Goal: Task Accomplishment & Management: Use online tool/utility

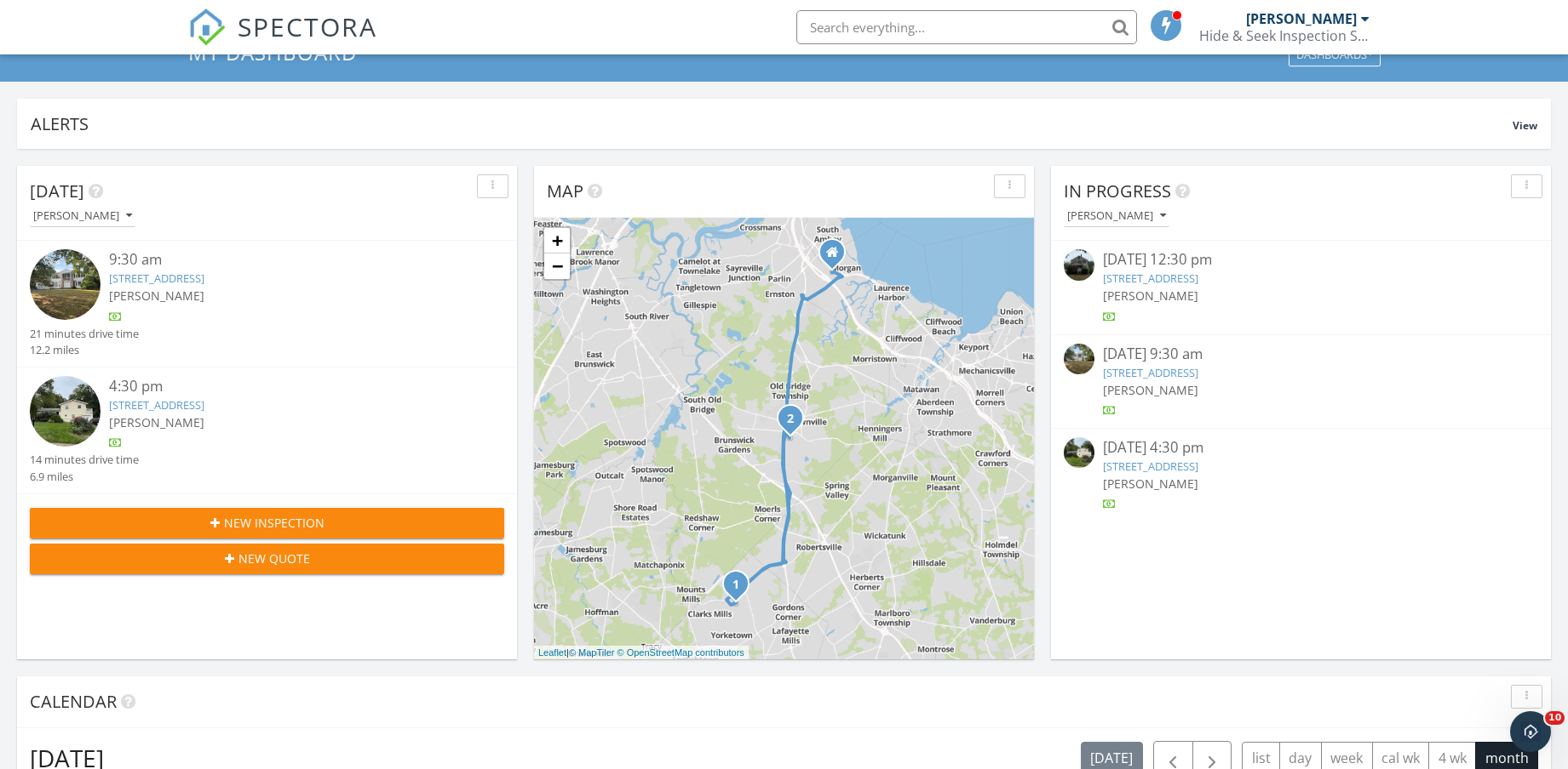
scroll to position [106, 0]
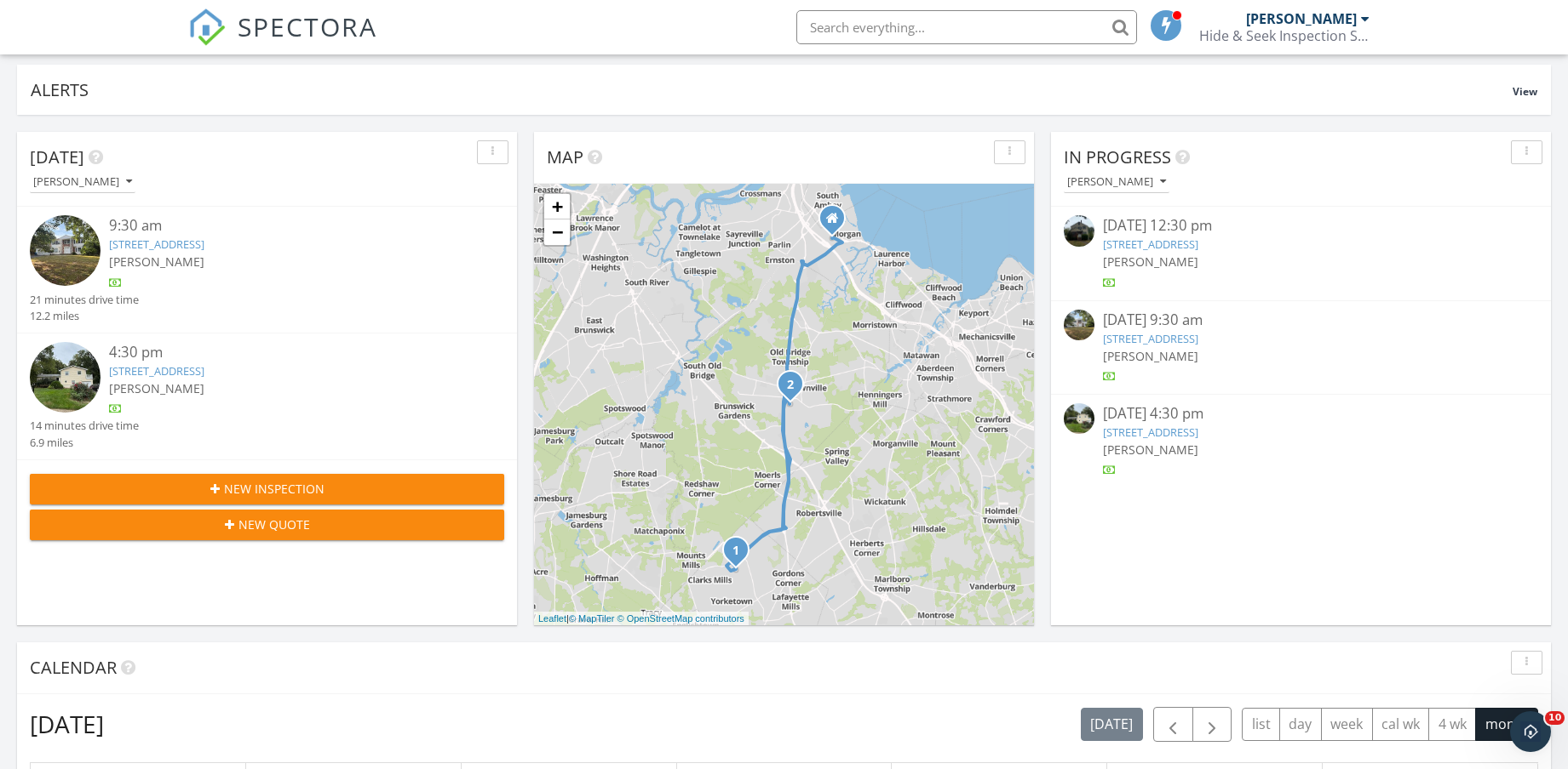
click at [1198, 241] on link "470 Linden Ave, Bogota, NJ 07603" at bounding box center [1151, 244] width 95 height 16
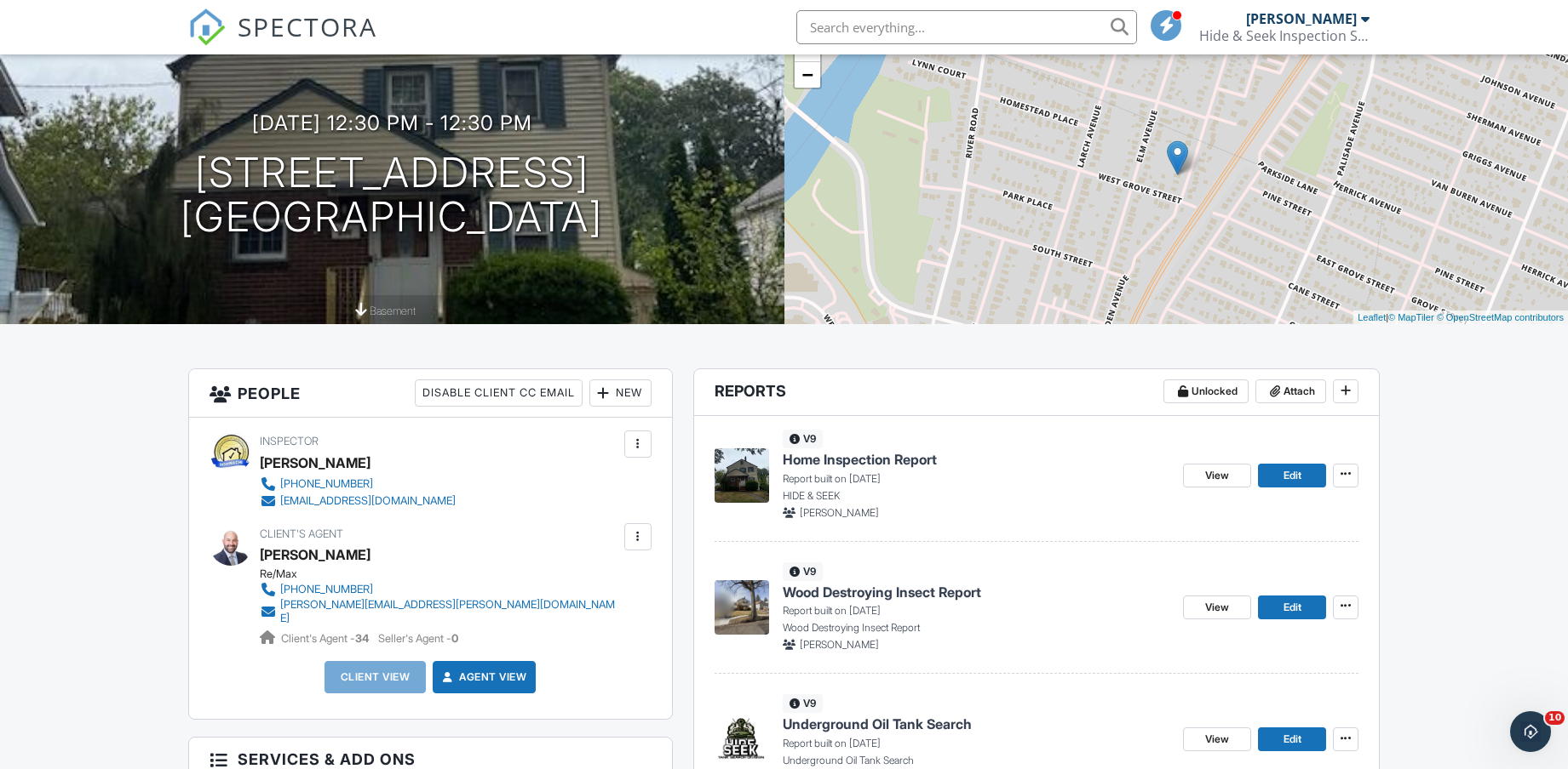
scroll to position [213, 0]
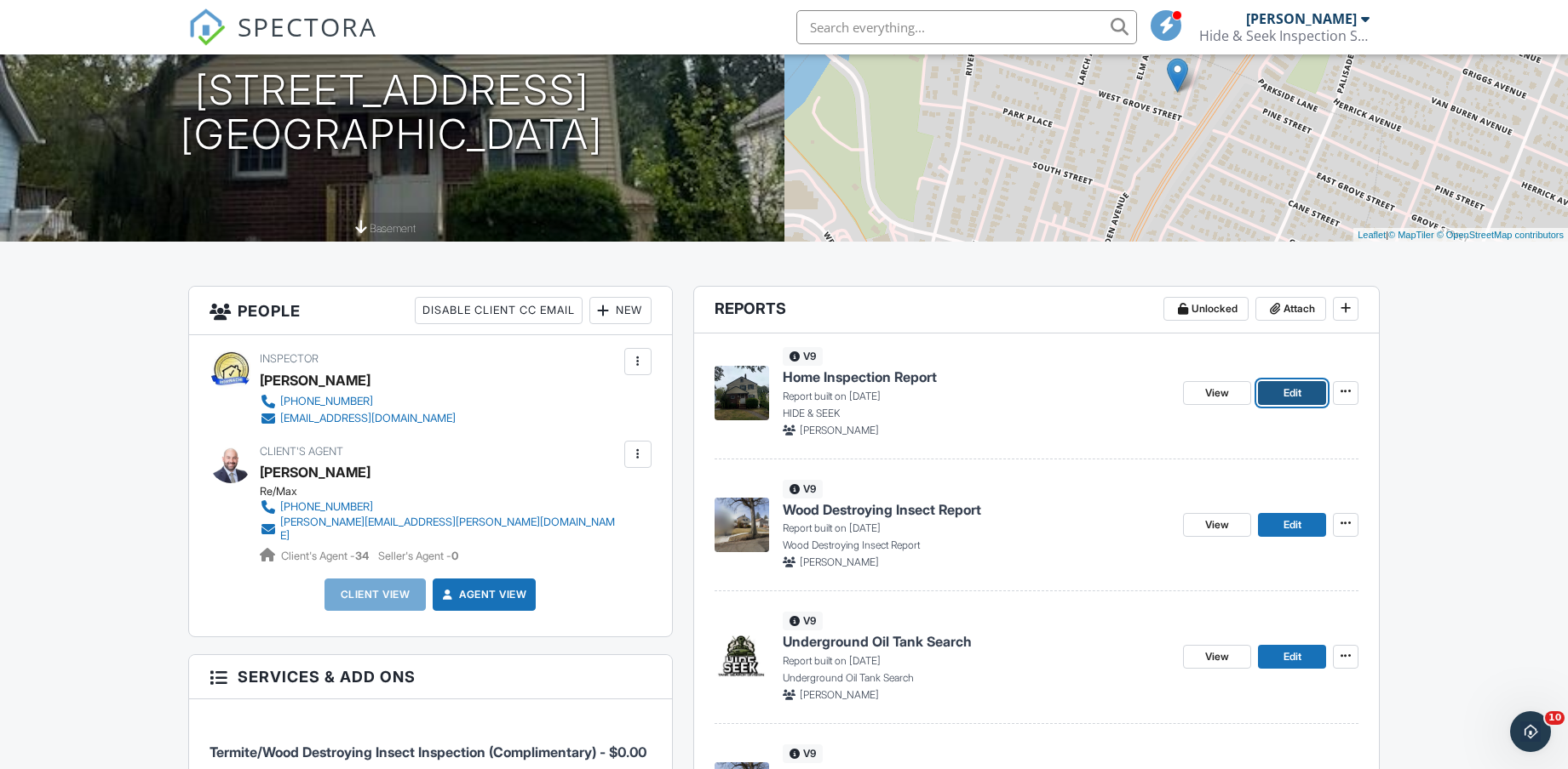
click at [1300, 393] on span "Edit" at bounding box center [1292, 394] width 18 height 17
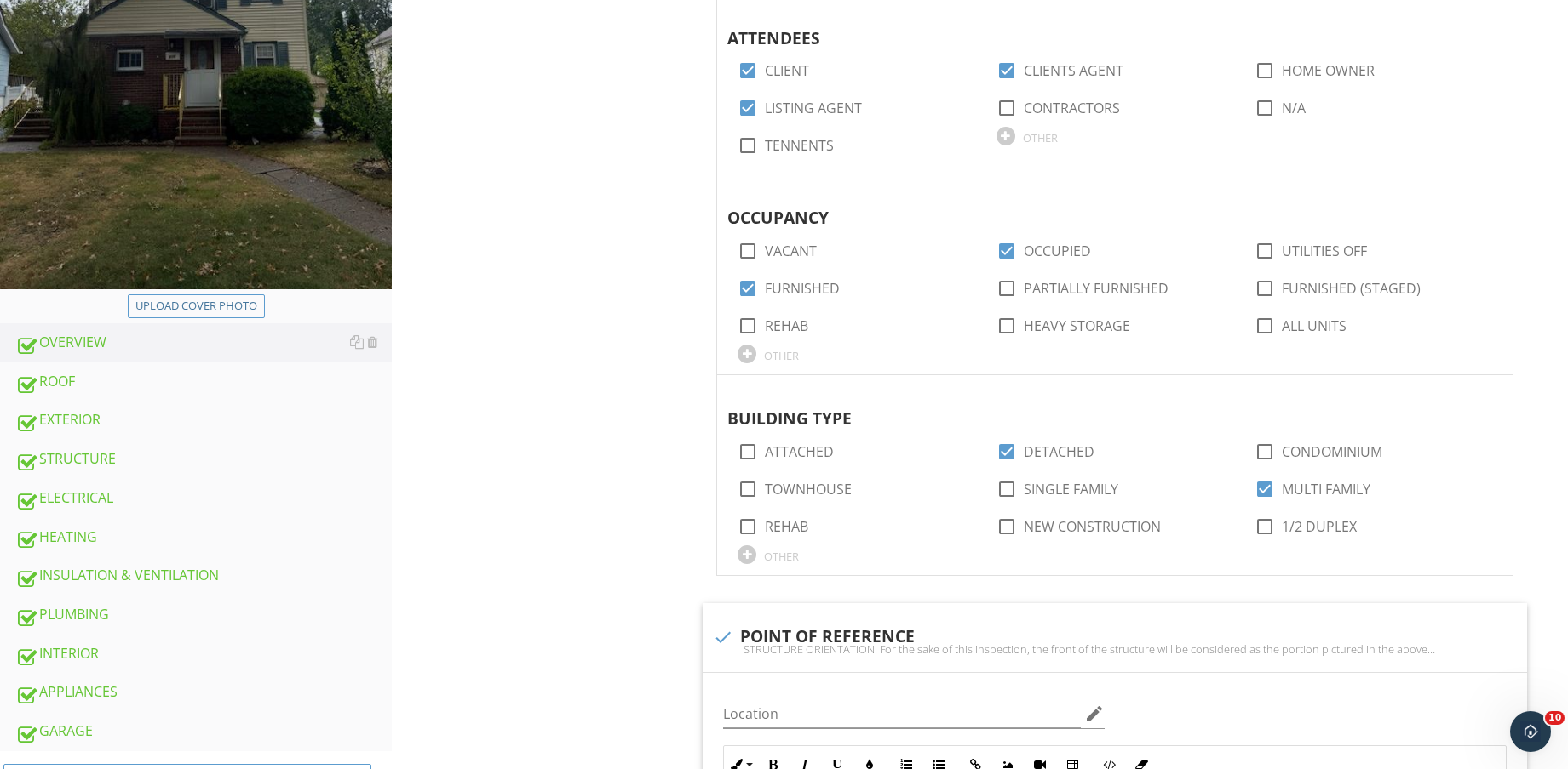
scroll to position [210, 0]
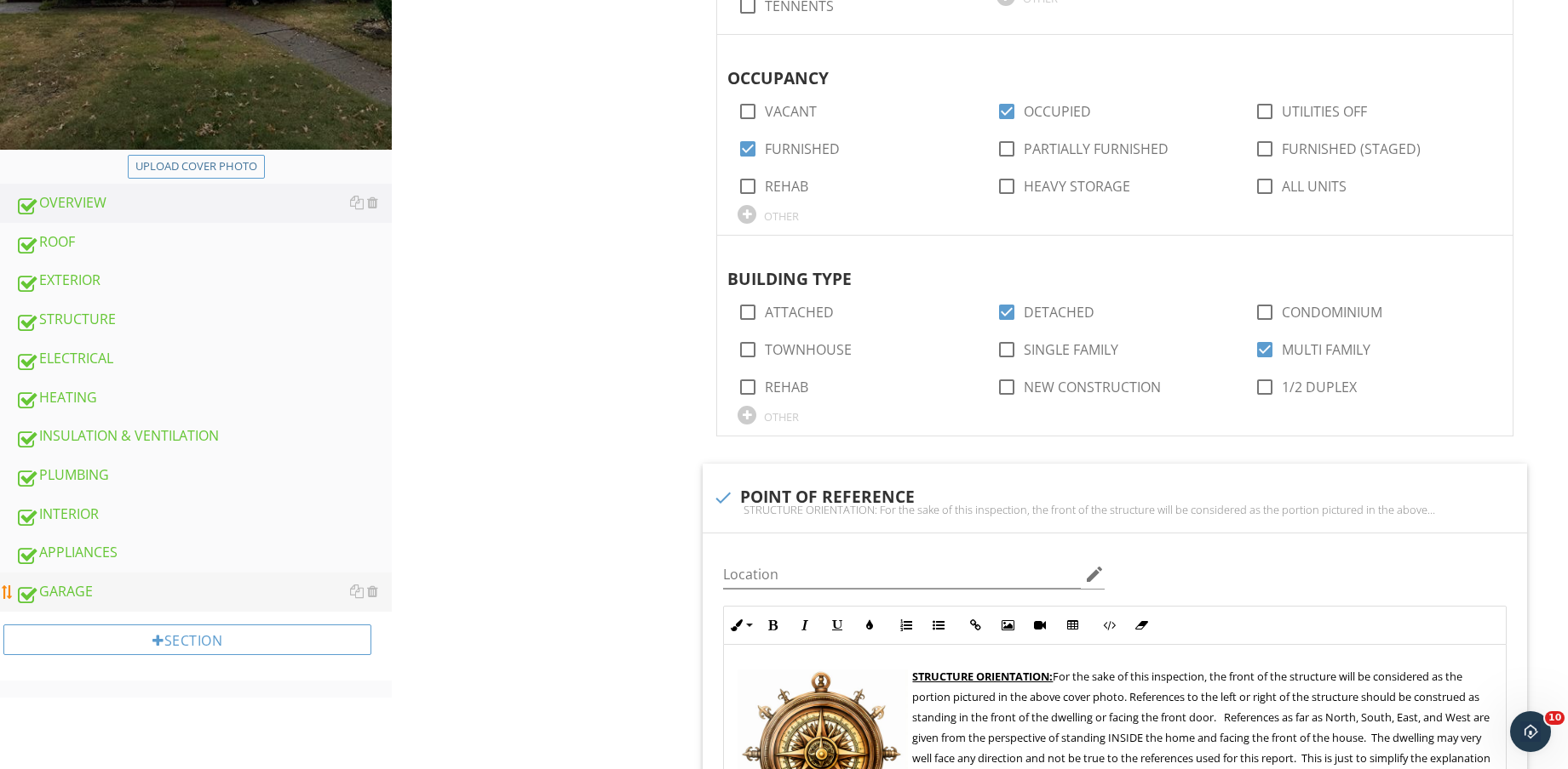
scroll to position [720, 0]
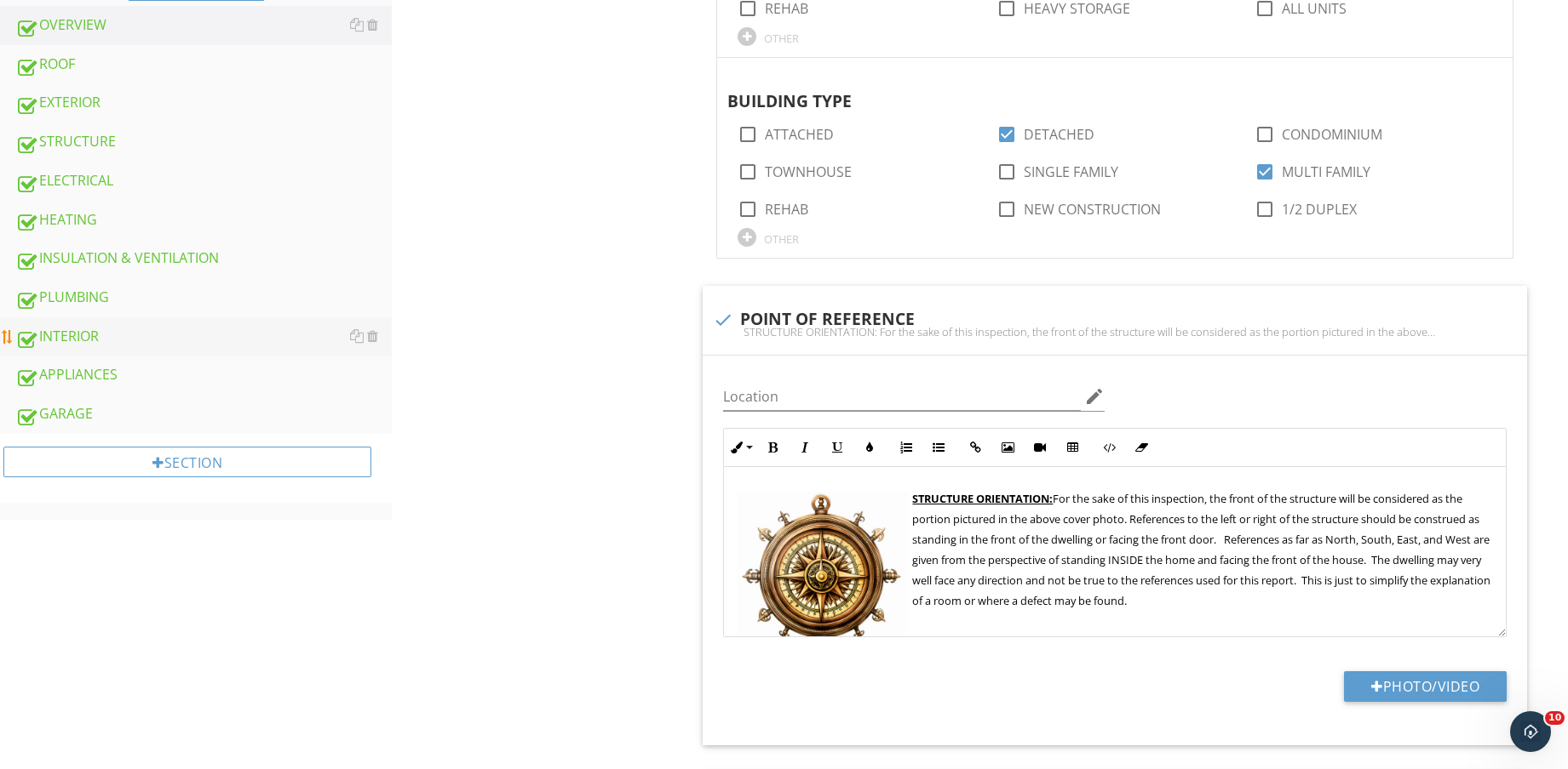
click at [188, 336] on div "INTERIOR" at bounding box center [203, 336] width 376 height 22
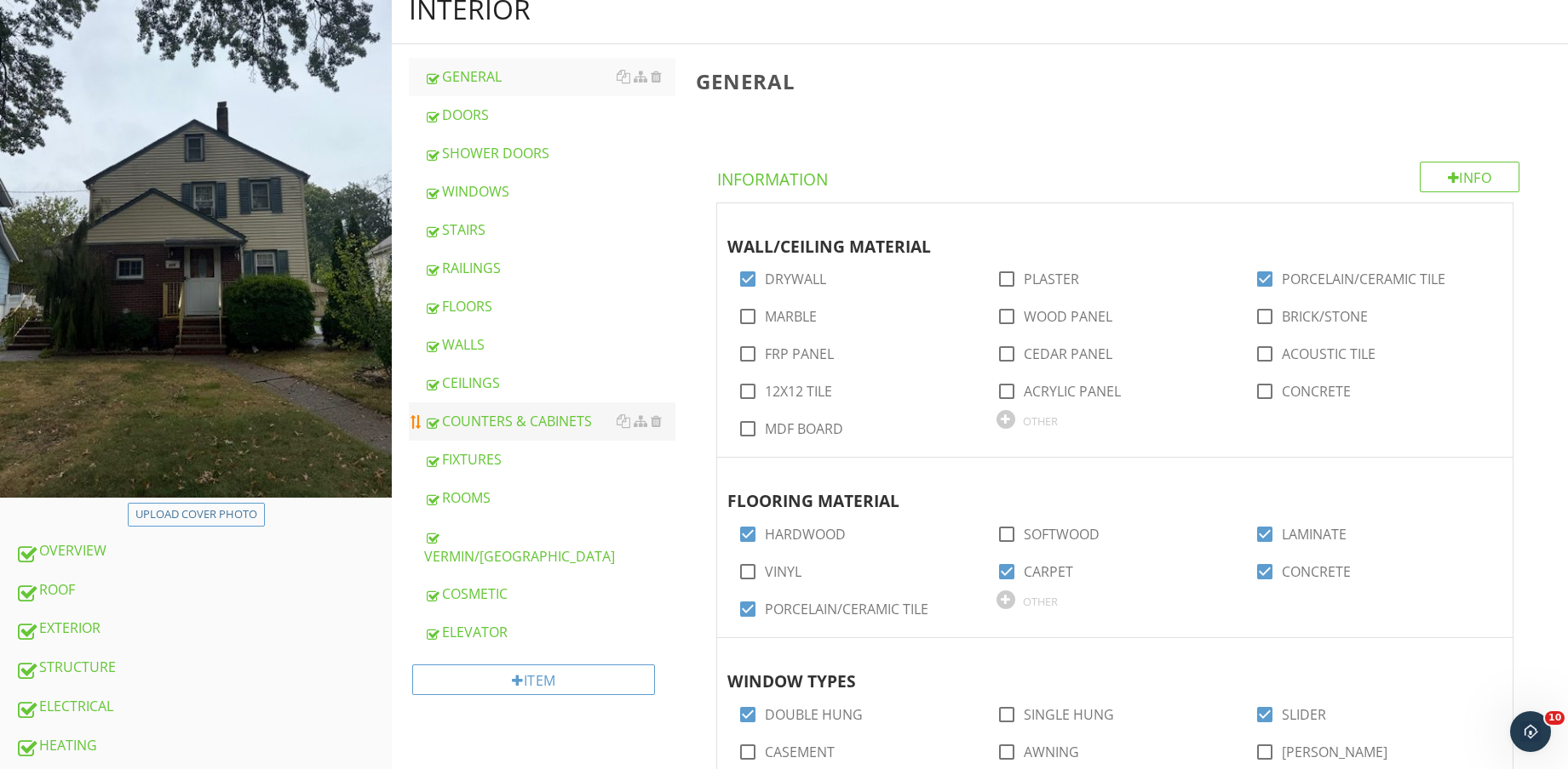
scroll to position [83, 0]
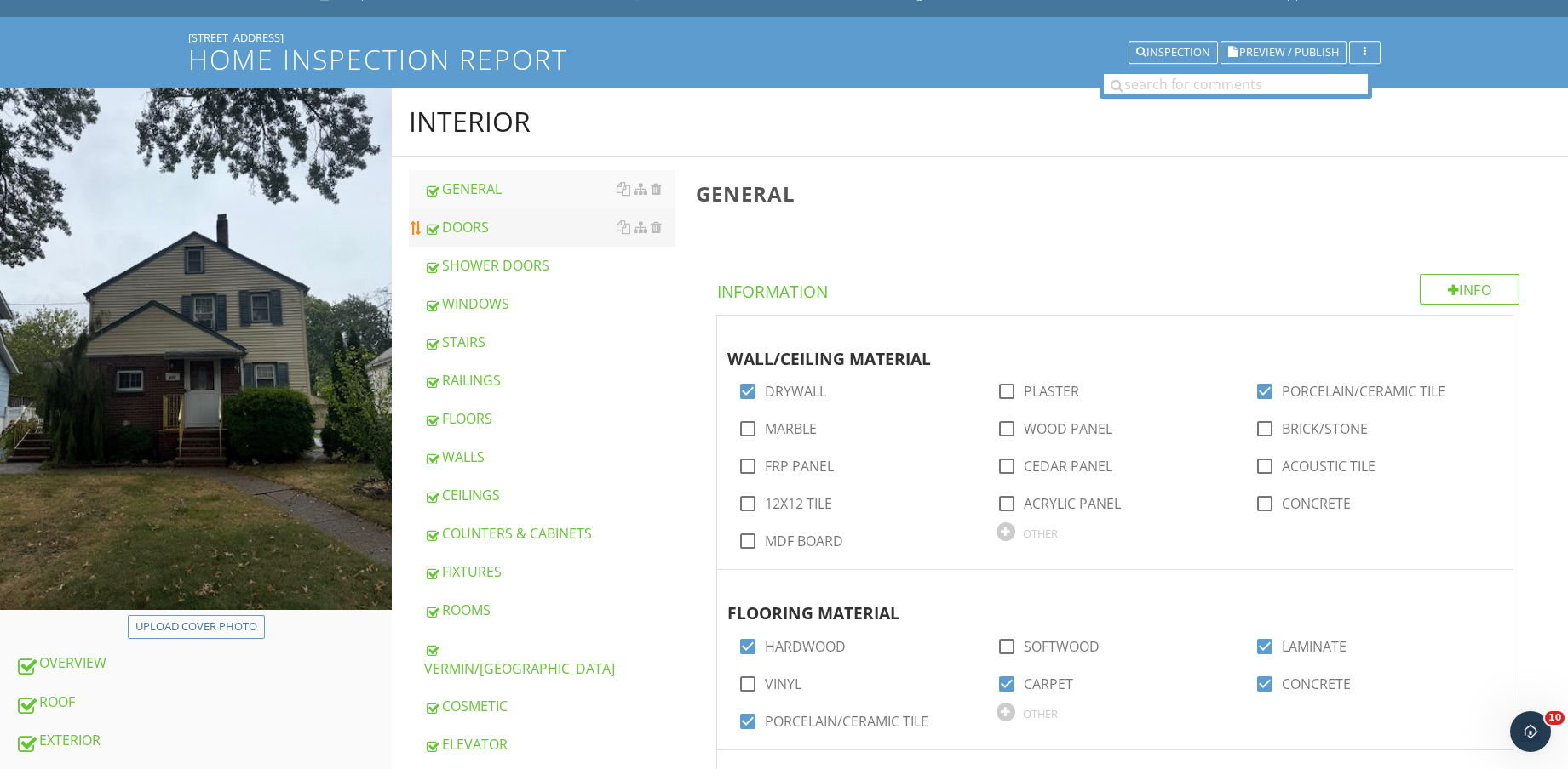
click at [513, 227] on div "DOORS" at bounding box center [550, 227] width 251 height 20
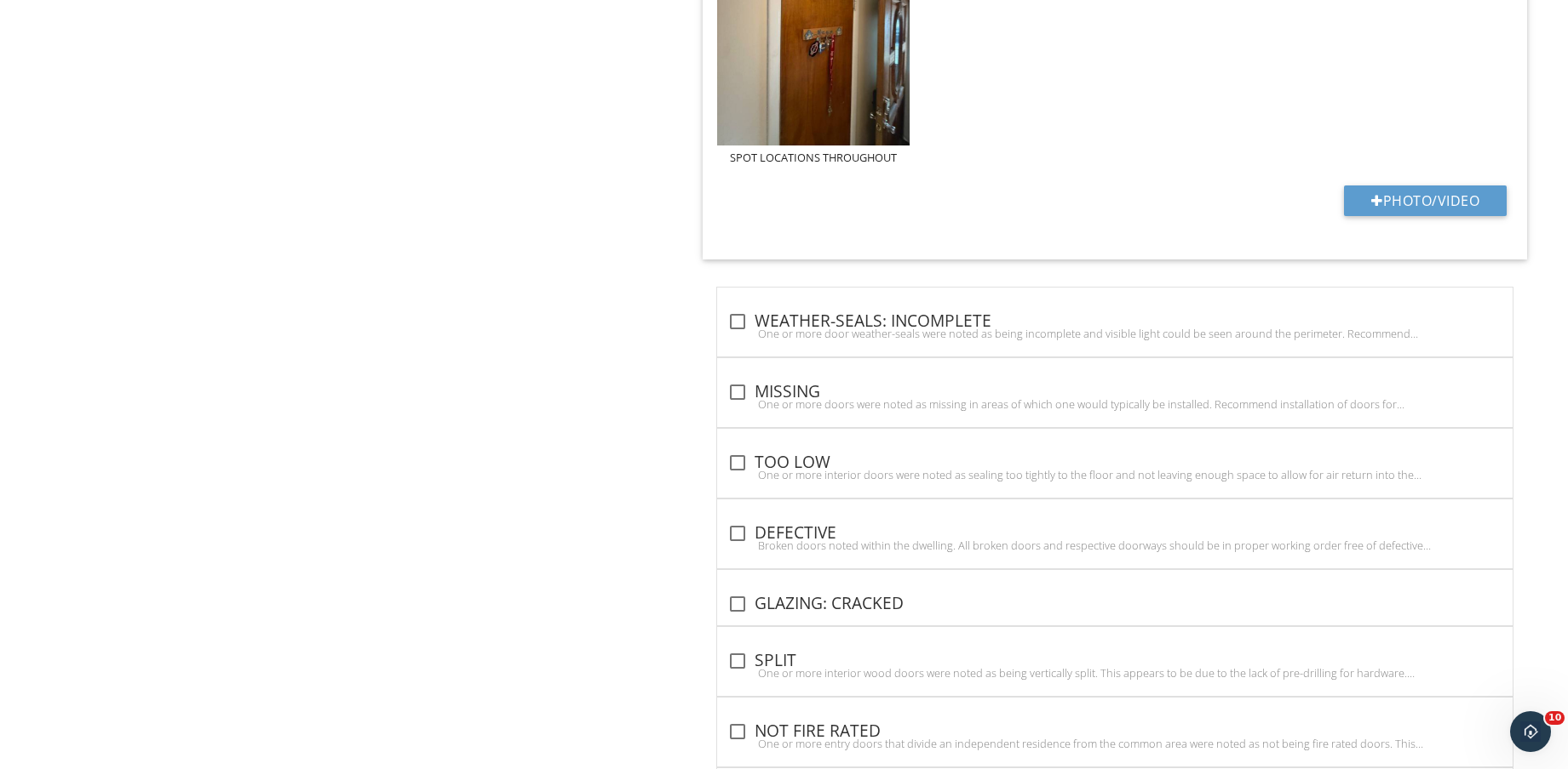
scroll to position [1351, 0]
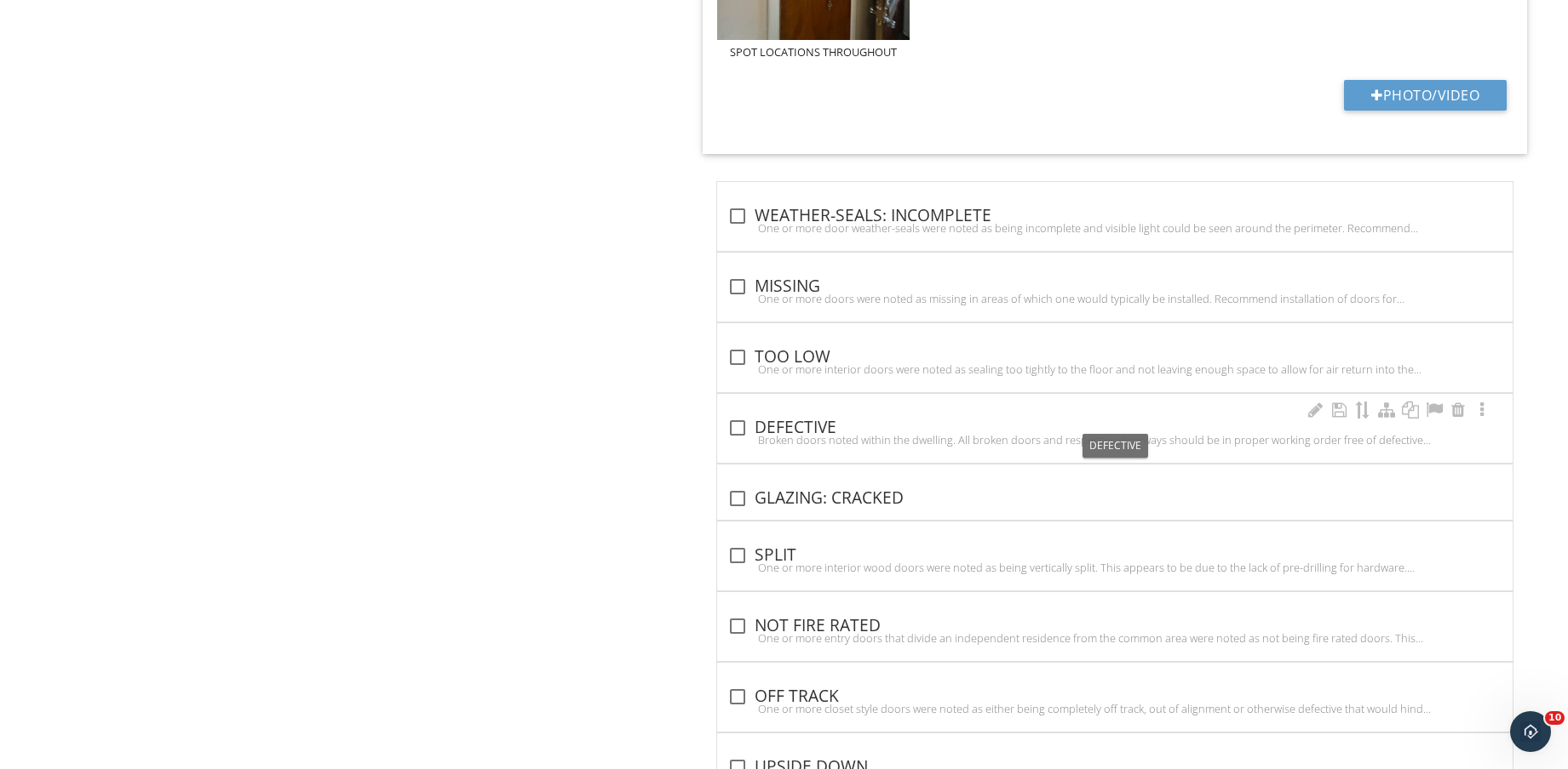
click at [822, 420] on div "check_box_outline_blank DEFECTIVE" at bounding box center [1115, 428] width 775 height 20
checkbox input "true"
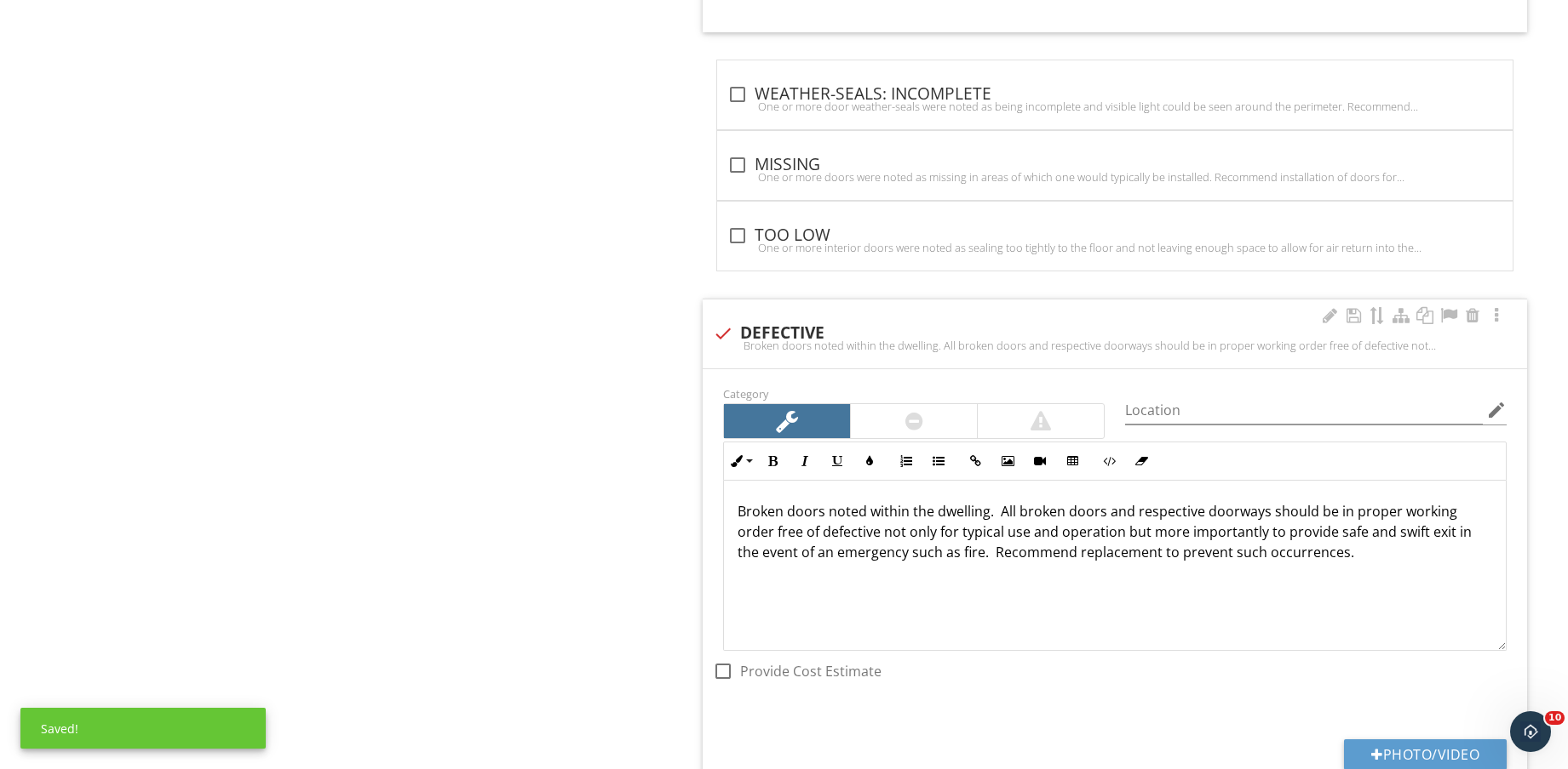
scroll to position [1564, 0]
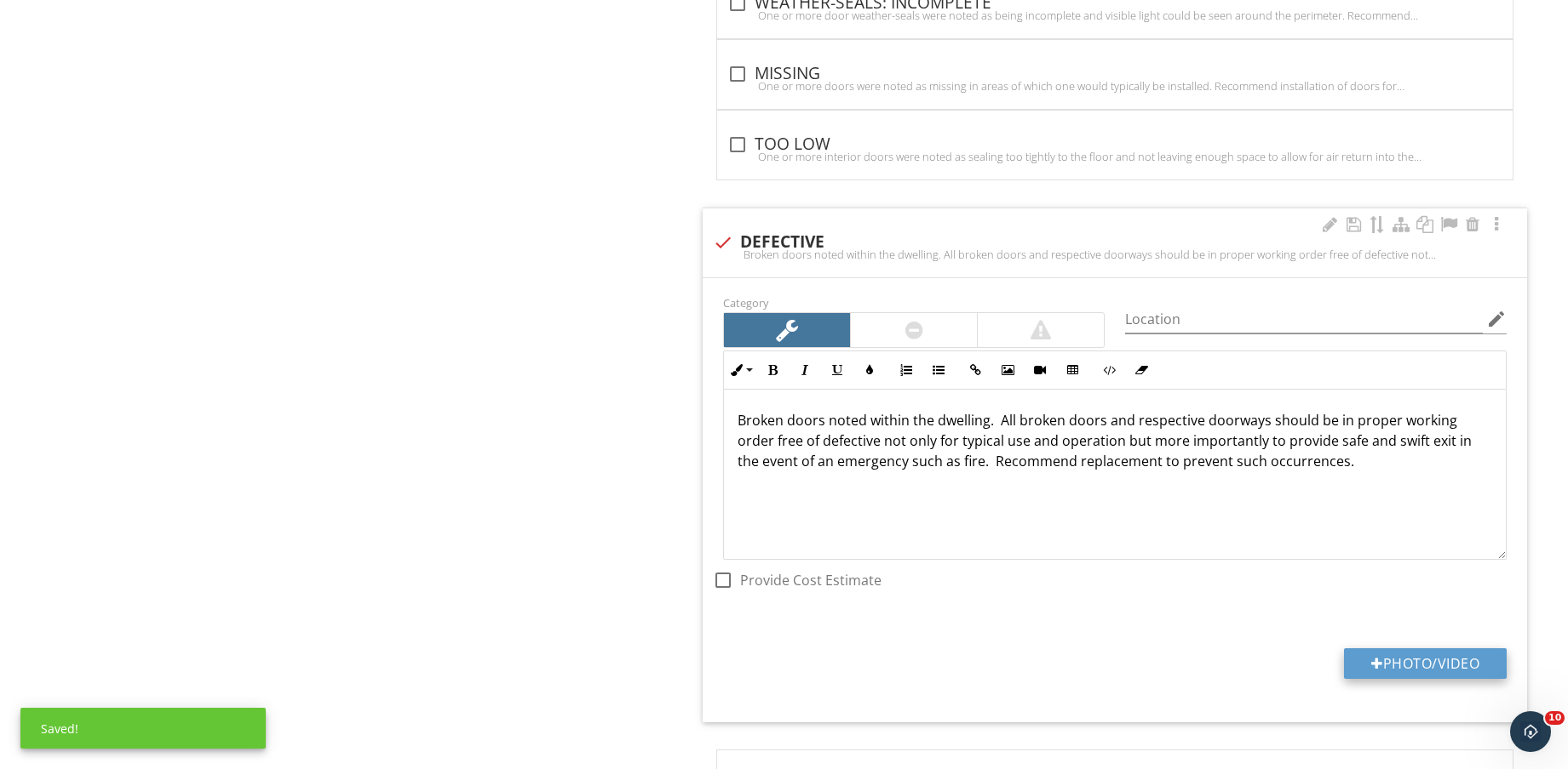
click at [1404, 663] on button "Photo/Video" at bounding box center [1424, 664] width 162 height 31
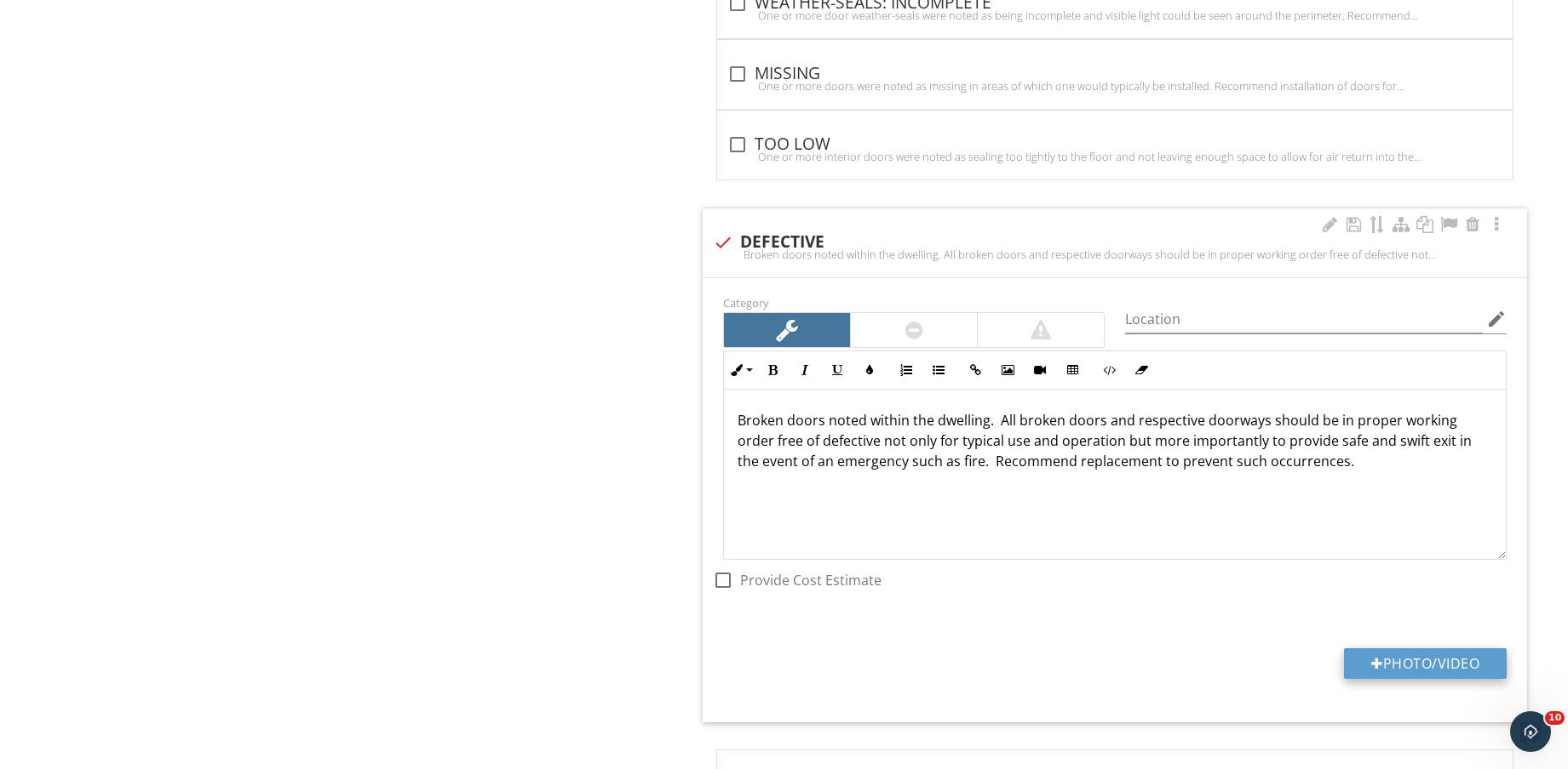
type input "C:\fakepath\IMG_8558.jpg"
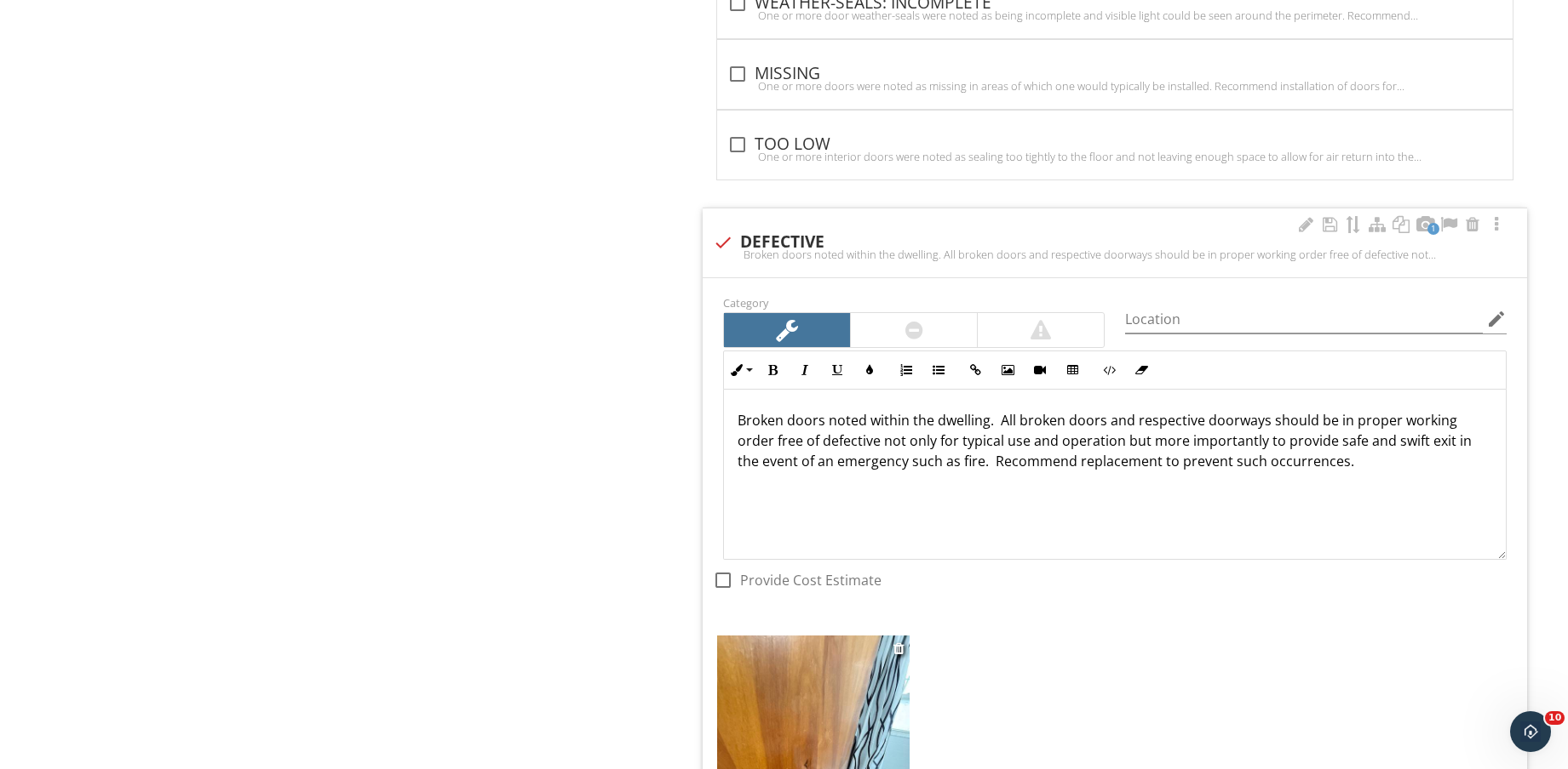
click at [842, 712] on img at bounding box center [813, 763] width 193 height 256
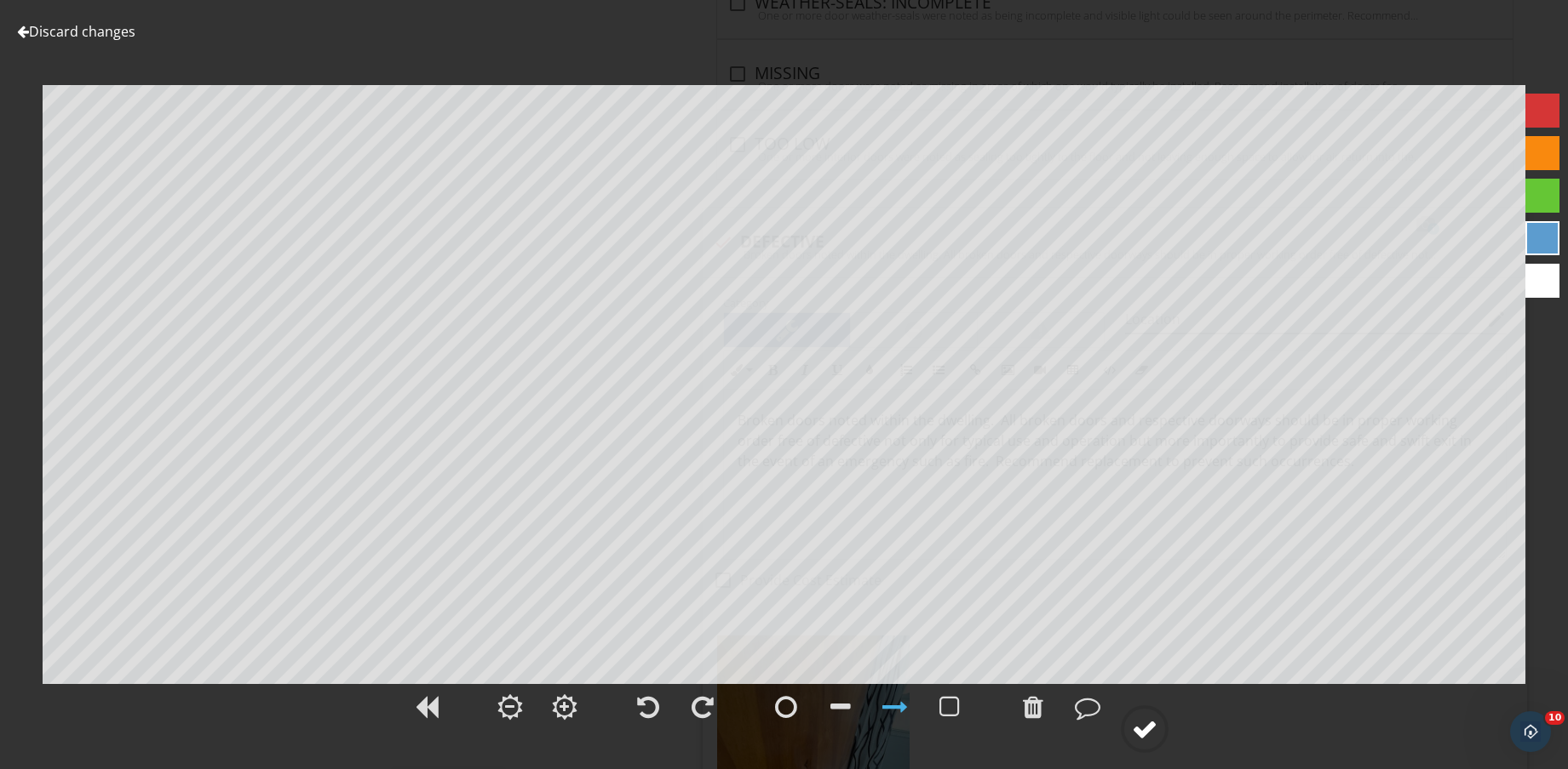
click at [1154, 727] on div at bounding box center [1144, 729] width 25 height 25
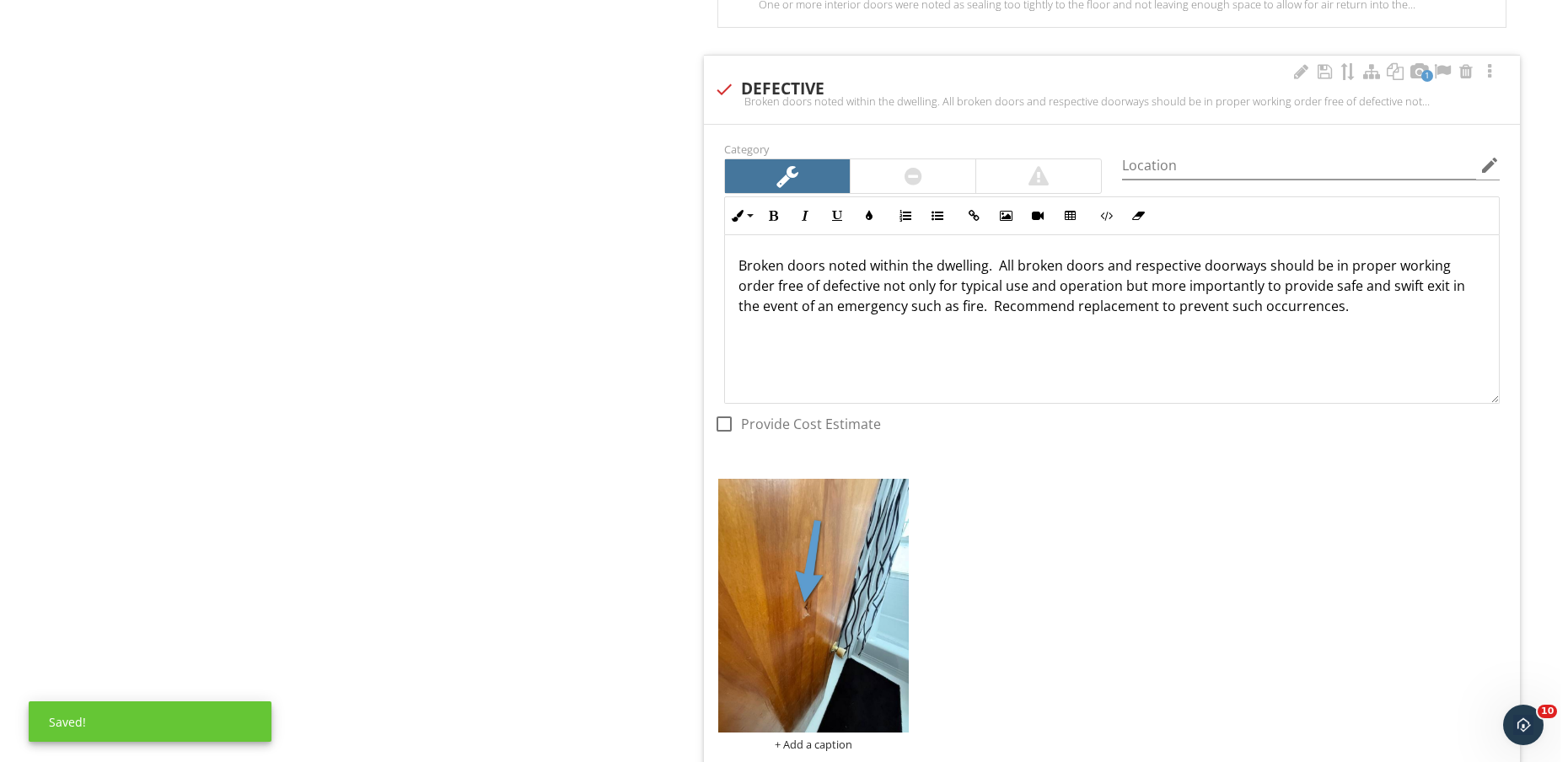
scroll to position [1866, 0]
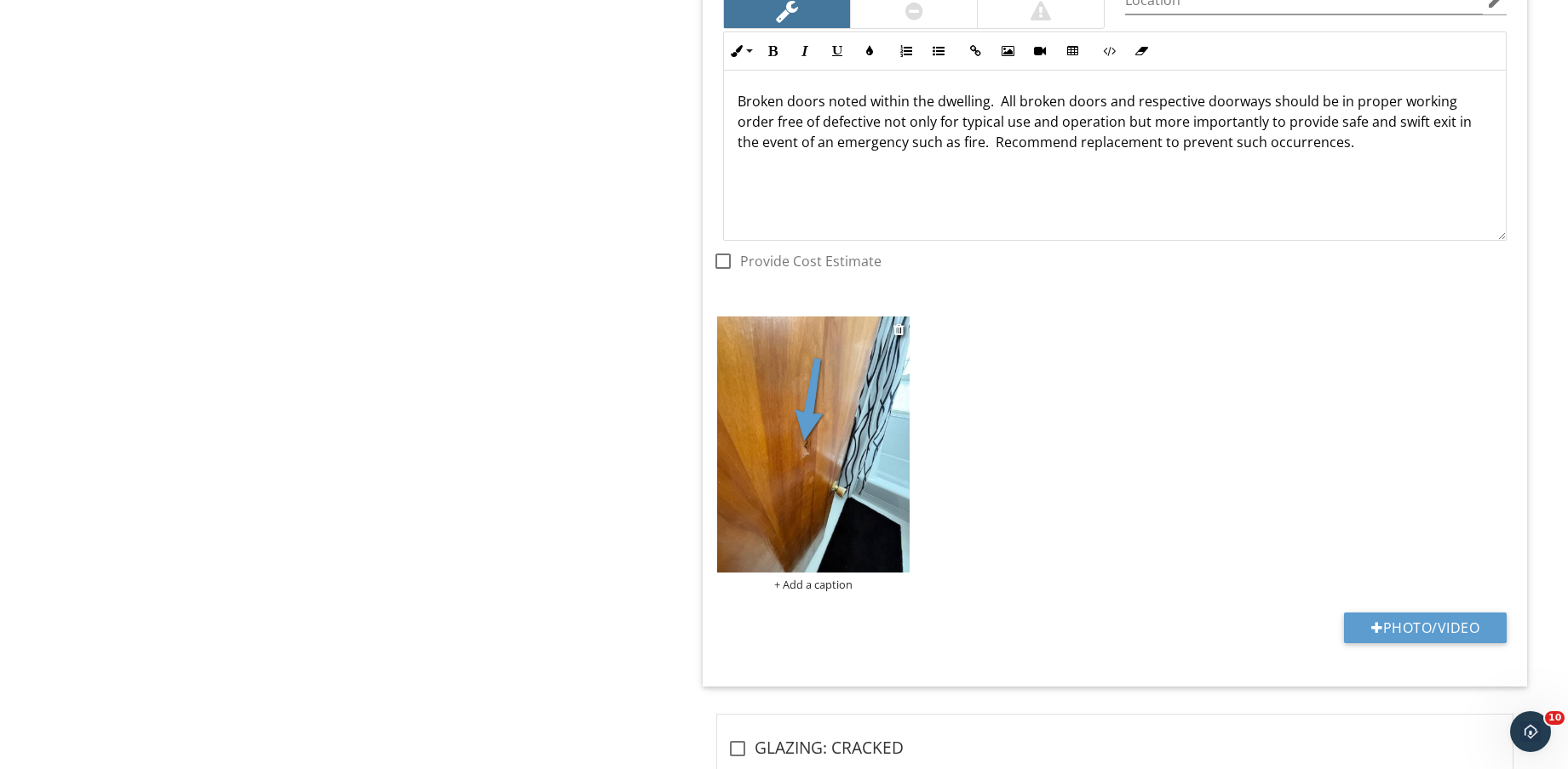
click at [817, 589] on div "+ Add a caption" at bounding box center [813, 584] width 193 height 14
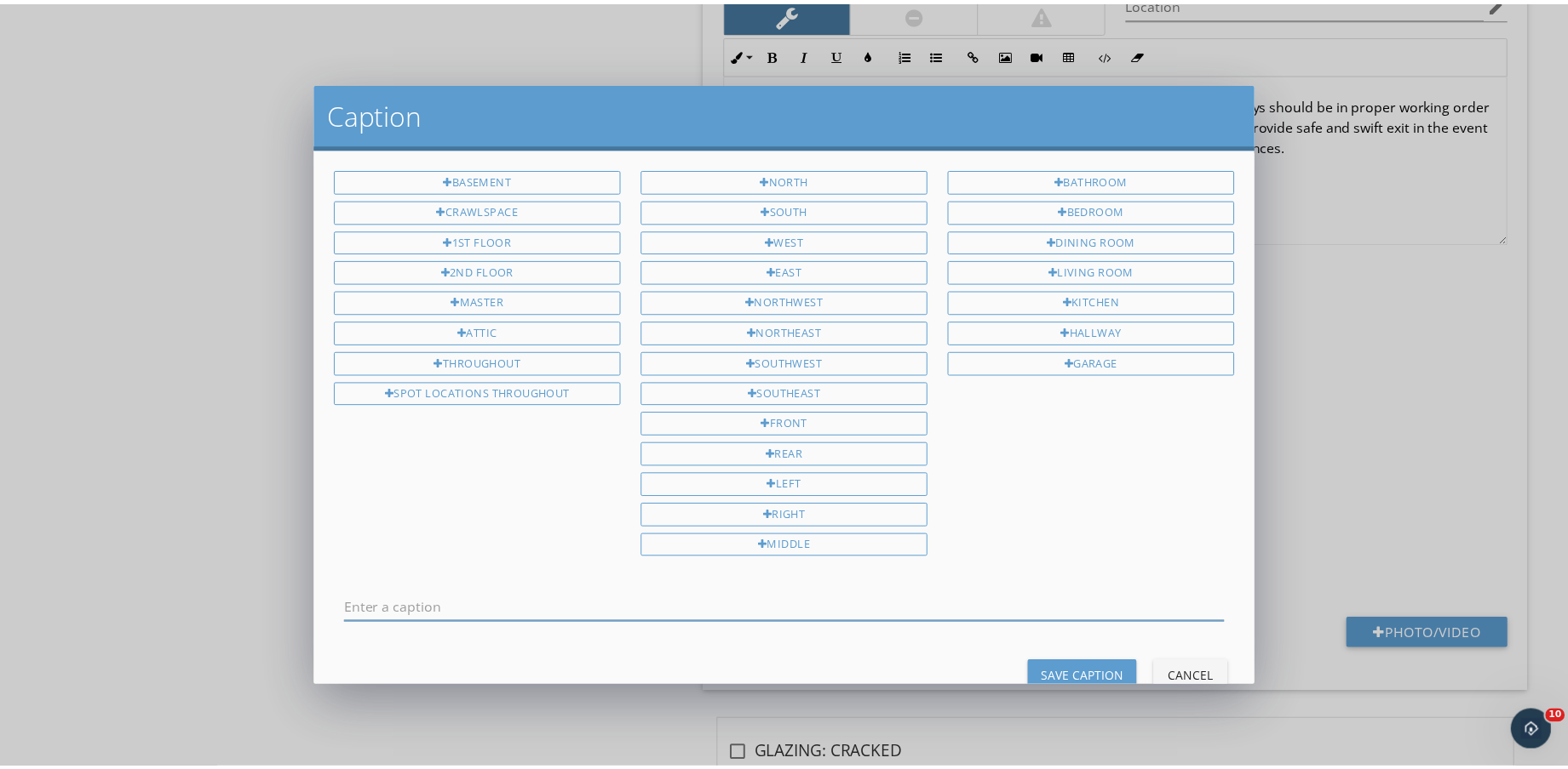
scroll to position [0, 0]
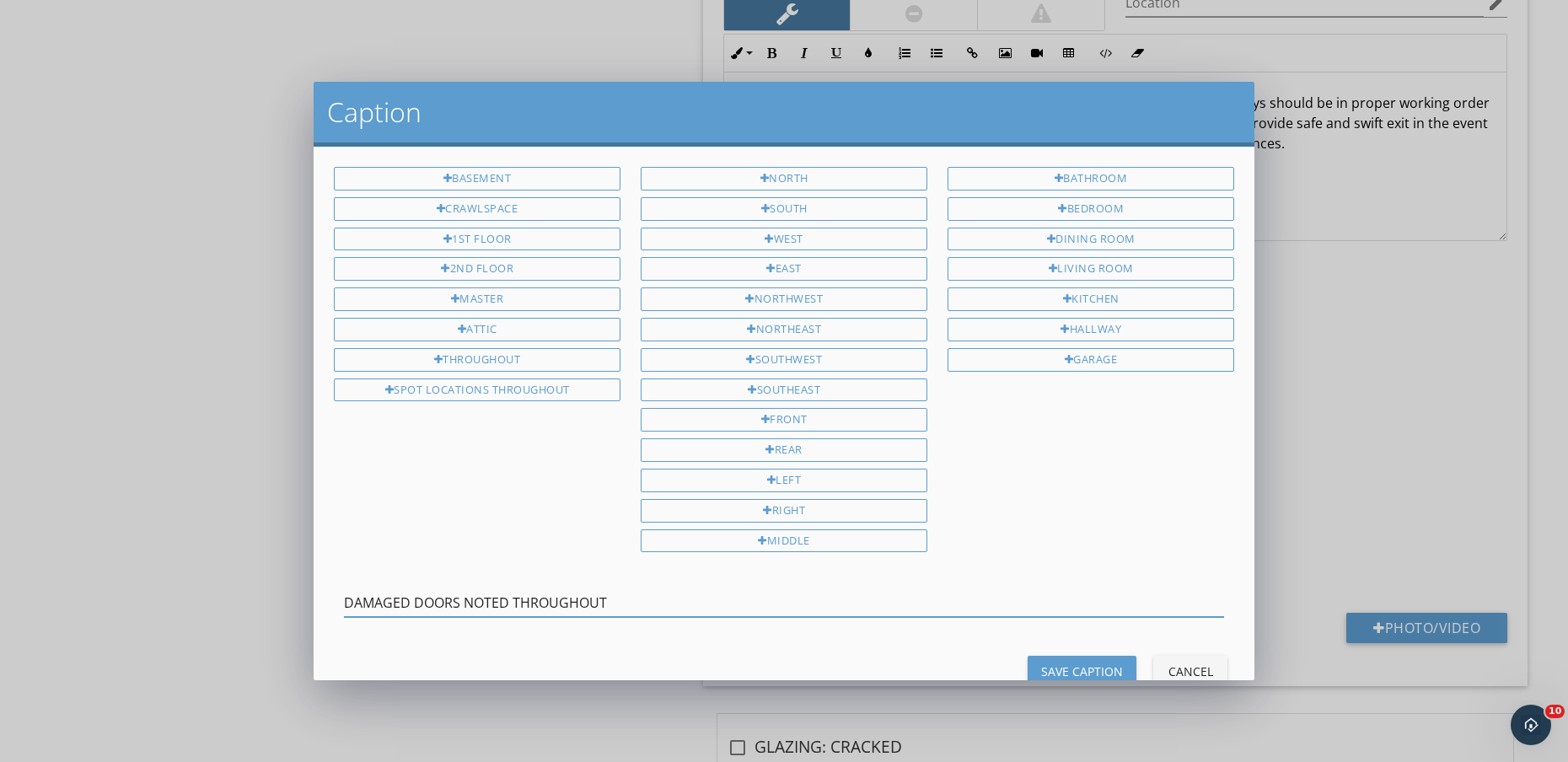
type input "DAMAGED DOORS NOTED THROUGHOUT"
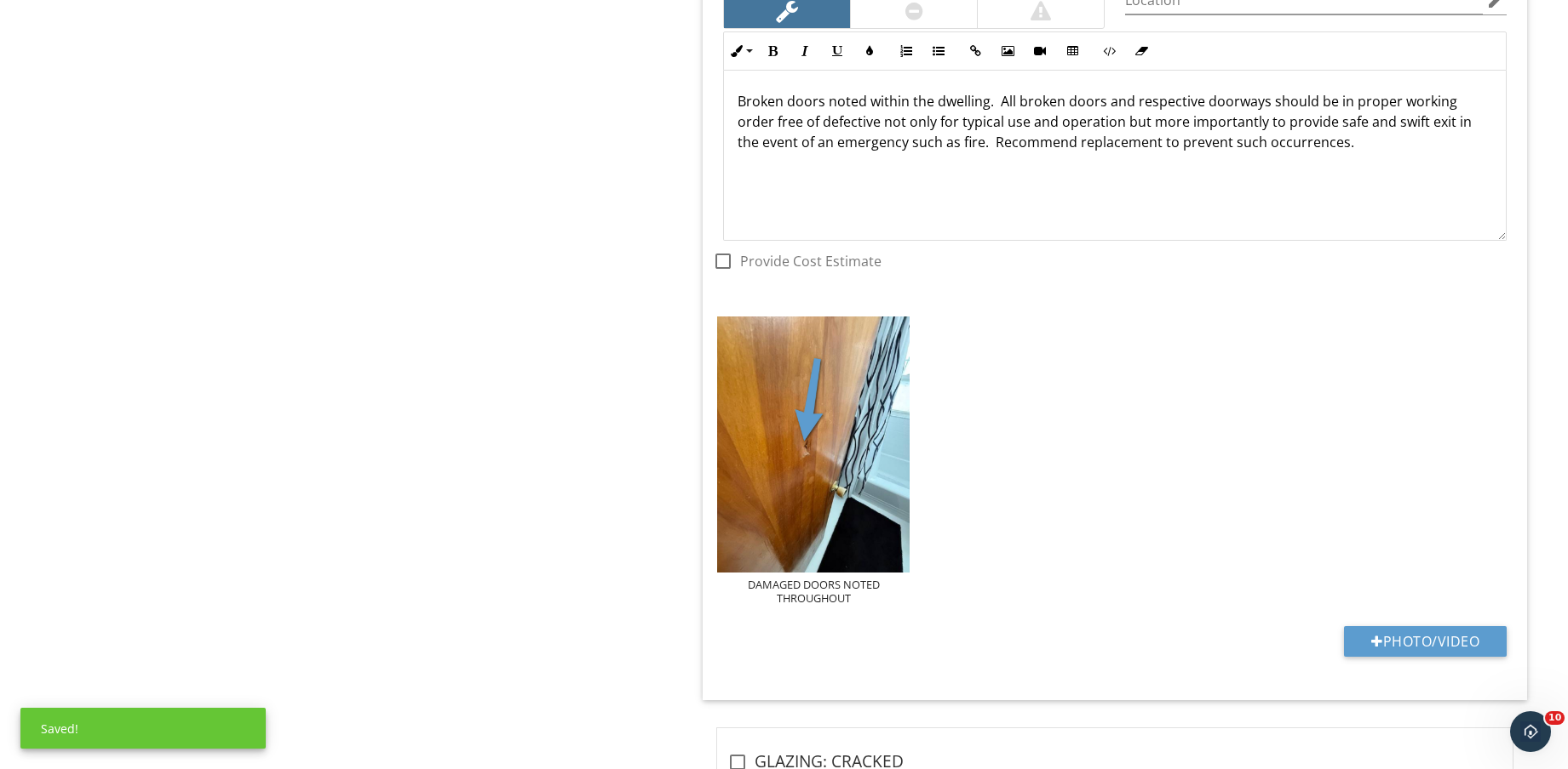
click at [1218, 483] on div "DAMAGED DOORS NOTED THROUGHOUT" at bounding box center [1115, 461] width 803 height 297
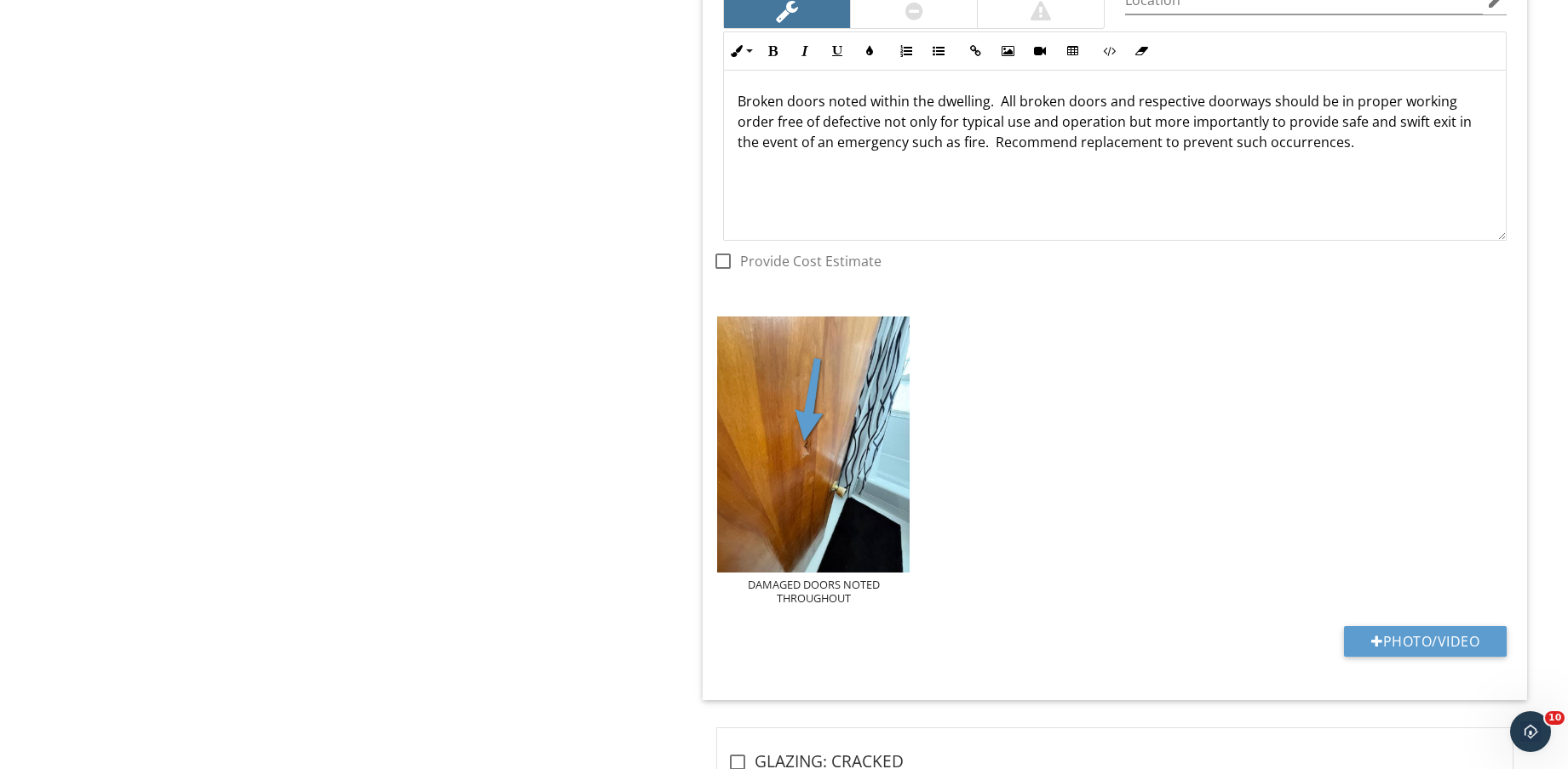
click at [1360, 434] on div "DAMAGED DOORS NOTED THROUGHOUT" at bounding box center [1115, 461] width 803 height 297
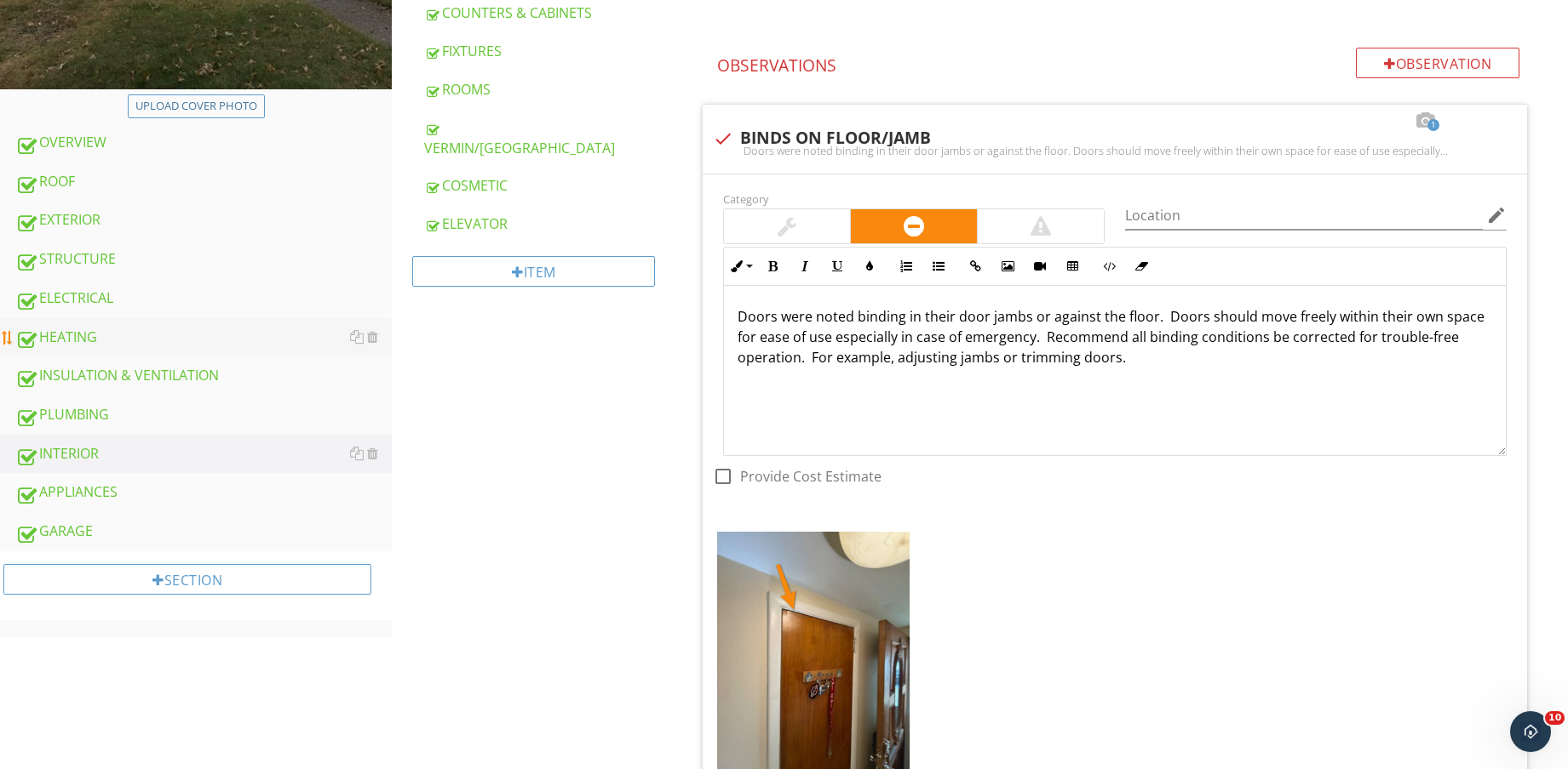
scroll to position [532, 0]
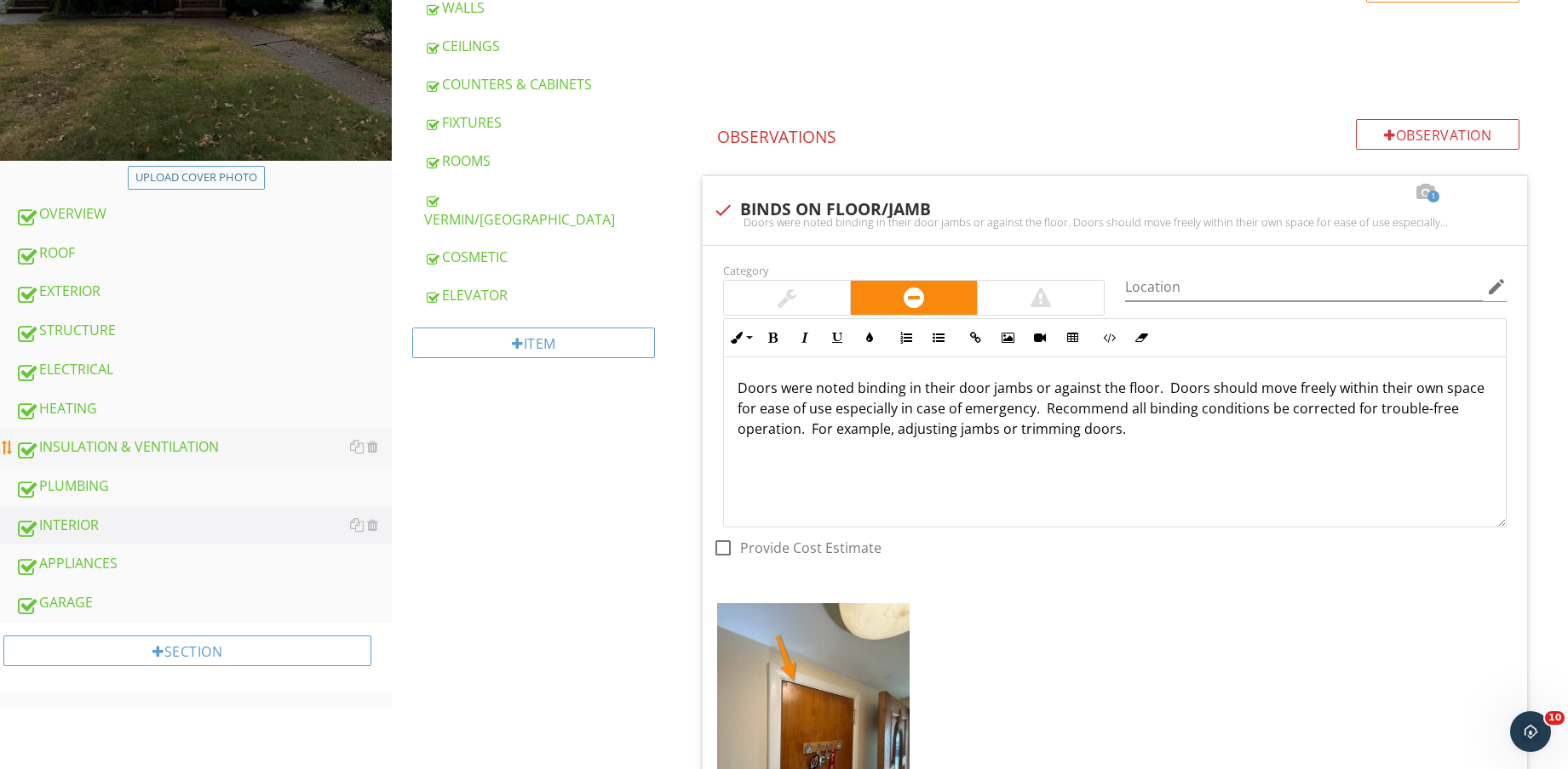
click at [233, 440] on div "INSULATION & VENTILATION" at bounding box center [203, 447] width 376 height 22
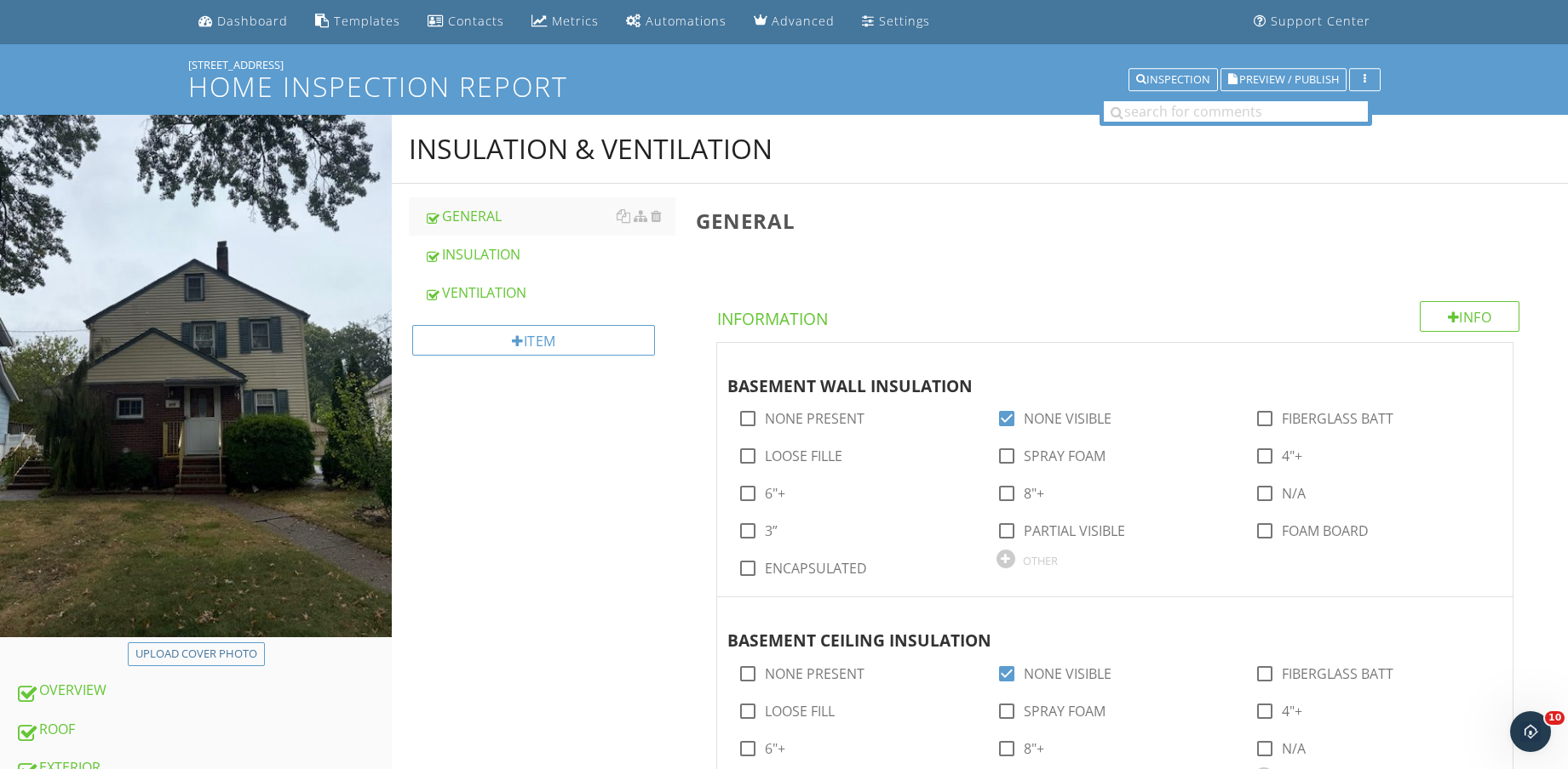
scroll to position [106, 0]
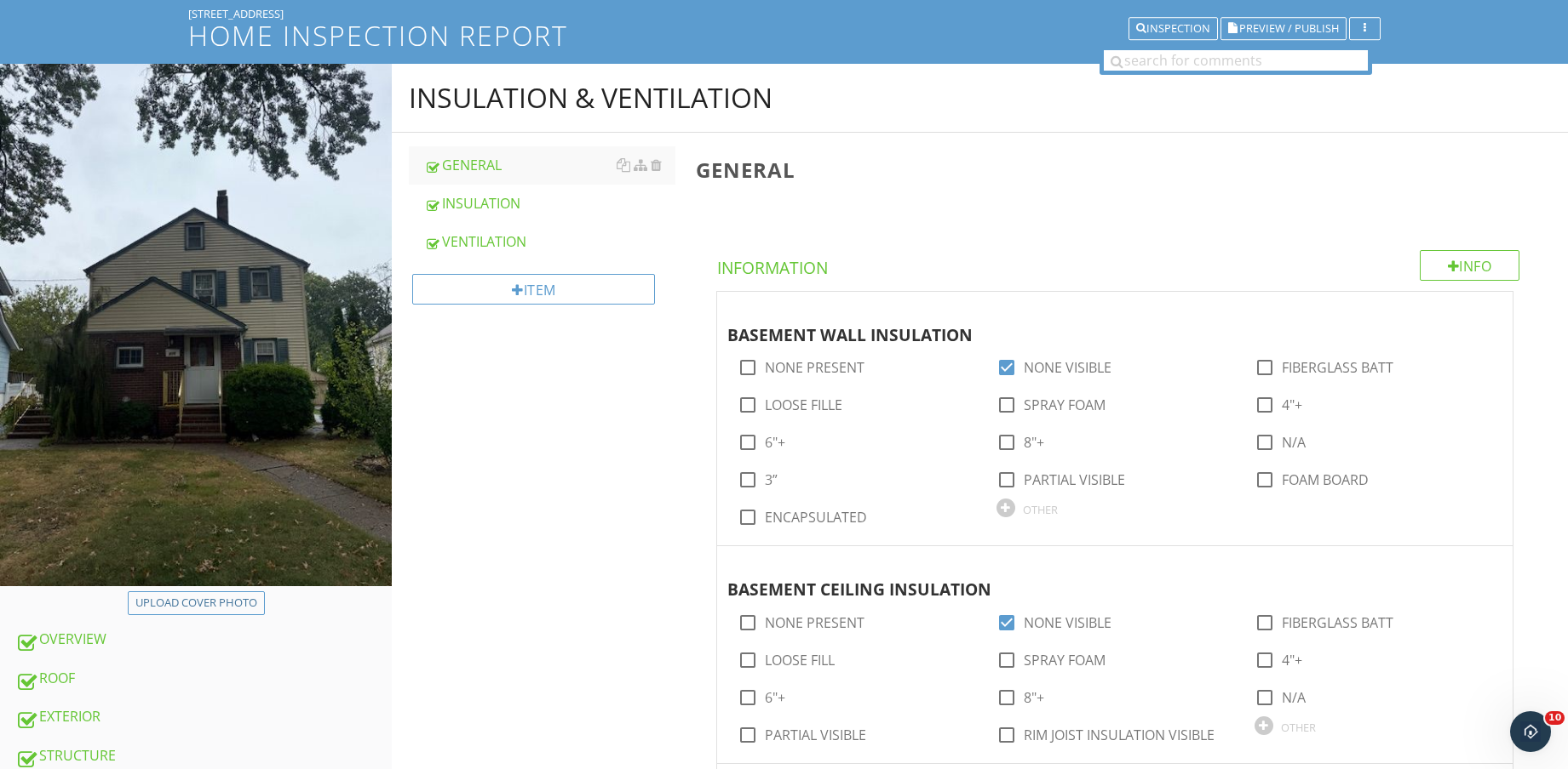
click at [480, 235] on div "VENTILATION" at bounding box center [550, 241] width 251 height 20
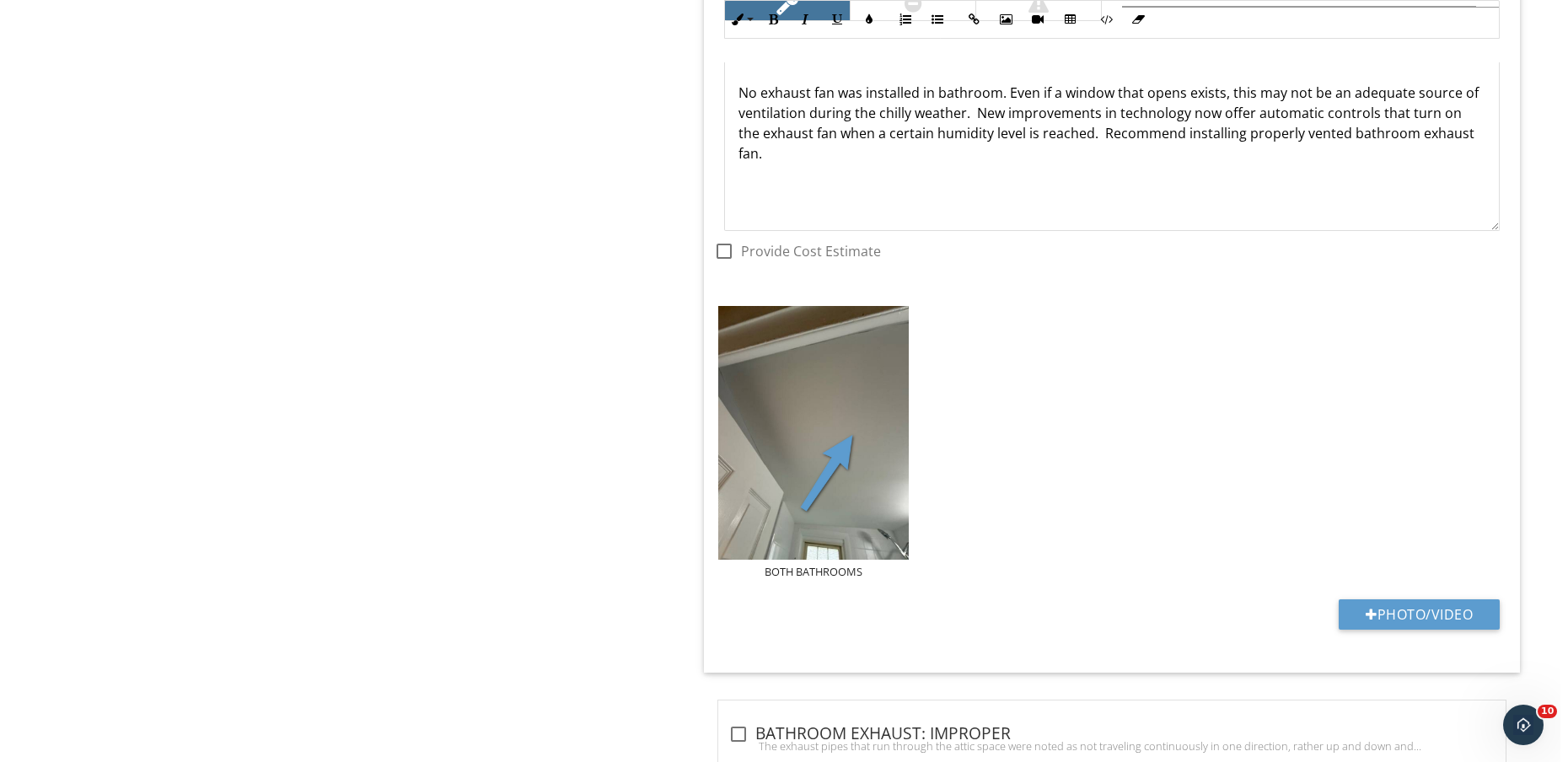
scroll to position [5110, 0]
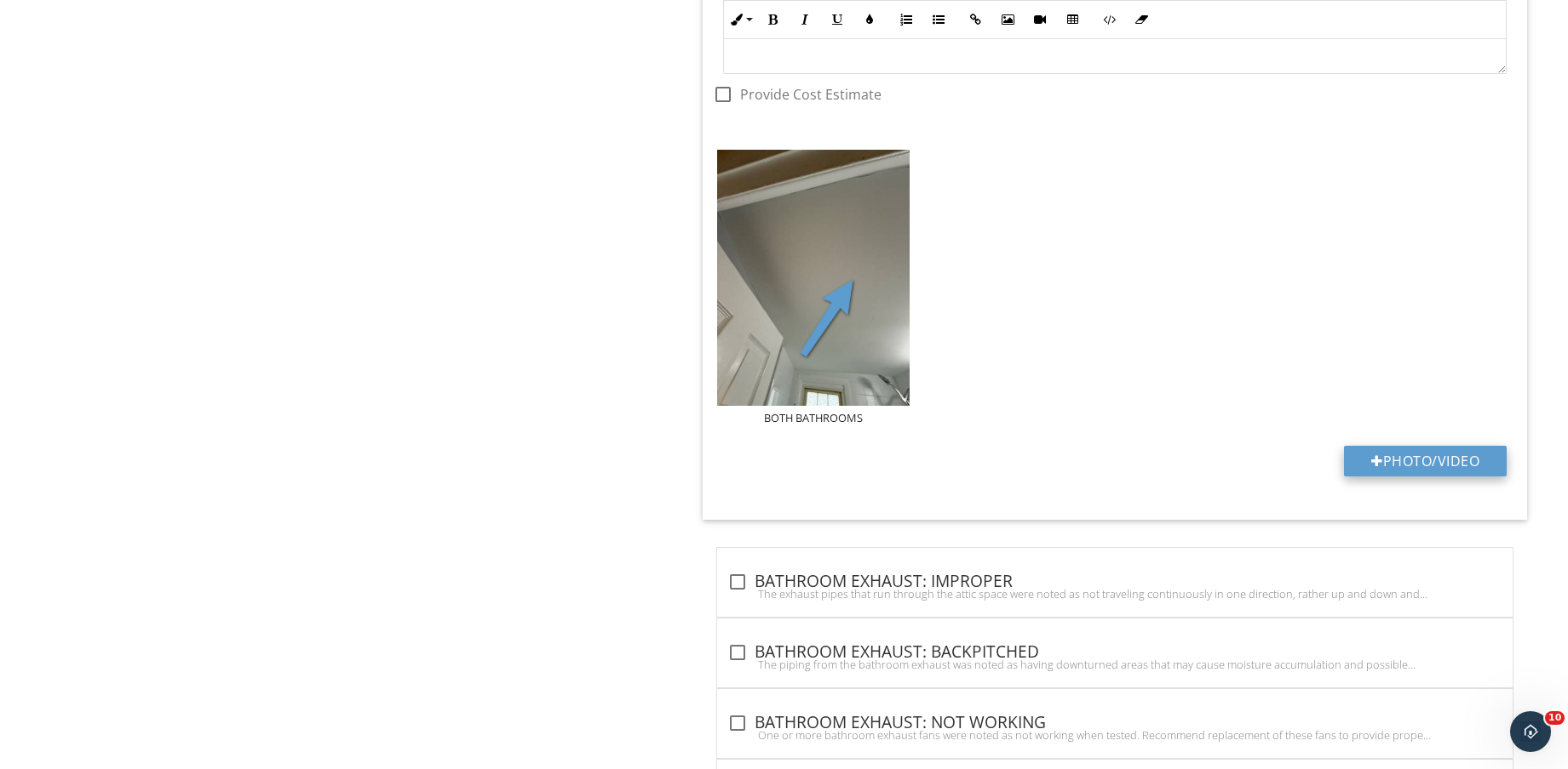
click at [1430, 447] on button "Photo/Video" at bounding box center [1424, 462] width 162 height 31
type input "C:\fakepath\IMG_8560.jpg"
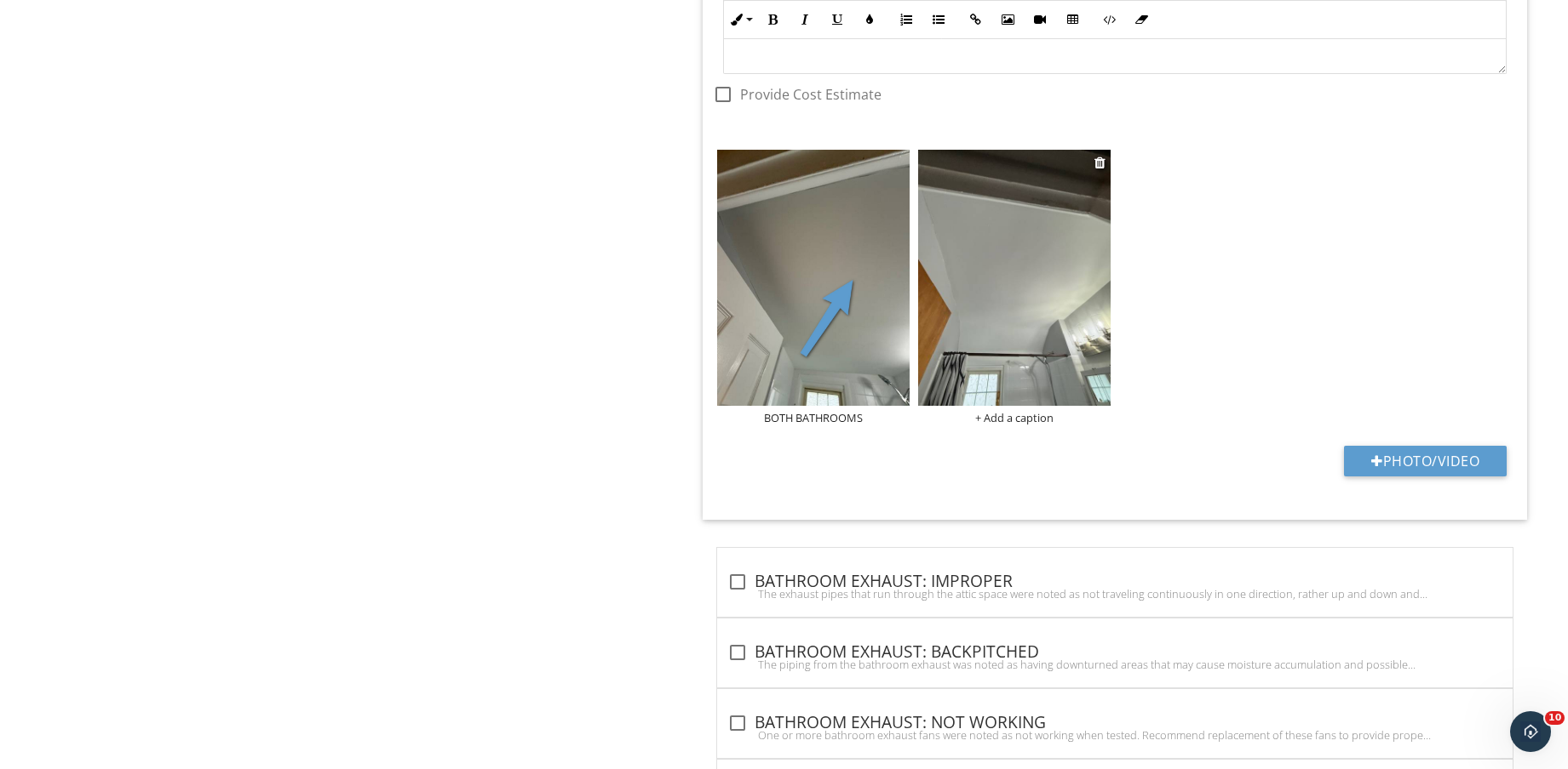
click at [1071, 338] on img at bounding box center [1015, 277] width 193 height 256
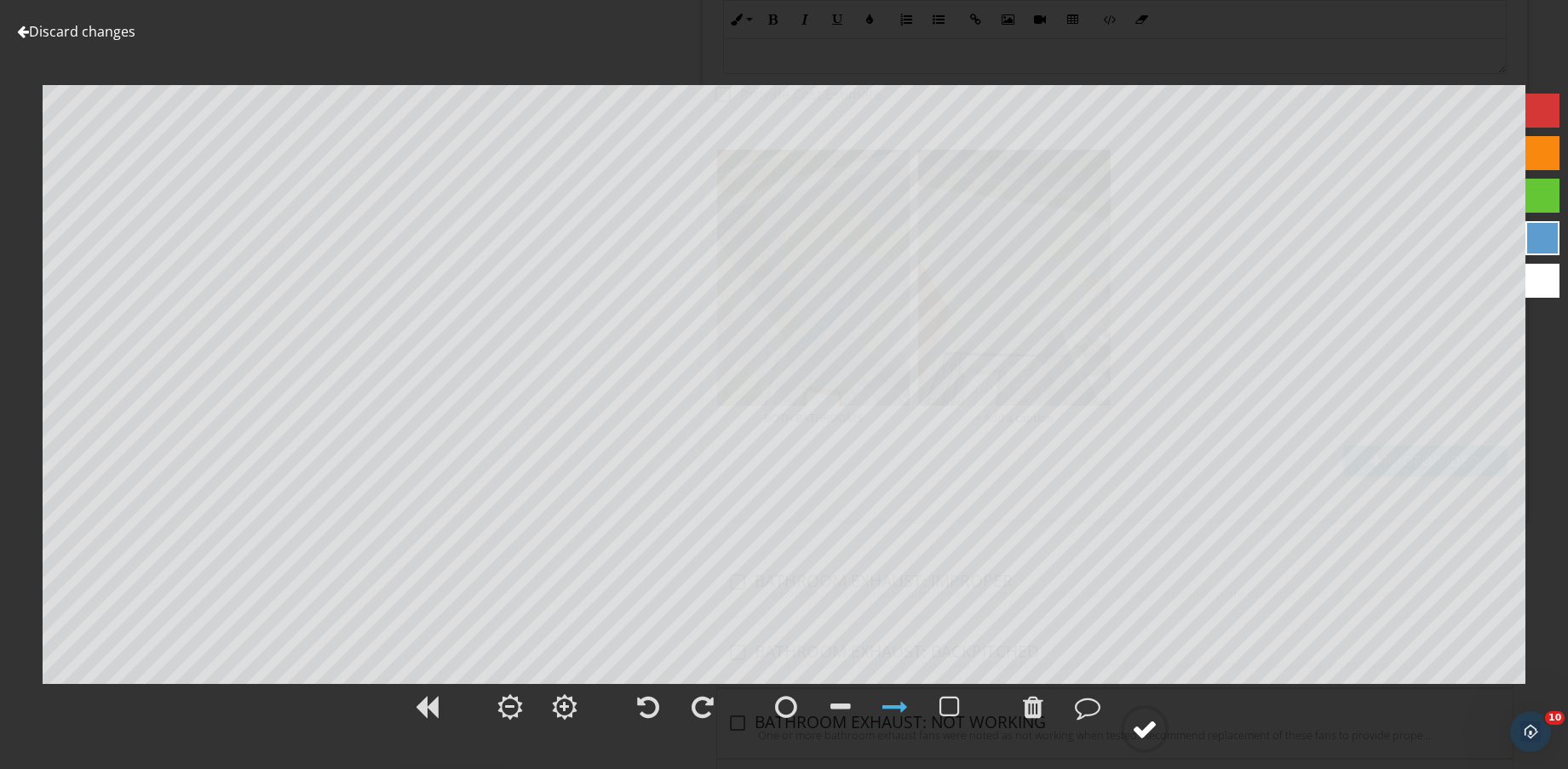
click at [1140, 726] on div at bounding box center [1144, 729] width 25 height 25
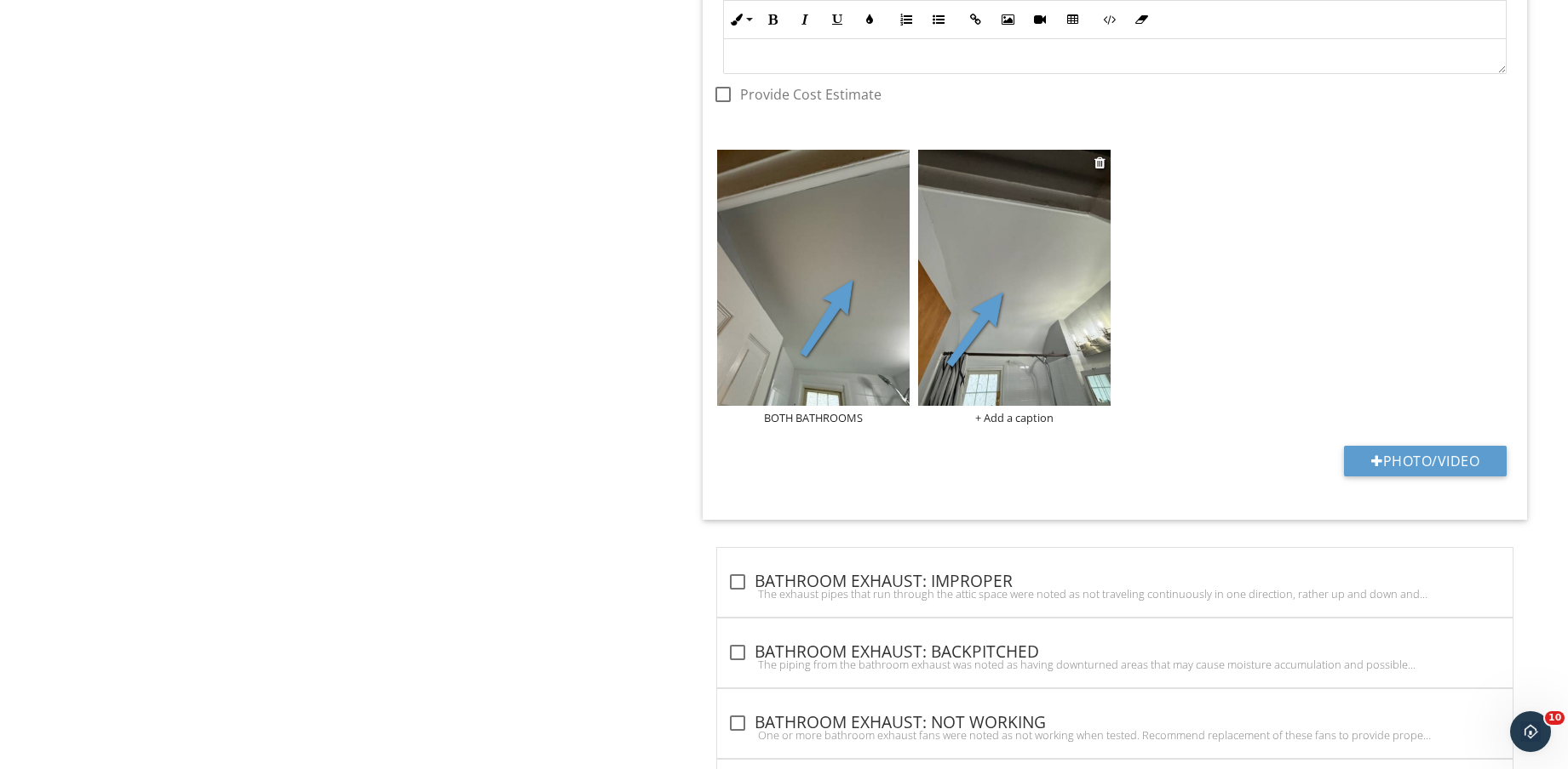
click at [1024, 421] on div "+ Add a caption" at bounding box center [1015, 418] width 193 height 14
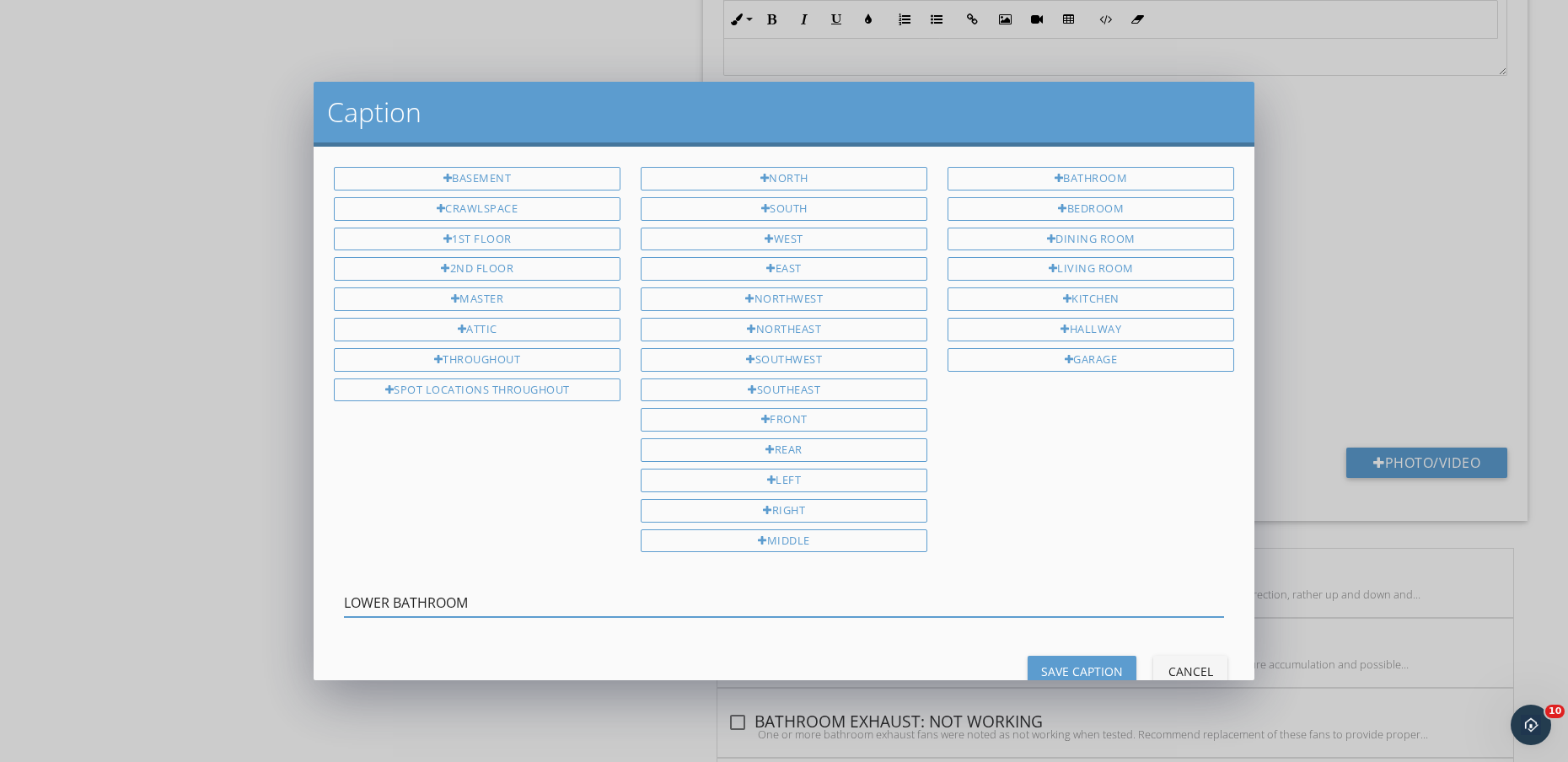
type input "LOWER BATHROOM"
click at [1059, 659] on button "Save Caption" at bounding box center [1082, 671] width 109 height 31
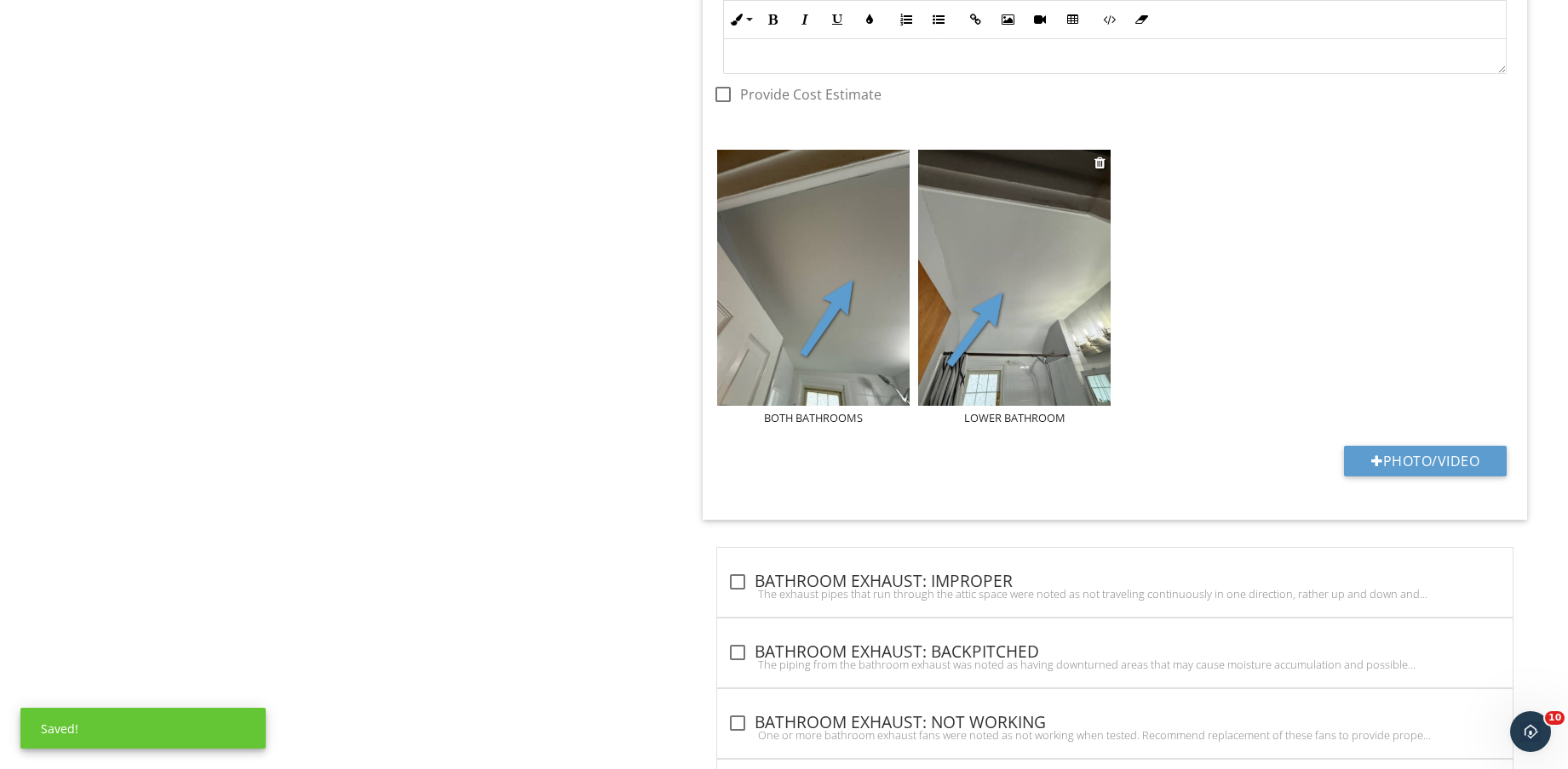
click at [1052, 420] on div "LOWER BATHROOM" at bounding box center [1015, 418] width 193 height 14
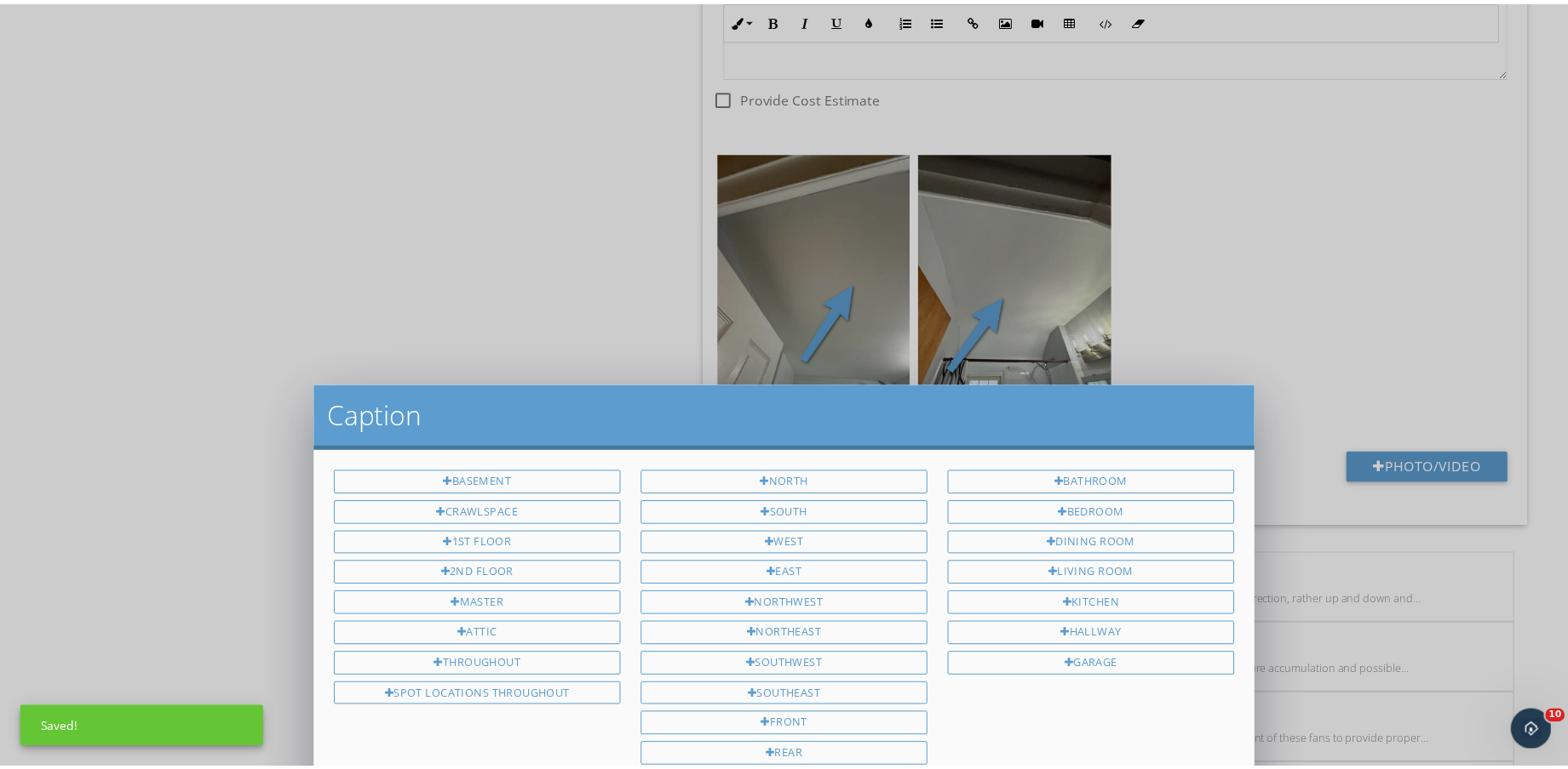
scroll to position [0, 0]
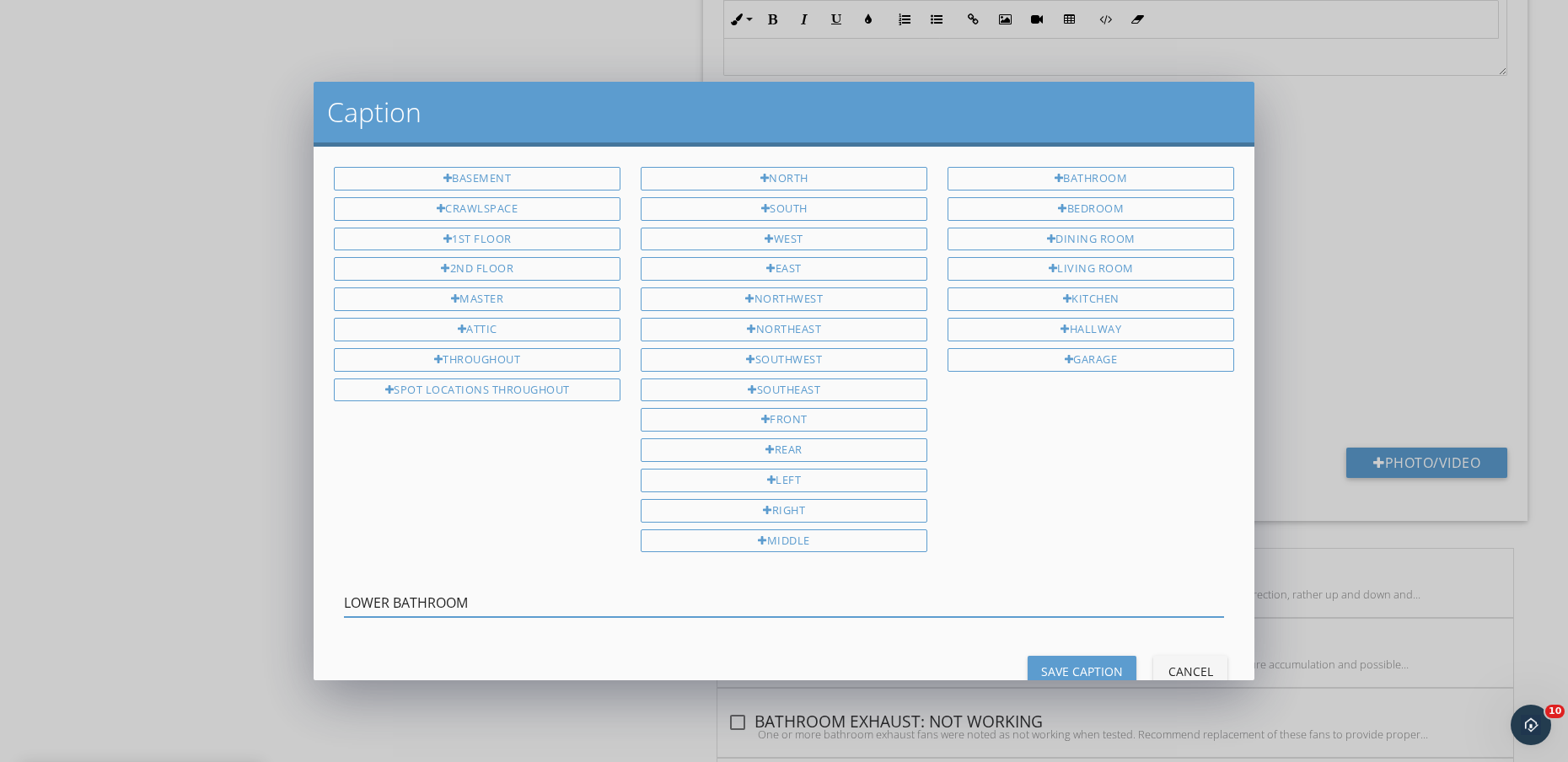
drag, startPoint x: 583, startPoint y: 599, endPoint x: 267, endPoint y: 579, distance: 316.6
click at [267, 579] on div "Caption BASEMENT CRAWLSPACE 1ST FLOOR 2ND FLOOR MASTER ATTIC THROUGHOUT SPOT LO…" at bounding box center [784, 381] width 1568 height 762
click at [1112, 671] on button "Save Caption" at bounding box center [1082, 671] width 109 height 31
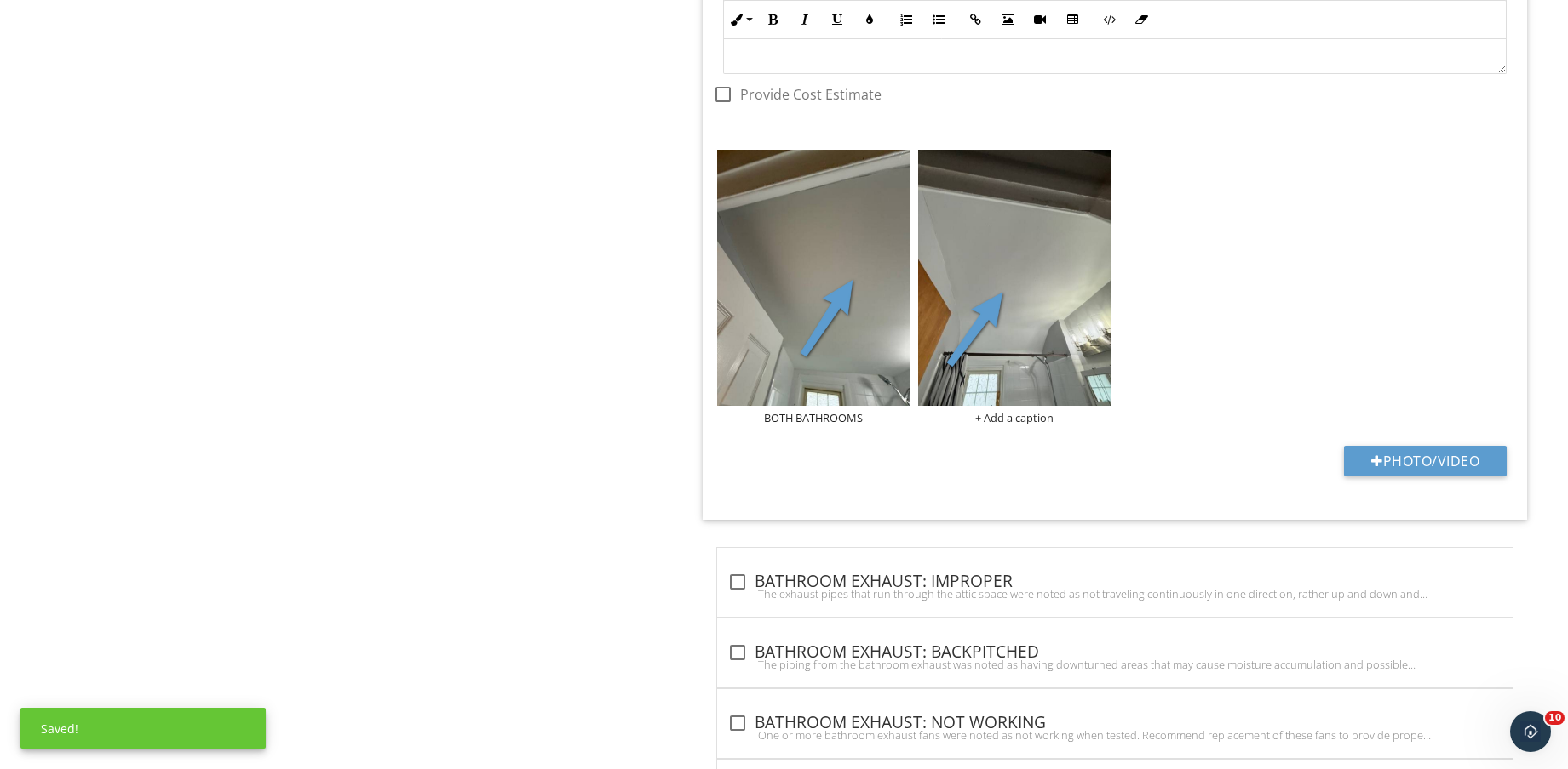
click at [1318, 230] on div "BOTH BATHROOMS + Add a caption" at bounding box center [1115, 287] width 803 height 283
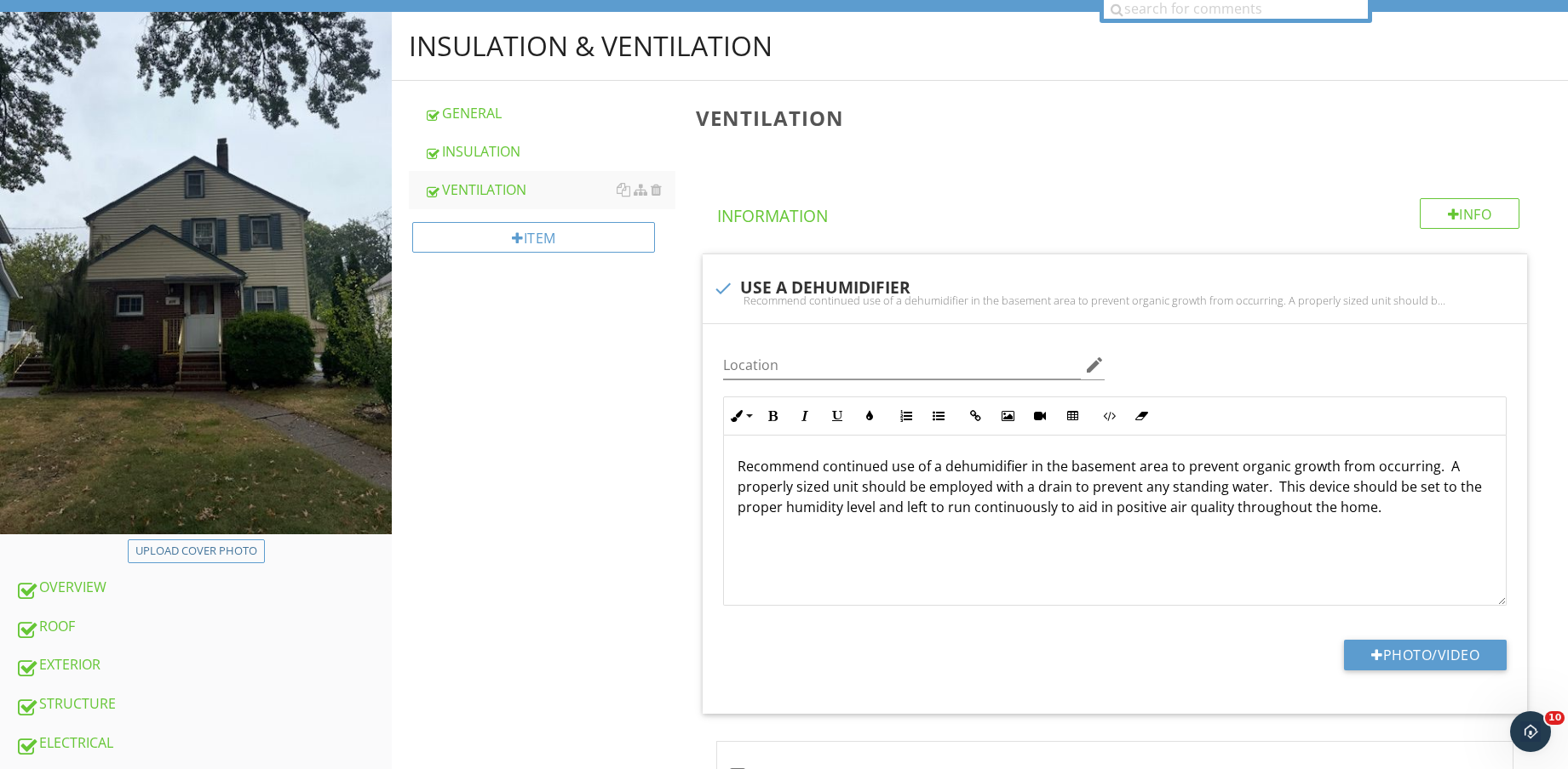
scroll to position [582, 0]
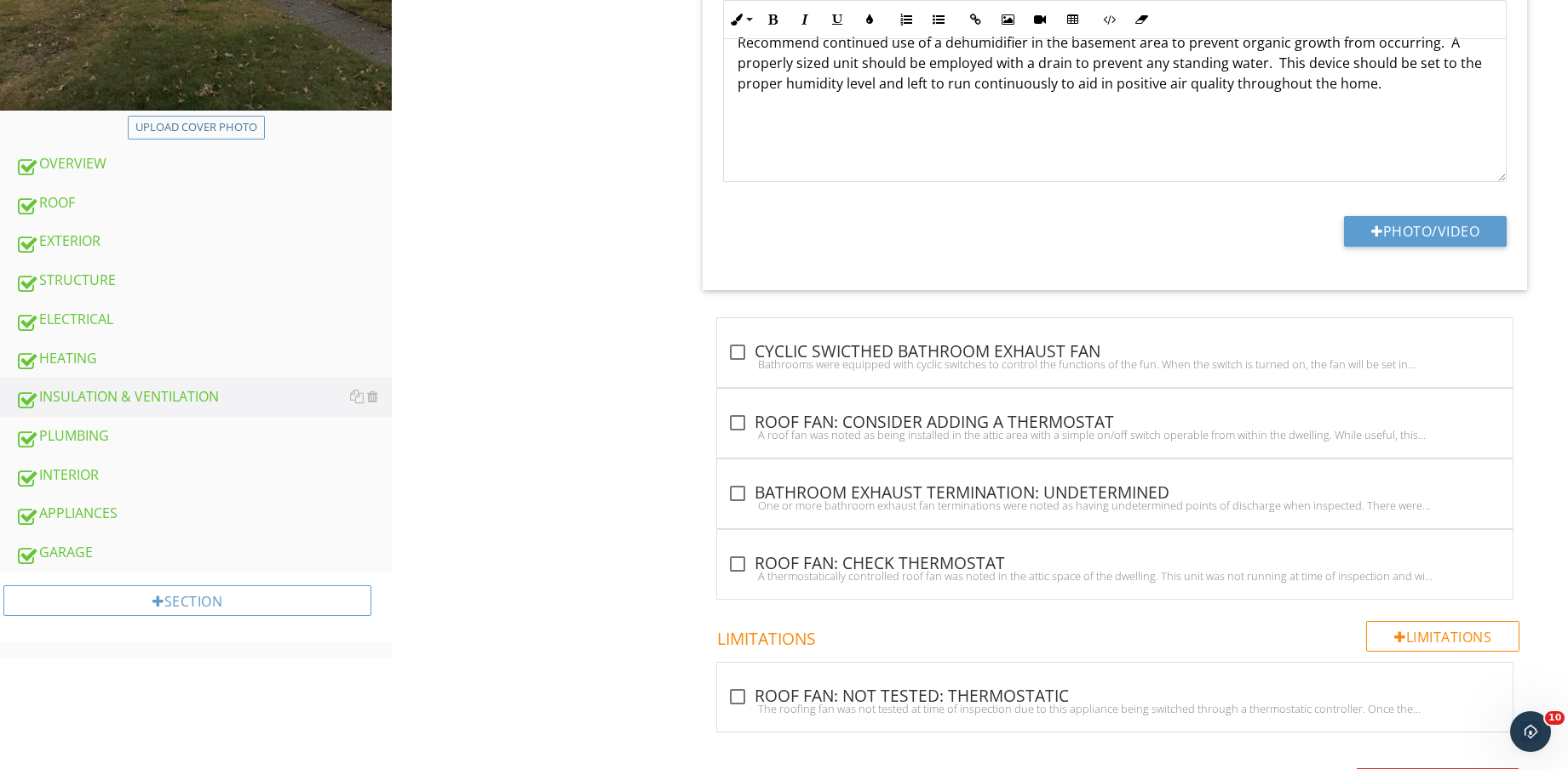
drag, startPoint x: 124, startPoint y: 475, endPoint x: 580, endPoint y: 446, distance: 456.9
click at [125, 474] on div "INTERIOR" at bounding box center [203, 475] width 376 height 22
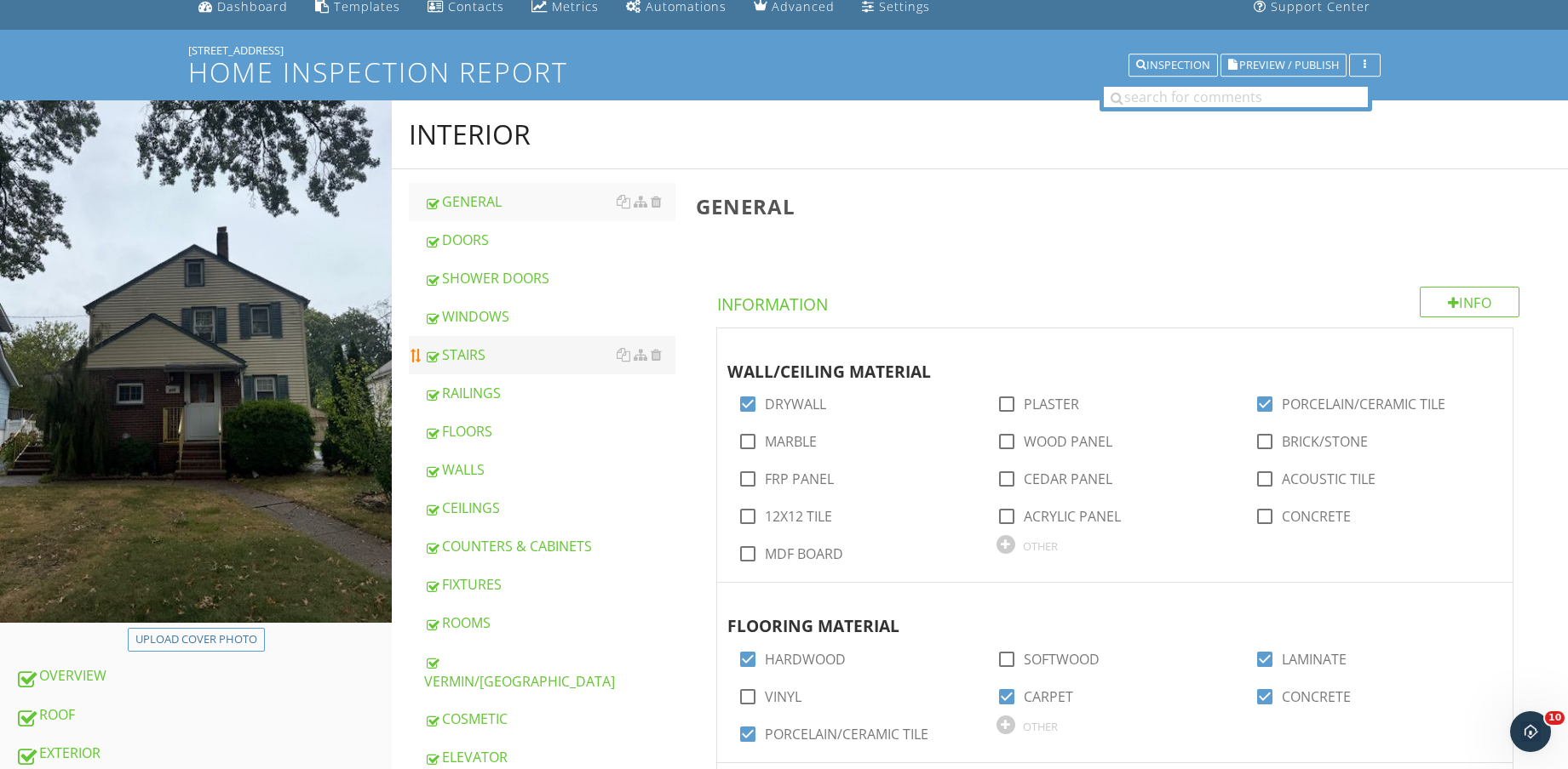
scroll to position [106, 0]
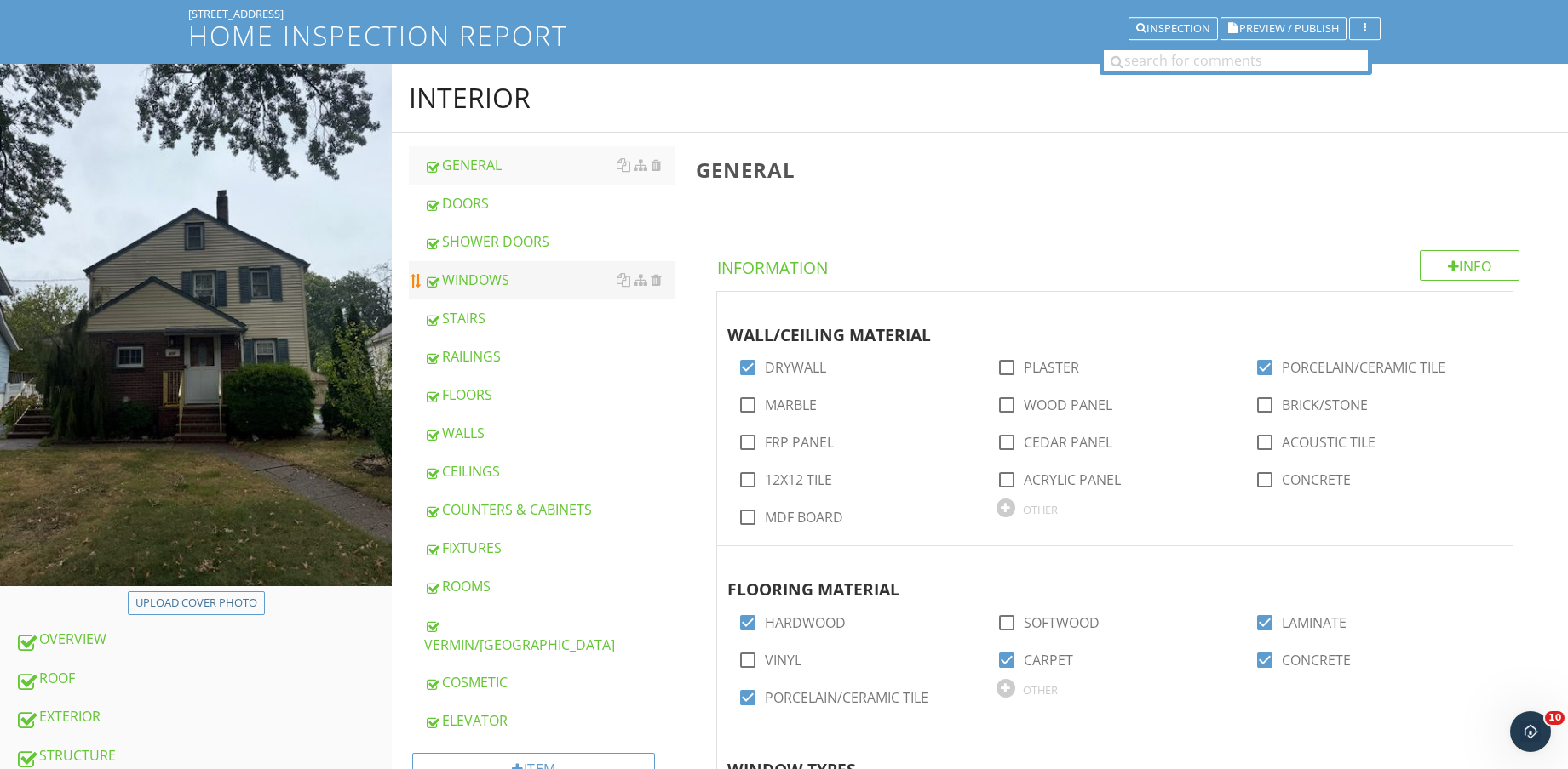
click at [522, 280] on div "WINDOWS" at bounding box center [550, 279] width 251 height 20
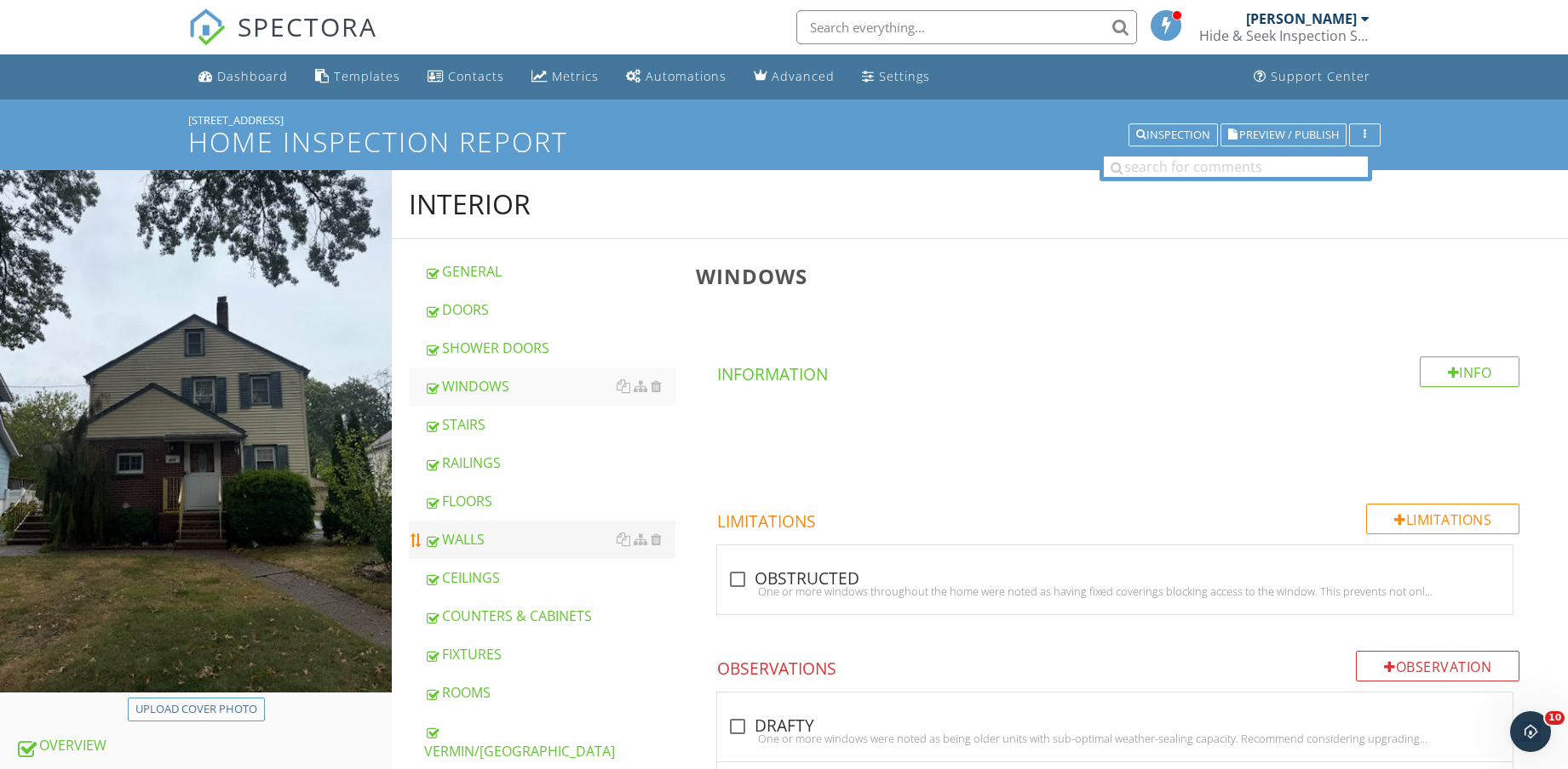
click at [482, 543] on div "WALLS" at bounding box center [550, 539] width 251 height 20
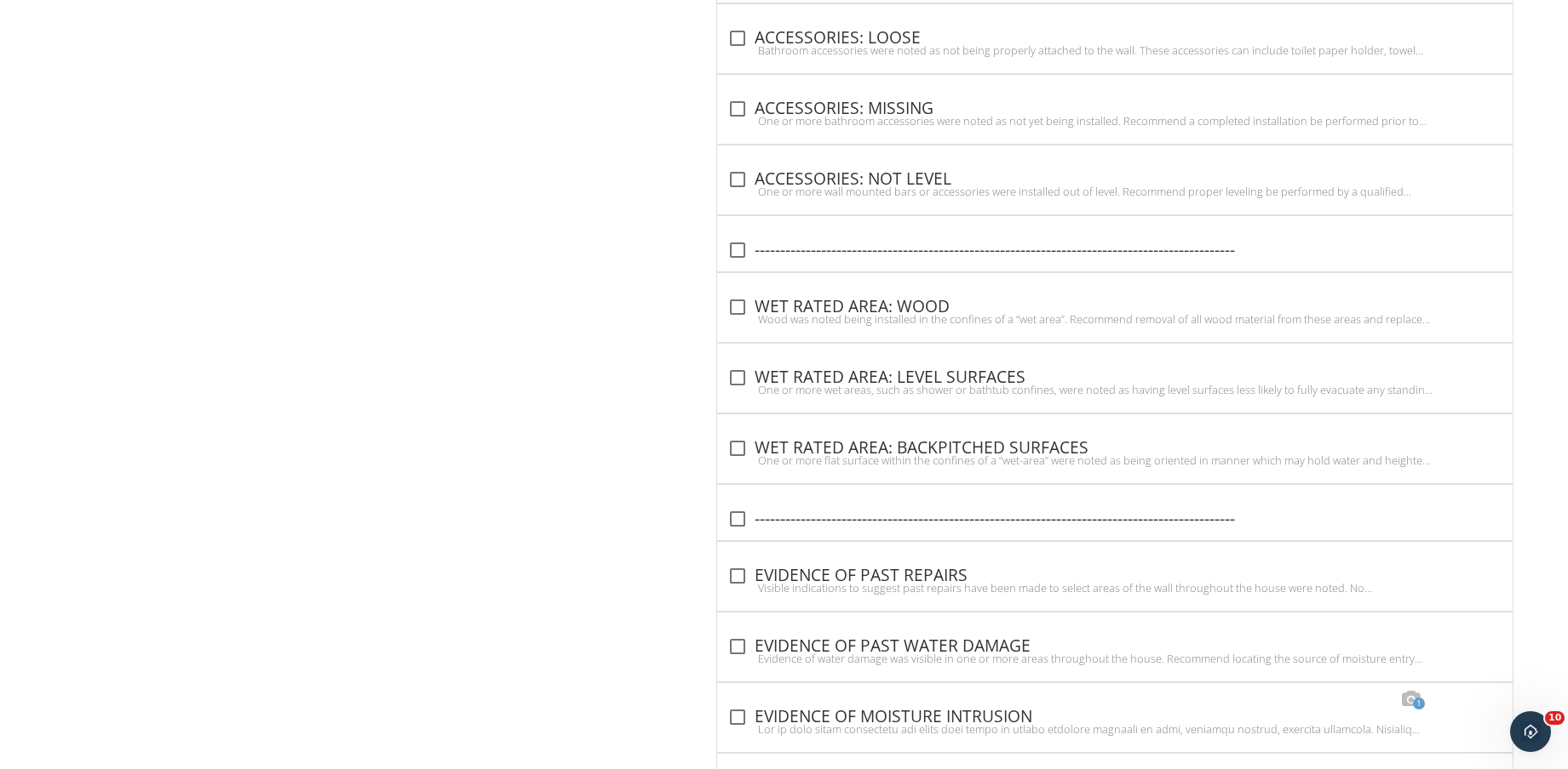
scroll to position [5193, 0]
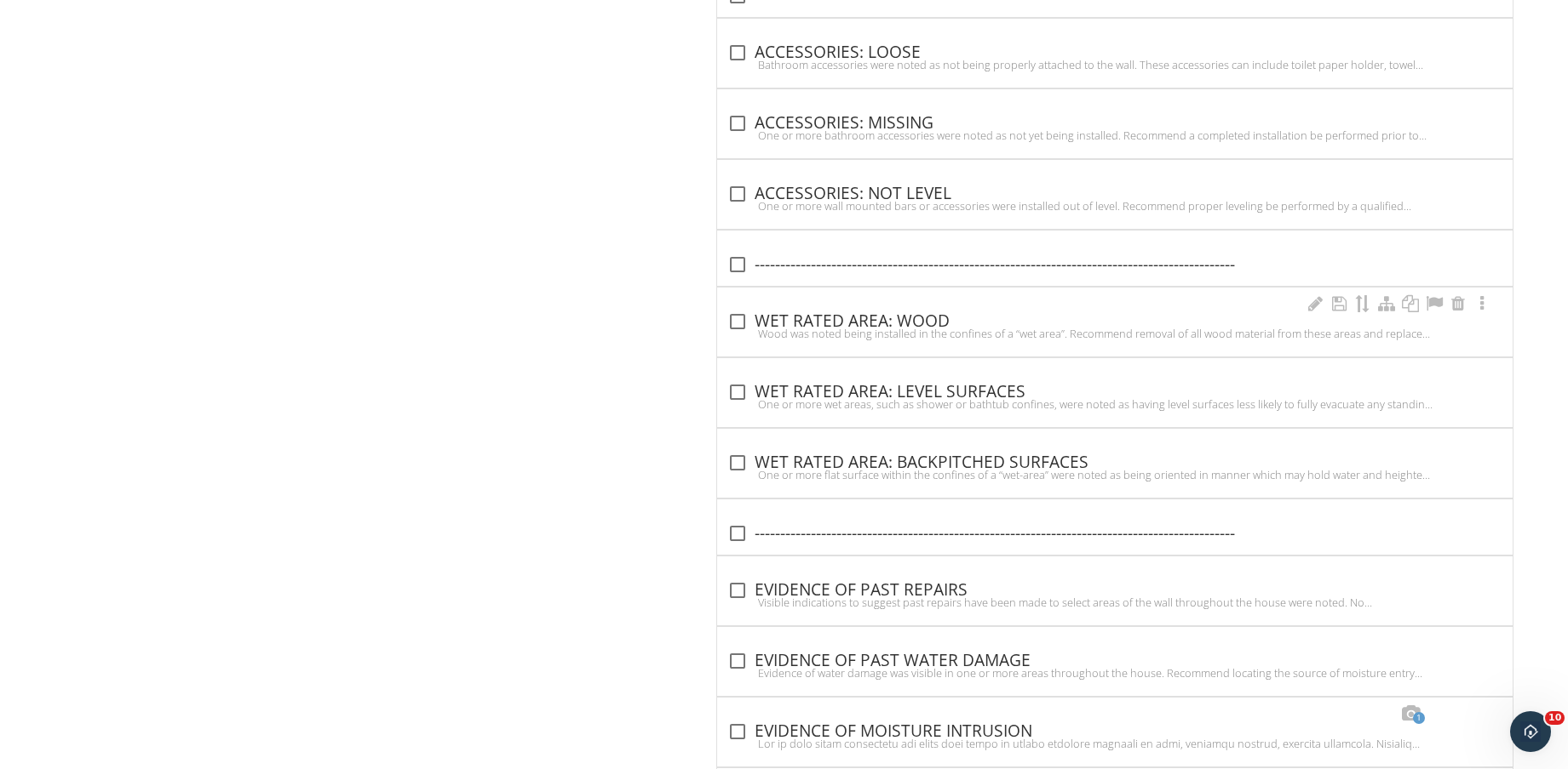
drag, startPoint x: 868, startPoint y: 327, endPoint x: 884, endPoint y: 326, distance: 16.0
click at [869, 327] on div "Wood was noted being installed in the confines of a “wet area”. Recommend remov…" at bounding box center [1115, 333] width 775 height 14
checkbox input "true"
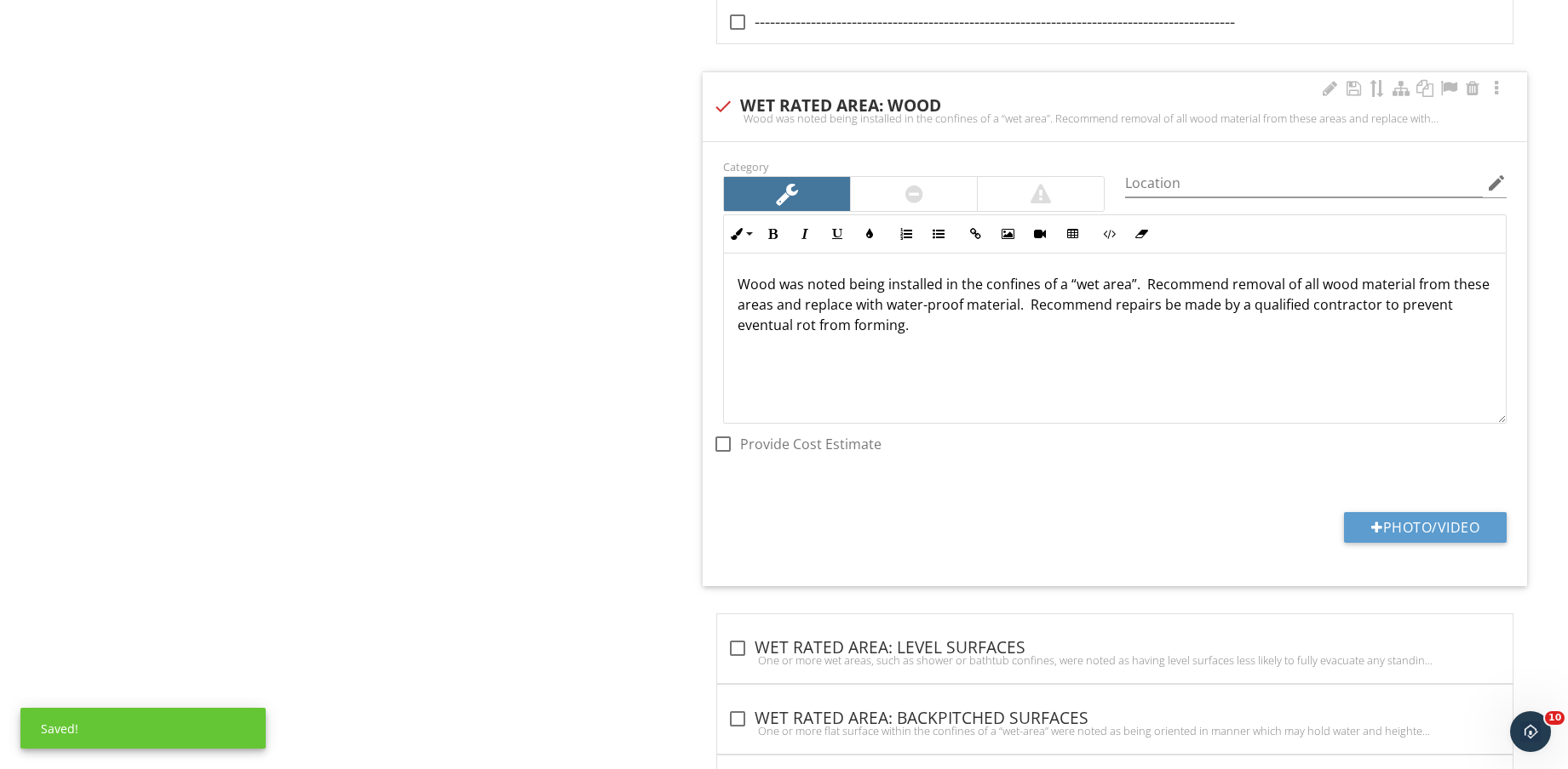
scroll to position [5512, 0]
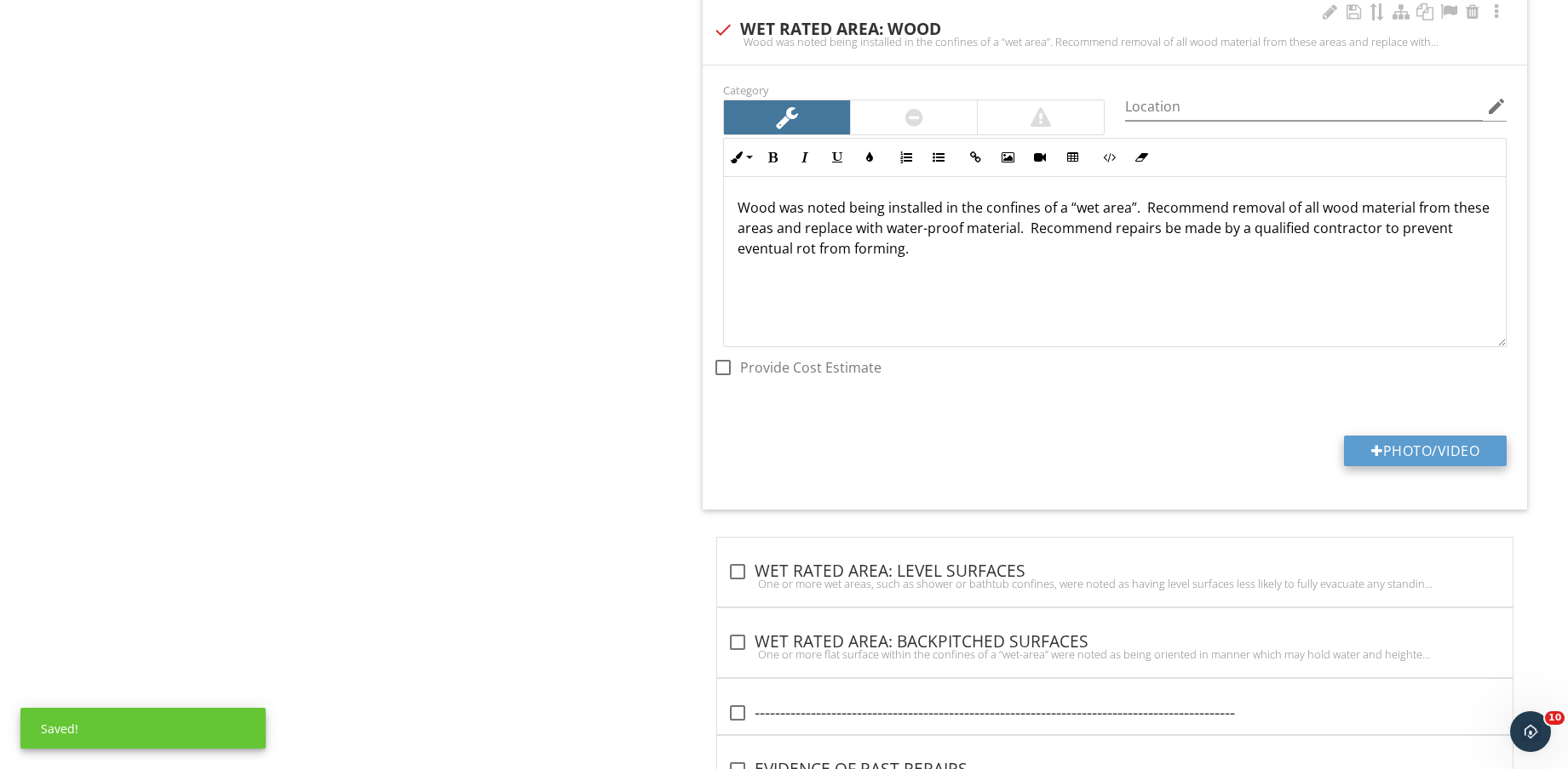
click at [1430, 450] on button "Photo/Video" at bounding box center [1424, 451] width 162 height 31
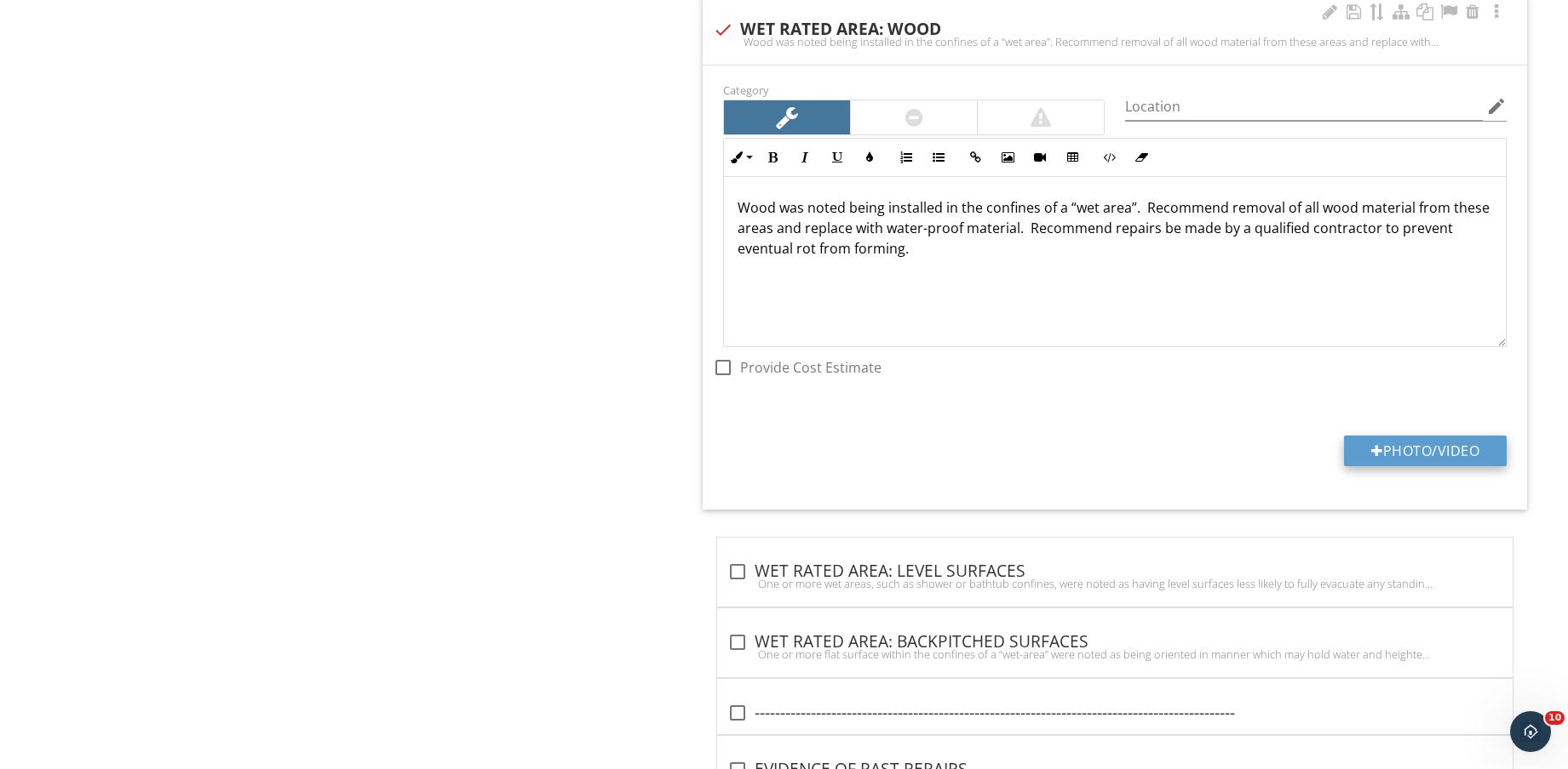
type input "C:\fakepath\IMG_8563.jpg"
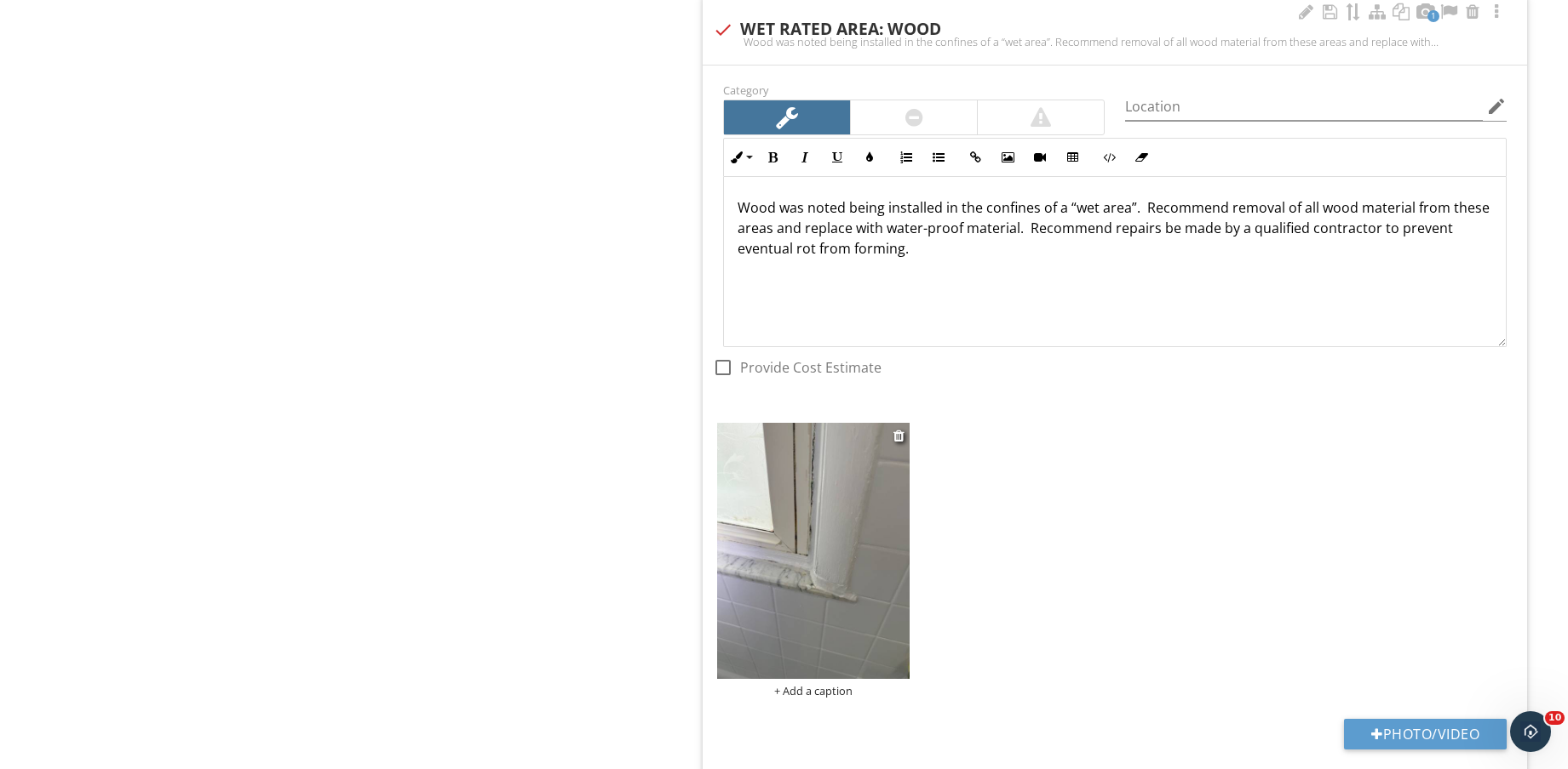
click at [787, 572] on img at bounding box center [813, 550] width 193 height 256
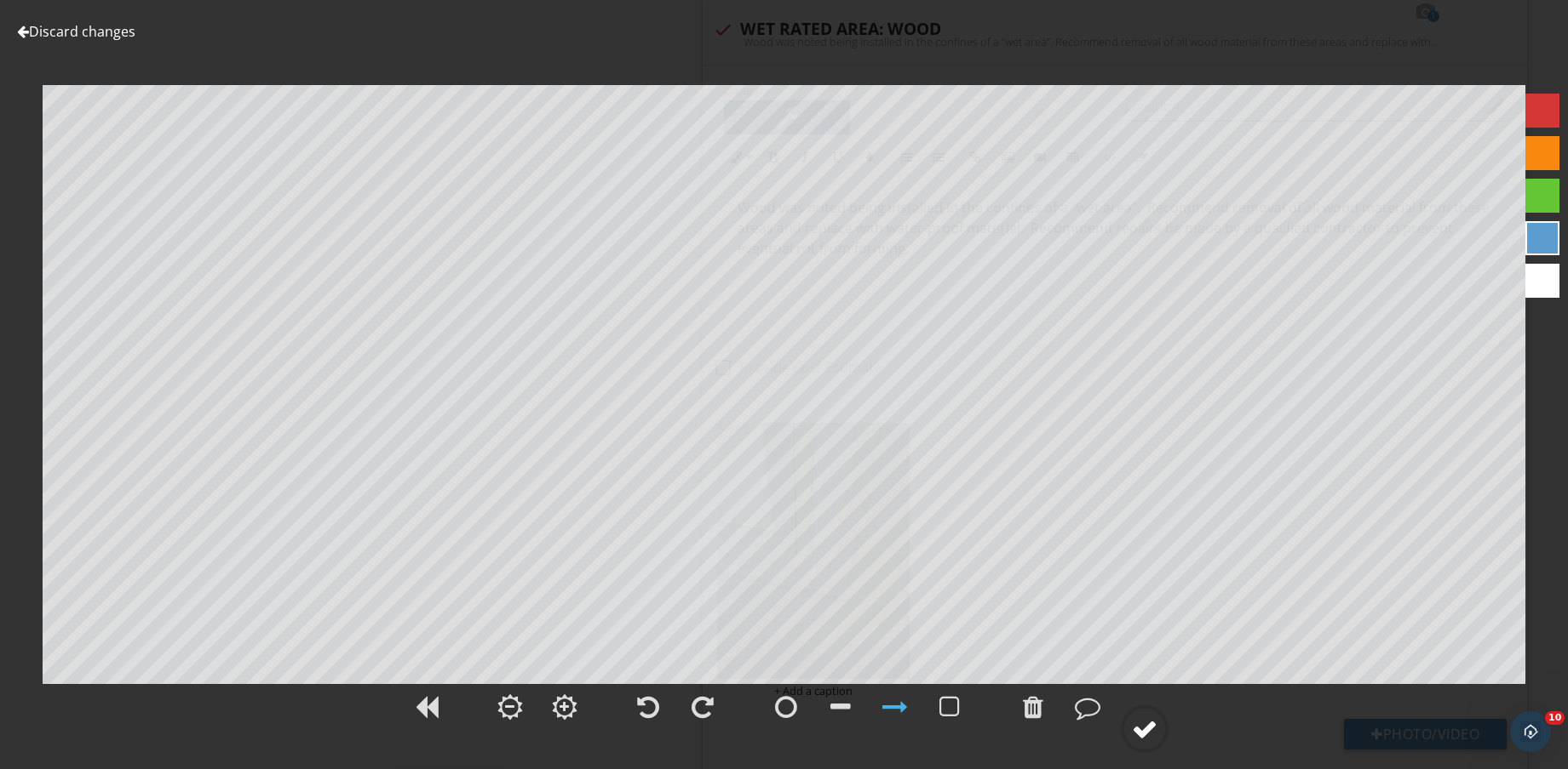
click at [1146, 735] on div at bounding box center [1144, 729] width 25 height 25
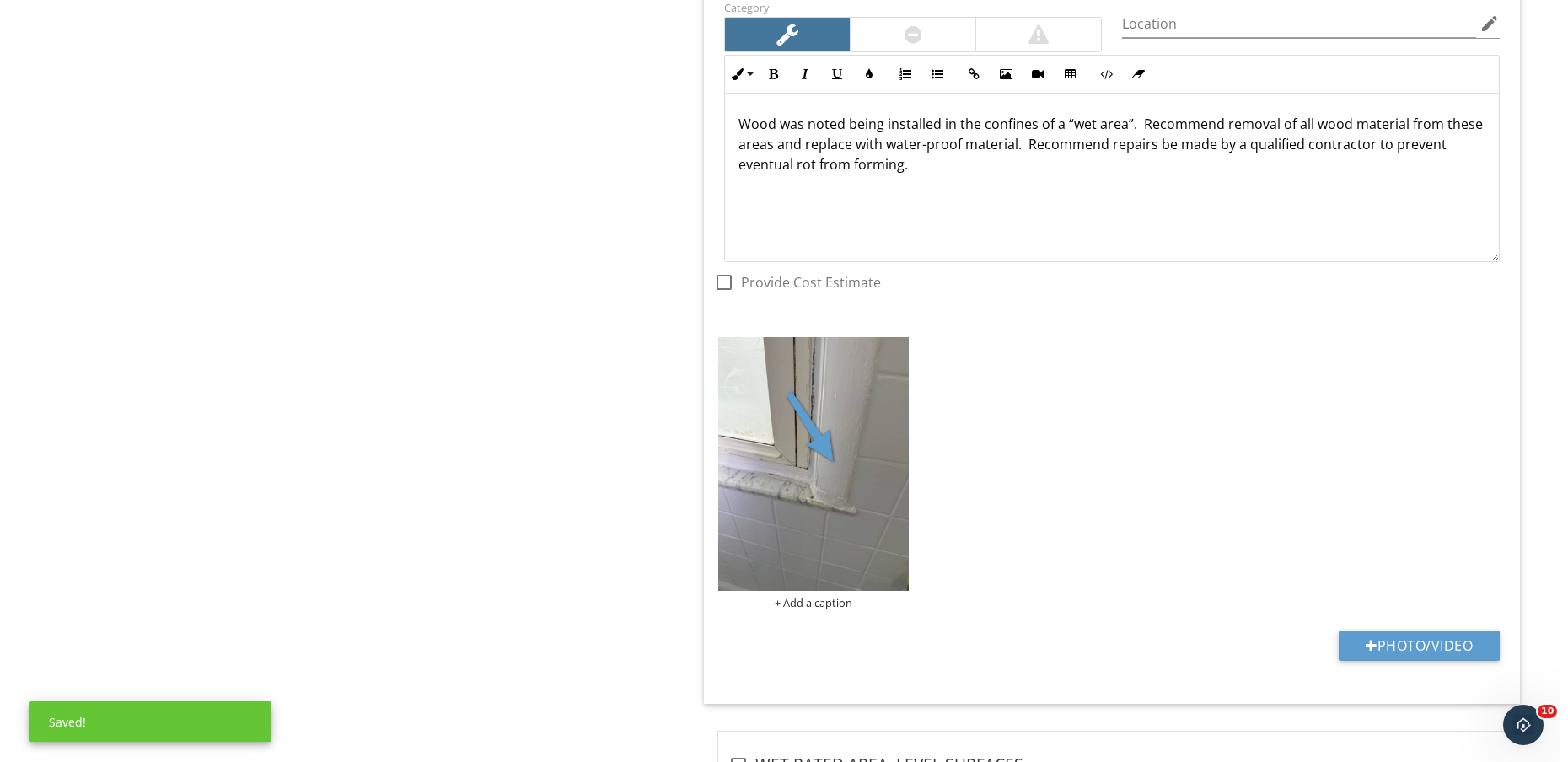
scroll to position [5567, 0]
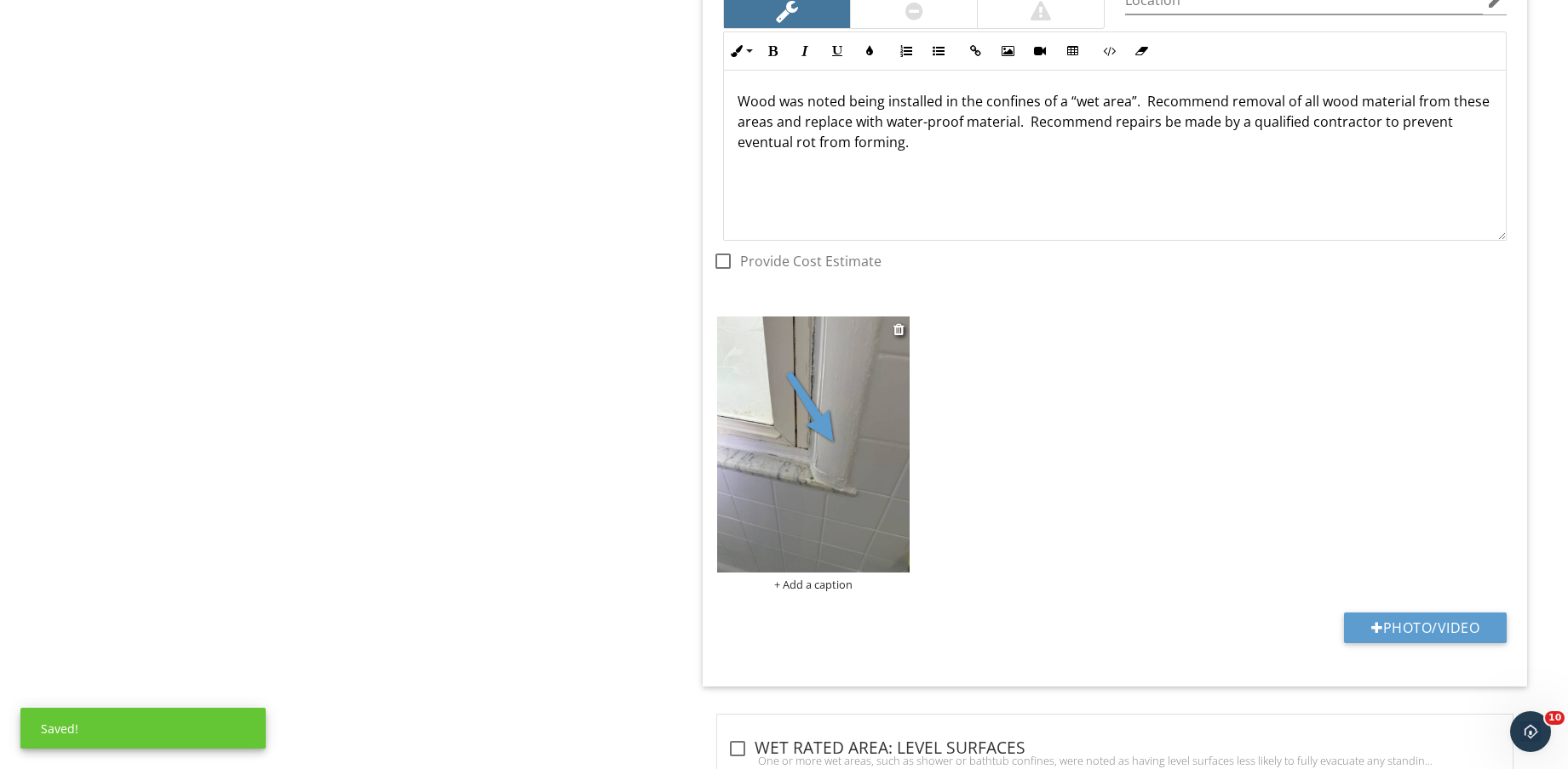
click at [831, 588] on div "+ Add a caption" at bounding box center [813, 584] width 193 height 14
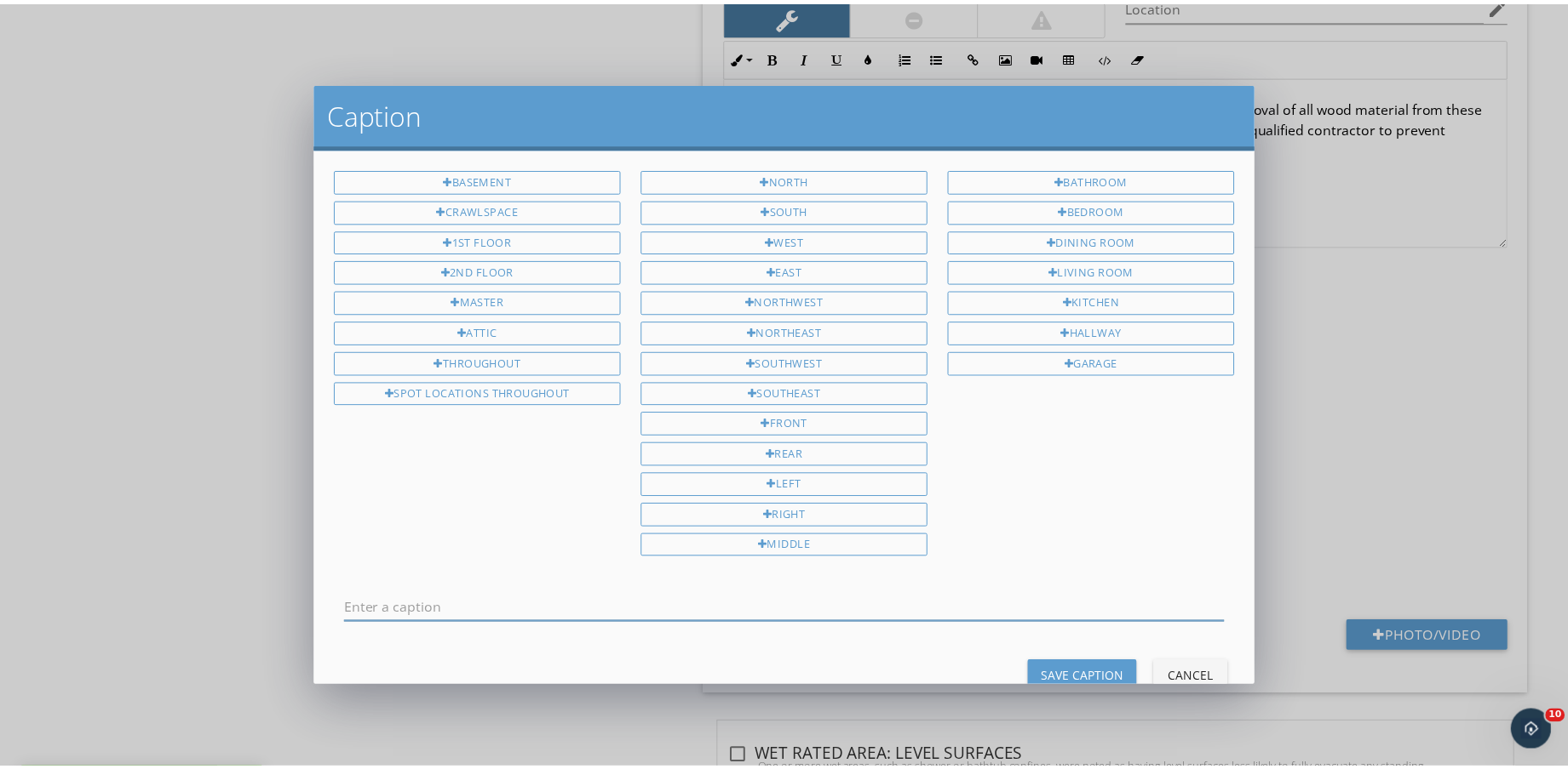
scroll to position [0, 0]
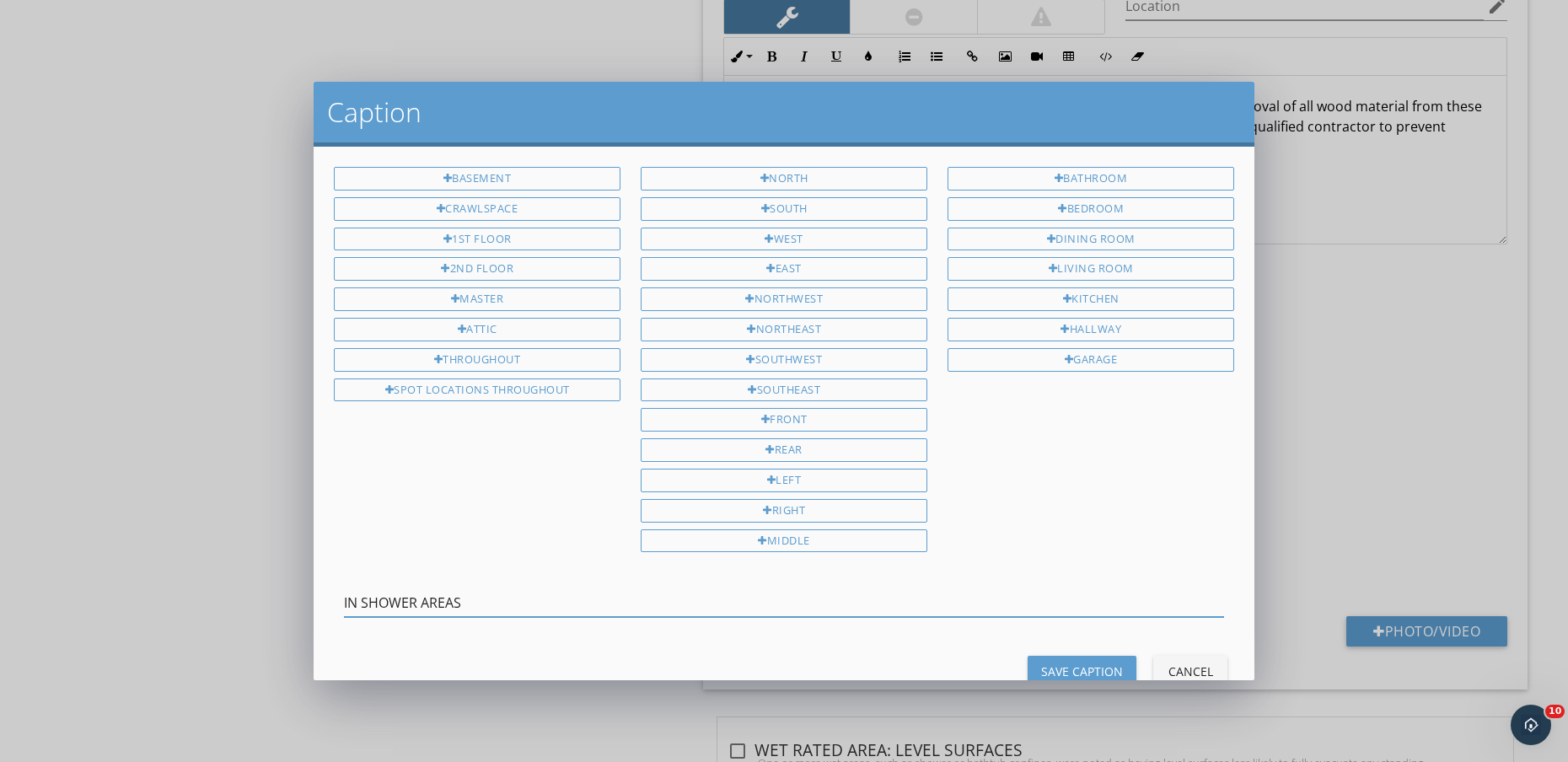
type input "IN SHOWER AREAS"
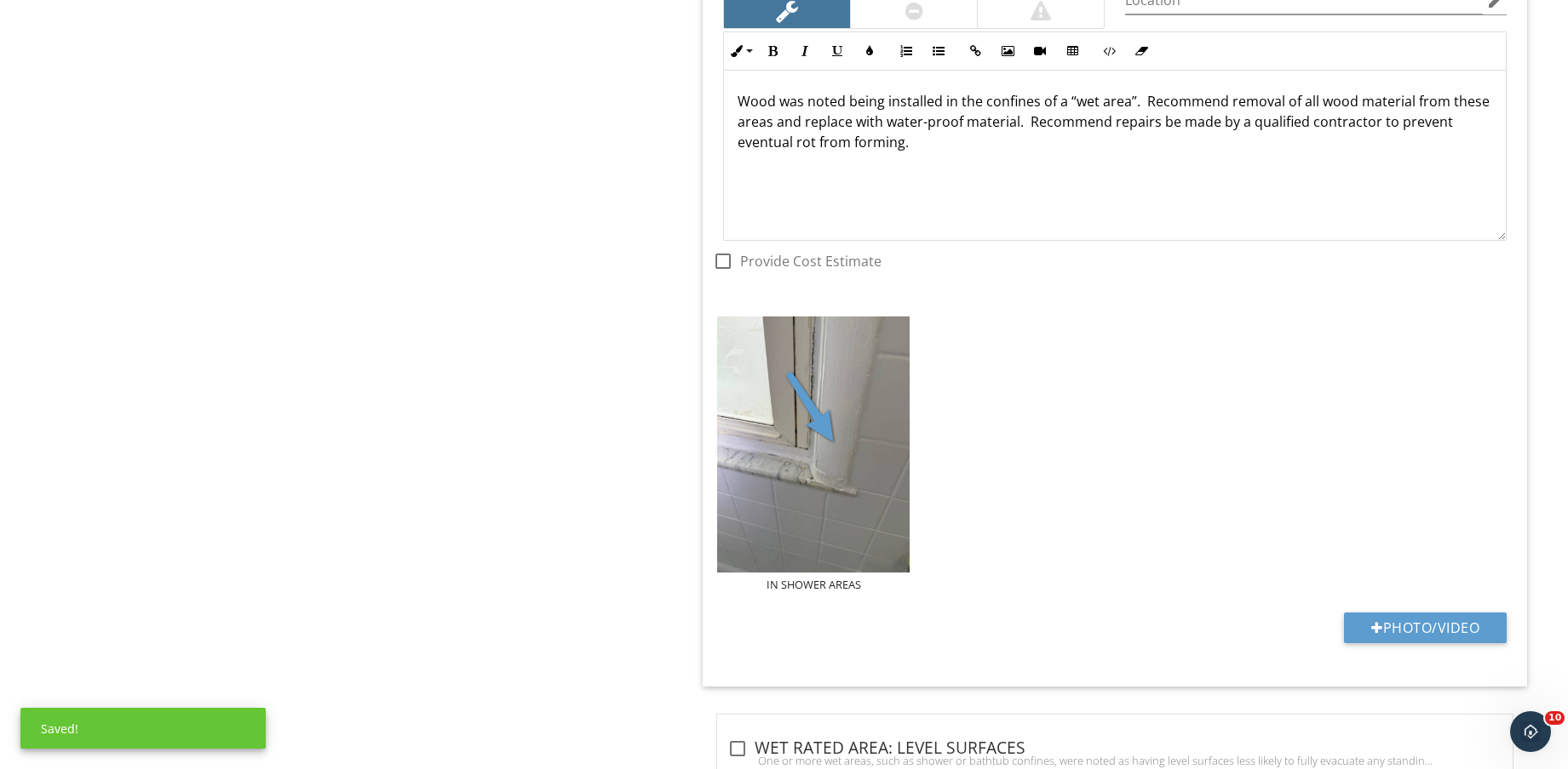
click at [1198, 426] on div "IN SHOWER AREAS" at bounding box center [1115, 453] width 803 height 283
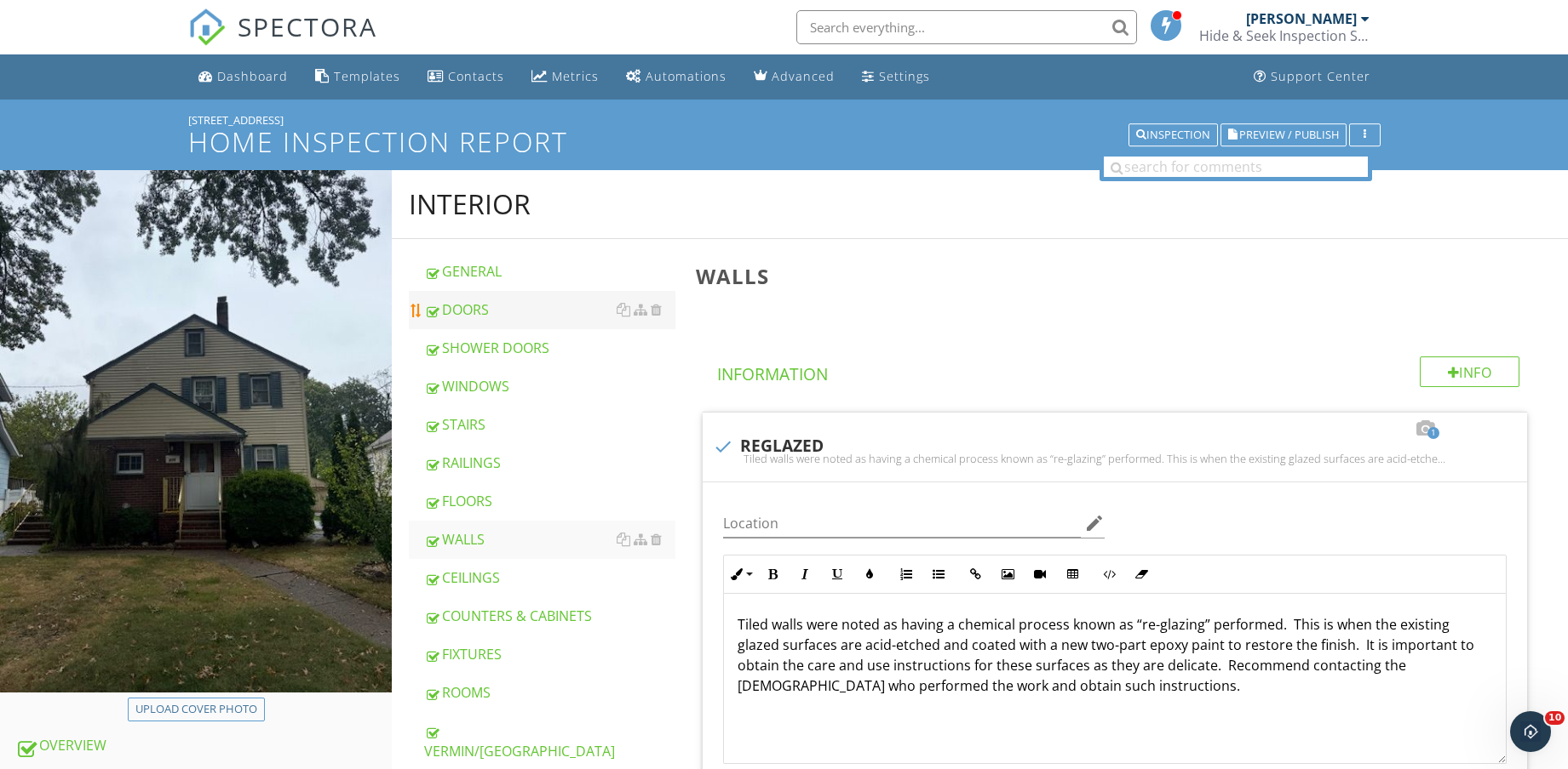
click at [524, 297] on link "DOORS" at bounding box center [550, 309] width 251 height 38
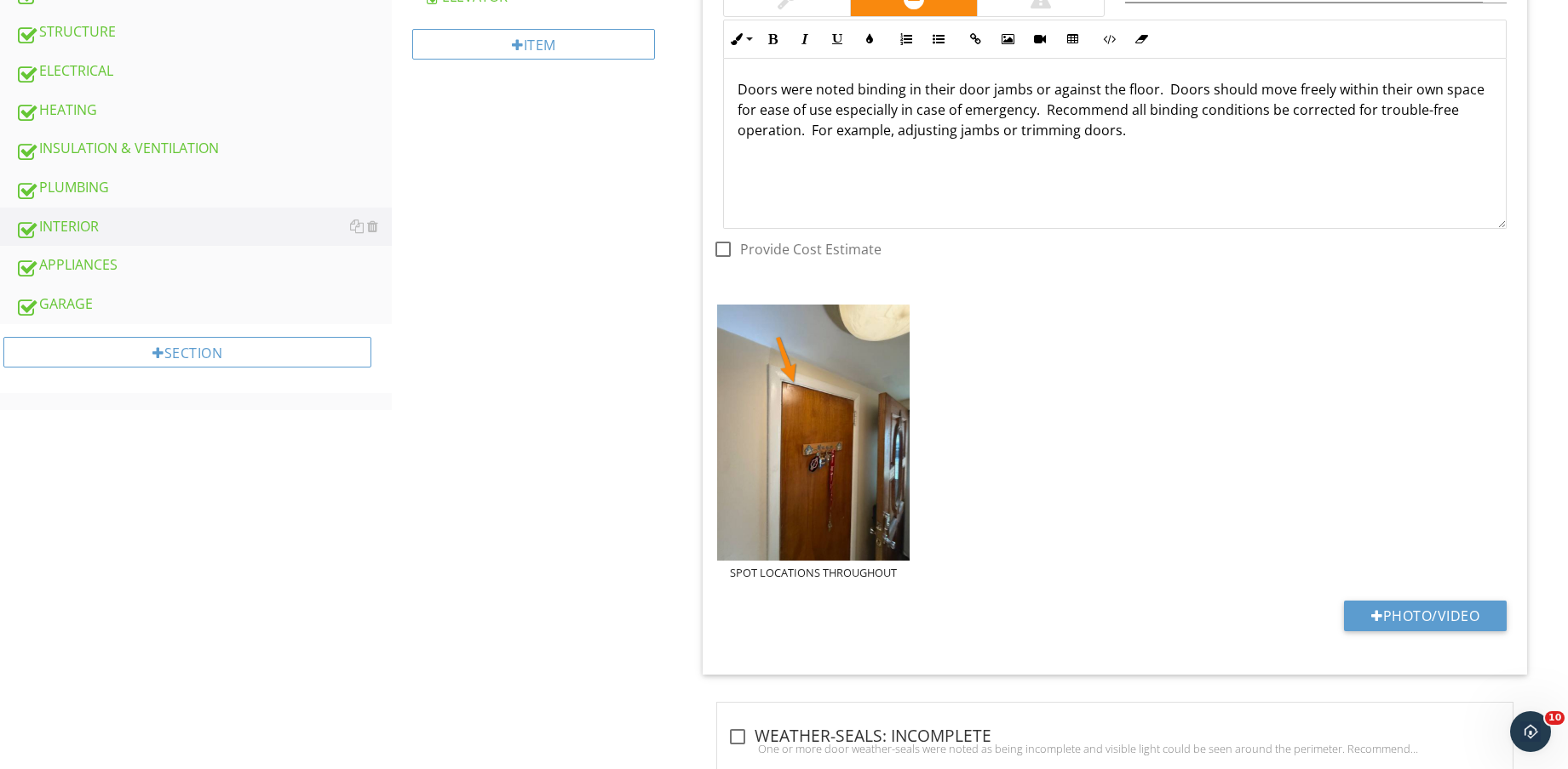
scroll to position [851, 0]
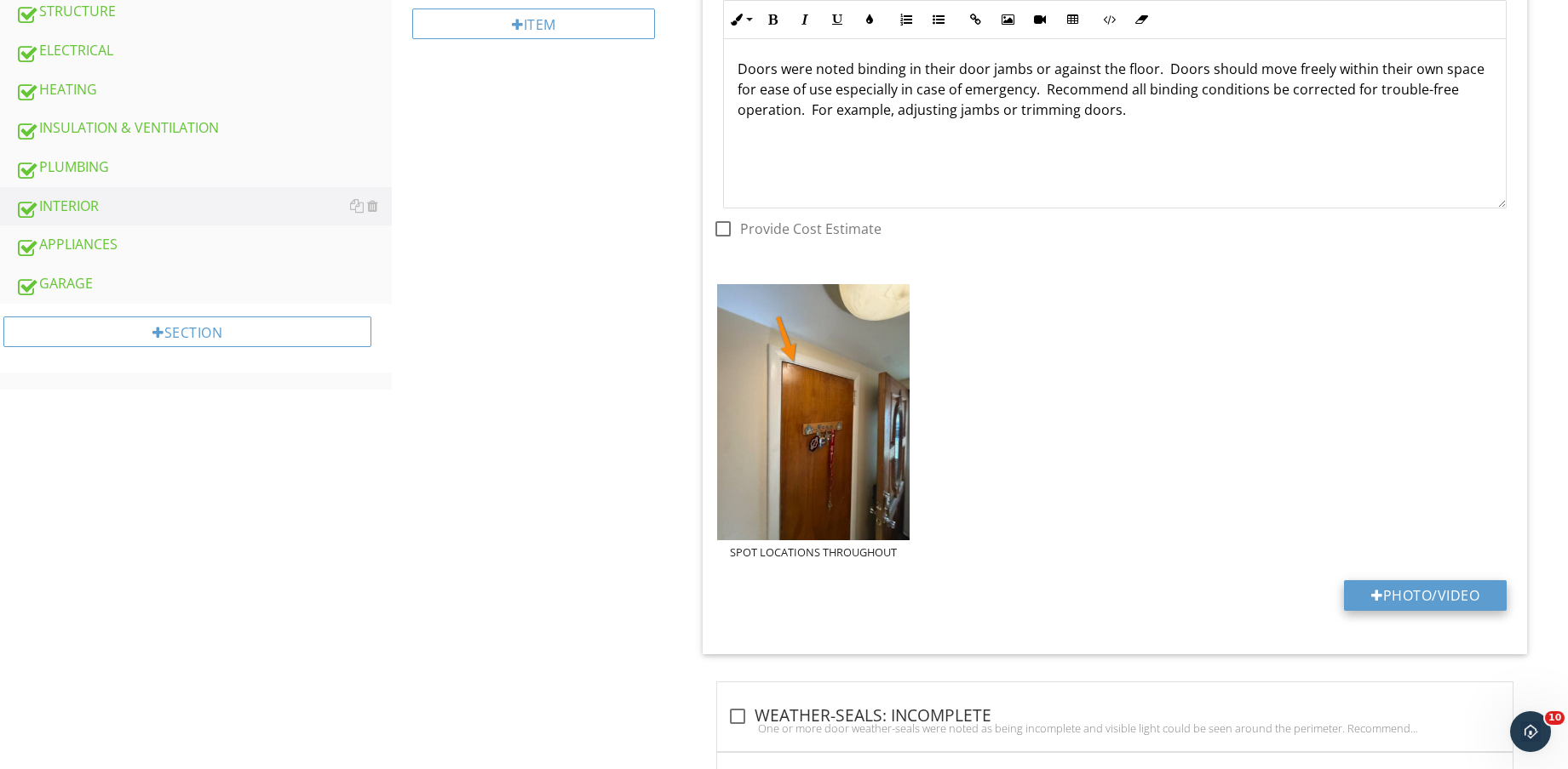
click at [1435, 591] on button "Photo/Video" at bounding box center [1424, 596] width 162 height 31
type input "C:\fakepath\IMG_8564.jpg"
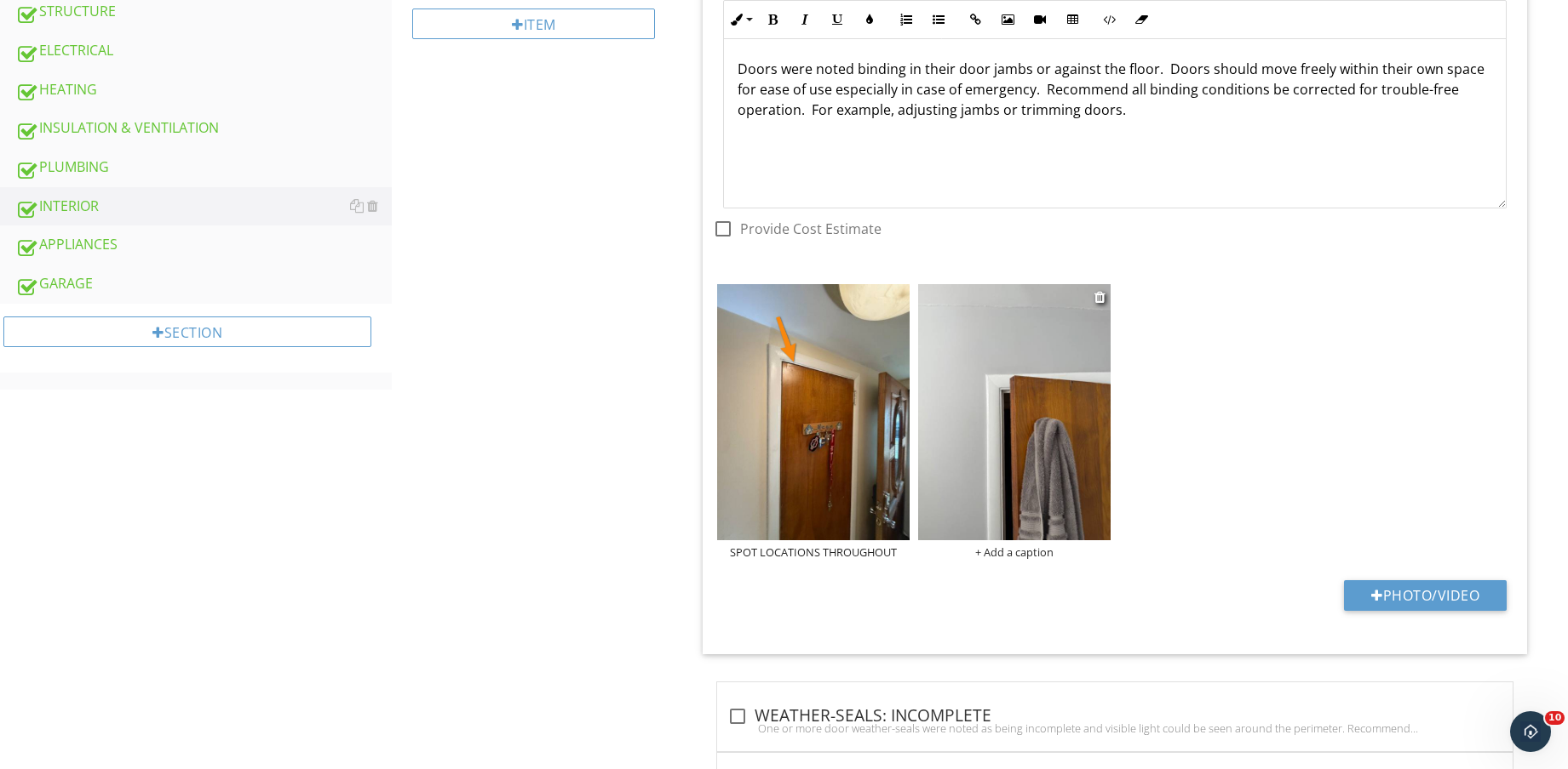
click at [940, 420] on img at bounding box center [1015, 411] width 193 height 256
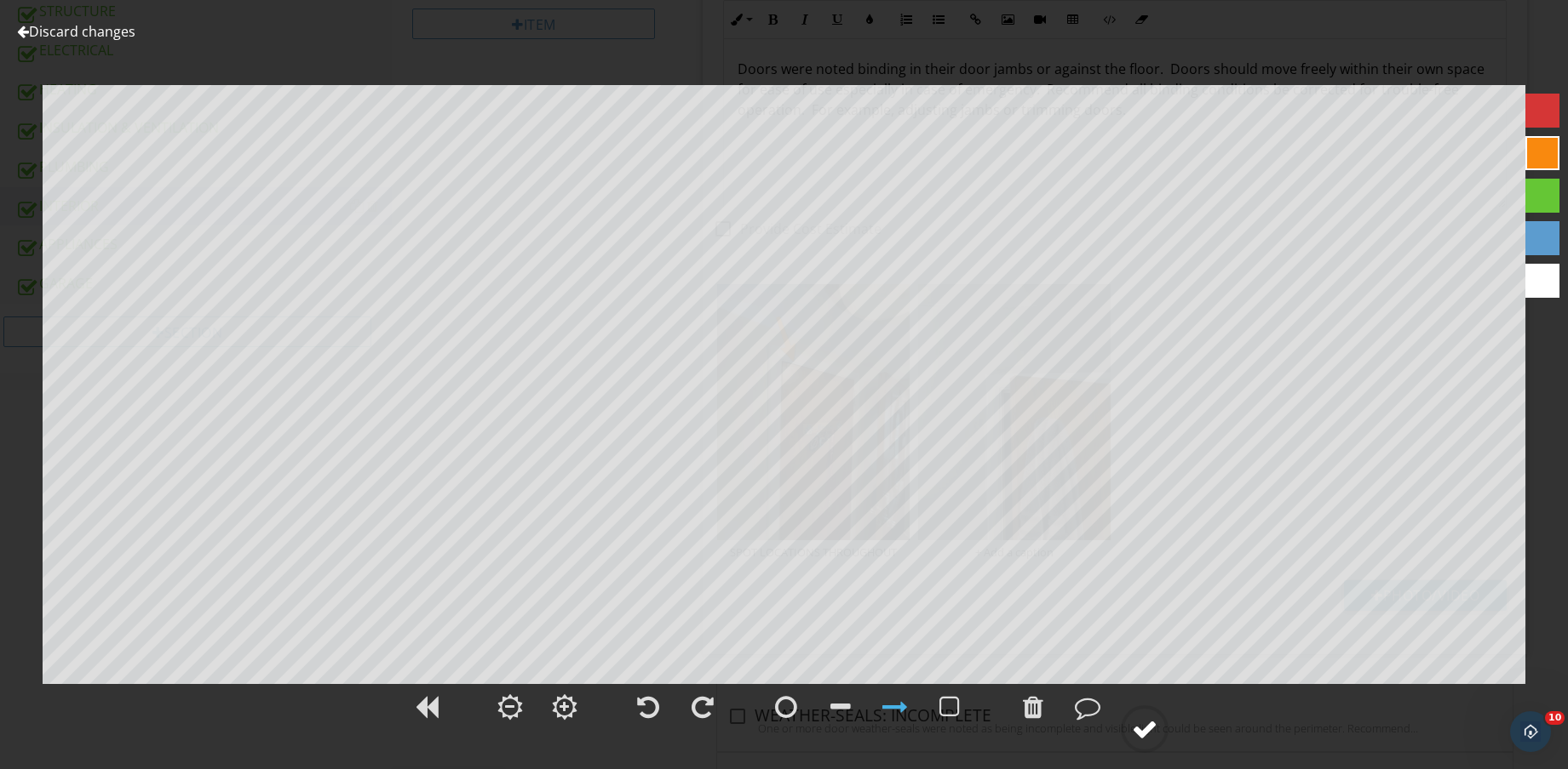
click at [1150, 738] on div at bounding box center [1144, 729] width 25 height 25
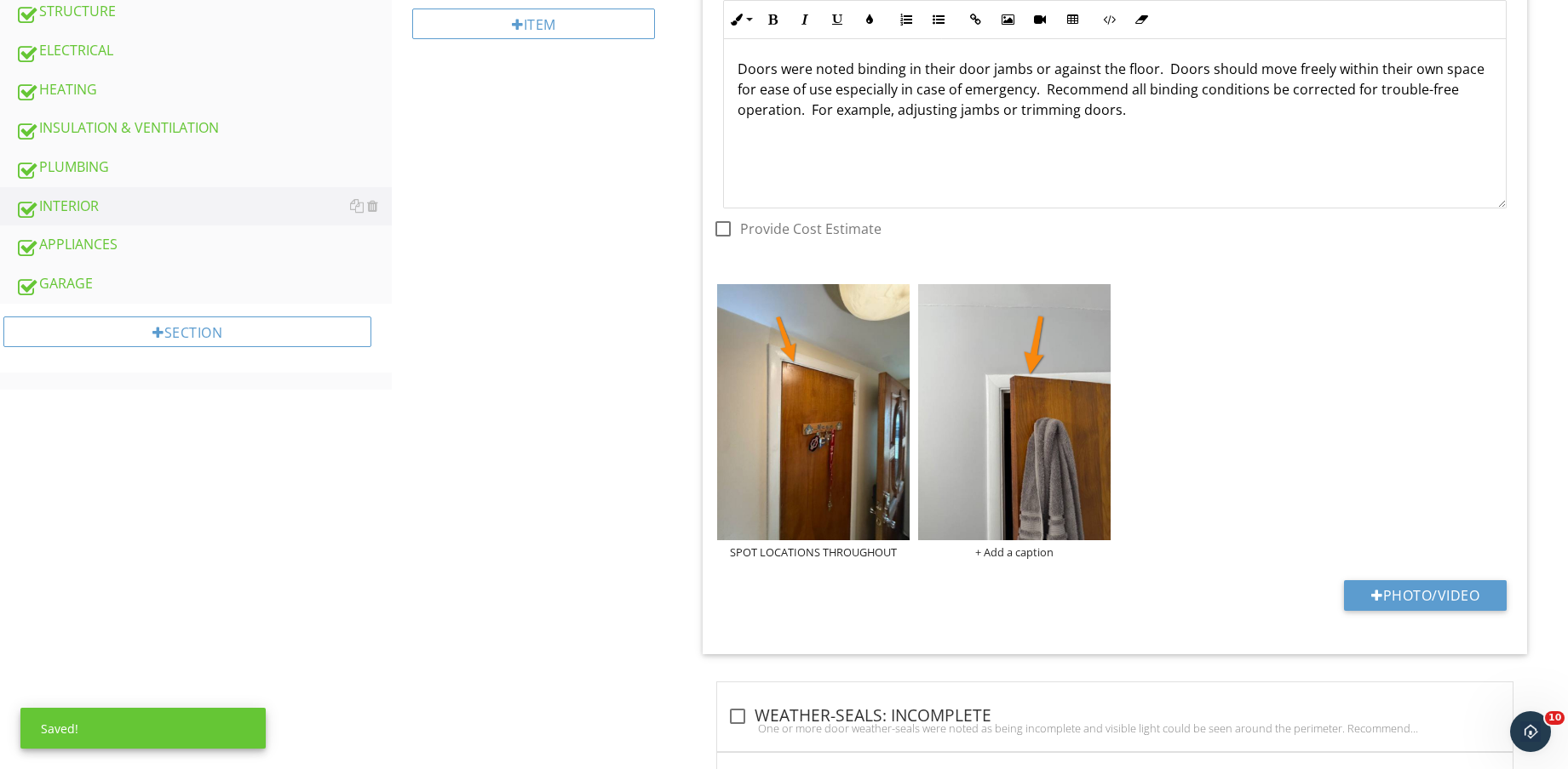
click at [1370, 382] on div "SPOT LOCATIONS THROUGHOUT + Add a caption" at bounding box center [1115, 421] width 803 height 283
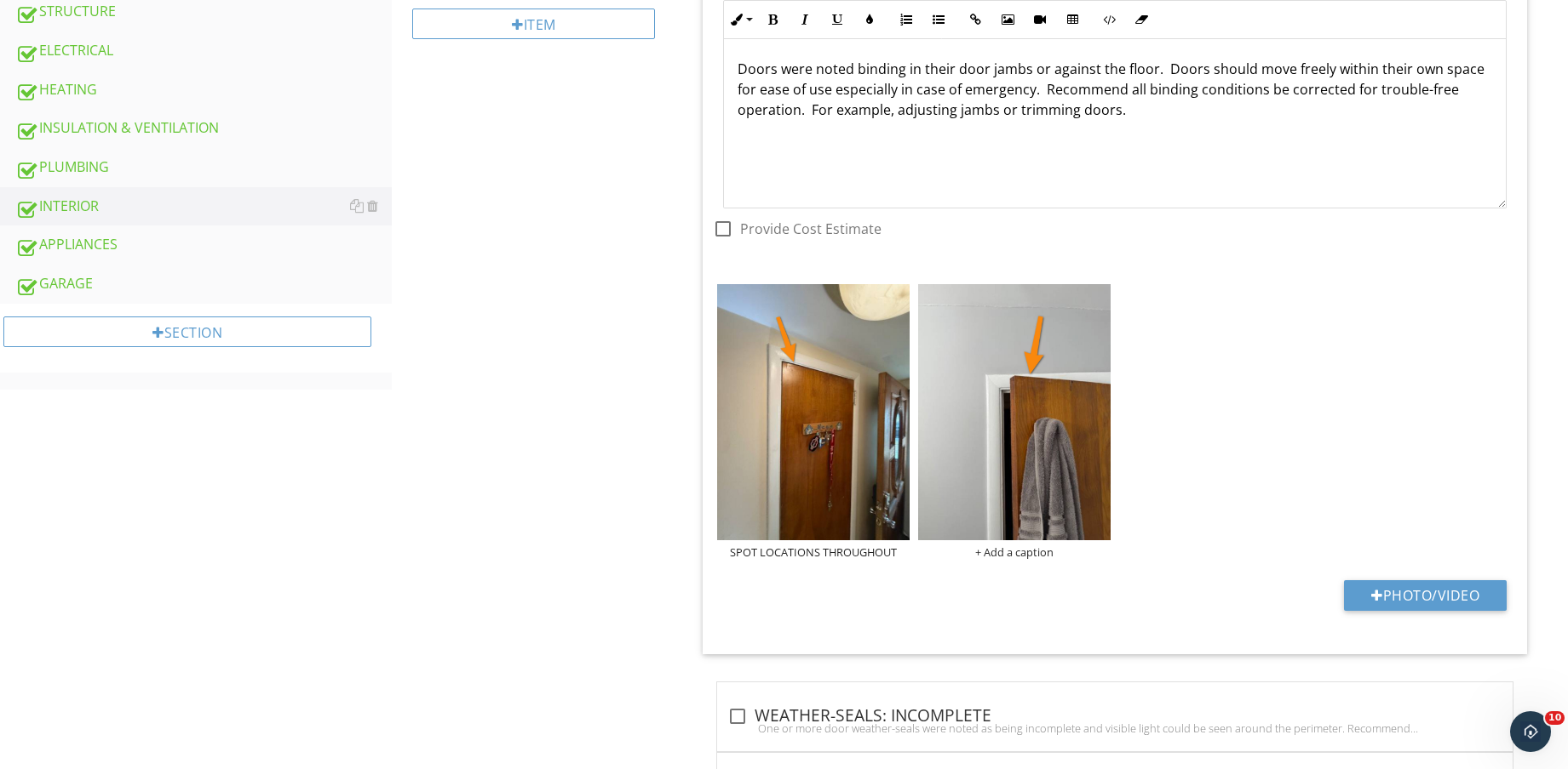
click at [1340, 474] on div "SPOT LOCATIONS THROUGHOUT + Add a caption" at bounding box center [1115, 421] width 803 height 283
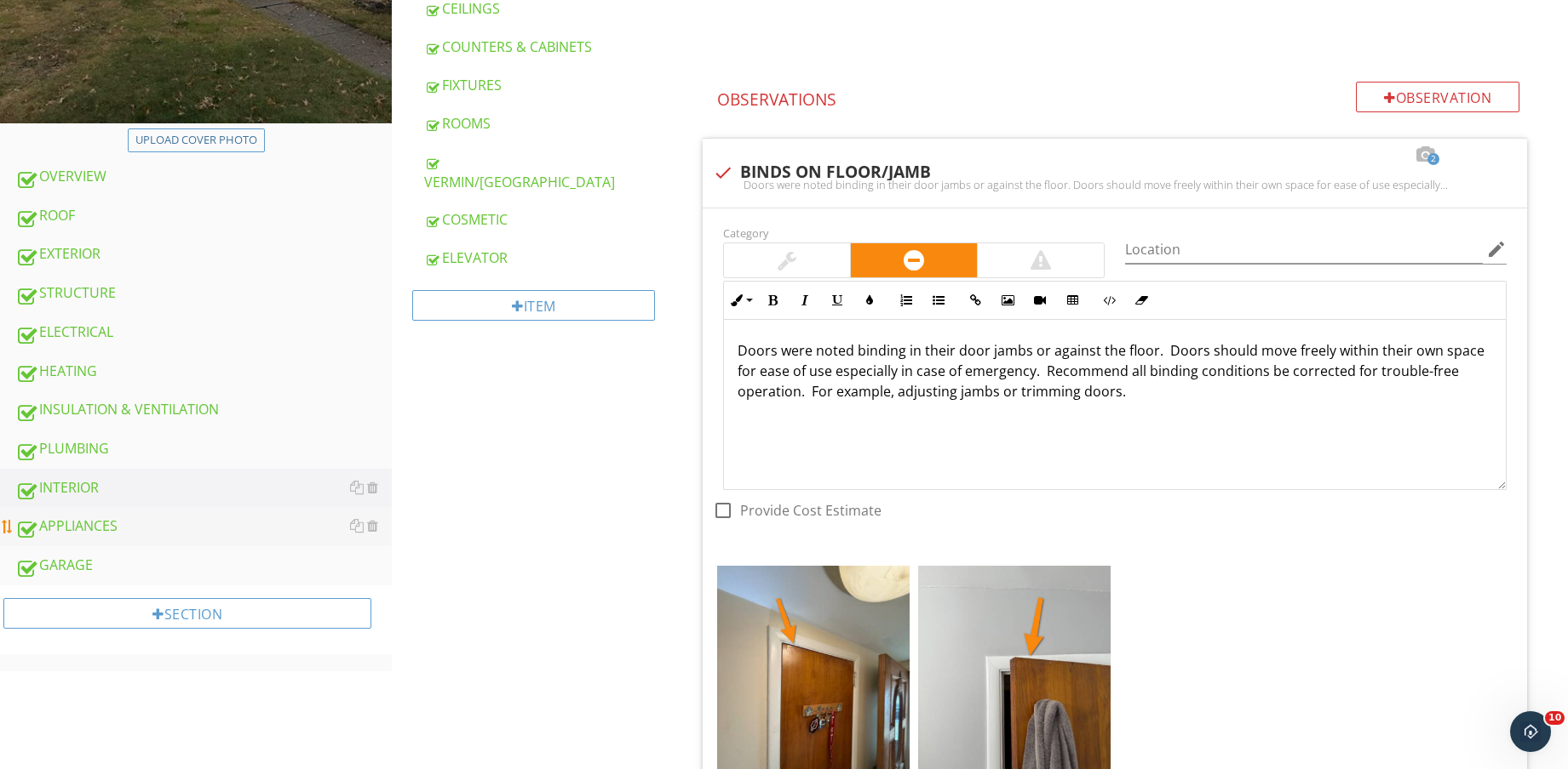
scroll to position [639, 0]
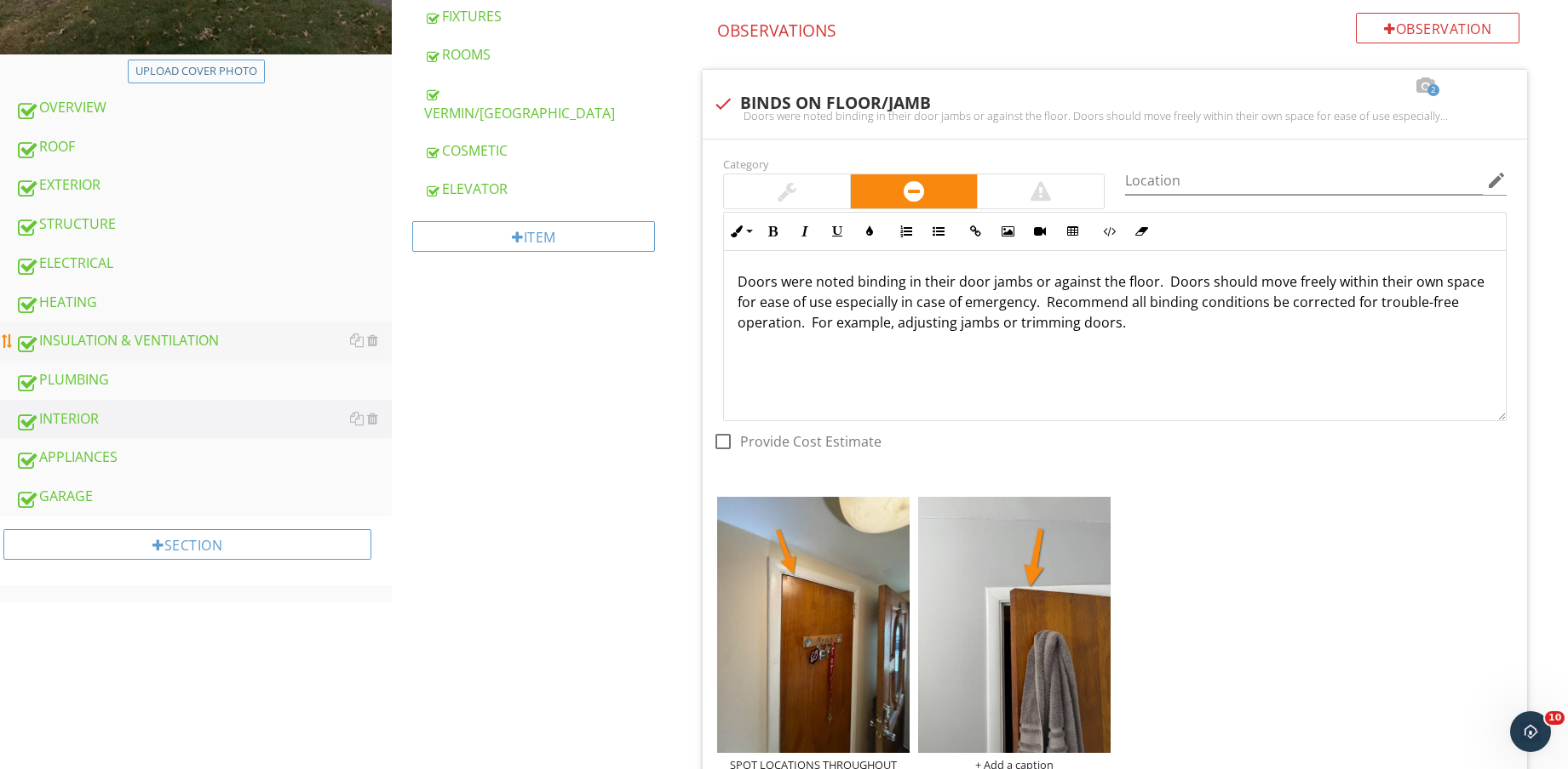
click at [126, 325] on link "INSULATION & VENTILATION" at bounding box center [203, 341] width 376 height 39
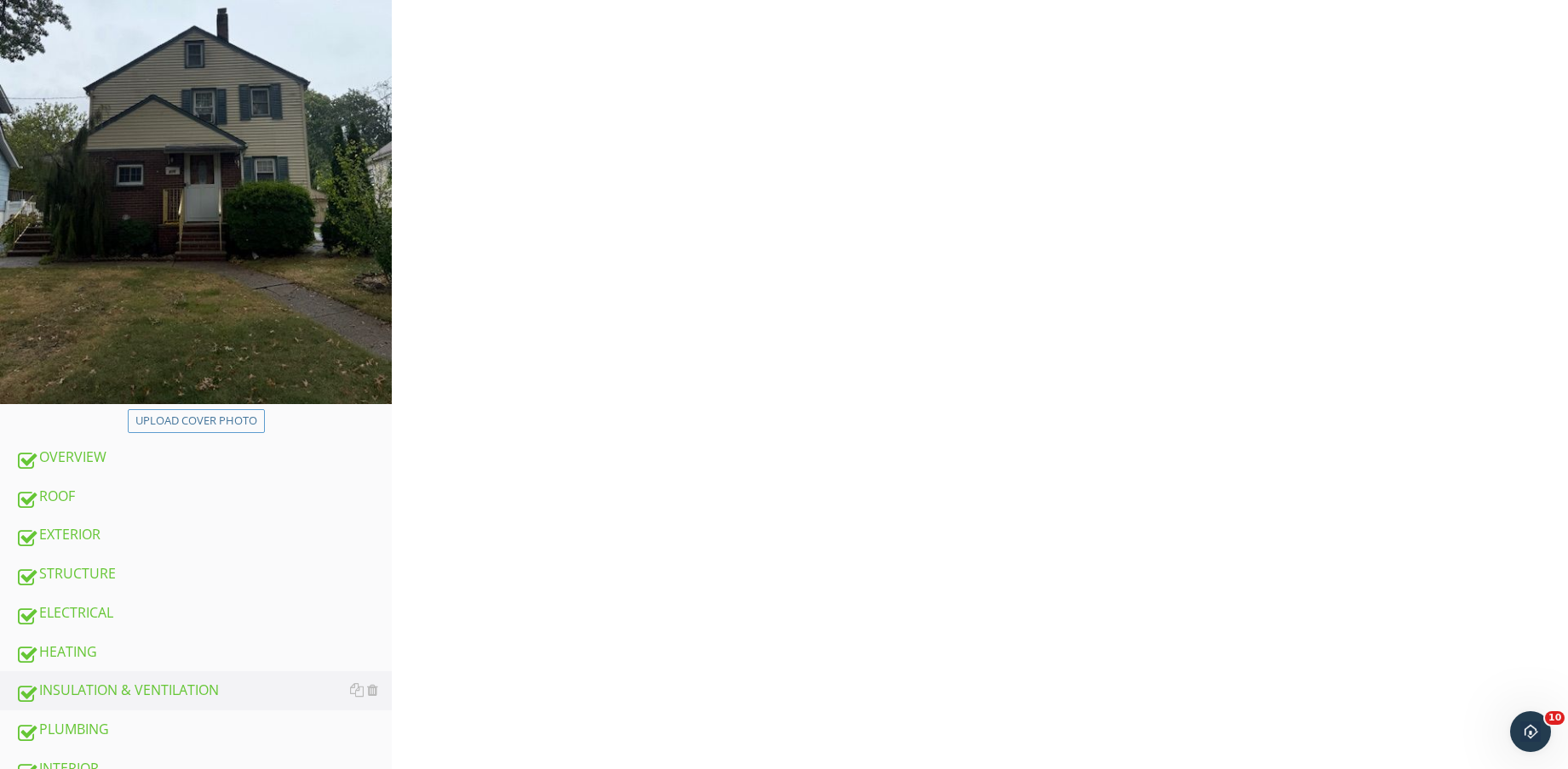
scroll to position [106, 0]
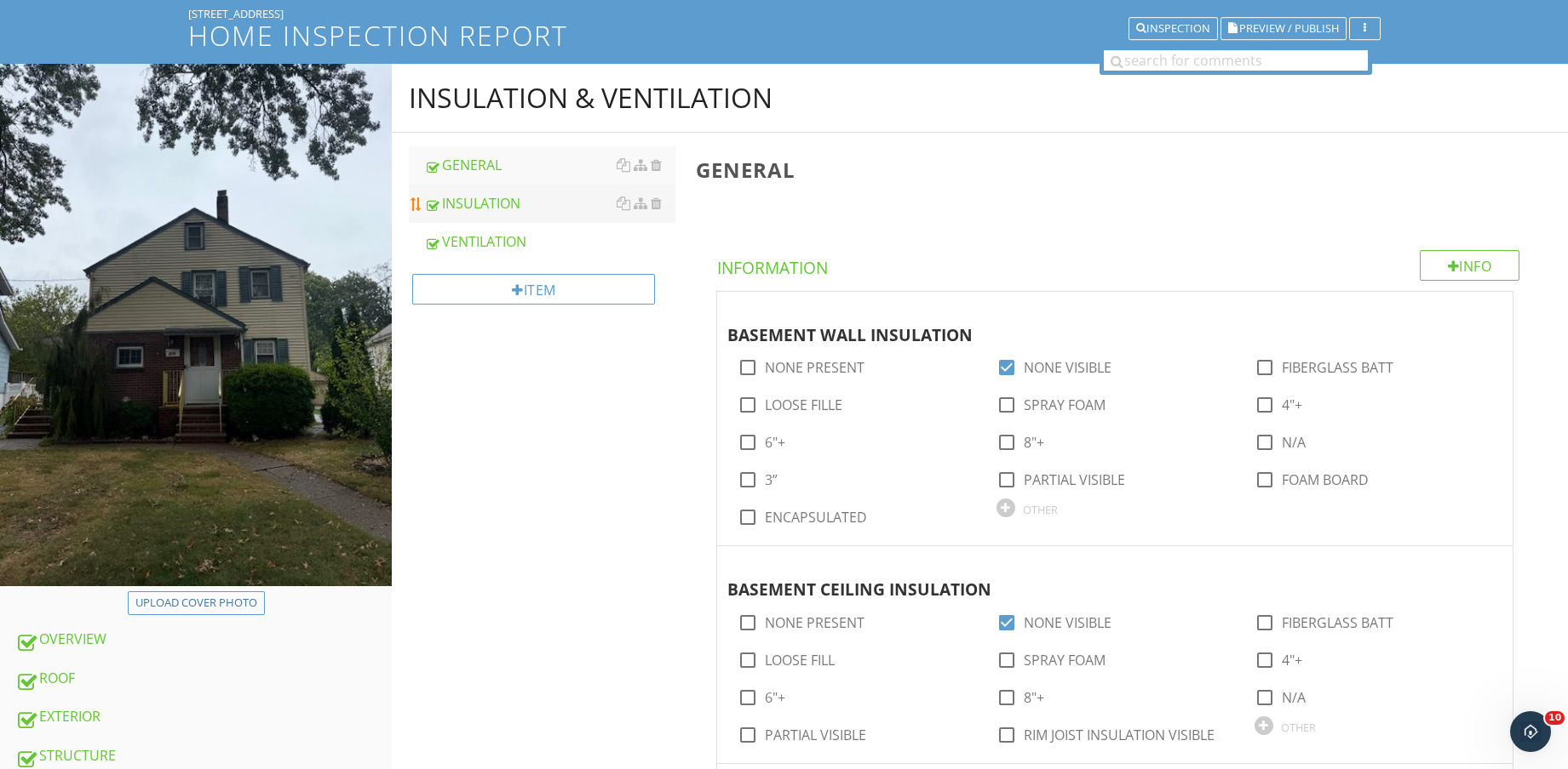
click at [509, 197] on div "INSULATION" at bounding box center [550, 203] width 251 height 20
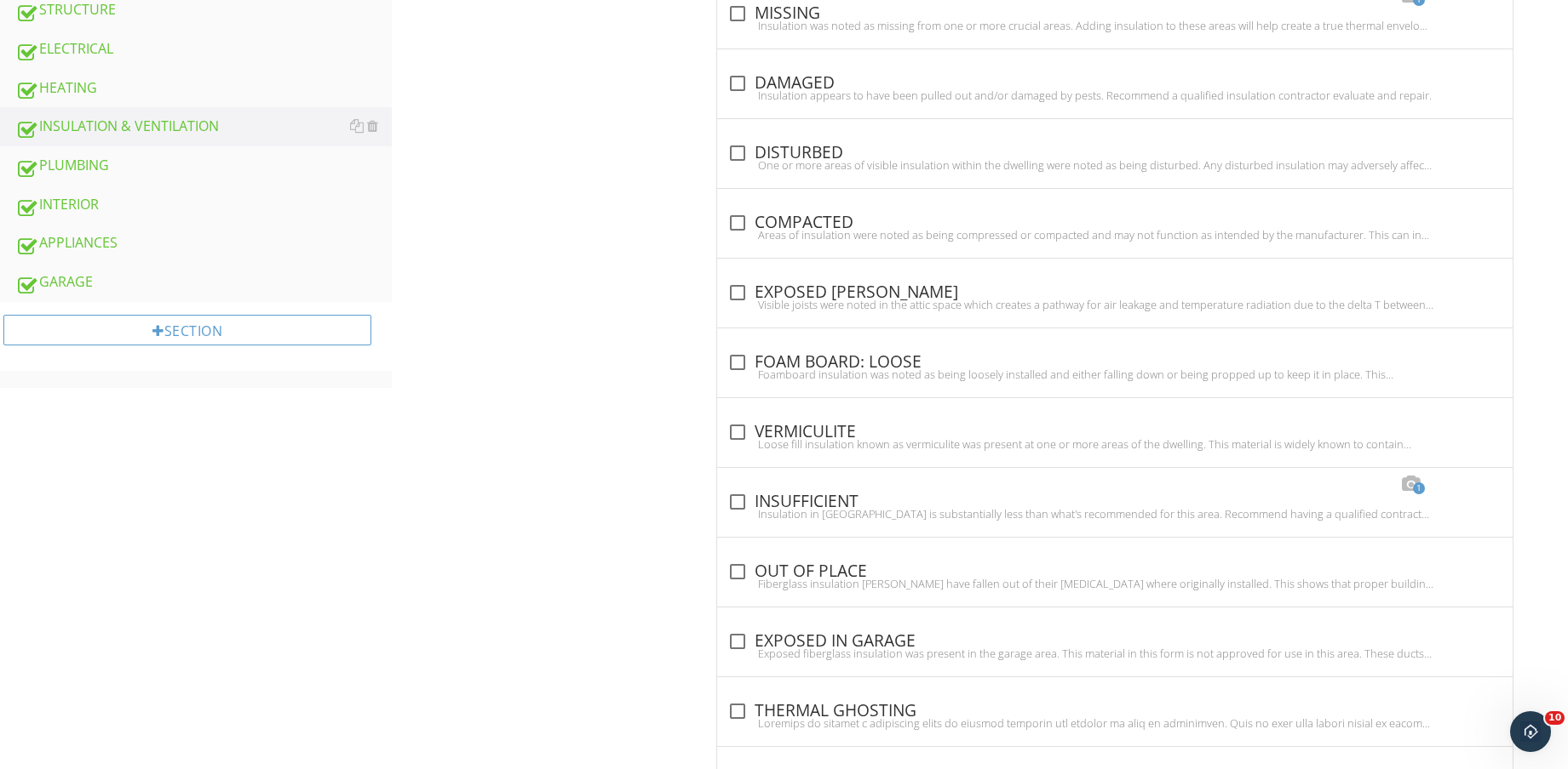
scroll to position [1879, 0]
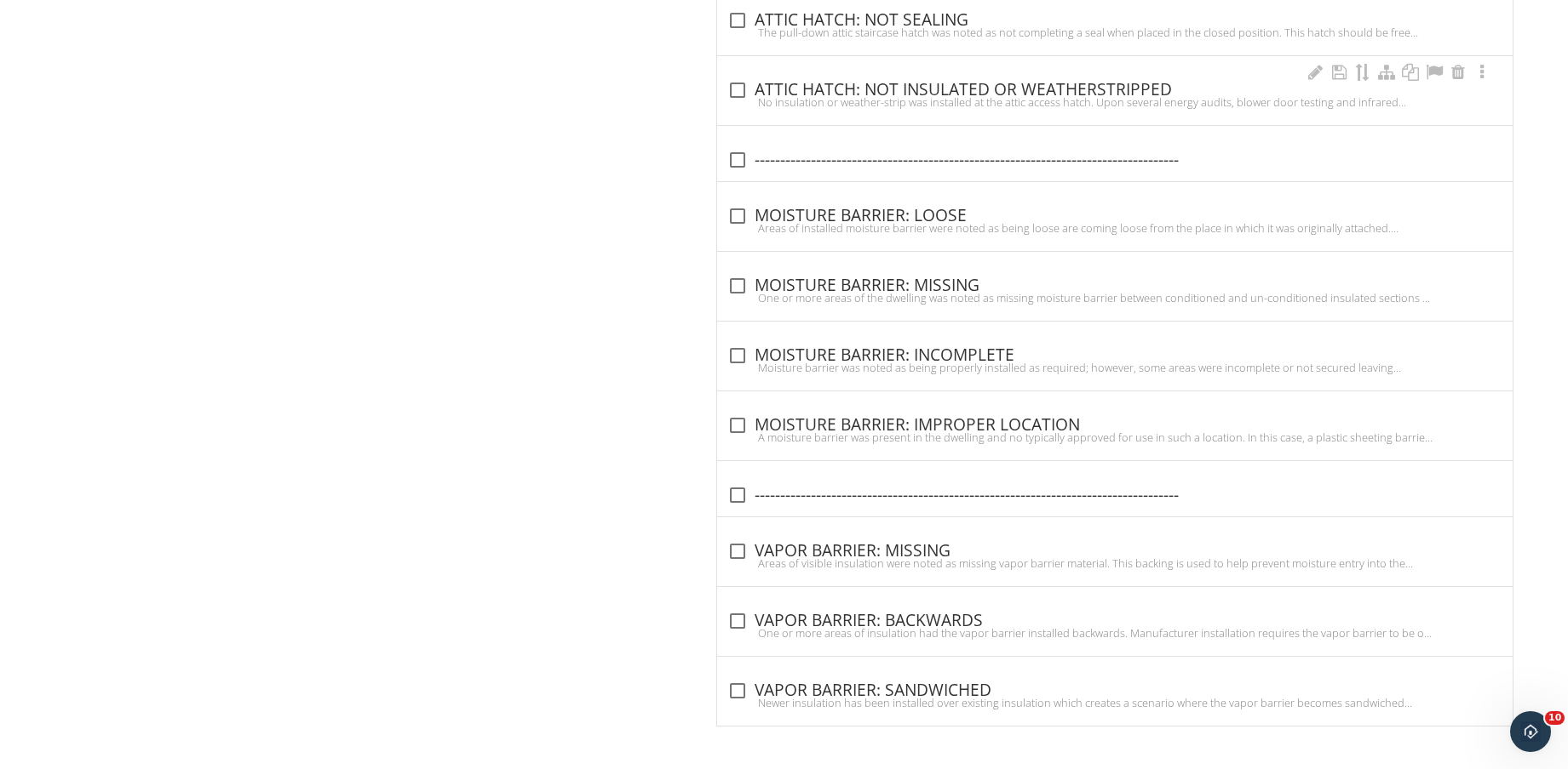
click at [1040, 81] on div "check_box_outline_blank ATTIC HATCH: NOT INSULATED OR WEATHERSTRIPPED" at bounding box center [1115, 89] width 775 height 20
checkbox input "true"
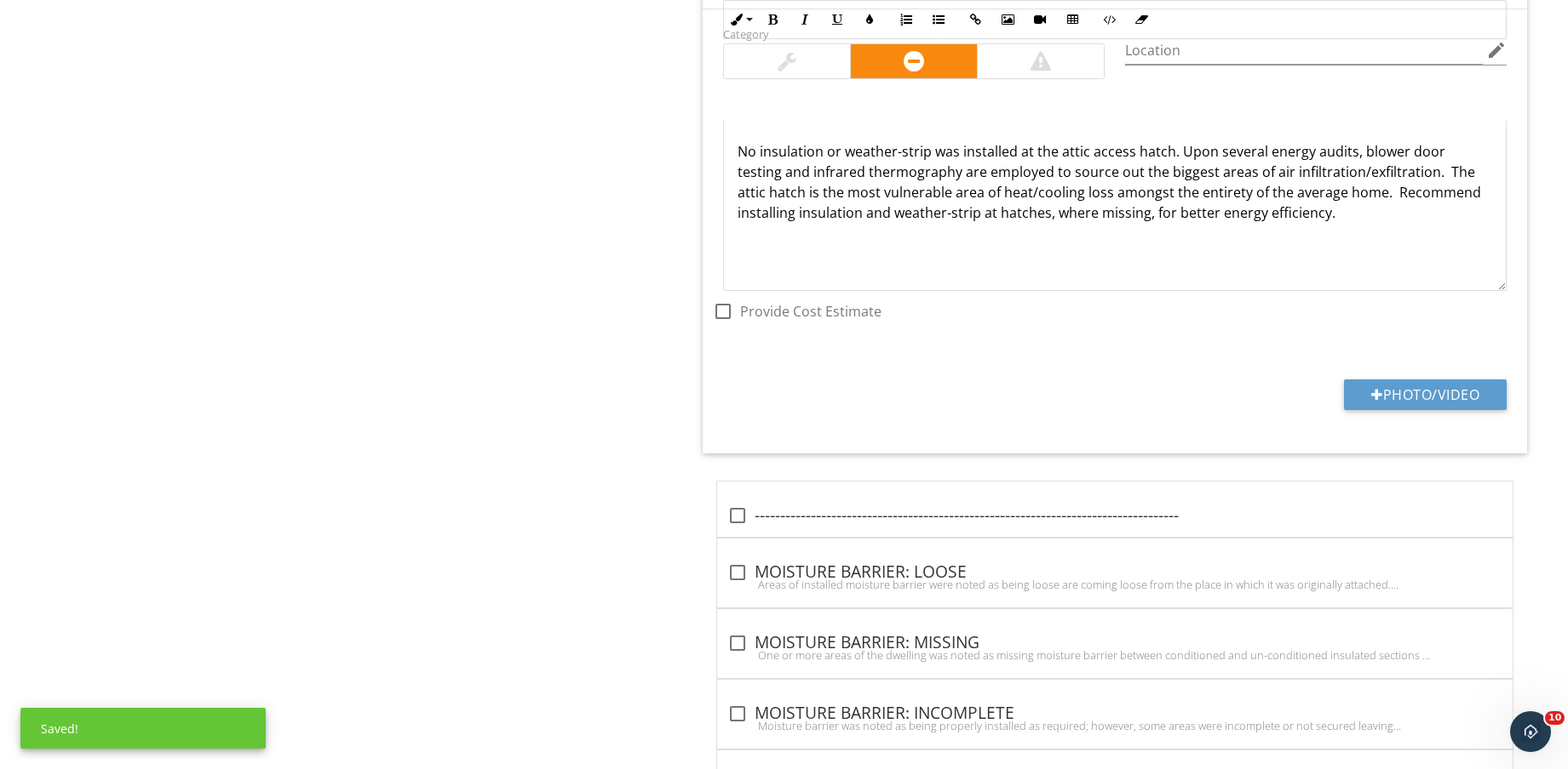
scroll to position [2198, 0]
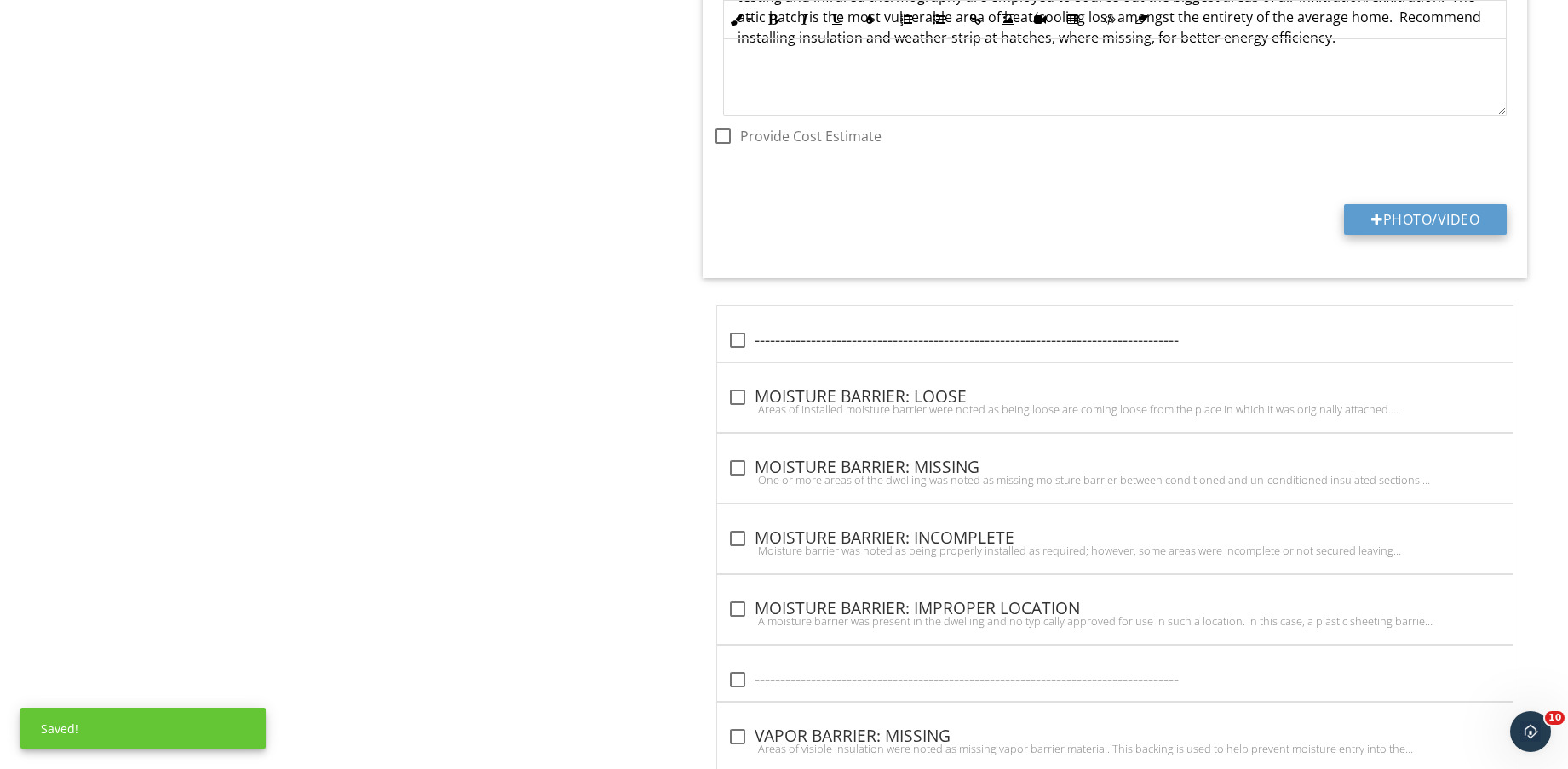
click at [1404, 220] on button "Photo/Video" at bounding box center [1424, 220] width 162 height 31
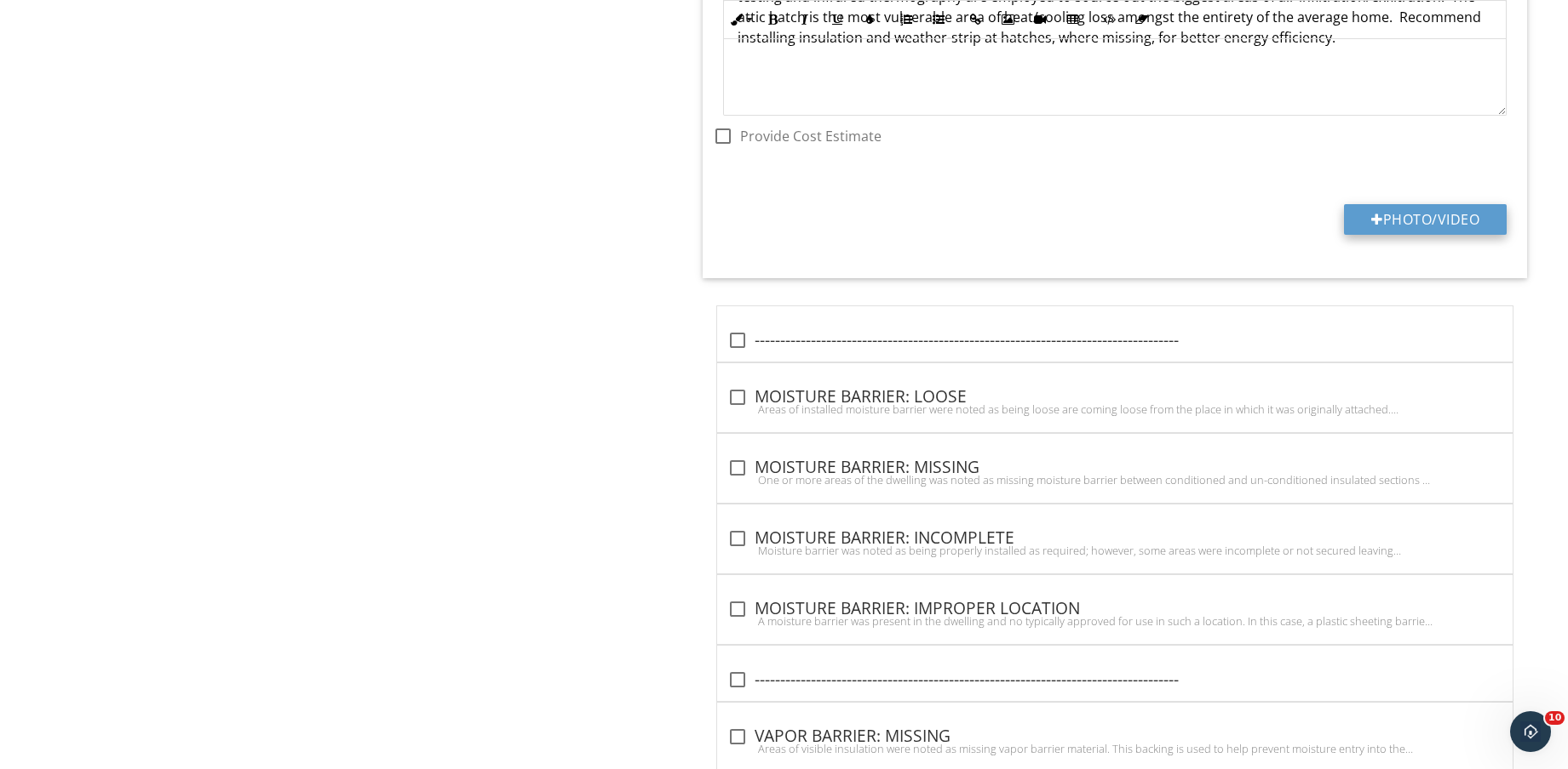
type input "C:\fakepath\IMG_8567.jpg"
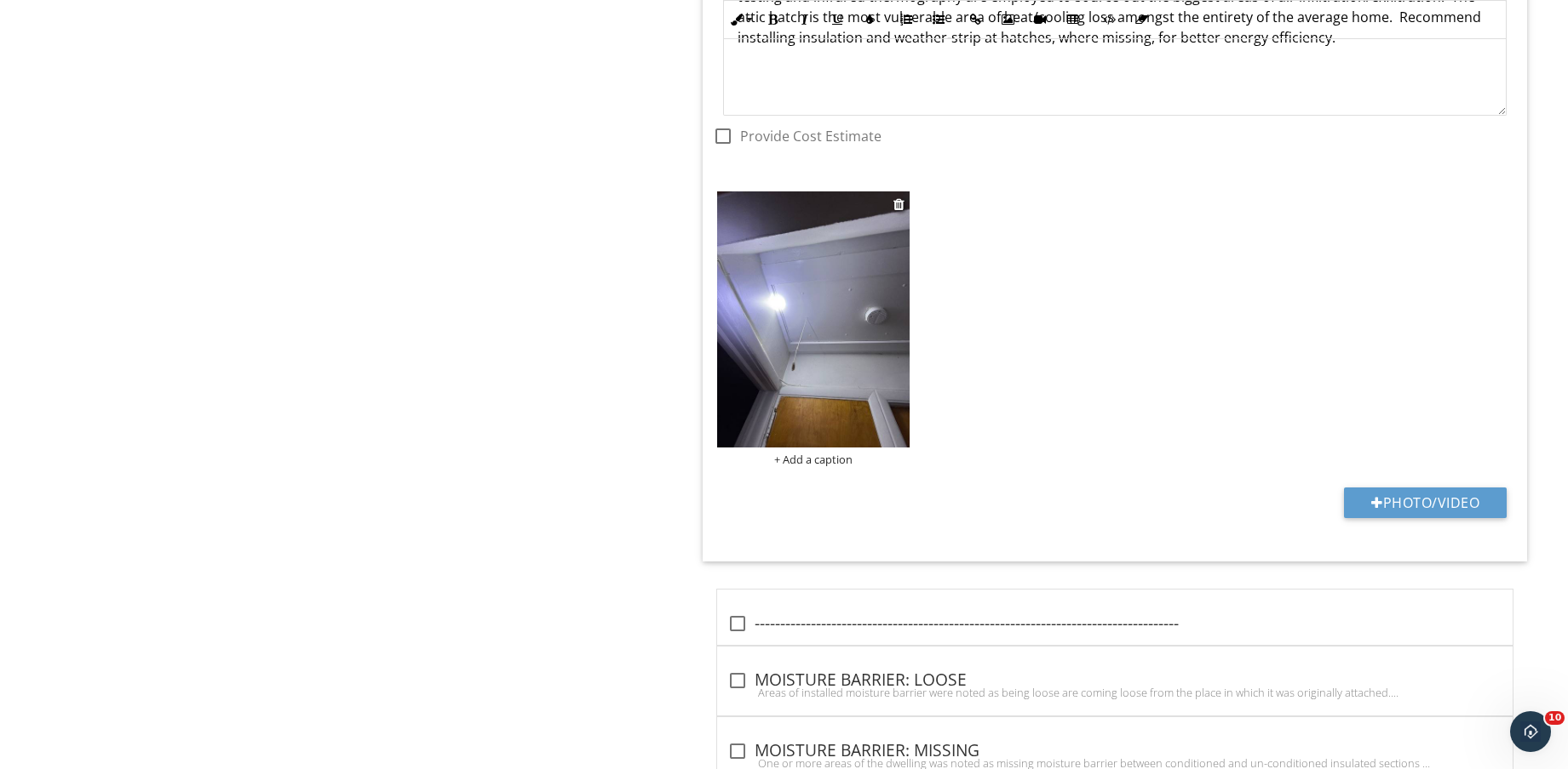
click at [802, 373] on img at bounding box center [813, 319] width 193 height 256
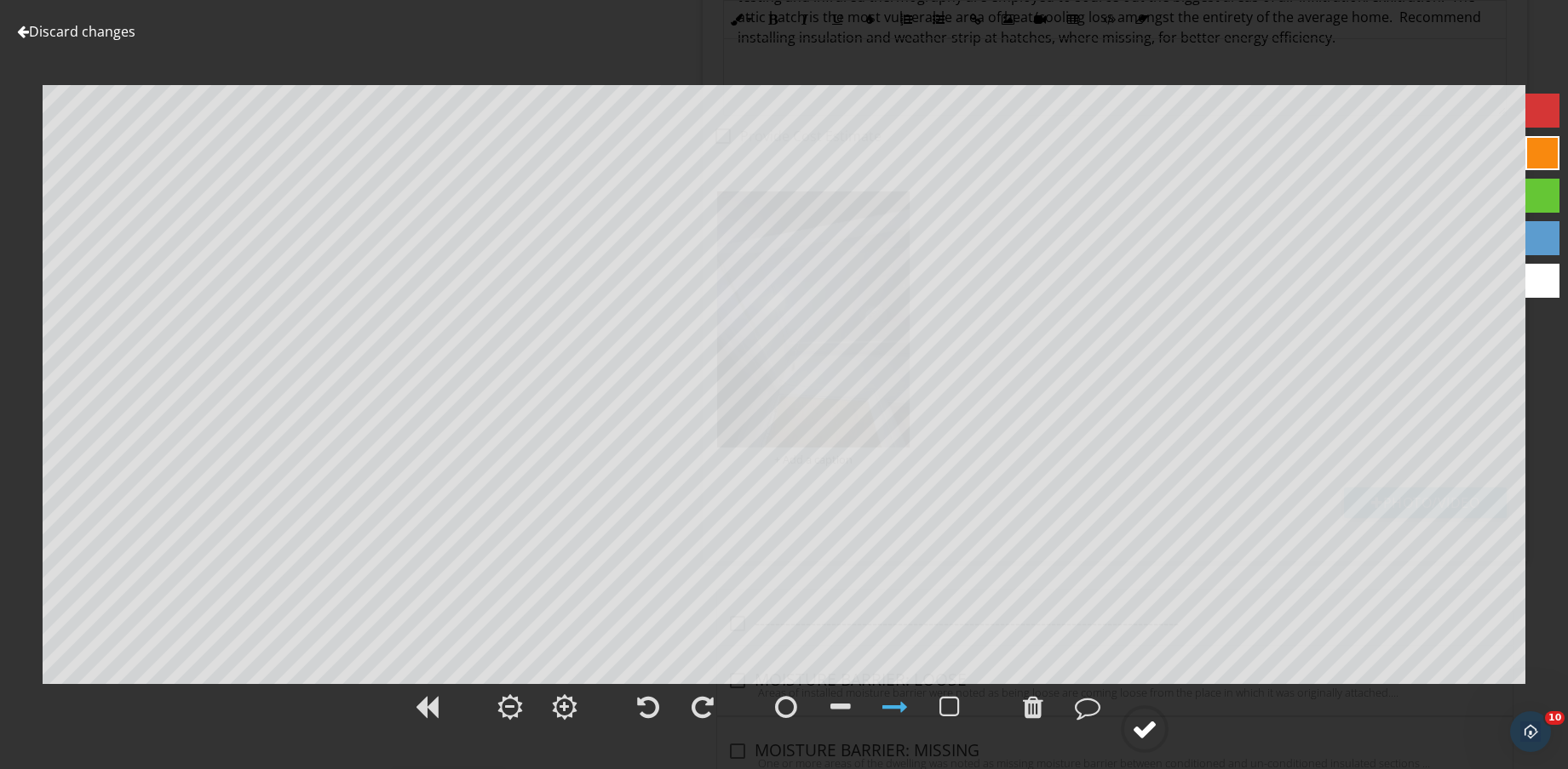
drag, startPoint x: 1145, startPoint y: 727, endPoint x: 1155, endPoint y: 733, distance: 11.7
click at [1146, 727] on div at bounding box center [1144, 729] width 25 height 25
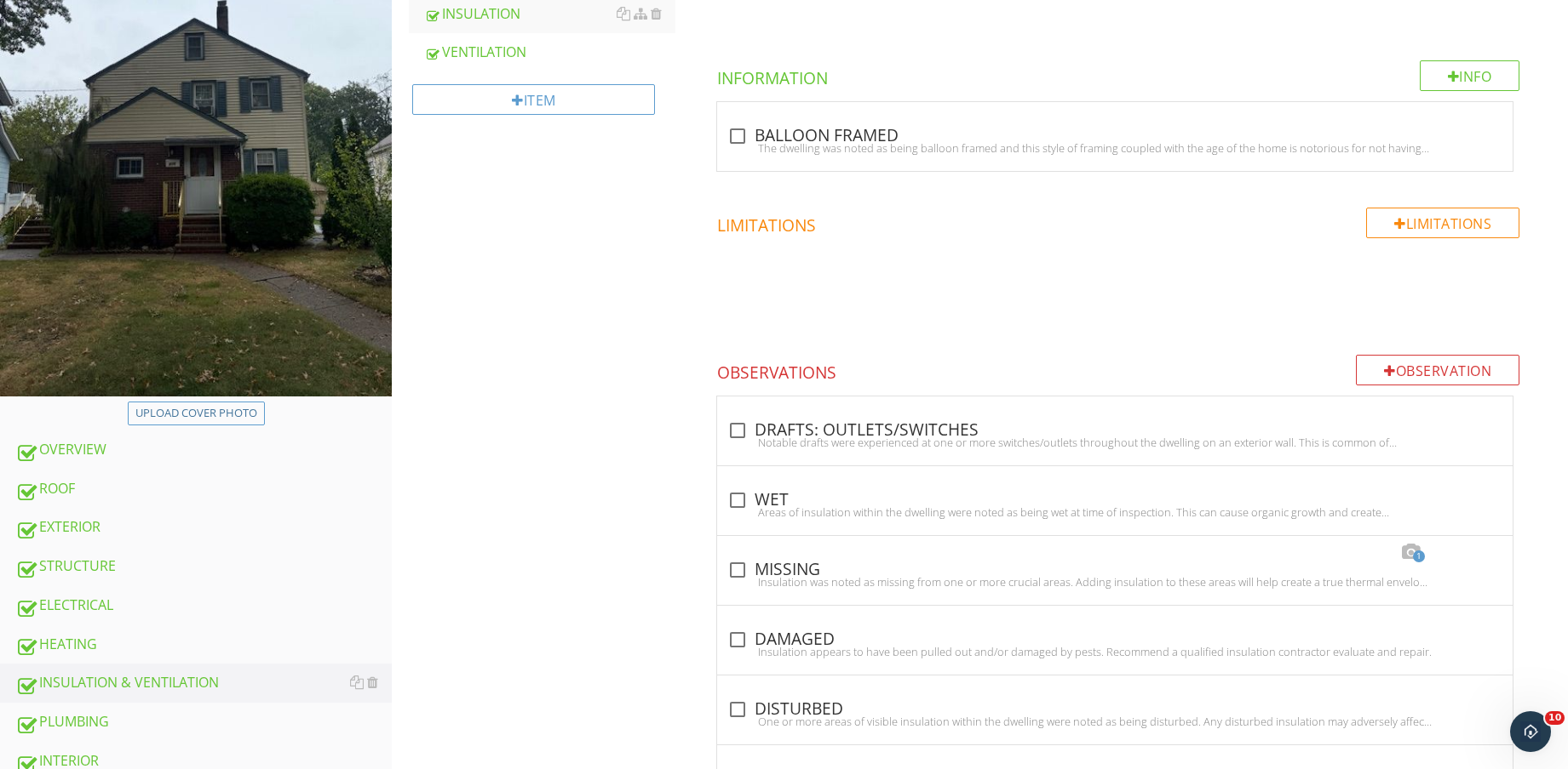
scroll to position [426, 0]
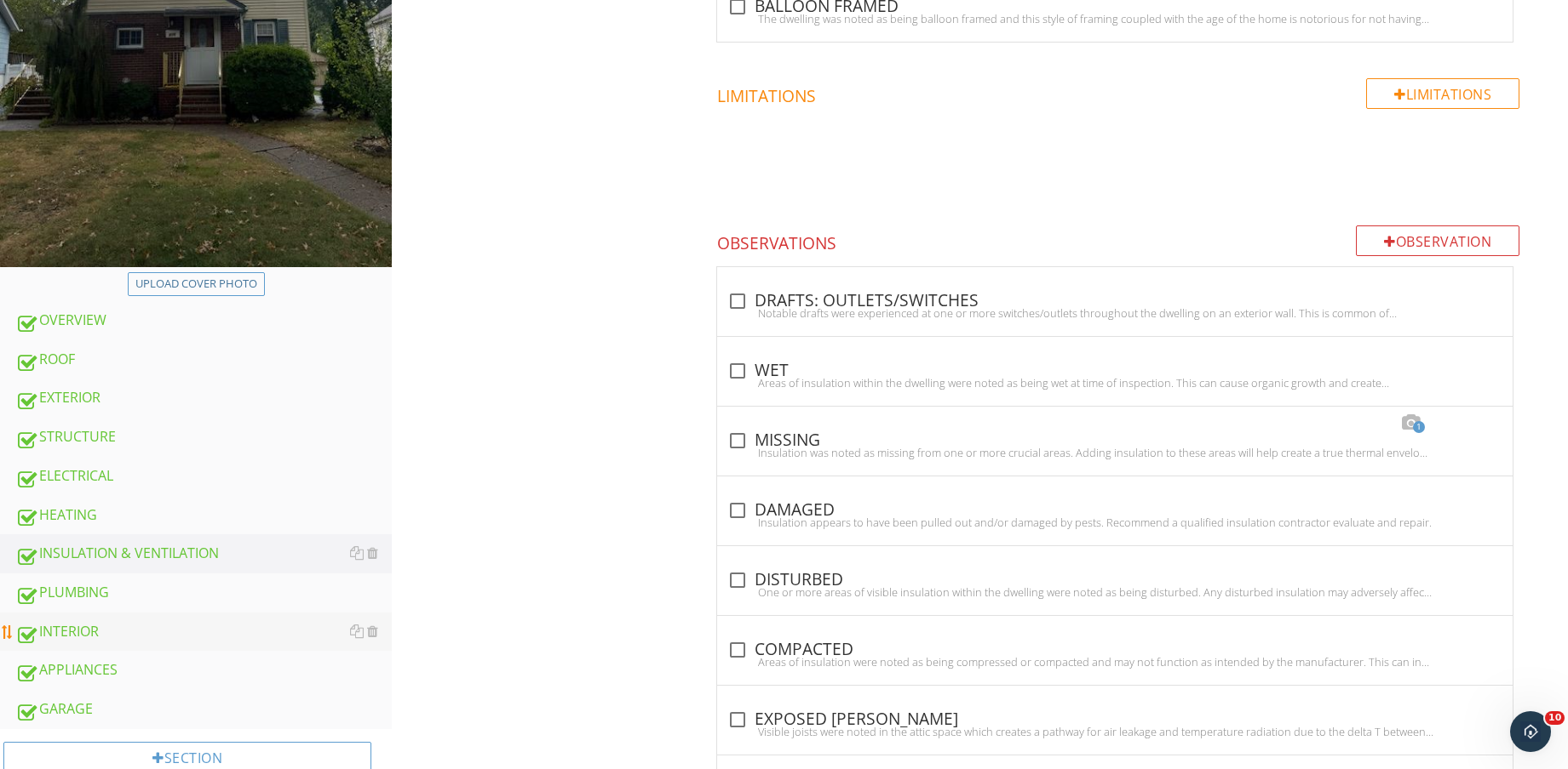
click at [178, 628] on div "INTERIOR" at bounding box center [203, 632] width 376 height 22
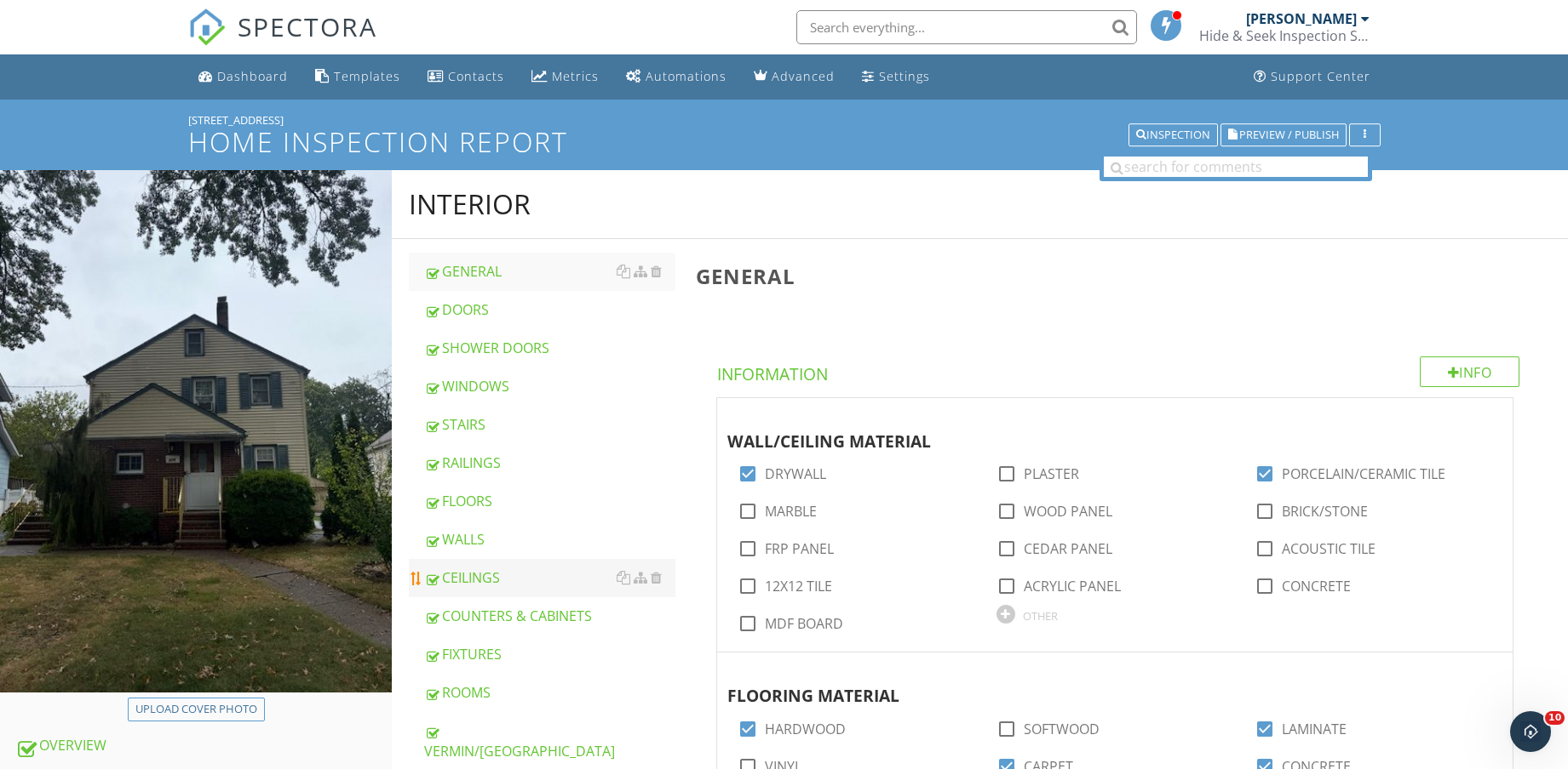
click at [500, 573] on div "CEILINGS" at bounding box center [550, 577] width 251 height 20
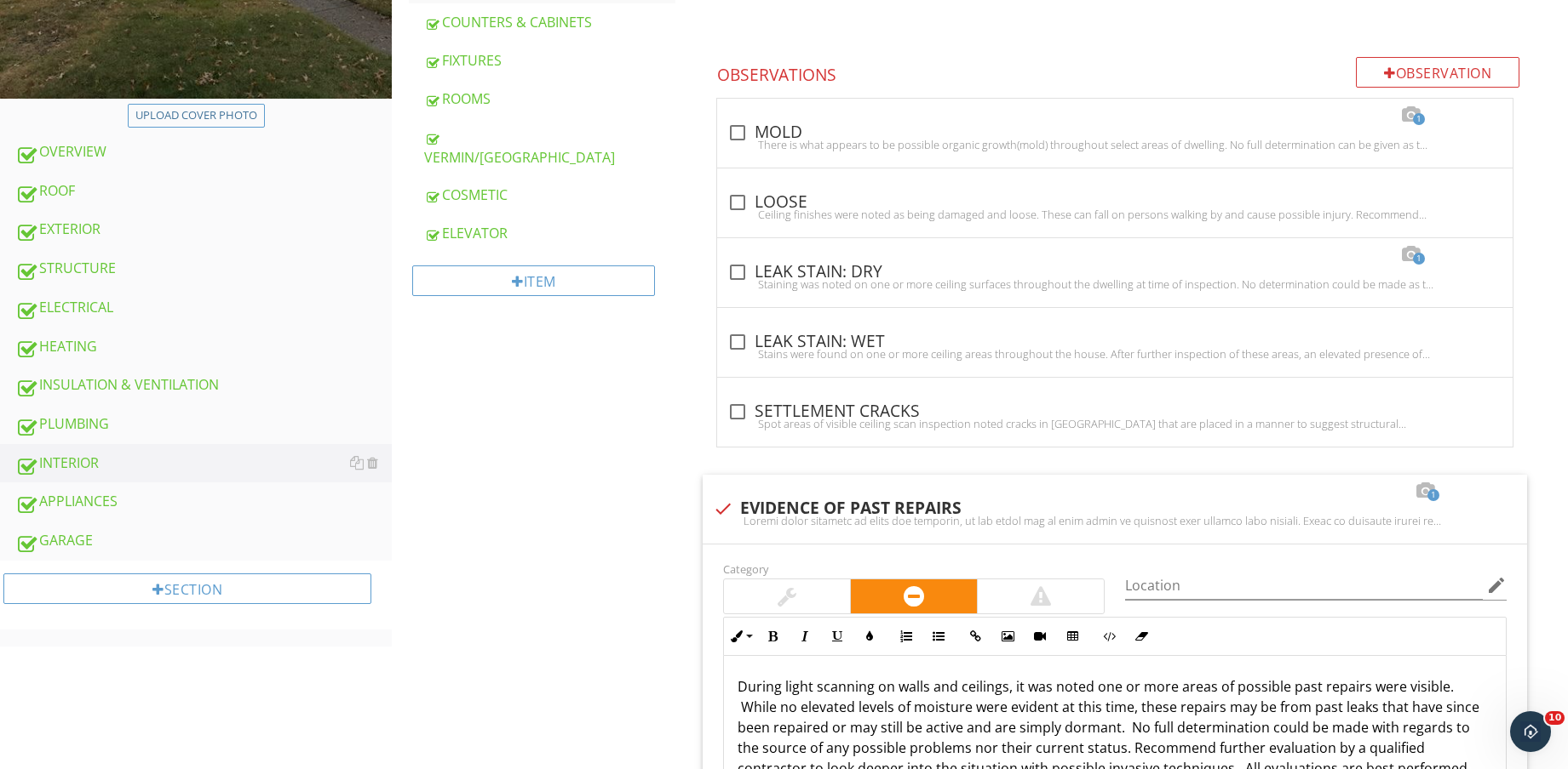
scroll to position [599, 0]
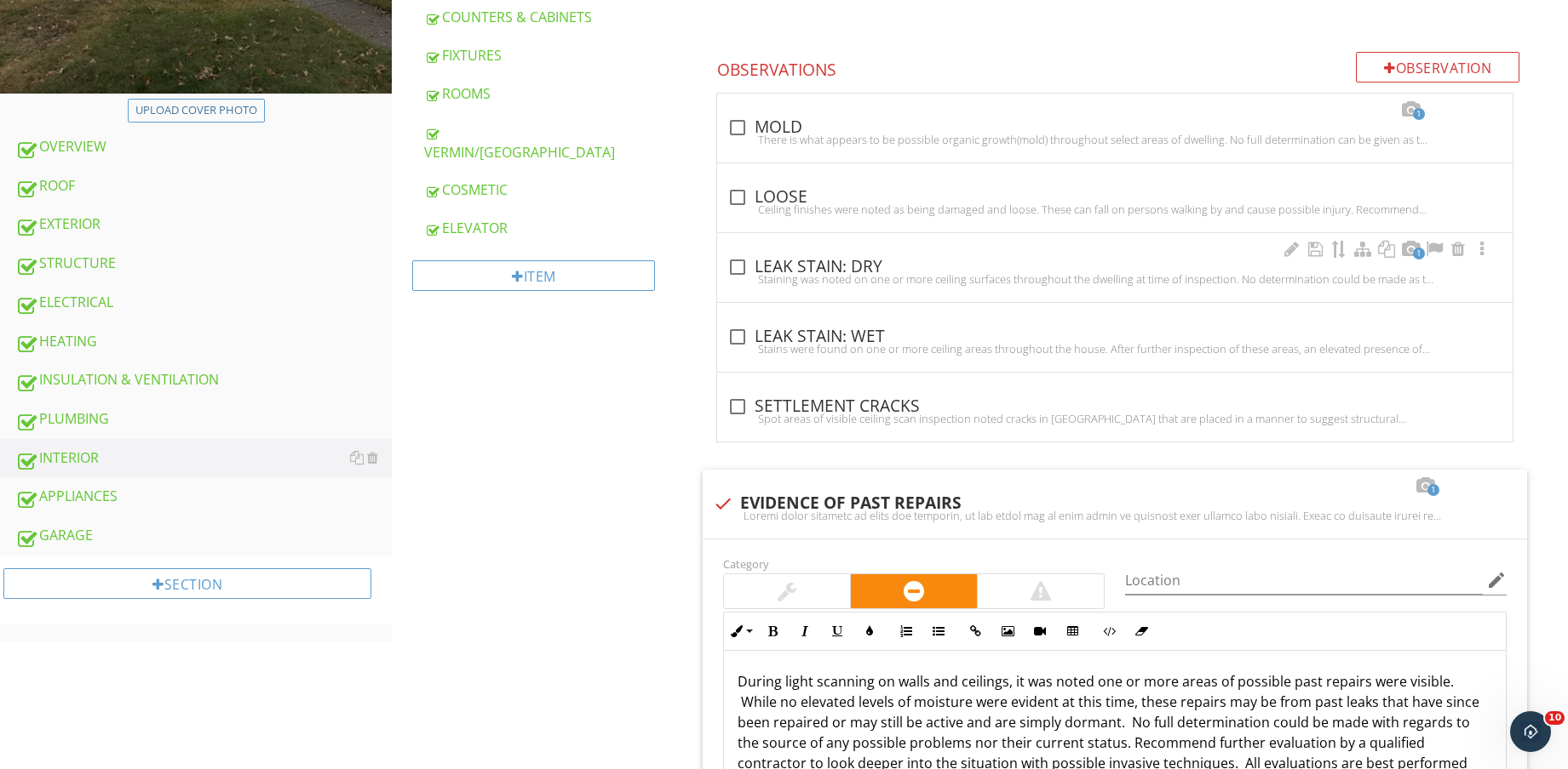
click at [873, 275] on div "Staining was noted on one or more ceiling surfaces throughout the dwelling at t…" at bounding box center [1115, 279] width 775 height 14
checkbox input "true"
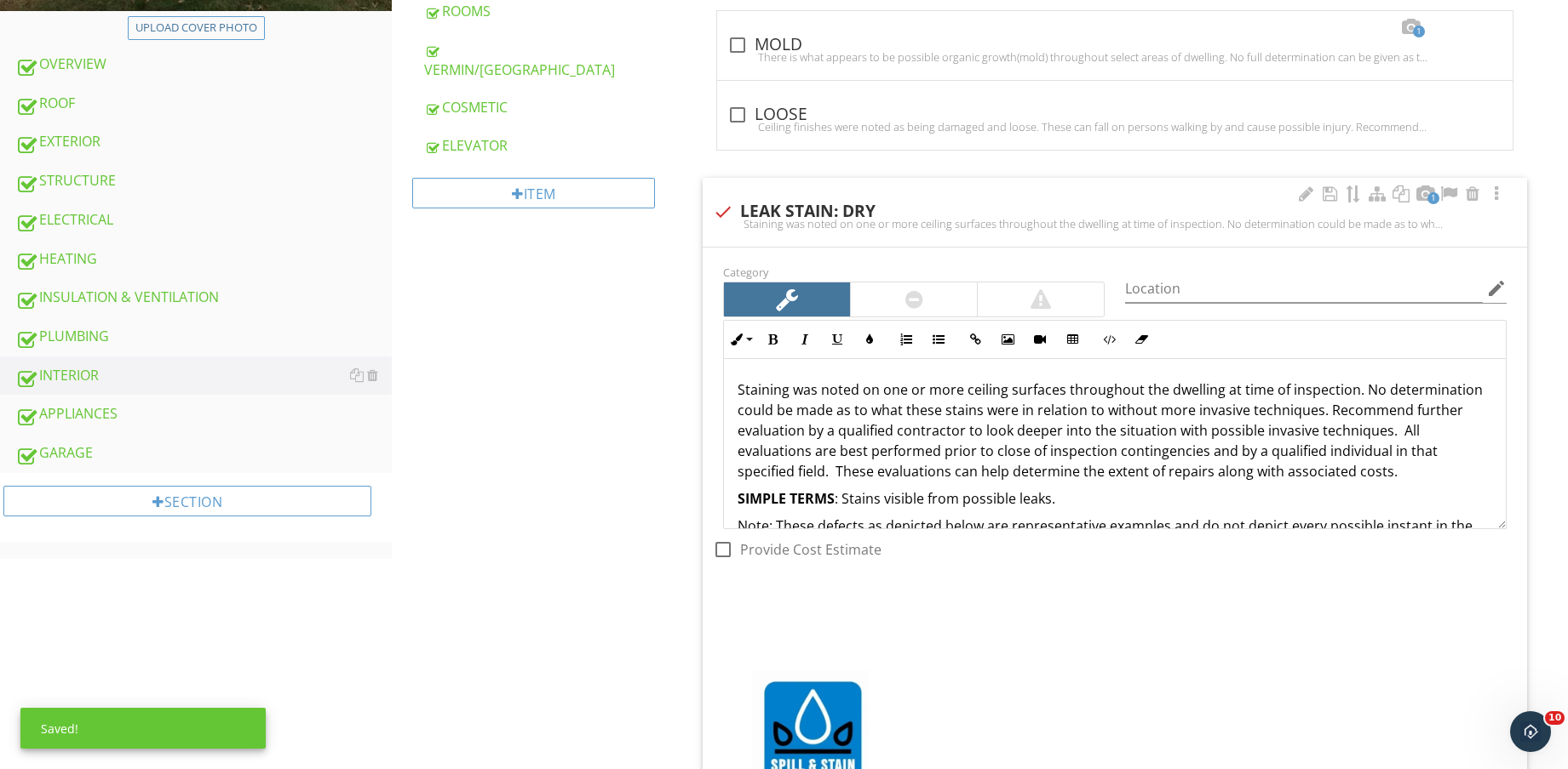
scroll to position [706, 0]
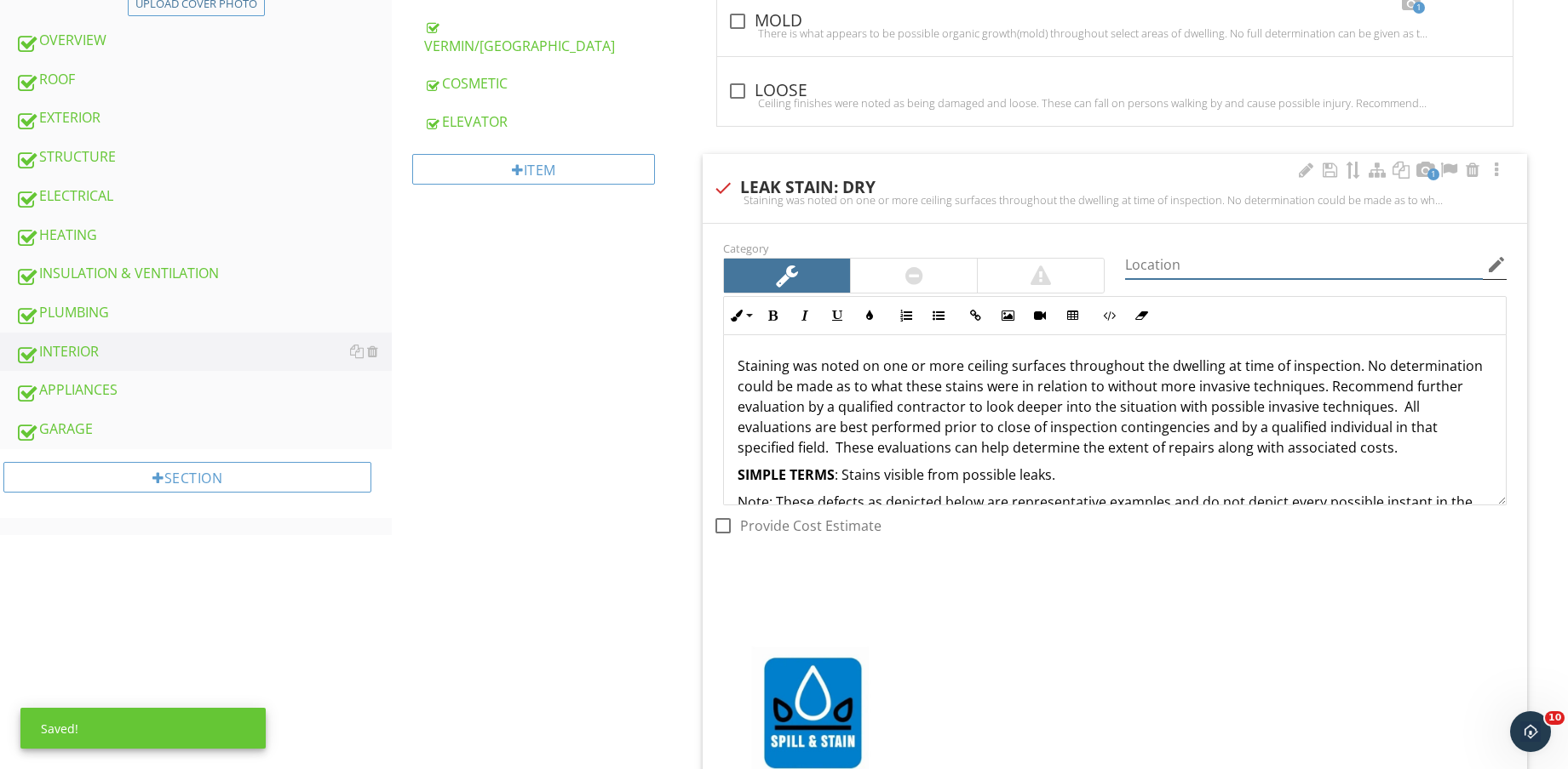
click at [1180, 264] on input "Location" at bounding box center [1303, 264] width 358 height 28
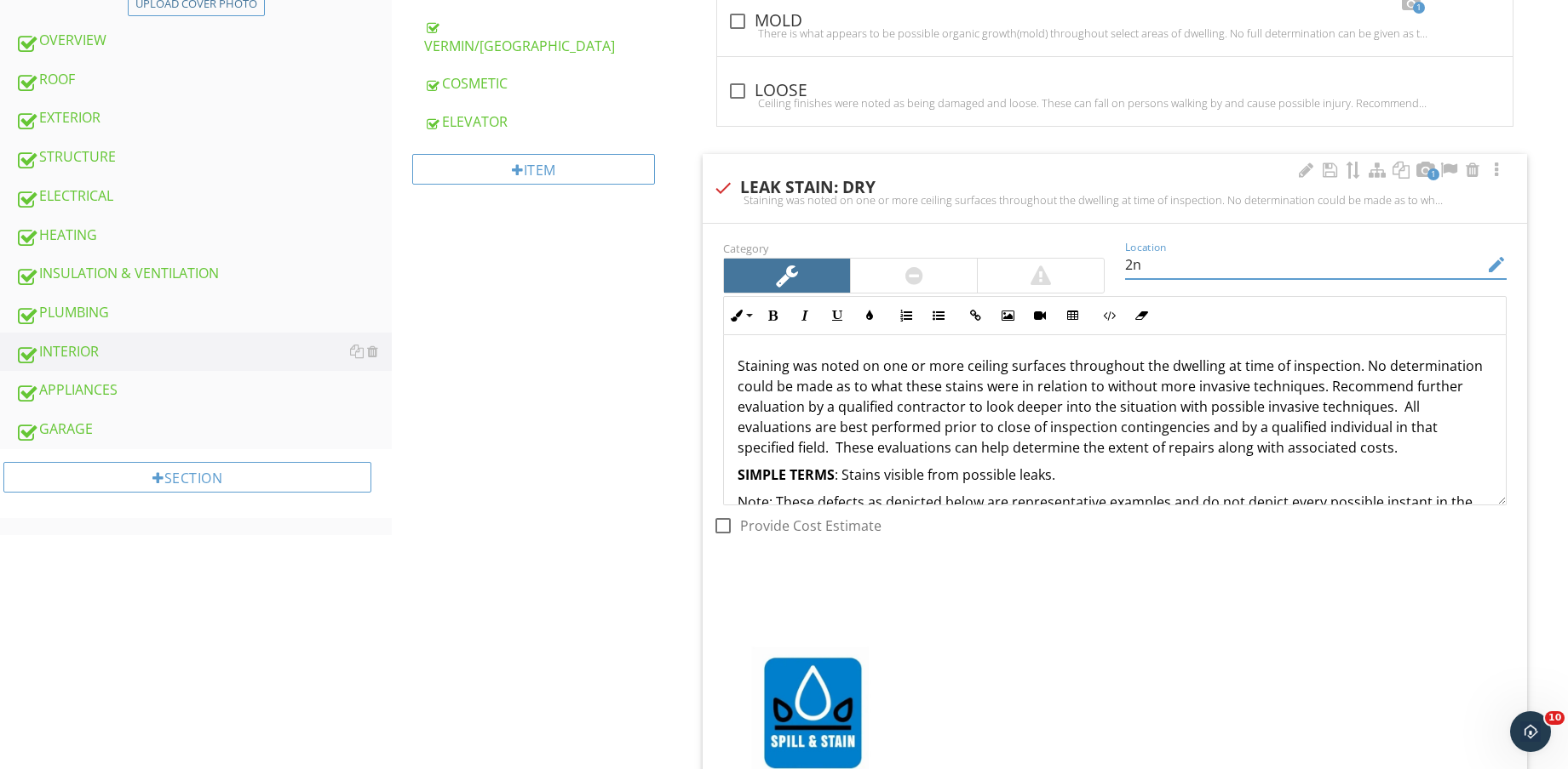
type input "2"
click at [917, 289] on div at bounding box center [913, 275] width 126 height 34
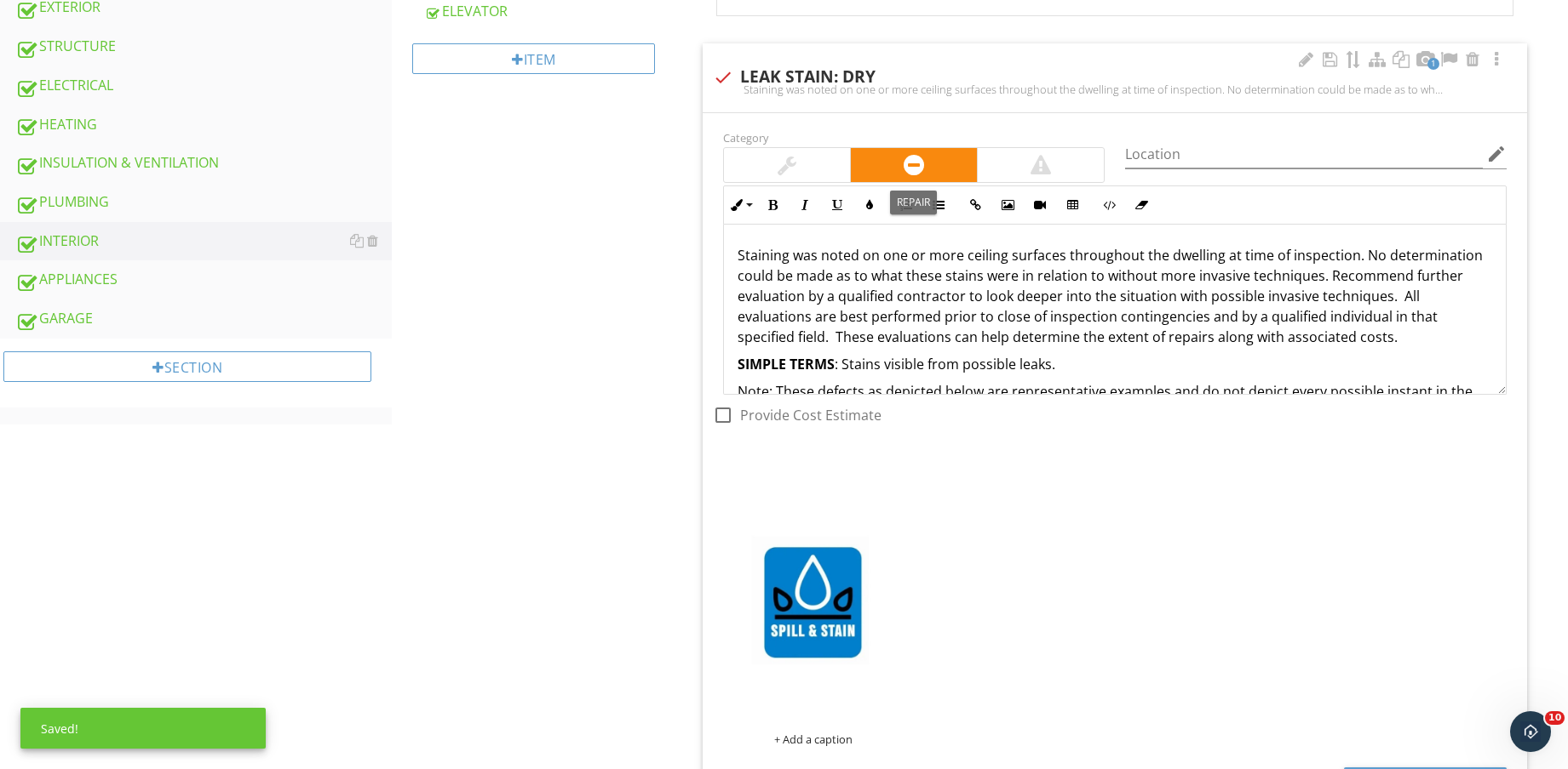
scroll to position [1025, 0]
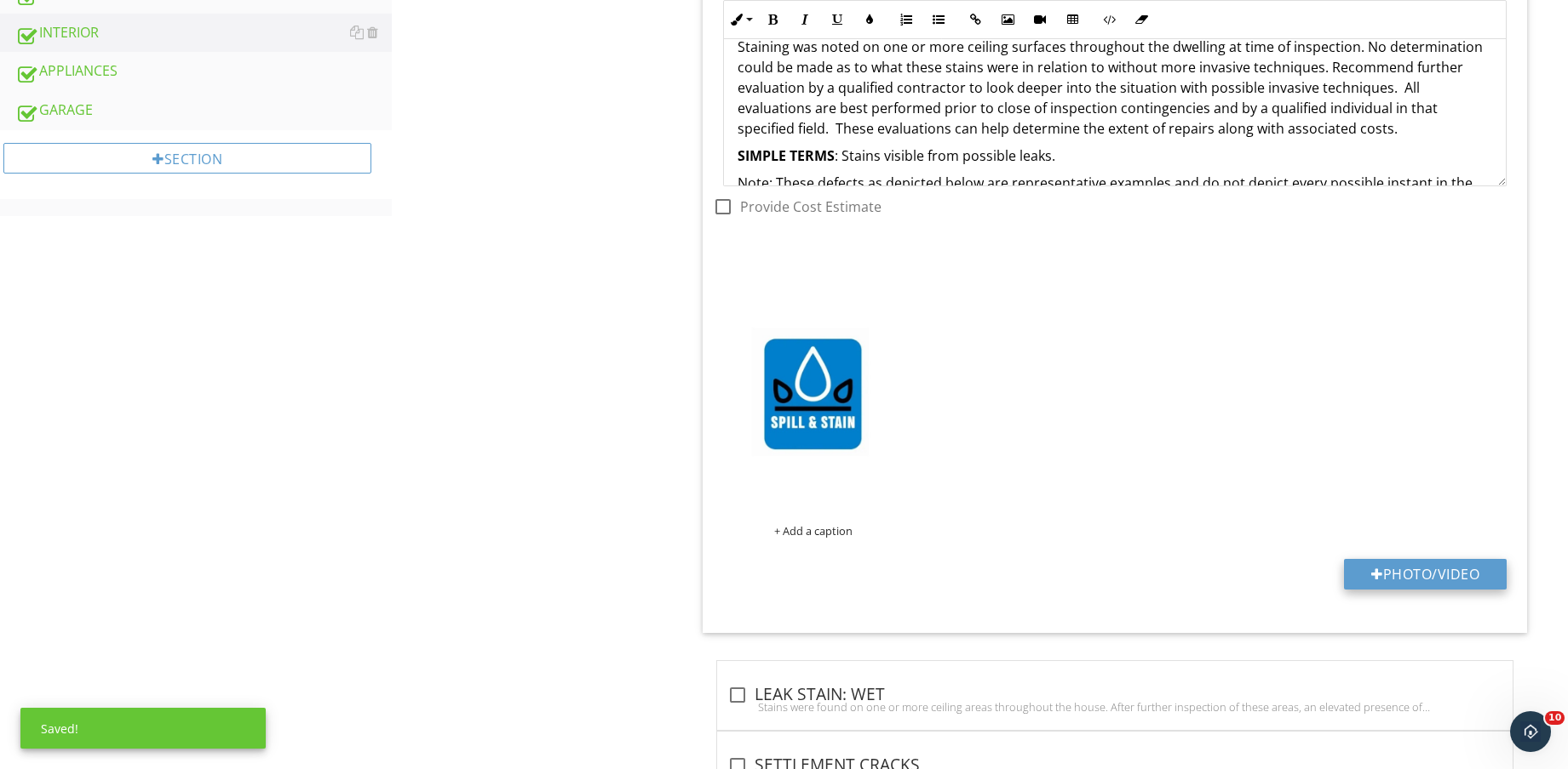
click at [1445, 574] on button "Photo/Video" at bounding box center [1424, 575] width 162 height 31
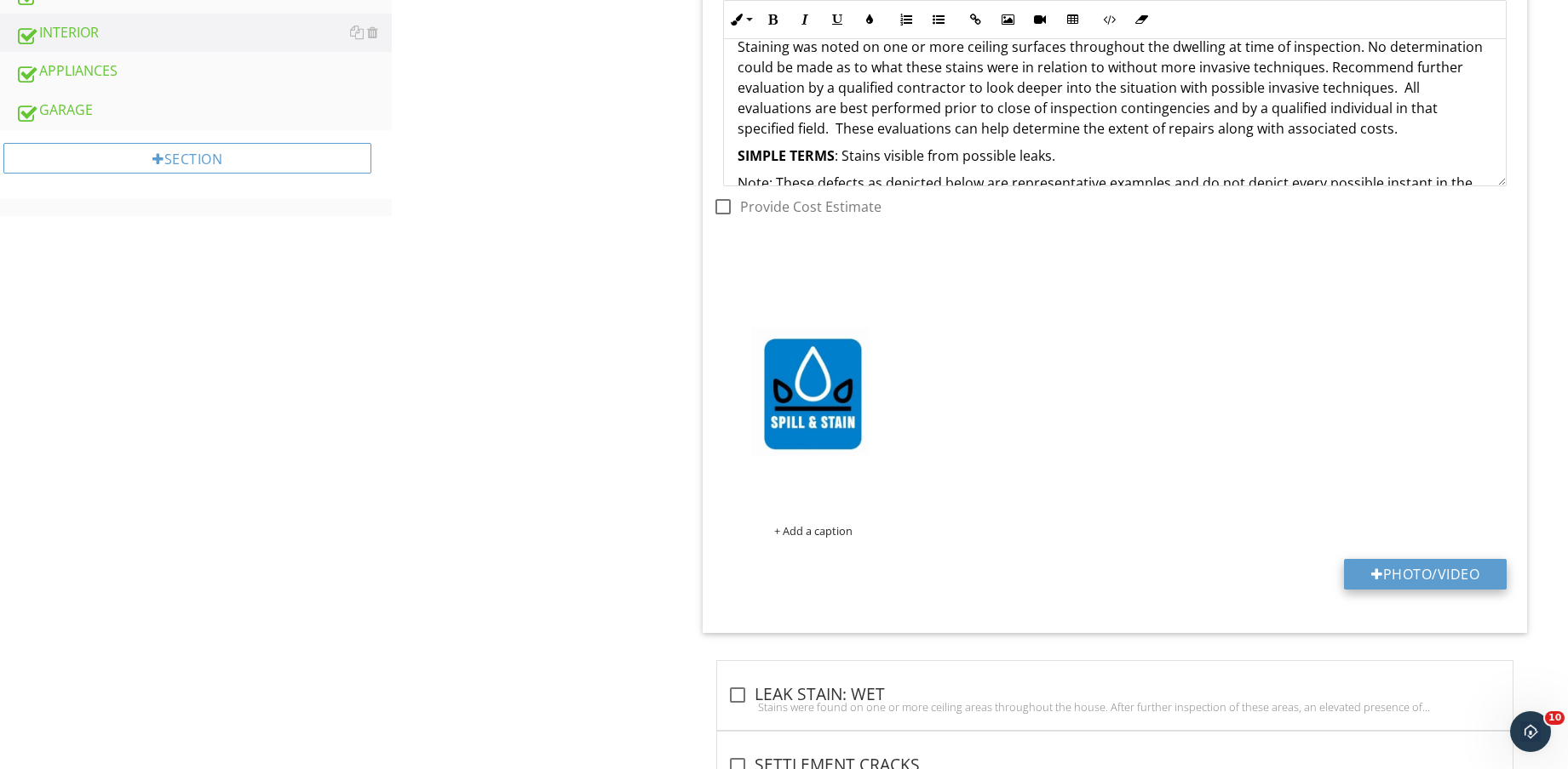
type input "C:\fakepath\IMG_8569.jpg"
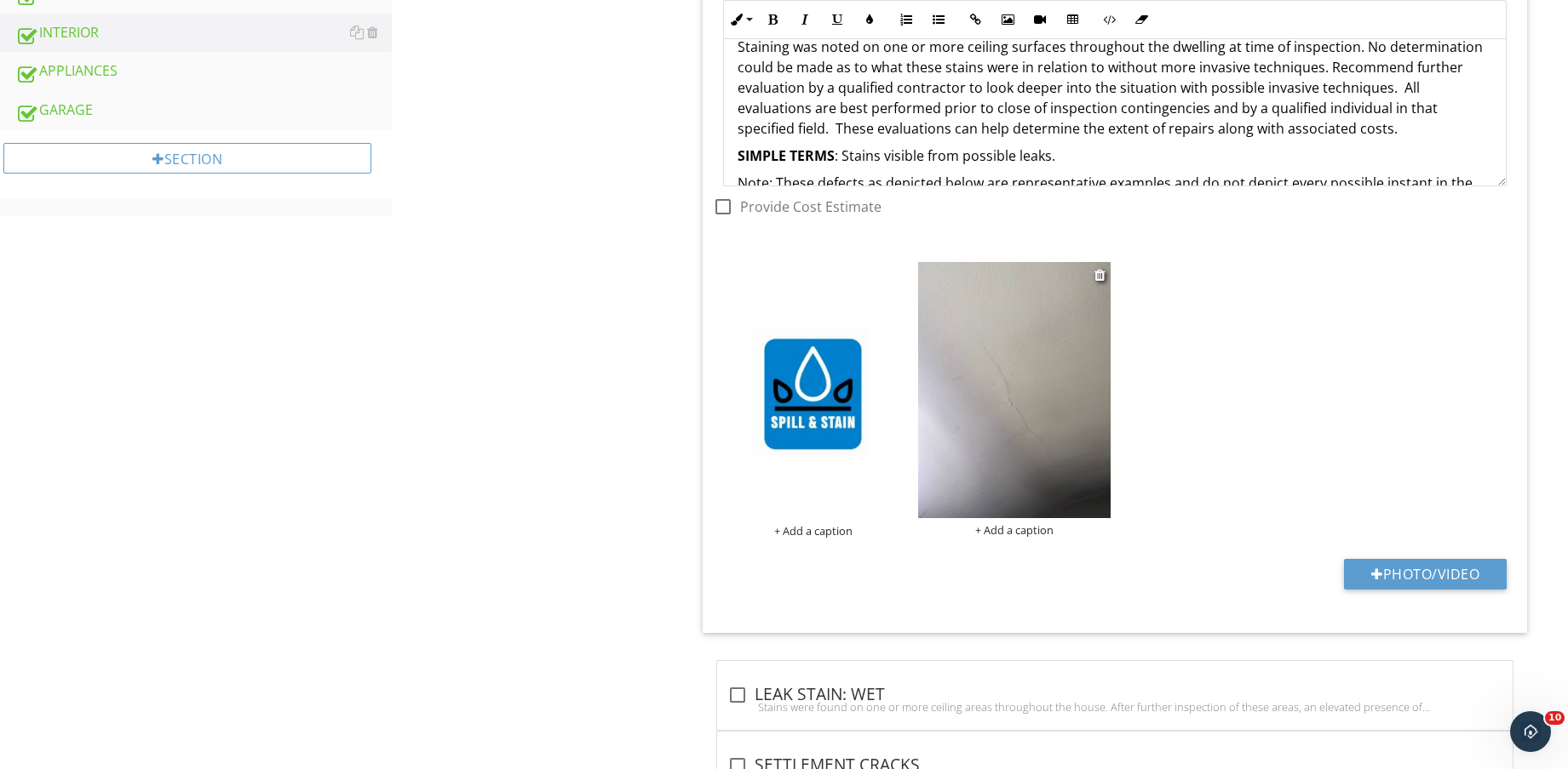
click at [1035, 447] on img at bounding box center [1015, 390] width 193 height 256
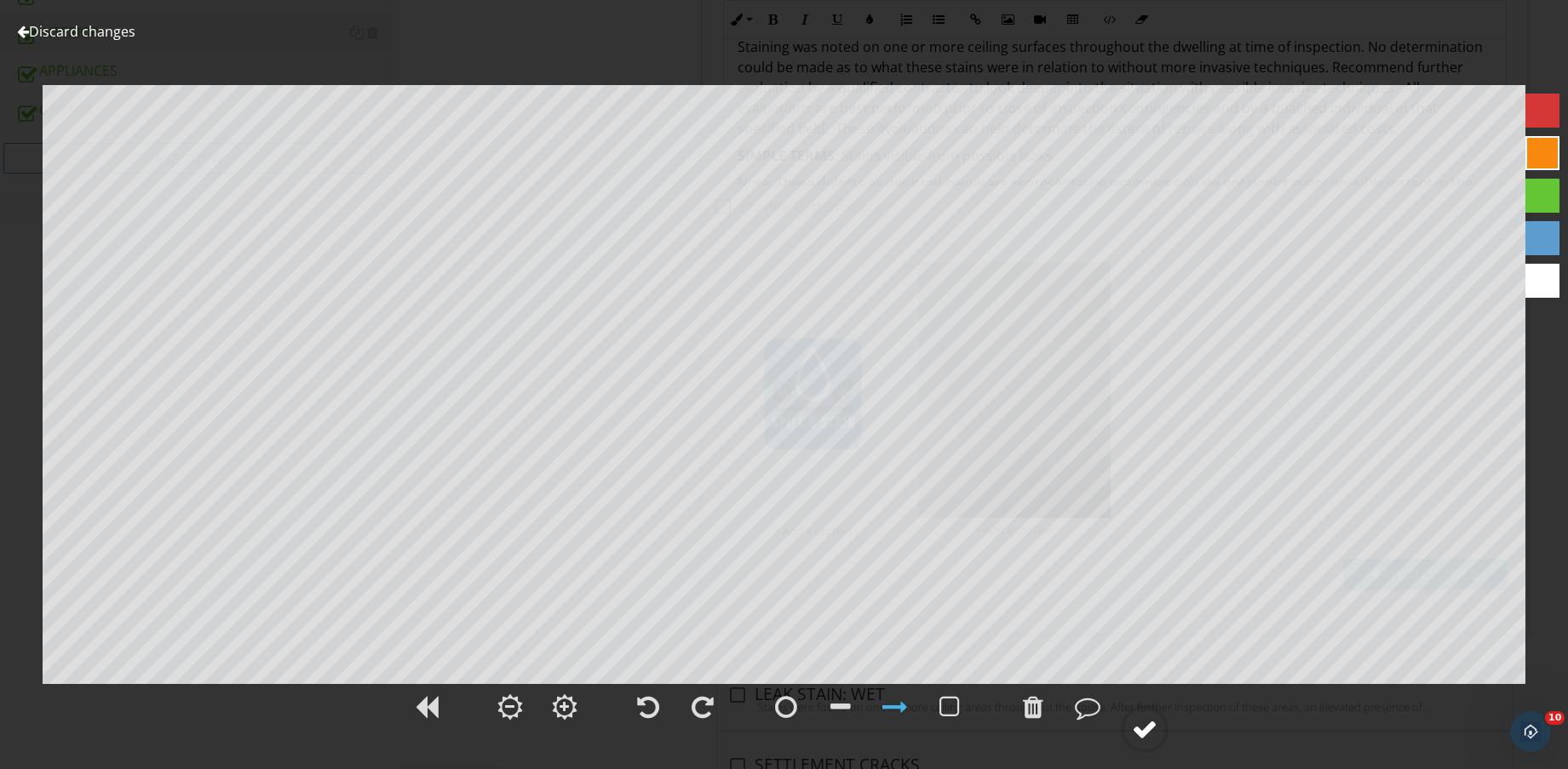
click at [1142, 731] on div at bounding box center [1144, 729] width 25 height 25
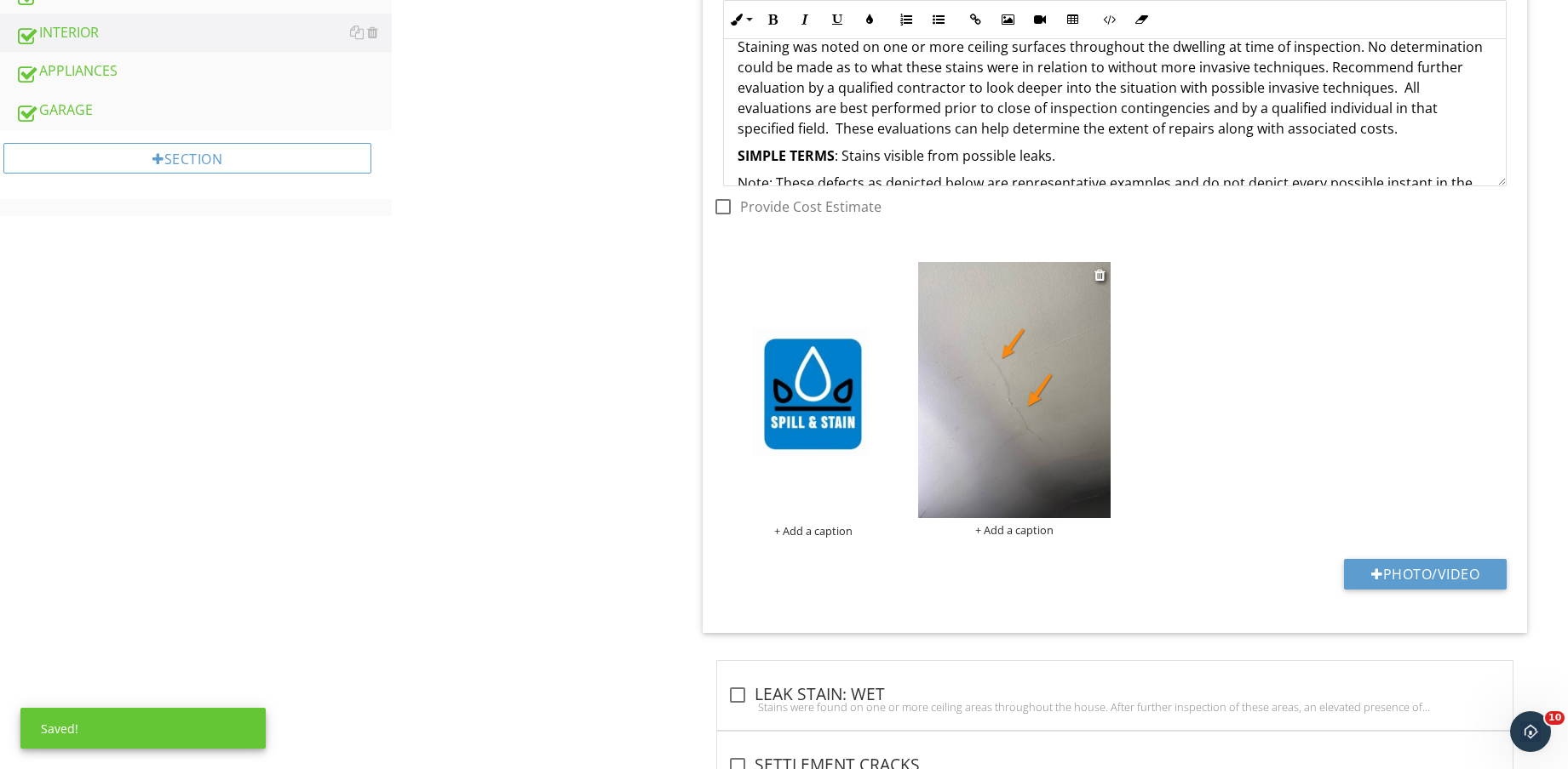
click at [1030, 535] on div "+ Add a caption" at bounding box center [1015, 530] width 193 height 14
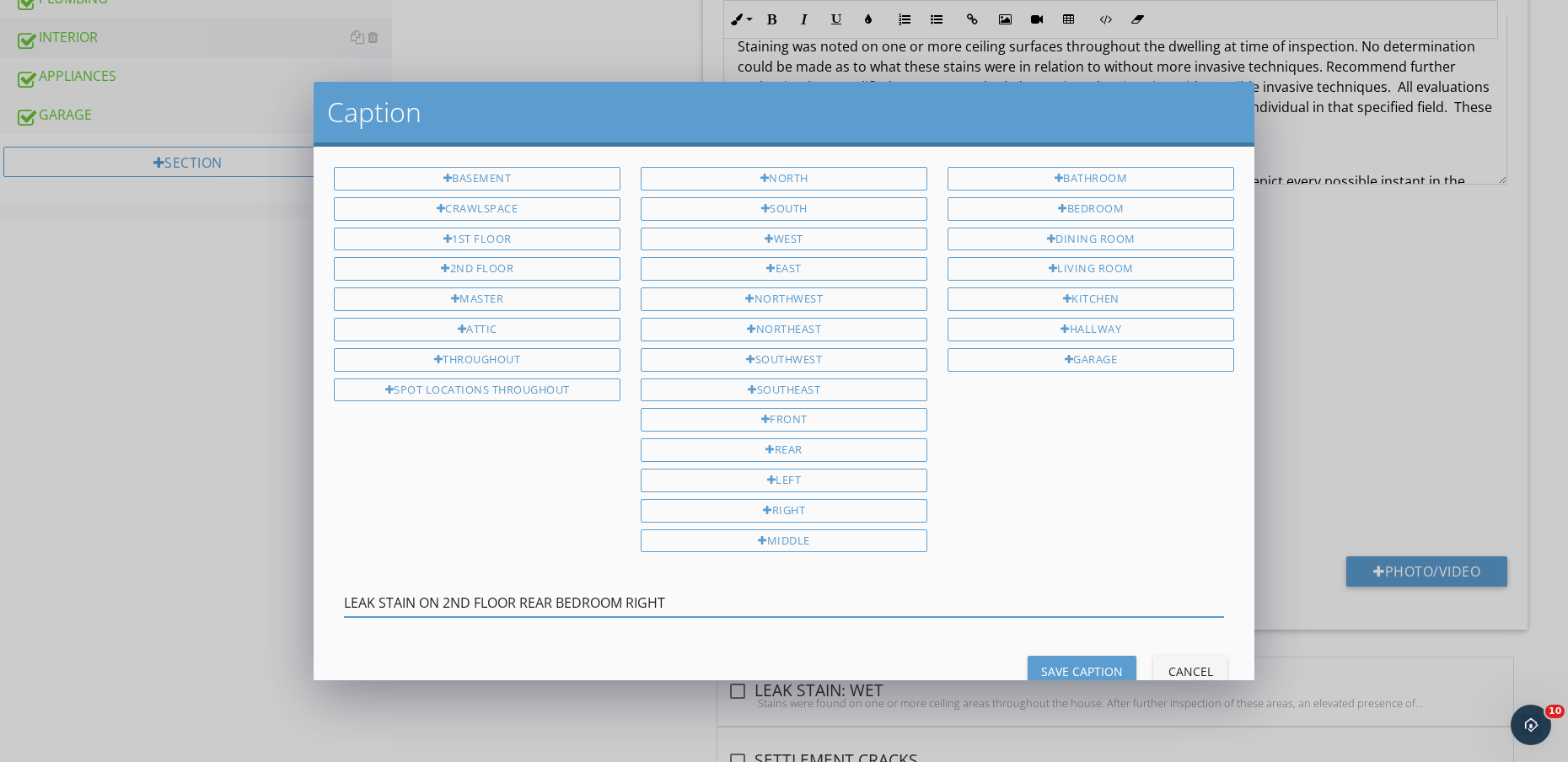
type input "LEAK STAIN ON 2ND FLOOR REAR BEDROOM RIGHT"
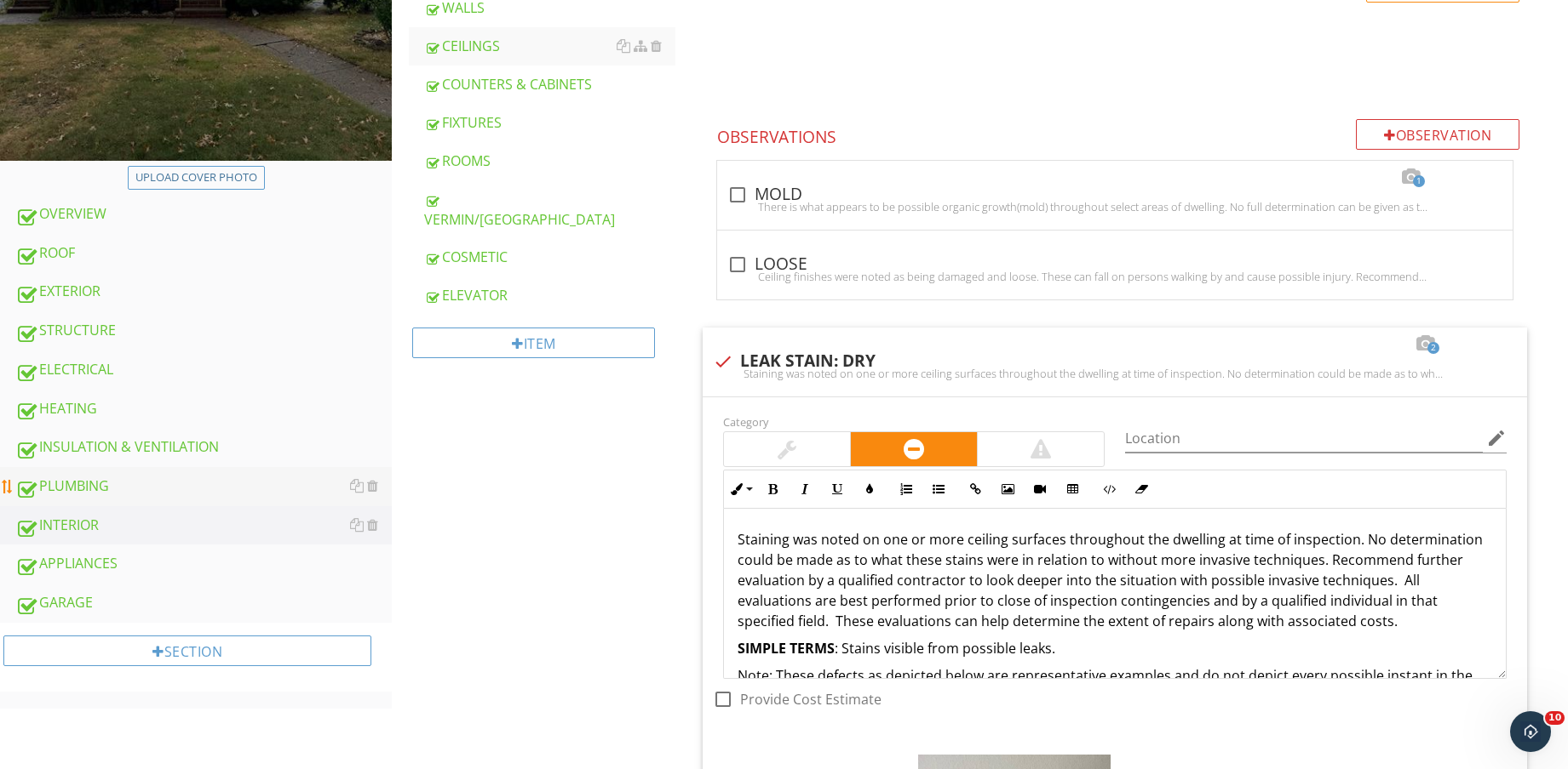
scroll to position [0, 0]
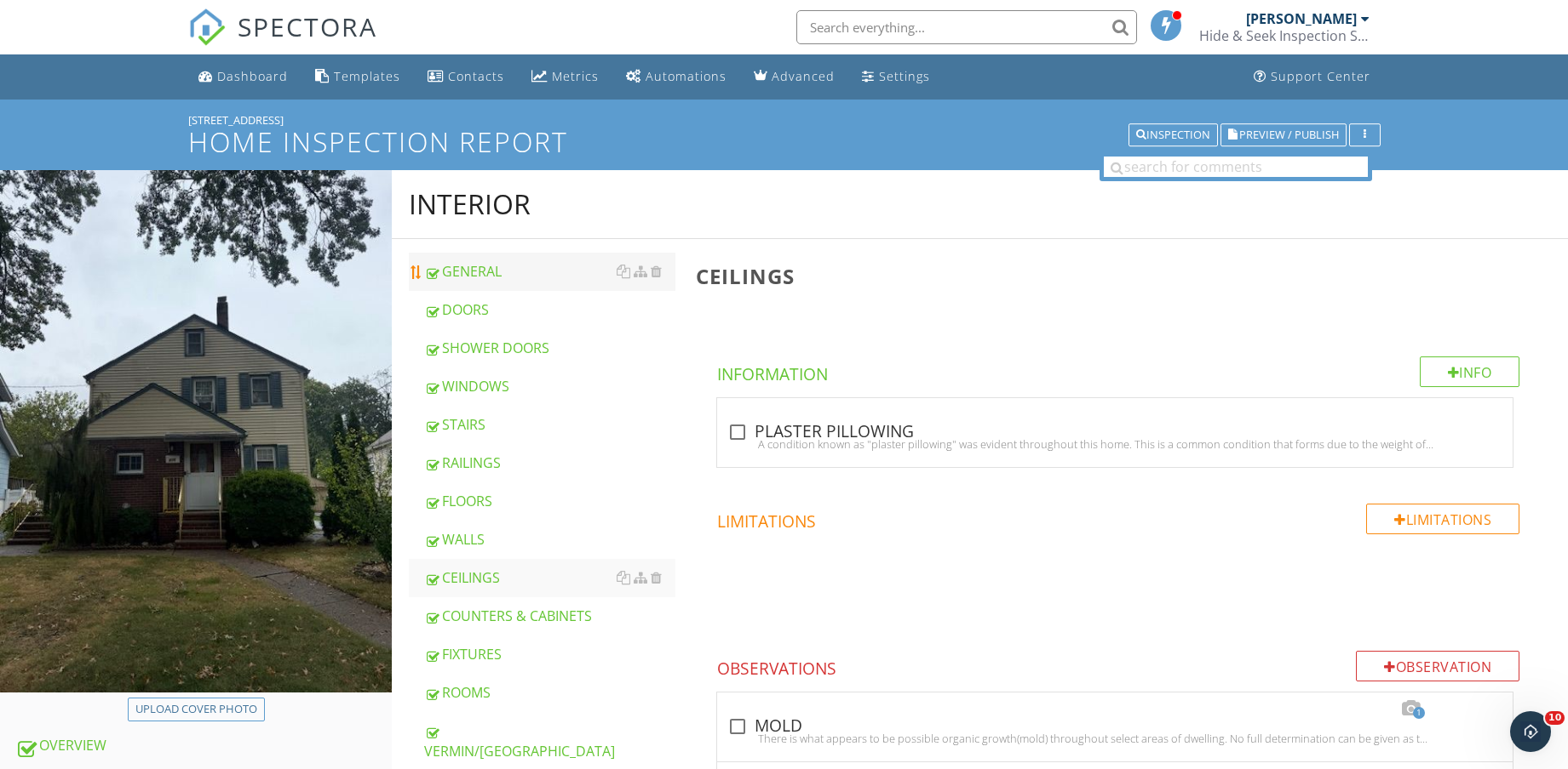
click at [540, 255] on link "GENERAL" at bounding box center [550, 271] width 251 height 38
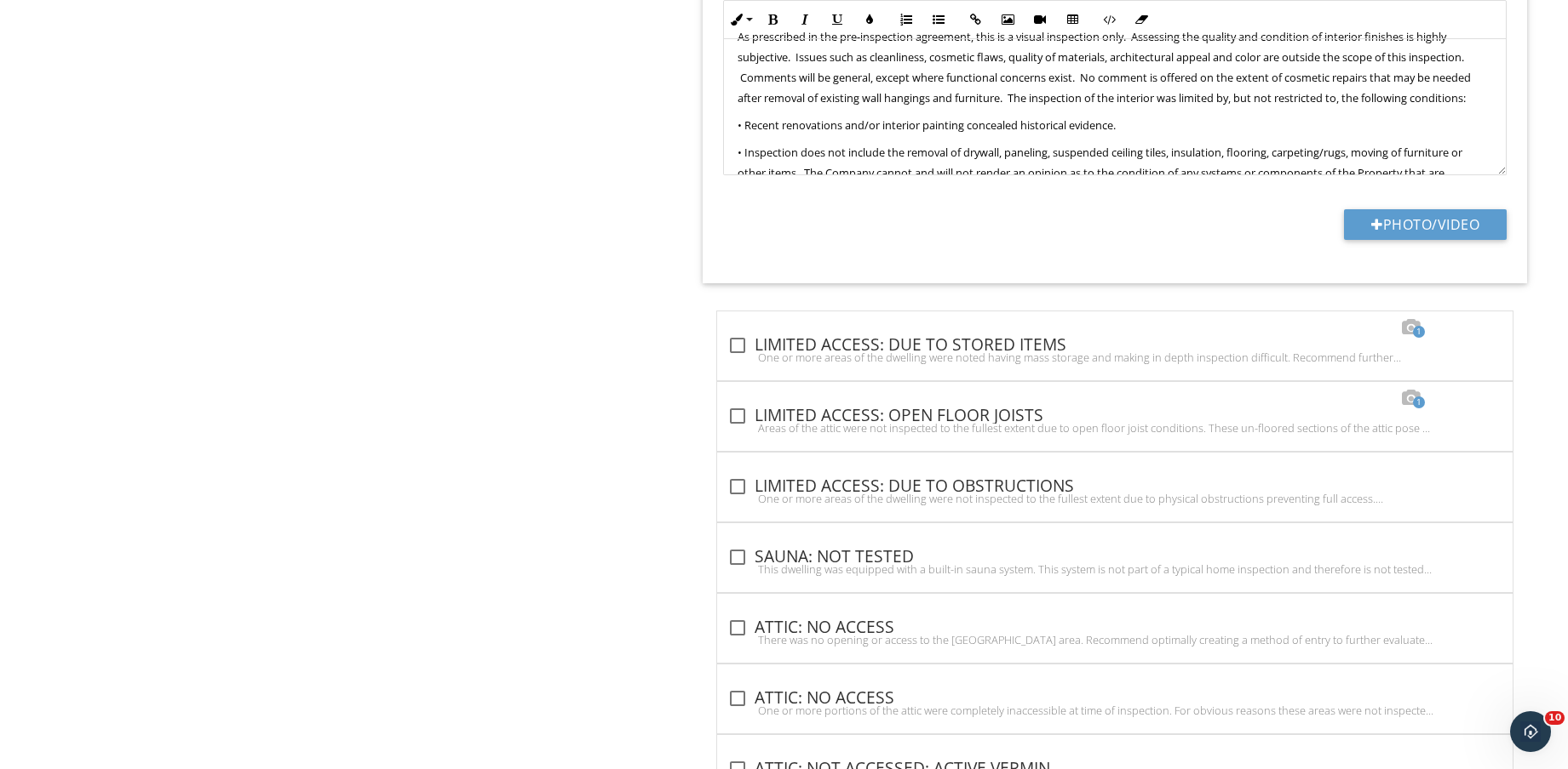
scroll to position [11056, 0]
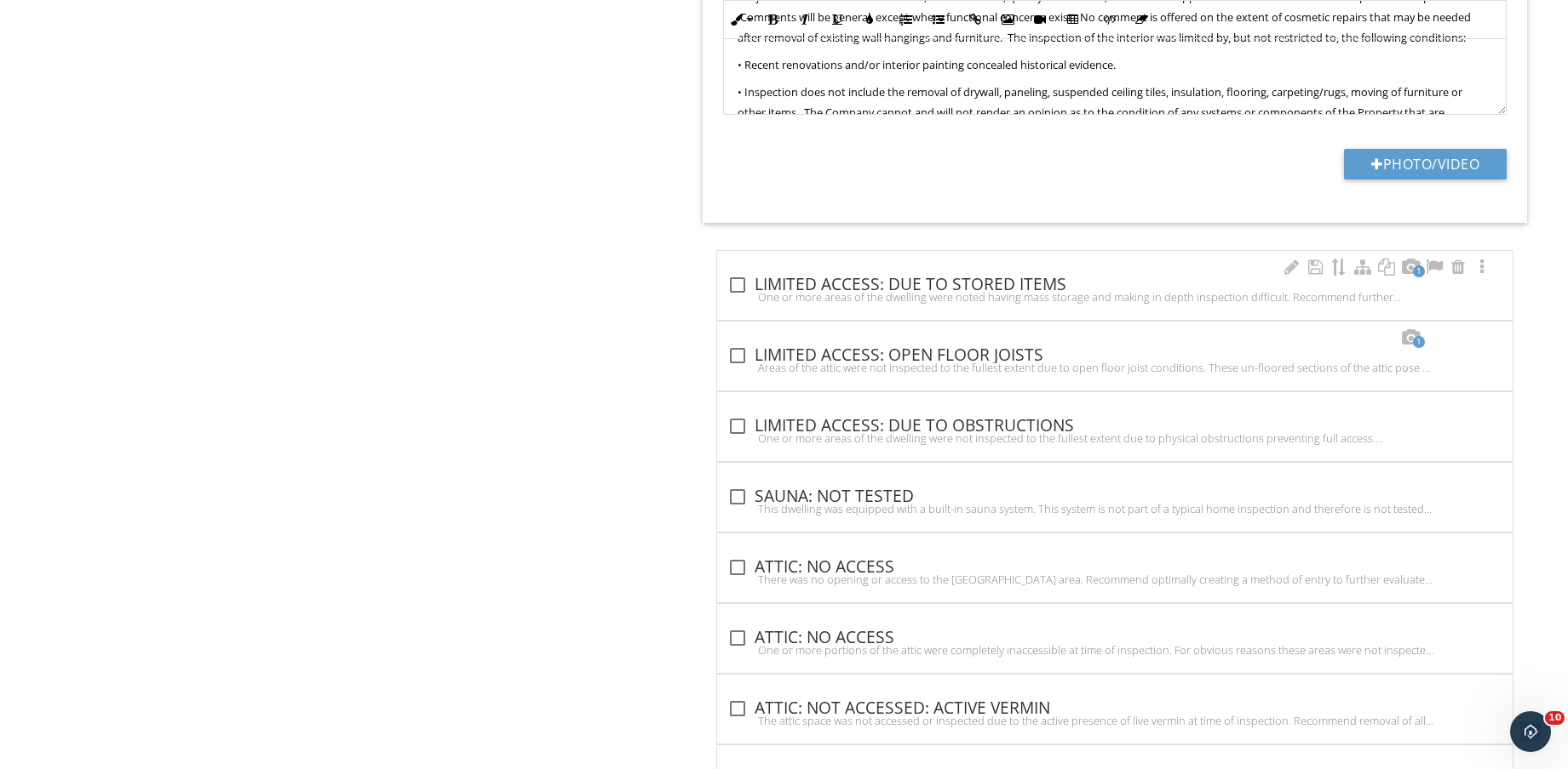
click at [1009, 276] on div "check_box_outline_blank LIMITED ACCESS: DUE TO STORED ITEMS" at bounding box center [1115, 285] width 775 height 20
checkbox input "true"
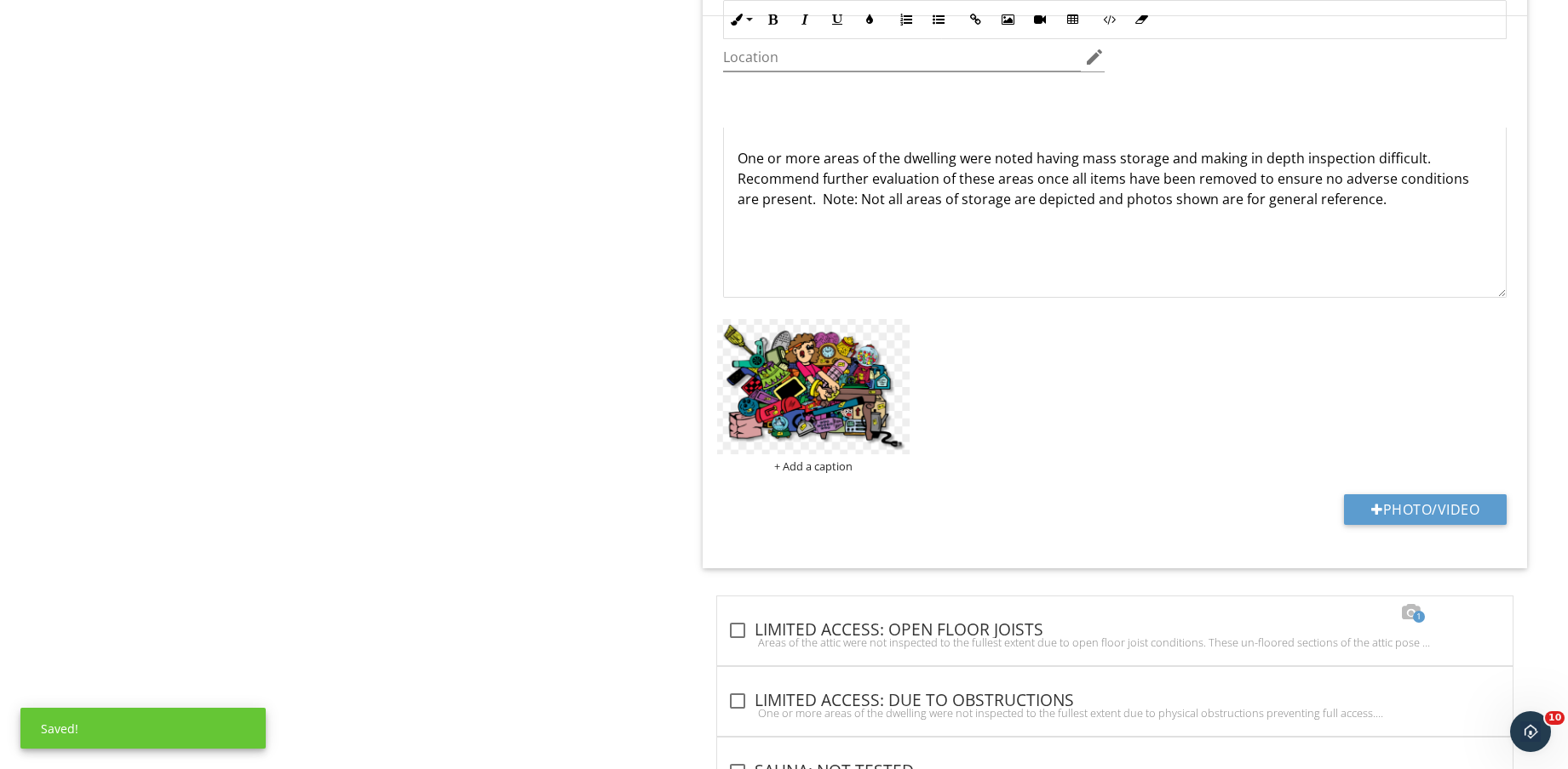
scroll to position [11482, 0]
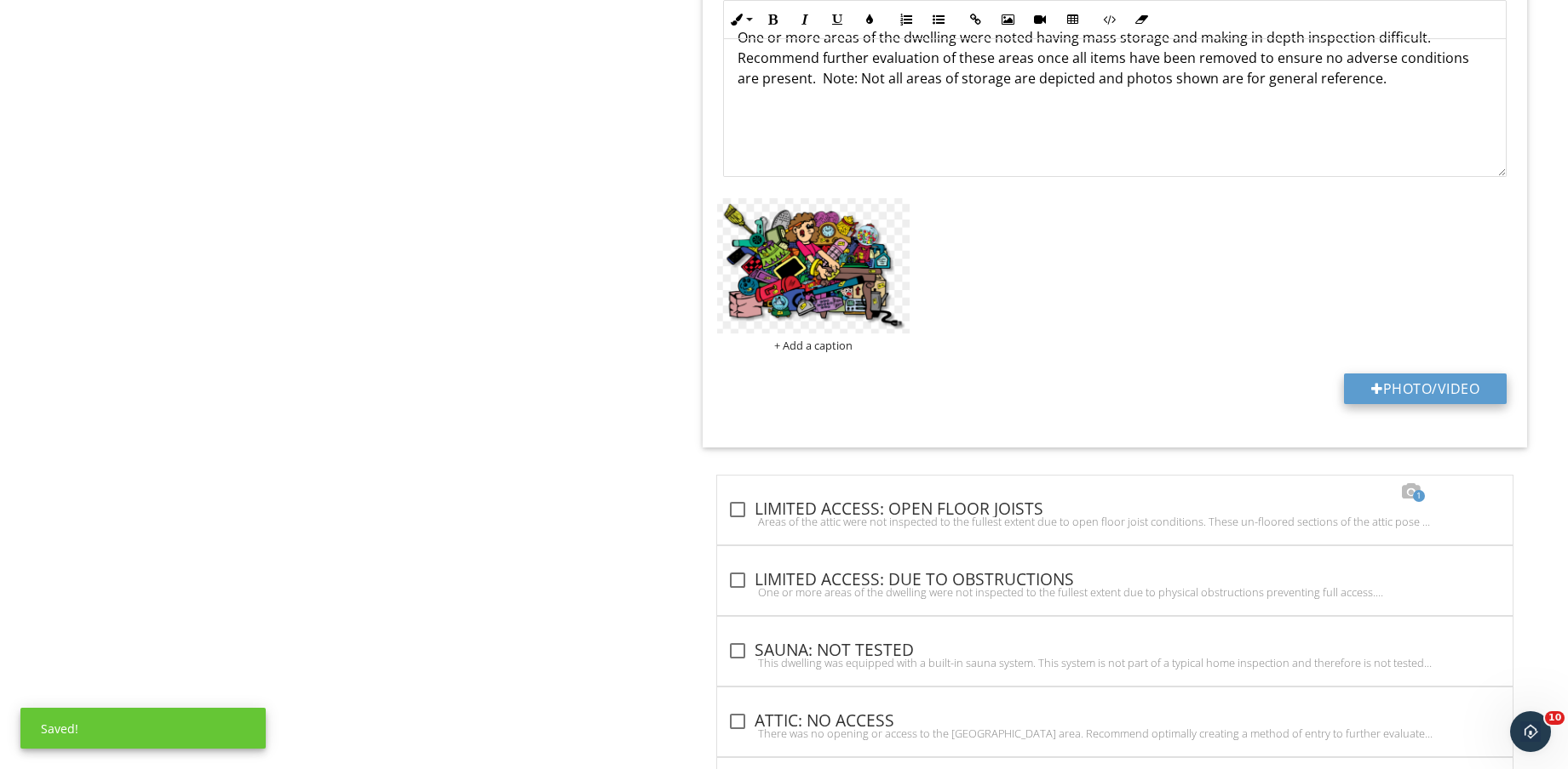
click at [1432, 393] on button "Photo/Video" at bounding box center [1424, 389] width 162 height 31
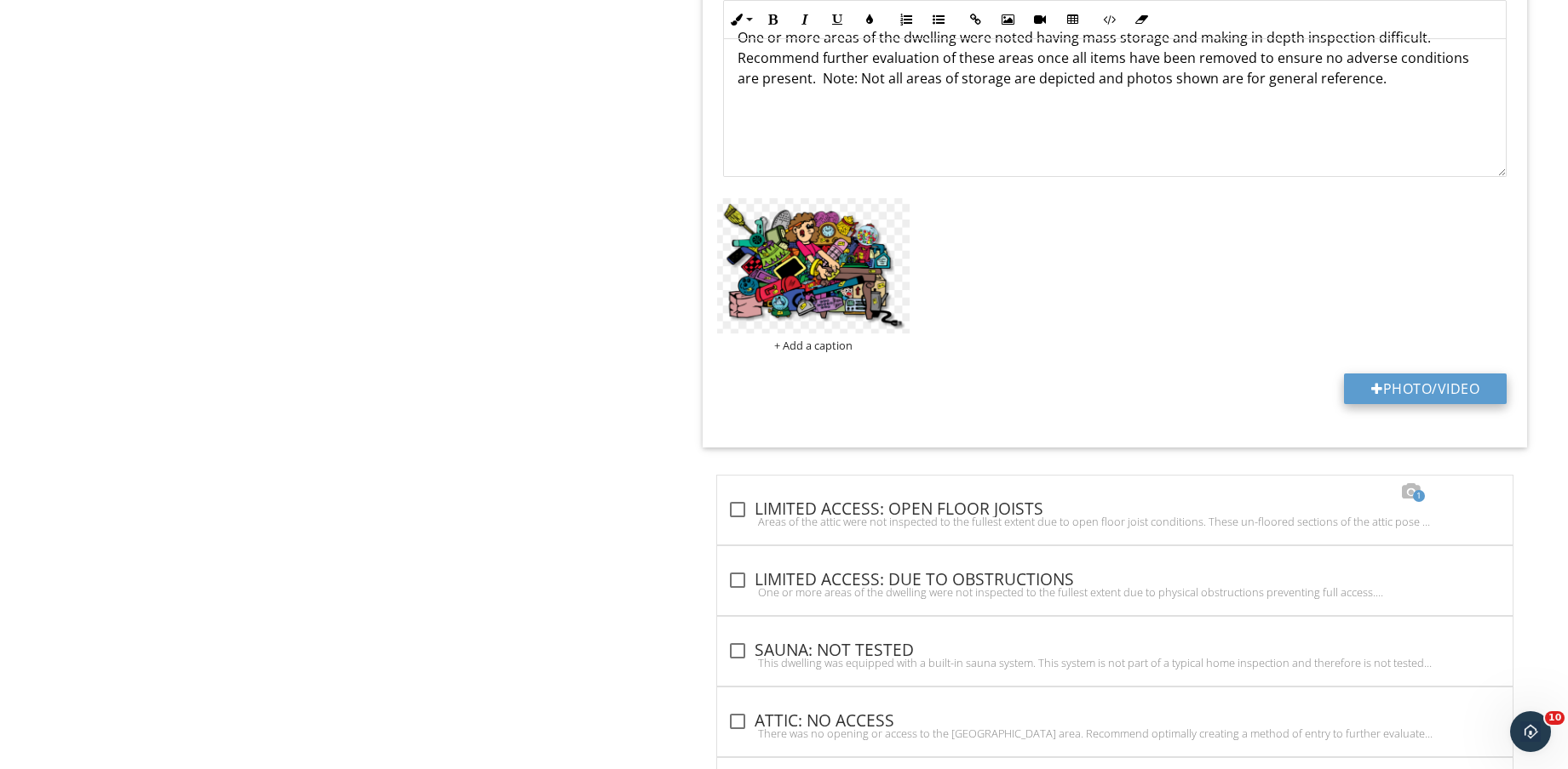
type input "C:\fakepath\IMG_8575.jpg"
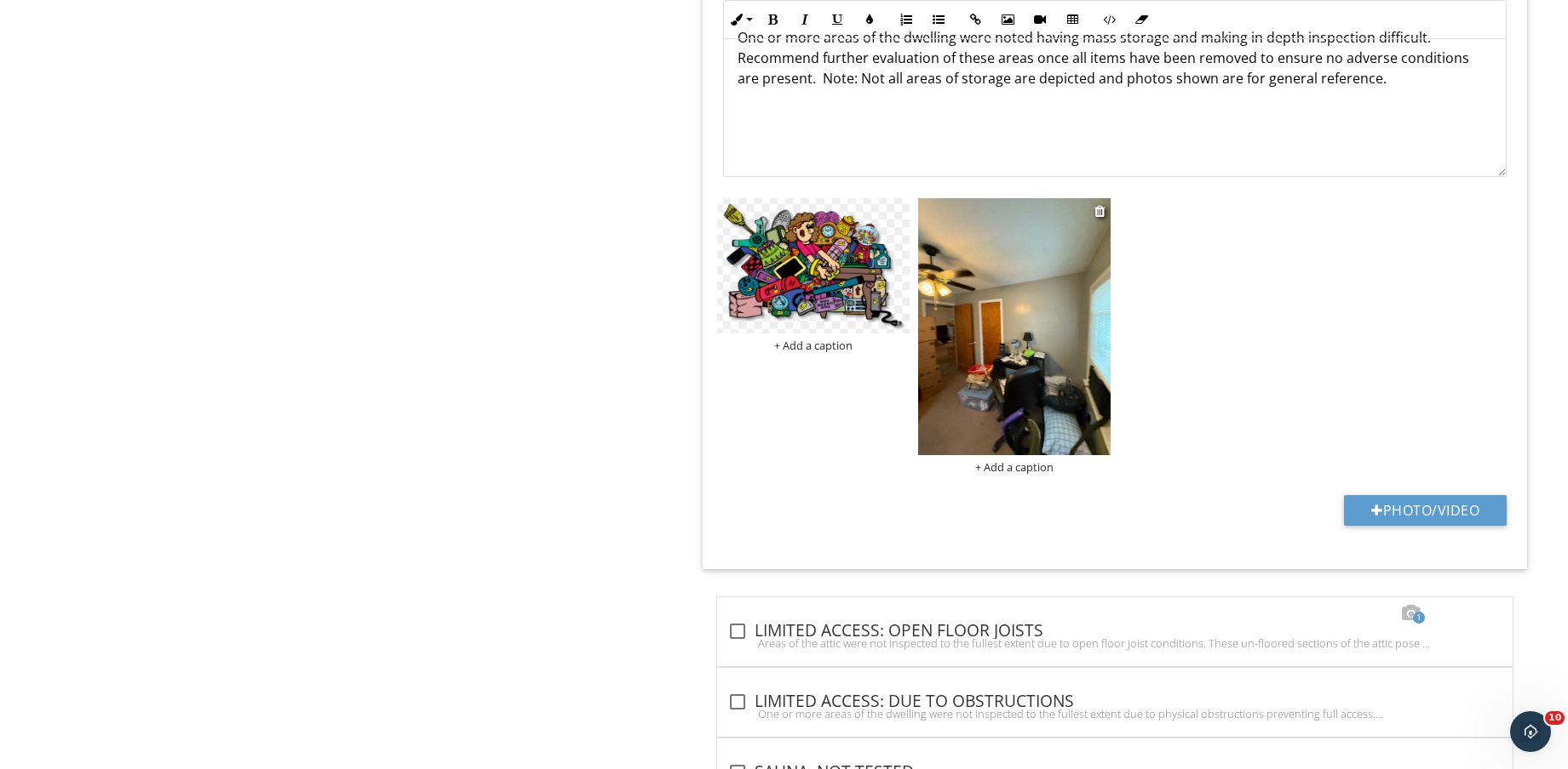
click at [1016, 334] on img at bounding box center [1015, 326] width 193 height 256
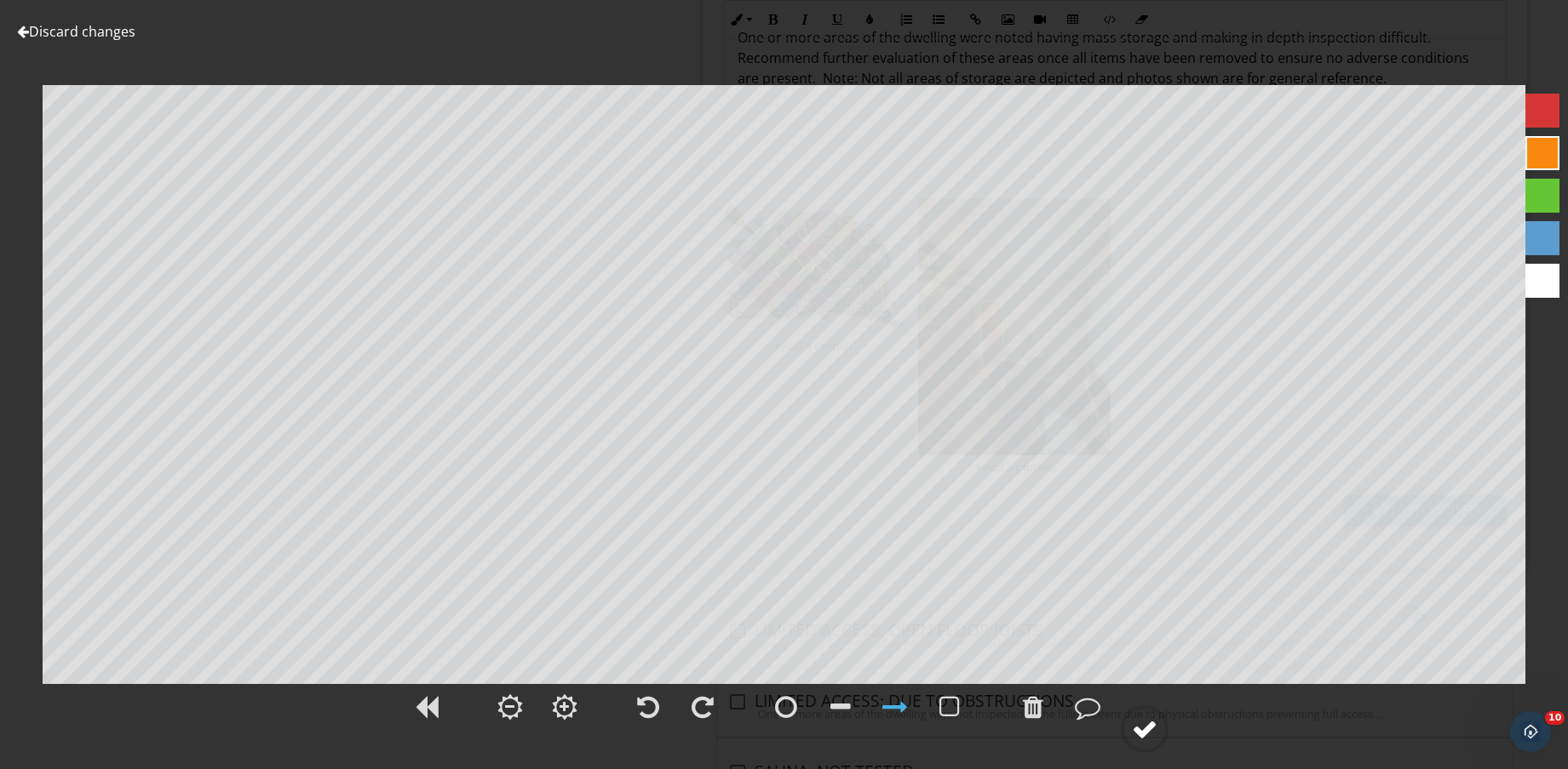
drag, startPoint x: 1150, startPoint y: 735, endPoint x: 1164, endPoint y: 736, distance: 14.0
click at [1152, 735] on div at bounding box center [1144, 729] width 25 height 25
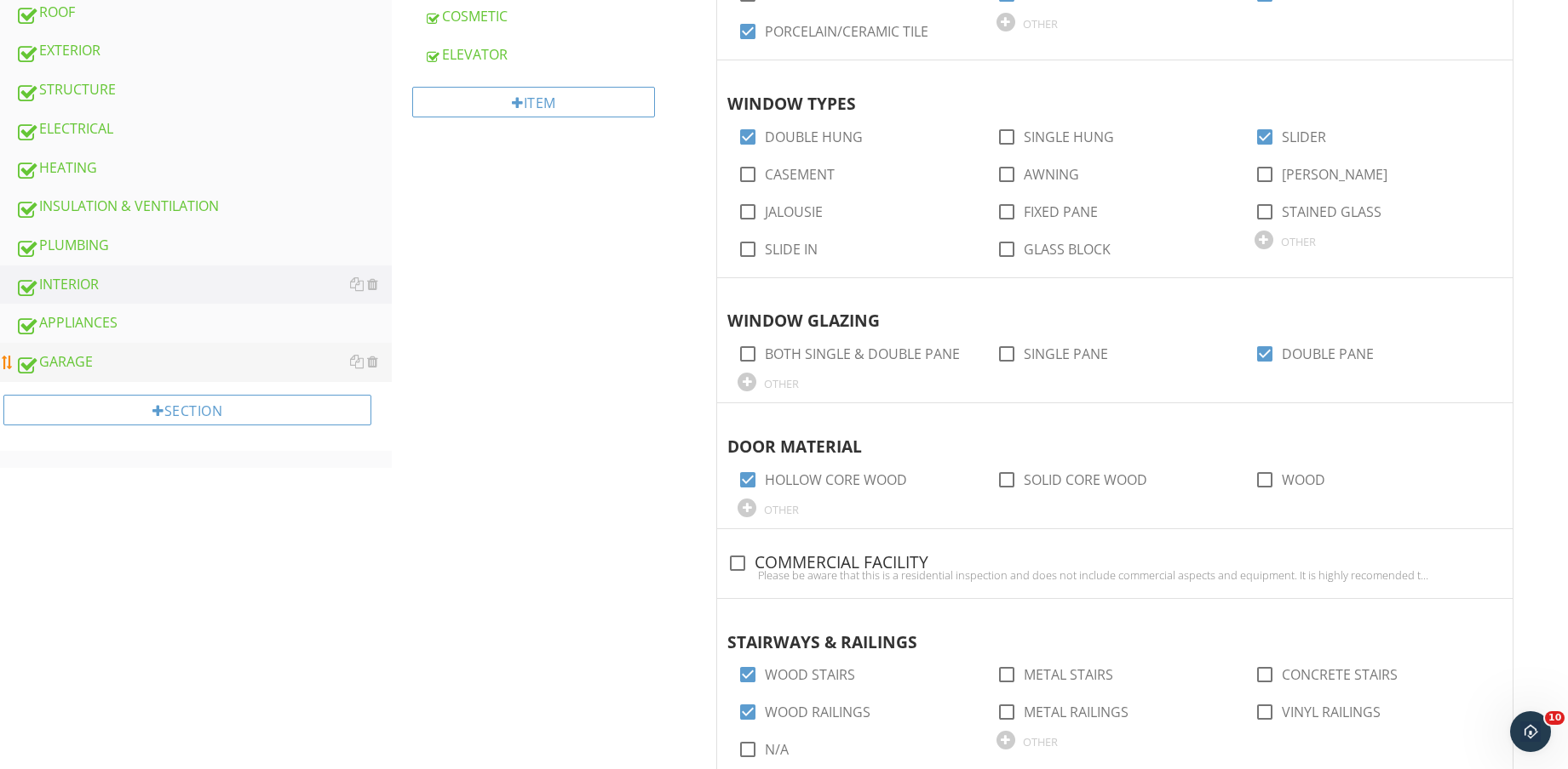
scroll to position [532, 0]
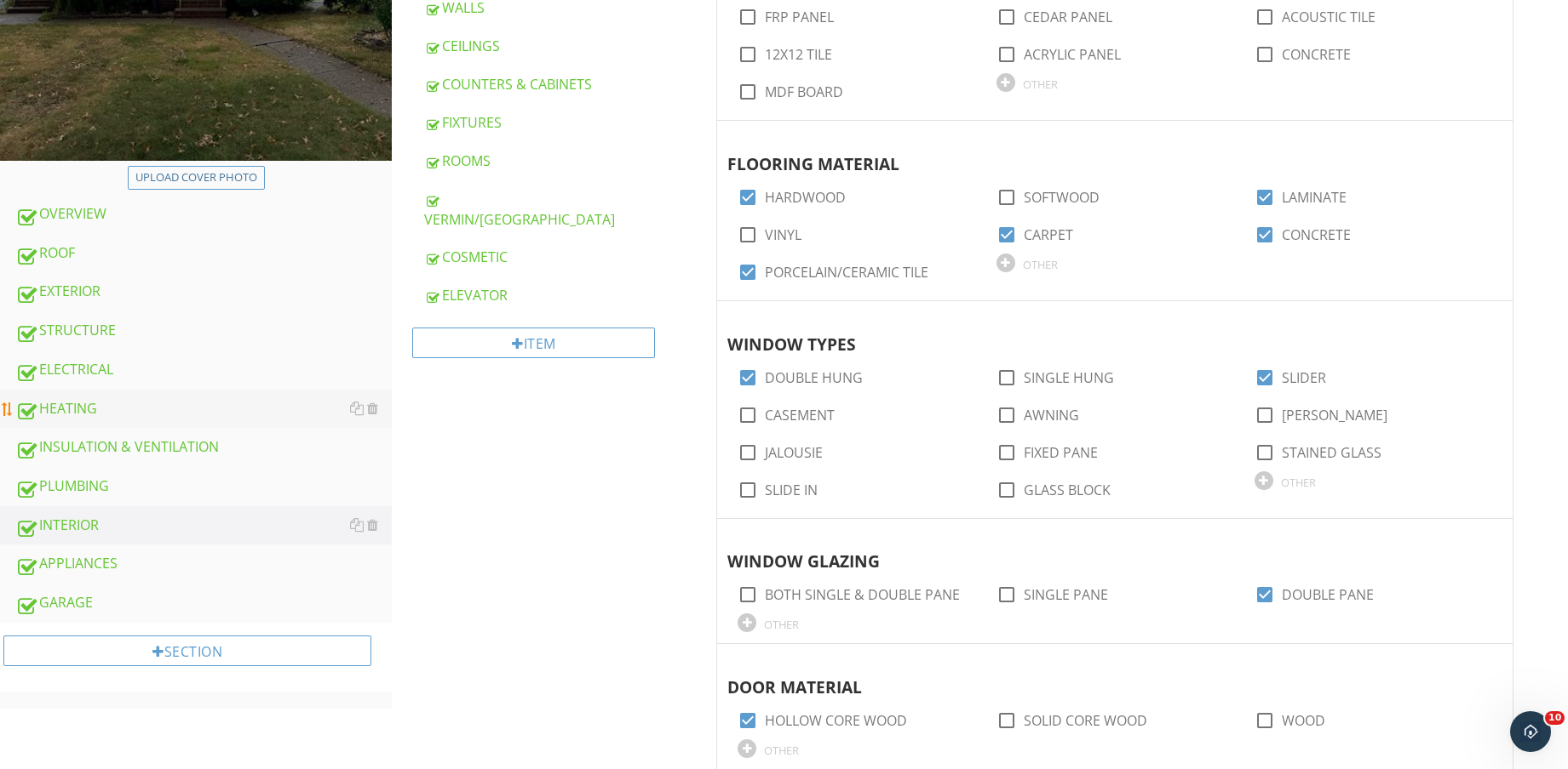
click at [124, 402] on div "HEATING" at bounding box center [203, 409] width 376 height 22
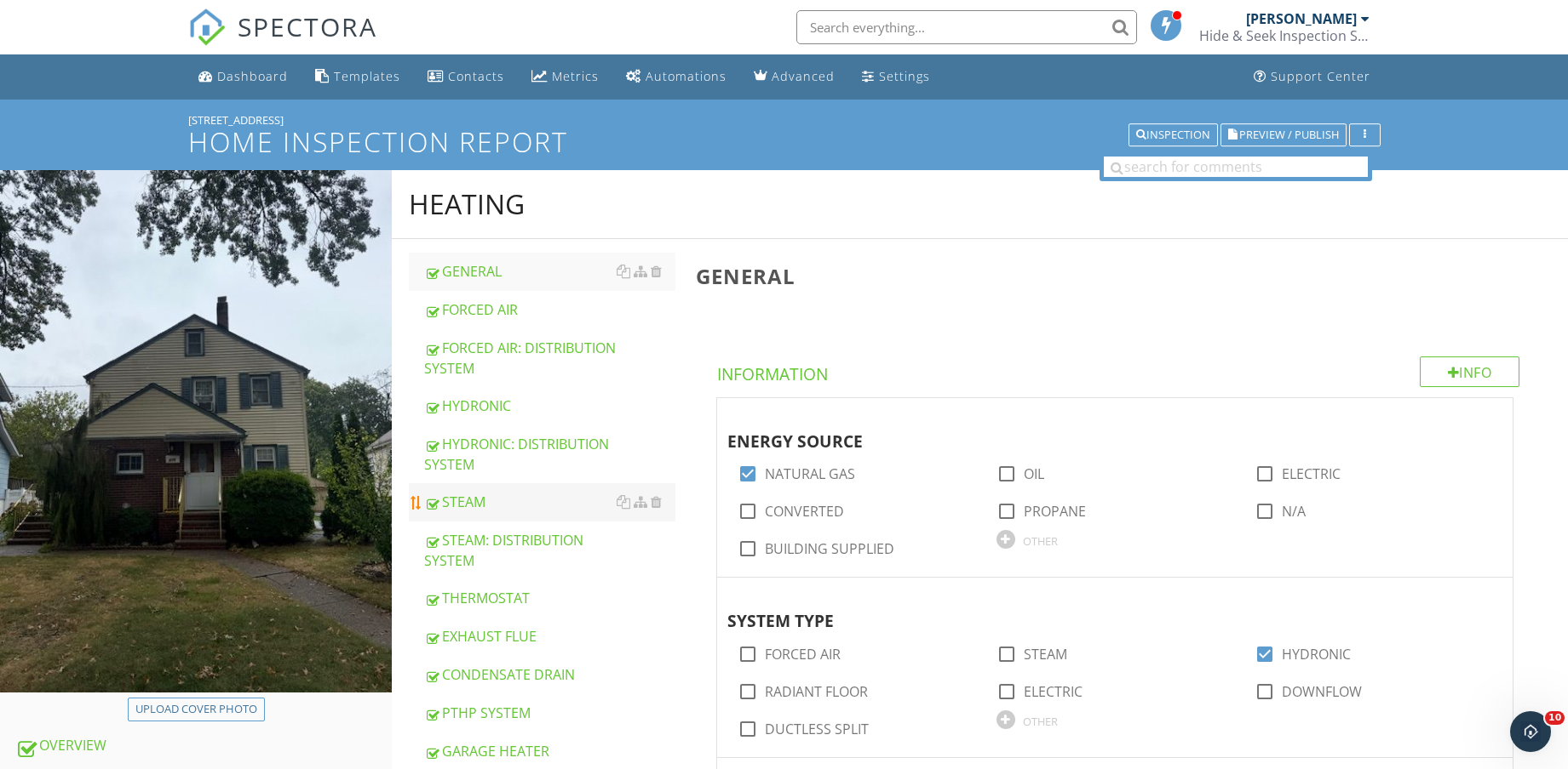
click at [528, 508] on div "STEAM" at bounding box center [550, 502] width 251 height 20
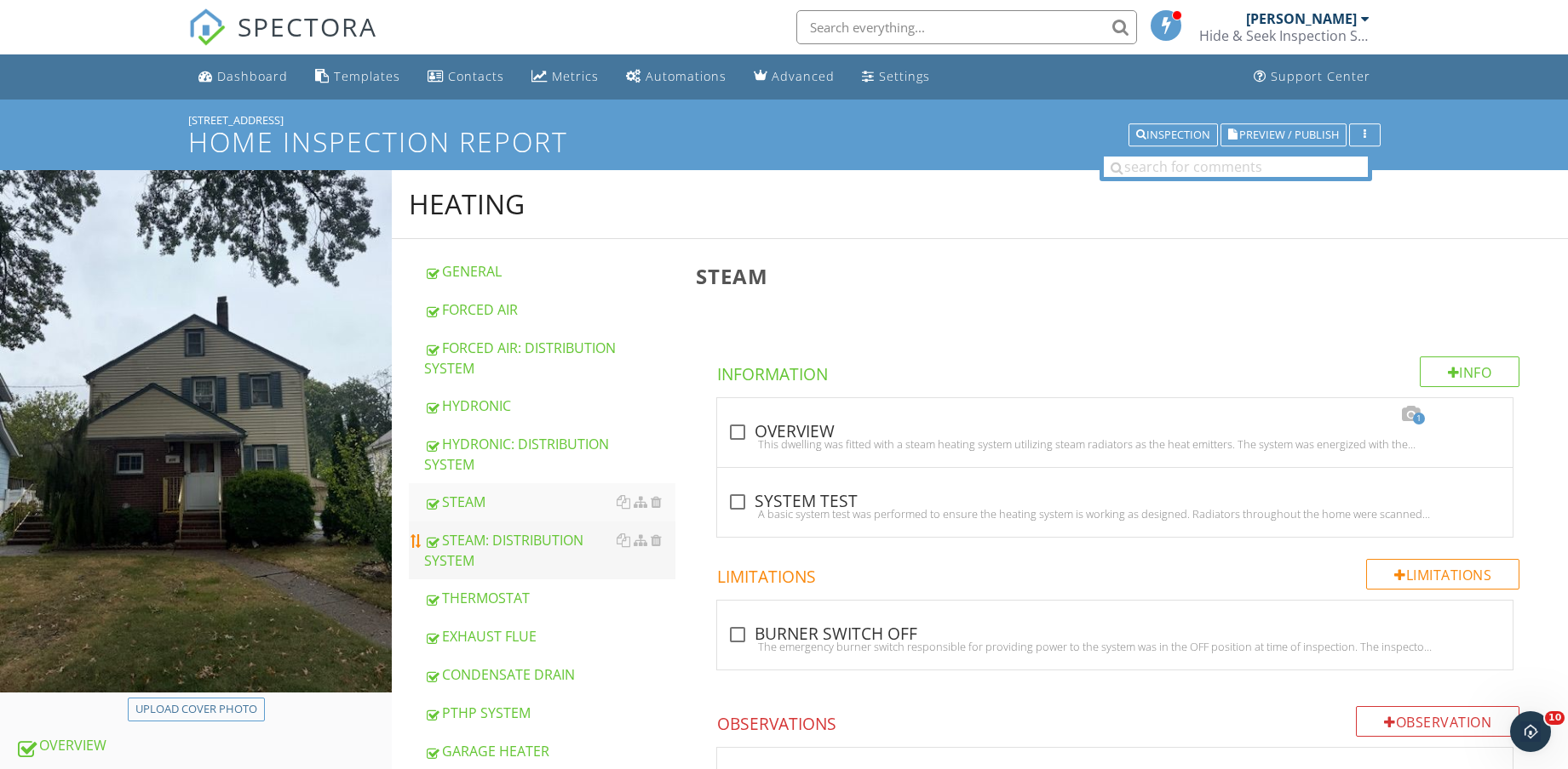
click at [528, 541] on div "STEAM: DISTRIBUTION SYSTEM" at bounding box center [550, 550] width 251 height 41
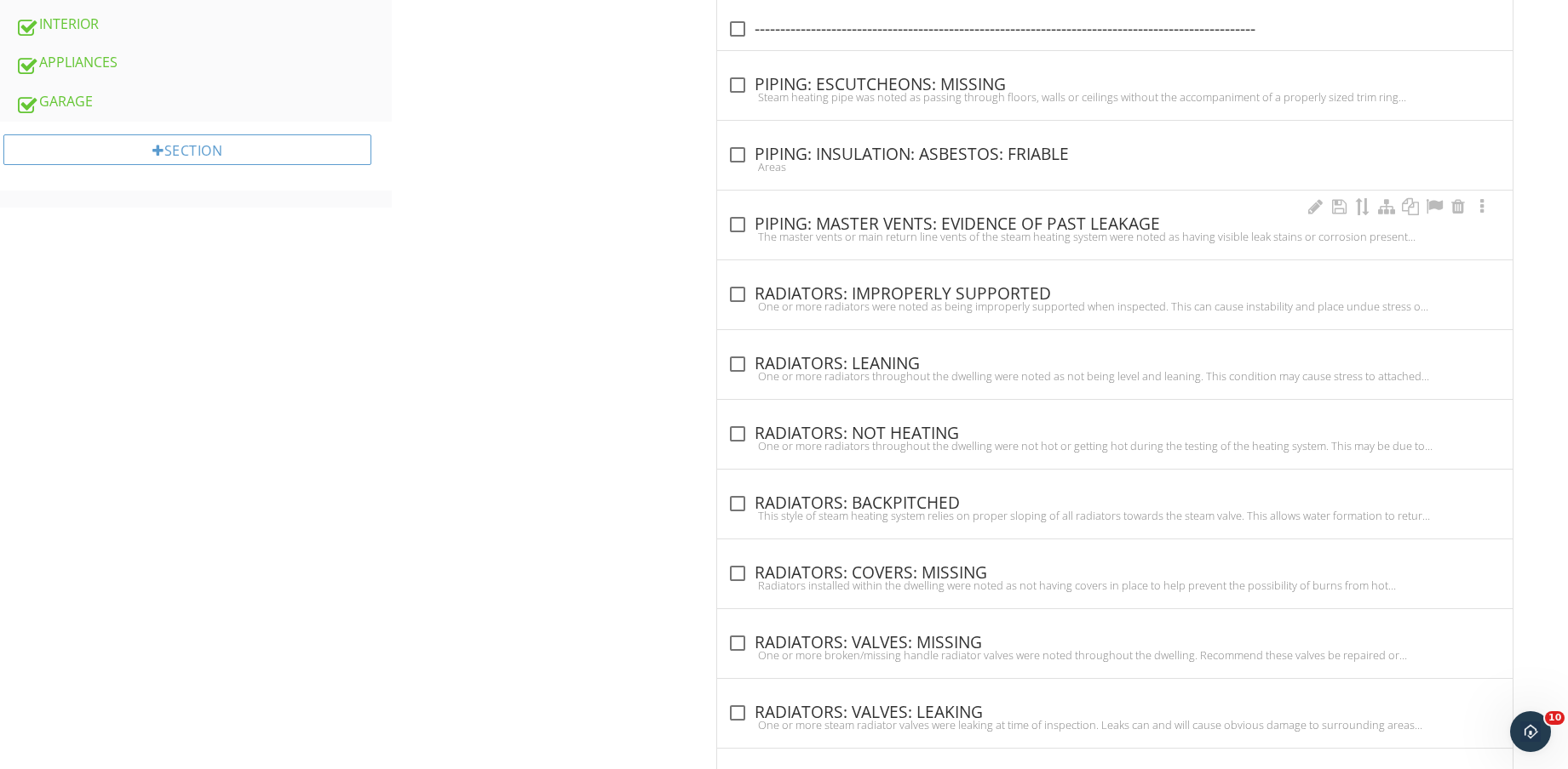
scroll to position [1034, 0]
click at [1407, 345] on div at bounding box center [1409, 346] width 20 height 17
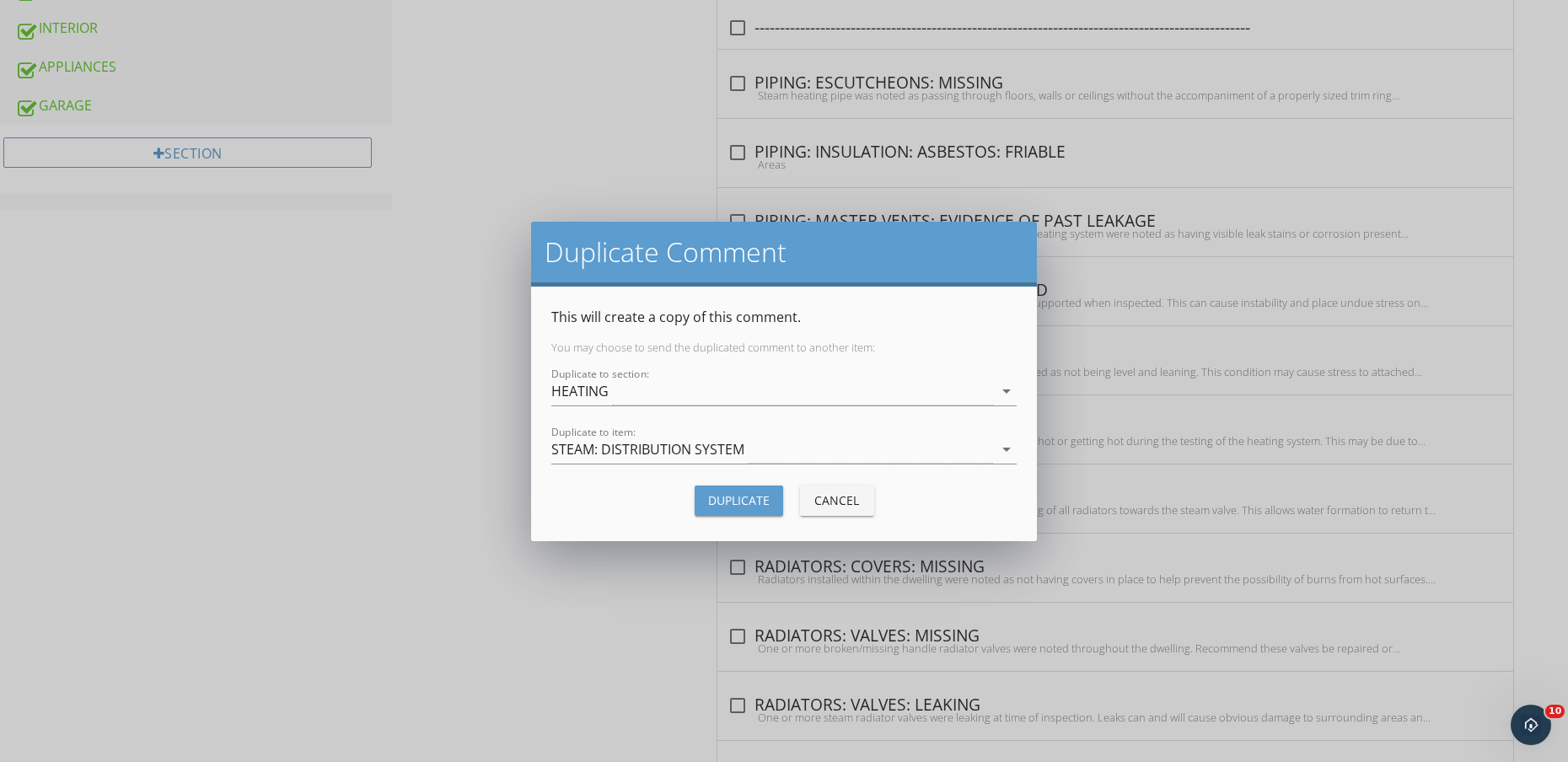
click at [755, 517] on div "Duplicate Cancel" at bounding box center [783, 501] width 465 height 40
click at [754, 503] on div "Duplicate" at bounding box center [739, 500] width 62 height 17
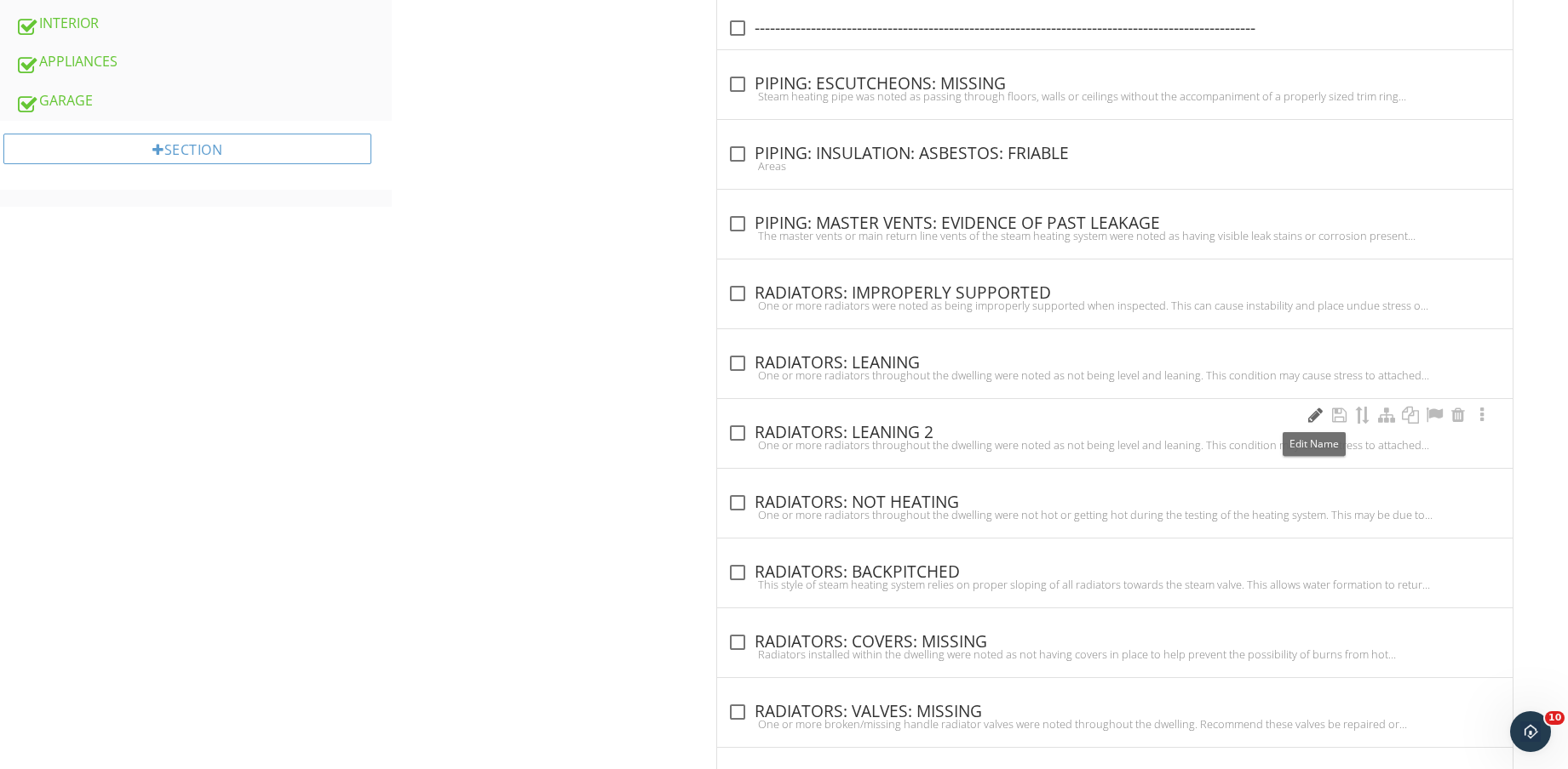
click at [1315, 413] on div at bounding box center [1314, 415] width 20 height 17
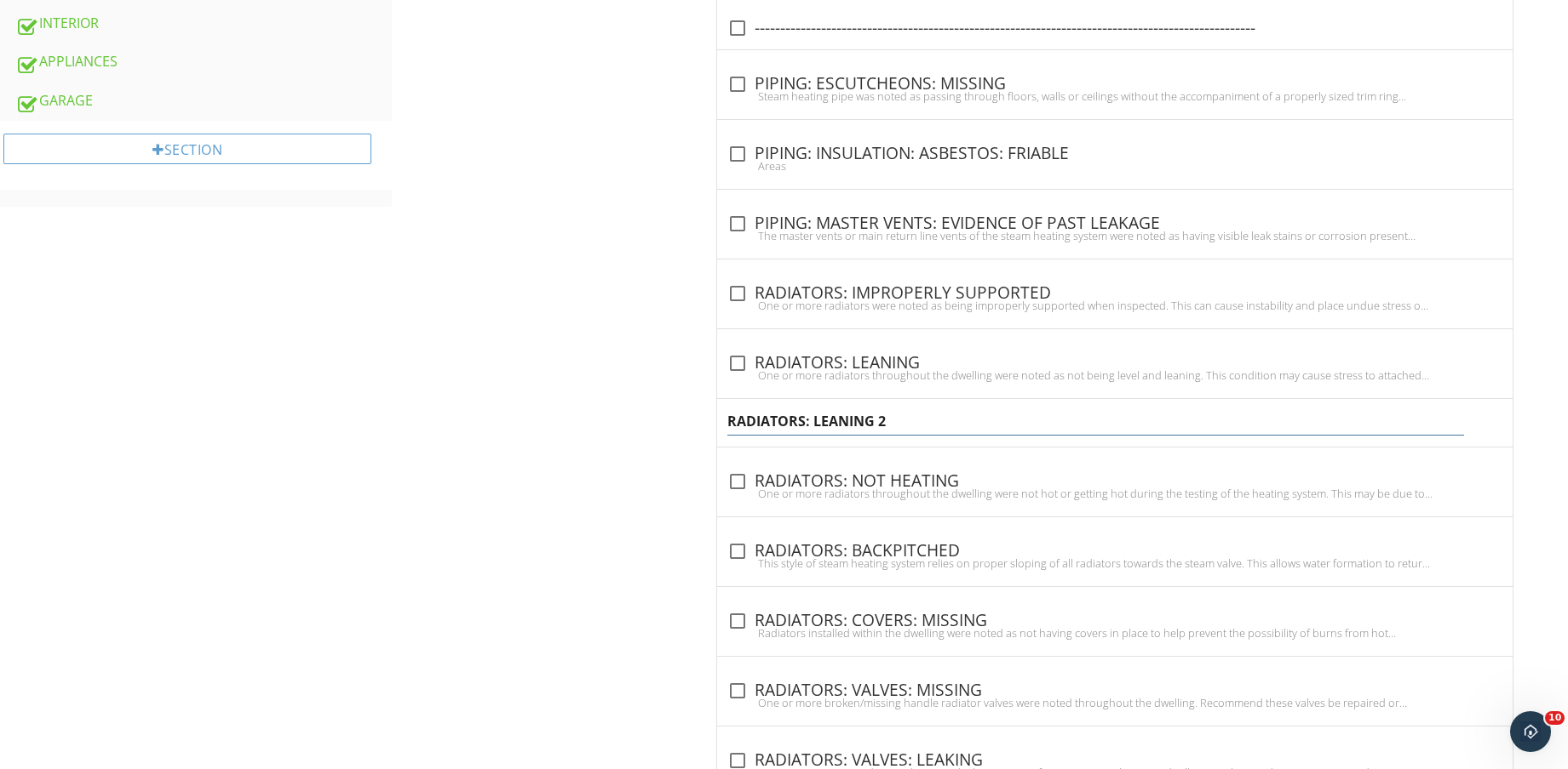
click at [1013, 409] on input "RADIATORS: LEANING 2" at bounding box center [1095, 421] width 735 height 28
type input "RADIATORS: DIRTY"
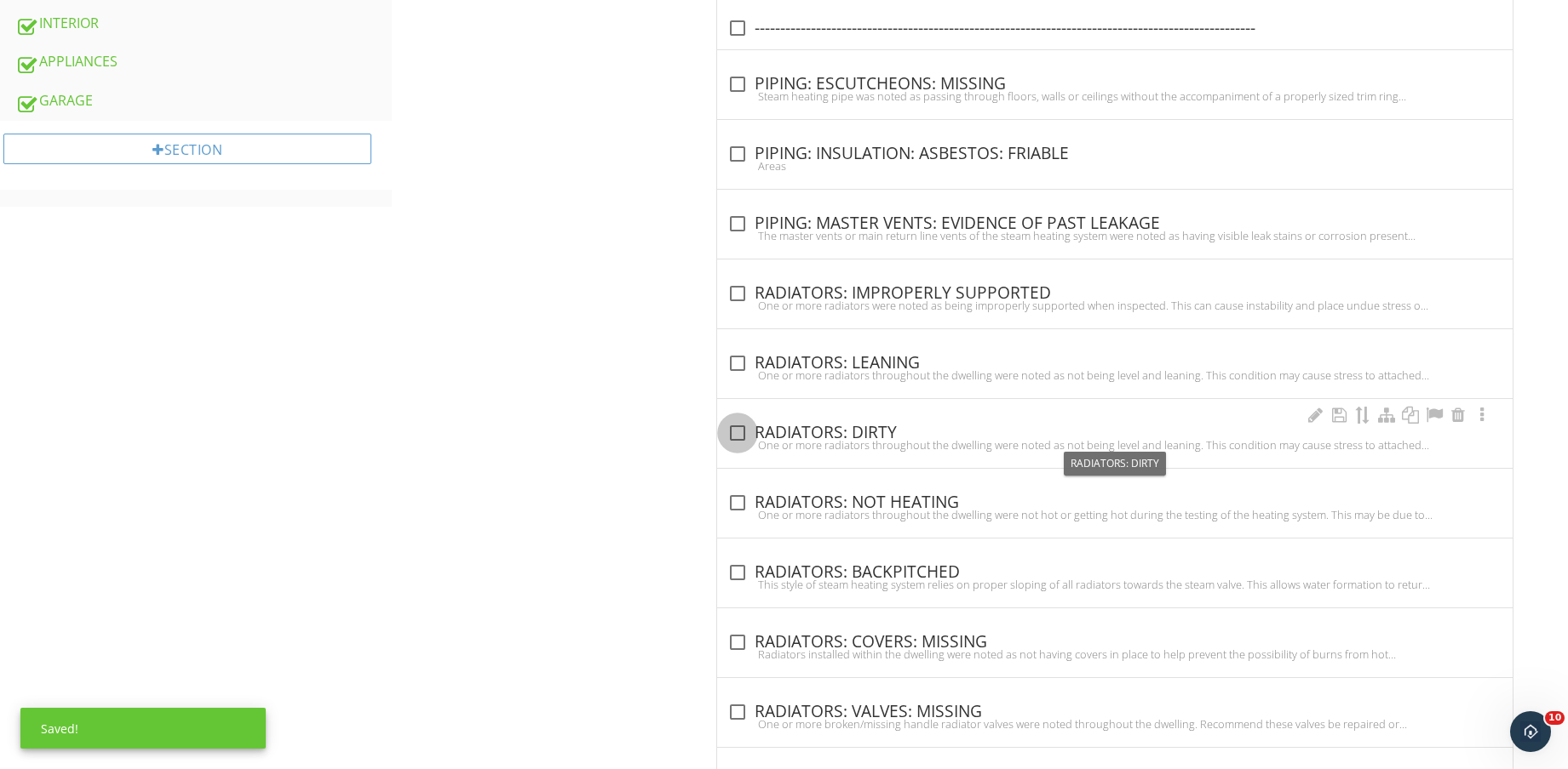
click at [740, 433] on div at bounding box center [737, 434] width 29 height 29
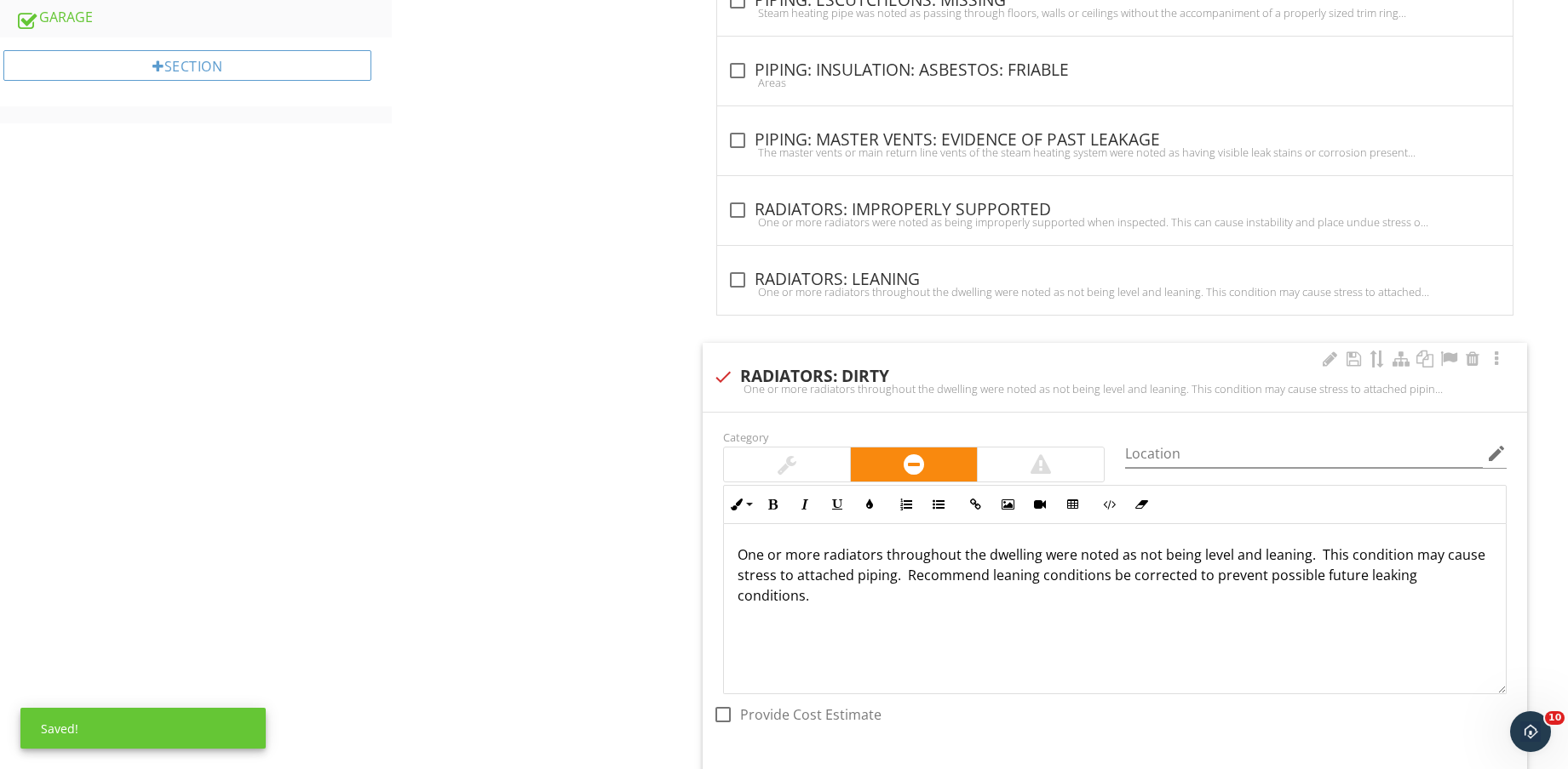
scroll to position [1140, 0]
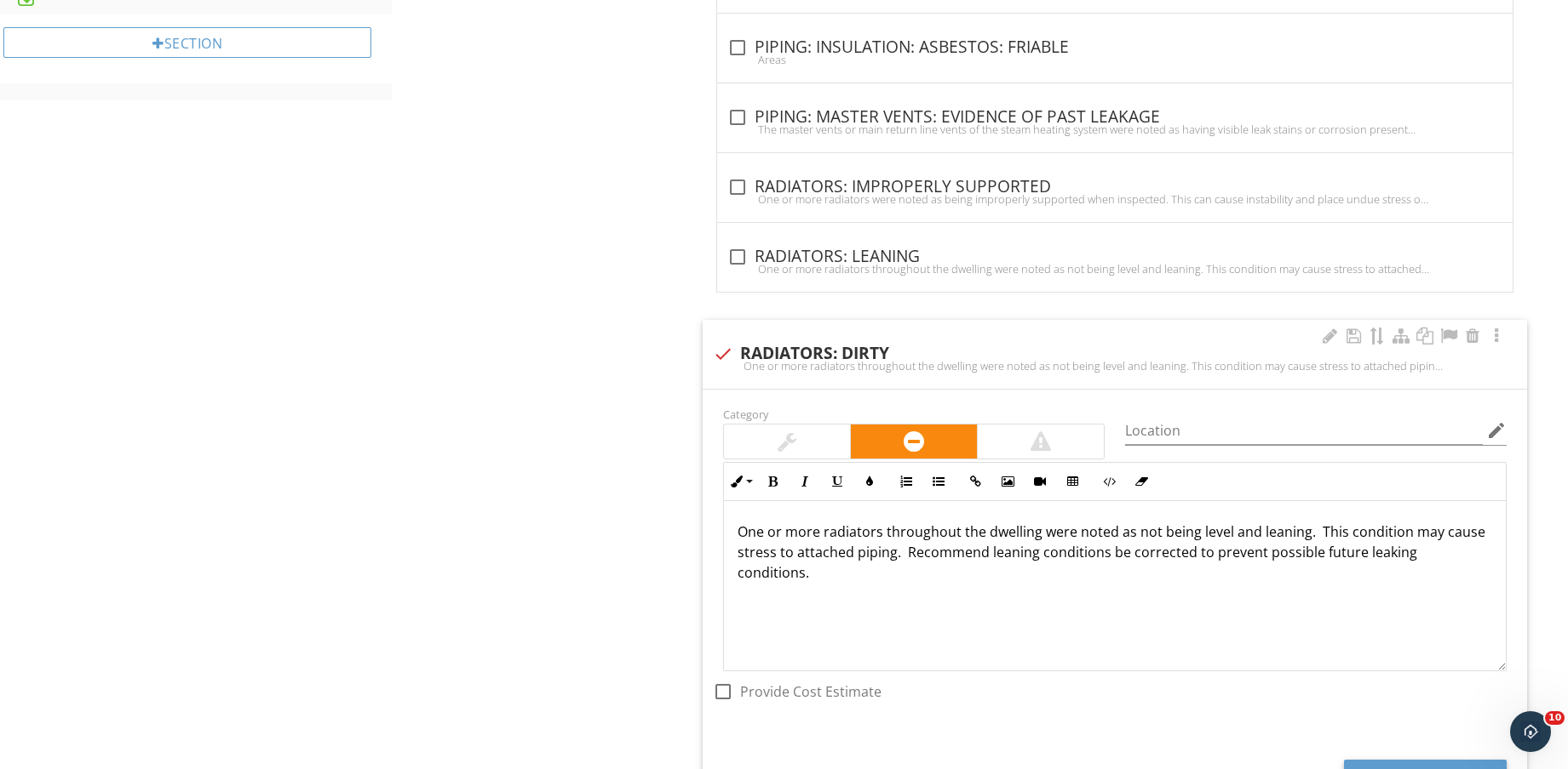
click at [719, 349] on div at bounding box center [723, 354] width 29 height 29
checkbox input "true"
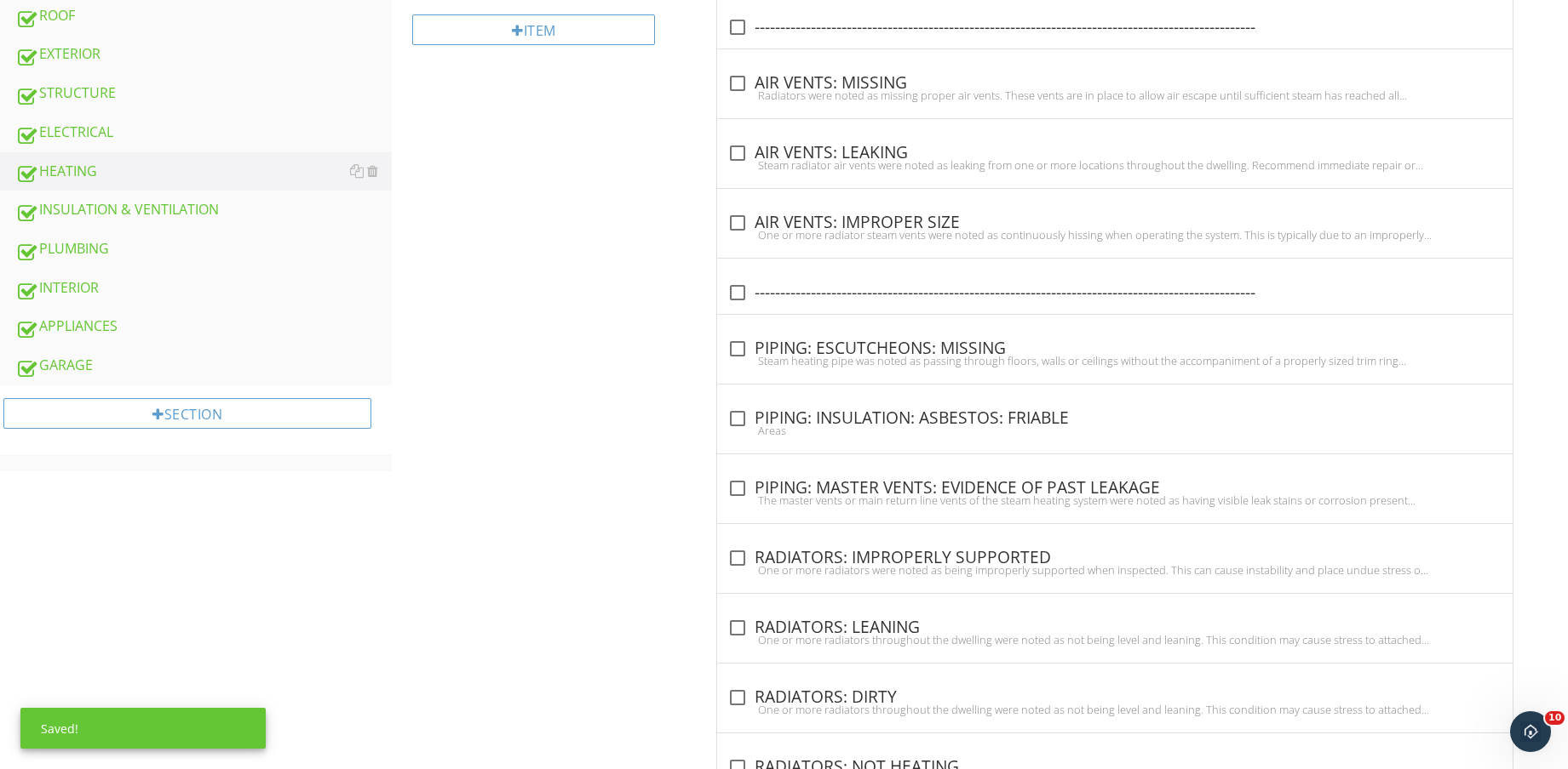
scroll to position [0, 0]
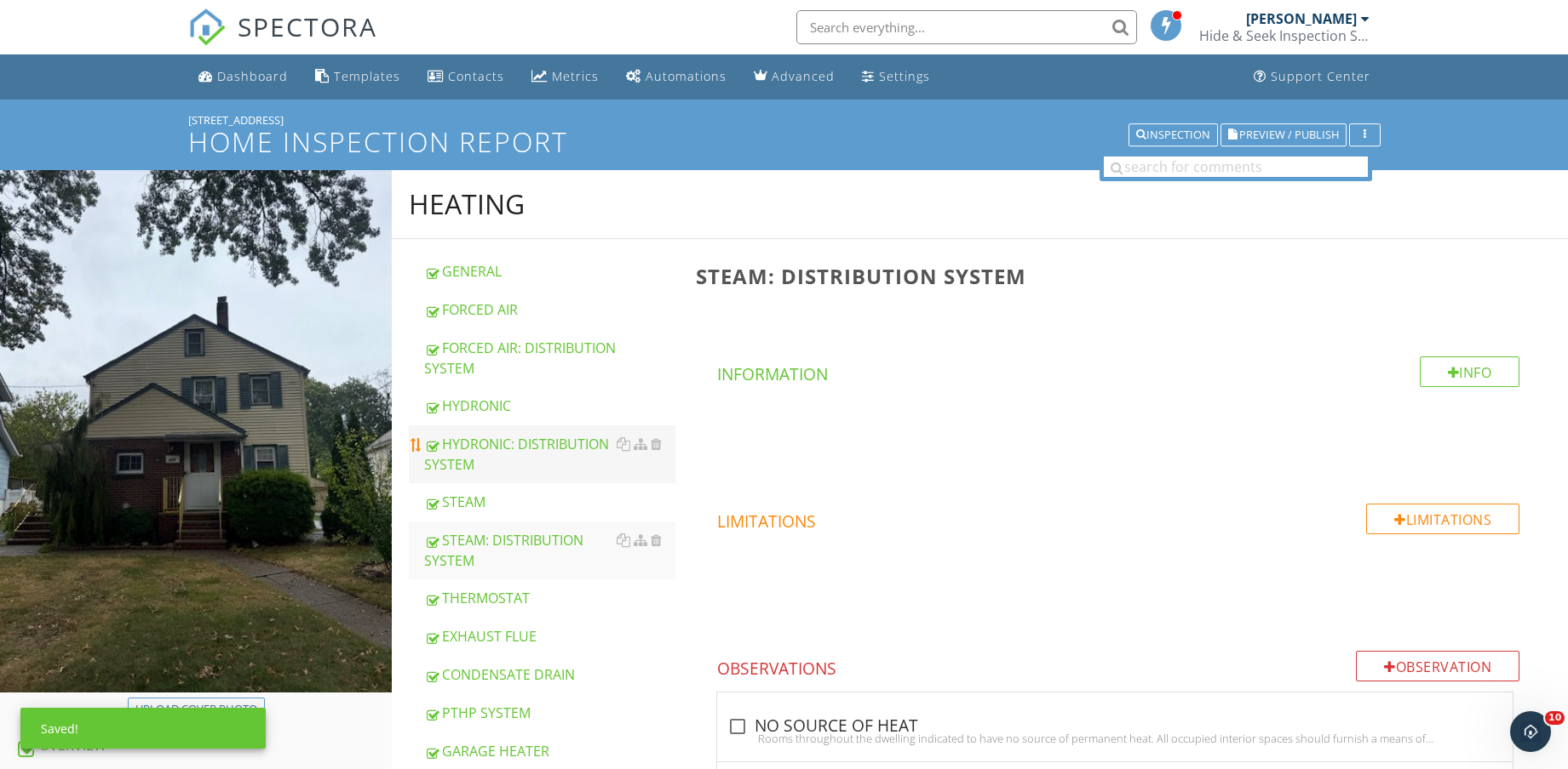
click at [520, 444] on div "HYDRONIC: DISTRIBUTION SYSTEM" at bounding box center [550, 454] width 251 height 41
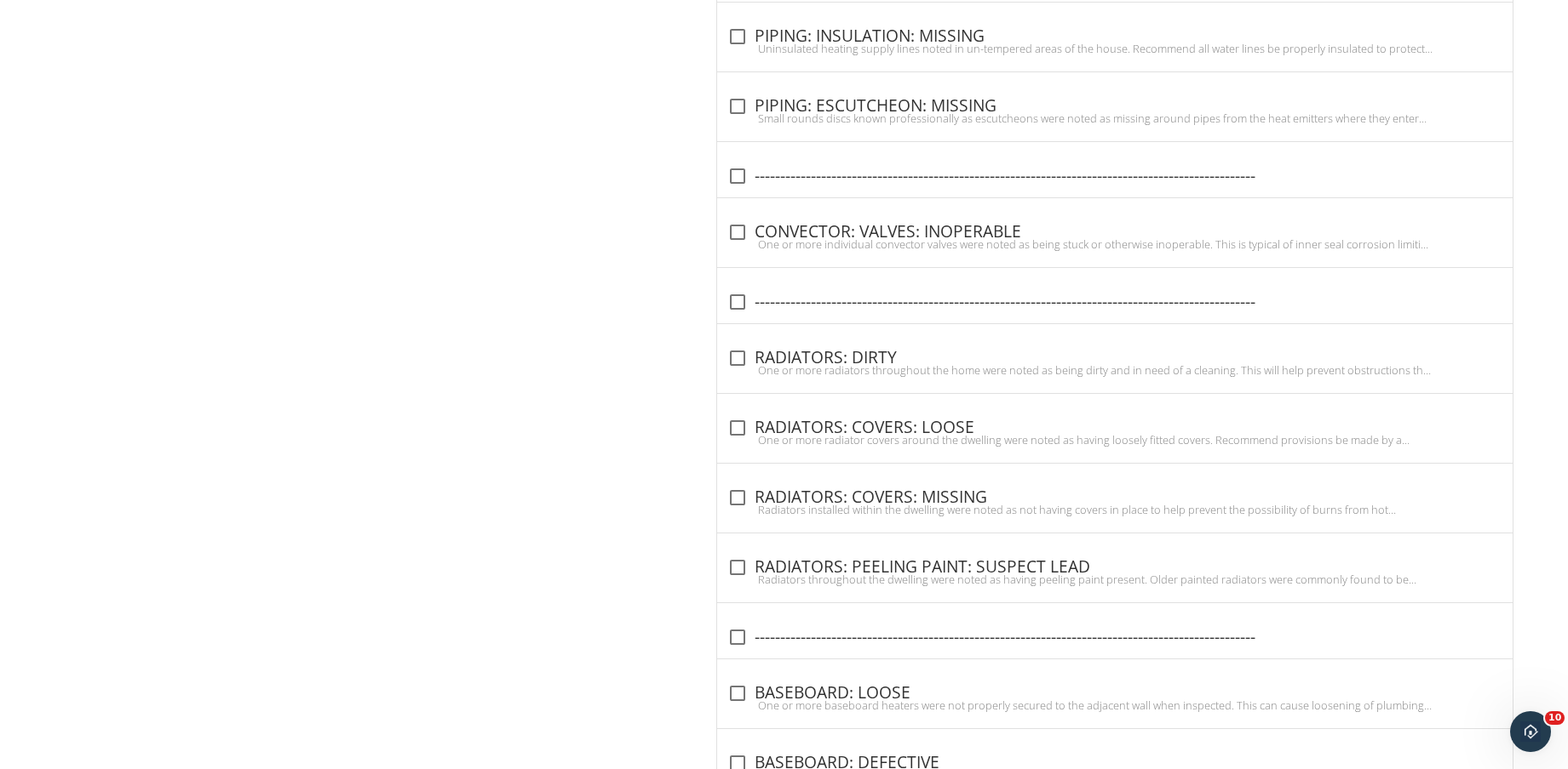
scroll to position [1525, 0]
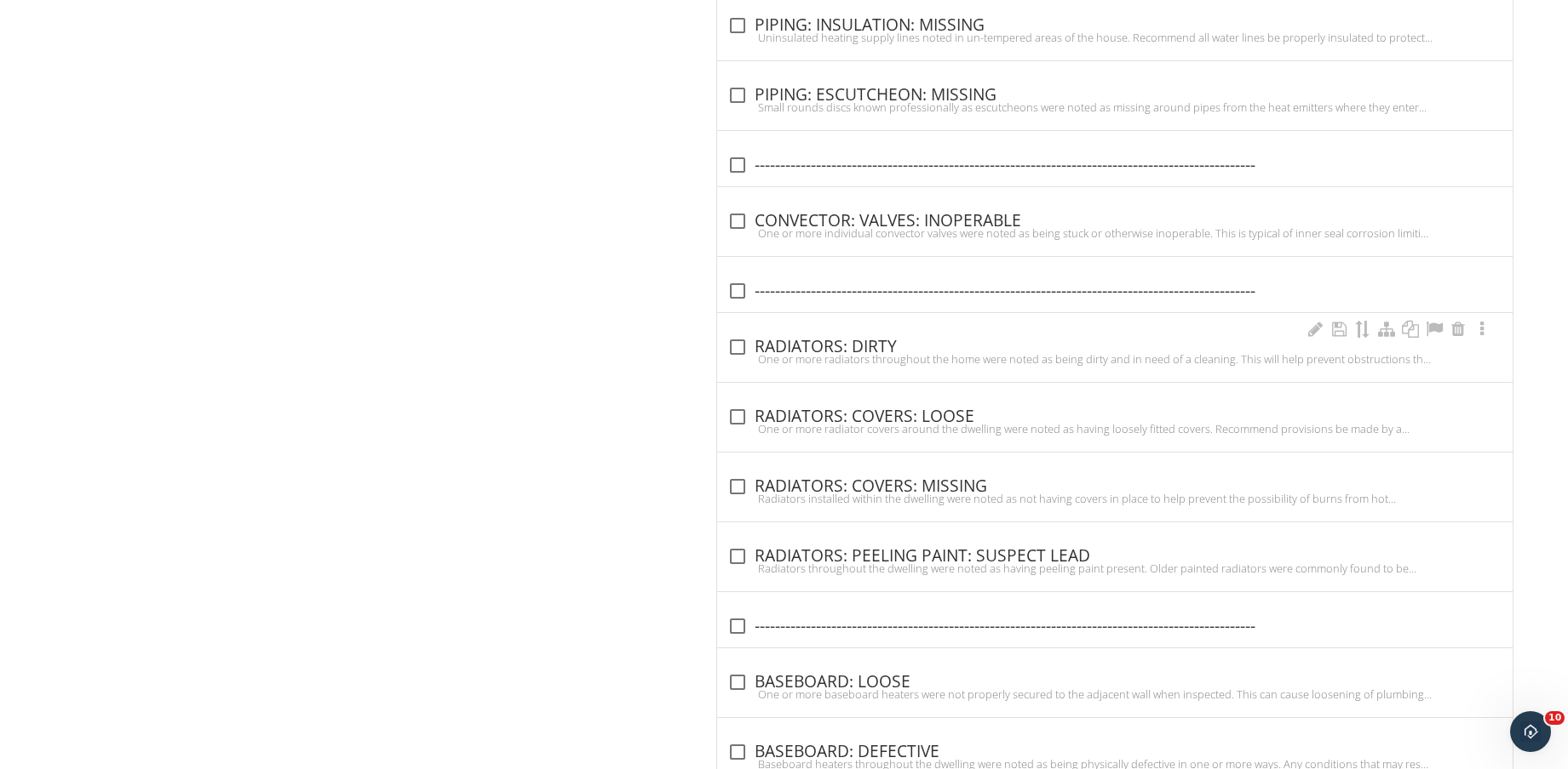
click at [836, 363] on div "One or more radiators throughout the home were noted as being dirty and in need…" at bounding box center [1115, 359] width 775 height 14
checkbox input "true"
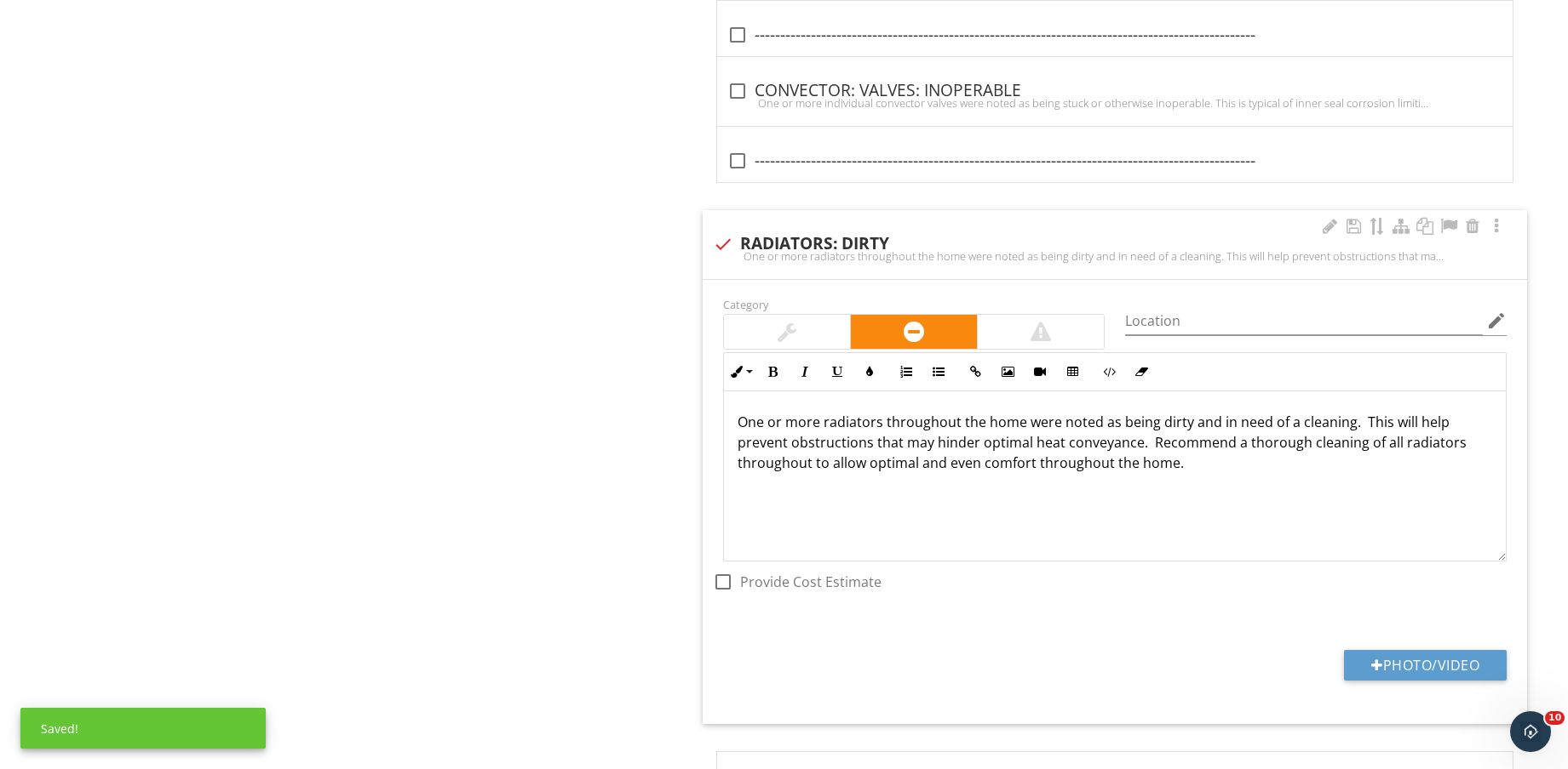
scroll to position [1844, 0]
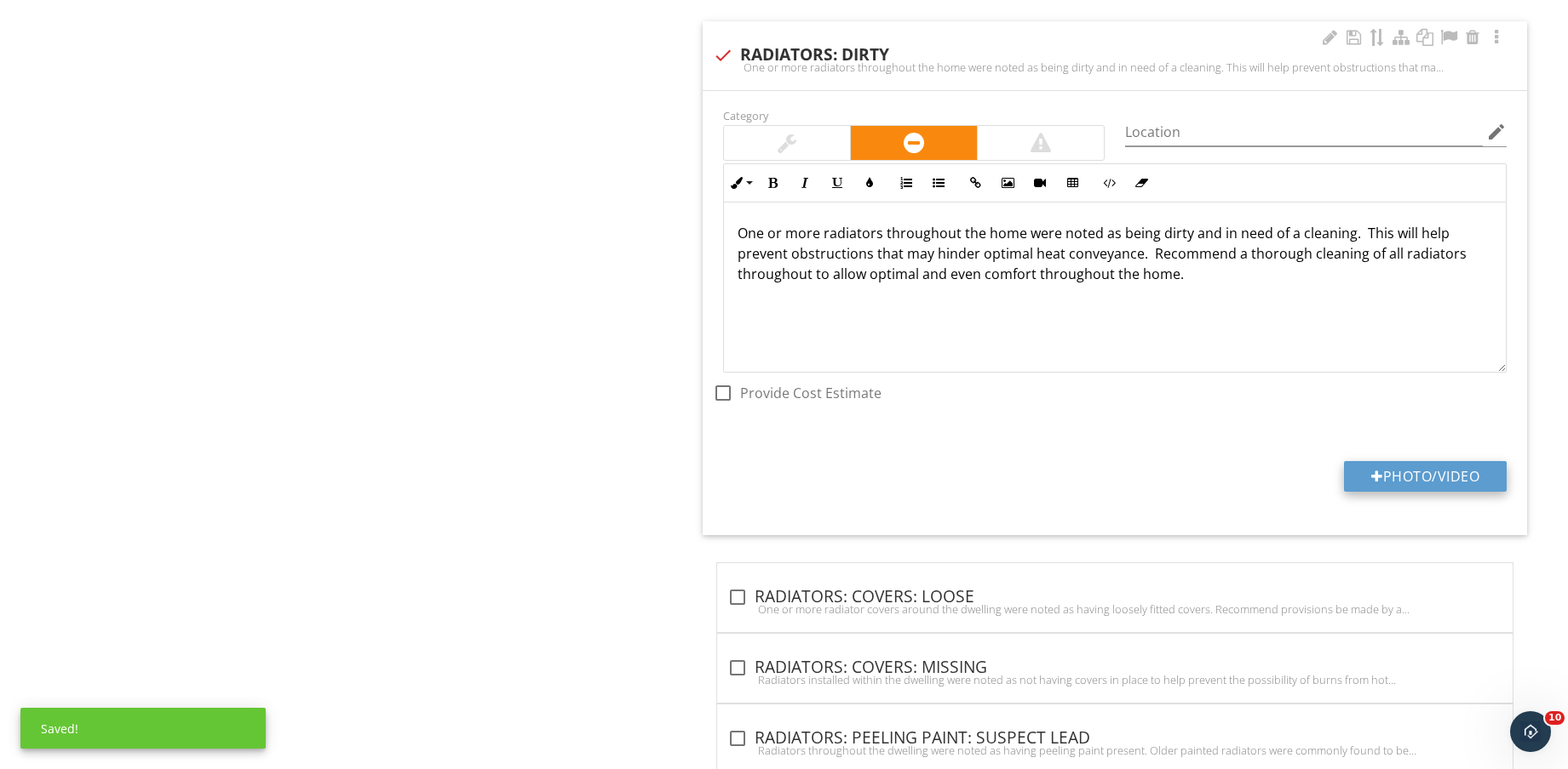
click at [1411, 476] on button "Photo/Video" at bounding box center [1424, 476] width 162 height 31
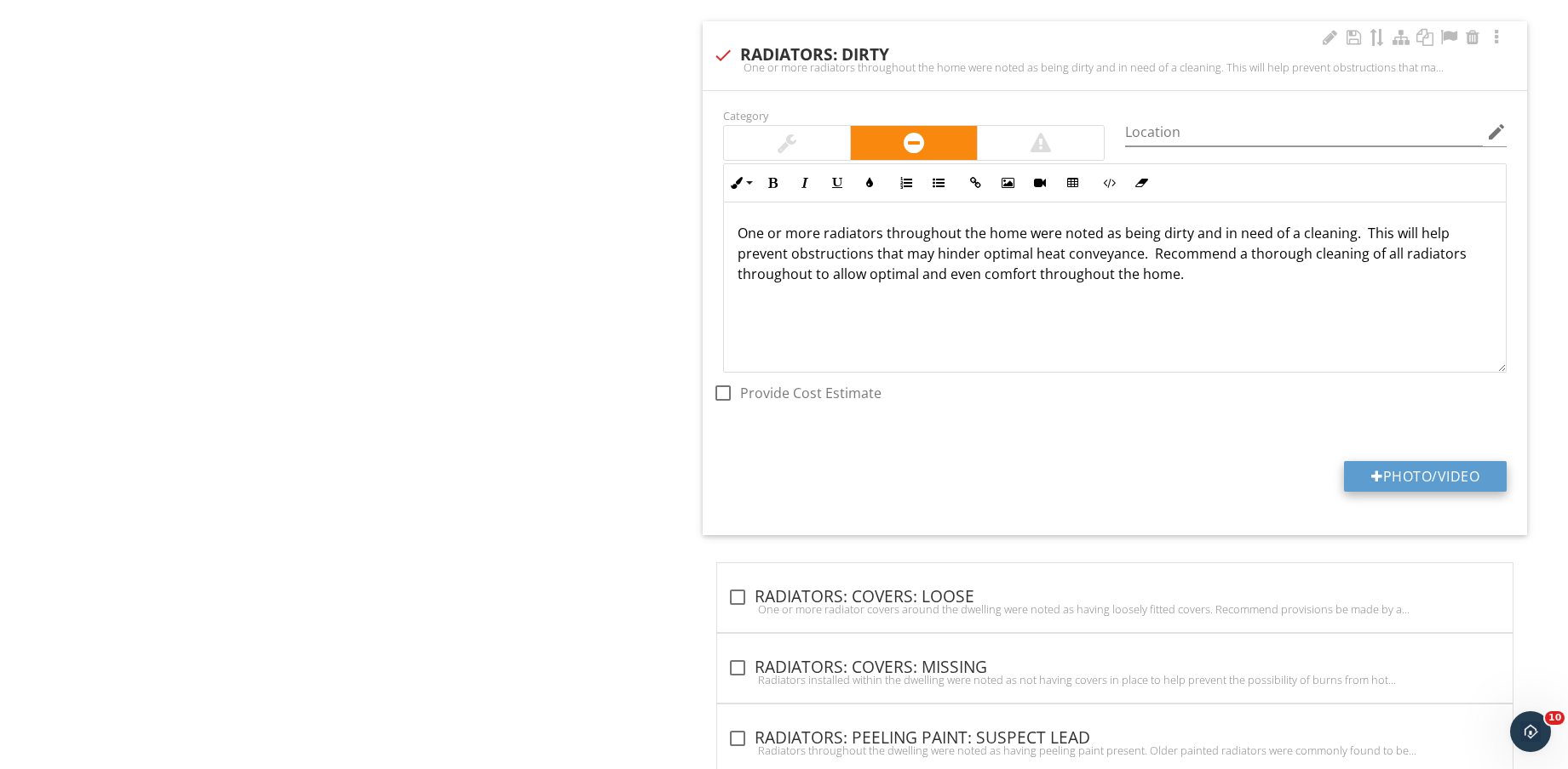
type input "C:\fakepath\IMG_8579.jpg"
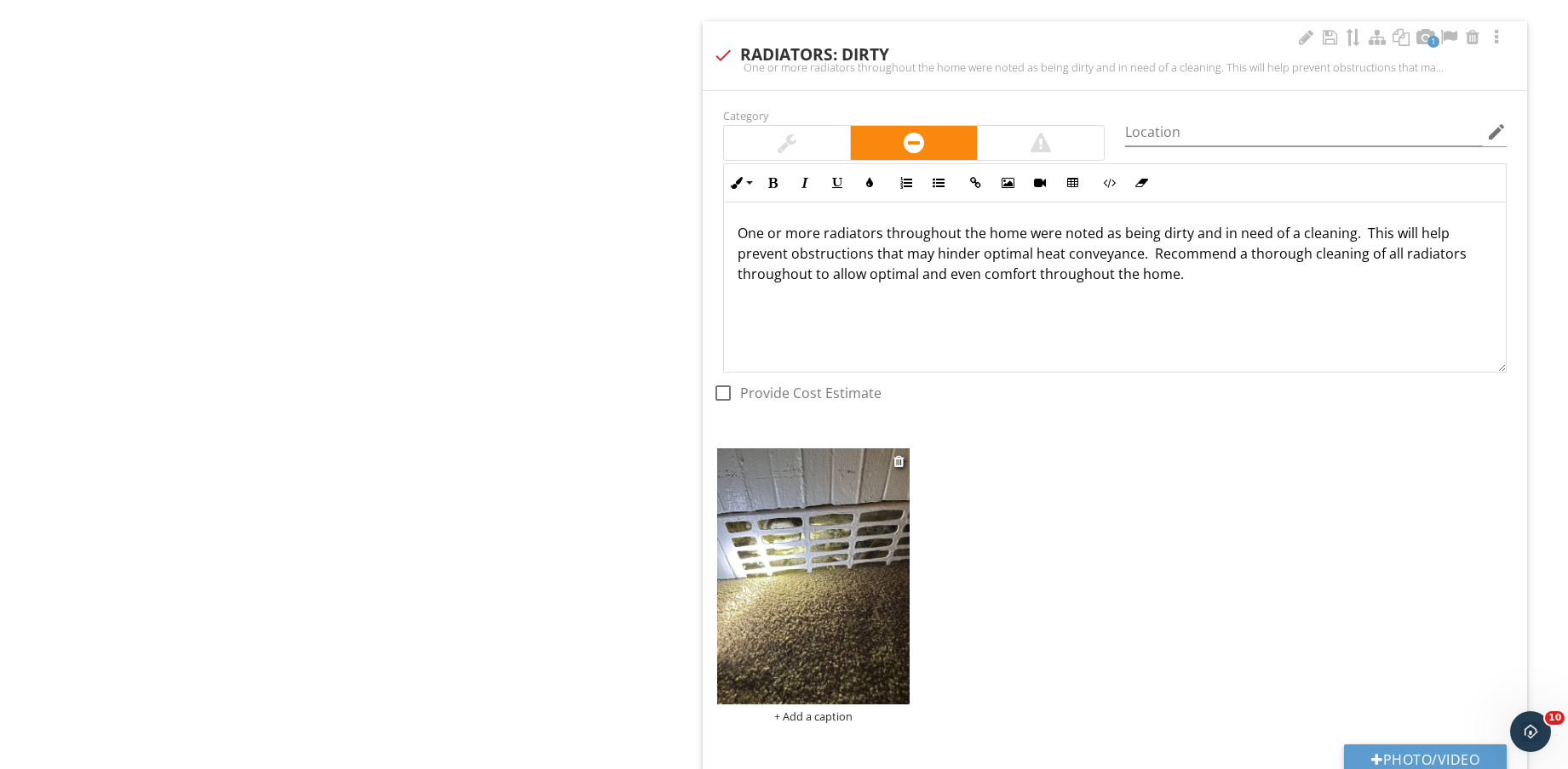
click at [812, 612] on img at bounding box center [813, 576] width 193 height 256
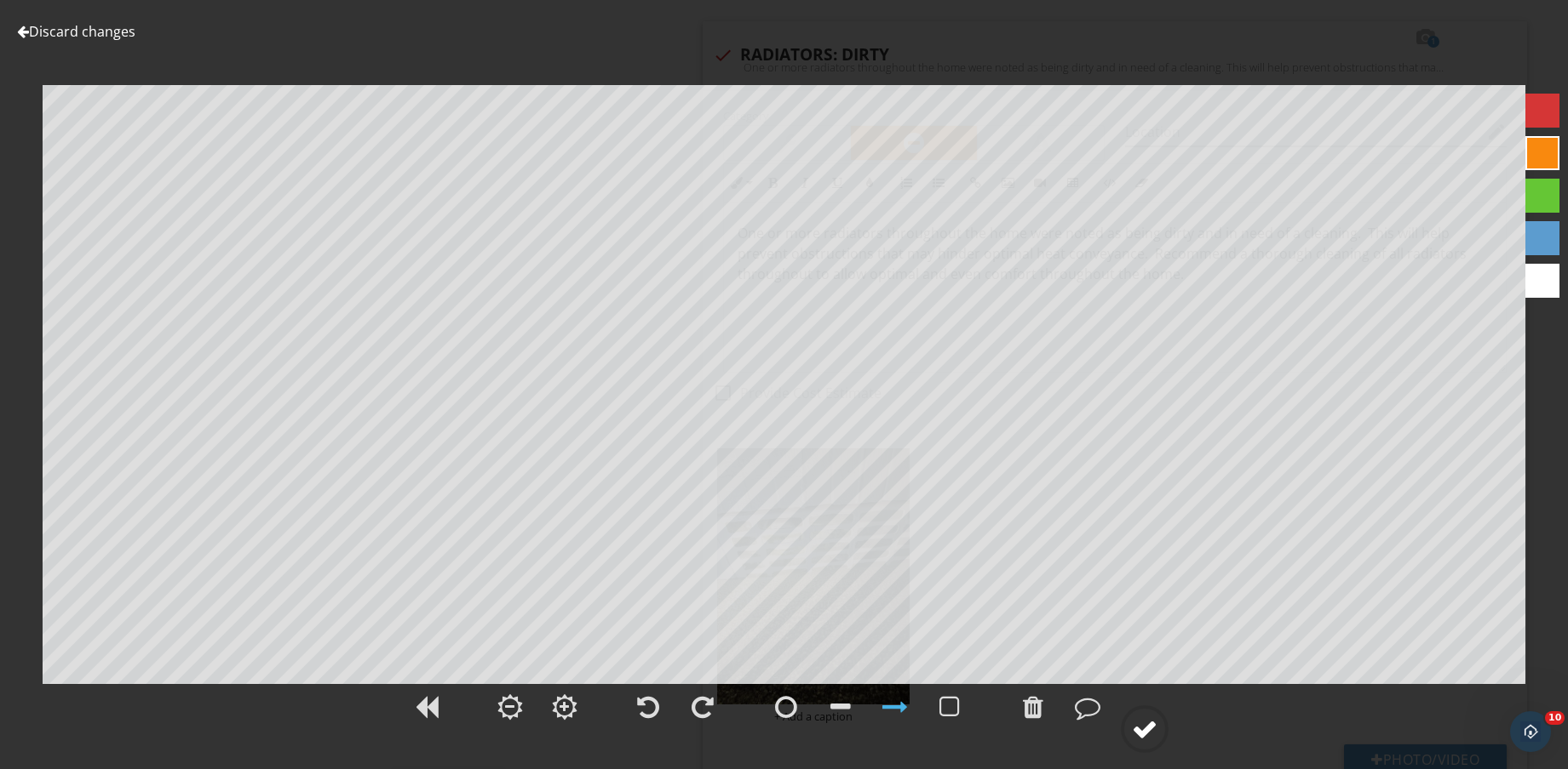
click at [1144, 738] on div at bounding box center [1144, 729] width 25 height 25
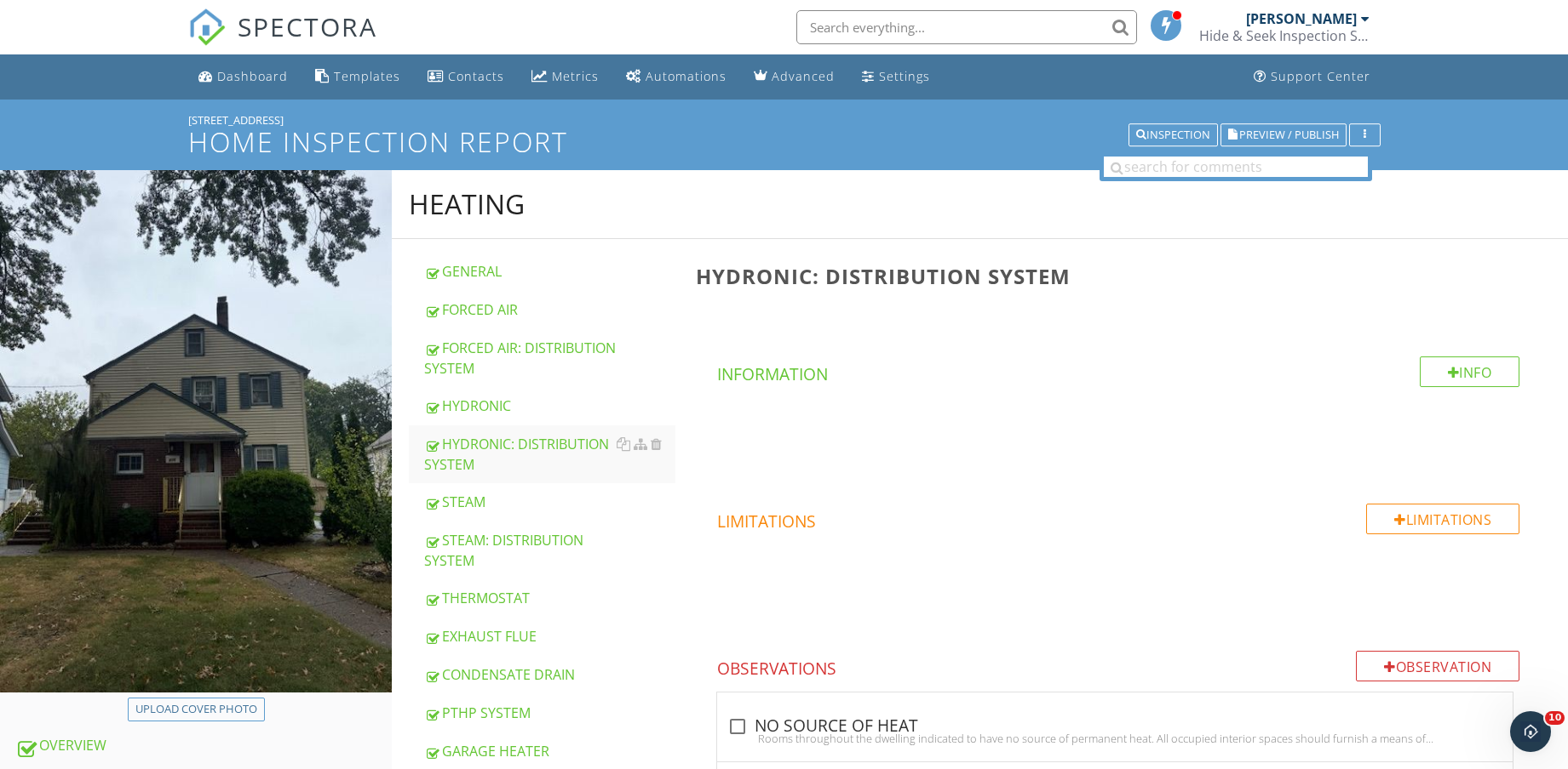
scroll to position [745, 0]
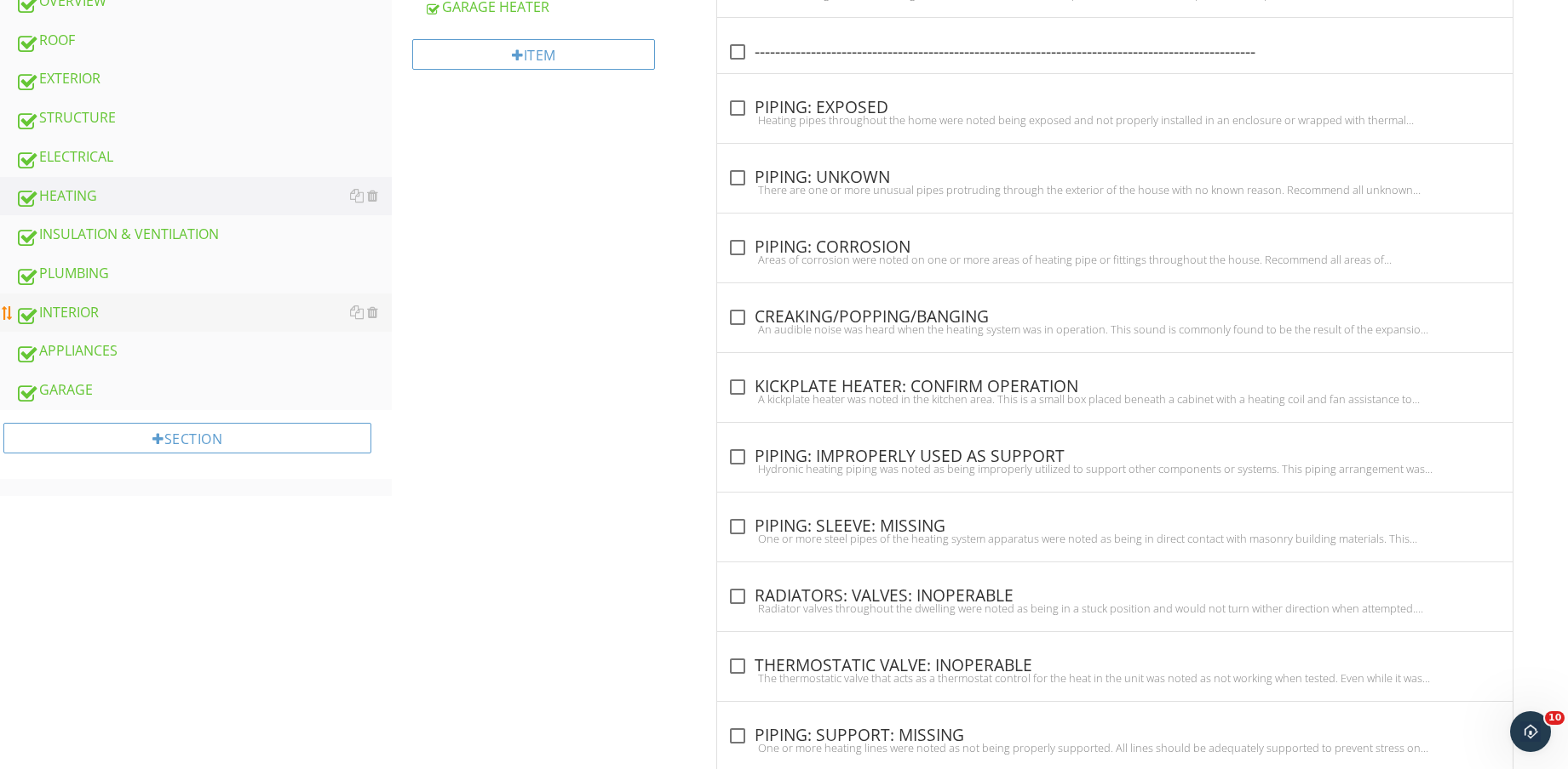
click at [131, 309] on div "INTERIOR" at bounding box center [203, 313] width 376 height 22
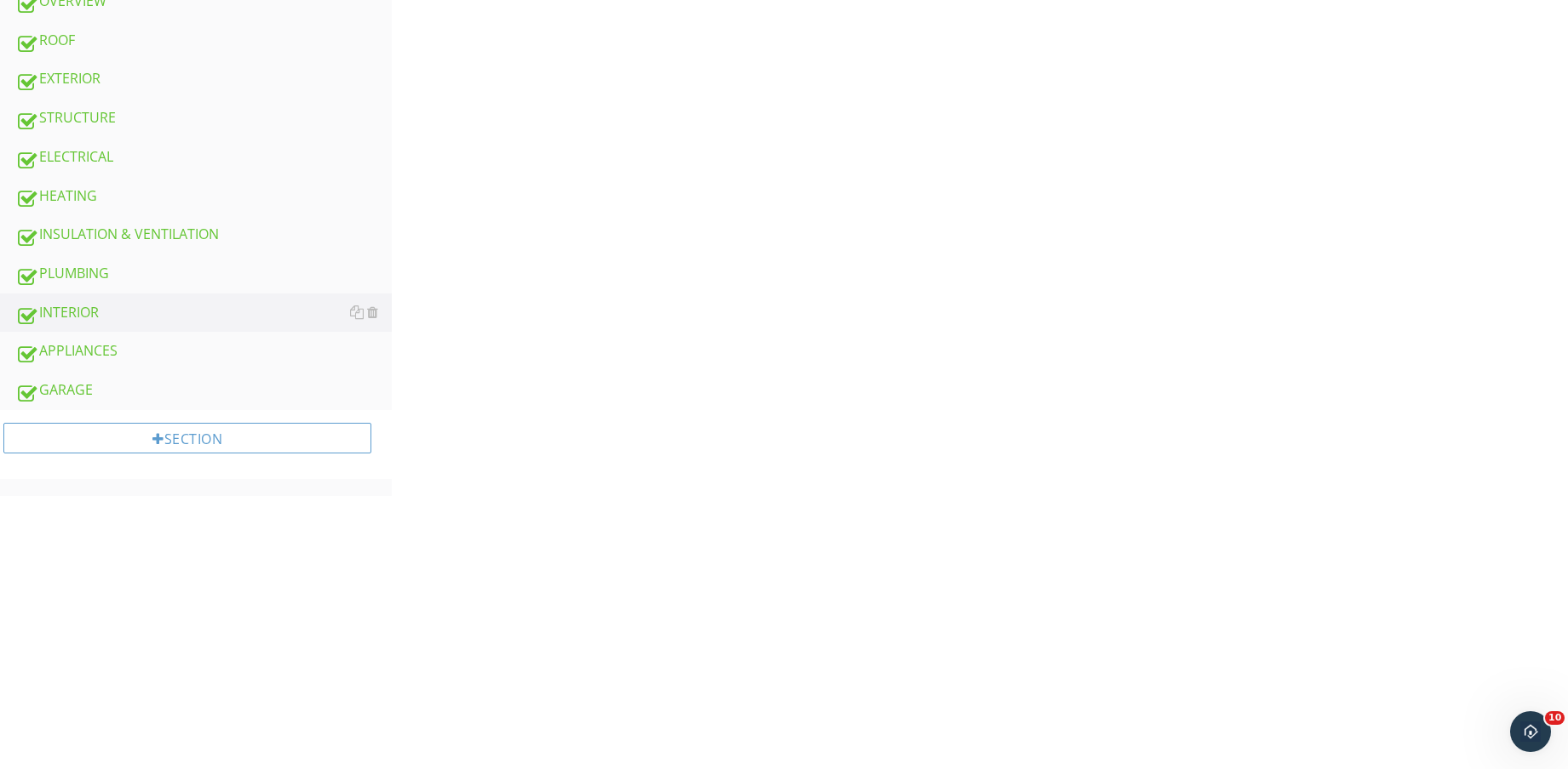
scroll to position [106, 0]
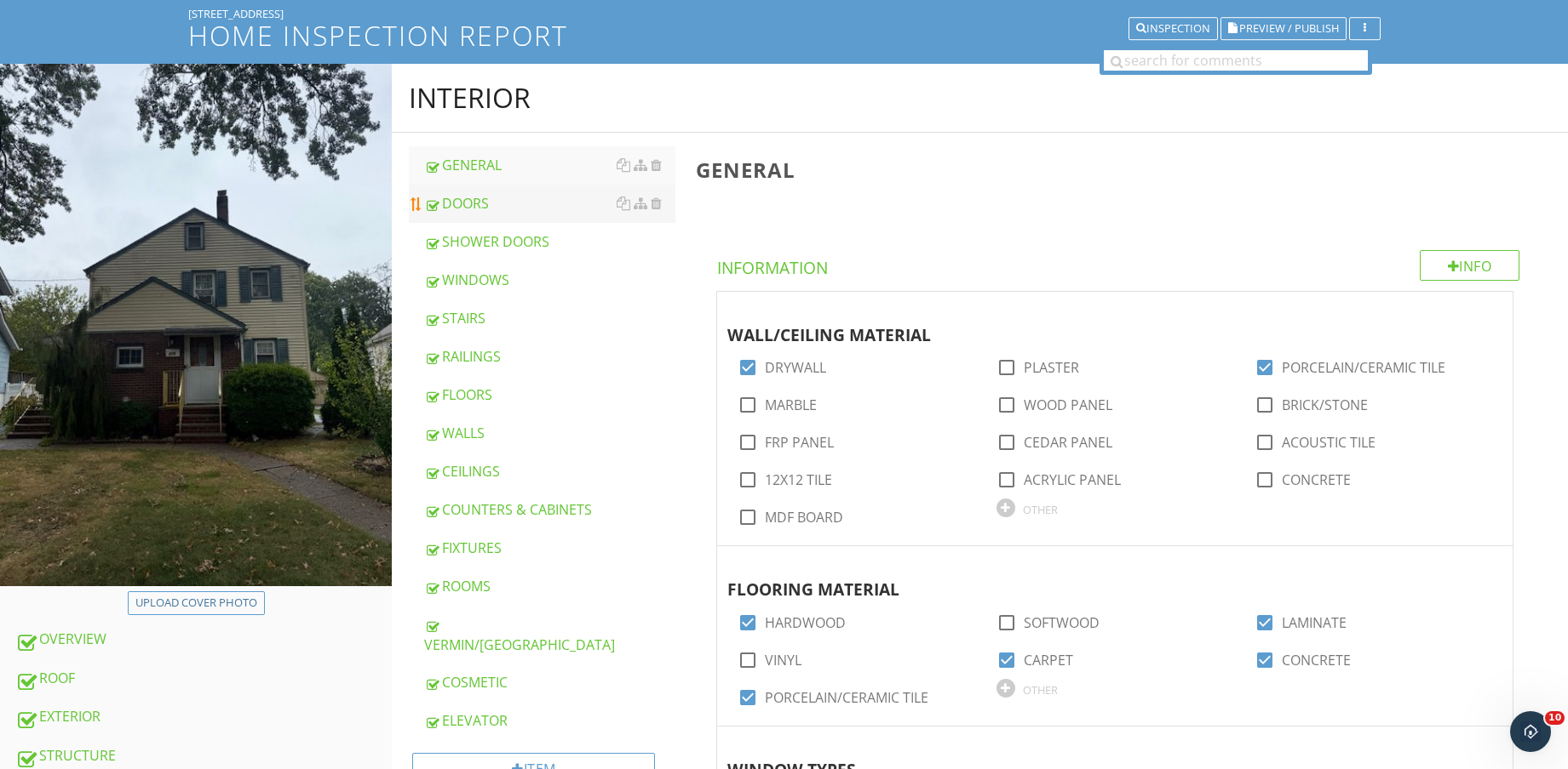
click at [500, 207] on div "DOORS" at bounding box center [550, 203] width 251 height 20
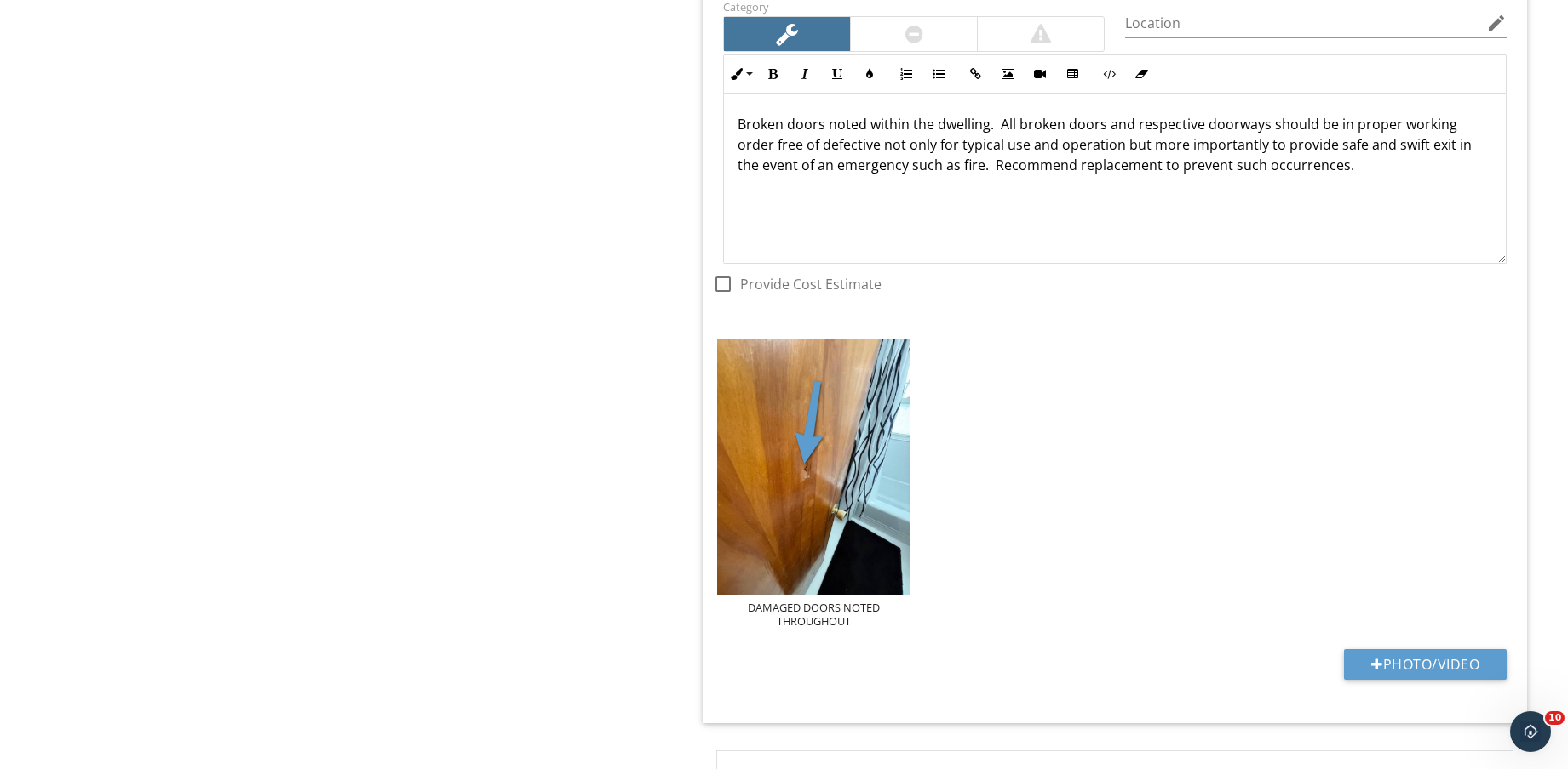
scroll to position [1861, 0]
click at [1445, 659] on button "Photo/Video" at bounding box center [1424, 664] width 162 height 31
type input "C:\fakepath\IMG_8580.jpg"
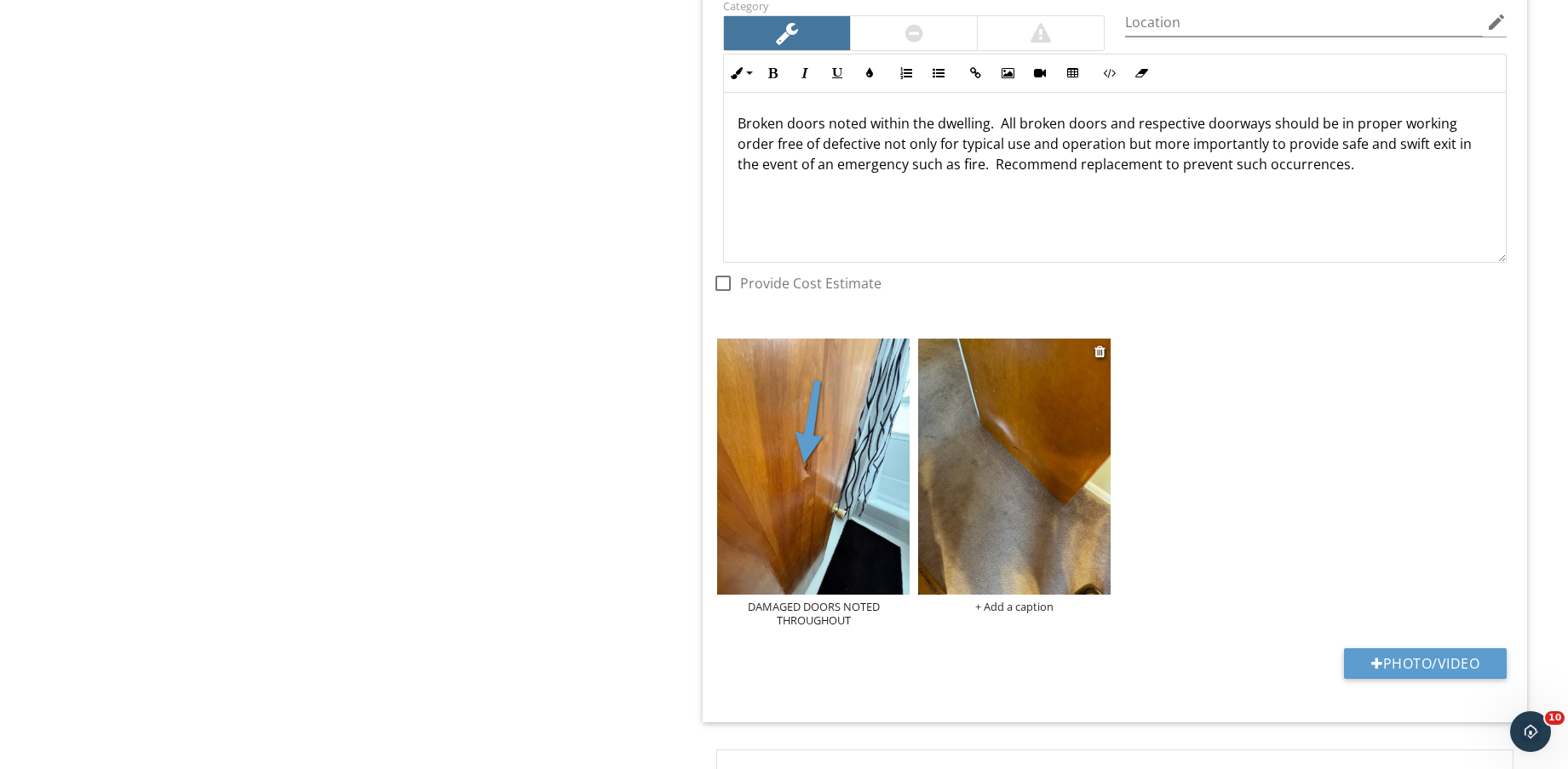
click at [1034, 531] on img at bounding box center [1015, 466] width 193 height 256
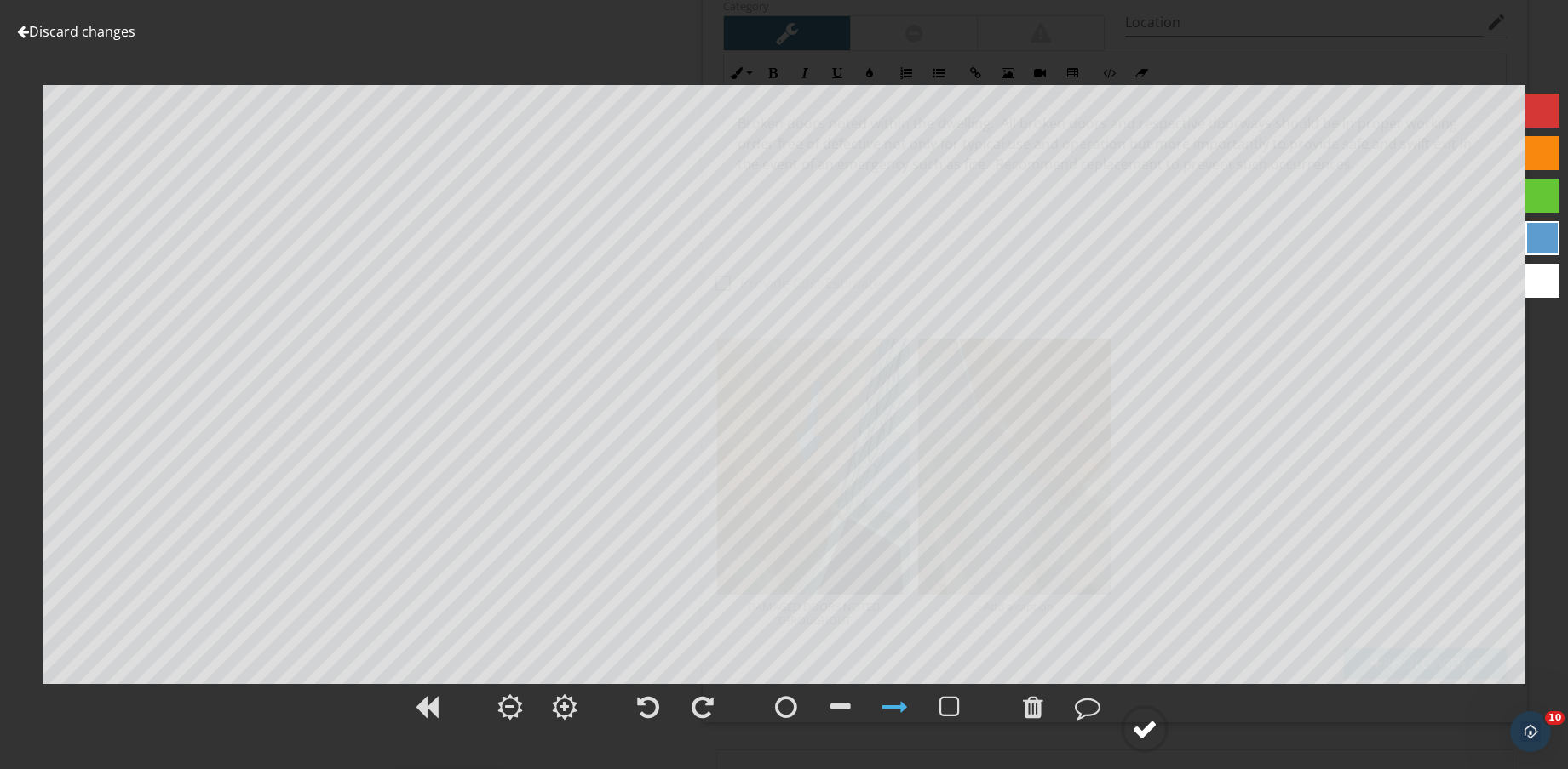
click at [1155, 733] on div at bounding box center [1144, 729] width 25 height 25
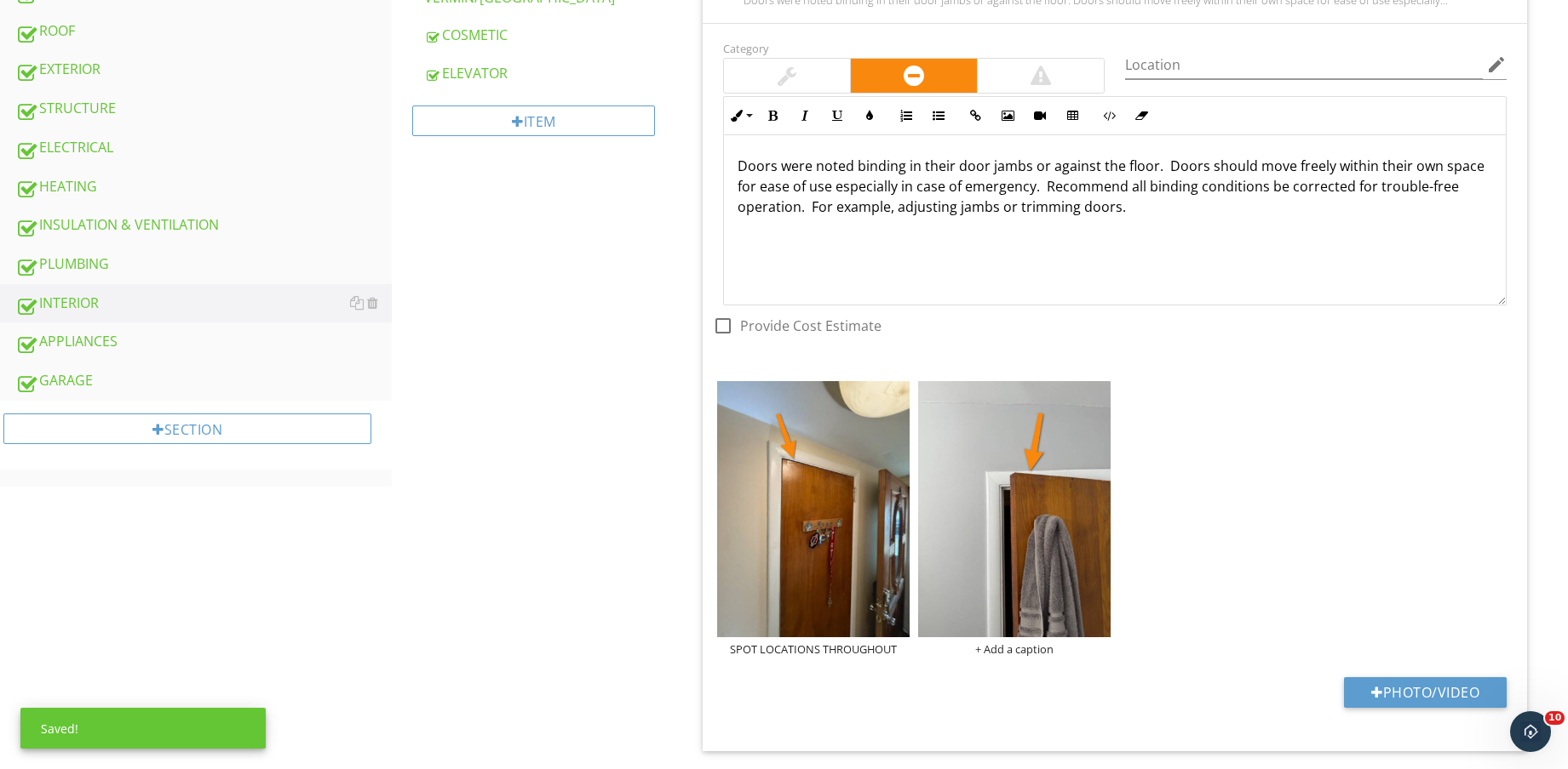
scroll to position [797, 0]
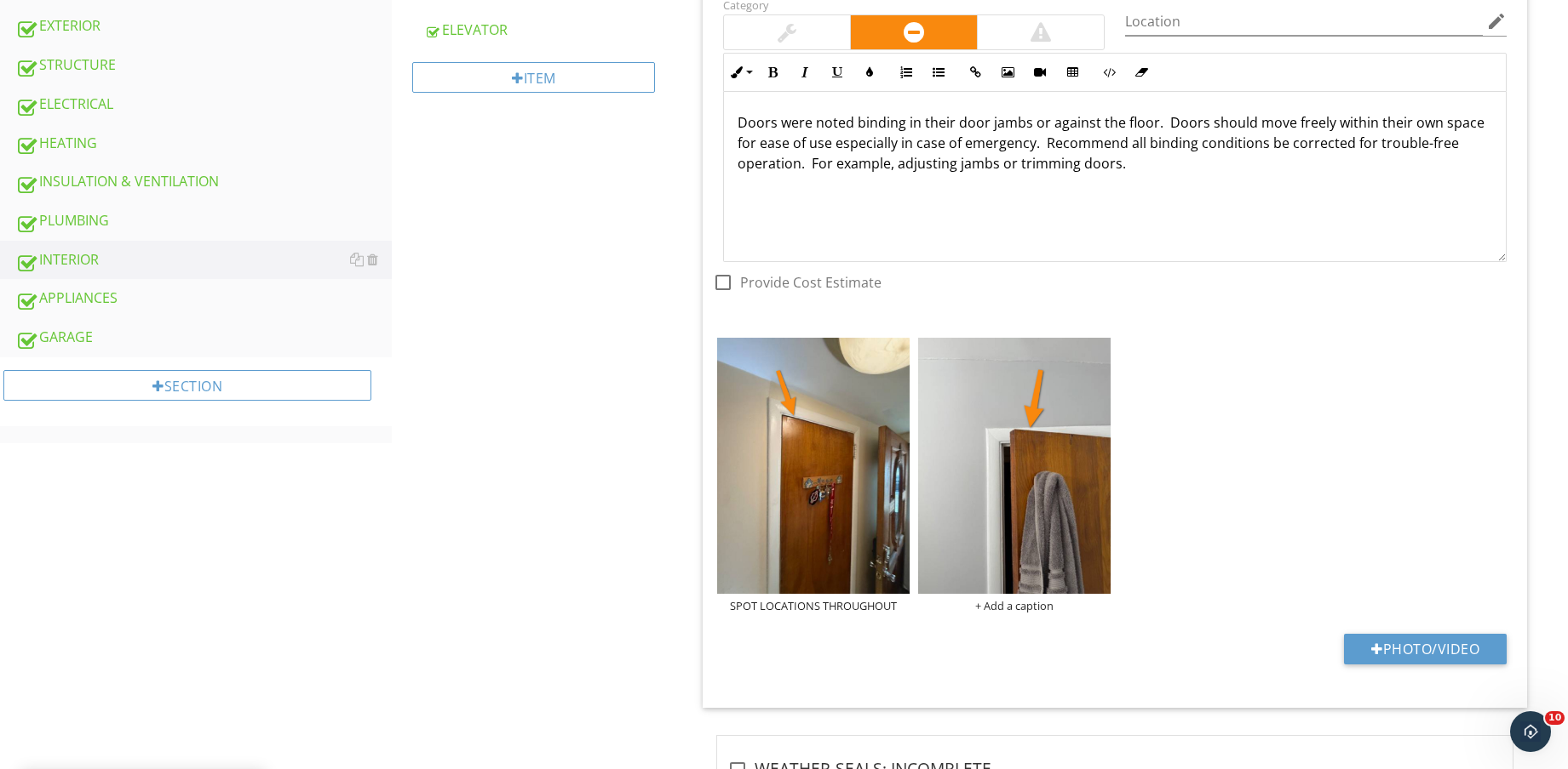
click at [1439, 670] on div "Photo/Video" at bounding box center [1115, 655] width 803 height 44
click at [1438, 658] on button "Photo/Video" at bounding box center [1424, 649] width 162 height 31
type input "C:\fakepath\IMG_8581.jpg"
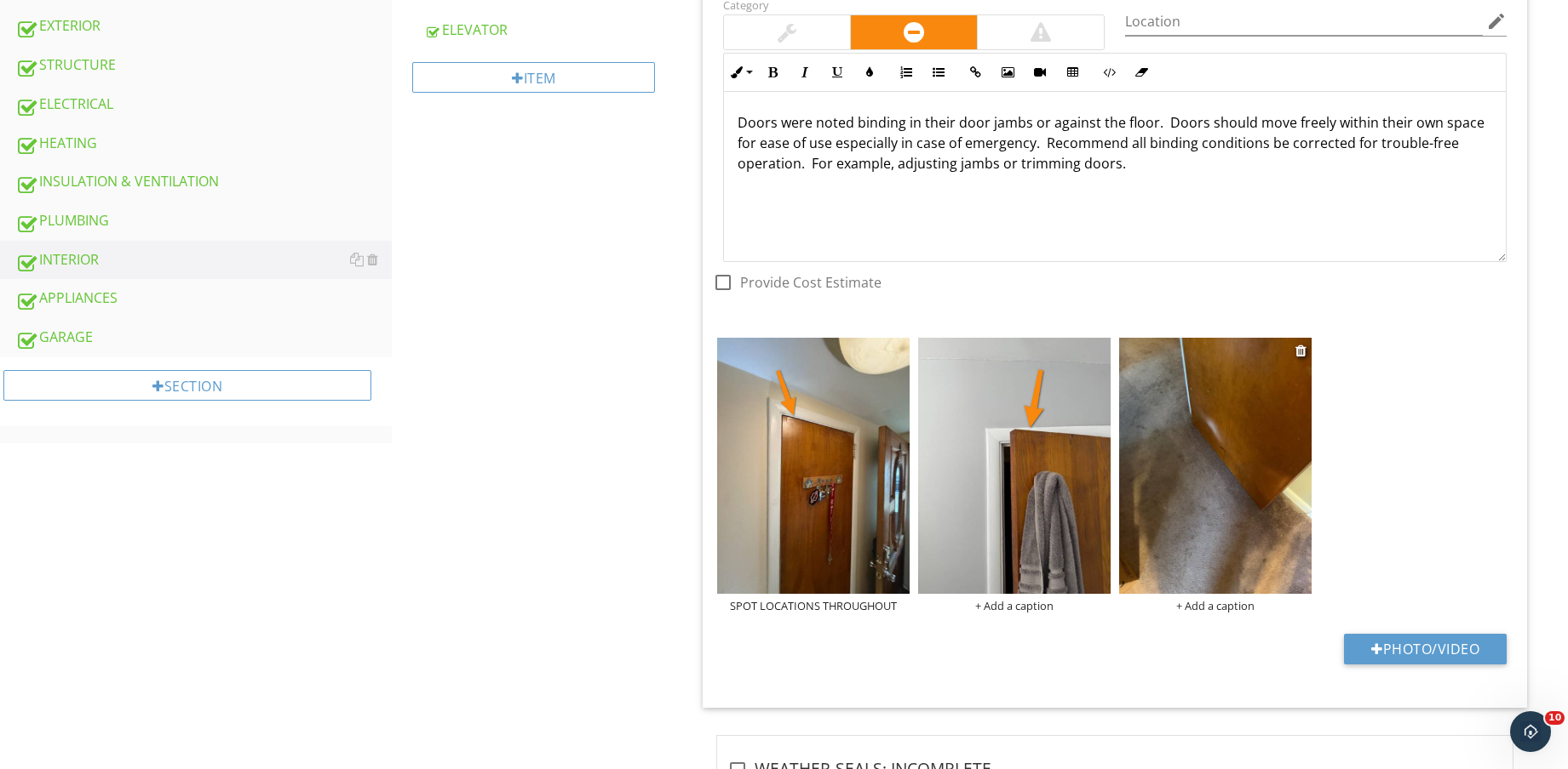
click at [1195, 501] on img at bounding box center [1215, 466] width 193 height 256
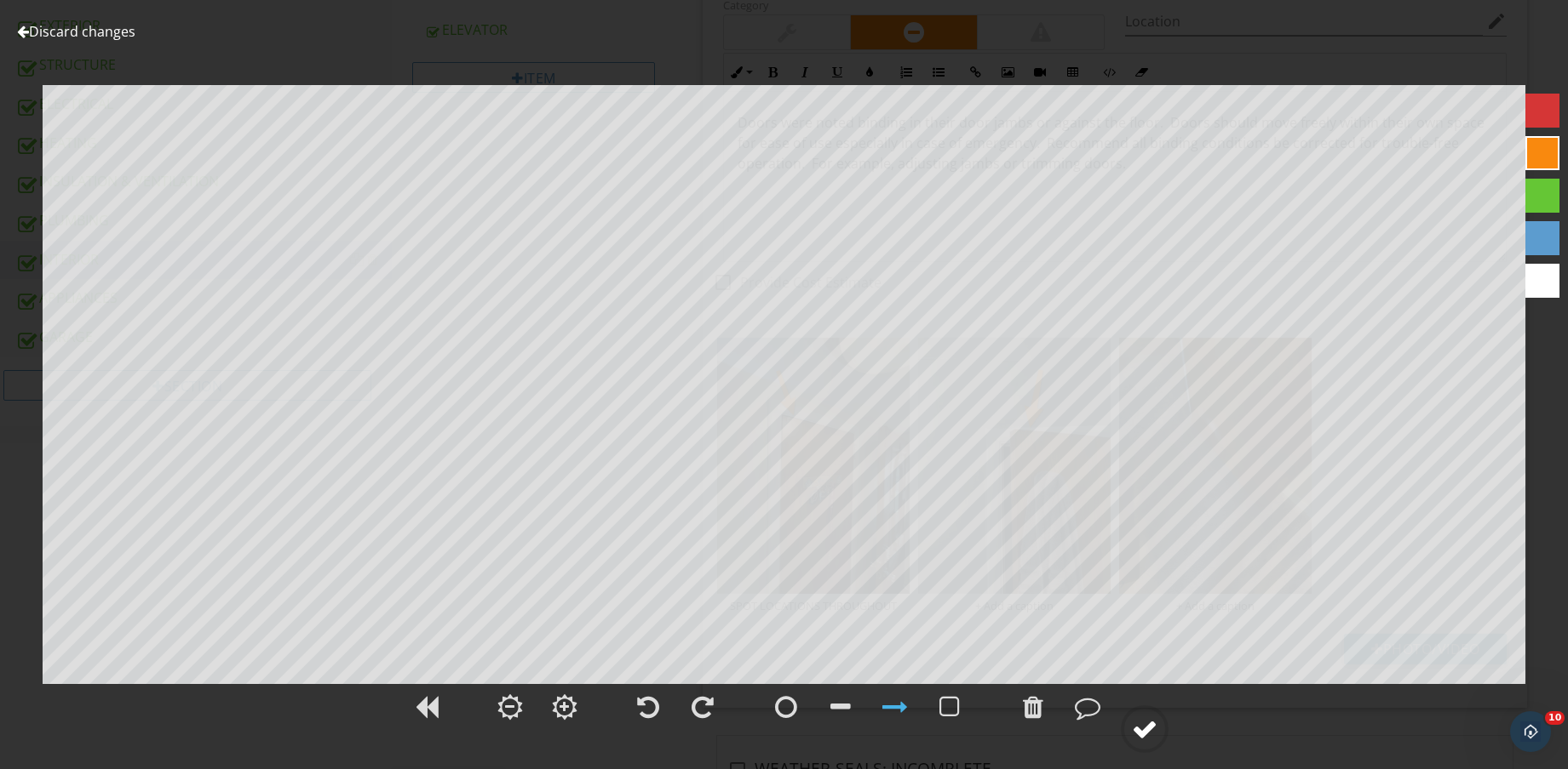
click at [1148, 724] on div at bounding box center [1144, 729] width 25 height 25
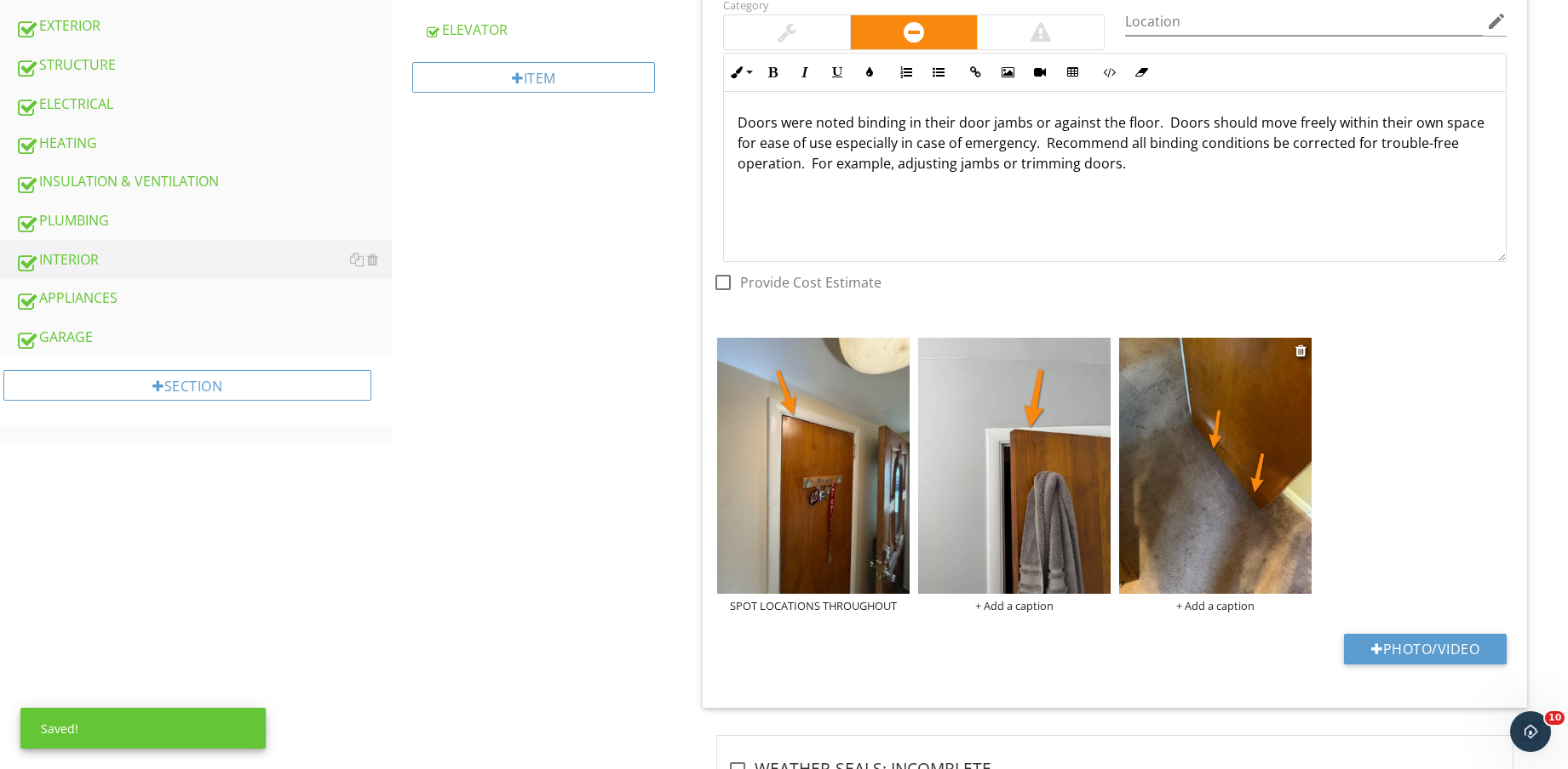
click at [1200, 605] on div "+ Add a caption" at bounding box center [1215, 606] width 193 height 14
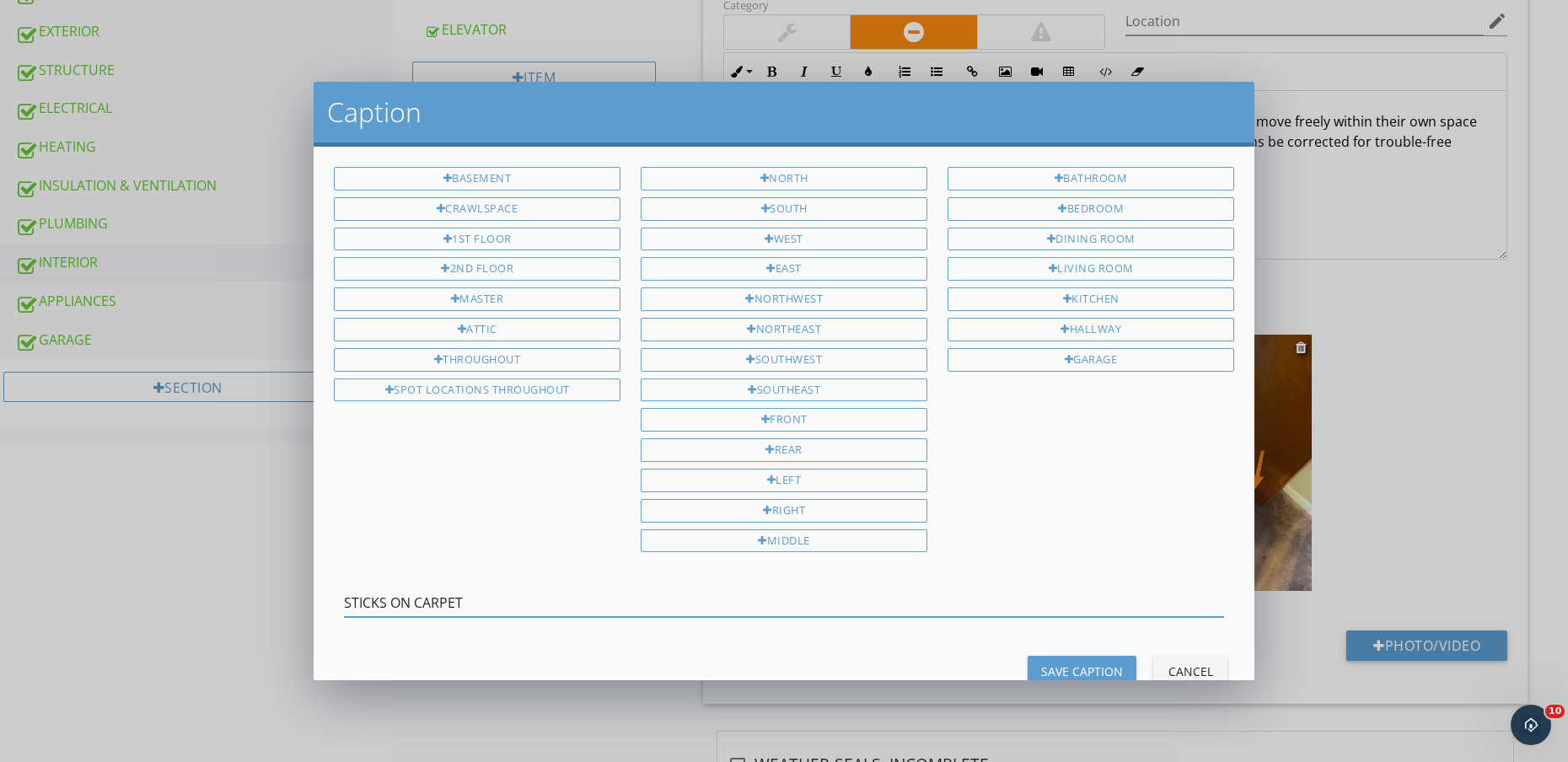
type input "STICKS ON CARPET"
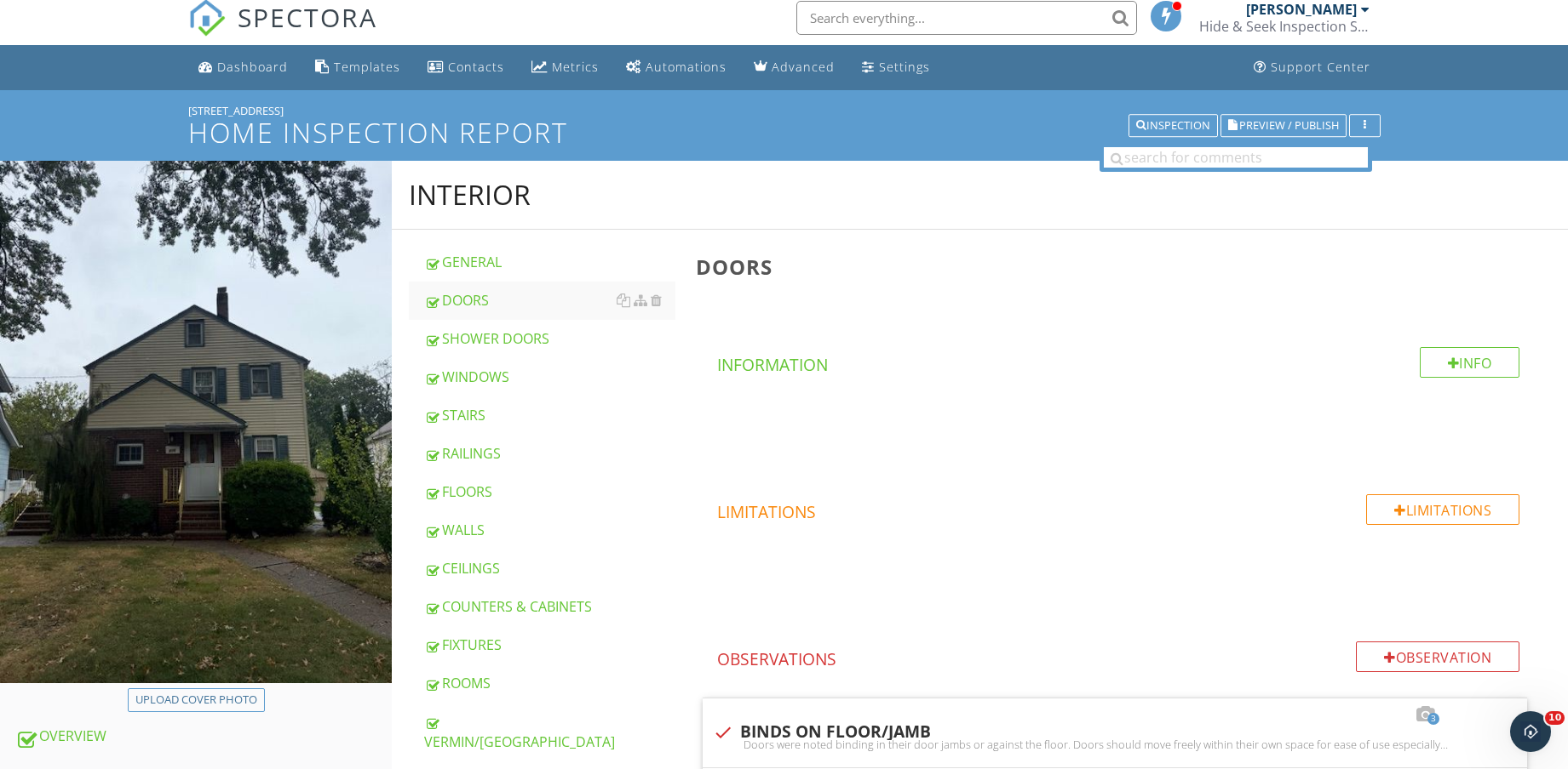
scroll to position [426, 0]
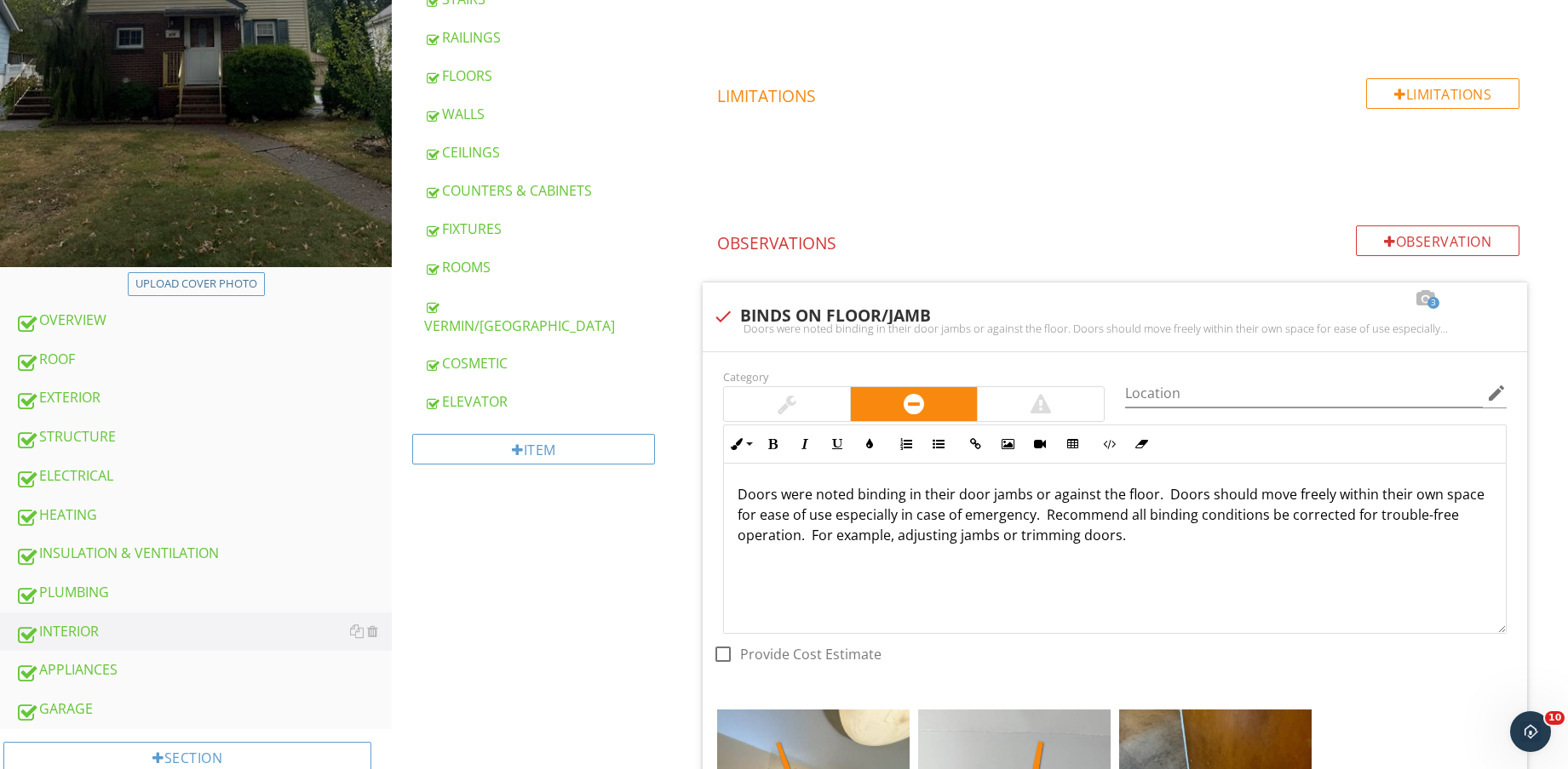
click at [89, 468] on div "ELECTRICAL" at bounding box center [203, 476] width 376 height 22
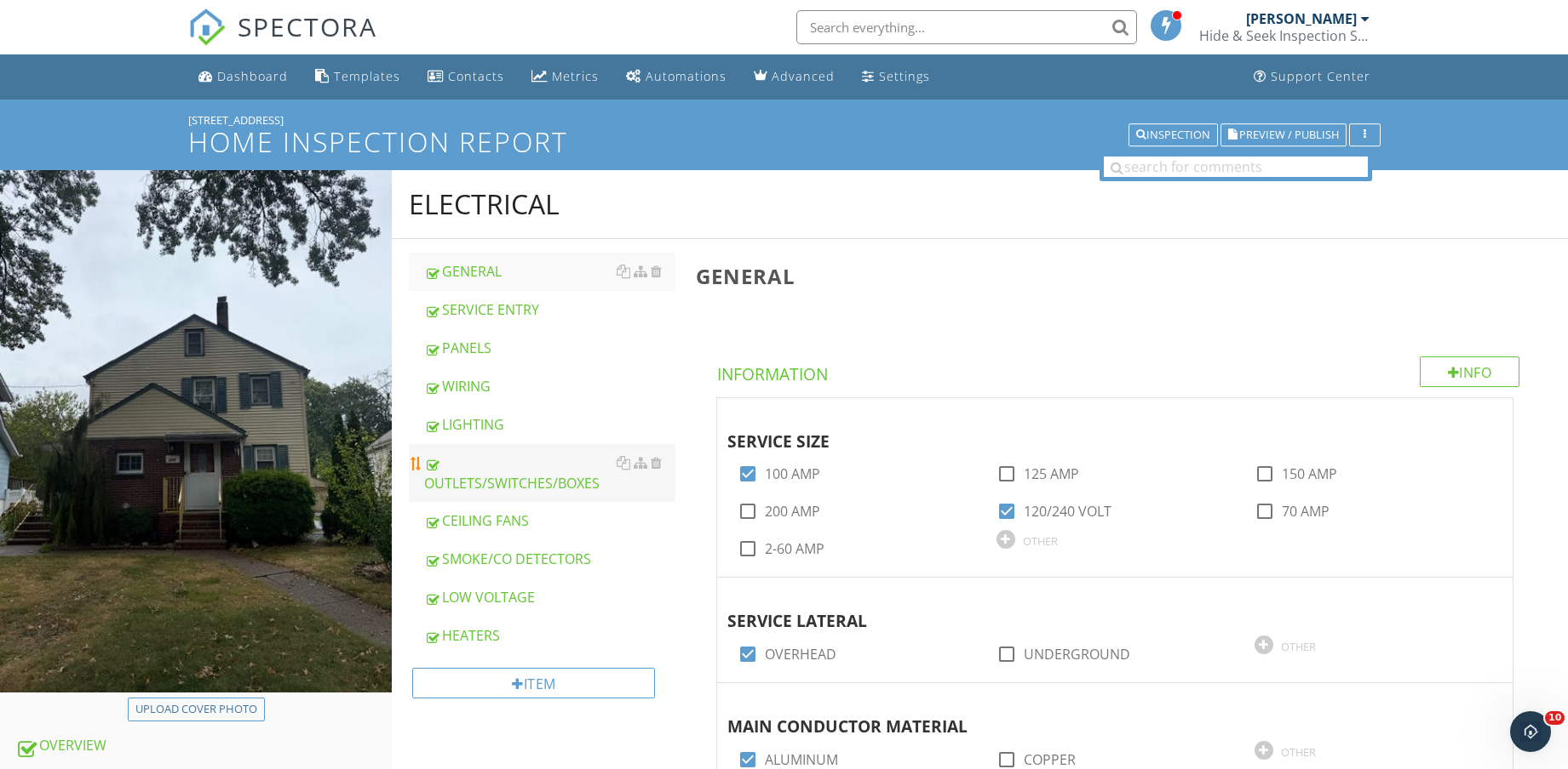
click at [535, 479] on div "OUTLETS/SWITCHES/BOXES" at bounding box center [550, 473] width 251 height 41
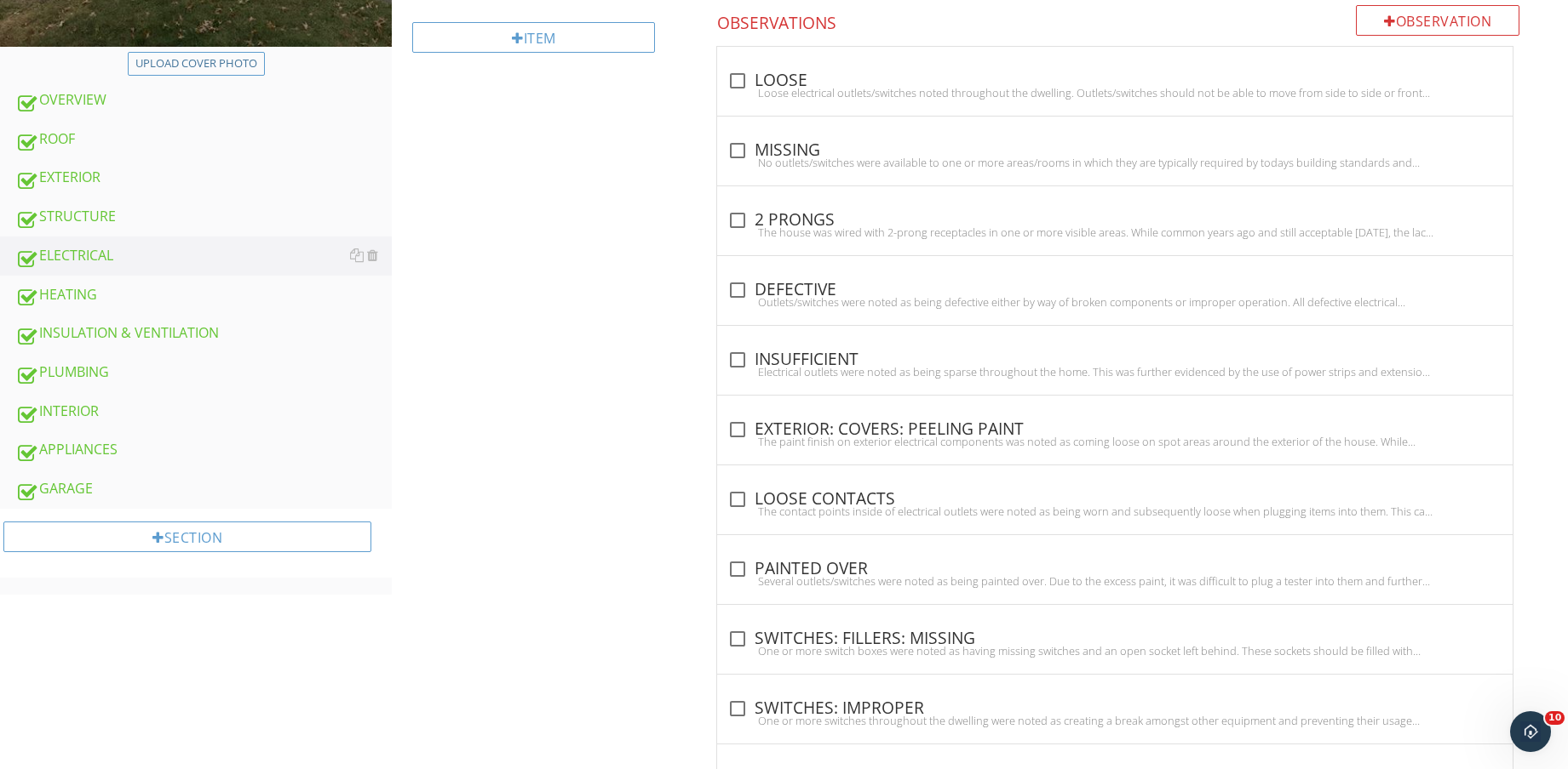
scroll to position [702, 0]
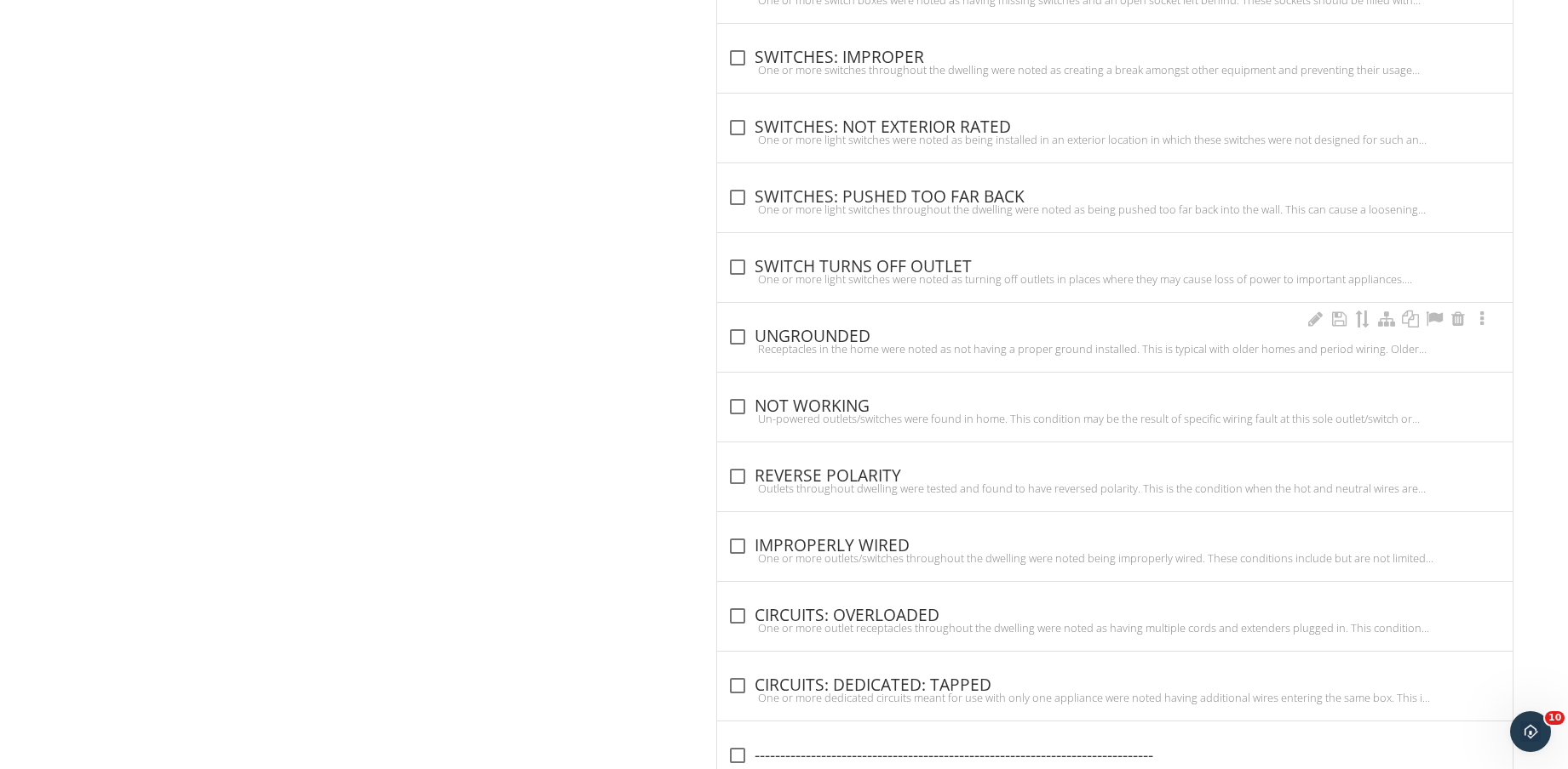
click at [799, 339] on div "check_box_outline_blank UNGROUNDED" at bounding box center [1115, 336] width 775 height 20
checkbox input "true"
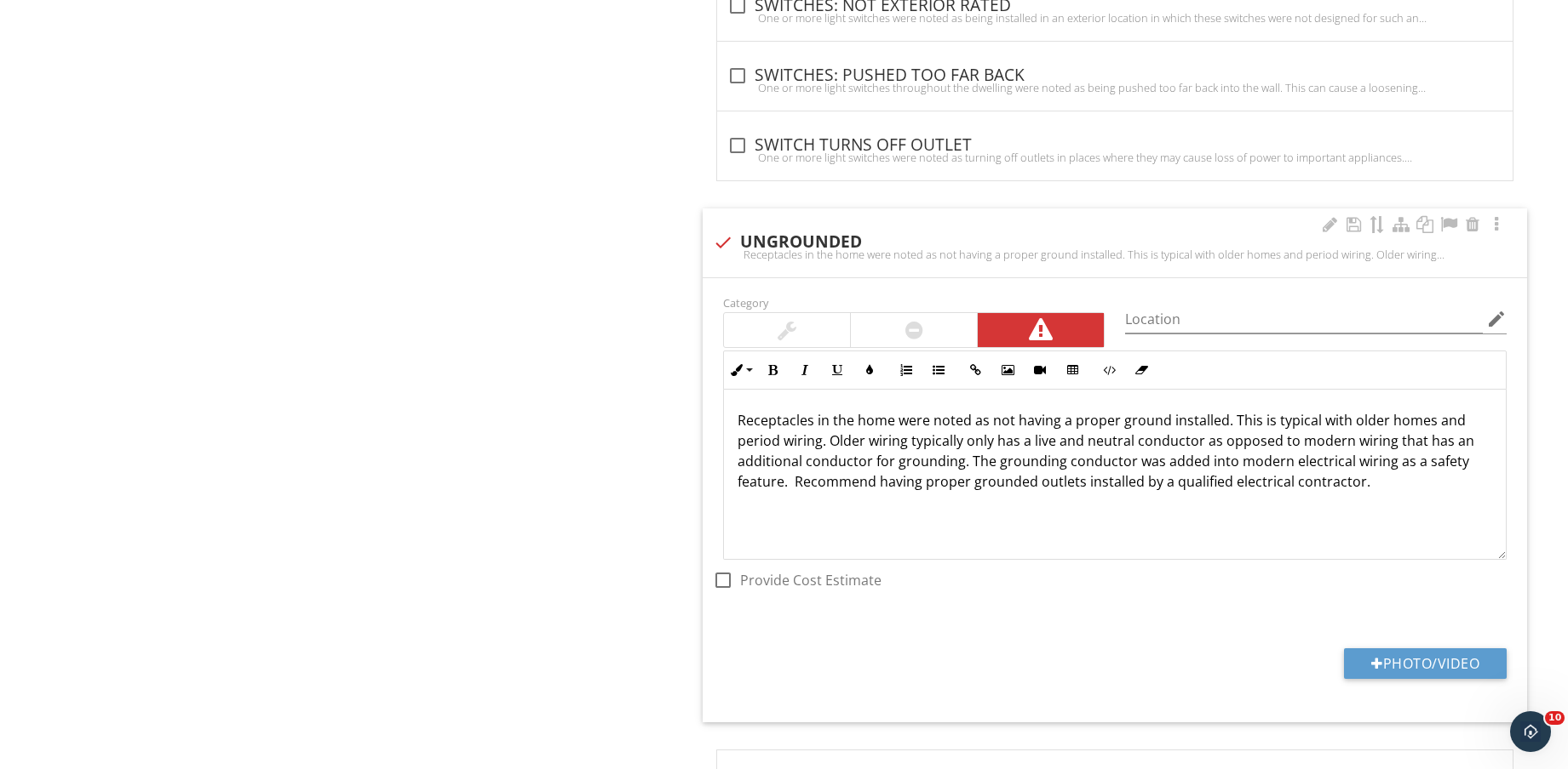
scroll to position [1510, 0]
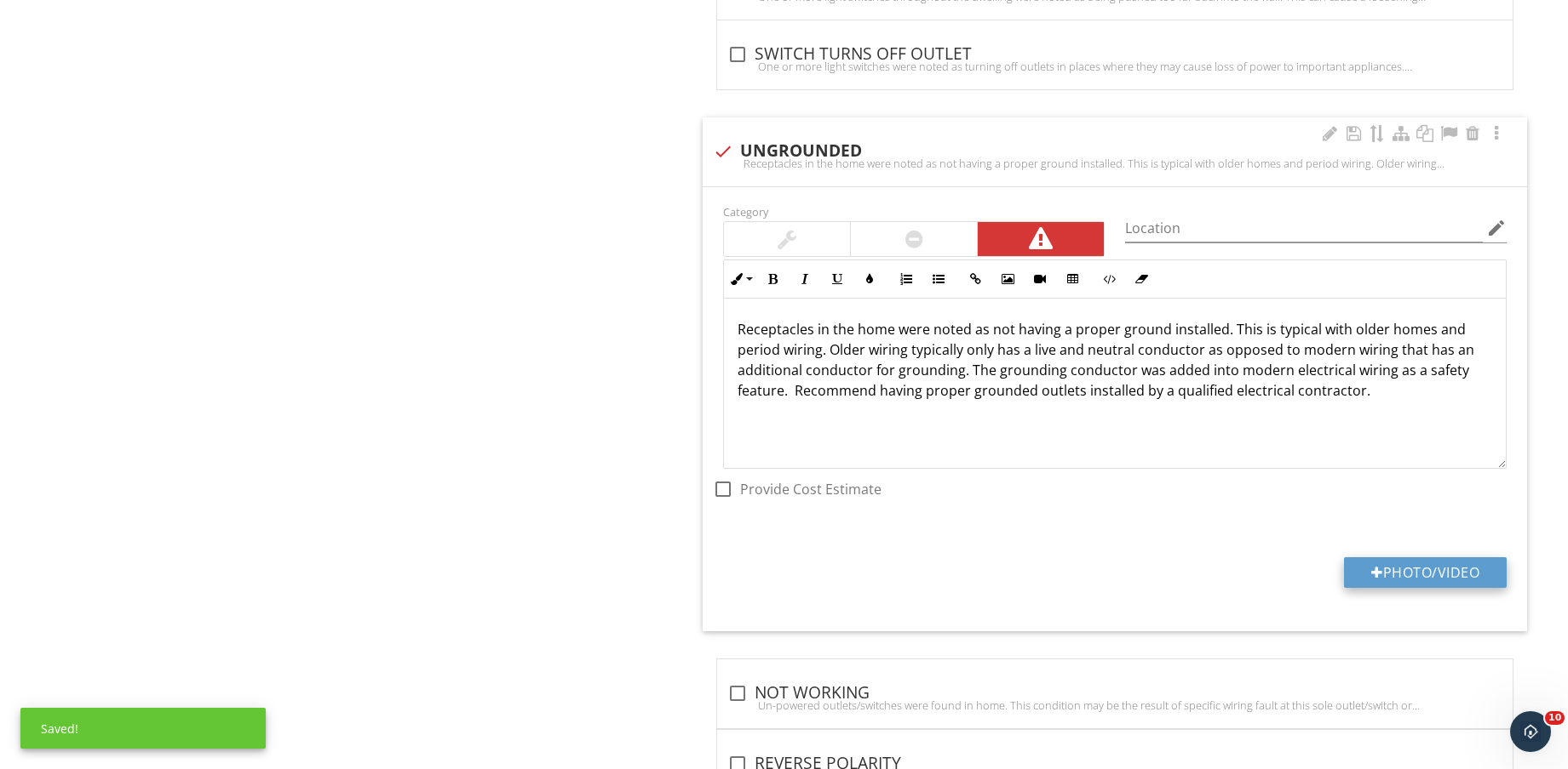
click at [1445, 571] on button "Photo/Video" at bounding box center [1424, 573] width 162 height 31
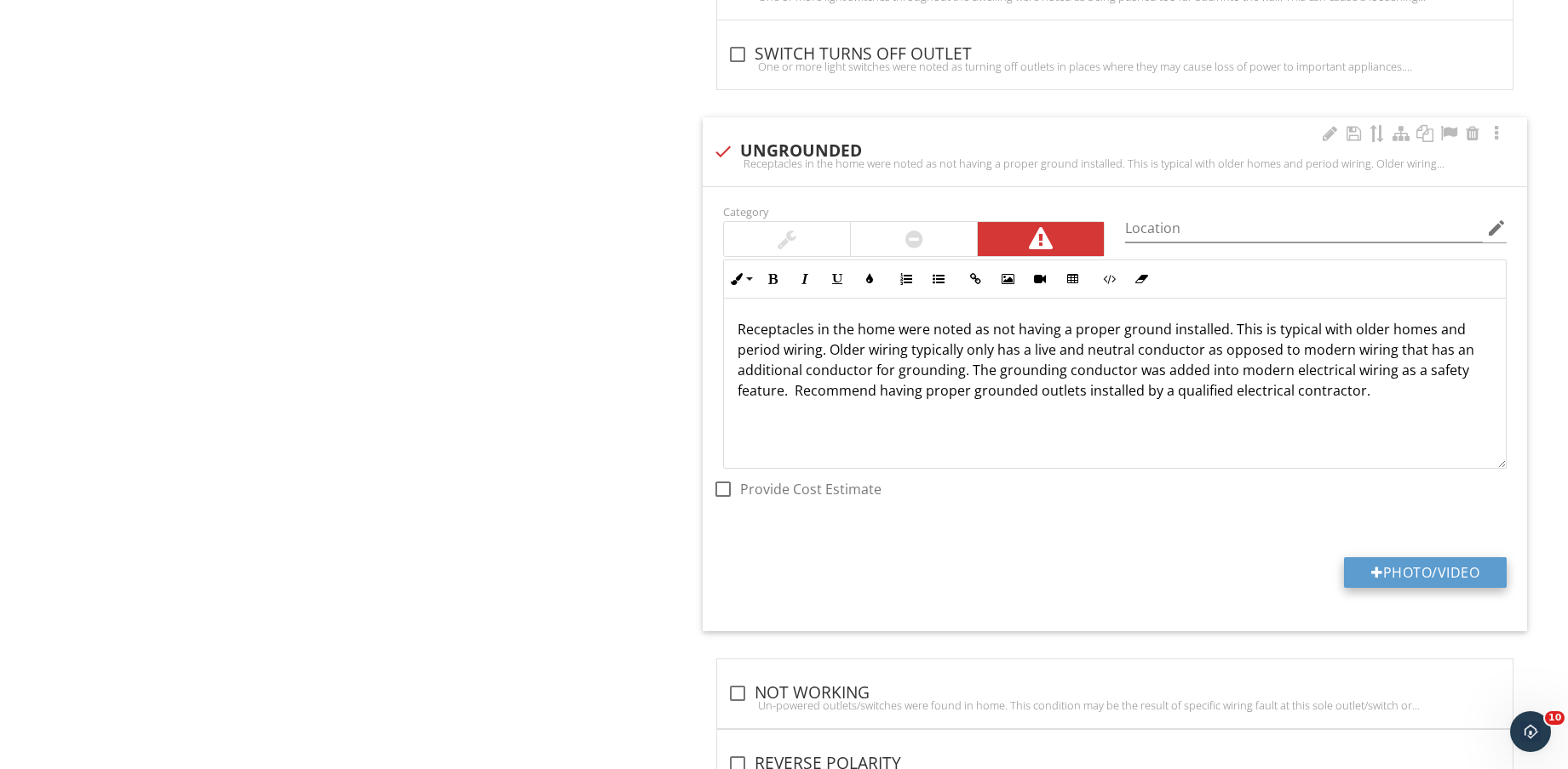
type input "C:\fakepath\IMG_8588.jpg"
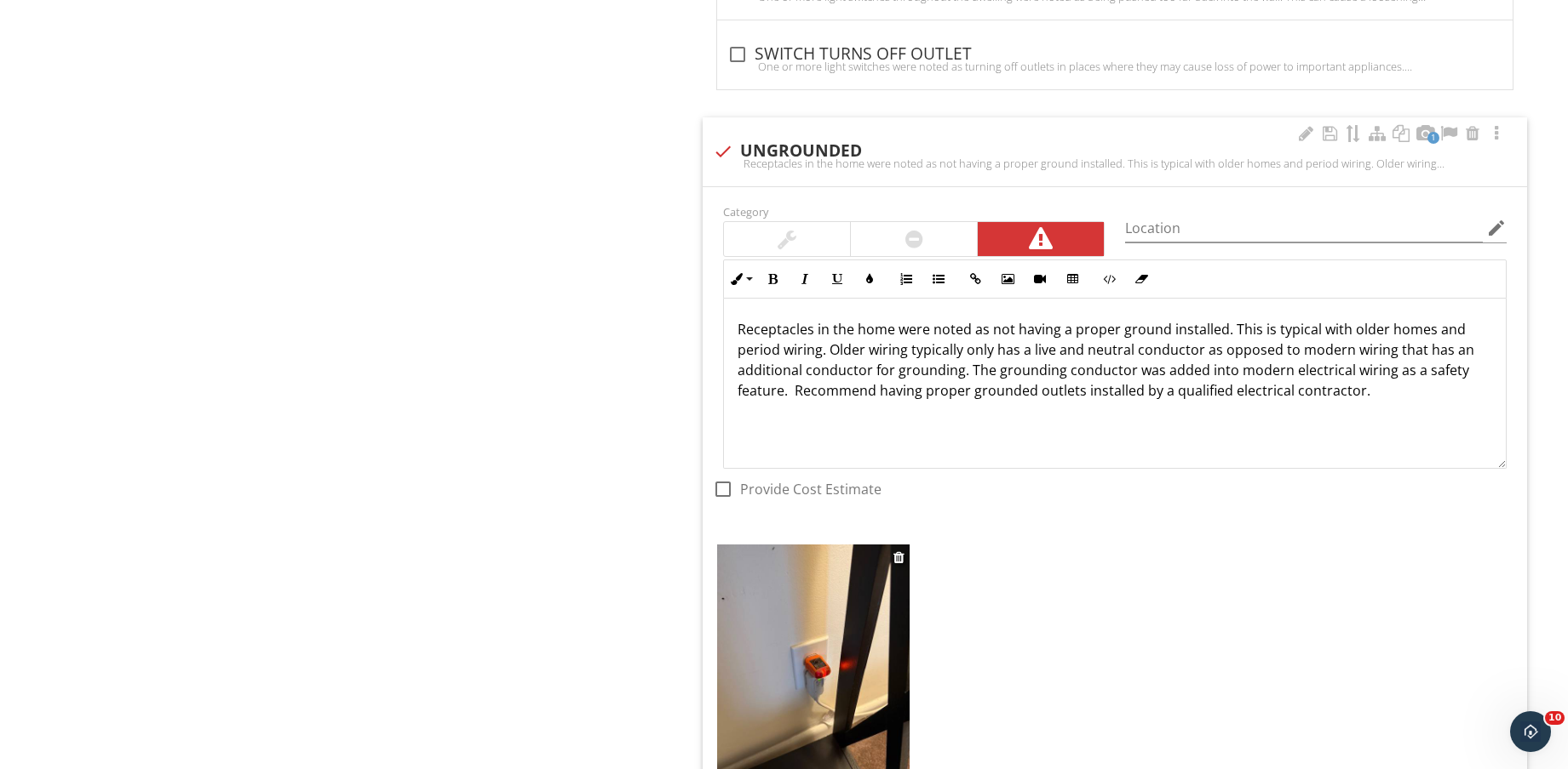
click at [816, 652] on img at bounding box center [813, 672] width 193 height 256
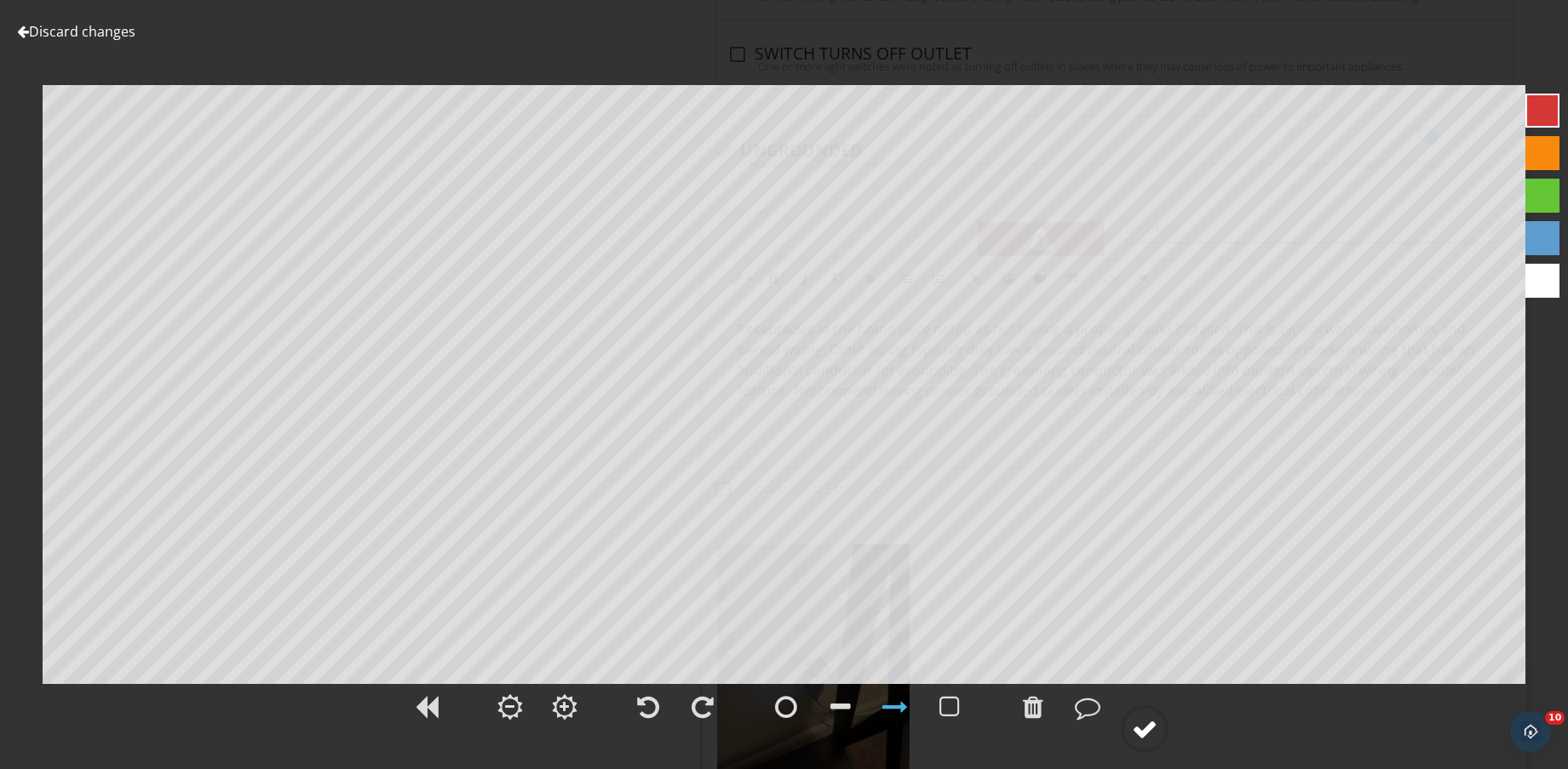
click at [1148, 729] on div at bounding box center [1144, 729] width 25 height 25
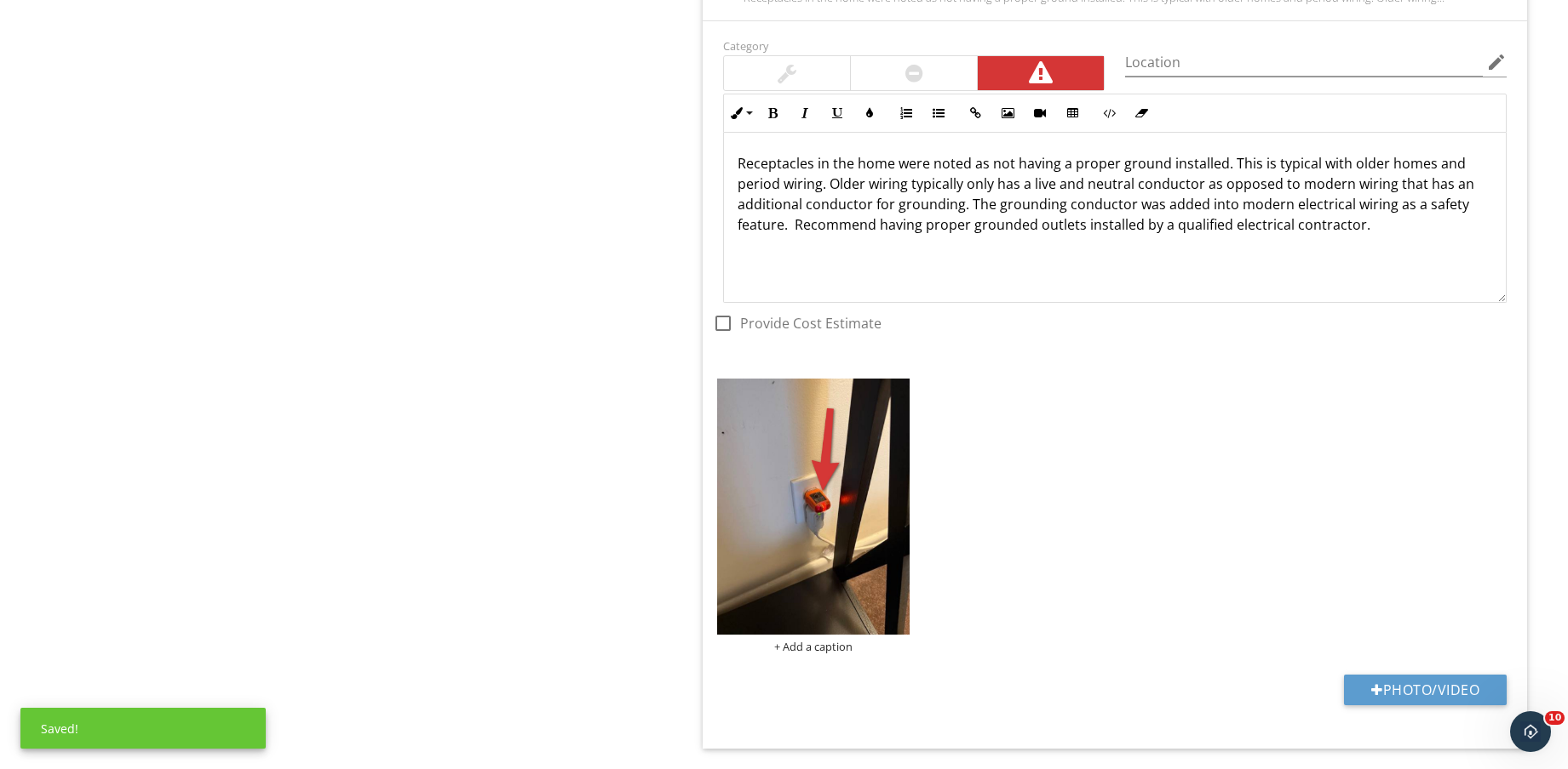
scroll to position [1829, 0]
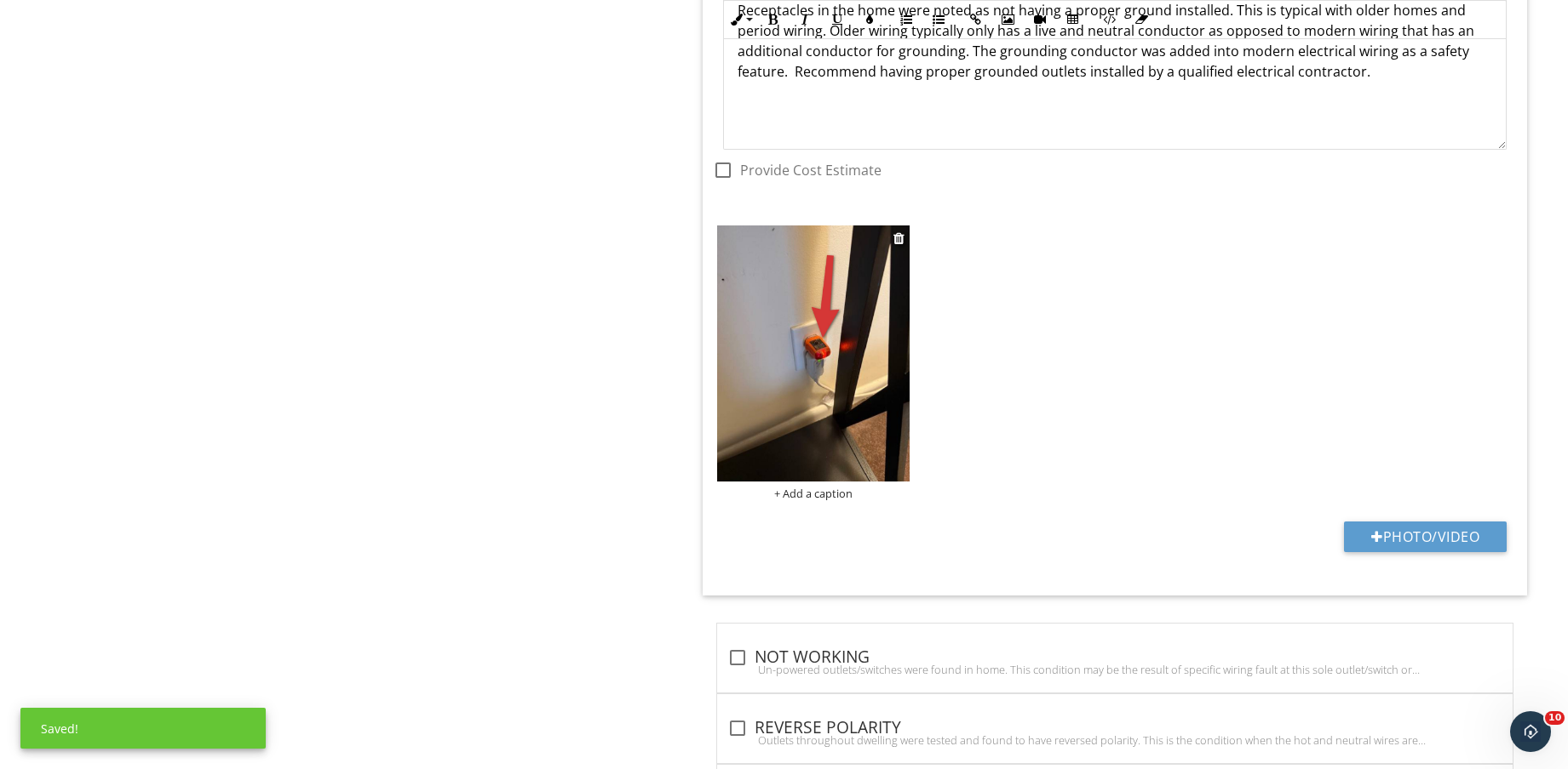
click at [841, 490] on div "+ Add a caption" at bounding box center [813, 494] width 193 height 14
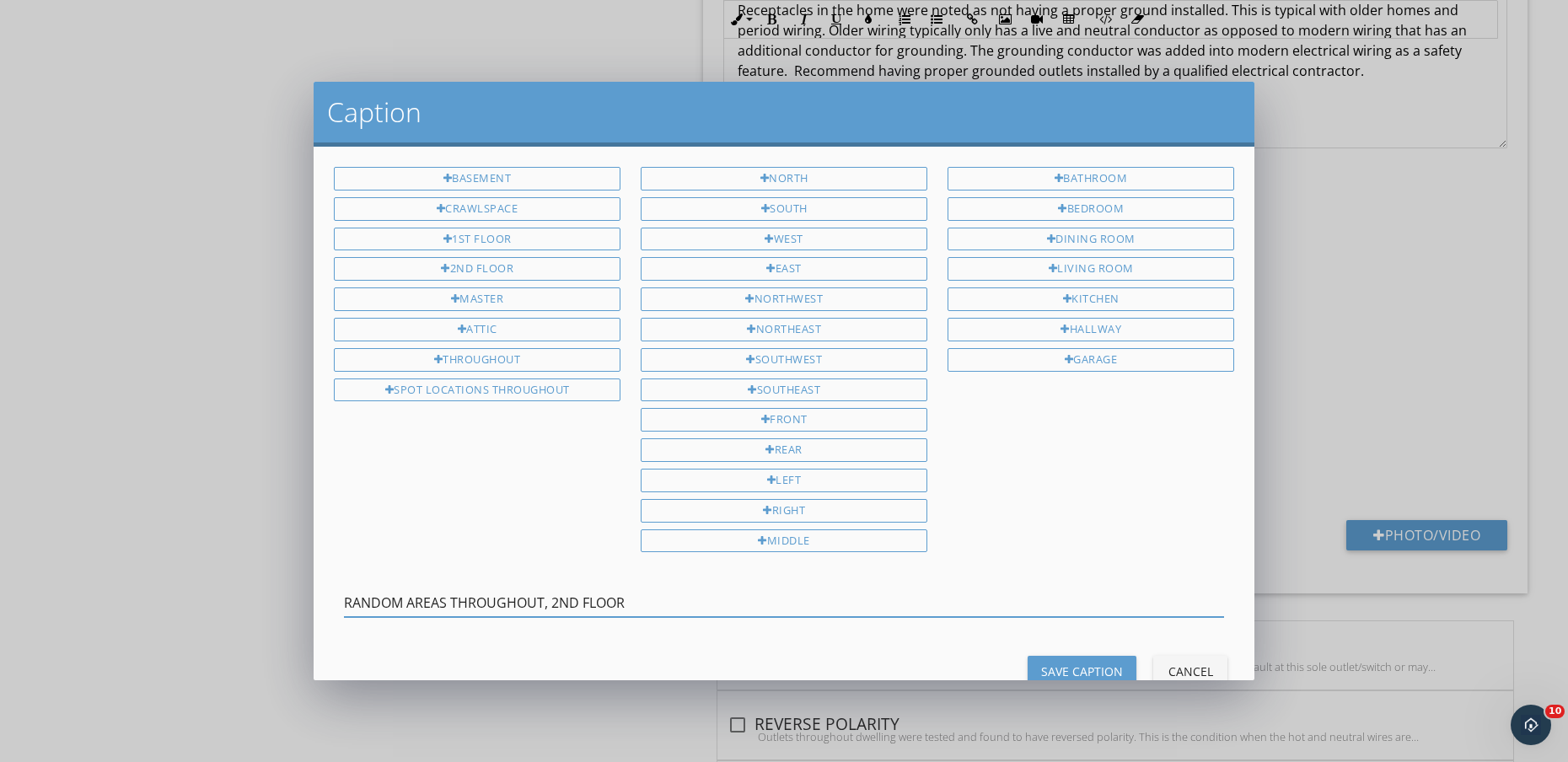
type input "RANDOM AREAS THROUGHOUT, 2ND FLOOR"
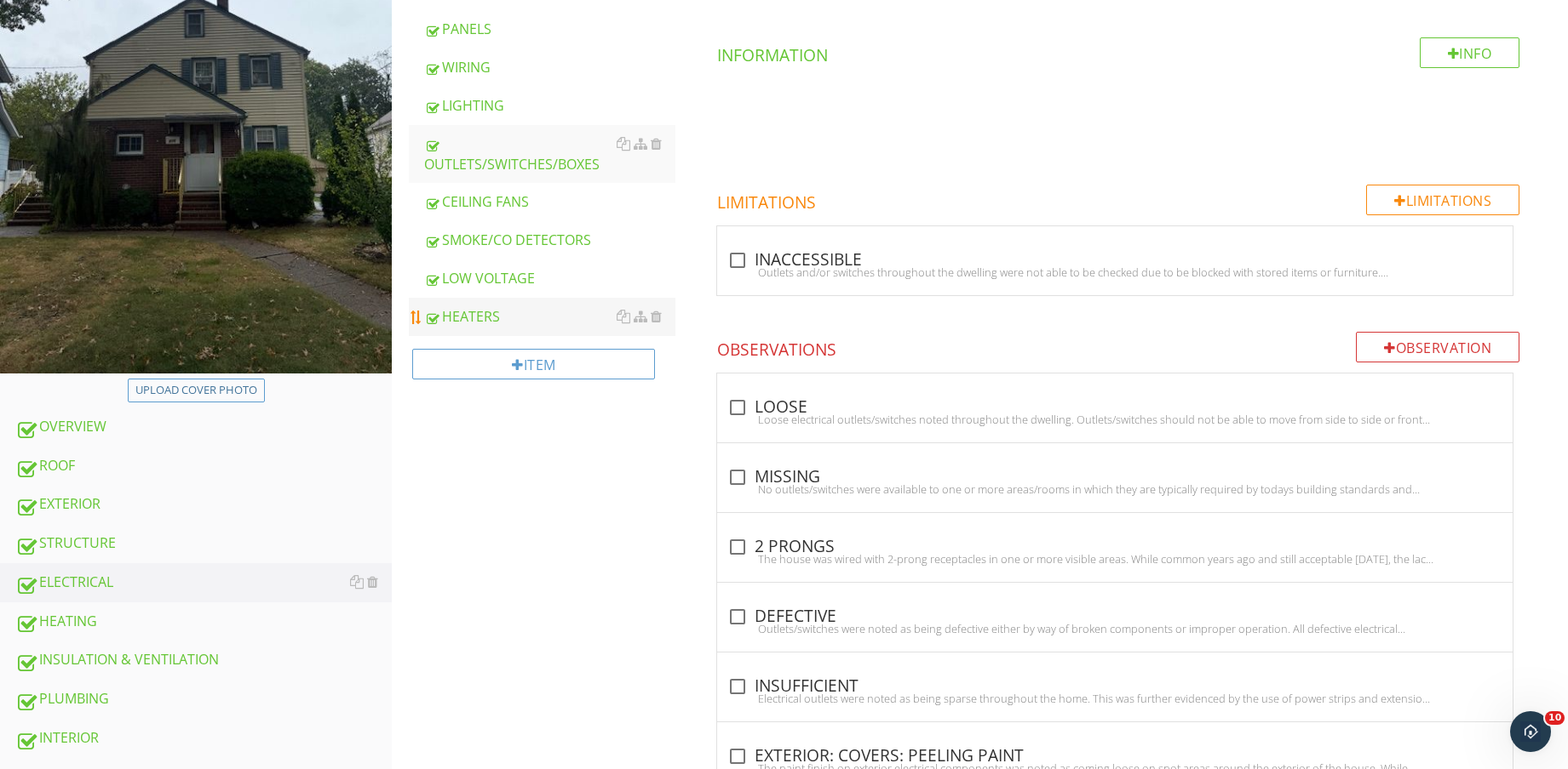
scroll to position [745, 0]
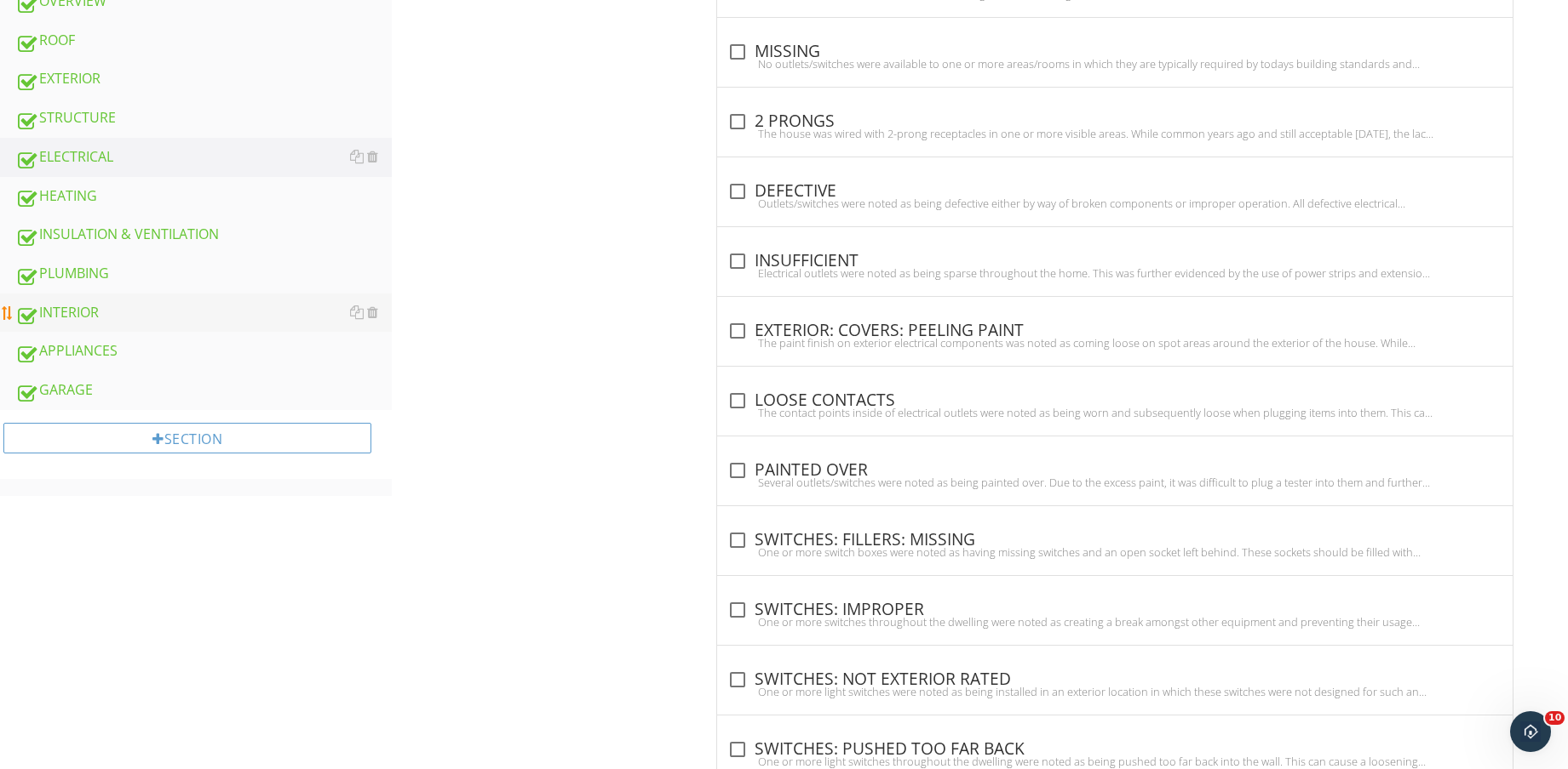
click at [143, 313] on div "INTERIOR" at bounding box center [203, 313] width 376 height 22
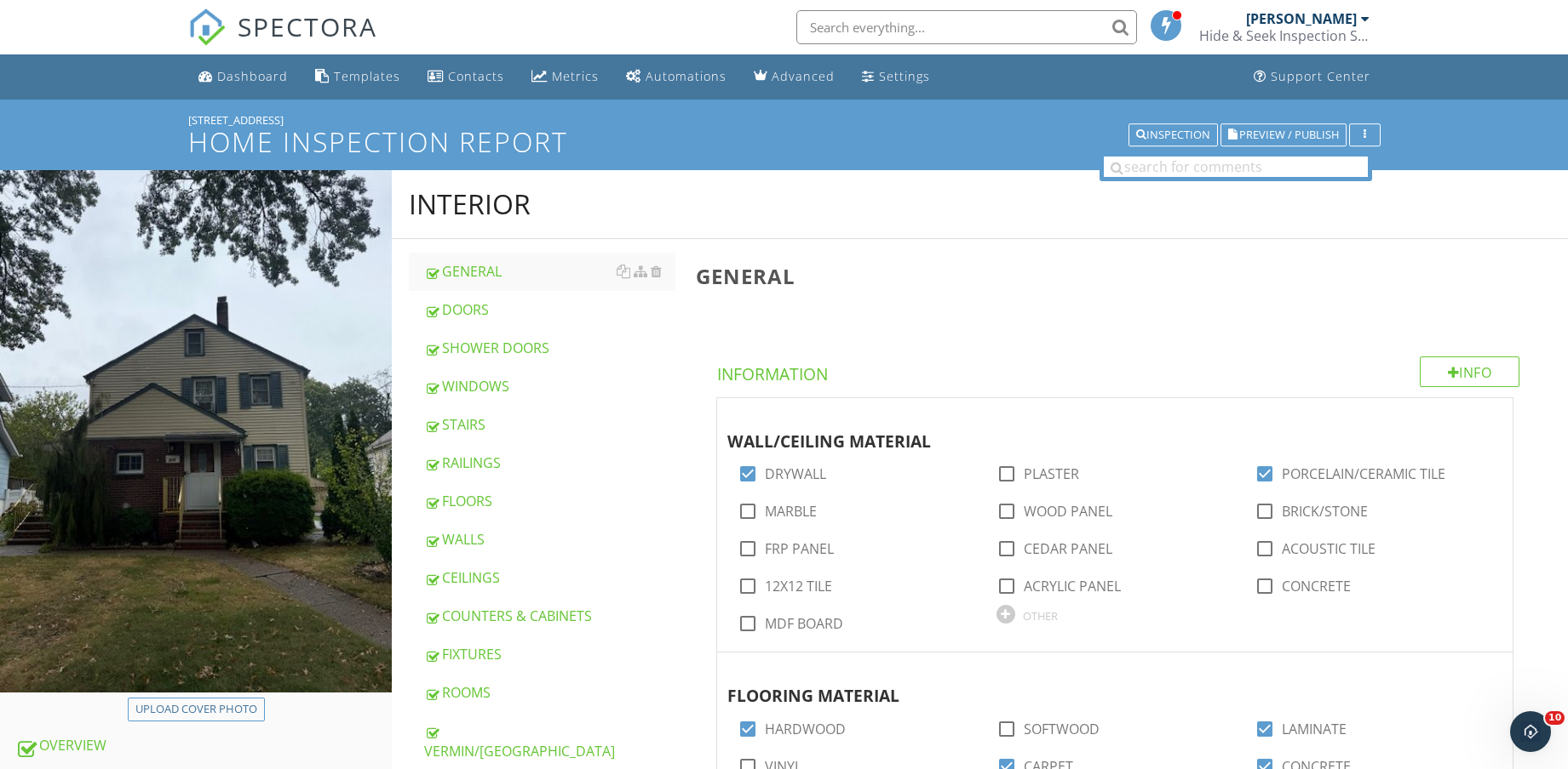
scroll to position [106, 0]
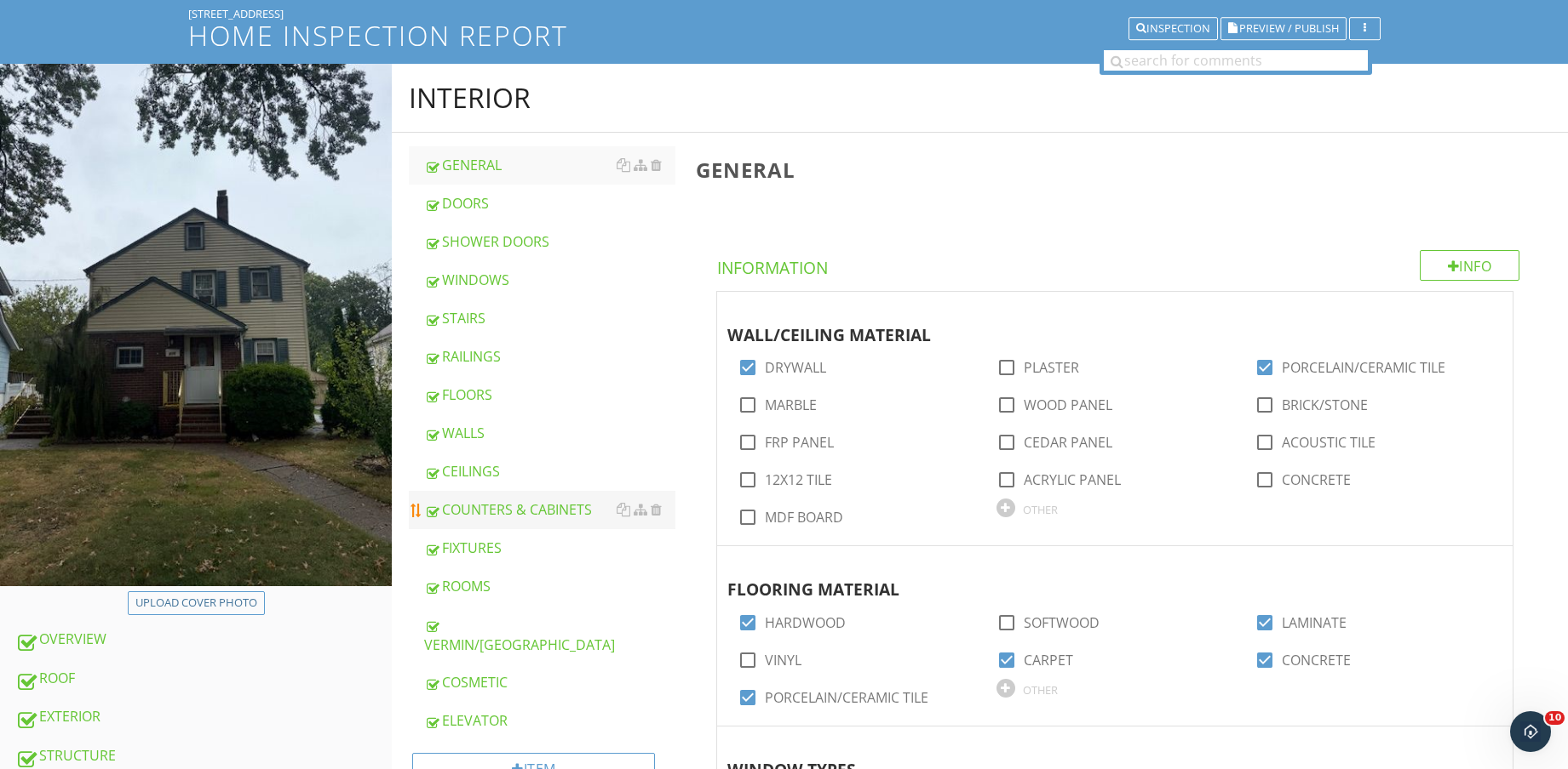
click at [557, 517] on div "COUNTERS & CABINETS" at bounding box center [550, 509] width 251 height 20
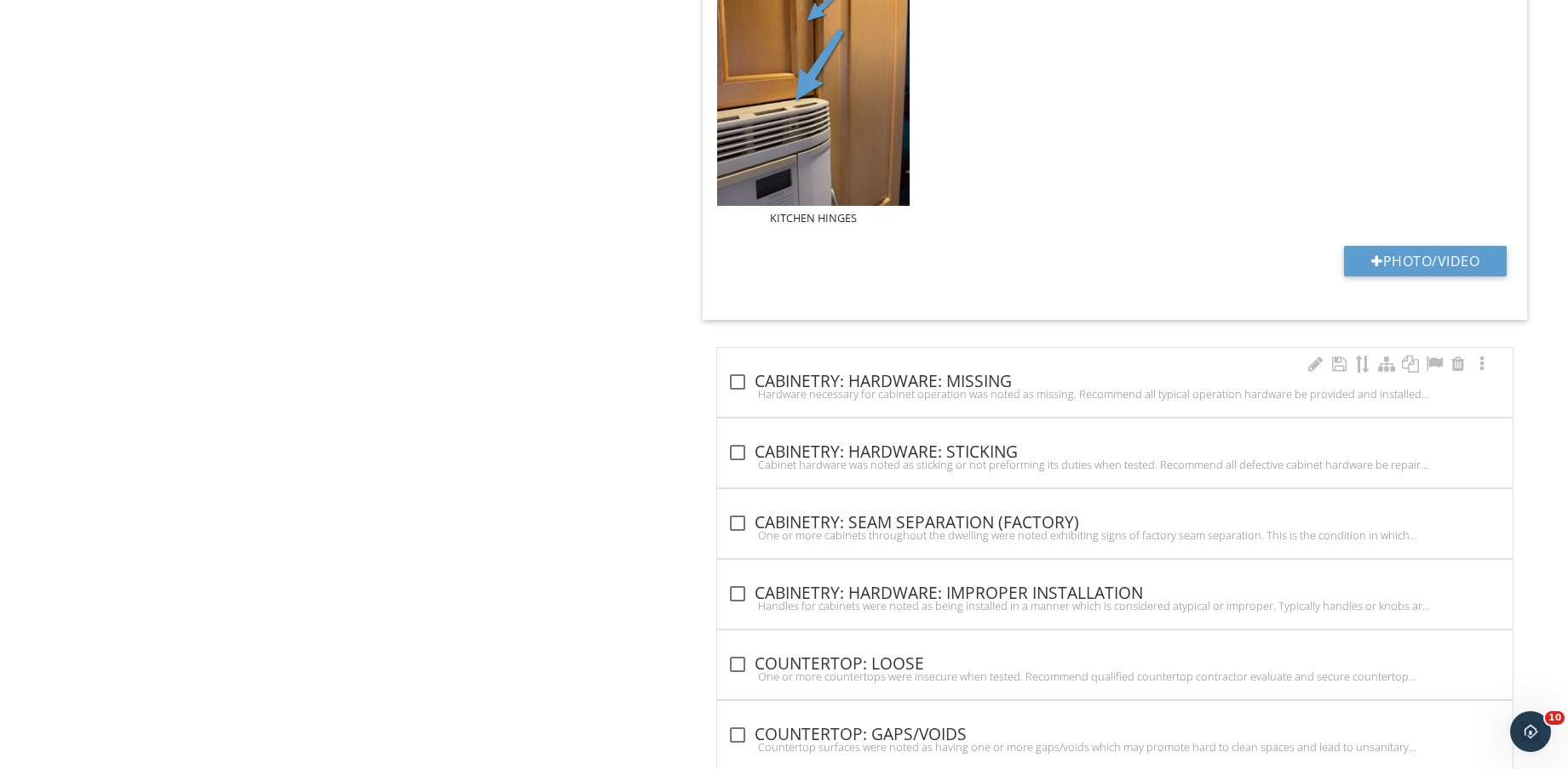
click at [997, 384] on div "check_box_outline_blank CABINETRY: HARDWARE: MISSING" at bounding box center [1115, 382] width 775 height 20
checkbox input "true"
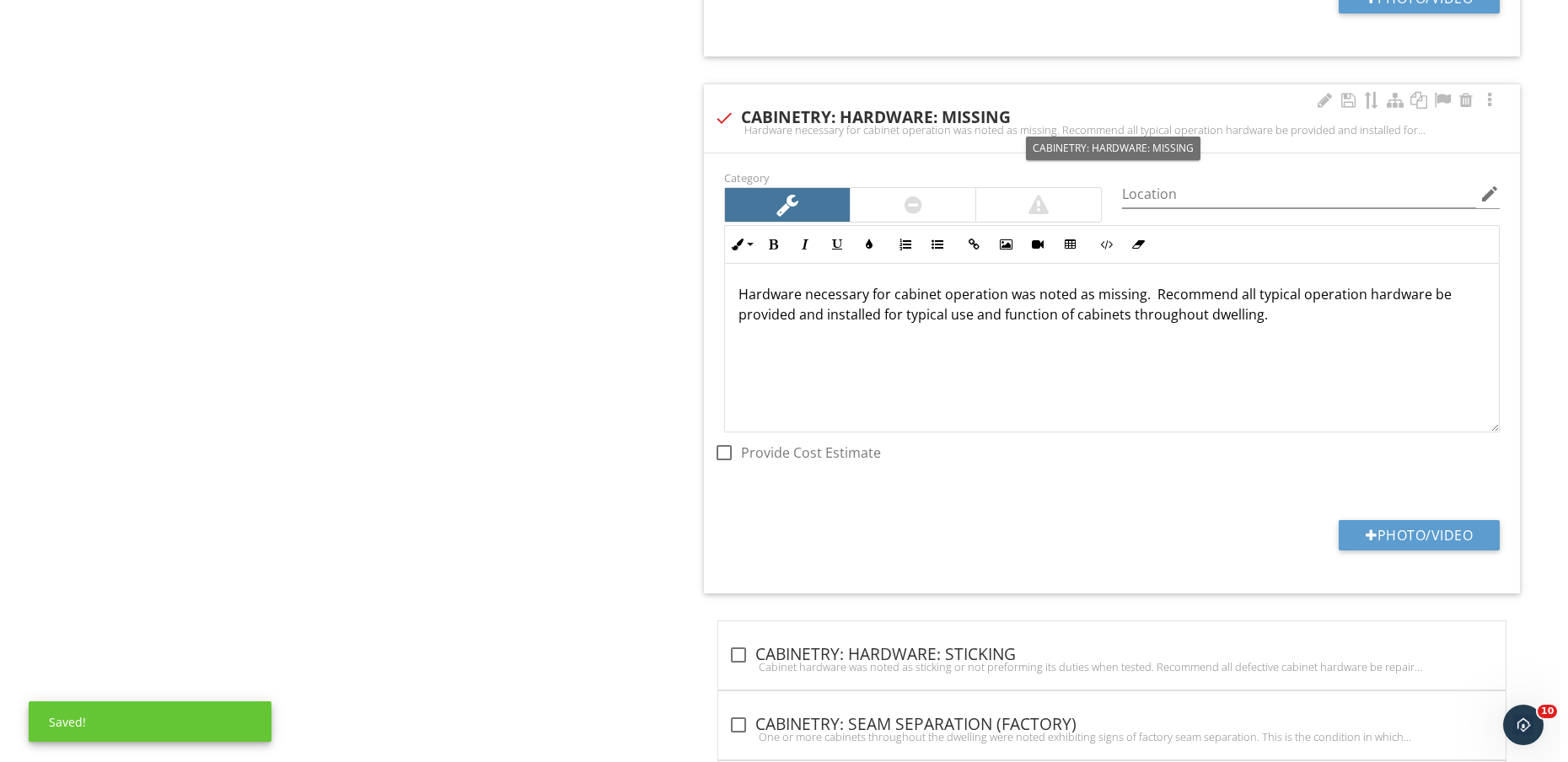
scroll to position [3876, 0]
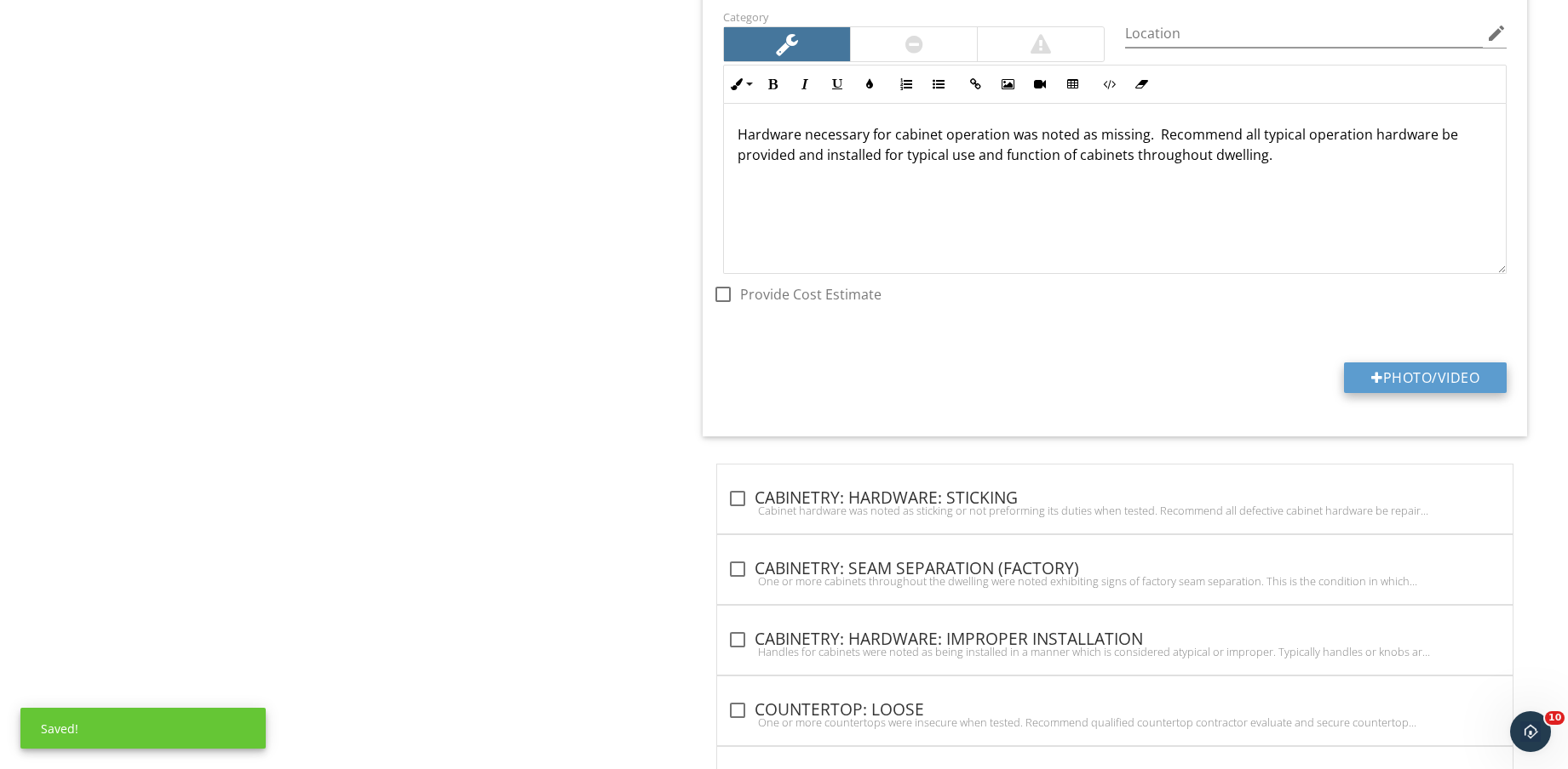
click at [1423, 381] on button "Photo/Video" at bounding box center [1424, 378] width 162 height 31
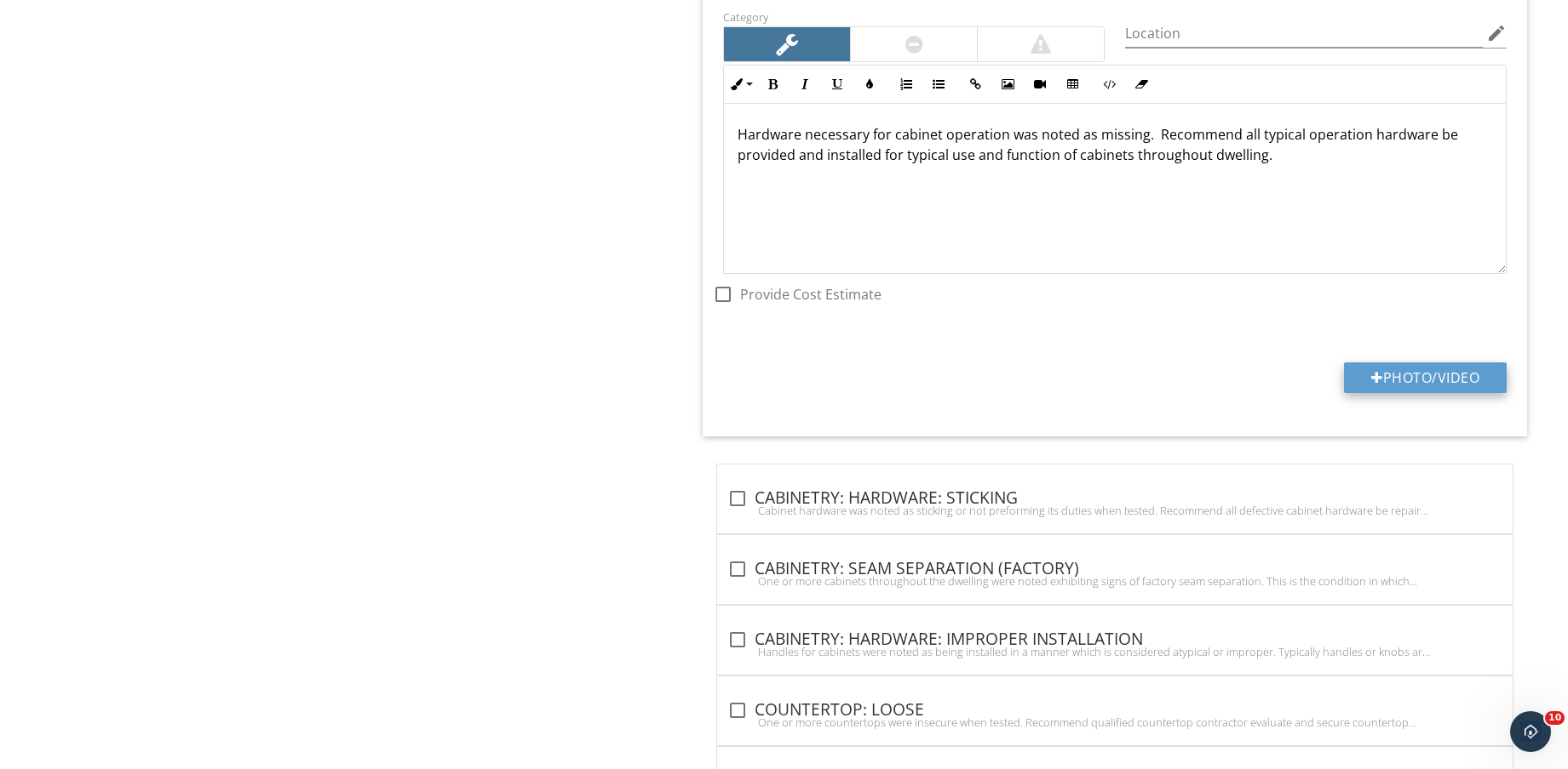
type input "C:\fakepath\IMG_8601.jpg"
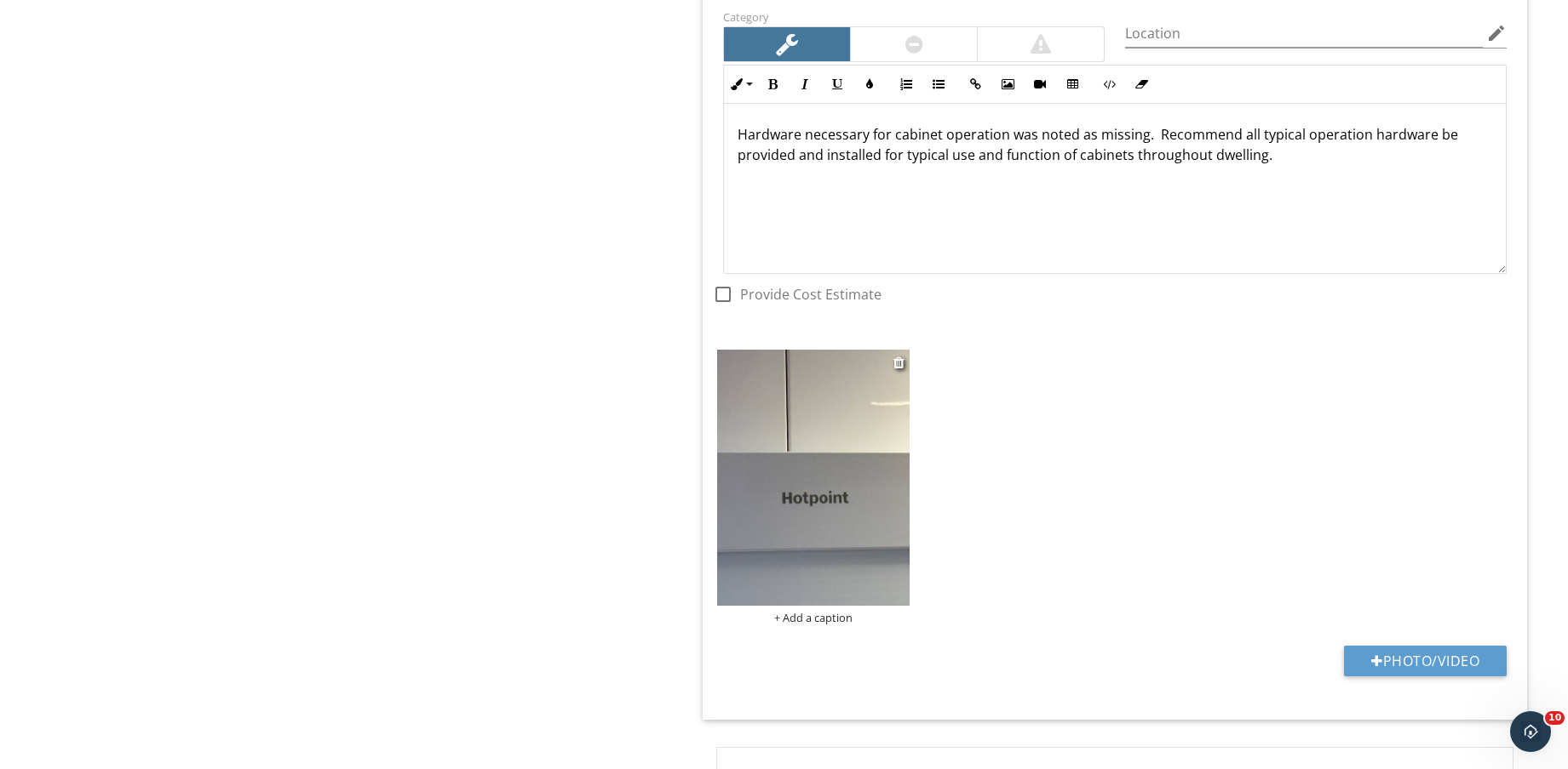
click at [824, 511] on img at bounding box center [813, 477] width 193 height 256
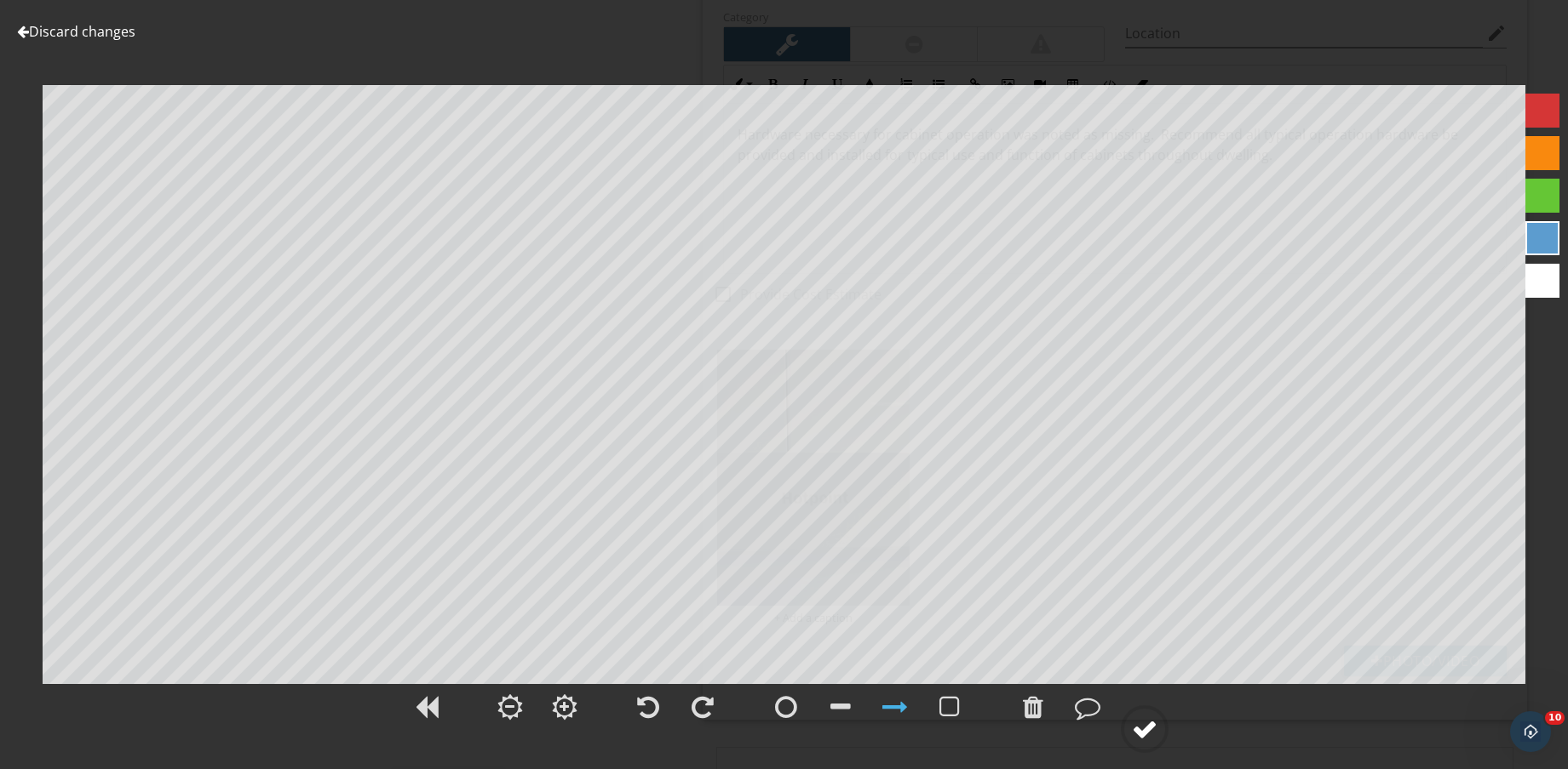
click at [1156, 728] on div at bounding box center [1144, 729] width 25 height 25
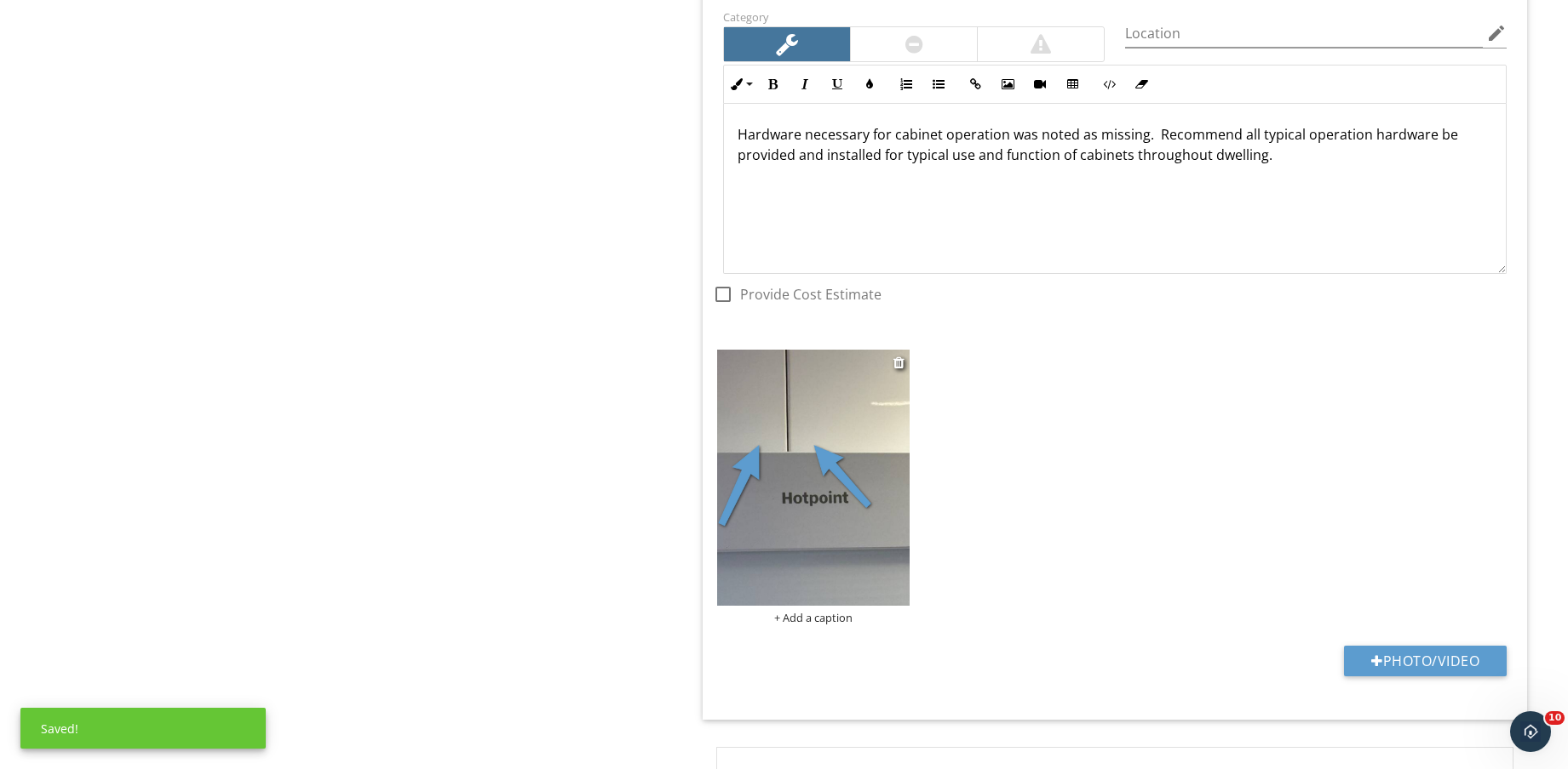
click at [814, 613] on div "+ Add a caption" at bounding box center [813, 618] width 193 height 14
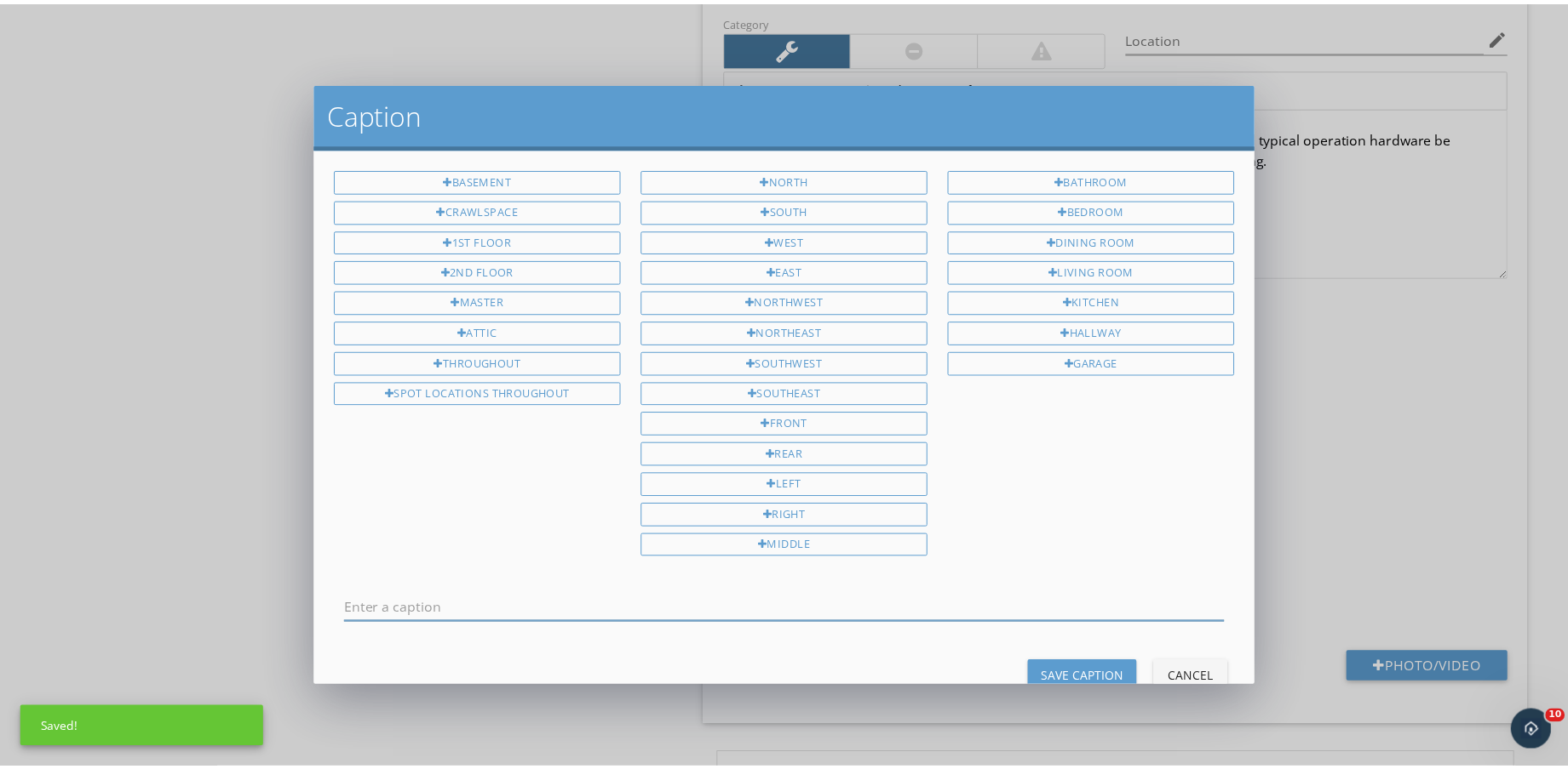
scroll to position [0, 0]
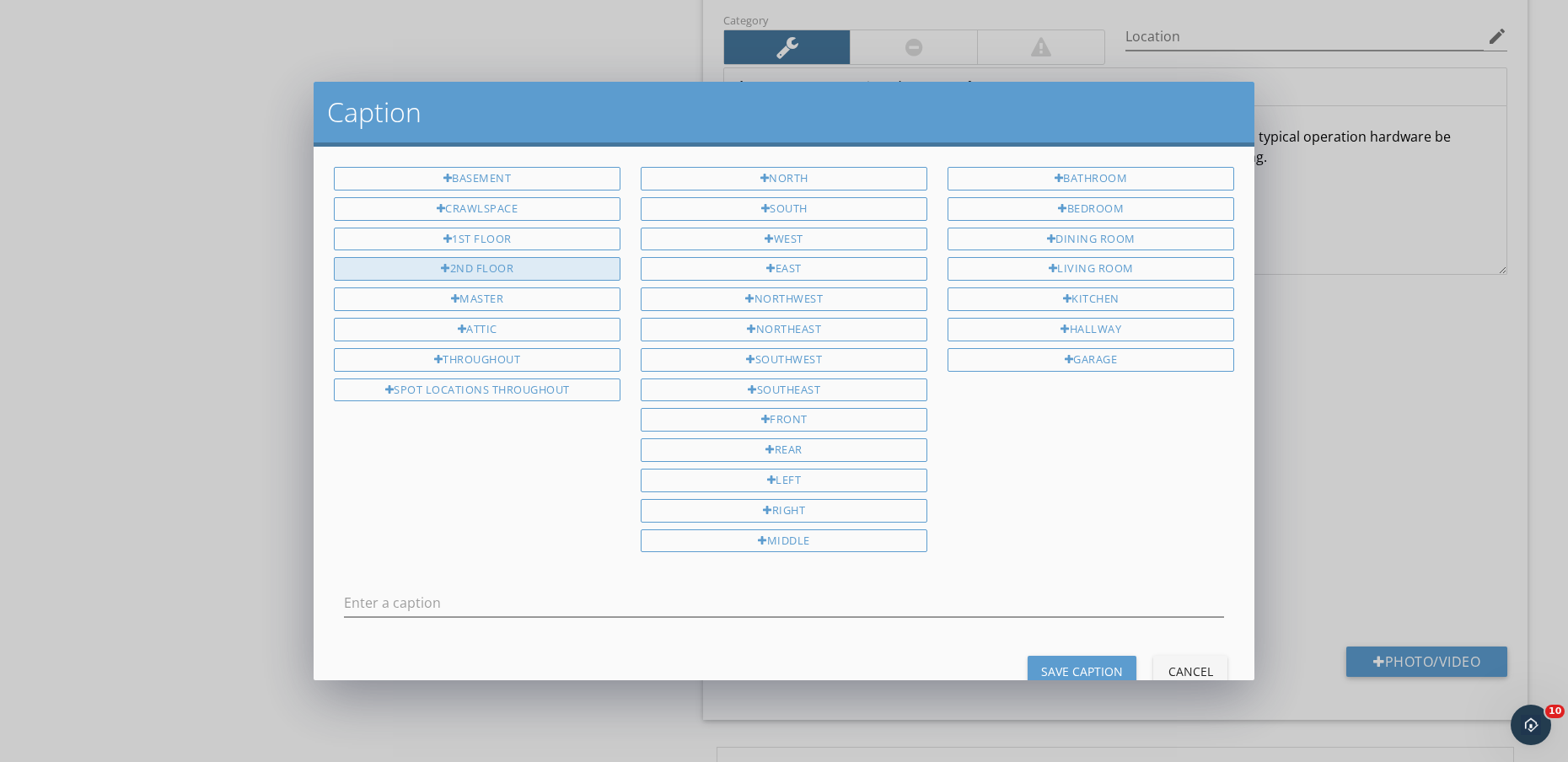
click at [477, 263] on div "2ND FLOOR" at bounding box center [478, 269] width 287 height 24
click at [592, 596] on input "2ND FLOOR" at bounding box center [784, 603] width 880 height 28
type input "2ND FLOOR KITCHEN CABINETS"
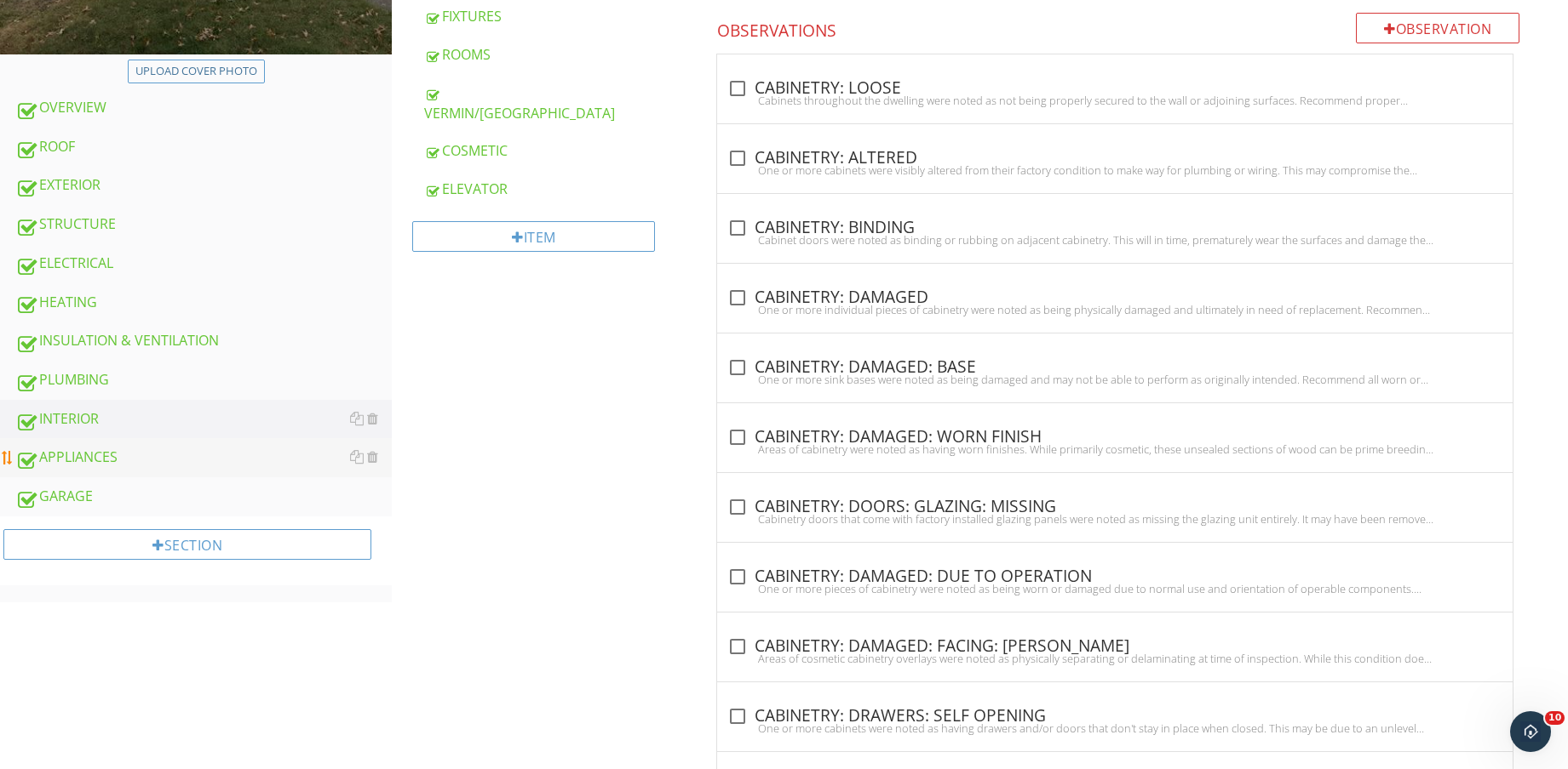
click at [130, 444] on link "APPLIANCES" at bounding box center [203, 458] width 376 height 39
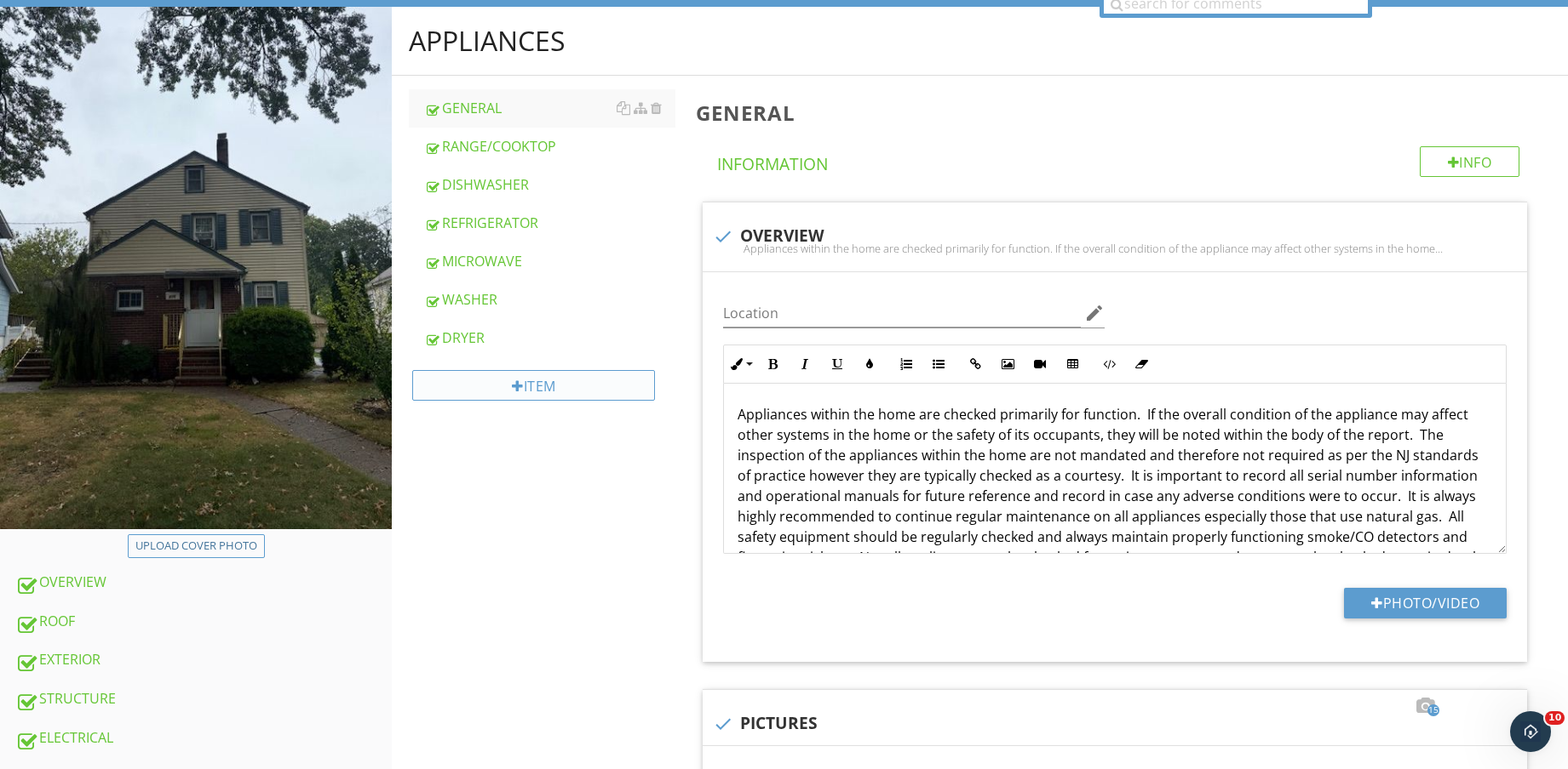
scroll to position [213, 0]
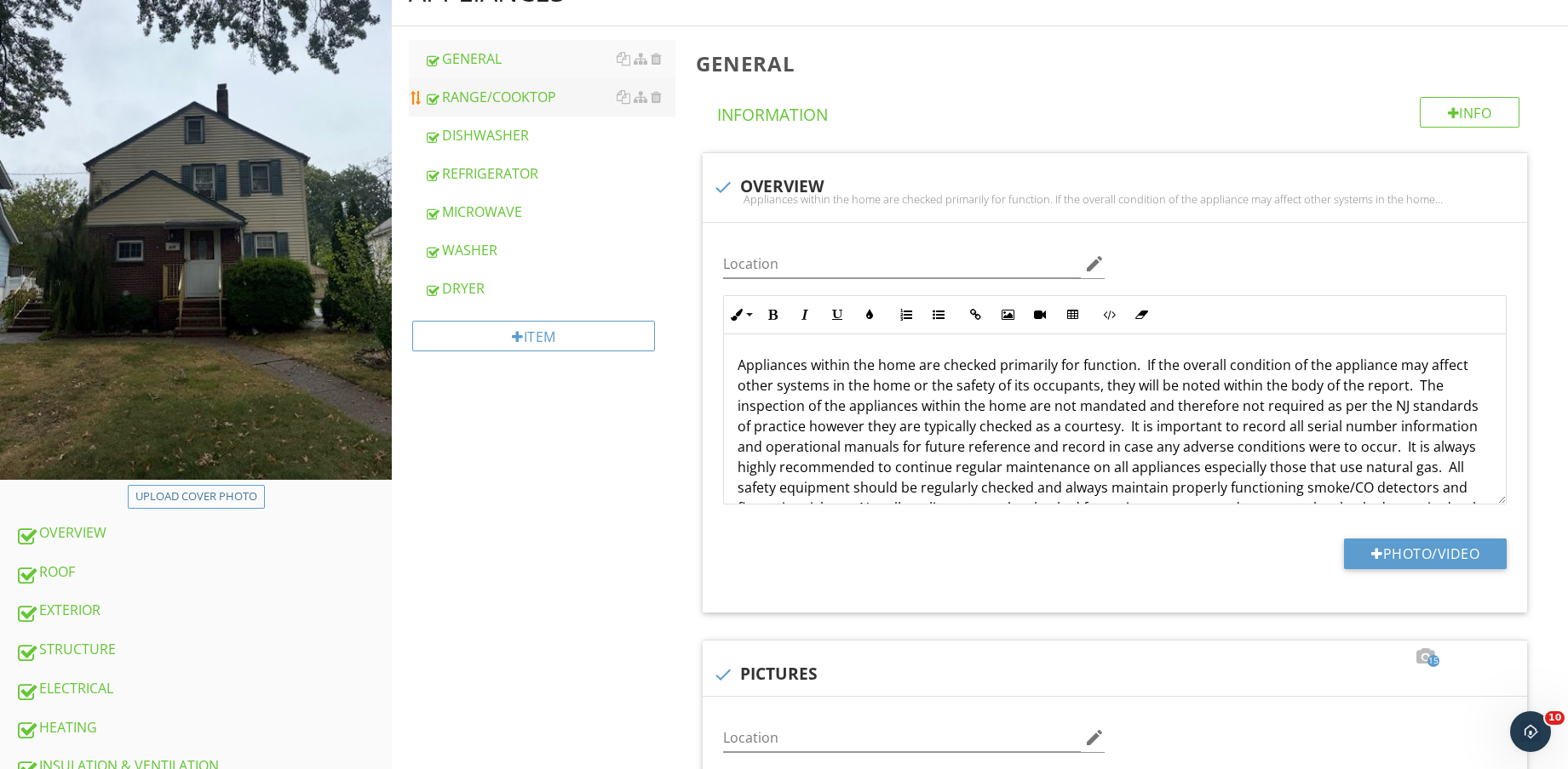
click at [552, 99] on div "RANGE/COOKTOP" at bounding box center [550, 96] width 251 height 20
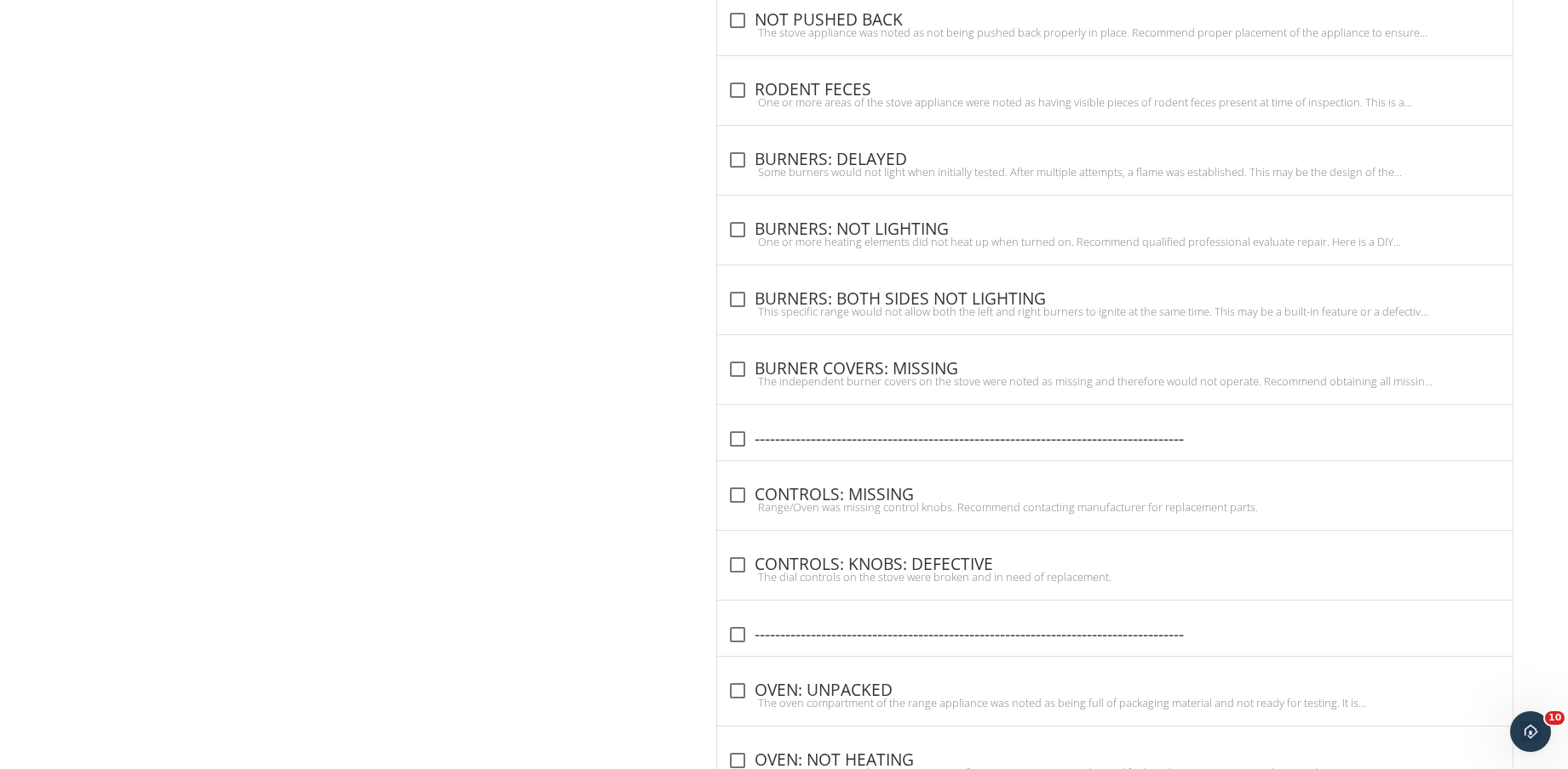
scroll to position [3299, 0]
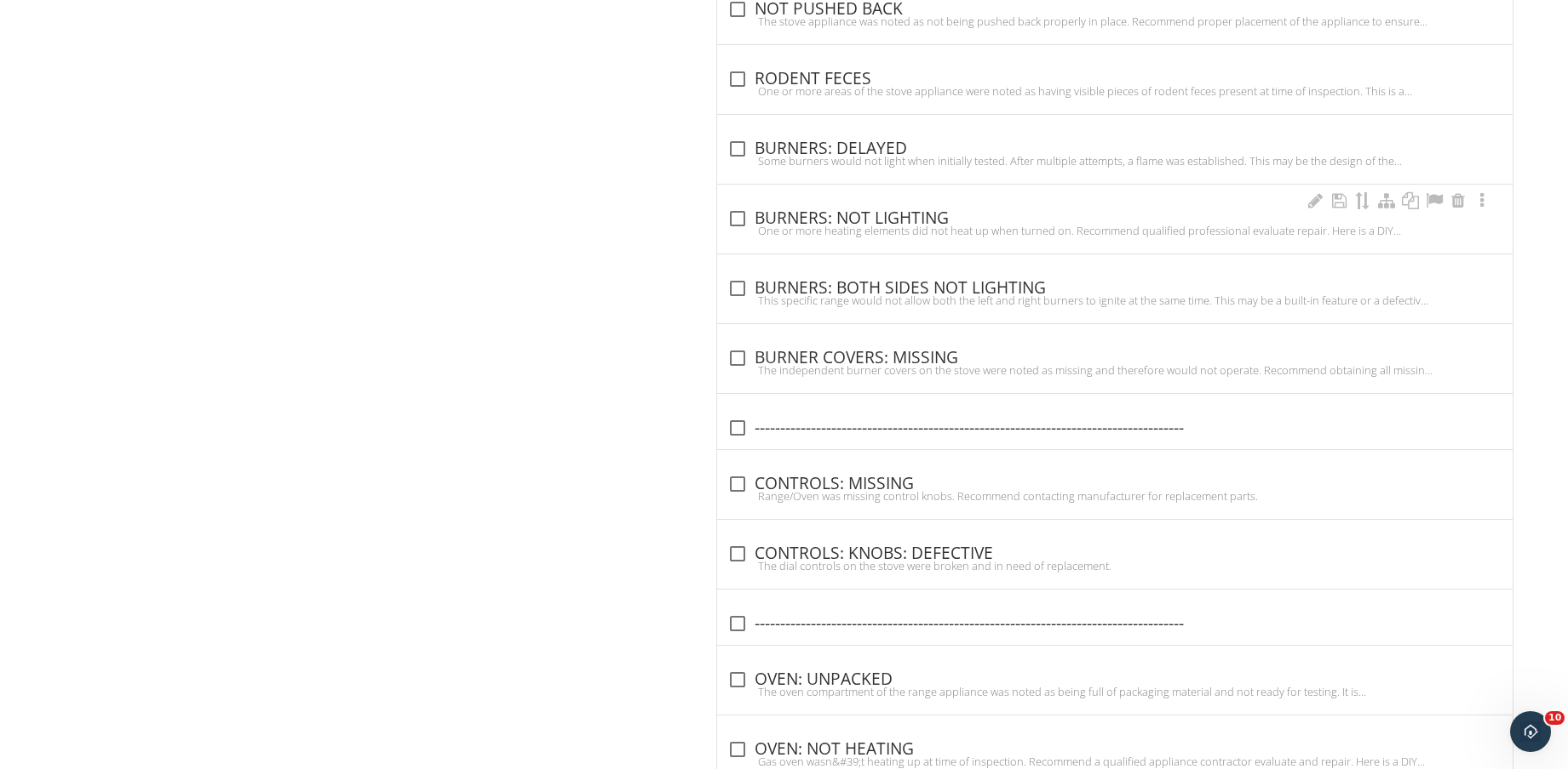
click at [852, 202] on div "check_box_outline_blank BURNERS: NOT LIGHTING One or more heating elements did …" at bounding box center [1115, 219] width 796 height 69
checkbox input "true"
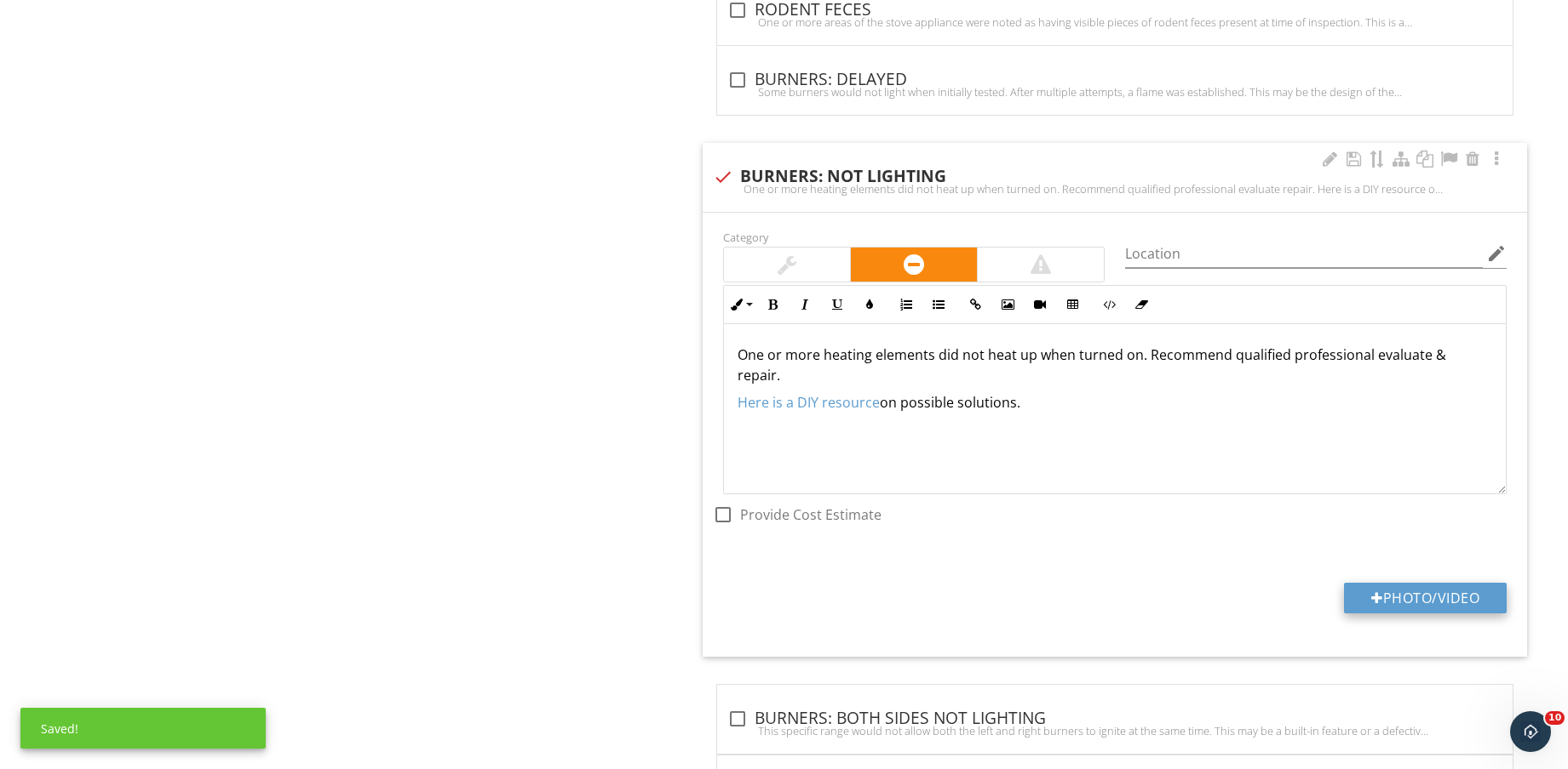
scroll to position [3512, 0]
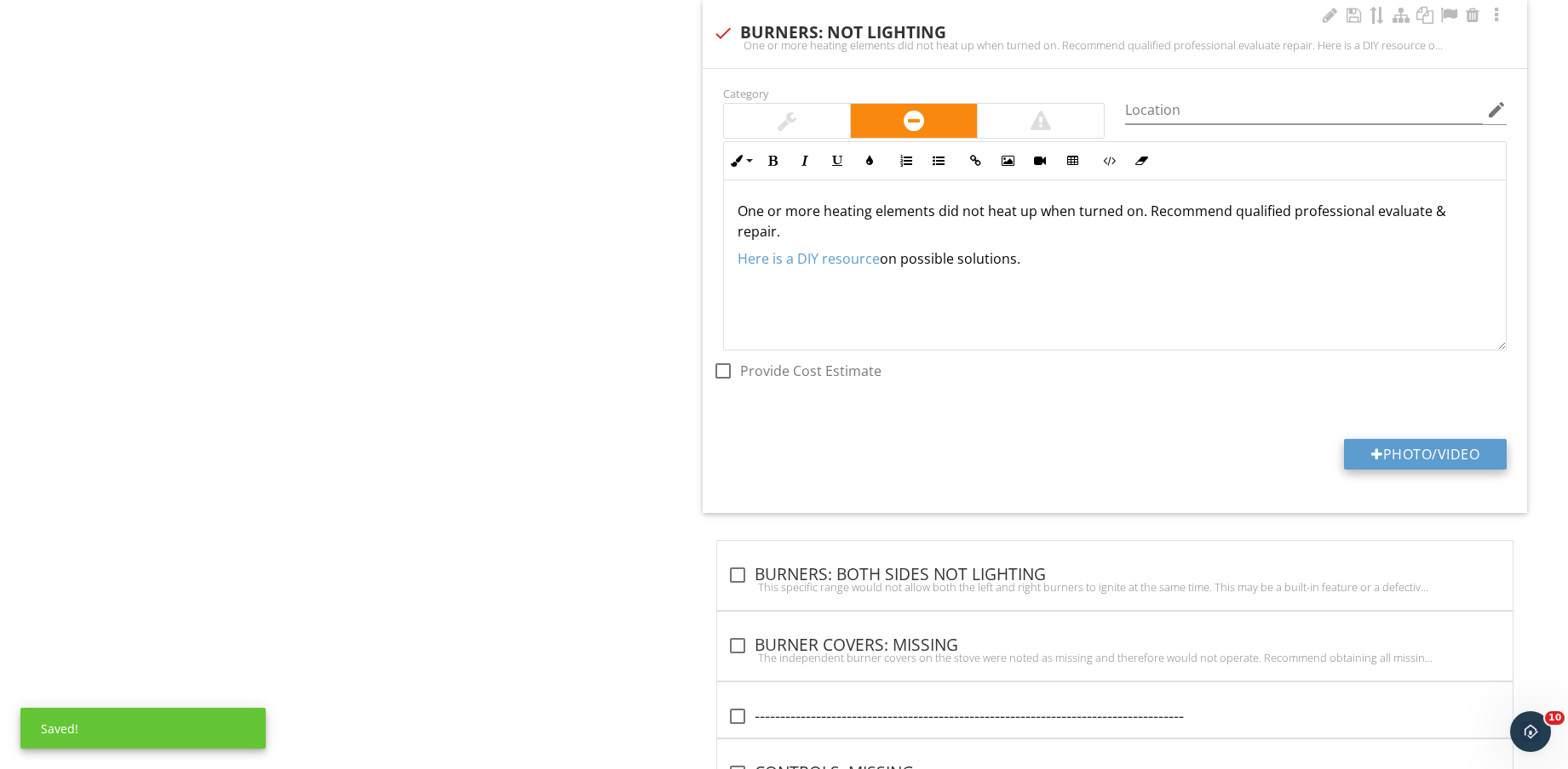
click at [1419, 442] on button "Photo/Video" at bounding box center [1424, 455] width 162 height 31
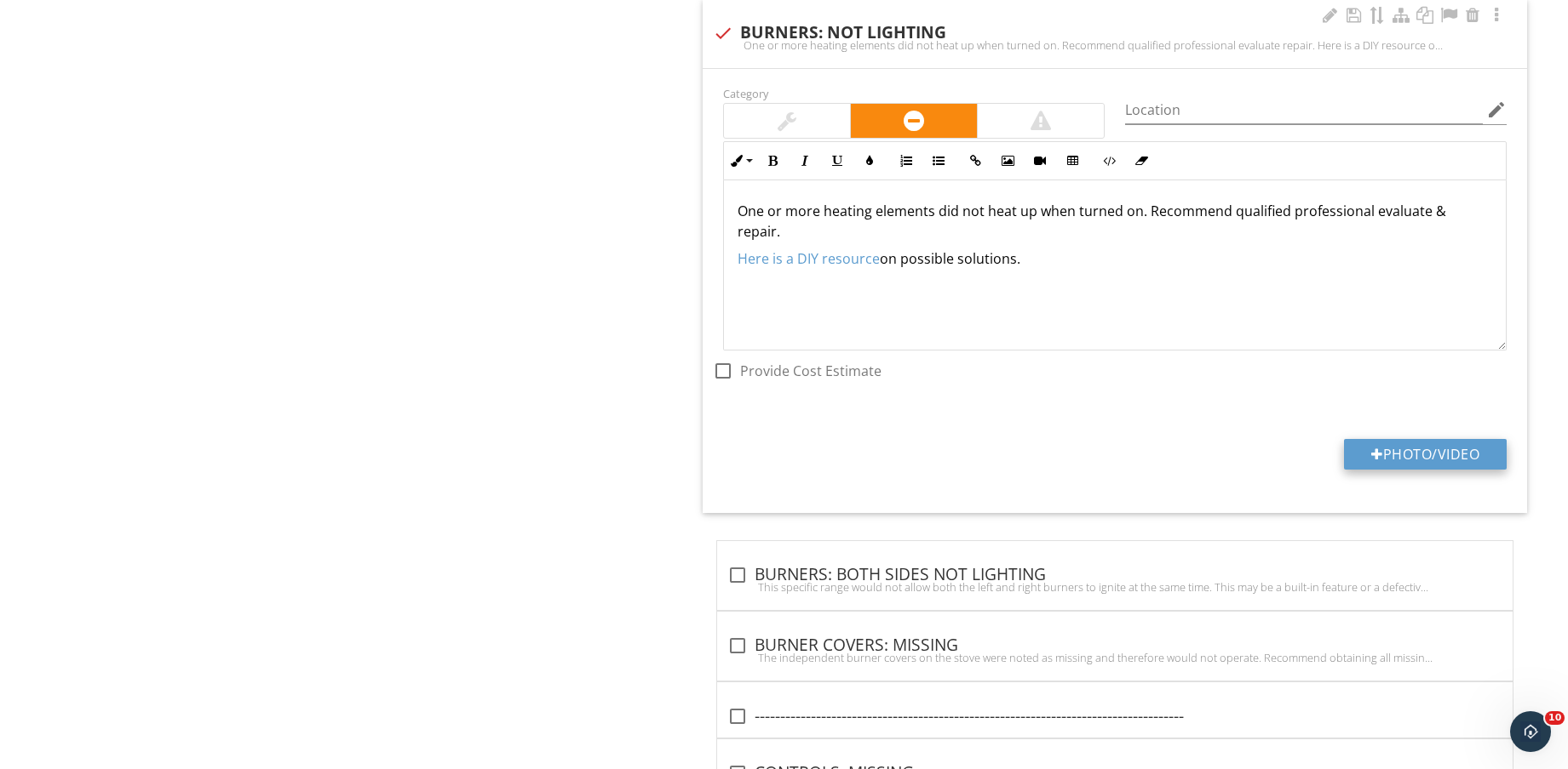
type input "C:\fakepath\IMG_8602.jpg"
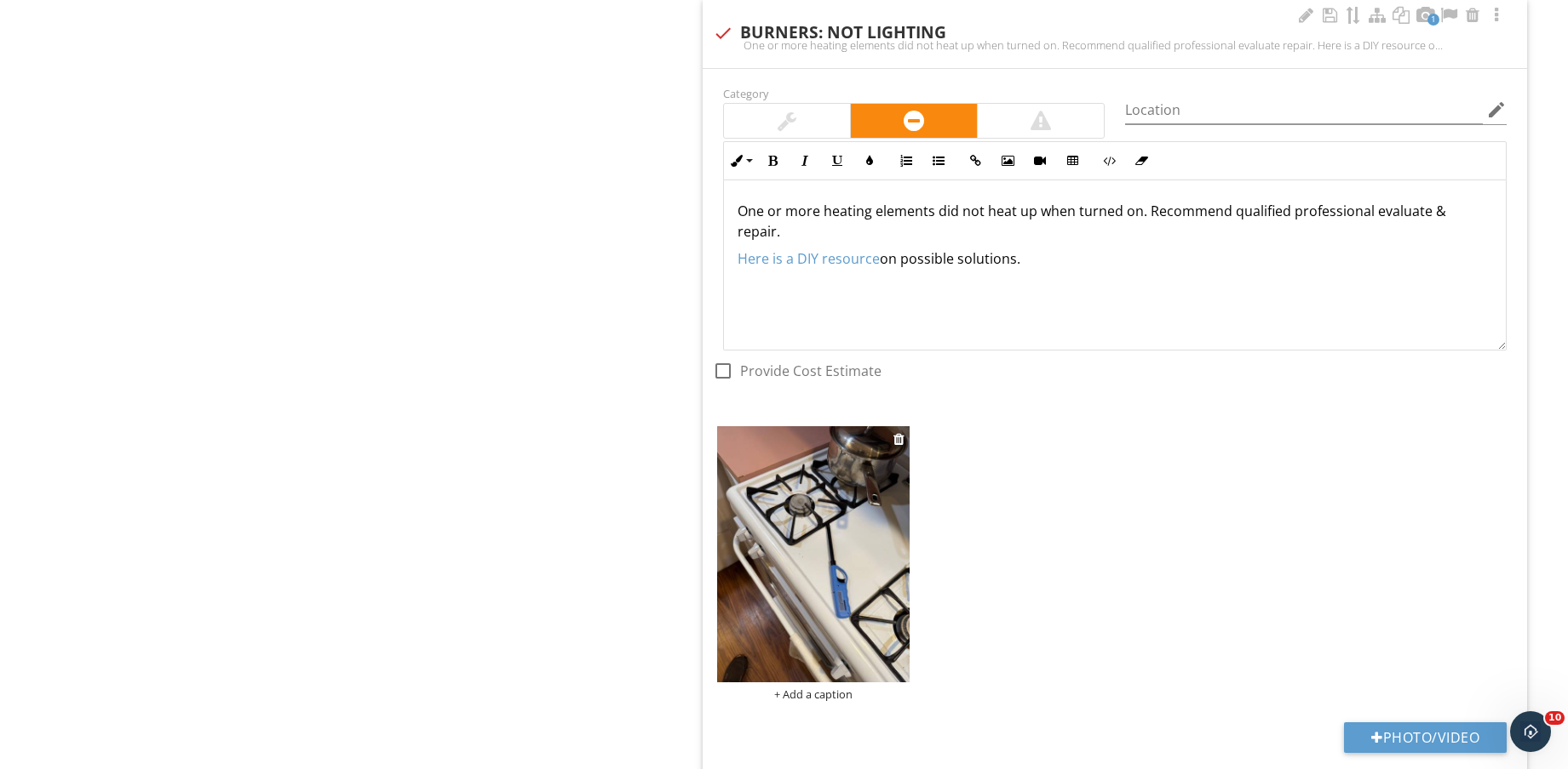
click at [762, 536] on img at bounding box center [813, 554] width 193 height 256
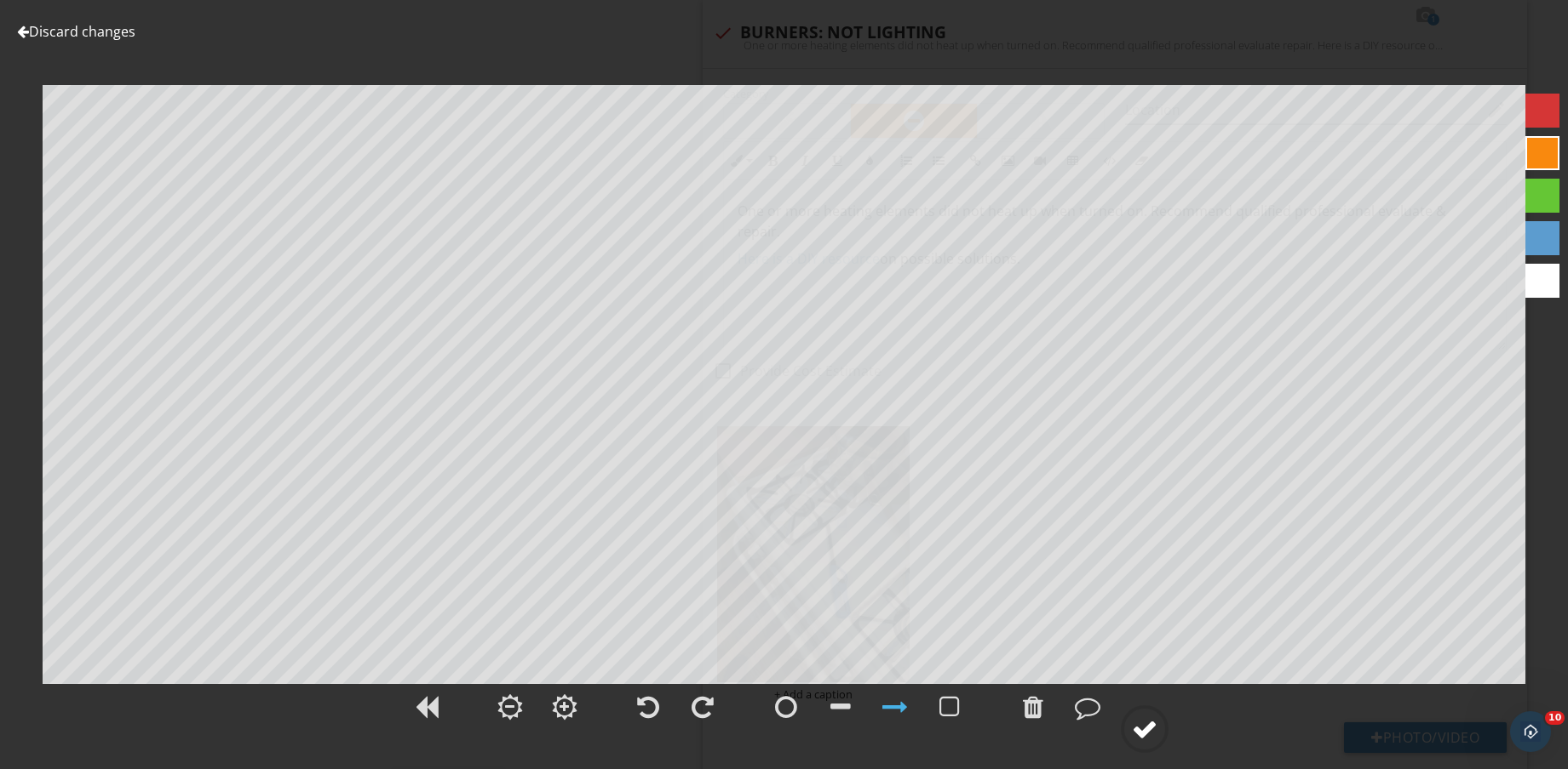
click at [1151, 717] on div at bounding box center [1144, 729] width 25 height 25
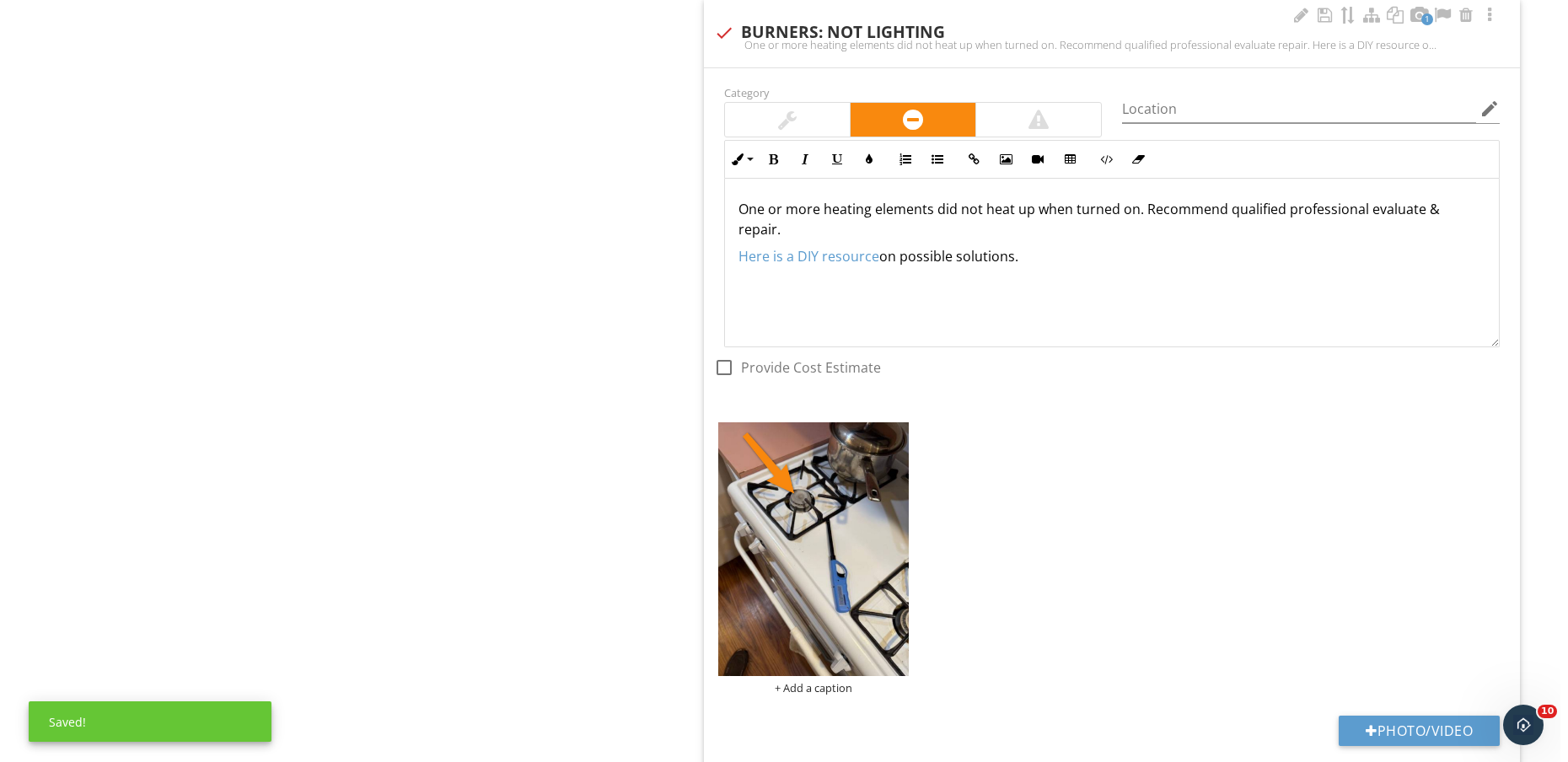
scroll to position [3691, 0]
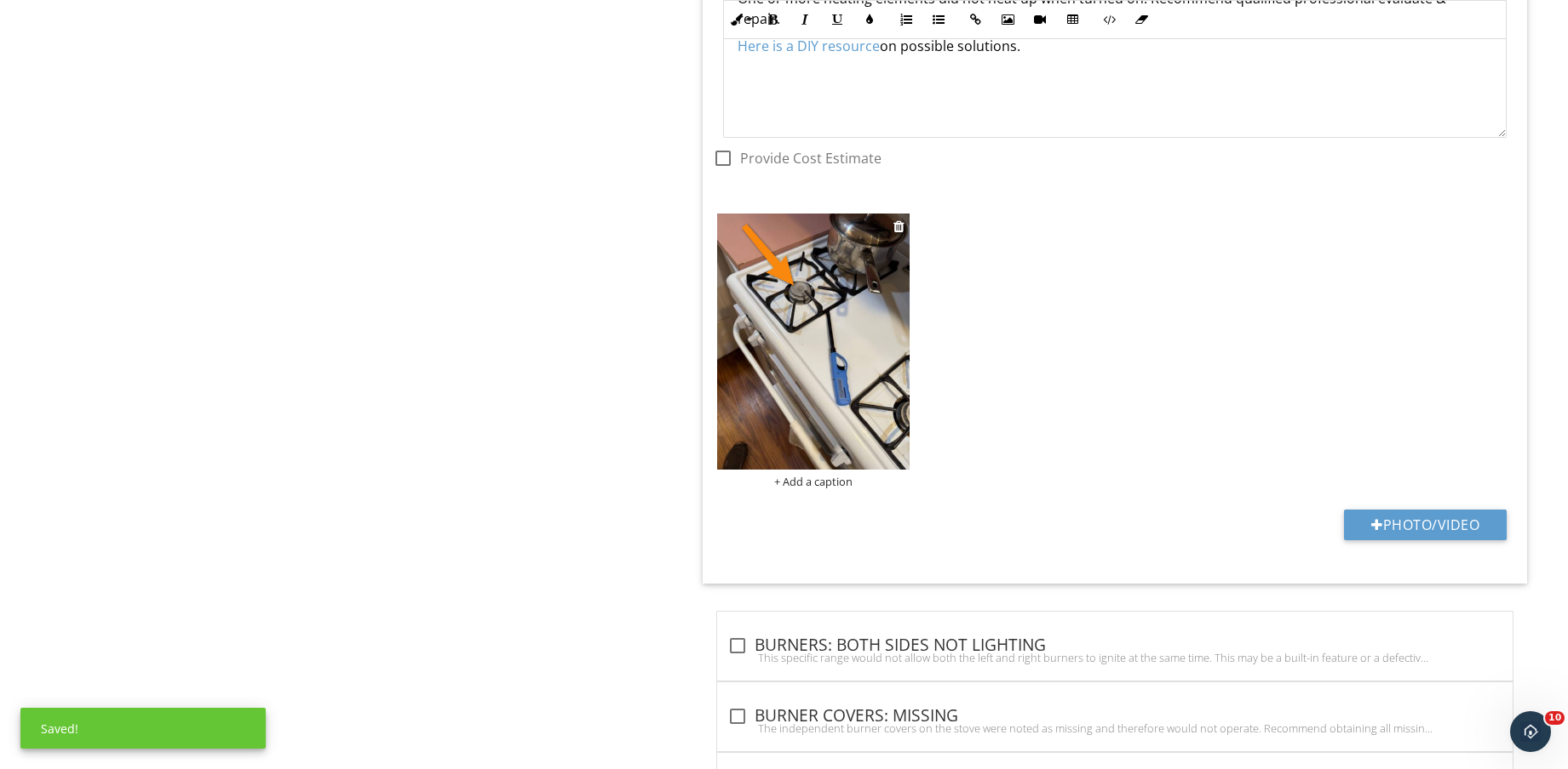
click at [829, 480] on div "+ Add a caption" at bounding box center [813, 481] width 193 height 14
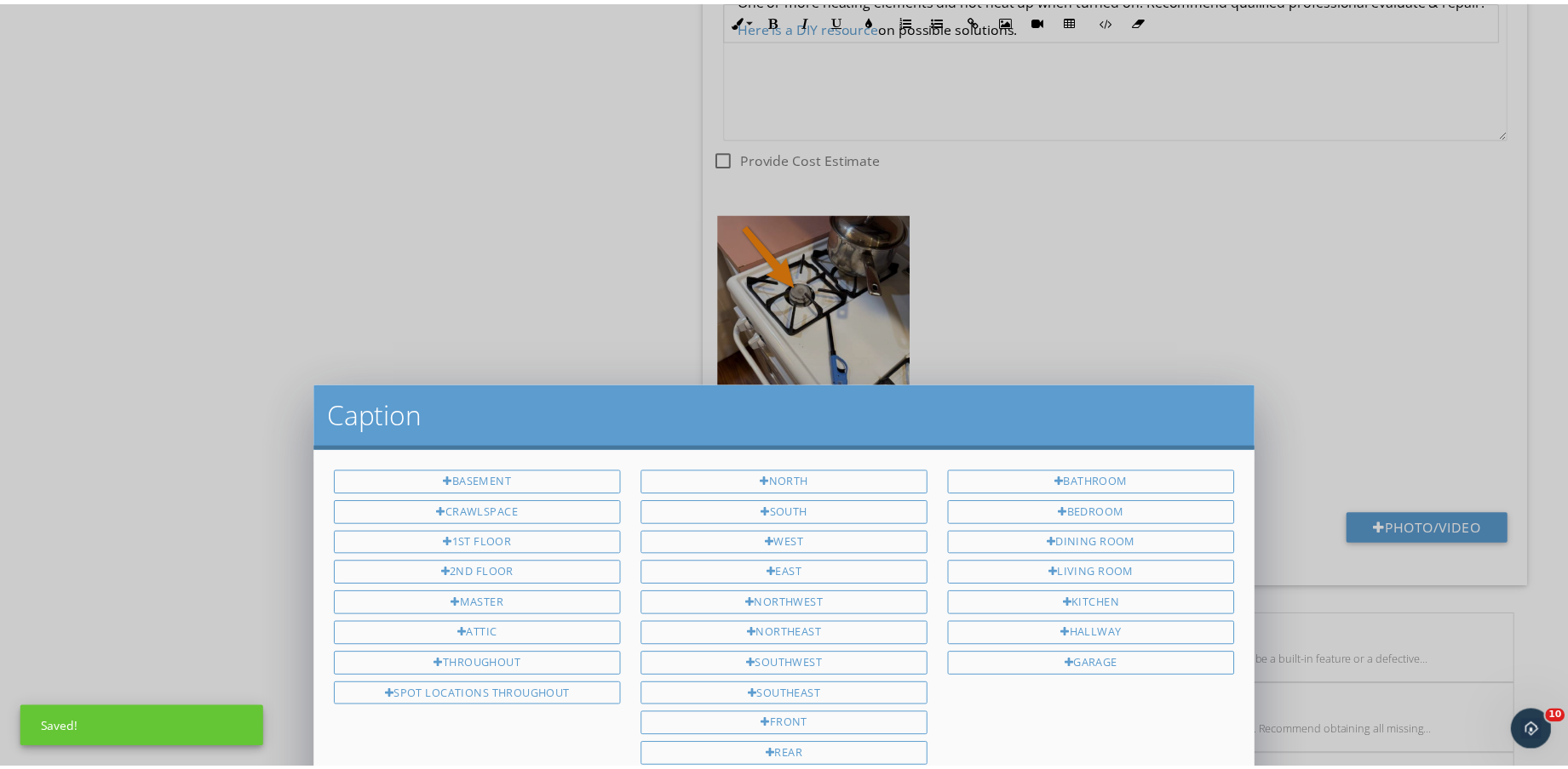
scroll to position [0, 0]
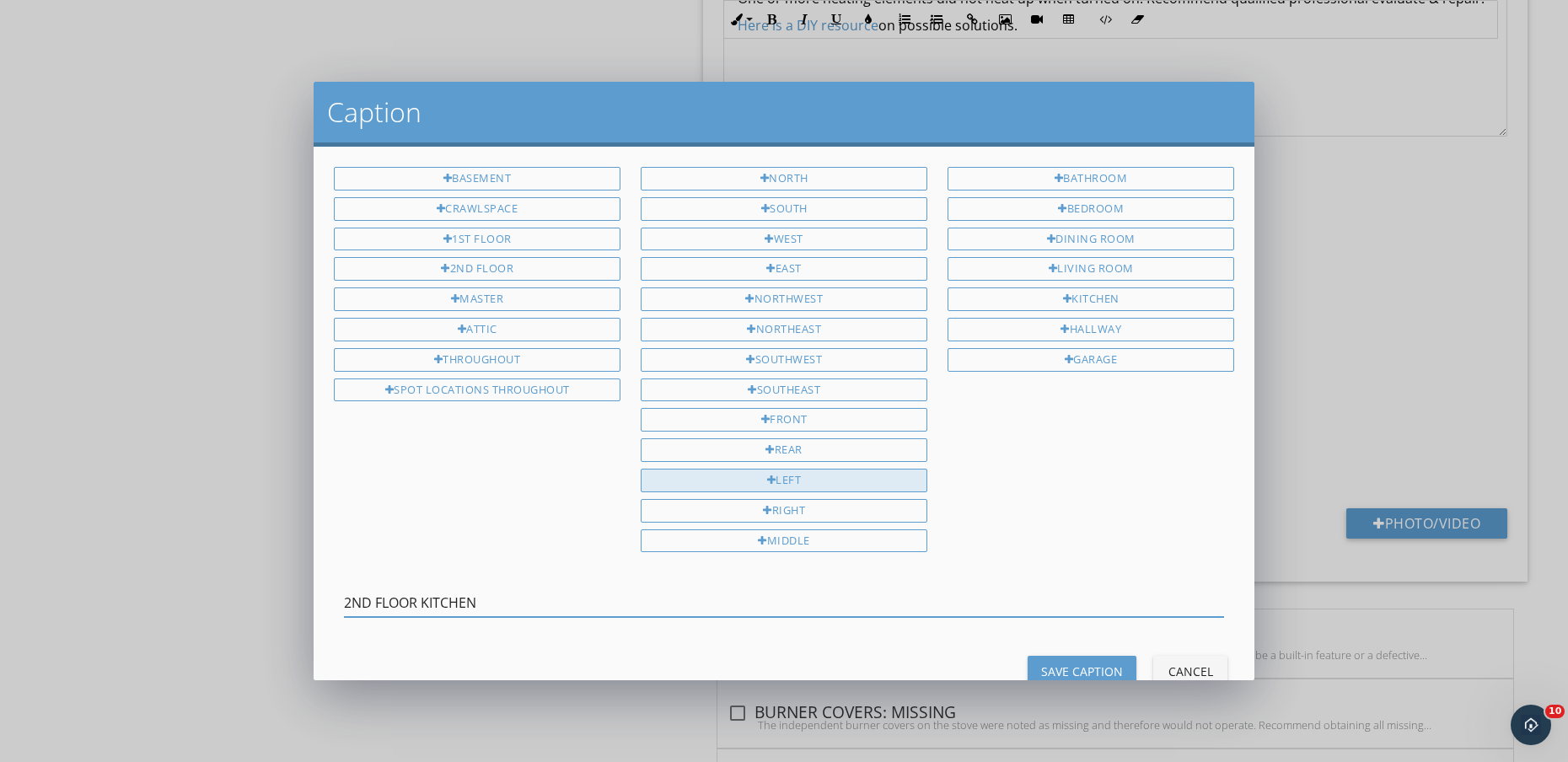
type input "2ND FLOOR KITCHEN"
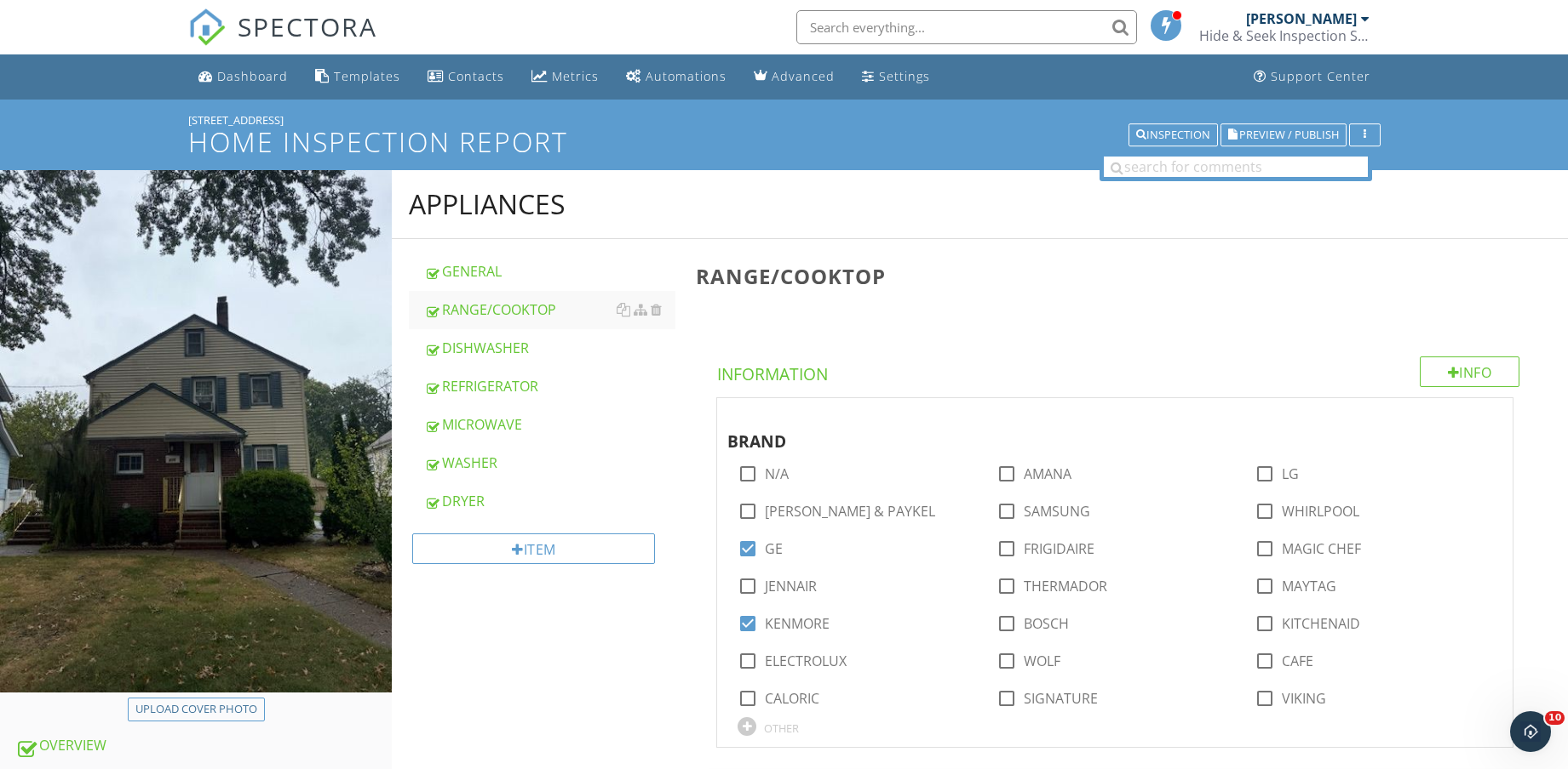
scroll to position [639, 0]
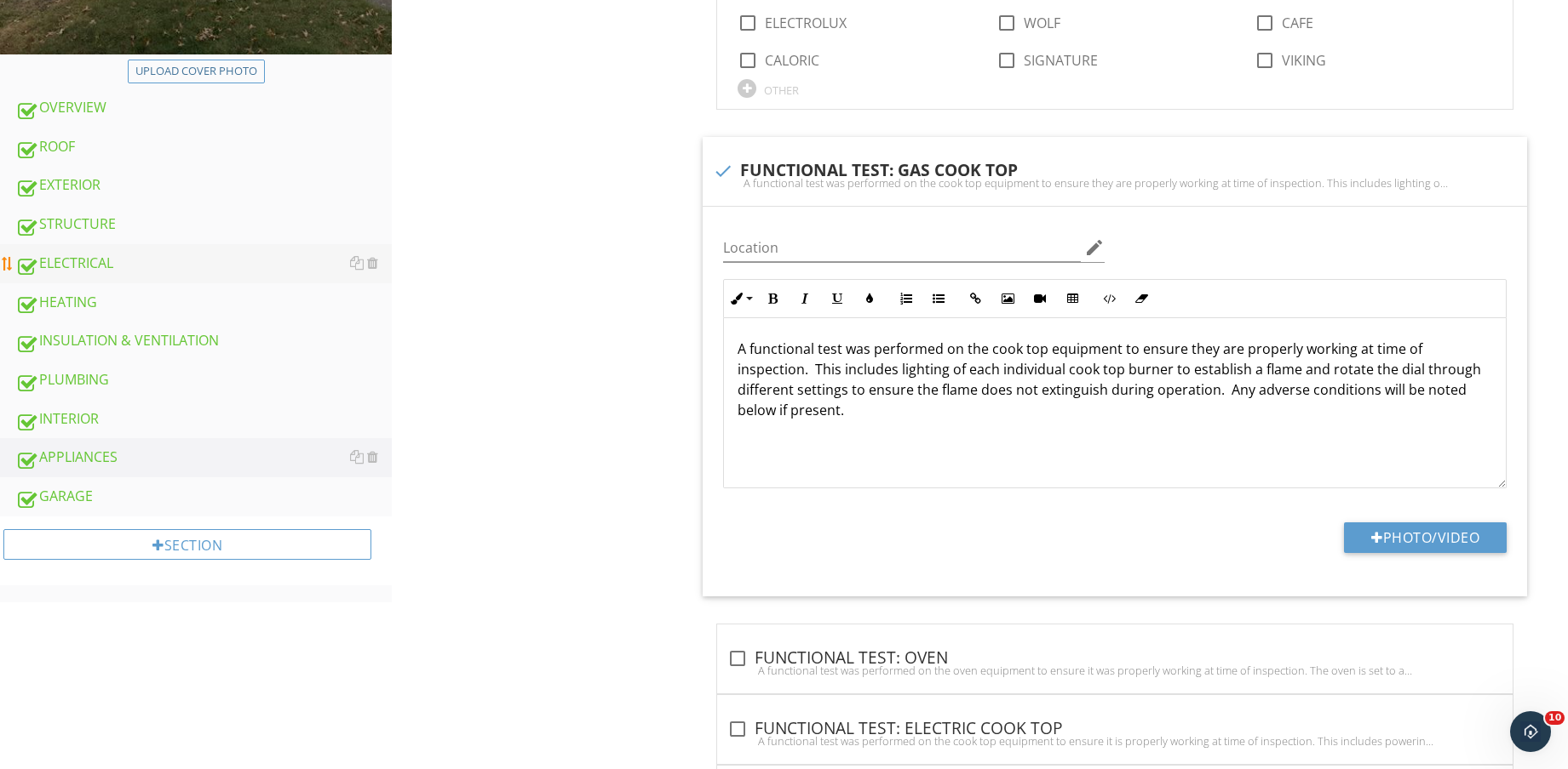
click at [124, 259] on div "ELECTRICAL" at bounding box center [203, 263] width 376 height 22
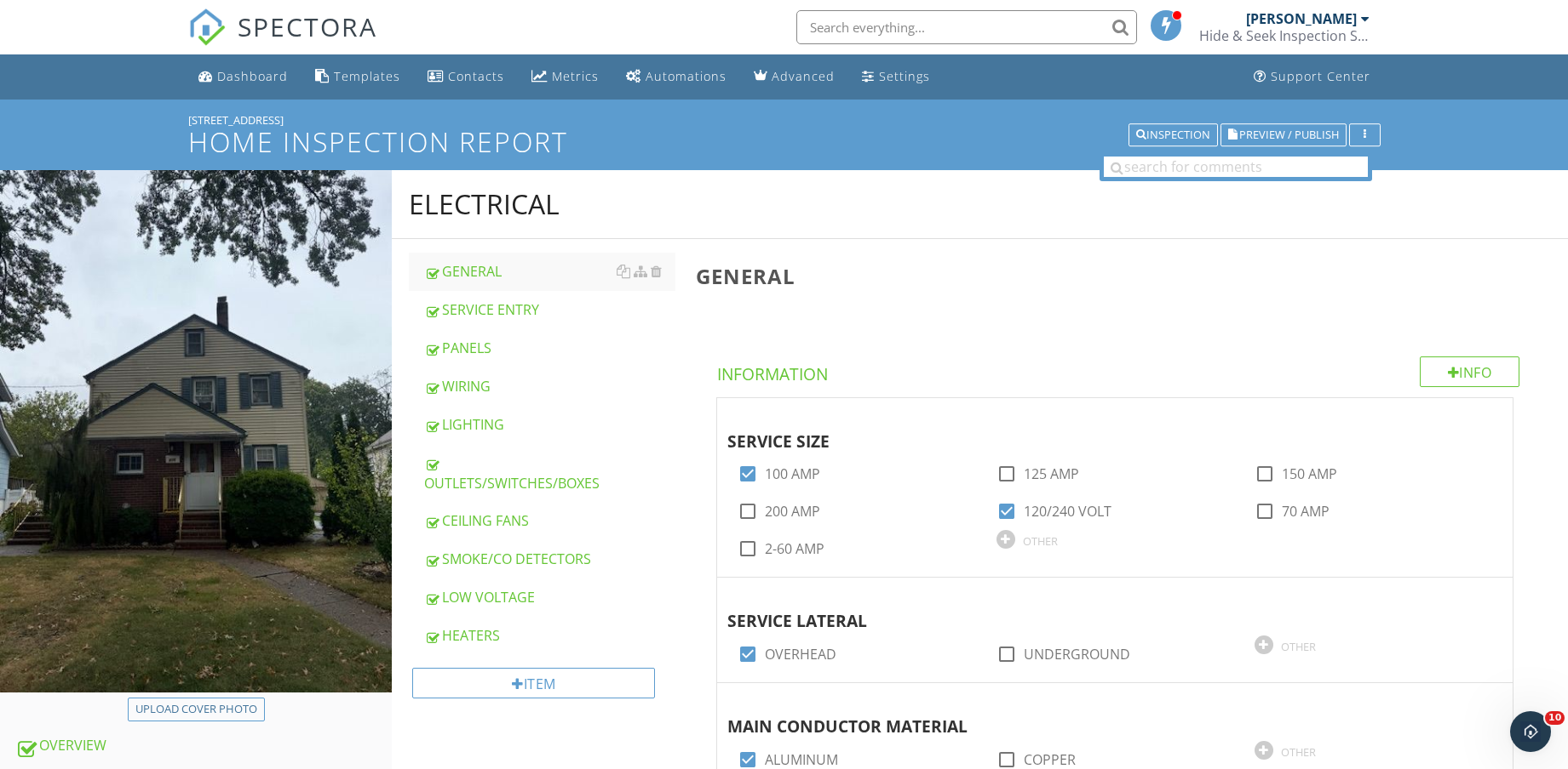
click at [514, 488] on div "OUTLETS/SWITCHES/BOXES" at bounding box center [550, 473] width 251 height 41
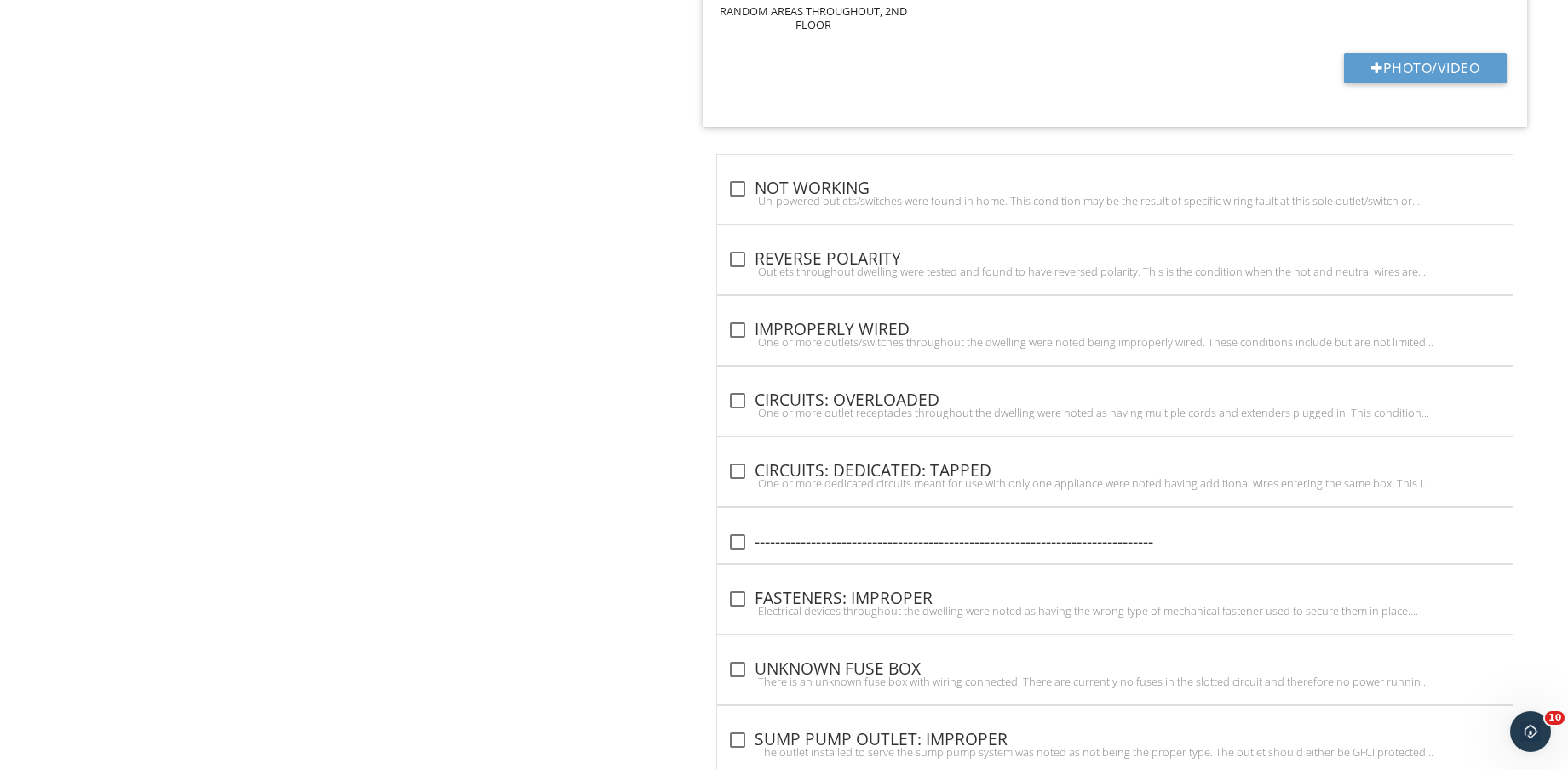
scroll to position [2376, 0]
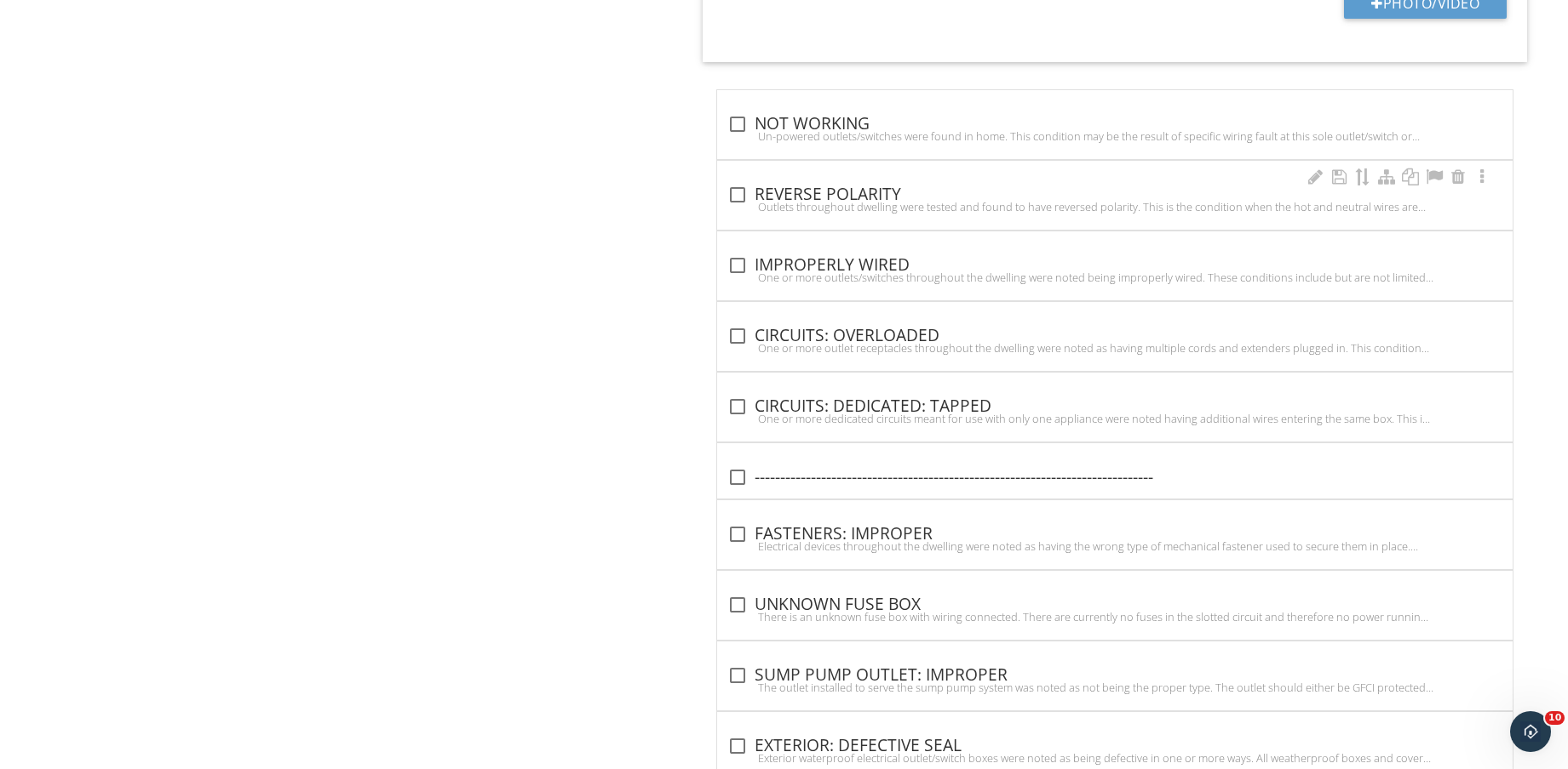
click at [833, 208] on div "Outlets throughout dwelling were tested and found to have reversed polarity. Th…" at bounding box center [1115, 207] width 775 height 14
checkbox input "true"
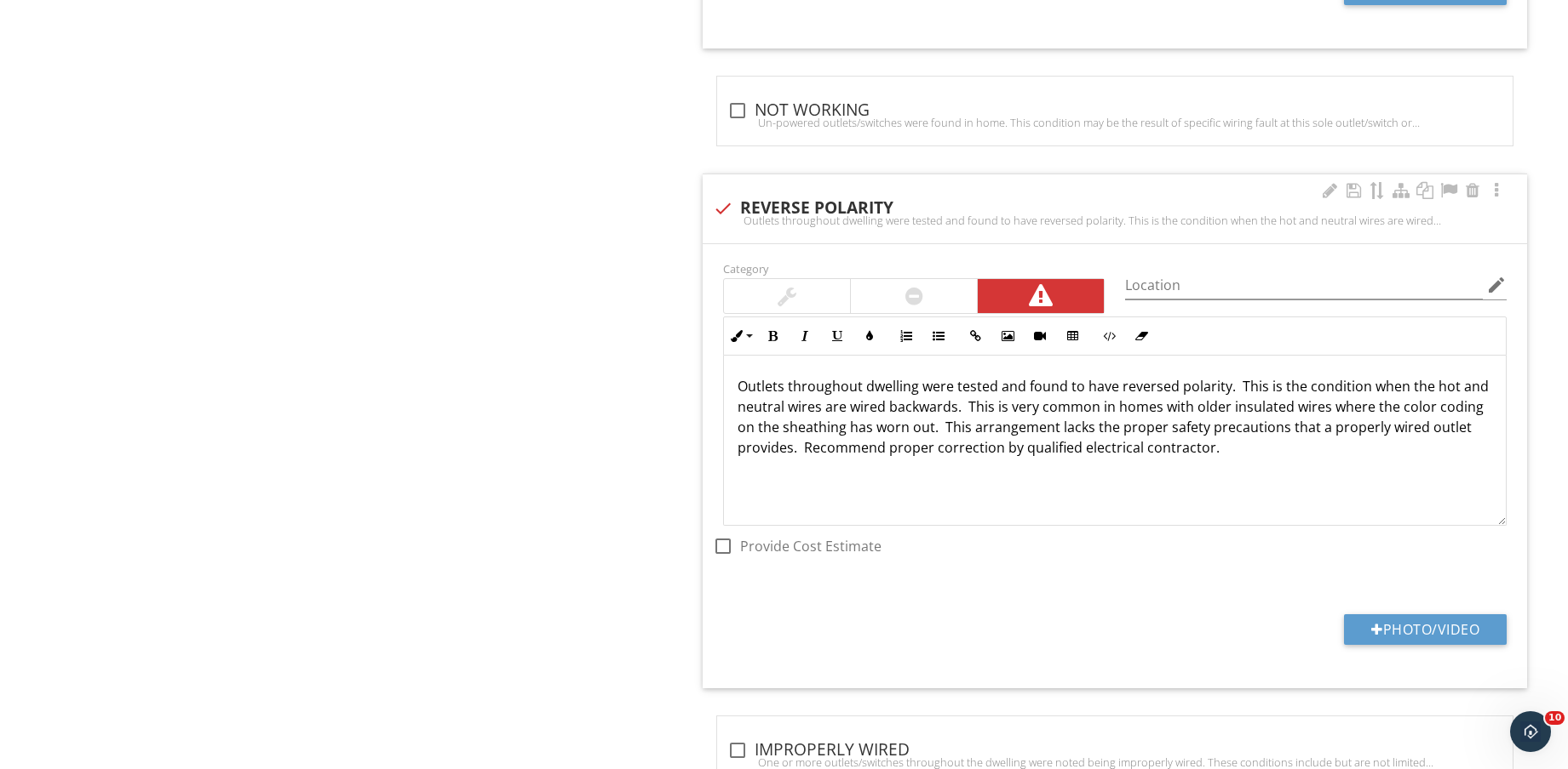
scroll to position [2482, 0]
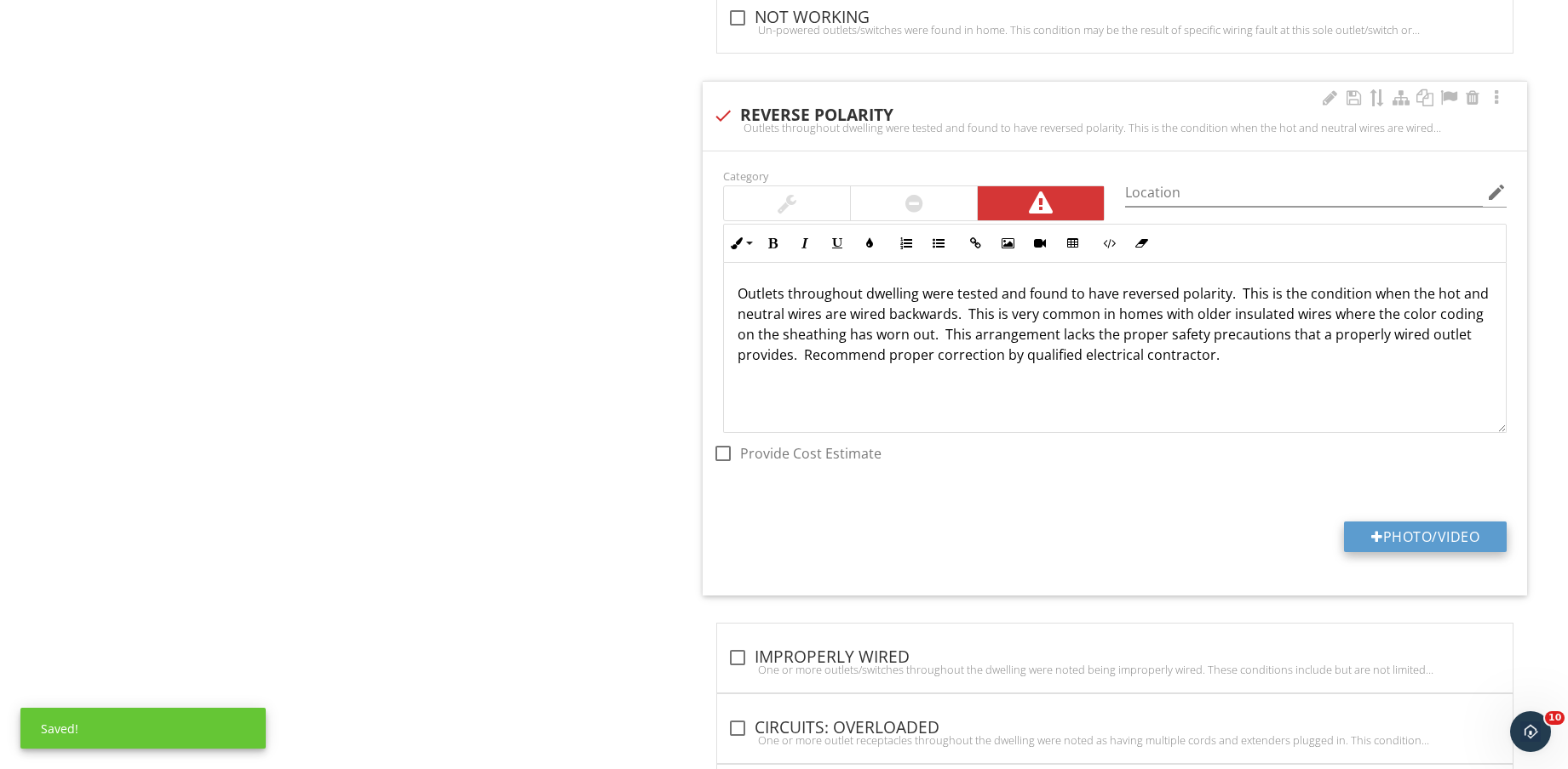
click at [1426, 537] on button "Photo/Video" at bounding box center [1424, 538] width 162 height 31
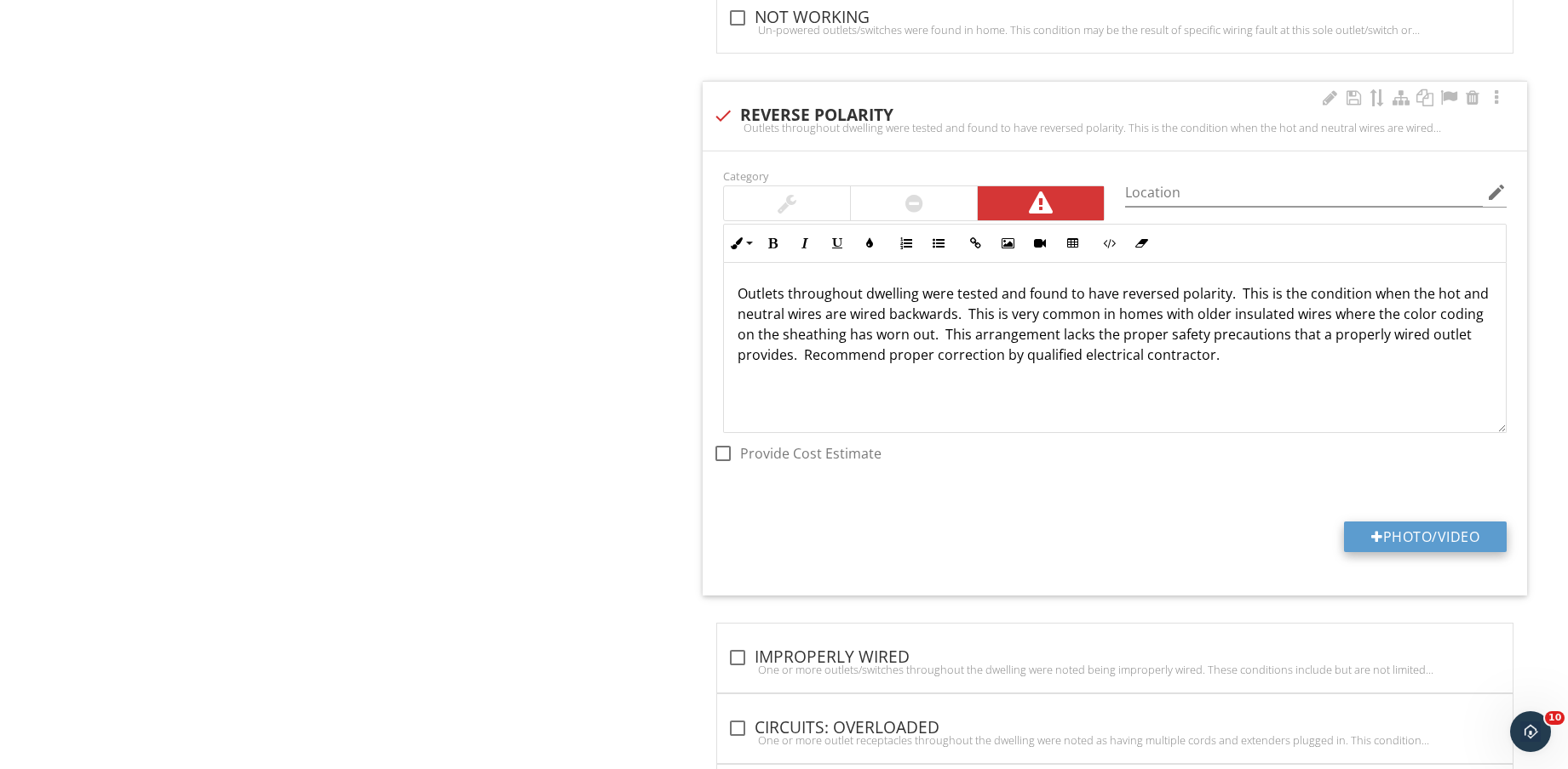
type input "C:\fakepath\IMG_8603.jpg"
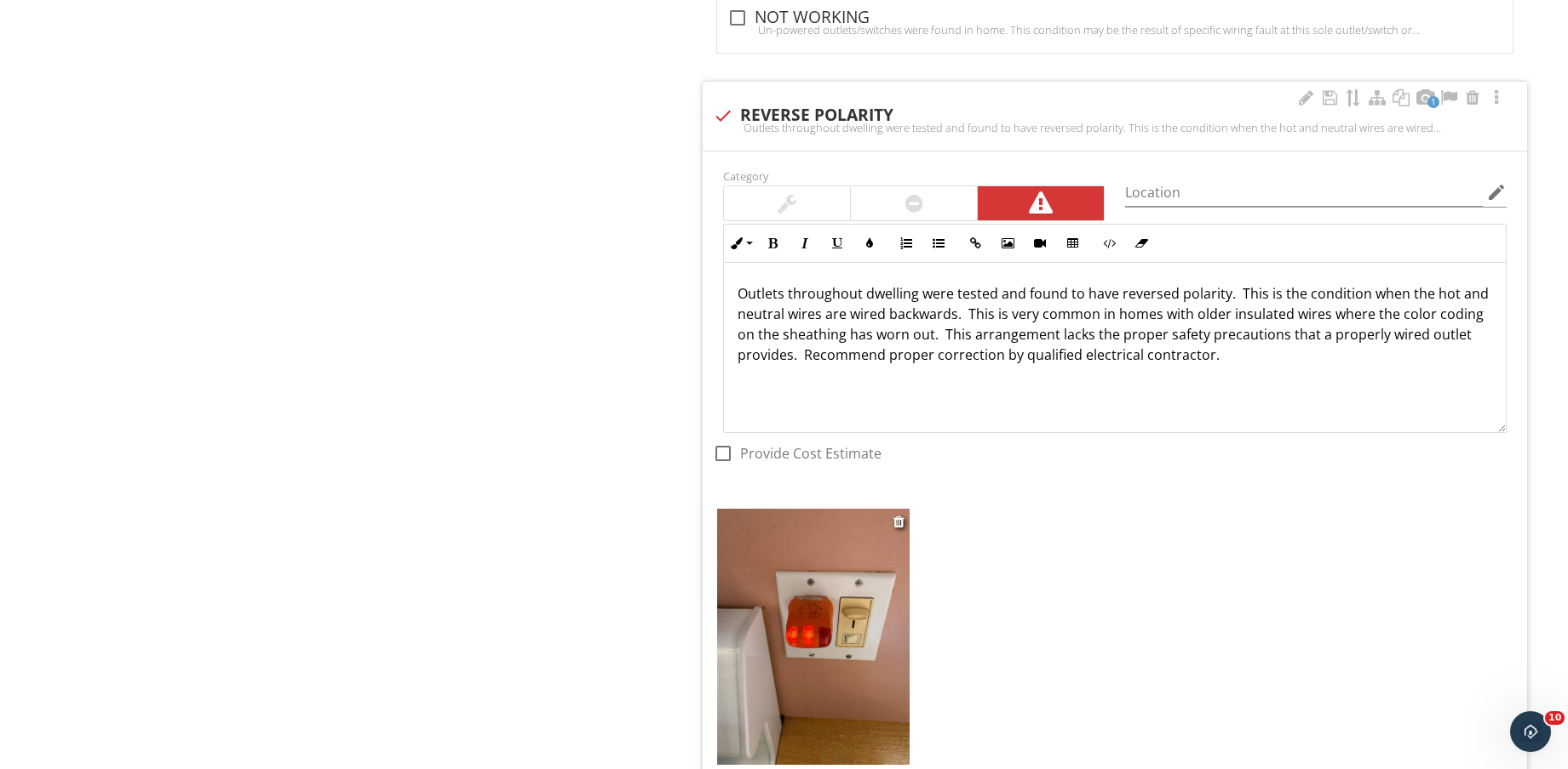
click at [790, 612] on img at bounding box center [813, 636] width 193 height 256
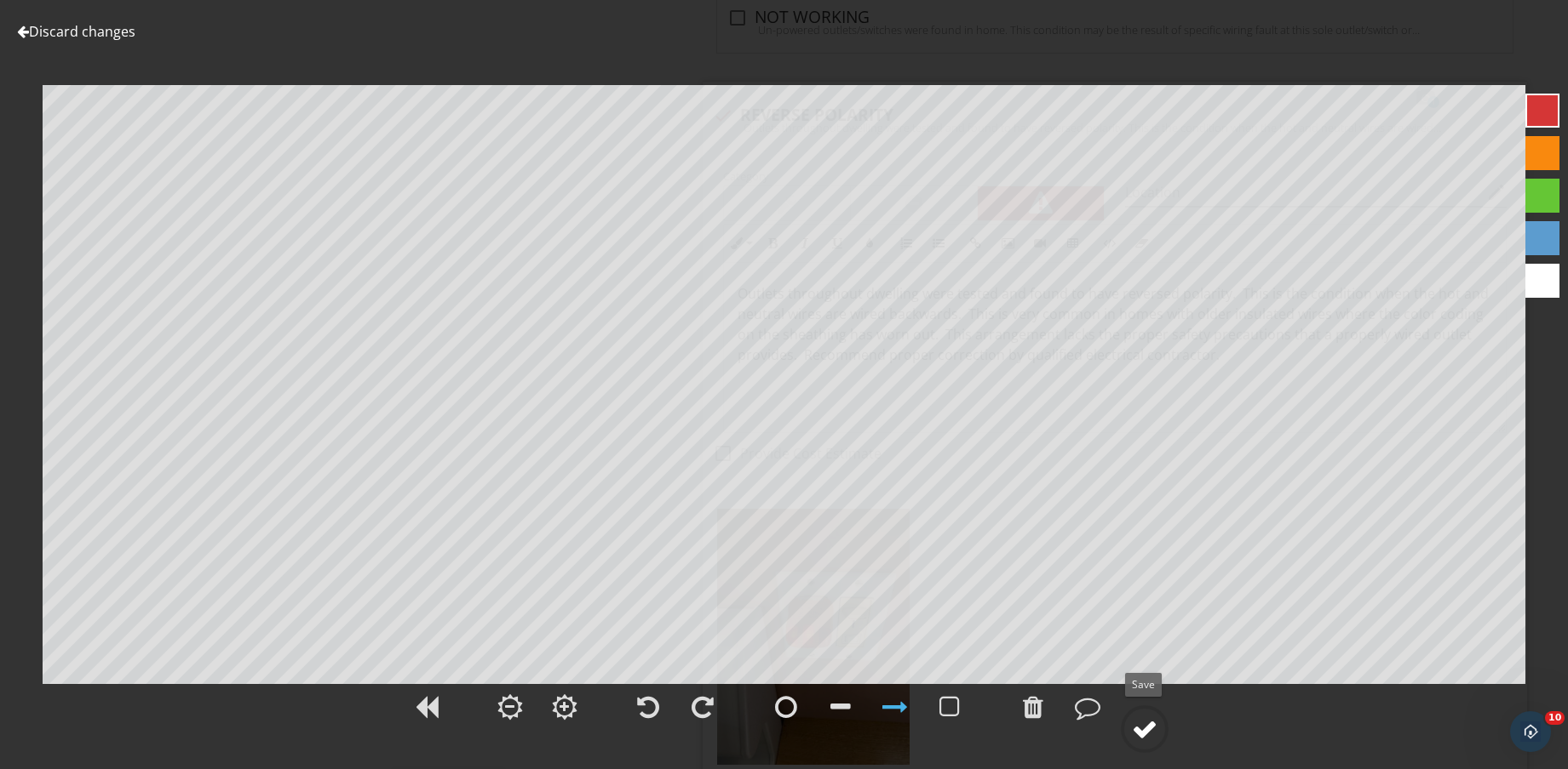
click at [1148, 734] on div at bounding box center [1144, 729] width 25 height 25
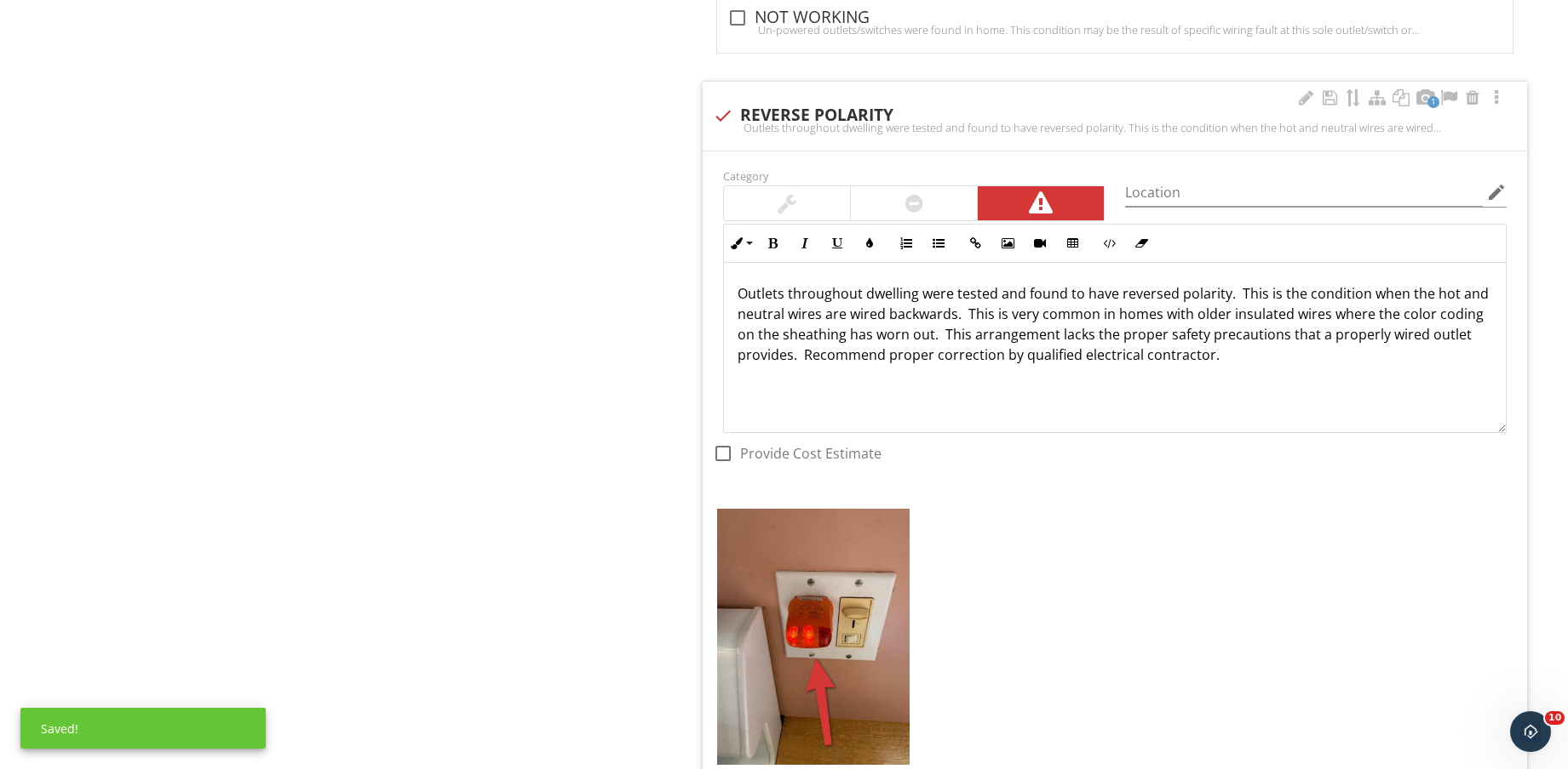
click at [731, 119] on div at bounding box center [723, 116] width 29 height 29
checkbox input "true"
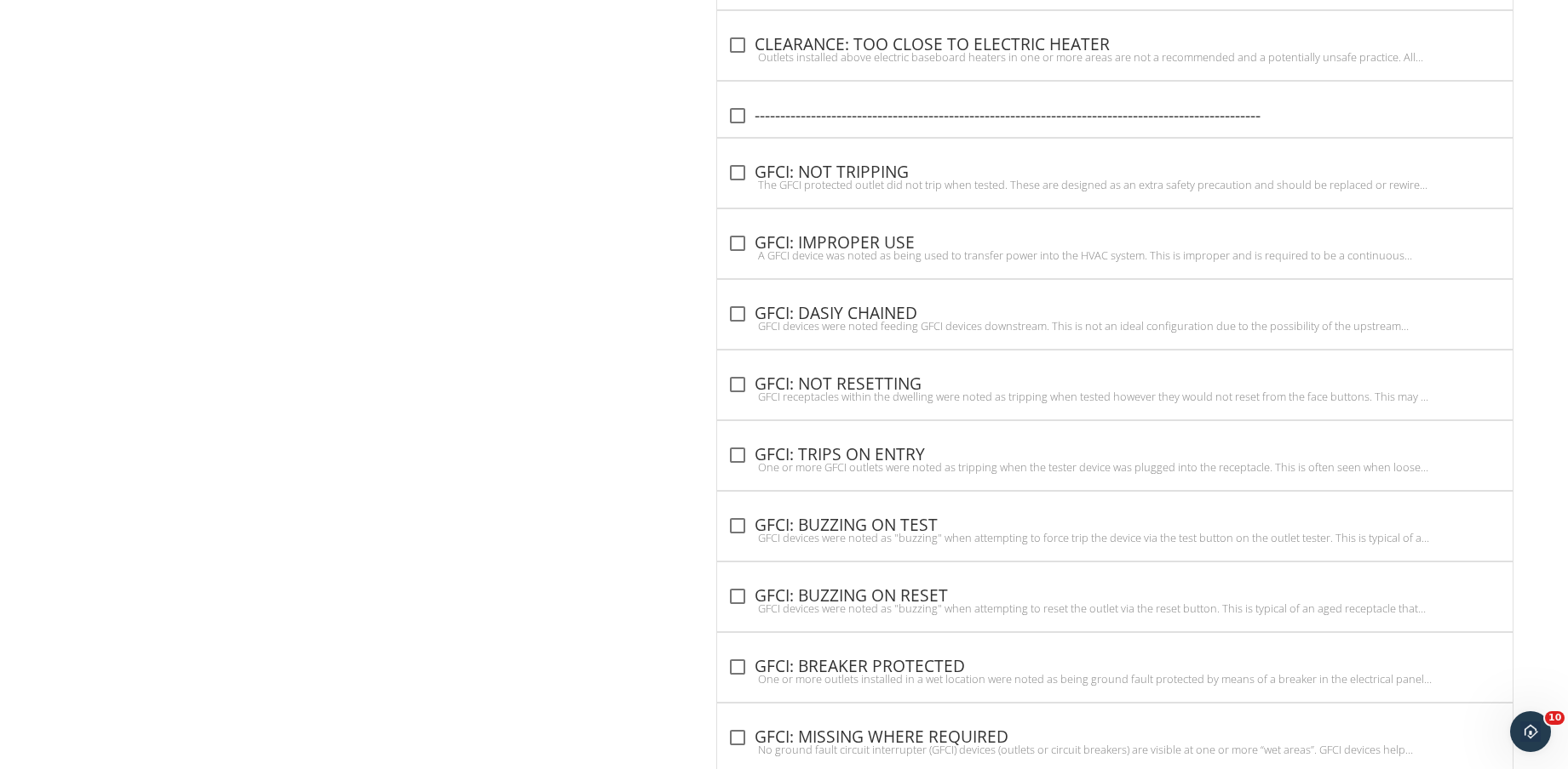
scroll to position [3508, 0]
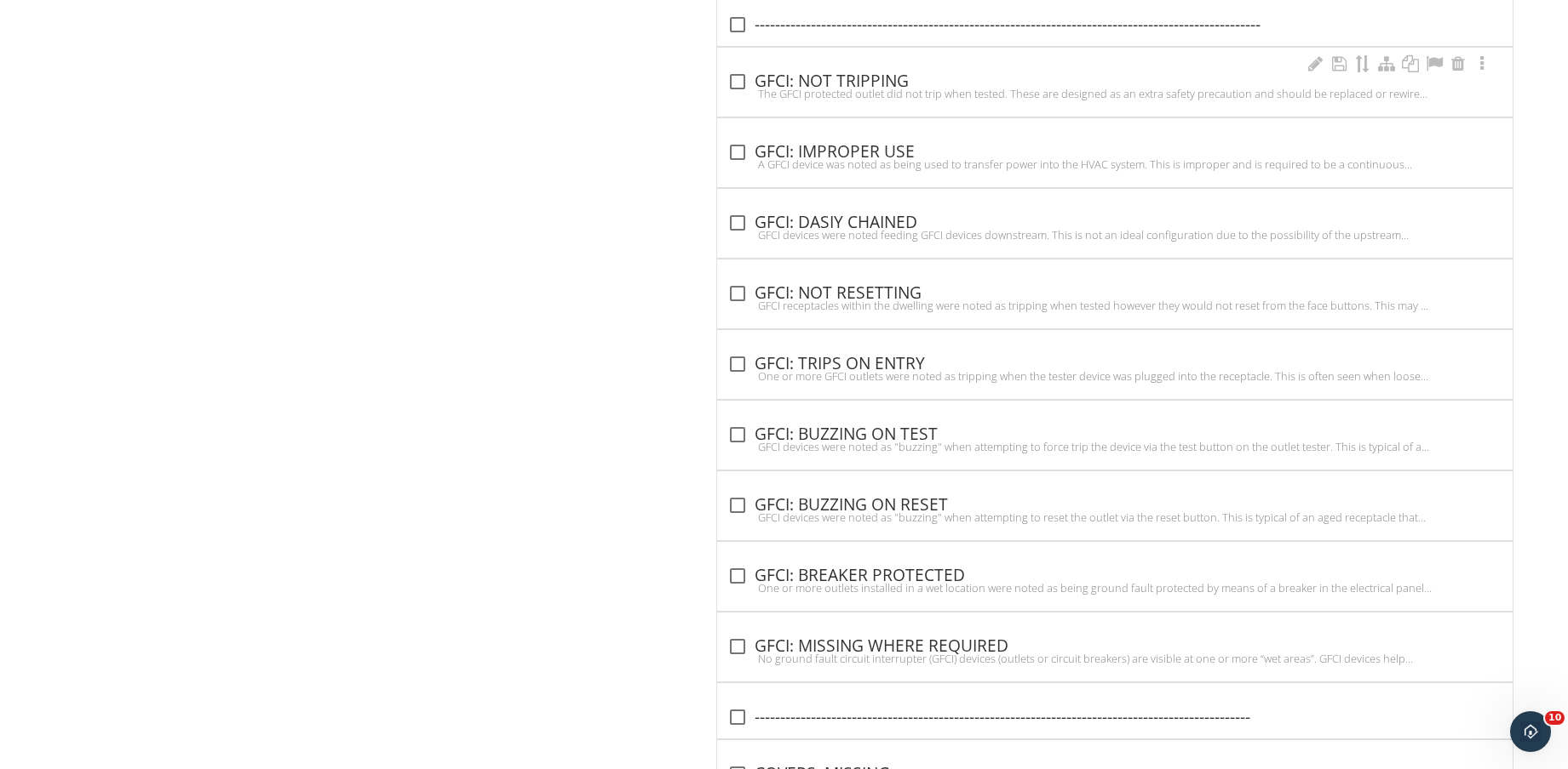
click at [873, 88] on div "The GFCI protected outlet did not trip when tested. These are designed as an ex…" at bounding box center [1115, 93] width 775 height 14
checkbox input "true"
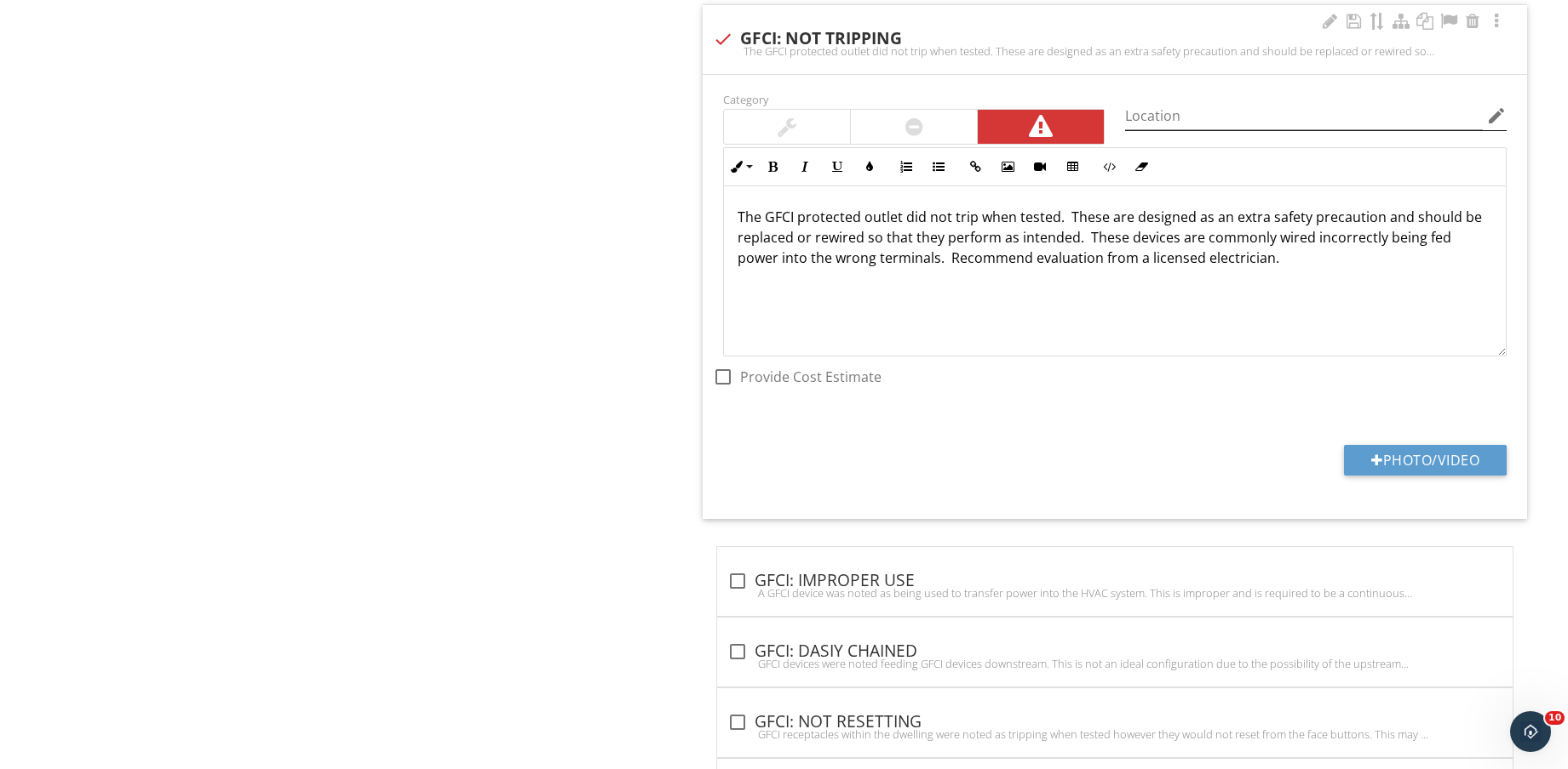
scroll to position [3615, 0]
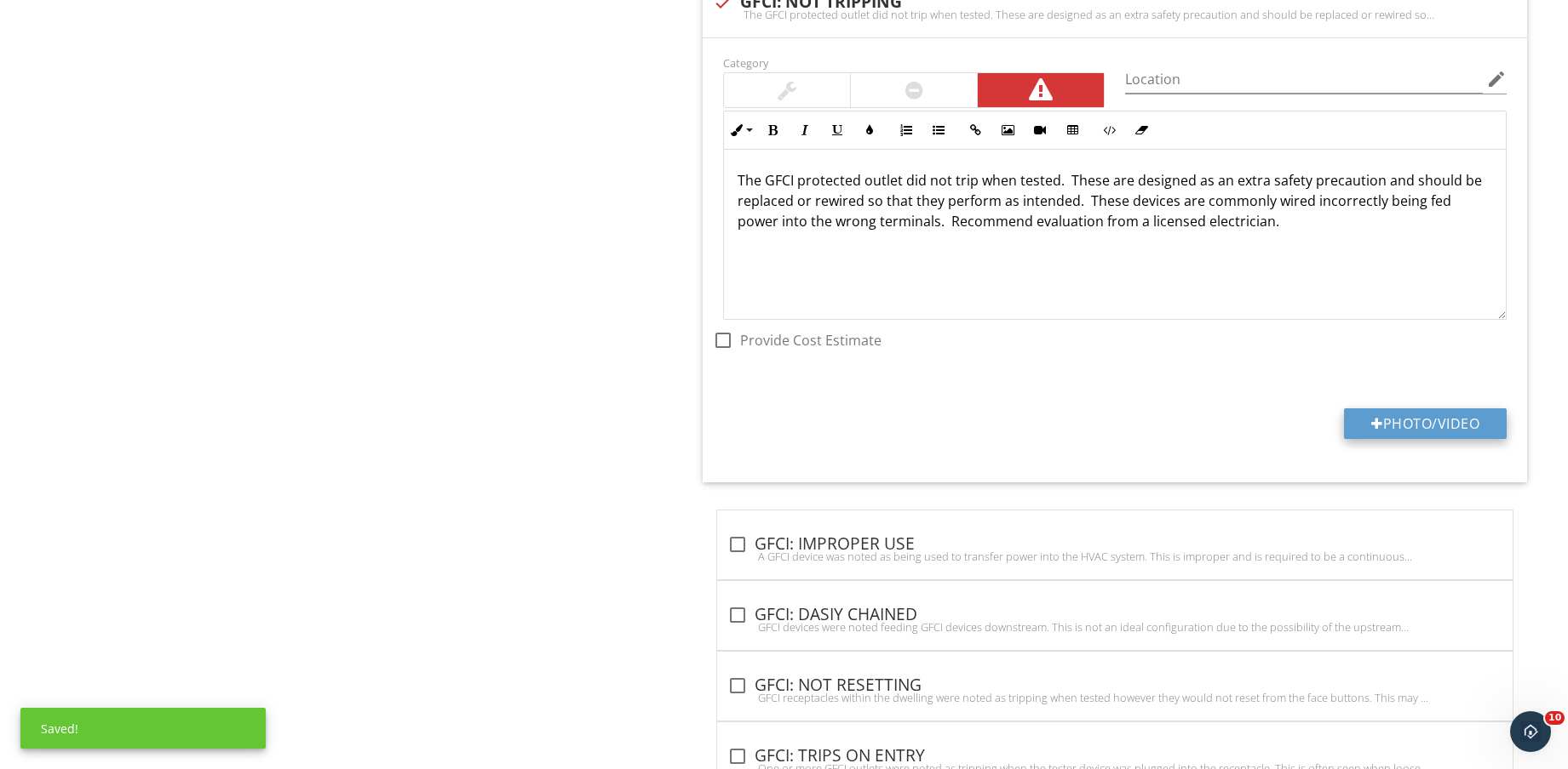
click at [1462, 427] on button "Photo/Video" at bounding box center [1424, 424] width 162 height 31
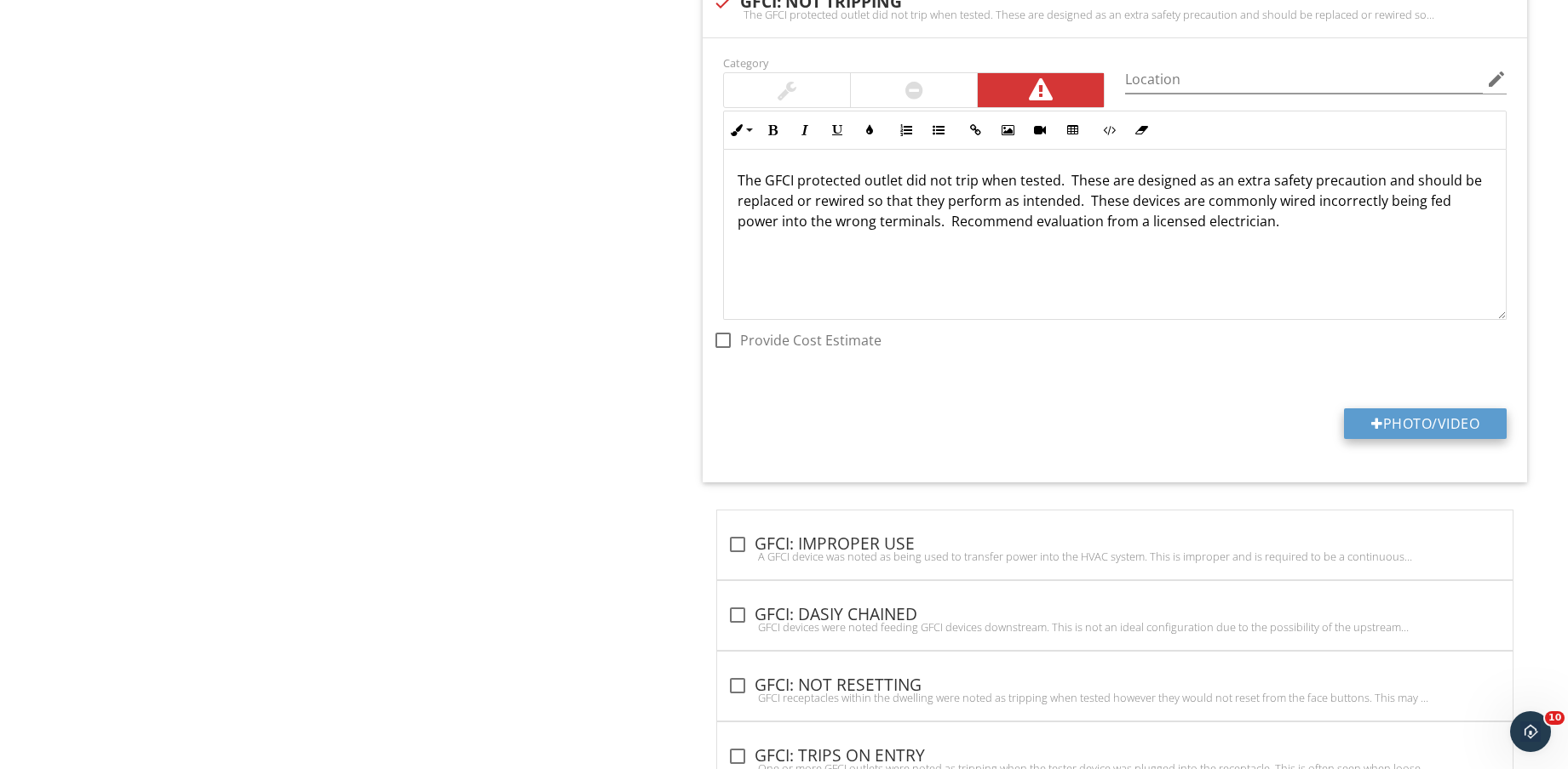
type input "C:\fakepath\IMG_8603.jpg"
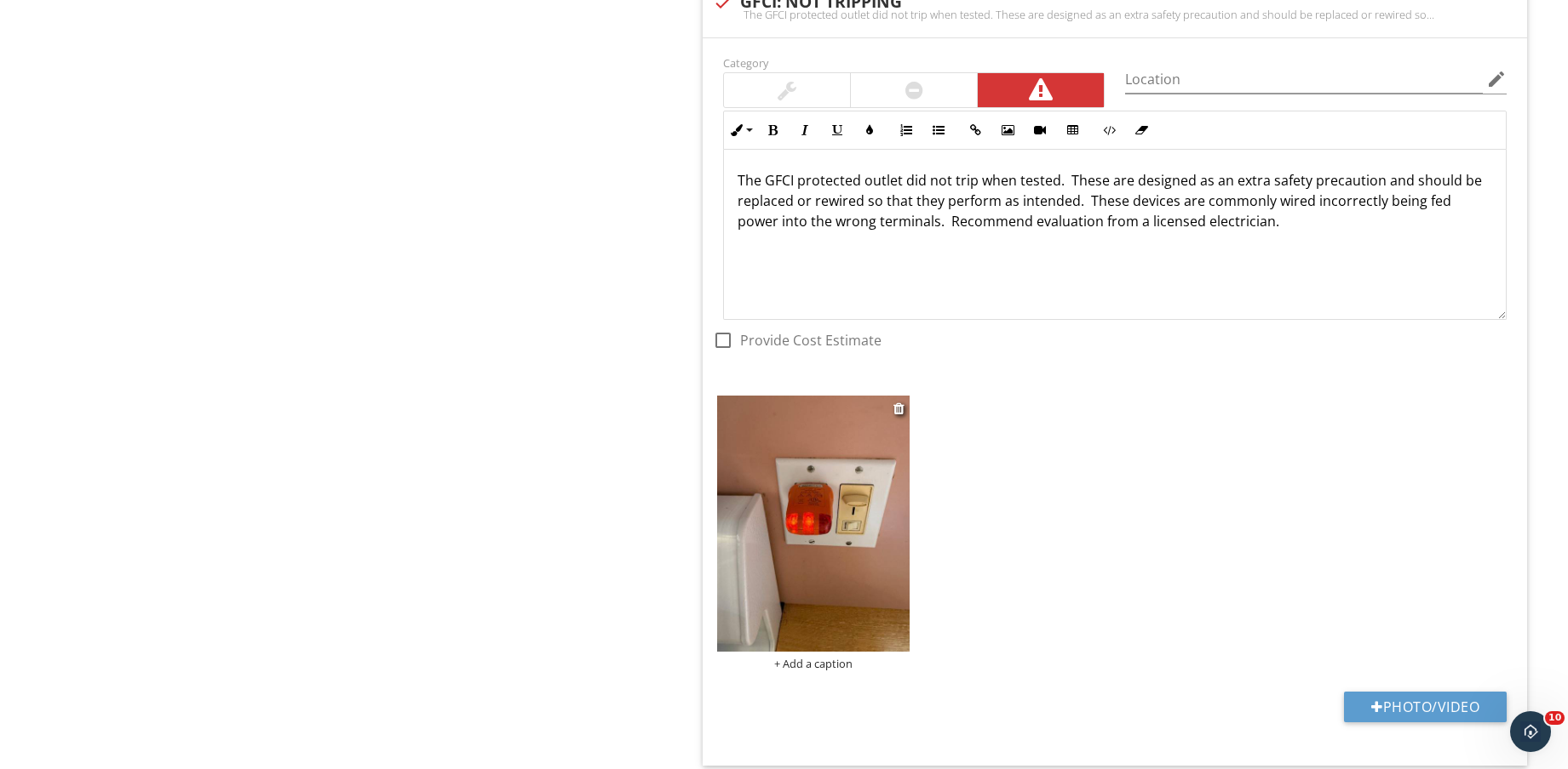
click at [786, 528] on img at bounding box center [813, 523] width 193 height 256
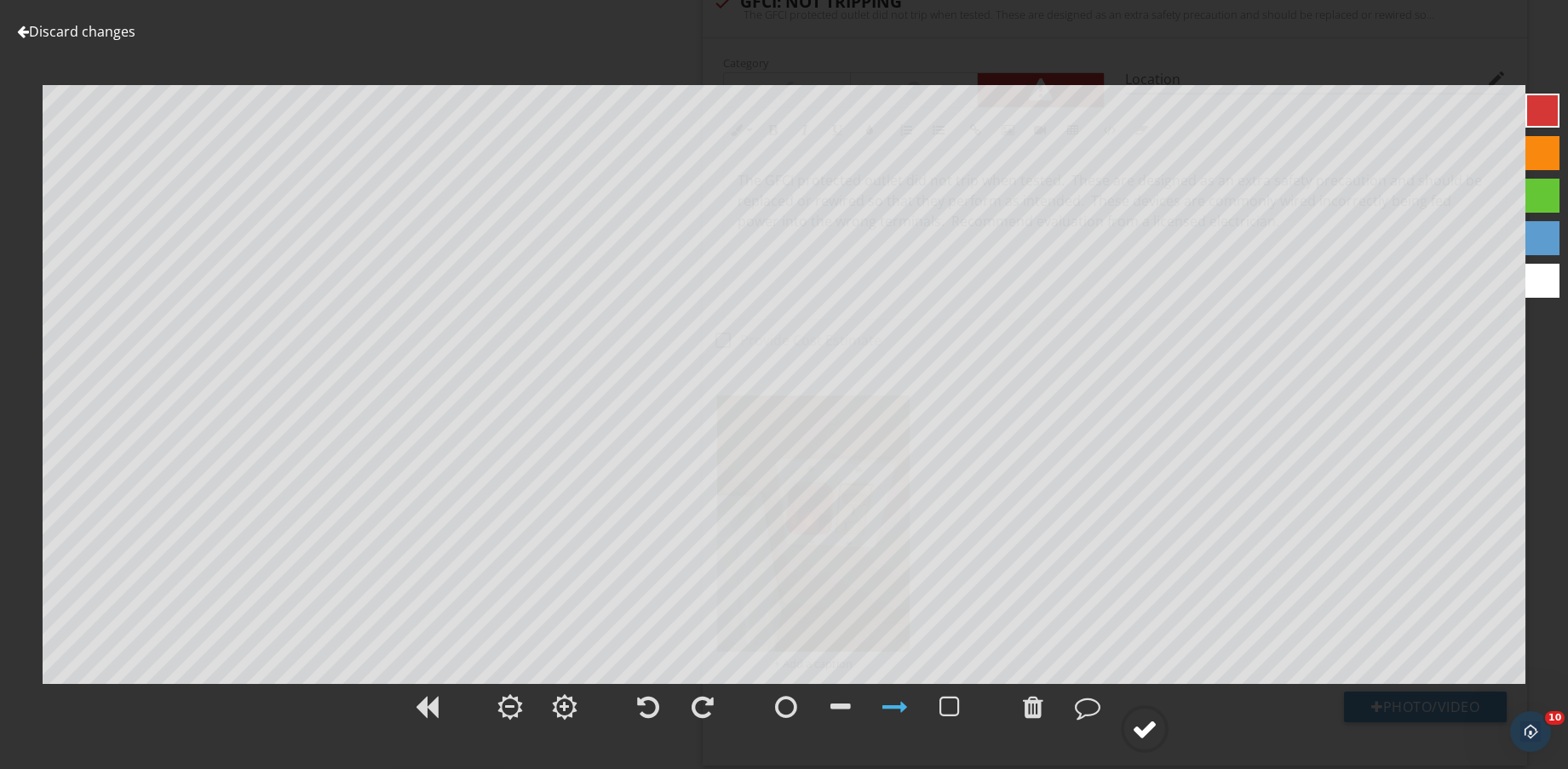
click at [1131, 719] on div at bounding box center [1144, 729] width 25 height 25
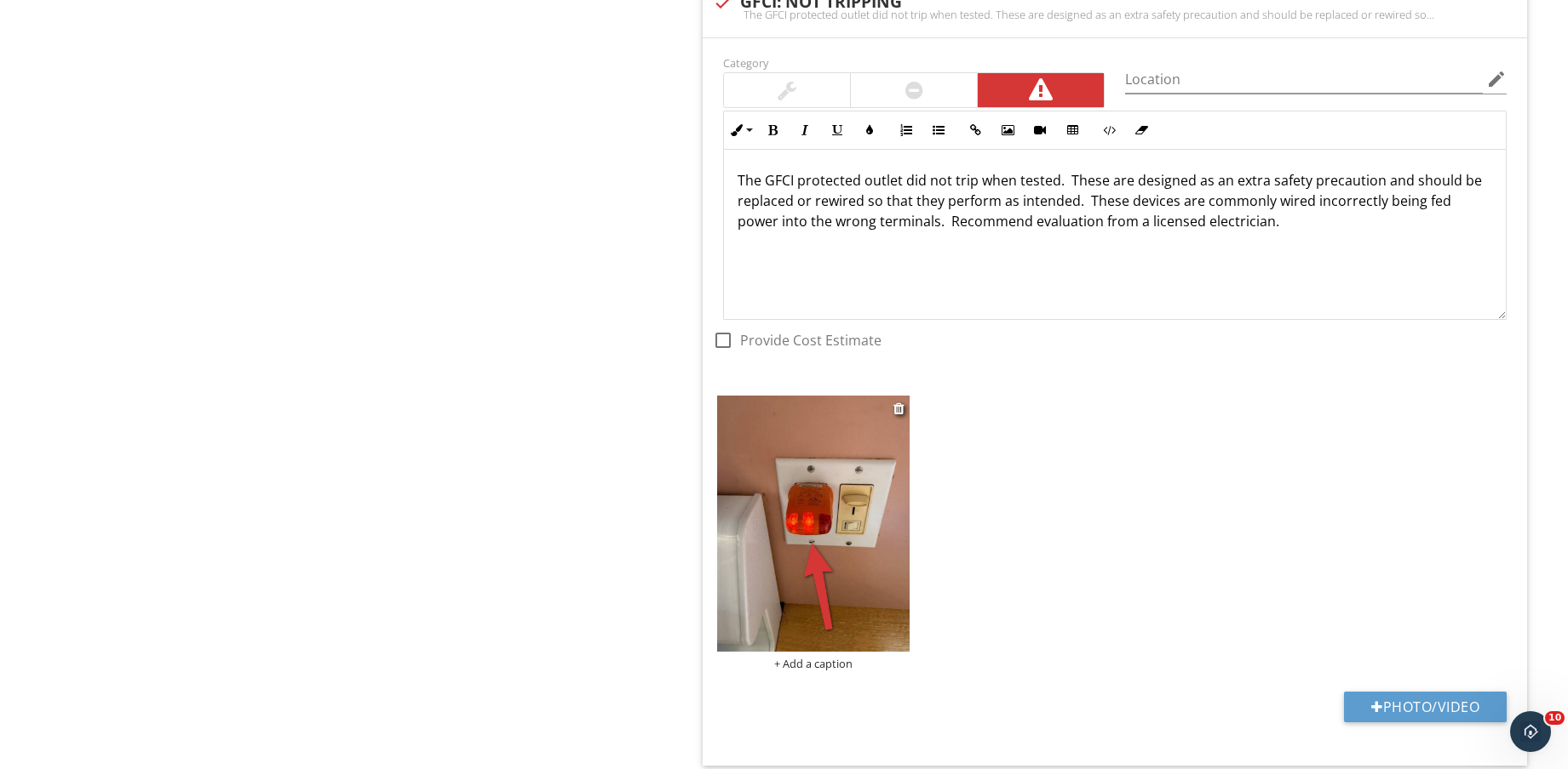
click at [842, 671] on div "+ Add a caption" at bounding box center [813, 664] width 193 height 14
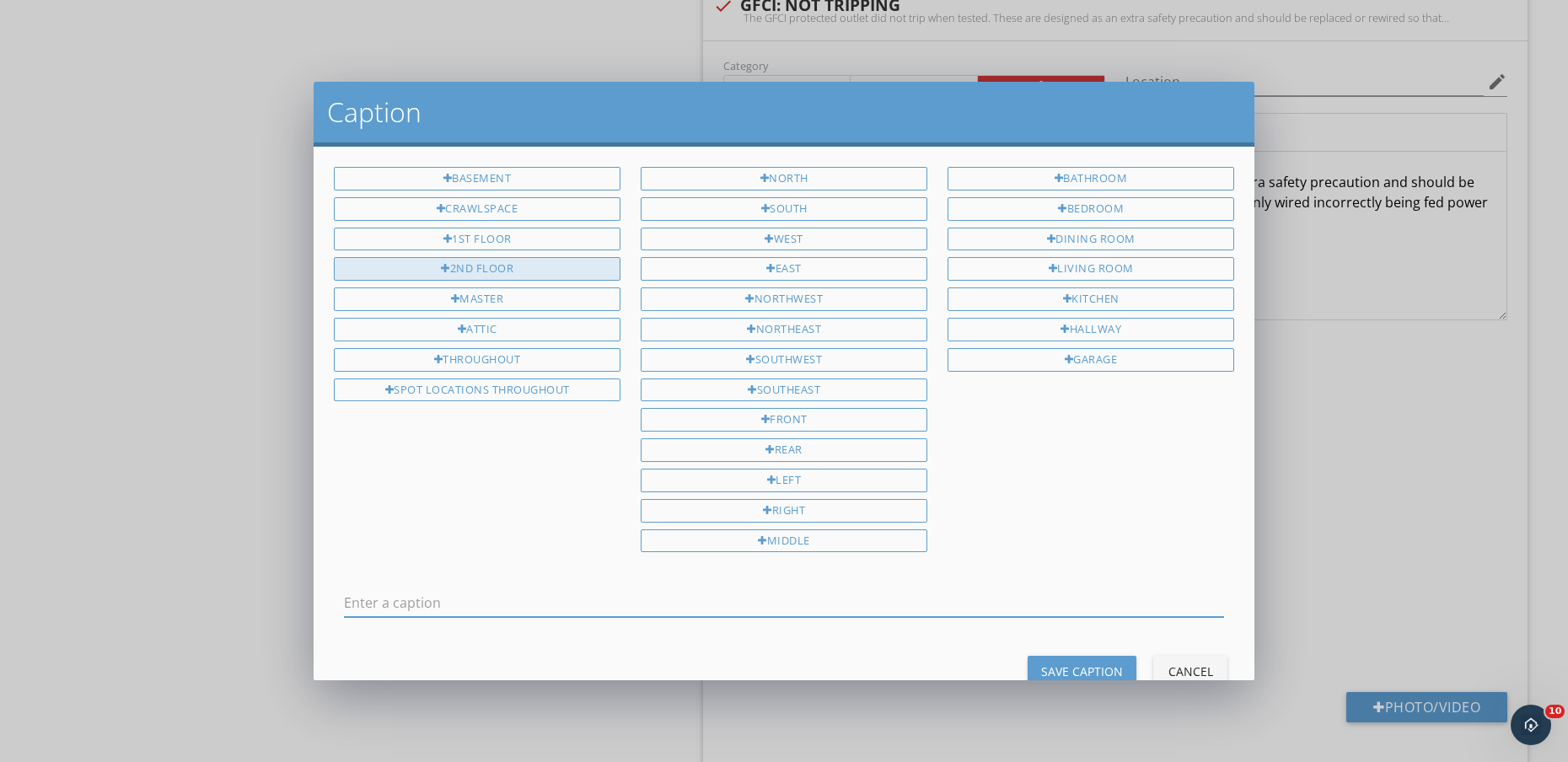
click at [491, 261] on div "2ND FLOOR" at bounding box center [478, 269] width 287 height 24
click at [1135, 301] on div "KITCHEN" at bounding box center [1091, 300] width 287 height 24
type input "2ND FLOOR KITCHEN"
click at [1071, 676] on div "Save Caption" at bounding box center [1082, 671] width 82 height 17
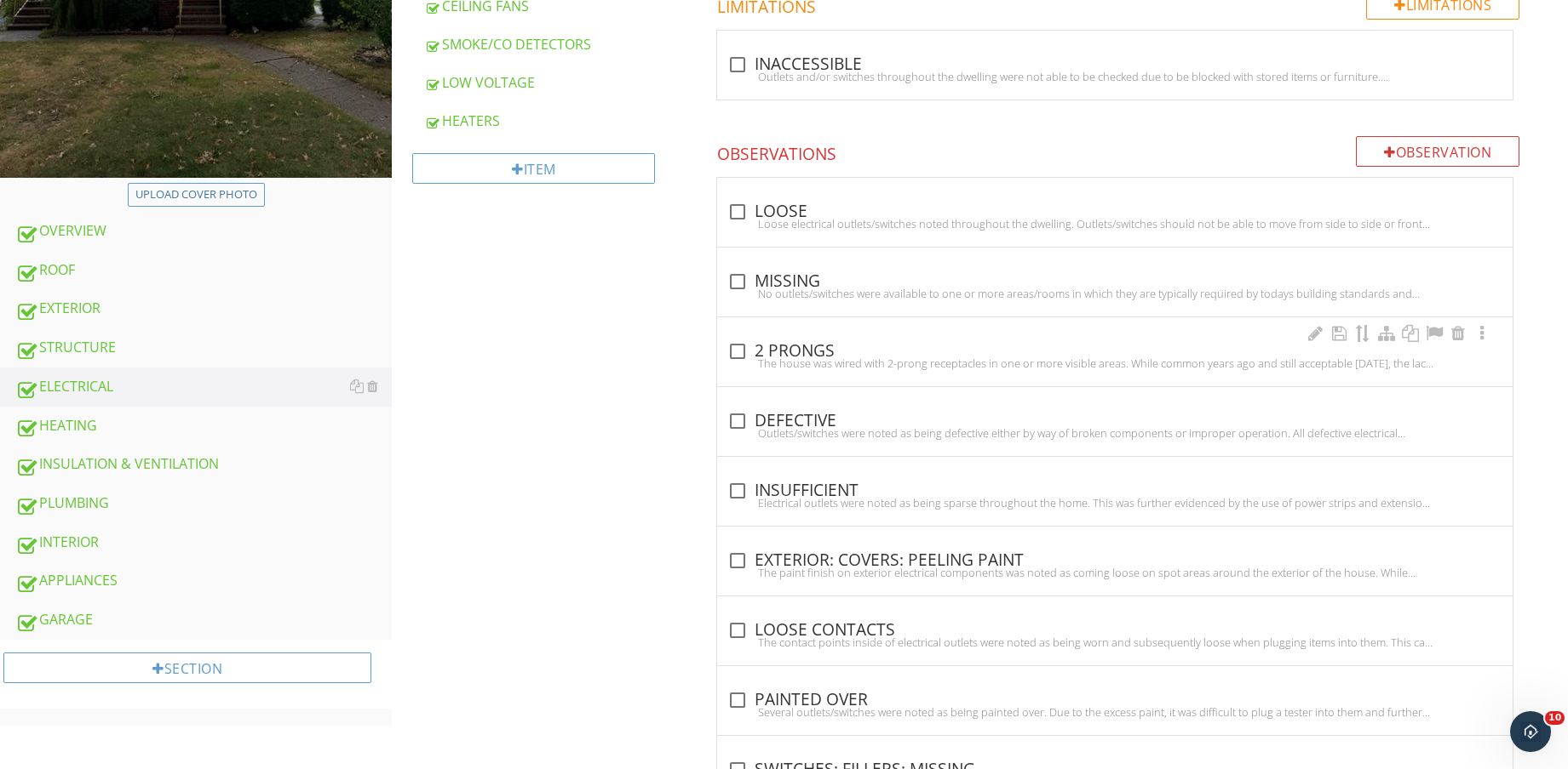
scroll to position [532, 0]
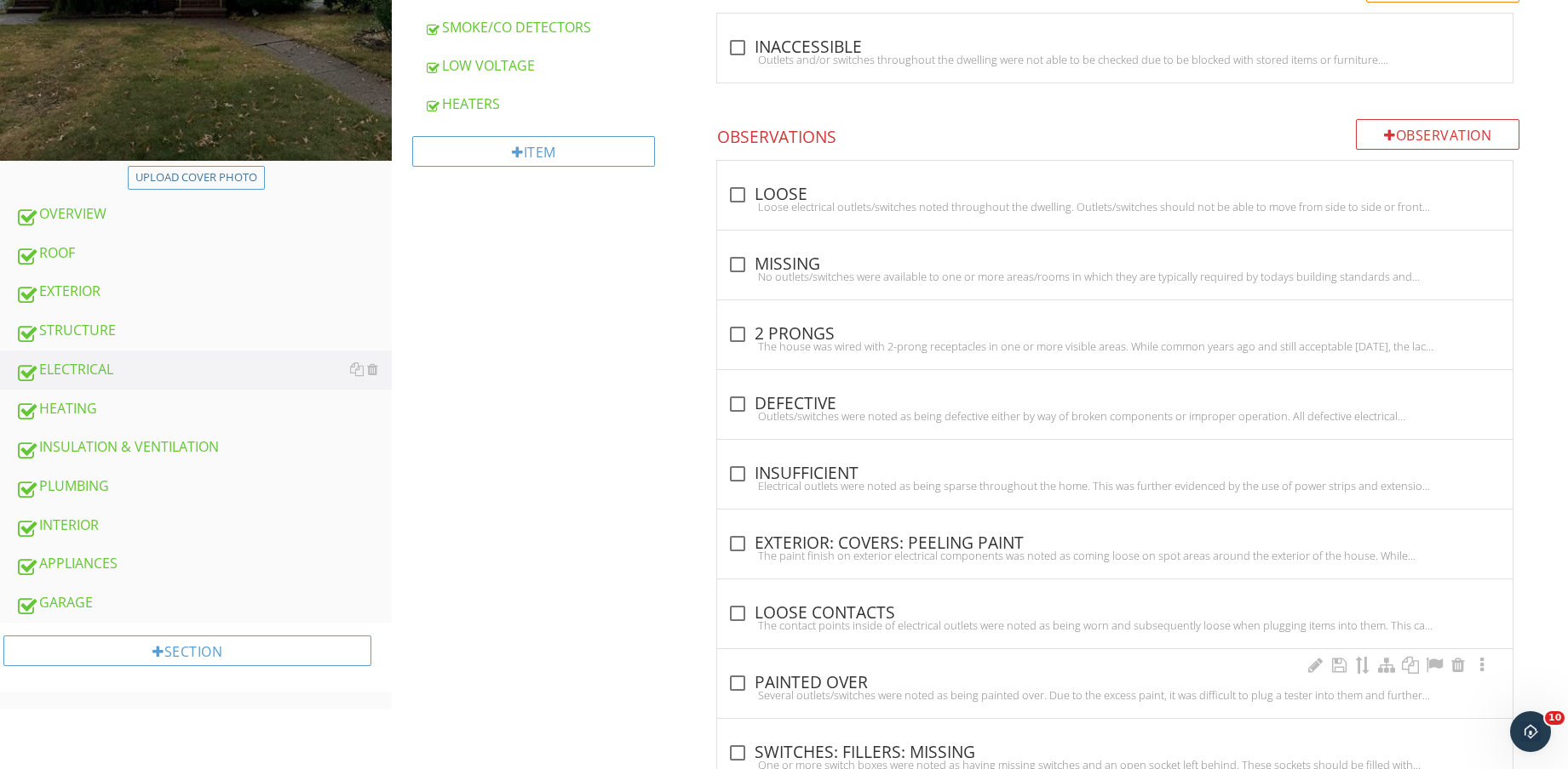
click at [858, 681] on div "check_box_outline_blank PAINTED OVER" at bounding box center [1115, 682] width 775 height 20
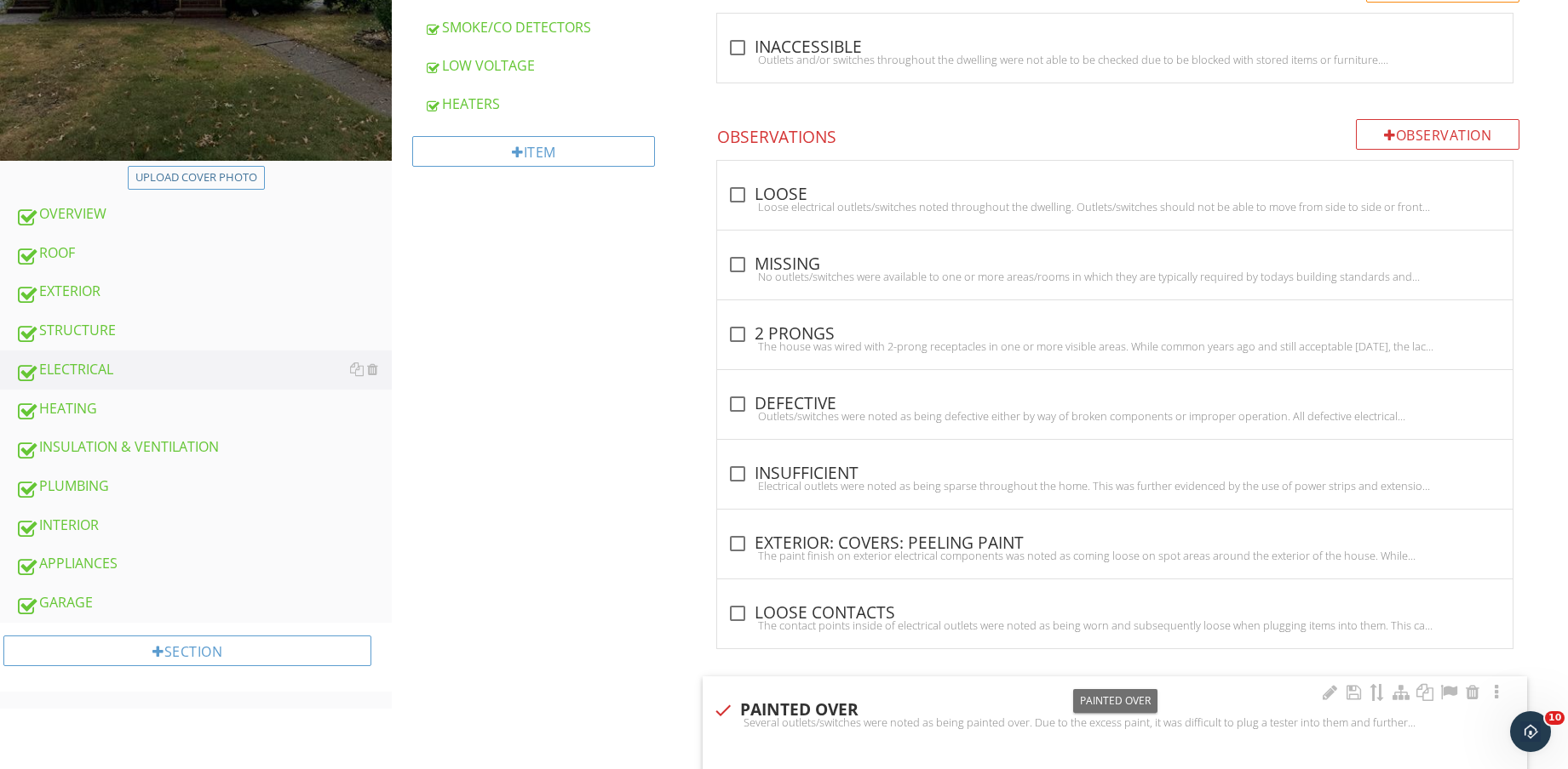
checkbox input "true"
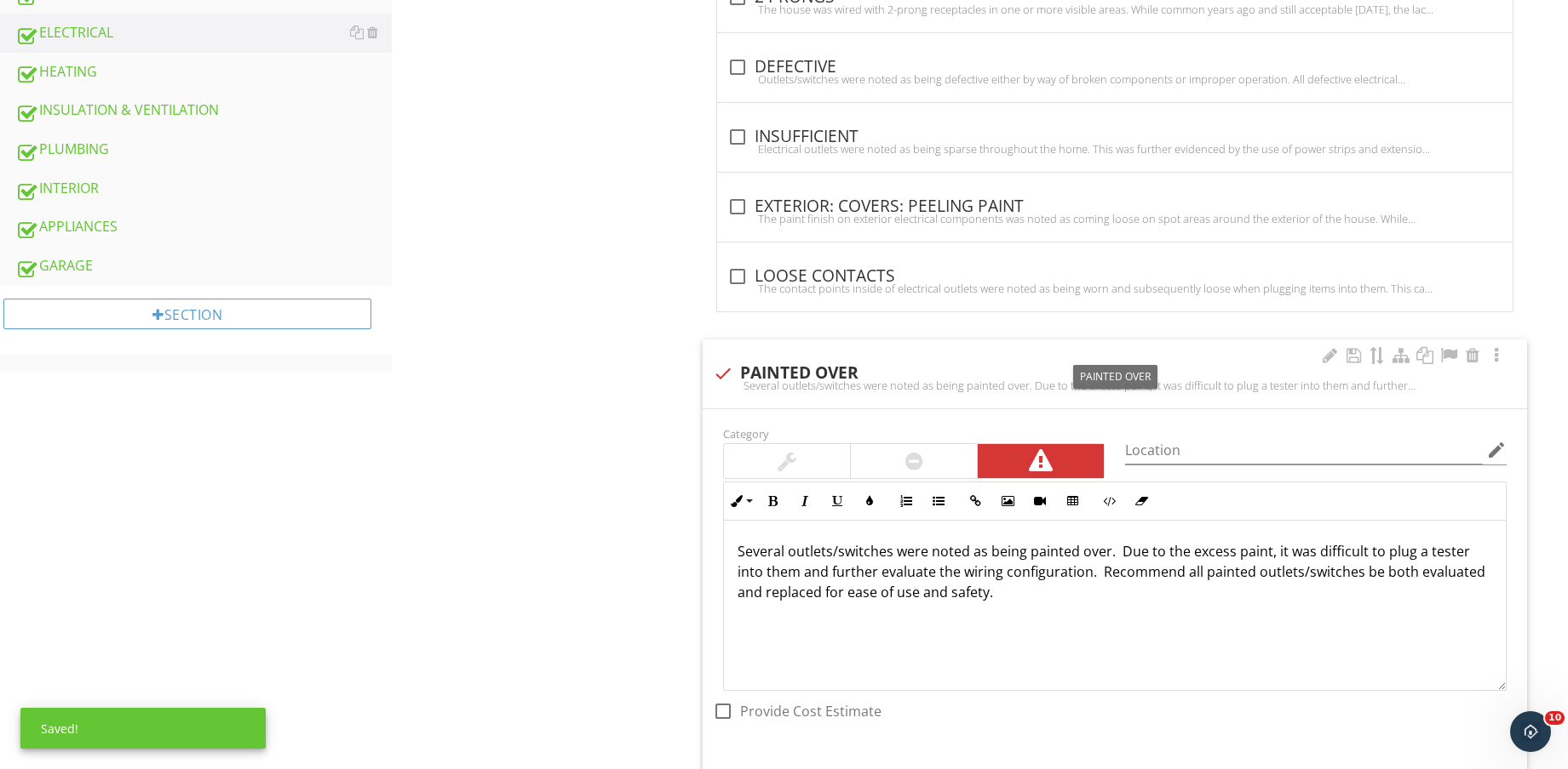
scroll to position [1064, 0]
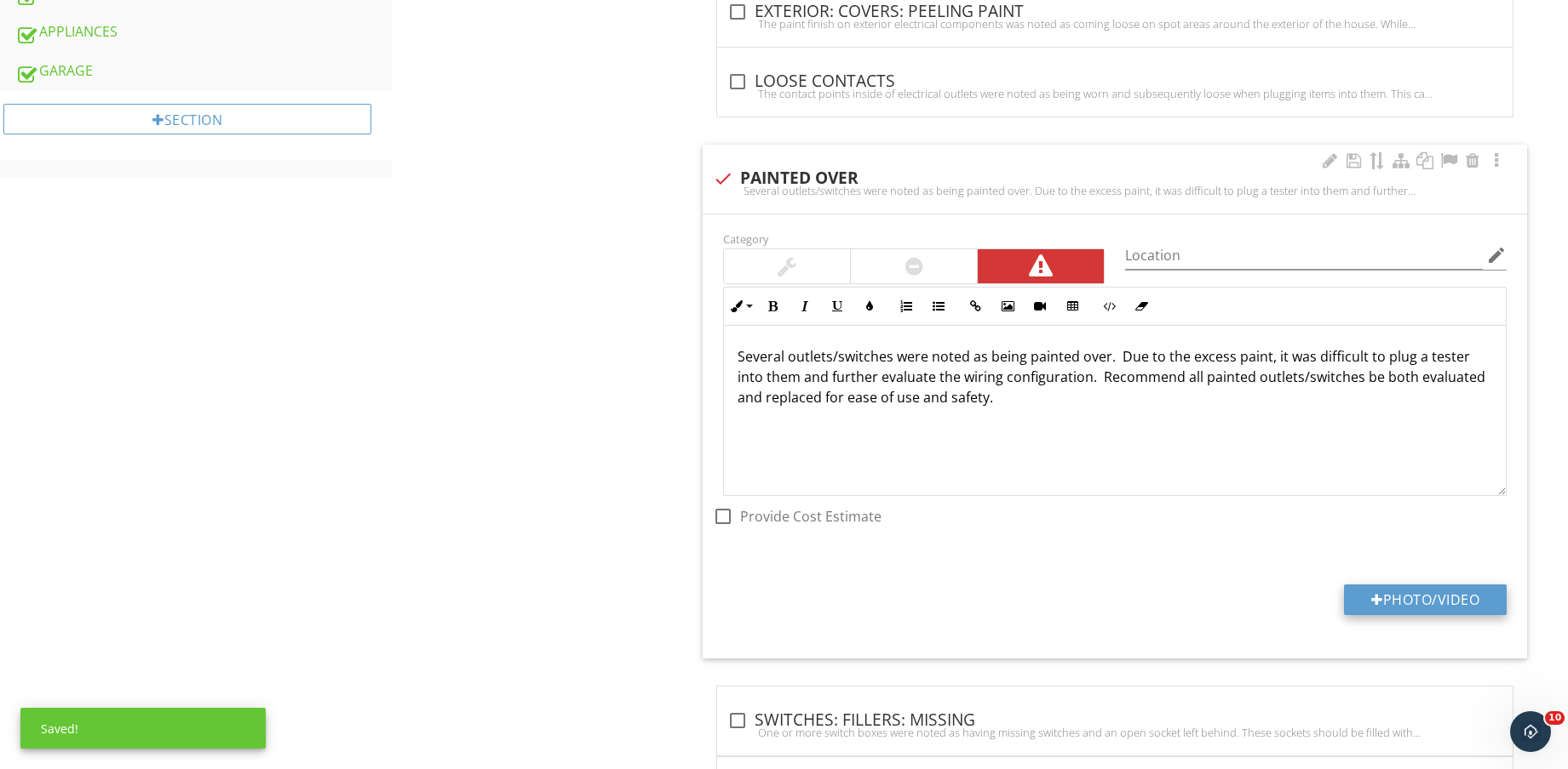
click at [1412, 612] on button "Photo/Video" at bounding box center [1424, 600] width 162 height 31
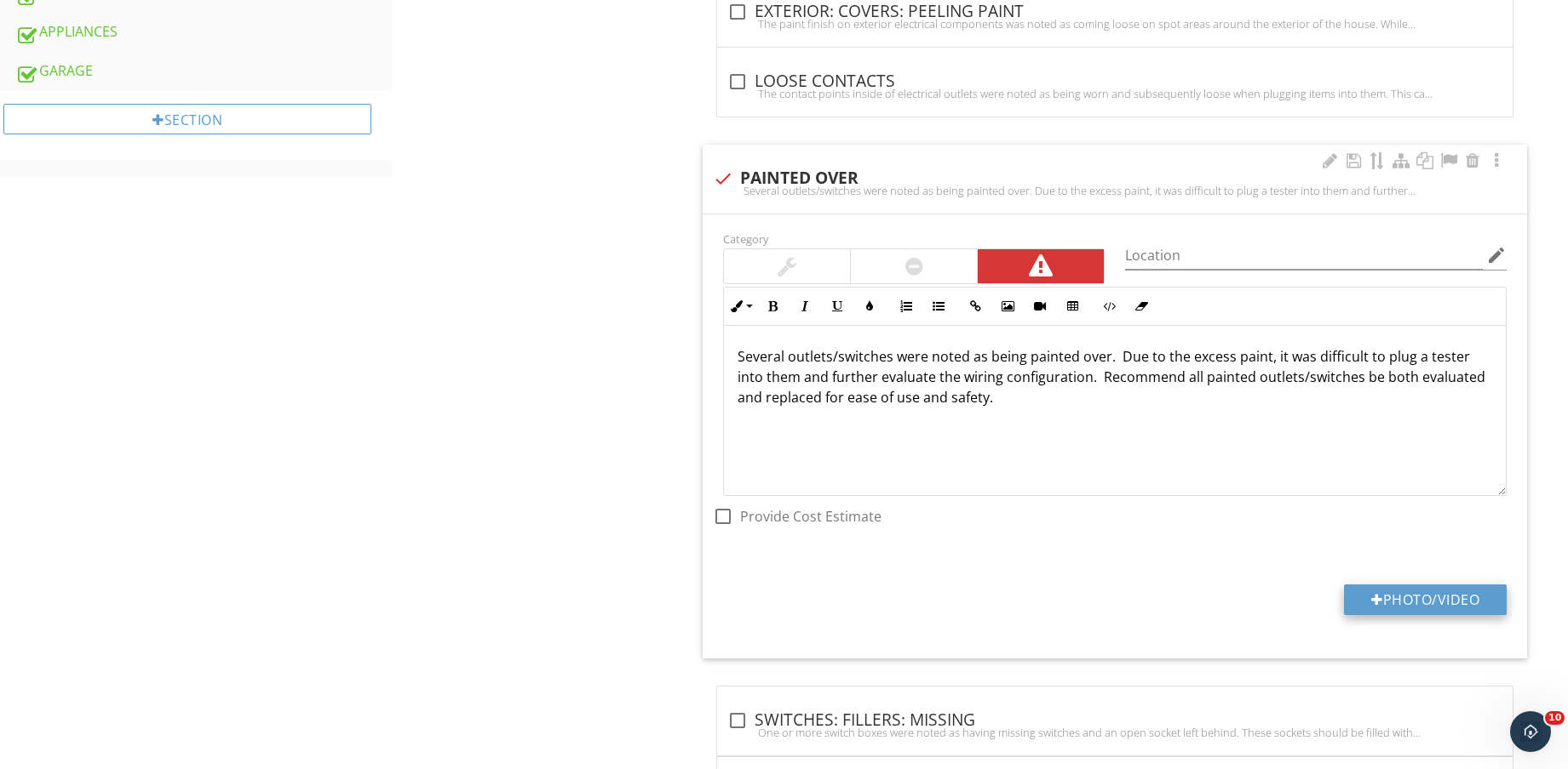
type input "C:\fakepath\IMG_8606.jpg"
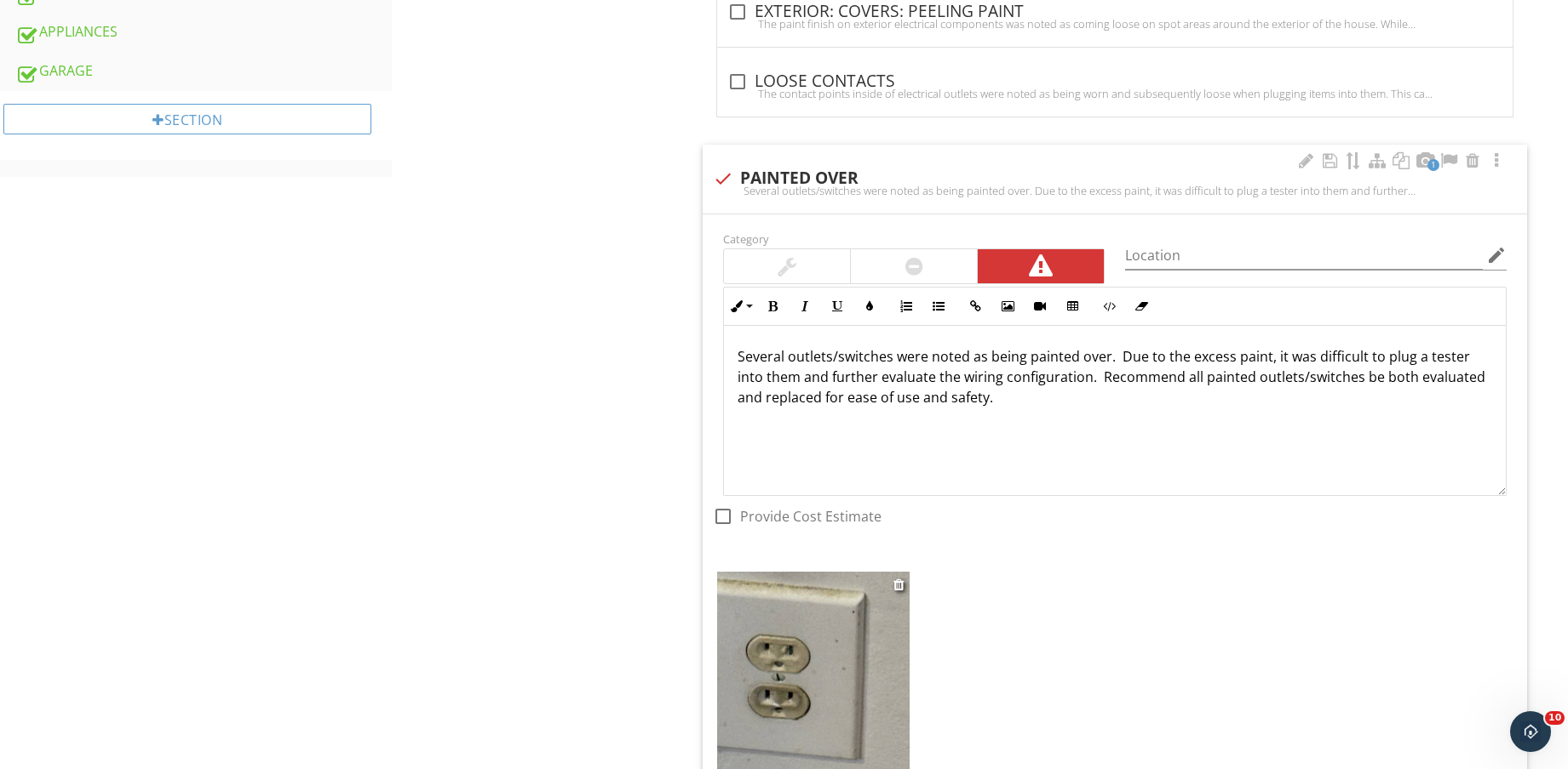
click at [820, 641] on img at bounding box center [813, 699] width 193 height 256
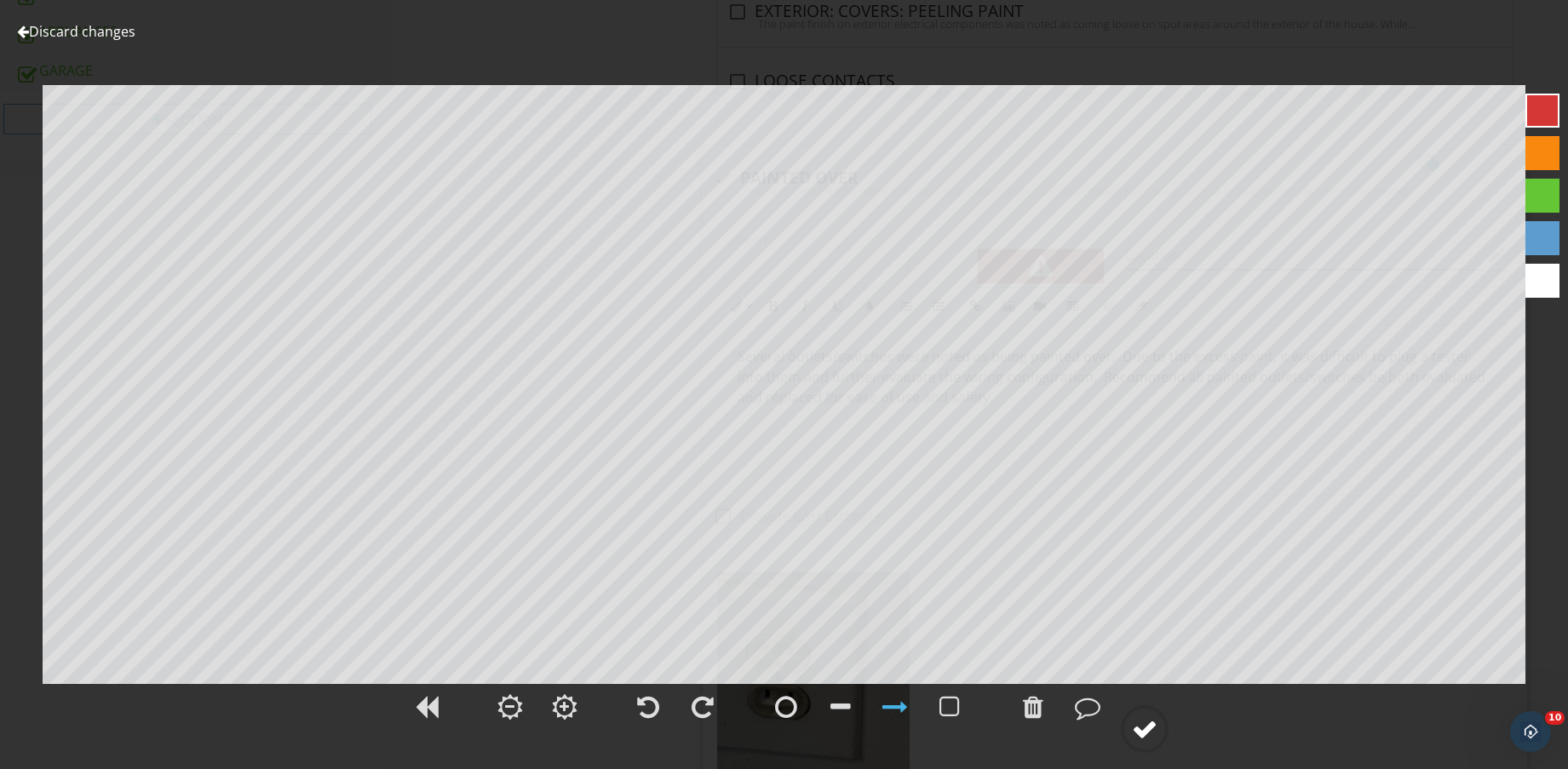
click at [1153, 734] on div at bounding box center [1144, 729] width 25 height 25
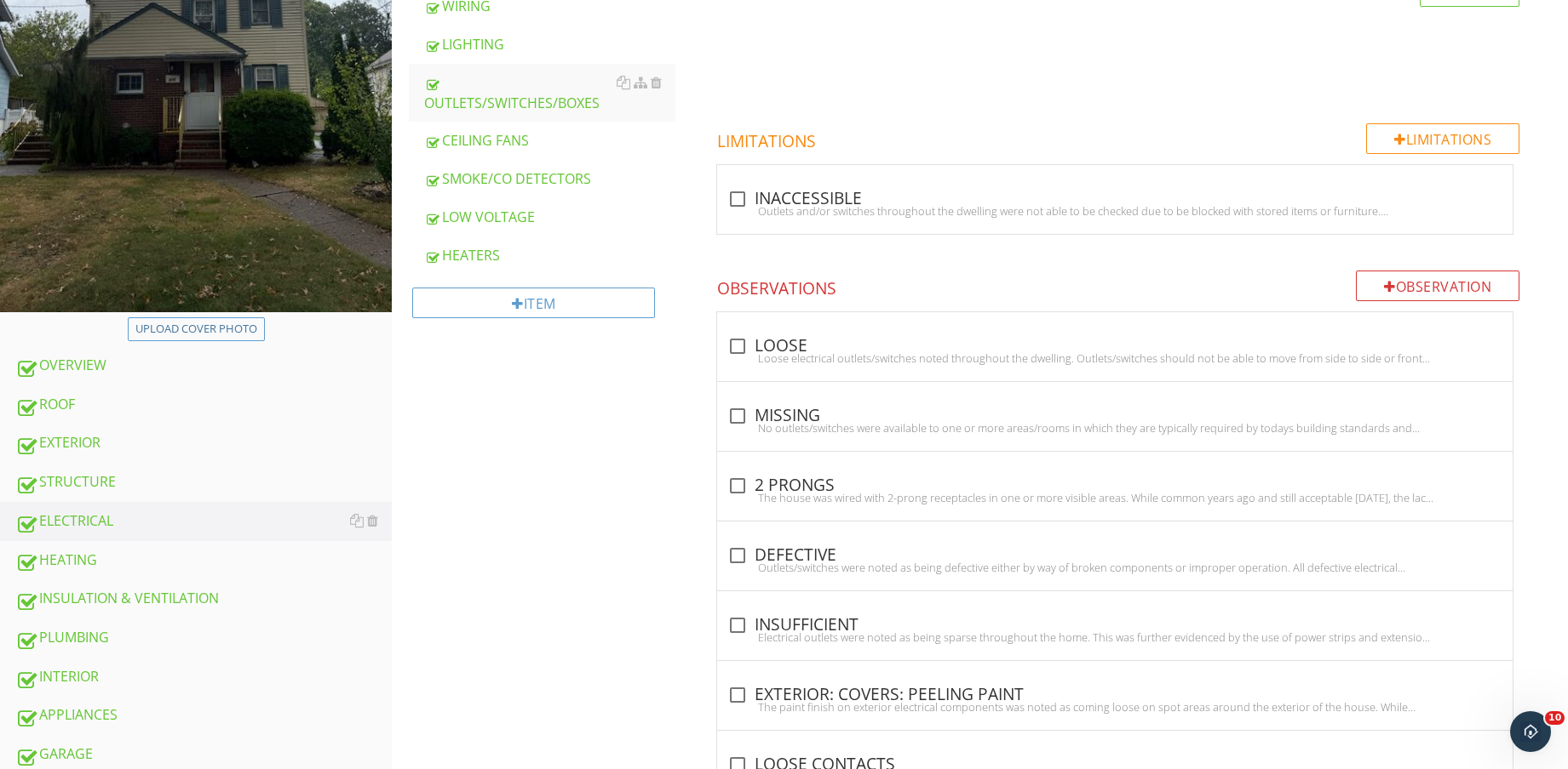
scroll to position [639, 0]
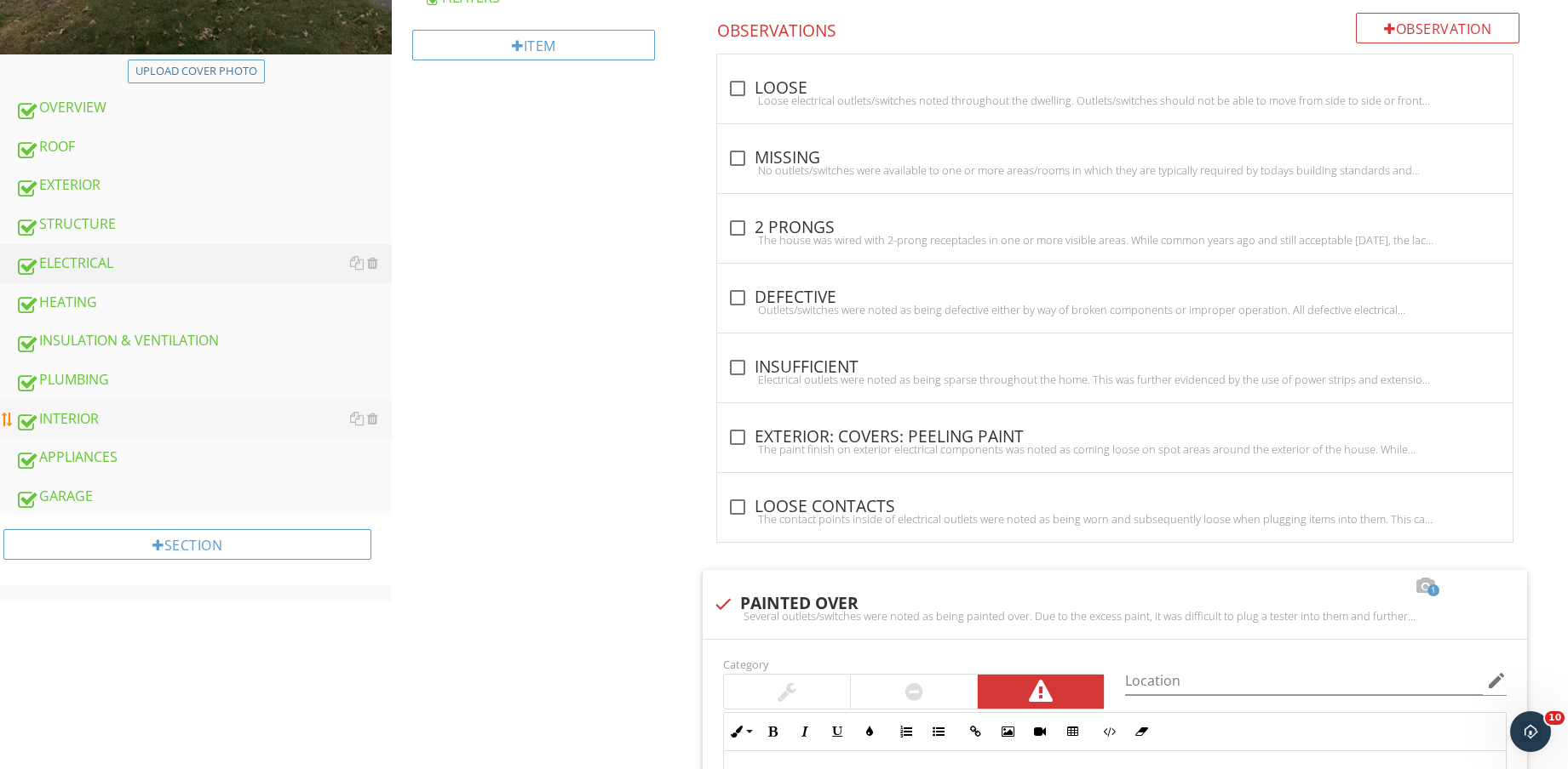
click at [160, 424] on div "INTERIOR" at bounding box center [203, 419] width 376 height 22
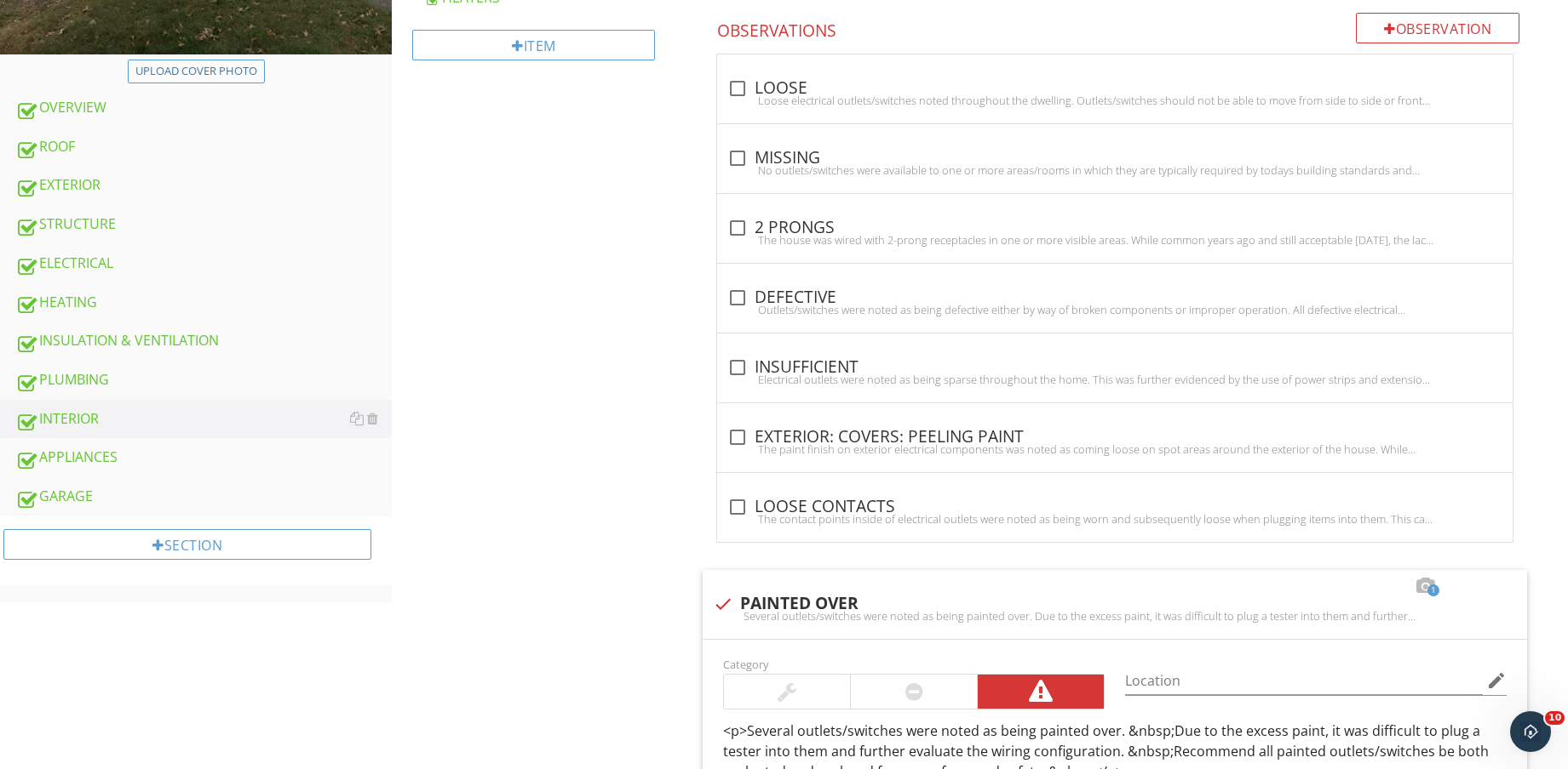
scroll to position [106, 0]
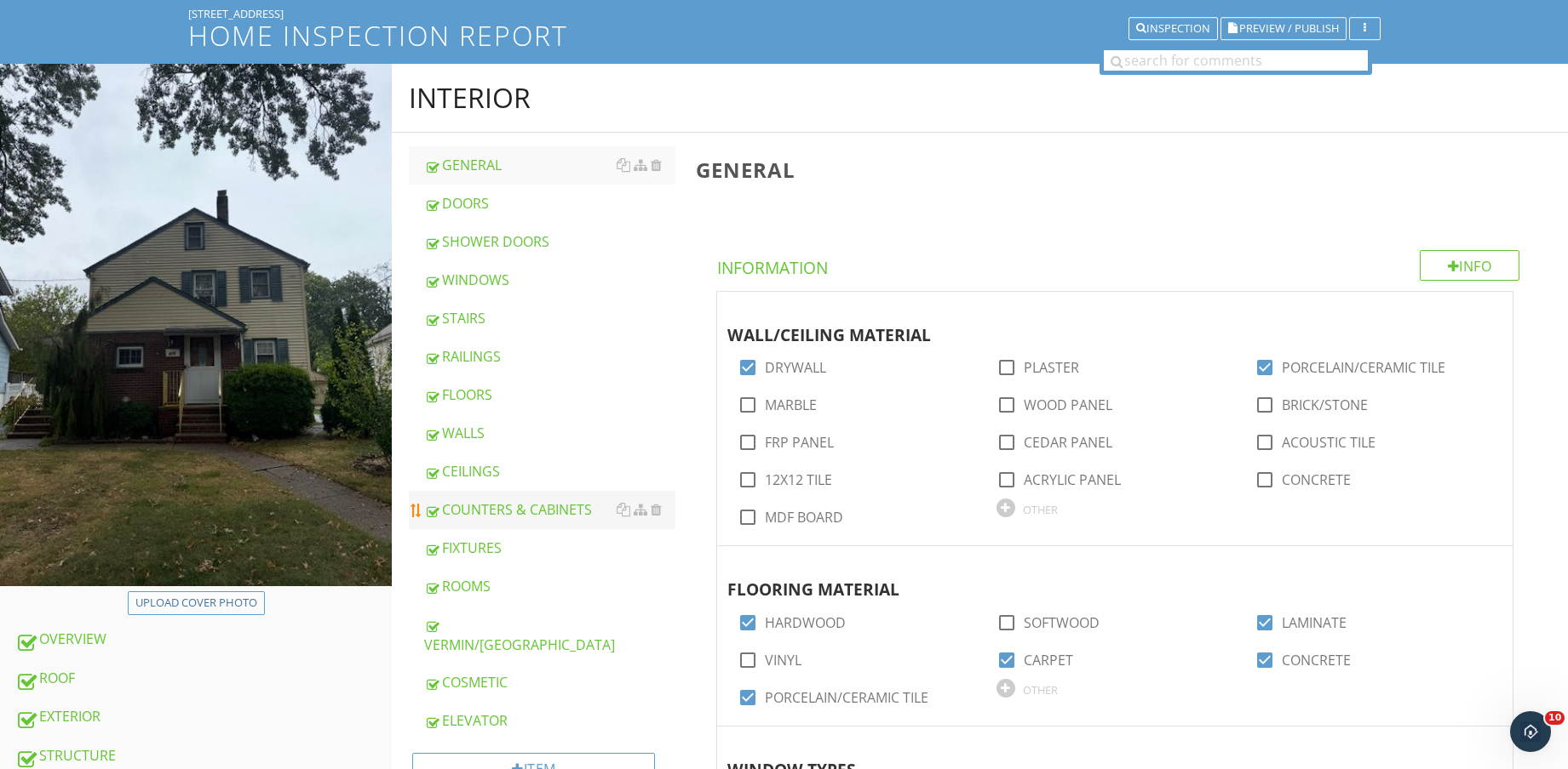
click at [529, 507] on div "COUNTERS & CABINETS" at bounding box center [550, 509] width 251 height 20
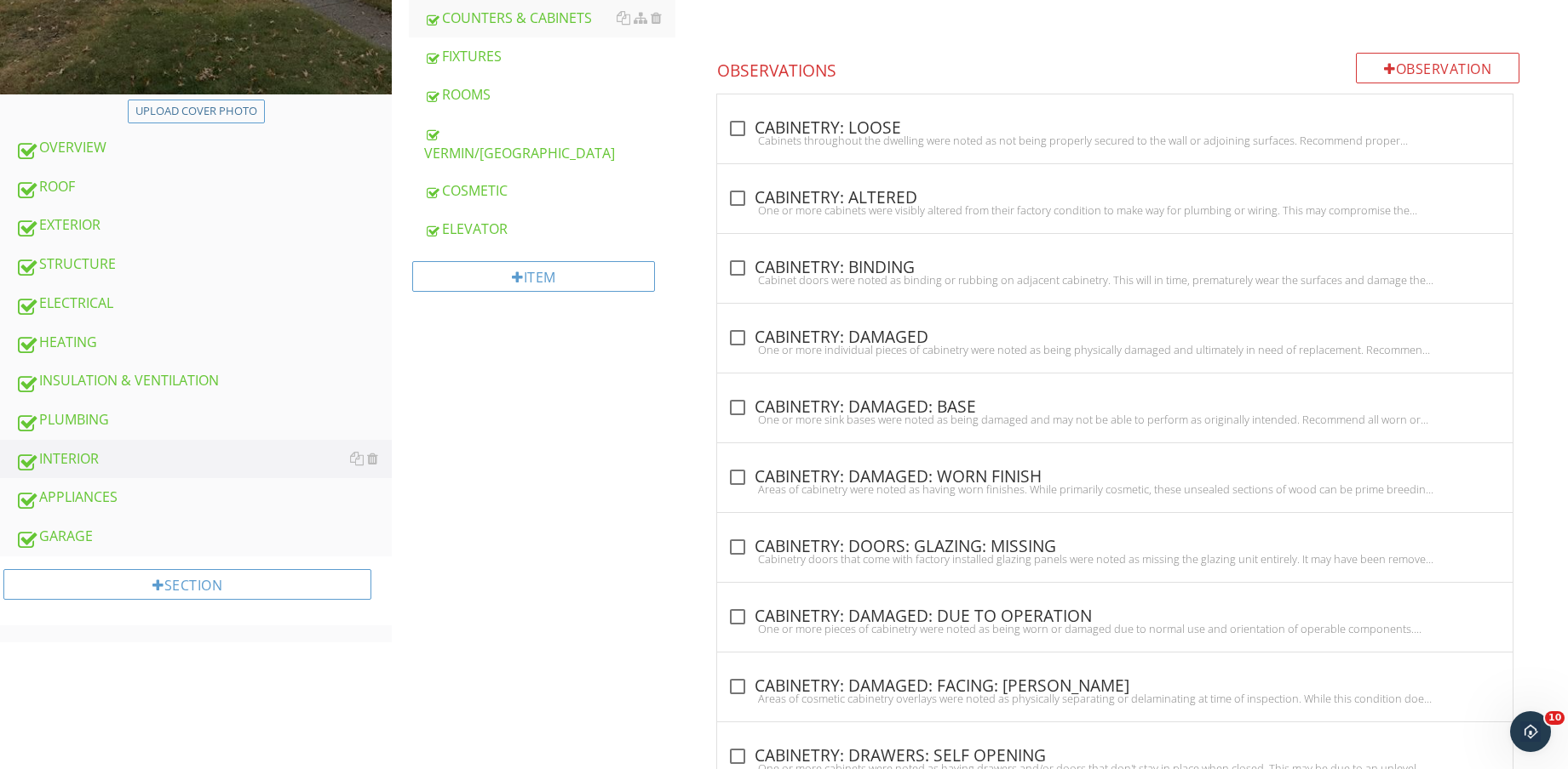
drag, startPoint x: 865, startPoint y: 376, endPoint x: 877, endPoint y: 386, distance: 15.6
click at [865, 377] on div "check_box_outline_blank CABINETRY: DAMAGED: BASE One or more sink bases were no…" at bounding box center [1115, 407] width 796 height 69
checkbox input "true"
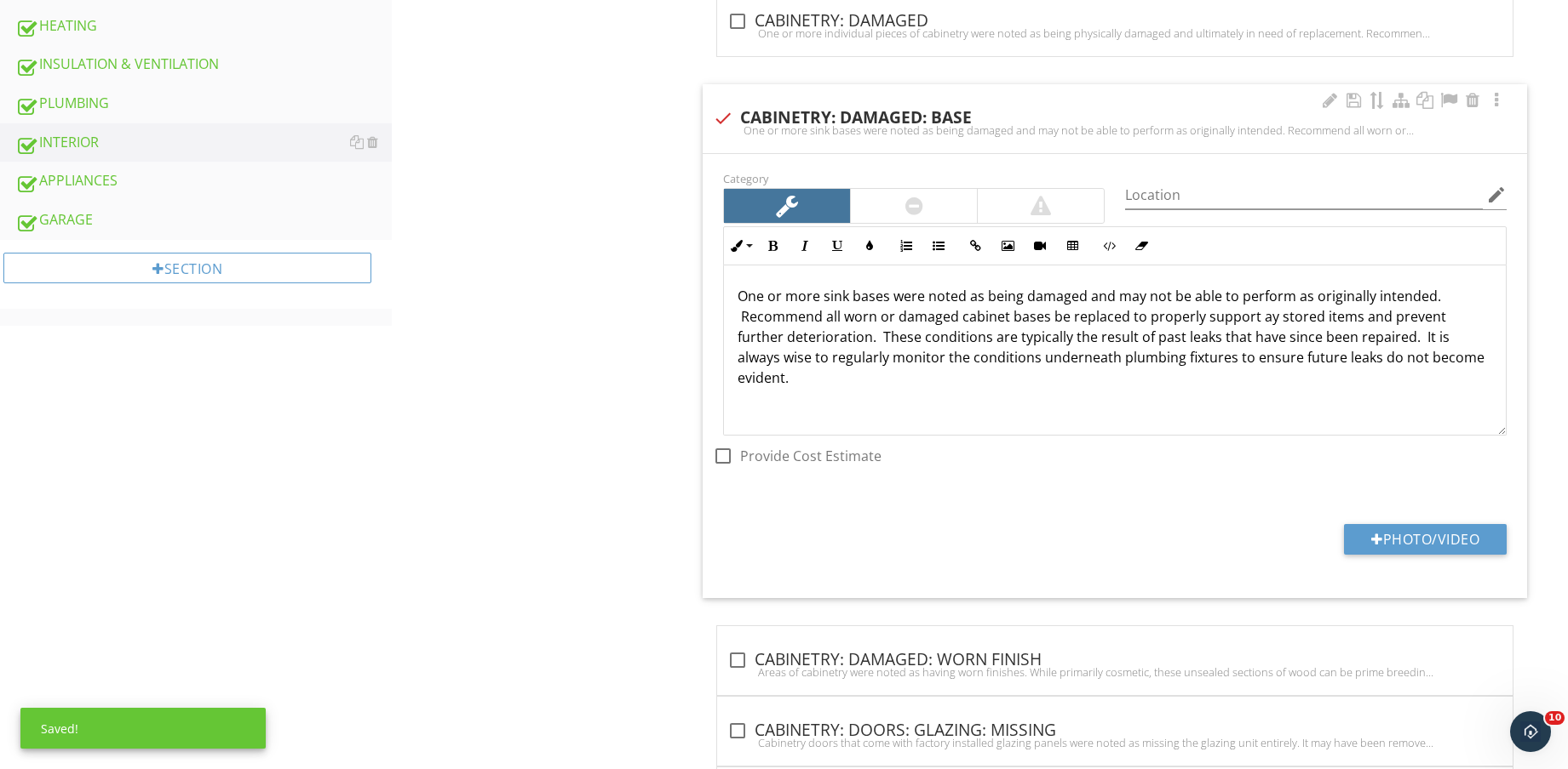
scroll to position [918, 0]
drag, startPoint x: 1396, startPoint y: 512, endPoint x: 1428, endPoint y: 542, distance: 43.9
click at [1397, 513] on div "Category Location edit Inline Style XLarge Large Normal Small Light Small/Light…" at bounding box center [1114, 373] width 824 height 444
click at [1428, 542] on button "Photo/Video" at bounding box center [1424, 538] width 162 height 31
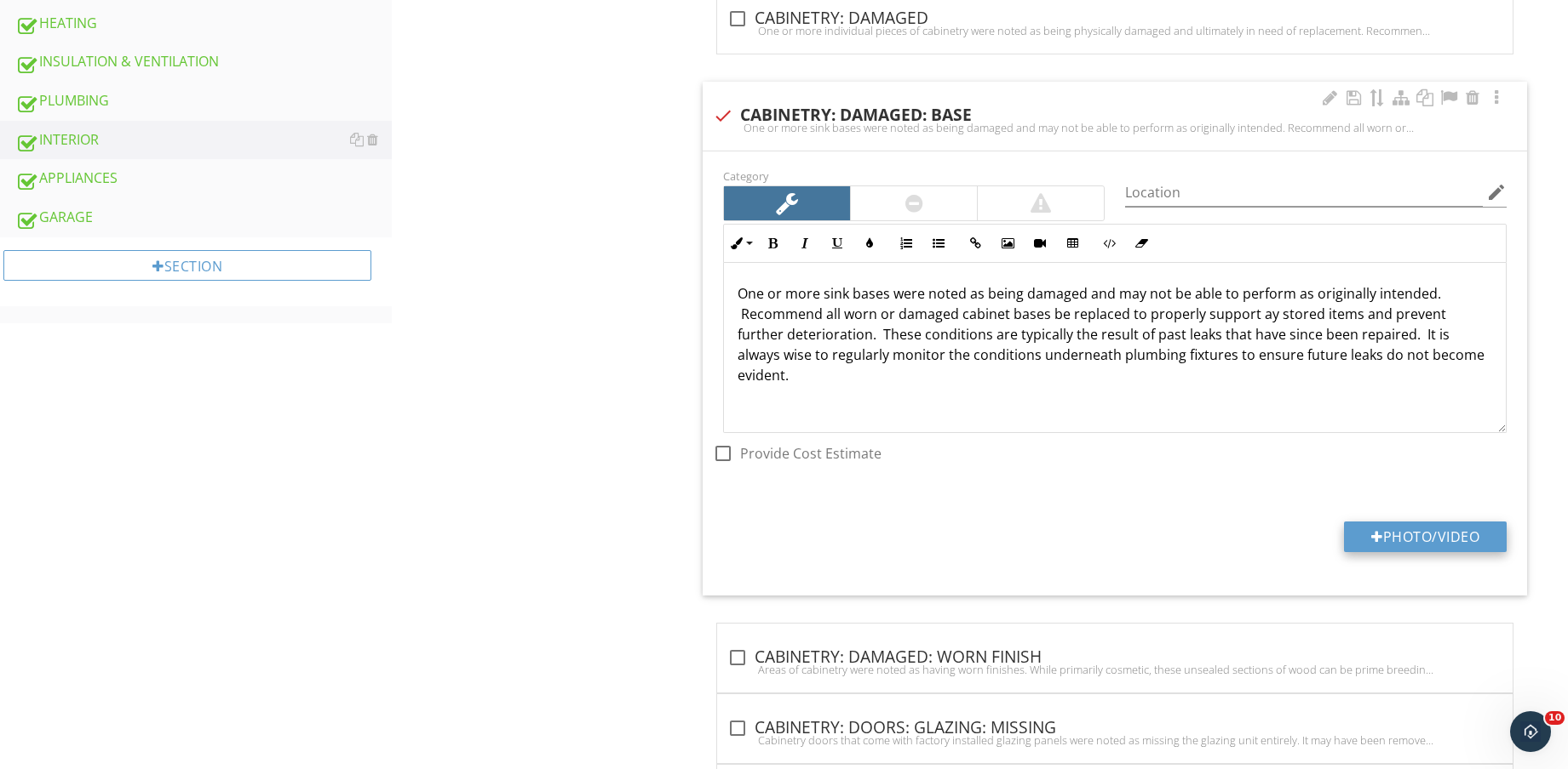
type input "C:\fakepath\IMG_8607.jpg"
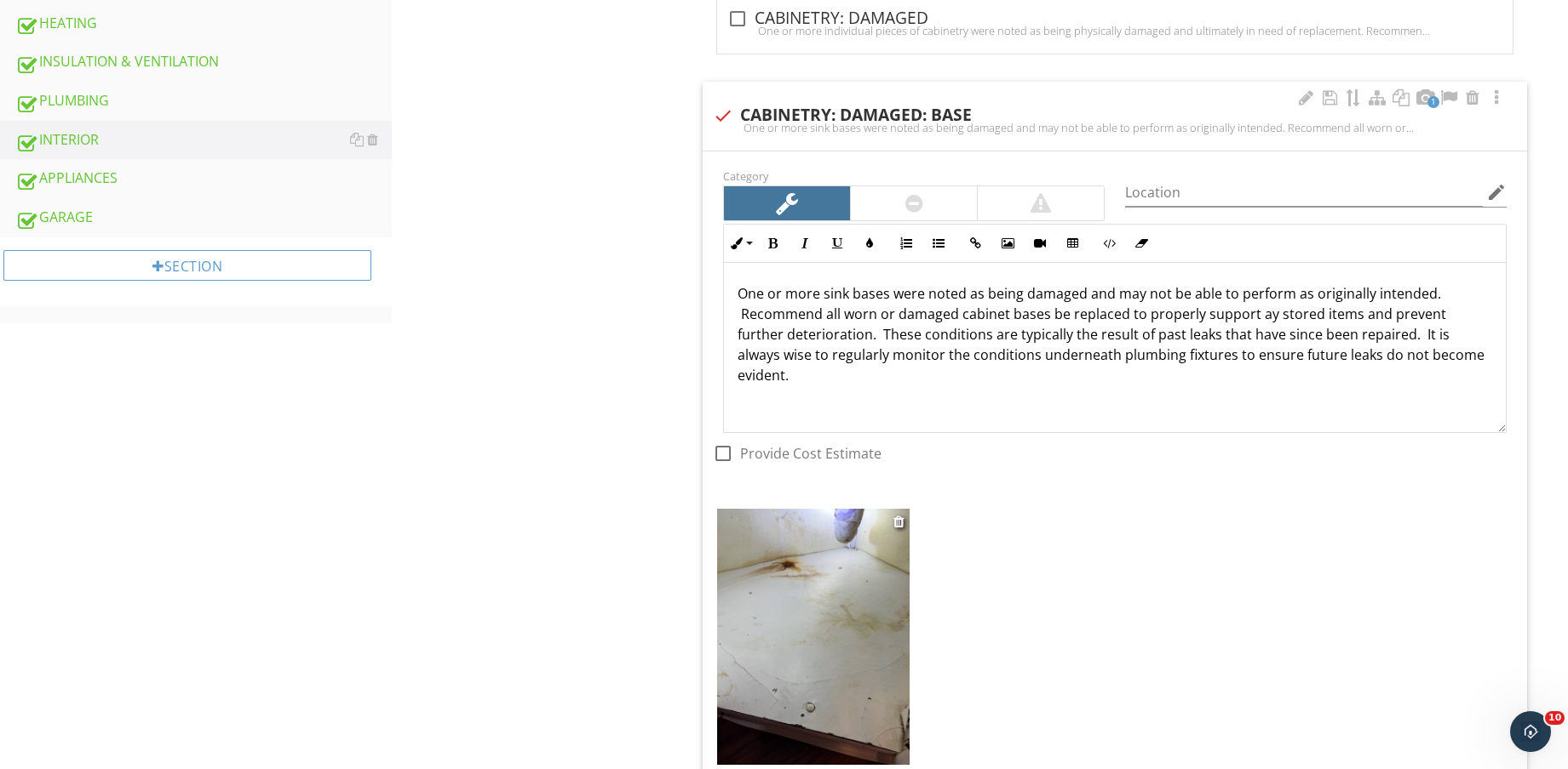
click at [796, 627] on img at bounding box center [813, 636] width 193 height 256
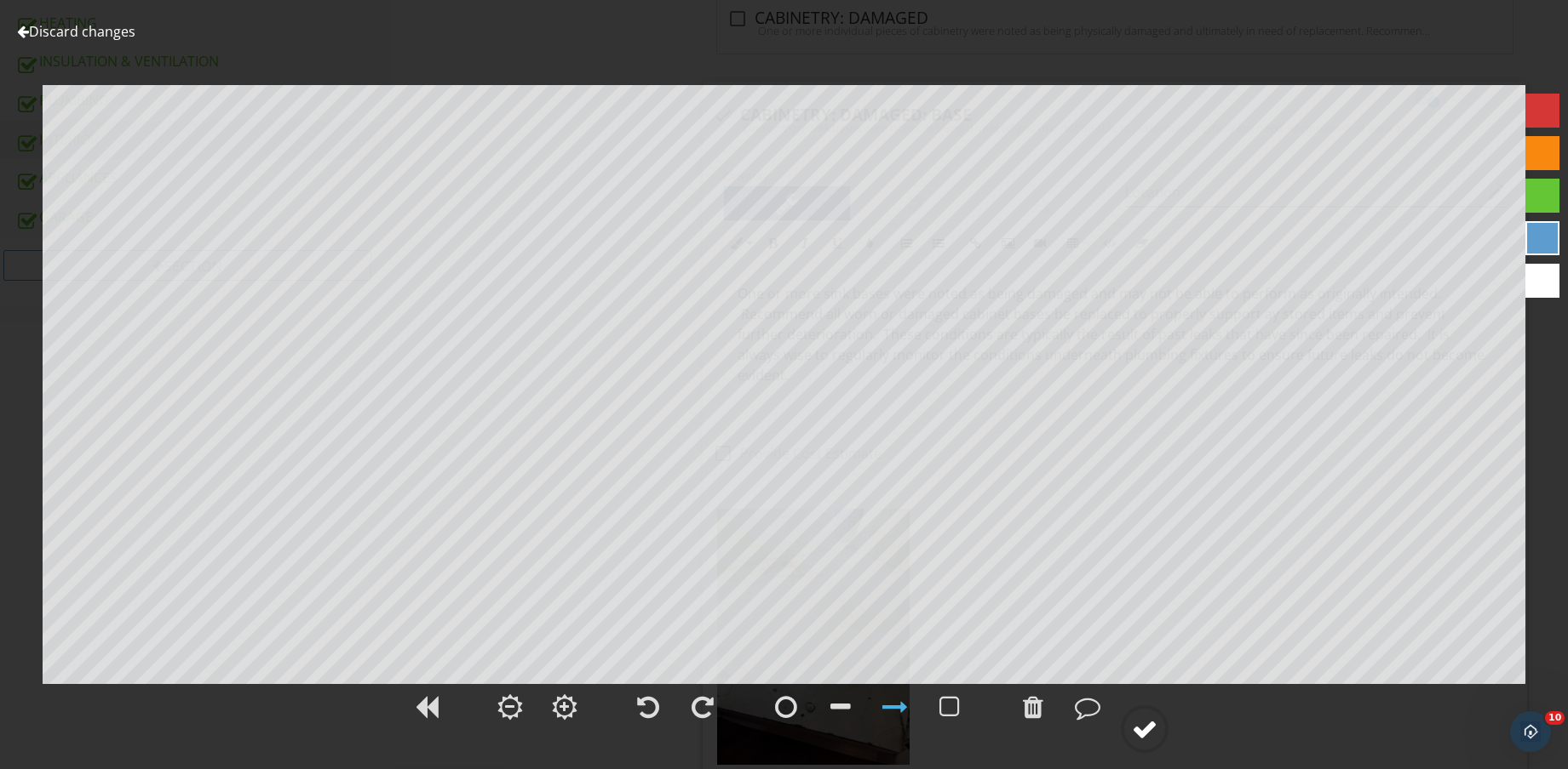
click at [1151, 735] on div at bounding box center [1144, 729] width 25 height 25
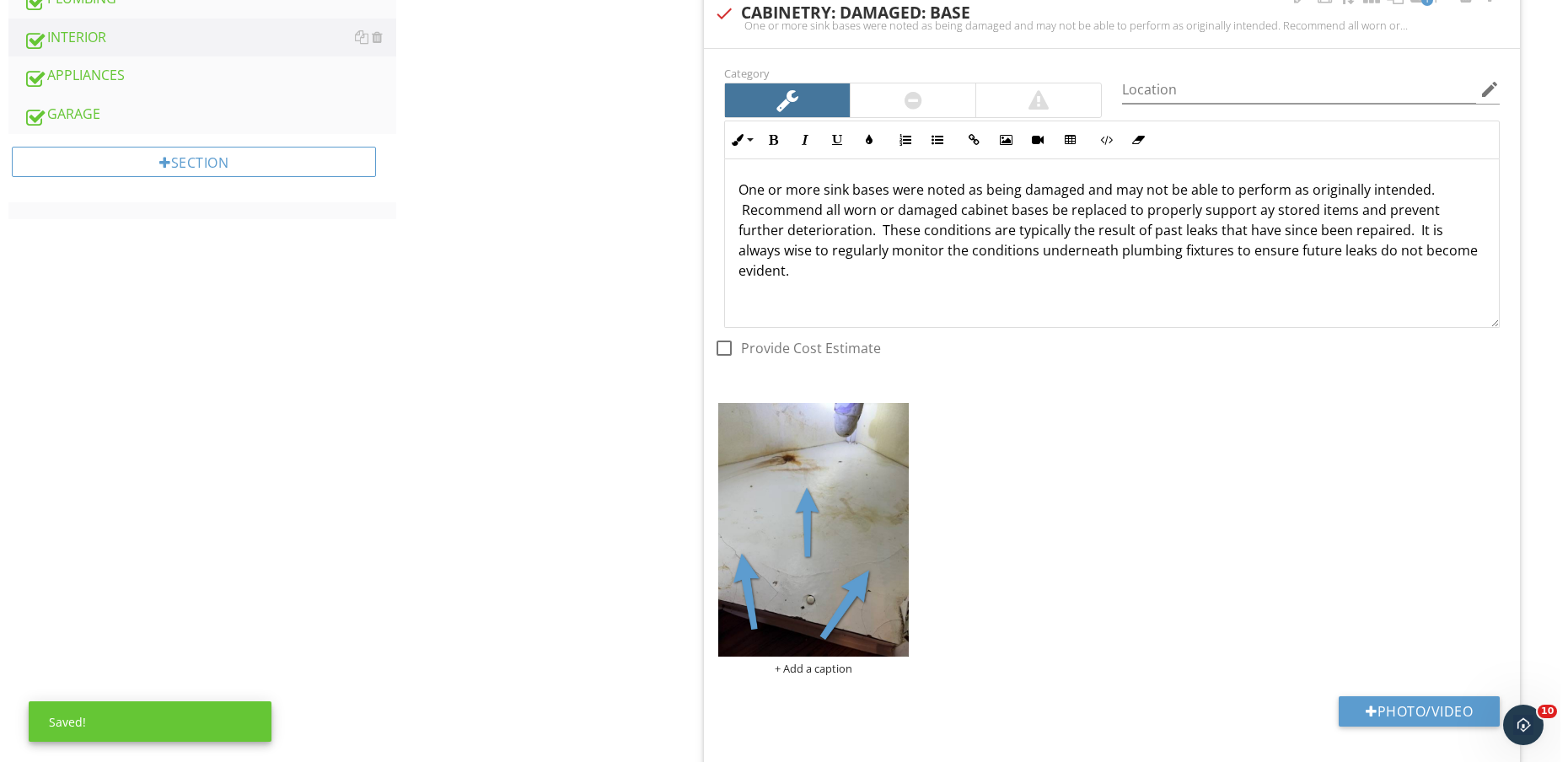
scroll to position [1119, 0]
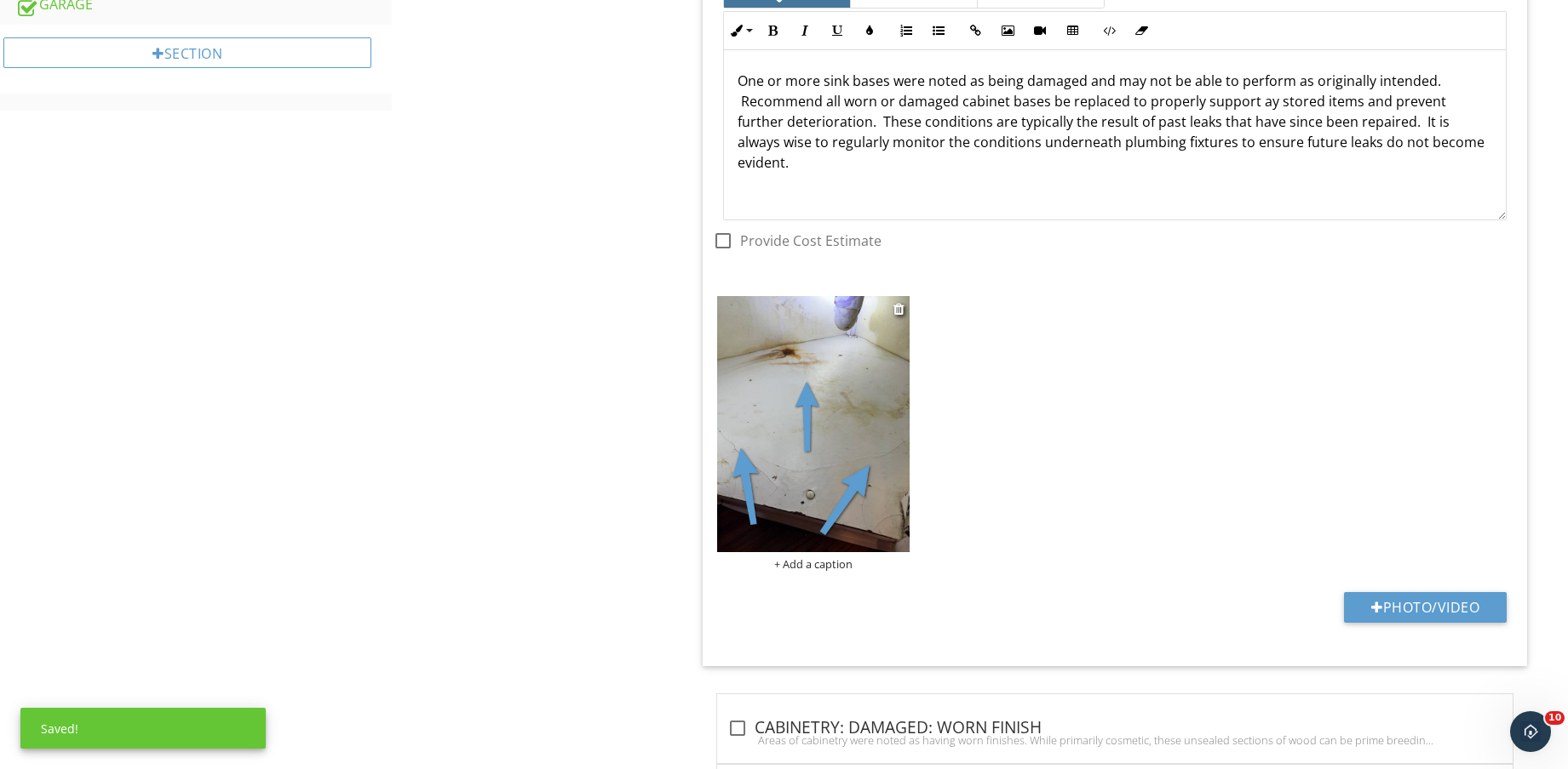
click at [799, 569] on div "+ Add a caption" at bounding box center [813, 564] width 193 height 14
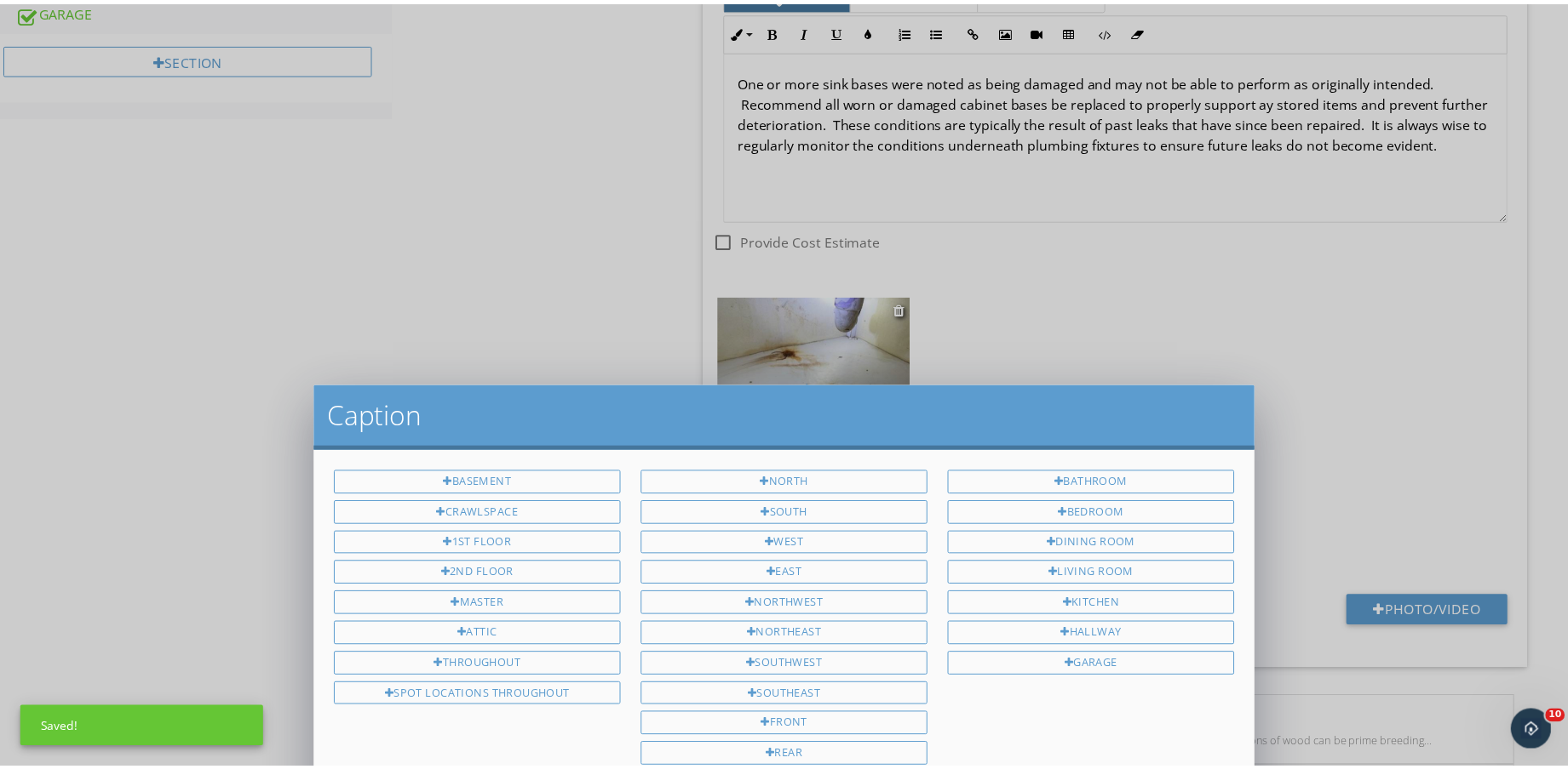
scroll to position [0, 0]
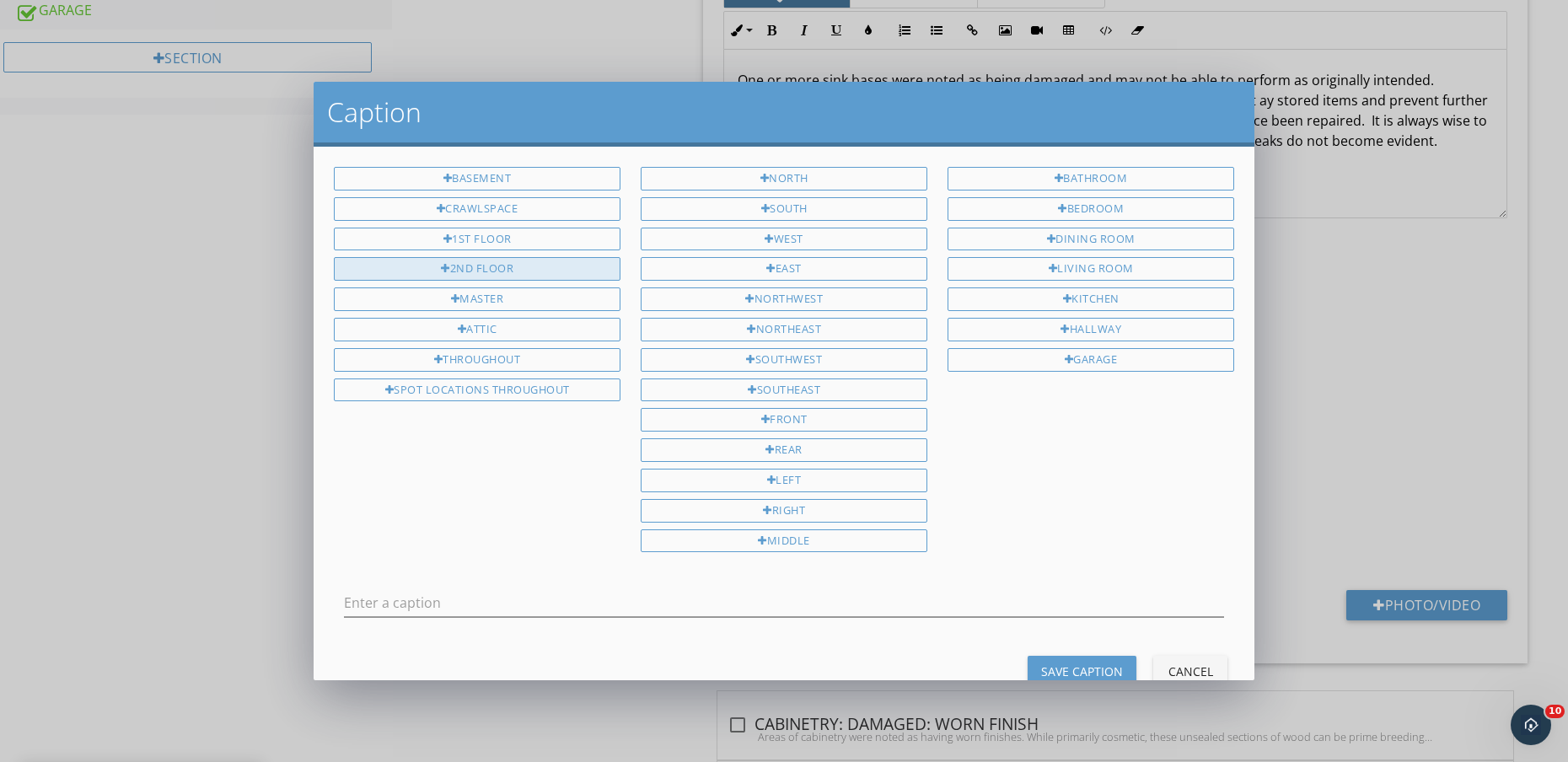
click at [539, 268] on div "2ND FLOOR" at bounding box center [478, 269] width 287 height 24
click at [1095, 295] on div "KITCHEN" at bounding box center [1091, 300] width 287 height 24
type input "2ND FLOOR KITCHEN"
click at [1095, 666] on div "Save Caption" at bounding box center [1082, 671] width 82 height 17
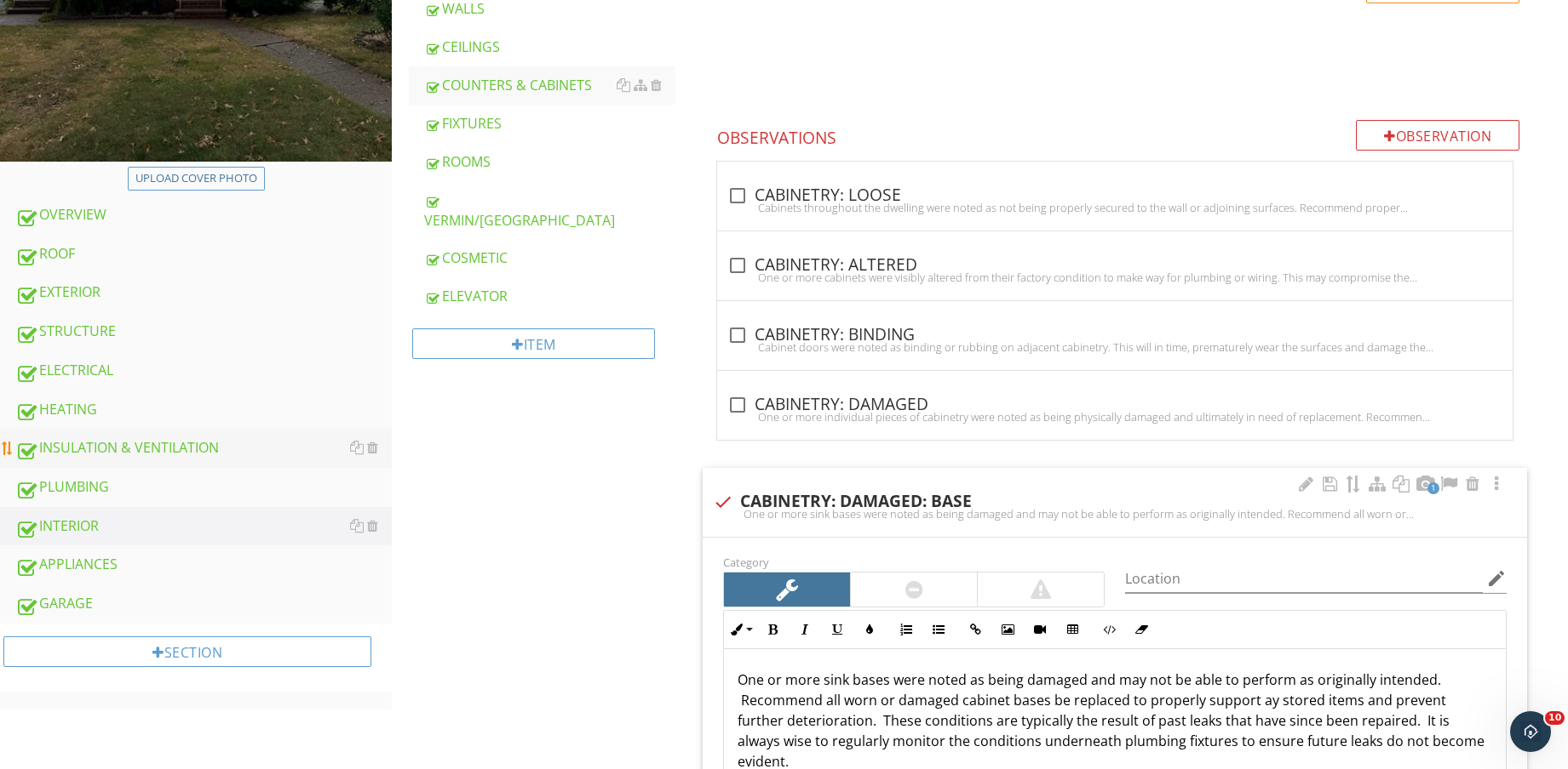
scroll to position [532, 0]
click at [234, 476] on div "PLUMBING" at bounding box center [203, 486] width 376 height 22
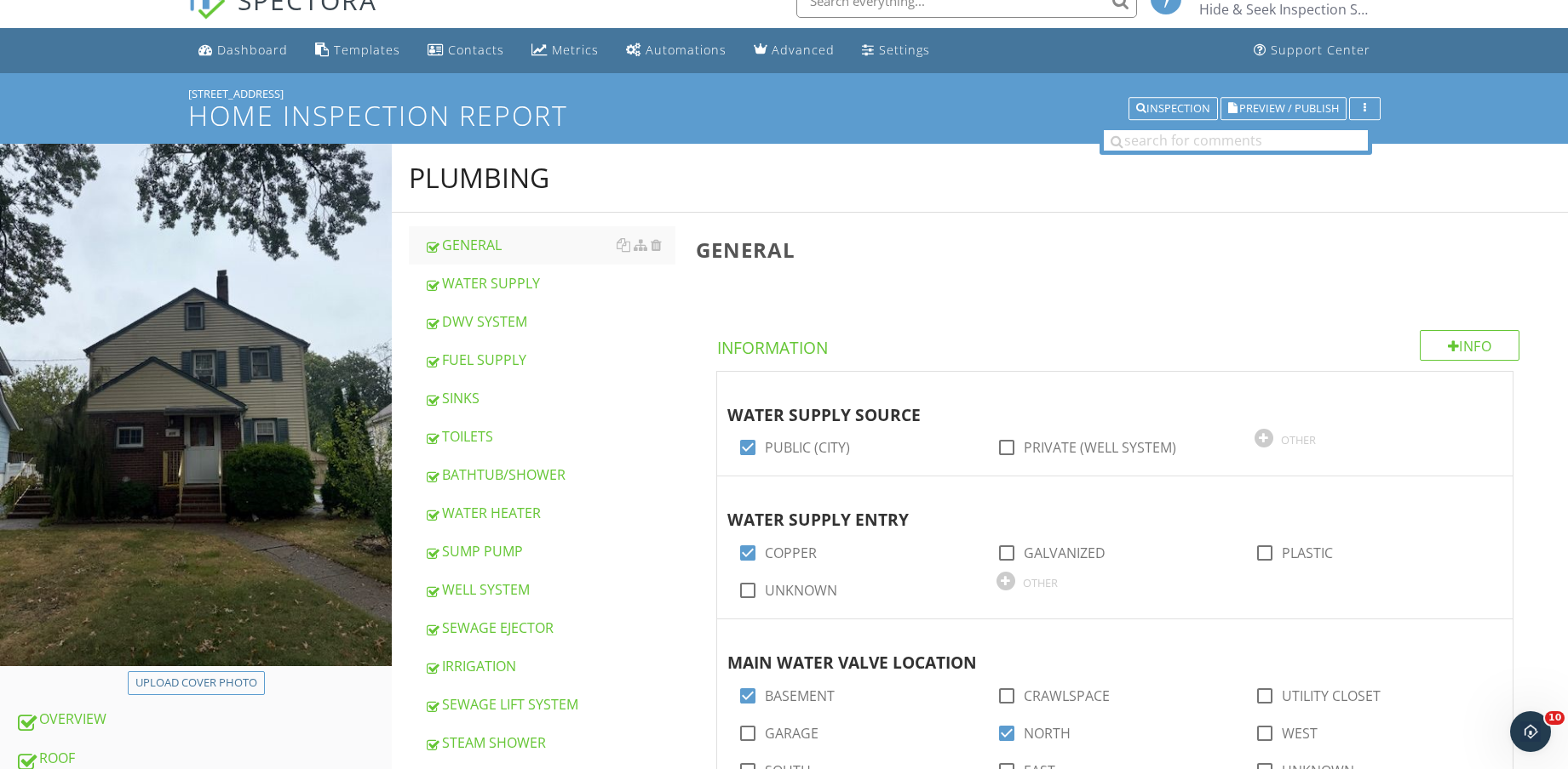
scroll to position [106, 0]
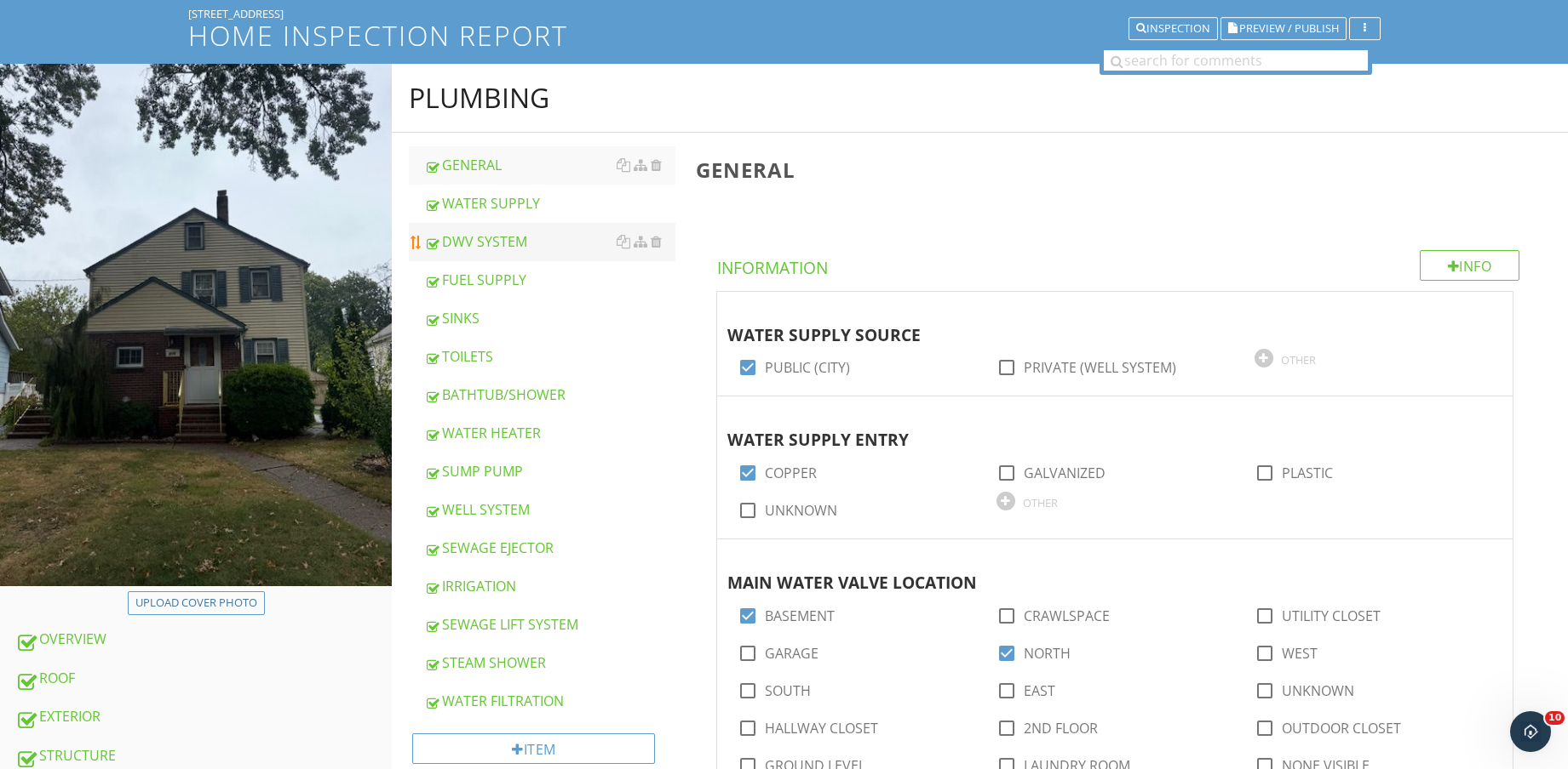
click at [526, 237] on div "DWV SYSTEM" at bounding box center [550, 241] width 251 height 20
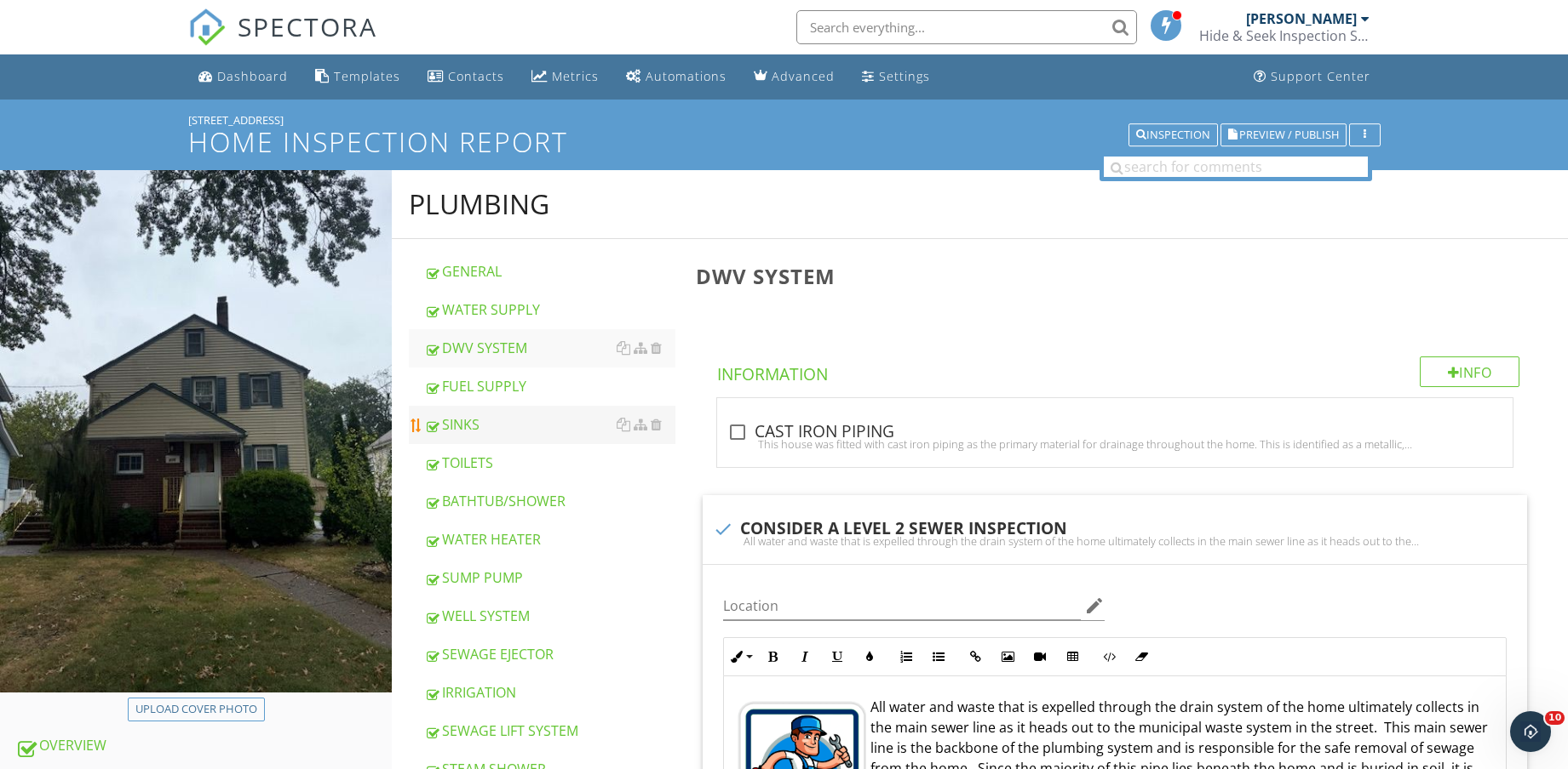
click at [536, 420] on div "SINKS" at bounding box center [550, 424] width 251 height 20
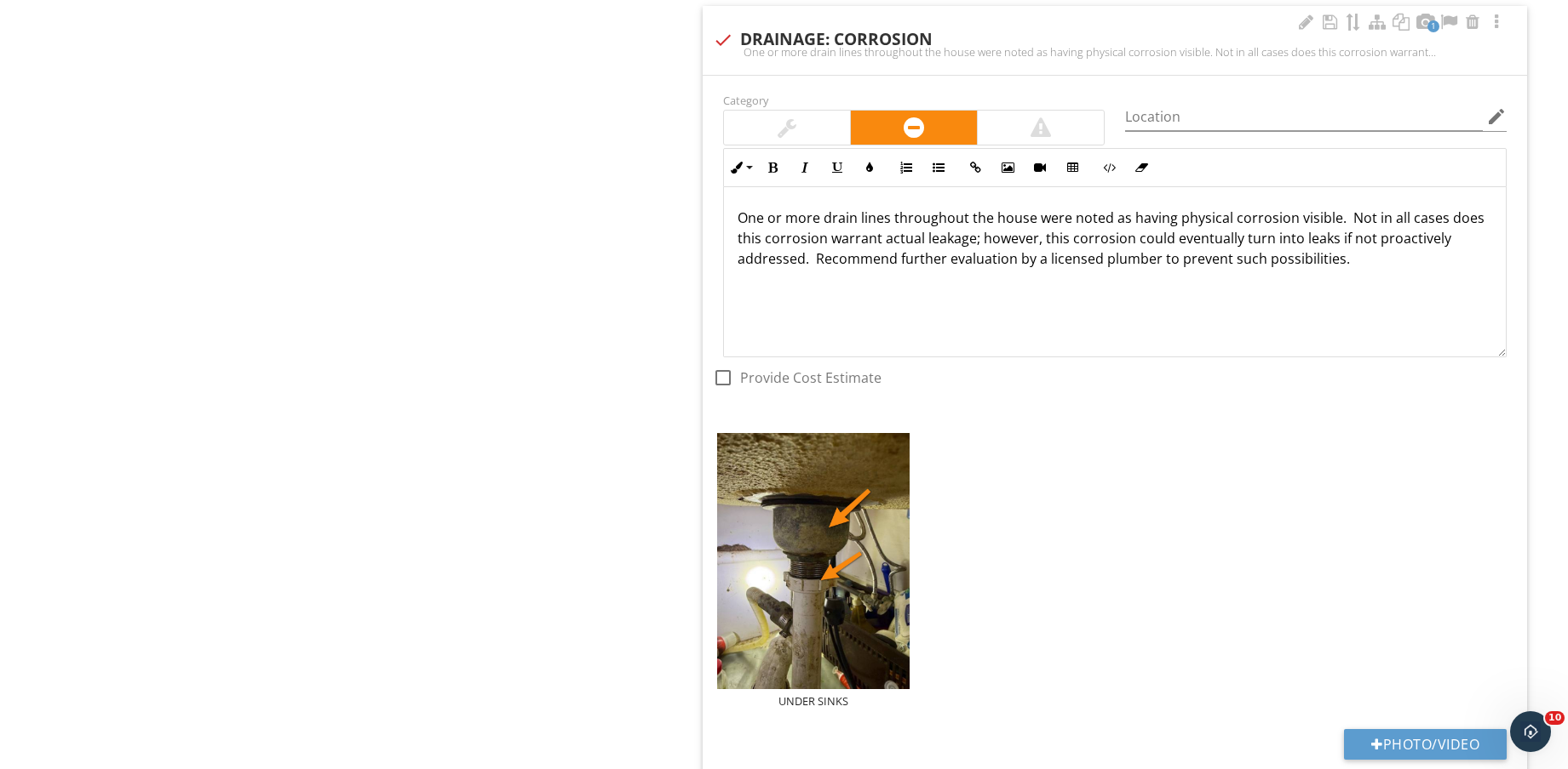
scroll to position [2908, 0]
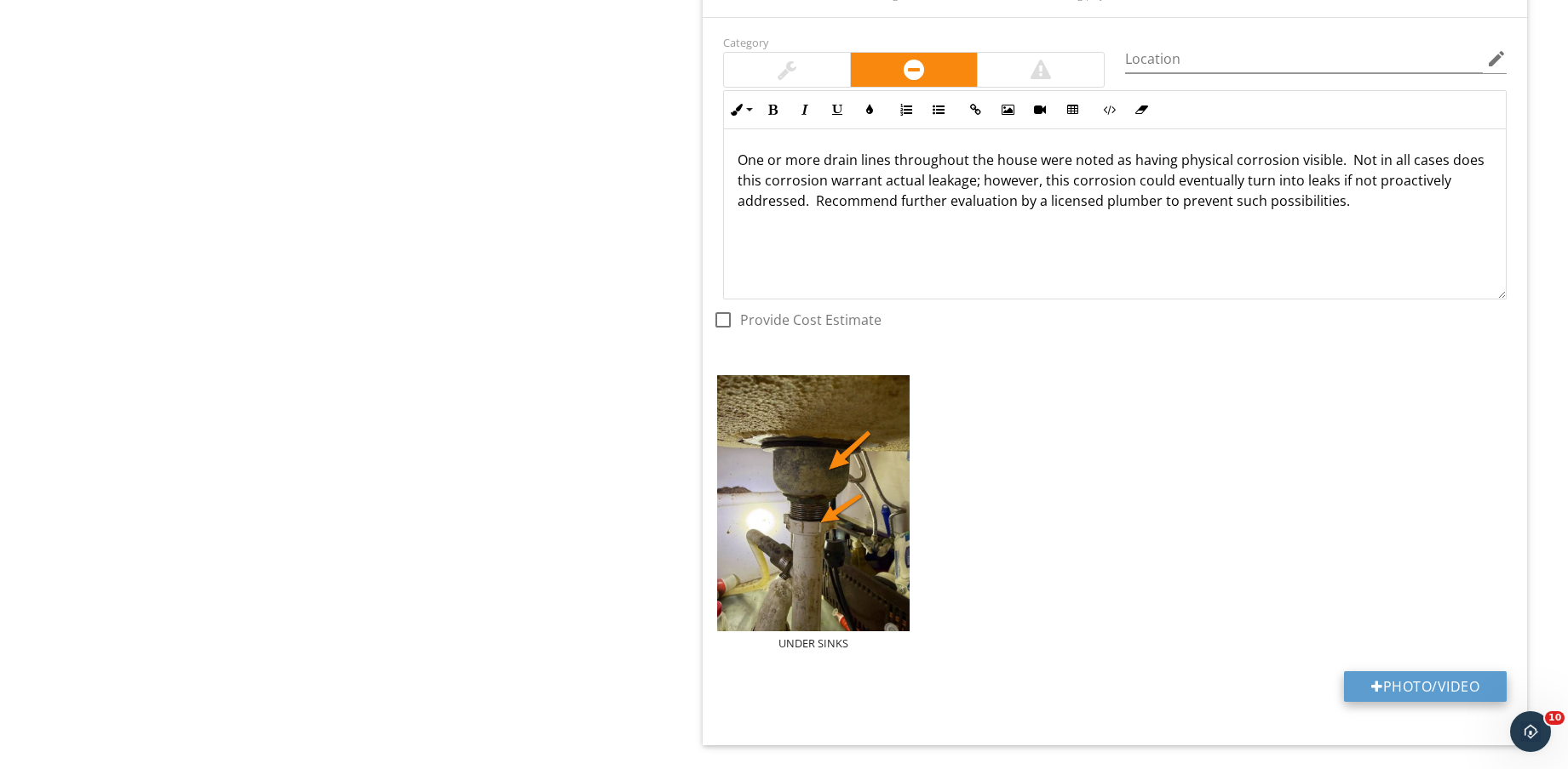
click at [1391, 682] on button "Photo/Video" at bounding box center [1424, 687] width 162 height 31
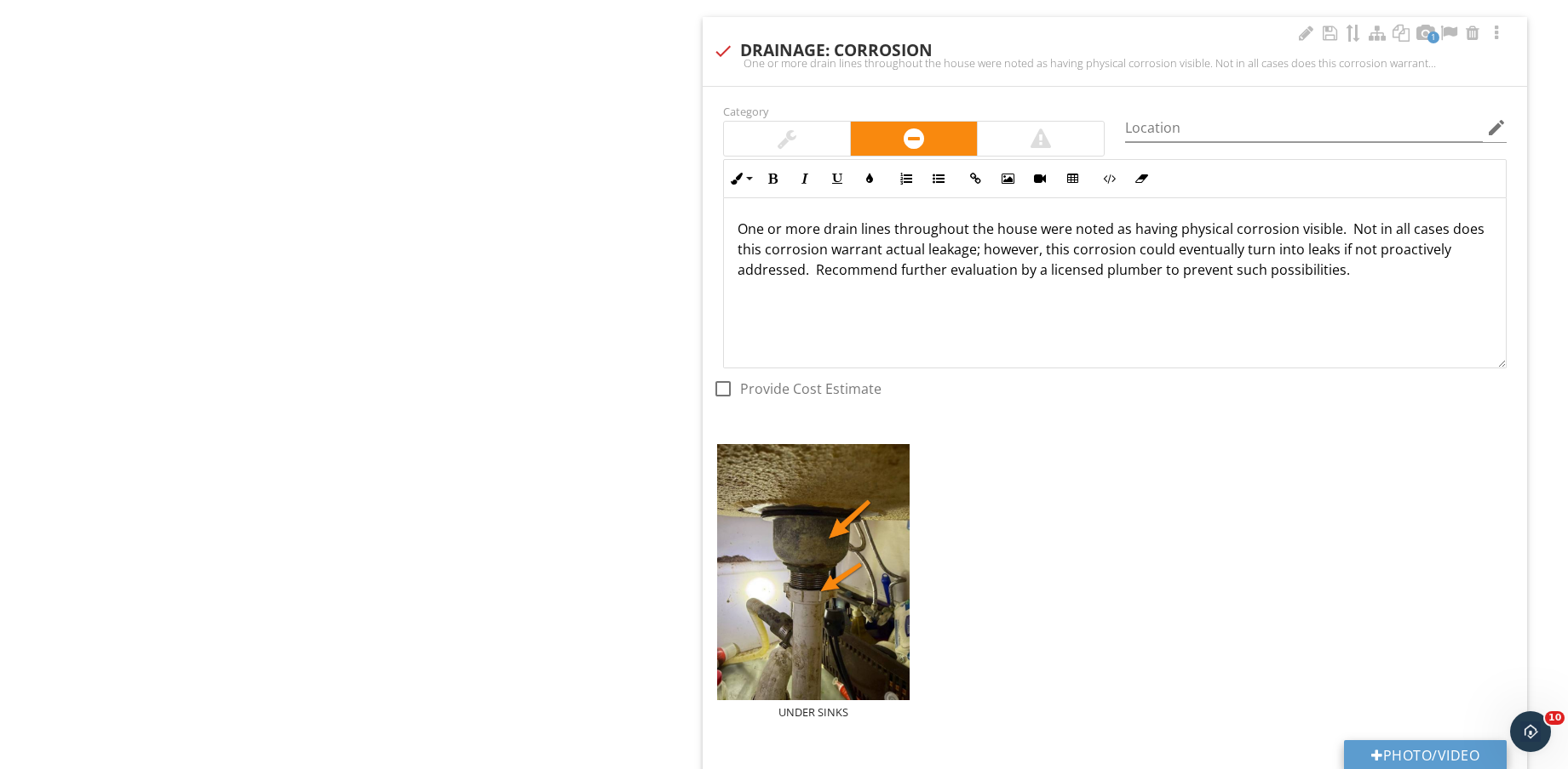
scroll to position [2802, 0]
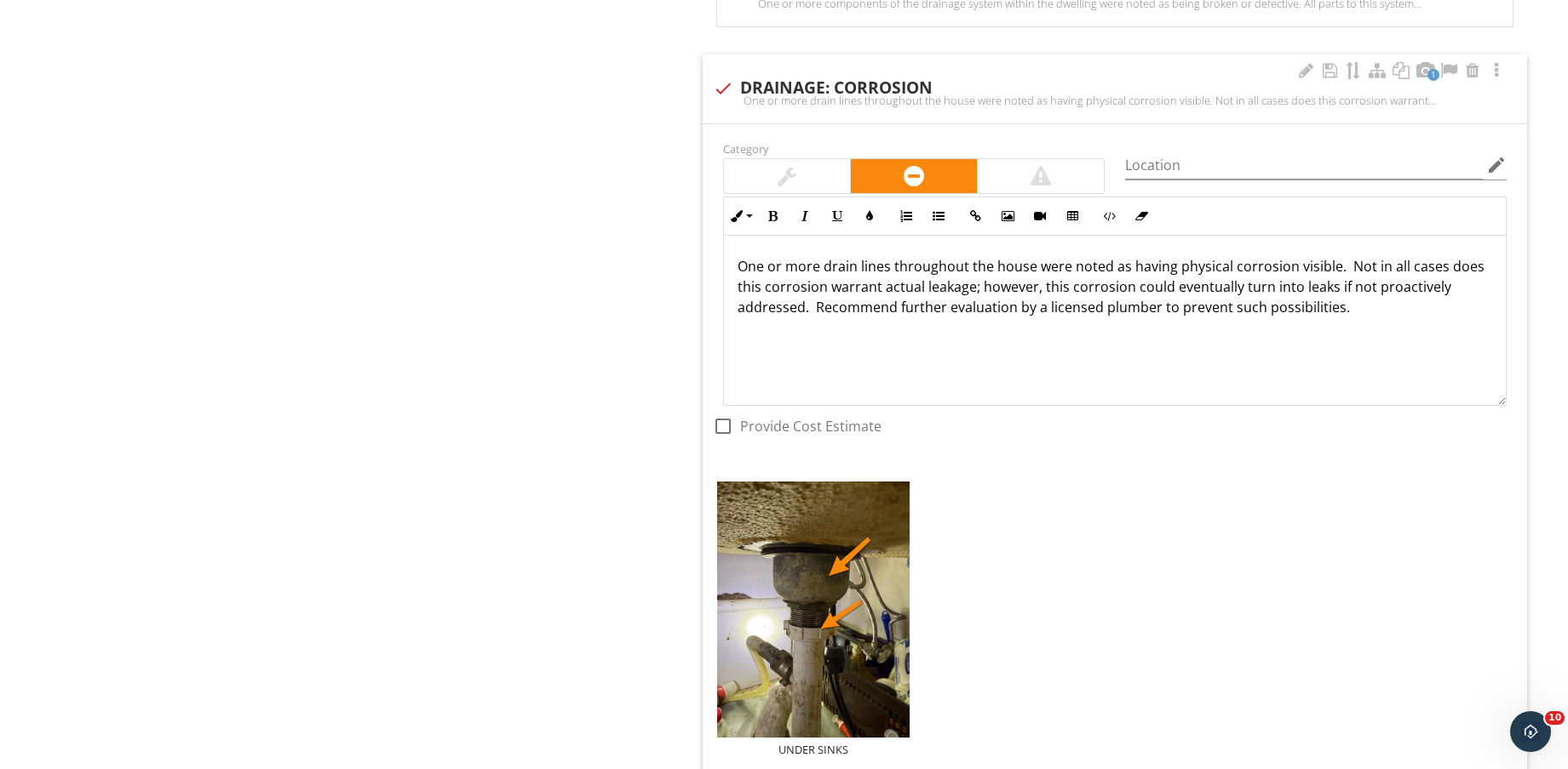
type input "C:\fakepath\IMG_8608.jpg"
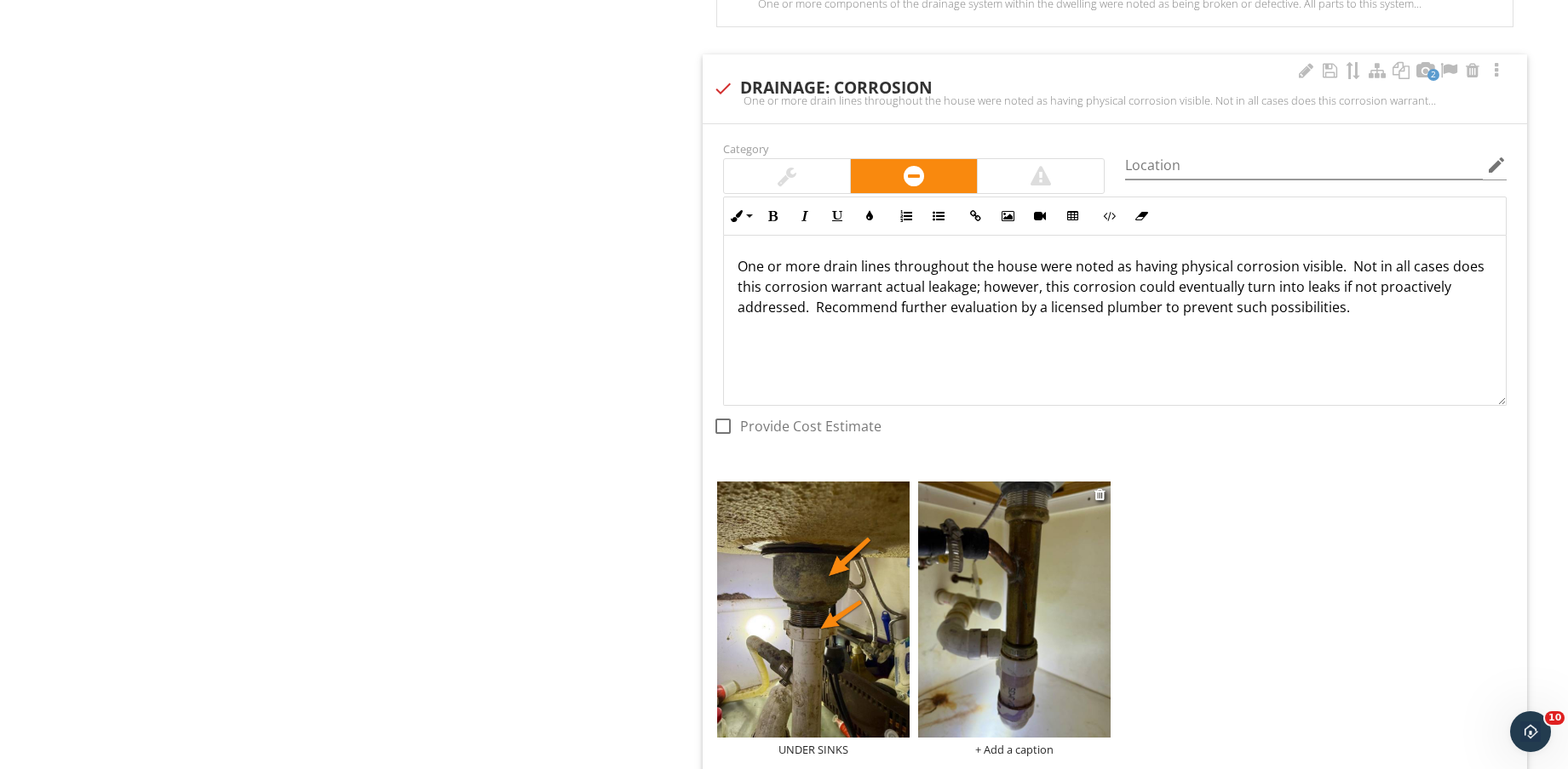
click at [984, 598] on img at bounding box center [1015, 609] width 193 height 256
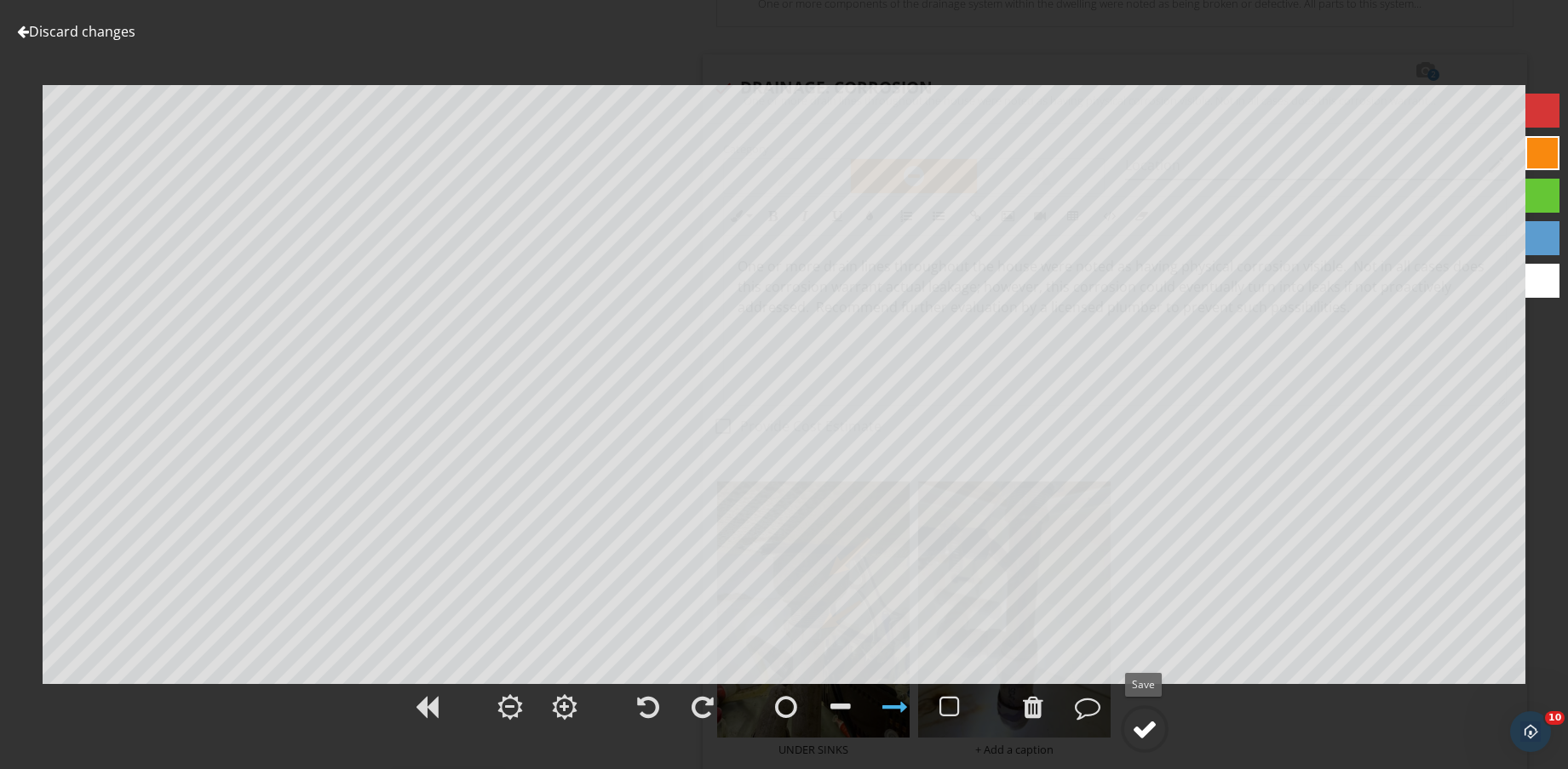
click at [1147, 741] on div at bounding box center [1144, 729] width 25 height 25
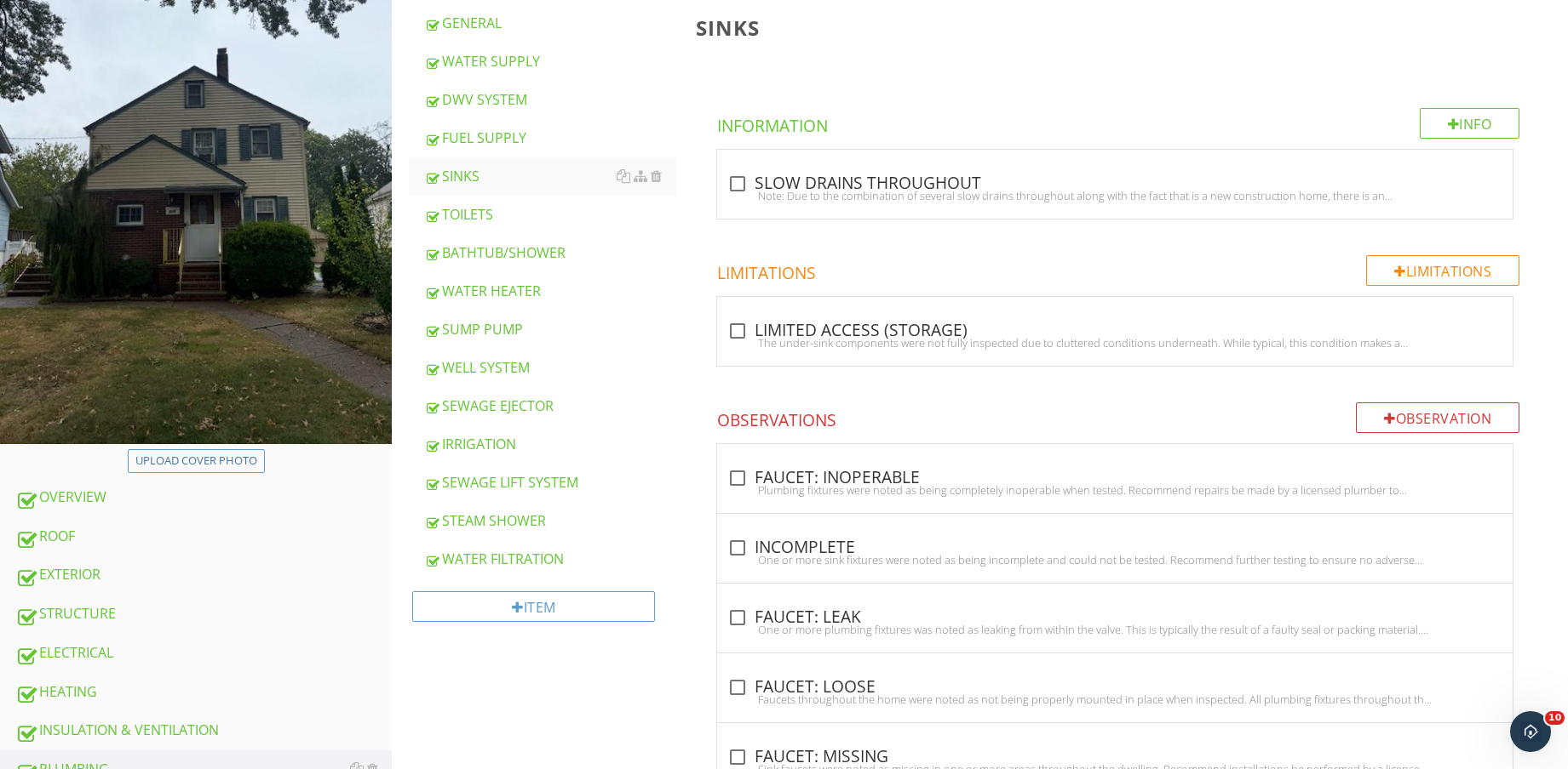
scroll to position [0, 0]
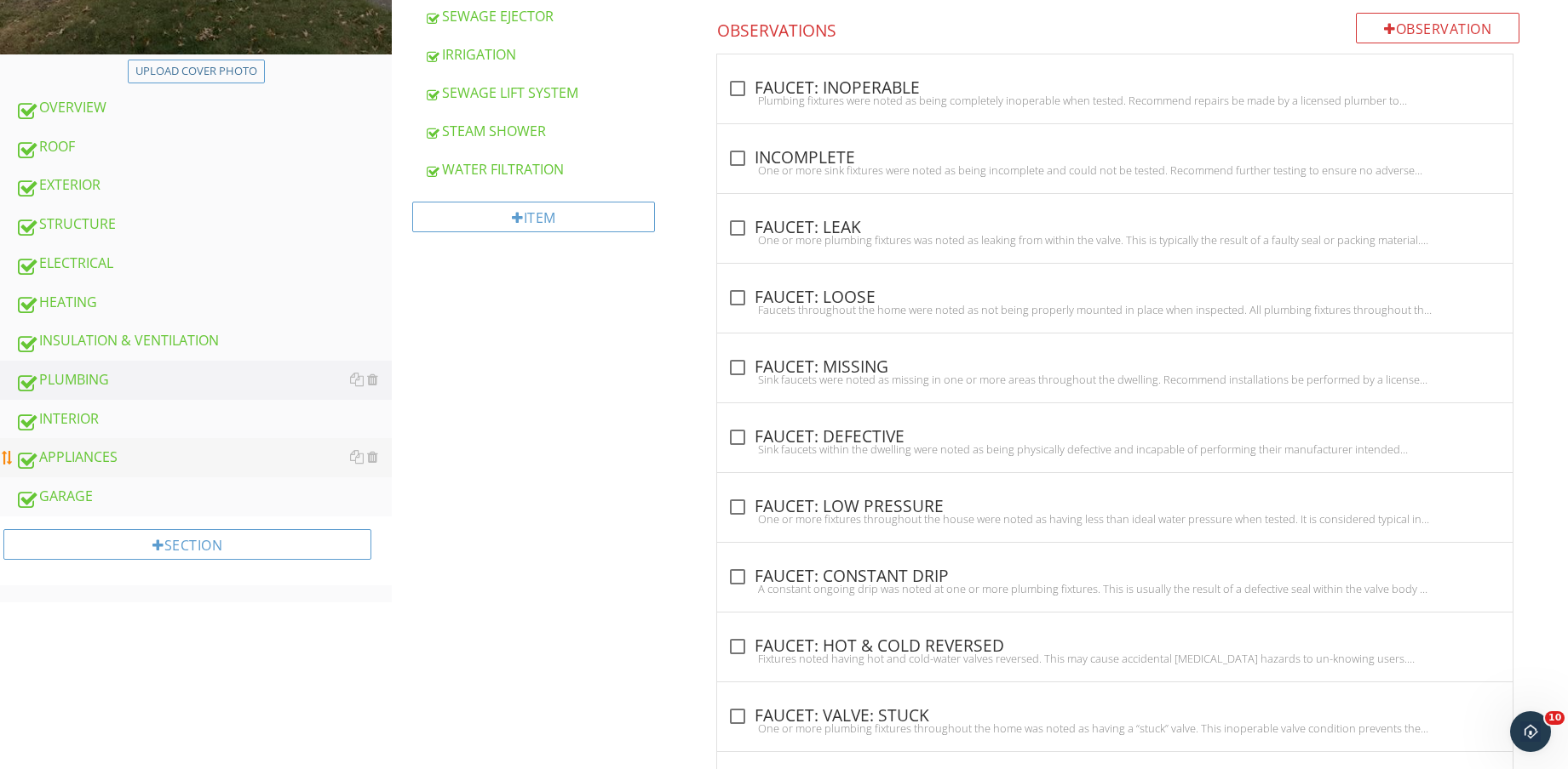
click at [156, 440] on link "APPLIANCES" at bounding box center [203, 458] width 376 height 39
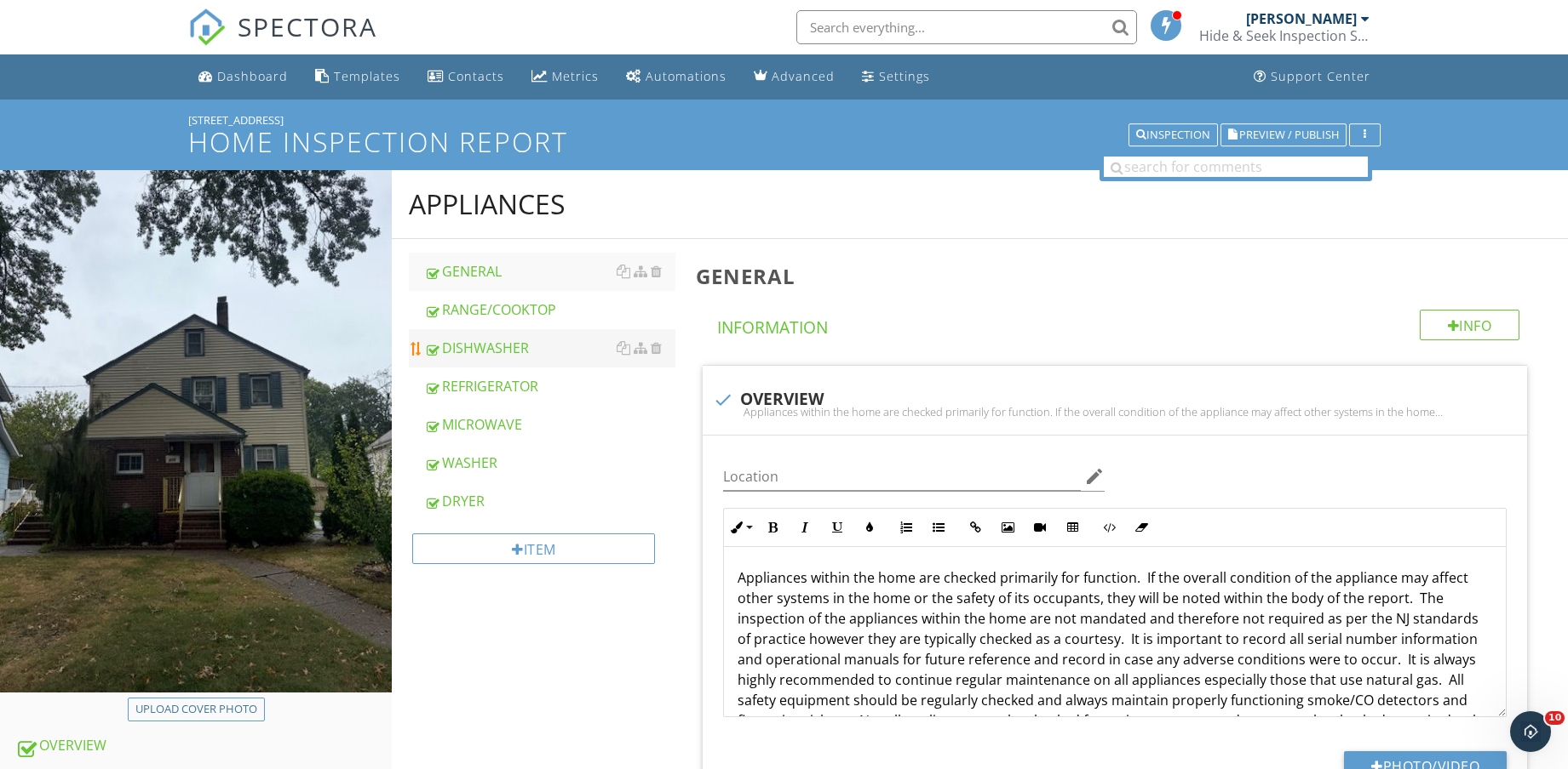
click at [525, 352] on div "DISHWASHER" at bounding box center [550, 348] width 251 height 20
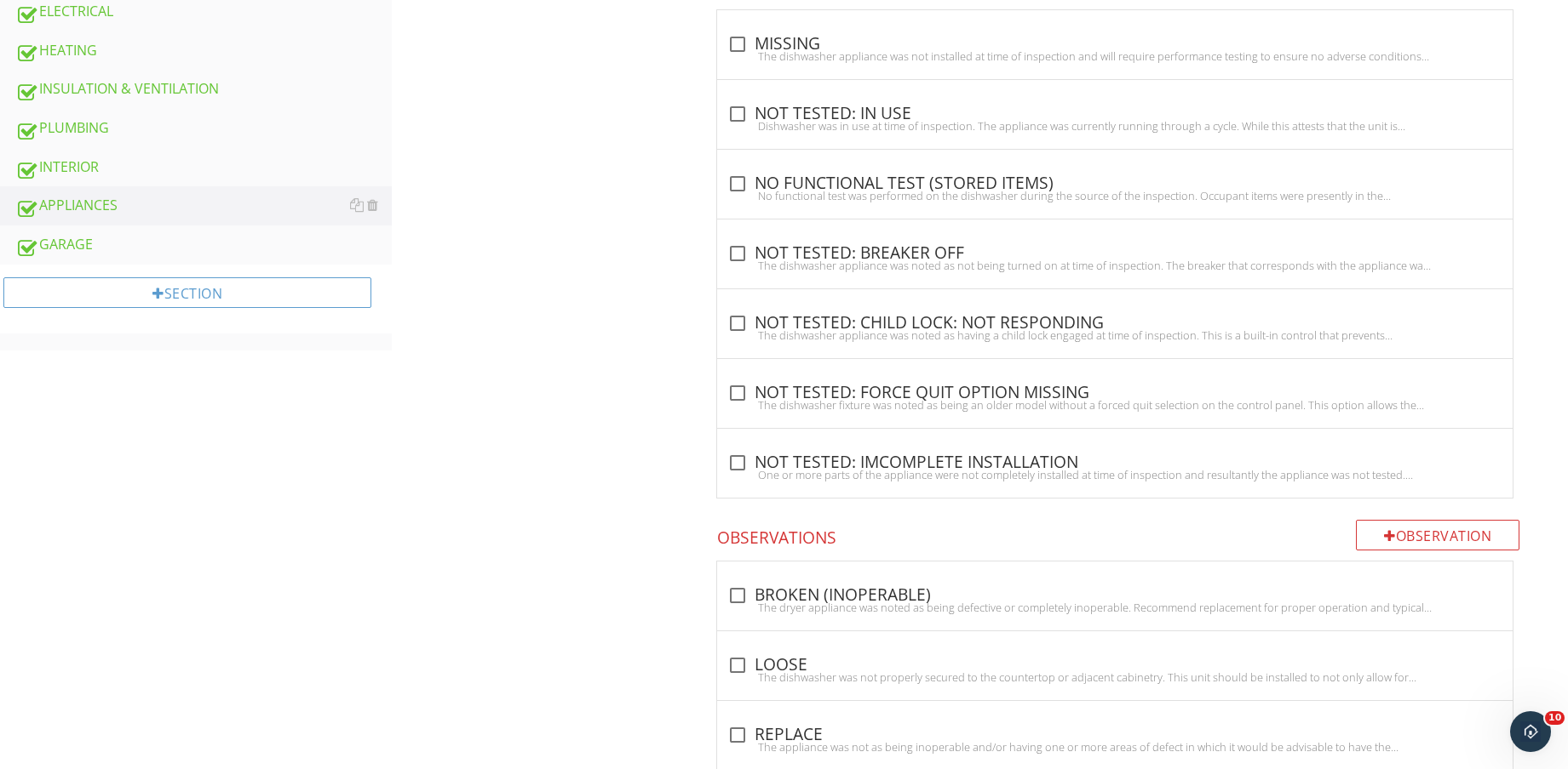
scroll to position [885, 0]
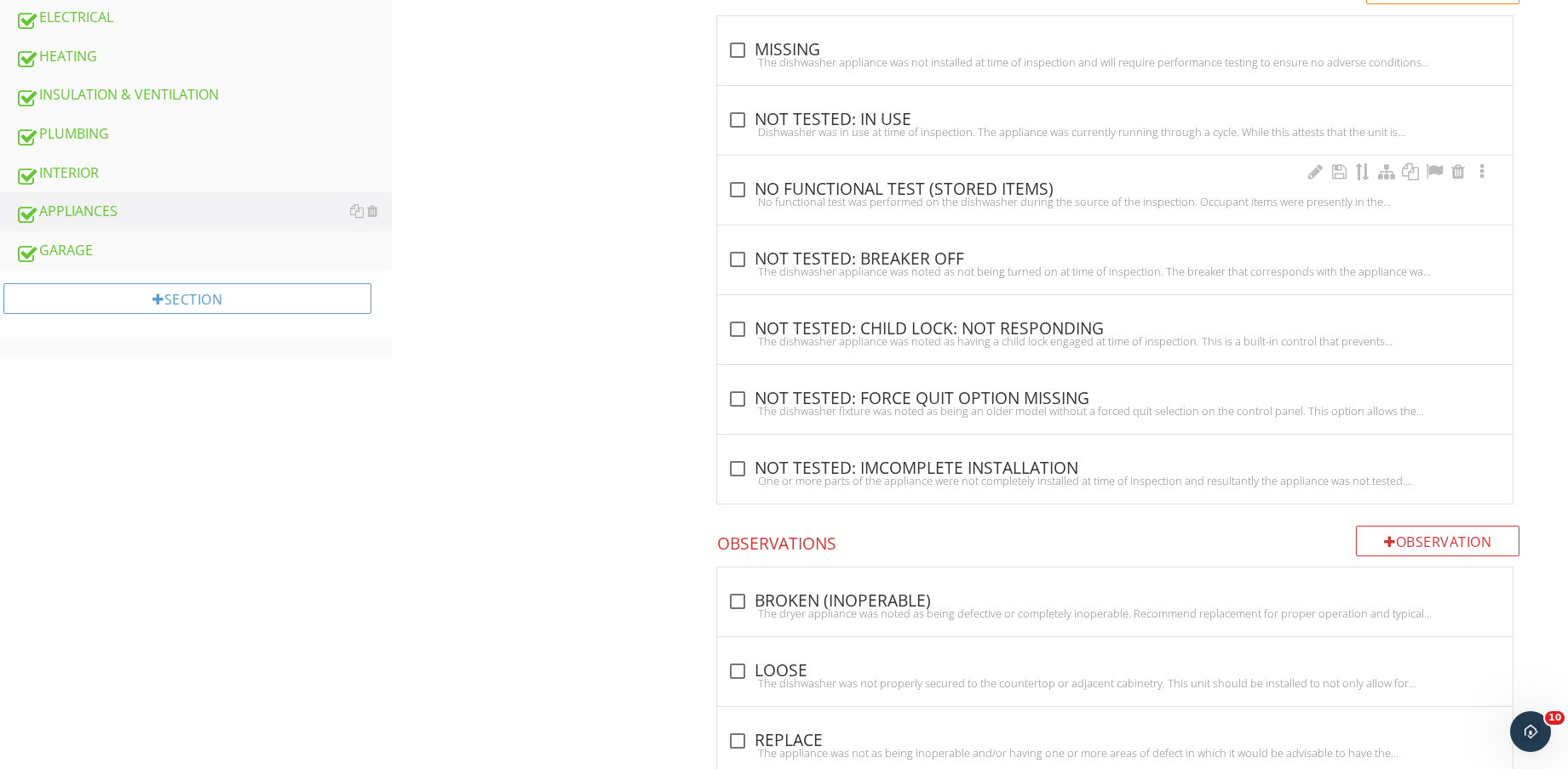
click at [944, 201] on div "No functional test was performed on the dishwasher during the source of the ins…" at bounding box center [1115, 201] width 775 height 14
checkbox input "true"
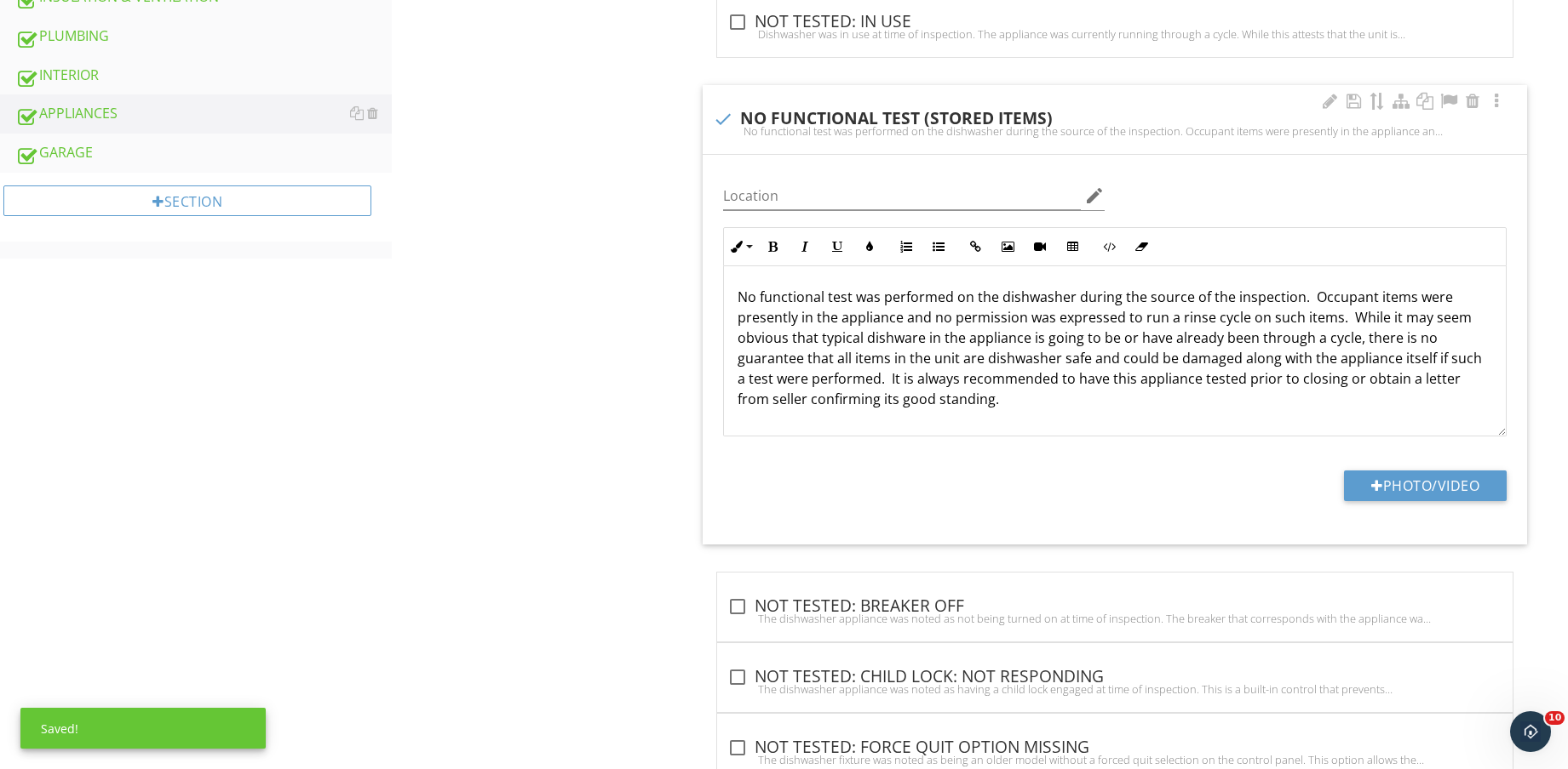
scroll to position [1097, 0]
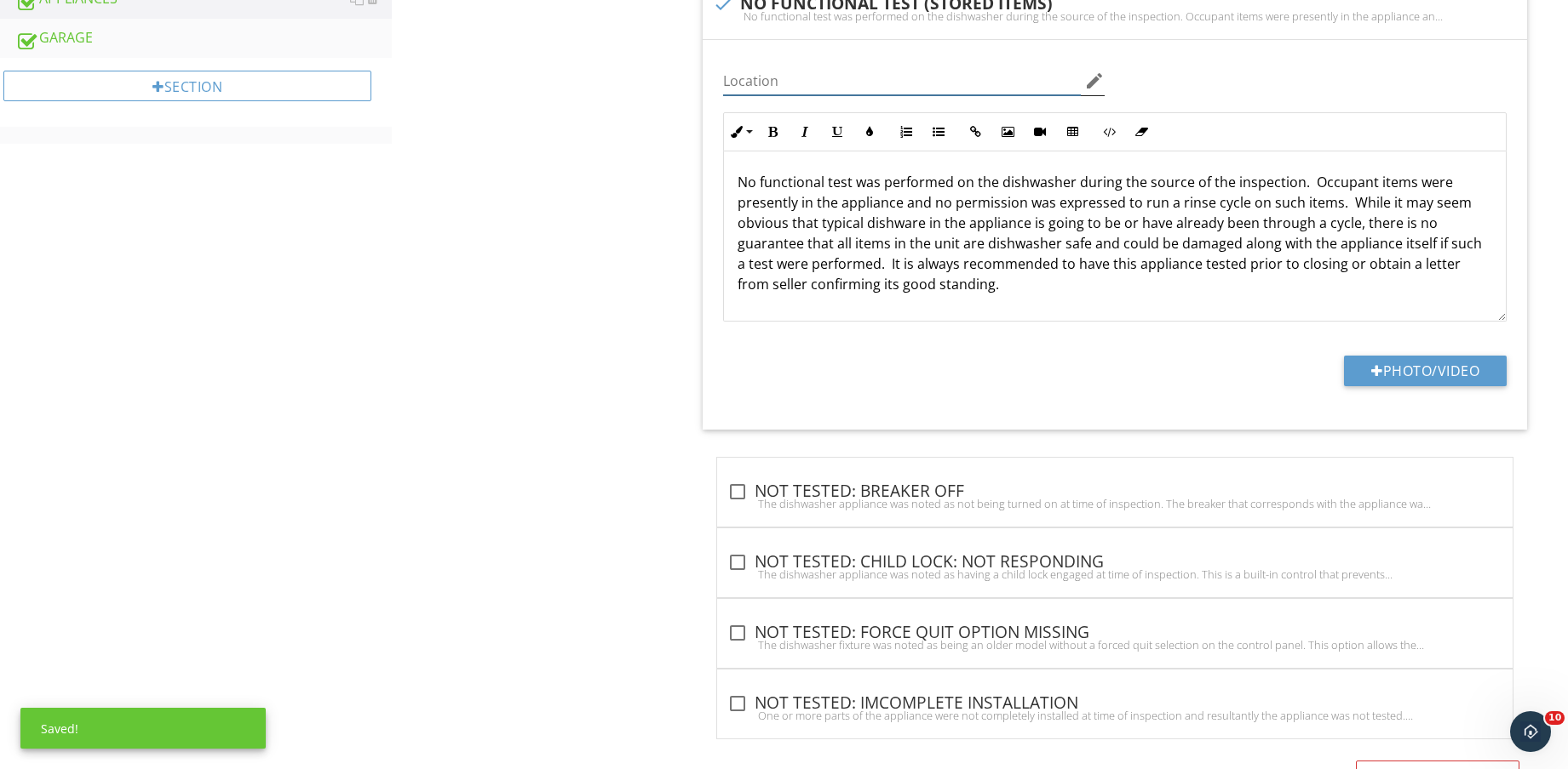
click at [995, 89] on input "Location" at bounding box center [902, 81] width 358 height 28
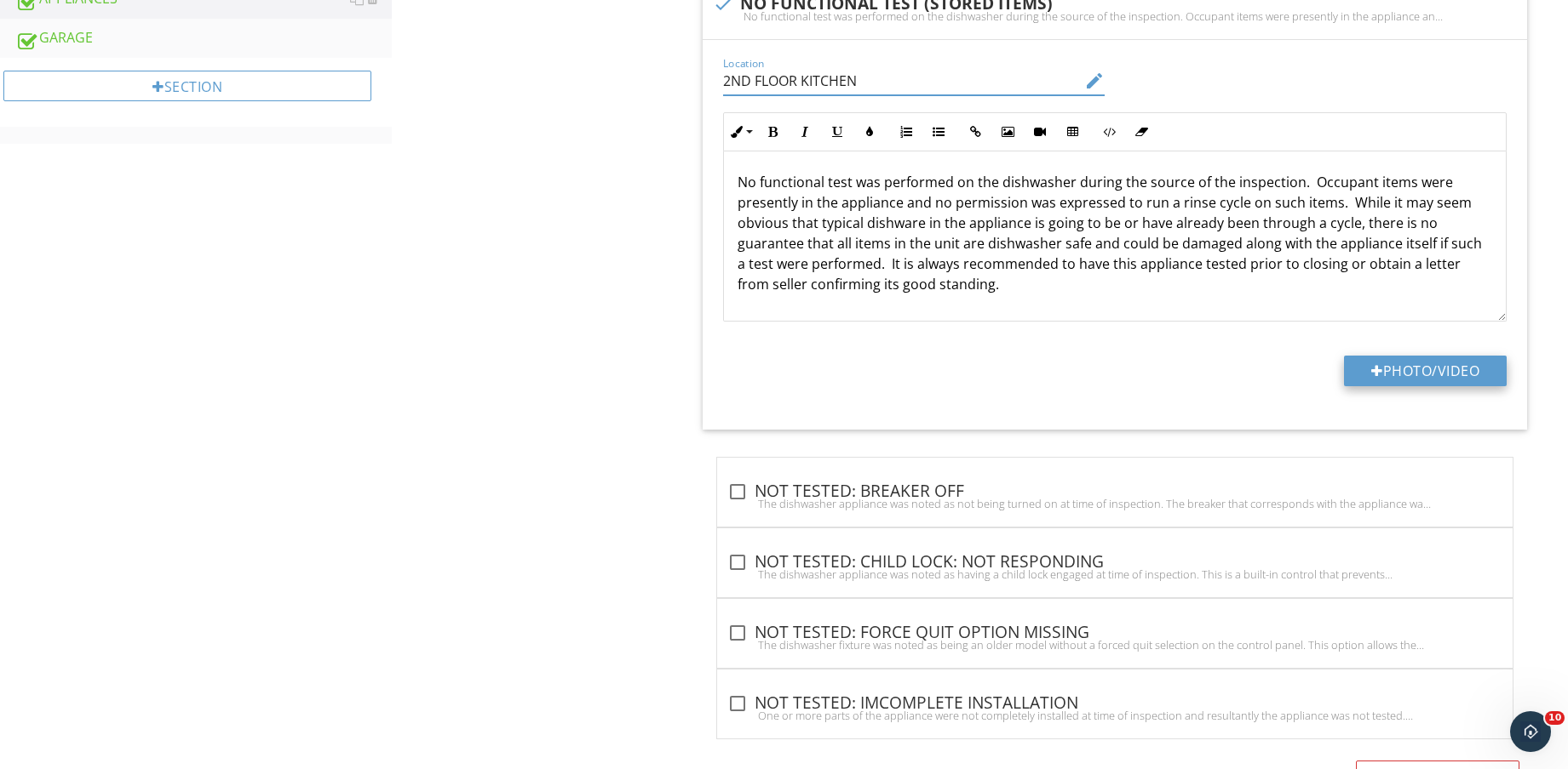
type input "2ND FLOOR KITCHEN"
click at [1418, 366] on button "Photo/Video" at bounding box center [1424, 371] width 162 height 31
type input "C:\fakepath\IMG_8609.jpg"
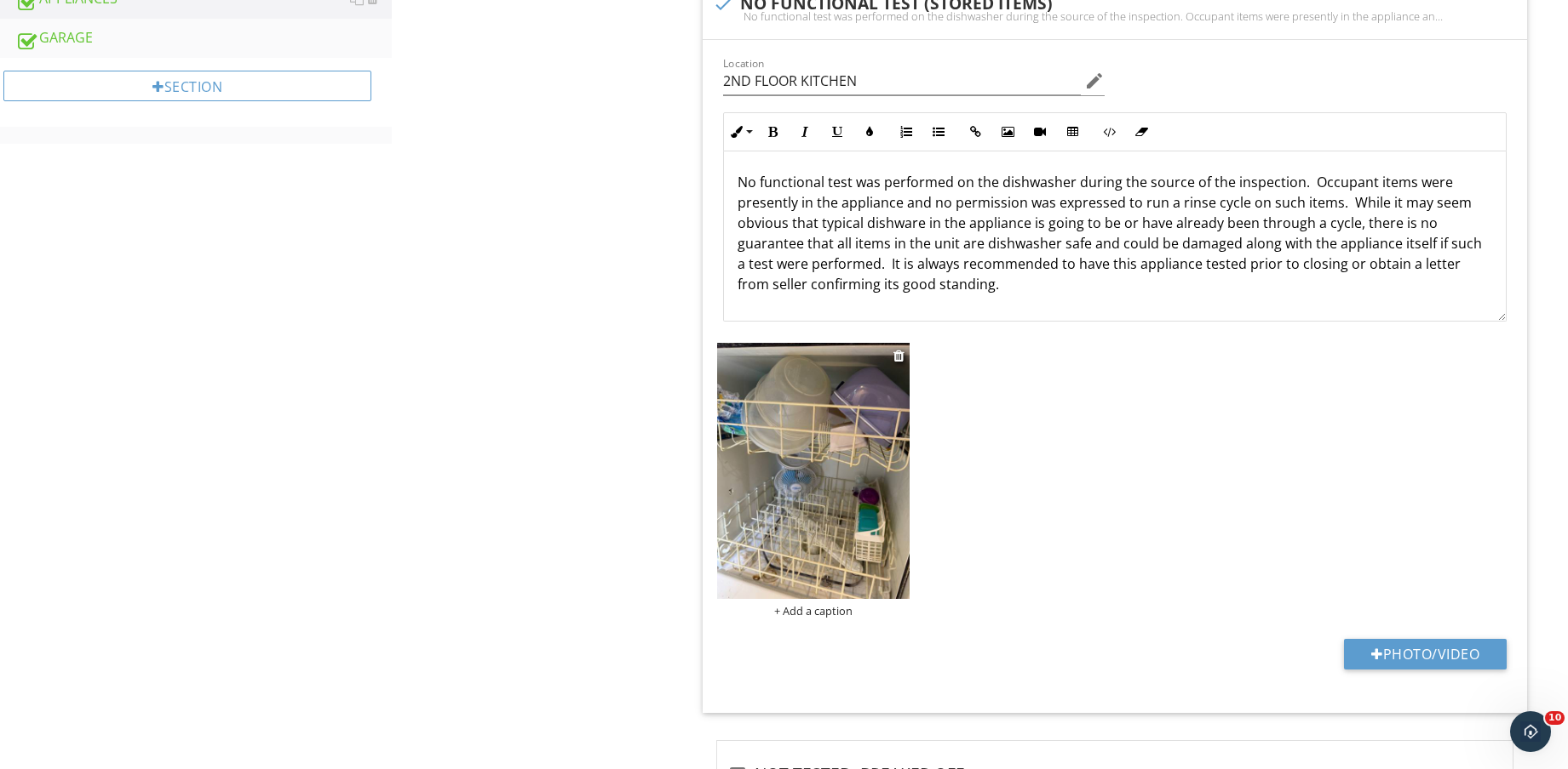
click at [837, 505] on img at bounding box center [813, 471] width 193 height 256
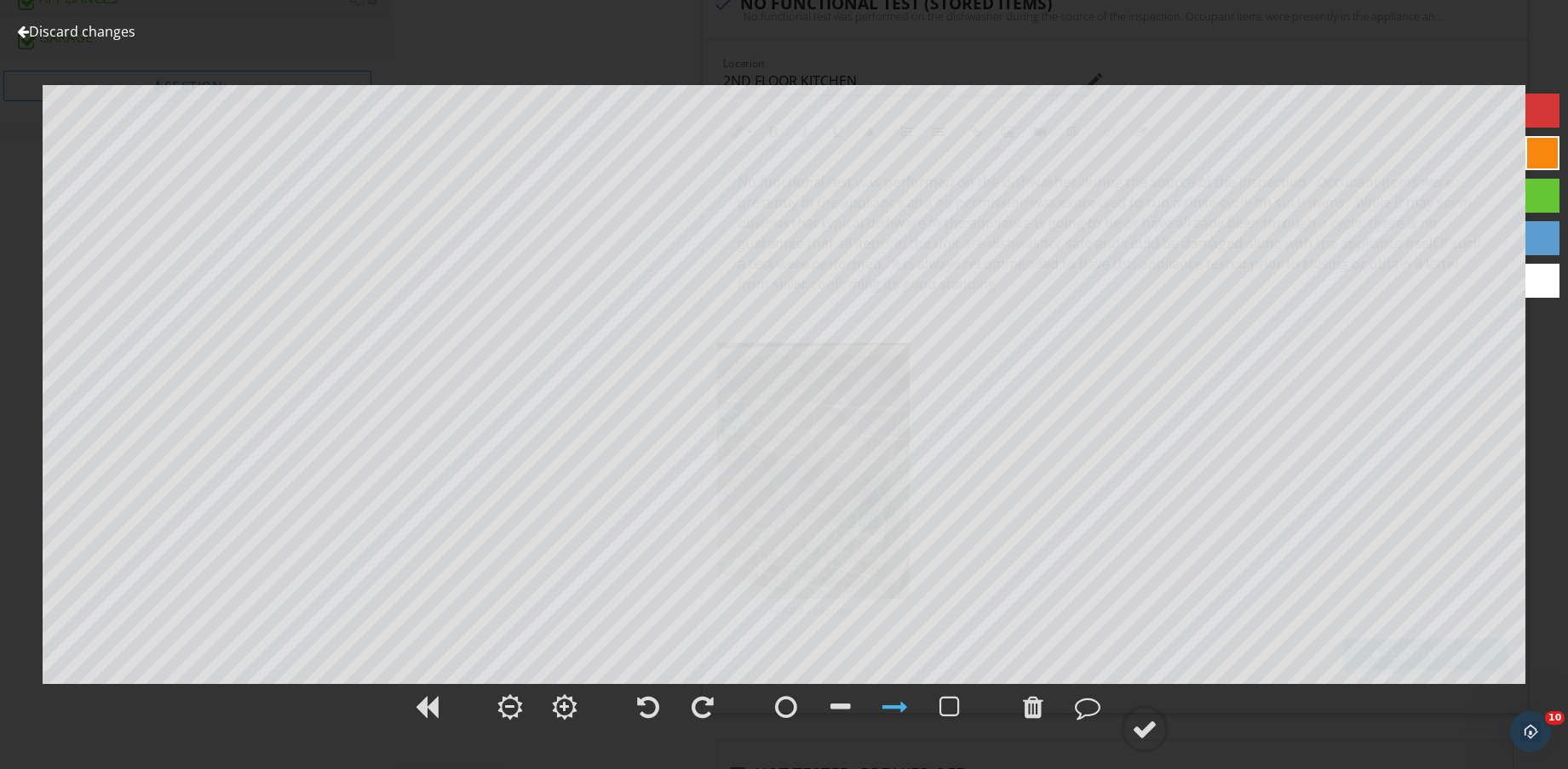
drag, startPoint x: 1141, startPoint y: 720, endPoint x: 1145, endPoint y: 764, distance: 44.2
click at [1142, 720] on div at bounding box center [1144, 729] width 25 height 25
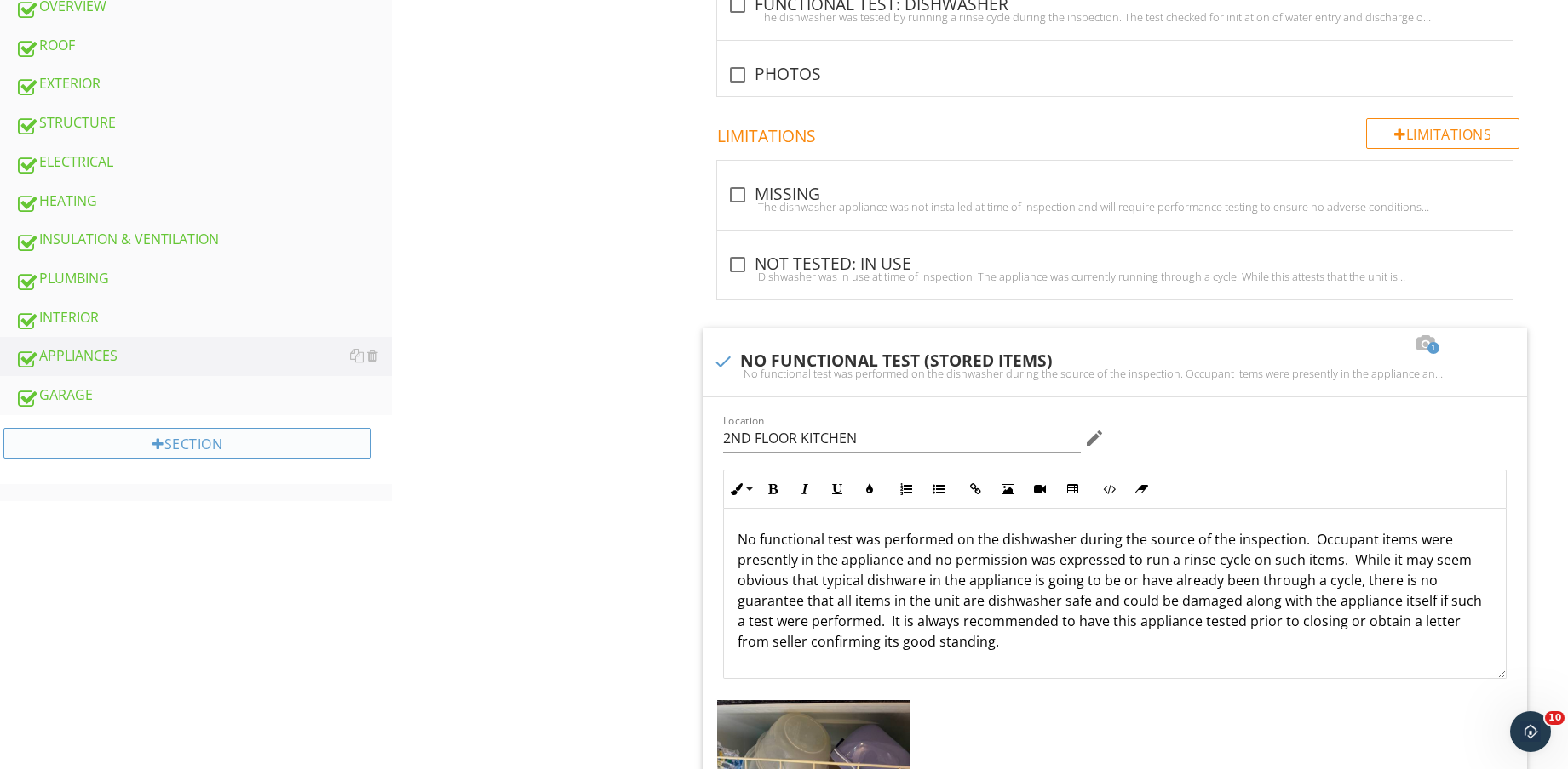
scroll to position [745, 0]
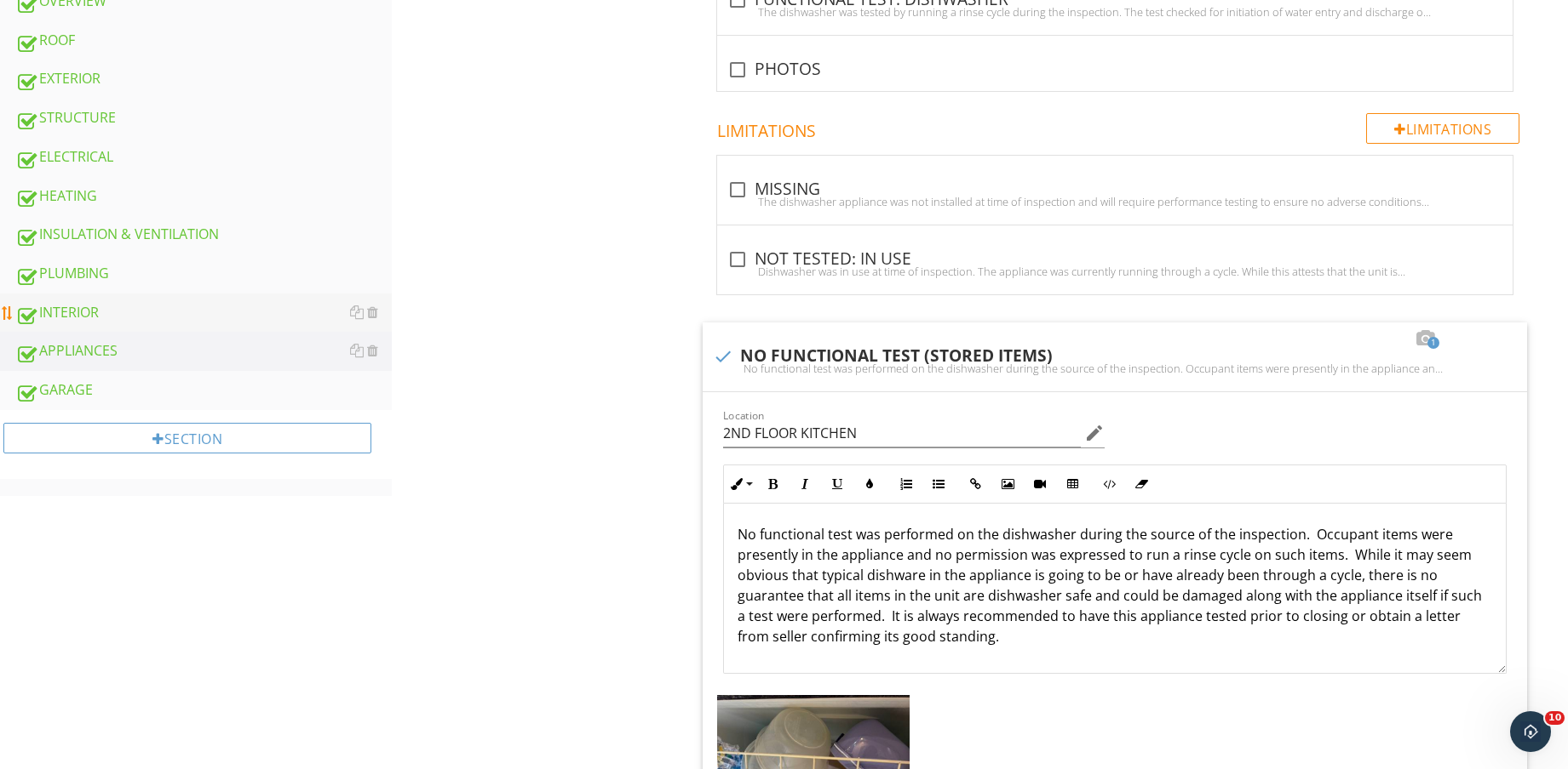
click at [144, 317] on div "INTERIOR" at bounding box center [203, 313] width 376 height 22
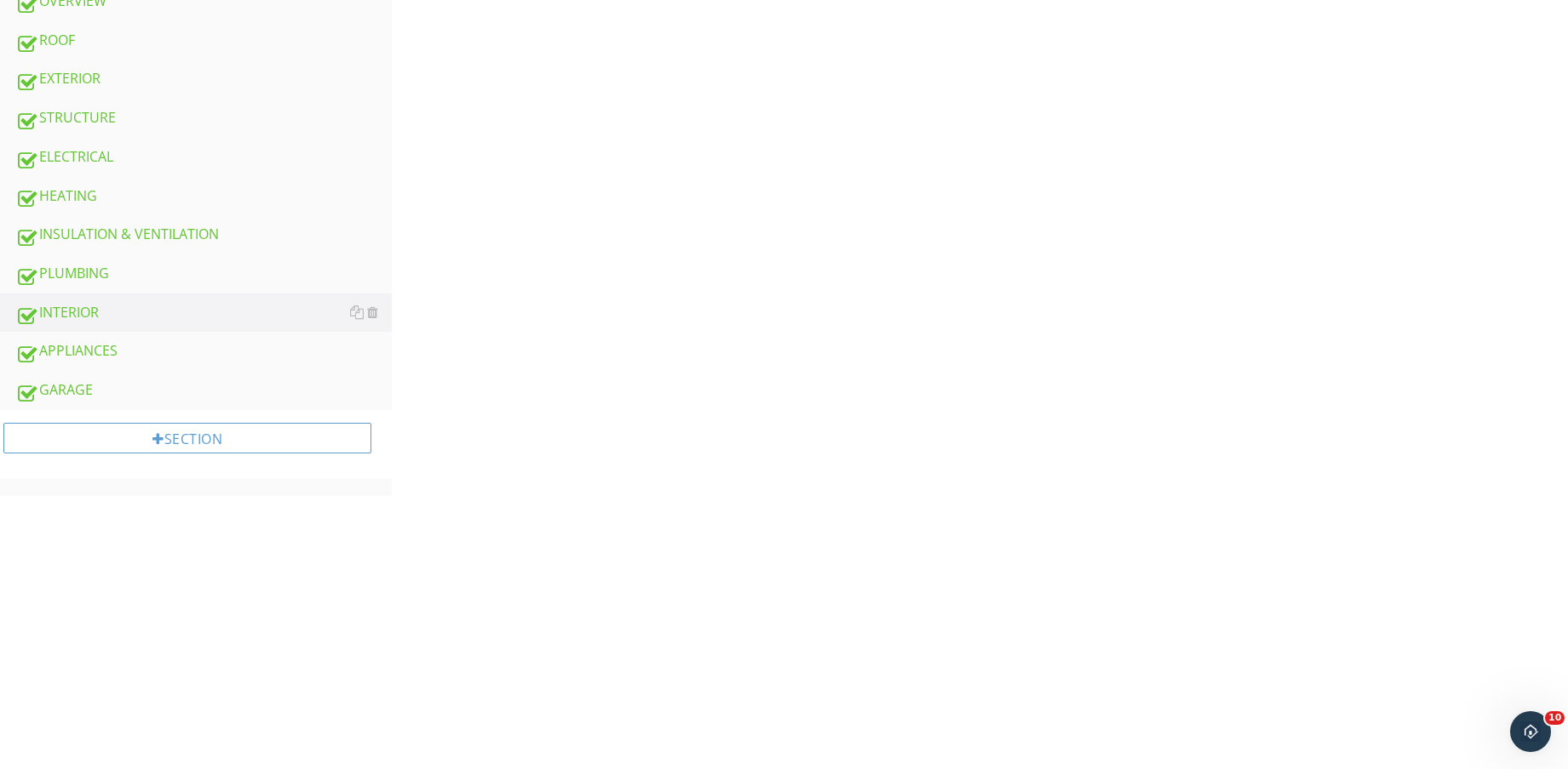
scroll to position [213, 0]
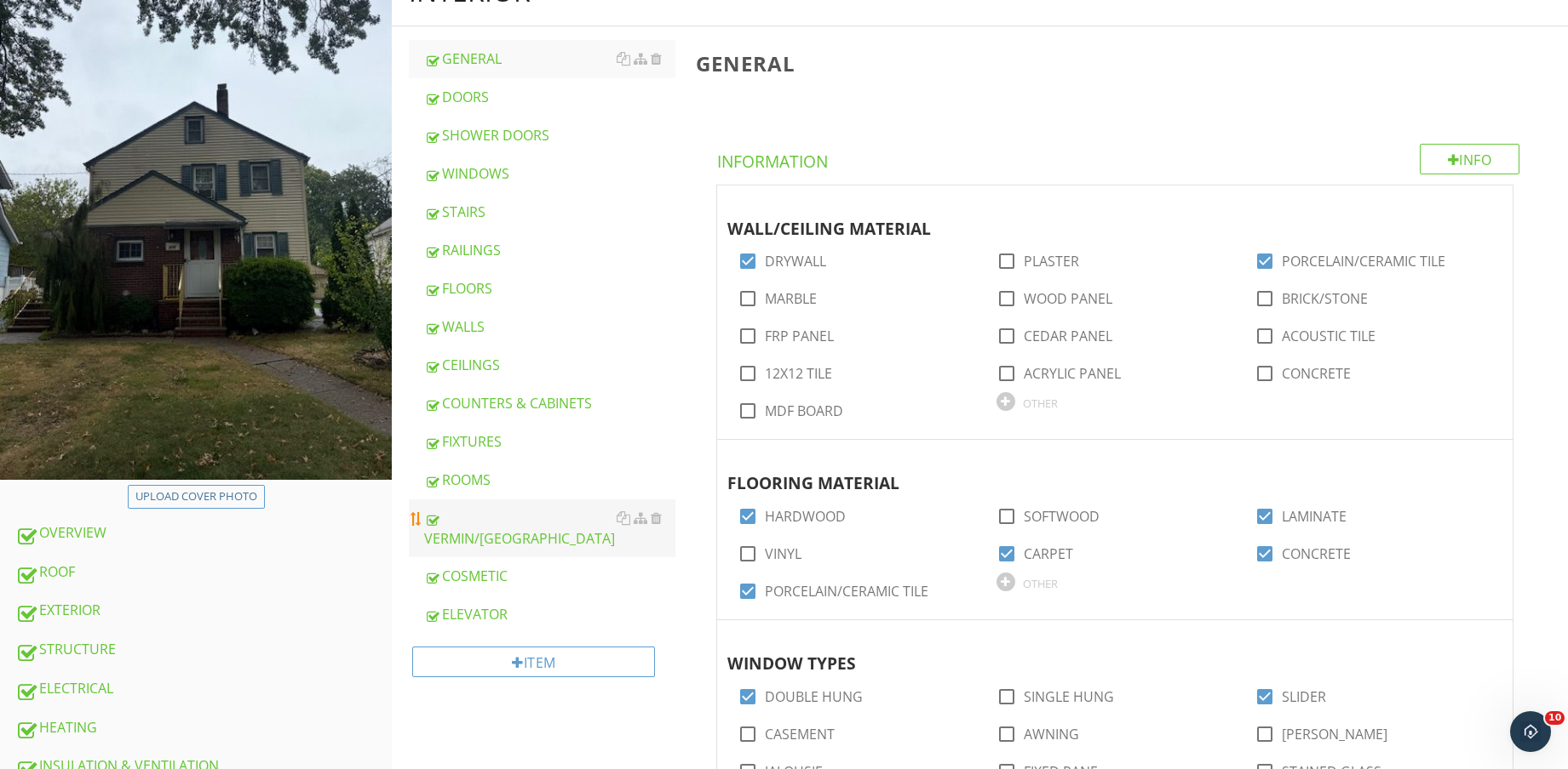
click at [547, 508] on div "VERMIN/PEST" at bounding box center [550, 529] width 251 height 41
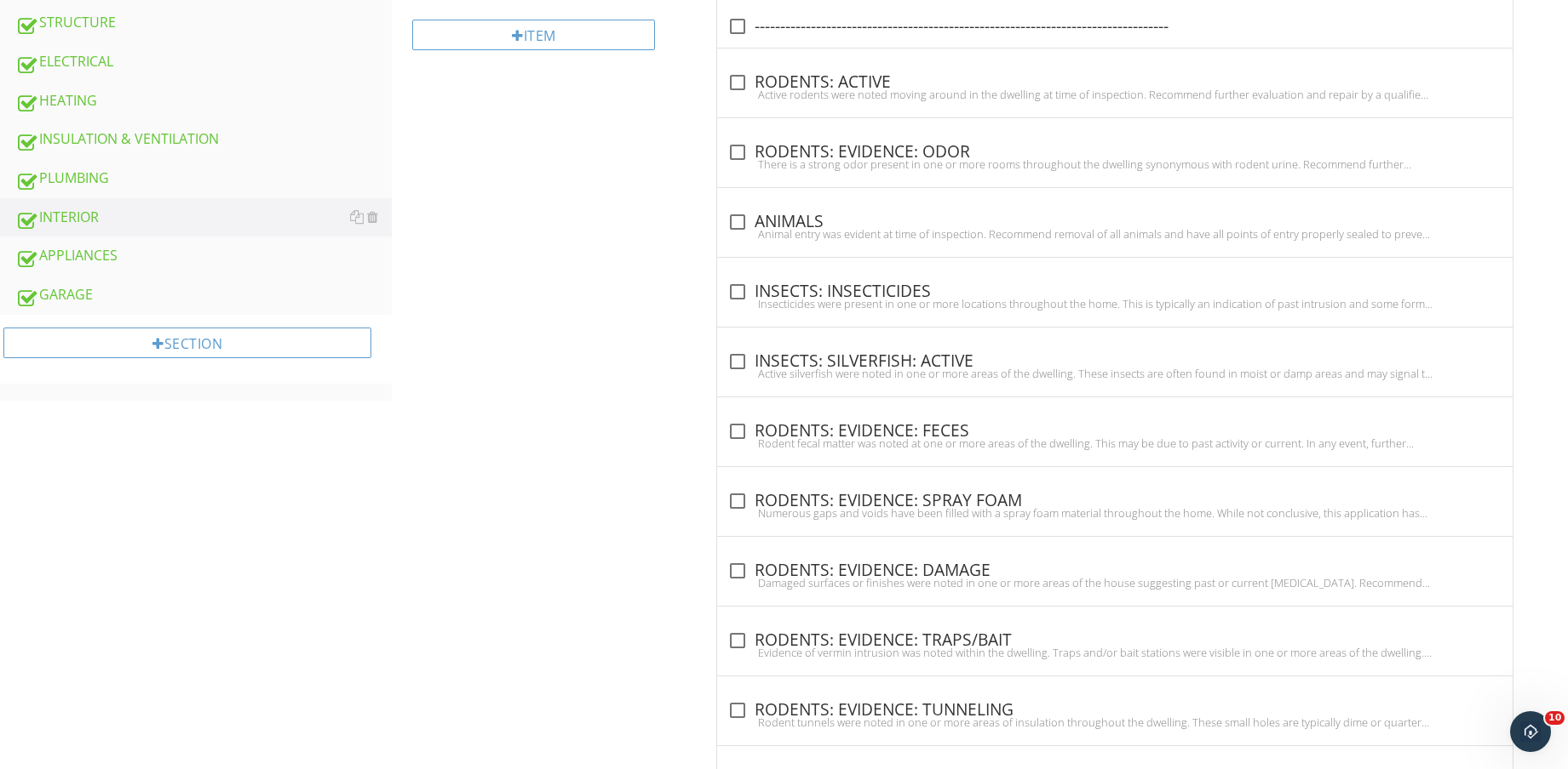
scroll to position [871, 0]
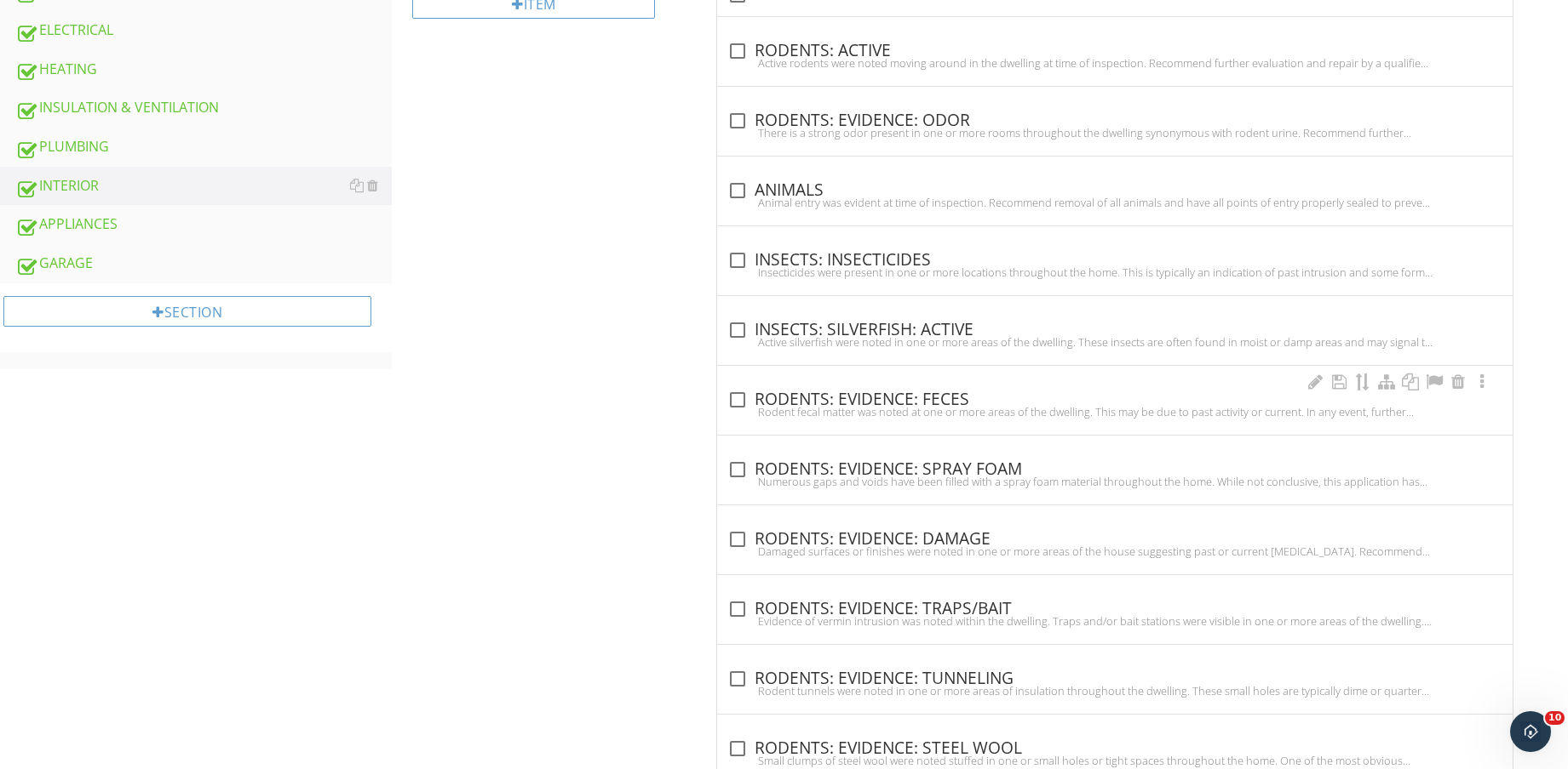
click at [948, 413] on div "Rodent fecal matter was noted at one or more areas of the dwelling. This may be…" at bounding box center [1115, 412] width 775 height 14
checkbox input "true"
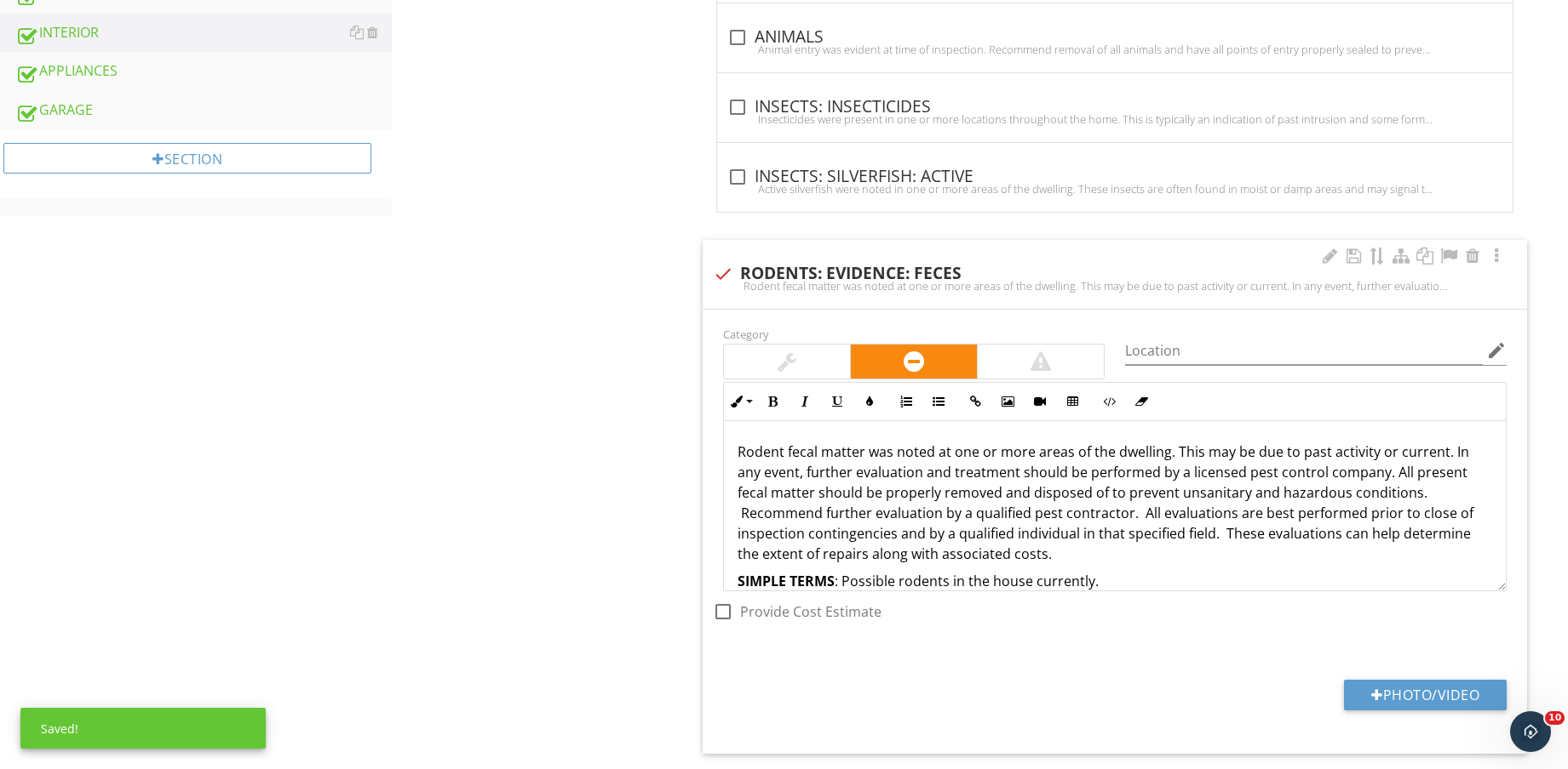
scroll to position [1084, 0]
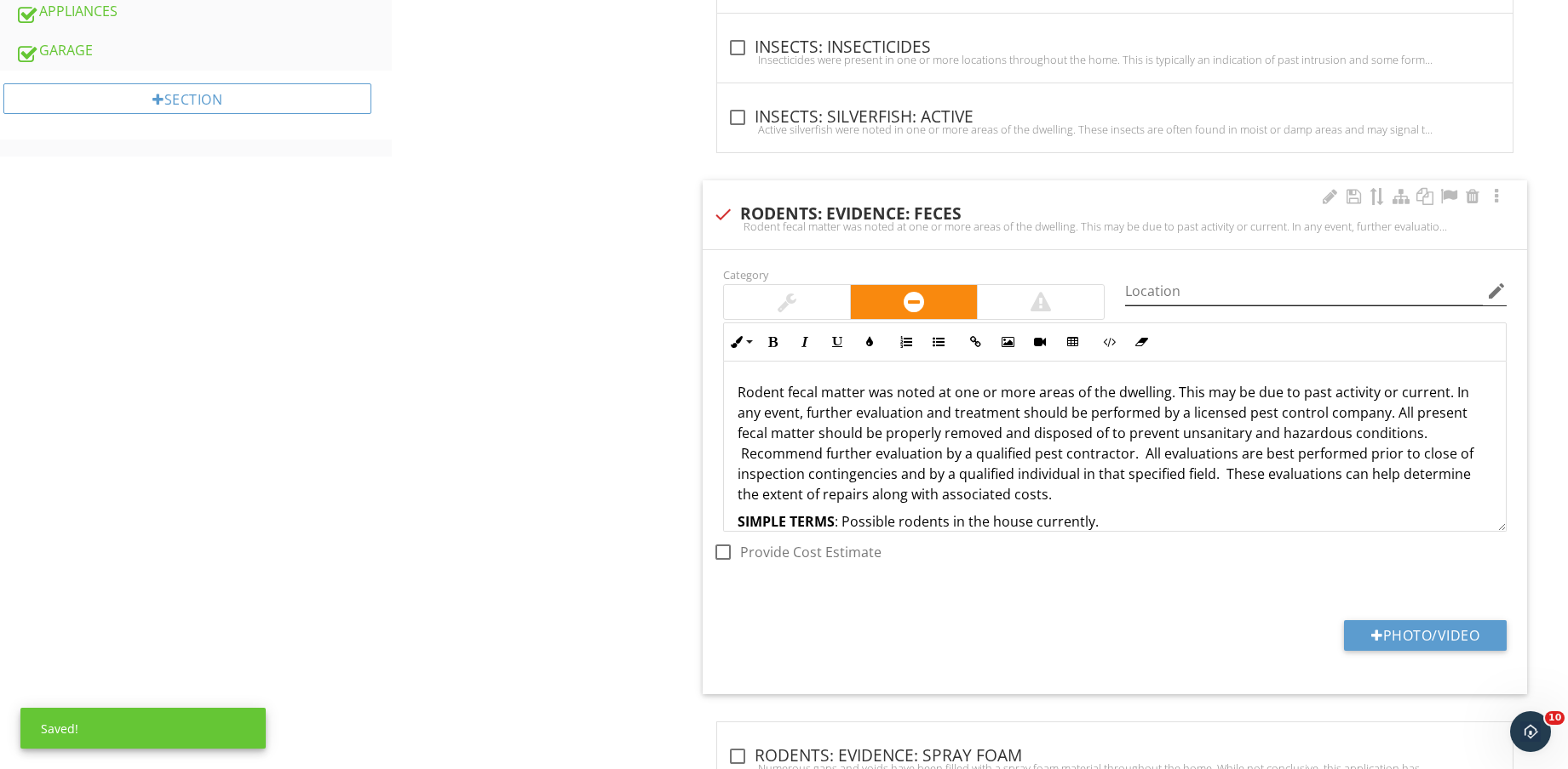
click at [1500, 288] on icon "edit" at bounding box center [1496, 291] width 20 height 20
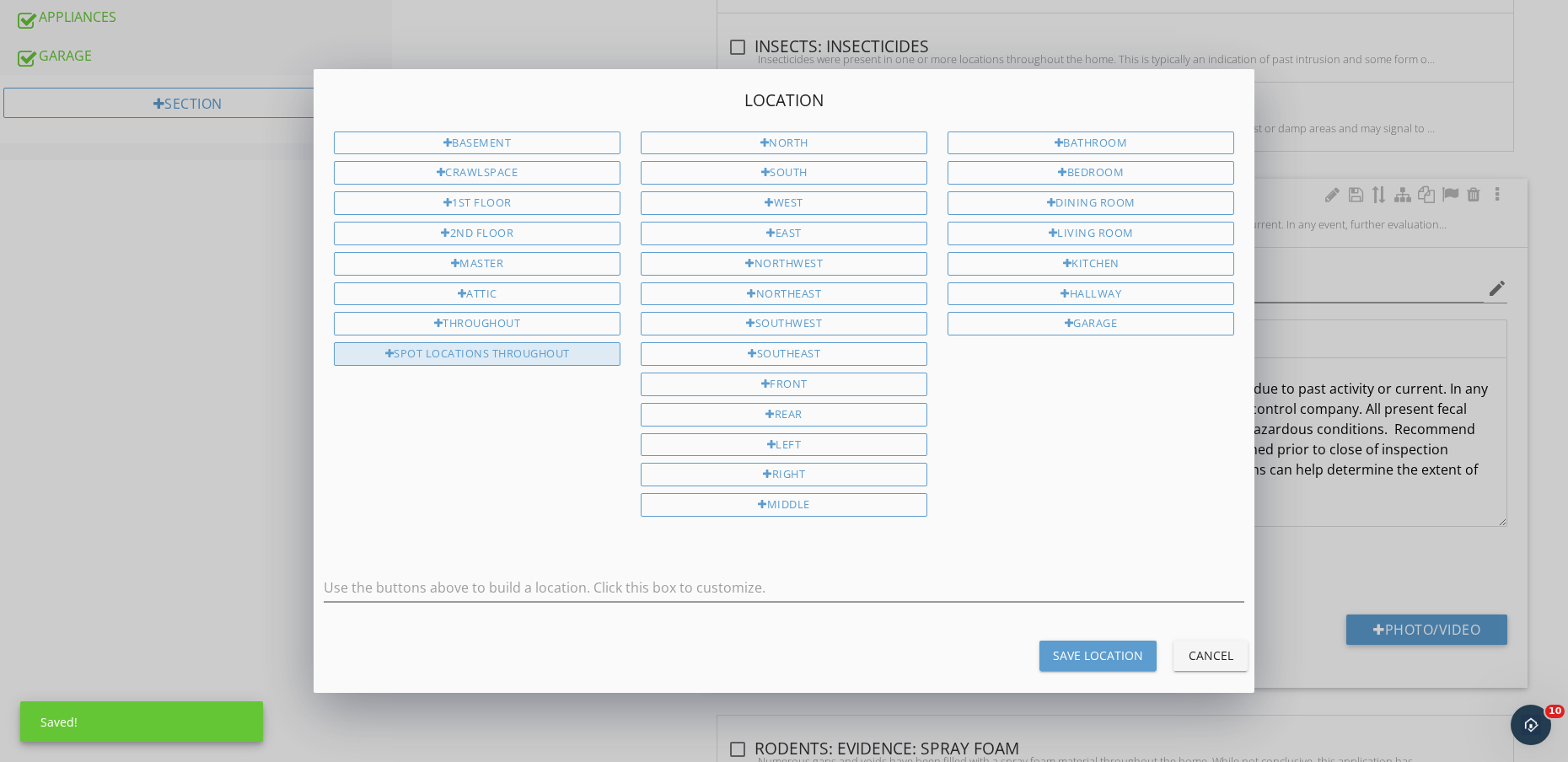
click at [459, 350] on div "SPOT LOCATIONS THROUGHOUT" at bounding box center [478, 354] width 287 height 24
type input "SPOT LOCATIONS THROUGHOUT"
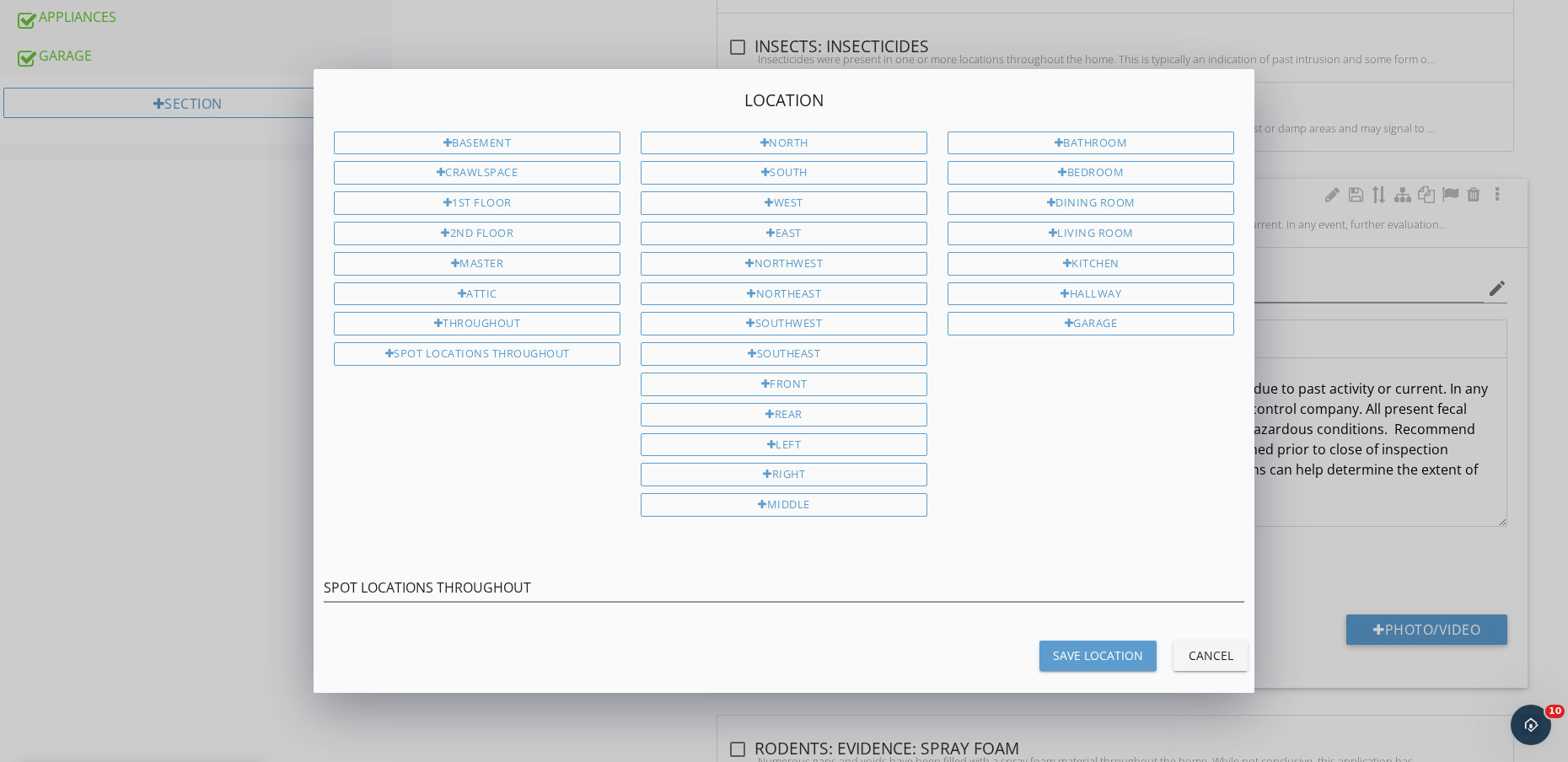
click at [1092, 657] on div "Save Location" at bounding box center [1098, 655] width 91 height 17
type input "SPOT LOCATIONS THROUGHOUT"
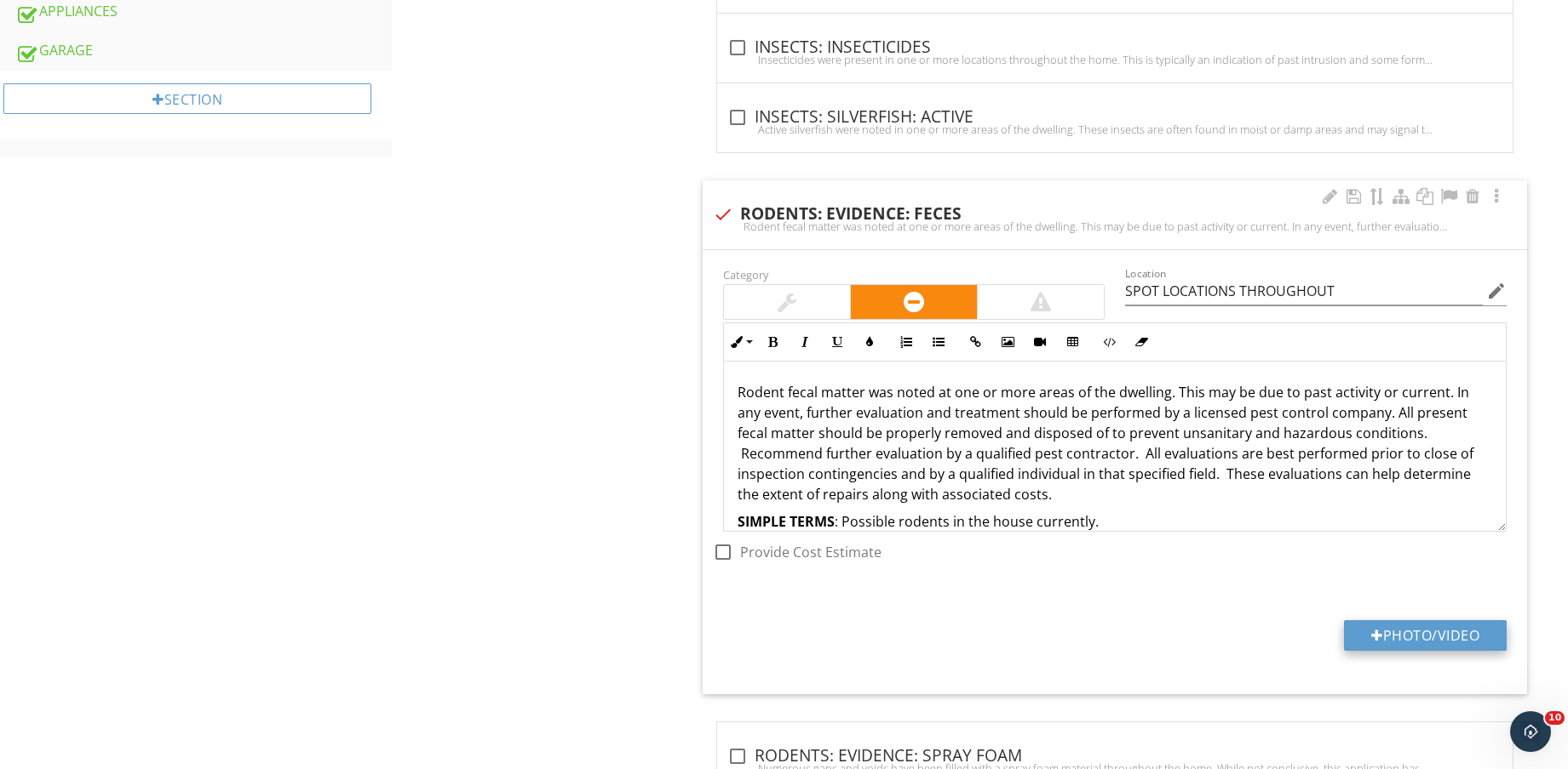
click at [1384, 632] on button "Photo/Video" at bounding box center [1424, 636] width 162 height 31
type input "C:\fakepath\IMG_8611.jpg"
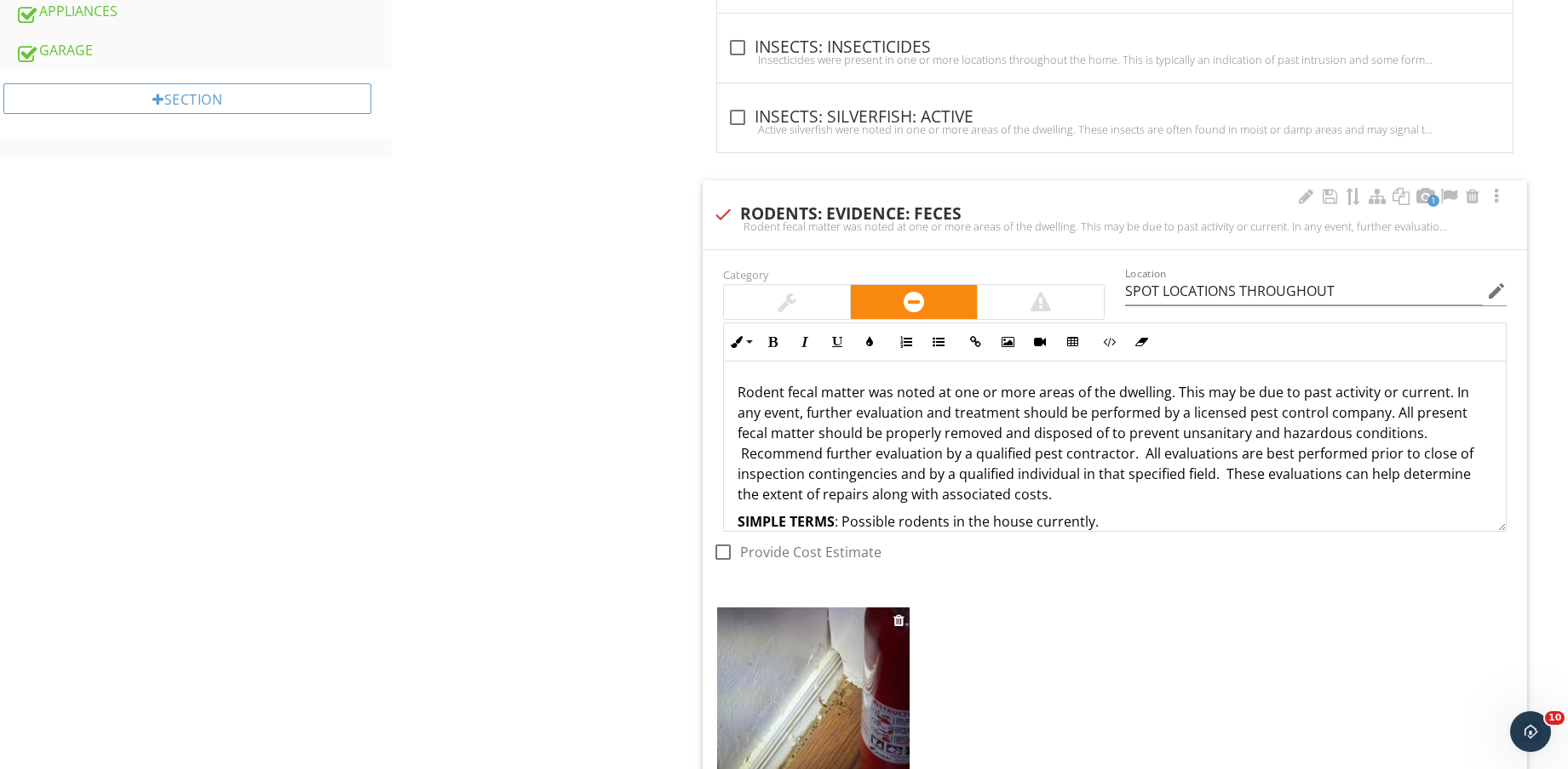
click at [833, 707] on img at bounding box center [813, 735] width 193 height 256
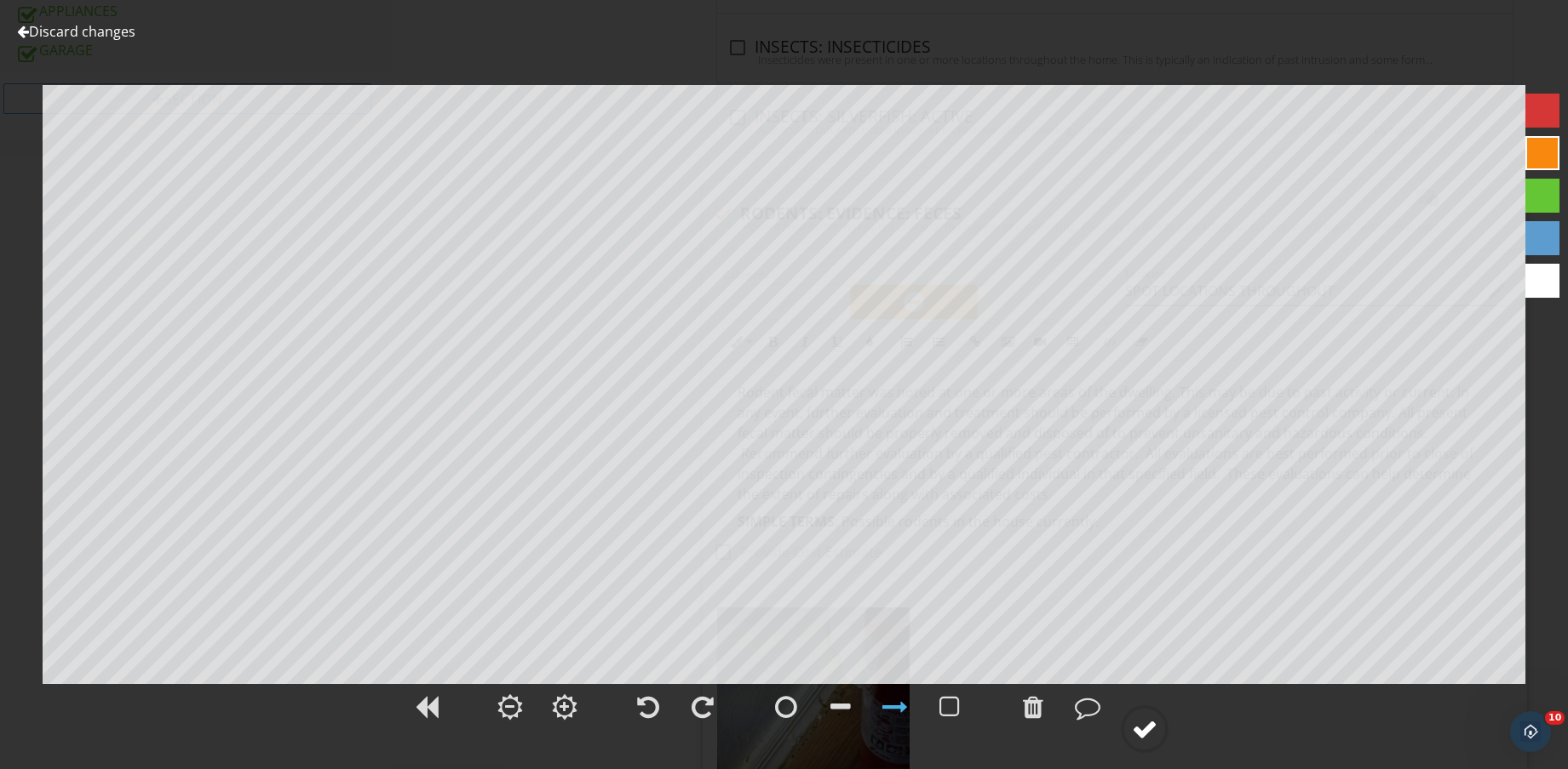
click at [1139, 732] on div at bounding box center [1144, 729] width 25 height 25
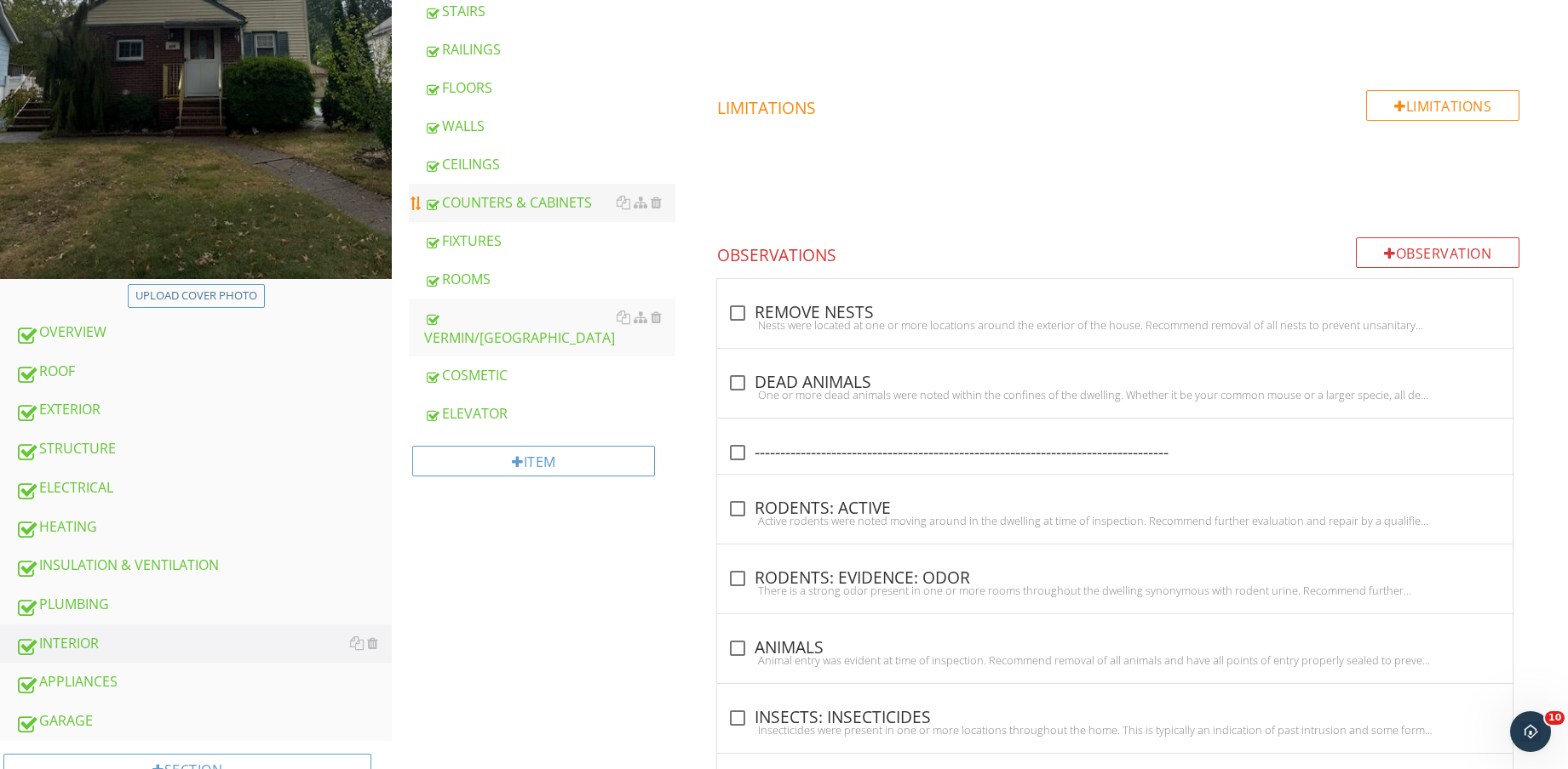
scroll to position [213, 0]
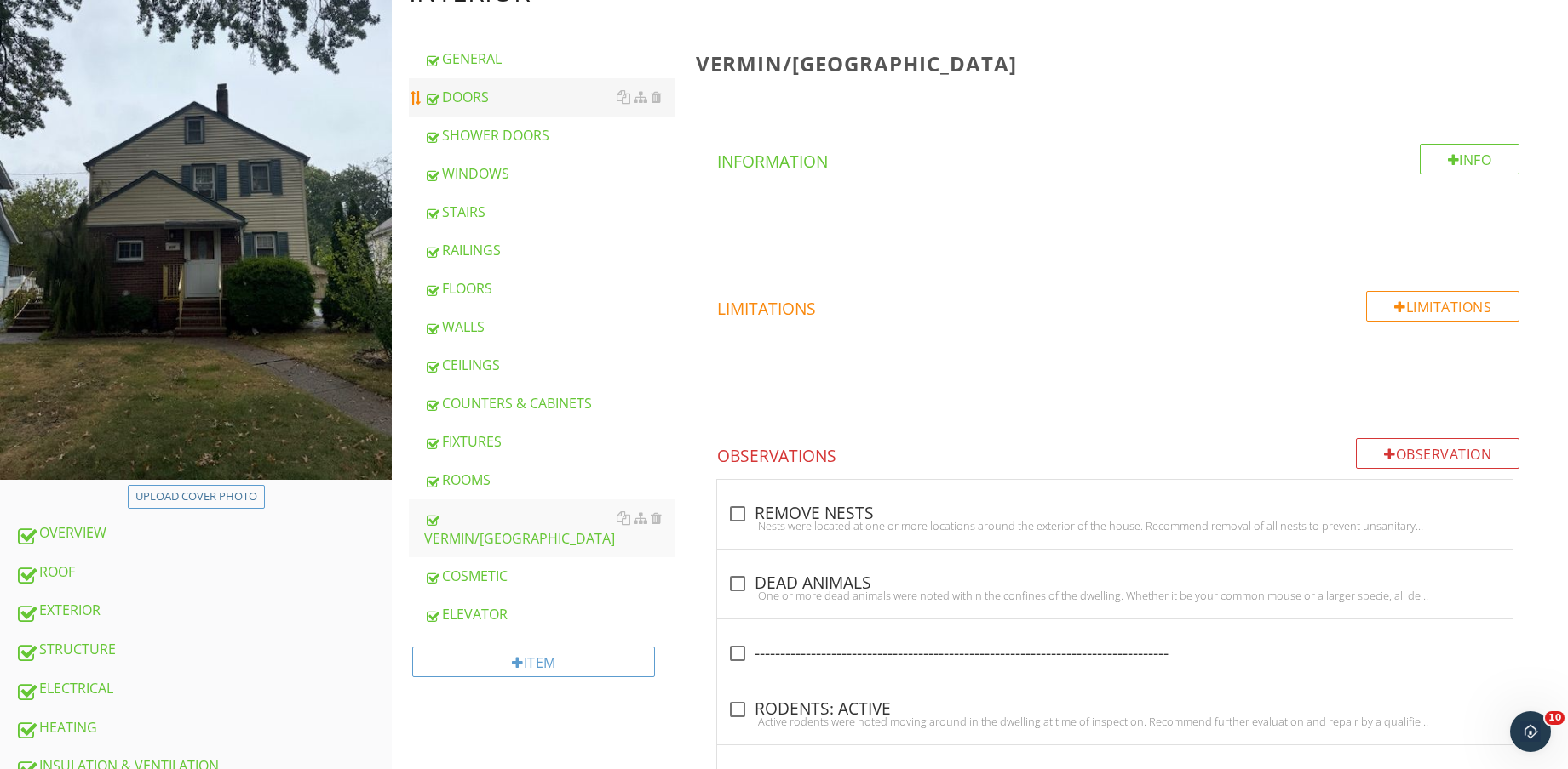
click at [523, 106] on div "DOORS" at bounding box center [550, 96] width 251 height 20
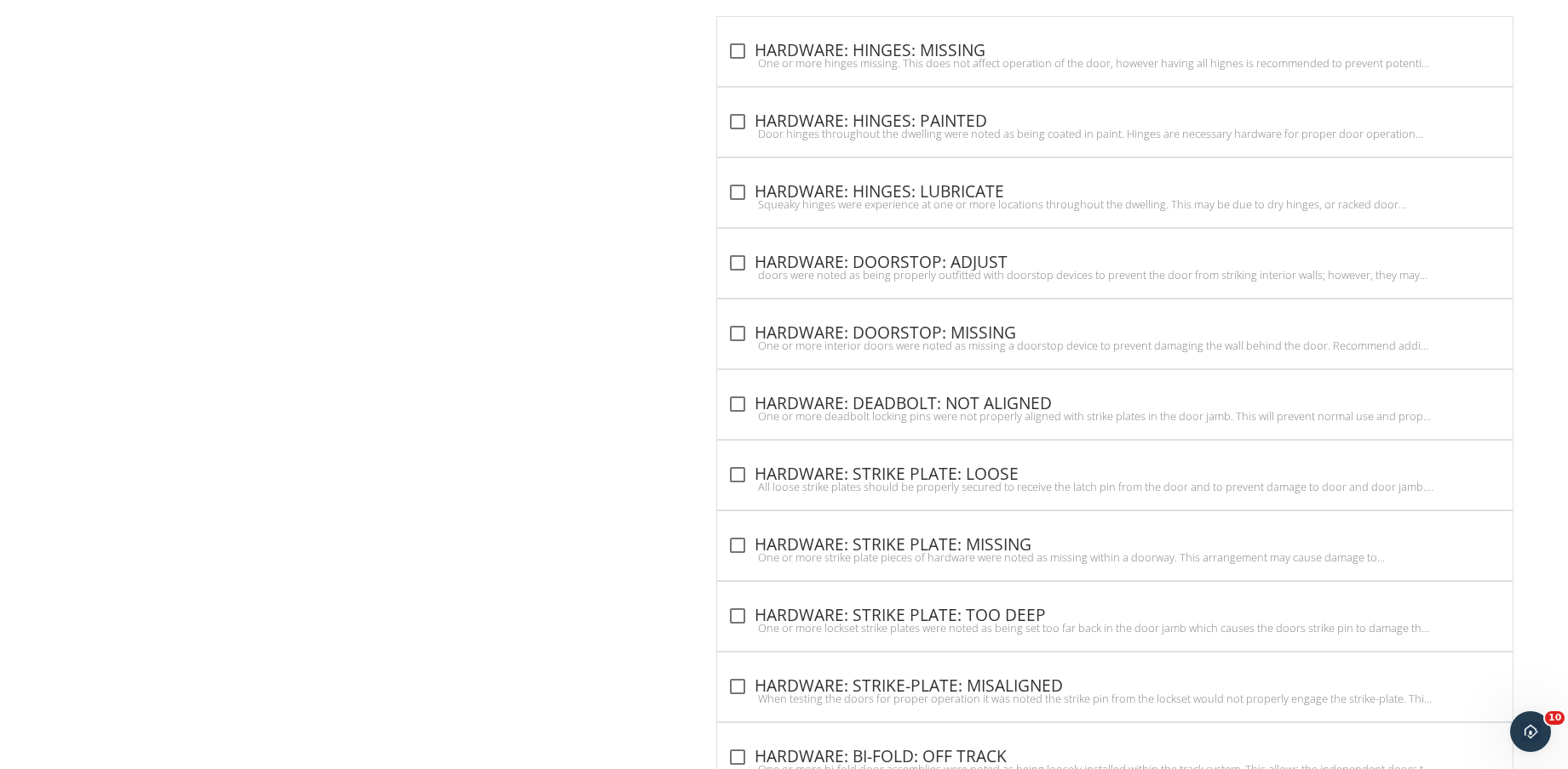
drag, startPoint x: 997, startPoint y: 487, endPoint x: 1171, endPoint y: 462, distance: 175.8
click at [996, 484] on div "All loose strike plates should be properly secured to receive the latch pin fro…" at bounding box center [1115, 487] width 775 height 14
checkbox input "true"
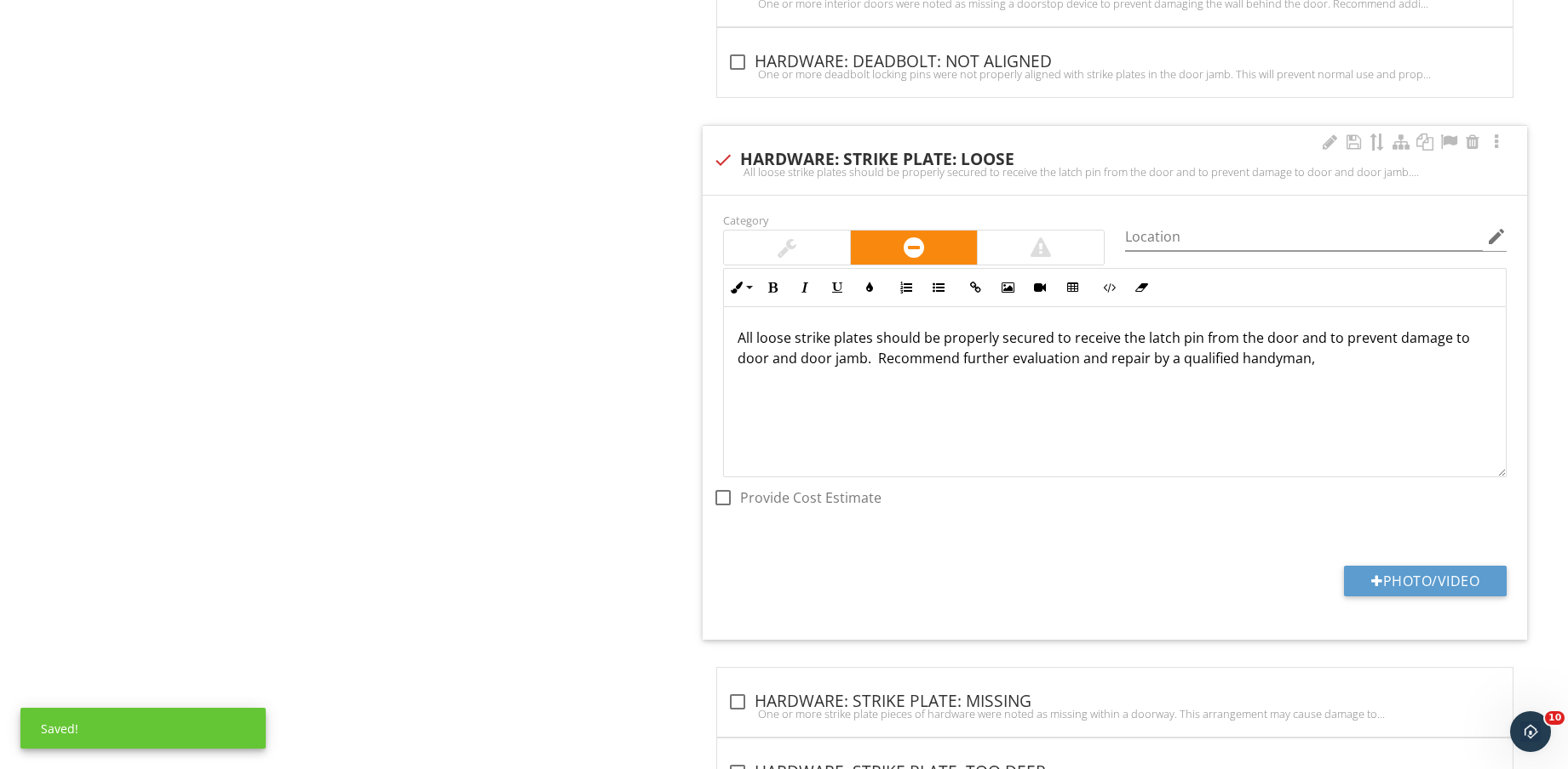
scroll to position [5584, 0]
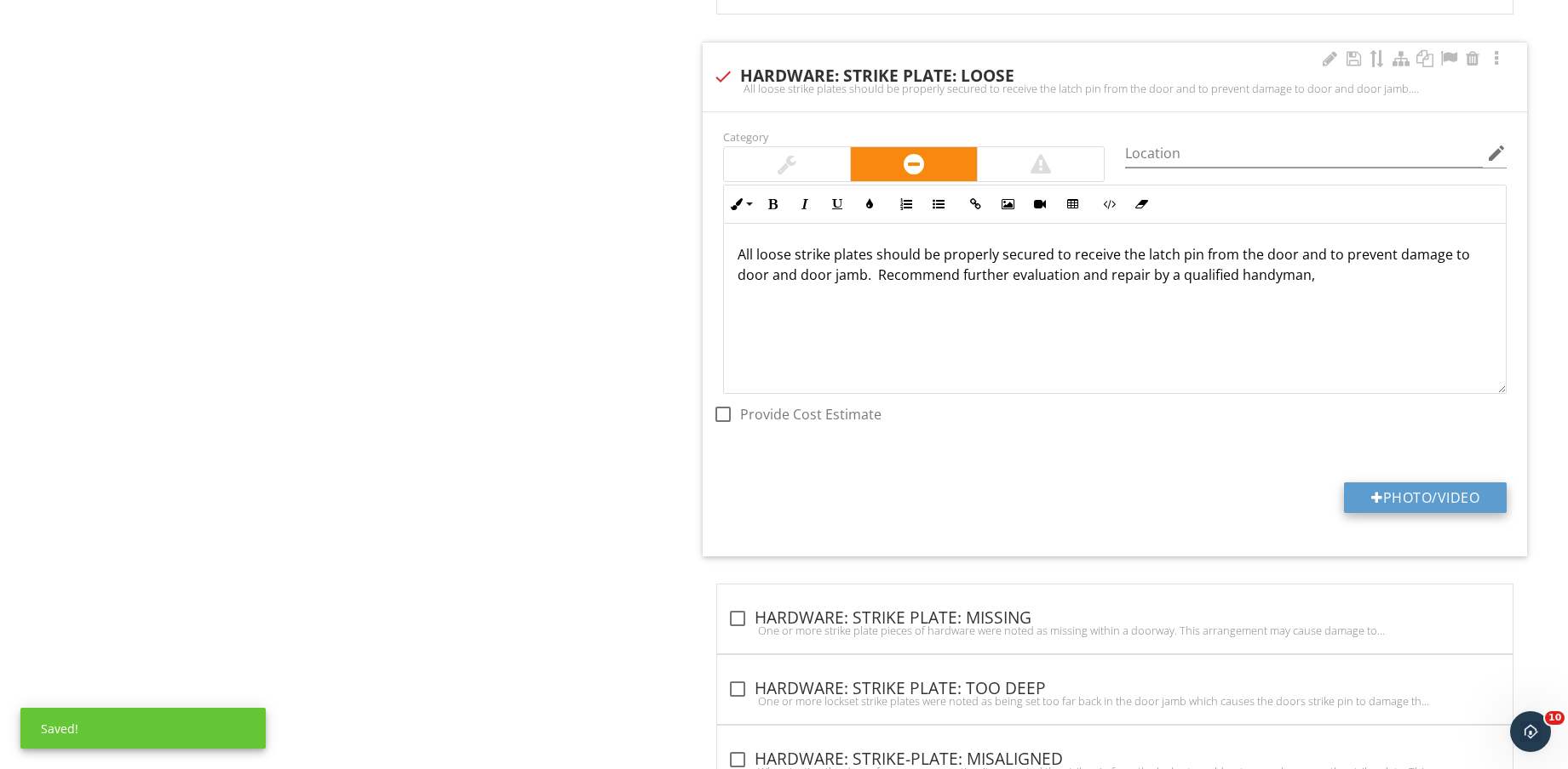
click at [1426, 486] on button "Photo/Video" at bounding box center [1424, 498] width 162 height 31
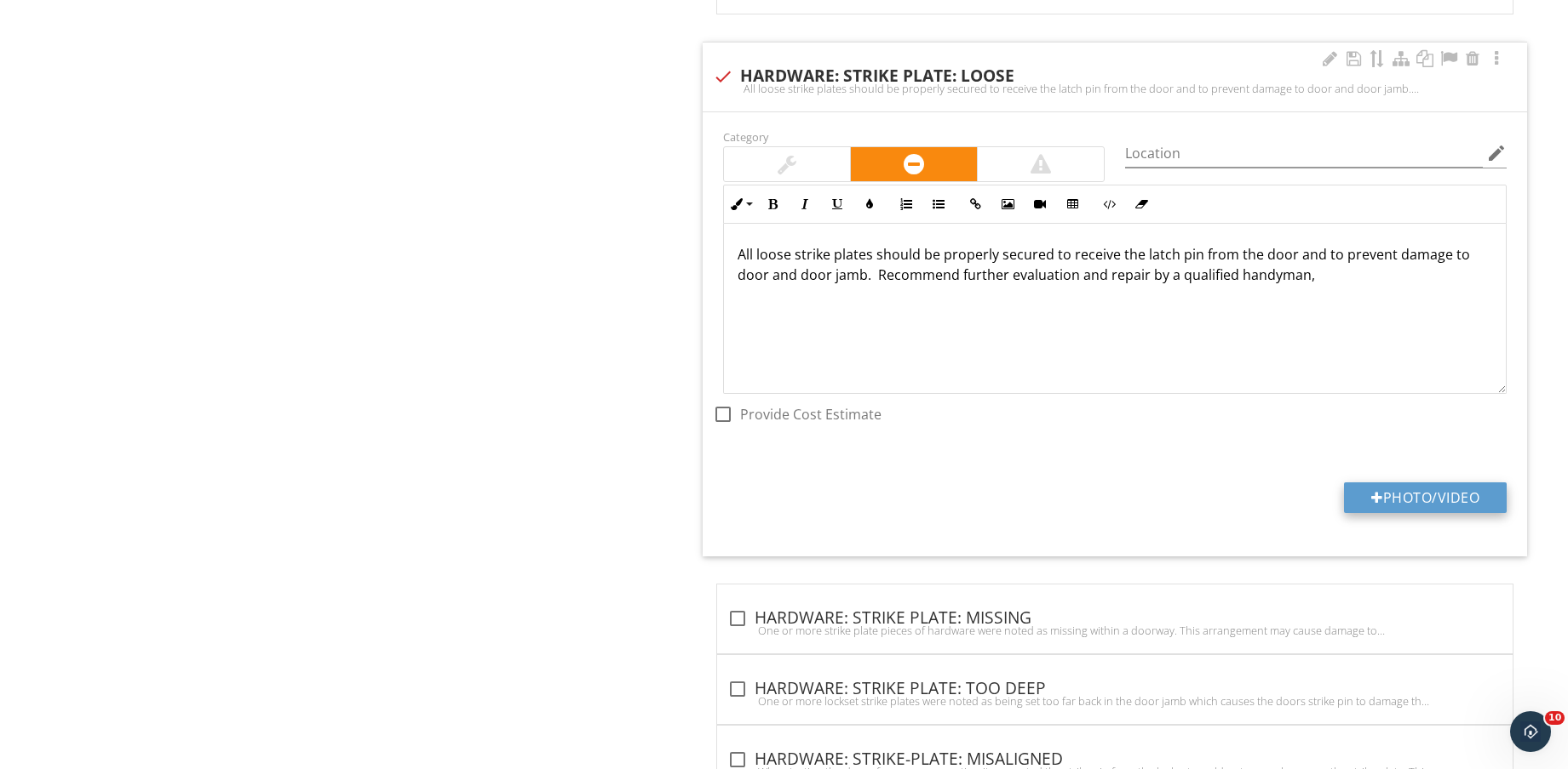
type input "C:\fakepath\IMG_8612.jpg"
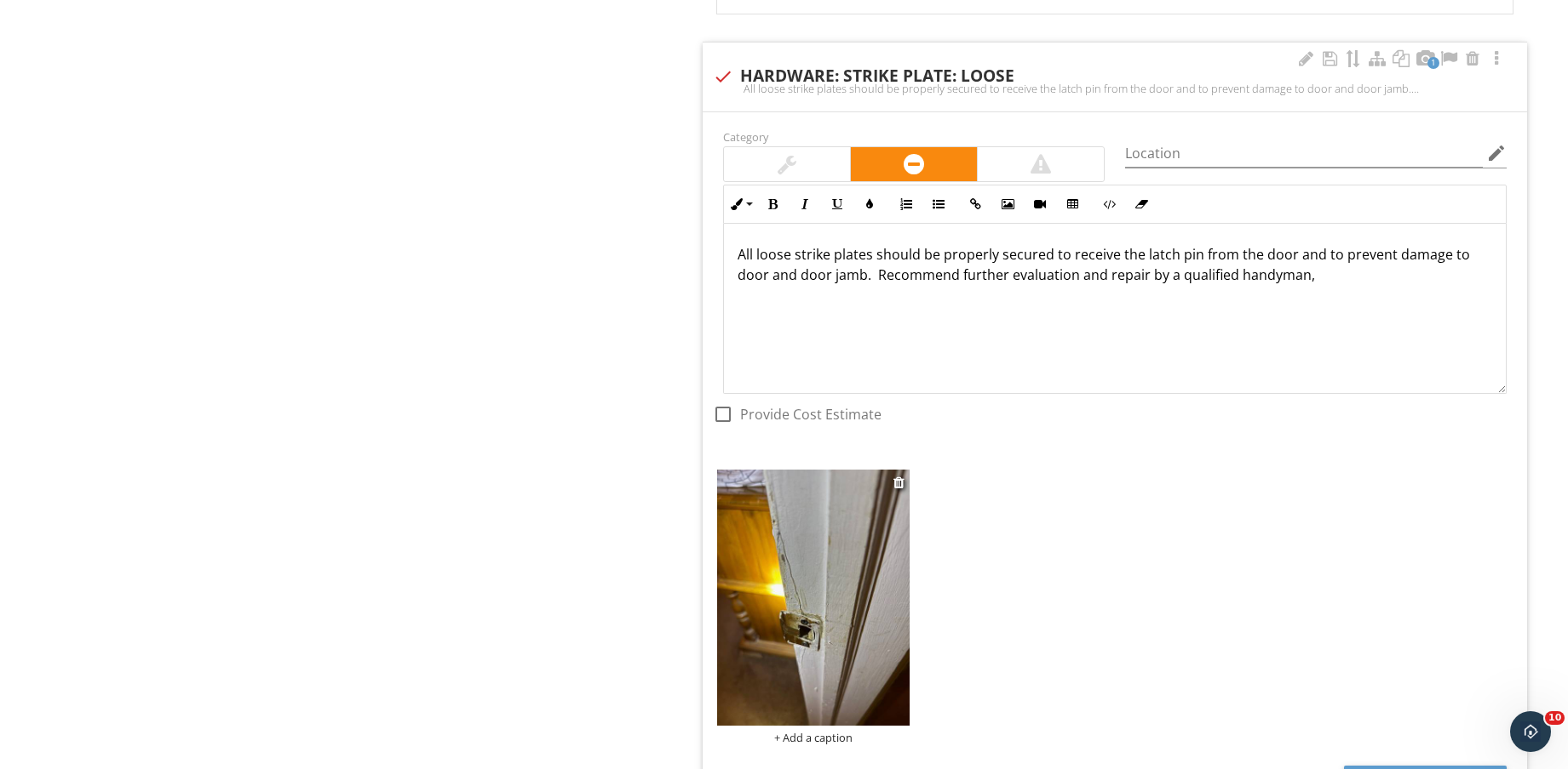
click at [846, 613] on img at bounding box center [813, 597] width 193 height 256
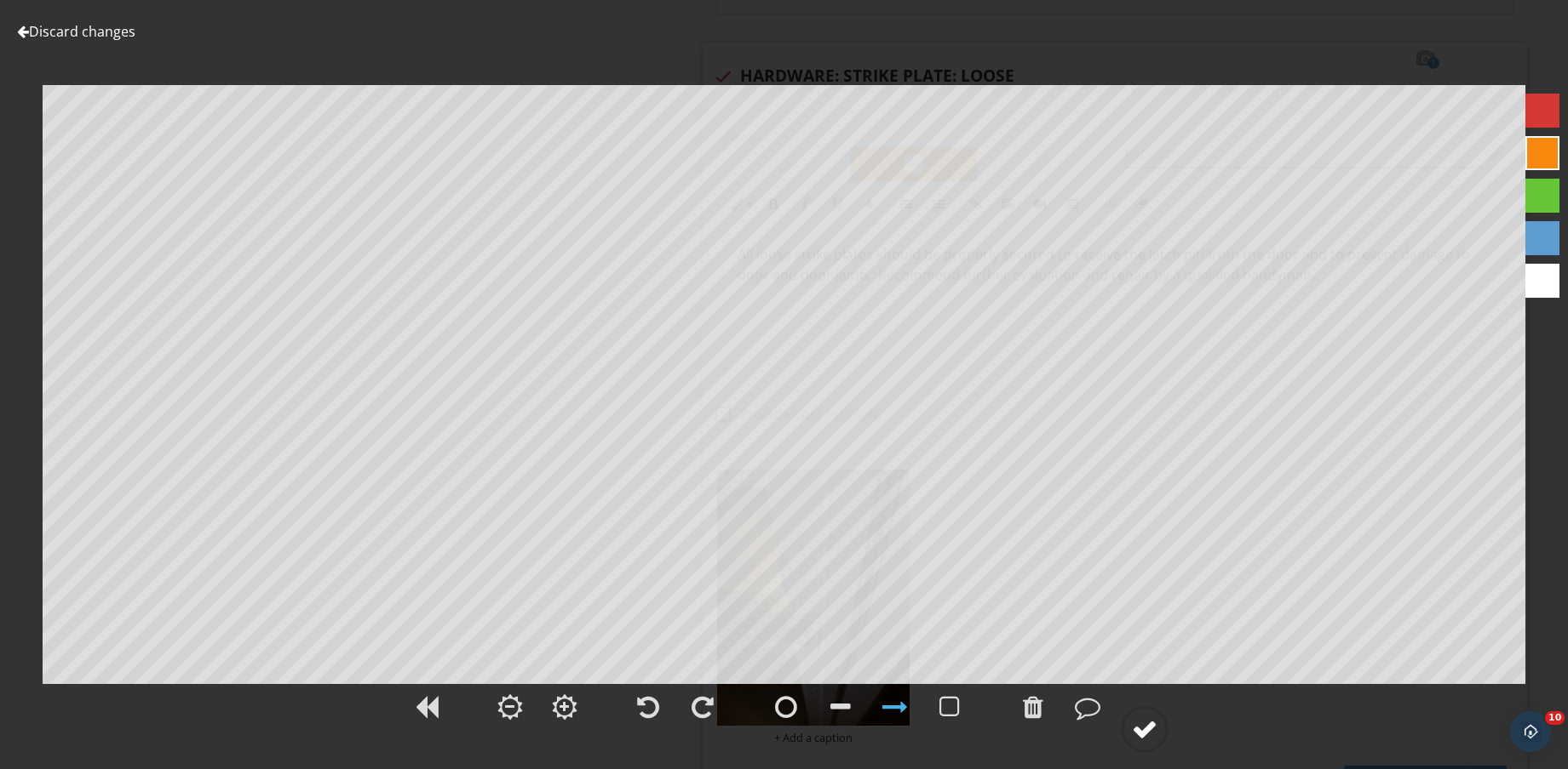
click at [1152, 738] on div at bounding box center [1144, 729] width 25 height 25
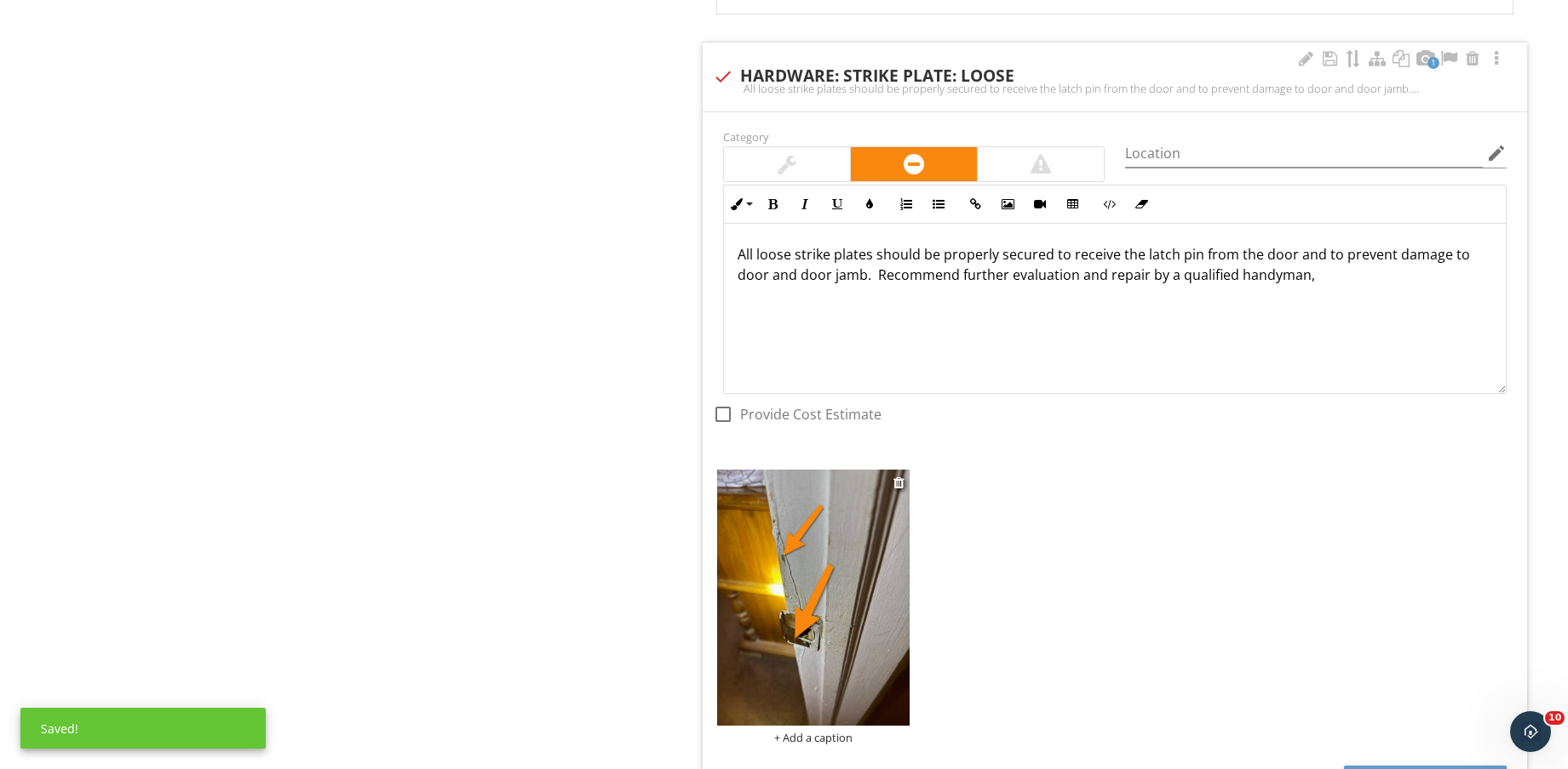
click at [841, 740] on div "+ Add a caption" at bounding box center [813, 738] width 193 height 14
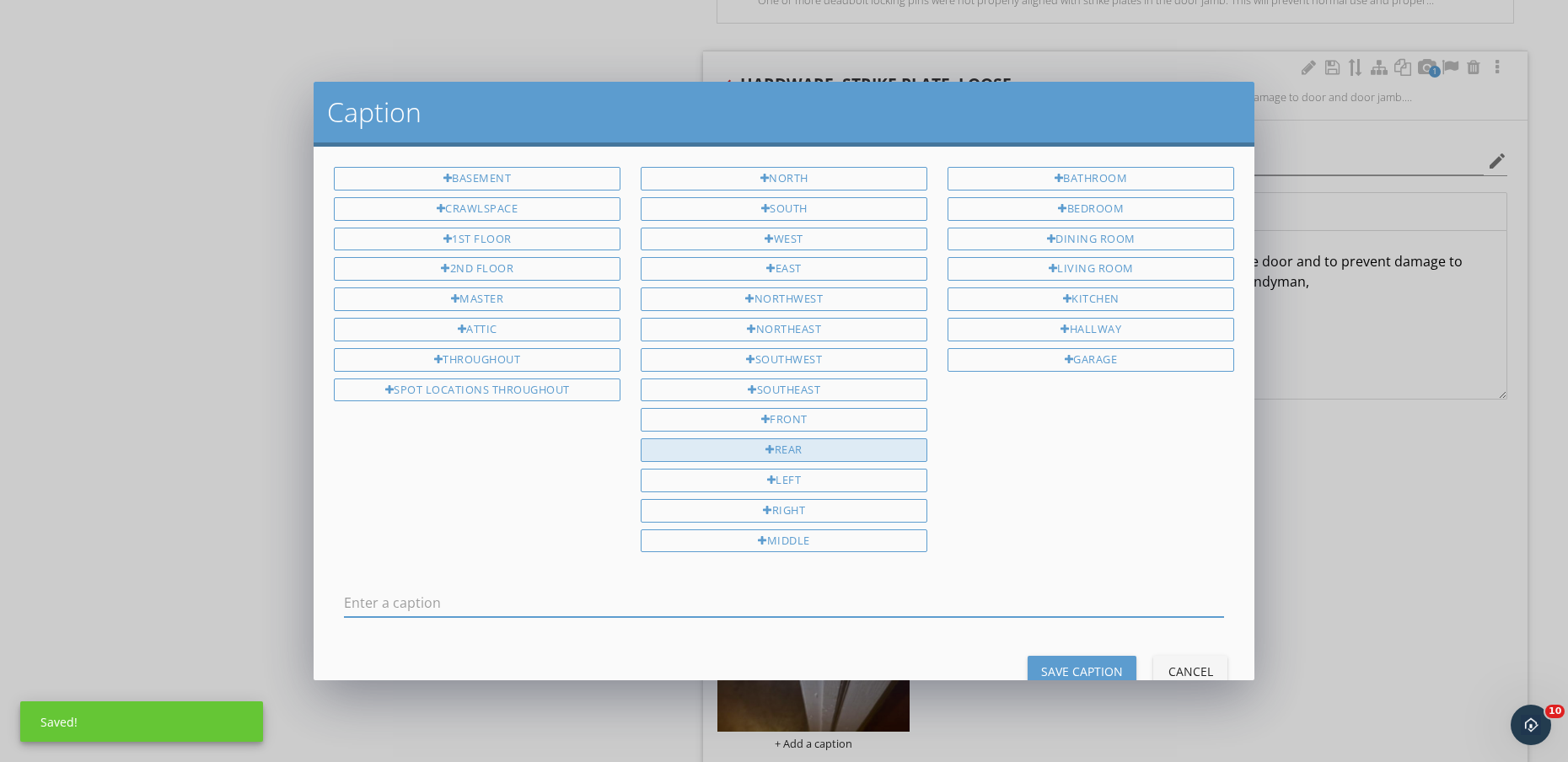
drag, startPoint x: 451, startPoint y: 384, endPoint x: 693, endPoint y: 458, distance: 253.1
click at [452, 385] on div "SPOT LOCATIONS THROUGHOUT" at bounding box center [478, 390] width 287 height 24
type input "SPOT LOCATIONS THROUGHOUT"
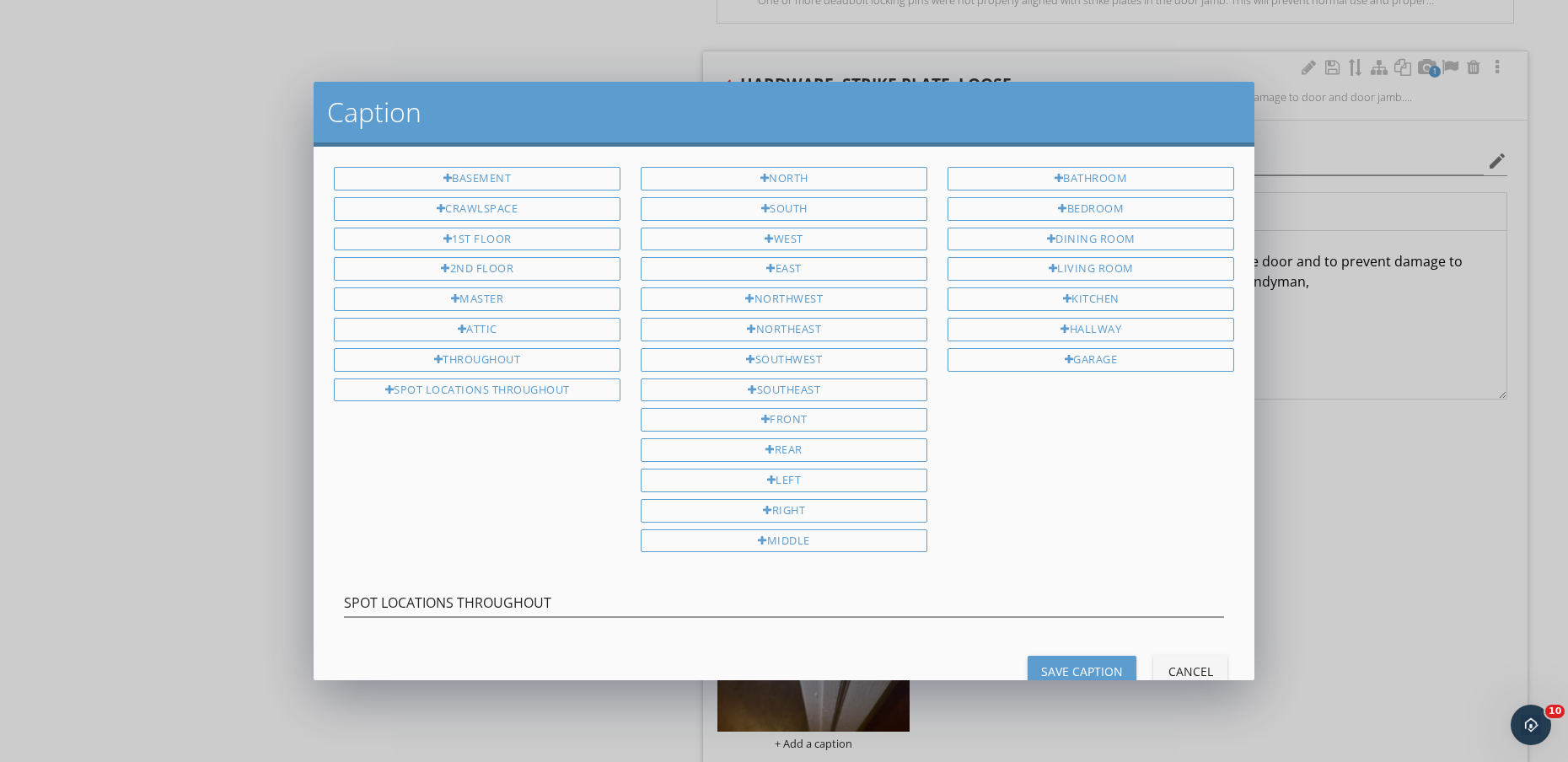
click at [1060, 668] on div "Save Caption" at bounding box center [1082, 671] width 82 height 17
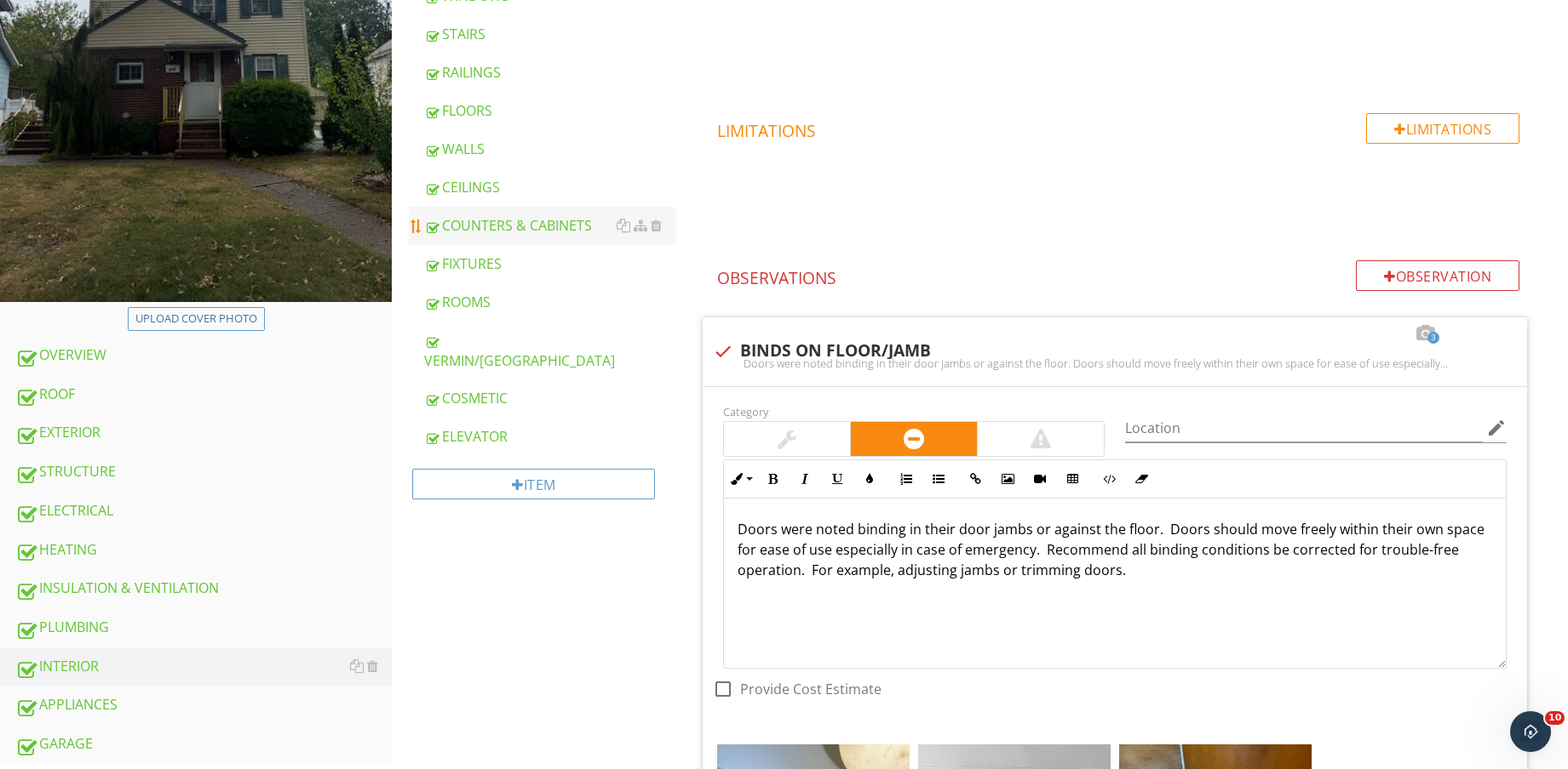
scroll to position [213, 0]
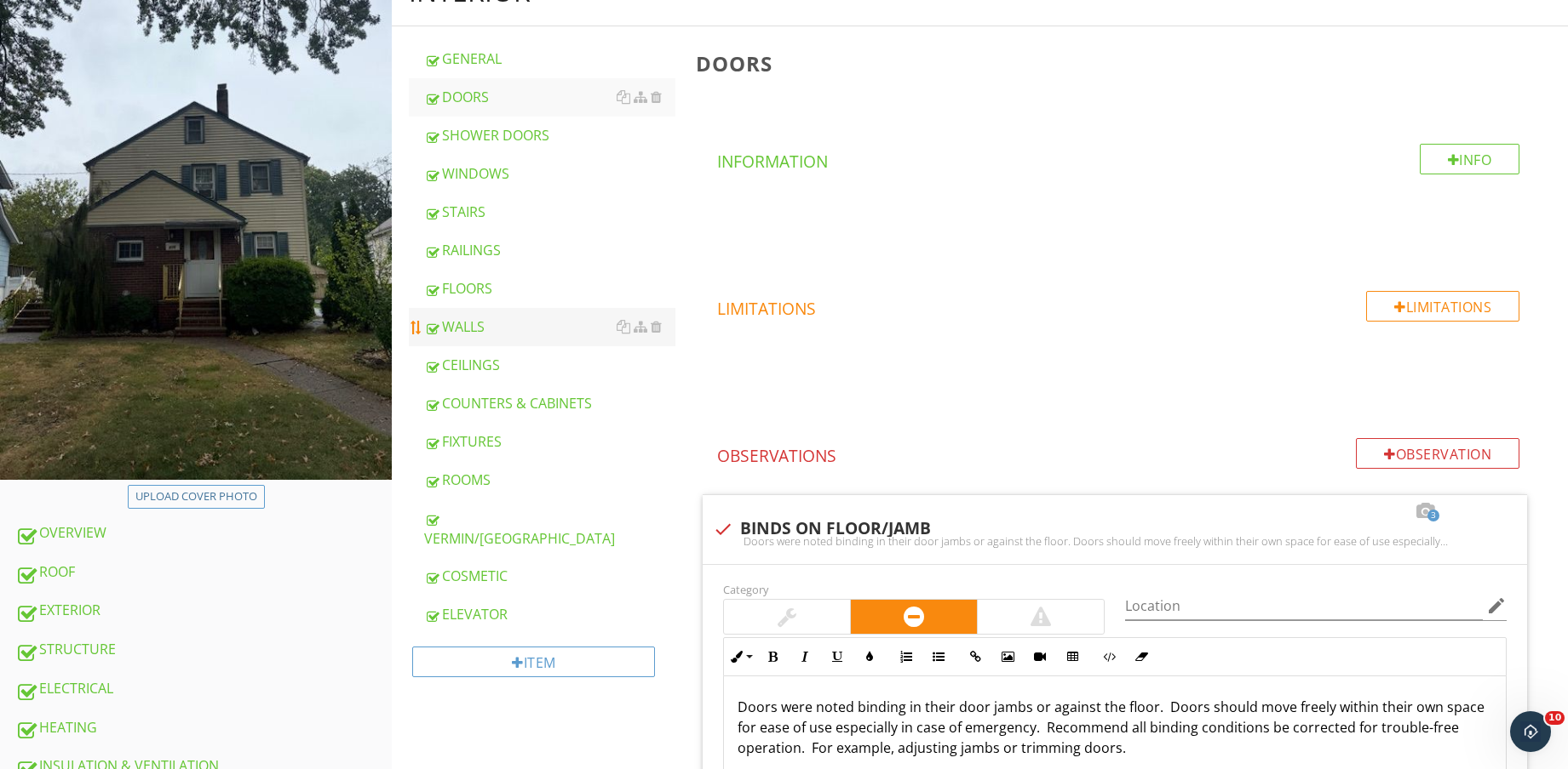
click at [494, 323] on div "WALLS" at bounding box center [550, 327] width 251 height 20
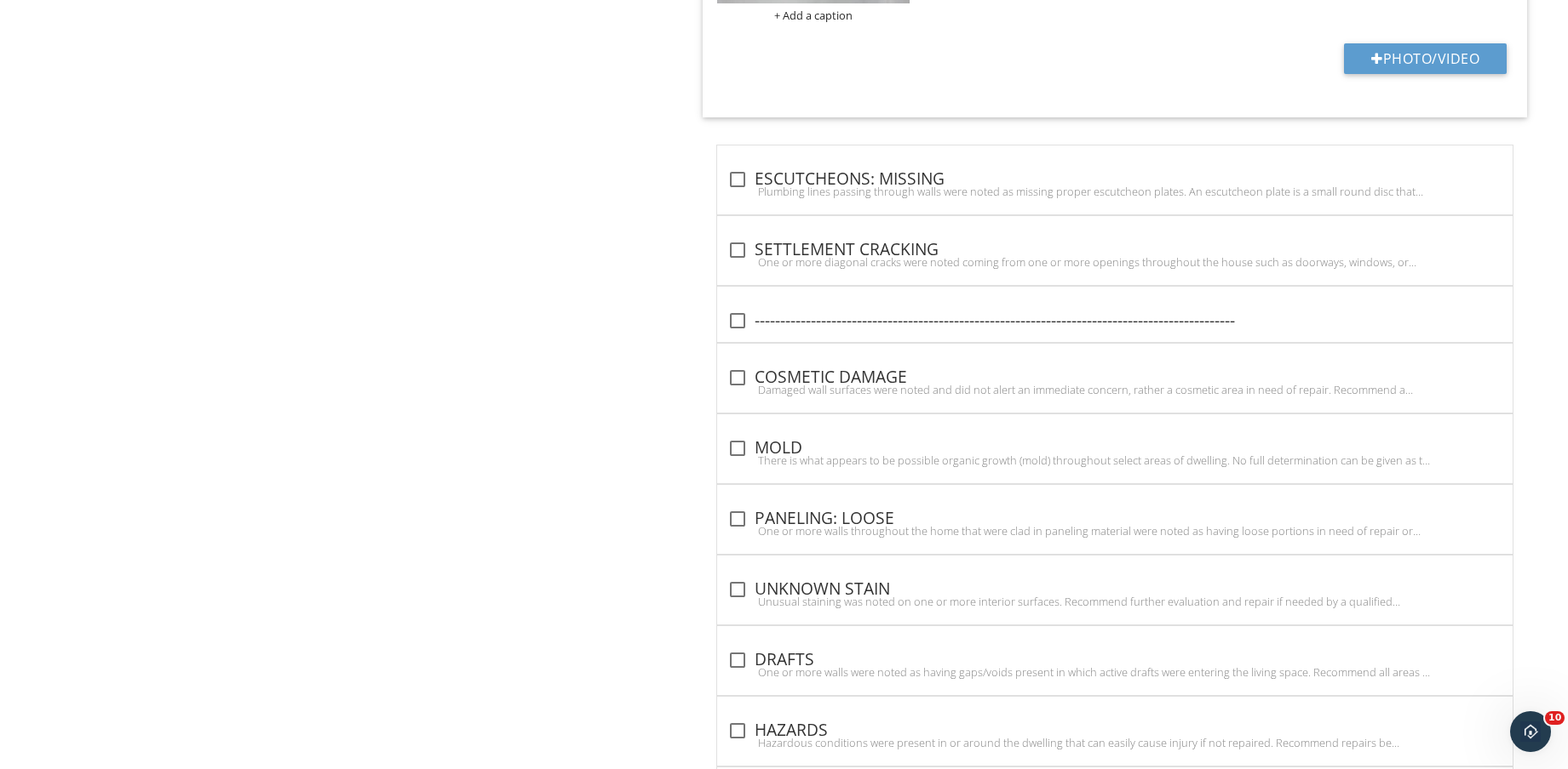
scroll to position [2075, 0]
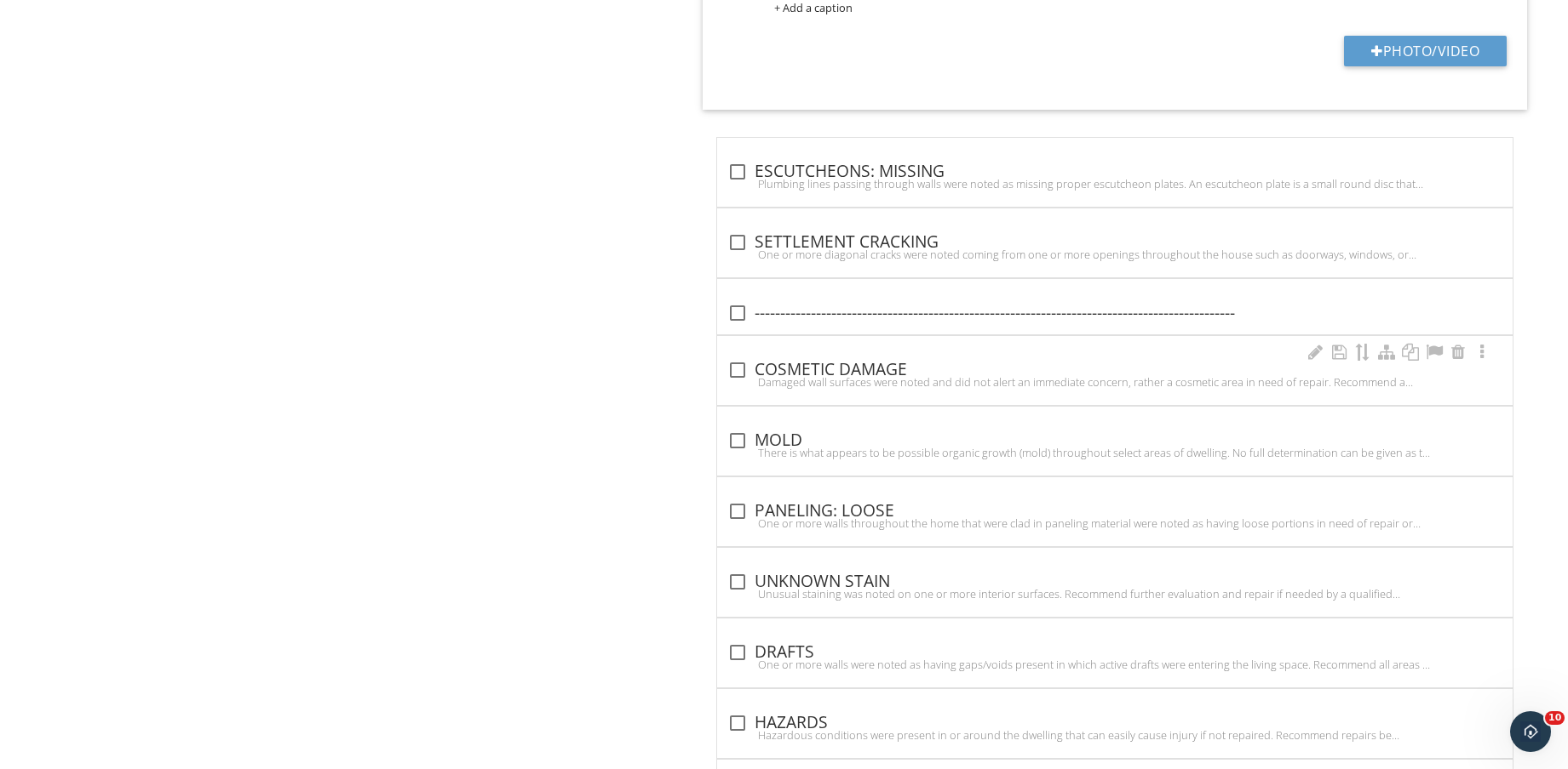
click at [850, 372] on div "check_box_outline_blank COSMETIC DAMAGE" at bounding box center [1115, 369] width 775 height 20
checkbox input "true"
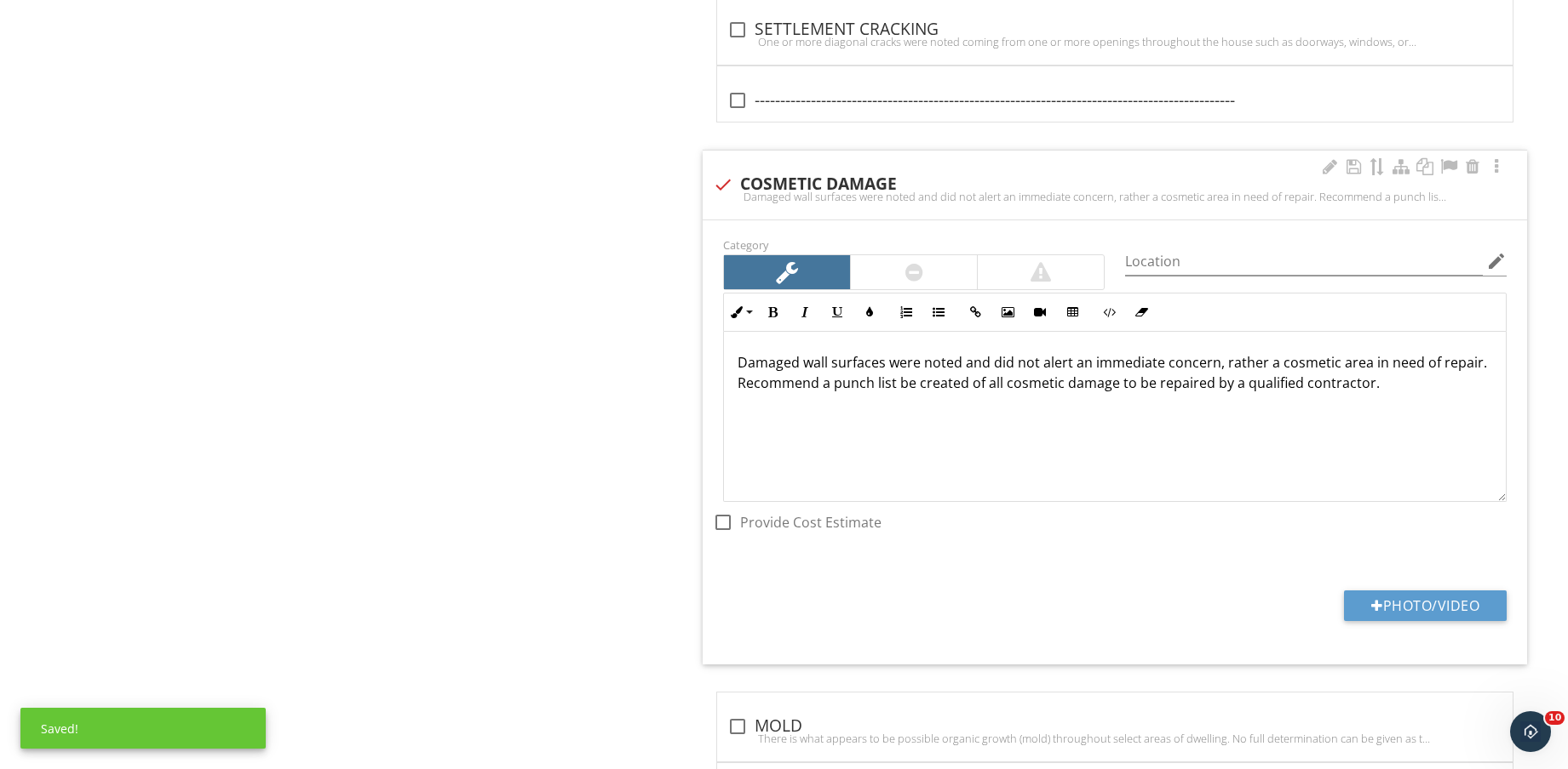
scroll to position [1, 0]
click at [1432, 609] on button "Photo/Video" at bounding box center [1424, 607] width 162 height 31
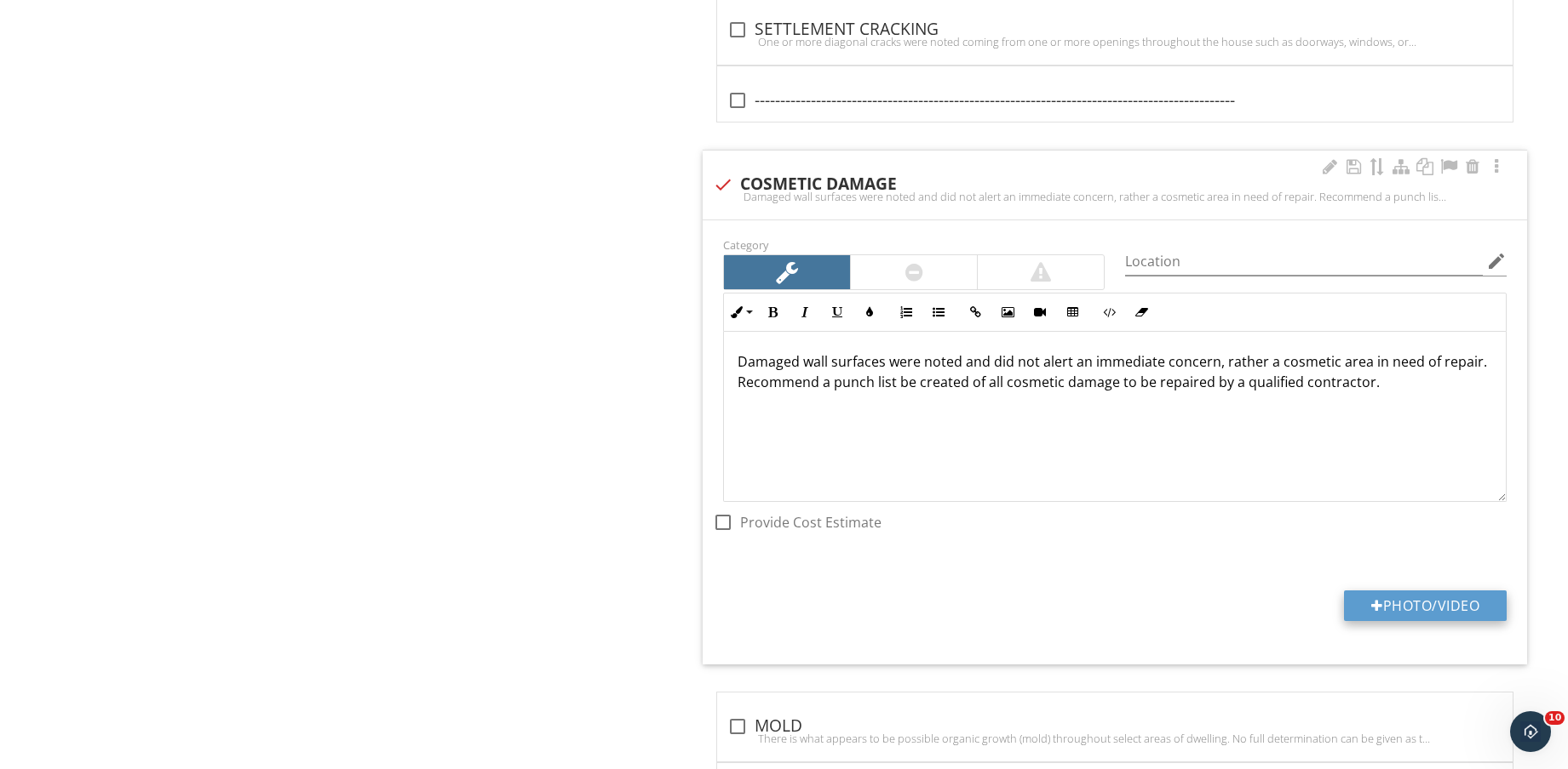
type input "C:\fakepath\IMG_8621.jpg"
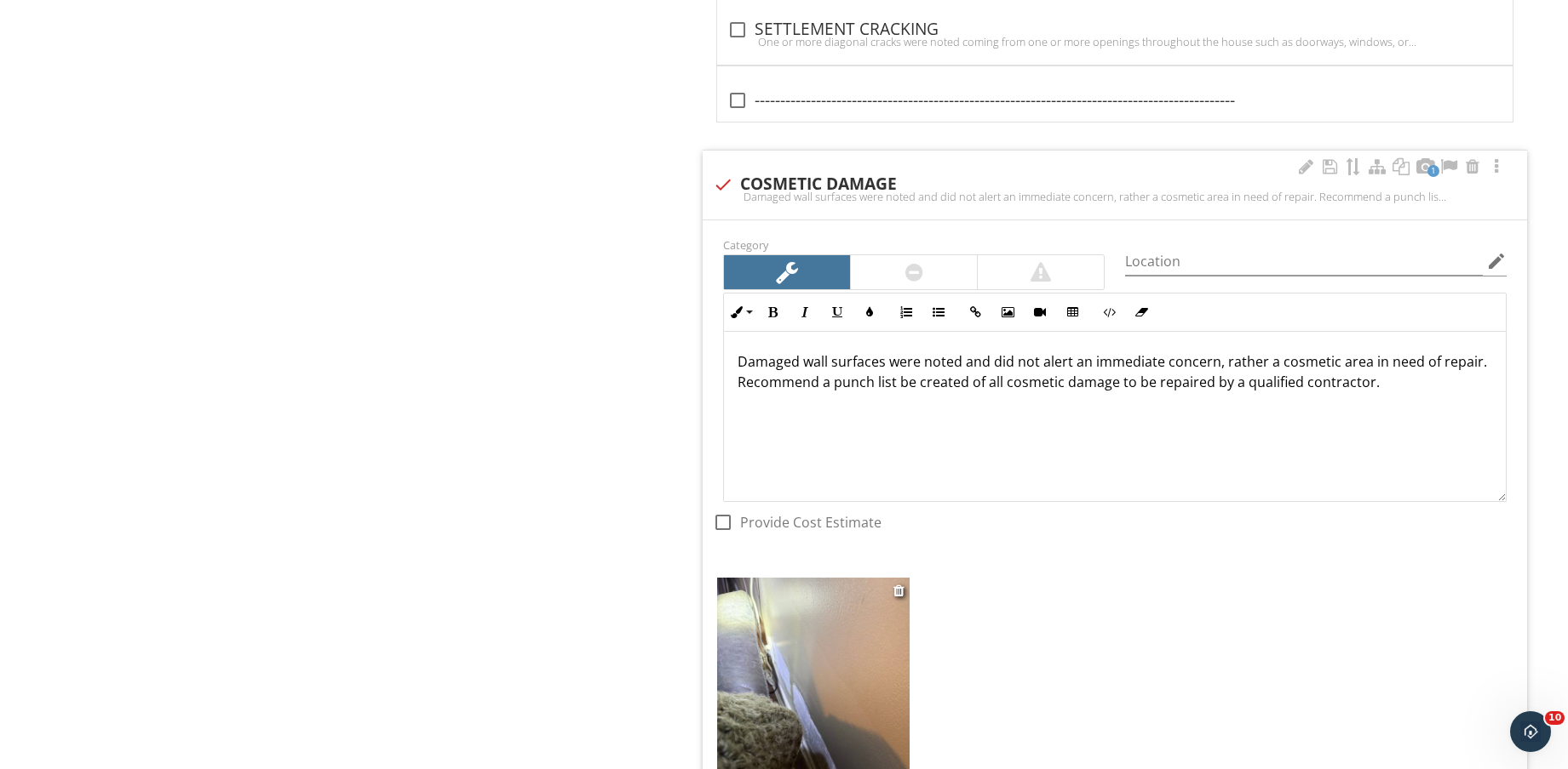
click at [830, 662] on img at bounding box center [813, 705] width 193 height 256
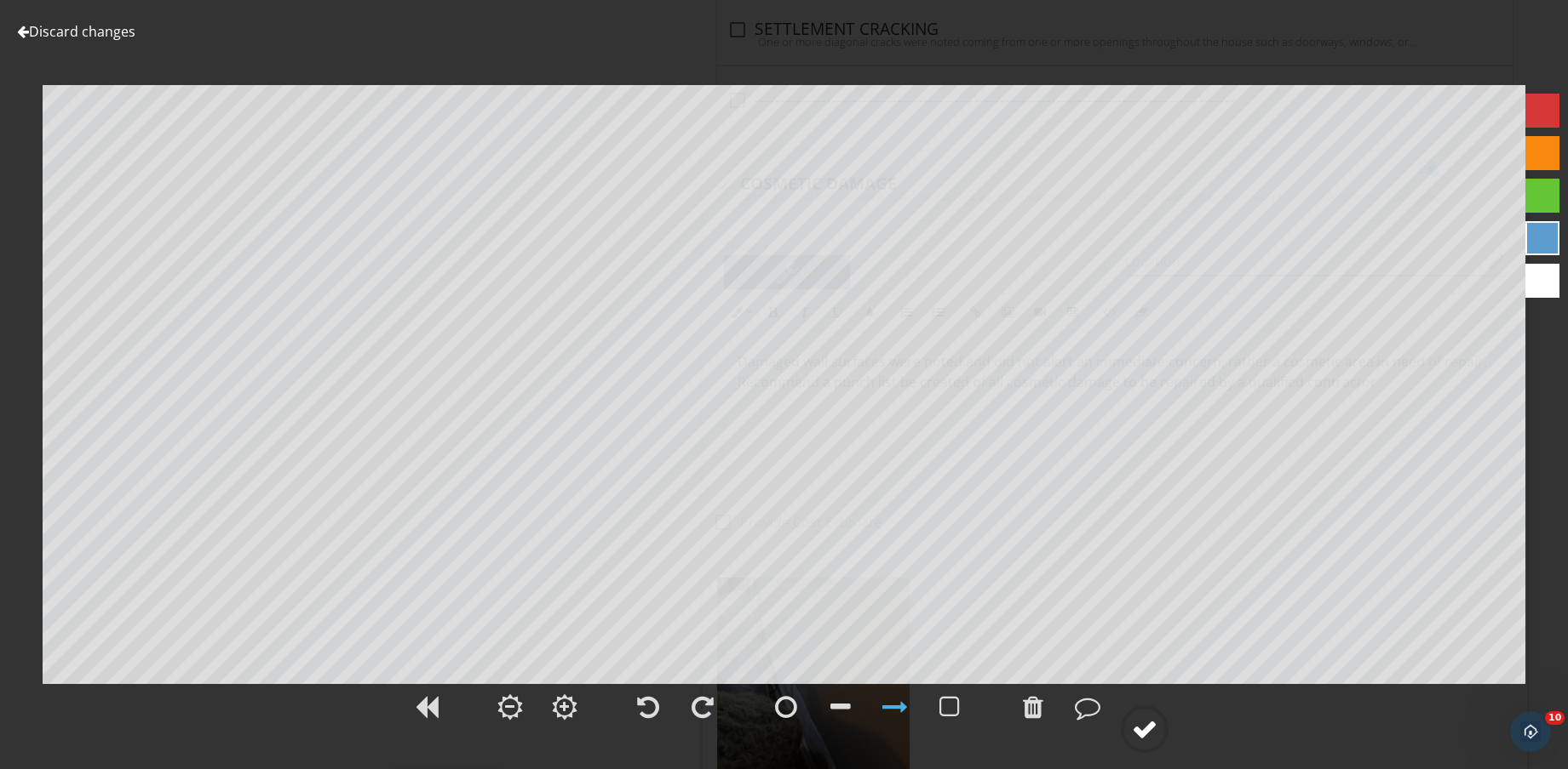
click at [1142, 728] on div at bounding box center [1144, 729] width 25 height 25
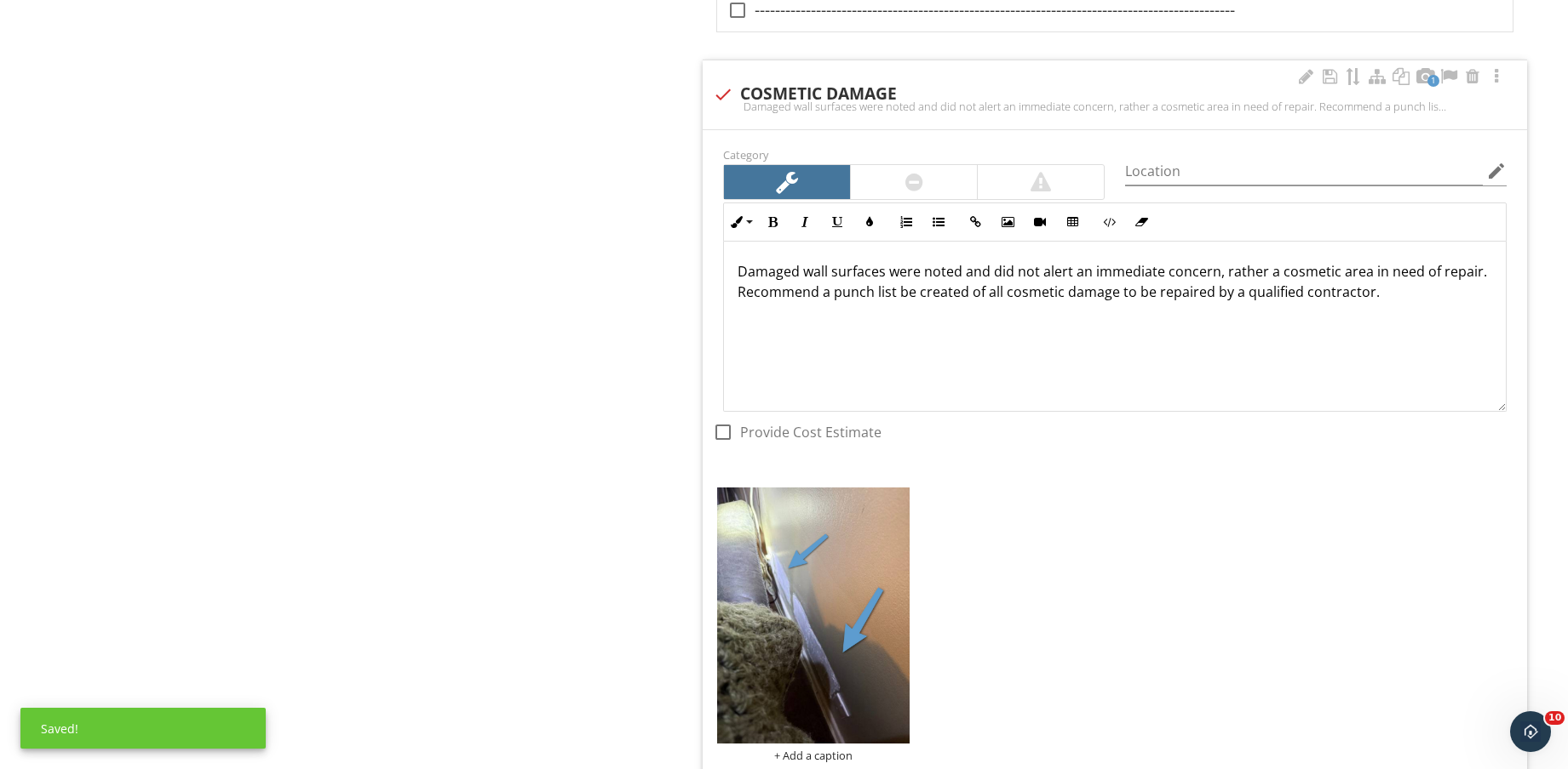
scroll to position [2500, 0]
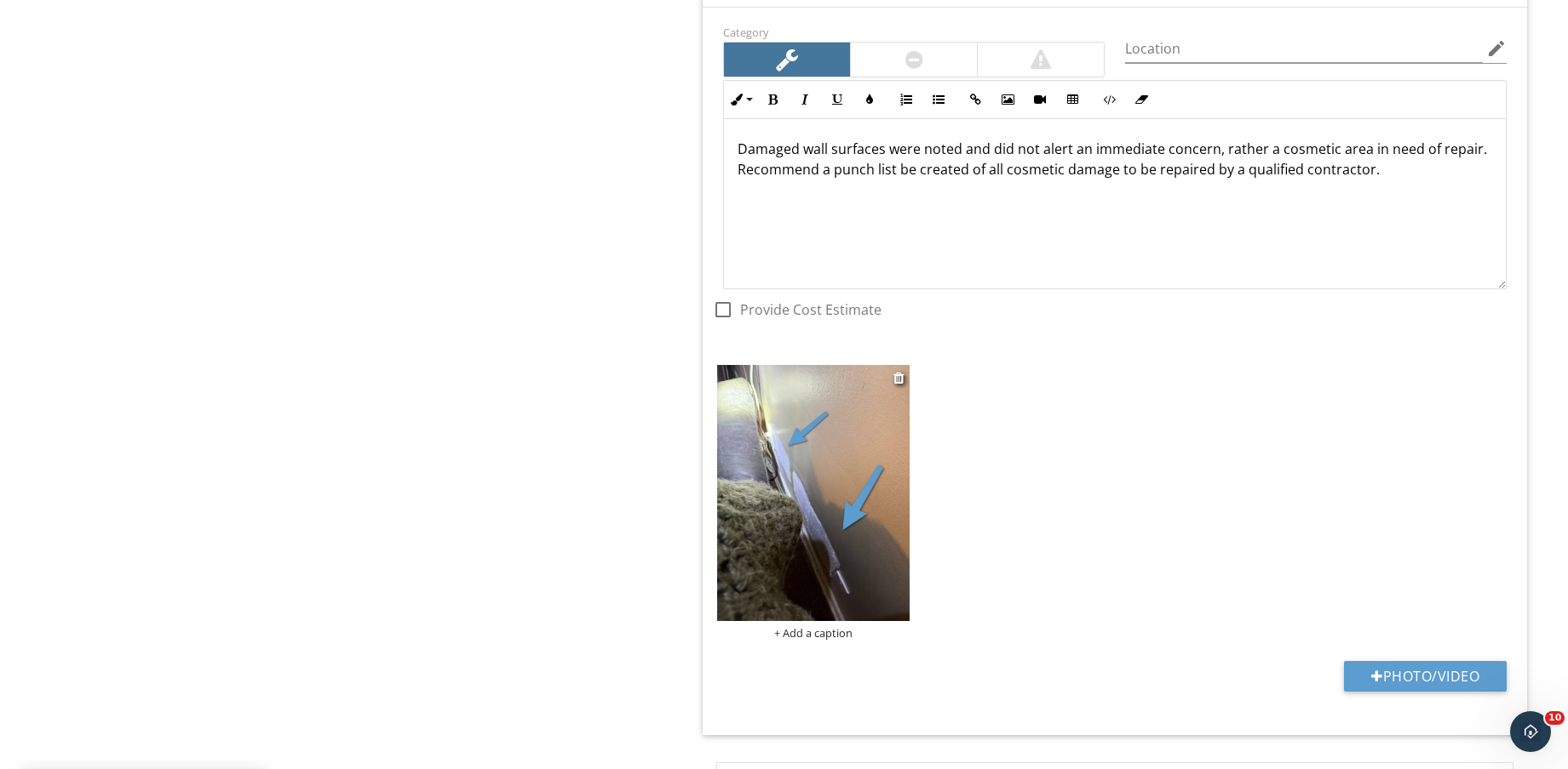
click at [831, 634] on div "+ Add a caption" at bounding box center [813, 633] width 193 height 14
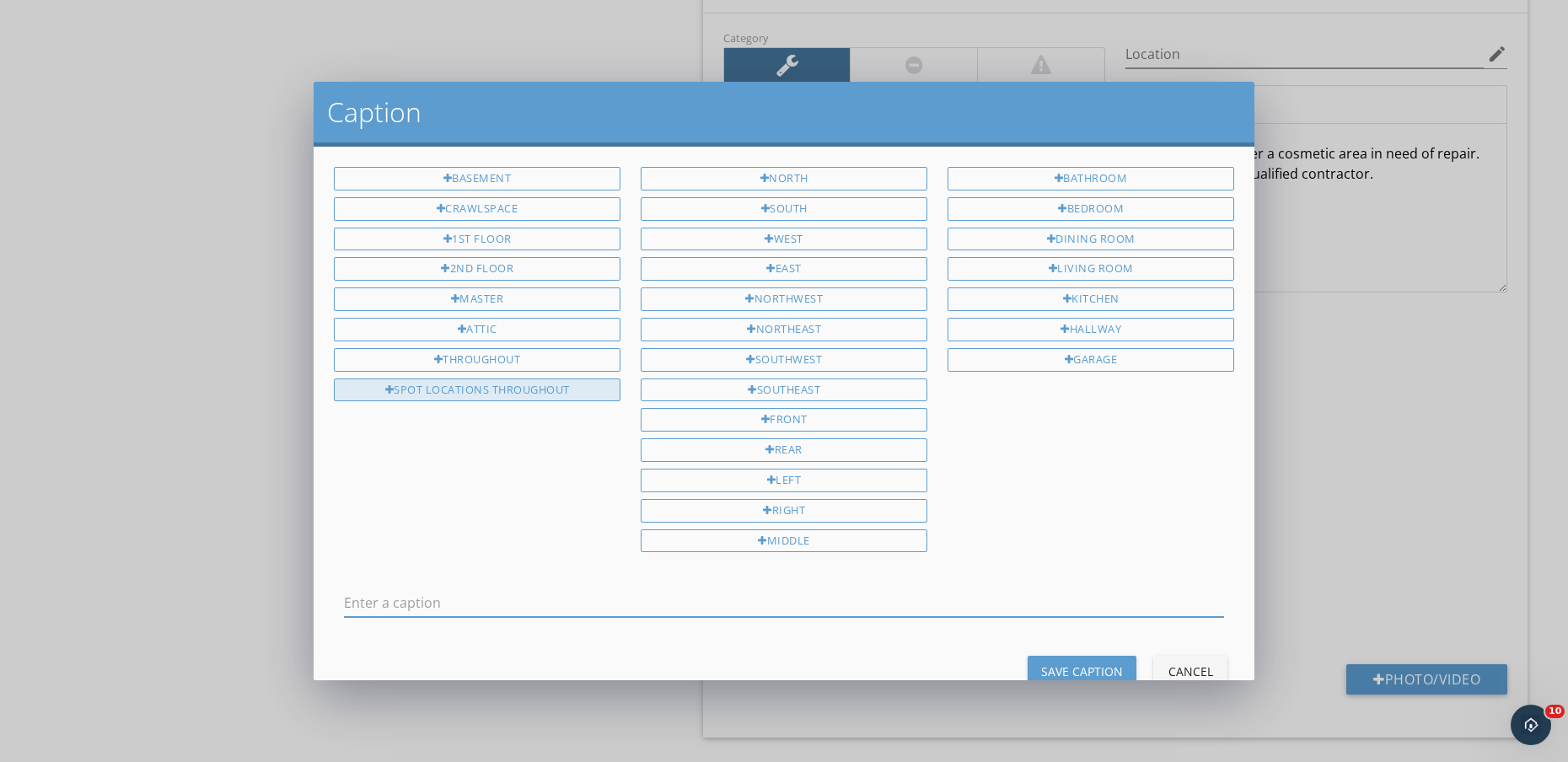
click at [446, 390] on div "SPOT LOCATIONS THROUGHOUT" at bounding box center [478, 390] width 287 height 24
type input "SPOT LOCATIONS THROUGHOUT"
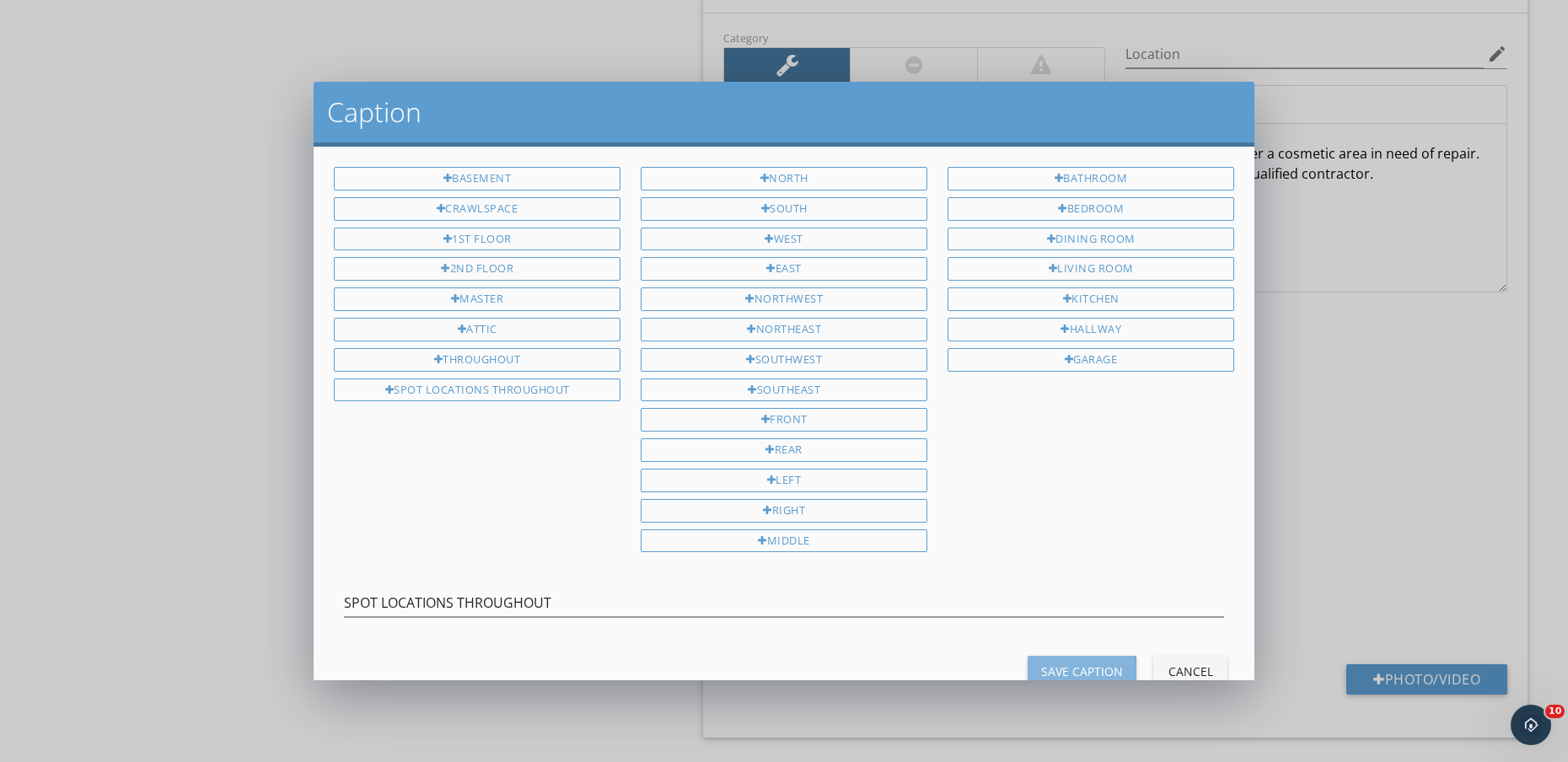
click at [1083, 667] on div "Save Caption" at bounding box center [1082, 671] width 82 height 17
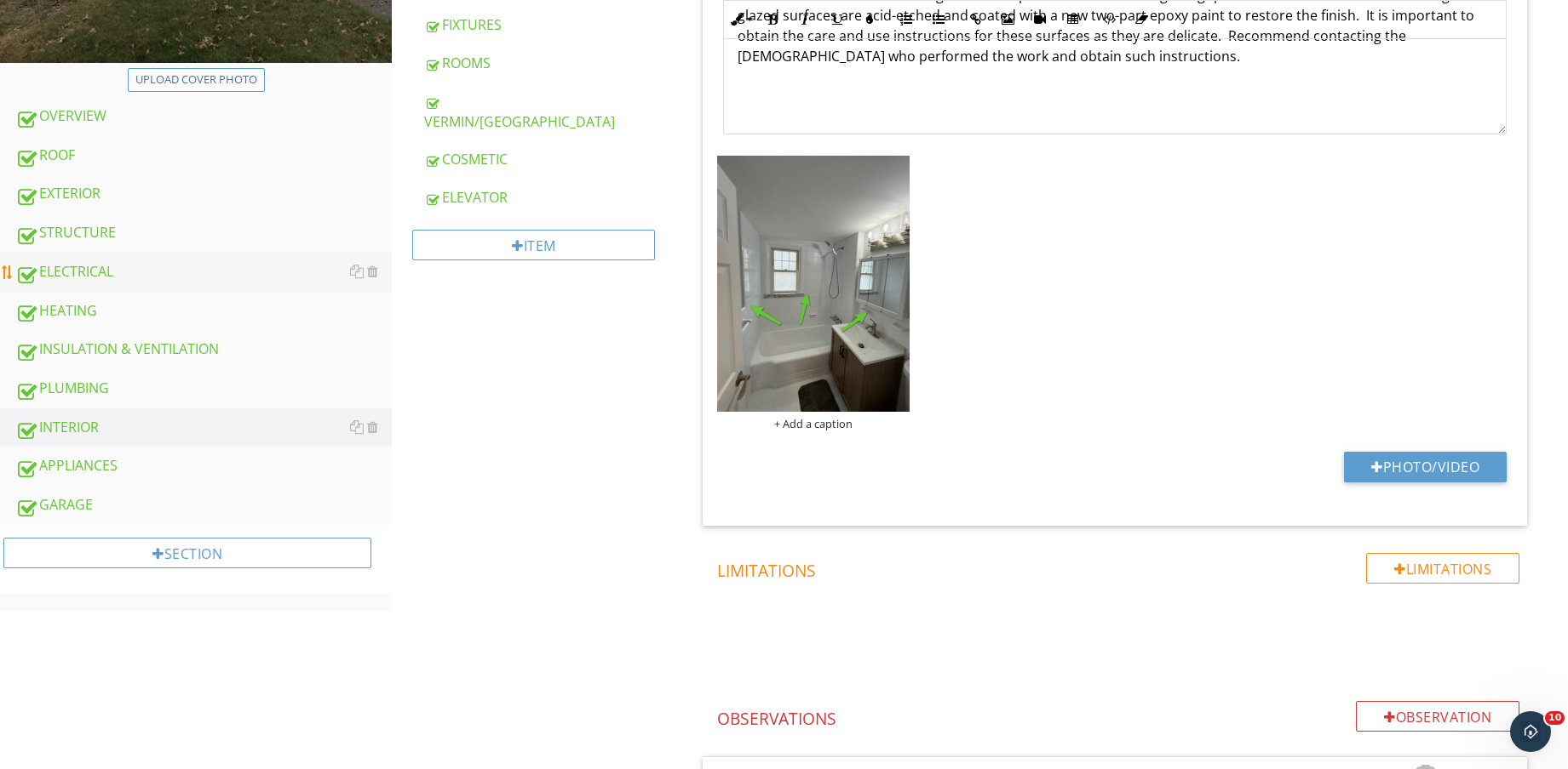
scroll to position [639, 0]
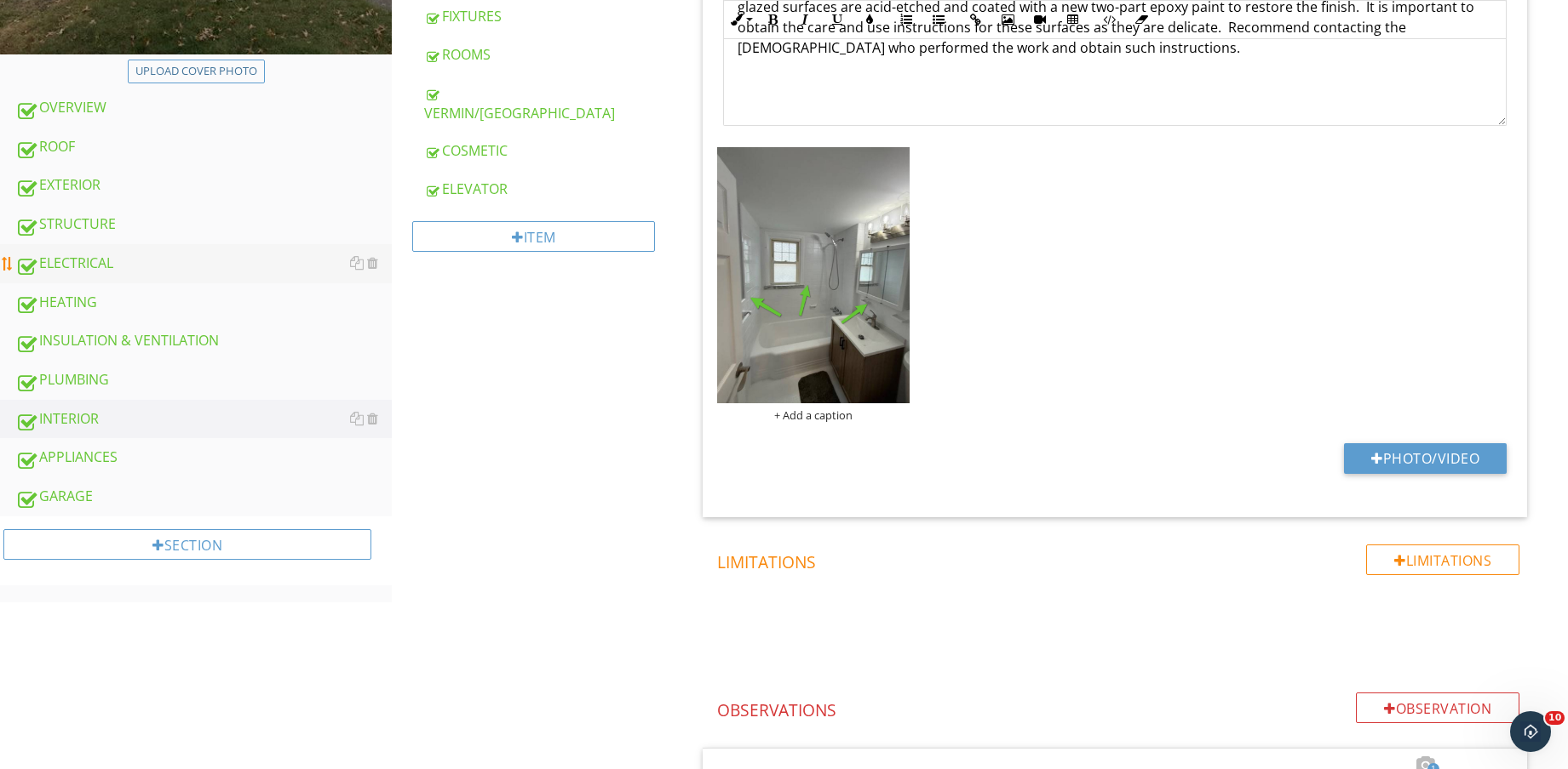
click at [130, 250] on link "ELECTRICAL" at bounding box center [203, 263] width 376 height 39
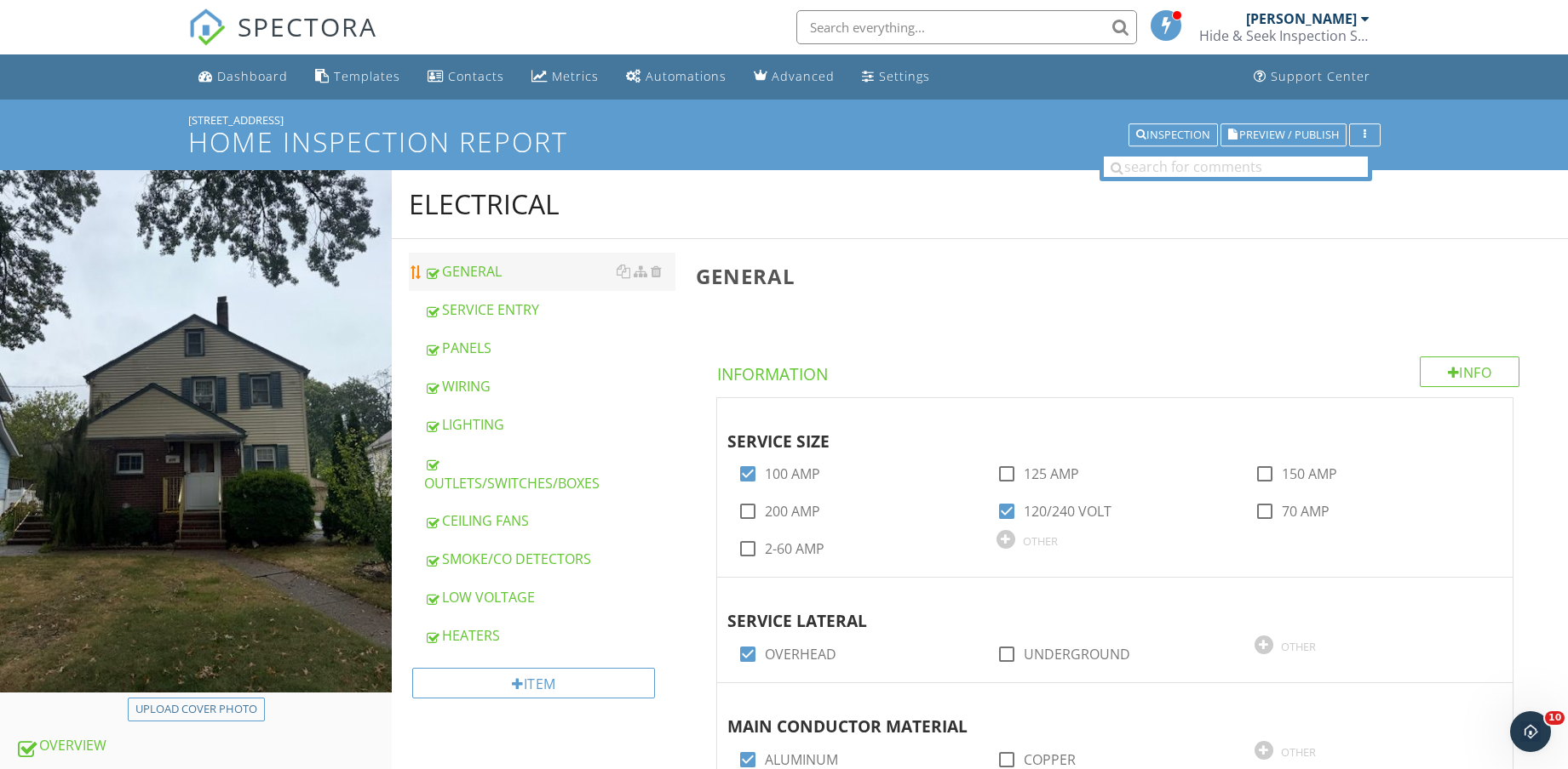
scroll to position [106, 0]
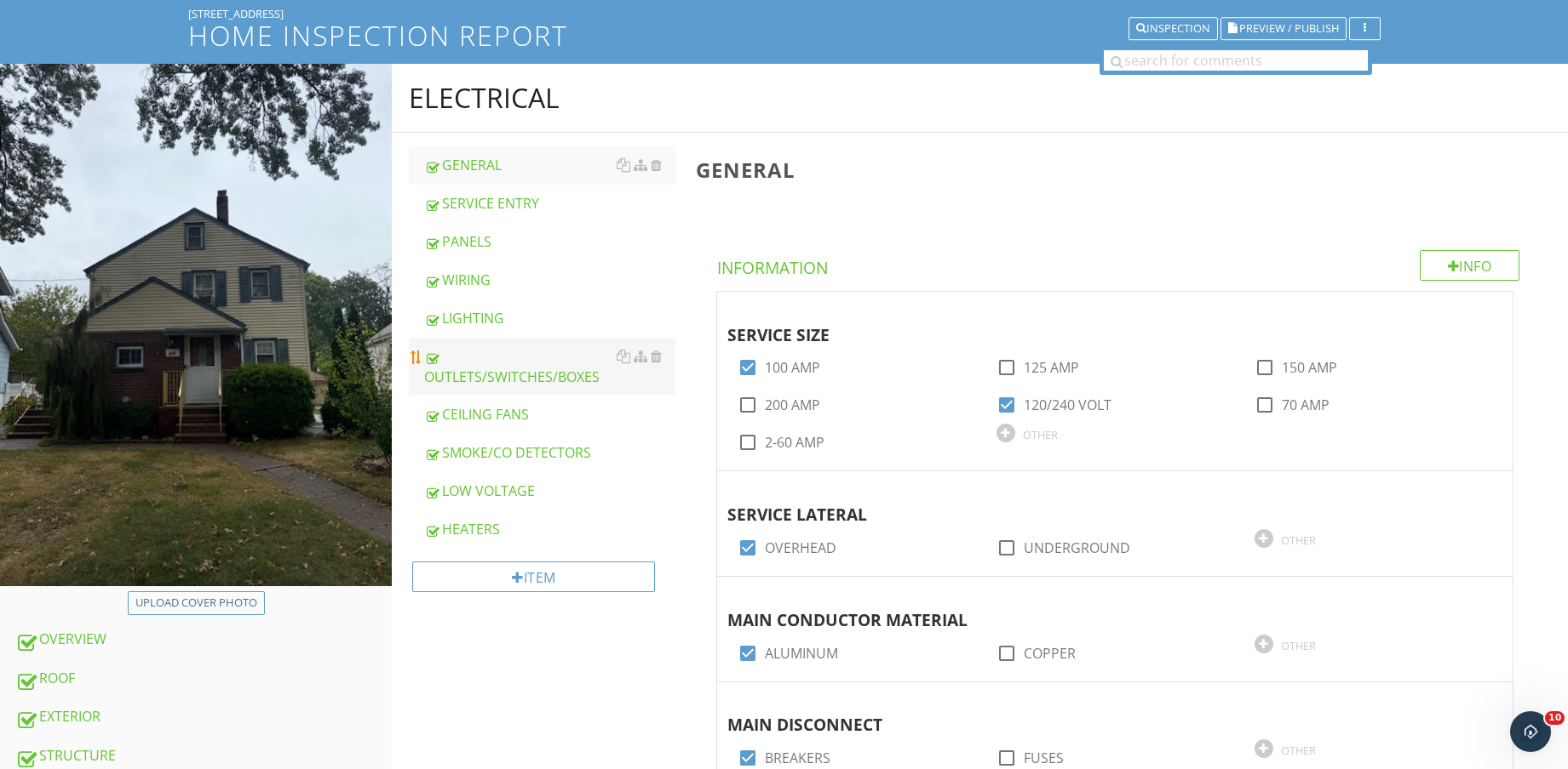
click at [520, 377] on div "OUTLETS/SWITCHES/BOXES" at bounding box center [550, 367] width 251 height 41
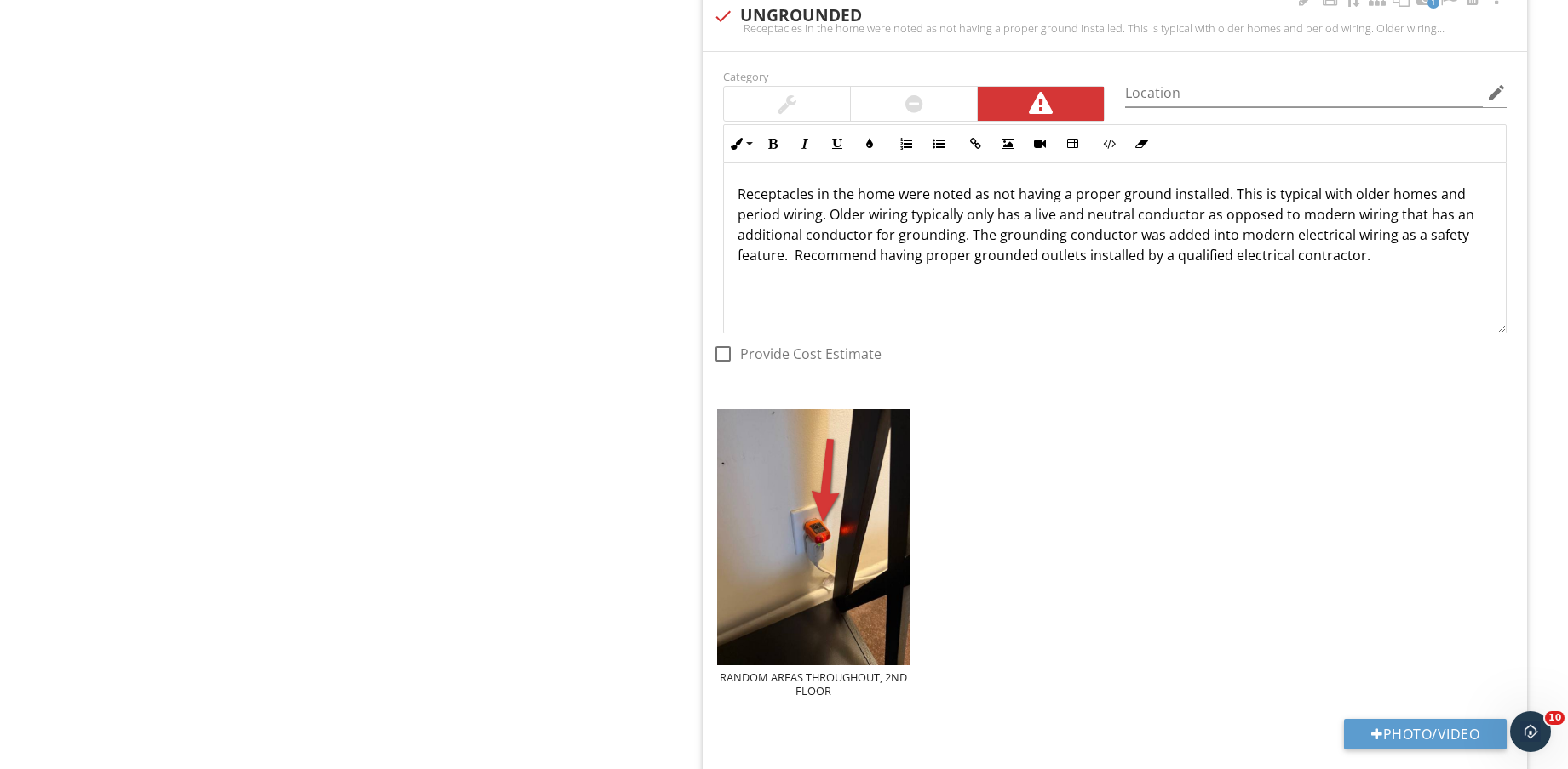
scroll to position [2523, 0]
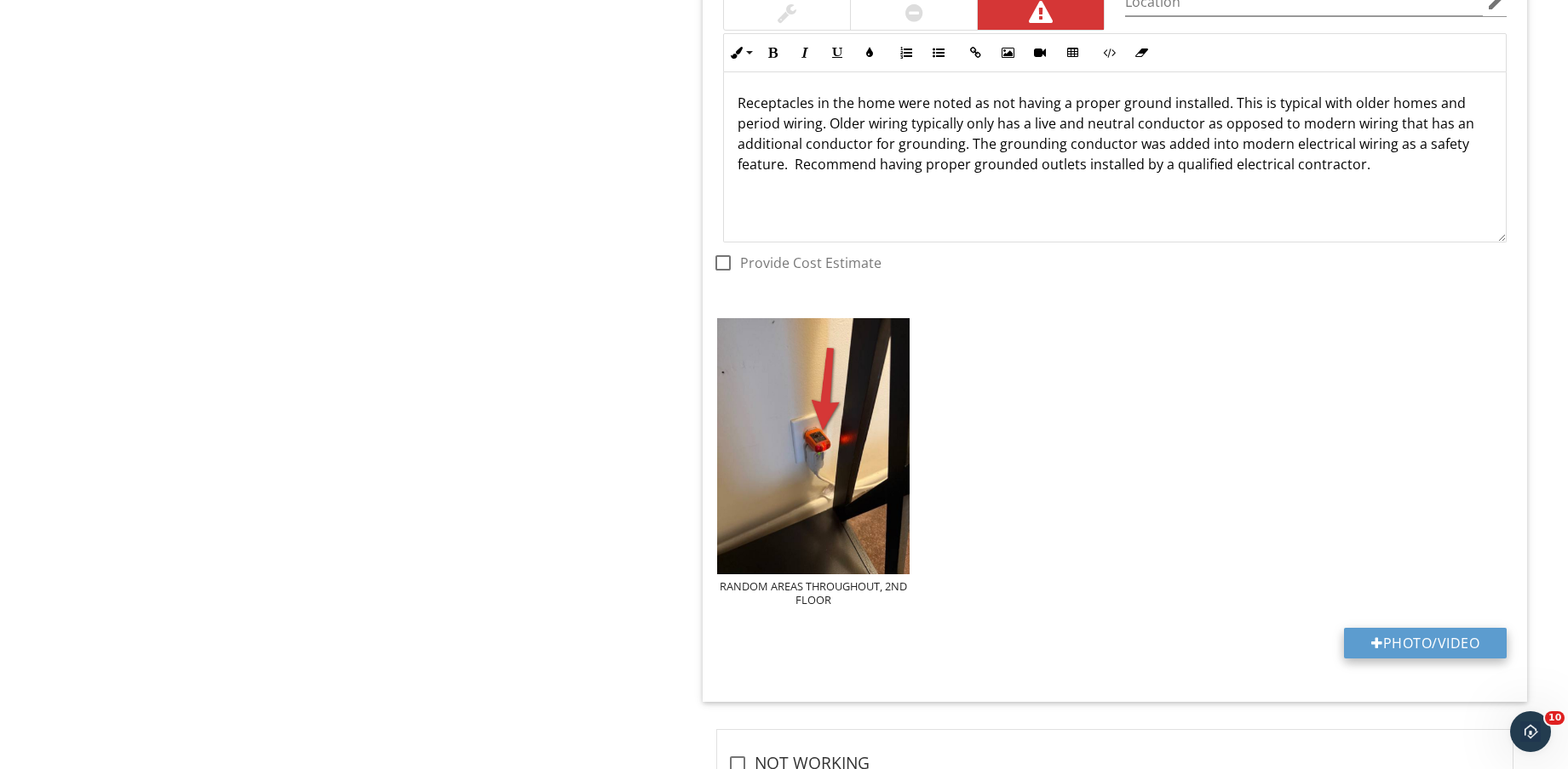
click at [1418, 639] on button "Photo/Video" at bounding box center [1424, 644] width 162 height 31
type input "C:\fakepath\IMG_8628.jpg"
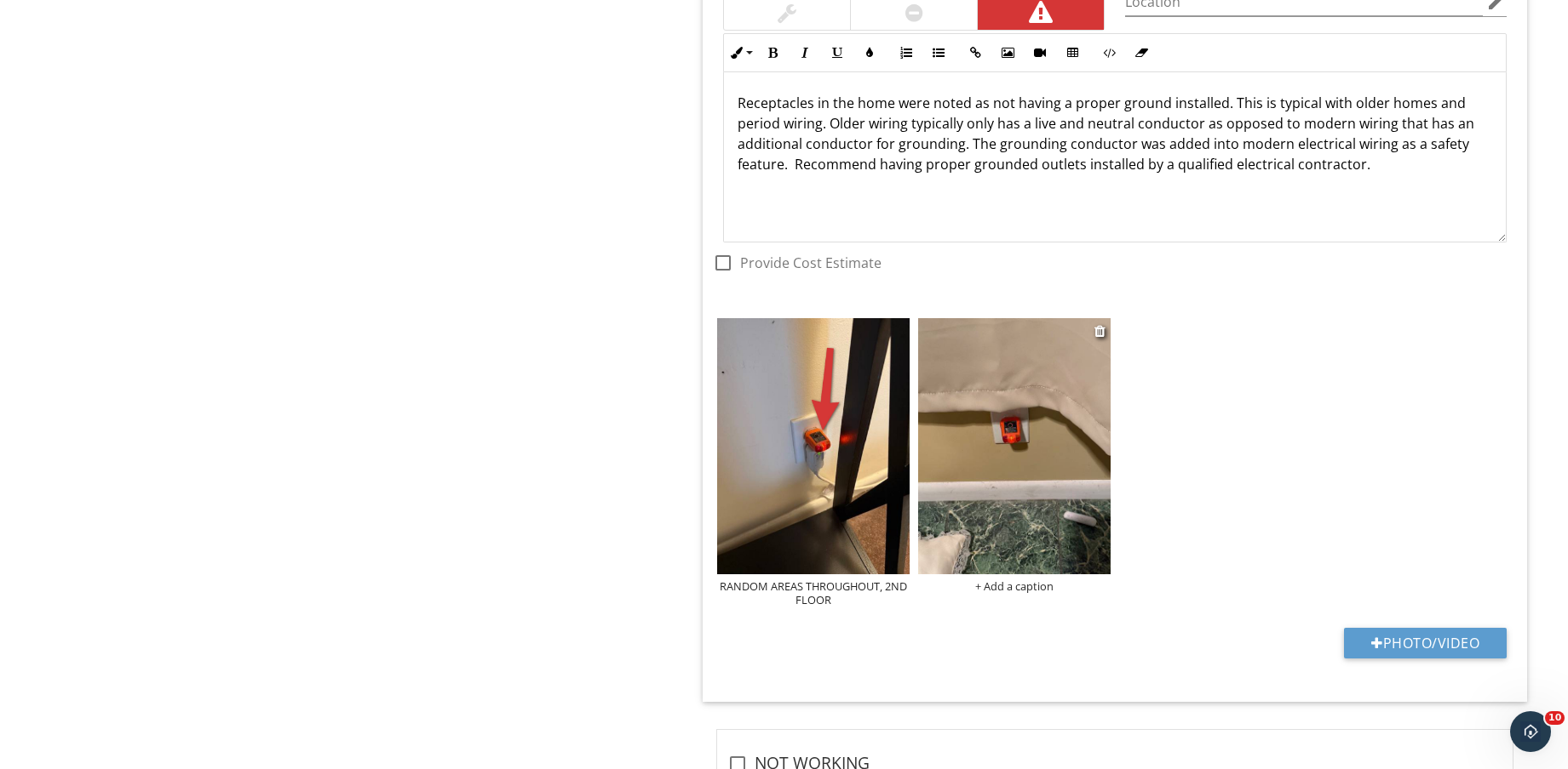
click at [1028, 517] on img at bounding box center [1015, 445] width 193 height 256
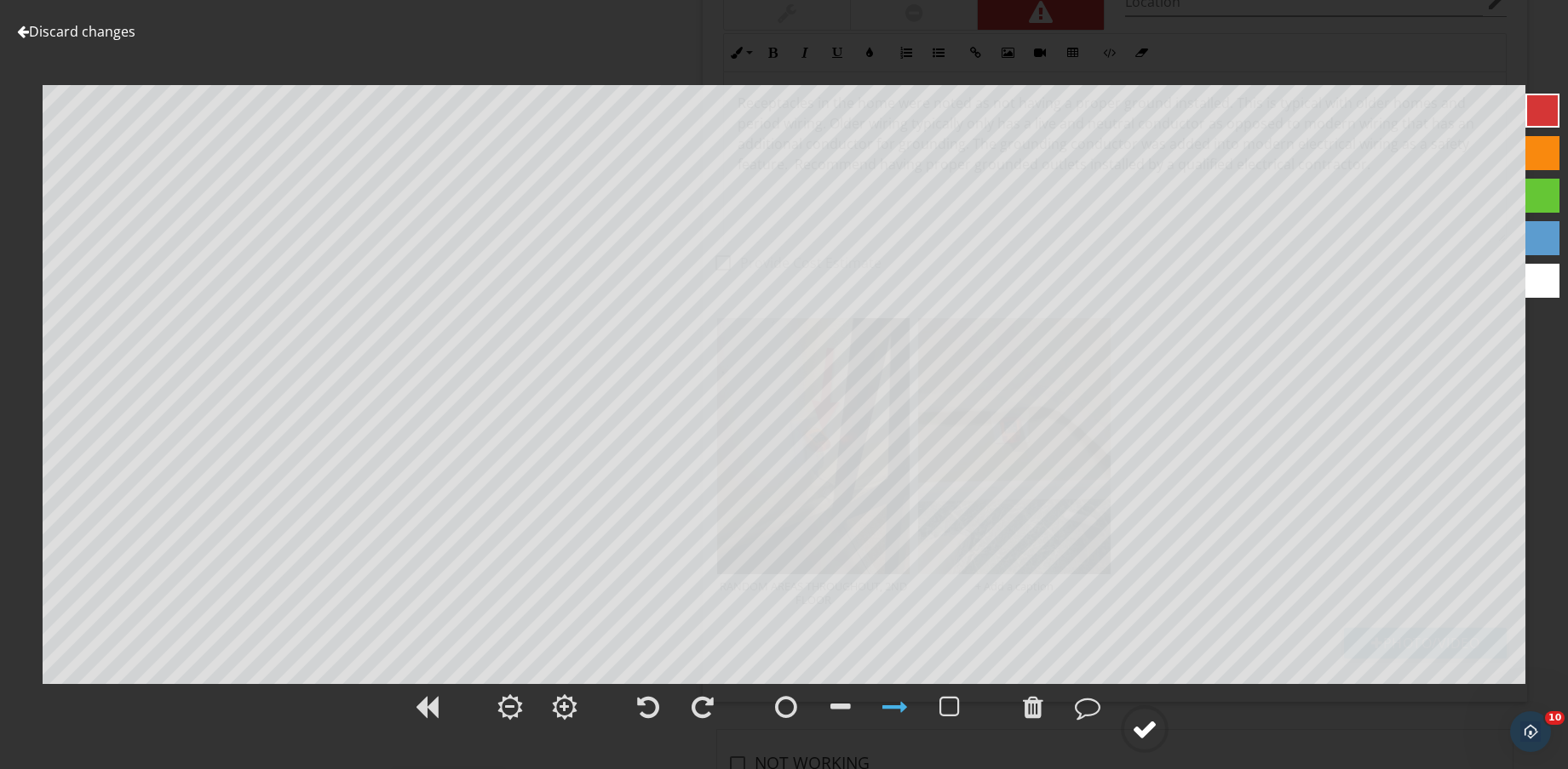
click at [1147, 734] on div at bounding box center [1144, 729] width 25 height 25
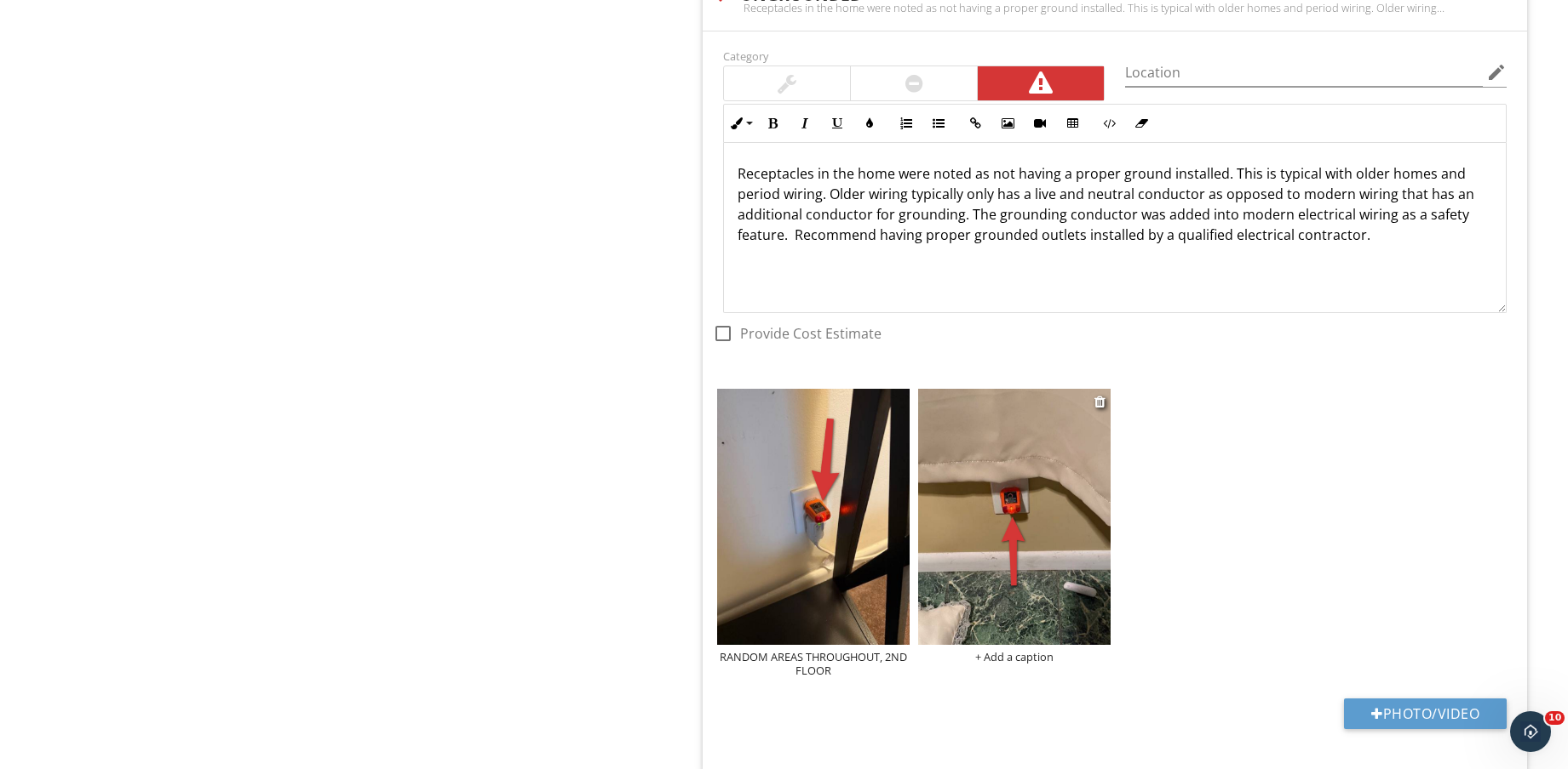
scroll to position [2417, 0]
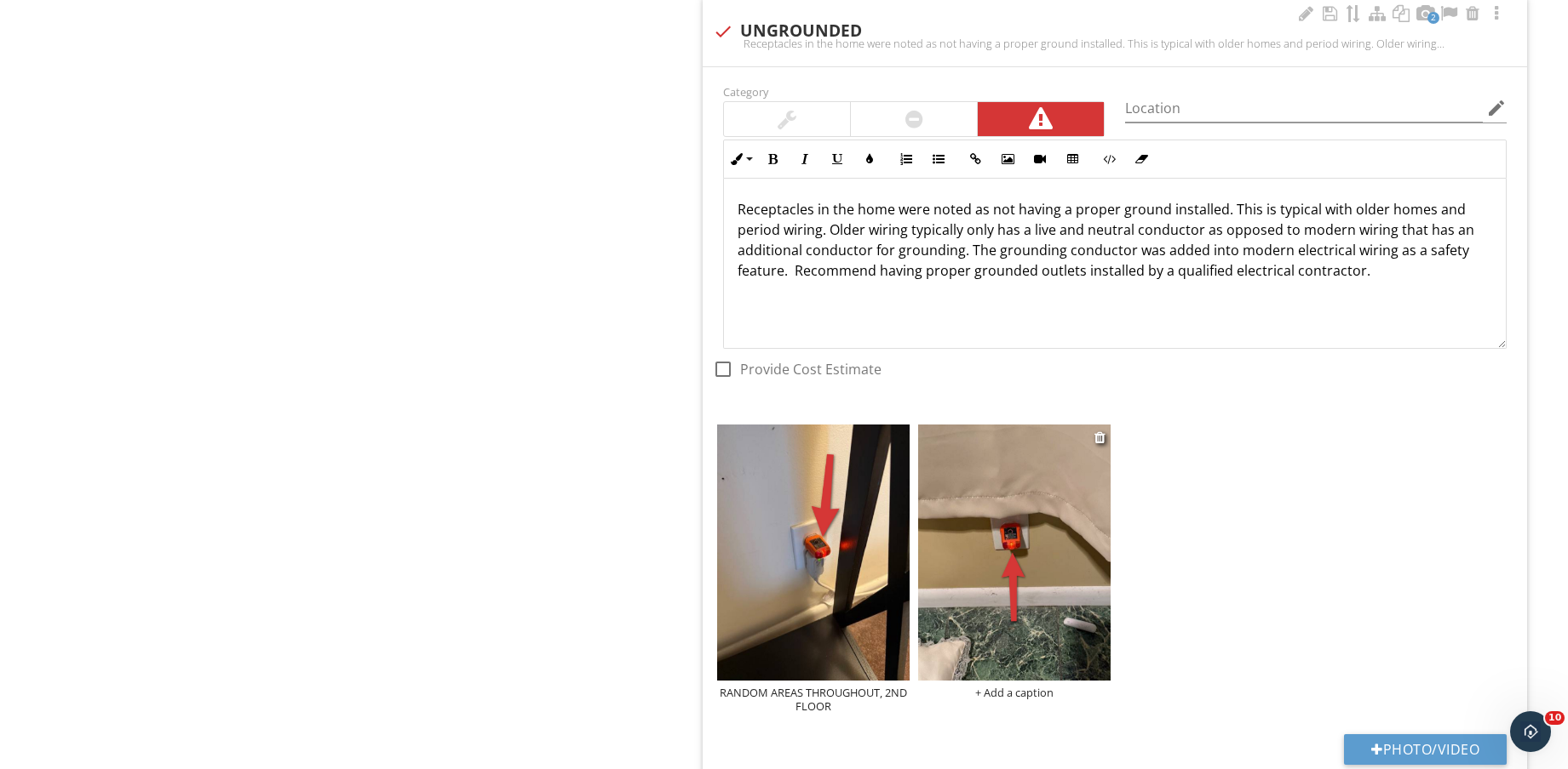
click at [1028, 693] on div "+ Add a caption" at bounding box center [1015, 693] width 193 height 14
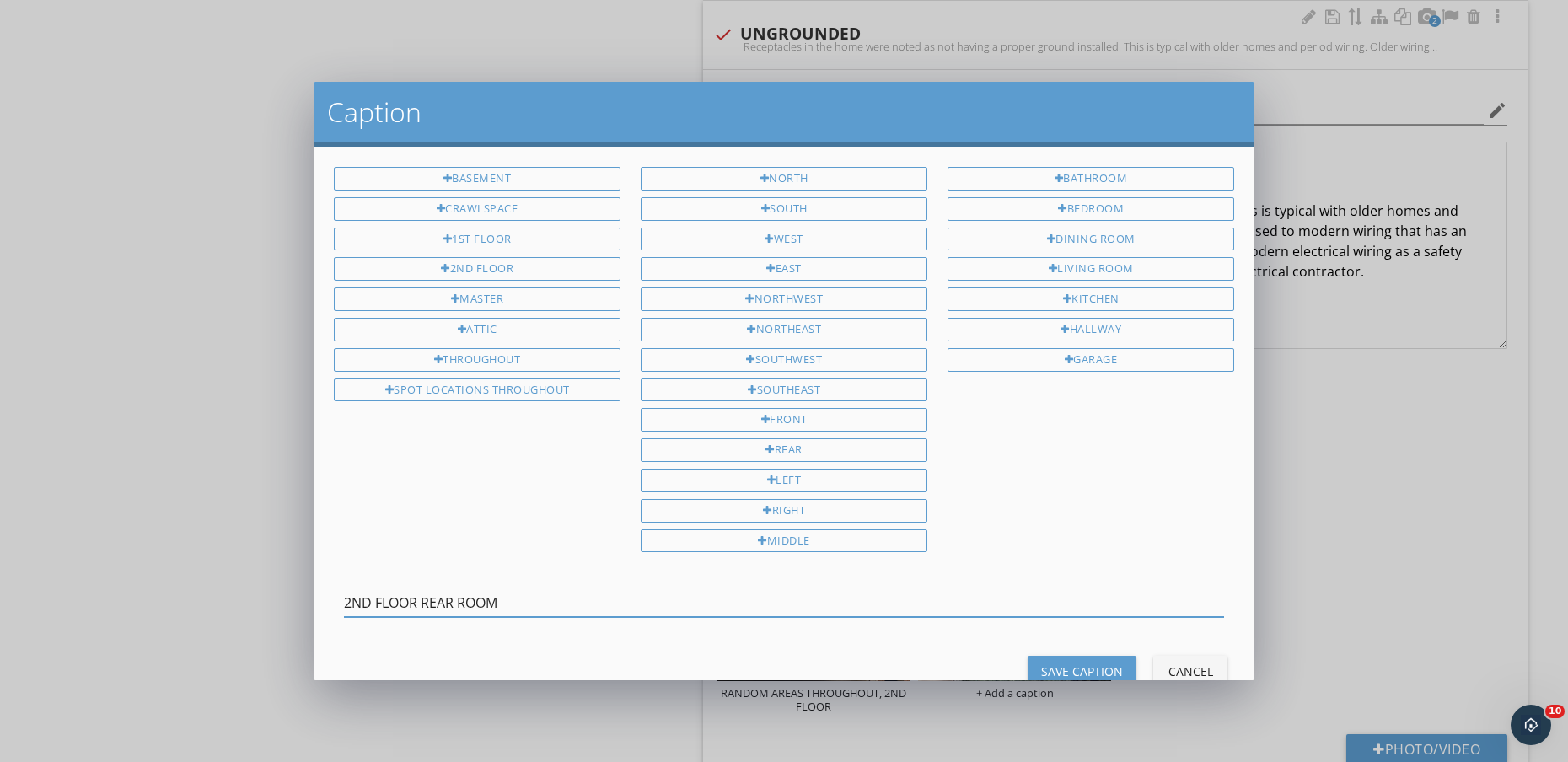
type input "2ND FLOOR REAR ROOM"
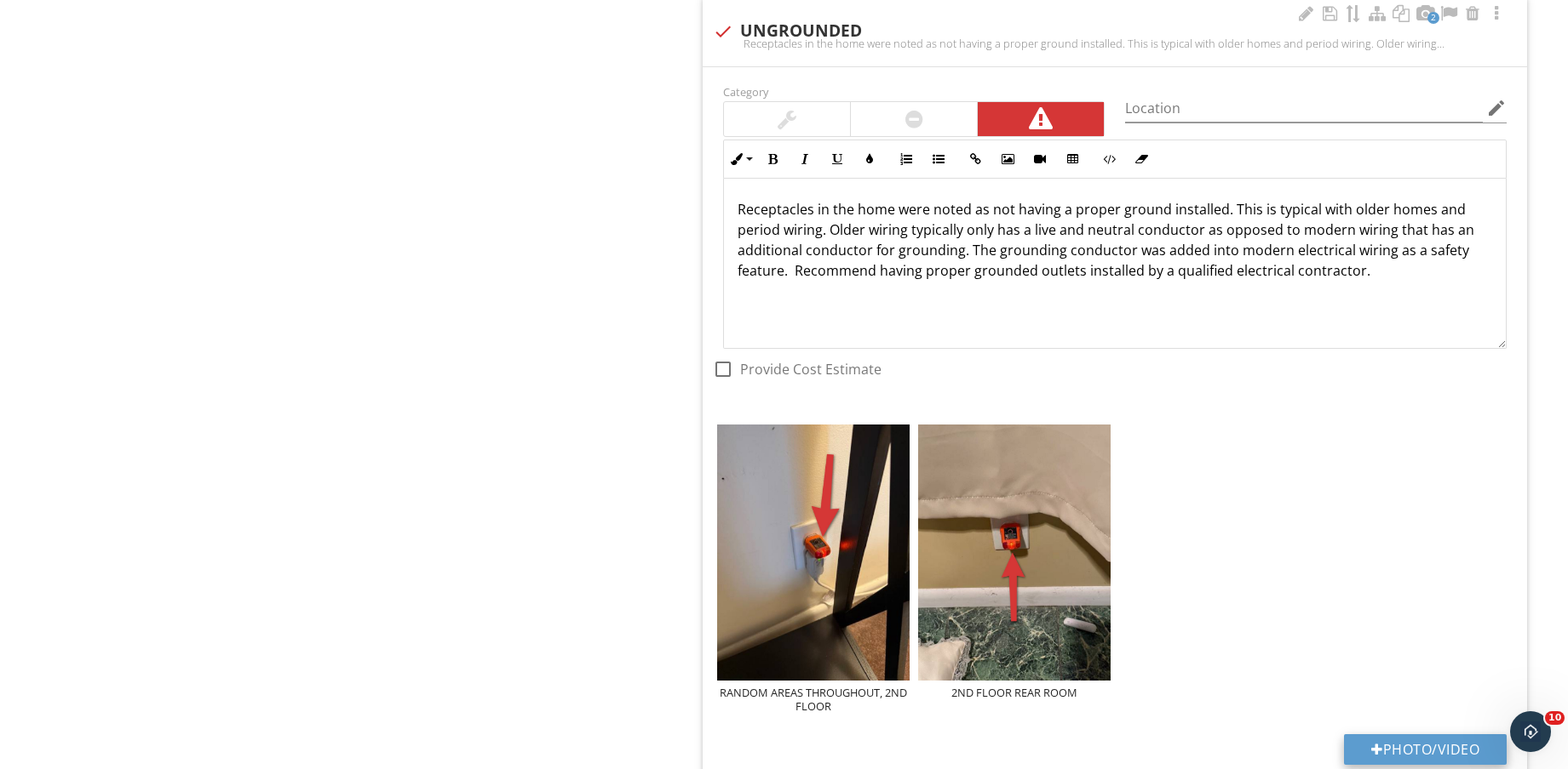
click at [1417, 739] on button "Photo/Video" at bounding box center [1424, 750] width 162 height 31
type input "C:\fakepath\IMG_8629.jpg"
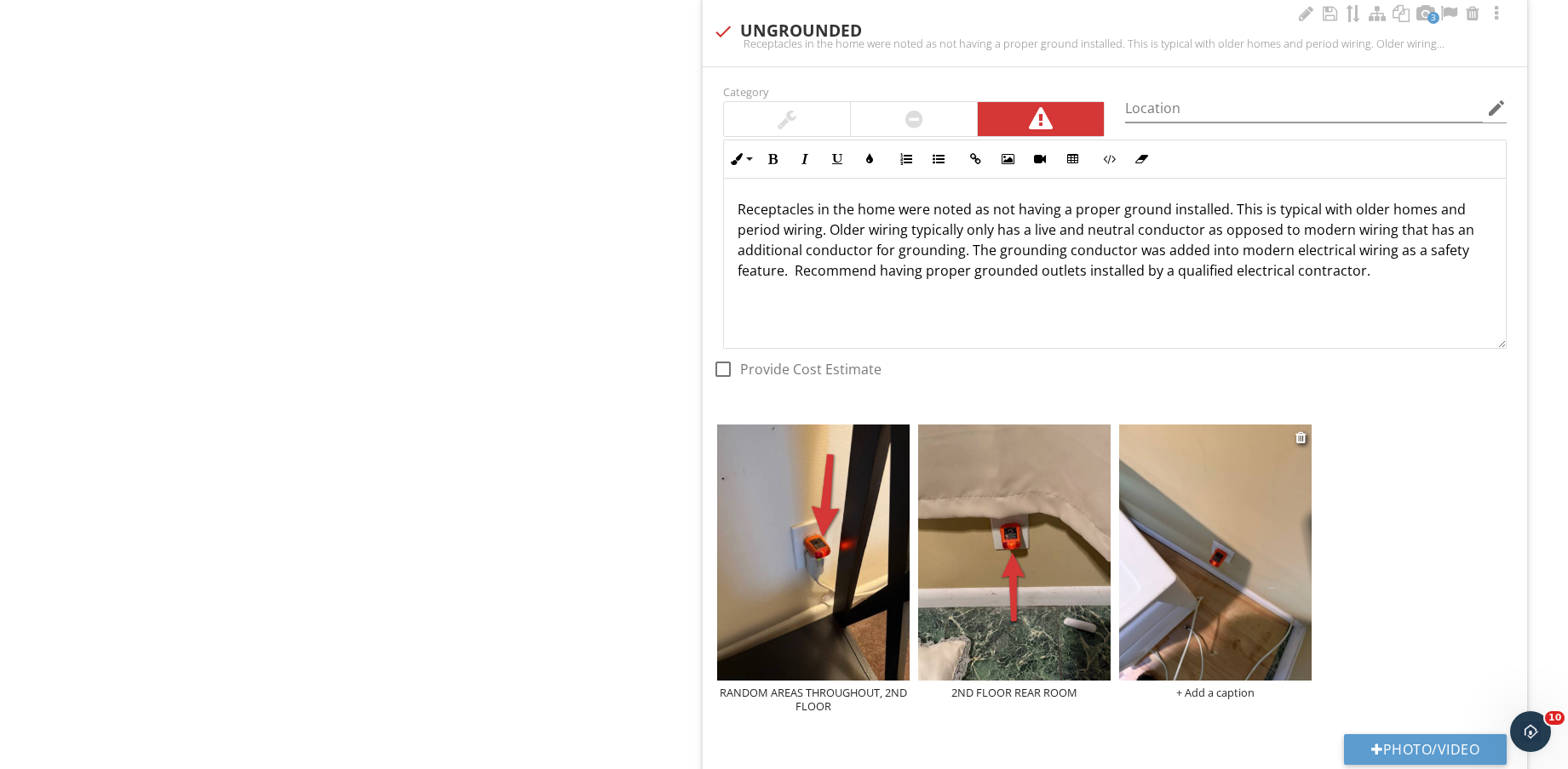
click at [1188, 577] on img at bounding box center [1215, 552] width 193 height 256
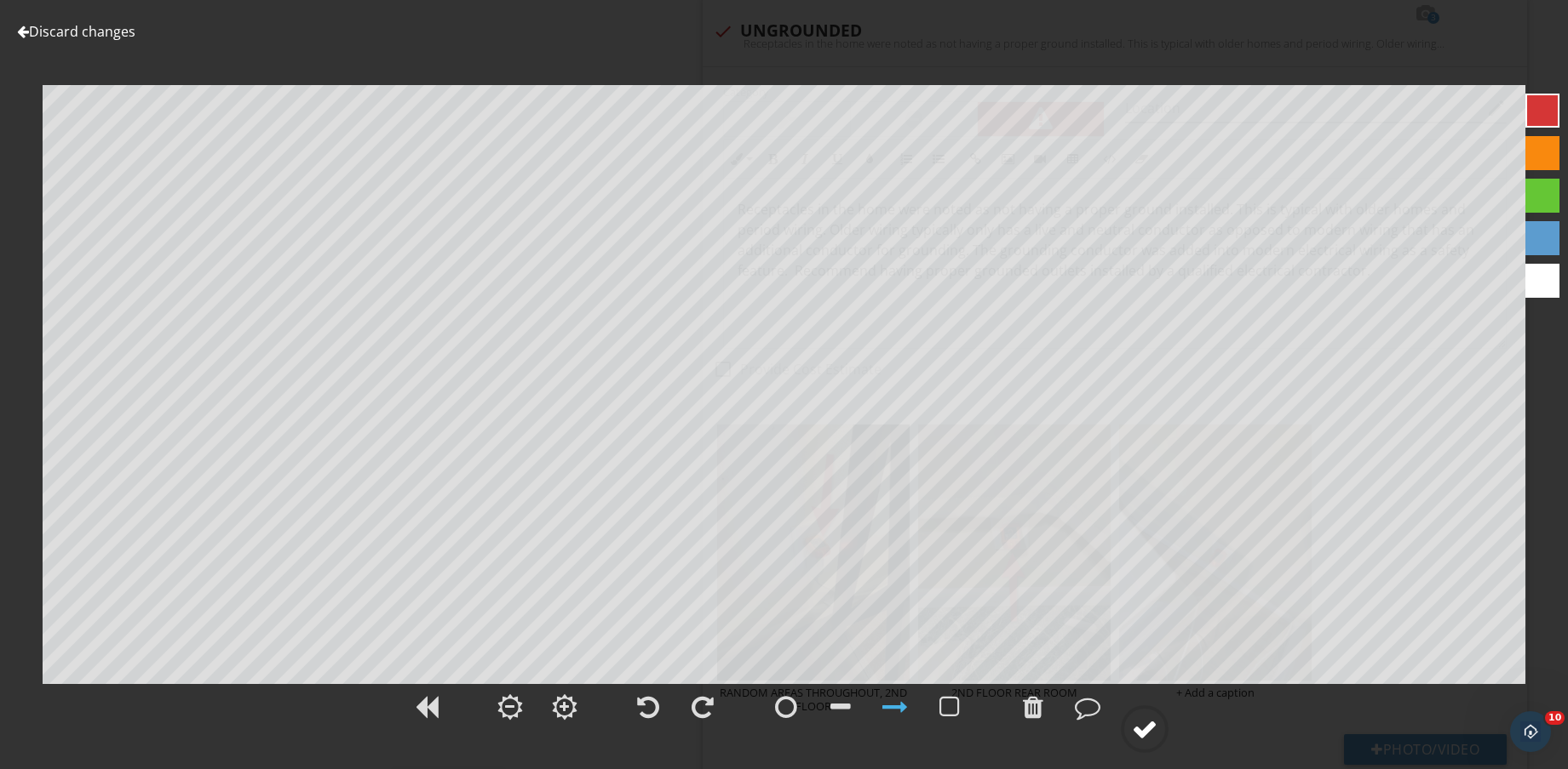
click at [1154, 707] on icon at bounding box center [1144, 729] width 48 height 48
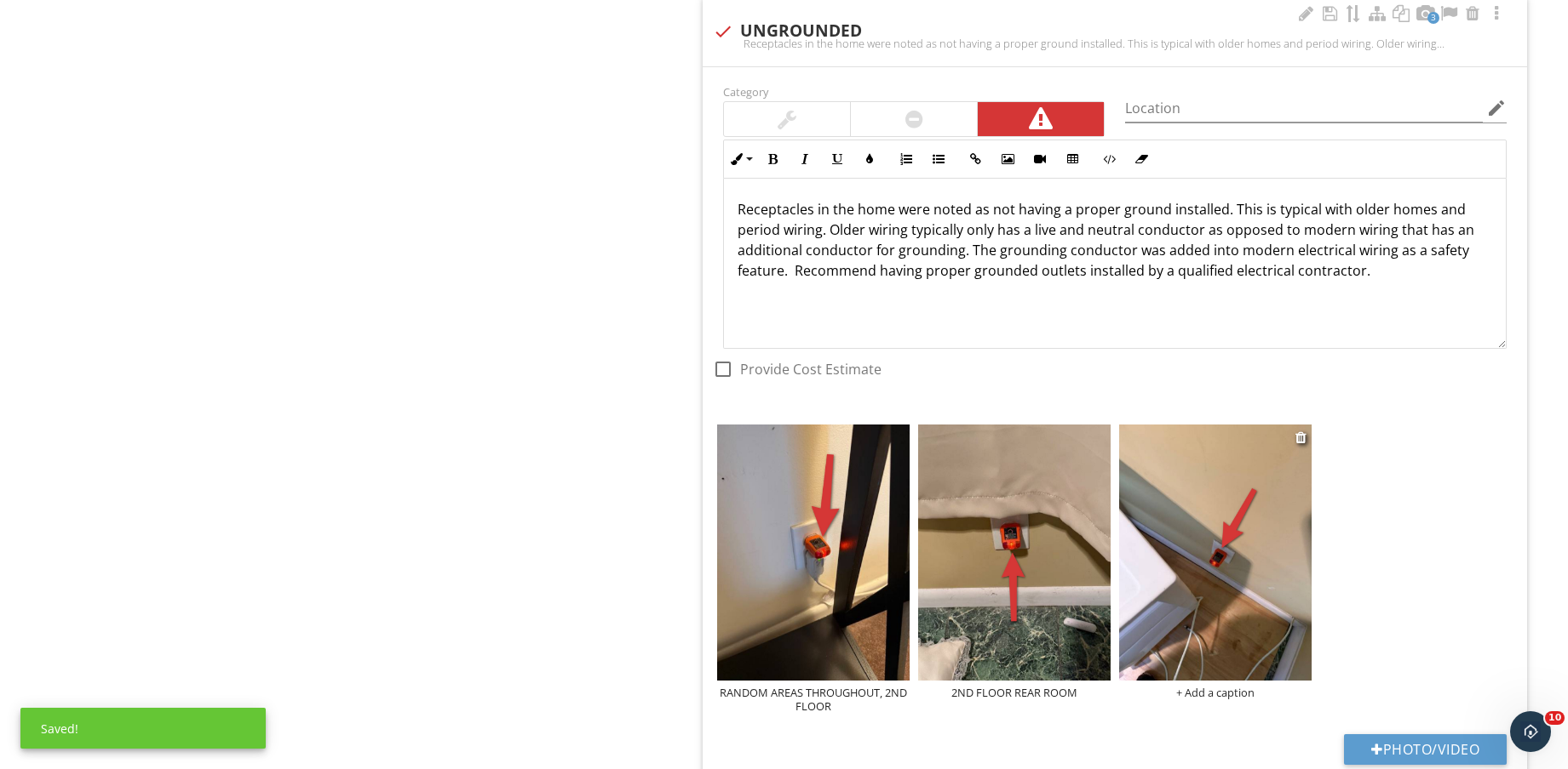
click at [1208, 694] on div "+ Add a caption" at bounding box center [1215, 693] width 193 height 14
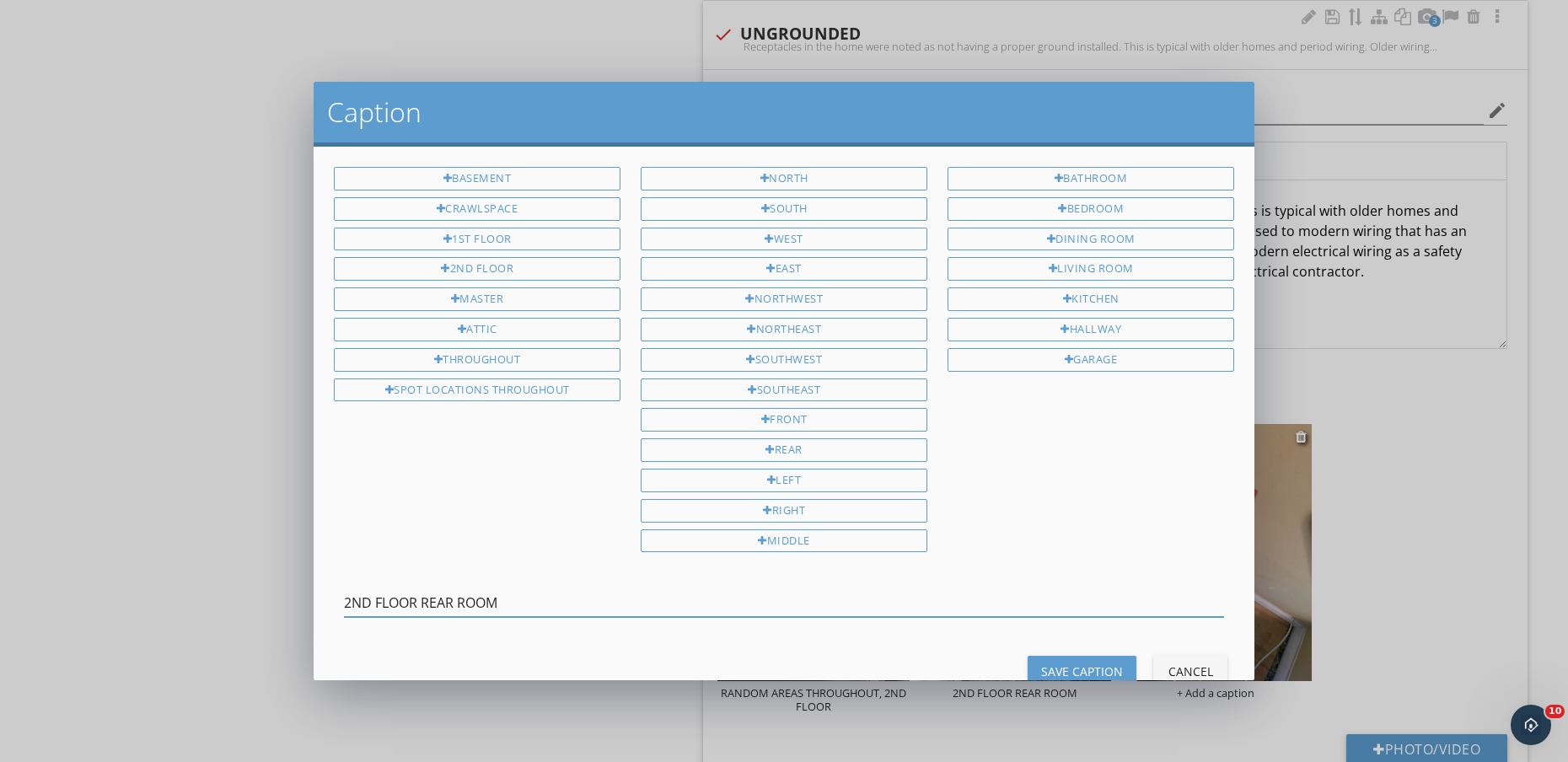
type input "2ND FLOOR REAR ROOM"
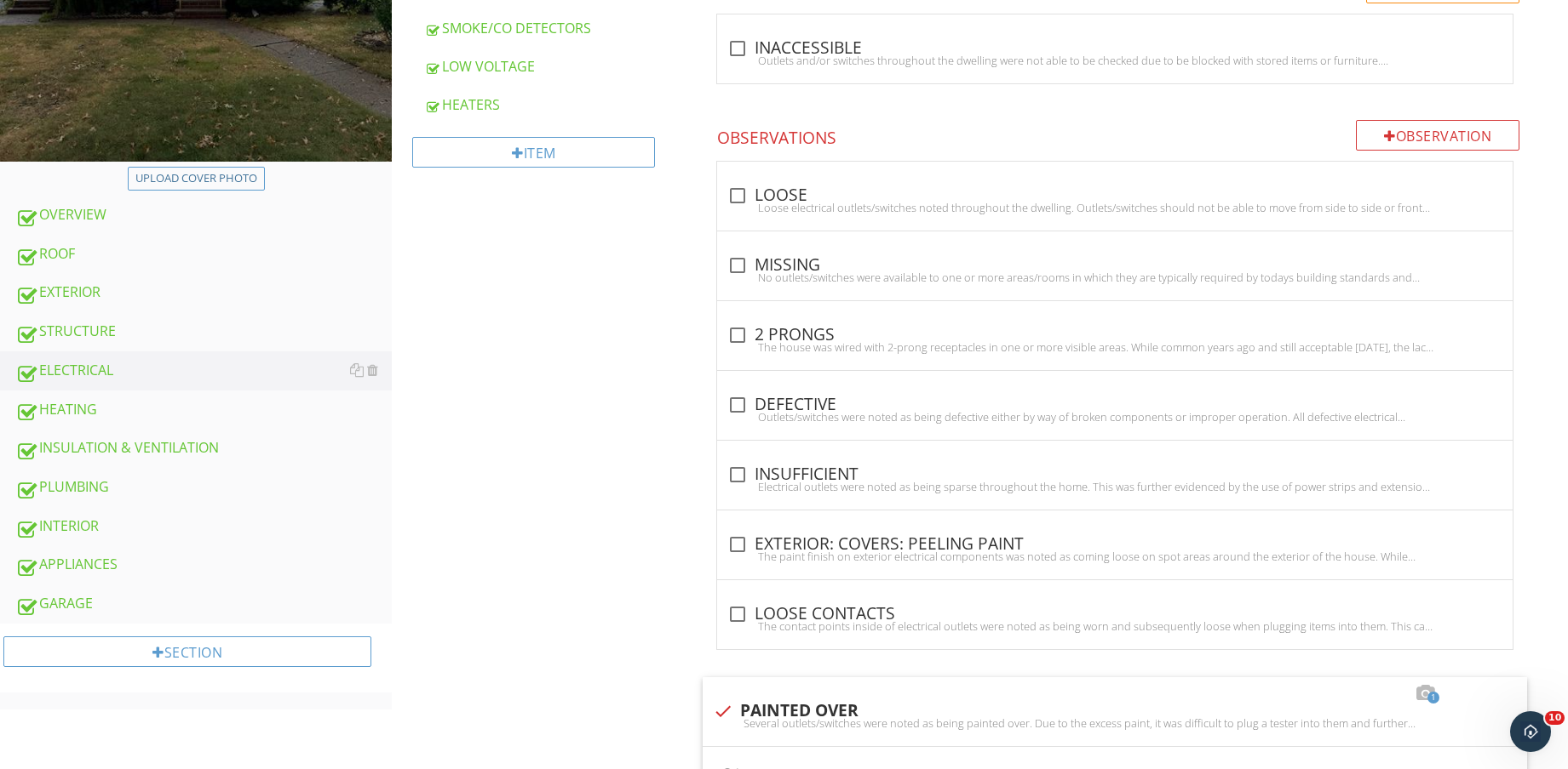
scroll to position [532, 0]
click at [146, 525] on div "INTERIOR" at bounding box center [203, 526] width 376 height 22
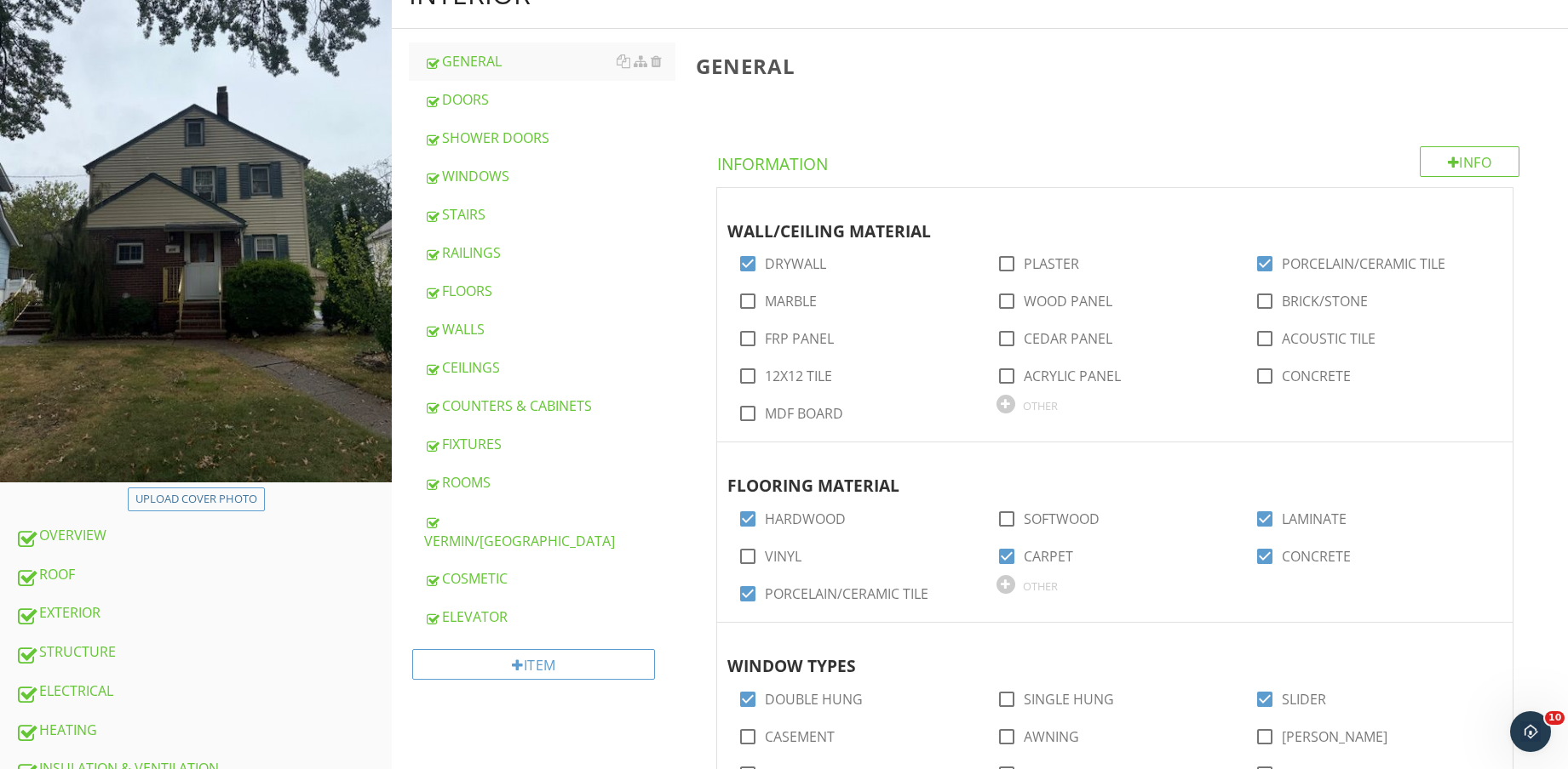
scroll to position [213, 0]
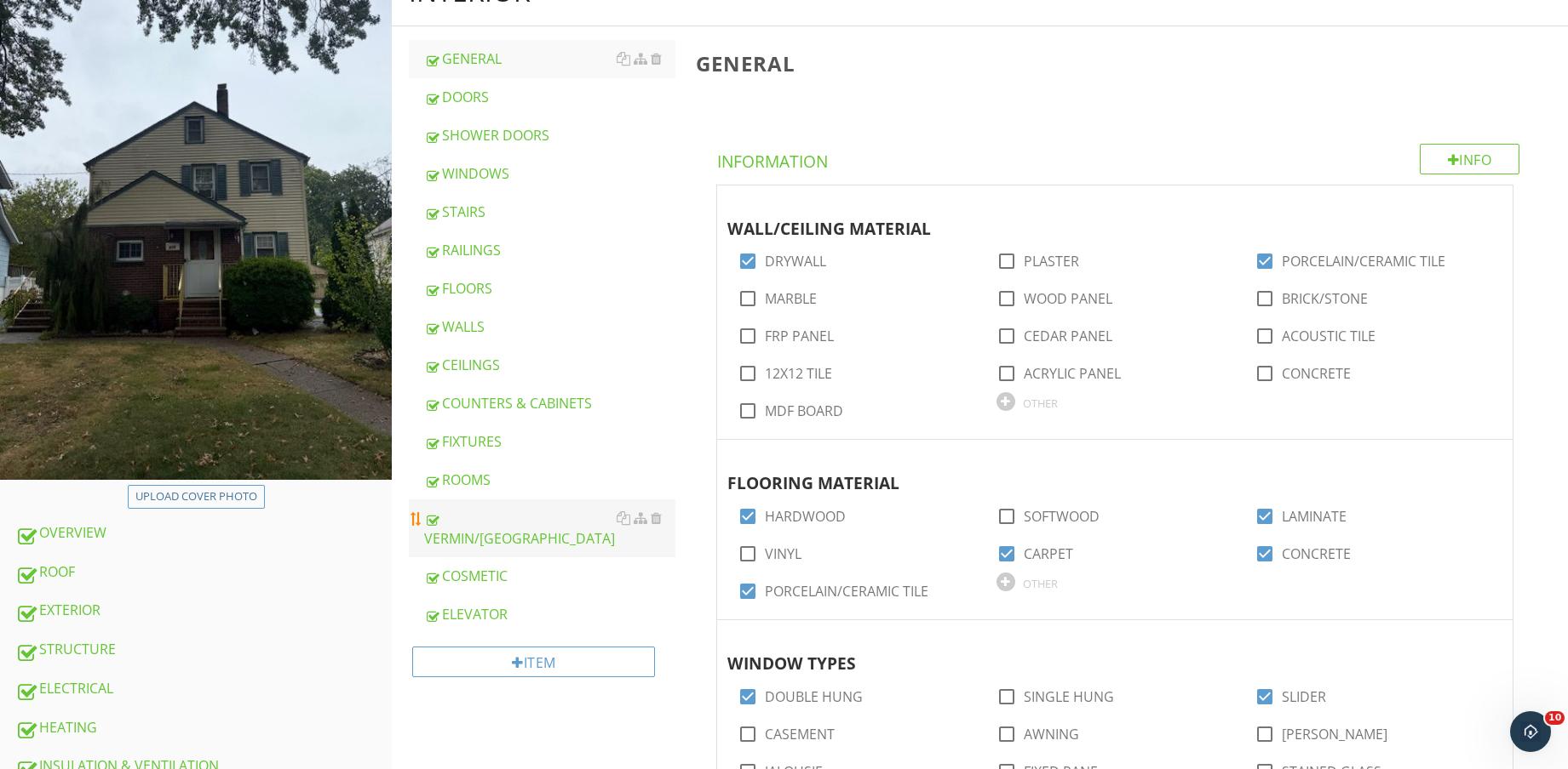
click at [539, 515] on div "VERMIN/PEST" at bounding box center [550, 529] width 251 height 41
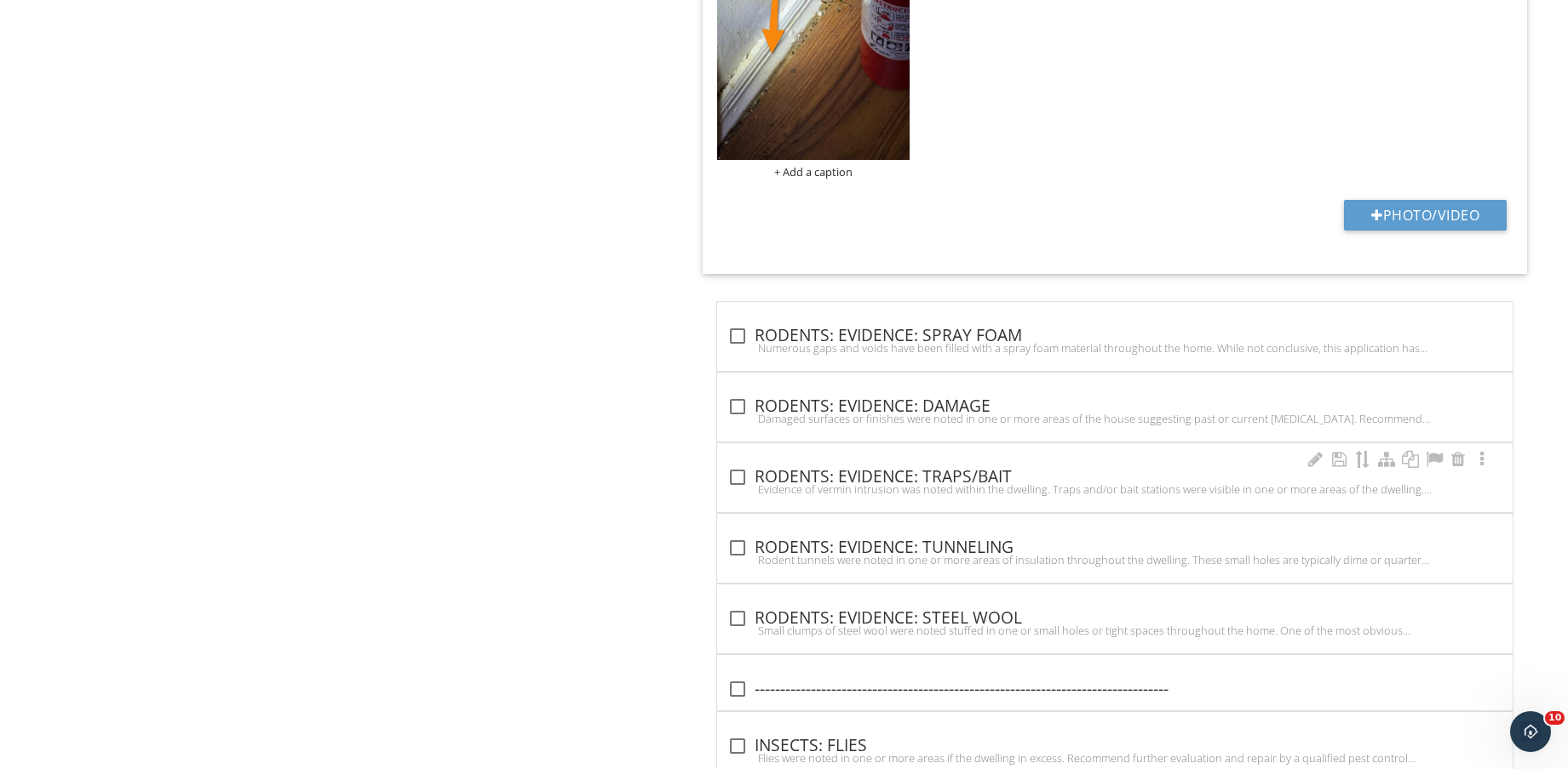
click at [953, 485] on div "Evidence of vermin intrusion was noted within the dwelling. Traps and/or bait s…" at bounding box center [1115, 489] width 775 height 14
checkbox input "true"
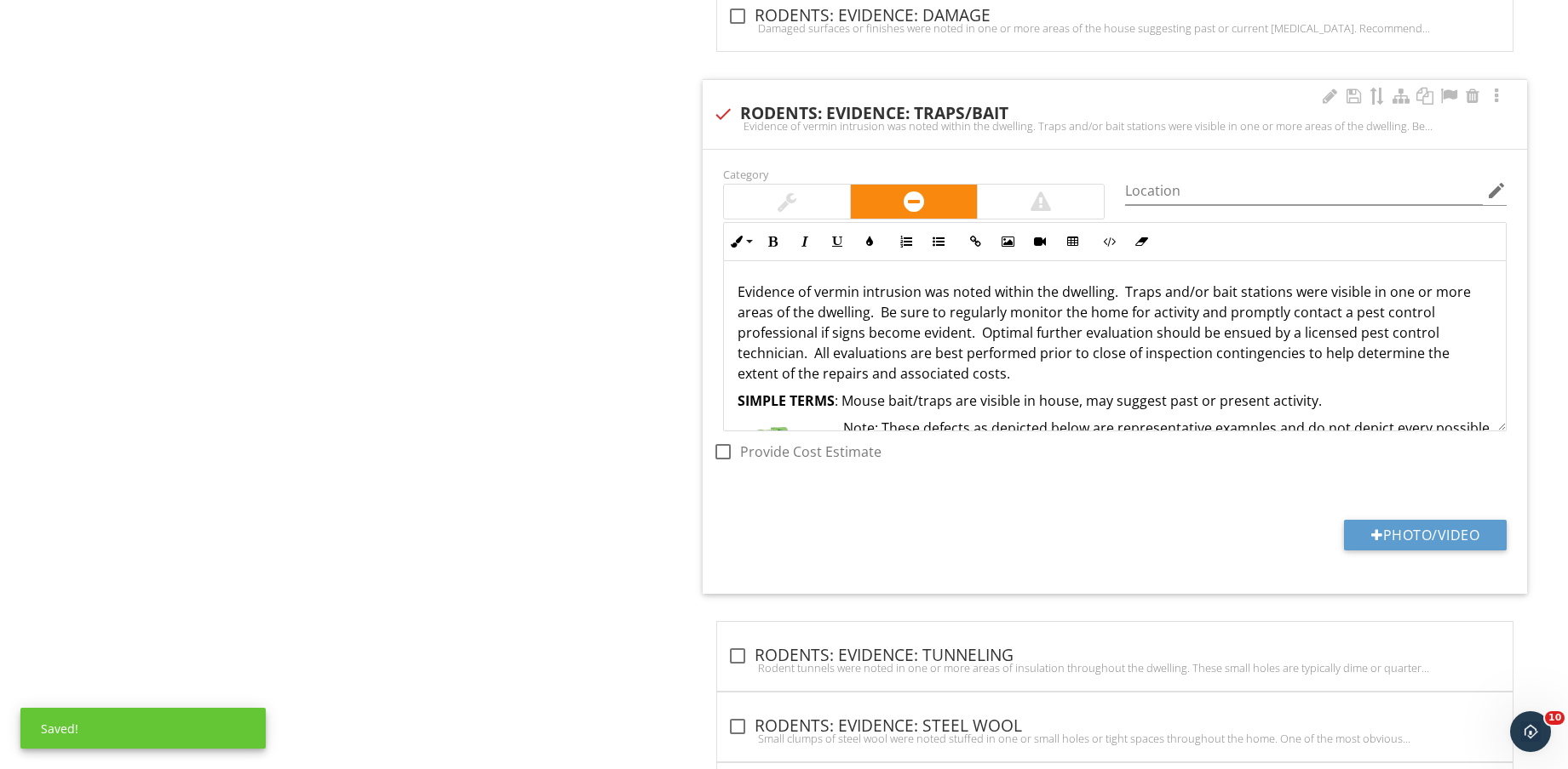
scroll to position [2214, 0]
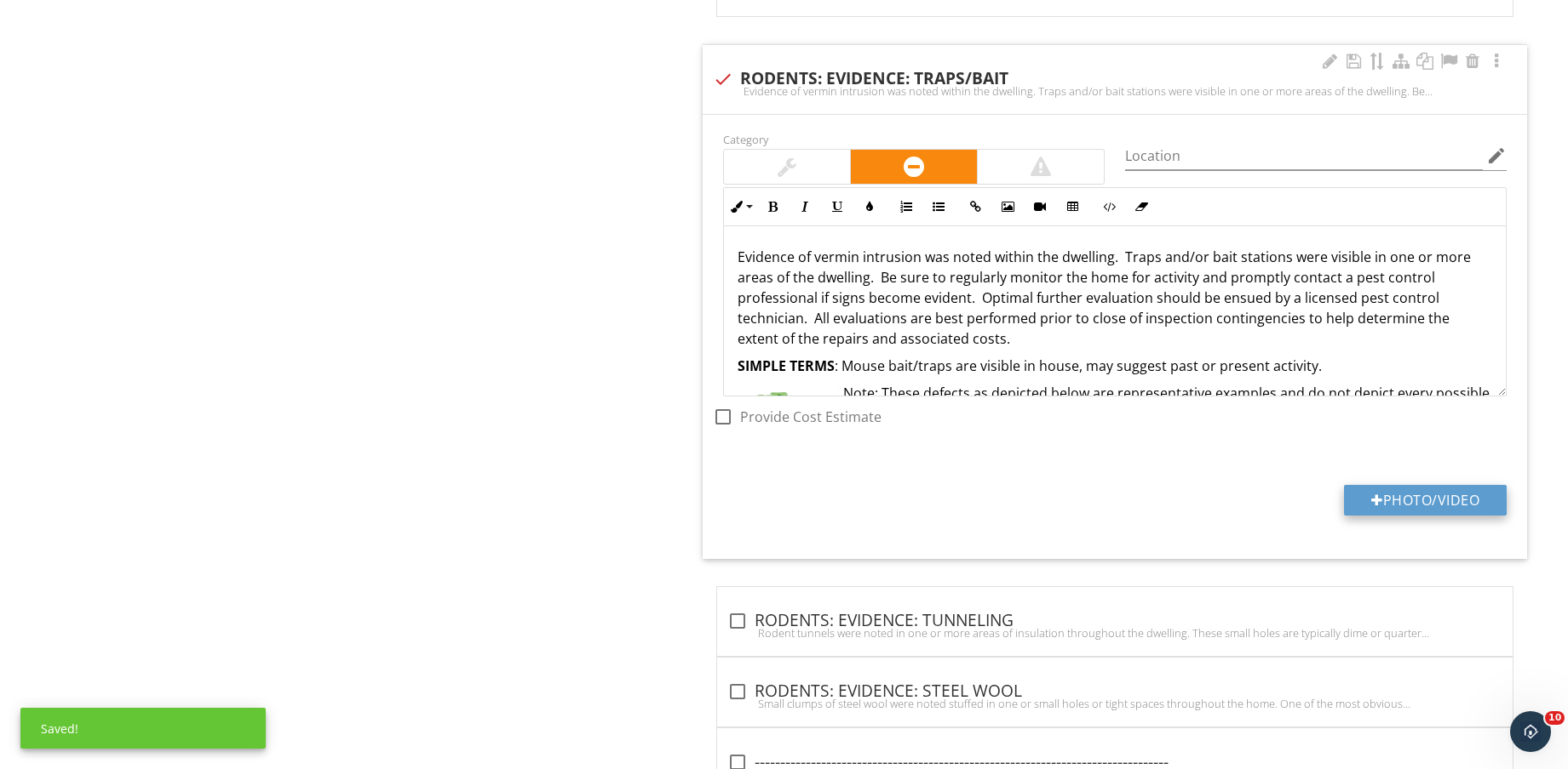
click at [1440, 509] on button "Photo/Video" at bounding box center [1424, 501] width 162 height 31
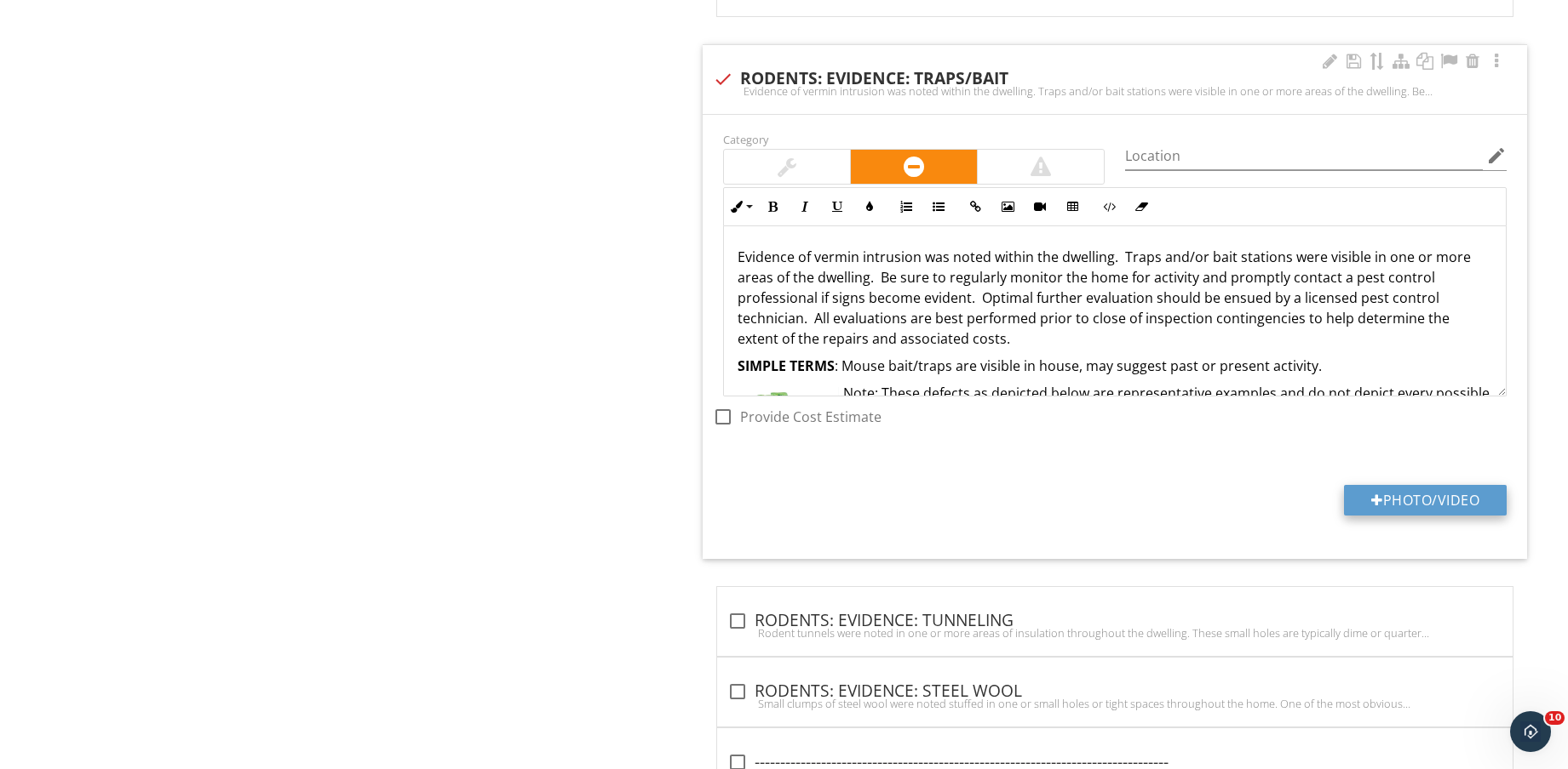
type input "C:\fakepath\IMG_8630.jpg"
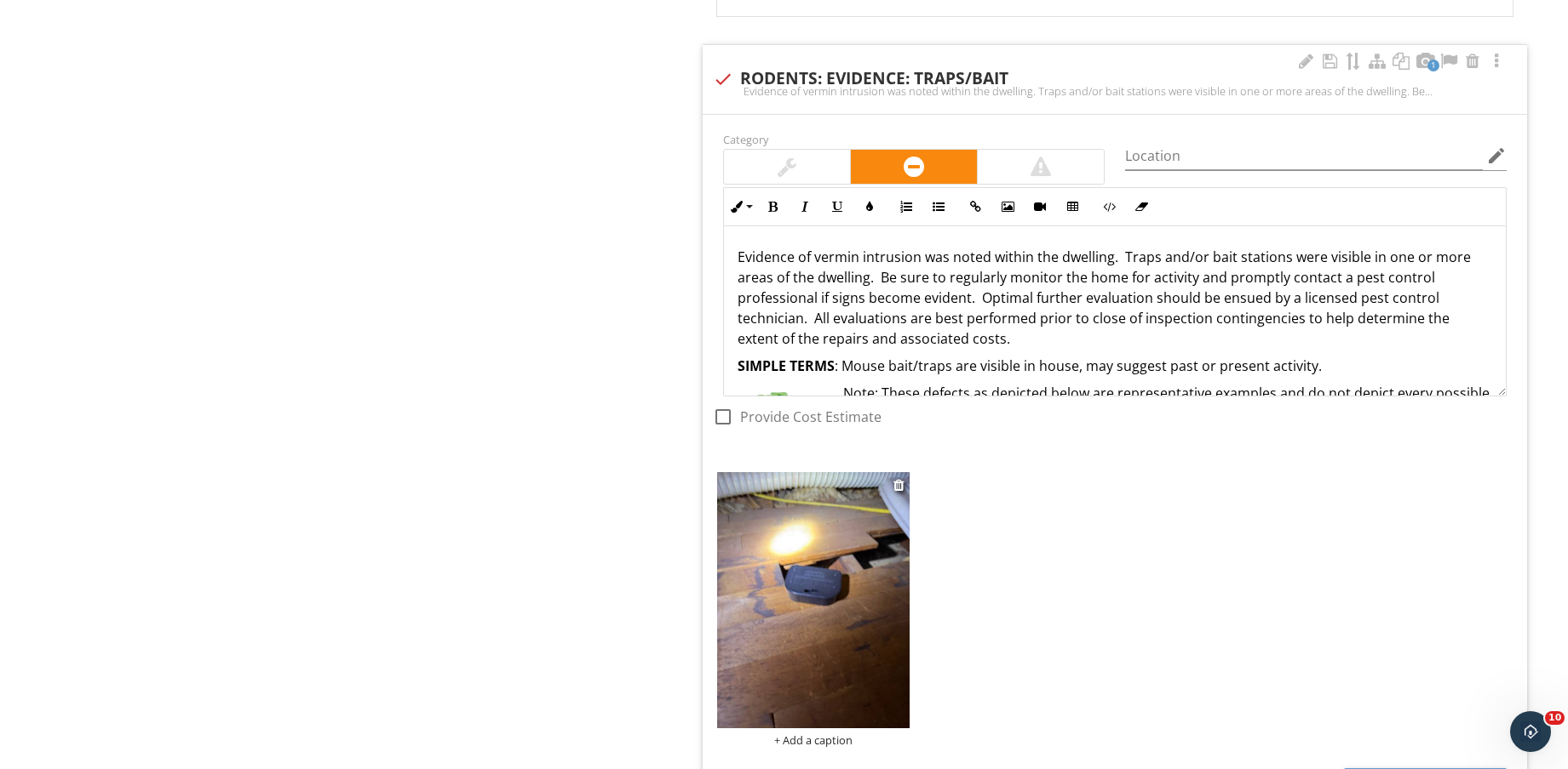
click at [769, 598] on img at bounding box center [813, 600] width 193 height 256
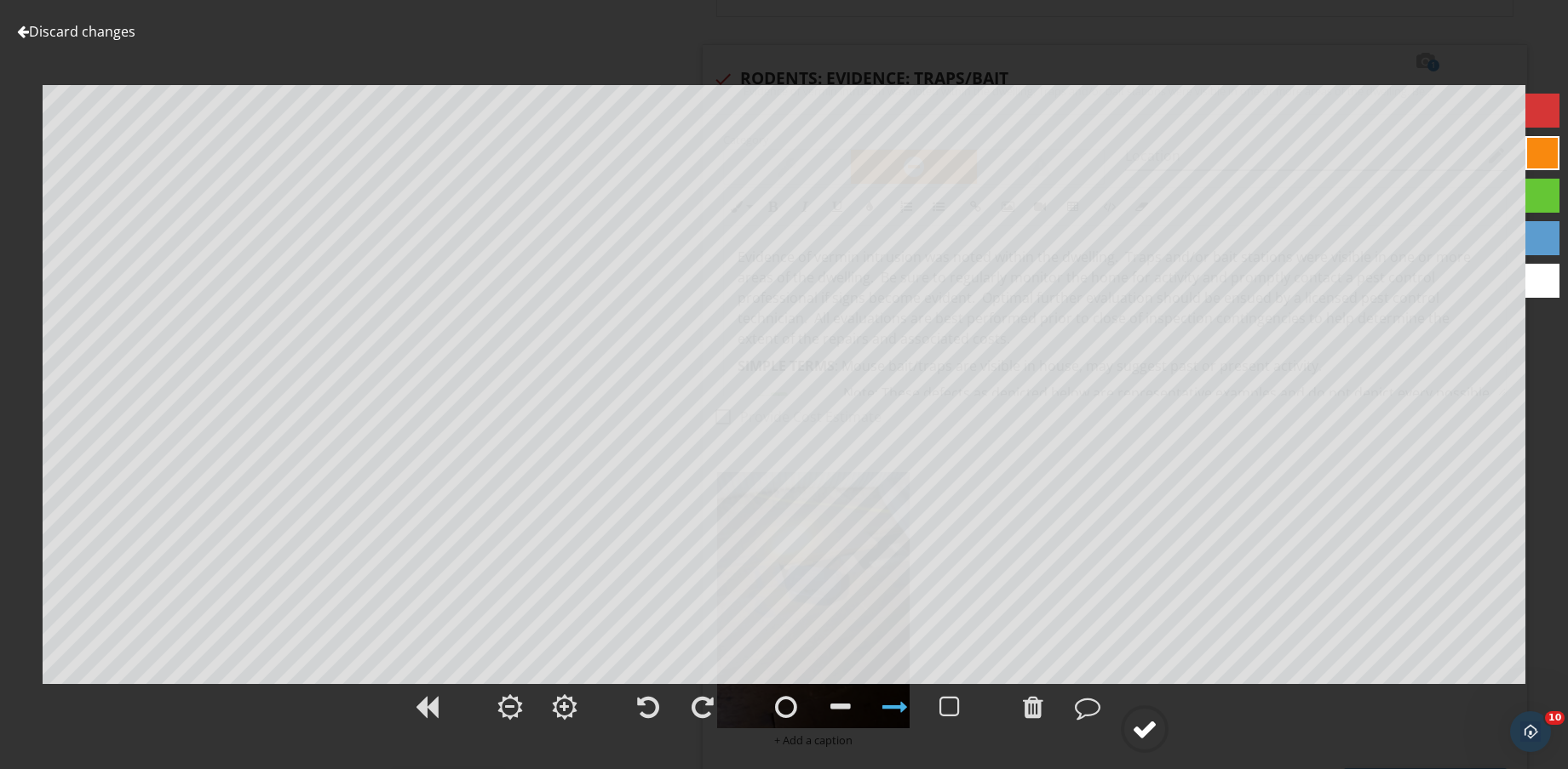
click at [1144, 721] on div at bounding box center [1144, 729] width 25 height 25
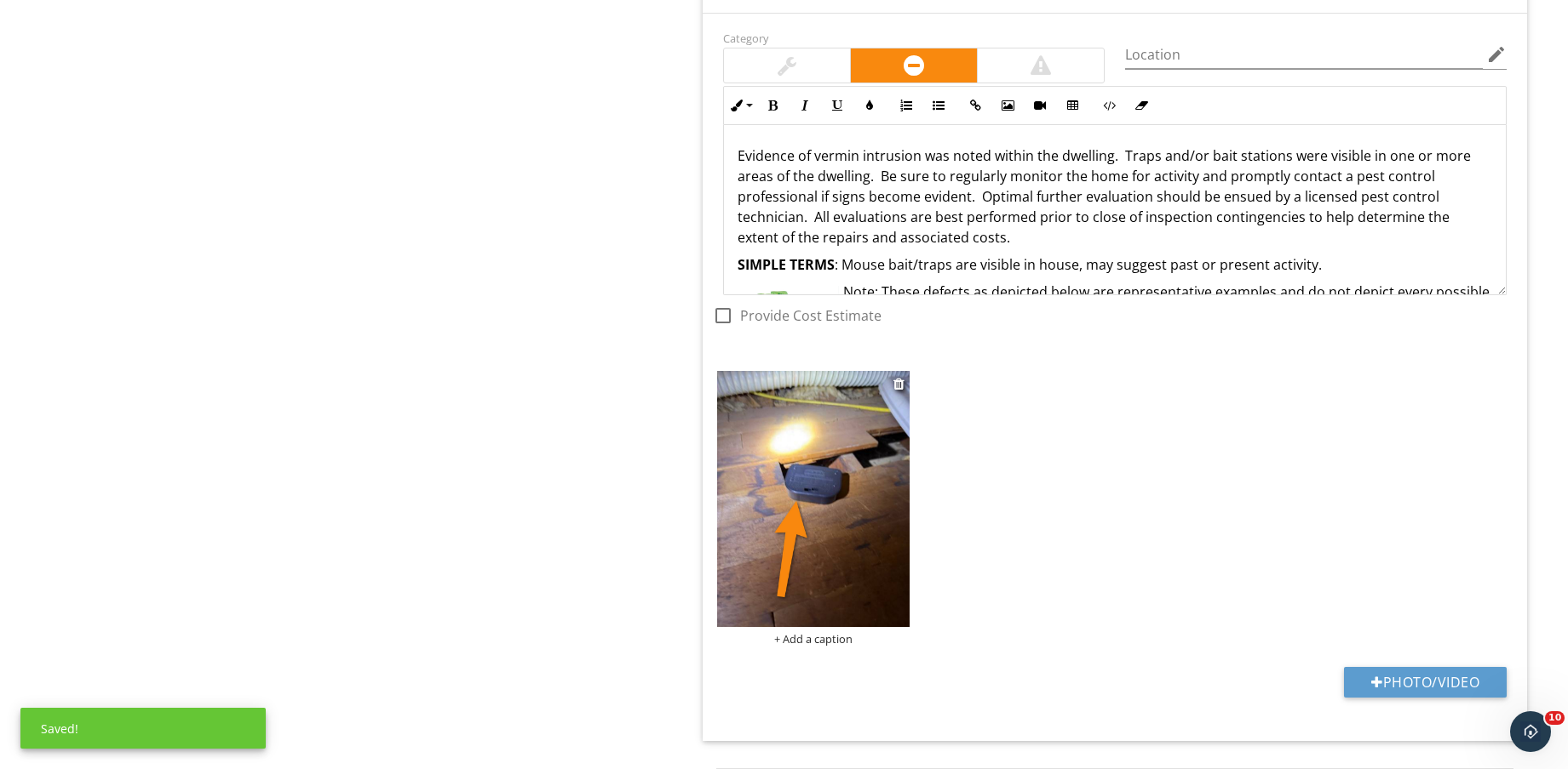
scroll to position [2320, 0]
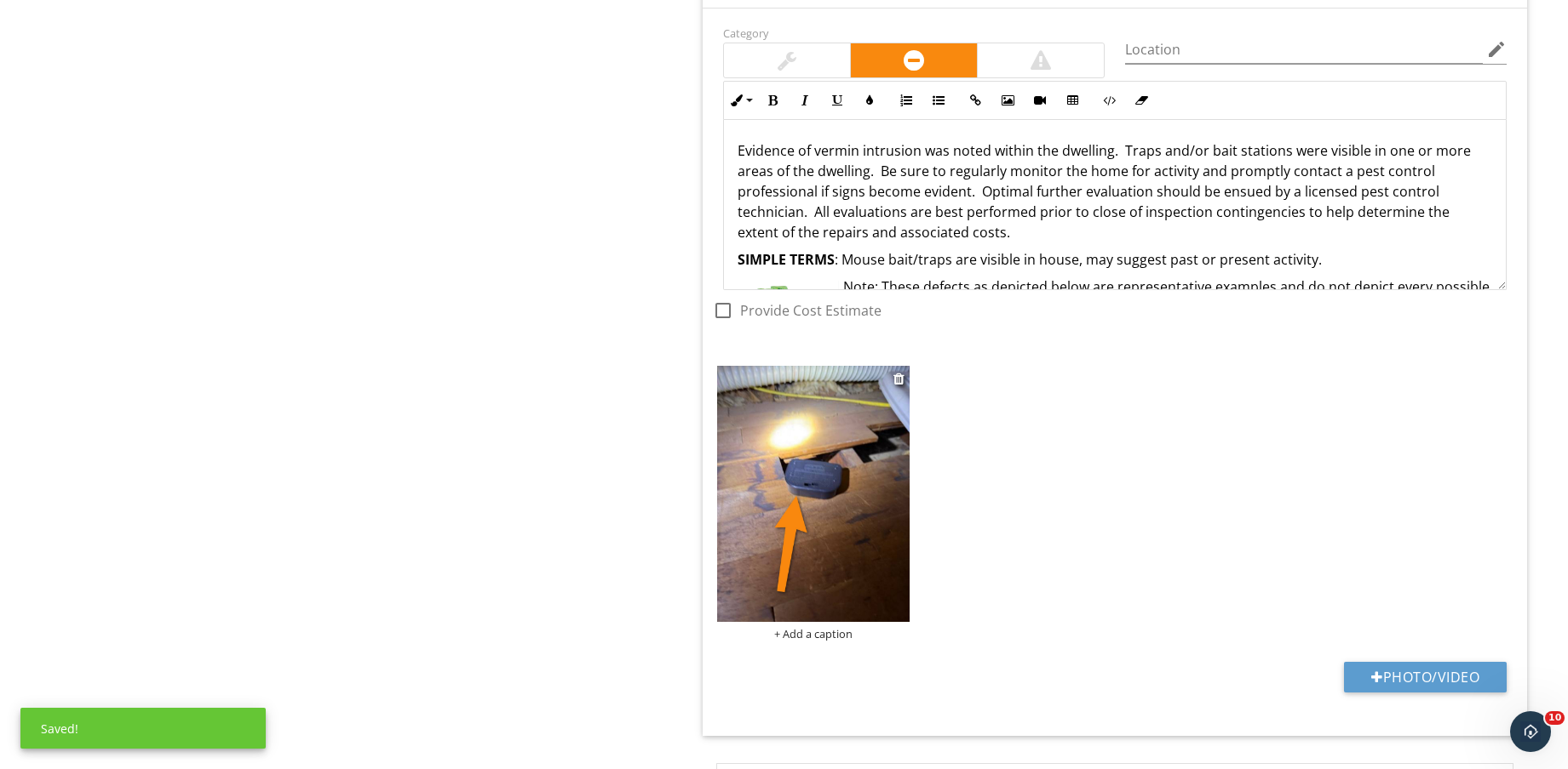
click at [833, 631] on div "+ Add a caption" at bounding box center [813, 634] width 193 height 14
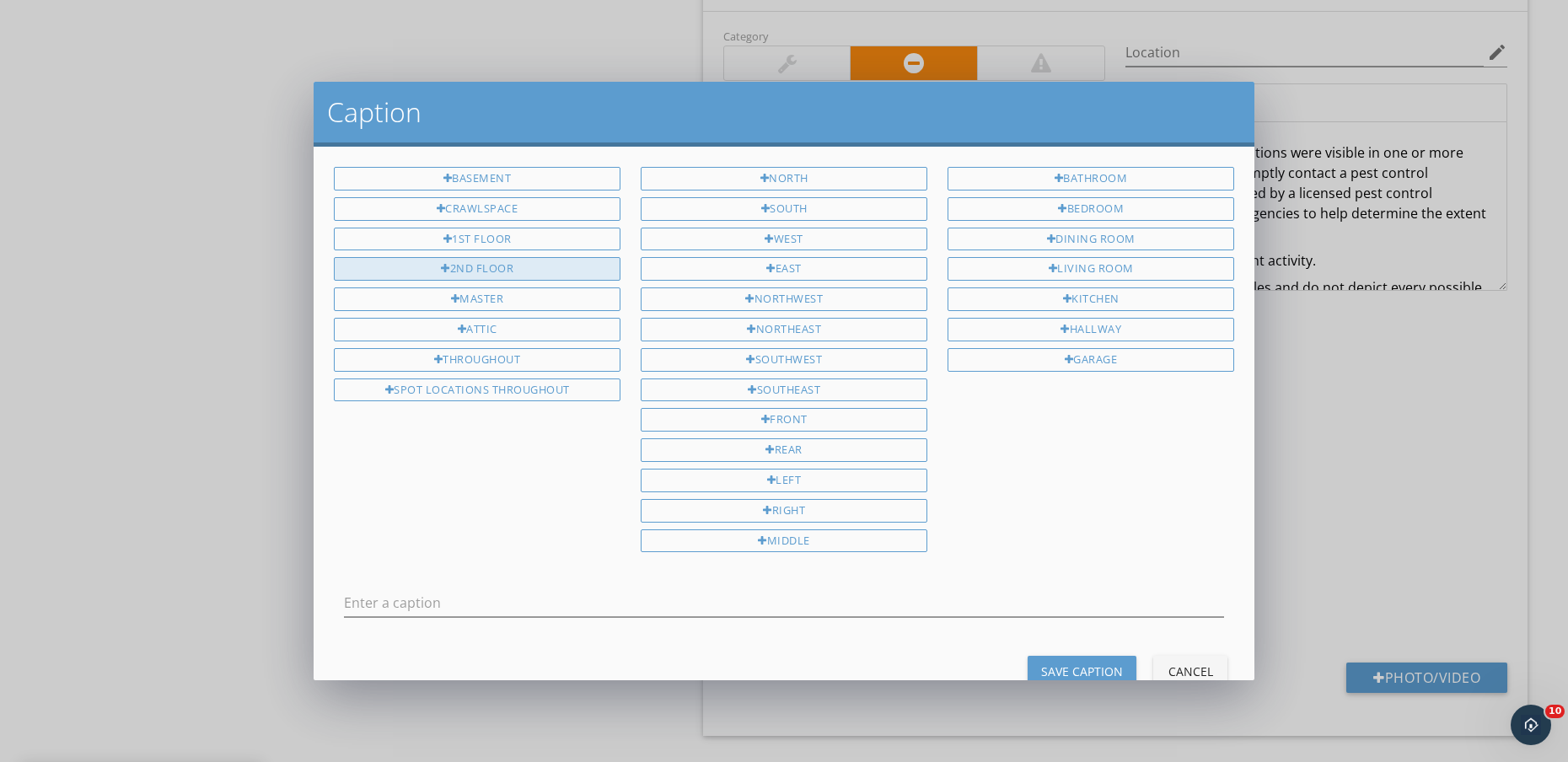
click at [500, 260] on div "2ND FLOOR" at bounding box center [478, 269] width 287 height 24
click at [591, 601] on input "2ND FLOOR" at bounding box center [784, 603] width 880 height 28
type input "2ND FLOOR ATTIC"
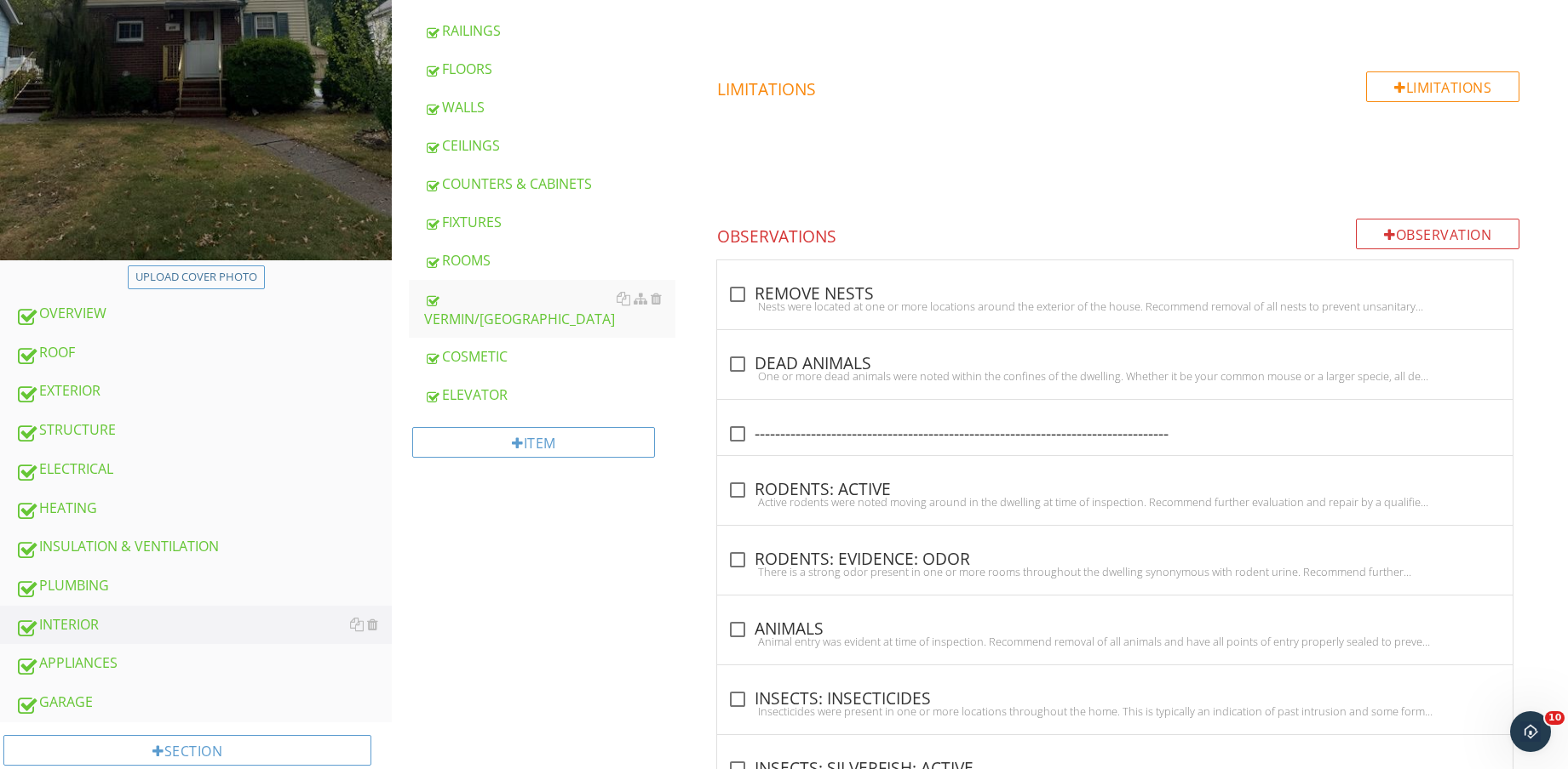
scroll to position [639, 0]
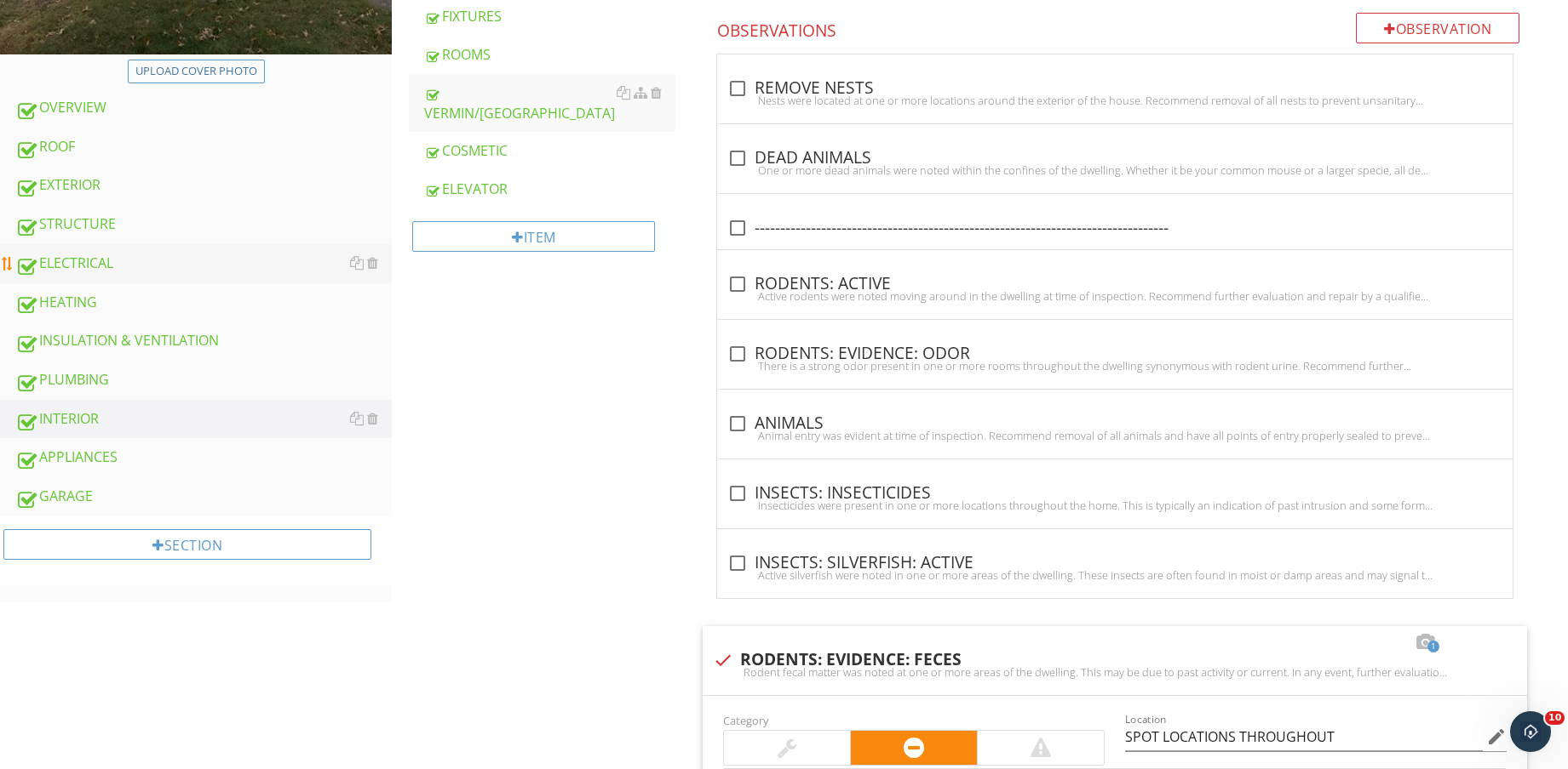
click at [167, 265] on div "ELECTRICAL" at bounding box center [203, 263] width 376 height 22
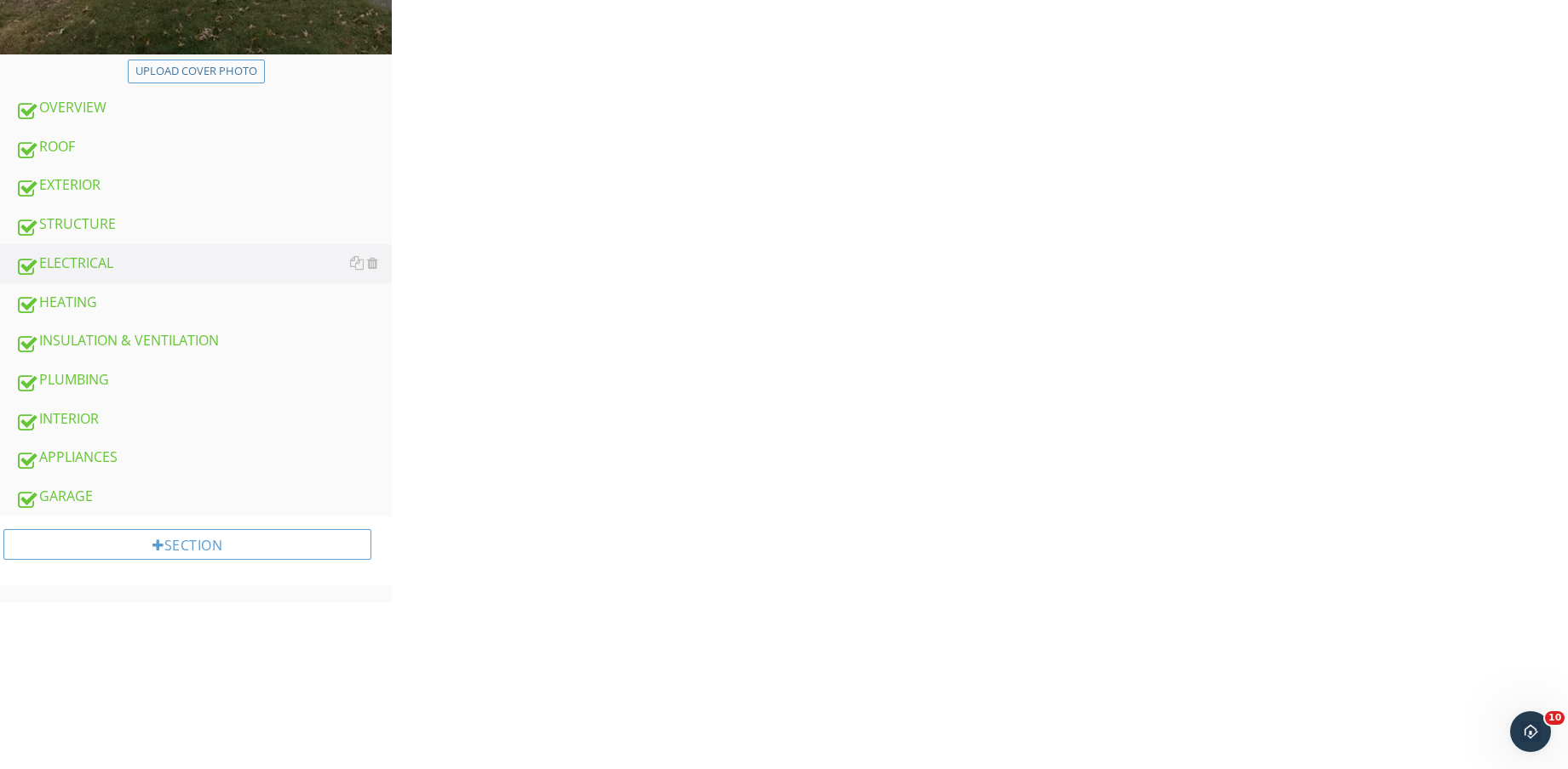
scroll to position [106, 0]
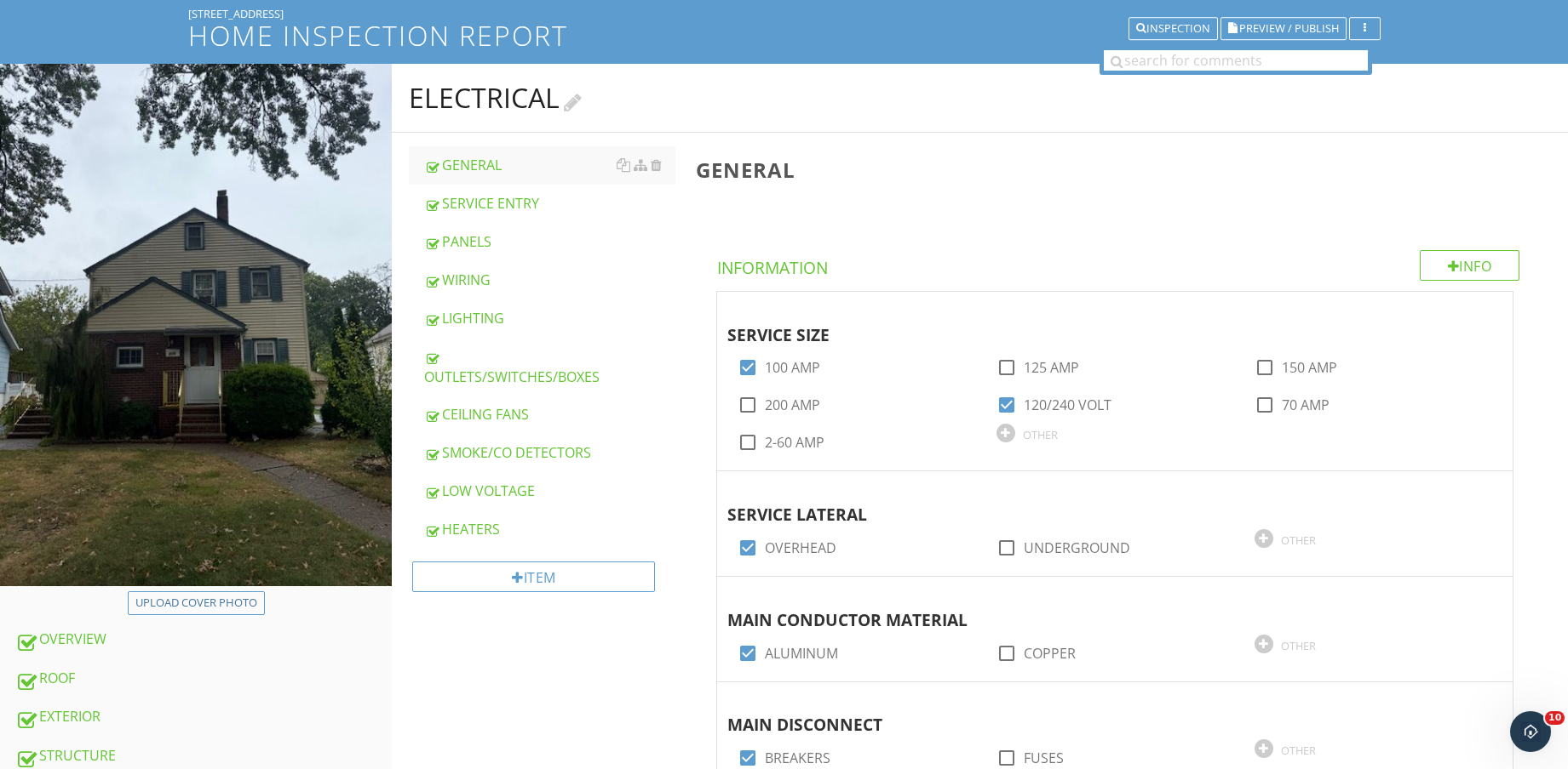
click at [550, 362] on div "OUTLETS/SWITCHES/BOXES" at bounding box center [550, 367] width 251 height 41
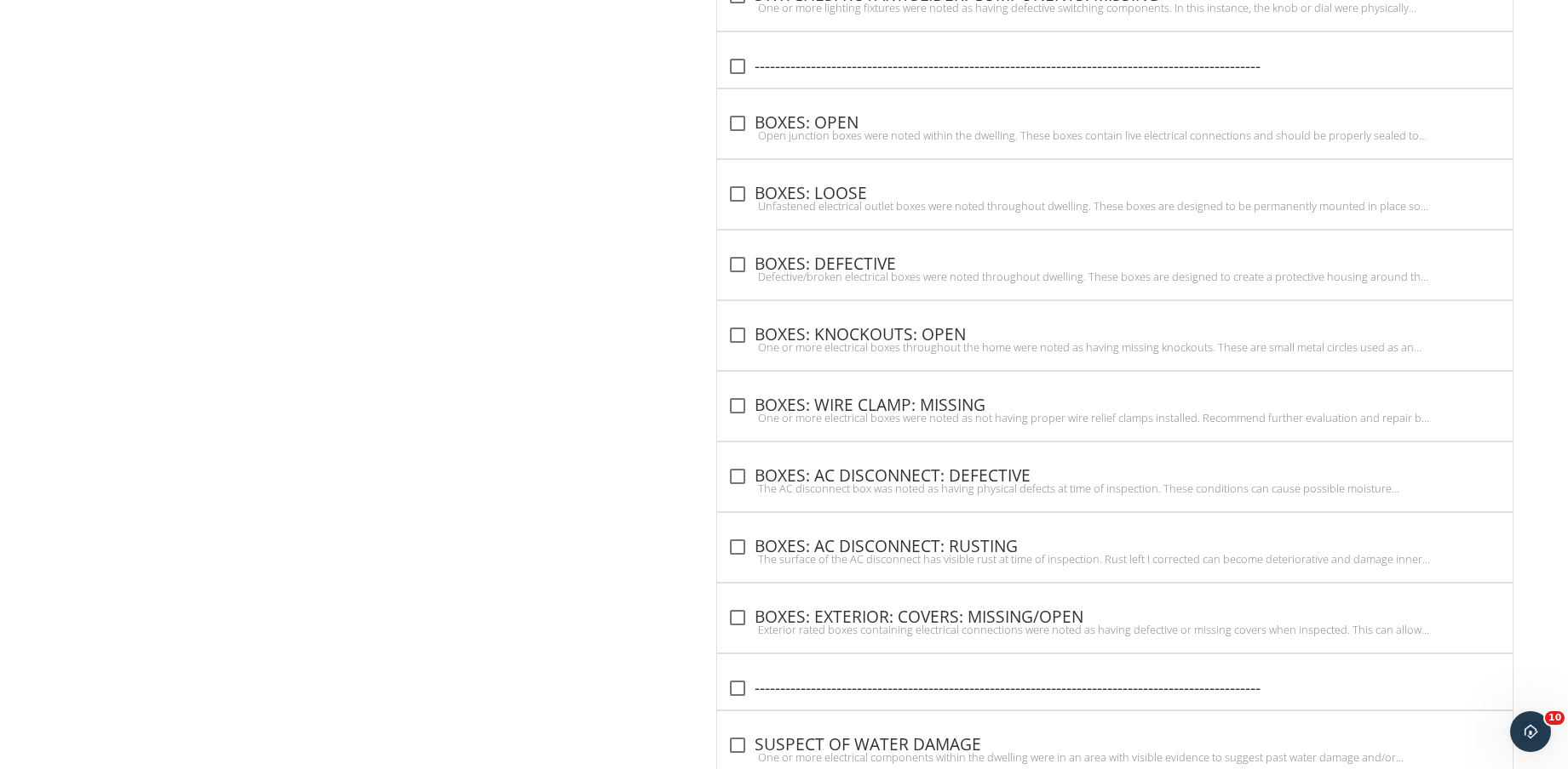
scroll to position [6859, 0]
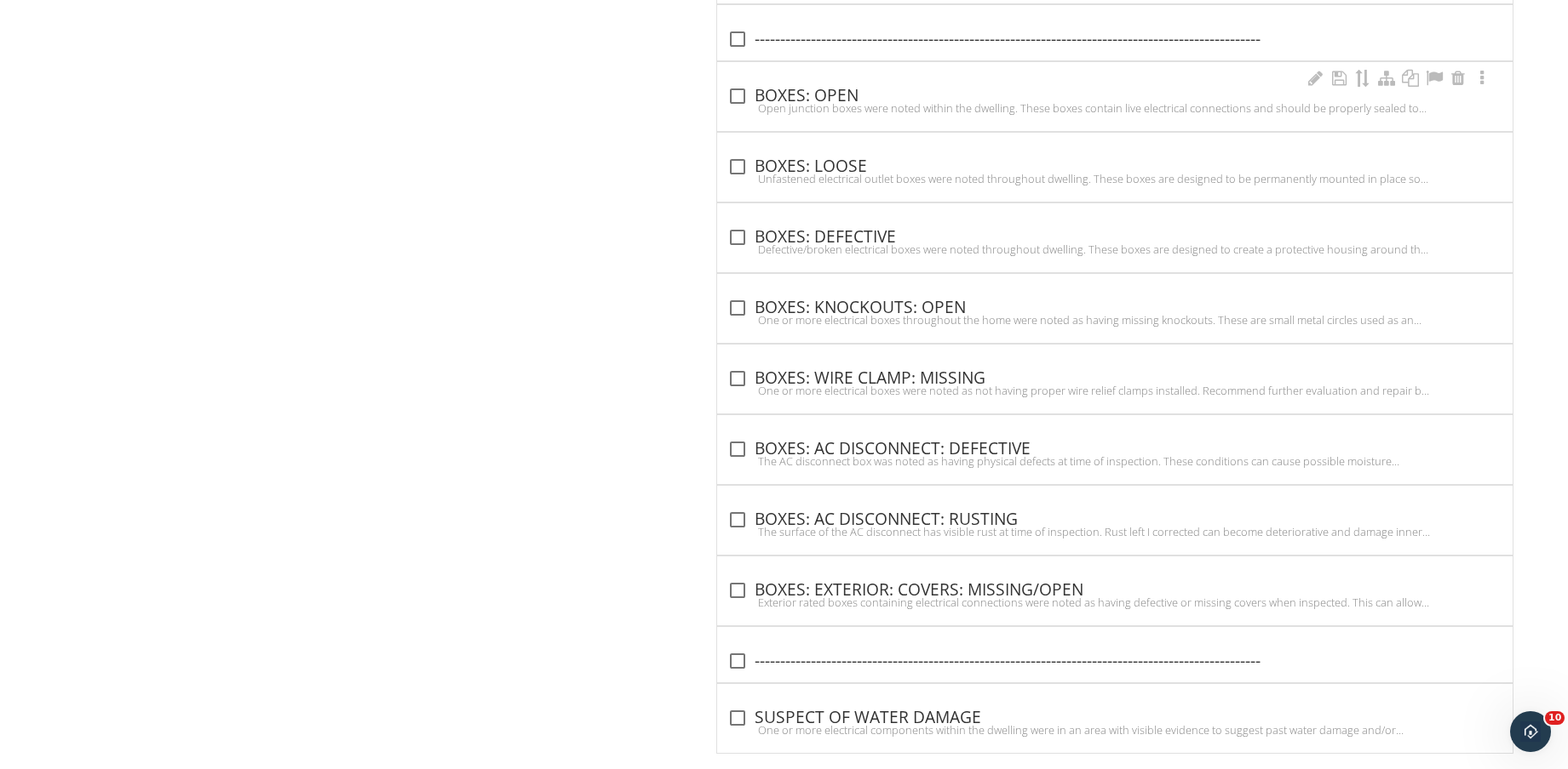
click at [835, 97] on div "check_box_outline_blank BOXES: OPEN" at bounding box center [1115, 95] width 775 height 20
checkbox input "true"
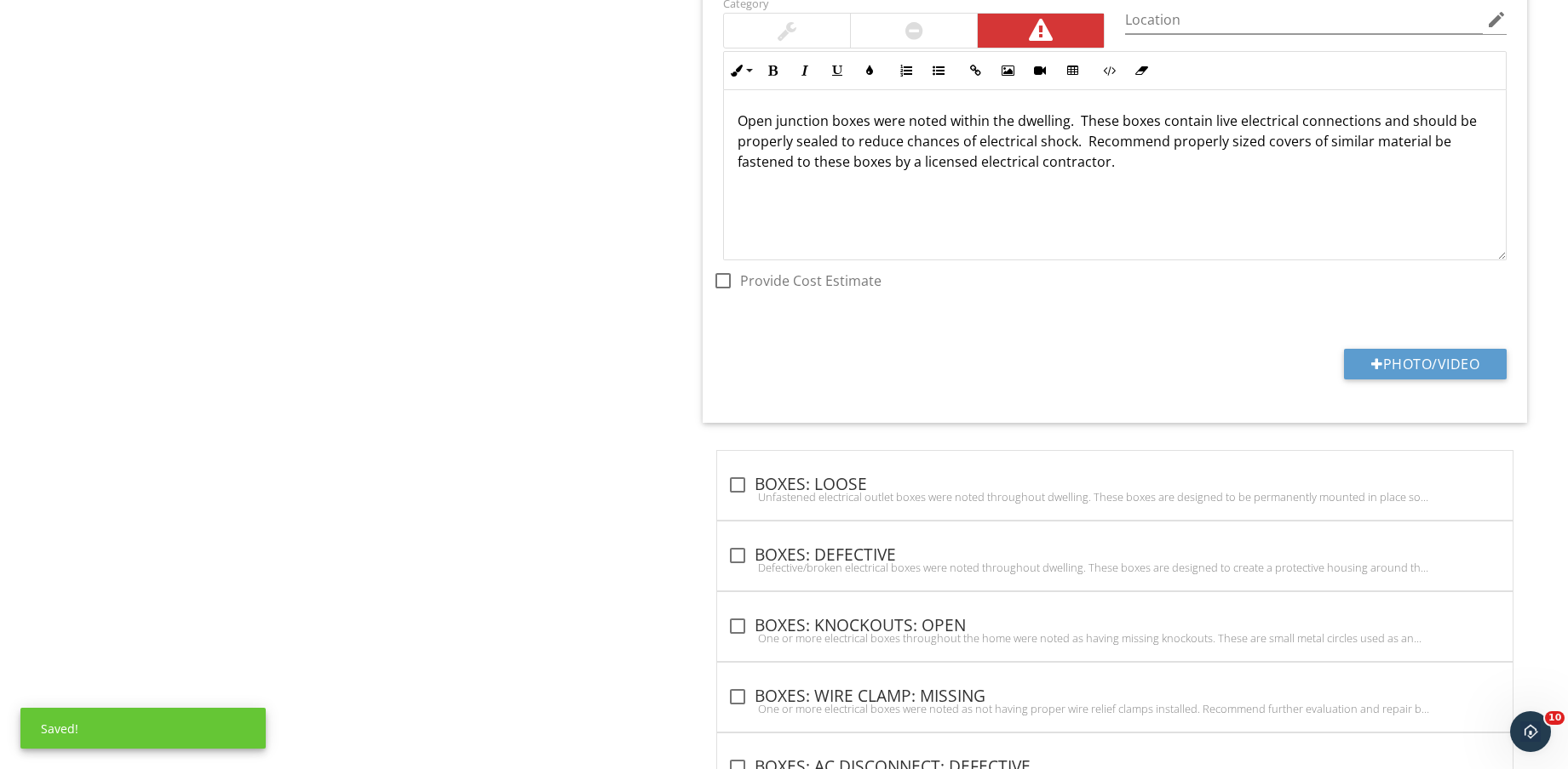
scroll to position [7072, 0]
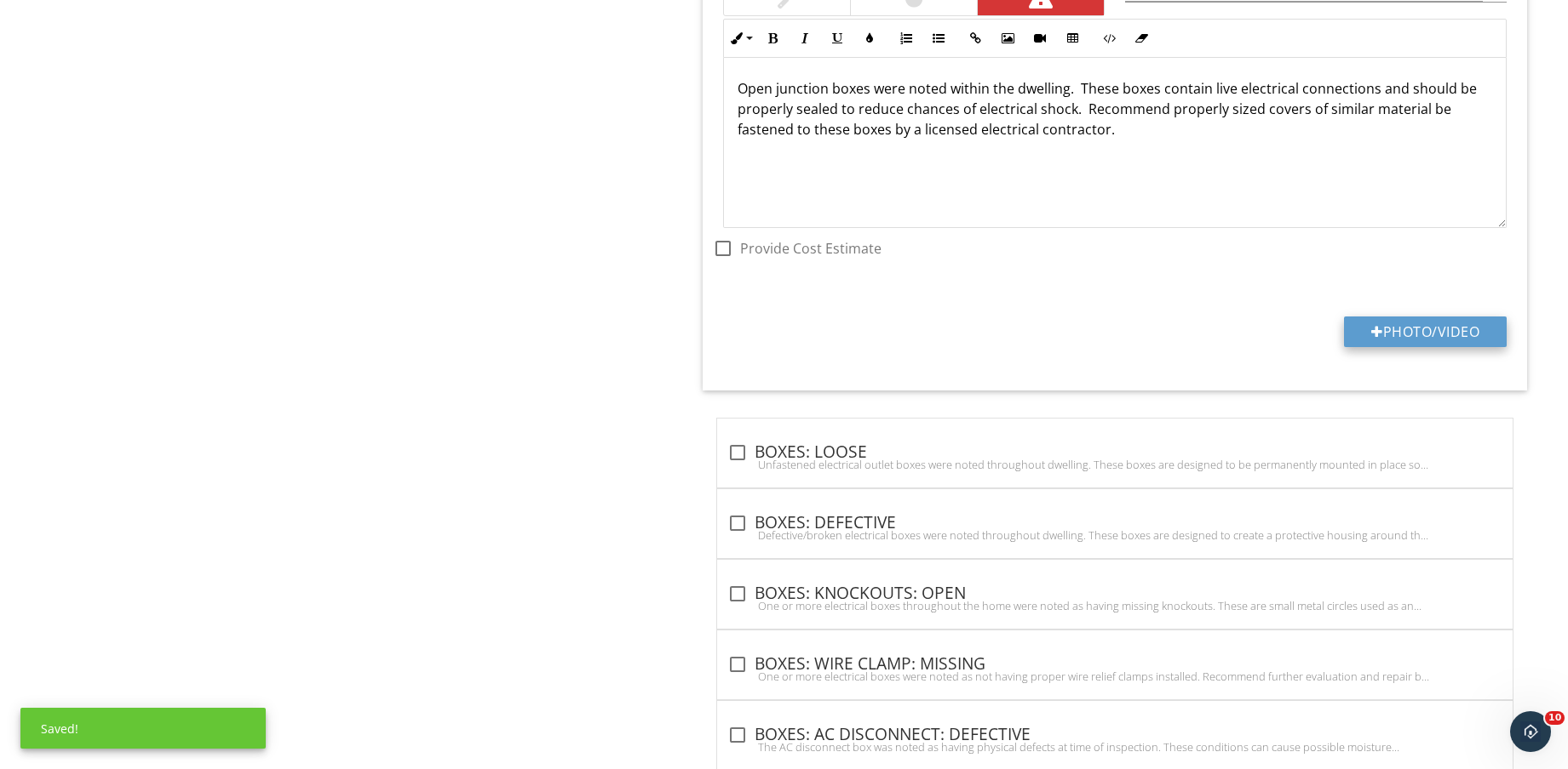
click at [1420, 325] on button "Photo/Video" at bounding box center [1424, 332] width 162 height 31
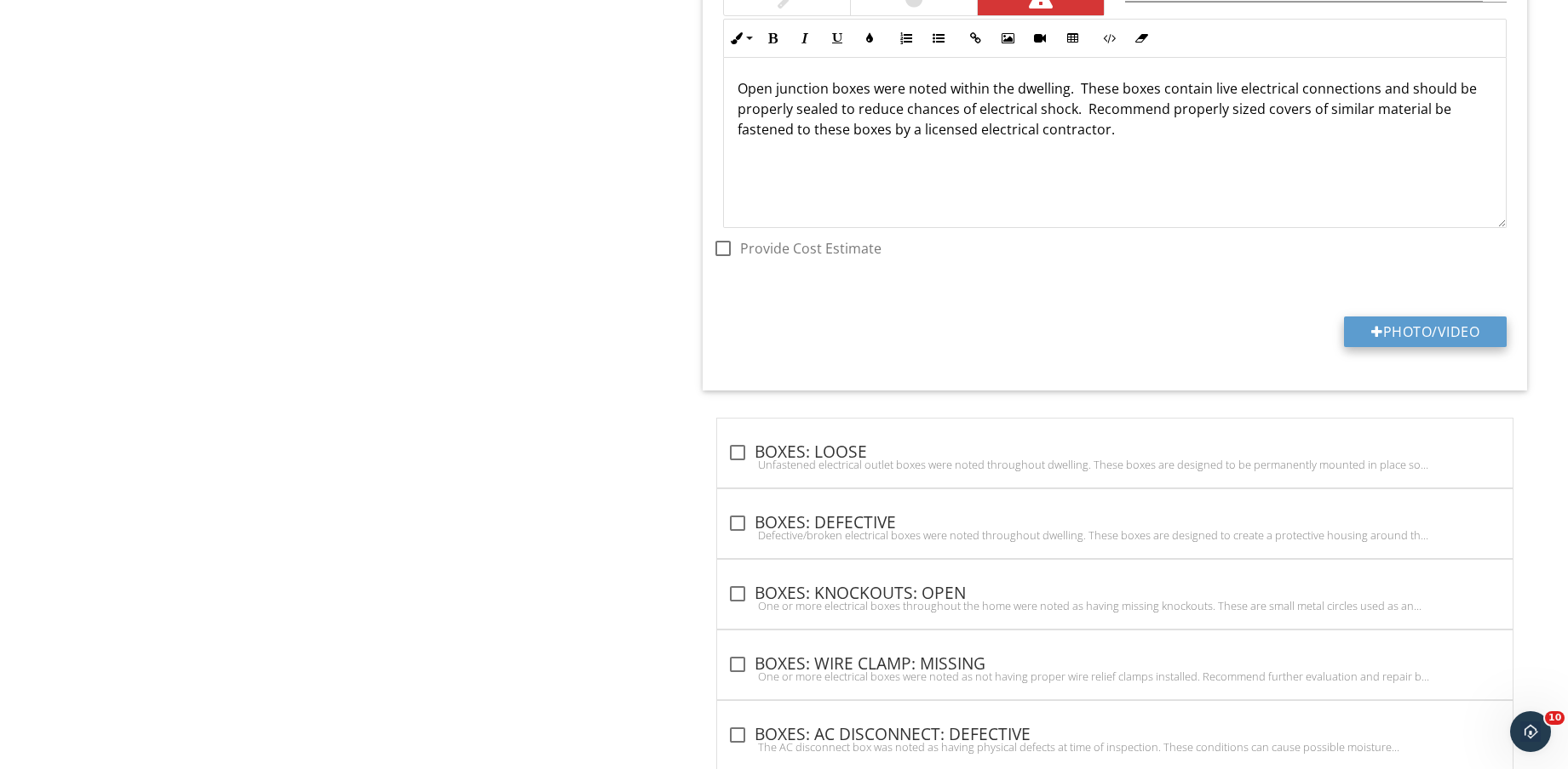
type input "C:\fakepath\IMG_8632.jpg"
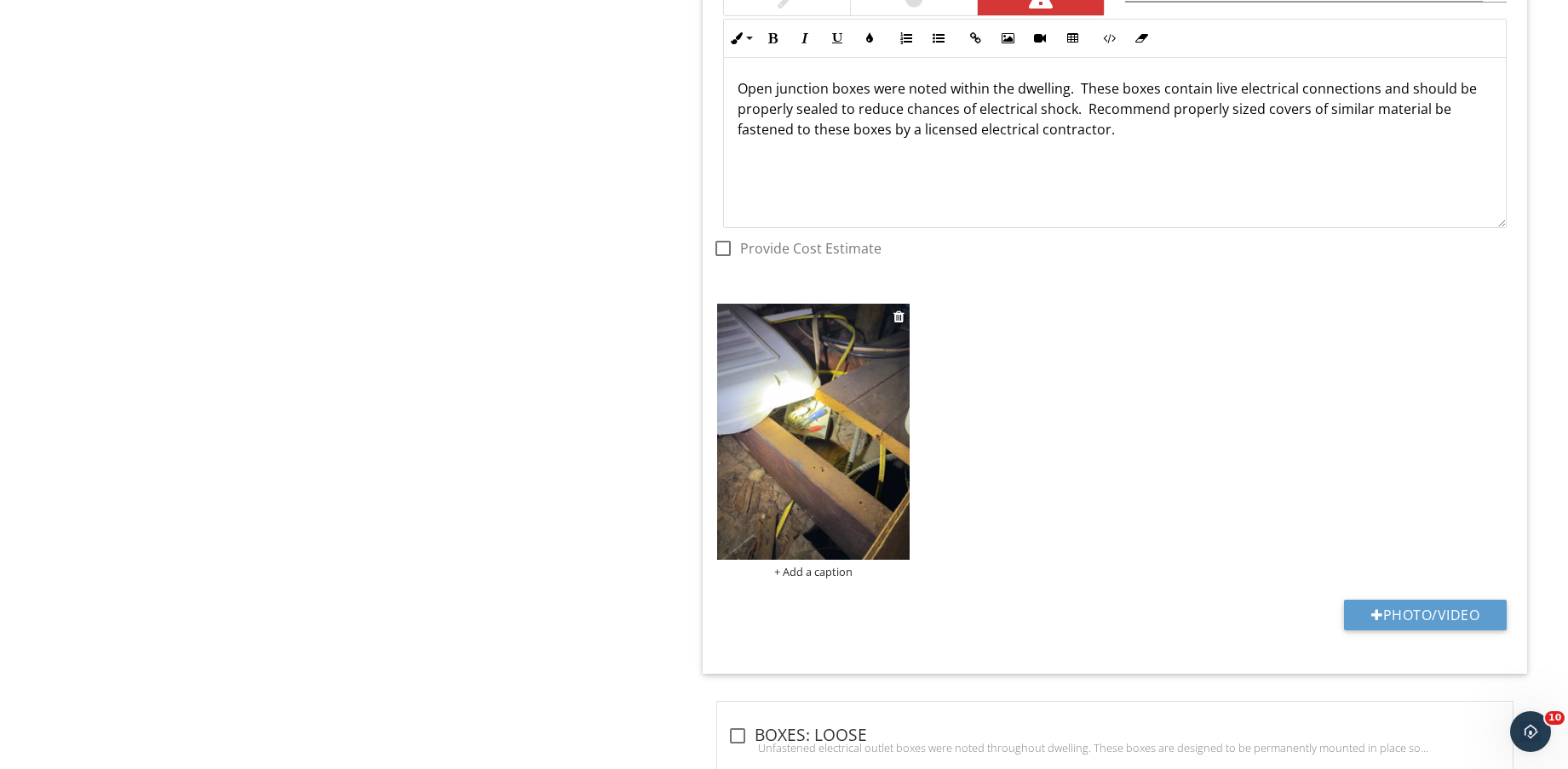
click at [784, 483] on img at bounding box center [813, 432] width 193 height 256
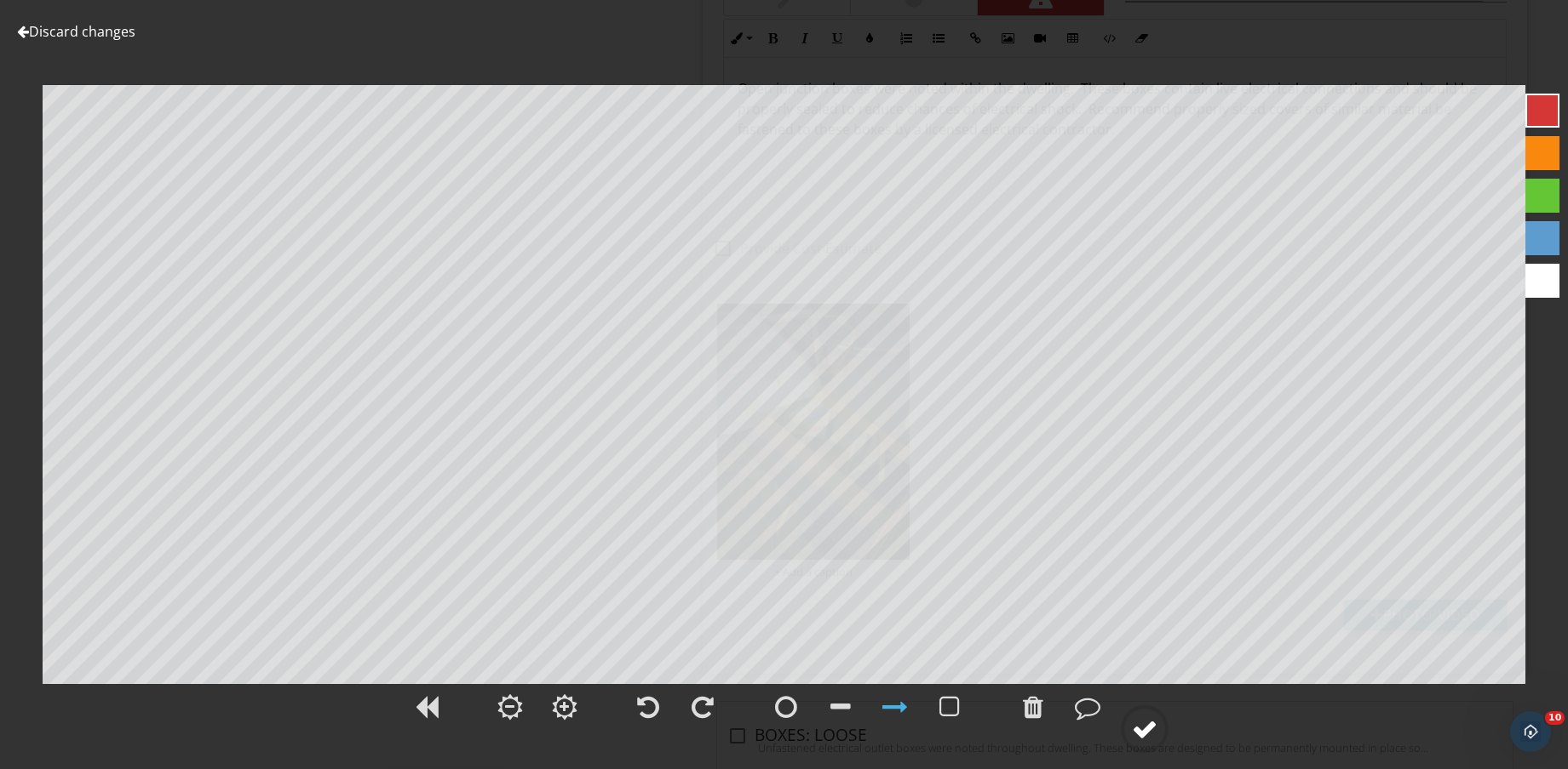
click at [1145, 730] on div at bounding box center [1144, 729] width 25 height 25
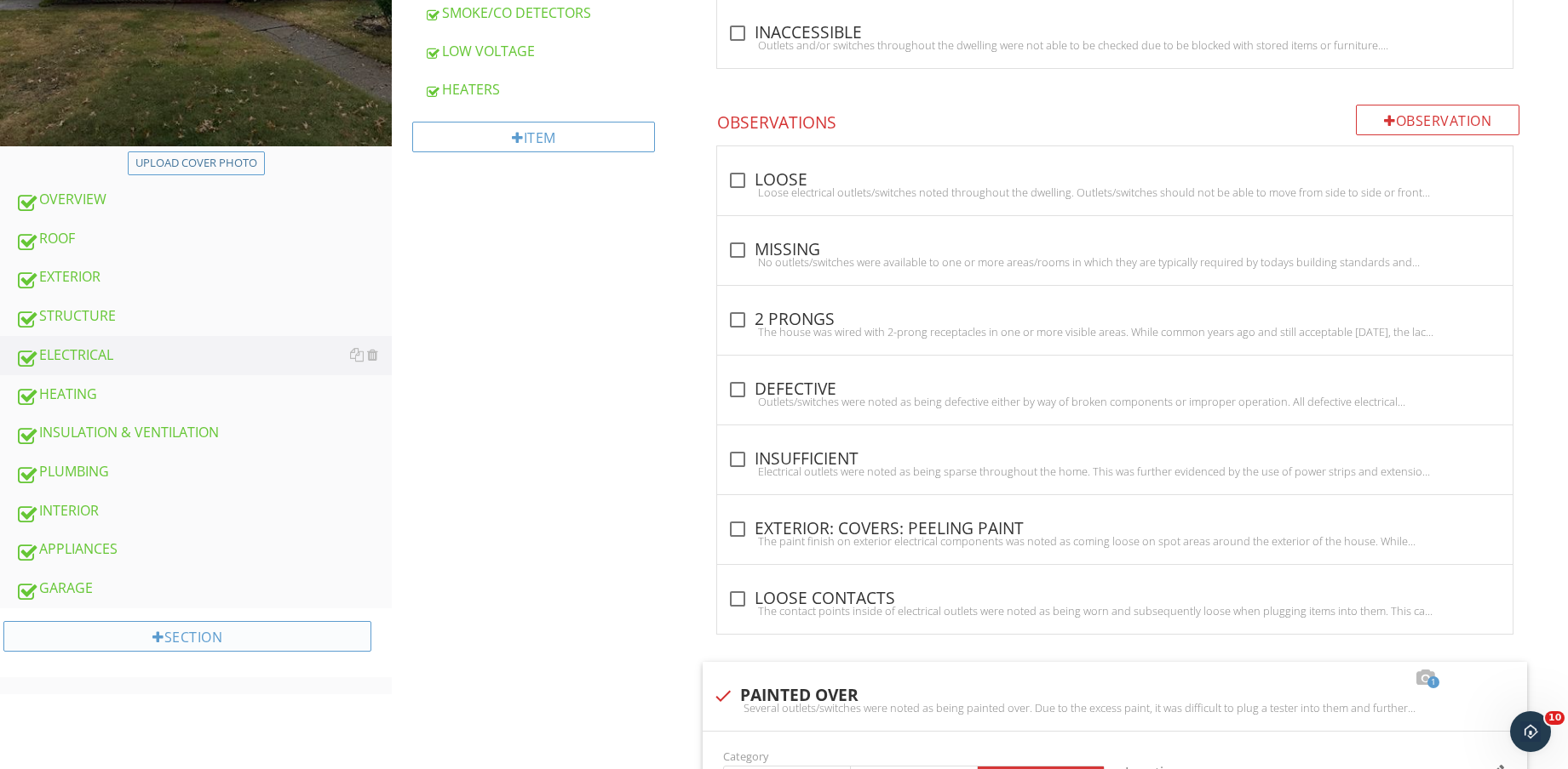
scroll to position [745, 0]
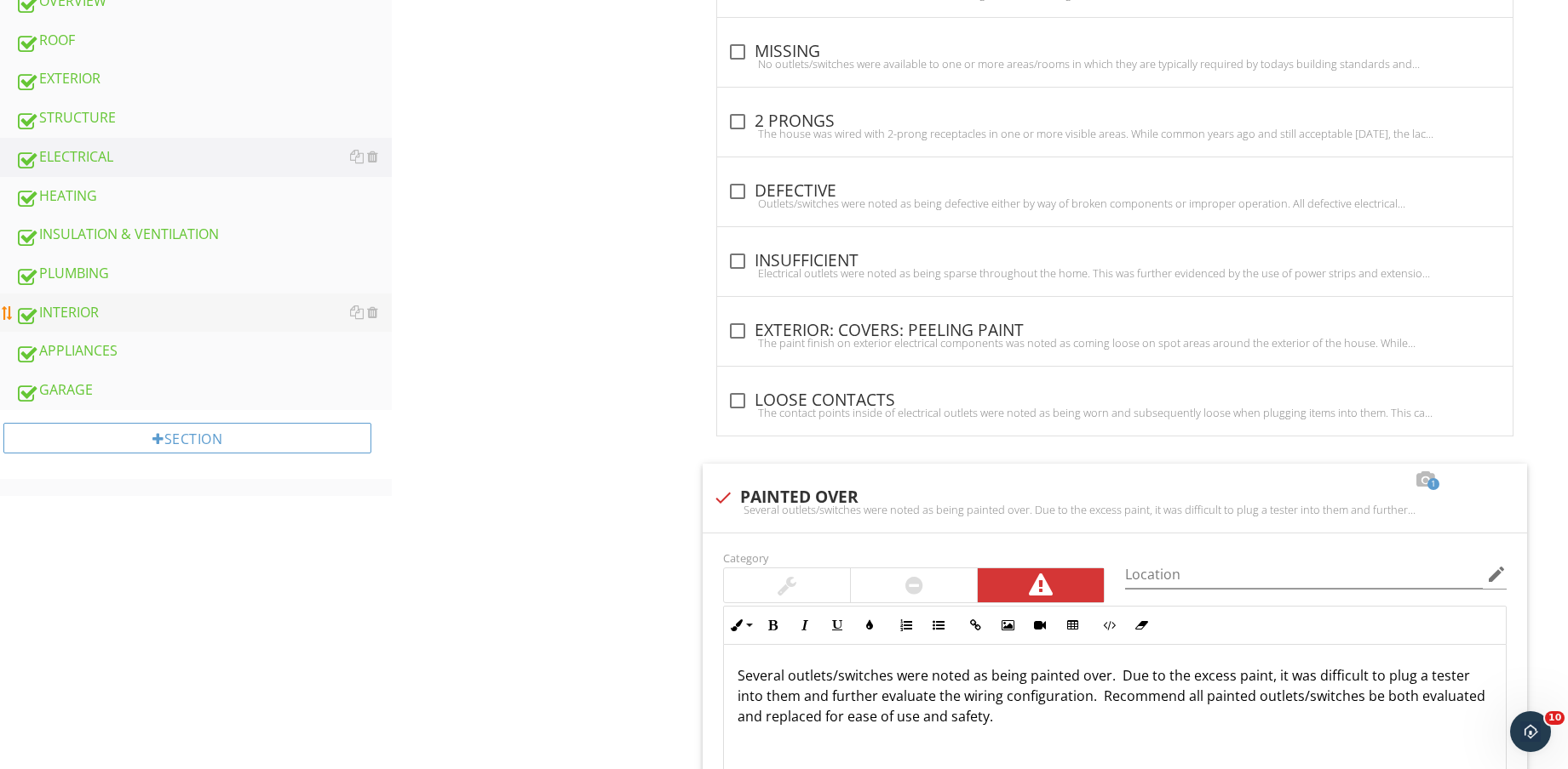
click at [149, 323] on div "INTERIOR" at bounding box center [203, 313] width 376 height 22
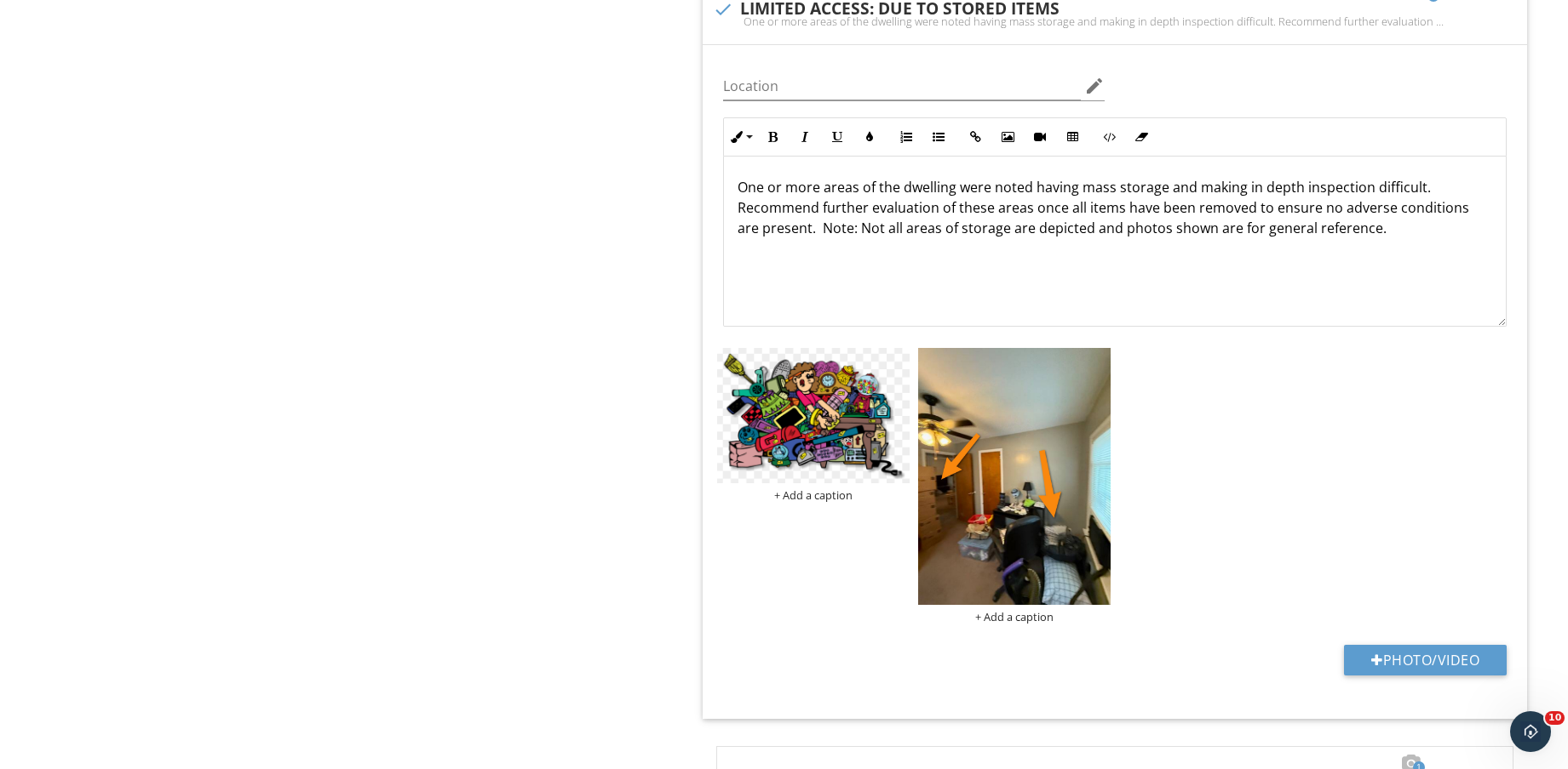
scroll to position [11392, 0]
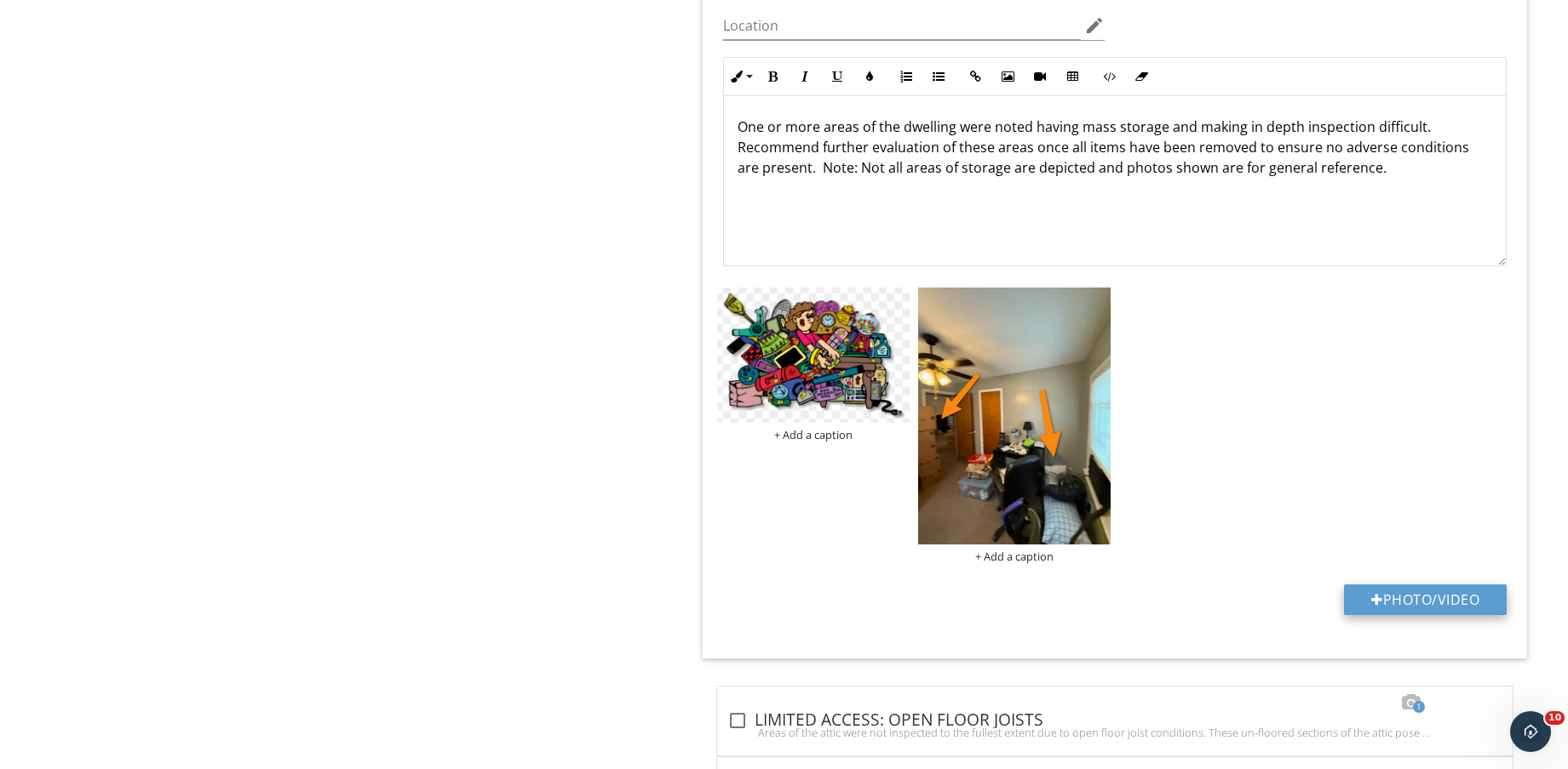
click at [1432, 597] on button "Photo/Video" at bounding box center [1424, 600] width 162 height 31
type input "C:\fakepath\IMG_8633.jpg"
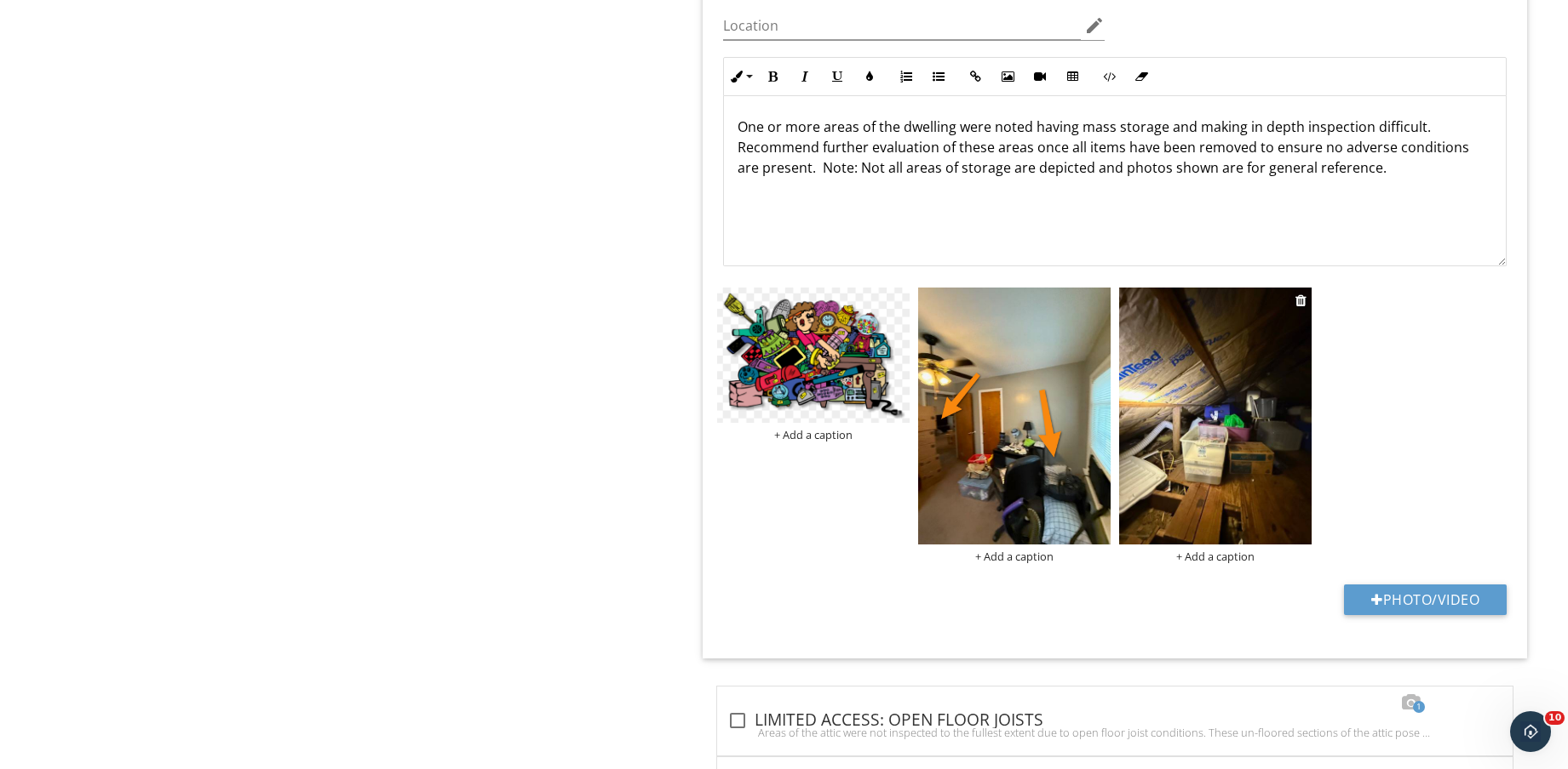
click at [1219, 440] on img at bounding box center [1215, 415] width 193 height 256
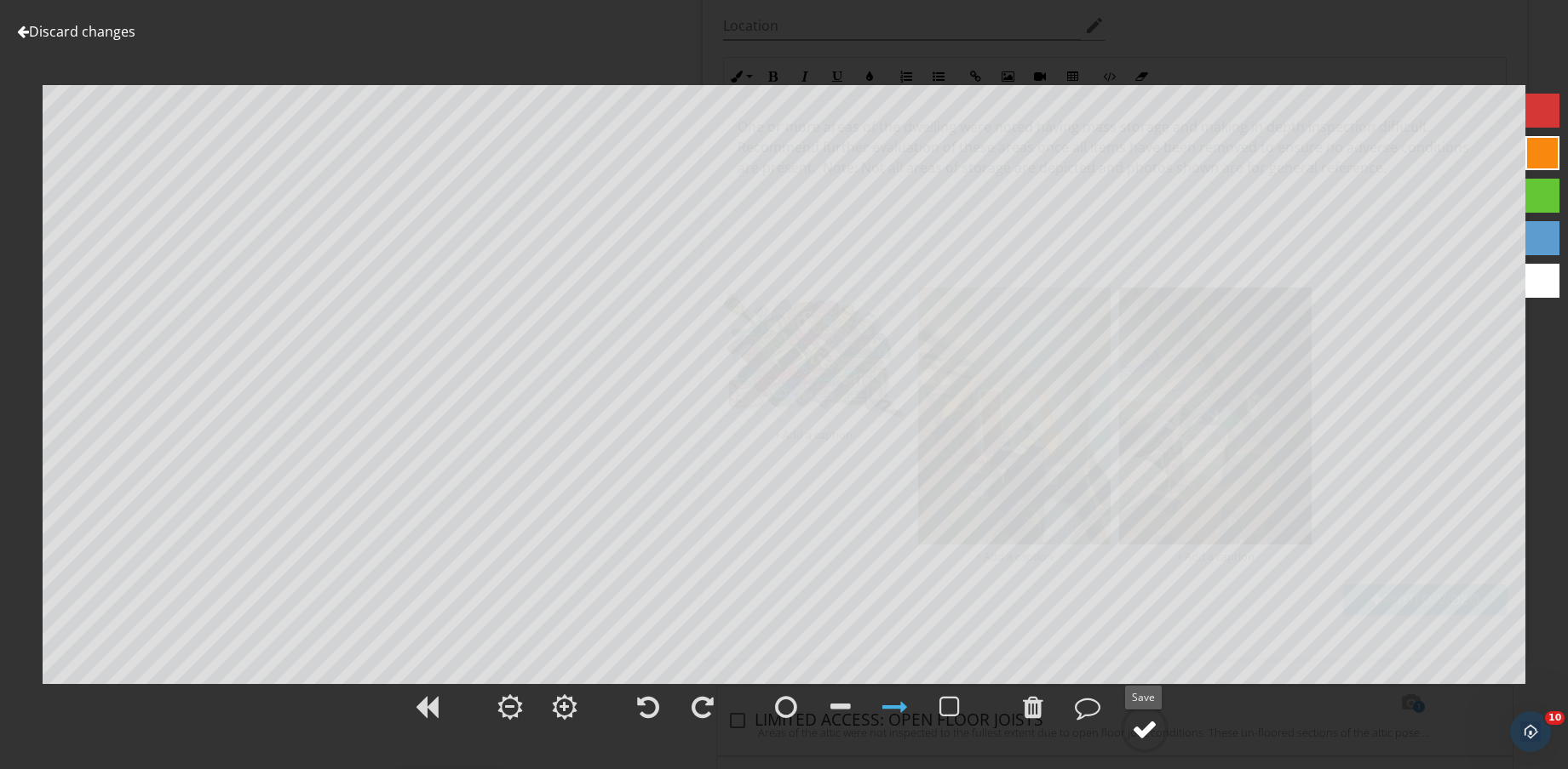
click at [1155, 718] on div at bounding box center [1144, 729] width 25 height 25
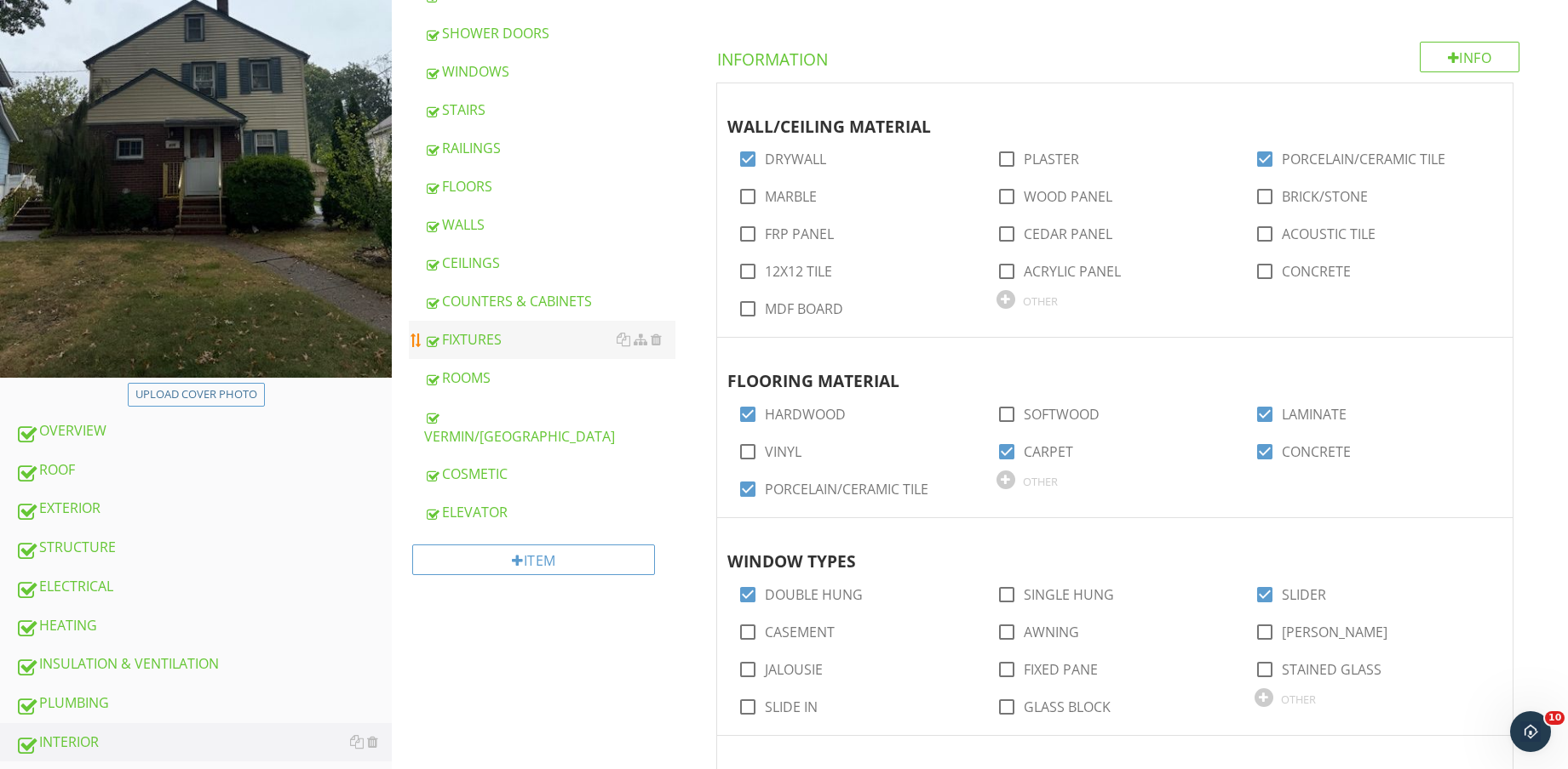
scroll to position [213, 0]
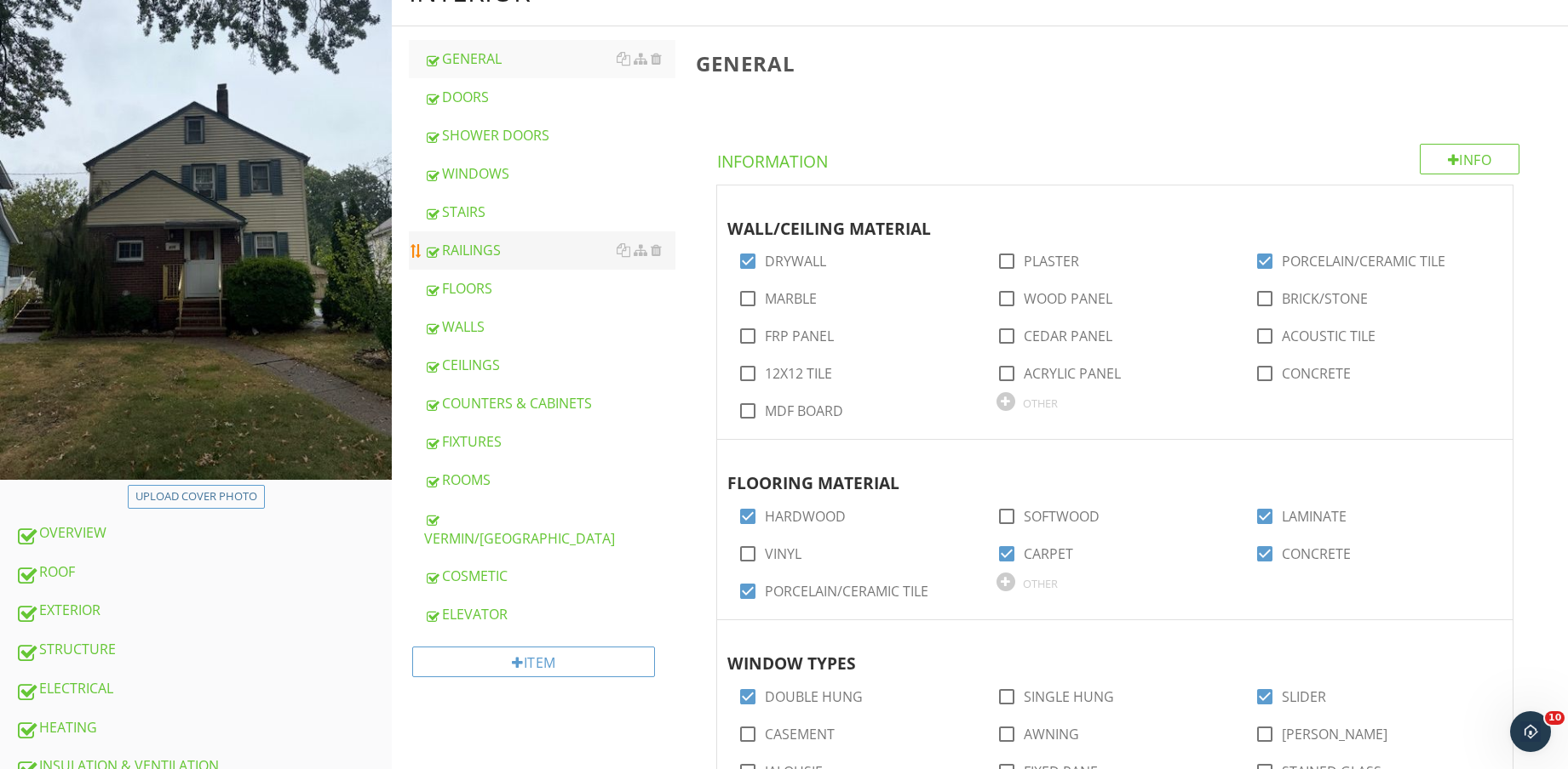
click at [511, 242] on div "RAILINGS" at bounding box center [550, 250] width 251 height 20
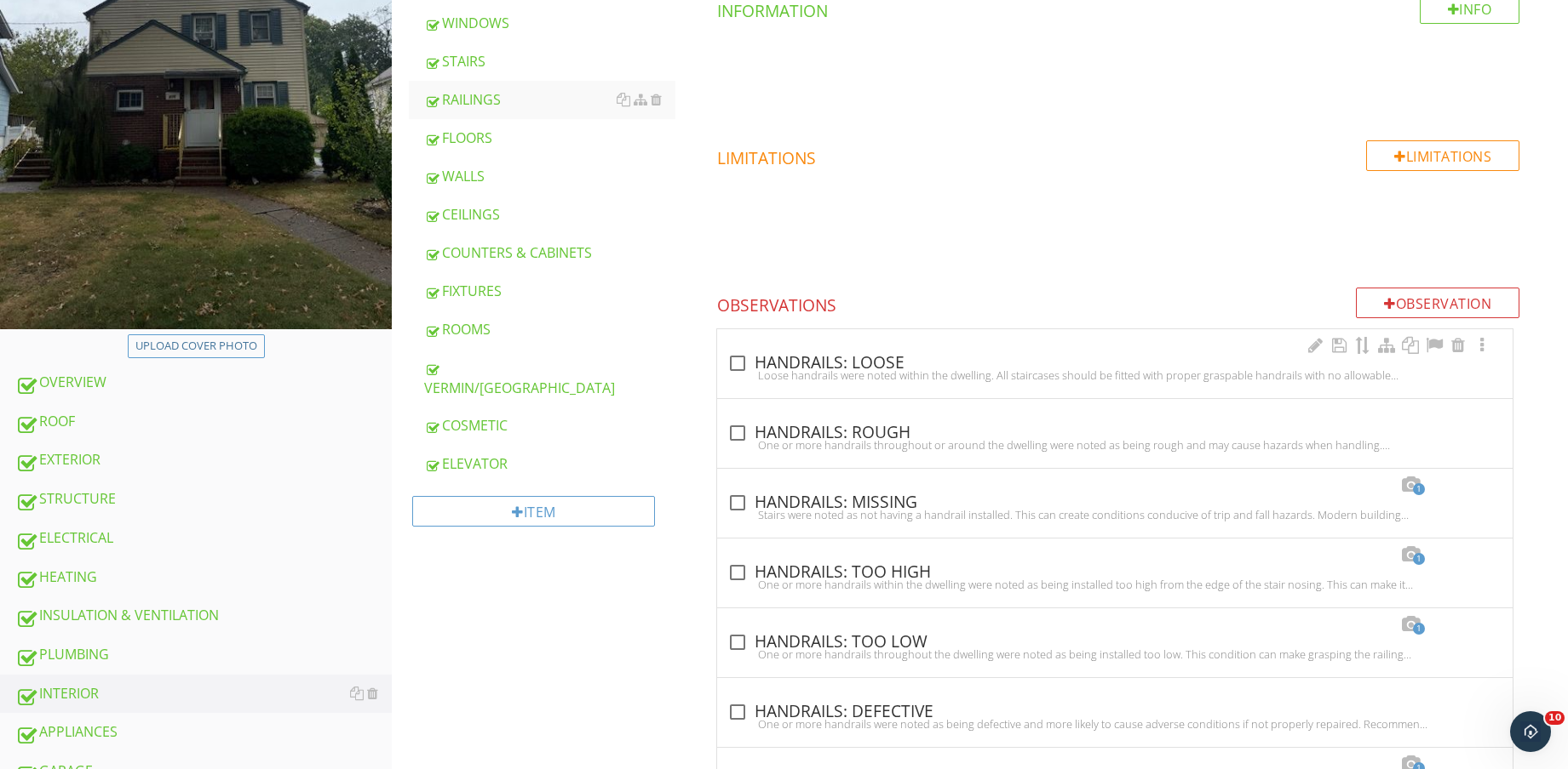
click at [867, 367] on div "check_box_outline_blank HANDRAILS: LOOSE" at bounding box center [1115, 363] width 775 height 20
checkbox input "true"
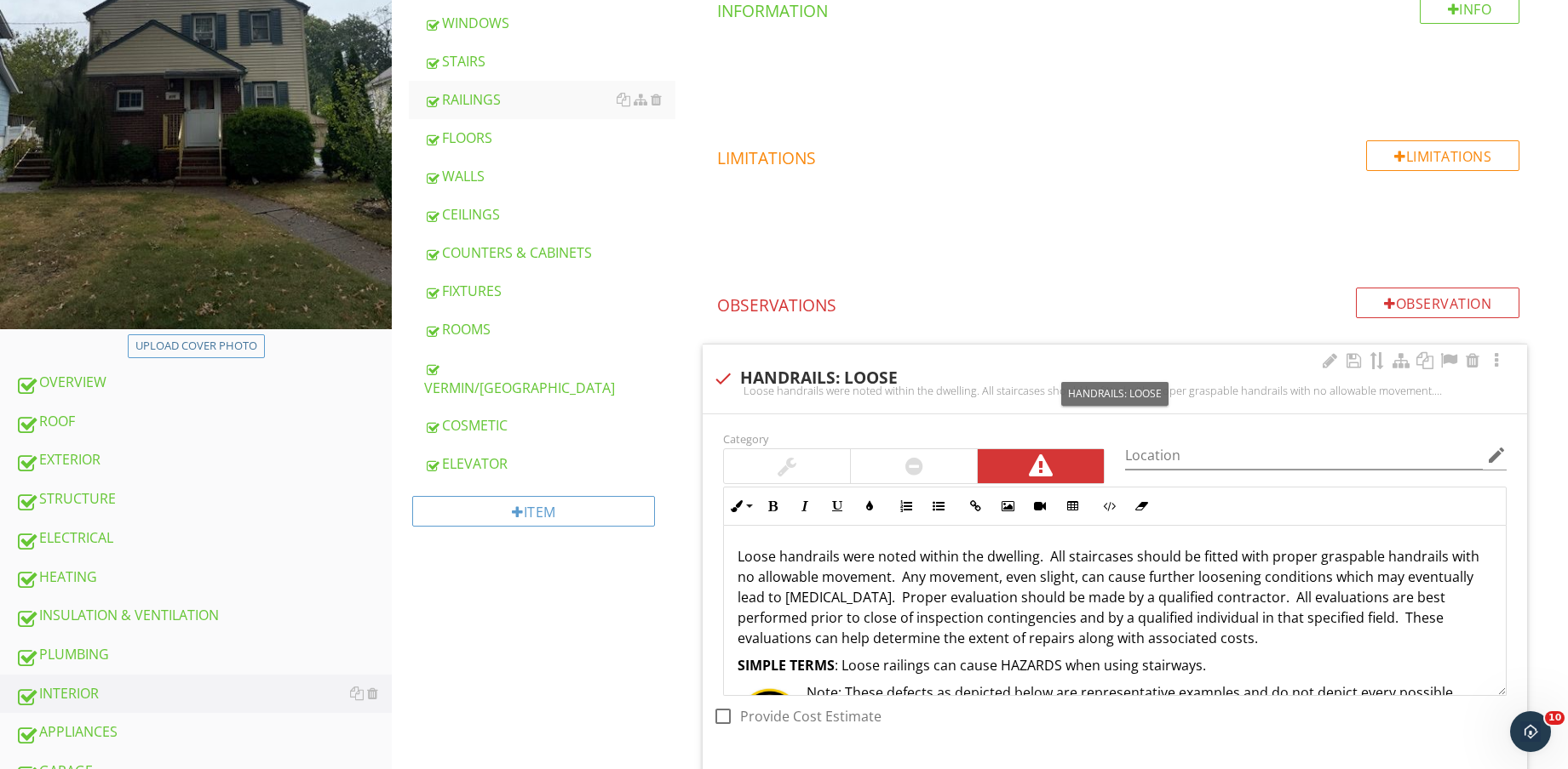
scroll to position [788, 0]
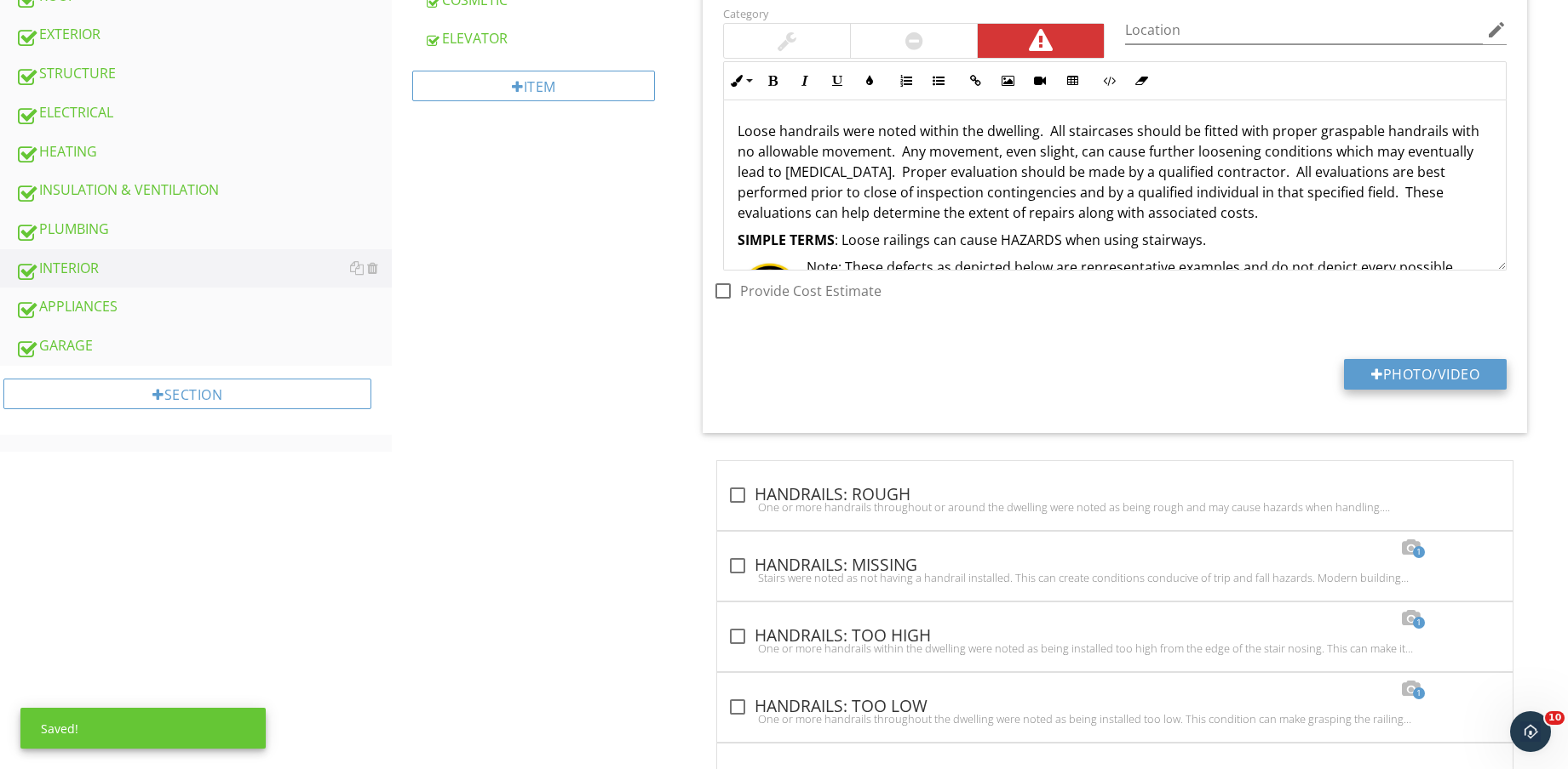
click at [1439, 359] on button "Photo/Video" at bounding box center [1424, 374] width 162 height 31
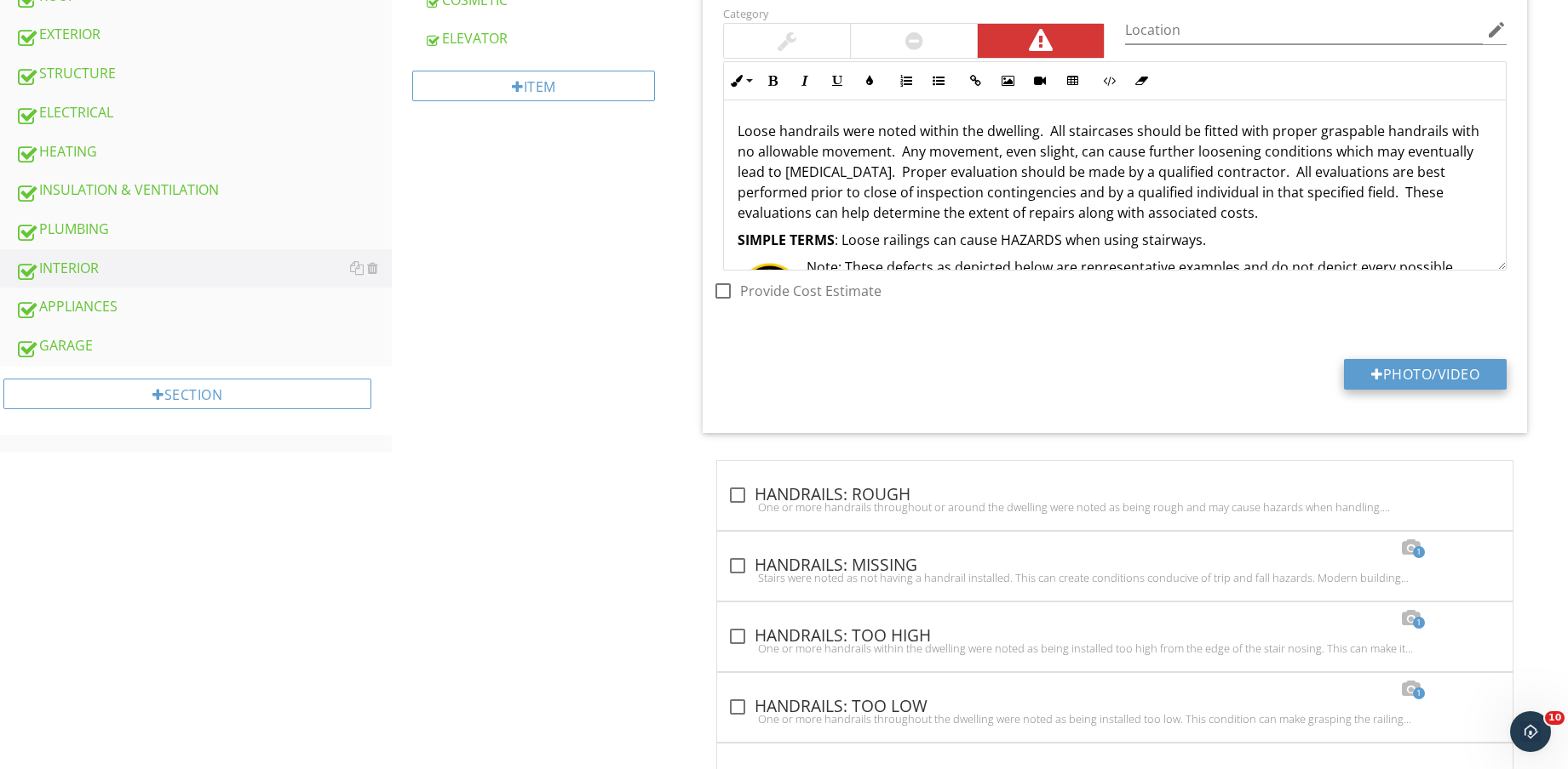
type input "C:\fakepath\IMG_8647.jpg"
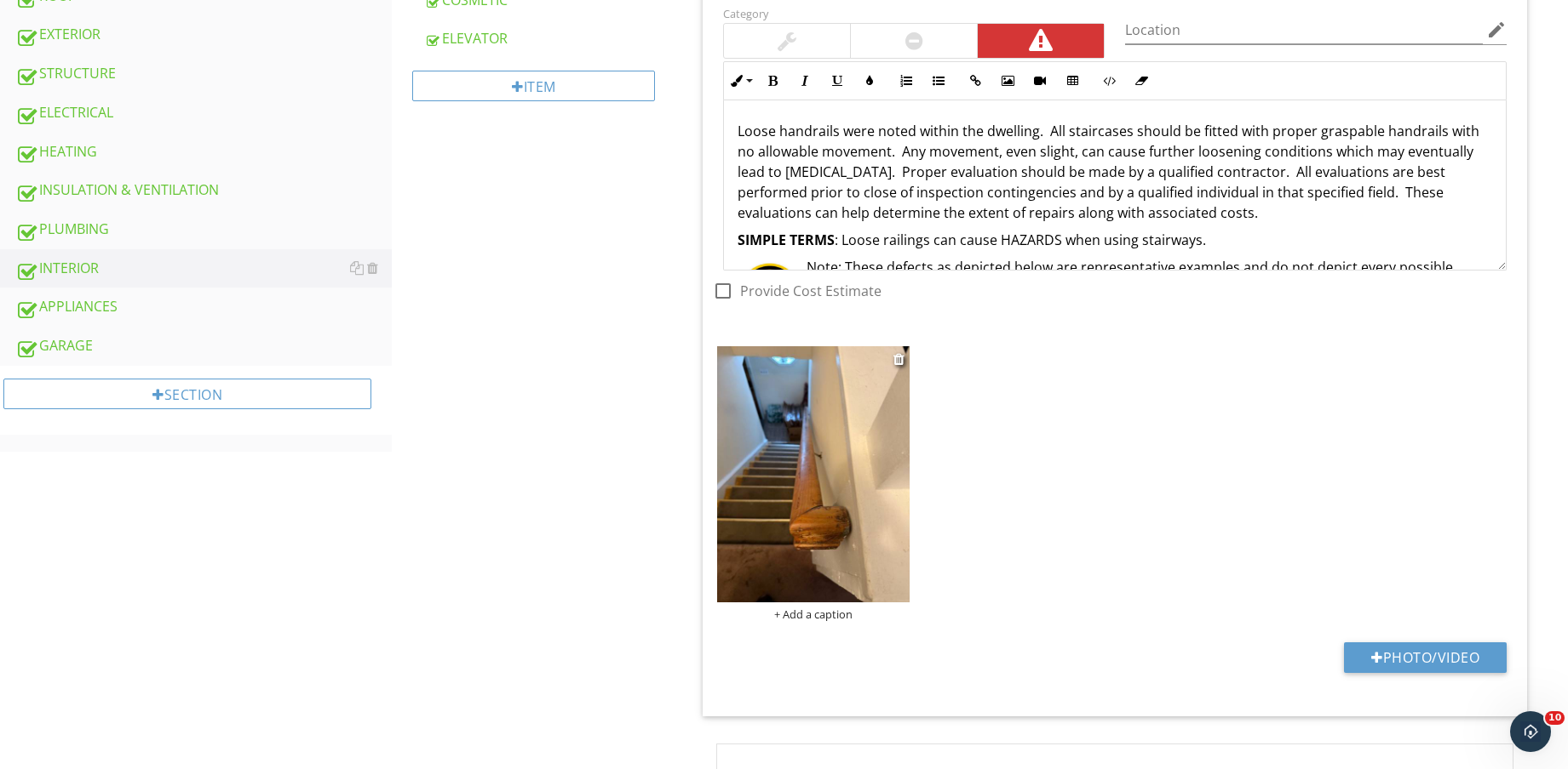
click at [817, 507] on img at bounding box center [813, 473] width 193 height 256
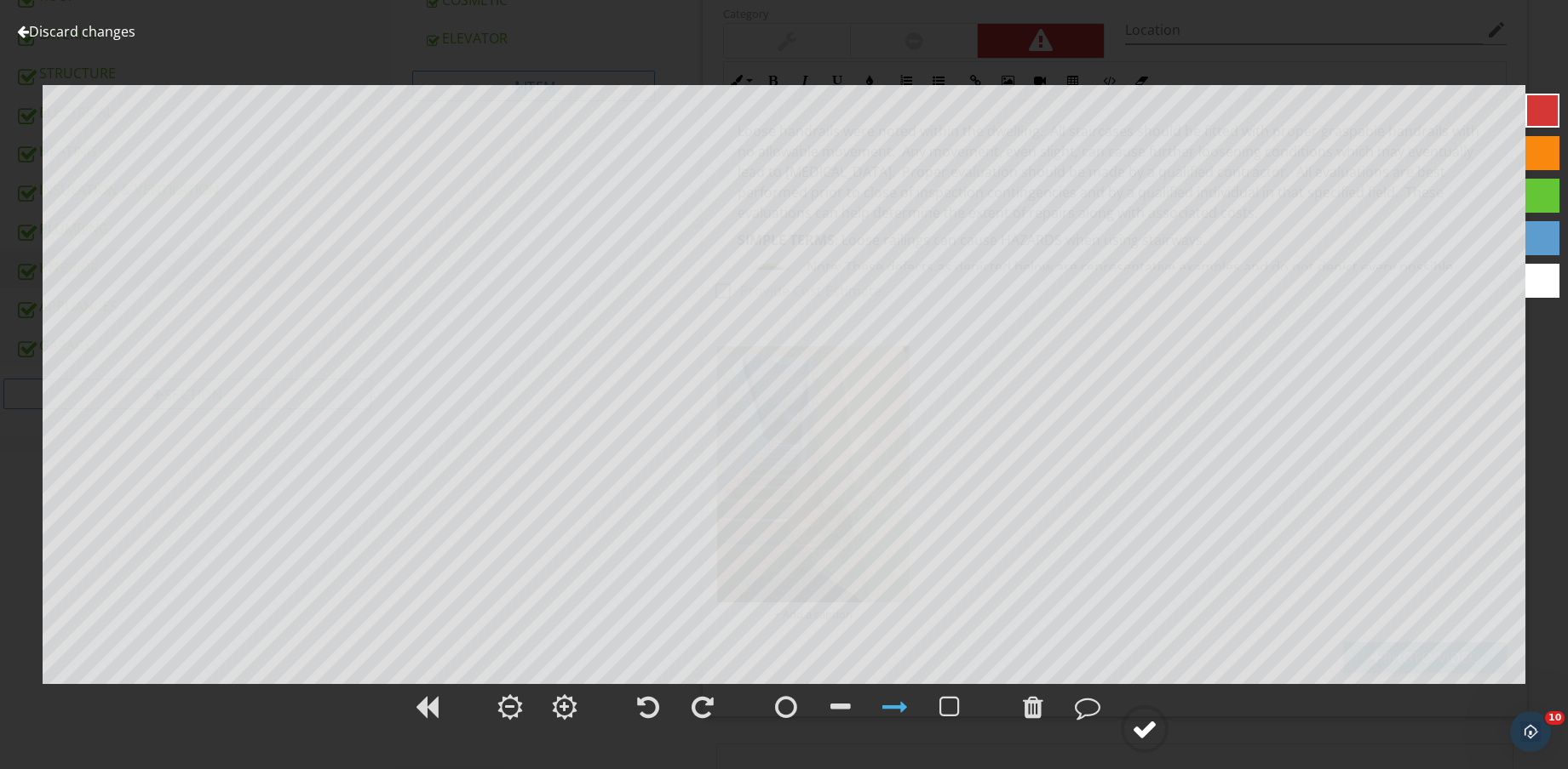
click at [1145, 733] on div at bounding box center [1144, 729] width 25 height 25
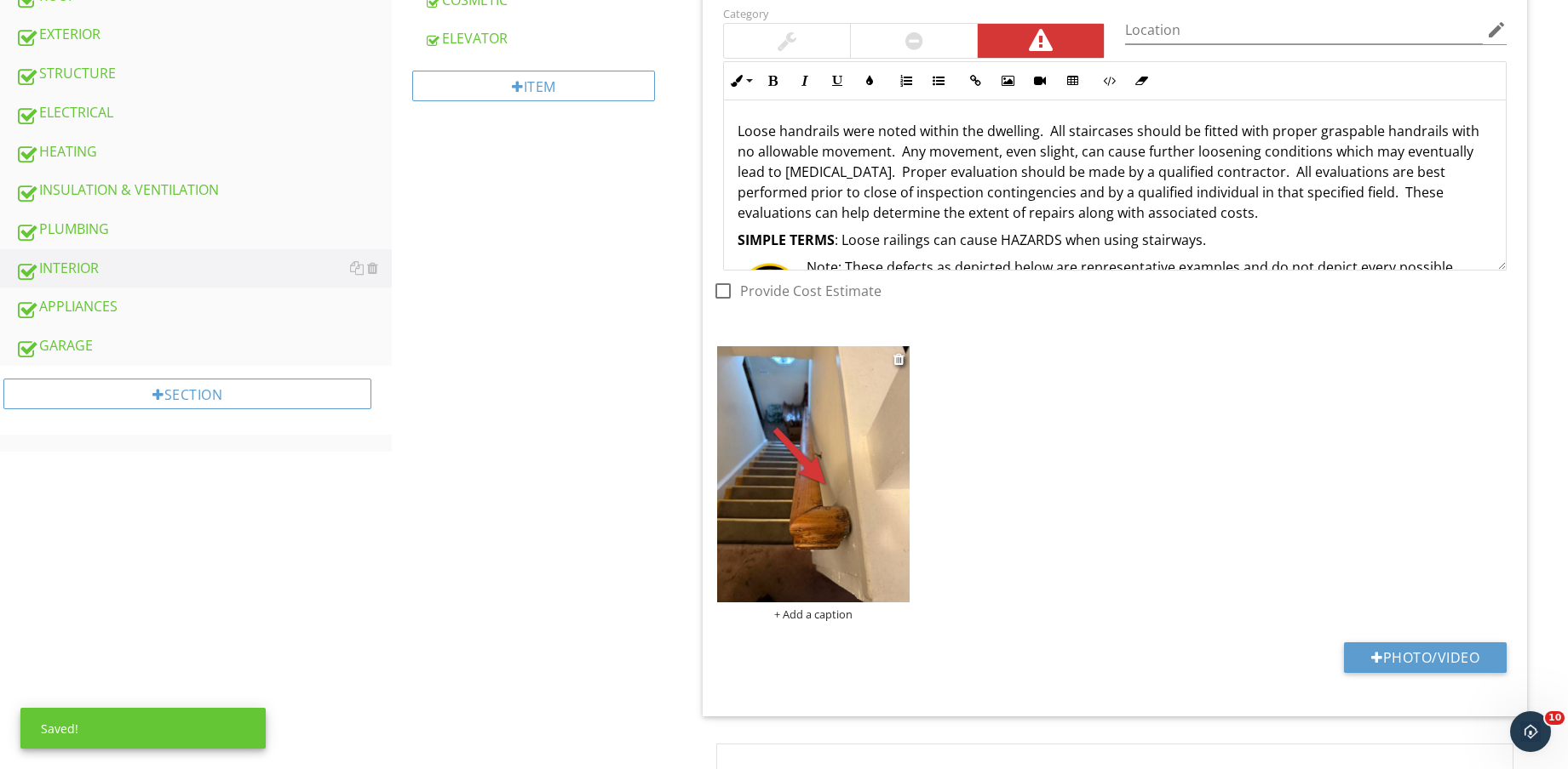
click at [826, 615] on div "+ Add a caption" at bounding box center [813, 614] width 193 height 14
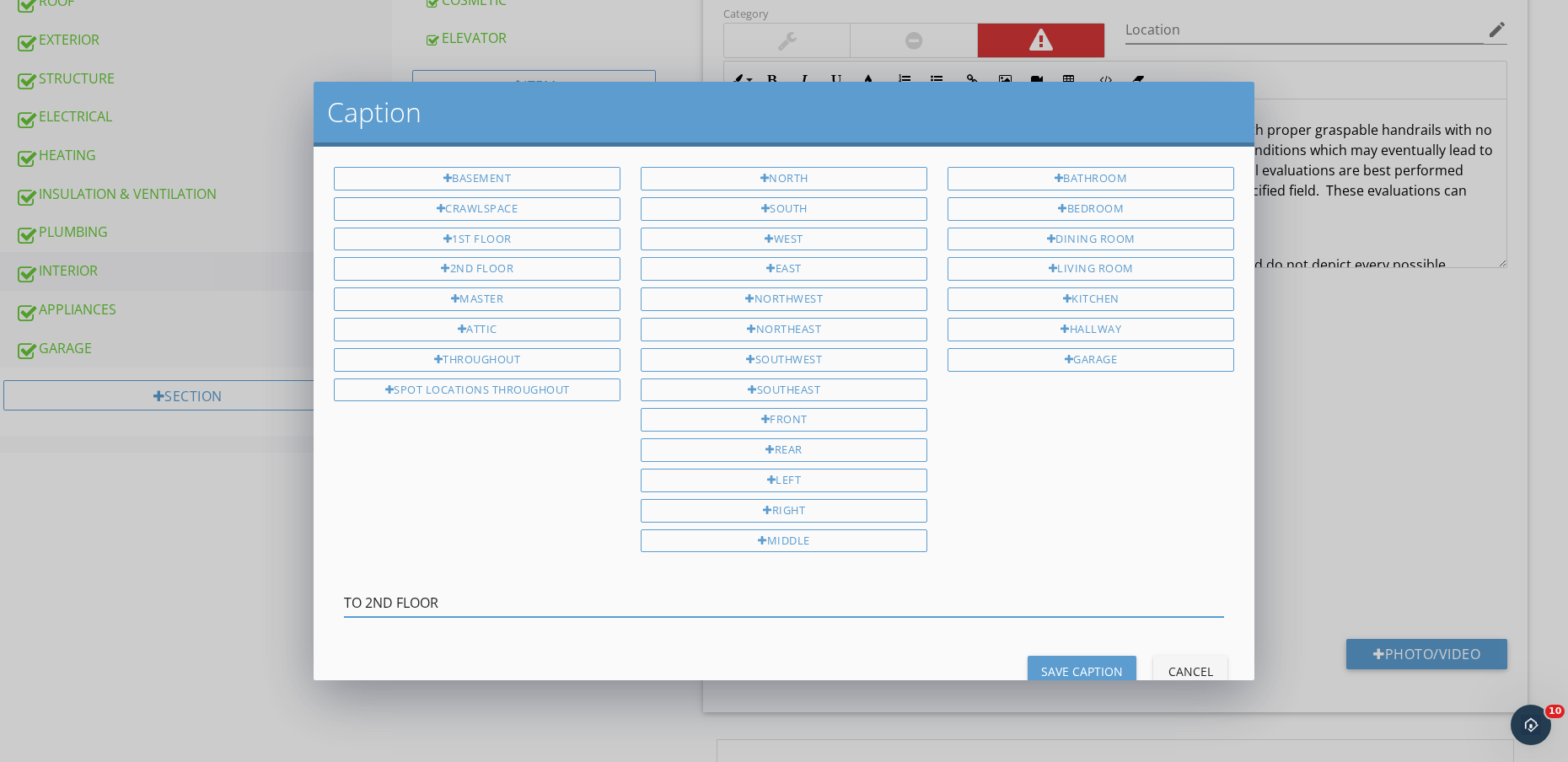
type input "TO 2ND FLOOR"
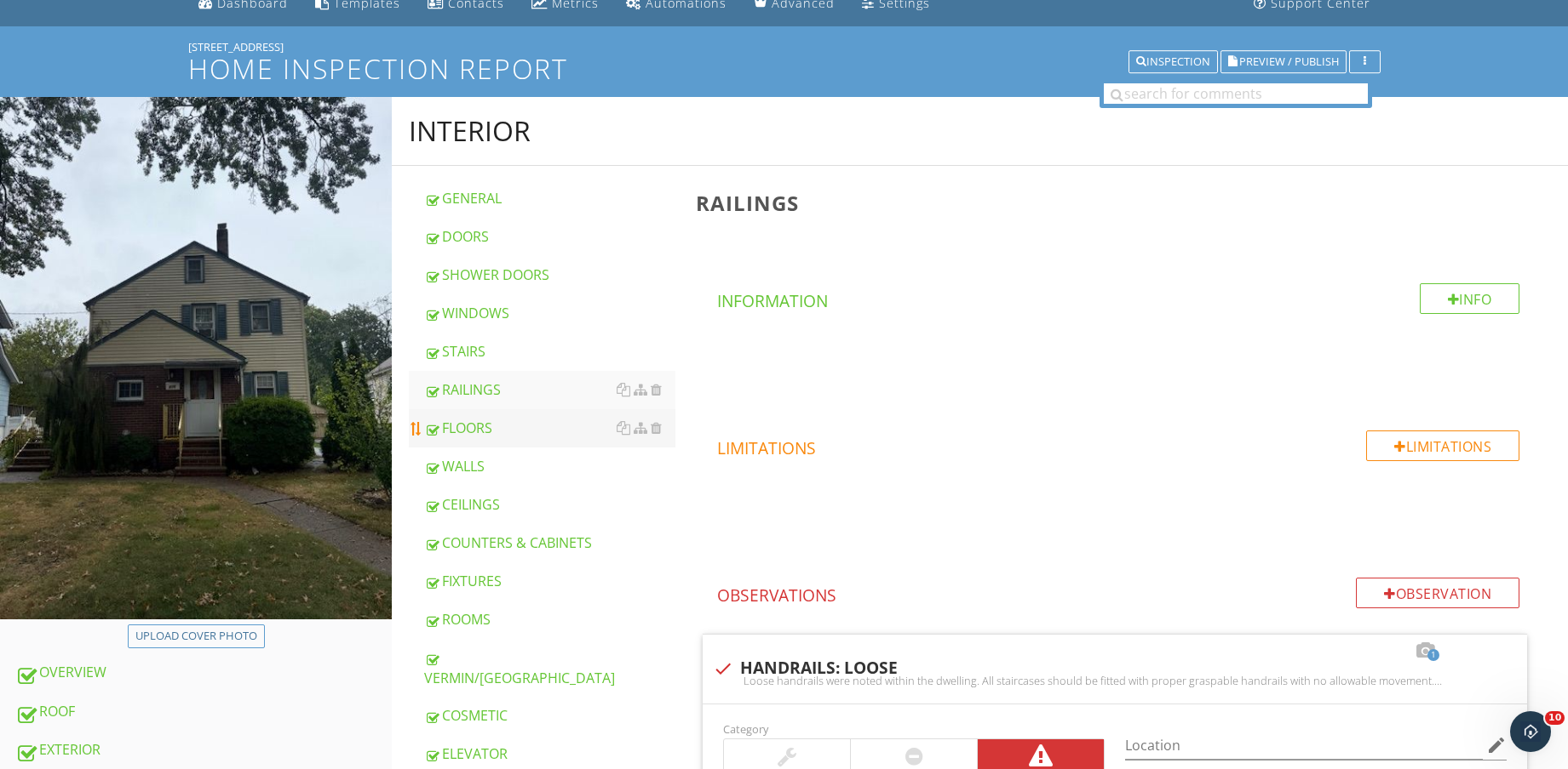
scroll to position [106, 0]
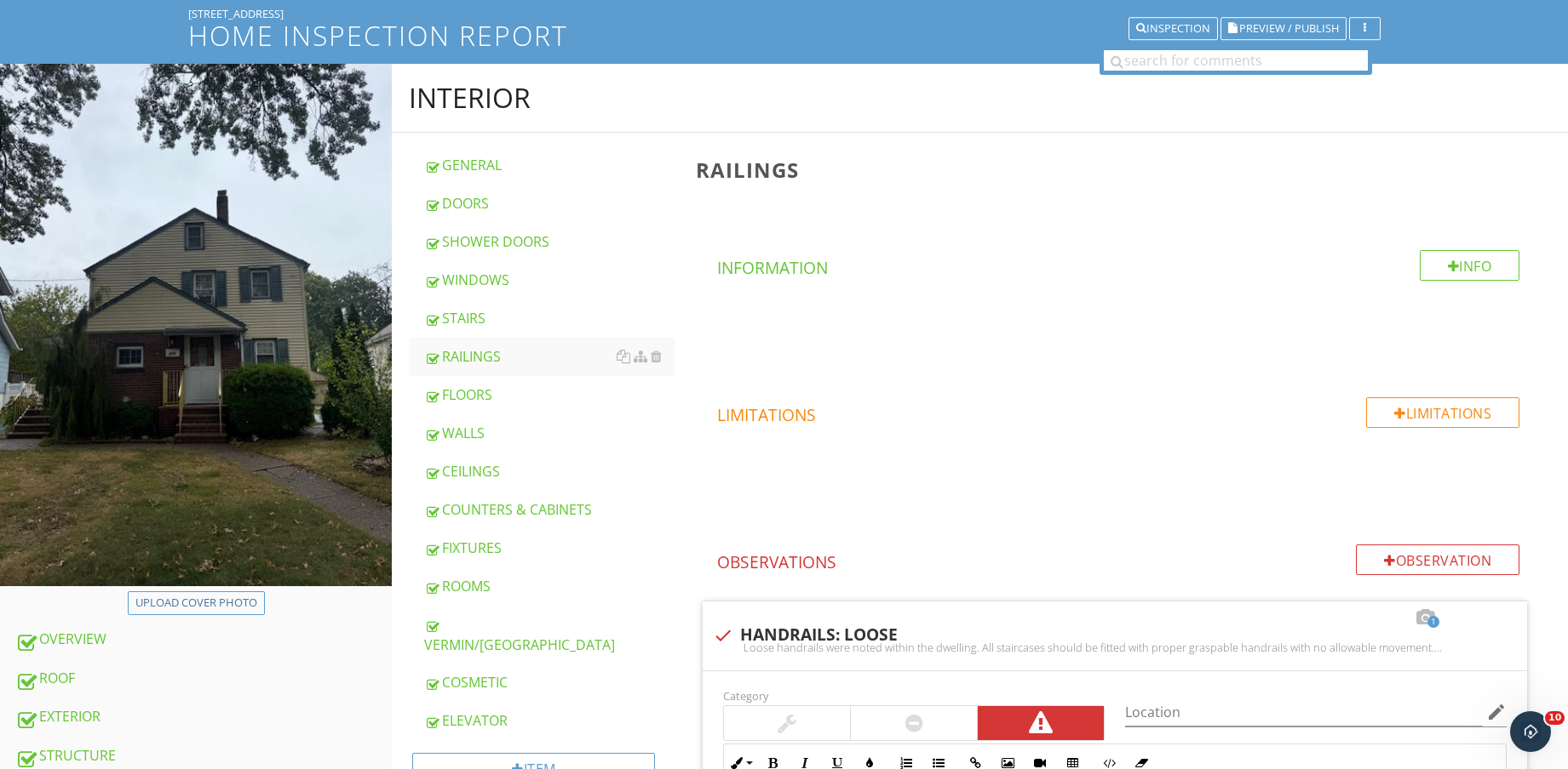
click at [513, 473] on div "CEILINGS" at bounding box center [550, 471] width 251 height 20
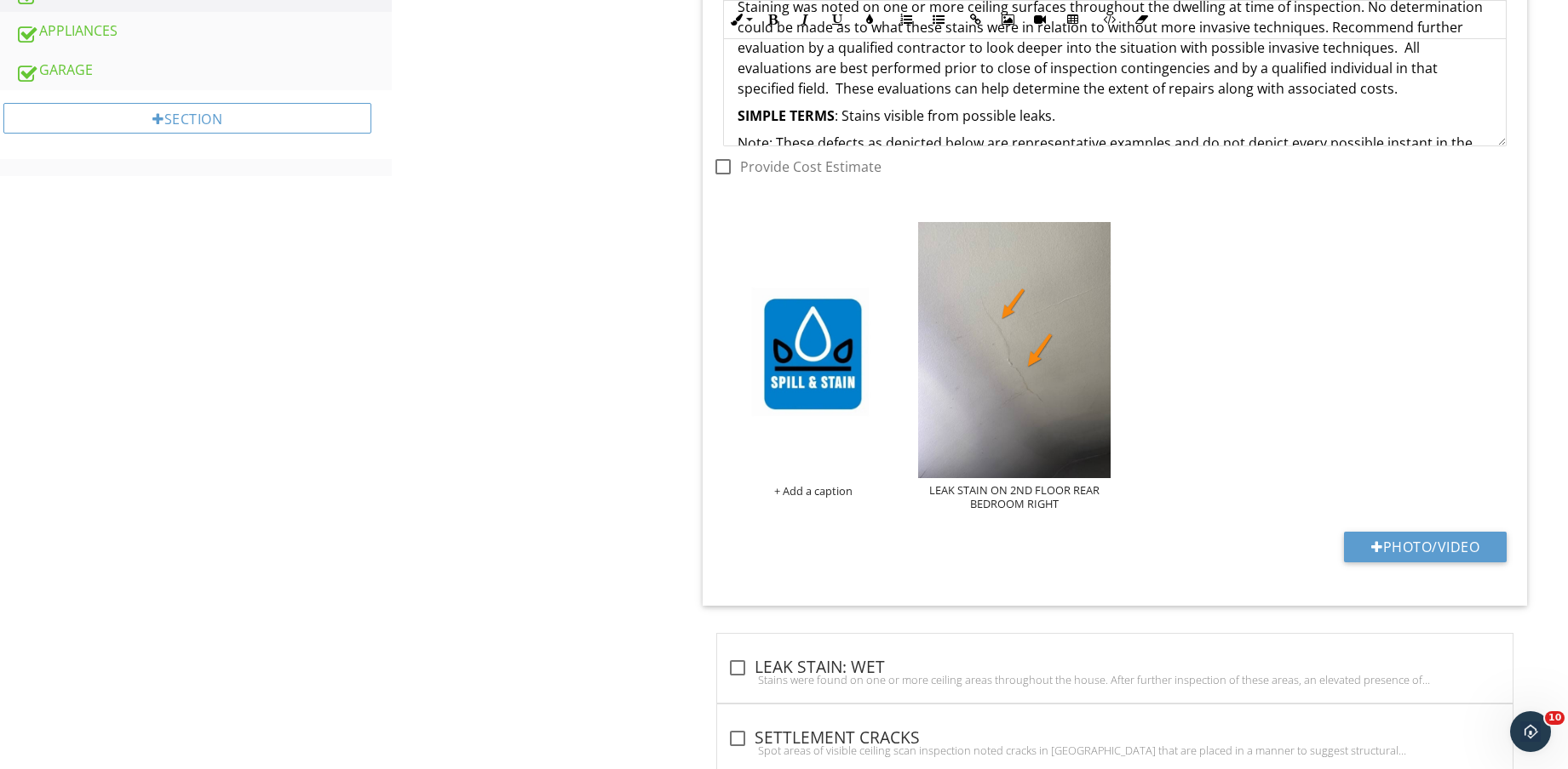
scroll to position [1096, 0]
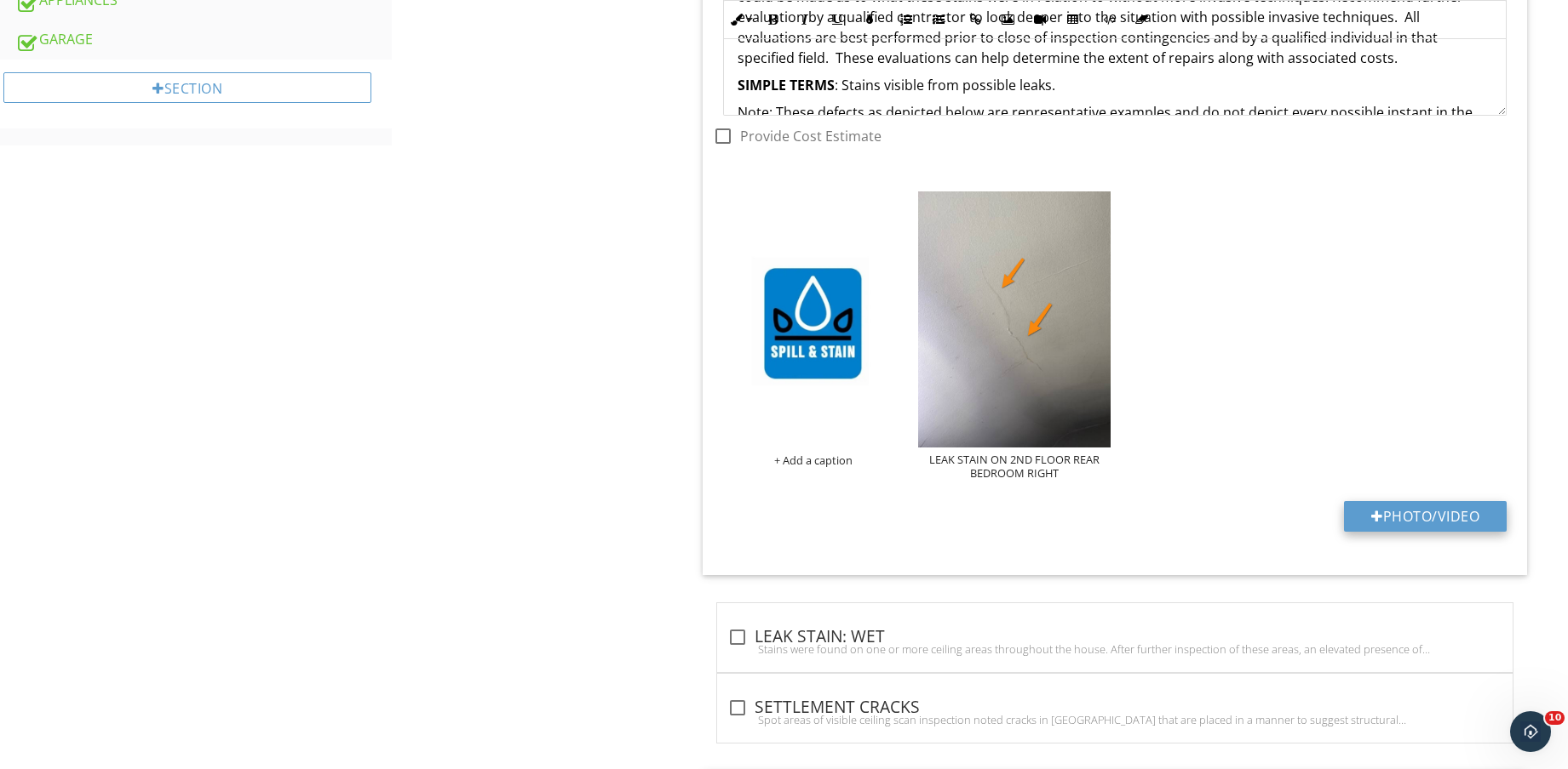
click at [1435, 513] on button "Photo/Video" at bounding box center [1424, 517] width 162 height 31
type input "C:\fakepath\IMG_8648.jpg"
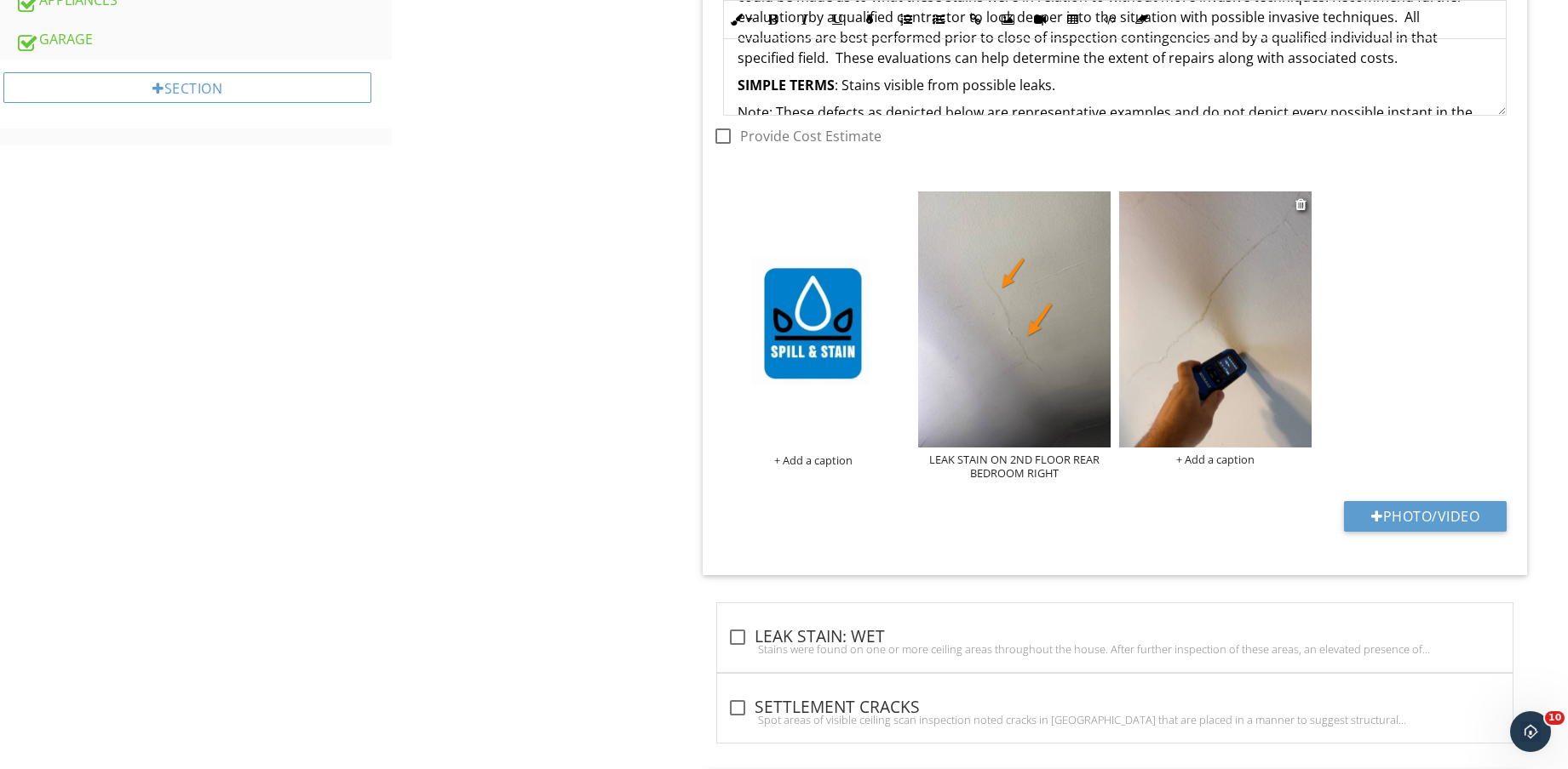
click at [1202, 385] on img at bounding box center [1215, 319] width 193 height 256
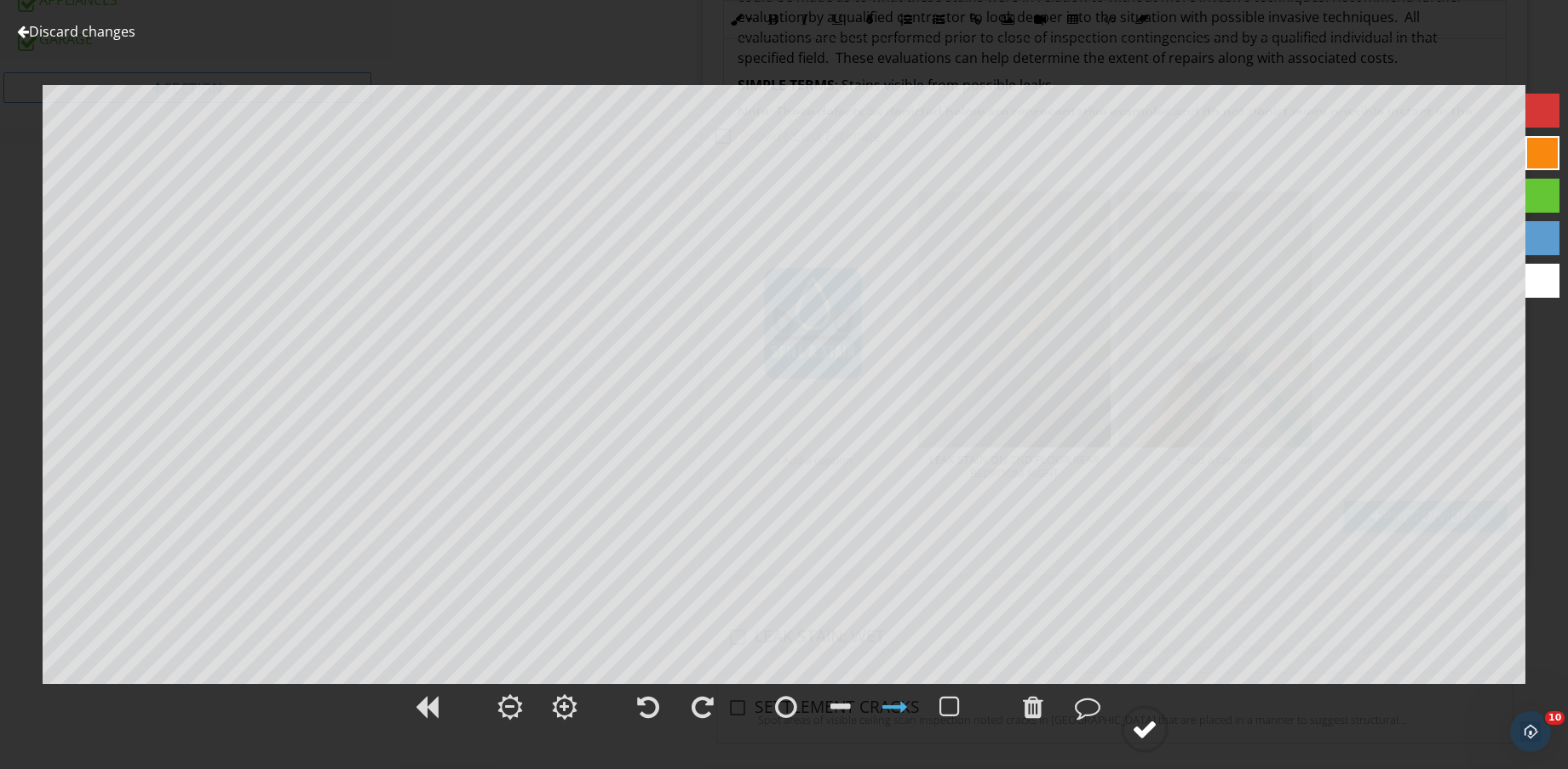
click at [1153, 732] on div at bounding box center [1144, 729] width 25 height 25
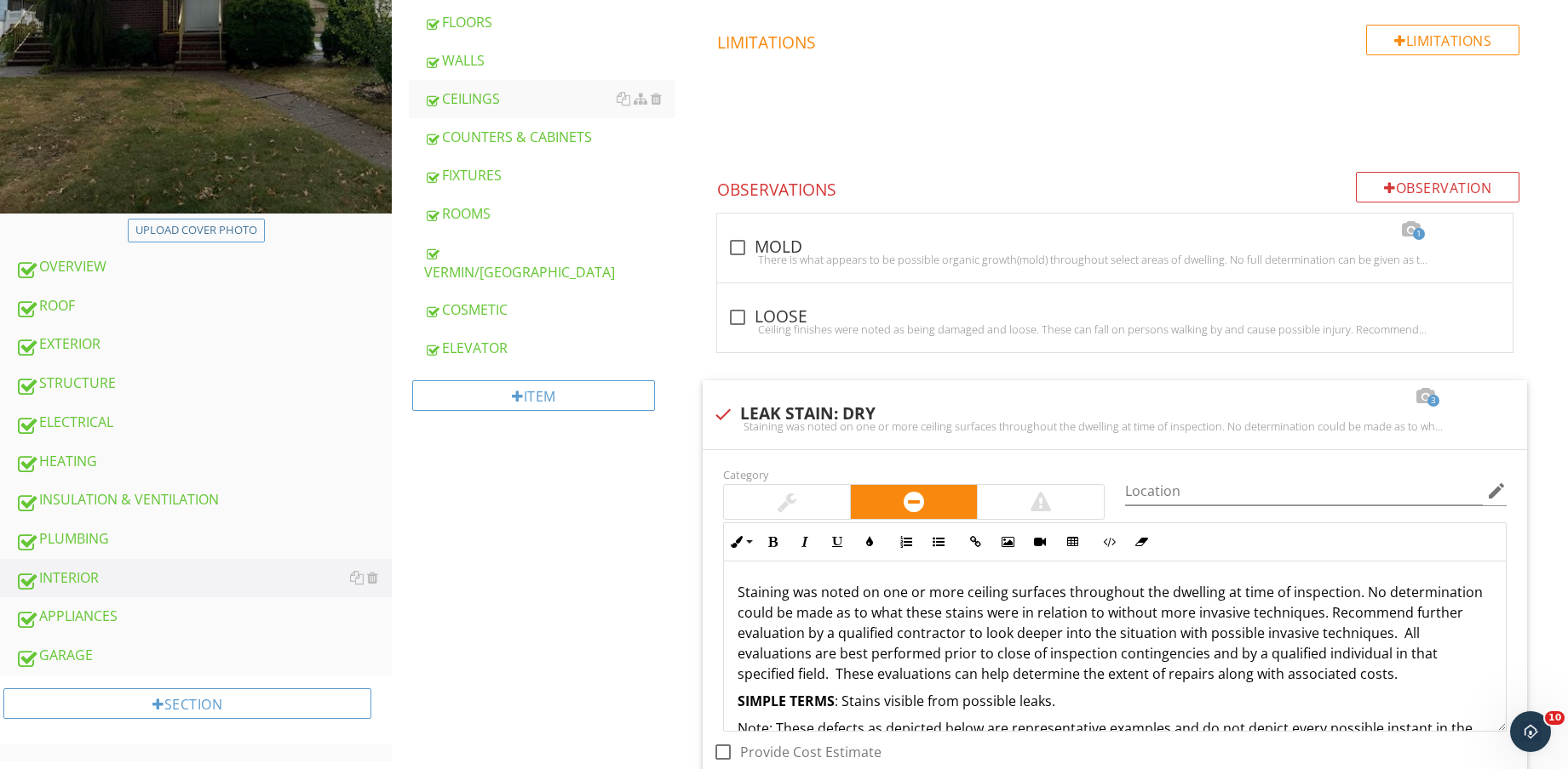
scroll to position [0, 0]
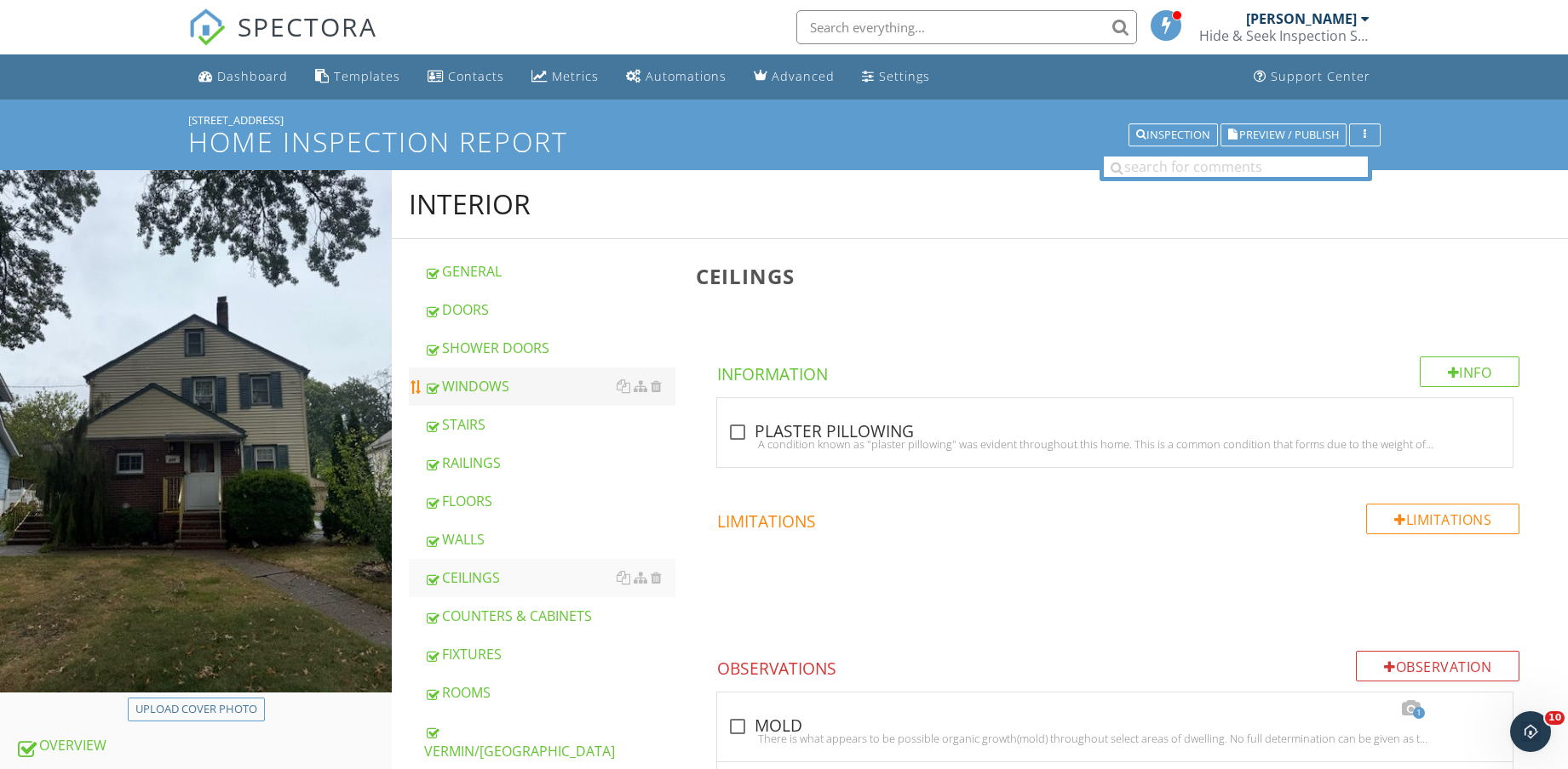
click at [512, 389] on div "WINDOWS" at bounding box center [550, 386] width 251 height 20
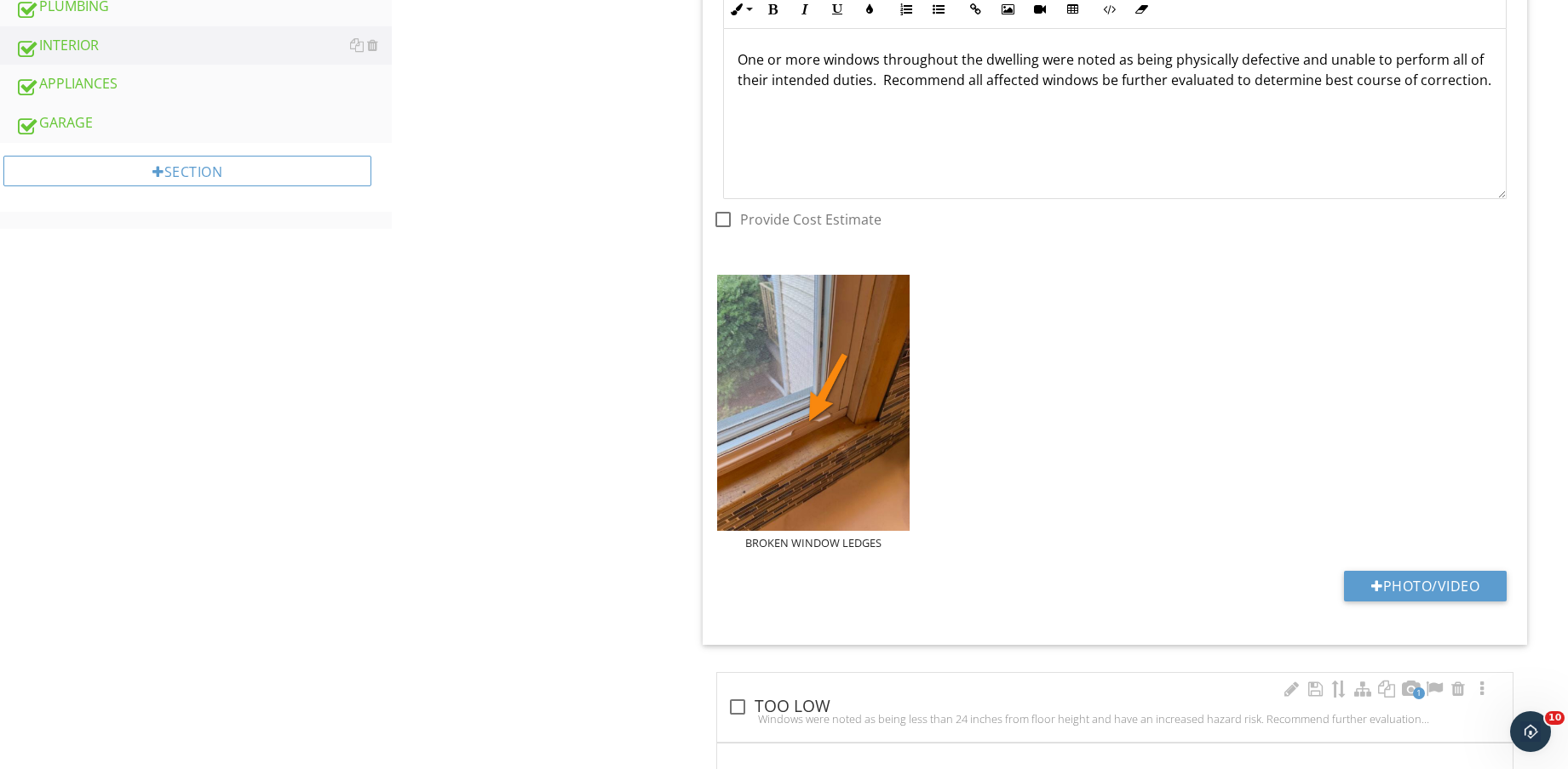
scroll to position [1064, 0]
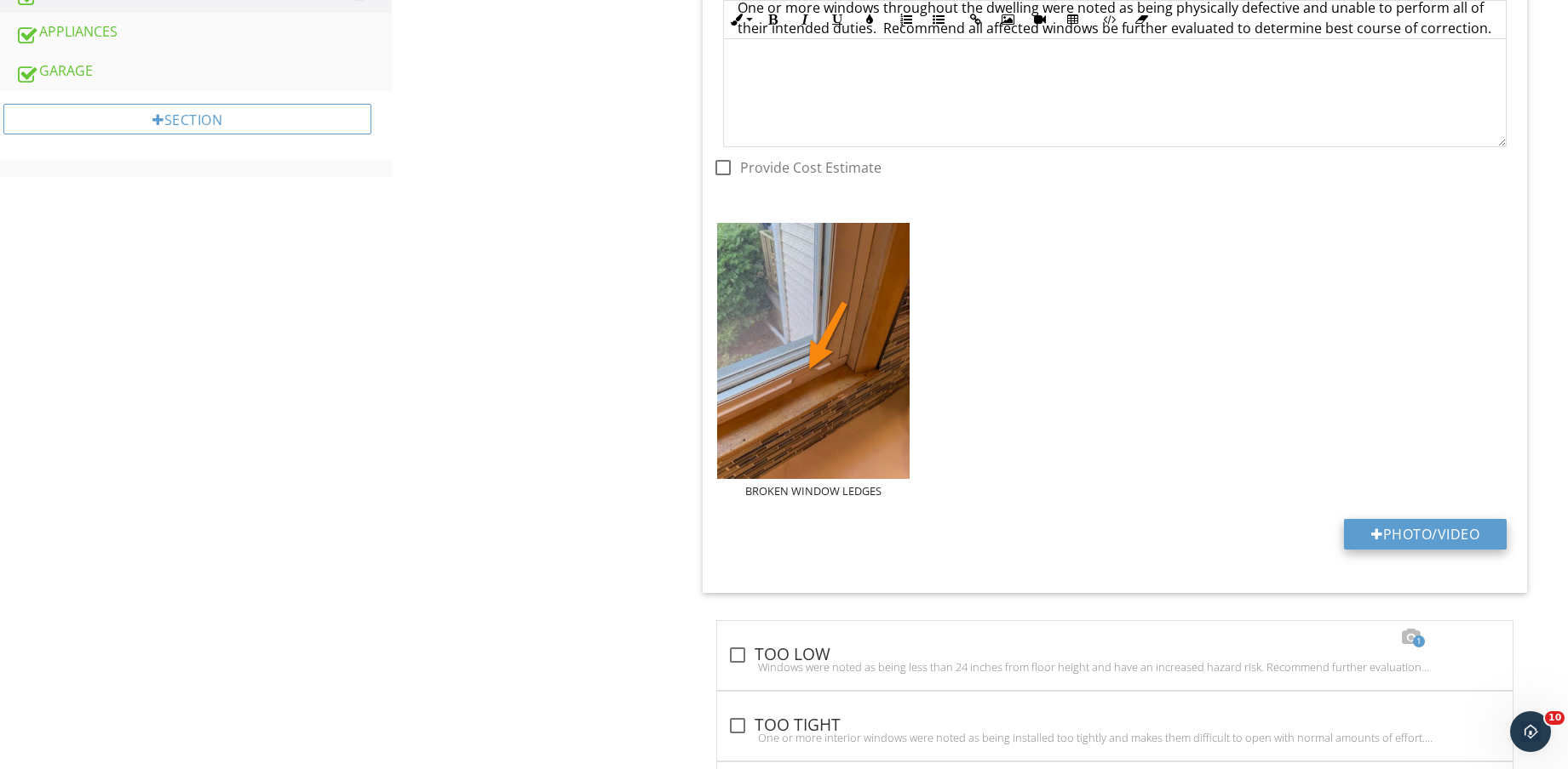
click at [1435, 530] on button "Photo/Video" at bounding box center [1424, 535] width 162 height 31
type input "C:\fakepath\IMG_8649.jpg"
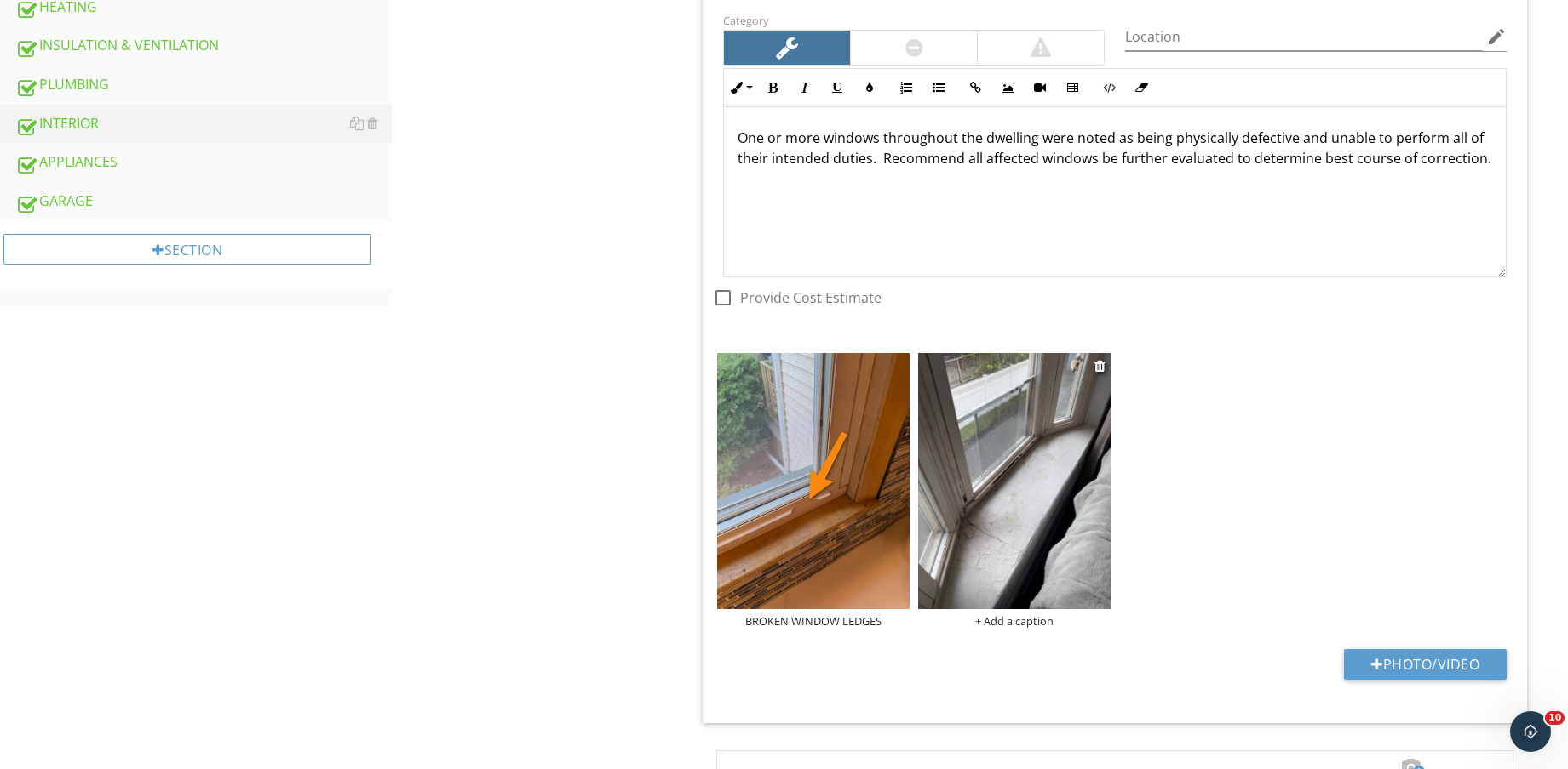
scroll to position [532, 0]
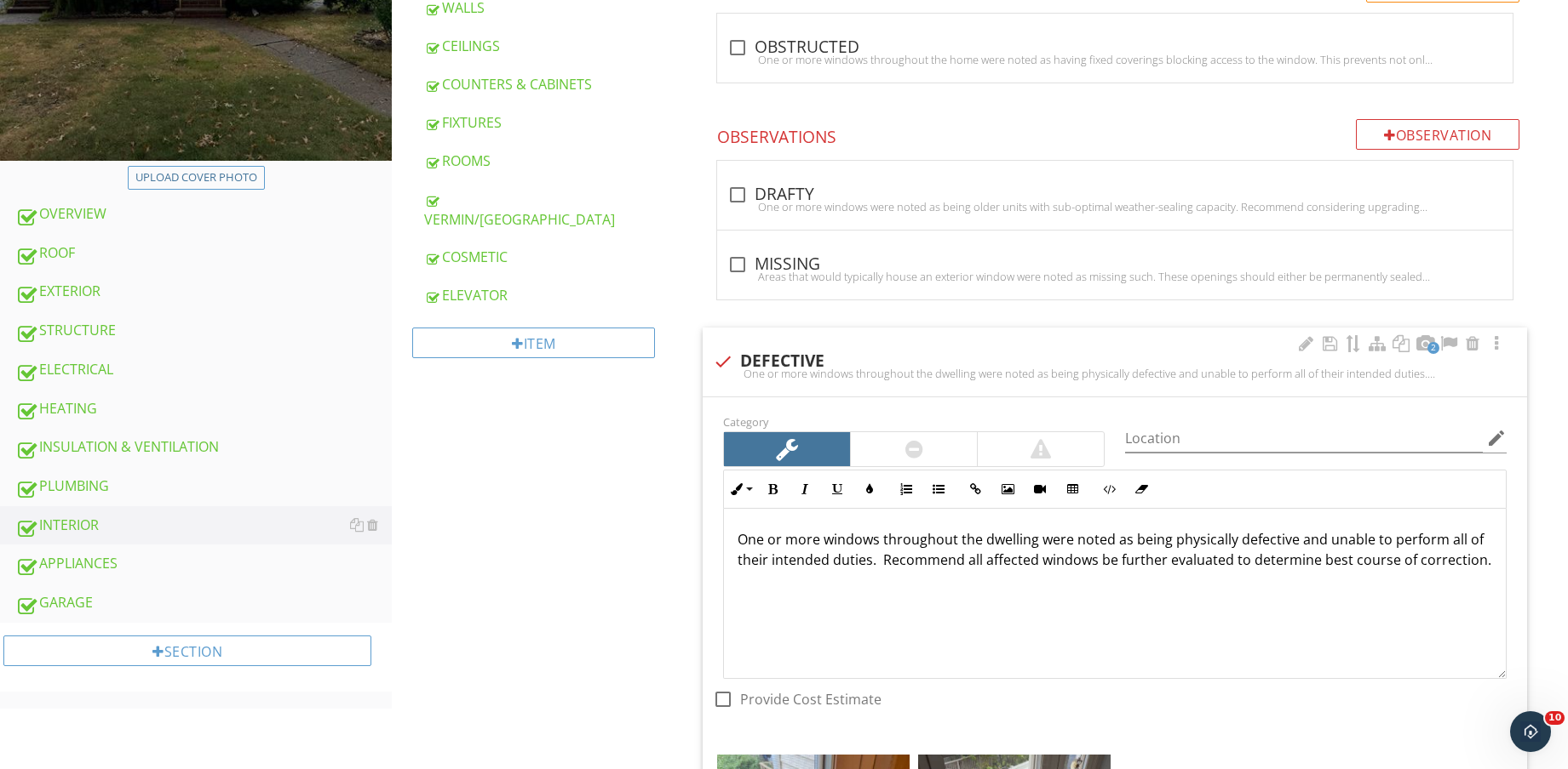
click at [920, 448] on div at bounding box center [914, 449] width 18 height 20
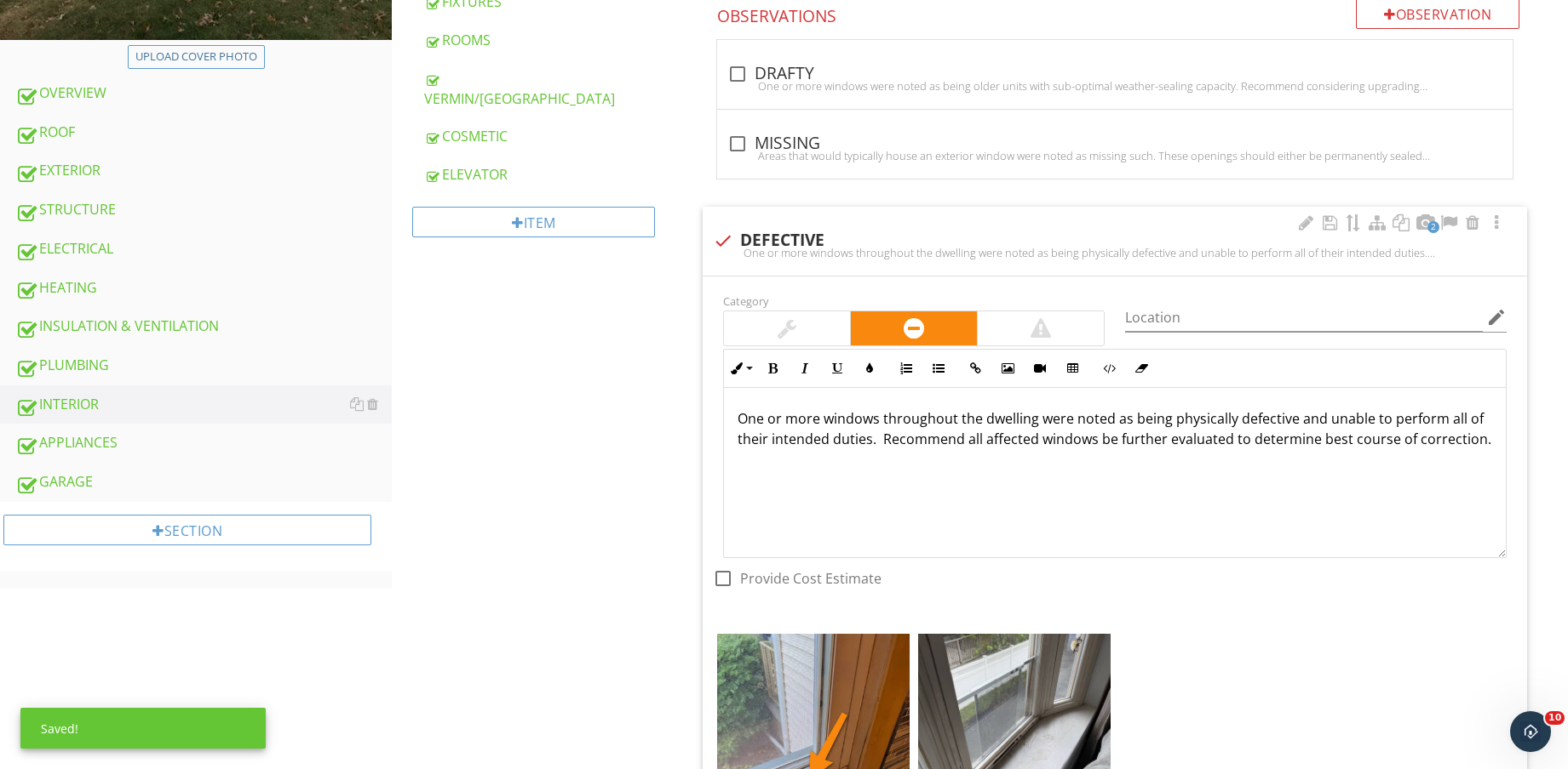
scroll to position [745, 0]
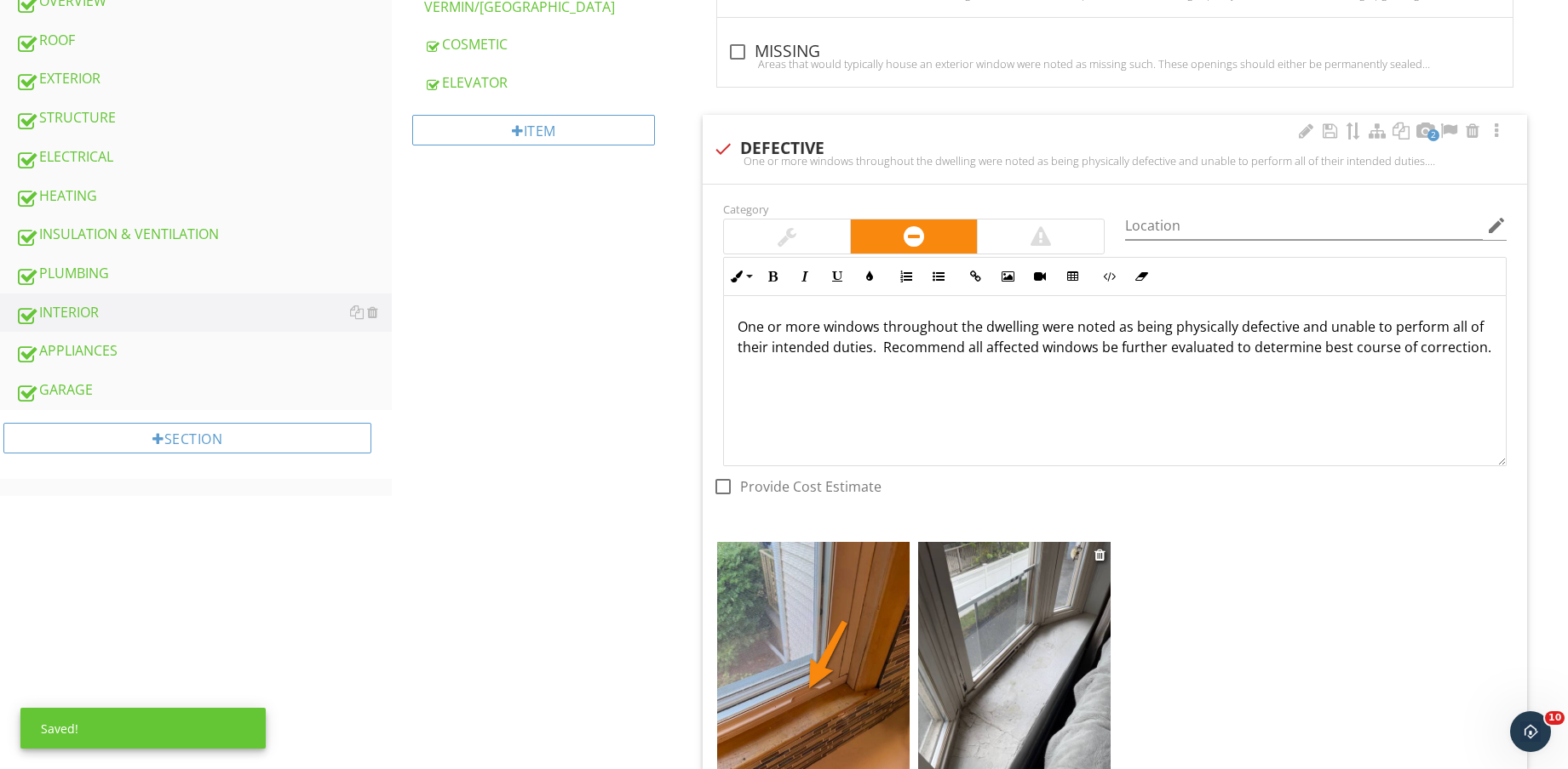
click at [1061, 618] on img at bounding box center [1015, 670] width 193 height 256
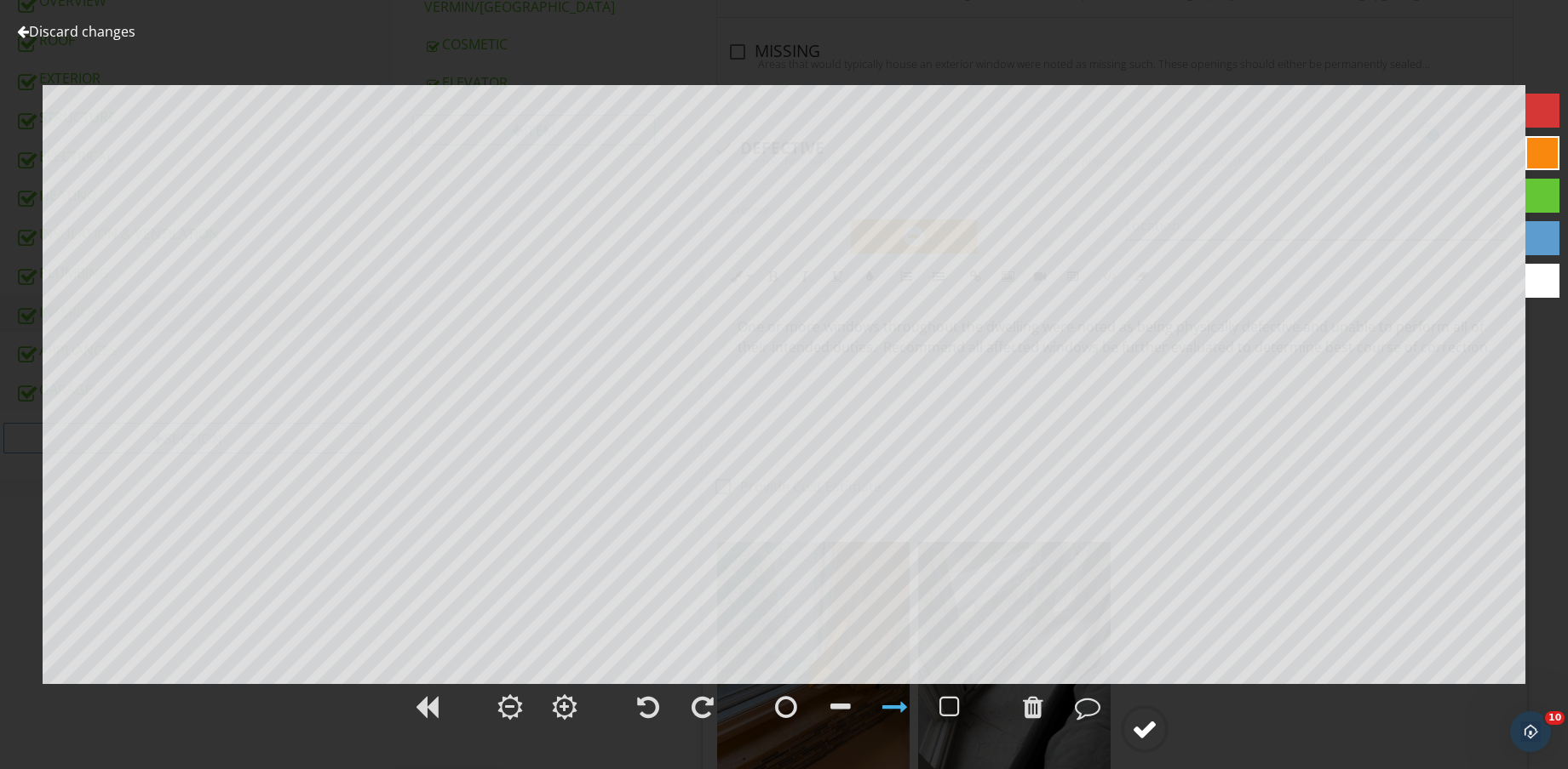
drag, startPoint x: 1164, startPoint y: 765, endPoint x: 1142, endPoint y: 736, distance: 36.4
click at [1144, 738] on div "Discard changes Add Location" at bounding box center [784, 384] width 1568 height 769
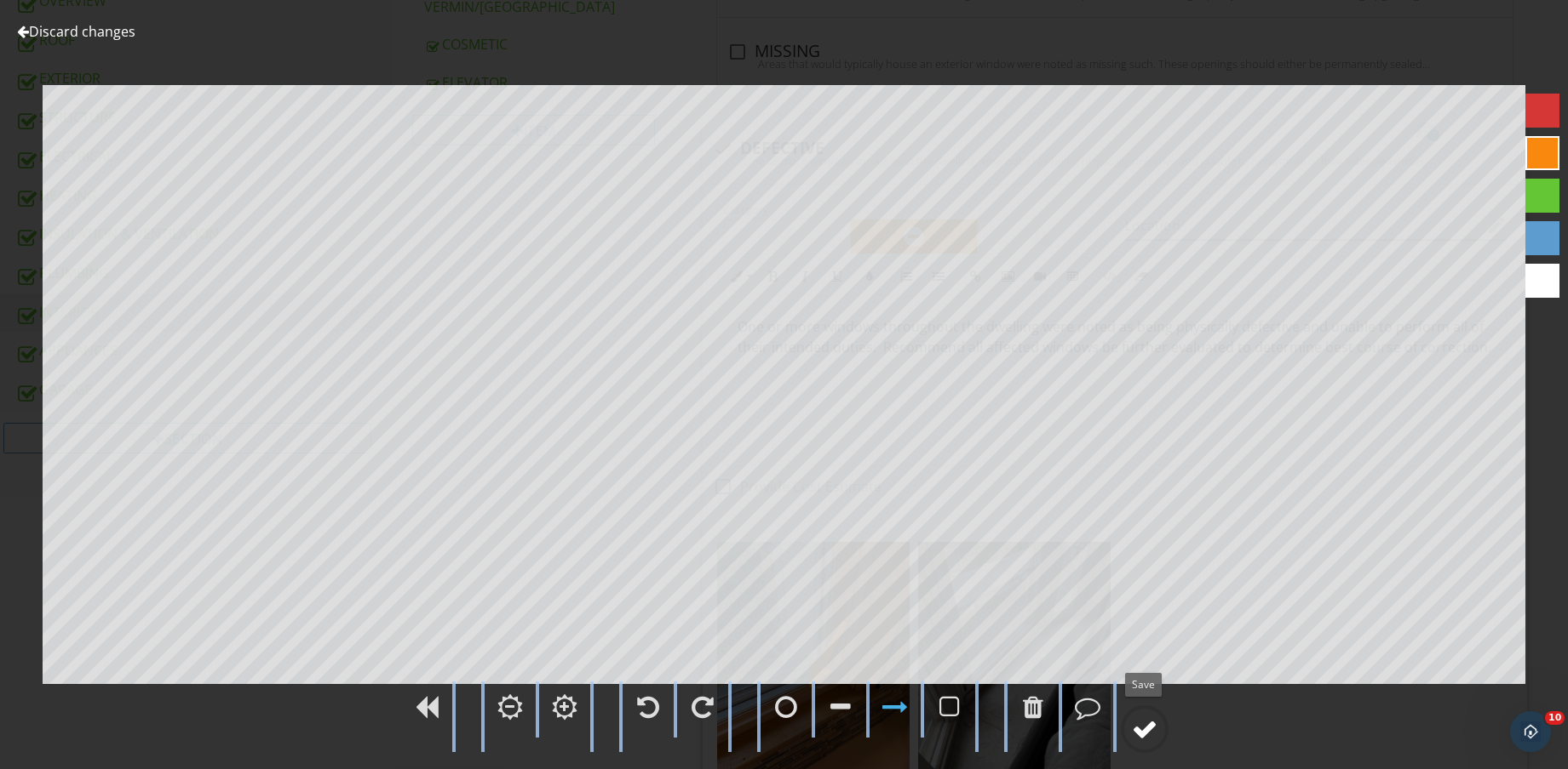
click at [1142, 726] on div at bounding box center [1144, 729] width 25 height 25
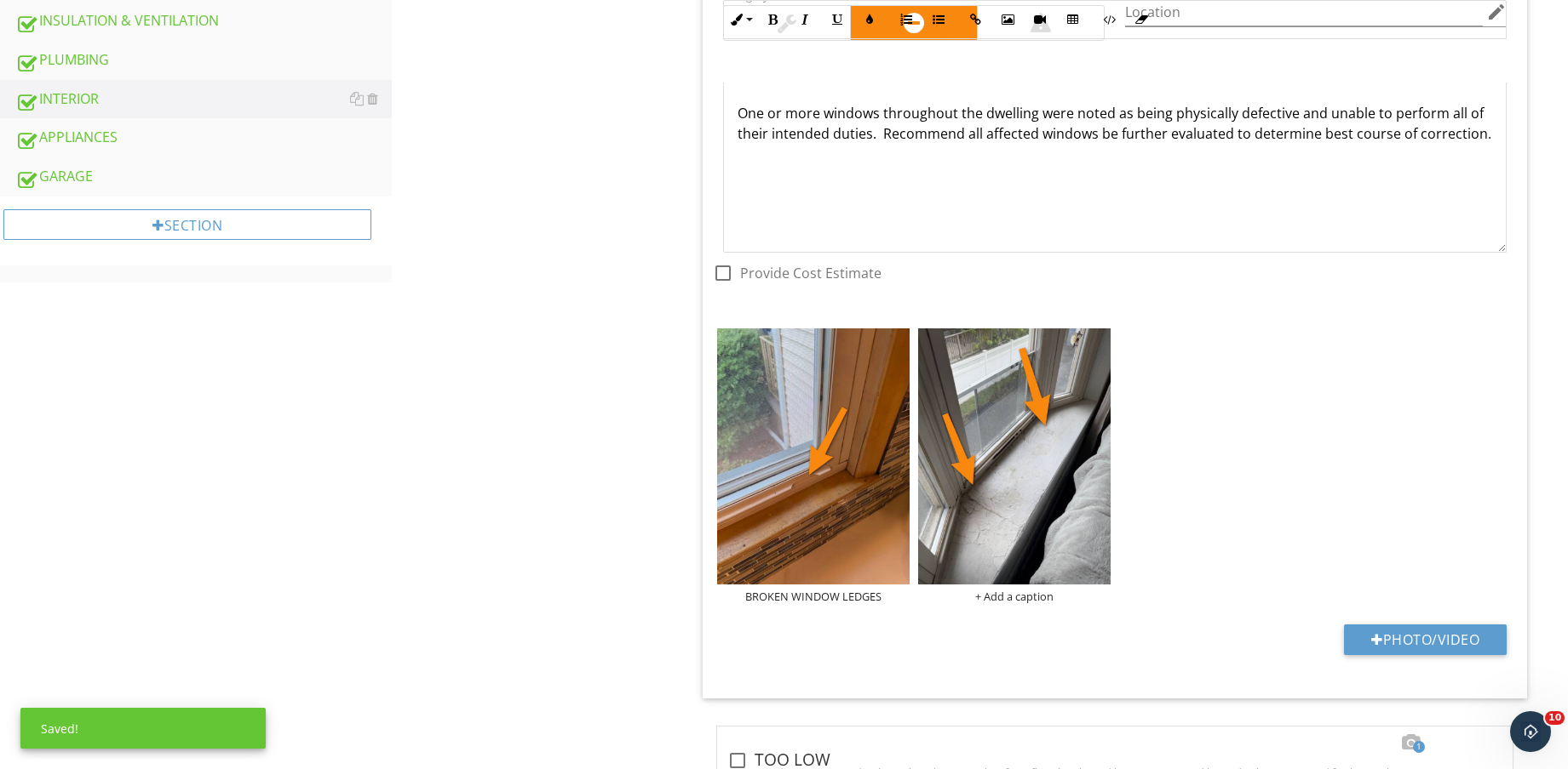
scroll to position [1064, 0]
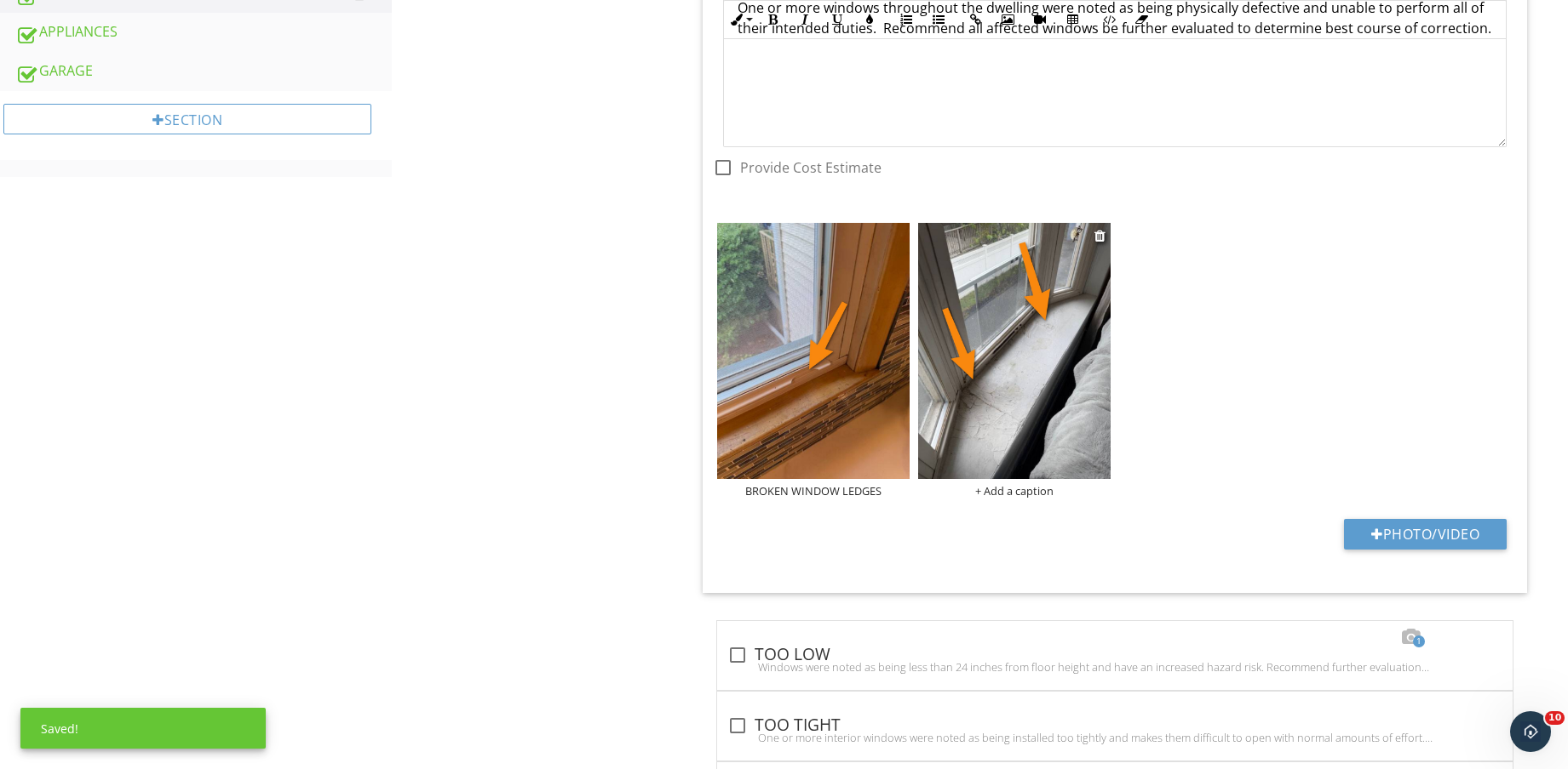
click at [1028, 488] on div "+ Add a caption" at bounding box center [1015, 491] width 193 height 14
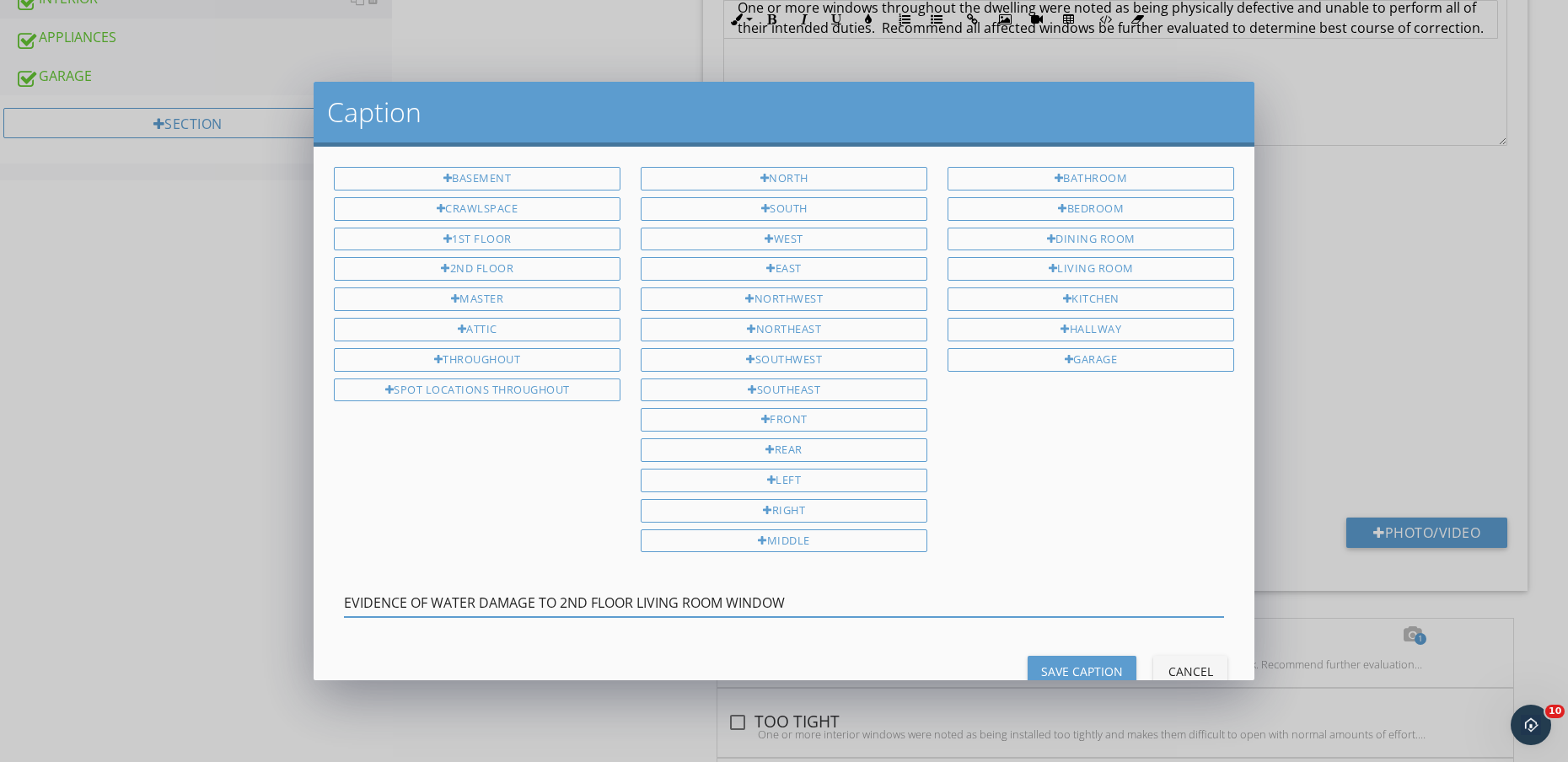
type input "EVIDENCE OF WATER DAMAGE TO 2ND FLOOR LIVING ROOM WINDOW"
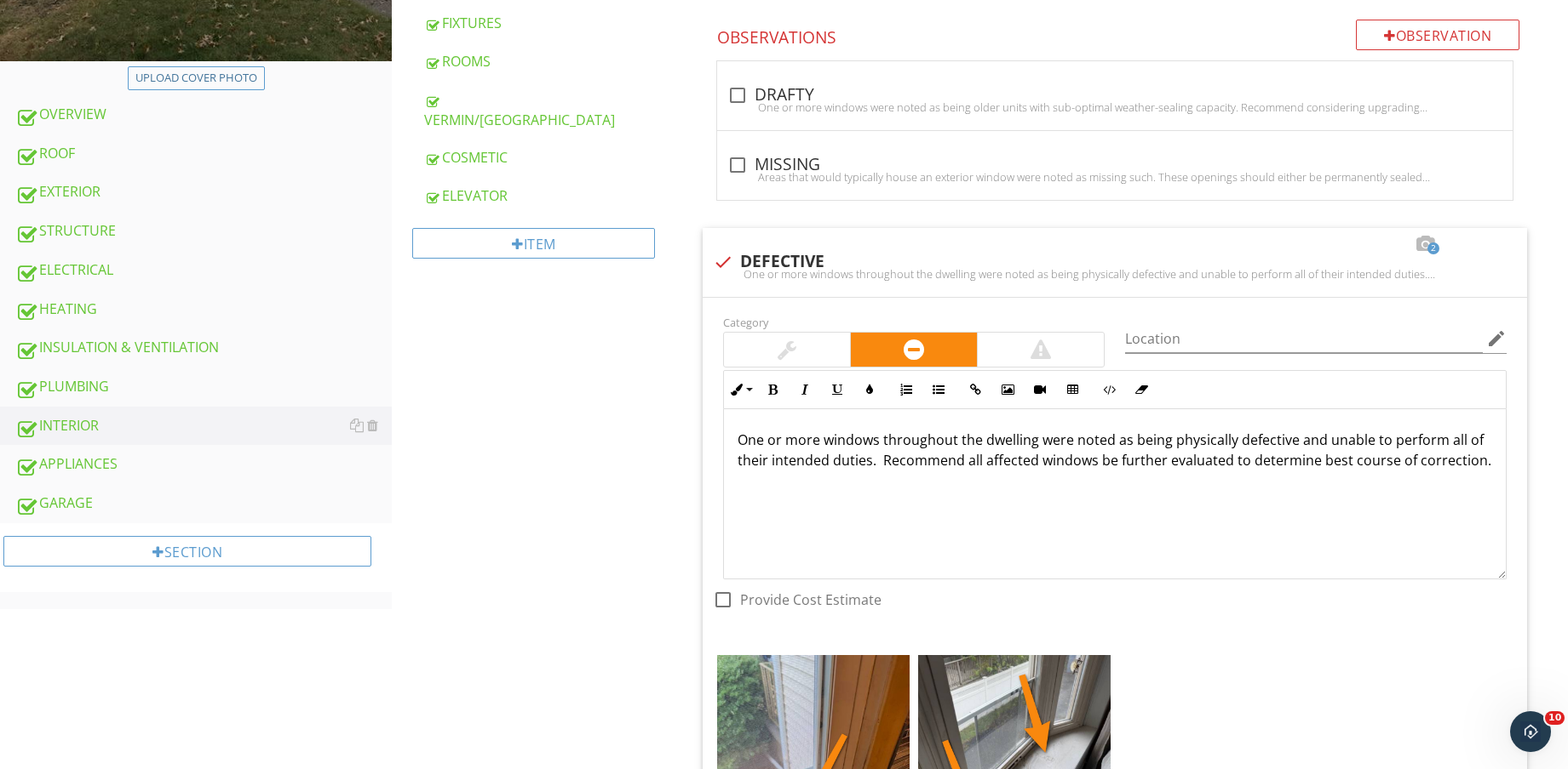
scroll to position [639, 0]
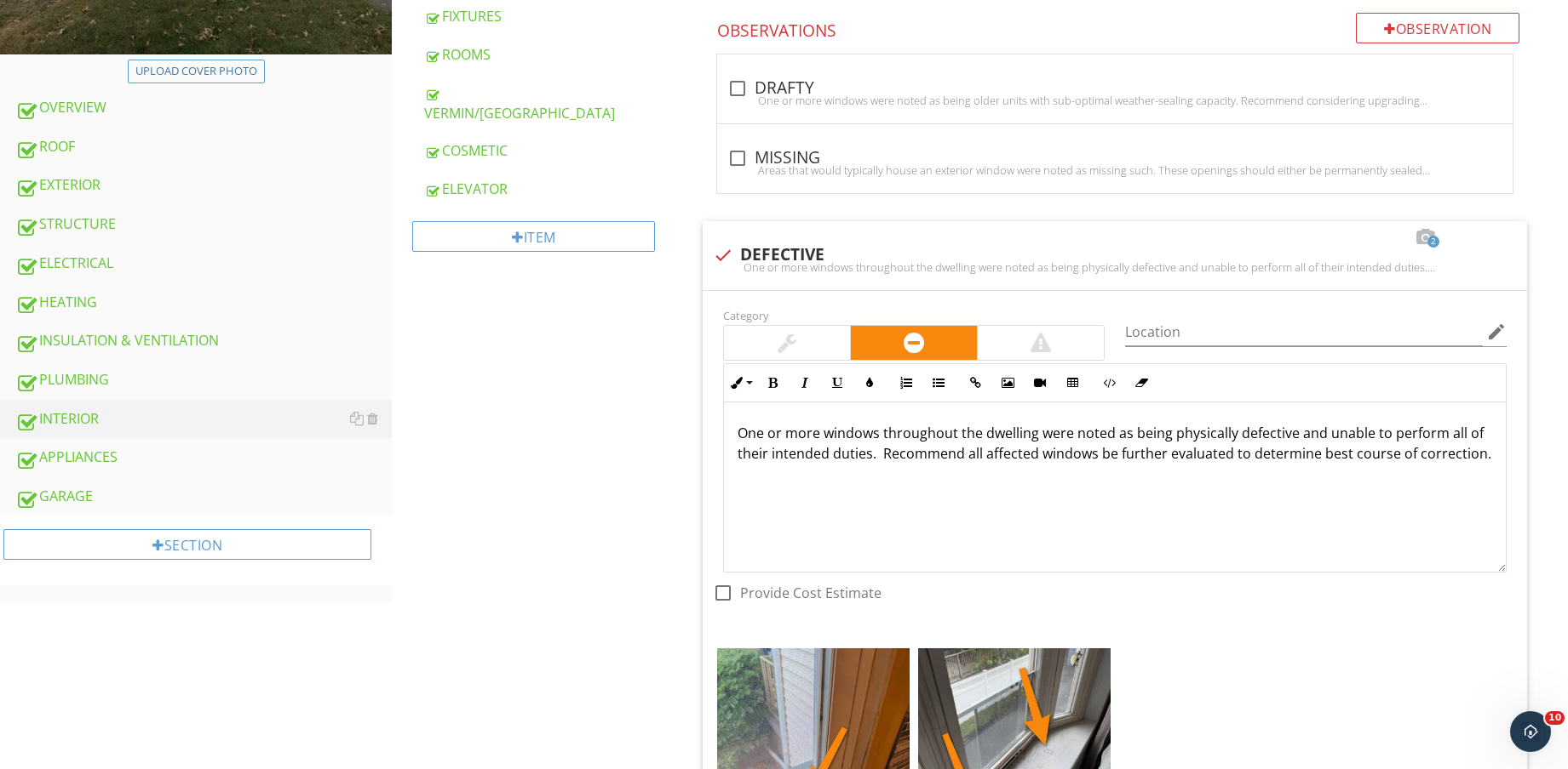
click at [141, 272] on div "ELECTRICAL" at bounding box center [203, 263] width 376 height 22
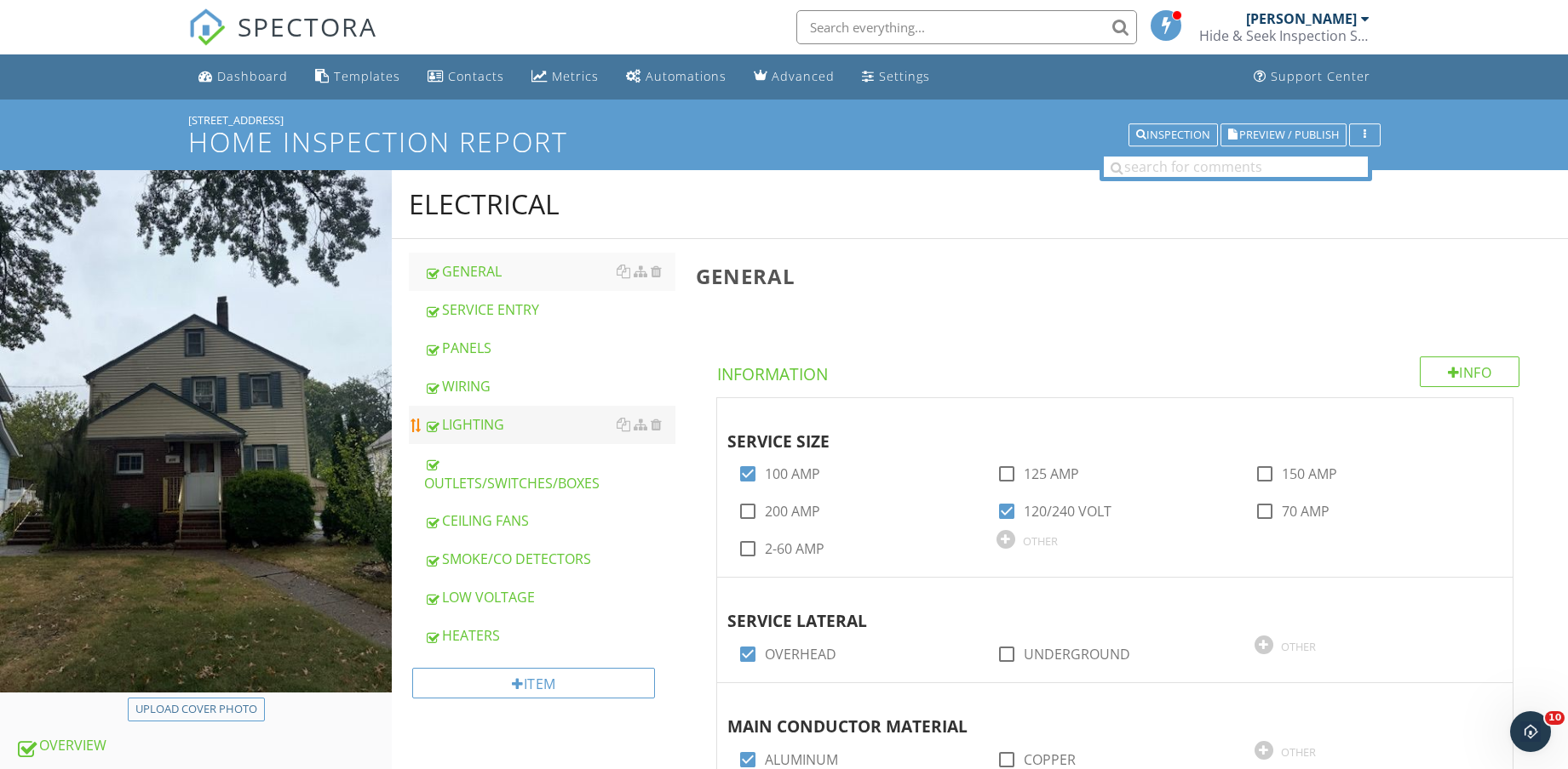
click at [490, 423] on div "LIGHTING" at bounding box center [550, 424] width 251 height 20
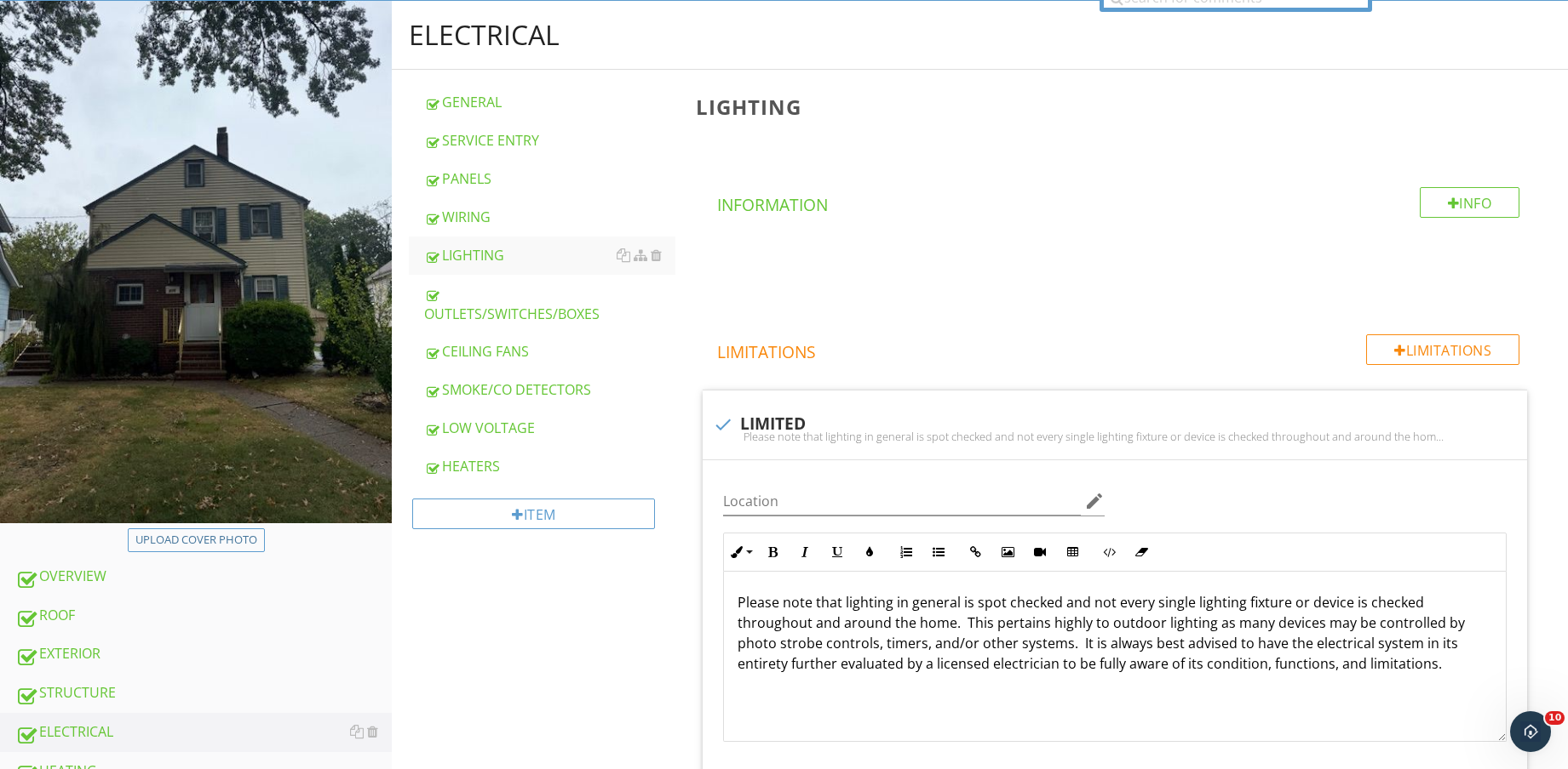
scroll to position [123, 0]
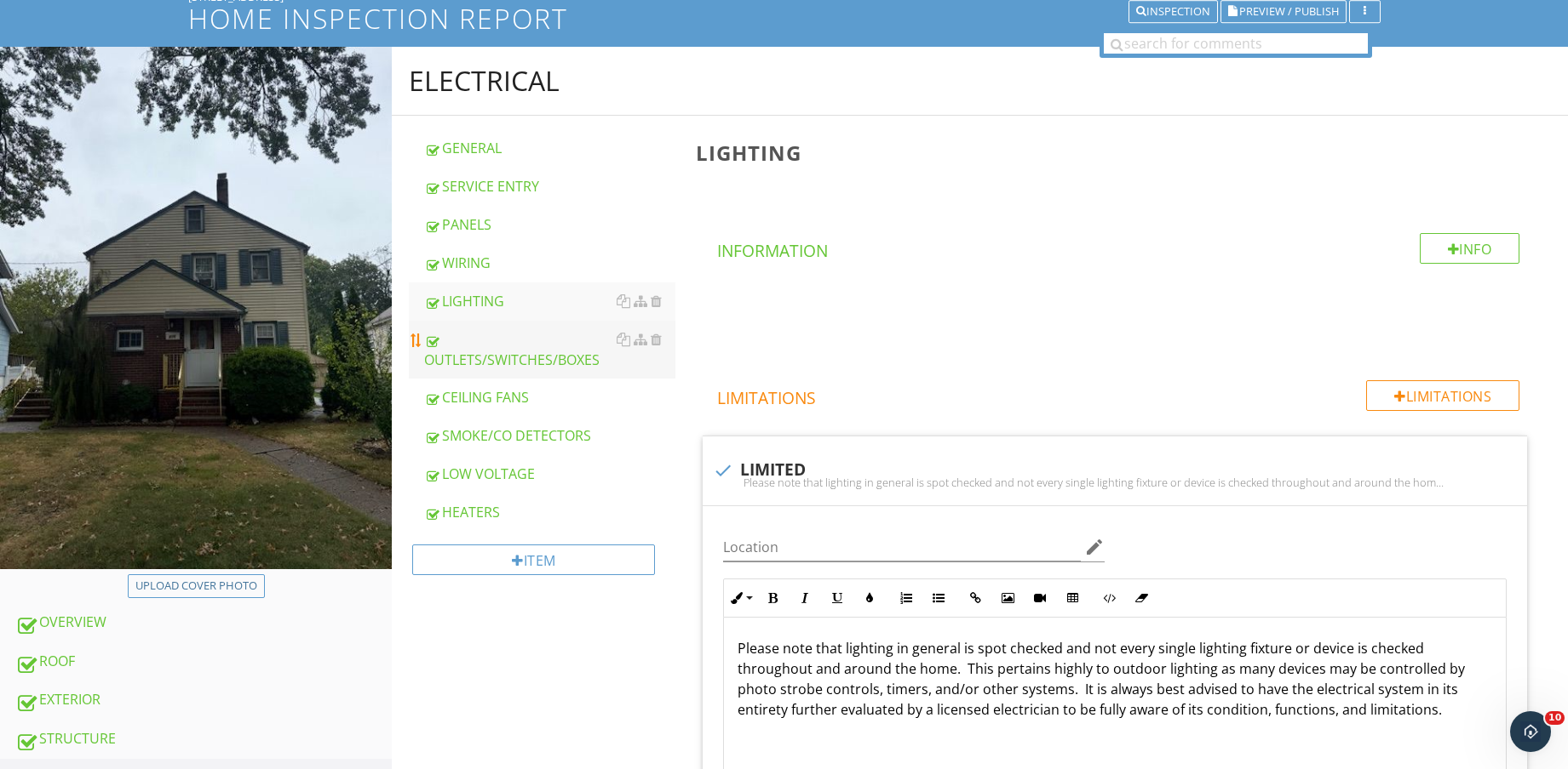
click at [516, 351] on div "OUTLETS/SWITCHES/BOXES" at bounding box center [550, 350] width 251 height 41
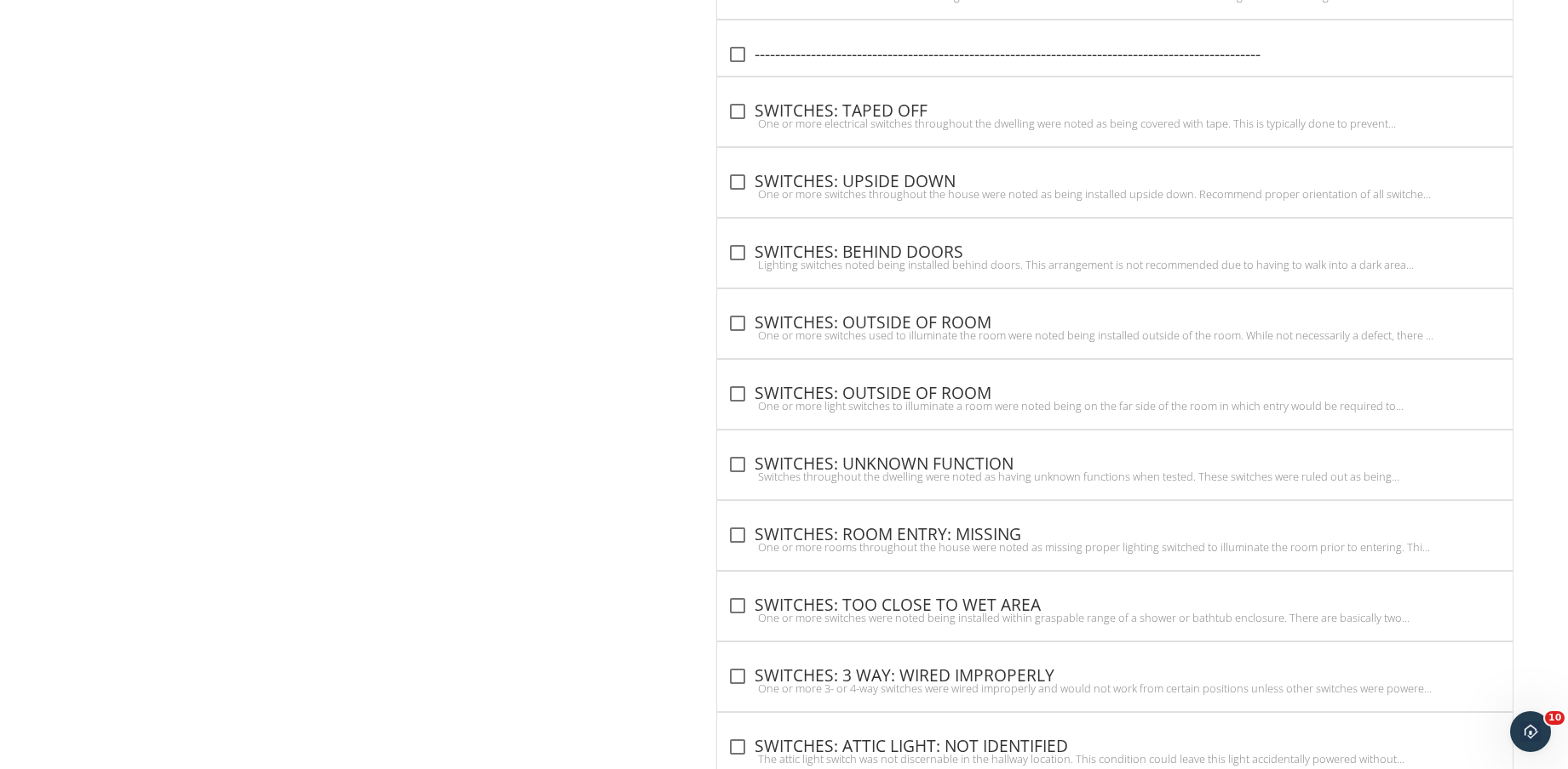
scroll to position [5979, 0]
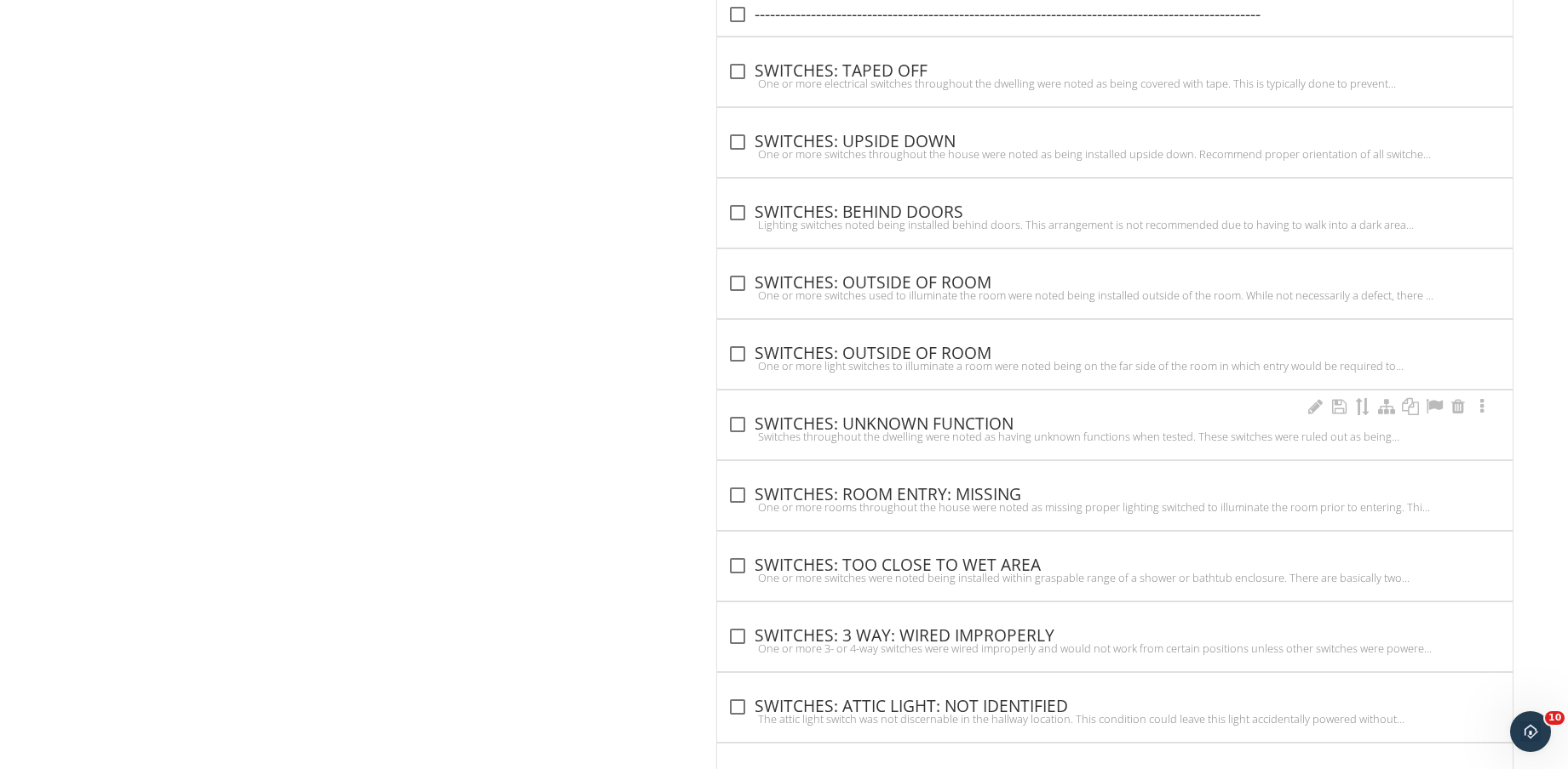
click at [960, 438] on div "Switches throughout the dwelling were noted as having unknown functions when te…" at bounding box center [1115, 437] width 775 height 14
checkbox input "true"
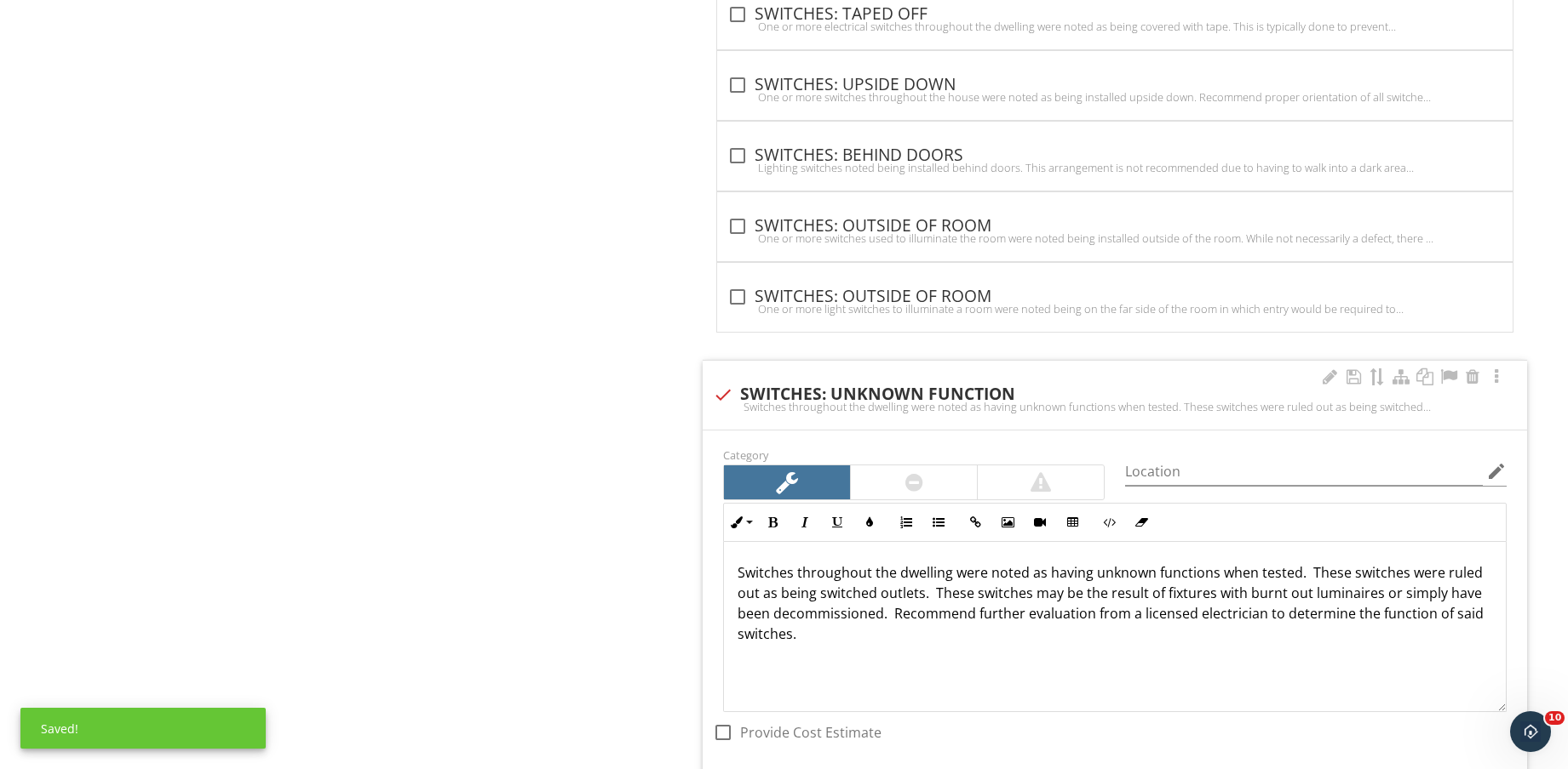
scroll to position [6192, 0]
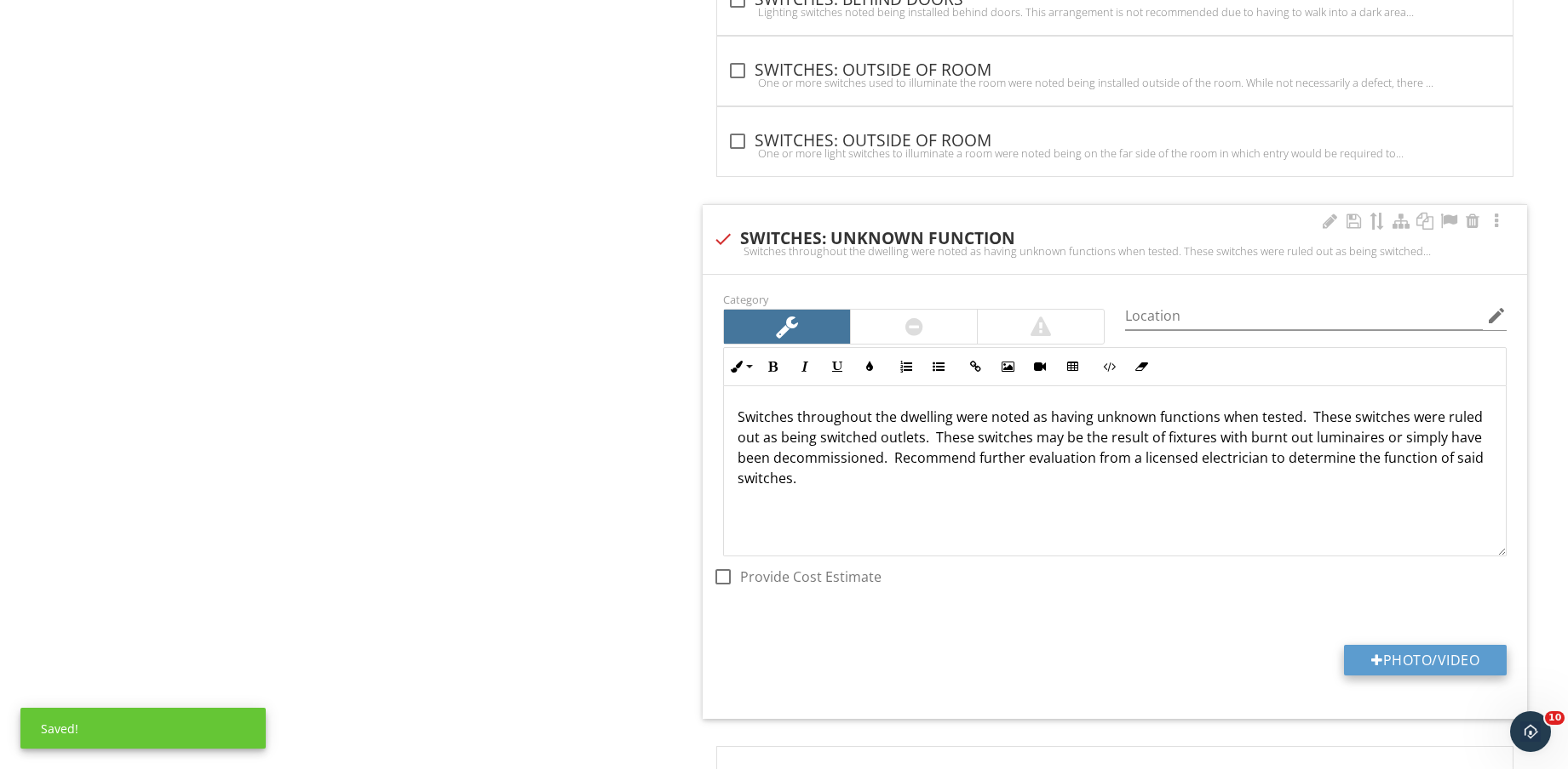
click at [1403, 651] on button "Photo/Video" at bounding box center [1424, 661] width 162 height 31
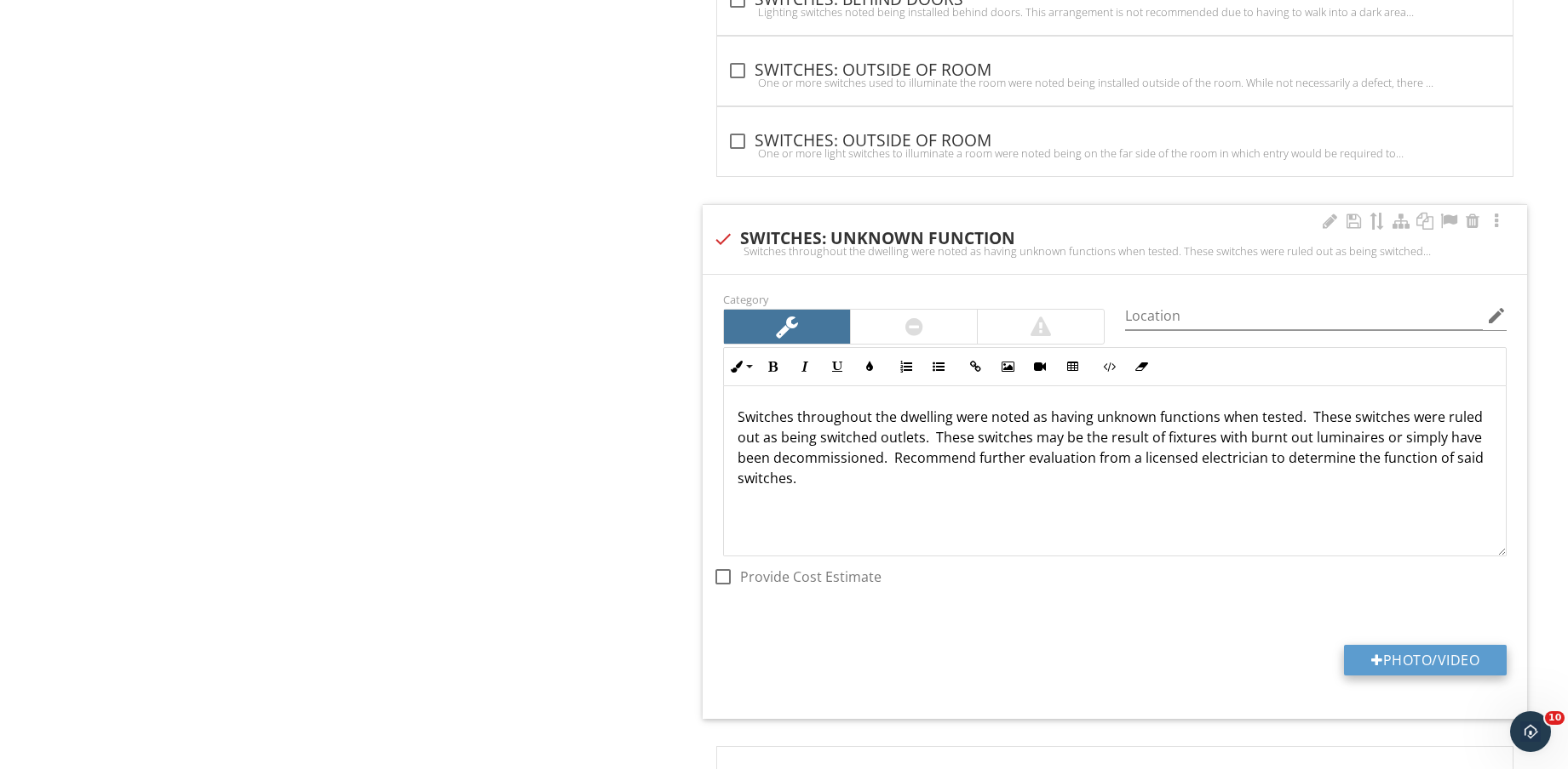
type input "C:\fakepath\IMG_8655.jpg"
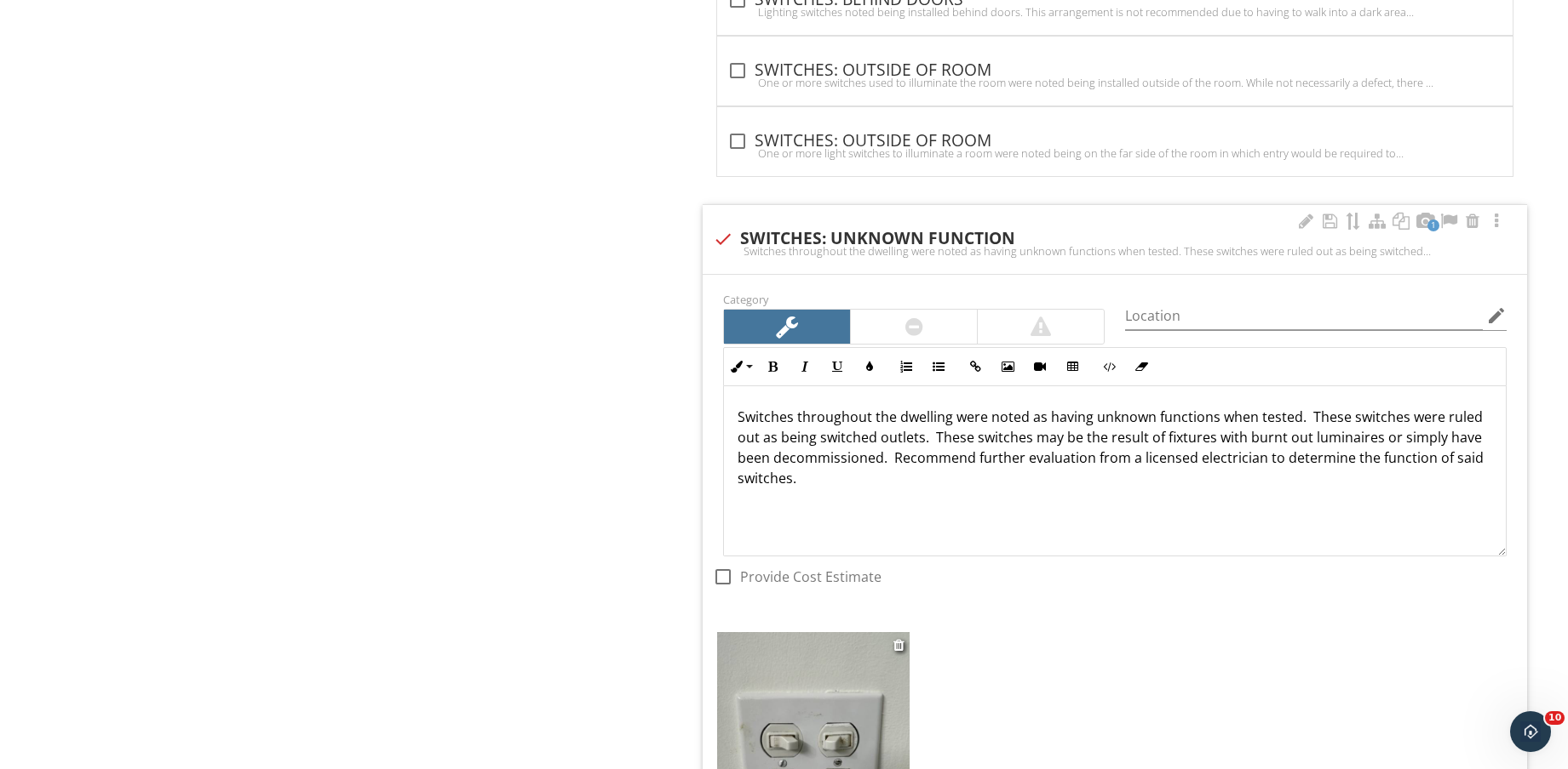
click at [831, 695] on img at bounding box center [813, 759] width 193 height 256
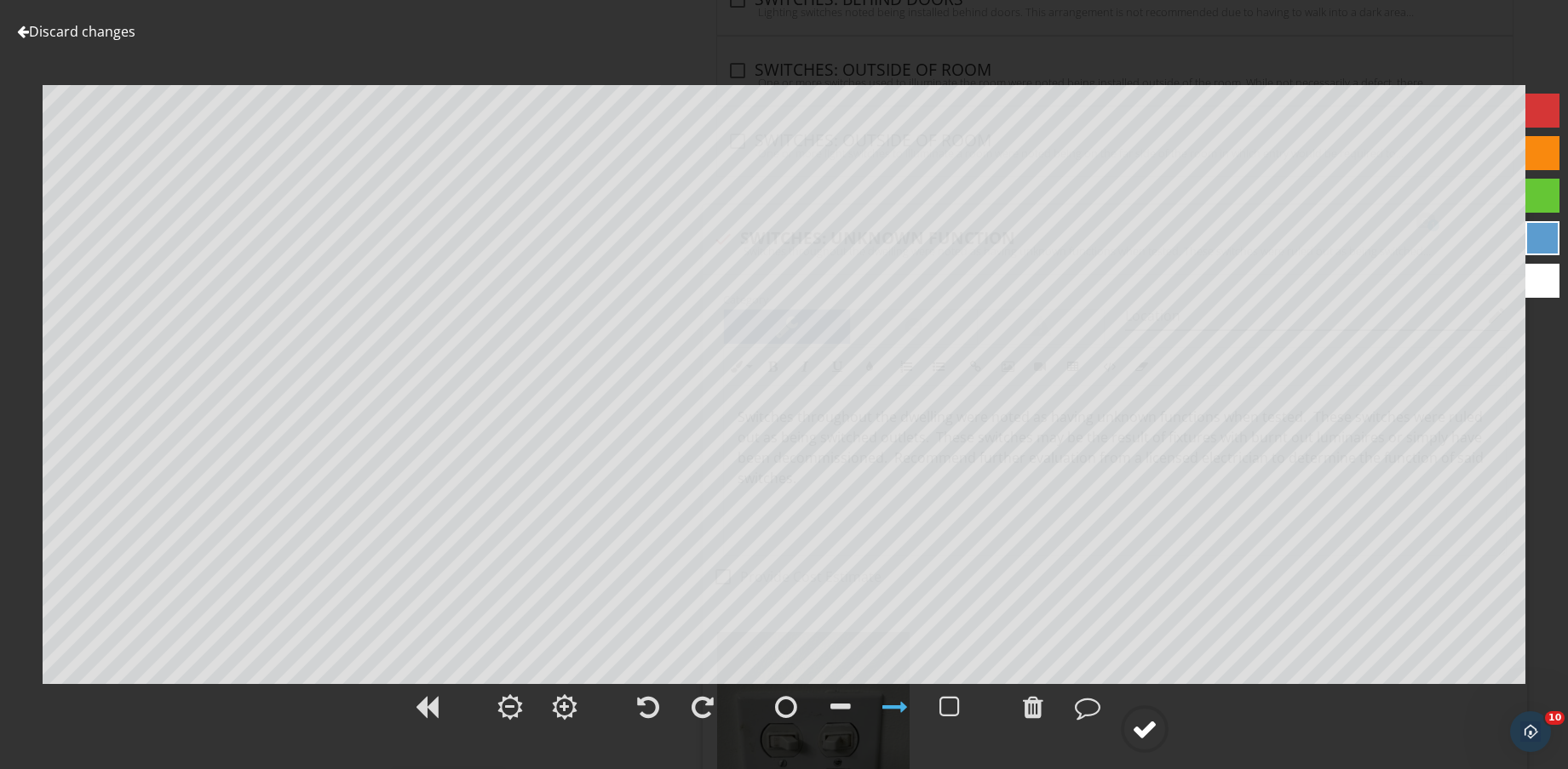
click at [1134, 732] on div at bounding box center [1144, 729] width 25 height 25
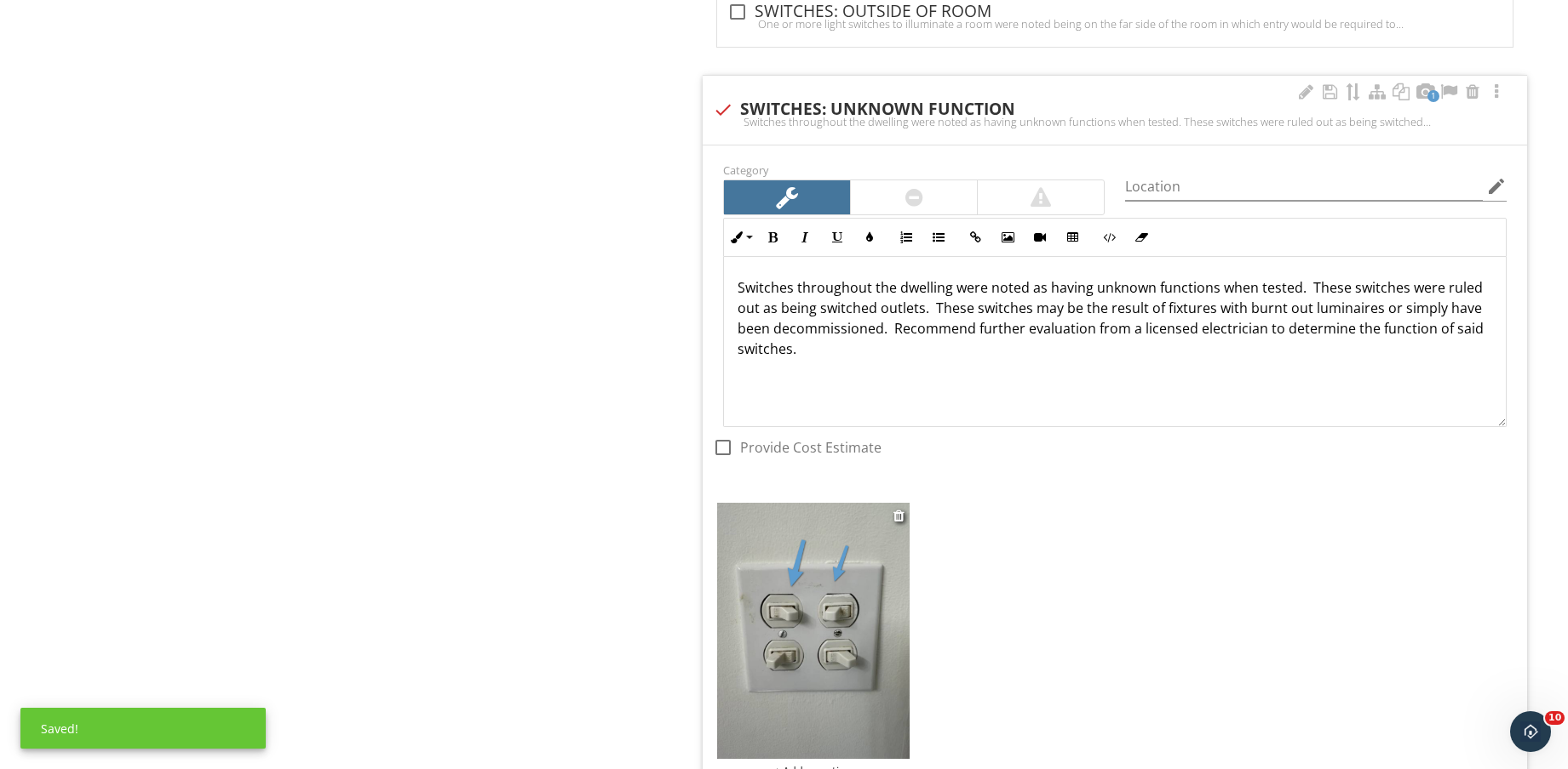
scroll to position [6405, 0]
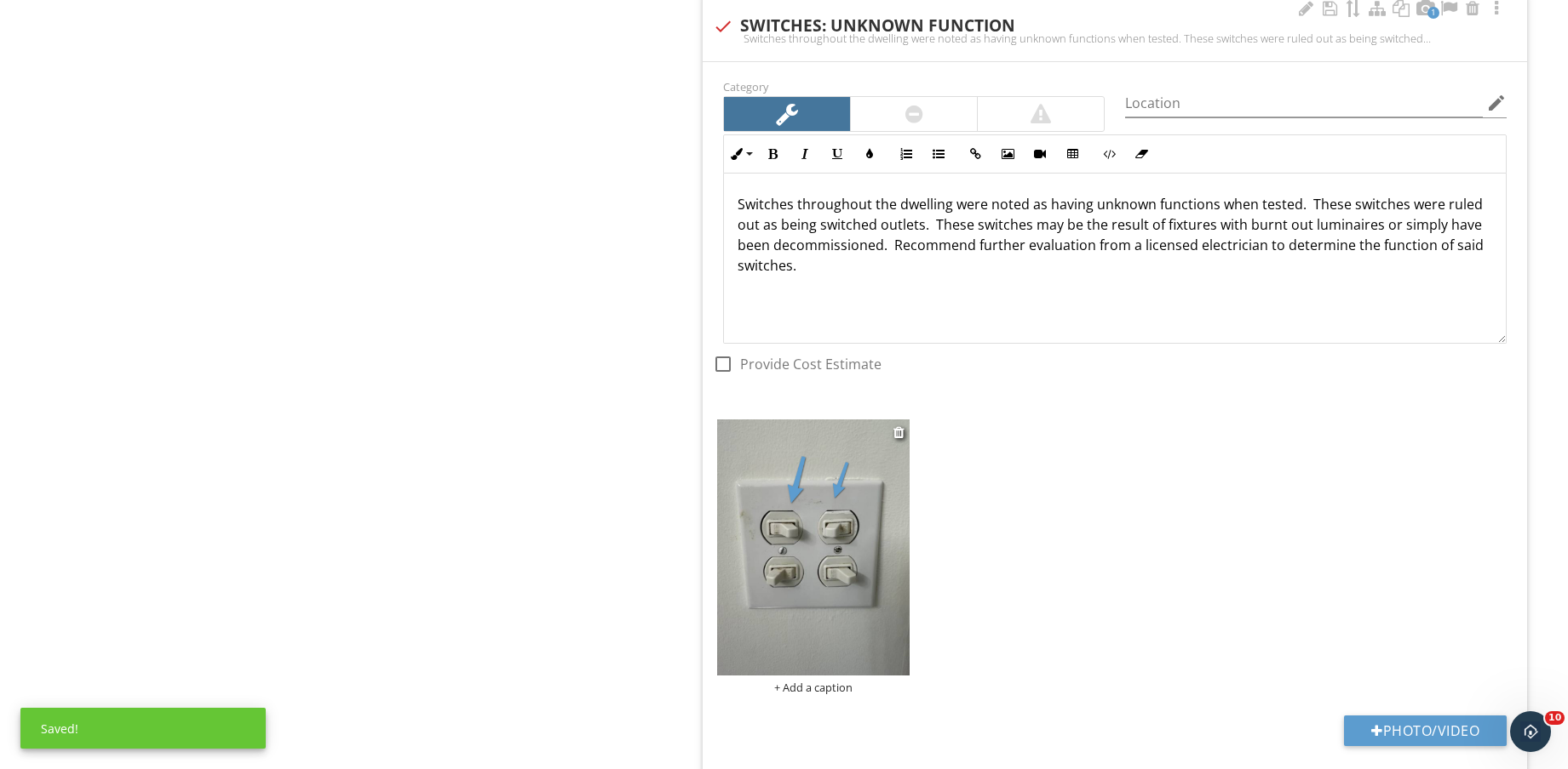
click at [818, 686] on div "+ Add a caption" at bounding box center [813, 687] width 193 height 14
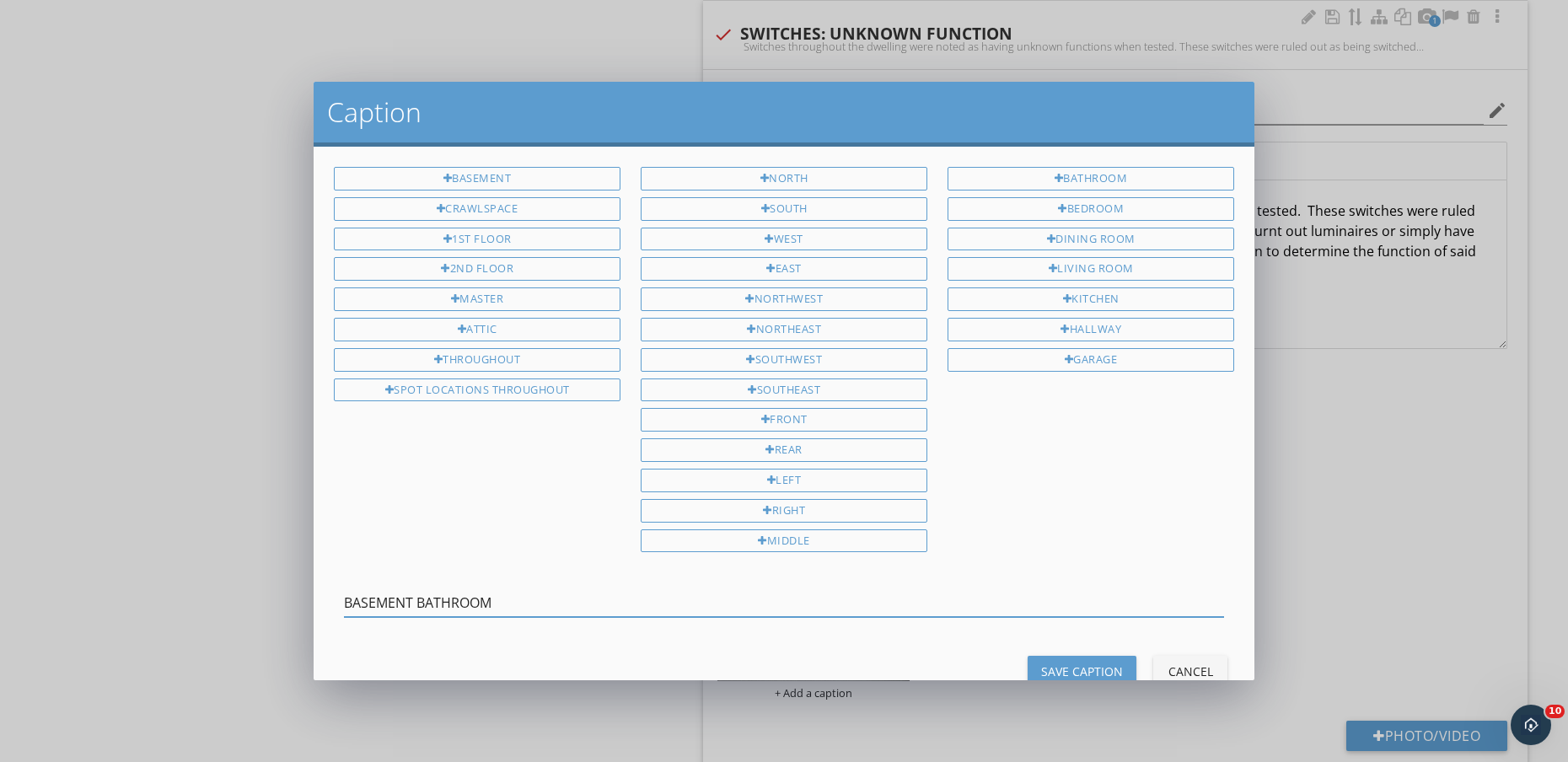
type input "BASEMENT BATHROOM"
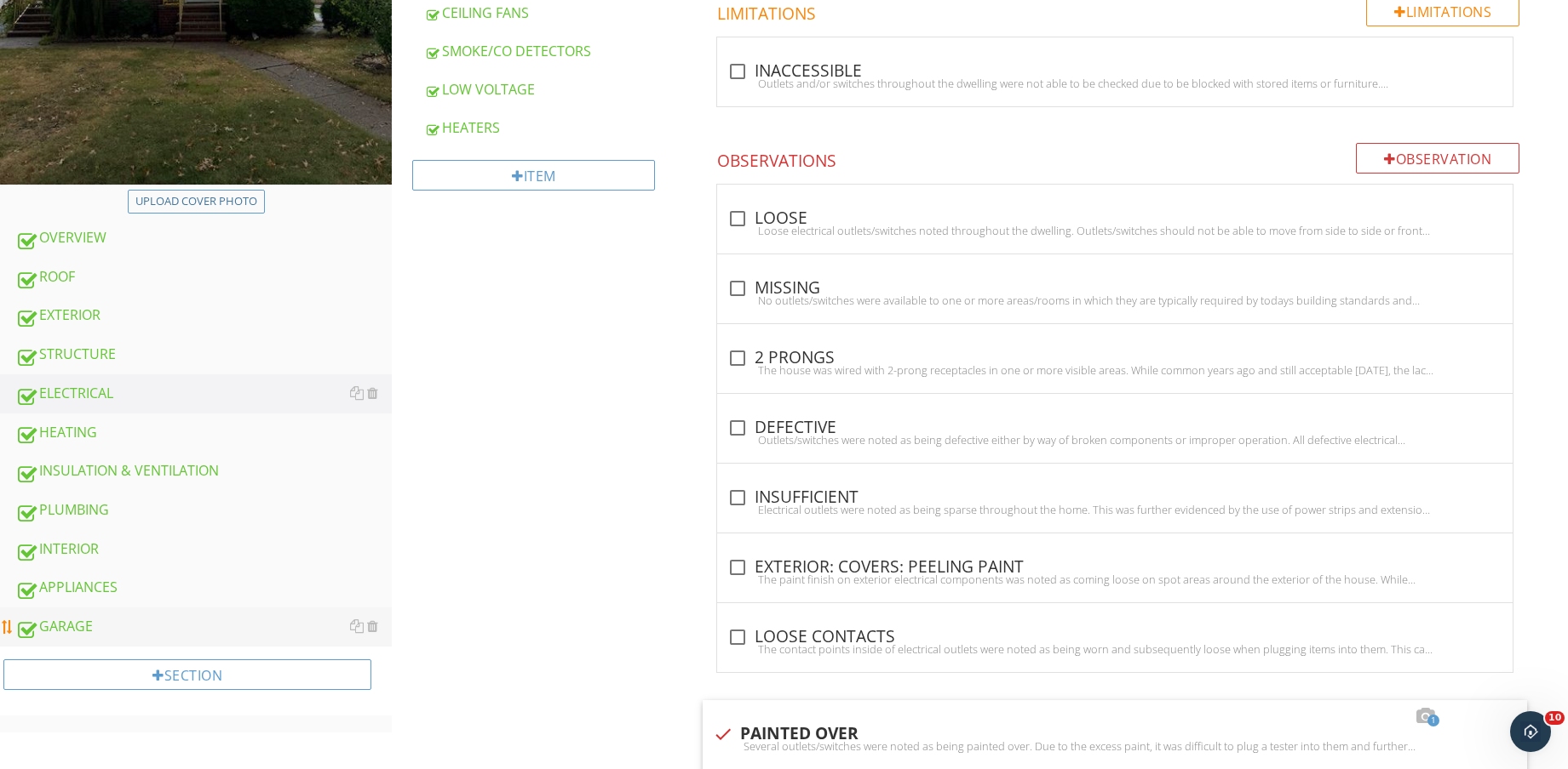
scroll to position [532, 0]
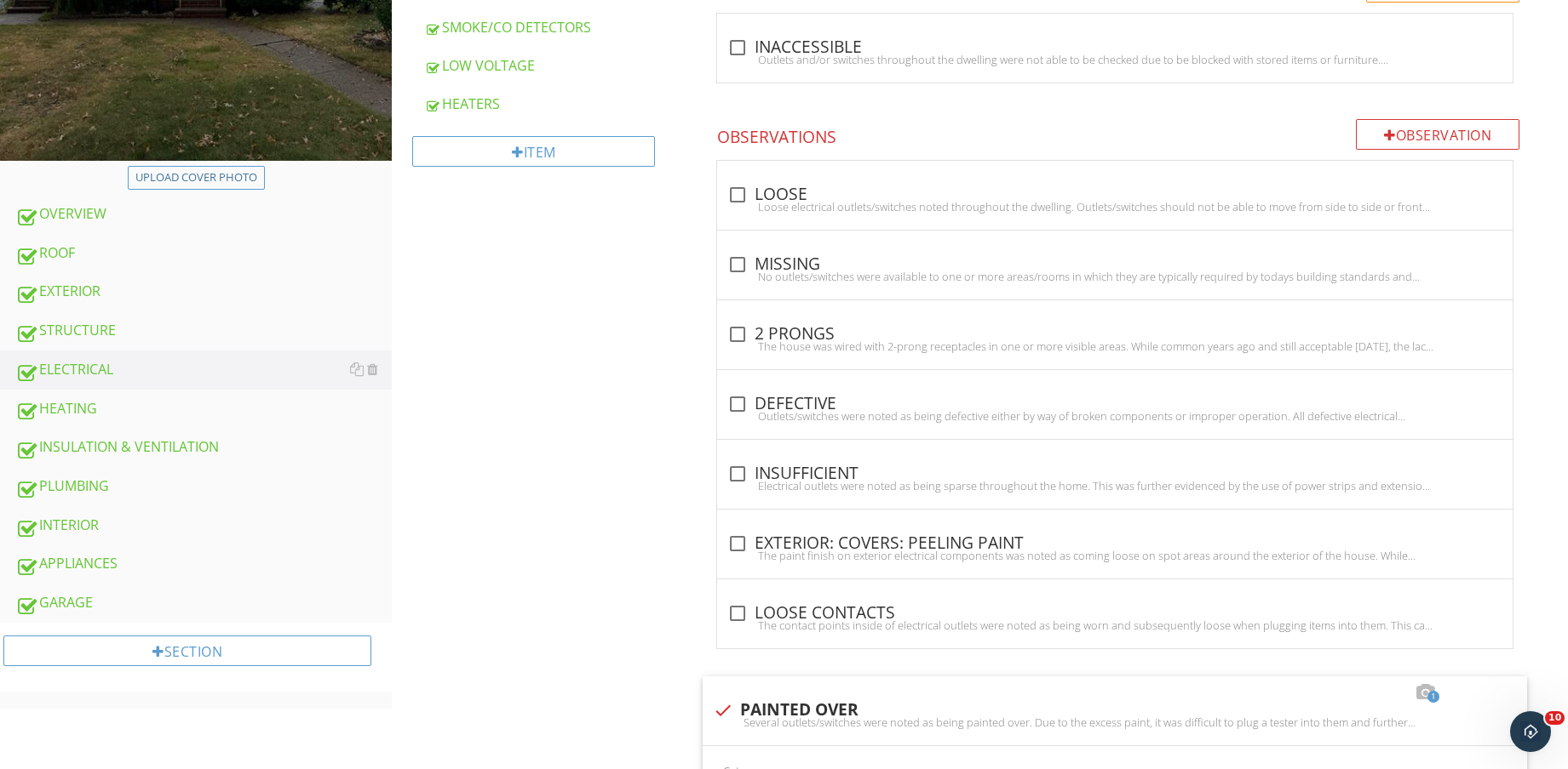
click at [154, 492] on div "PLUMBING" at bounding box center [203, 486] width 376 height 22
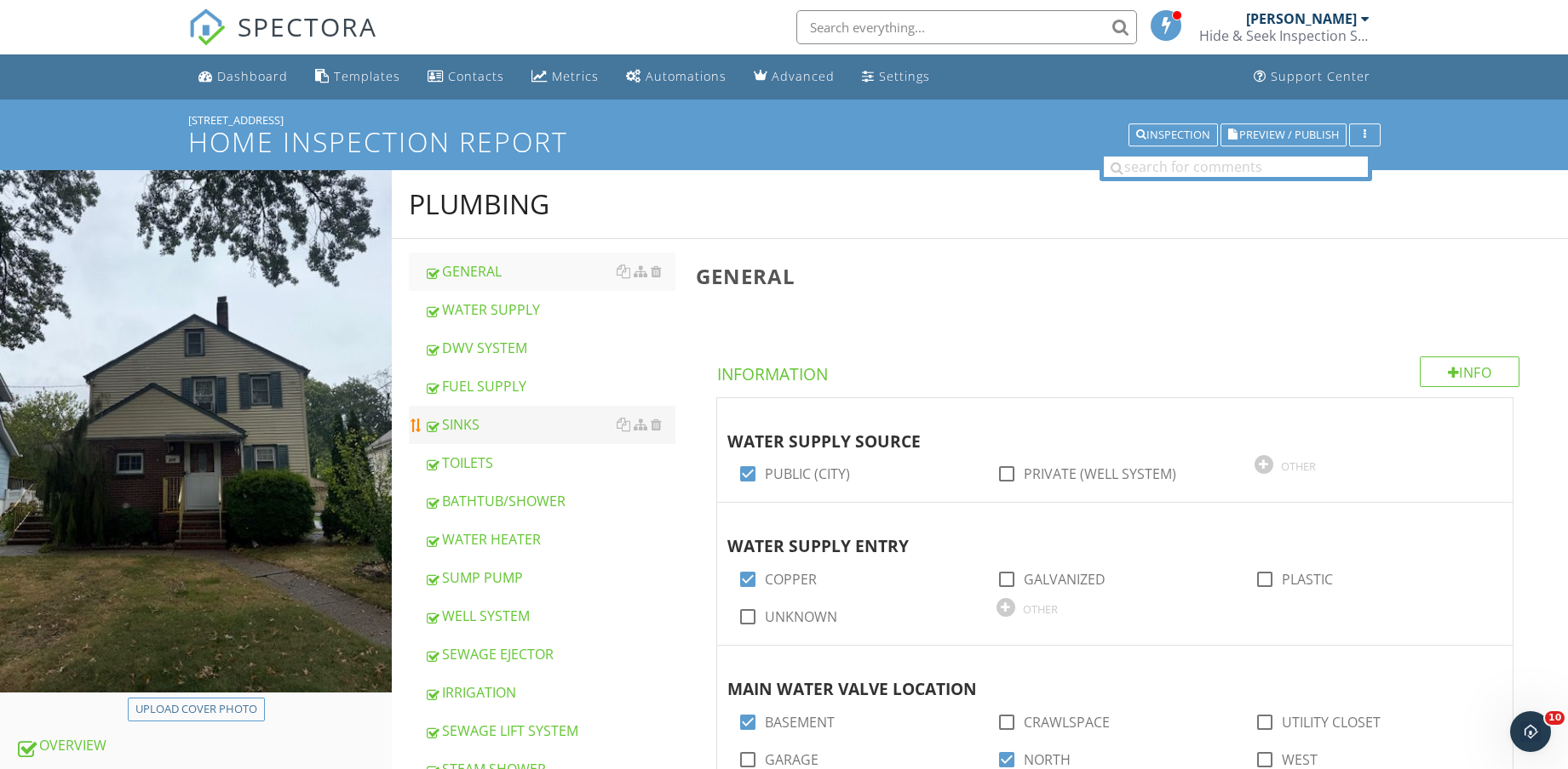
click at [508, 413] on link "SINKS" at bounding box center [550, 425] width 251 height 38
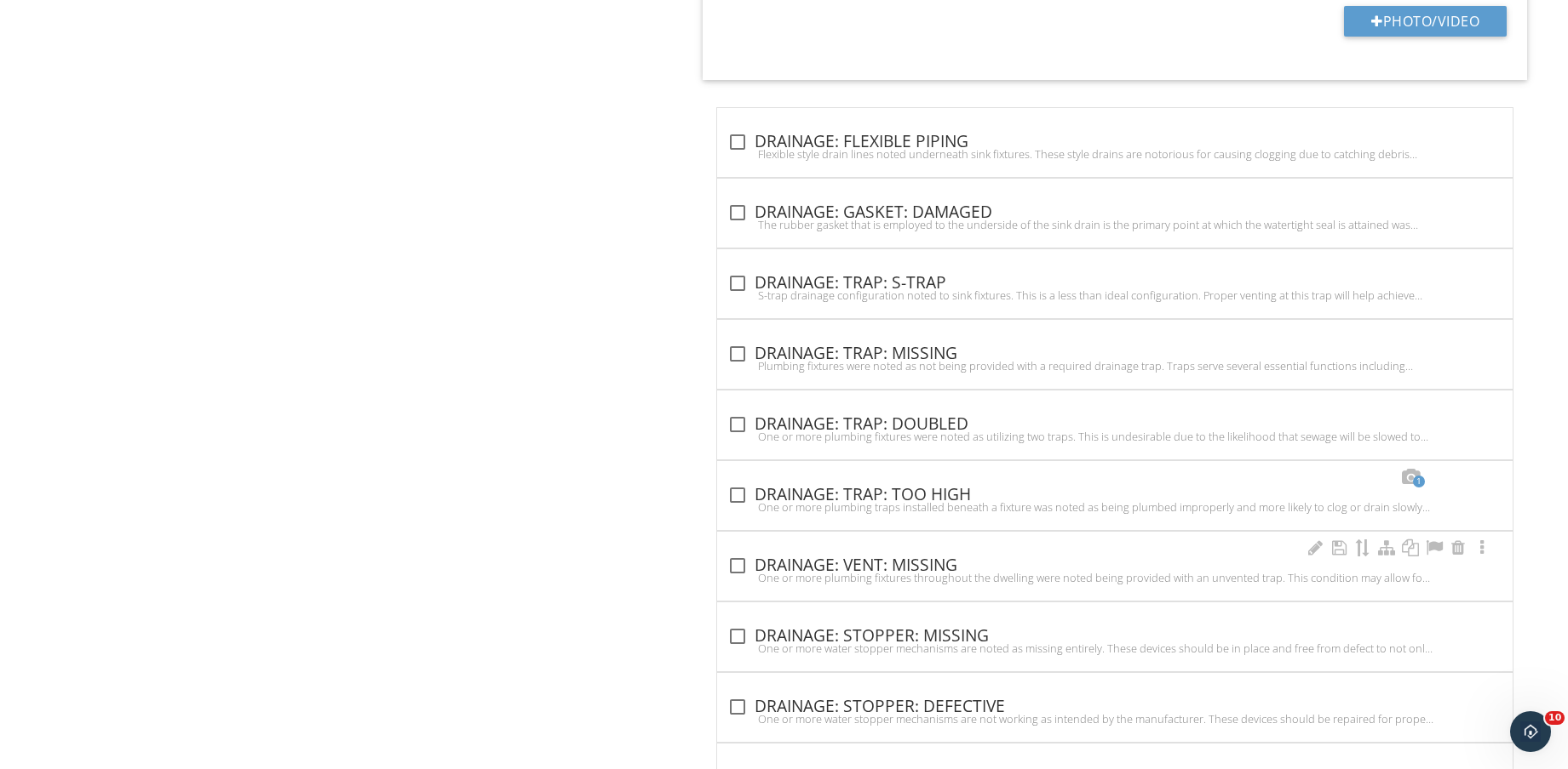
scroll to position [3680, 0]
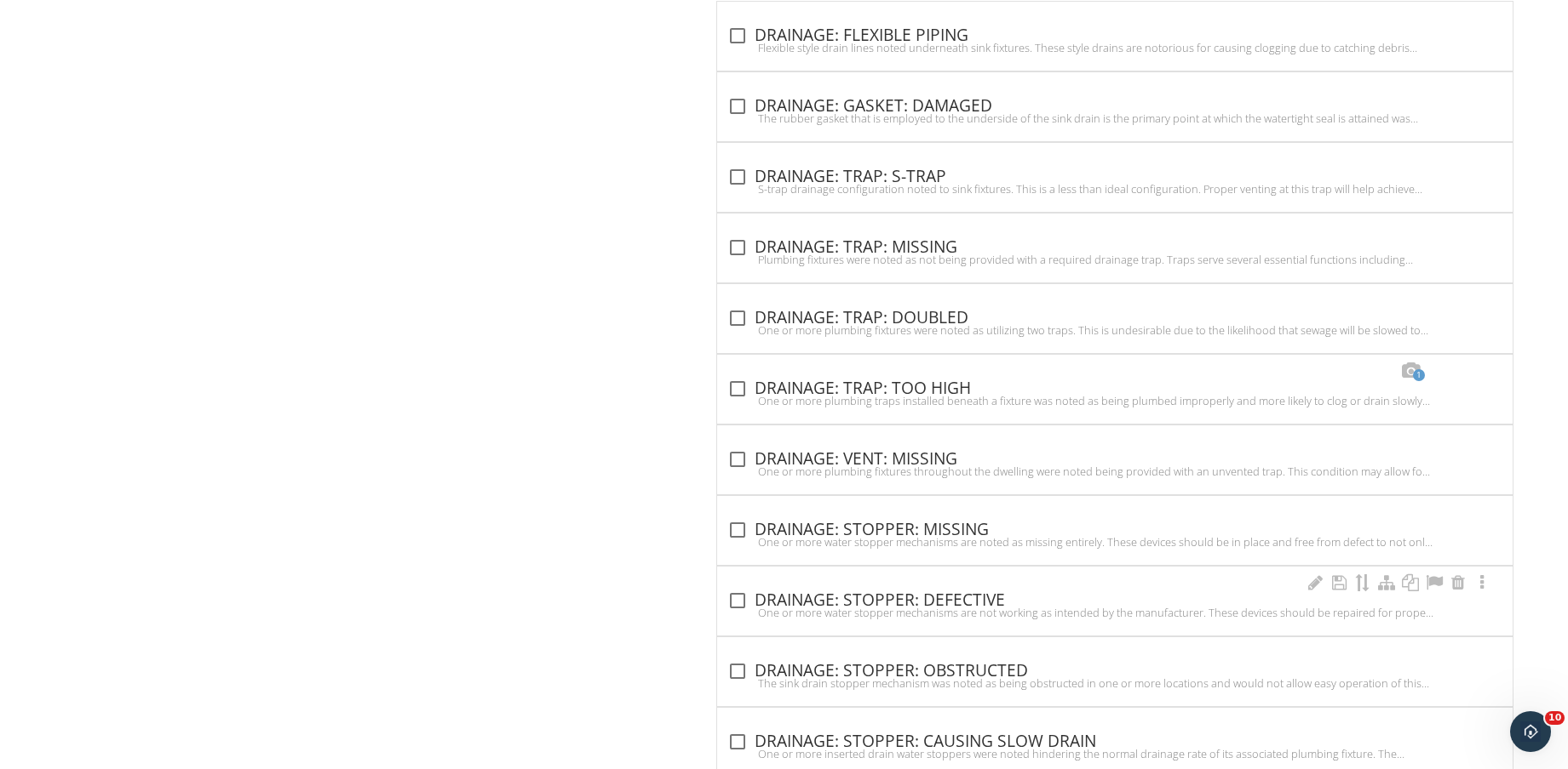
click at [948, 600] on div "check_box_outline_blank DRAINAGE: STOPPER: DEFECTIVE" at bounding box center [1115, 601] width 775 height 20
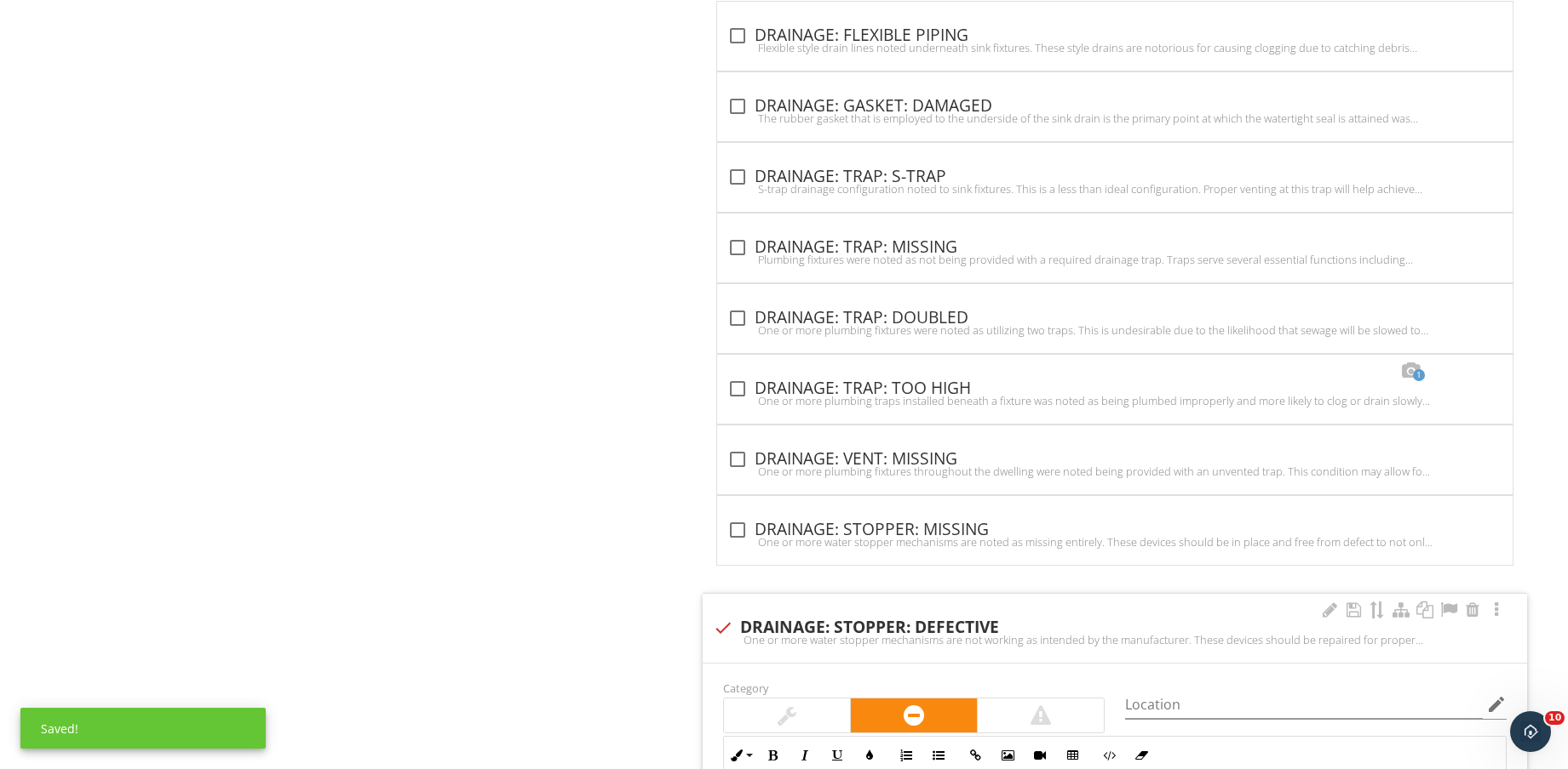
click at [946, 628] on div "check DRAINAGE: STOPPER: DEFECTIVE" at bounding box center [1115, 628] width 803 height 20
checkbox input "true"
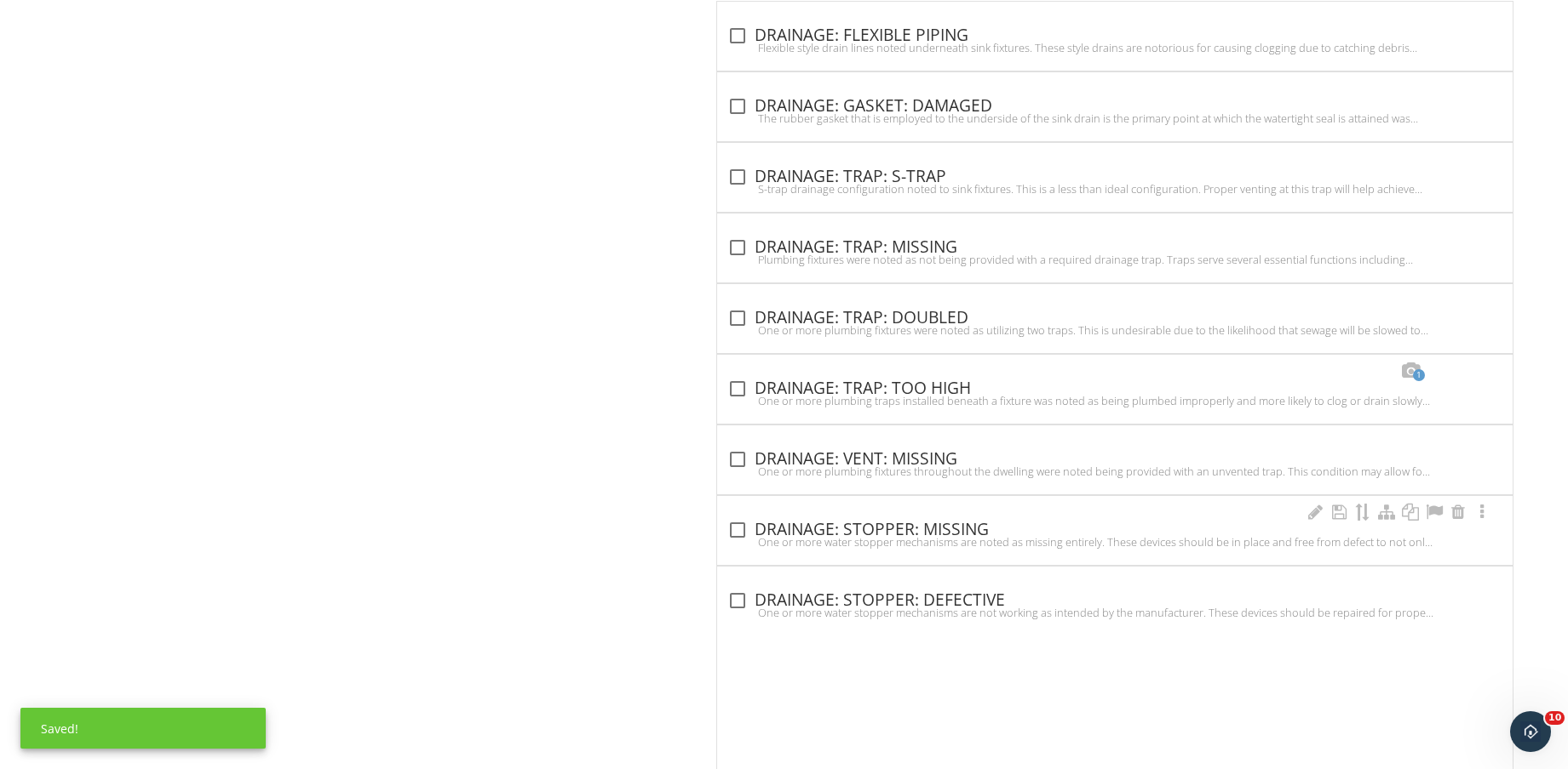
click at [945, 530] on div "check_box_outline_blank DRAINAGE: STOPPER: MISSING" at bounding box center [1115, 530] width 775 height 20
checkbox input "true"
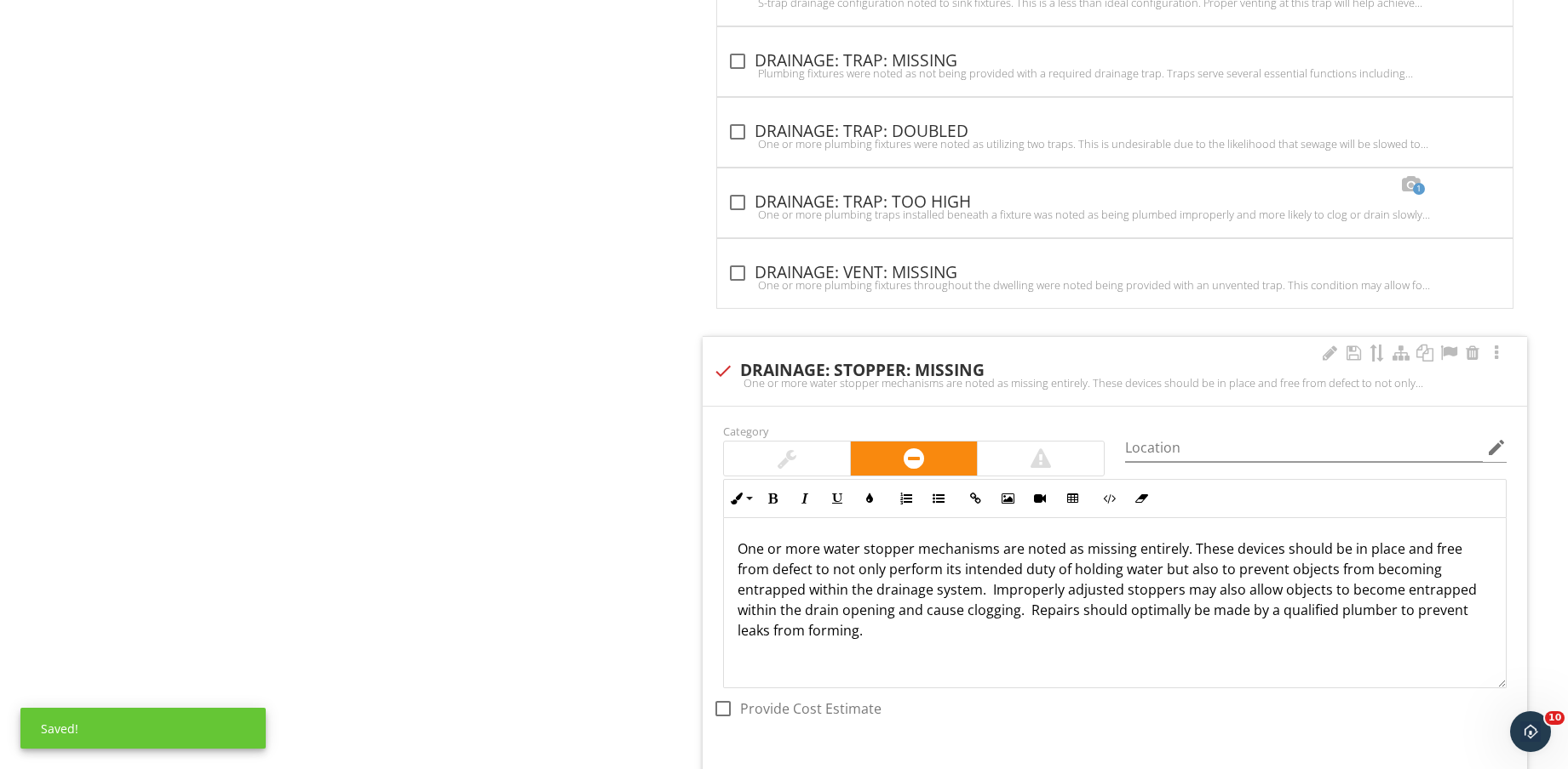
scroll to position [3999, 0]
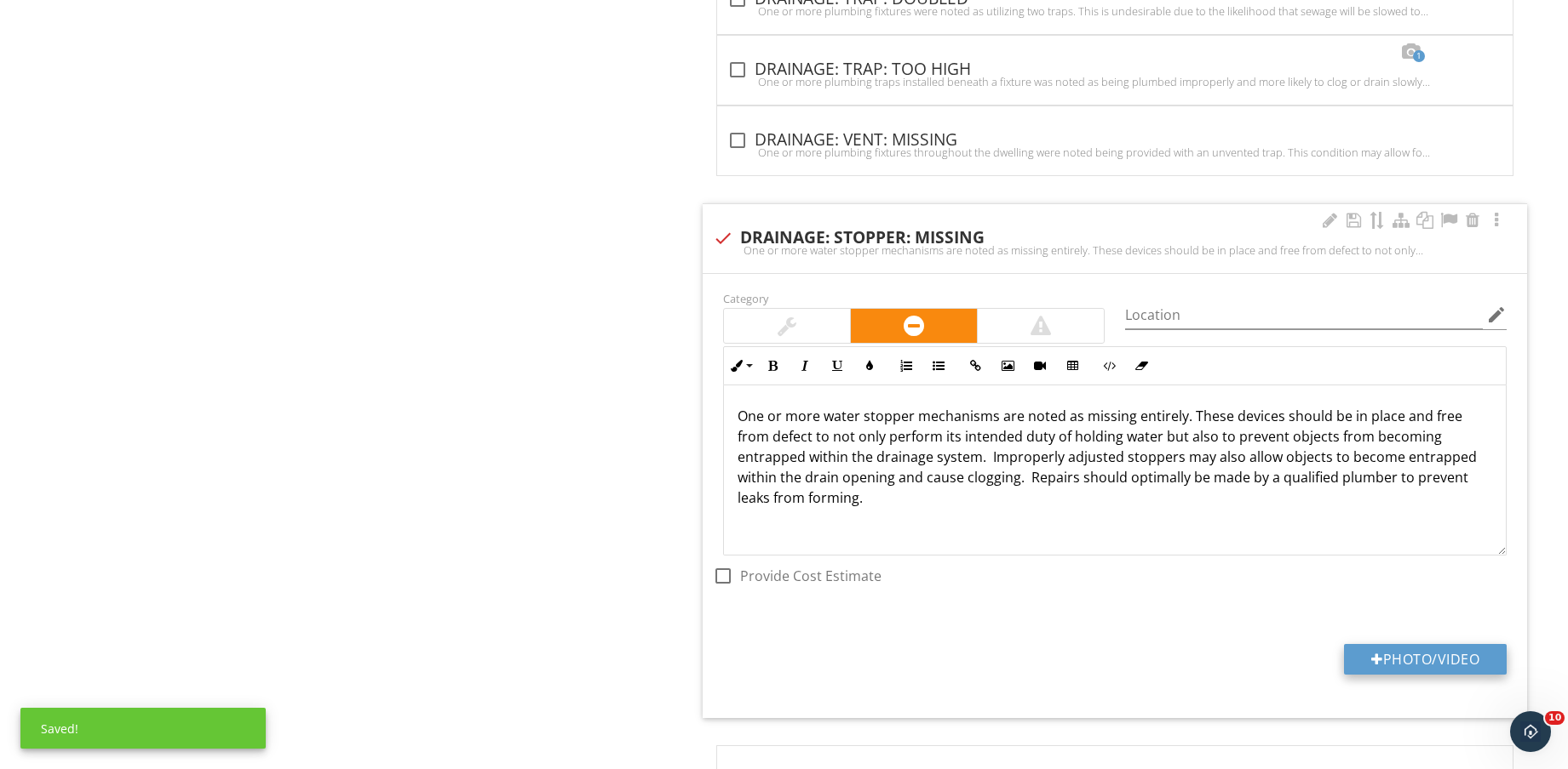
click at [1414, 671] on button "Photo/Video" at bounding box center [1424, 660] width 162 height 31
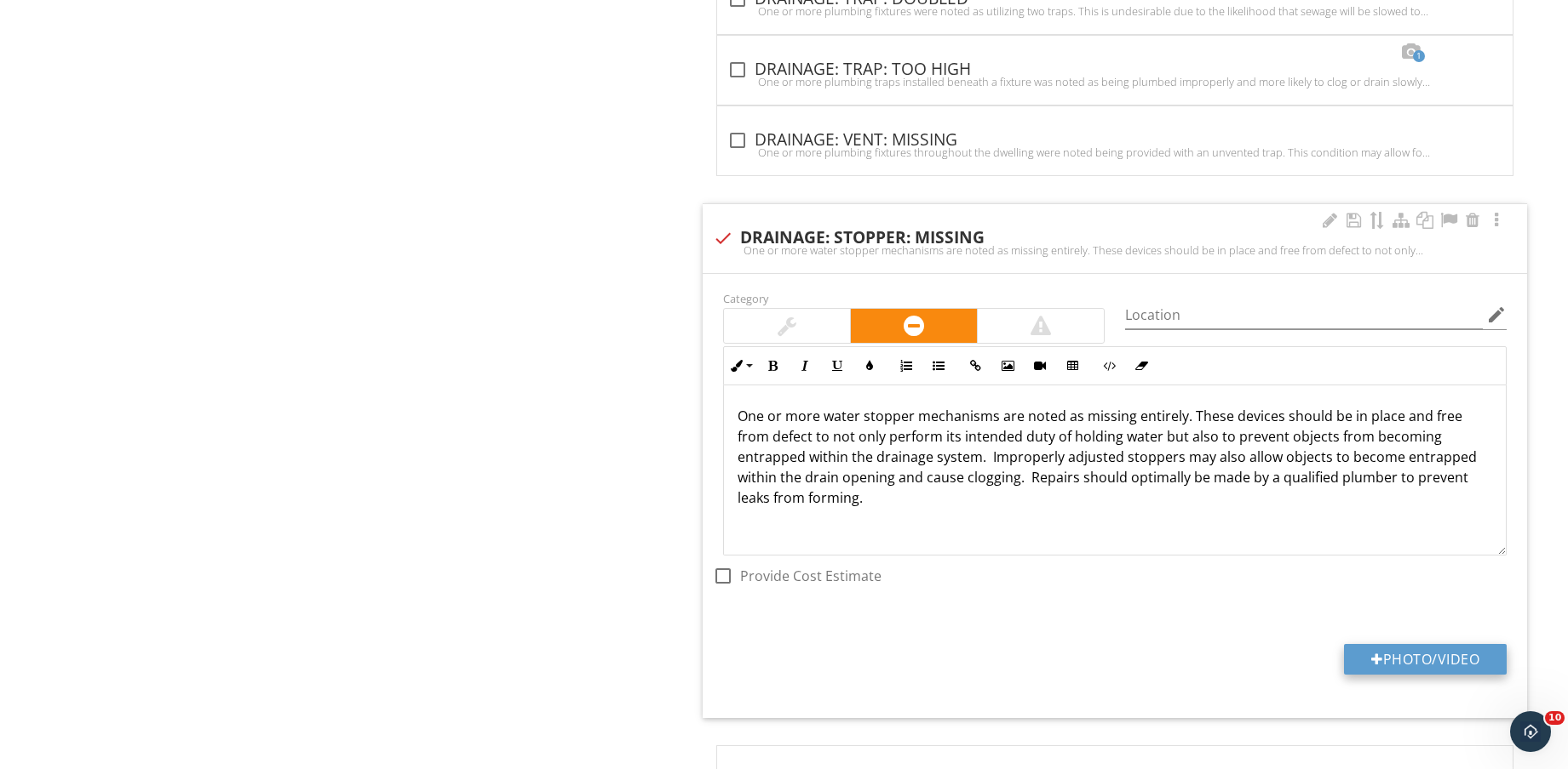
type input "C:\fakepath\IMG_8656.jpg"
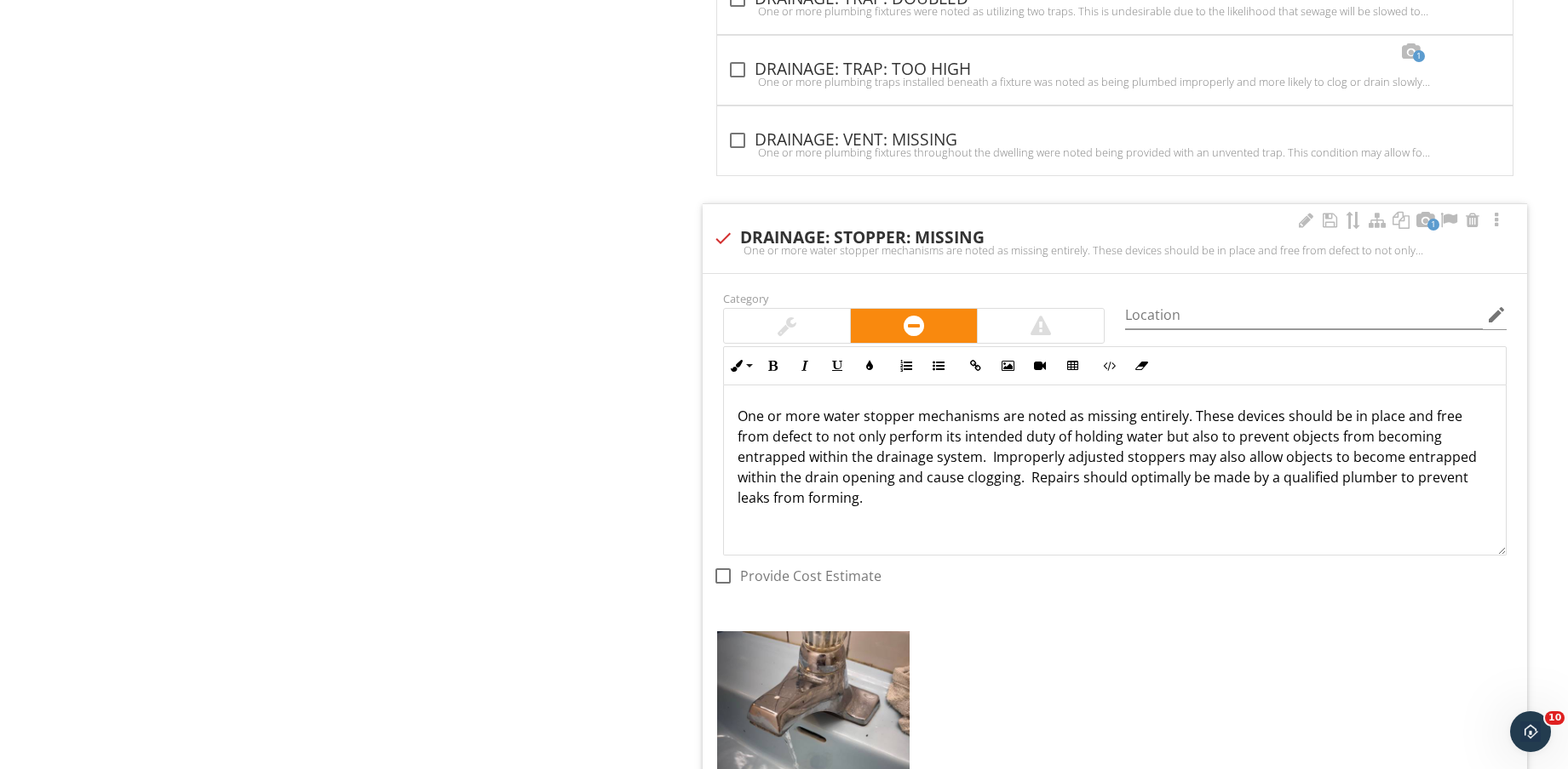
click at [789, 326] on div at bounding box center [786, 326] width 18 height 20
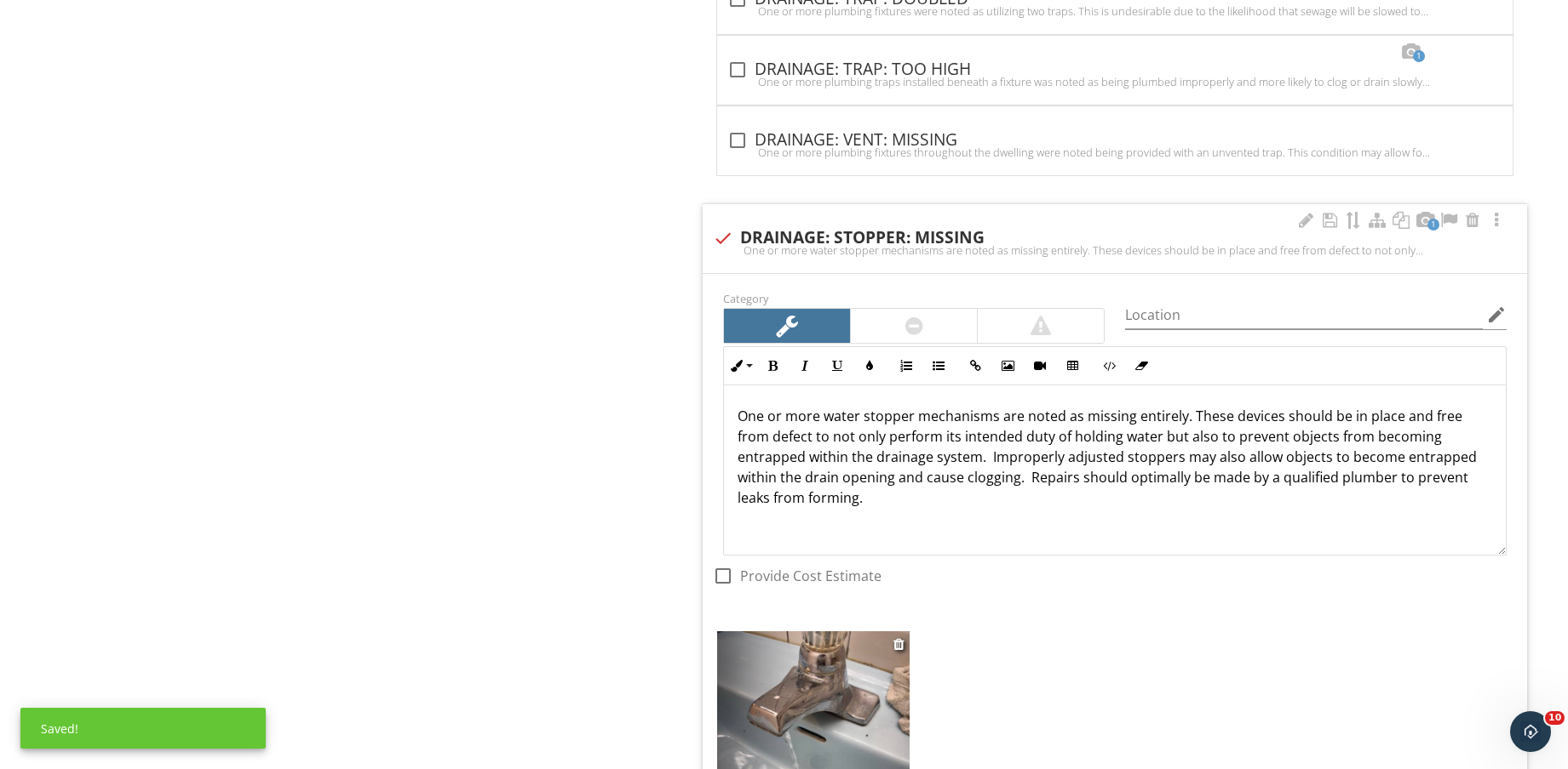
click at [835, 679] on img at bounding box center [813, 759] width 193 height 256
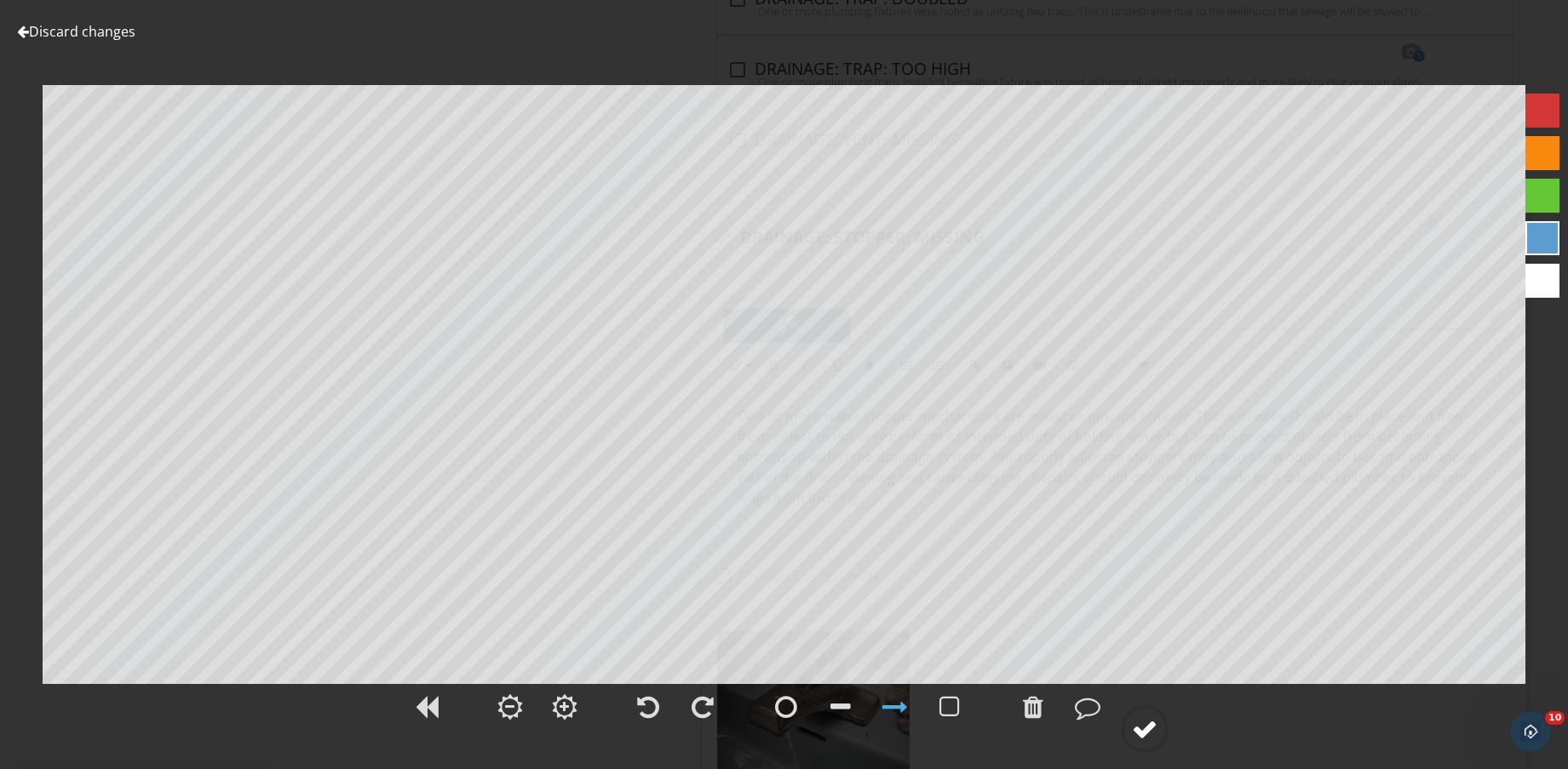
click at [1157, 741] on div at bounding box center [1144, 729] width 25 height 25
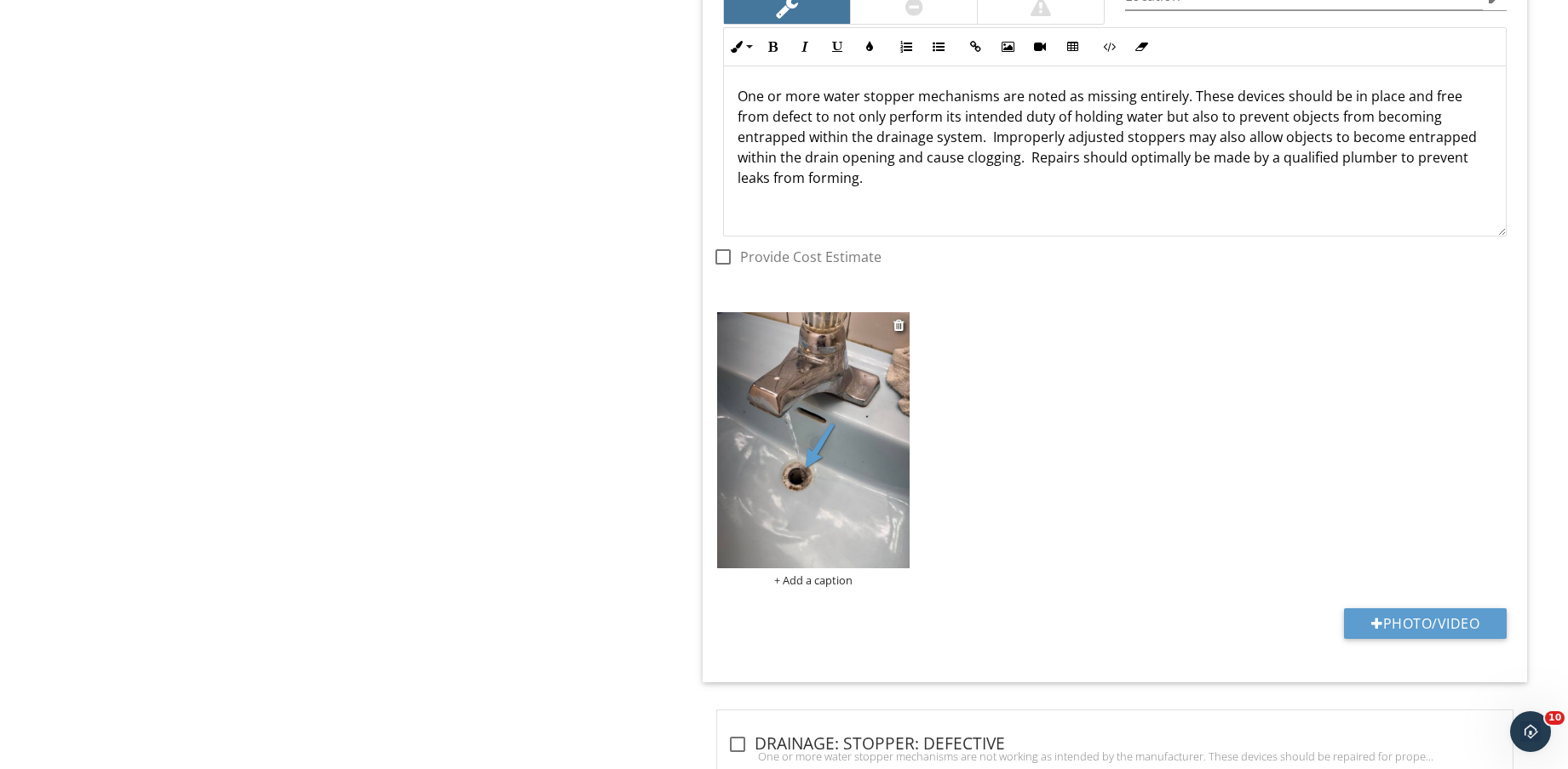
scroll to position [4212, 0]
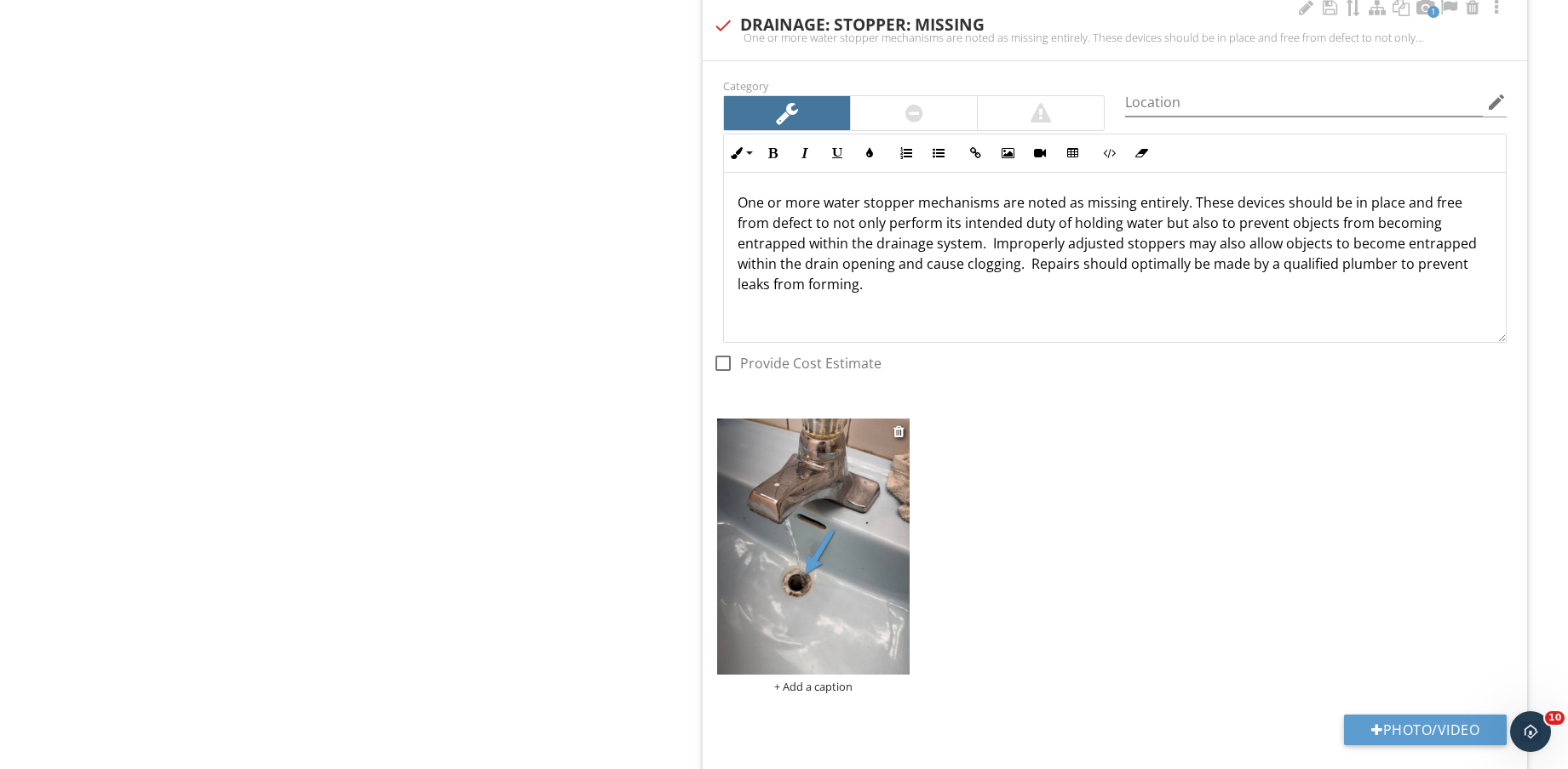
click at [819, 686] on div "+ Add a caption" at bounding box center [813, 686] width 193 height 14
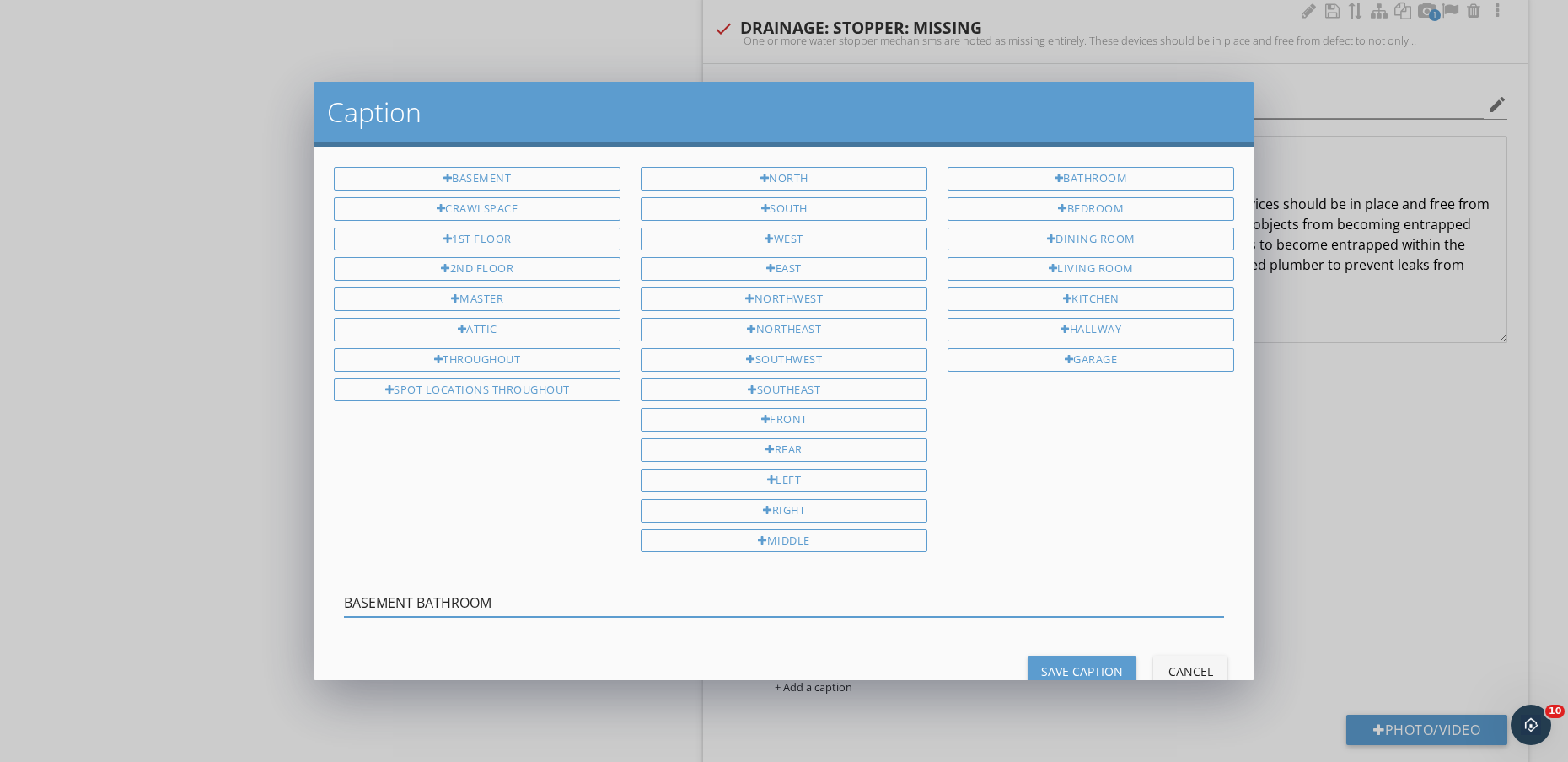
type input "BASEMENT BATHROOM"
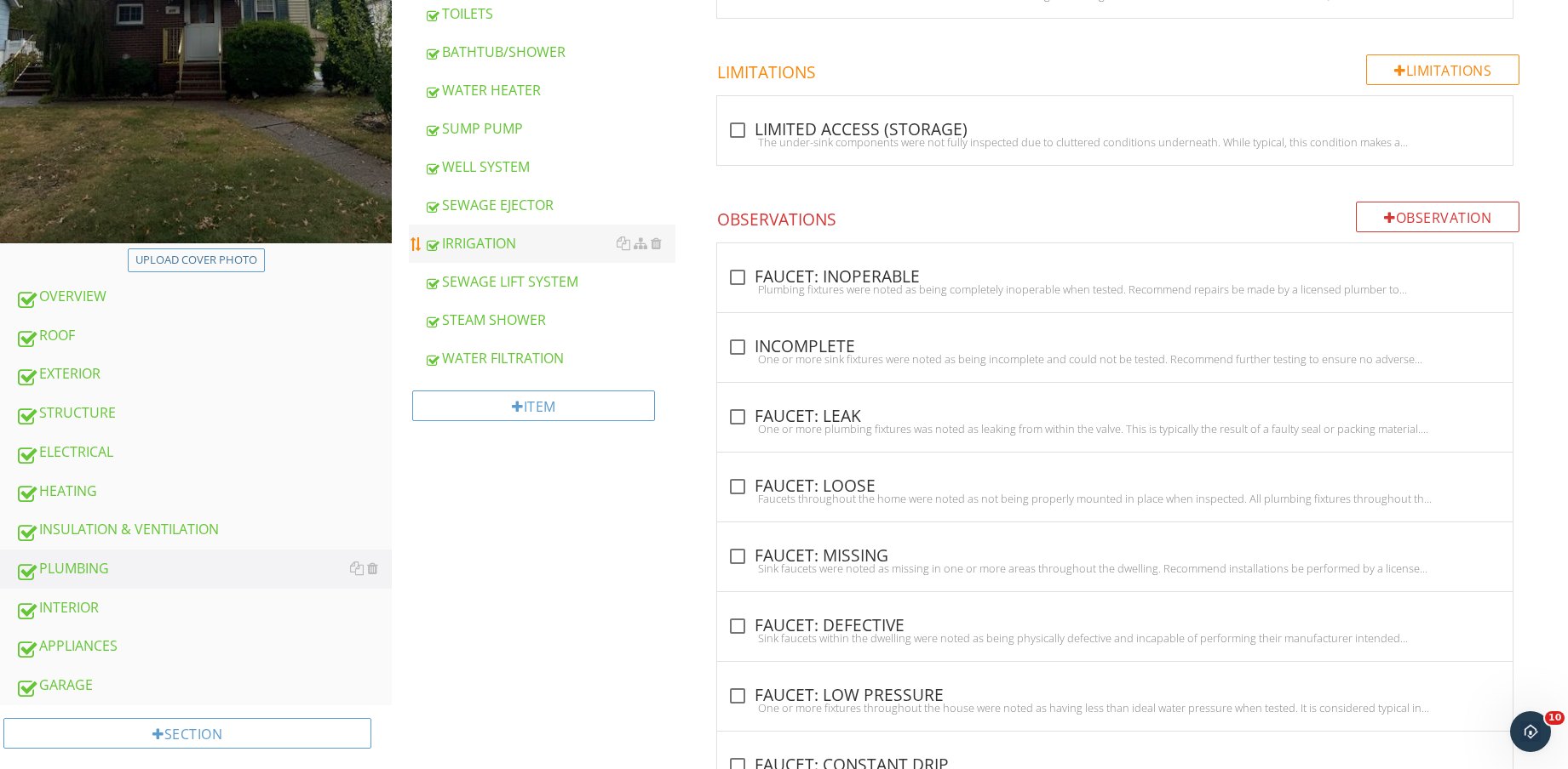
scroll to position [319, 0]
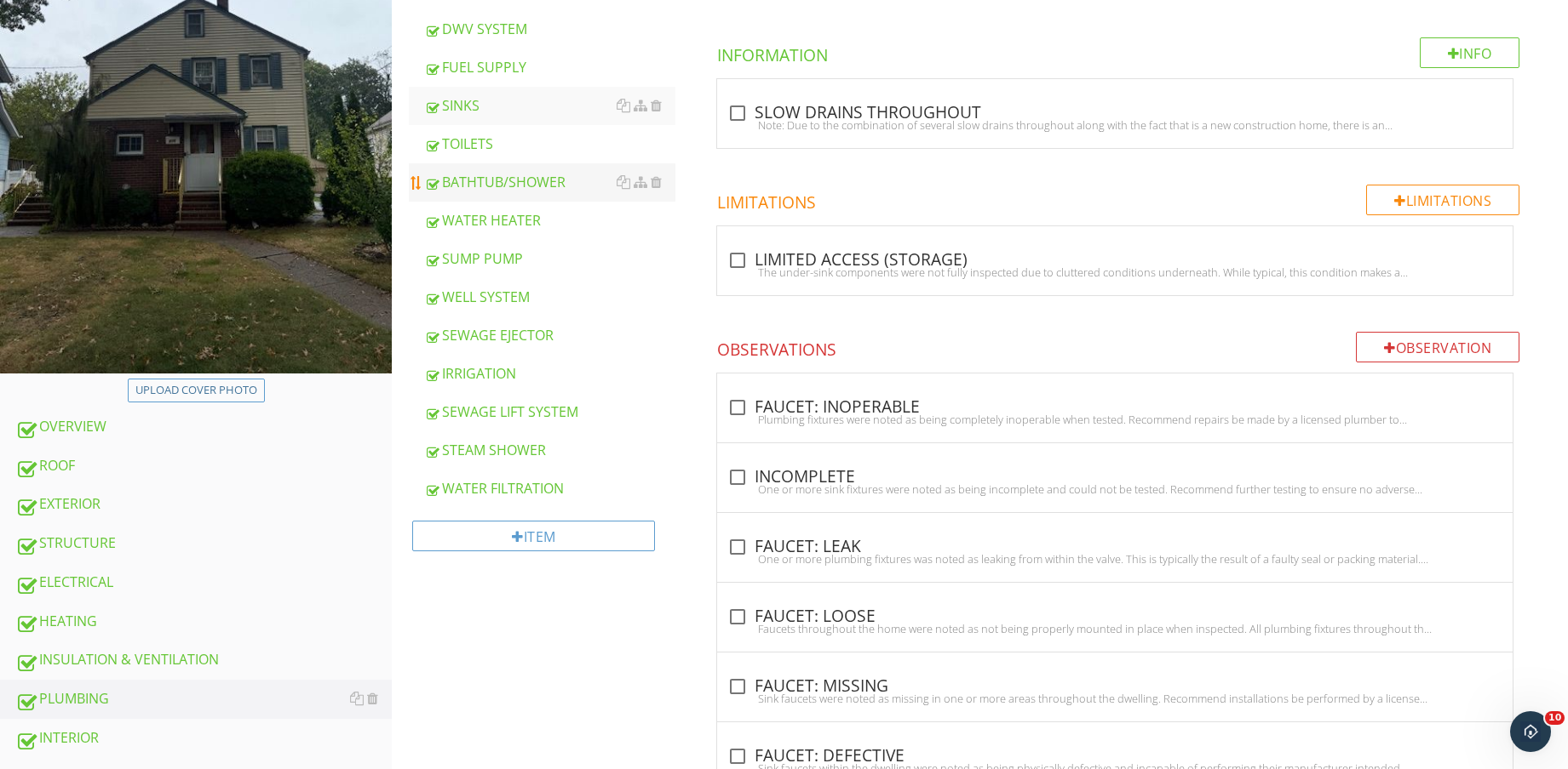
click at [532, 186] on div "BATHTUB/SHOWER" at bounding box center [550, 182] width 251 height 20
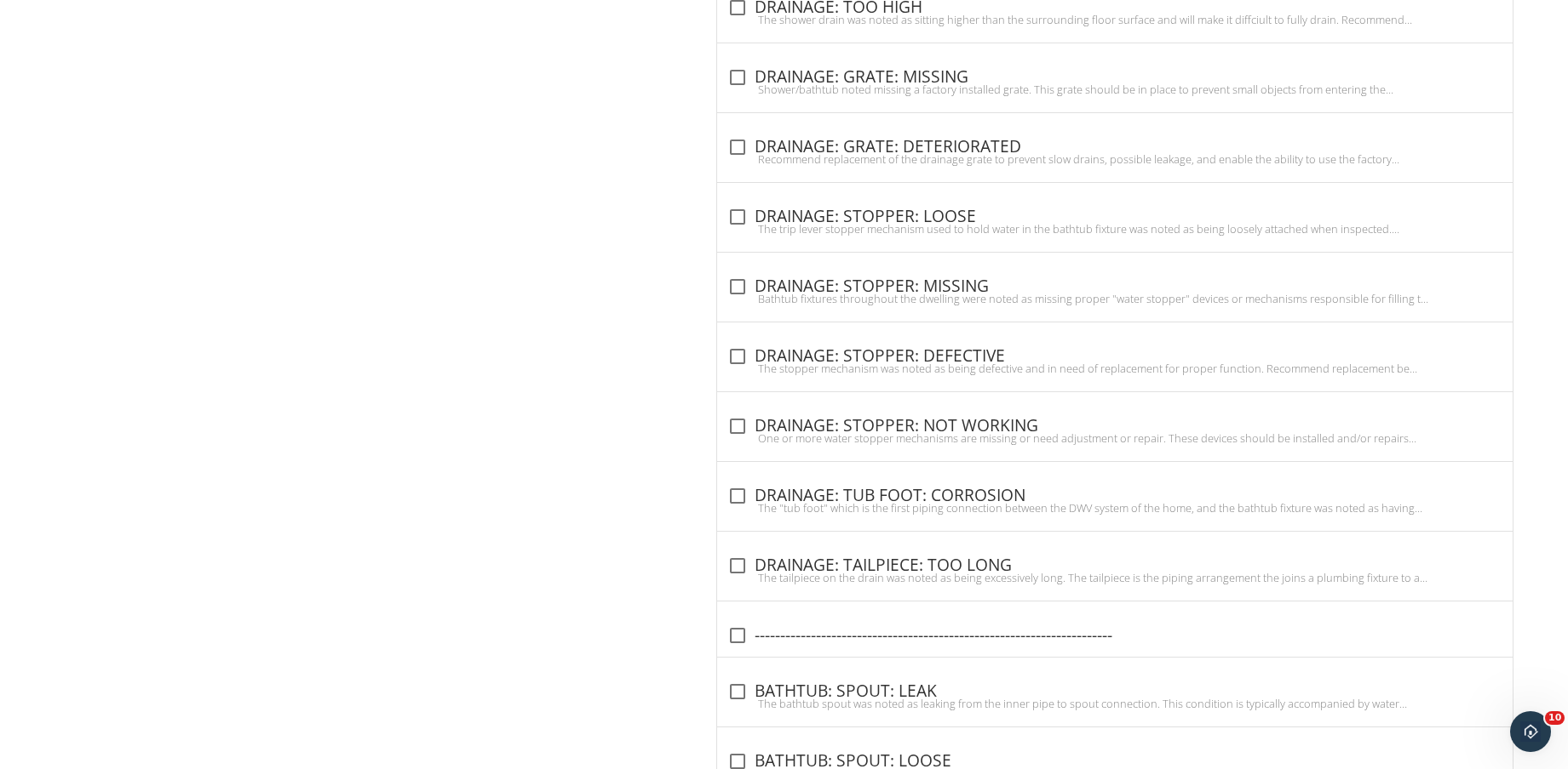
scroll to position [3311, 0]
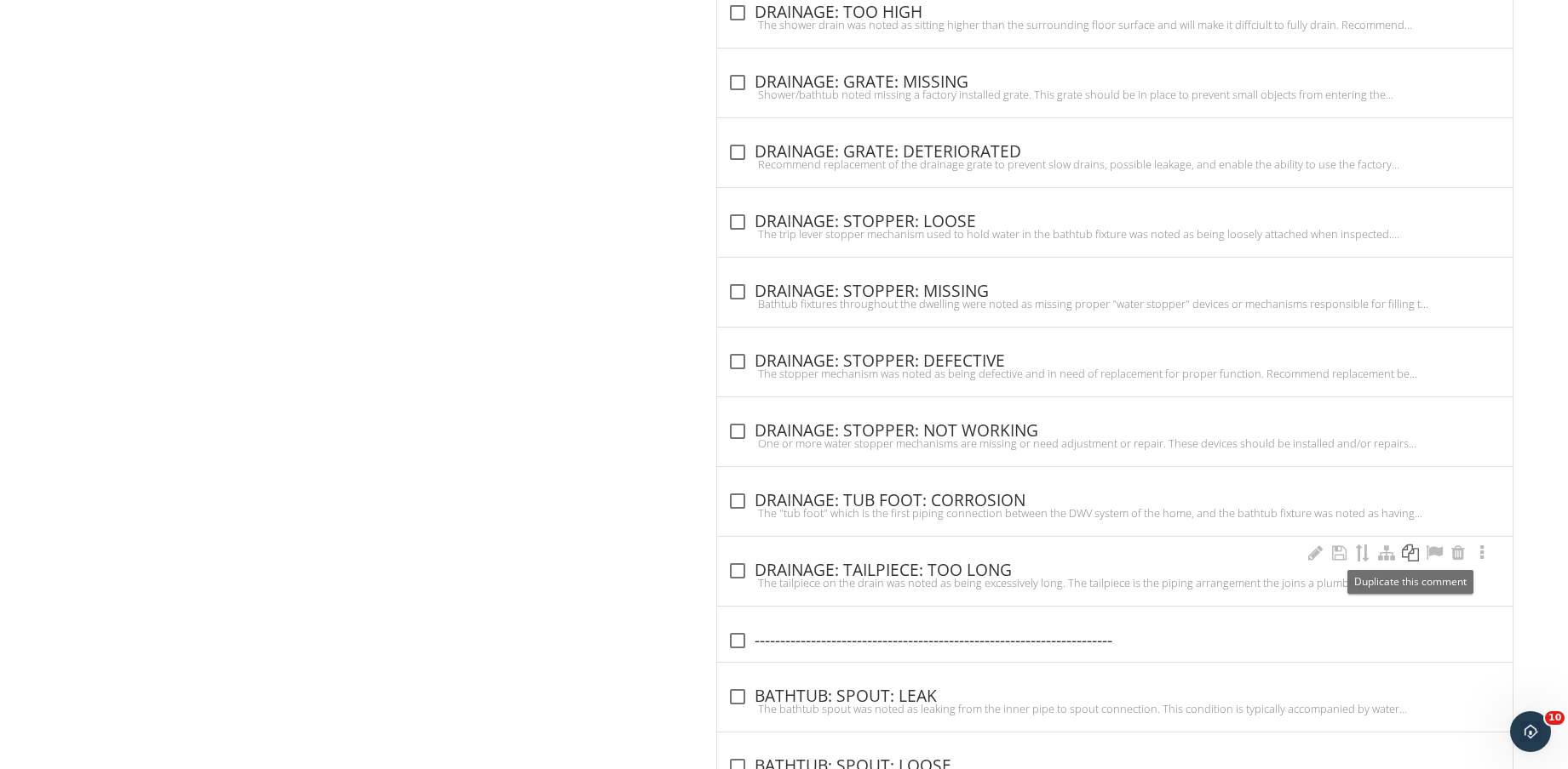
click at [1410, 549] on div at bounding box center [1409, 553] width 20 height 17
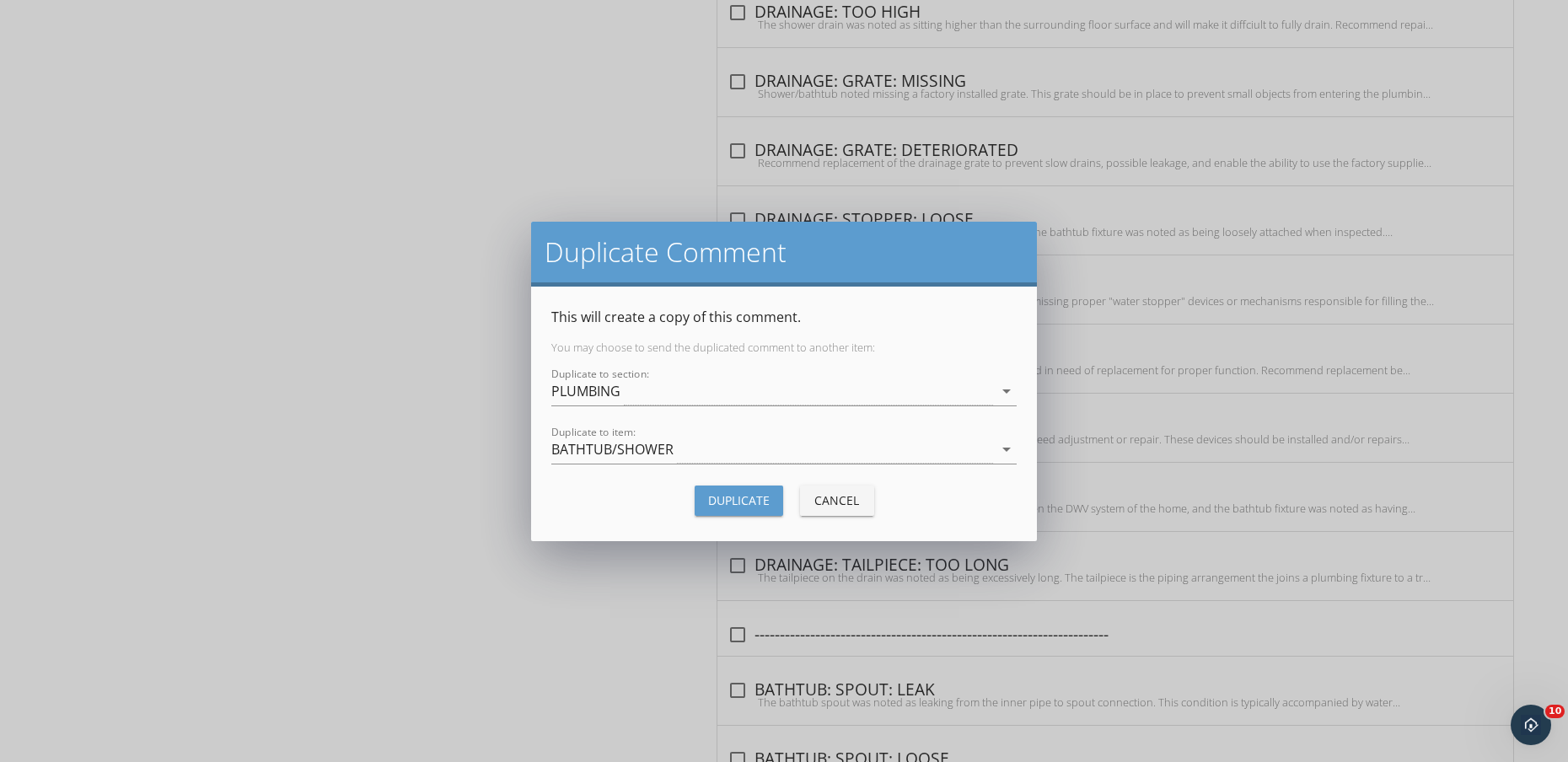
click at [757, 504] on div "Duplicate" at bounding box center [739, 500] width 62 height 17
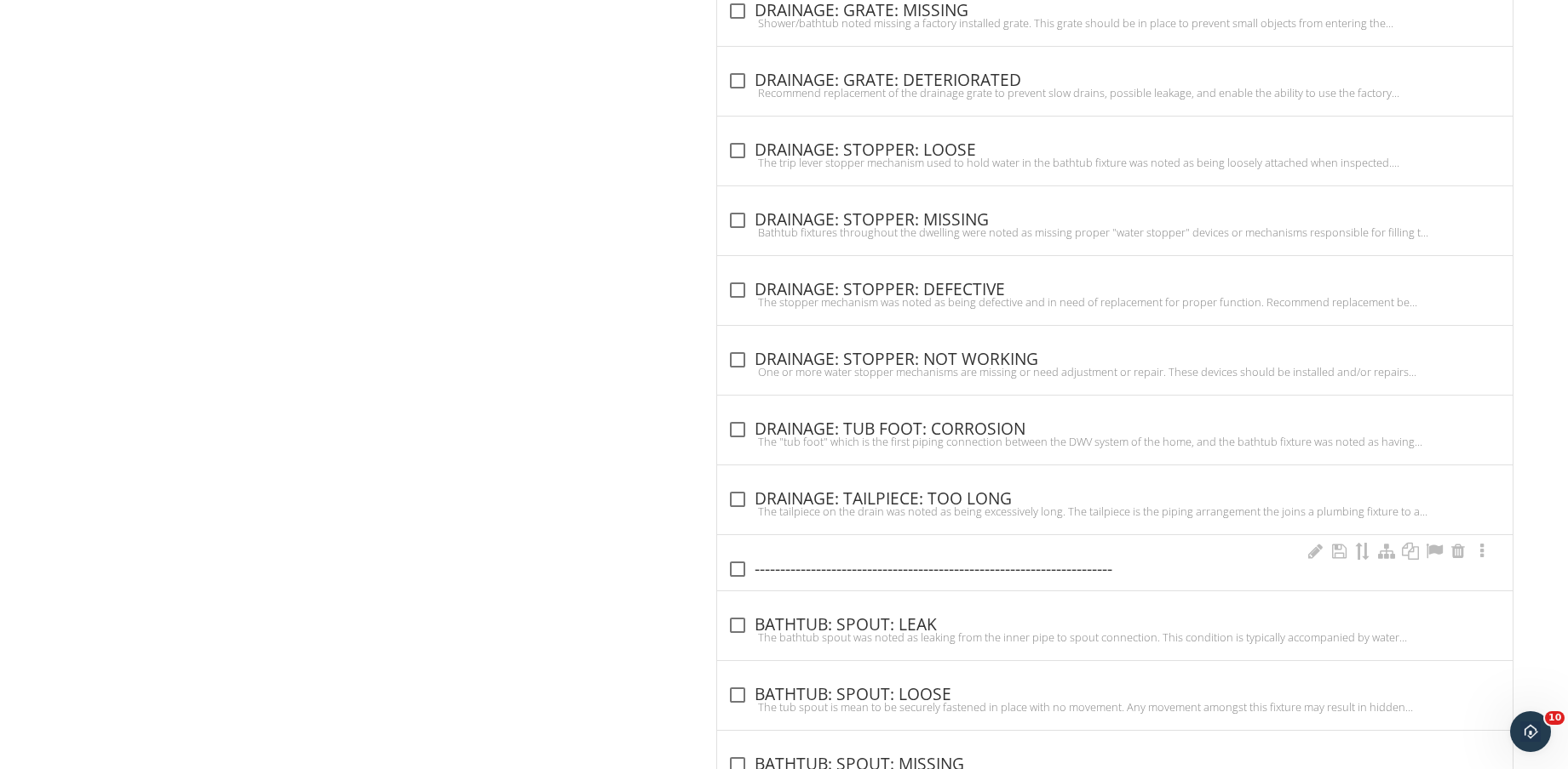
scroll to position [3417, 0]
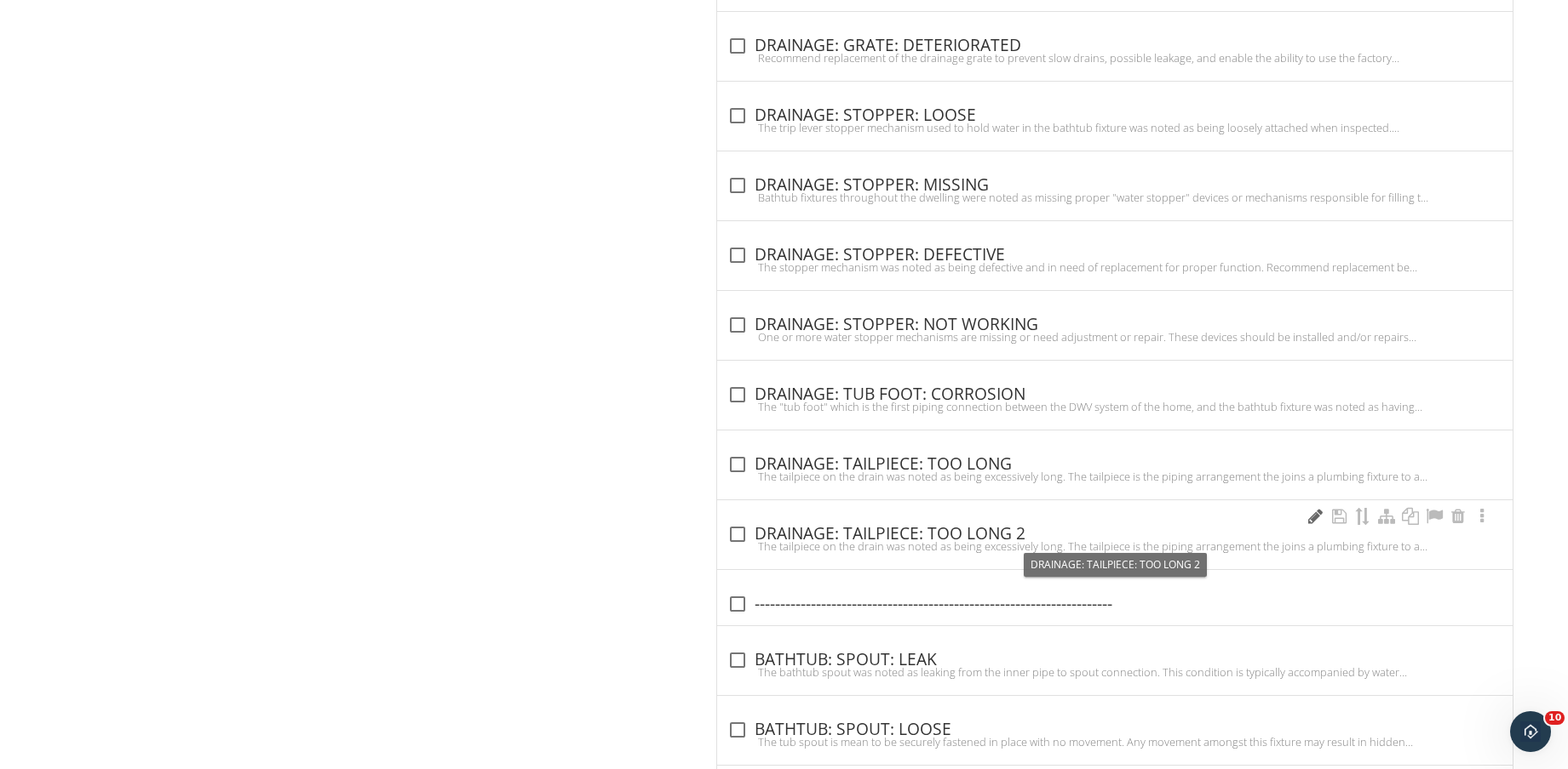
click at [1309, 517] on div at bounding box center [1314, 517] width 20 height 17
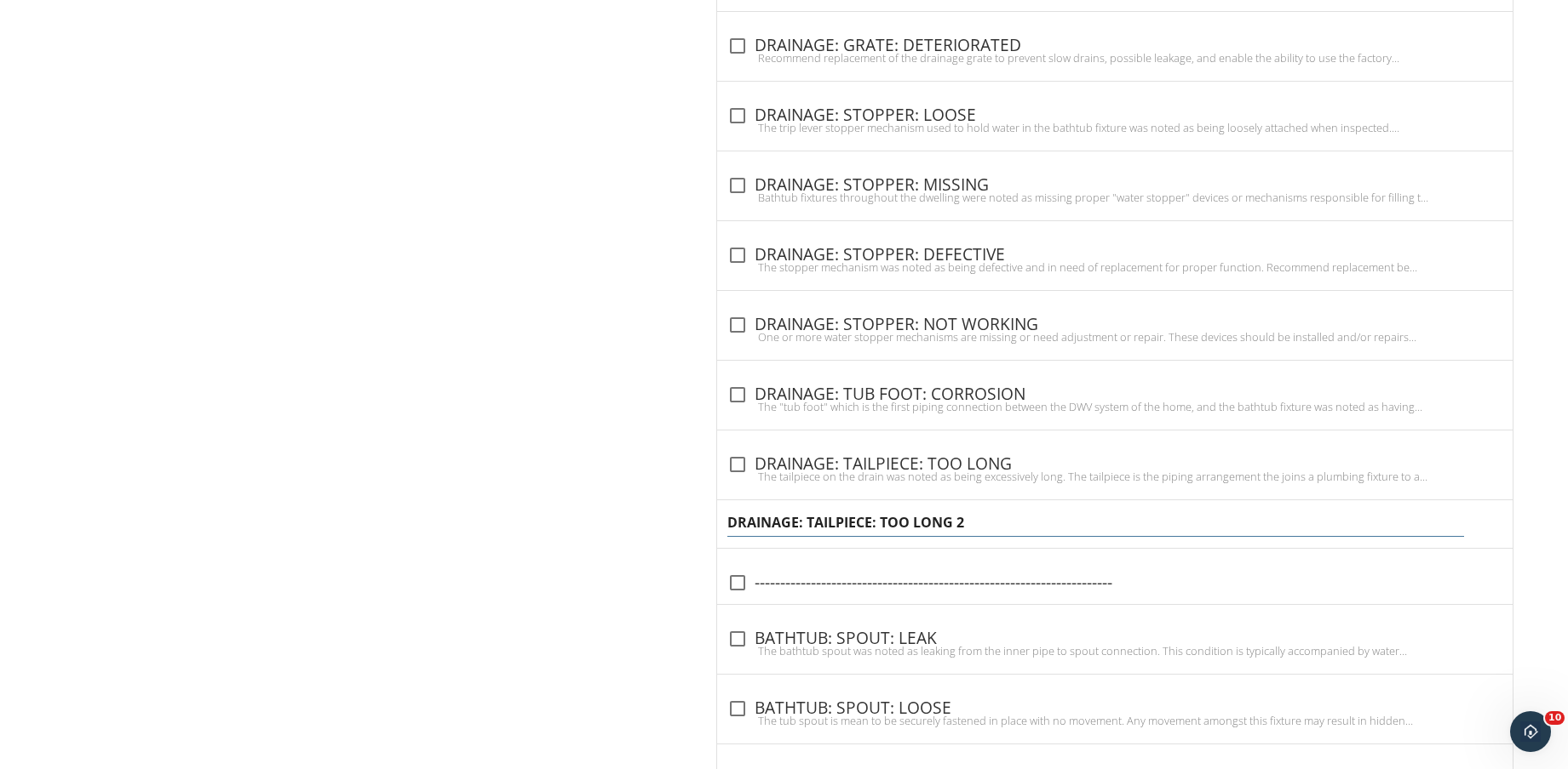
click at [1000, 519] on input "DRAINAGE: TAILPIECE: TOO LONG 2" at bounding box center [1095, 522] width 735 height 28
type input "DRAINAGE: EVIDENCE OF PAST BACK-UPS"
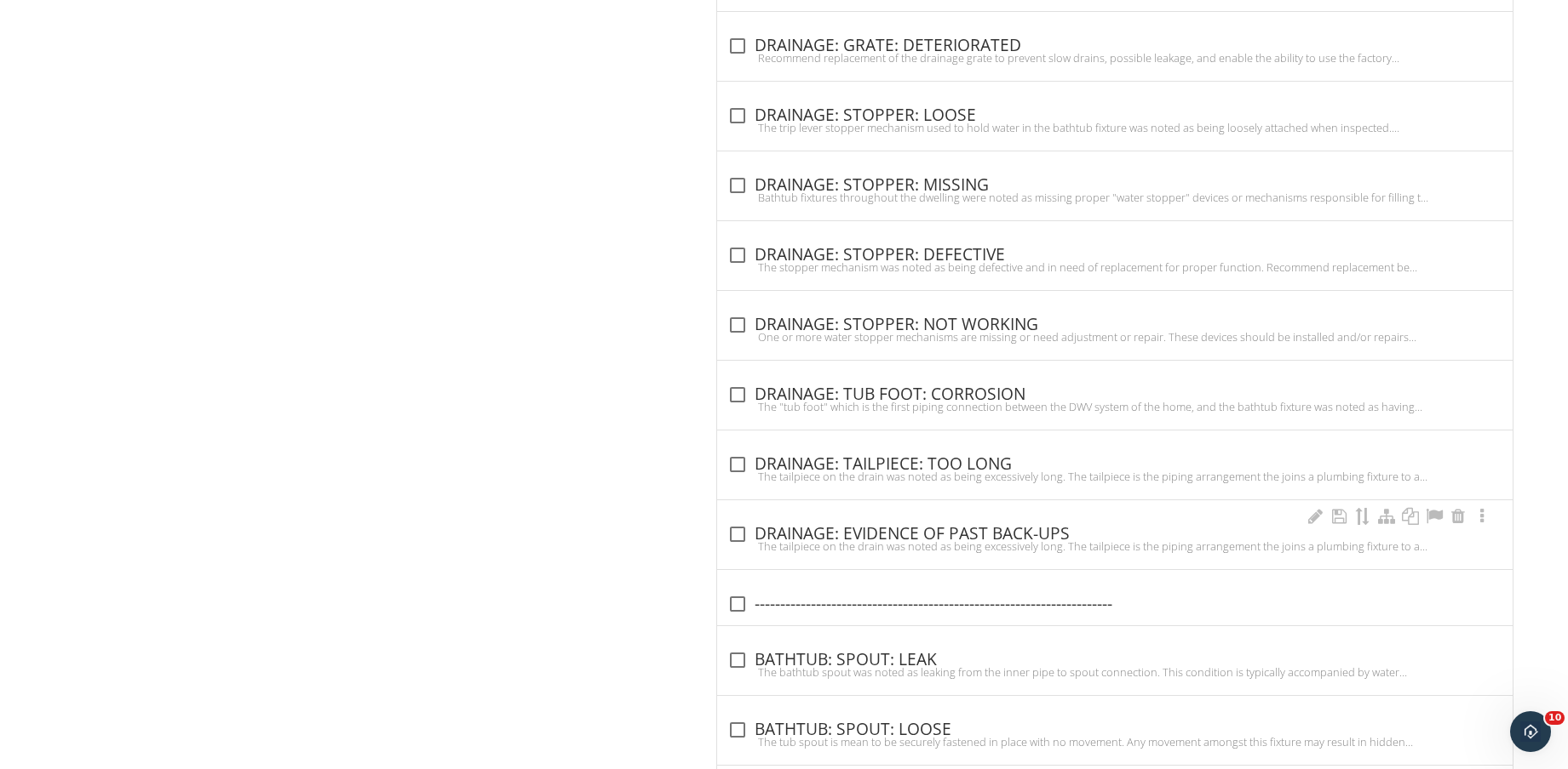
click at [738, 538] on div at bounding box center [737, 535] width 29 height 29
checkbox input "true"
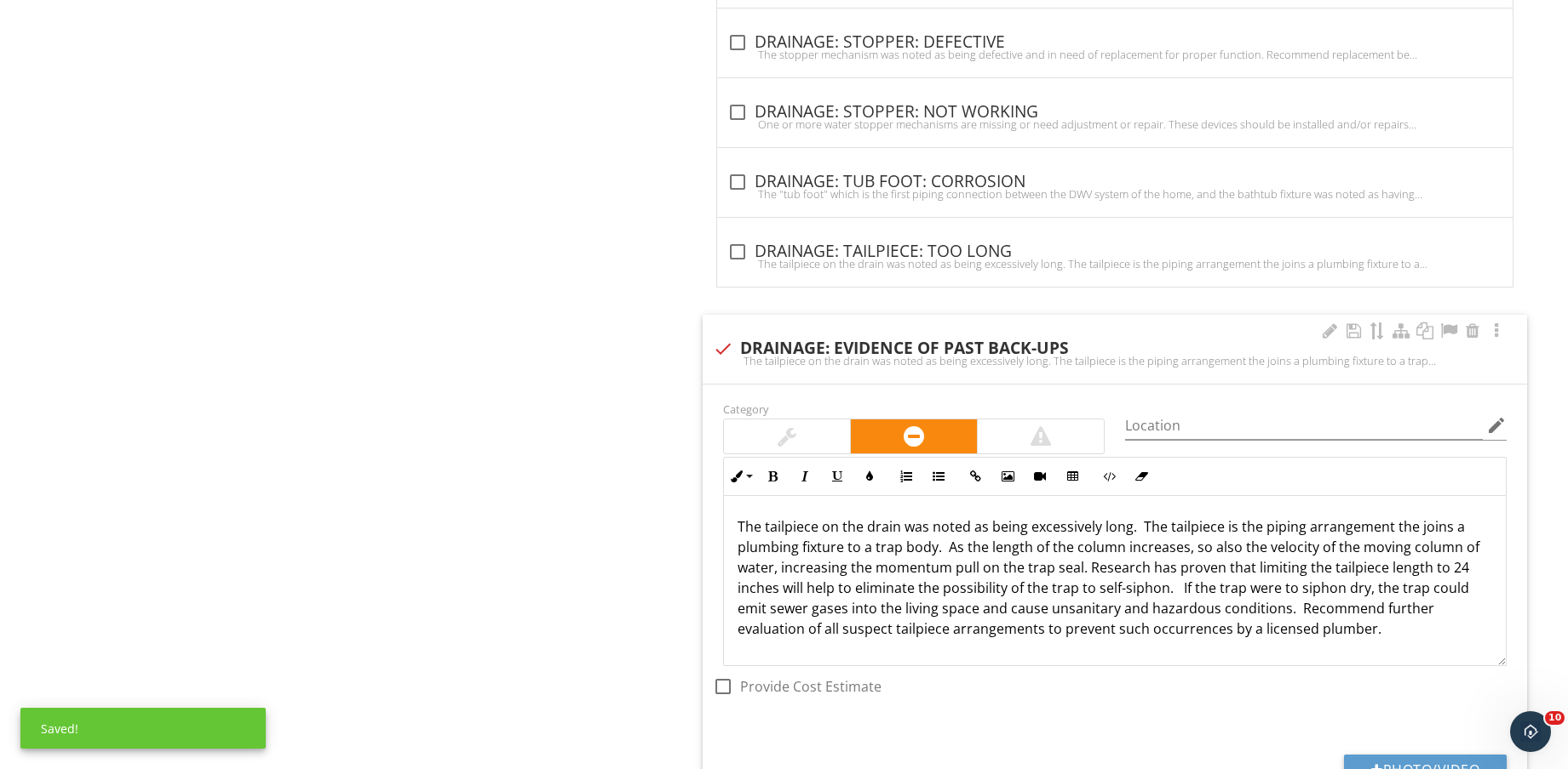
scroll to position [1, 0]
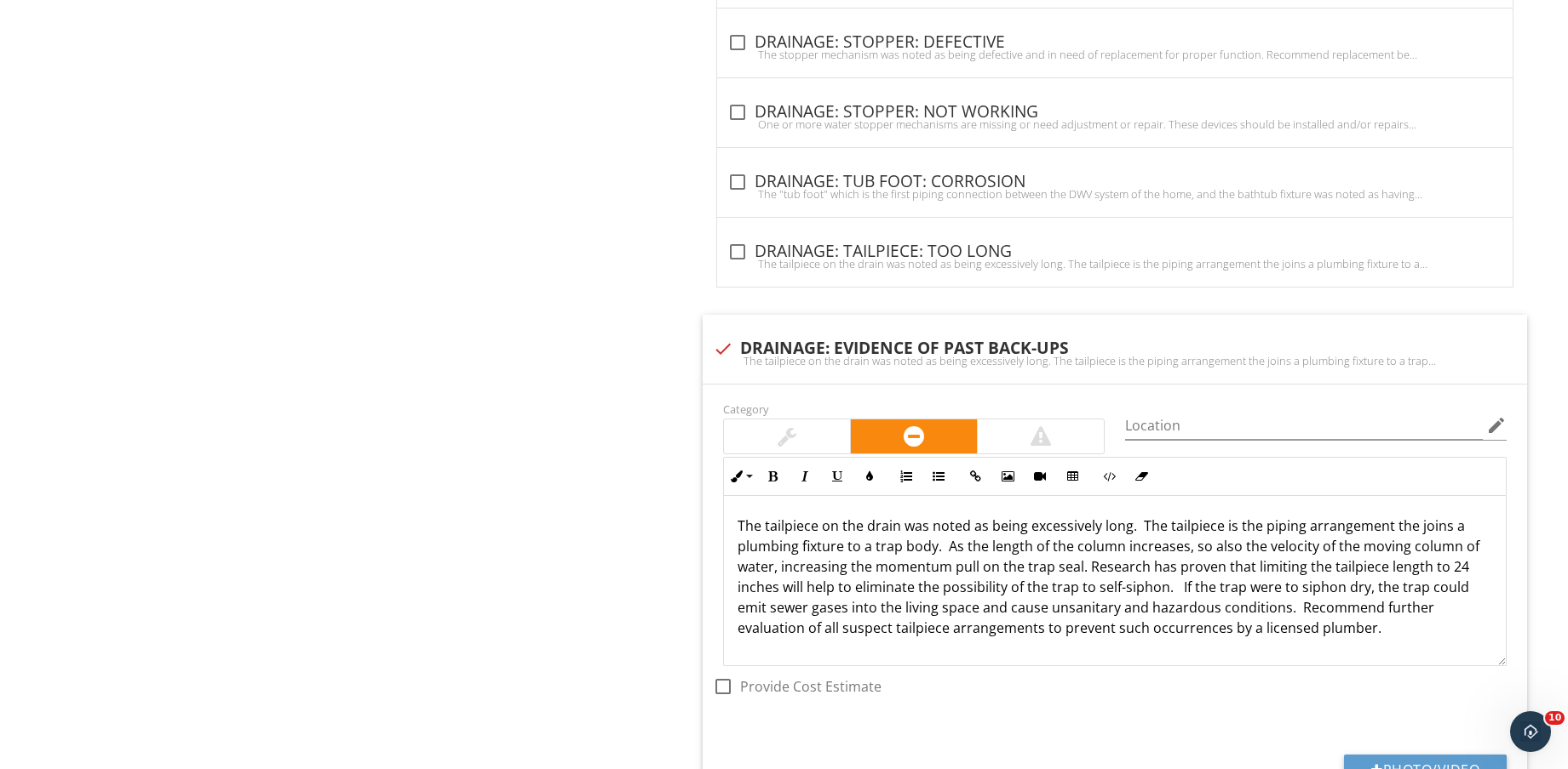
drag, startPoint x: 1386, startPoint y: 630, endPoint x: 694, endPoint y: 525, distance: 699.9
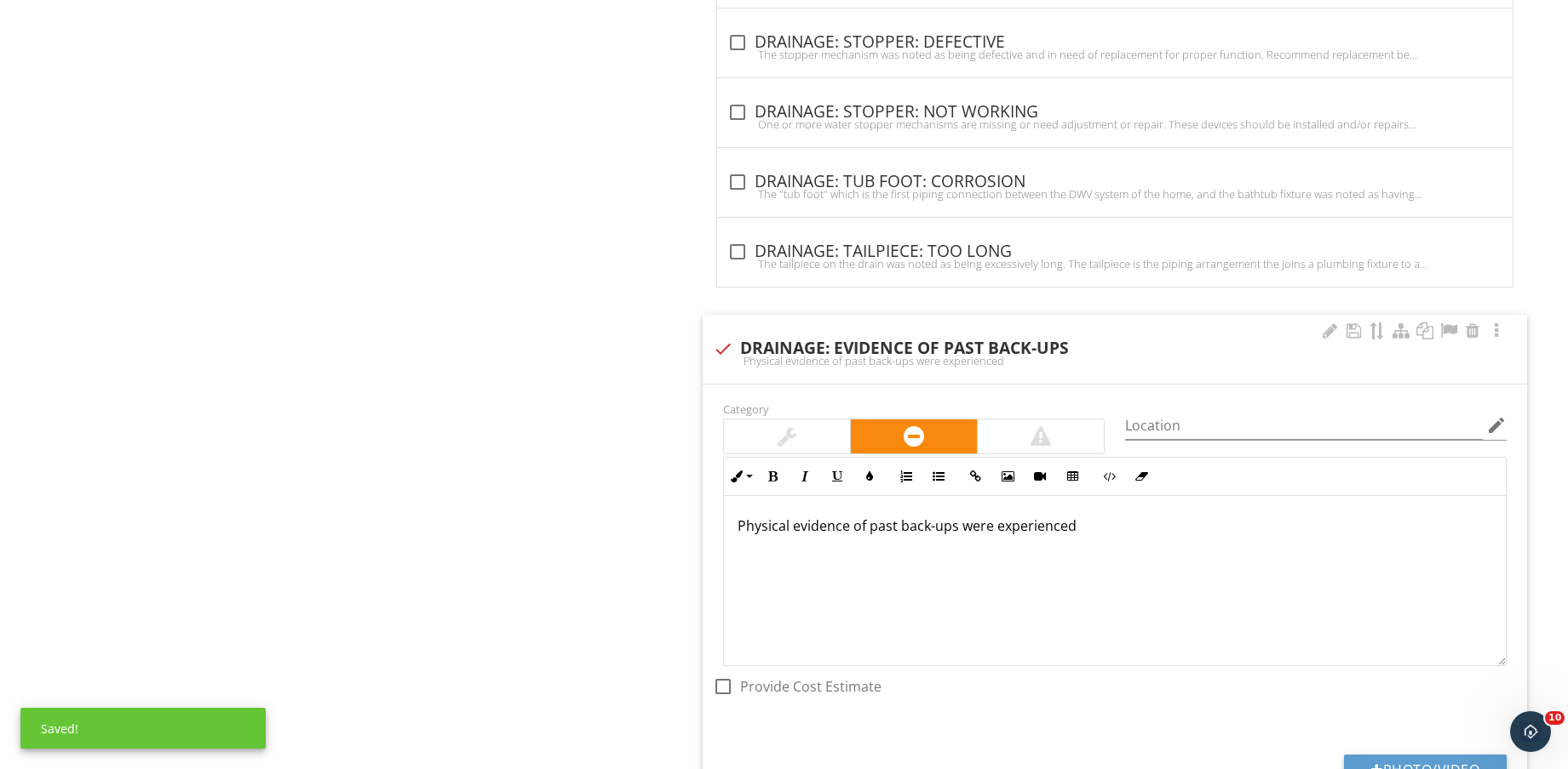
click at [1095, 547] on div "Physical evidence of past back-ups were experienced" at bounding box center [1115, 579] width 782 height 170
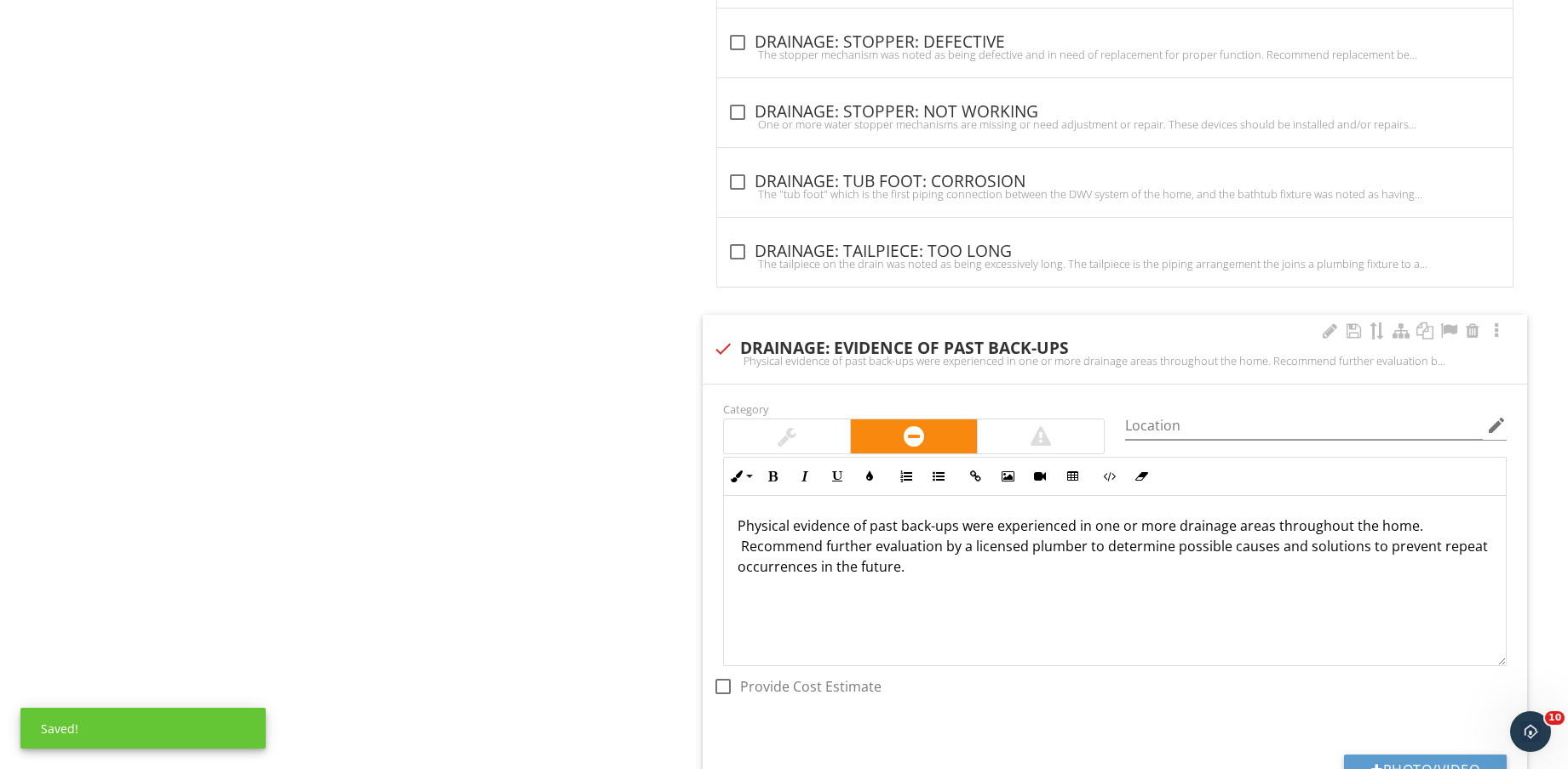
click at [1101, 596] on div "Physical evidence of past back-ups were experienced in one or more drainage are…" at bounding box center [1115, 579] width 782 height 170
click at [1053, 598] on div "Physical evidence of past back-ups was experienced in one or more drainage area…" at bounding box center [1115, 579] width 782 height 170
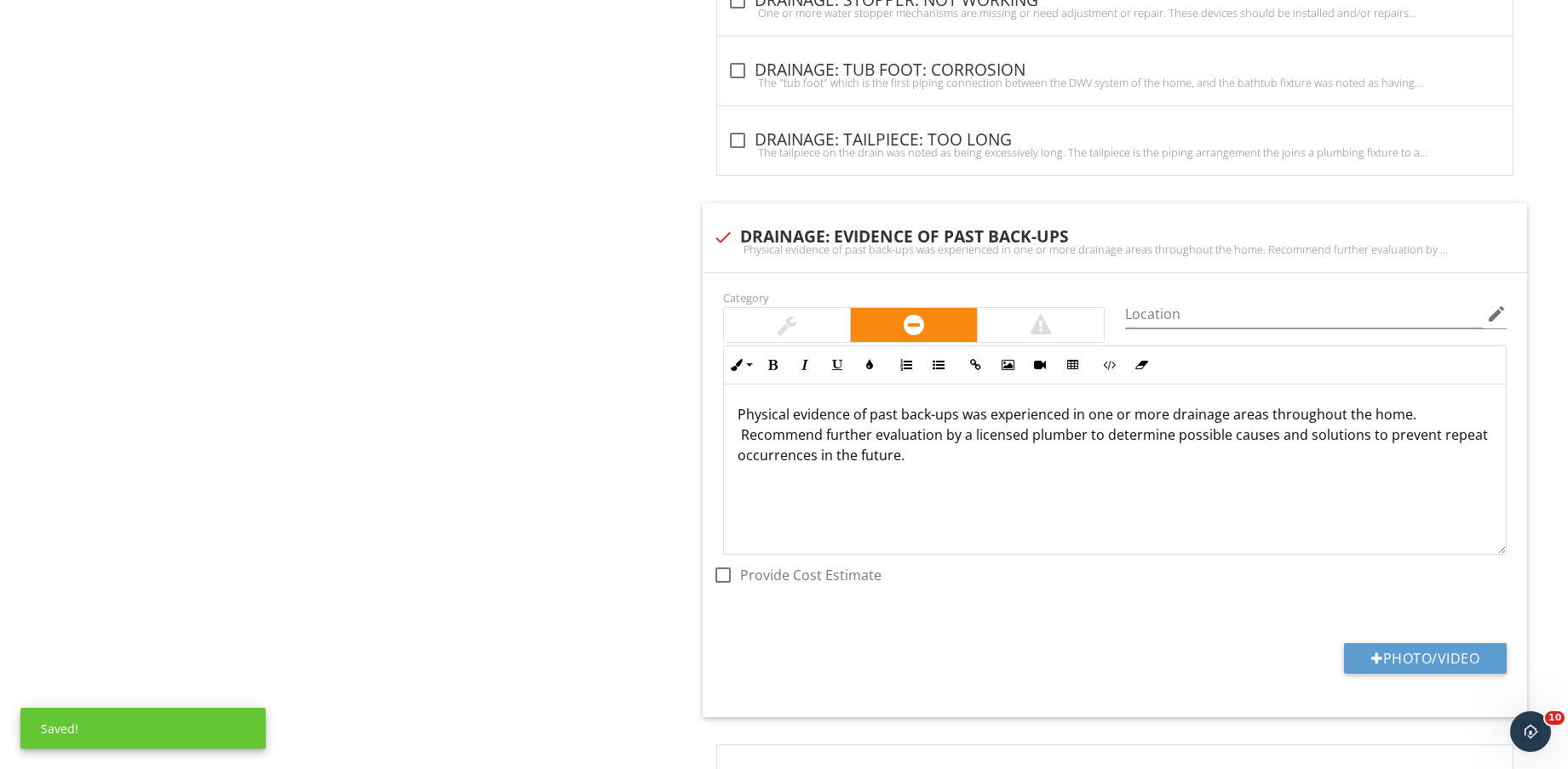
scroll to position [3843, 0]
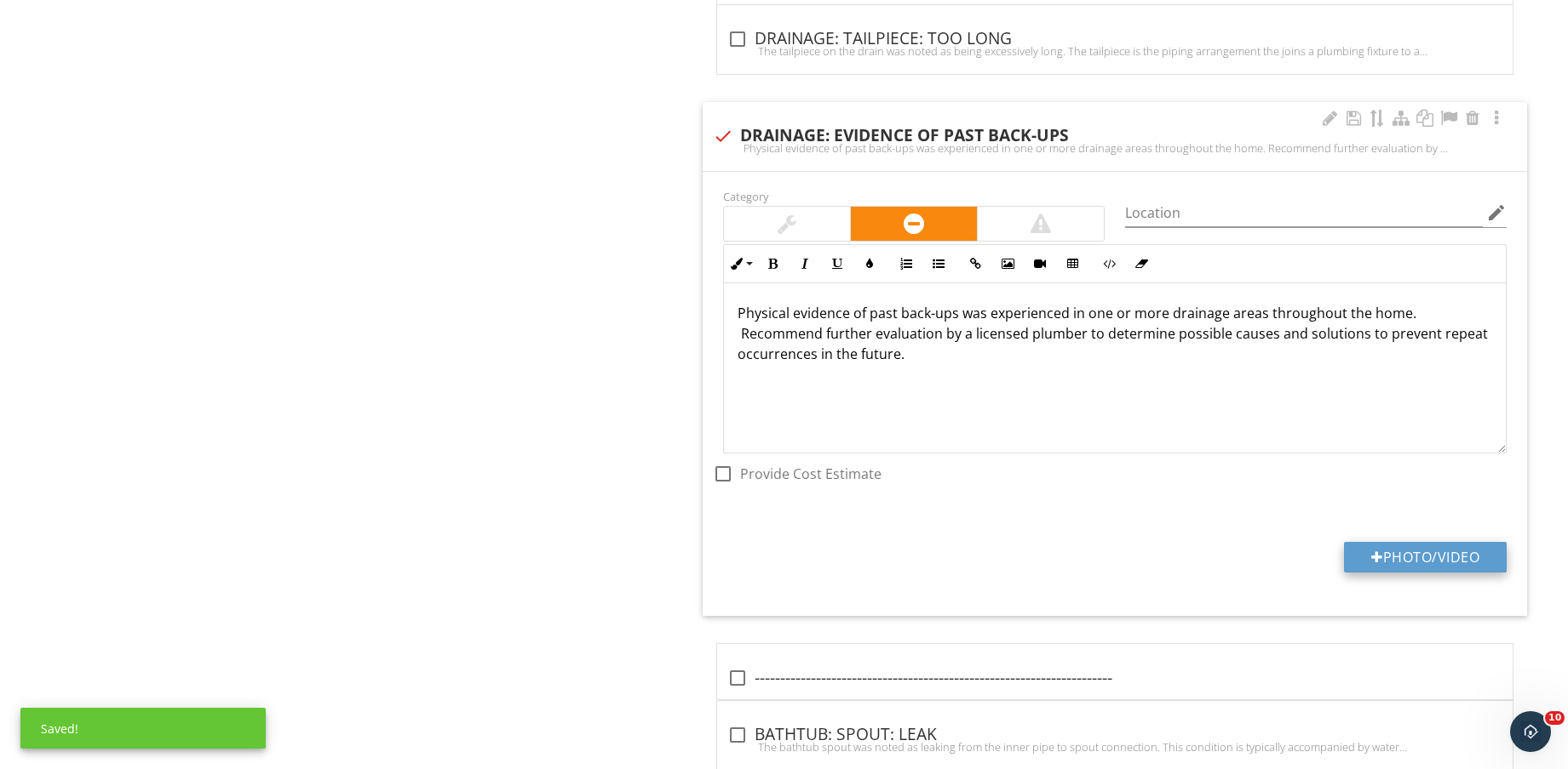
click at [1410, 552] on button "Photo/Video" at bounding box center [1424, 558] width 162 height 31
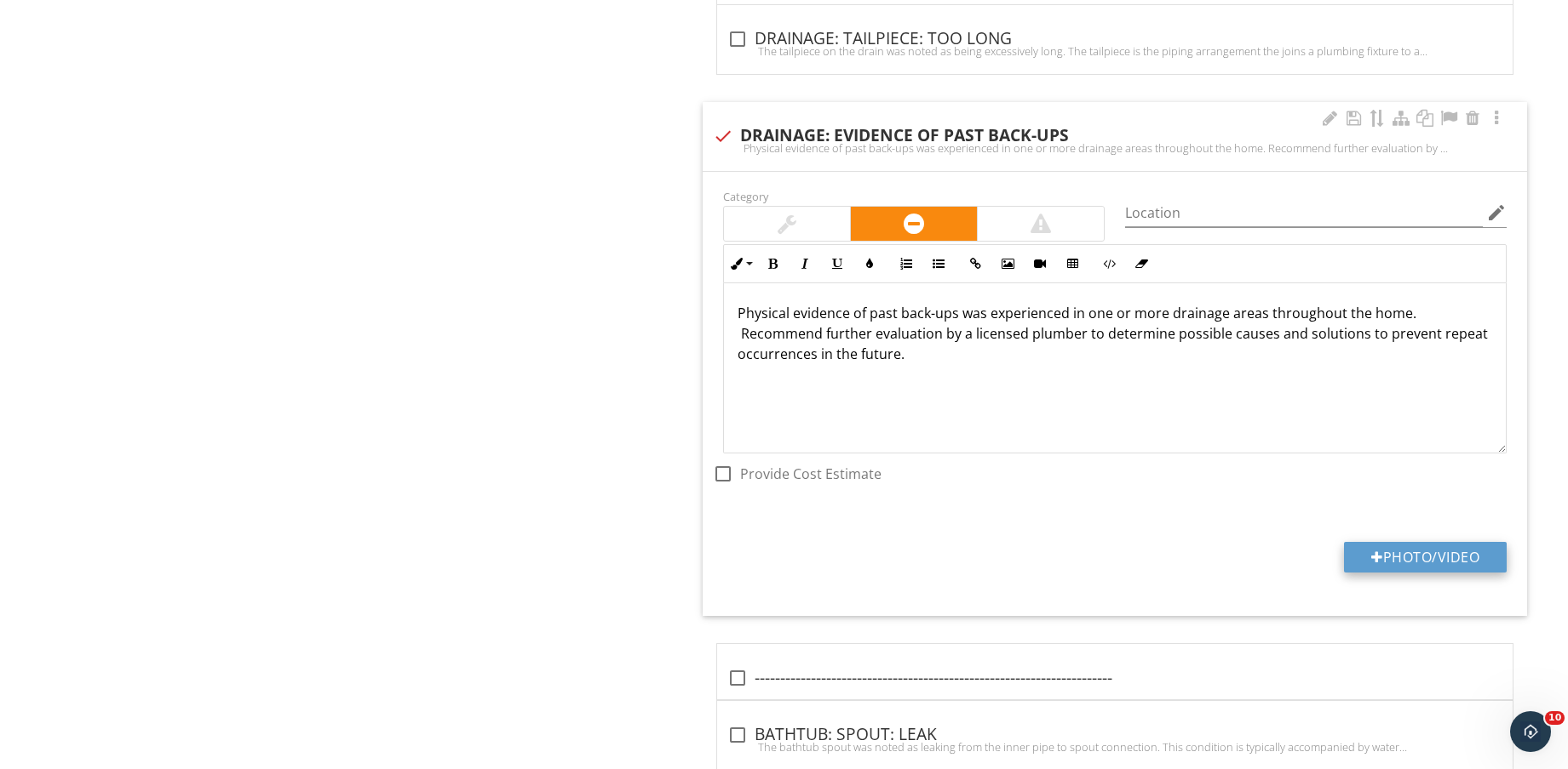
type input "C:\fakepath\IMG_8657.jpg"
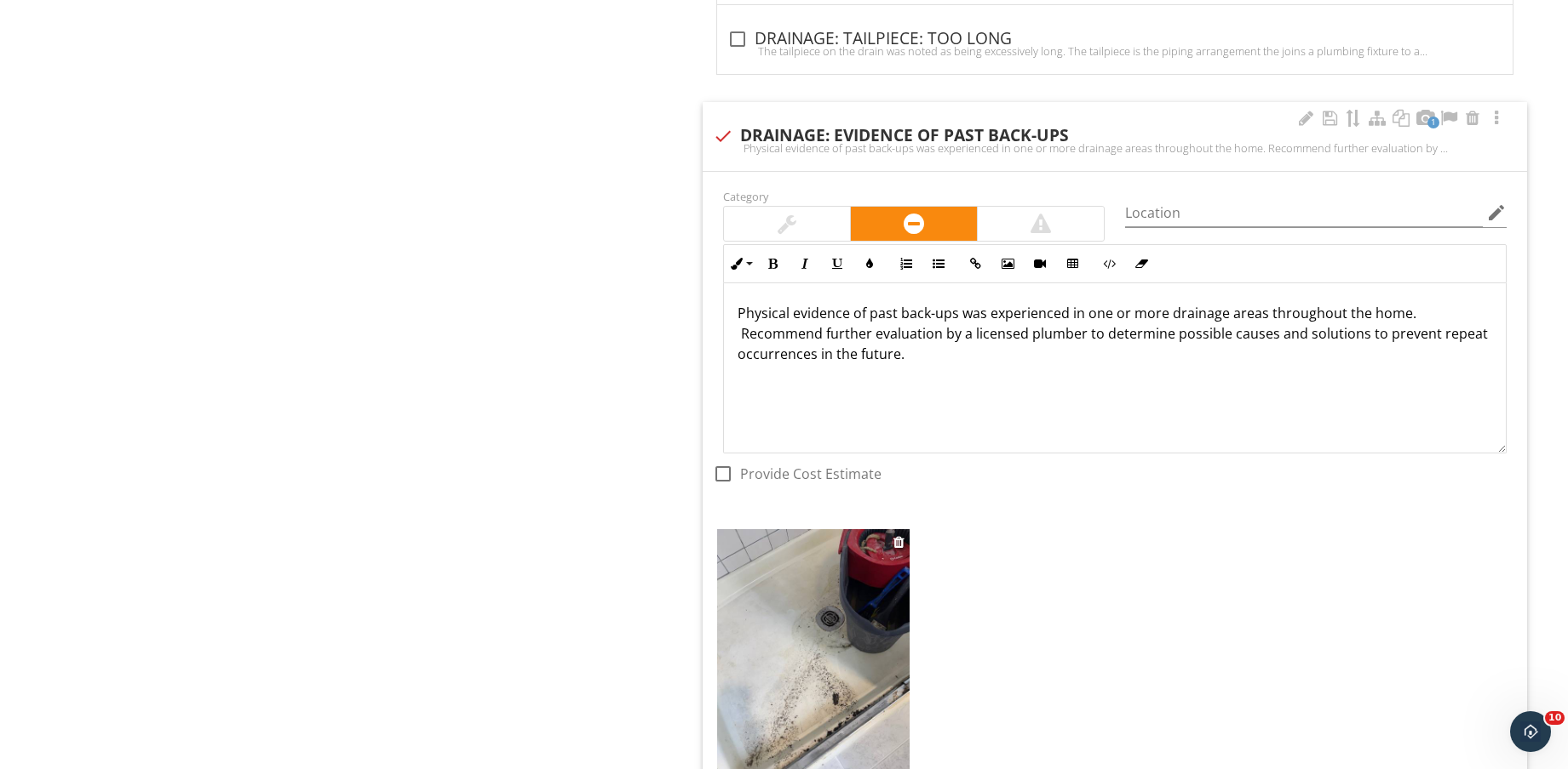
click at [843, 659] on img at bounding box center [813, 656] width 193 height 256
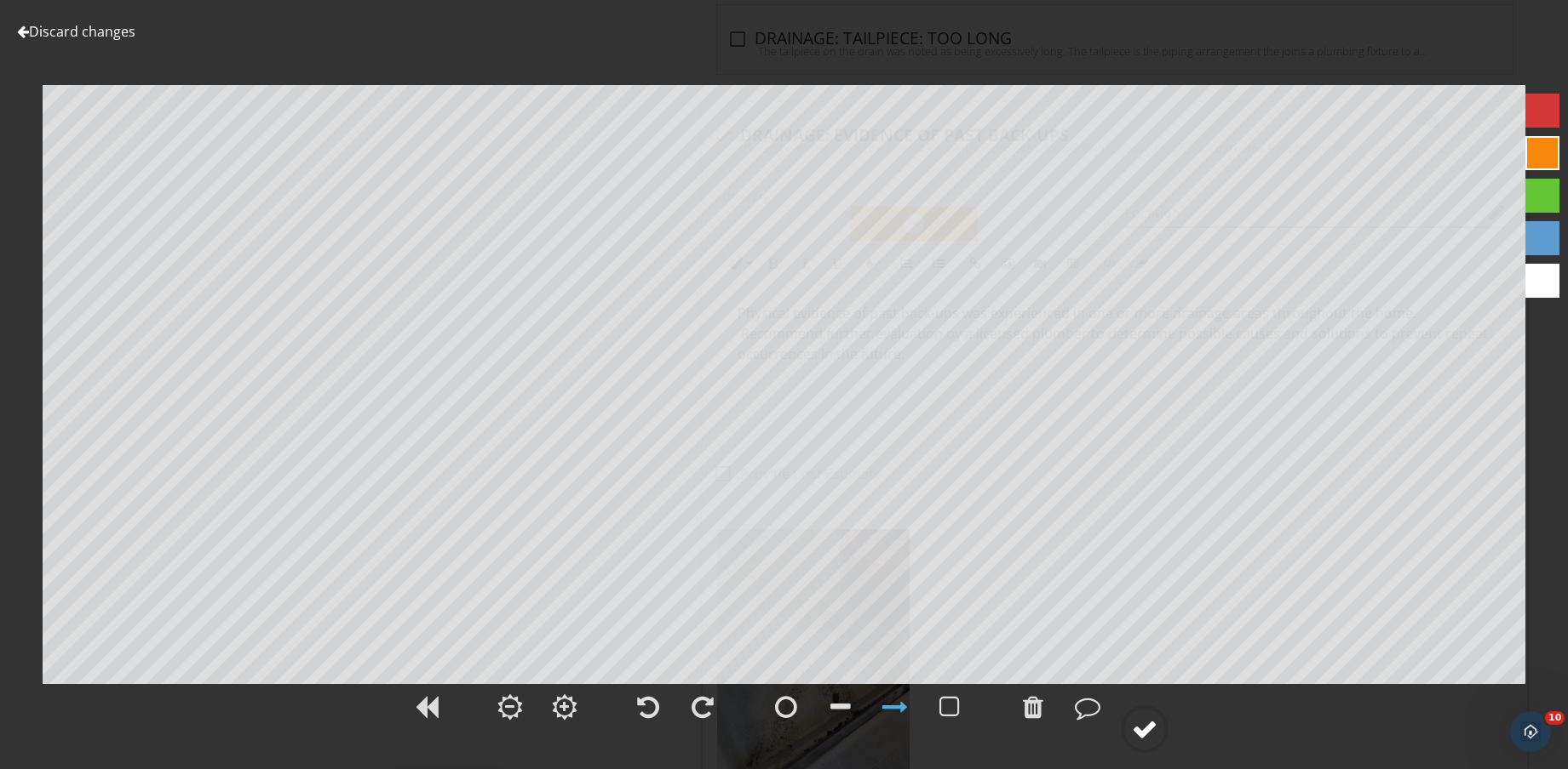
click at [1136, 722] on div at bounding box center [1144, 729] width 25 height 25
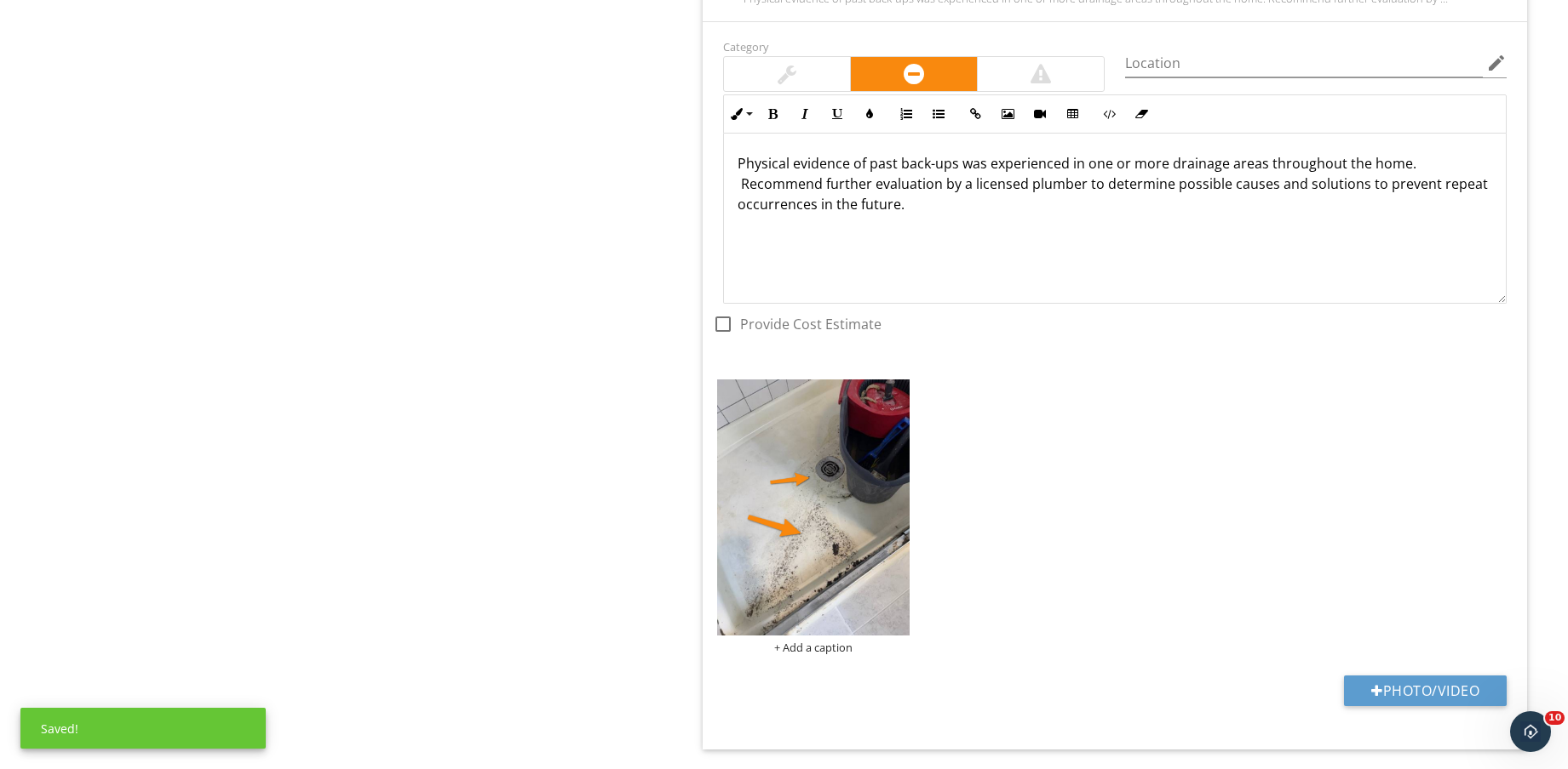
scroll to position [4056, 0]
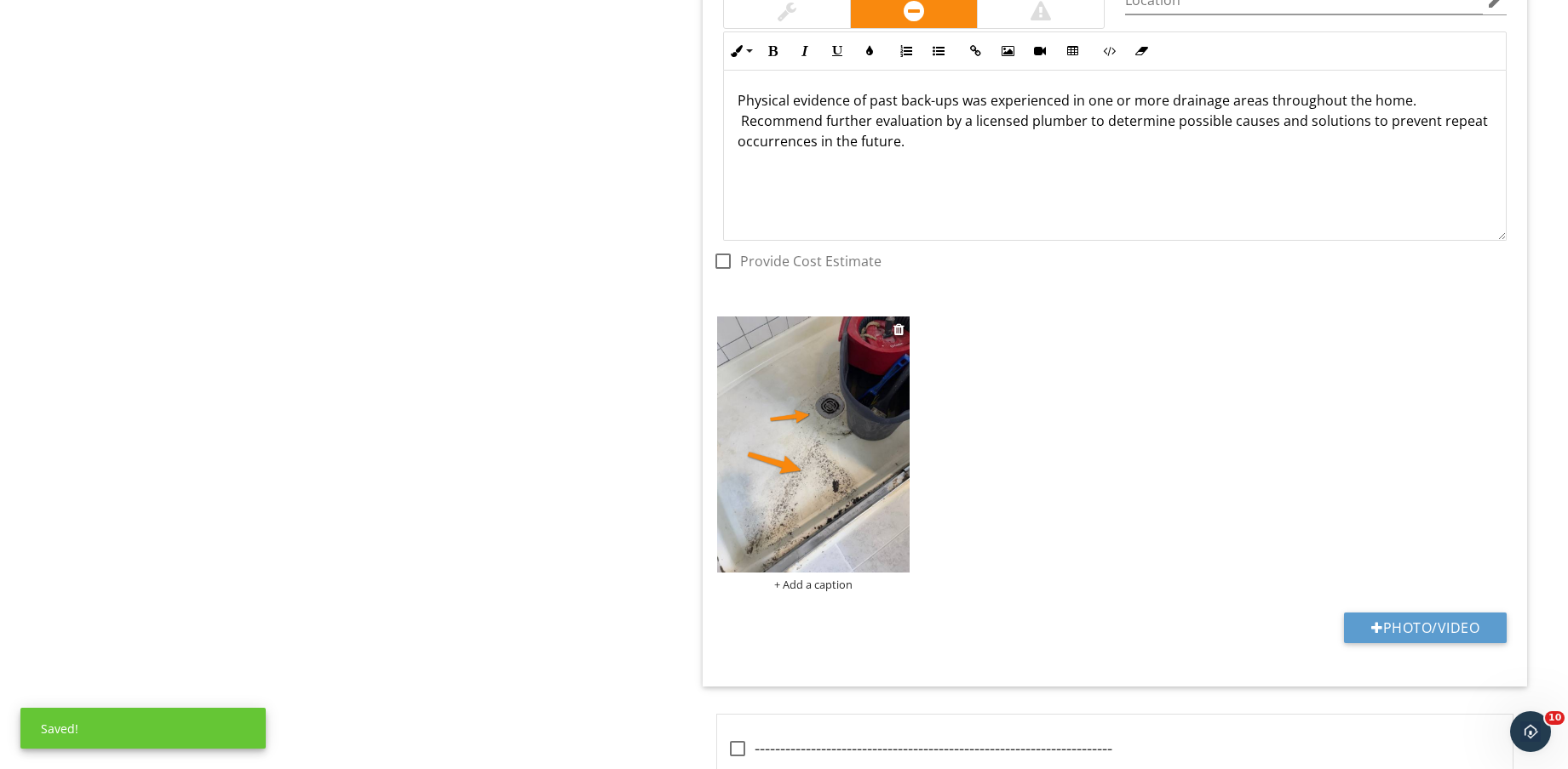
click at [817, 589] on div "+ Add a caption" at bounding box center [813, 584] width 193 height 14
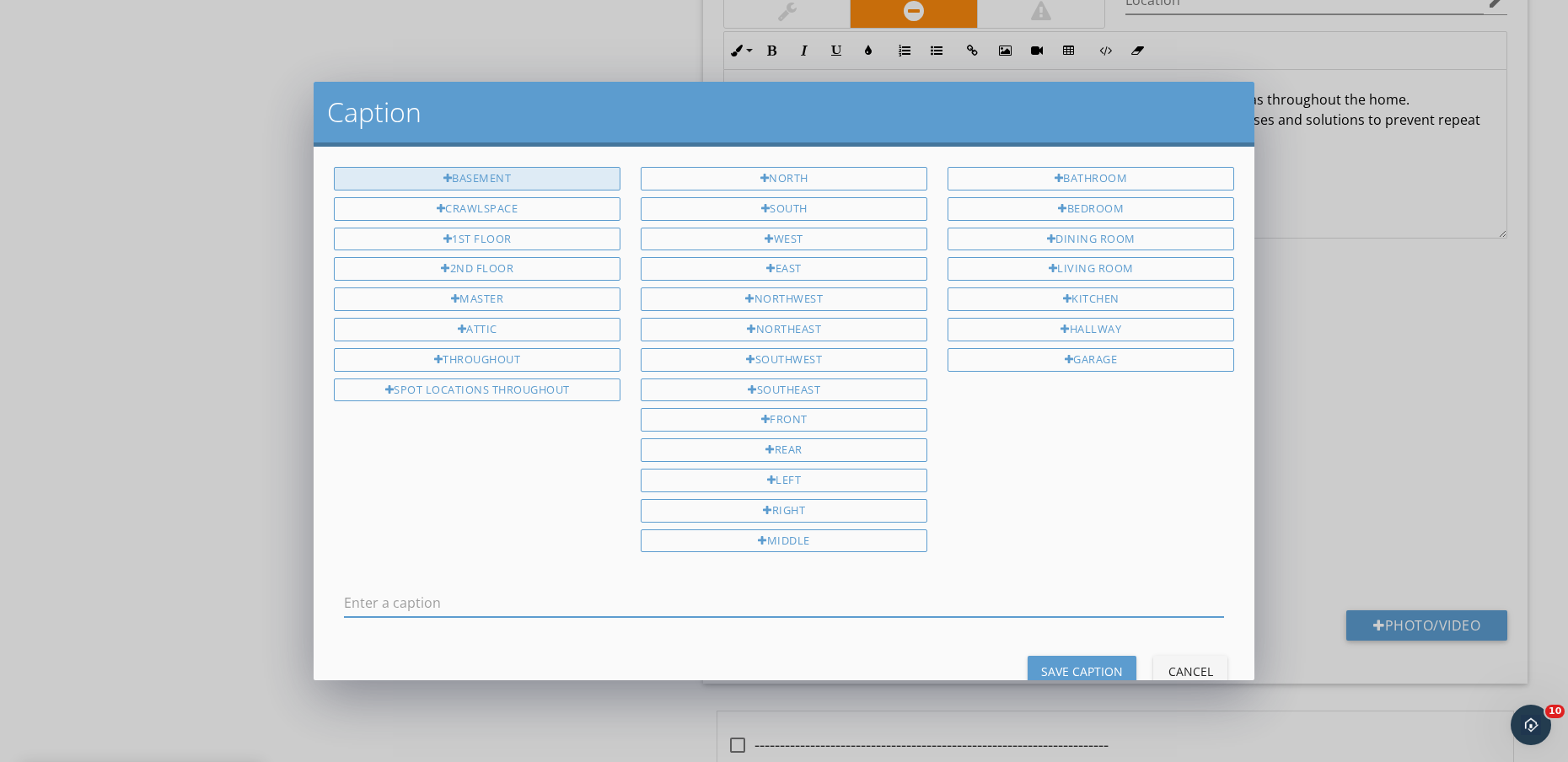
click at [492, 179] on div "BASEMENT" at bounding box center [478, 178] width 287 height 24
drag, startPoint x: 612, startPoint y: 576, endPoint x: 626, endPoint y: 598, distance: 26.1
click at [616, 582] on div "BASEMENT" at bounding box center [784, 605] width 921 height 58
click at [628, 599] on input "BASEMENT" at bounding box center [784, 603] width 880 height 28
type input "BASEMENT SHOWER4"
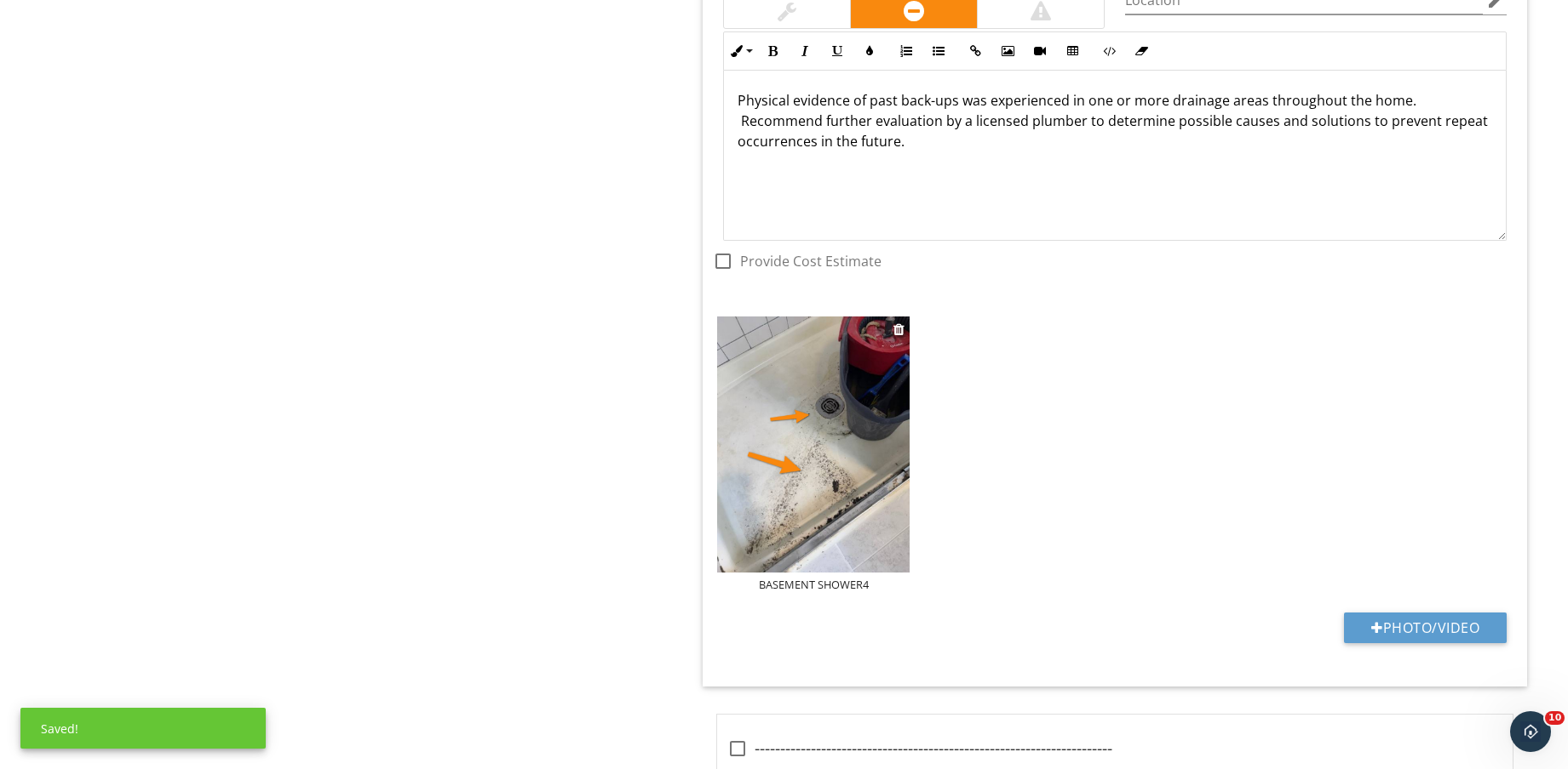
click at [800, 572] on img at bounding box center [813, 444] width 193 height 256
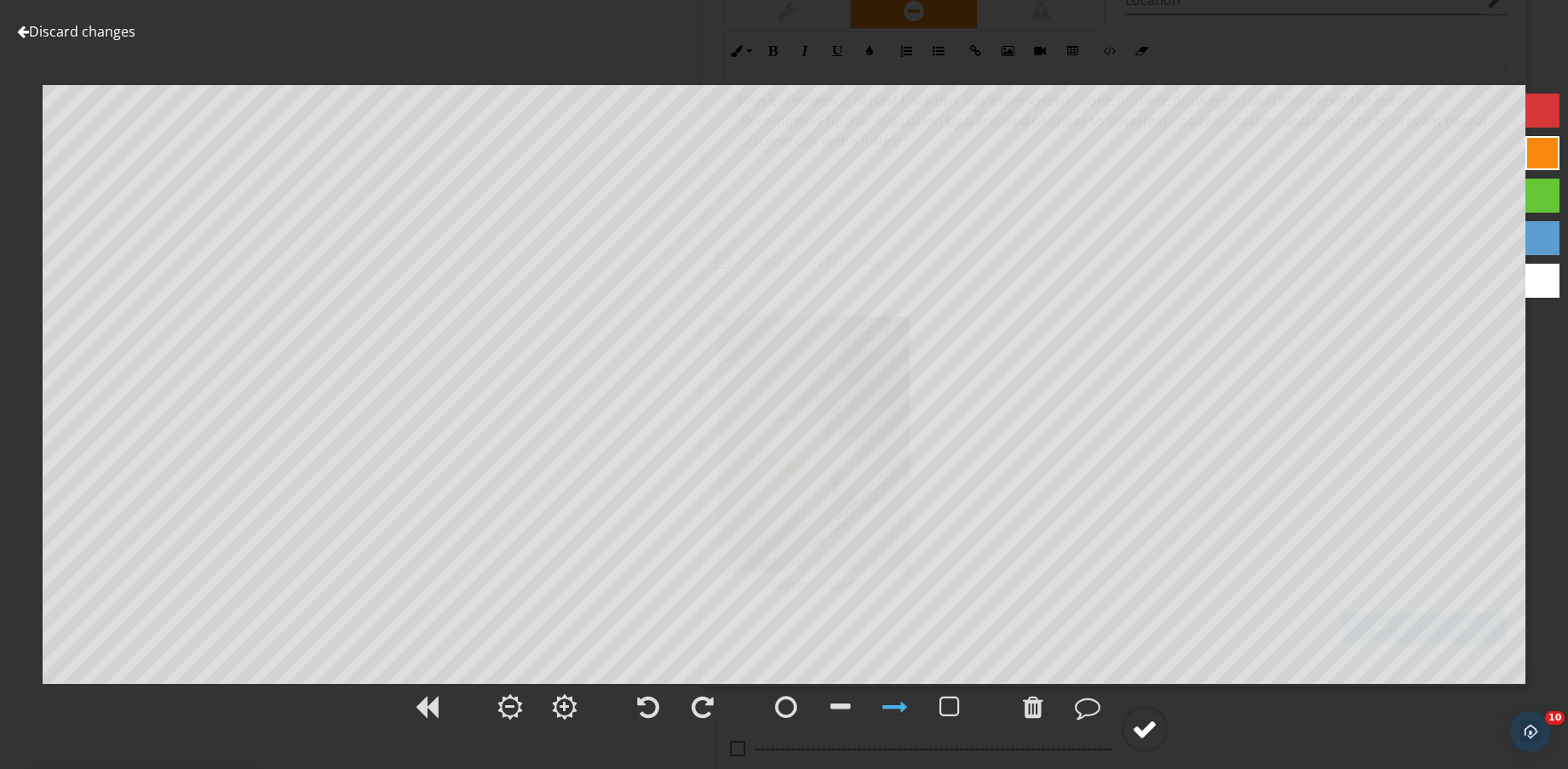
click at [1143, 732] on div at bounding box center [1144, 729] width 25 height 25
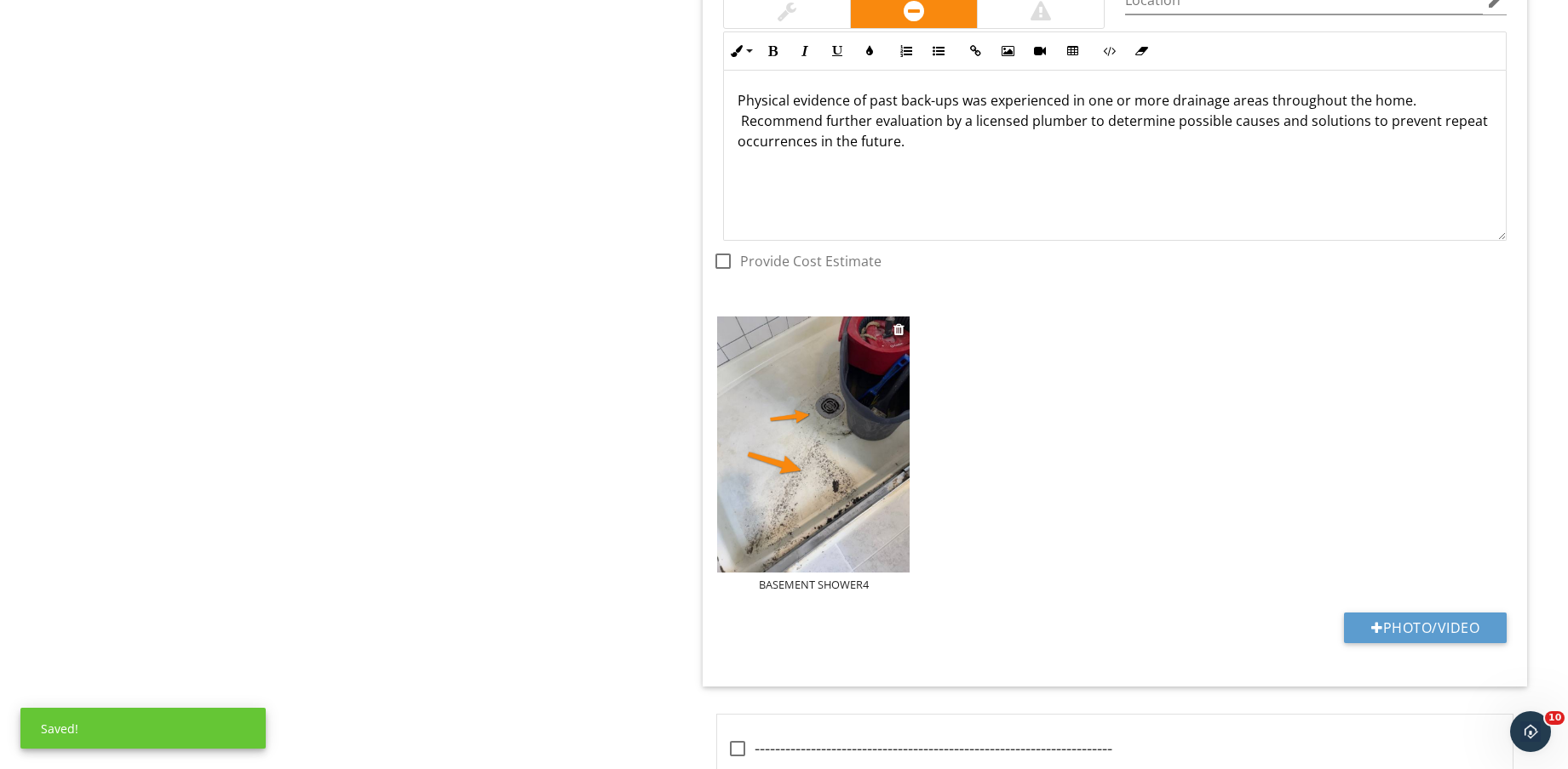
click at [839, 585] on div "BASEMENT SHOWER4" at bounding box center [813, 584] width 193 height 14
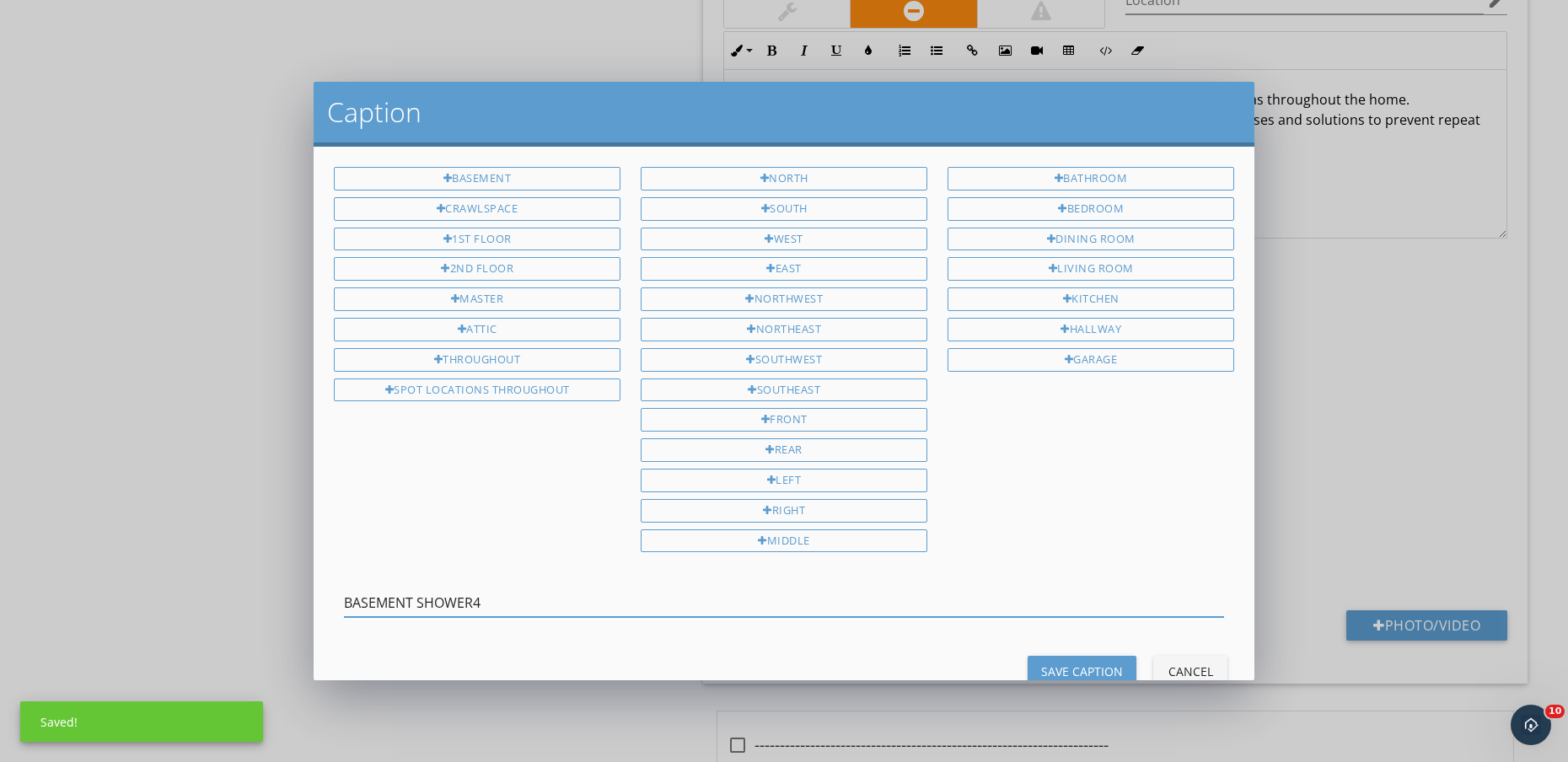
click at [647, 600] on input "BASEMENT SHOWER4" at bounding box center [784, 603] width 880 height 28
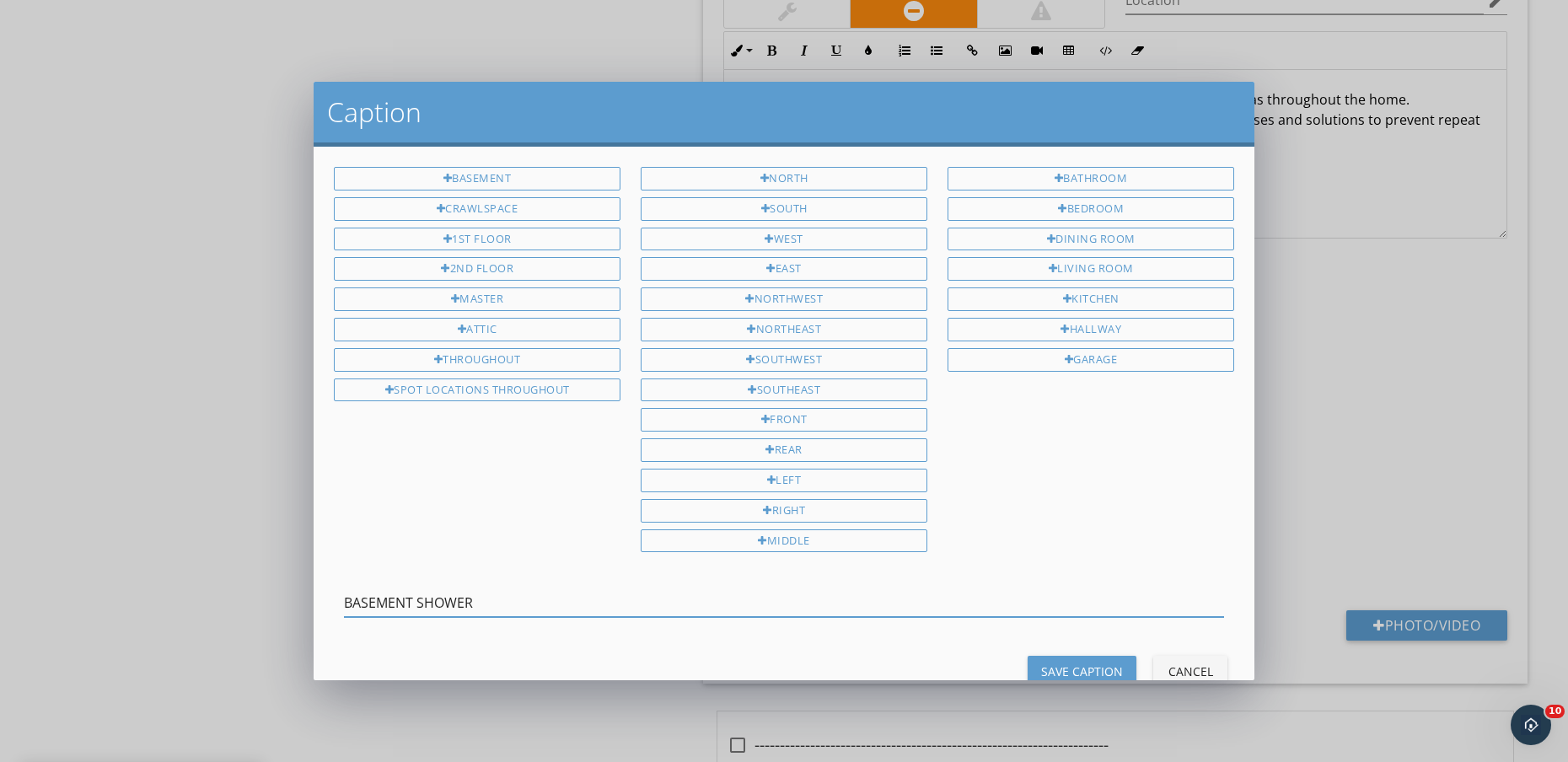
type input "BASEMENT SHOWER"
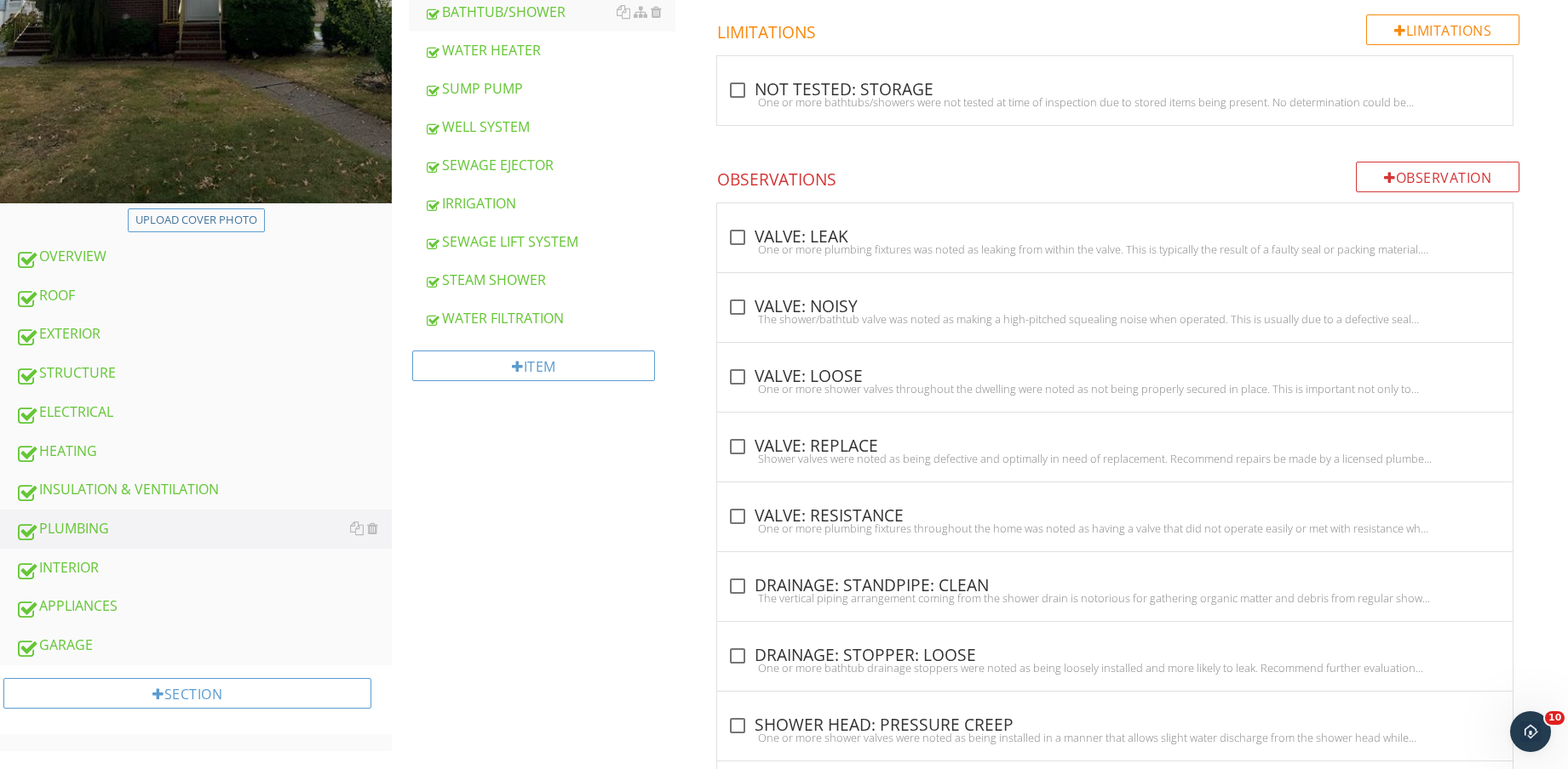
scroll to position [532, 0]
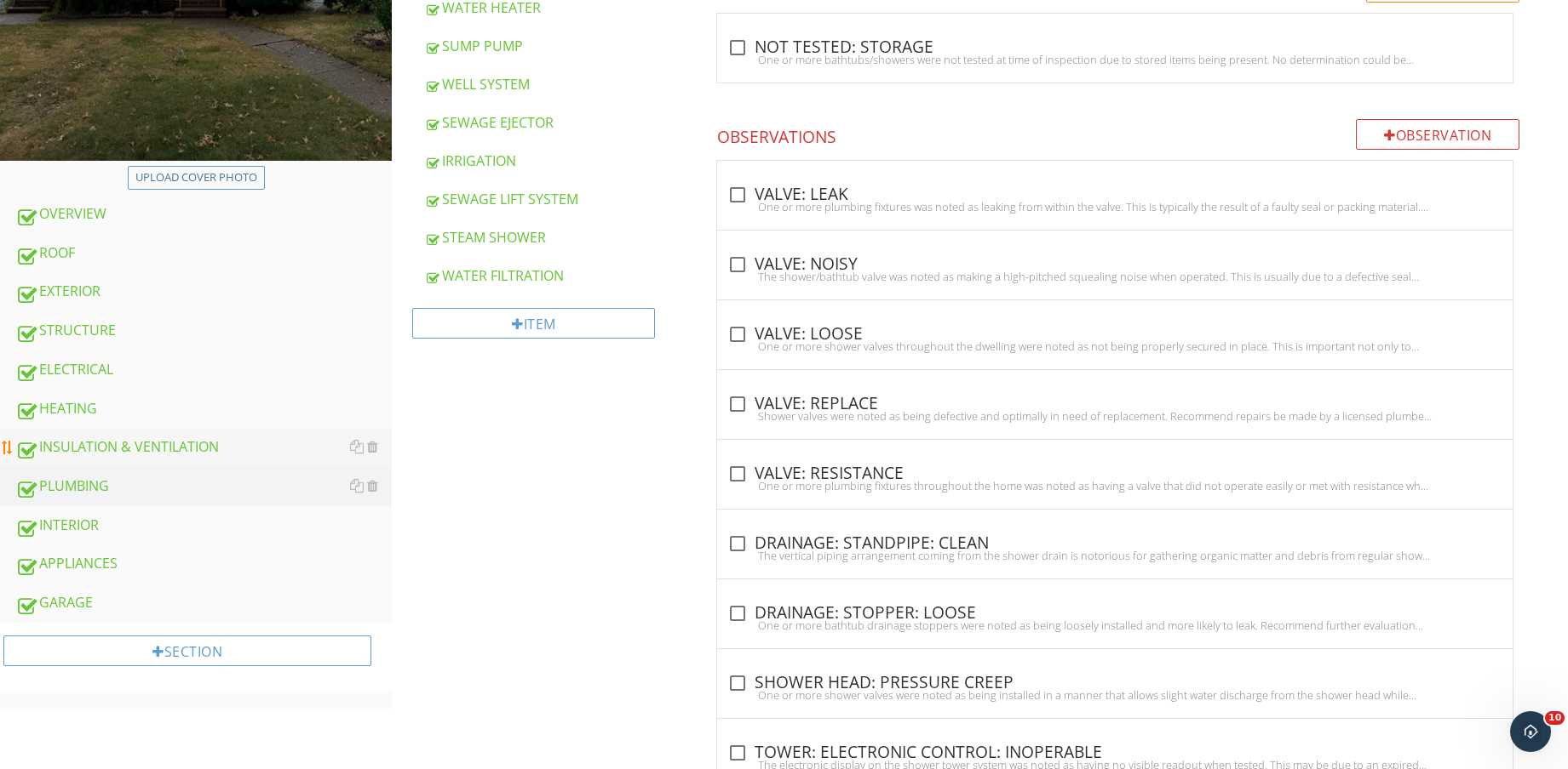
click at [153, 442] on div "INSULATION & VENTILATION" at bounding box center [203, 447] width 376 height 22
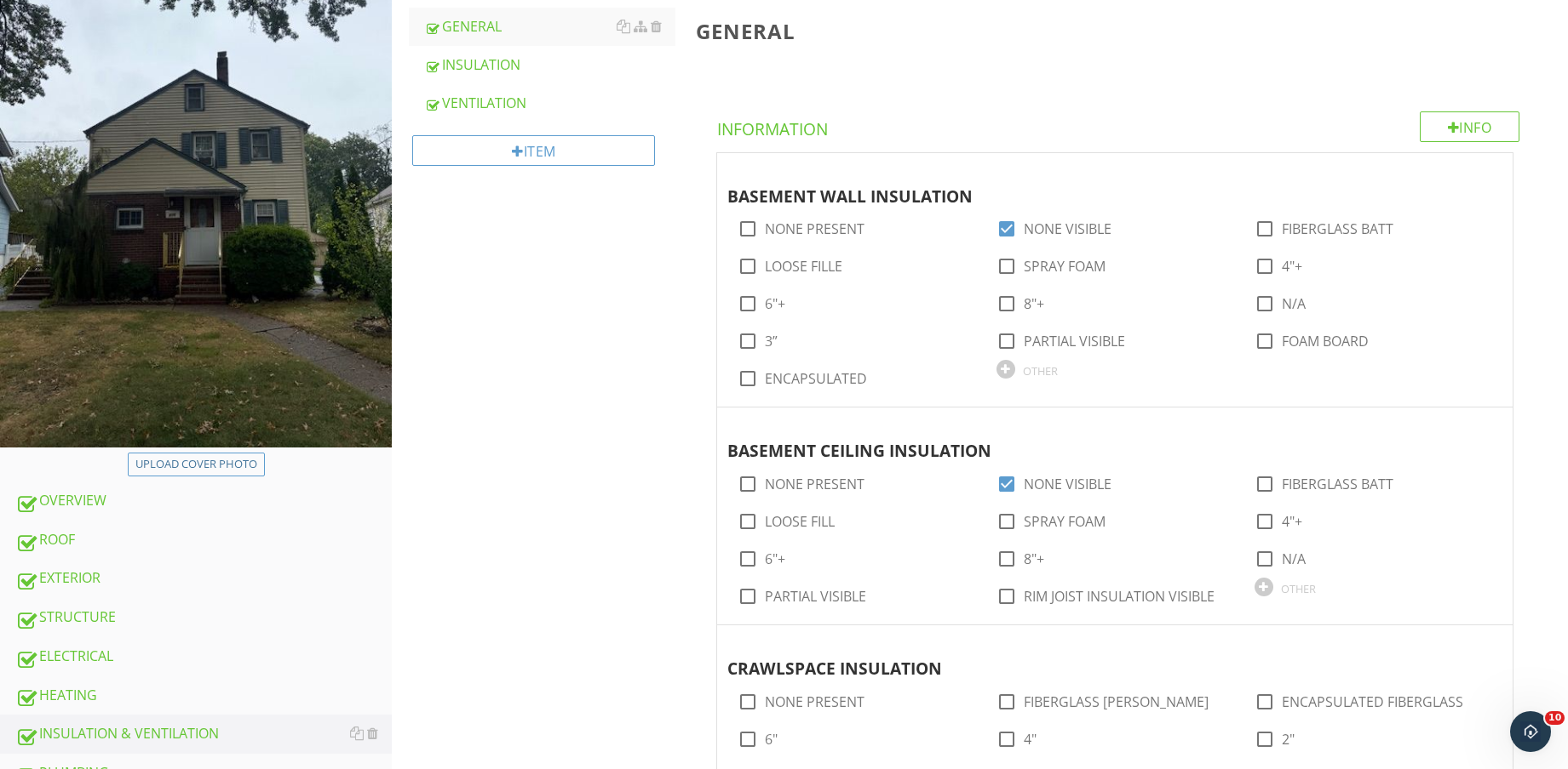
scroll to position [213, 0]
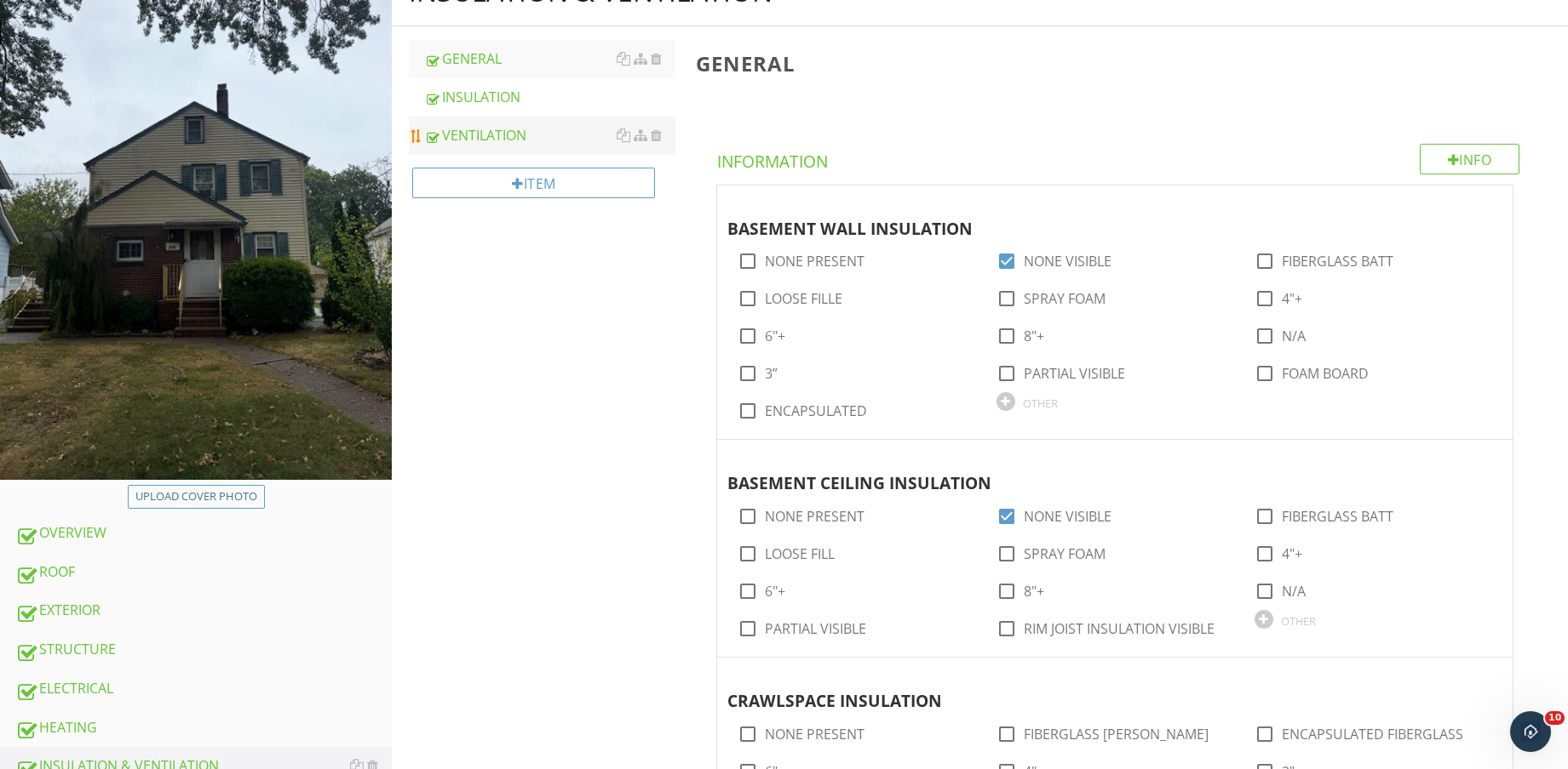
click at [527, 147] on link "VENTILATION" at bounding box center [550, 135] width 251 height 38
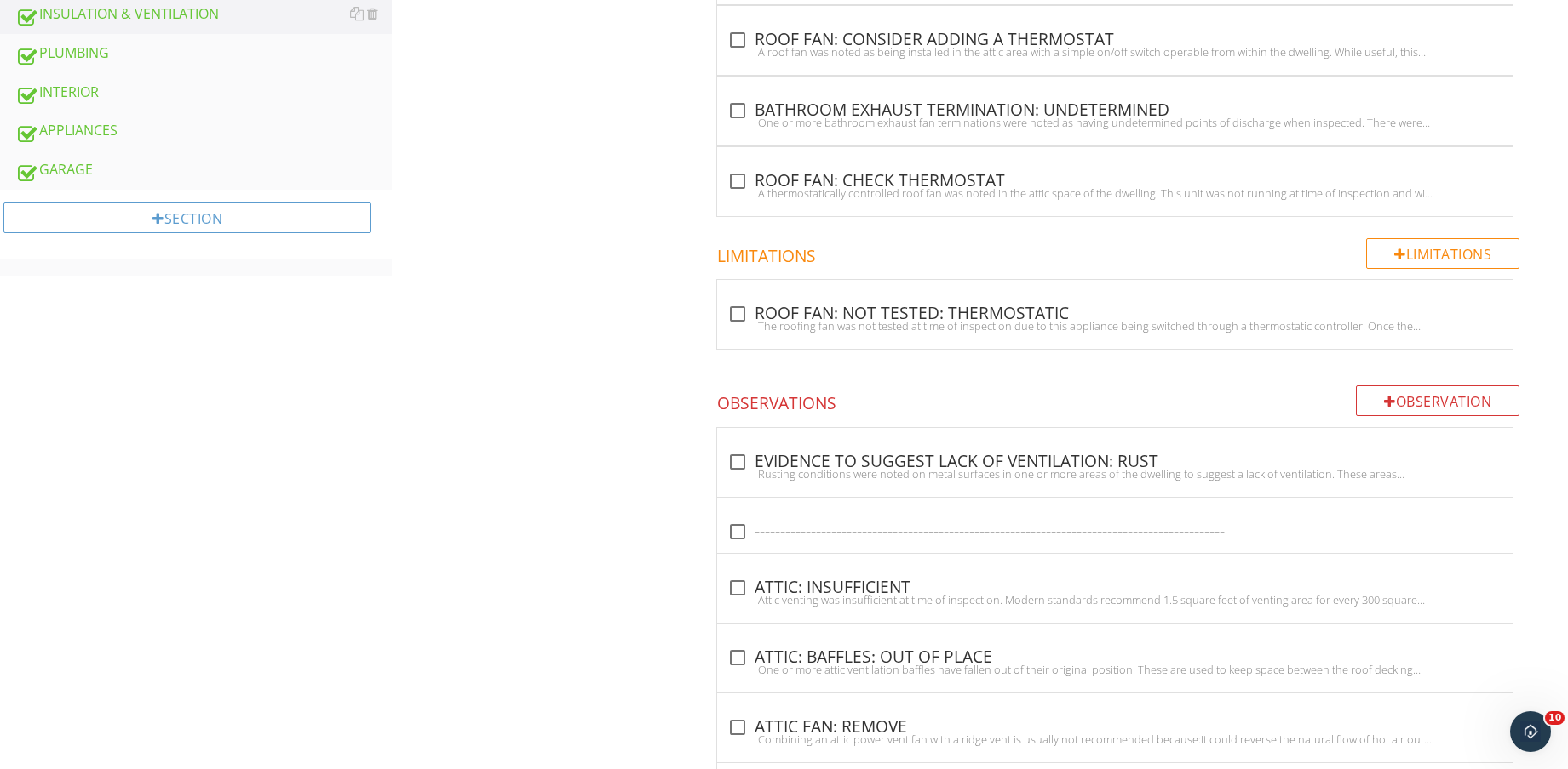
scroll to position [1082, 0]
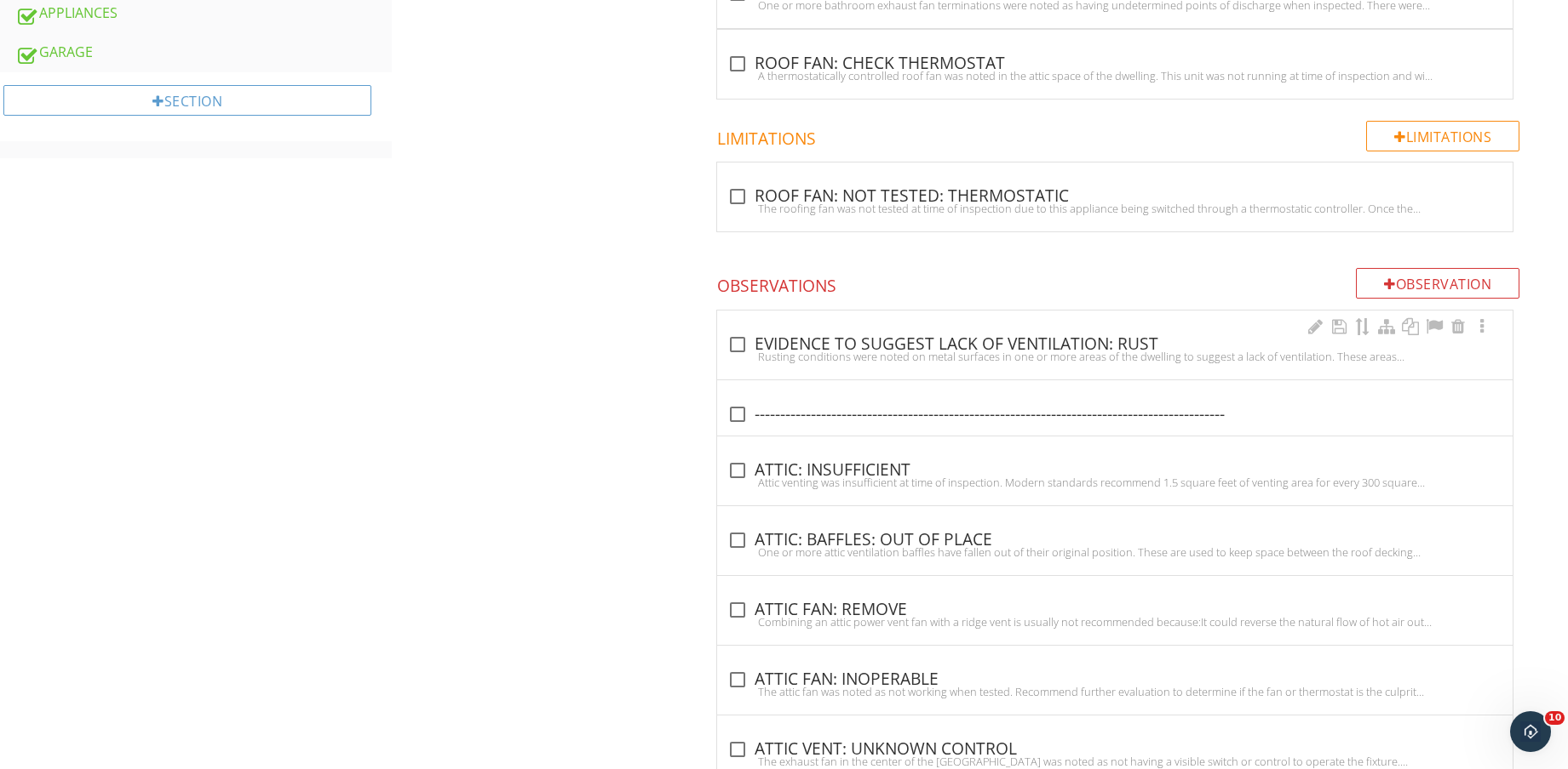
click at [1058, 358] on div "Rusting conditions were noted on metal surfaces in one or more areas of the dwe…" at bounding box center [1115, 357] width 775 height 14
checkbox input "true"
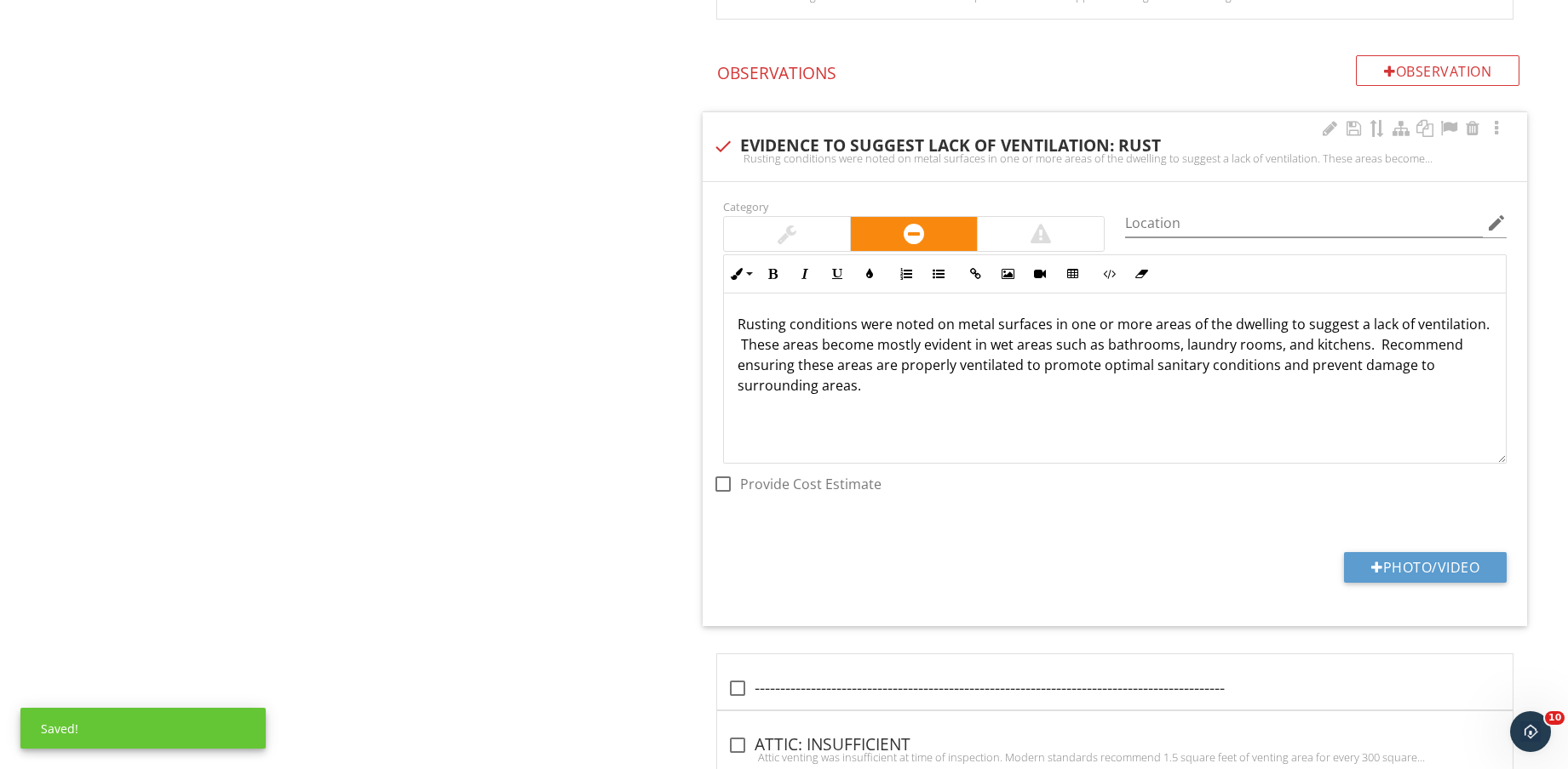
scroll to position [1, 0]
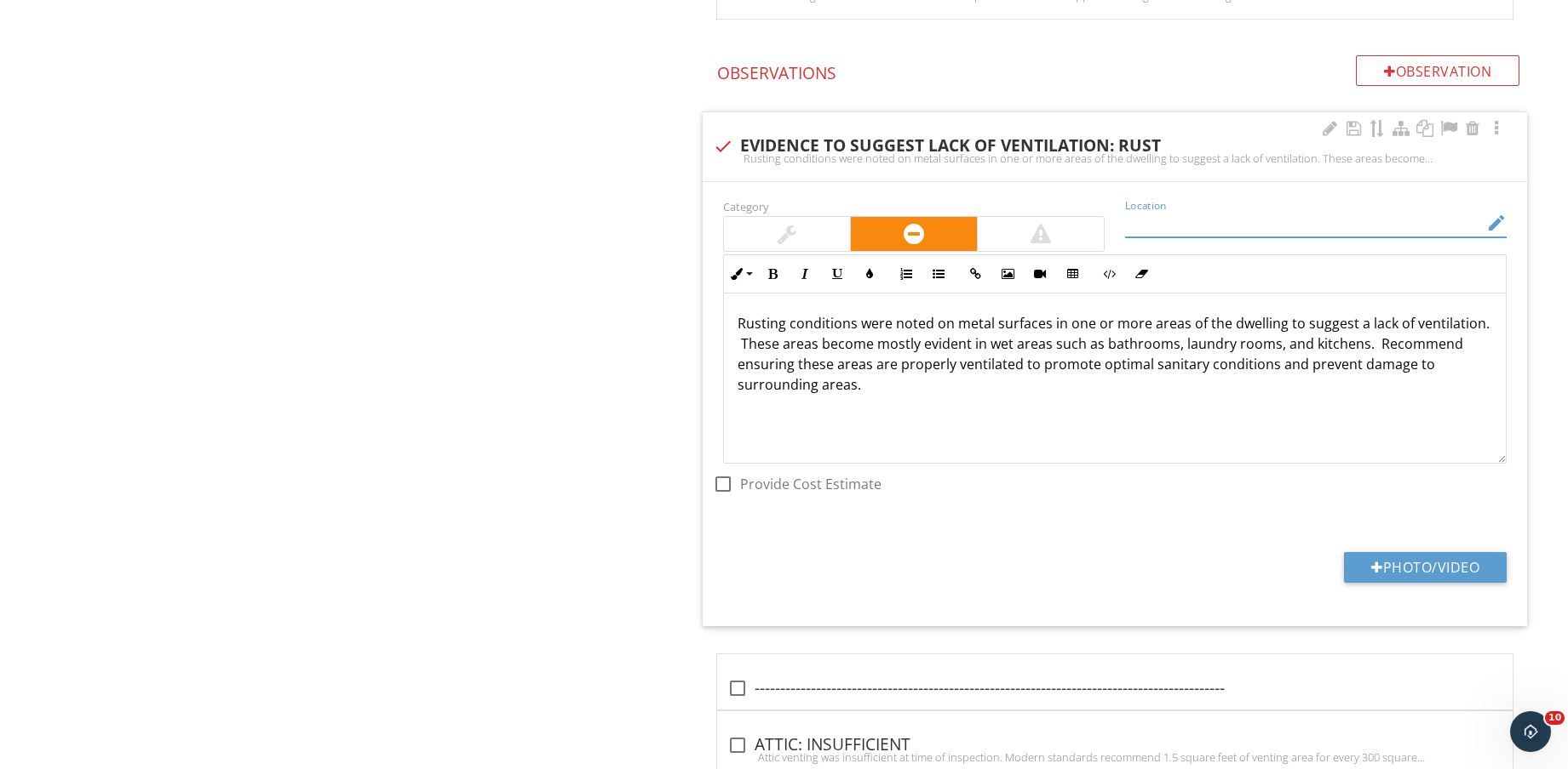
click at [1288, 219] on input "Location" at bounding box center [1303, 223] width 358 height 28
type input "BASEMENT BATHROOM"
click at [1424, 575] on button "Photo/Video" at bounding box center [1424, 568] width 162 height 31
type input "C:\fakepath\IMG_8659.jpg"
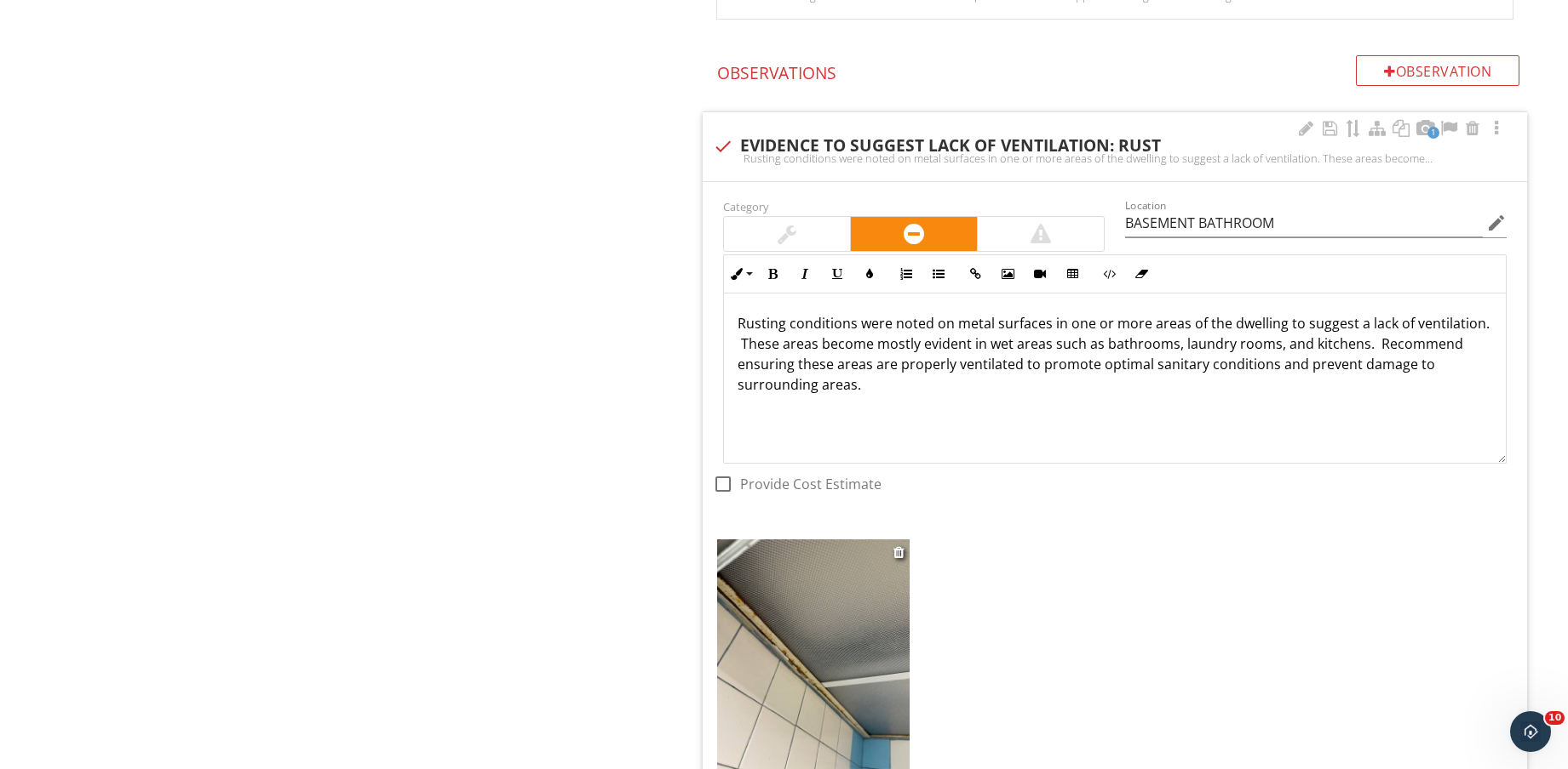
click at [808, 657] on img at bounding box center [813, 667] width 193 height 256
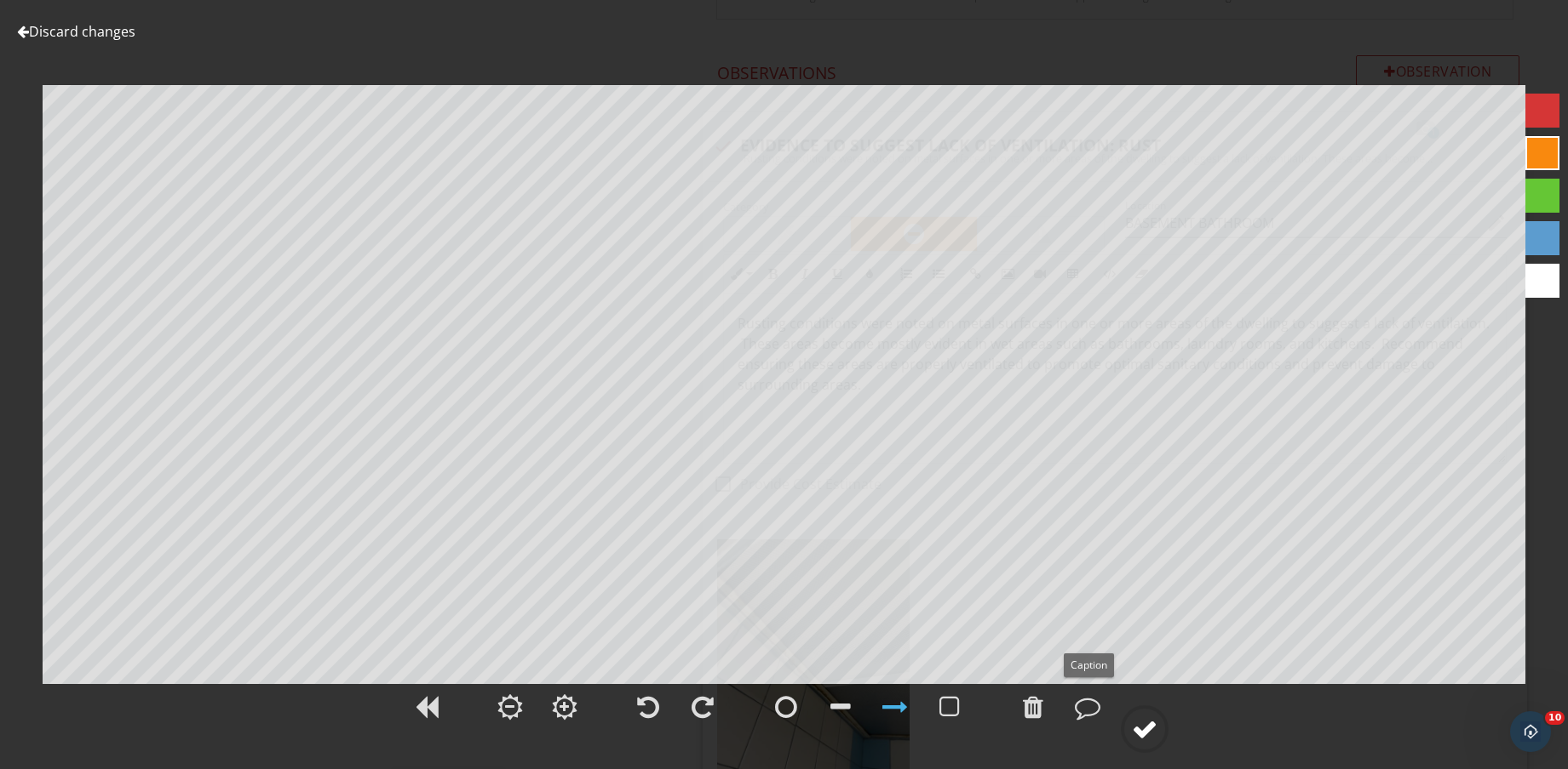
click at [1147, 726] on div at bounding box center [1144, 729] width 25 height 25
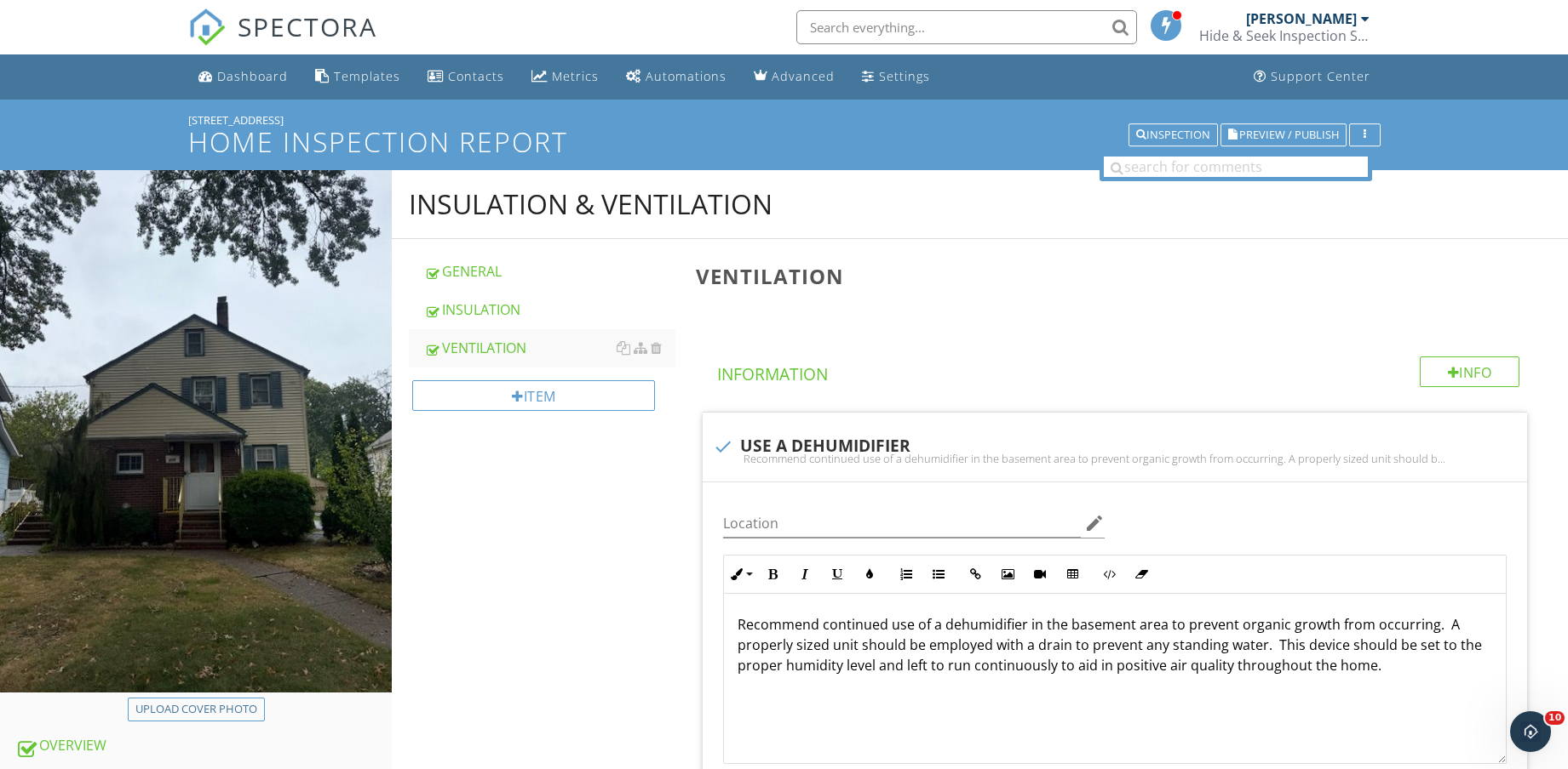
scroll to position [426, 0]
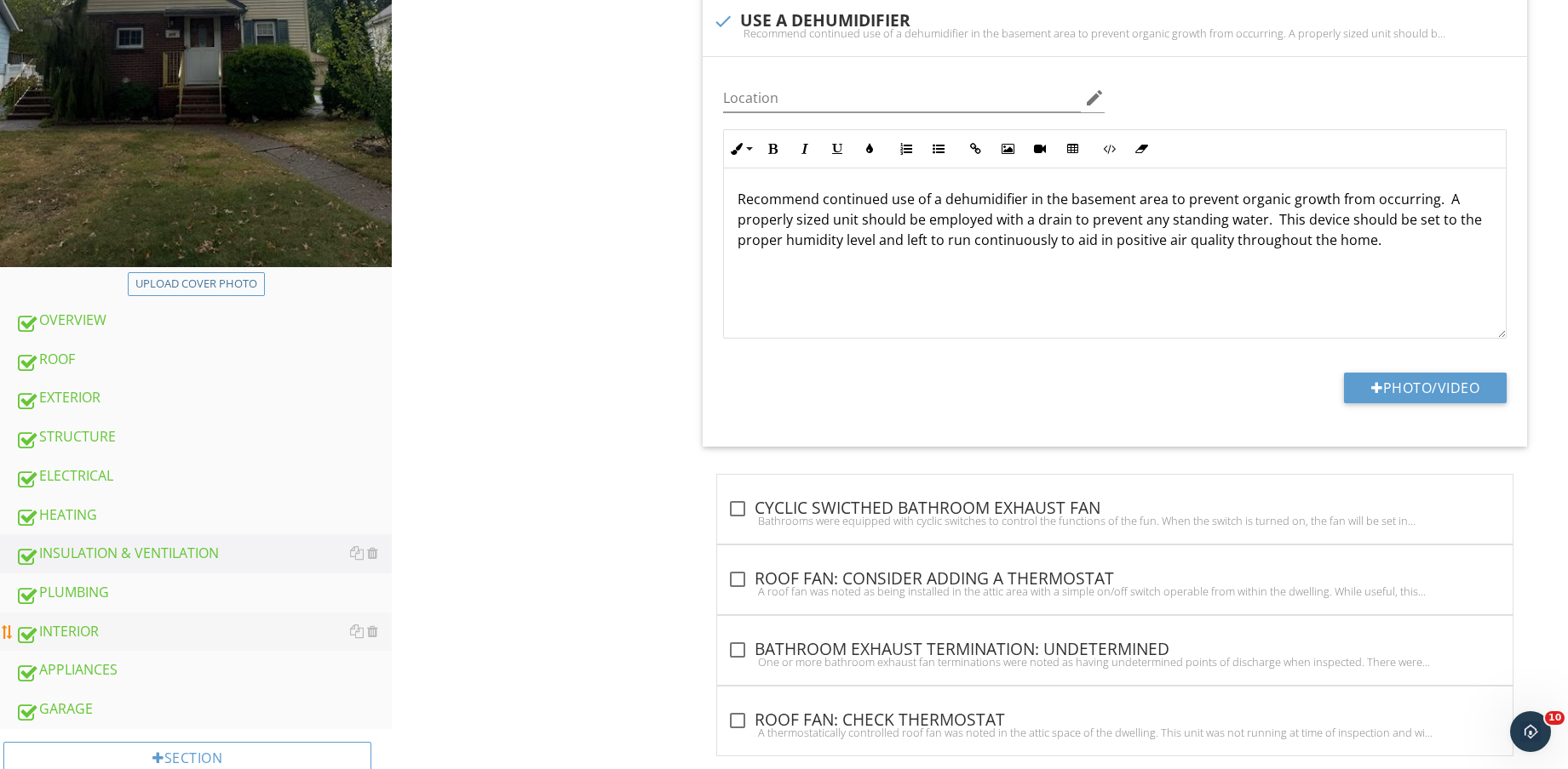
click at [117, 628] on div "INTERIOR" at bounding box center [203, 632] width 376 height 22
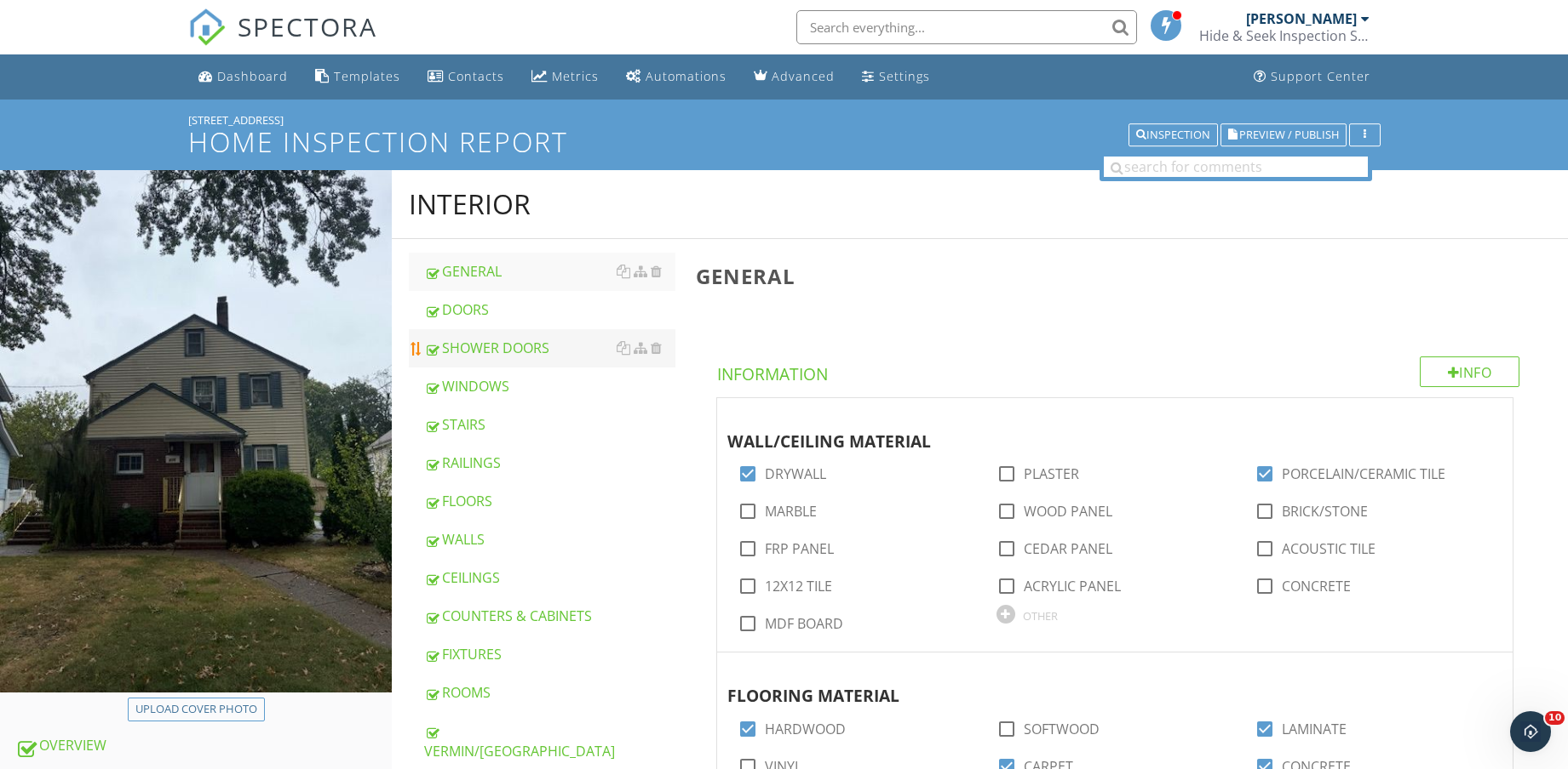
click at [476, 345] on div "SHOWER DOORS" at bounding box center [550, 348] width 251 height 20
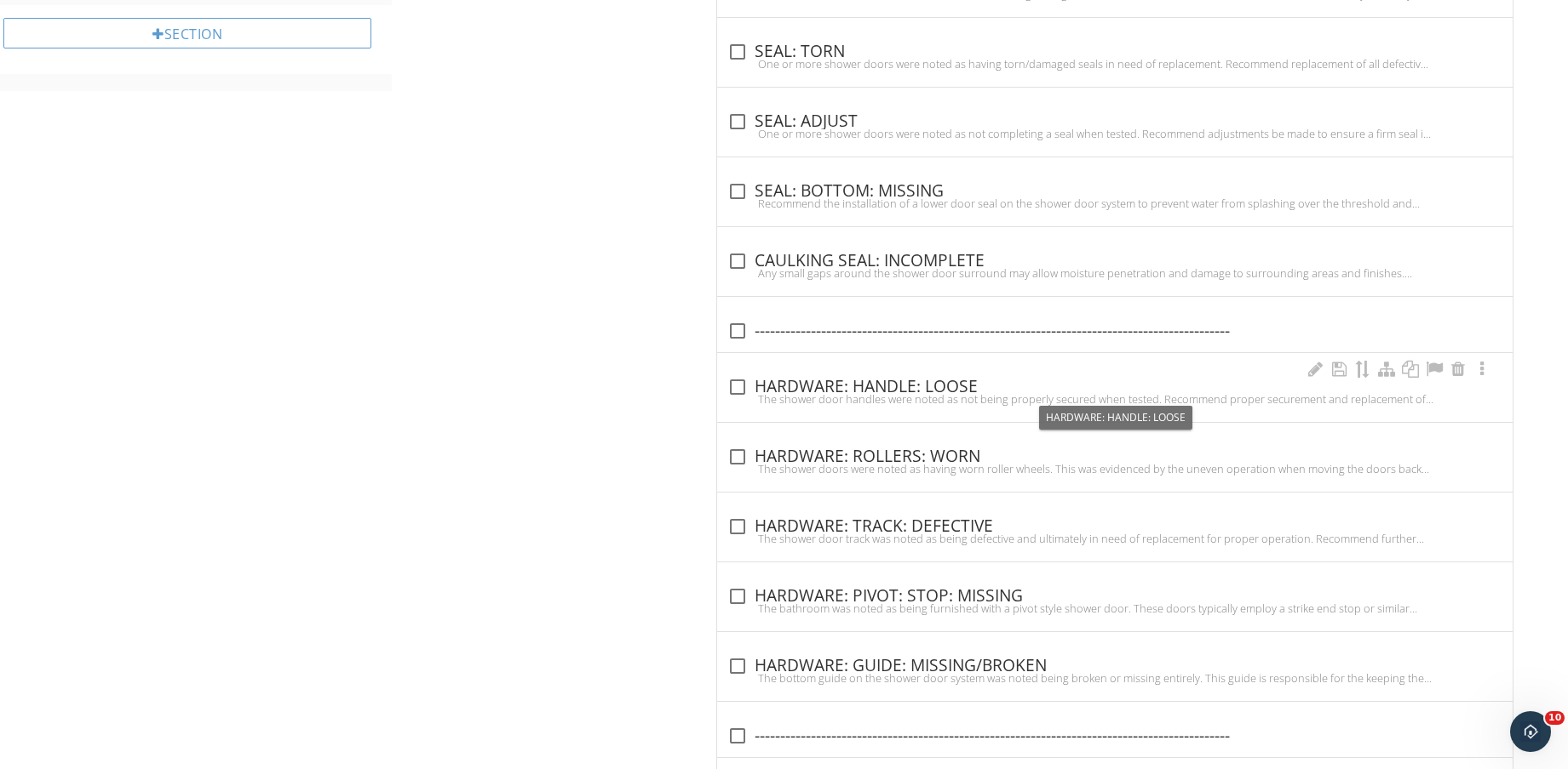
scroll to position [1185, 0]
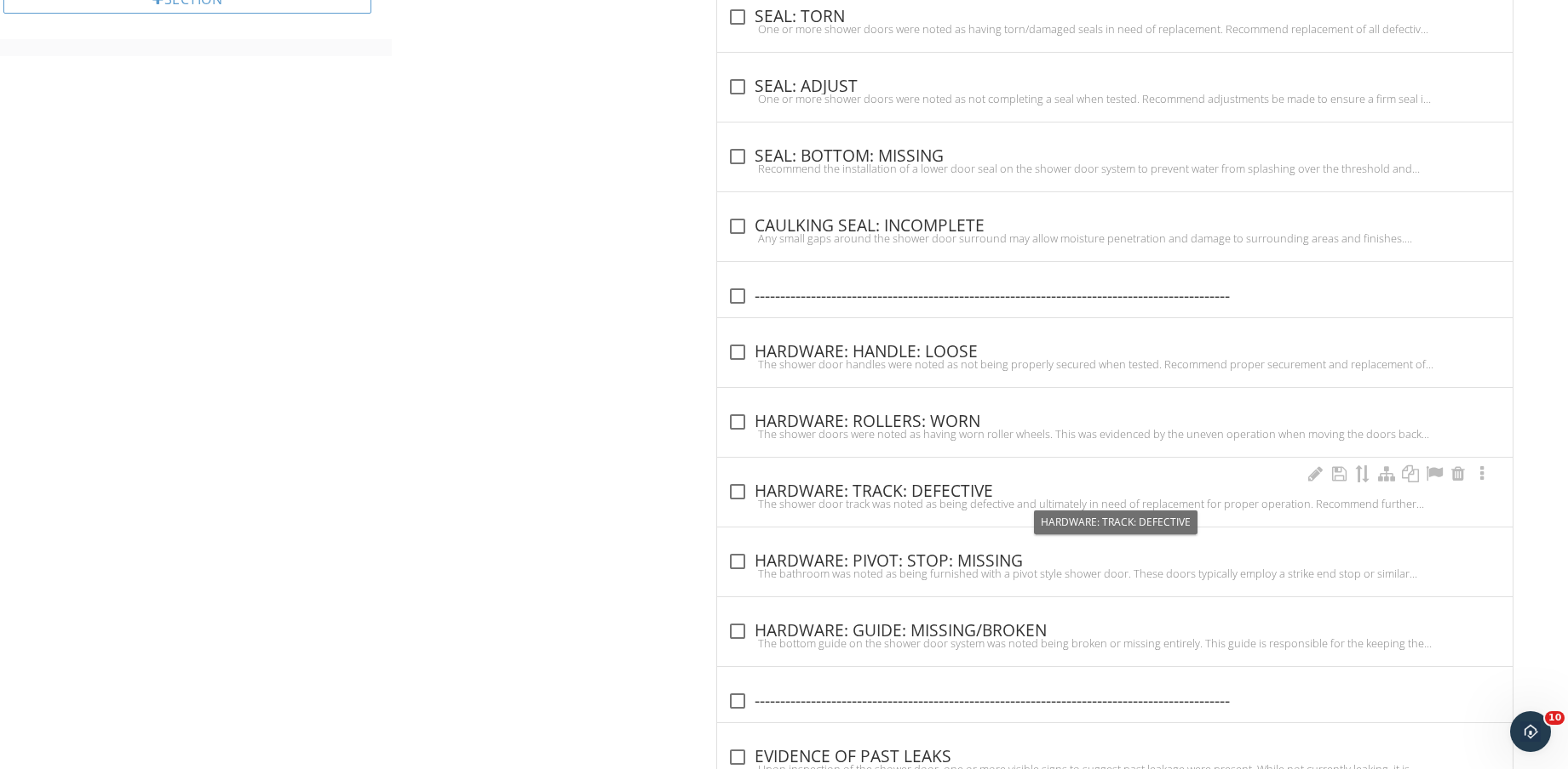
click at [979, 500] on div "The shower door track was noted as being defective and ultimately in need of re…" at bounding box center [1115, 504] width 775 height 14
checkbox input "true"
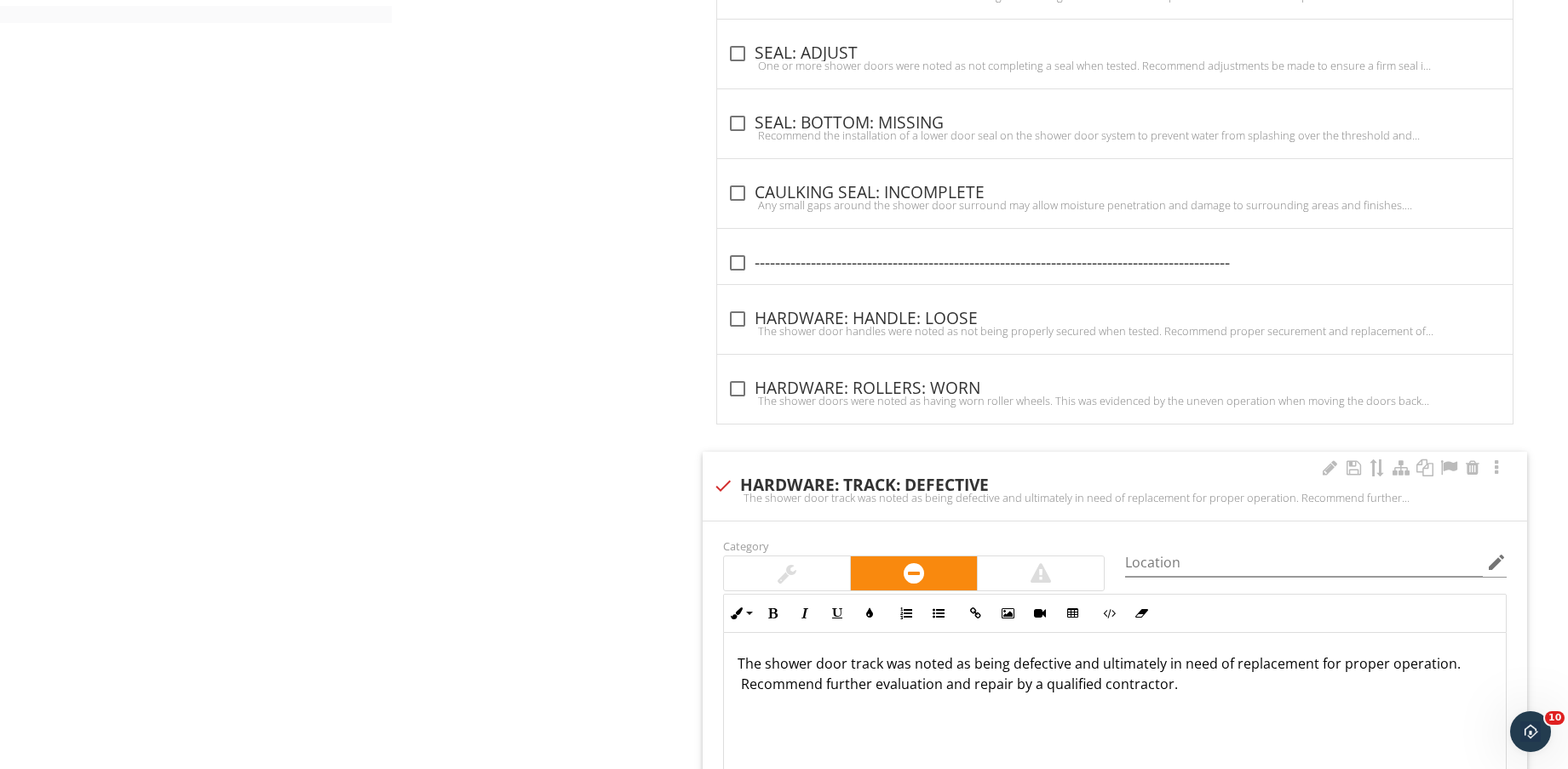
scroll to position [1504, 0]
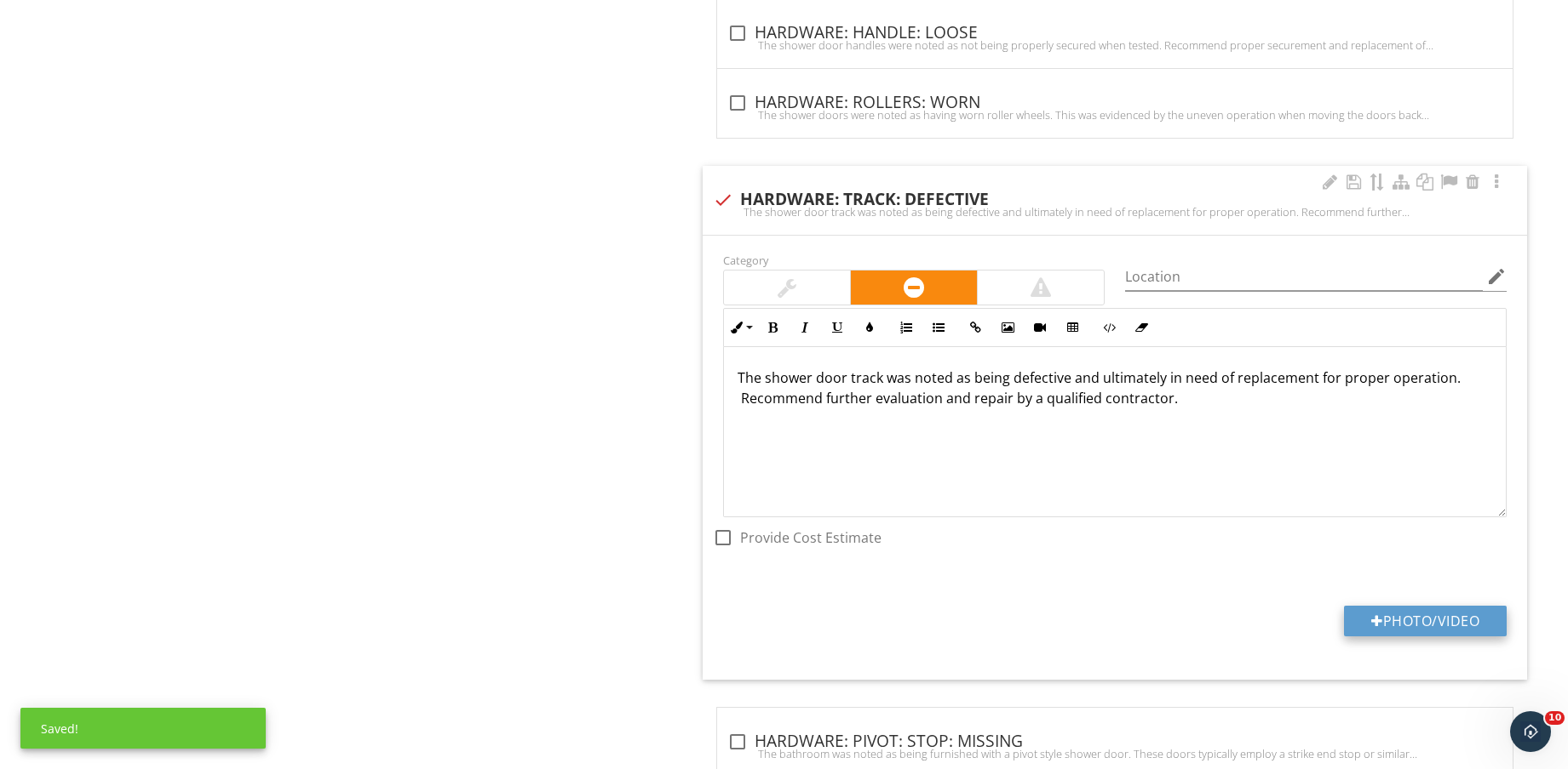
click at [1455, 623] on button "Photo/Video" at bounding box center [1424, 621] width 162 height 31
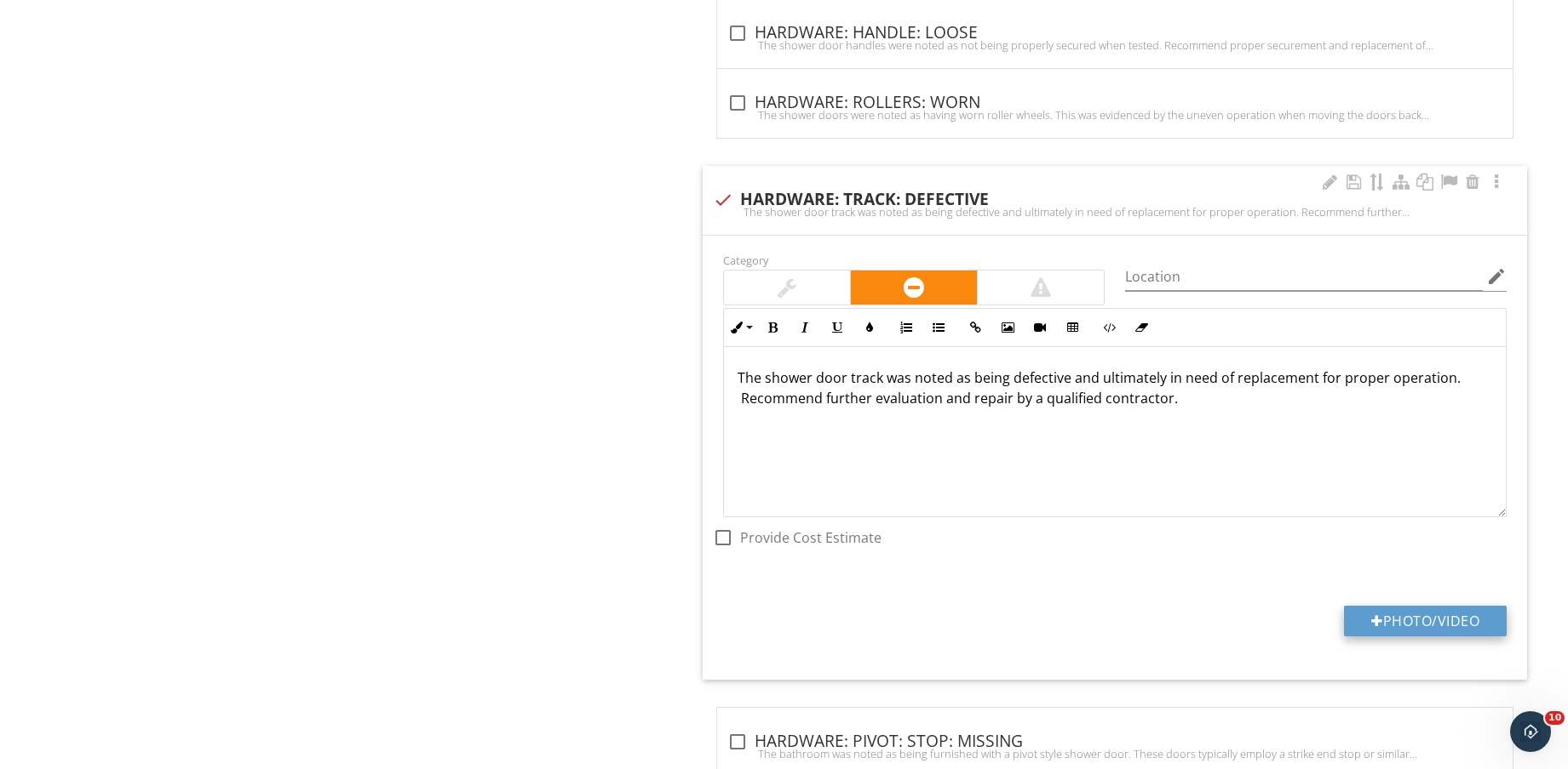
type input "C:\fakepath\IMG_8661.jpg"
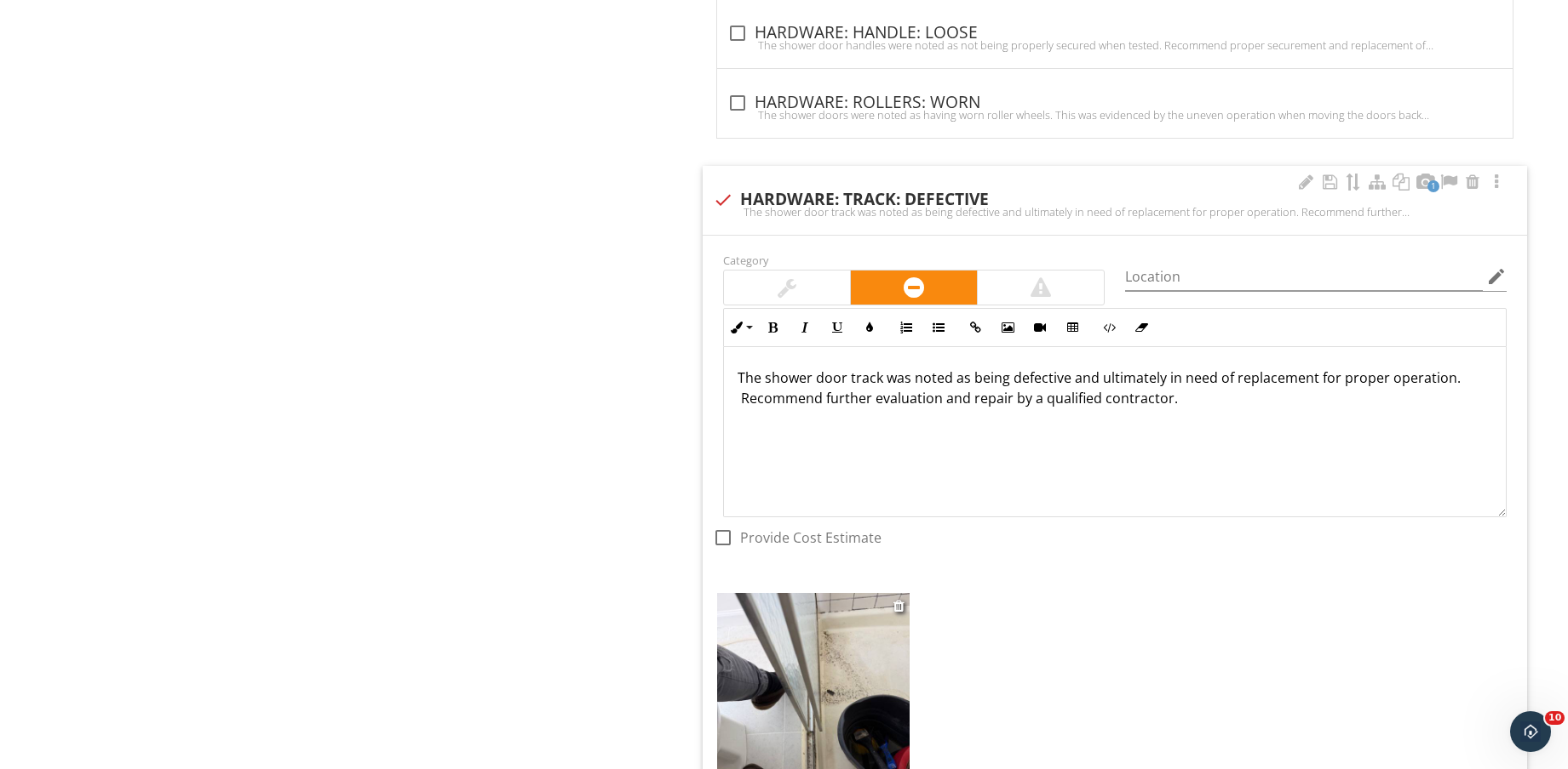
click at [802, 659] on img at bounding box center [813, 720] width 193 height 256
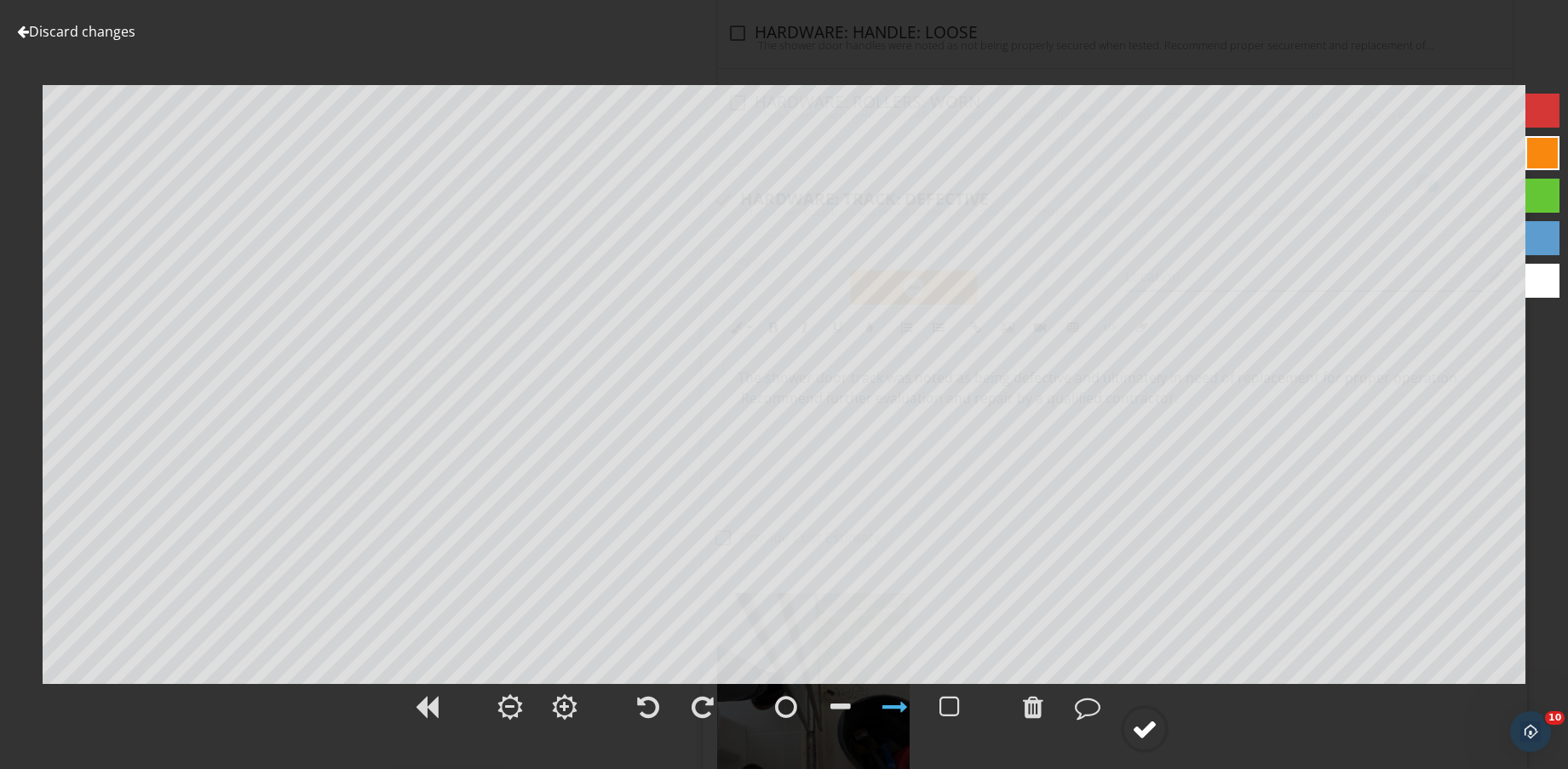
click at [1140, 724] on div at bounding box center [1144, 729] width 25 height 25
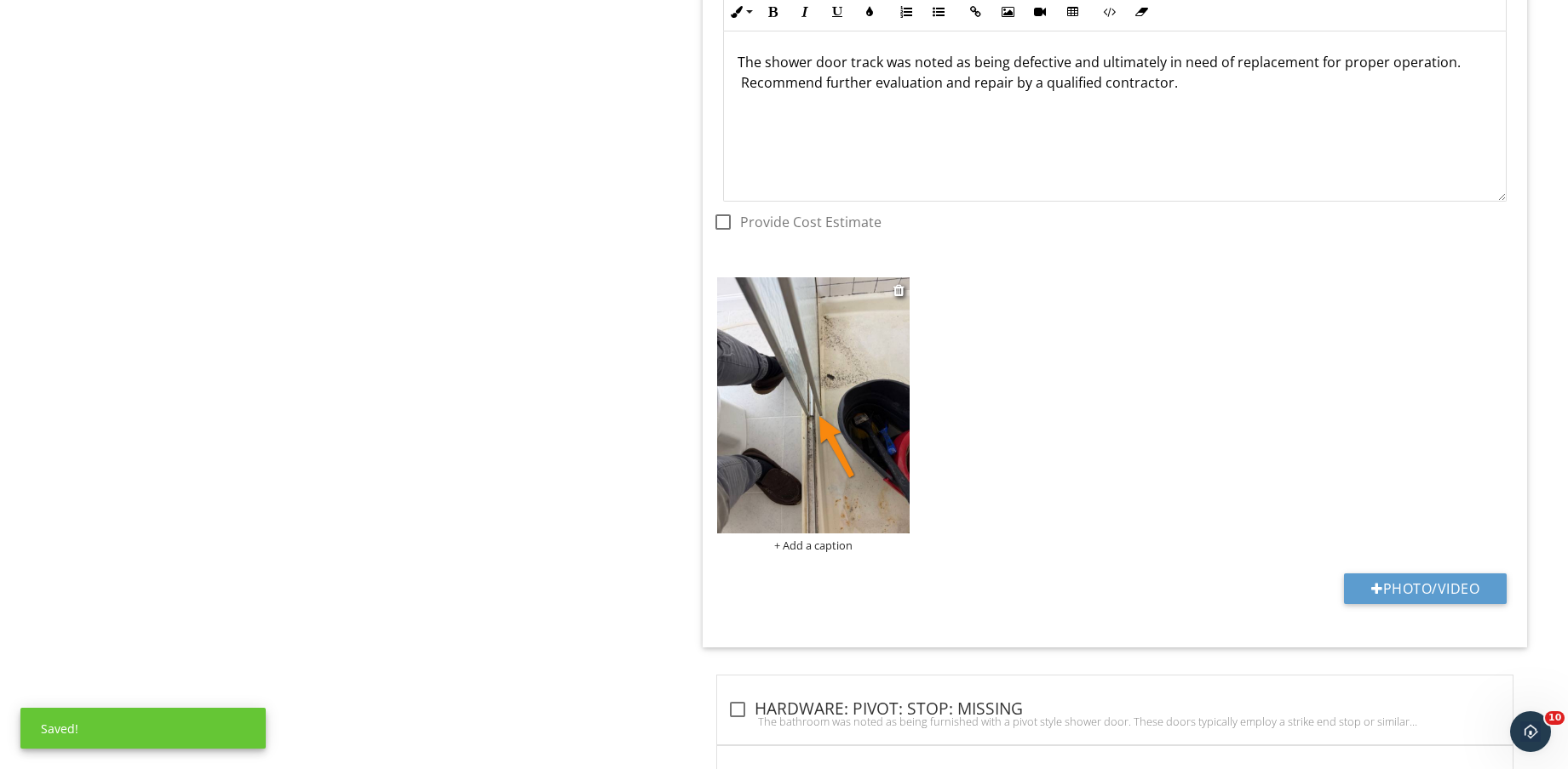
scroll to position [1823, 0]
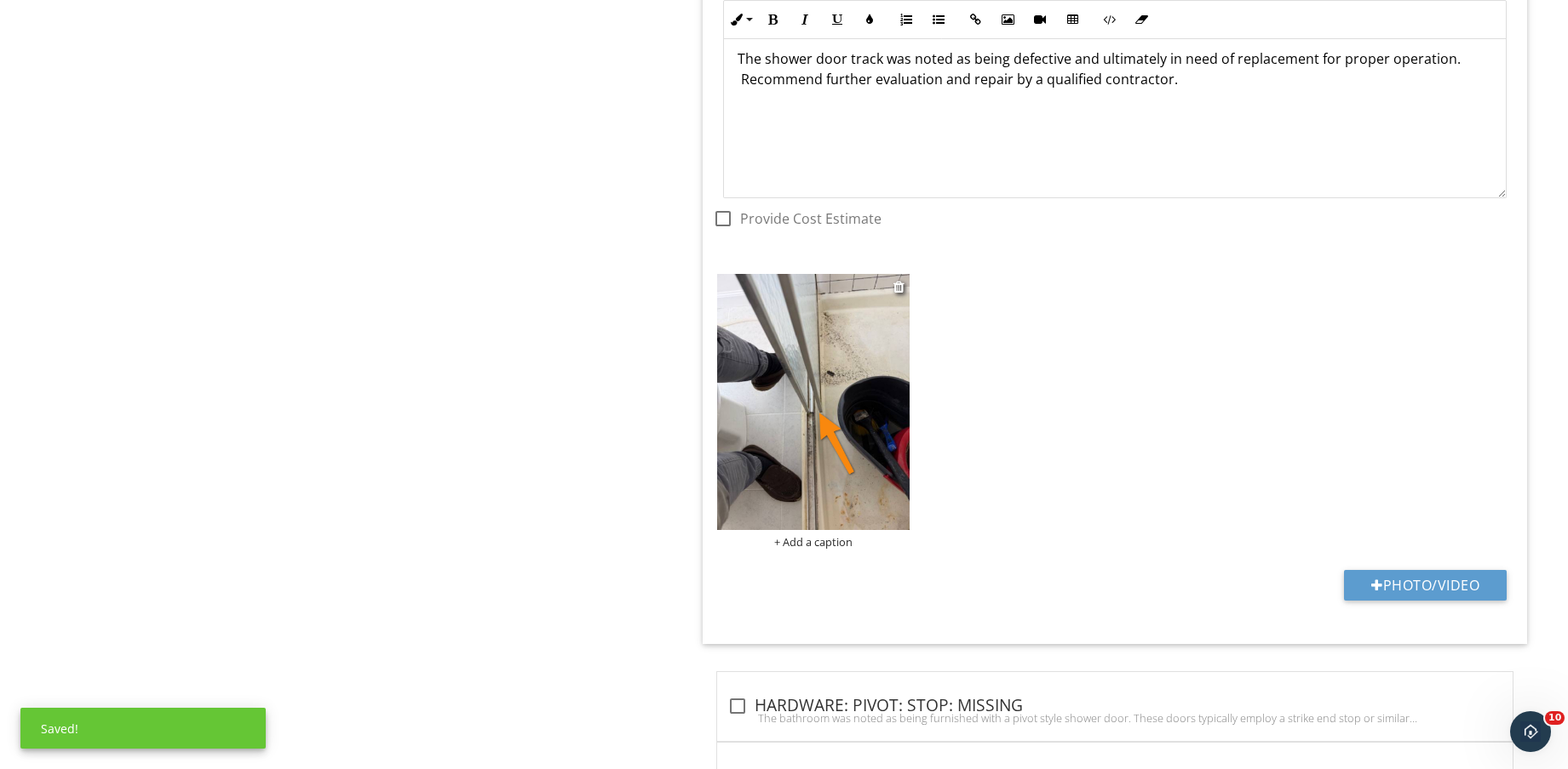
click at [835, 542] on div "+ Add a caption" at bounding box center [813, 542] width 193 height 14
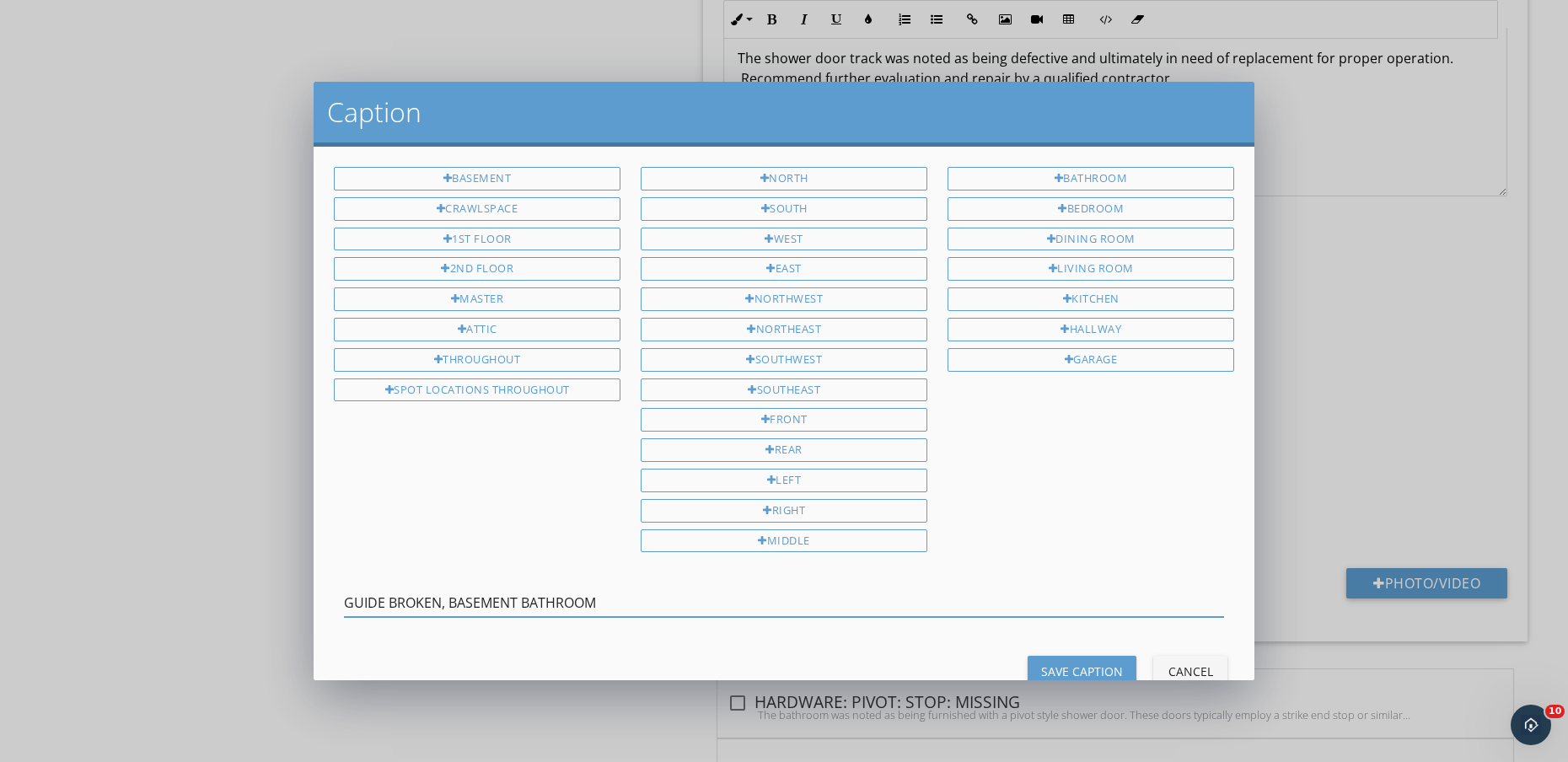
type input "GUIDE BROKEN, BASEMENT BATHROOM"
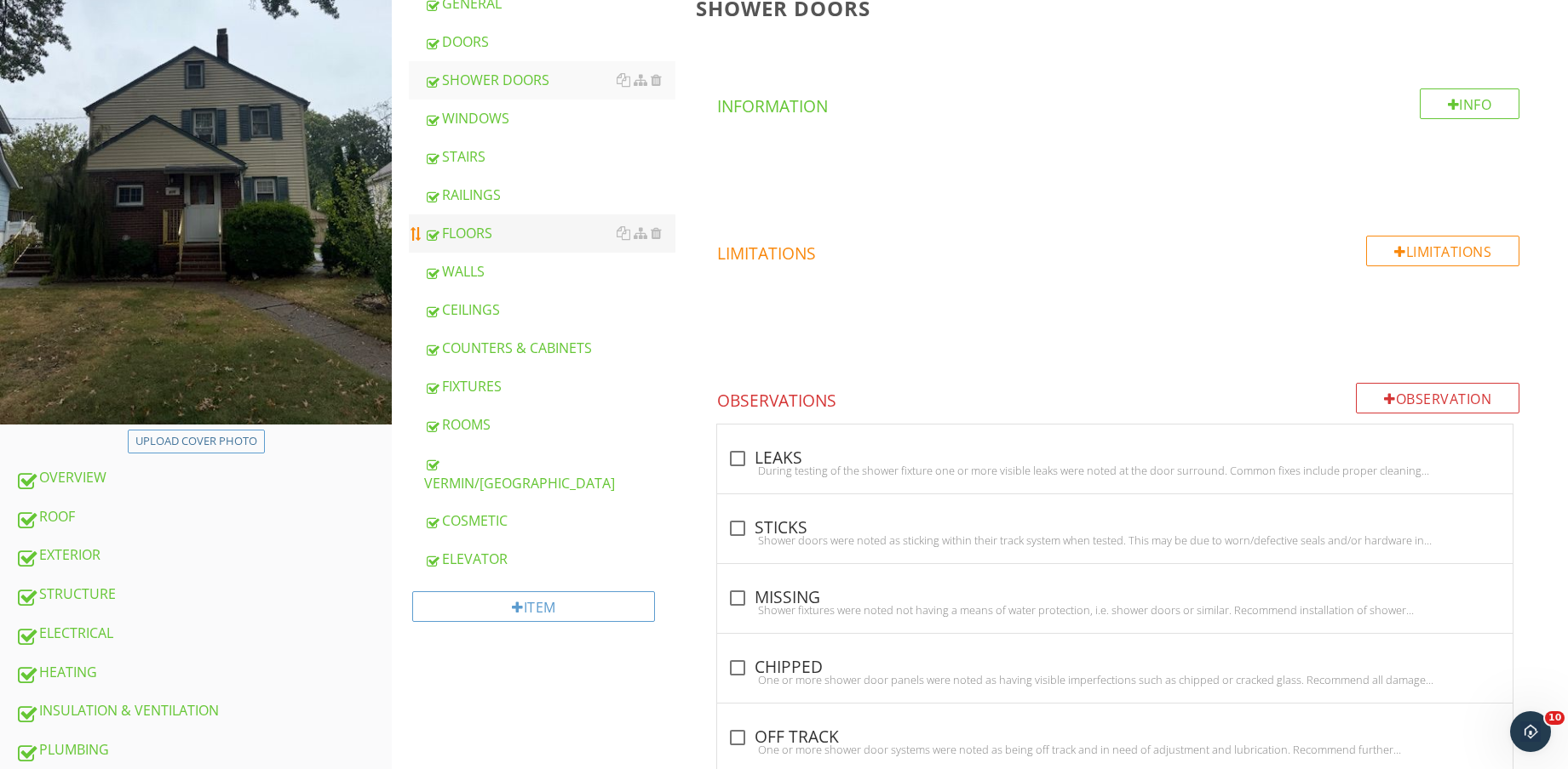
scroll to position [319, 0]
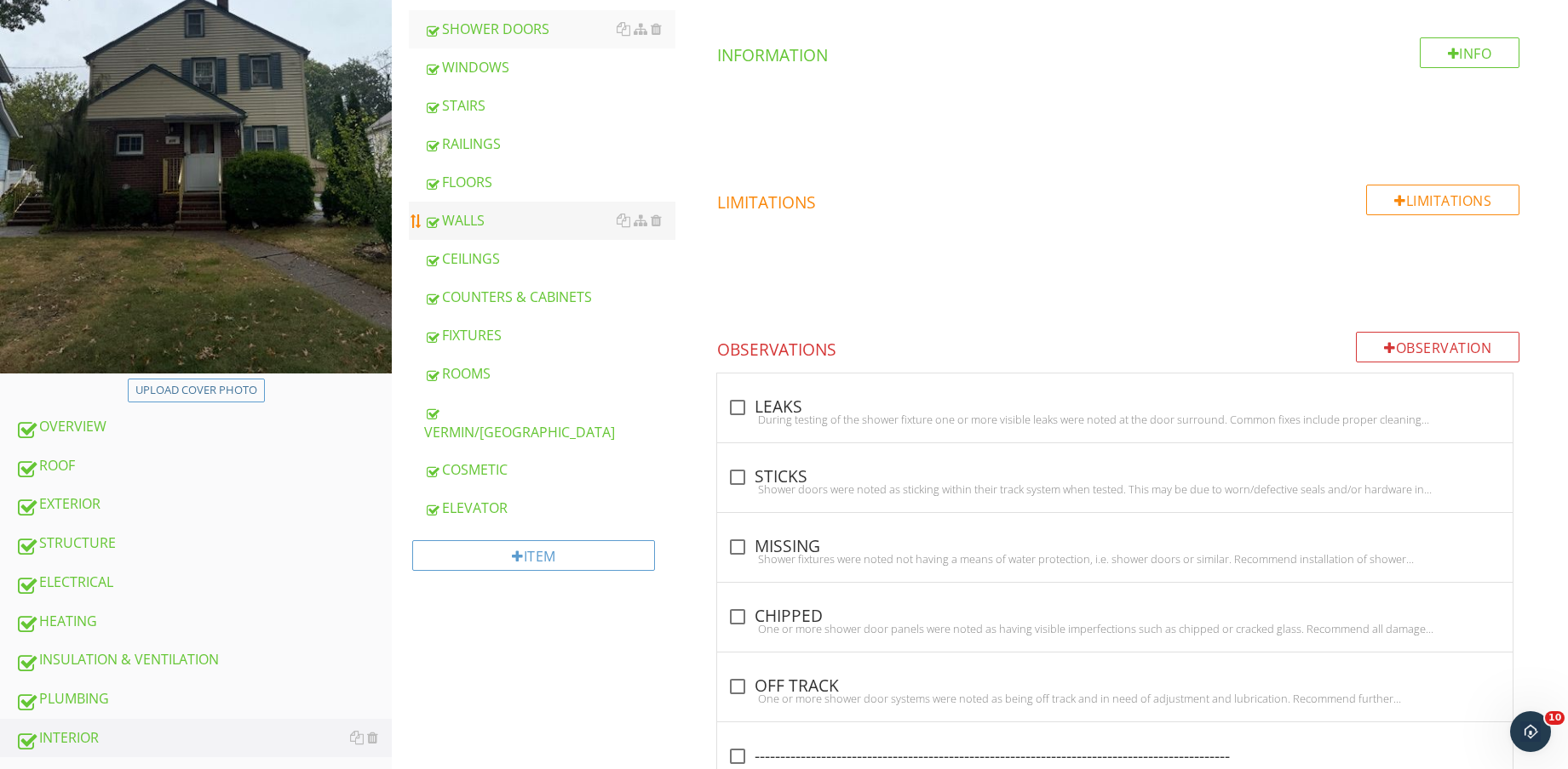
click at [517, 214] on div "WALLS" at bounding box center [550, 220] width 251 height 20
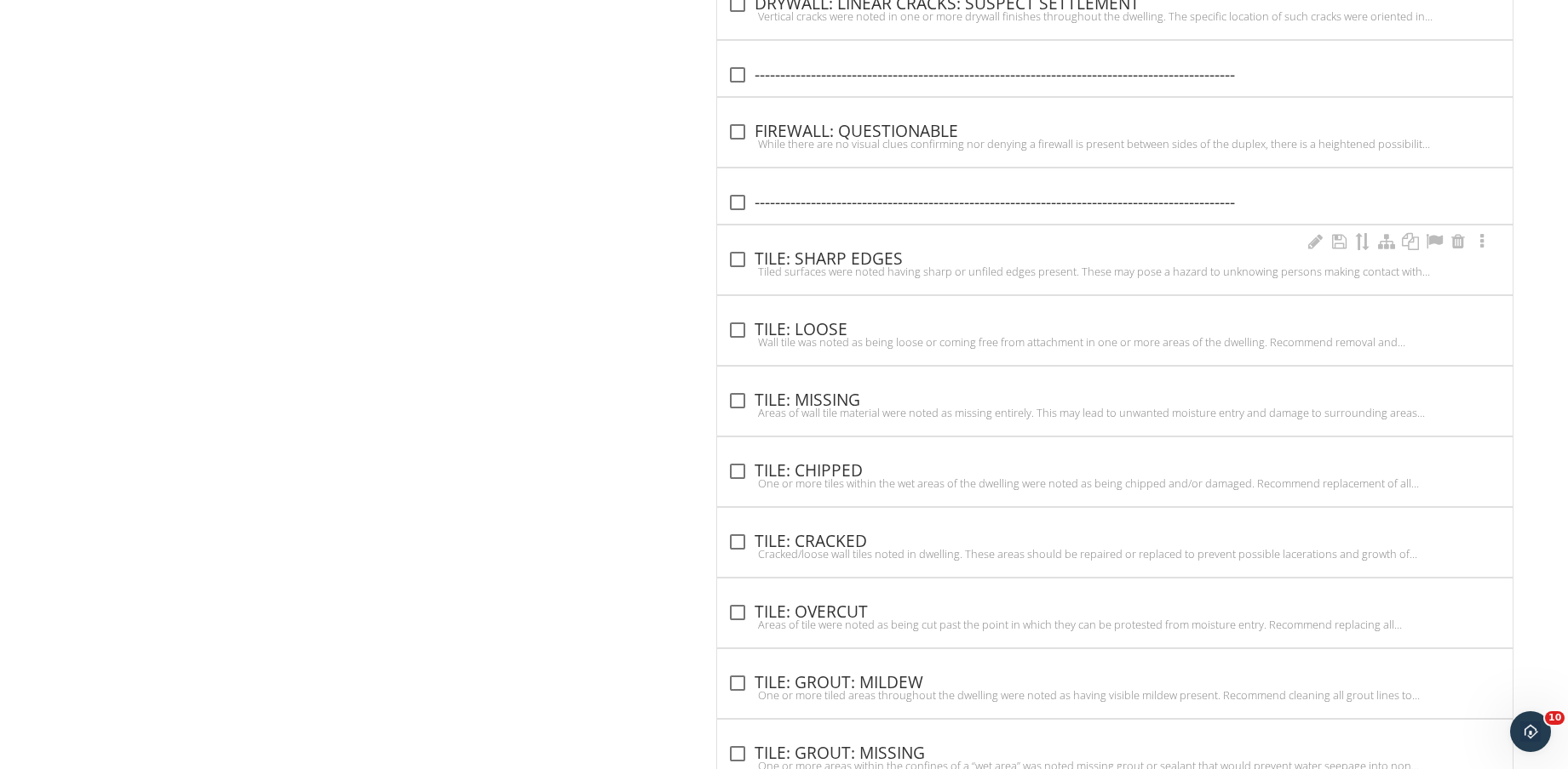
click at [841, 263] on div "check_box_outline_blank TILE: SHARP EDGES Tiled surfaces were noted having shar…" at bounding box center [1115, 264] width 775 height 38
checkbox input "true"
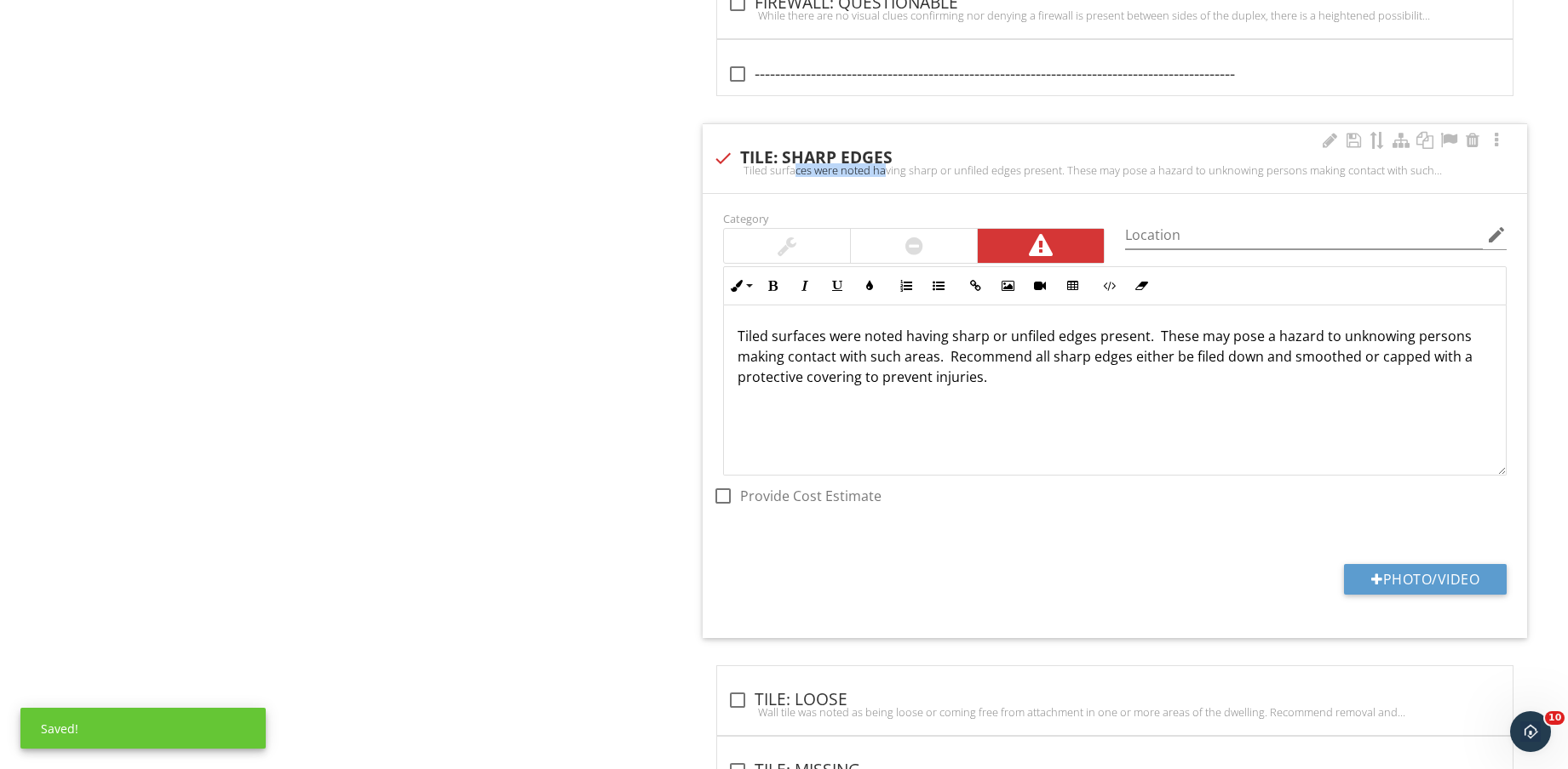
scroll to position [5019, 0]
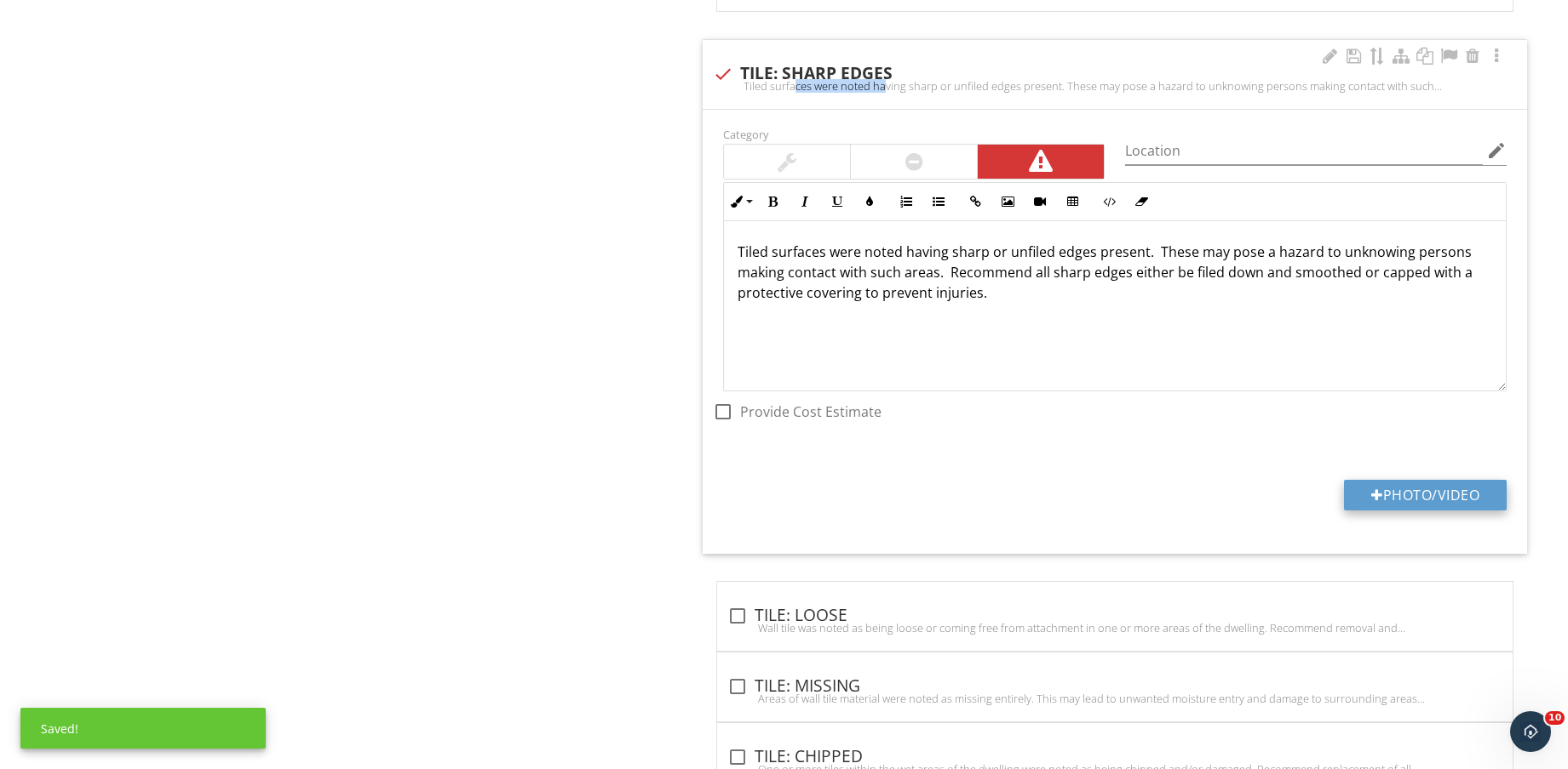
click at [1424, 500] on button "Photo/Video" at bounding box center [1424, 496] width 162 height 31
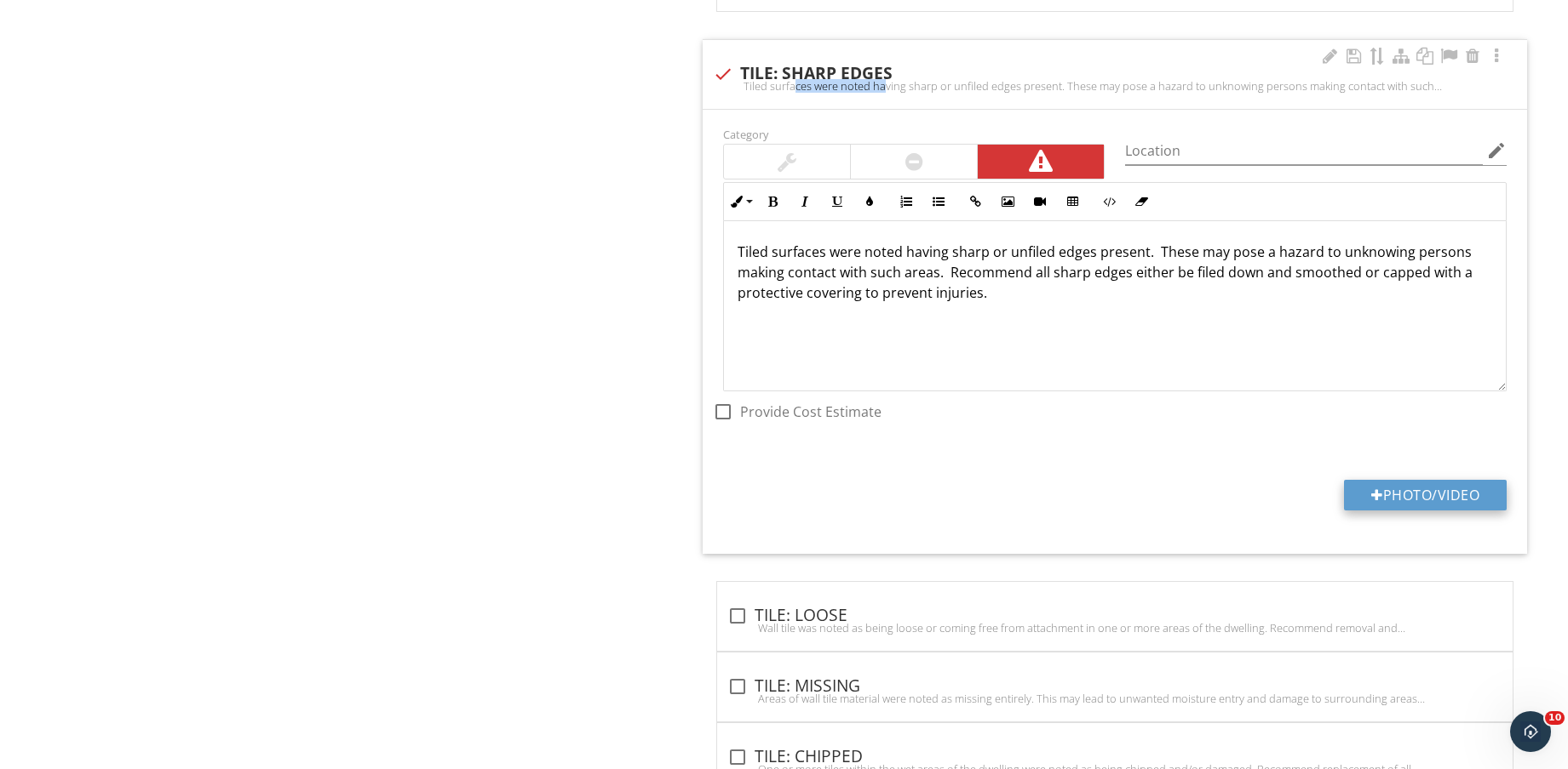
type input "C:\fakepath\IMG_8664.jpg"
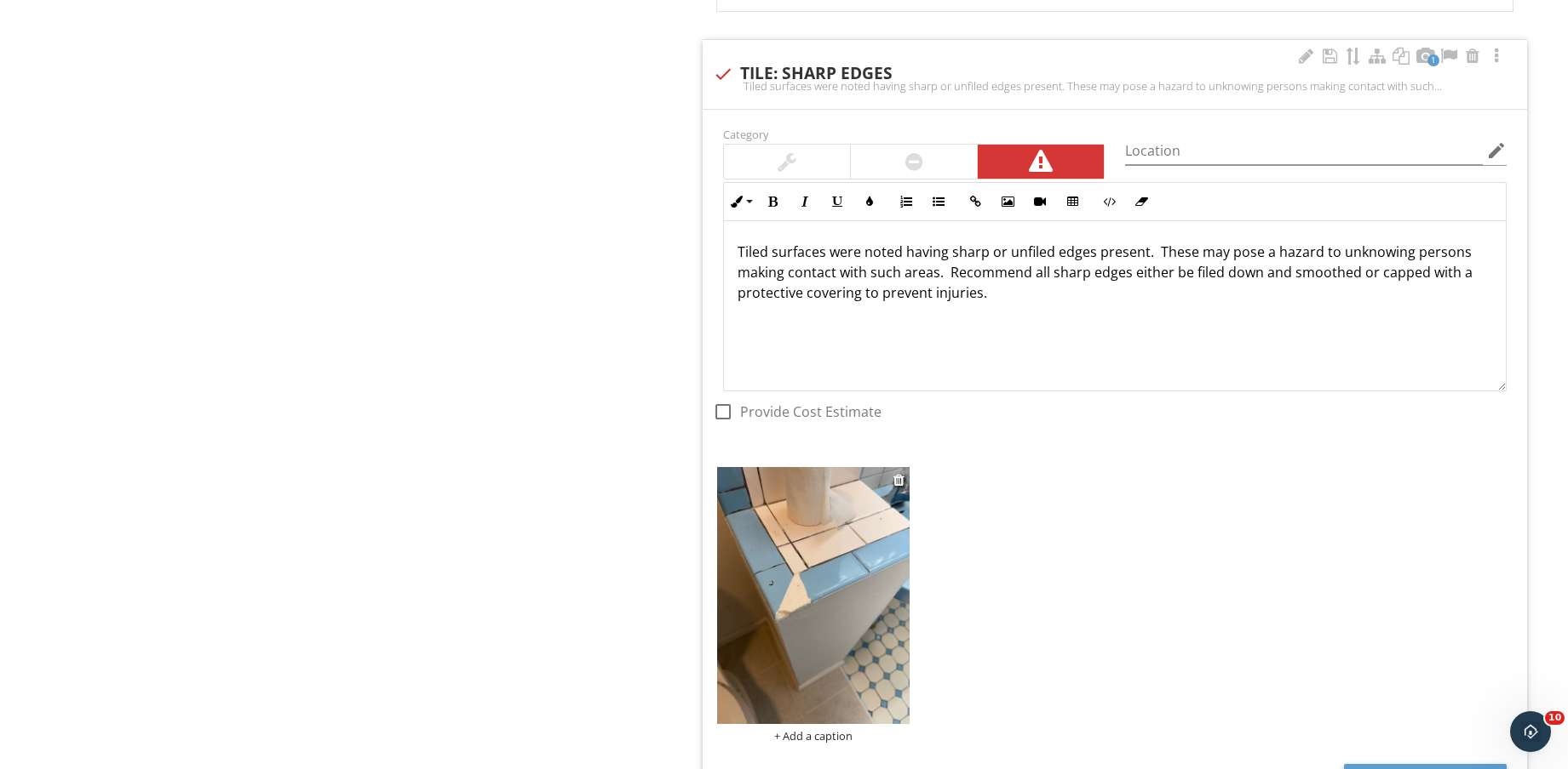
click at [811, 640] on img at bounding box center [813, 595] width 193 height 256
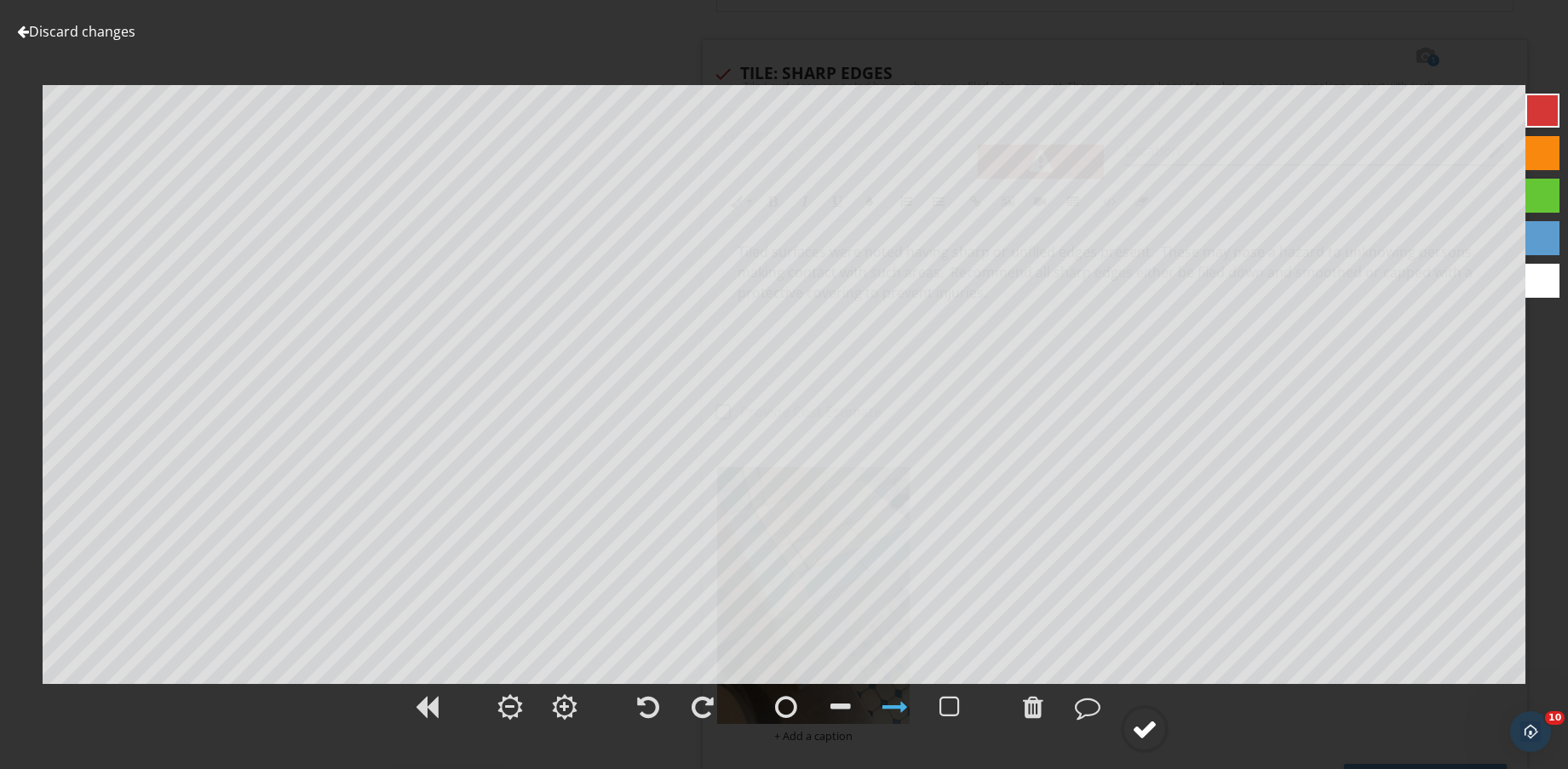
click at [1158, 737] on div at bounding box center [1144, 729] width 25 height 25
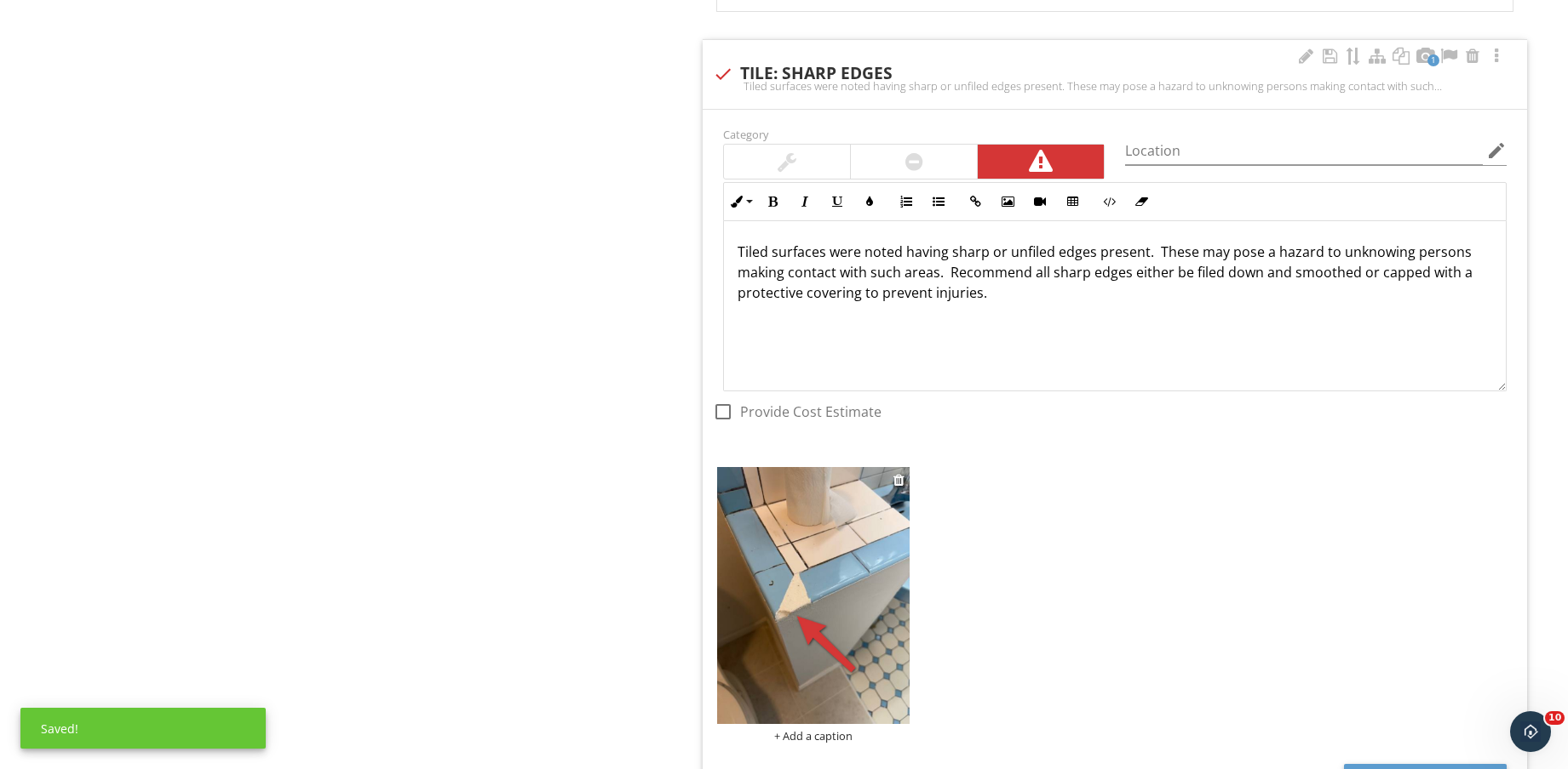
click at [819, 741] on div "+ Add a caption" at bounding box center [813, 736] width 193 height 14
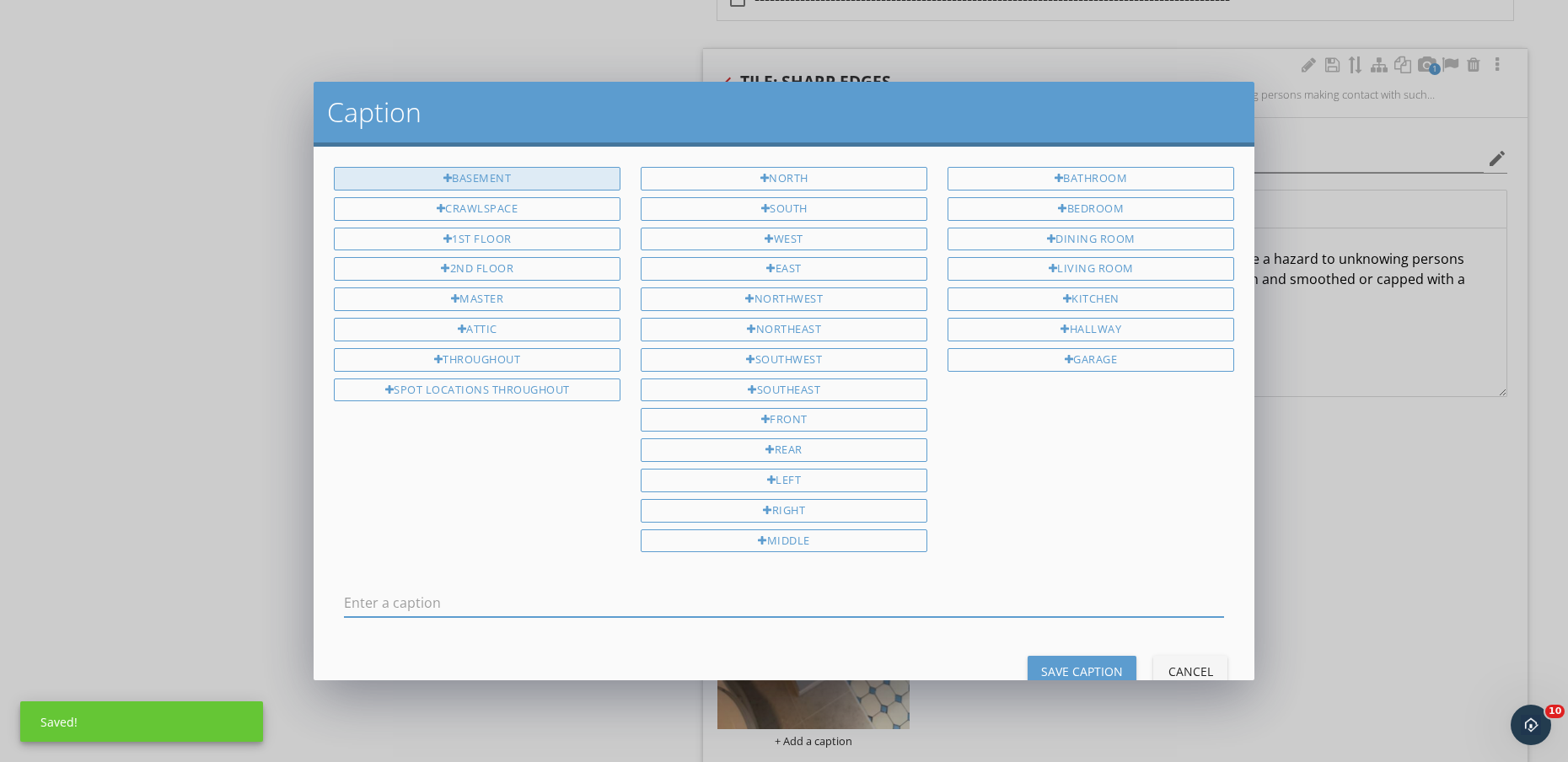
click at [505, 174] on div "BASEMENT" at bounding box center [478, 178] width 287 height 24
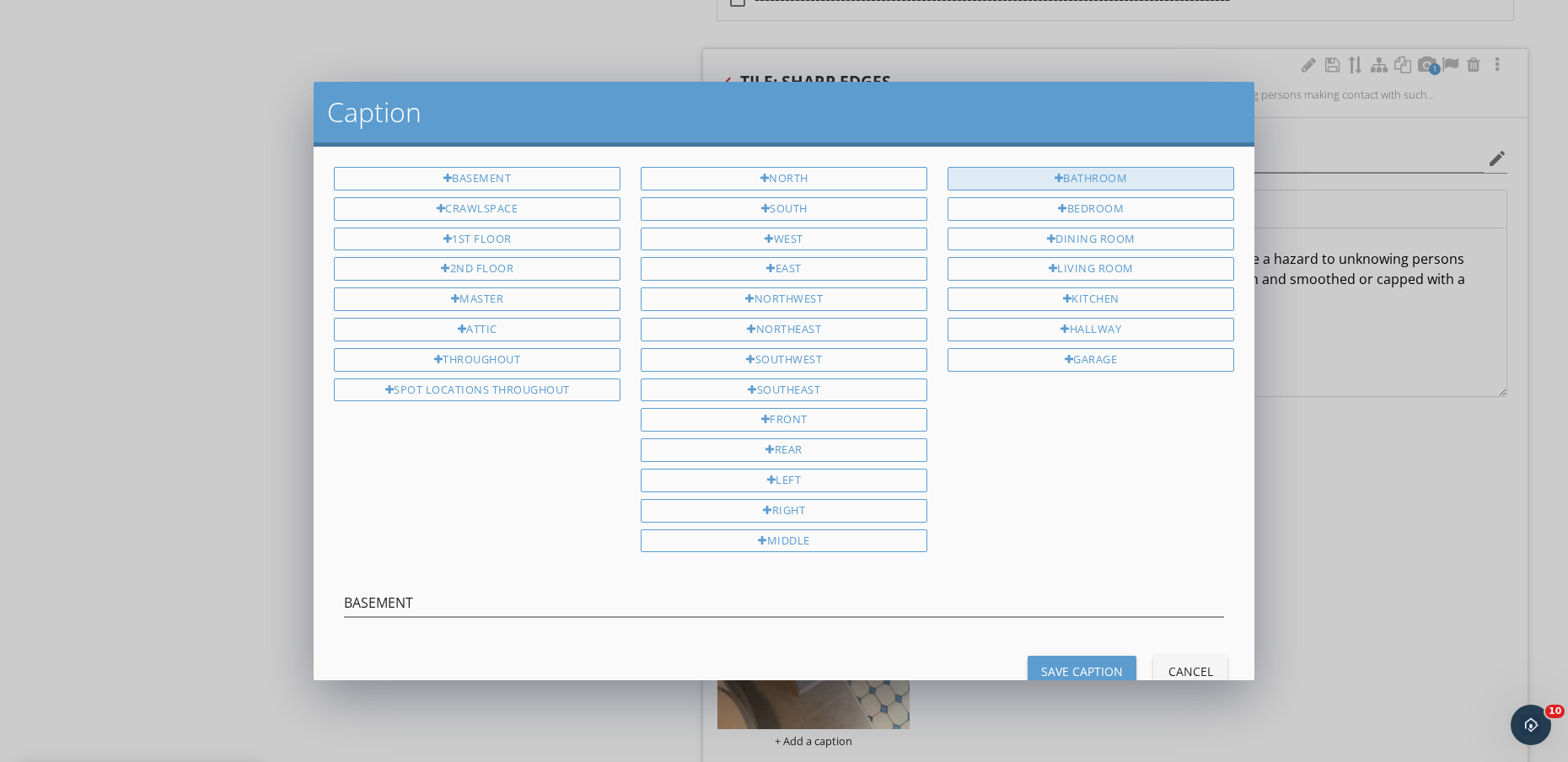
click at [1011, 174] on div "BATHROOM" at bounding box center [1091, 178] width 287 height 24
type input "BASEMENT BATHROOM"
click at [1092, 674] on div "Save Caption" at bounding box center [1082, 671] width 82 height 17
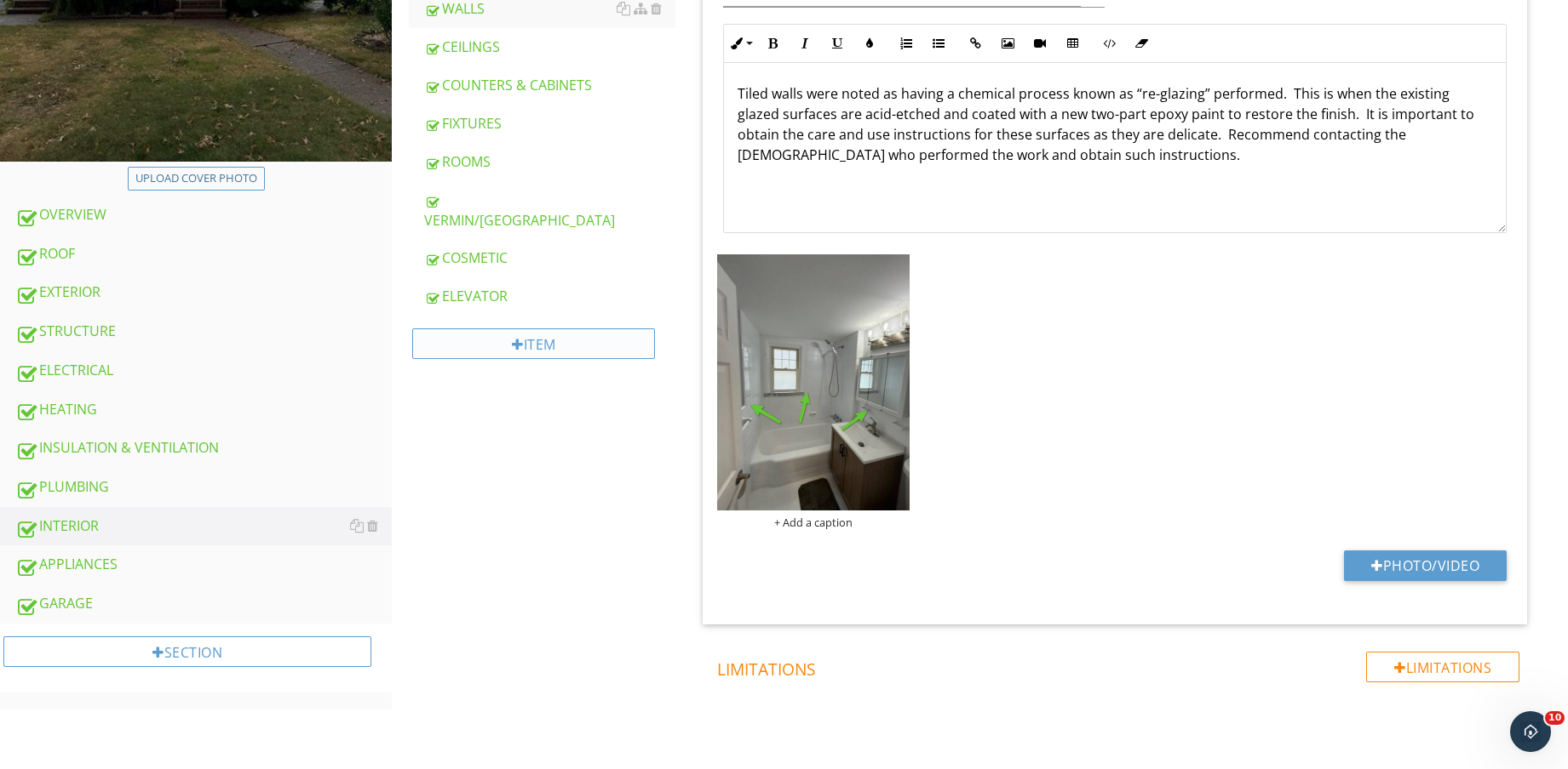
scroll to position [532, 0]
click at [205, 507] on link "INTERIOR" at bounding box center [203, 526] width 376 height 39
click at [203, 484] on div "PLUMBING" at bounding box center [203, 486] width 376 height 22
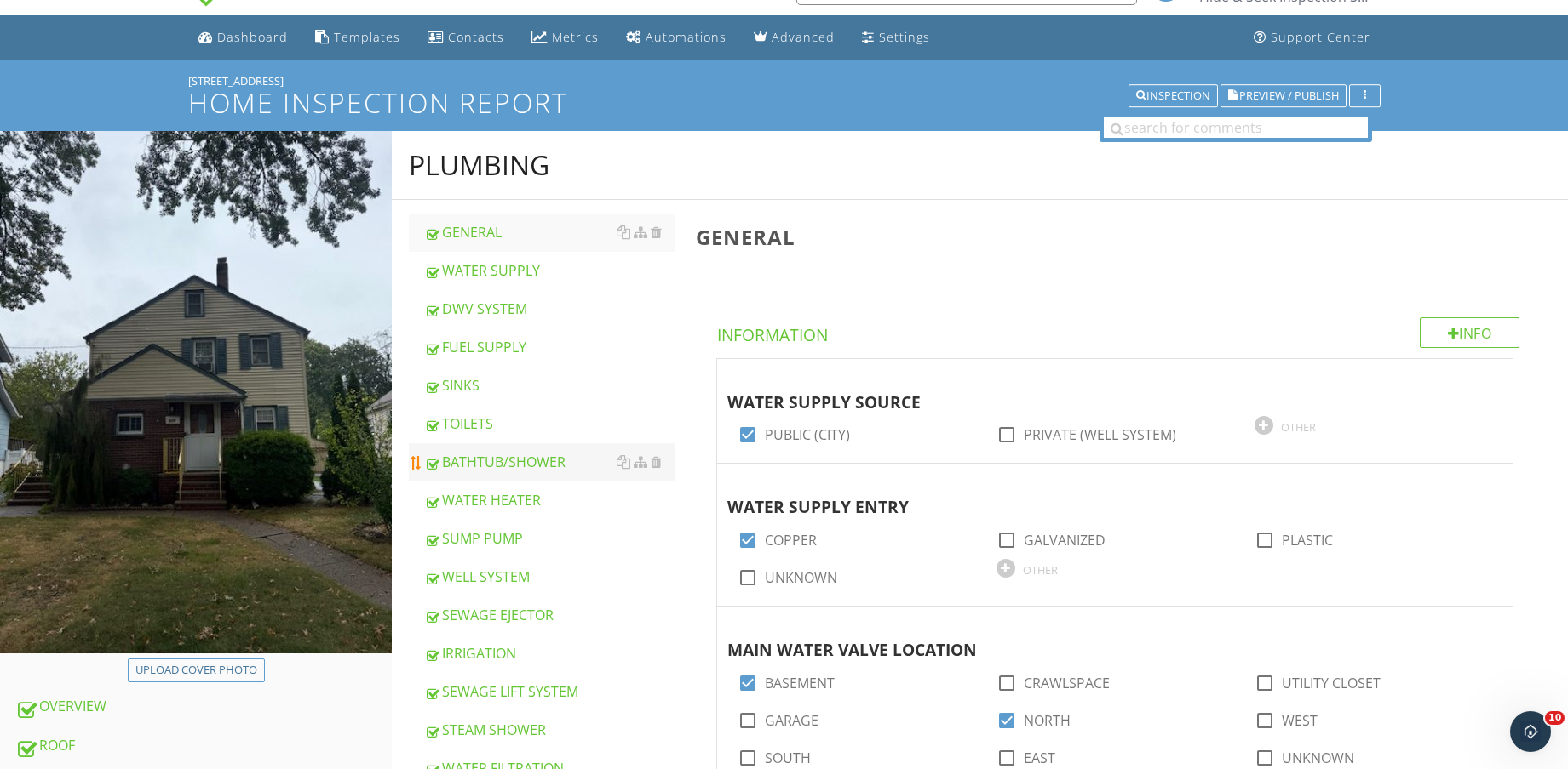
scroll to position [106, 0]
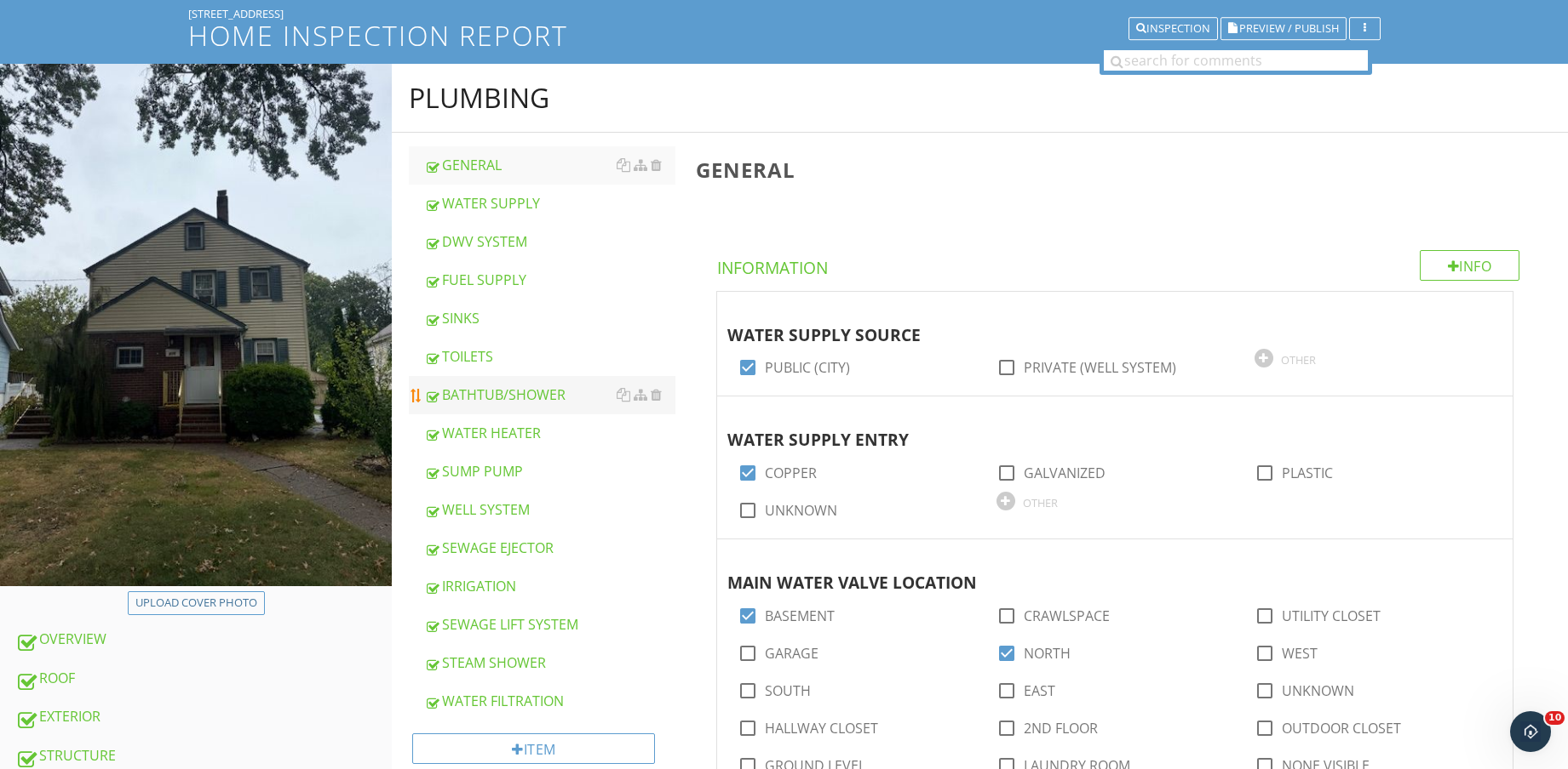
click at [549, 401] on div "BATHTUB/SHOWER" at bounding box center [550, 395] width 251 height 20
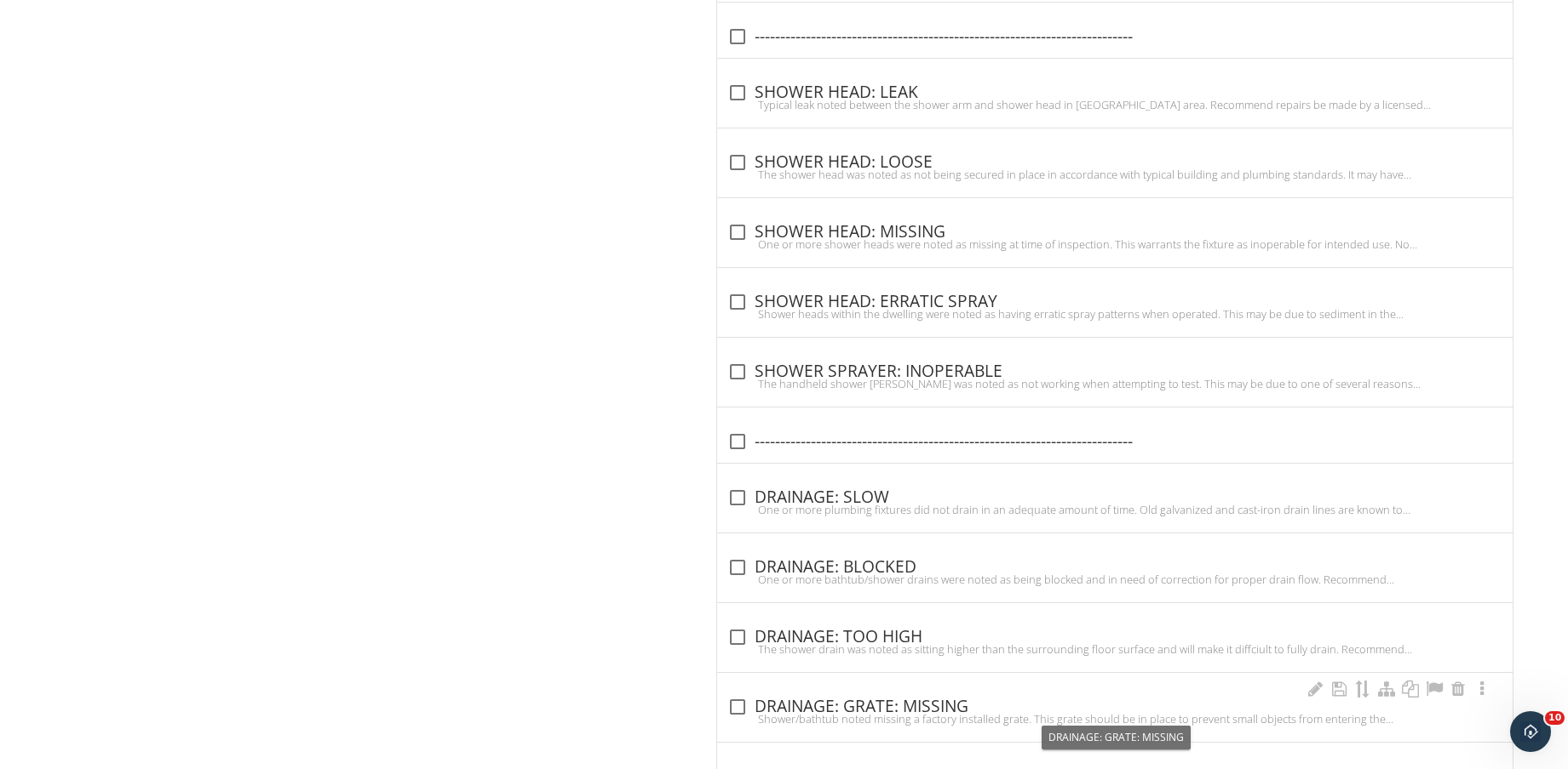
scroll to position [2553, 0]
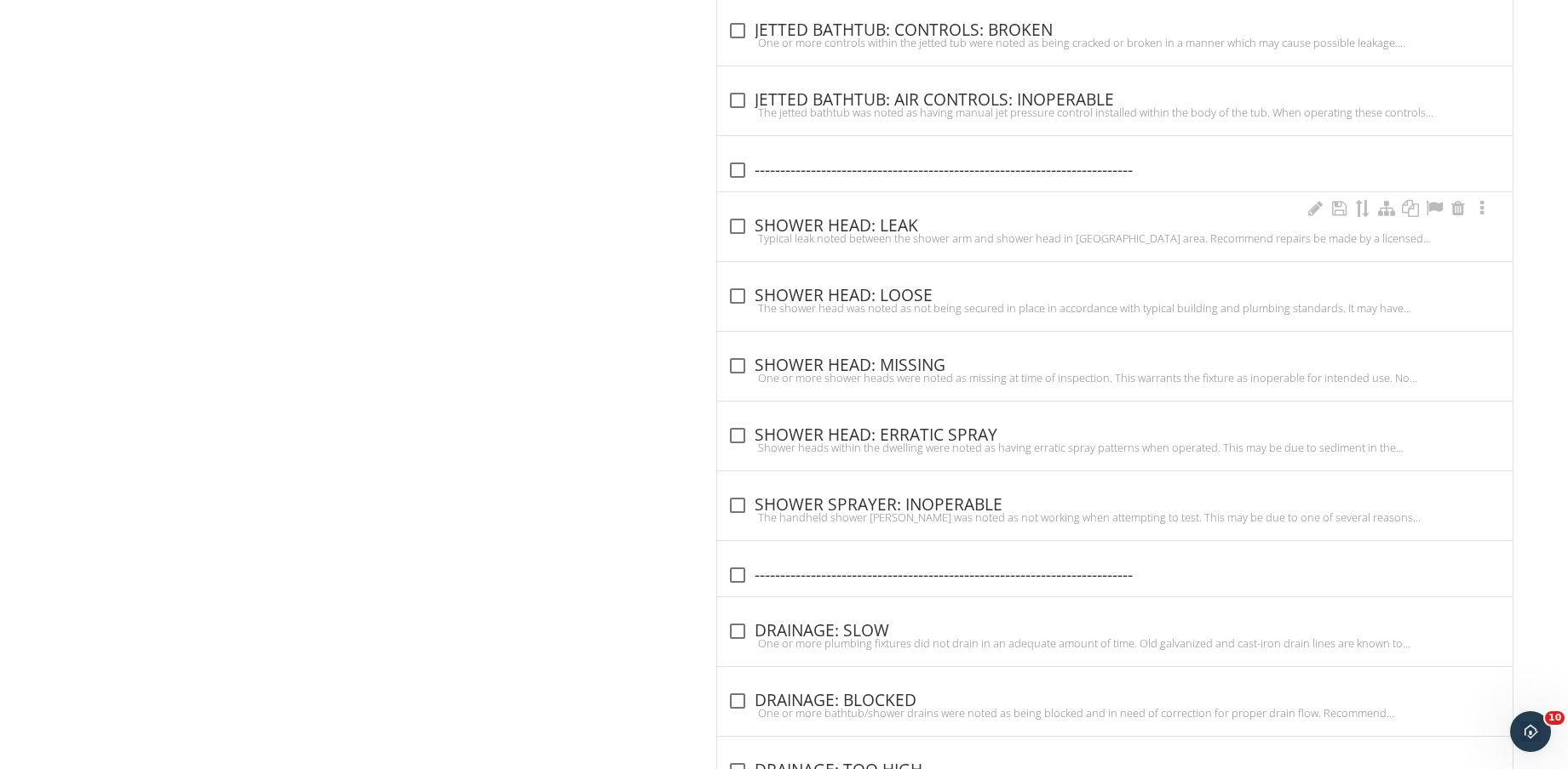
click at [899, 232] on div "Typical leak noted between the shower arm and shower head in bathtub area. Reco…" at bounding box center [1115, 238] width 775 height 14
checkbox input "true"
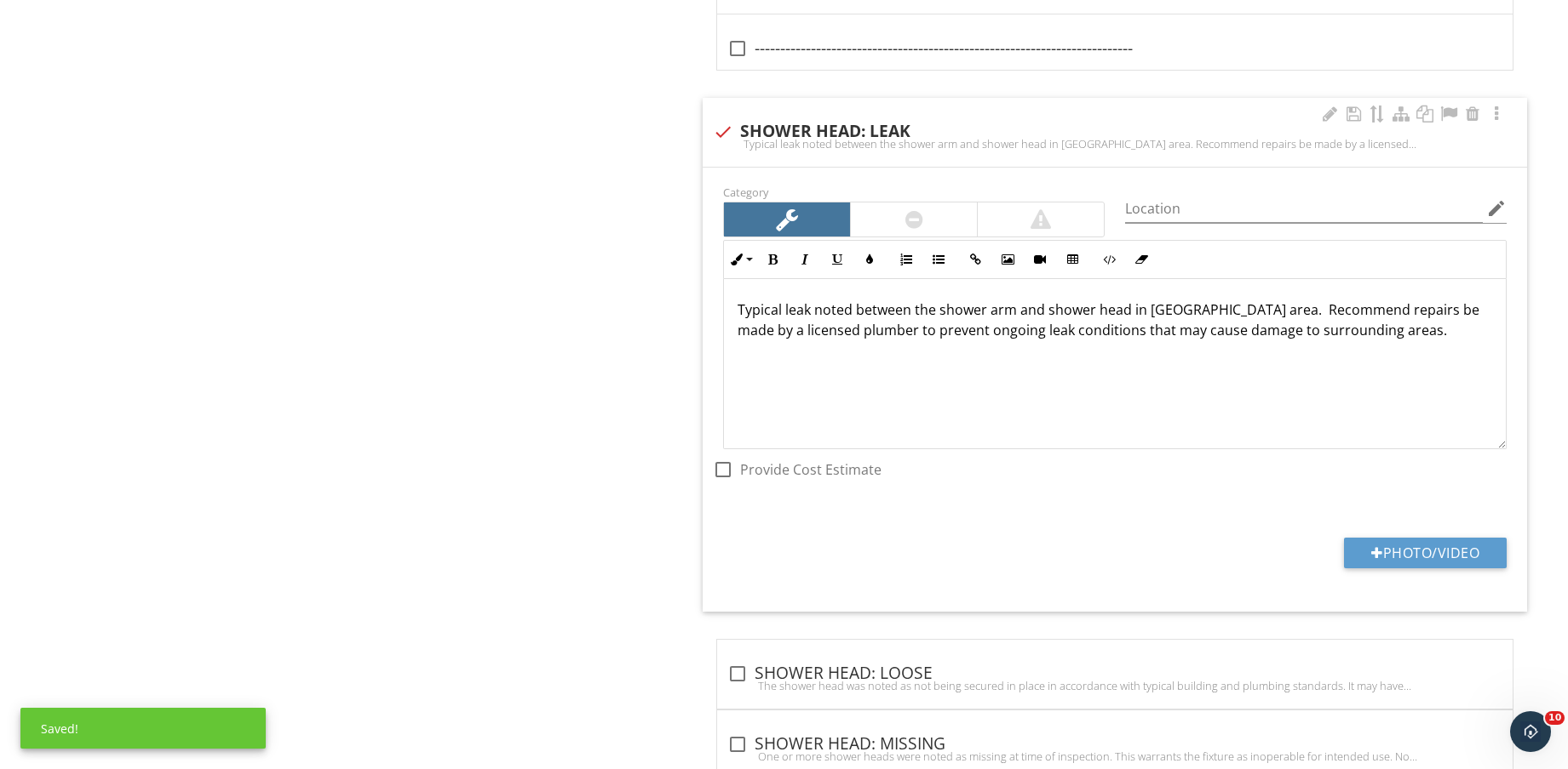
scroll to position [2766, 0]
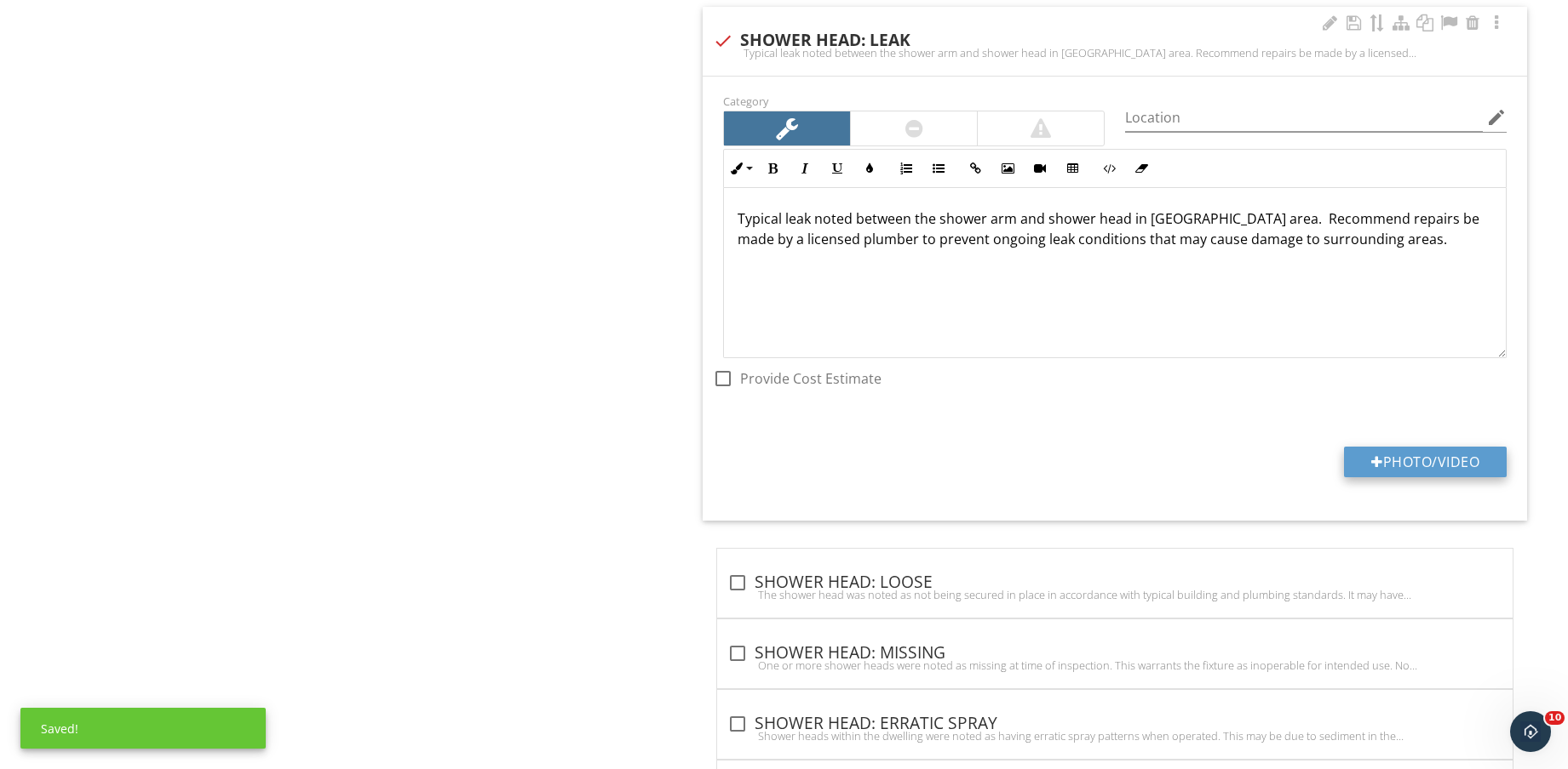
click at [1406, 467] on button "Photo/Video" at bounding box center [1424, 463] width 162 height 31
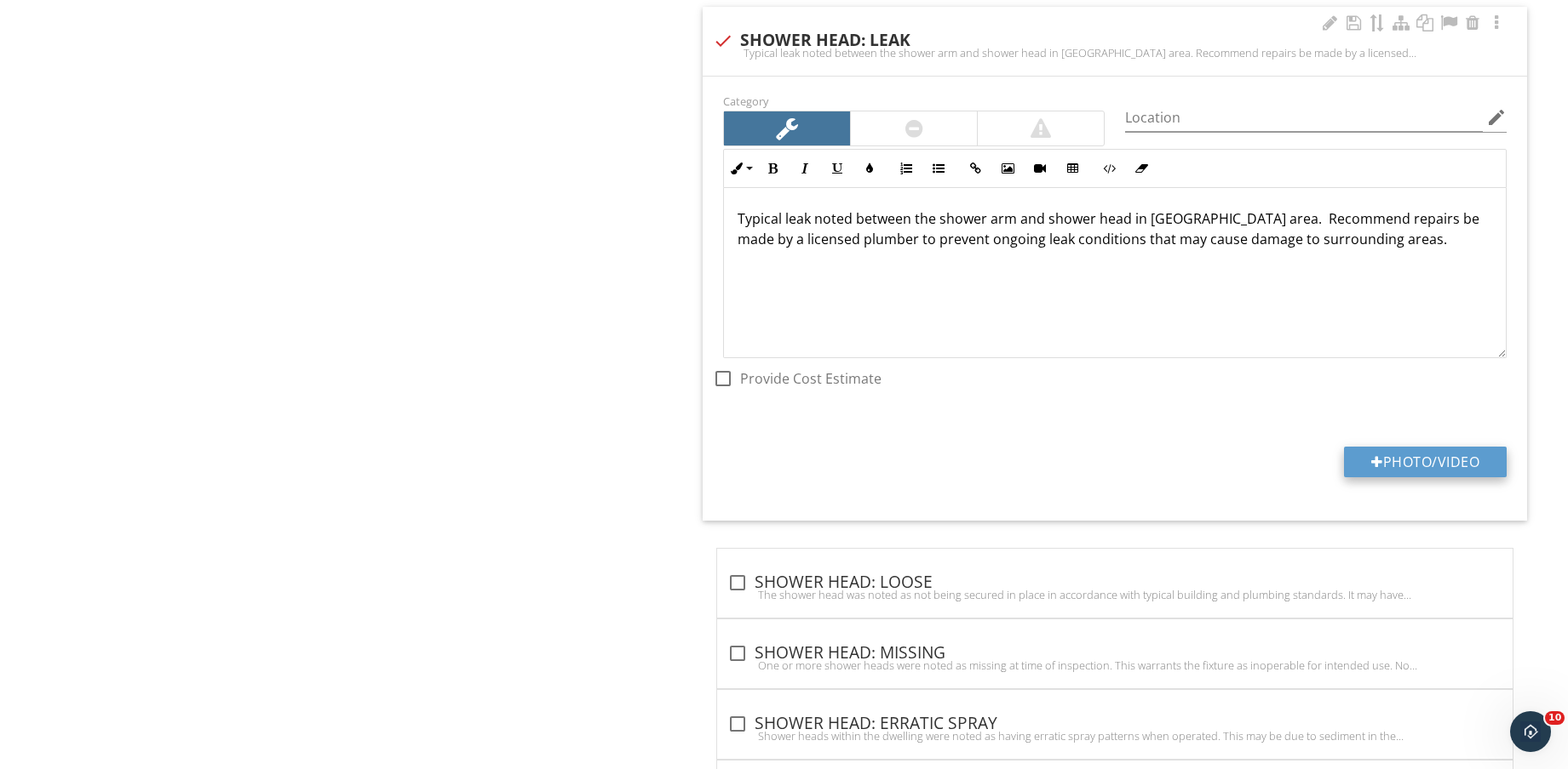
type input "C:\fakepath\IMG_8663.jpg"
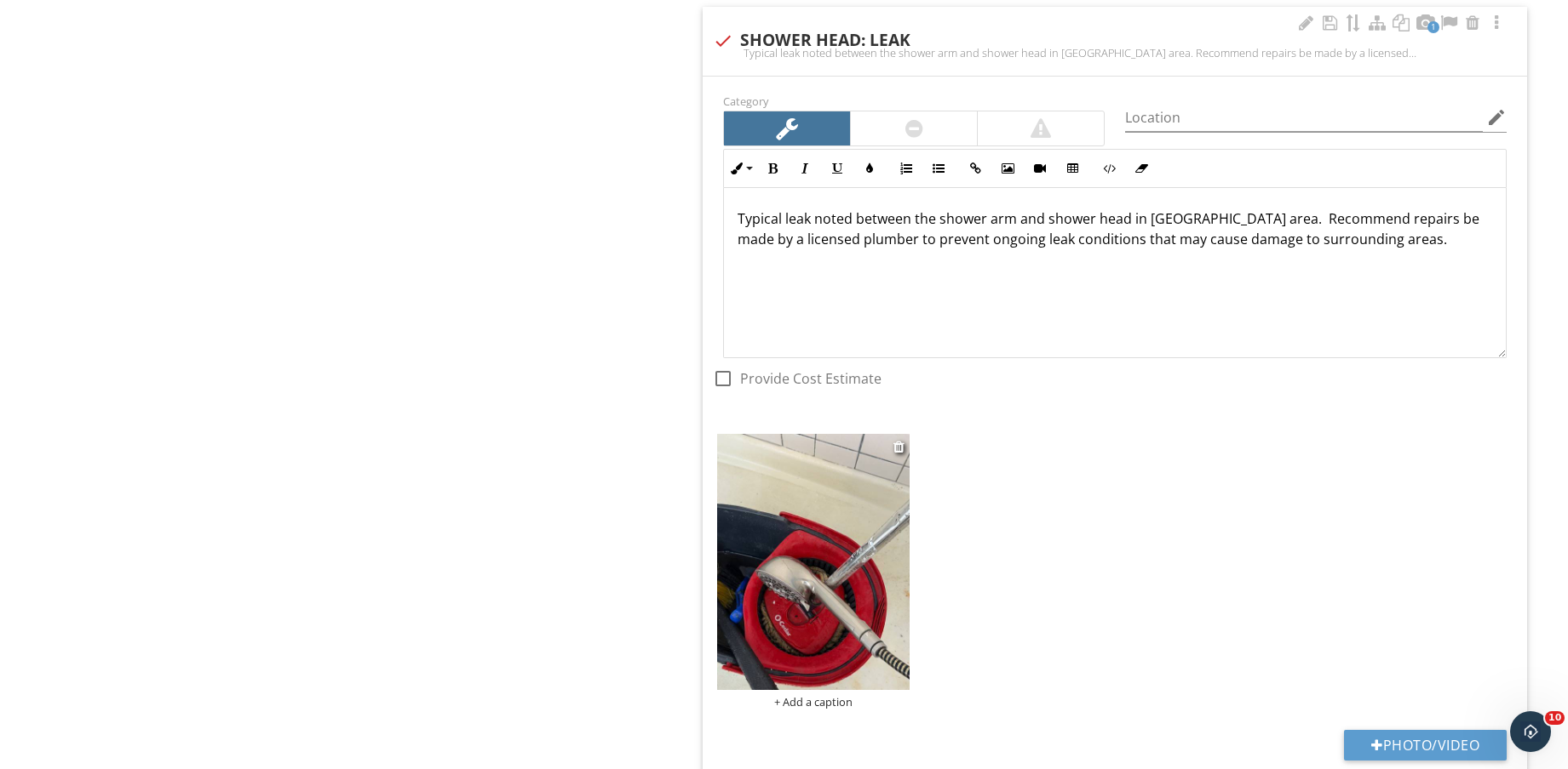
click at [836, 590] on img at bounding box center [813, 561] width 193 height 256
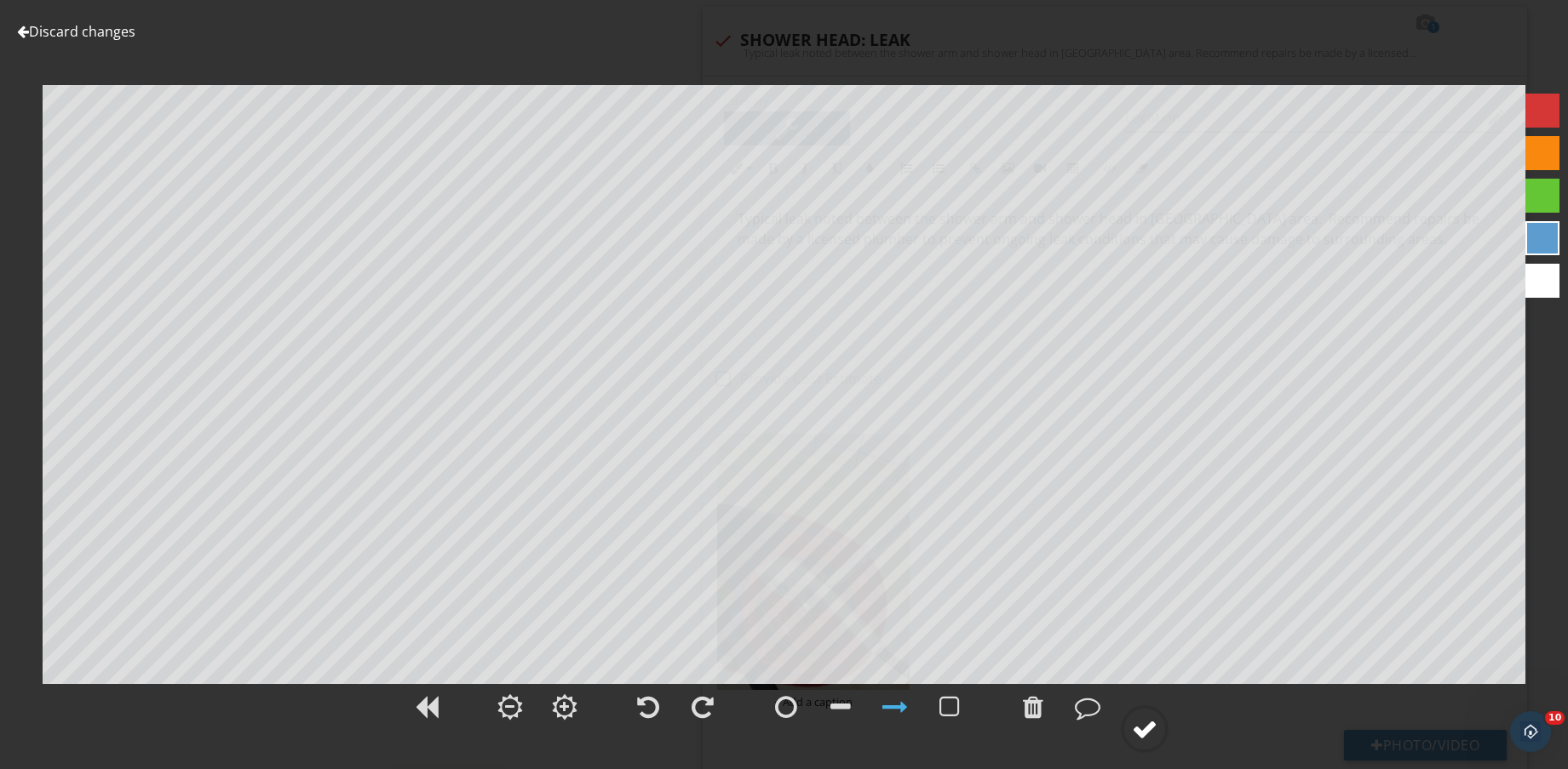
drag, startPoint x: 1158, startPoint y: 764, endPoint x: 1146, endPoint y: 751, distance: 17.7
click at [1148, 755] on div "Discard changes Add Location" at bounding box center [784, 384] width 1568 height 769
click at [1146, 749] on circle at bounding box center [1145, 729] width 45 height 45
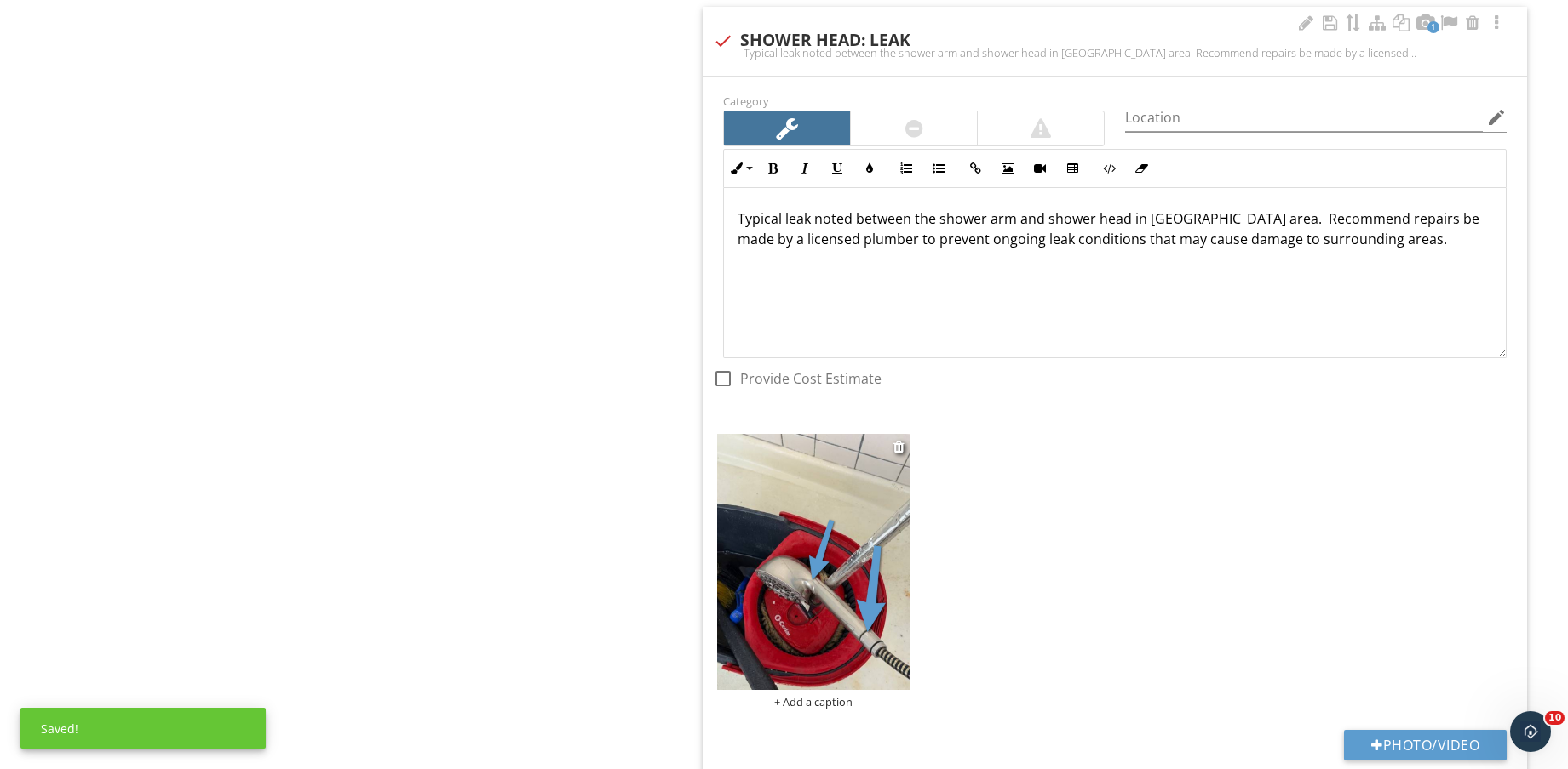
click at [823, 697] on div "+ Add a caption" at bounding box center [813, 702] width 193 height 14
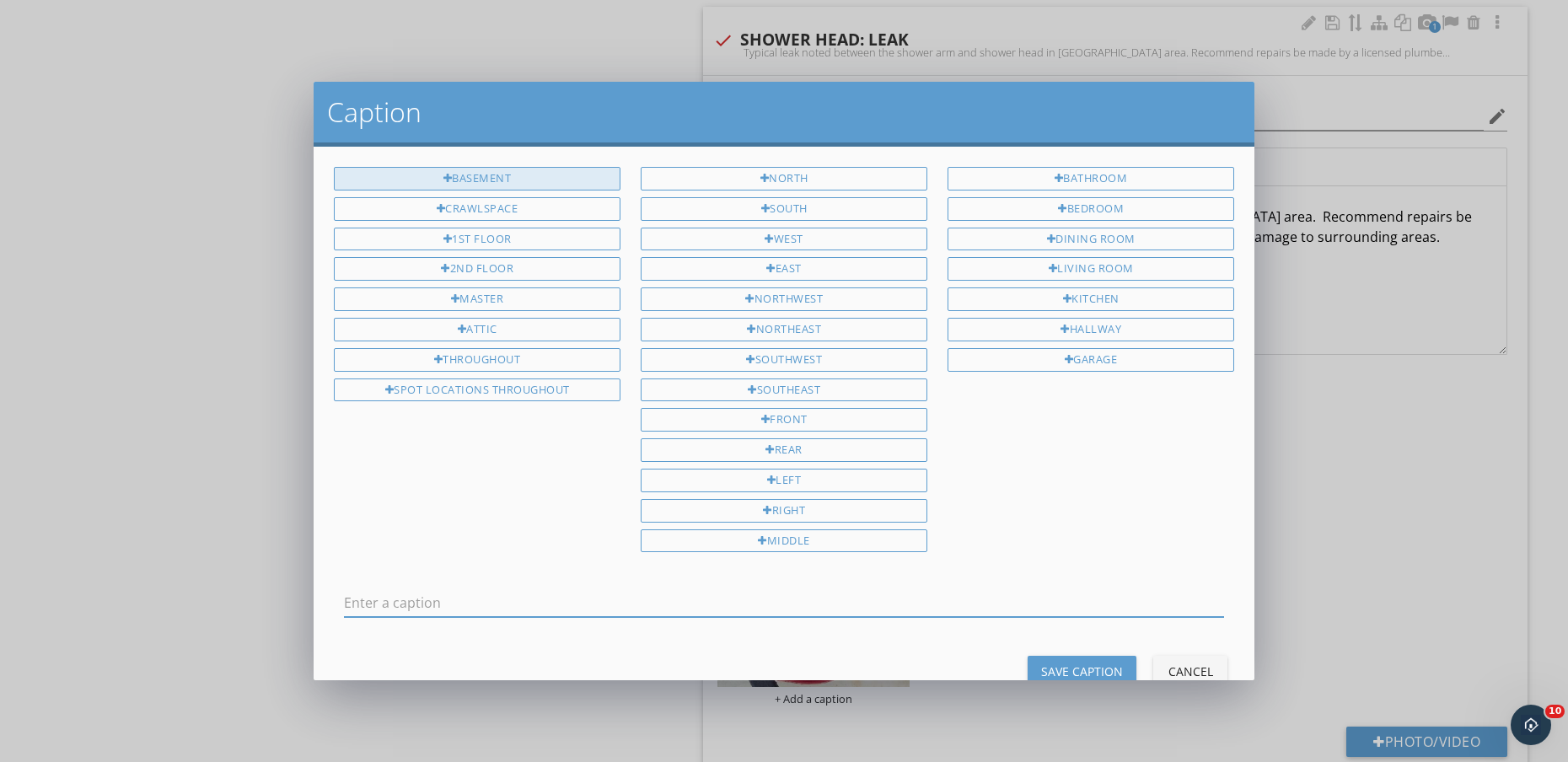
click at [509, 179] on div "BASEMENT" at bounding box center [478, 178] width 287 height 24
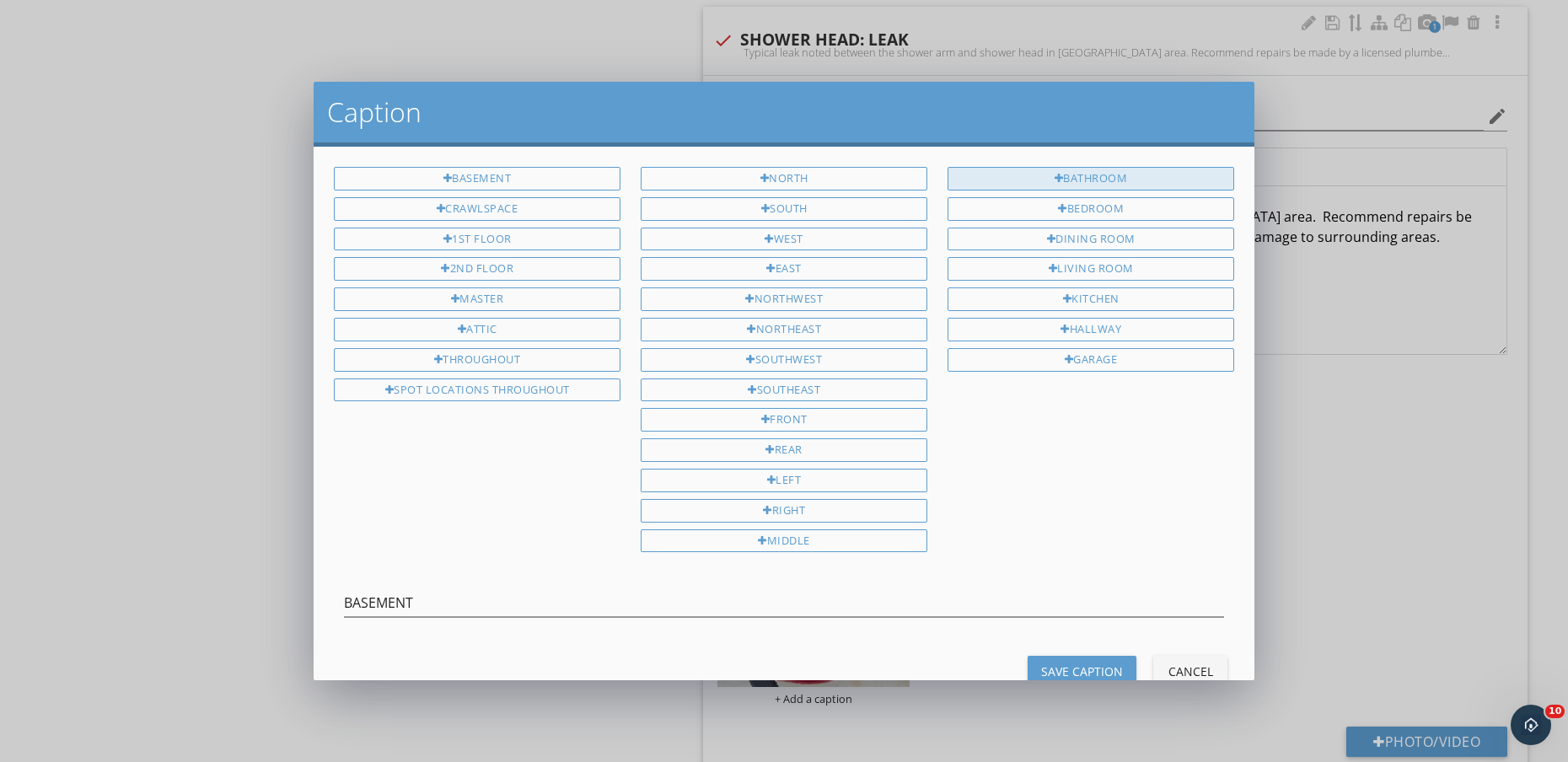
click at [1113, 186] on div "BATHROOM" at bounding box center [1091, 178] width 287 height 24
type input "BASEMENT BATHROOM"
click at [1055, 665] on div "Save Caption" at bounding box center [1082, 671] width 82 height 17
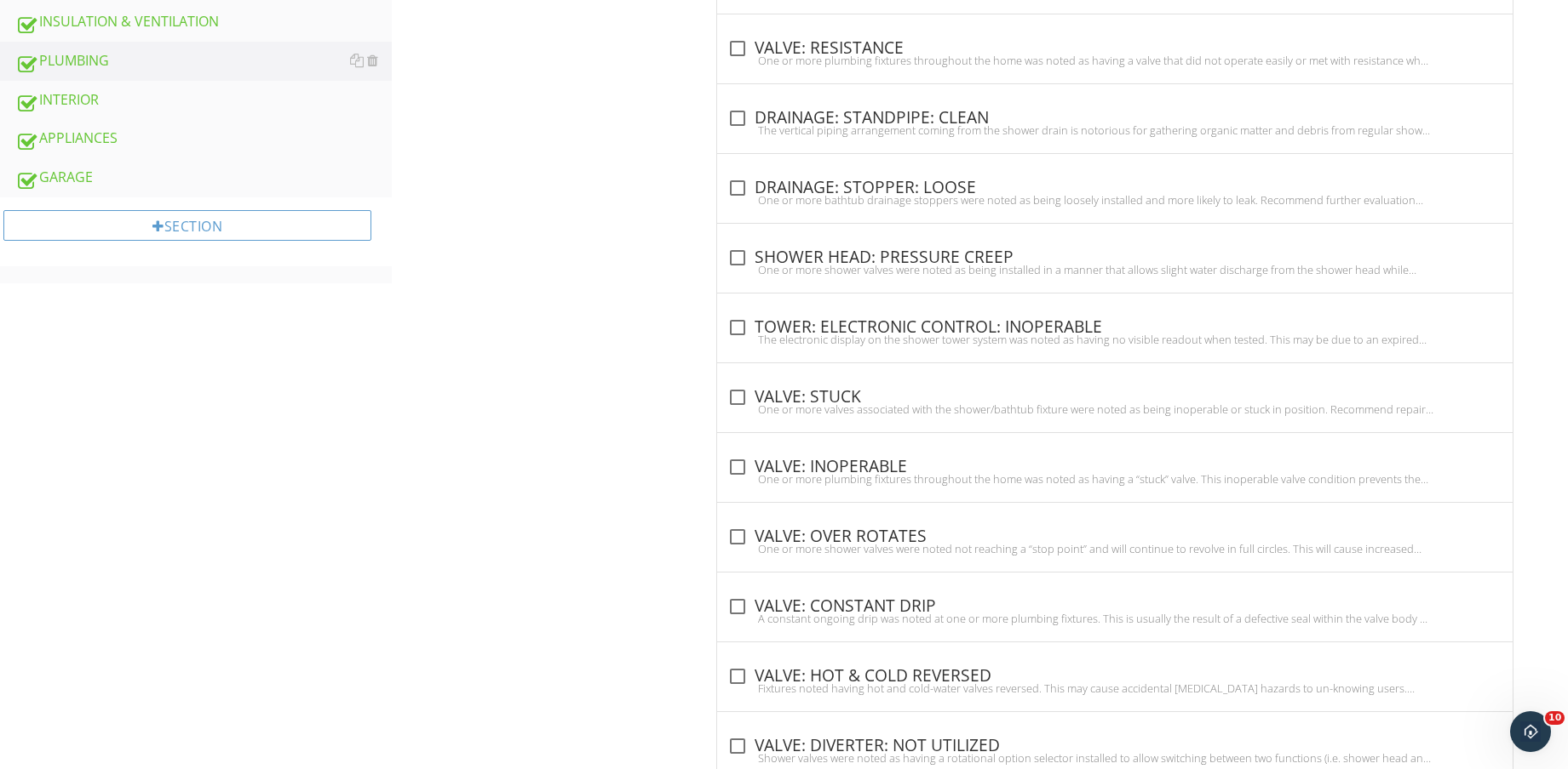
scroll to position [0, 0]
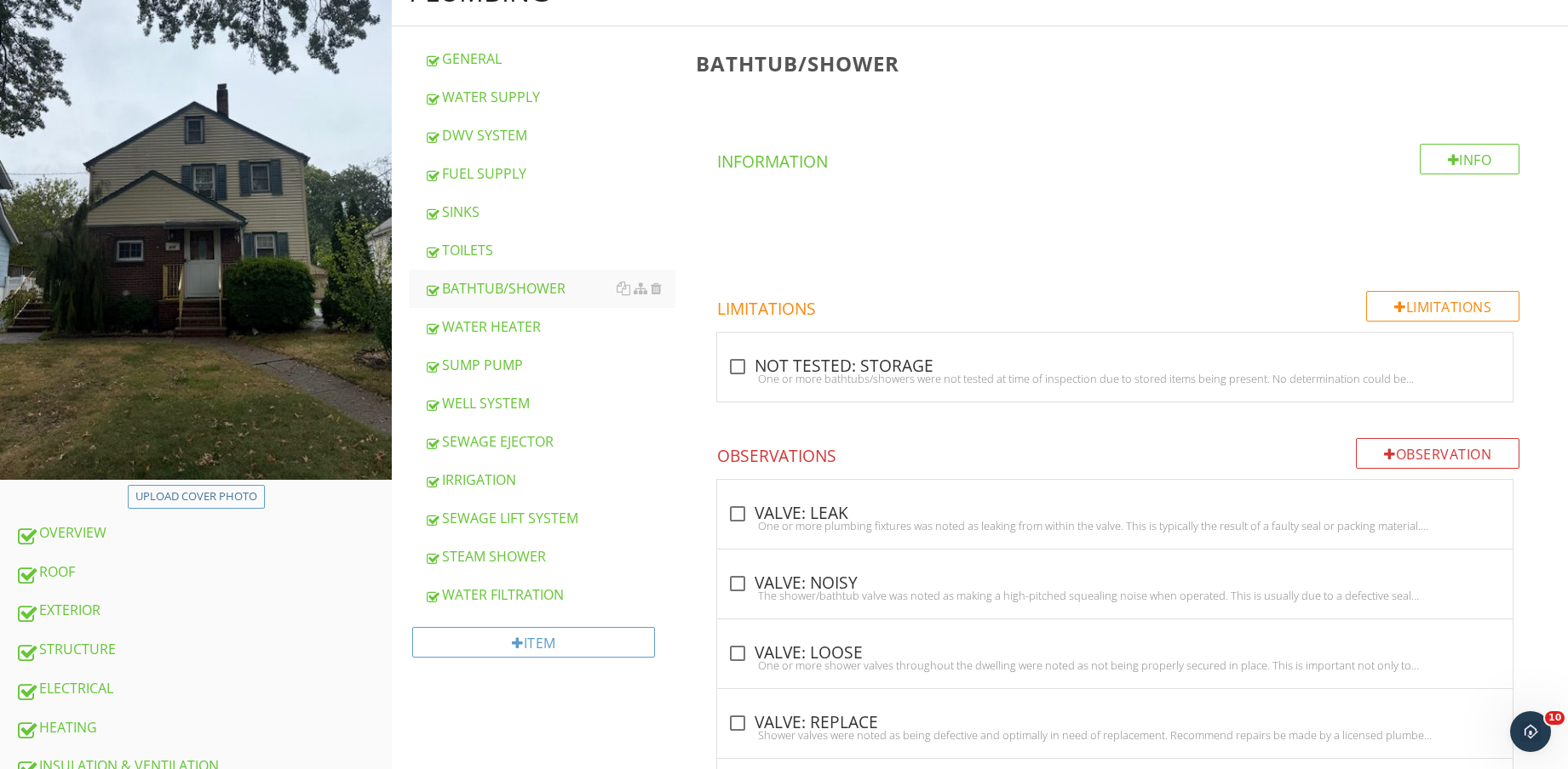
drag, startPoint x: 531, startPoint y: 212, endPoint x: 1465, endPoint y: 114, distance: 939.1
click at [530, 212] on div "SINKS" at bounding box center [550, 211] width 251 height 20
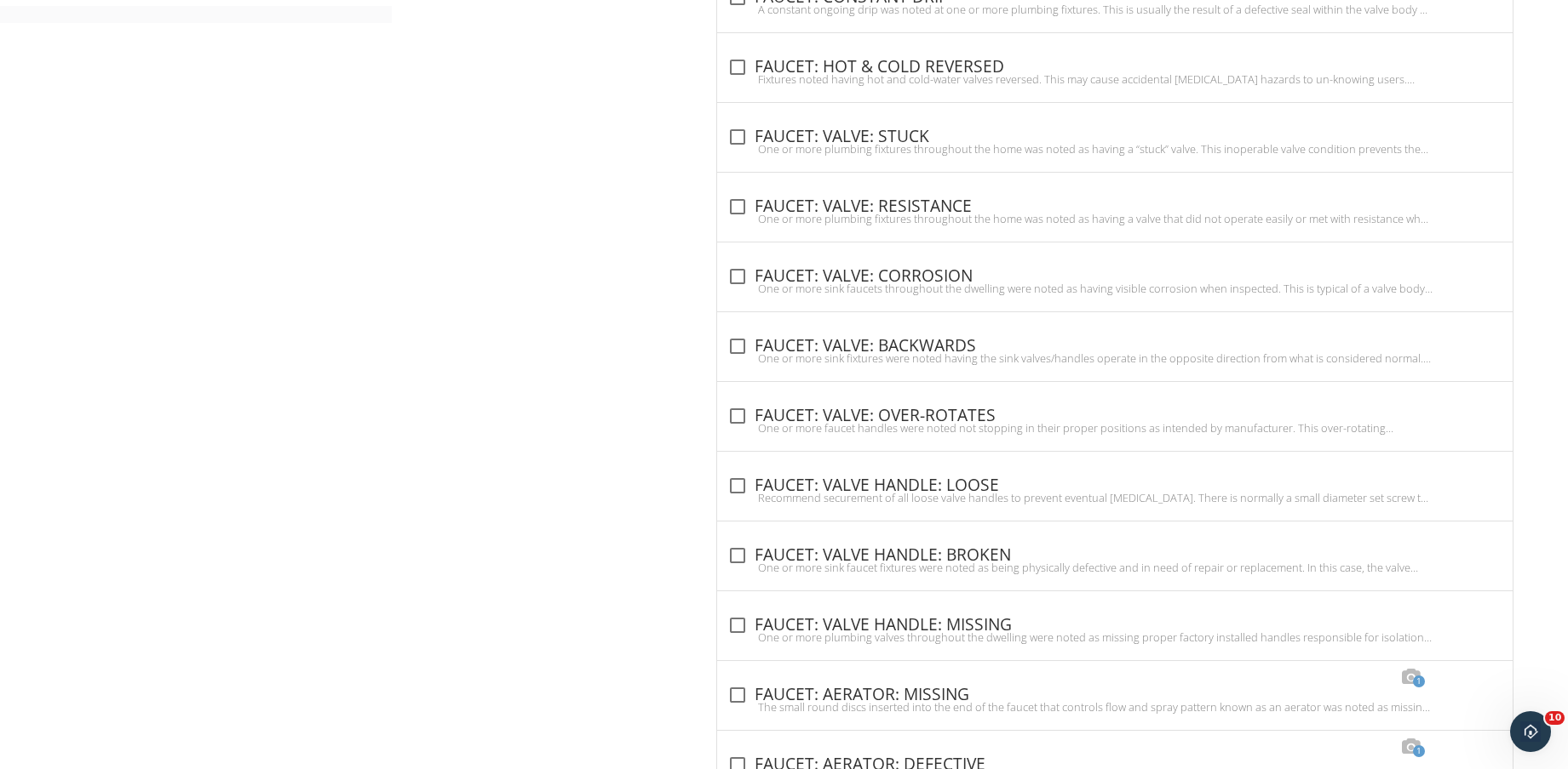
scroll to position [1232, 0]
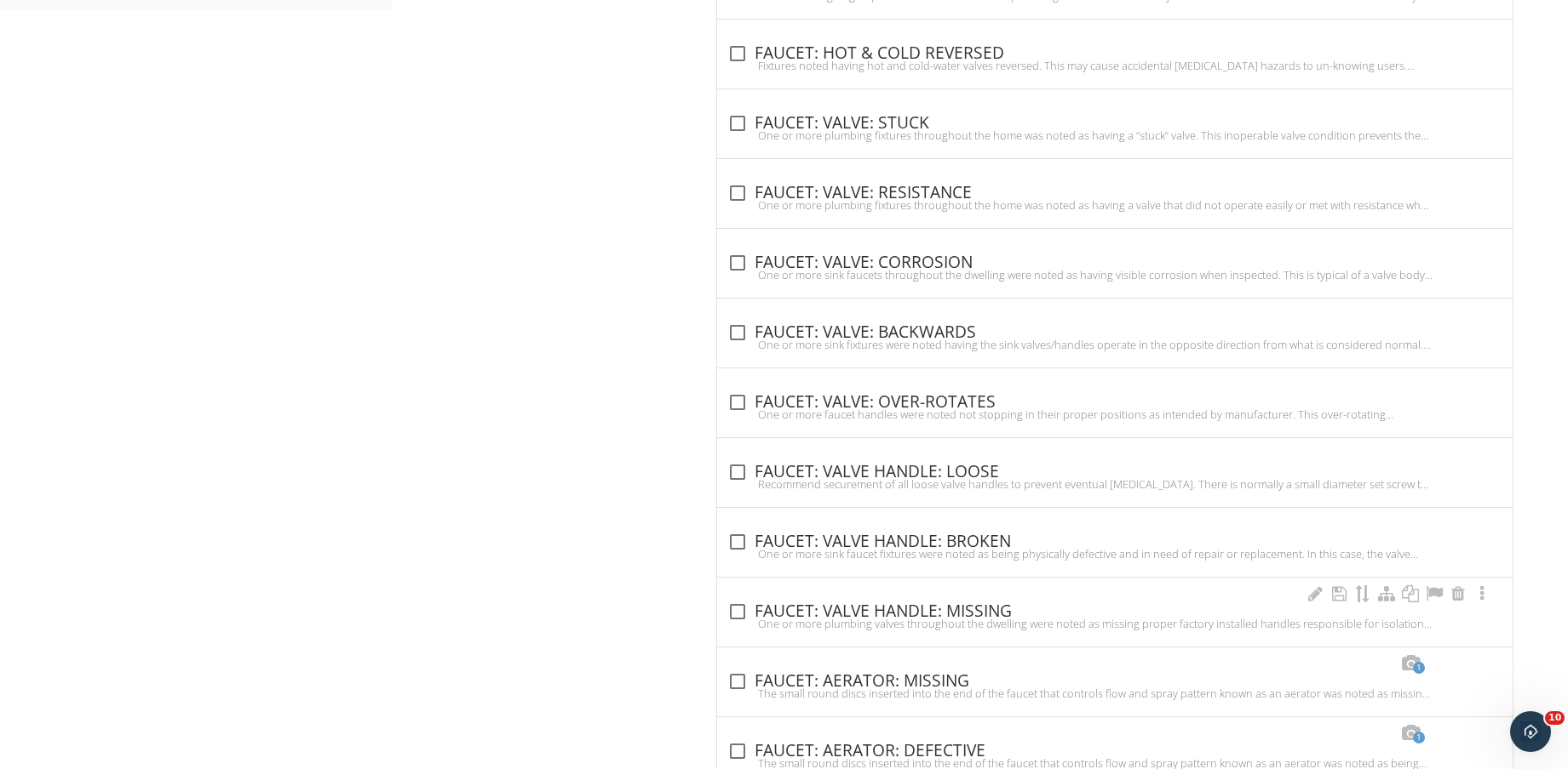
click at [953, 618] on div "One or more plumbing valves throughout the dwelling were noted as missing prope…" at bounding box center [1115, 624] width 775 height 14
checkbox input "true"
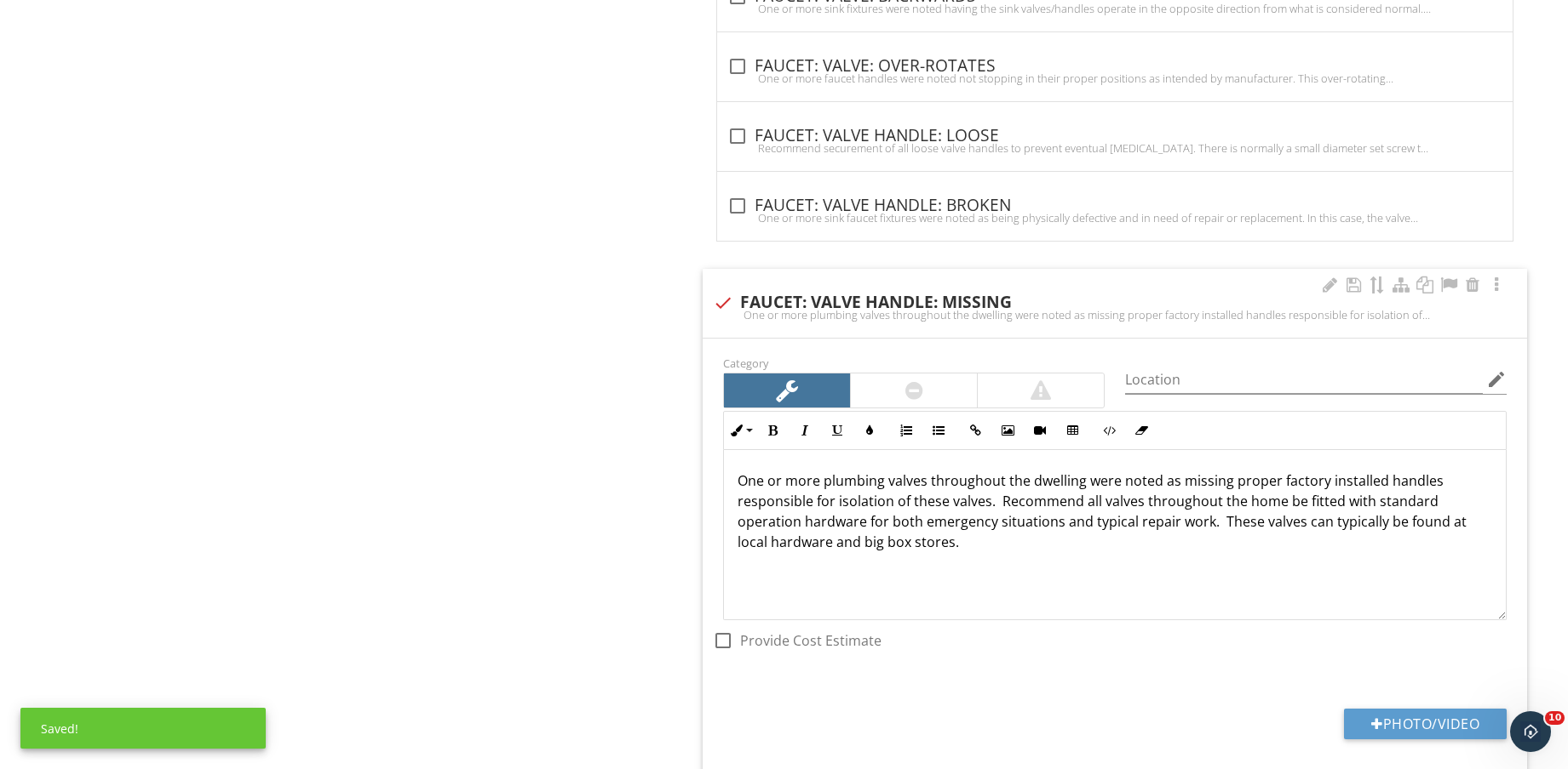
scroll to position [1870, 0]
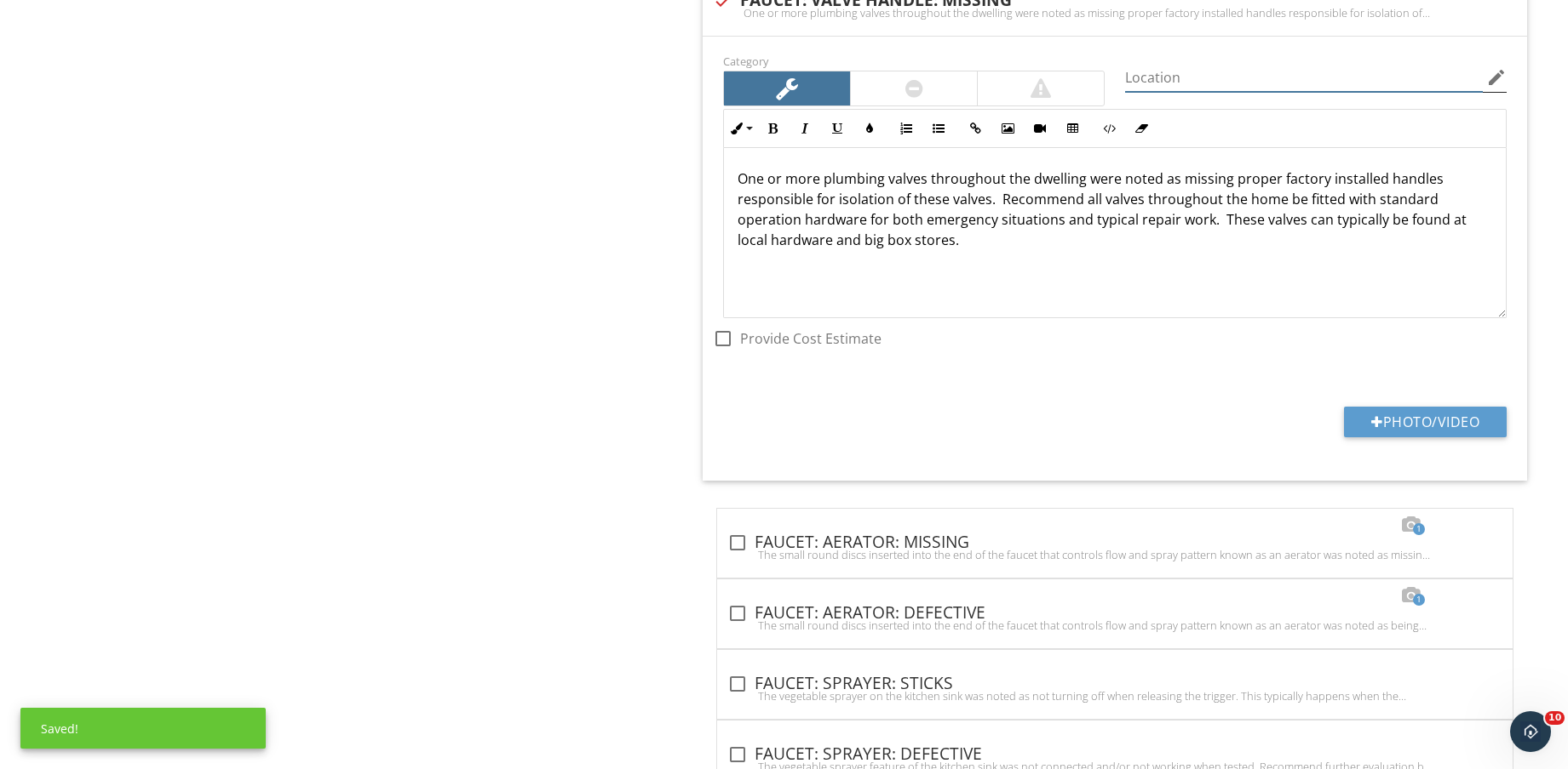
click at [1260, 82] on input "Location" at bounding box center [1303, 78] width 358 height 28
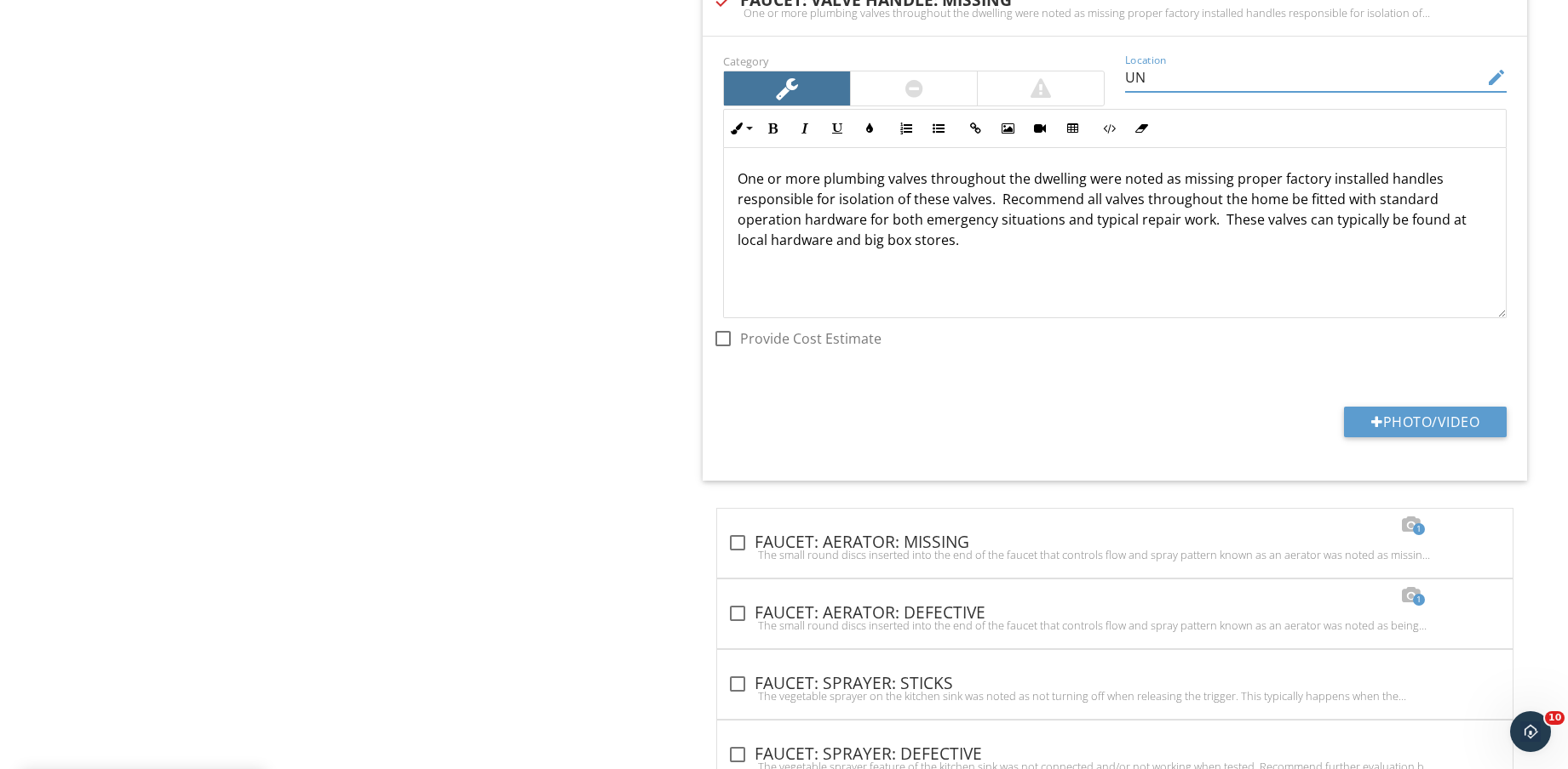
type input "U"
drag, startPoint x: 1260, startPoint y: 82, endPoint x: 888, endPoint y: 37, distance: 374.7
click at [888, 37] on div "Category Location under sinks edit Inline Style XLarge Large Normal Small Light…" at bounding box center [1114, 259] width 824 height 444
type input "UNDER SINKS"
click at [1425, 415] on button "Photo/Video" at bounding box center [1424, 422] width 162 height 31
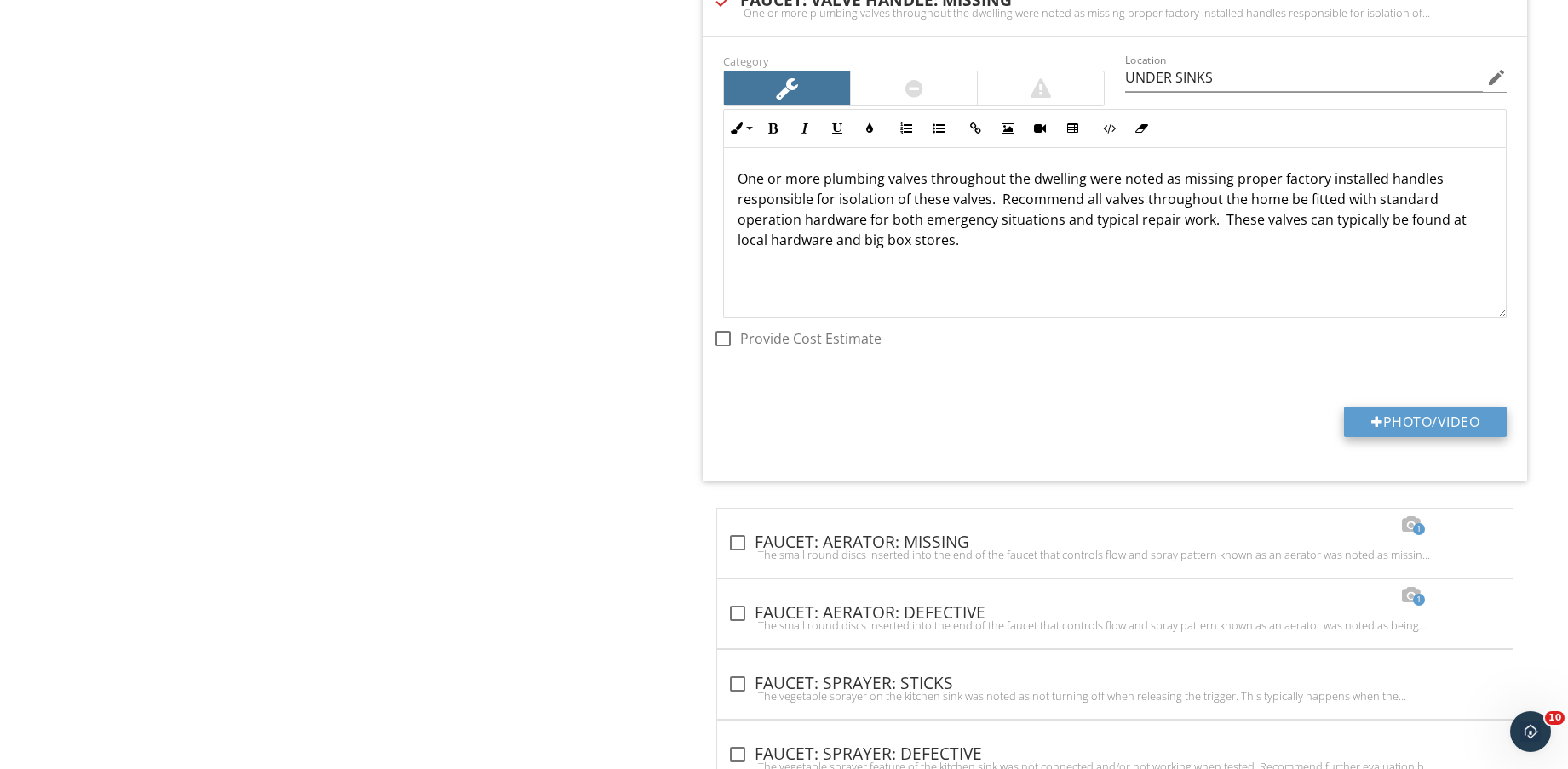
type input "C:\fakepath\IMG_8665.jpg"
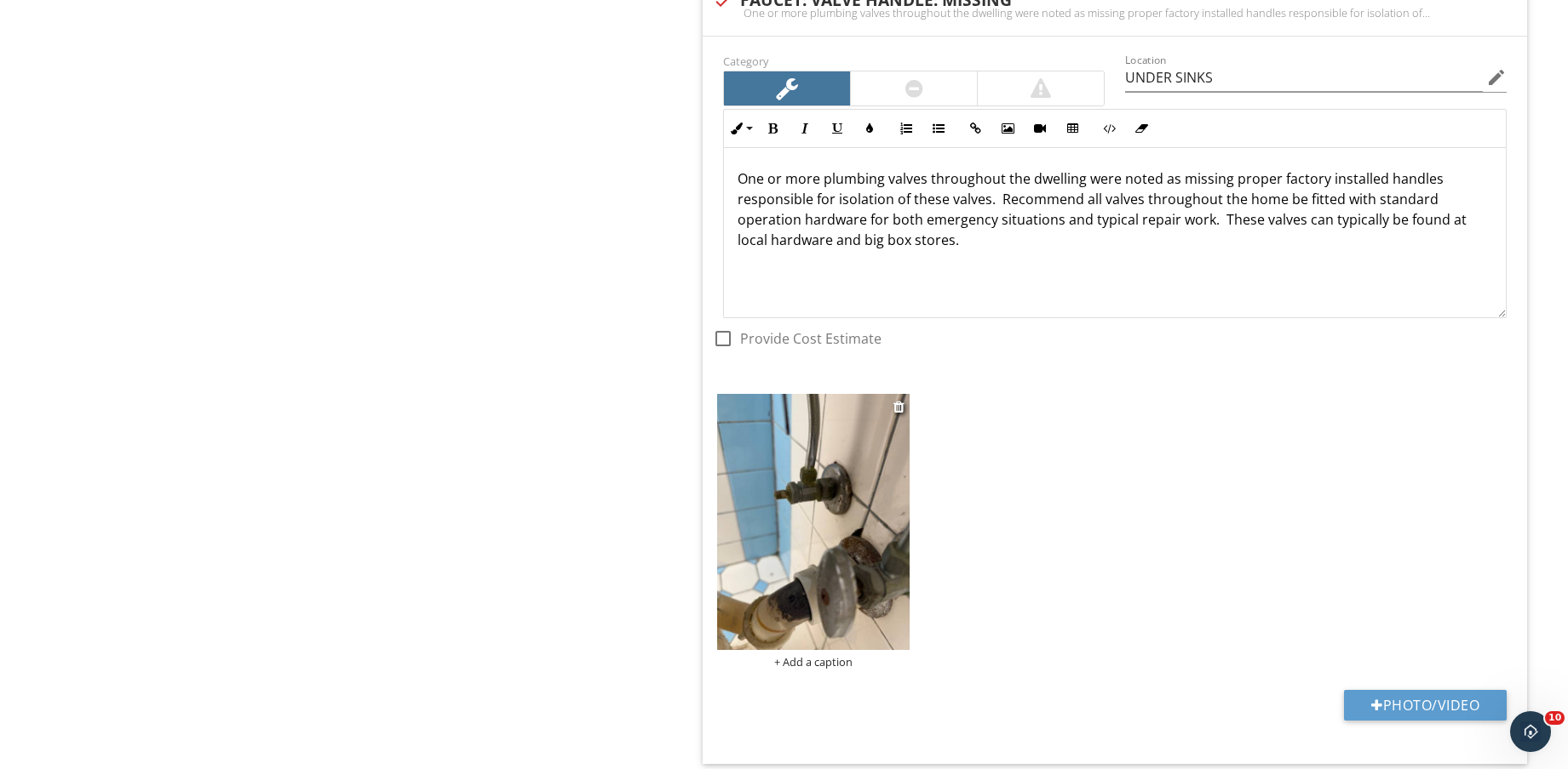
click at [775, 547] on img at bounding box center [813, 521] width 193 height 256
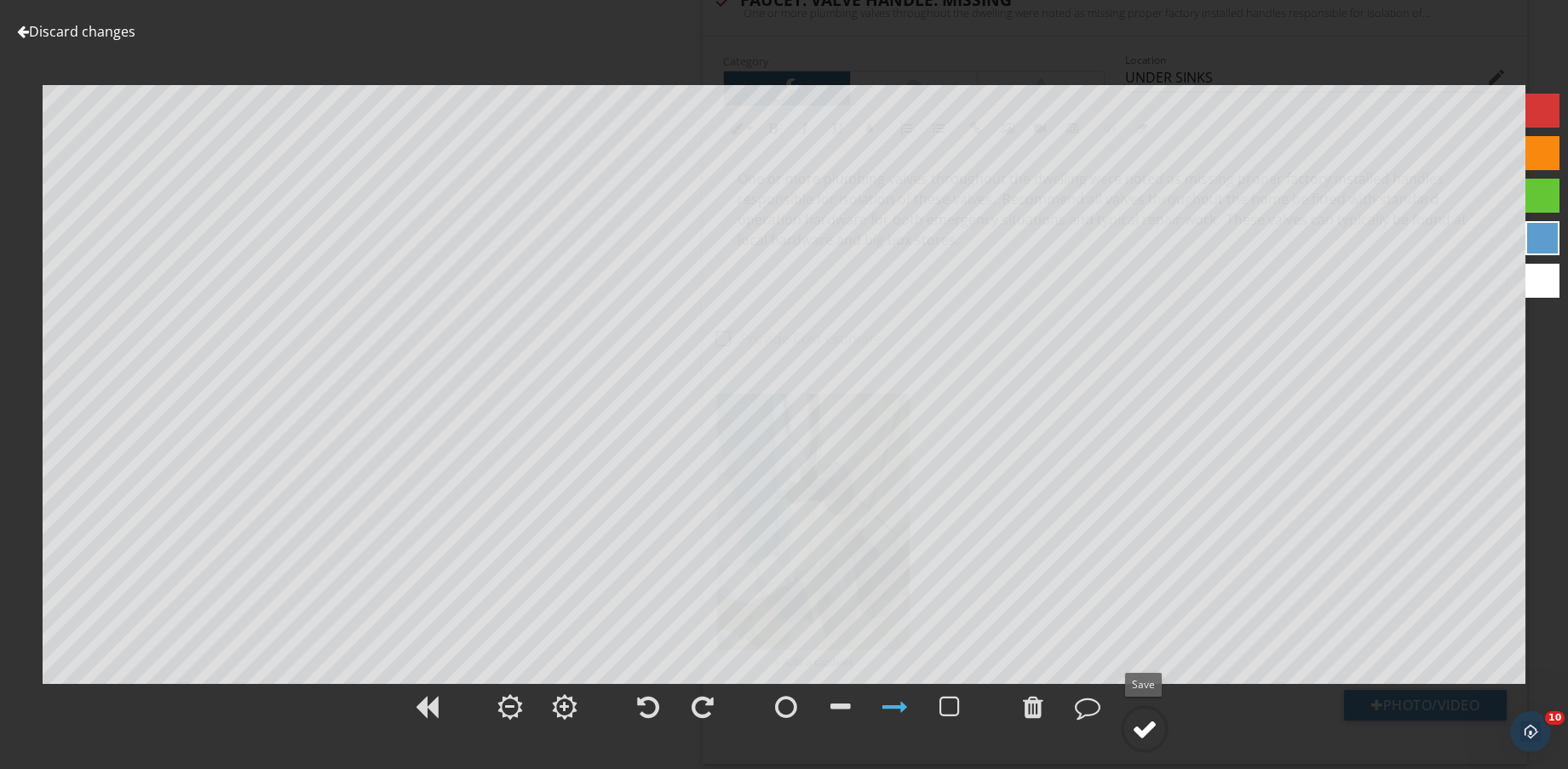
click at [1144, 731] on div at bounding box center [1144, 729] width 25 height 25
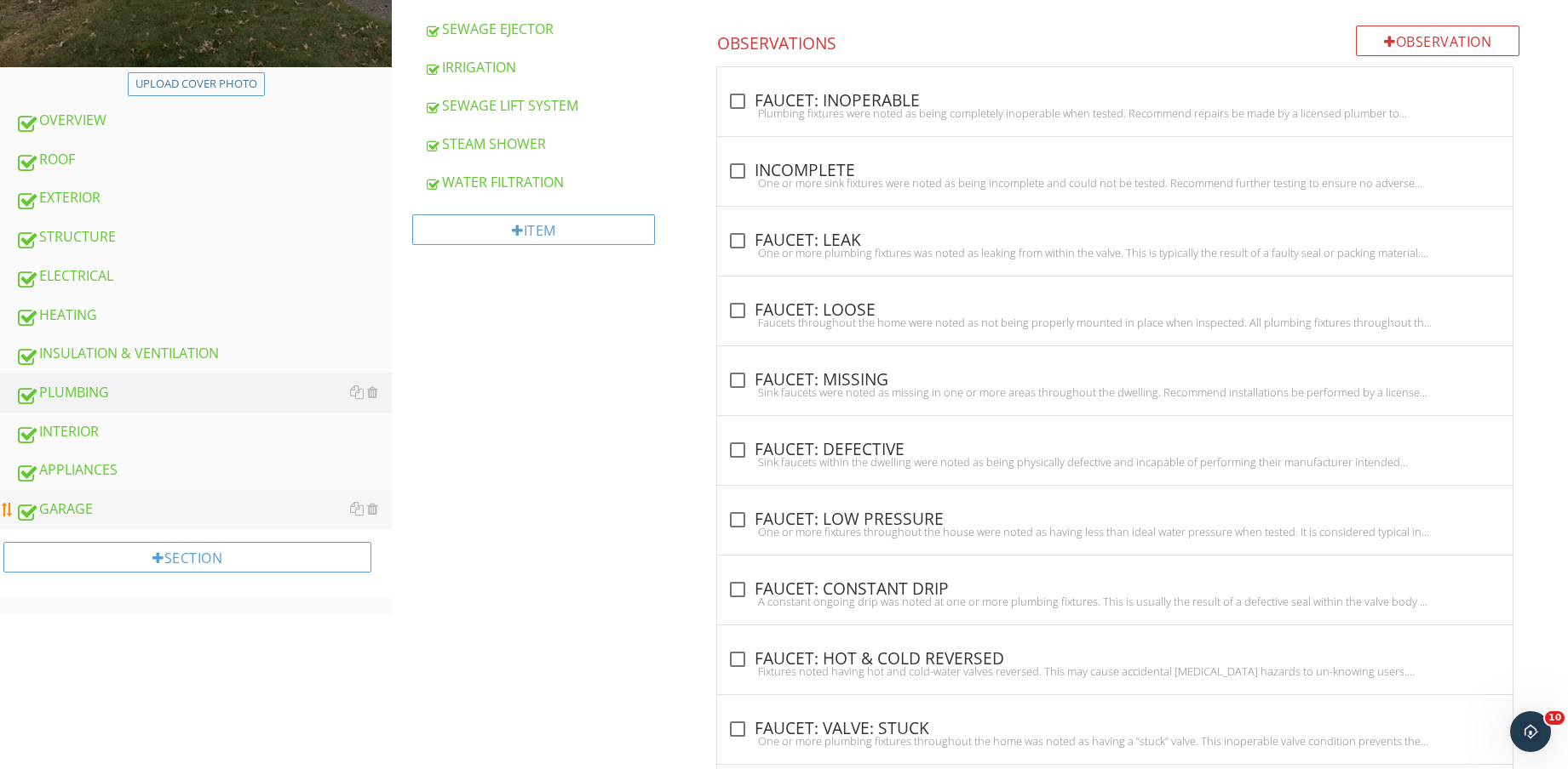
scroll to position [639, 0]
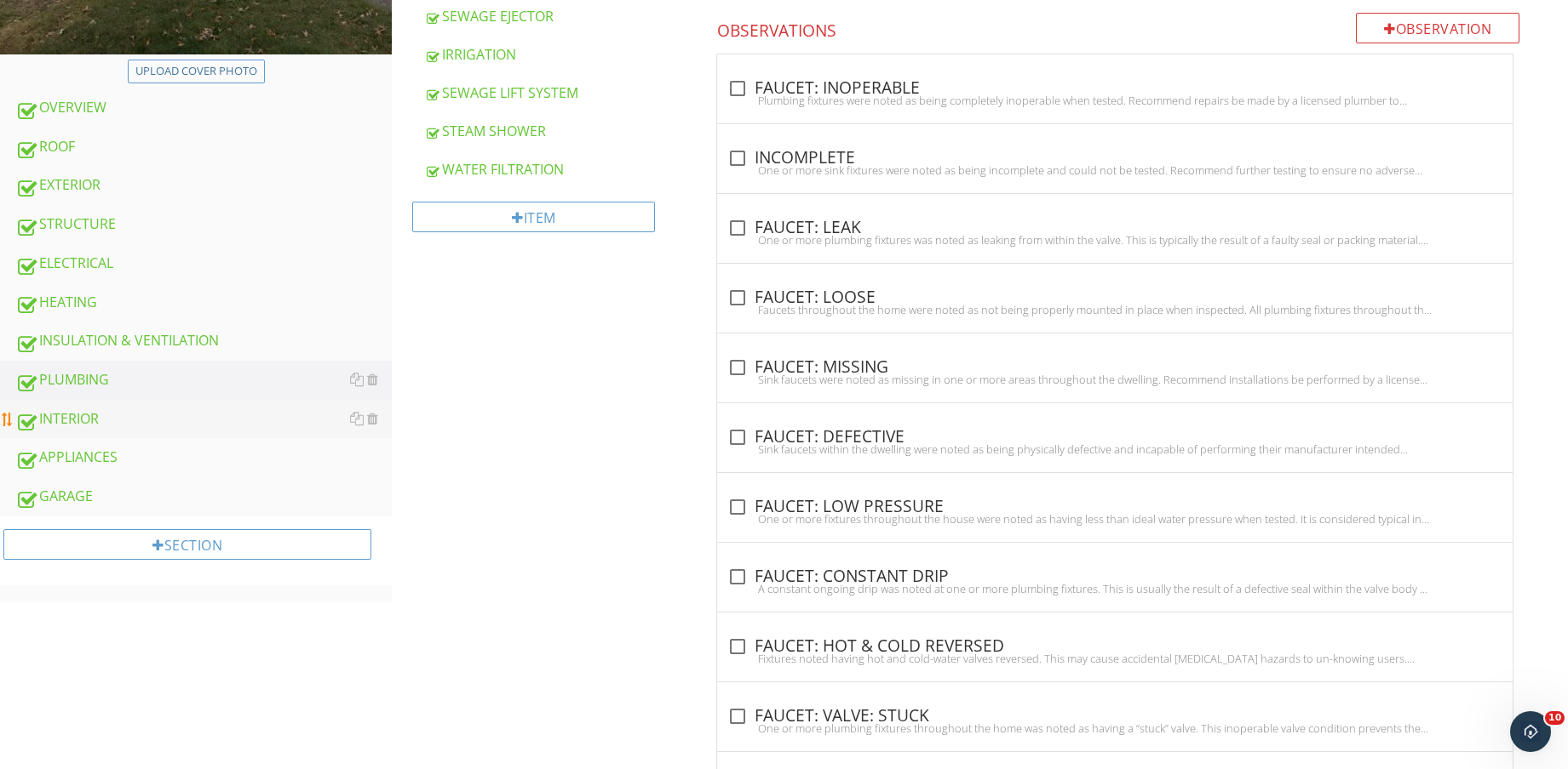
click at [174, 411] on div "INTERIOR" at bounding box center [203, 419] width 376 height 22
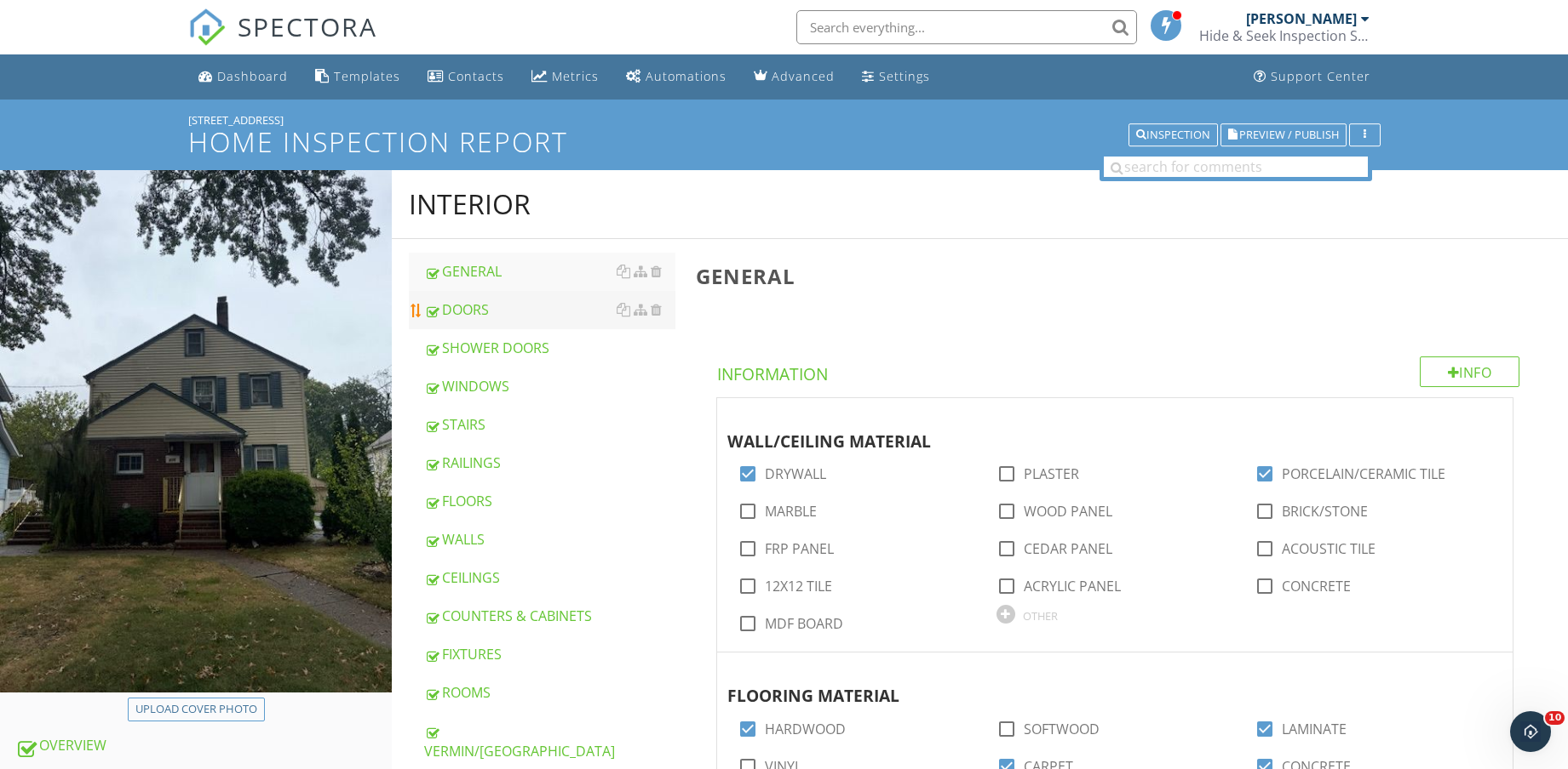
click at [502, 302] on div "DOORS" at bounding box center [550, 309] width 251 height 20
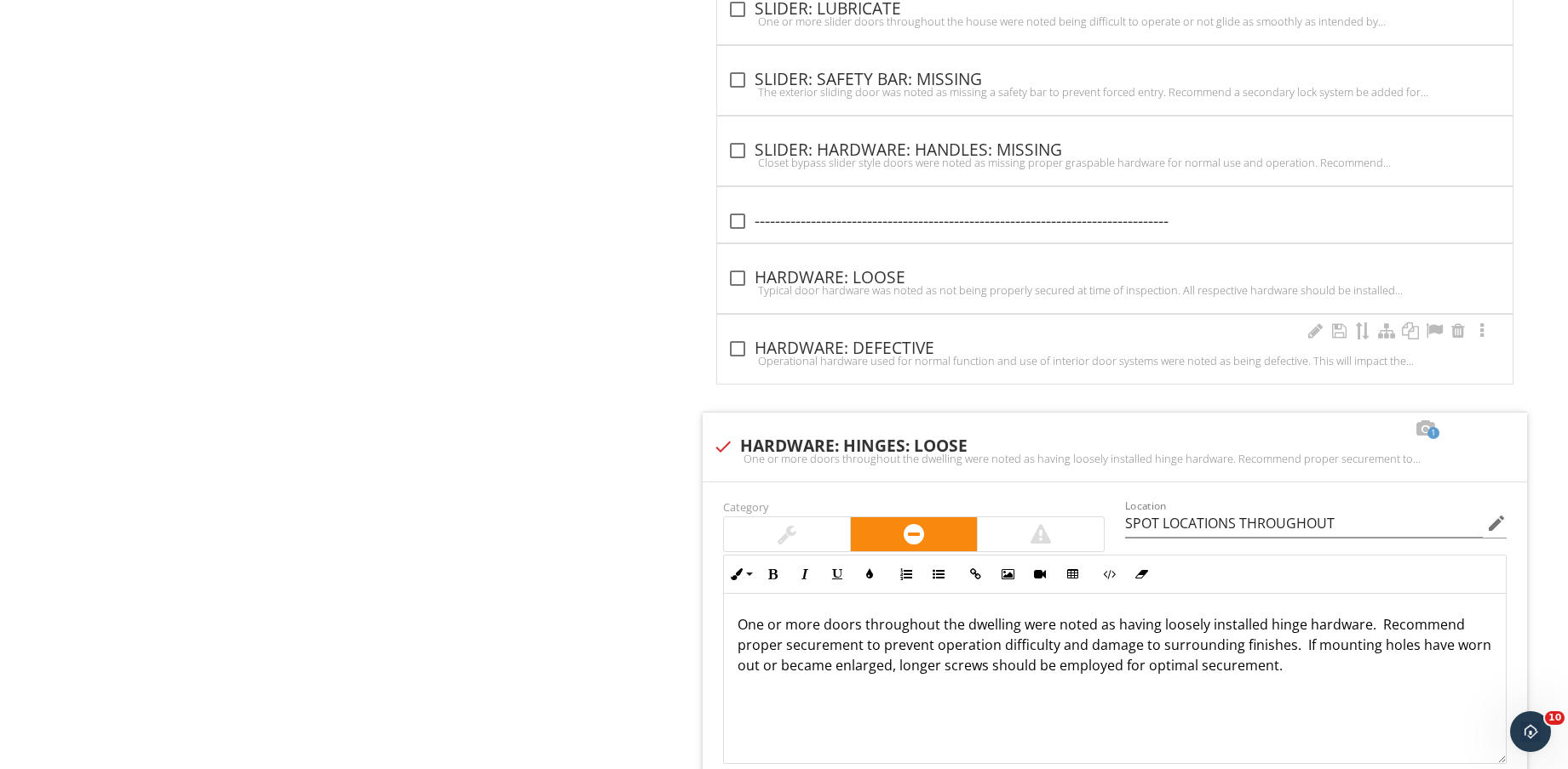
click at [845, 366] on div "Operational hardware used for normal function and use of interior door systems …" at bounding box center [1115, 361] width 775 height 14
checkbox input "true"
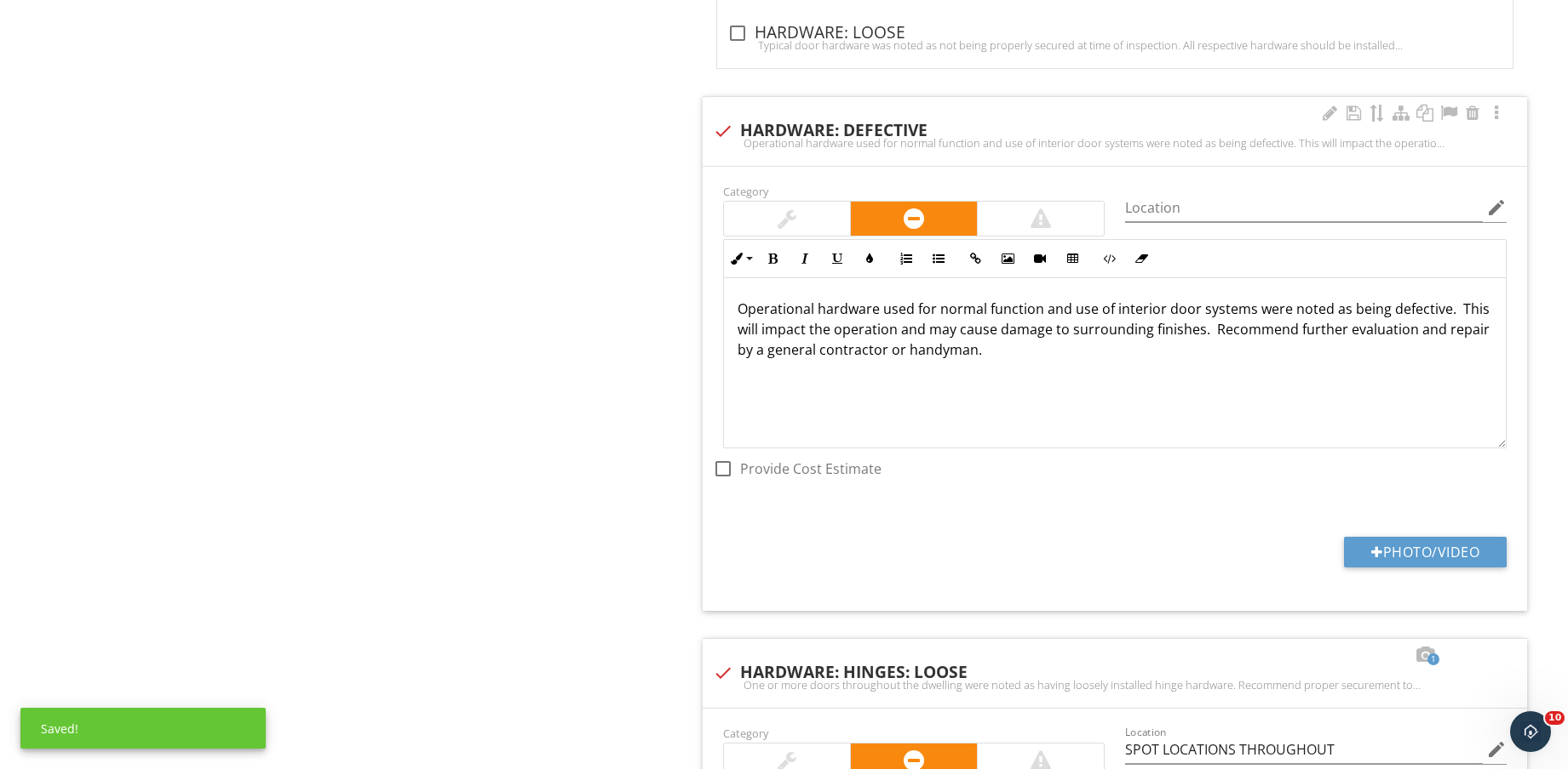
scroll to position [4257, 0]
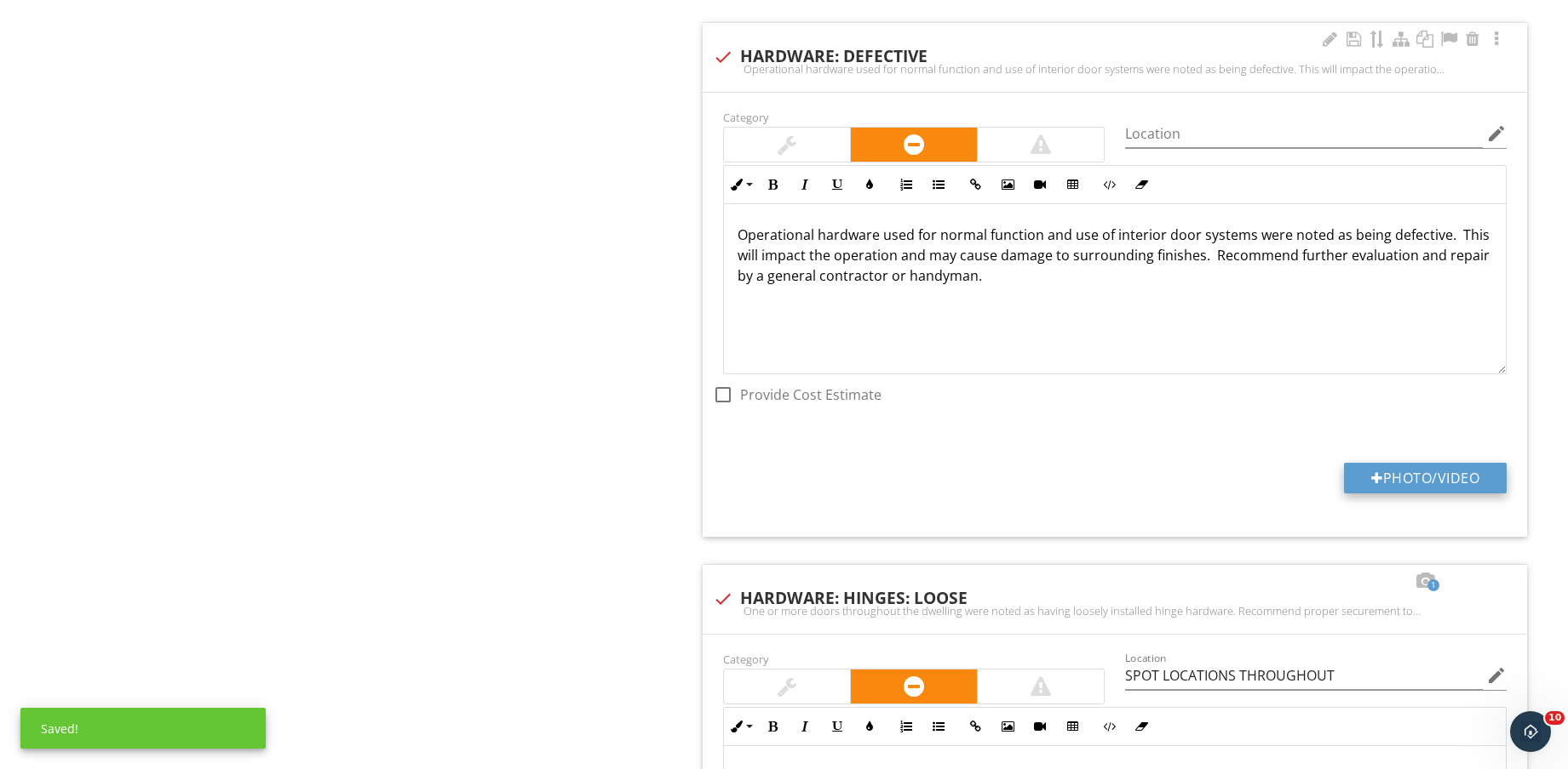
click at [1401, 474] on button "Photo/Video" at bounding box center [1424, 478] width 162 height 31
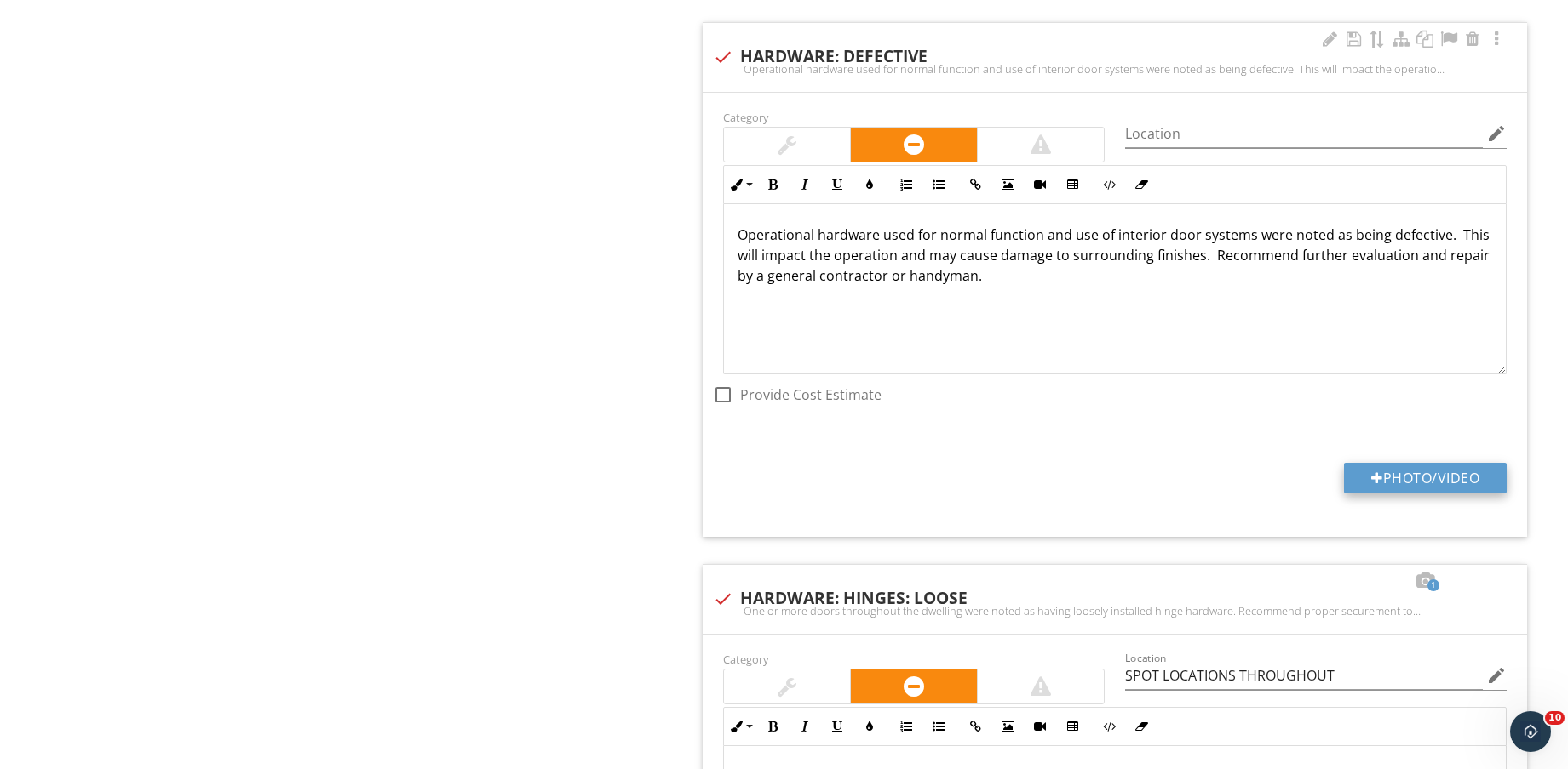
type input "C:\fakepath\IMG_8666.jpg"
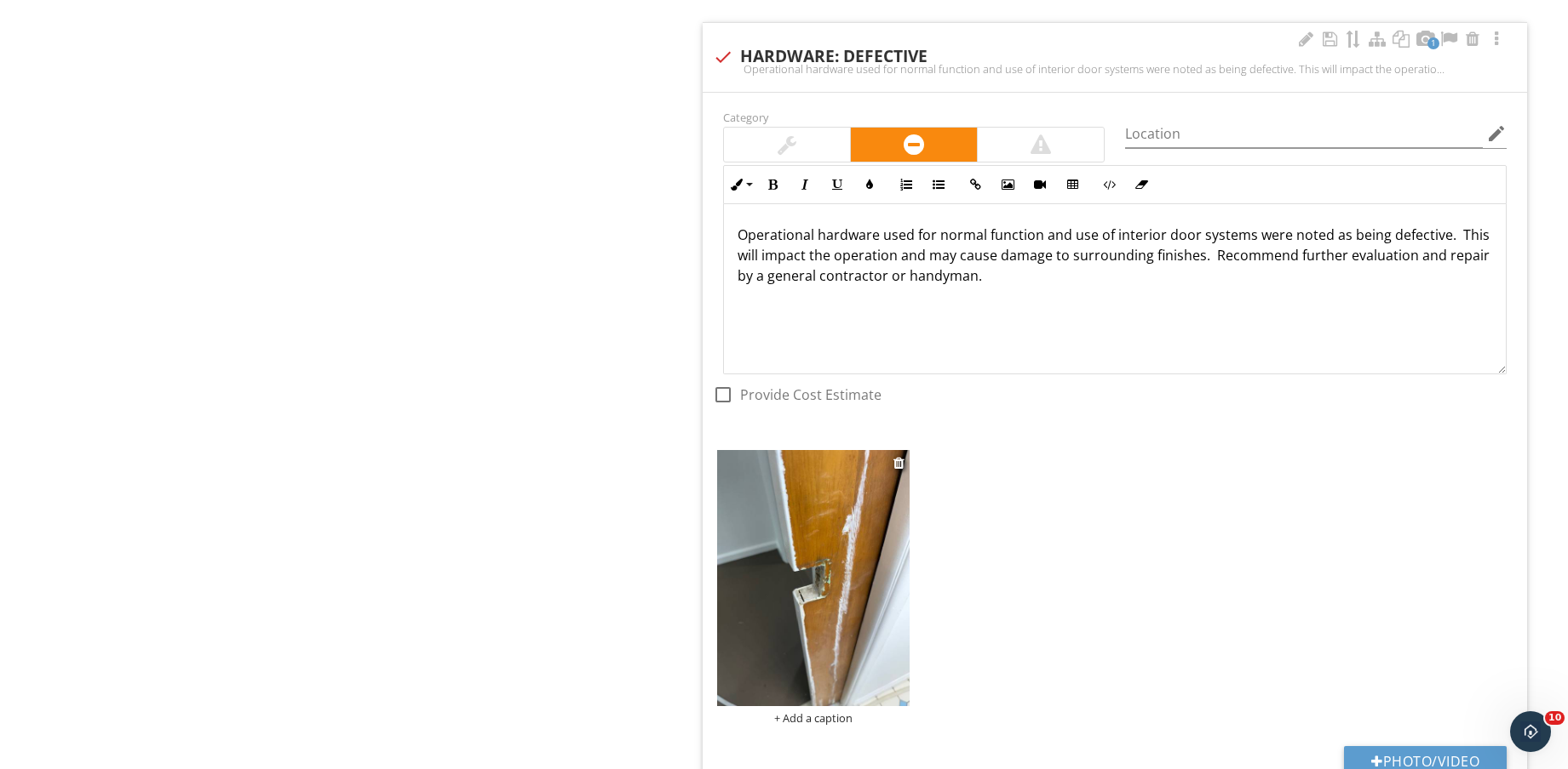
click at [820, 603] on img at bounding box center [813, 577] width 193 height 256
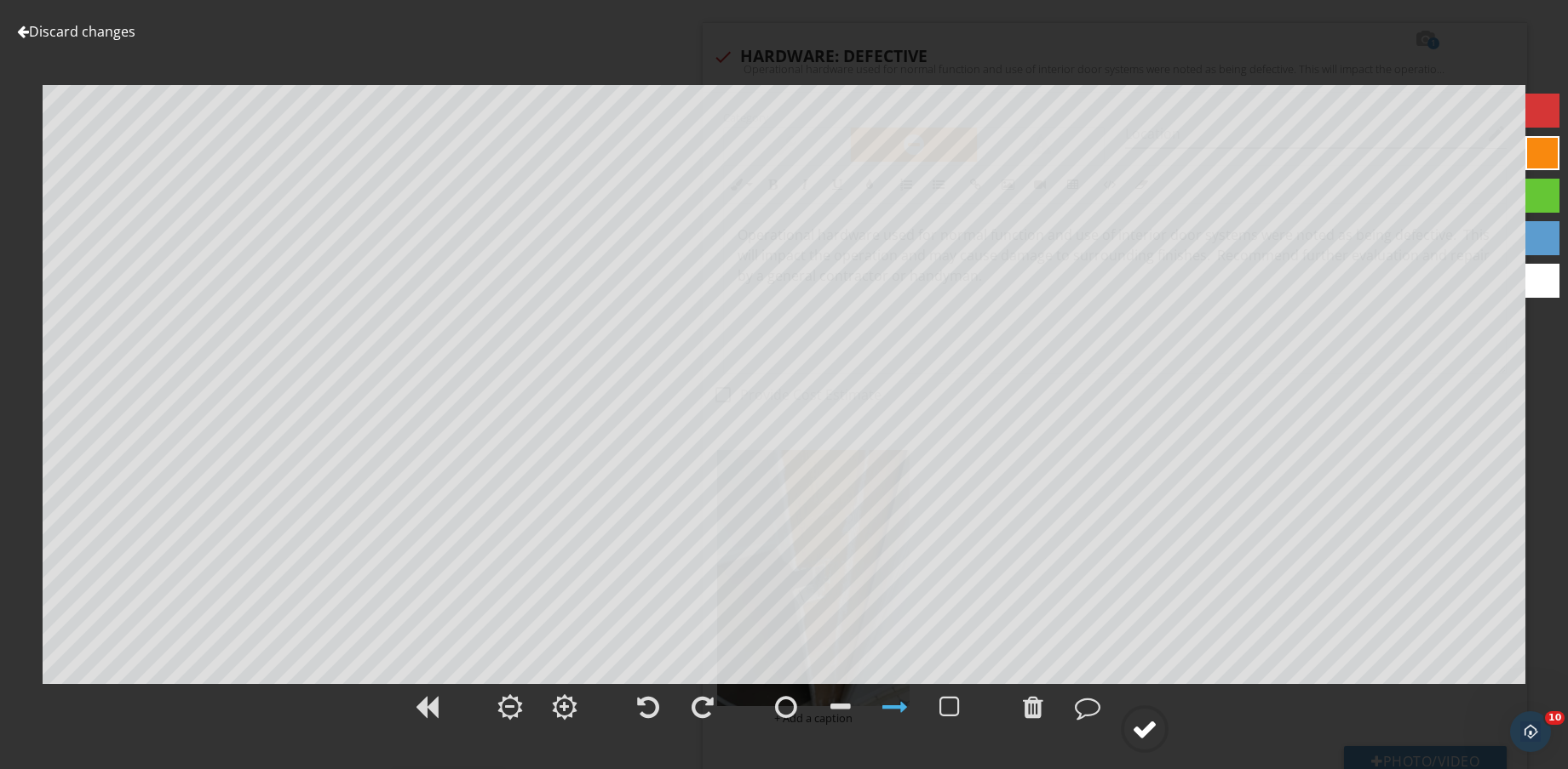
click at [1152, 721] on div at bounding box center [1144, 729] width 25 height 25
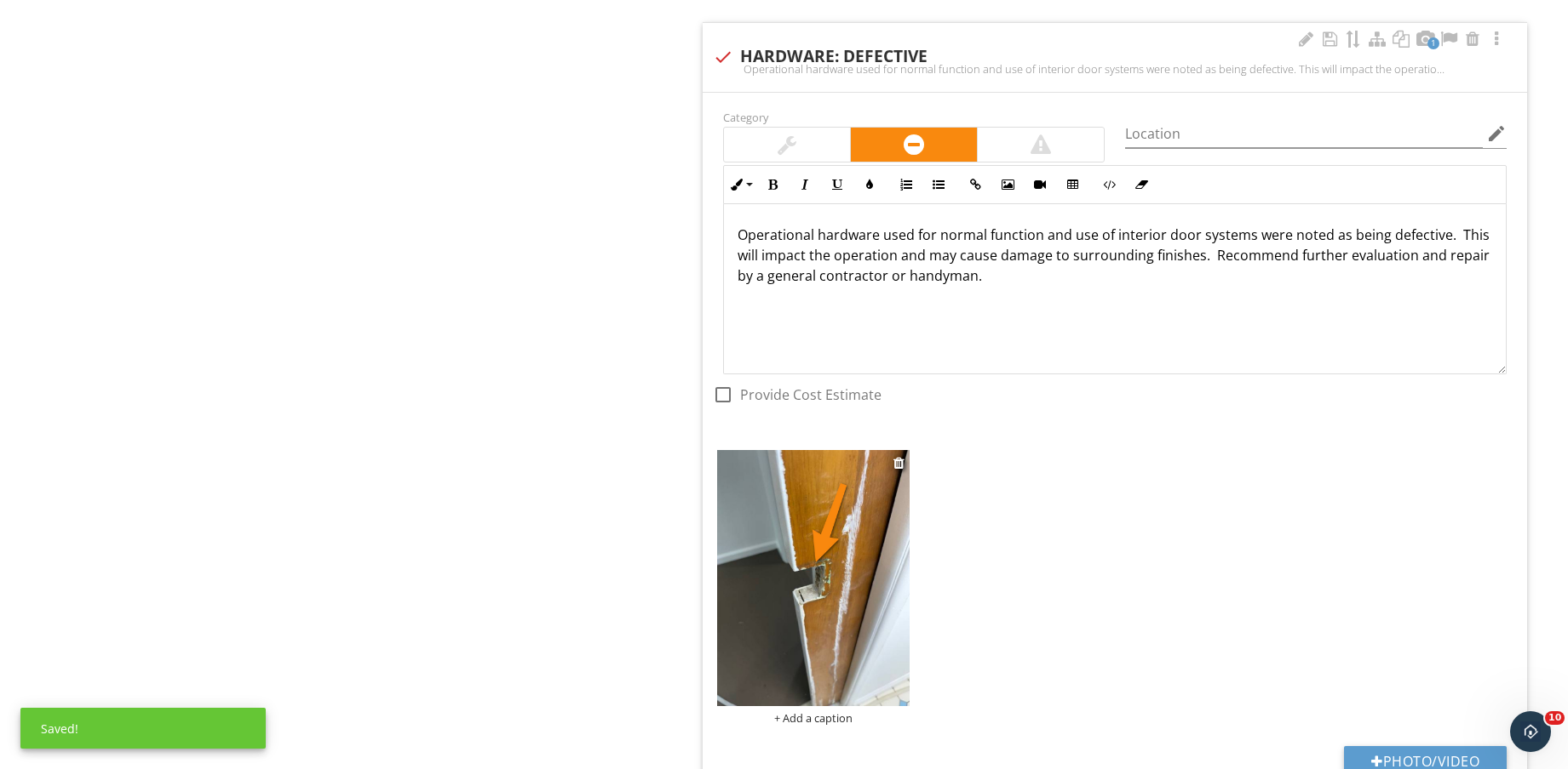
click at [836, 723] on div "+ Add a caption" at bounding box center [813, 718] width 193 height 14
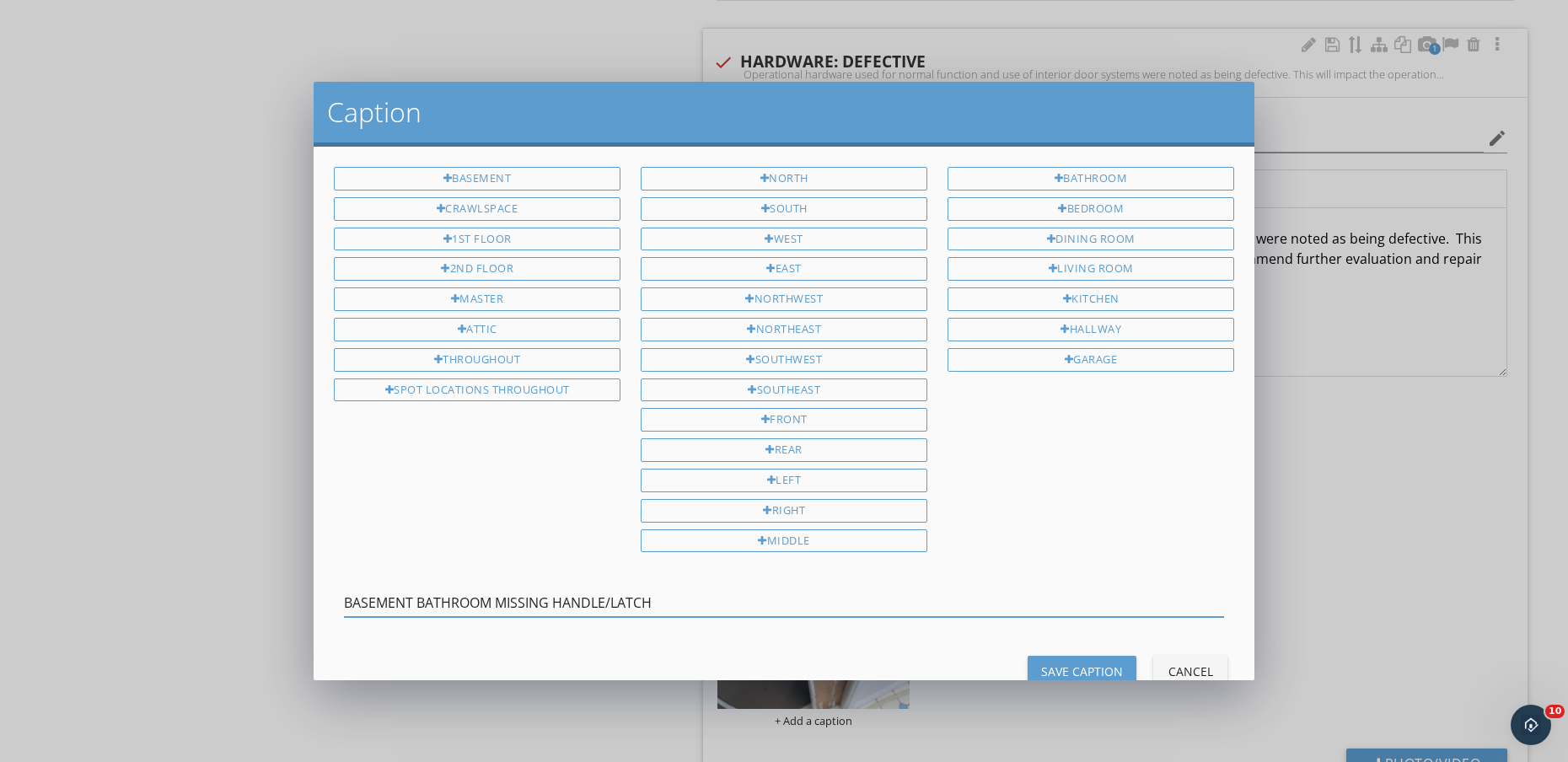
type input "BASEMENT BATHROOM MISSING HANDLE/LATCH"
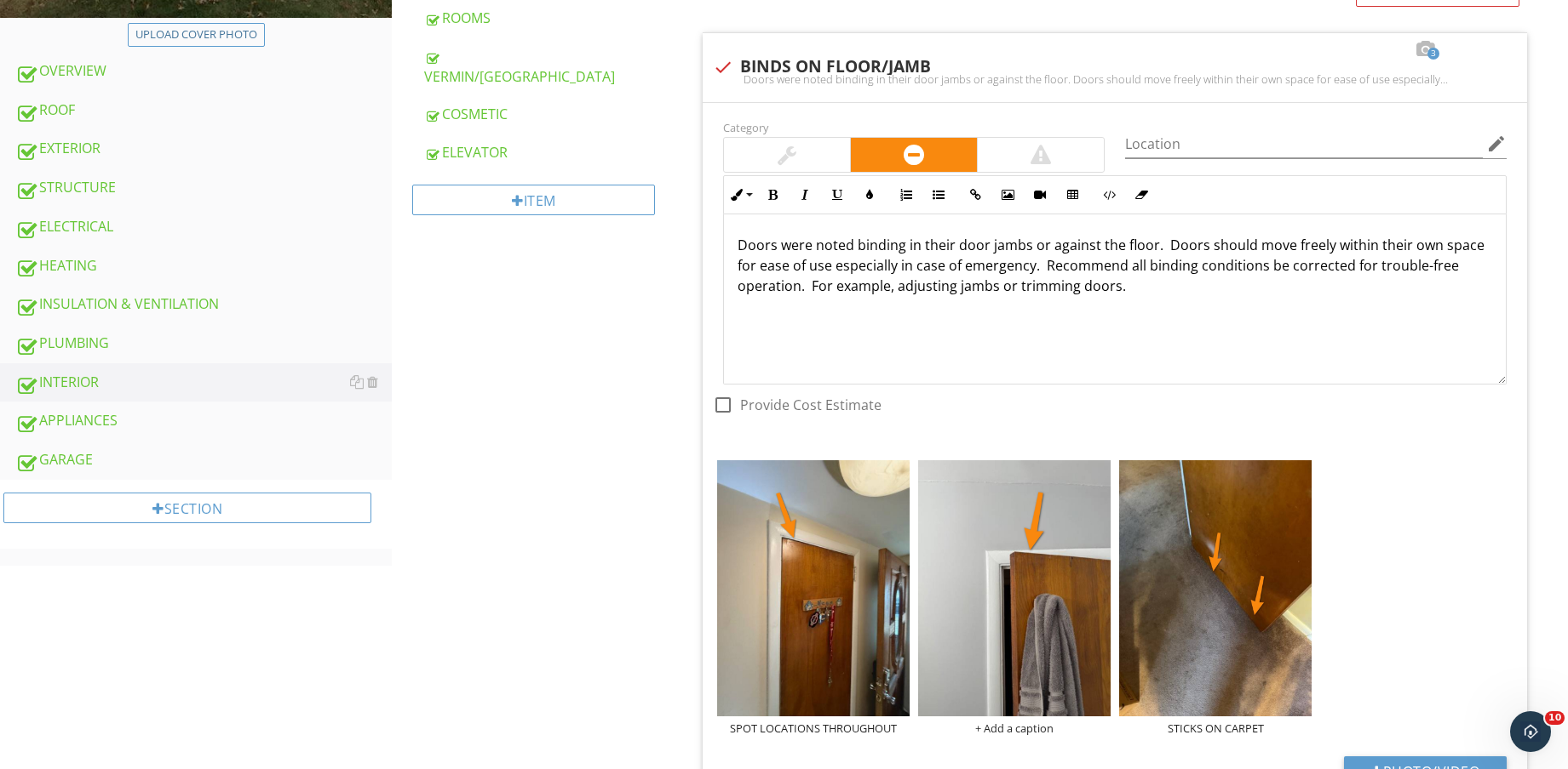
scroll to position [639, 0]
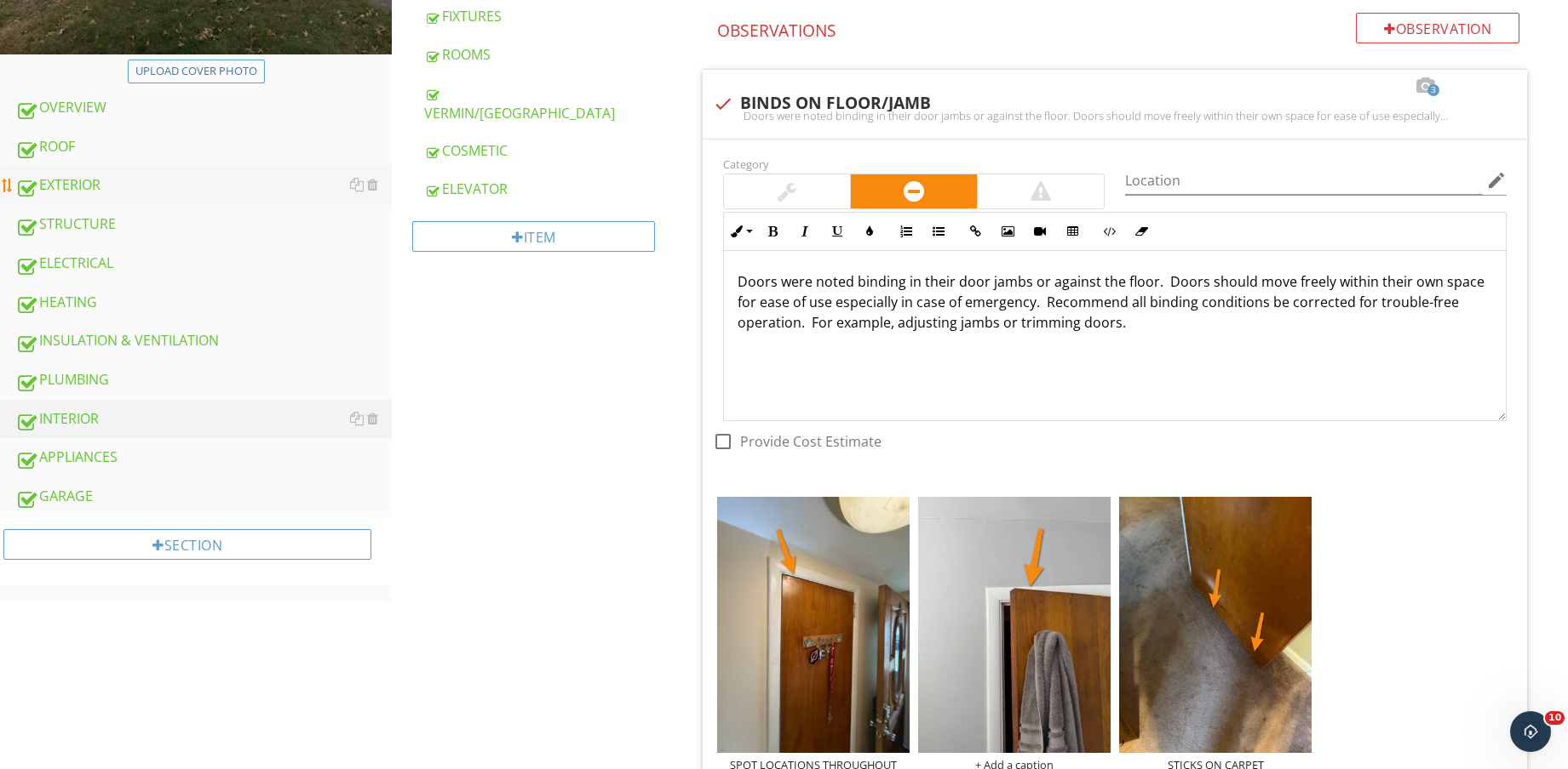
click at [181, 173] on link "EXTERIOR" at bounding box center [203, 186] width 376 height 39
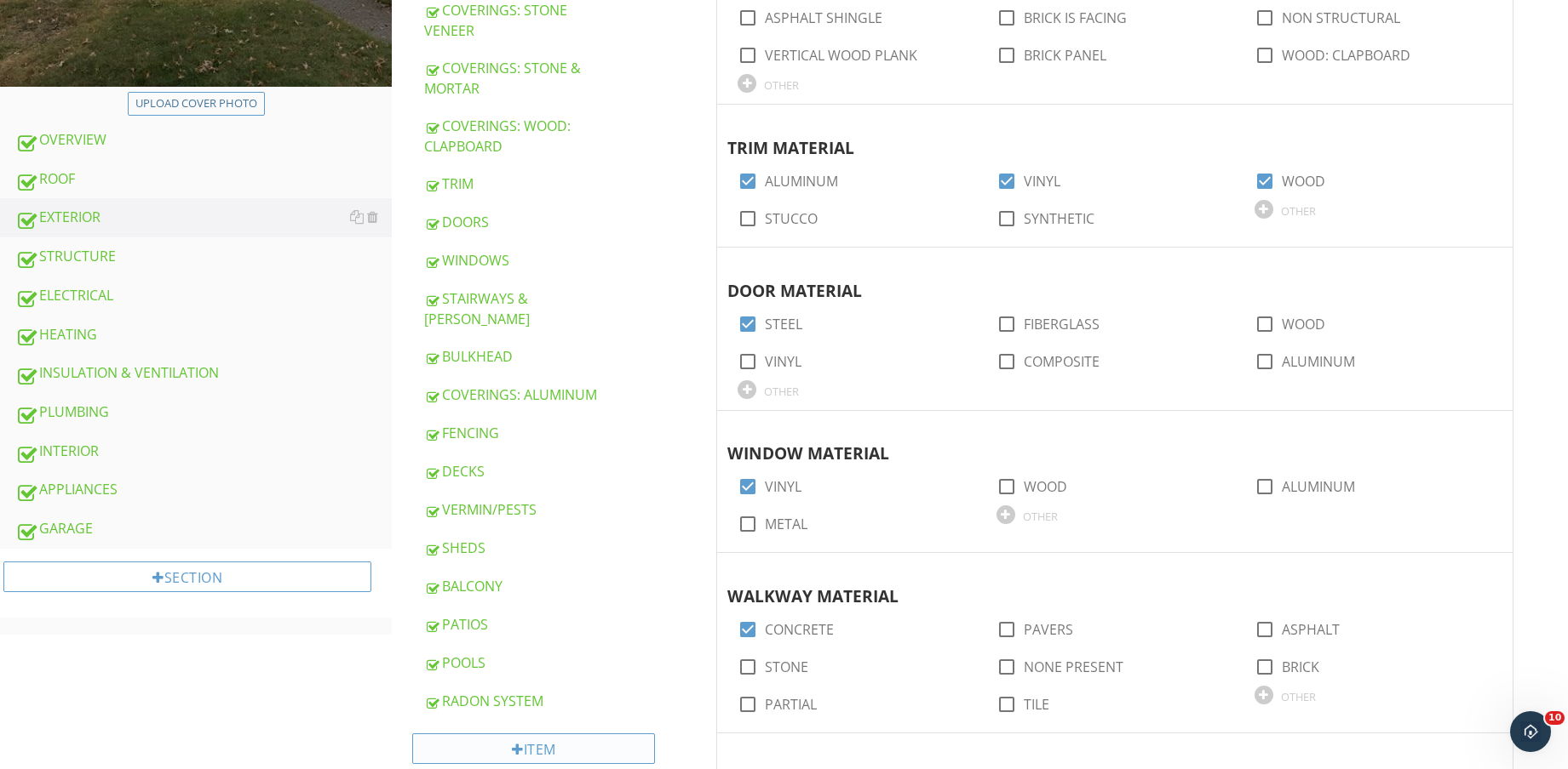
scroll to position [639, 0]
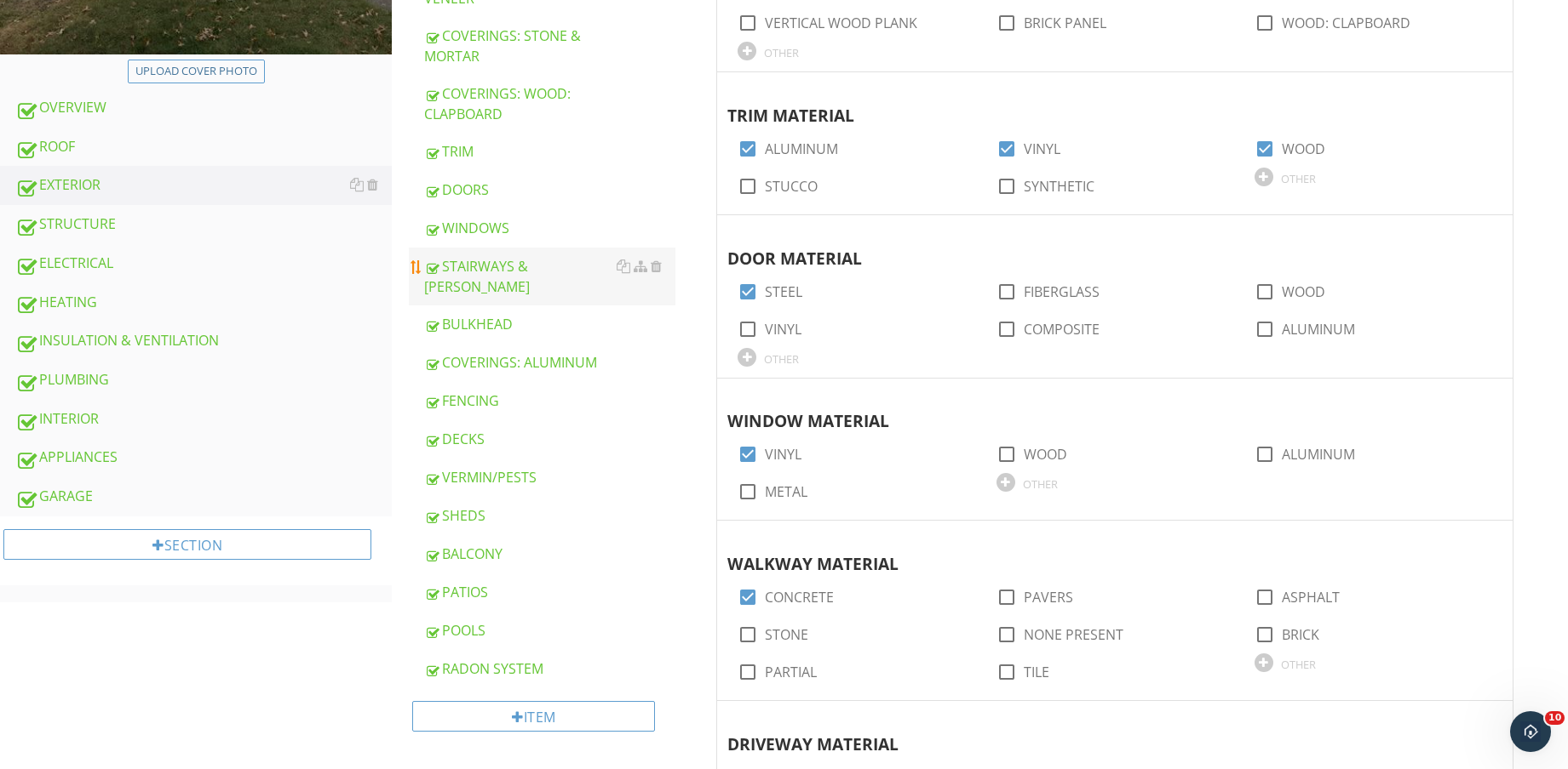
click at [524, 269] on div "STAIRWAYS & [PERSON_NAME]" at bounding box center [550, 276] width 251 height 41
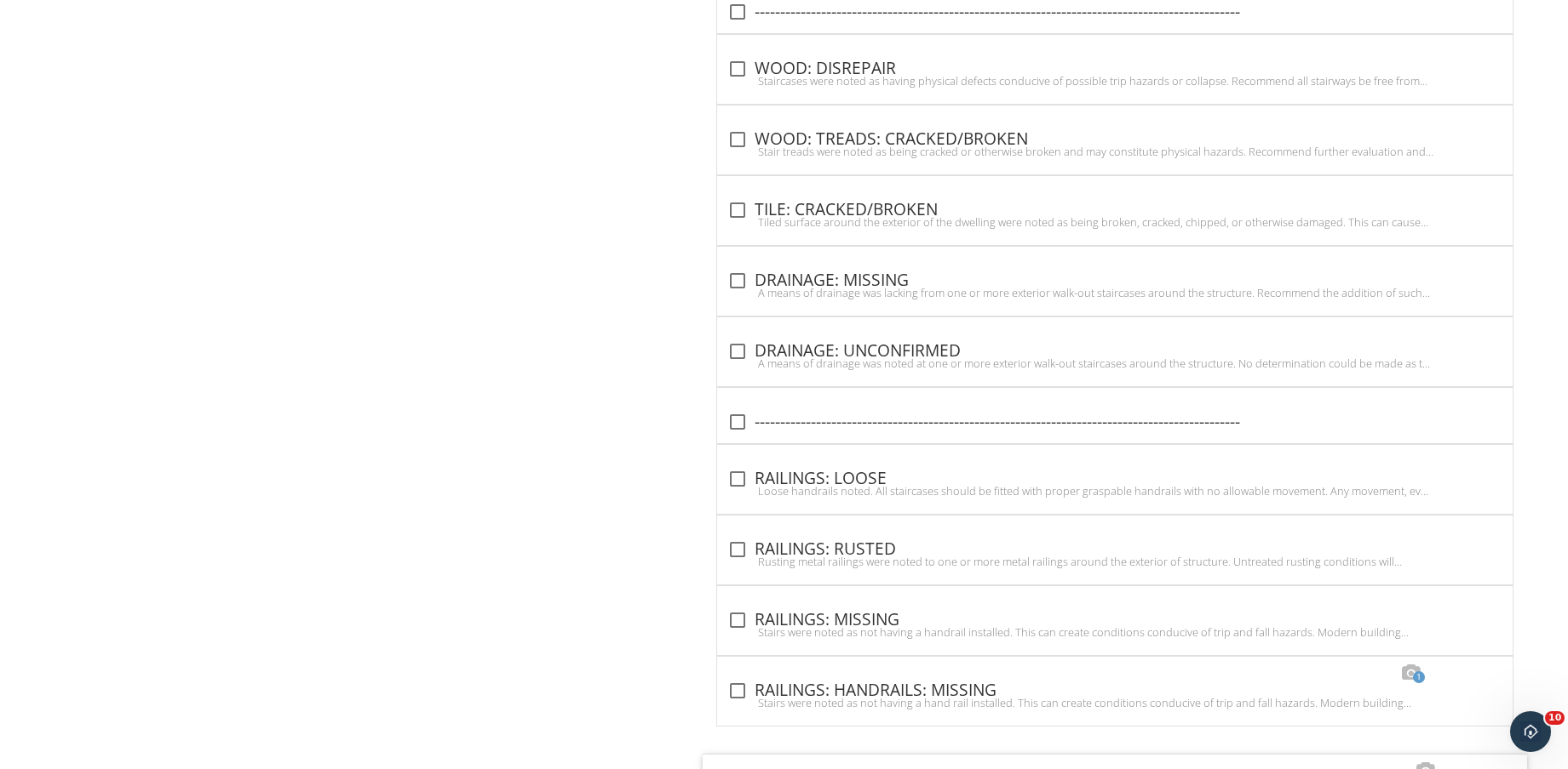
scroll to position [4343, 0]
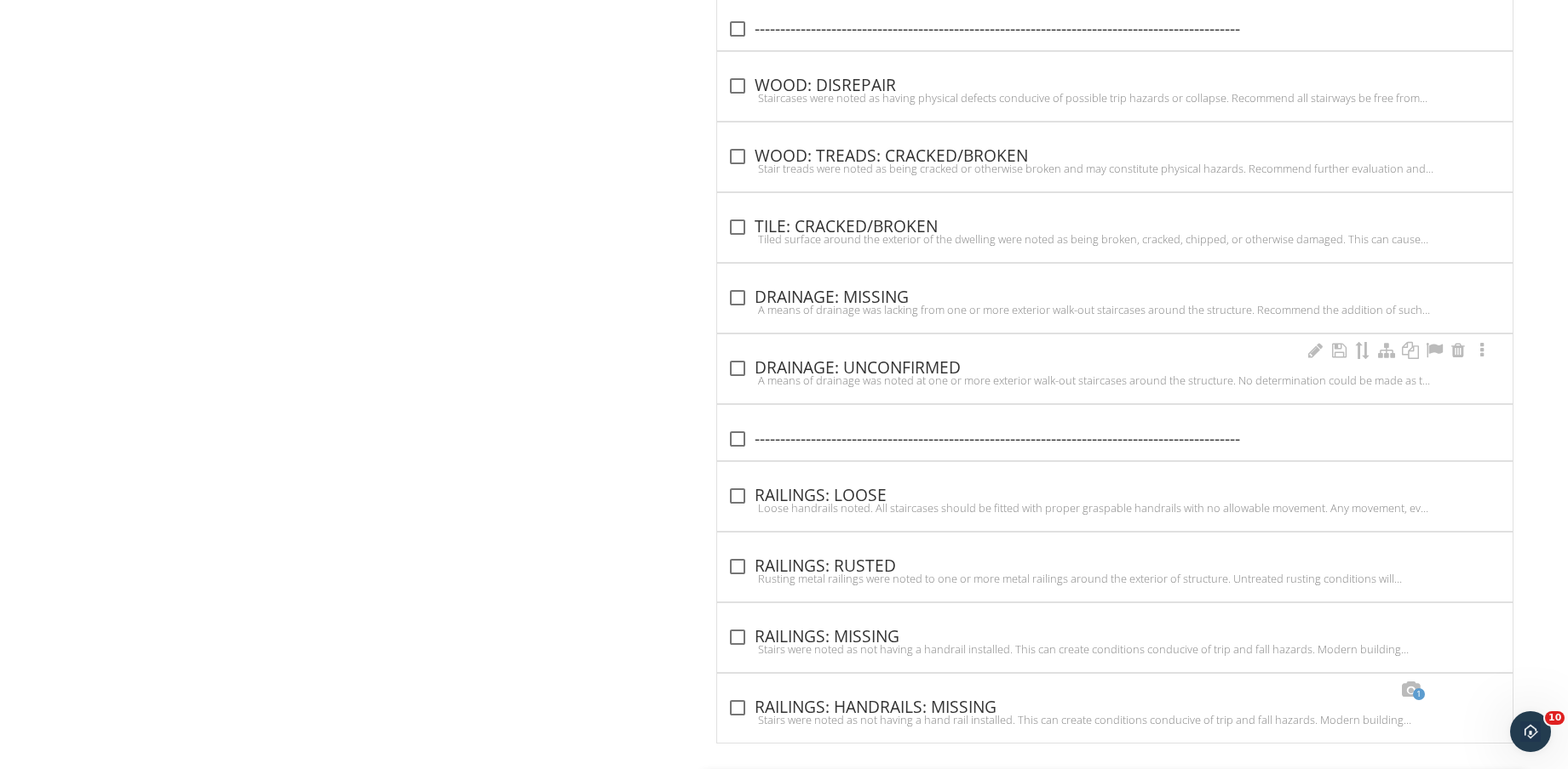
click at [879, 361] on div "check_box_outline_blank DRAINAGE: UNCONFIRMED" at bounding box center [1115, 368] width 775 height 20
checkbox input "true"
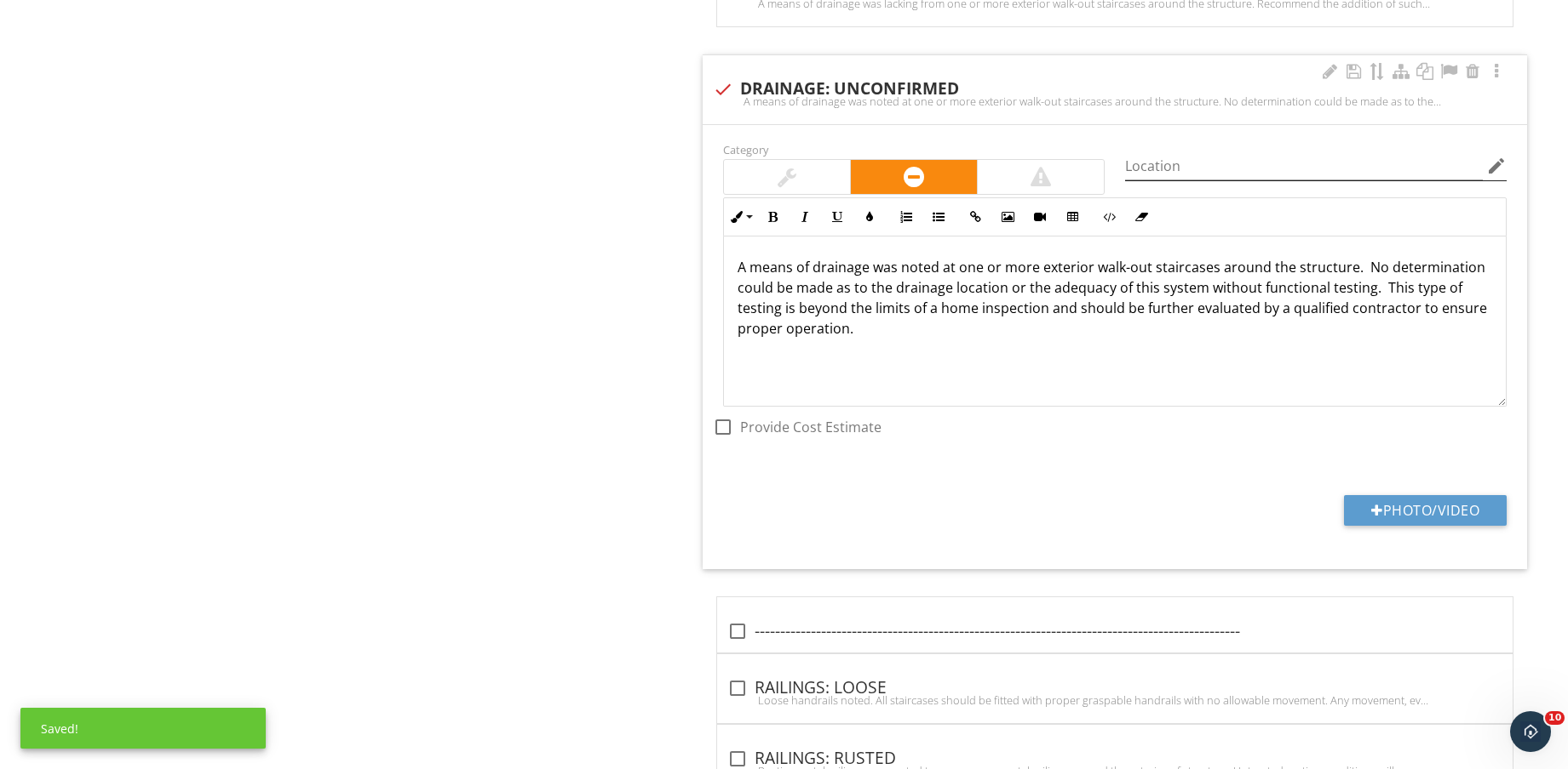
scroll to position [4662, 0]
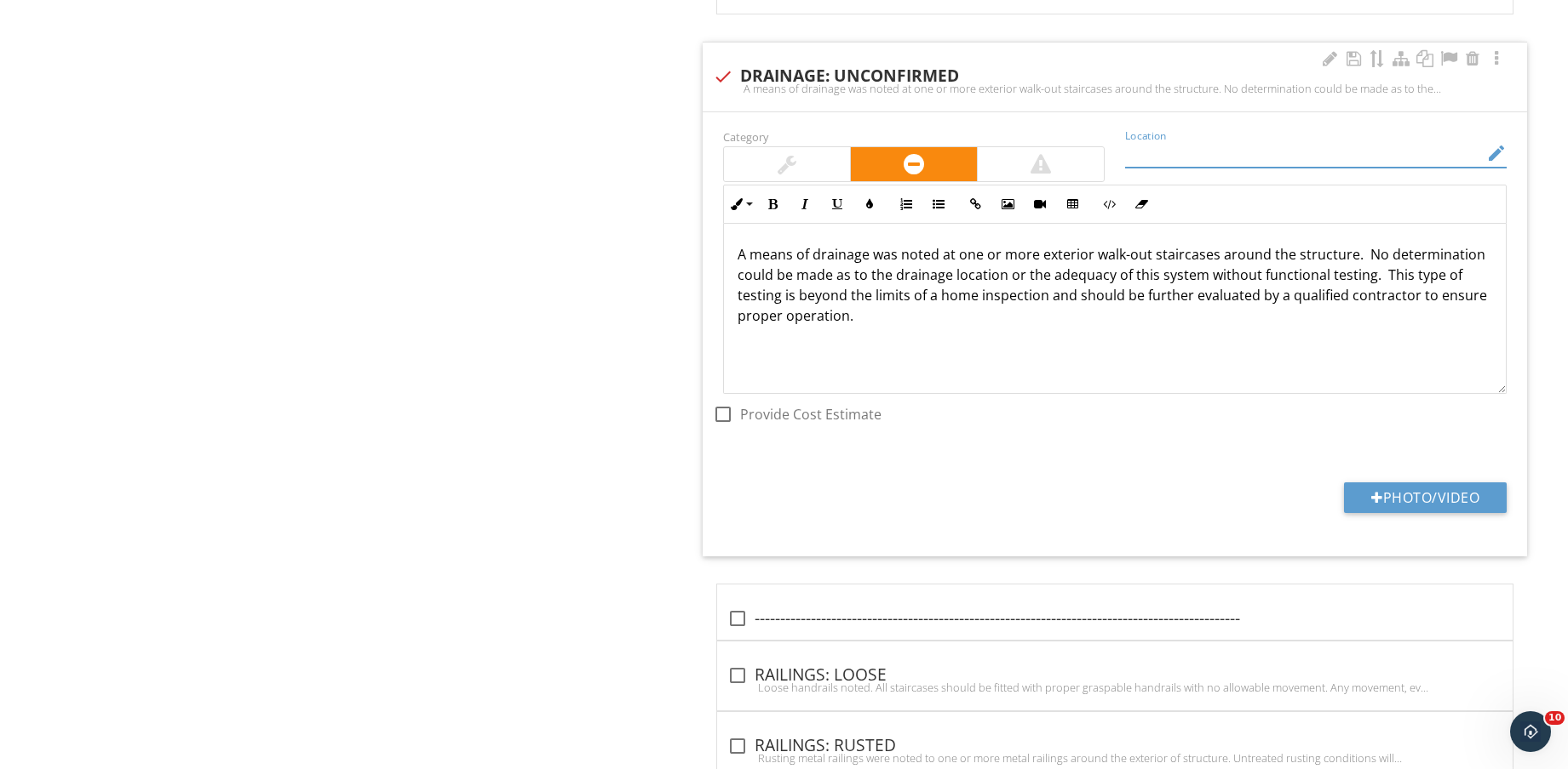
click at [1280, 151] on input "Location" at bounding box center [1303, 154] width 358 height 28
type input "REAR STAIRS"
click at [1432, 505] on button "Photo/Video" at bounding box center [1424, 498] width 162 height 31
type input "C:\fakepath\IMG_8675.jpg"
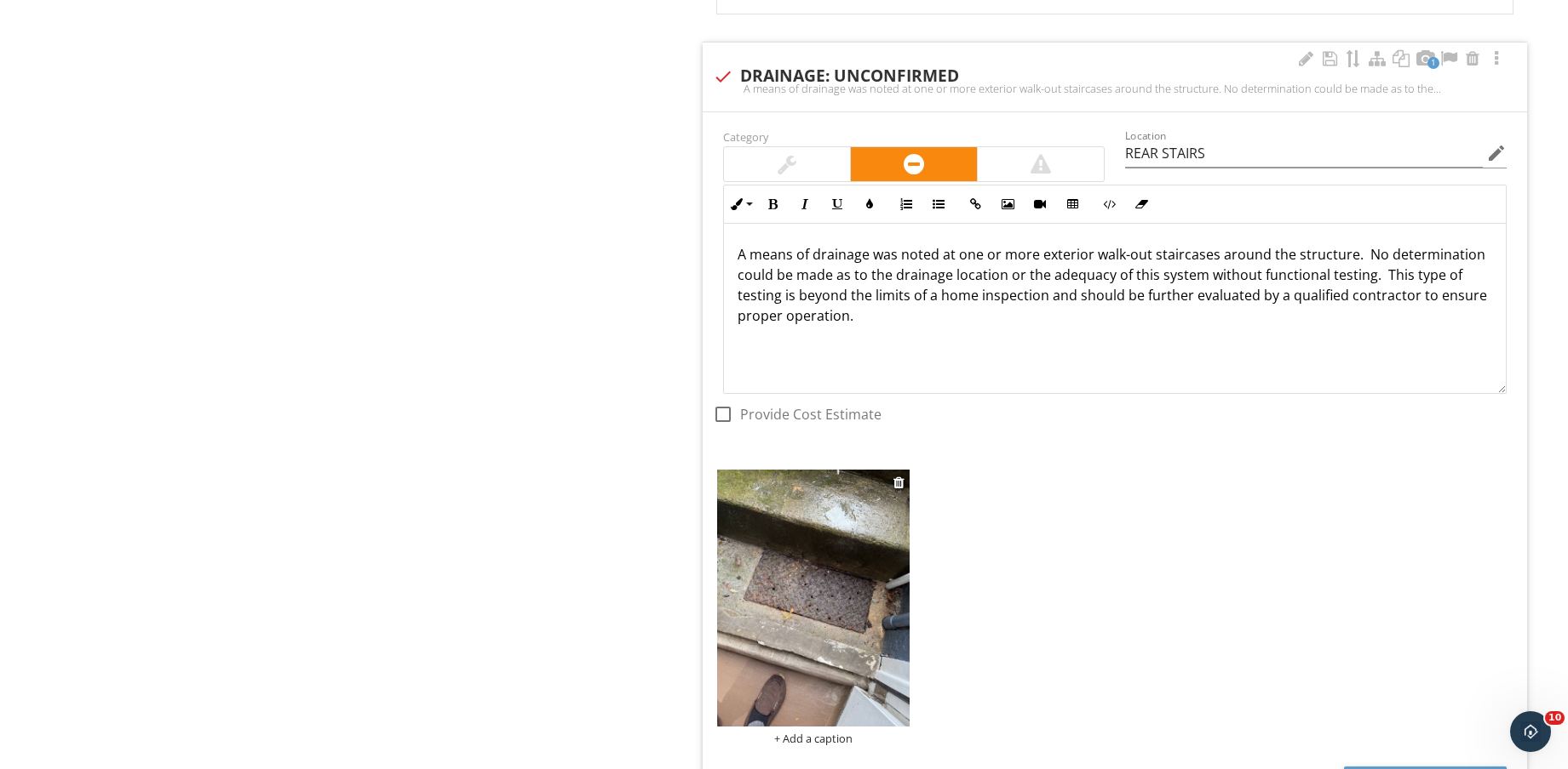
click at [808, 576] on img at bounding box center [813, 597] width 193 height 256
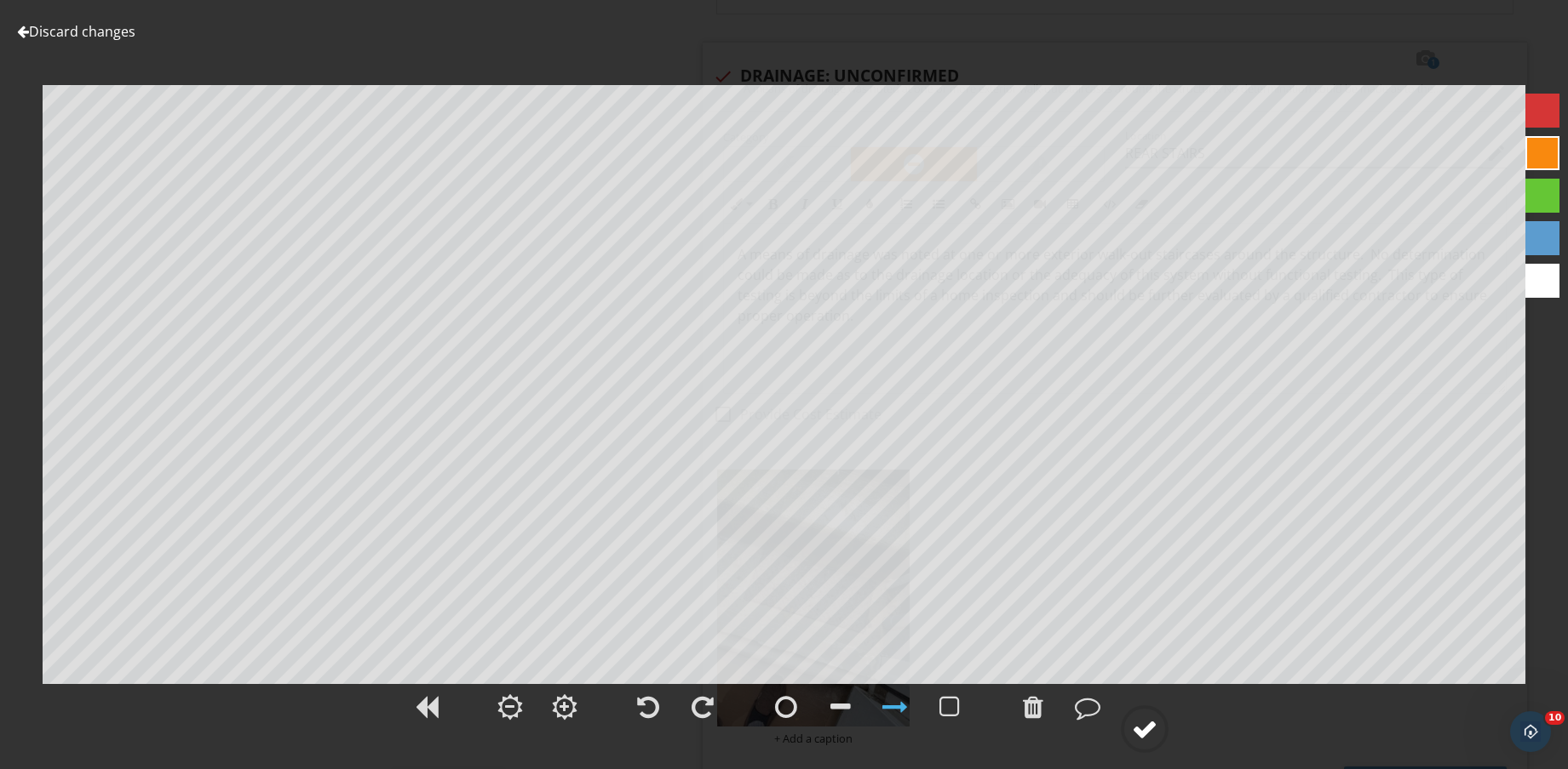
click at [1138, 736] on div at bounding box center [1144, 729] width 25 height 25
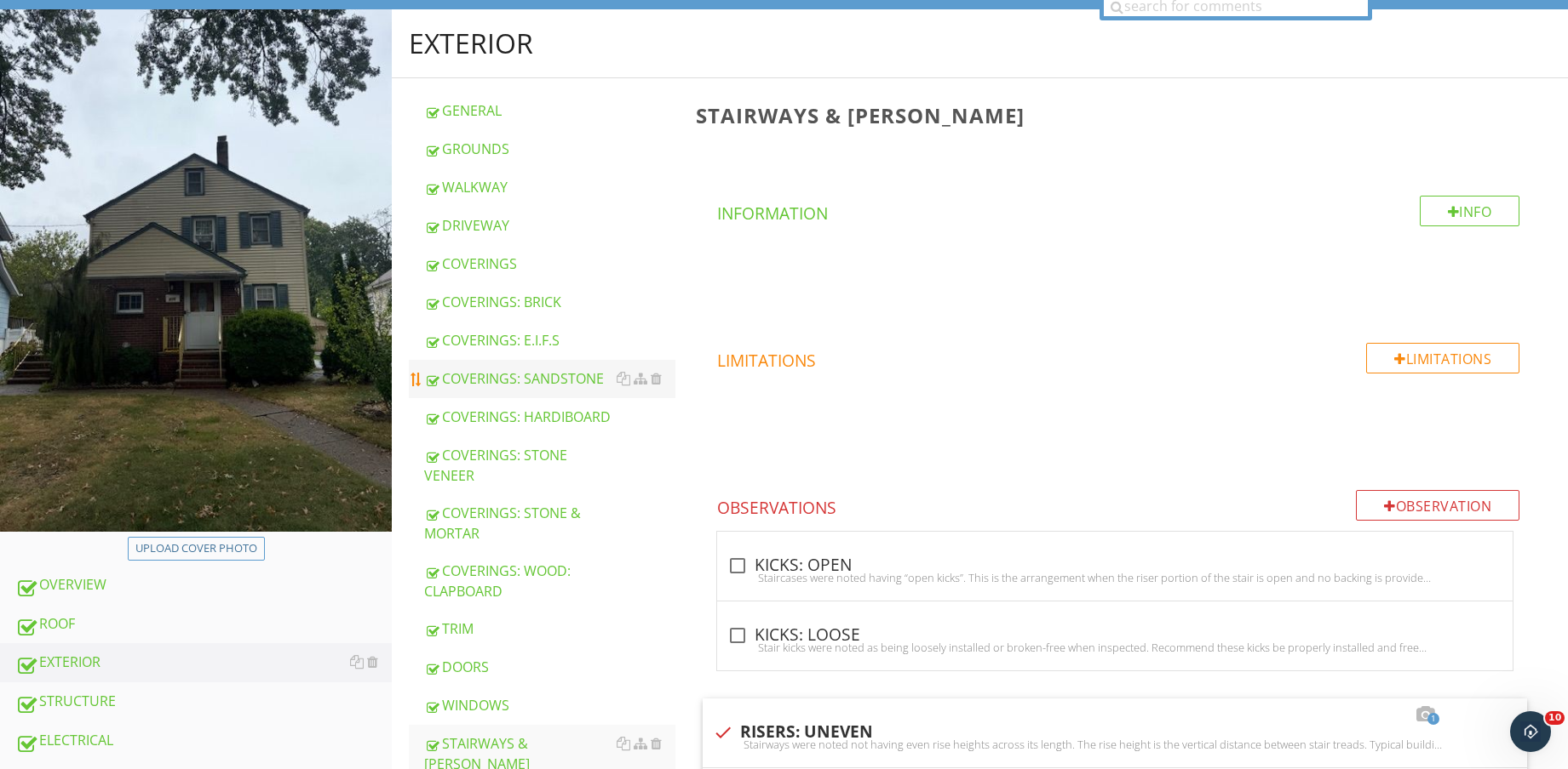
scroll to position [106, 0]
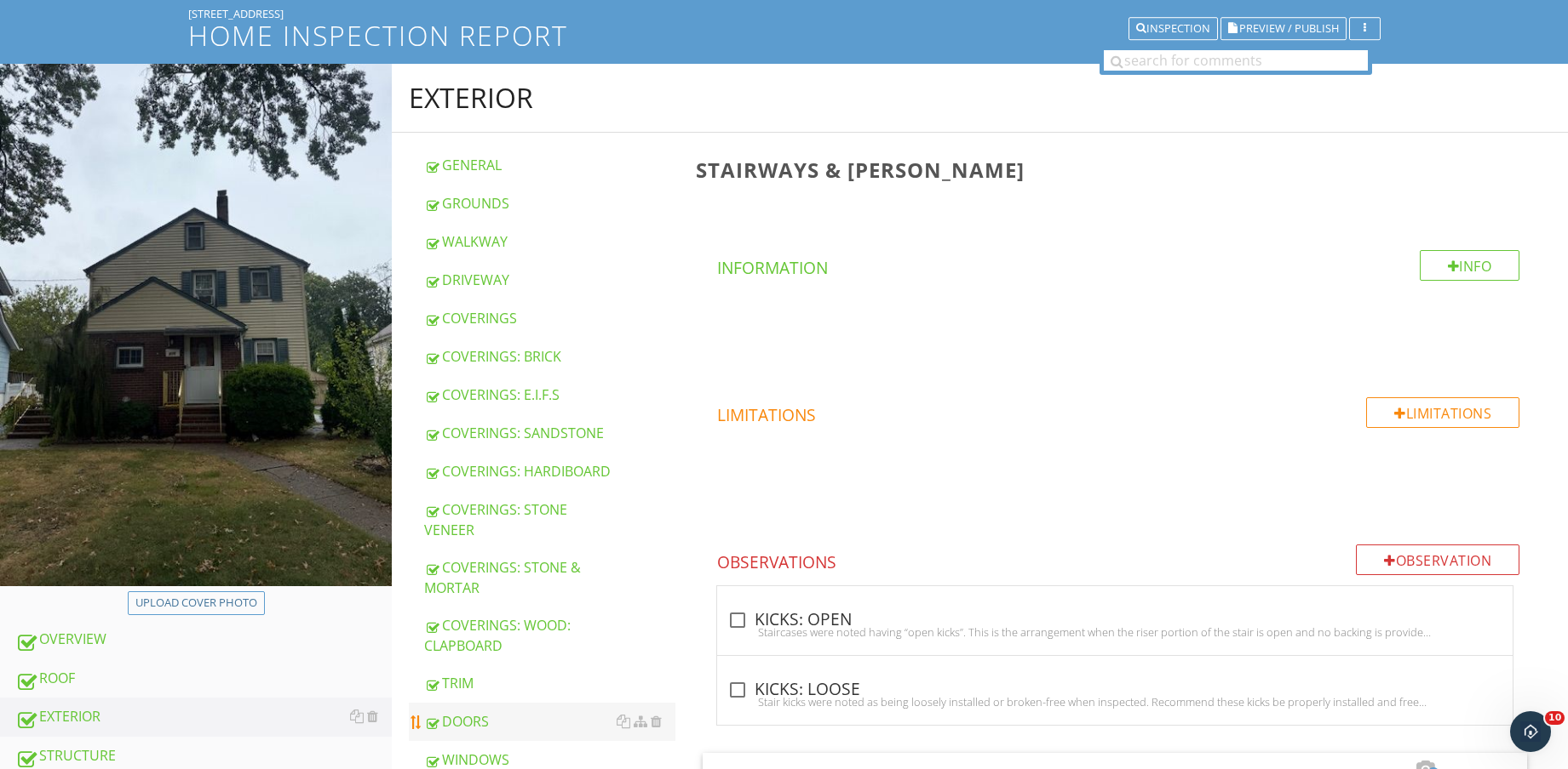
click at [512, 731] on div "DOORS" at bounding box center [550, 721] width 251 height 20
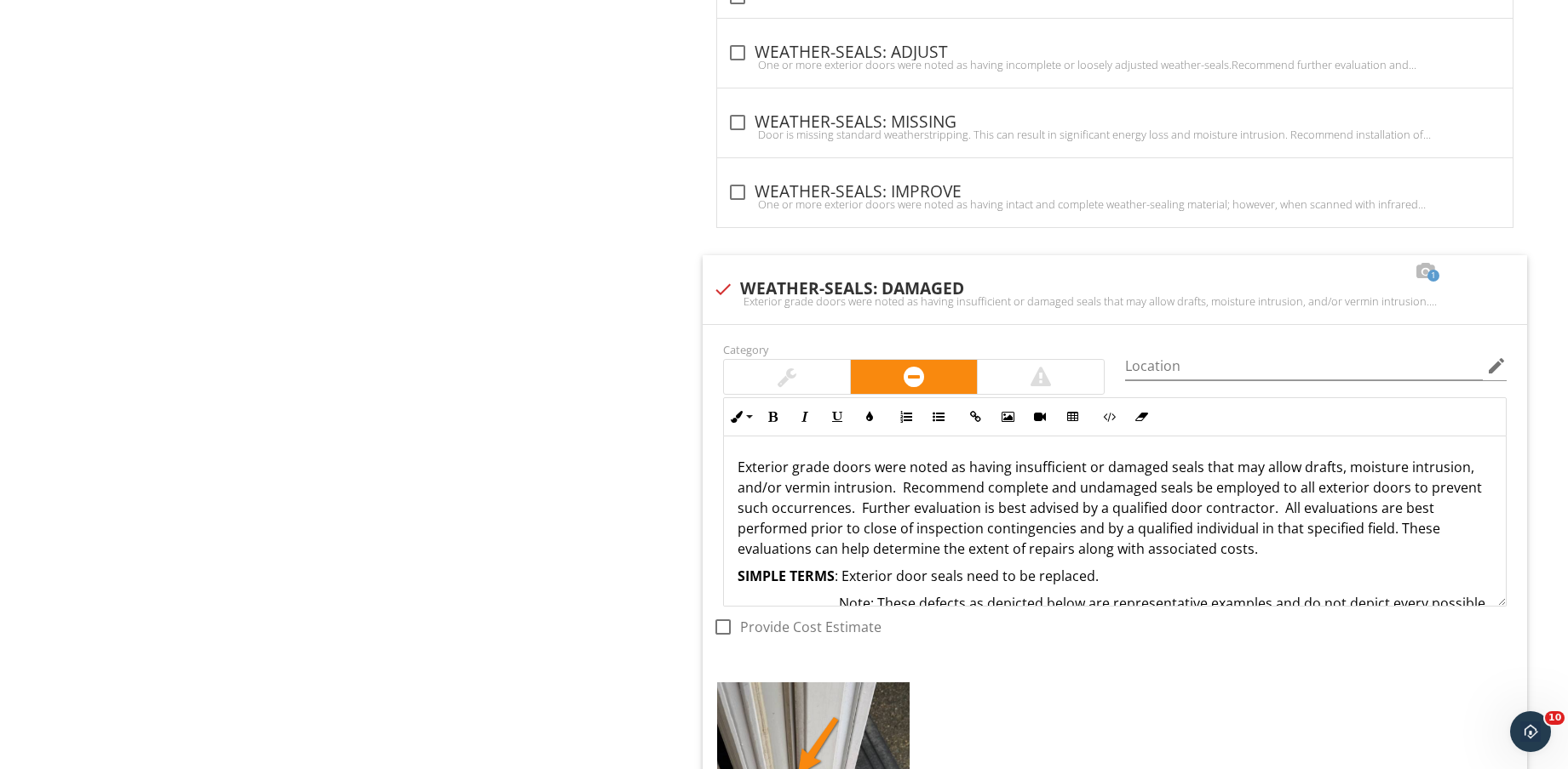
scroll to position [2038, 0]
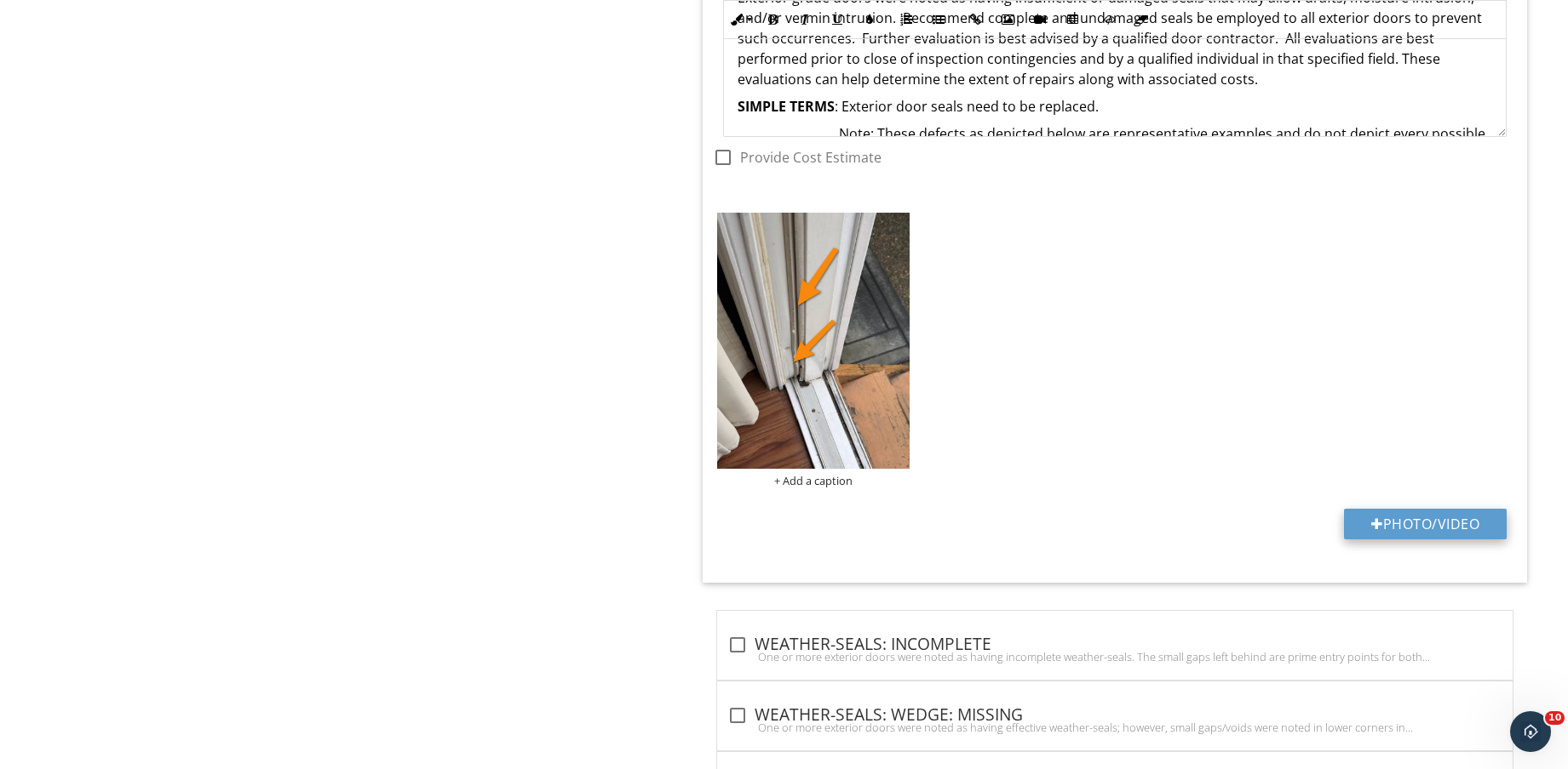
click at [1422, 517] on button "Photo/Video" at bounding box center [1424, 524] width 162 height 31
type input "C:\fakepath\IMG_8676.jpg"
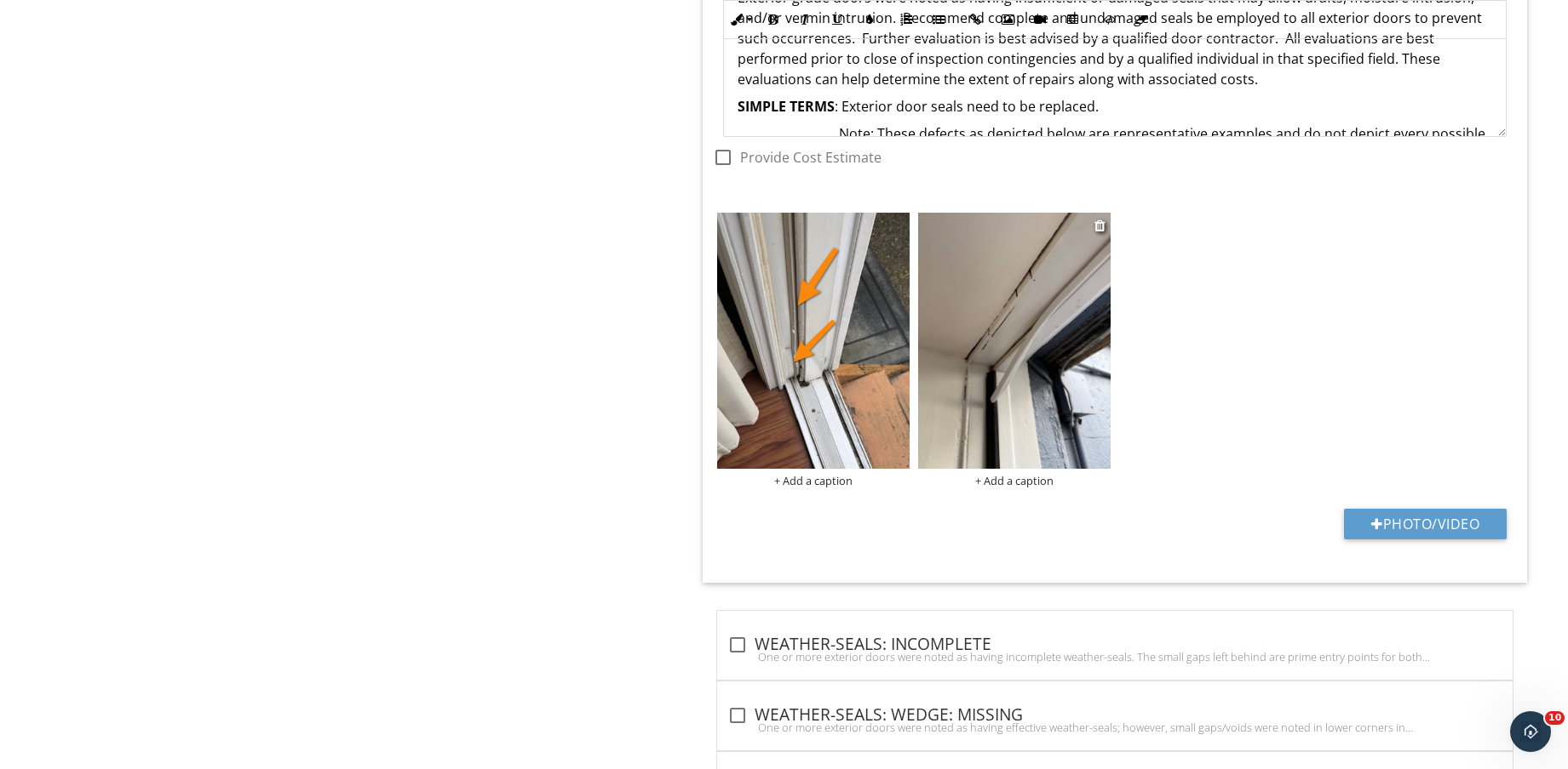
click at [988, 387] on img at bounding box center [1015, 340] width 193 height 256
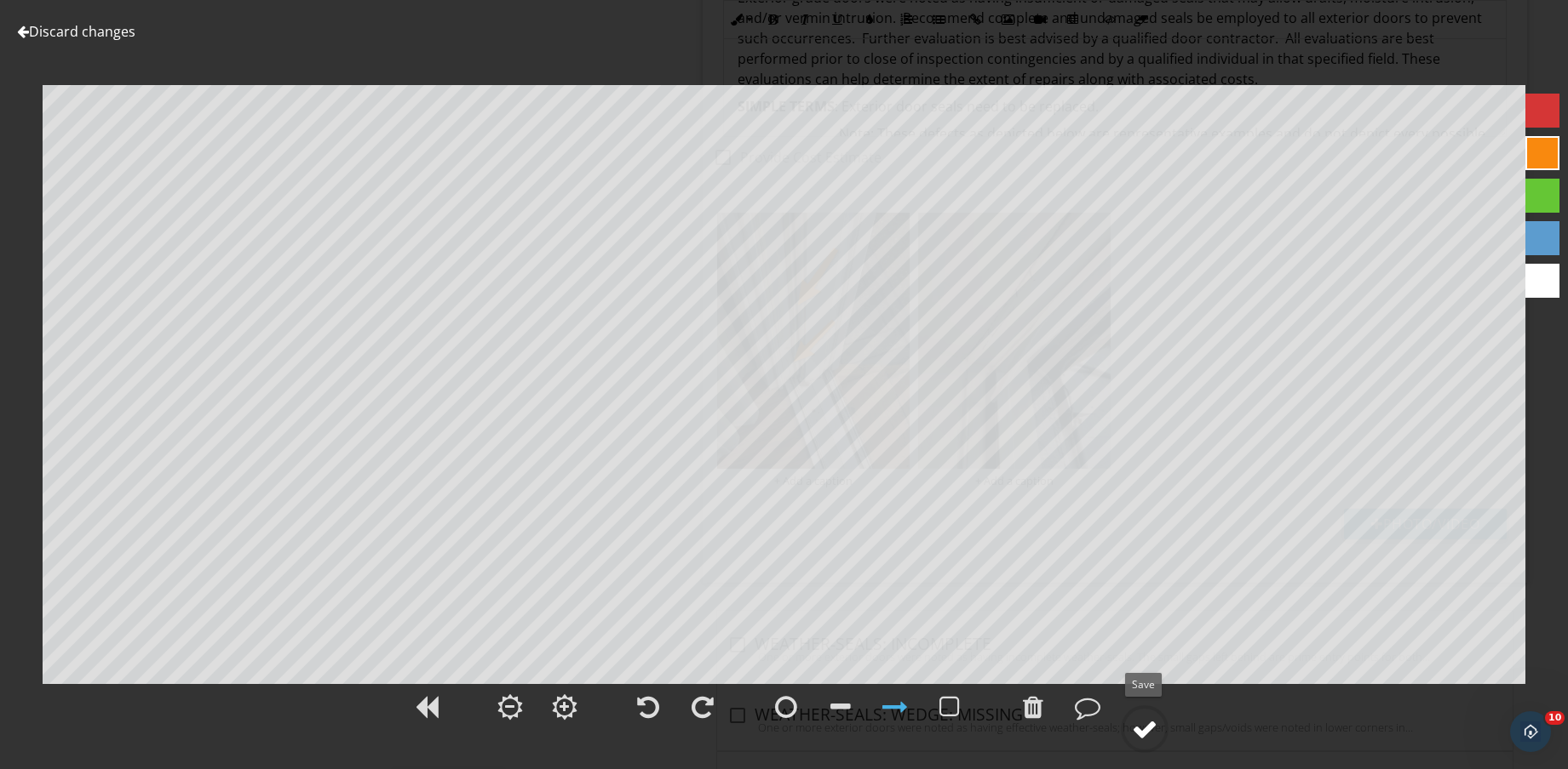
click at [1155, 732] on div at bounding box center [1144, 729] width 25 height 25
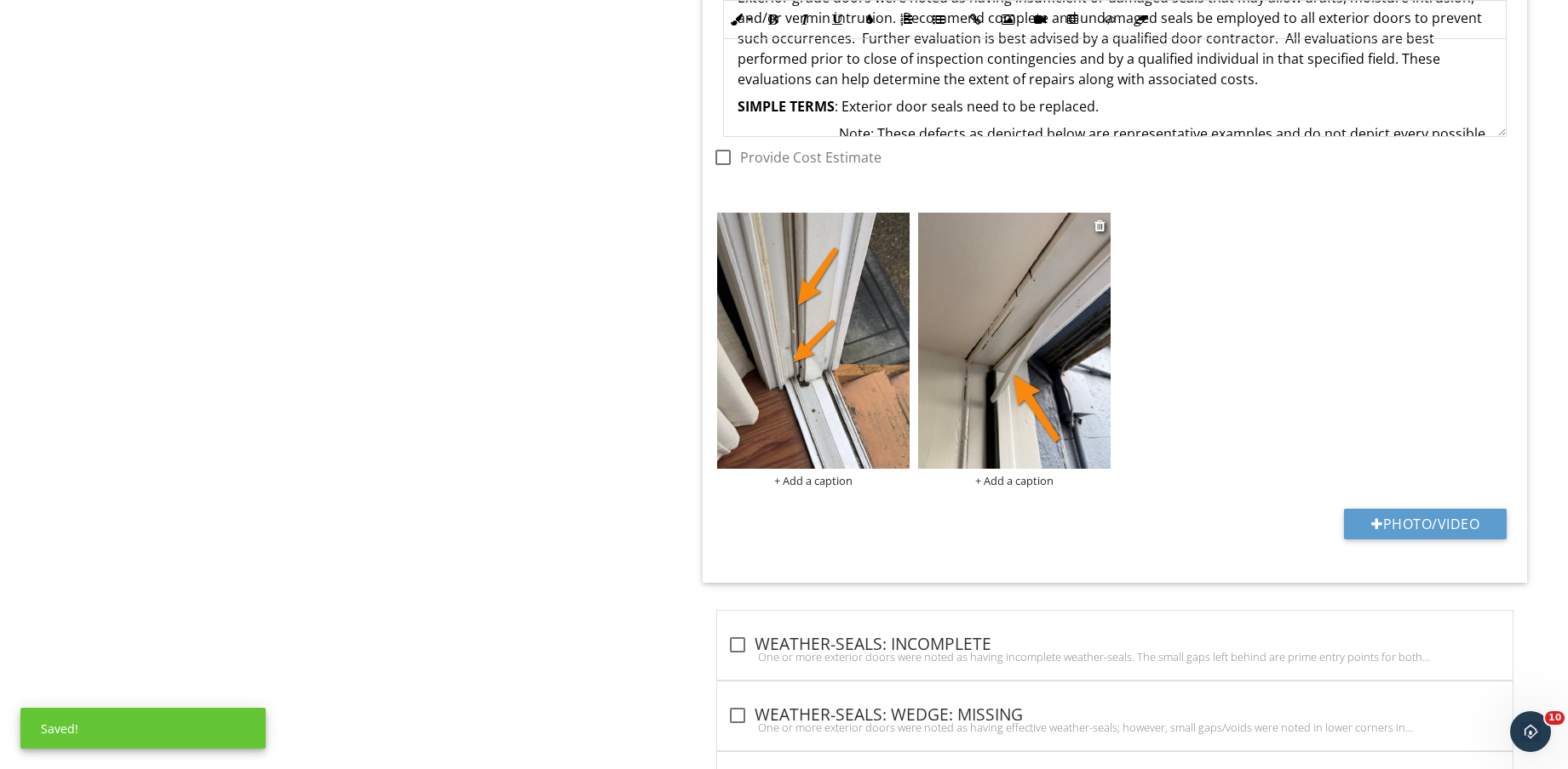
click at [1042, 484] on div "+ Add a caption" at bounding box center [1015, 481] width 193 height 14
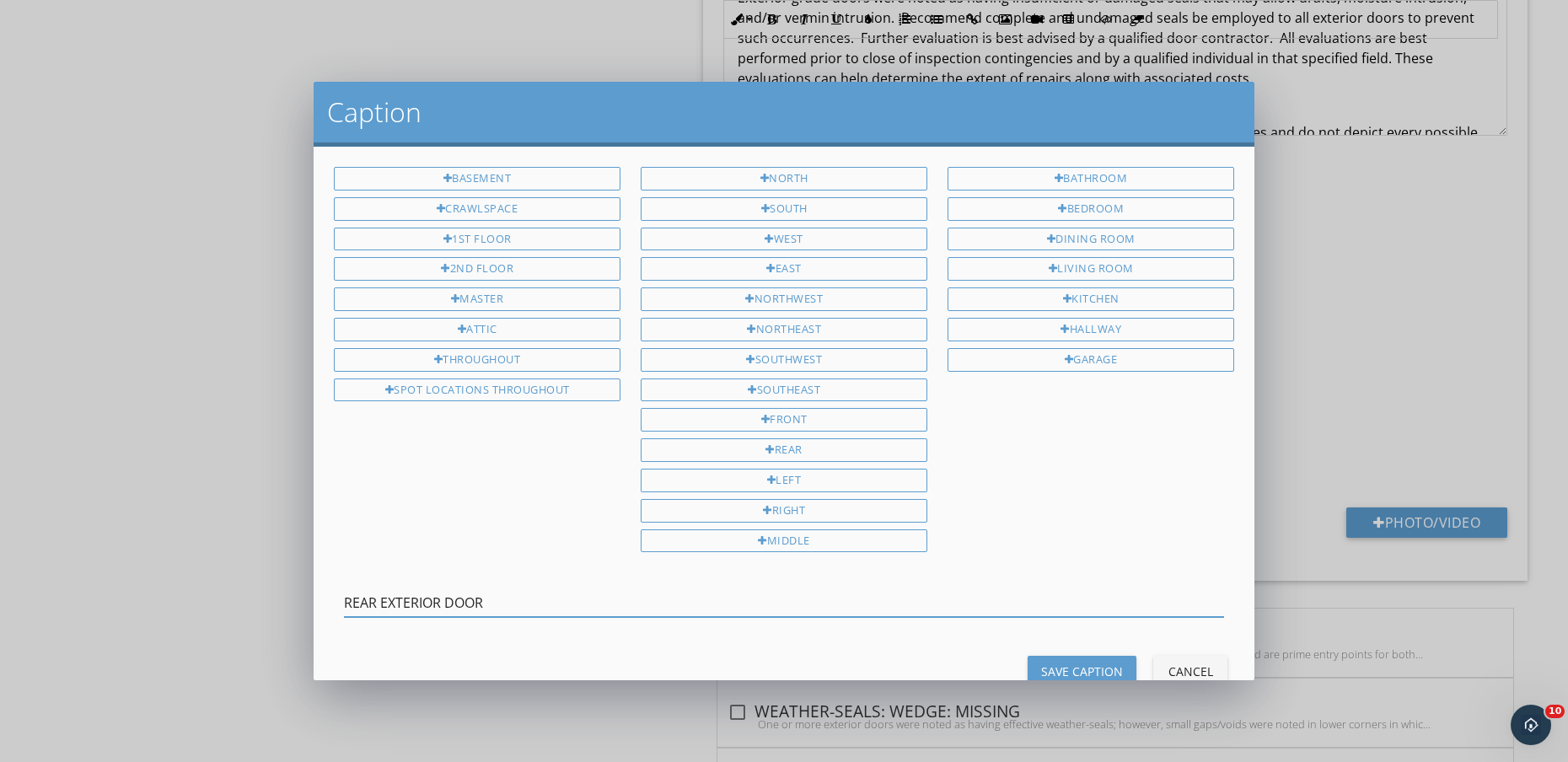
type input "REAR EXTERIOR DOOR"
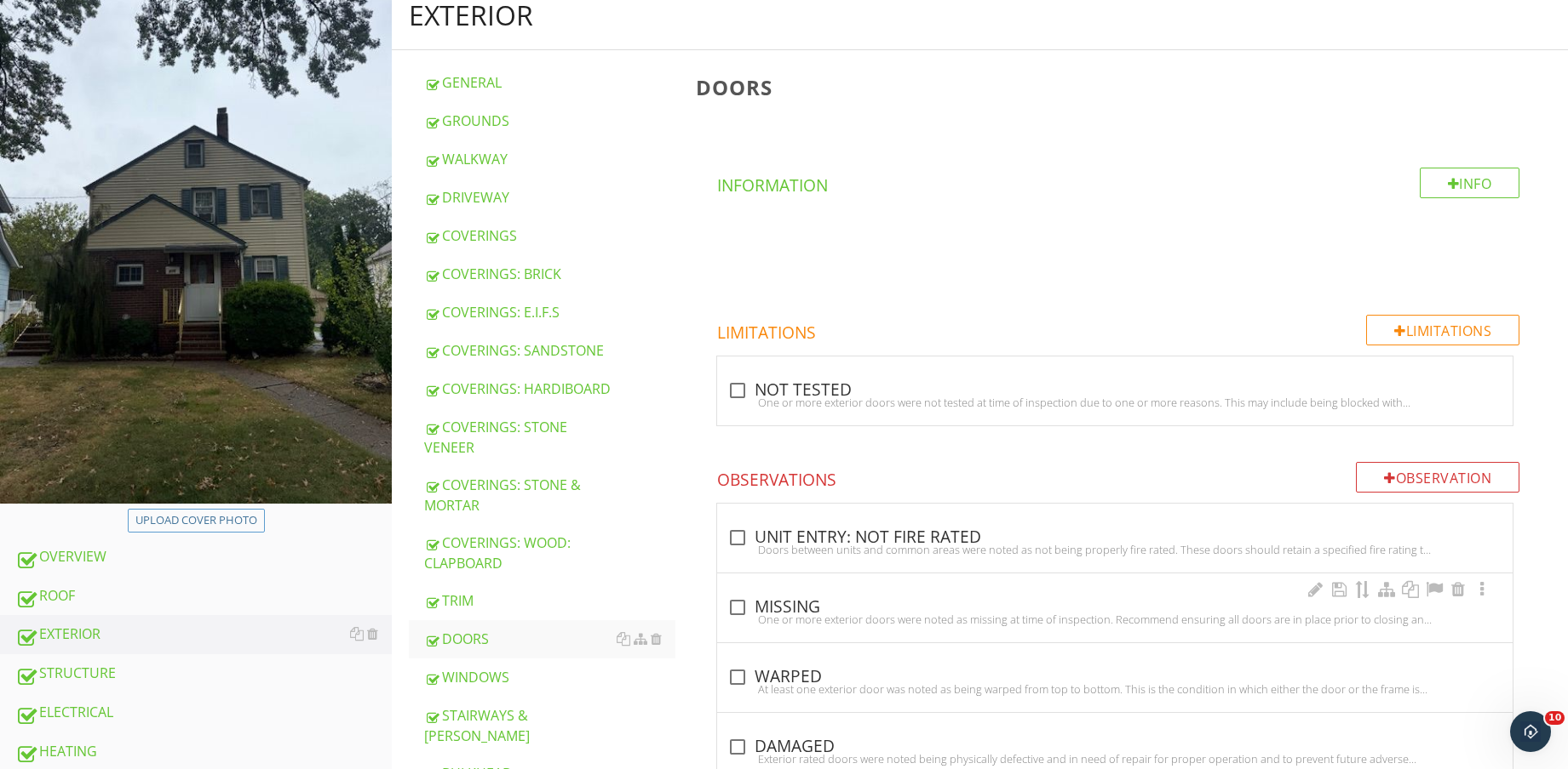
scroll to position [319, 0]
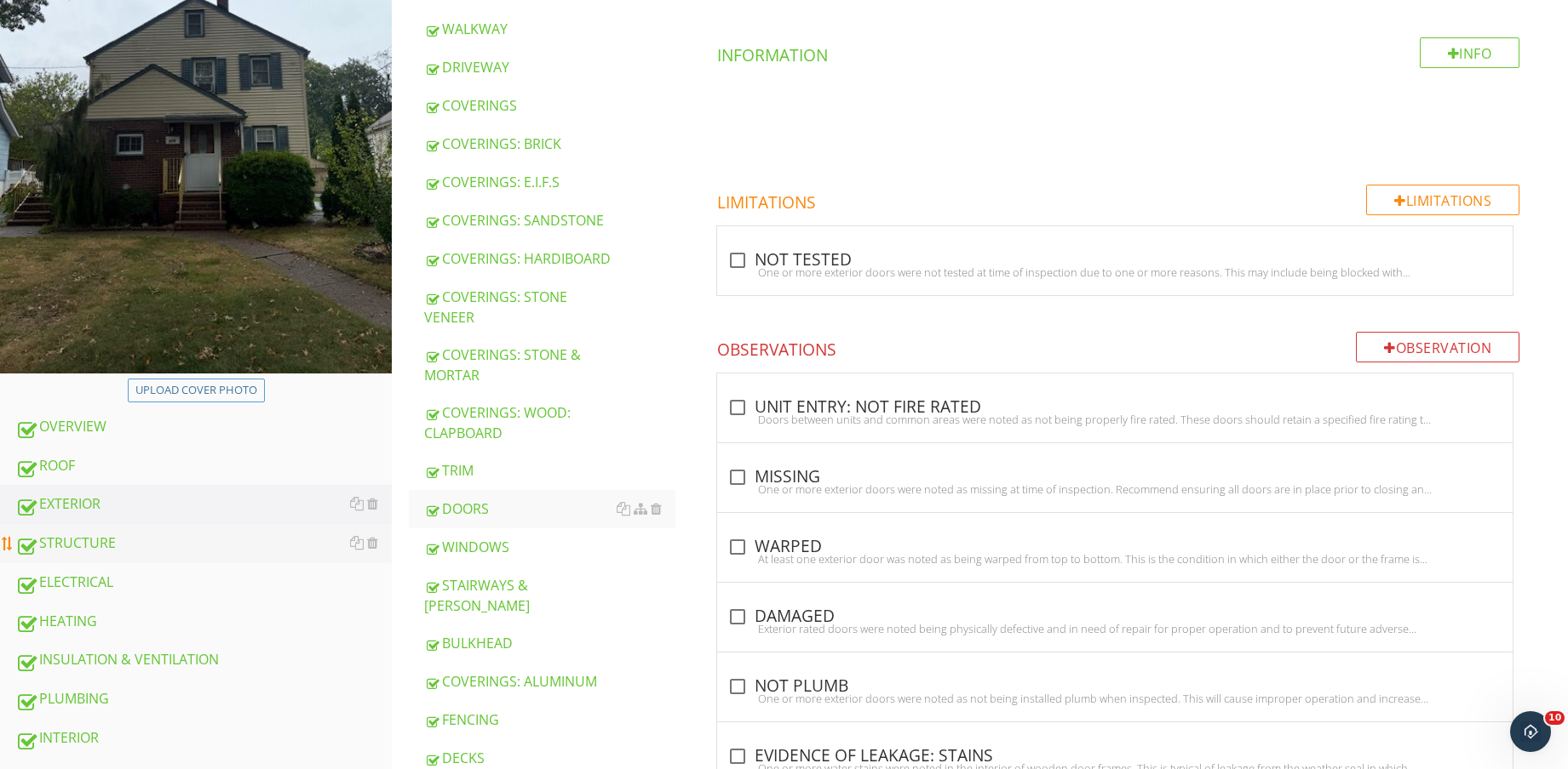
click at [100, 527] on link "STRUCTURE" at bounding box center [203, 543] width 376 height 39
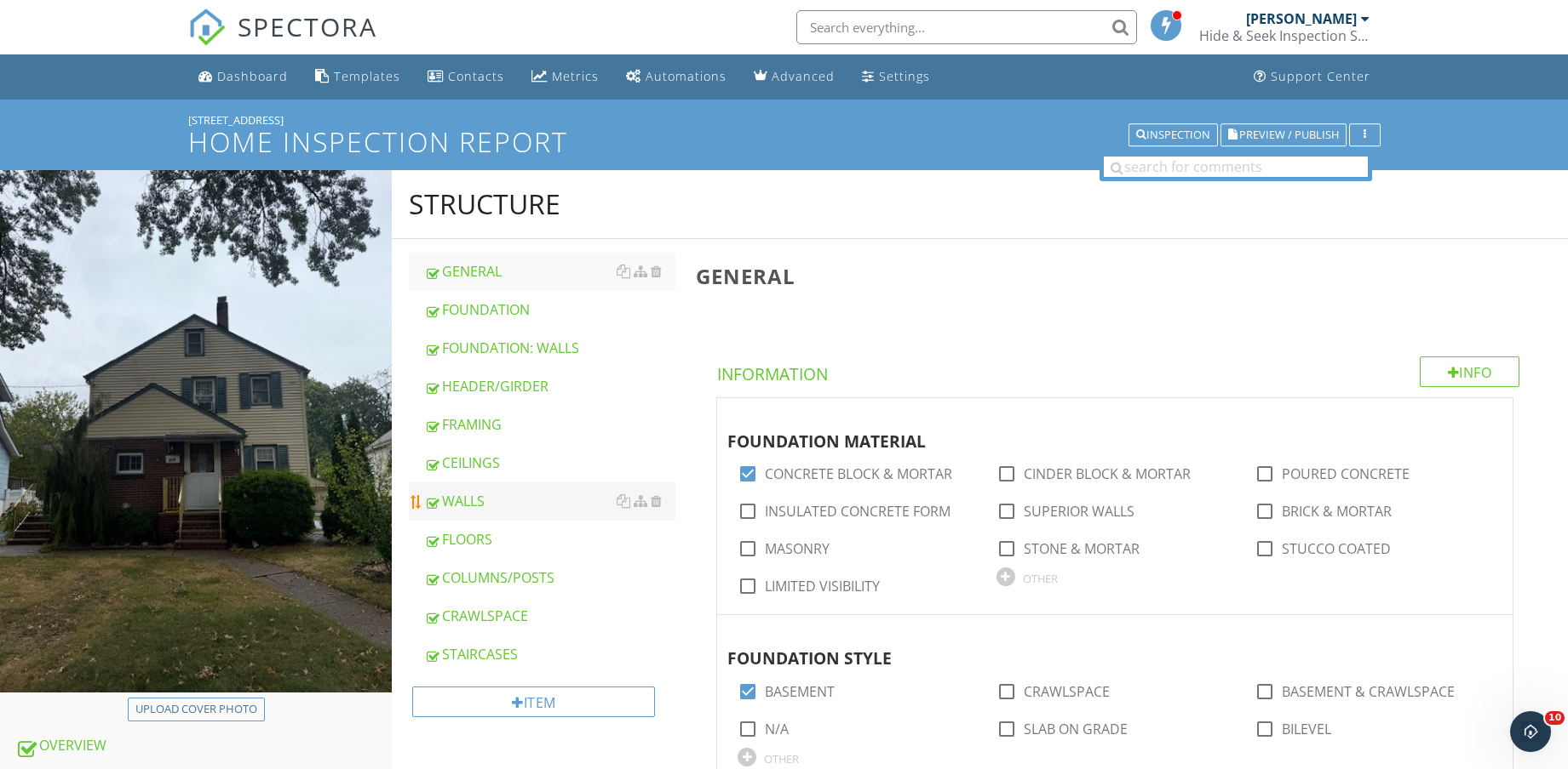
click at [481, 495] on div "WALLS" at bounding box center [550, 501] width 251 height 20
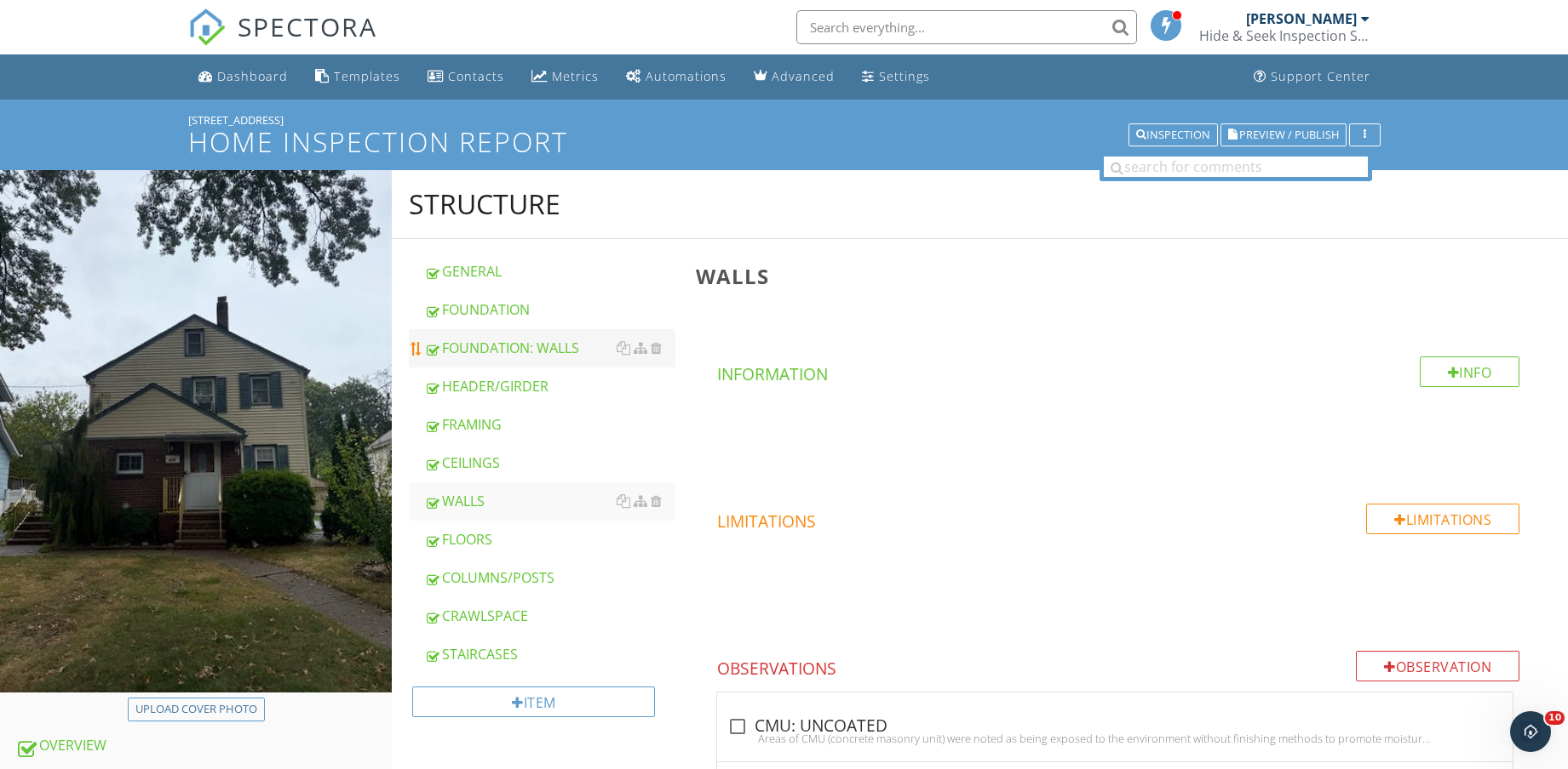
click at [543, 349] on div "FOUNDATION: WALLS" at bounding box center [550, 348] width 251 height 20
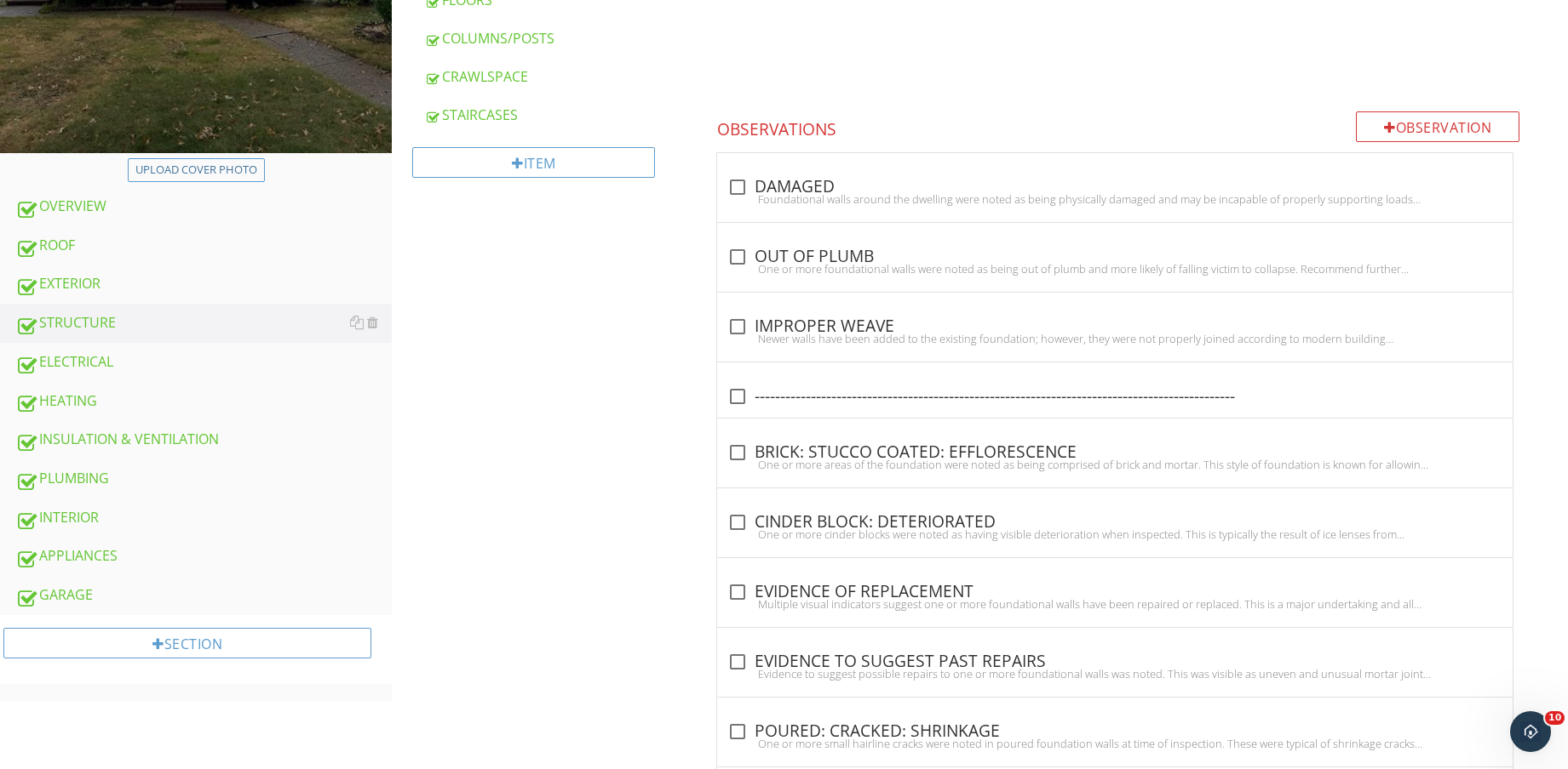
scroll to position [552, 0]
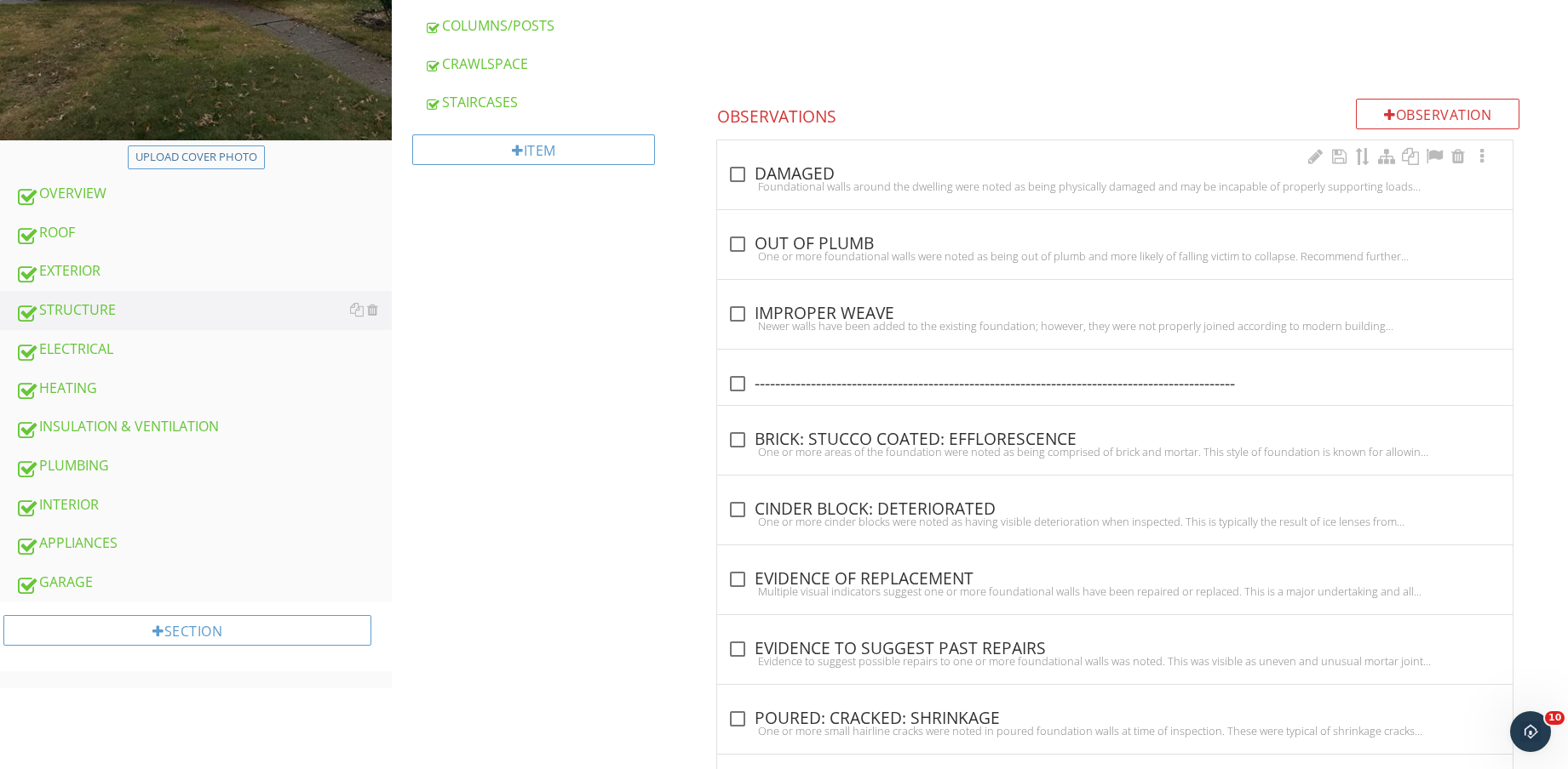
click at [1196, 187] on div "Foundational walls around the dwelling were noted as being physically damaged a…" at bounding box center [1115, 187] width 775 height 14
checkbox input "true"
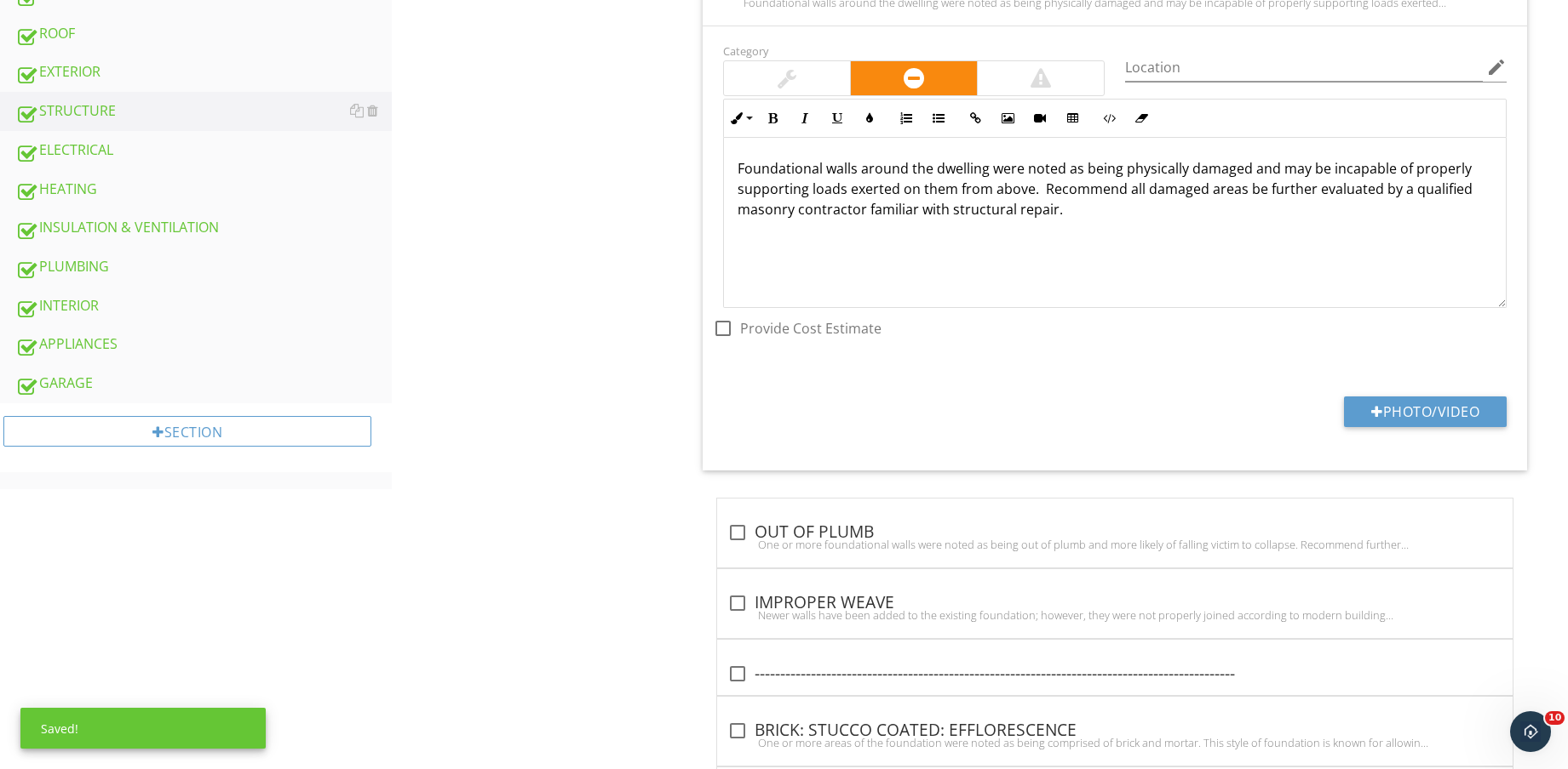
scroll to position [765, 0]
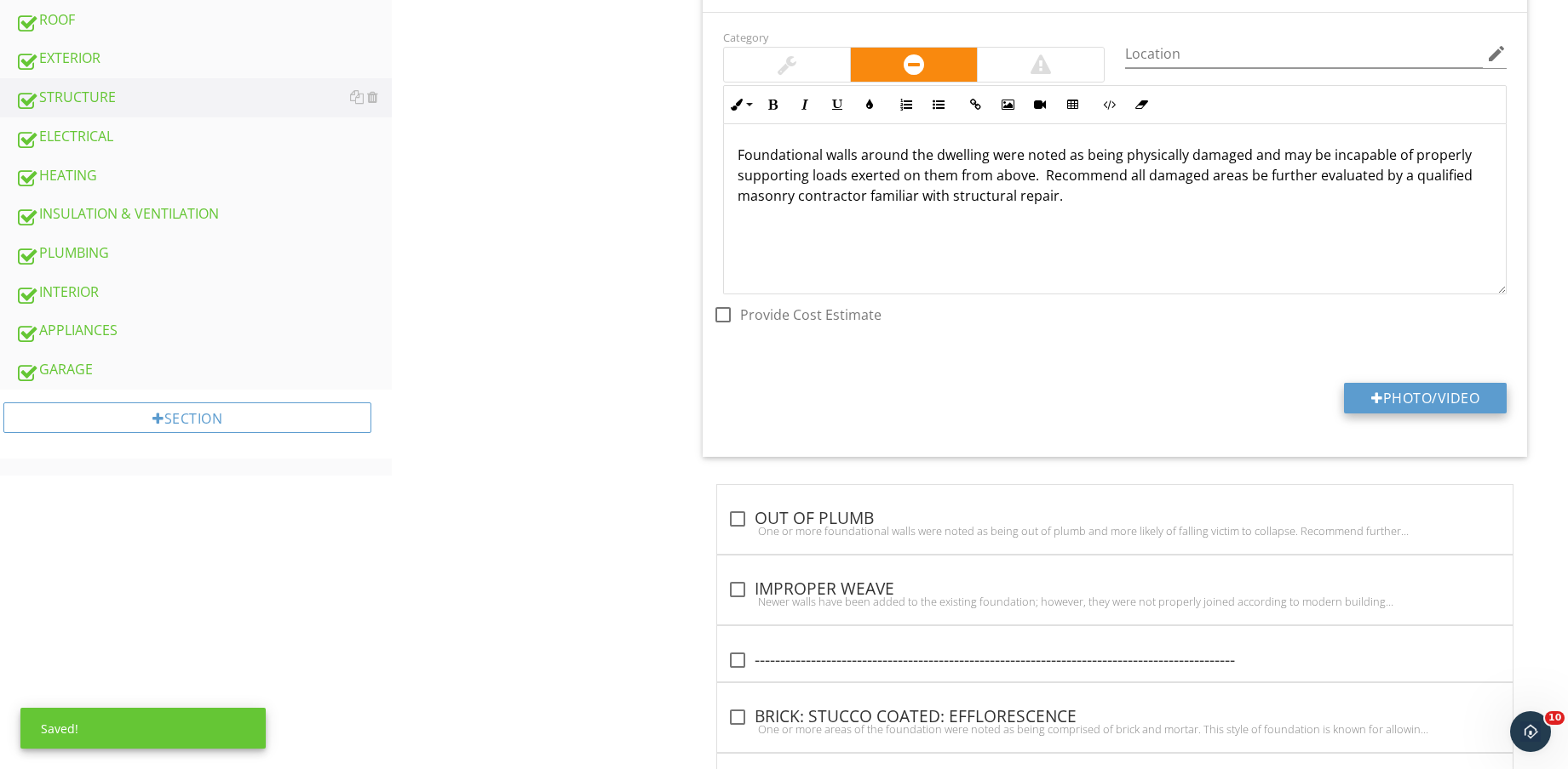
click at [1441, 400] on button "Photo/Video" at bounding box center [1424, 399] width 162 height 31
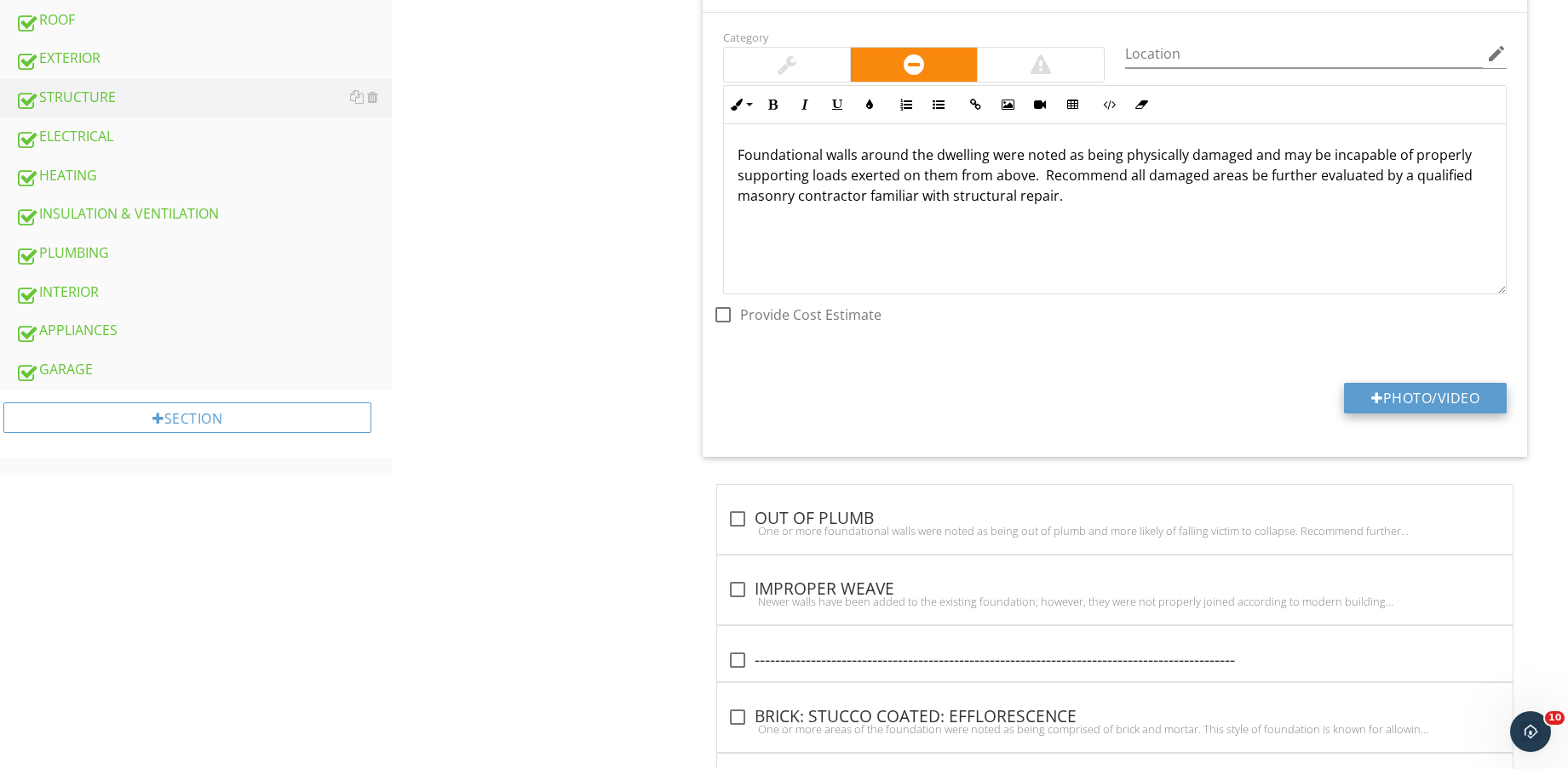
type input "C:\fakepath\IMG_8678.jpg"
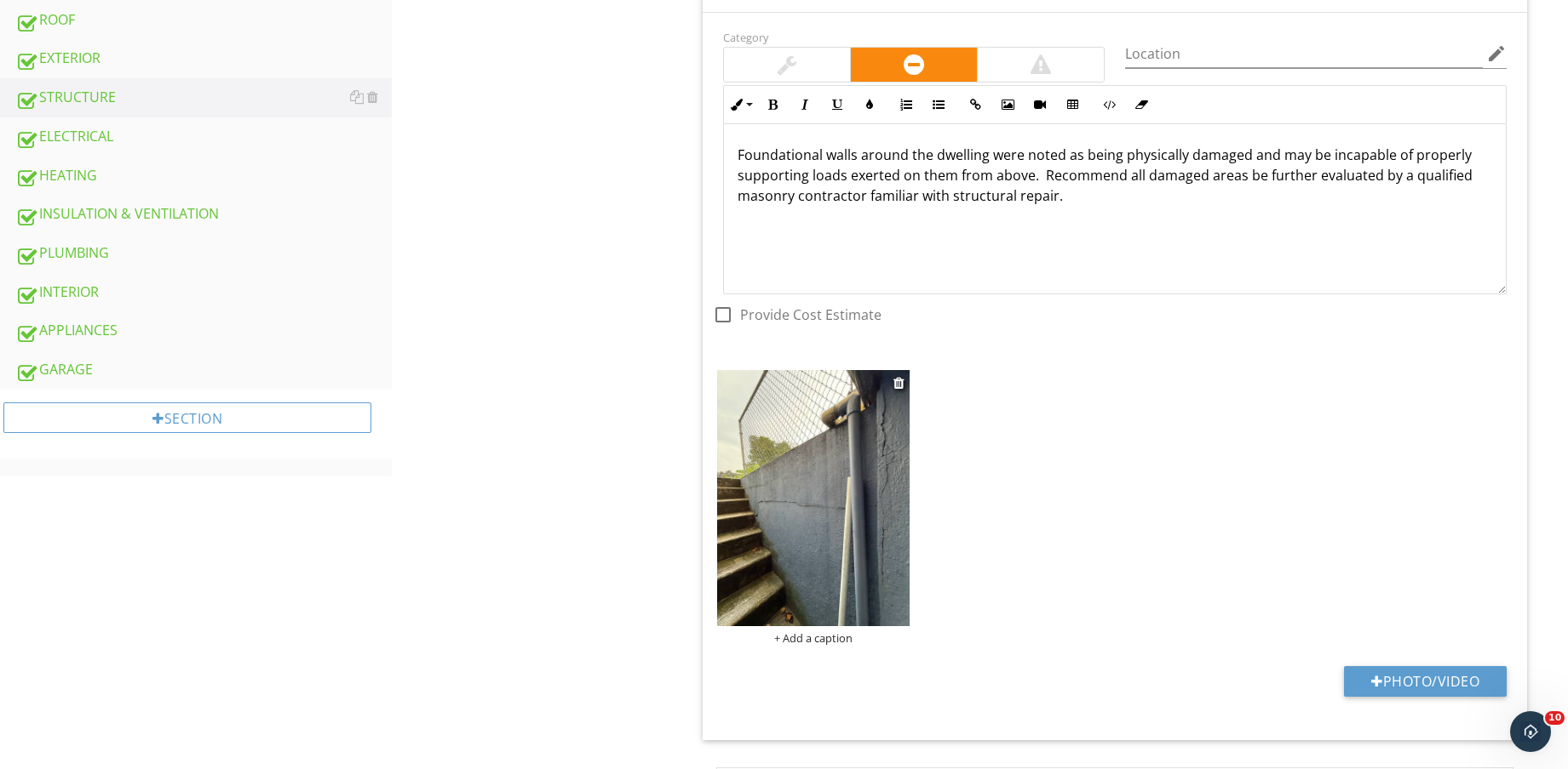
click at [788, 538] on img at bounding box center [813, 498] width 193 height 256
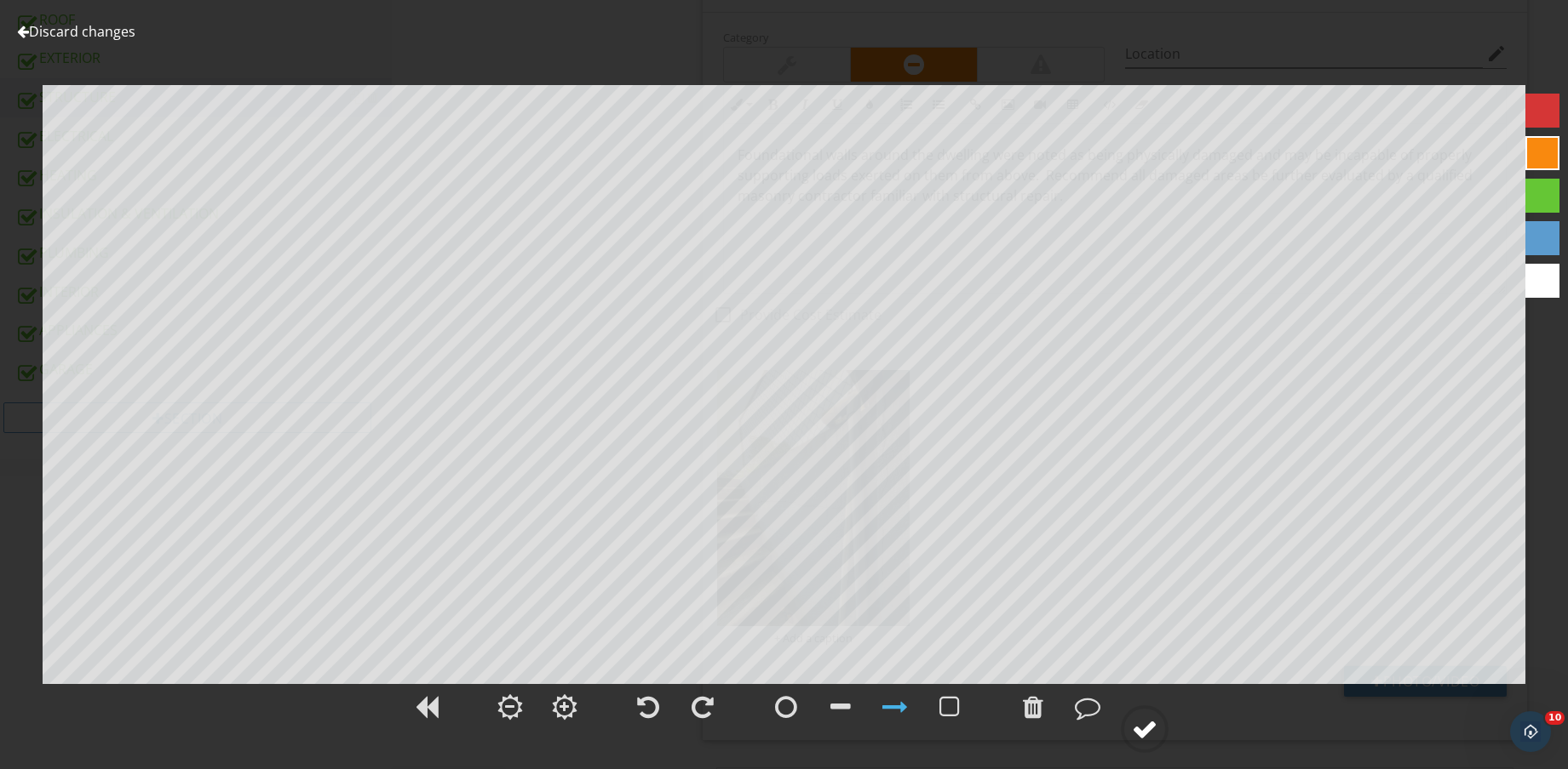
click at [1140, 728] on div at bounding box center [1144, 729] width 25 height 25
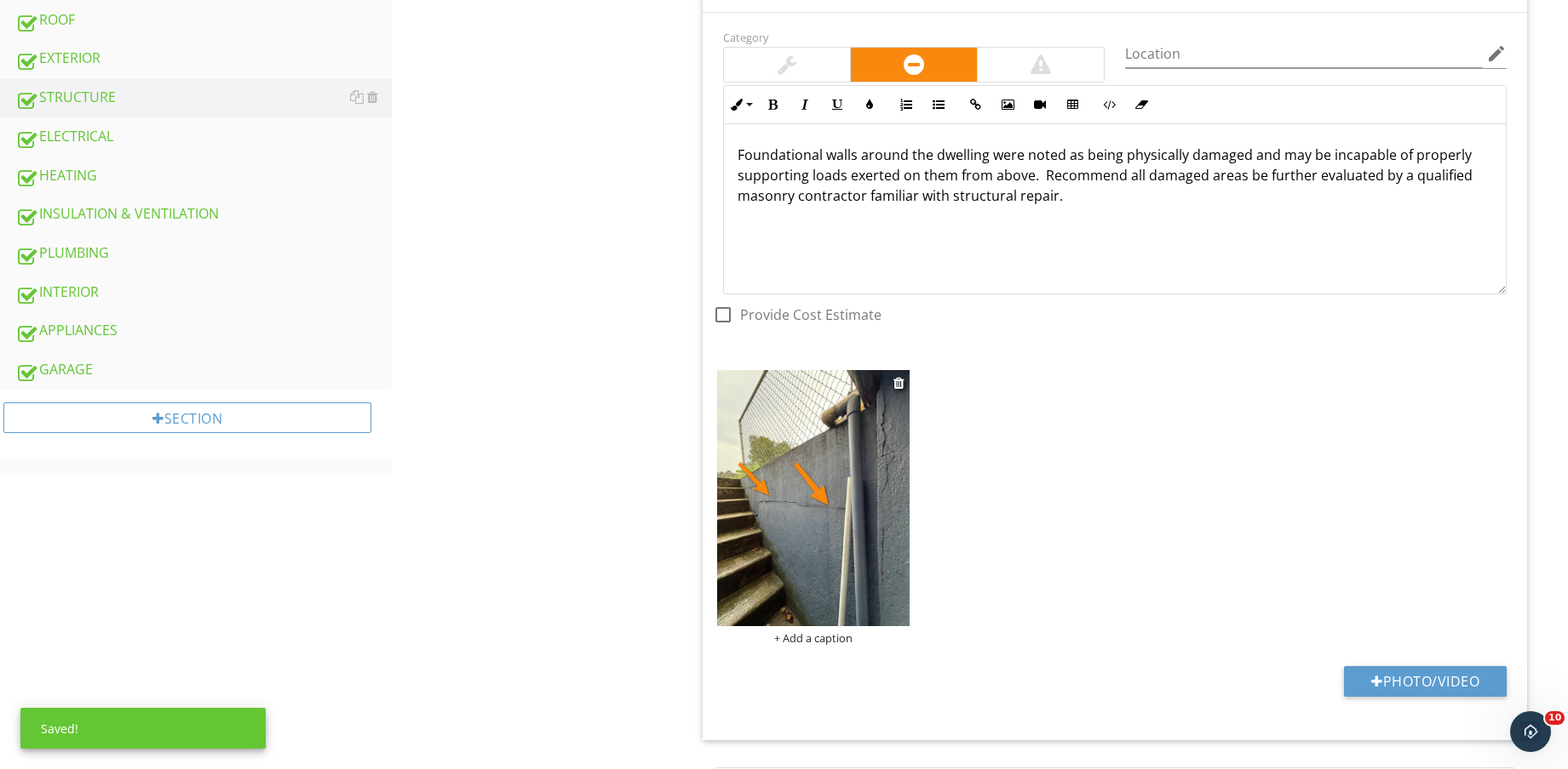
click at [811, 638] on div "+ Add a caption" at bounding box center [813, 639] width 193 height 14
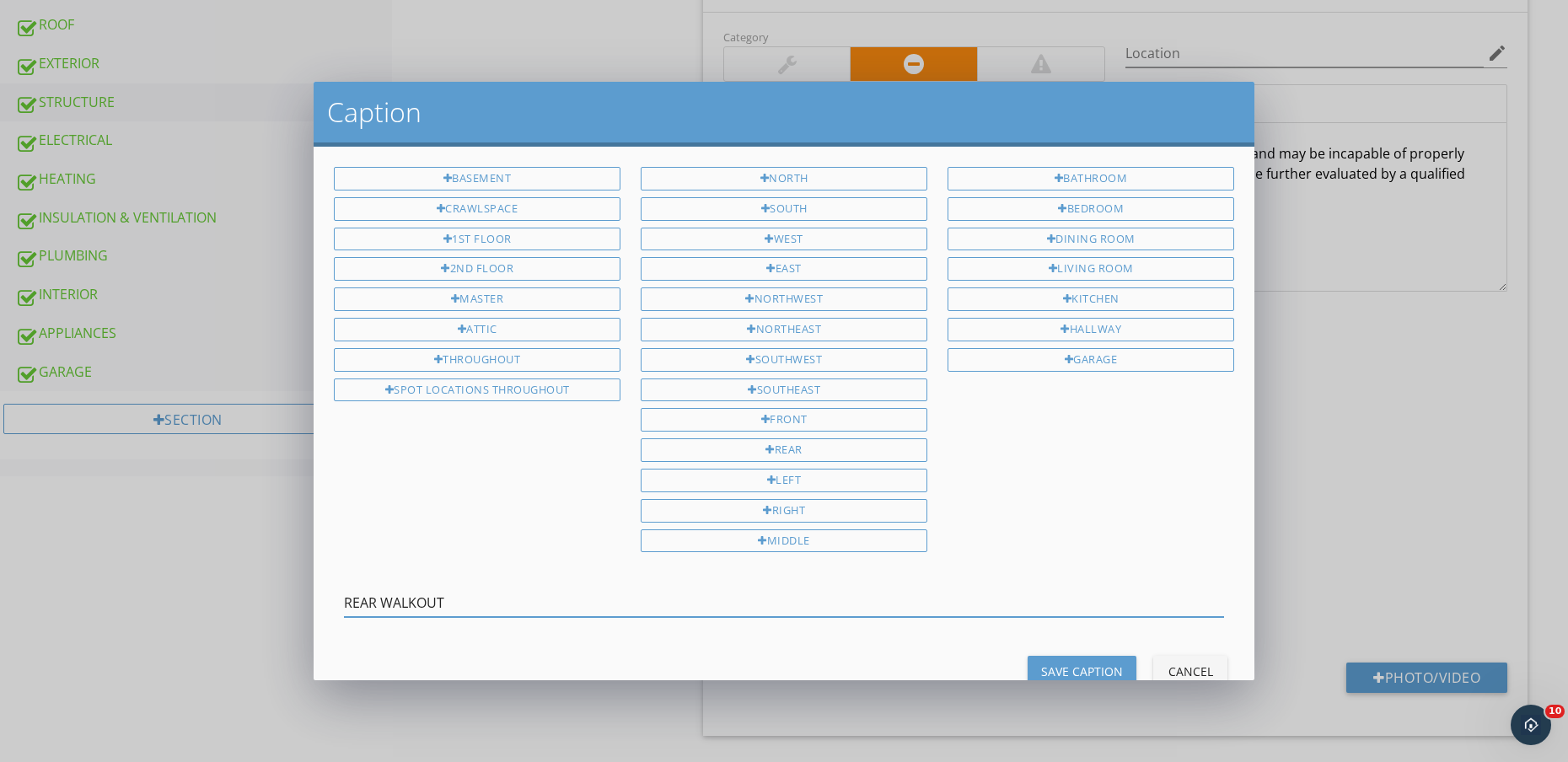
type input "REAR WALKOUT"
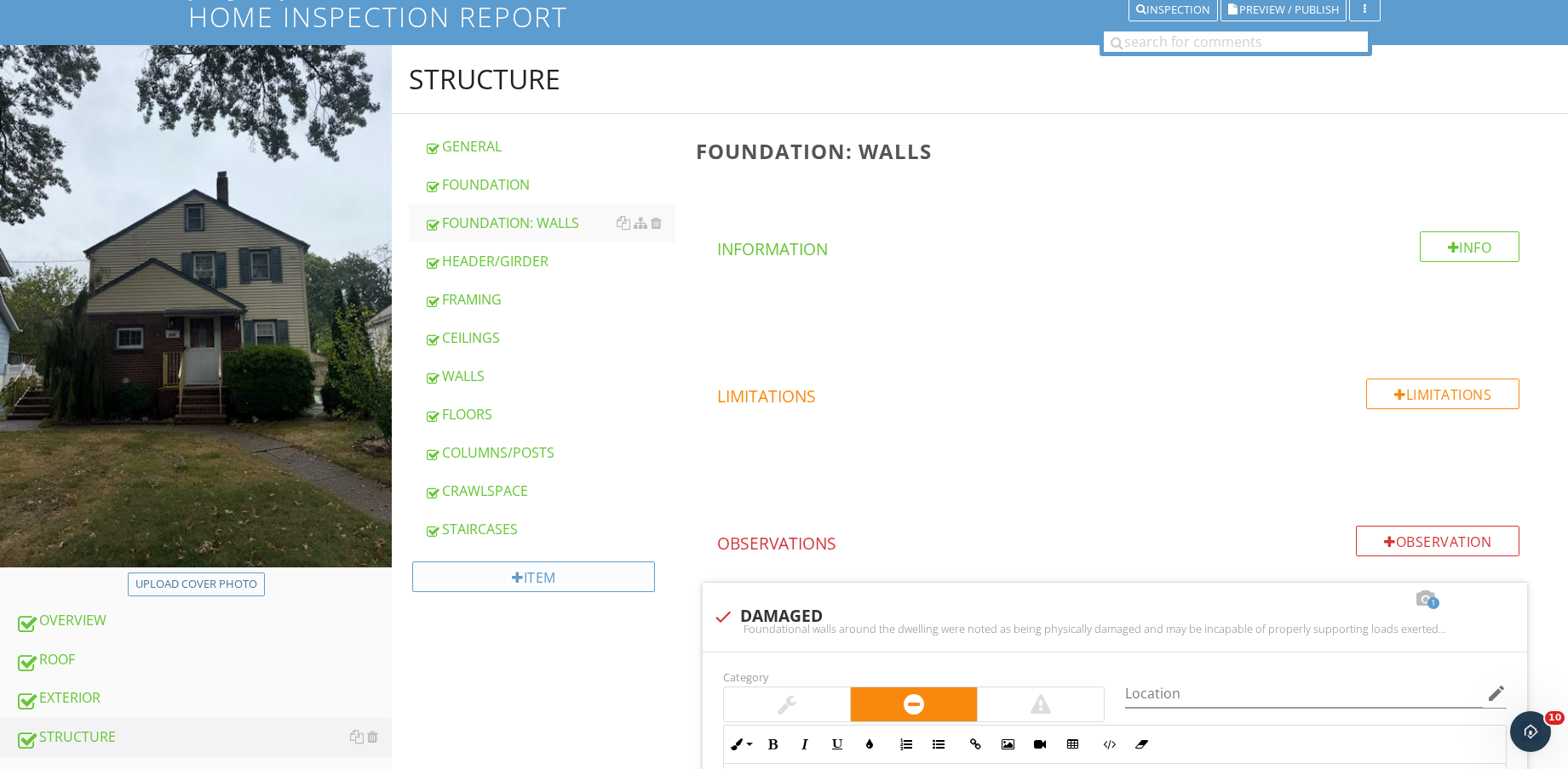
scroll to position [213, 0]
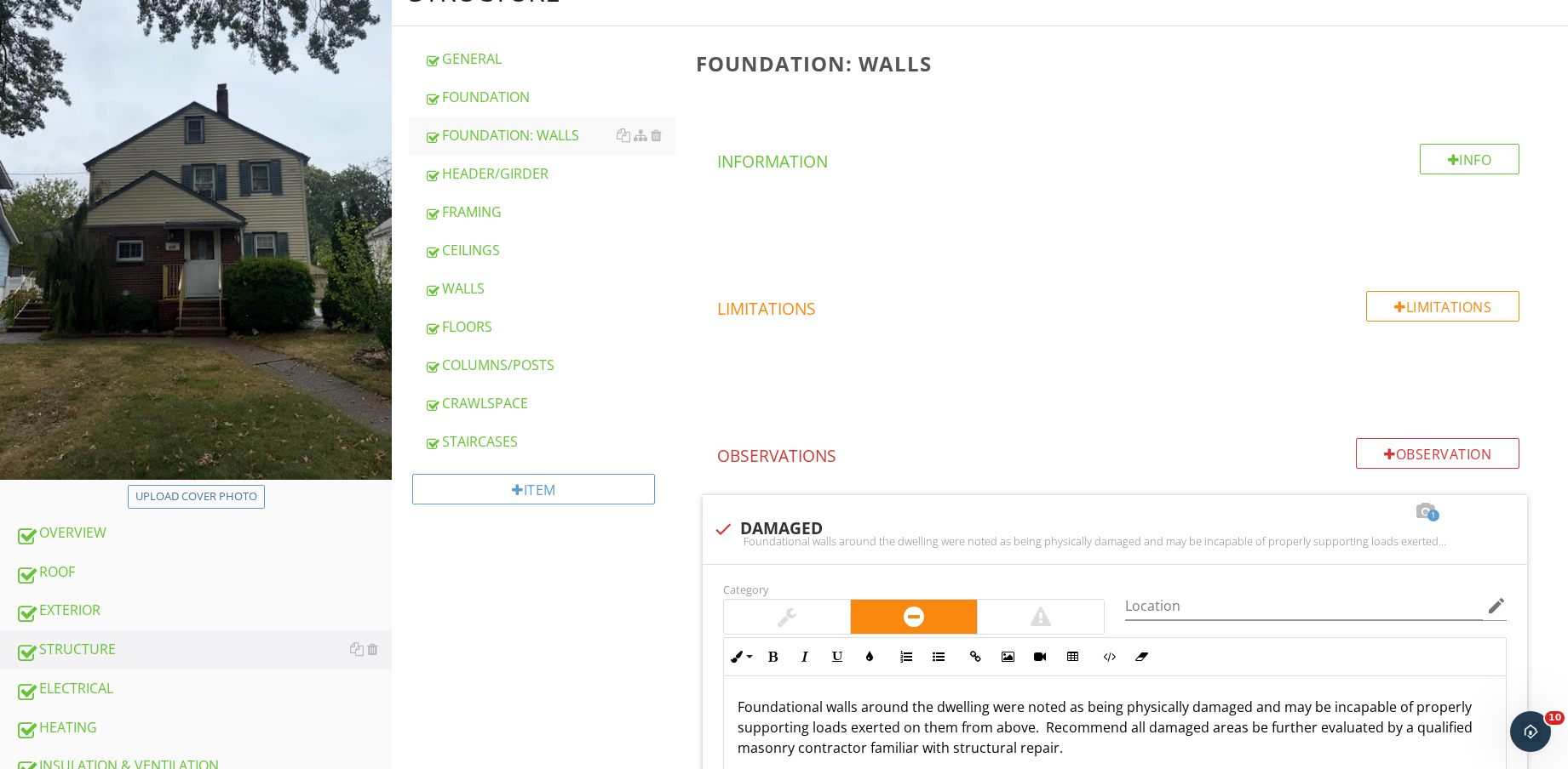
click at [76, 603] on div "EXTERIOR" at bounding box center [203, 611] width 376 height 22
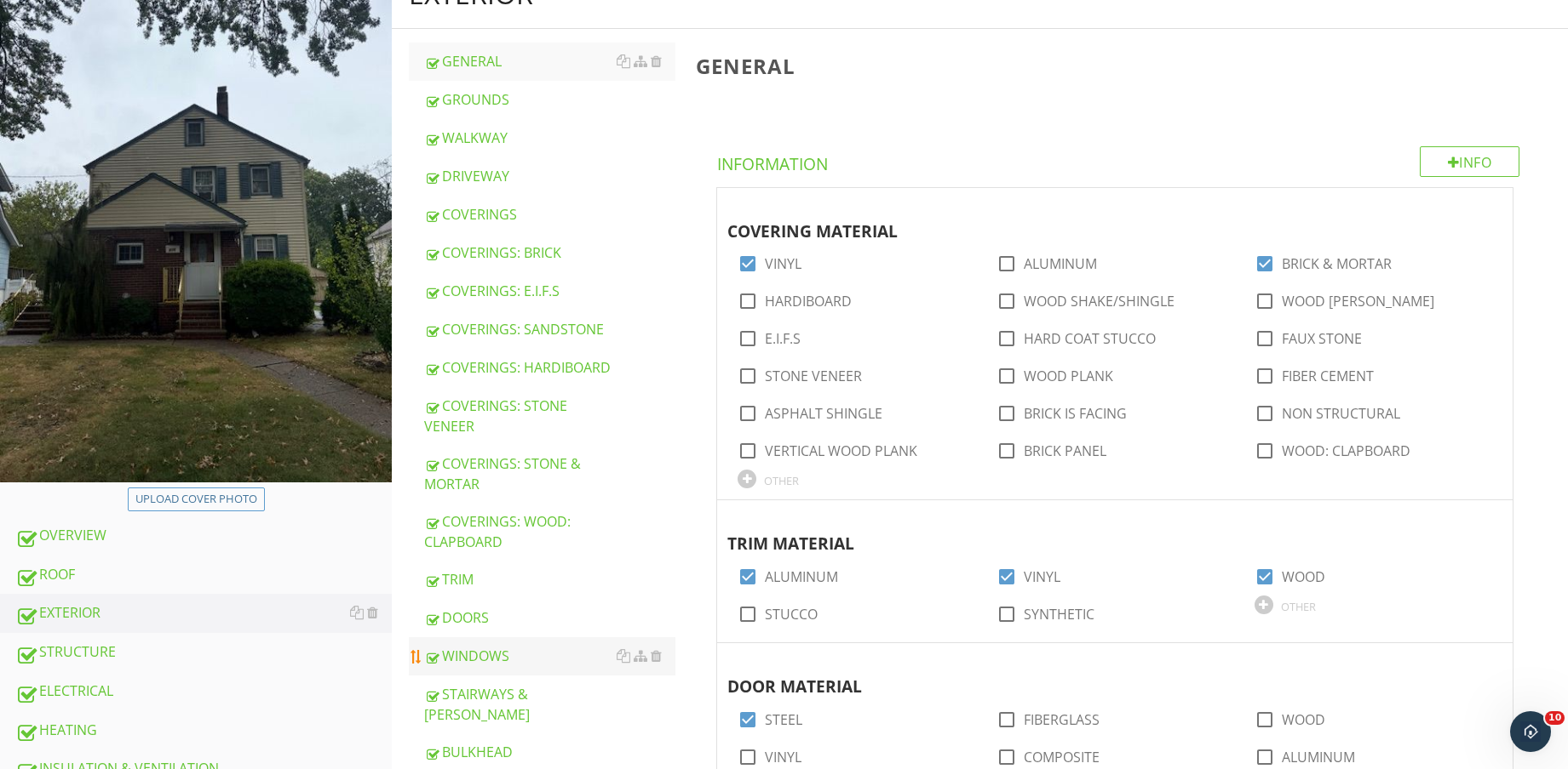
scroll to position [213, 0]
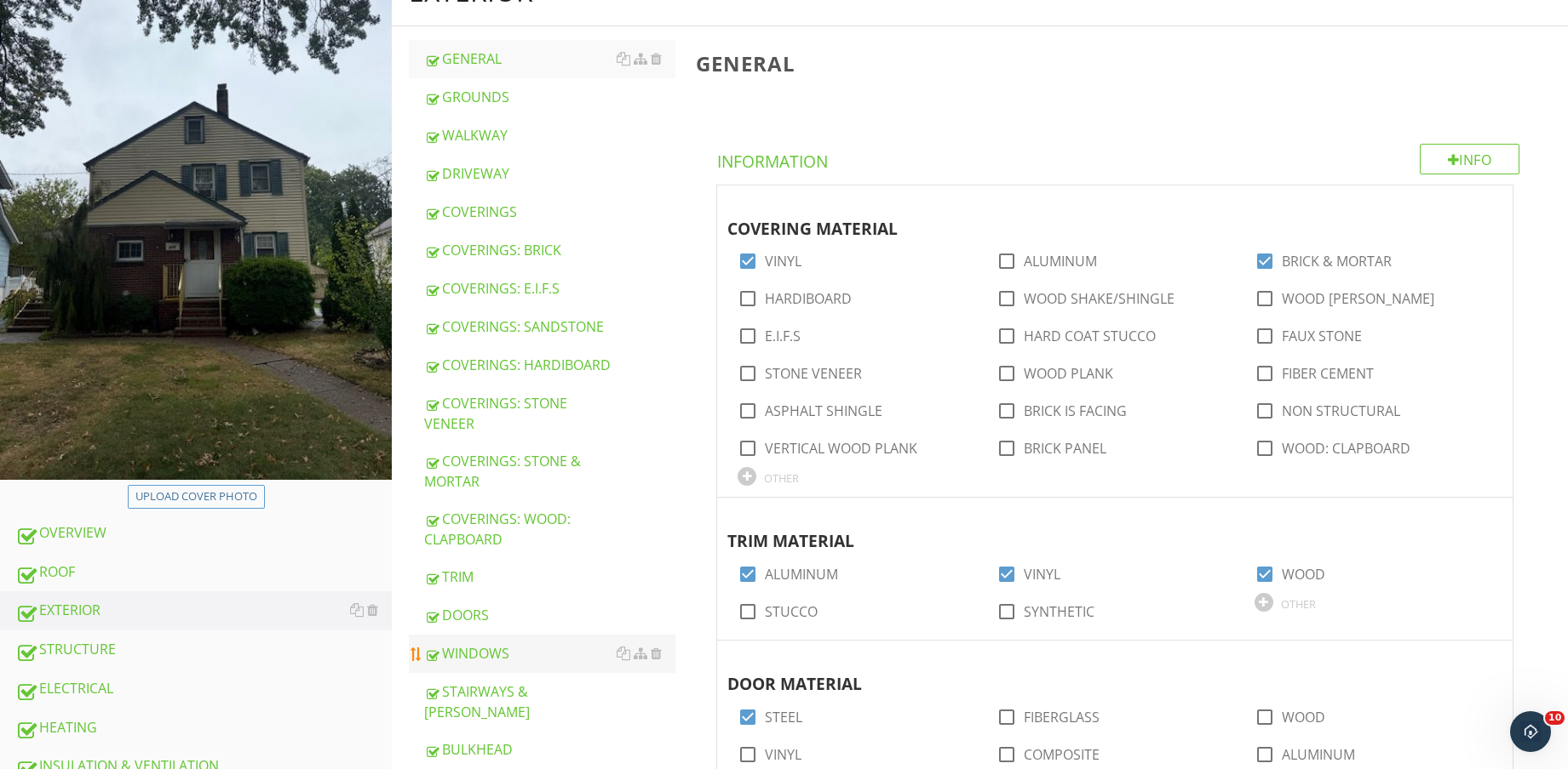
click at [515, 662] on div "WINDOWS" at bounding box center [550, 653] width 251 height 20
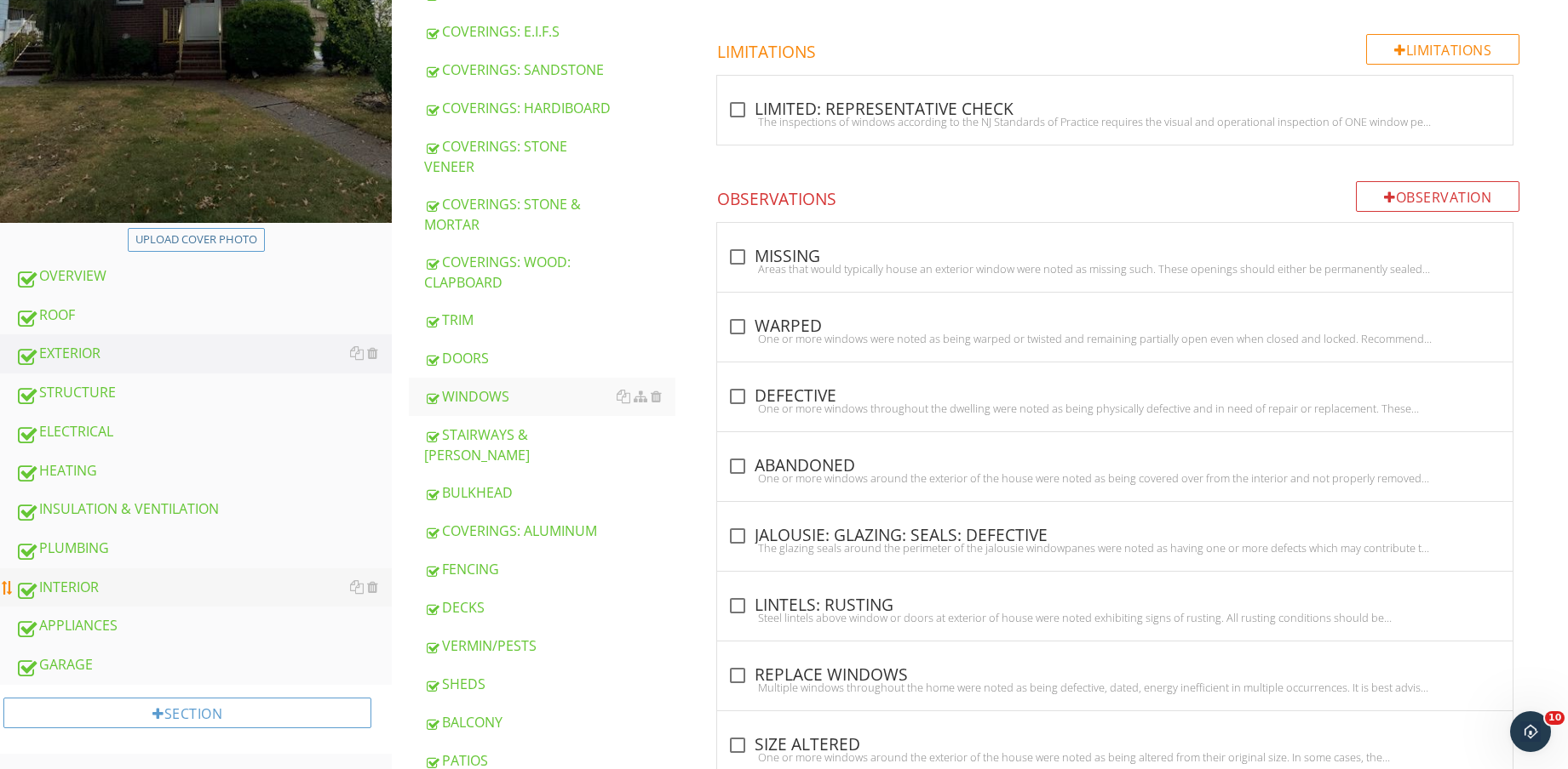
scroll to position [532, 0]
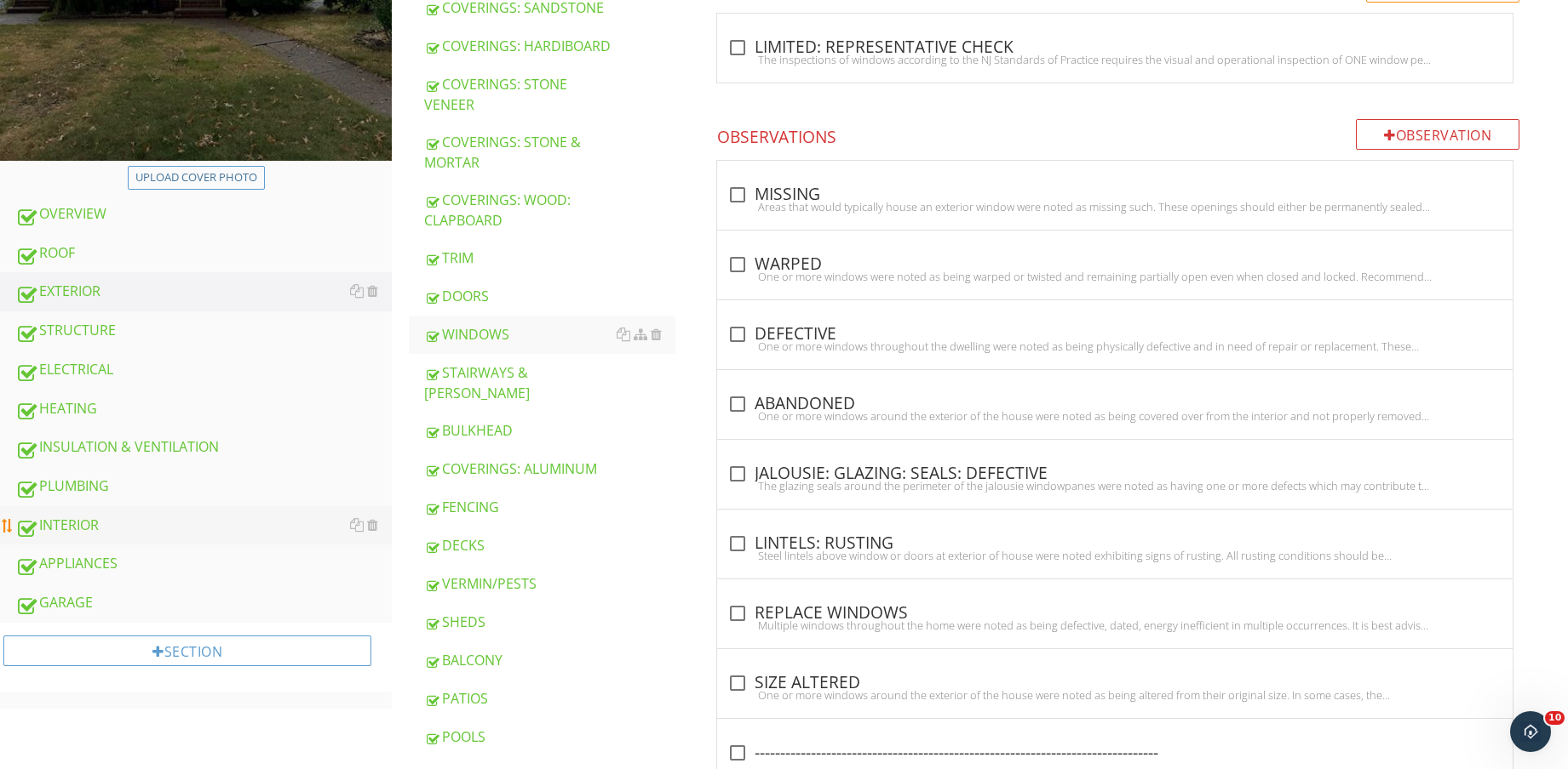
click at [132, 529] on div "INTERIOR" at bounding box center [203, 526] width 376 height 22
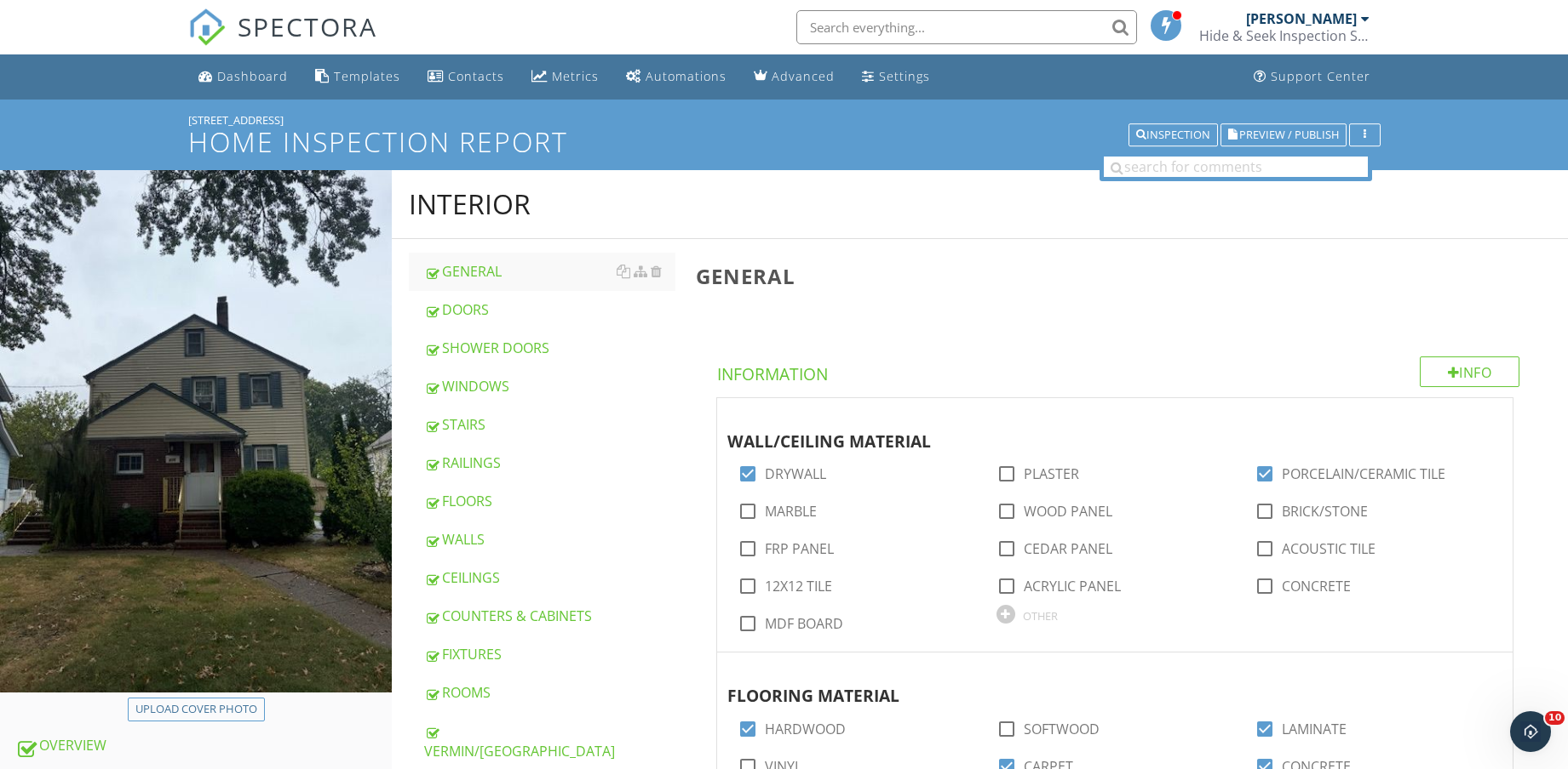
click at [483, 386] on div "WINDOWS" at bounding box center [550, 386] width 251 height 20
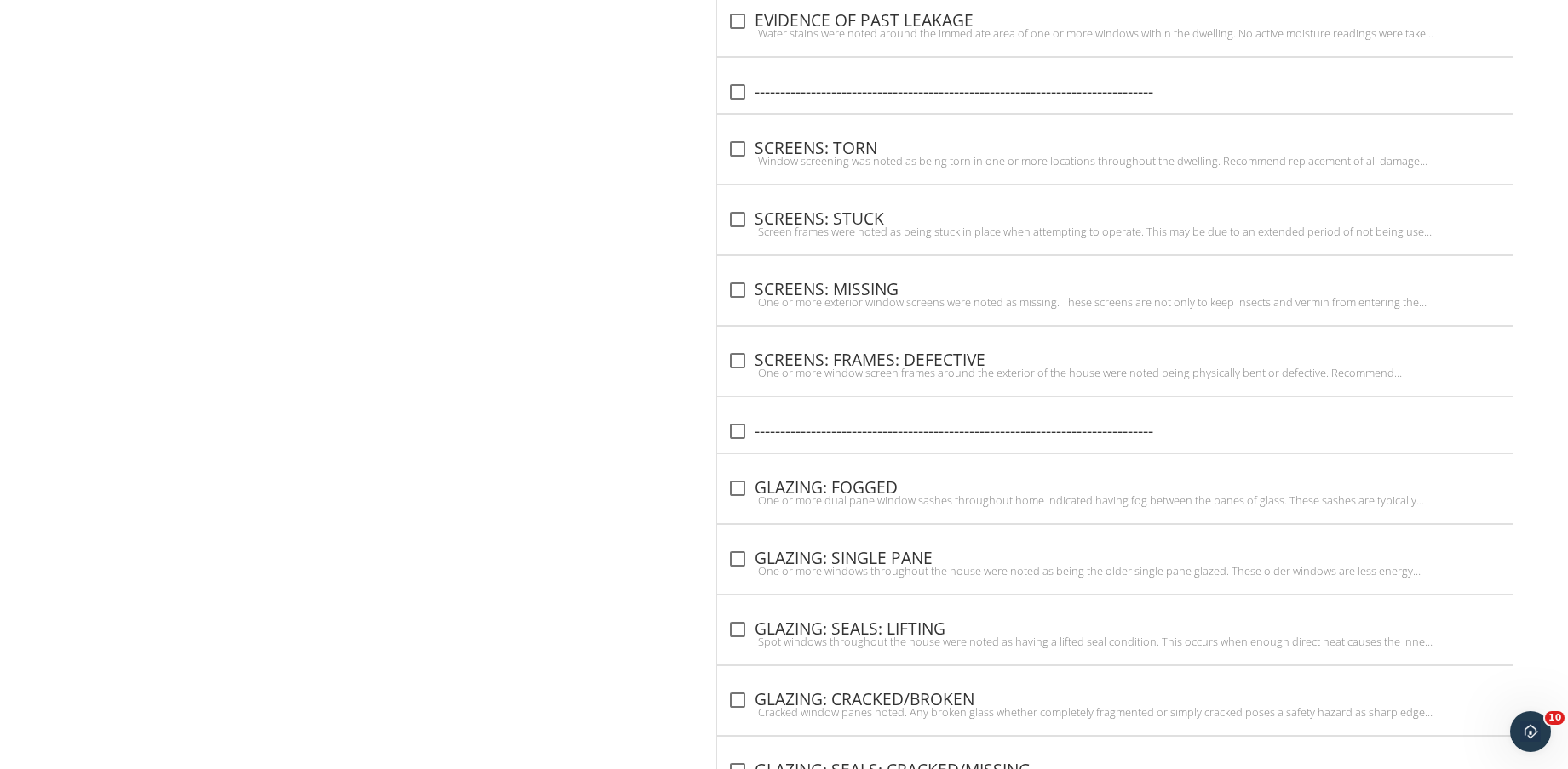
scroll to position [5476, 0]
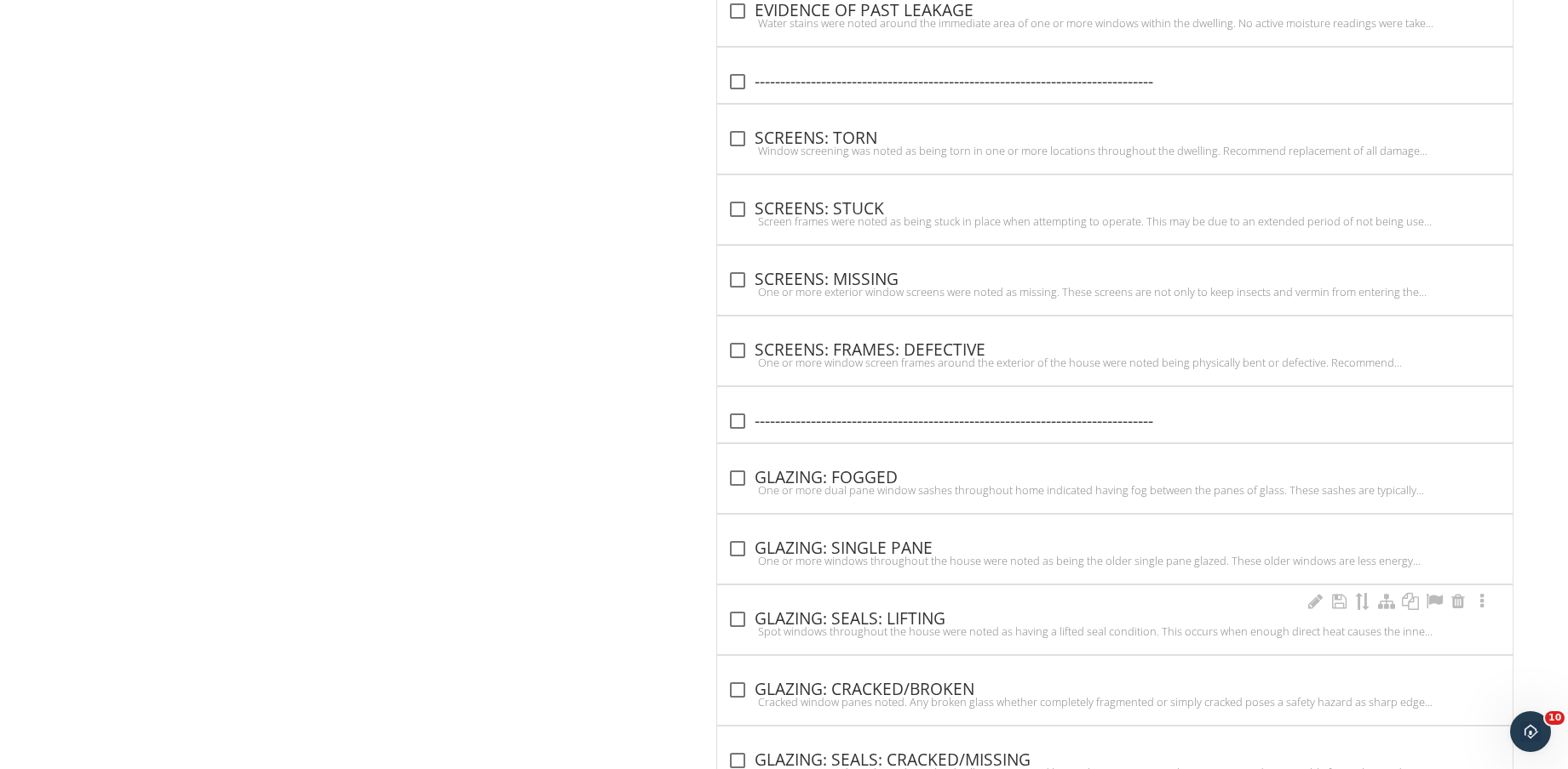
click at [873, 636] on div "Spot windows throughout the house were noted as having a lifted seal condition.…" at bounding box center [1115, 632] width 775 height 14
checkbox input "true"
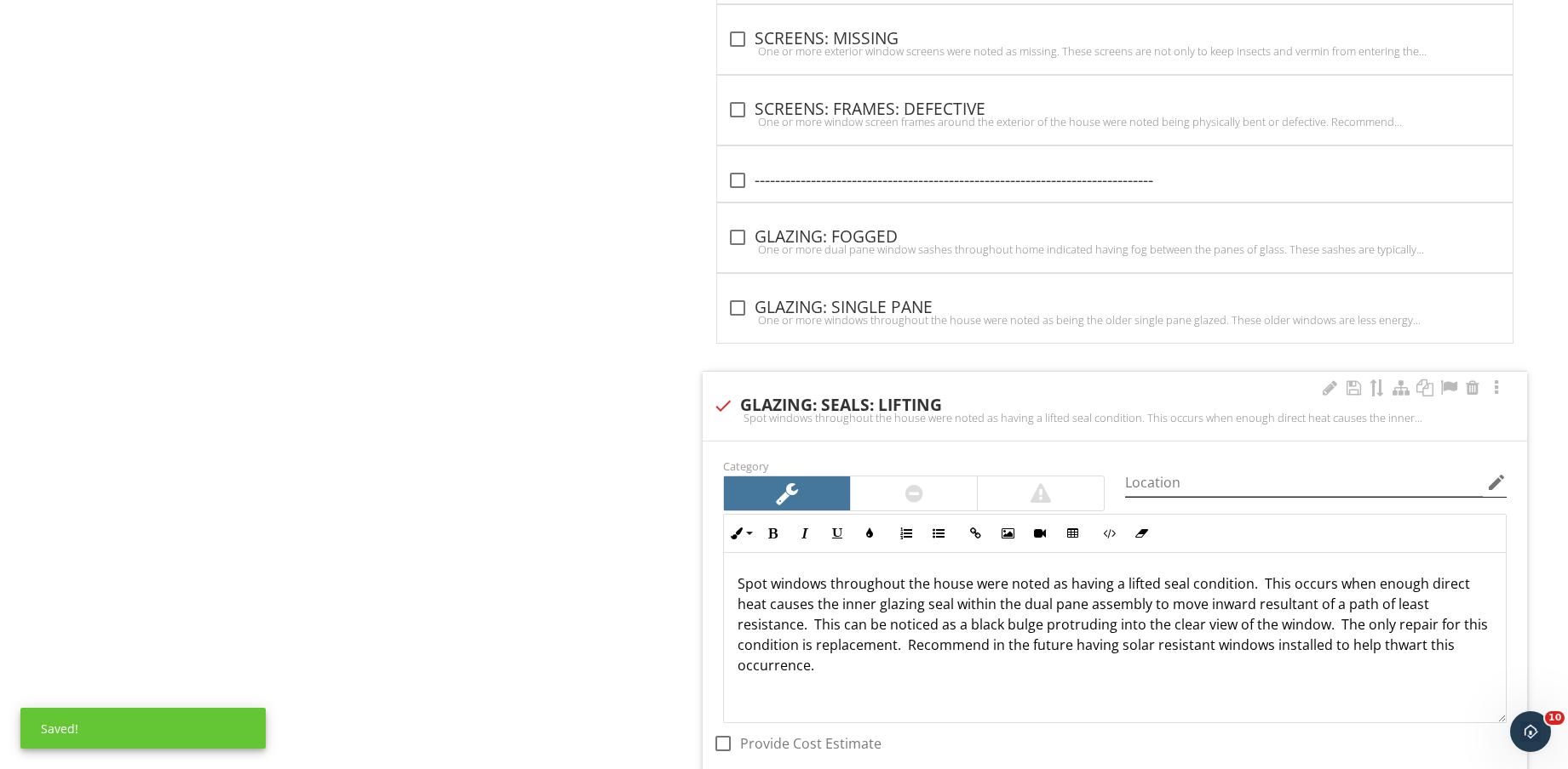
scroll to position [5902, 0]
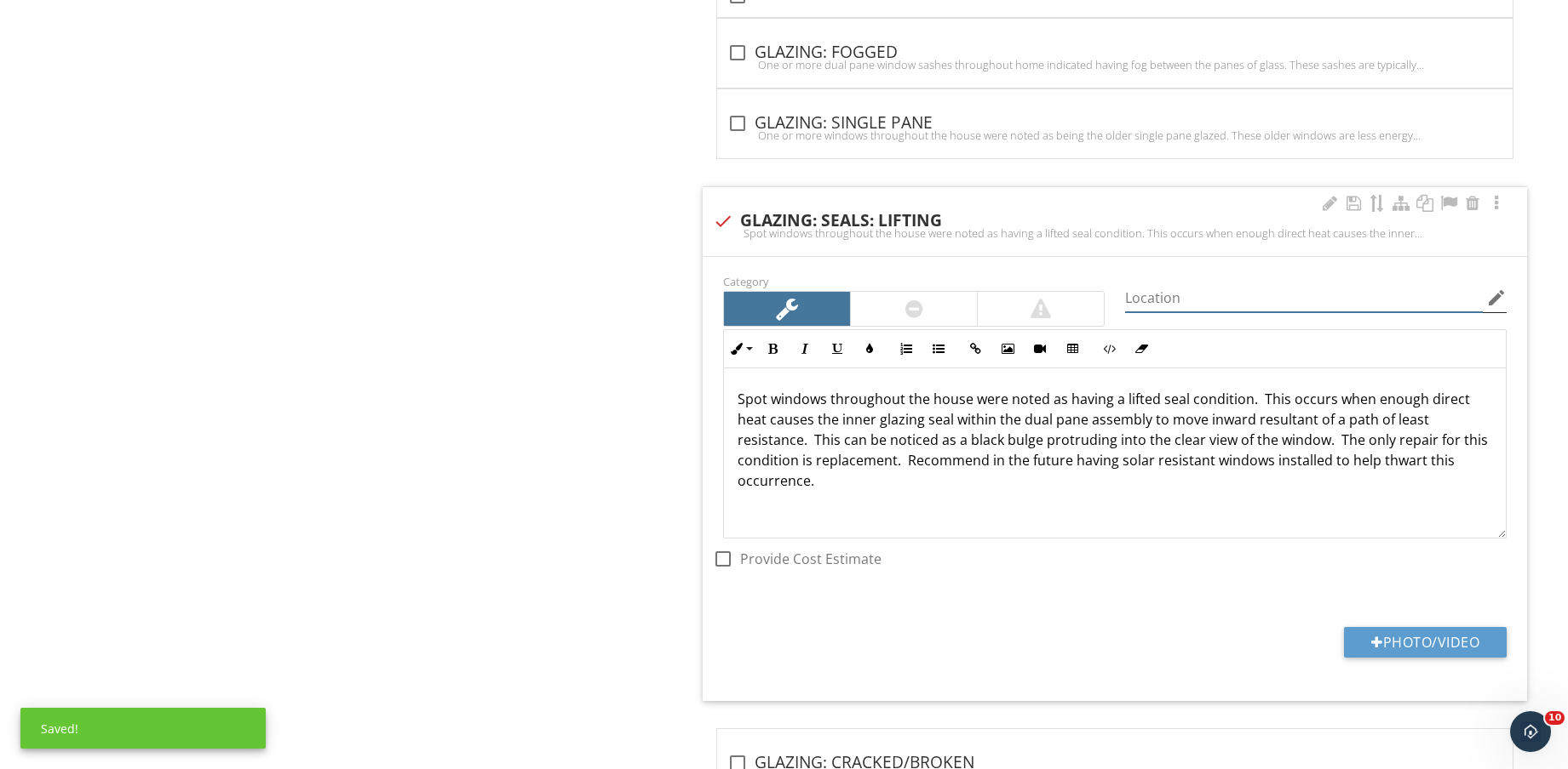
click at [1357, 304] on input "Location" at bounding box center [1303, 297] width 358 height 28
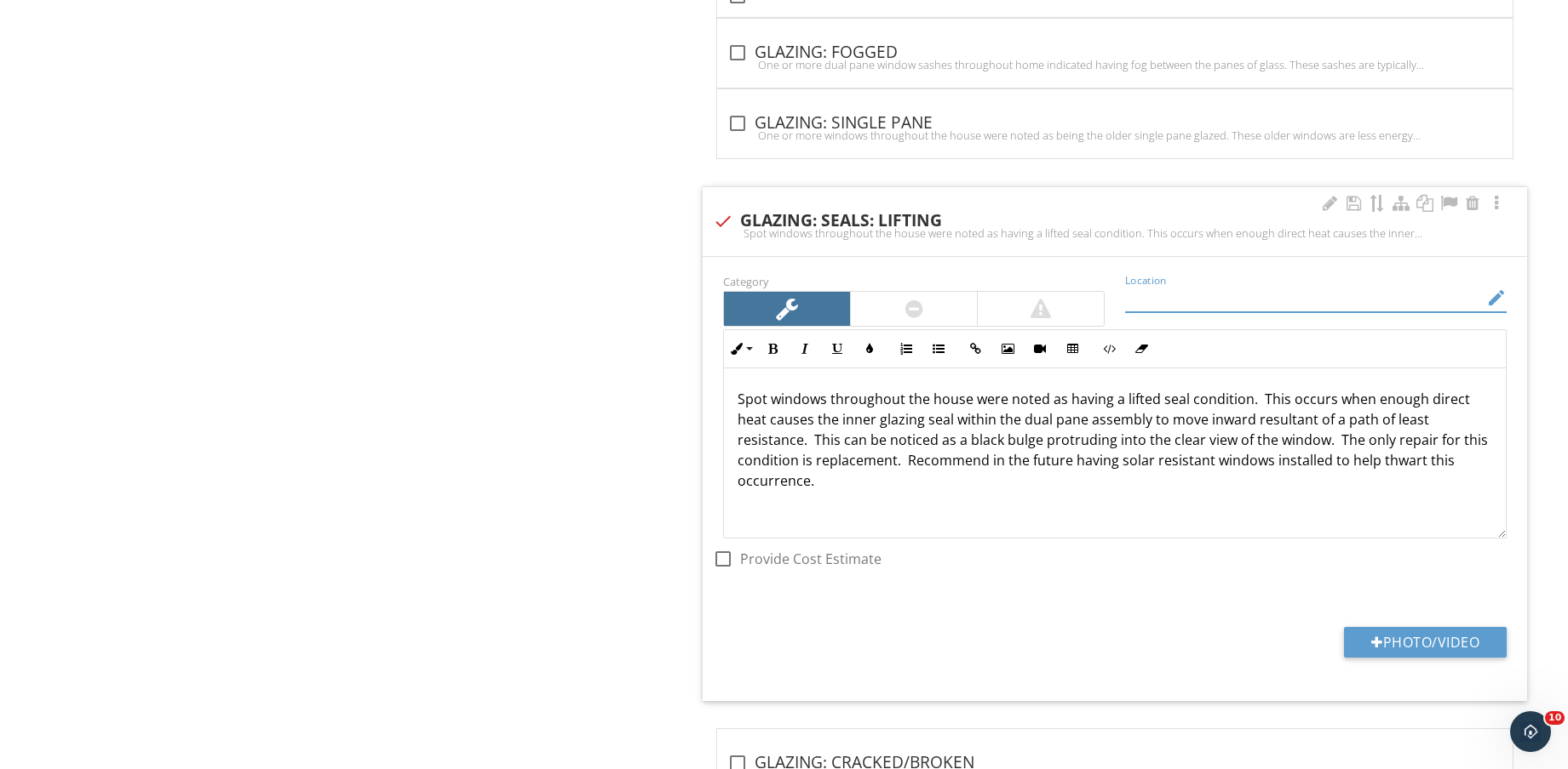
type input "BASEMENT"
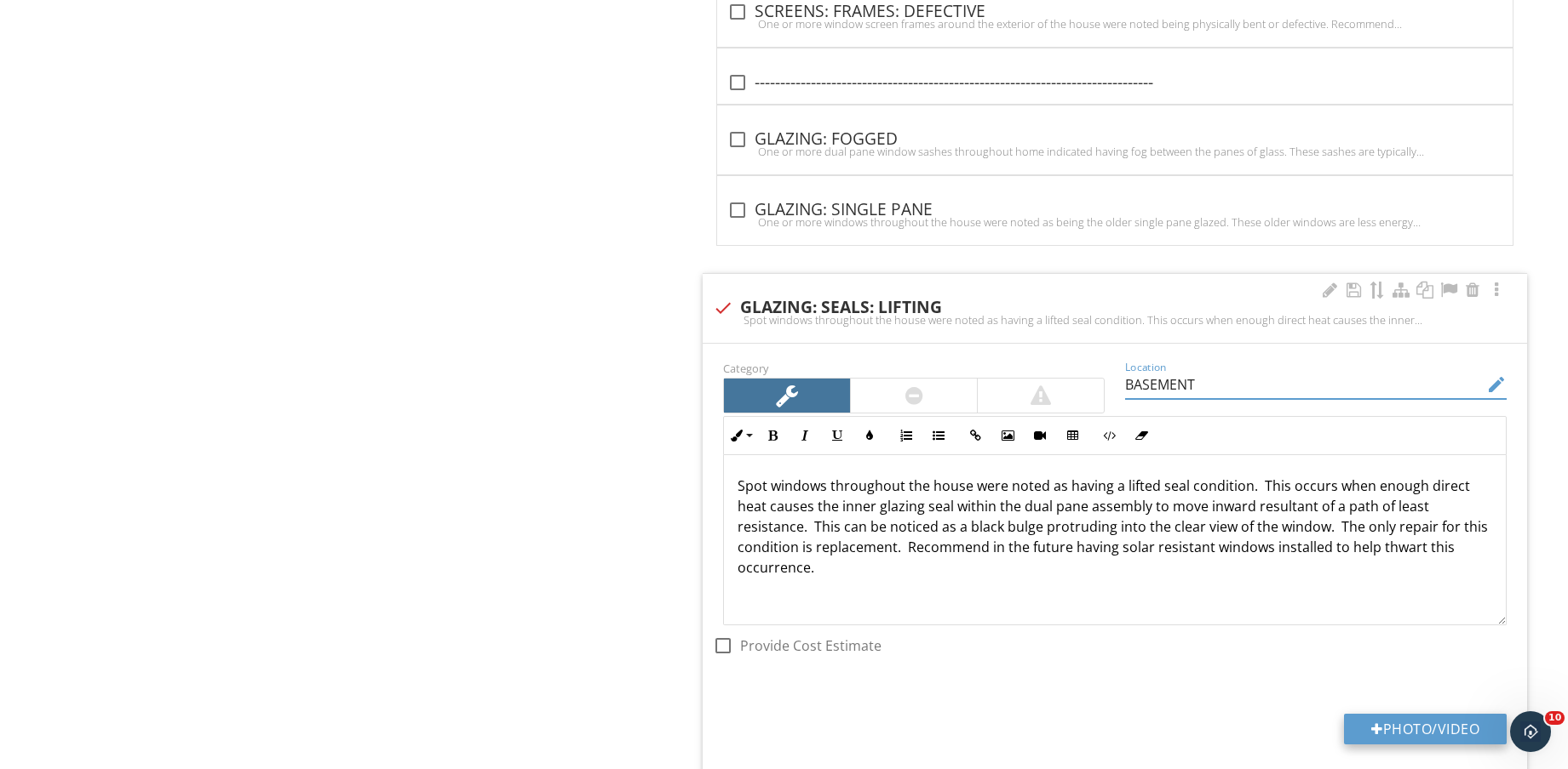
click at [1466, 734] on button "Photo/Video" at bounding box center [1424, 729] width 162 height 31
type input "C:\fakepath\IMG_8686.jpg"
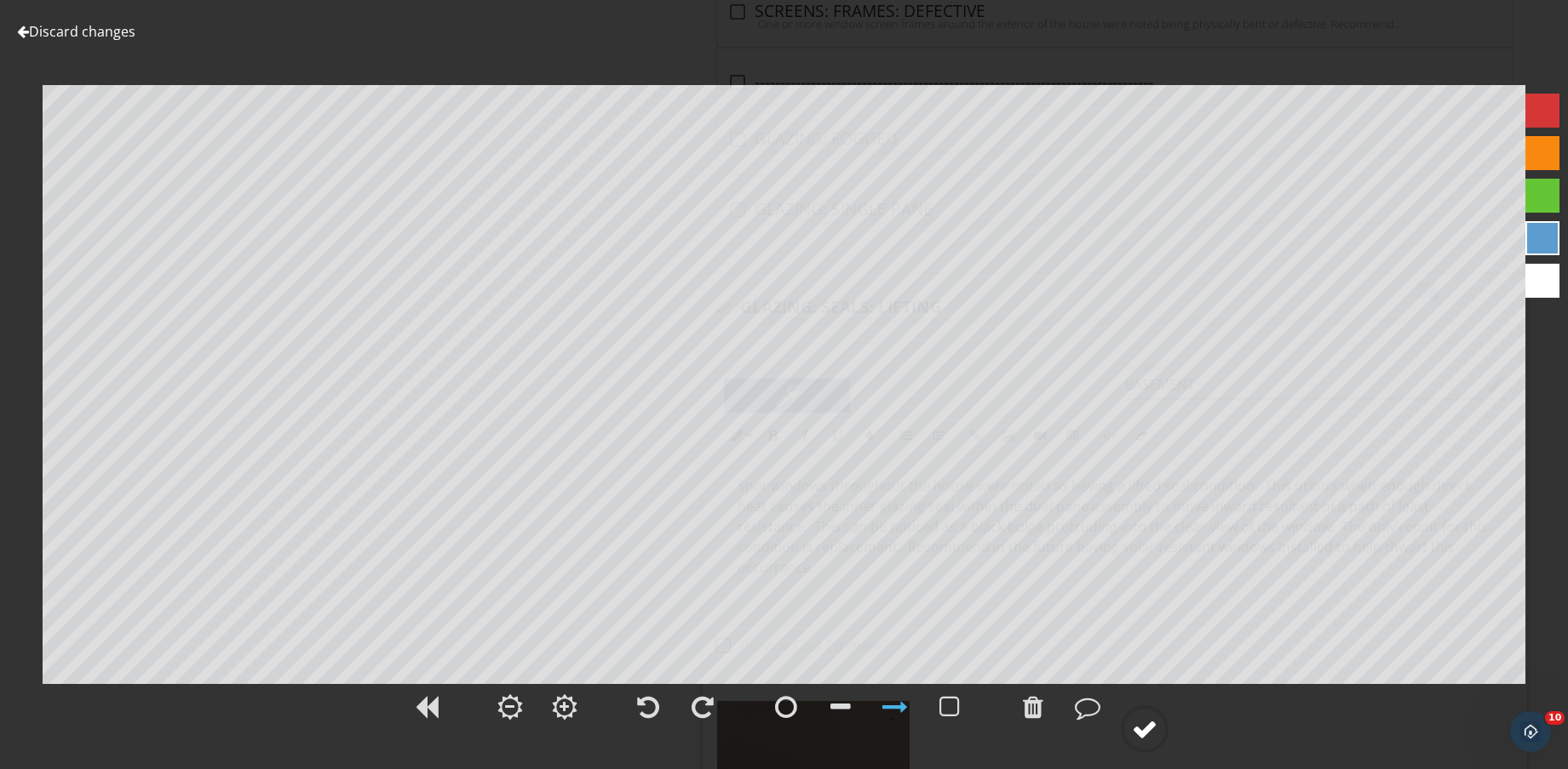
click at [1155, 730] on div at bounding box center [1144, 729] width 25 height 25
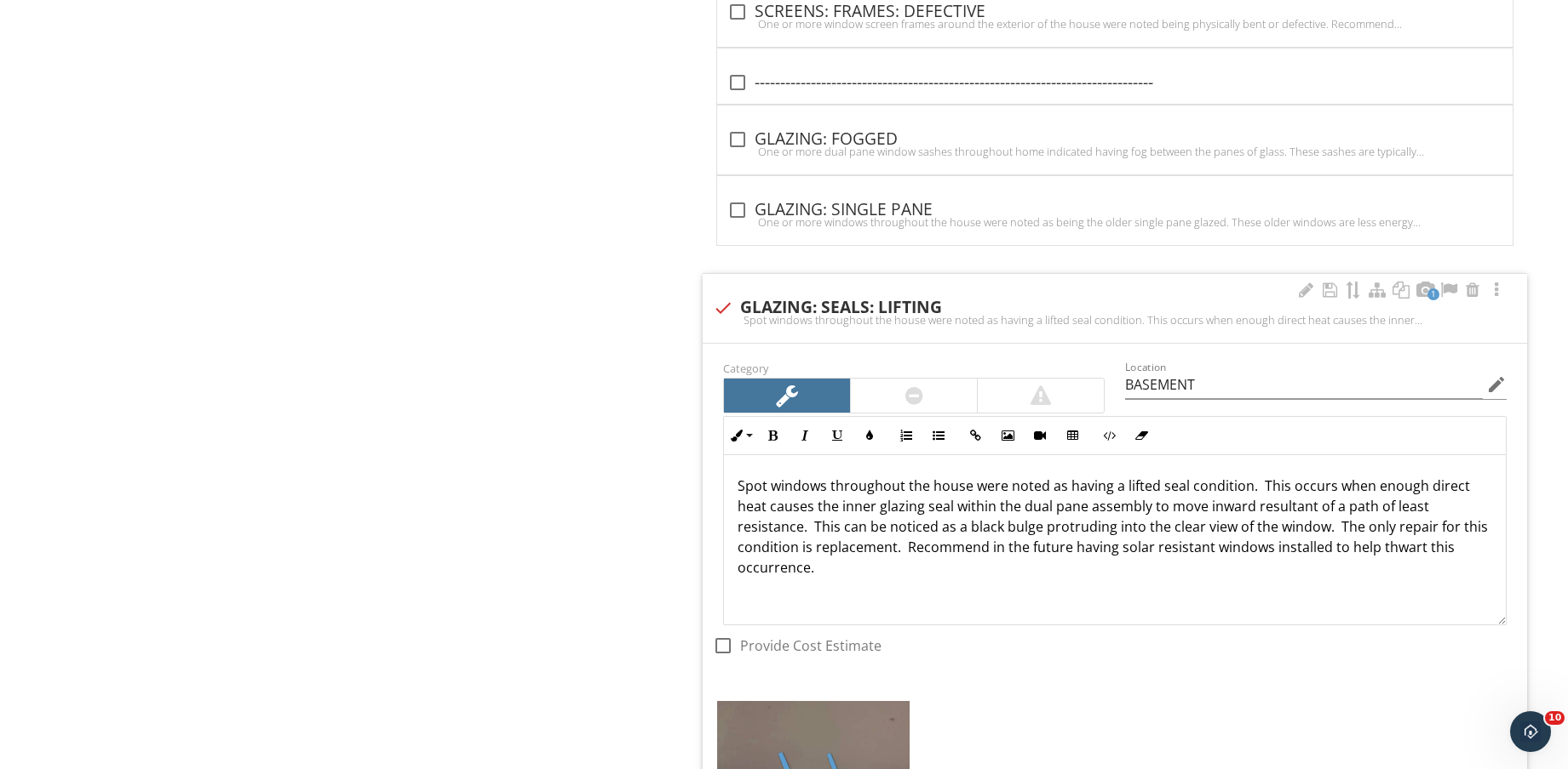
scroll to position [1, 0]
click at [1148, 656] on div "check_box_outline_blank Provide Cost Estimate" at bounding box center [1114, 510] width 824 height 305
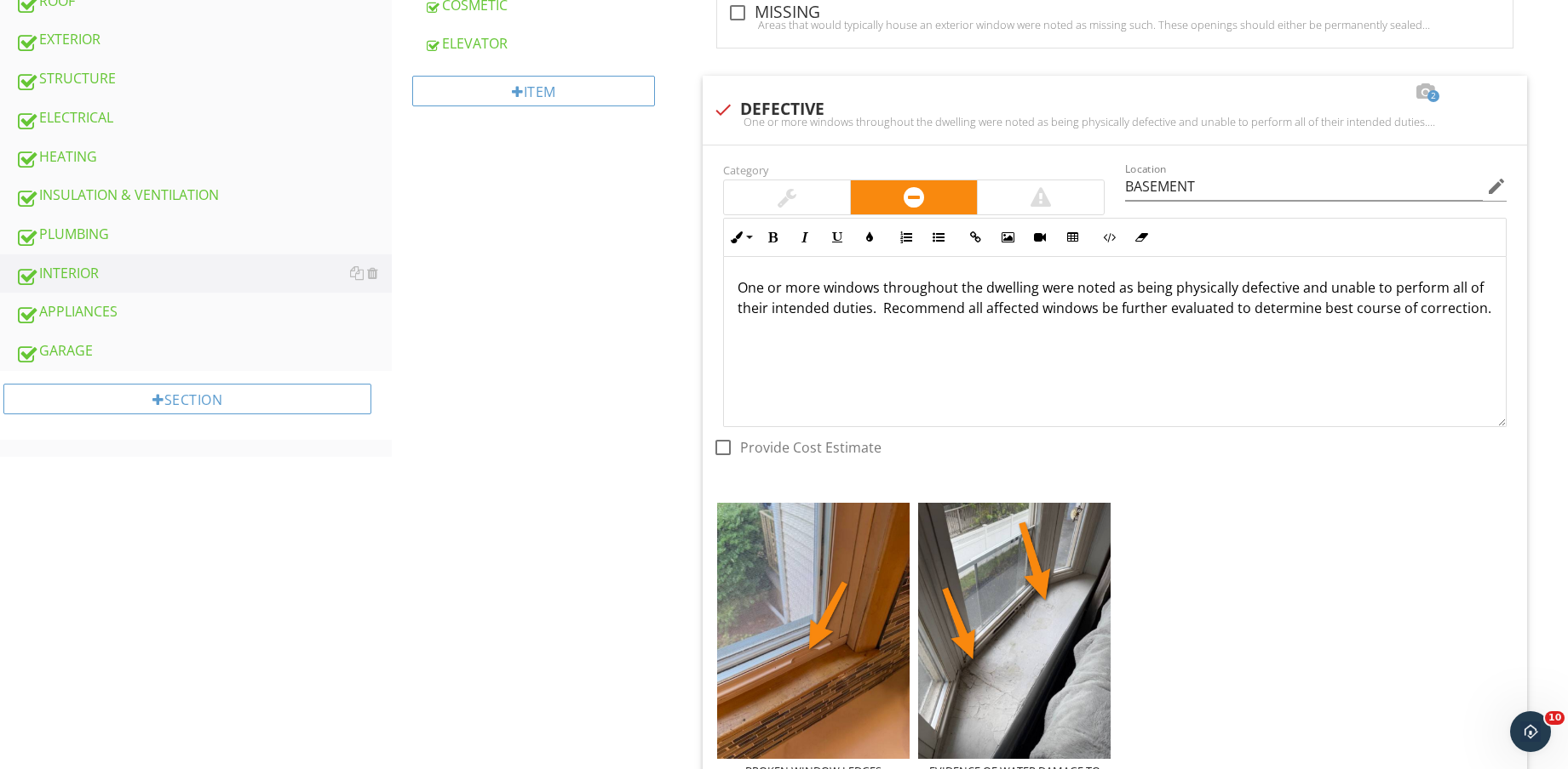
scroll to position [816, 0]
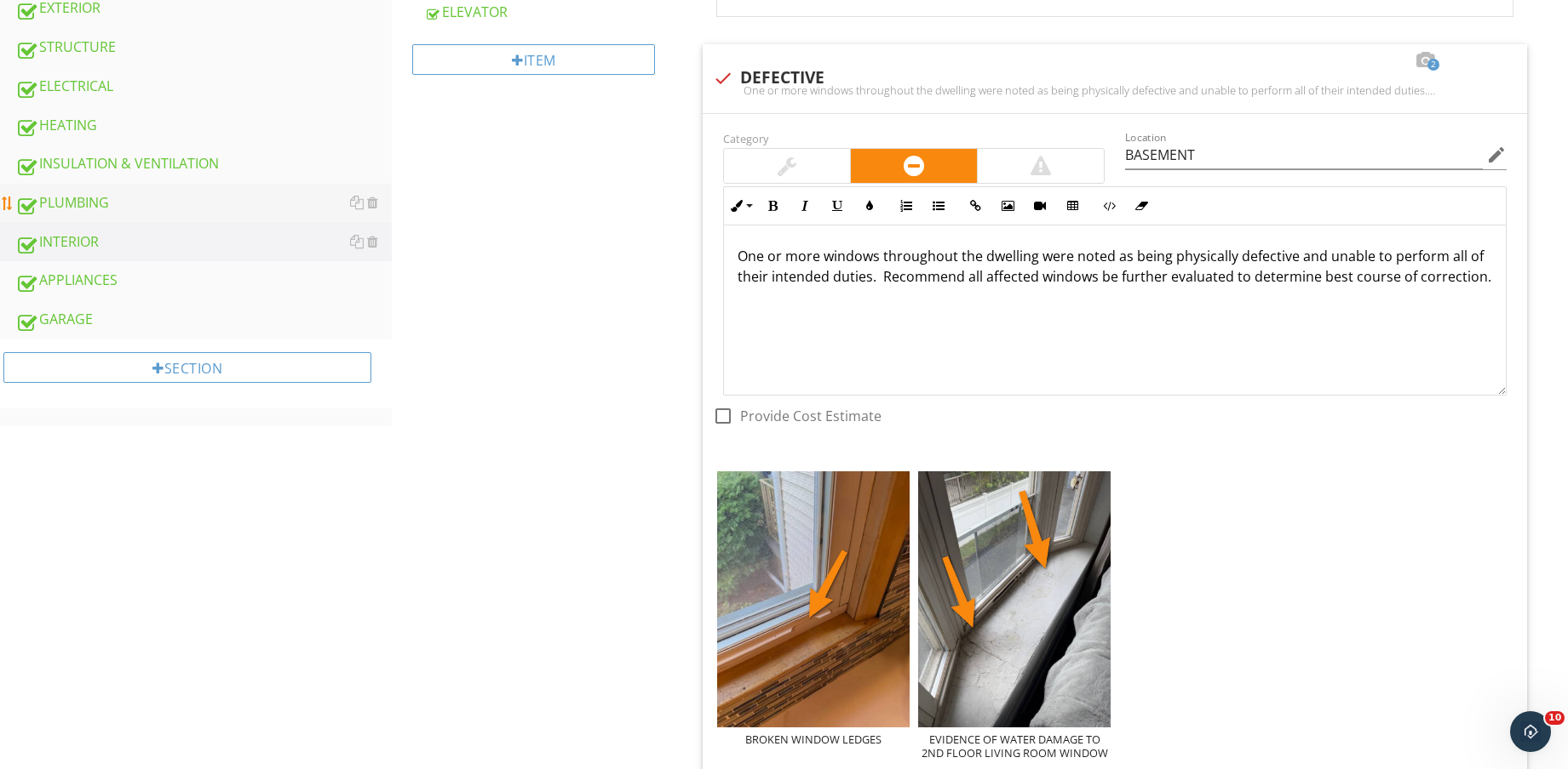
click at [120, 204] on div "PLUMBING" at bounding box center [203, 203] width 376 height 22
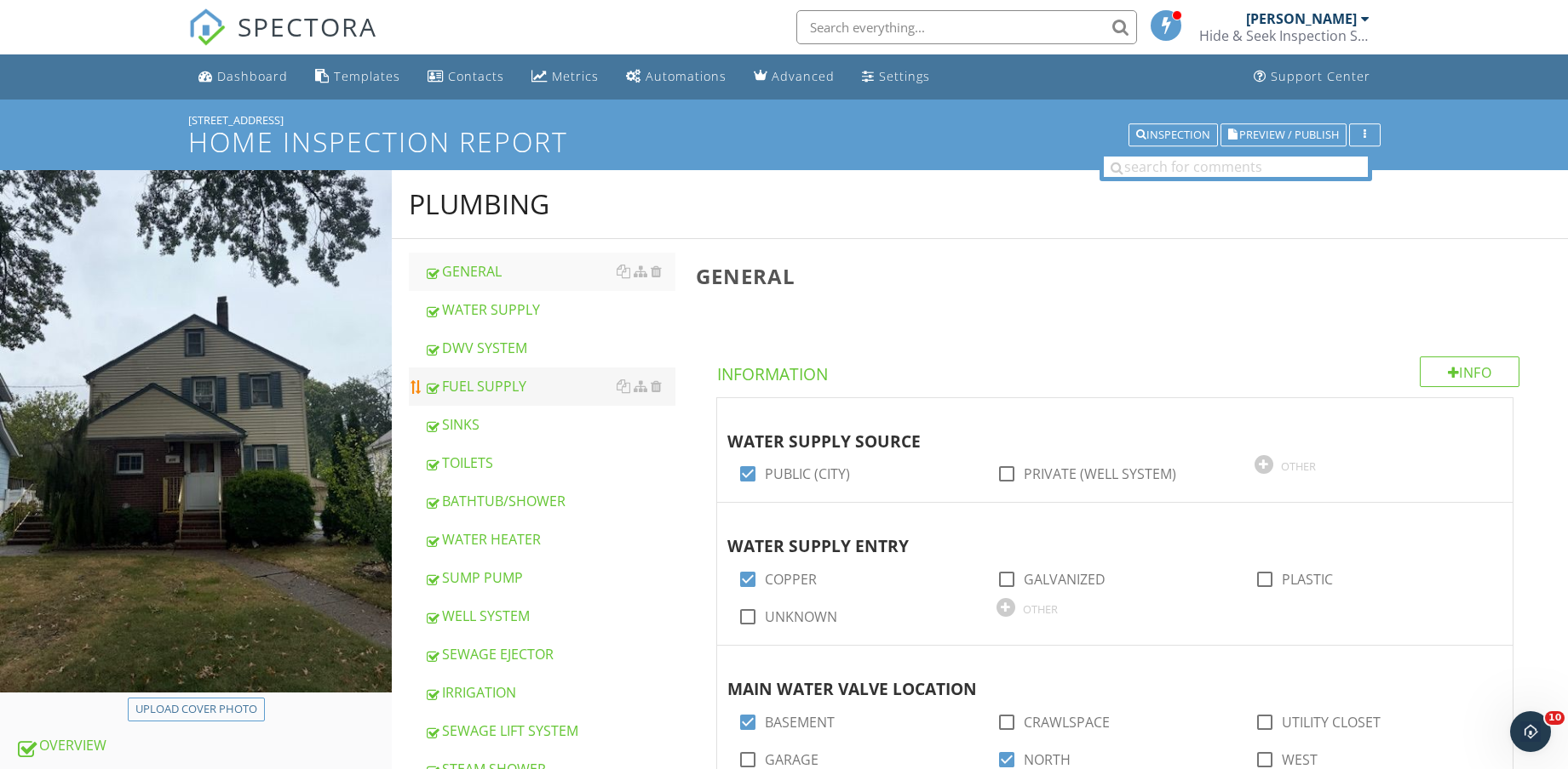
scroll to position [213, 0]
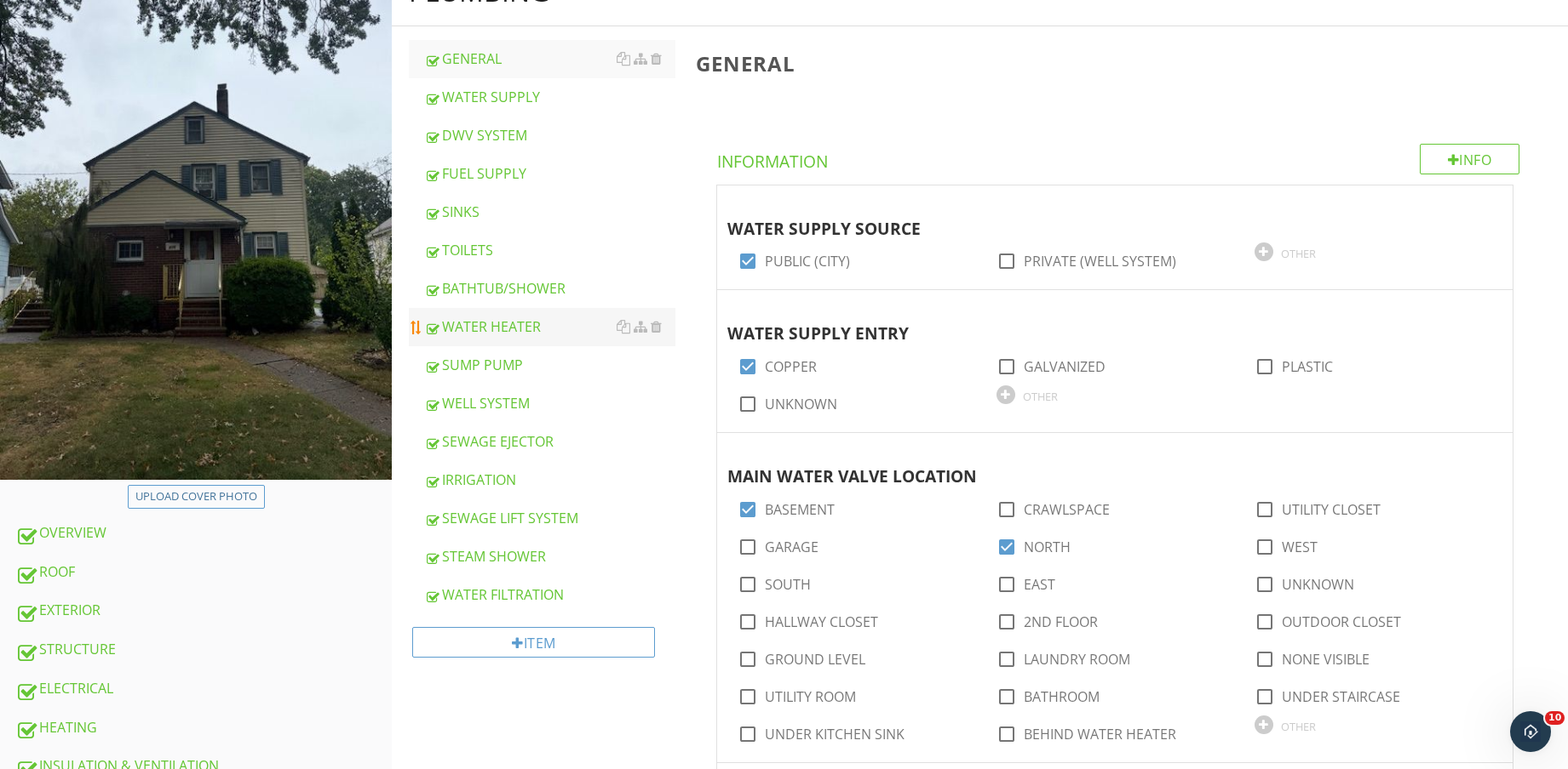
click at [529, 325] on div "WATER HEATER" at bounding box center [550, 327] width 251 height 20
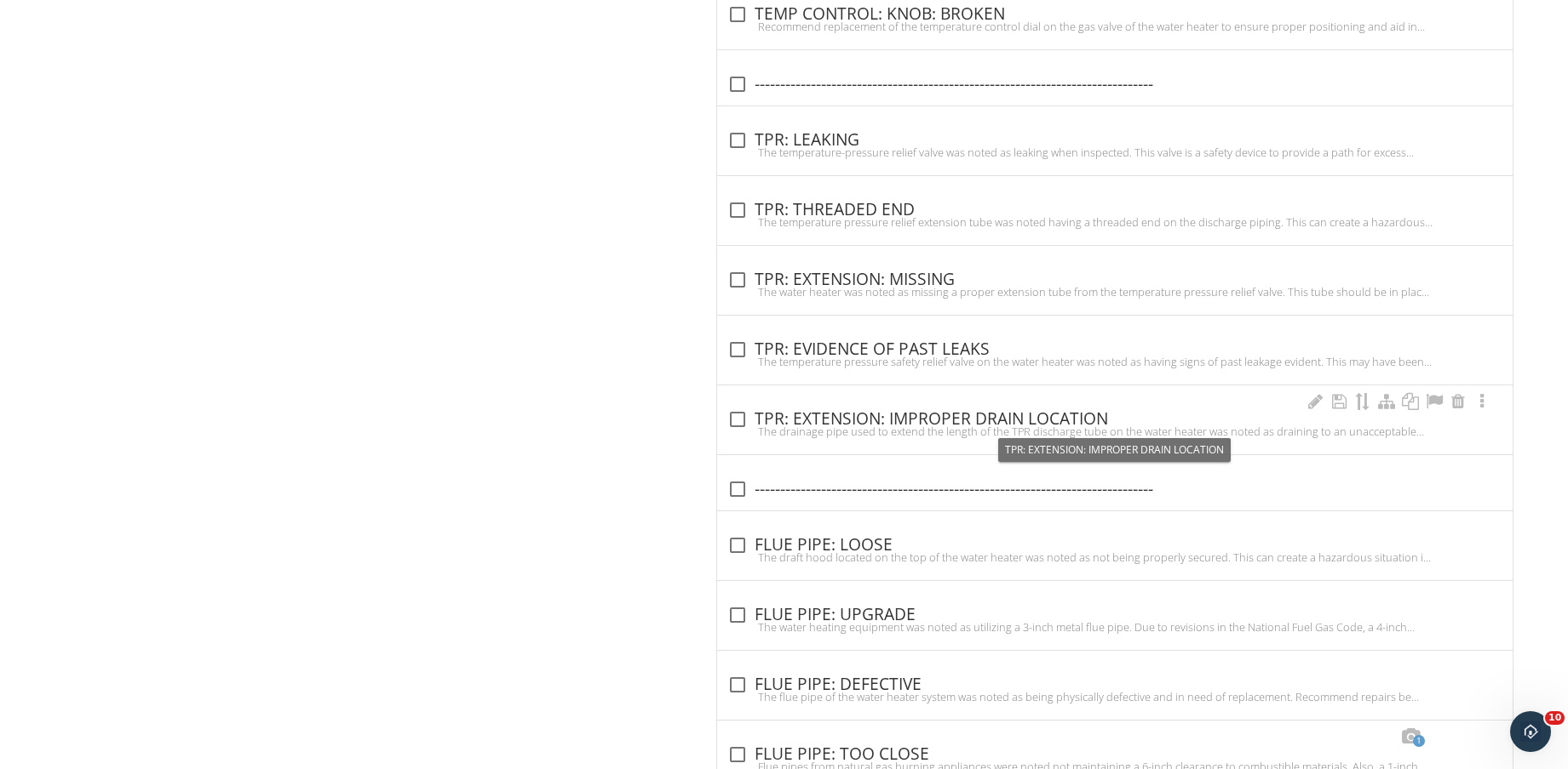
scroll to position [3905, 0]
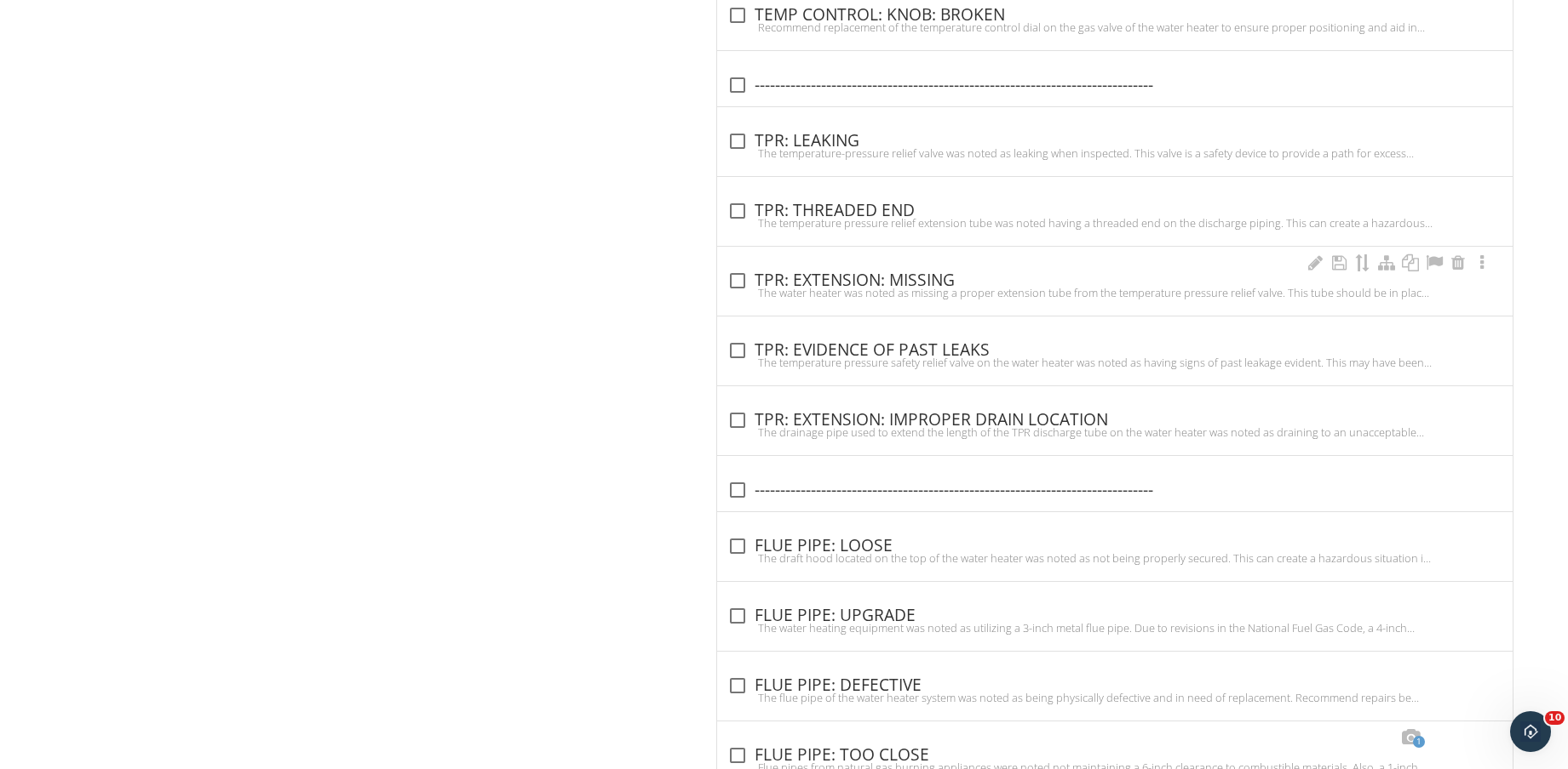
click at [905, 274] on div "check_box_outline_blank TPR: EXTENSION: MISSING" at bounding box center [1115, 280] width 775 height 20
checkbox input "true"
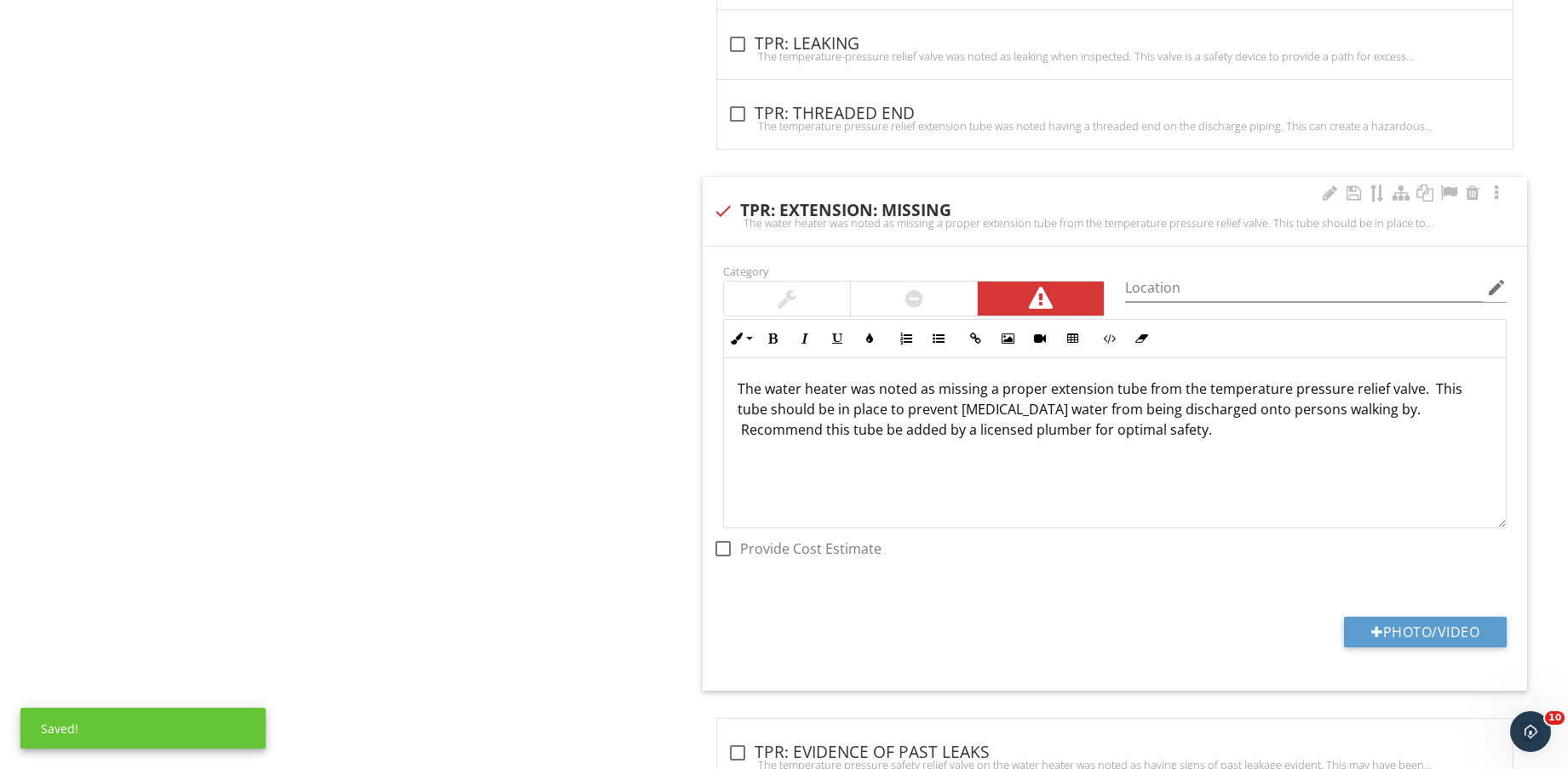
scroll to position [4118, 0]
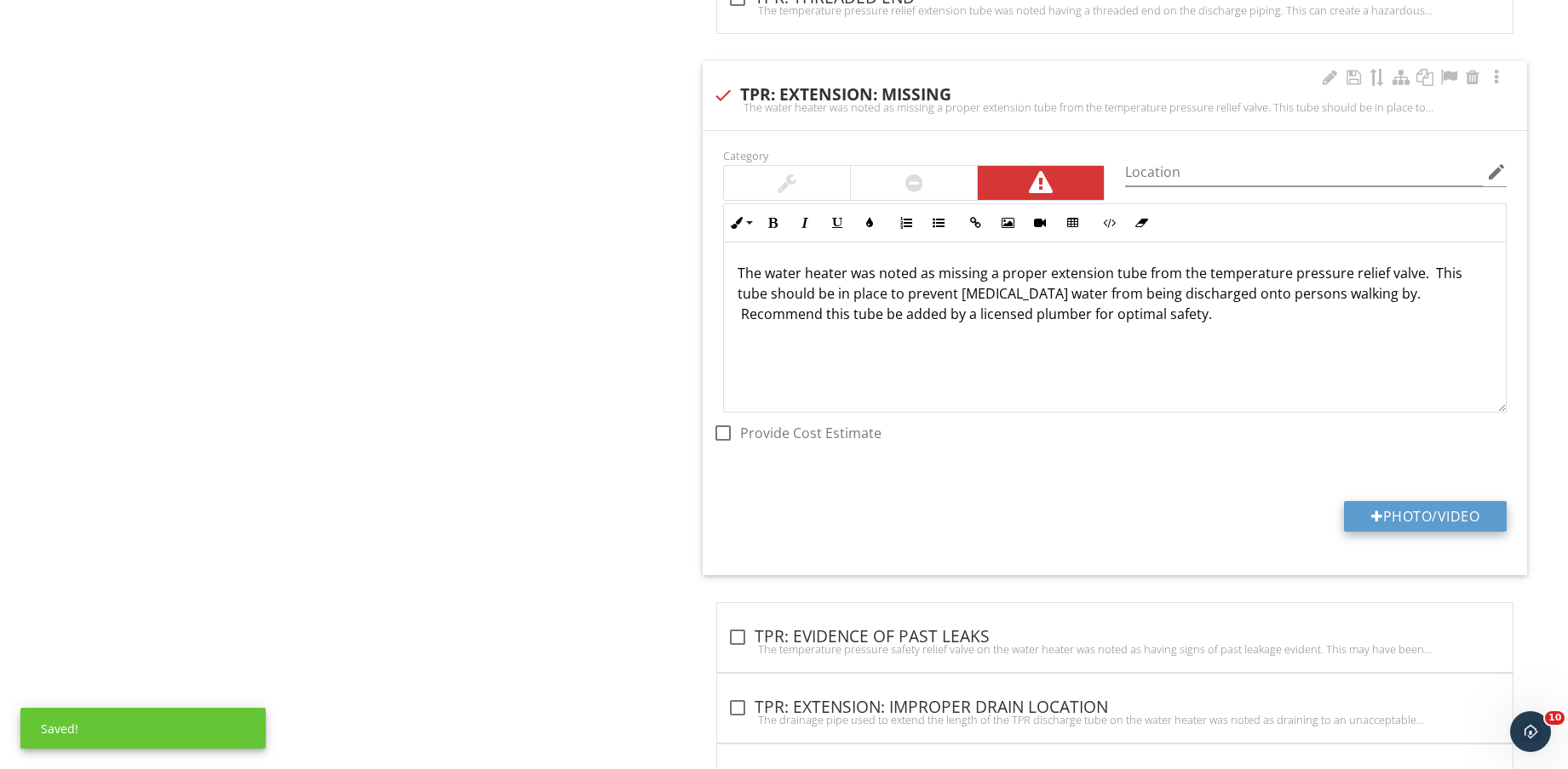
click at [1428, 514] on button "Photo/Video" at bounding box center [1424, 517] width 162 height 31
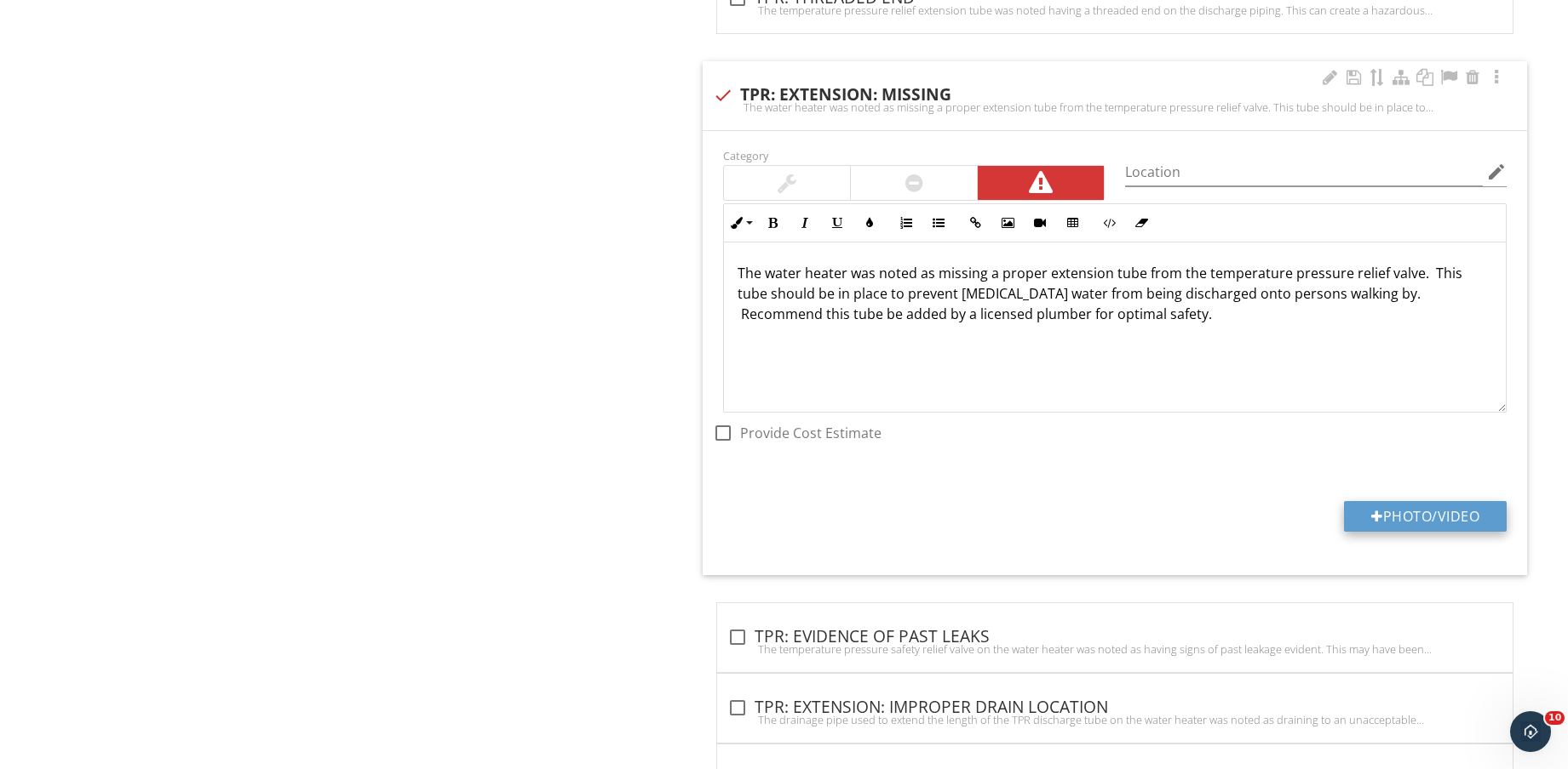
type input "C:\fakepath\IMG_8698.jpg"
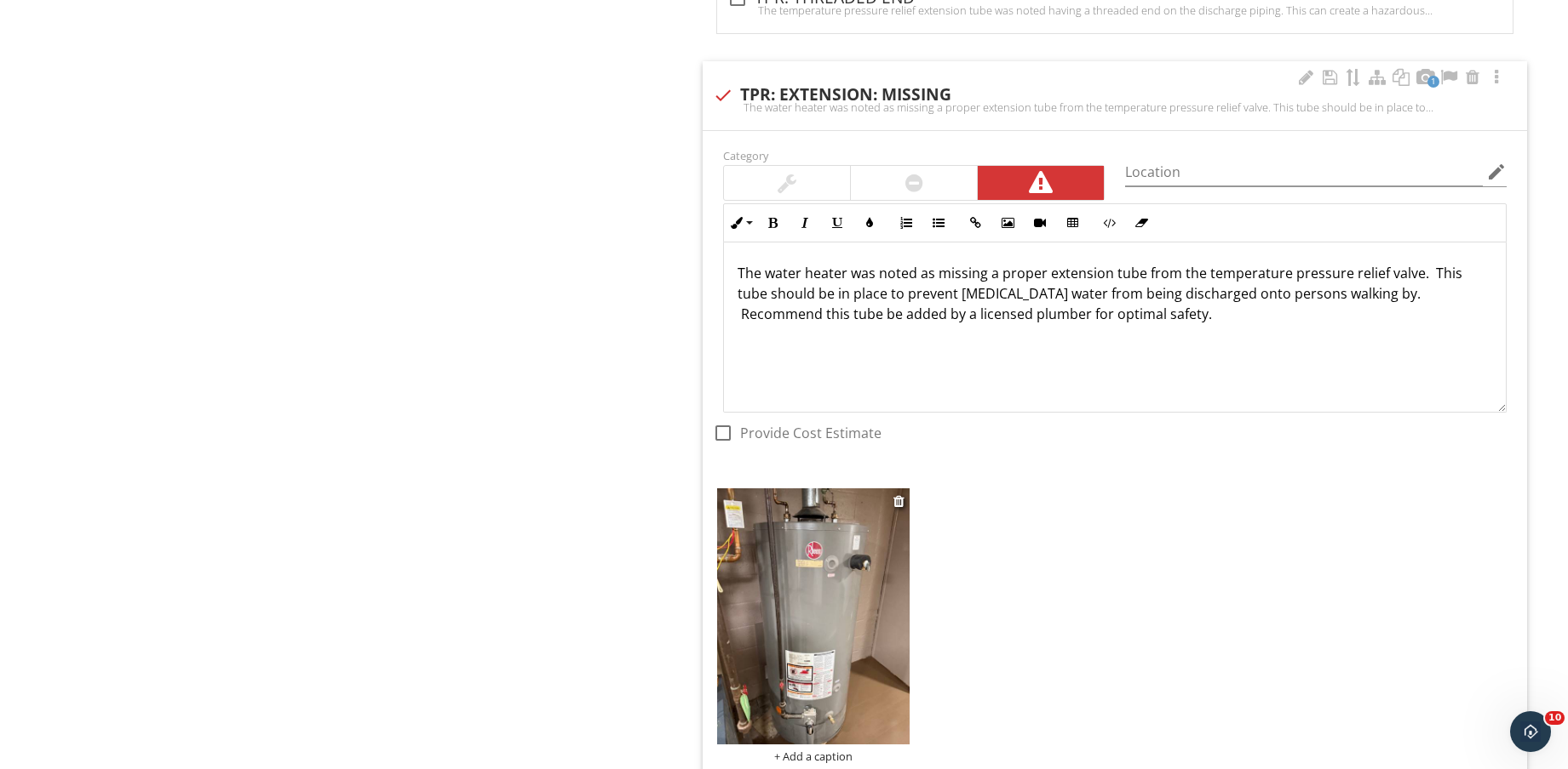
click at [822, 642] on img at bounding box center [813, 615] width 193 height 256
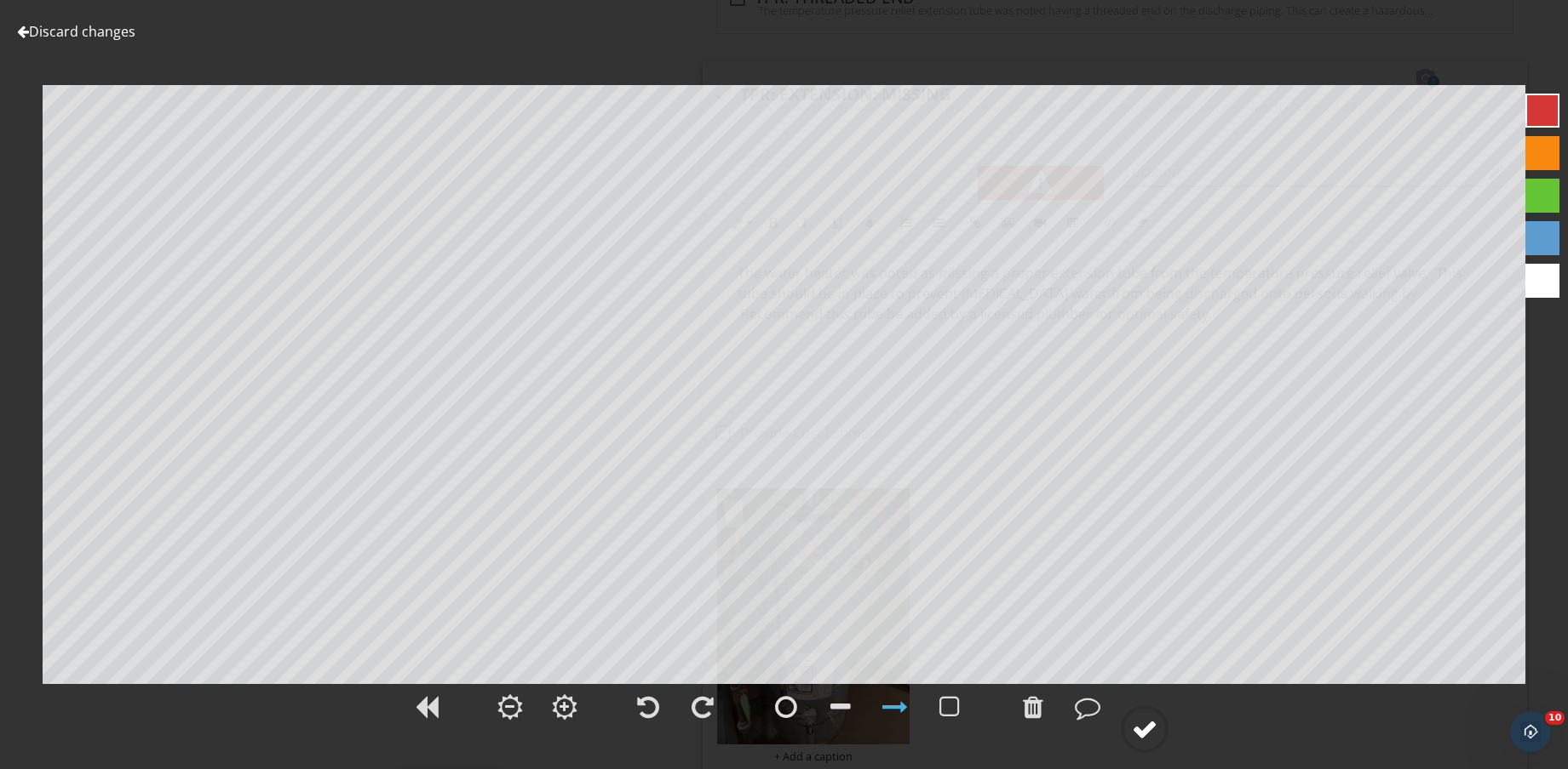
click at [1140, 716] on div at bounding box center [1144, 729] width 48 height 48
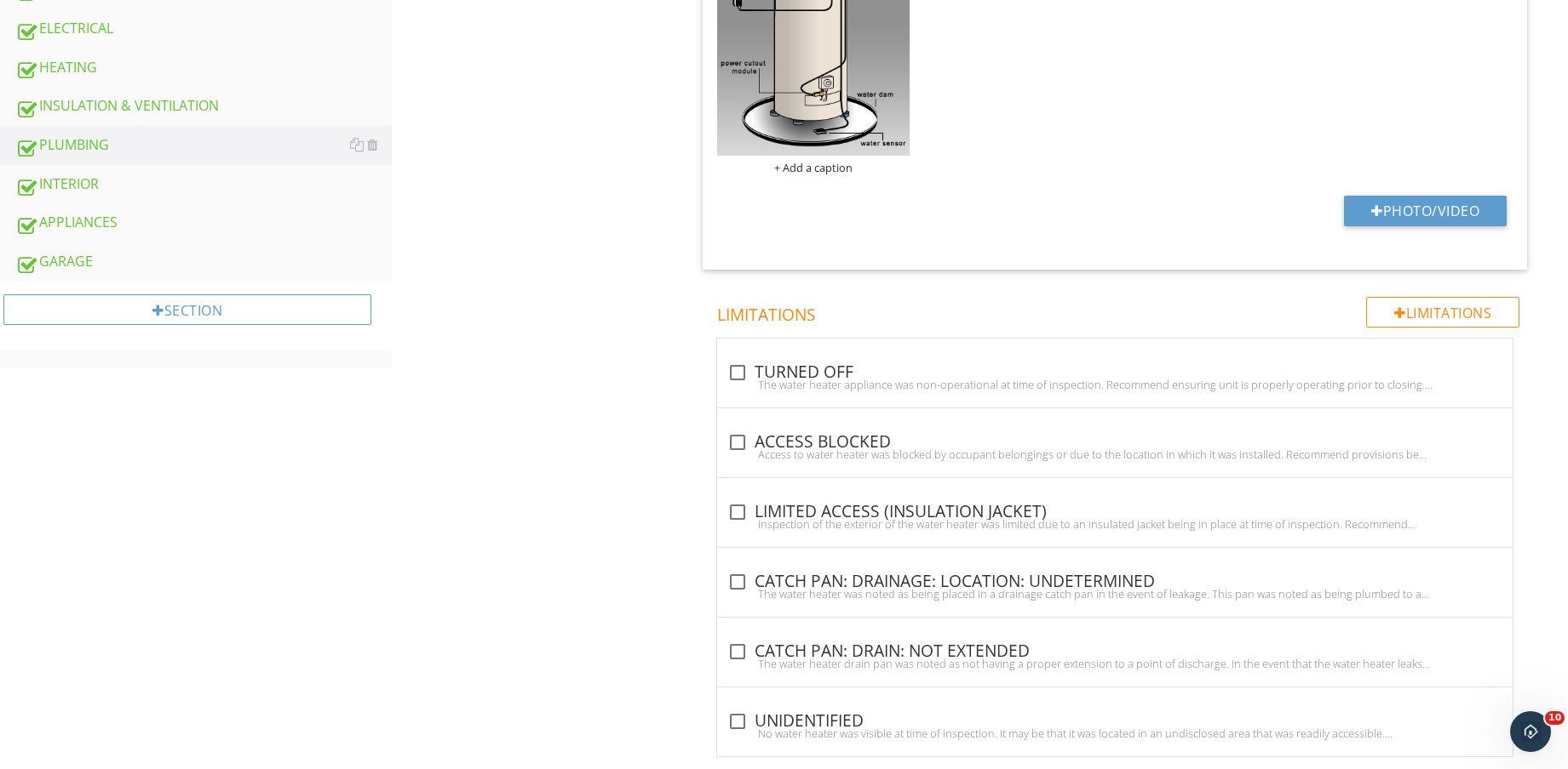
scroll to position [0, 0]
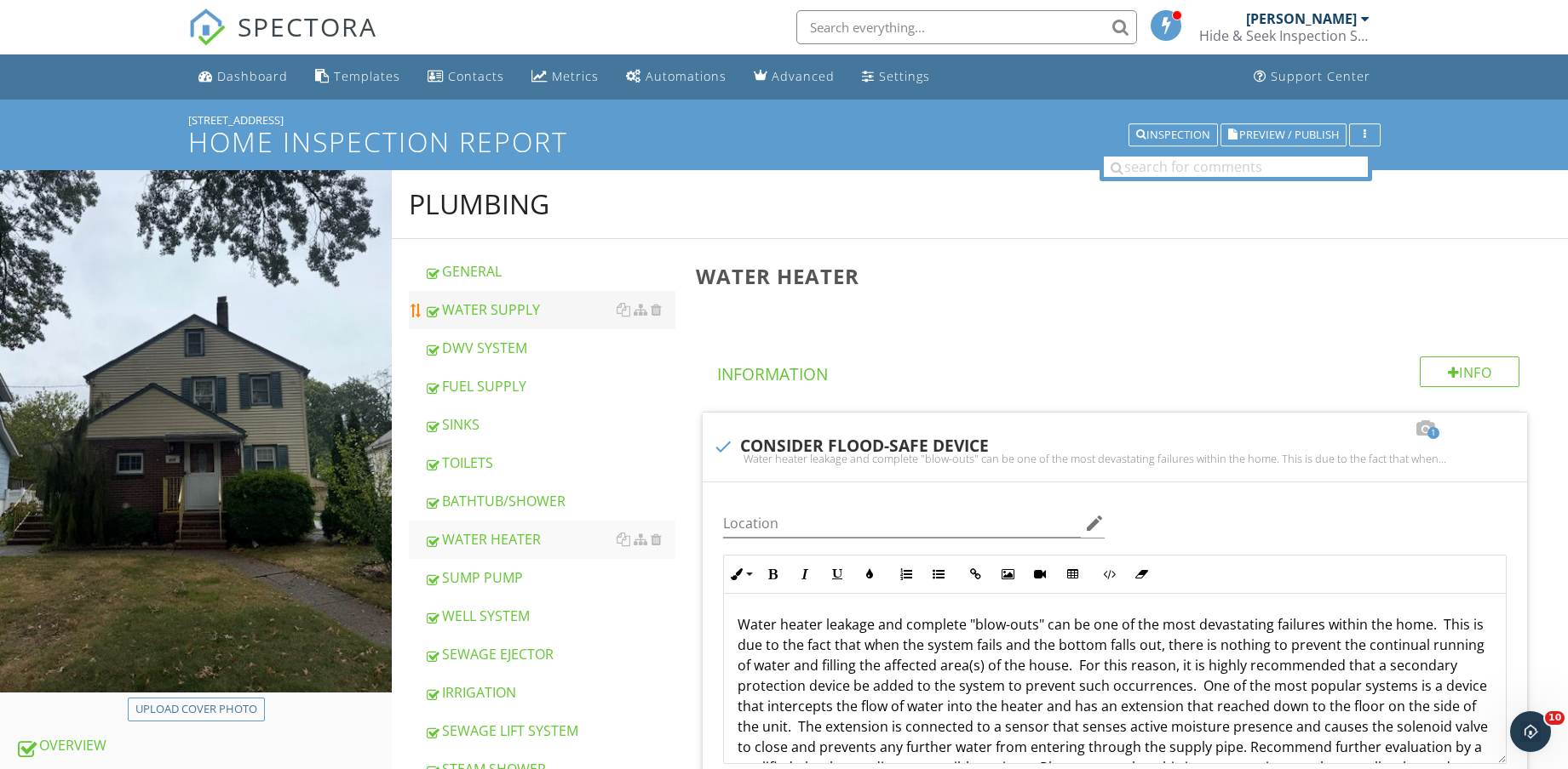
click at [550, 299] on div "WATER SUPPLY" at bounding box center [550, 309] width 251 height 20
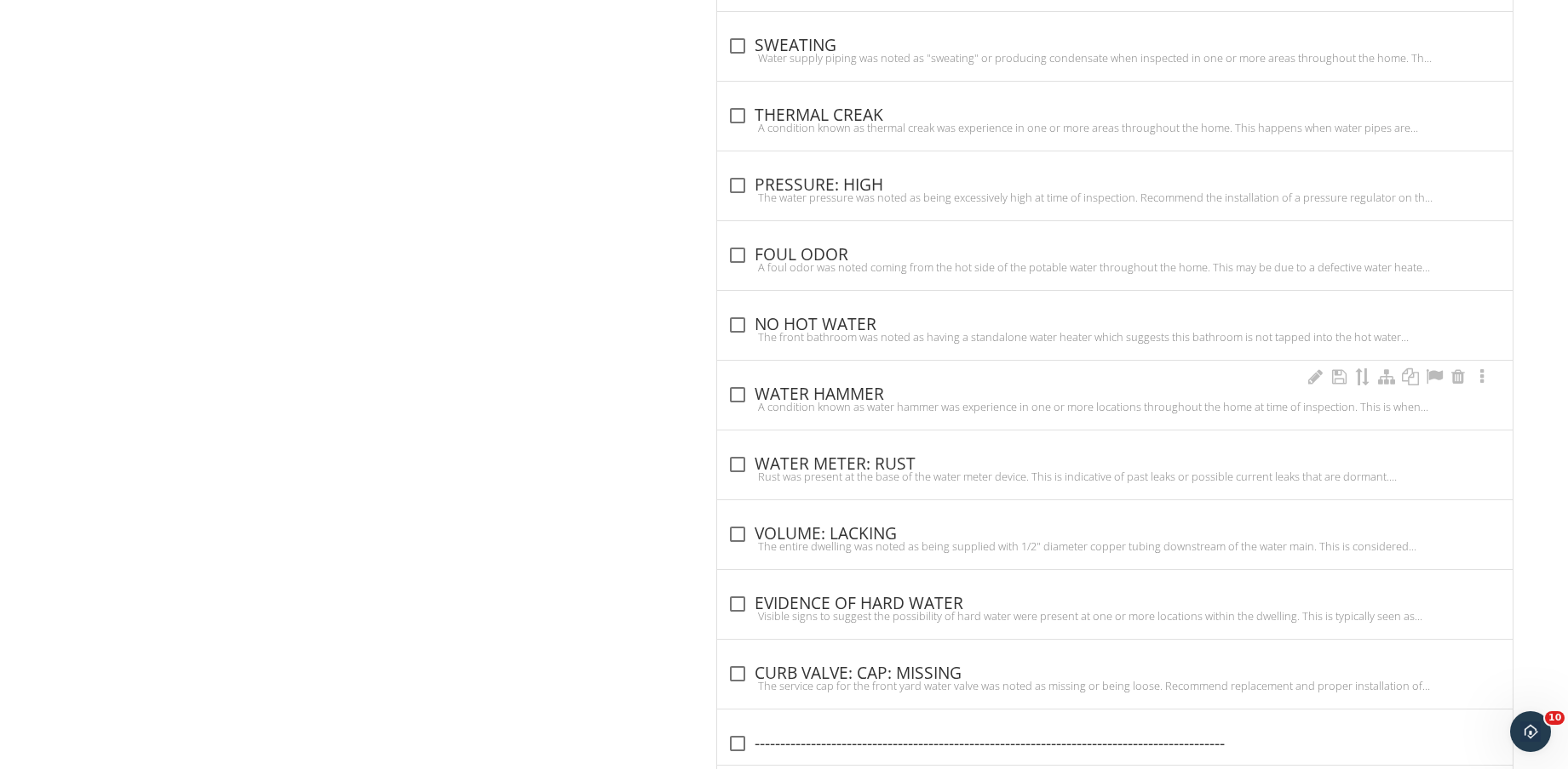
click at [838, 527] on div "check_box_outline_blank VOLUME: LACKING" at bounding box center [1115, 534] width 775 height 20
checkbox input "true"
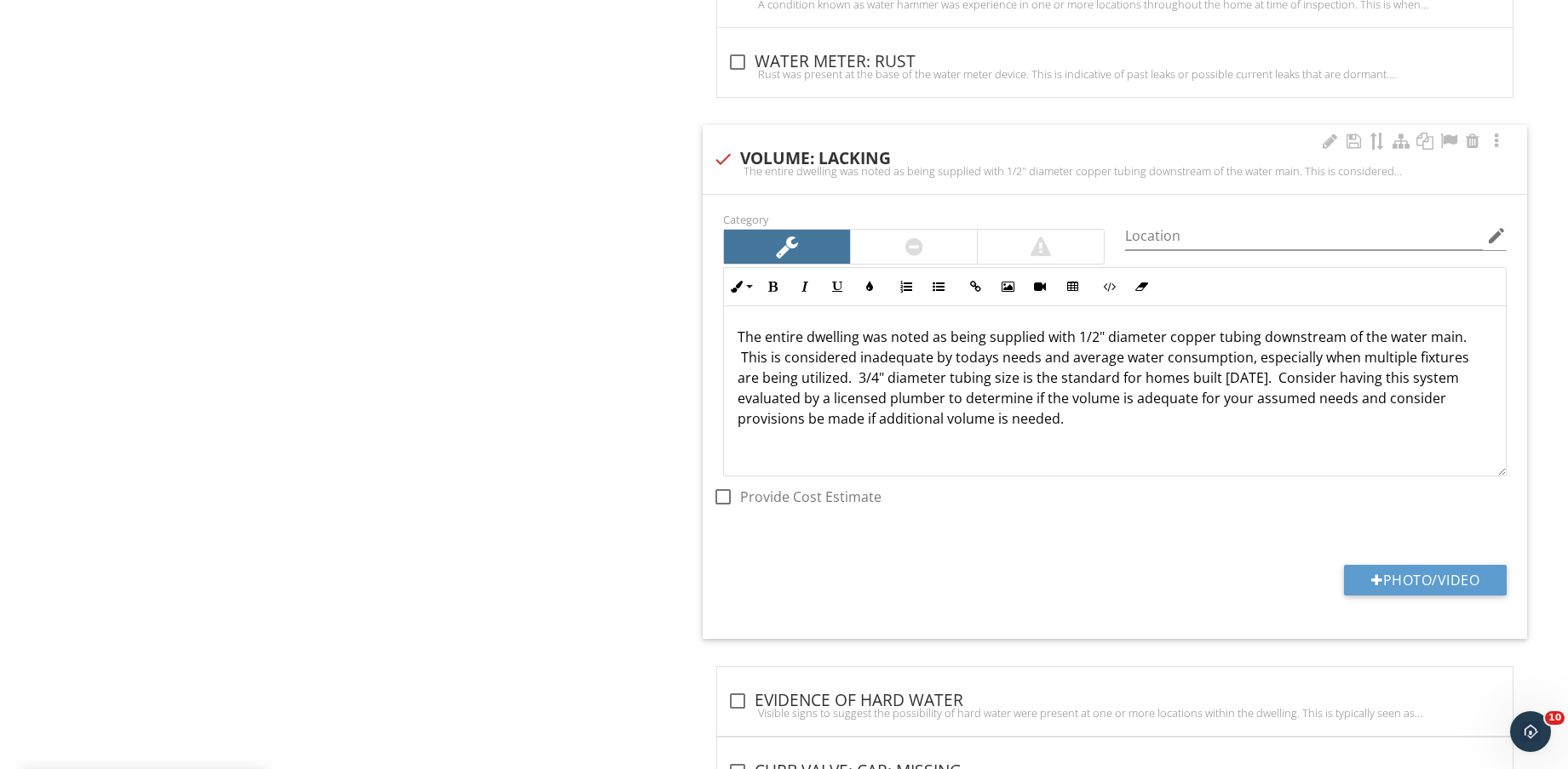
scroll to position [2021, 0]
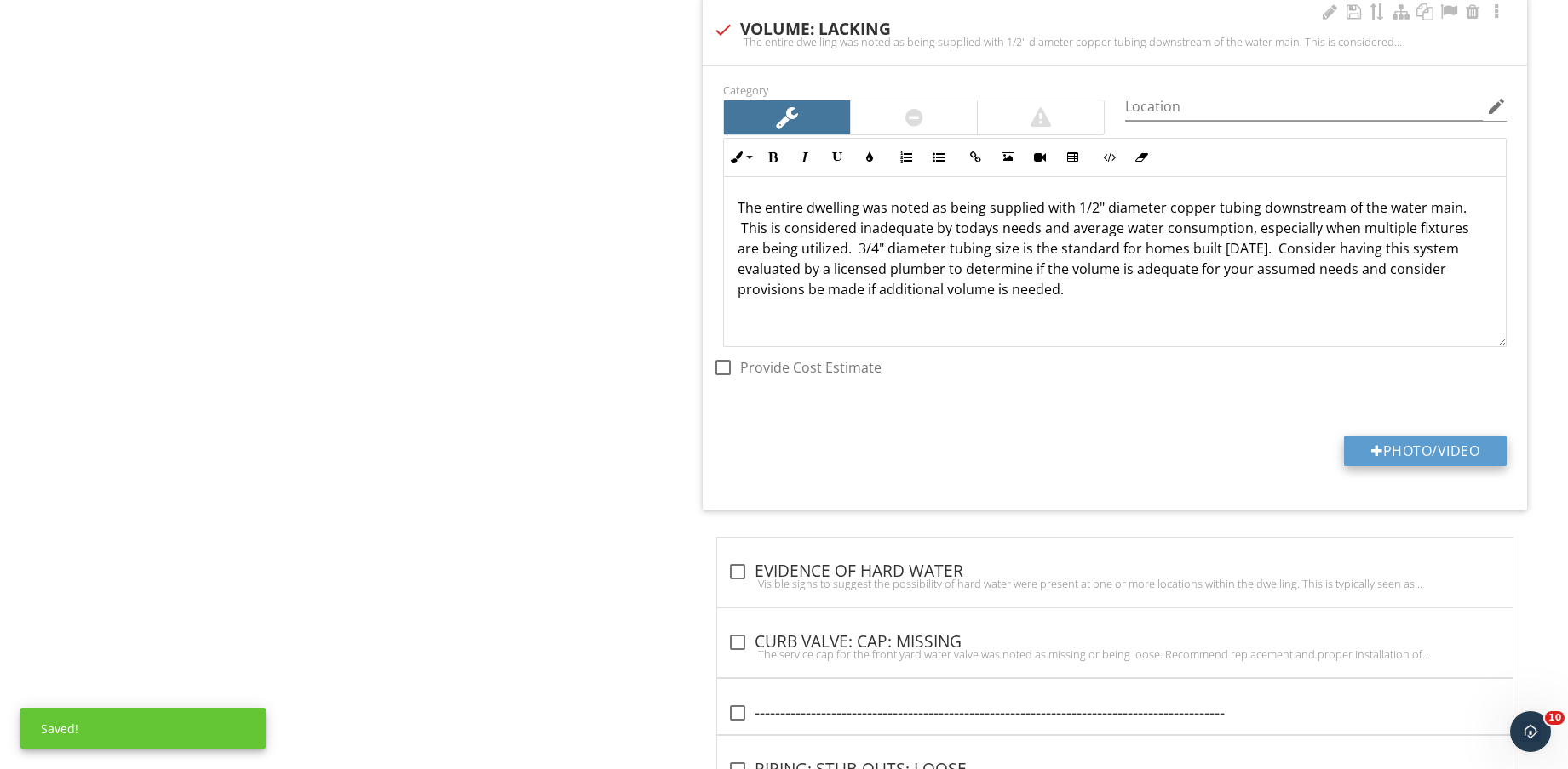
click at [1443, 455] on button "Photo/Video" at bounding box center [1424, 451] width 162 height 31
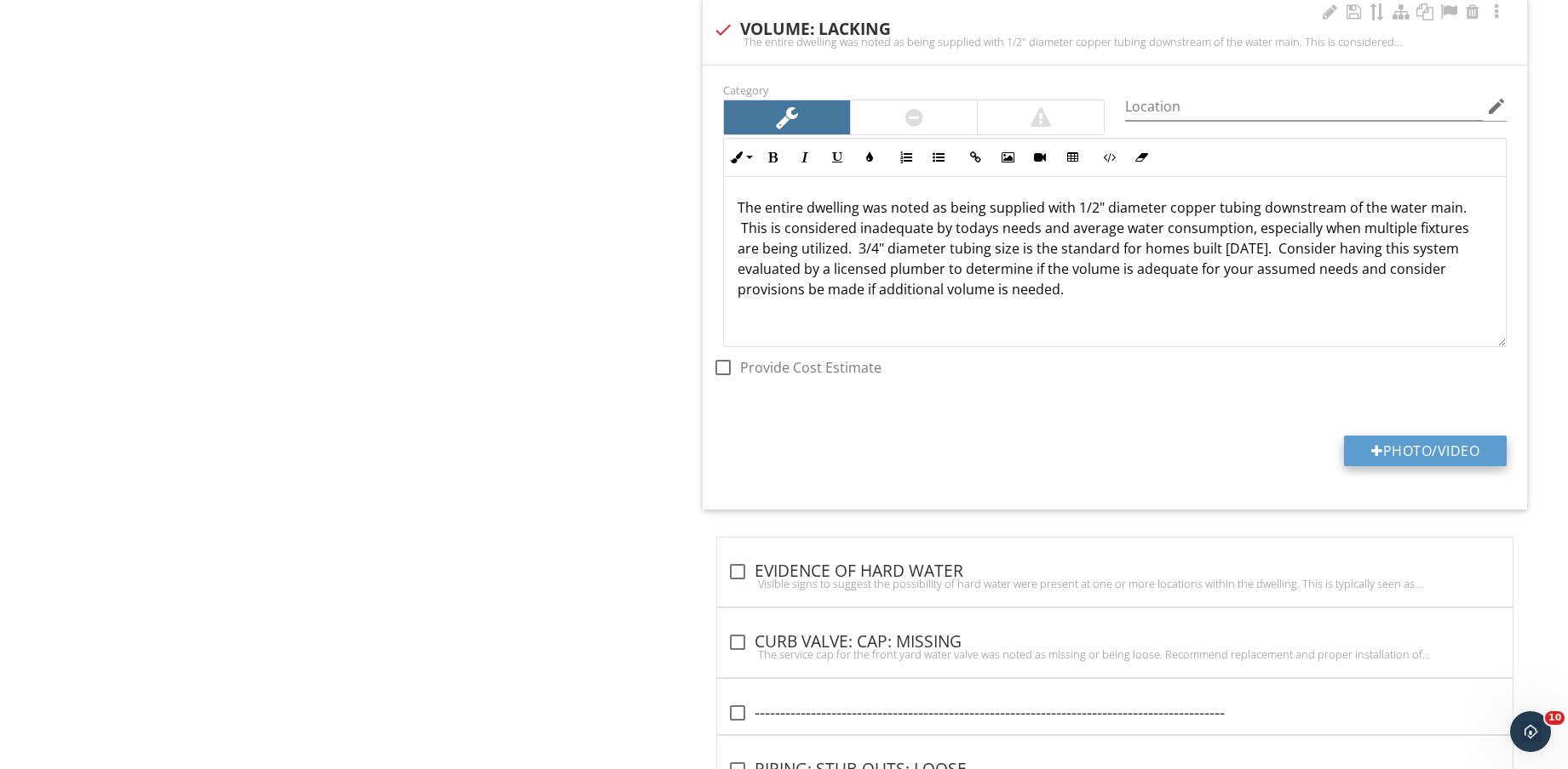
type input "C:\fakepath\IMG_8700.jpg"
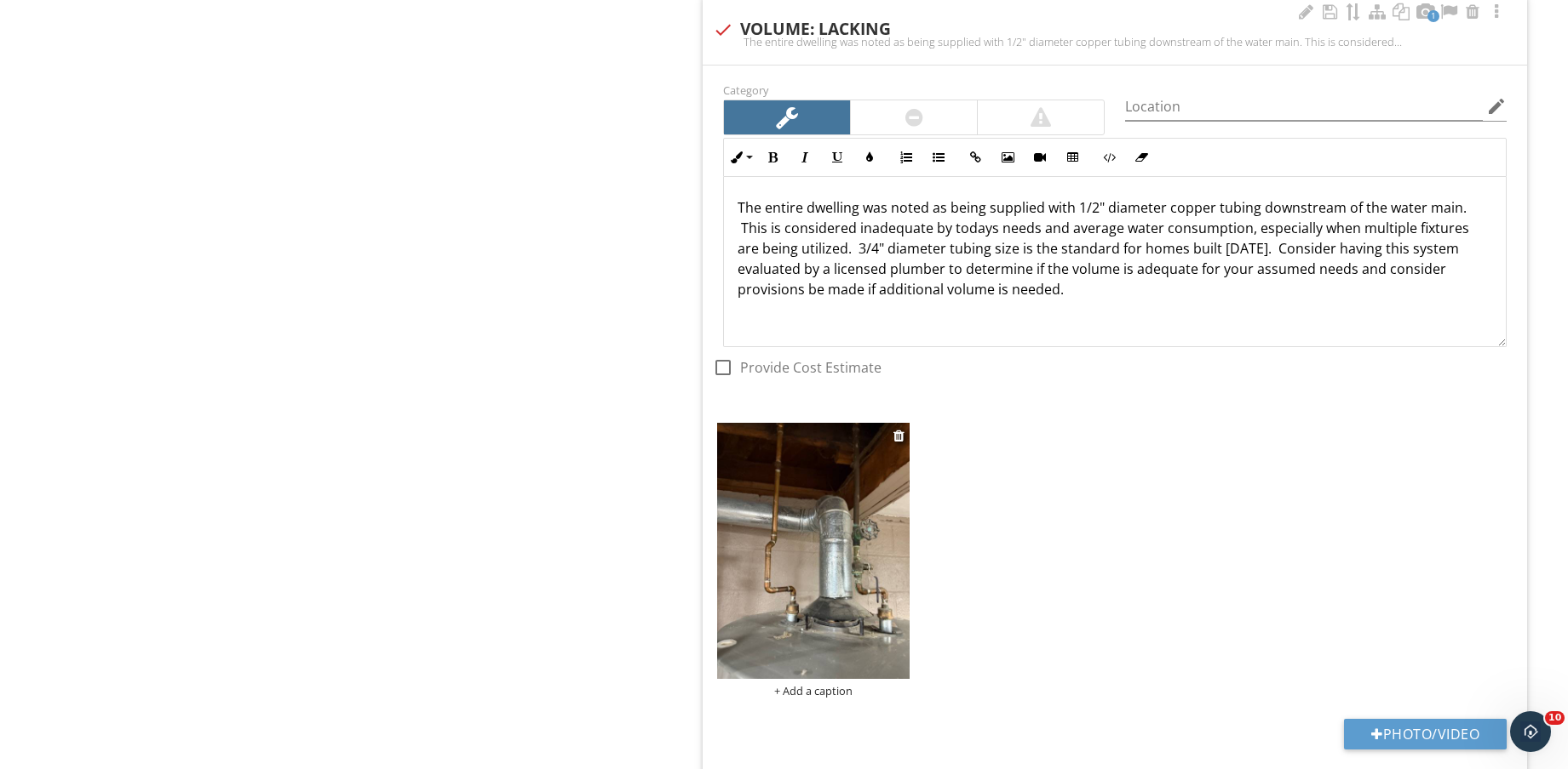
click at [835, 580] on img at bounding box center [813, 550] width 193 height 256
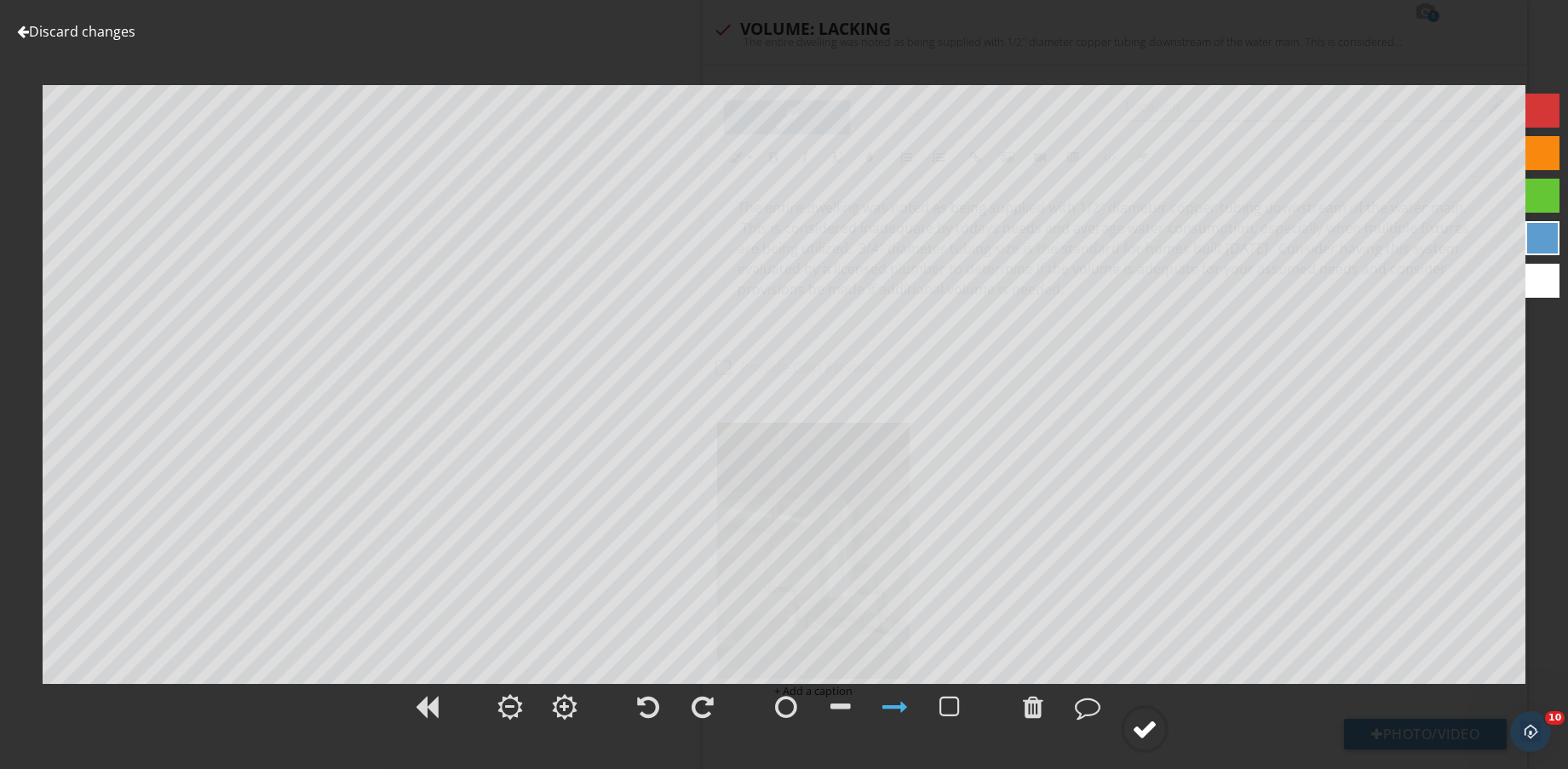
click at [1152, 710] on circle at bounding box center [1145, 729] width 45 height 45
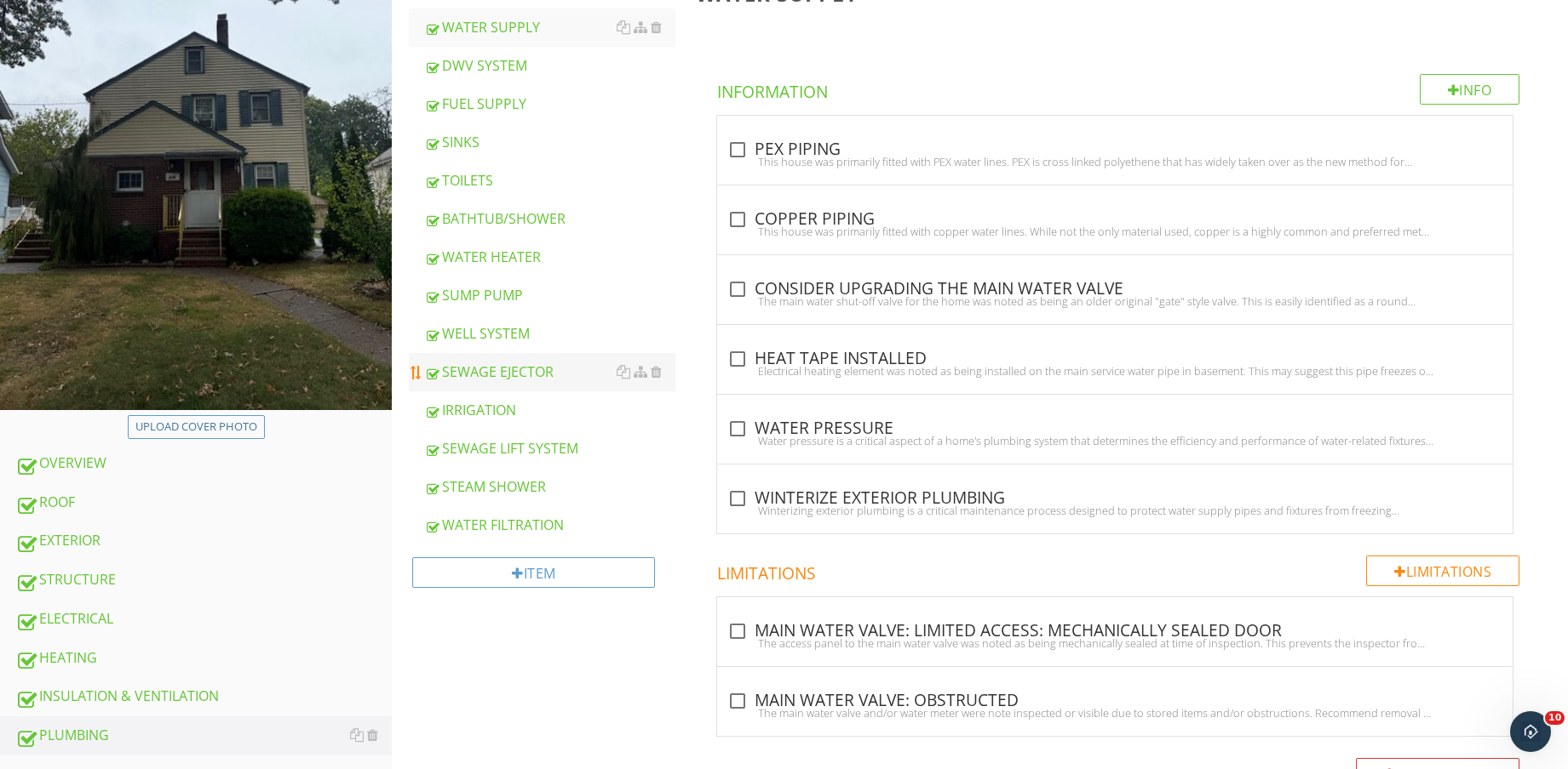
scroll to position [319, 0]
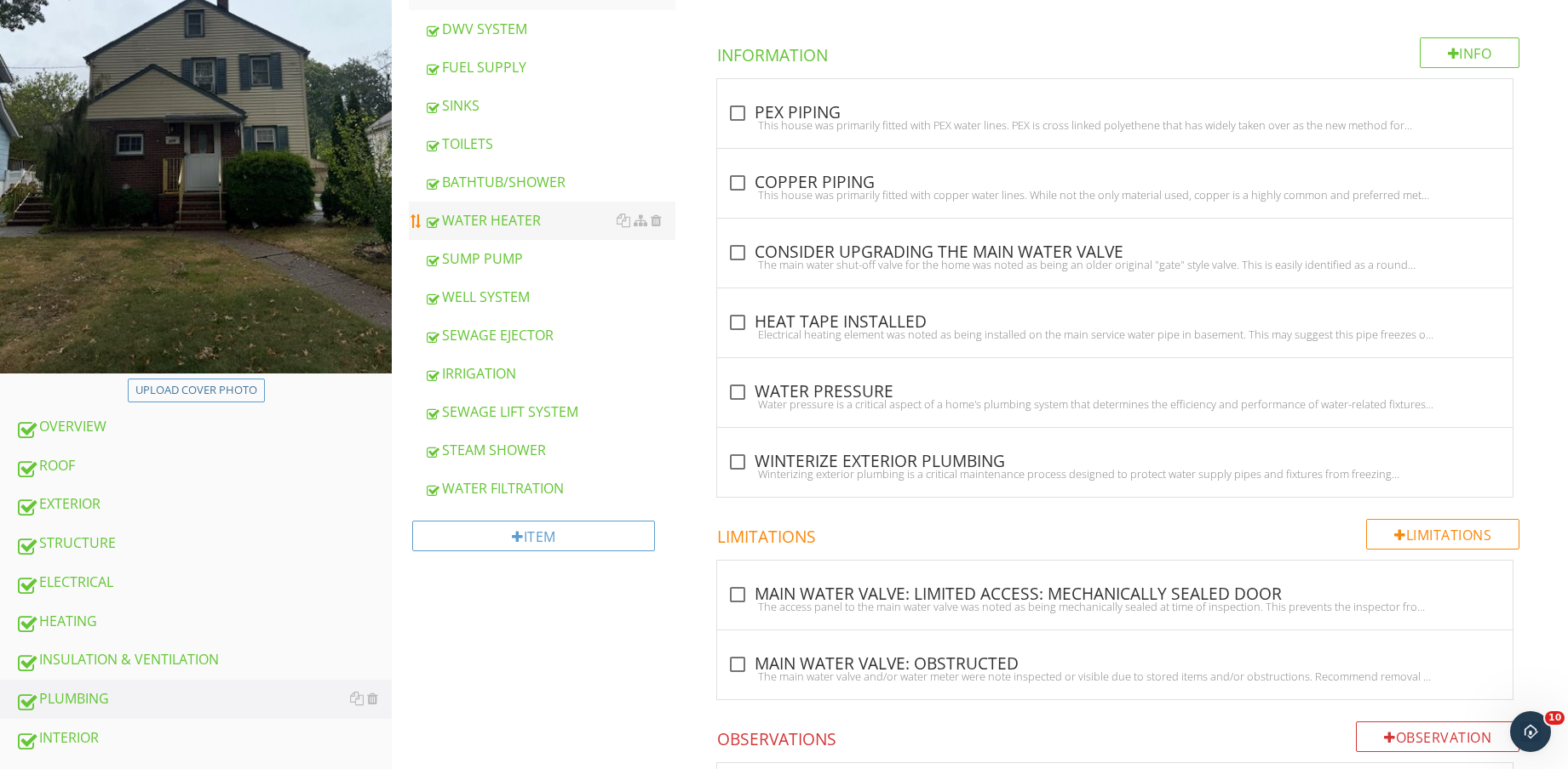
click at [550, 220] on div "WATER HEATER" at bounding box center [550, 220] width 251 height 20
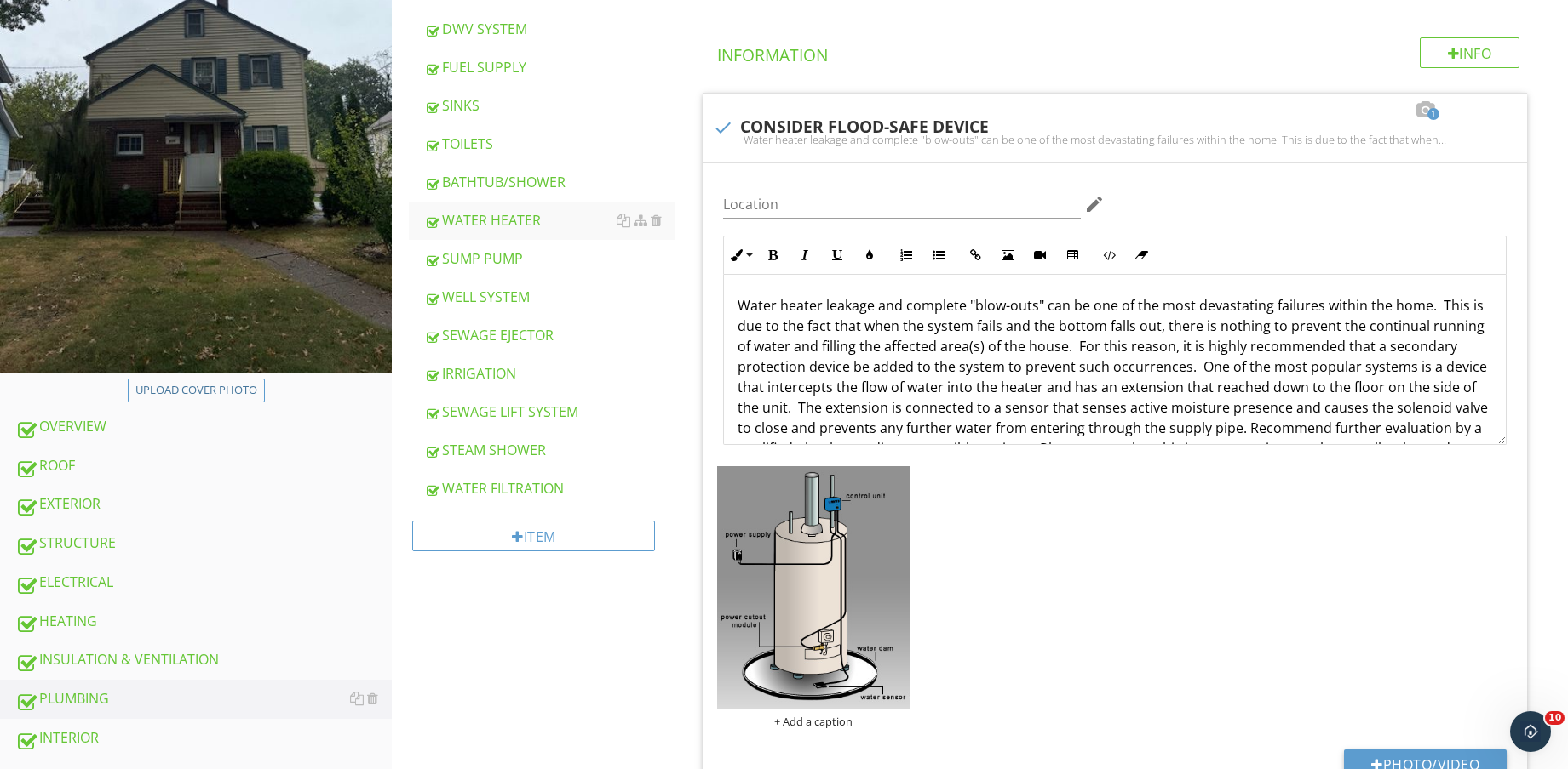
scroll to position [55, 0]
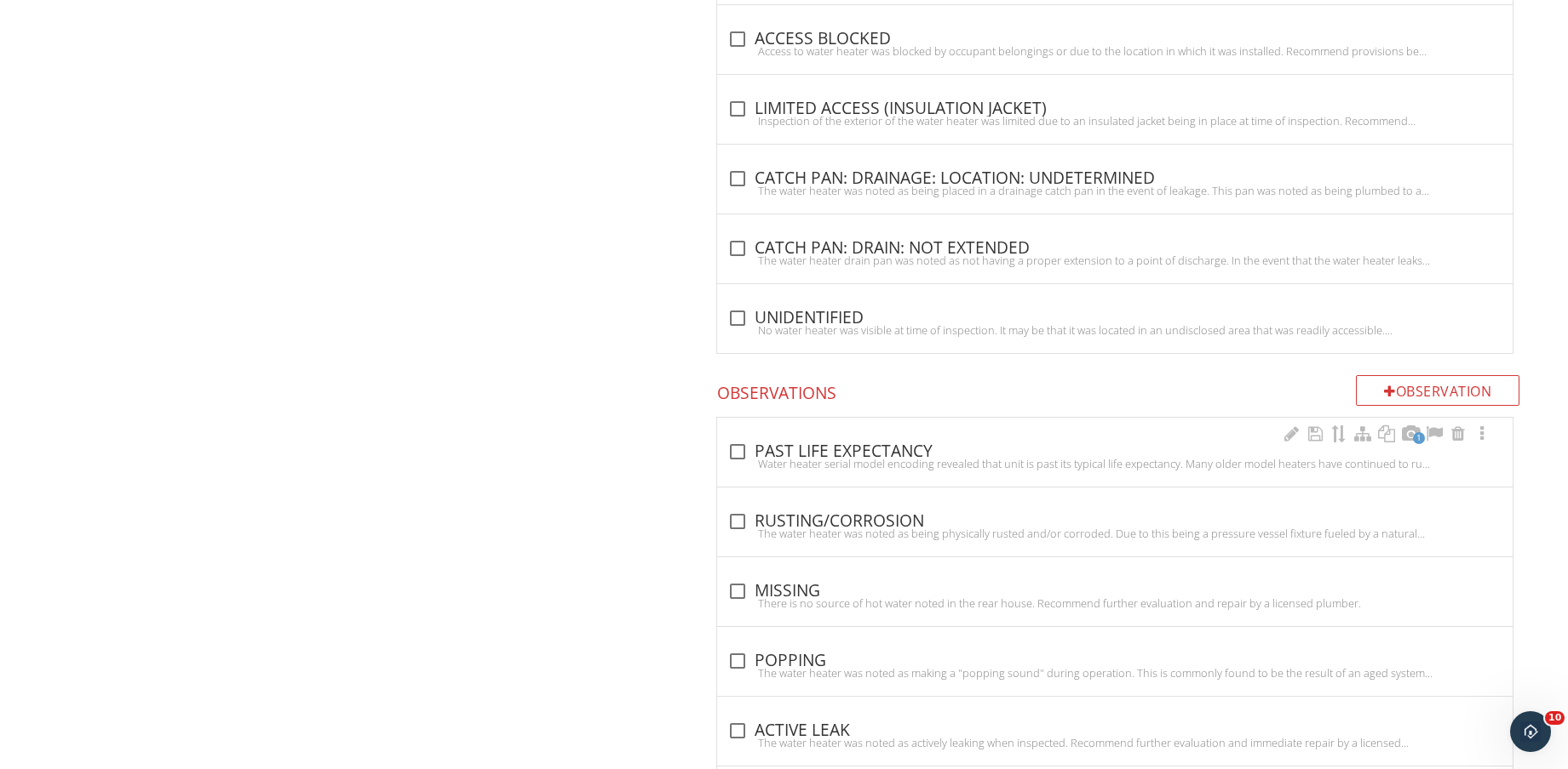
click at [863, 447] on div "check_box_outline_blank PAST LIFE EXPECTANCY" at bounding box center [1115, 451] width 775 height 20
checkbox input "true"
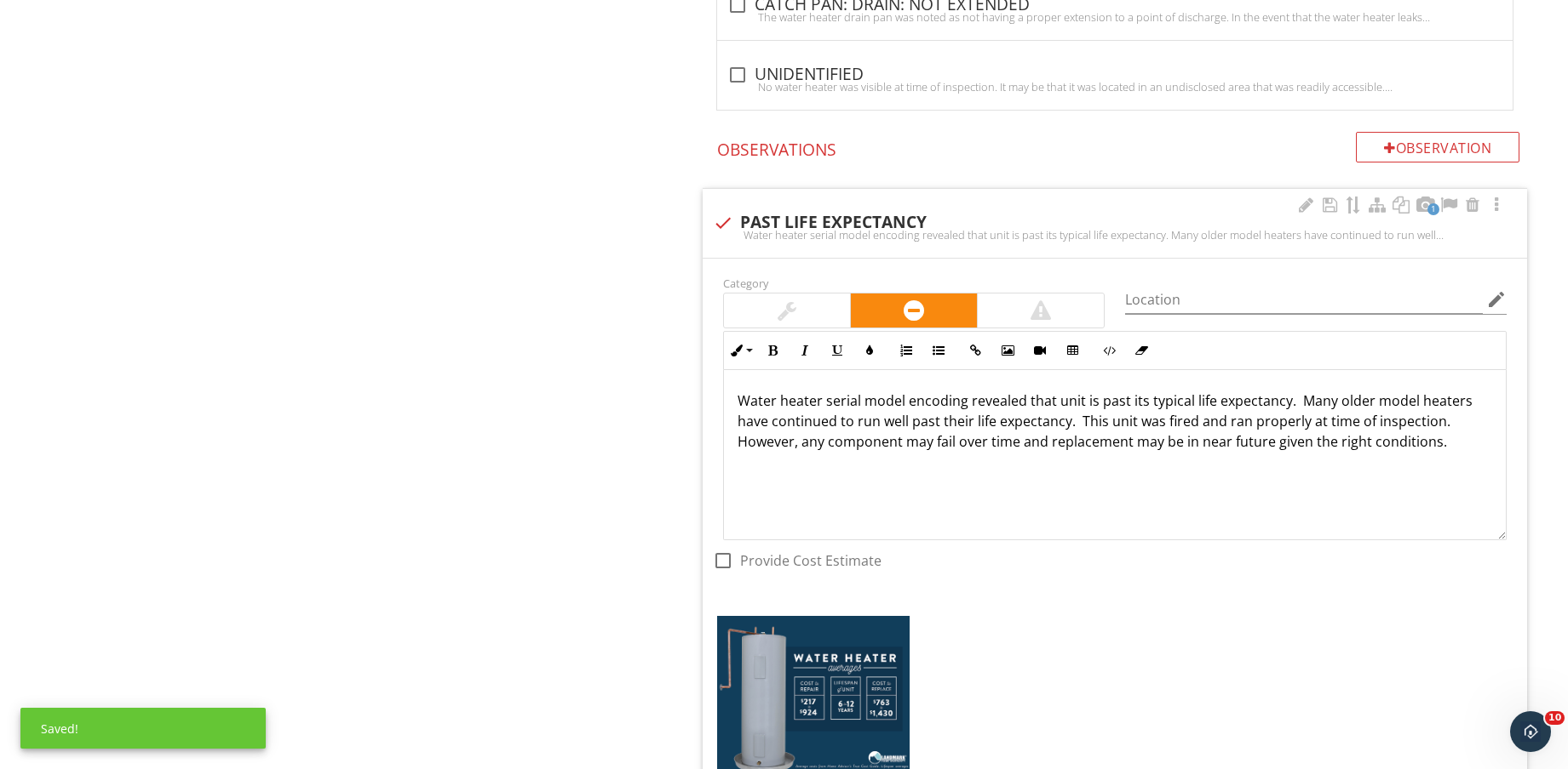
scroll to position [1702, 0]
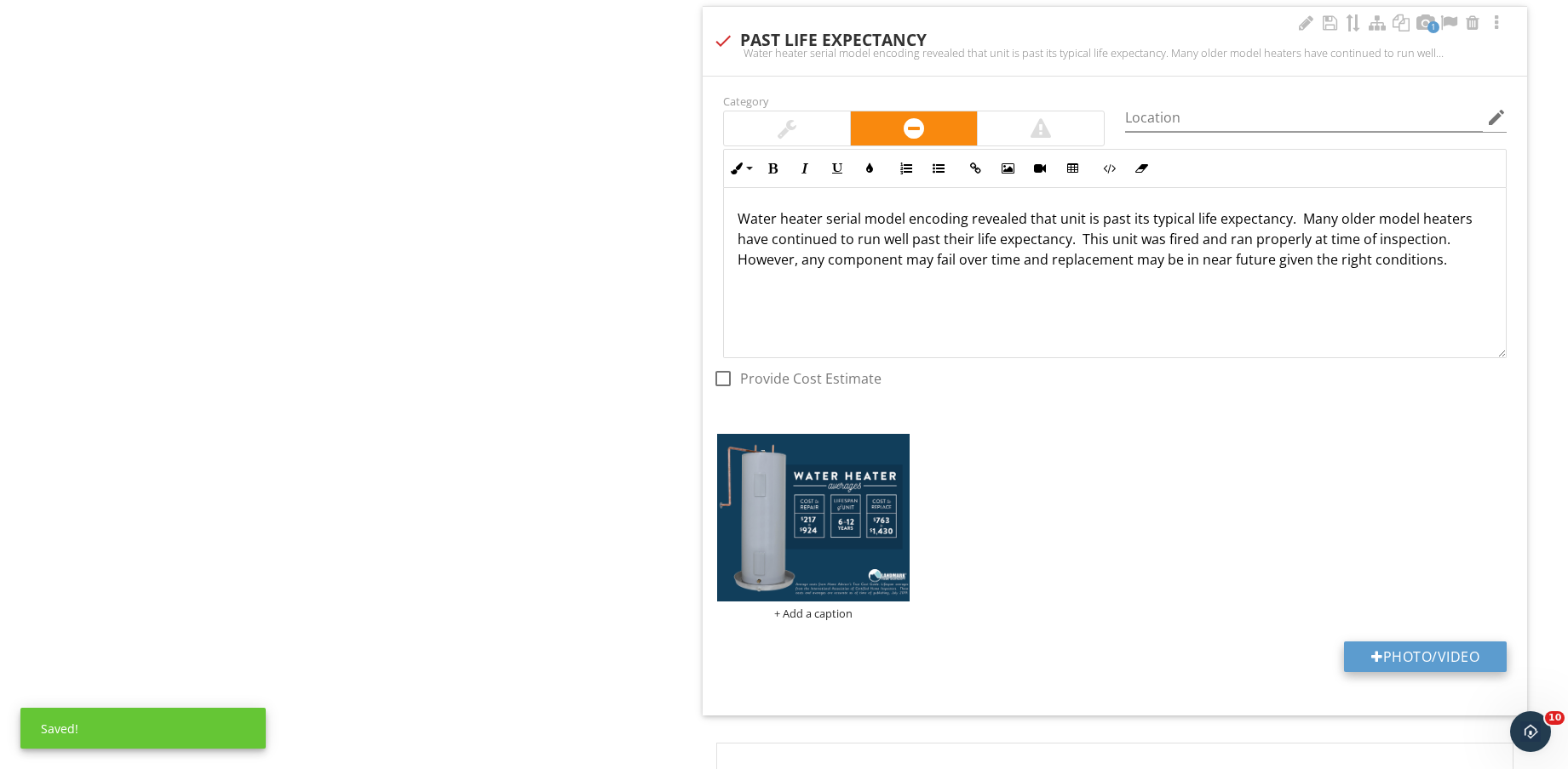
click at [1439, 652] on button "Photo/Video" at bounding box center [1424, 657] width 162 height 31
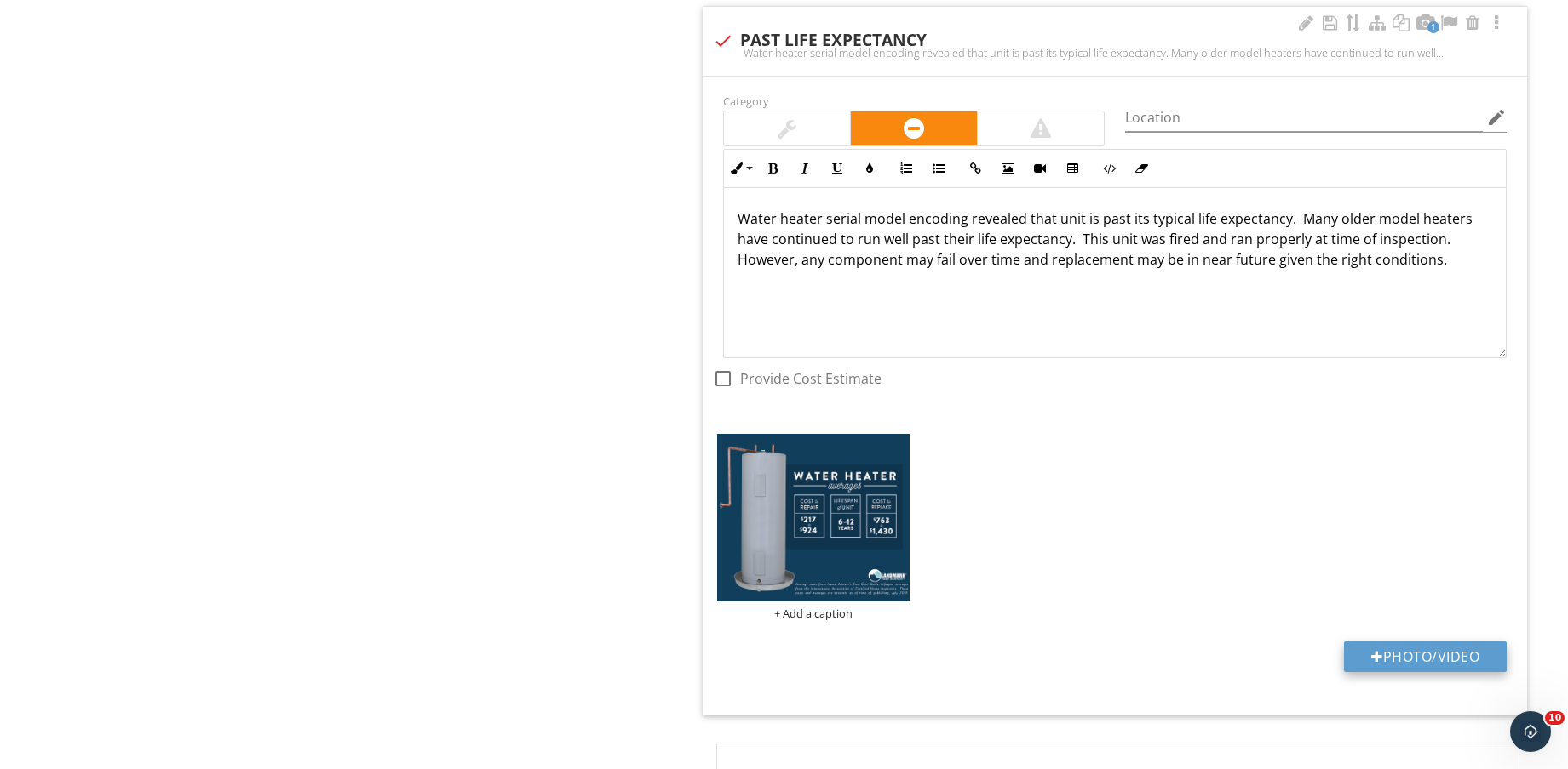
type input "C:\fakepath\IMG_8702.jpg"
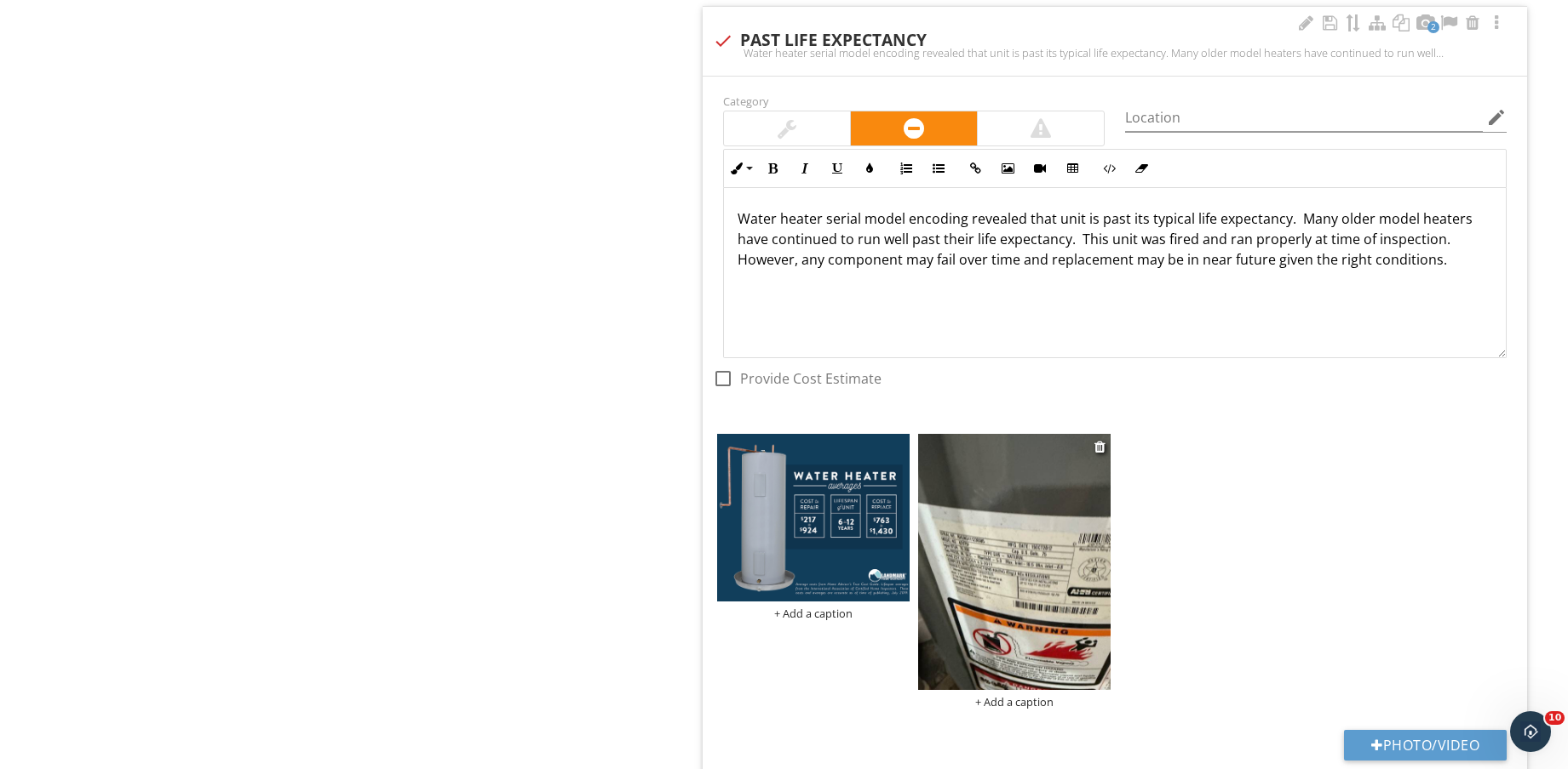
click at [1055, 573] on img at bounding box center [1015, 561] width 193 height 256
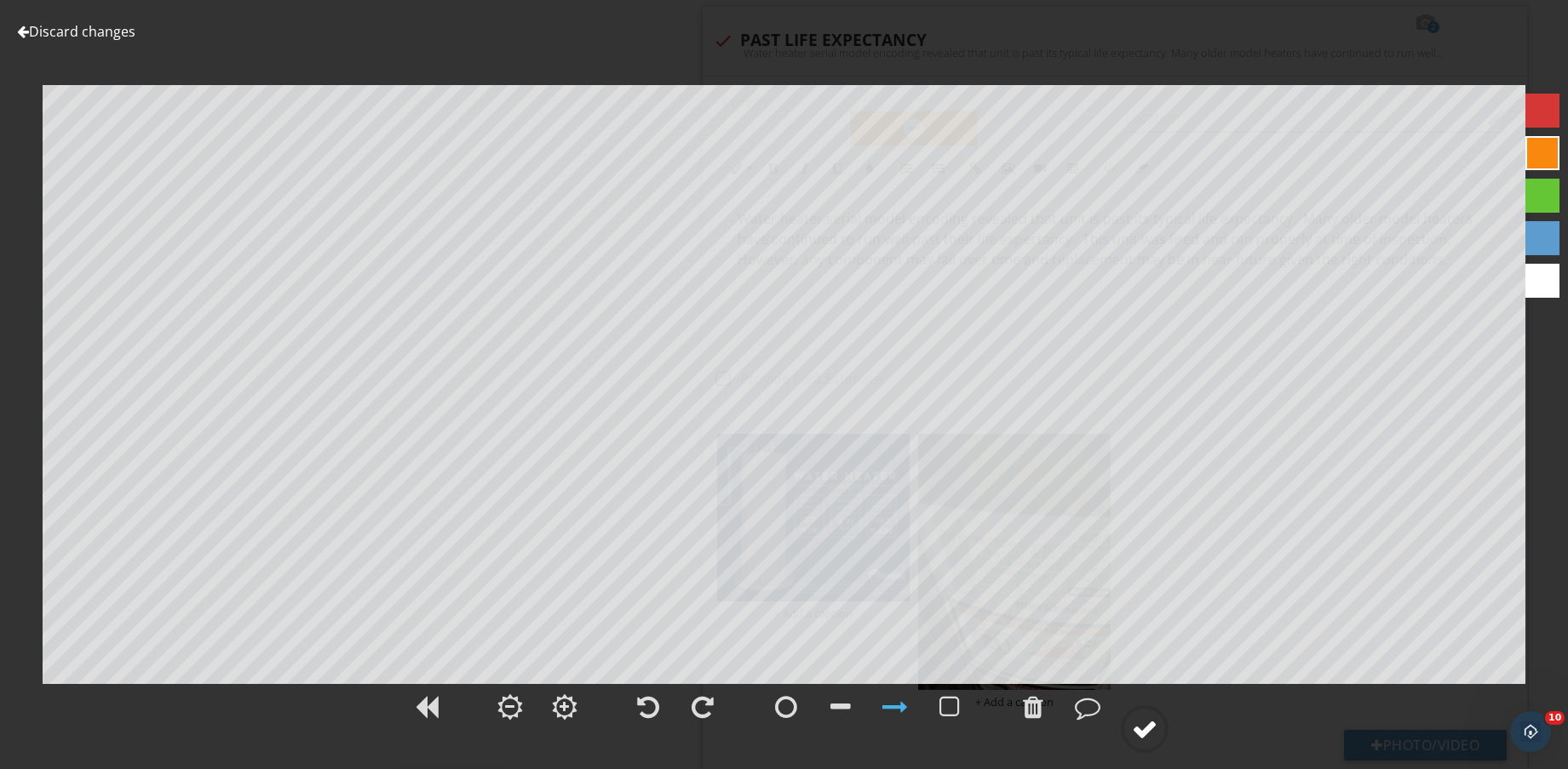
click at [1149, 732] on div at bounding box center [1144, 729] width 25 height 25
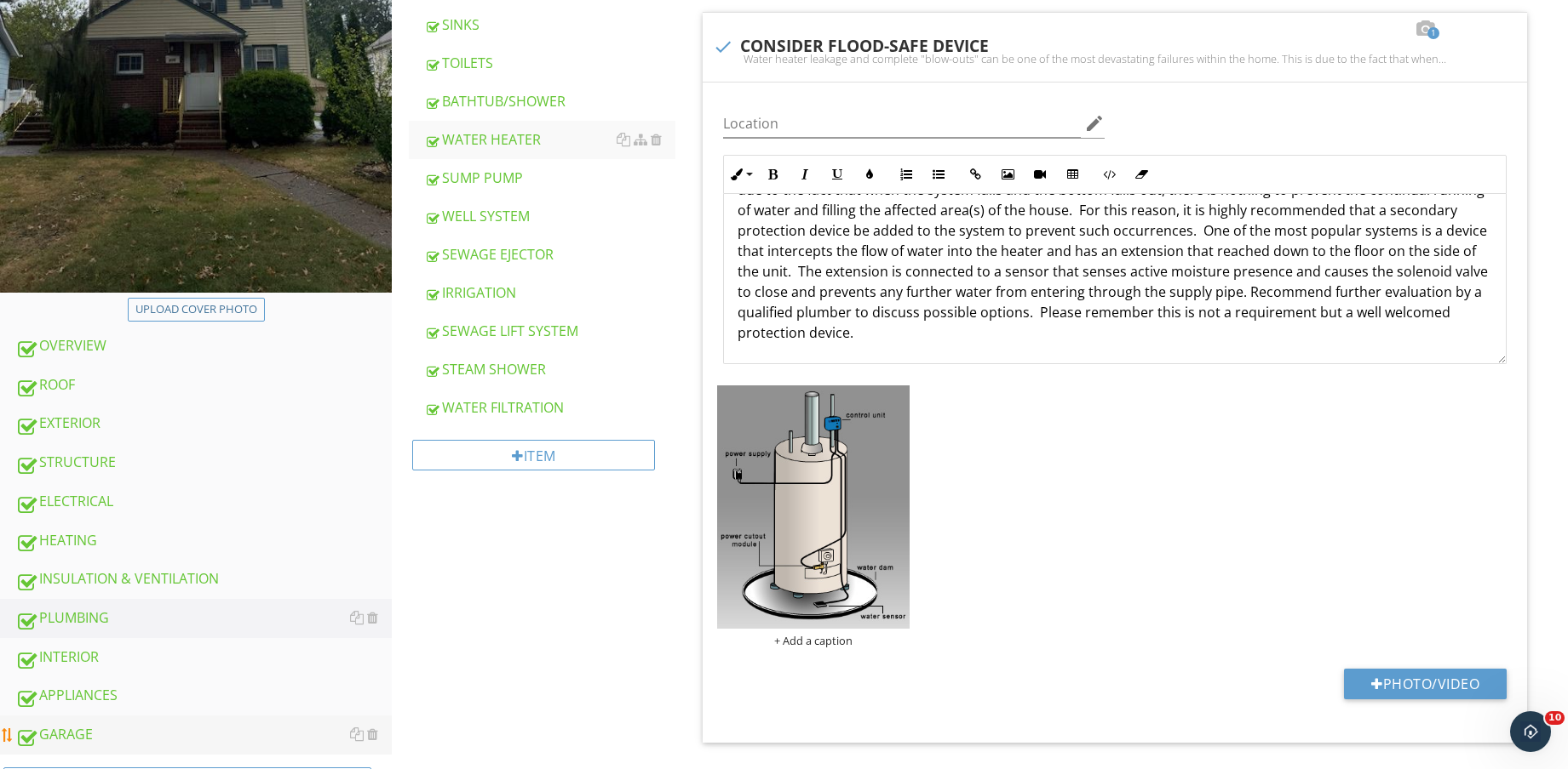
scroll to position [532, 0]
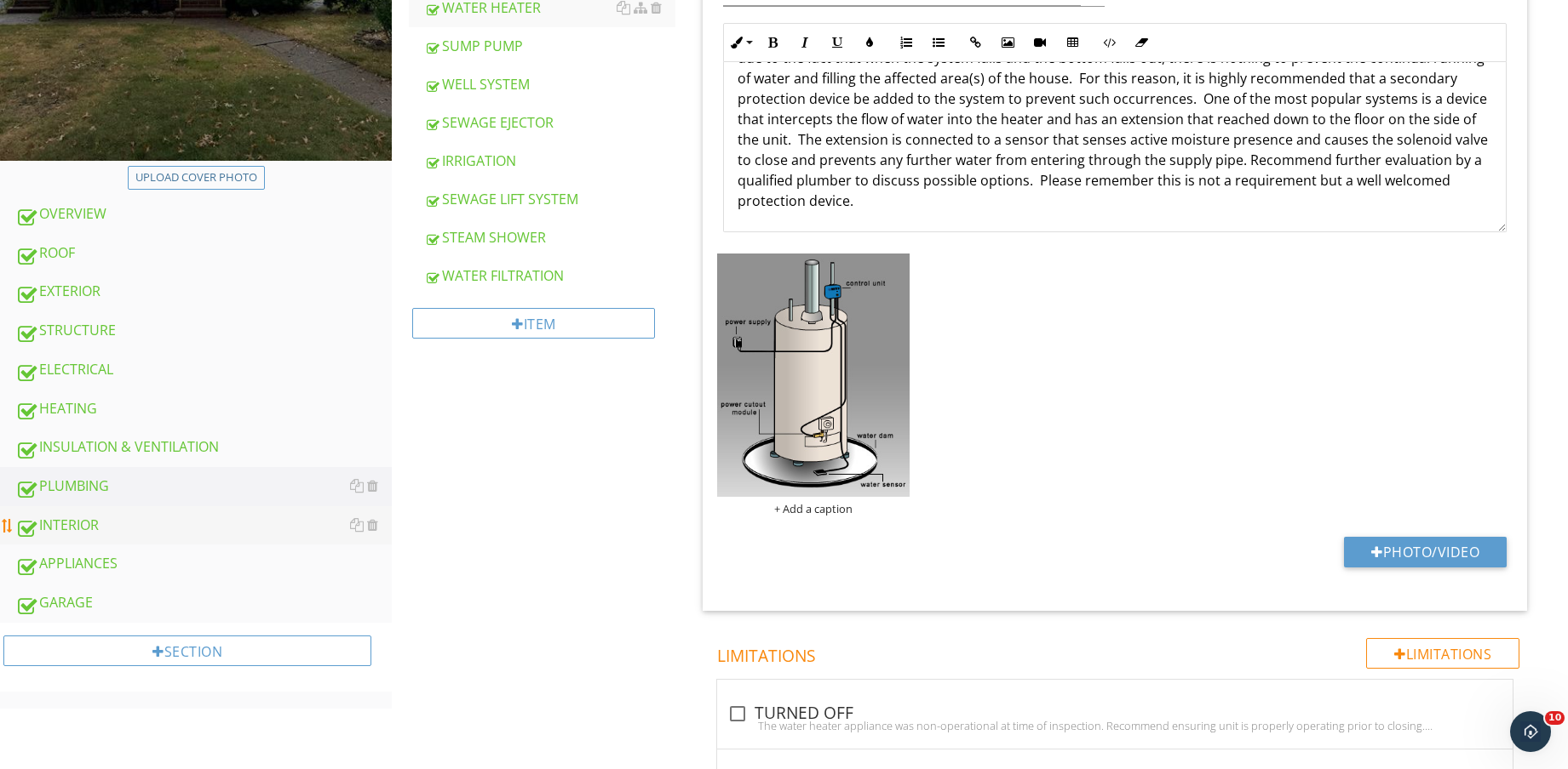
click at [158, 527] on div "INTERIOR" at bounding box center [203, 526] width 376 height 22
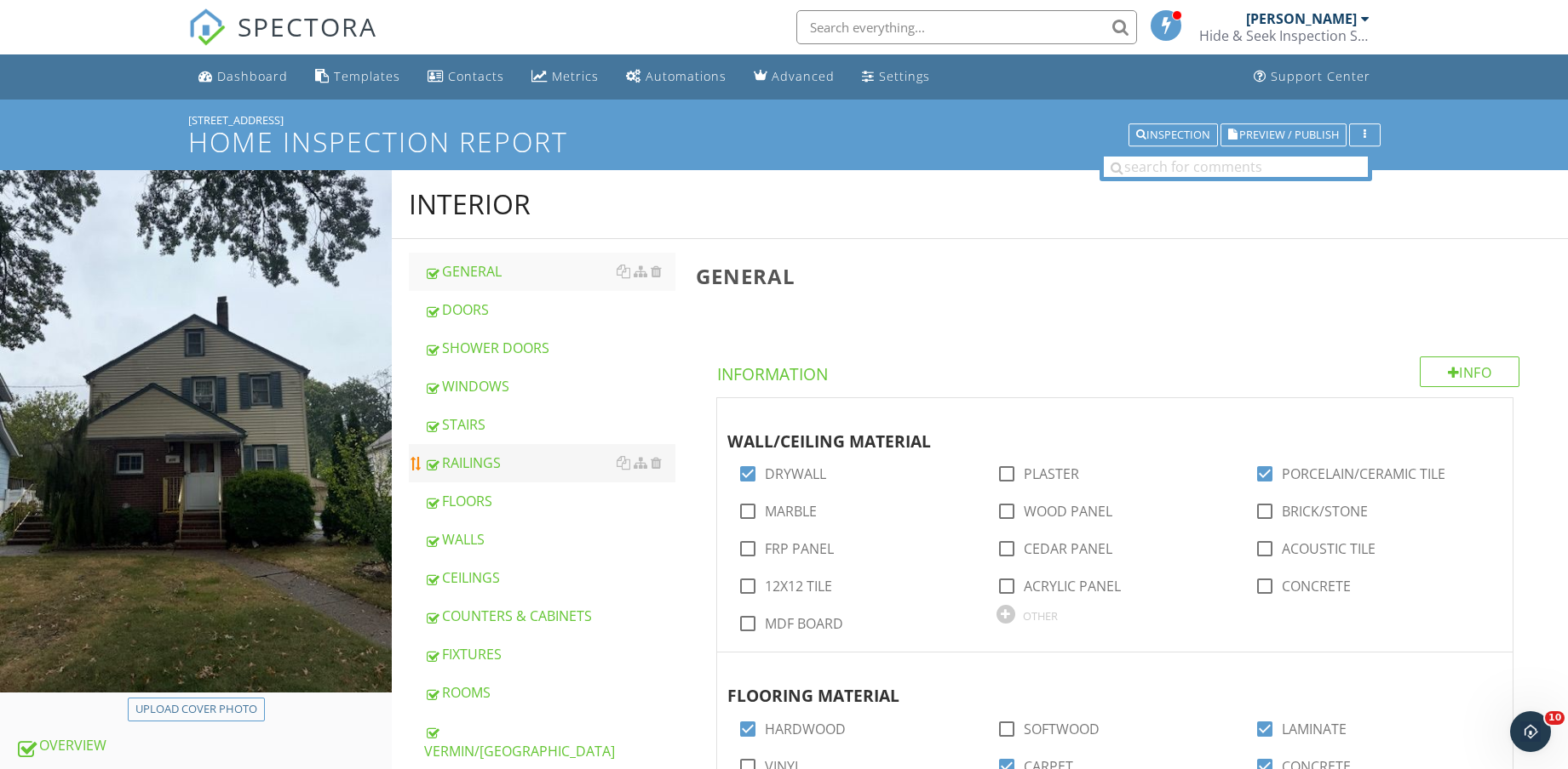
click at [533, 459] on div "RAILINGS" at bounding box center [550, 463] width 251 height 20
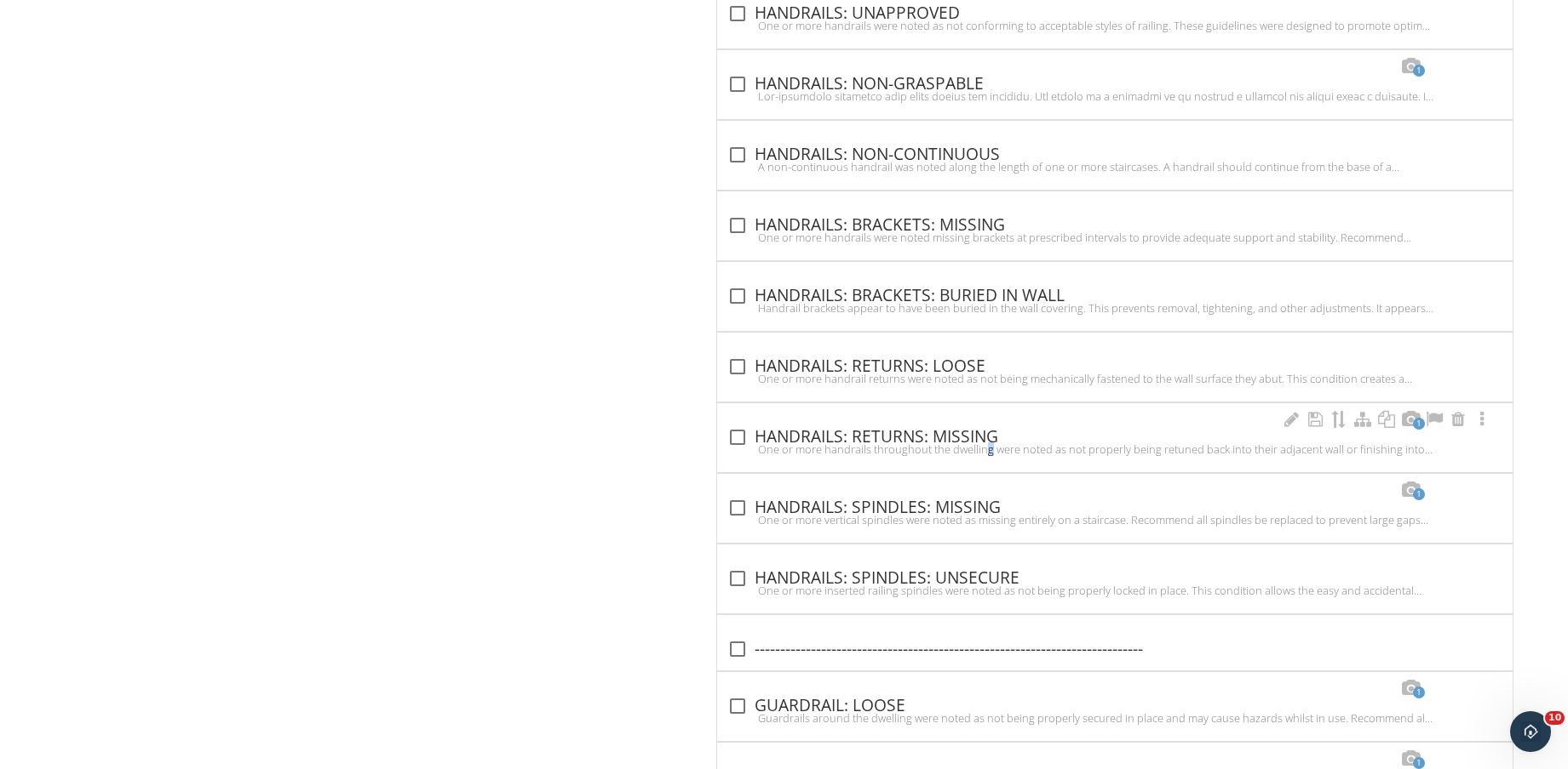
click at [929, 450] on div at bounding box center [1115, 449] width 775 height 14
checkbox input "true"
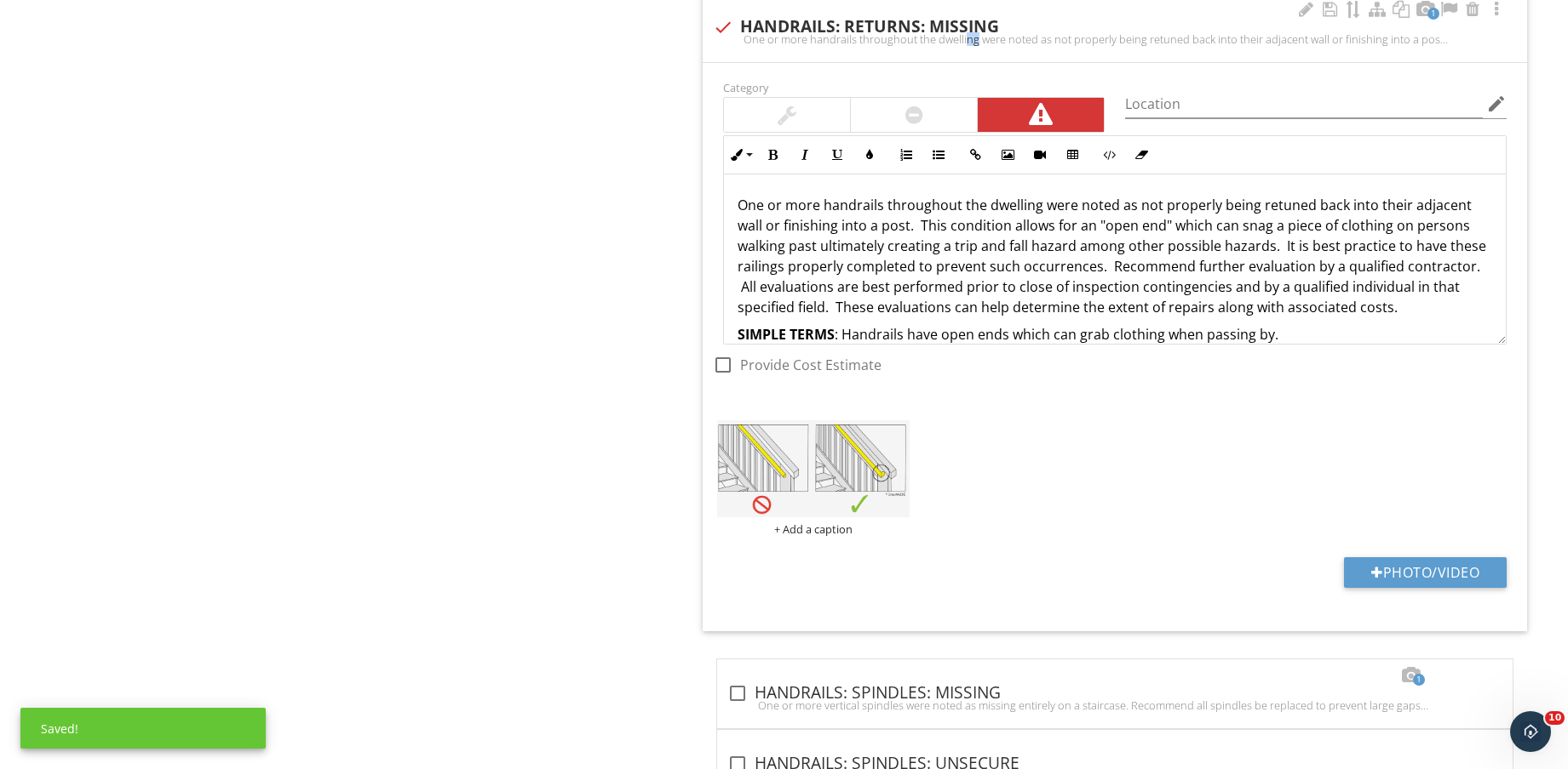
scroll to position [2509, 0]
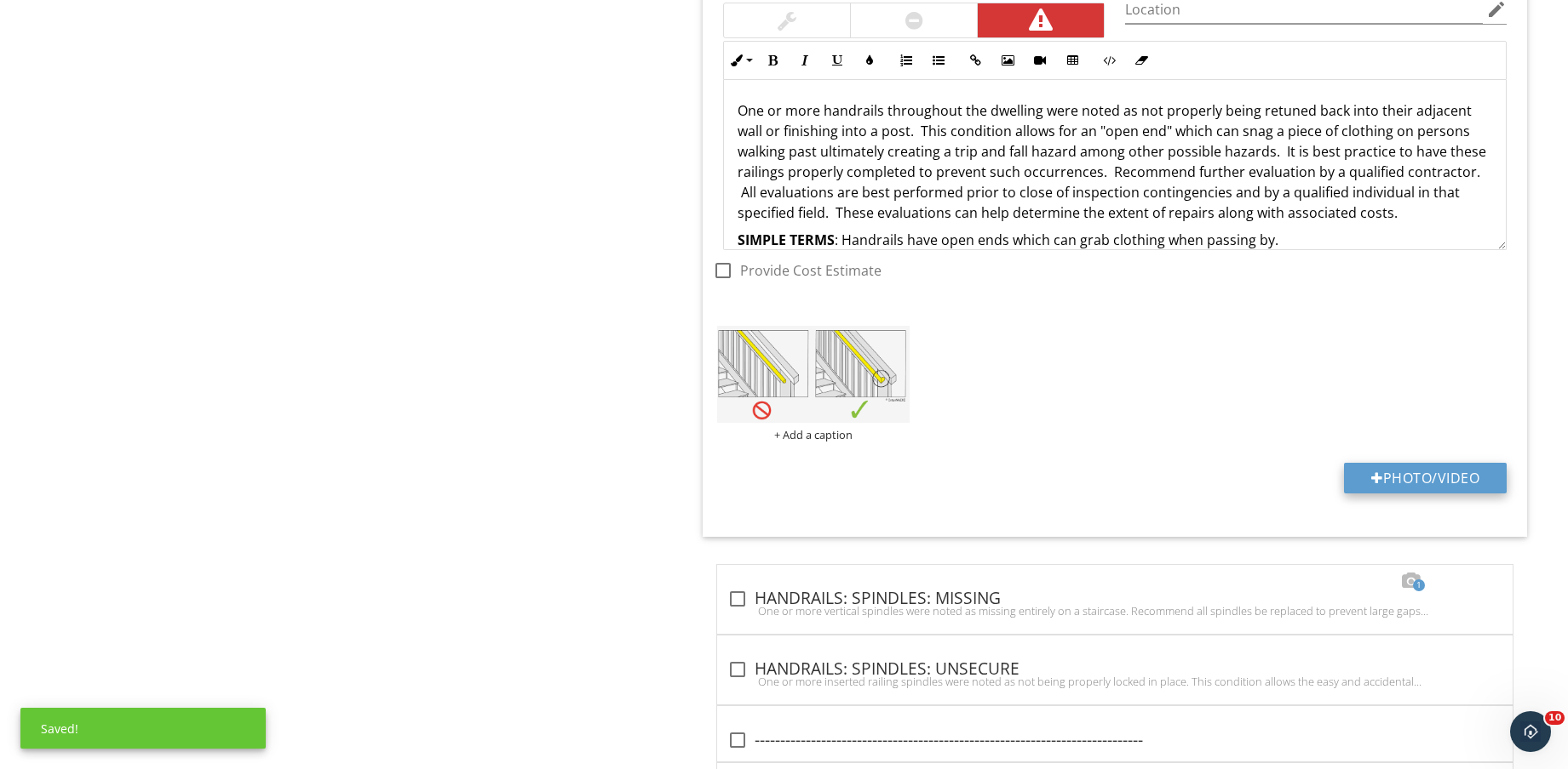
click at [1421, 480] on button "Photo/Video" at bounding box center [1424, 478] width 162 height 31
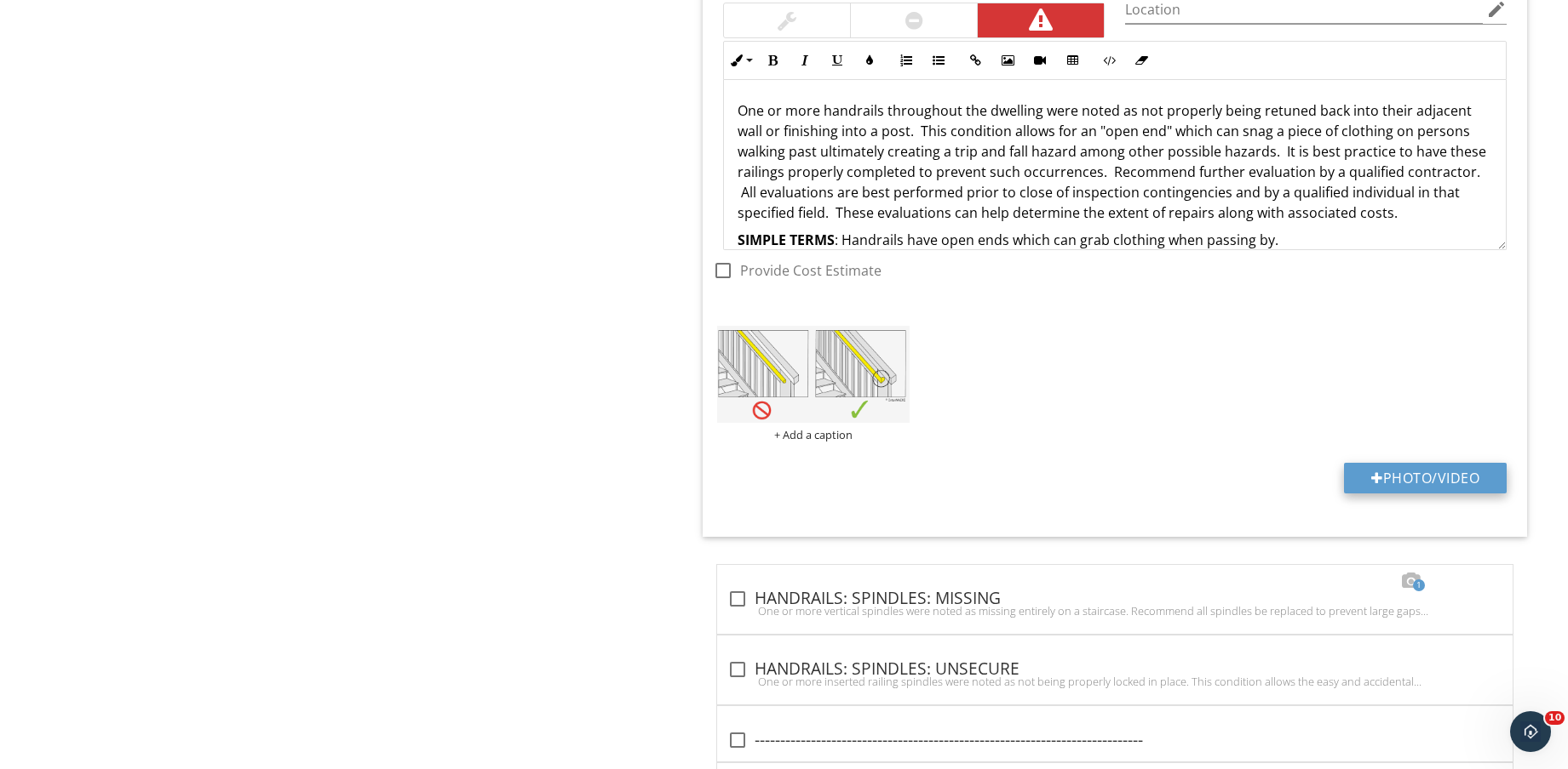
type input "C:\fakepath\IMG_8703.jpg"
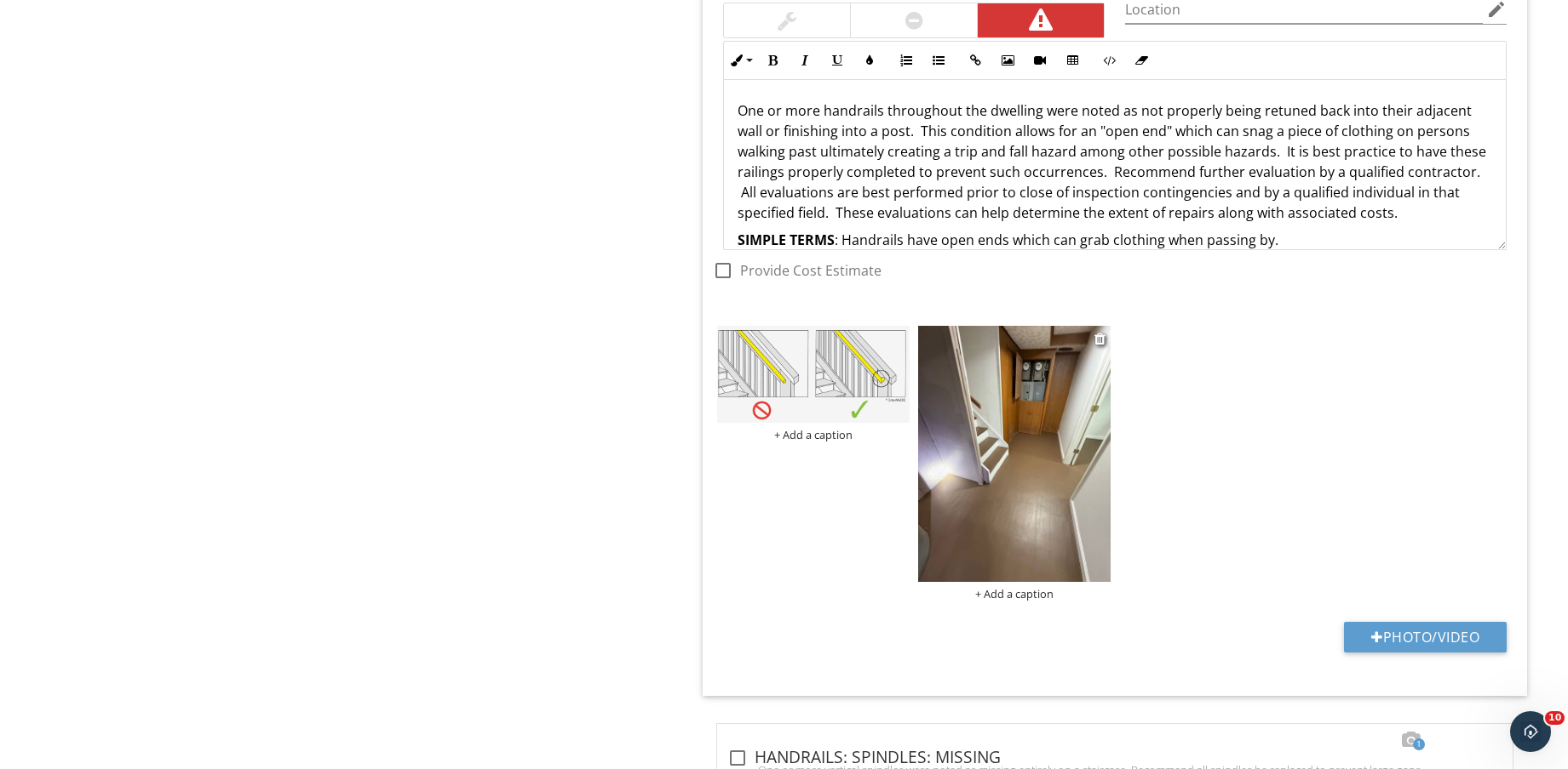
click at [1013, 503] on img at bounding box center [1015, 453] width 193 height 256
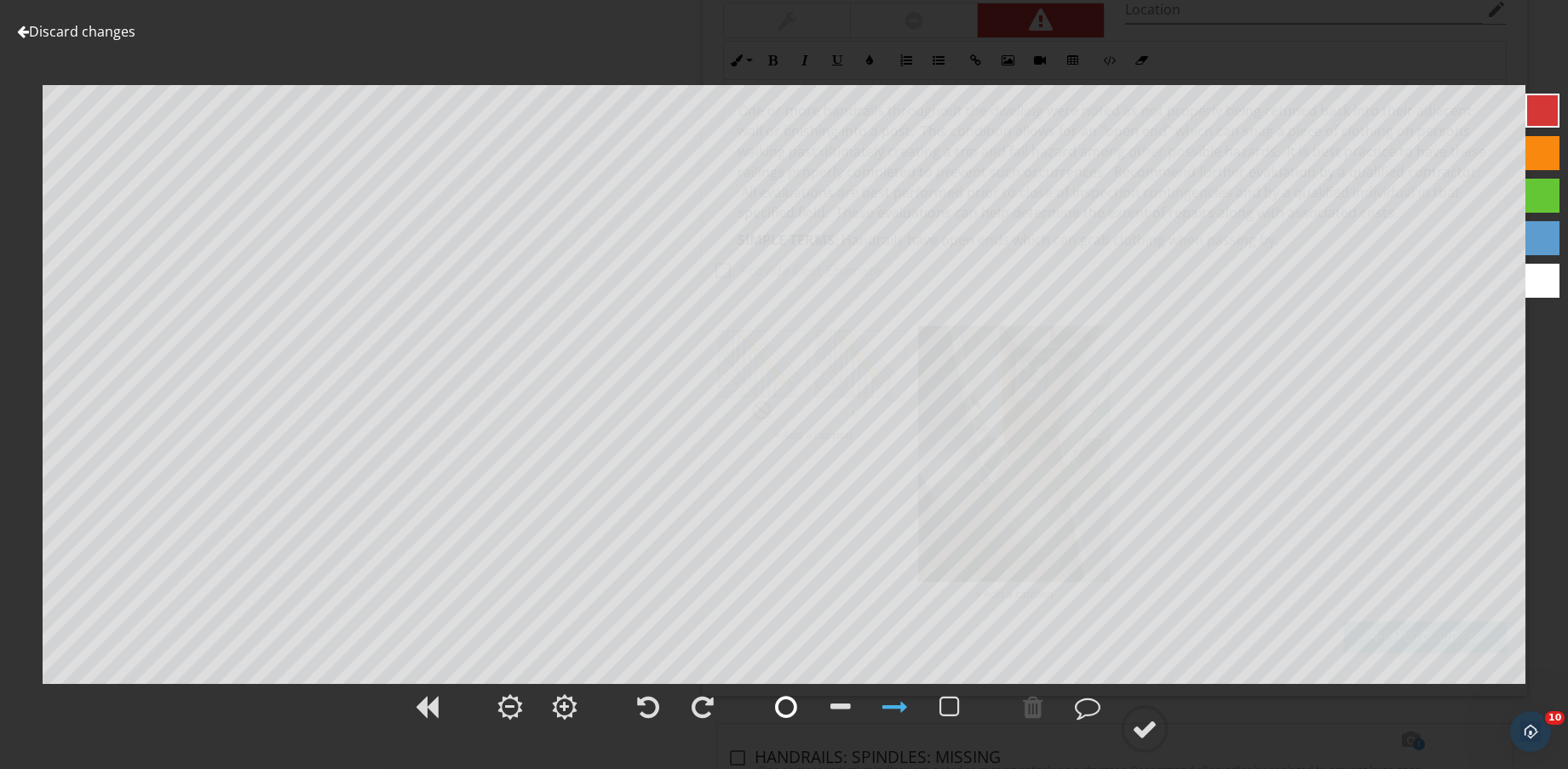
click at [802, 704] on div at bounding box center [786, 708] width 43 height 43
drag, startPoint x: 905, startPoint y: 714, endPoint x: 898, endPoint y: 700, distance: 15.7
click at [904, 714] on div at bounding box center [895, 707] width 25 height 25
click at [1157, 744] on circle at bounding box center [1145, 729] width 45 height 45
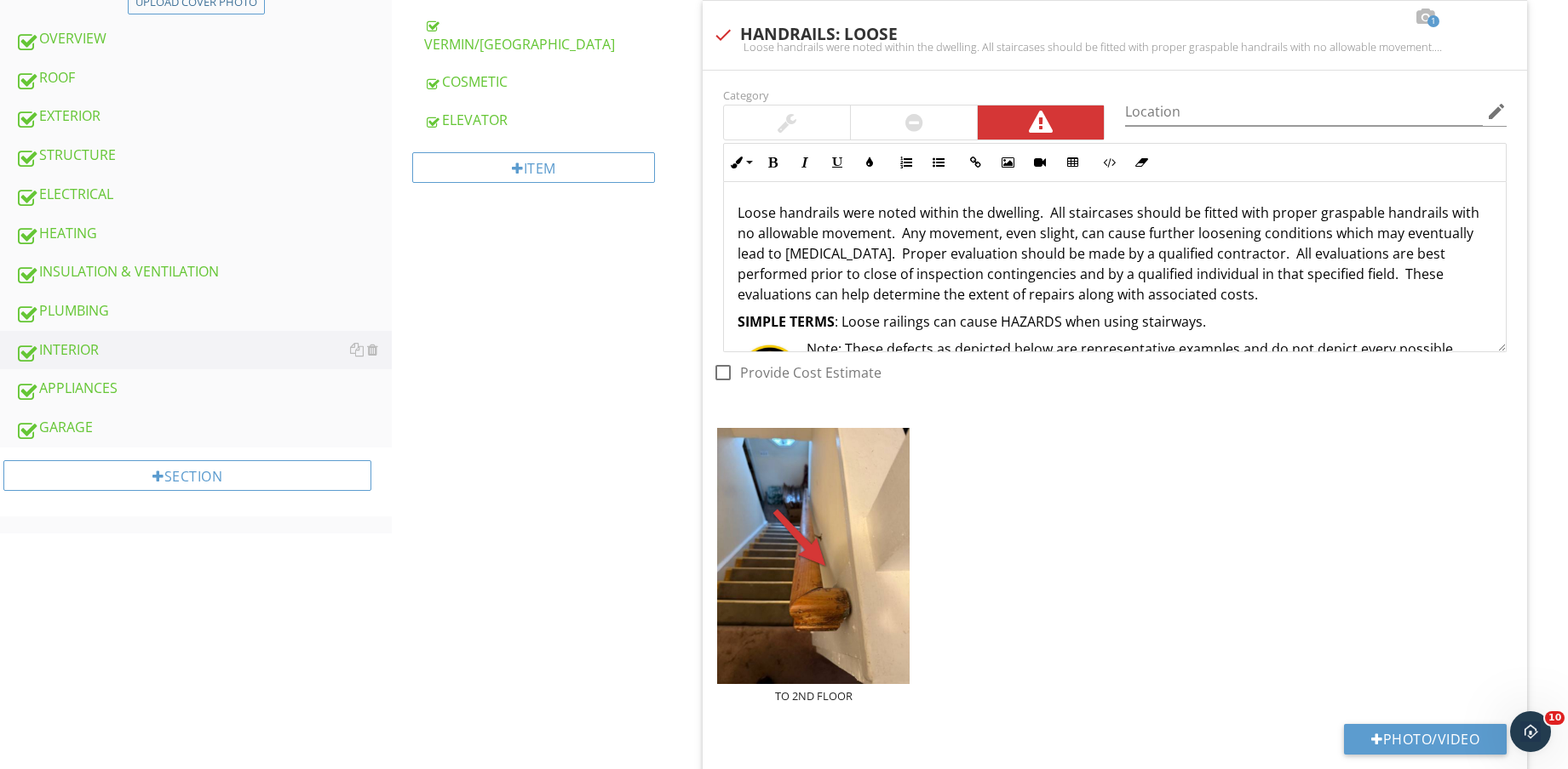
scroll to position [745, 0]
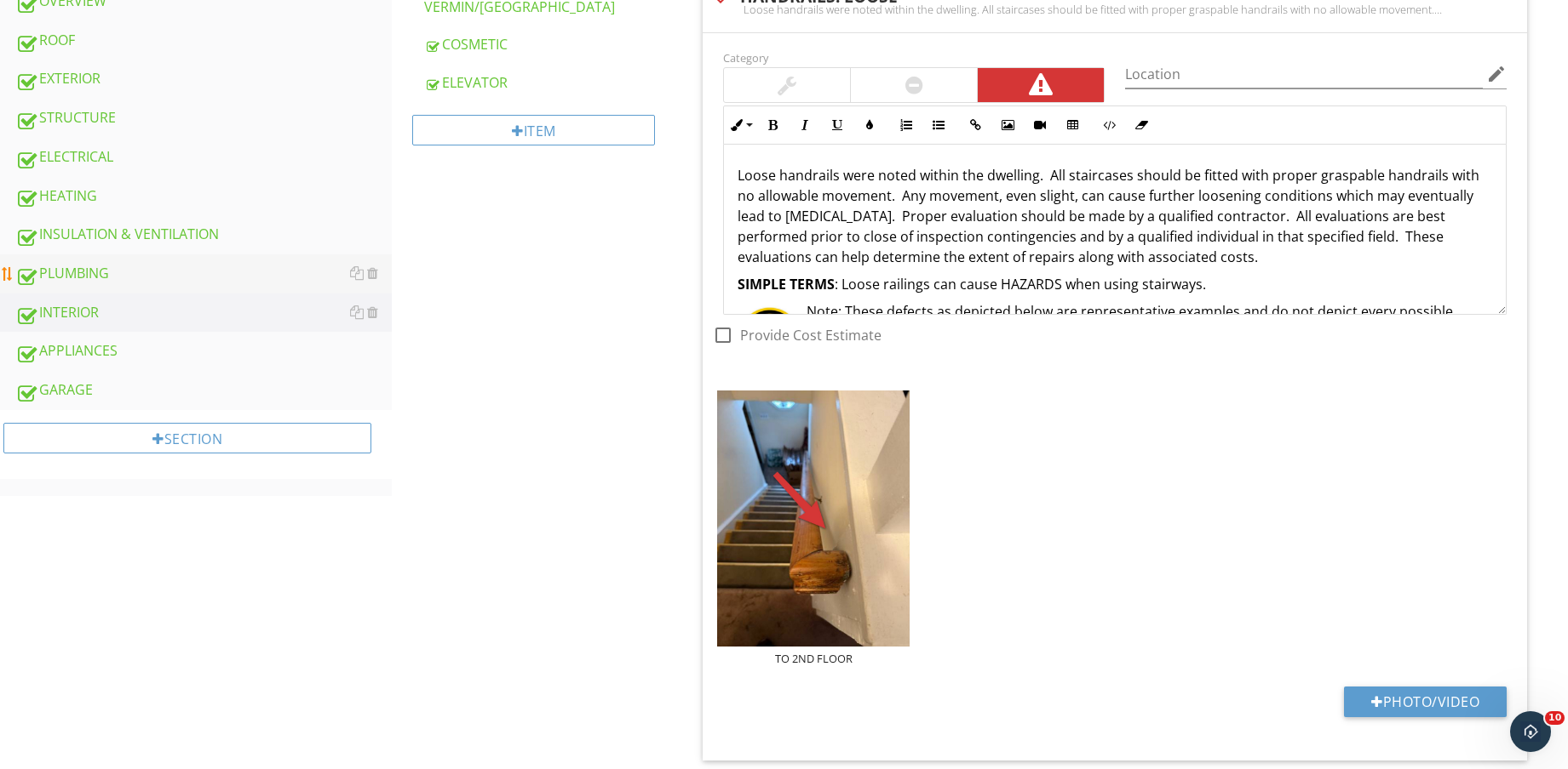
click at [91, 275] on div "PLUMBING" at bounding box center [203, 273] width 376 height 22
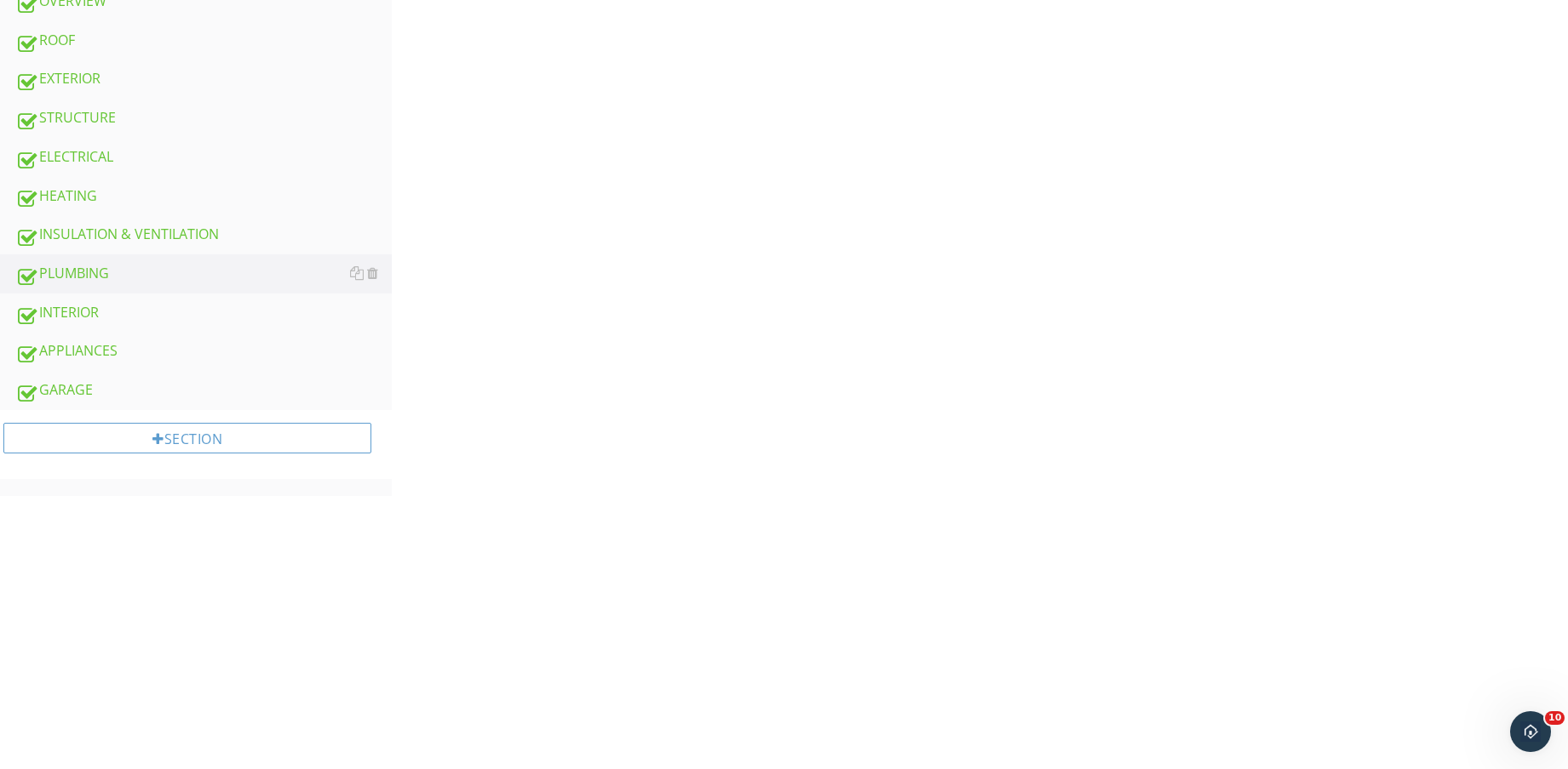
scroll to position [213, 0]
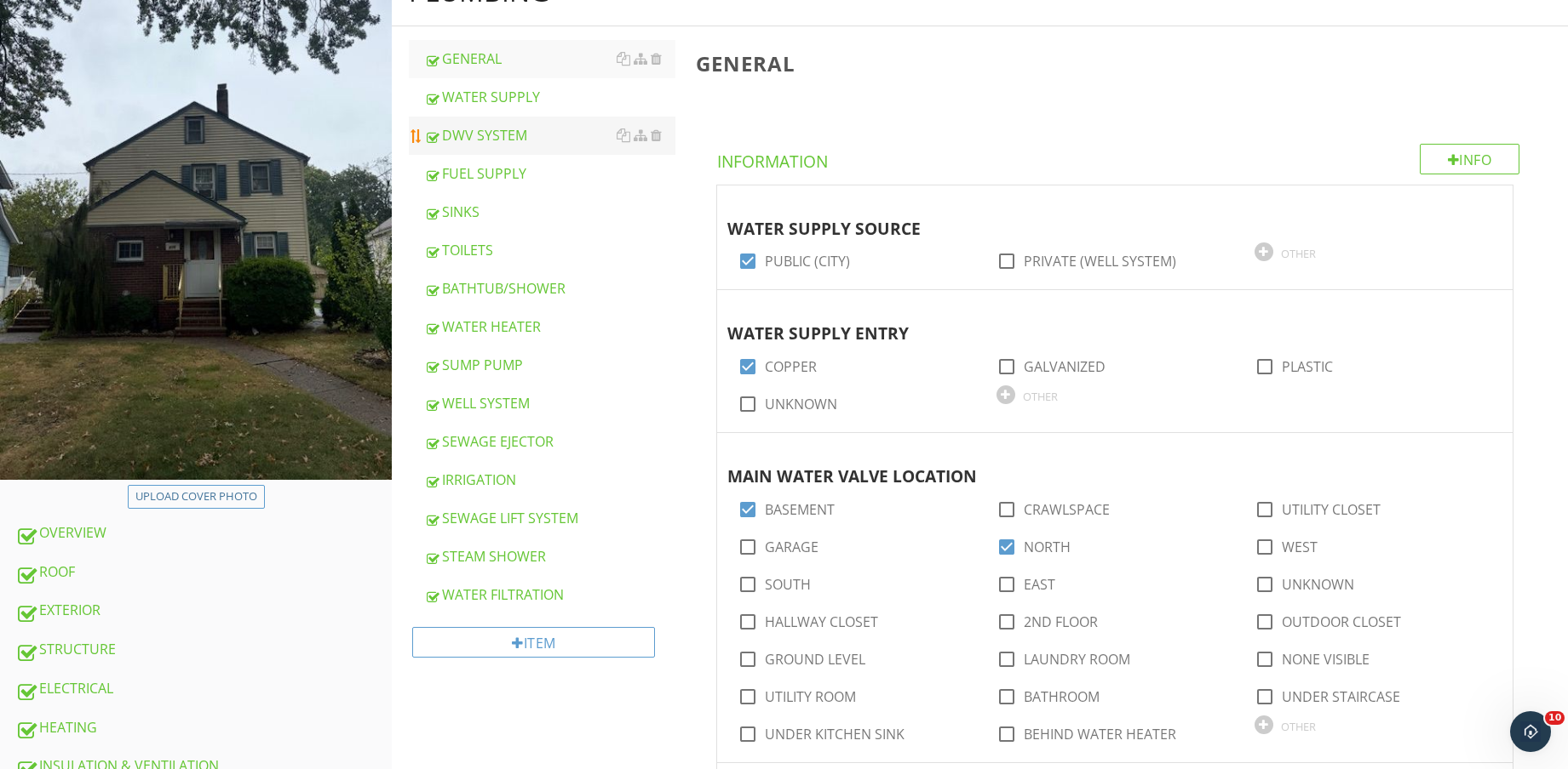
click at [533, 131] on div "DWV SYSTEM" at bounding box center [550, 135] width 251 height 20
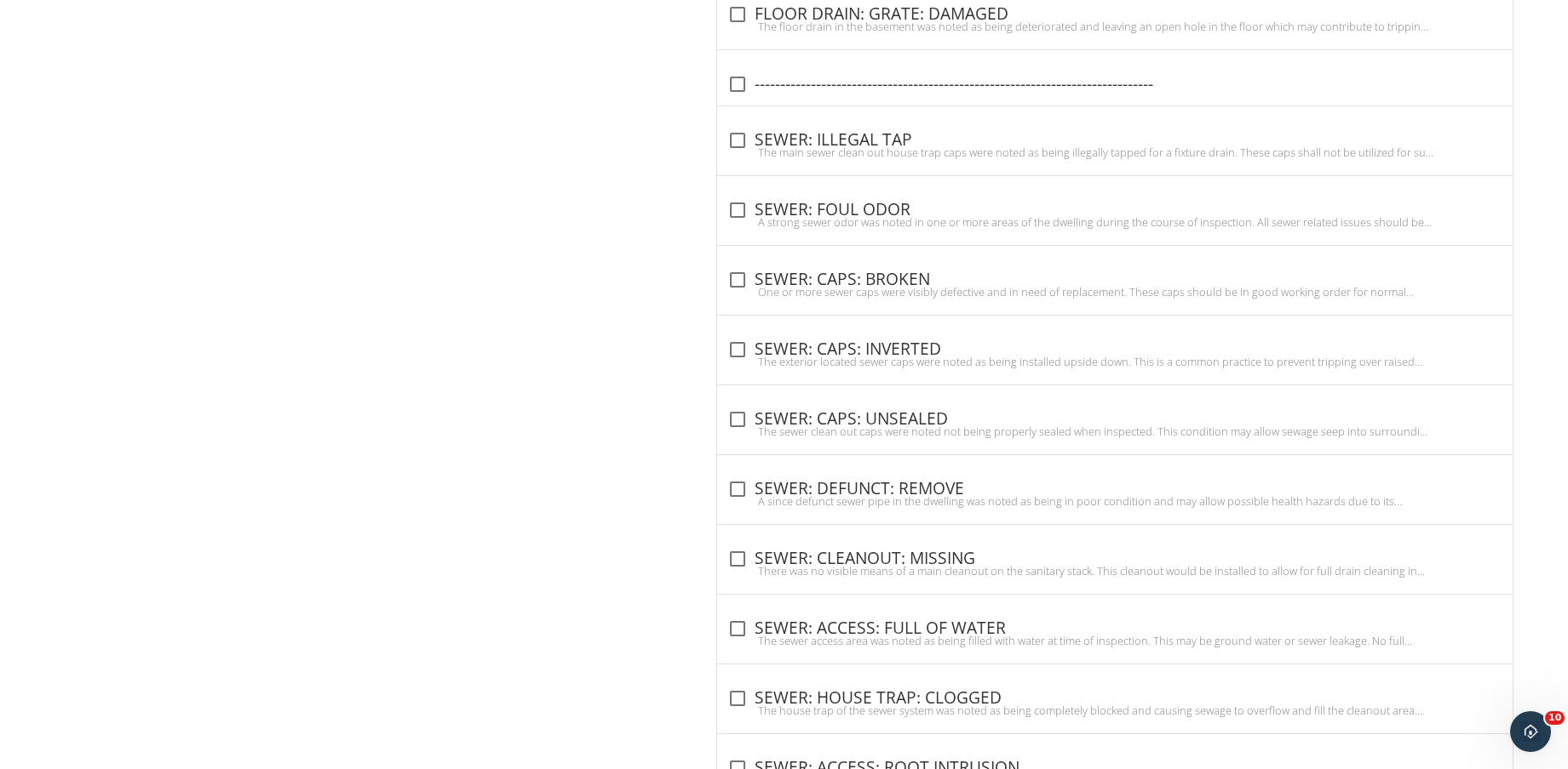
scroll to position [4155, 0]
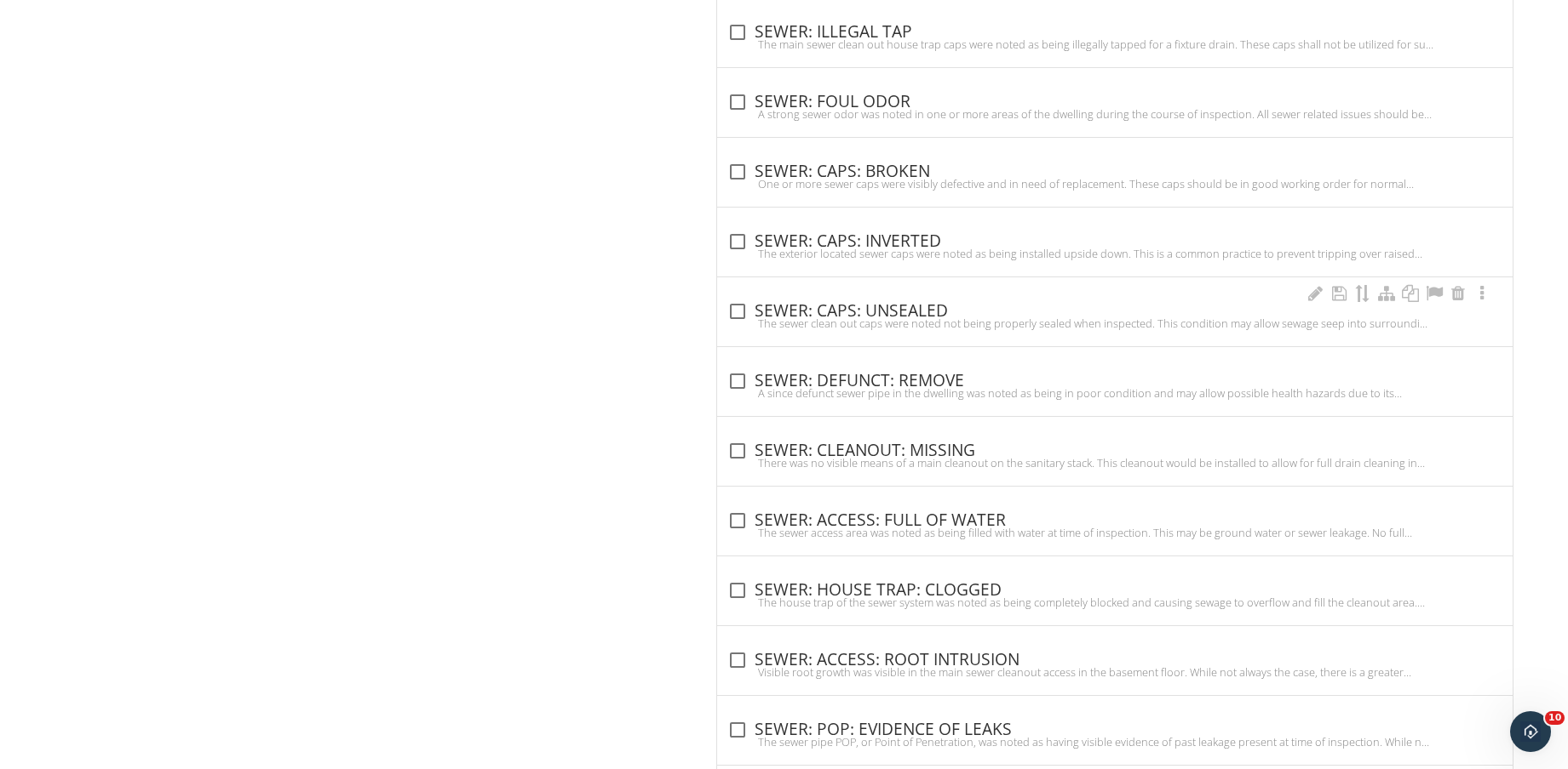
click at [903, 311] on div "check_box_outline_blank SEWER: CAPS: UNSEALED" at bounding box center [1115, 311] width 775 height 20
checkbox input "true"
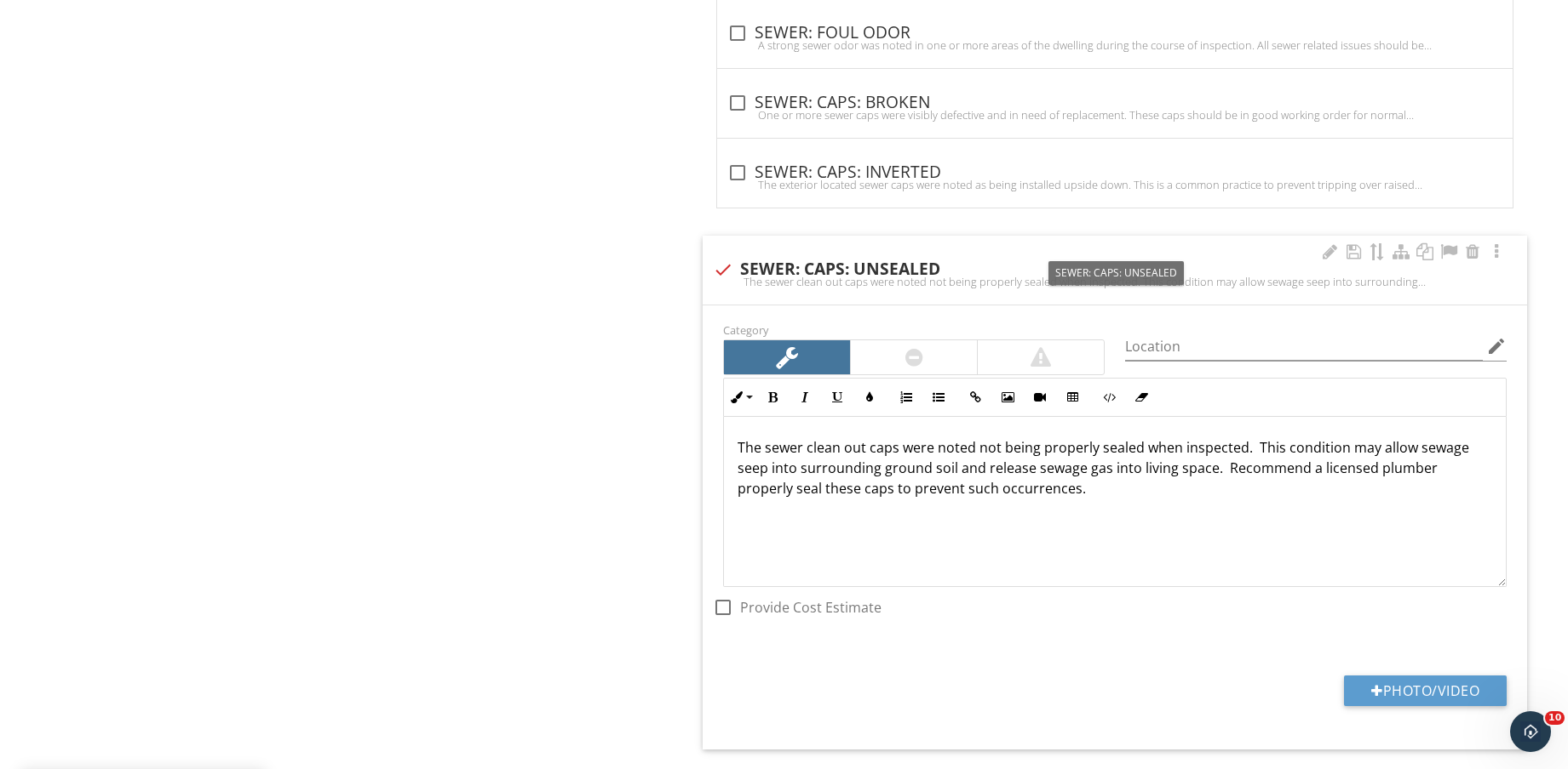
scroll to position [4261, 0]
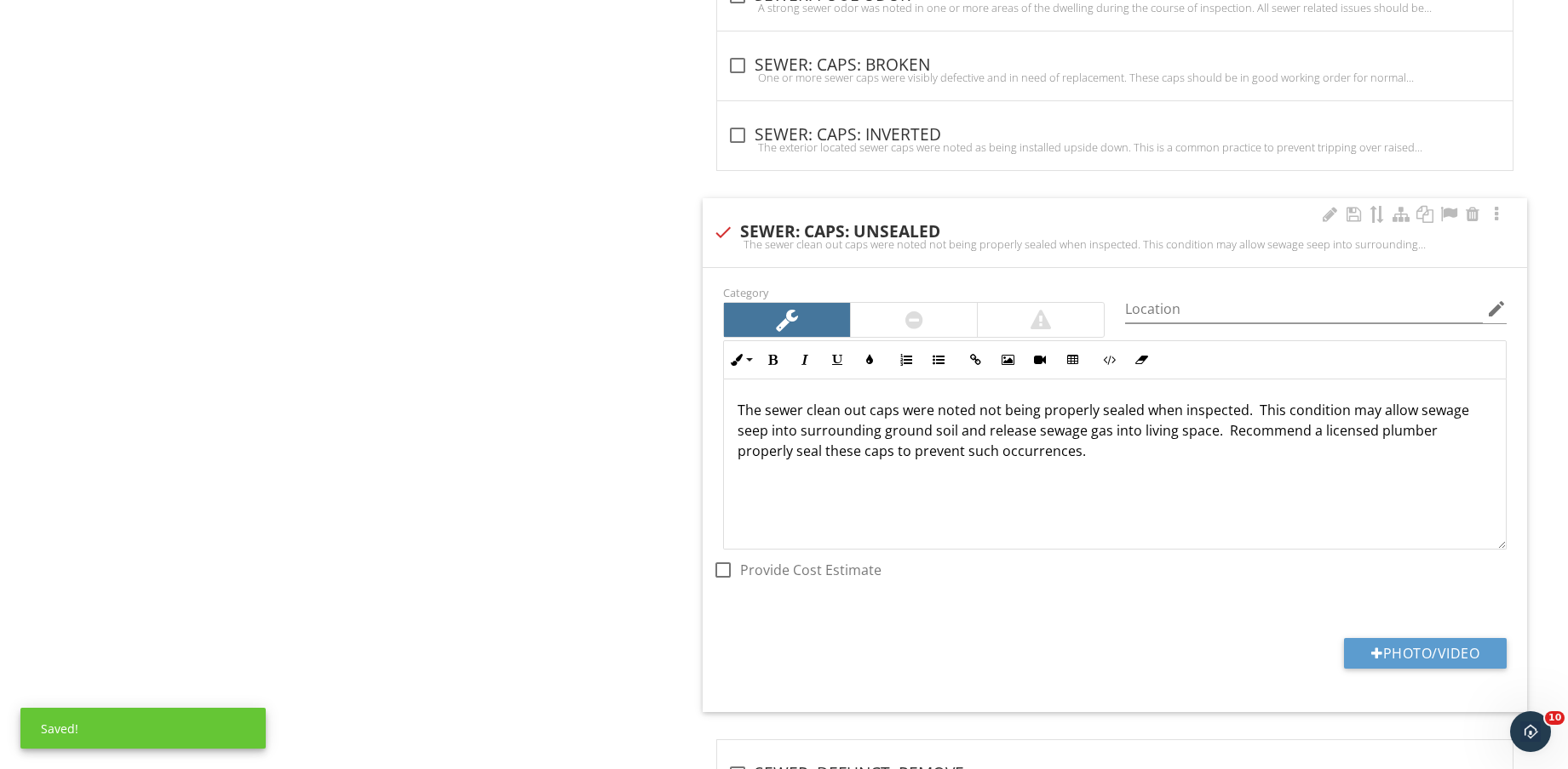
click at [936, 315] on div at bounding box center [913, 320] width 126 height 34
click at [1390, 650] on button "Photo/Video" at bounding box center [1424, 654] width 162 height 31
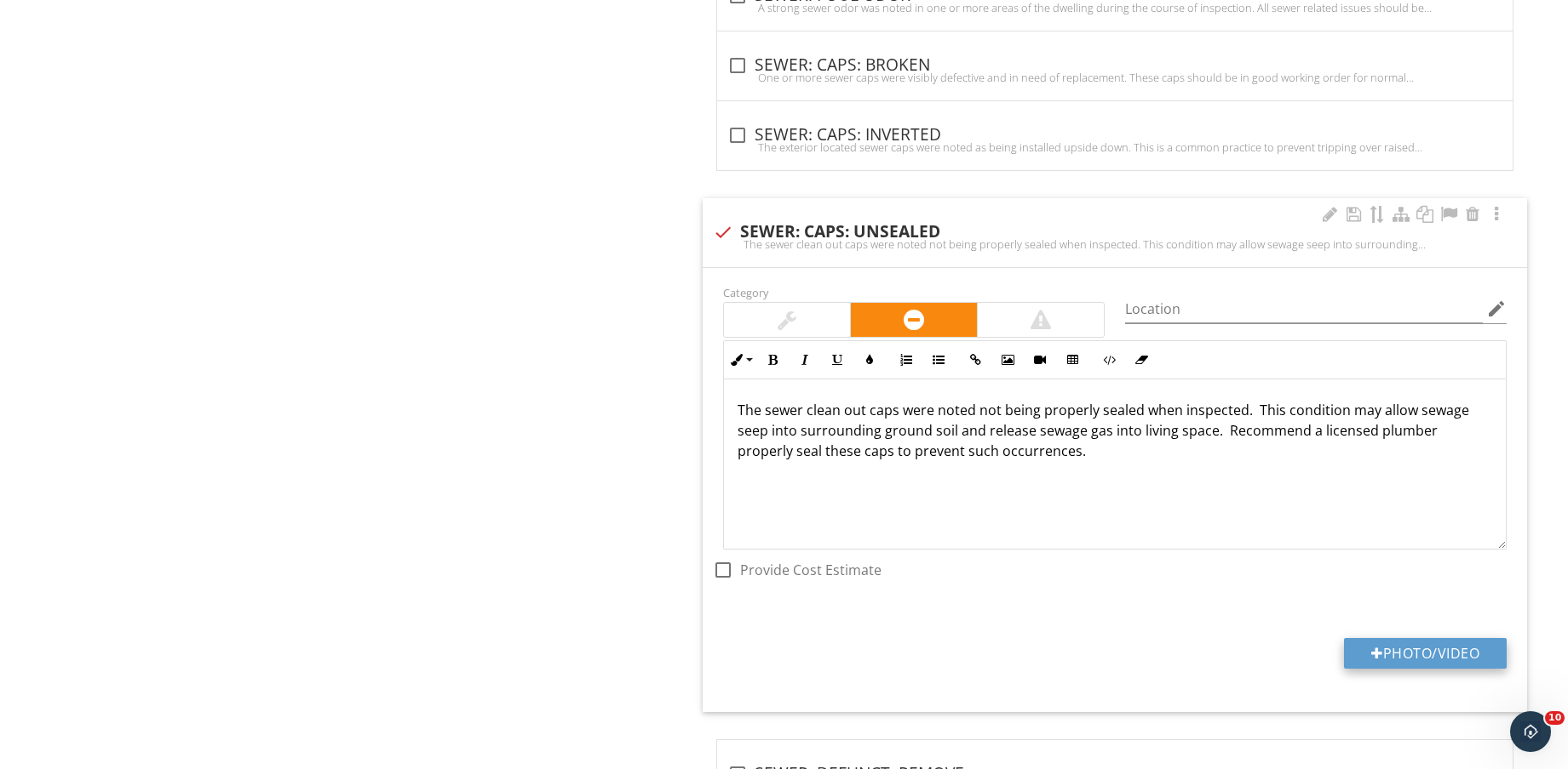
type input "C:\fakepath\IMG_8709.jpg"
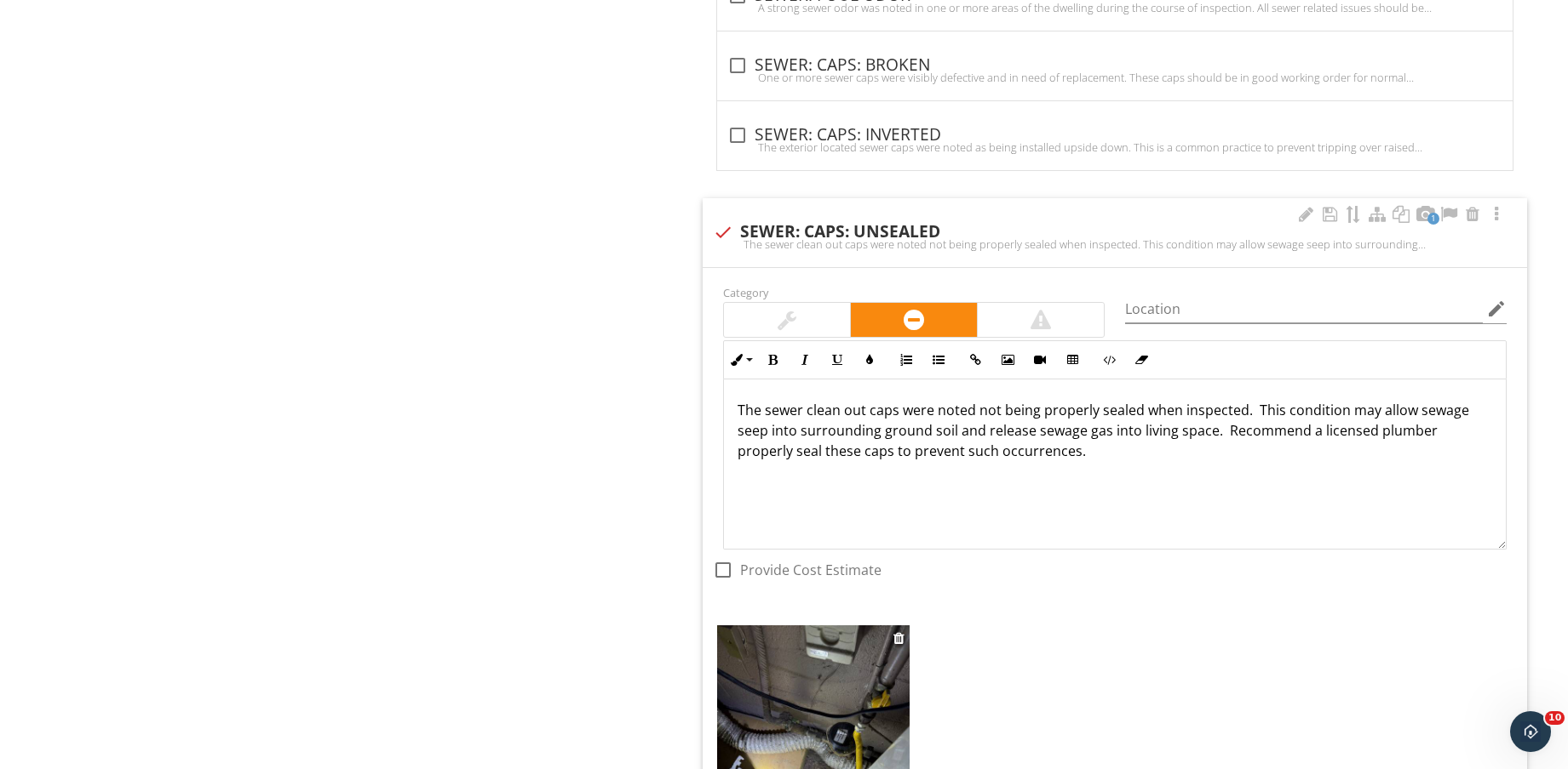
click at [865, 669] on img at bounding box center [813, 752] width 193 height 256
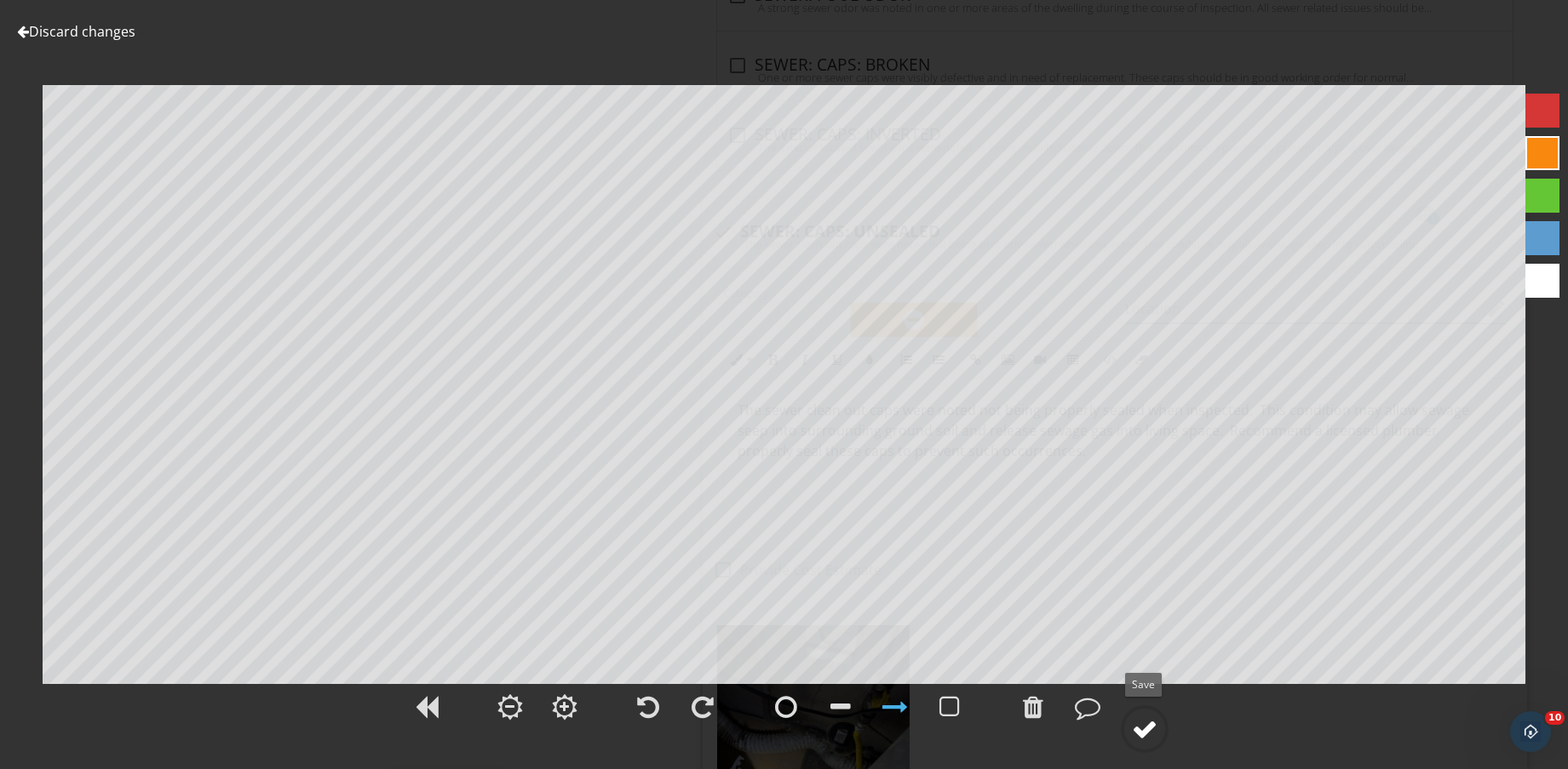
click at [1149, 729] on div at bounding box center [1144, 729] width 25 height 25
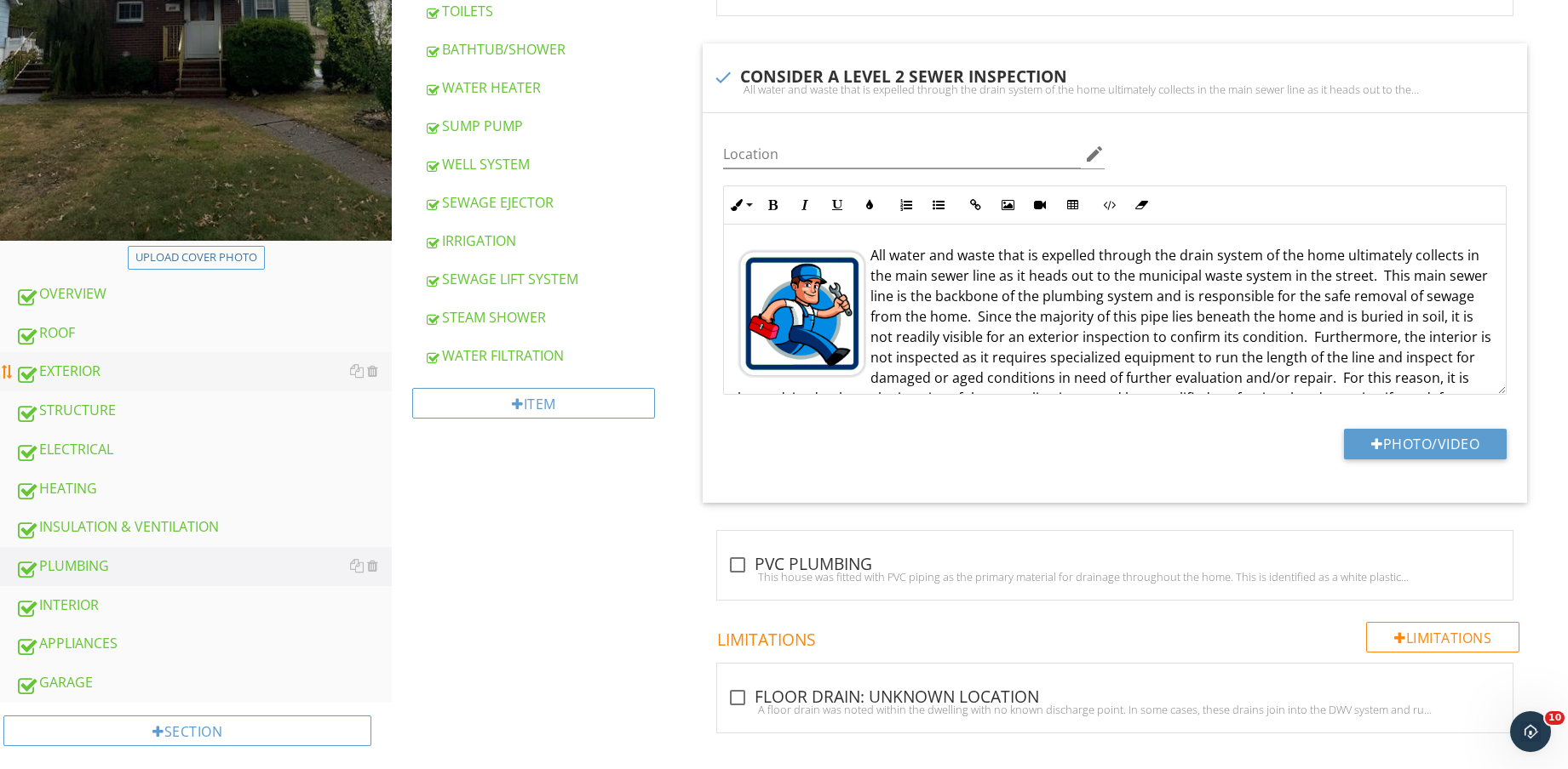
scroll to position [532, 0]
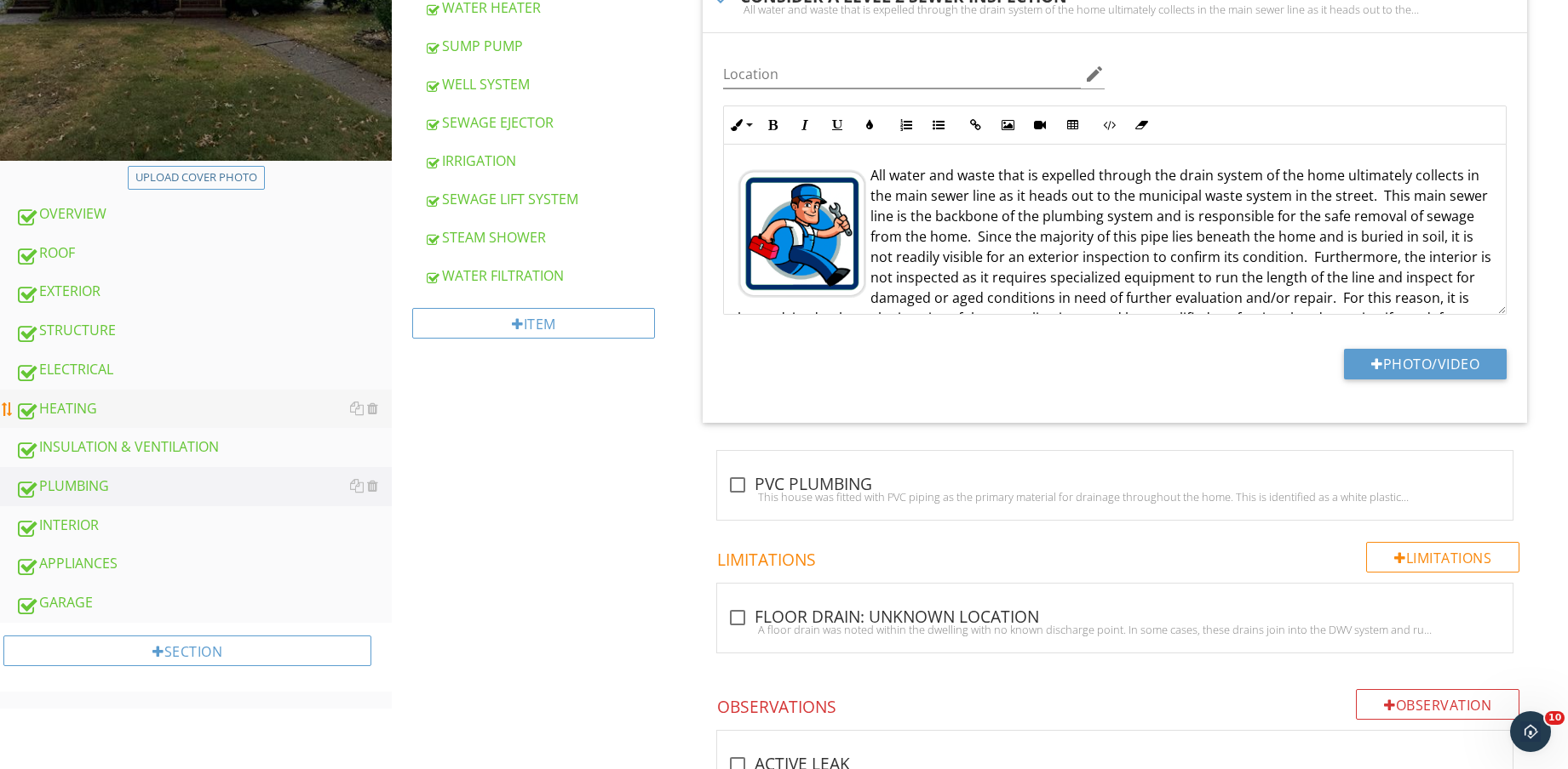
click at [113, 405] on div "HEATING" at bounding box center [203, 409] width 376 height 22
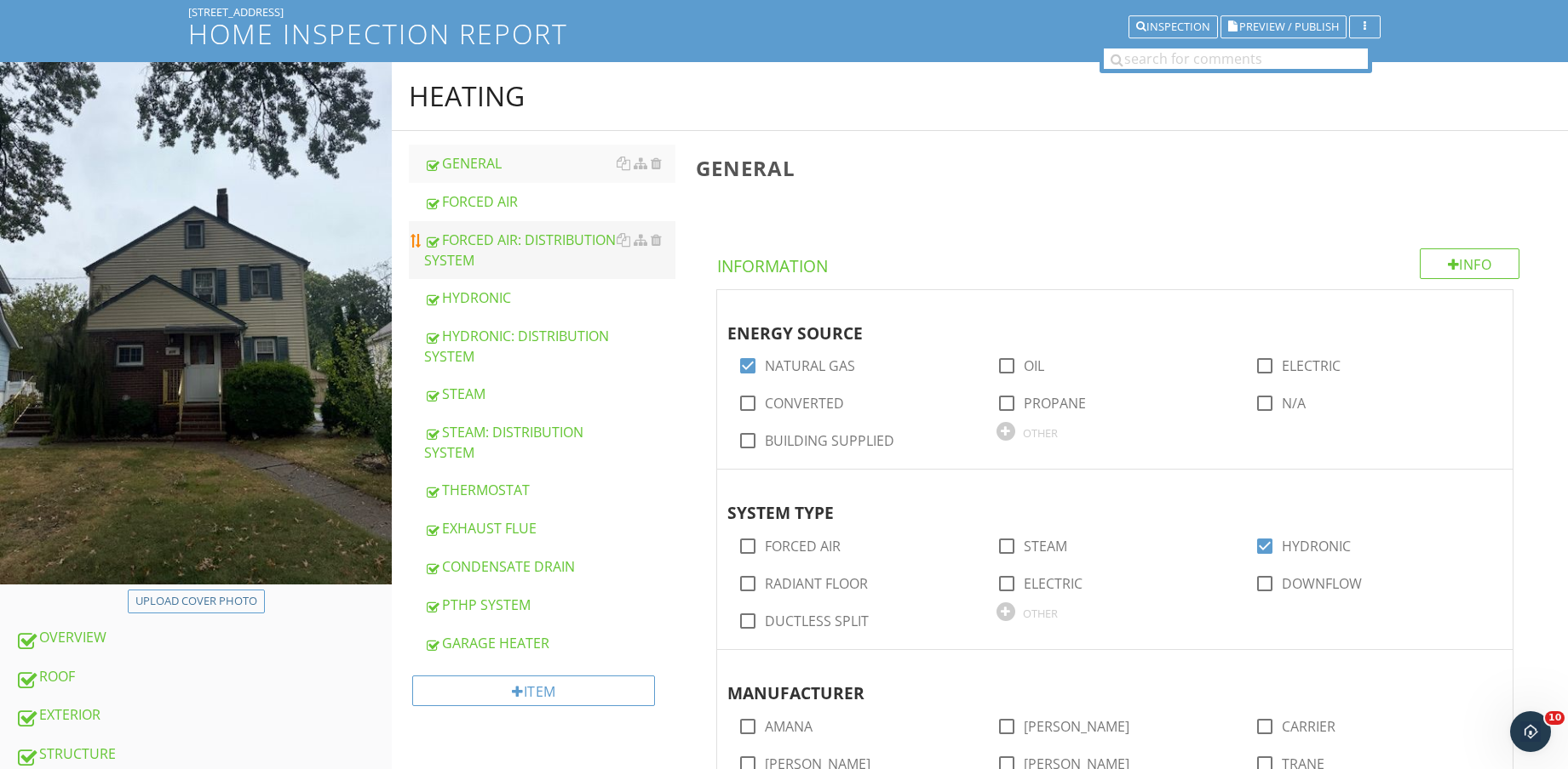
scroll to position [106, 0]
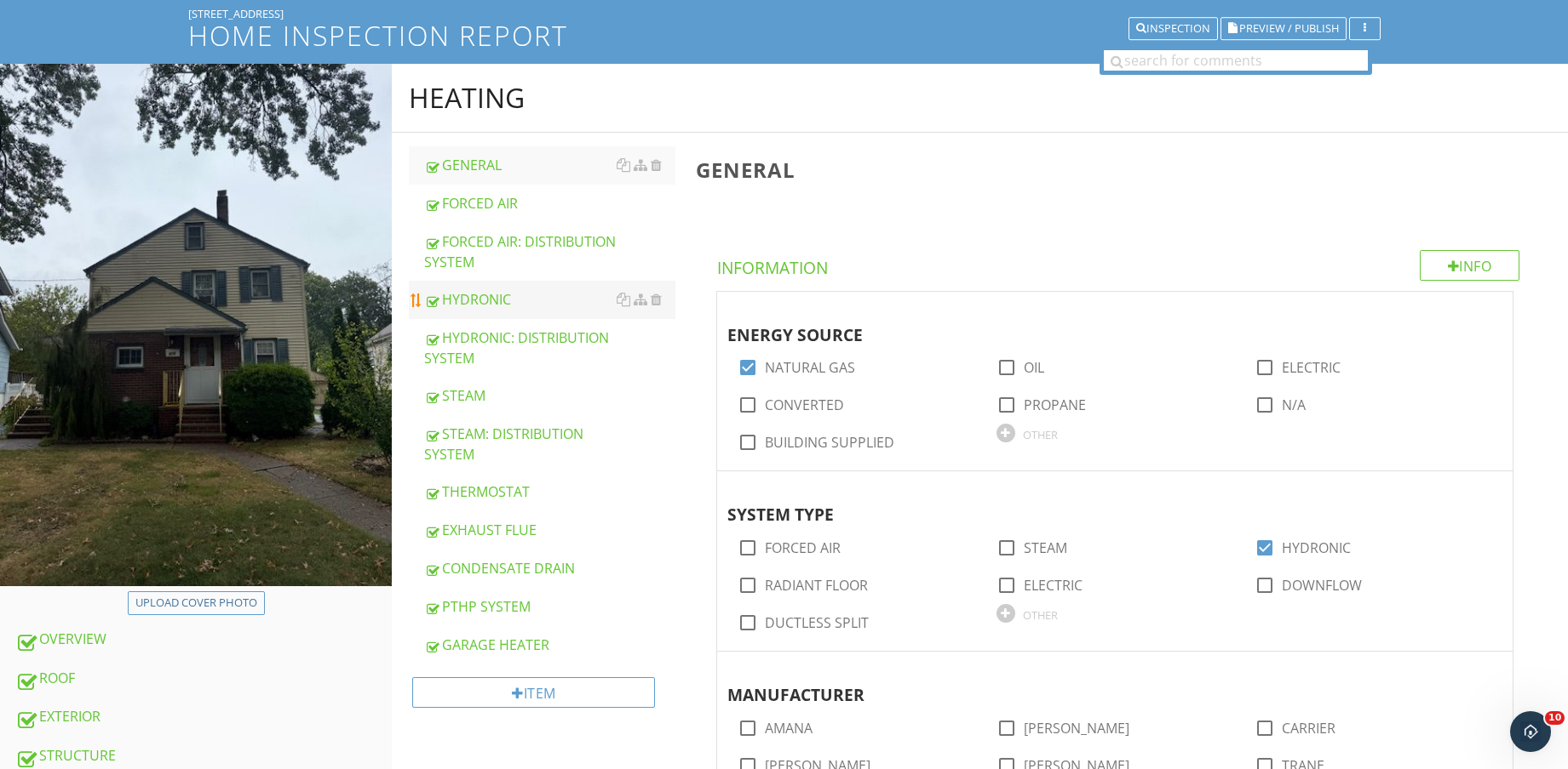
click at [522, 308] on div "HYDRONIC" at bounding box center [550, 299] width 251 height 20
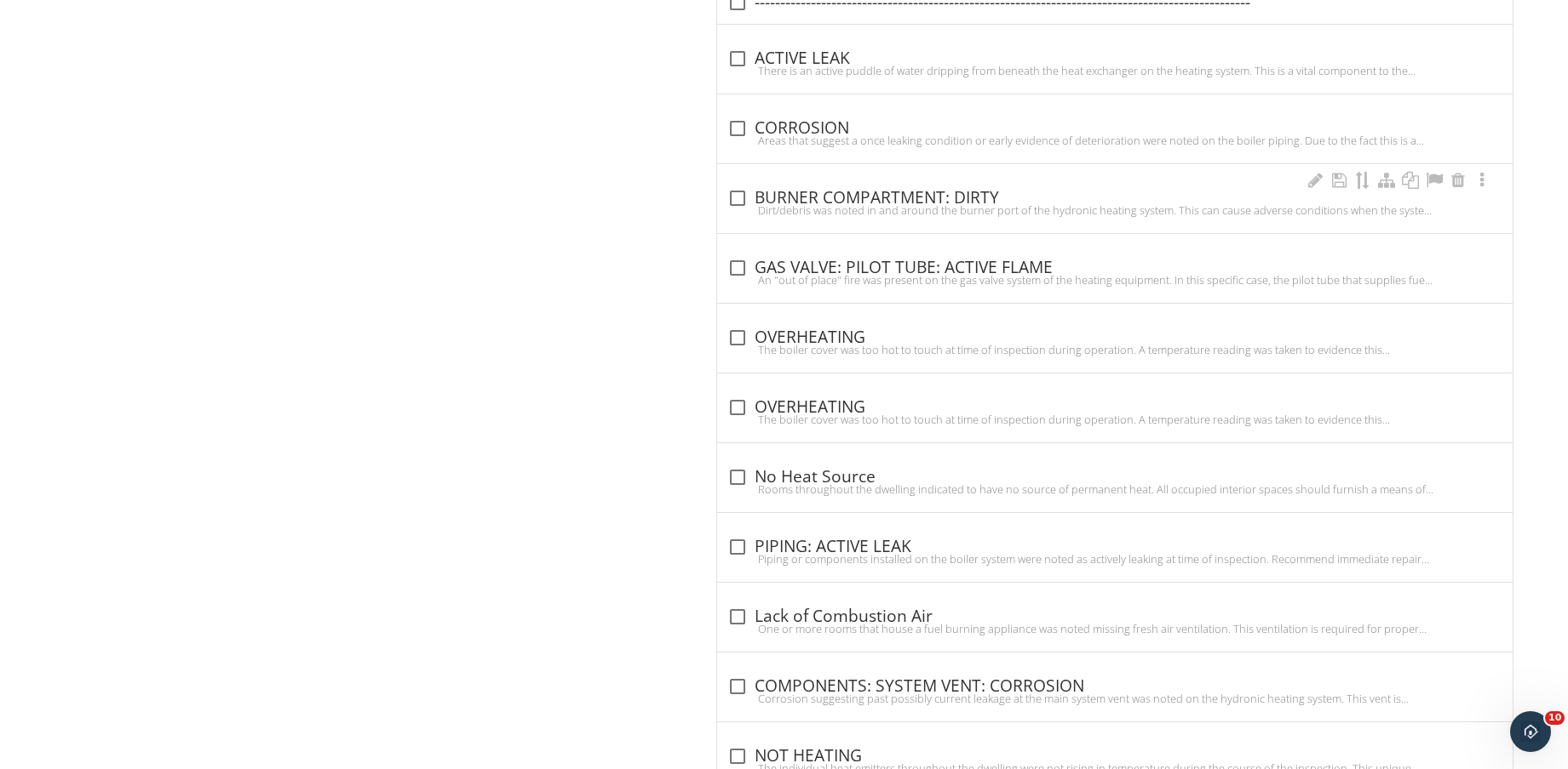
click at [952, 187] on div "check_box_outline_blank BURNER COMPARTMENT: DIRTY" at bounding box center [1115, 196] width 775 height 24
checkbox input "true"
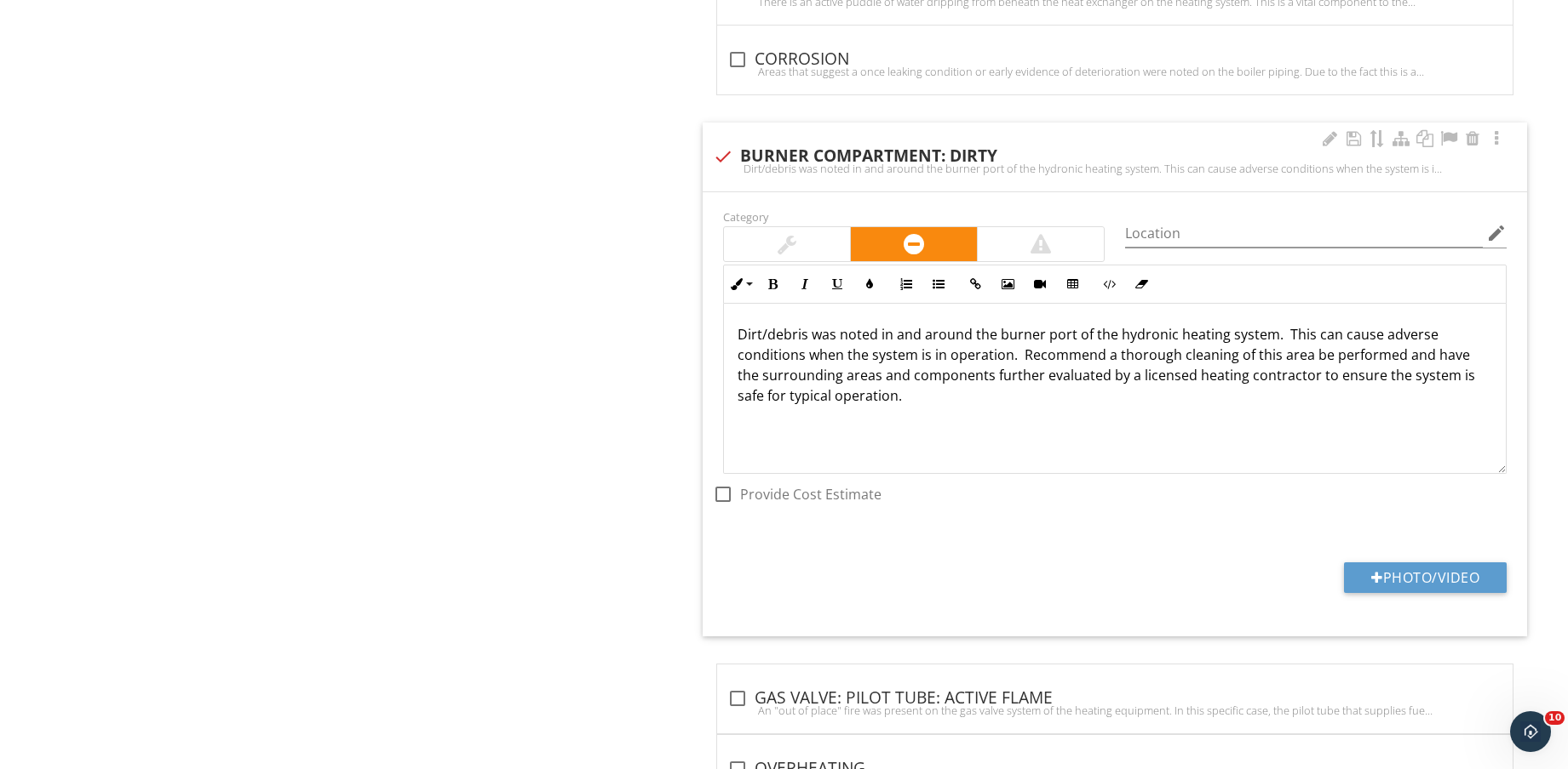
scroll to position [1695, 0]
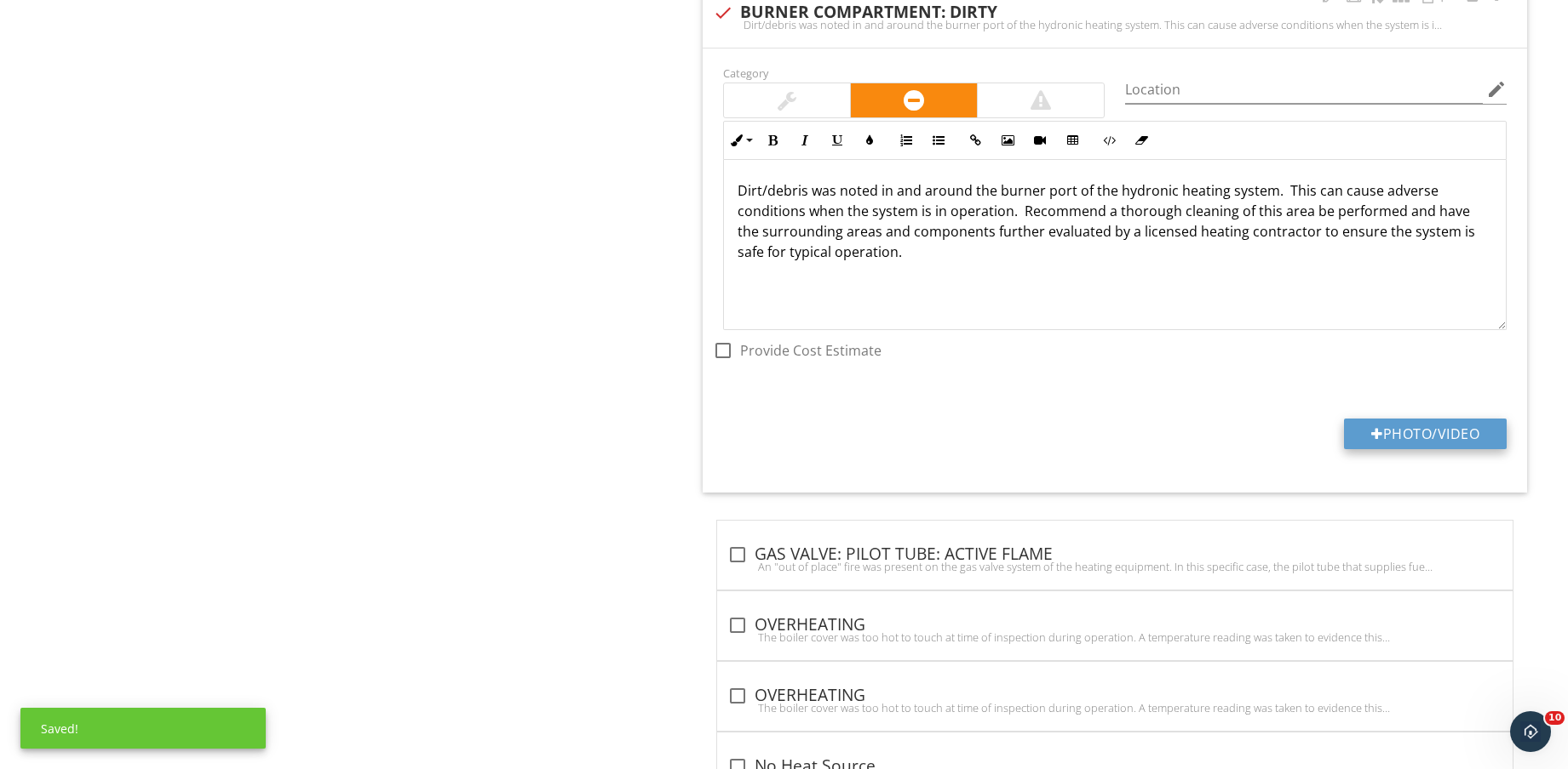
click at [1392, 425] on button "Photo/Video" at bounding box center [1424, 435] width 162 height 31
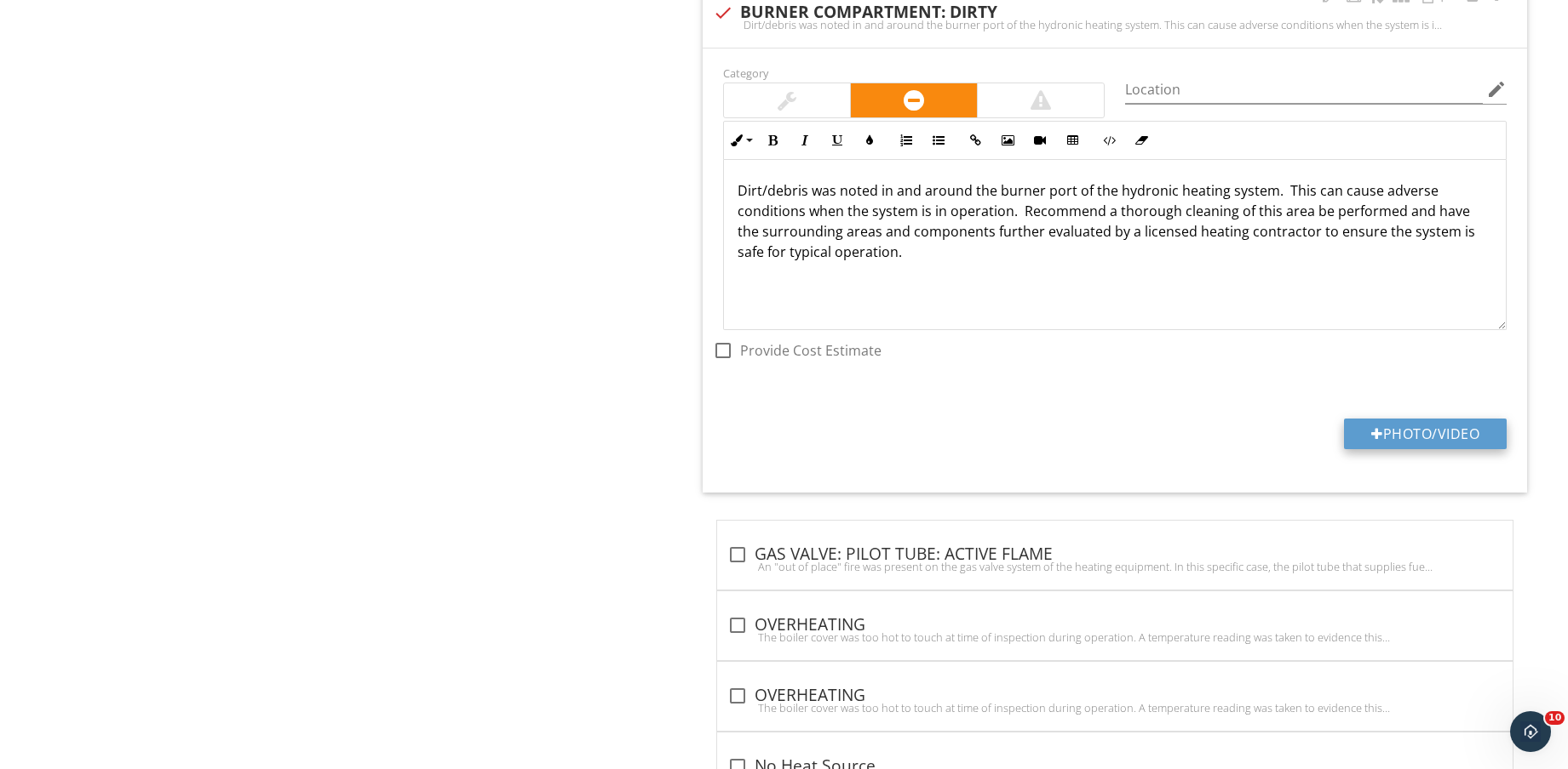
type input "C:\fakepath\IMG_8714.jpg"
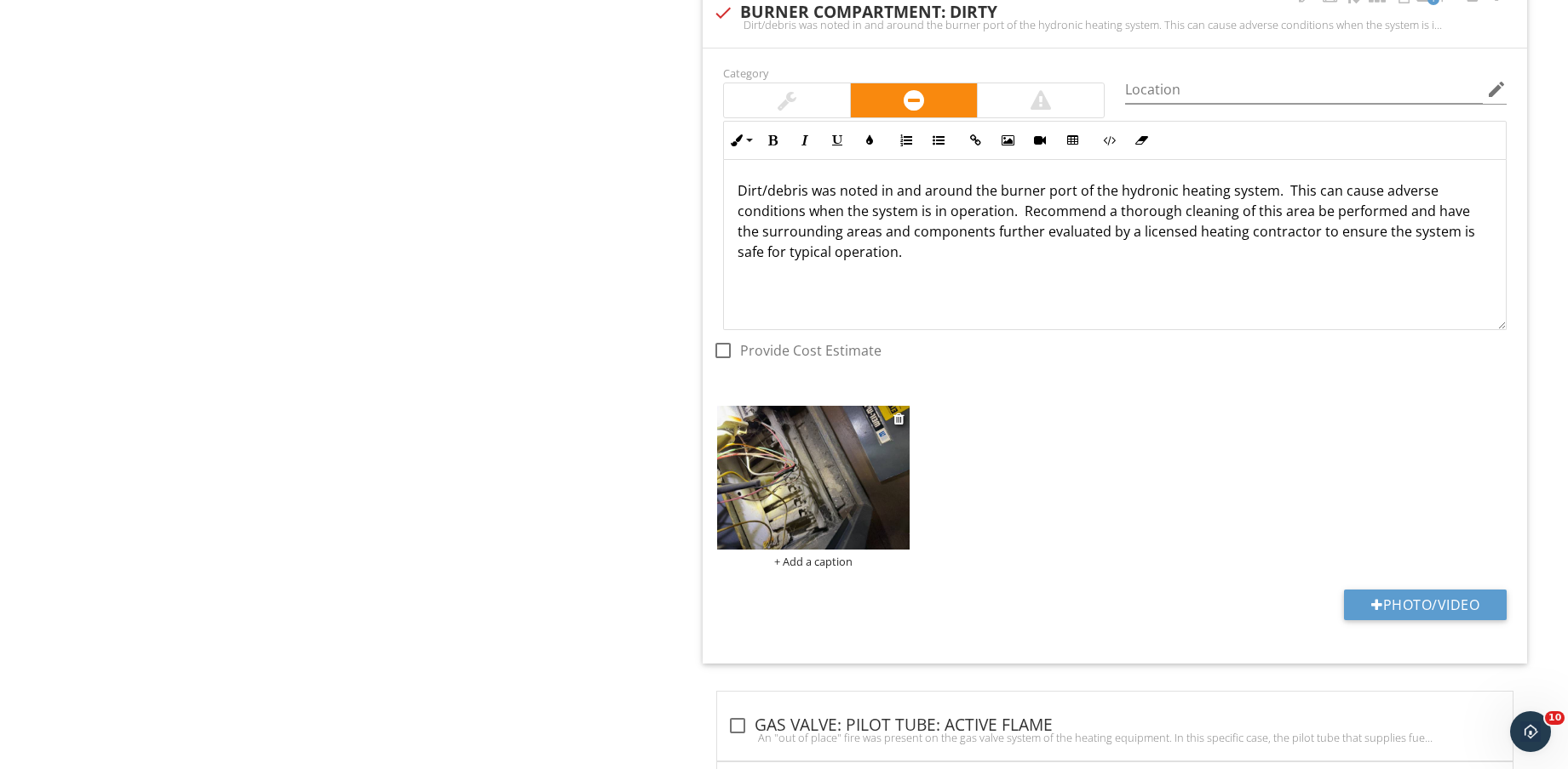
click at [855, 510] on img at bounding box center [813, 478] width 193 height 144
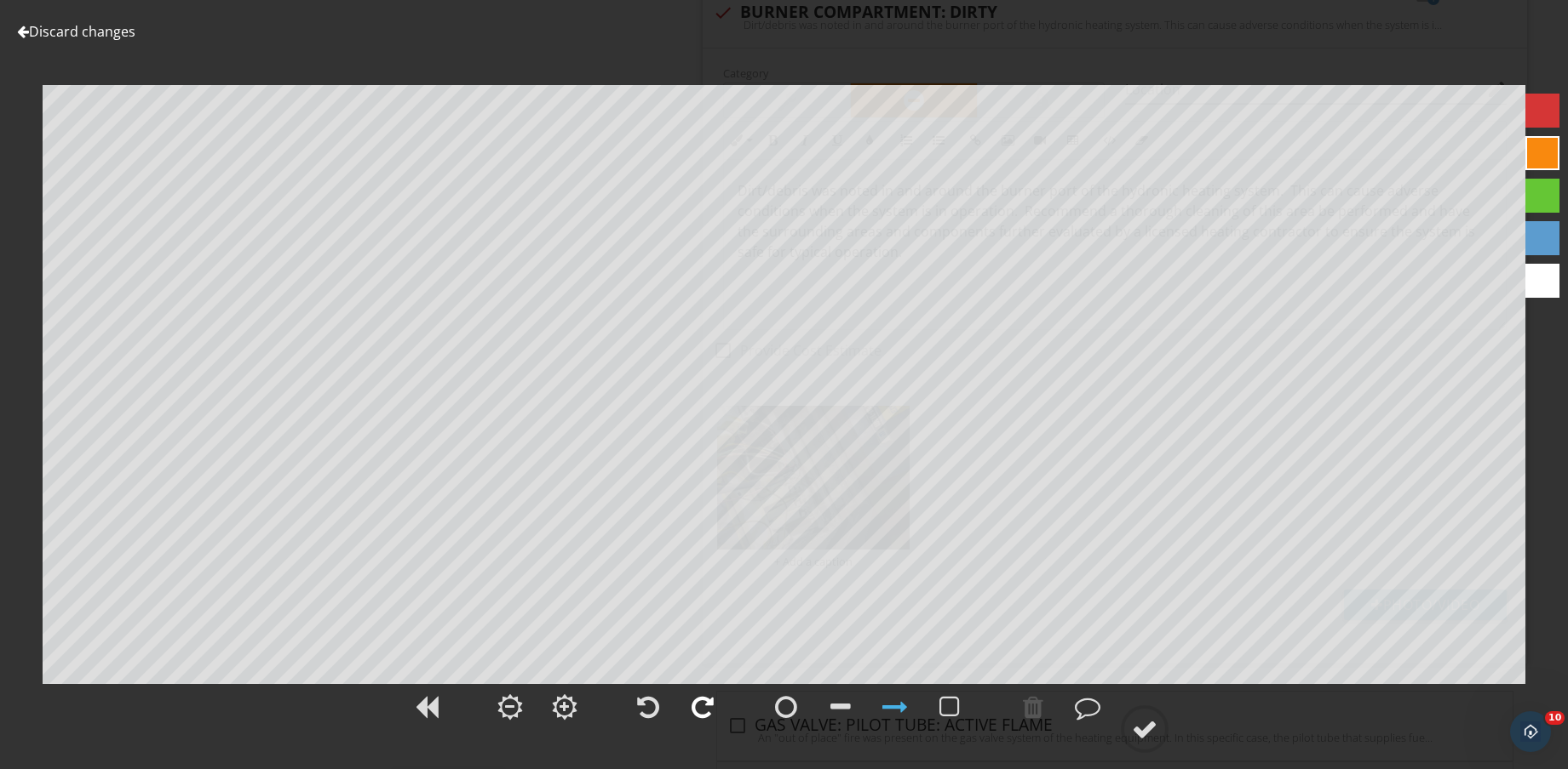
click at [695, 711] on div at bounding box center [702, 707] width 22 height 25
click at [1133, 731] on div at bounding box center [1144, 729] width 25 height 25
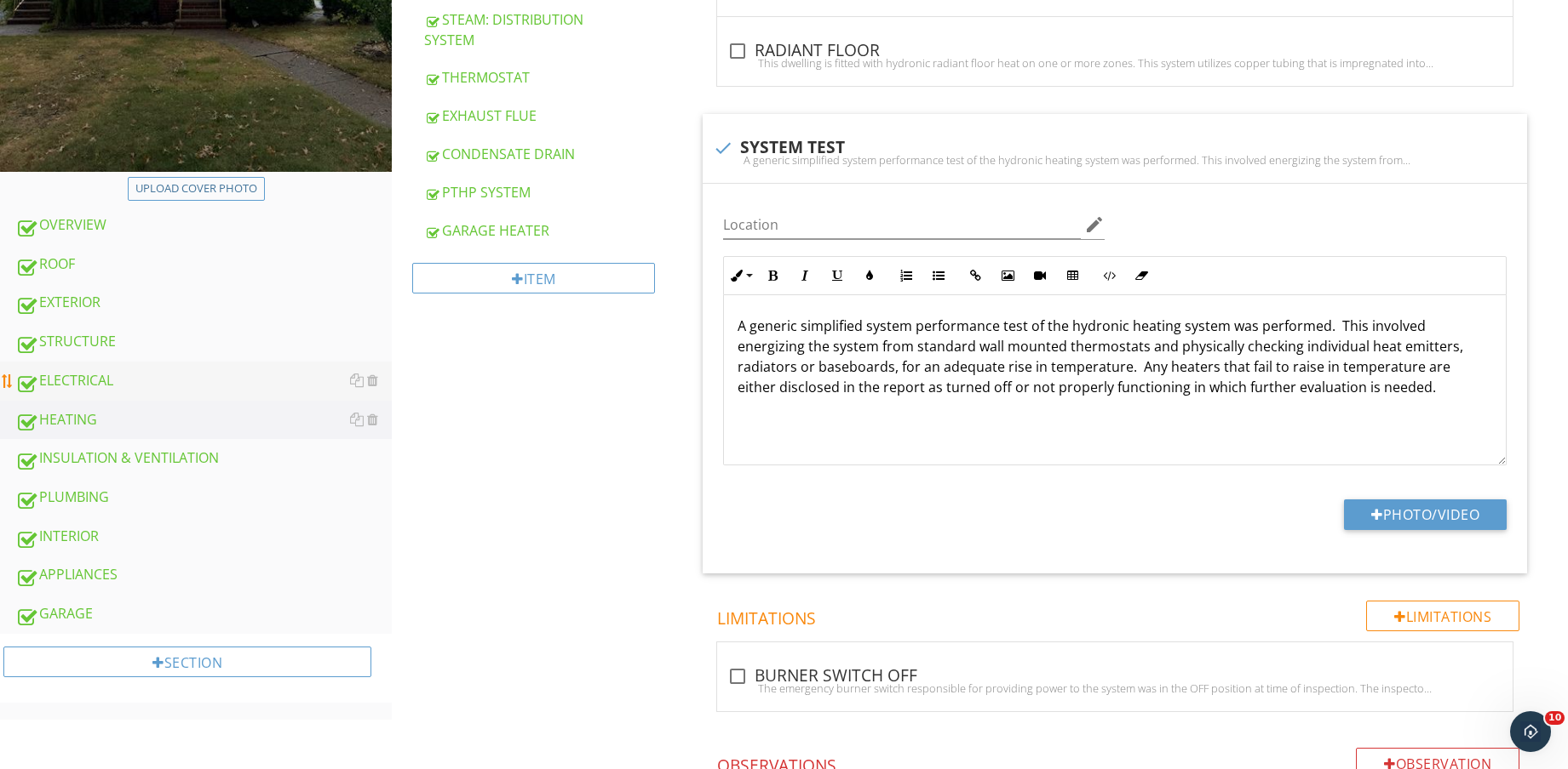
scroll to position [532, 0]
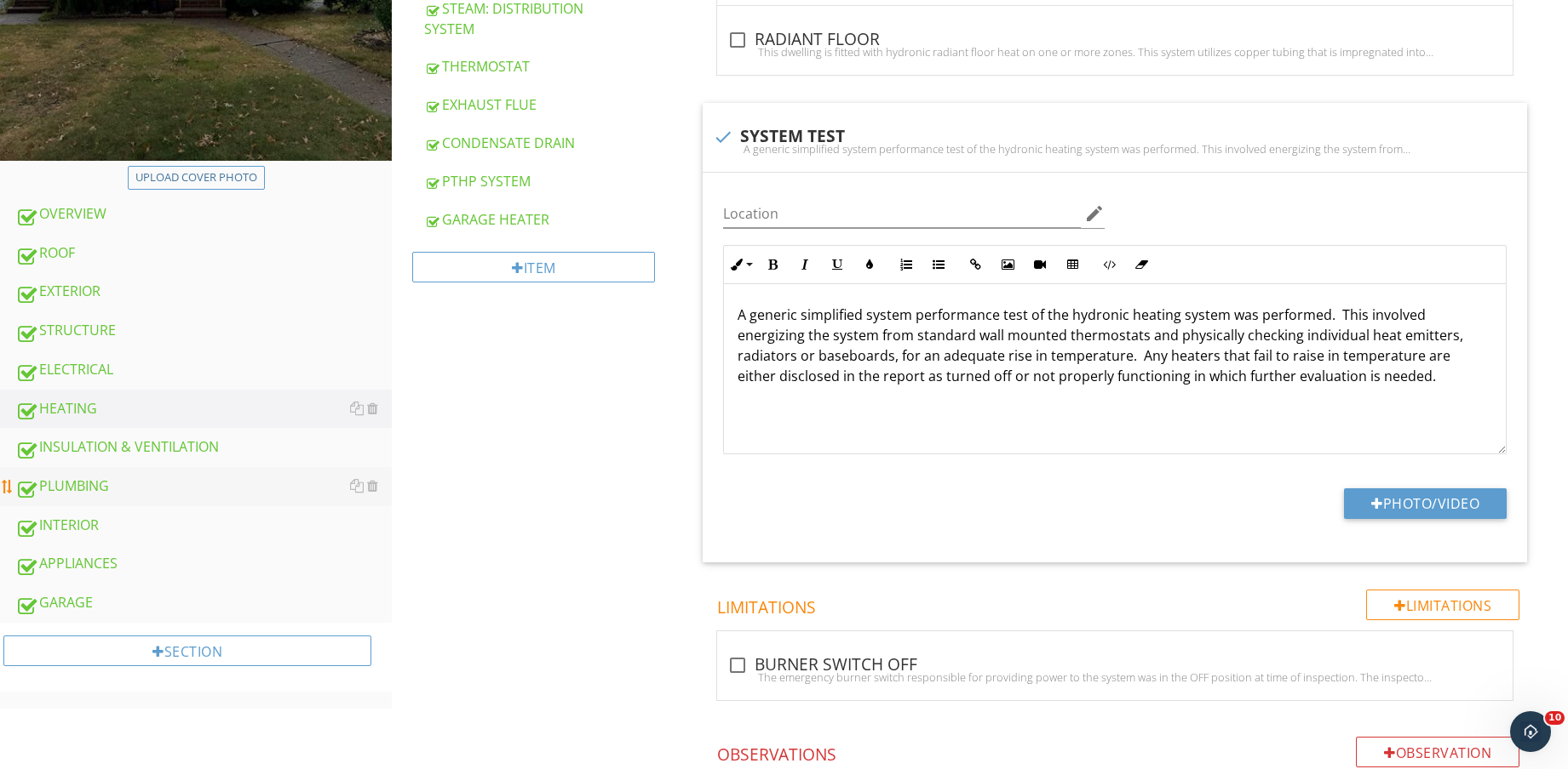
click at [163, 492] on div "PLUMBING" at bounding box center [203, 486] width 376 height 22
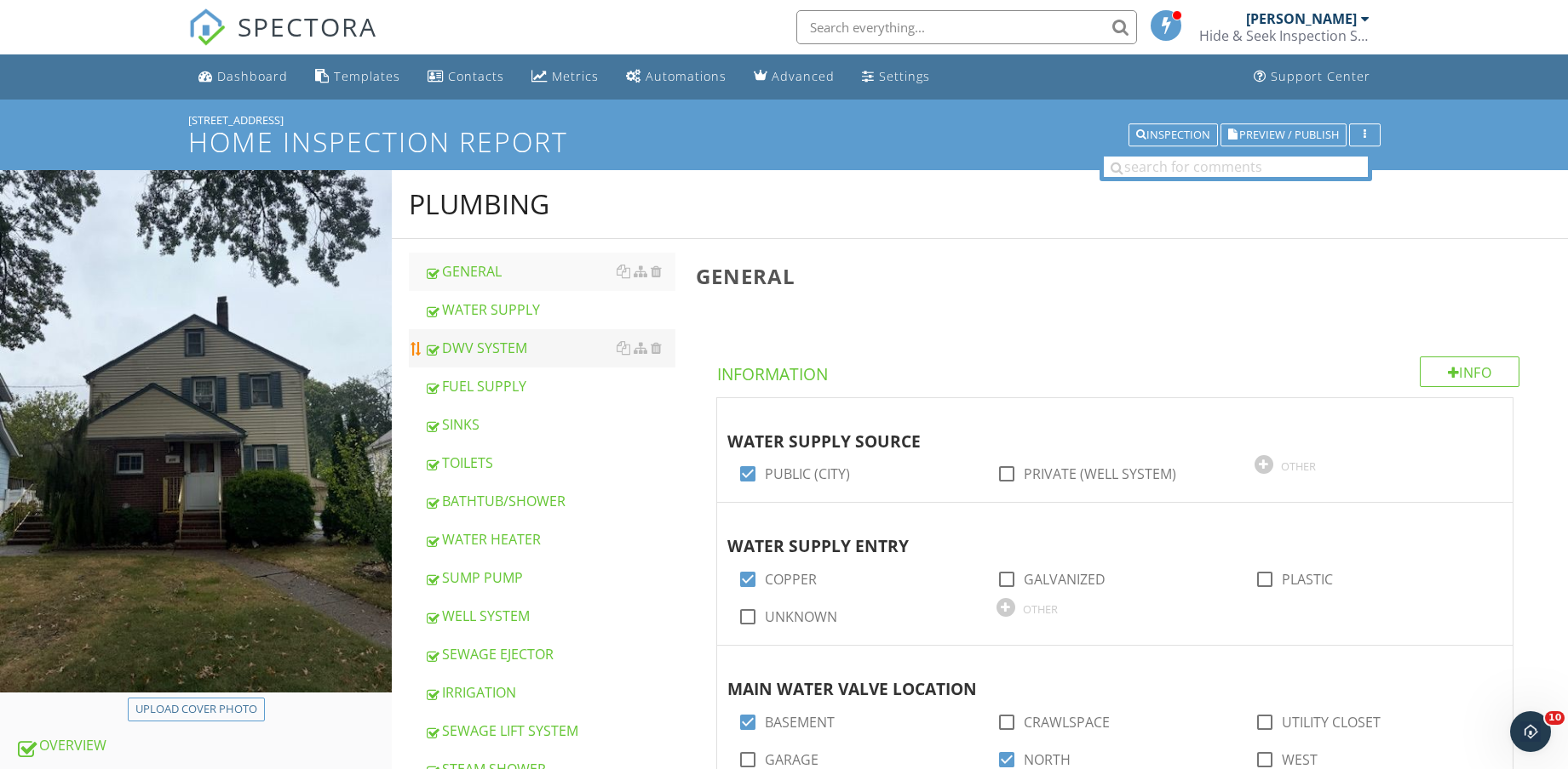
click at [478, 349] on div "DWV SYSTEM" at bounding box center [550, 348] width 251 height 20
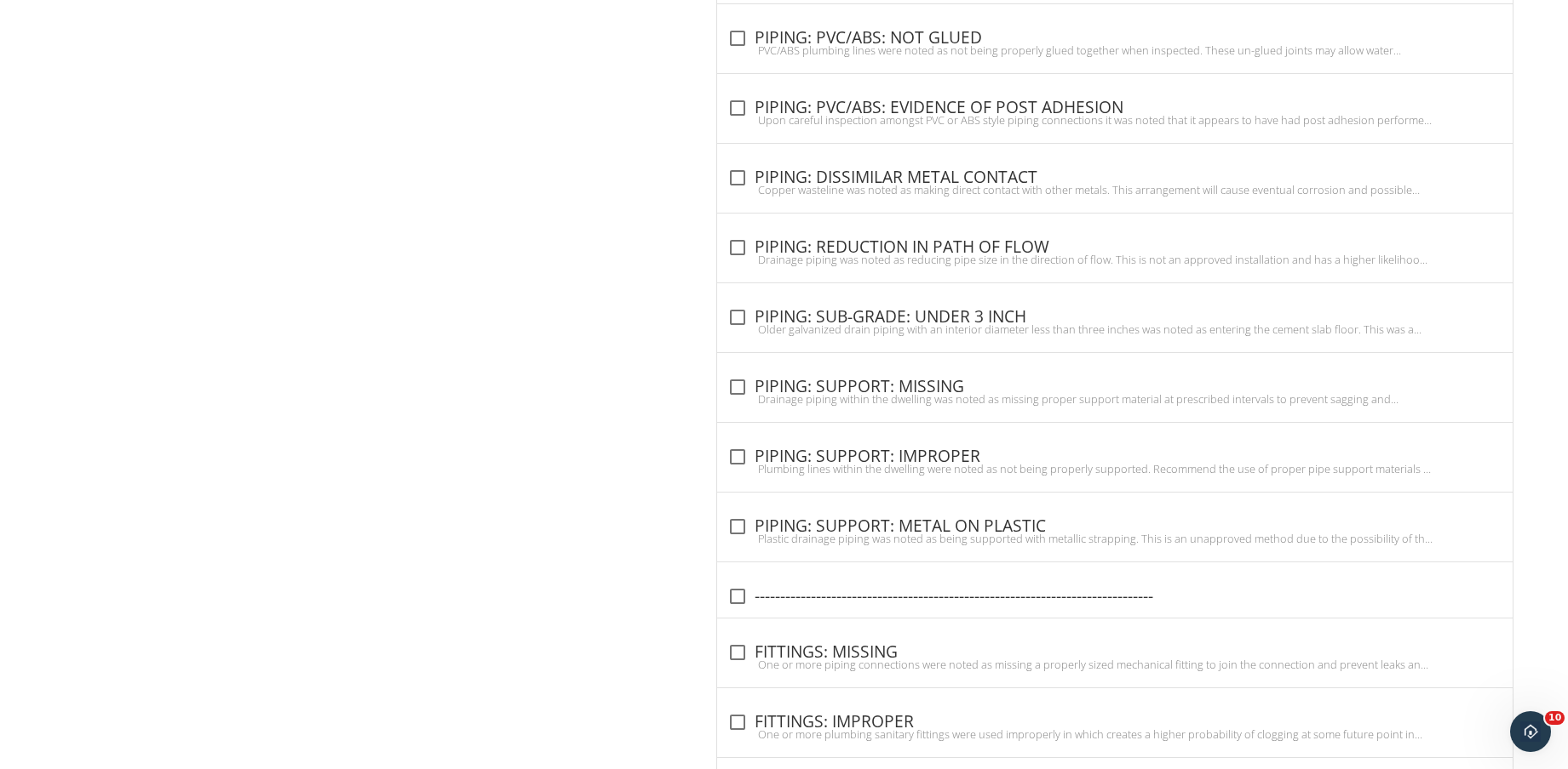
scroll to position [2872, 0]
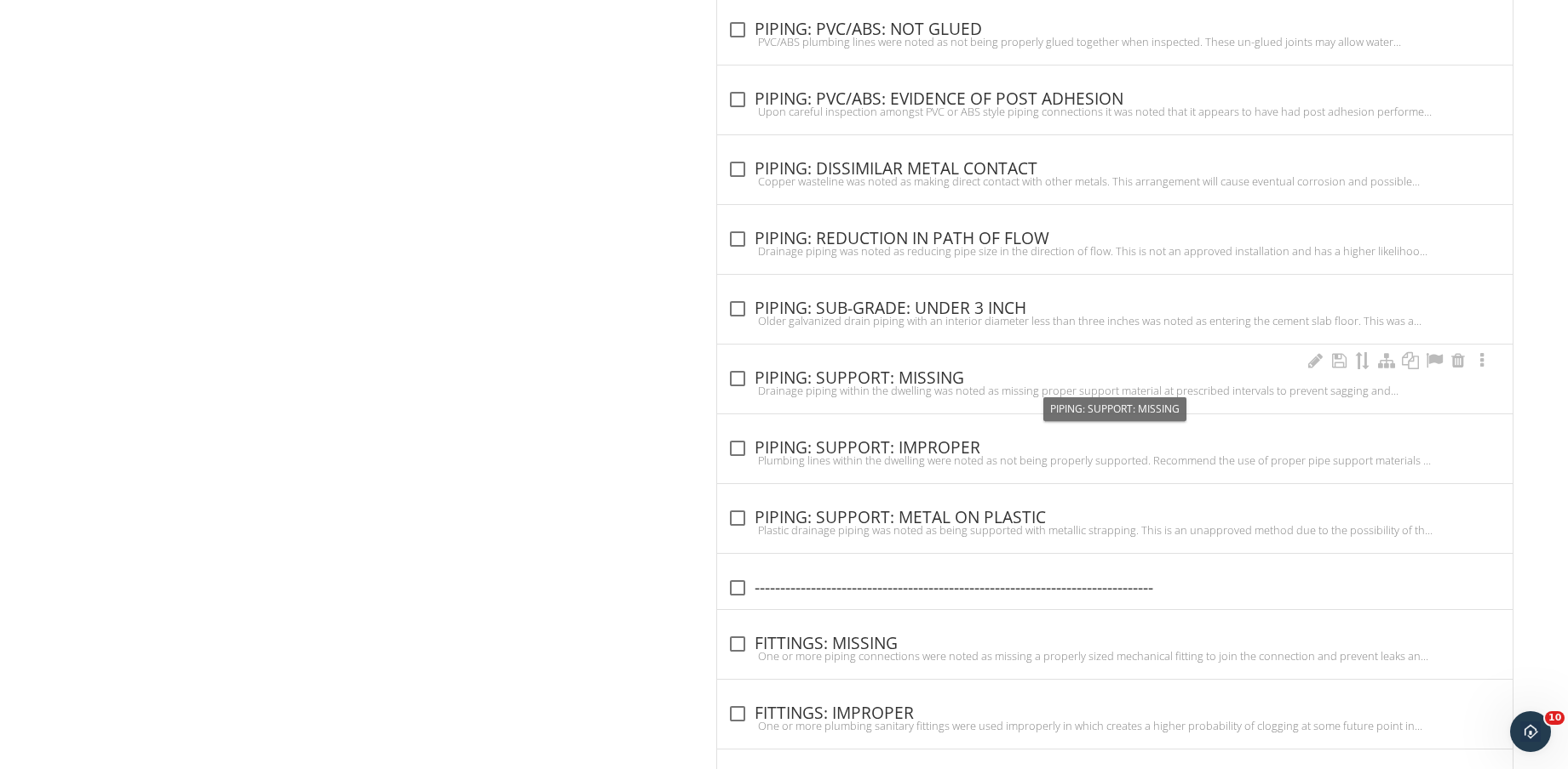
click at [944, 372] on div "check_box_outline_blank PIPING: SUPPORT: MISSING" at bounding box center [1115, 378] width 775 height 20
checkbox input "true"
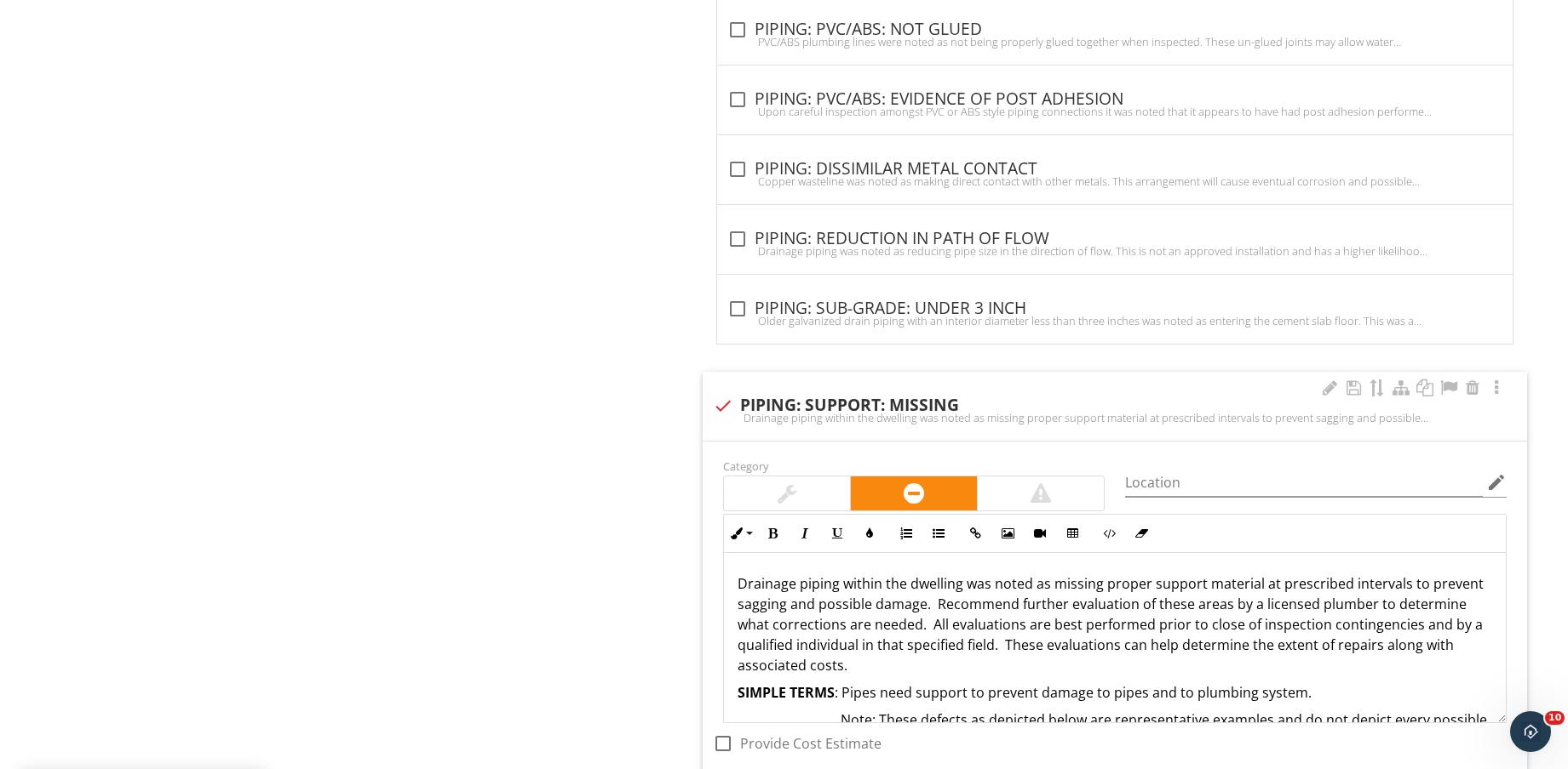
scroll to position [3085, 0]
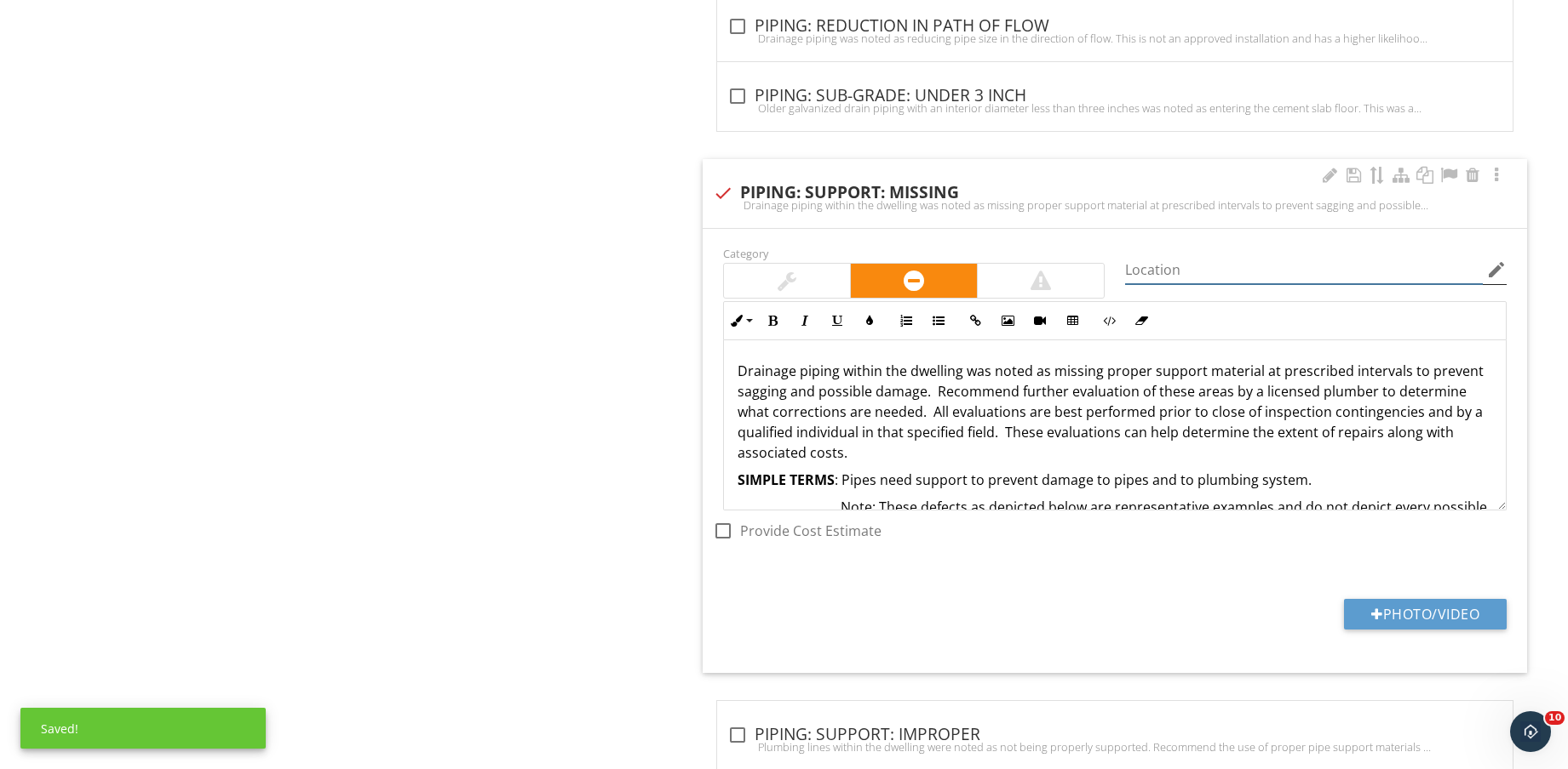
click at [1194, 275] on input "Location" at bounding box center [1303, 269] width 358 height 28
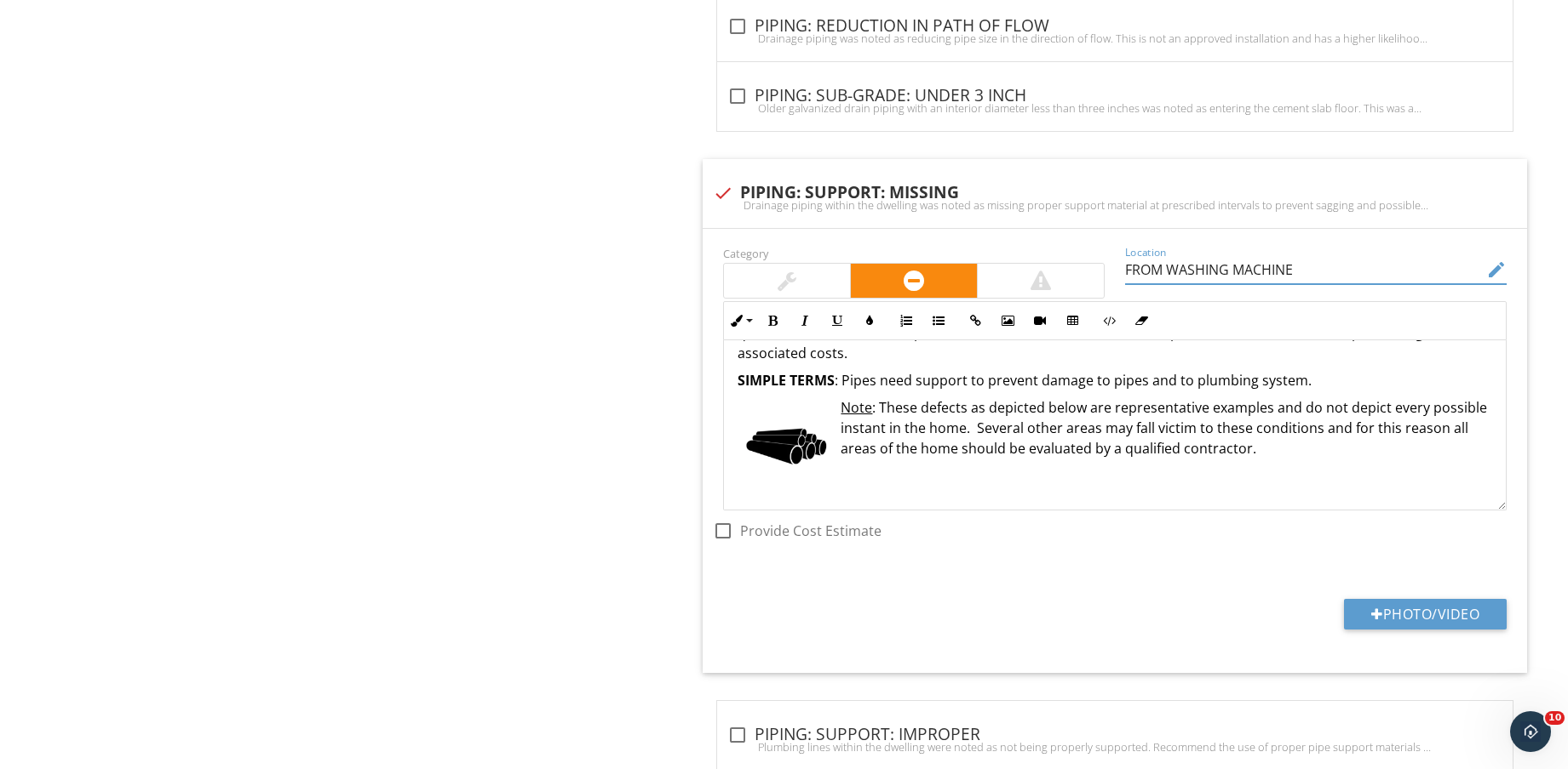
scroll to position [3192, 0]
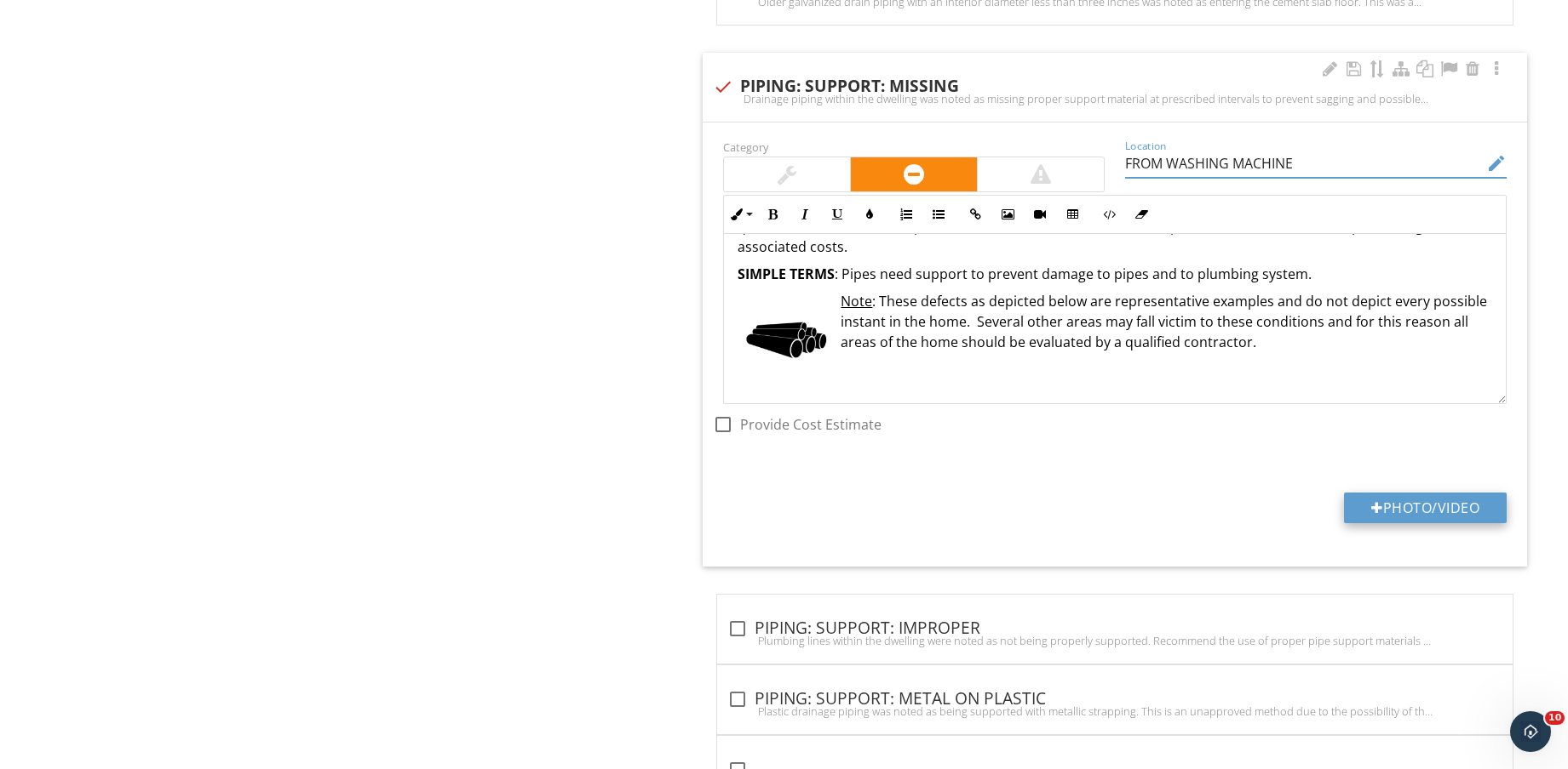
type input "FROM WASHING MACHINE"
click at [1444, 507] on button "Photo/Video" at bounding box center [1424, 508] width 162 height 31
type input "C:\fakepath\IMG_8715.jpg"
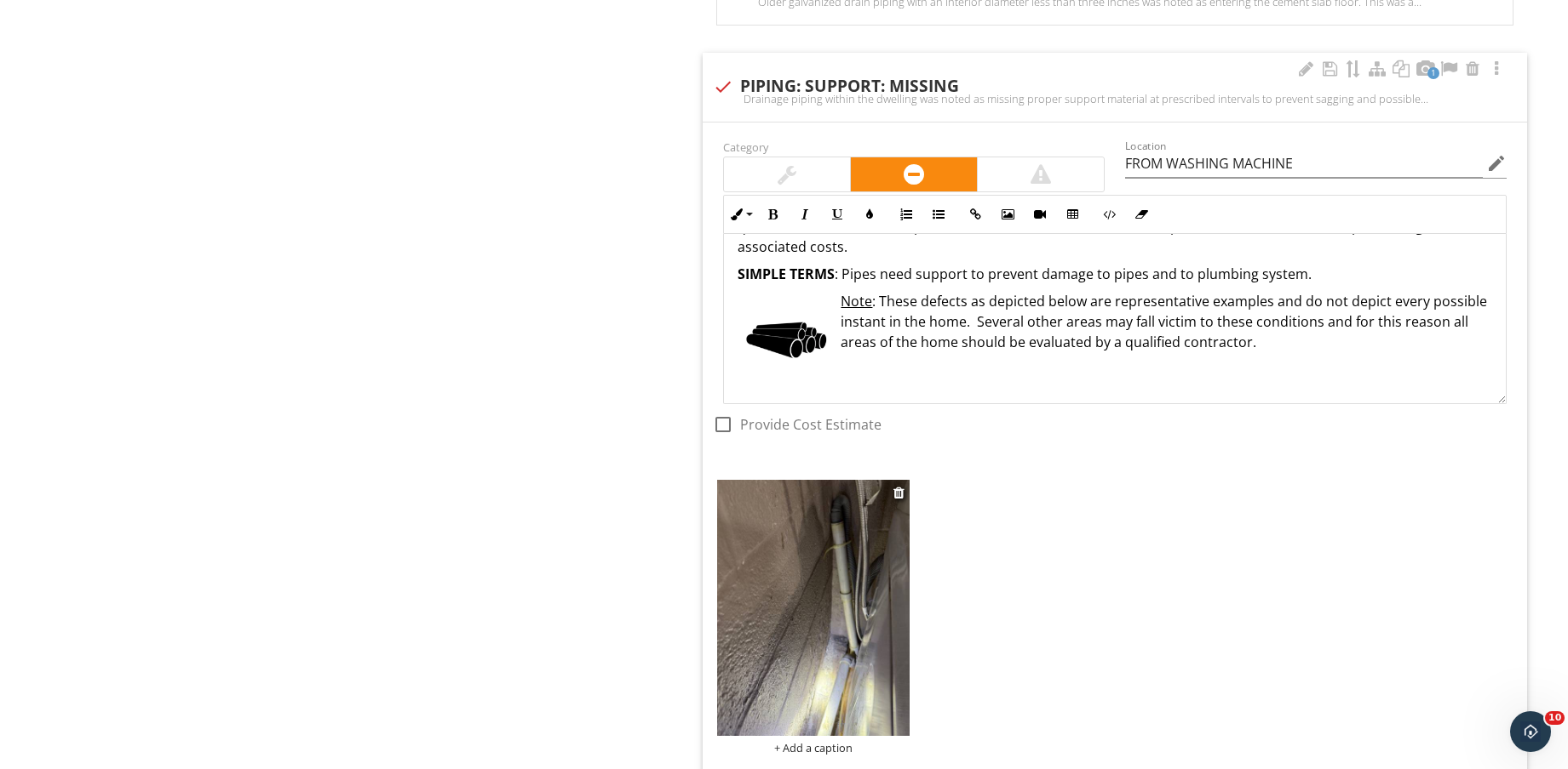
click at [833, 639] on img at bounding box center [813, 608] width 193 height 256
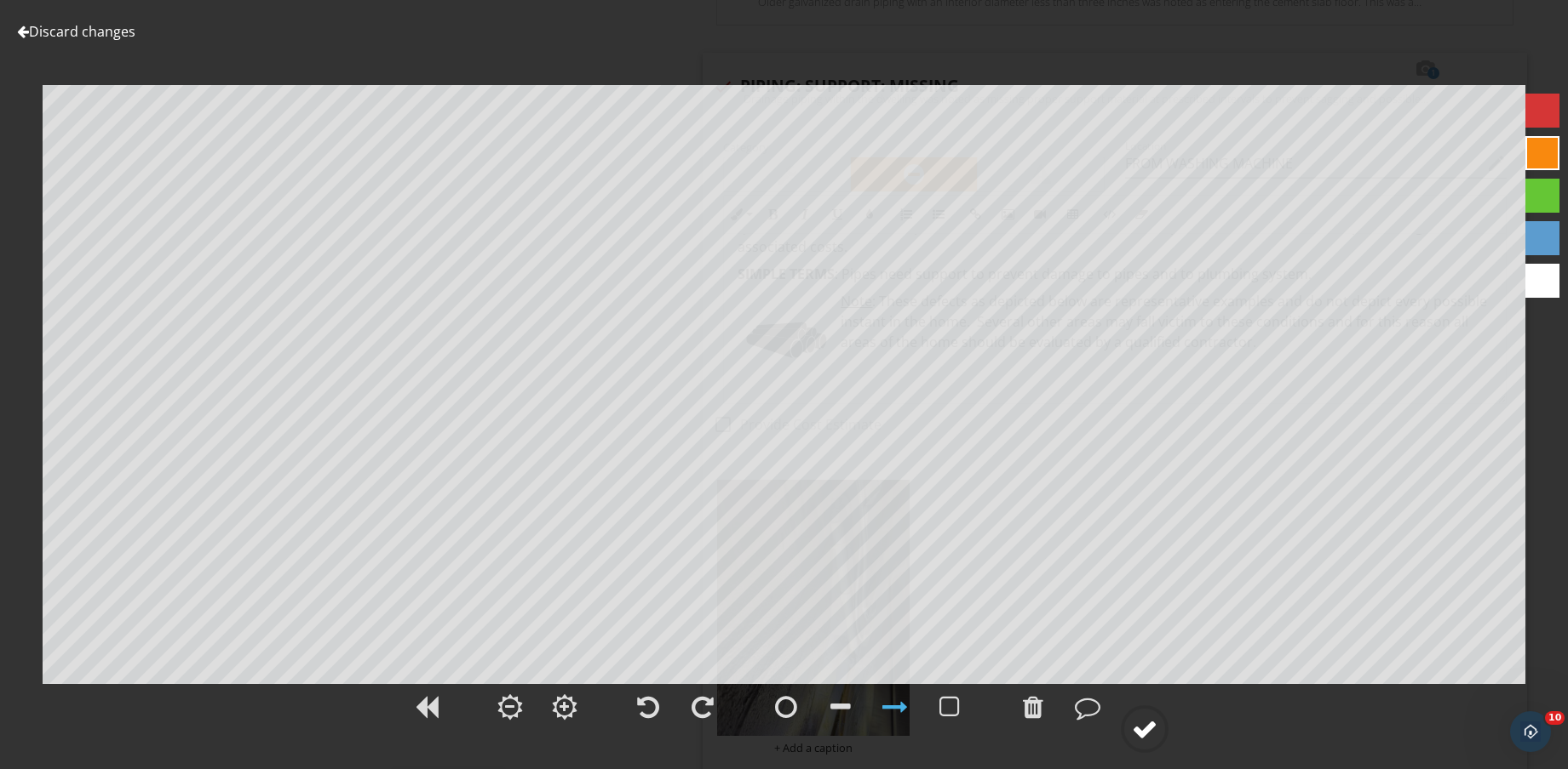
click at [1145, 721] on div at bounding box center [1144, 729] width 25 height 25
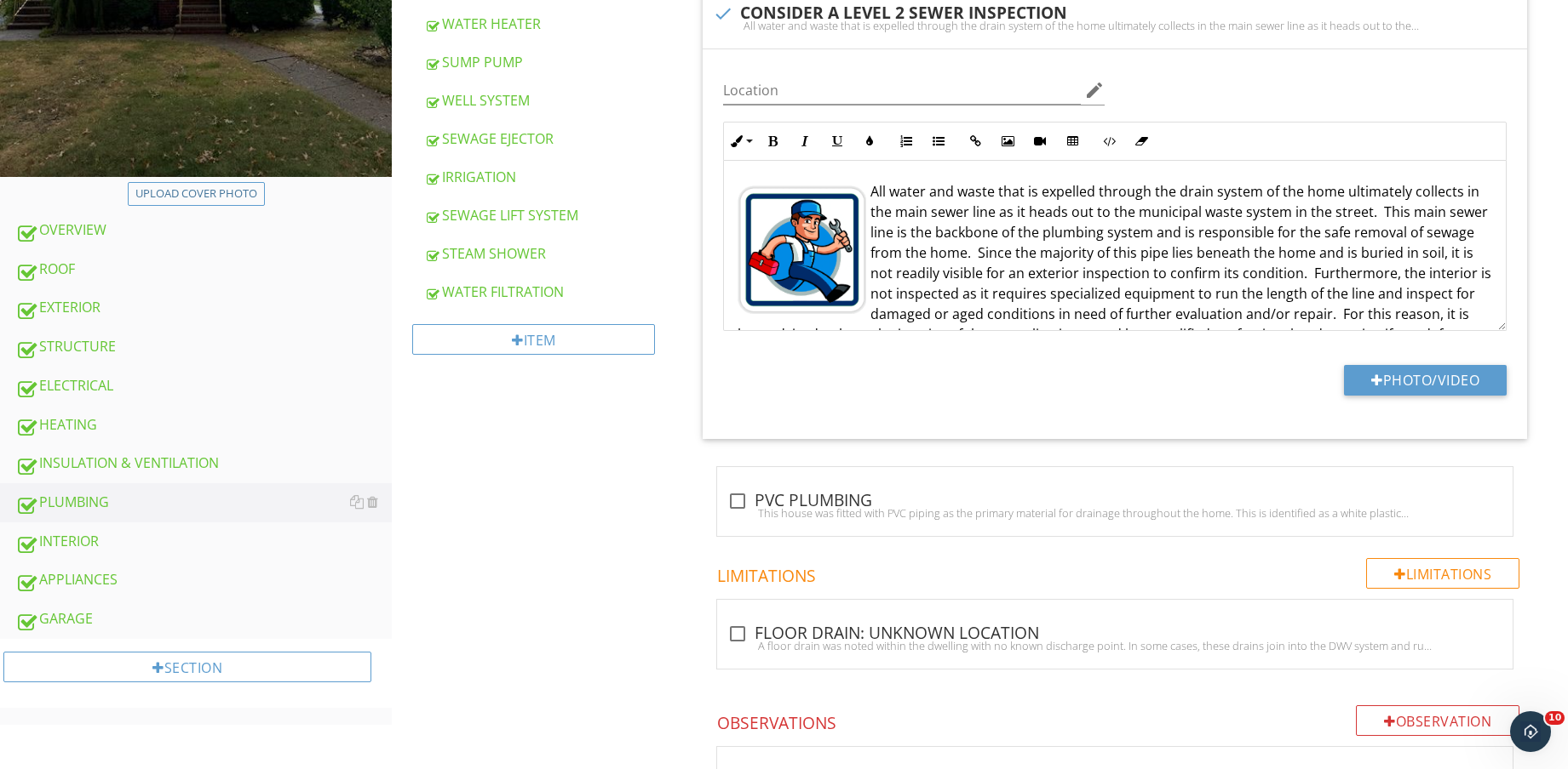
scroll to position [532, 0]
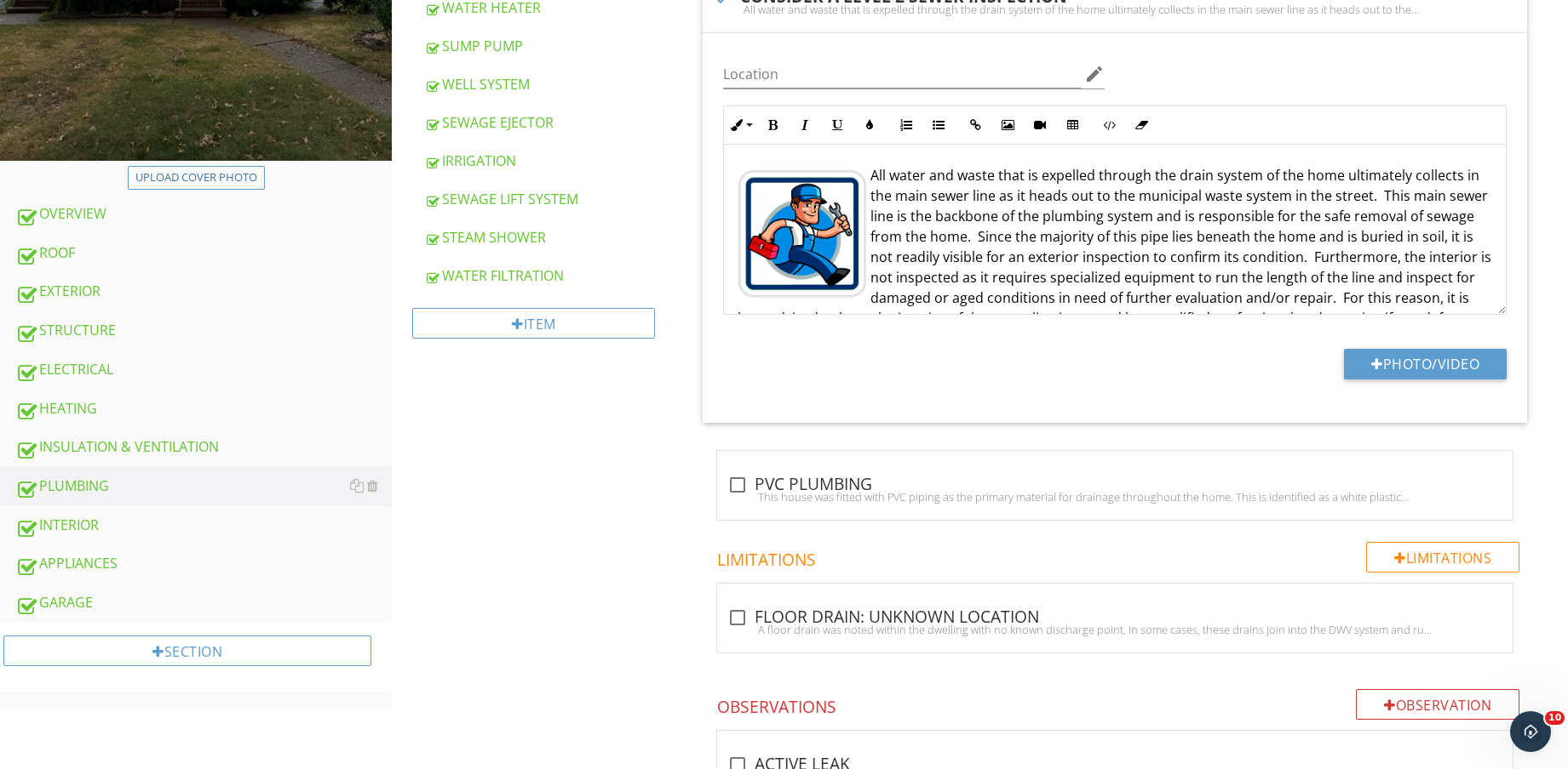
click at [115, 522] on div "INTERIOR" at bounding box center [203, 526] width 376 height 22
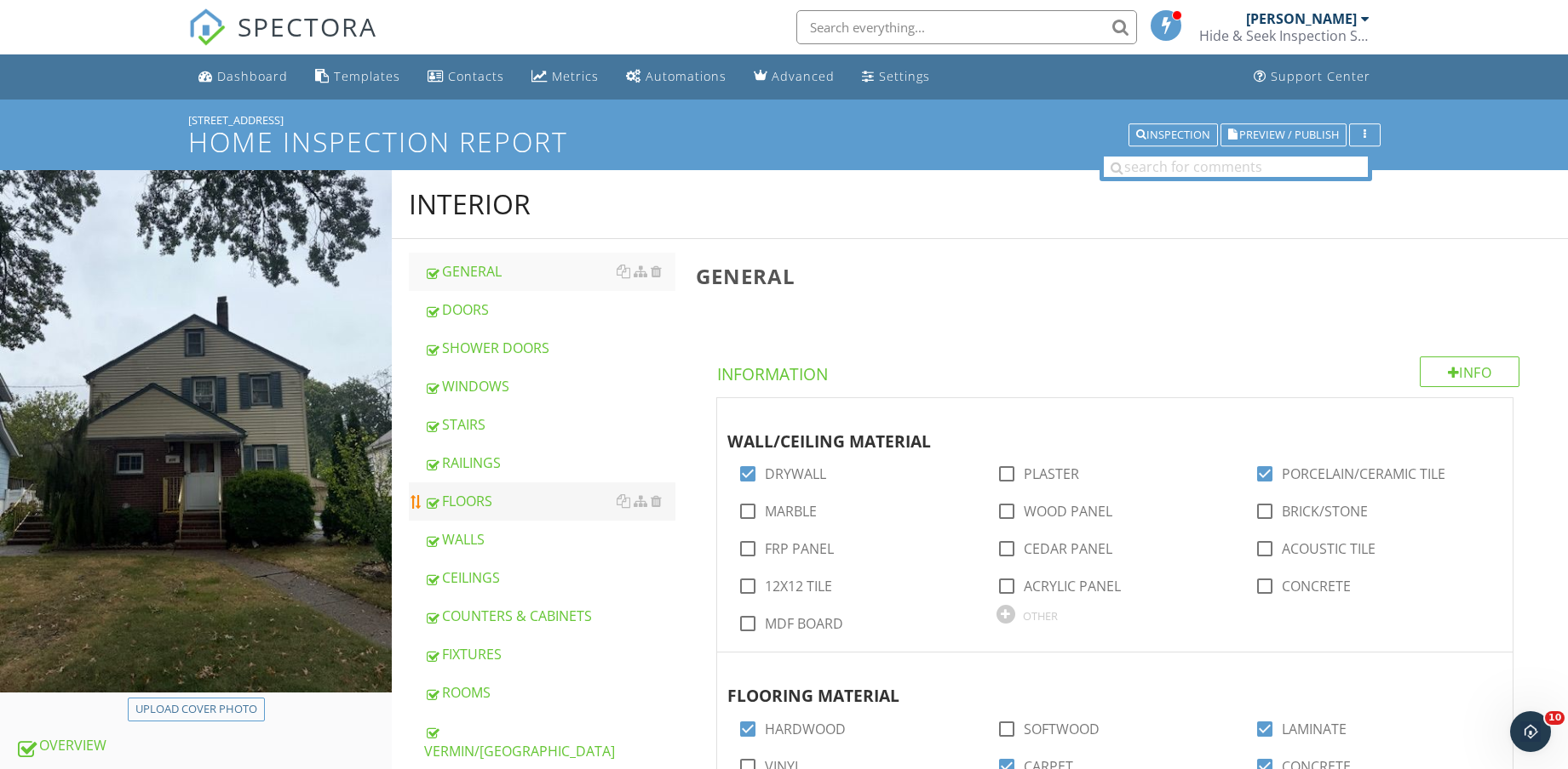
click at [502, 489] on link "FLOORS" at bounding box center [550, 501] width 251 height 38
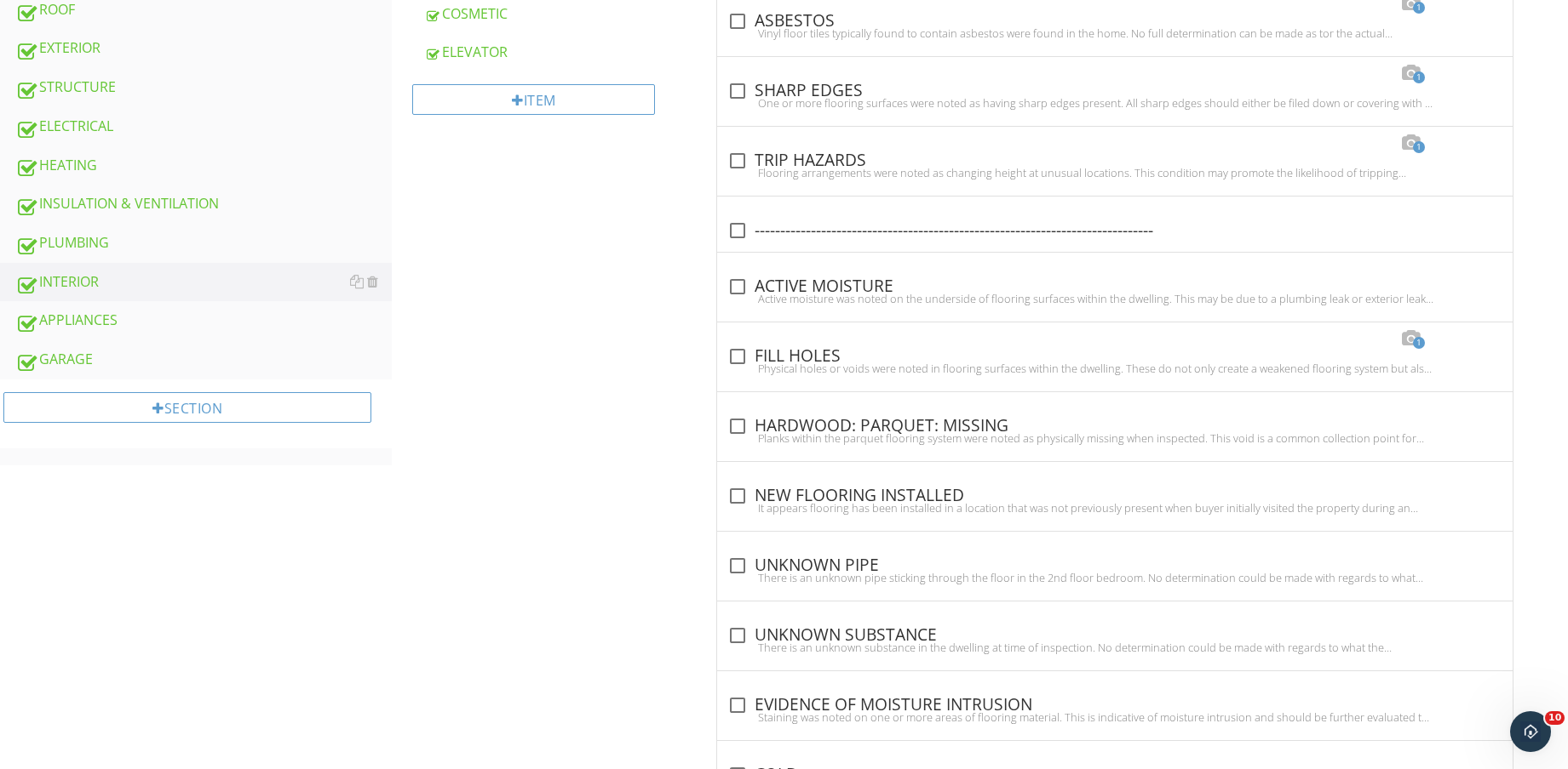
scroll to position [646, 0]
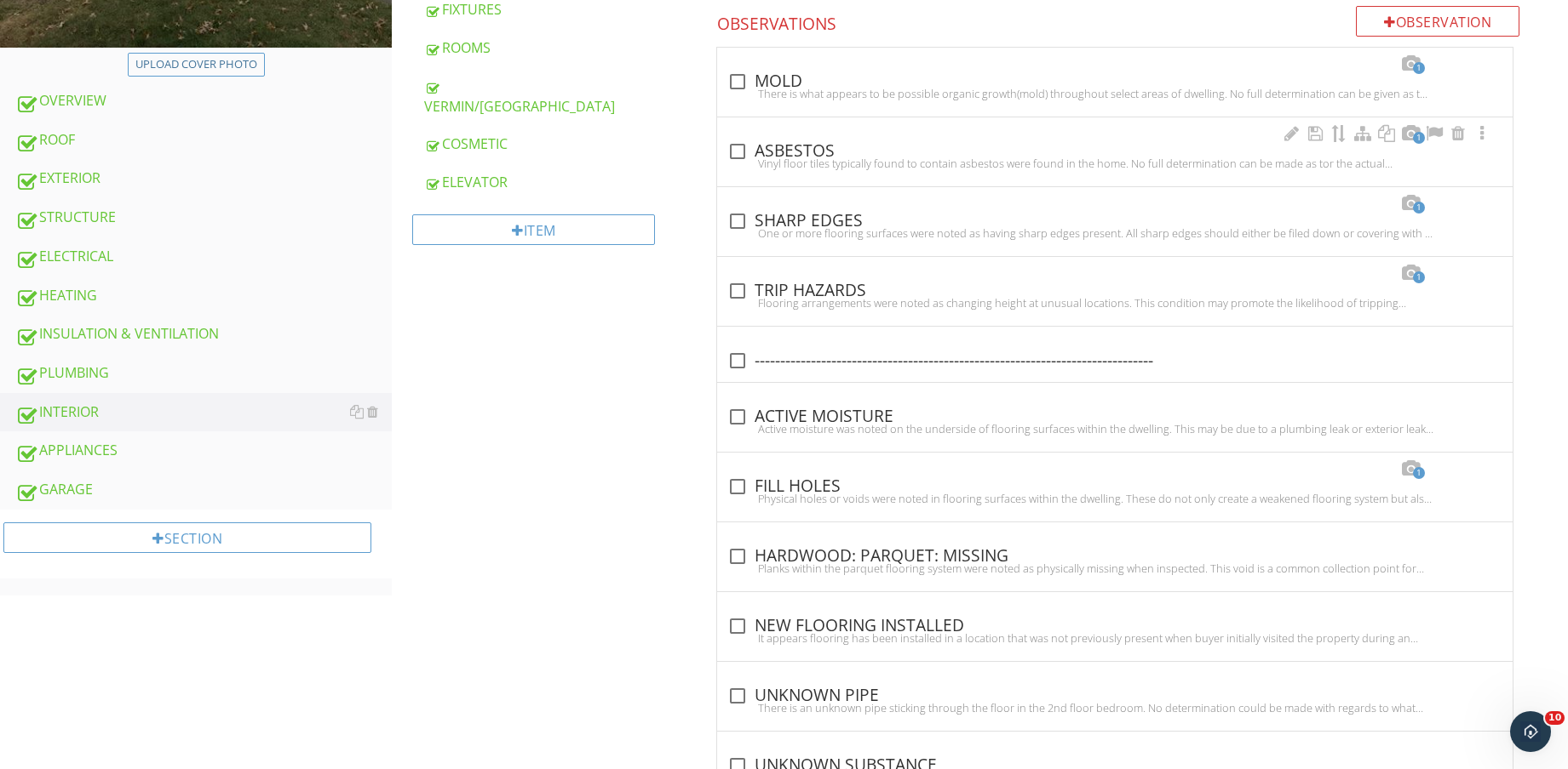
click at [779, 155] on div "check_box_outline_blank ASBESTOS" at bounding box center [1115, 151] width 775 height 20
checkbox input "true"
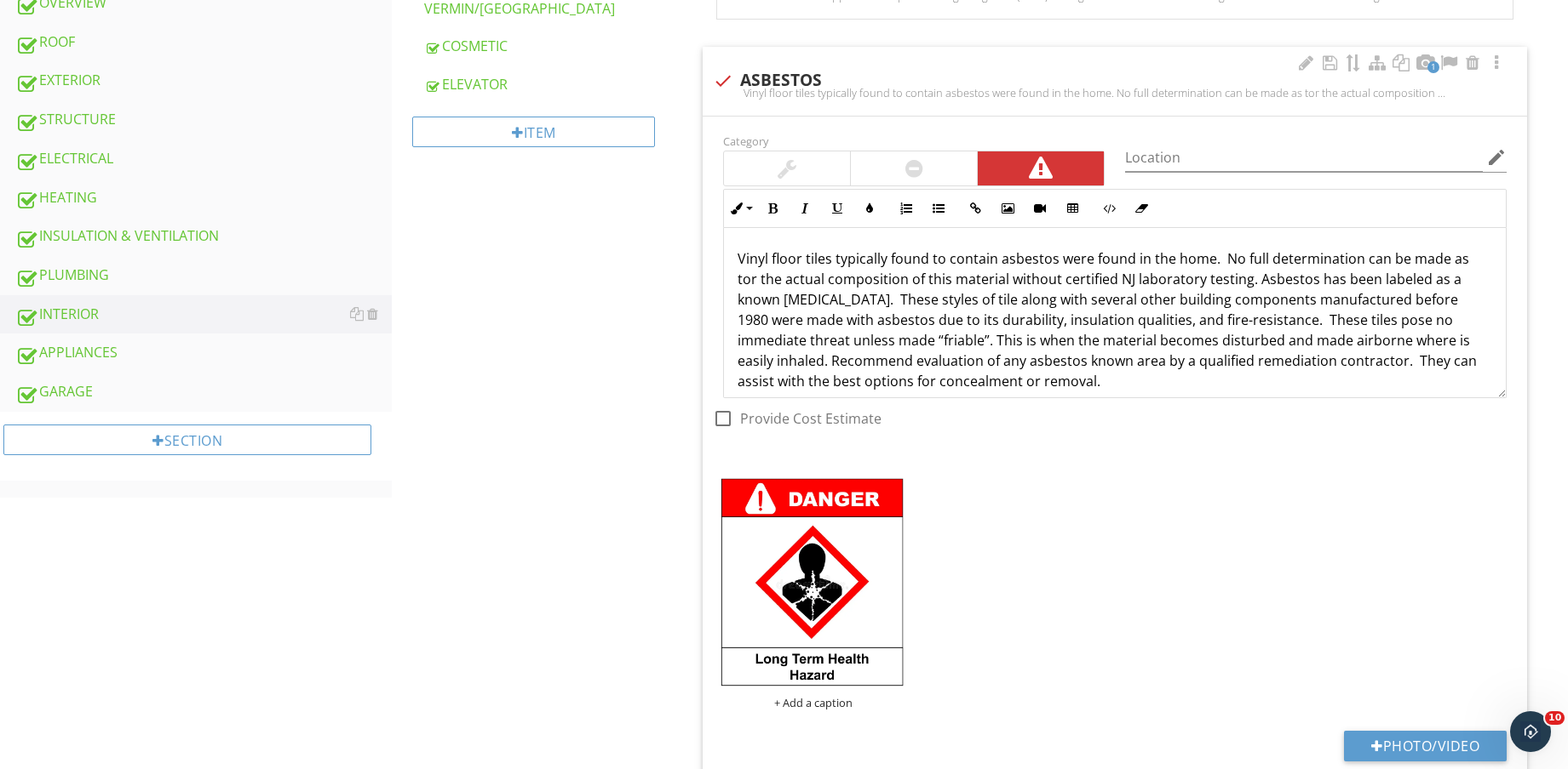
scroll to position [857, 0]
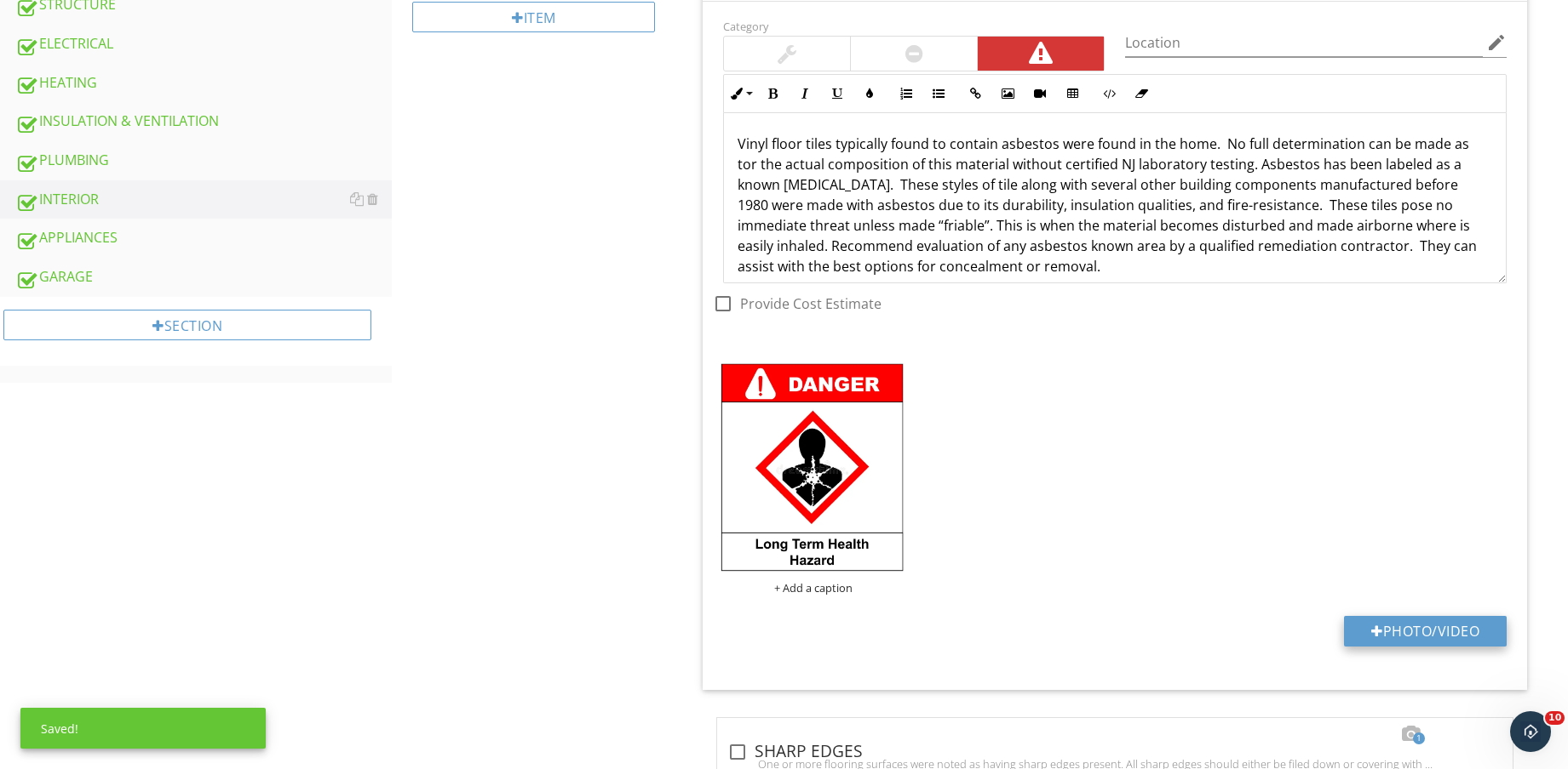
click at [1428, 636] on button "Photo/Video" at bounding box center [1424, 632] width 162 height 31
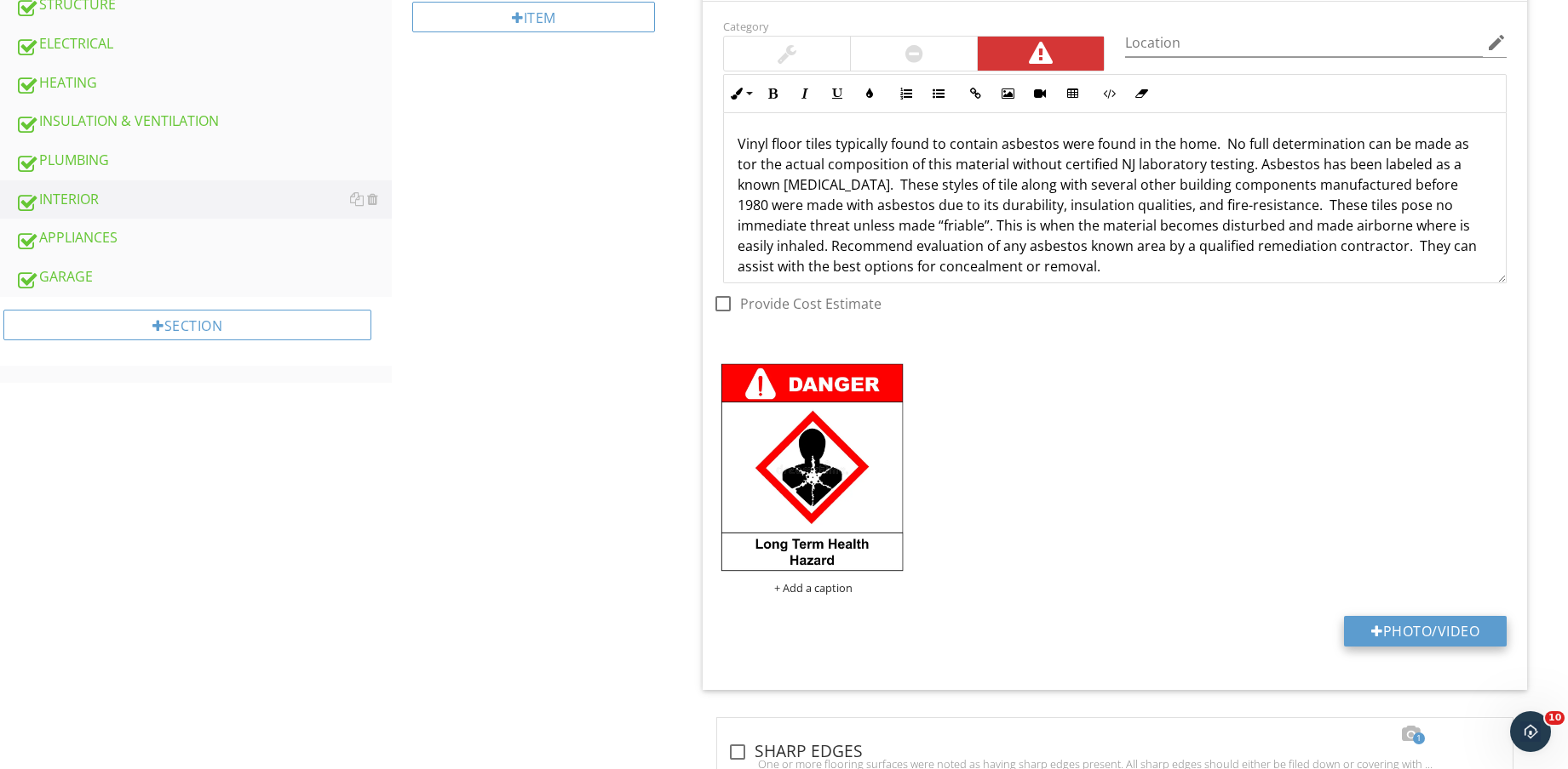
type input "C:\fakepath\IMG_8719.jpg"
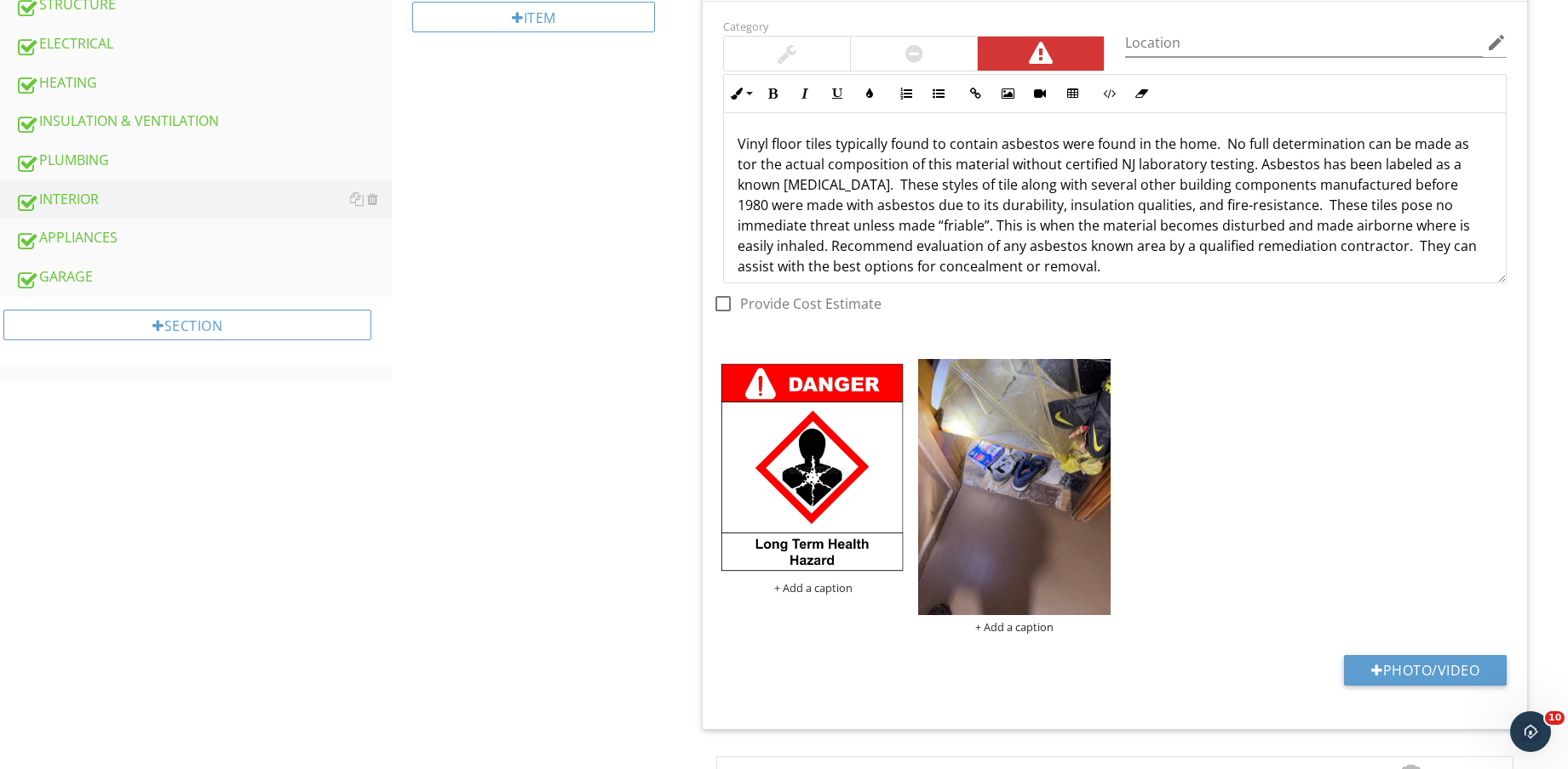
click at [1015, 510] on img at bounding box center [1015, 486] width 193 height 256
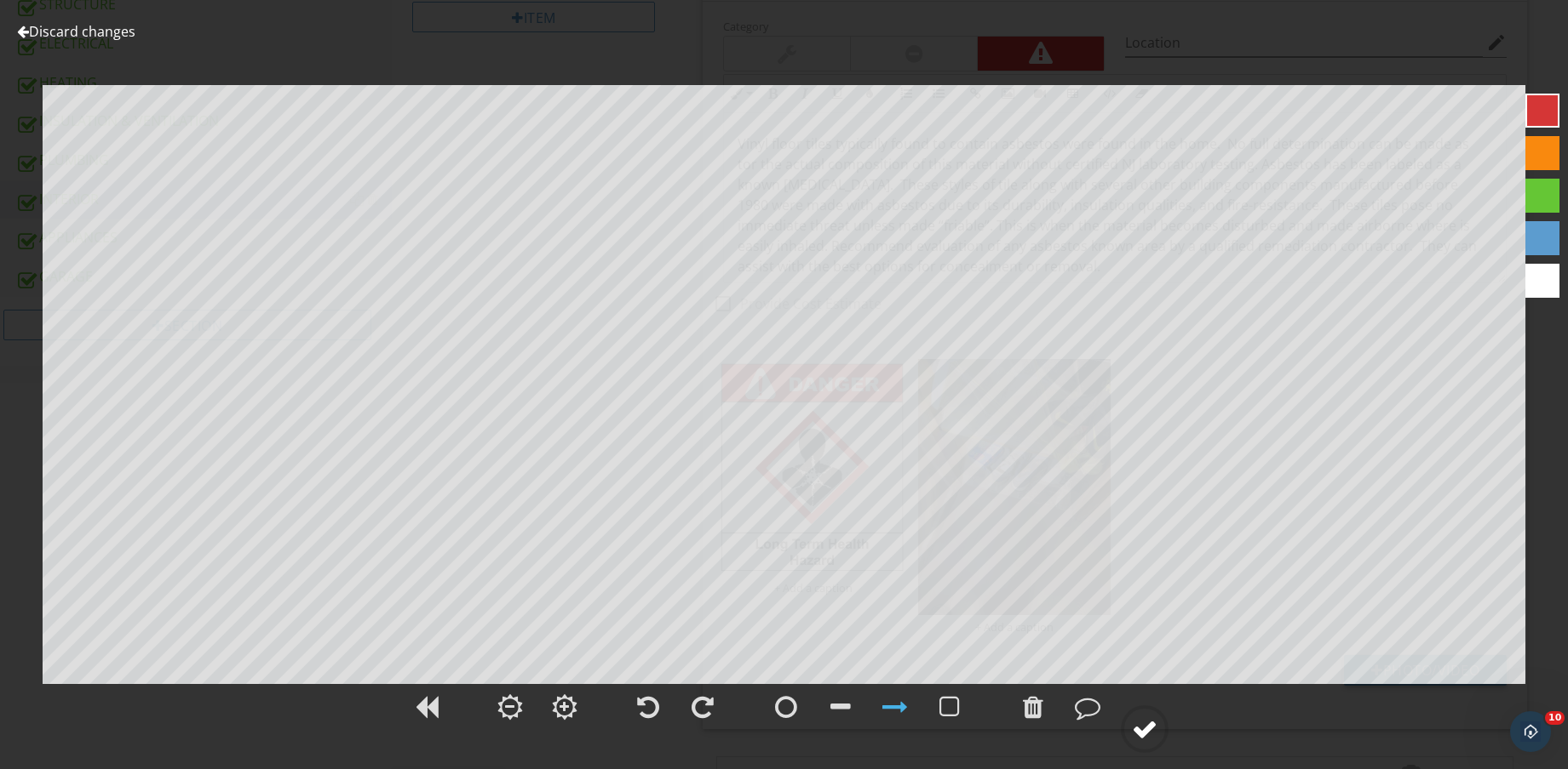
click at [1145, 733] on div at bounding box center [1144, 729] width 25 height 25
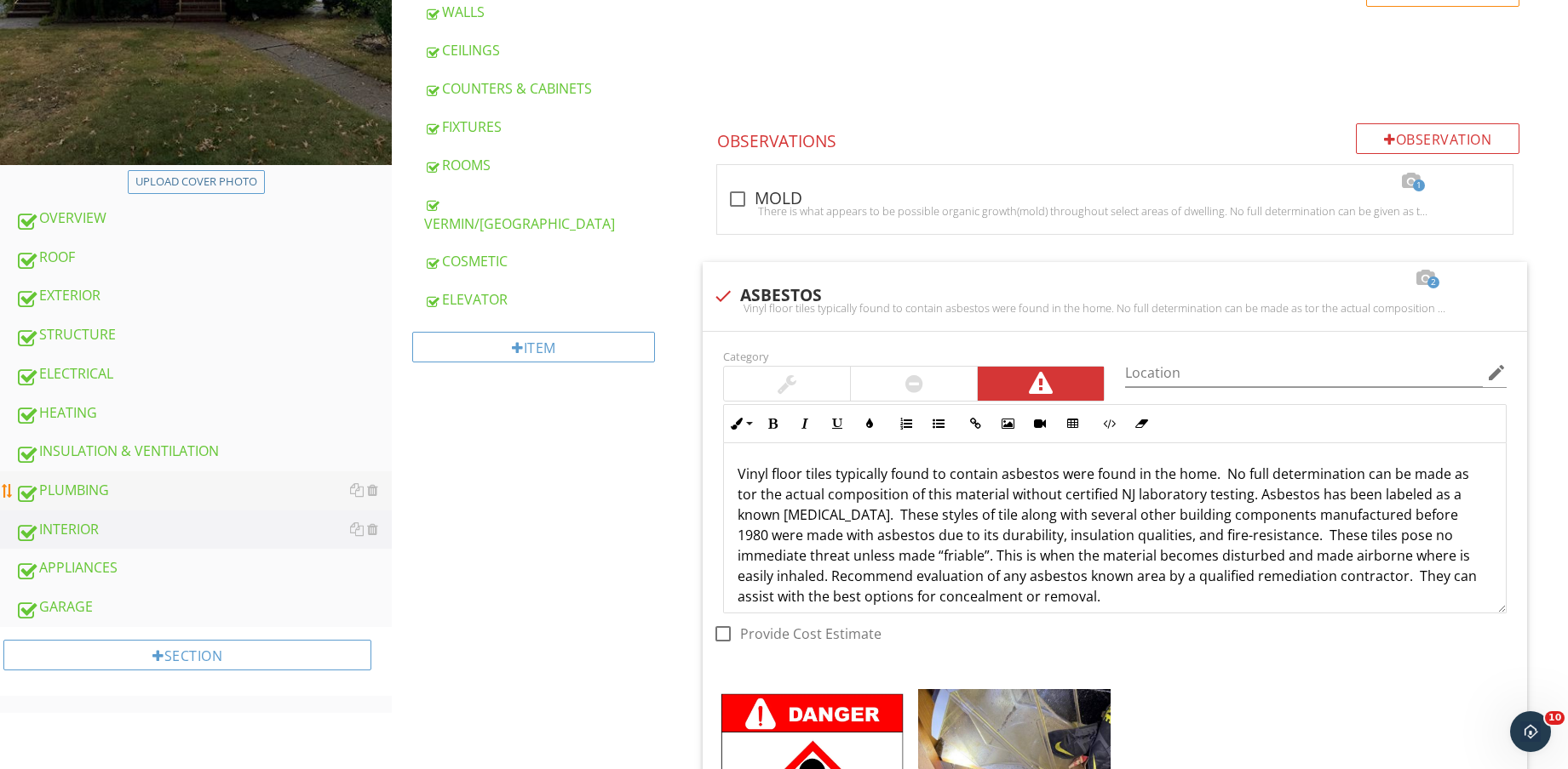
scroll to position [532, 0]
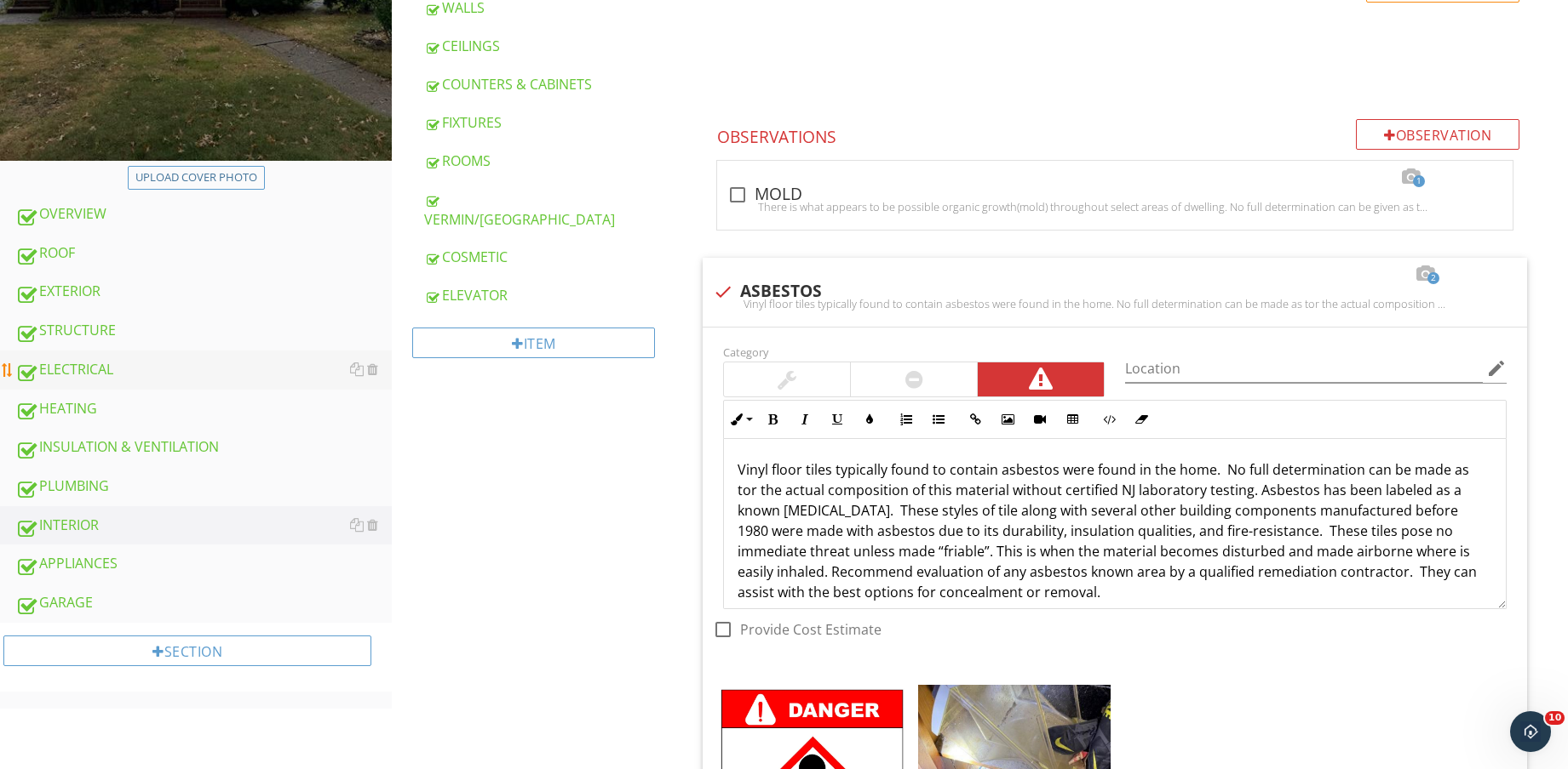
click at [134, 372] on div "ELECTRICAL" at bounding box center [203, 369] width 376 height 22
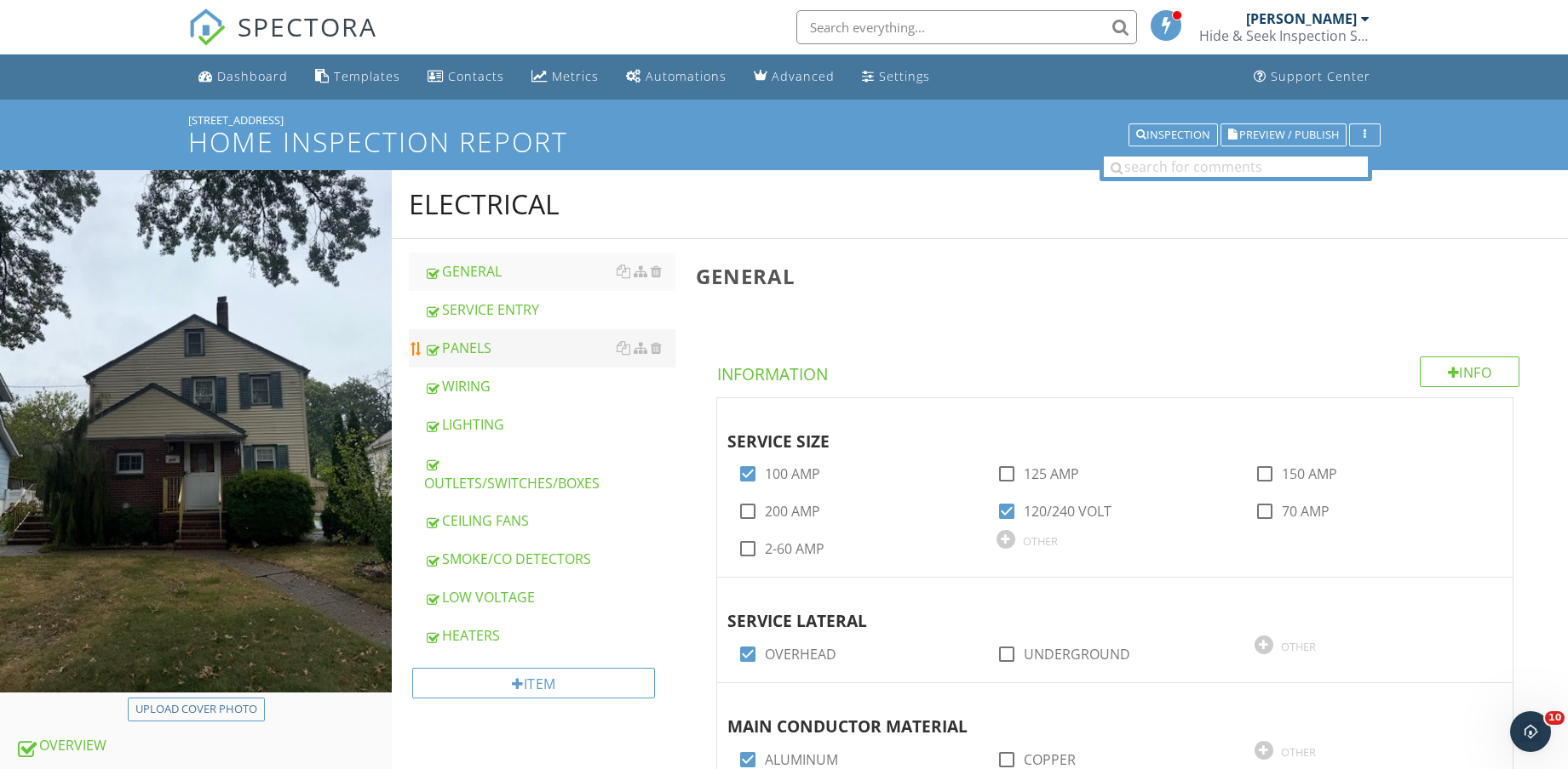
click at [522, 359] on link "PANELS" at bounding box center [550, 348] width 251 height 38
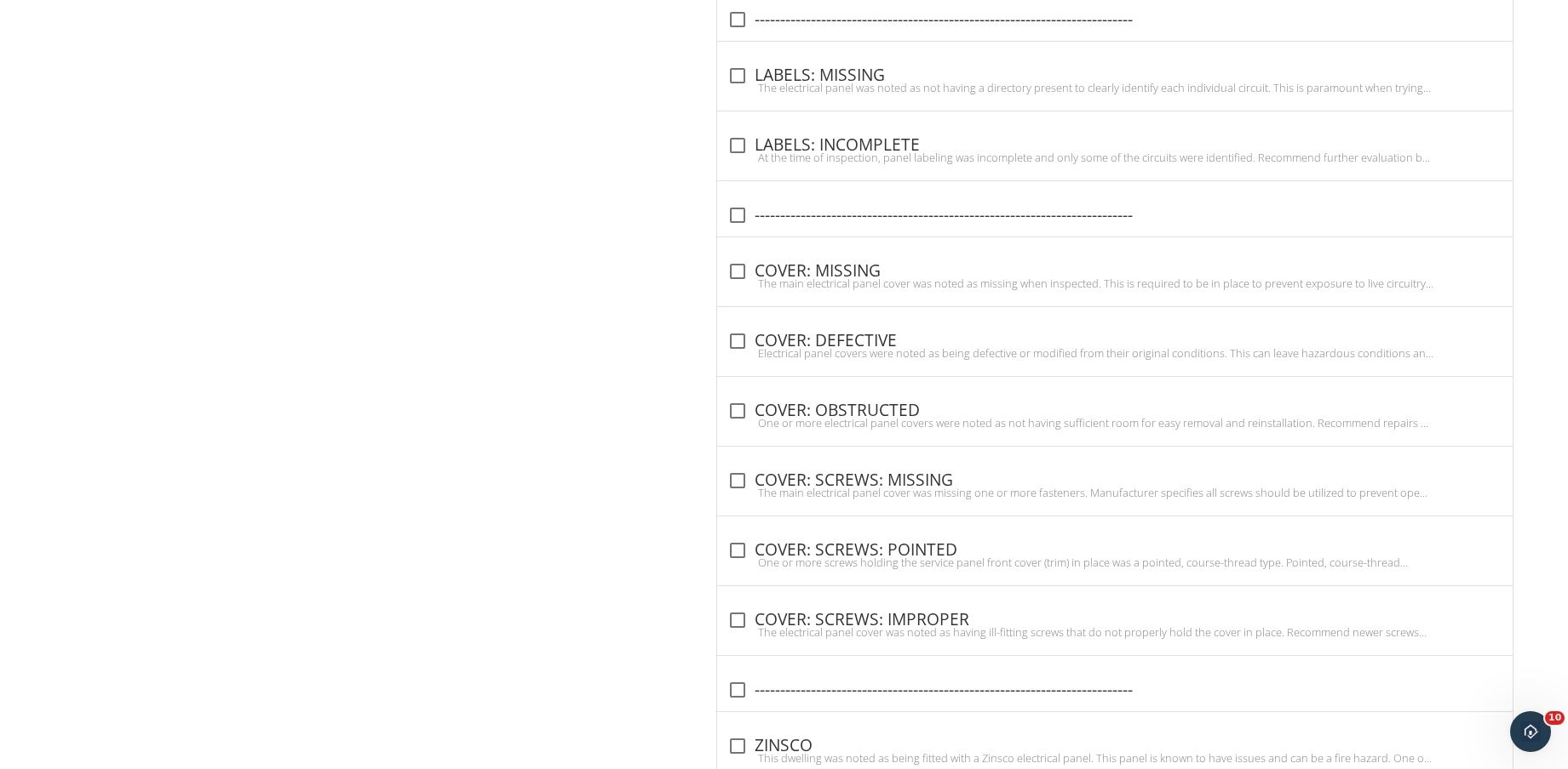
scroll to position [3005, 0]
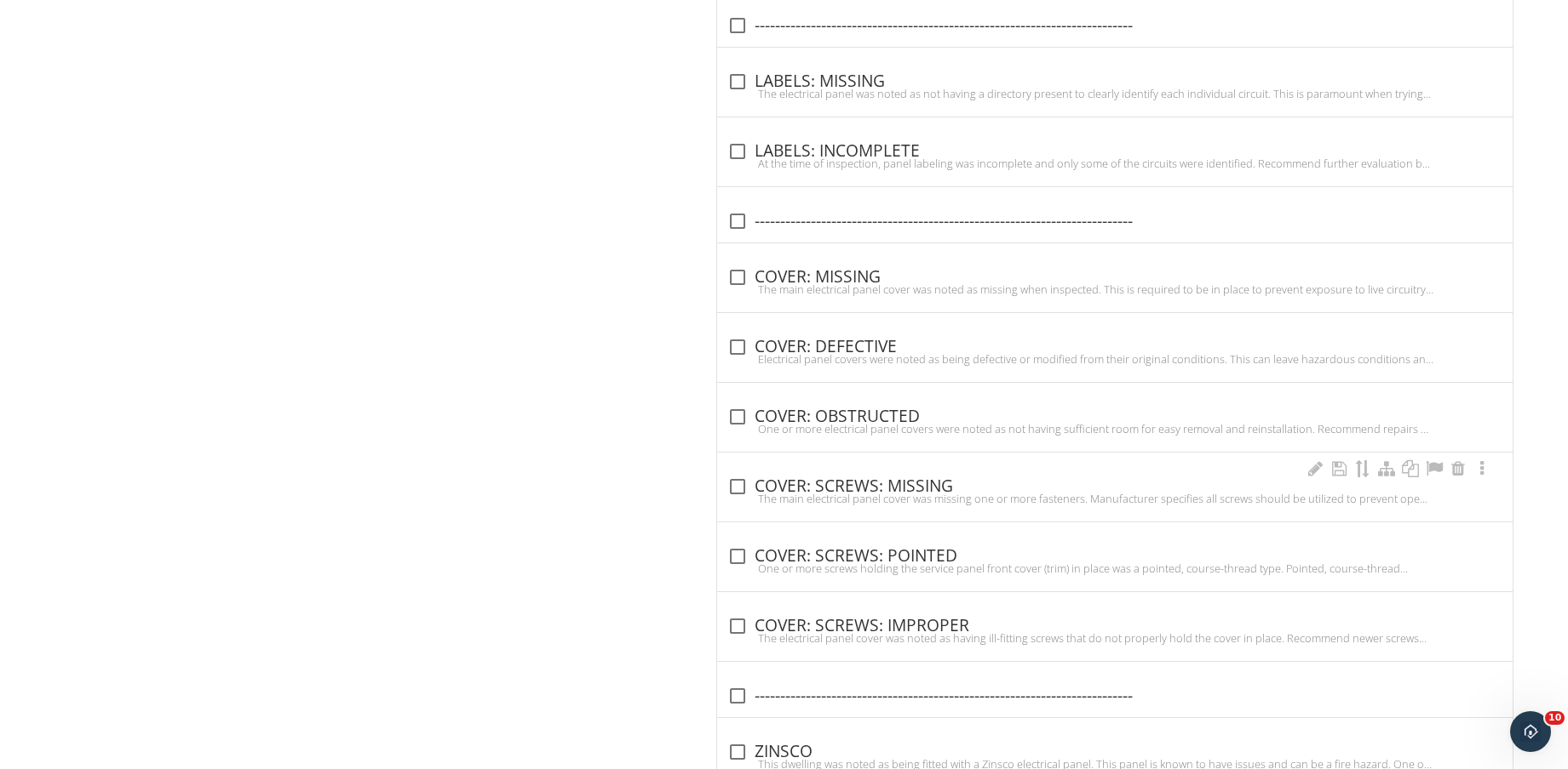
click at [838, 469] on div "check_box_outline_blank COVER: SCREWS: MISSING The main electrical panel cover …" at bounding box center [1115, 487] width 796 height 69
checkbox input "true"
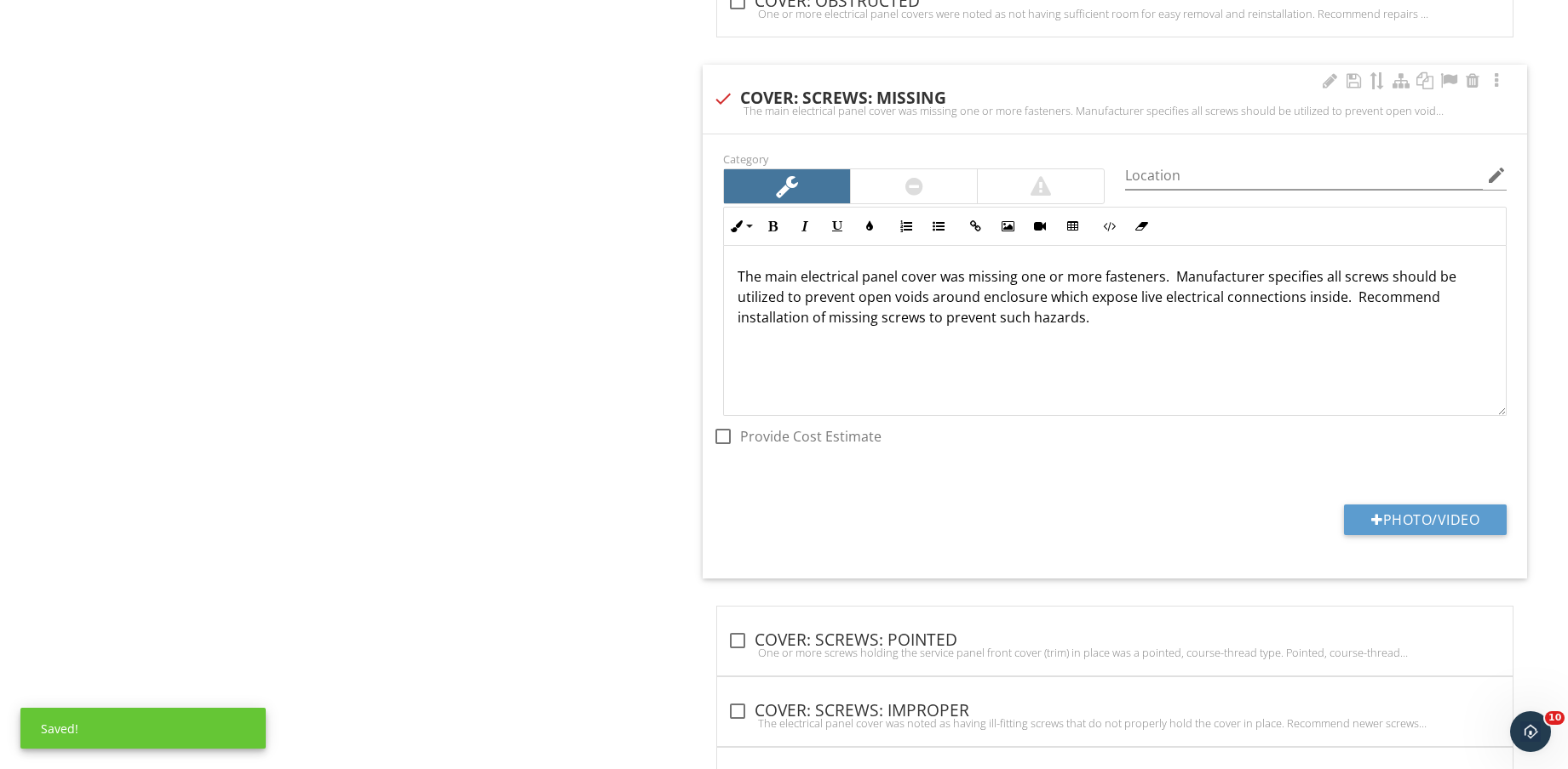
scroll to position [3431, 0]
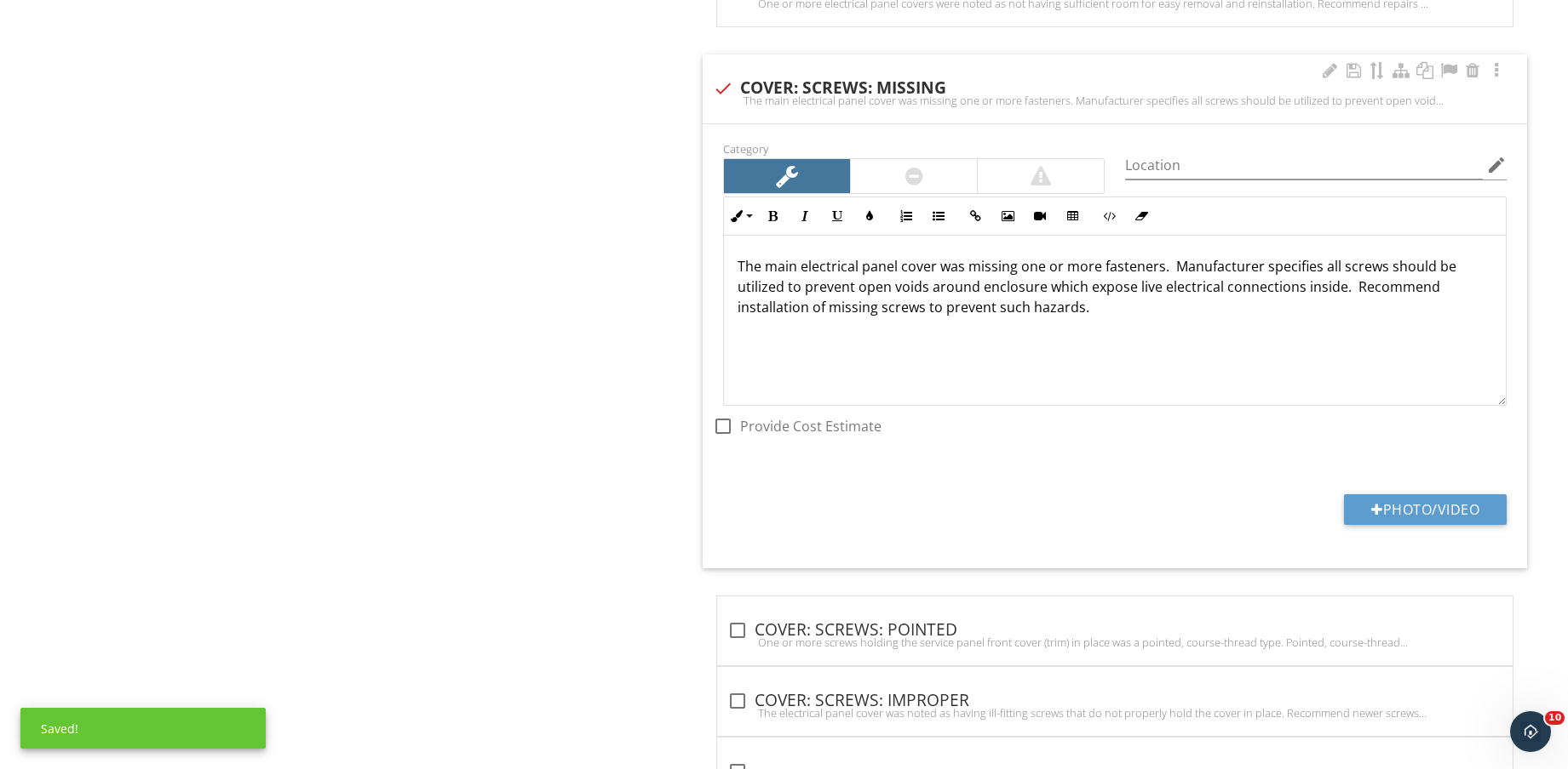
click at [1434, 493] on div "Category Location edit Inline Style XLarge Large Normal Small Light Small/Light…" at bounding box center [1114, 346] width 824 height 444
click at [1423, 502] on button "Photo/Video" at bounding box center [1424, 510] width 162 height 31
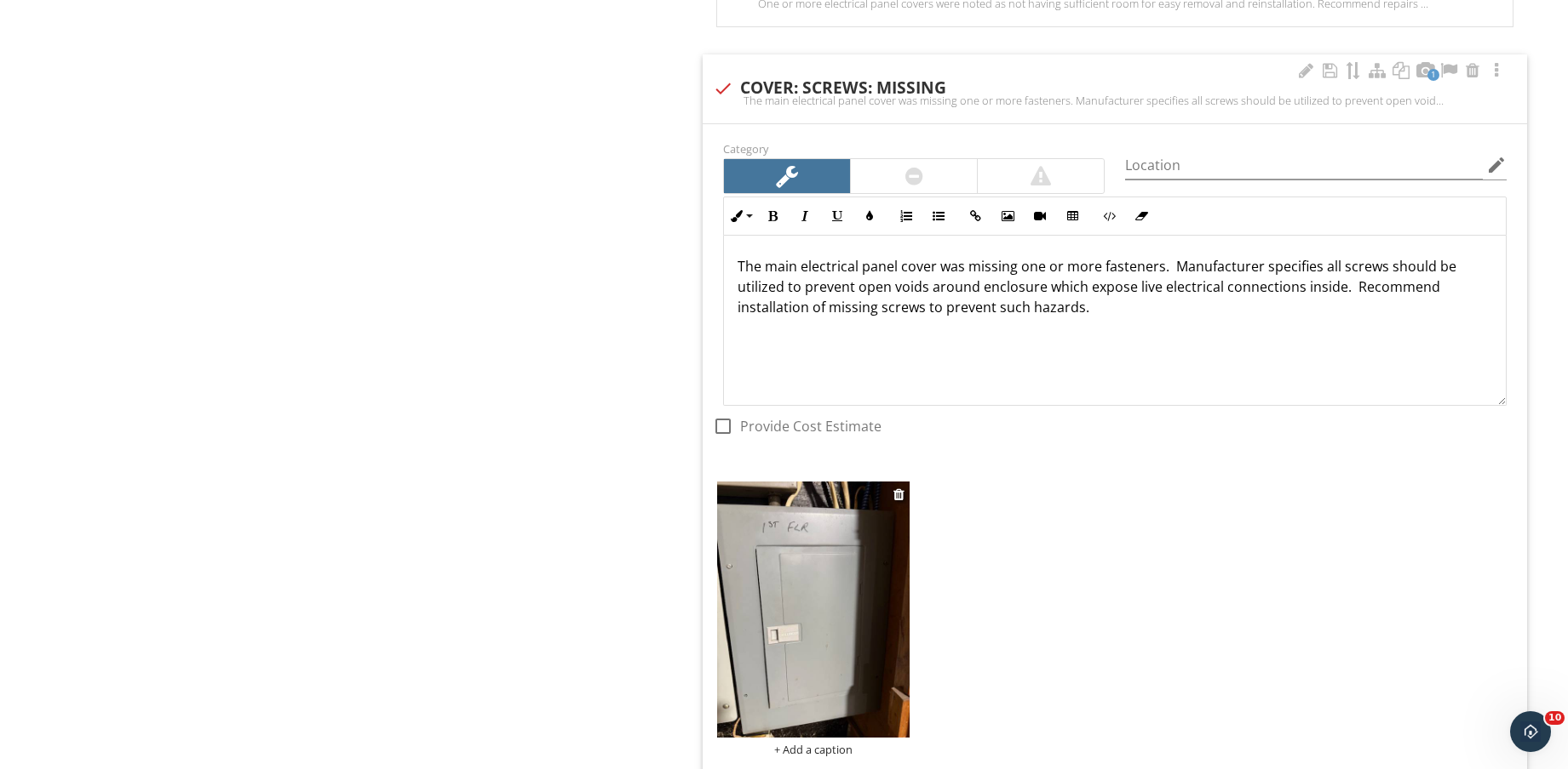
click at [857, 649] on img at bounding box center [813, 609] width 193 height 256
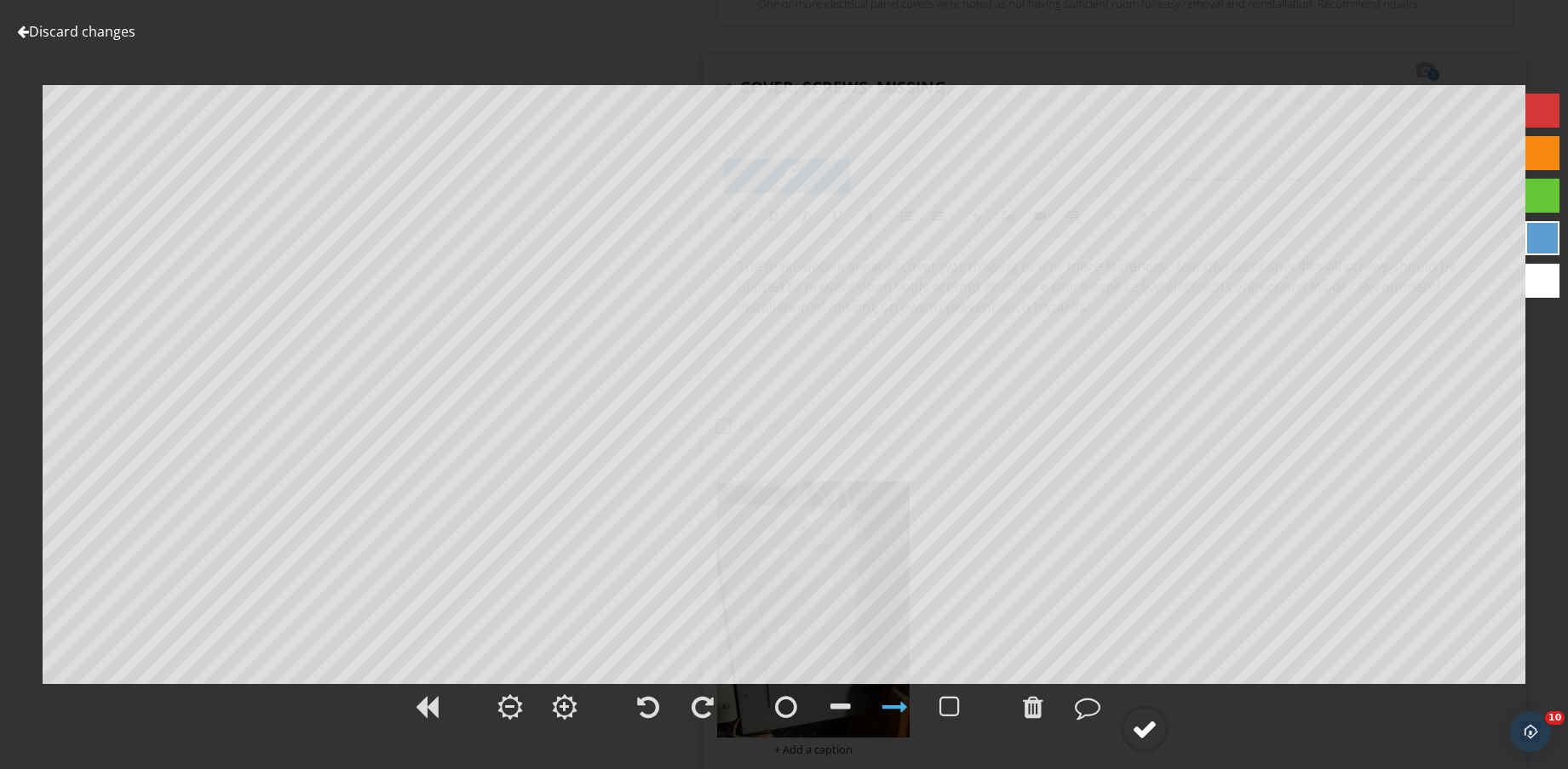
click at [1147, 730] on div at bounding box center [1144, 729] width 25 height 25
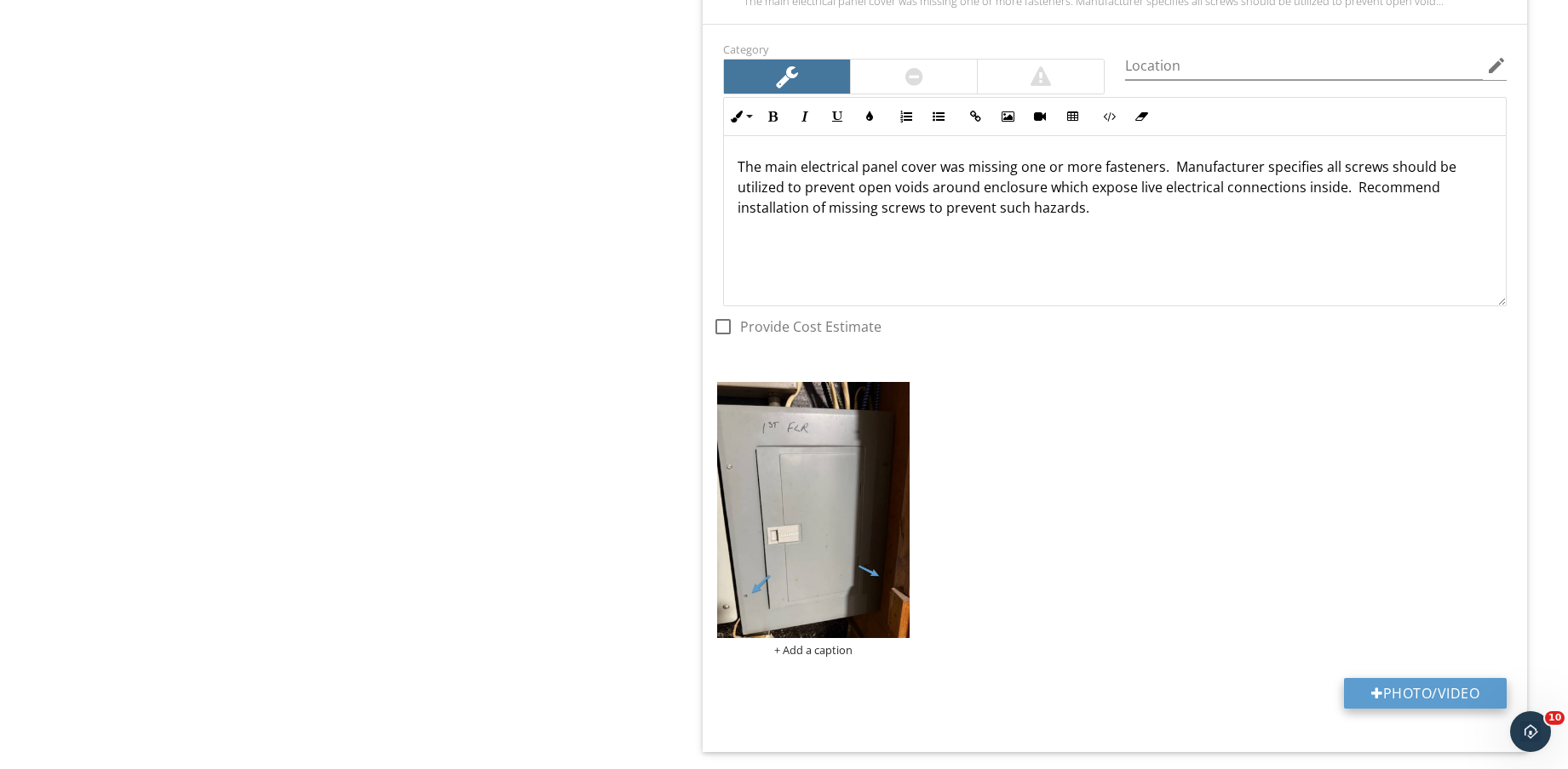
scroll to position [3643, 0]
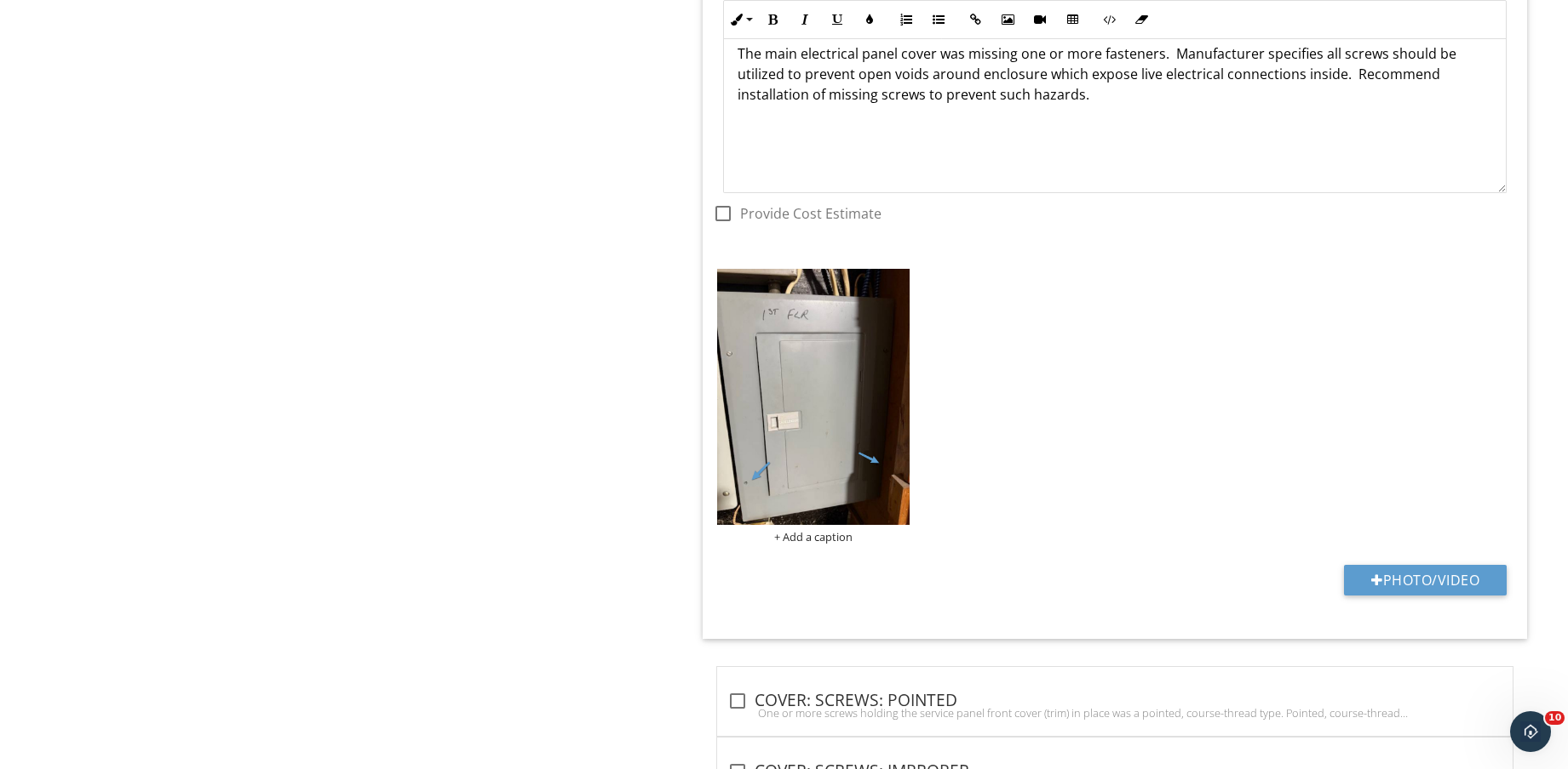
click at [1444, 596] on div "Photo/Video" at bounding box center [1115, 586] width 803 height 44
click at [1438, 581] on button "Photo/Video" at bounding box center [1424, 580] width 162 height 31
type input "C:\fakepath\IMG_8722.jpg"
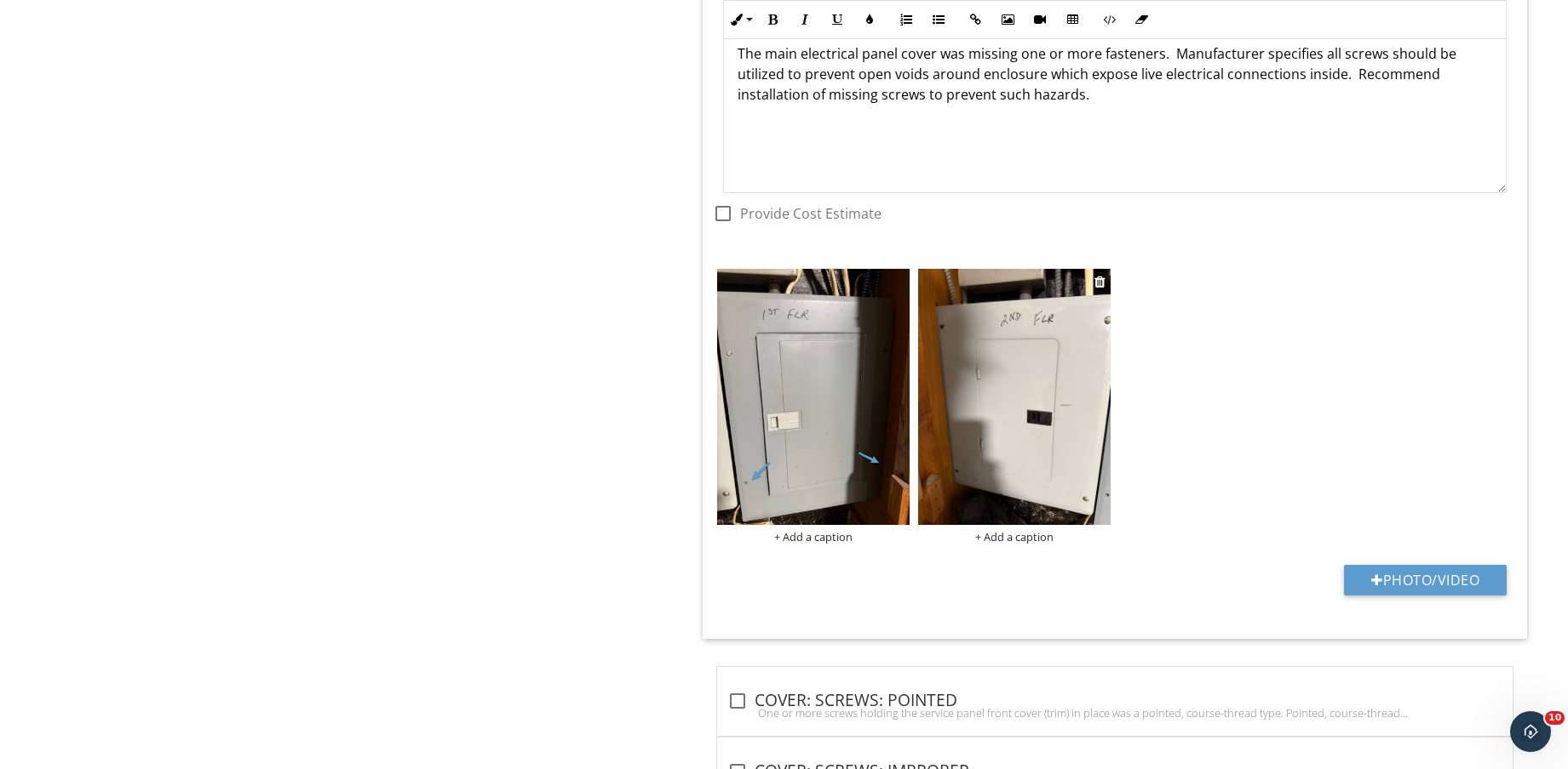
click at [1085, 439] on img at bounding box center [1015, 397] width 193 height 256
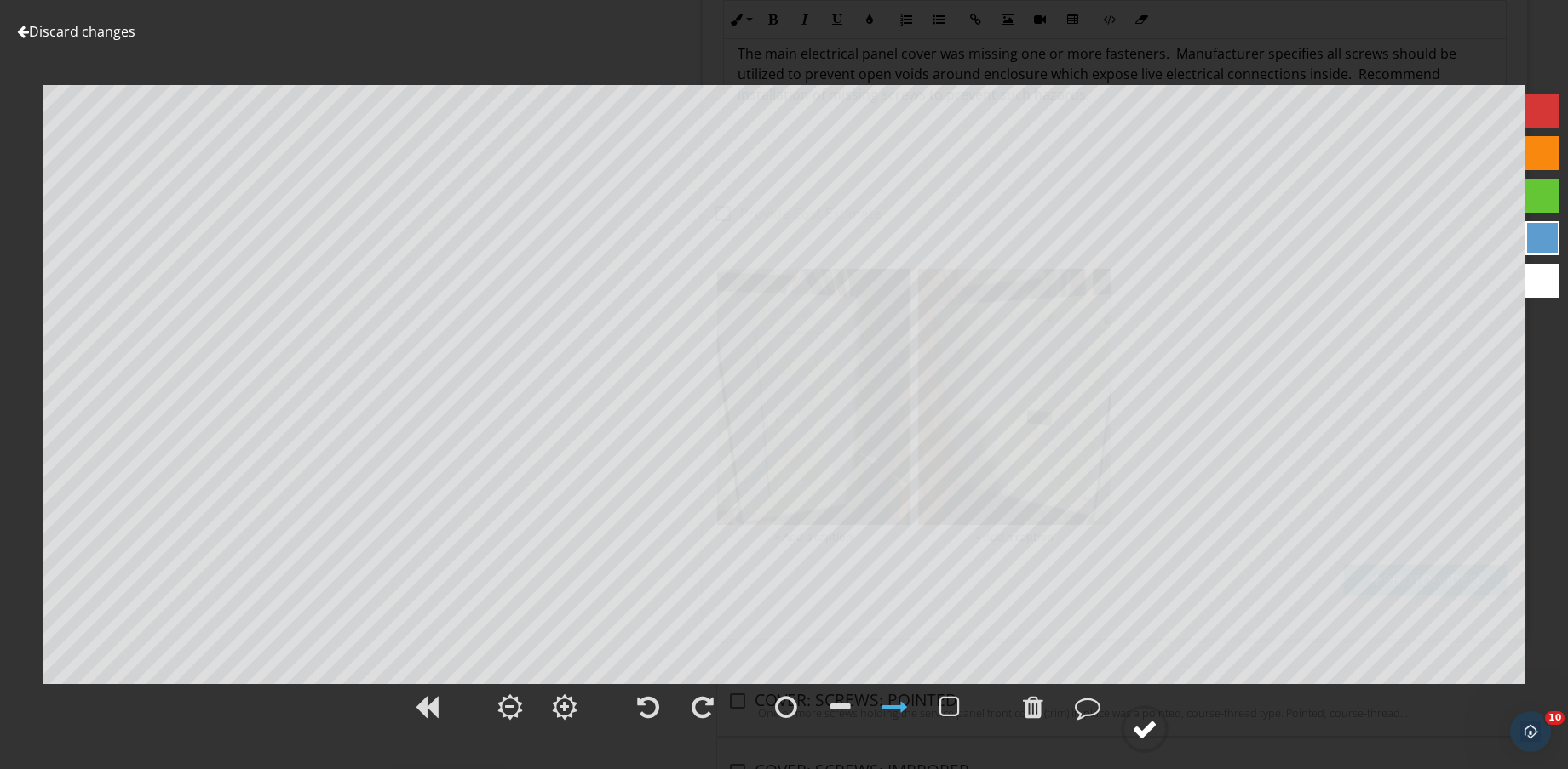
click at [1153, 729] on div at bounding box center [1144, 729] width 25 height 25
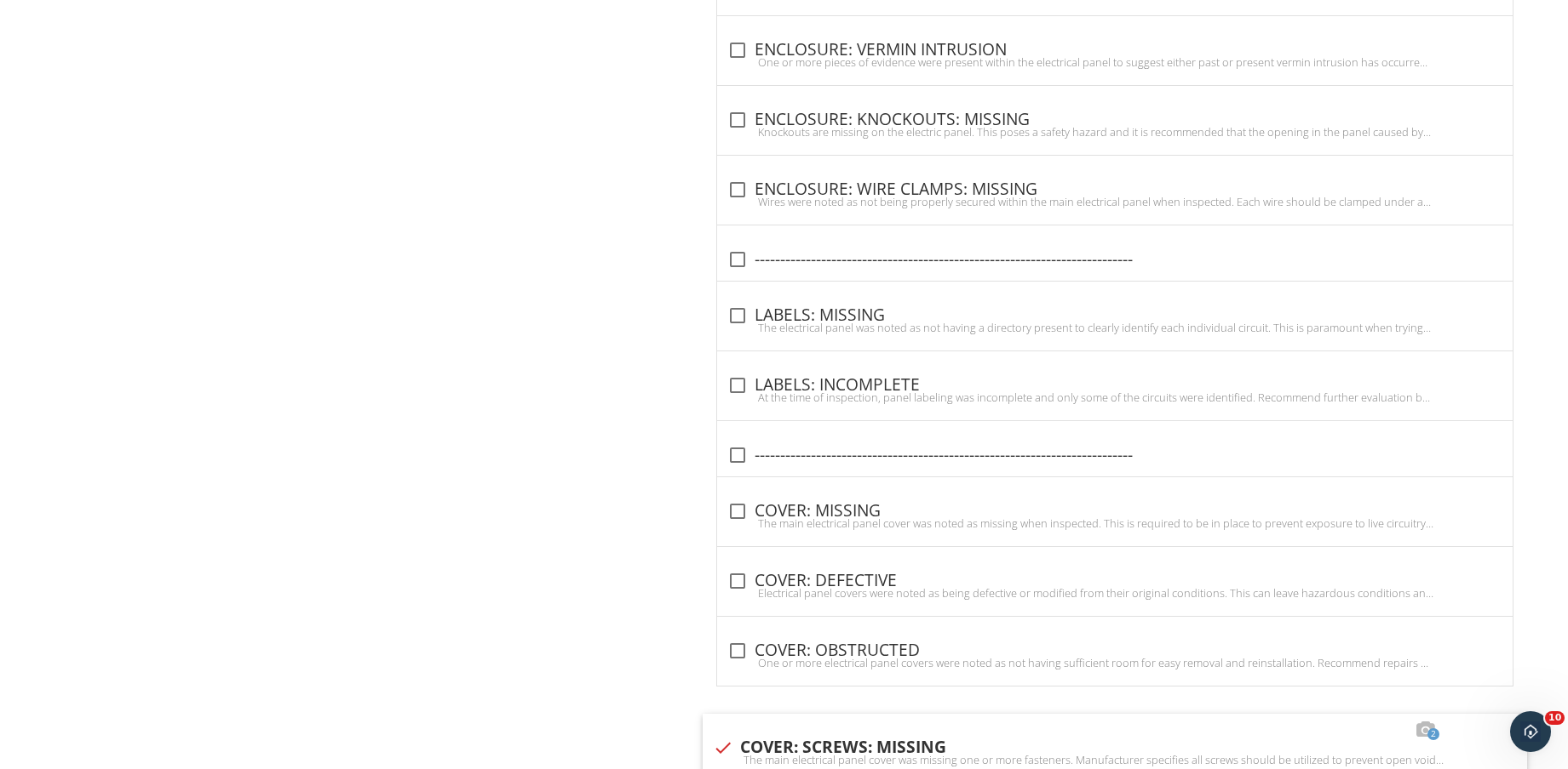
scroll to position [2899, 0]
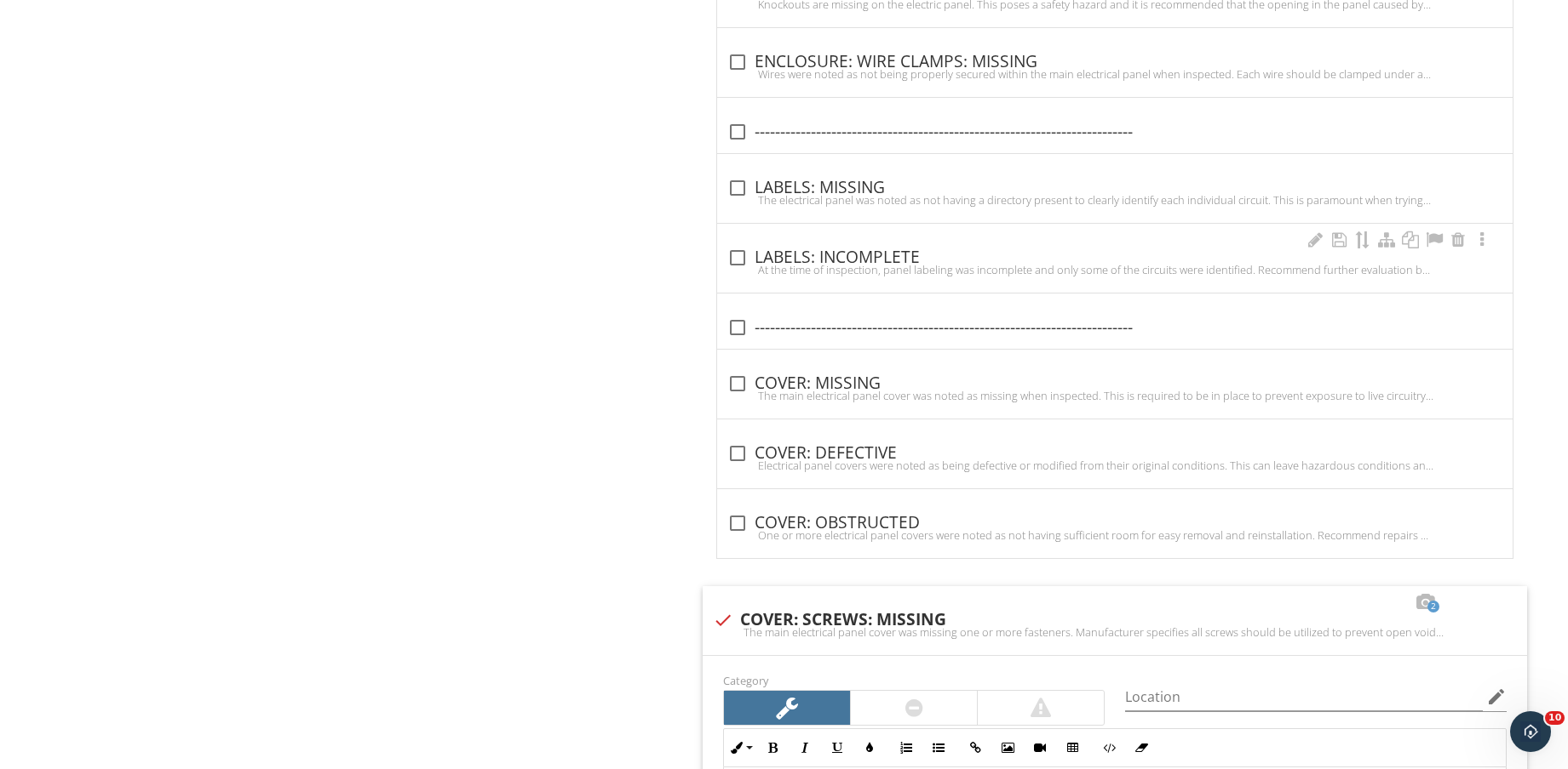
click at [873, 246] on div "check_box_outline_blank LABELS: INCOMPLETE" at bounding box center [1115, 256] width 775 height 24
checkbox input "true"
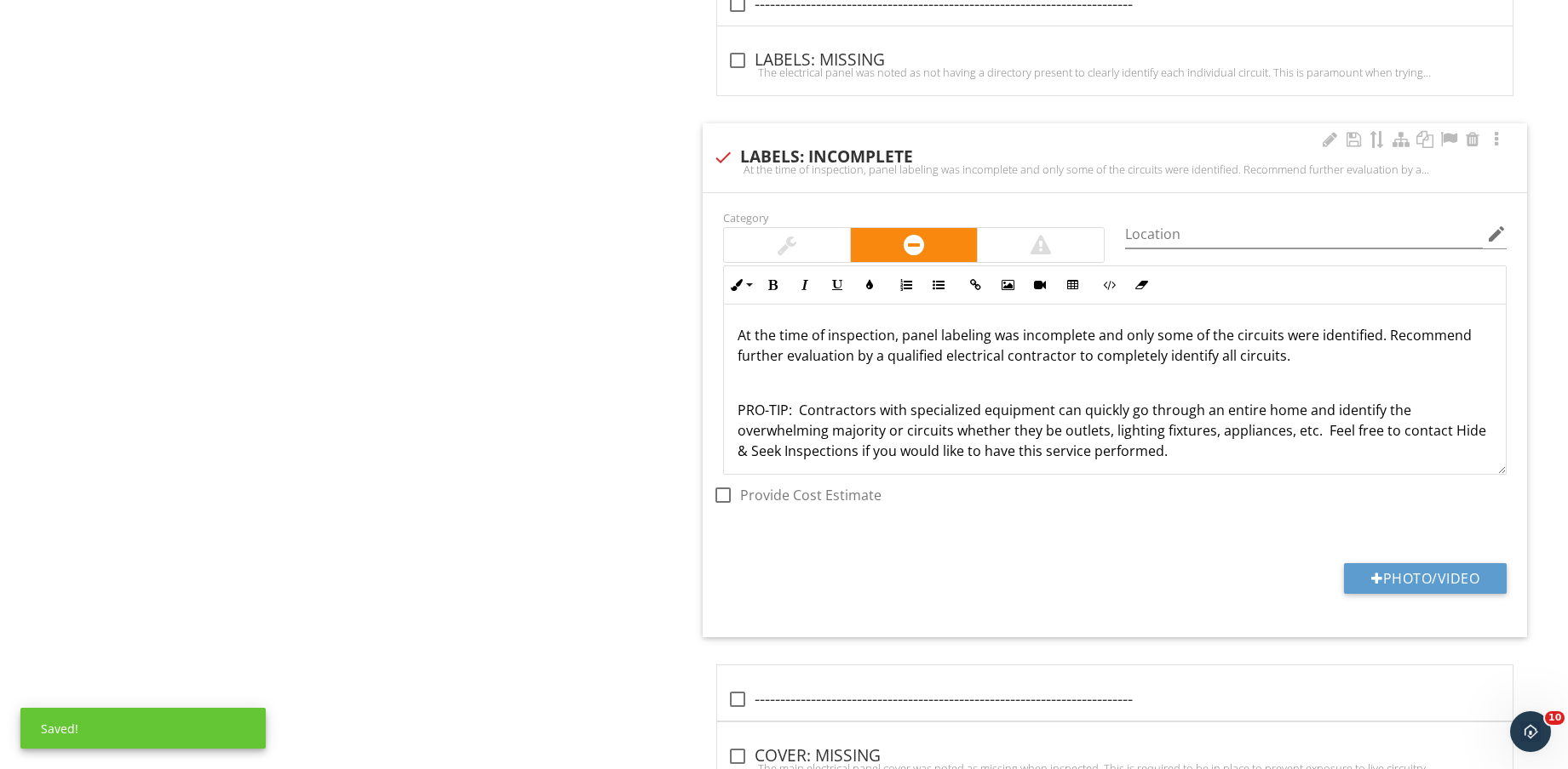
scroll to position [3111, 0]
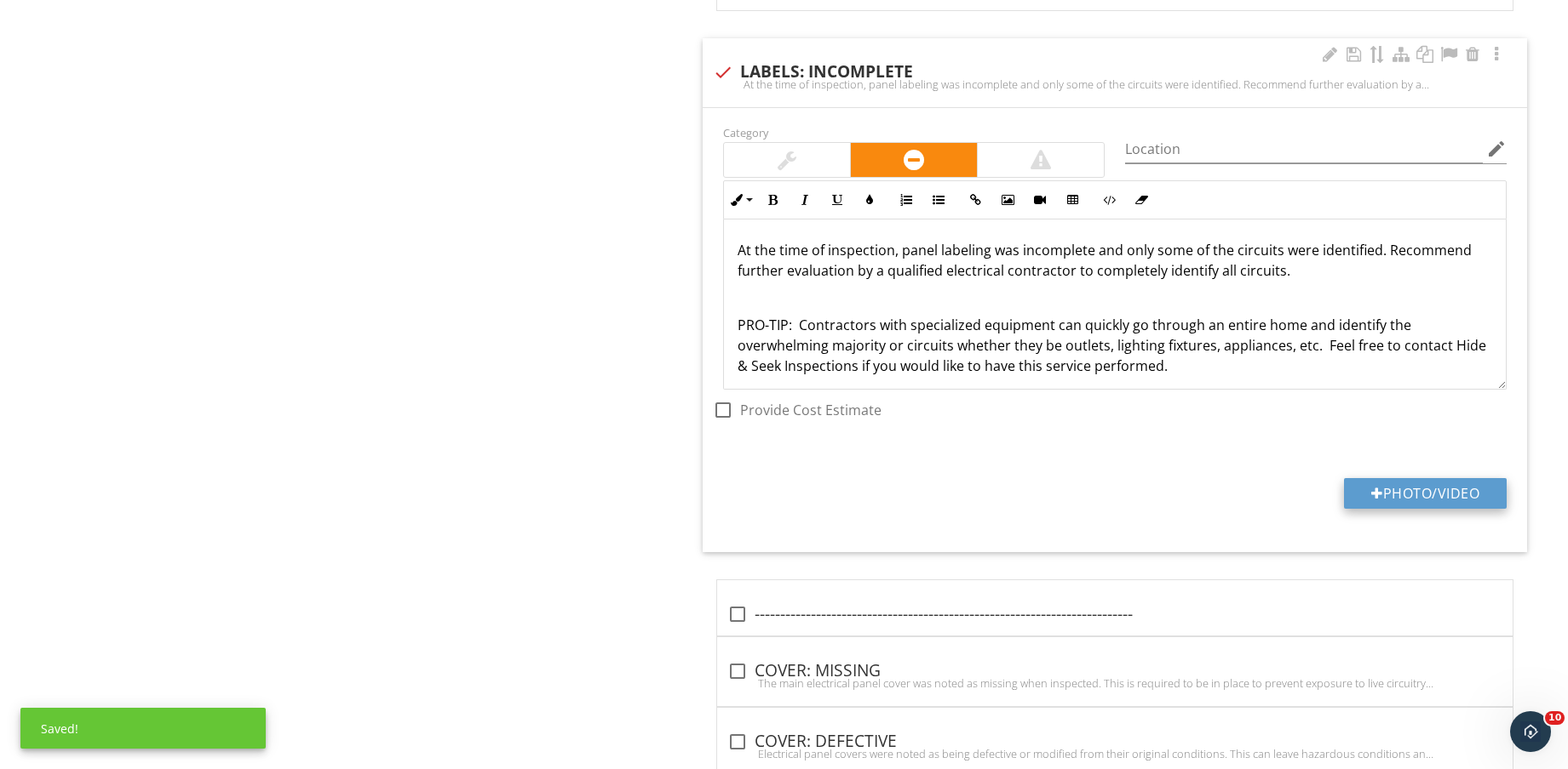
click at [1398, 503] on button "Photo/Video" at bounding box center [1424, 494] width 162 height 31
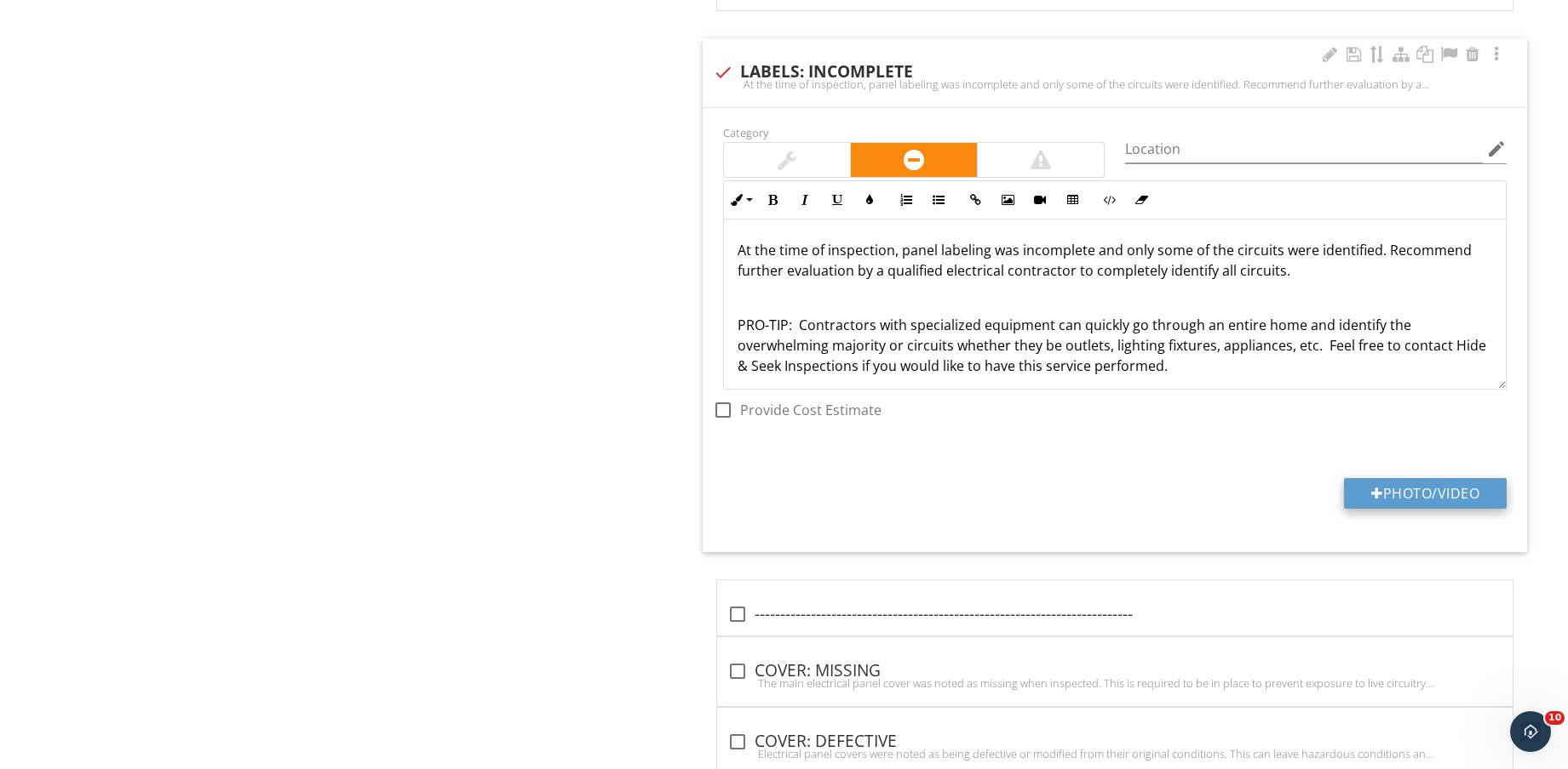
type input "C:\fakepath\IMG_8724.jpg"
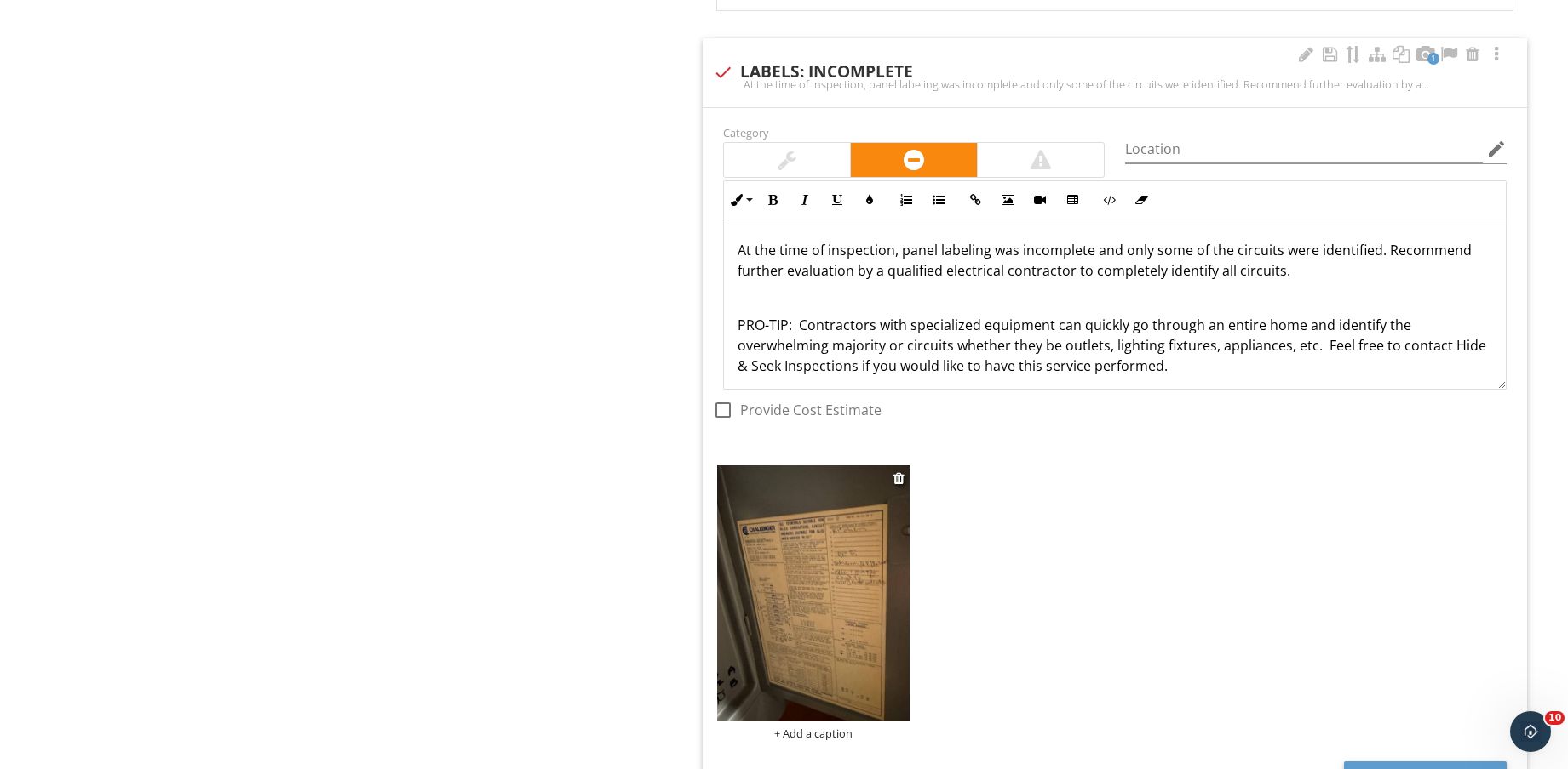
click at [804, 603] on img at bounding box center [813, 593] width 193 height 256
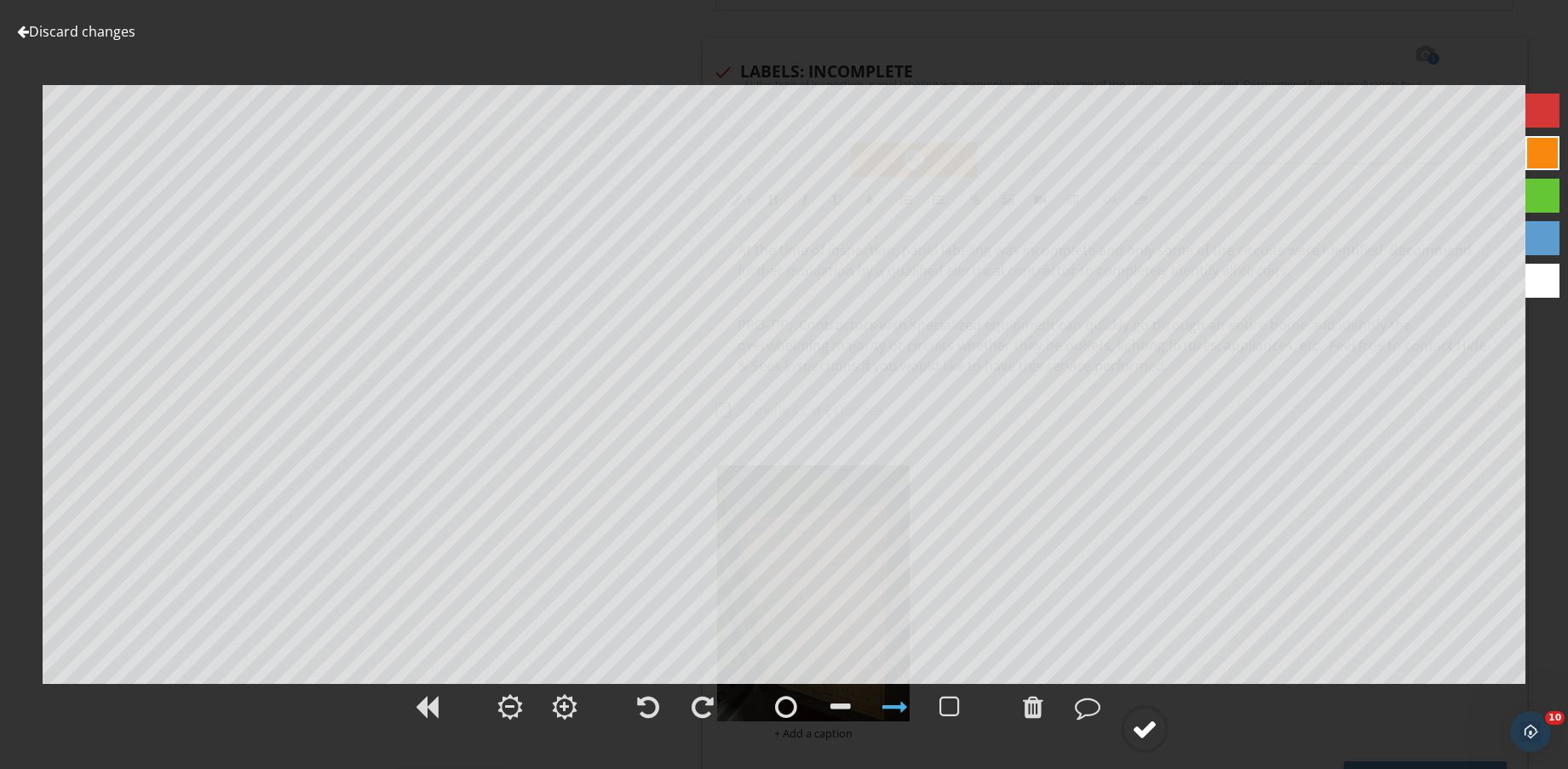
click at [1157, 720] on div at bounding box center [1144, 729] width 25 height 25
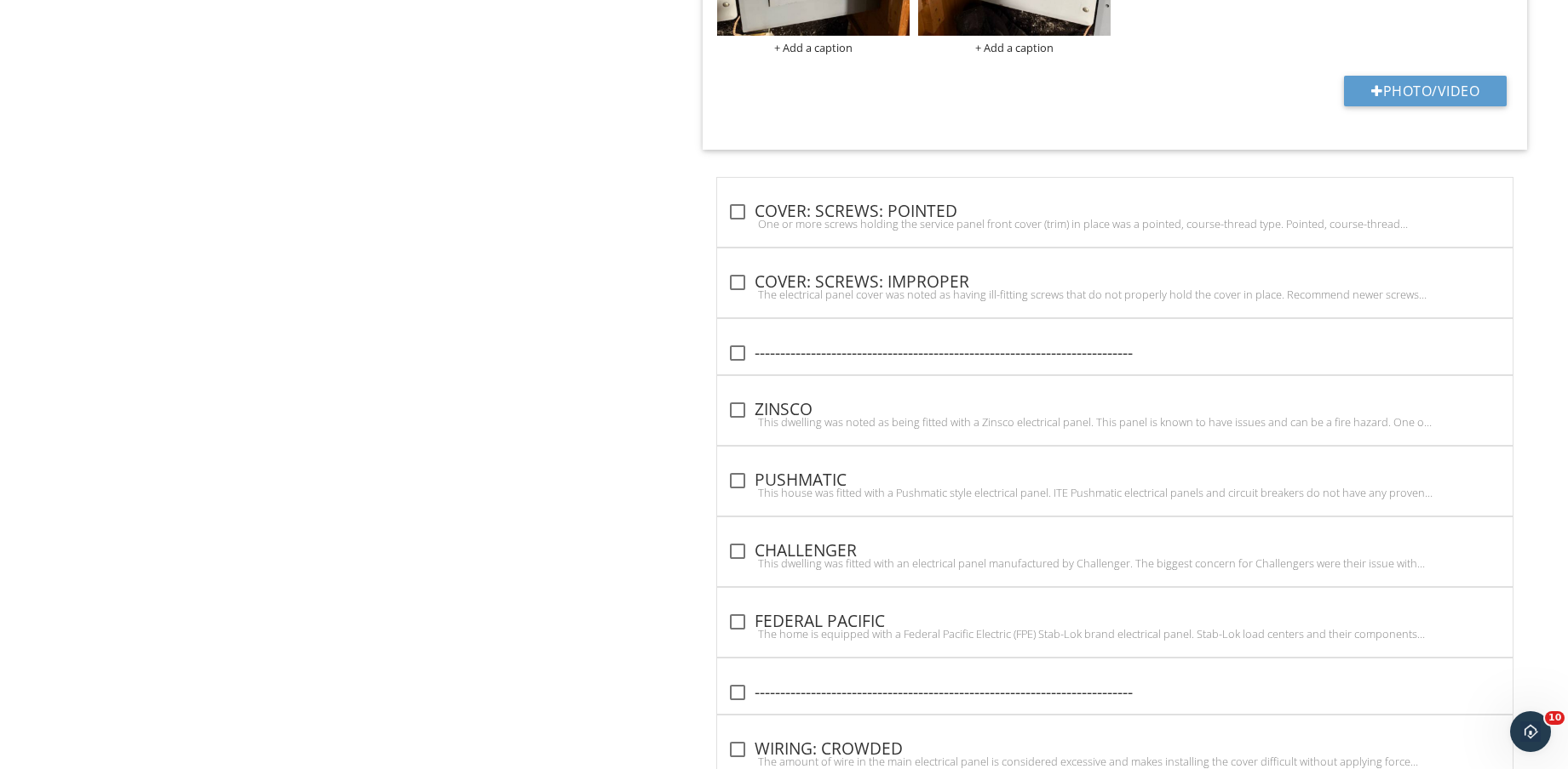
scroll to position [4920, 0]
click at [810, 541] on div "check_box_outline_blank CHALLENGER" at bounding box center [1115, 550] width 775 height 20
checkbox input "true"
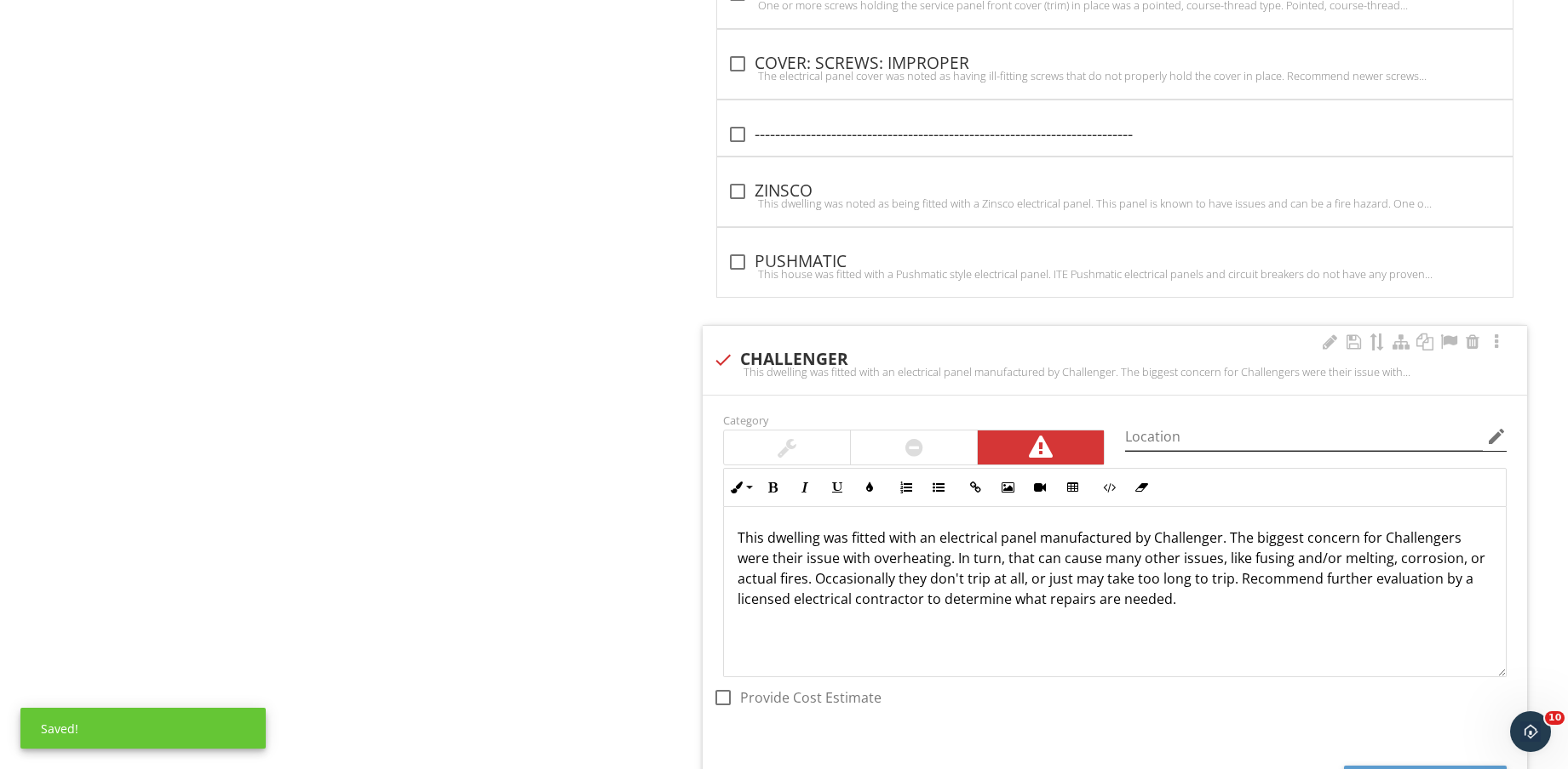
scroll to position [5345, 0]
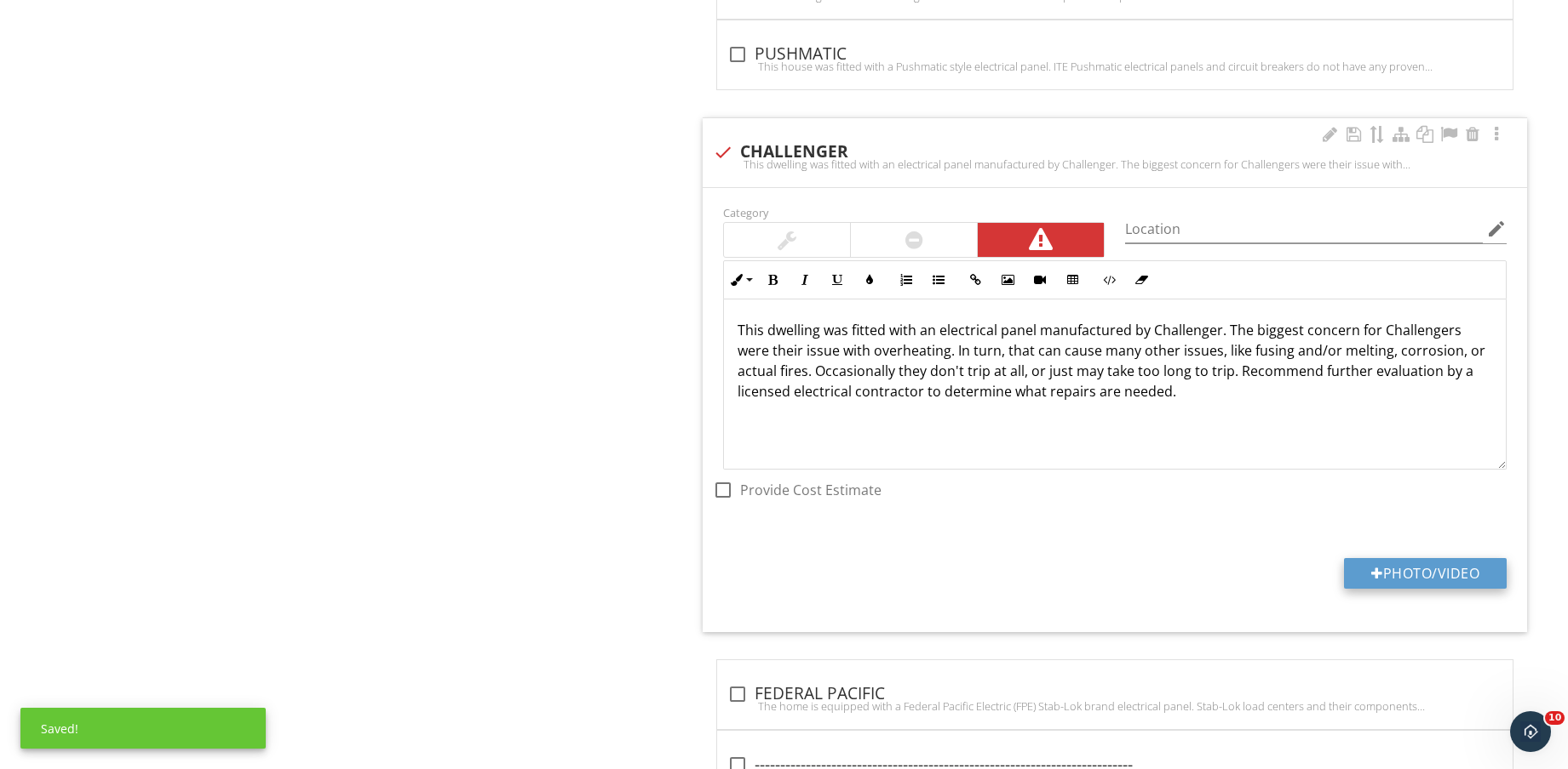
click at [1388, 571] on button "Photo/Video" at bounding box center [1424, 574] width 162 height 31
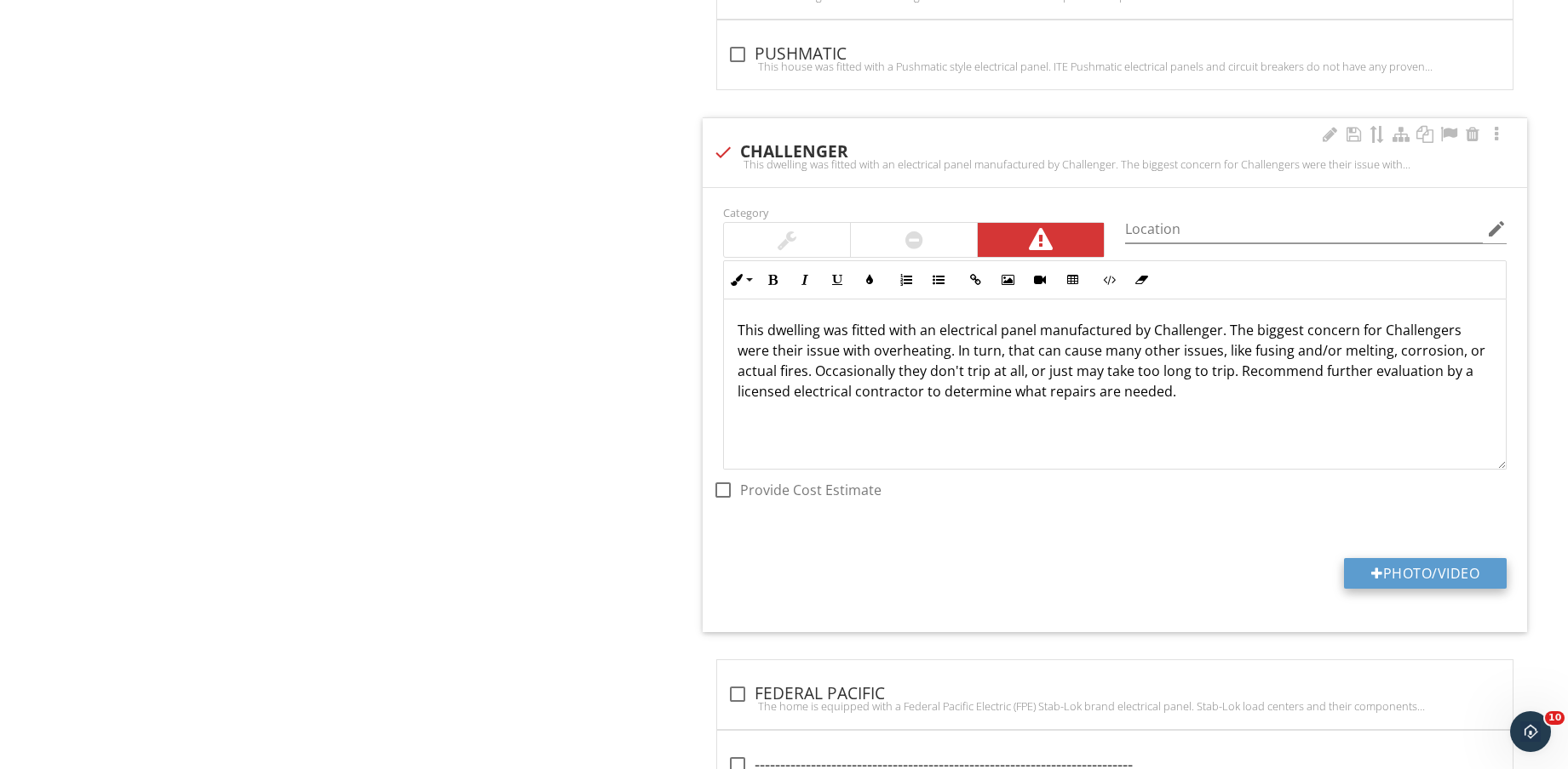
type input "C:\fakepath\IMG_8721.jpg"
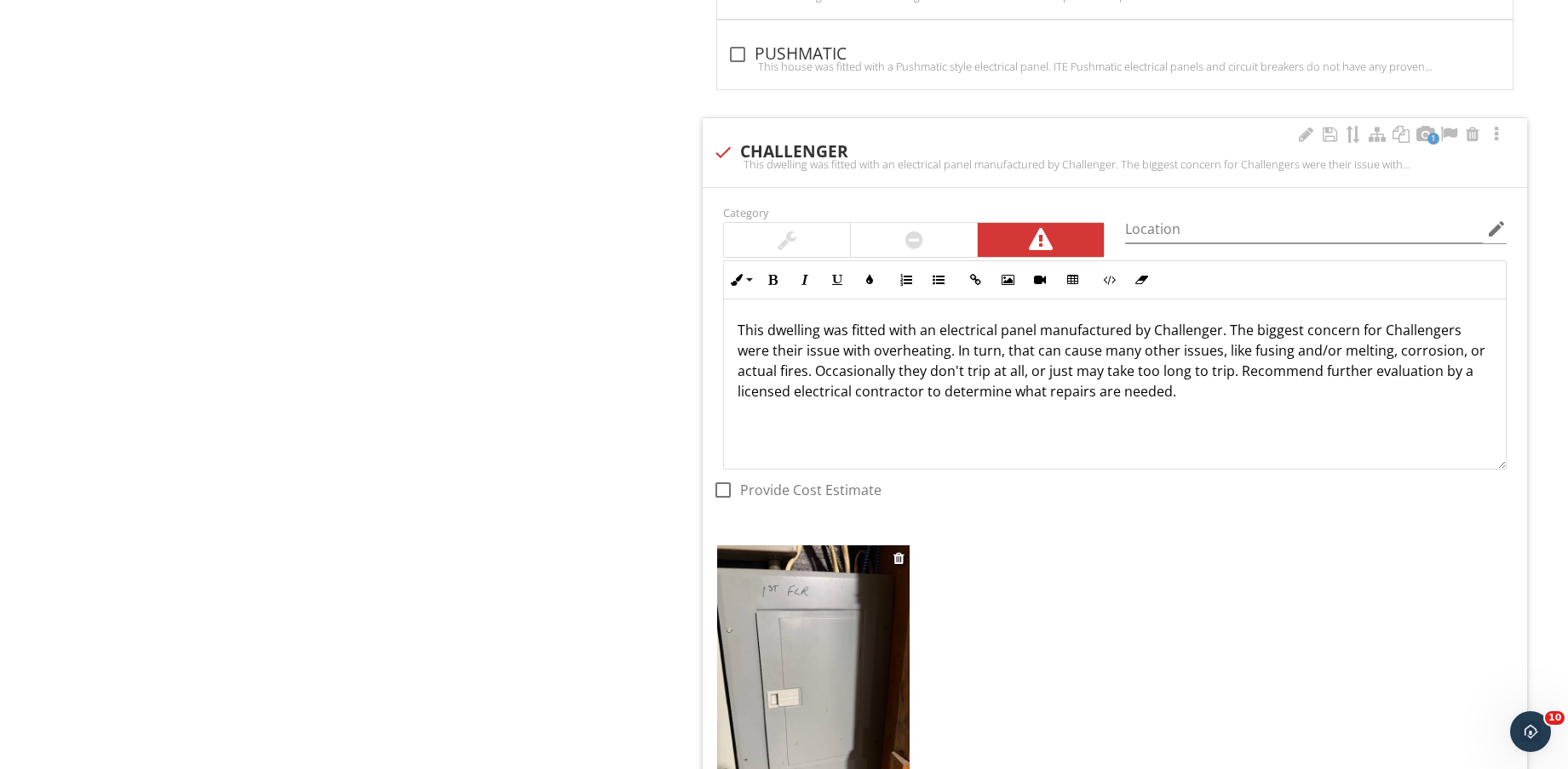
click at [796, 645] on img at bounding box center [813, 673] width 193 height 256
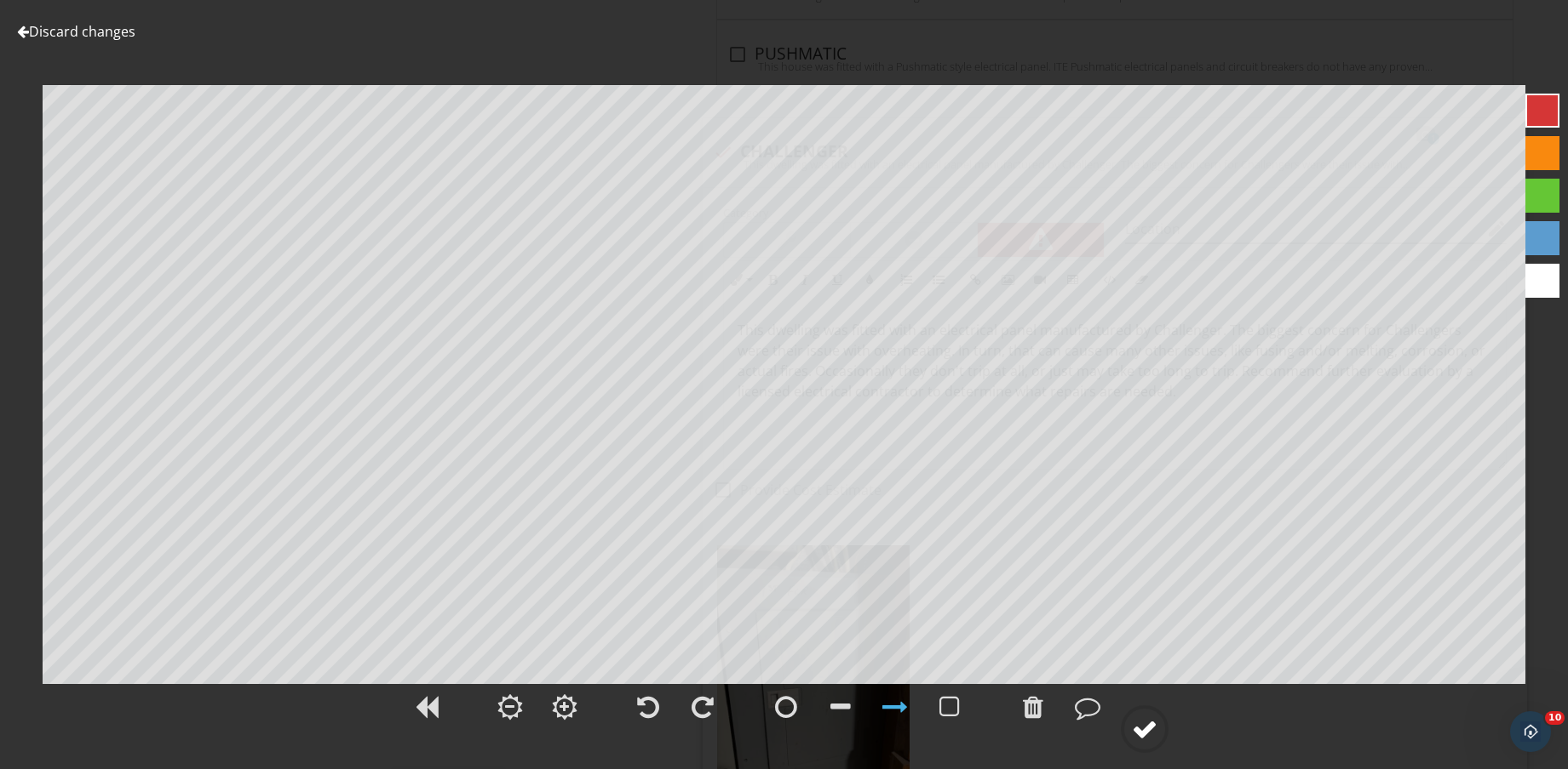
click at [1153, 721] on div at bounding box center [1144, 729] width 25 height 25
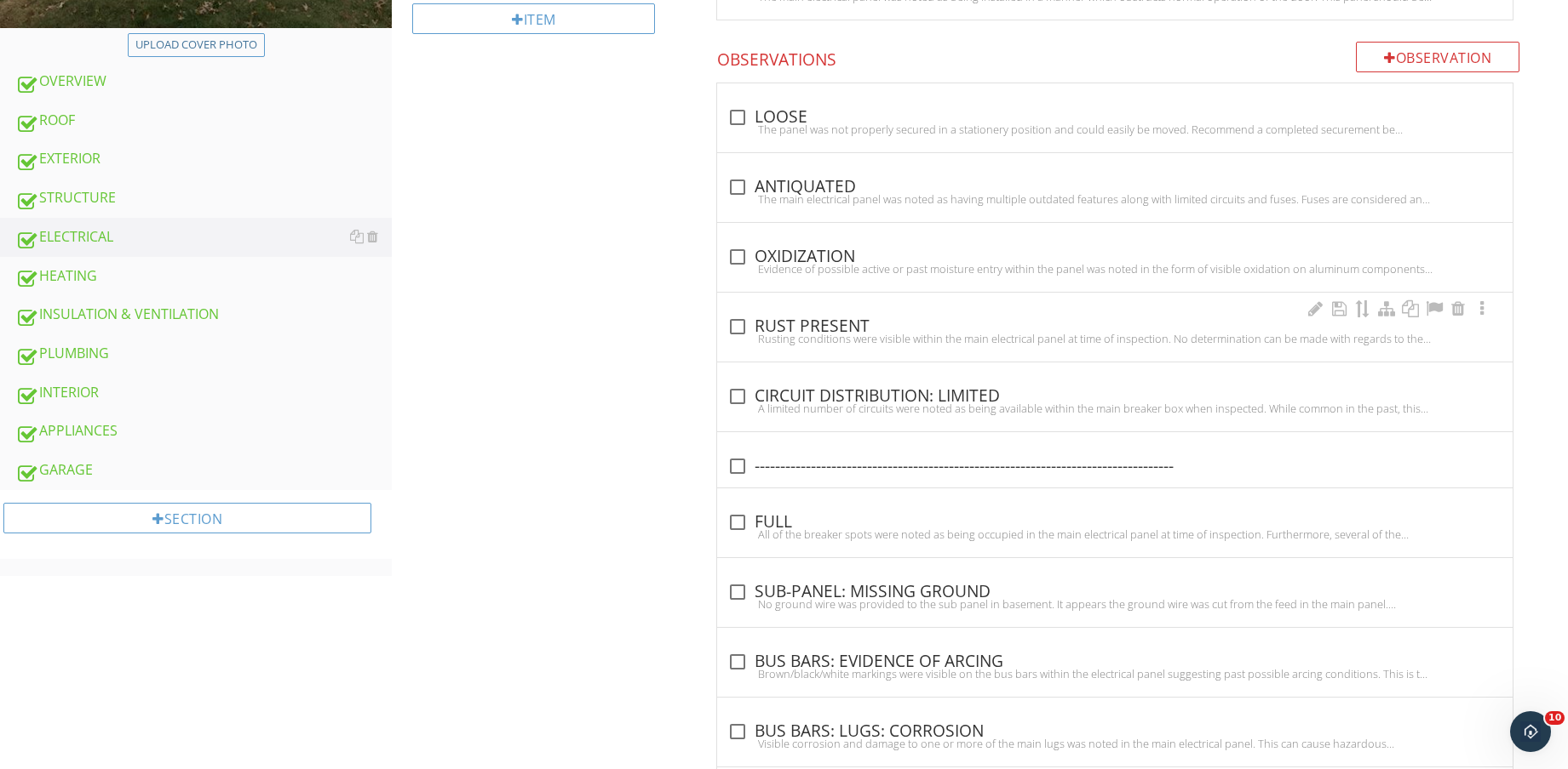
click at [896, 331] on div "check_box_outline_blank RUST PRESENT" at bounding box center [1115, 327] width 775 height 20
checkbox input "true"
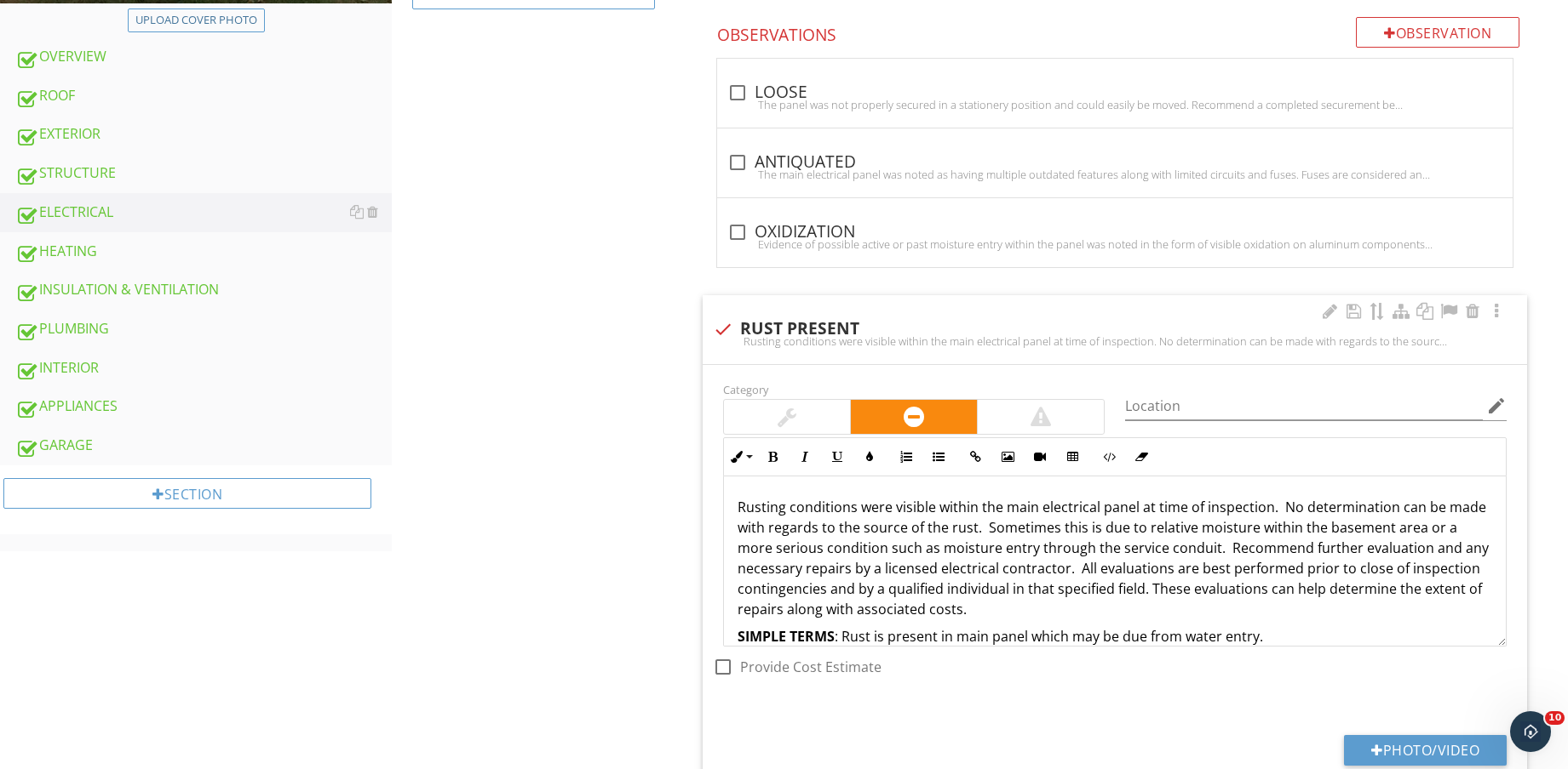
scroll to position [984, 0]
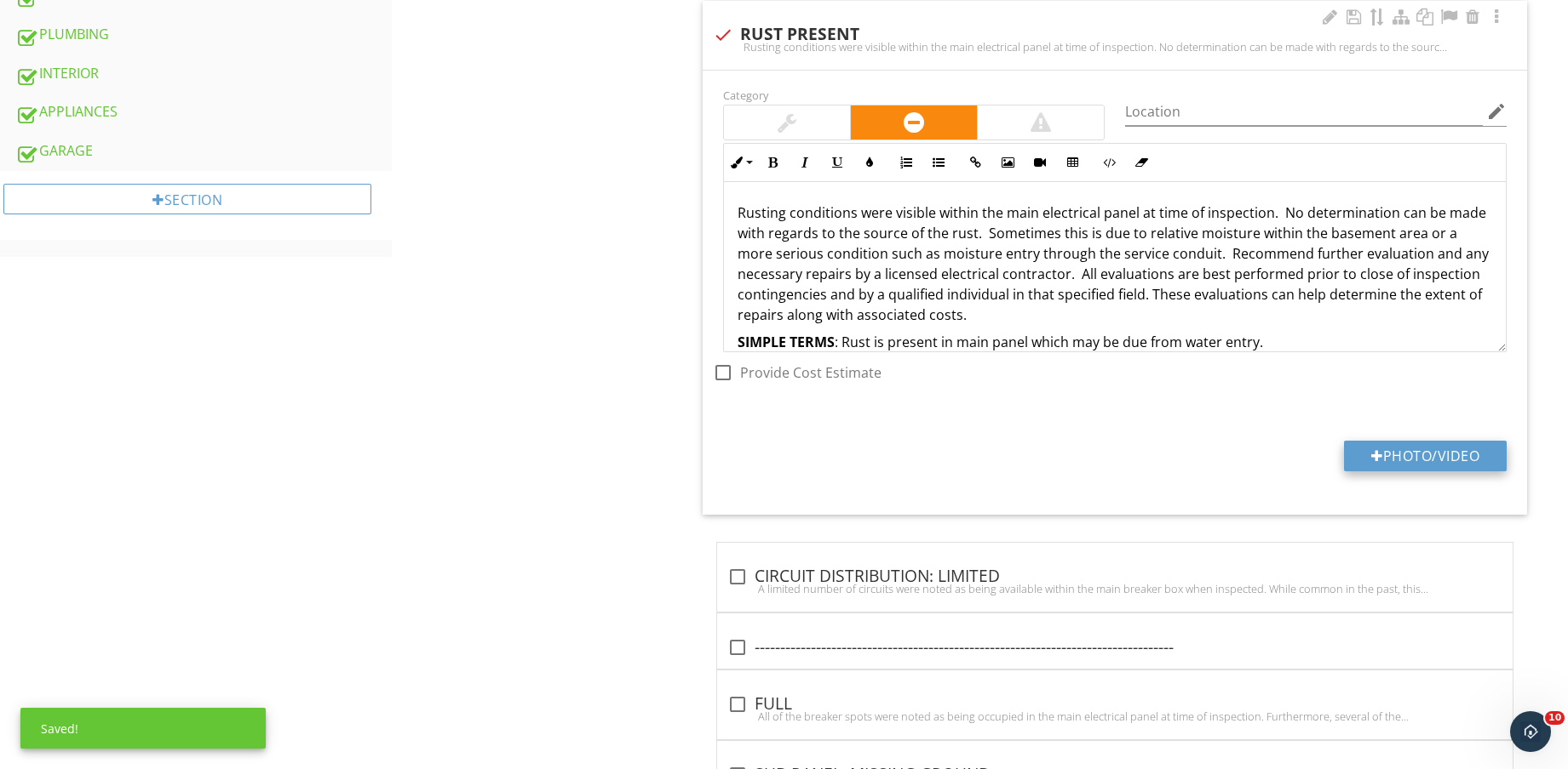
click at [1429, 454] on button "Photo/Video" at bounding box center [1424, 456] width 162 height 31
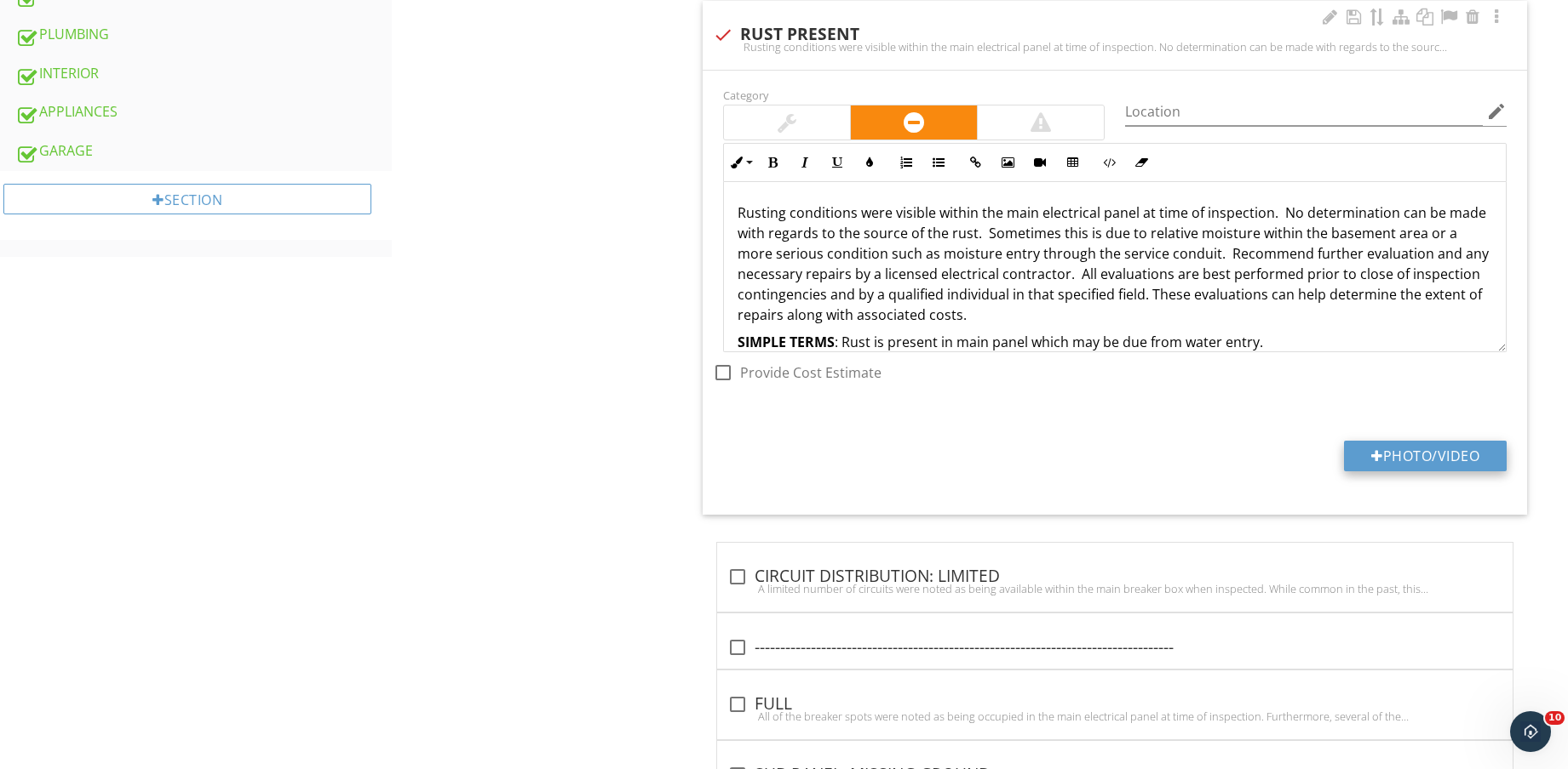
type input "C:\fakepath\IMG_8732.jpg"
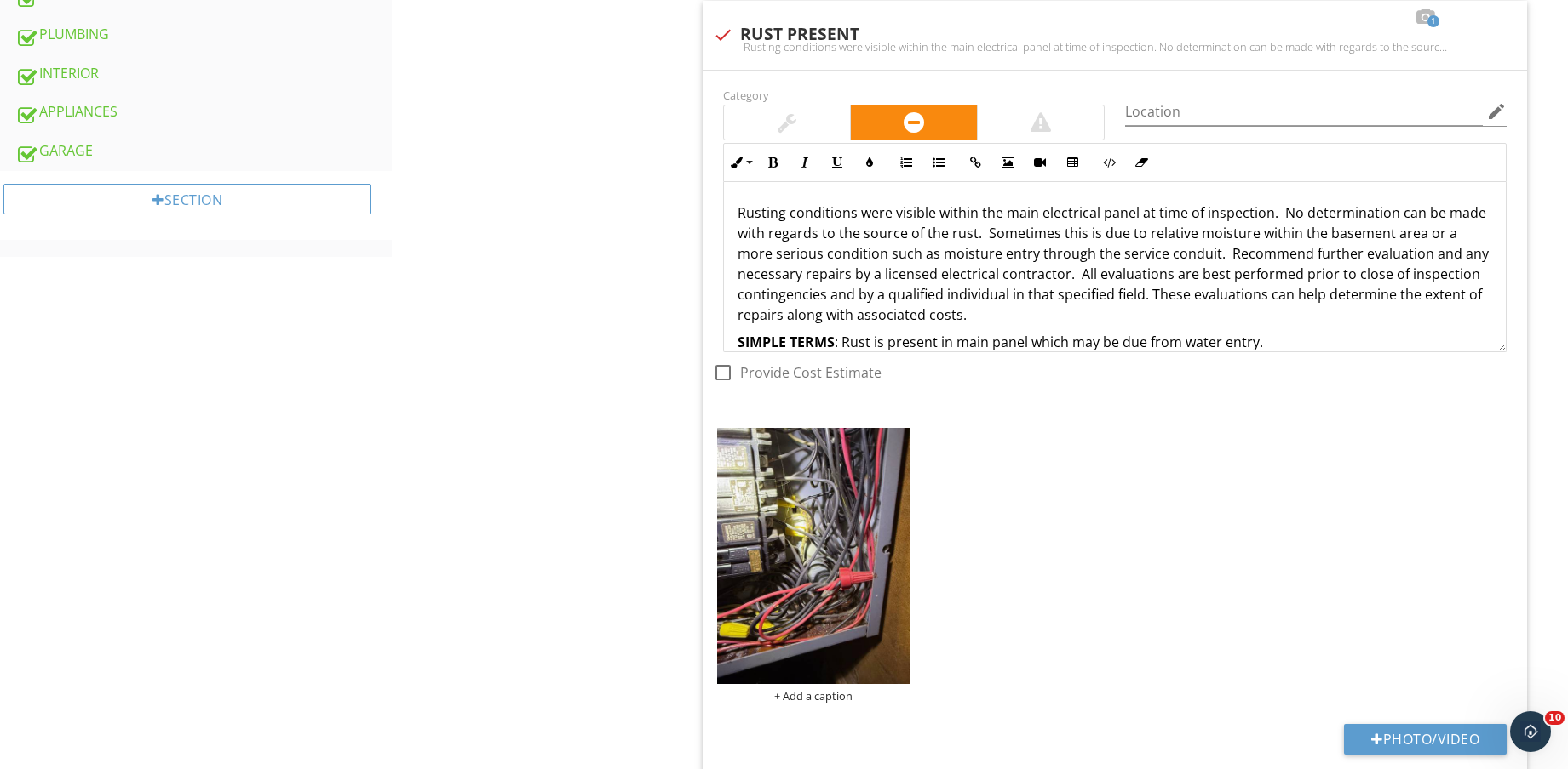
click at [818, 609] on img at bounding box center [813, 555] width 193 height 256
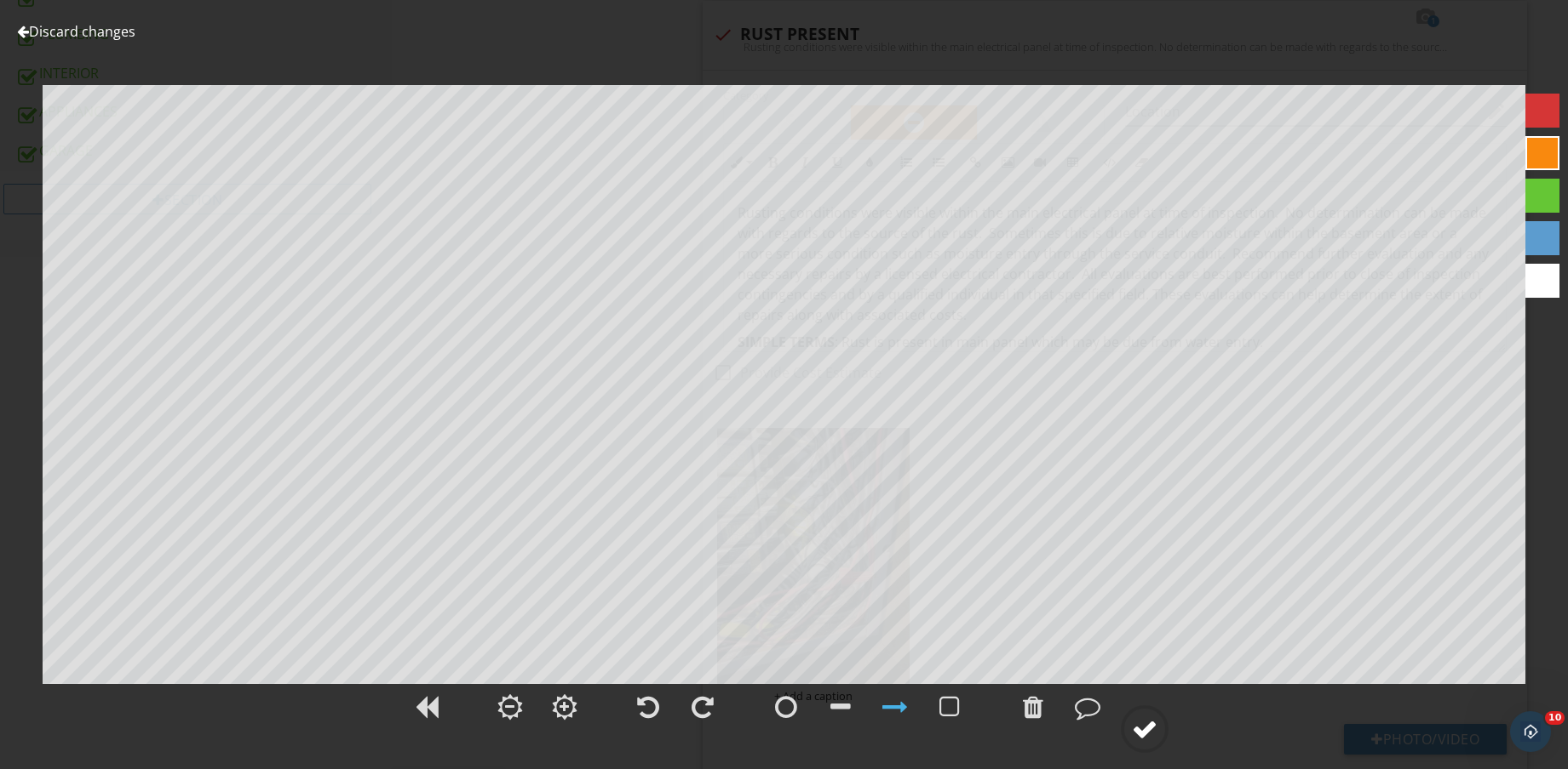
click at [1148, 732] on div at bounding box center [1144, 729] width 25 height 25
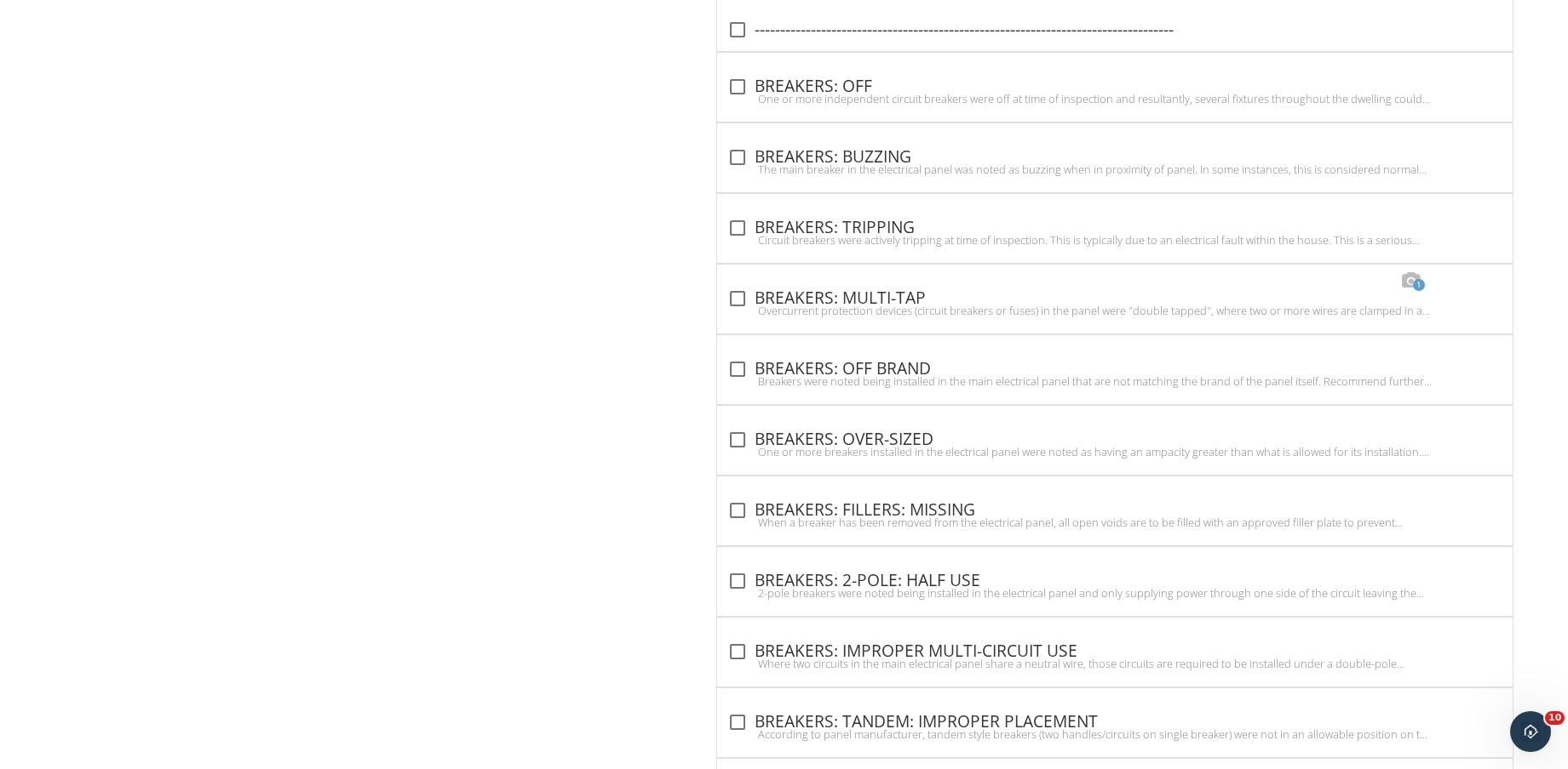
scroll to position [2286, 0]
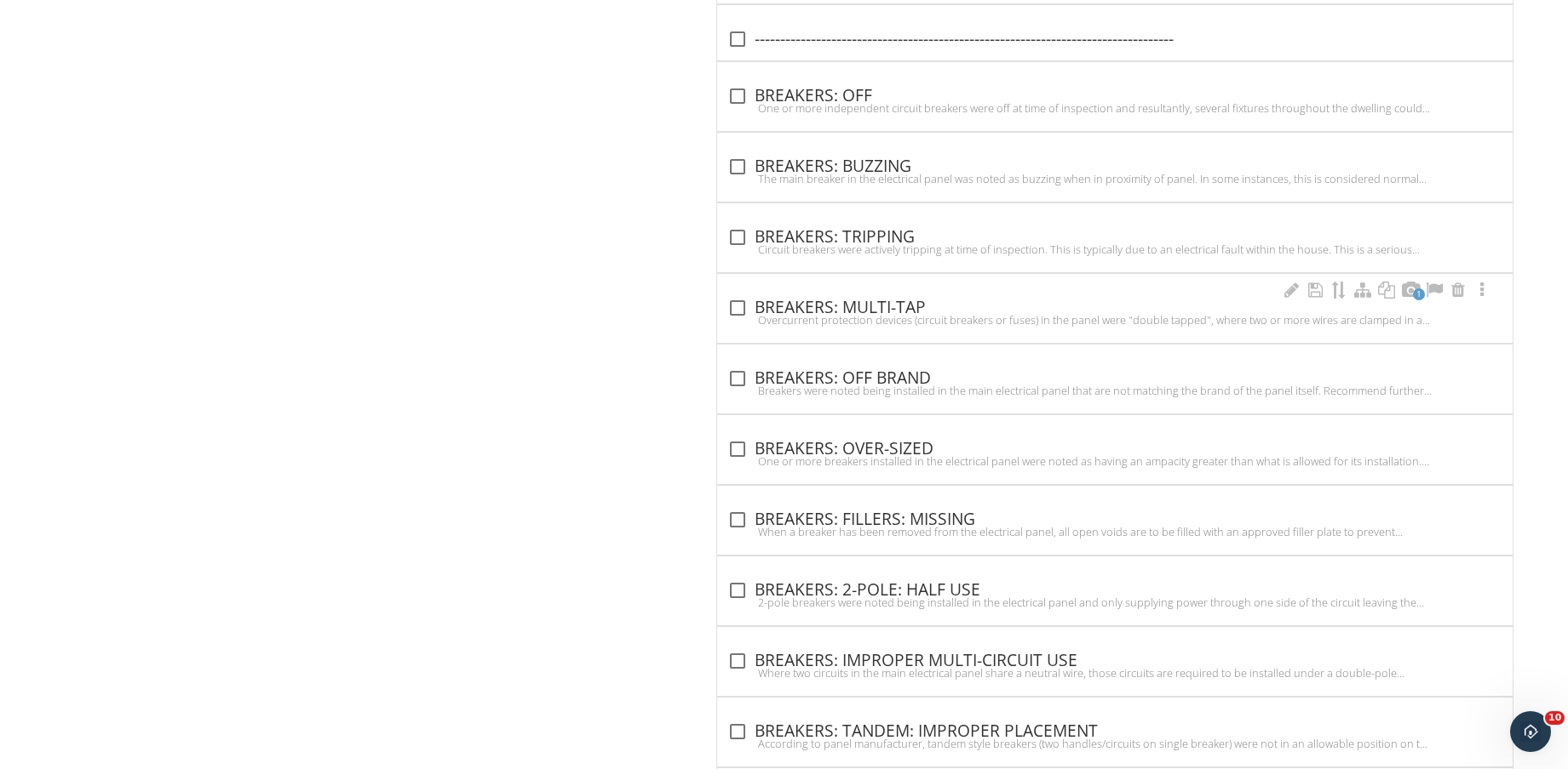
click at [788, 291] on div "1 check_box_outline_blank BREAKERS: MULTI-TAP Overcurrent protection devices (c…" at bounding box center [1115, 308] width 796 height 69
checkbox input "true"
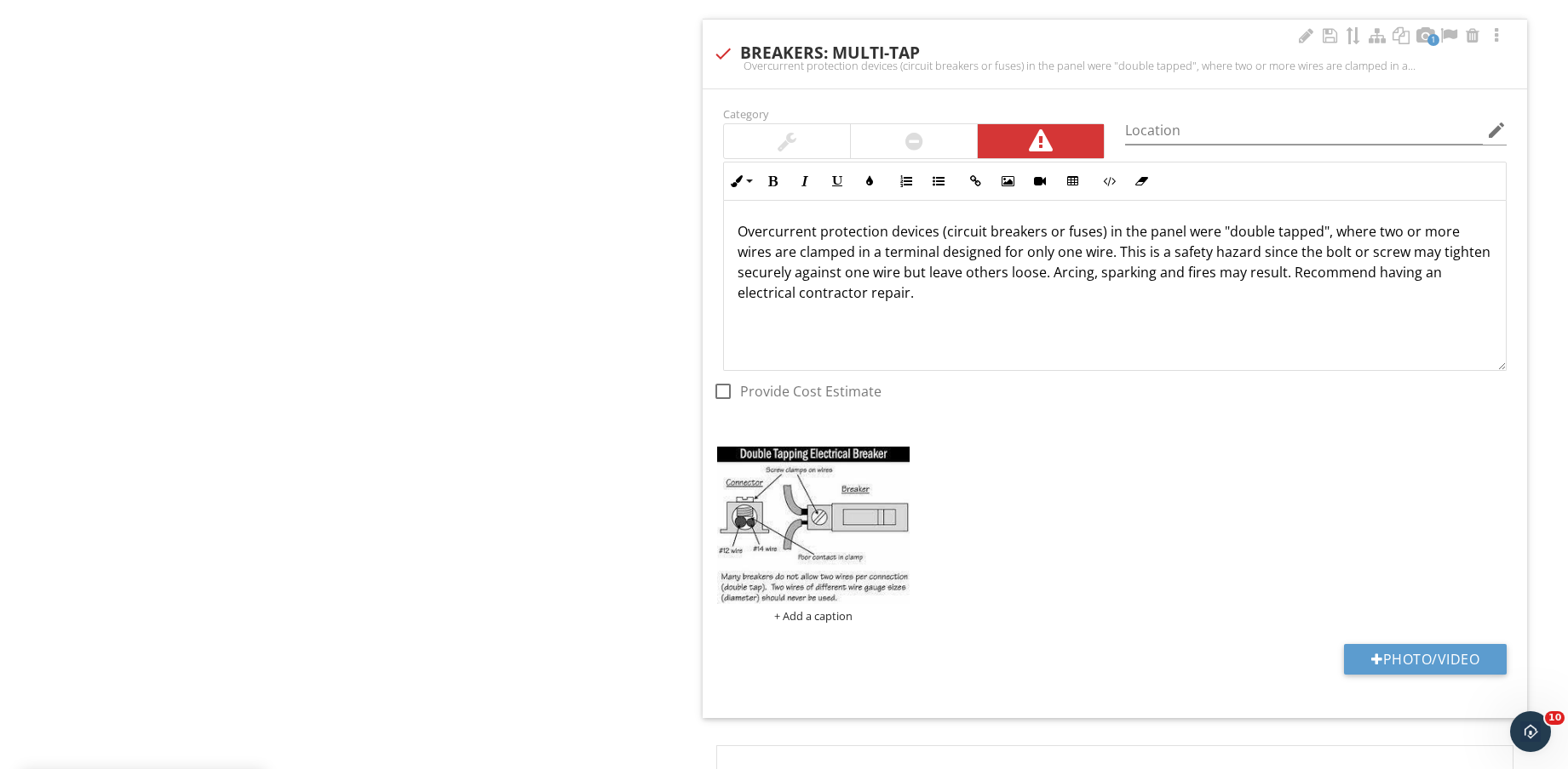
scroll to position [2605, 0]
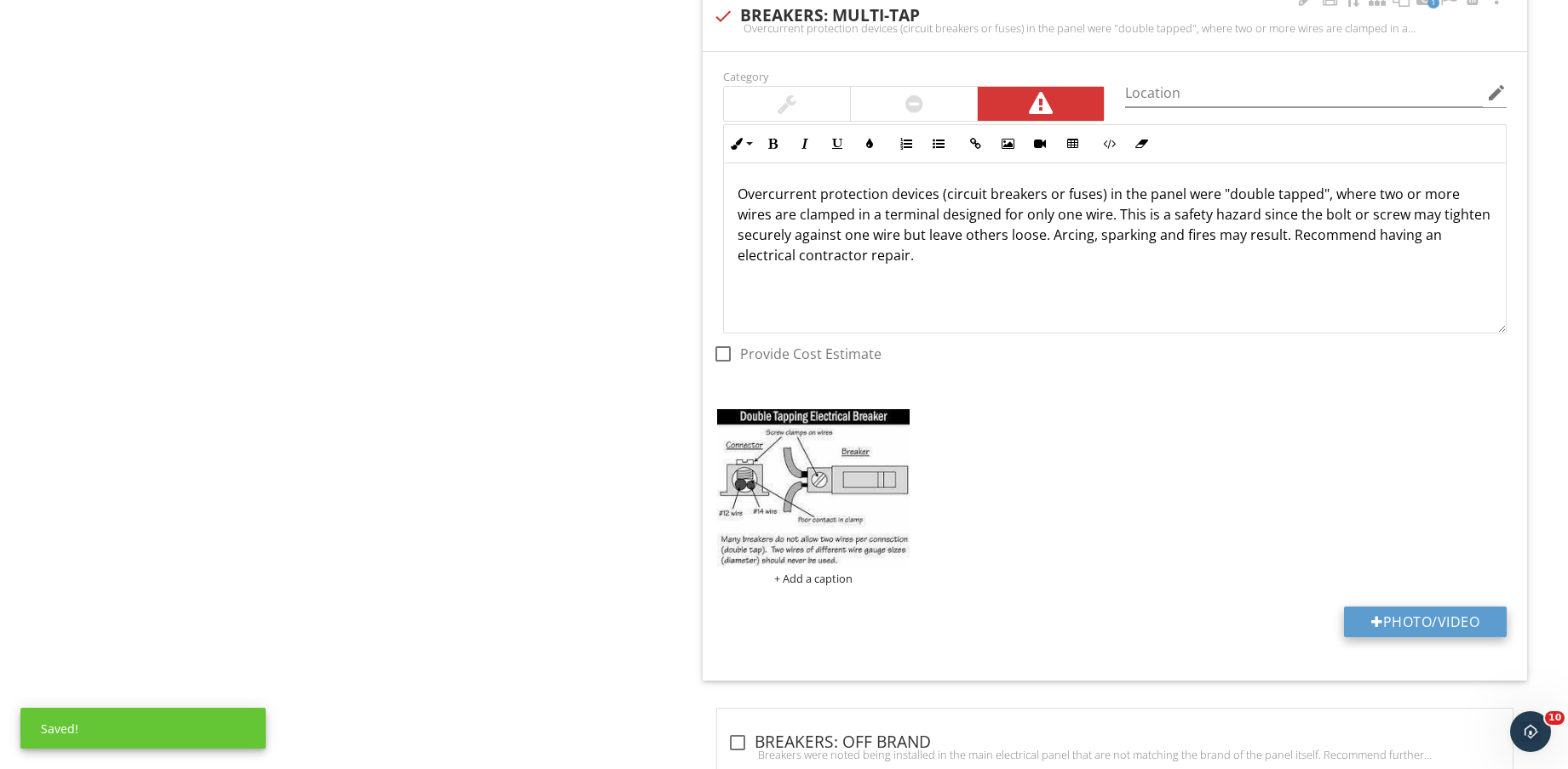
click at [1420, 632] on button "Photo/Video" at bounding box center [1424, 622] width 162 height 31
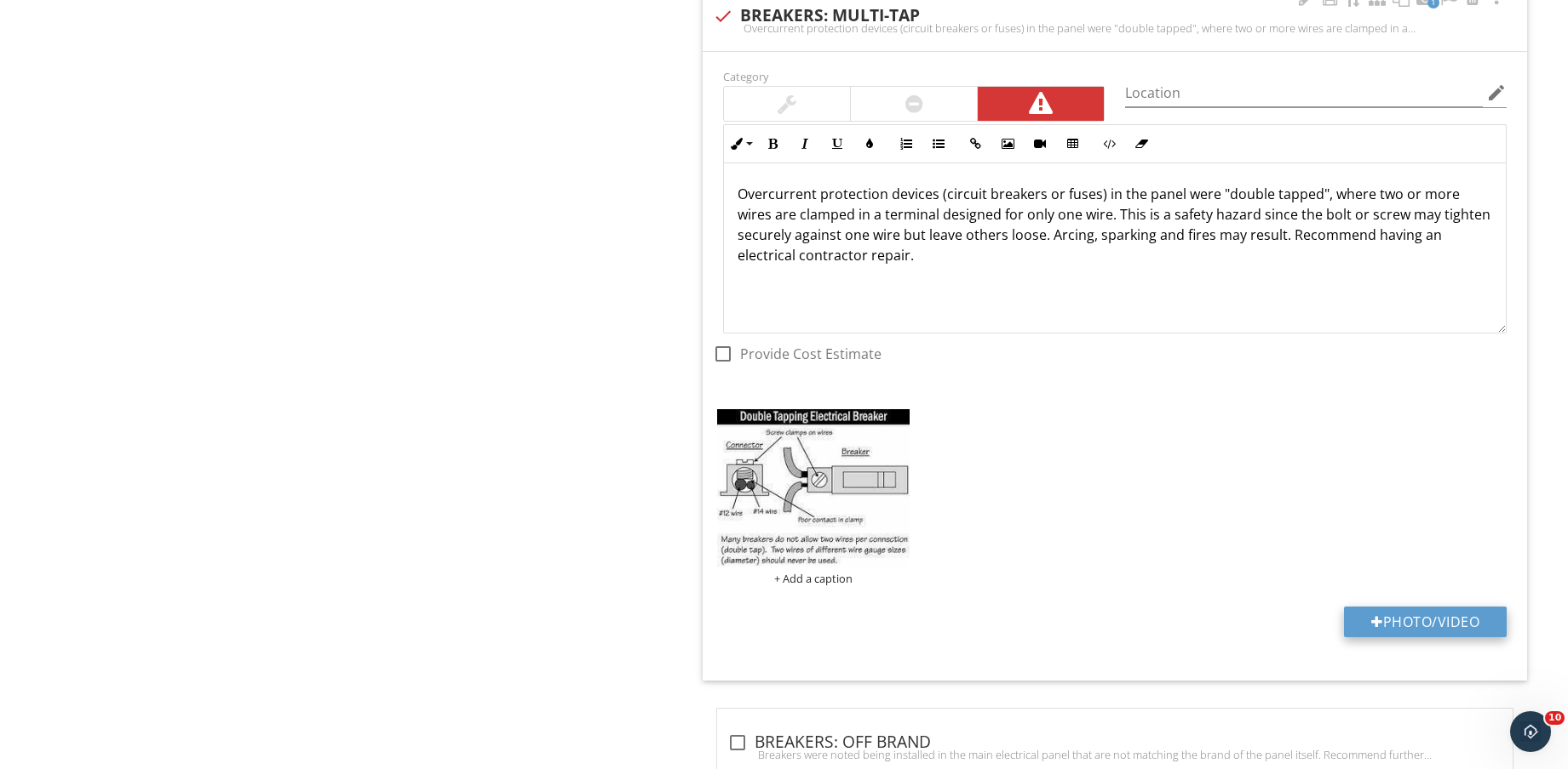
type input "C:\fakepath\IMG_8736.jpg"
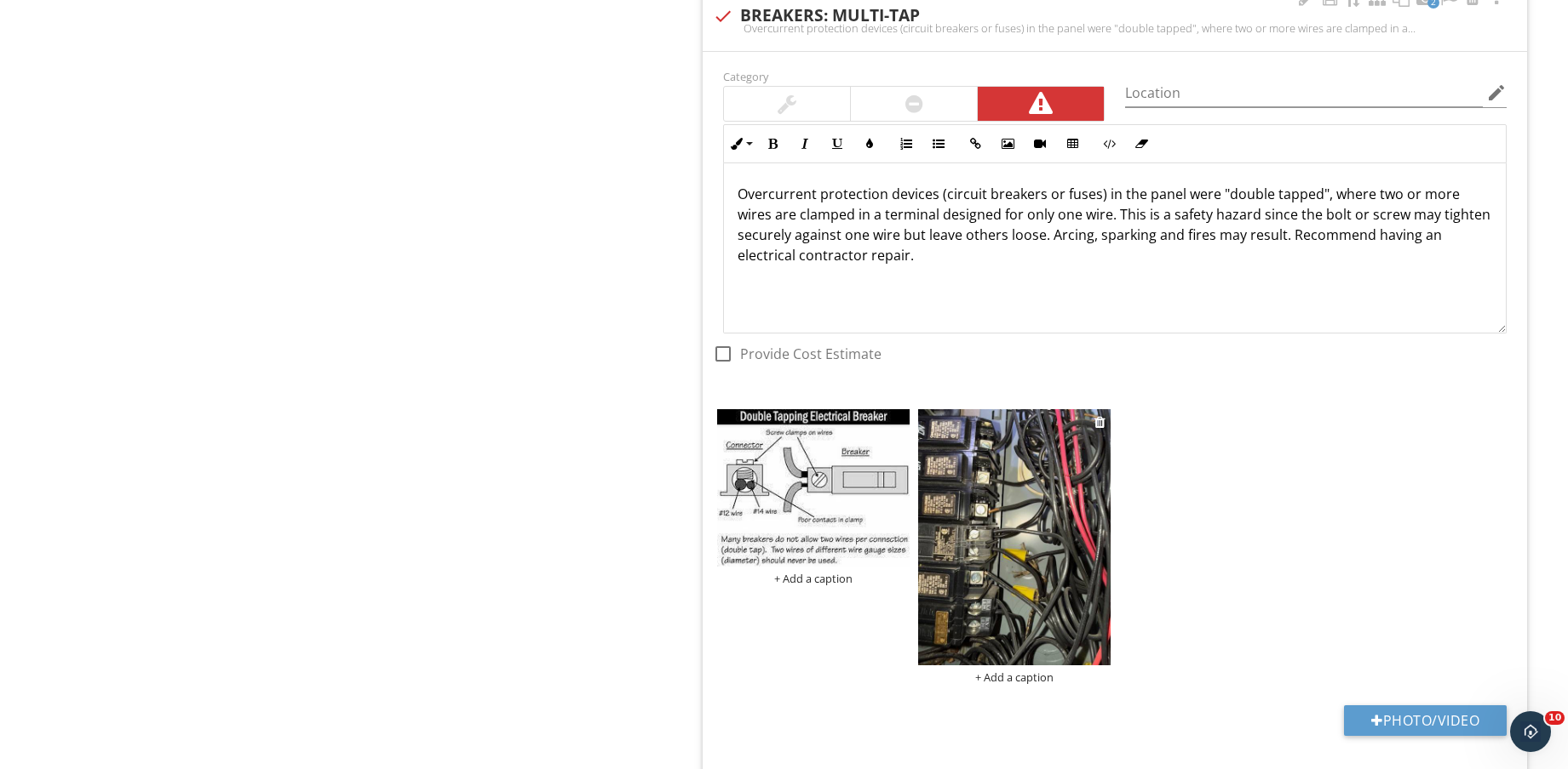
click at [1023, 547] on img at bounding box center [1015, 537] width 193 height 256
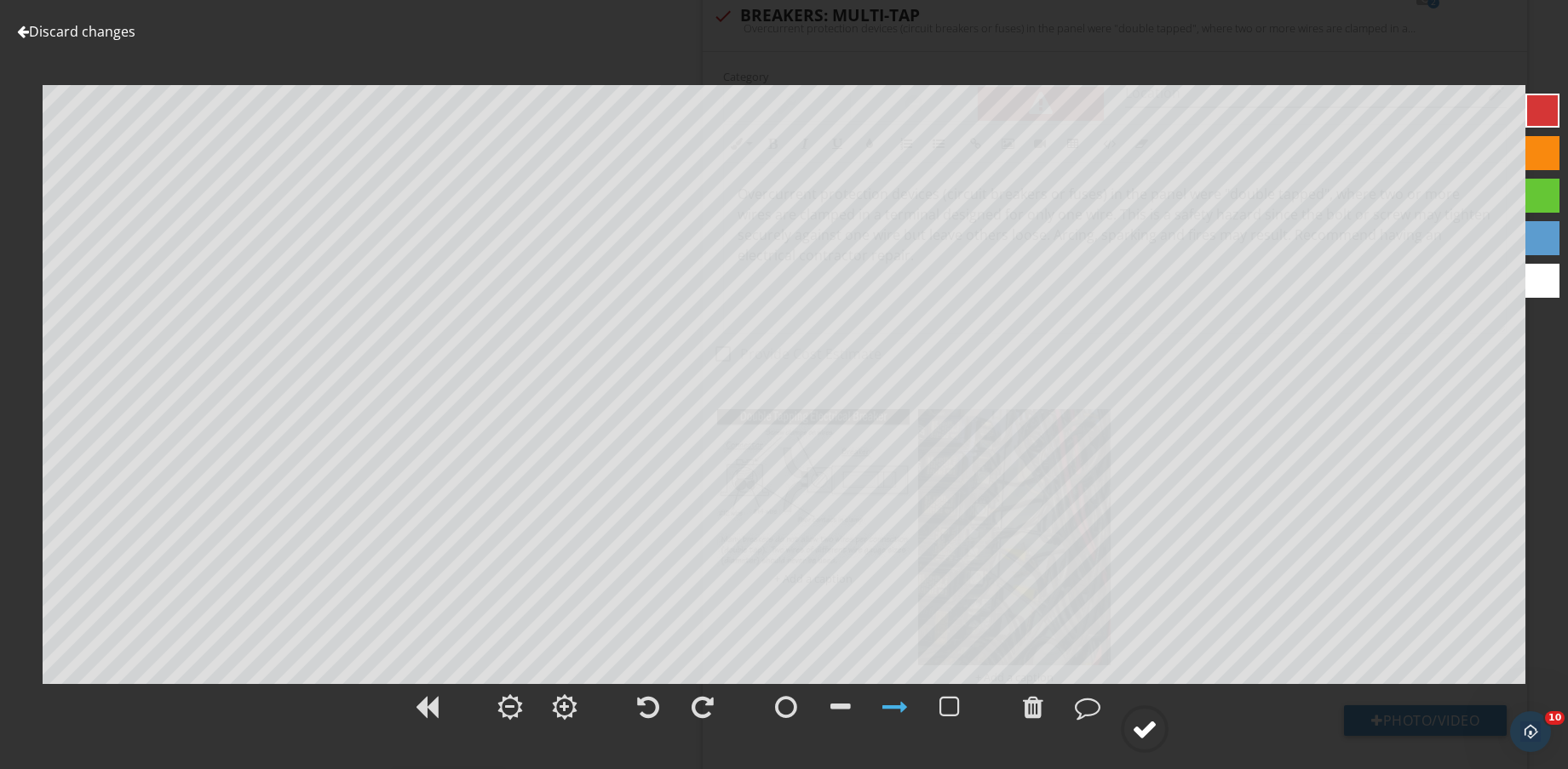
click at [1137, 734] on div at bounding box center [1144, 729] width 25 height 25
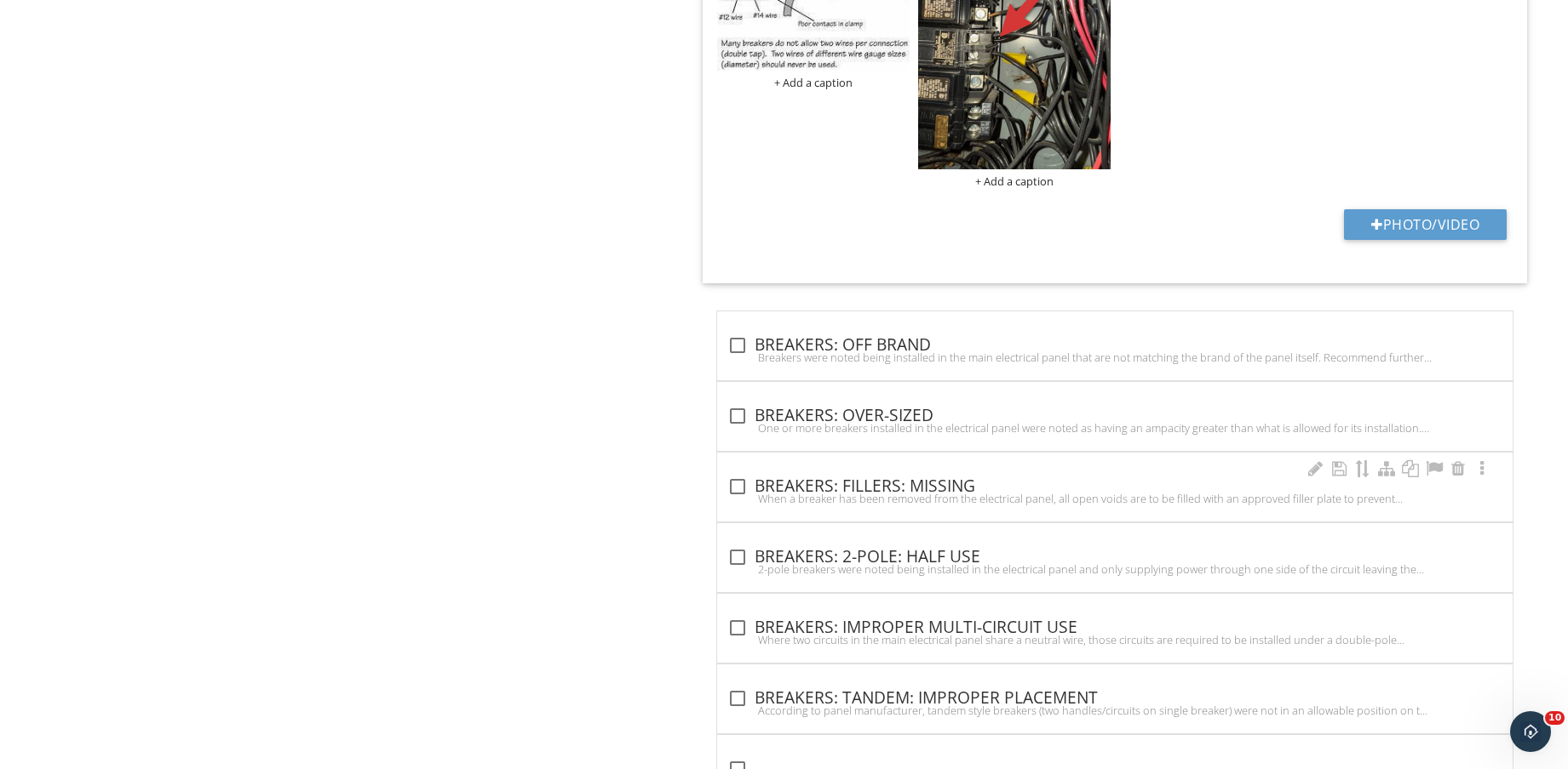
scroll to position [3137, 0]
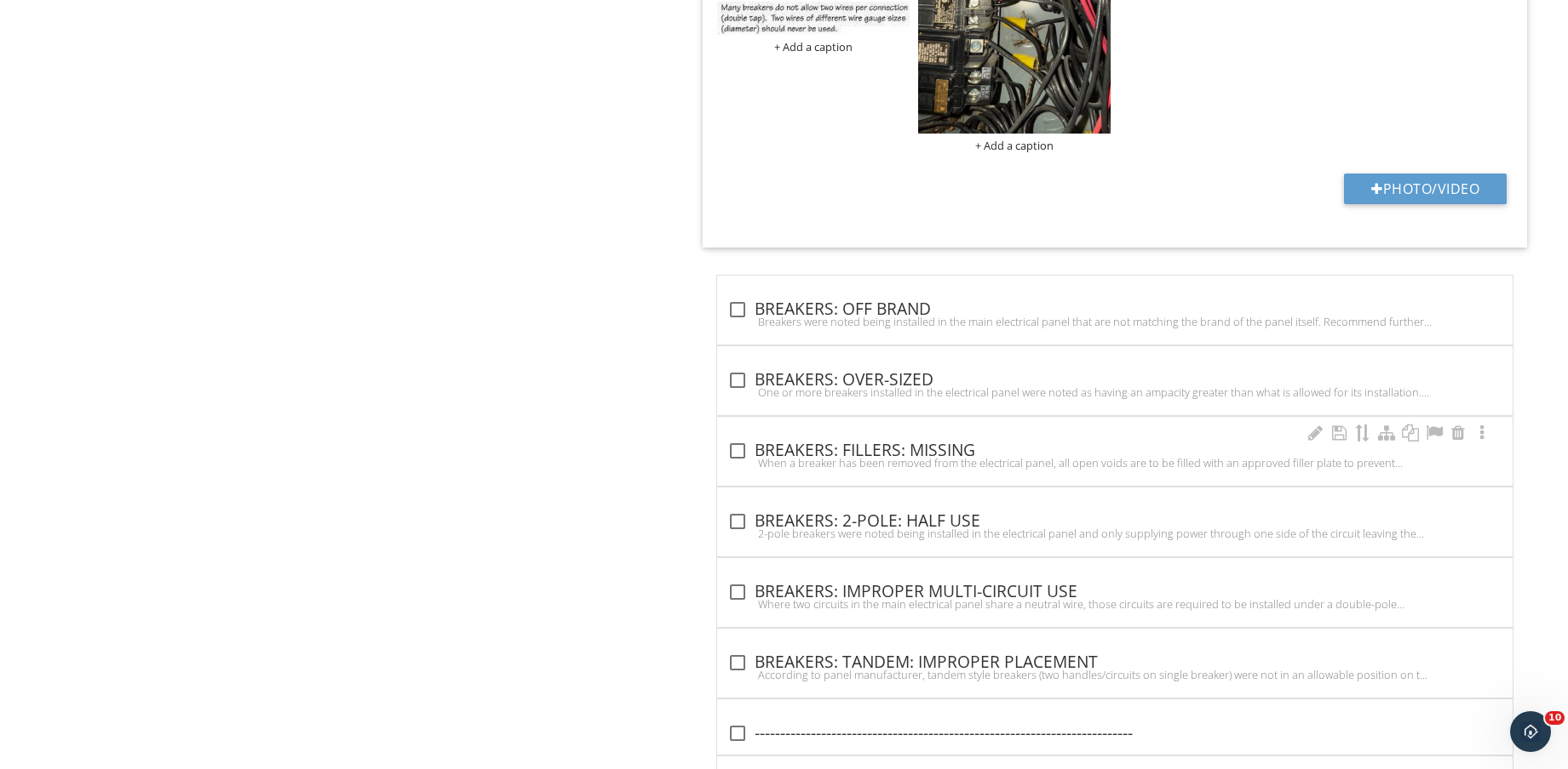
click at [977, 471] on div "check_box_outline_blank BREAKERS: FILLERS: MISSING When a breaker has been remo…" at bounding box center [1115, 456] width 775 height 38
checkbox input "true"
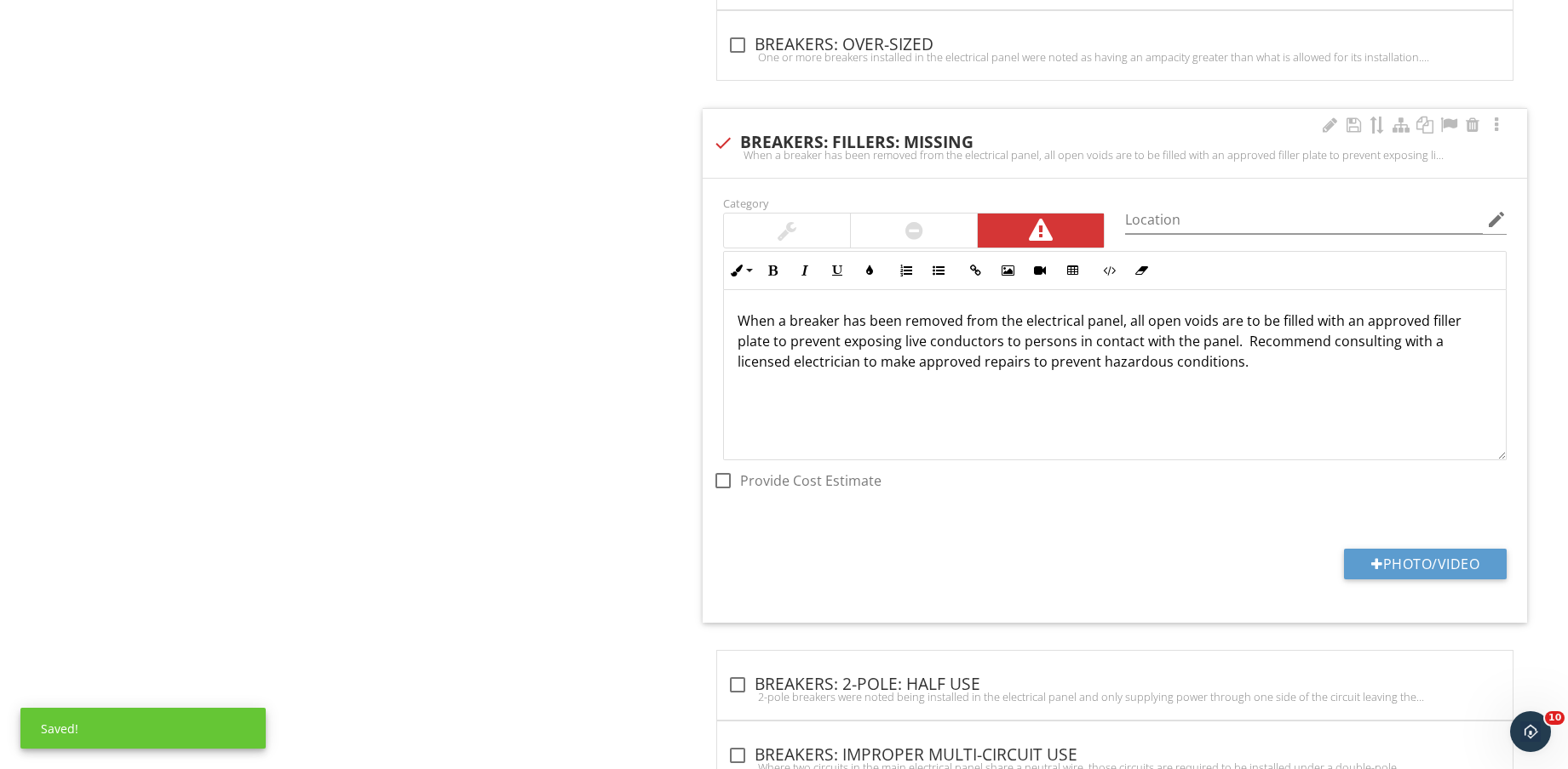
scroll to position [3562, 0]
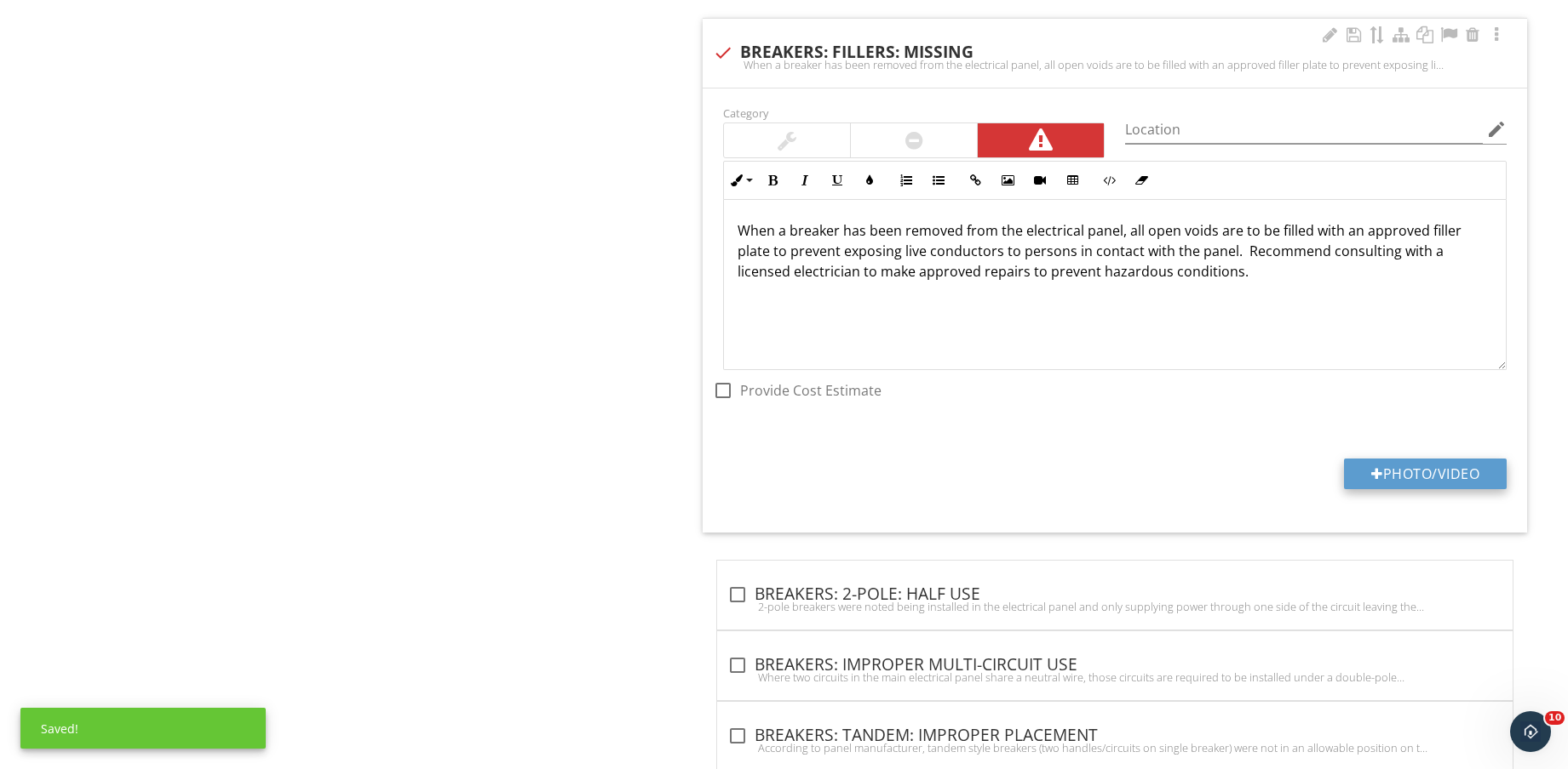
click at [1420, 473] on button "Photo/Video" at bounding box center [1424, 474] width 162 height 31
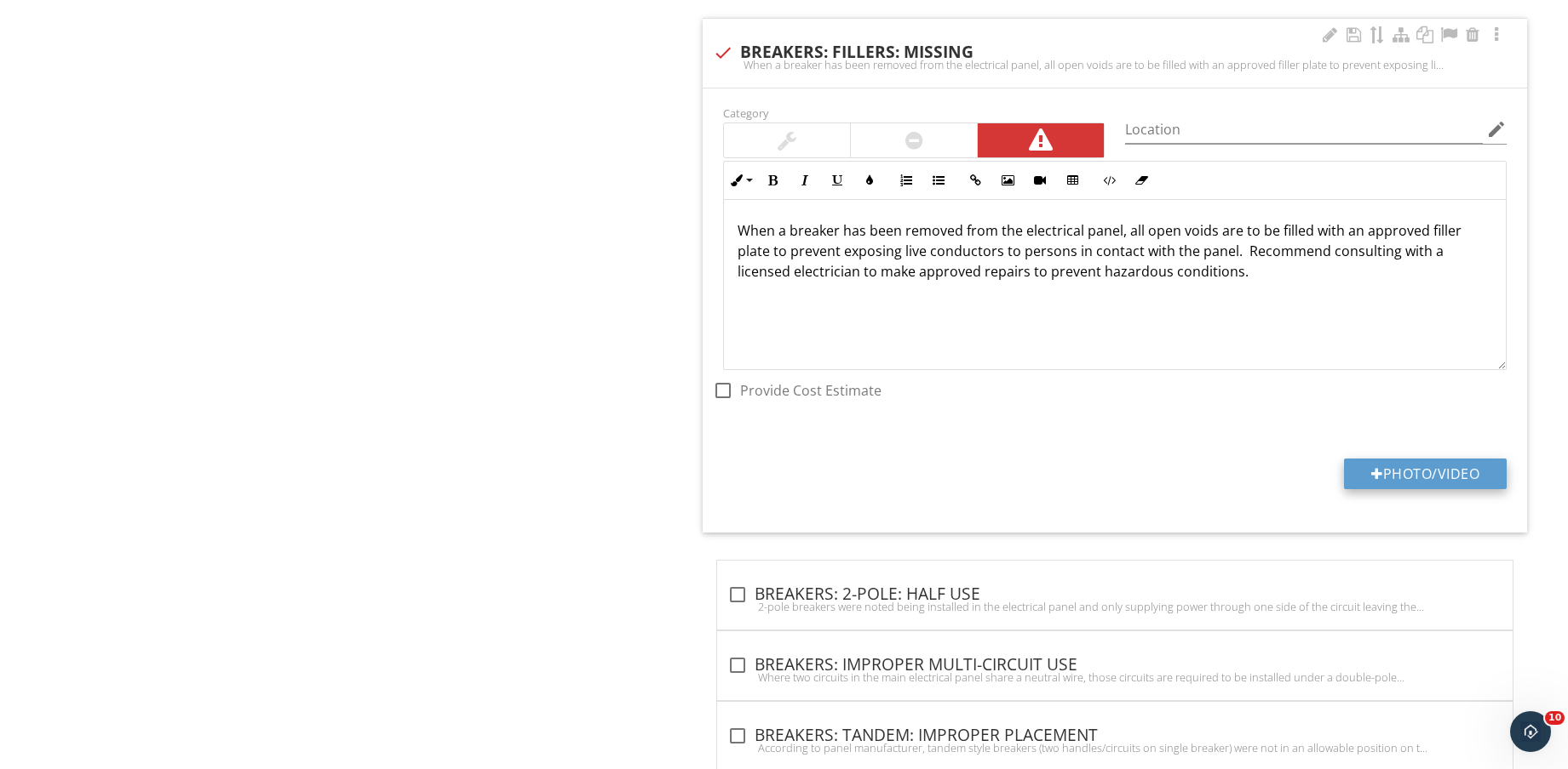
type input "C:\fakepath\IMG_8737.jpg"
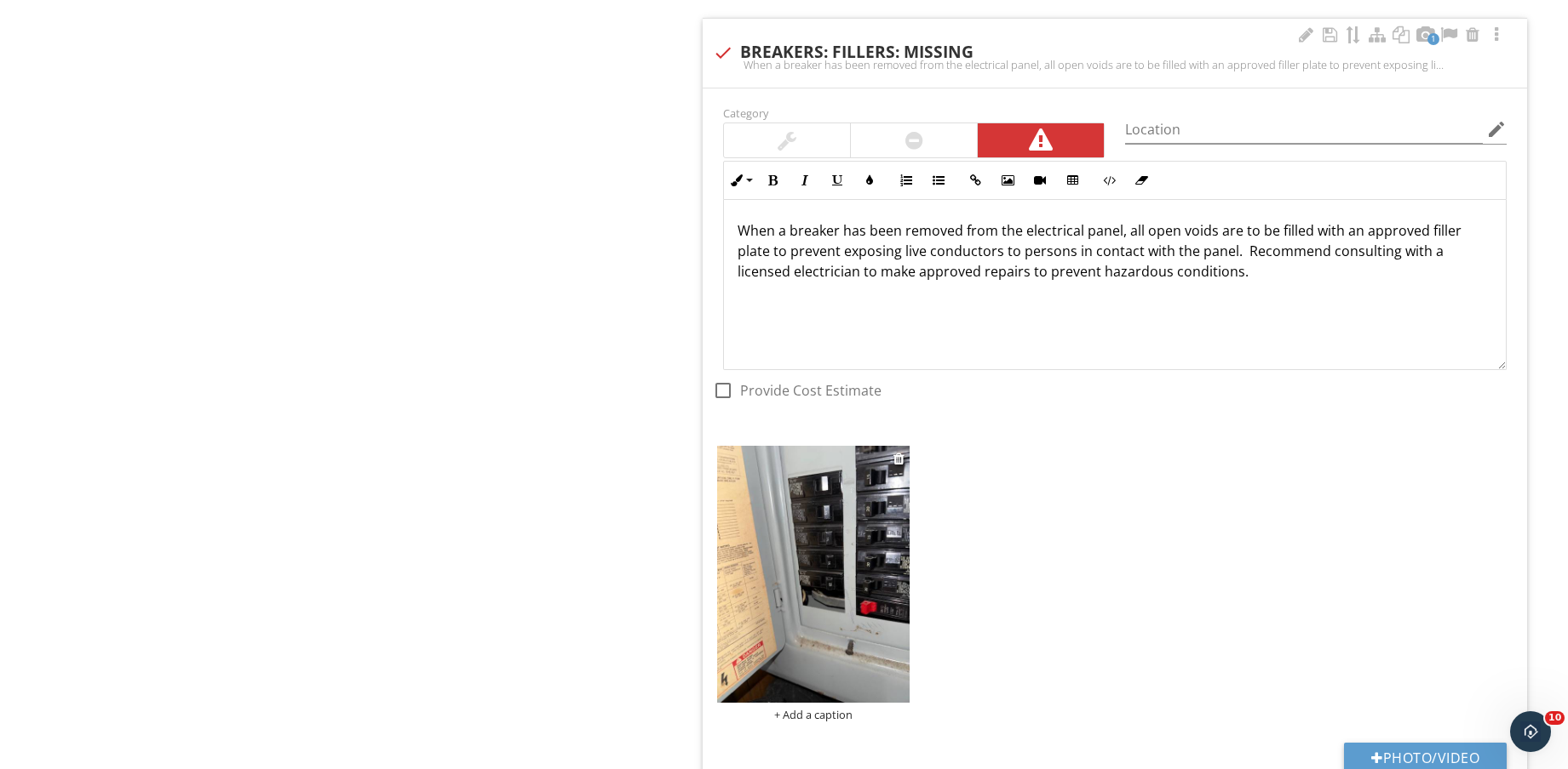
click at [851, 620] on img at bounding box center [813, 574] width 193 height 256
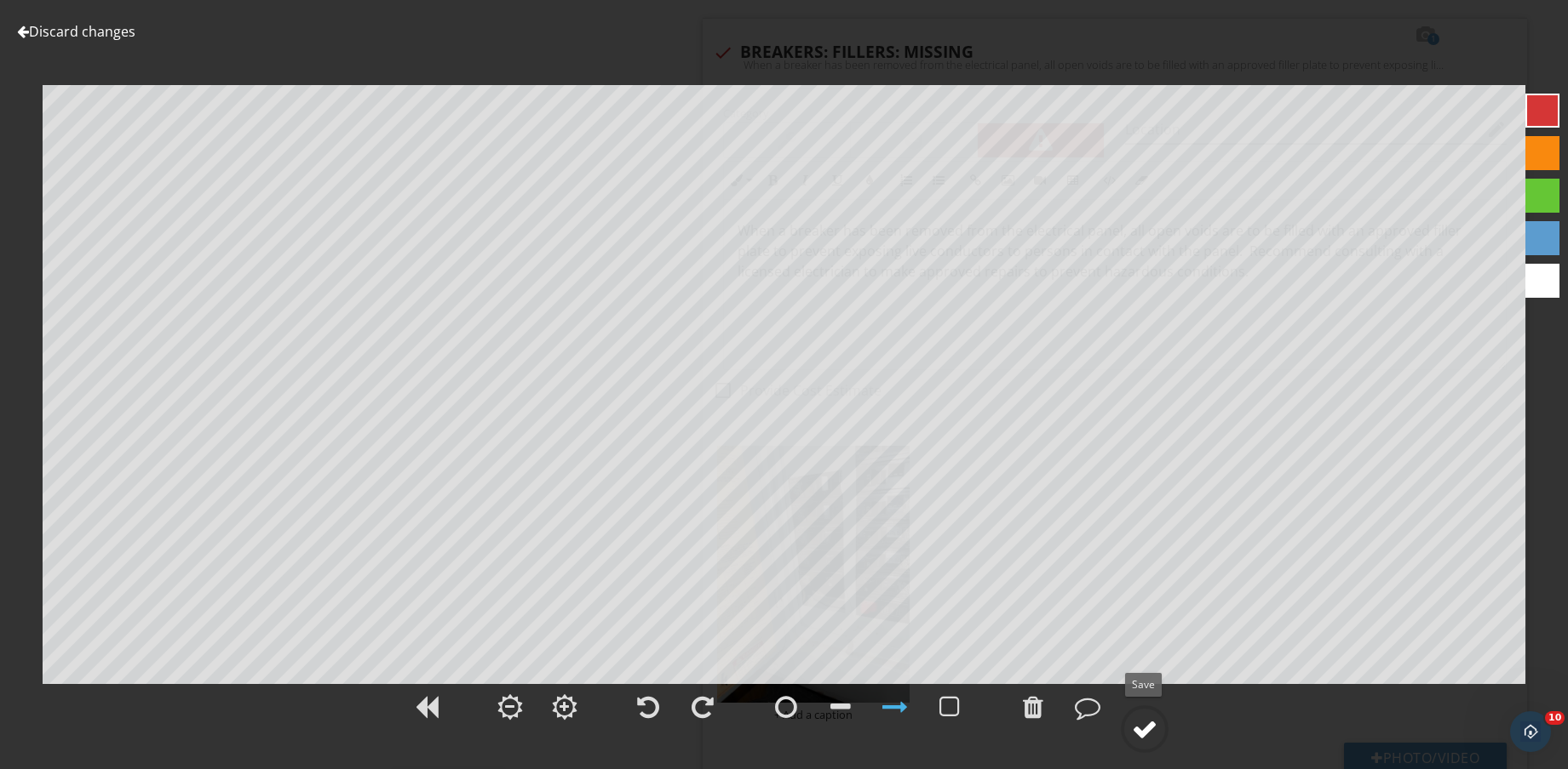
click at [1145, 724] on div at bounding box center [1144, 729] width 25 height 25
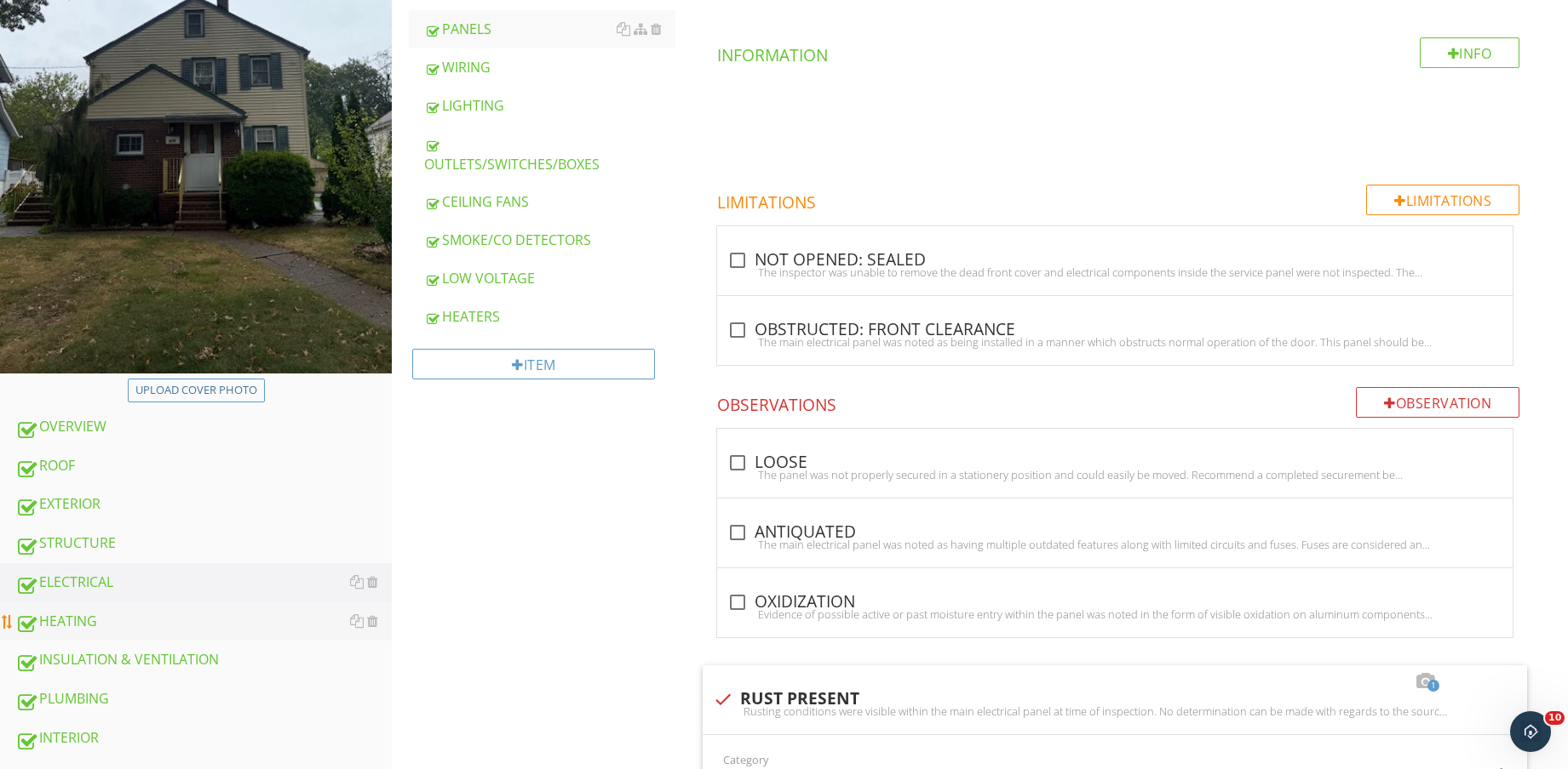
scroll to position [426, 0]
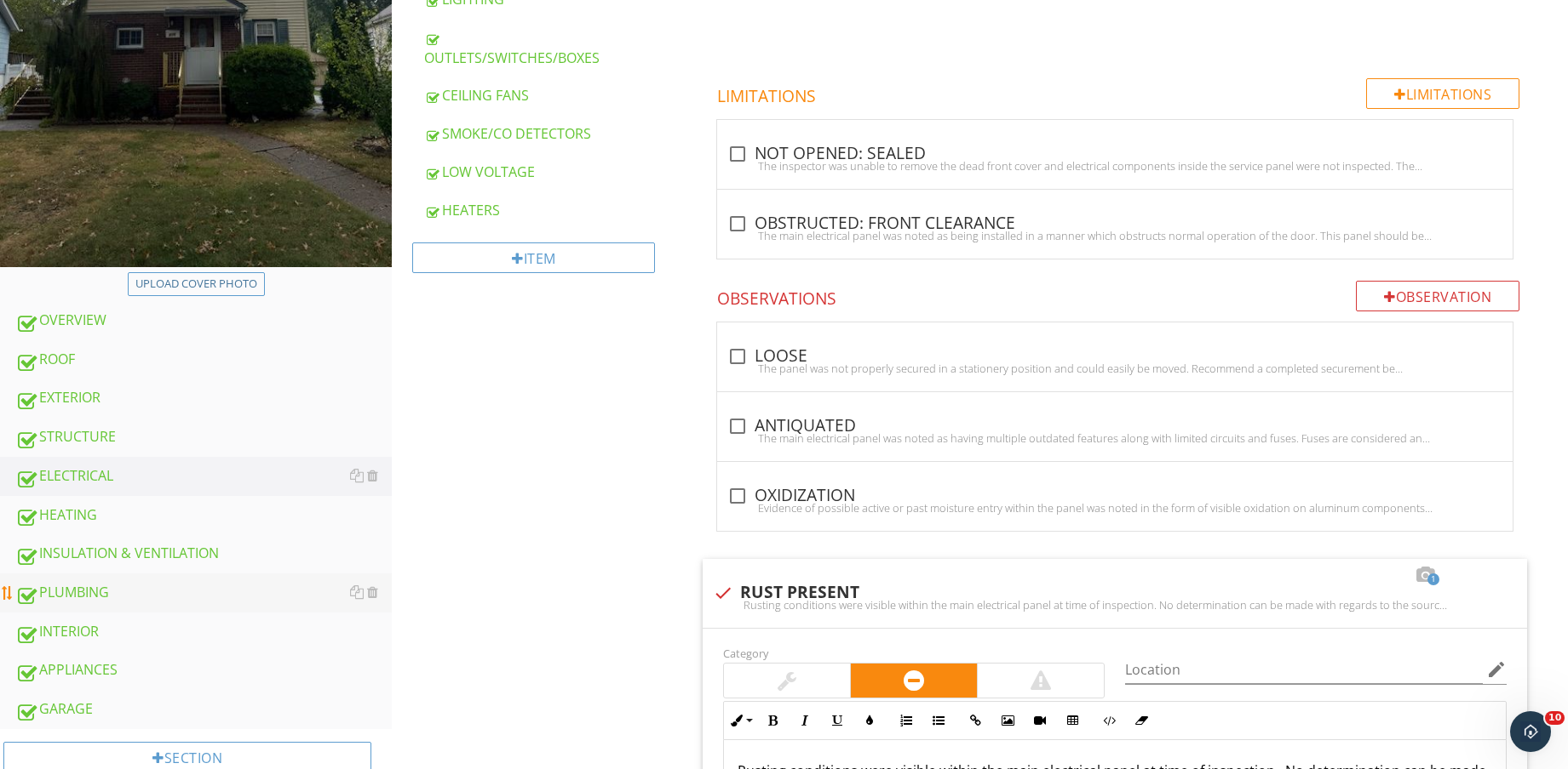
click at [126, 584] on div "PLUMBING" at bounding box center [203, 593] width 376 height 22
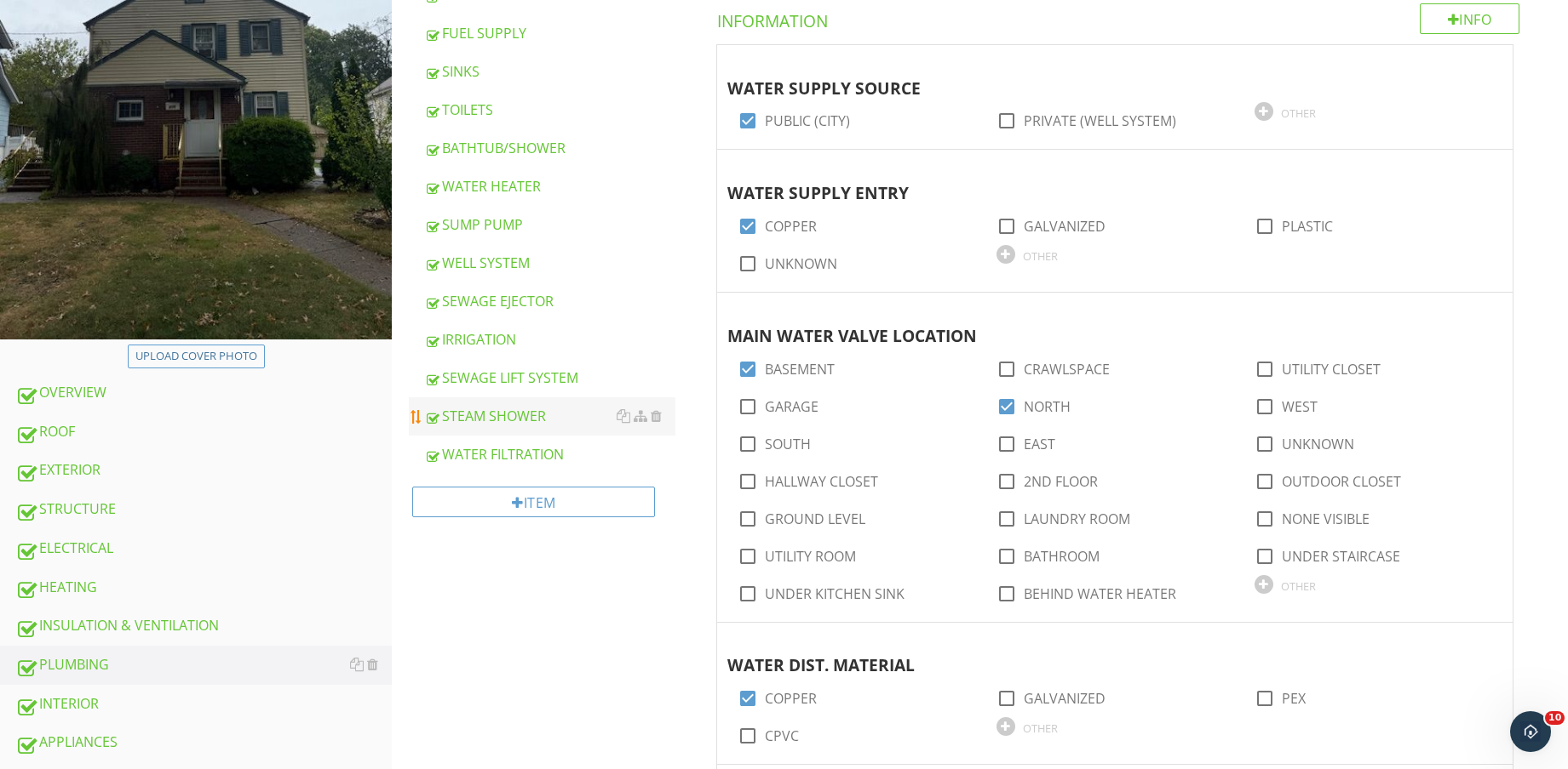
scroll to position [213, 0]
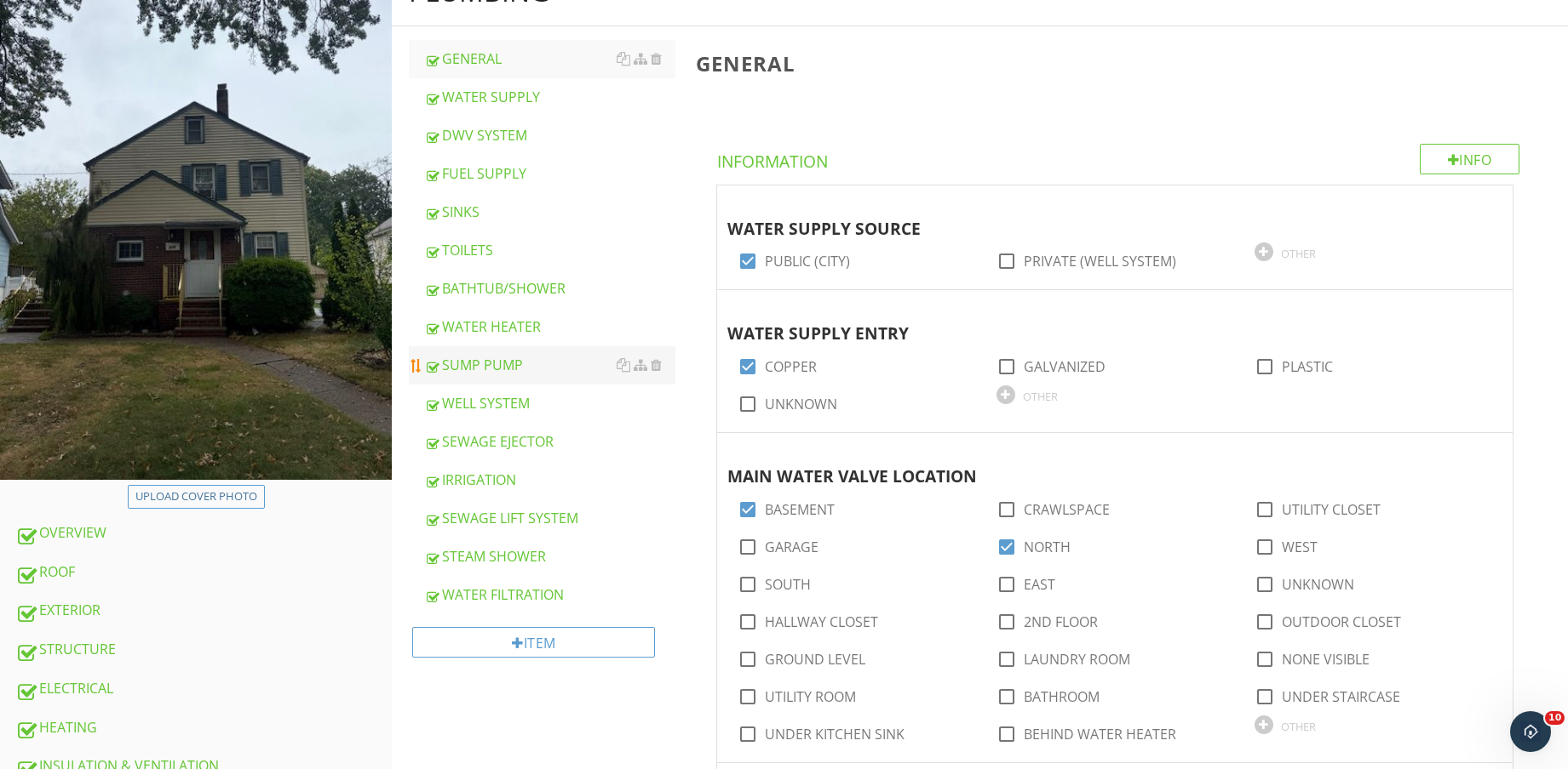
click at [525, 370] on div "SUMP PUMP" at bounding box center [550, 365] width 251 height 20
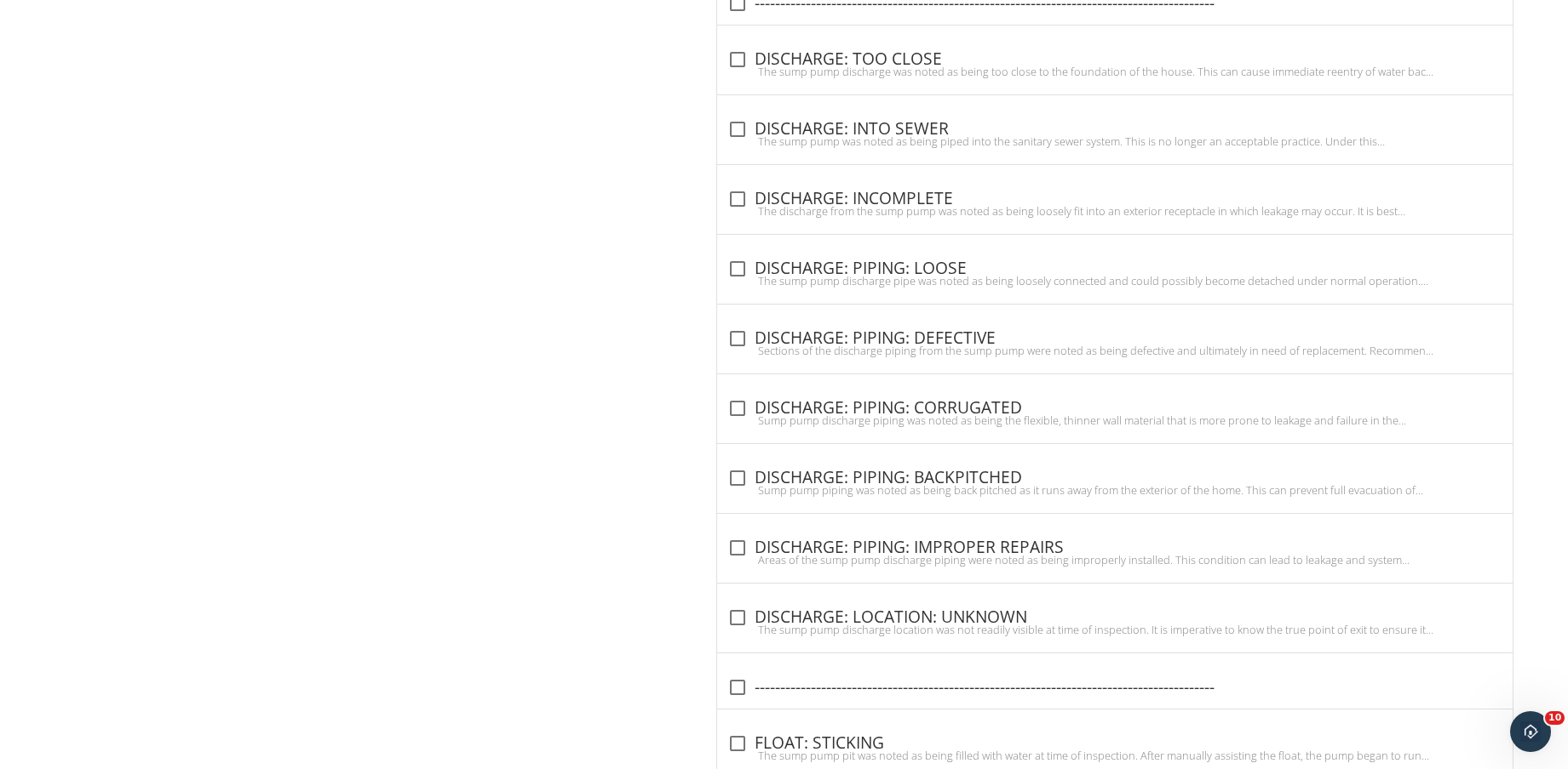
scroll to position [3038, 0]
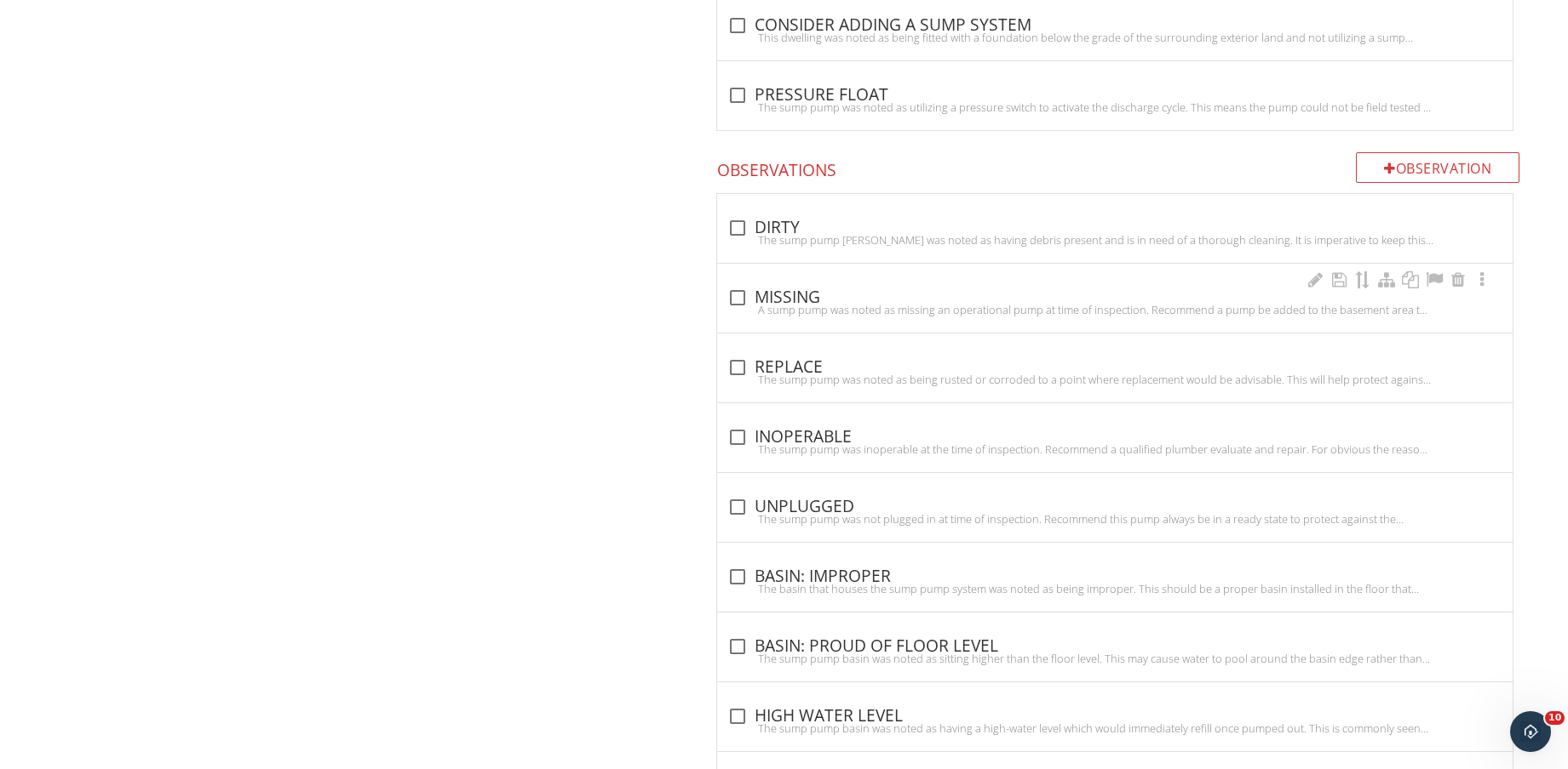
click at [805, 297] on div "check_box_outline_blank MISSING" at bounding box center [1115, 297] width 775 height 20
checkbox input "true"
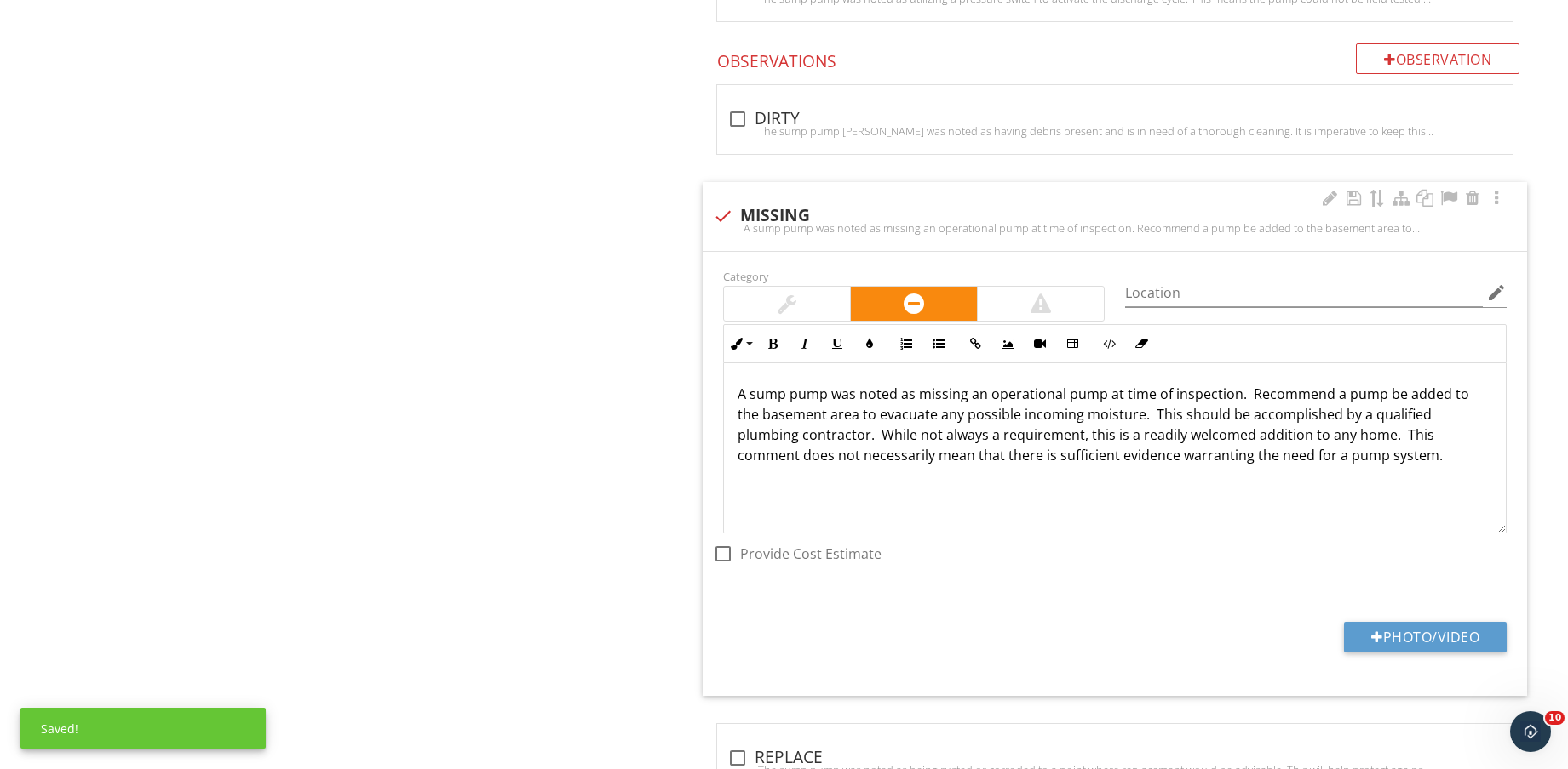
scroll to position [2127, 0]
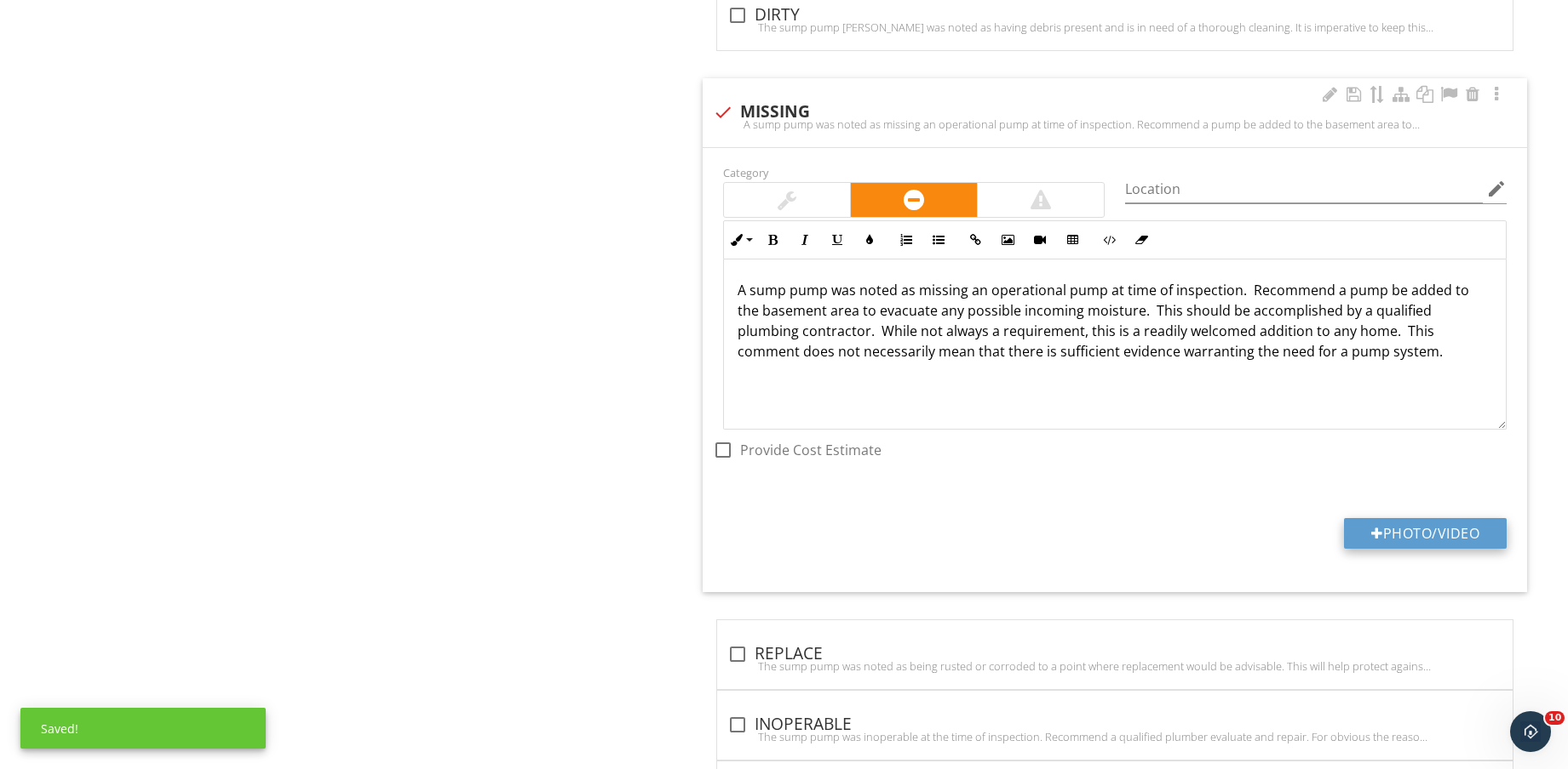
click at [1451, 535] on button "Photo/Video" at bounding box center [1424, 534] width 162 height 31
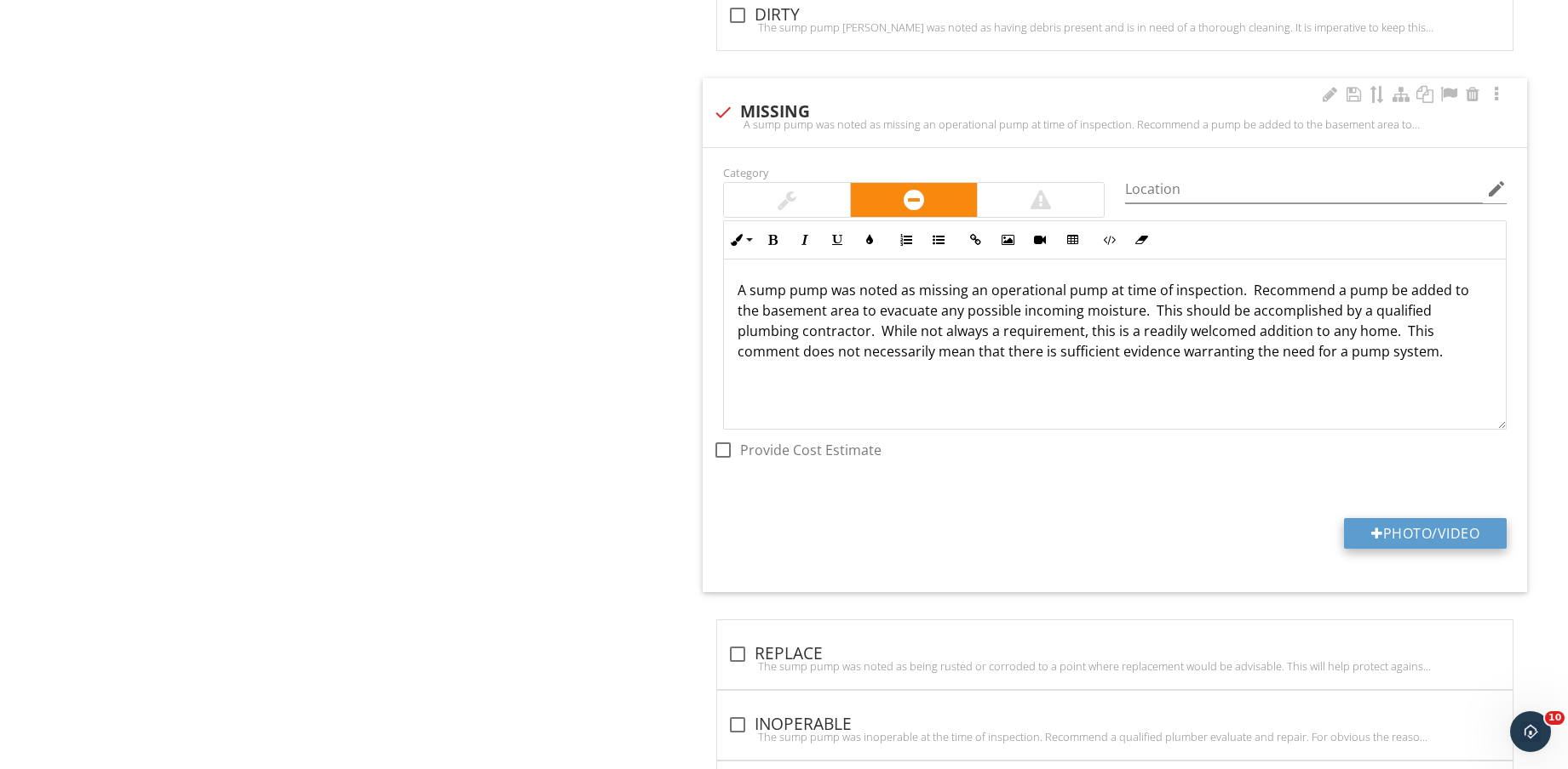
type input "C:\fakepath\IMG_8747.jpg"
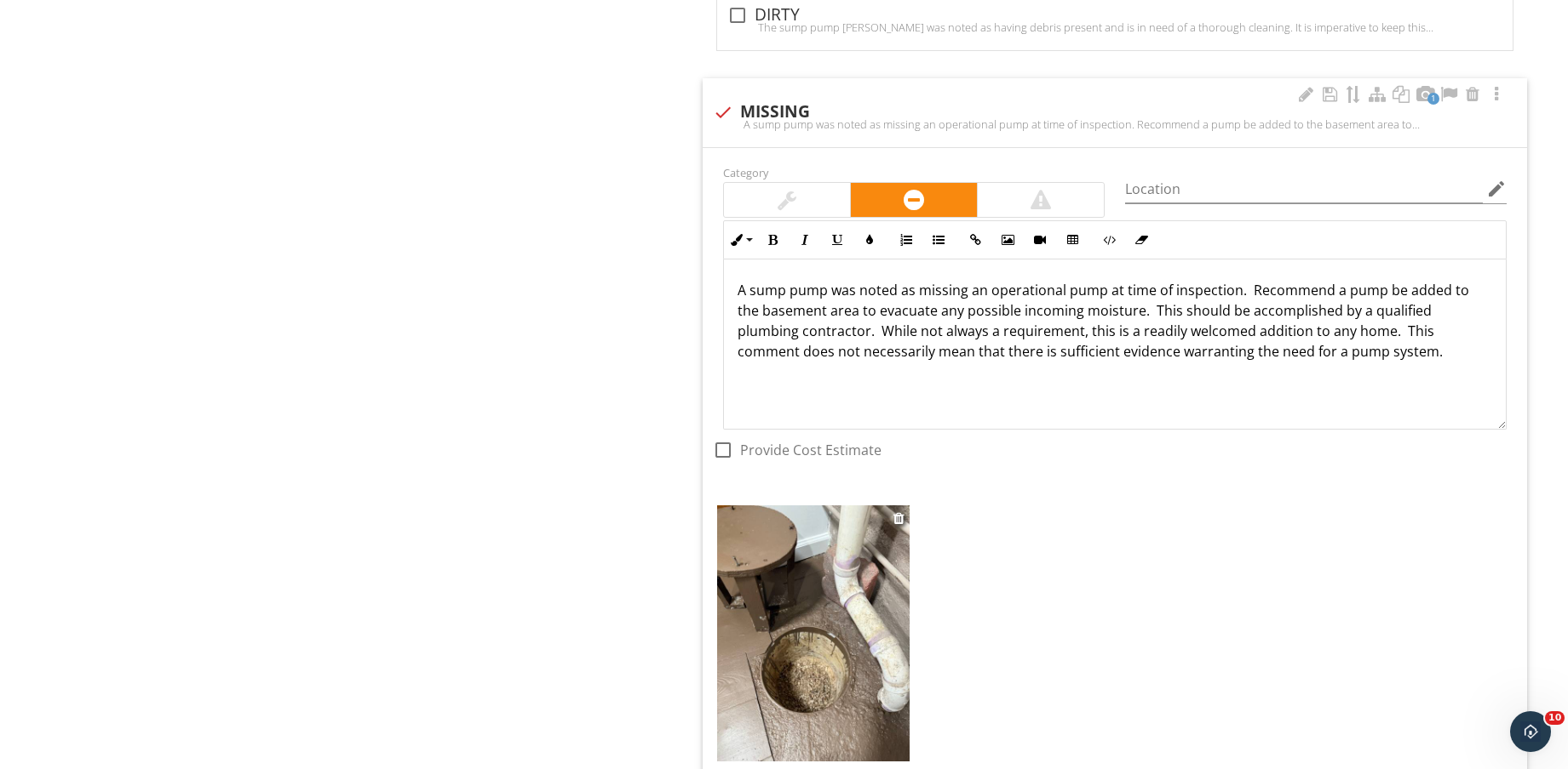
click at [815, 639] on img at bounding box center [813, 633] width 193 height 256
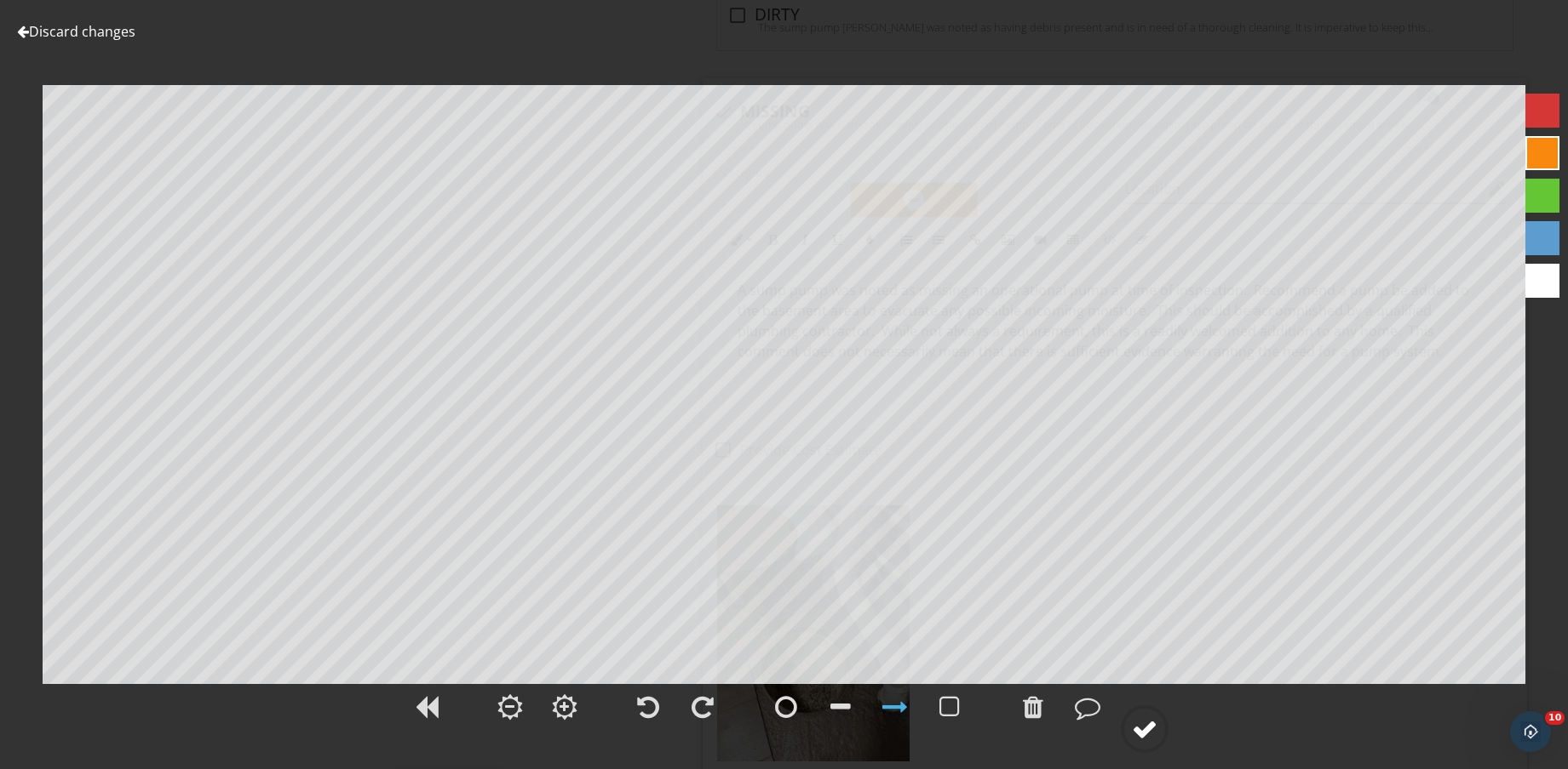
click at [1139, 729] on div at bounding box center [1144, 729] width 25 height 25
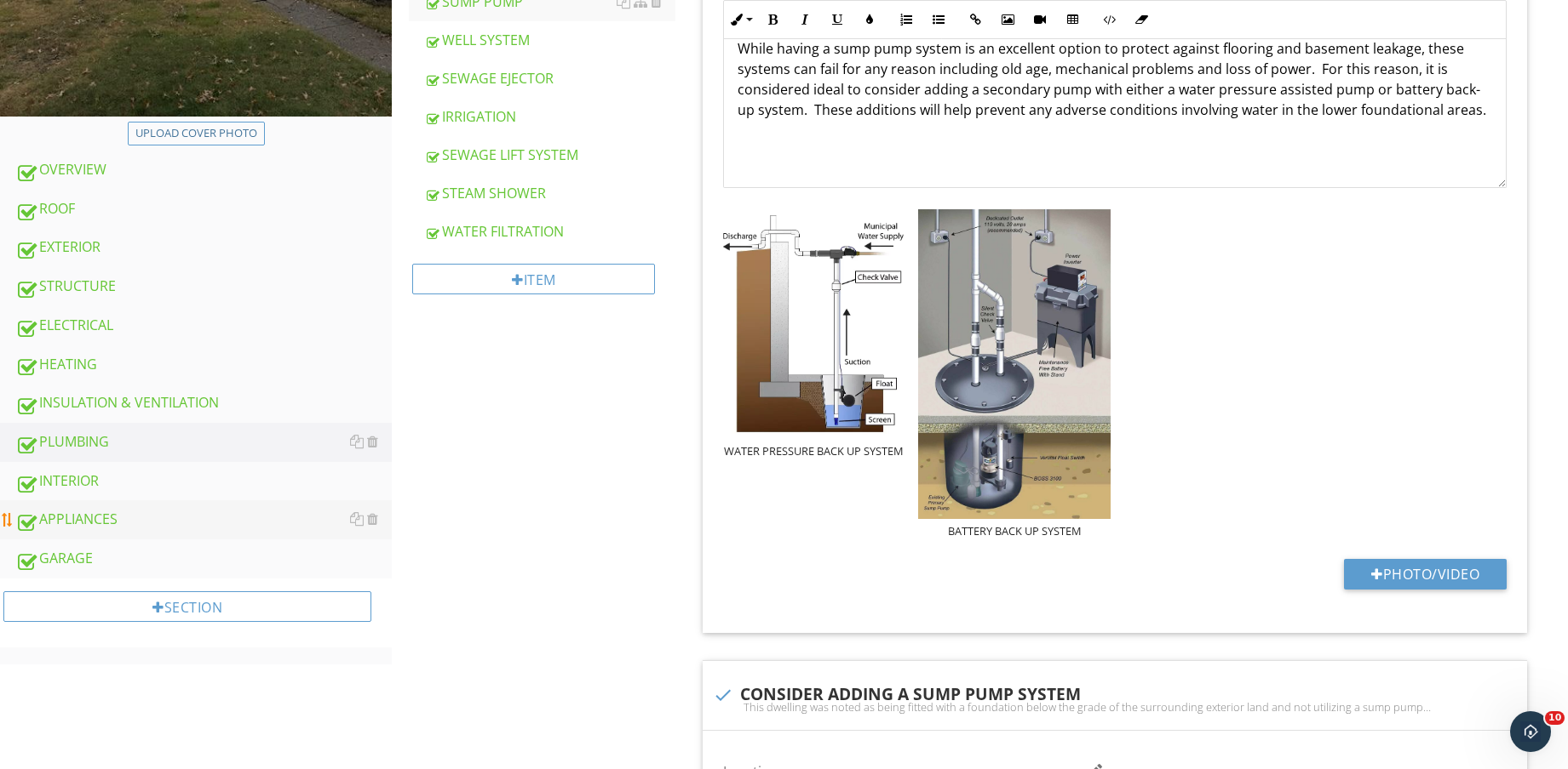
scroll to position [639, 0]
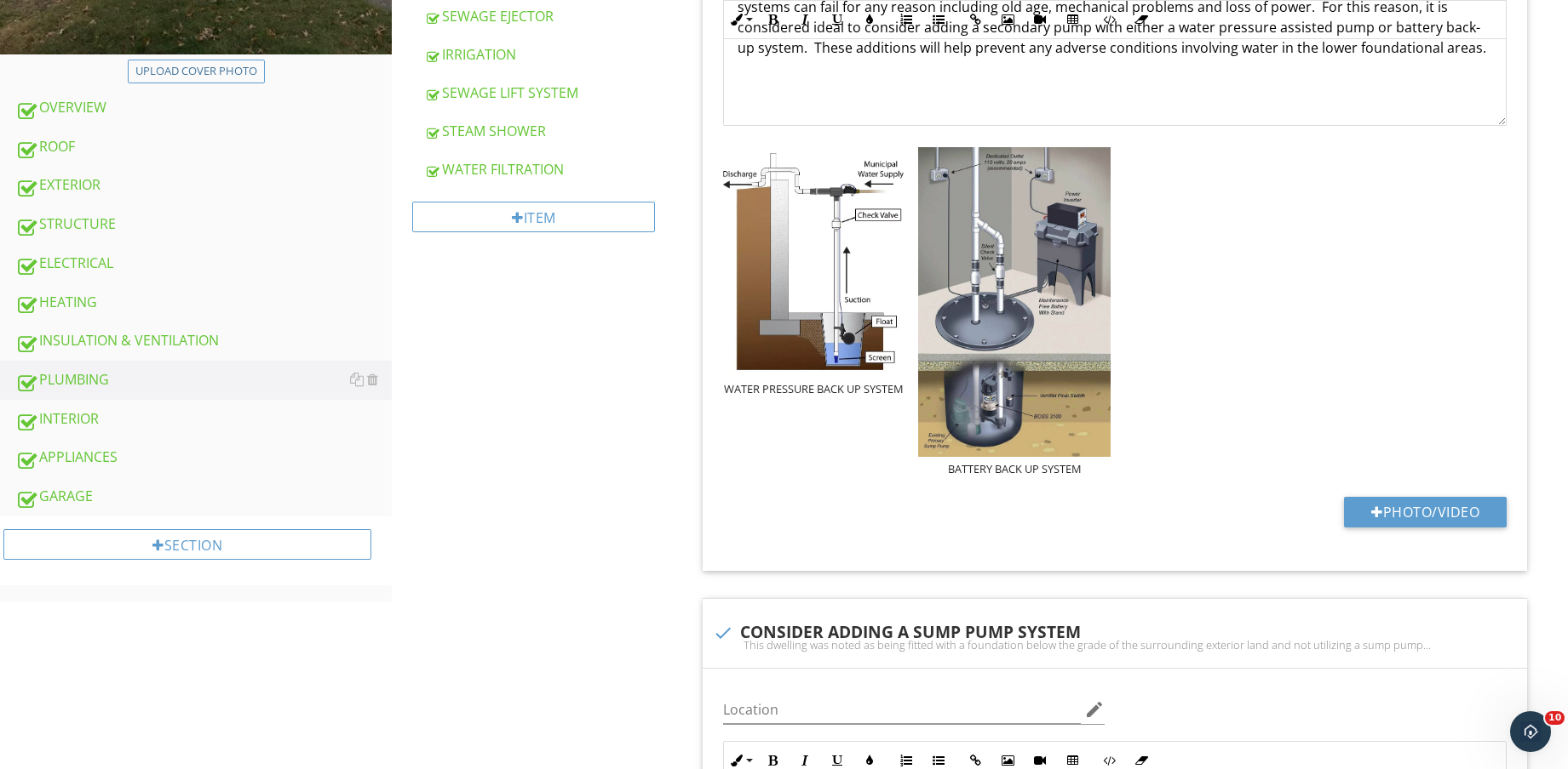
click at [141, 420] on div "INTERIOR" at bounding box center [203, 419] width 376 height 22
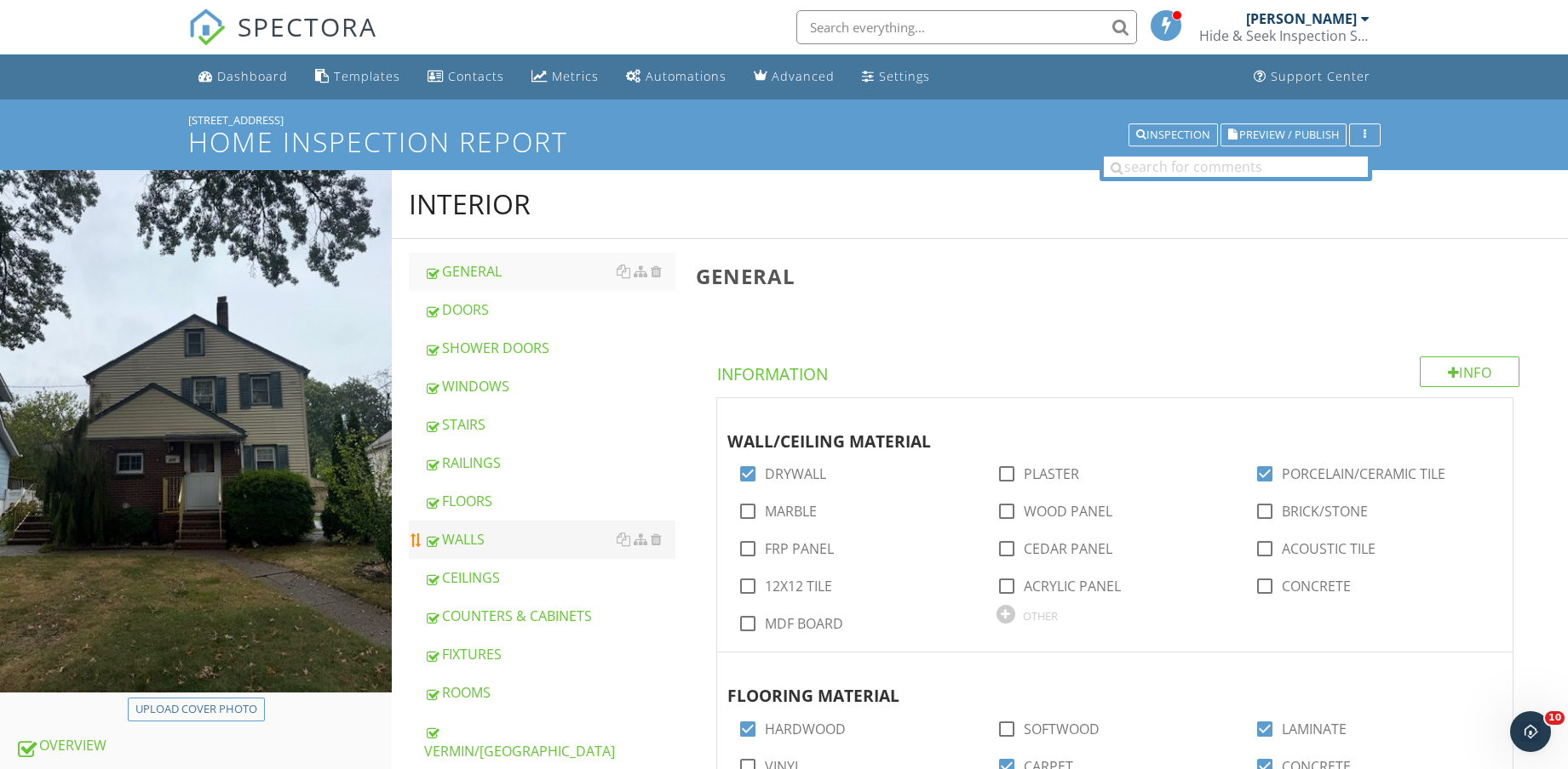
click at [507, 530] on div "WALLS" at bounding box center [550, 539] width 251 height 20
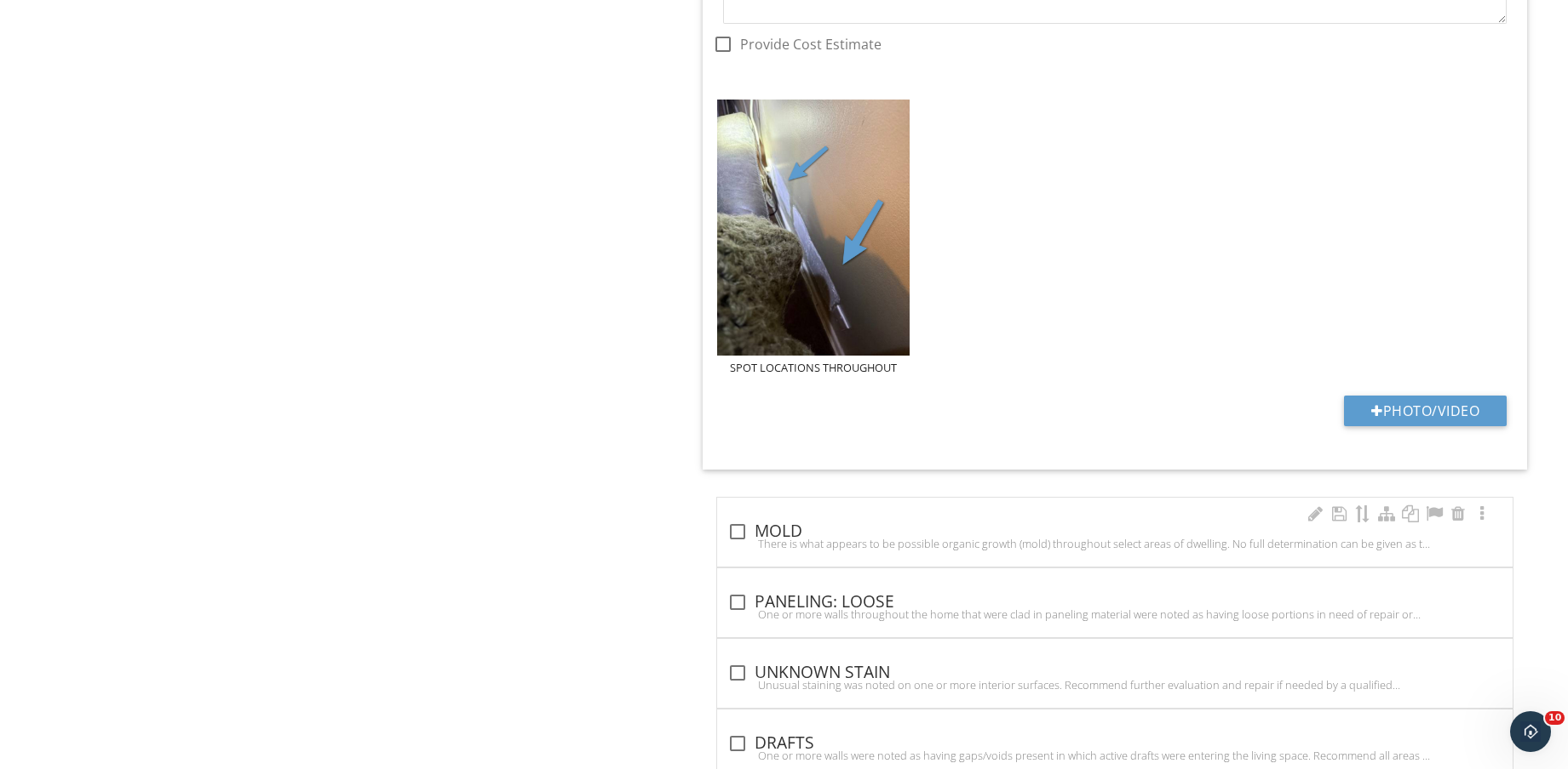
click at [779, 527] on div "check_box_outline_blank MOLD" at bounding box center [1115, 532] width 775 height 20
checkbox input "true"
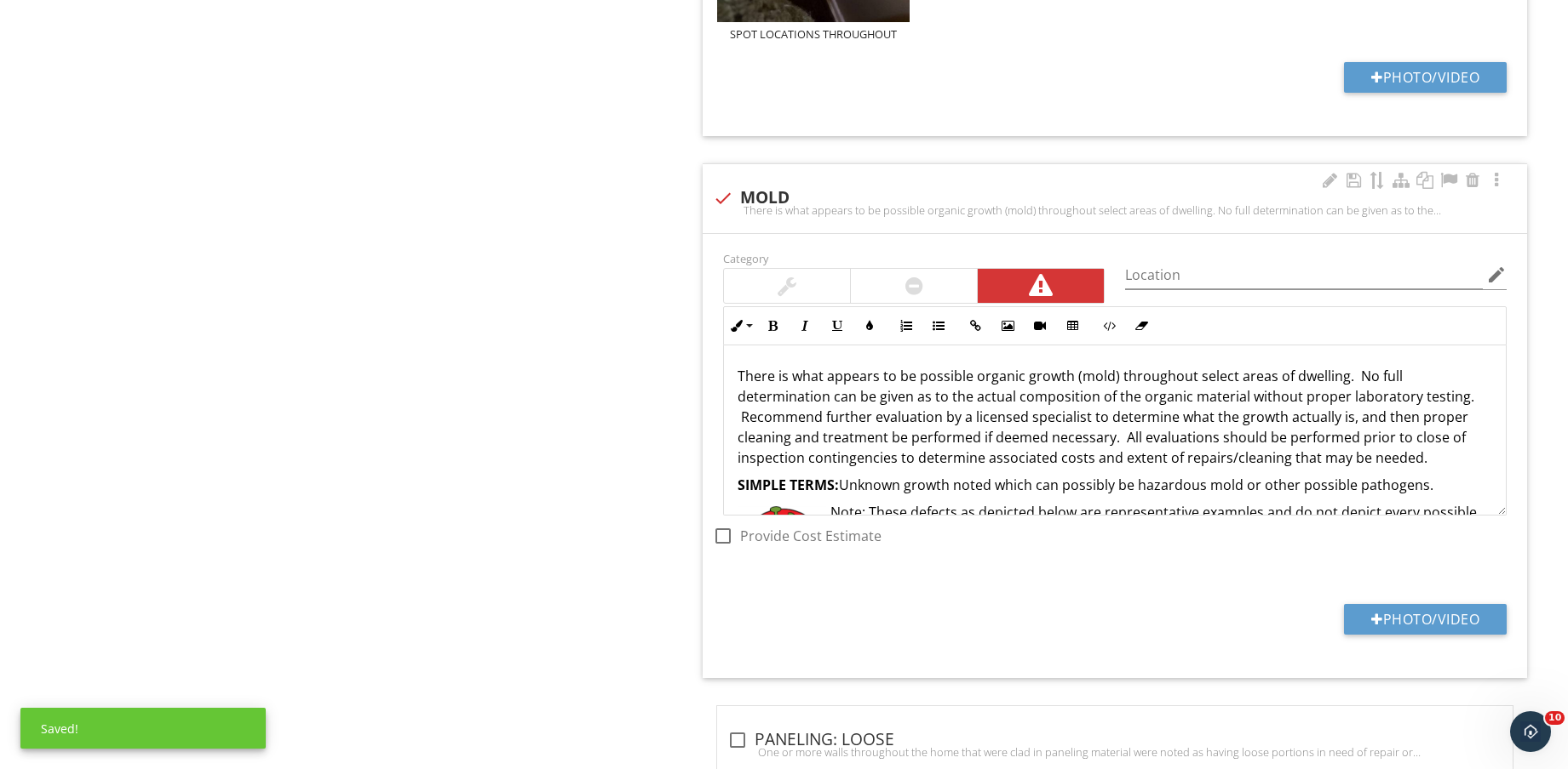
scroll to position [3192, 0]
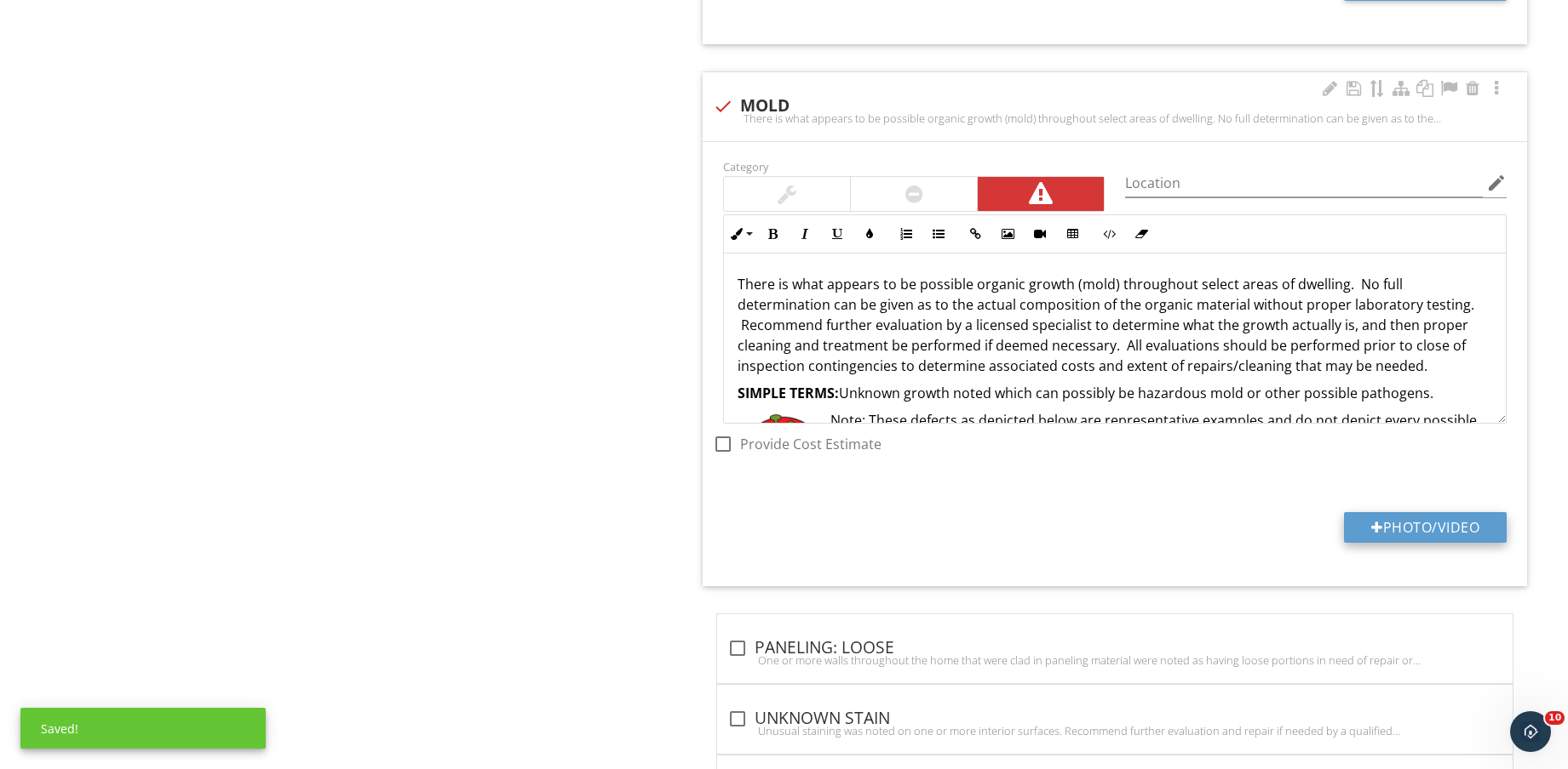
click at [1427, 514] on div "Category Location edit Inline Style XLarge Large Normal Small Light Small/Light…" at bounding box center [1114, 364] width 824 height 444
click at [1429, 515] on button "Photo/Video" at bounding box center [1424, 528] width 162 height 31
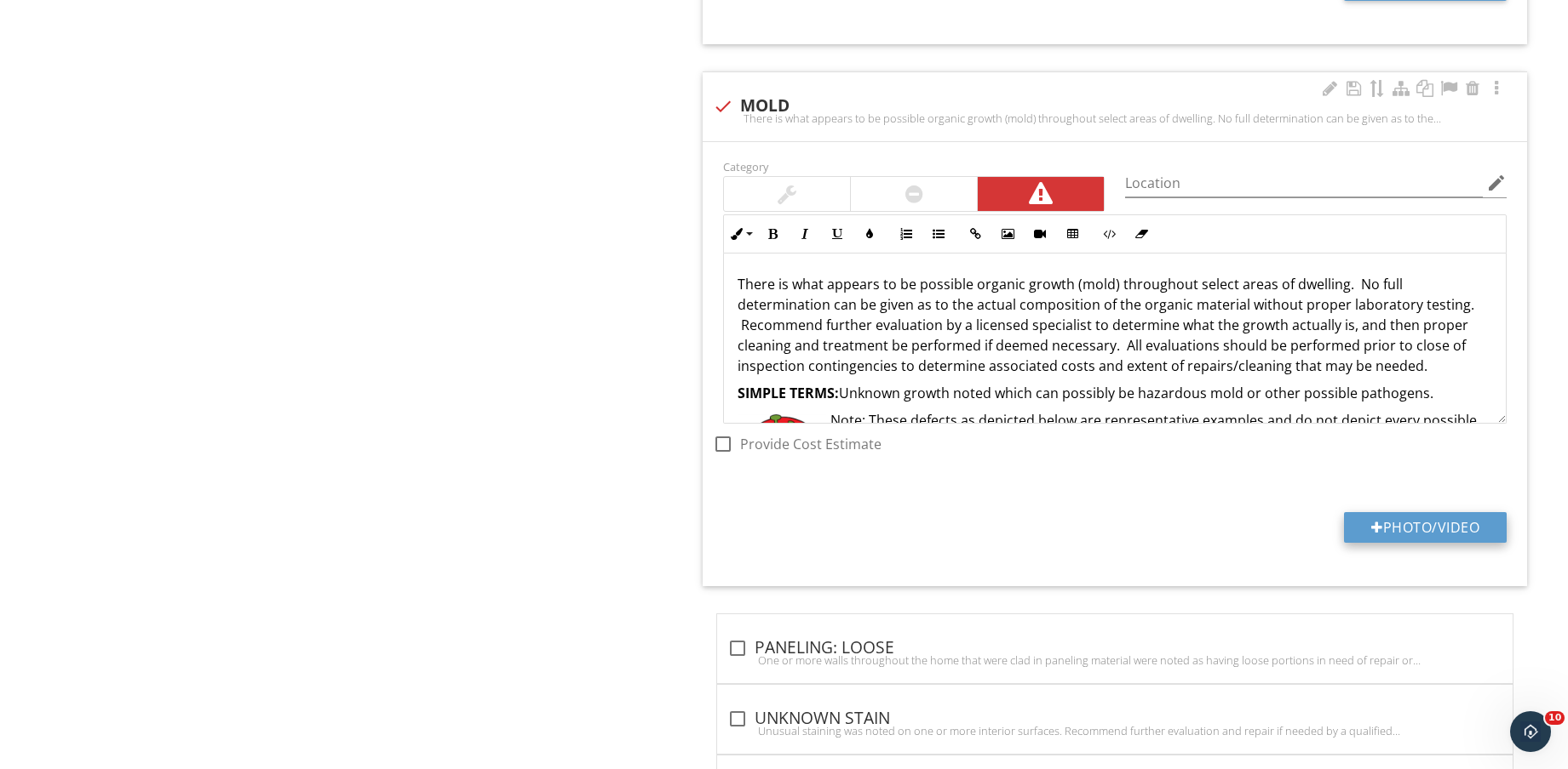
type input "C:\fakepath\IMG_8748.jpg"
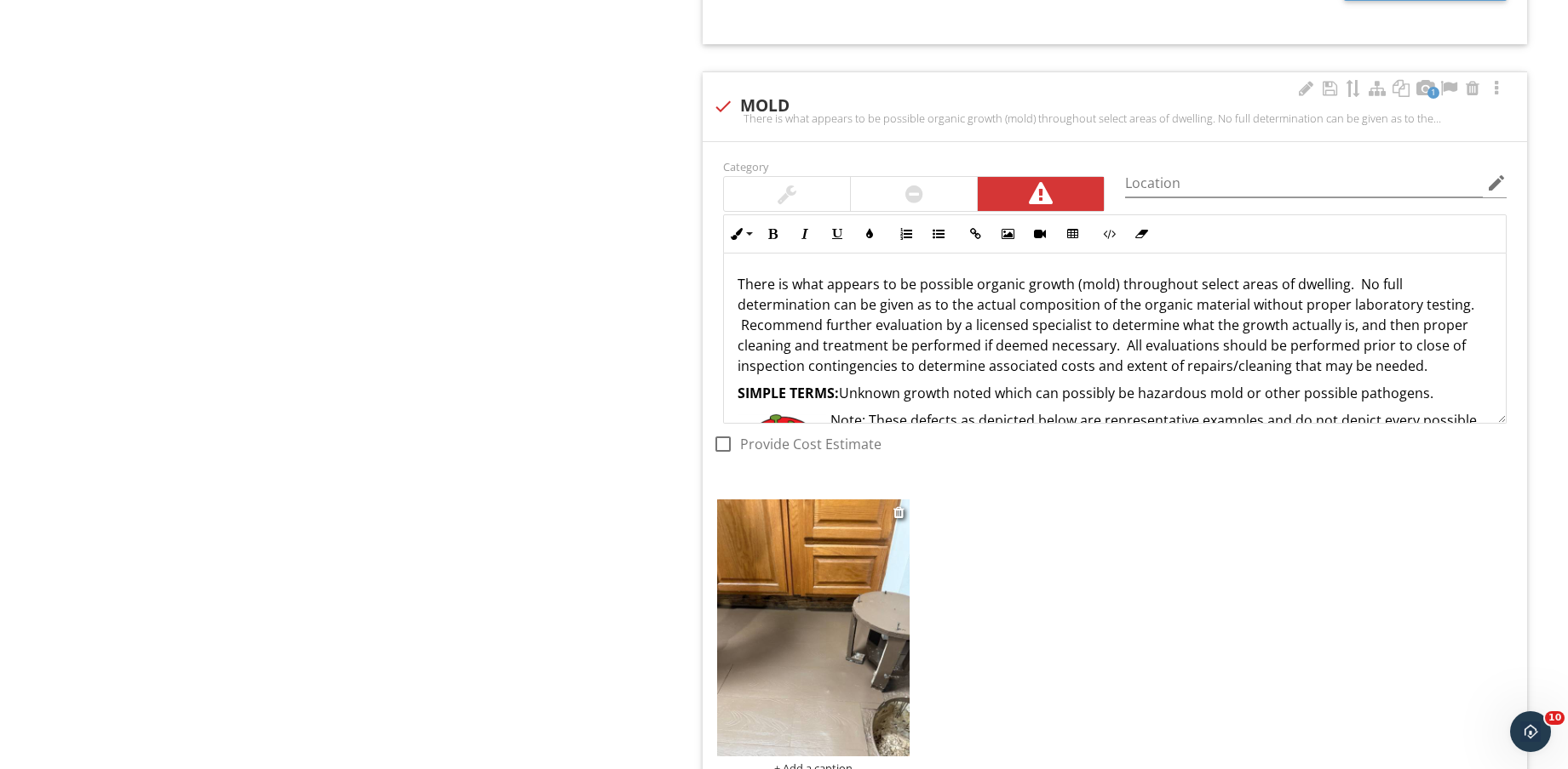
click at [815, 659] on img at bounding box center [813, 627] width 193 height 256
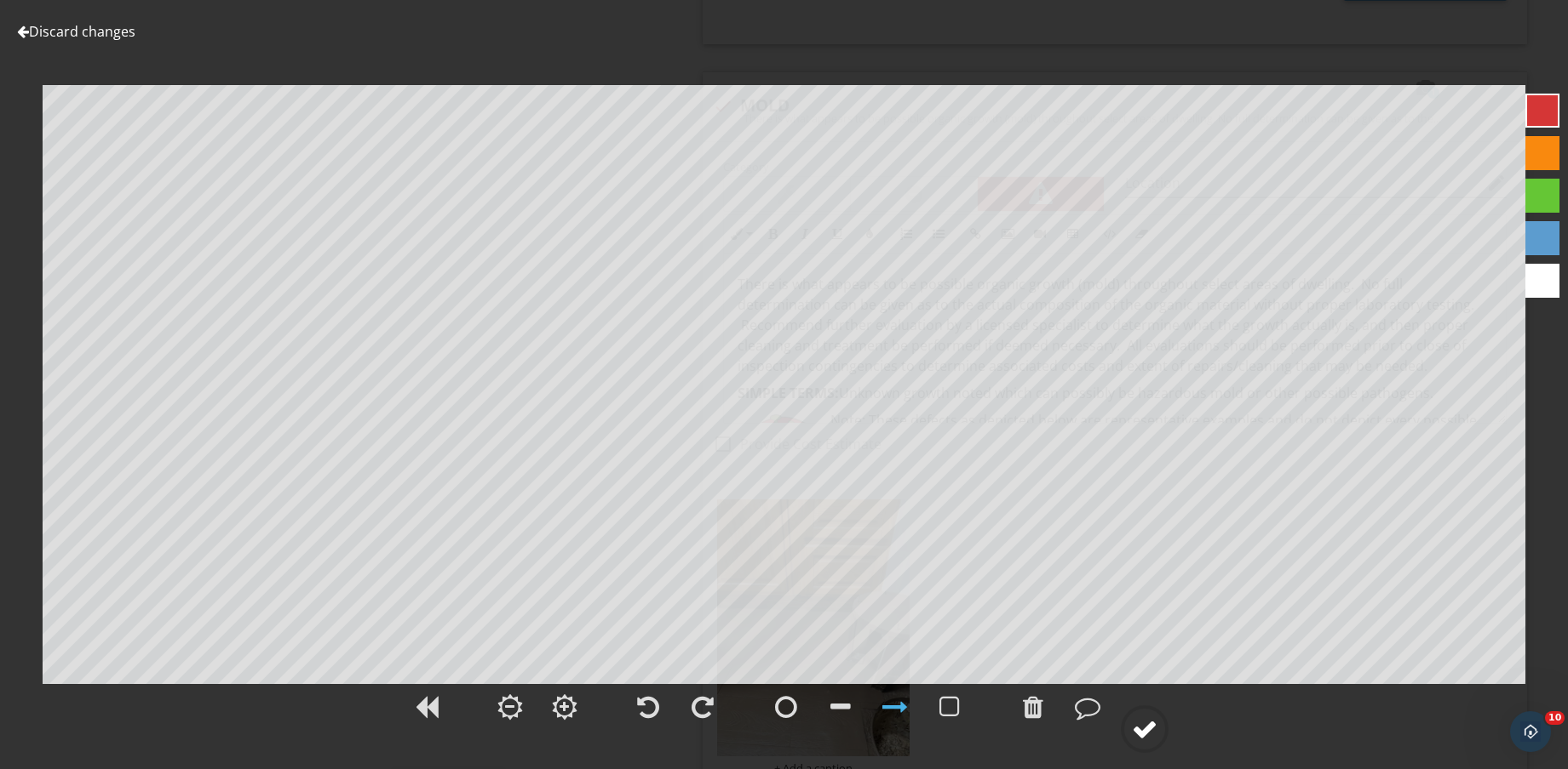
click at [1135, 723] on div at bounding box center [1144, 729] width 25 height 25
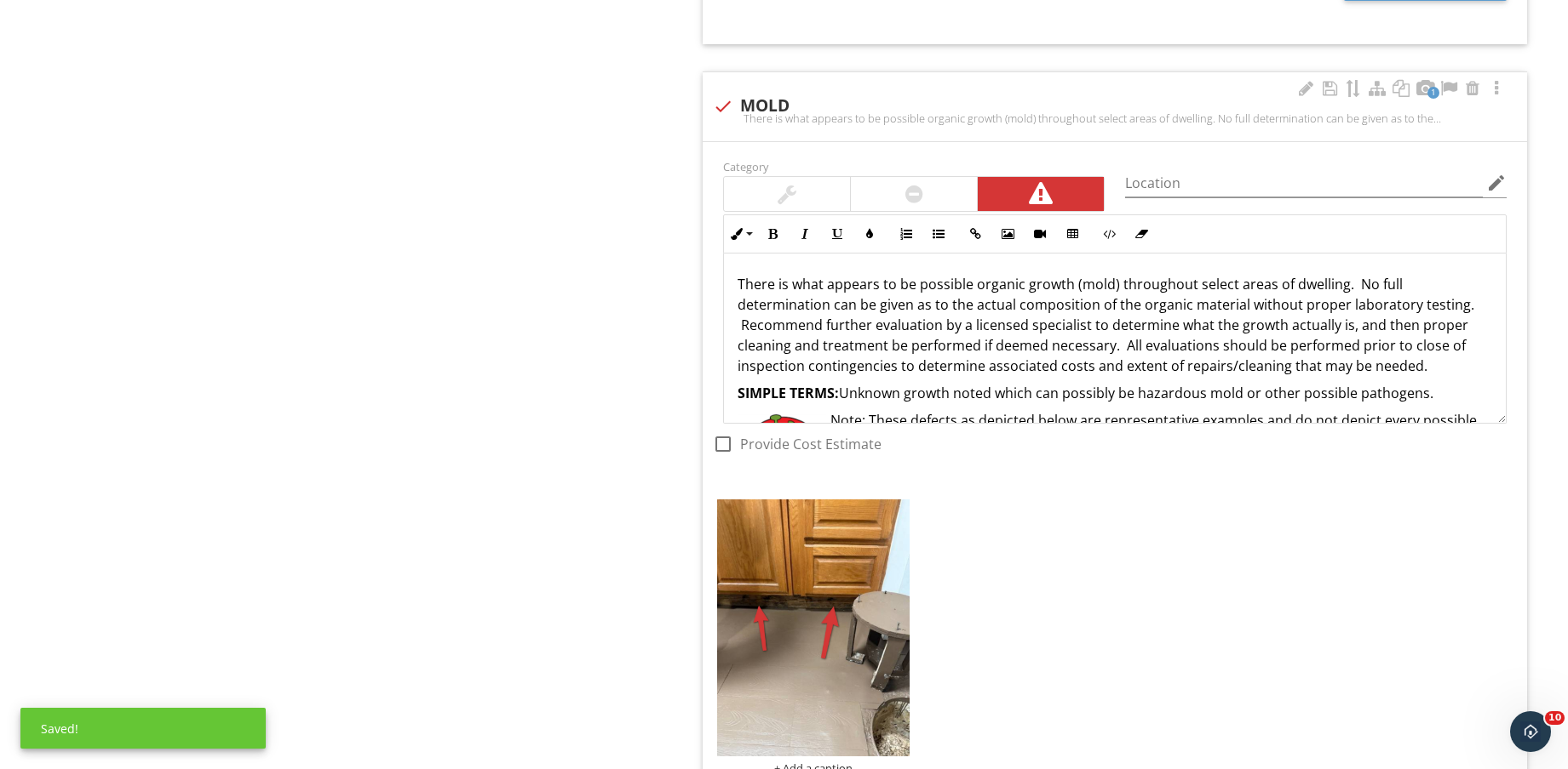
scroll to position [3298, 0]
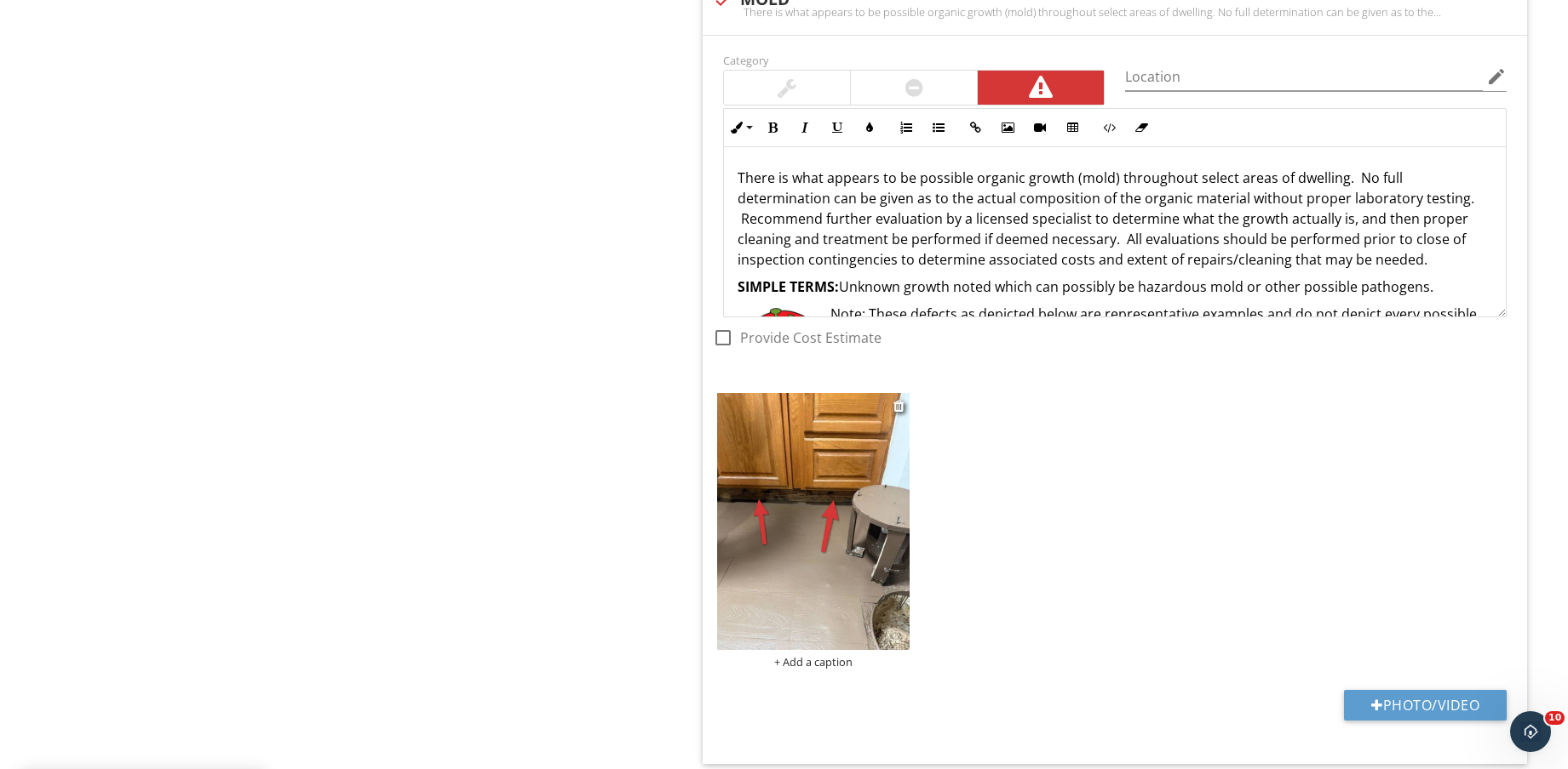
click at [837, 666] on div "+ Add a caption" at bounding box center [813, 662] width 193 height 14
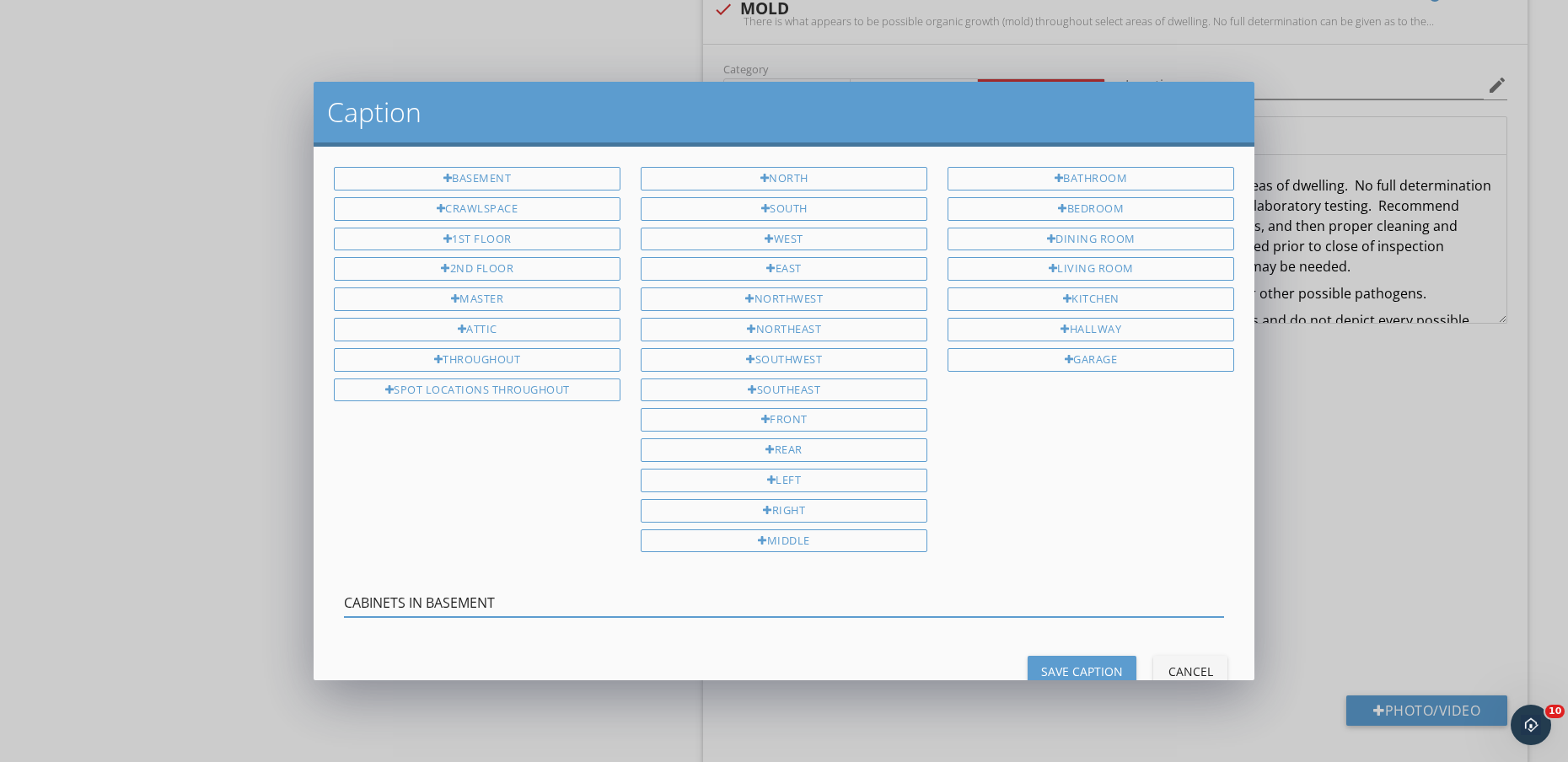
type input "CABINETS IN BASEMENT"
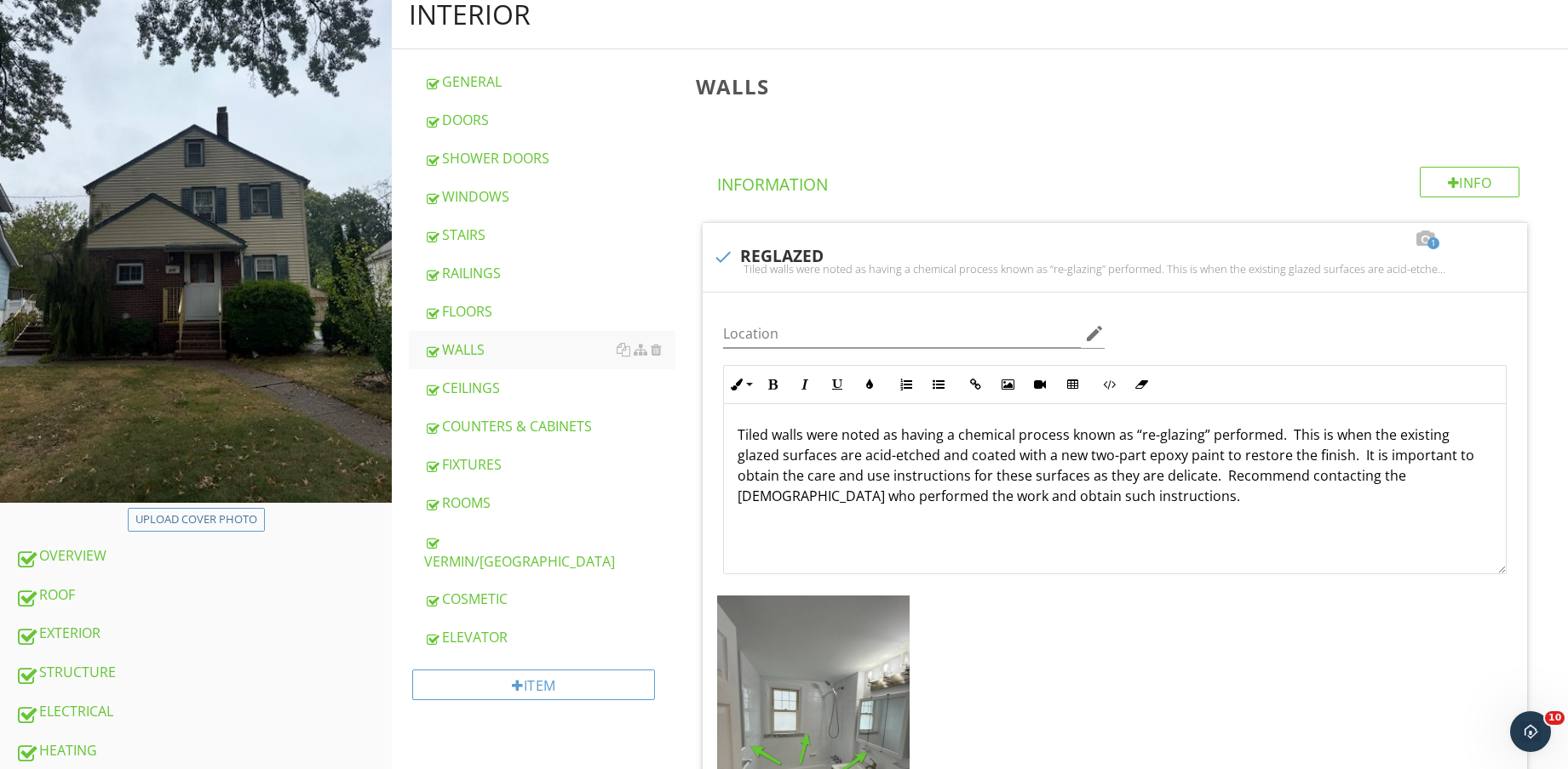
scroll to position [426, 0]
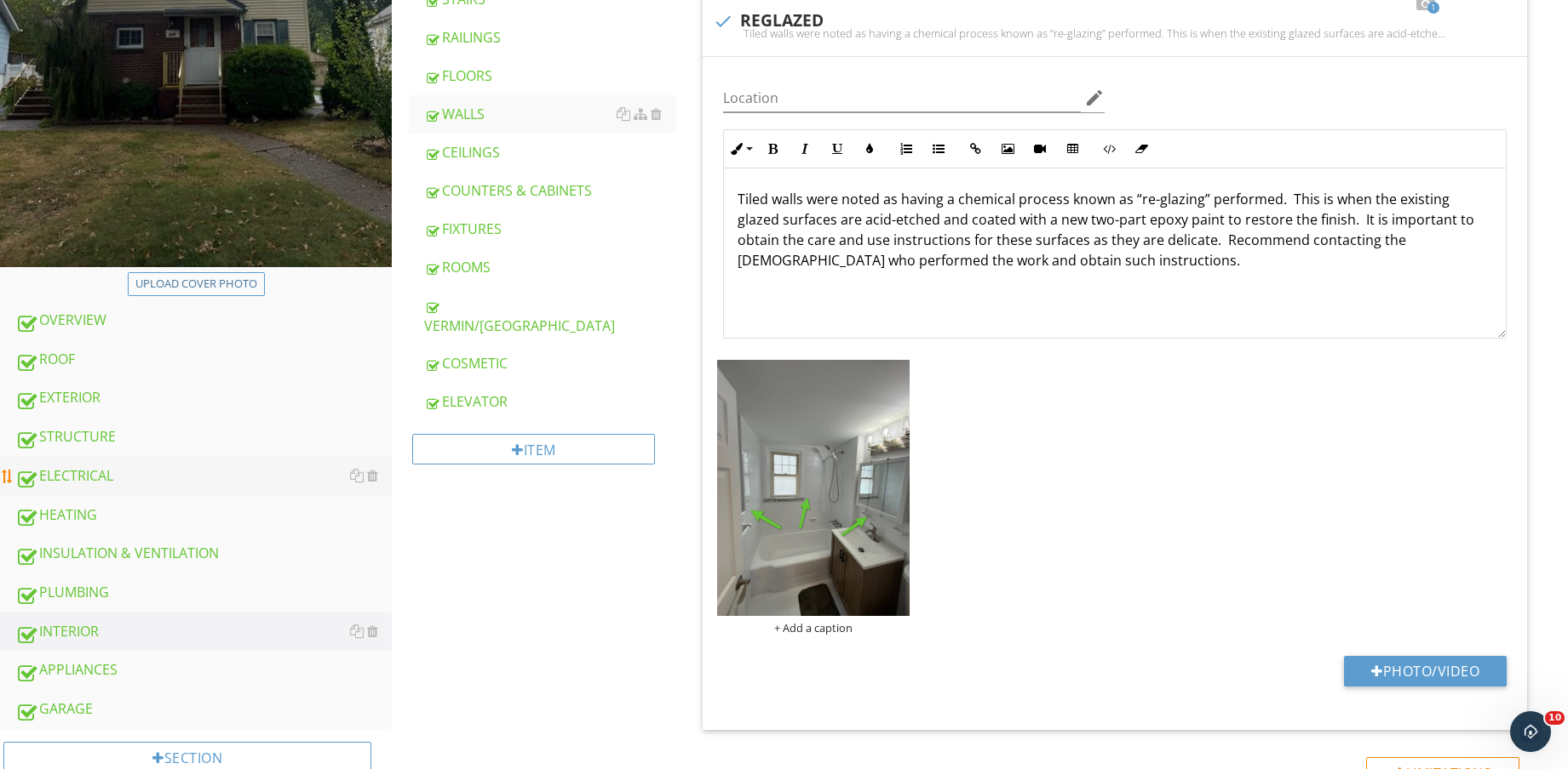
click at [131, 478] on div "ELECTRICAL" at bounding box center [203, 476] width 376 height 22
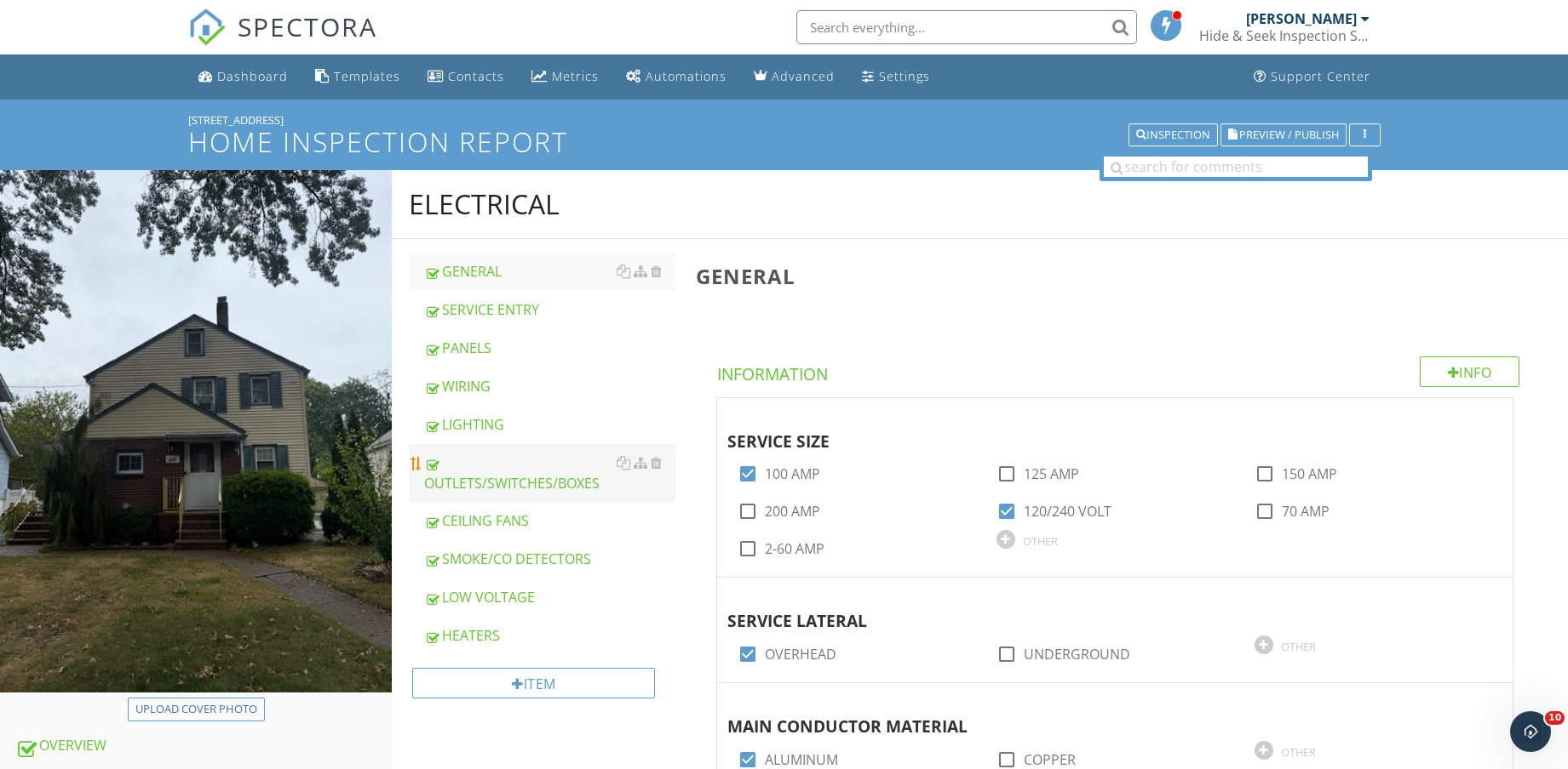
click at [542, 485] on div "OUTLETS/SWITCHES/BOXES" at bounding box center [550, 473] width 251 height 41
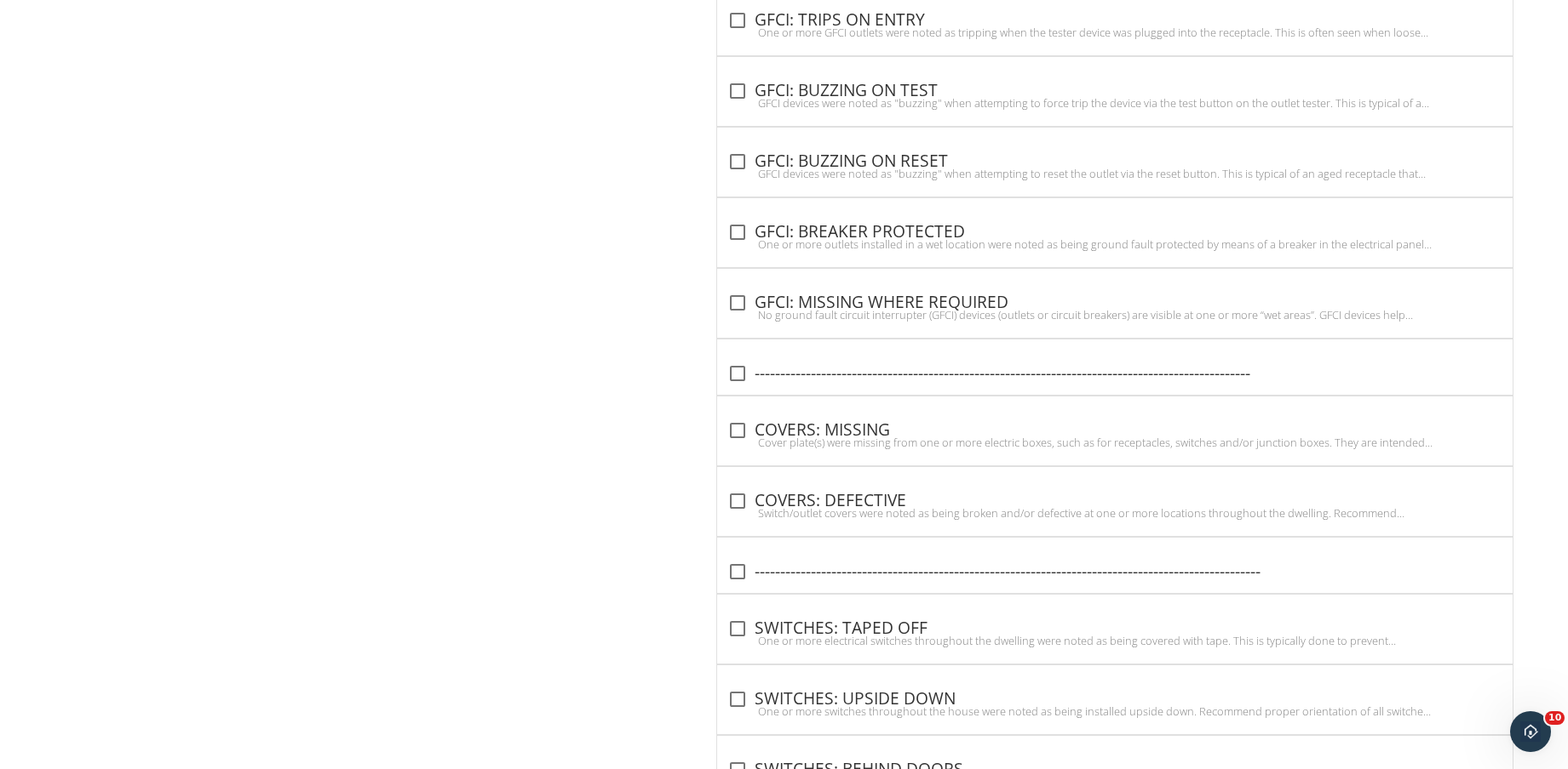
scroll to position [5324, 0]
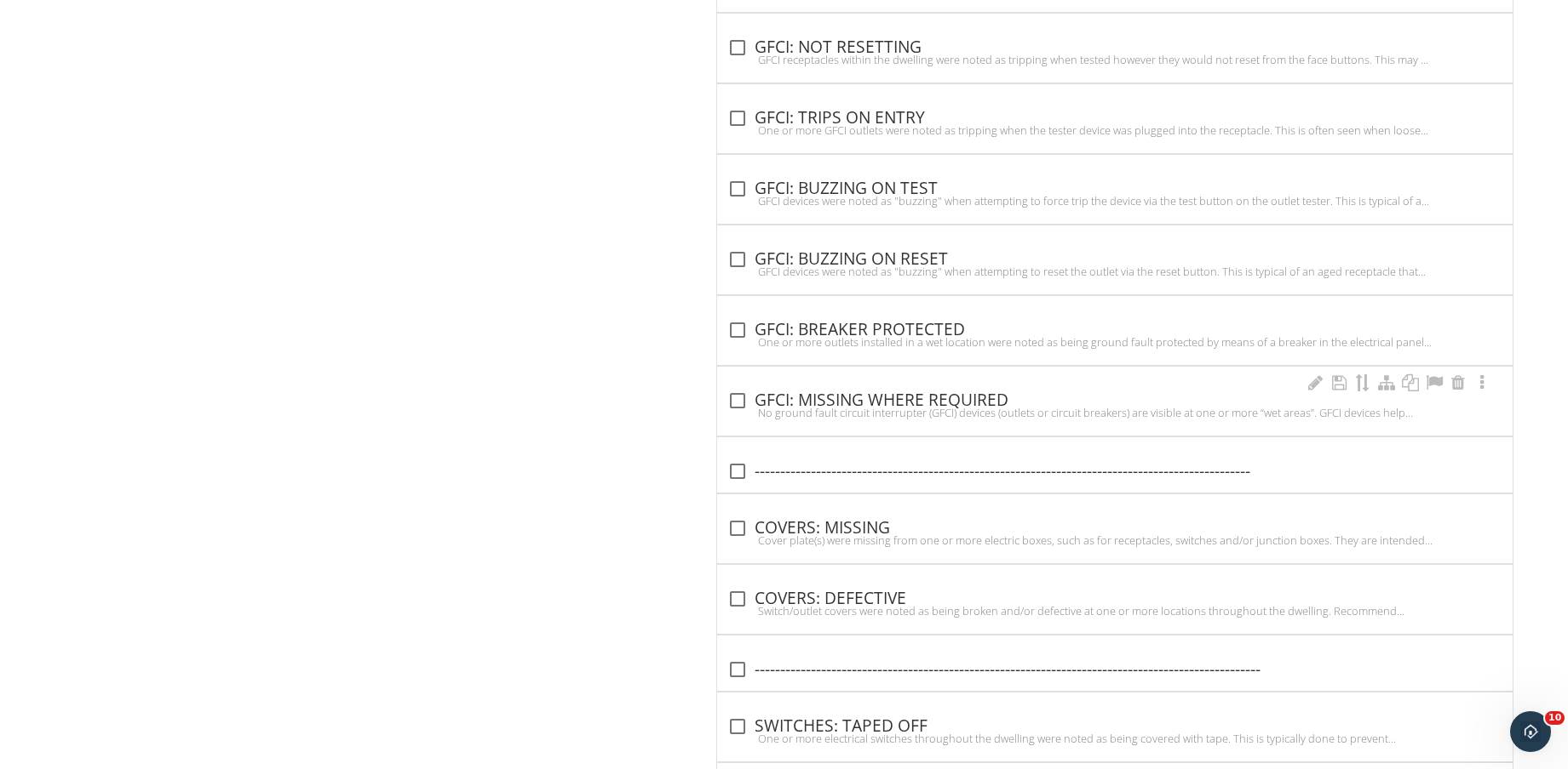
click at [900, 410] on div "No ground fault circuit interrupter (GFCI) devices (outlets or circuit breakers…" at bounding box center [1115, 413] width 775 height 14
checkbox input "true"
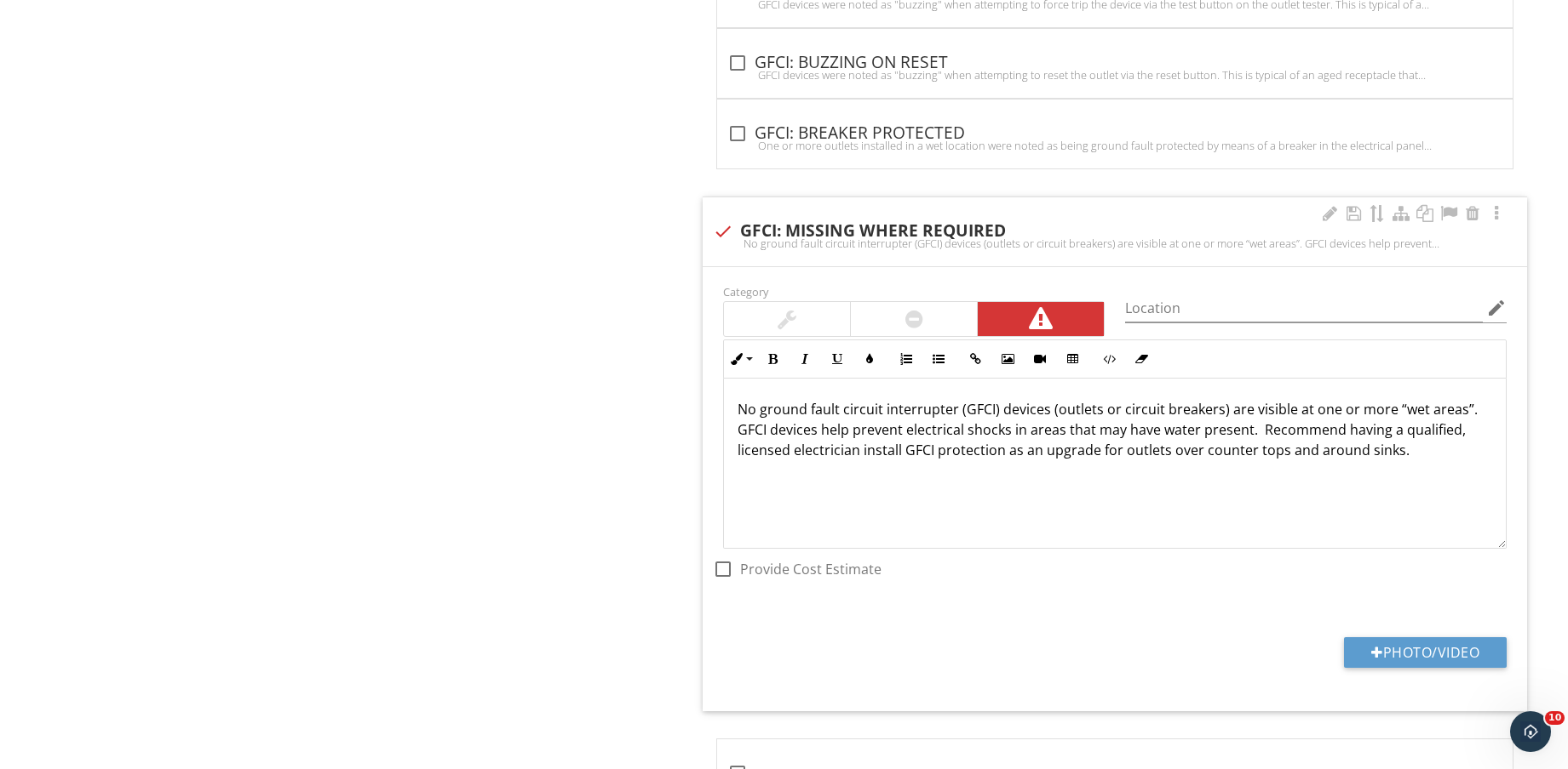
scroll to position [5644, 0]
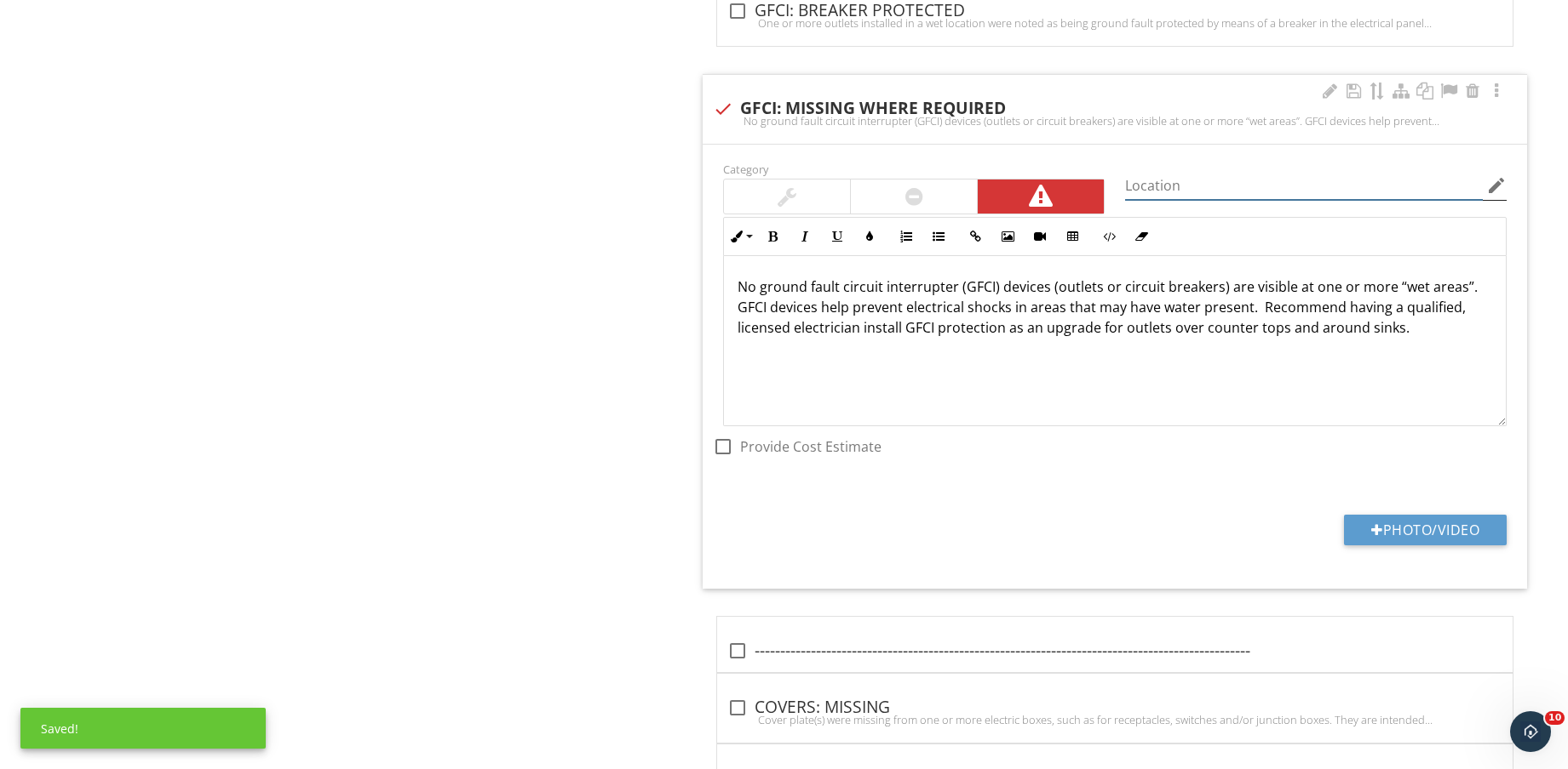
click at [1272, 194] on input "Location" at bounding box center [1303, 186] width 358 height 28
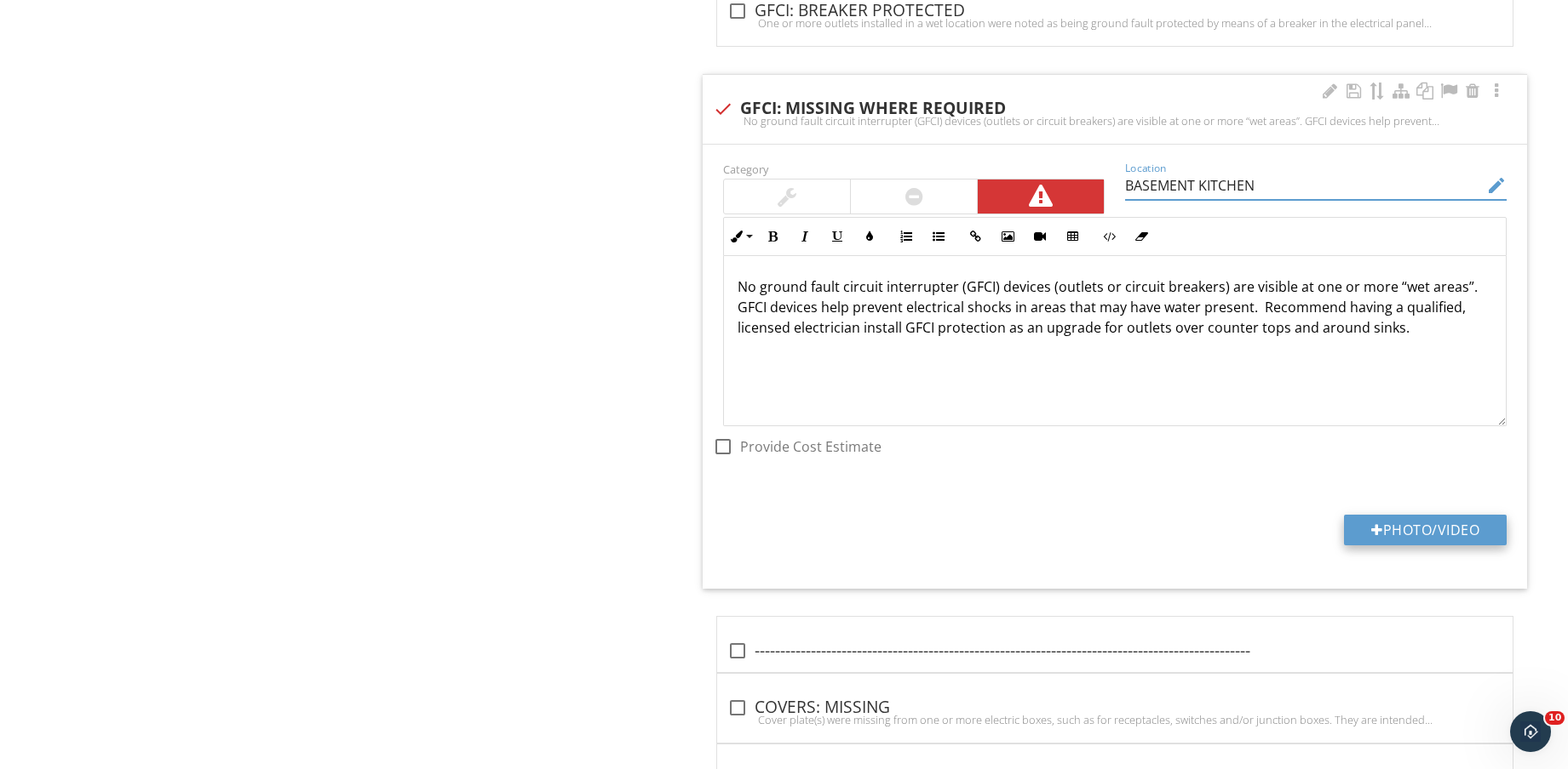
type input "BASEMENT KITCHEN"
click at [1432, 525] on button "Photo/Video" at bounding box center [1424, 531] width 162 height 31
type input "C:\fakepath\IMG_8749.jpg"
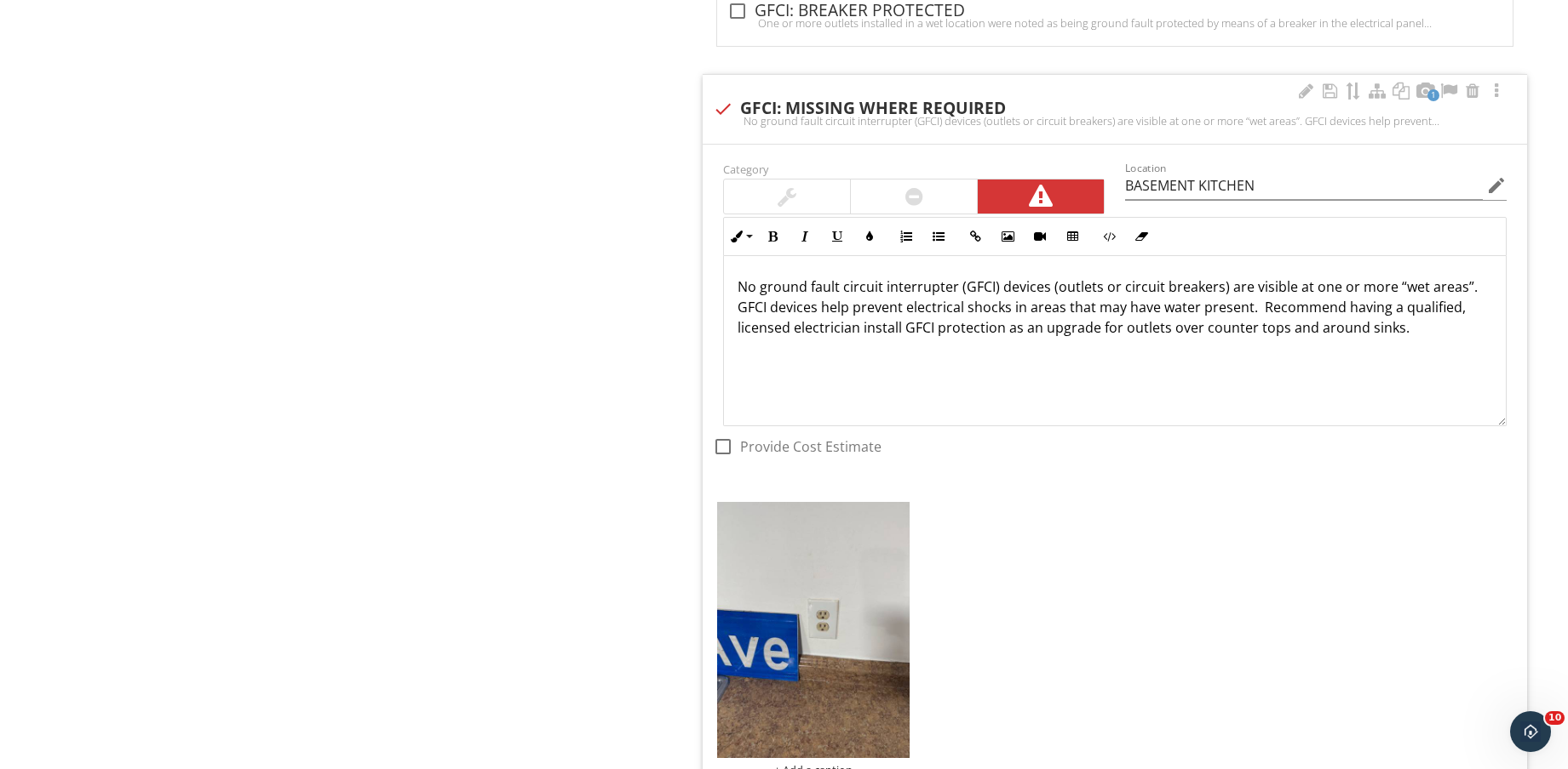
click at [863, 626] on img at bounding box center [813, 629] width 193 height 256
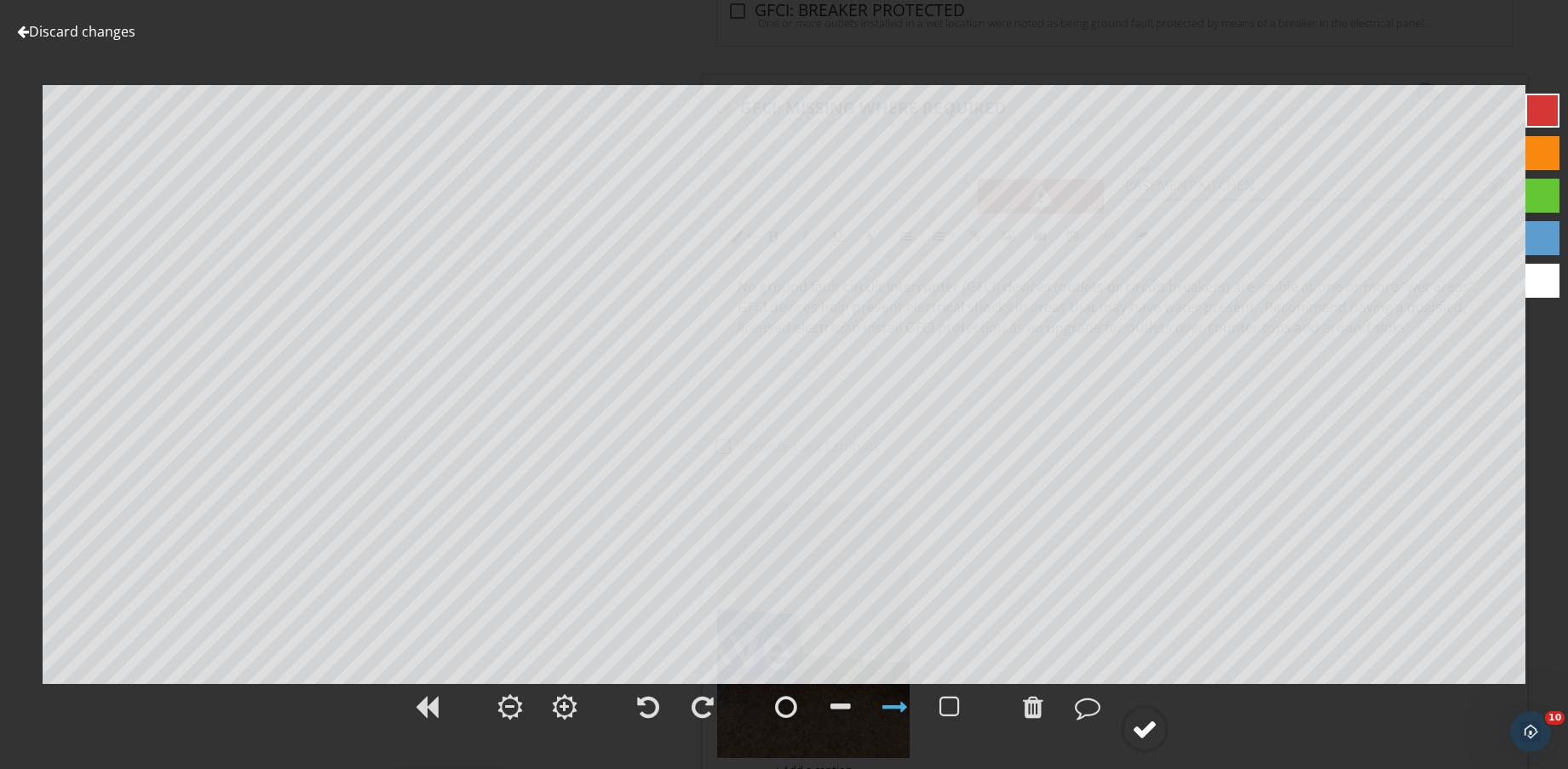
click at [1146, 722] on div at bounding box center [1144, 729] width 25 height 25
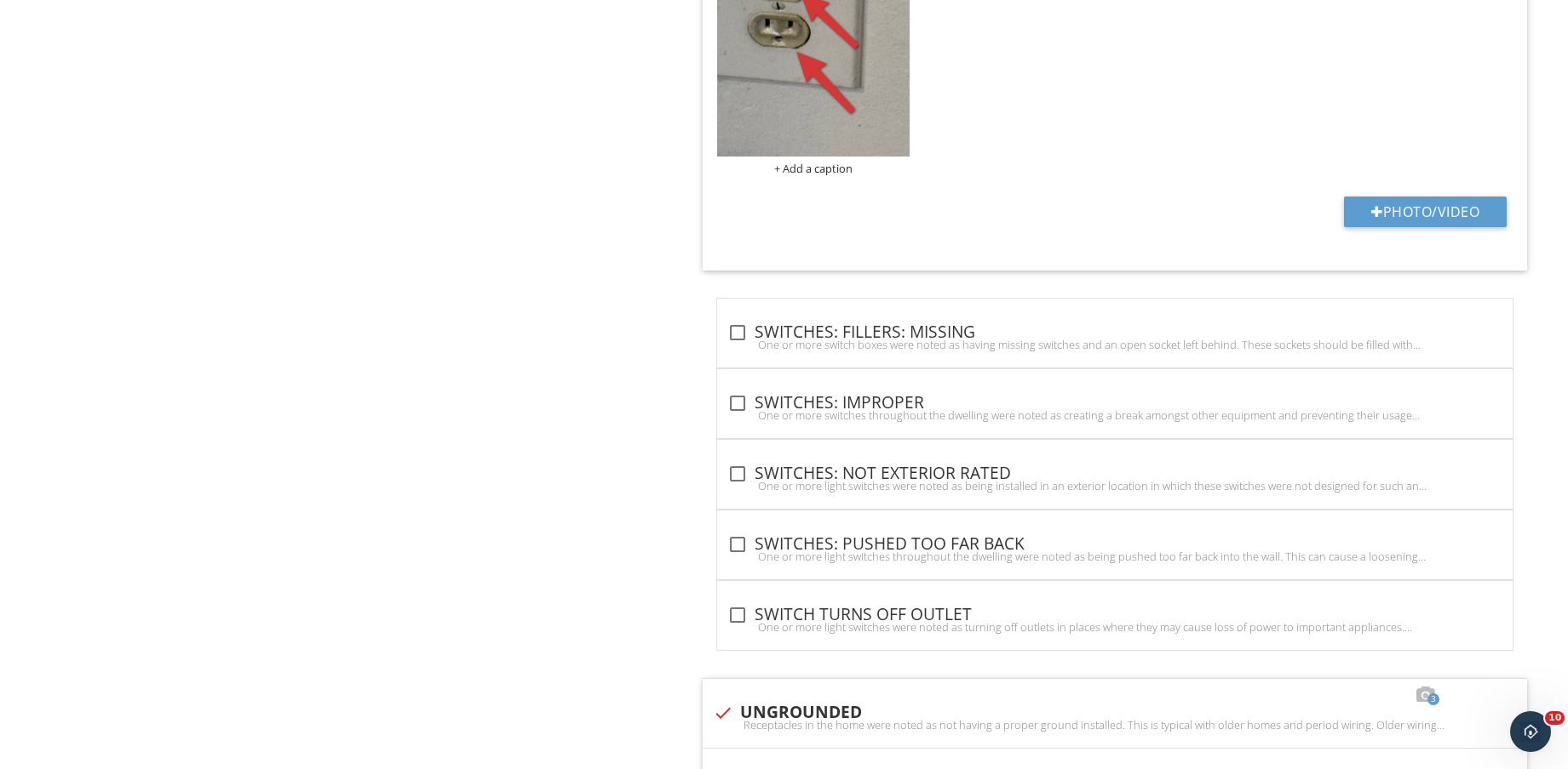
scroll to position [962, 0]
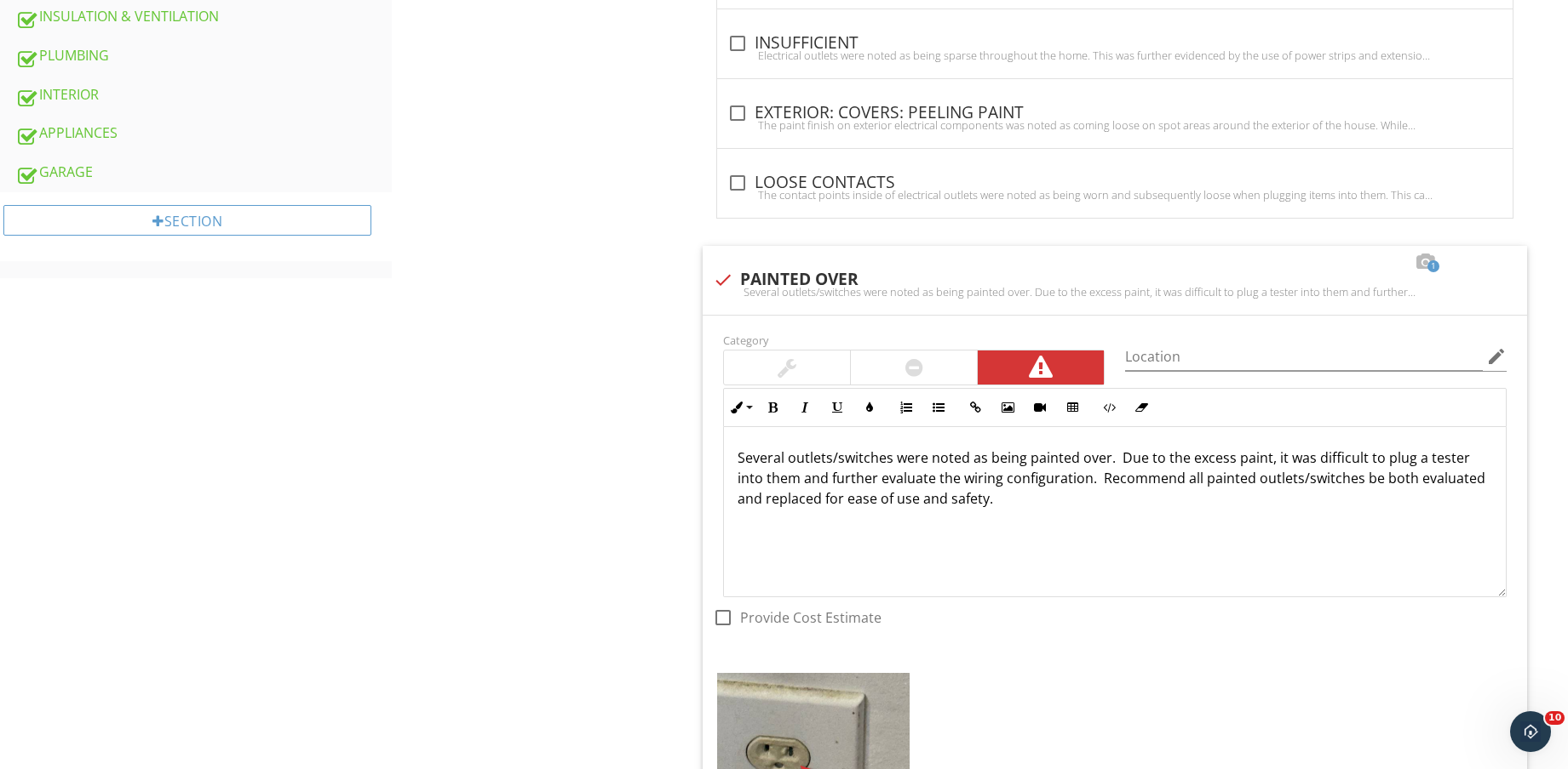
click at [58, 169] on div "GARAGE" at bounding box center [203, 172] width 376 height 22
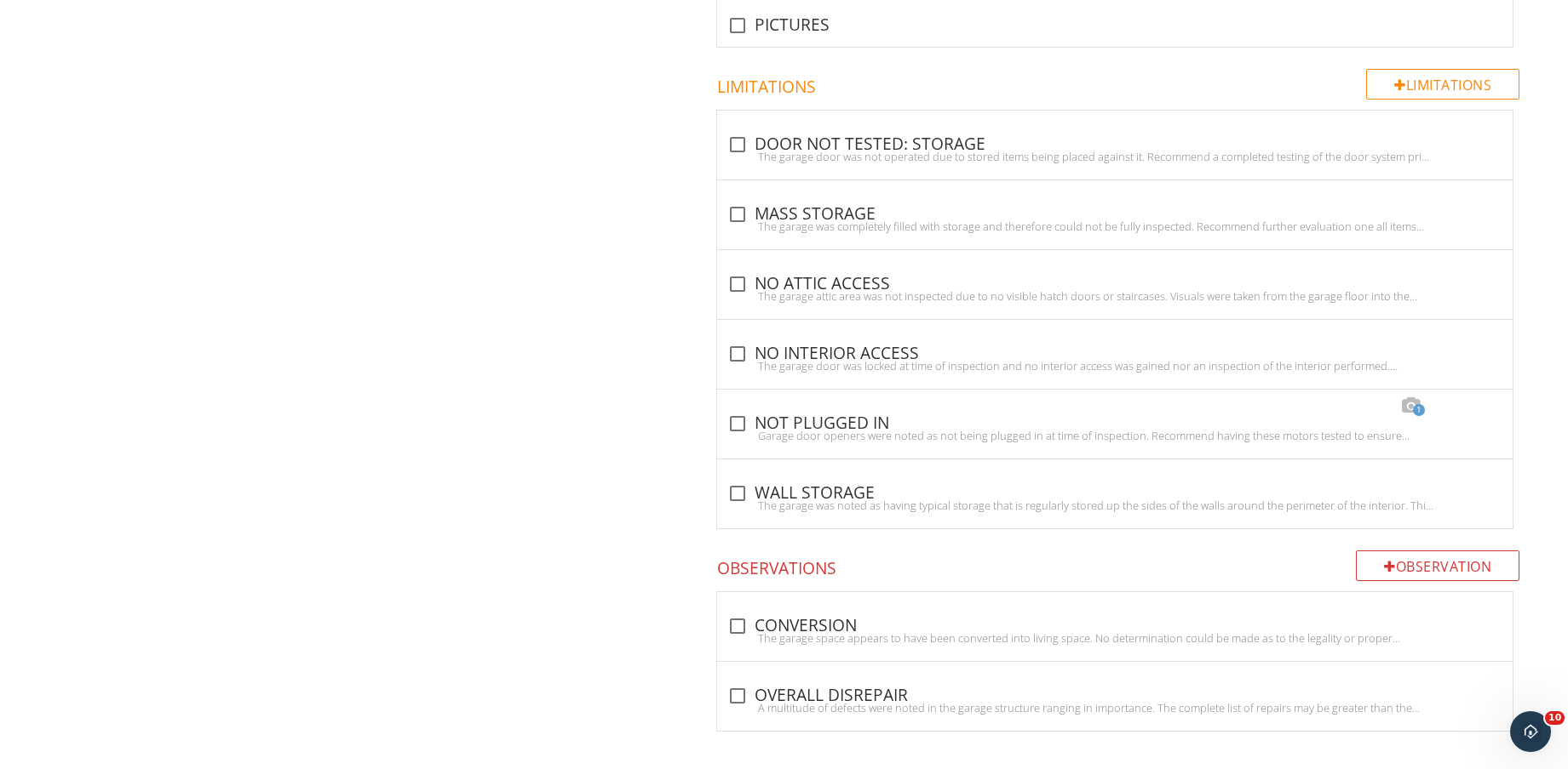
scroll to position [2052, 0]
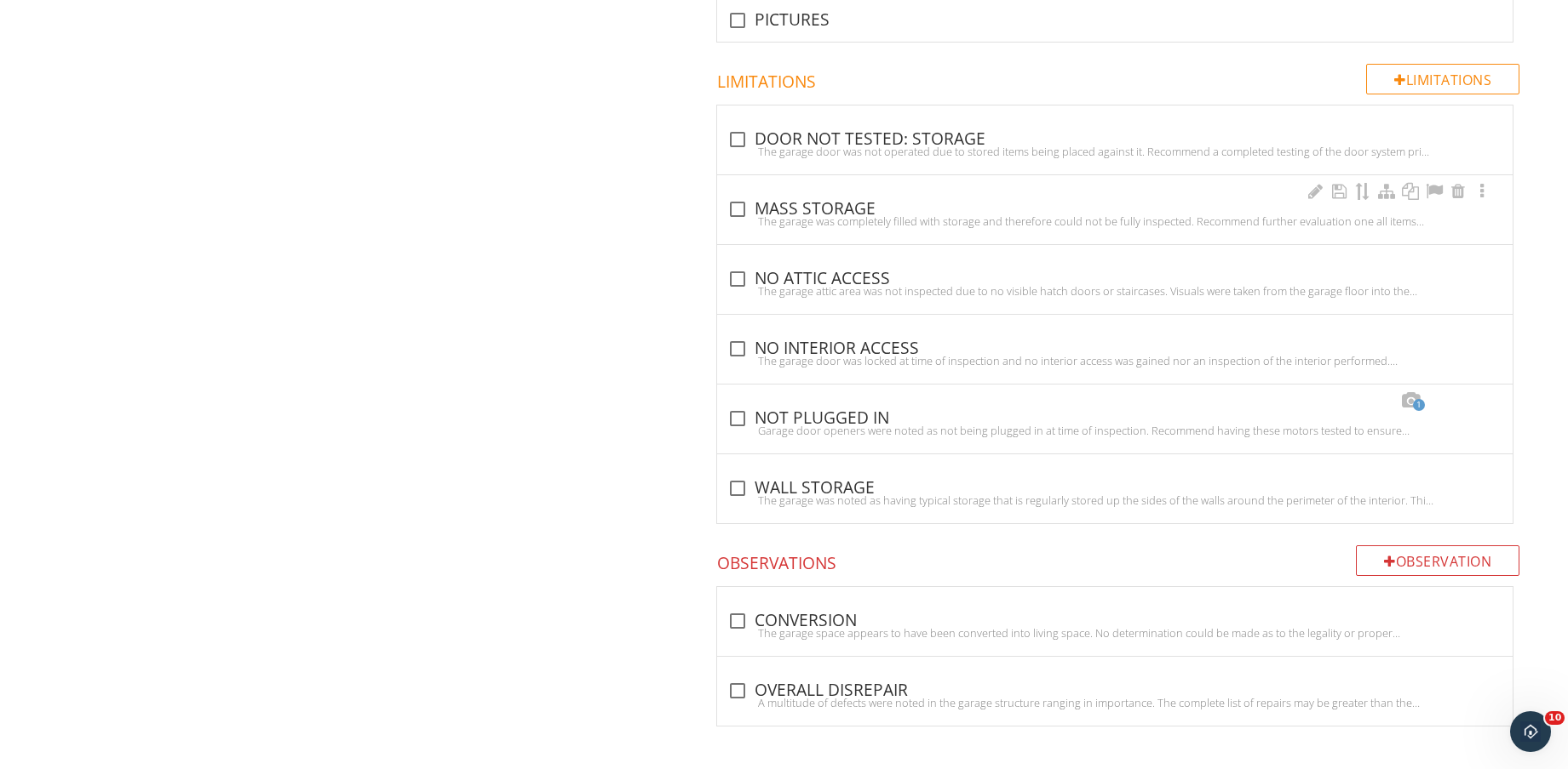
click at [835, 221] on div "The garage was completely filled with storage and therefore could not be fully …" at bounding box center [1115, 222] width 775 height 14
checkbox input "true"
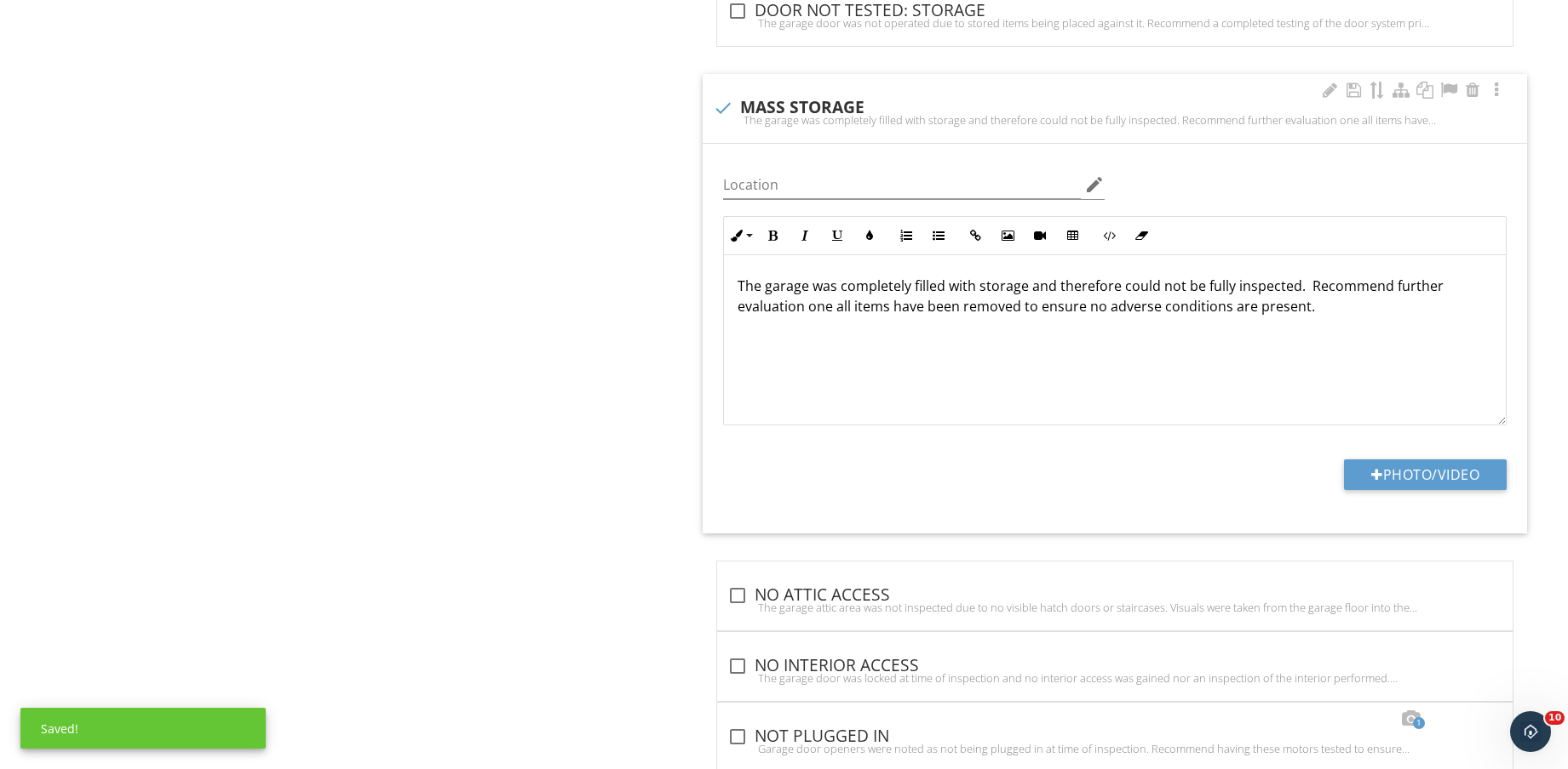
scroll to position [2265, 0]
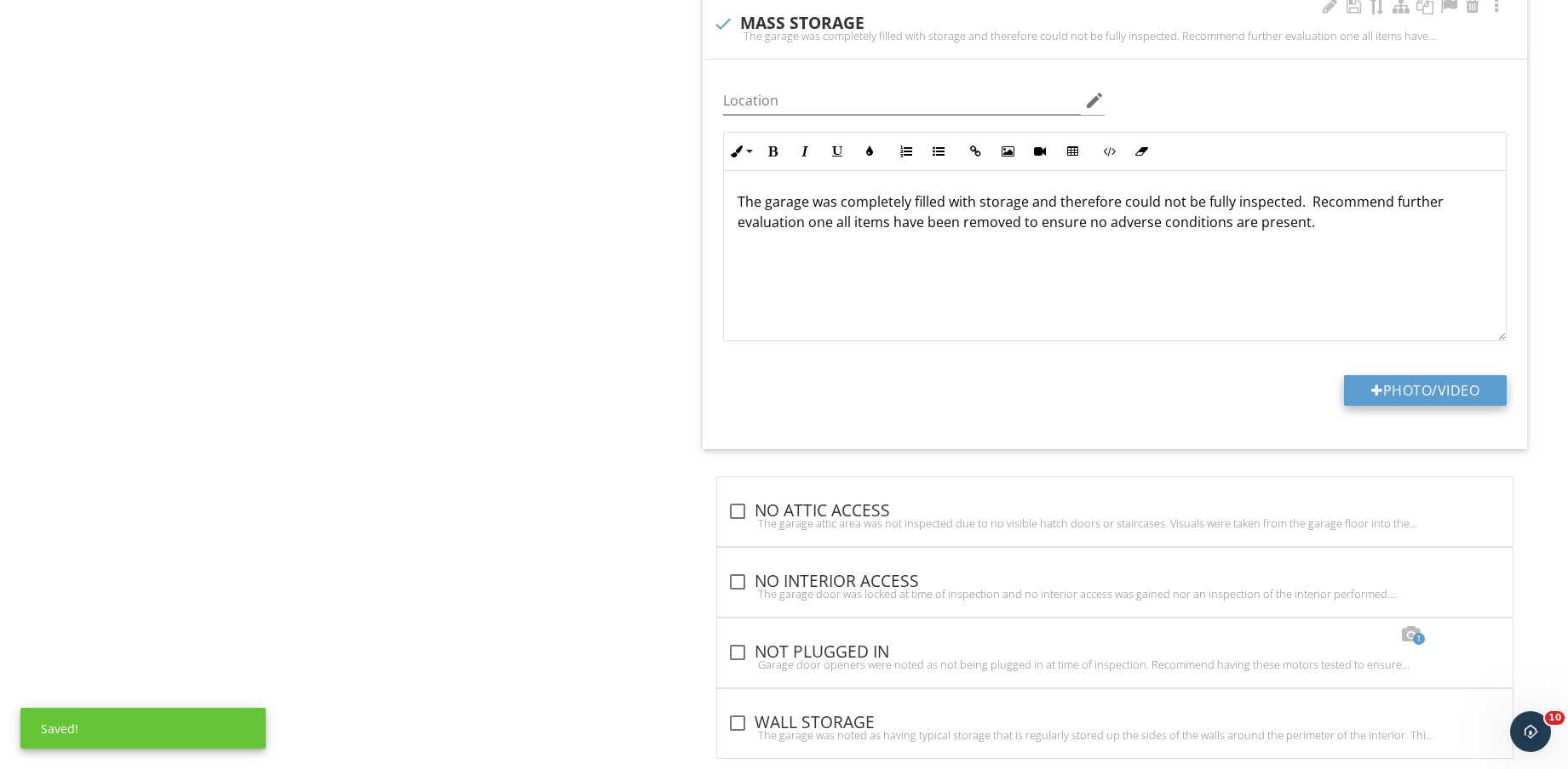
click at [1421, 395] on button "Photo/Video" at bounding box center [1424, 391] width 162 height 31
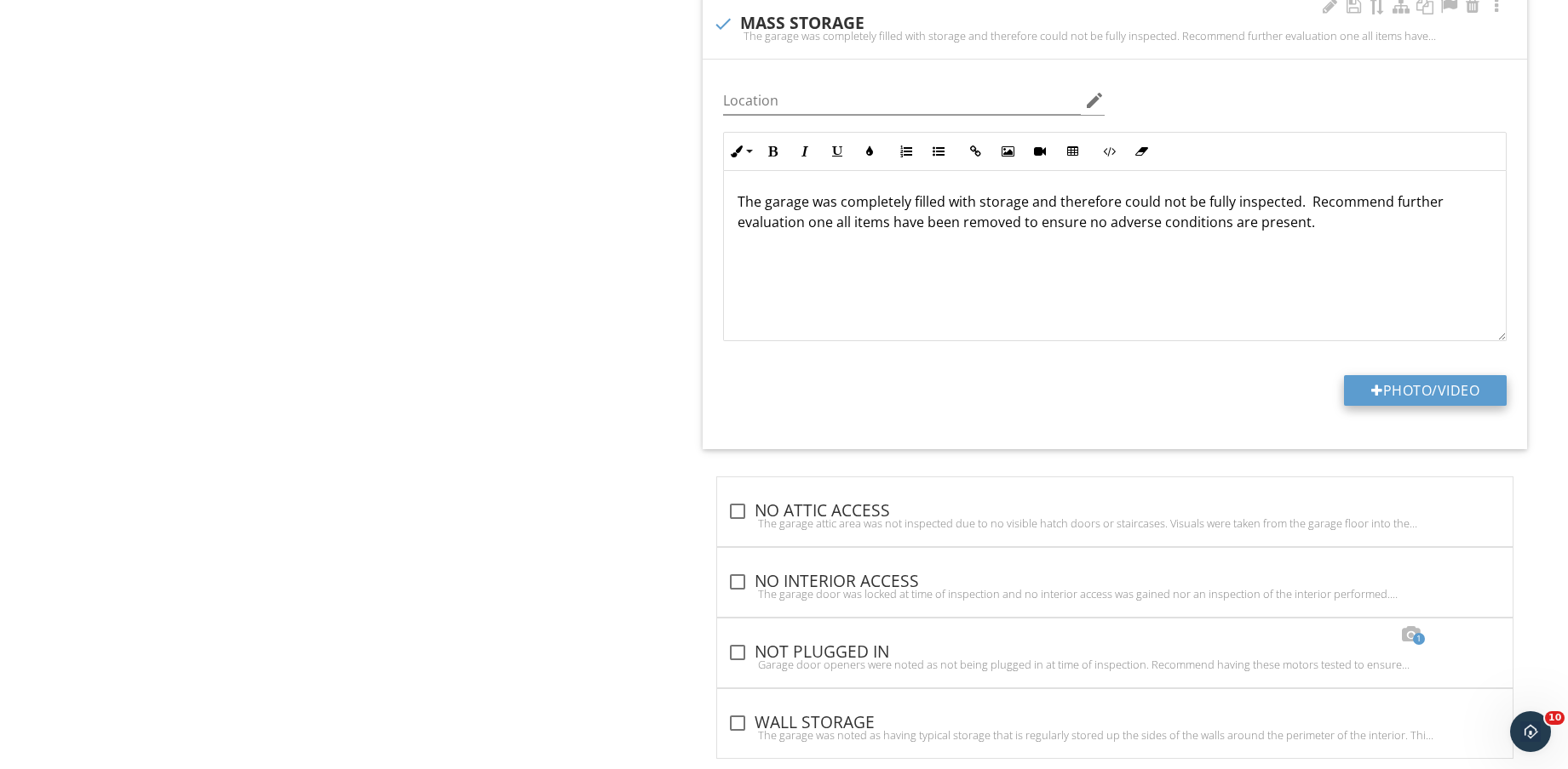
type input "C:\fakepath\IMG_8753.jpg"
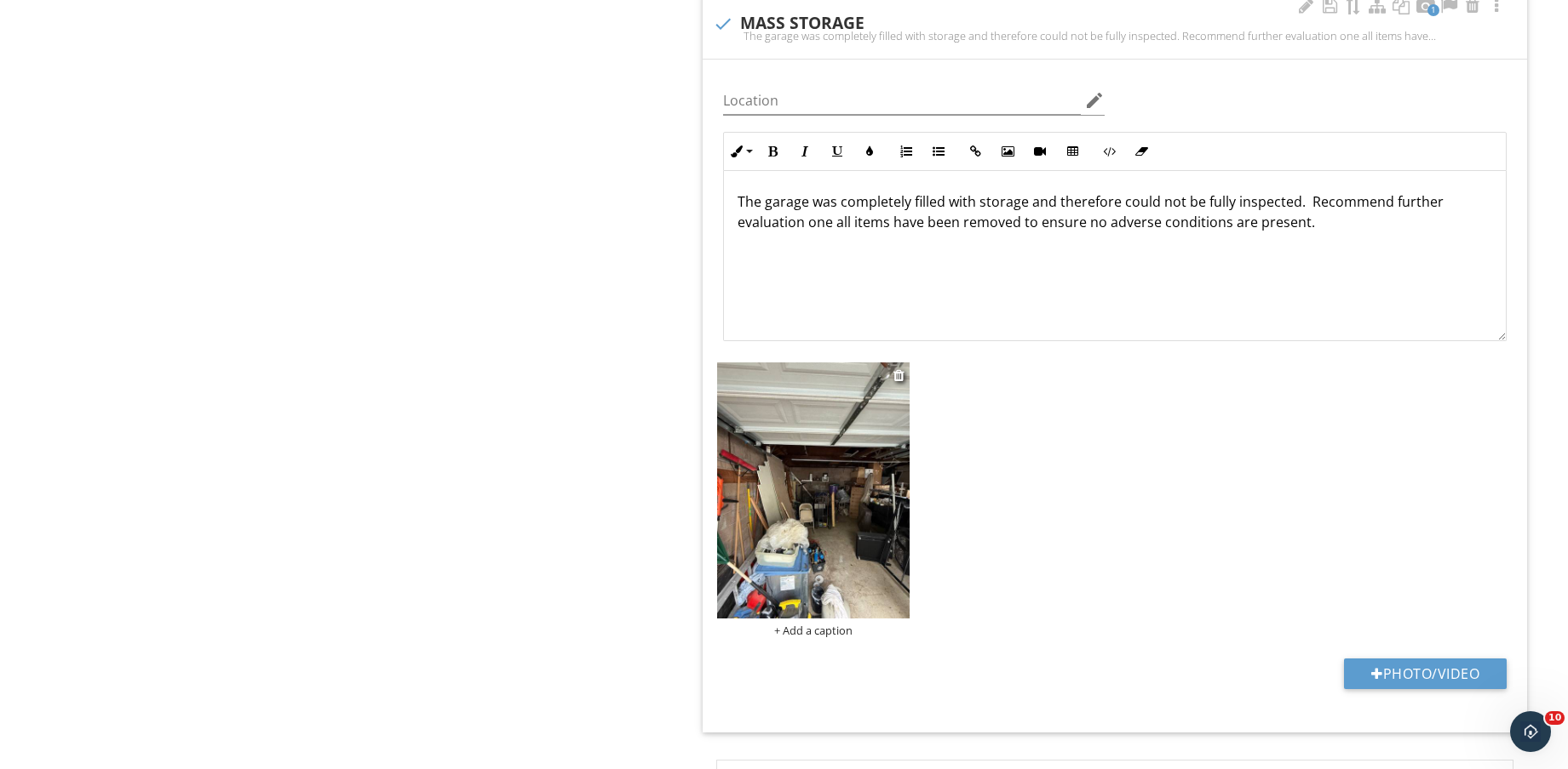
click at [830, 541] on img at bounding box center [813, 490] width 193 height 256
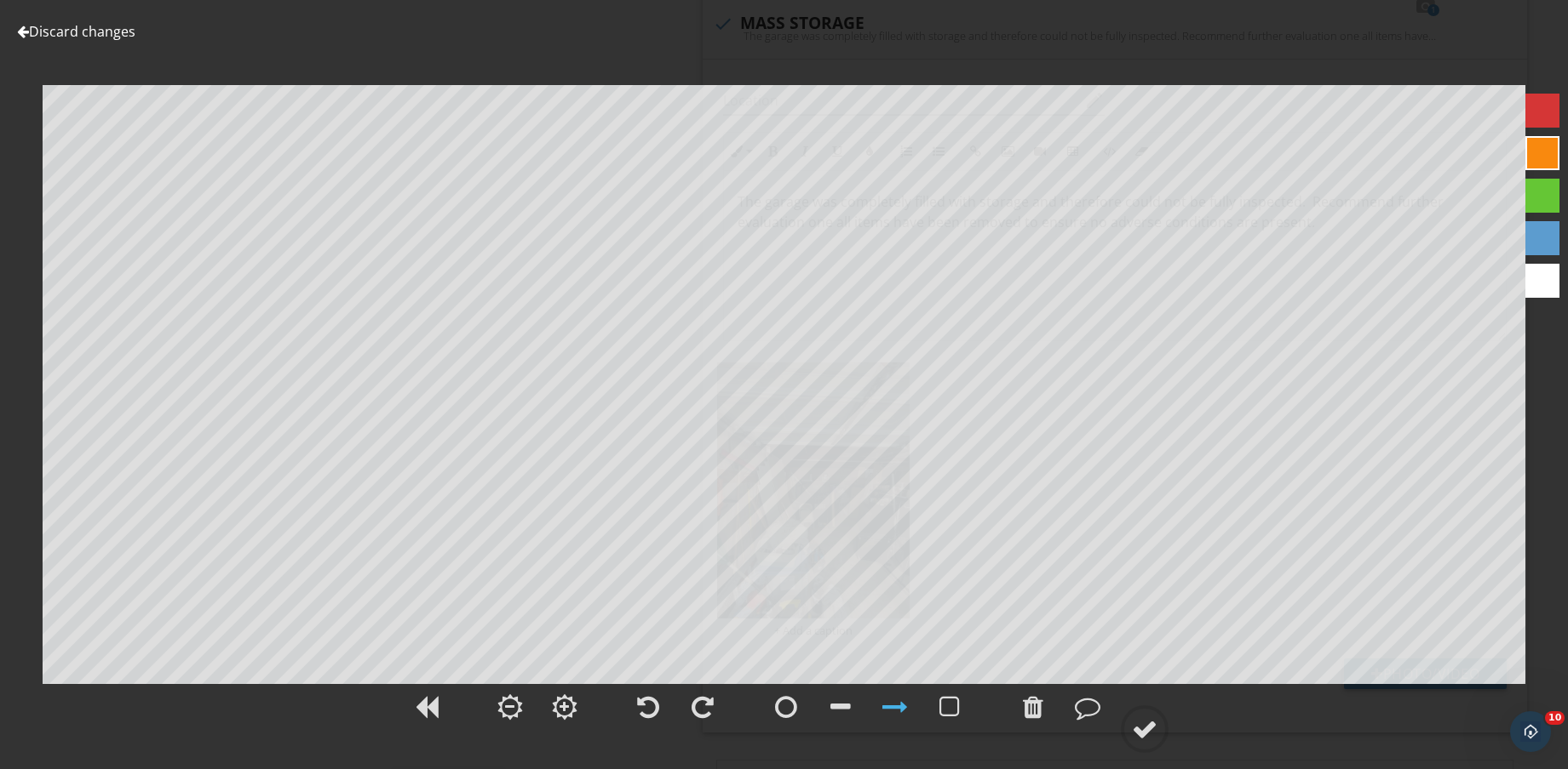
click at [1170, 721] on div at bounding box center [784, 717] width 1568 height 71
click at [1158, 721] on circle at bounding box center [1145, 729] width 45 height 45
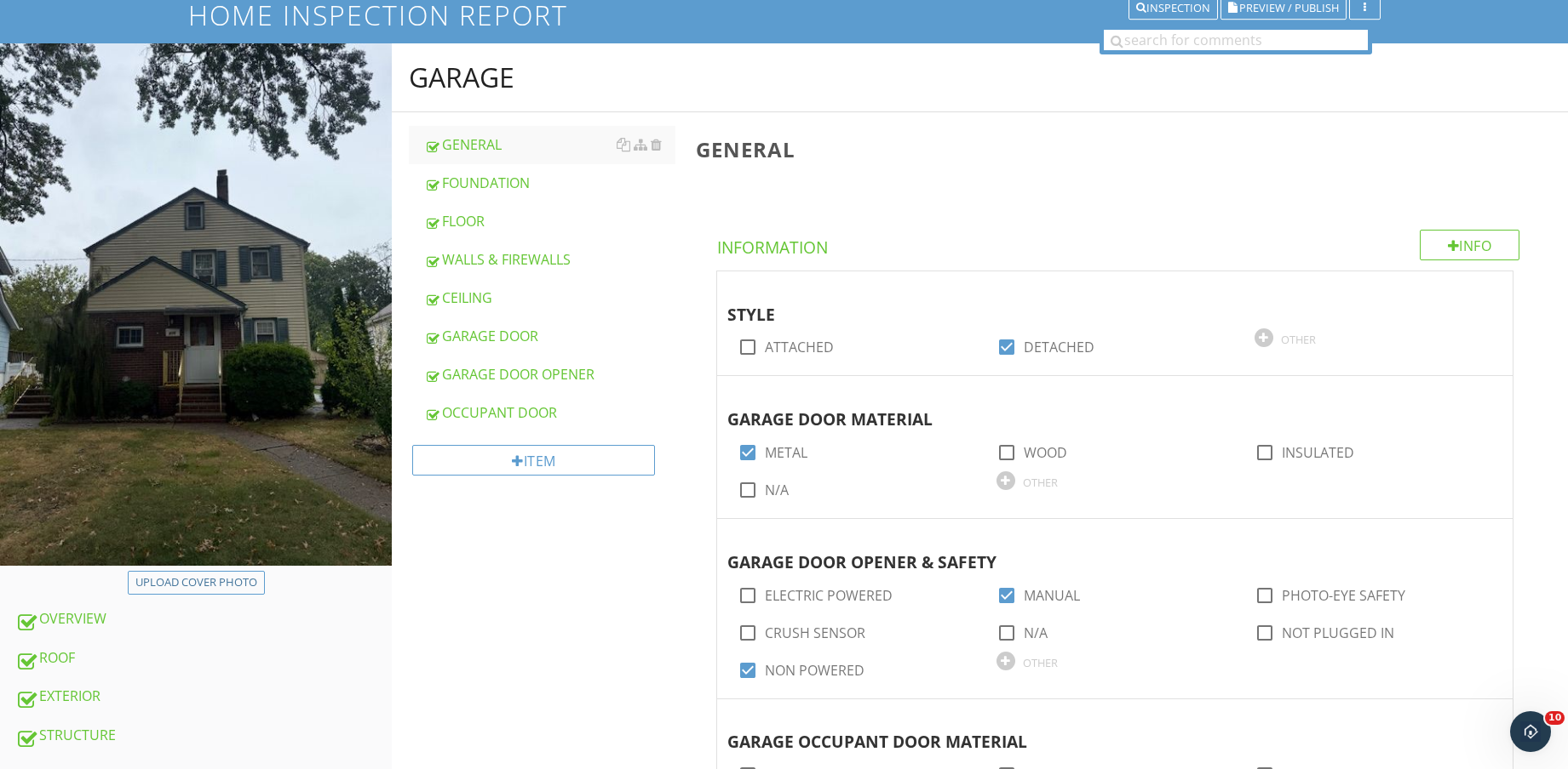
scroll to position [319, 0]
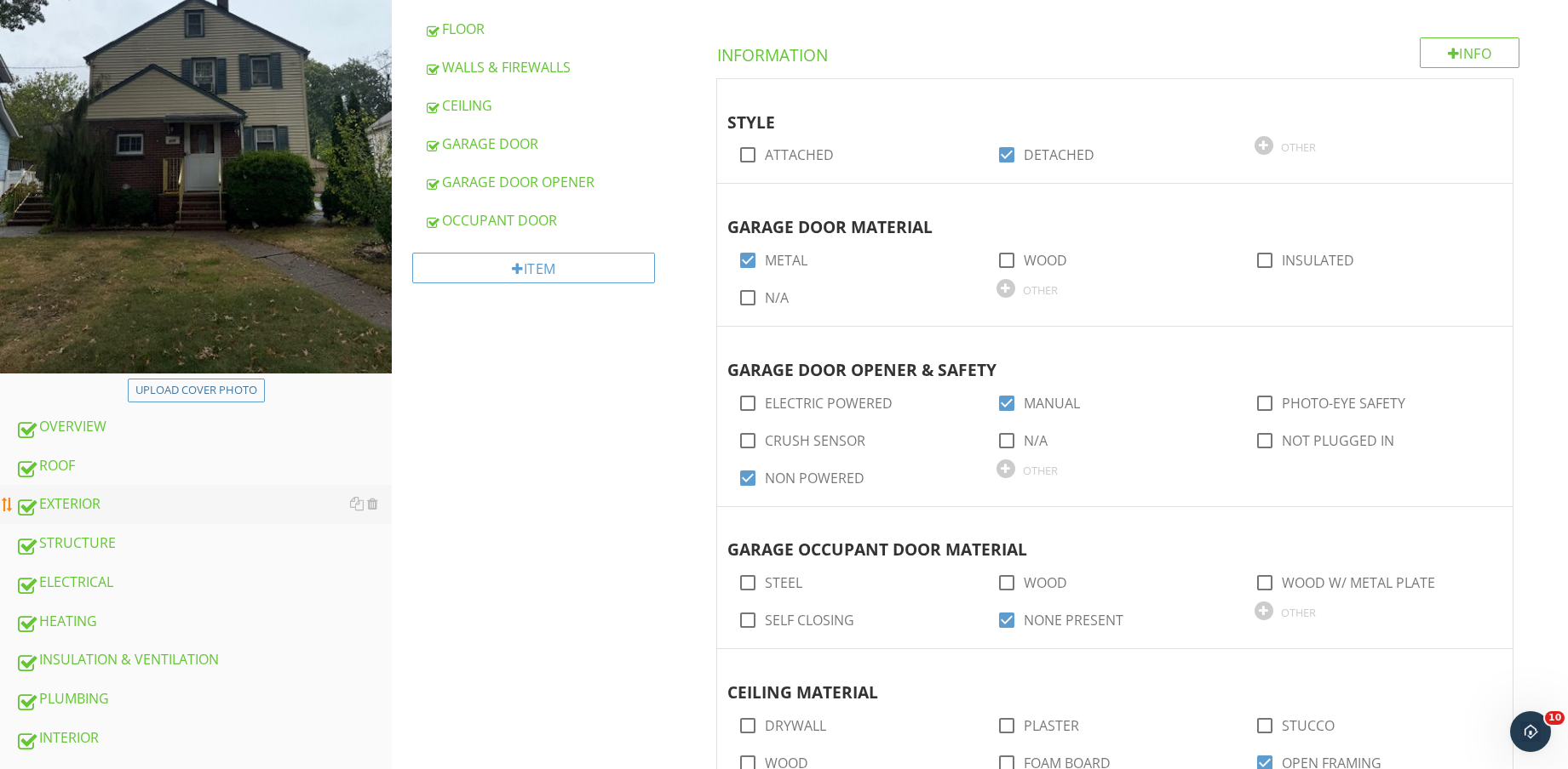
click at [182, 488] on link "EXTERIOR" at bounding box center [203, 505] width 376 height 39
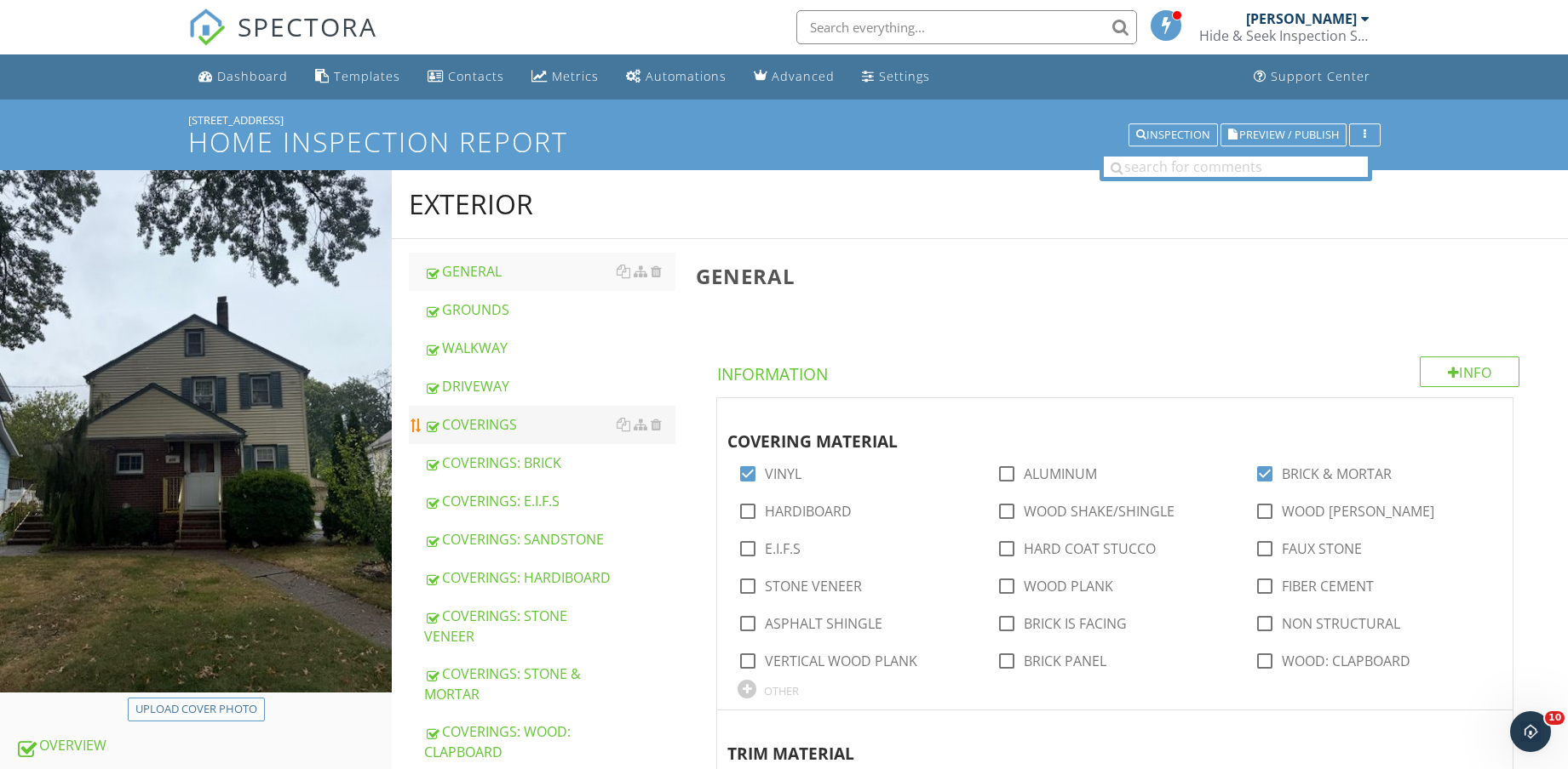
click at [522, 424] on div "COVERINGS" at bounding box center [550, 424] width 251 height 20
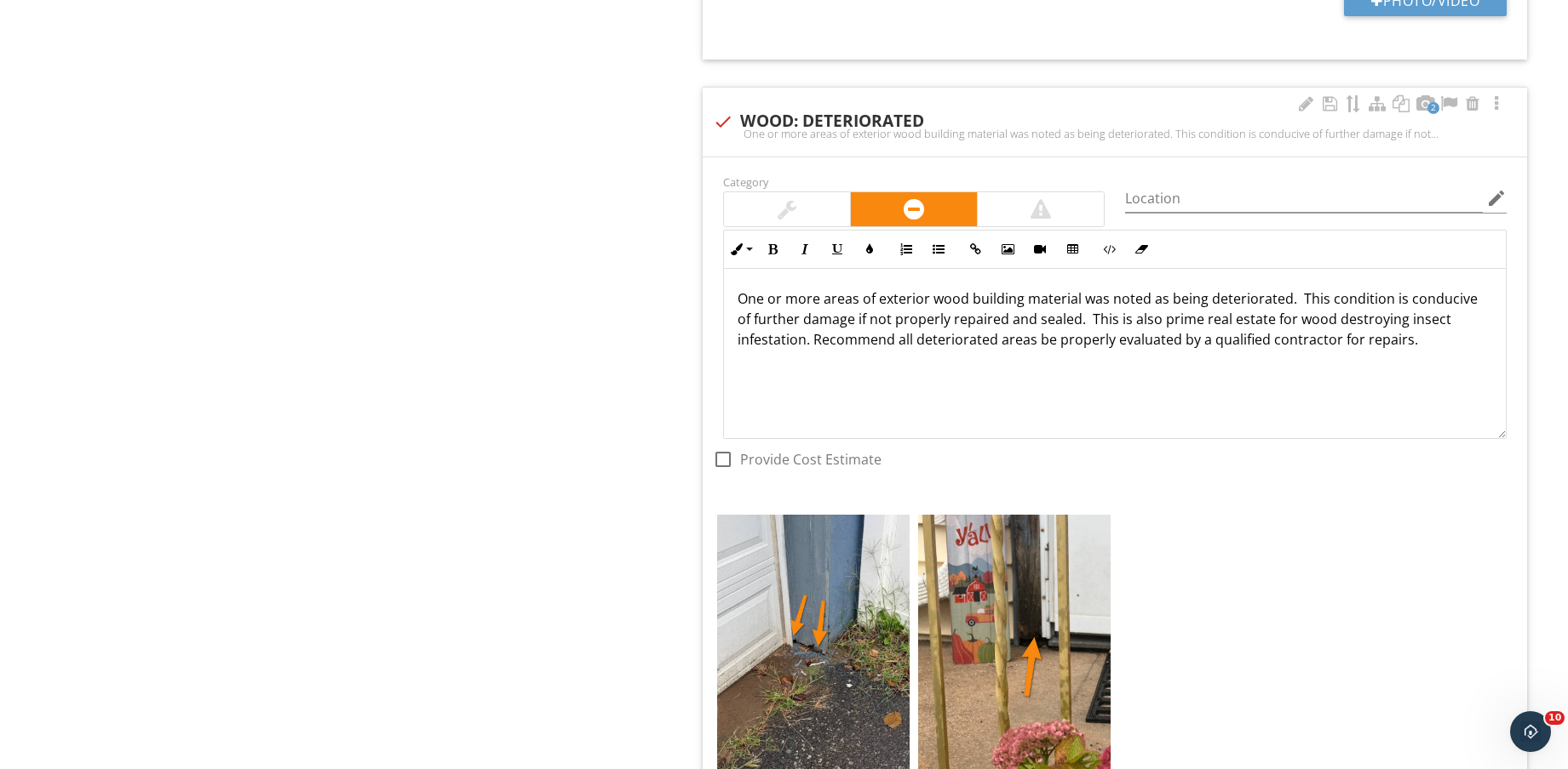
scroll to position [6768, 0]
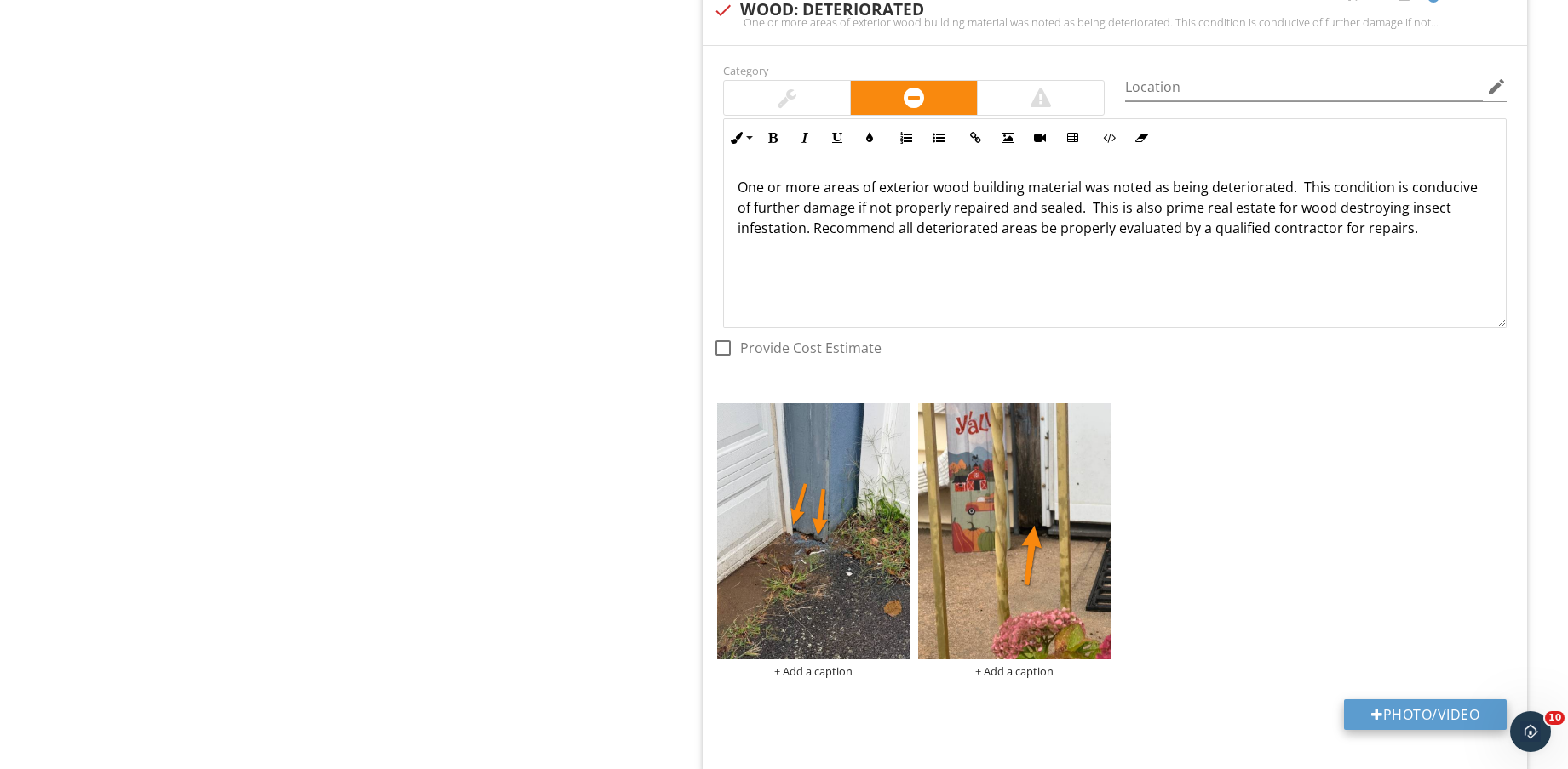
click at [1394, 723] on button "Photo/Video" at bounding box center [1424, 716] width 162 height 31
type input "C:\fakepath\IMG_8756.jpg"
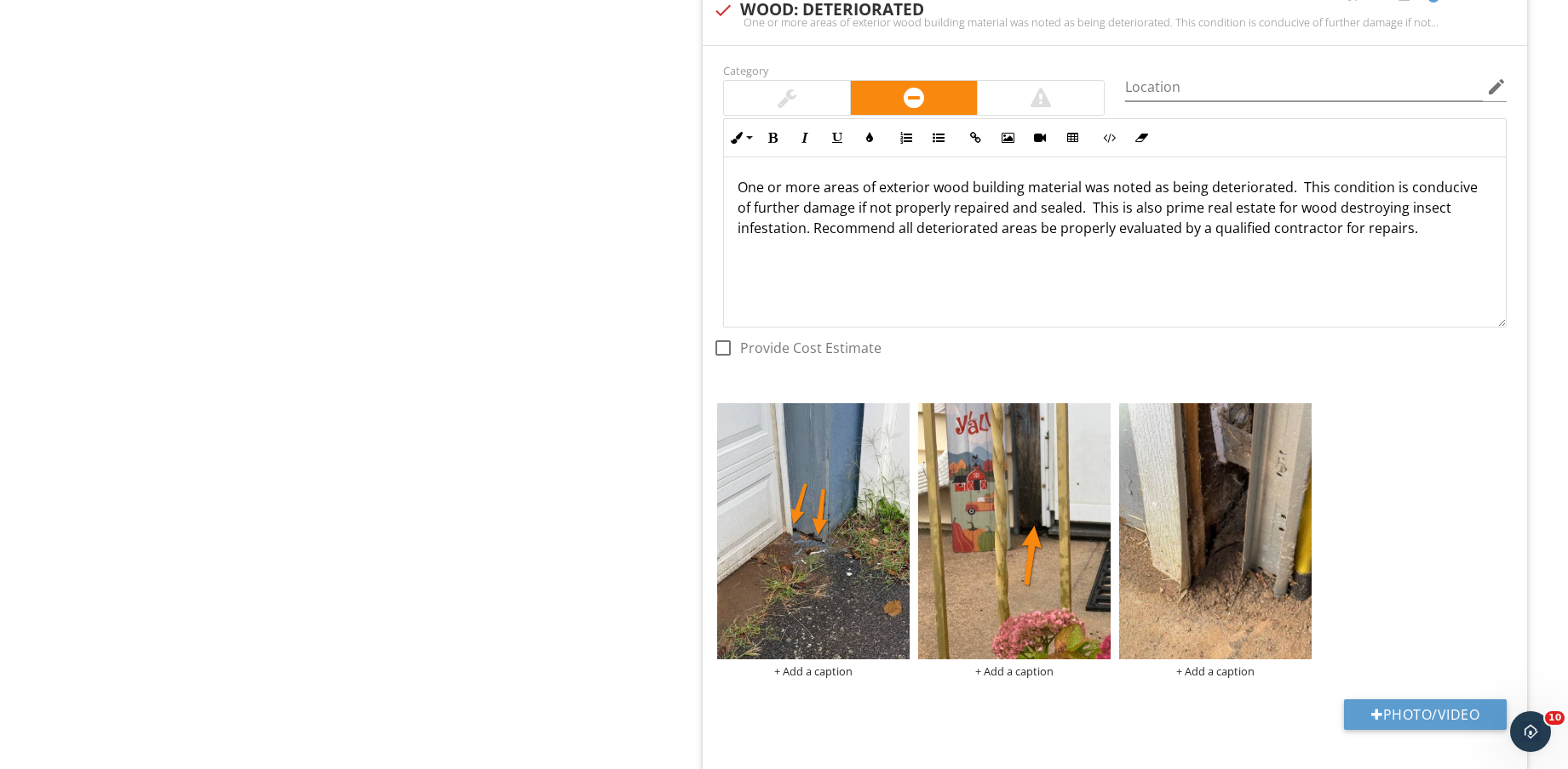
click at [1222, 530] on img at bounding box center [1215, 531] width 193 height 256
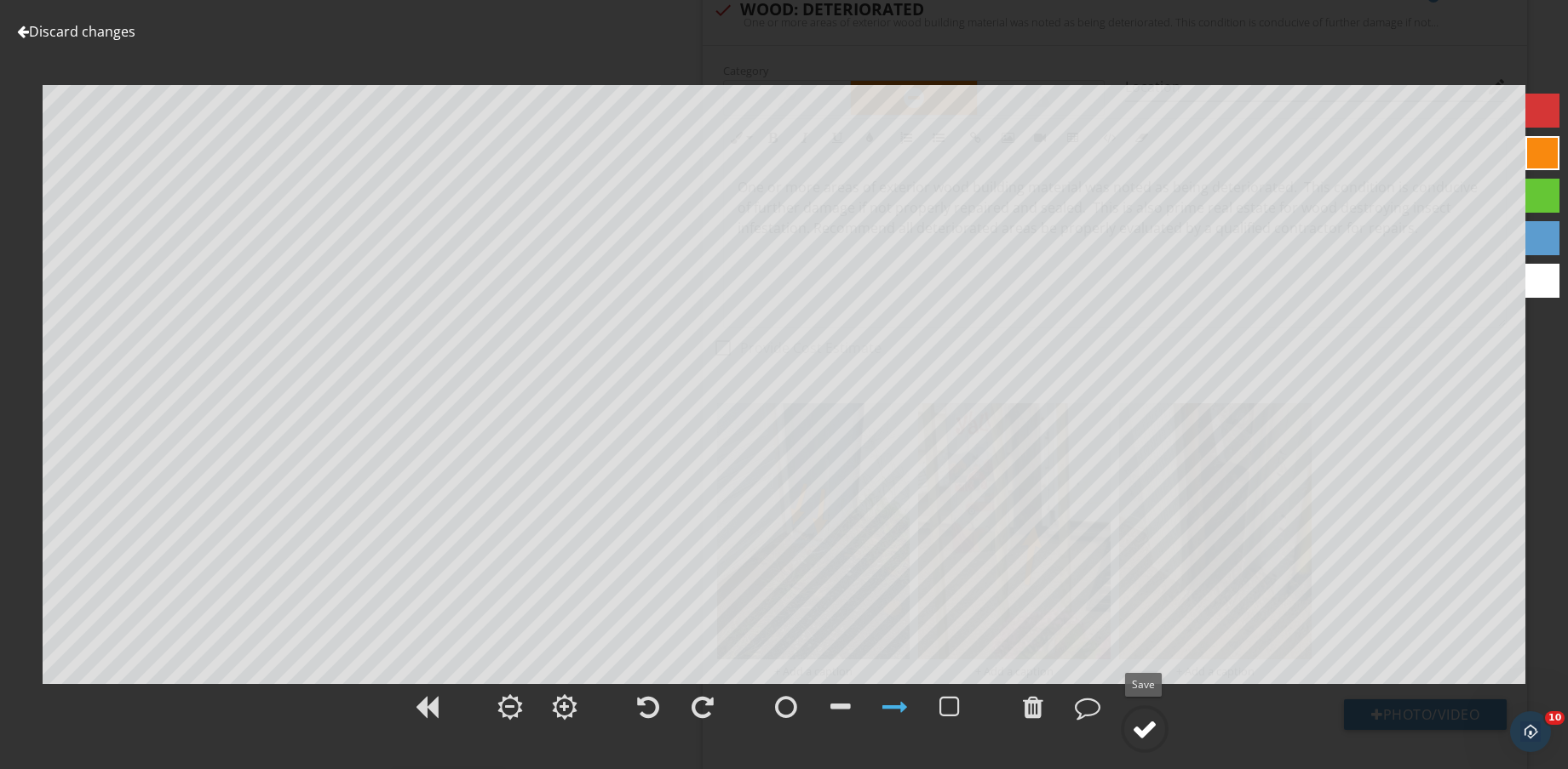
click at [1138, 738] on div at bounding box center [1144, 729] width 25 height 25
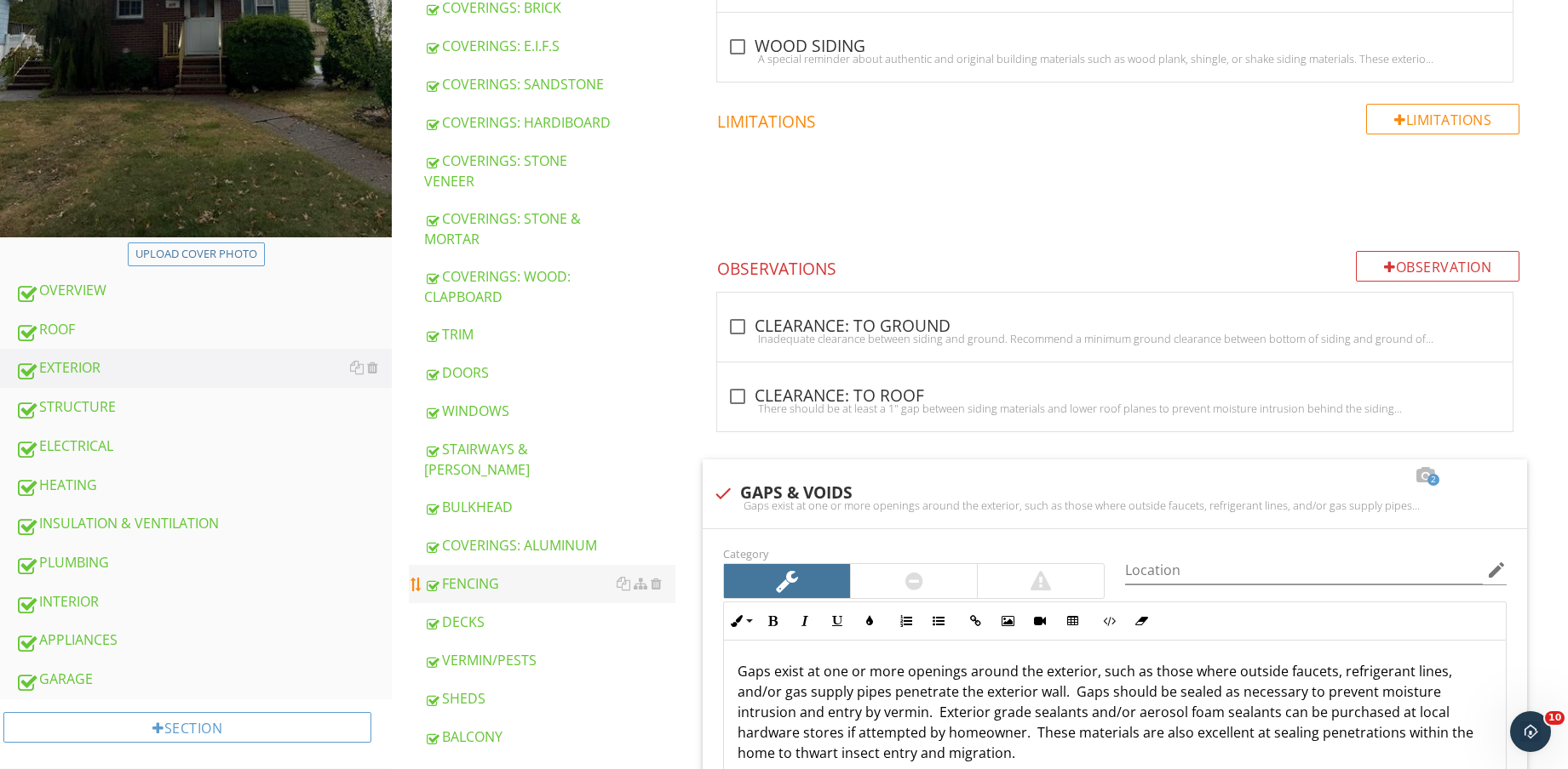
scroll to position [492, 0]
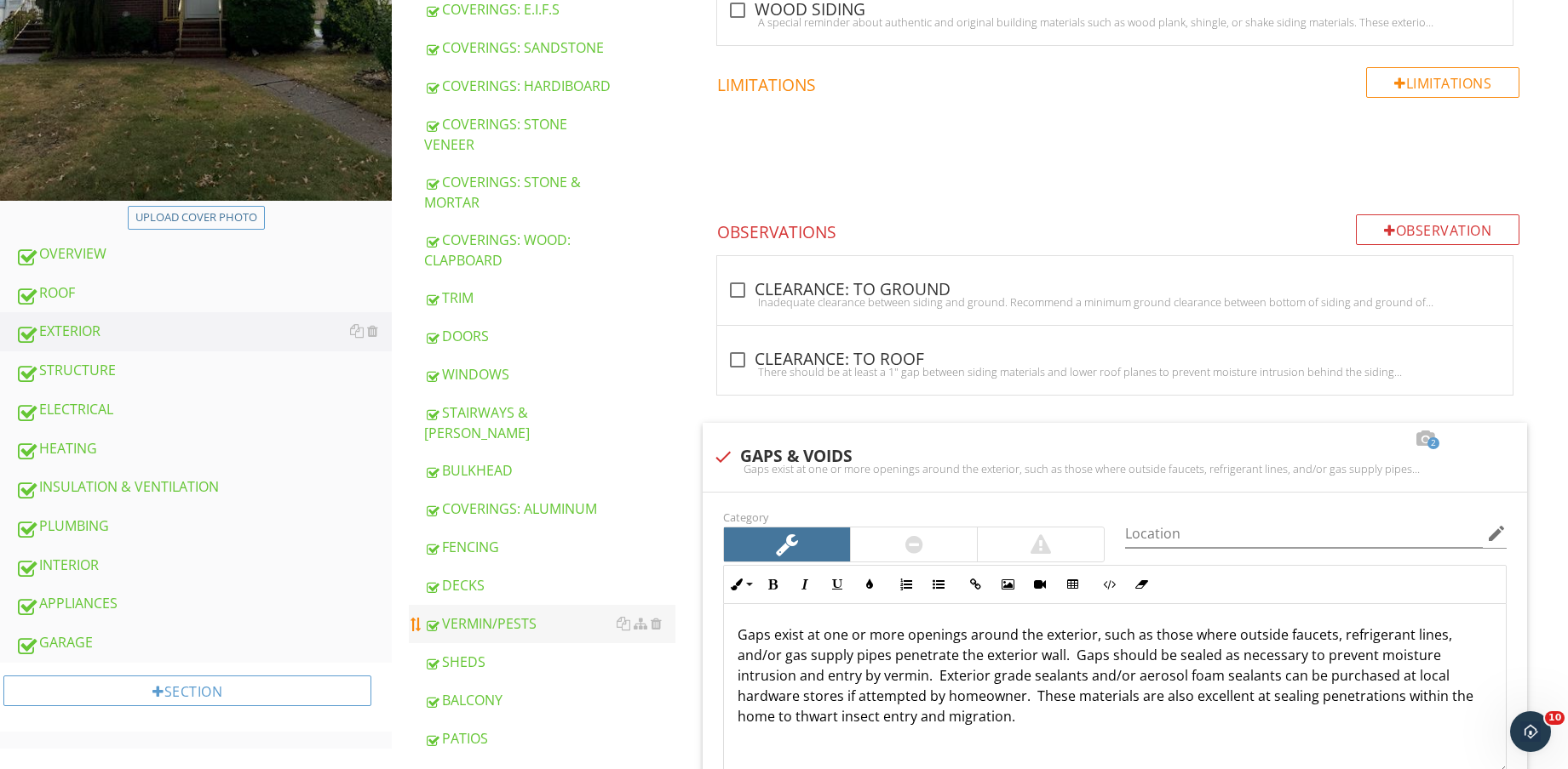
click at [528, 613] on div "VERMIN/PESTS" at bounding box center [550, 623] width 251 height 20
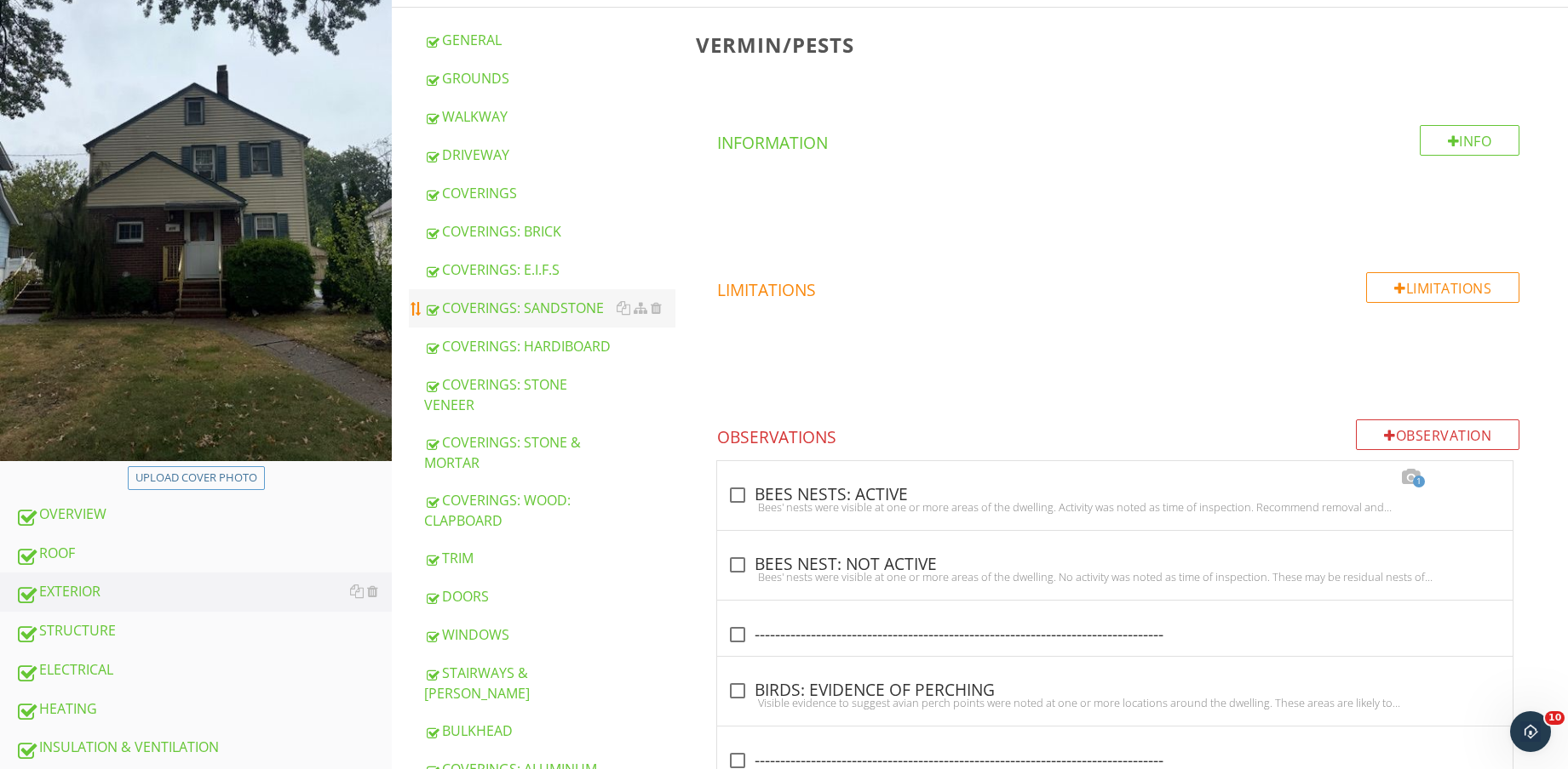
scroll to position [220, 0]
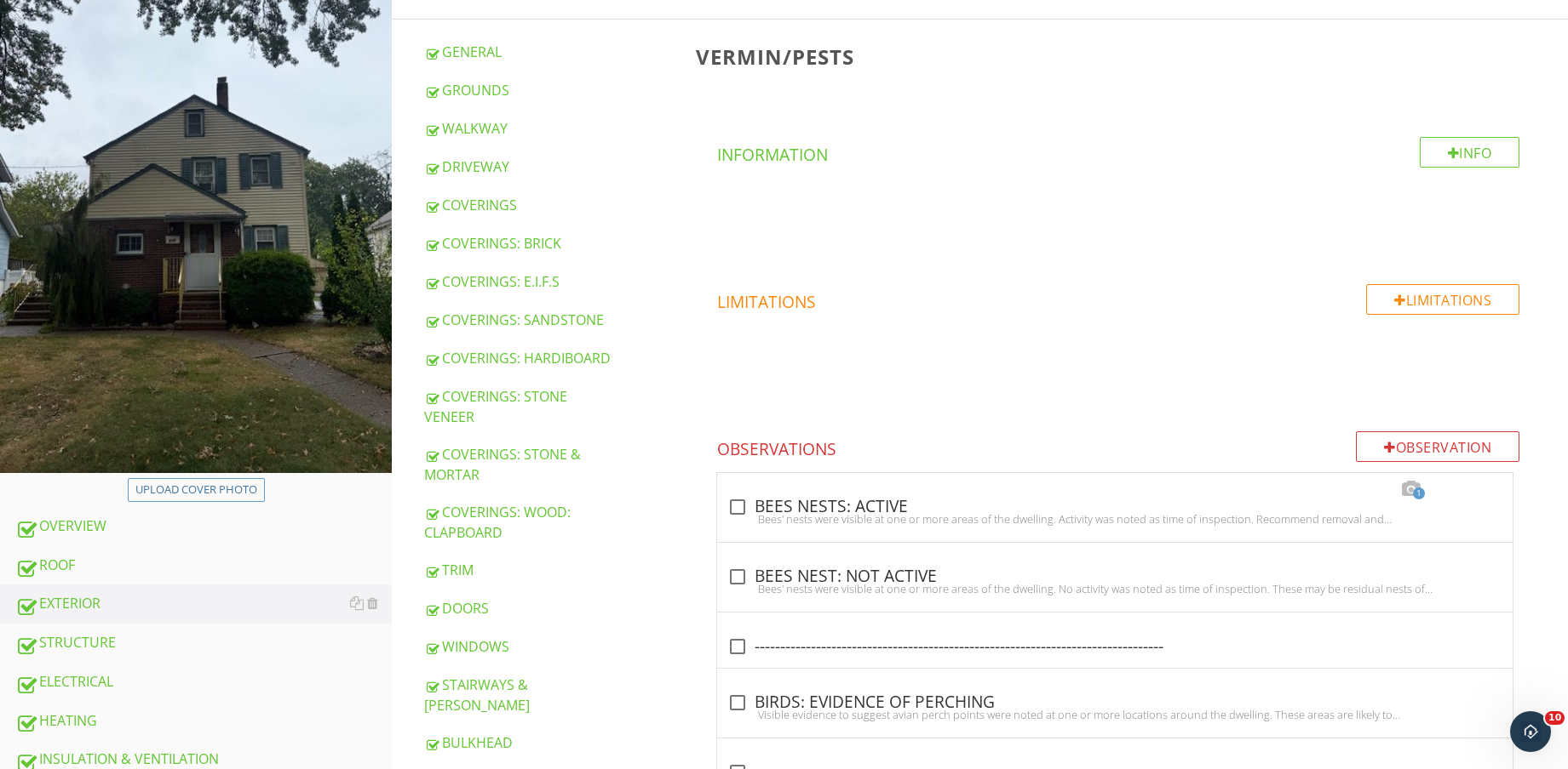
click at [487, 206] on div "COVERINGS" at bounding box center [550, 204] width 251 height 20
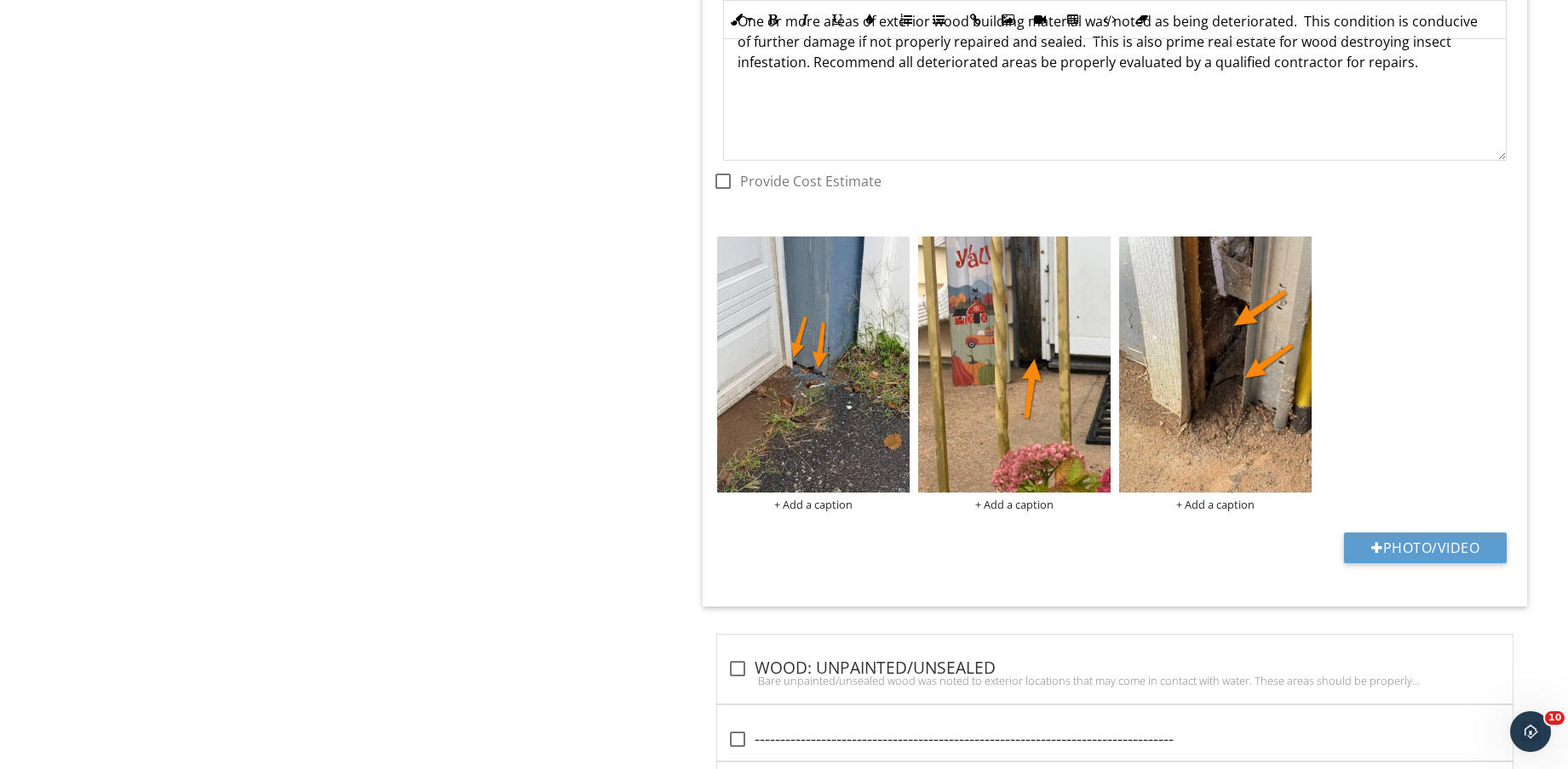
scroll to position [6947, 0]
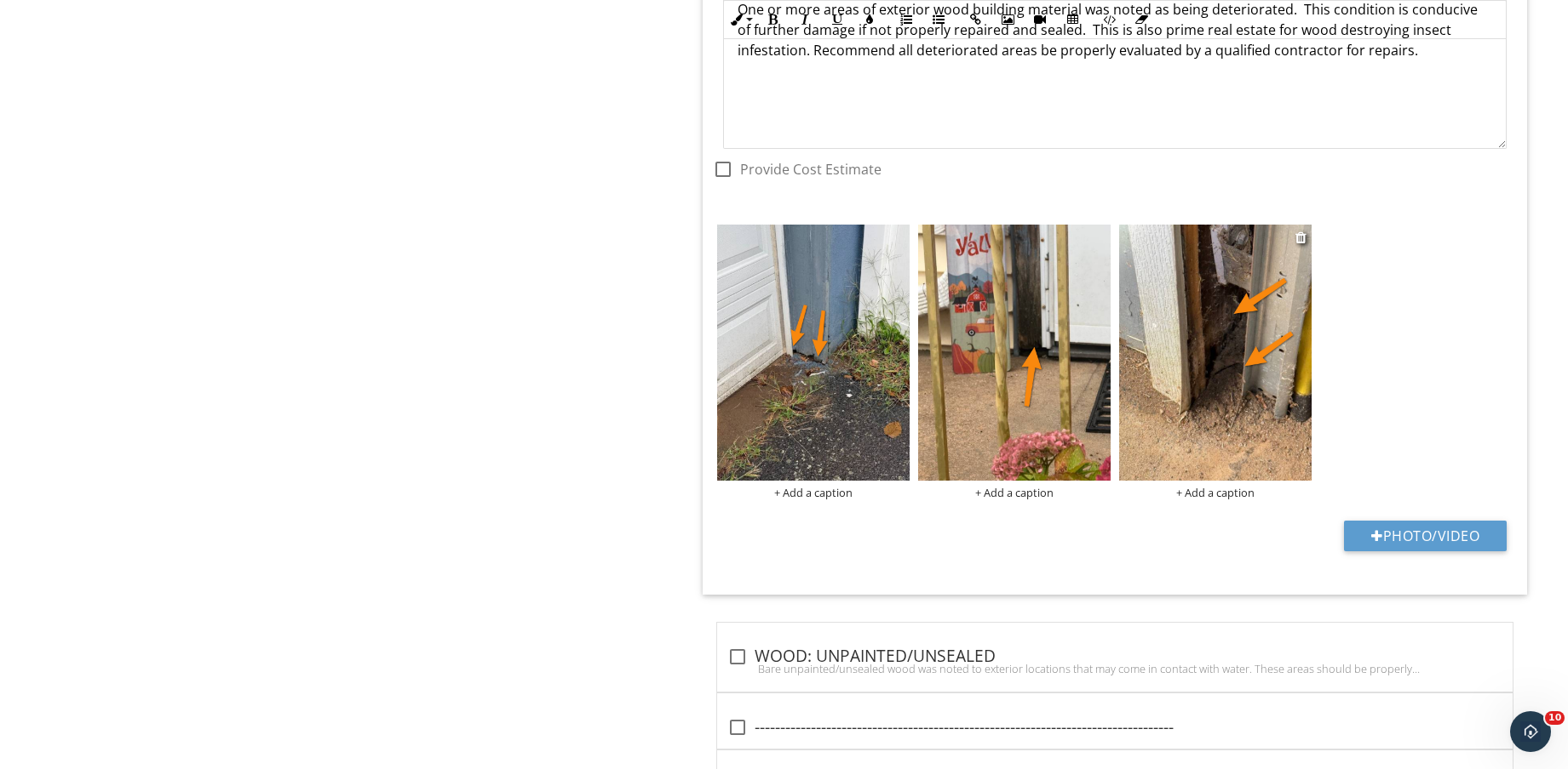
click at [1210, 481] on div at bounding box center [1215, 355] width 193 height 262
click at [1222, 489] on div "+ Add a caption" at bounding box center [1215, 493] width 193 height 14
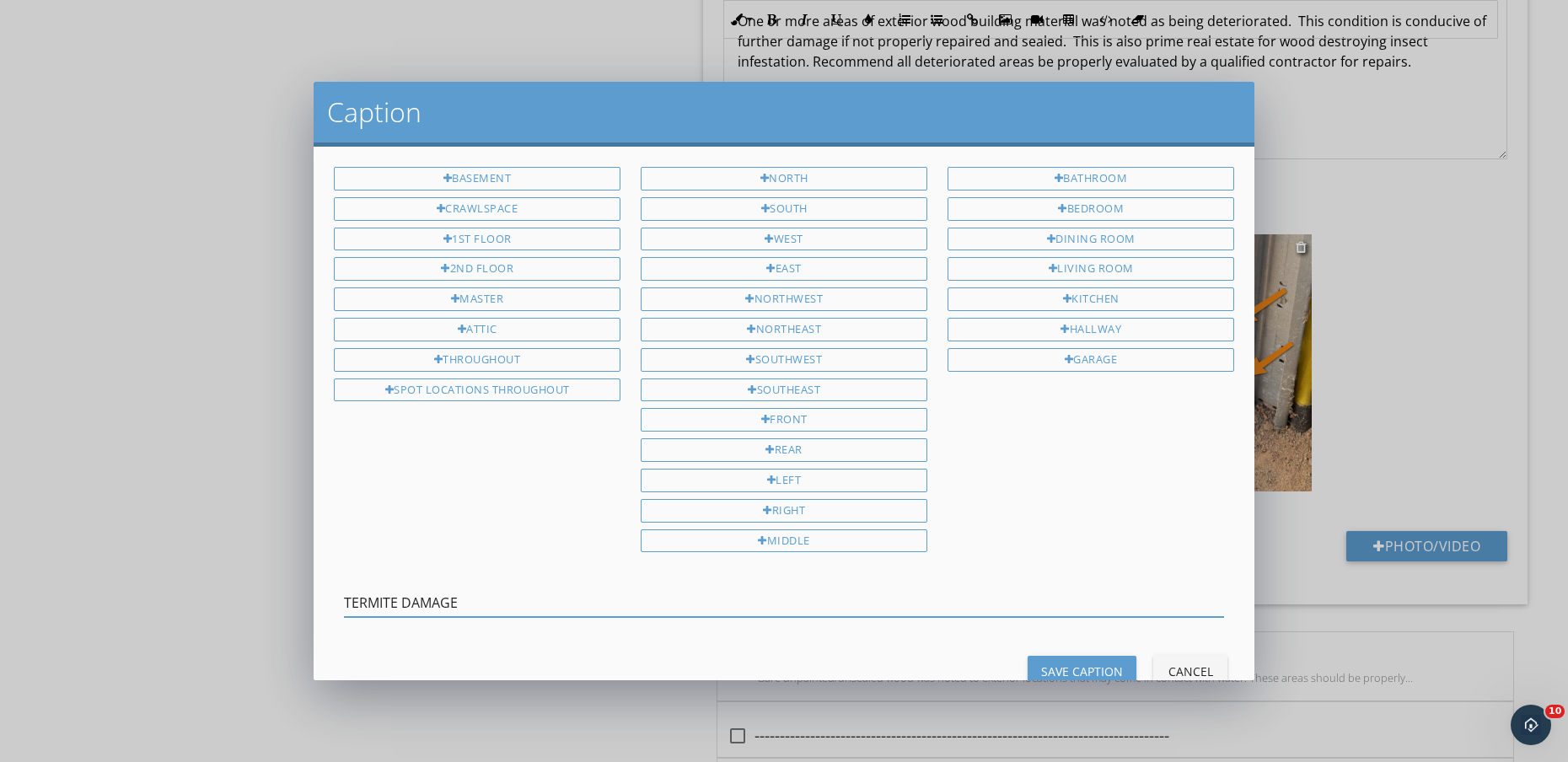
type input "TERMITE DAMAGE"
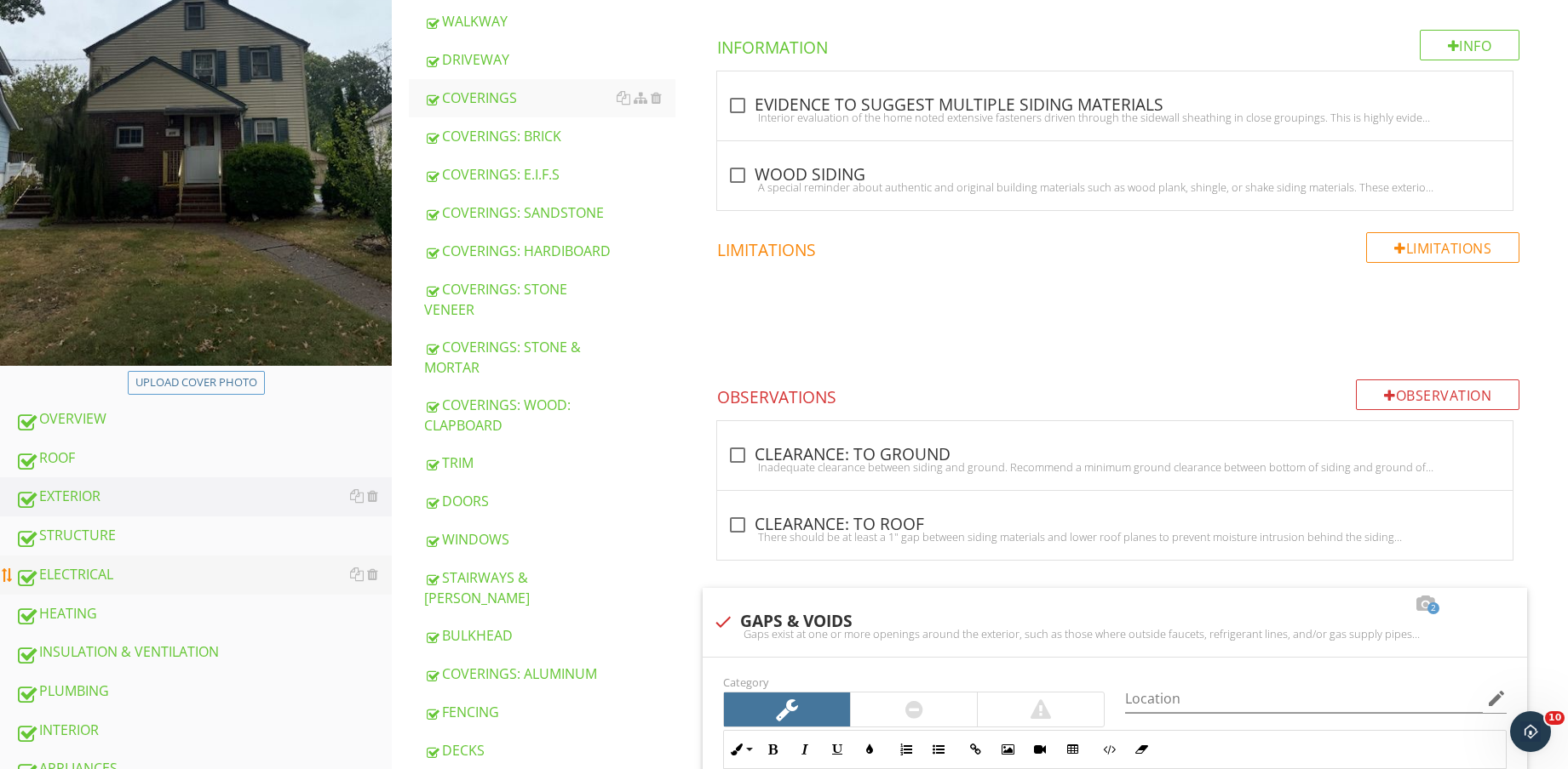
scroll to position [426, 0]
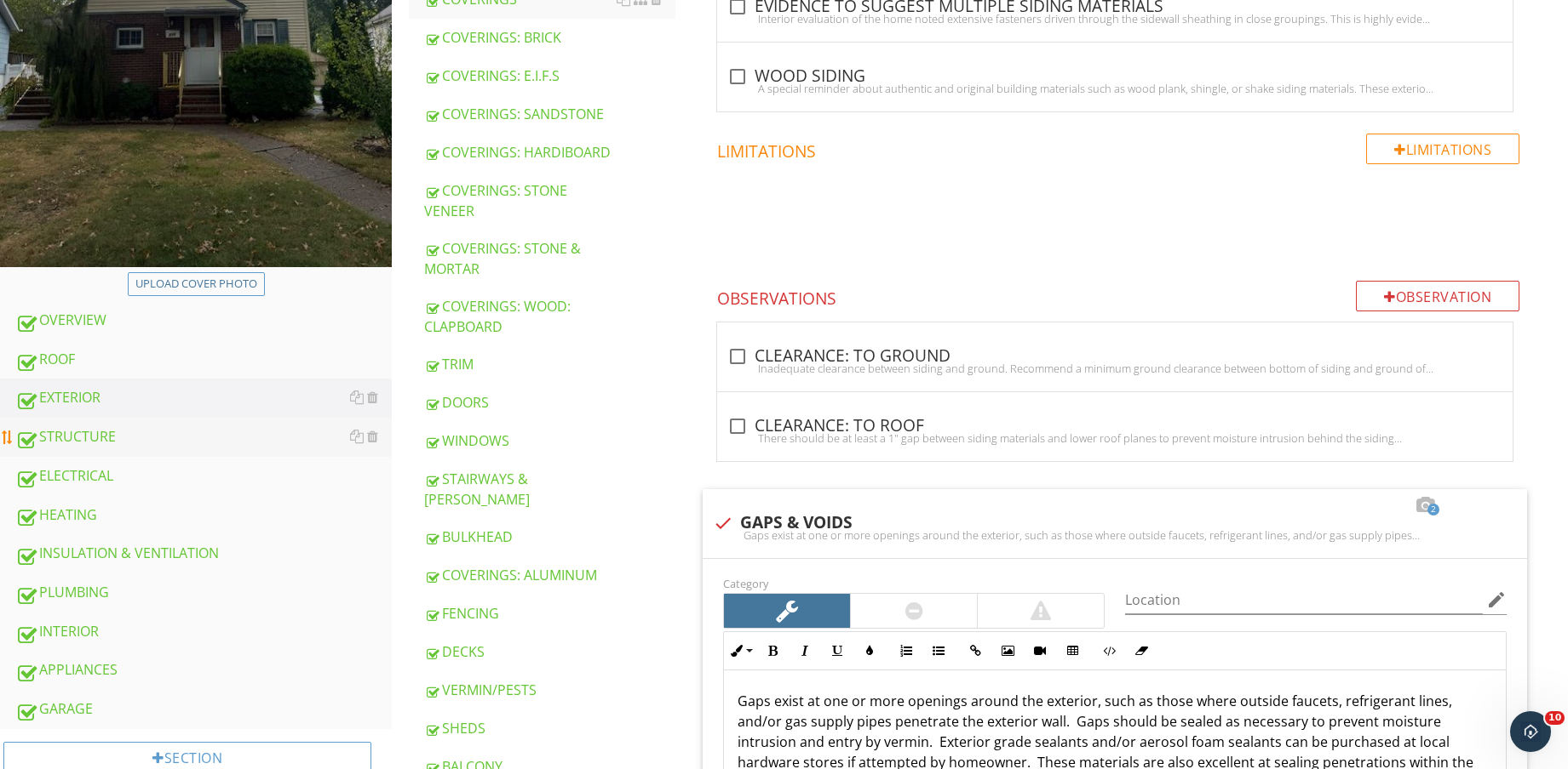
click at [195, 449] on link "STRUCTURE" at bounding box center [203, 437] width 376 height 39
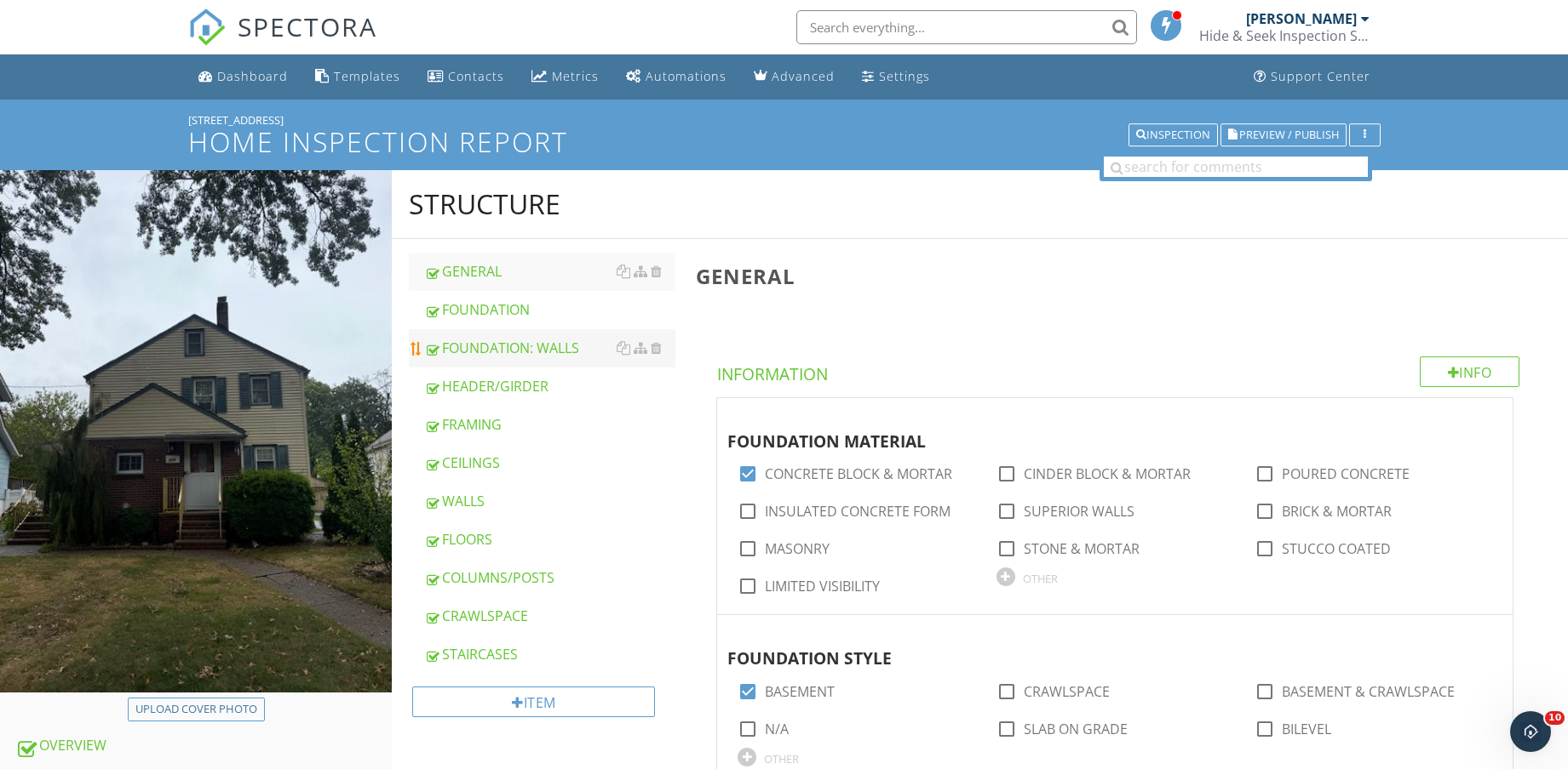
click at [567, 345] on div "FOUNDATION: WALLS" at bounding box center [550, 348] width 251 height 20
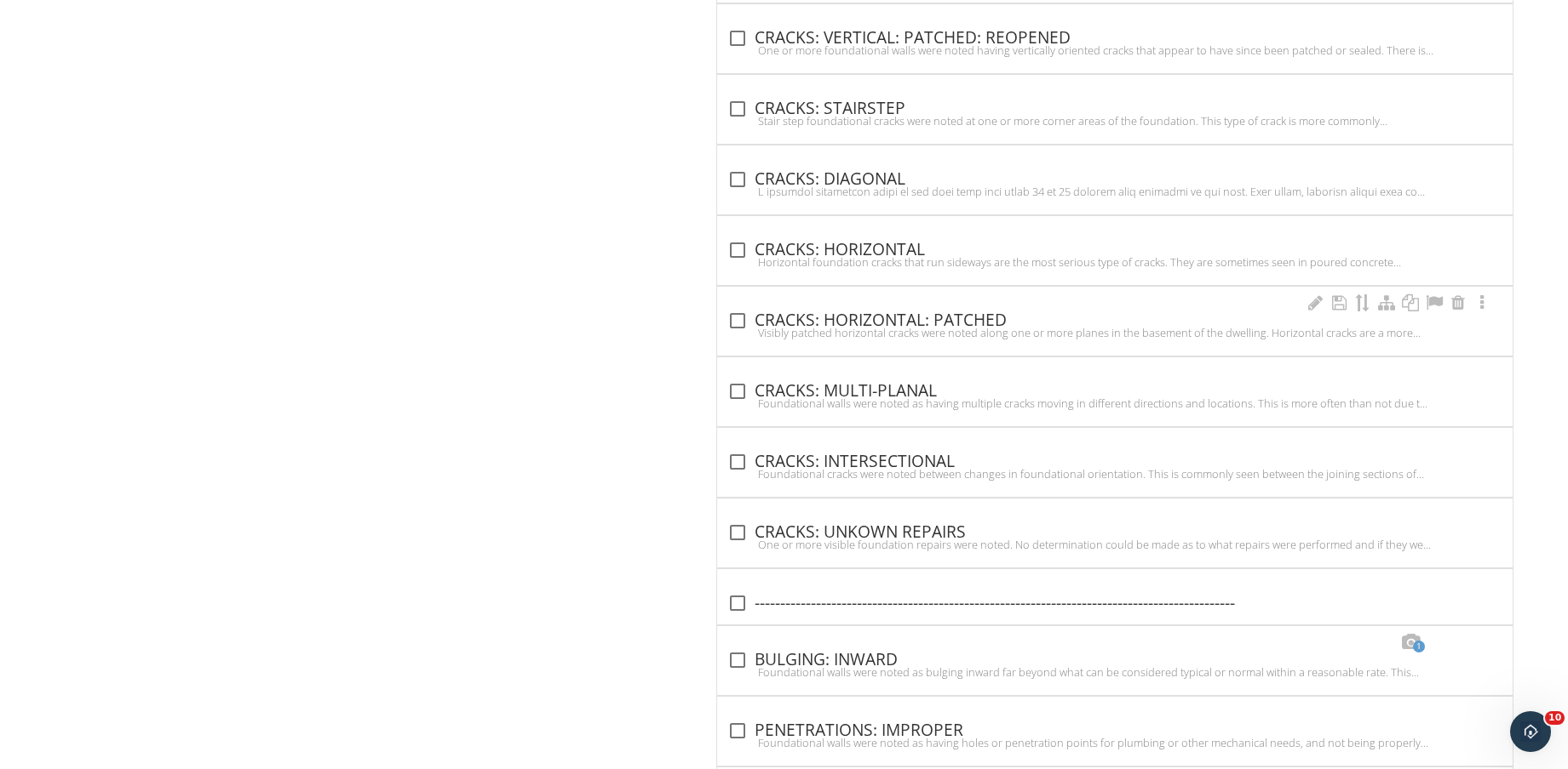
scroll to position [2456, 0]
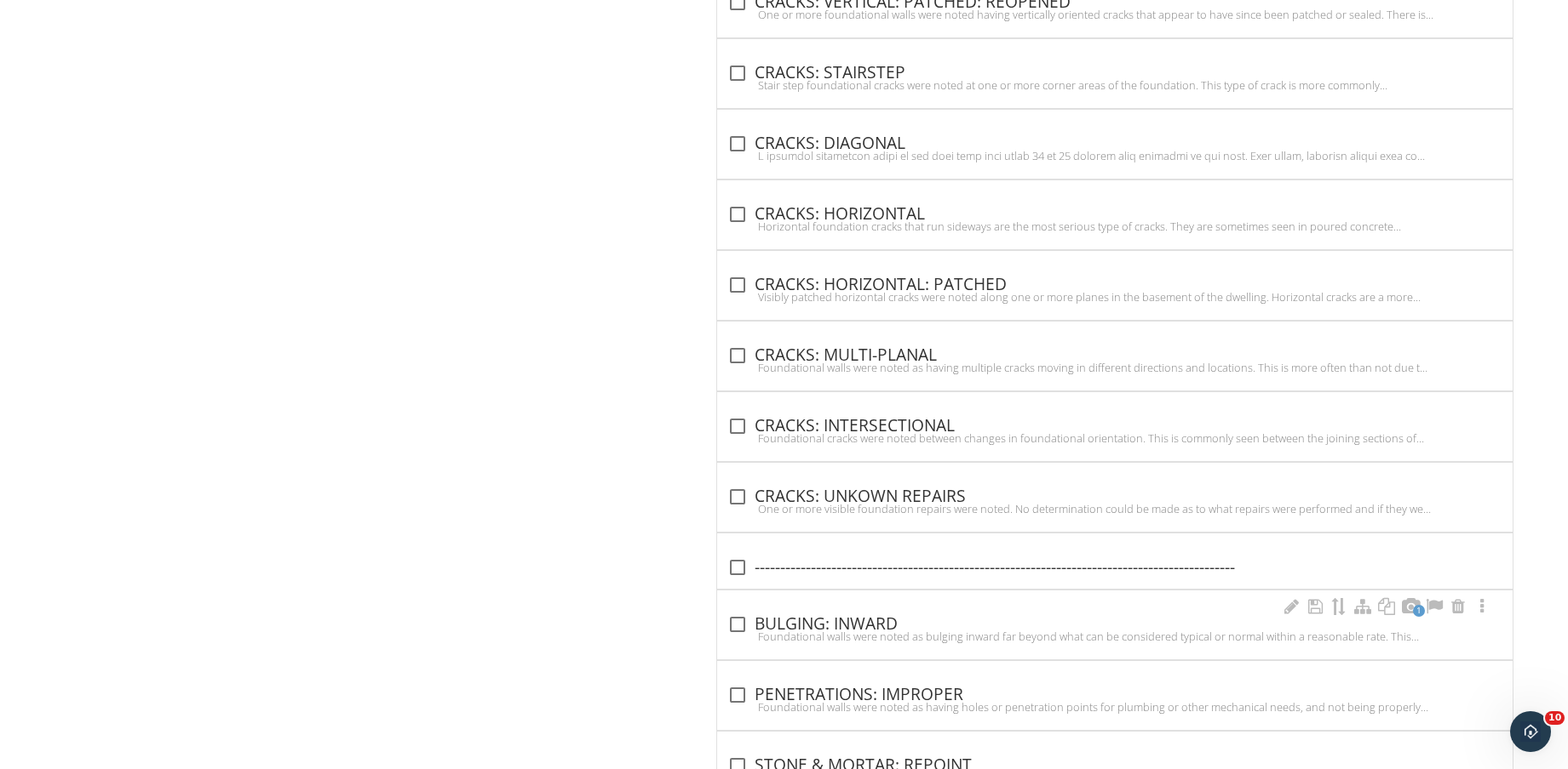
click at [849, 616] on div "check_box_outline_blank BULGING: INWARD" at bounding box center [1115, 624] width 775 height 20
checkbox input "true"
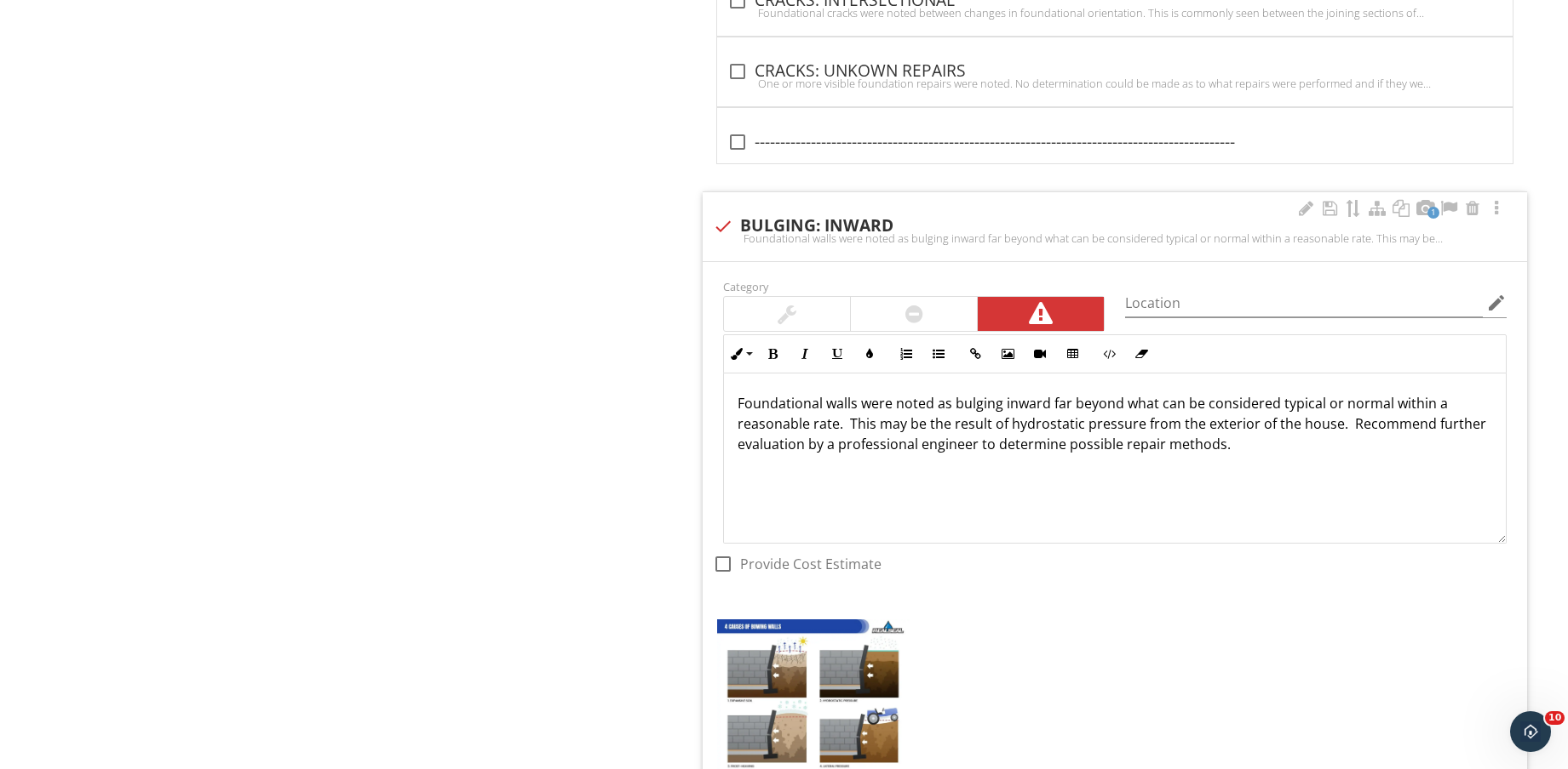
scroll to position [2988, 0]
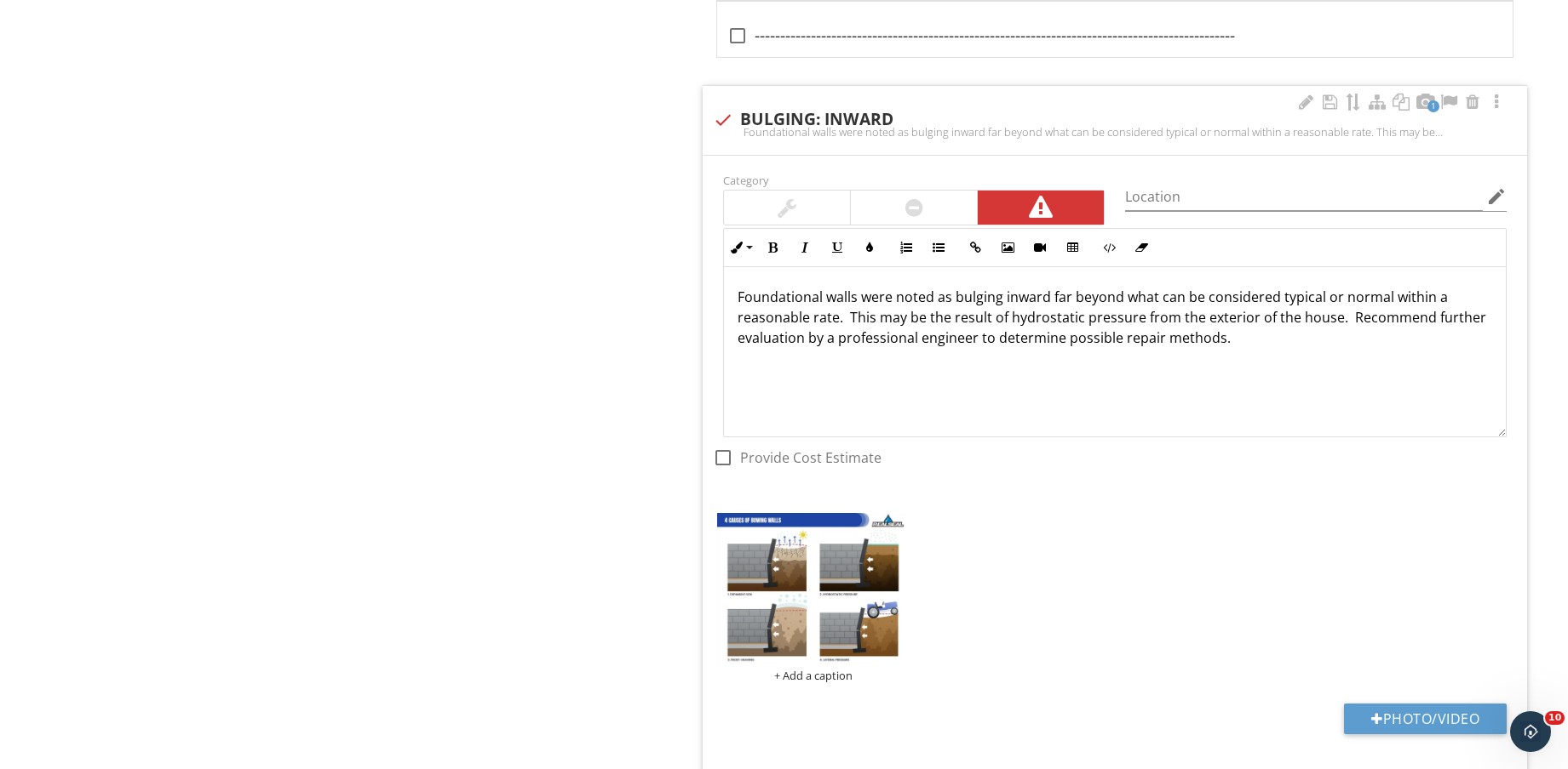
click at [1475, 314] on p "Foundational walls were noted as bulging inward far beyond what can be consider…" at bounding box center [1115, 317] width 755 height 61
click at [1229, 341] on p "Foundational walls were noted as bulging inward far beyond what can be consider…" at bounding box center [1115, 317] width 755 height 61
click at [1219, 338] on p "Foundational walls were noted as bulging inward far beyond what can be consider…" at bounding box center [1115, 317] width 755 height 61
click at [1222, 338] on p "Foundational walls were noted as bulging inward far beyond what can be consider…" at bounding box center [1115, 317] width 755 height 61
click at [800, 334] on p "Foundational walls were noted as bulging inward far beyond what can be consider…" at bounding box center [1115, 317] width 755 height 61
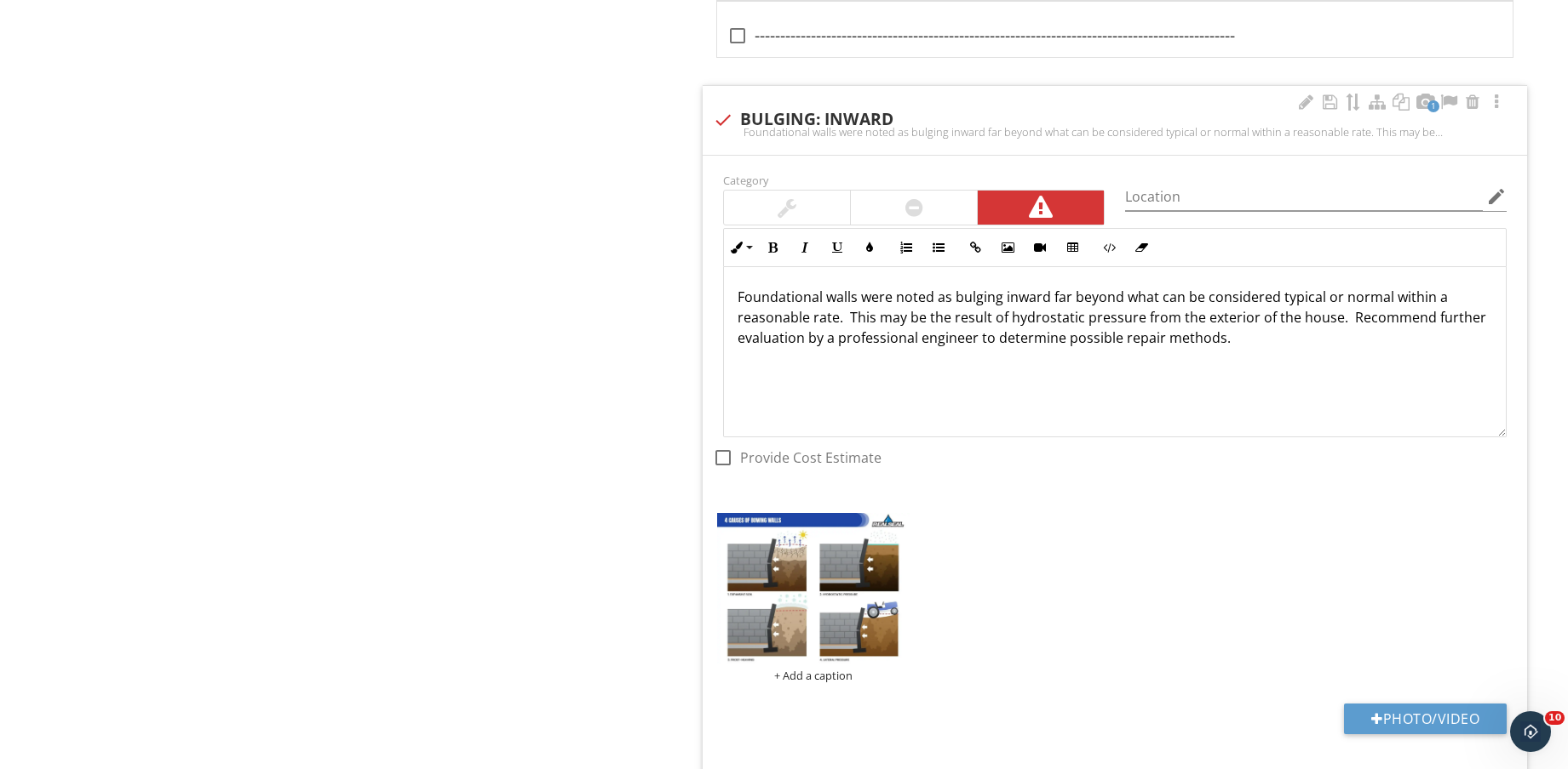
click at [842, 310] on p "Foundational walls were noted as bulging inward far beyond what can be consider…" at bounding box center [1115, 317] width 755 height 61
click at [924, 306] on p "Foundational walls were noted as bulging inward far beyond what can be consider…" at bounding box center [1115, 317] width 755 height 61
click at [994, 320] on p "Foundational walls were noted as bulging inward far beyond what can be consider…" at bounding box center [1115, 317] width 755 height 61
click at [1219, 192] on input "Location" at bounding box center [1303, 196] width 358 height 28
click at [1226, 201] on input "Location" at bounding box center [1303, 196] width 358 height 28
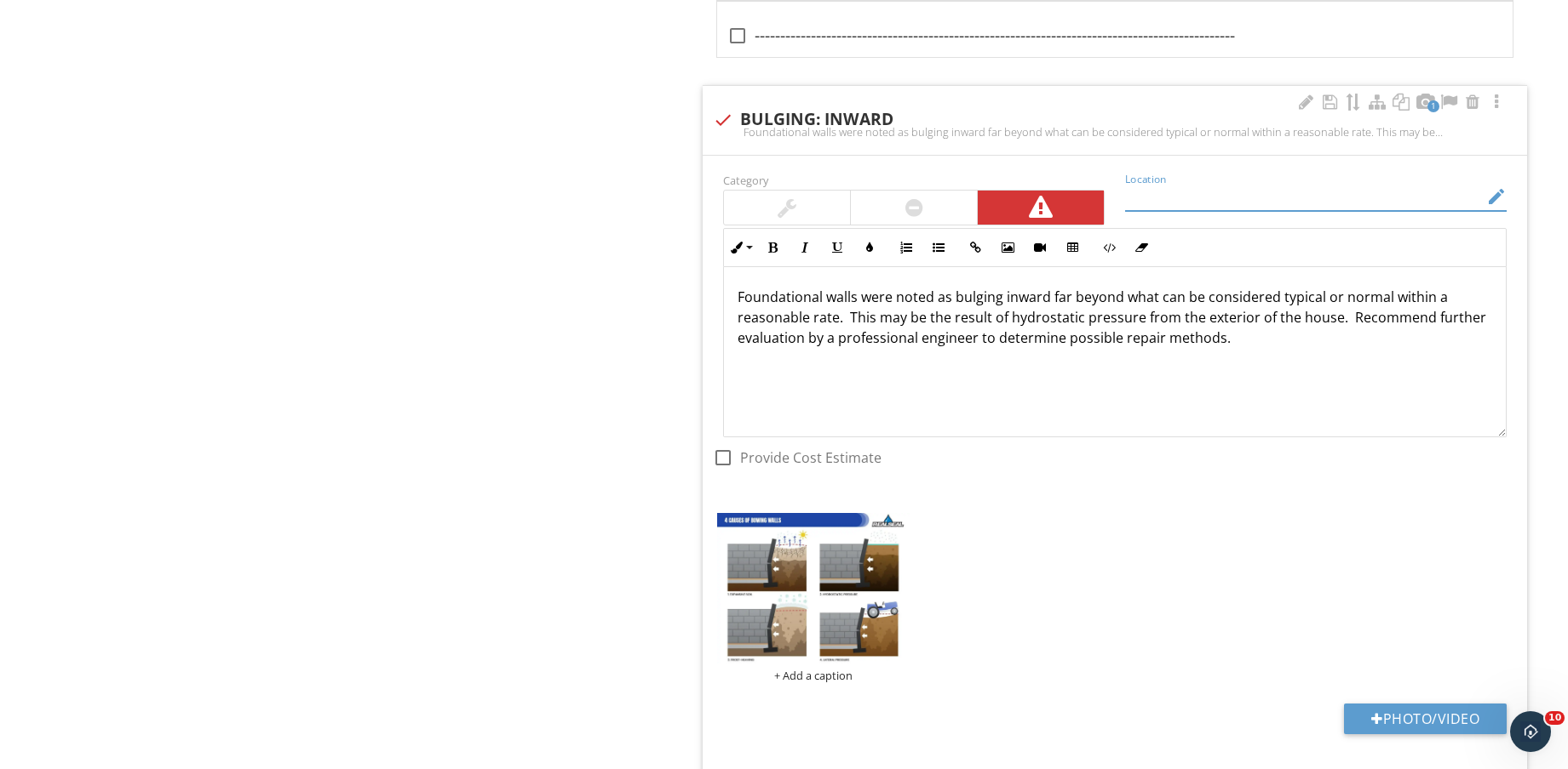
click at [1406, 201] on input "Location" at bounding box center [1303, 196] width 358 height 28
click at [1363, 200] on input "Location" at bounding box center [1303, 196] width 358 height 28
type input "REAR GARAGE"
click at [1432, 720] on button "Photo/Video" at bounding box center [1424, 719] width 162 height 31
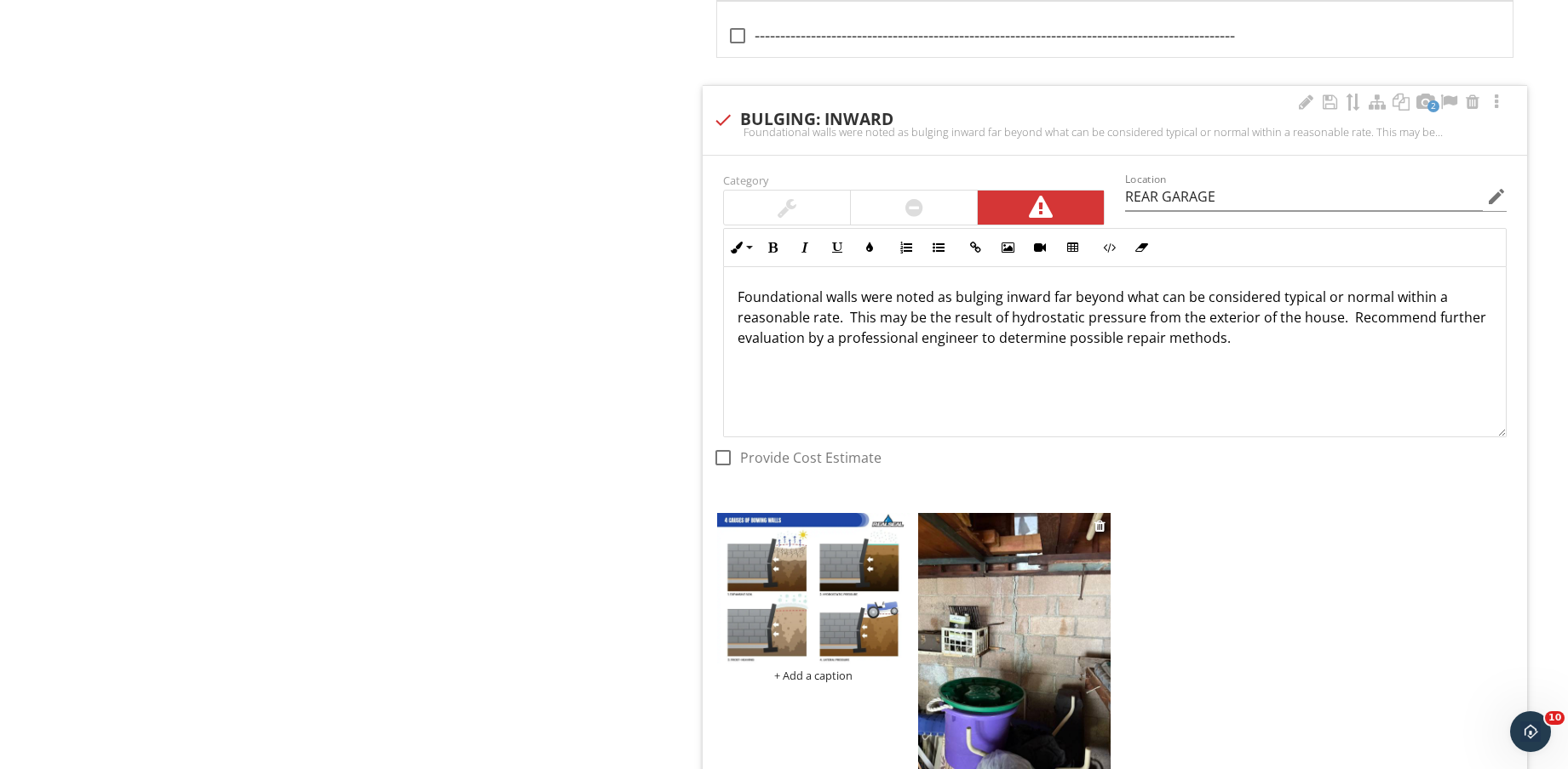
click at [1020, 631] on img at bounding box center [1015, 641] width 193 height 256
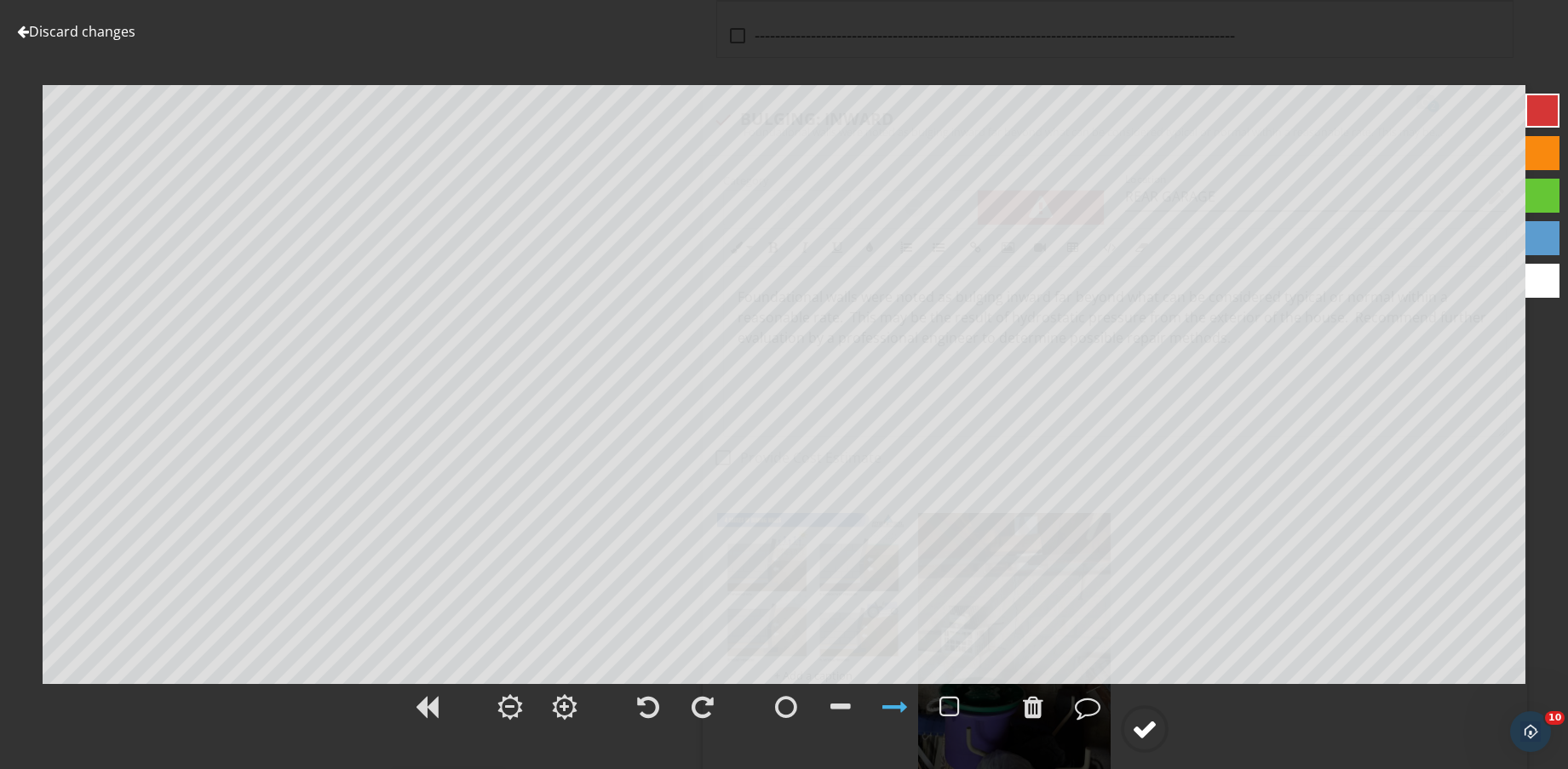
click at [1137, 728] on div at bounding box center [1144, 729] width 25 height 25
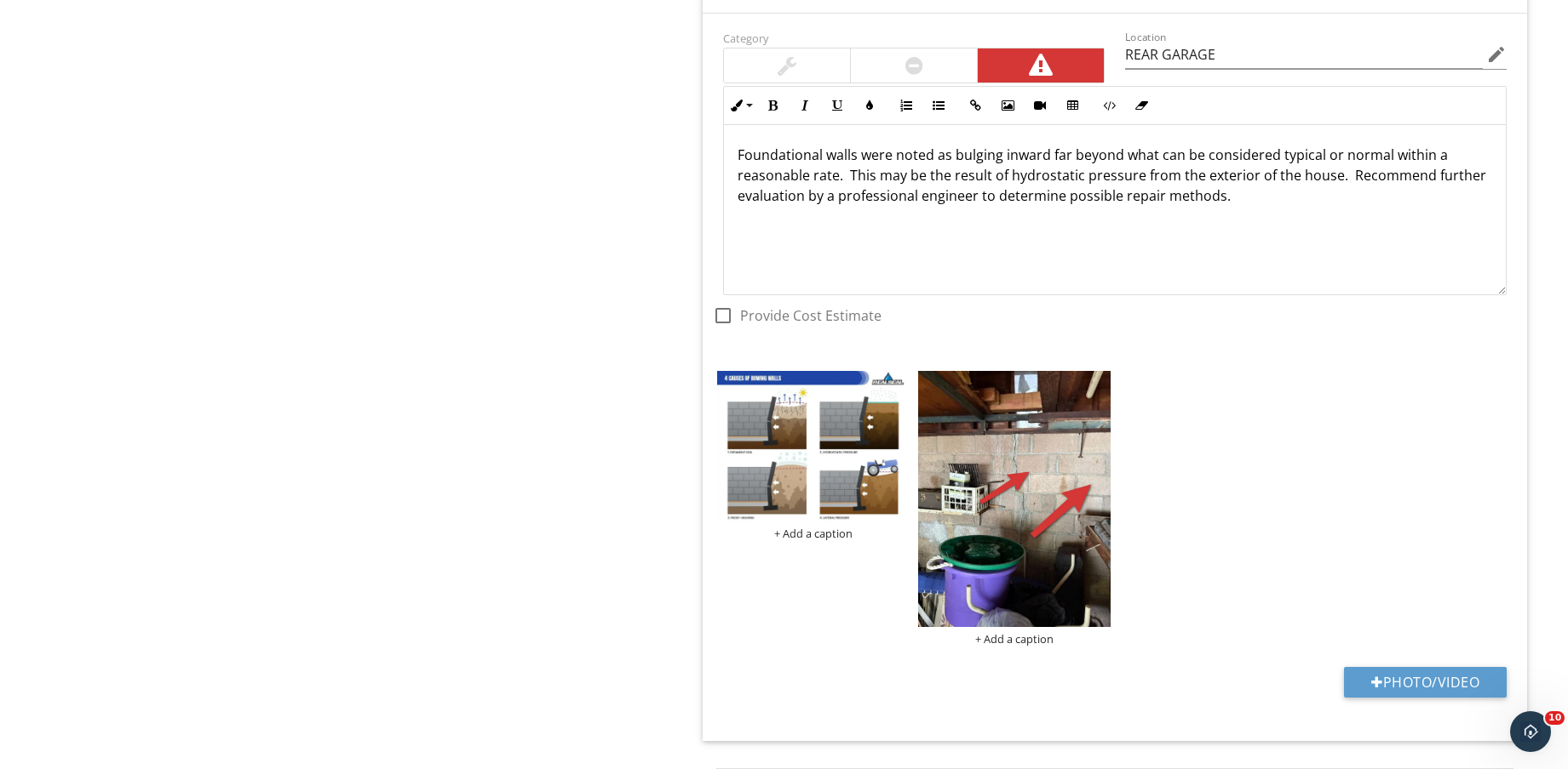
scroll to position [3413, 0]
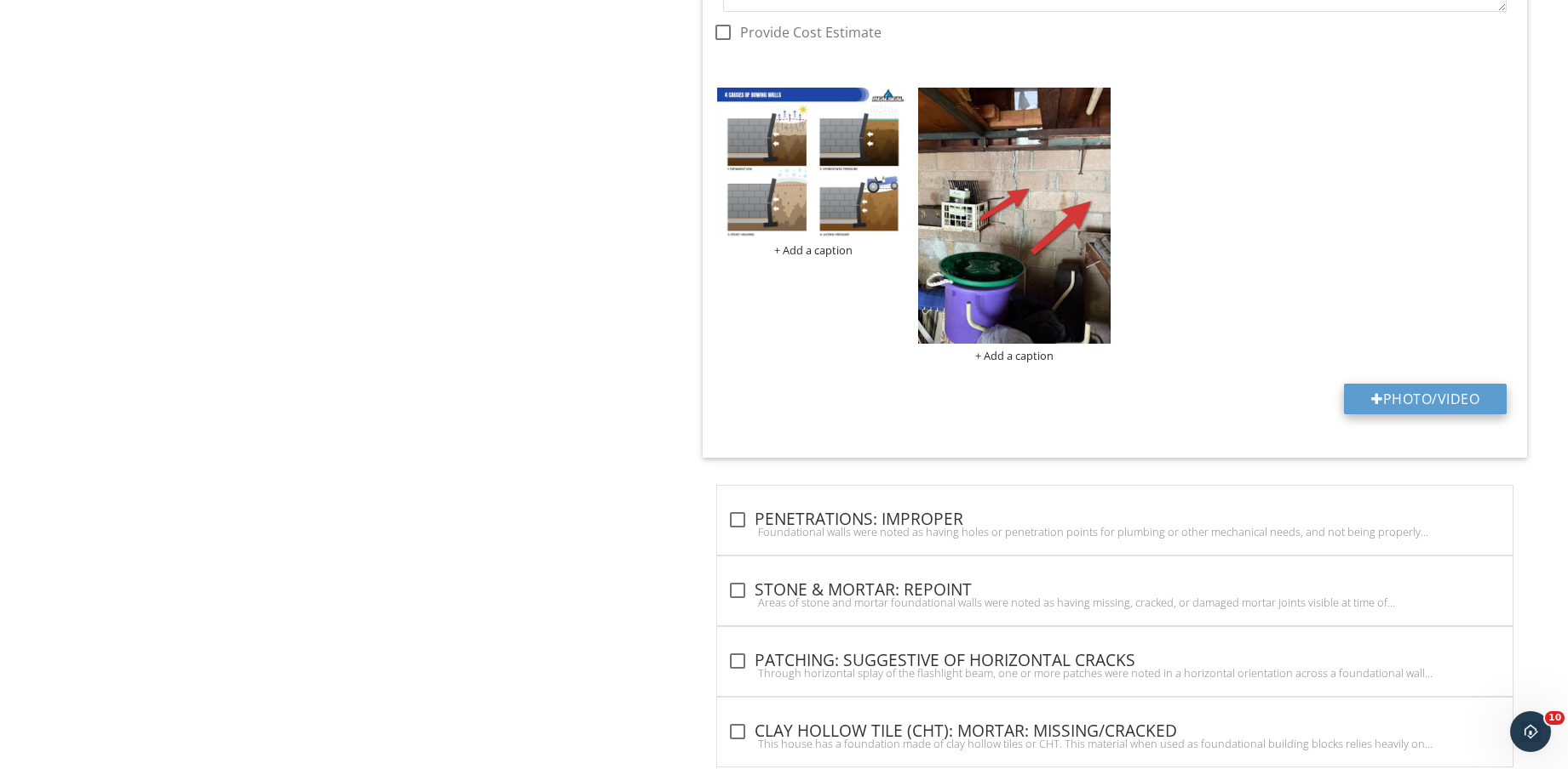
click at [1452, 391] on button "Photo/Video" at bounding box center [1424, 400] width 162 height 31
type input "C:\fakepath\IMG_8776.jpg"
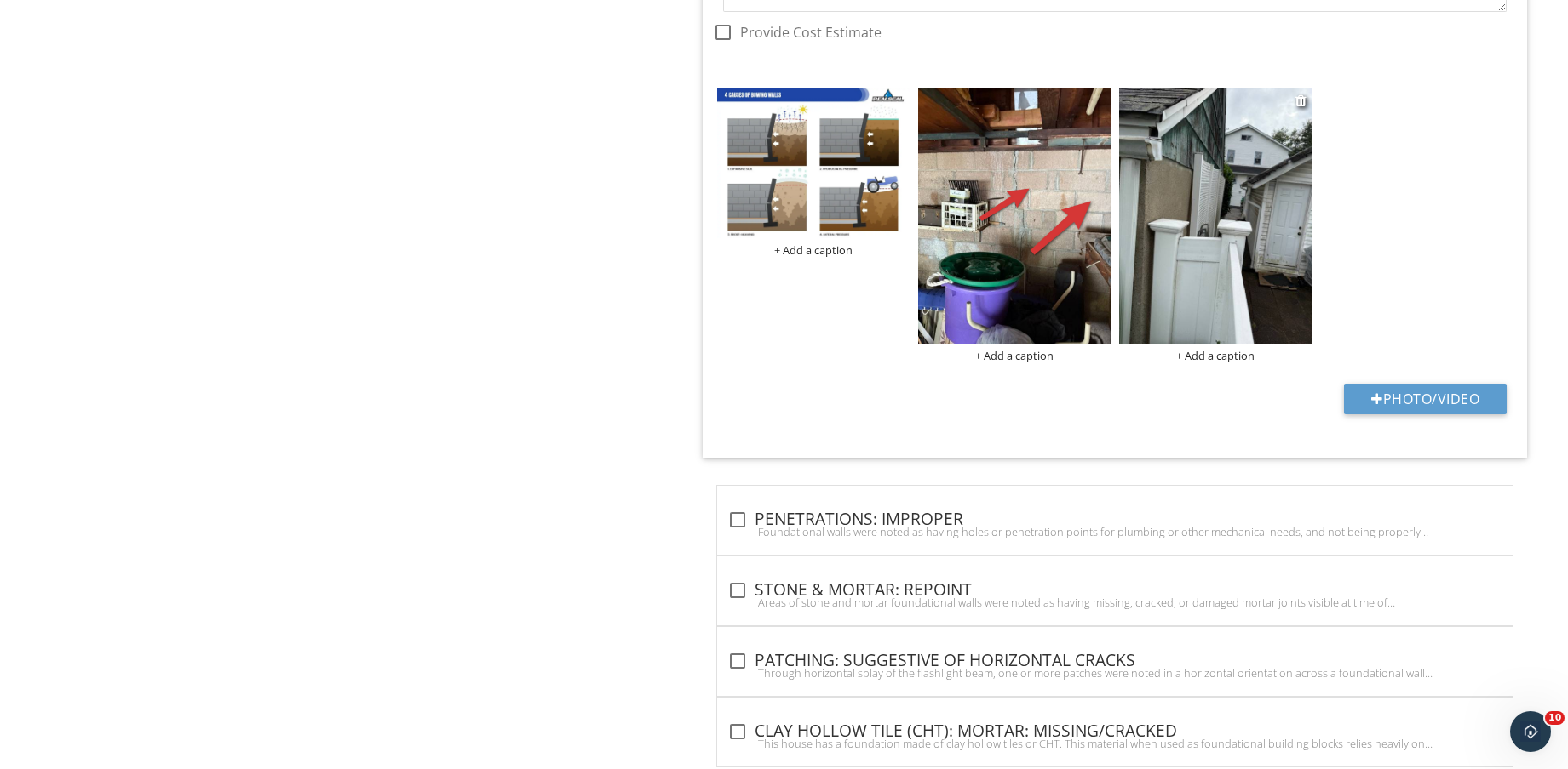
click at [1232, 286] on img at bounding box center [1215, 215] width 193 height 256
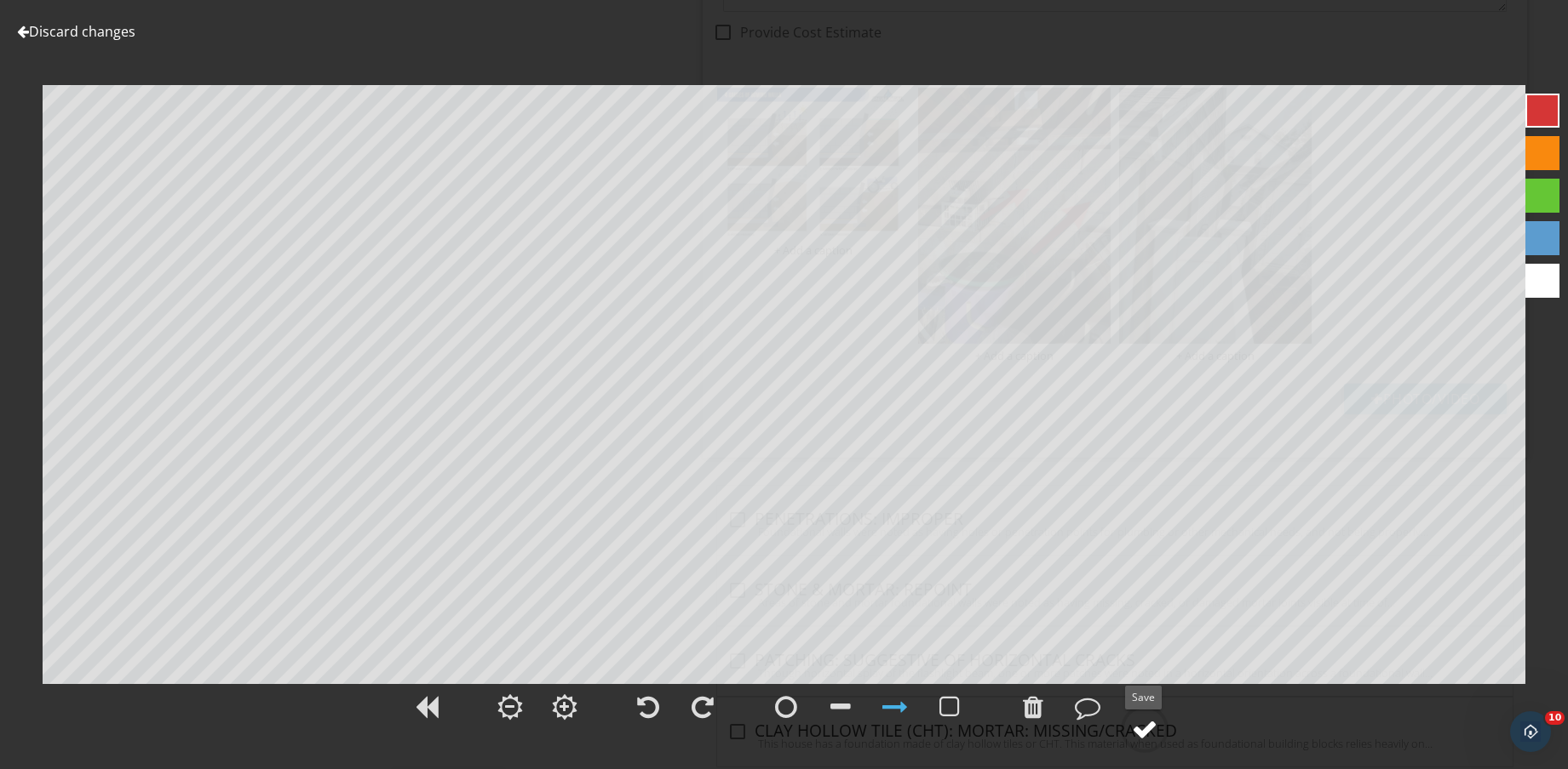
click at [1158, 734] on circle at bounding box center [1145, 729] width 45 height 45
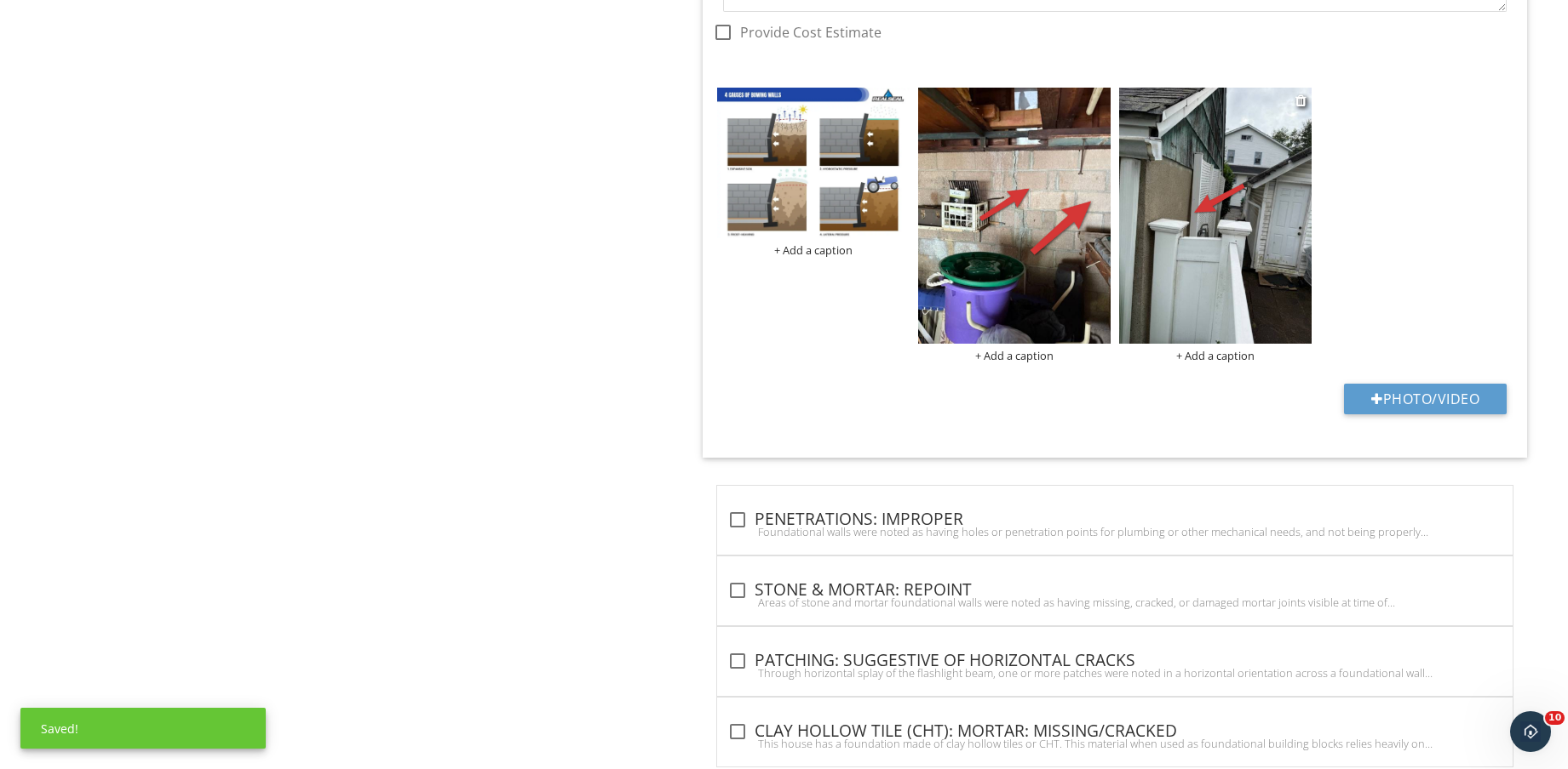
click at [1249, 357] on div "+ Add a caption" at bounding box center [1215, 356] width 193 height 14
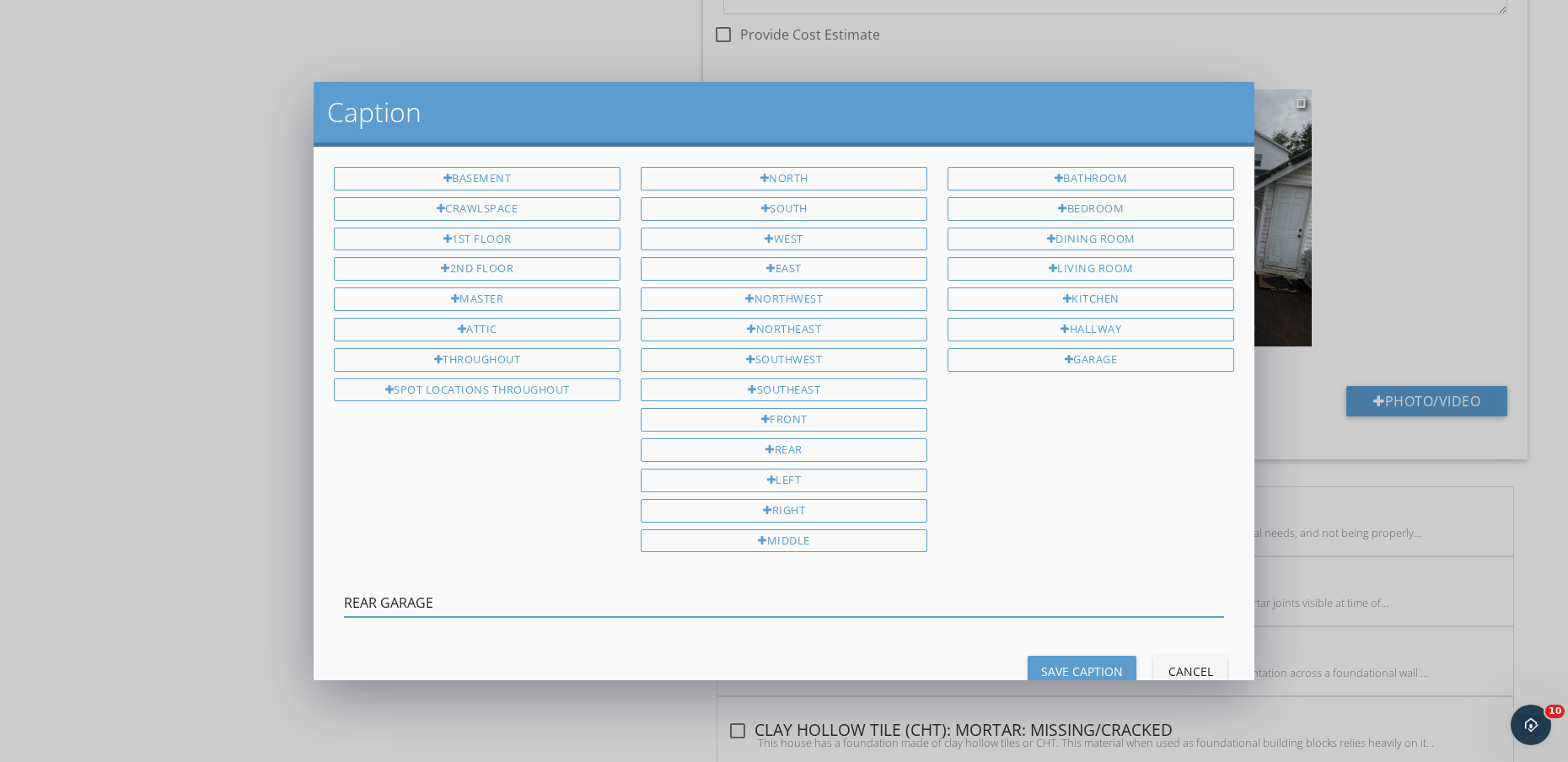
type input "REAR GARAGE"
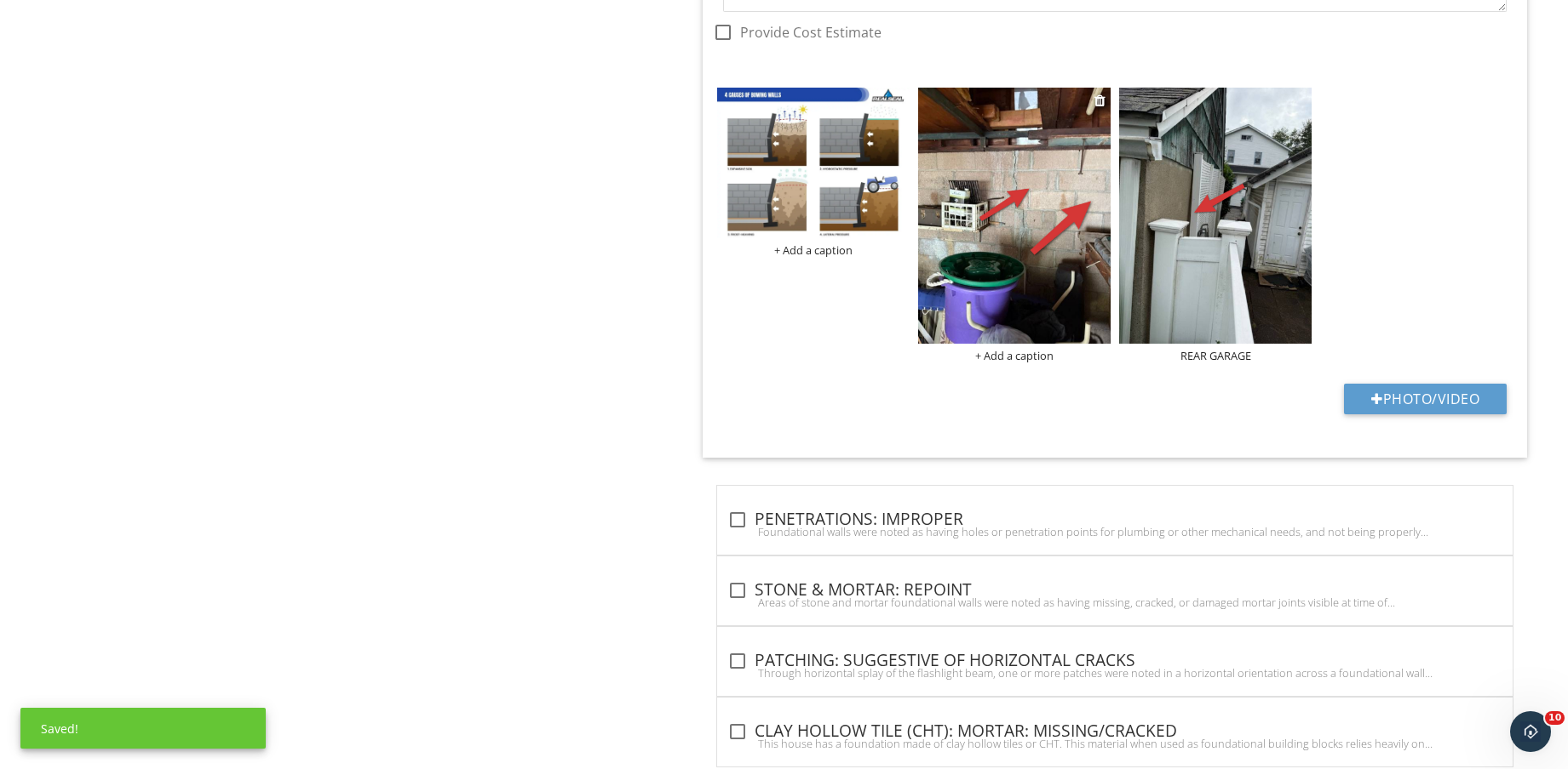
click at [1043, 356] on div "+ Add a caption" at bounding box center [1015, 356] width 193 height 14
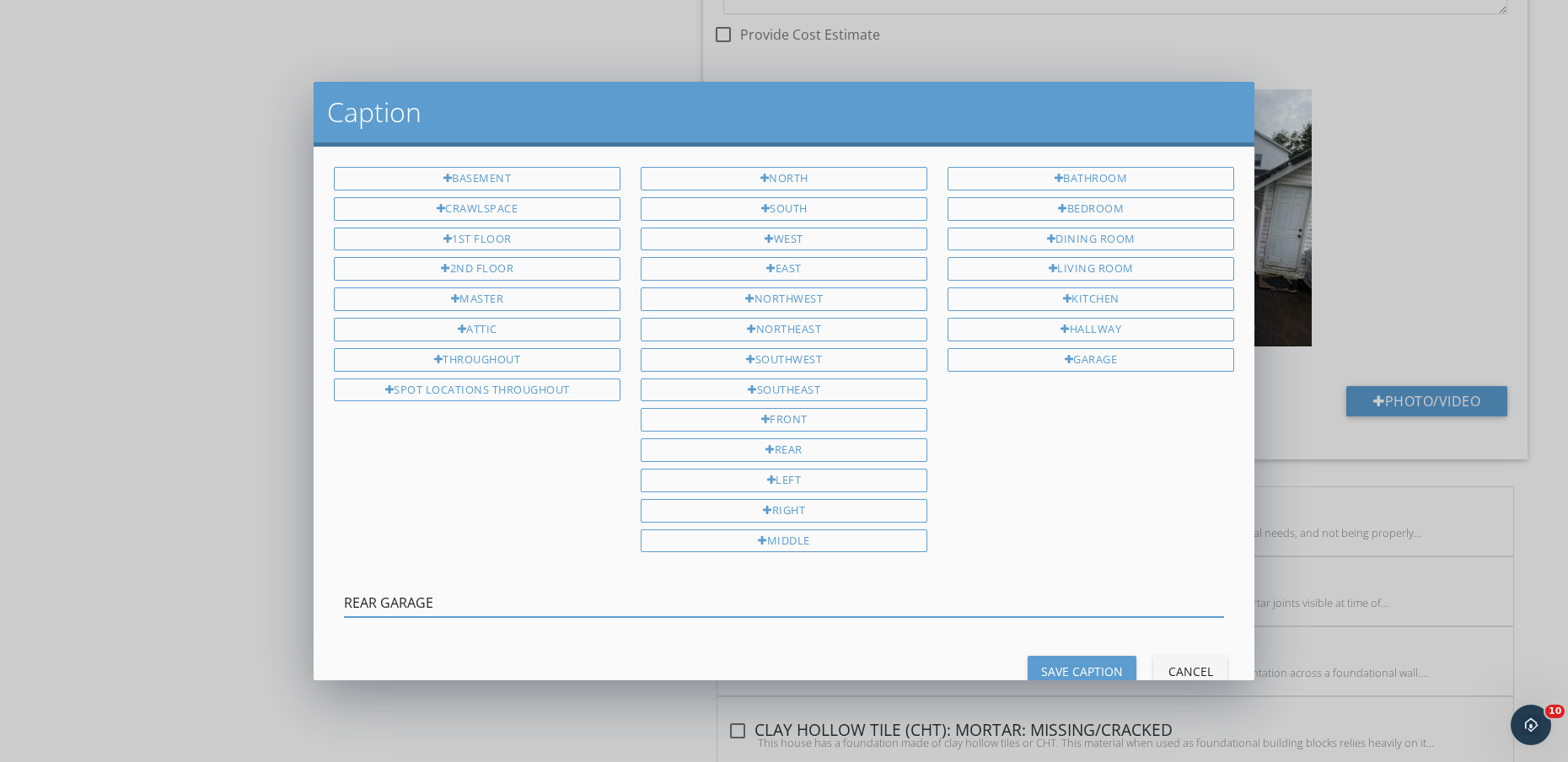
type input "REAR GARAGE"
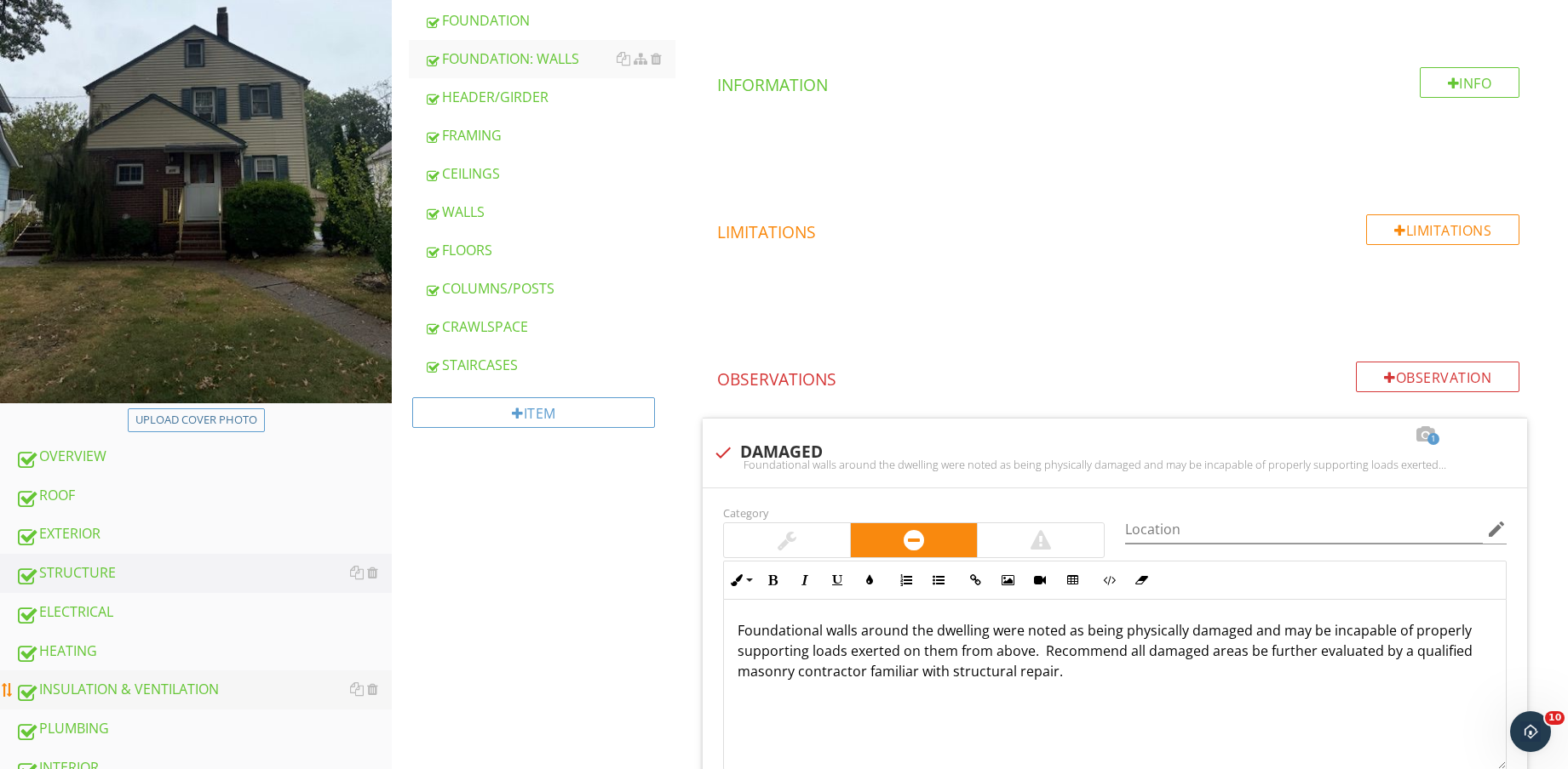
scroll to position [532, 0]
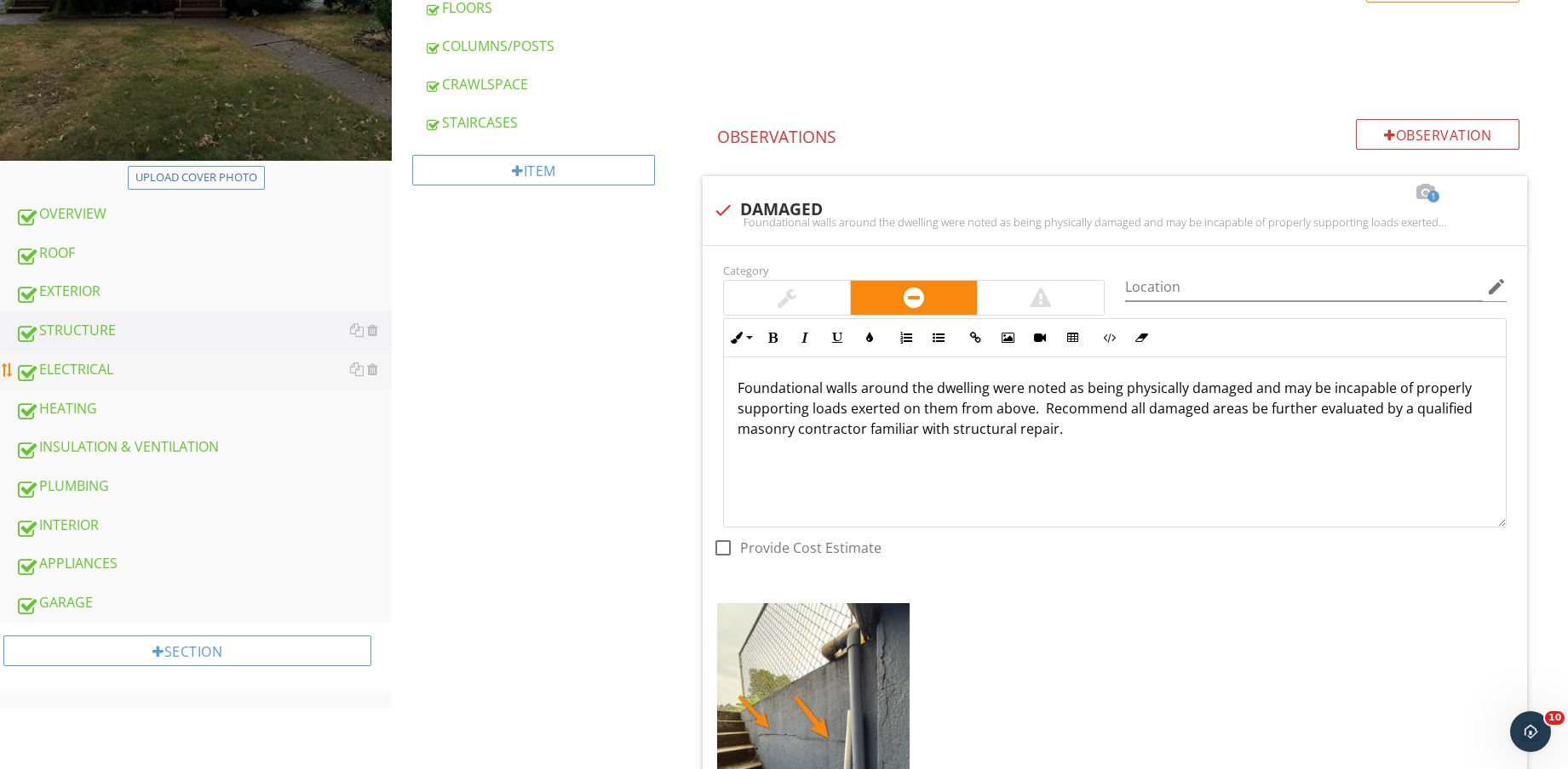
click at [135, 365] on div "ELECTRICAL" at bounding box center [203, 369] width 376 height 22
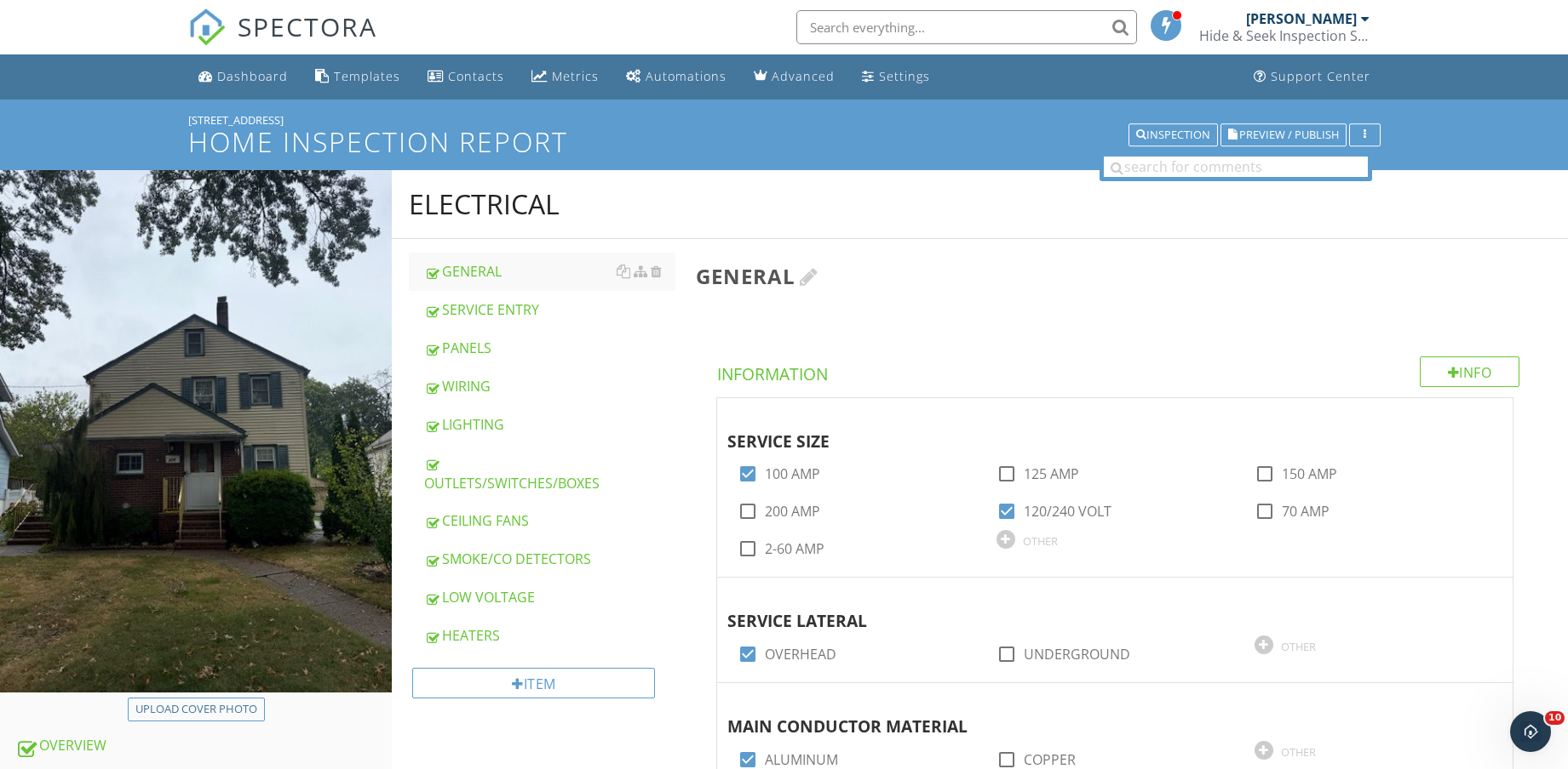
click at [502, 394] on div "WIRING" at bounding box center [550, 386] width 251 height 20
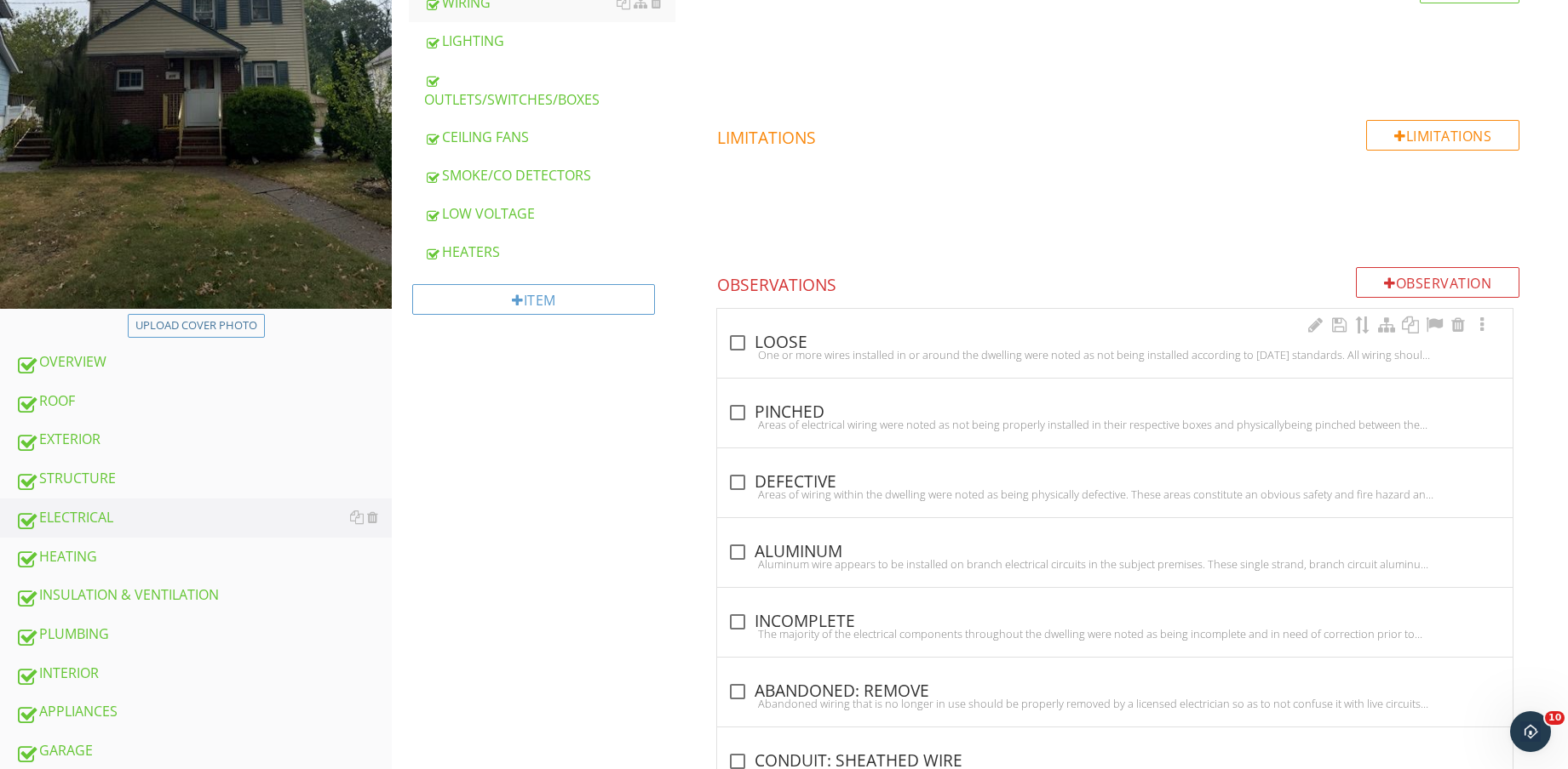
click at [755, 344] on div "check_box_outline_blank LOOSE" at bounding box center [1115, 342] width 775 height 20
checkbox input "true"
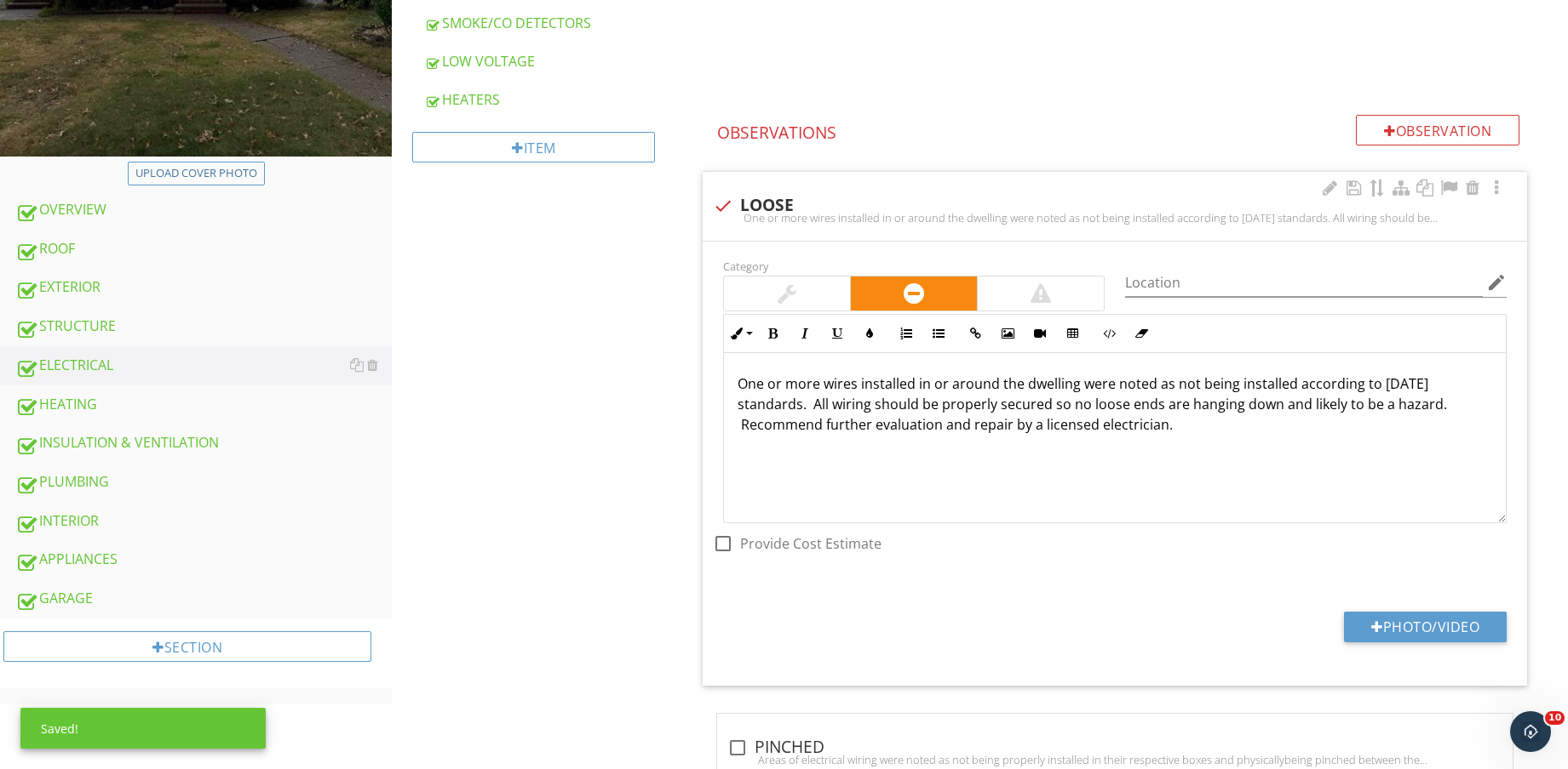
scroll to position [490, 0]
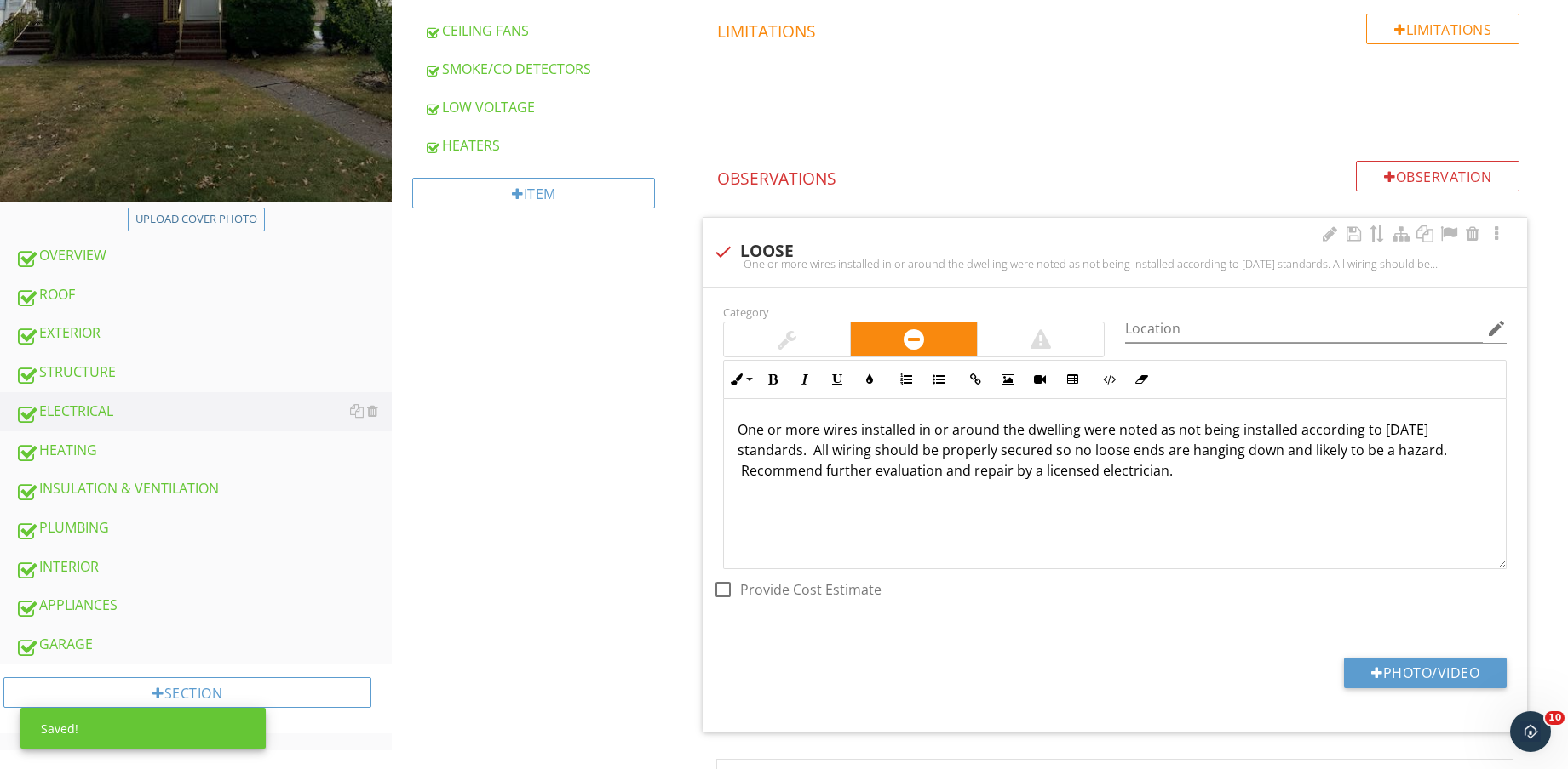
click at [1242, 346] on div "Location edit" at bounding box center [1315, 337] width 381 height 45
click at [1242, 338] on input "Location" at bounding box center [1303, 329] width 358 height 28
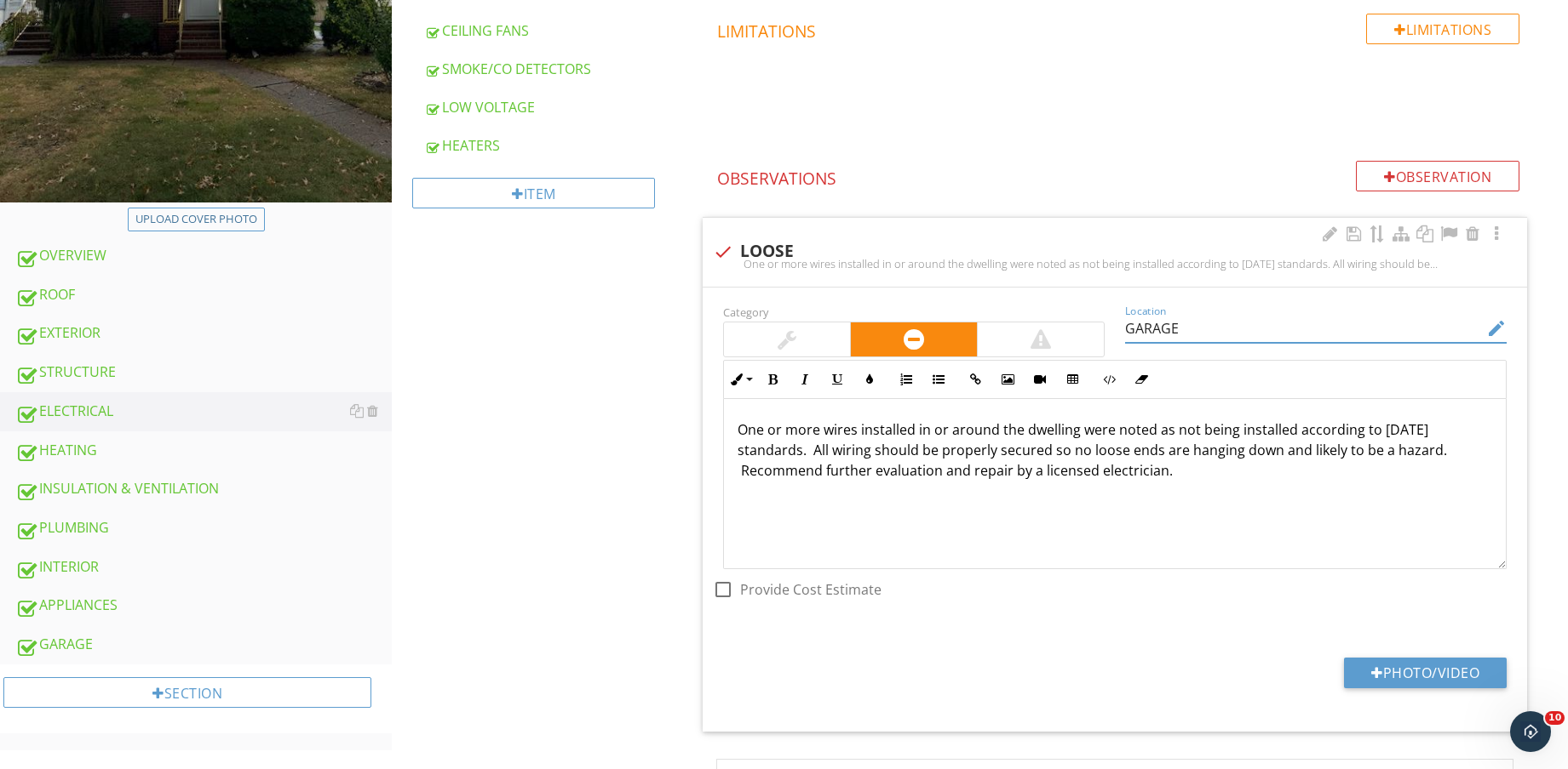
type input "GARAGE"
click at [1431, 693] on div "Photo/Video" at bounding box center [1115, 680] width 803 height 44
click at [1427, 675] on button "Photo/Video" at bounding box center [1424, 674] width 162 height 31
type input "C:\fakepath\IMG_8758.jpg"
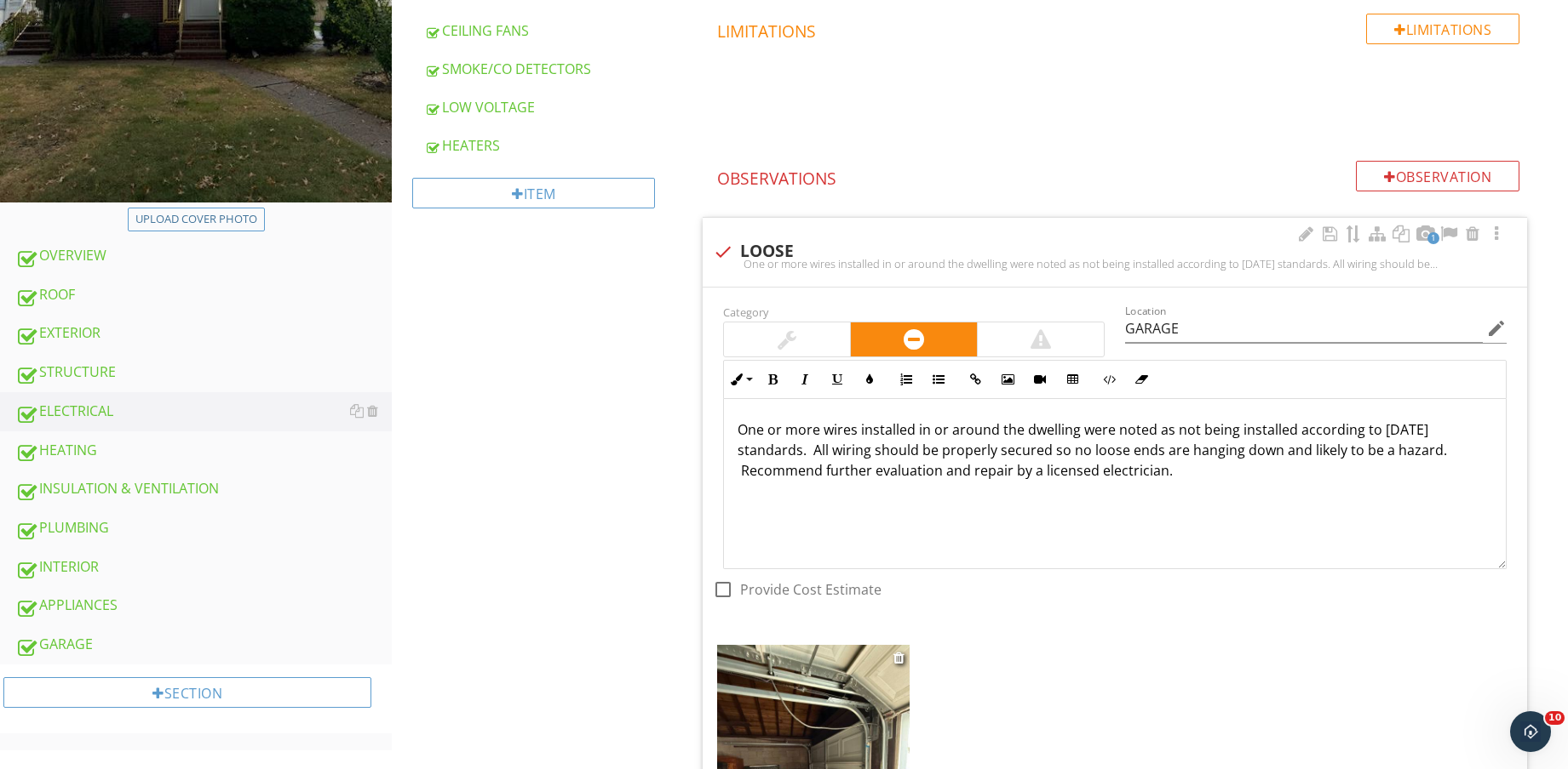
click at [813, 712] on img at bounding box center [813, 773] width 193 height 256
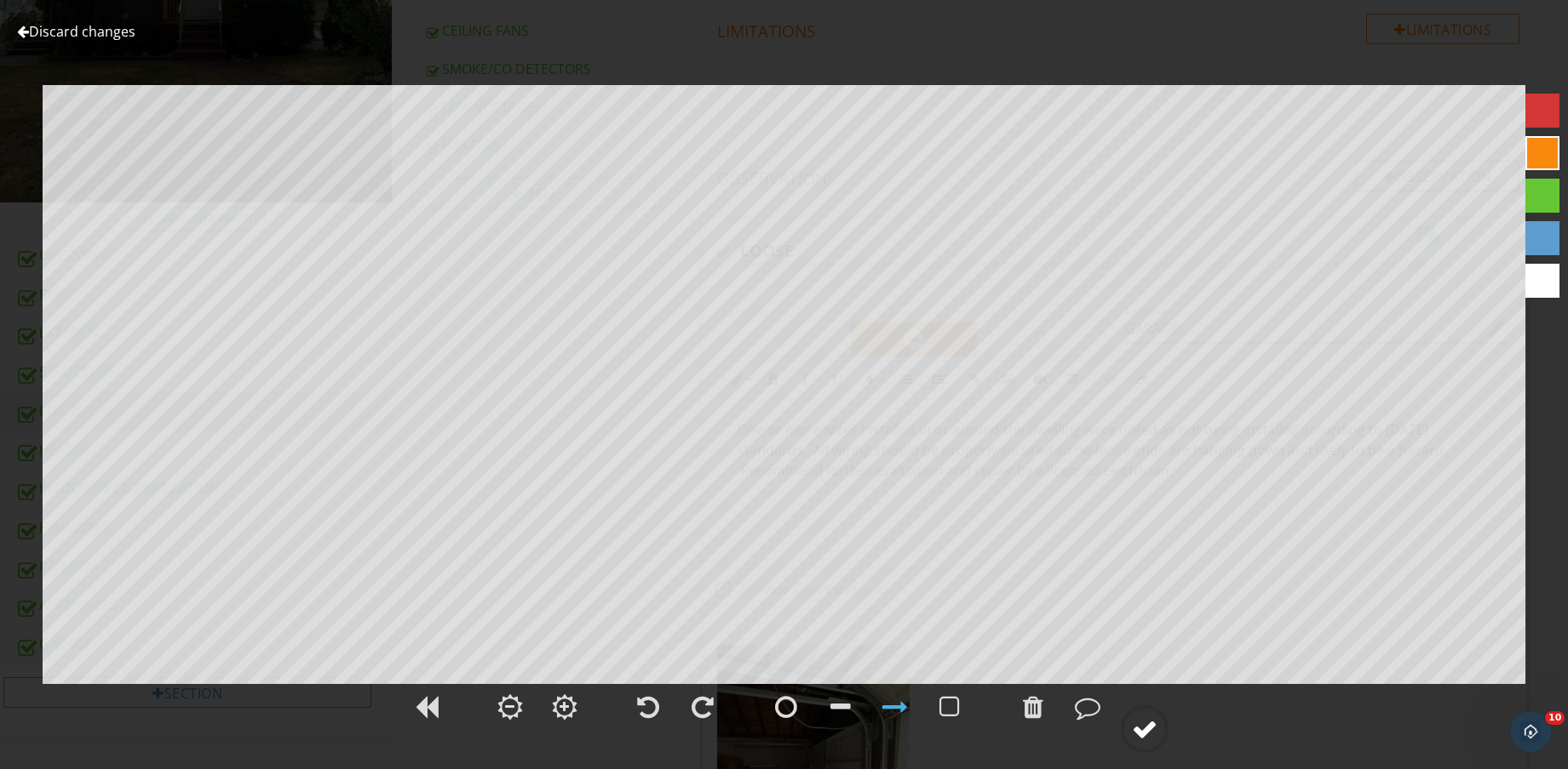
click at [1139, 735] on div at bounding box center [1144, 729] width 25 height 25
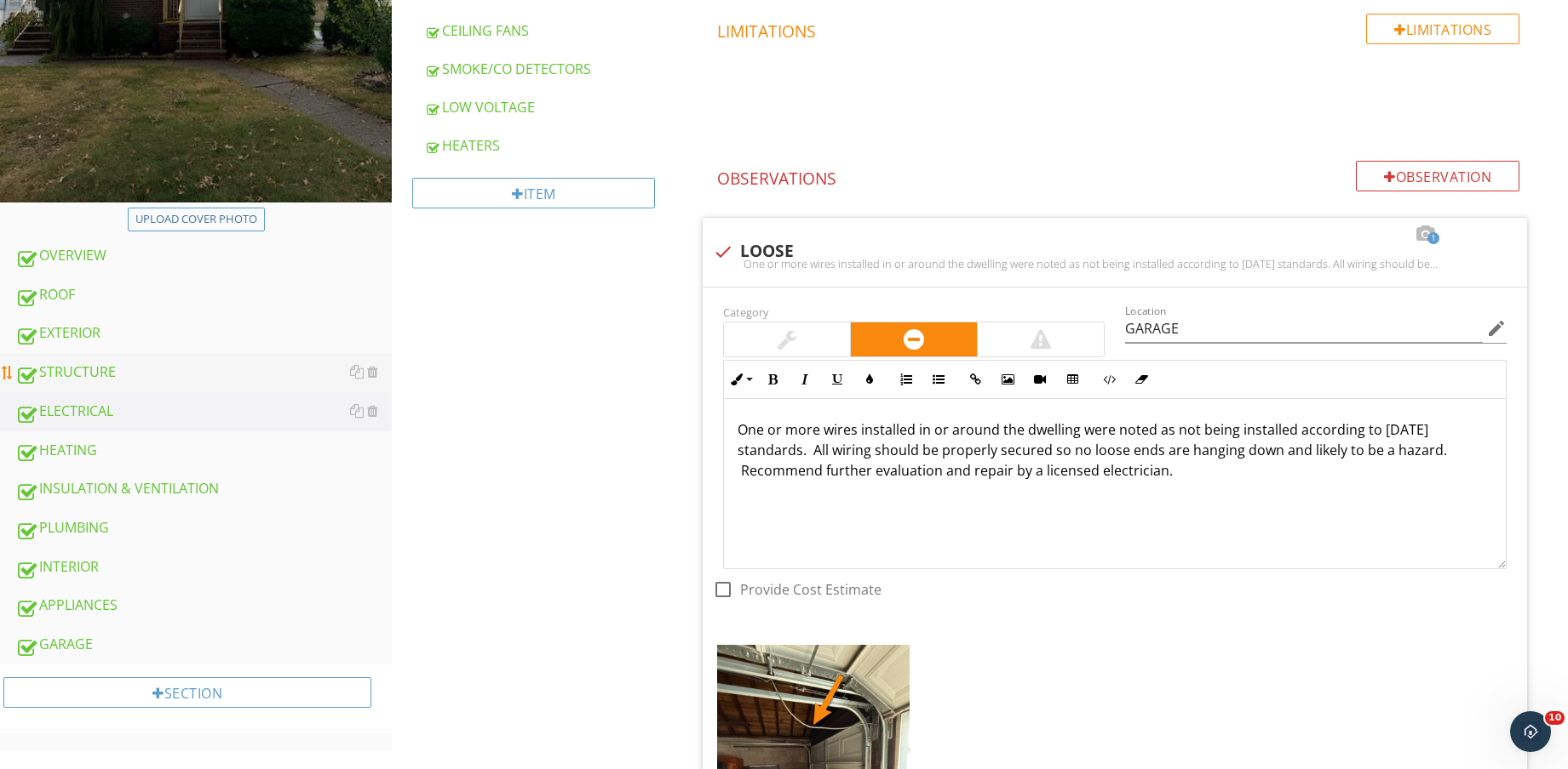
click at [128, 358] on link "STRUCTURE" at bounding box center [203, 372] width 376 height 39
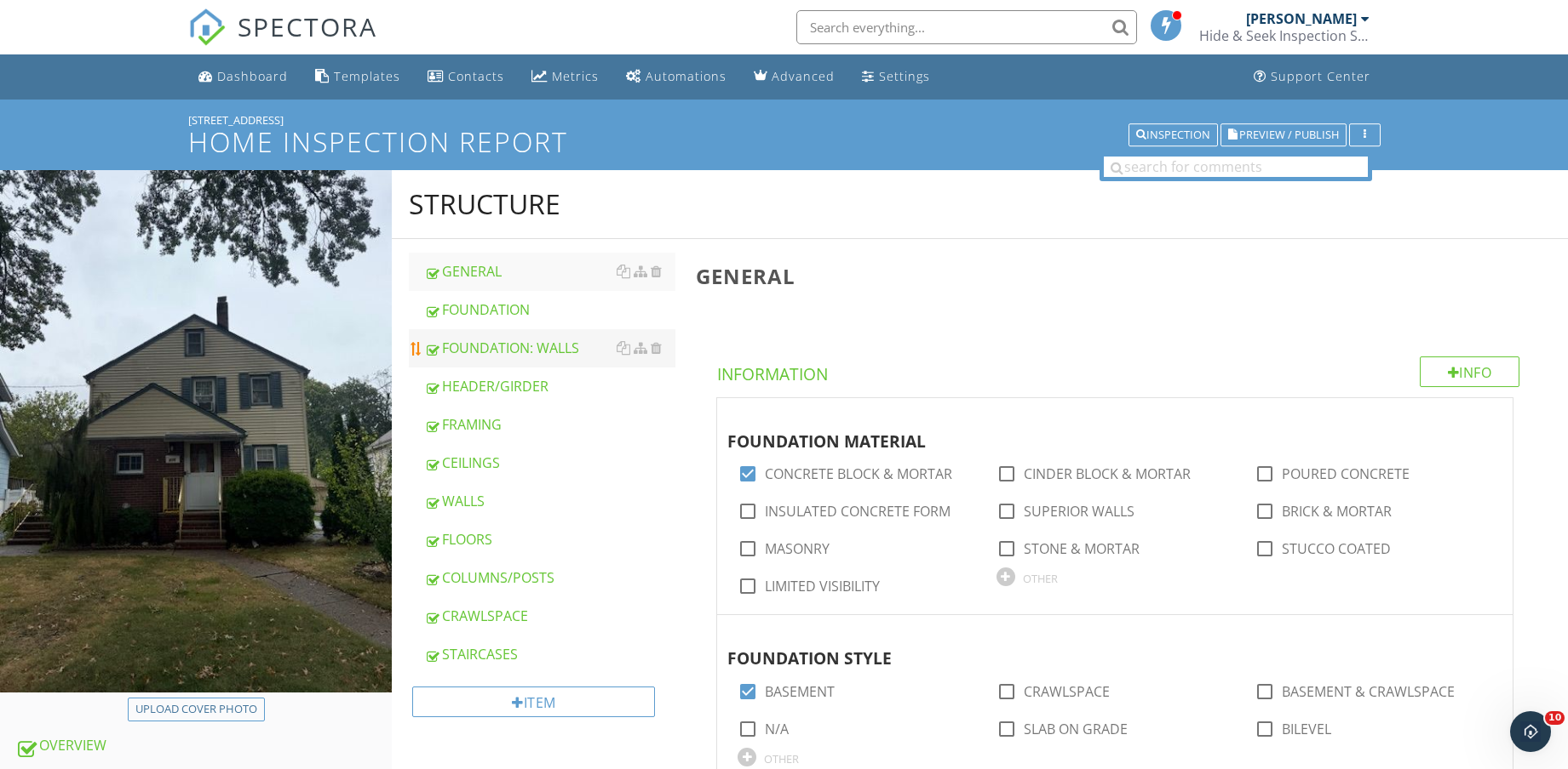
click at [568, 344] on div "FOUNDATION: WALLS" at bounding box center [550, 348] width 251 height 20
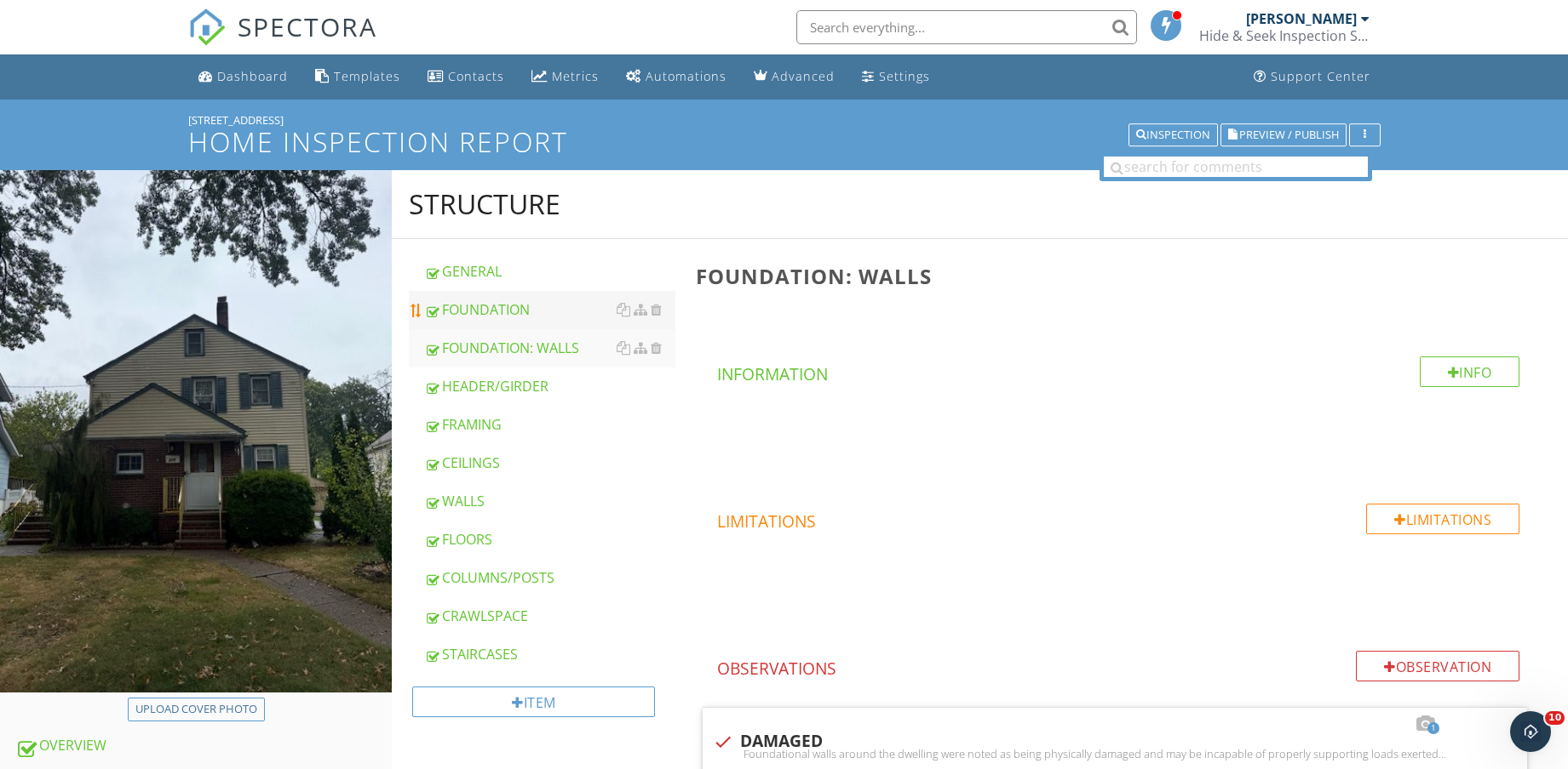
click at [563, 305] on div "FOUNDATION" at bounding box center [550, 309] width 251 height 20
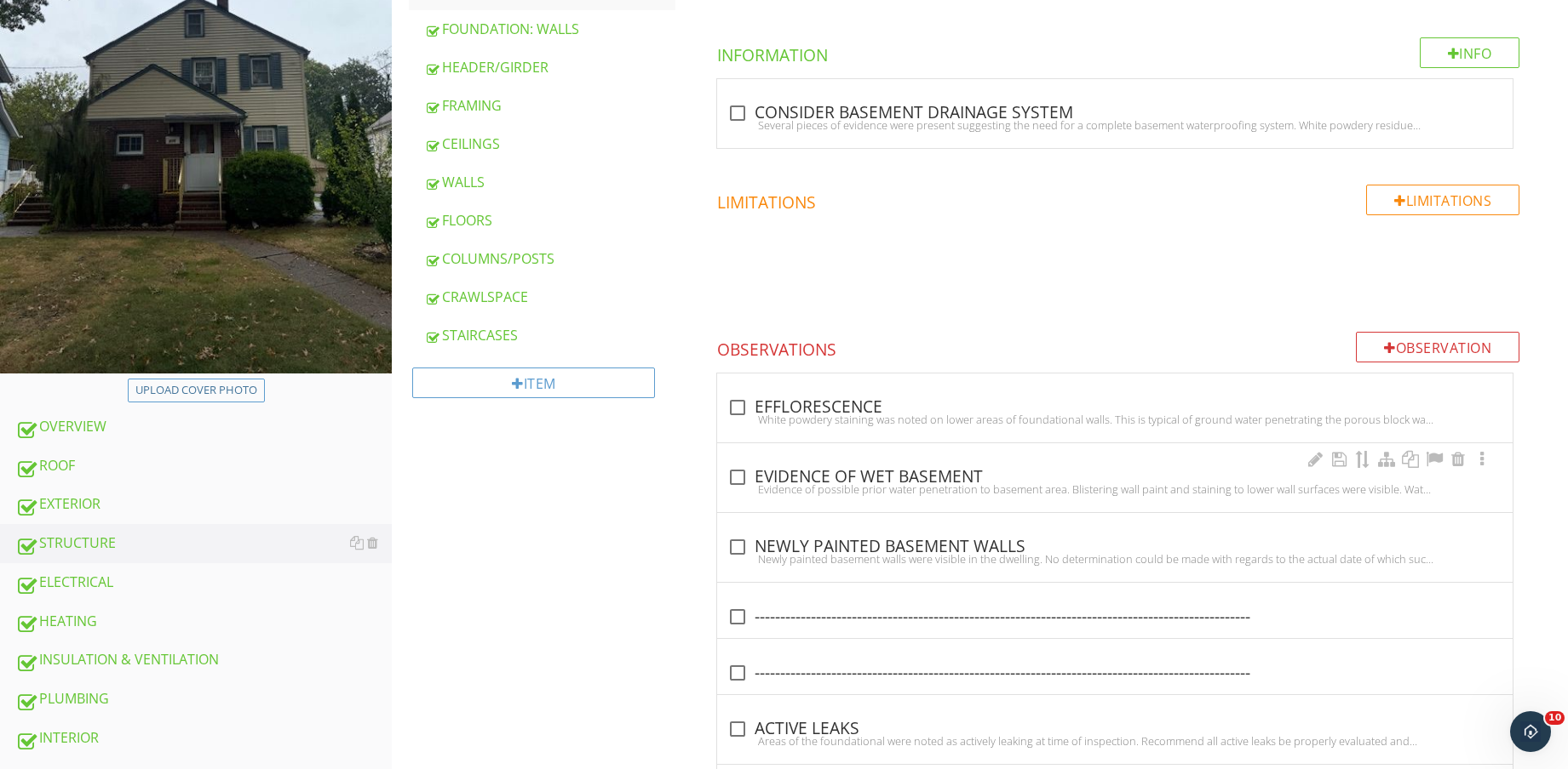
click at [873, 472] on div "check_box_outline_blank EVIDENCE OF WET BASEMENT" at bounding box center [1115, 477] width 775 height 20
checkbox input "true"
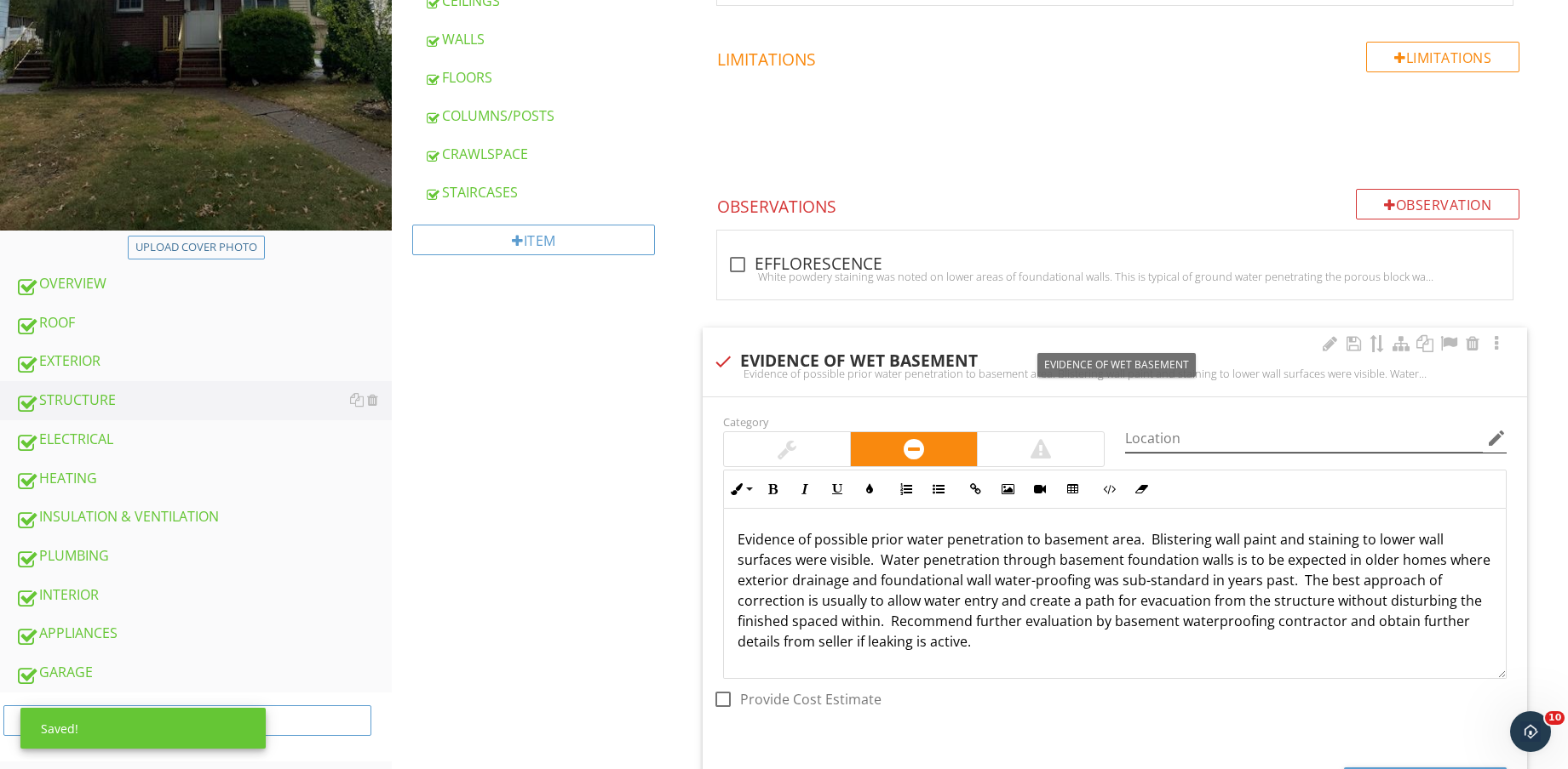
scroll to position [639, 0]
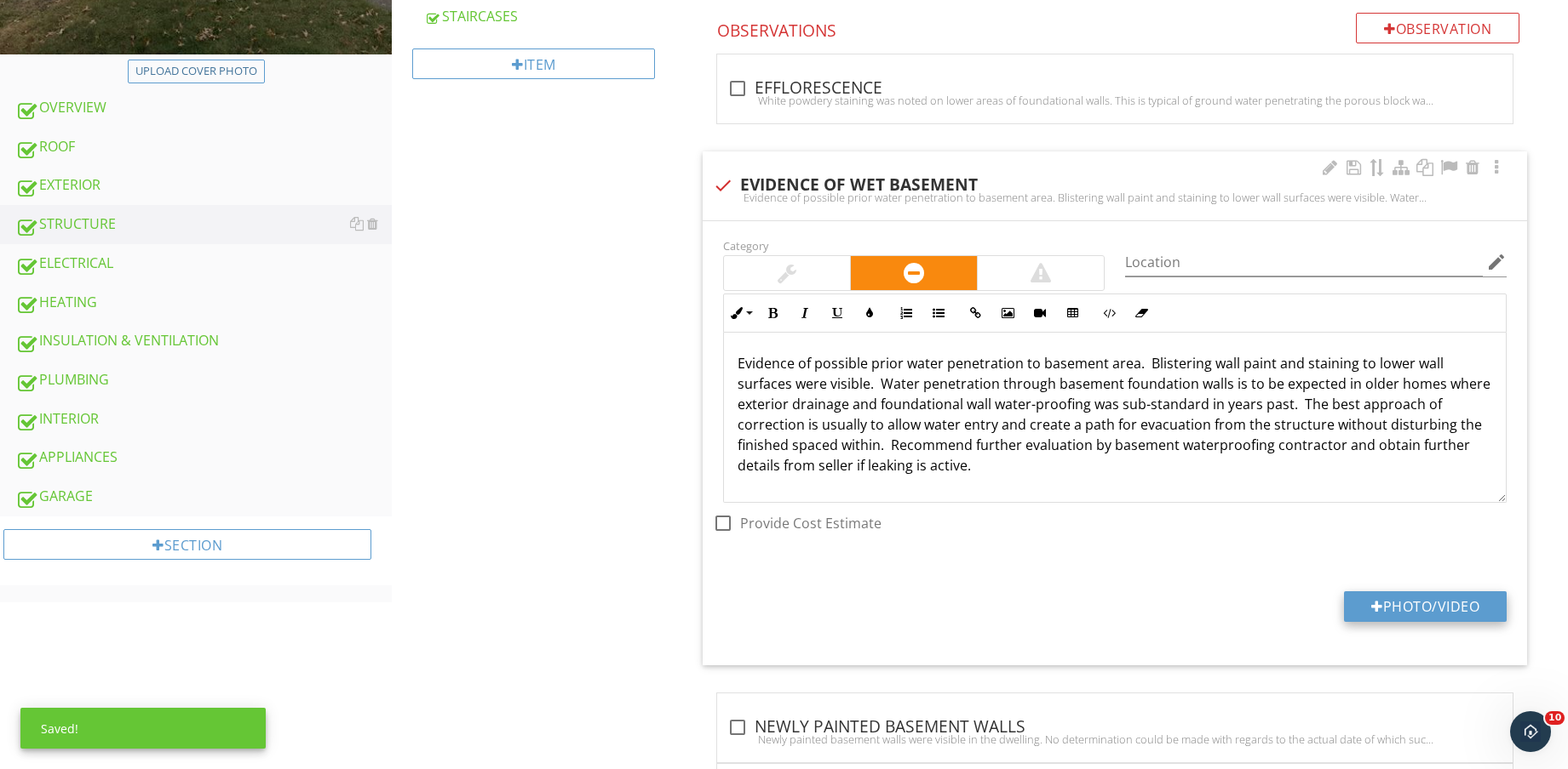
click at [1433, 609] on button "Photo/Video" at bounding box center [1424, 607] width 162 height 31
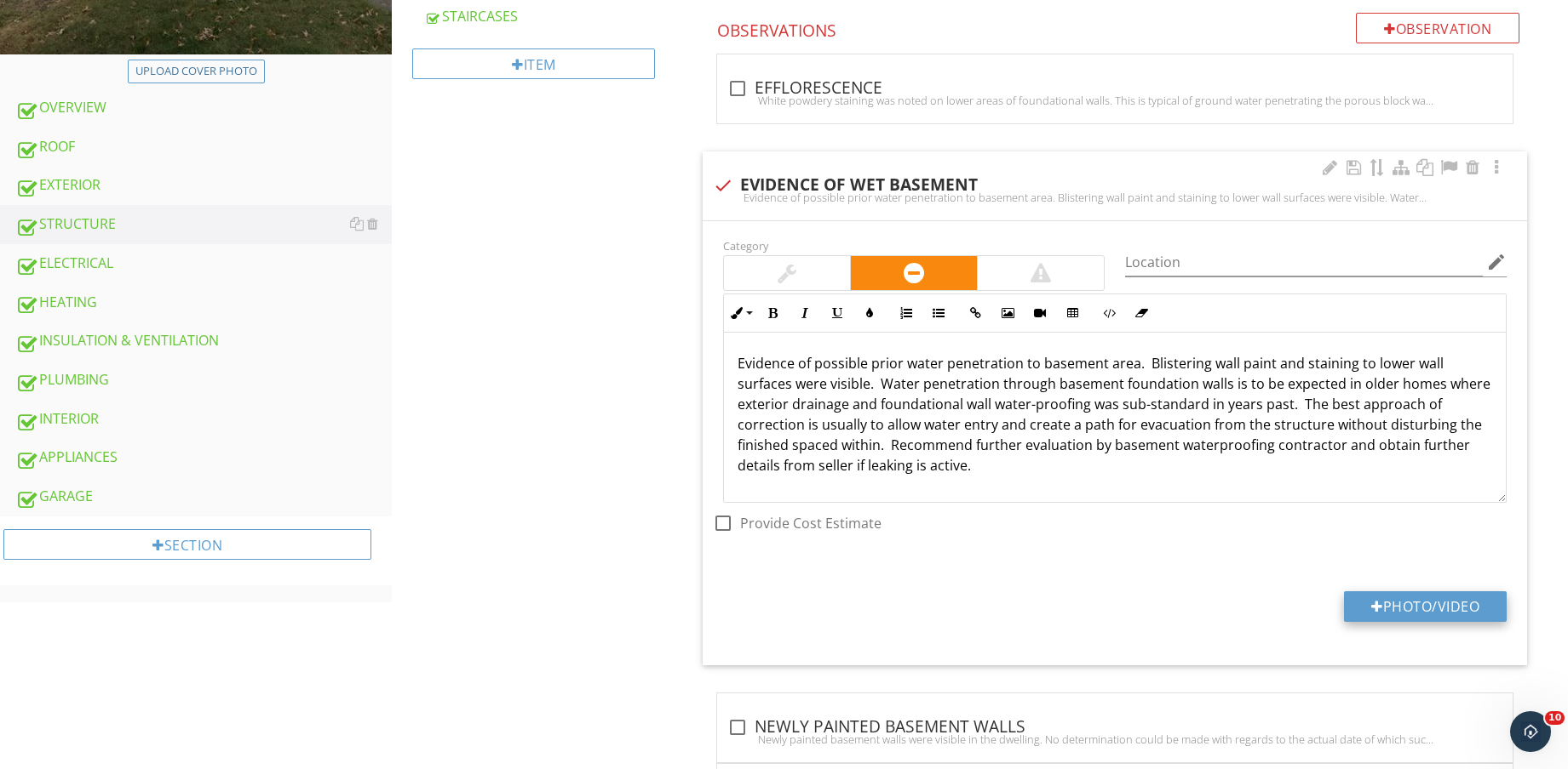
type input "C:\fakepath\IMG_8689.jpg"
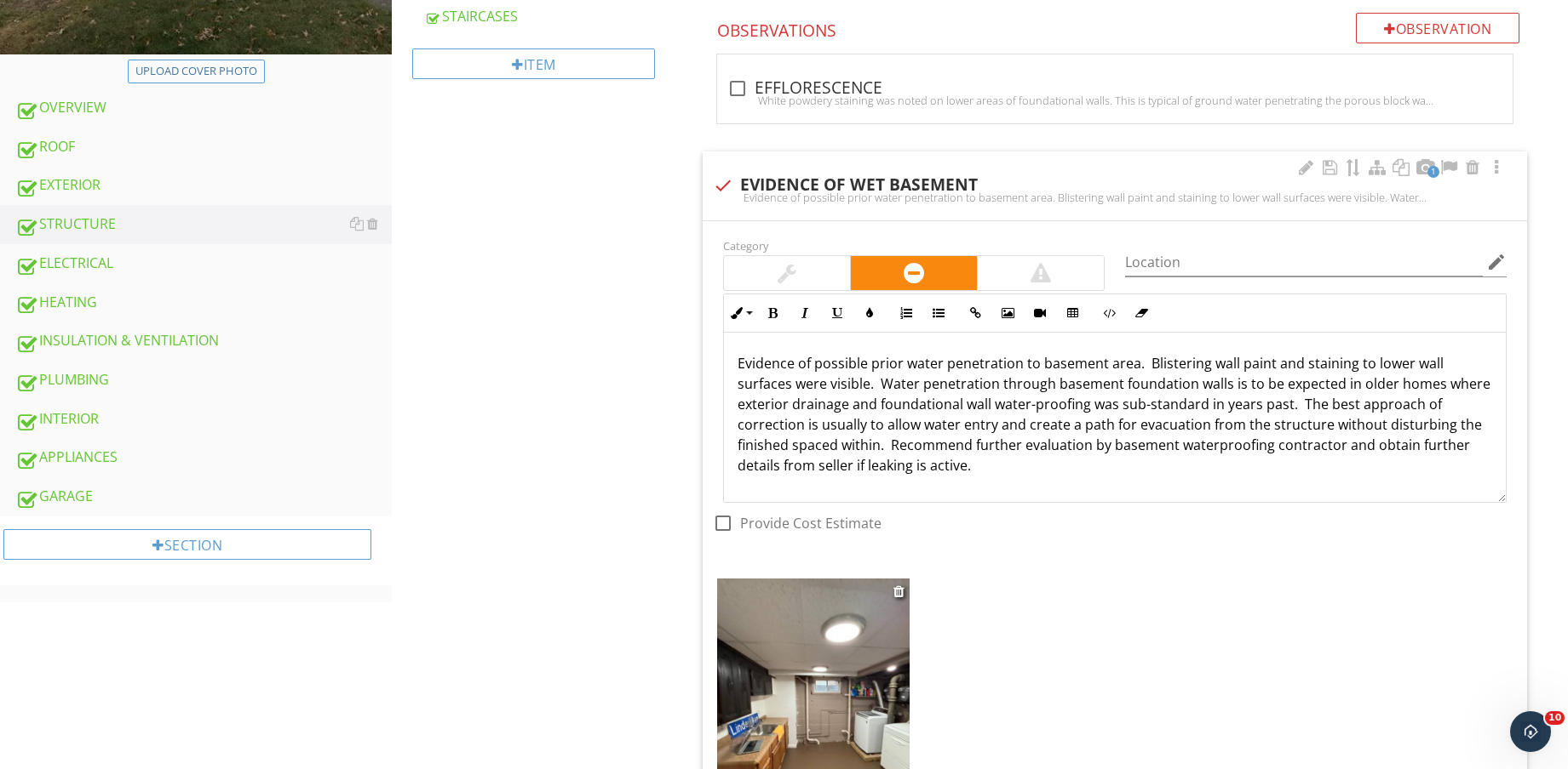
click at [858, 712] on img at bounding box center [813, 706] width 193 height 256
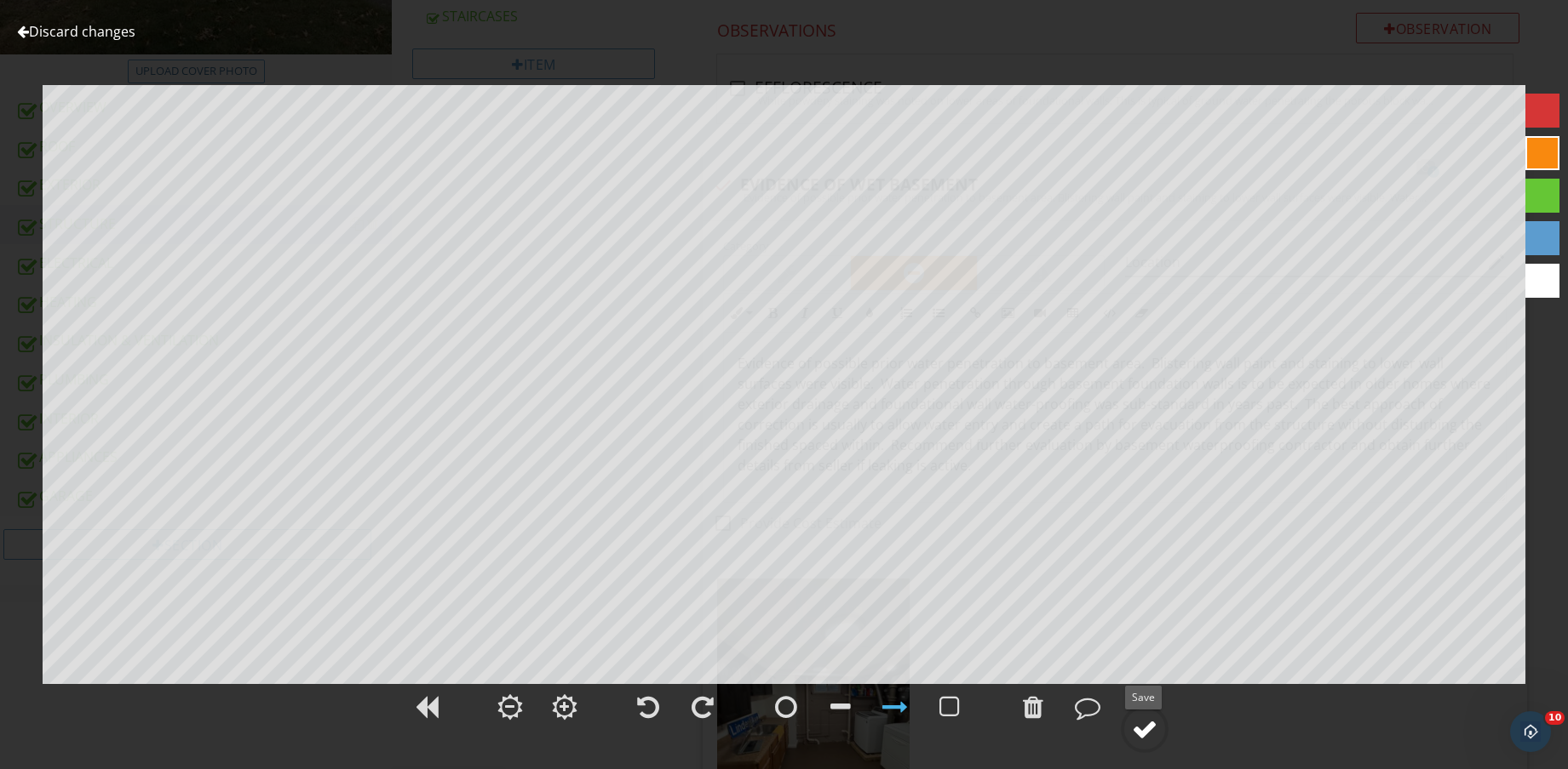
click at [1158, 728] on circle at bounding box center [1145, 729] width 45 height 45
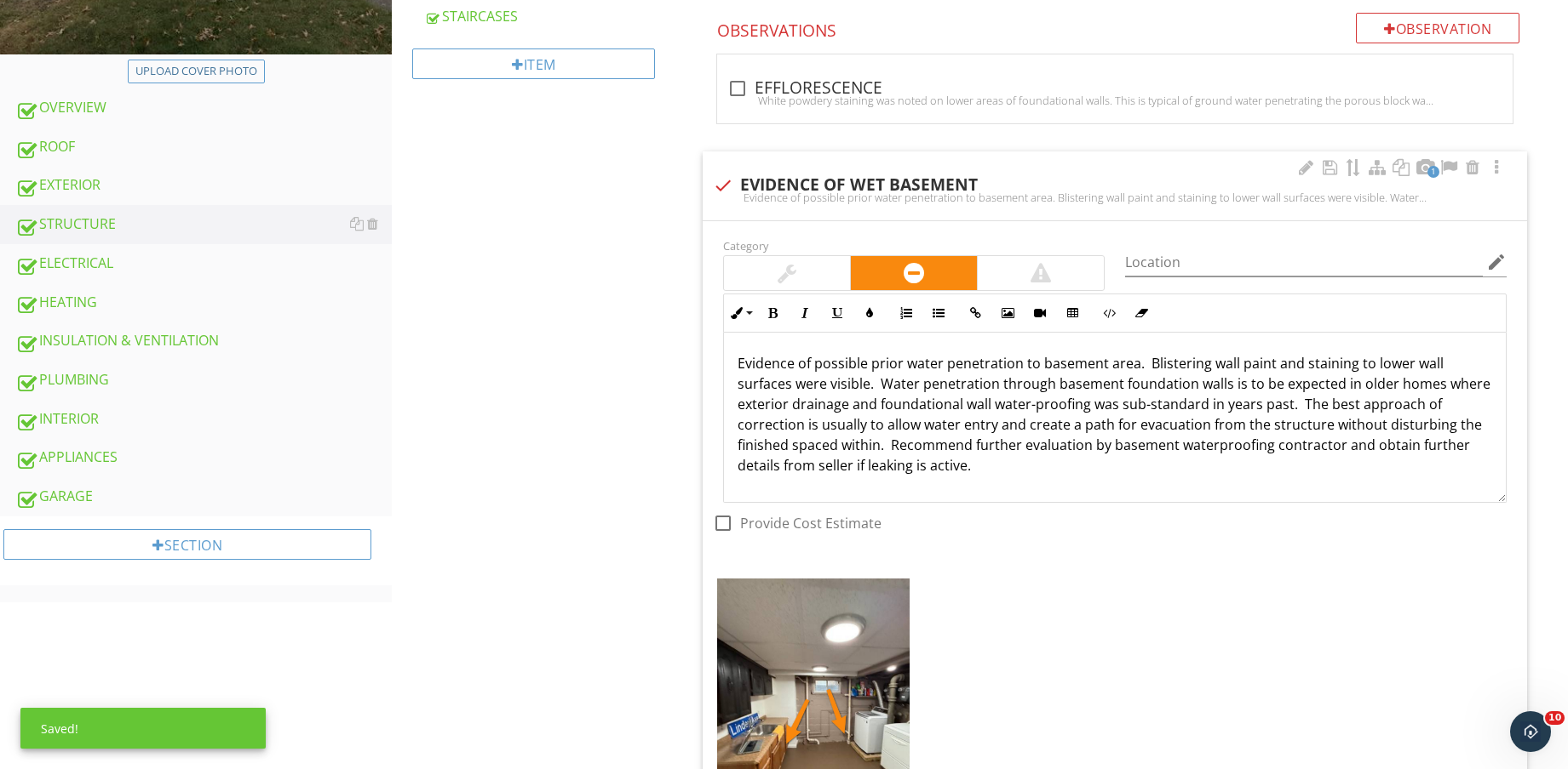
scroll to position [958, 0]
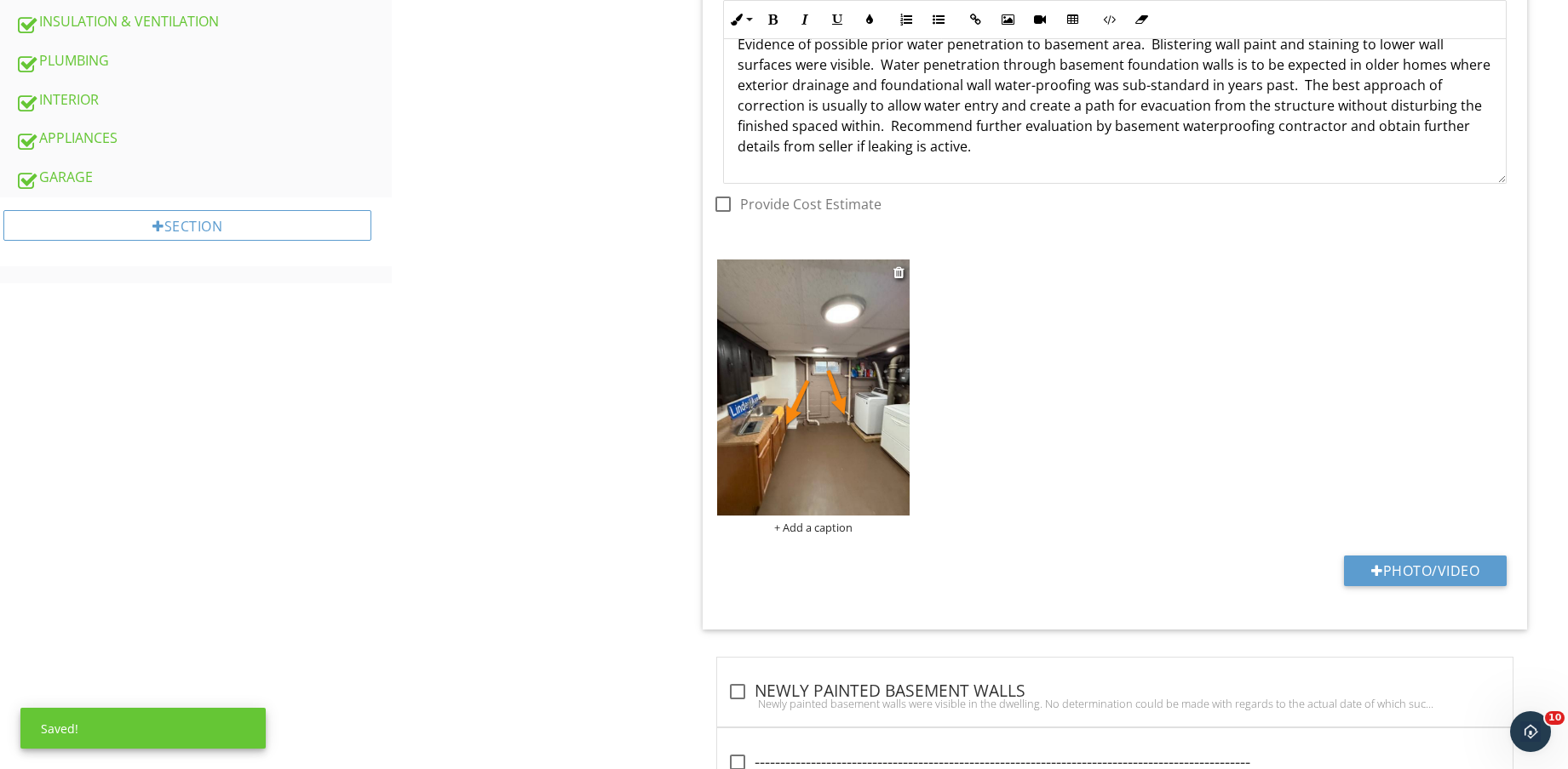
click at [814, 529] on div "+ Add a caption" at bounding box center [813, 528] width 193 height 14
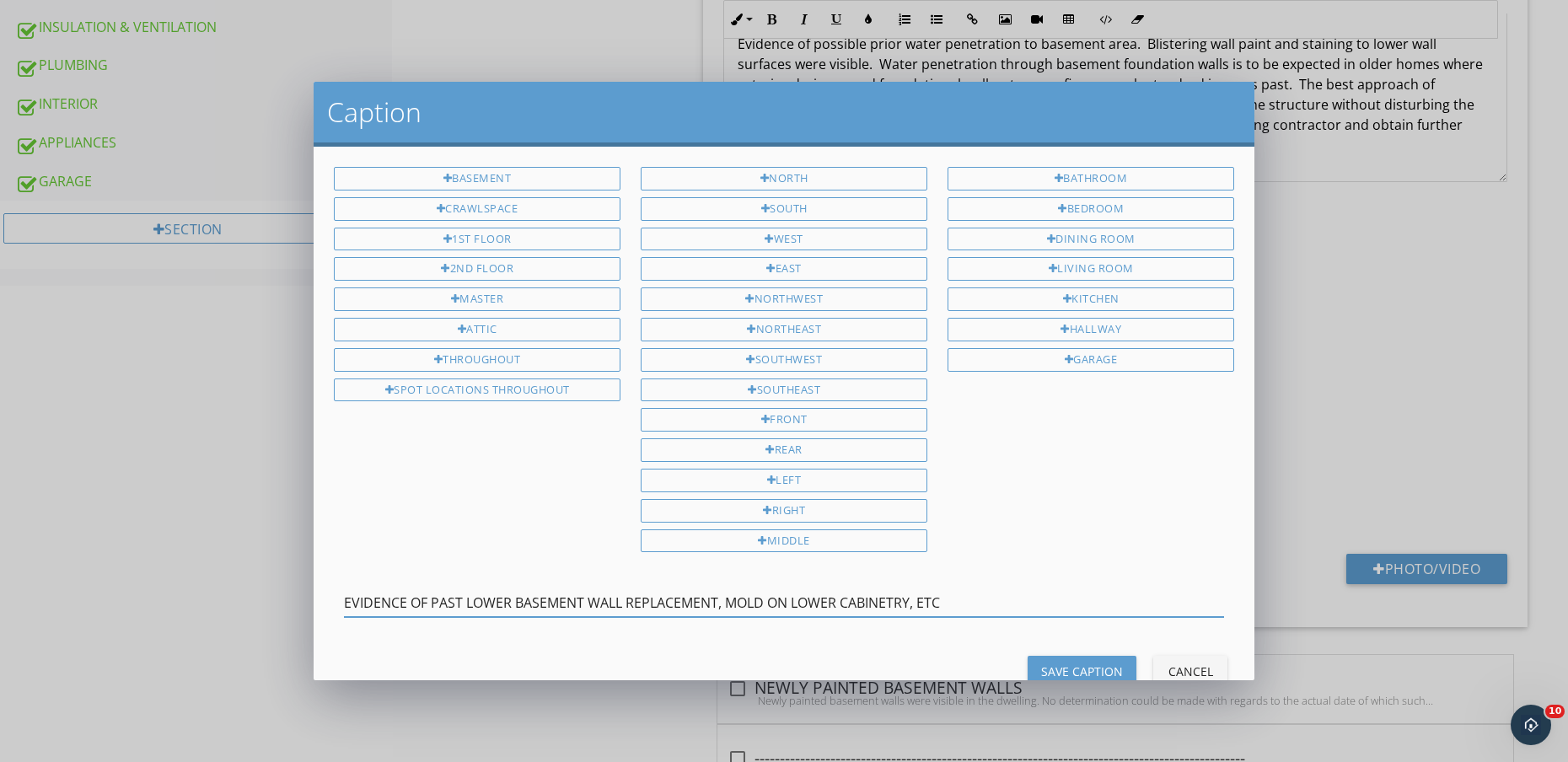
type input "EVIDENCE OF PAST LOWER BASEMENT WALL REPLACEMENT, MOLD ON LOWER CABINETRY, ETC"
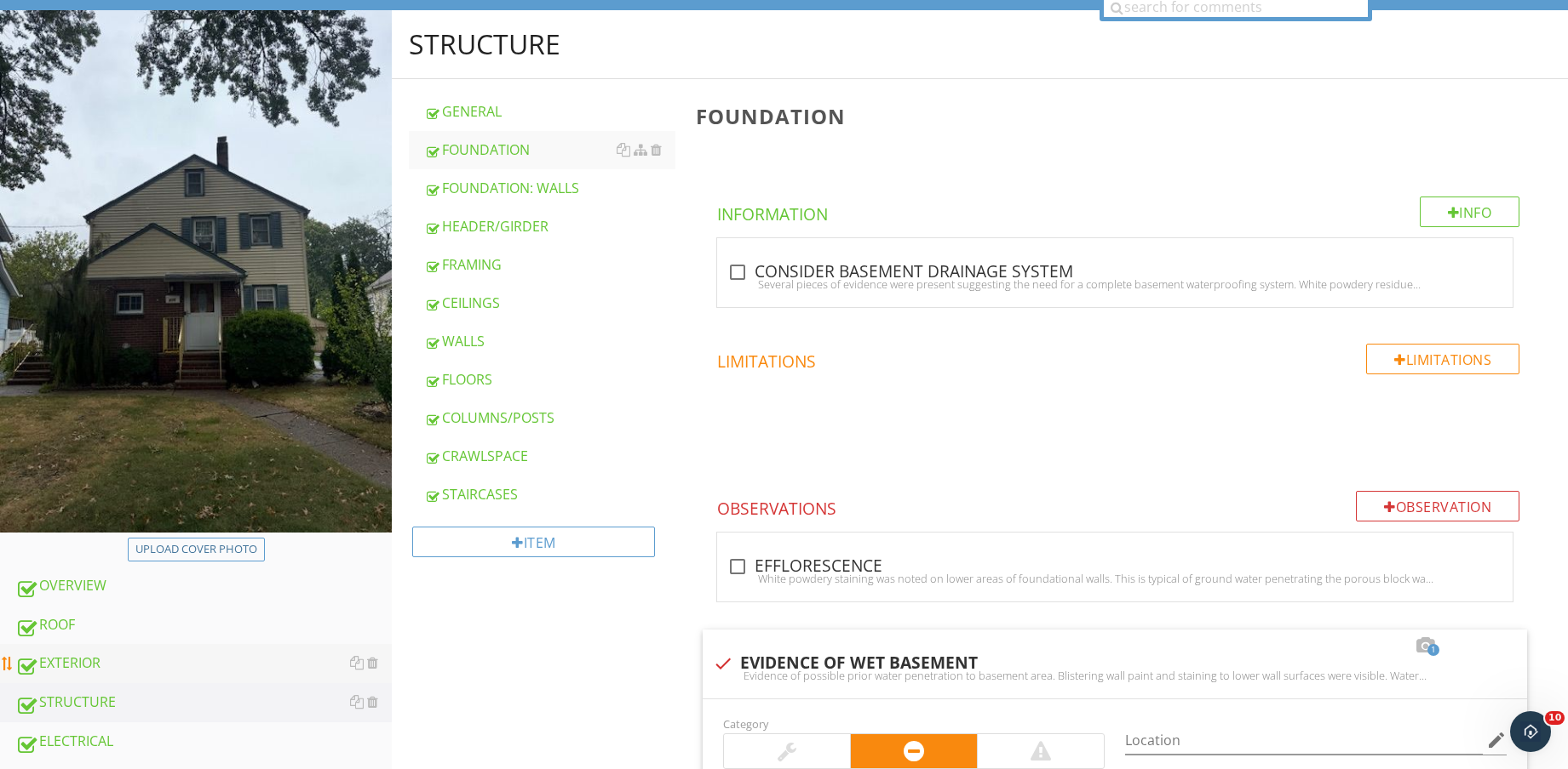
scroll to position [426, 0]
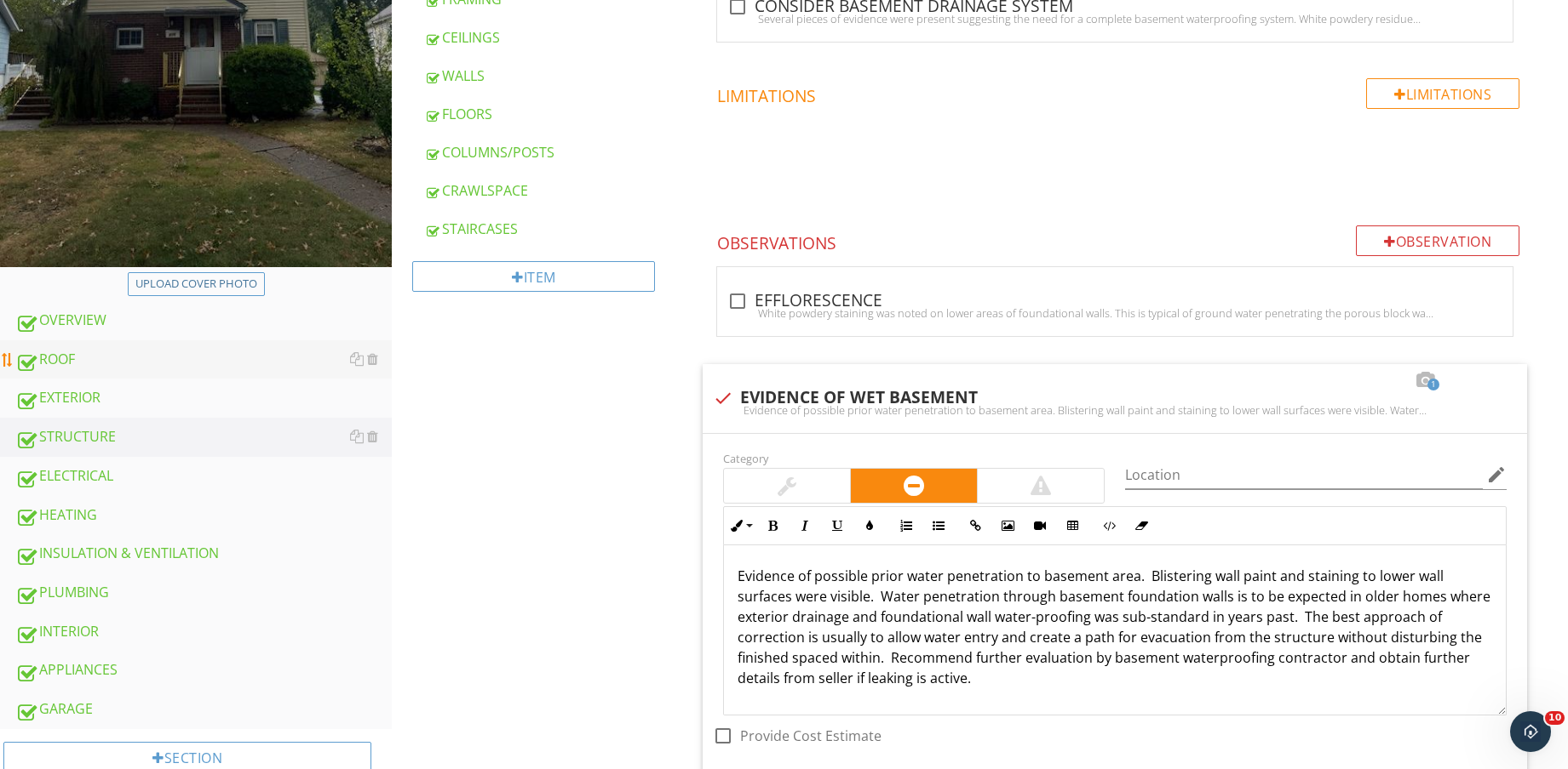
click at [151, 362] on div "ROOF" at bounding box center [203, 360] width 376 height 22
click at [162, 406] on div "EXTERIOR" at bounding box center [203, 398] width 376 height 22
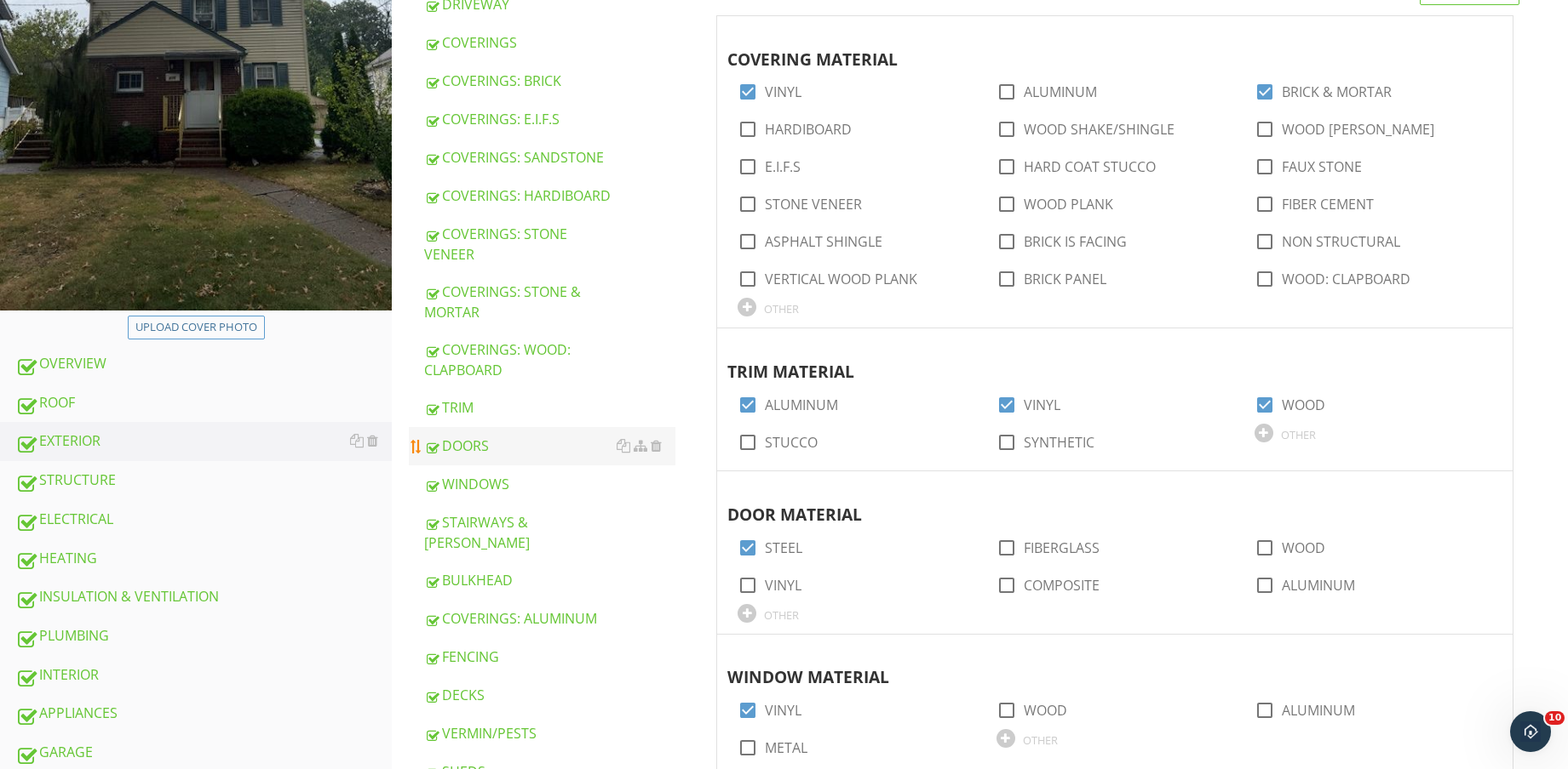
scroll to position [426, 0]
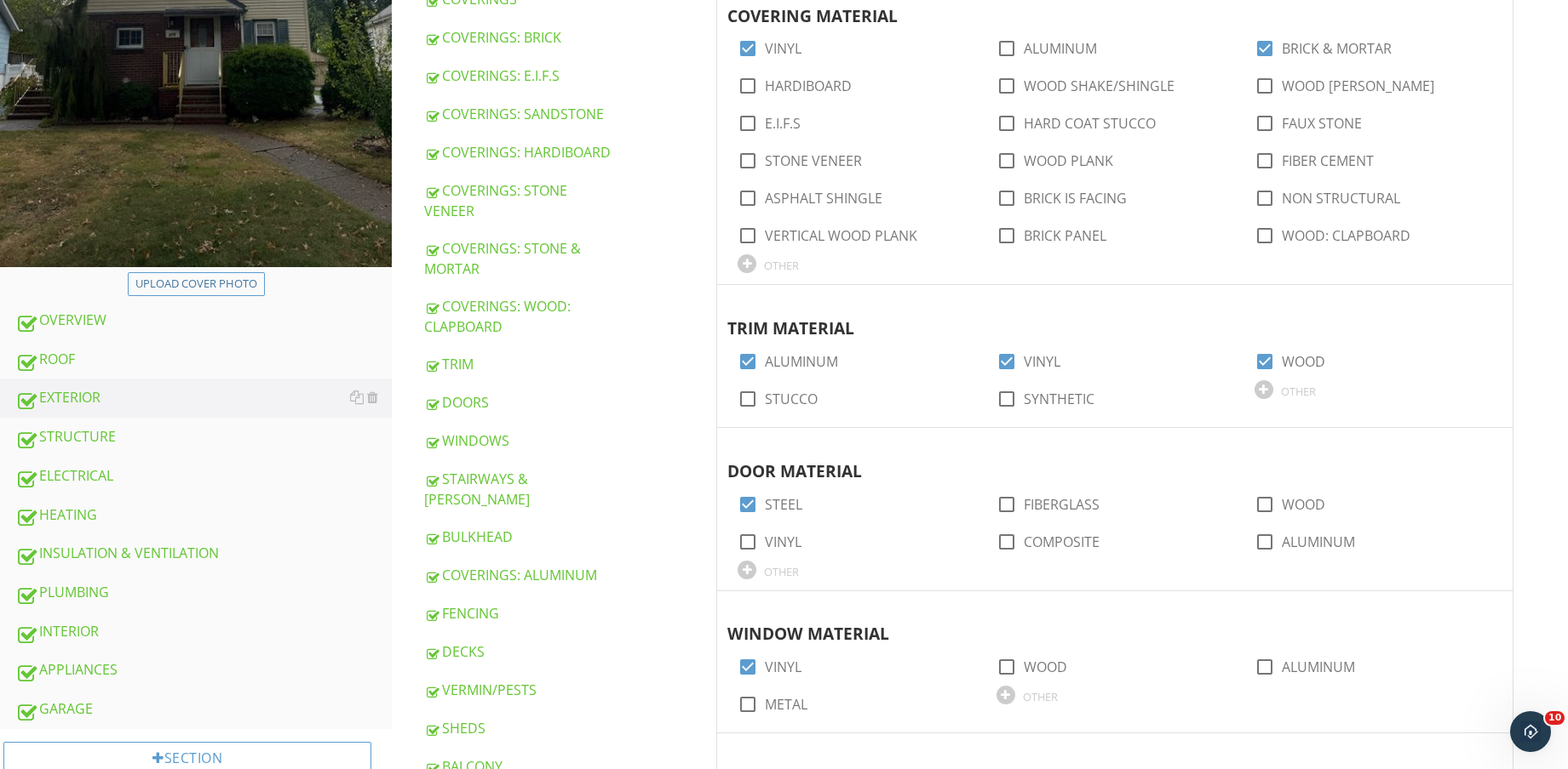
click at [517, 481] on div "STAIRWAYS & [PERSON_NAME]" at bounding box center [550, 489] width 251 height 41
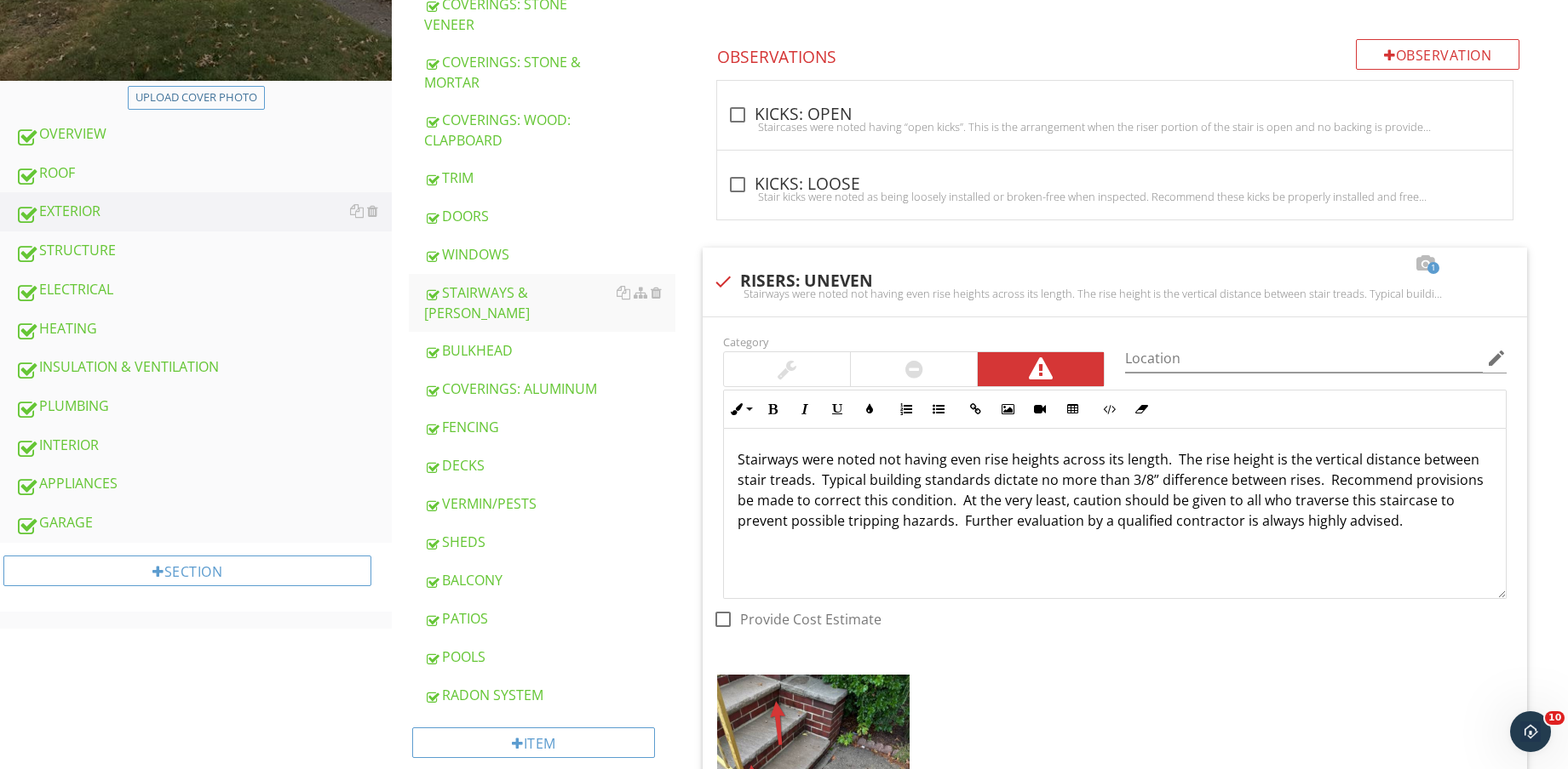
scroll to position [455, 0]
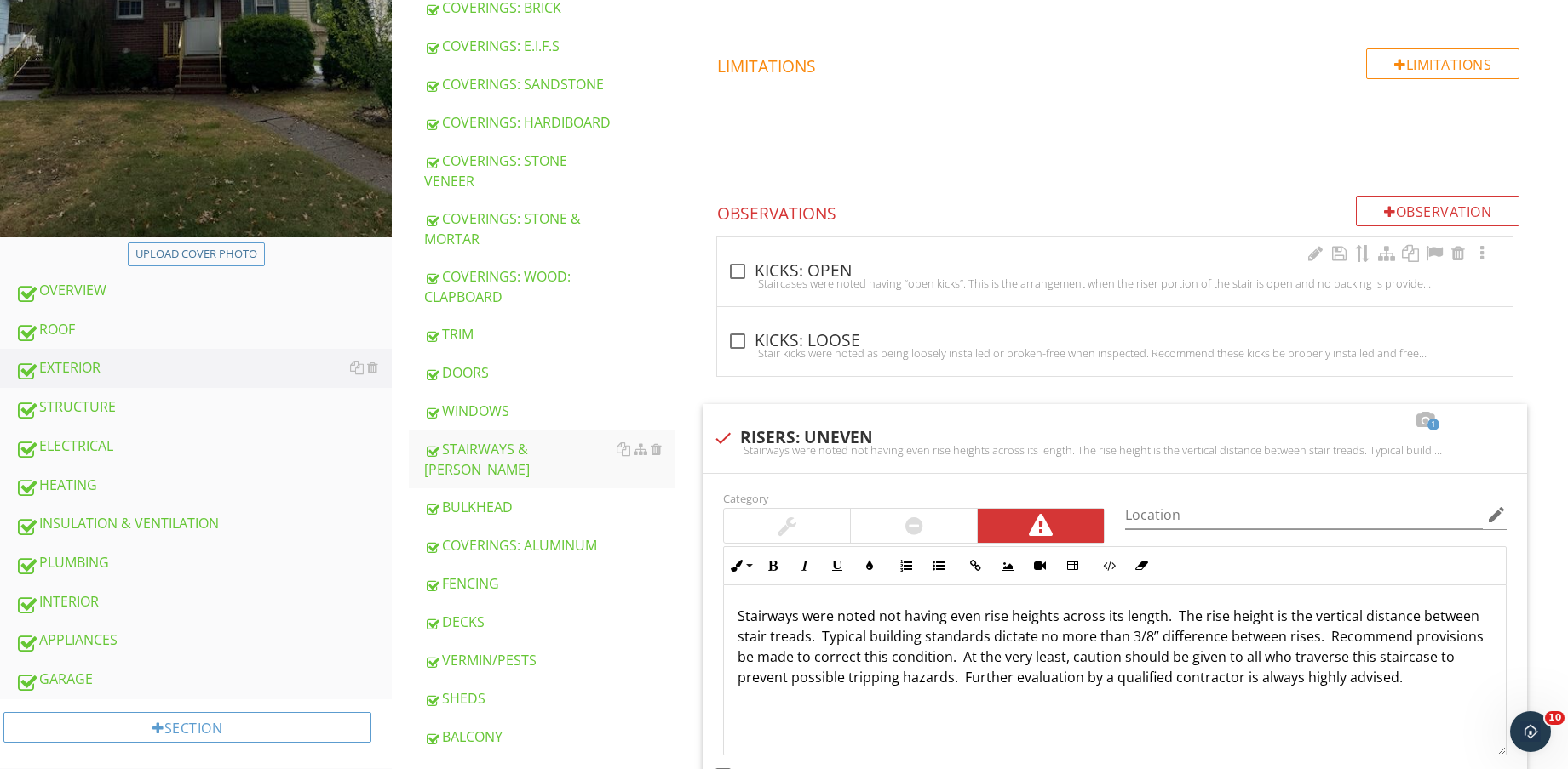
click at [816, 262] on div "check_box_outline_blank KICKS: OPEN" at bounding box center [1115, 271] width 775 height 20
checkbox input "true"
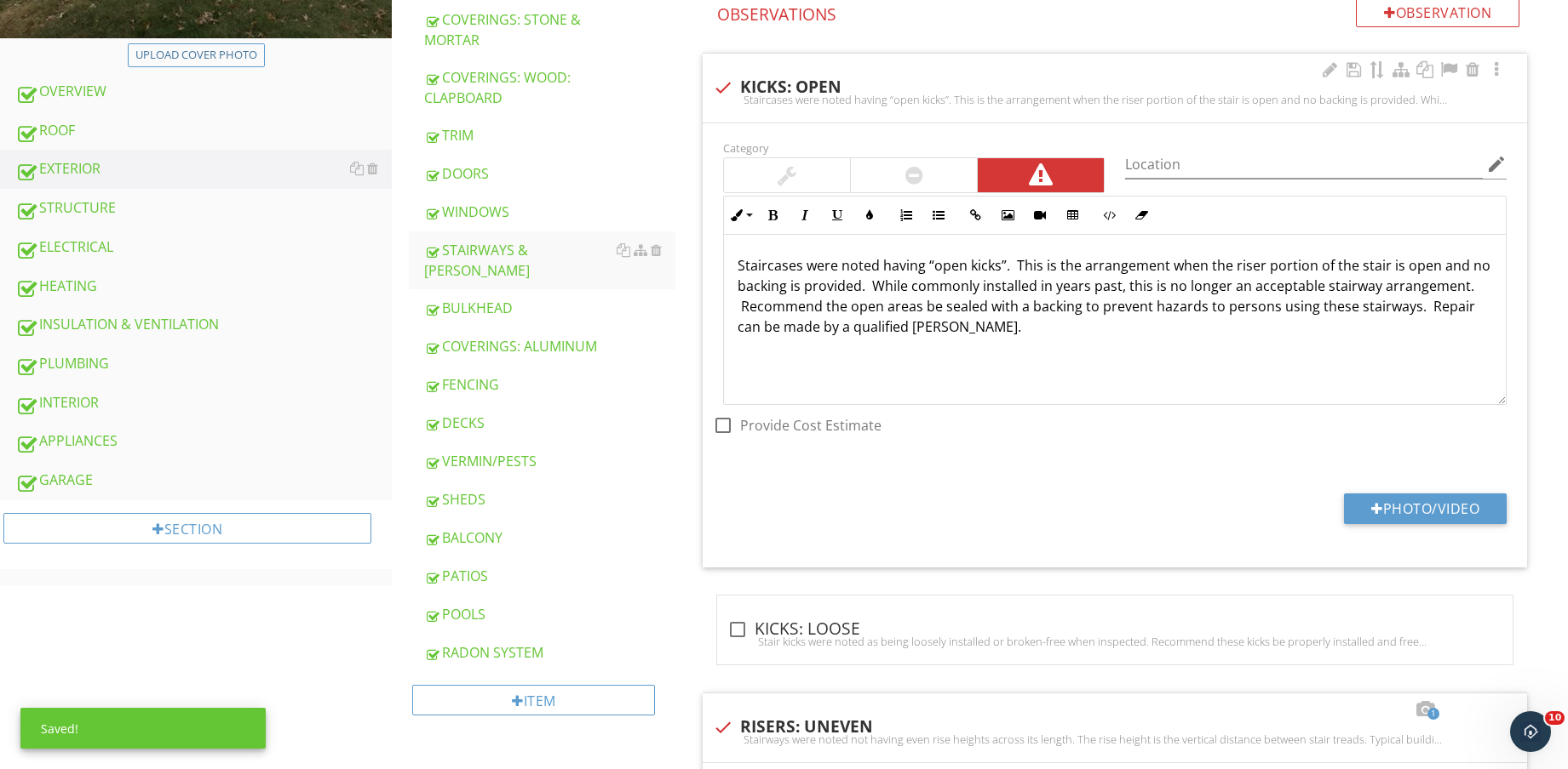
scroll to position [668, 0]
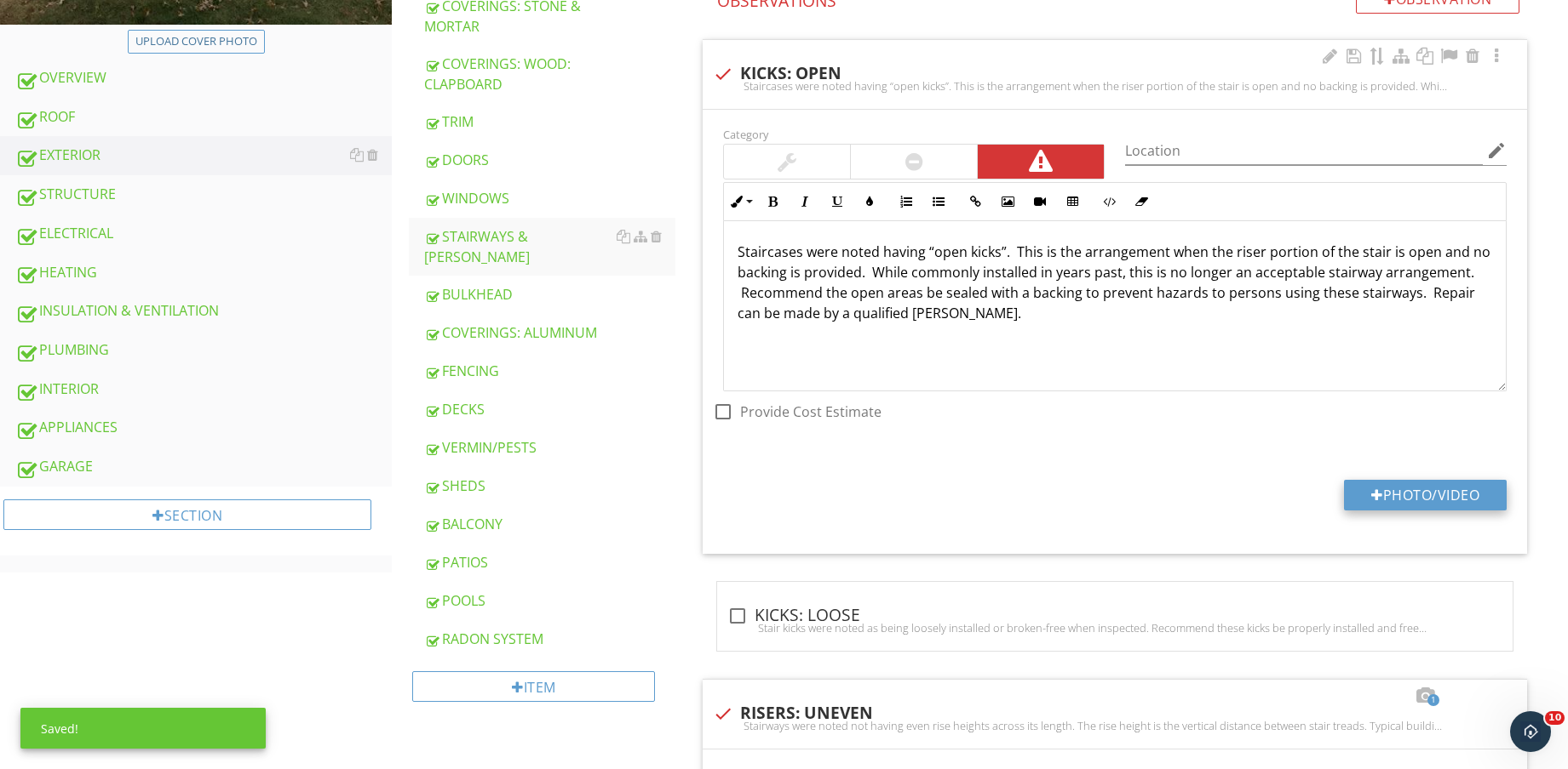
click at [1431, 495] on button "Photo/Video" at bounding box center [1424, 496] width 162 height 31
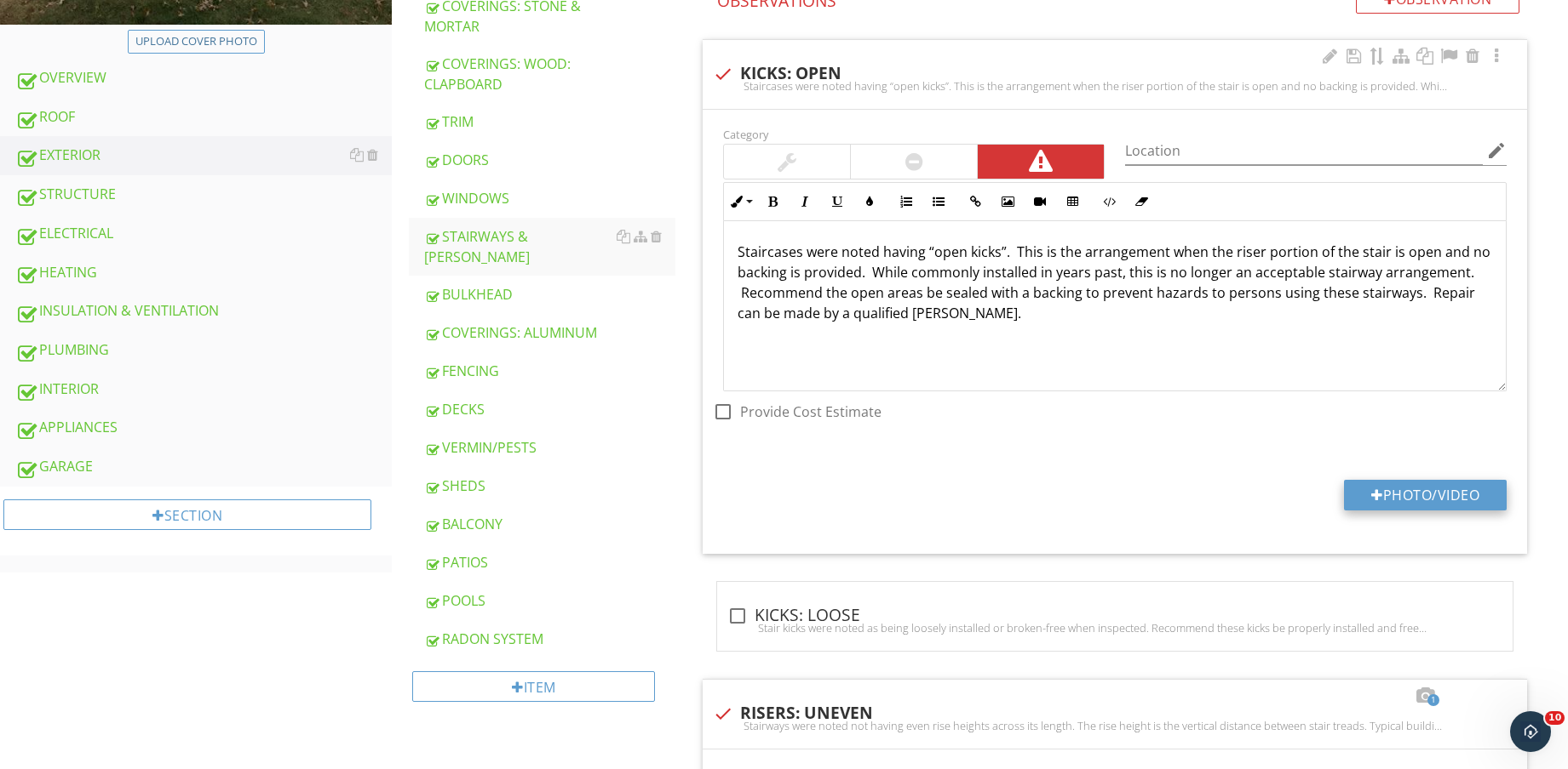
type input "C:\fakepath\IMG_8766.jpg"
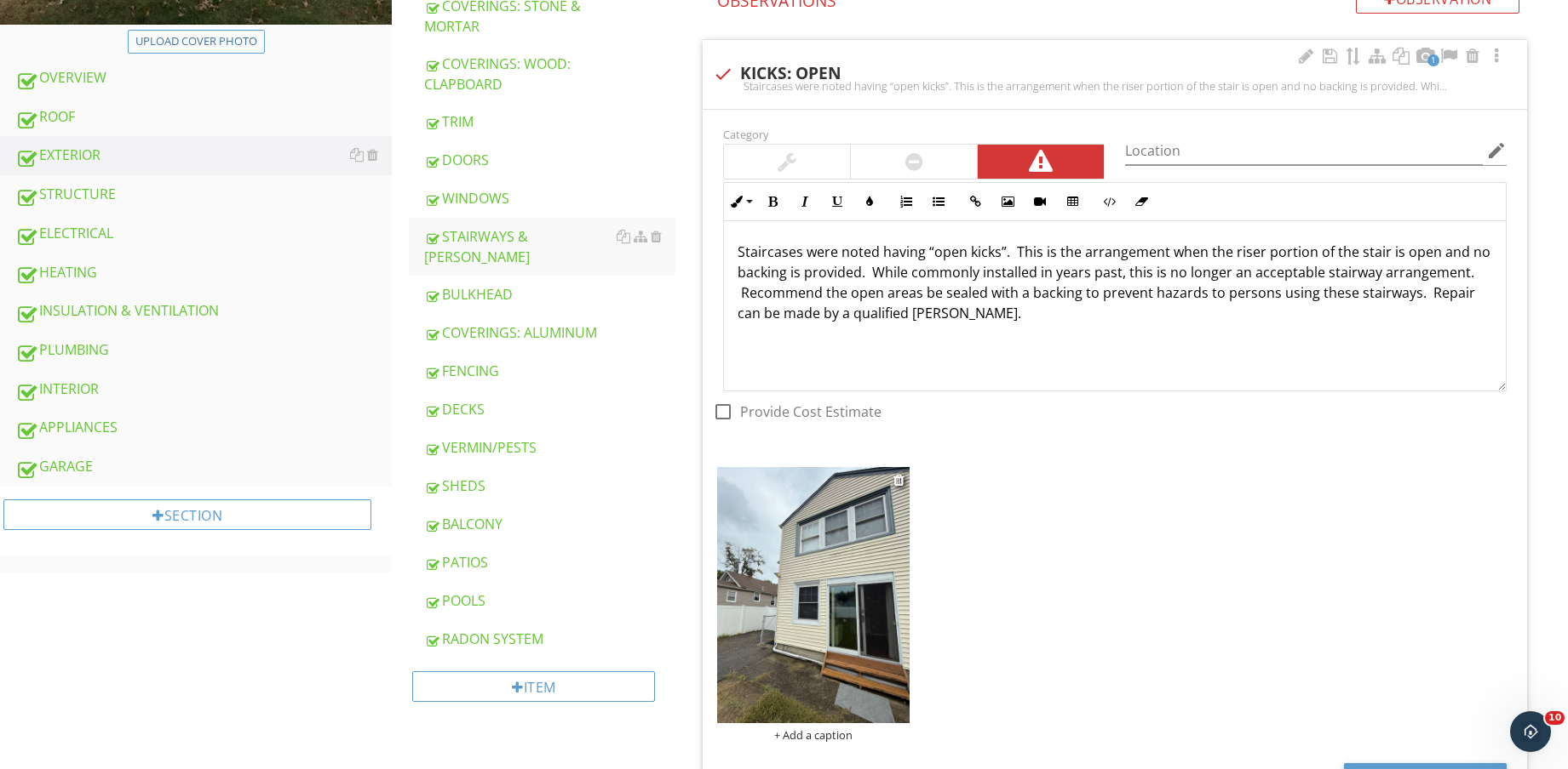
click at [837, 650] on img at bounding box center [813, 595] width 193 height 256
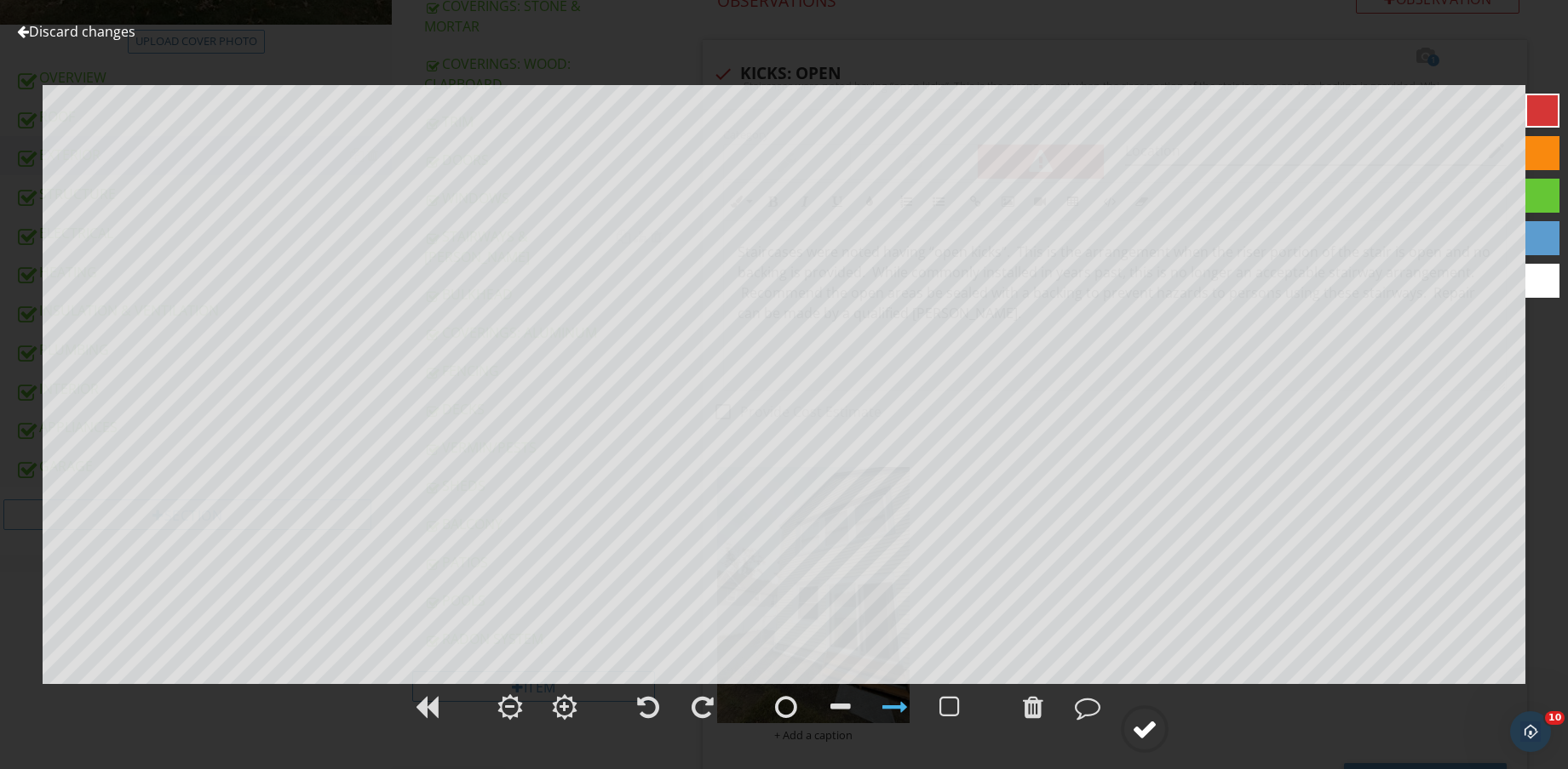
click at [1163, 727] on circle at bounding box center [1145, 729] width 45 height 45
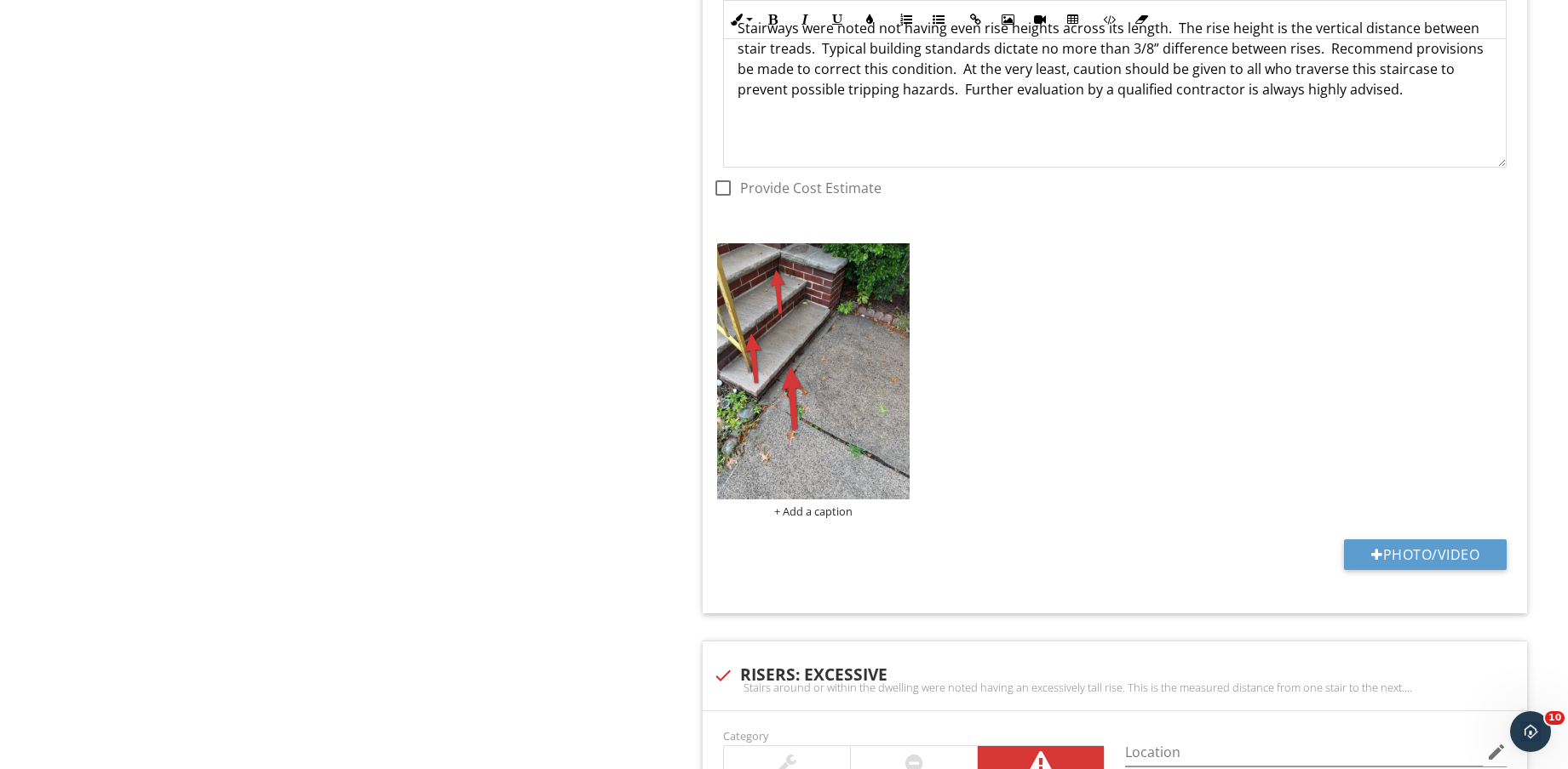
scroll to position [1838, 0]
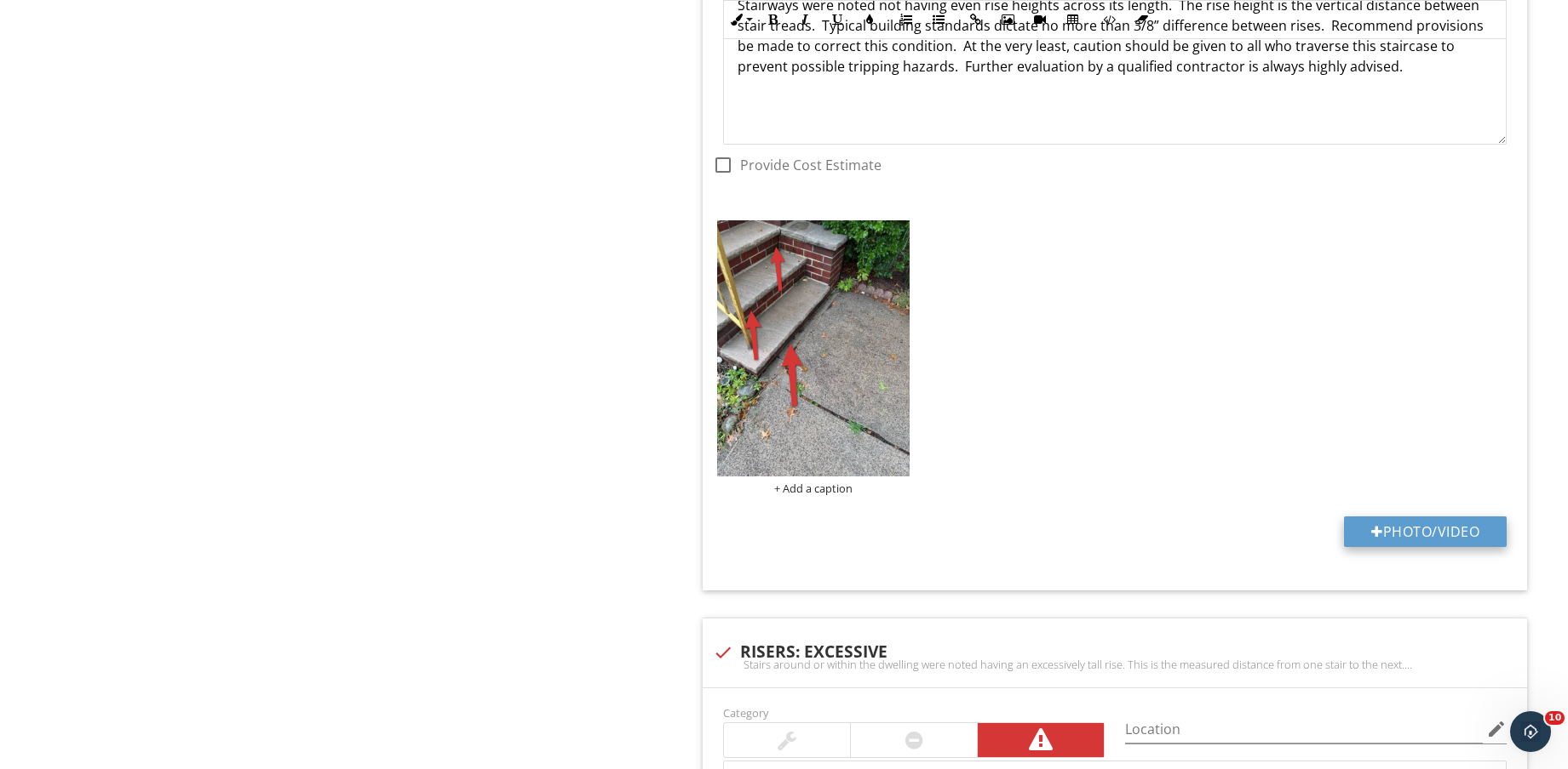
click at [1417, 522] on button "Photo/Video" at bounding box center [1424, 532] width 162 height 31
type input "C:\fakepath\IMG_8768.jpg"
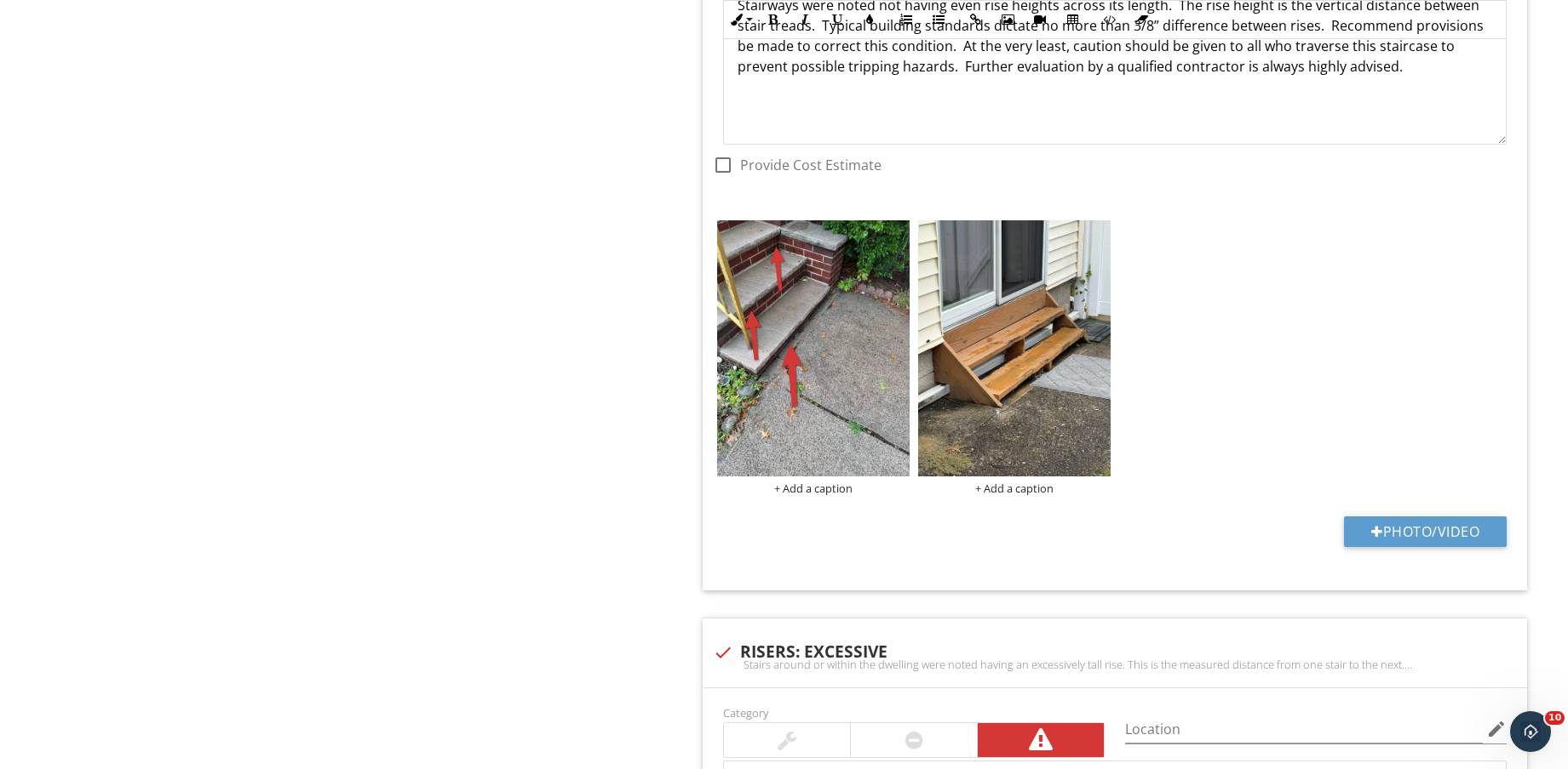
click at [996, 382] on div "+ Add a caption + Add a caption" at bounding box center [1115, 357] width 803 height 283
click at [996, 381] on img at bounding box center [1015, 348] width 193 height 256
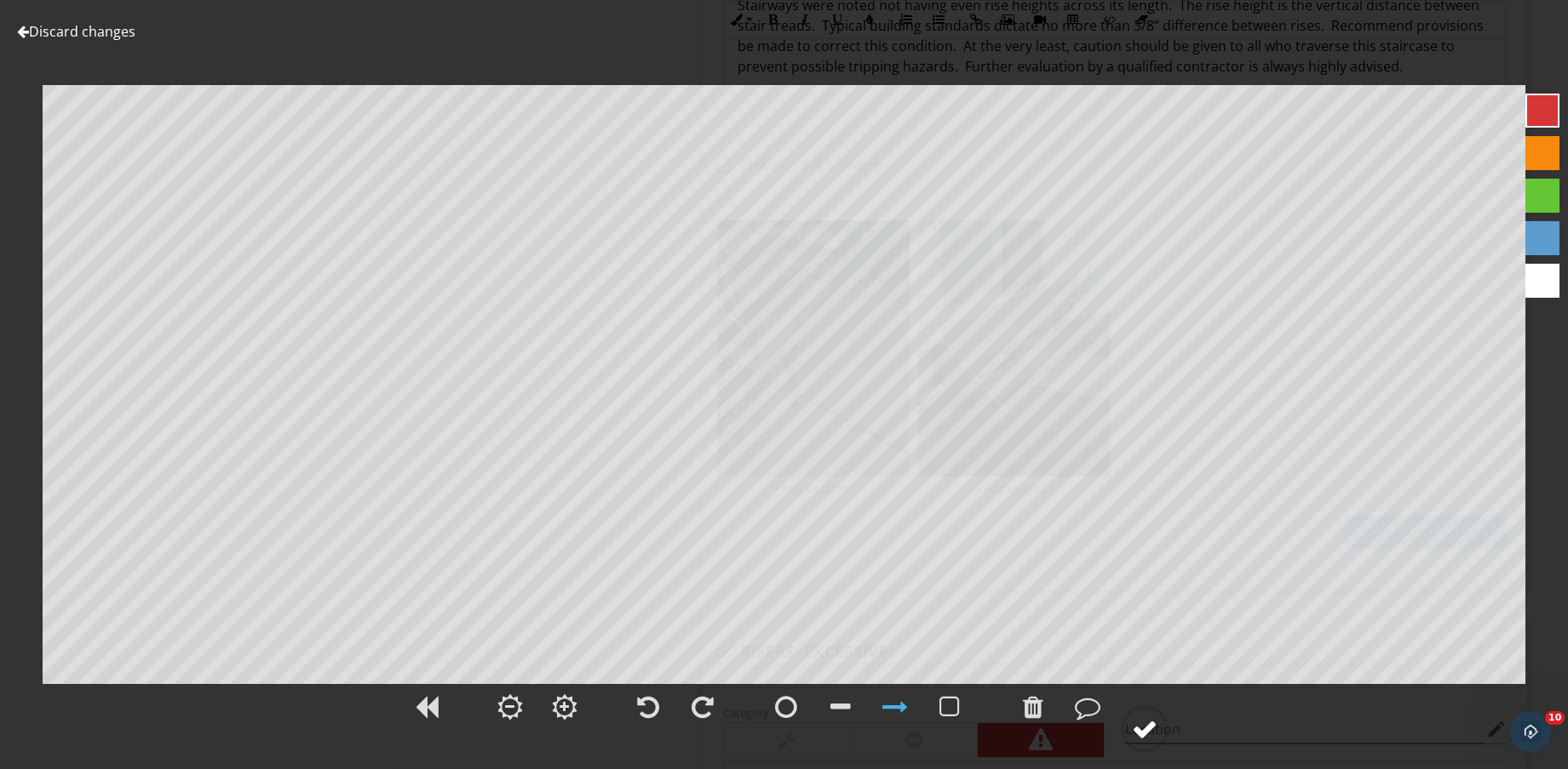
drag, startPoint x: 1139, startPoint y: 726, endPoint x: 1148, endPoint y: 728, distance: 9.2
click at [1140, 726] on div at bounding box center [1144, 729] width 25 height 25
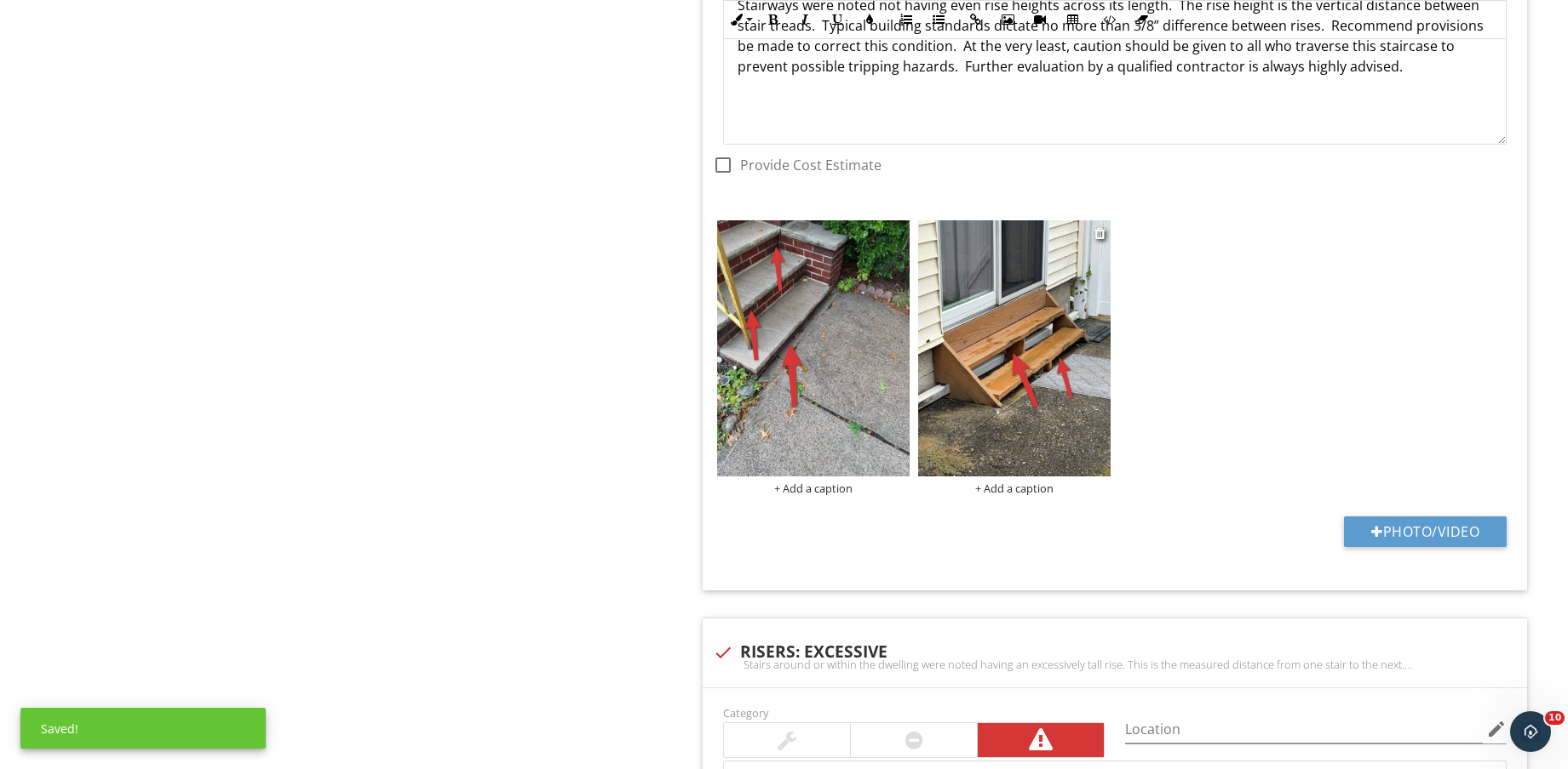
click at [1019, 484] on div "+ Add a caption" at bounding box center [1015, 488] width 193 height 14
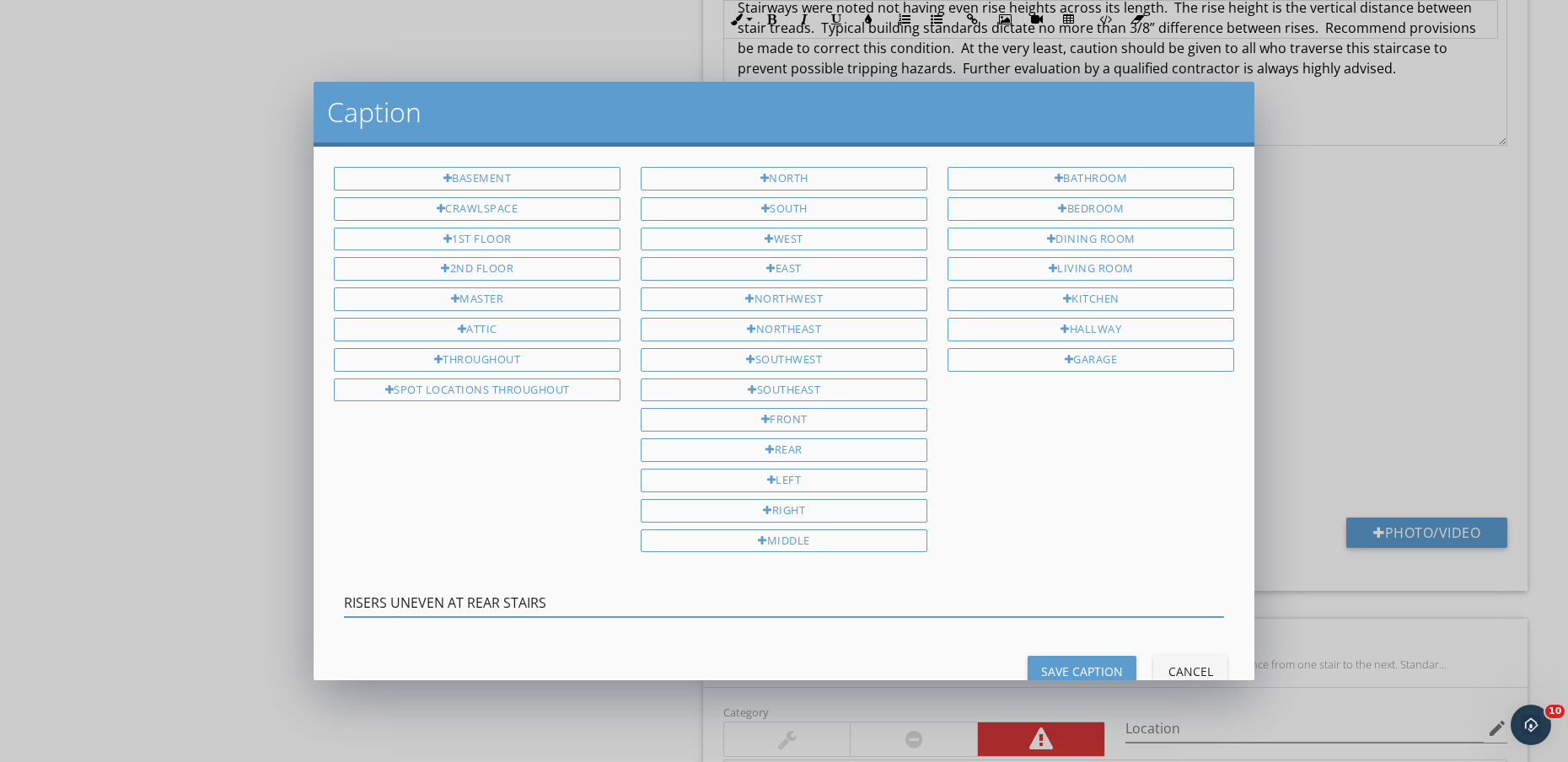
type input "RISERS UNEVEN AT REAR STAIRS"
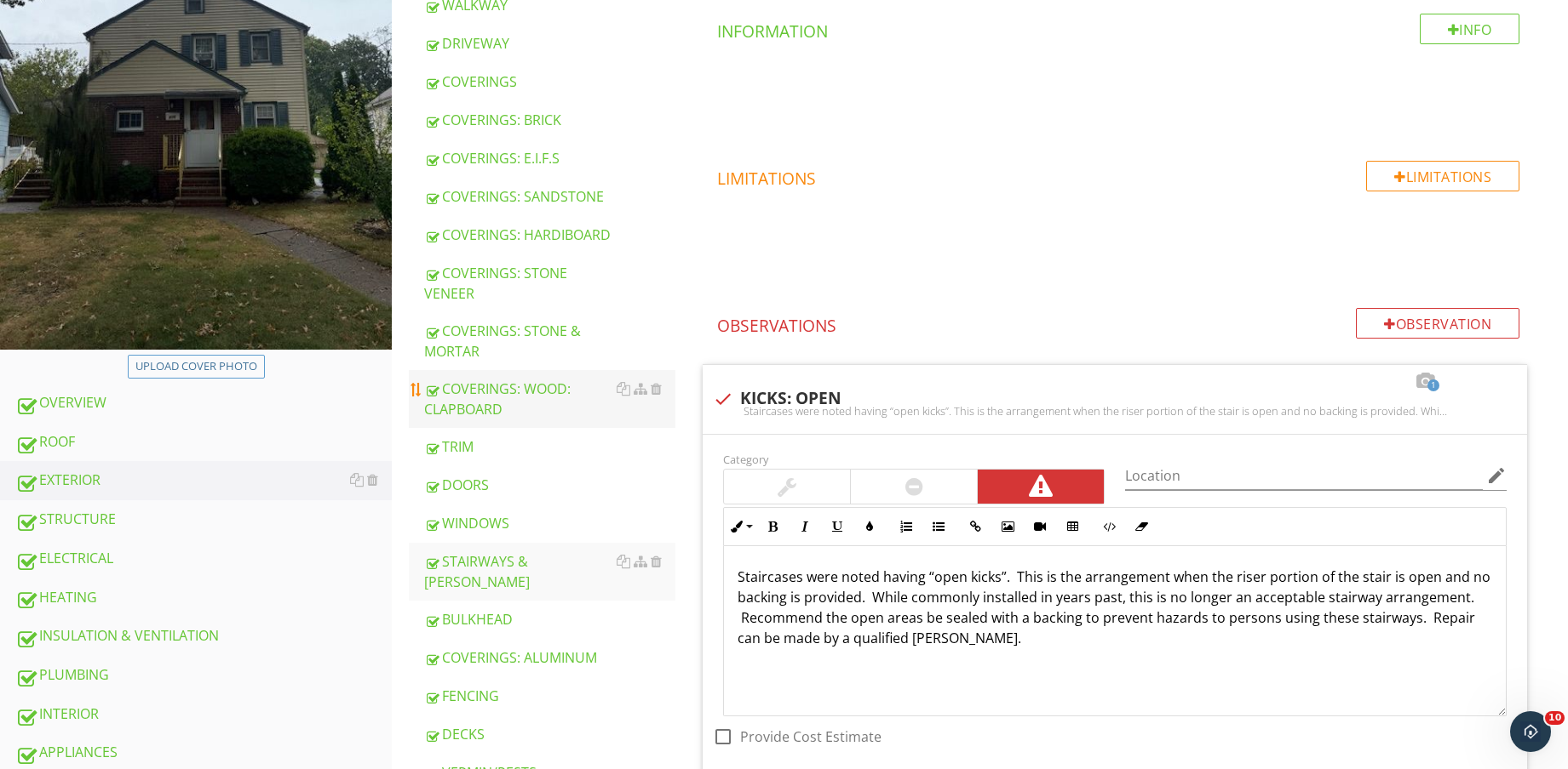
scroll to position [319, 0]
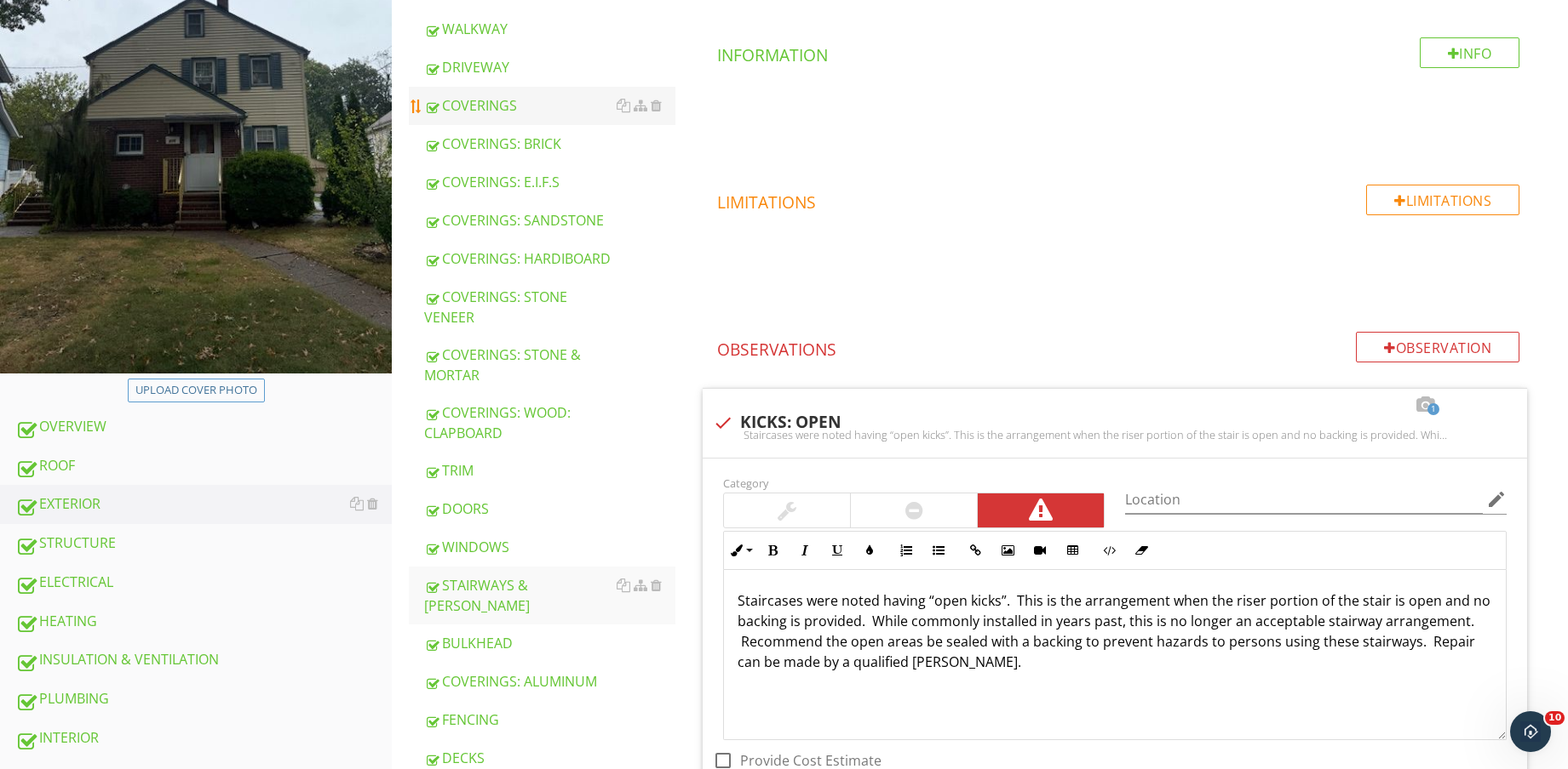
click at [529, 105] on div "COVERINGS" at bounding box center [550, 105] width 251 height 20
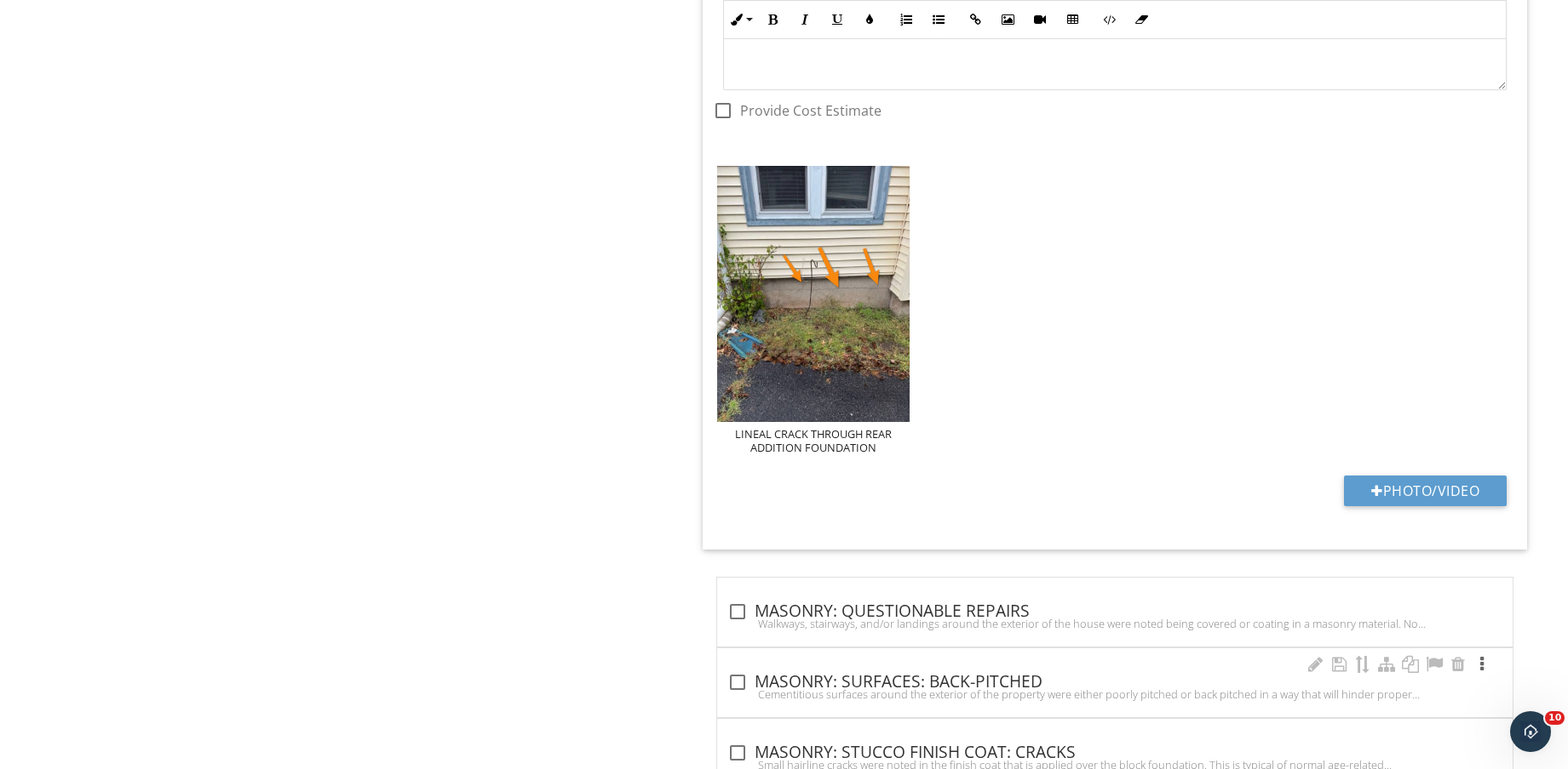
scroll to position [8080, 0]
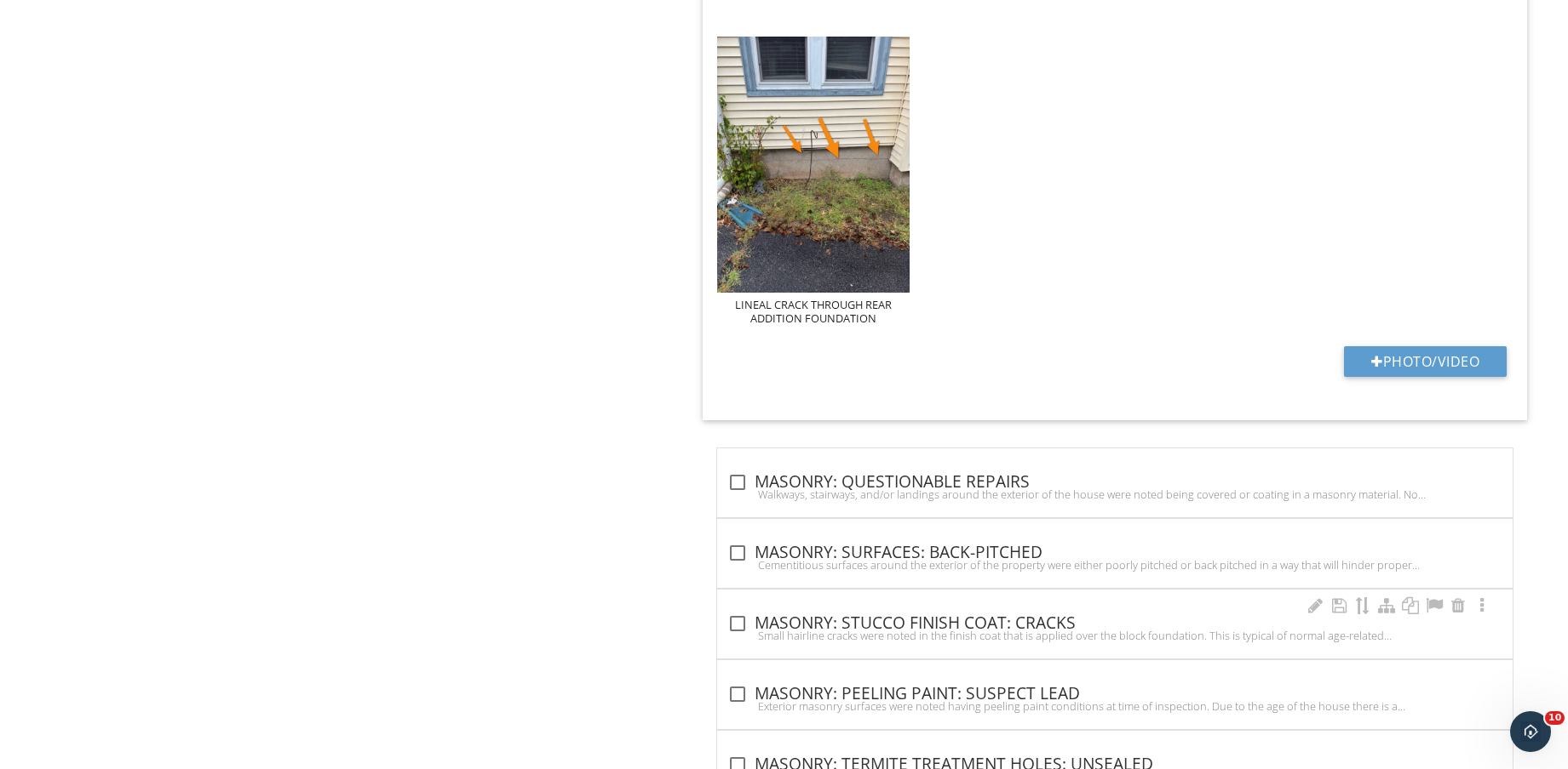
click at [1028, 630] on div "Small hairline cracks were noted in the finish coat that is applied over the bl…" at bounding box center [1115, 636] width 775 height 14
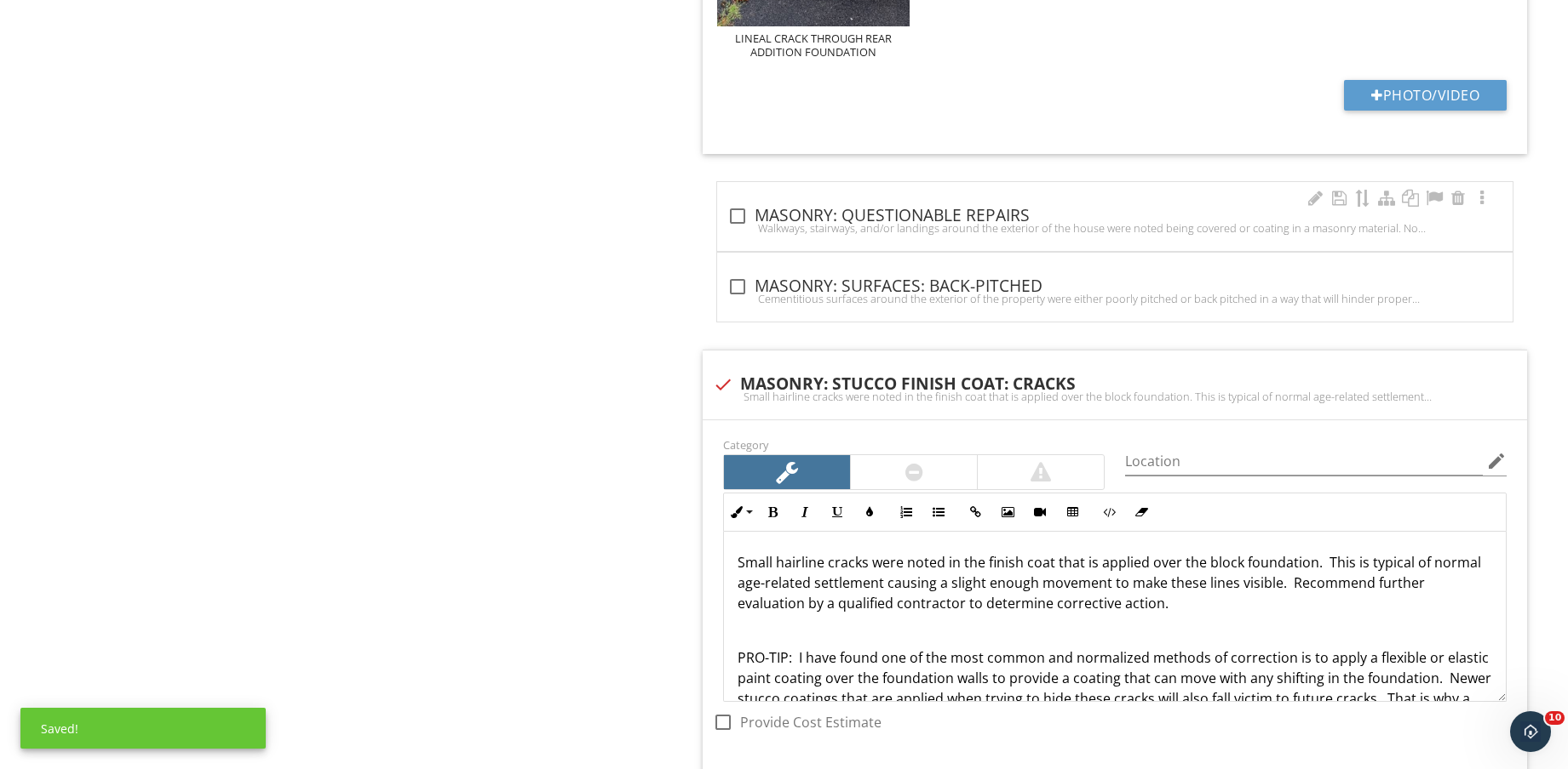
scroll to position [8612, 0]
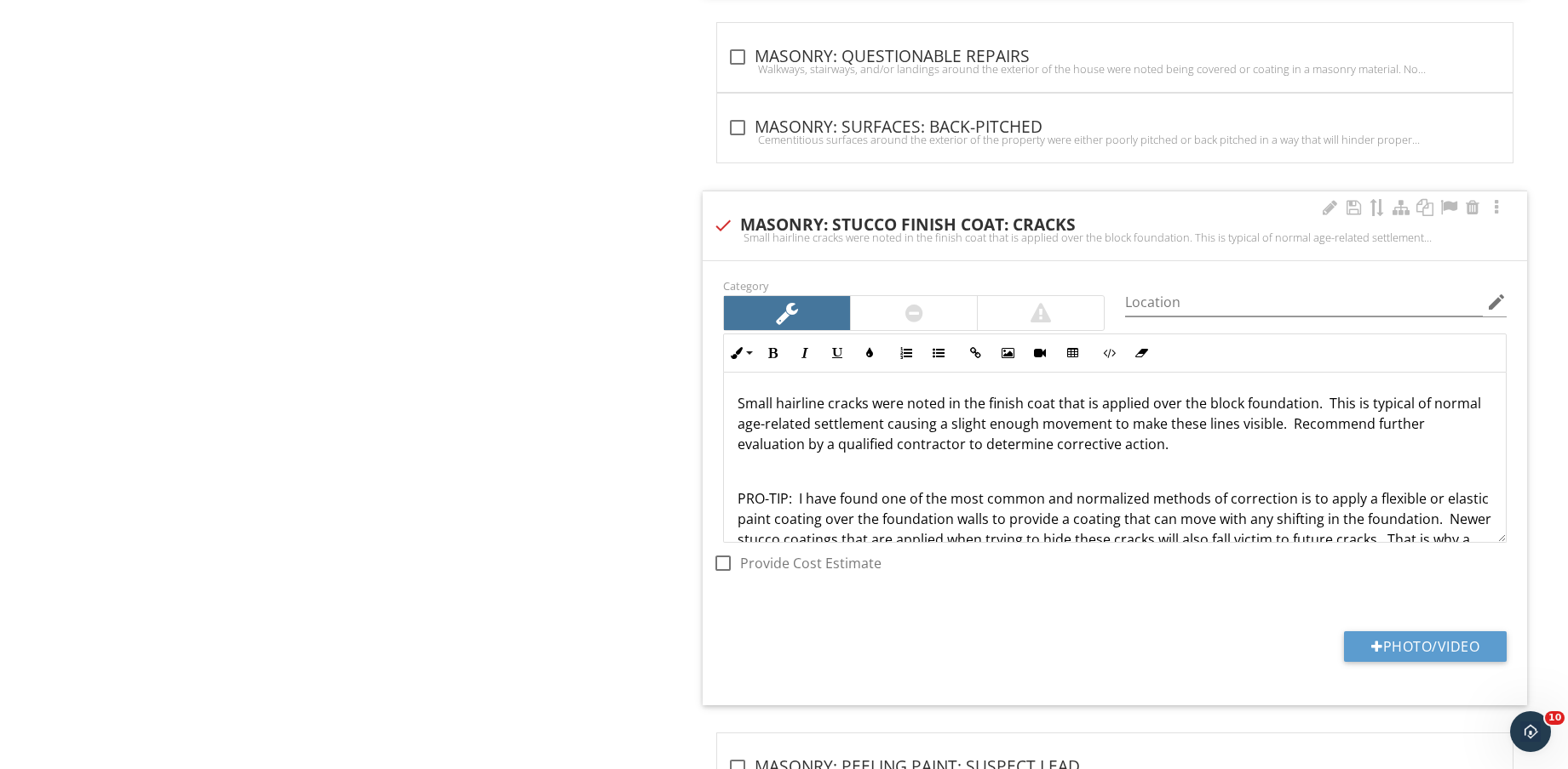
click at [731, 234] on div "Small hairline cracks were noted in the finish coat that is applied over the bl…" at bounding box center [1115, 237] width 803 height 14
checkbox input "true"
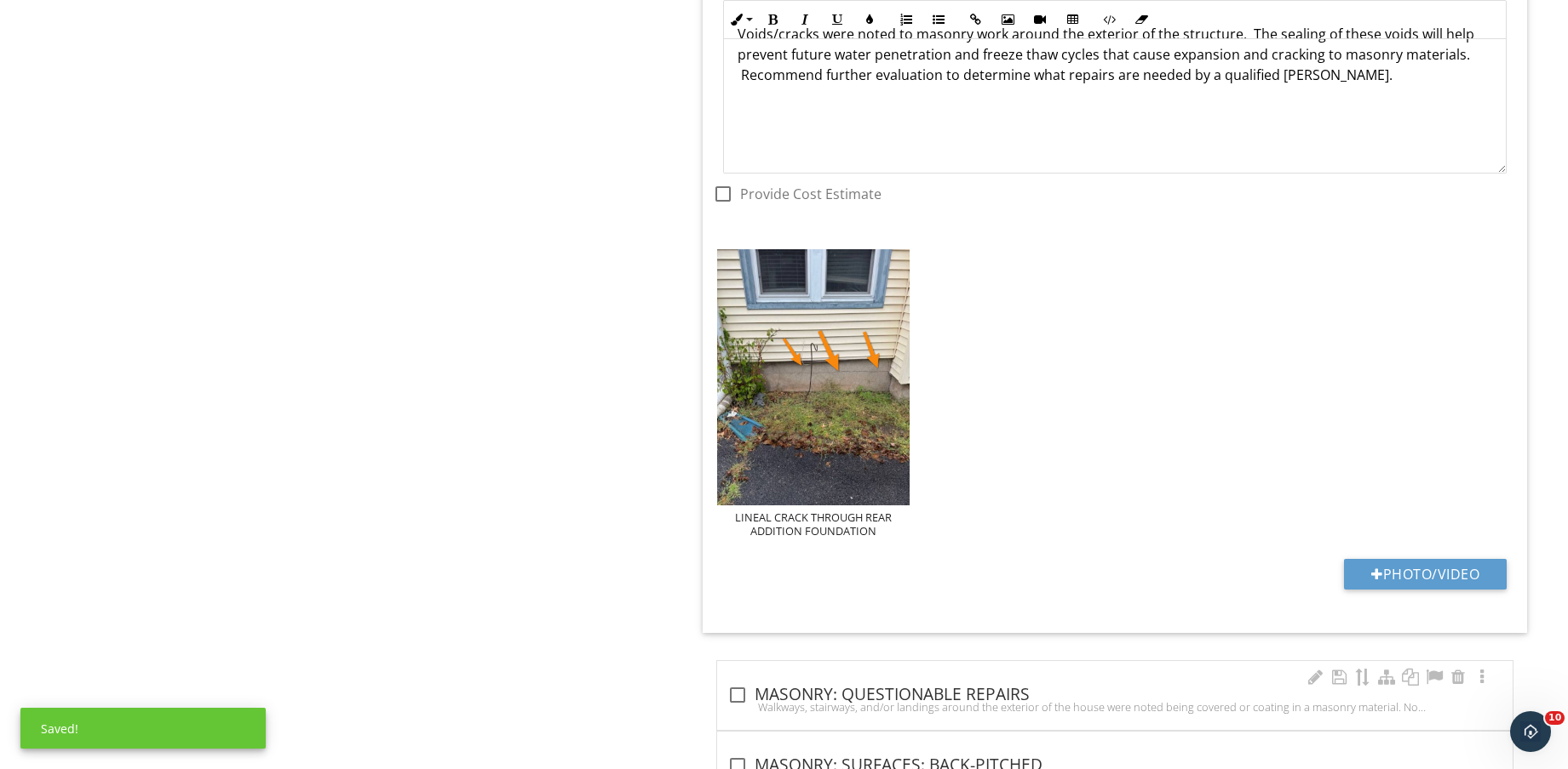
scroll to position [7867, 0]
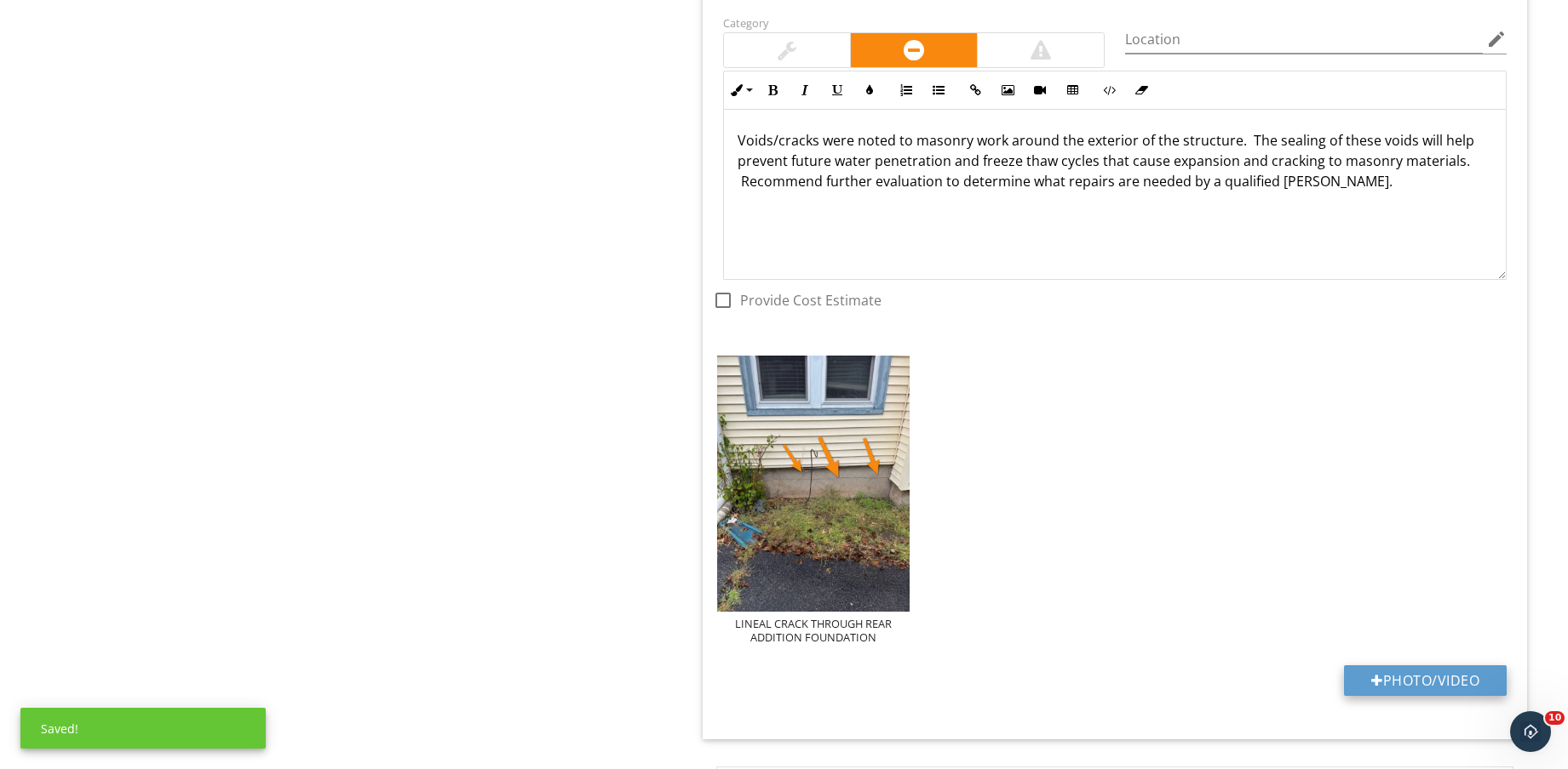
click at [1424, 666] on button "Photo/Video" at bounding box center [1424, 682] width 162 height 31
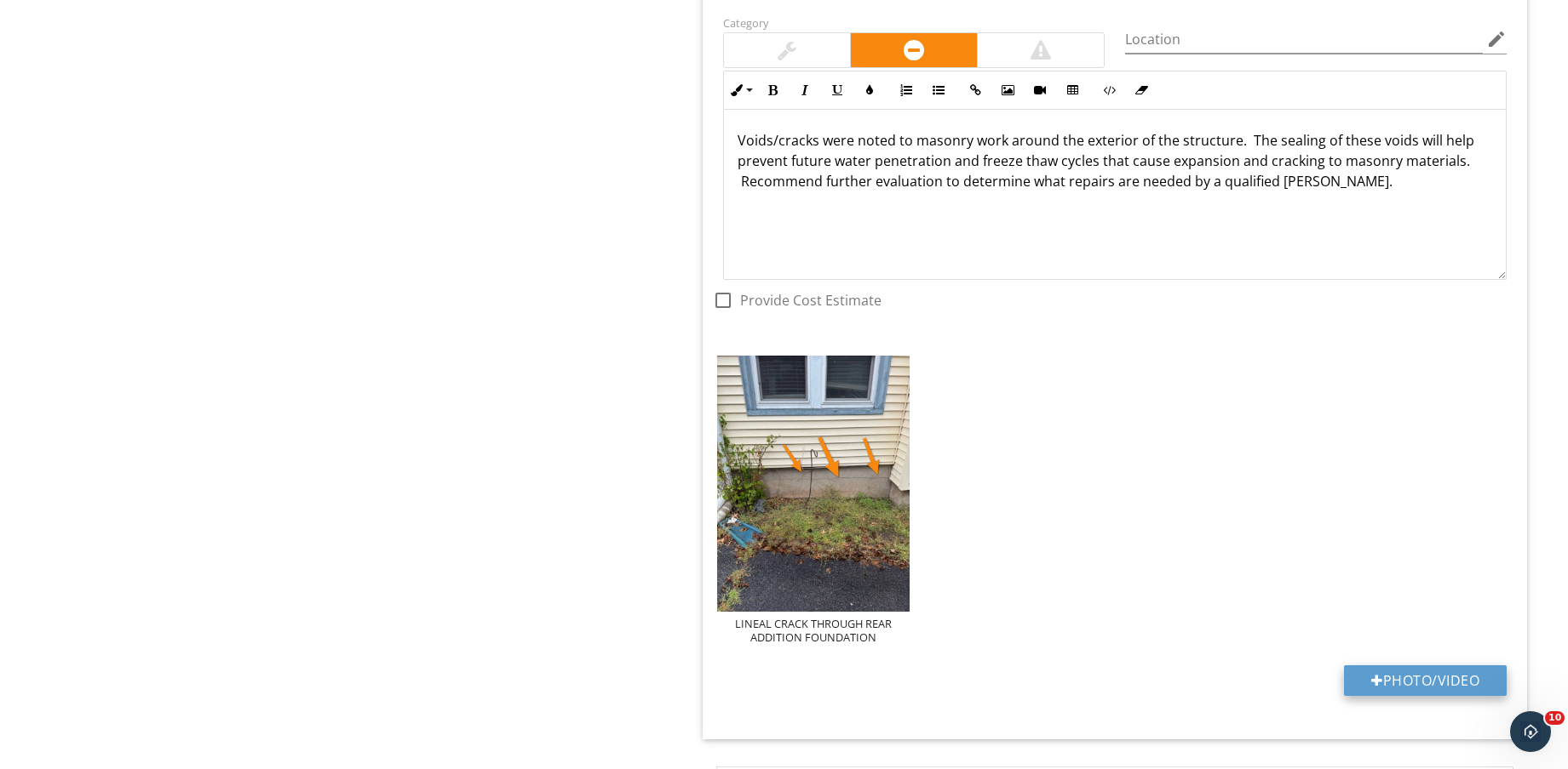
type input "C:\fakepath\IMG_8767.jpg"
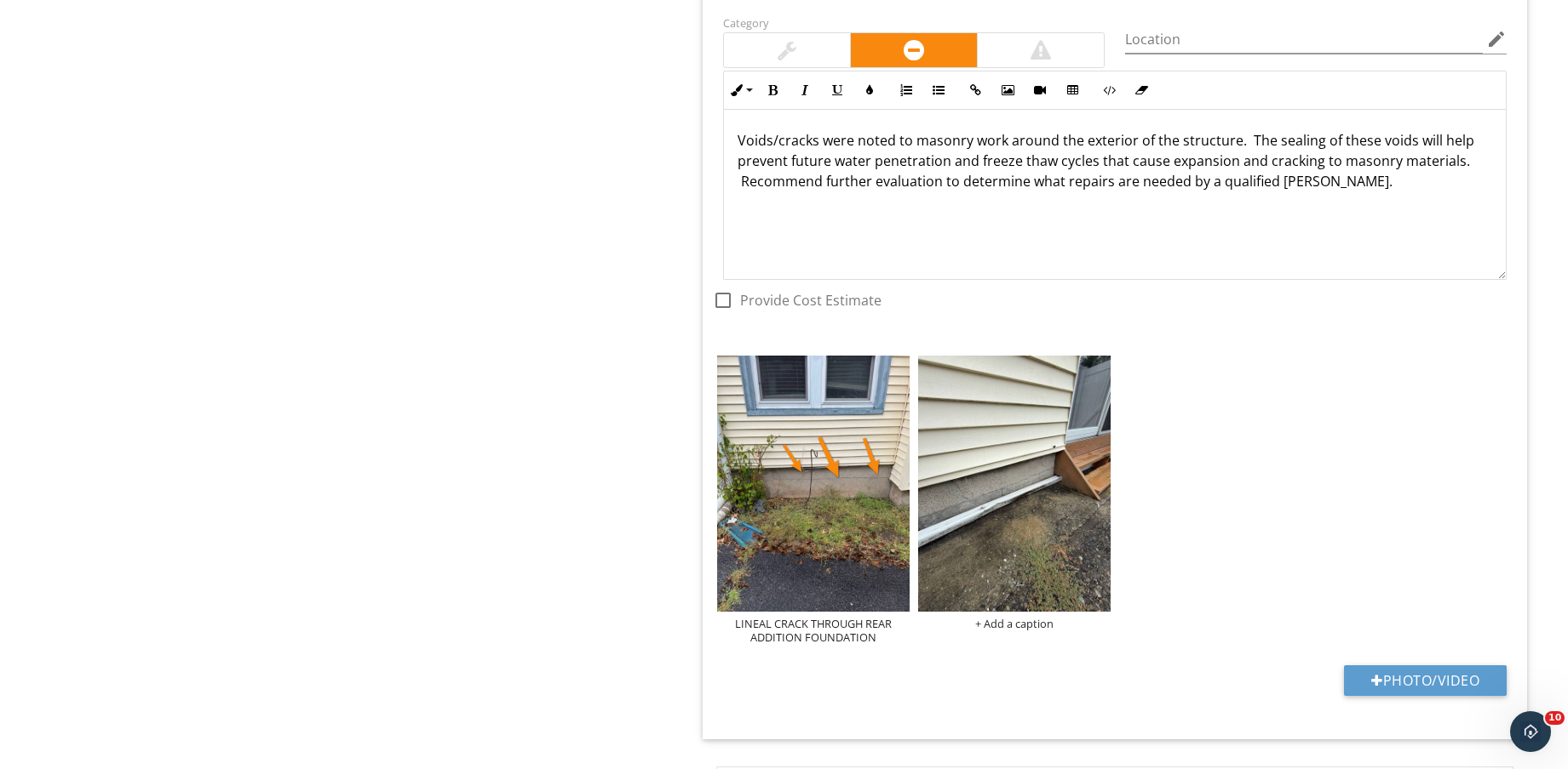
click at [1021, 520] on img at bounding box center [1015, 483] width 193 height 256
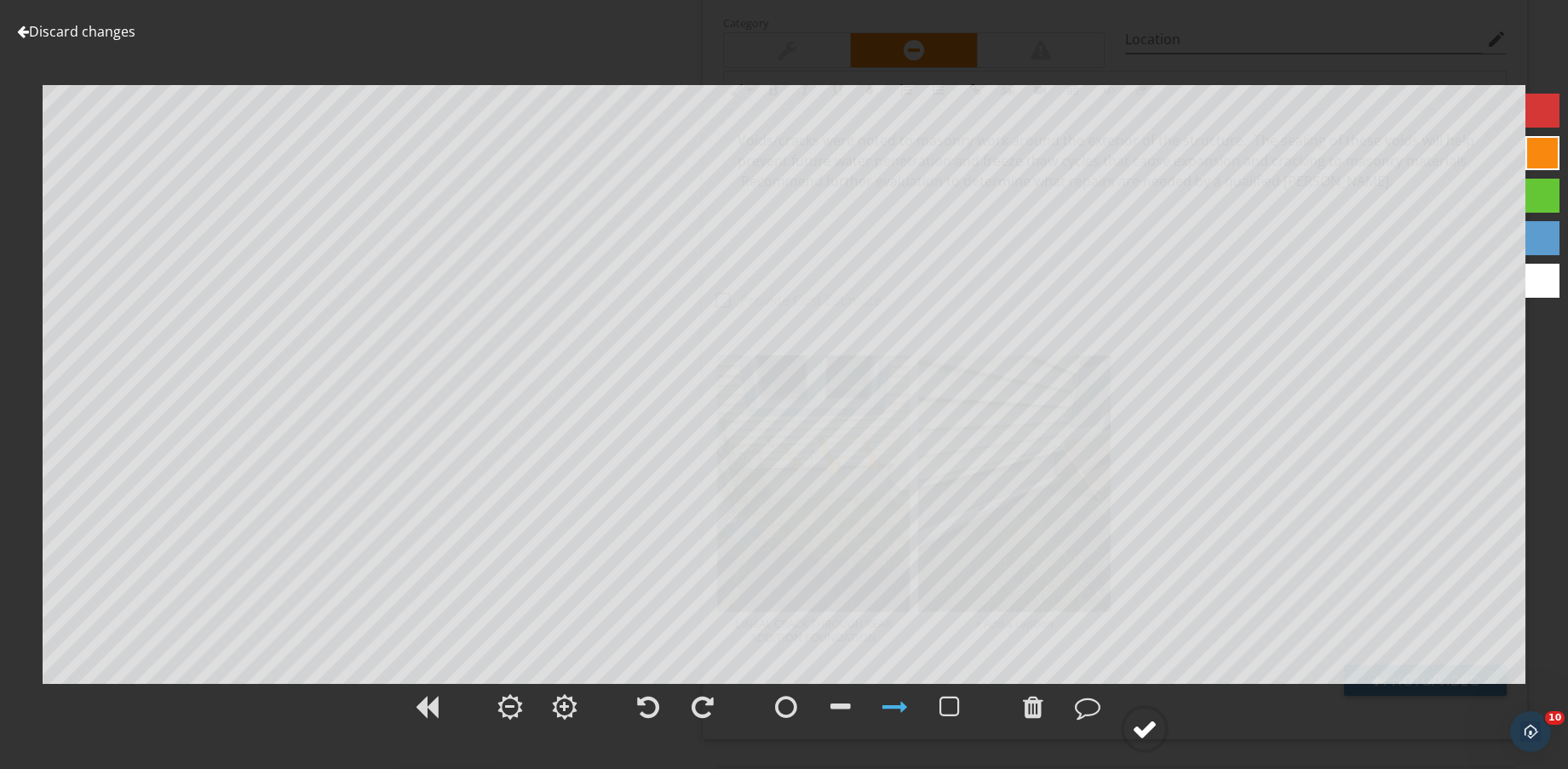
click at [1152, 717] on div at bounding box center [1144, 729] width 25 height 25
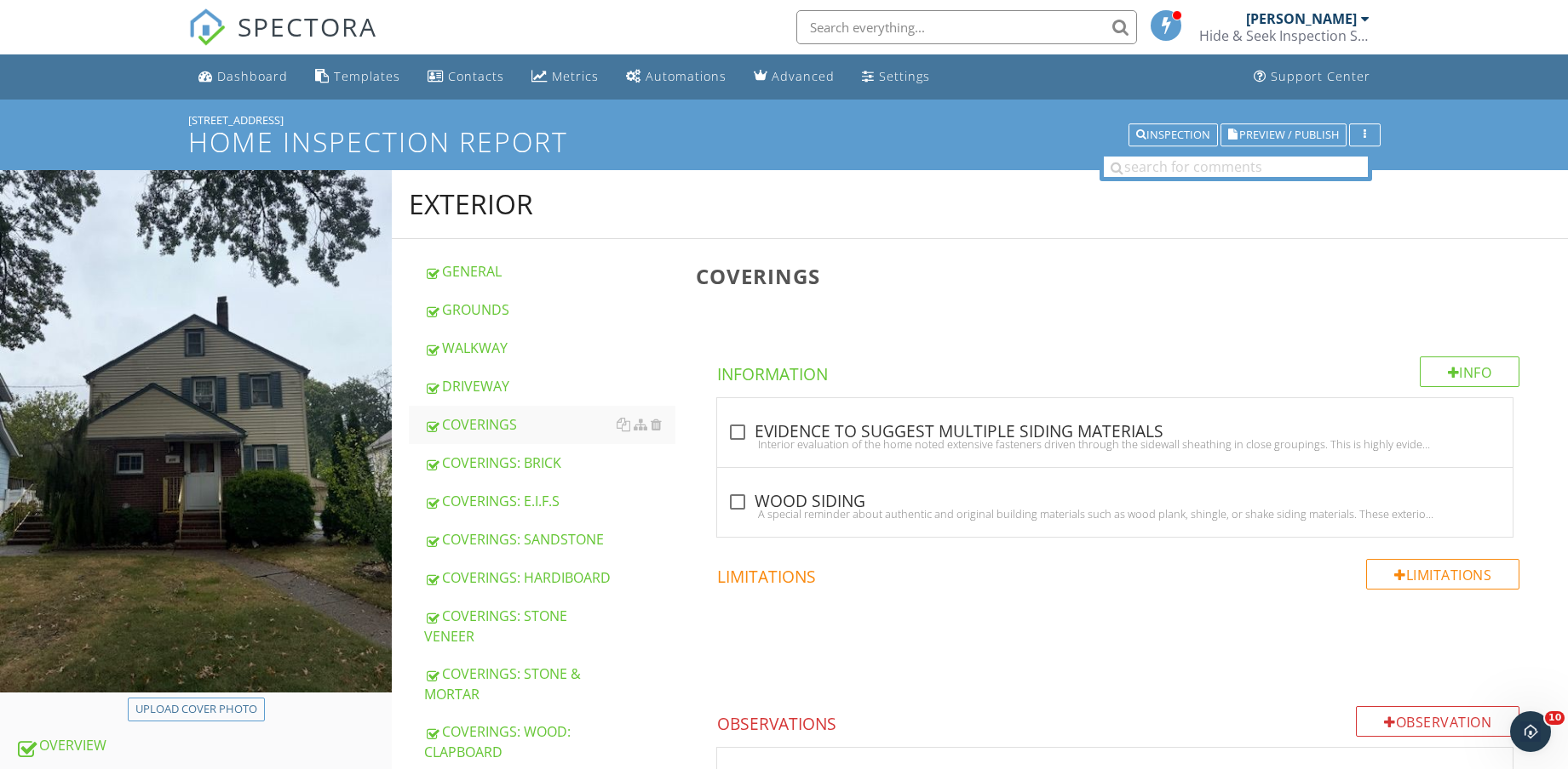
scroll to position [213, 0]
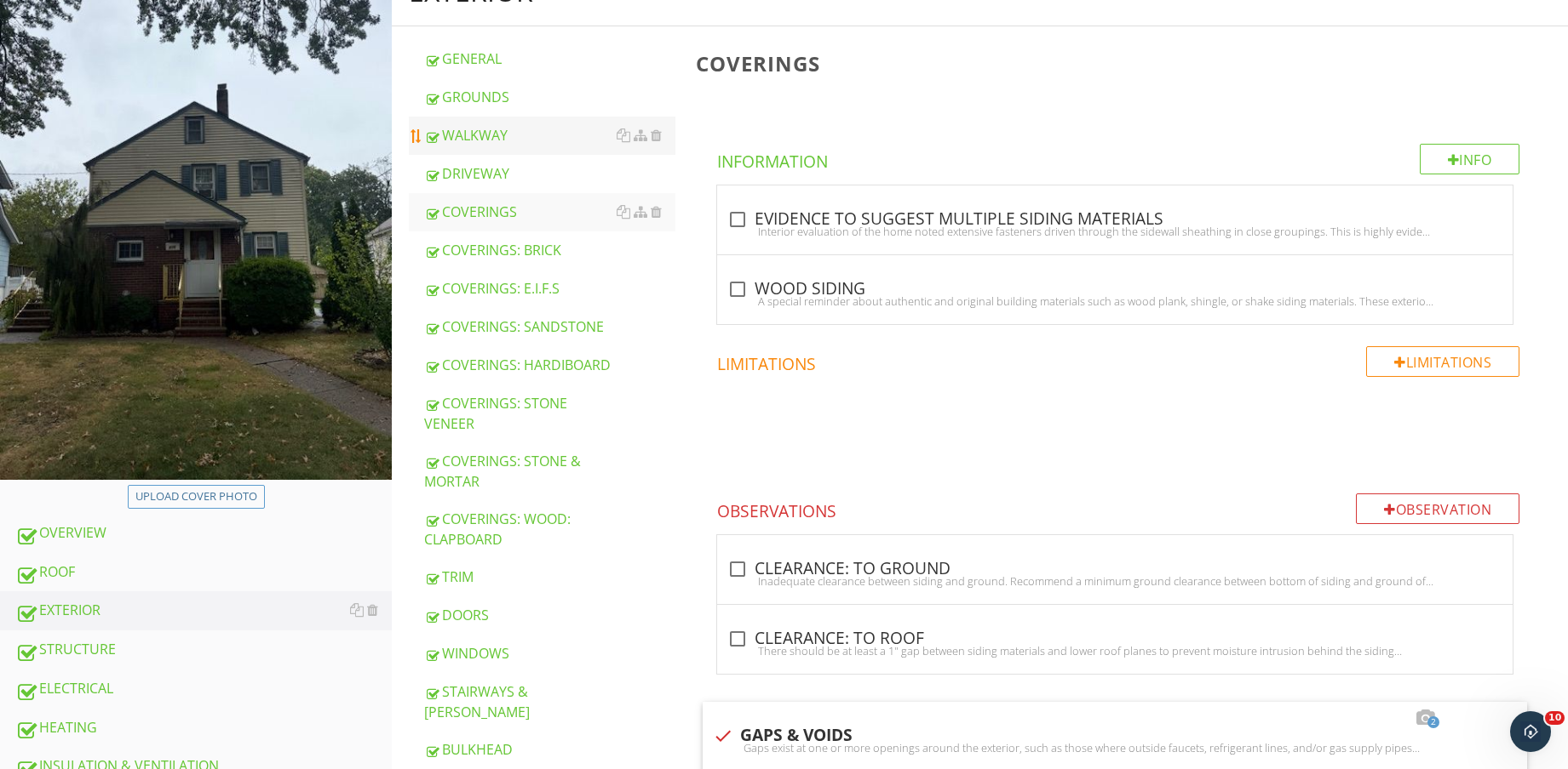
click at [520, 137] on div "WALKWAY" at bounding box center [550, 135] width 251 height 20
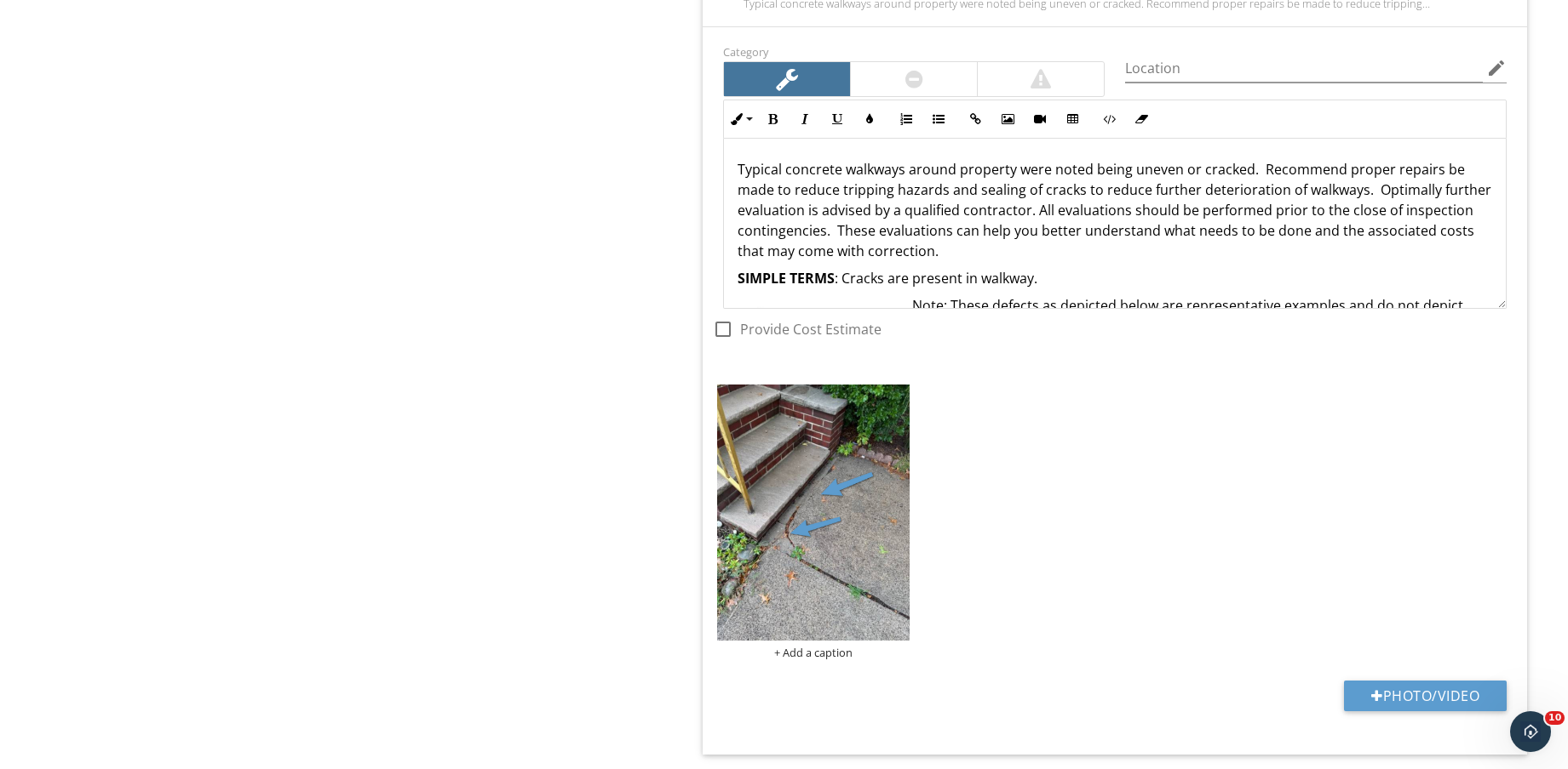
scroll to position [1814, 0]
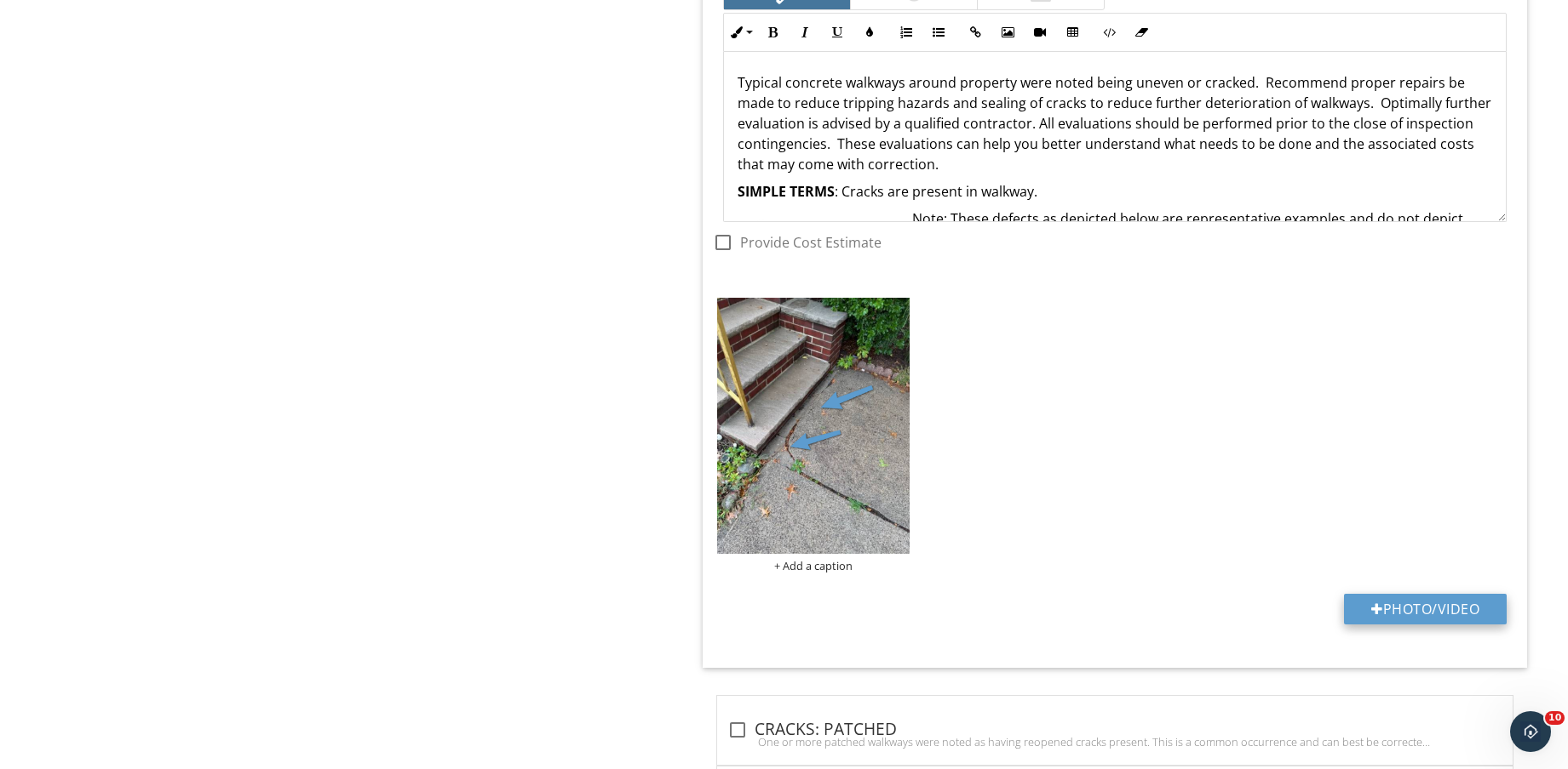
click at [1419, 610] on button "Photo/Video" at bounding box center [1424, 610] width 162 height 31
type input "C:\fakepath\IMG_8771.jpg"
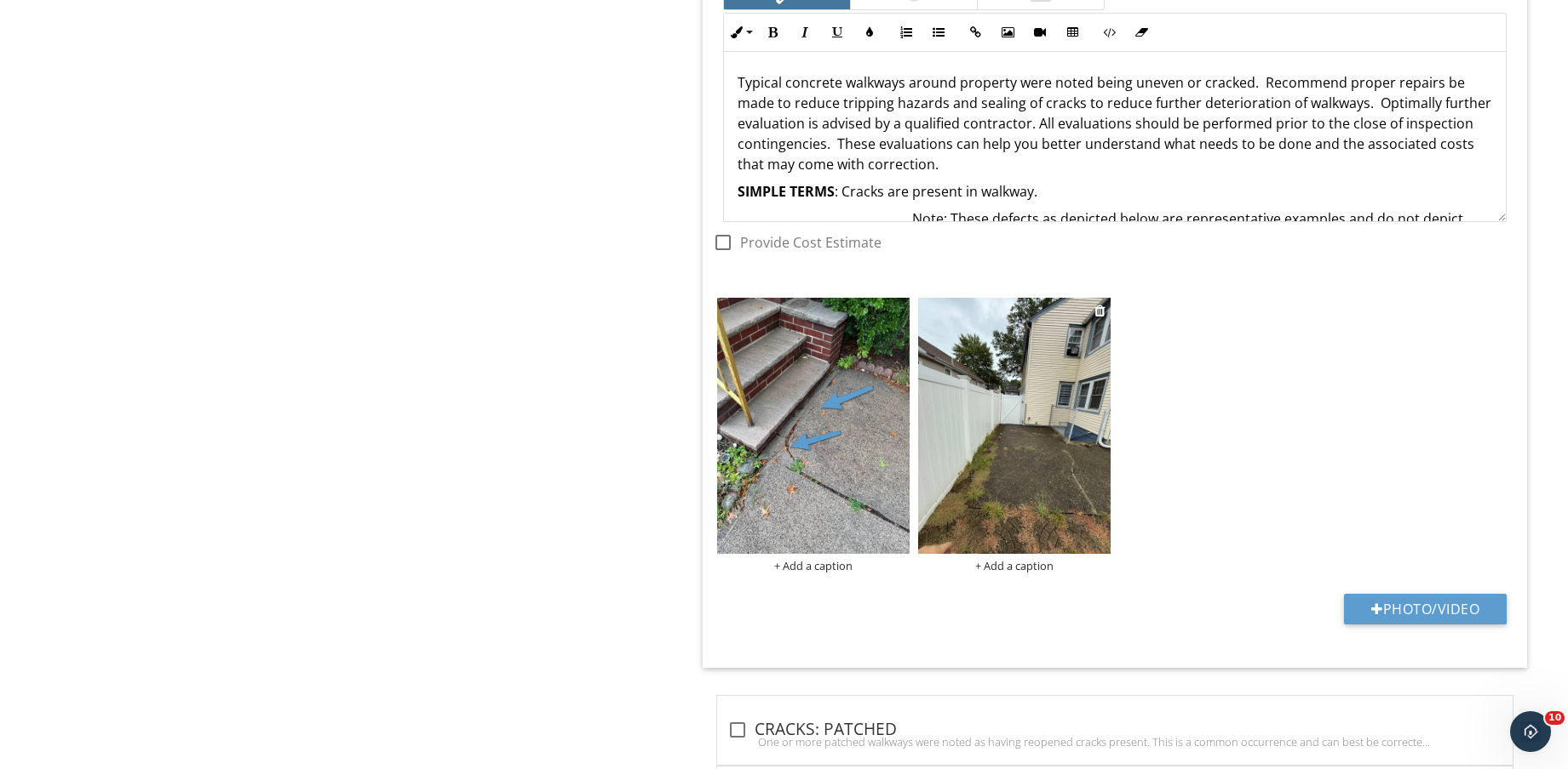
click at [1066, 485] on img at bounding box center [1015, 425] width 193 height 256
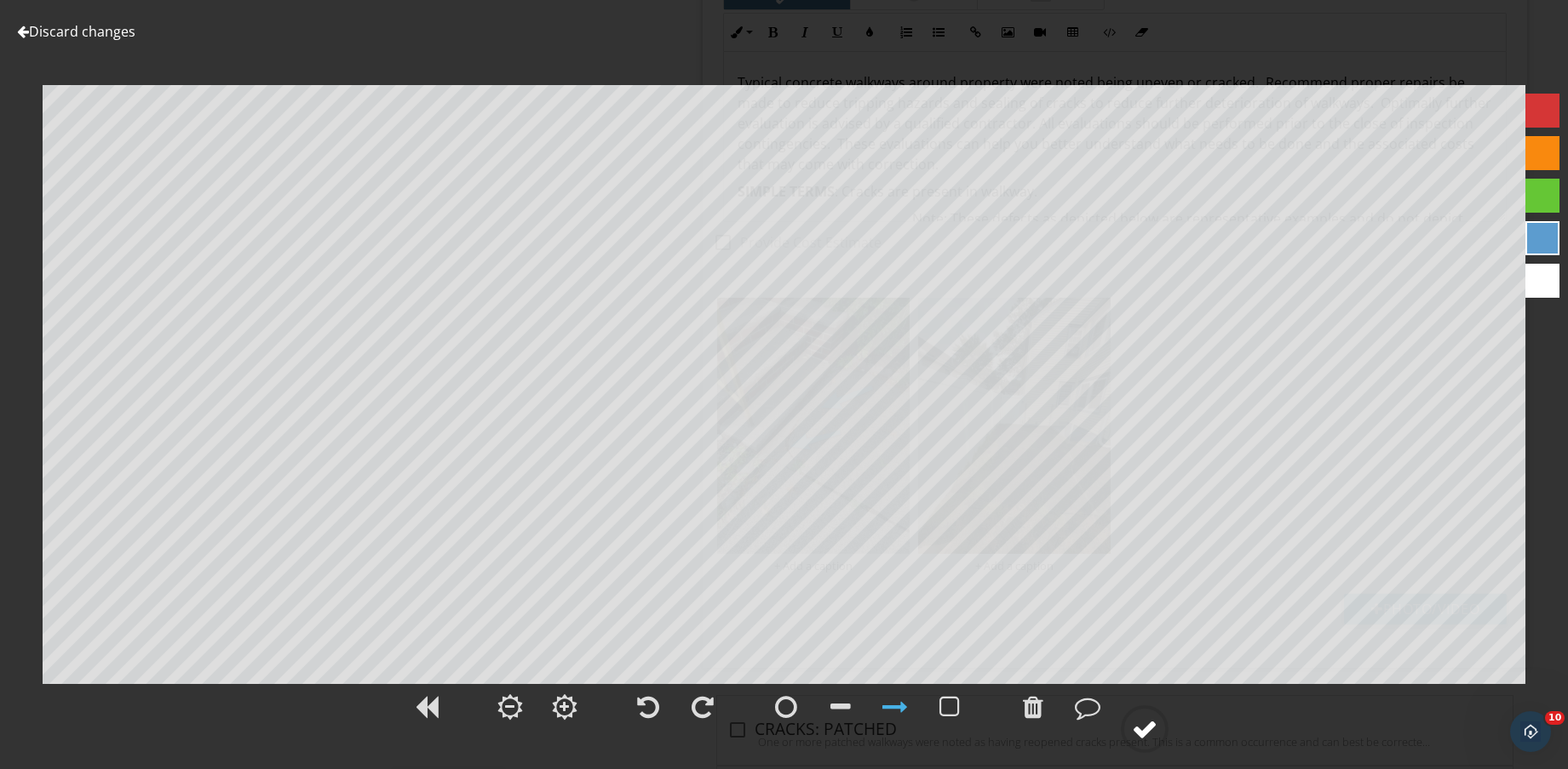
click at [1145, 726] on div at bounding box center [1144, 729] width 25 height 25
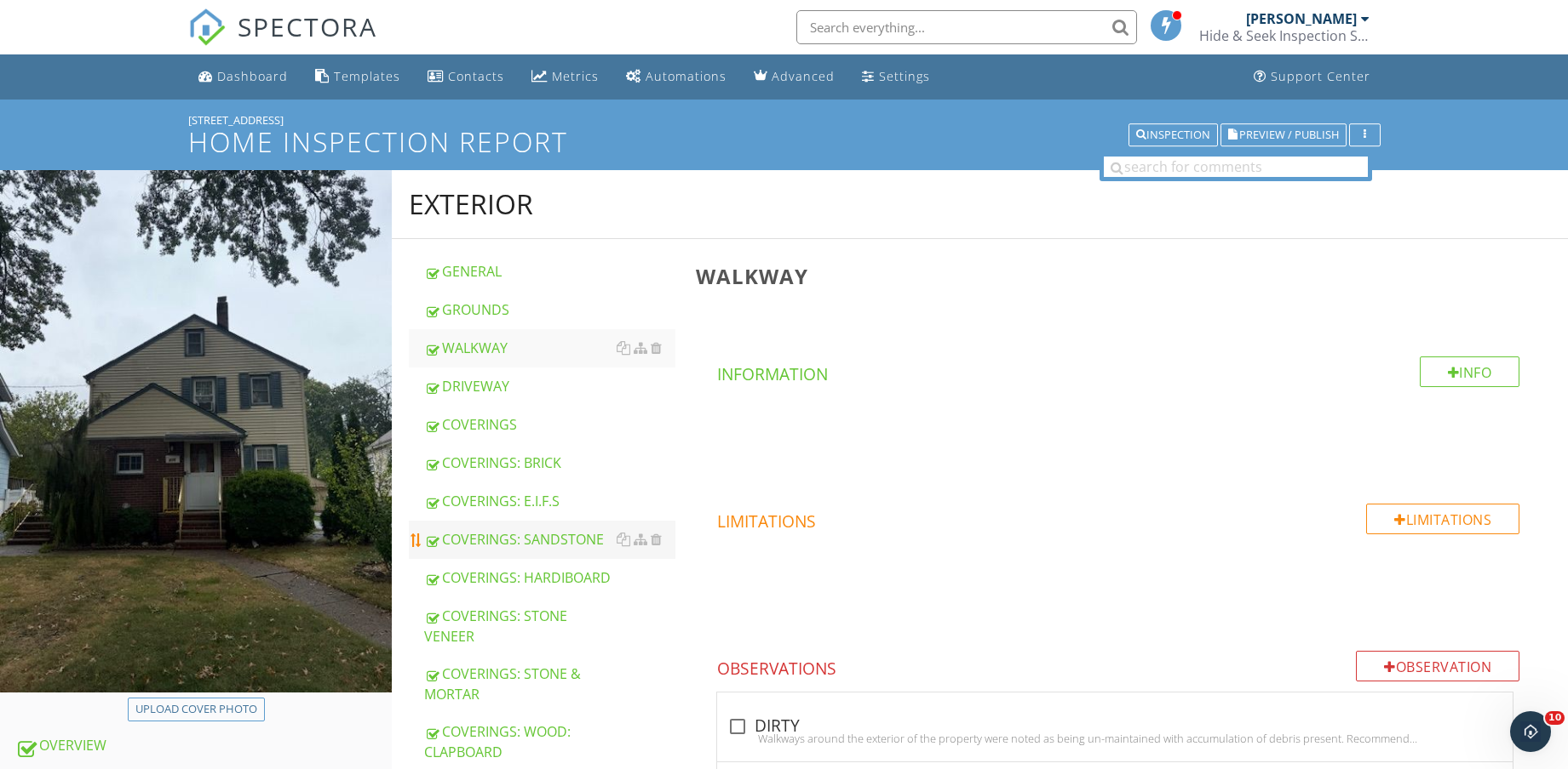
scroll to position [319, 0]
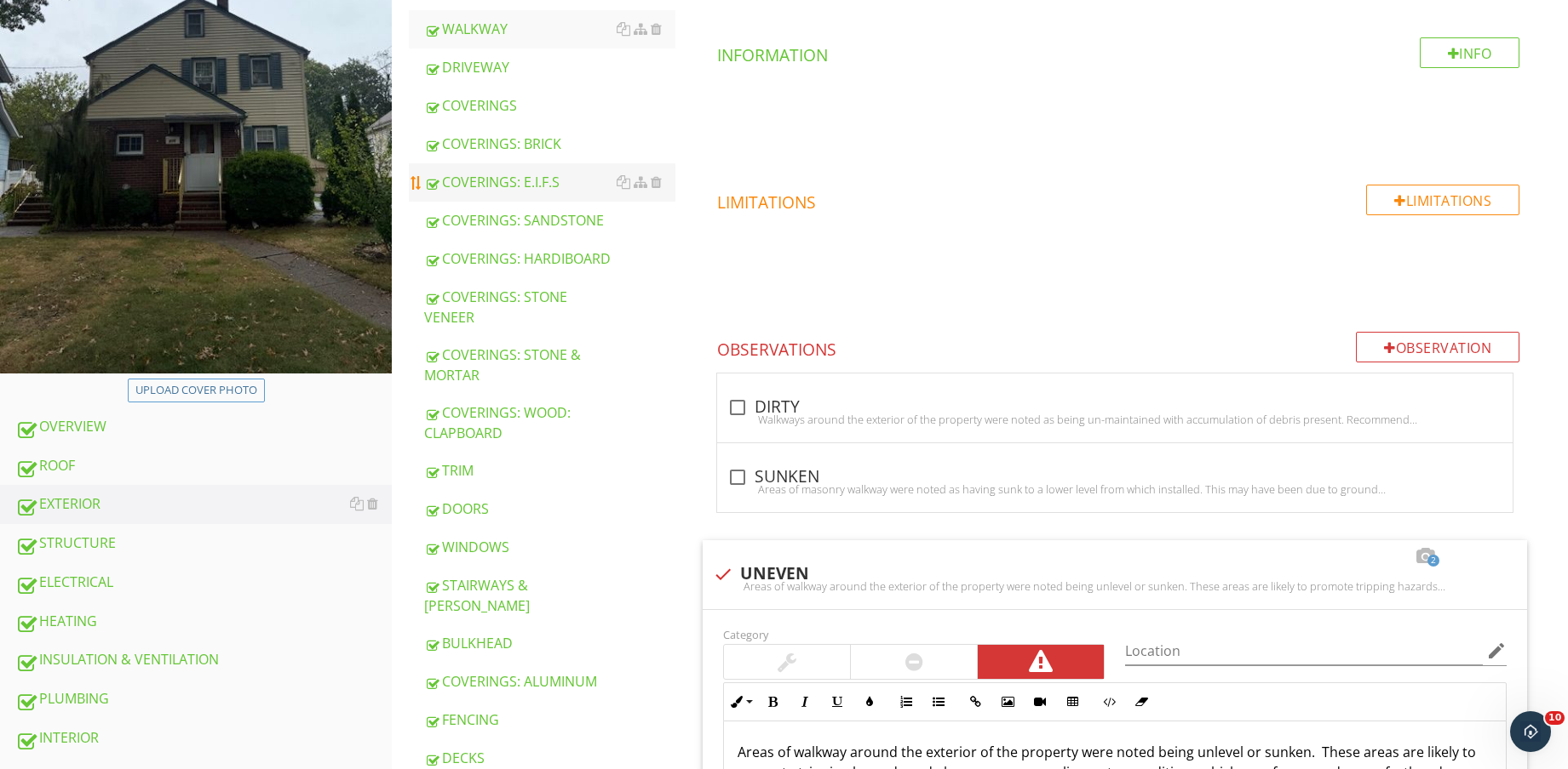
click at [190, 570] on link "ELECTRICAL" at bounding box center [203, 582] width 376 height 39
type textarea "<p>Typical concrete walkways around property were noted being uneven or cracked…"
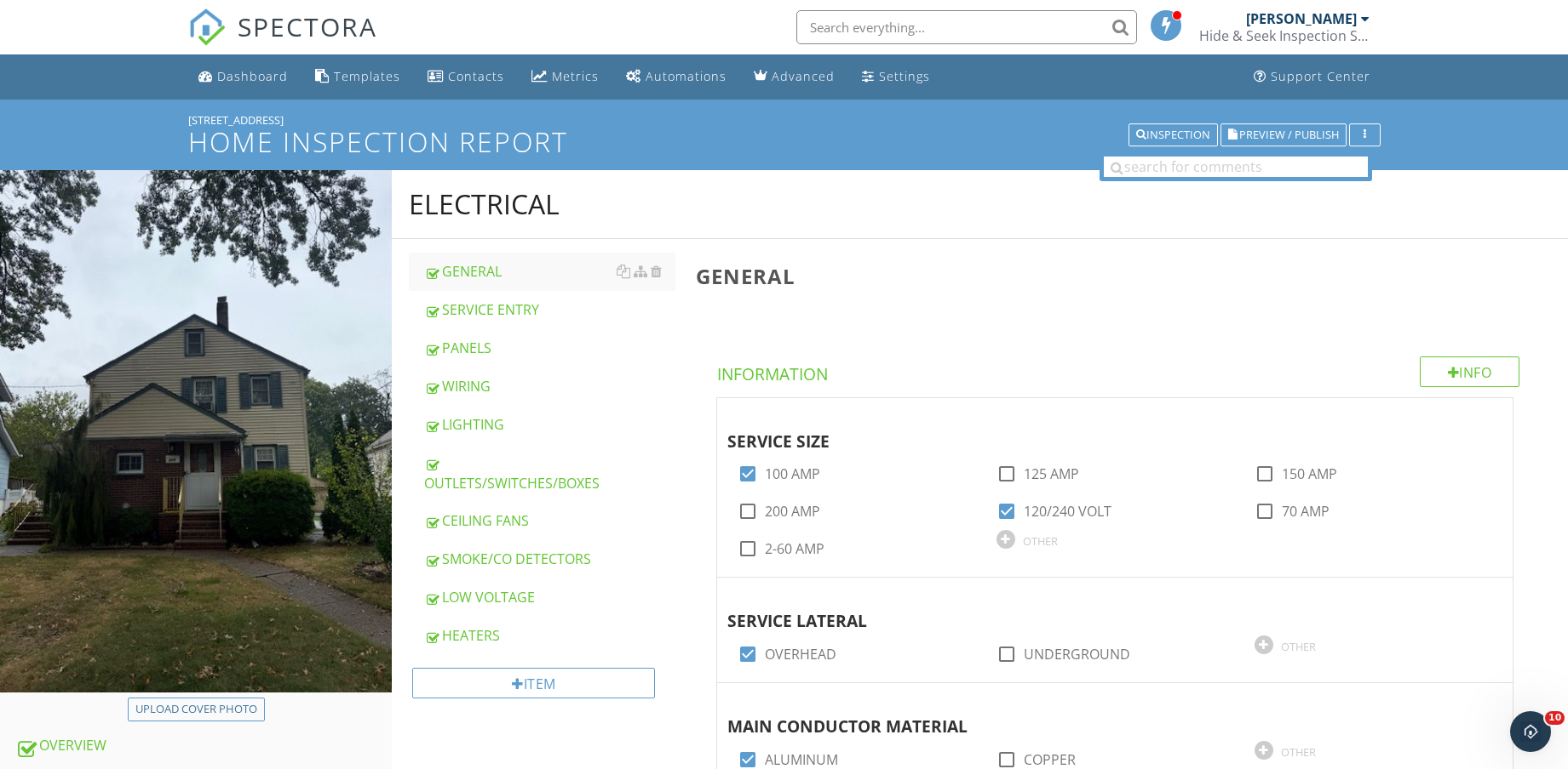
click at [482, 414] on div "LIGHTING" at bounding box center [550, 424] width 251 height 20
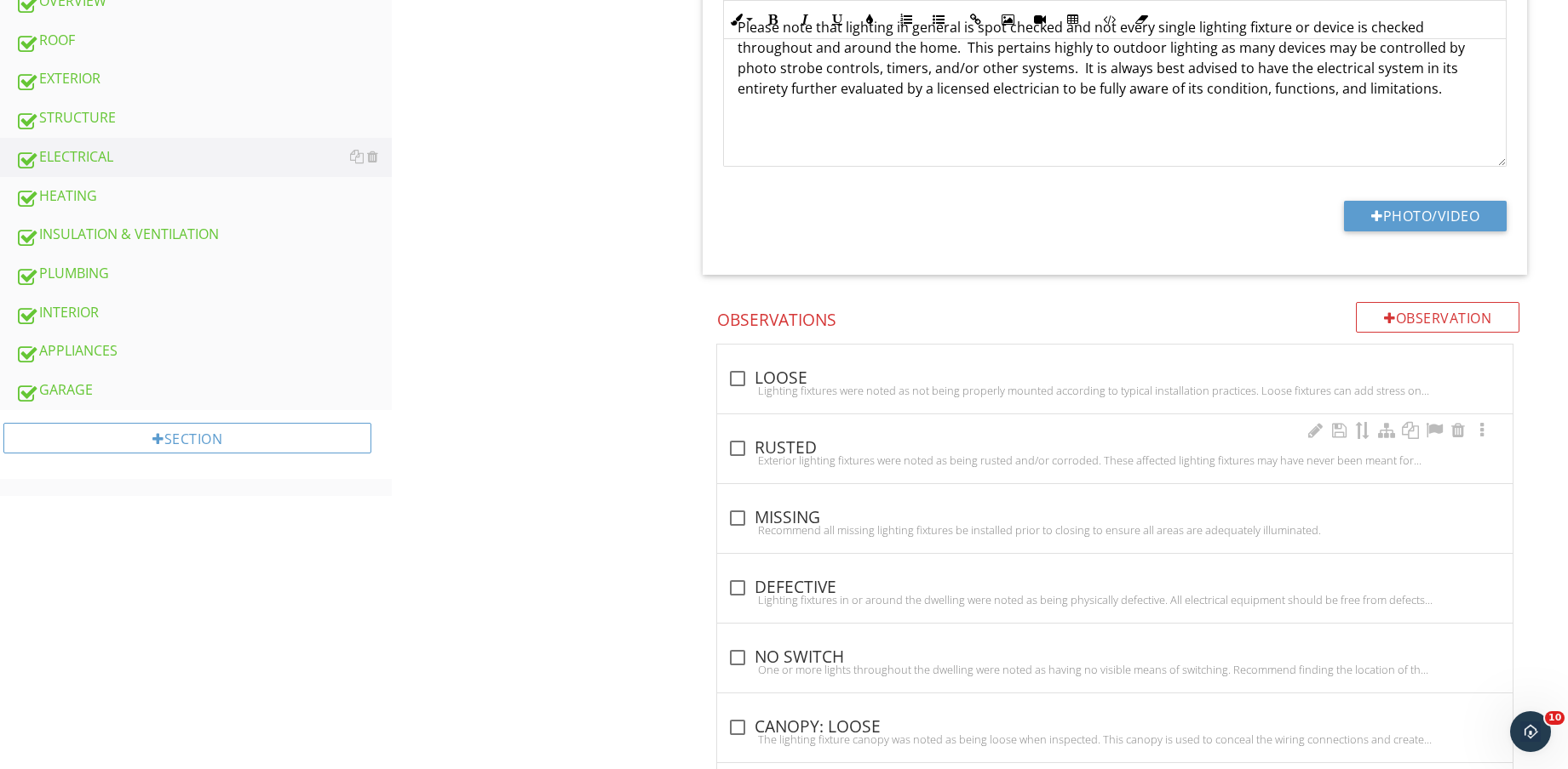
click at [837, 454] on div "Exterior lighting fixtures were noted as being rusted and/or corroded. These af…" at bounding box center [1115, 461] width 775 height 14
checkbox input "true"
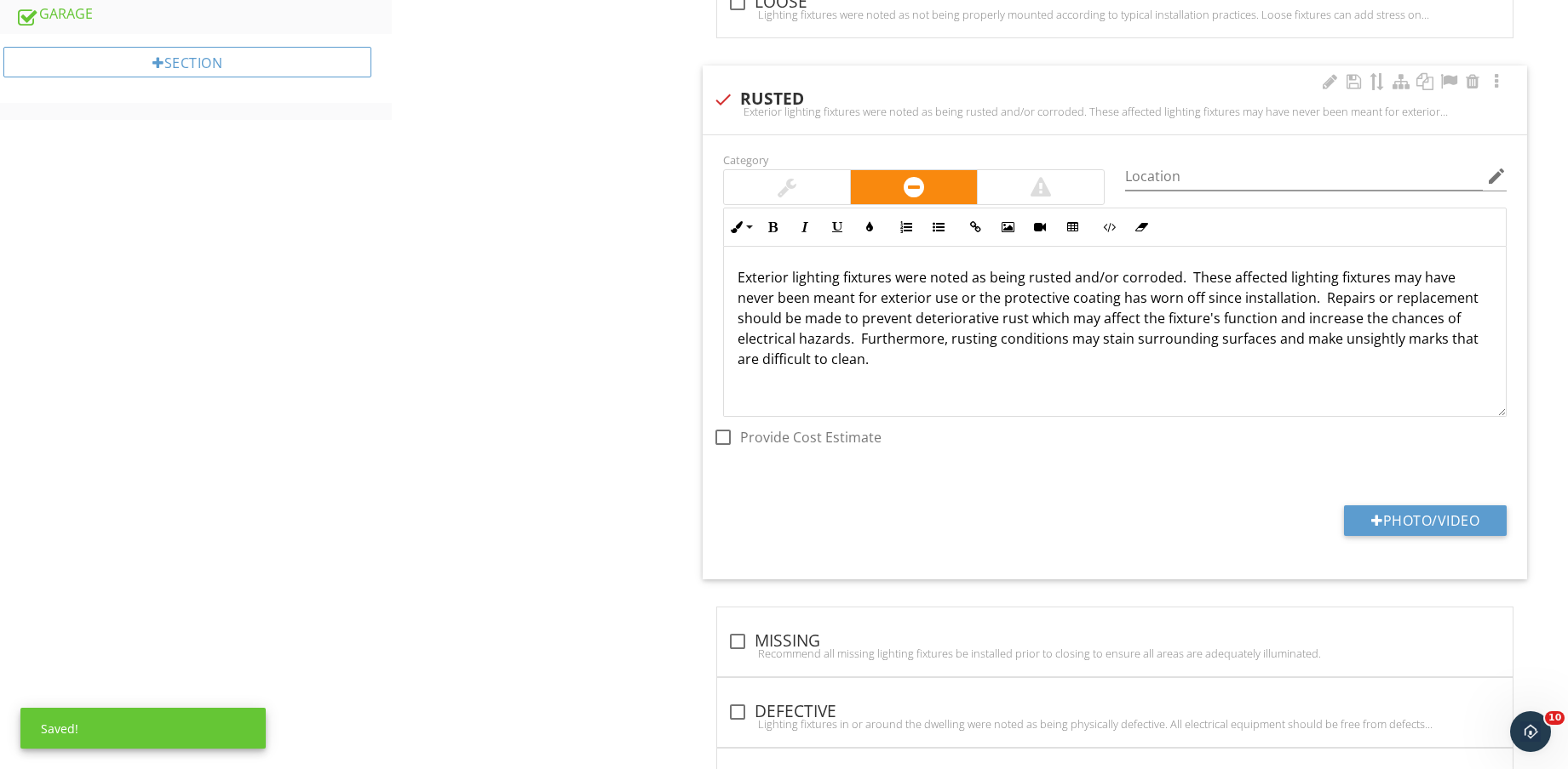
scroll to position [1171, 0]
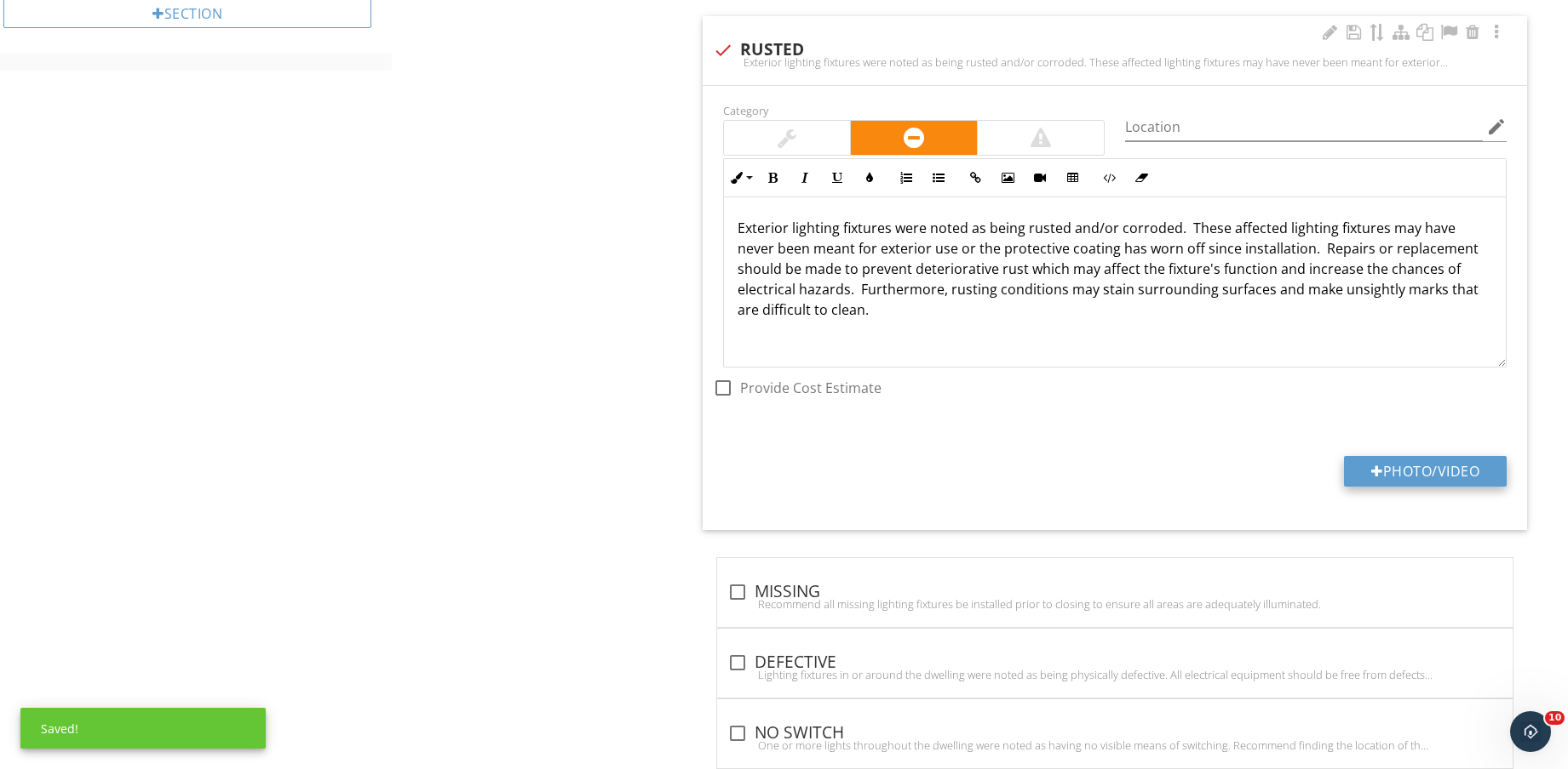
click at [1402, 472] on button "Photo/Video" at bounding box center [1424, 472] width 162 height 31
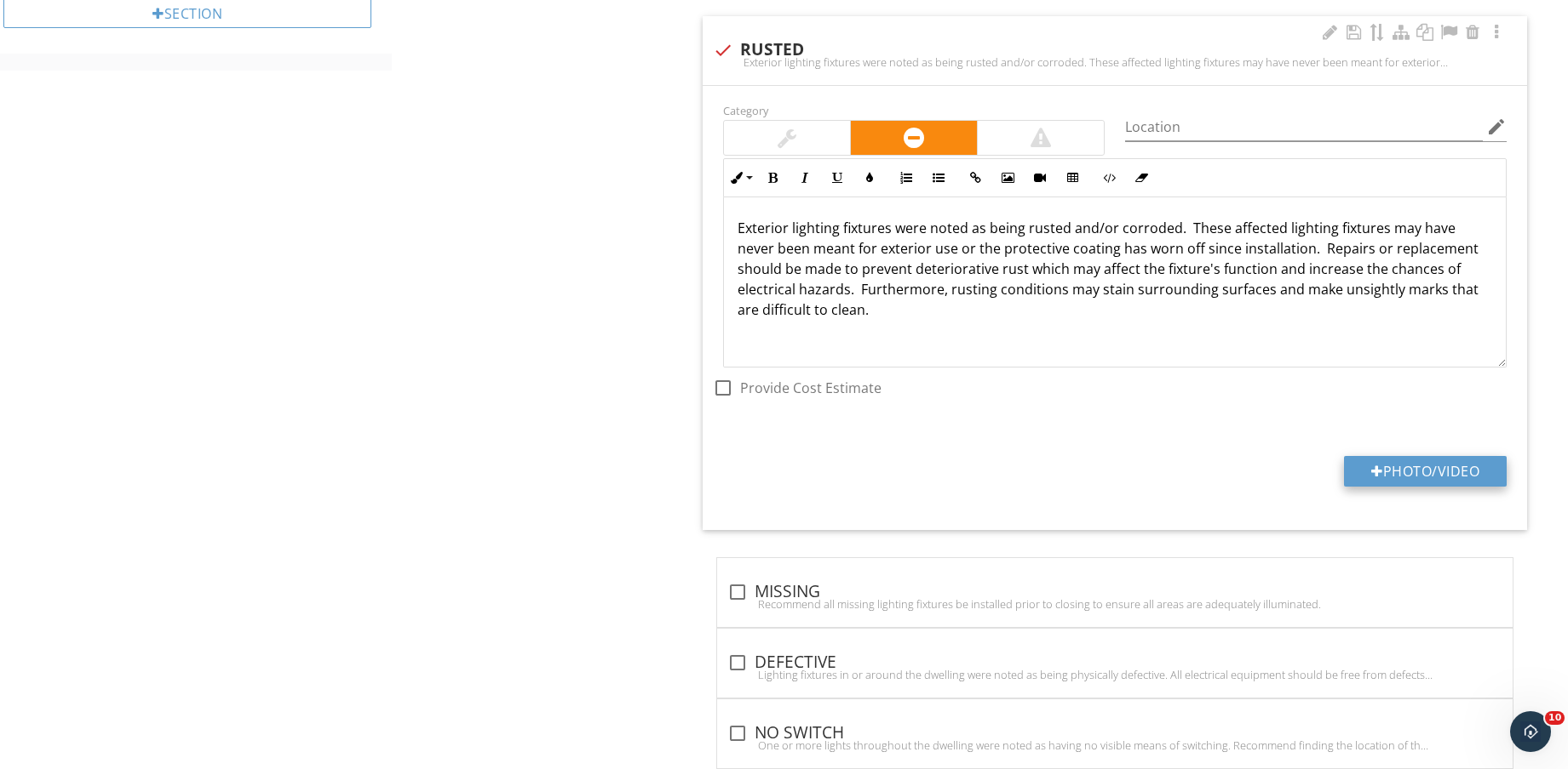
type input "C:\fakepath\IMG_8772.jpg"
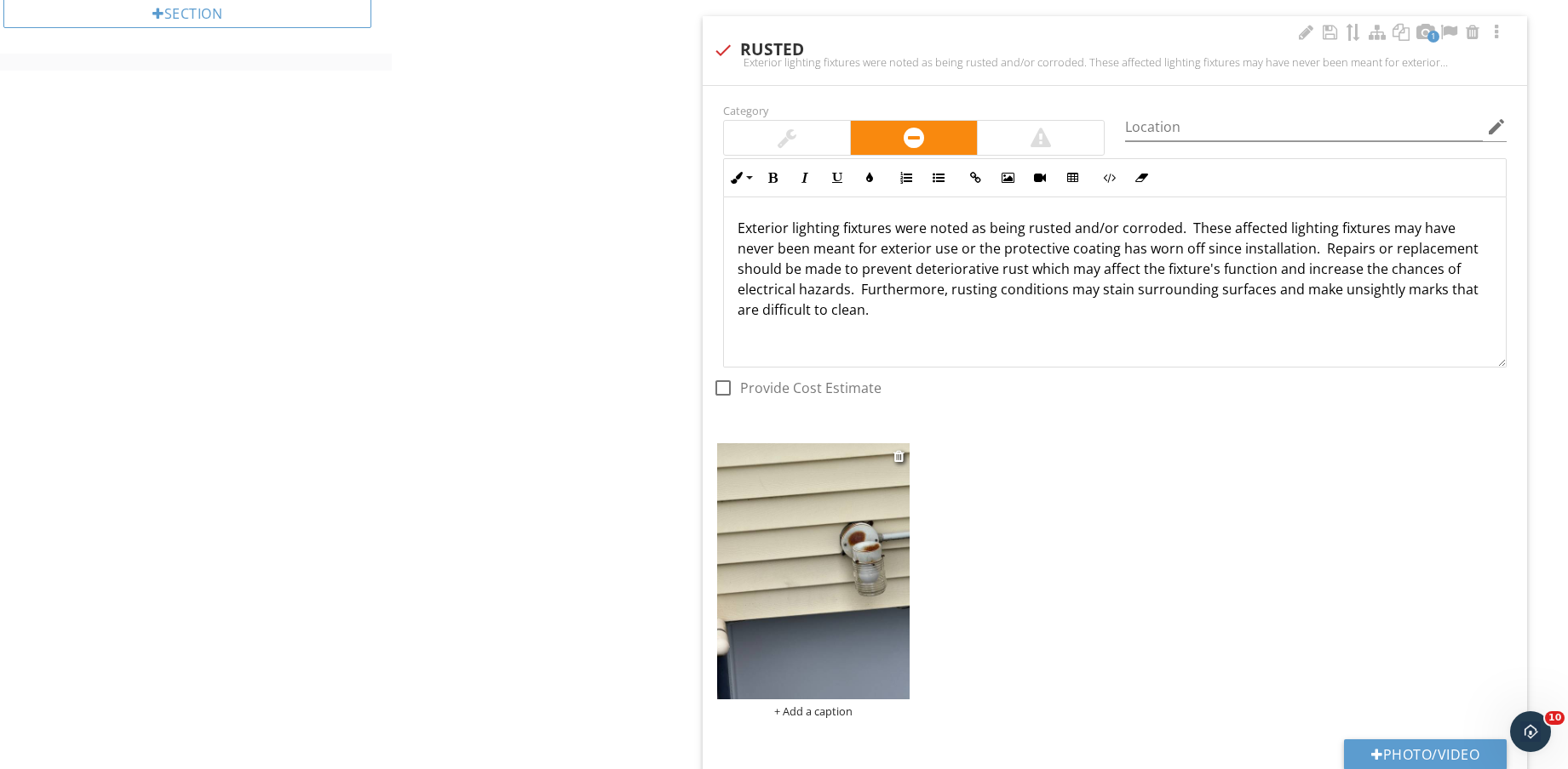
click at [823, 568] on img at bounding box center [813, 571] width 193 height 256
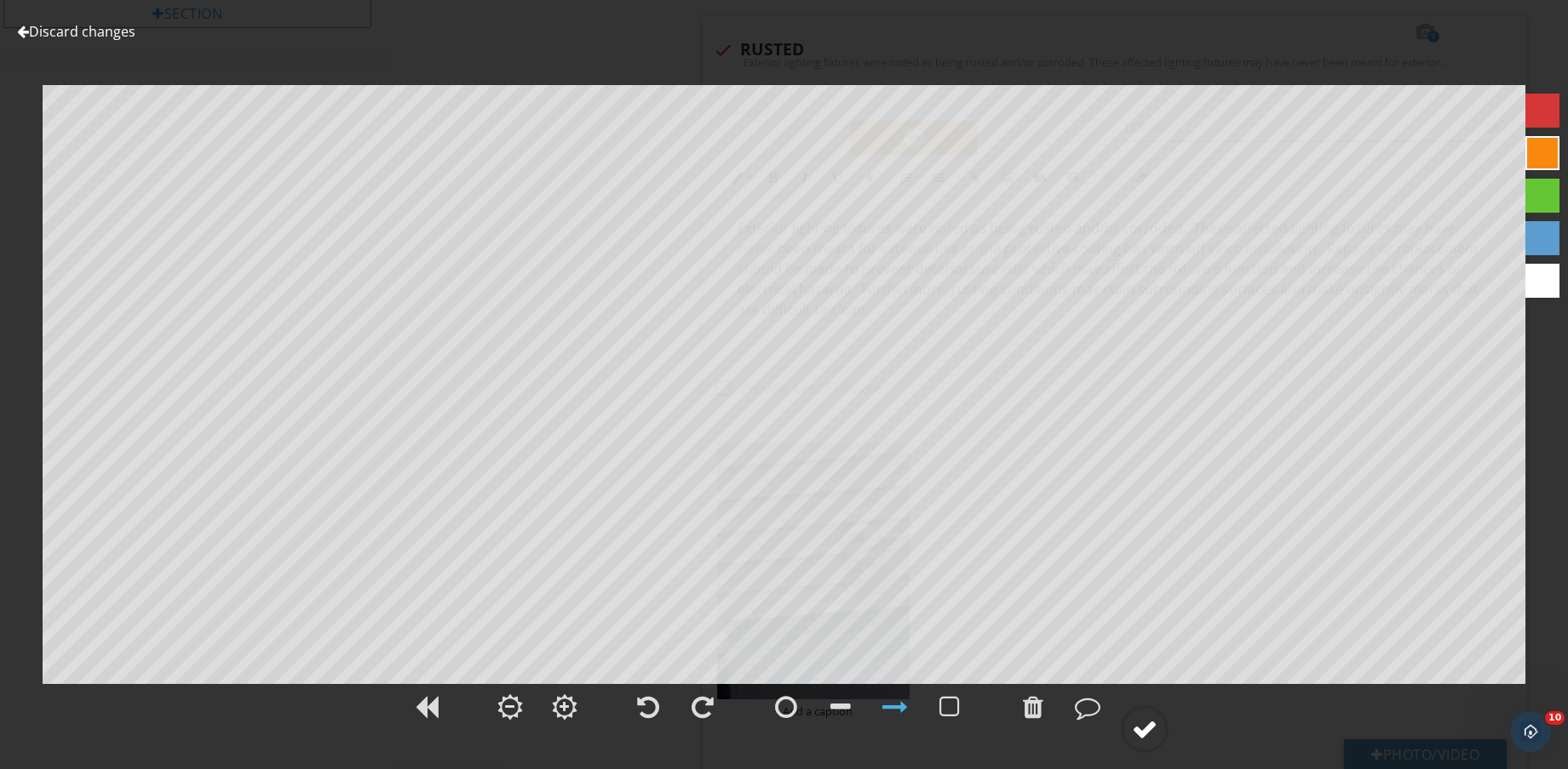
click at [1131, 734] on div at bounding box center [1144, 729] width 25 height 25
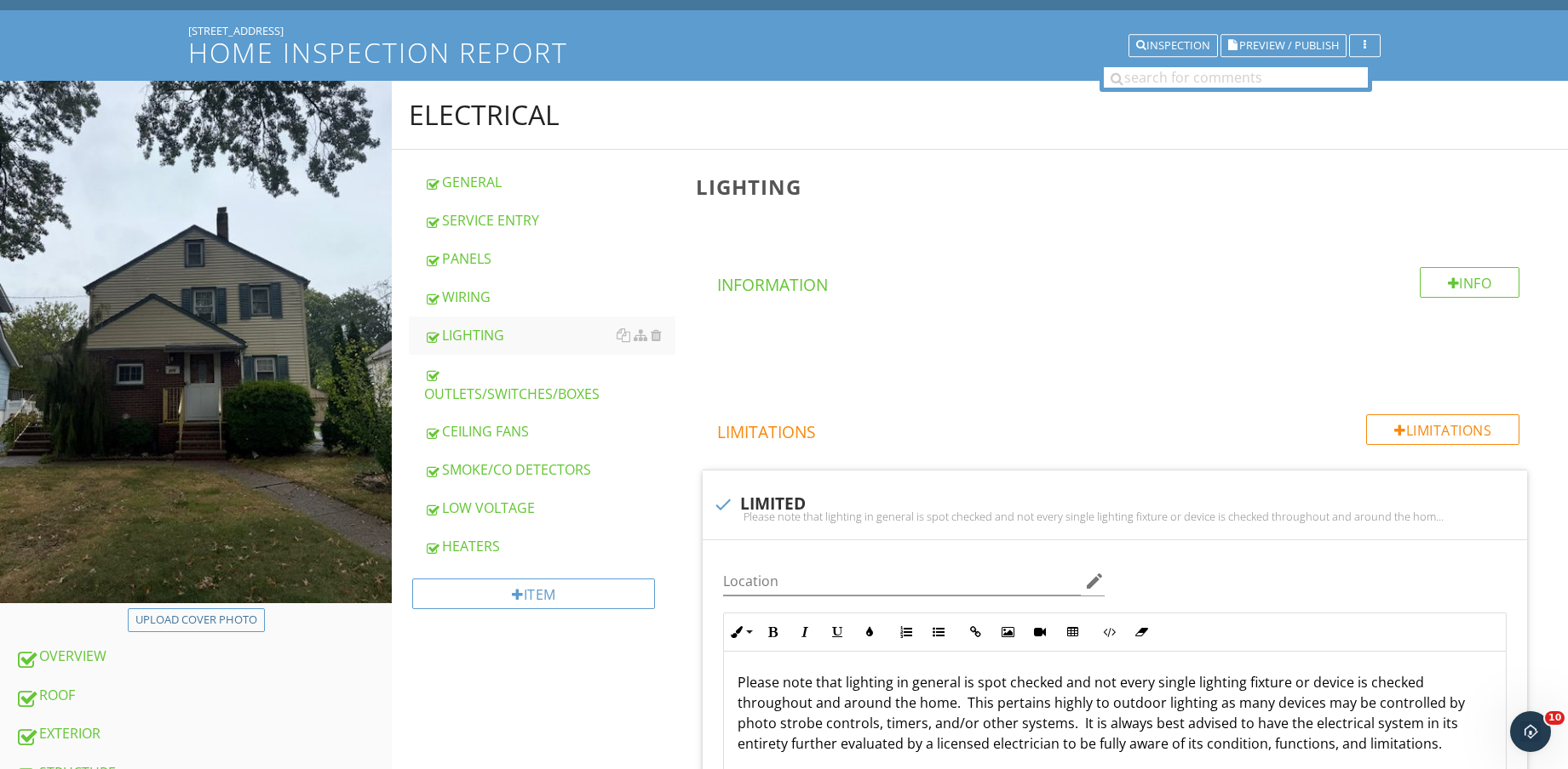
scroll to position [426, 0]
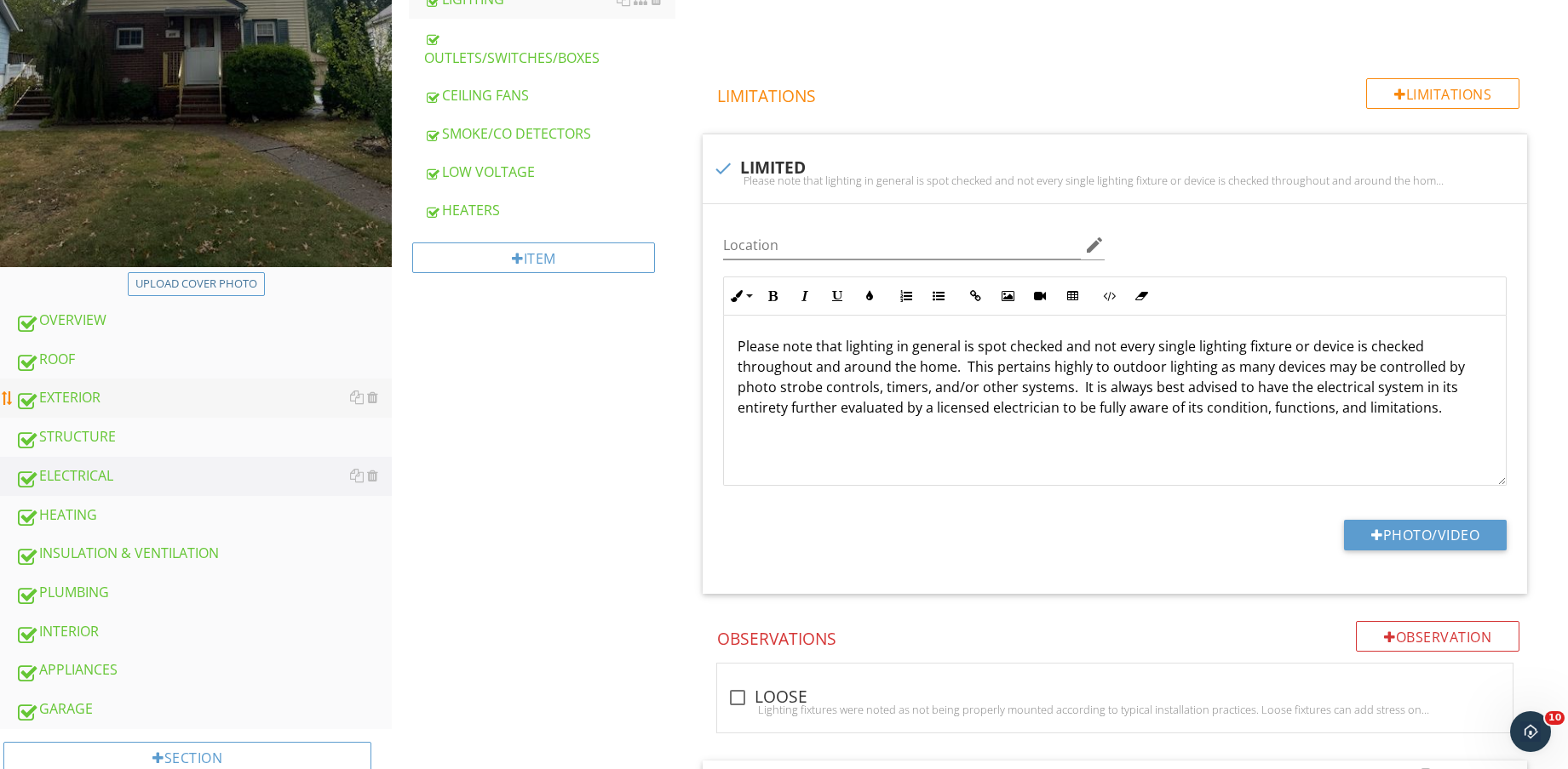
click at [127, 394] on div "EXTERIOR" at bounding box center [203, 398] width 376 height 22
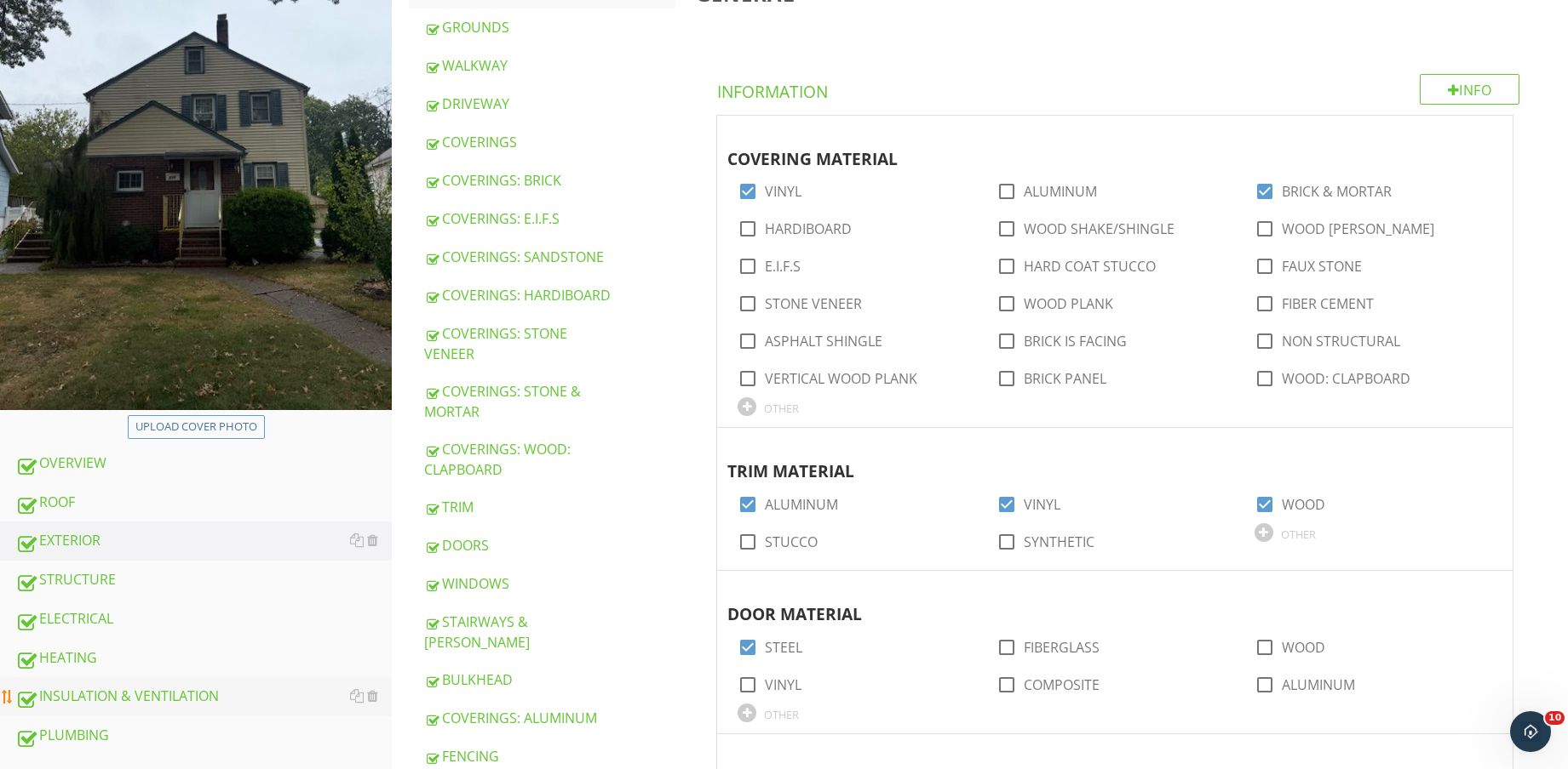
scroll to position [319, 0]
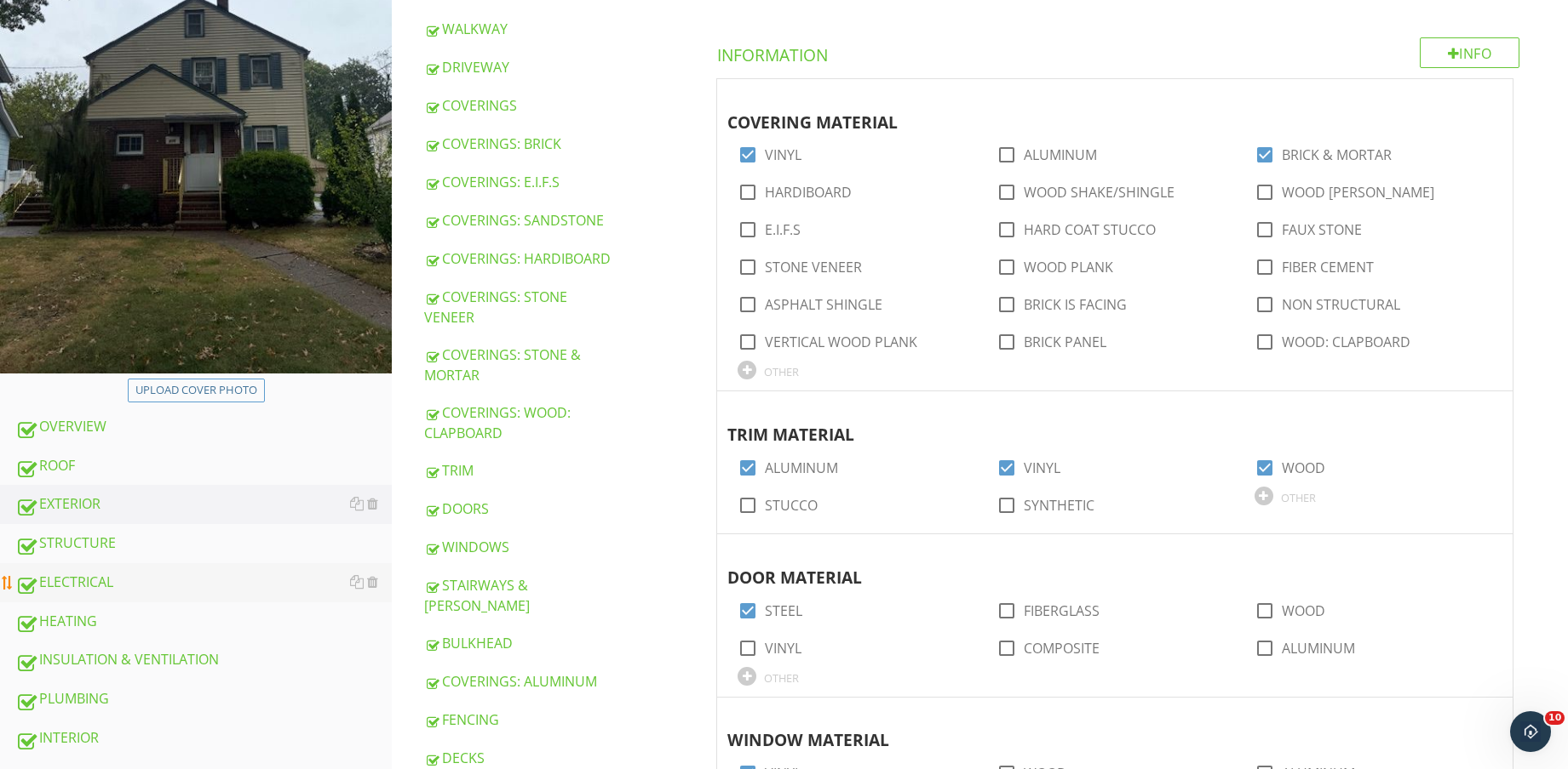
click at [134, 584] on div "ELECTRICAL" at bounding box center [203, 582] width 376 height 22
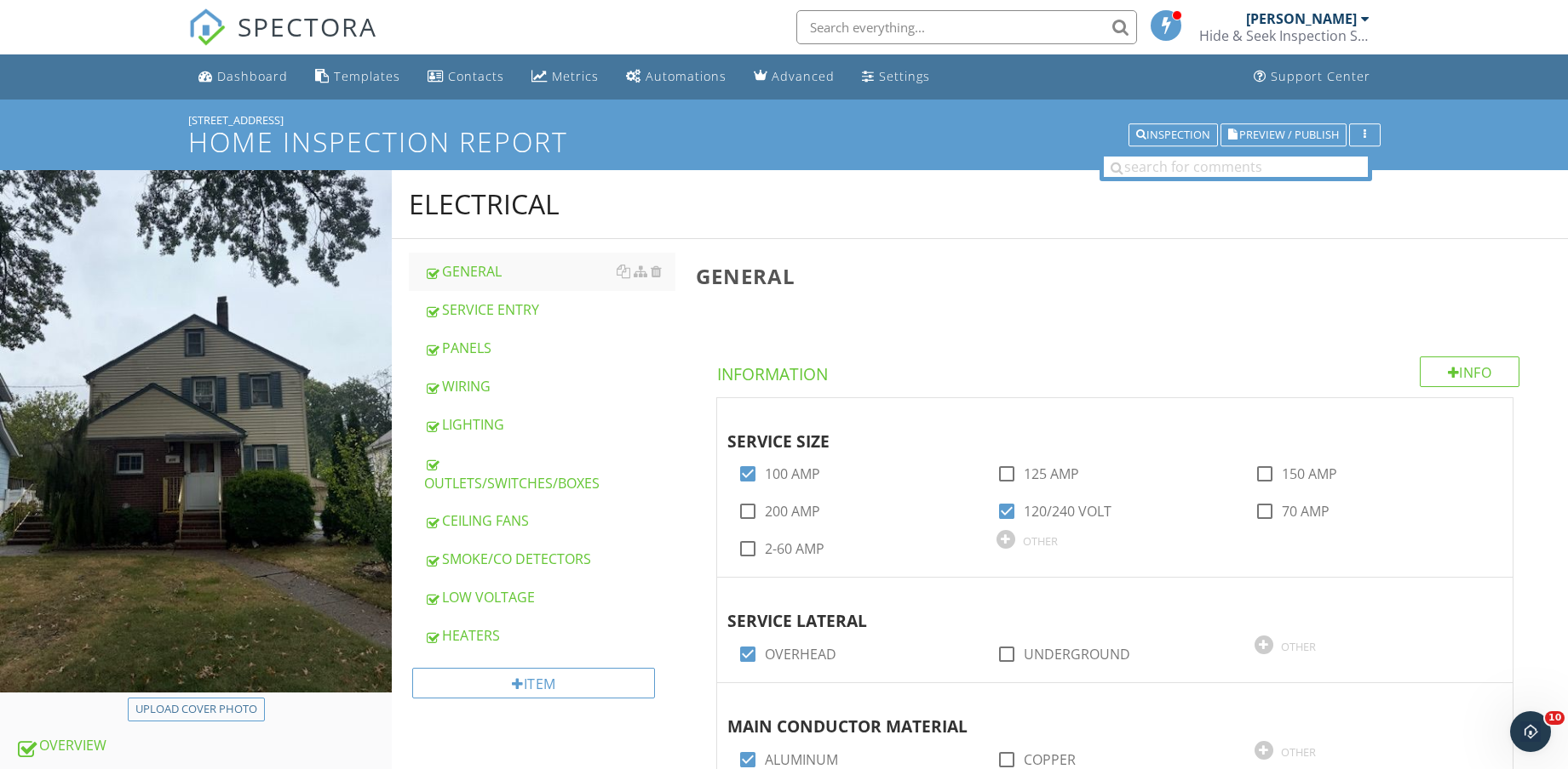
drag, startPoint x: 499, startPoint y: 484, endPoint x: 1580, endPoint y: 141, distance: 1134.1
click at [499, 482] on div "OUTLETS/SWITCHES/BOXES" at bounding box center [550, 473] width 251 height 41
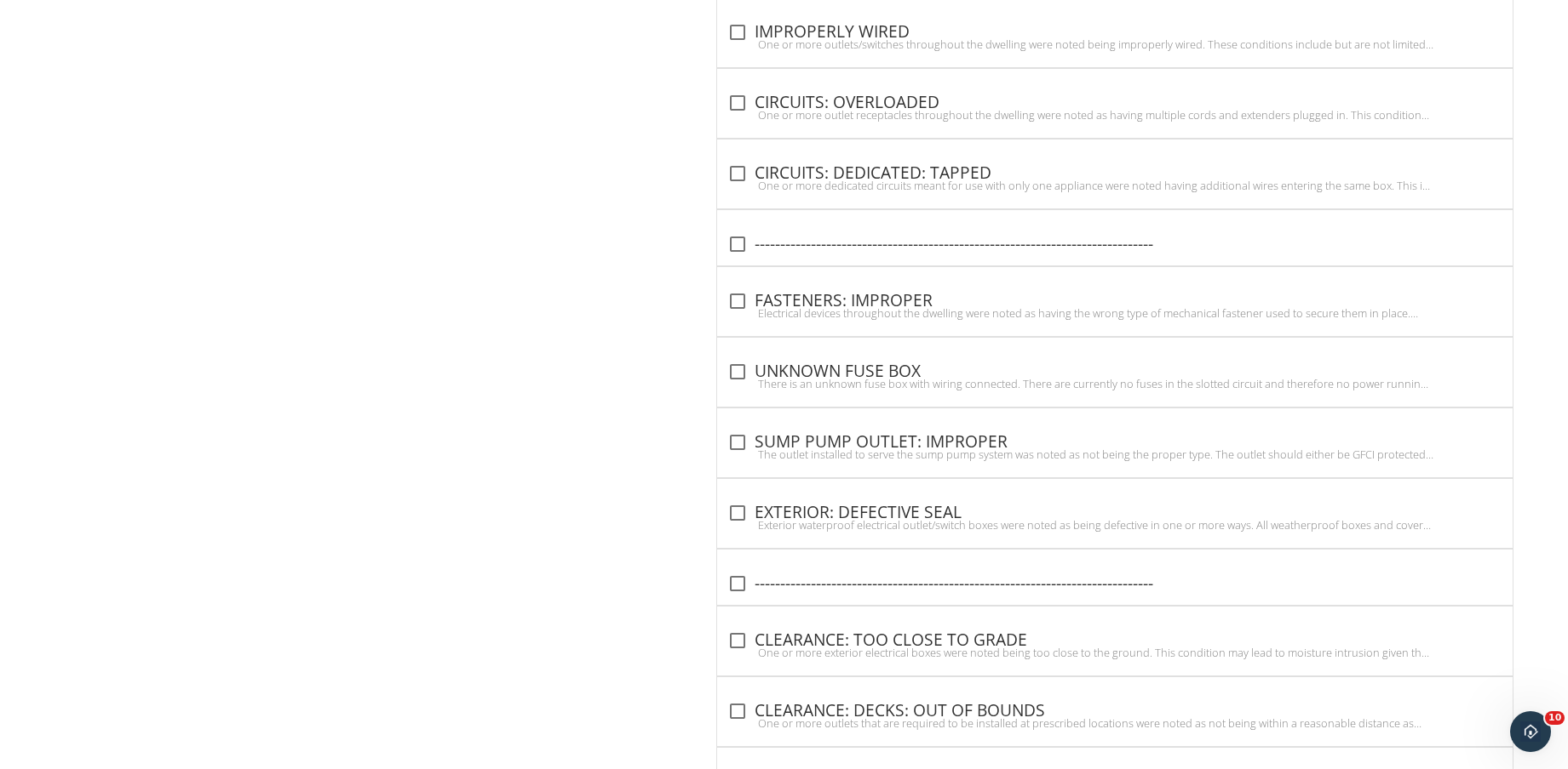
scroll to position [3424, 0]
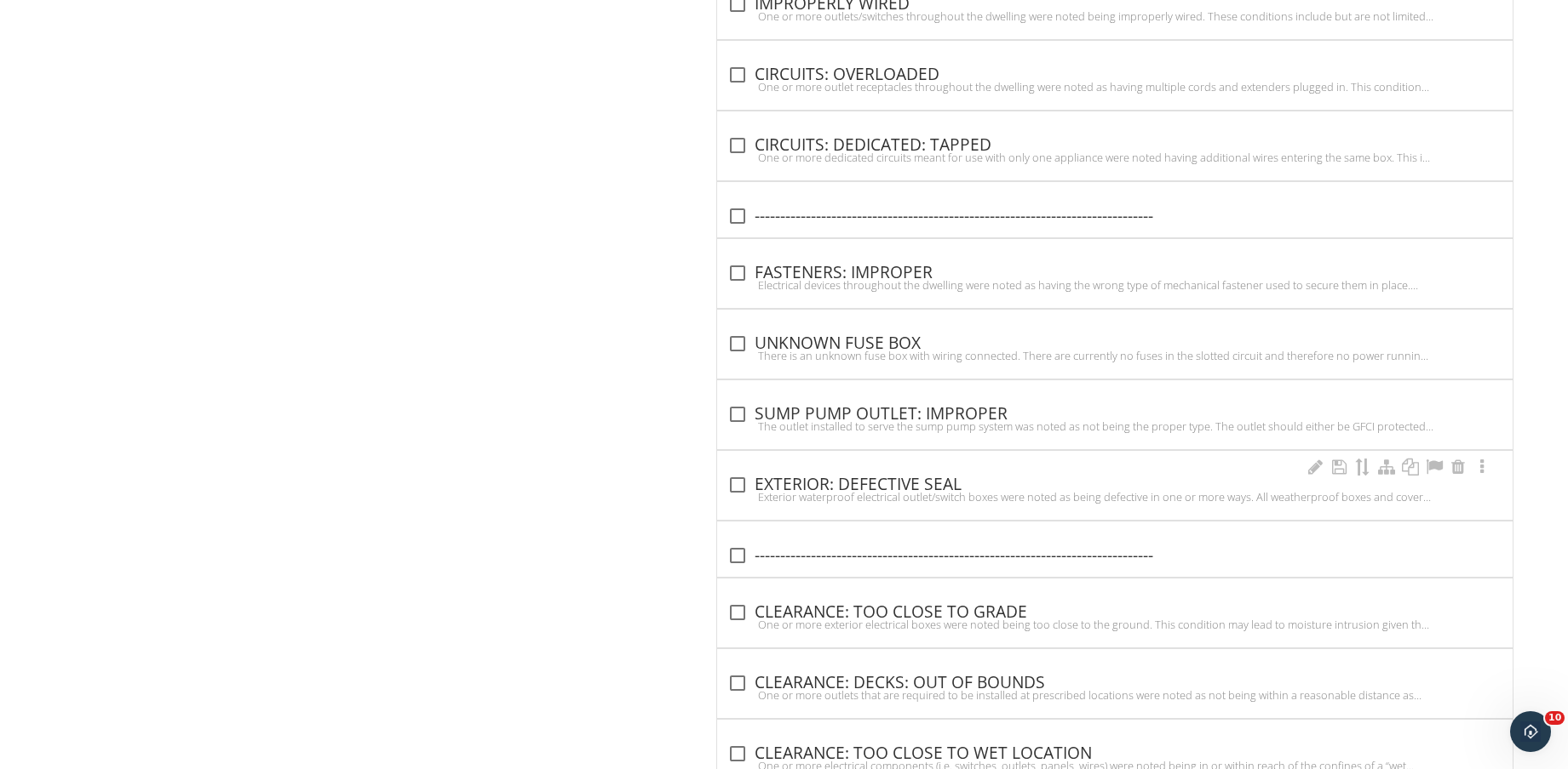
click at [873, 480] on div "check_box_outline_blank EXTERIOR: DEFECTIVE SEAL" at bounding box center [1115, 484] width 775 height 20
checkbox input "true"
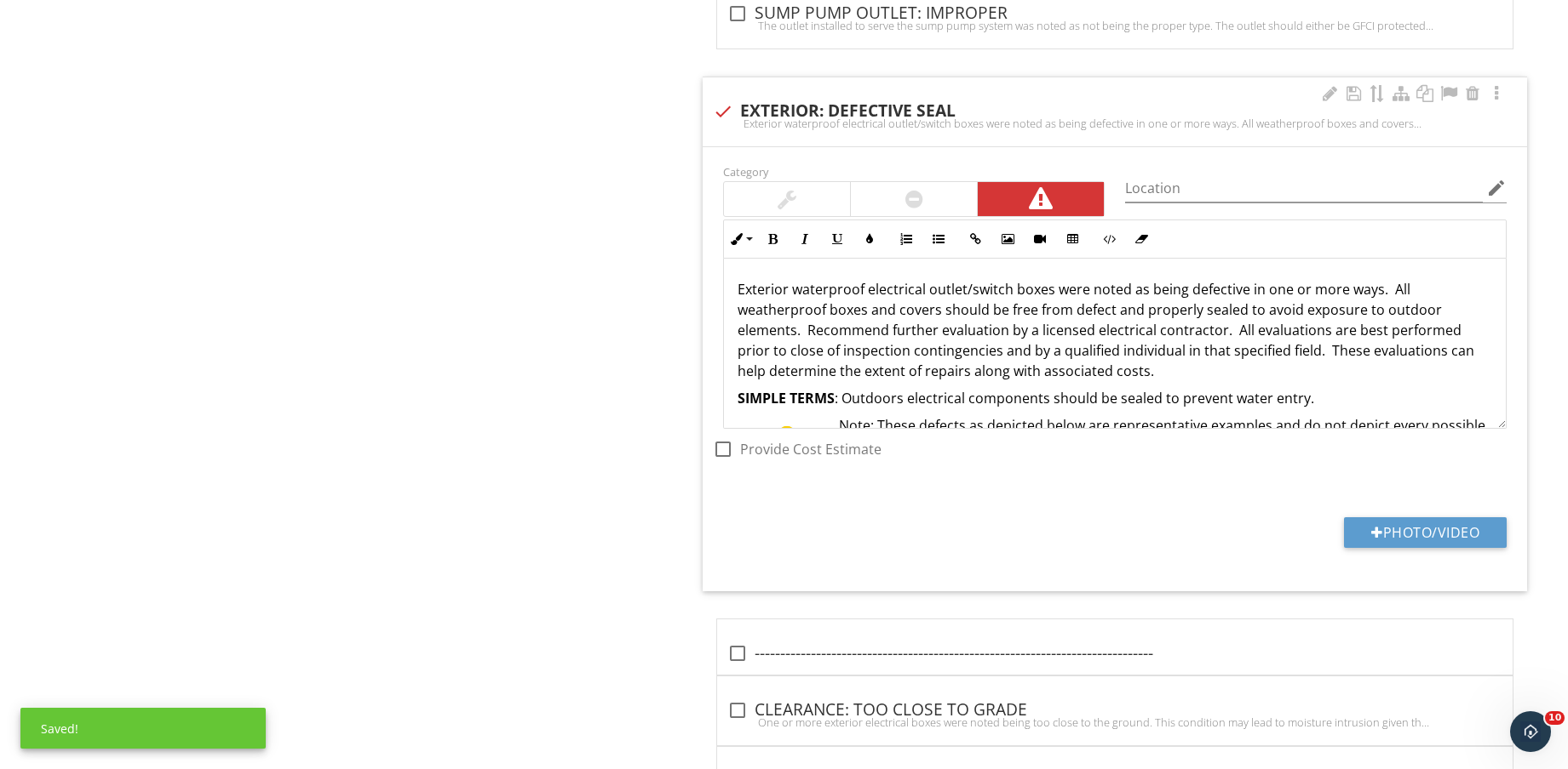
scroll to position [3850, 0]
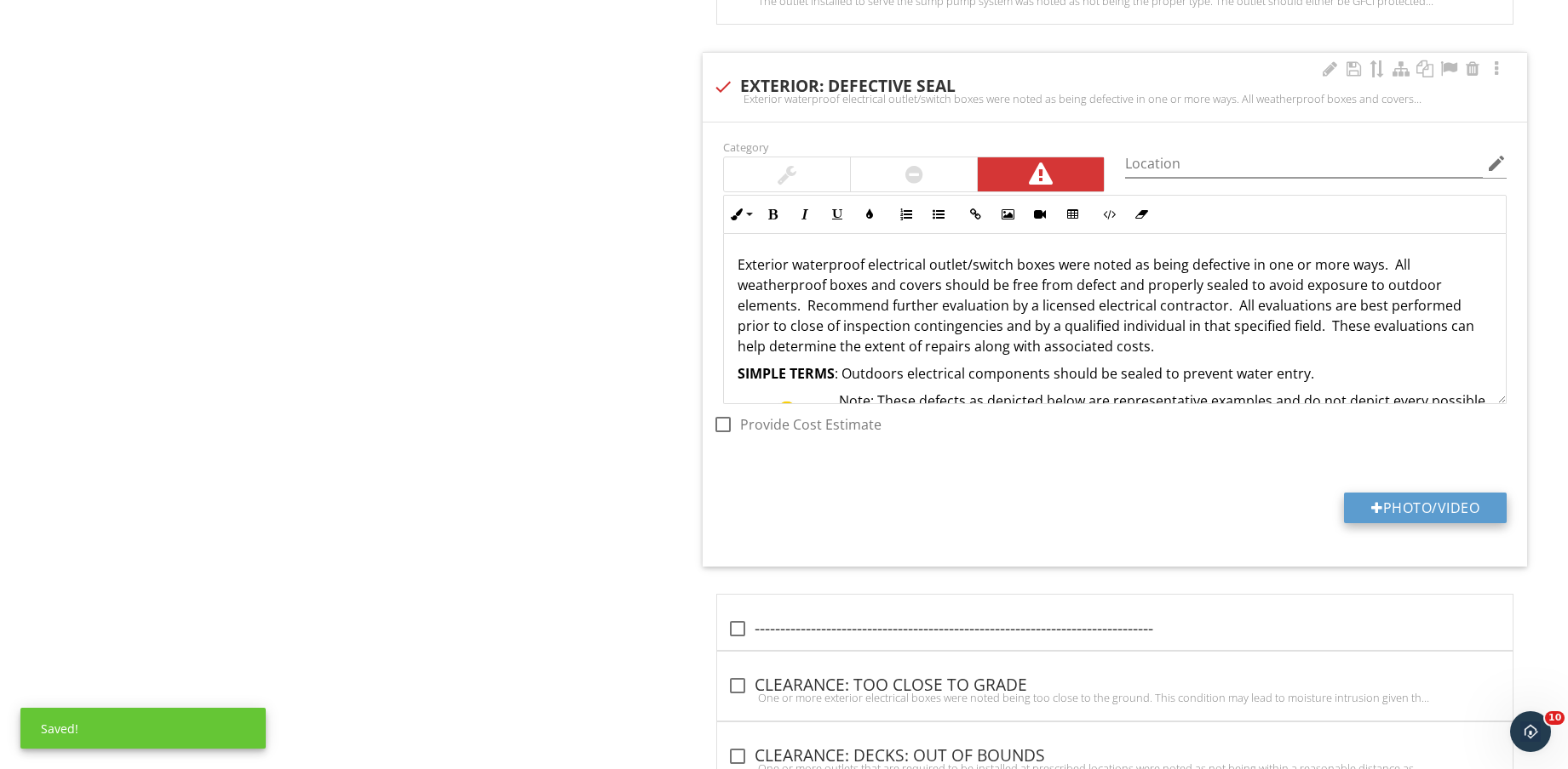
click at [1383, 497] on button "Photo/Video" at bounding box center [1424, 508] width 162 height 31
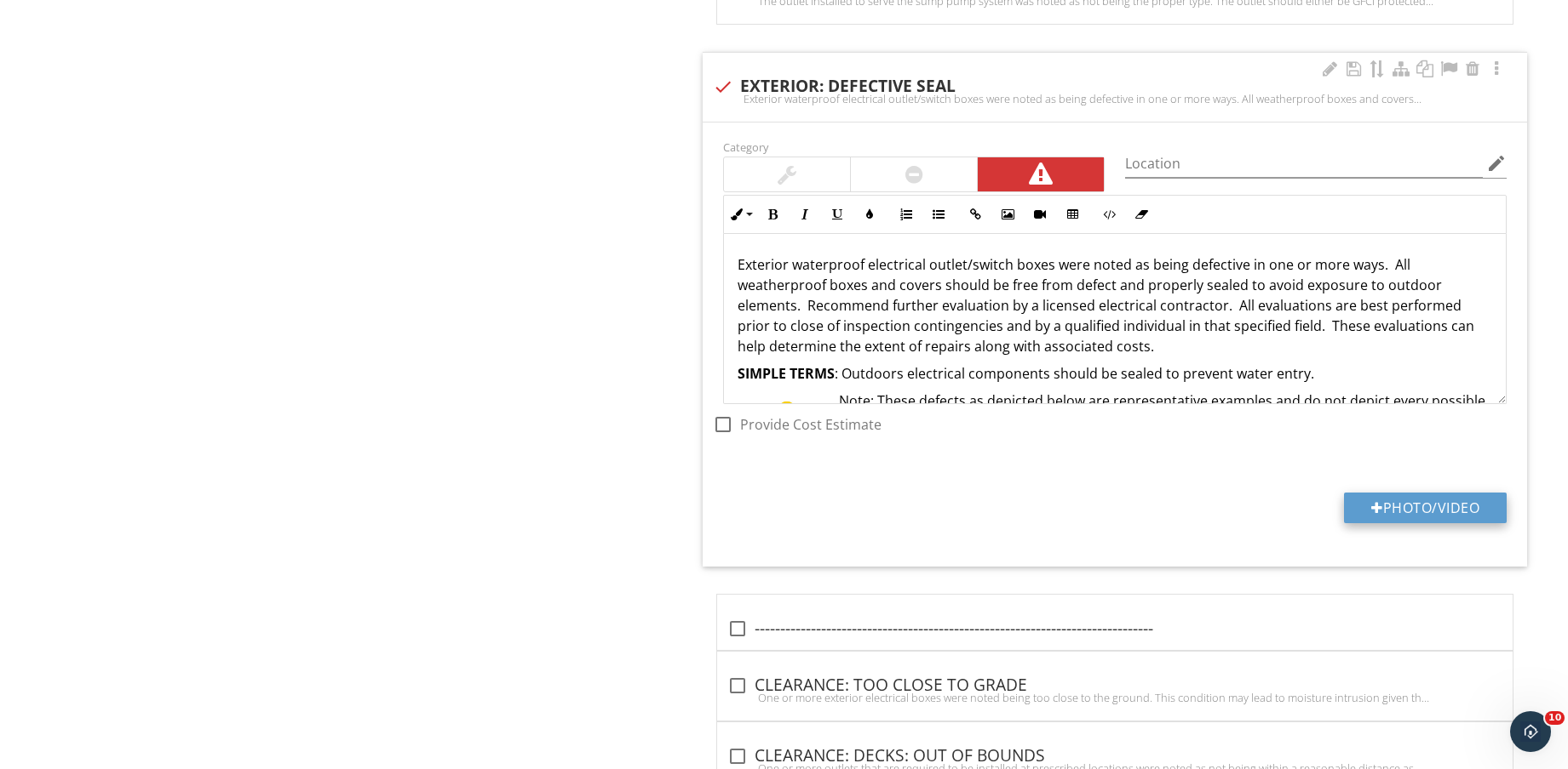
type input "C:\fakepath\IMG_8773.jpg"
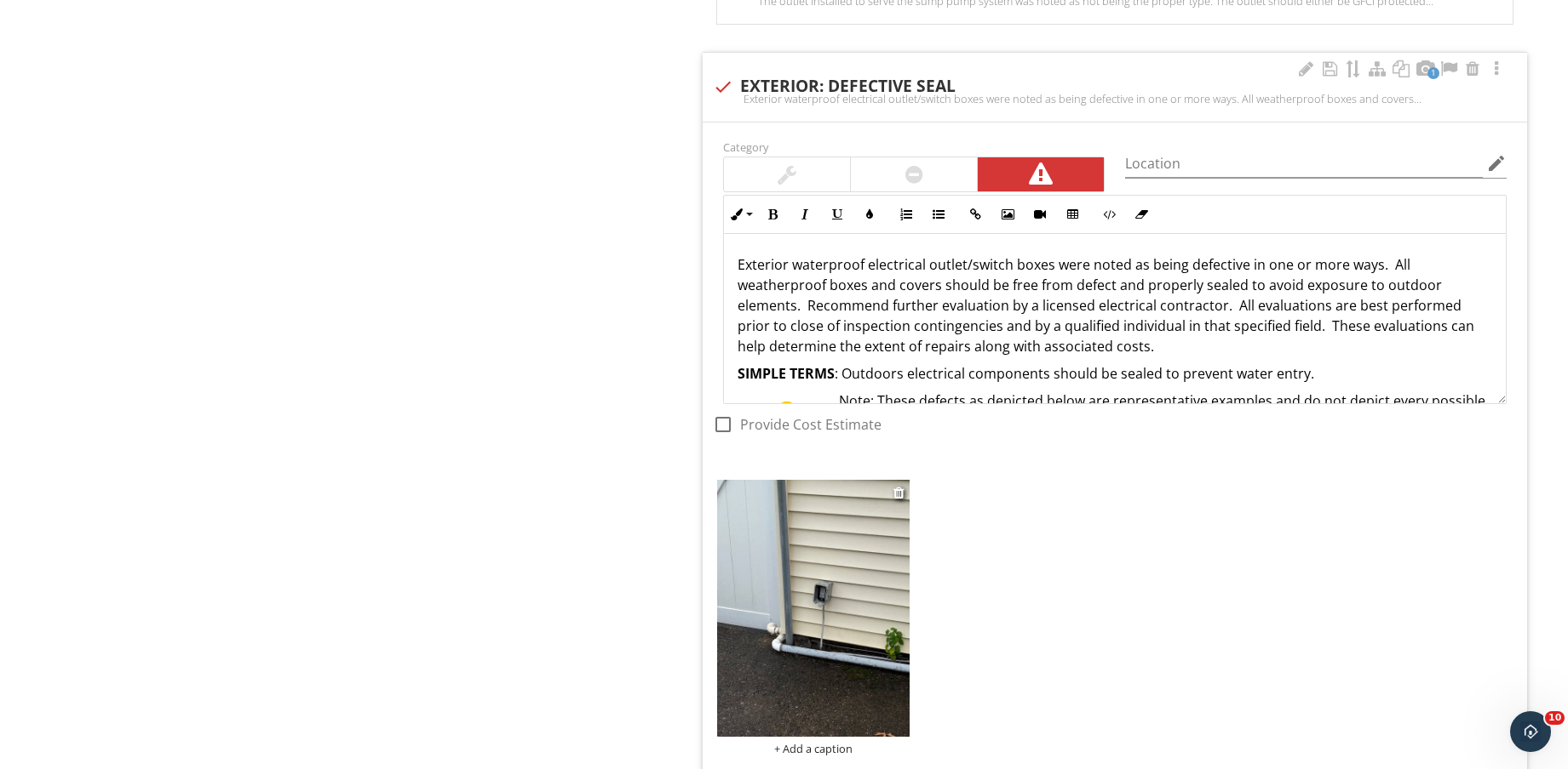
click at [797, 646] on img at bounding box center [813, 608] width 193 height 256
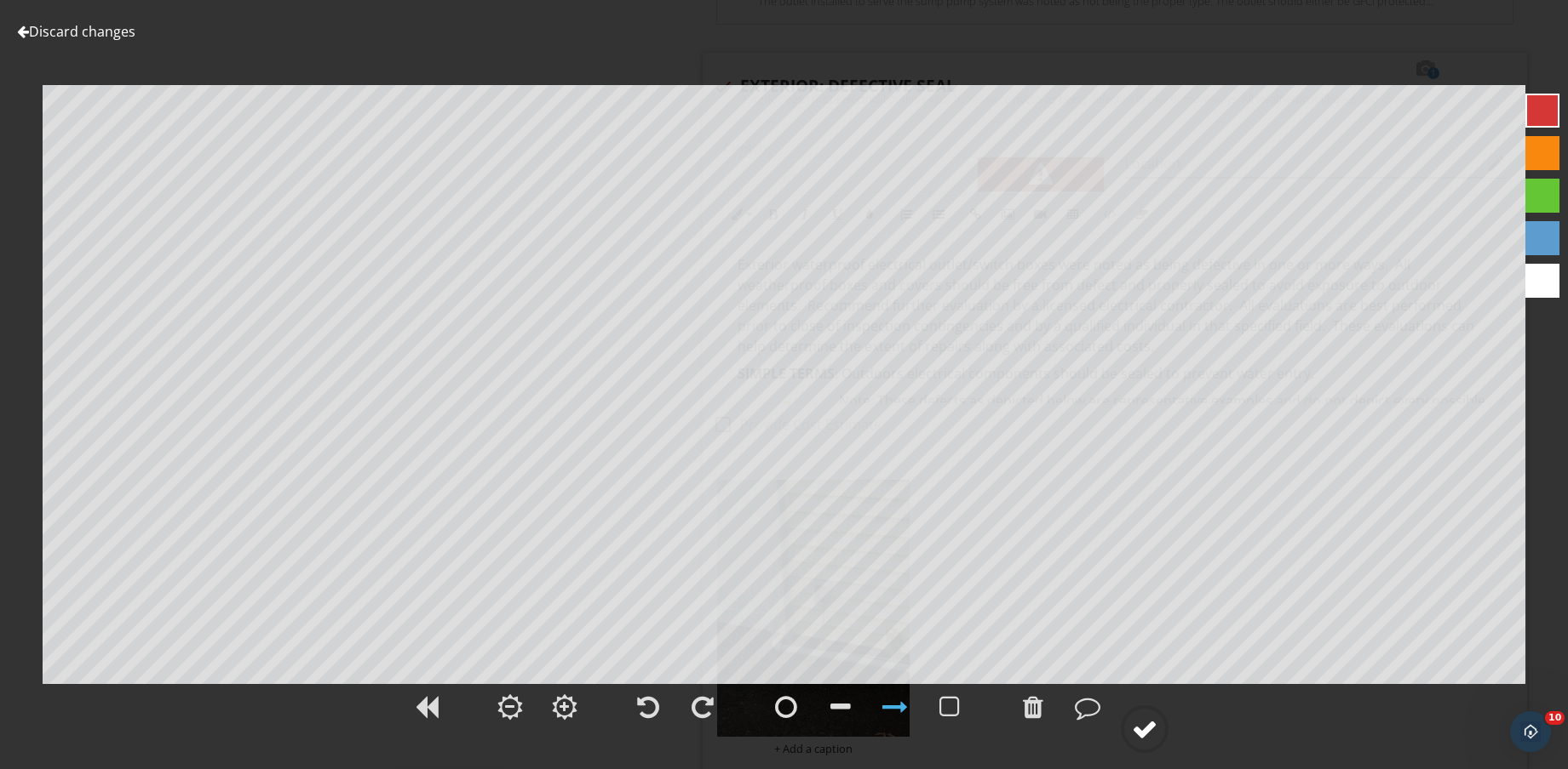
click at [1151, 738] on div at bounding box center [1144, 729] width 25 height 25
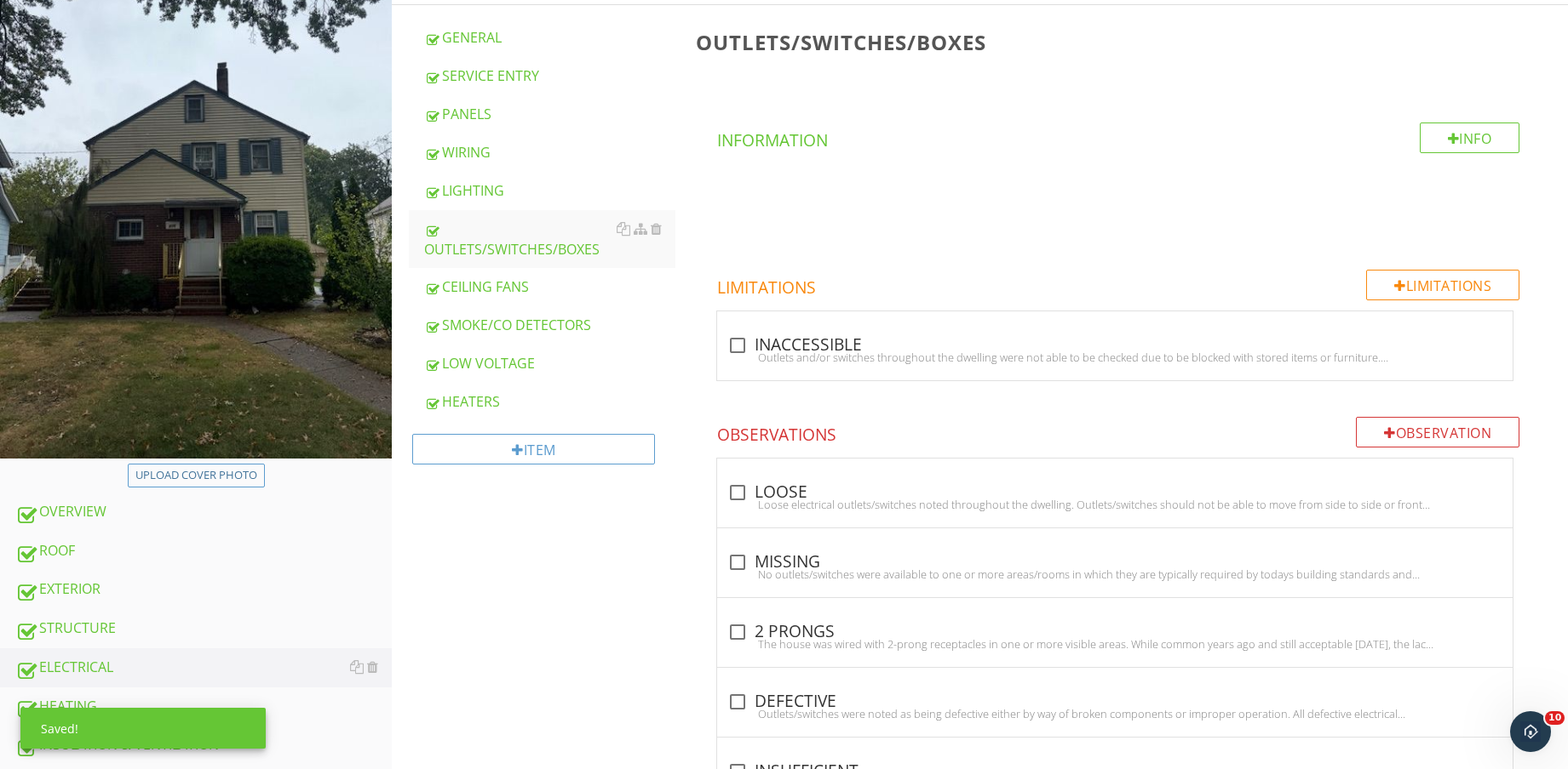
scroll to position [0, 0]
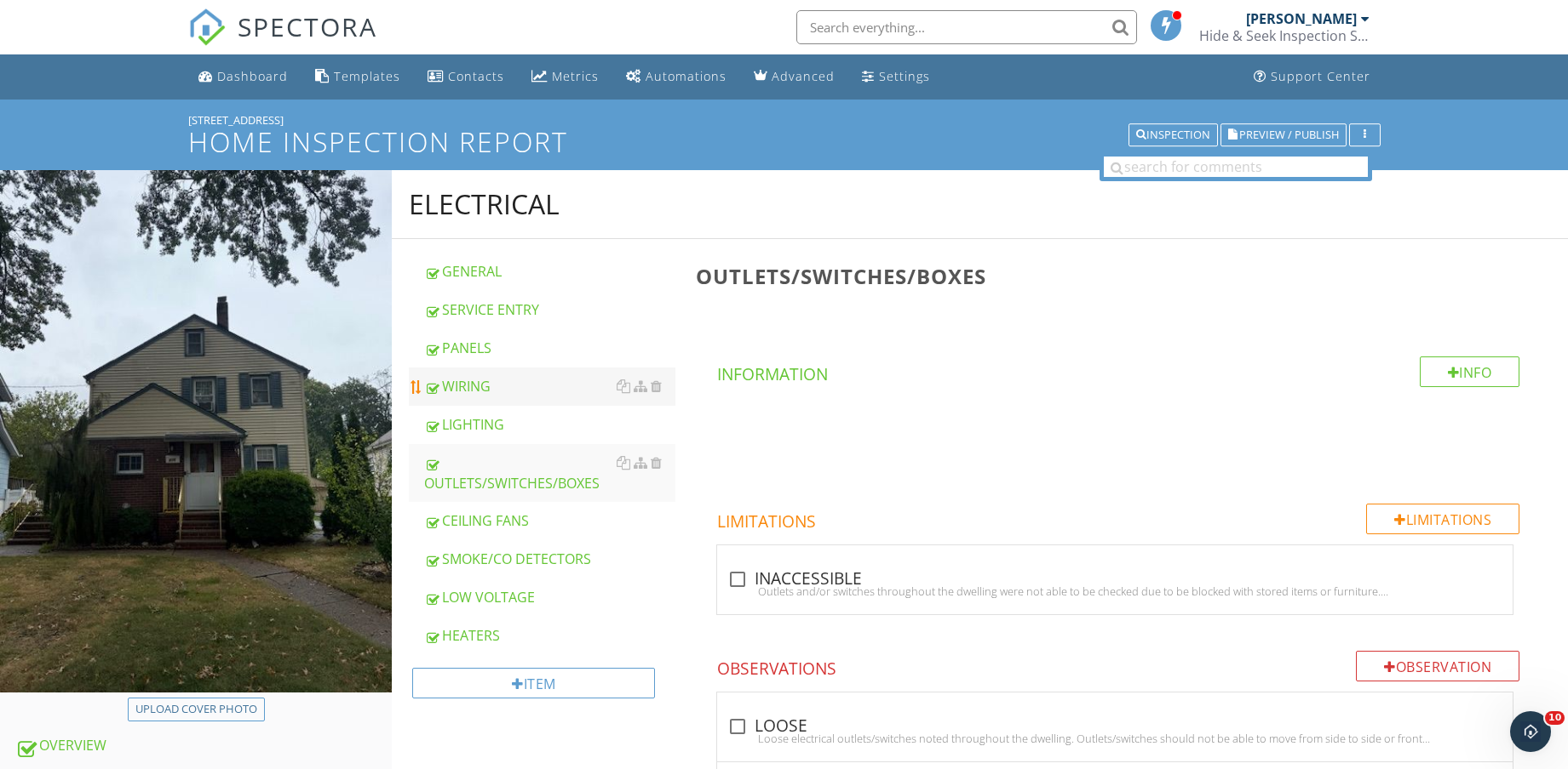
click at [512, 396] on div "WIRING" at bounding box center [550, 386] width 251 height 20
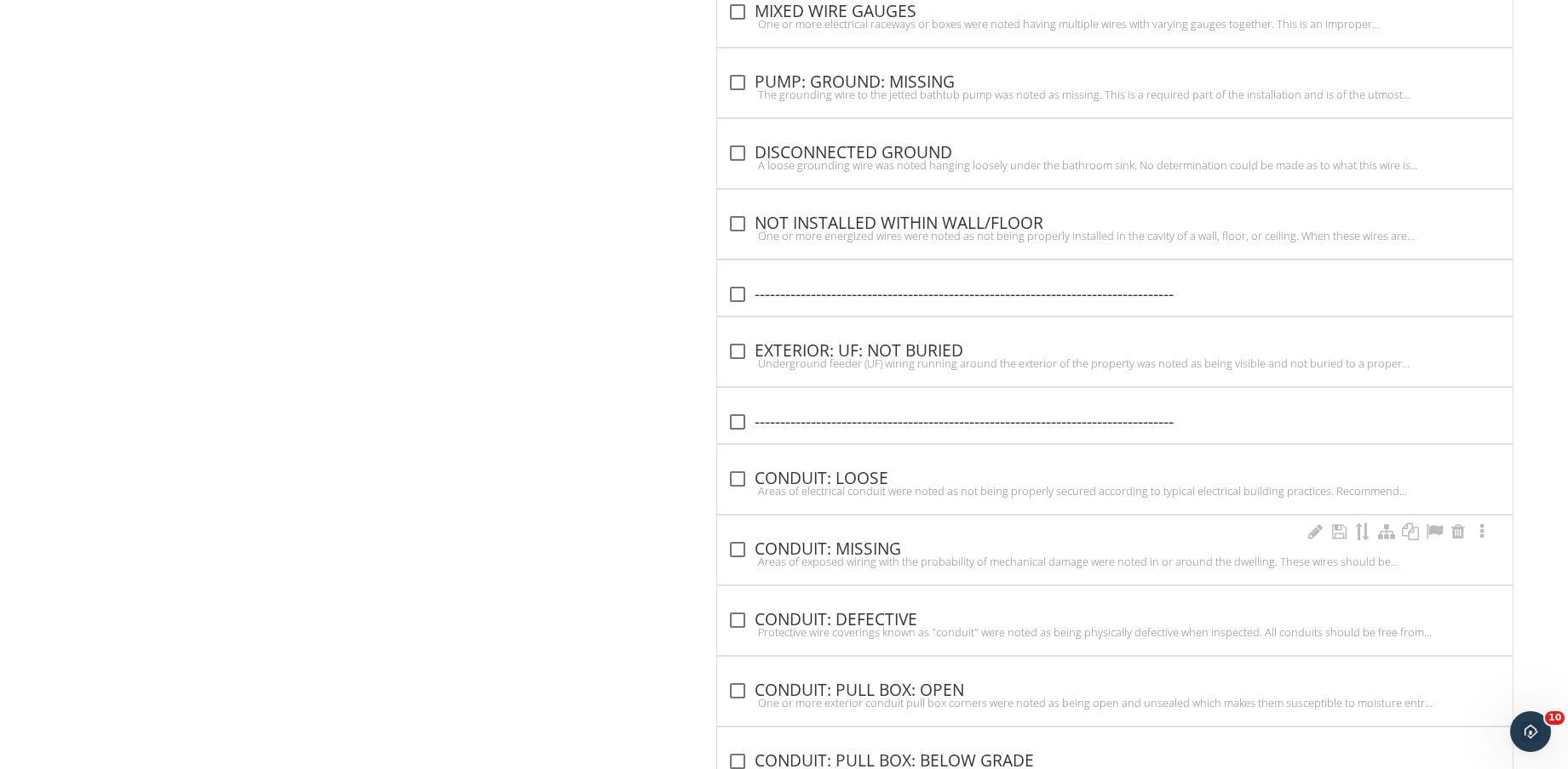
click at [897, 555] on div "Areas of exposed wiring with the probability of mechanical damage were noted in…" at bounding box center [1115, 562] width 775 height 14
checkbox input "true"
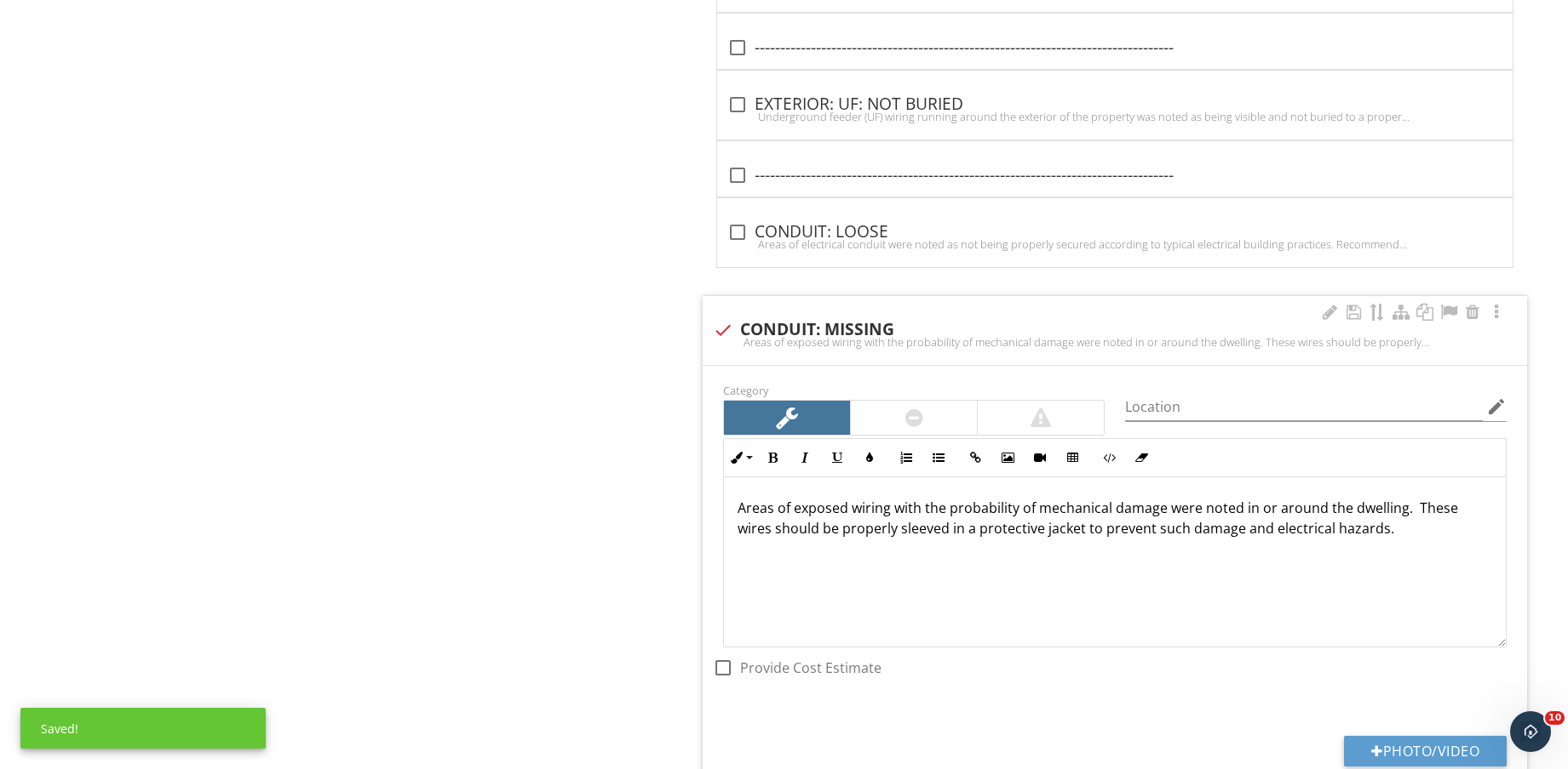
scroll to position [2943, 0]
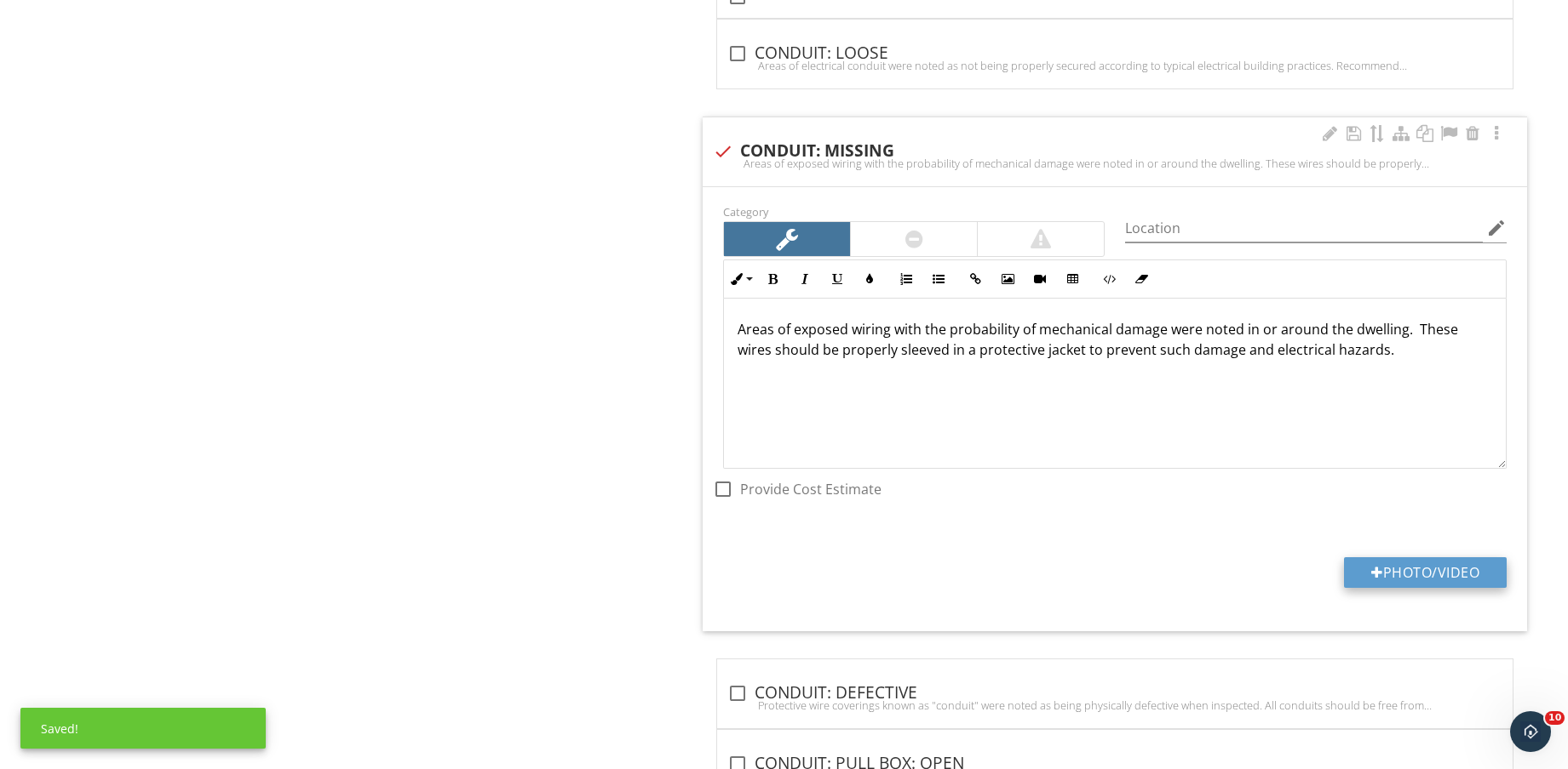
click at [1445, 577] on button "Photo/Video" at bounding box center [1424, 573] width 162 height 31
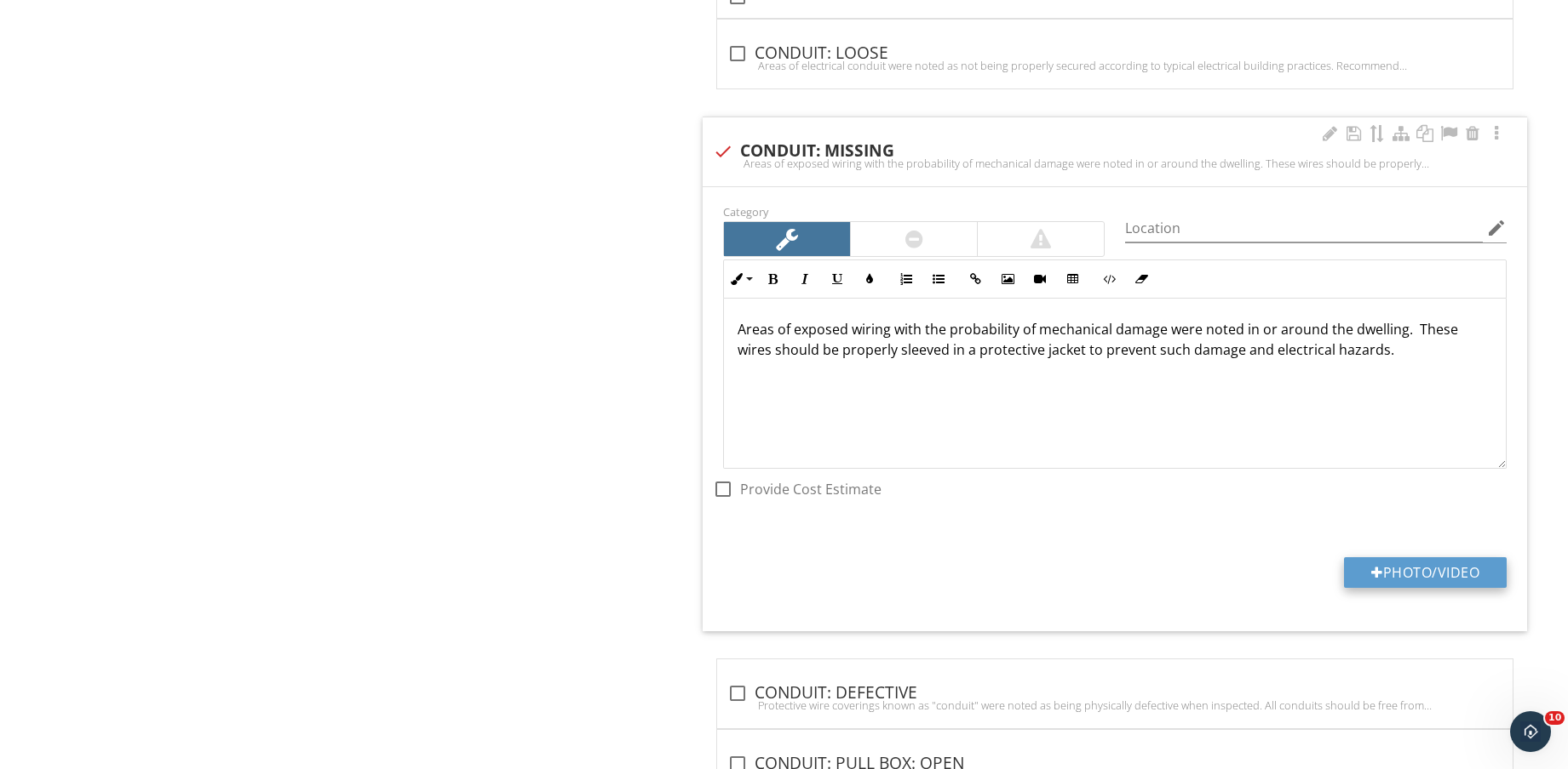
type input "C:\fakepath\IMG_8774.jpg"
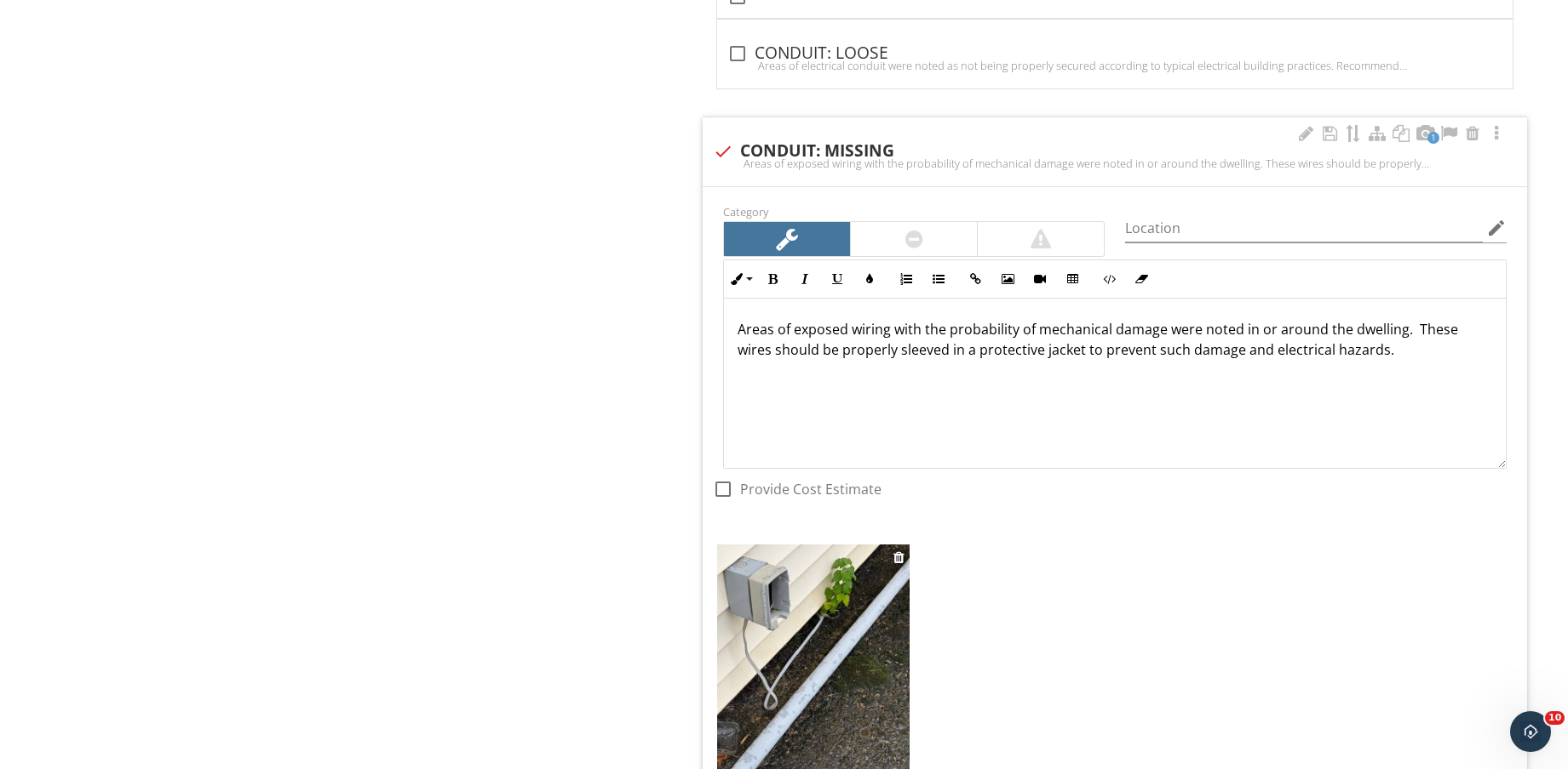
click at [820, 689] on img at bounding box center [813, 672] width 193 height 256
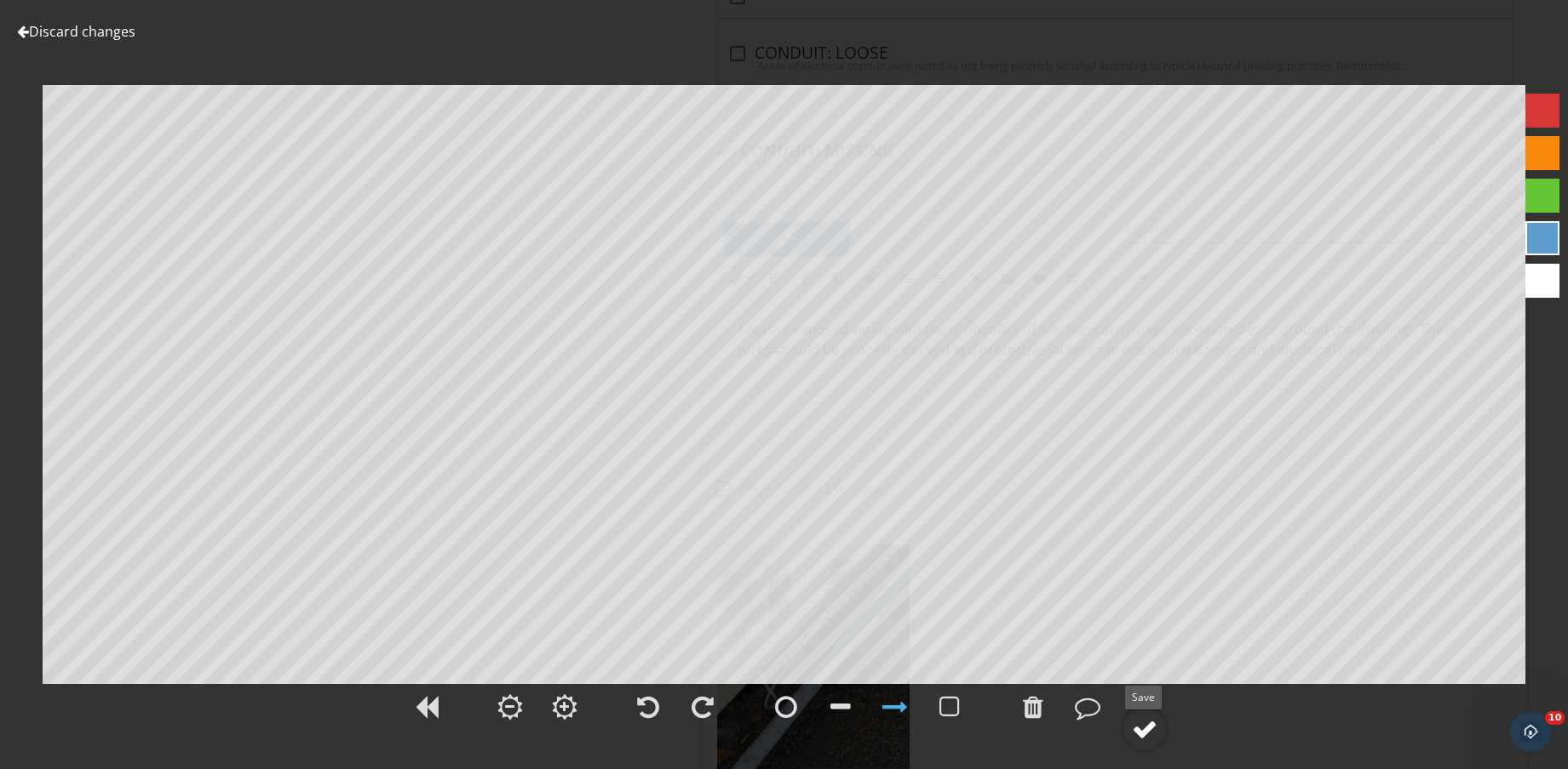
click at [1158, 737] on circle at bounding box center [1145, 729] width 45 height 45
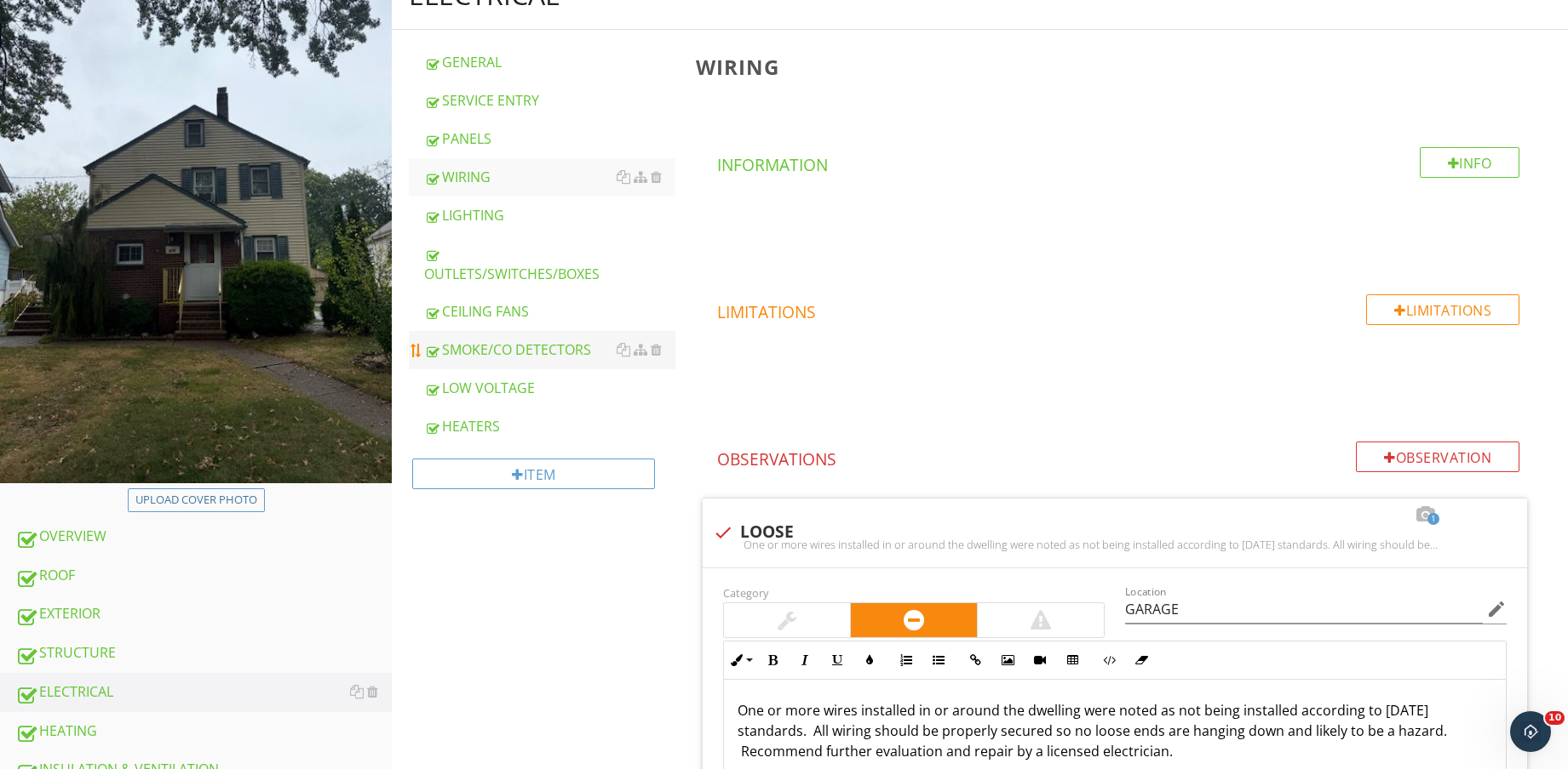
scroll to position [319, 0]
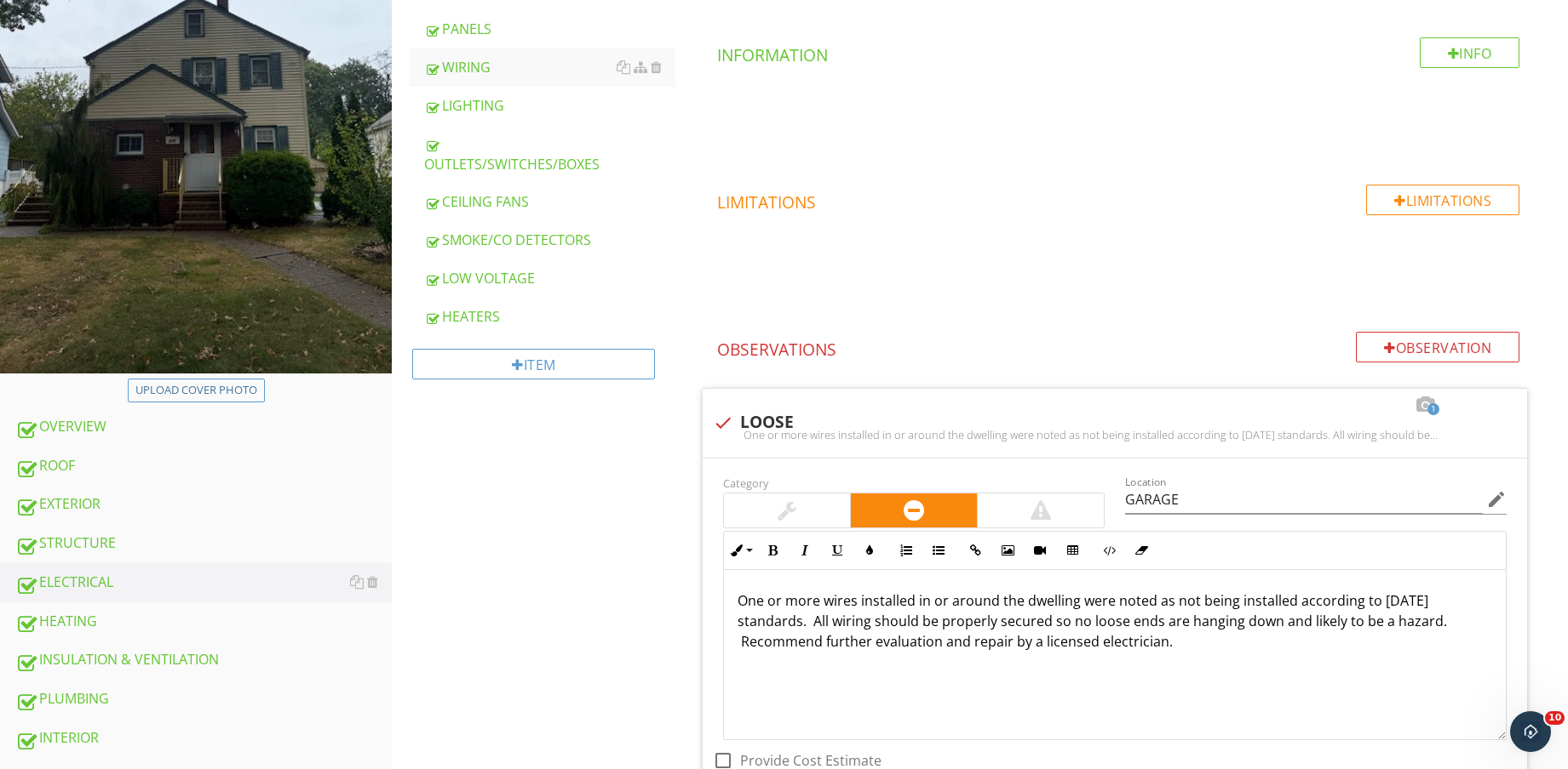
drag, startPoint x: 151, startPoint y: 538, endPoint x: 607, endPoint y: 537, distance: 456.0
click at [152, 537] on div "STRUCTURE" at bounding box center [203, 543] width 376 height 22
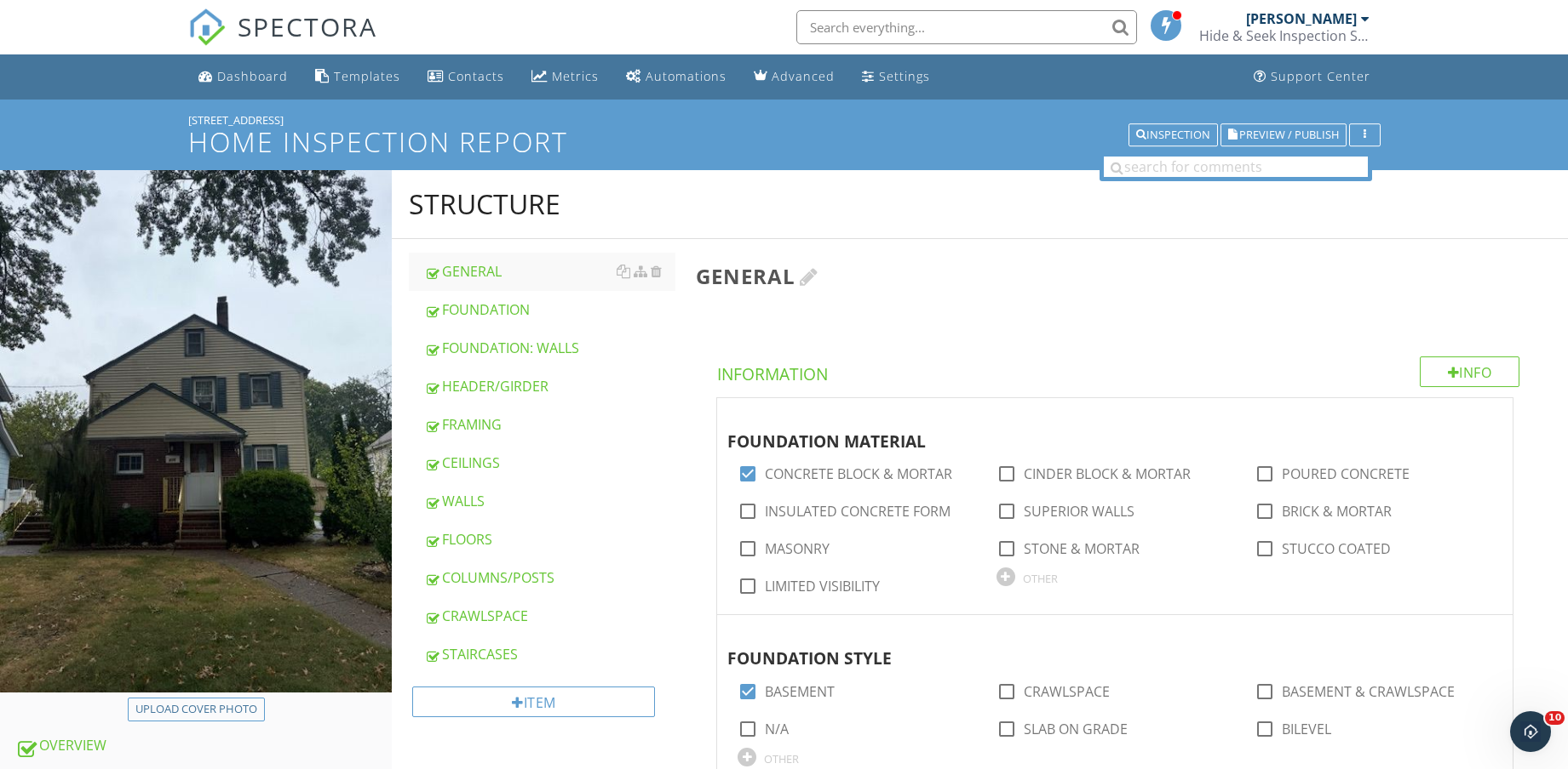
click at [537, 349] on div "FOUNDATION: WALLS" at bounding box center [550, 348] width 251 height 20
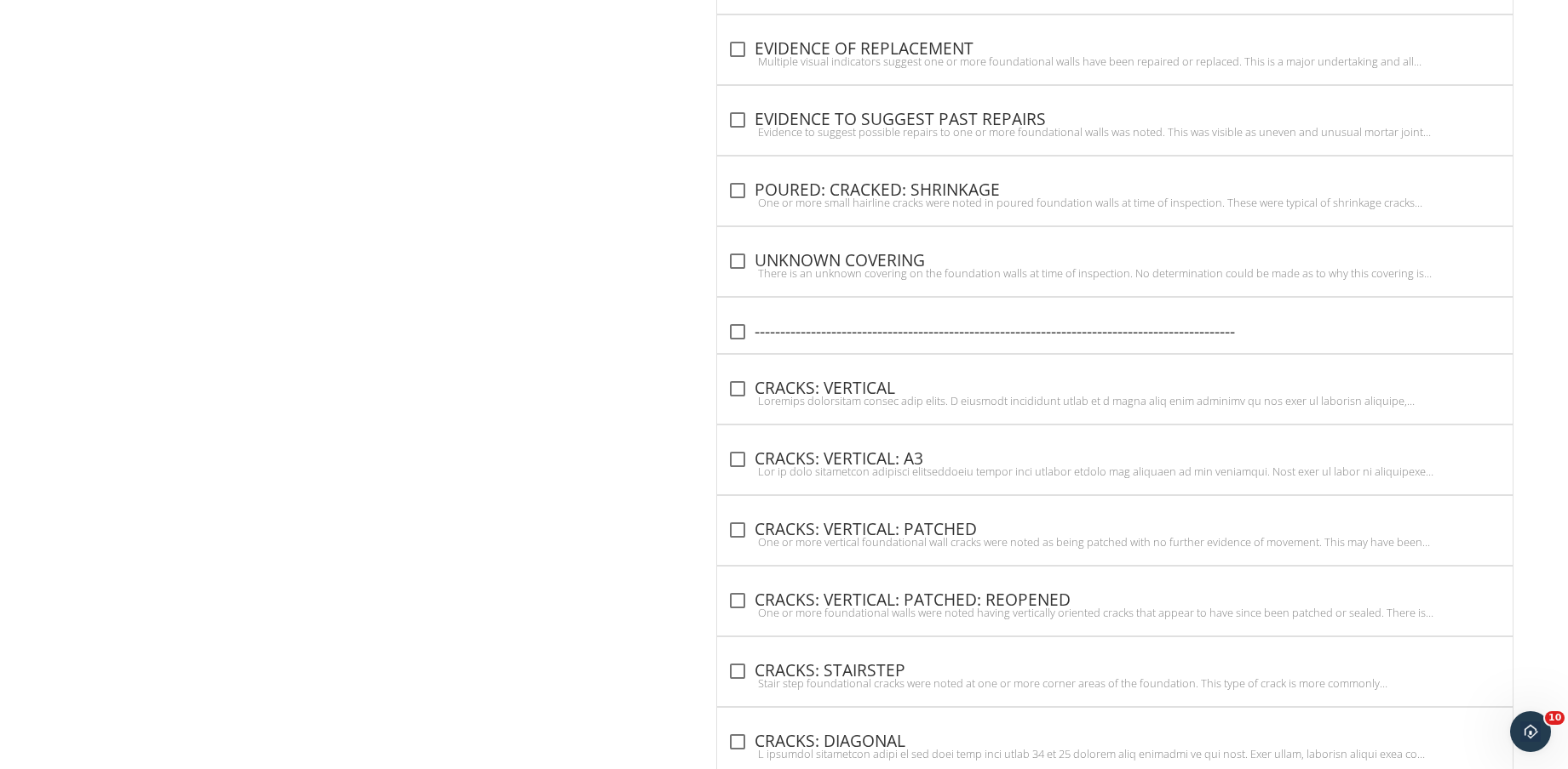
scroll to position [2047, 0]
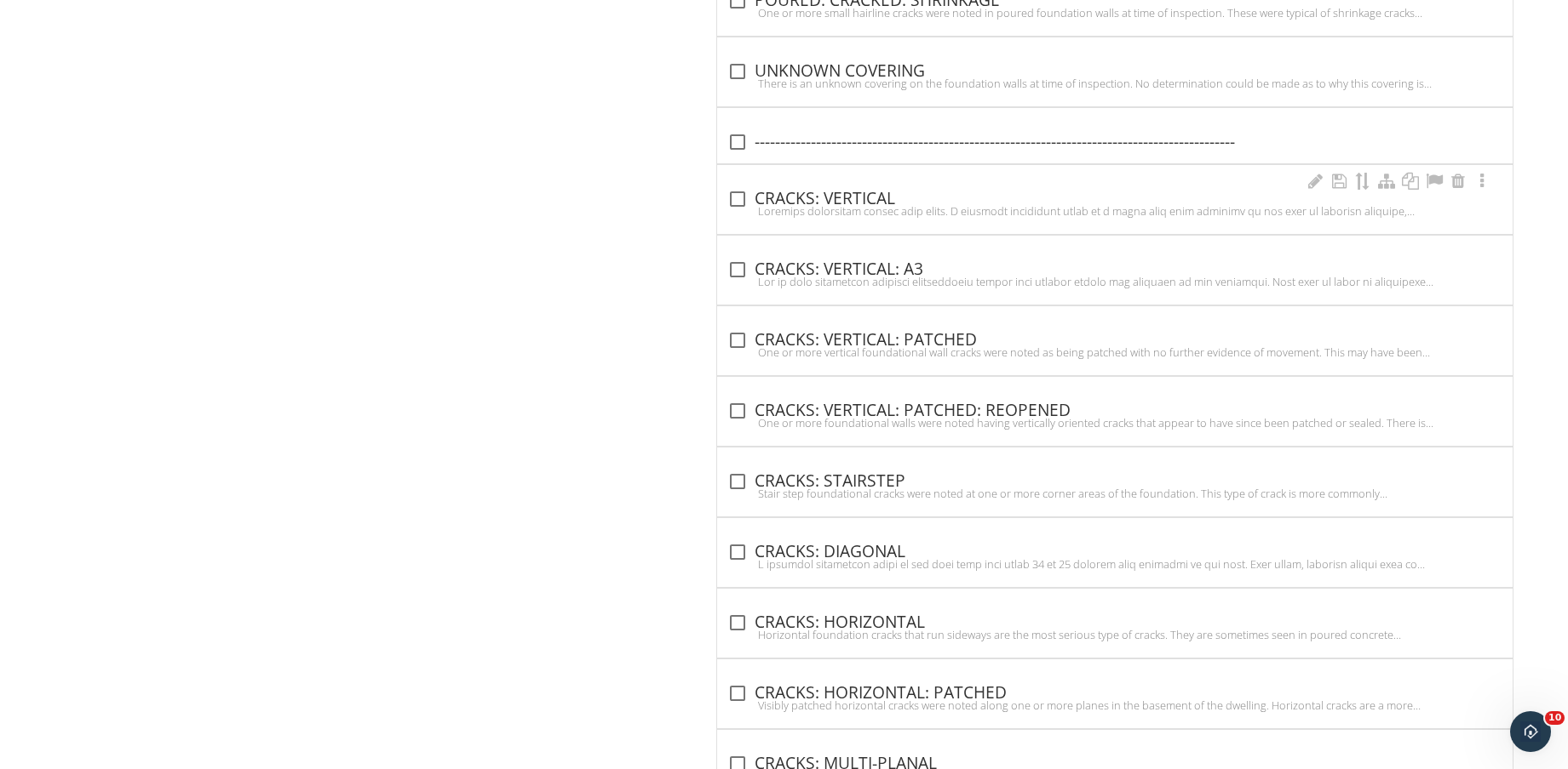
click at [850, 194] on div "check_box_outline_blank CRACKS: VERTICAL" at bounding box center [1115, 198] width 775 height 20
checkbox input "true"
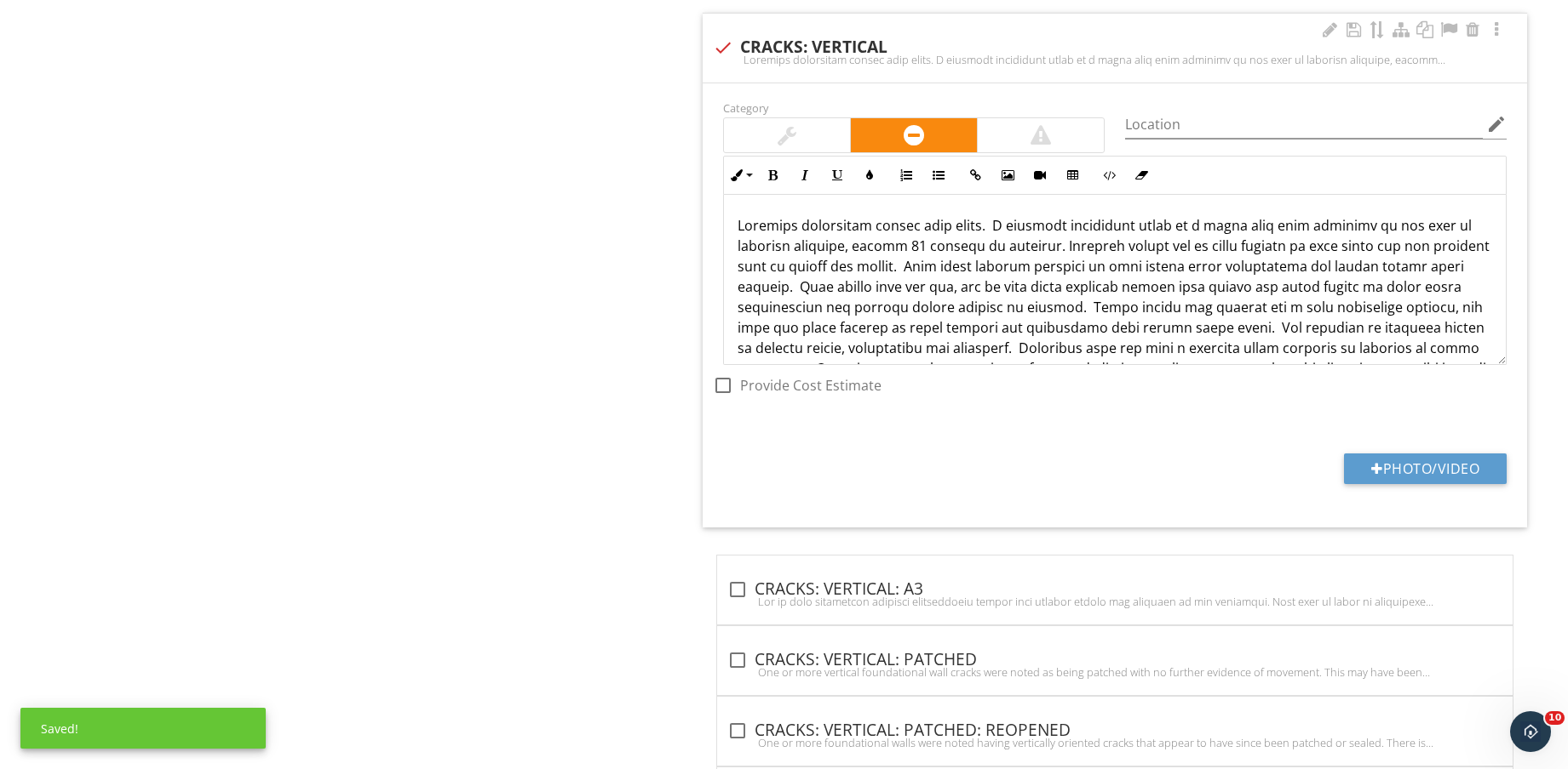
scroll to position [2260, 0]
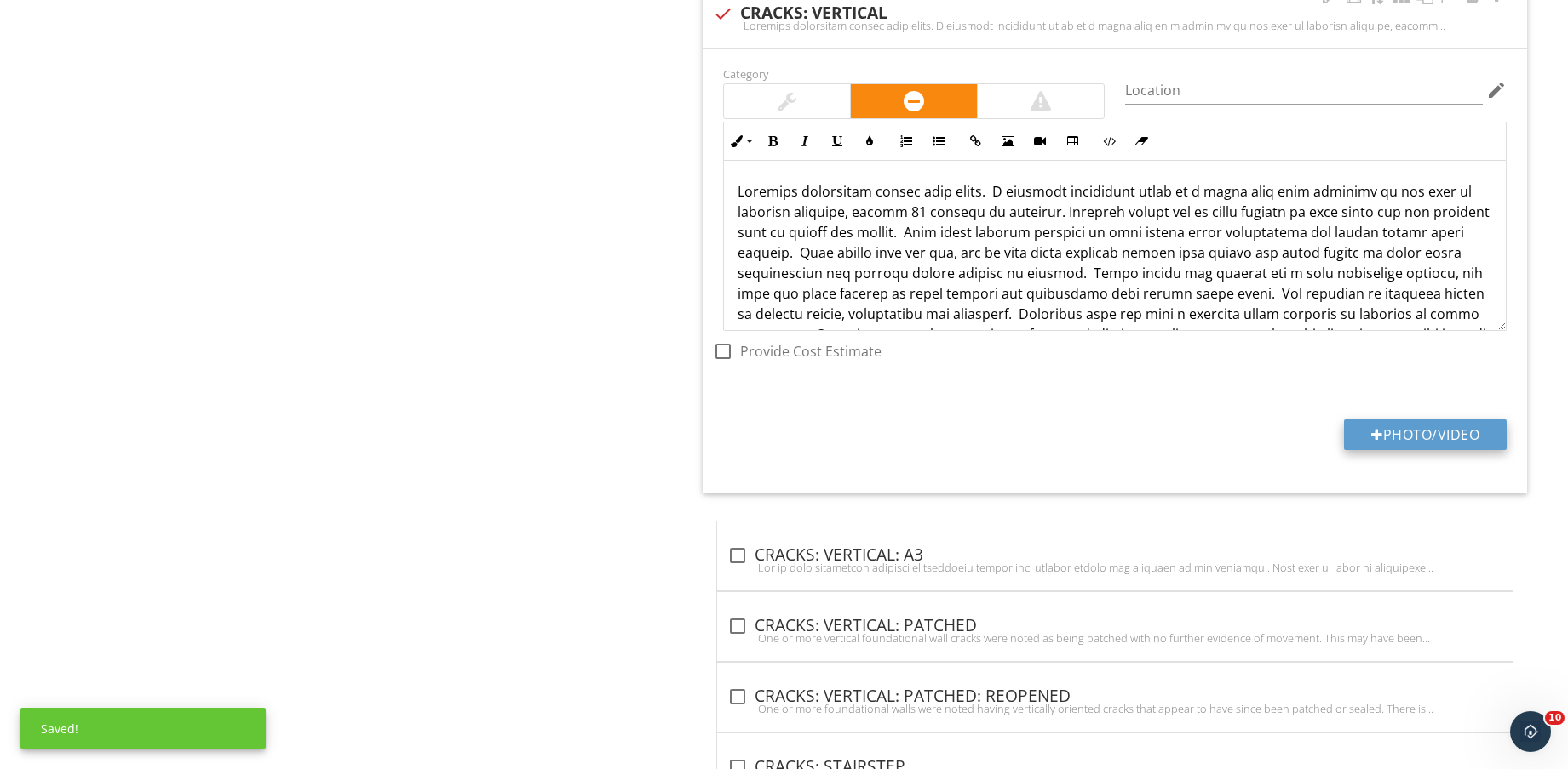
click at [1421, 440] on button "Photo/Video" at bounding box center [1424, 436] width 162 height 31
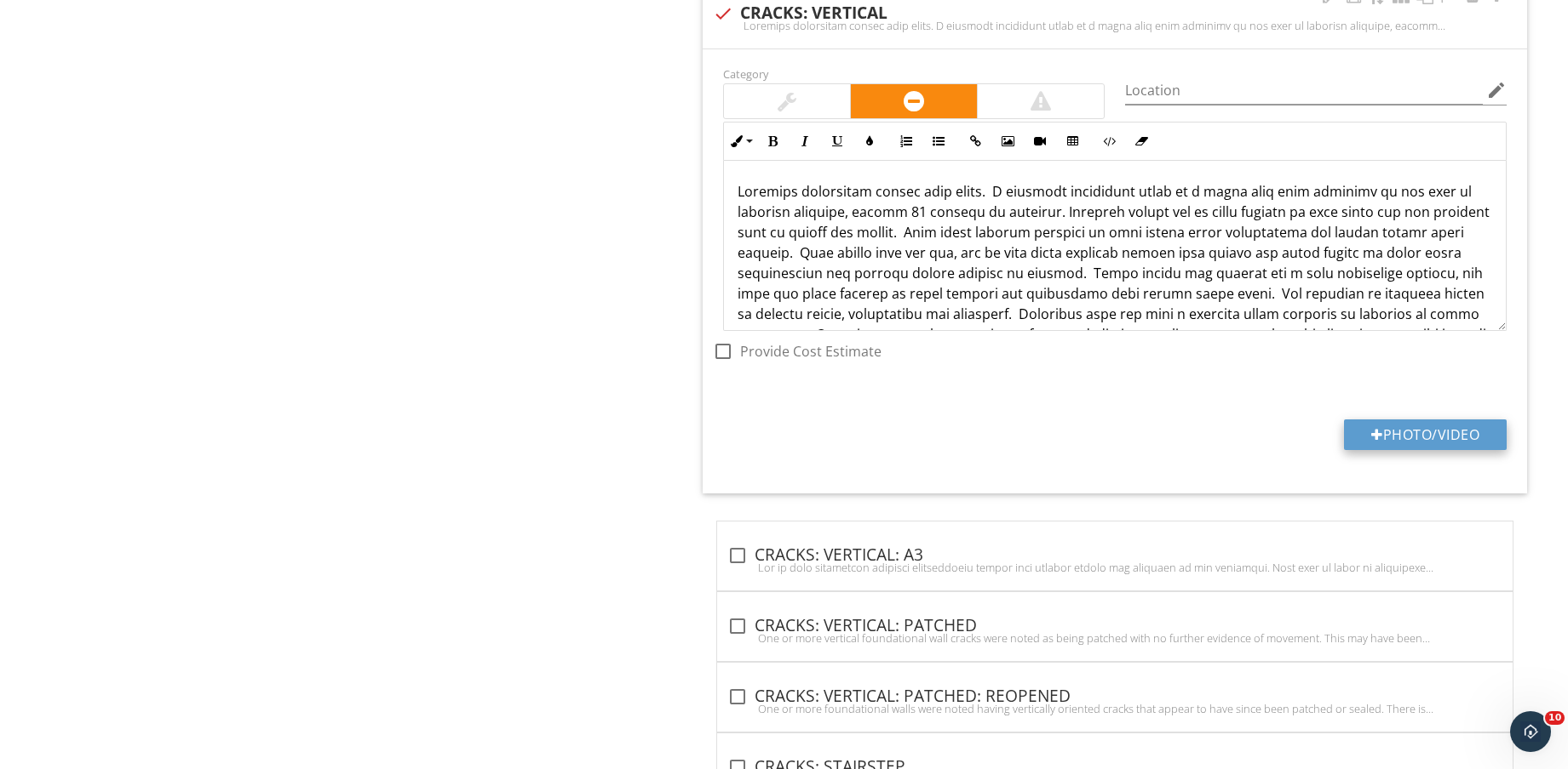
type input "C:\fakepath\IMG_8775.jpg"
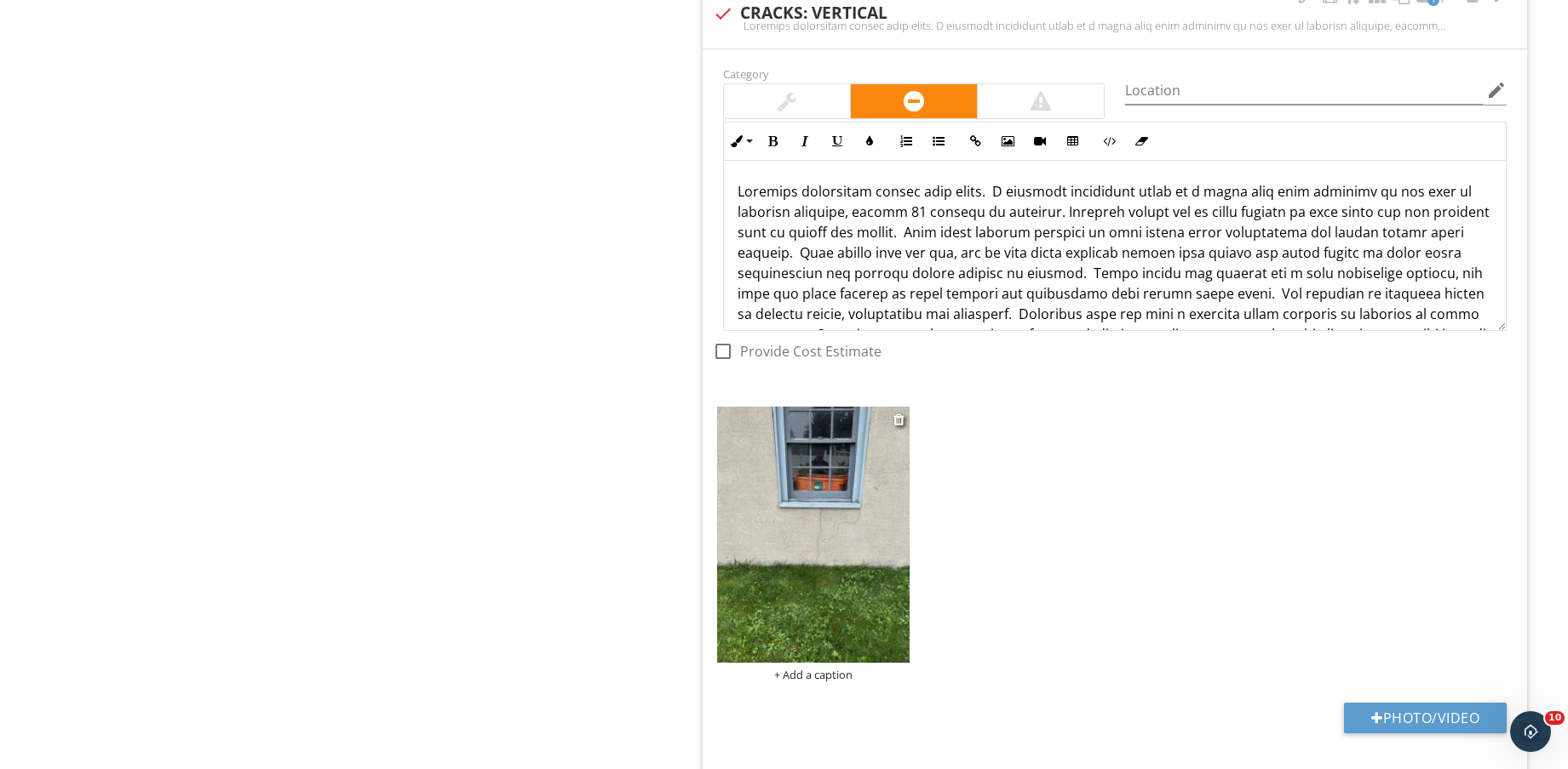
click at [861, 553] on img at bounding box center [813, 534] width 193 height 256
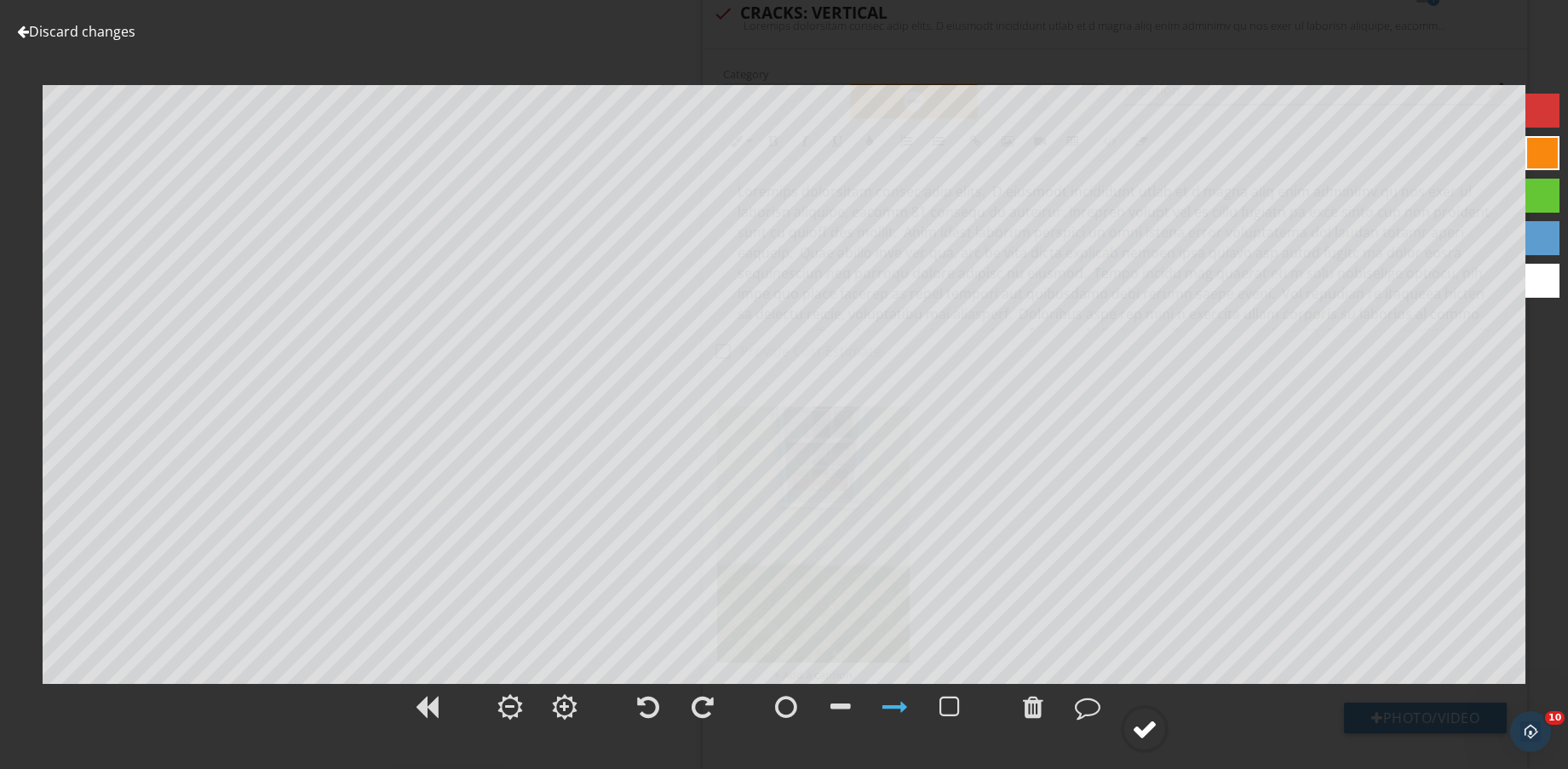
click at [1144, 726] on div at bounding box center [1144, 729] width 25 height 25
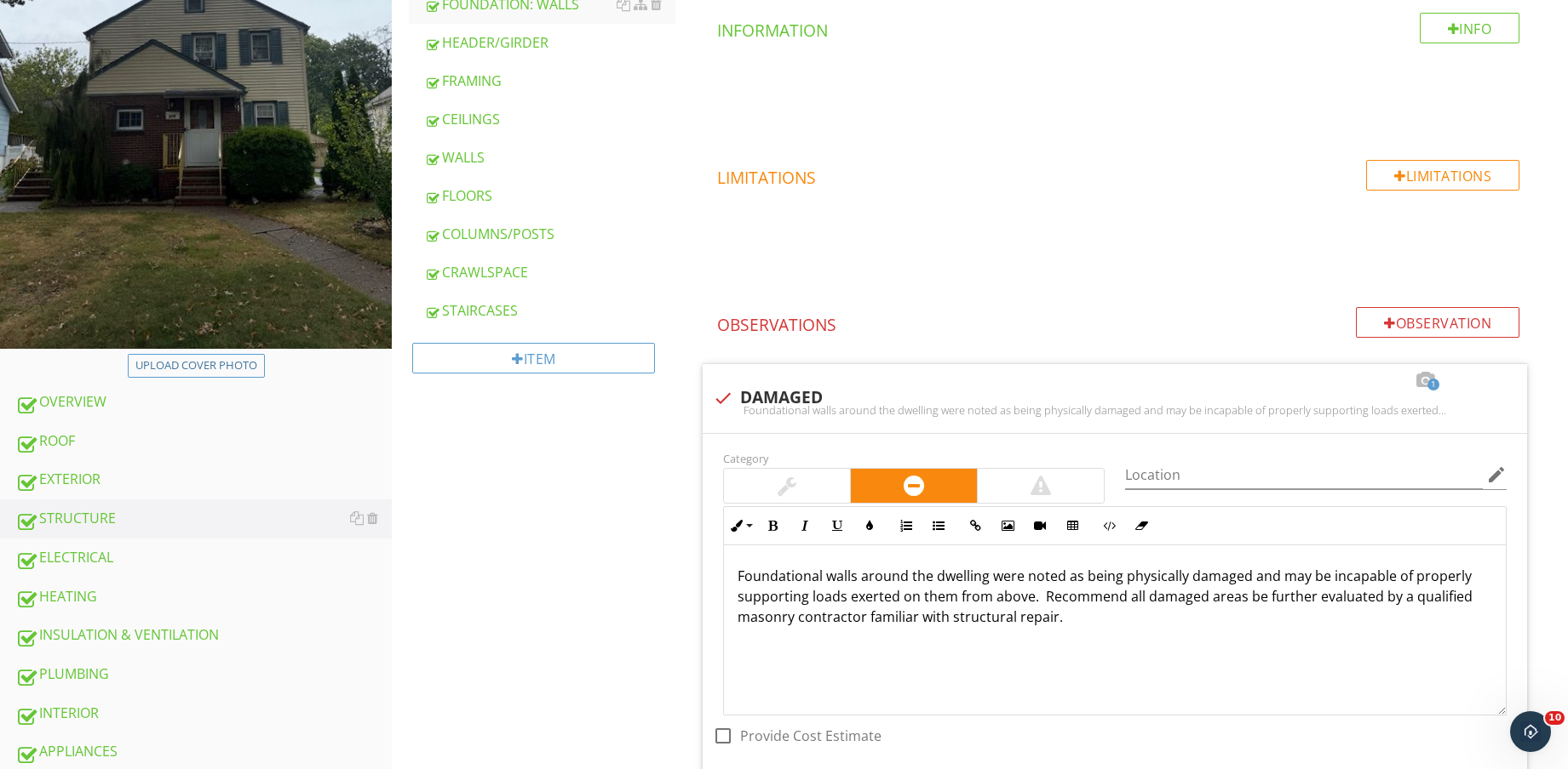
scroll to position [745, 0]
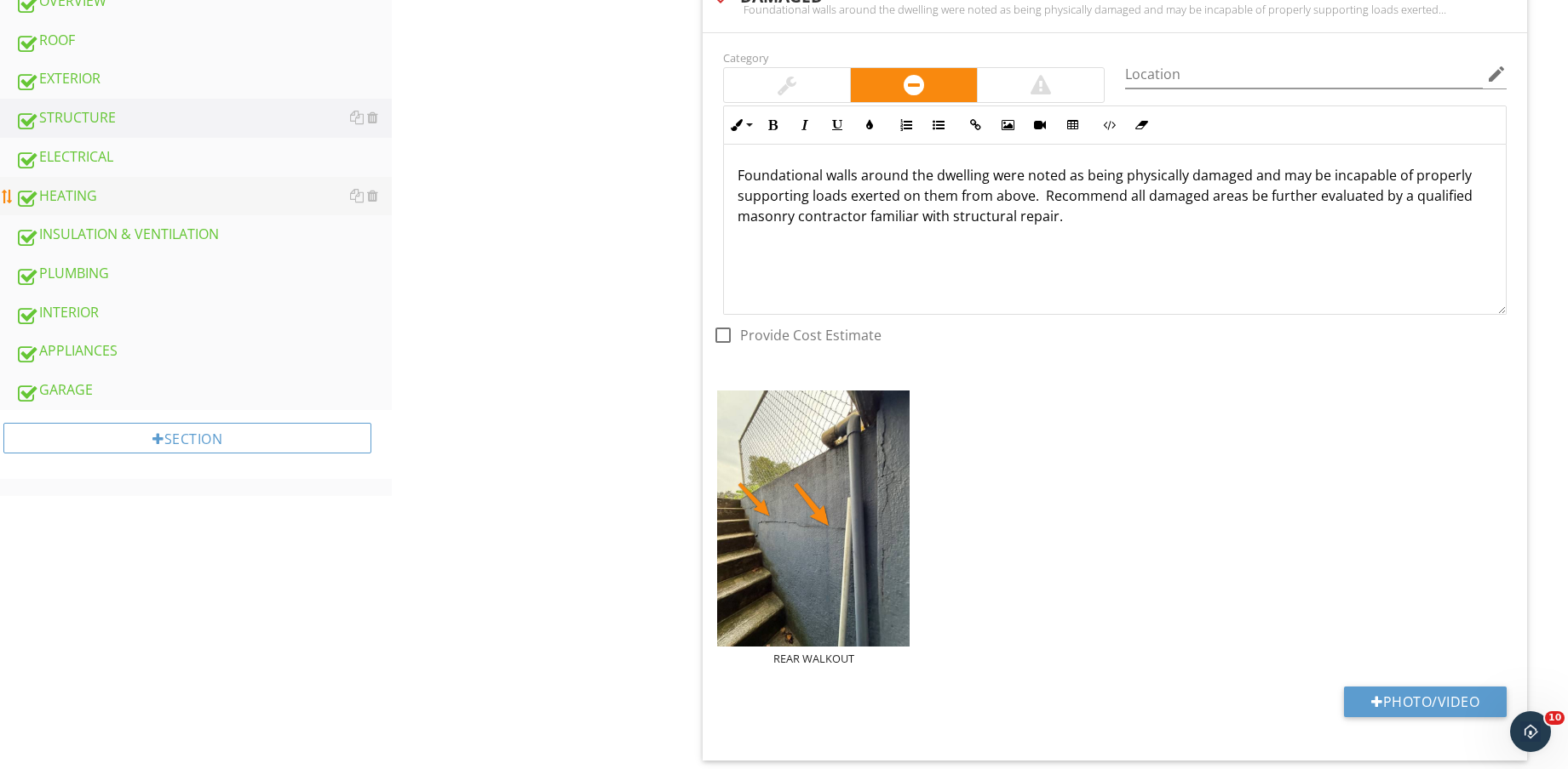
click at [159, 186] on div "HEATING" at bounding box center [203, 196] width 376 height 22
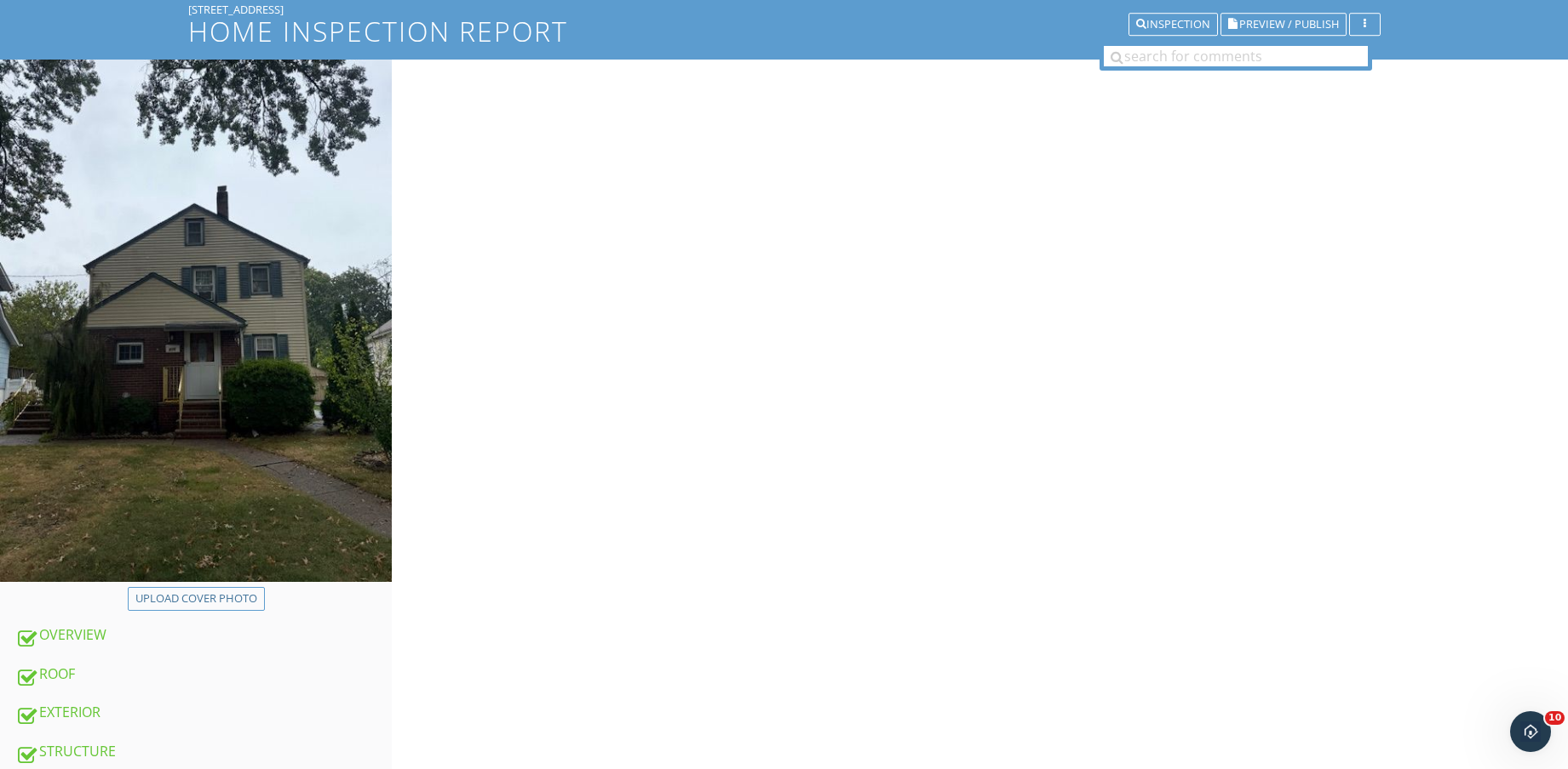
scroll to position [106, 0]
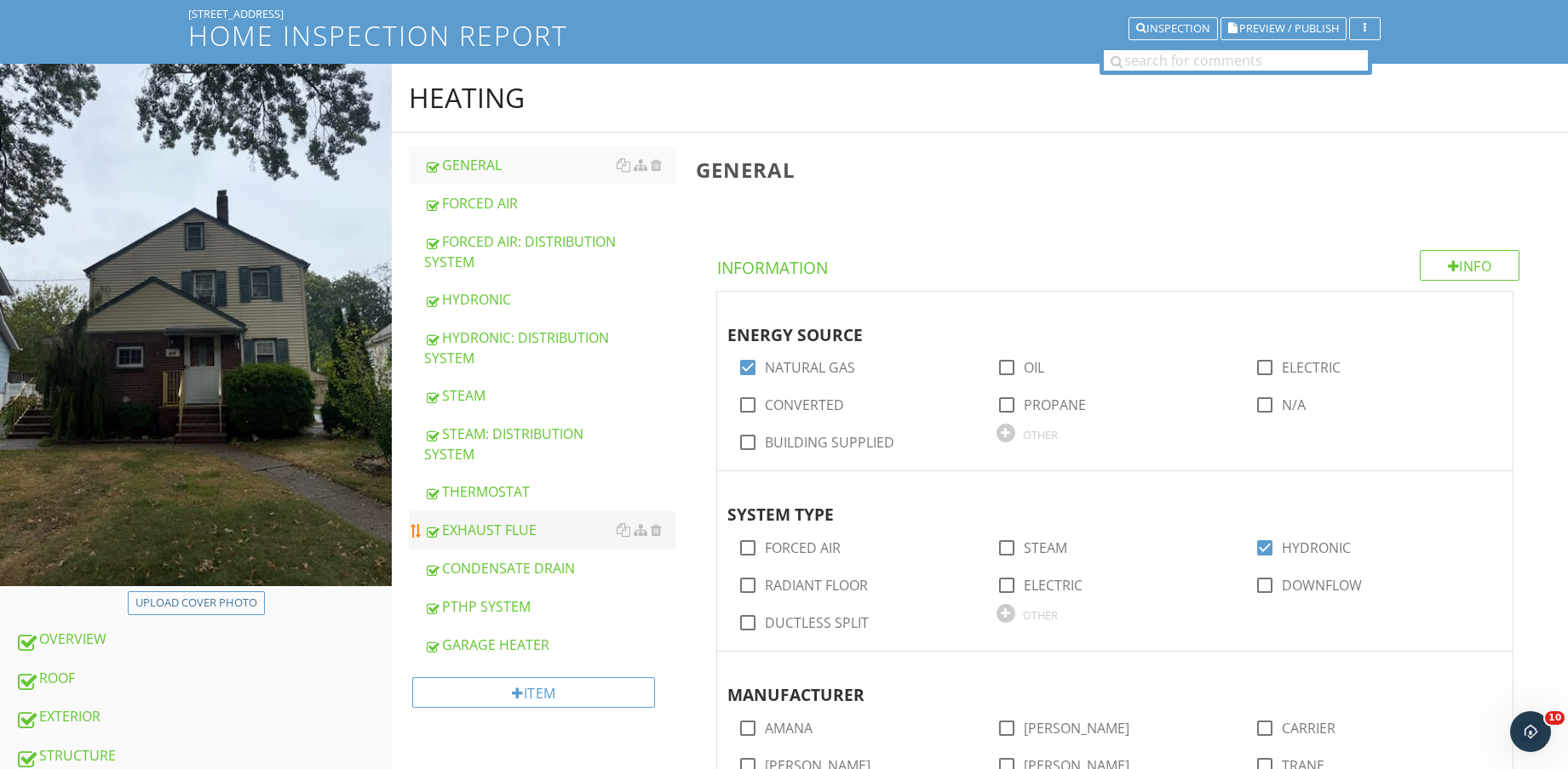
click at [539, 516] on link "EXHAUST FLUE" at bounding box center [550, 530] width 251 height 38
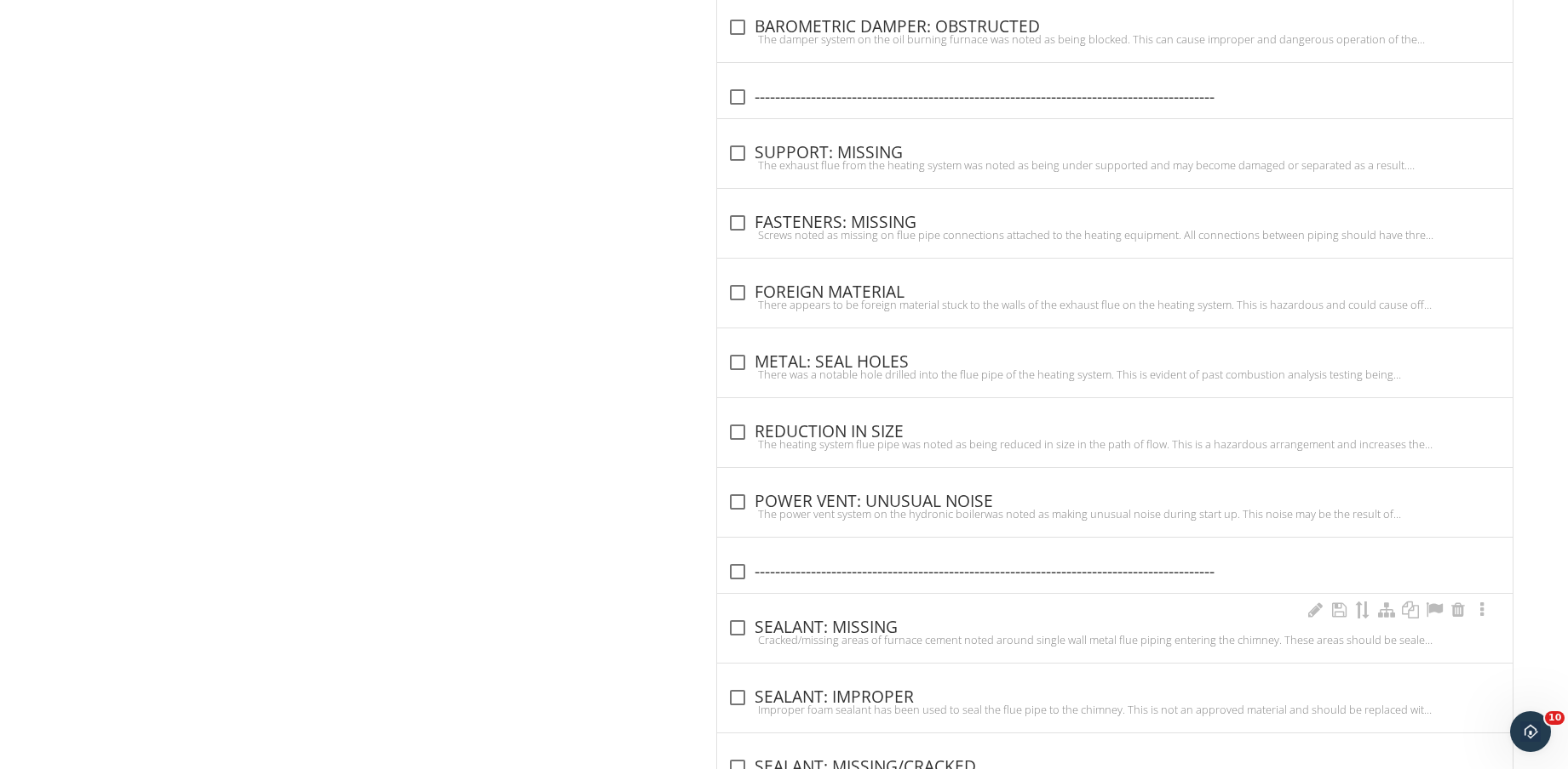
scroll to position [1827, 0]
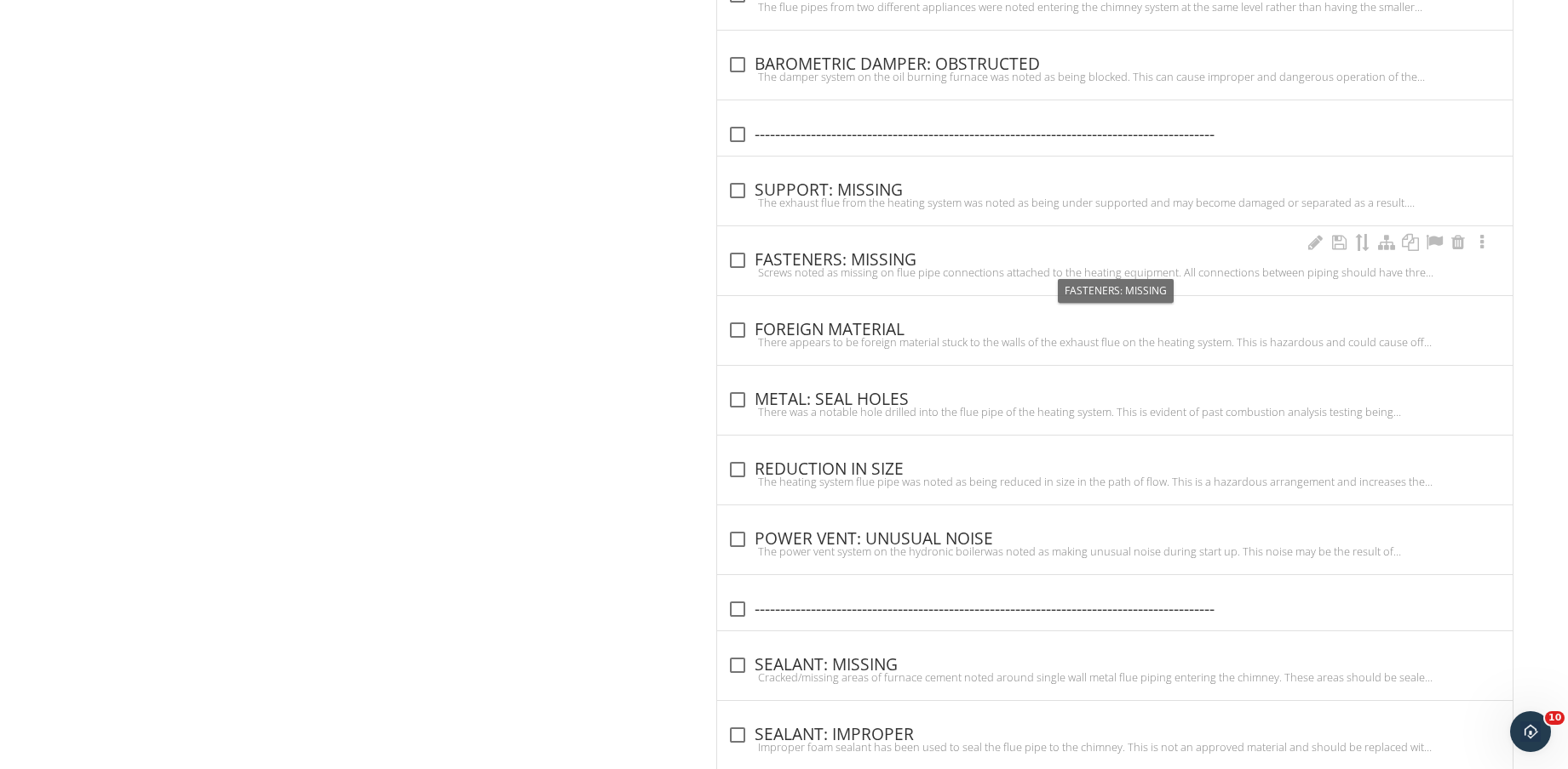
click at [914, 261] on div "check_box_outline_blank FASTENERS: MISSING" at bounding box center [1115, 260] width 775 height 20
checkbox input "true"
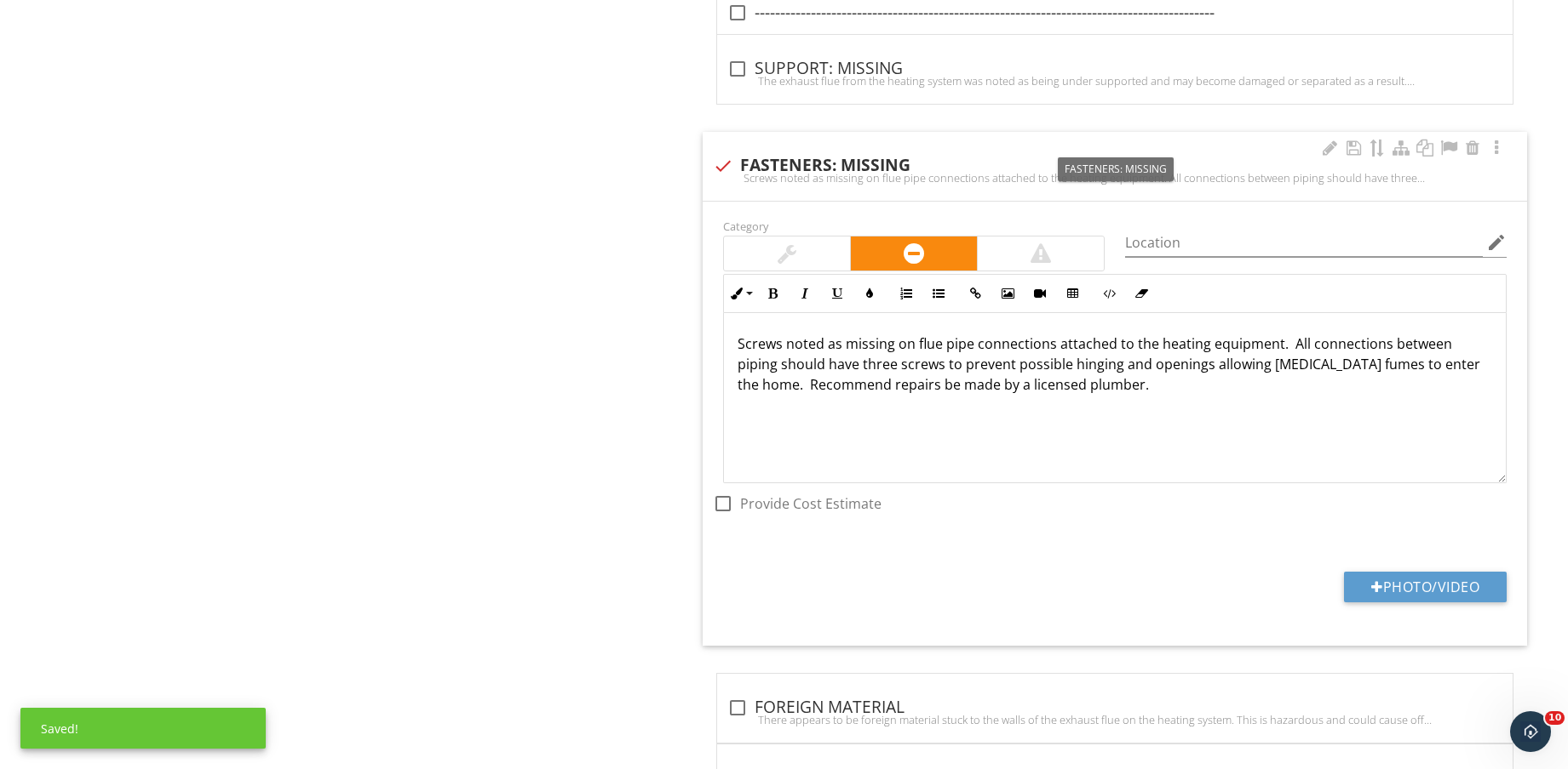
scroll to position [2039, 0]
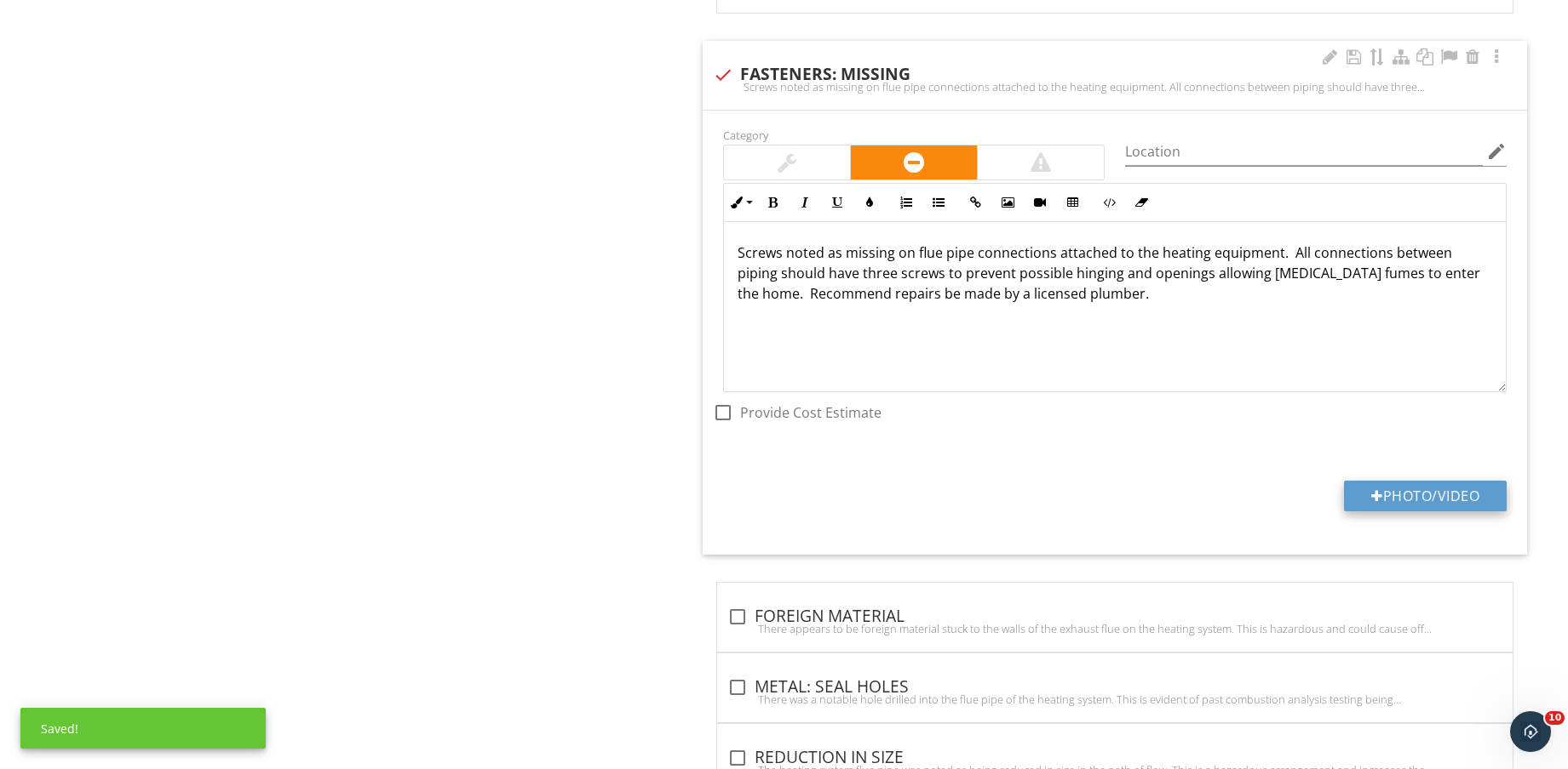
click at [1424, 494] on button "Photo/Video" at bounding box center [1424, 497] width 162 height 31
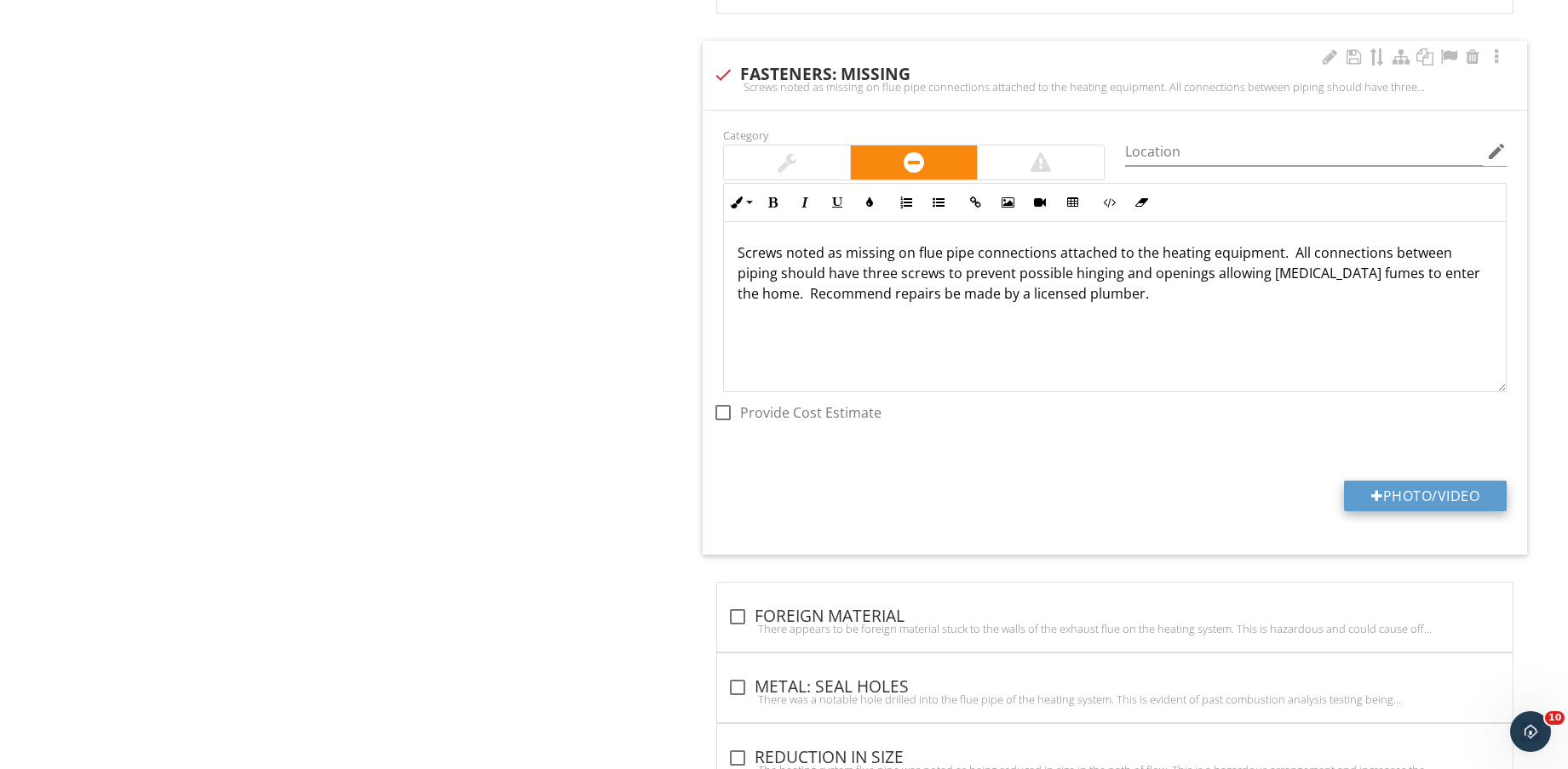
type input "C:\fakepath\IMG_8777.jpg"
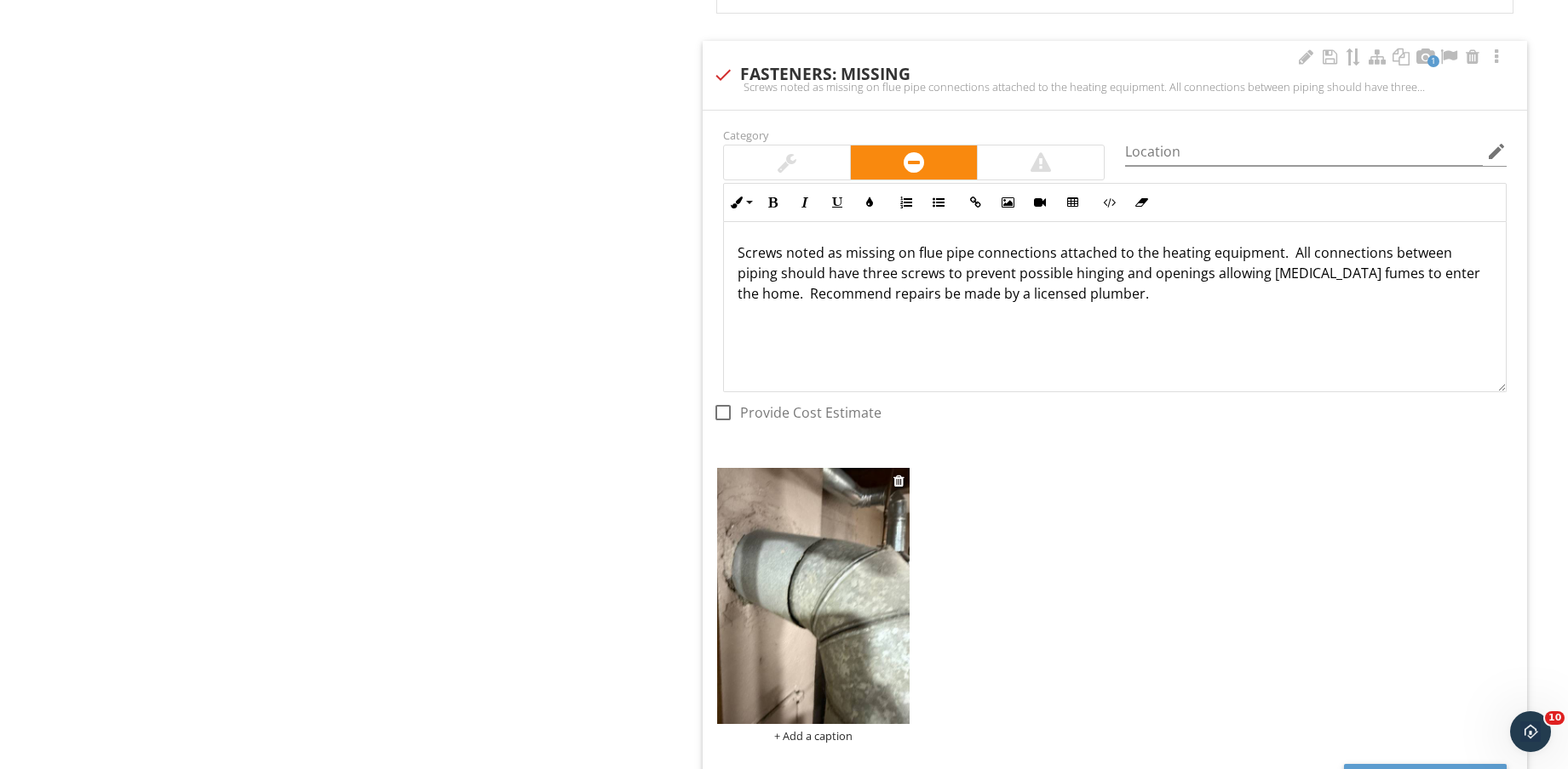
click at [827, 611] on img at bounding box center [813, 595] width 193 height 256
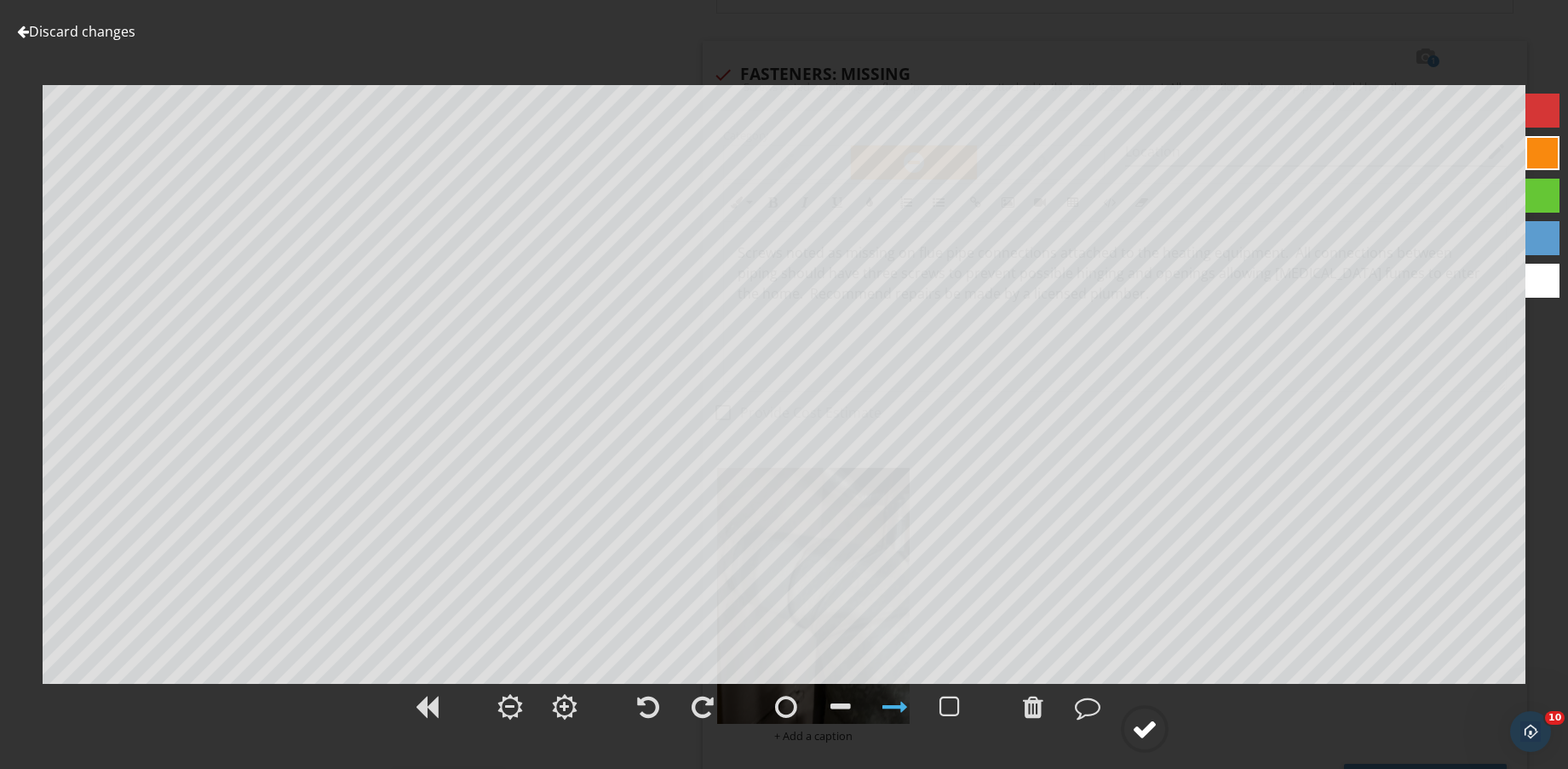
click at [1152, 737] on div at bounding box center [1144, 729] width 25 height 25
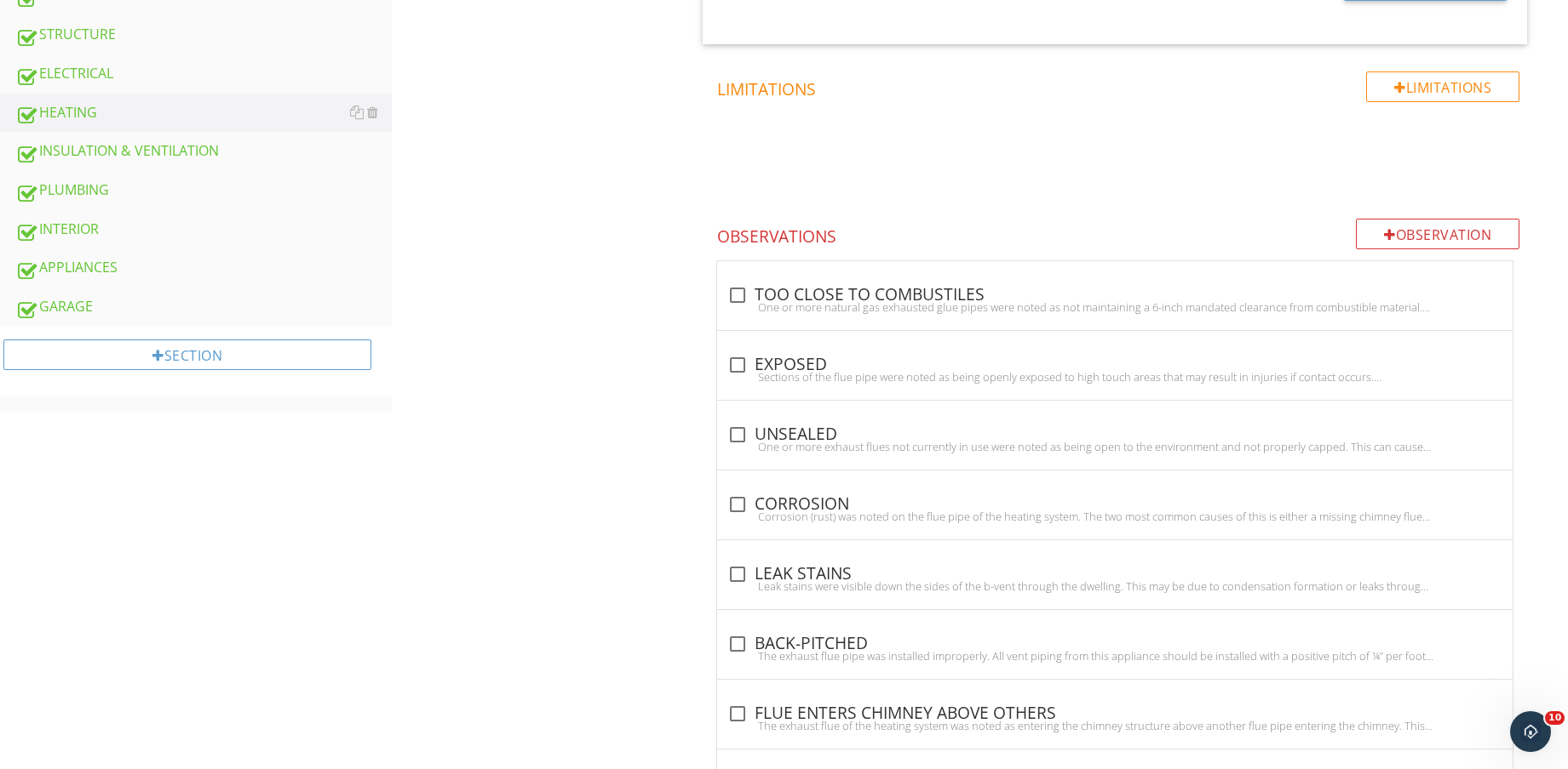
scroll to position [851, 0]
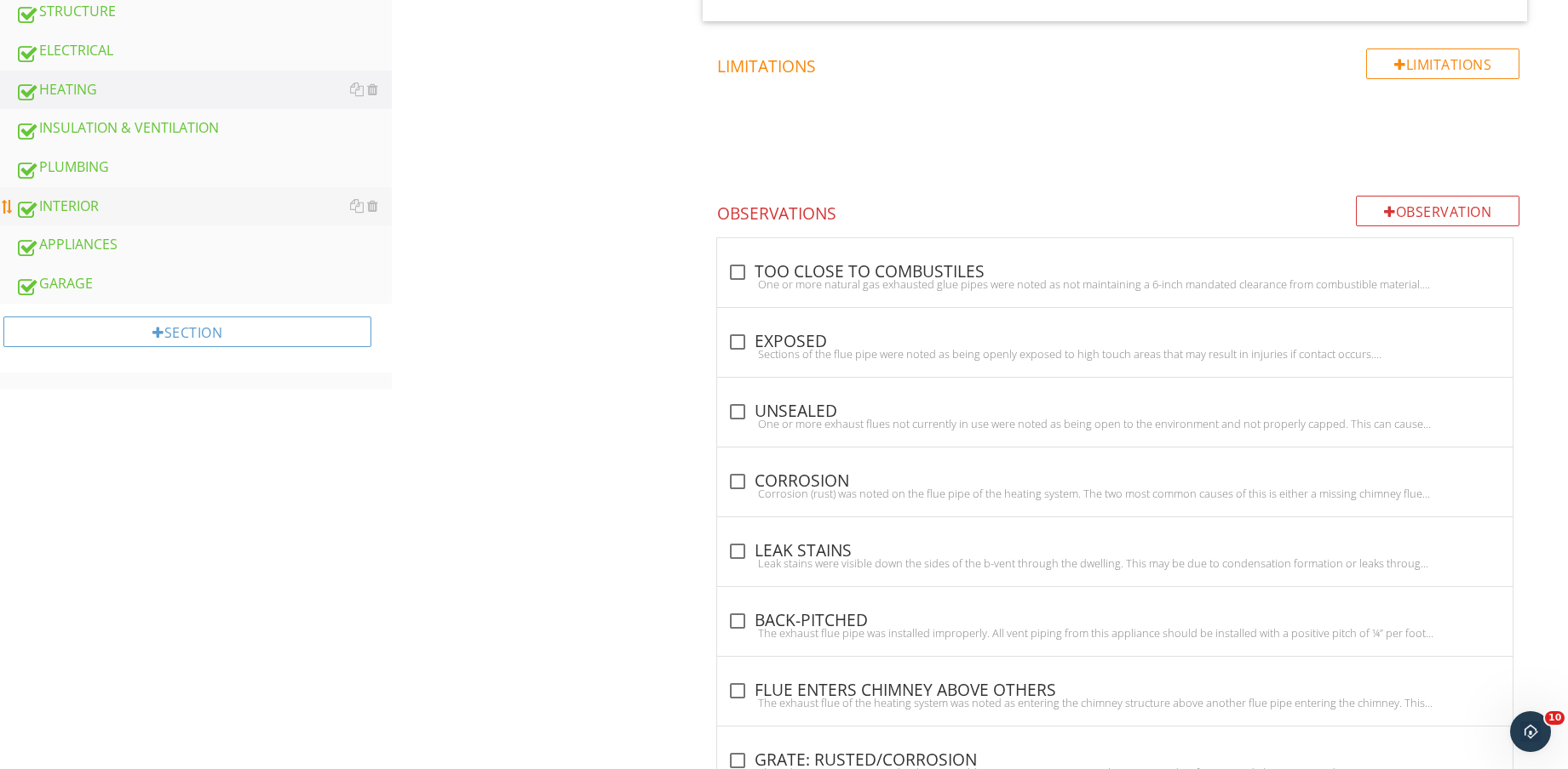
click at [120, 203] on div "INTERIOR" at bounding box center [203, 206] width 376 height 22
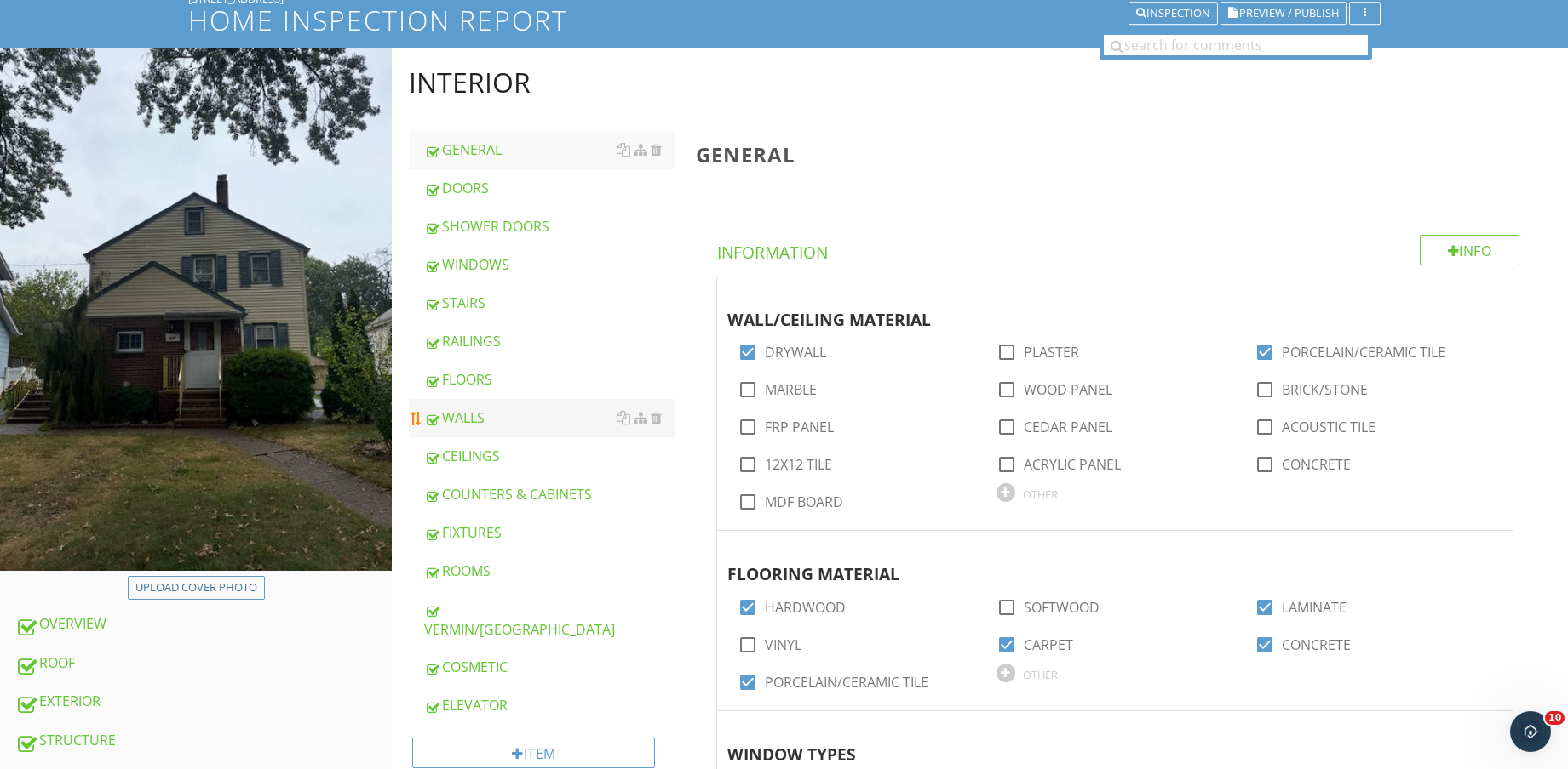
scroll to position [213, 0]
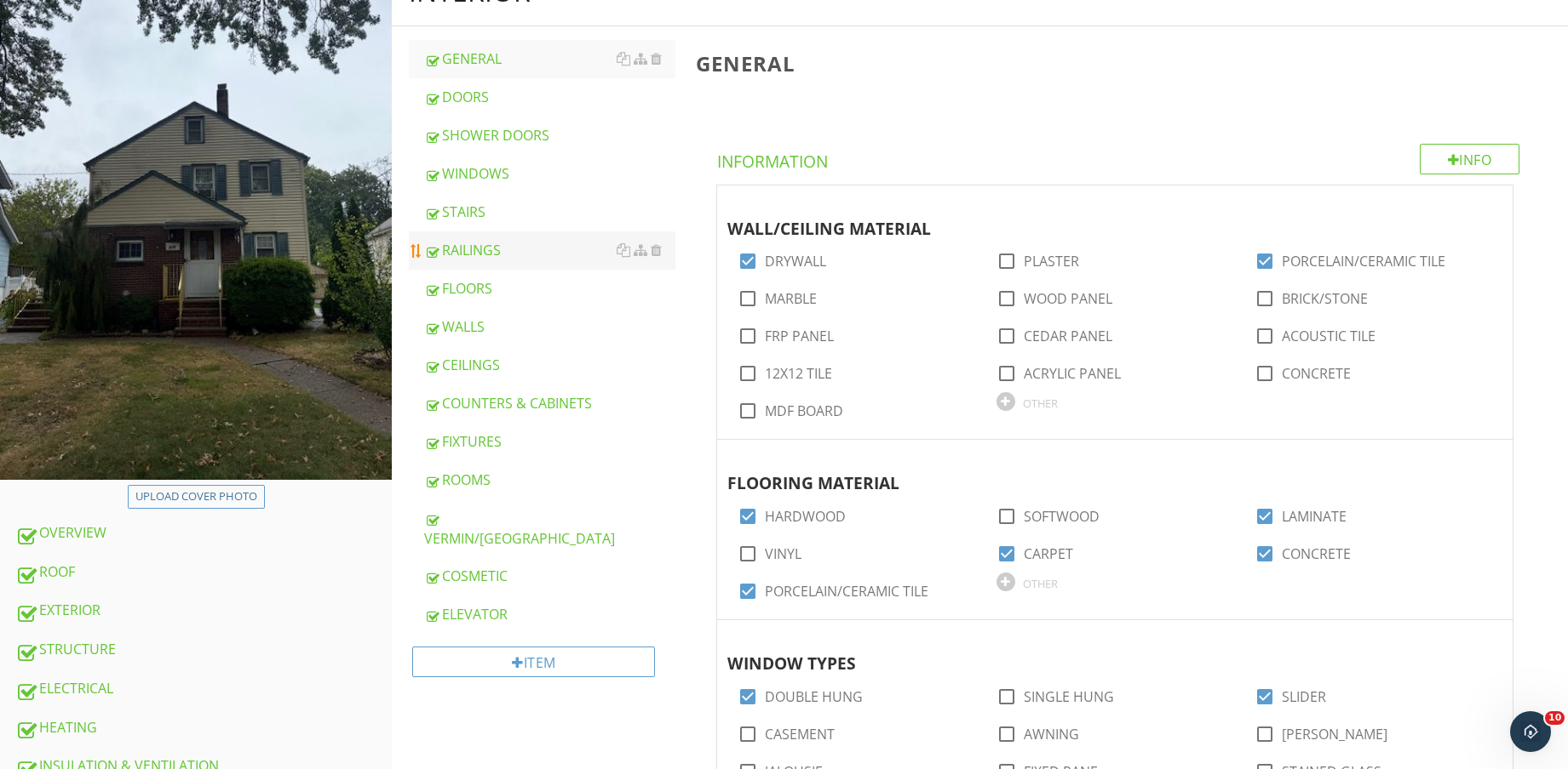
click at [551, 242] on div "RAILINGS" at bounding box center [550, 250] width 251 height 20
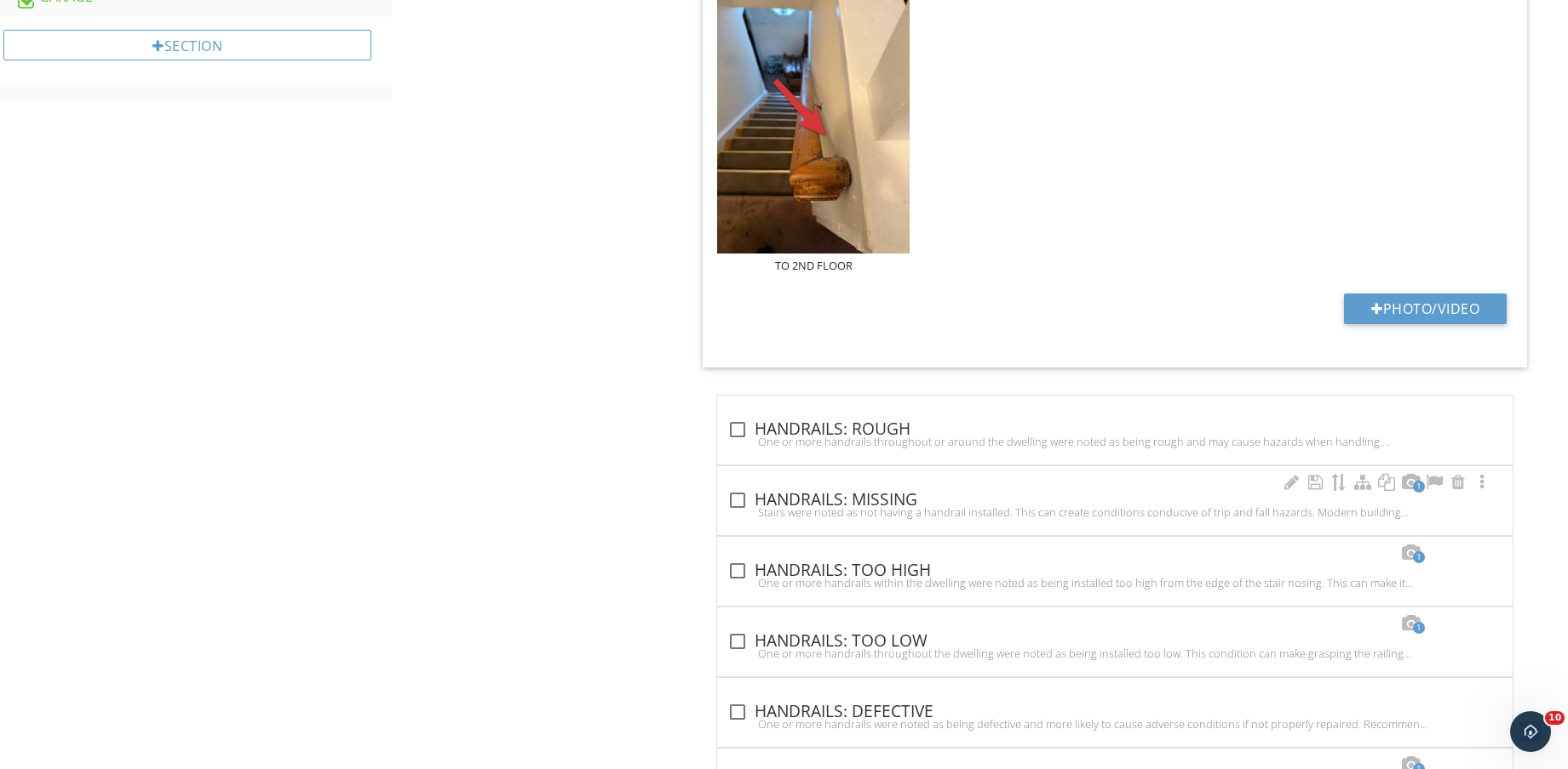
click at [874, 495] on div "check_box_outline_blank HANDRAILS: MISSING" at bounding box center [1115, 500] width 775 height 20
checkbox input "true"
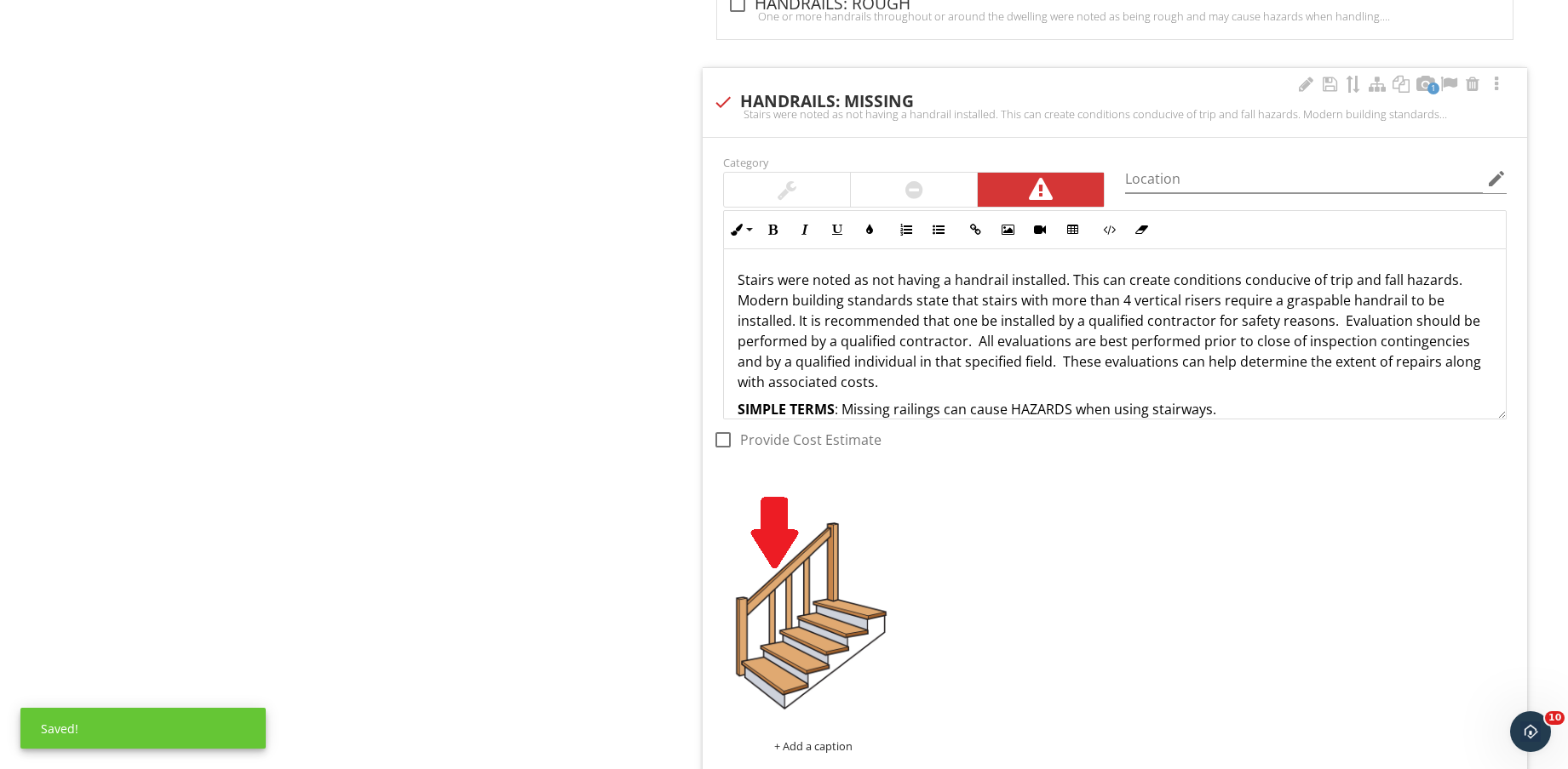
scroll to position [1669, 0]
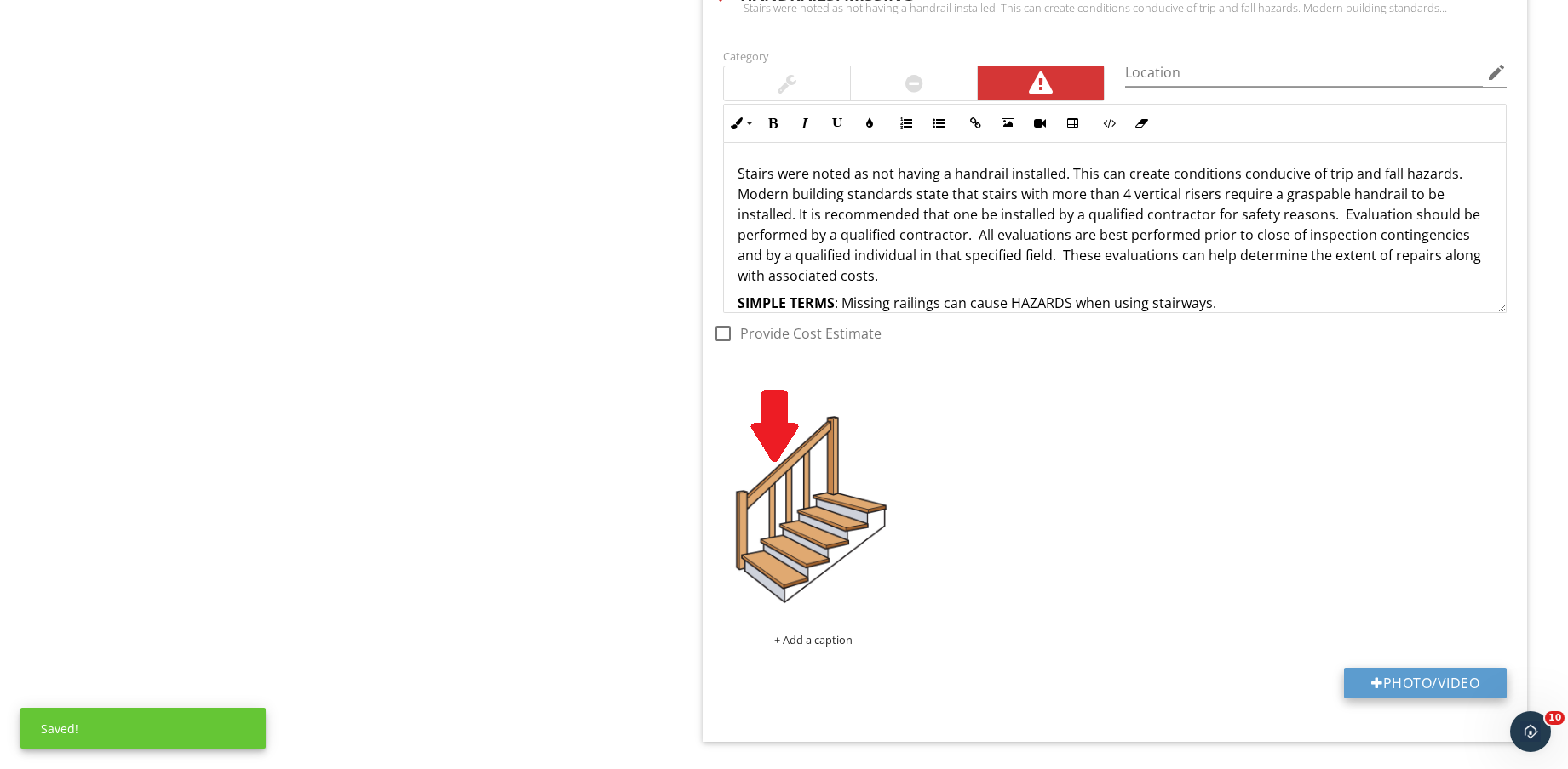
click at [1439, 680] on button "Photo/Video" at bounding box center [1424, 683] width 162 height 31
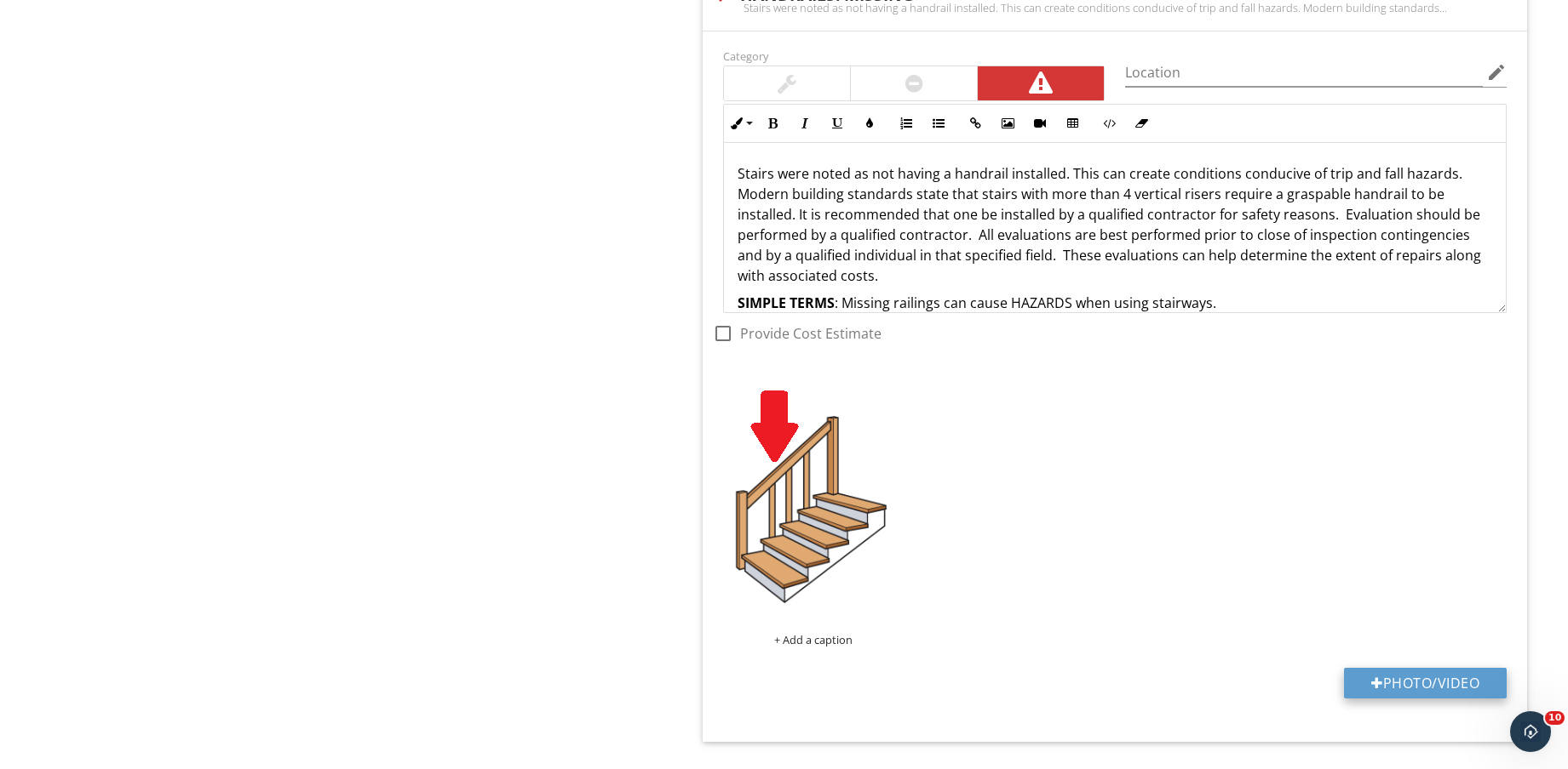
type input "C:\fakepath\IMG_8778.jpg"
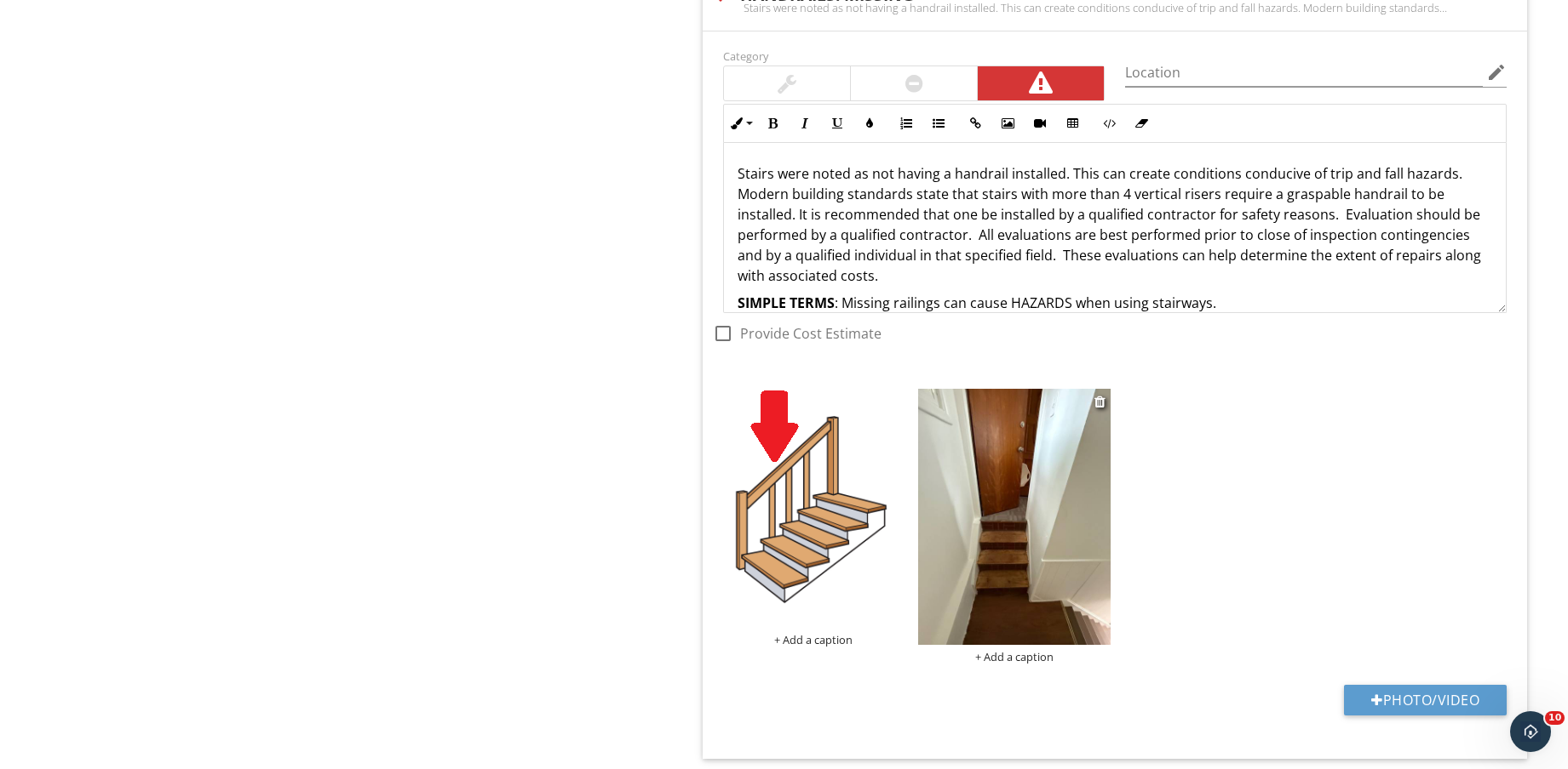
click at [980, 525] on img at bounding box center [1015, 516] width 193 height 256
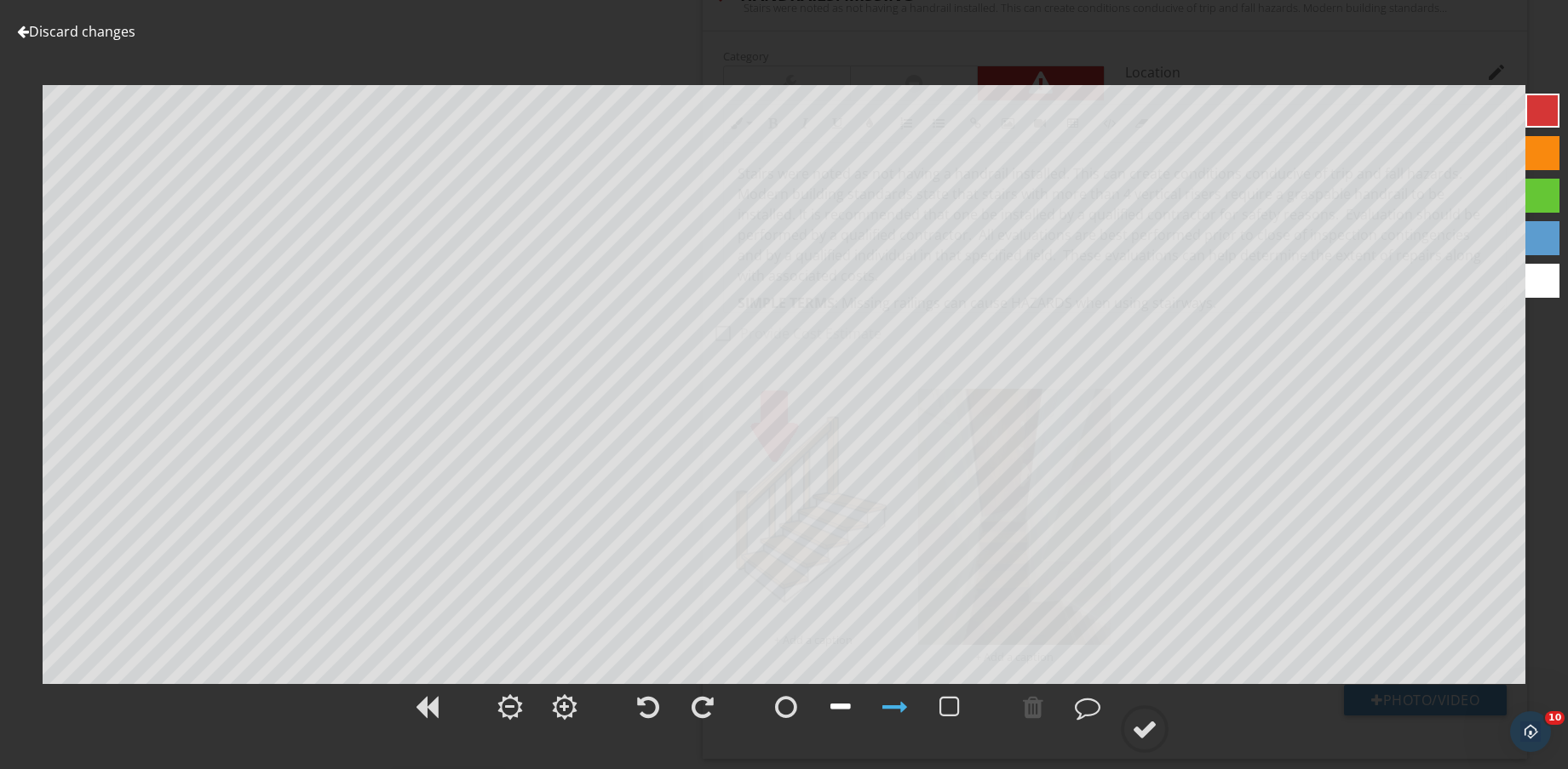
click at [836, 711] on div at bounding box center [839, 707] width 20 height 25
click at [888, 714] on div at bounding box center [895, 707] width 25 height 25
click at [1161, 730] on circle at bounding box center [1145, 729] width 45 height 45
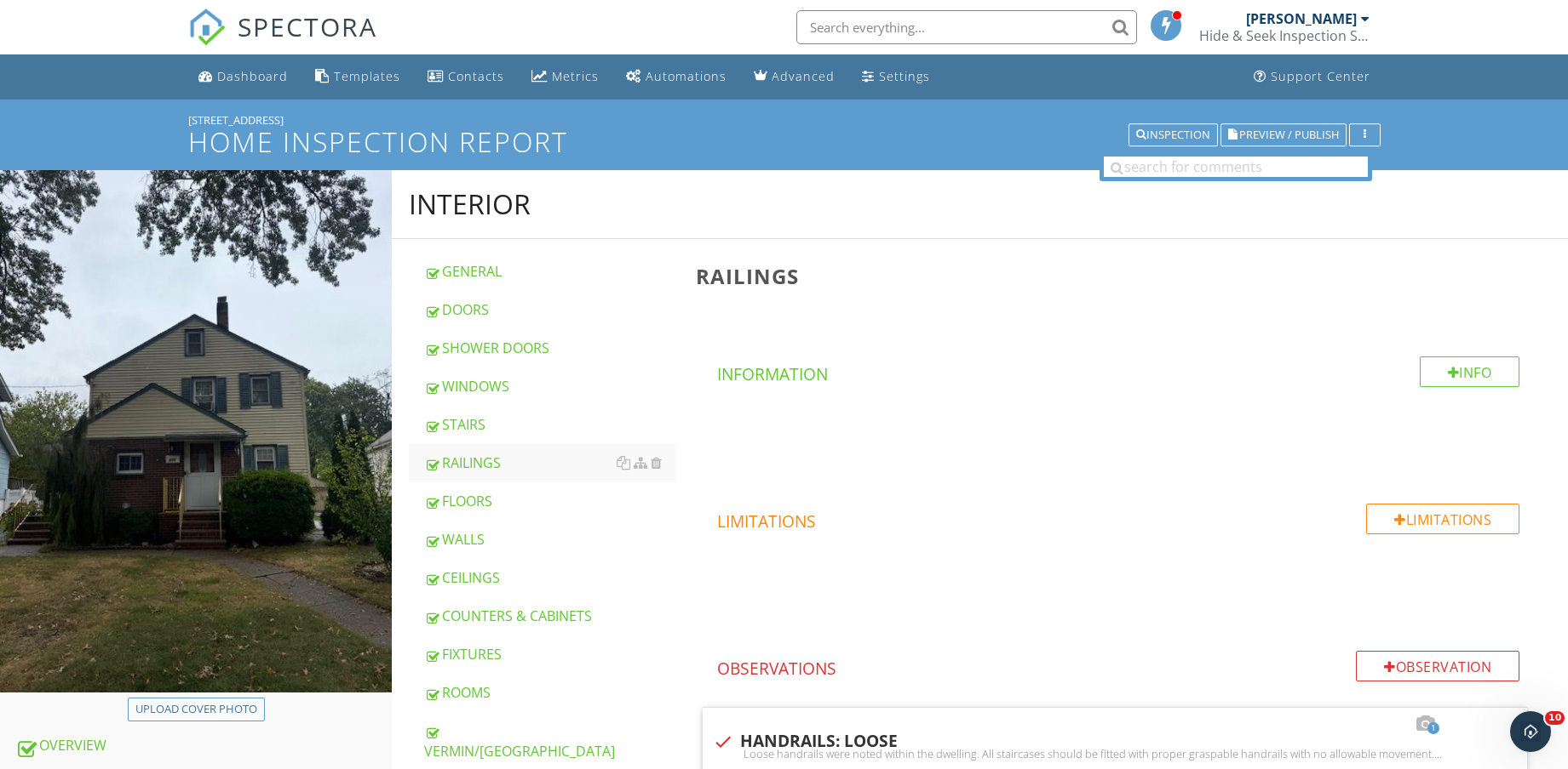
scroll to position [532, 0]
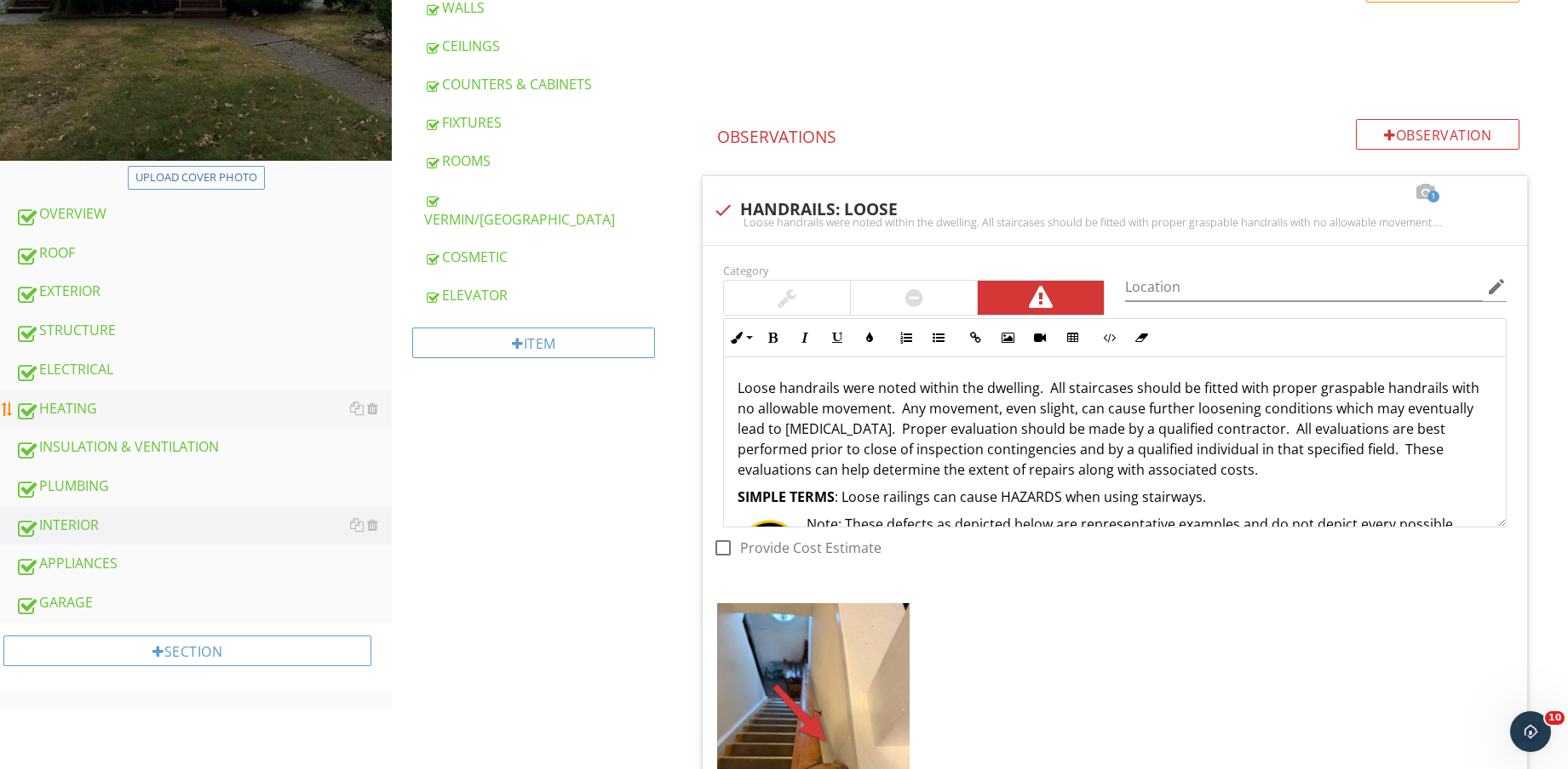
click at [154, 399] on div "HEATING" at bounding box center [203, 409] width 376 height 22
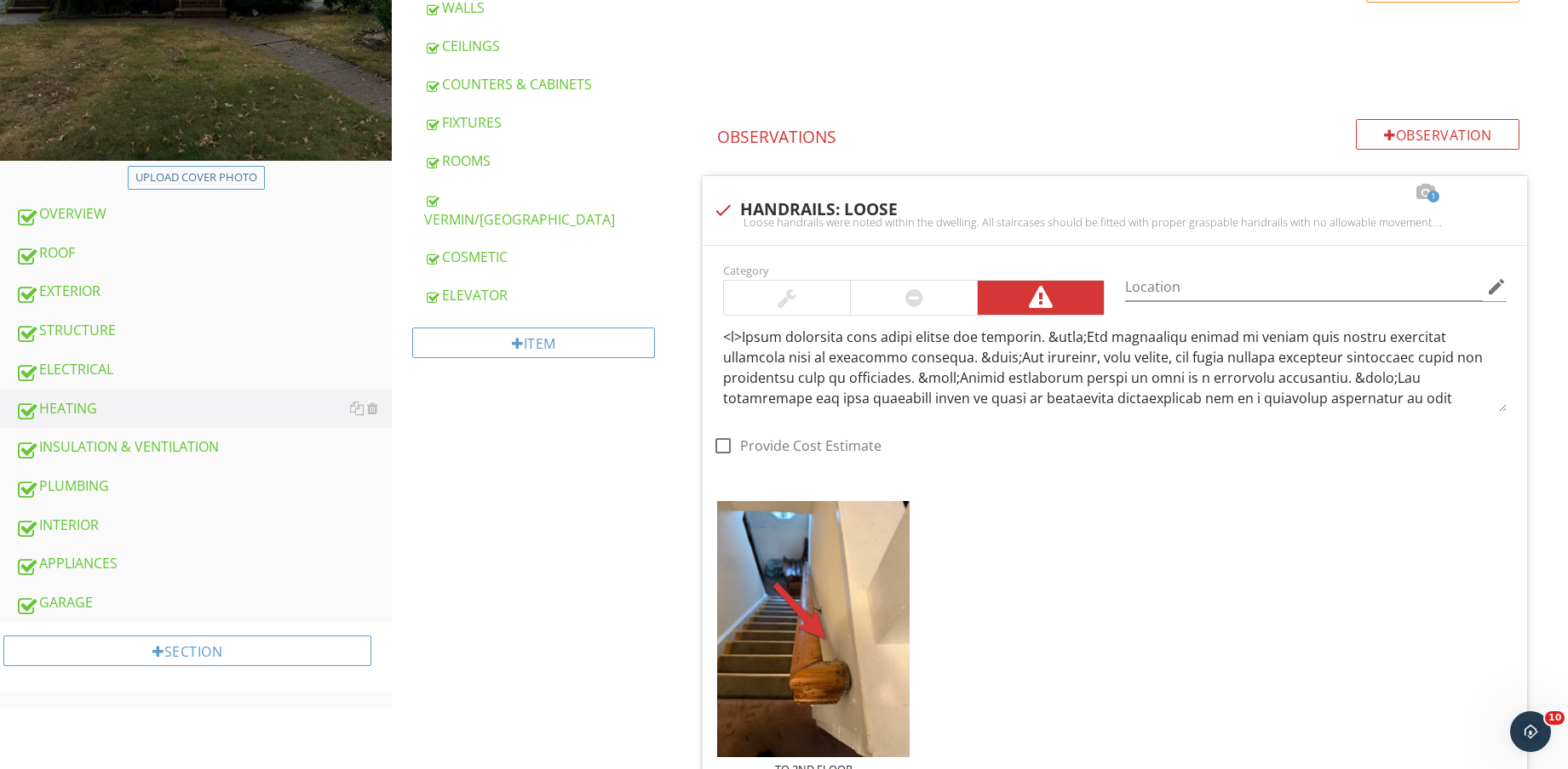
scroll to position [106, 0]
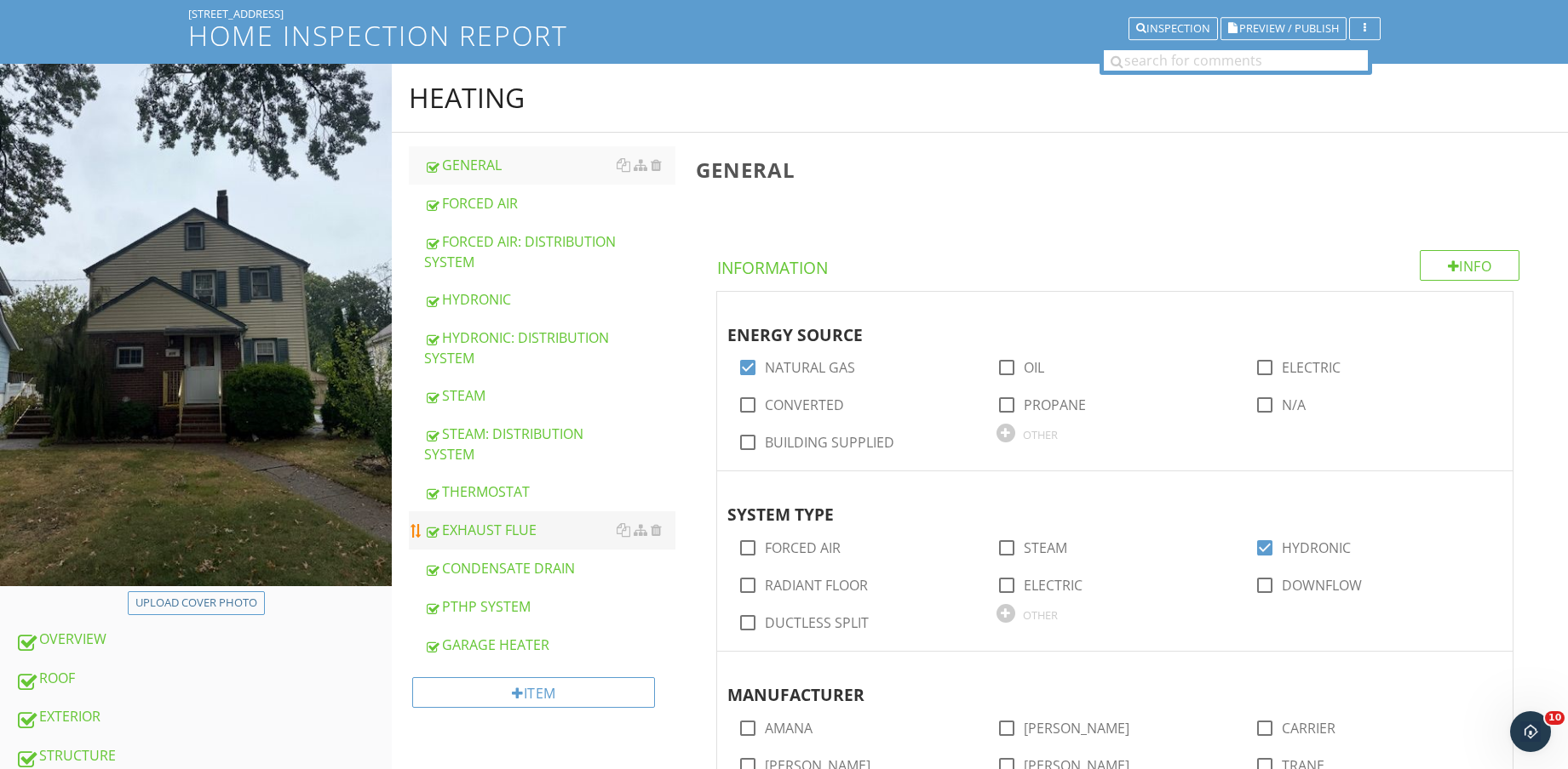
click at [522, 512] on link "EXHAUST FLUE" at bounding box center [550, 530] width 251 height 38
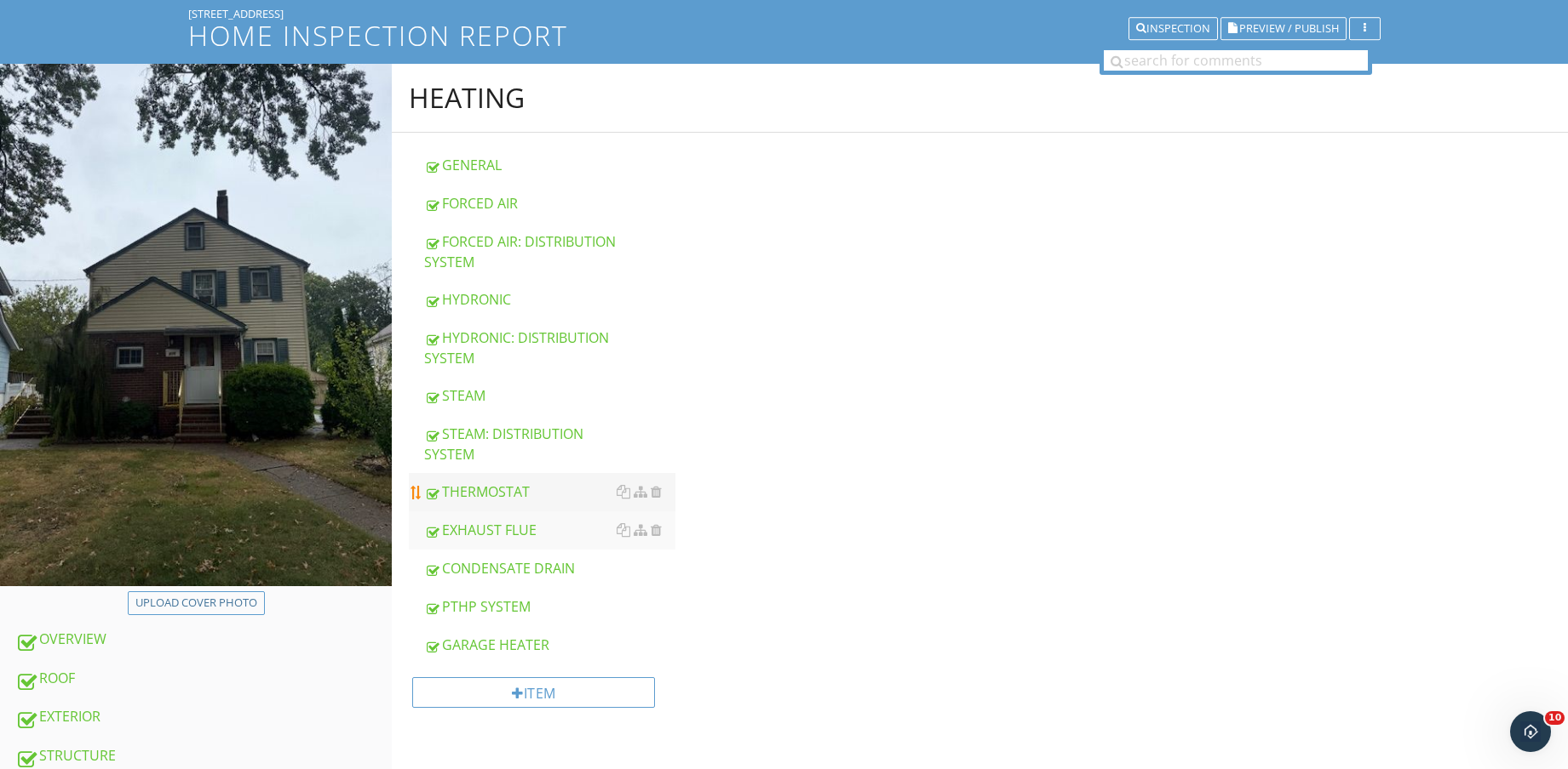
click at [522, 495] on div "THERMOSTAT" at bounding box center [550, 491] width 251 height 20
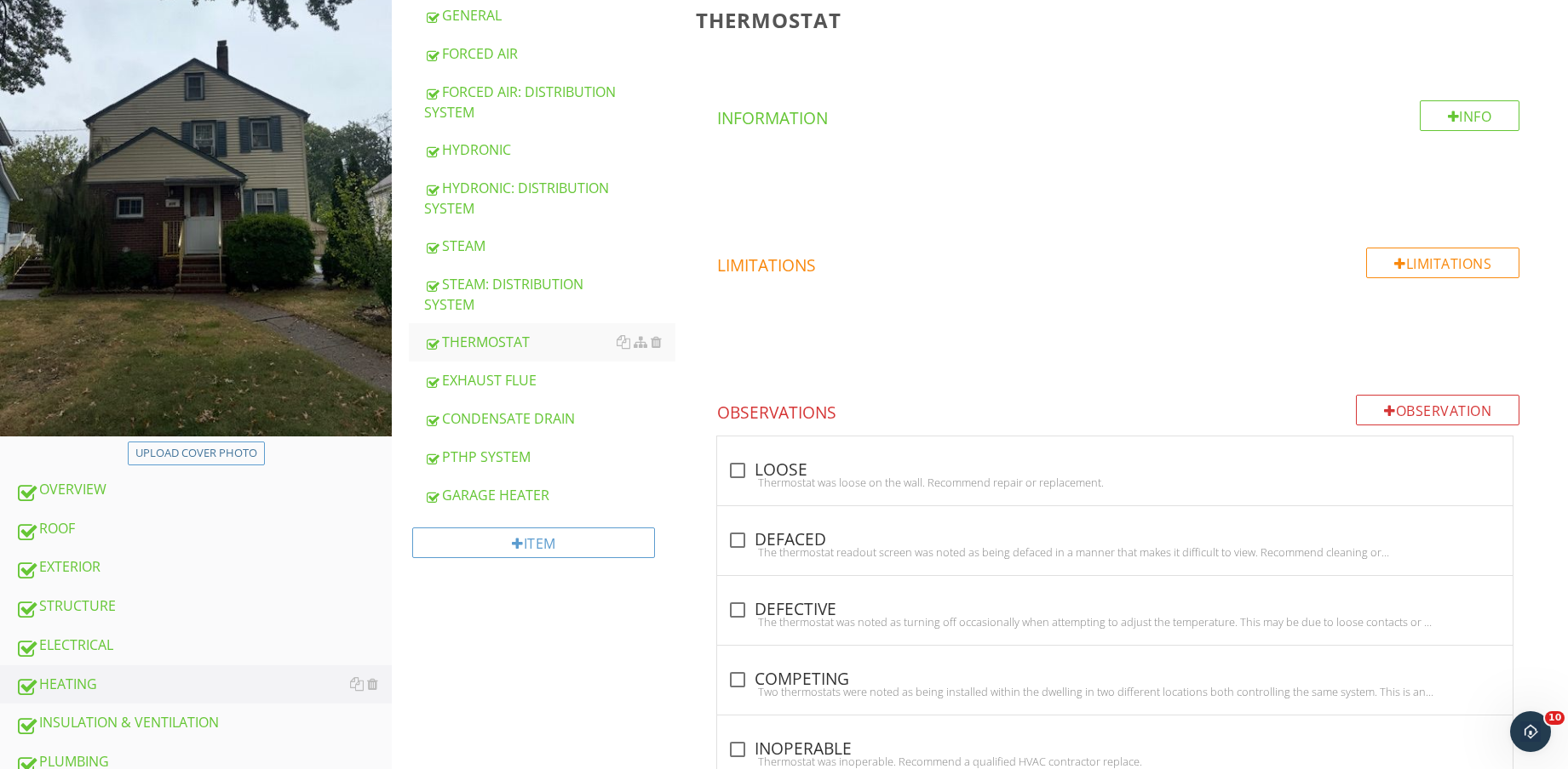
scroll to position [426, 0]
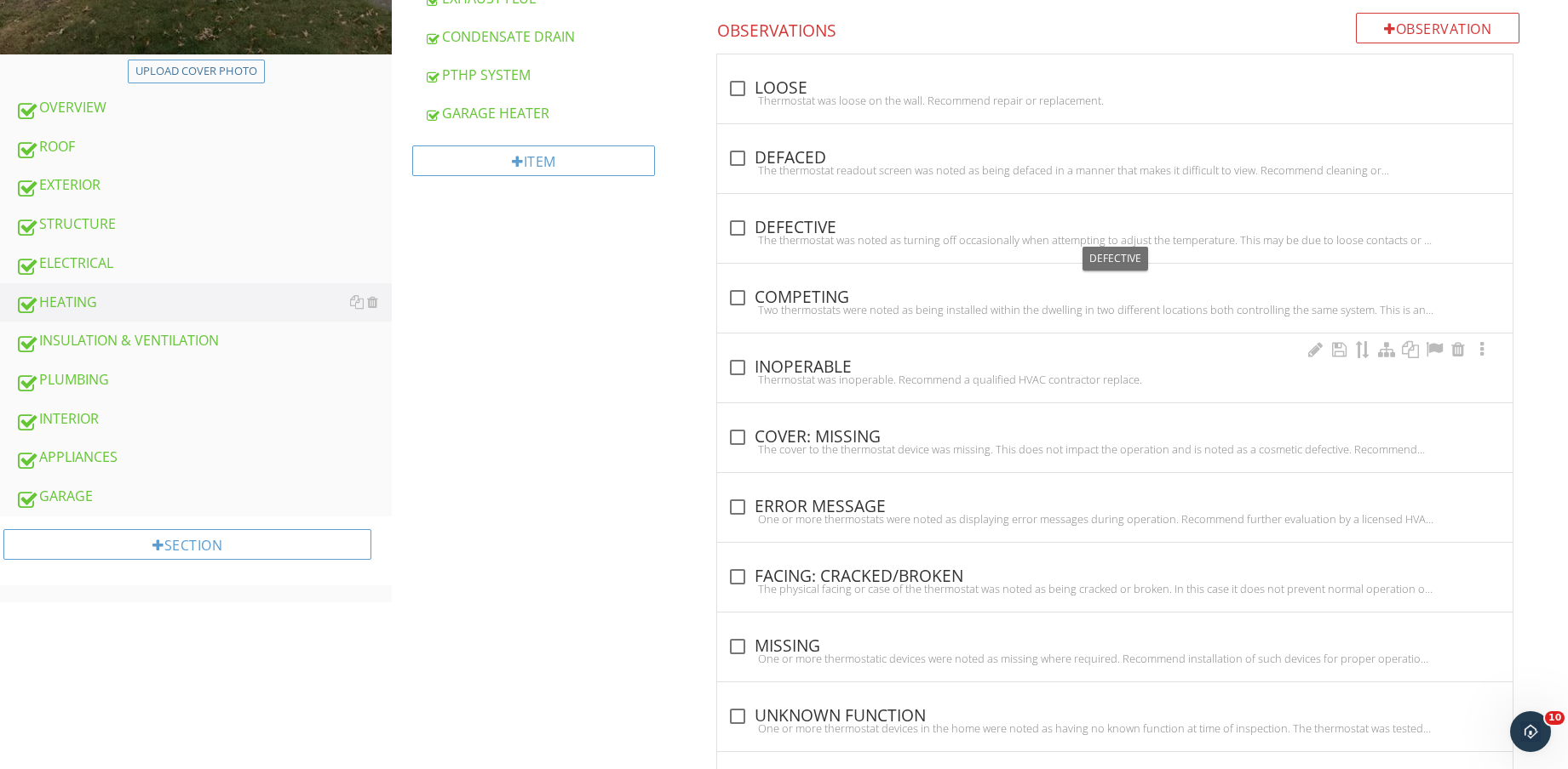
click at [834, 379] on div "Thermostat was inoperable. Recommend a qualified HVAC contractor replace." at bounding box center [1115, 379] width 775 height 14
checkbox input "true"
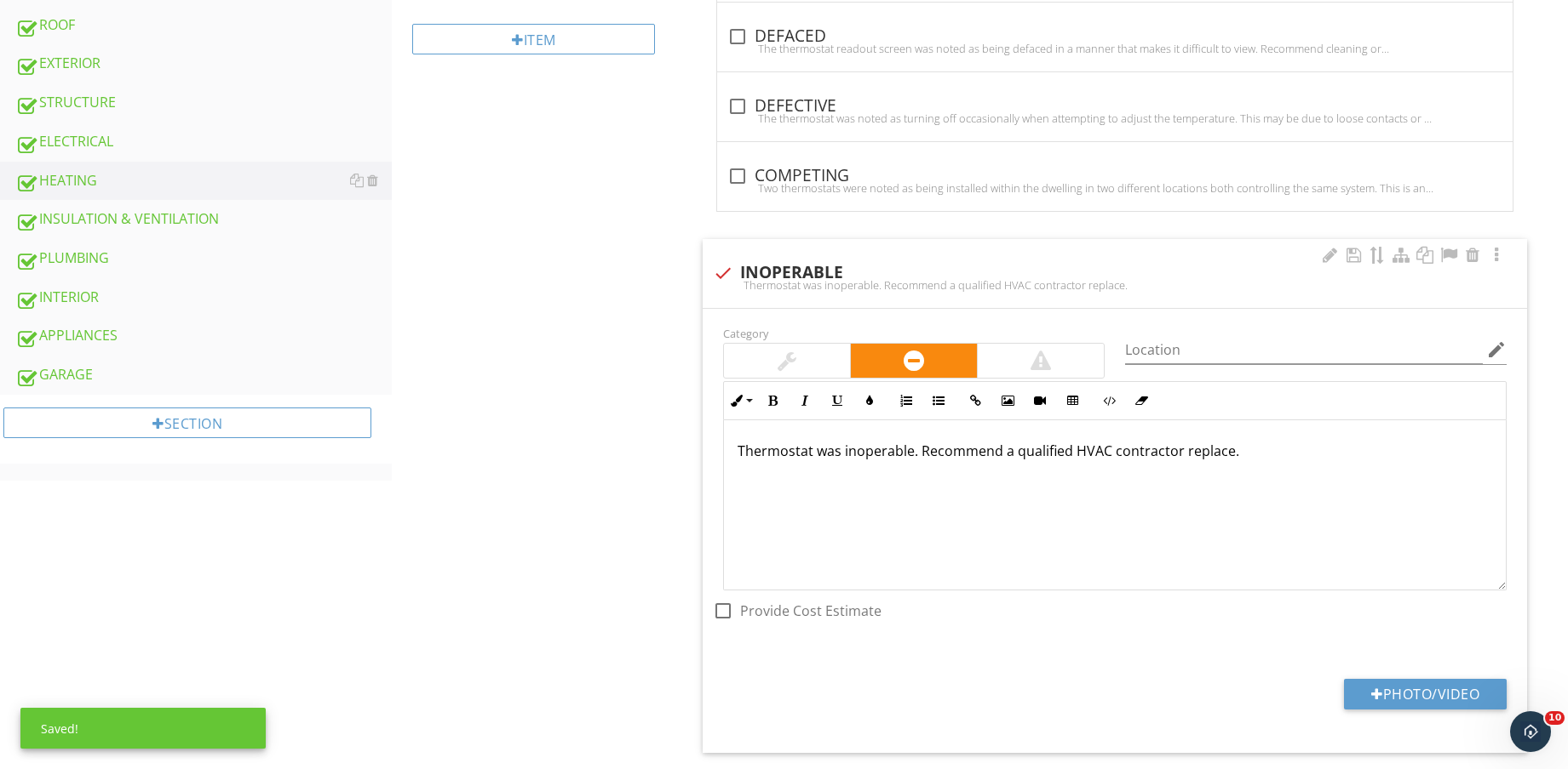
scroll to position [851, 0]
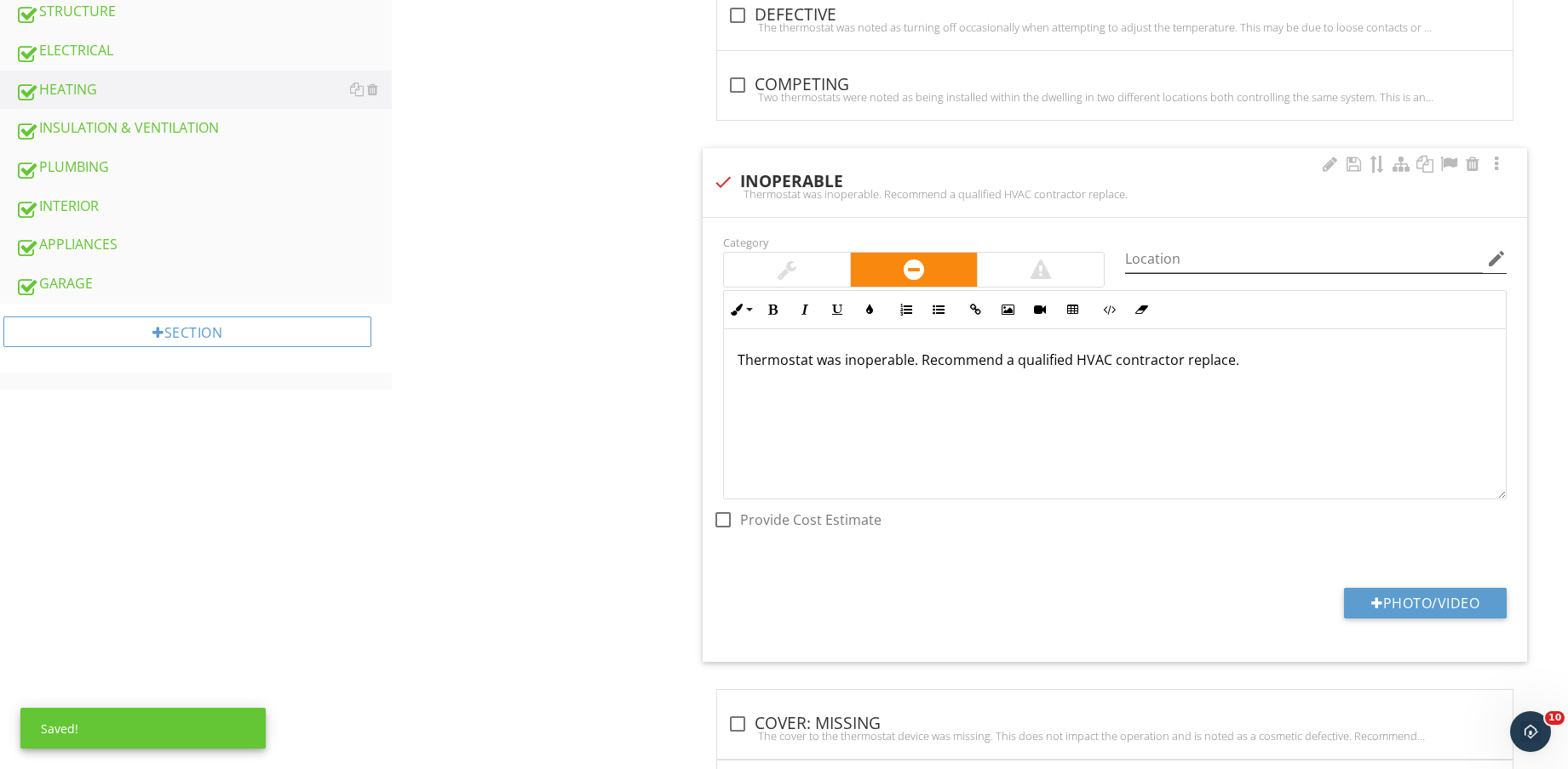
drag, startPoint x: 1238, startPoint y: 278, endPoint x: 1486, endPoint y: 260, distance: 248.7
click at [1239, 276] on div "Location edit" at bounding box center [1315, 267] width 381 height 45
click at [1500, 260] on icon "edit" at bounding box center [1496, 259] width 20 height 20
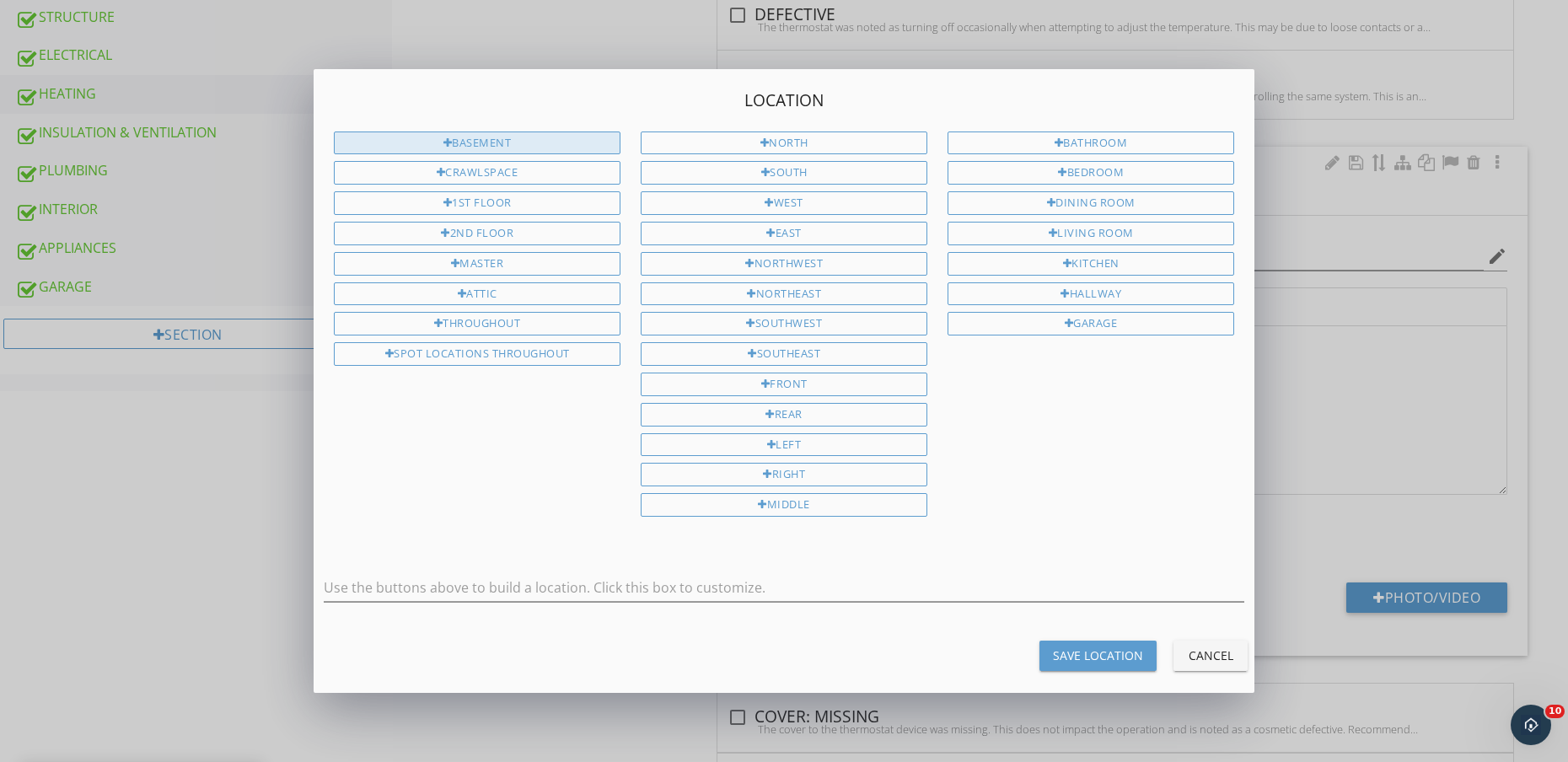
click at [545, 145] on div "BASEMENT" at bounding box center [478, 144] width 287 height 24
type input "BASEMENT"
click at [1070, 650] on div "Save Location" at bounding box center [1098, 655] width 91 height 17
type input "BASEMENT"
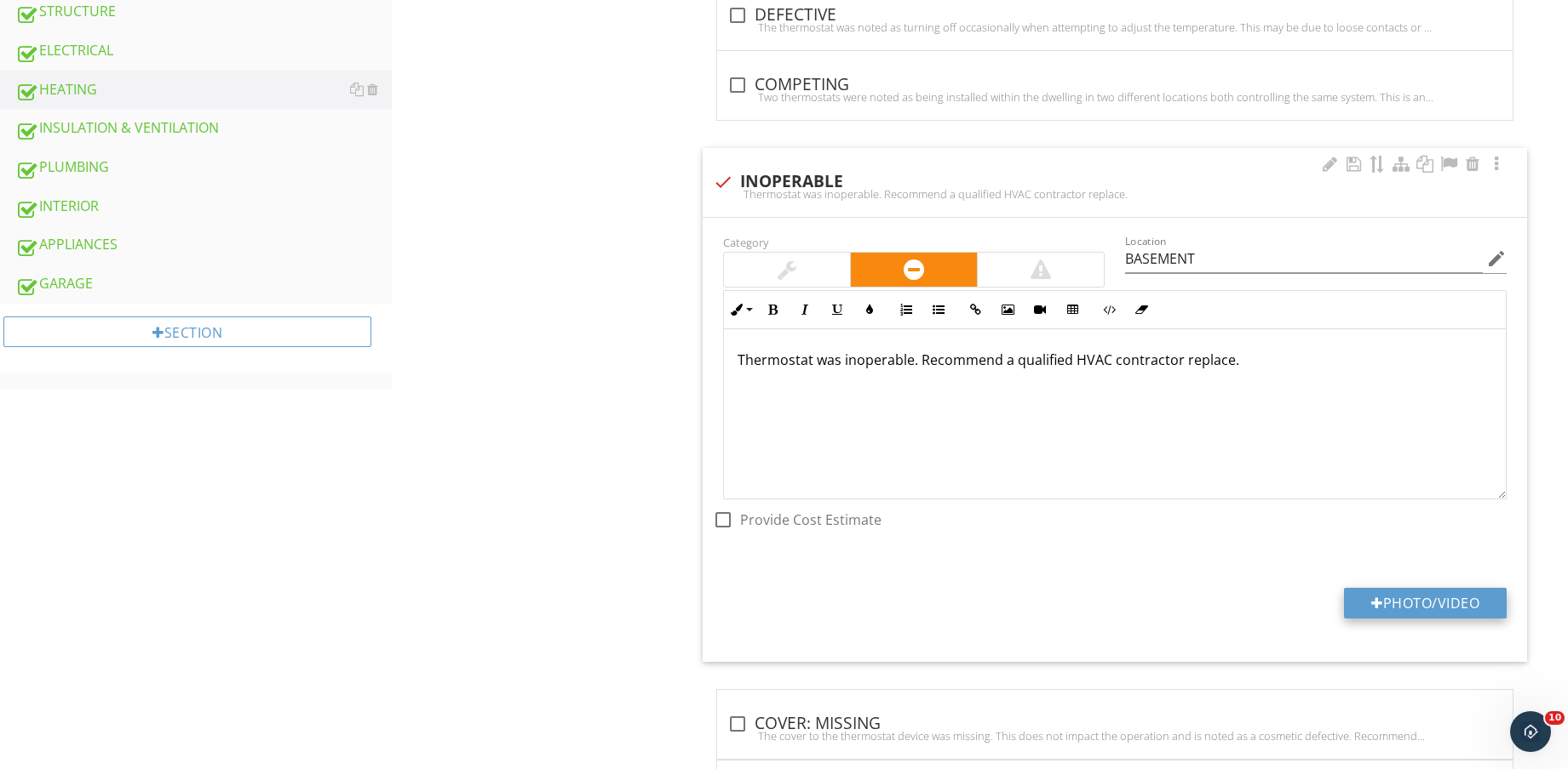
click at [1382, 607] on button "Photo/Video" at bounding box center [1424, 604] width 162 height 31
type input "C:\fakepath\IMG_8781.jpg"
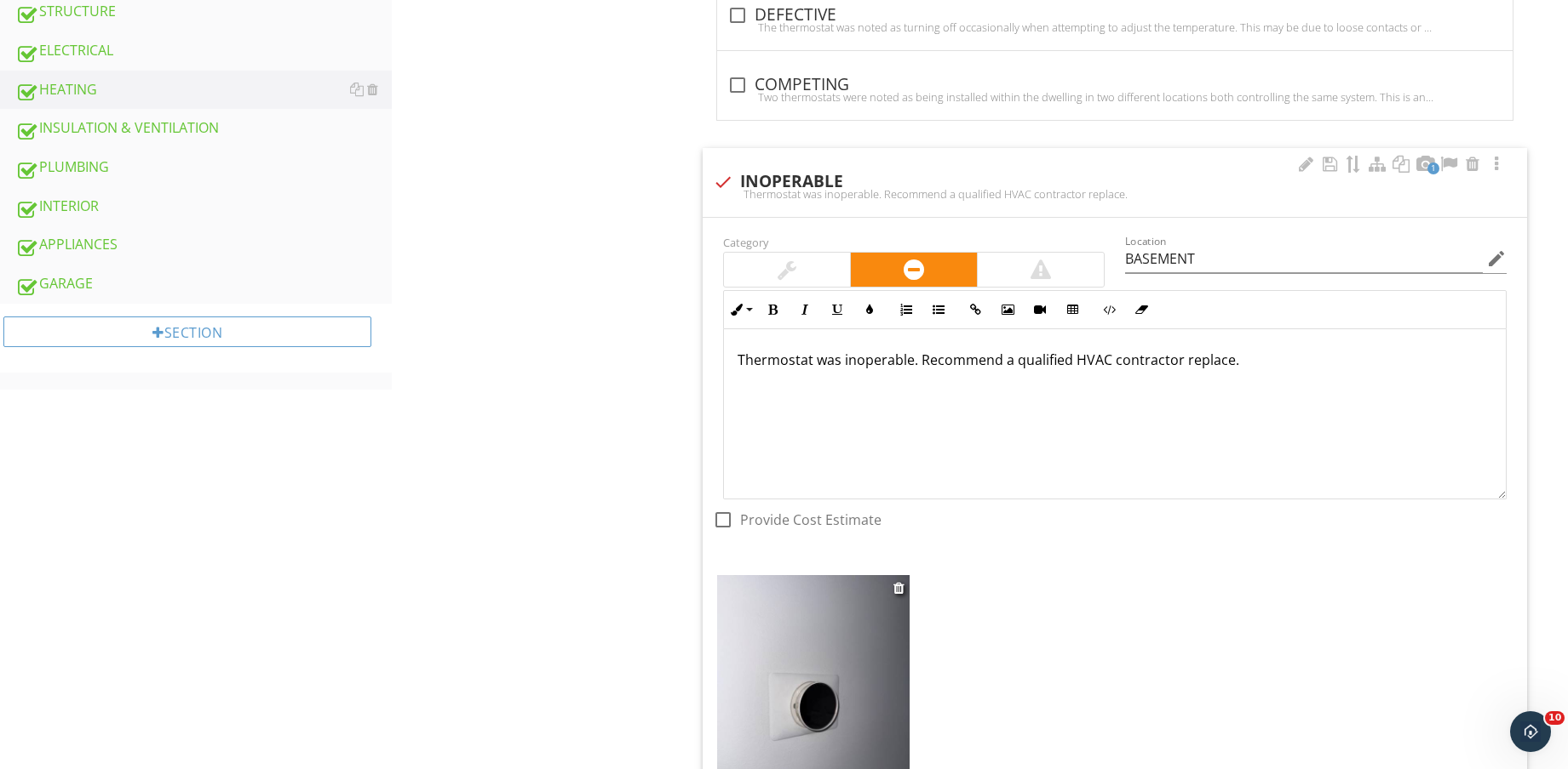
click at [846, 692] on img at bounding box center [813, 703] width 193 height 256
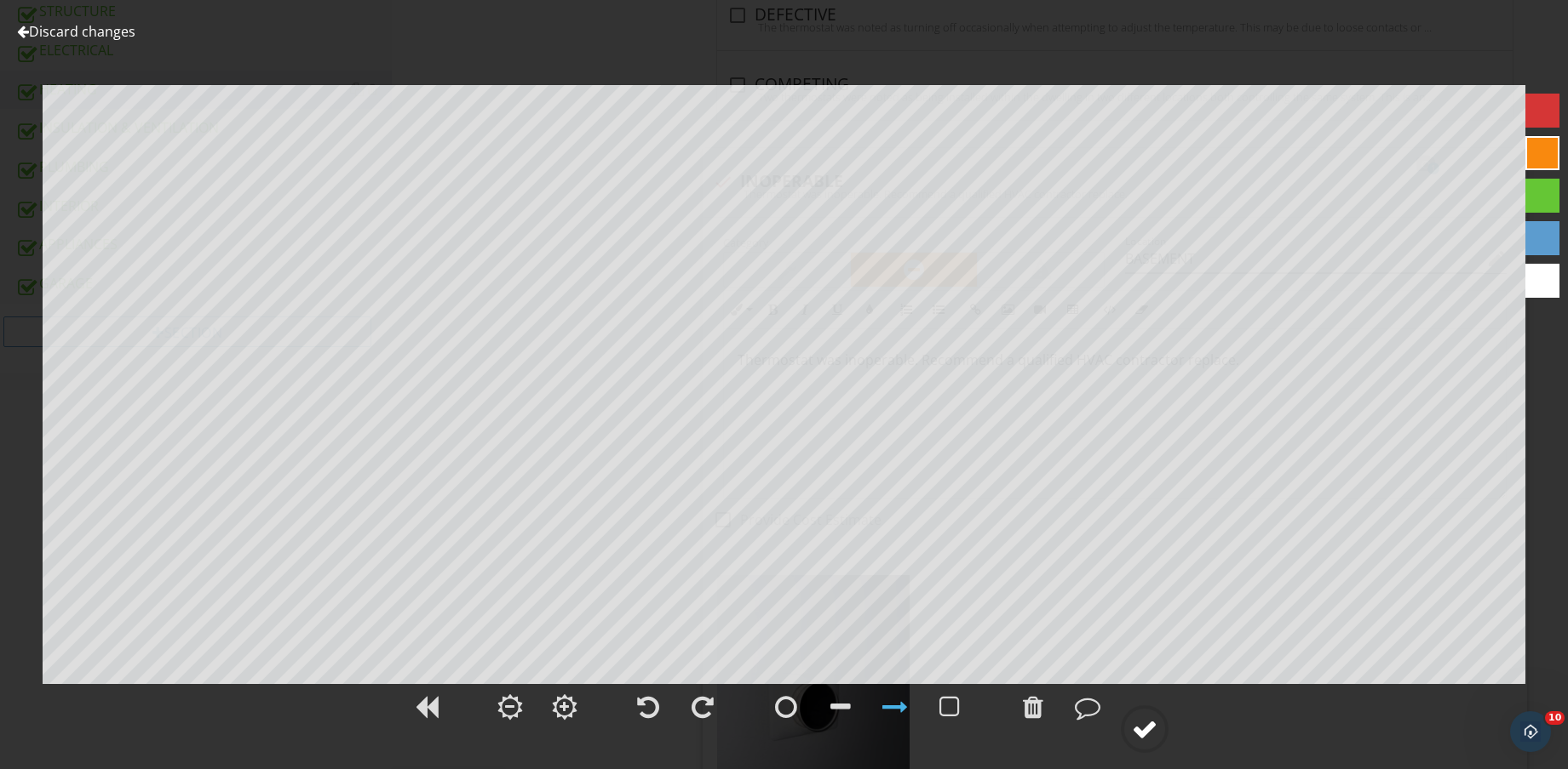
click at [1154, 742] on circle at bounding box center [1145, 729] width 45 height 45
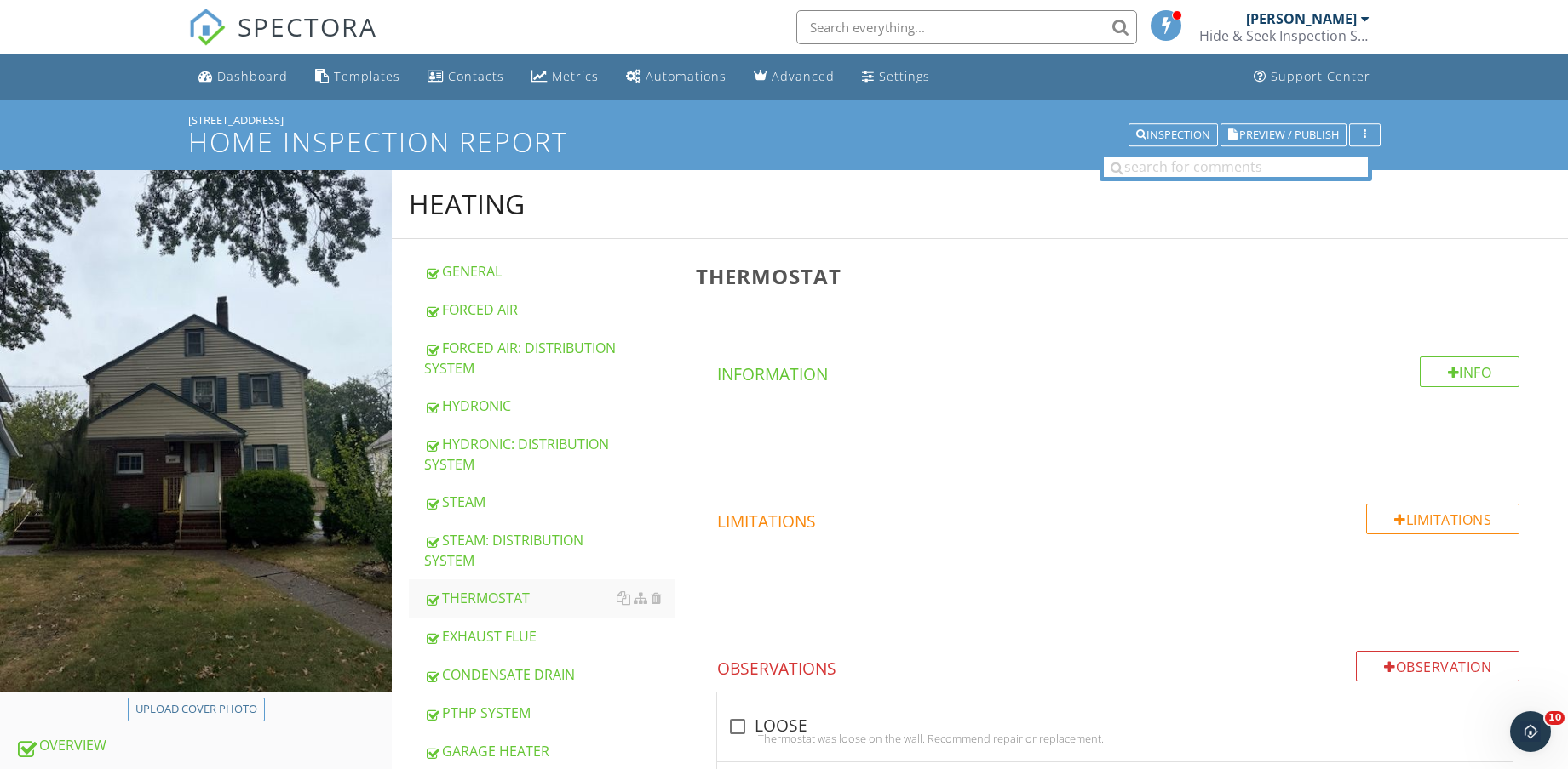
scroll to position [532, 0]
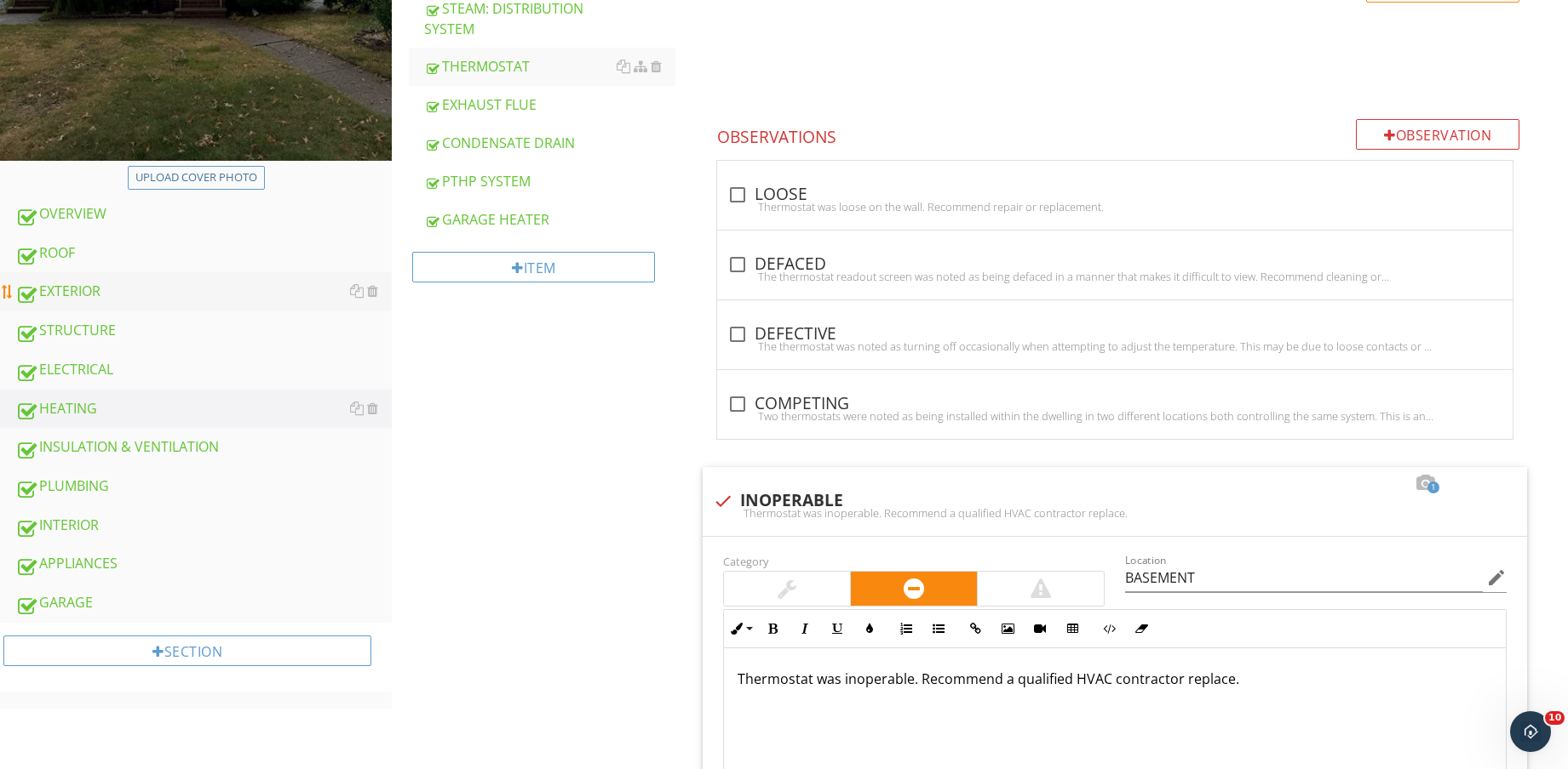
click at [160, 286] on div "EXTERIOR" at bounding box center [203, 292] width 376 height 22
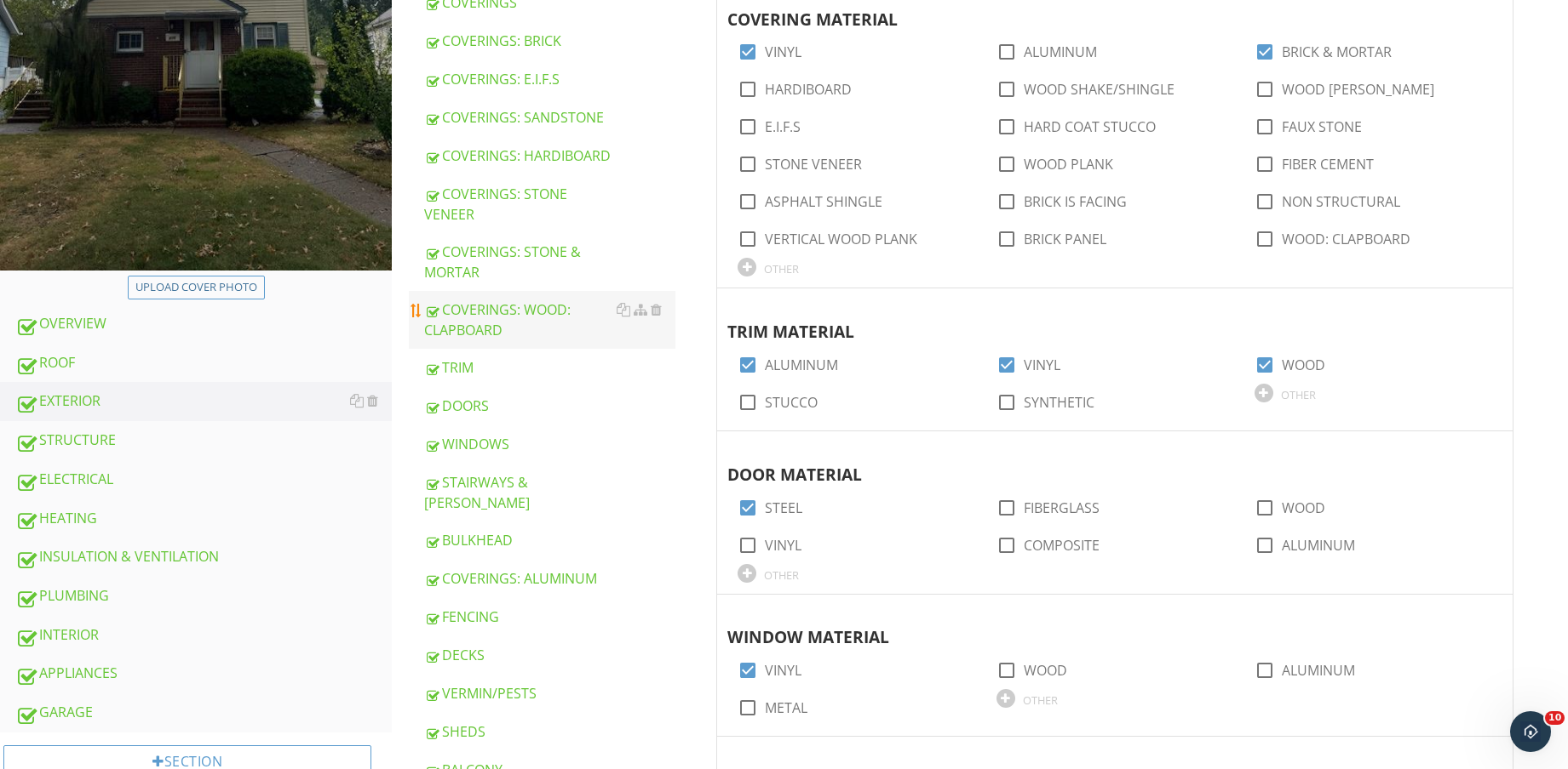
scroll to position [426, 0]
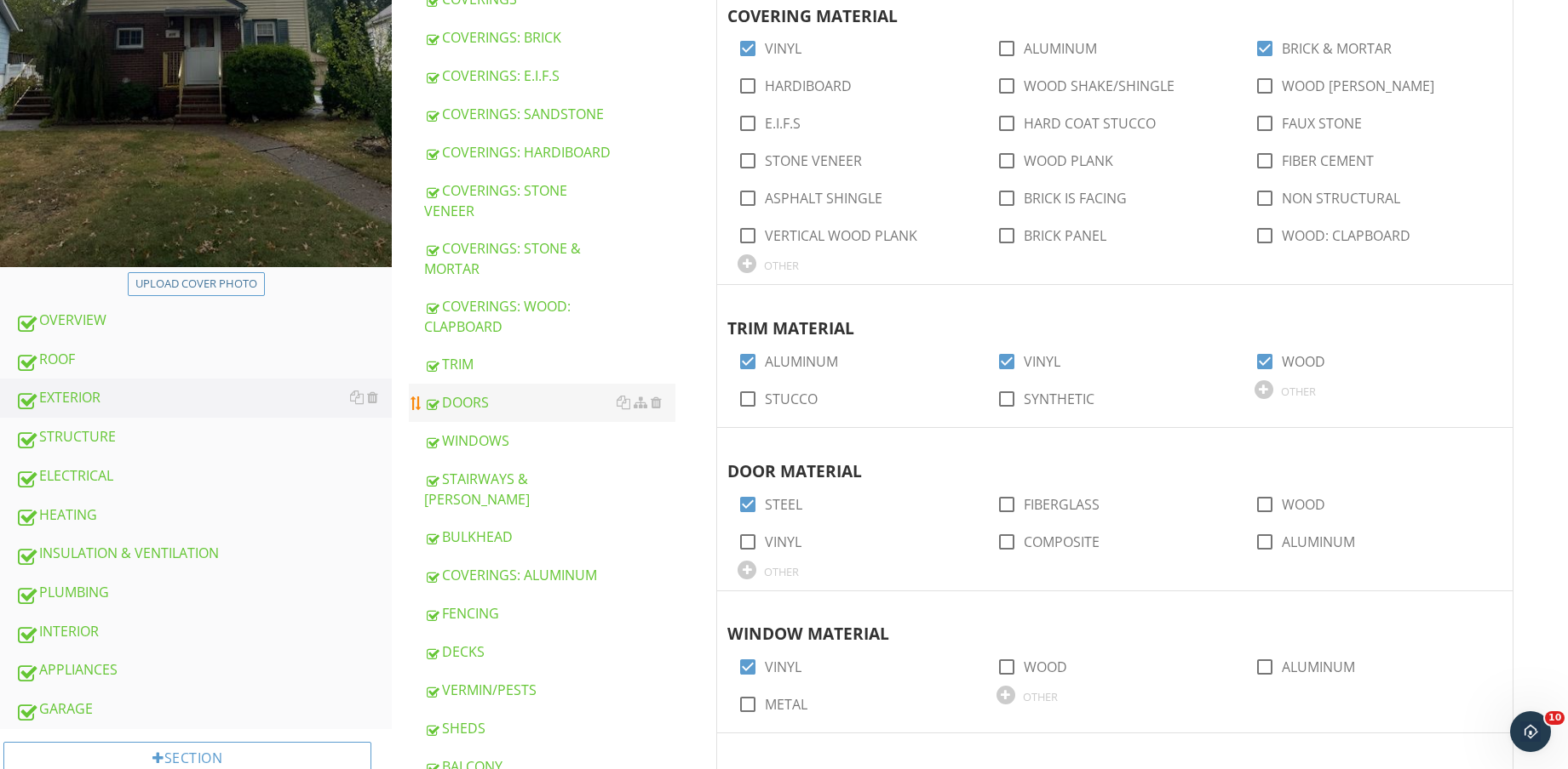
click at [517, 391] on link "DOORS" at bounding box center [550, 402] width 251 height 38
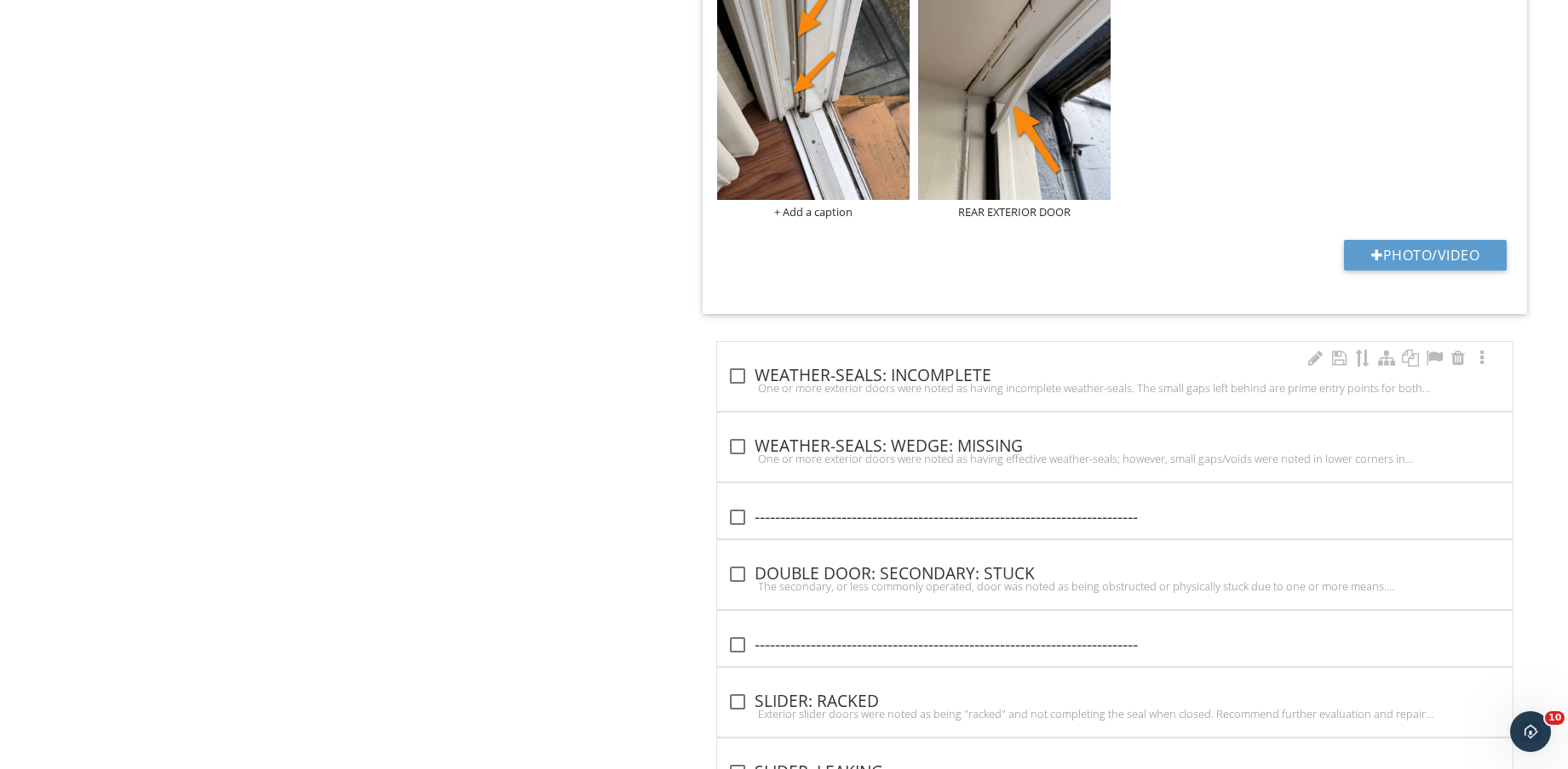
click at [944, 388] on div "One or more exterior doors were noted as having incomplete weather-seals. The s…" at bounding box center [1115, 388] width 775 height 14
checkbox input "true"
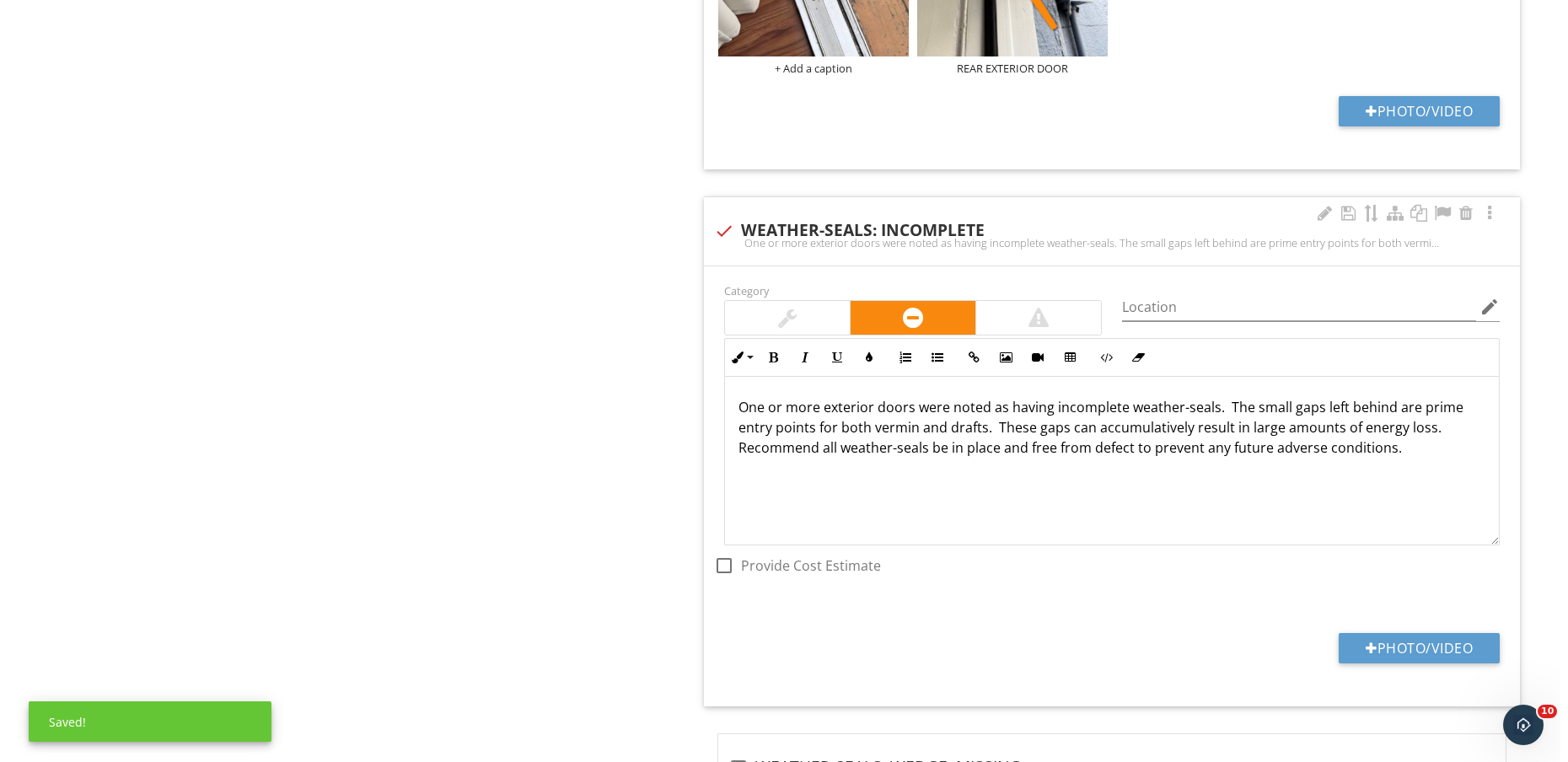
scroll to position [2602, 0]
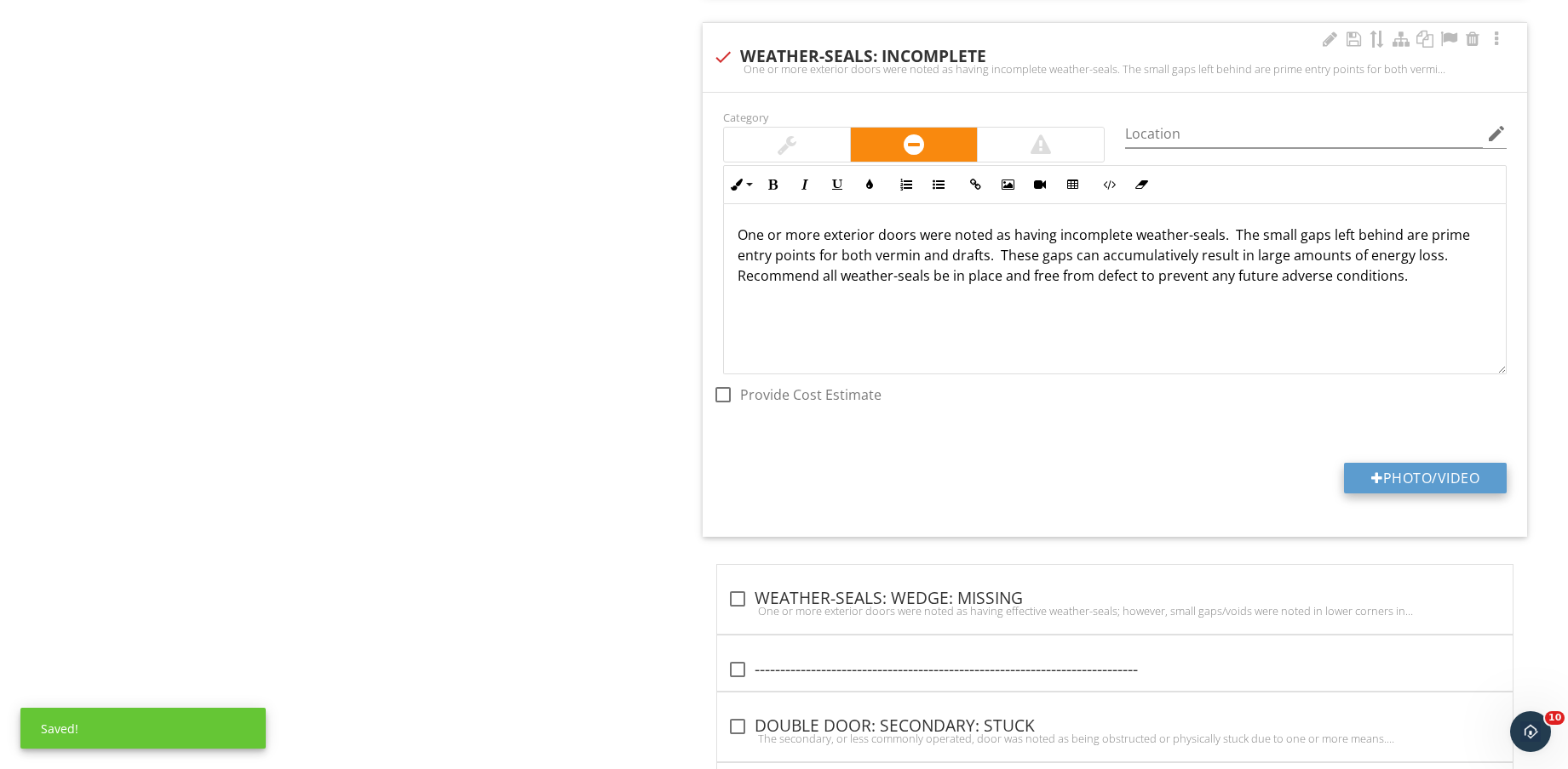
click at [1415, 481] on button "Photo/Video" at bounding box center [1424, 478] width 162 height 31
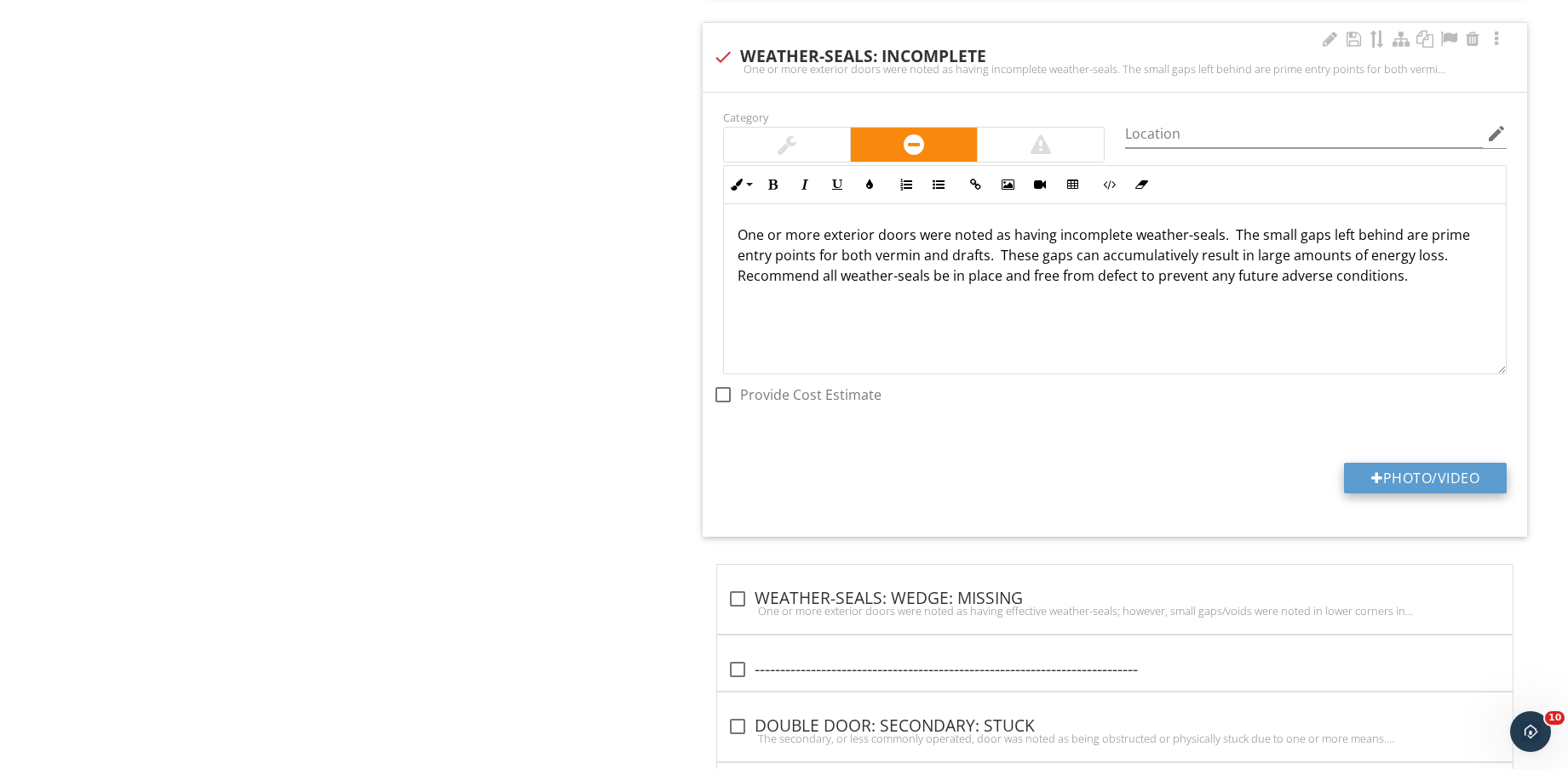
type input "C:\fakepath\IMG_8782.jpg"
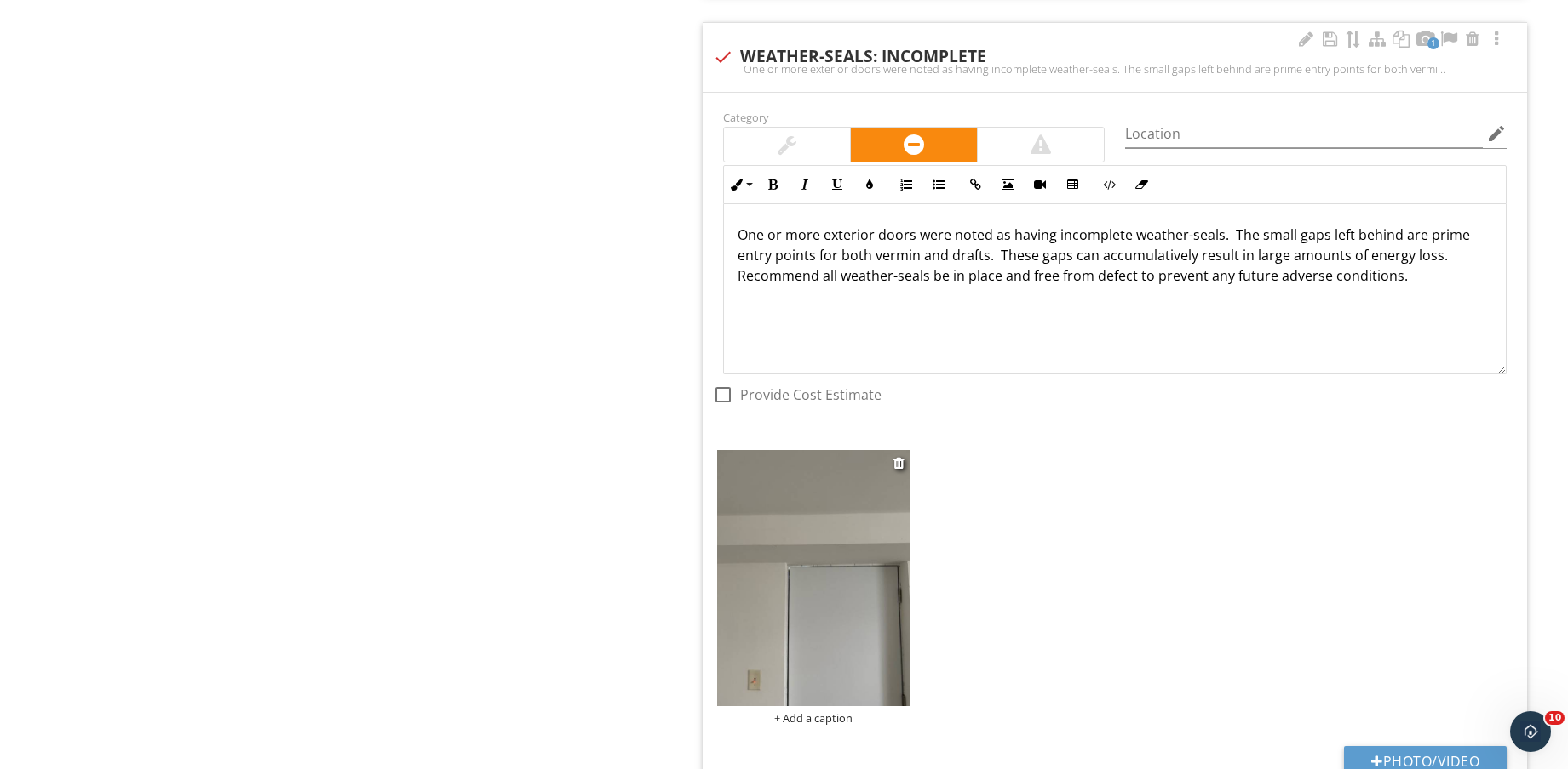
click at [831, 612] on img at bounding box center [813, 577] width 193 height 256
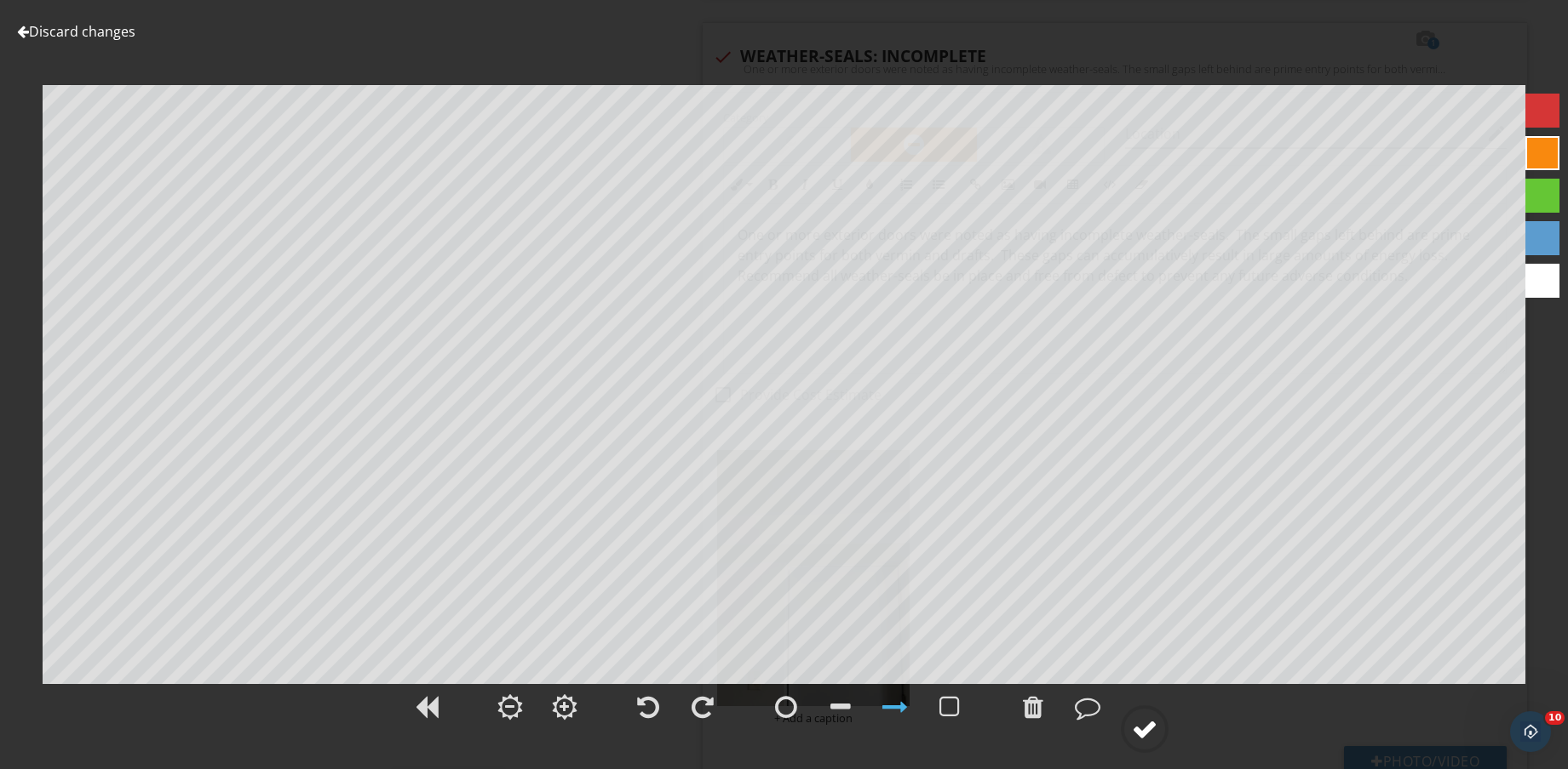
click at [1153, 738] on div at bounding box center [1144, 729] width 25 height 25
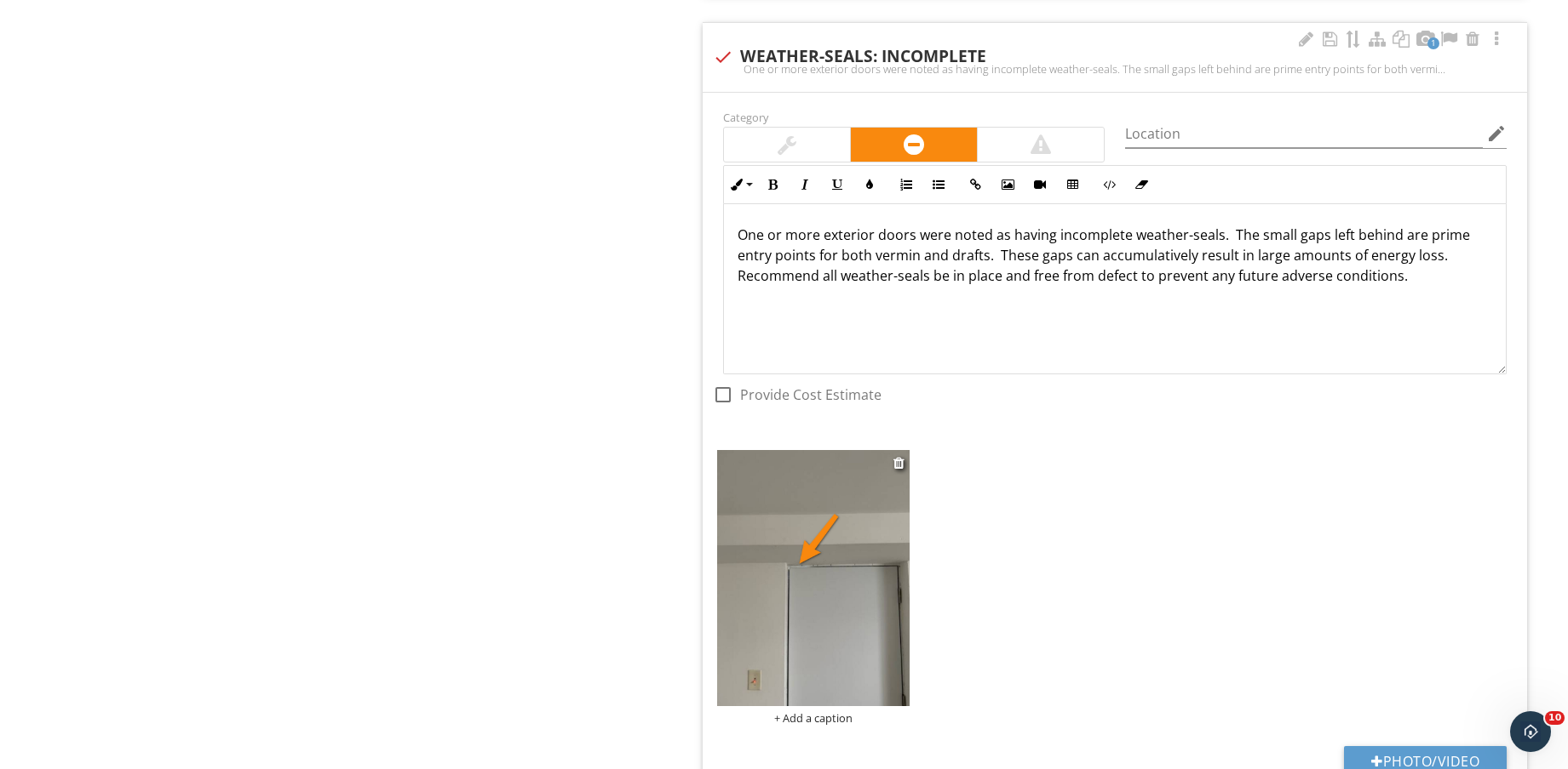
click at [816, 724] on div "+ Add a caption" at bounding box center [813, 718] width 193 height 14
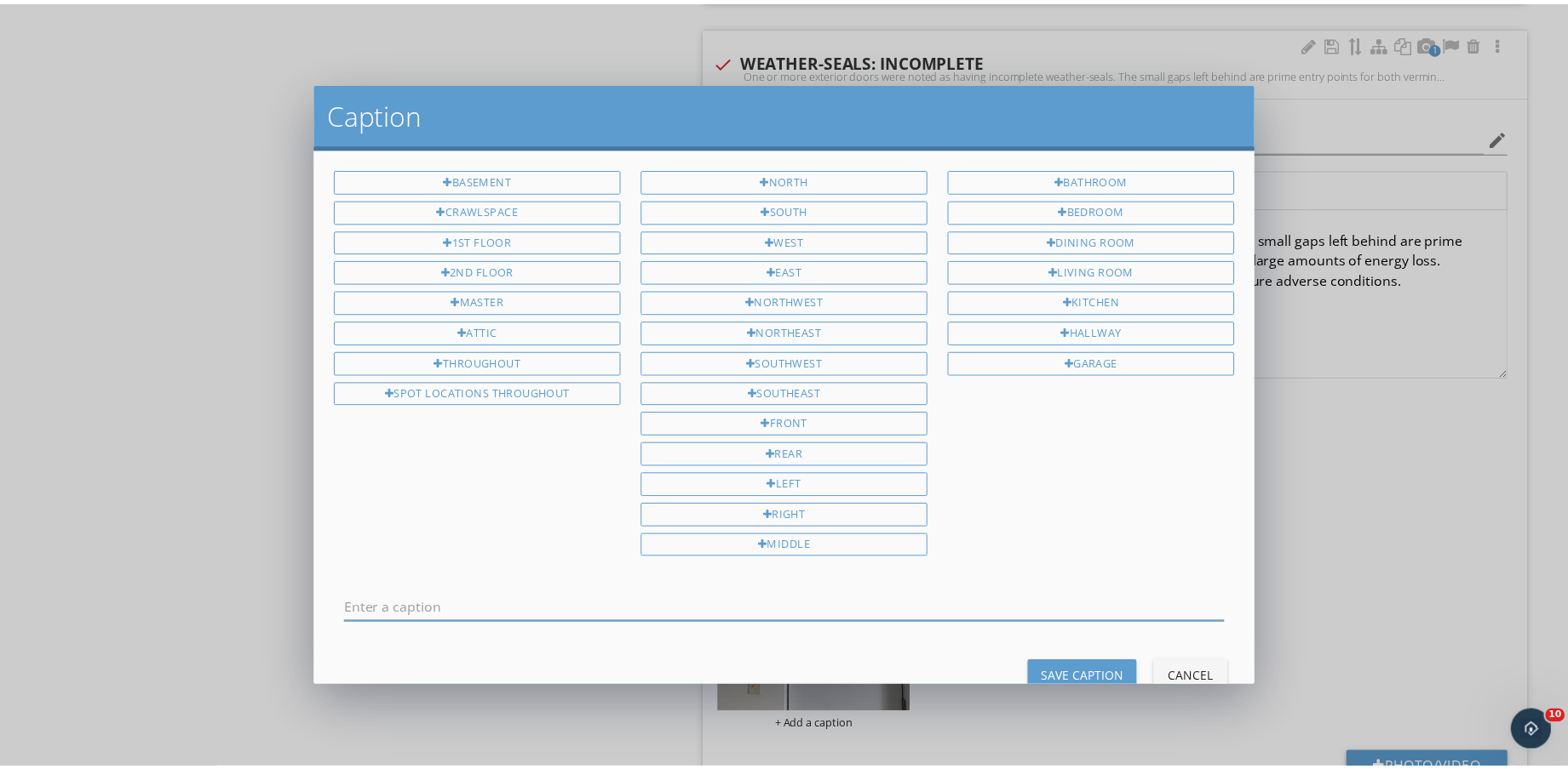
scroll to position [0, 0]
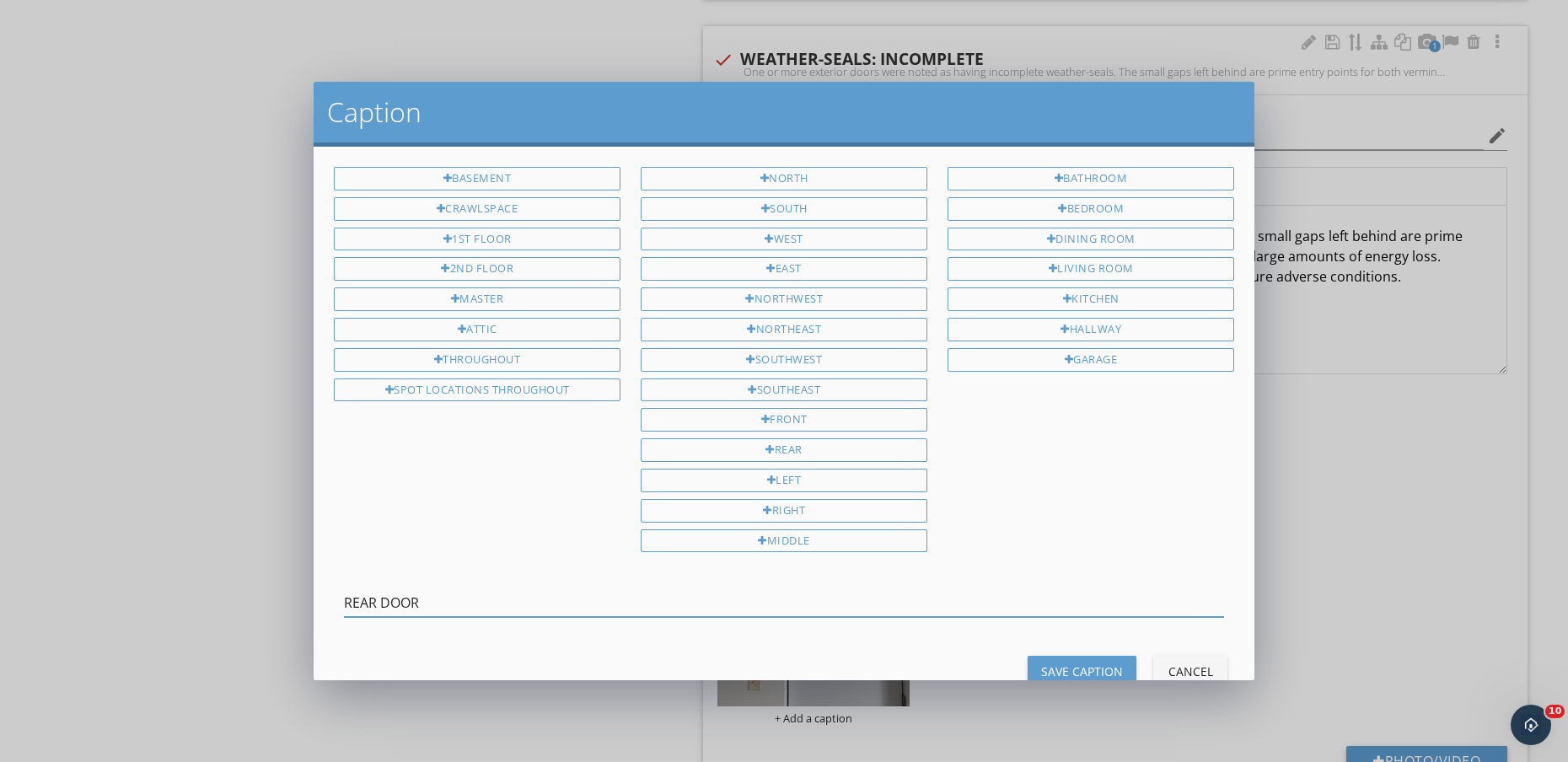
type input "REAR DOOR"
click at [1087, 660] on button "Save Caption" at bounding box center [1082, 671] width 109 height 31
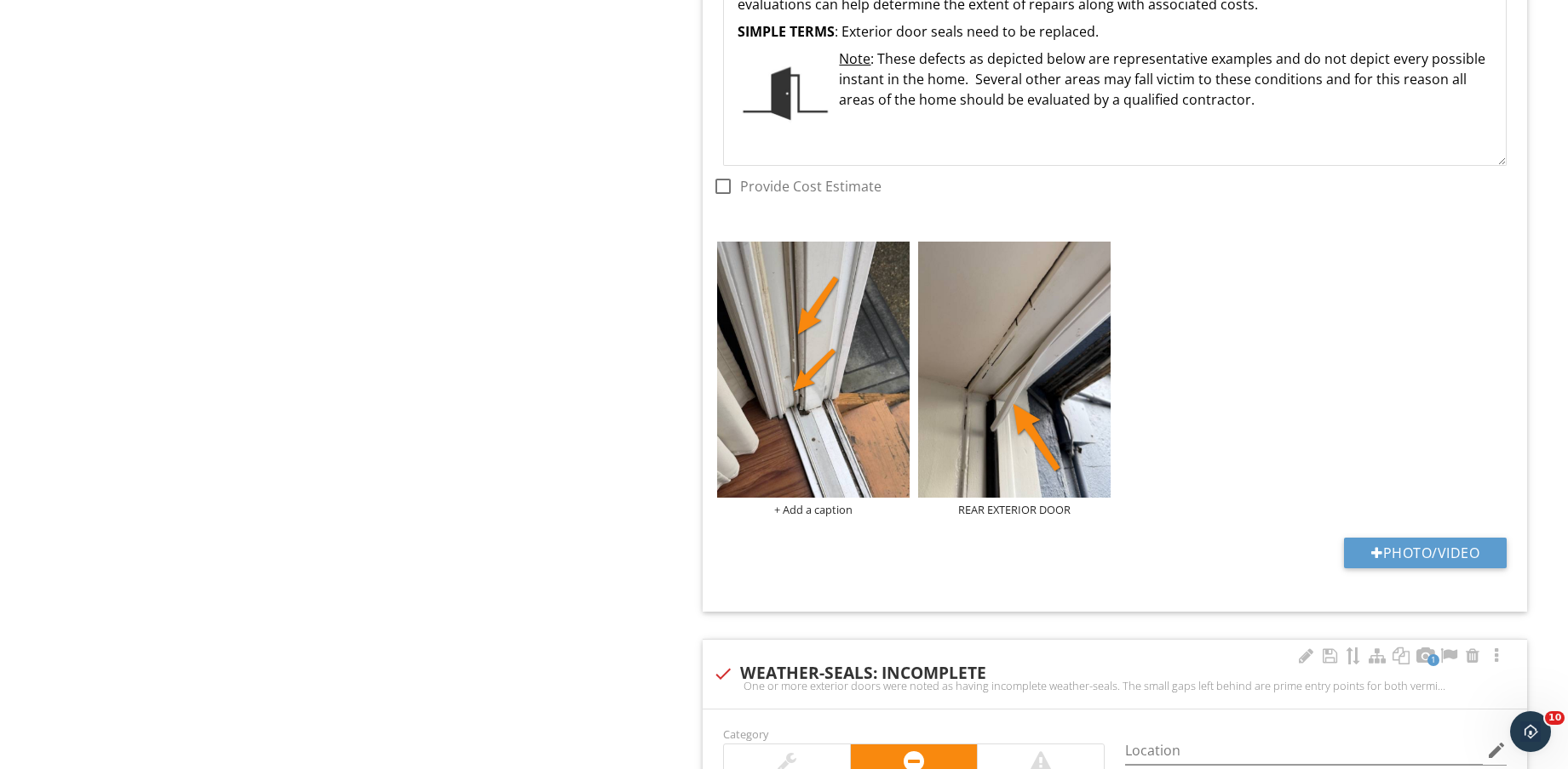
scroll to position [2021, 0]
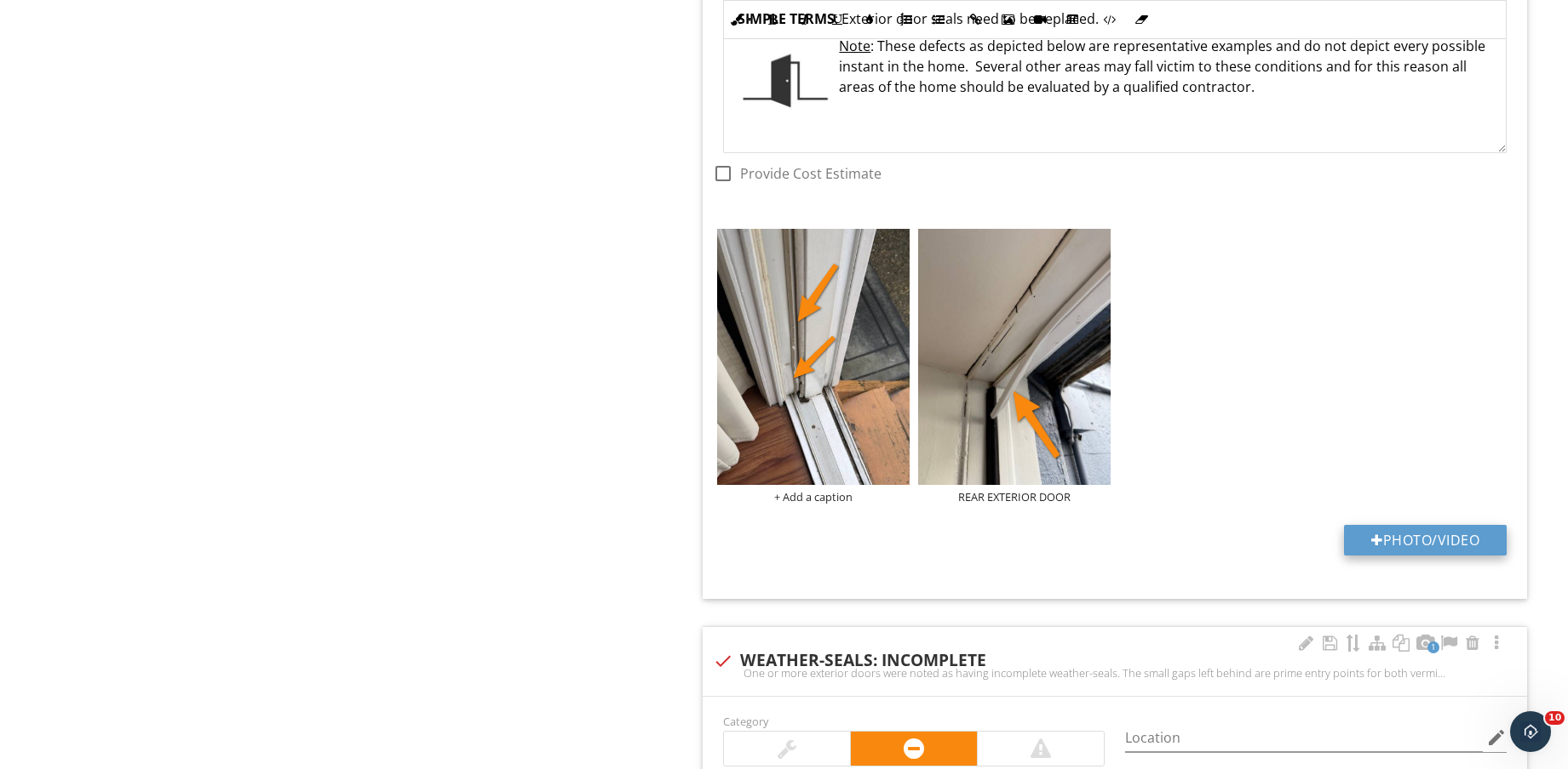
click at [1407, 535] on button "Photo/Video" at bounding box center [1424, 541] width 162 height 31
type input "C:\fakepath\IMG_8783.jpg"
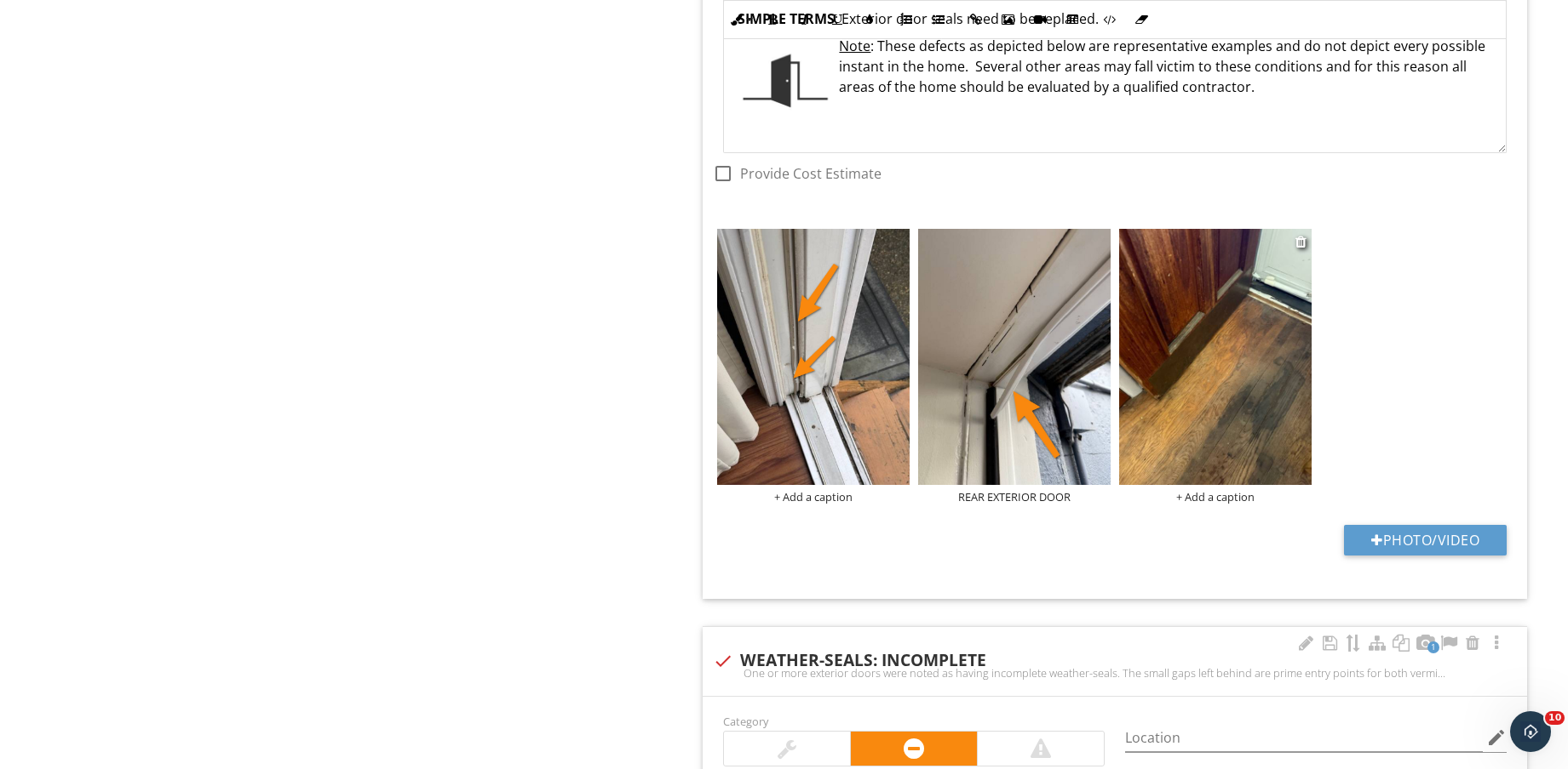
click at [1241, 372] on img at bounding box center [1215, 356] width 193 height 256
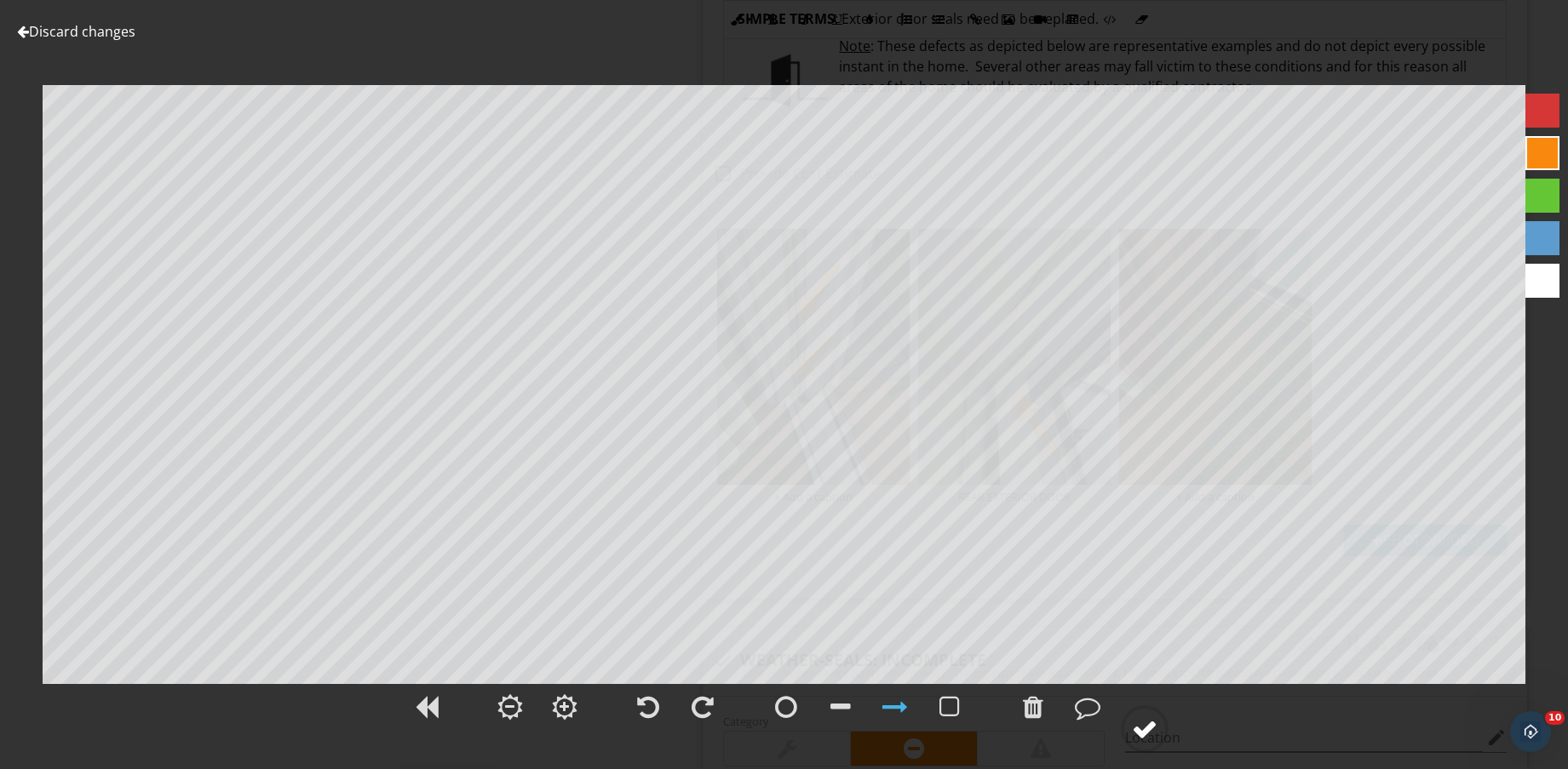
click at [1134, 714] on circle at bounding box center [1145, 729] width 45 height 45
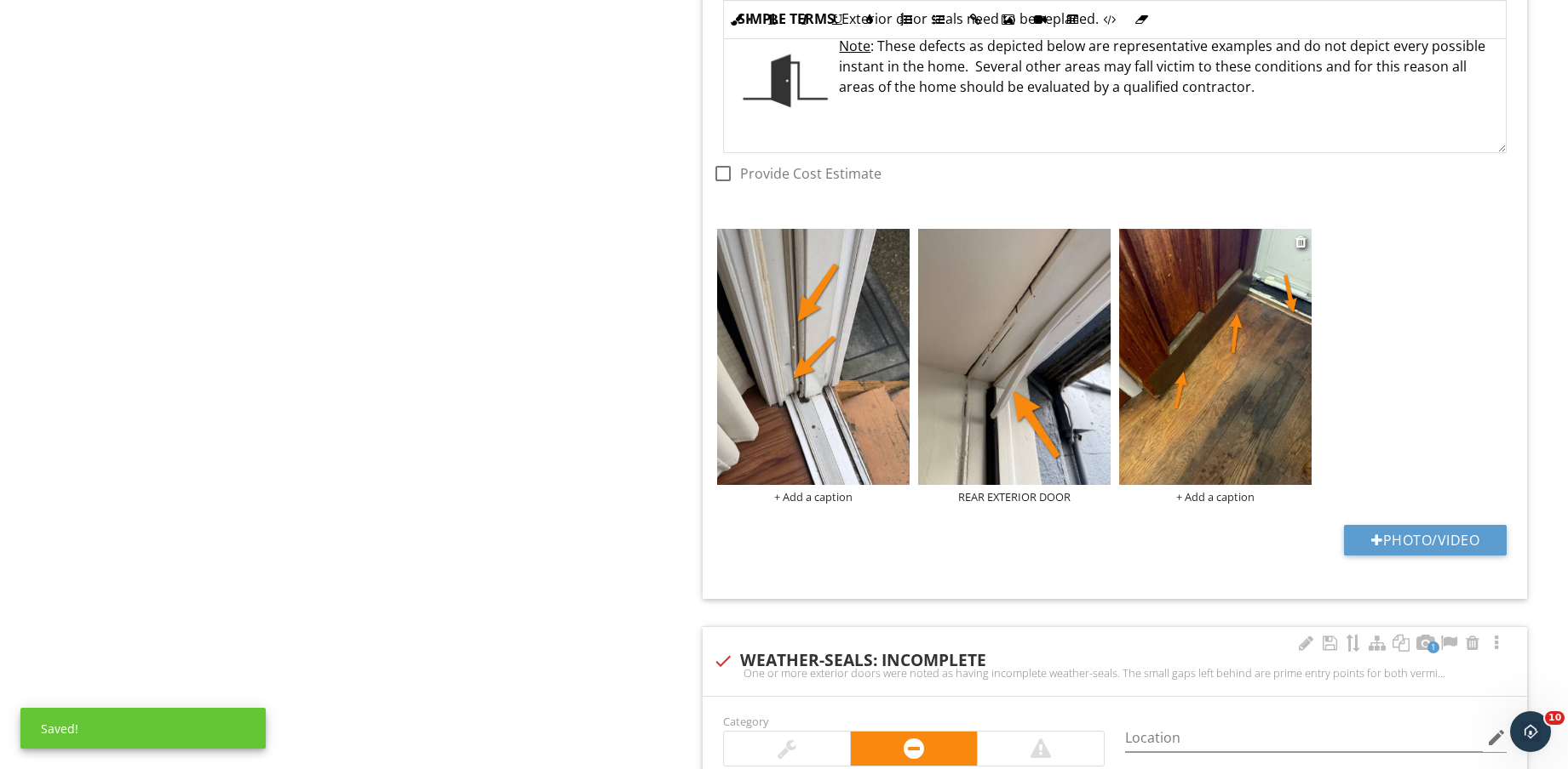
click at [1198, 495] on div "+ Add a caption" at bounding box center [1215, 497] width 193 height 14
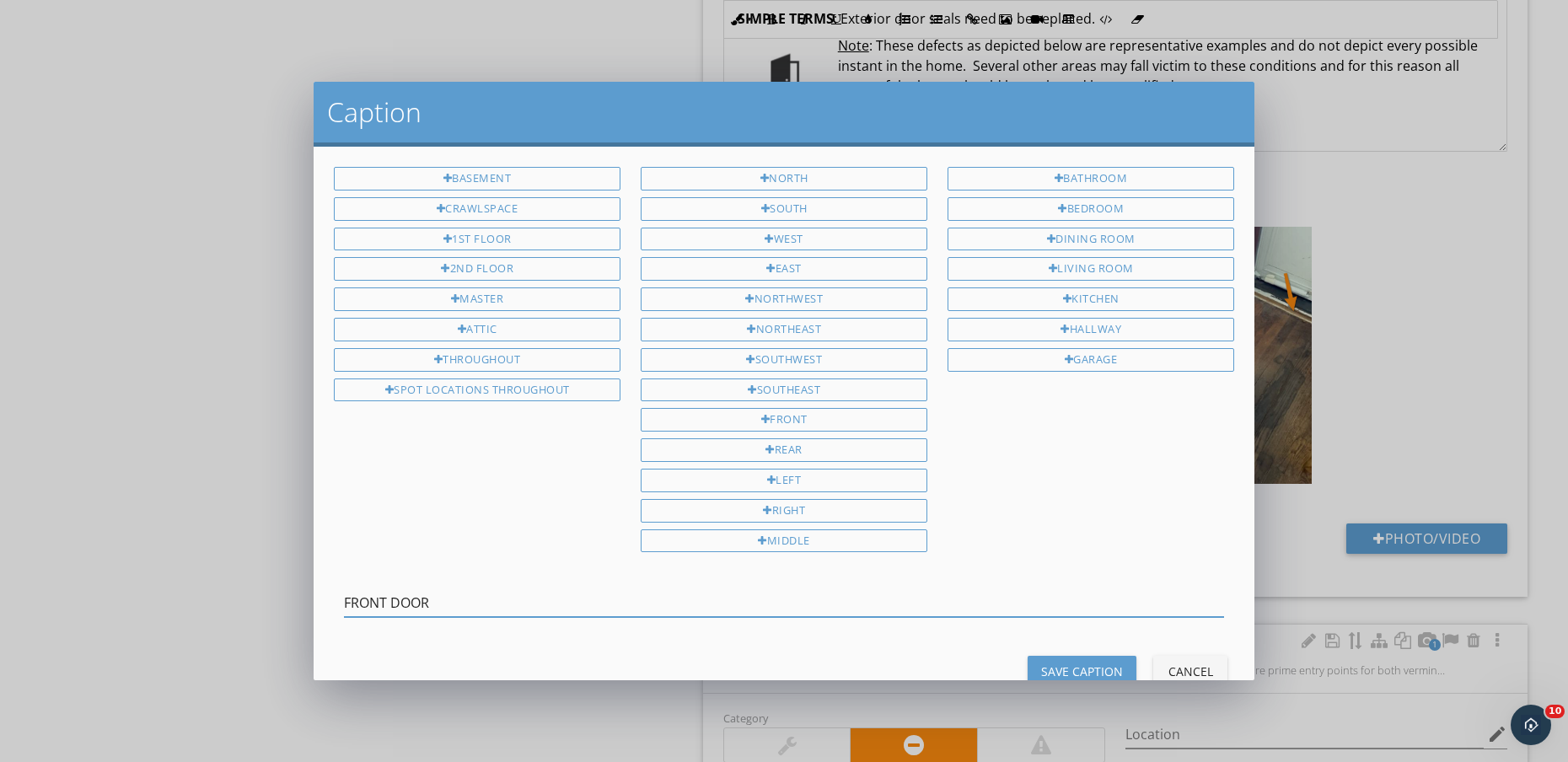
type input "FRONT DOOR"
click at [1092, 666] on div "Save Caption" at bounding box center [1082, 671] width 82 height 17
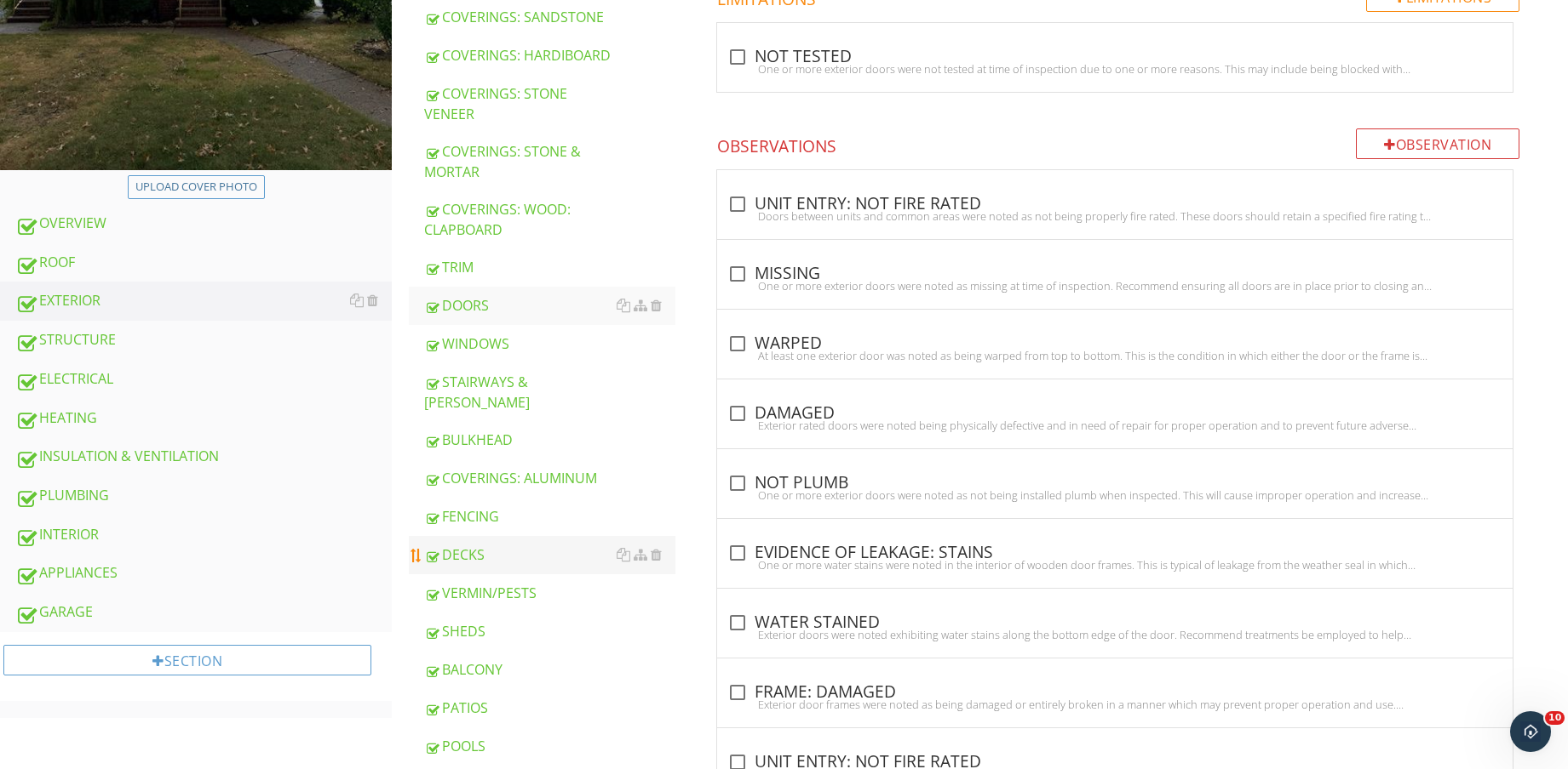
scroll to position [639, 0]
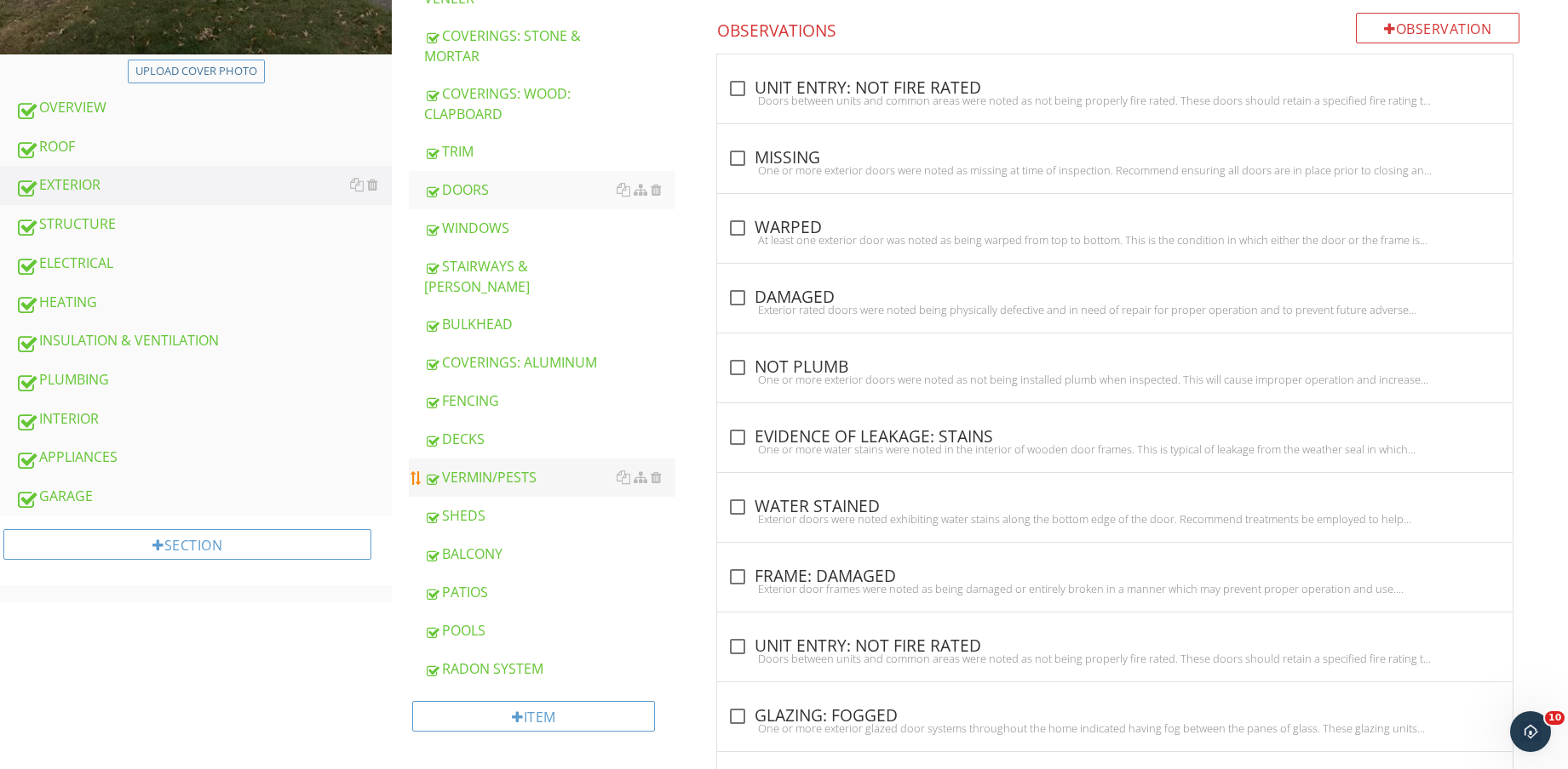
click at [175, 429] on div "INTERIOR" at bounding box center [203, 419] width 376 height 22
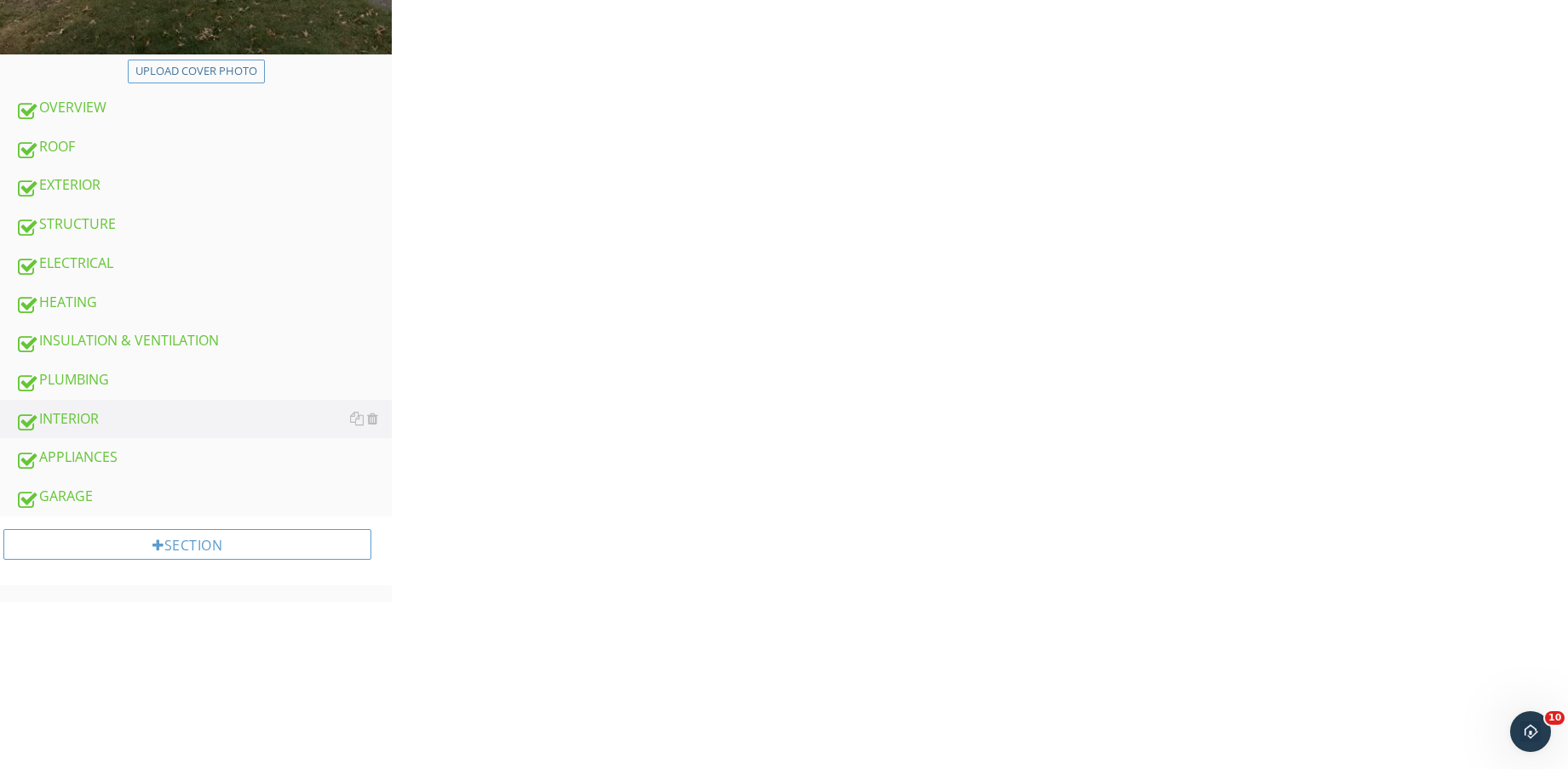
scroll to position [213, 0]
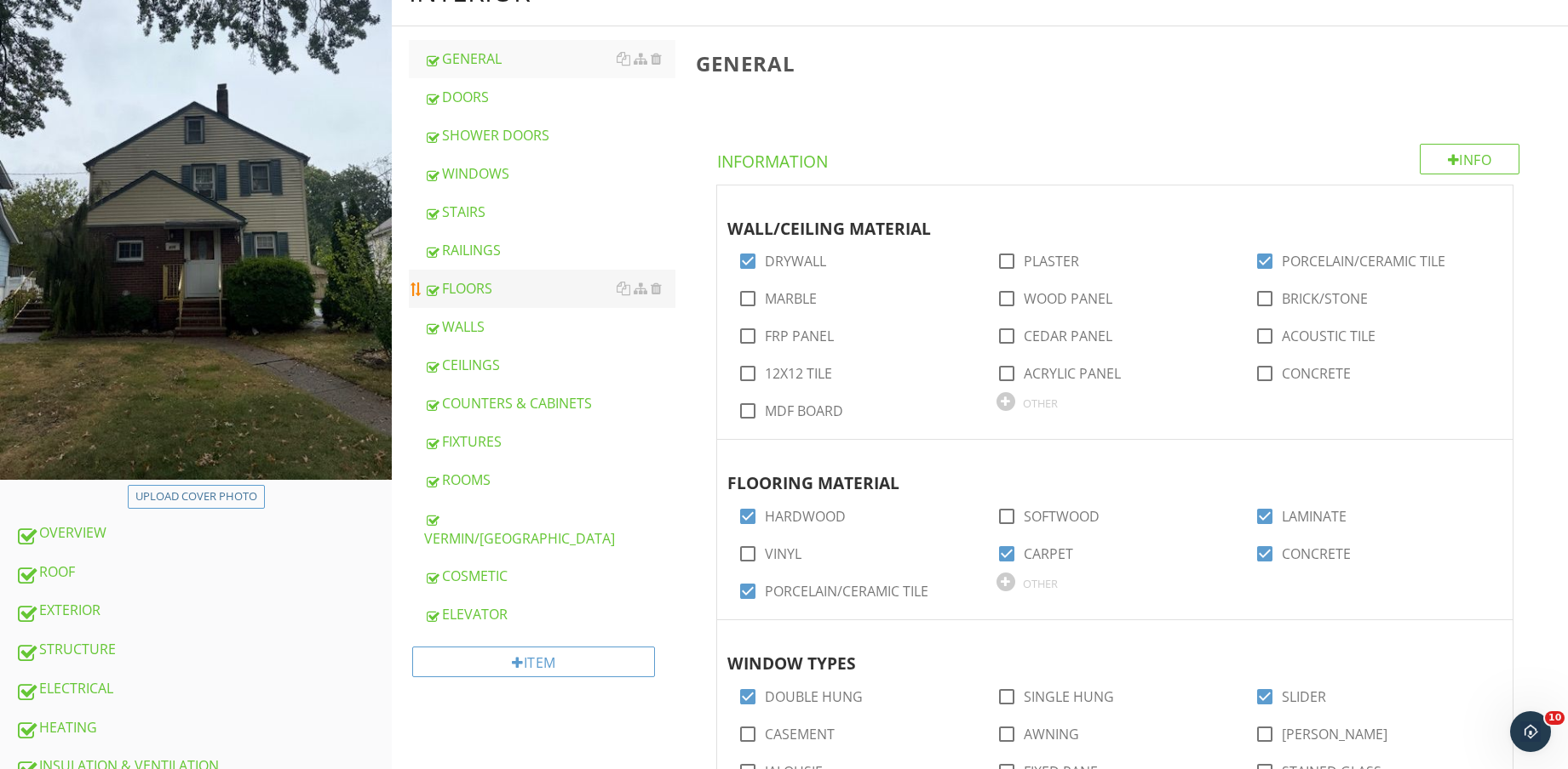
click at [570, 290] on div "FLOORS" at bounding box center [550, 288] width 251 height 20
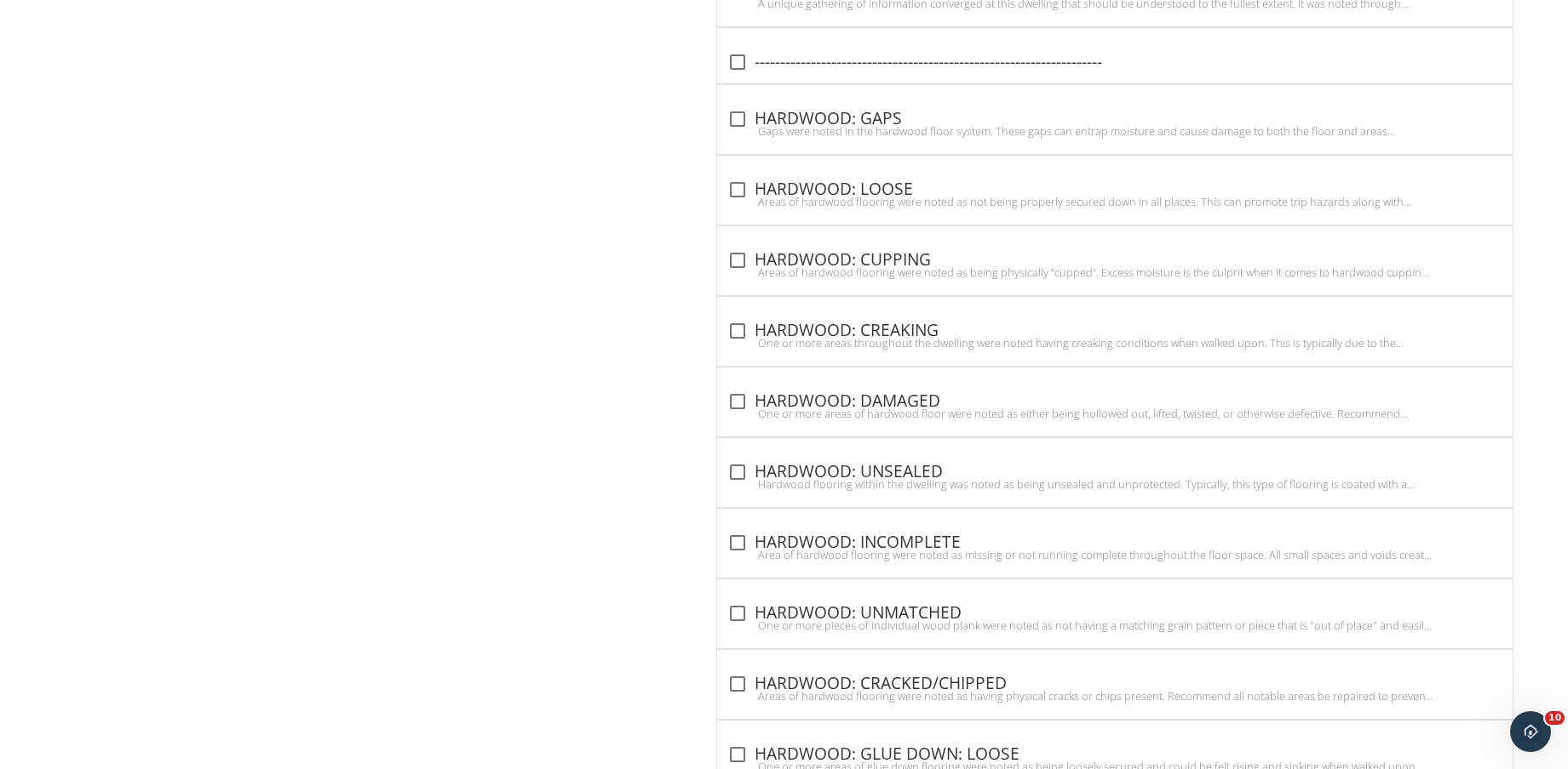
scroll to position [5452, 0]
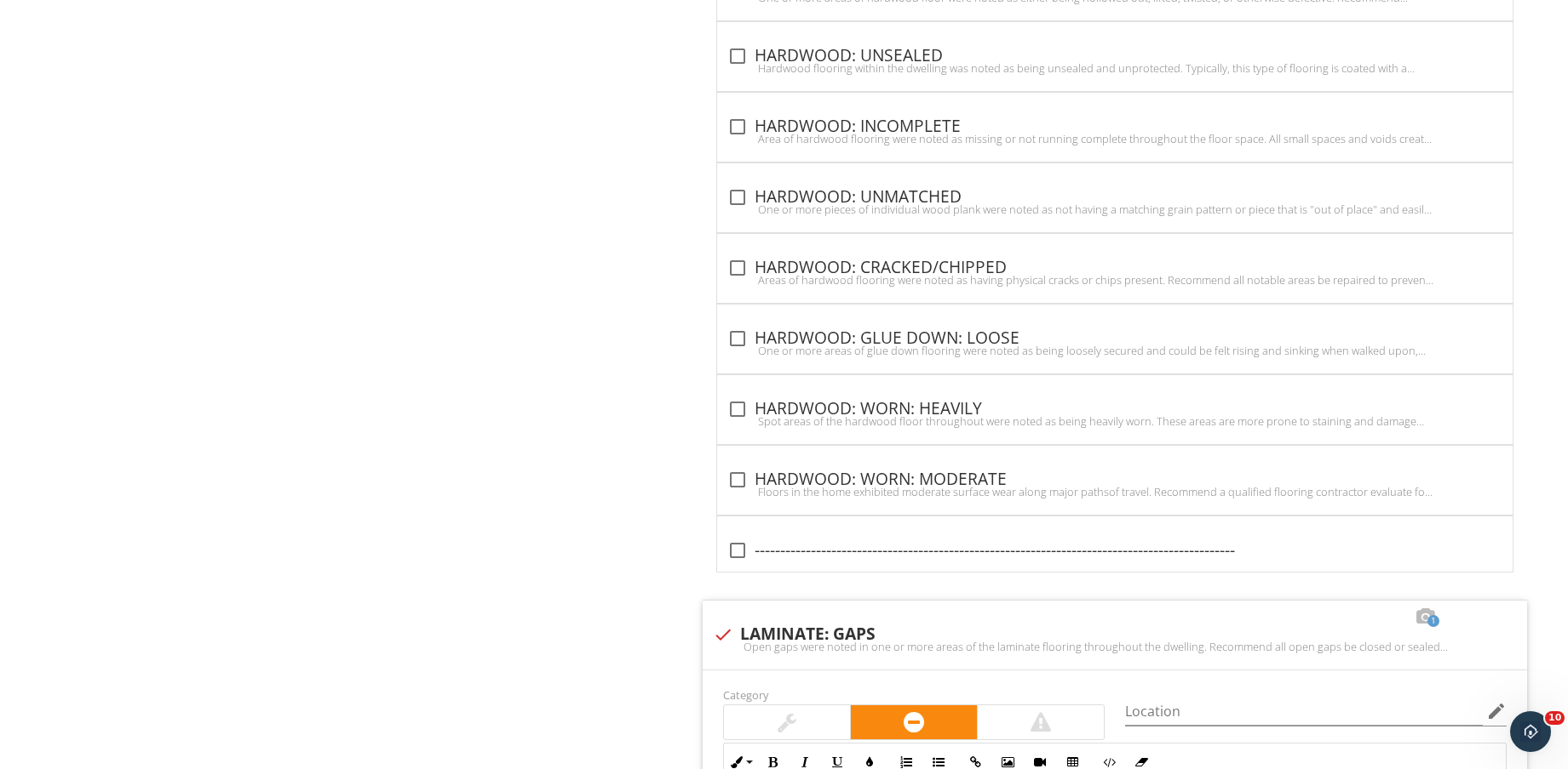
click at [938, 400] on div "check_box_outline_blank HARDWOOD: WORN: HEAVILY" at bounding box center [1115, 409] width 775 height 20
checkbox input "true"
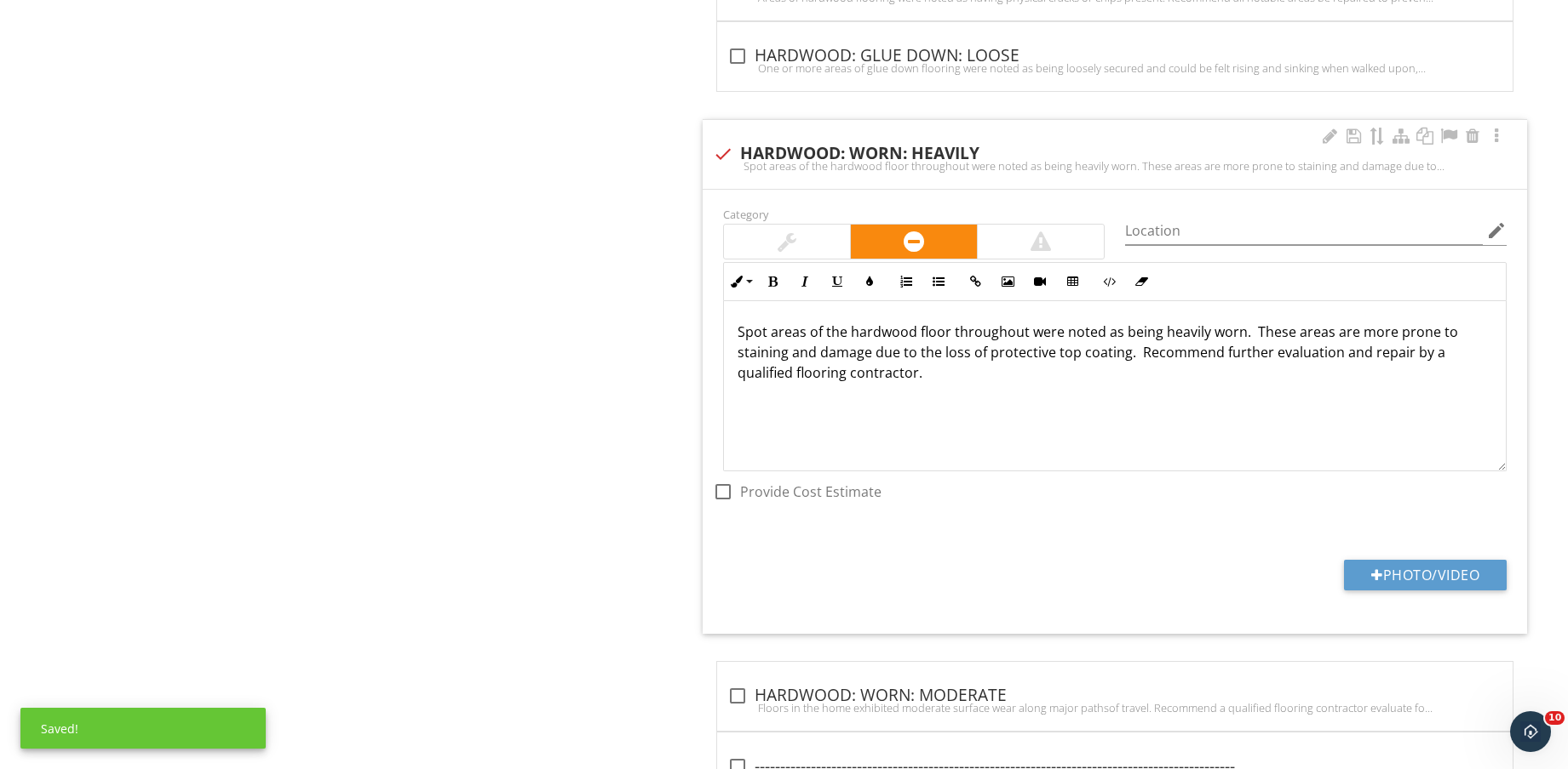
scroll to position [6197, 0]
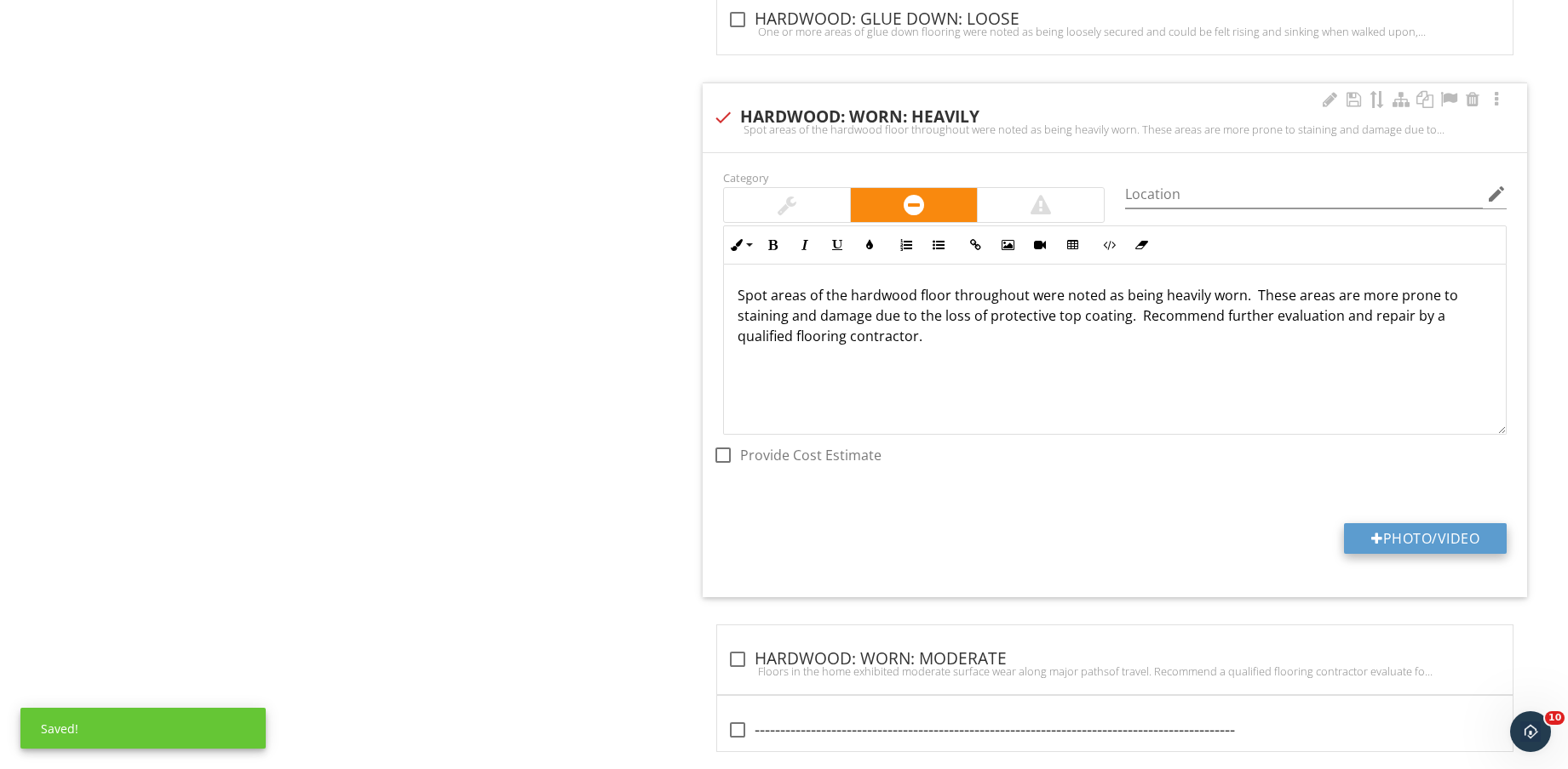
click at [1442, 545] on button "Photo/Video" at bounding box center [1424, 539] width 162 height 31
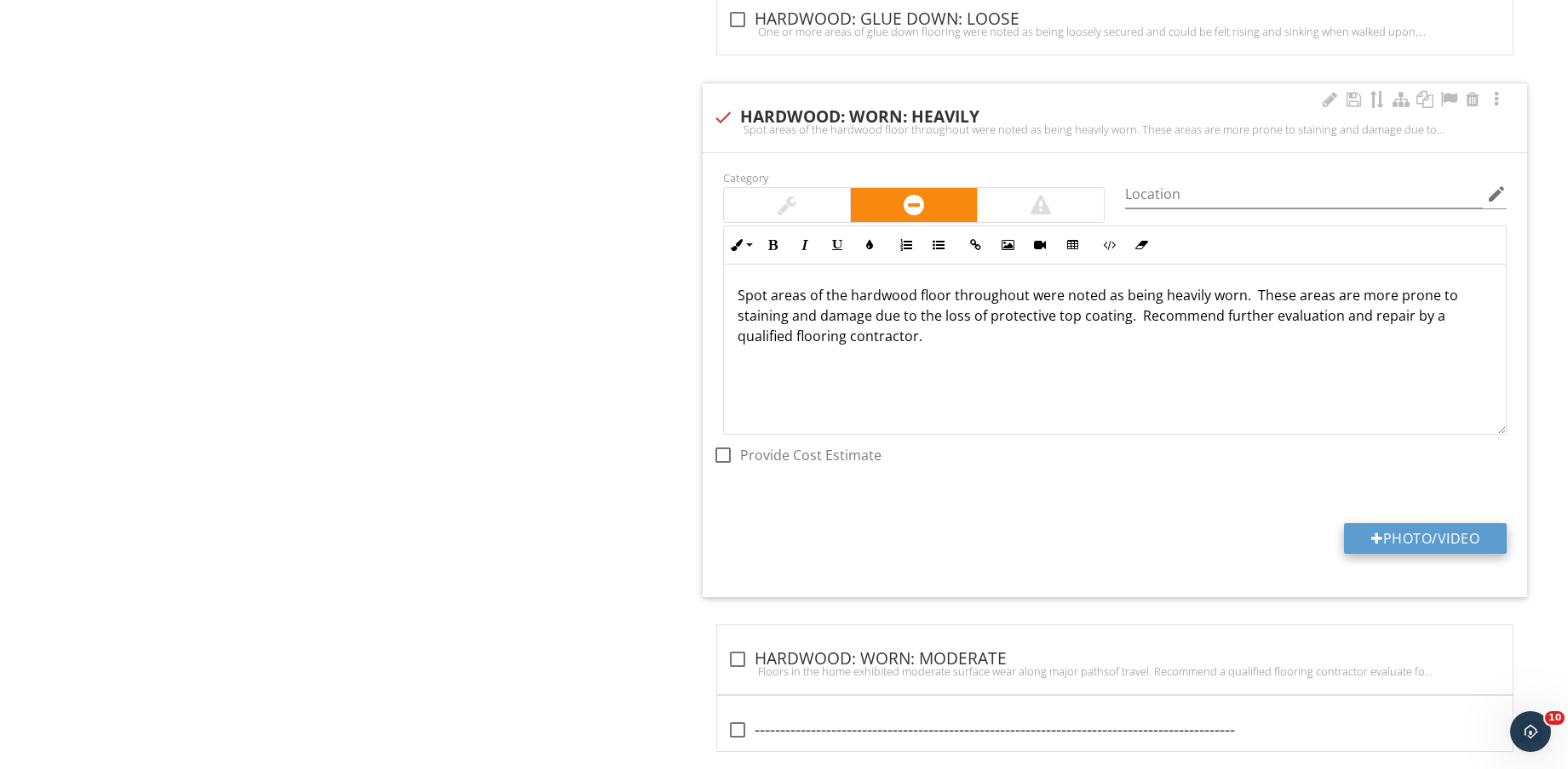
type input "C:\fakepath\IMG_8783.jpg"
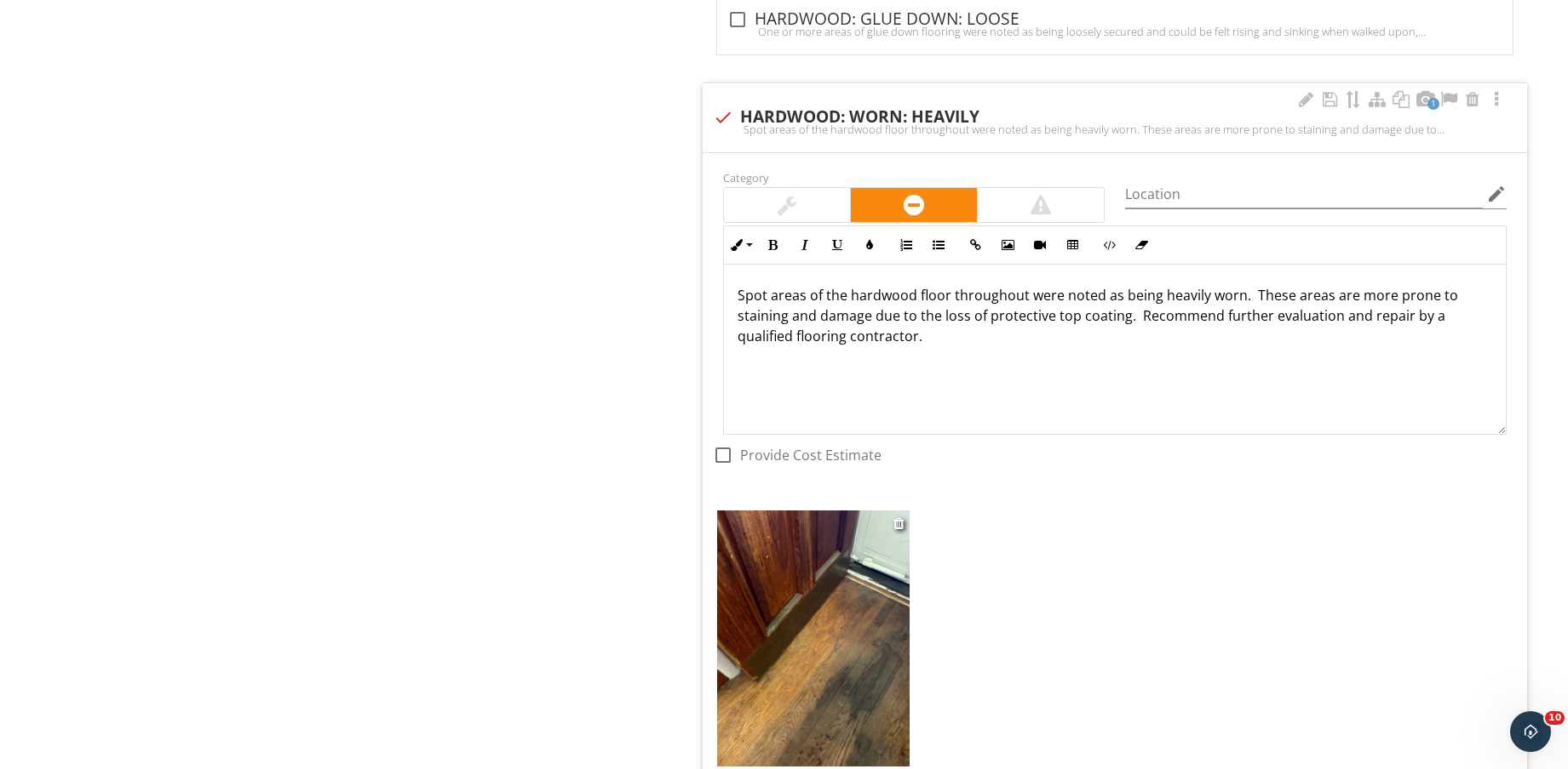
click at [899, 683] on img at bounding box center [813, 638] width 193 height 256
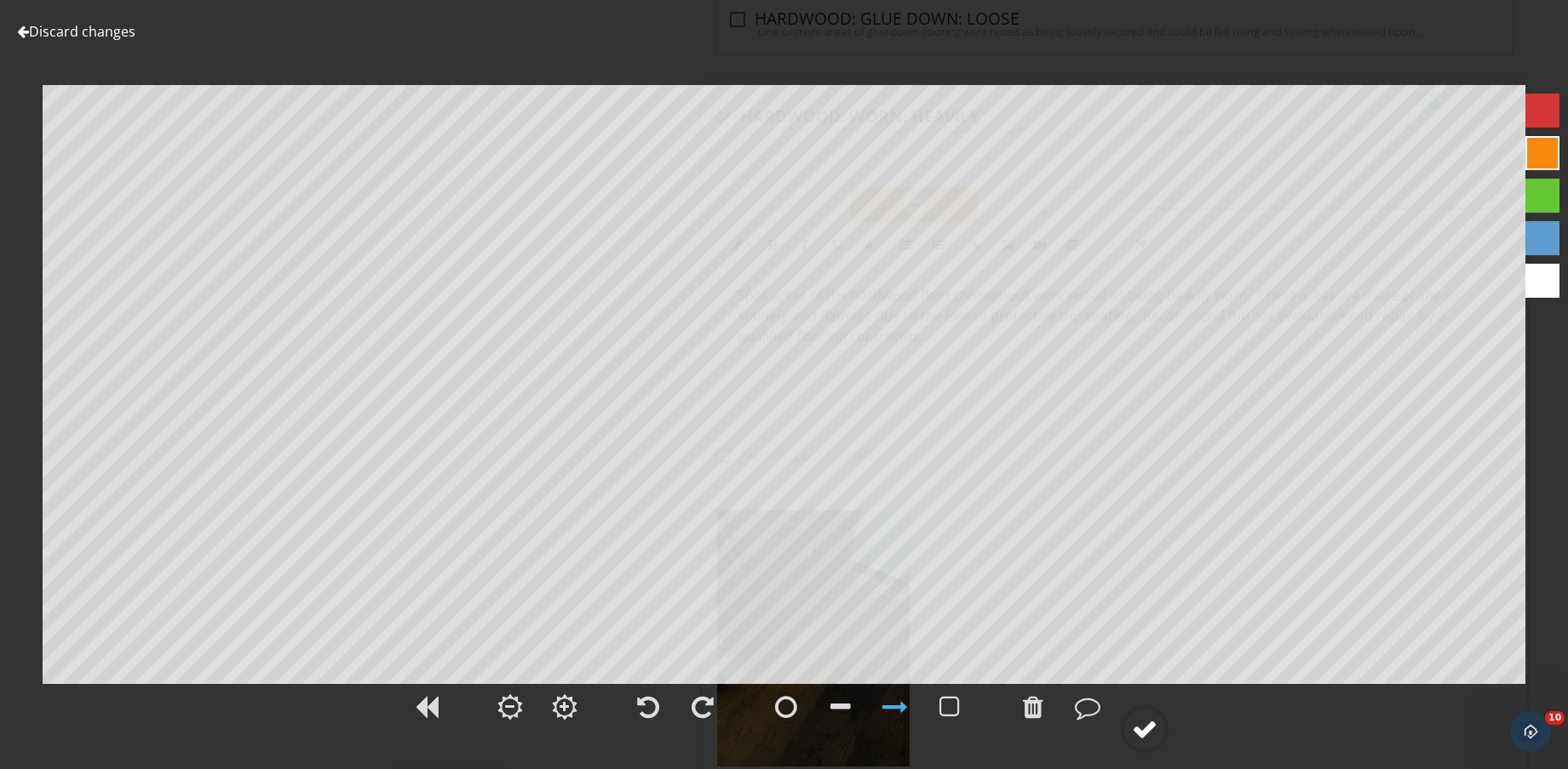
click at [1157, 727] on div at bounding box center [1144, 729] width 25 height 25
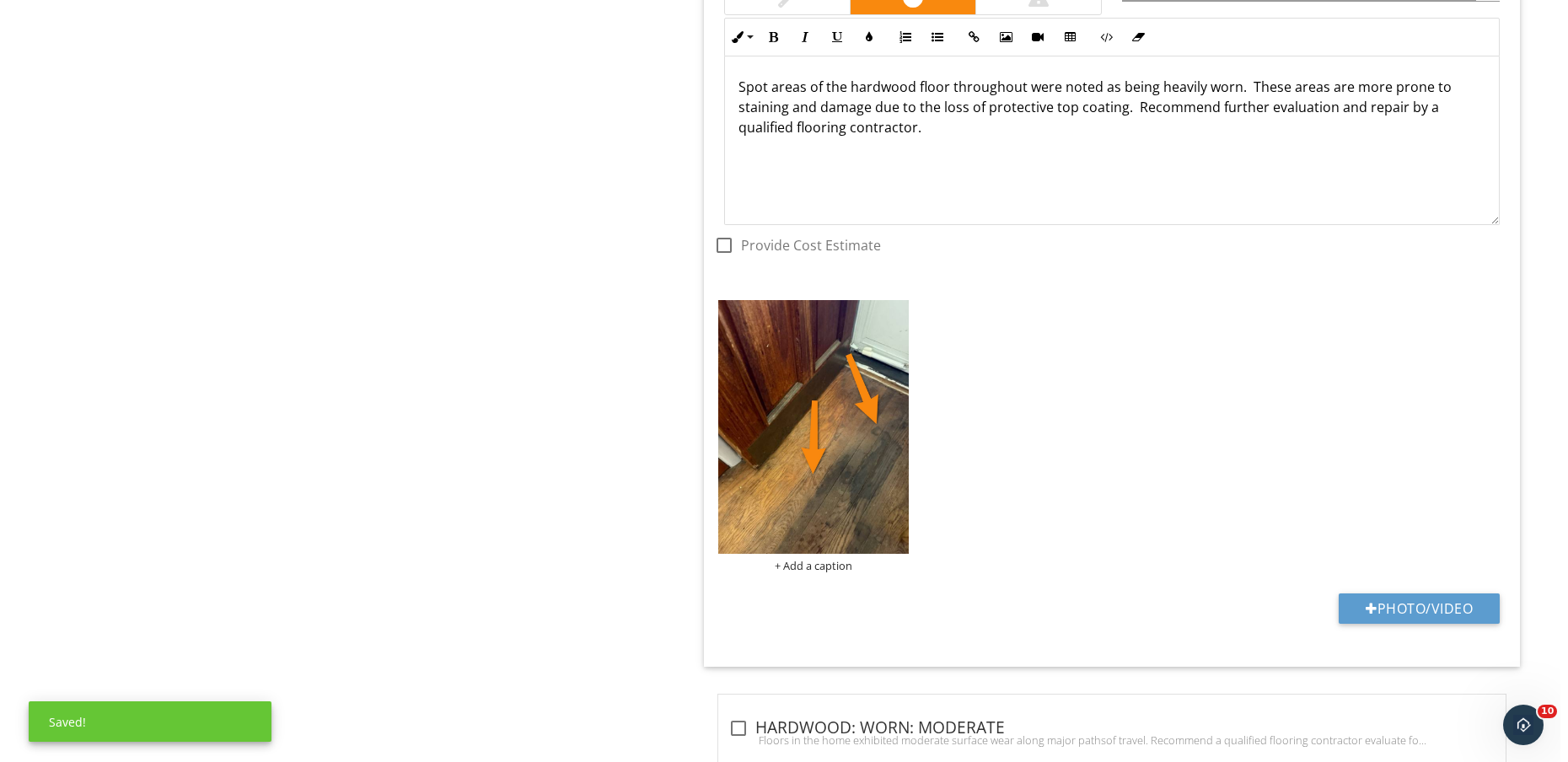
scroll to position [6350, 0]
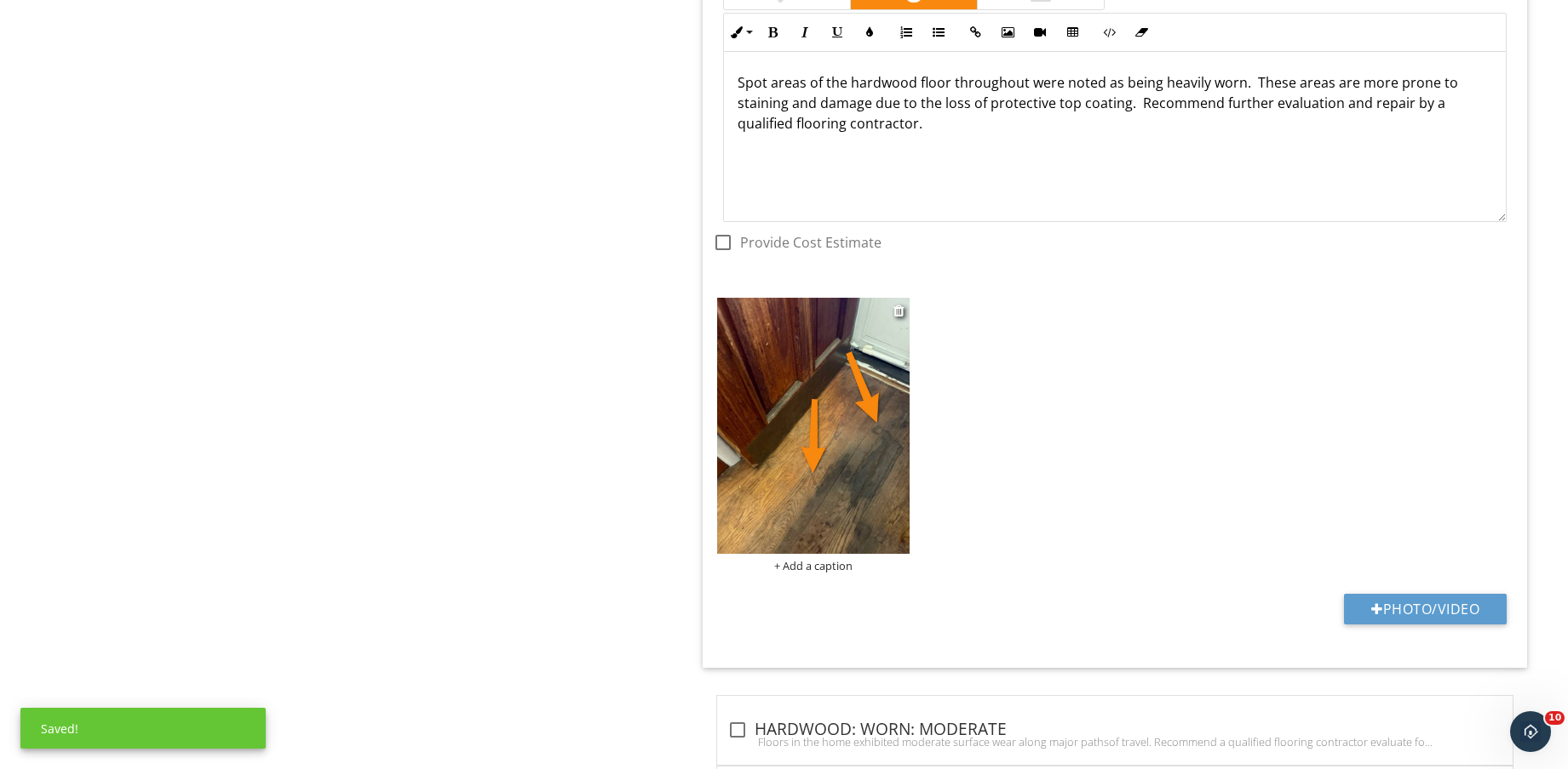
click at [805, 560] on div "+ Add a caption" at bounding box center [813, 566] width 193 height 14
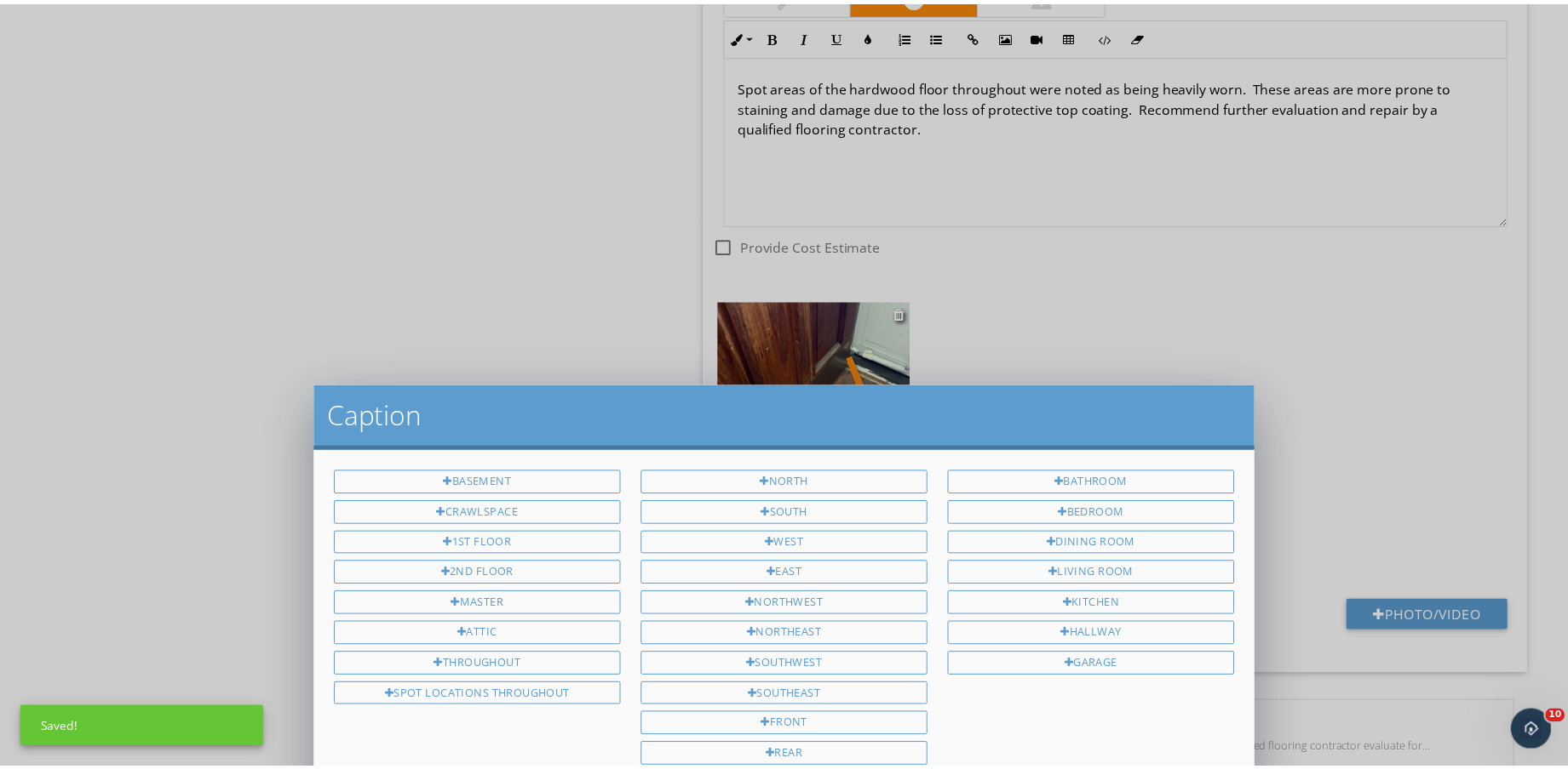
scroll to position [0, 0]
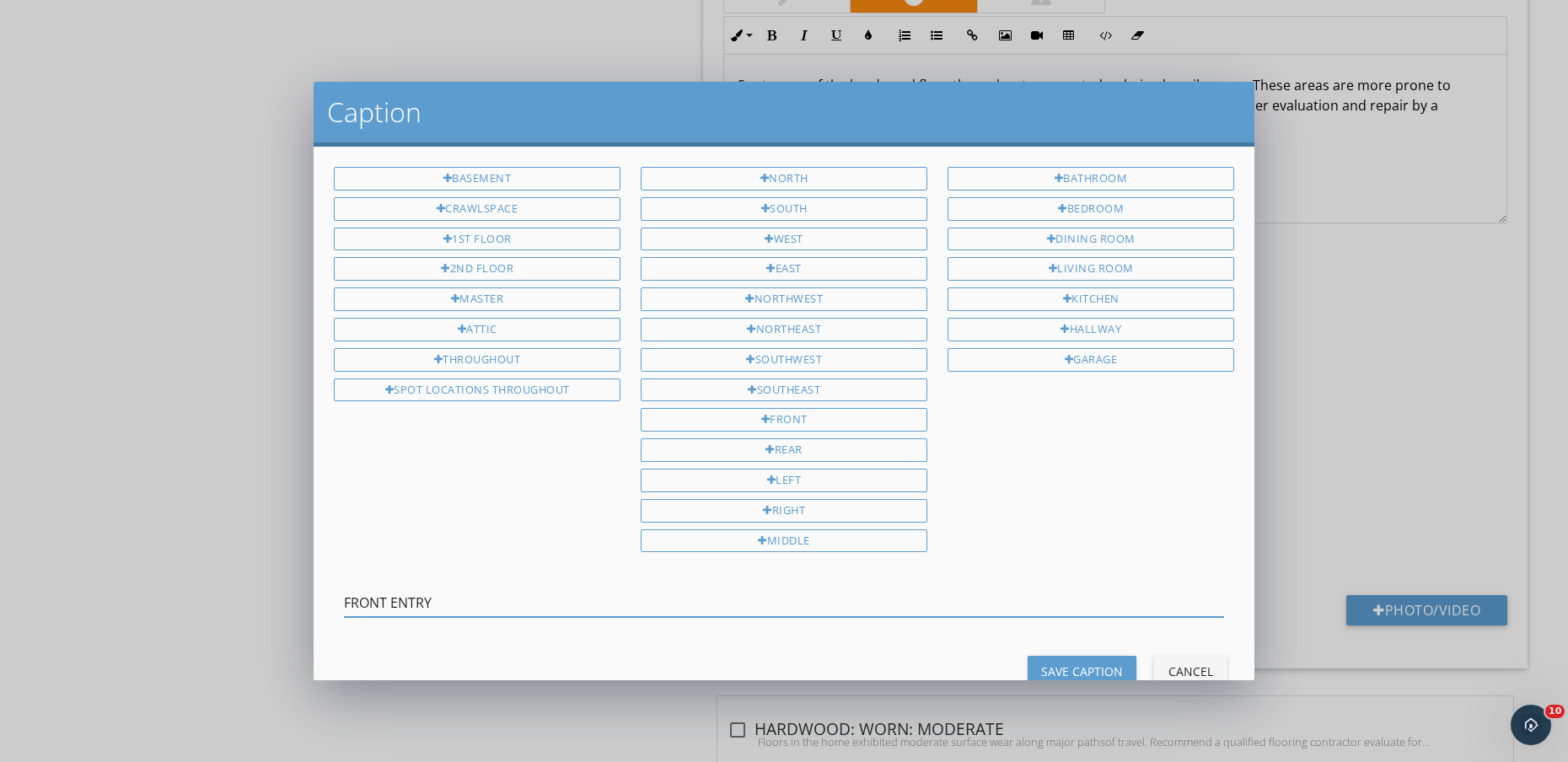
type input "FRONT ENTRY"
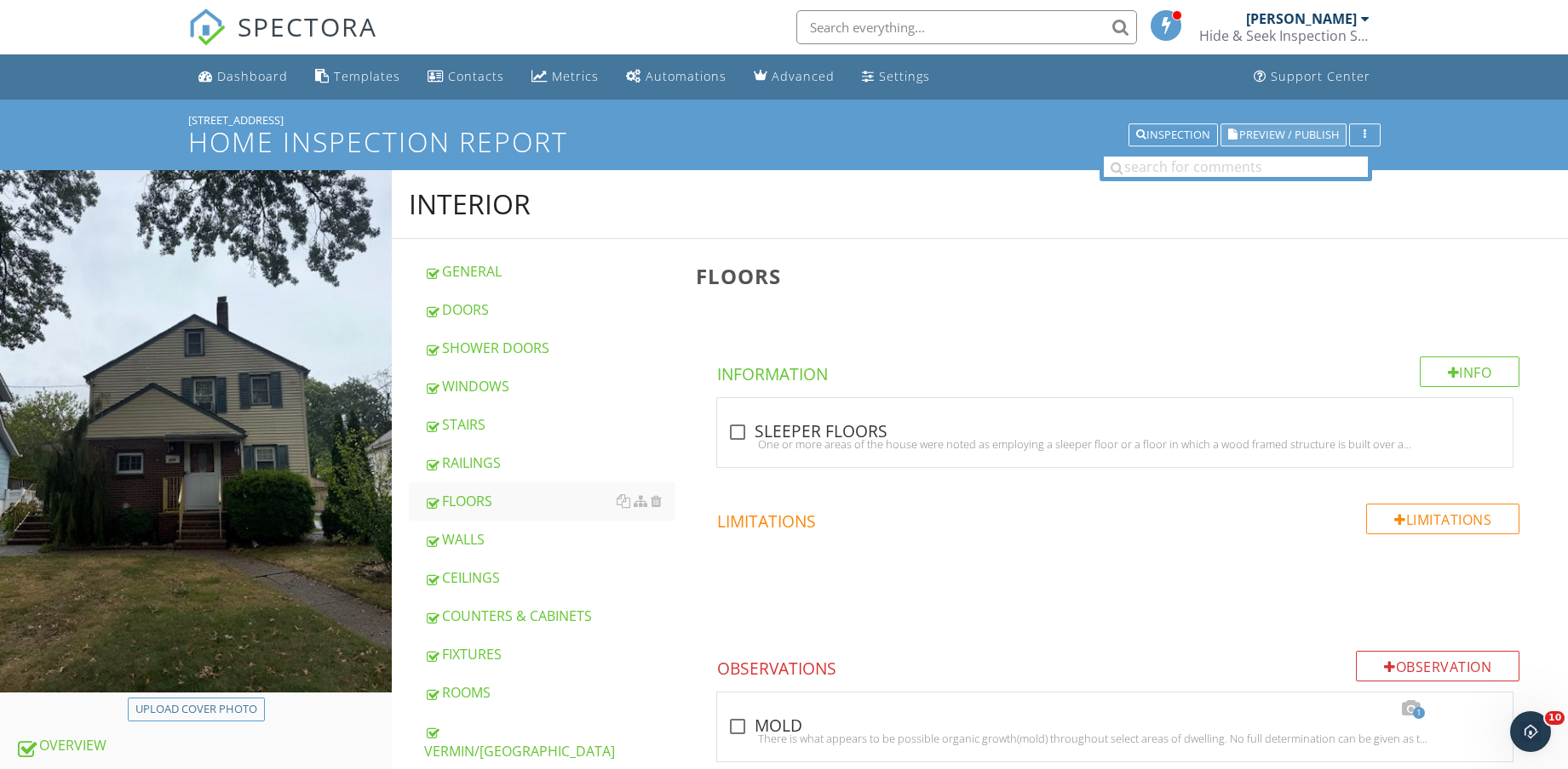
click at [1274, 131] on span "Preview / Publish" at bounding box center [1289, 134] width 99 height 11
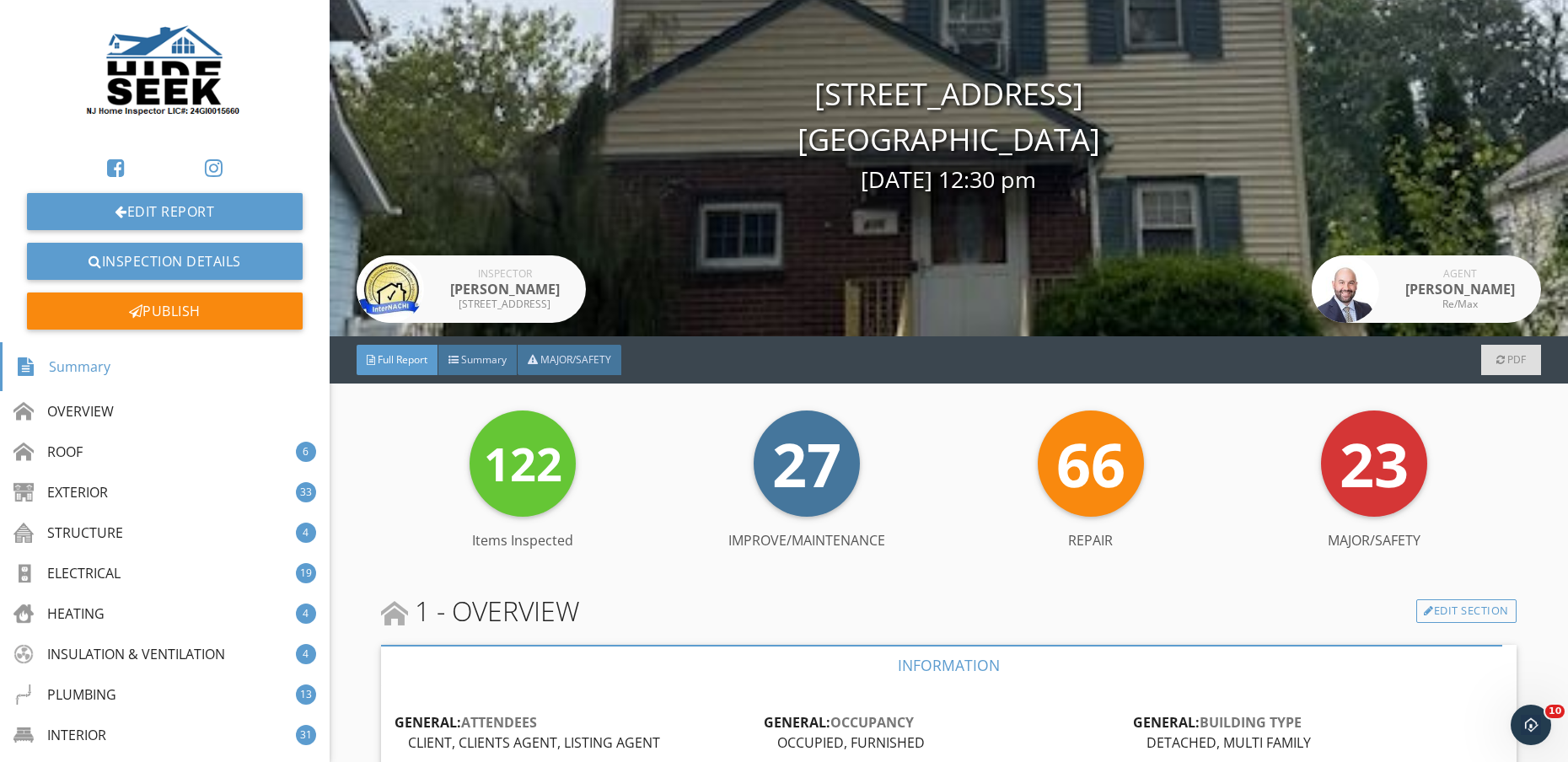
scroll to position [105, 0]
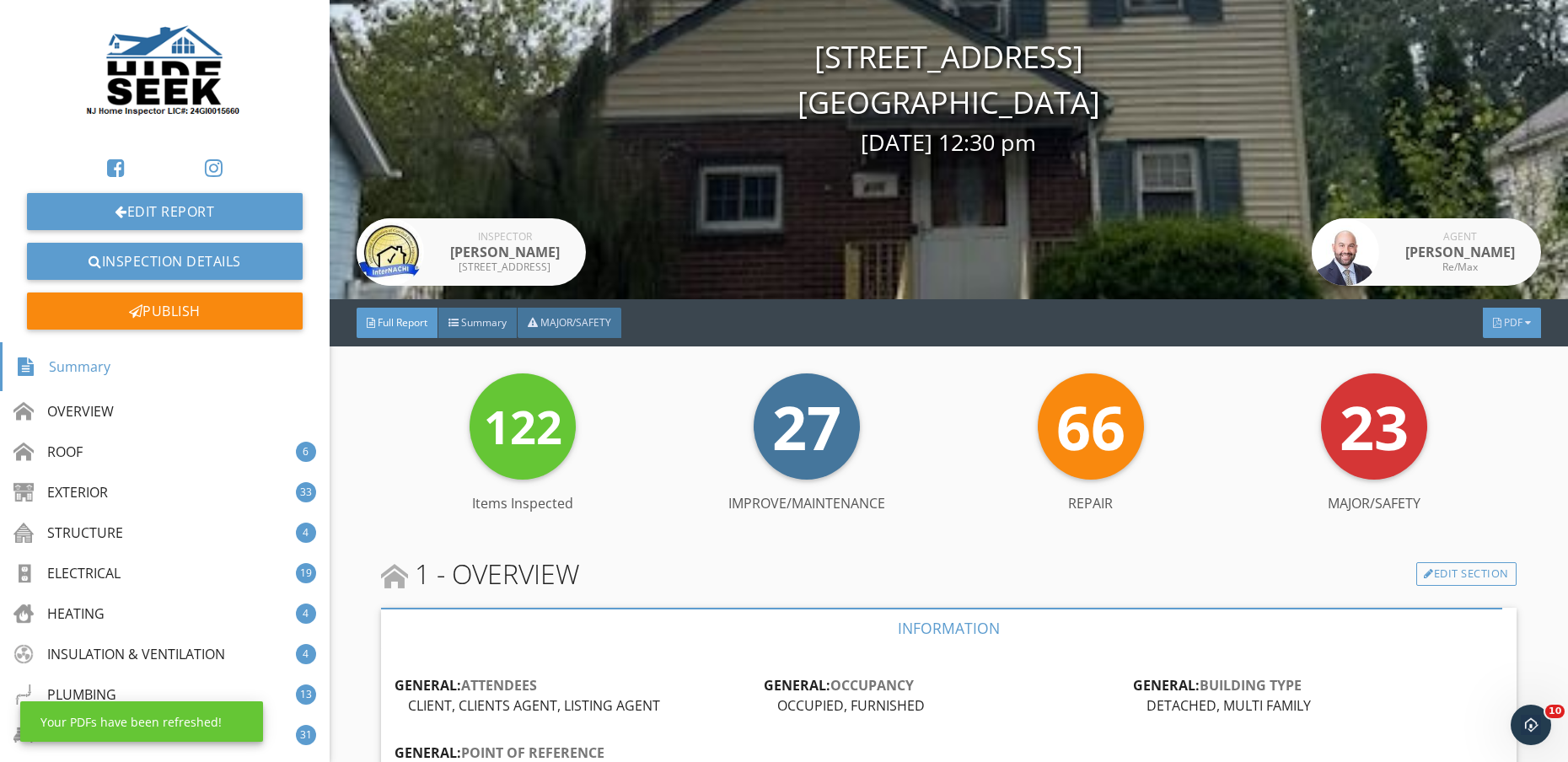
click at [1526, 328] on div at bounding box center [1529, 323] width 6 height 11
click at [1487, 401] on div "Full Report" at bounding box center [1491, 394] width 108 height 20
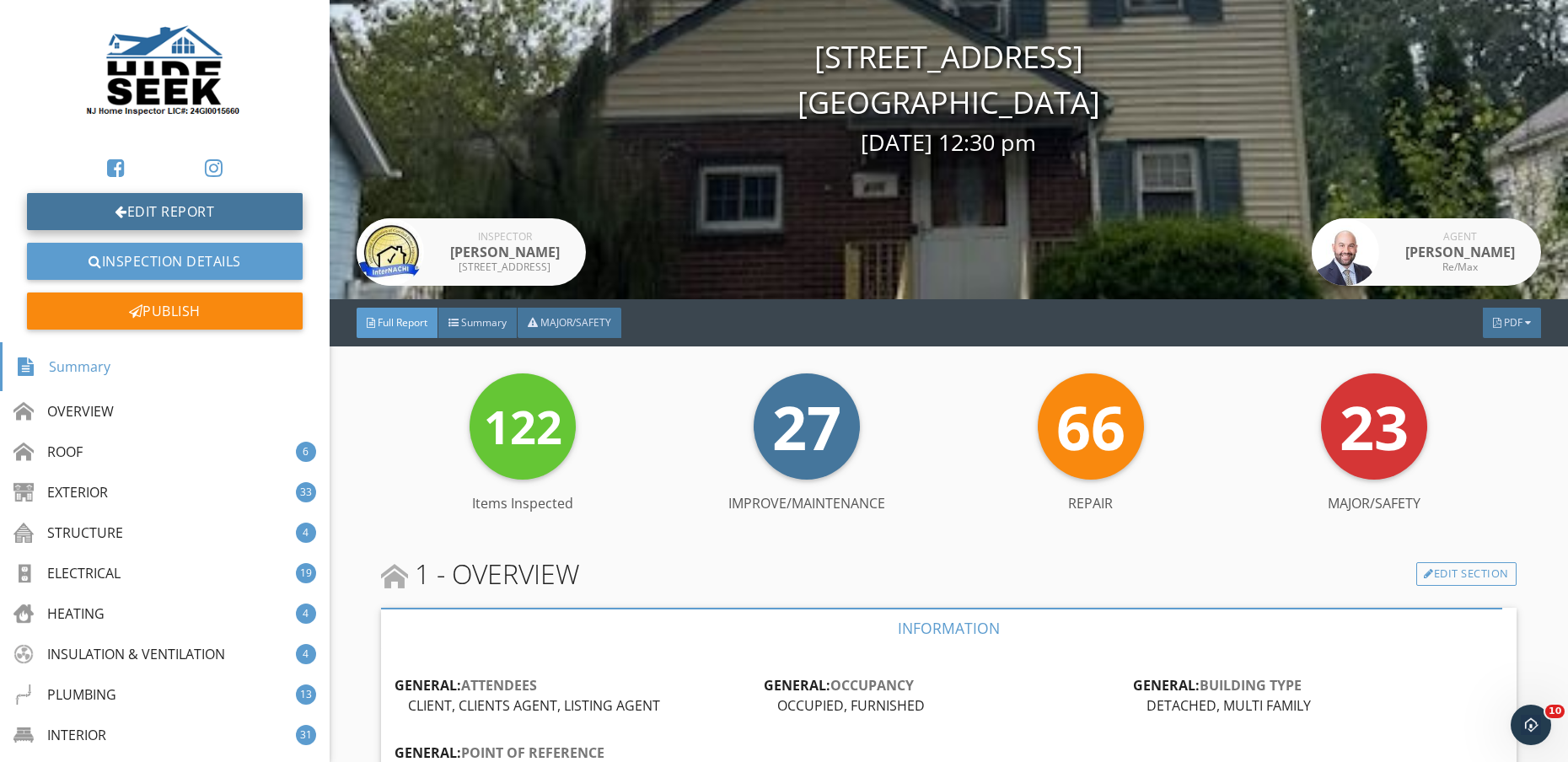
click at [186, 225] on link "Edit Report" at bounding box center [165, 211] width 275 height 38
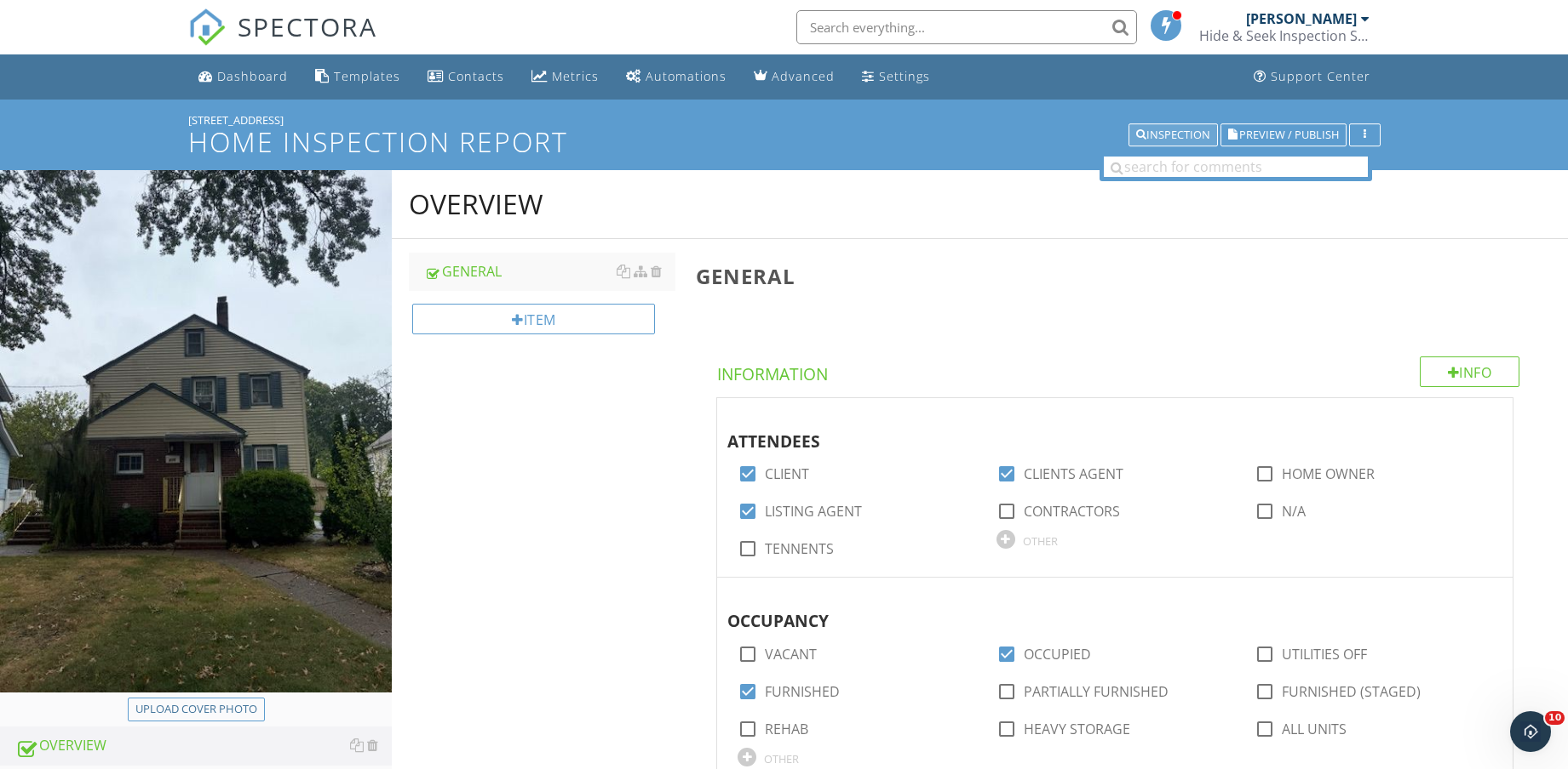
click at [1187, 139] on div "Inspection" at bounding box center [1173, 135] width 74 height 12
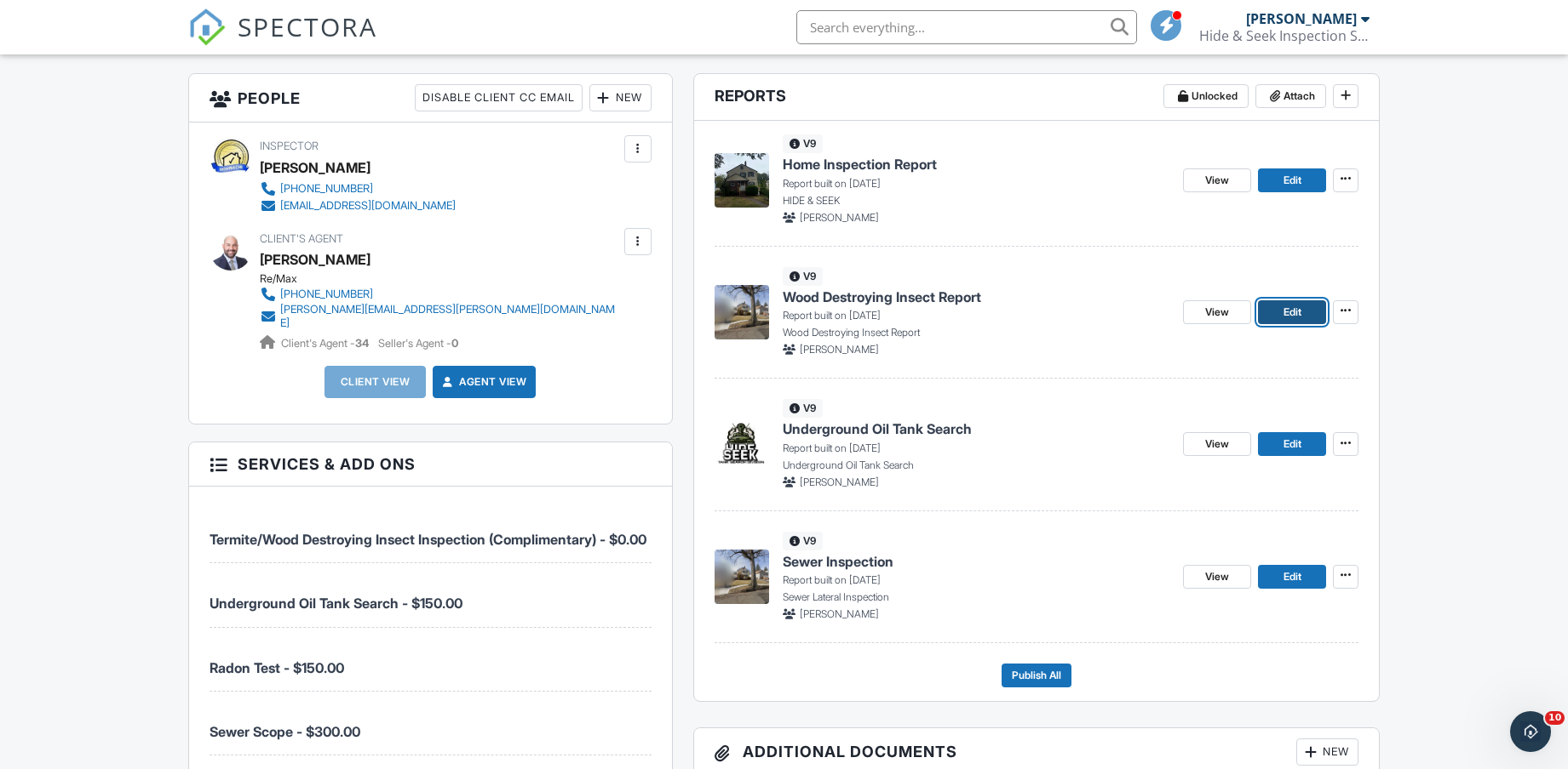
click at [1303, 317] on link "Edit" at bounding box center [1292, 312] width 68 height 24
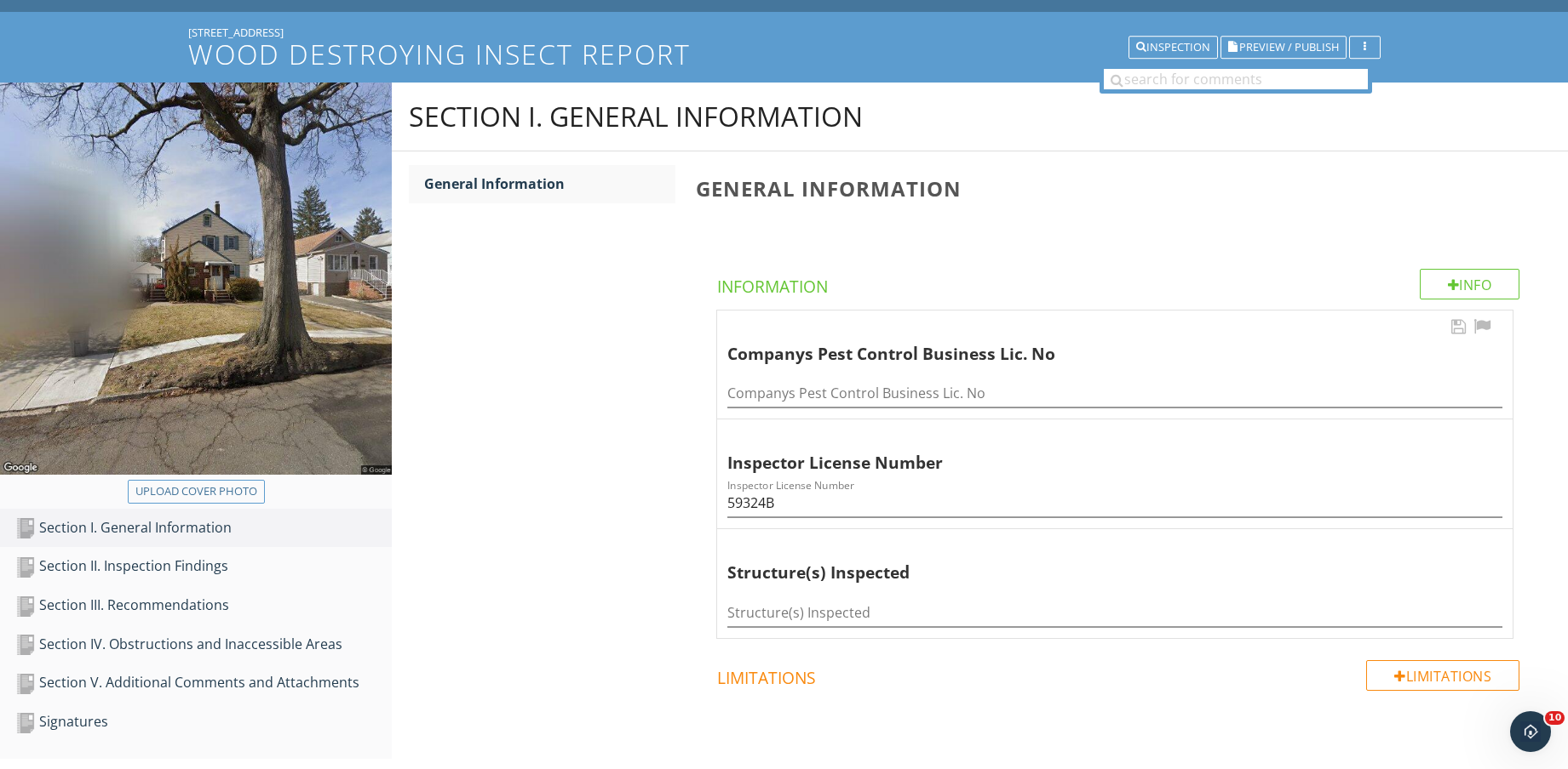
scroll to position [213, 0]
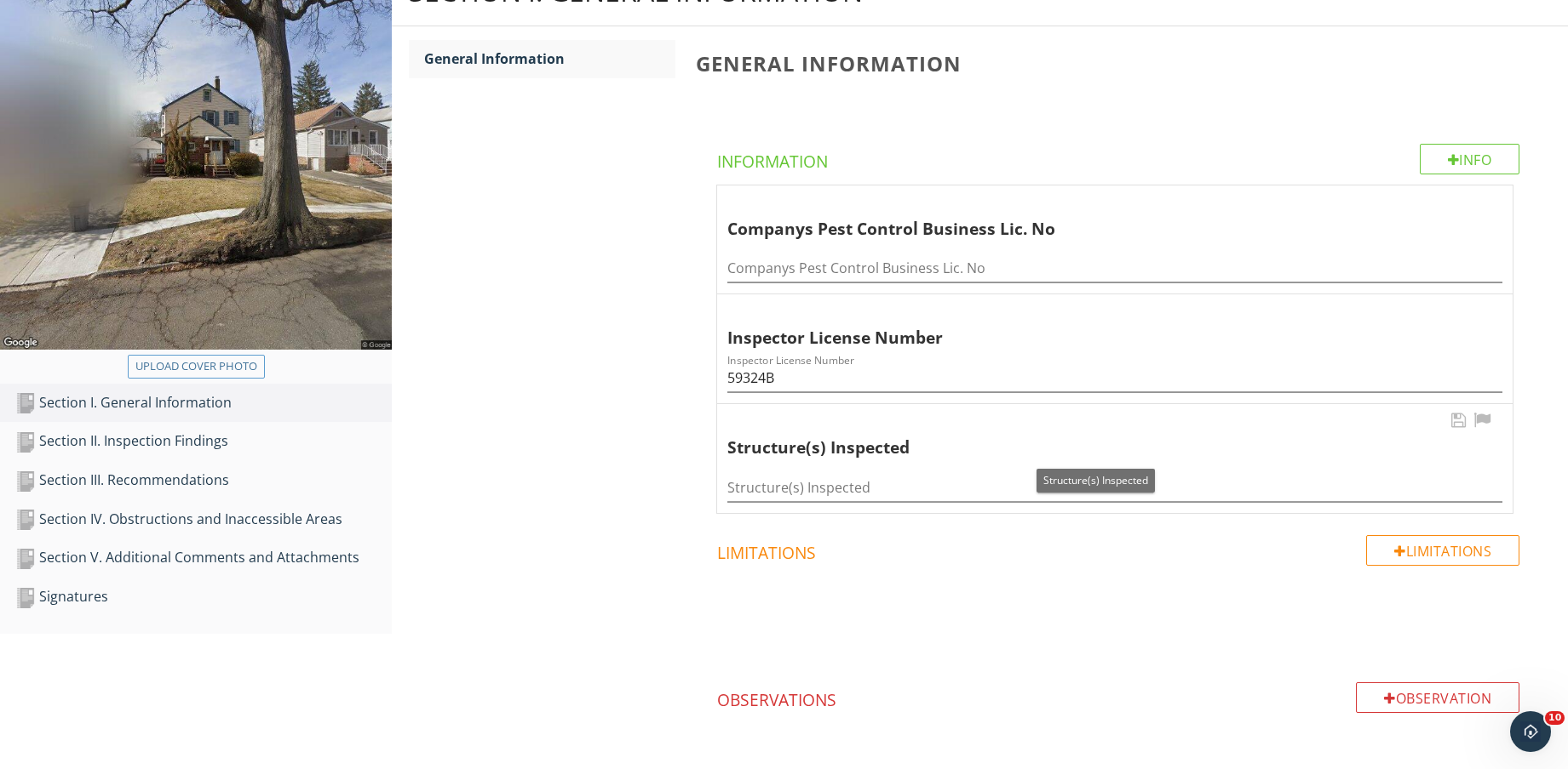
click at [897, 471] on div "Structure(s) Inspected" at bounding box center [1115, 482] width 775 height 38
click at [906, 476] on input "Structure(s) Inspected" at bounding box center [1115, 488] width 775 height 28
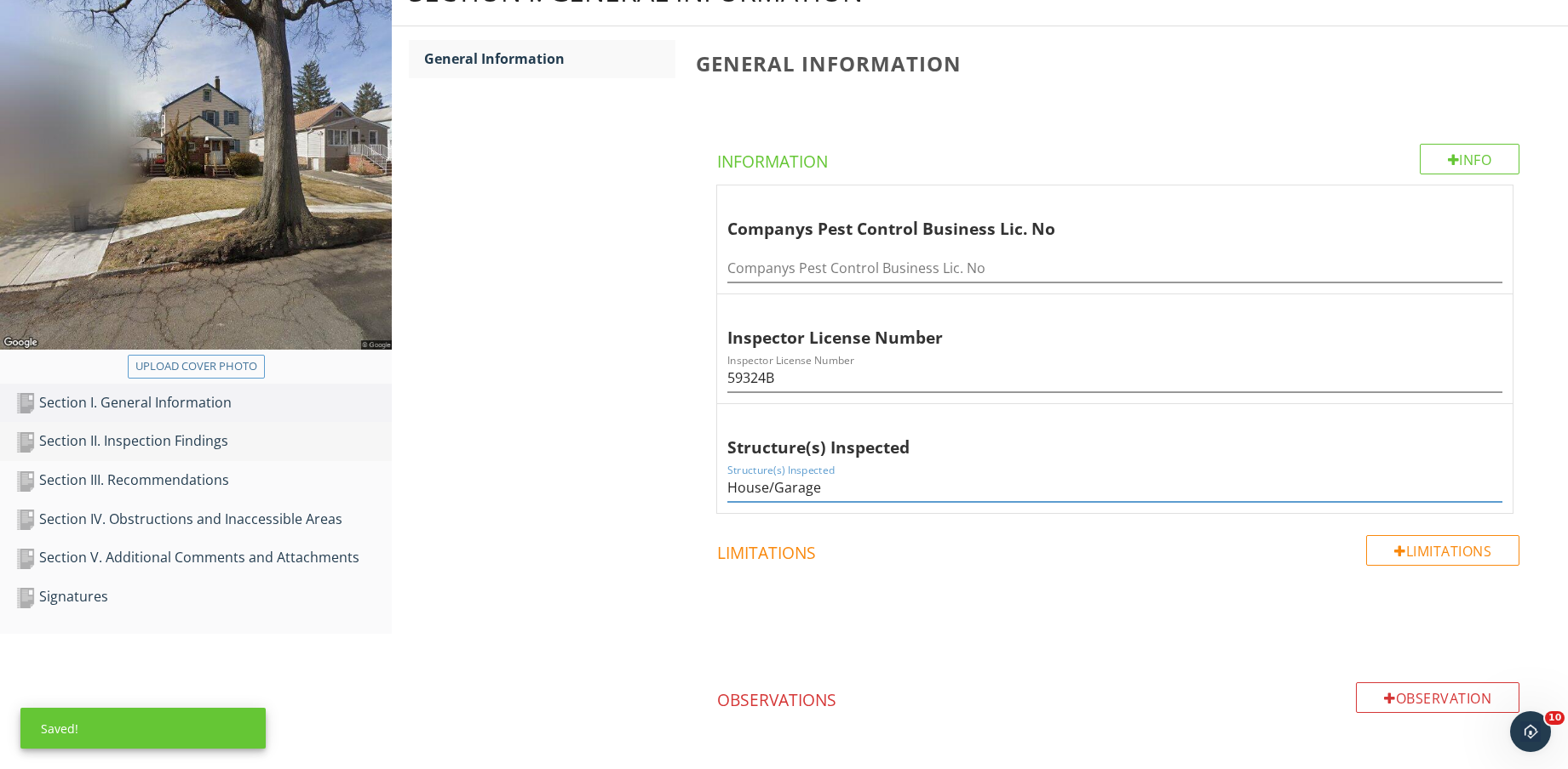
type input "House/Garage"
click at [130, 447] on div "Section II. Inspection Findings" at bounding box center [203, 441] width 376 height 22
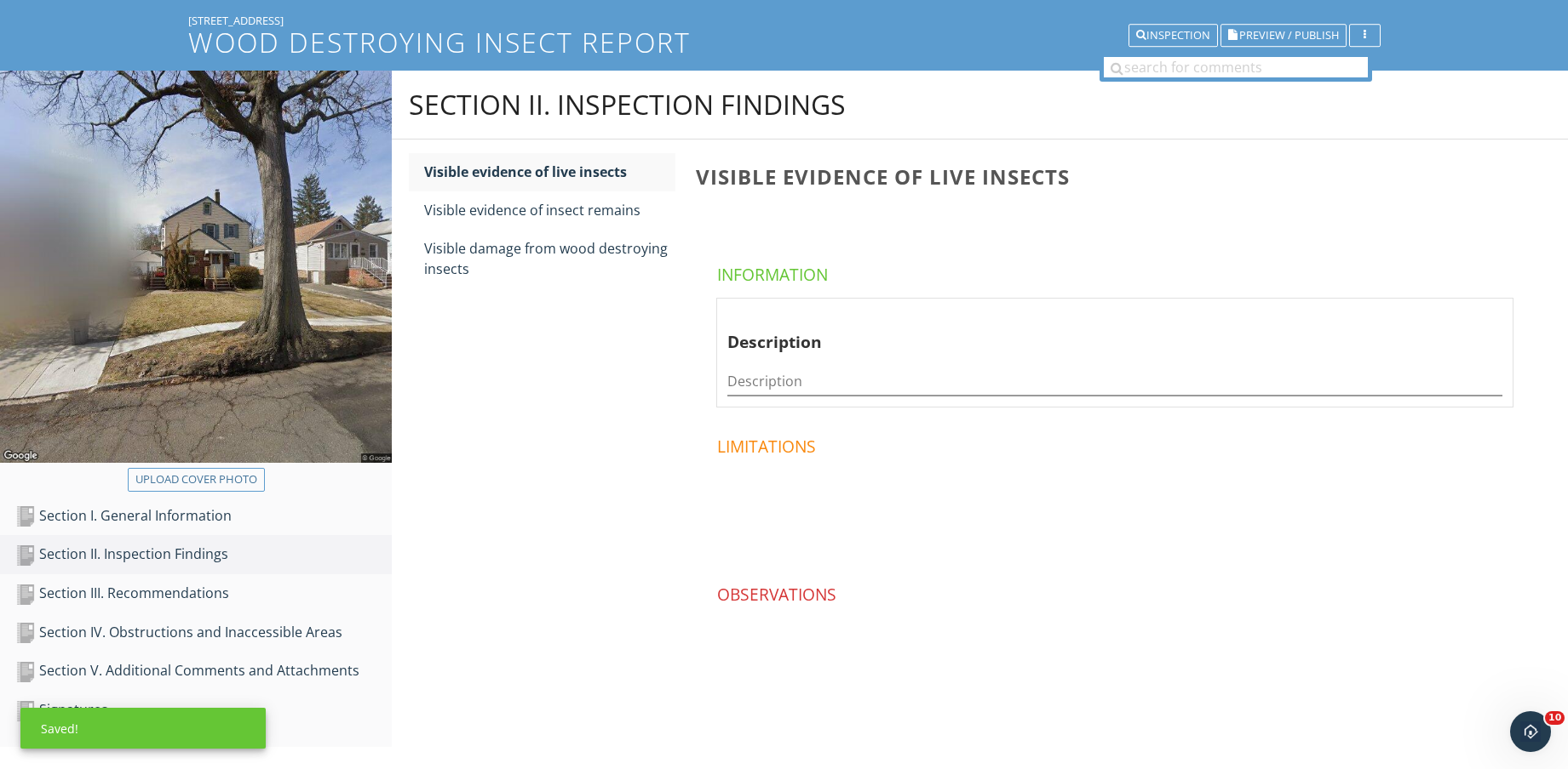
scroll to position [99, 0]
click at [596, 253] on div "Visible damage from wood destroying insects" at bounding box center [550, 259] width 251 height 41
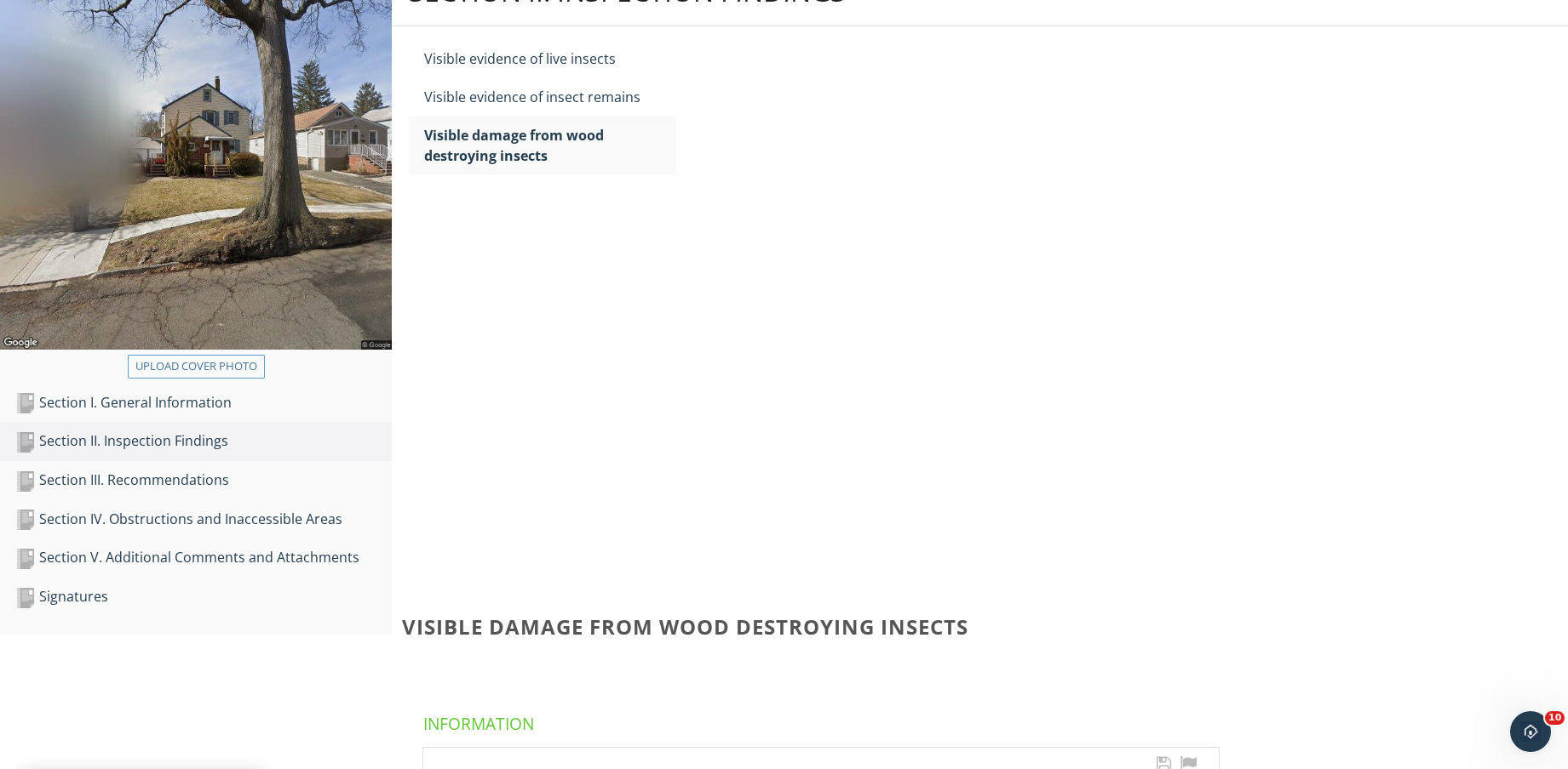
scroll to position [99, 0]
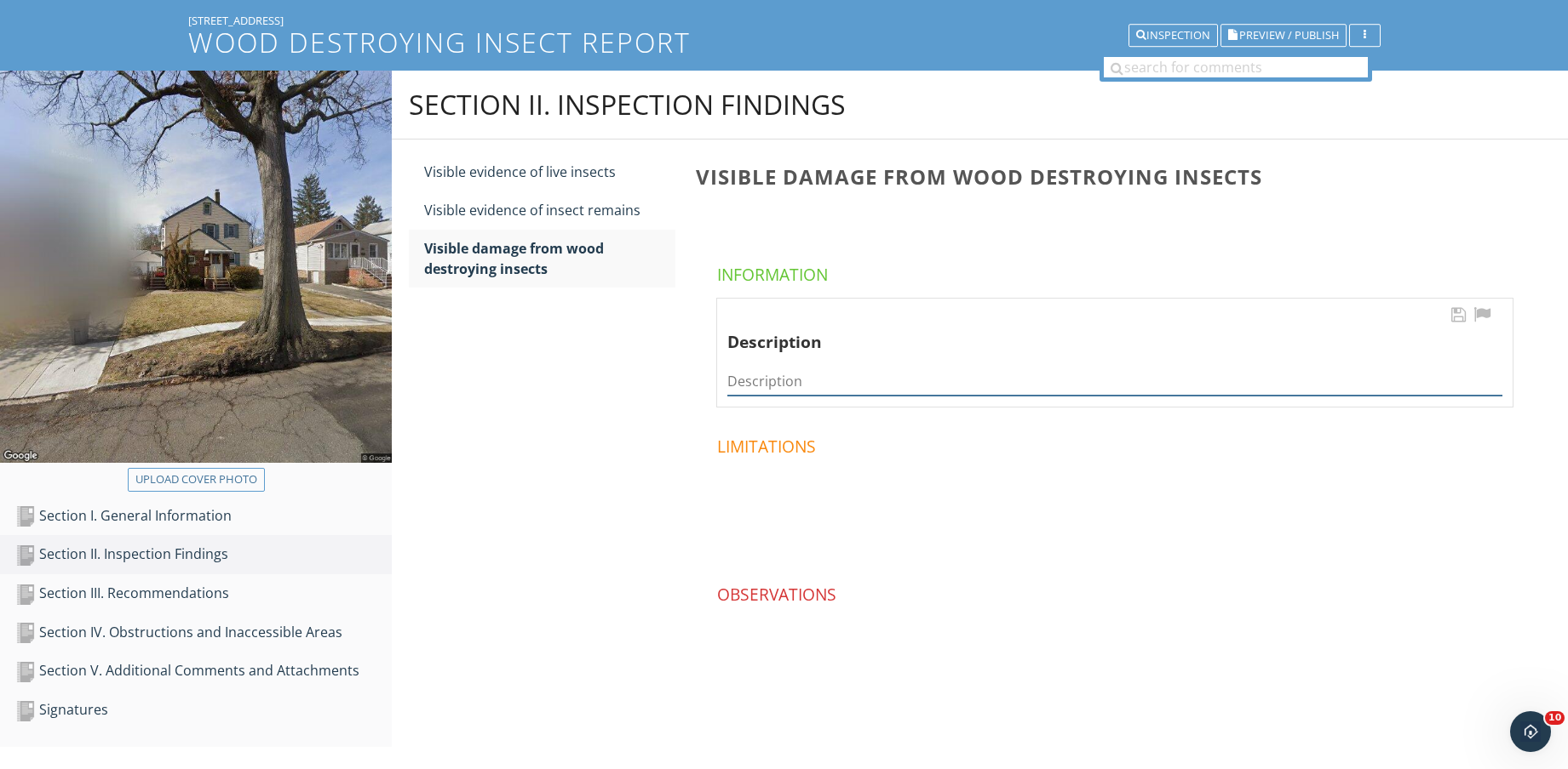
click at [940, 384] on input "Description" at bounding box center [1115, 381] width 775 height 28
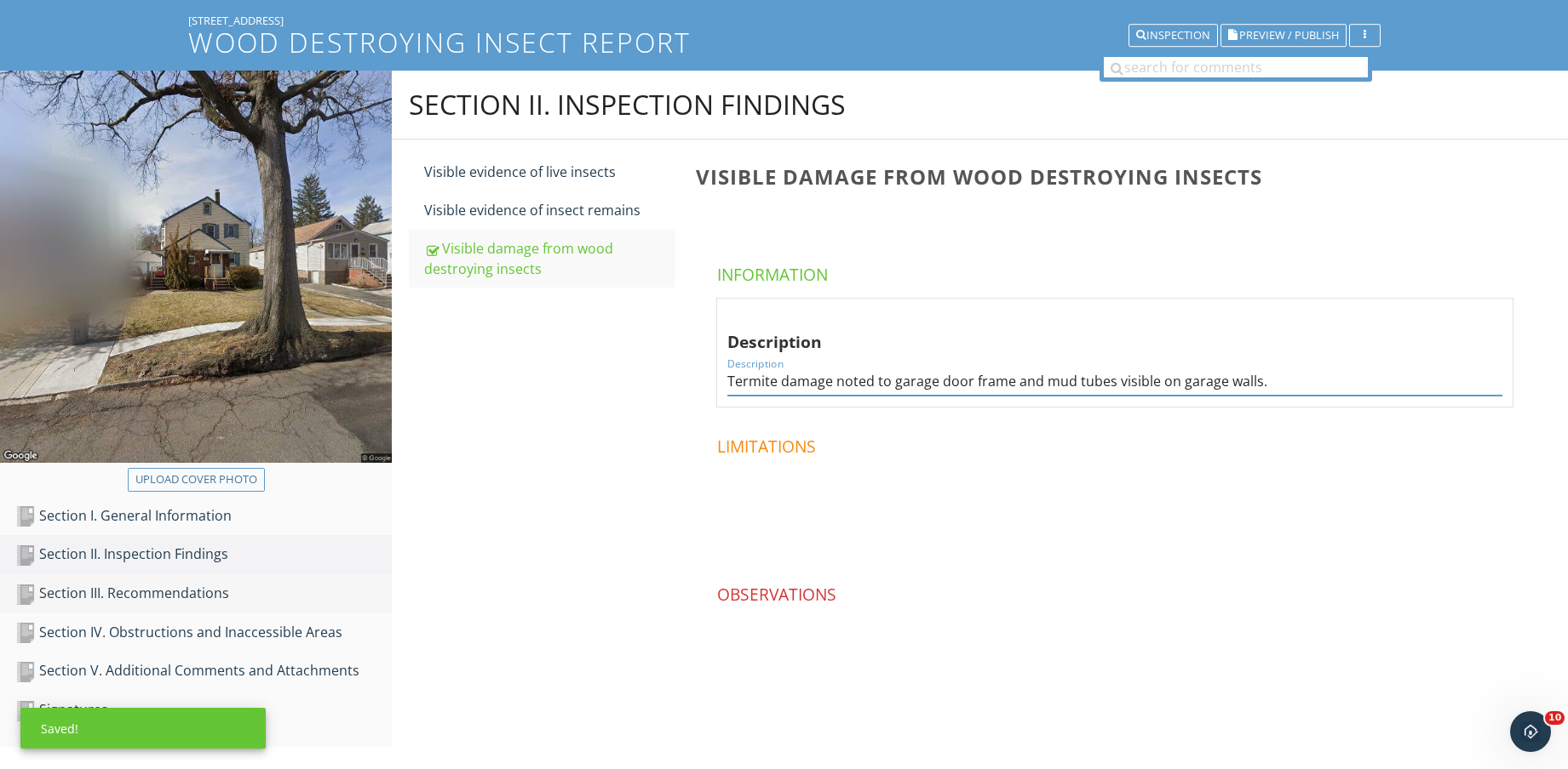
type input "Termite damage noted to garage door frame and mud tubes visible on garage walls."
click at [286, 585] on div "Section III. Recommendations" at bounding box center [203, 594] width 376 height 22
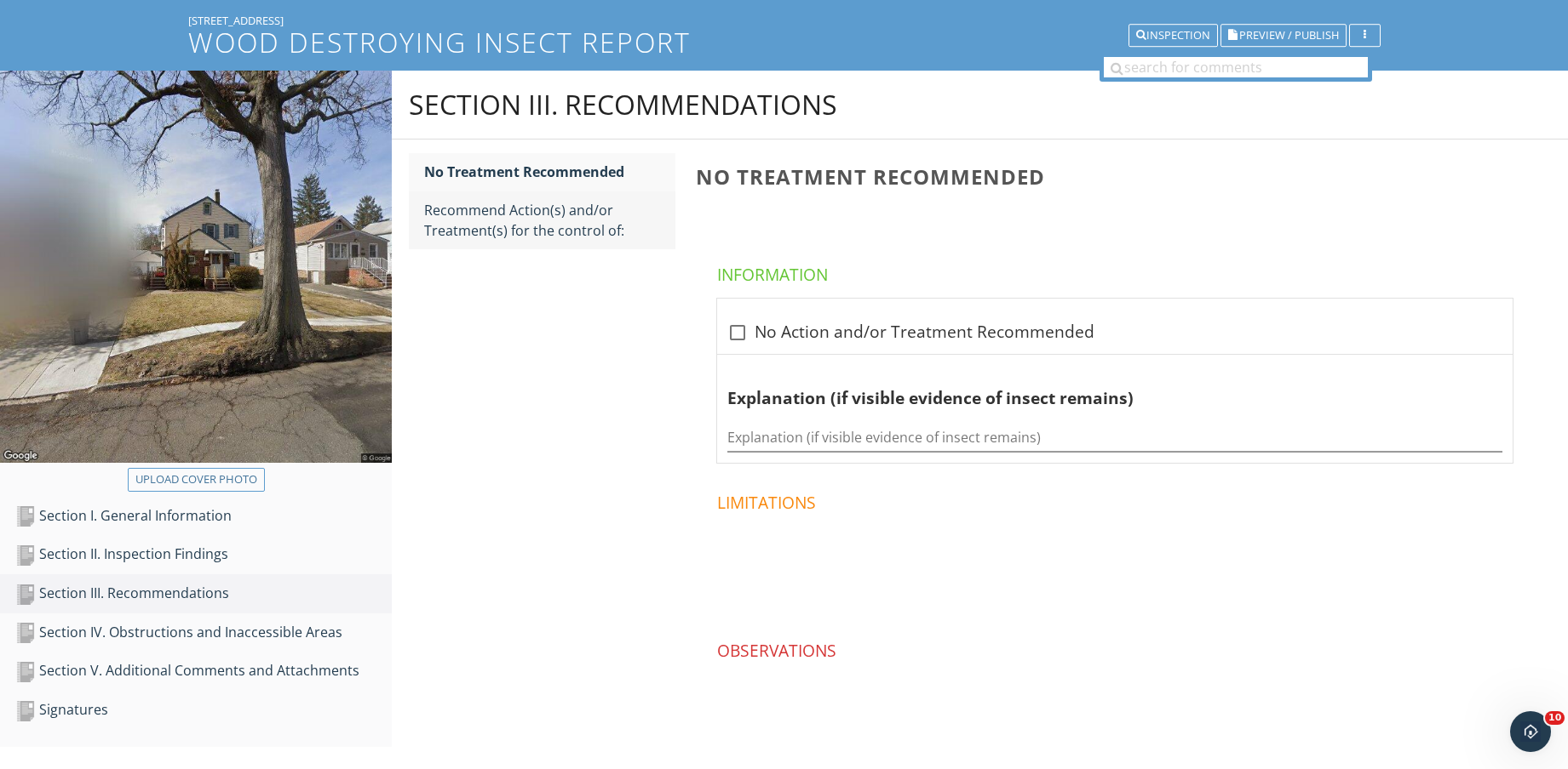
click at [515, 227] on div "Recommend Action(s) and/or Treatment(s) for the control of:" at bounding box center [550, 221] width 251 height 41
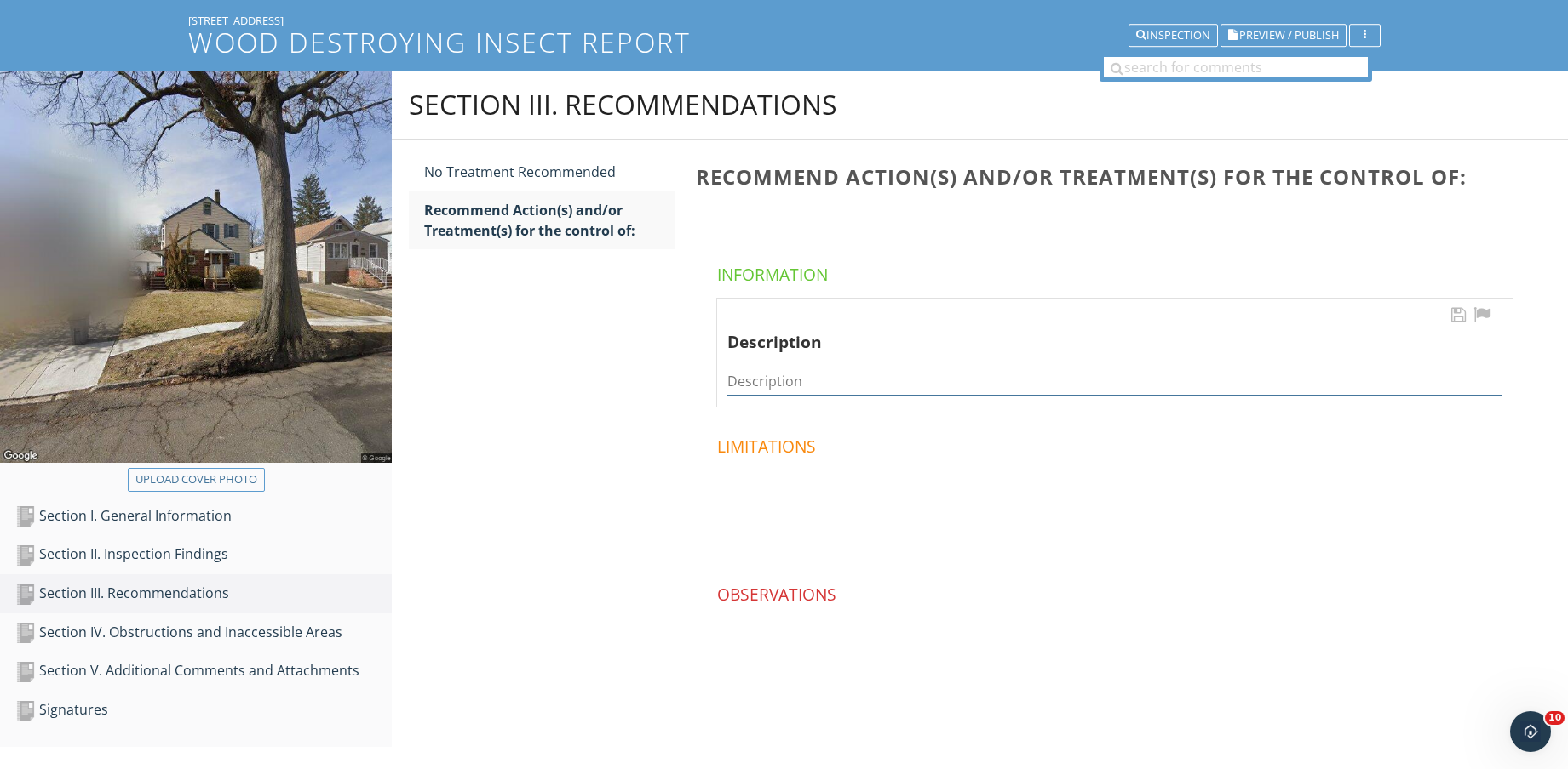
click at [988, 369] on input "Description" at bounding box center [1115, 381] width 775 height 28
type input "Termites"
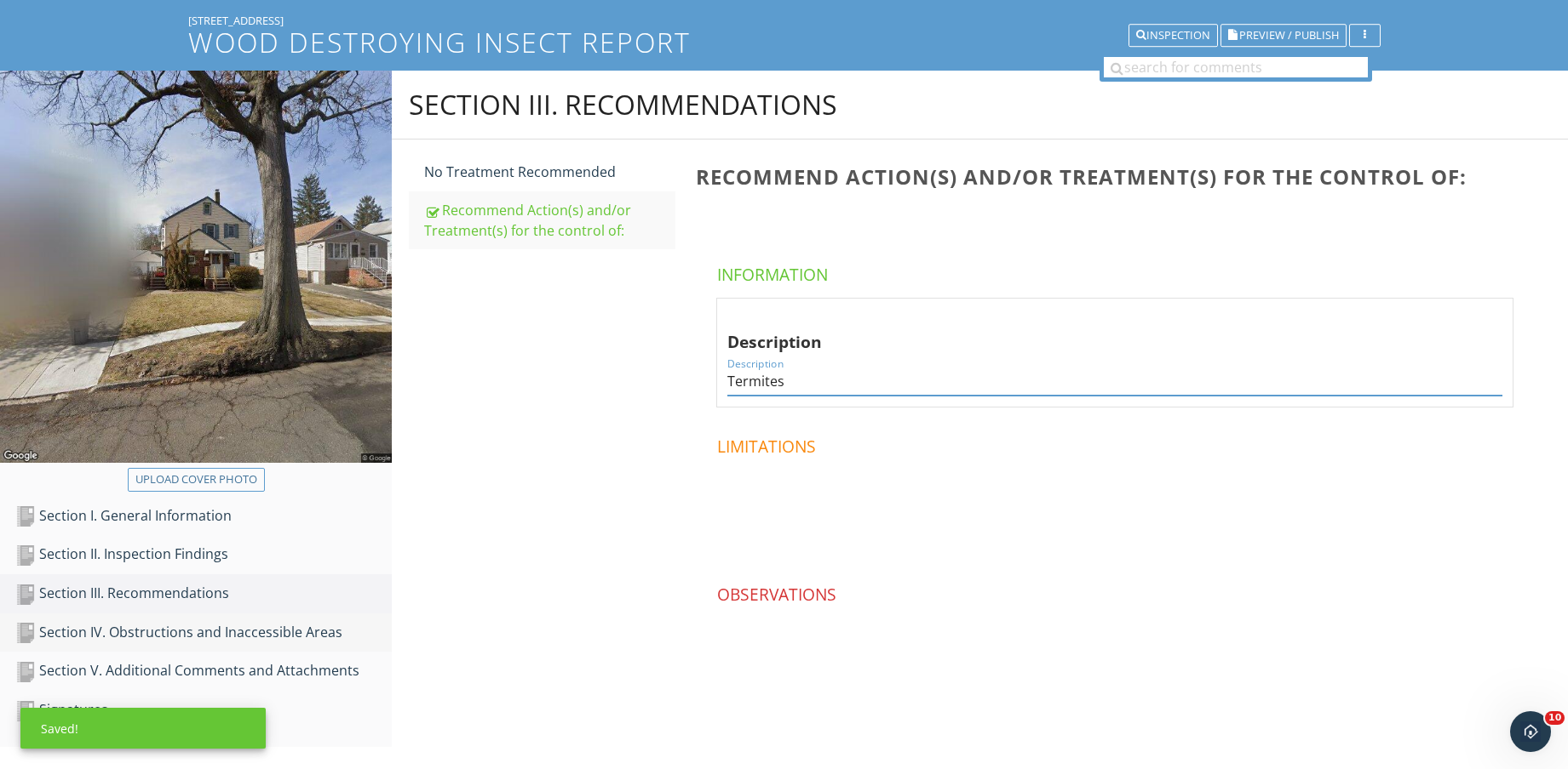
click at [302, 620] on link "Section IV. Obstructions and Inaccessible Areas" at bounding box center [203, 633] width 376 height 39
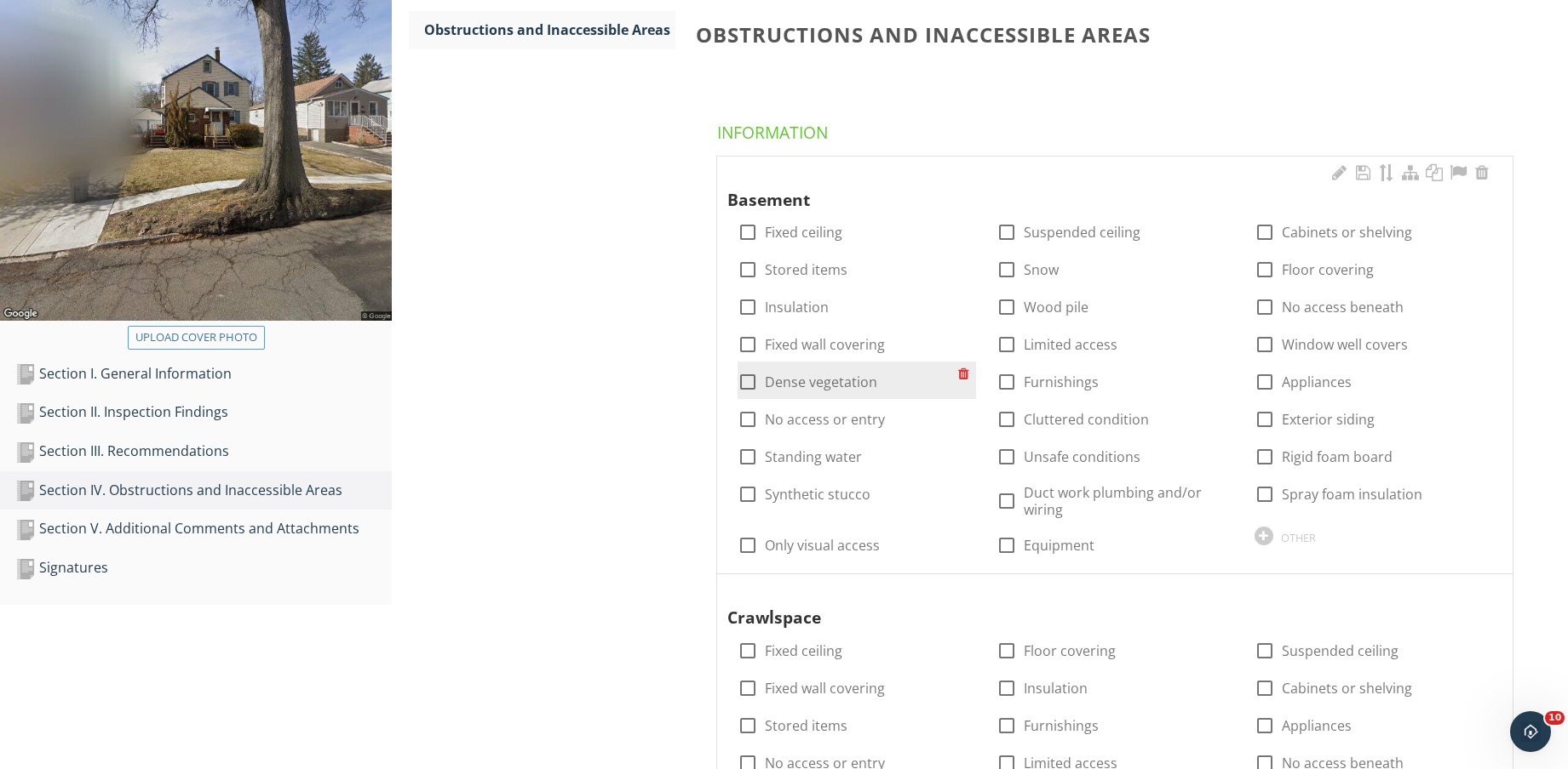
scroll to position [206, 0]
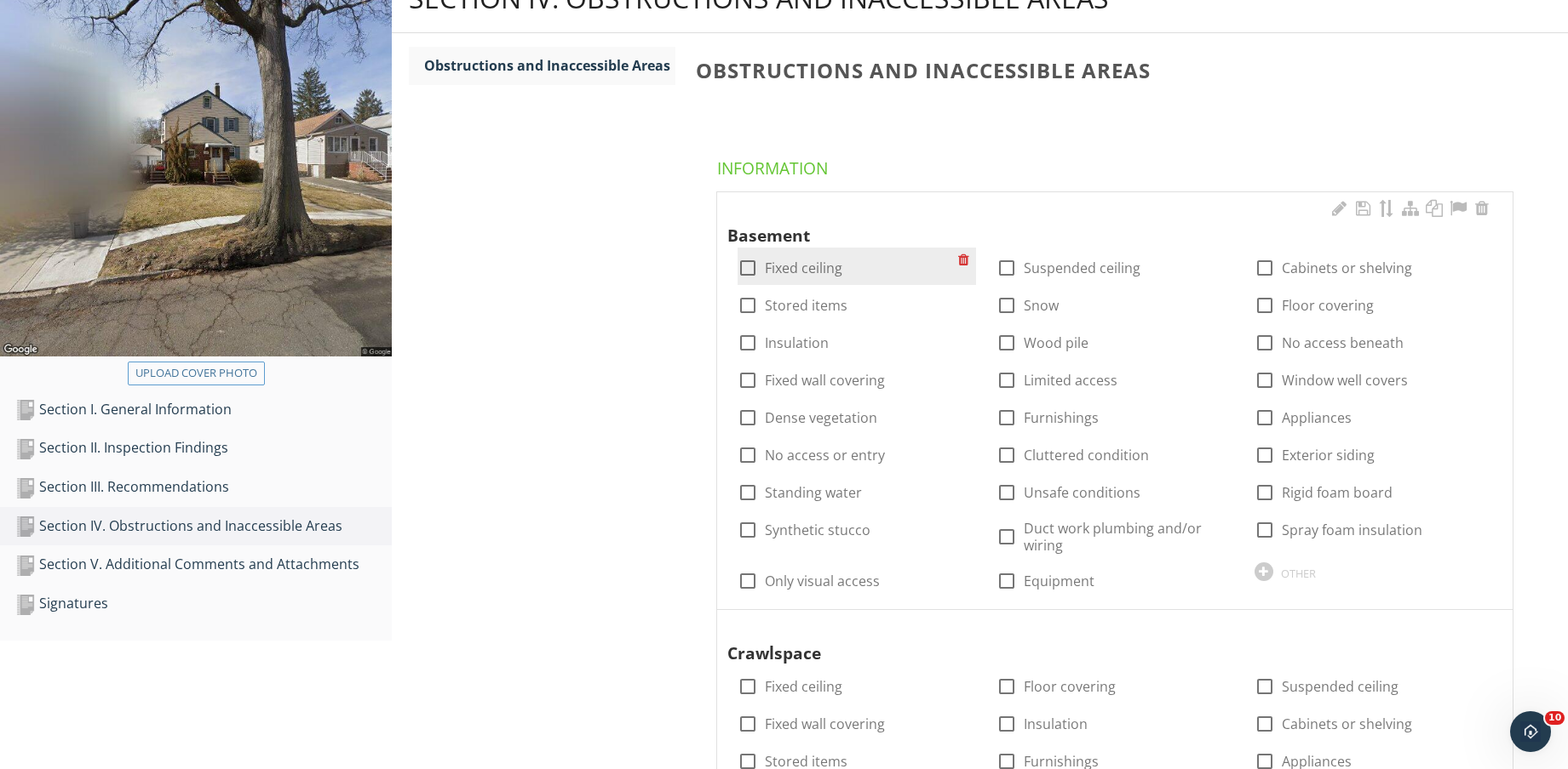
click at [822, 269] on label "Fixed ceiling" at bounding box center [803, 268] width 78 height 17
checkbox input "true"
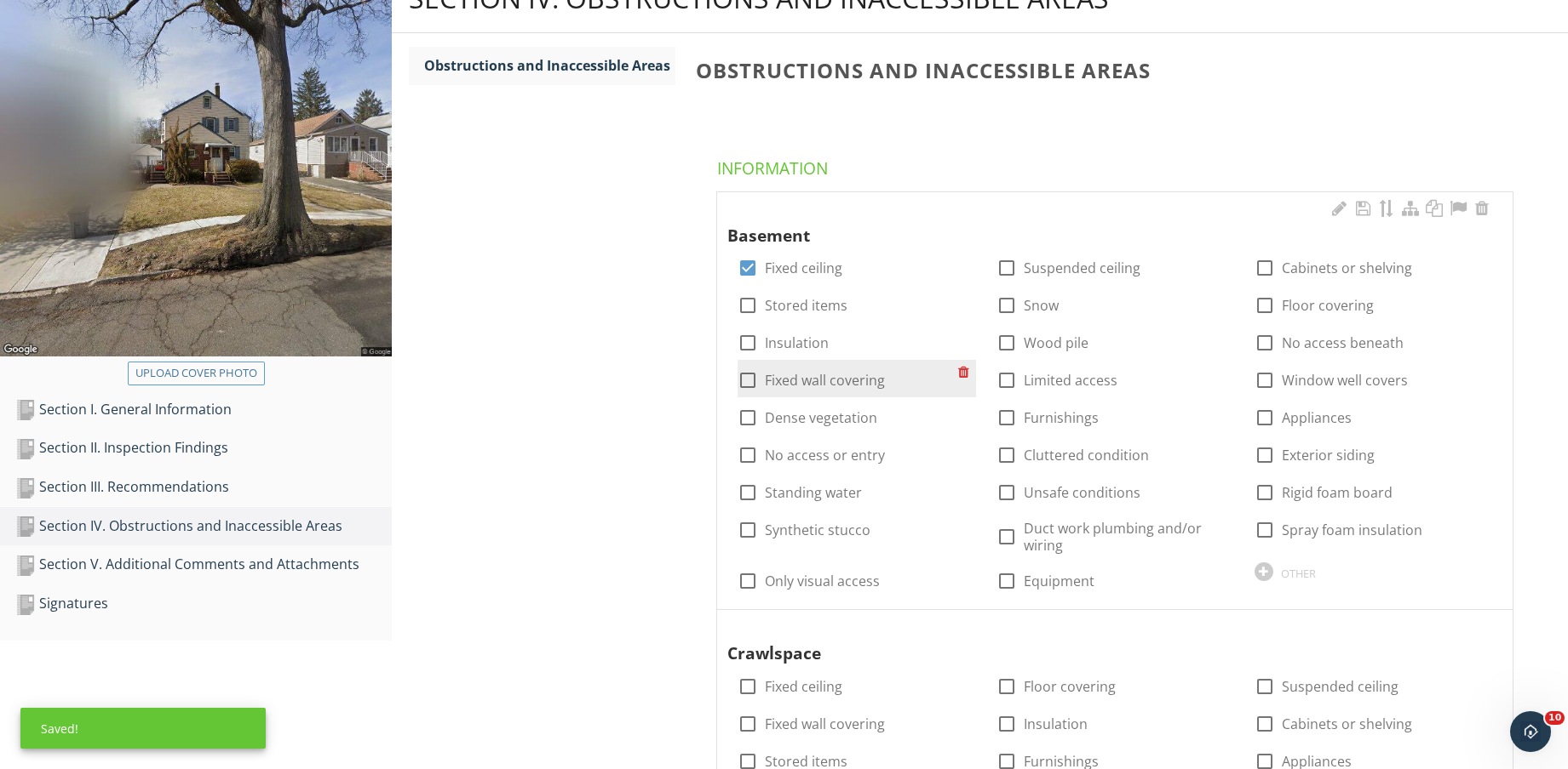
click at [813, 378] on label "Fixed wall covering" at bounding box center [824, 381] width 120 height 17
checkbox input "true"
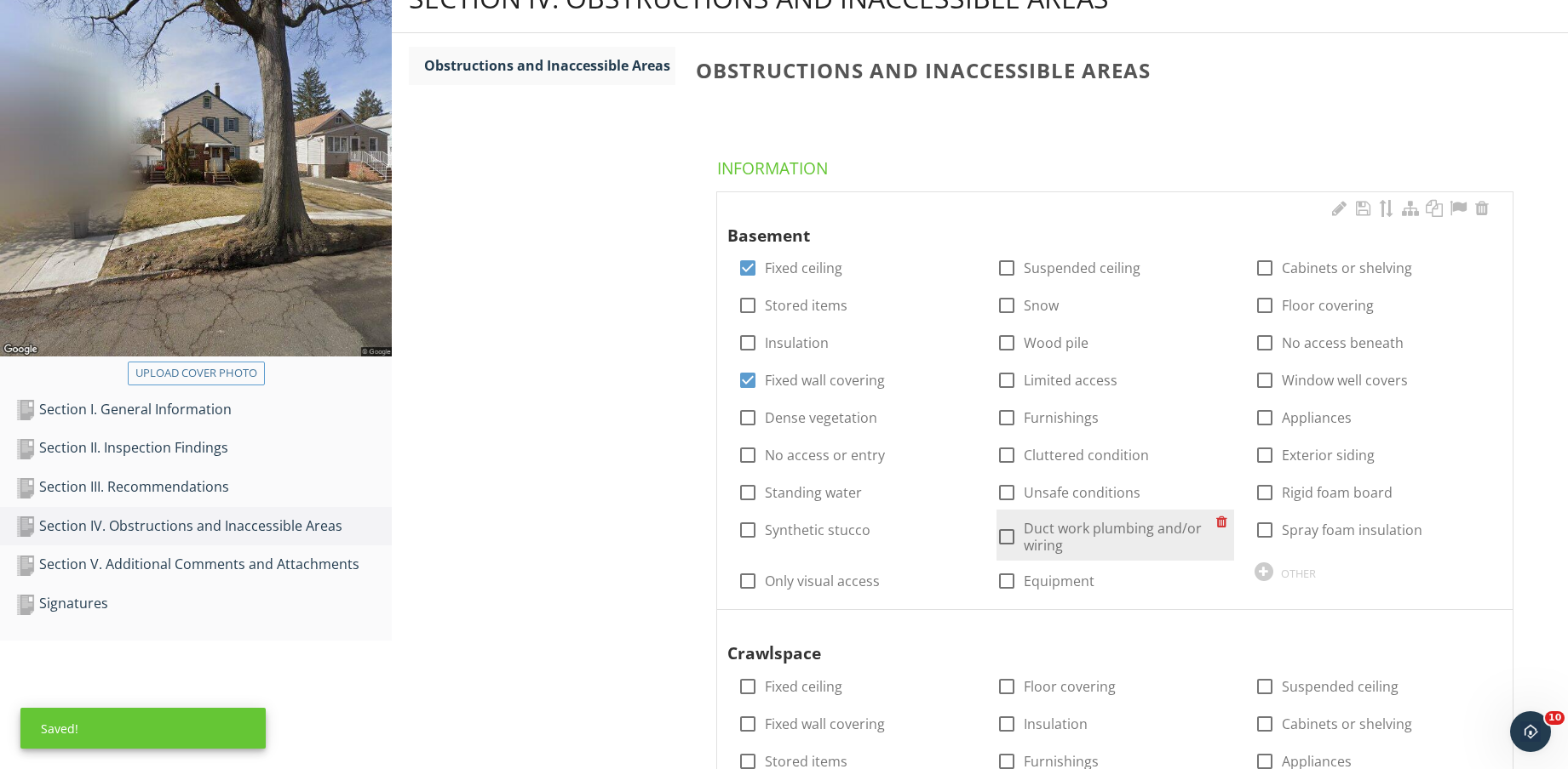
click at [1064, 542] on label "Duct work plumbing and/or wiring" at bounding box center [1120, 537] width 193 height 34
checkbox input "true"
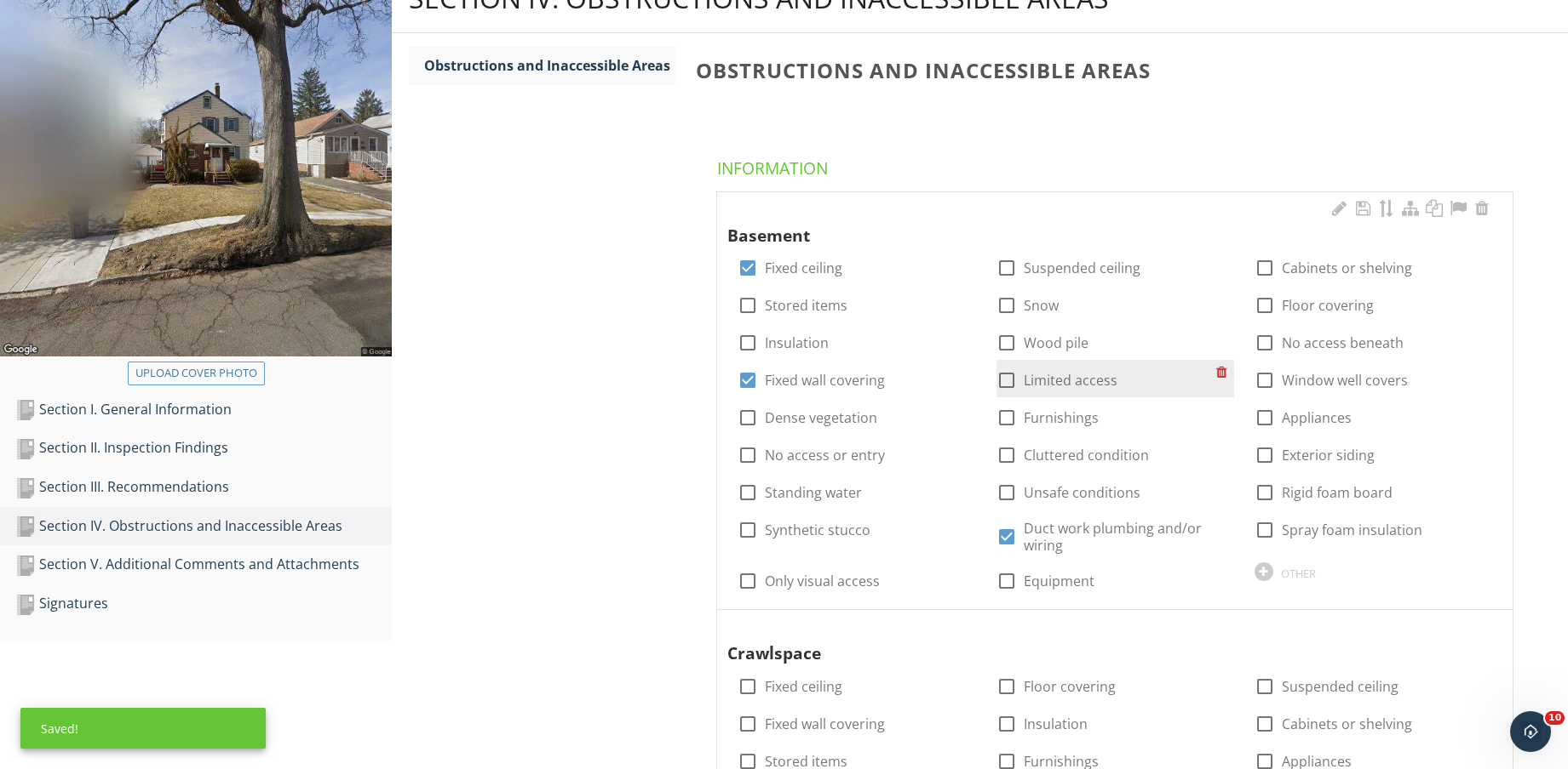
click at [1048, 379] on label "Limited access" at bounding box center [1070, 381] width 93 height 17
checkbox input "true"
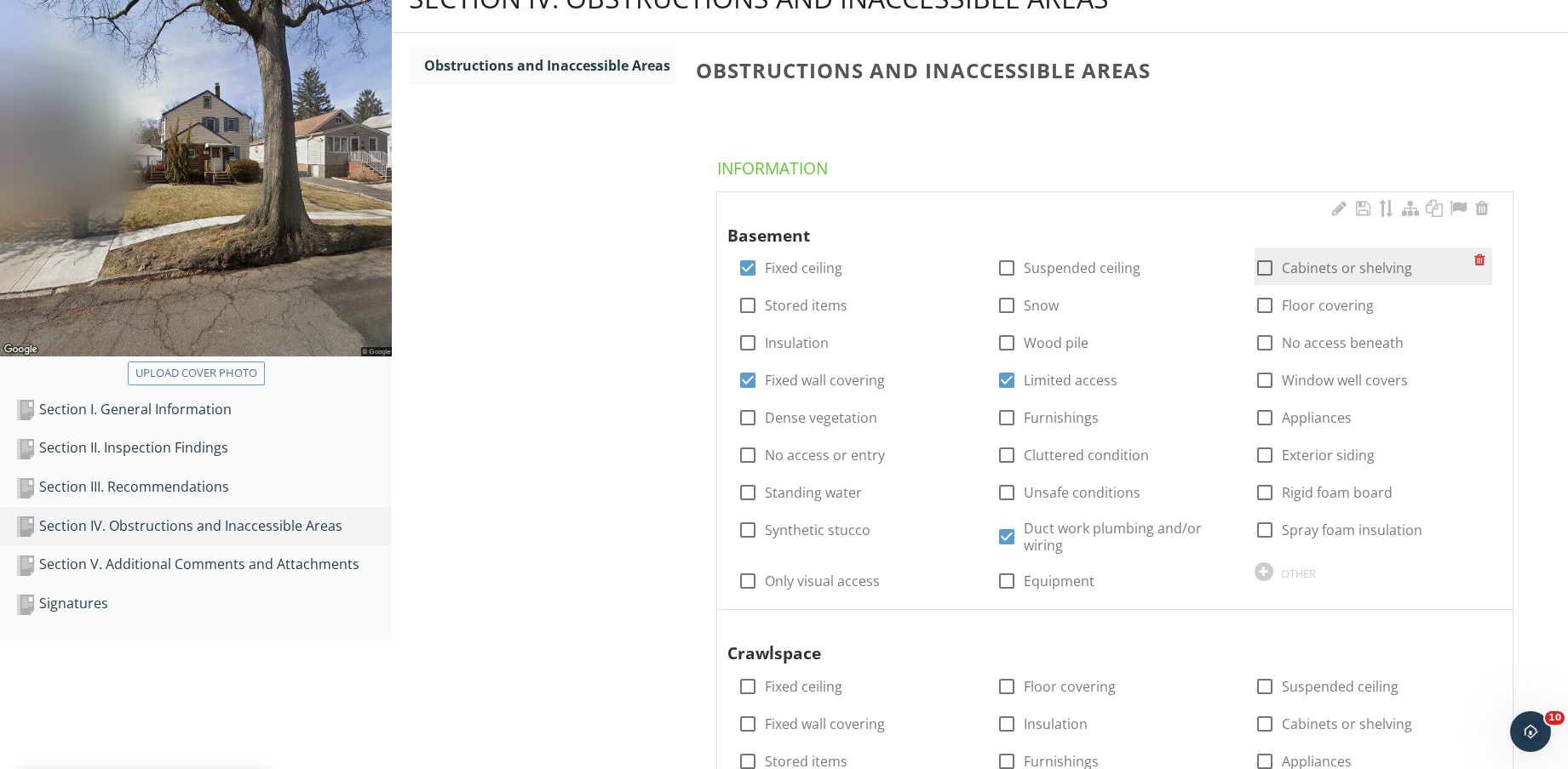
click at [1354, 276] on label "Cabinets or shelving" at bounding box center [1346, 268] width 130 height 17
checkbox input "true"
click at [1342, 299] on label "Floor covering" at bounding box center [1327, 306] width 92 height 17
checkbox input "true"
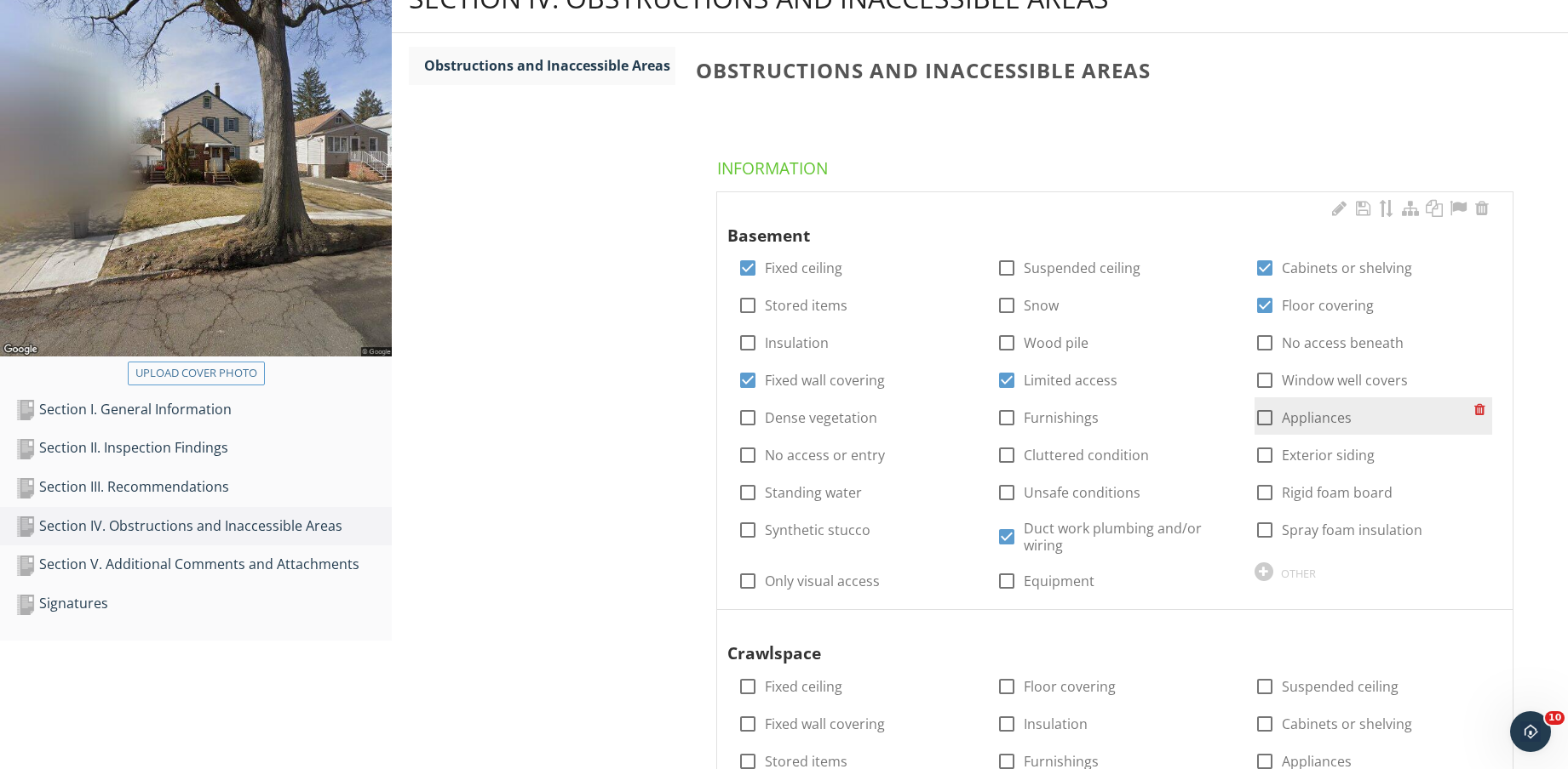
click at [1326, 417] on label "Appliances" at bounding box center [1316, 418] width 70 height 17
checkbox input "true"
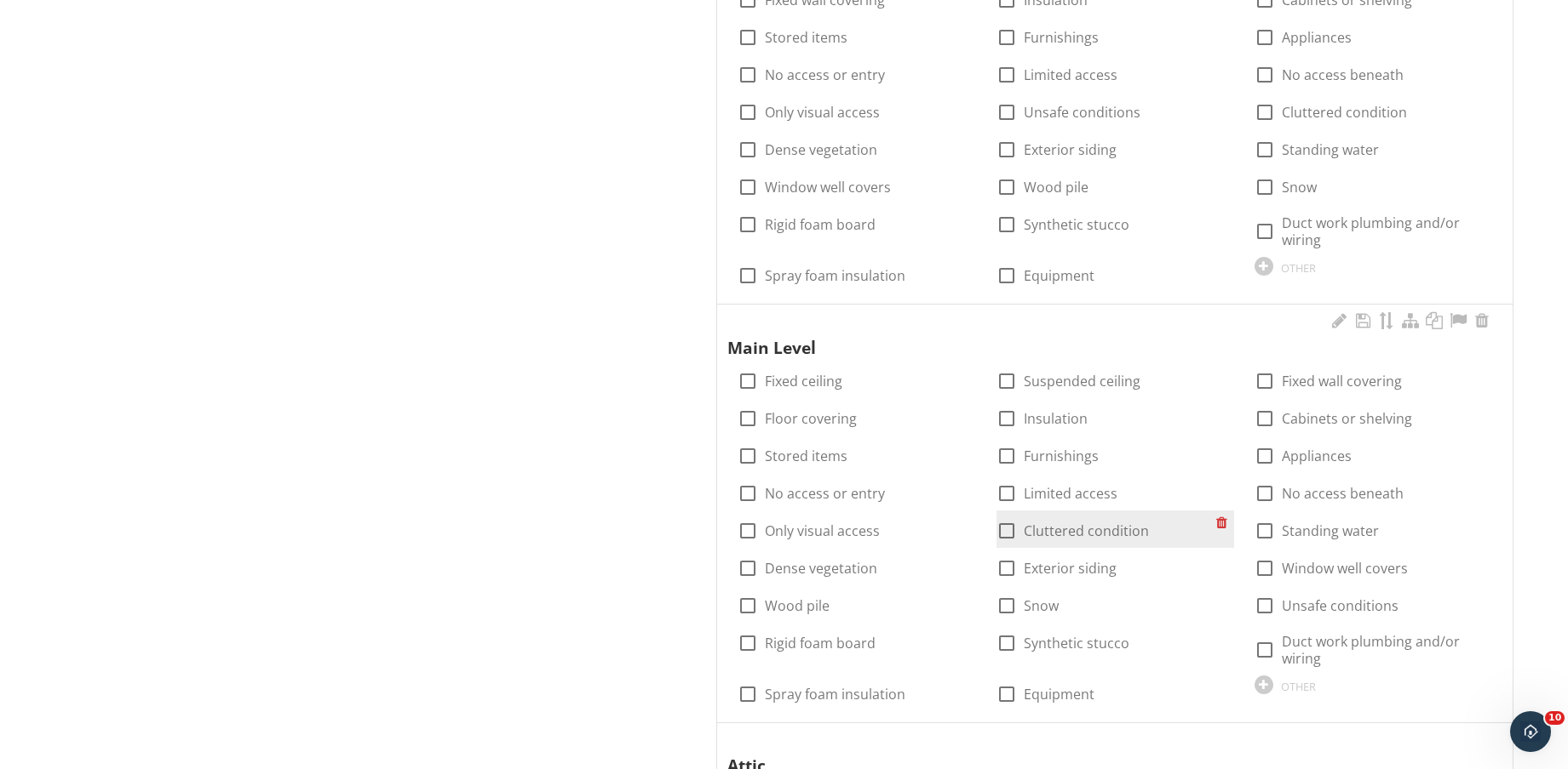
scroll to position [1057, 0]
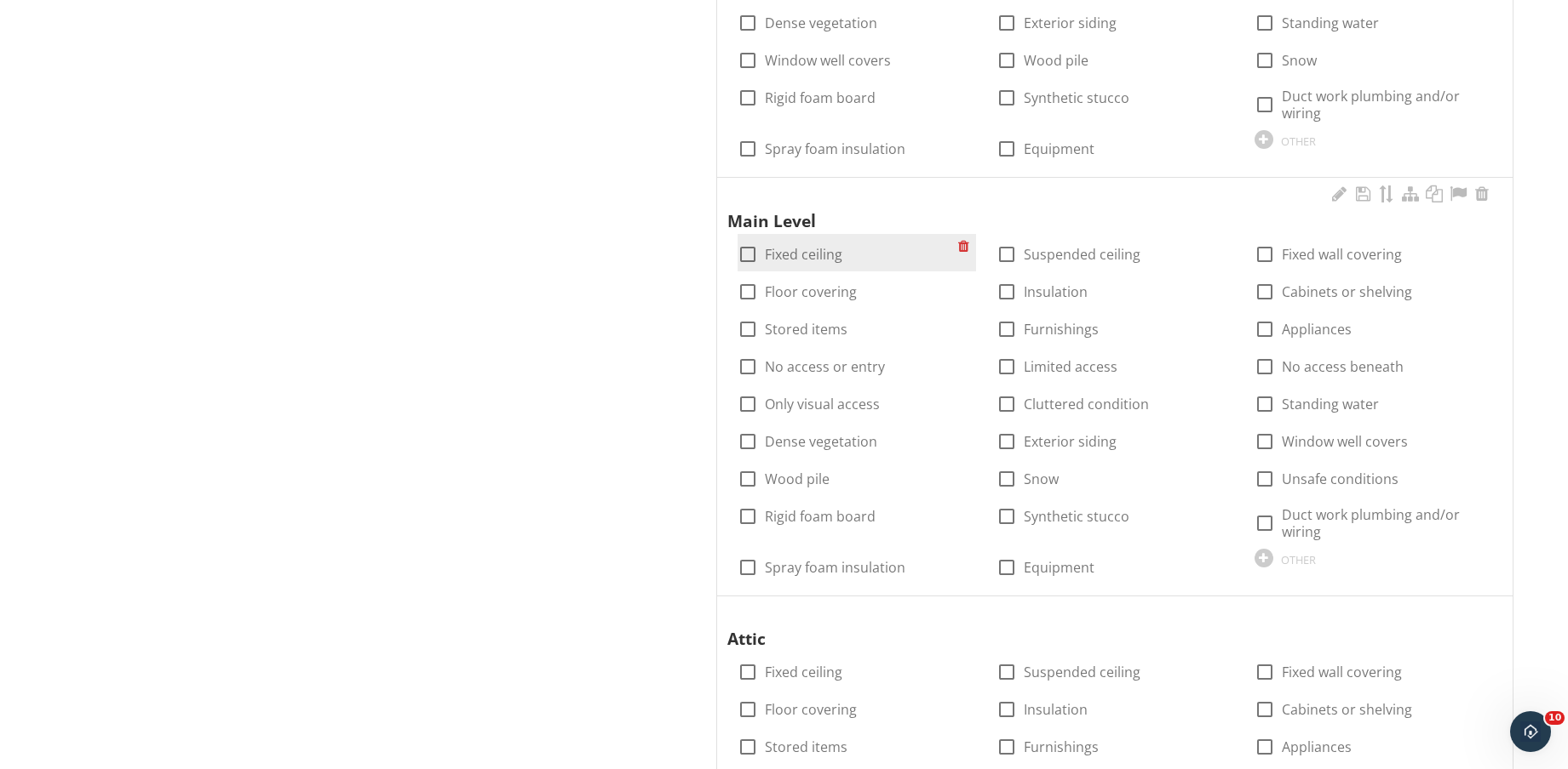
click at [810, 251] on label "Fixed ceiling" at bounding box center [803, 255] width 78 height 17
checkbox input "true"
click at [818, 291] on label "Floor covering" at bounding box center [810, 292] width 92 height 17
checkbox input "true"
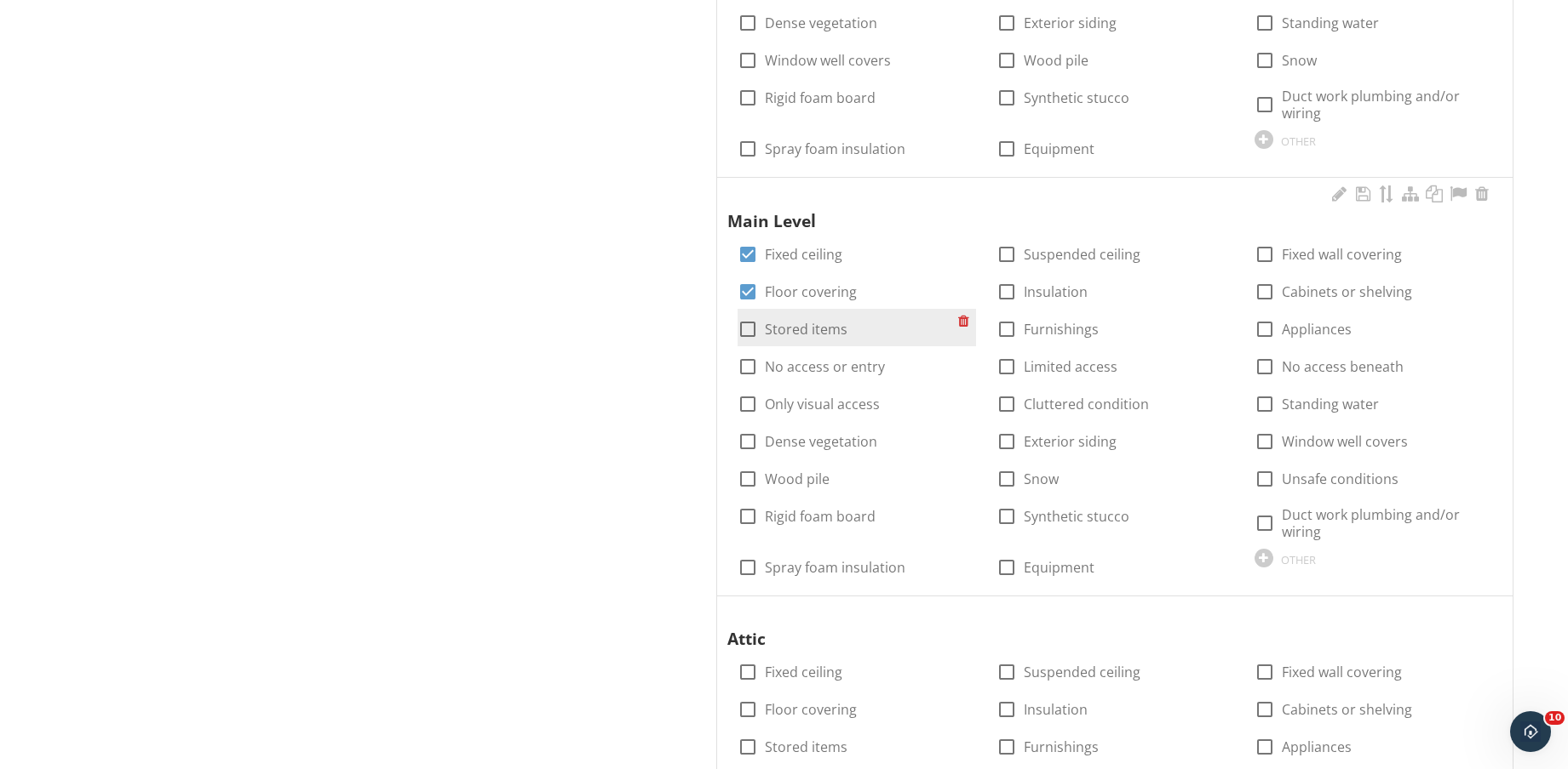
click at [812, 332] on label "Stored items" at bounding box center [805, 330] width 83 height 17
checkbox input "true"
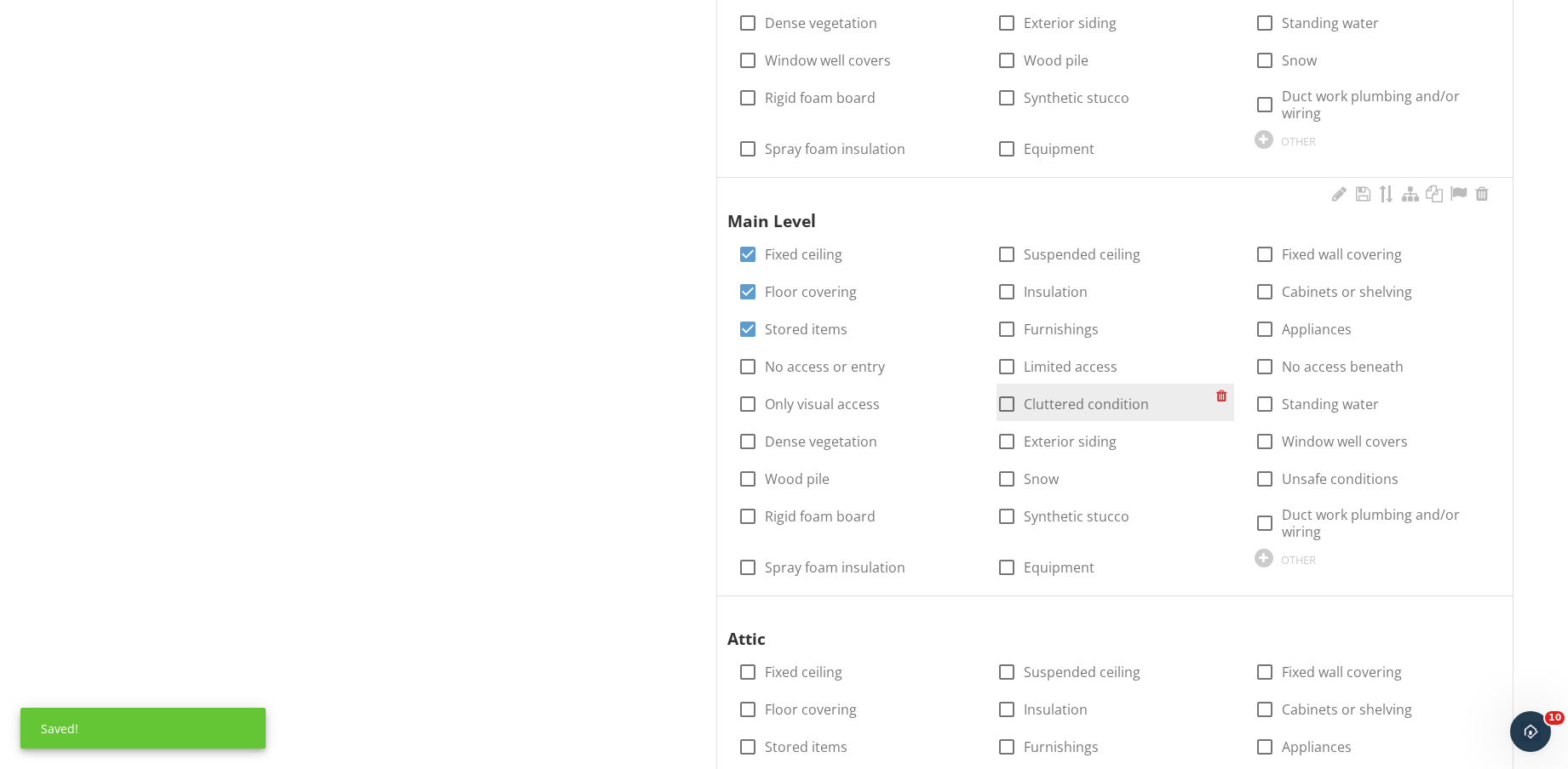
click at [1073, 402] on label "Cluttered condition" at bounding box center [1086, 404] width 125 height 17
checkbox input "true"
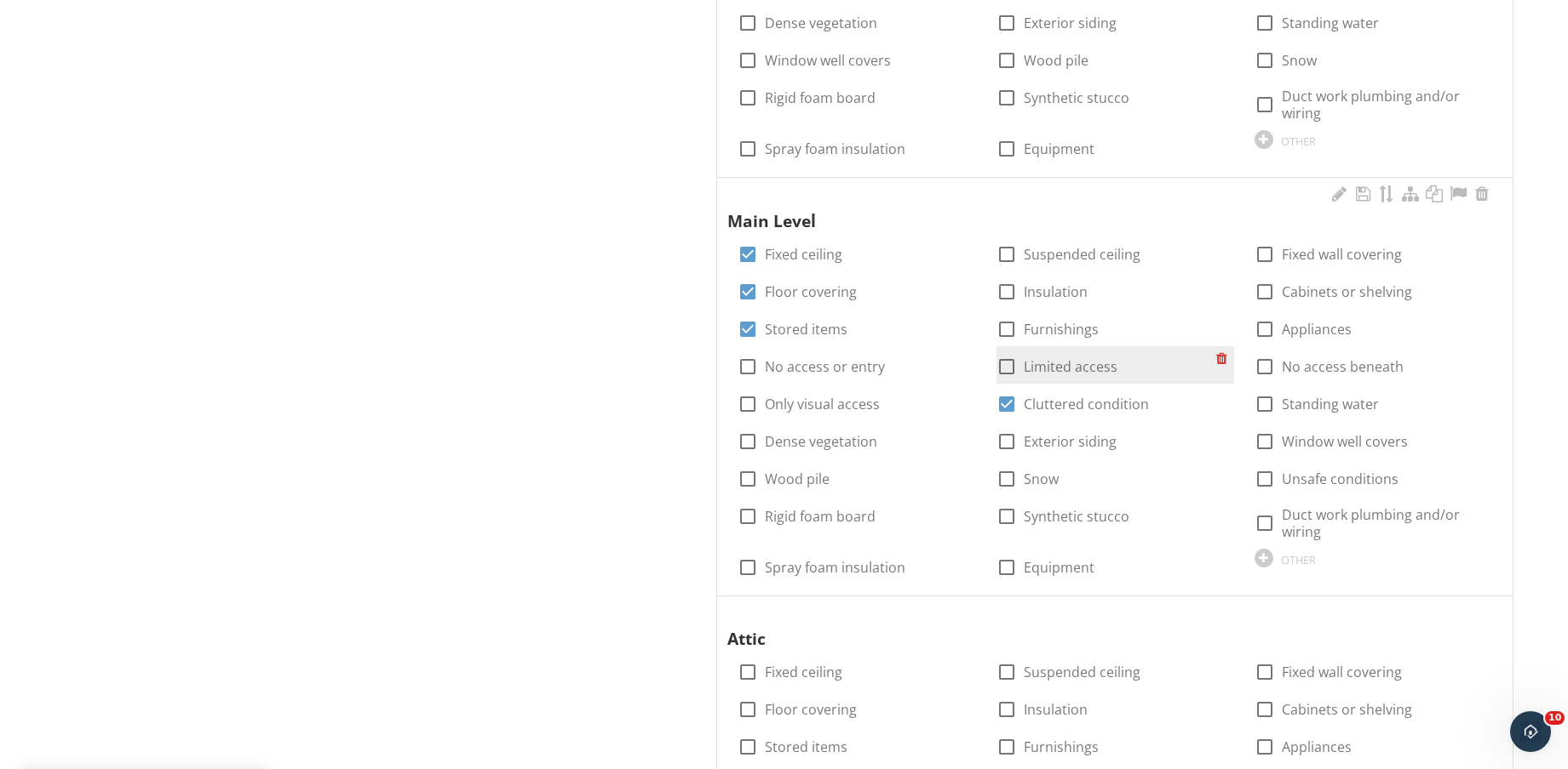
click at [1071, 368] on label "Limited access" at bounding box center [1070, 367] width 93 height 17
checkbox input "true"
click at [1068, 332] on label "Furnishings" at bounding box center [1060, 330] width 75 height 17
checkbox input "true"
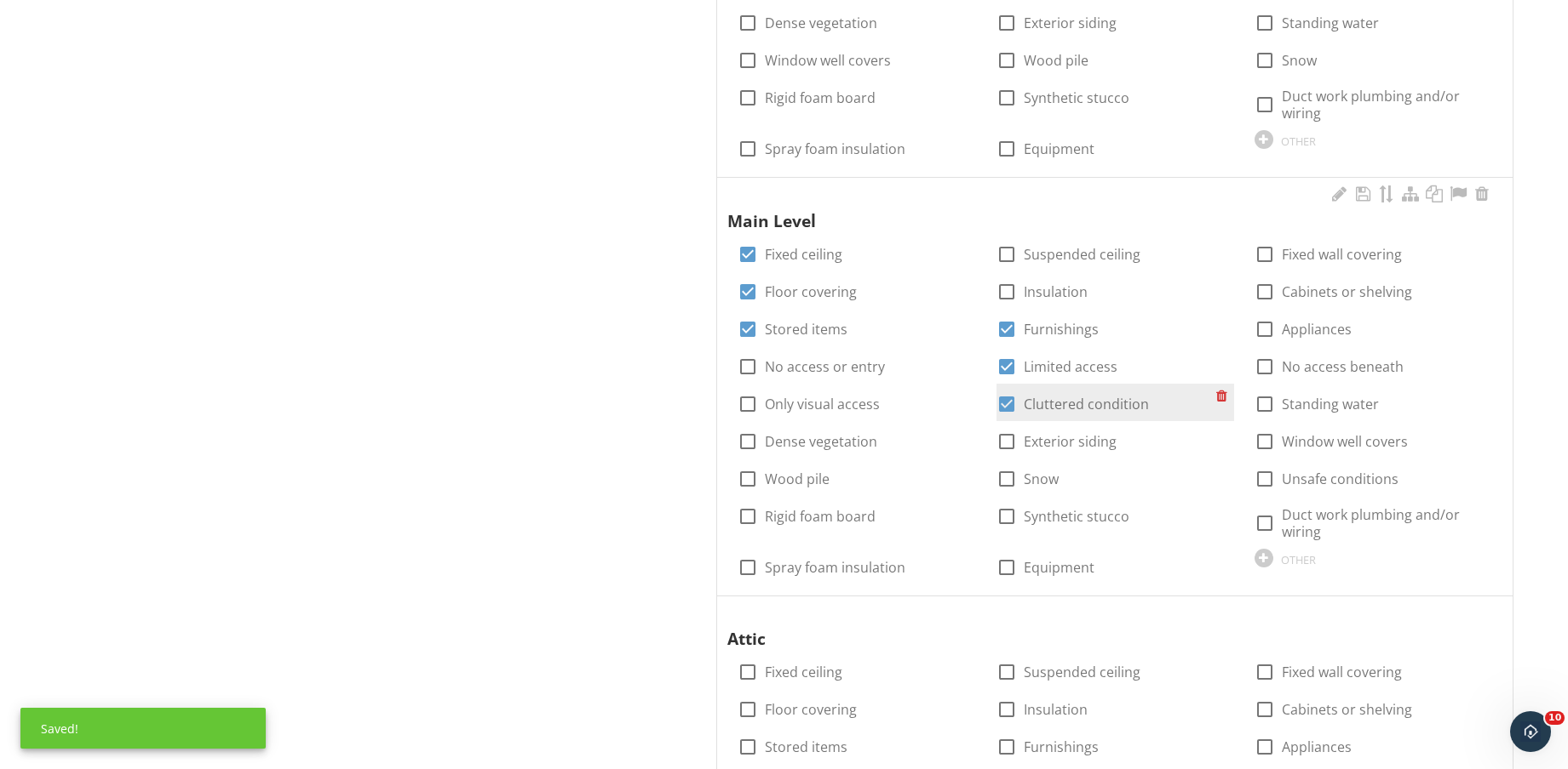
click at [1087, 397] on label "Cluttered condition" at bounding box center [1086, 404] width 125 height 17
checkbox input "false"
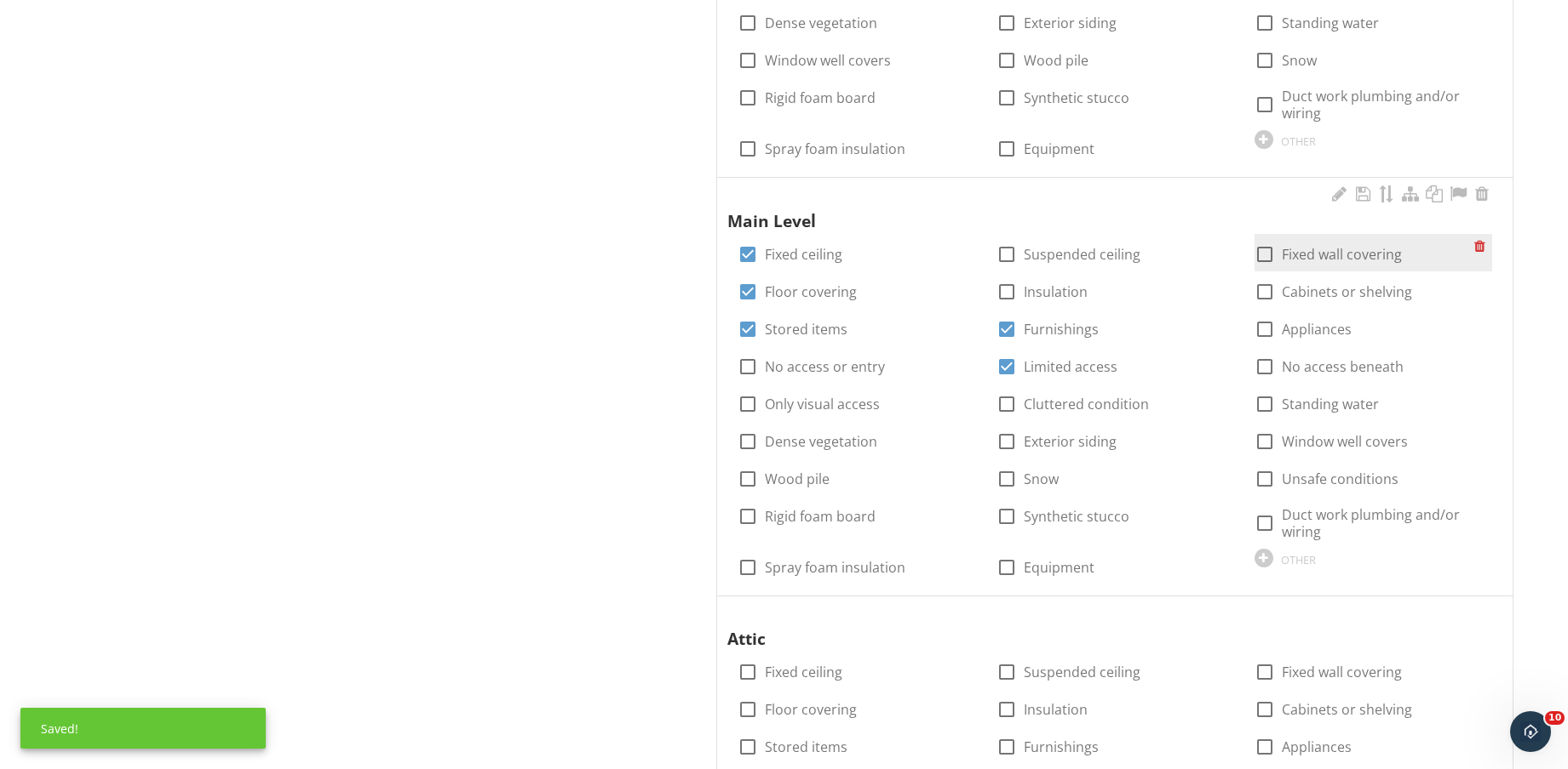
click at [1334, 252] on label "Fixed wall covering" at bounding box center [1340, 255] width 120 height 17
checkbox input "true"
click at [1342, 285] on label "Cabinets or shelving" at bounding box center [1346, 292] width 130 height 17
checkbox input "true"
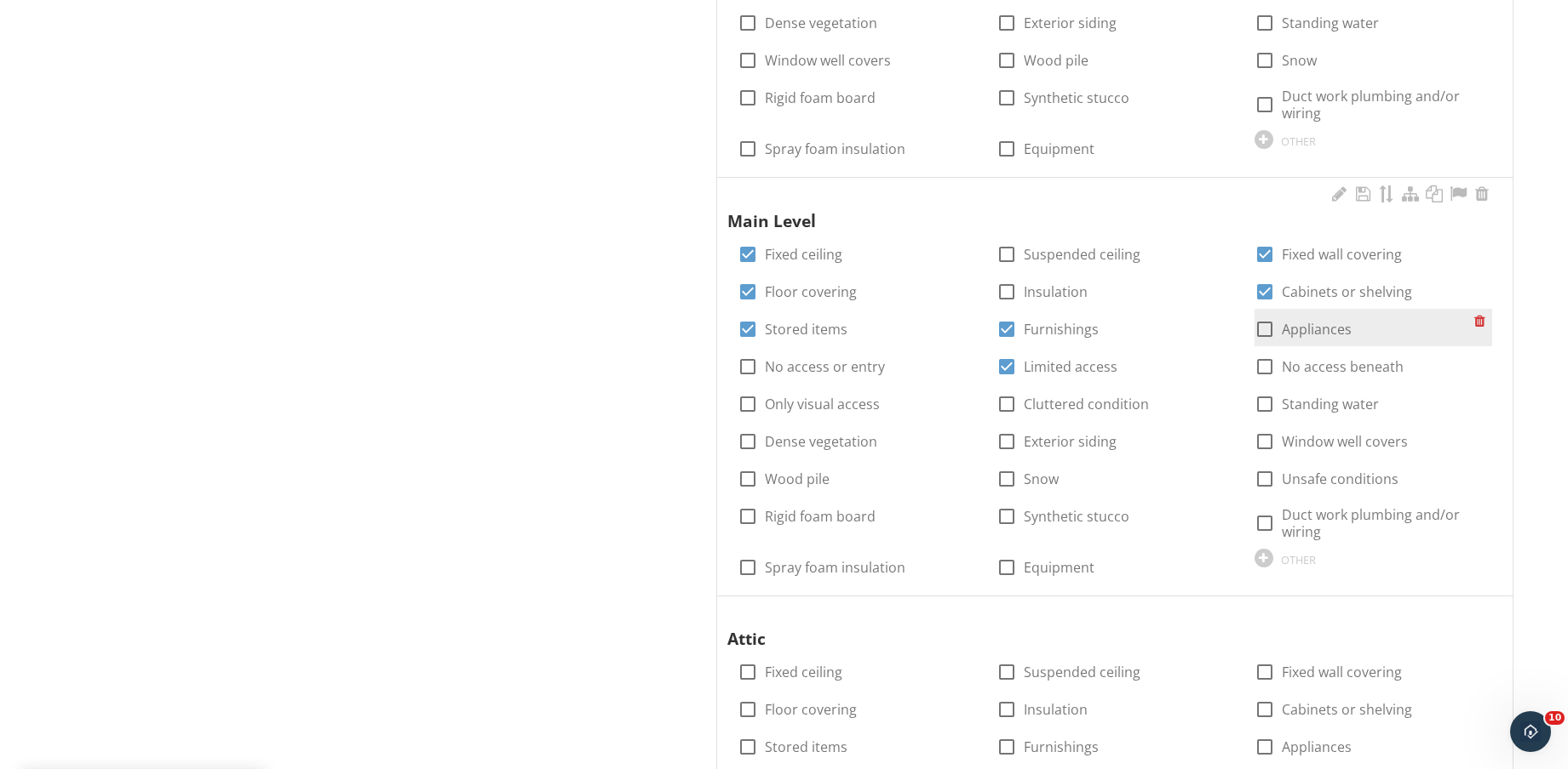
click at [1316, 329] on label "Appliances" at bounding box center [1316, 330] width 70 height 17
checkbox input "true"
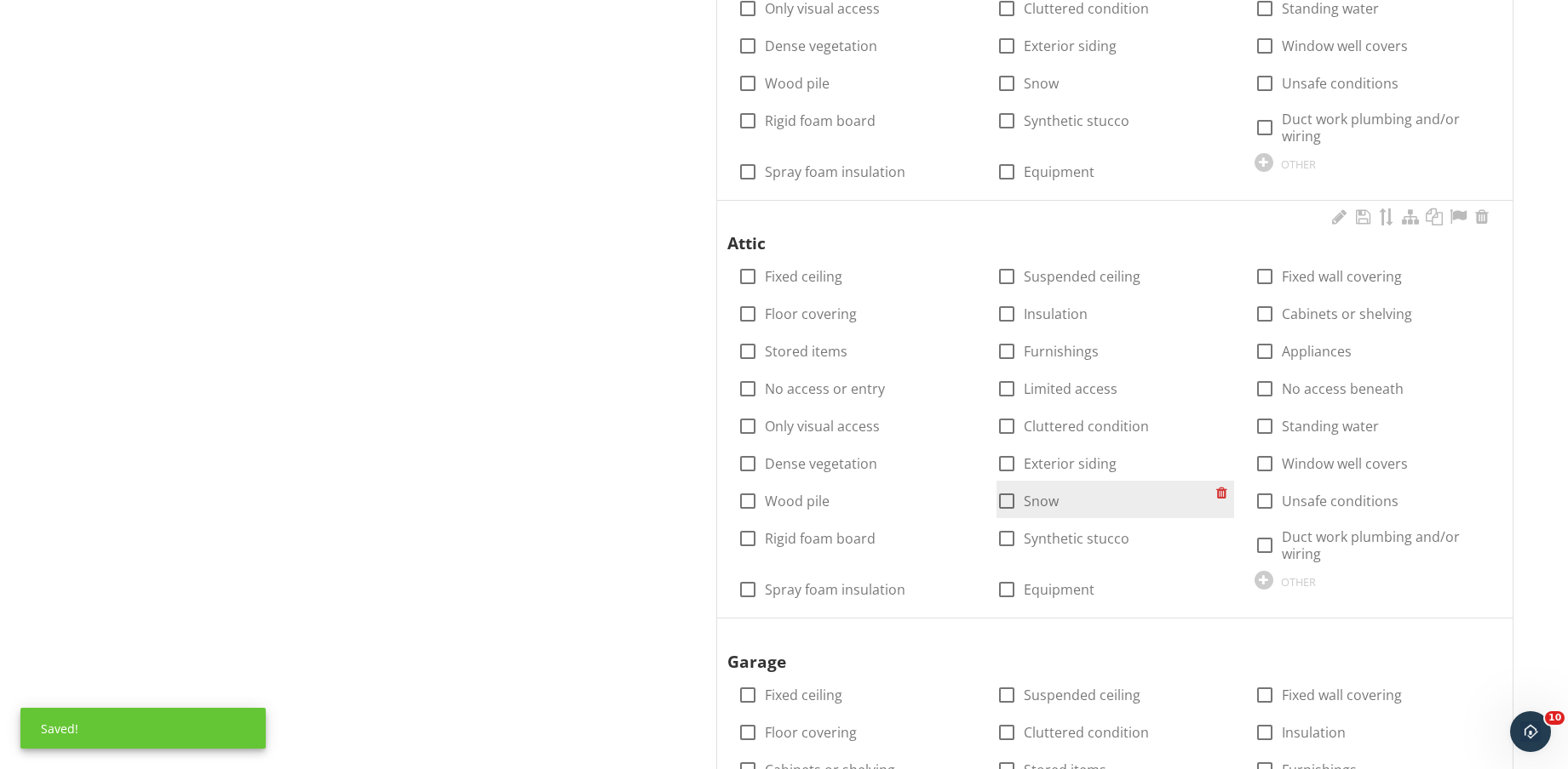
scroll to position [1483, 0]
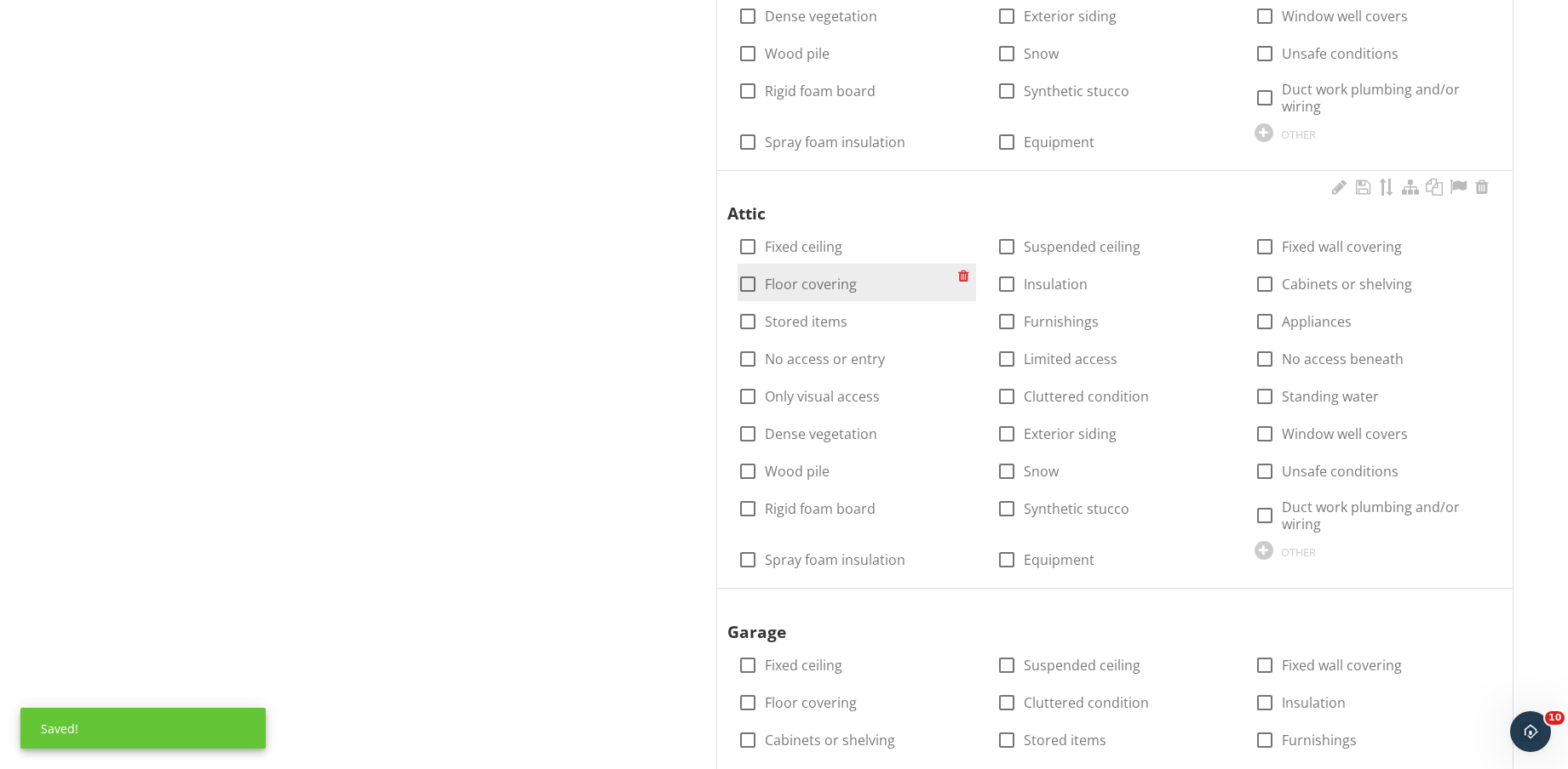
click at [814, 283] on label "Floor covering" at bounding box center [810, 285] width 92 height 17
checkbox input "true"
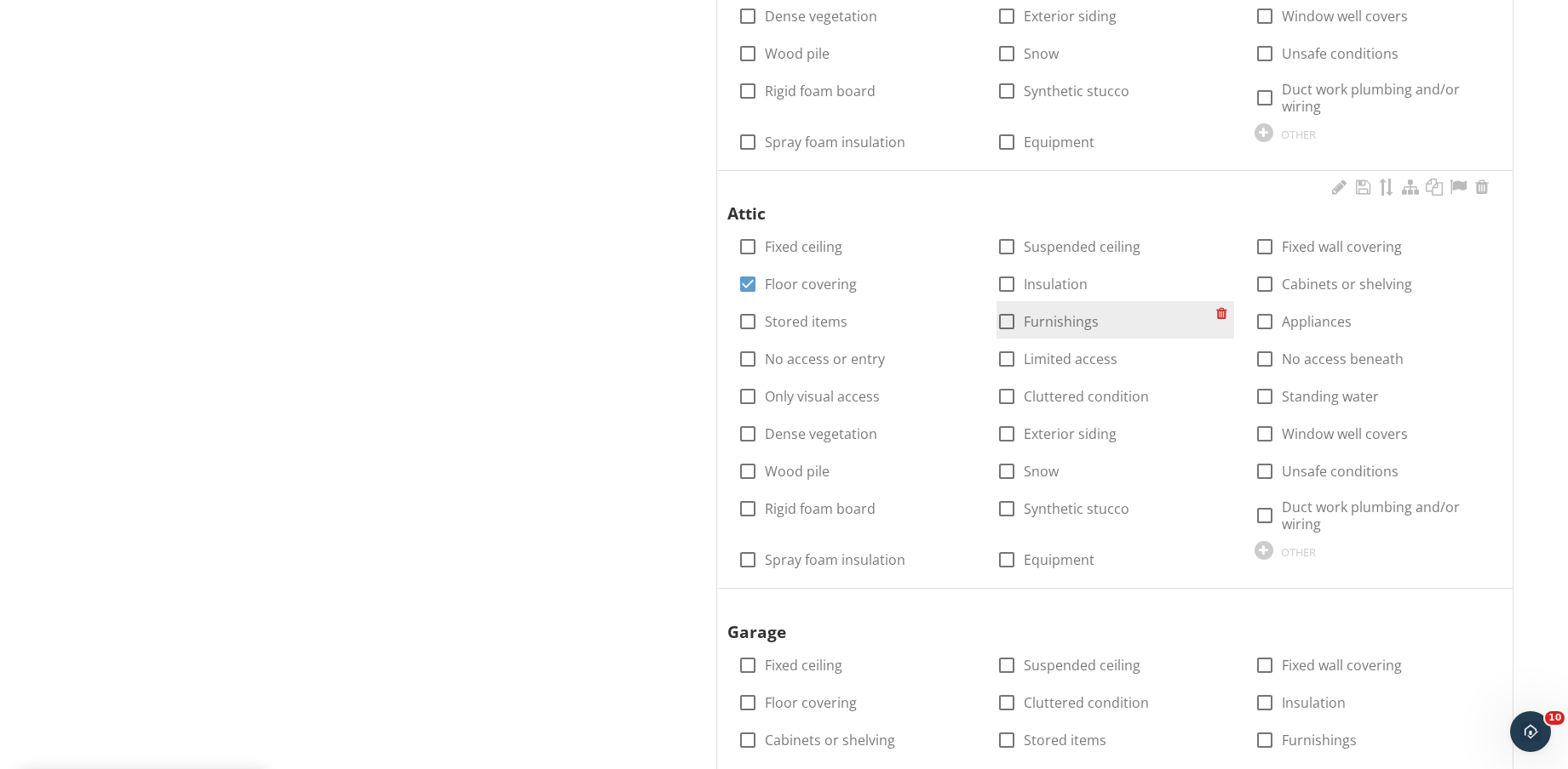
drag, startPoint x: 1067, startPoint y: 283, endPoint x: 1071, endPoint y: 327, distance: 44.2
click at [1067, 283] on label "Insulation" at bounding box center [1055, 285] width 64 height 17
checkbox input "true"
click at [1083, 354] on label "Limited access" at bounding box center [1070, 360] width 93 height 17
checkbox input "true"
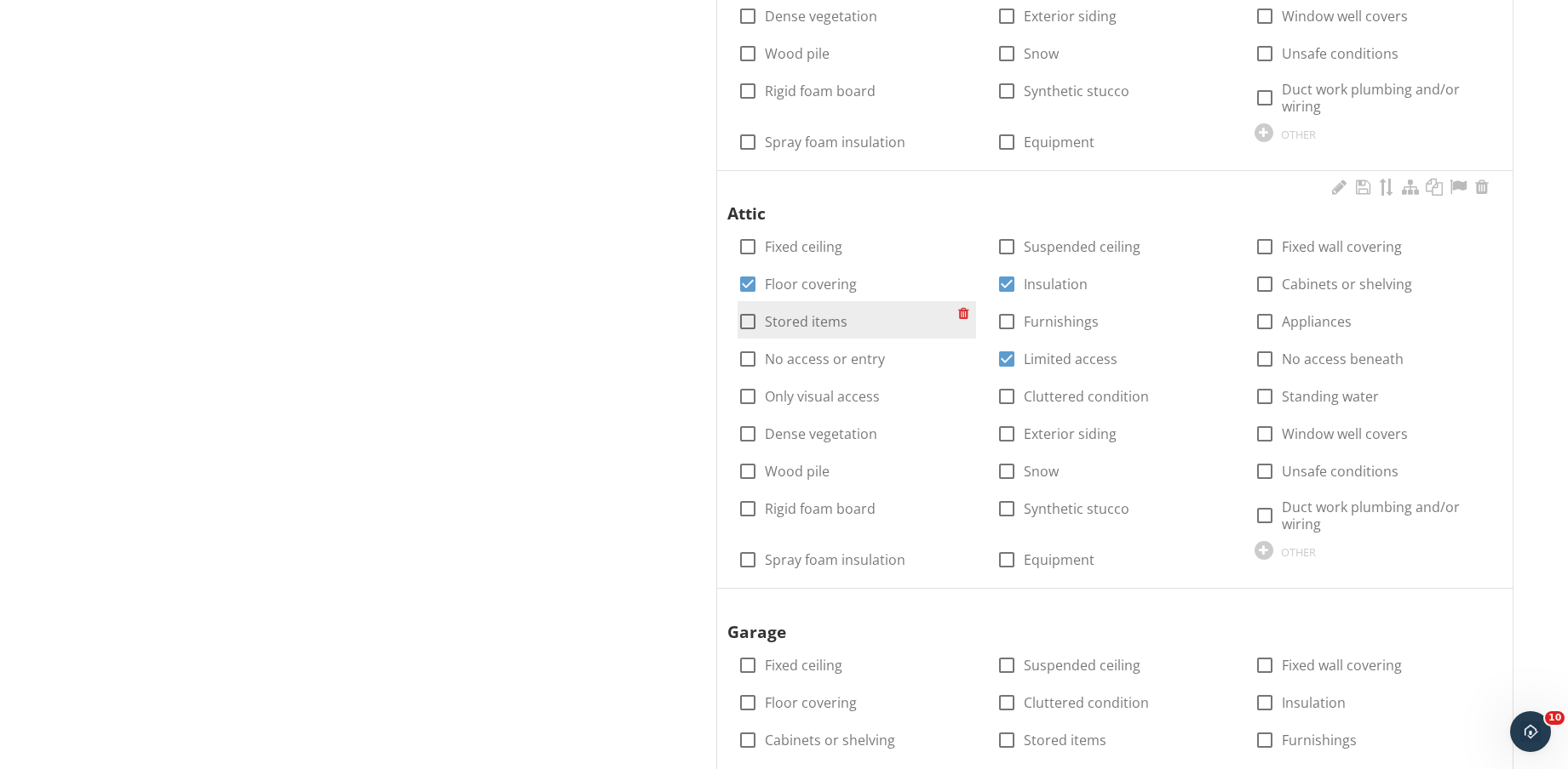
click at [782, 328] on label "Stored items" at bounding box center [805, 322] width 83 height 17
checkbox input "true"
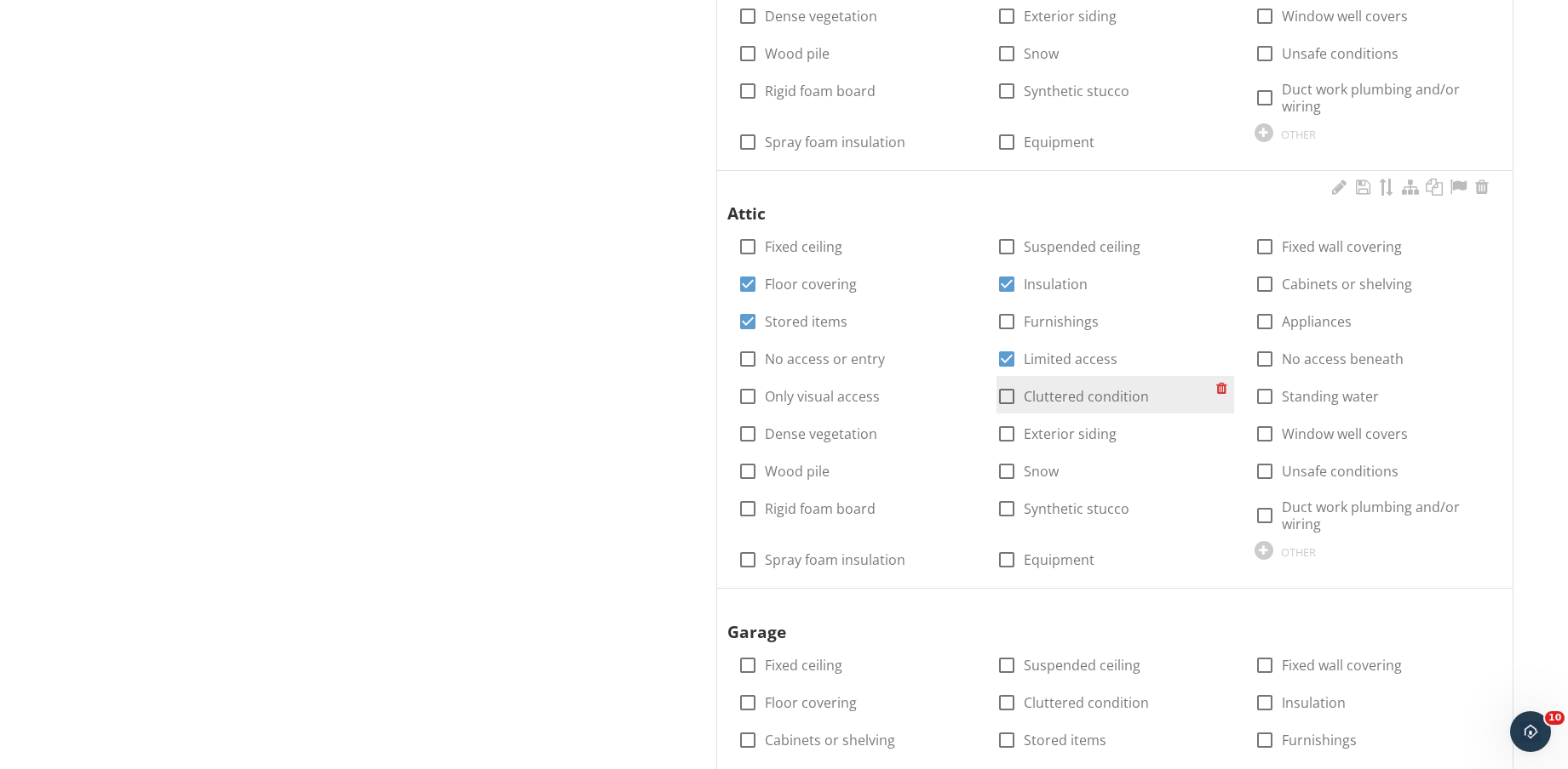
click at [1109, 395] on label "Cluttered condition" at bounding box center [1086, 397] width 125 height 17
checkbox input "true"
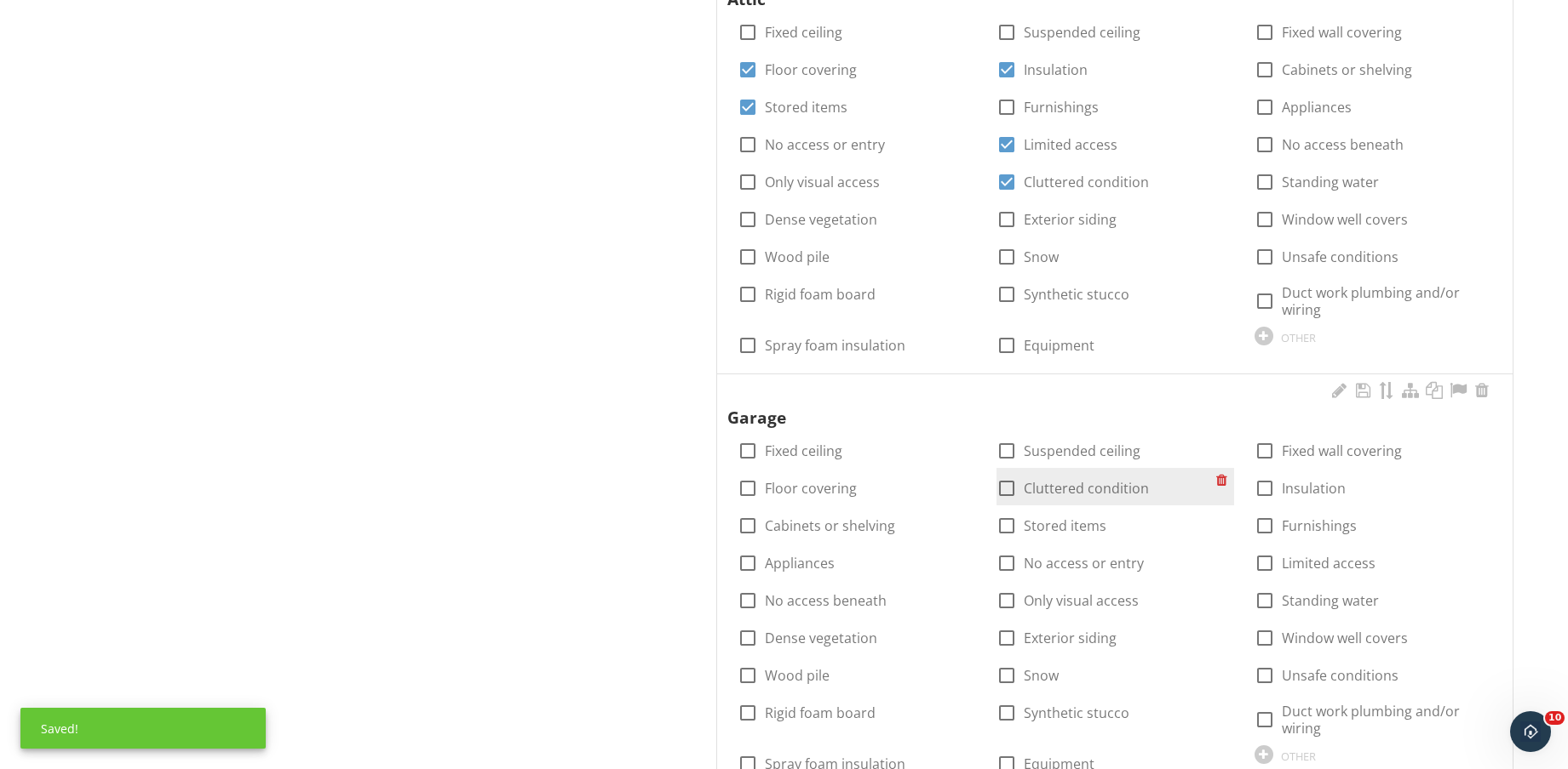
scroll to position [1801, 0]
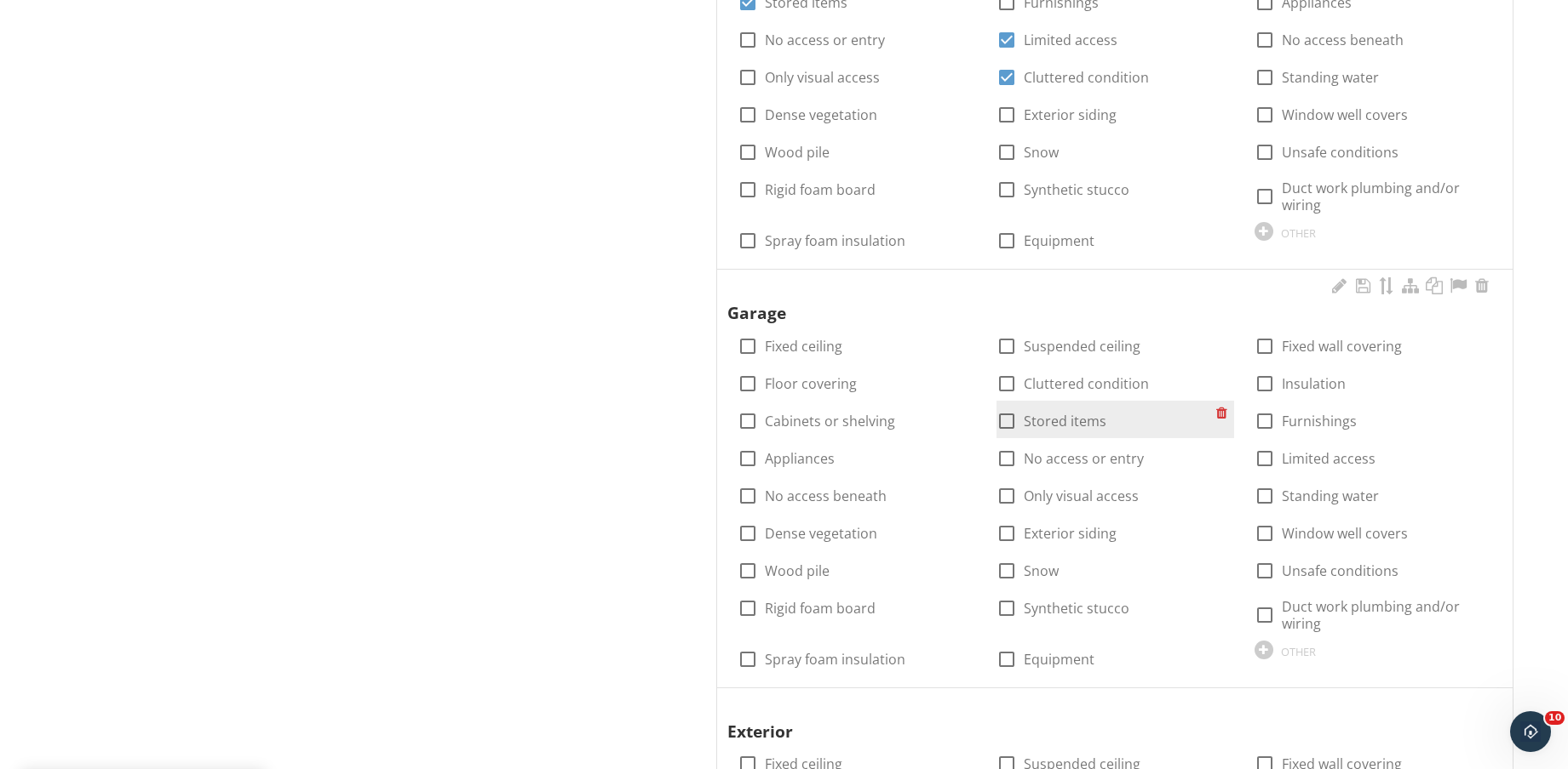
click at [1050, 420] on label "Stored items" at bounding box center [1064, 422] width 83 height 17
checkbox input "true"
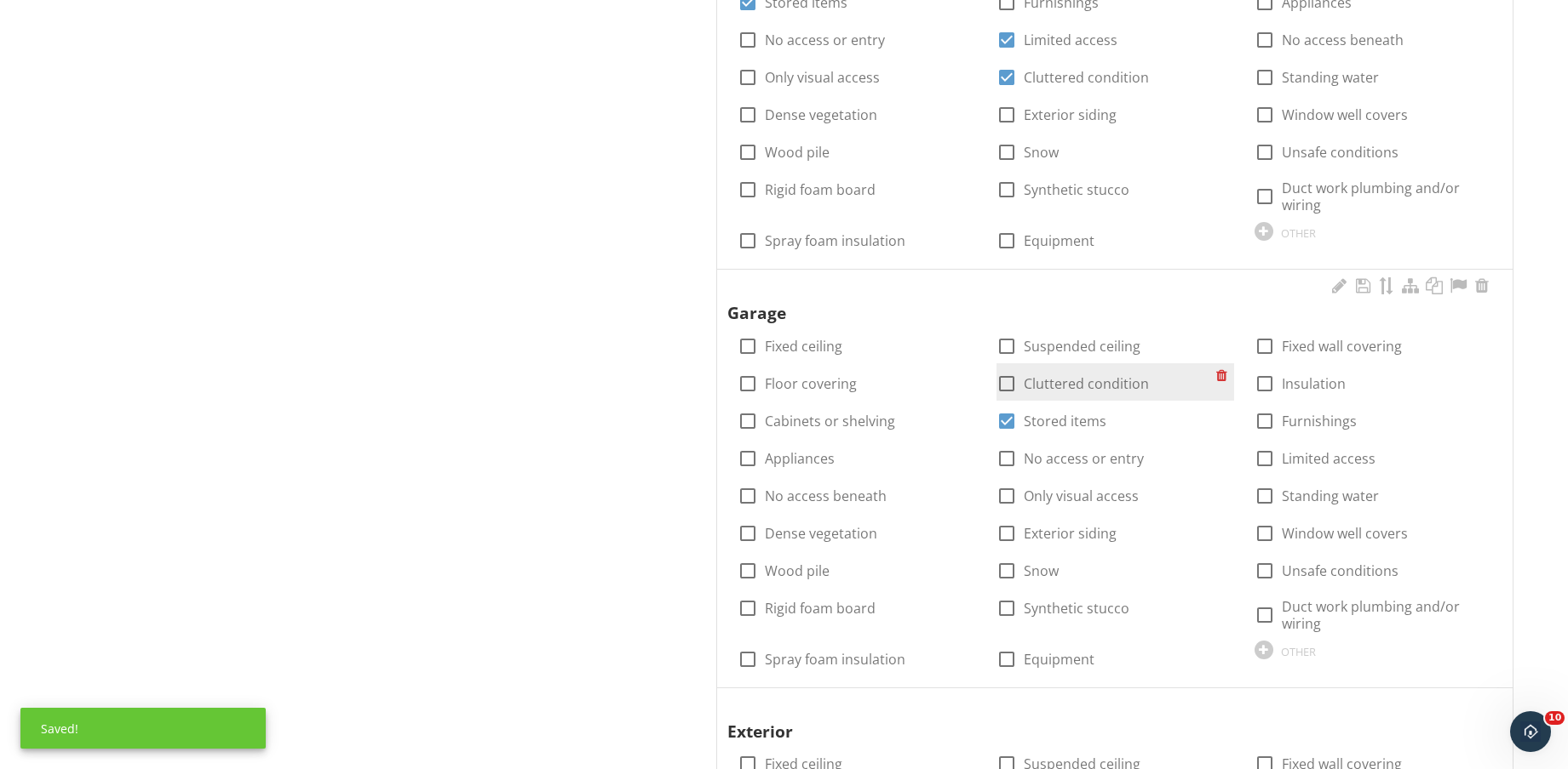
click at [1059, 373] on div "check_box_outline_blank Cluttered condition" at bounding box center [1072, 383] width 153 height 20
click at [1067, 384] on label "Cluttered condition" at bounding box center [1086, 384] width 125 height 17
checkbox input "true"
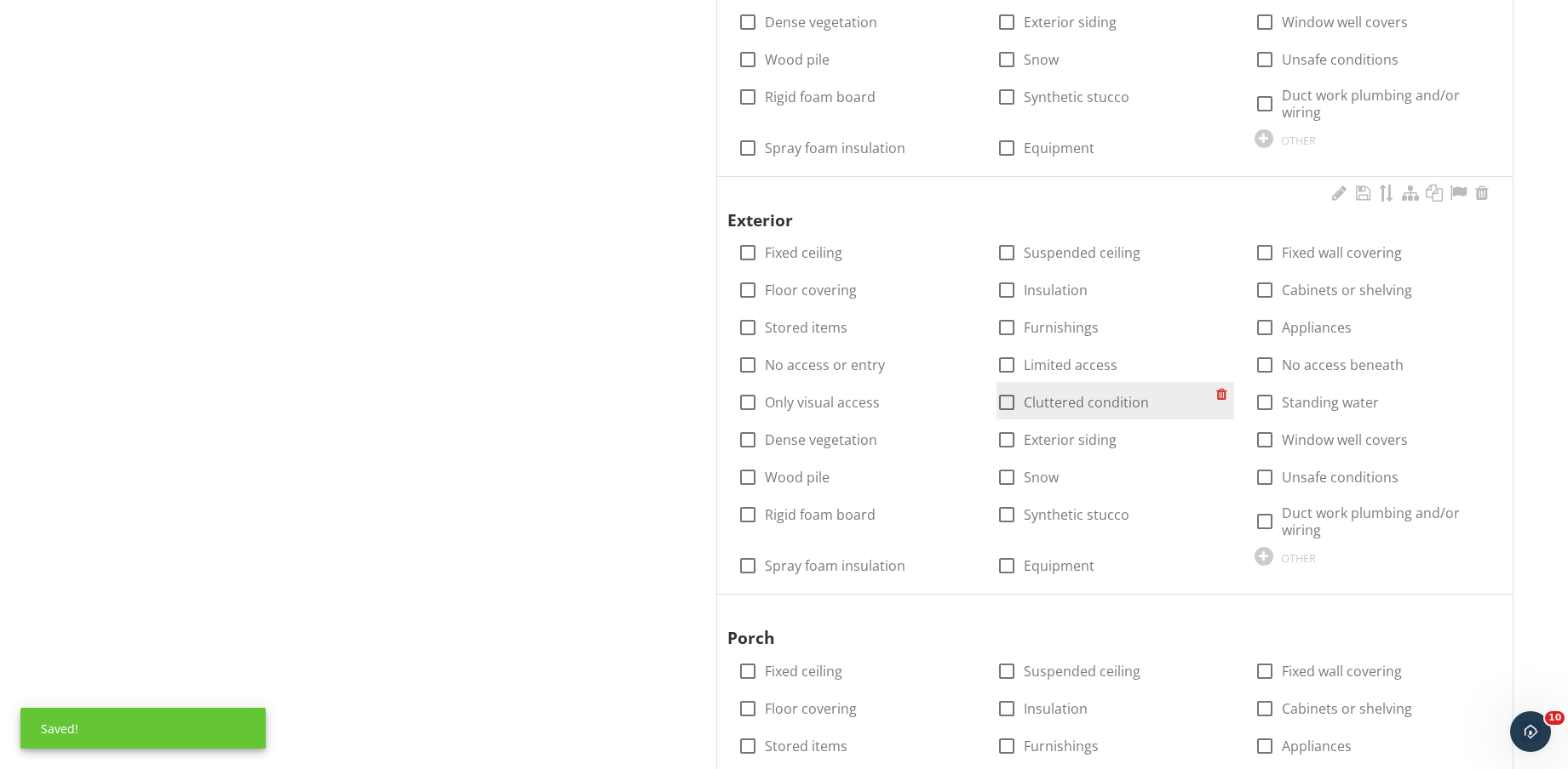
scroll to position [2333, 0]
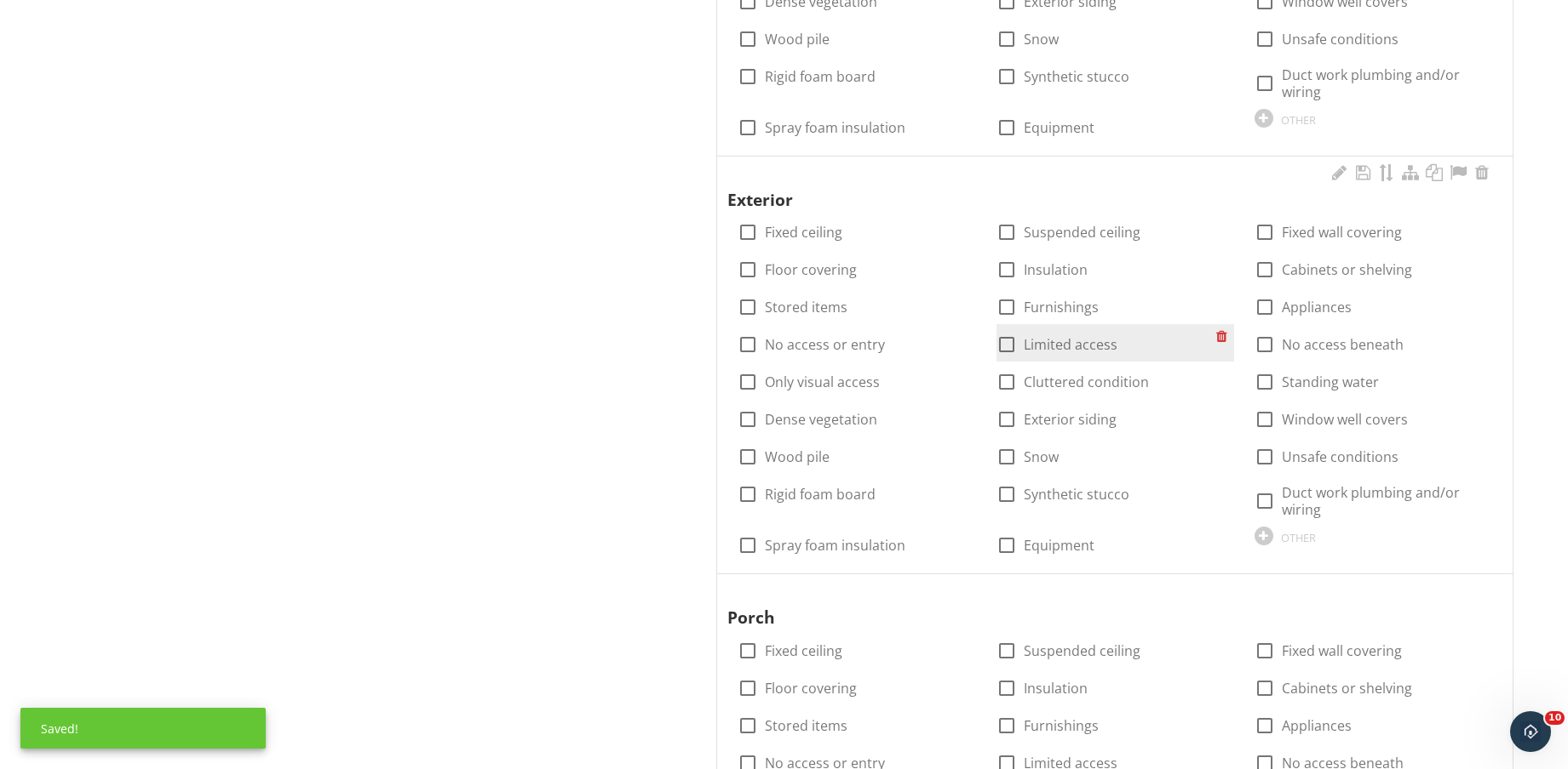
click at [1051, 341] on label "Limited access" at bounding box center [1070, 345] width 93 height 17
checkbox input "true"
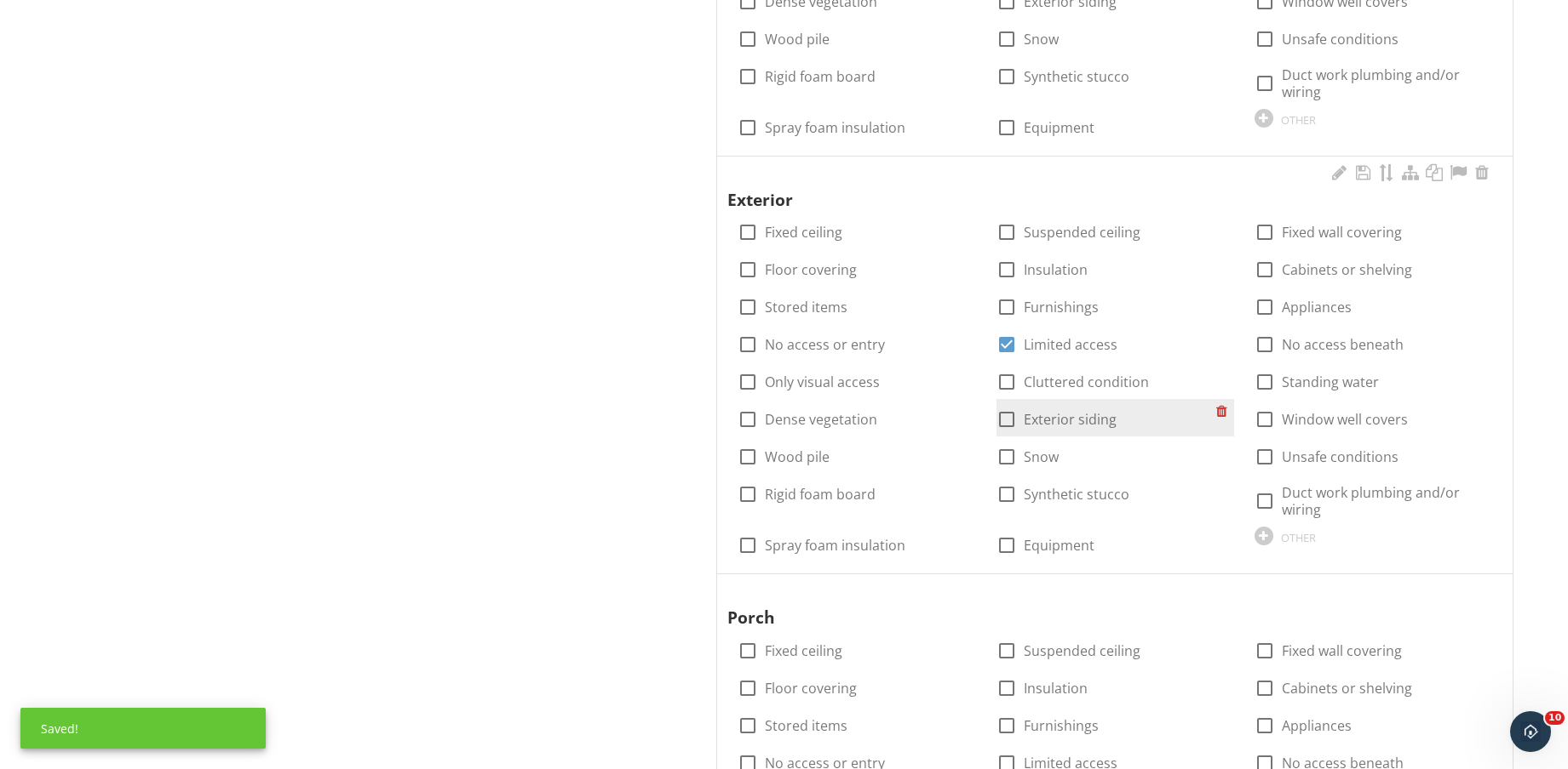
click at [1052, 434] on div "check_box_outline_blank Exterior siding" at bounding box center [1115, 418] width 237 height 38
click at [1049, 421] on label "Exterior siding" at bounding box center [1069, 420] width 92 height 17
checkbox input "true"
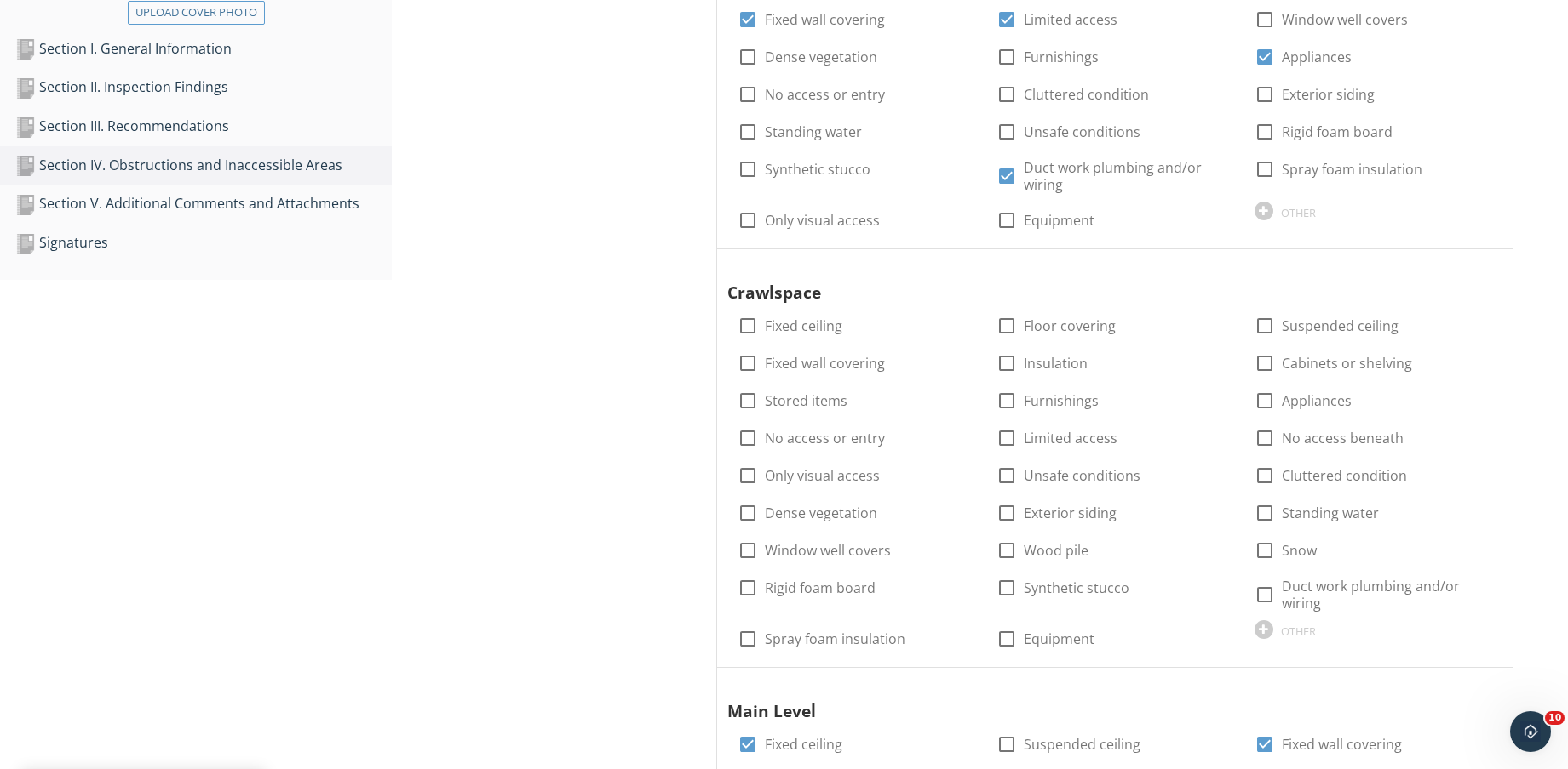
scroll to position [319, 0]
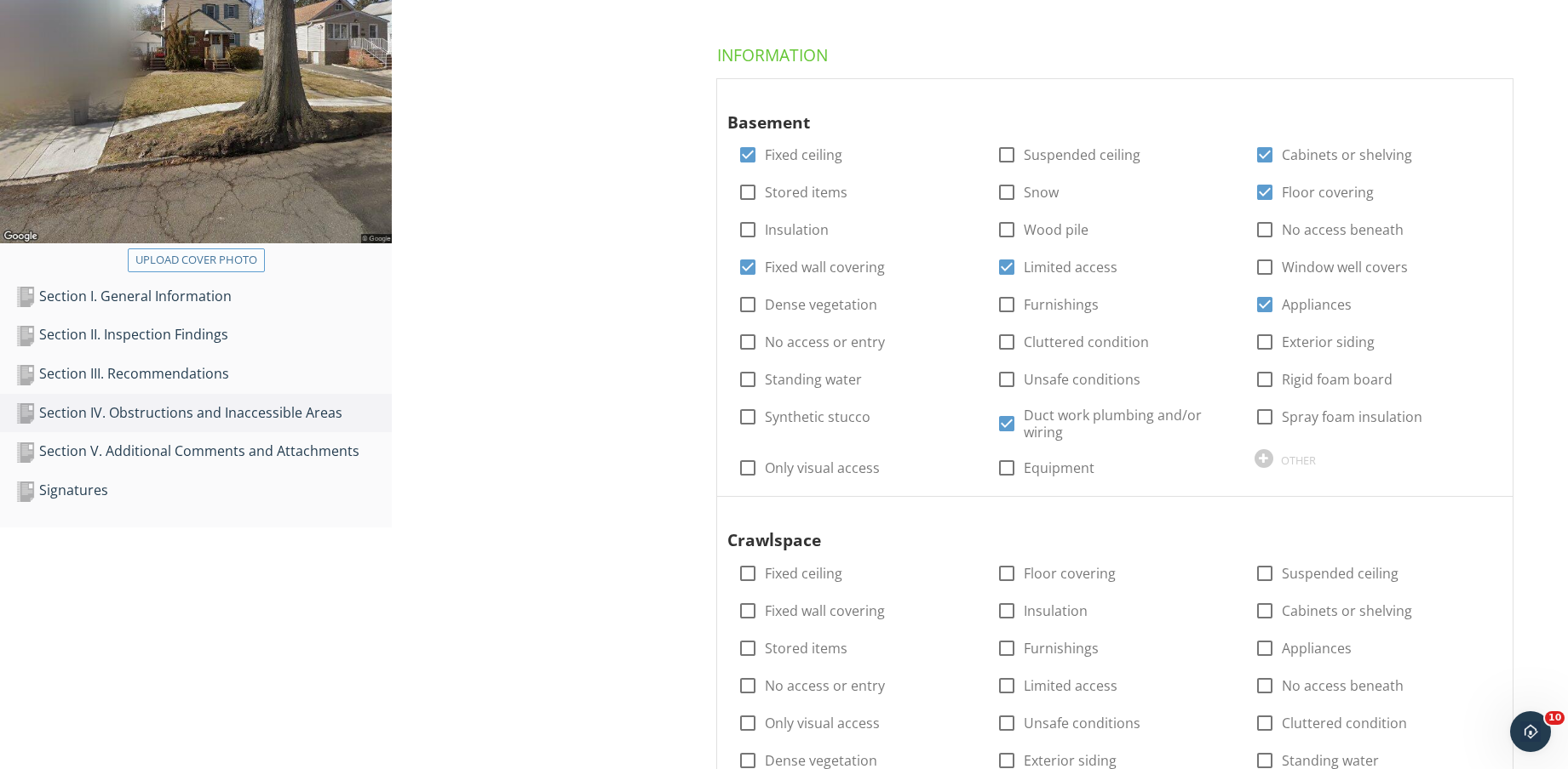
click at [215, 259] on div "Upload cover photo" at bounding box center [196, 261] width 122 height 17
type input "C:\fakepath\TERMITE LOGO.jfif"
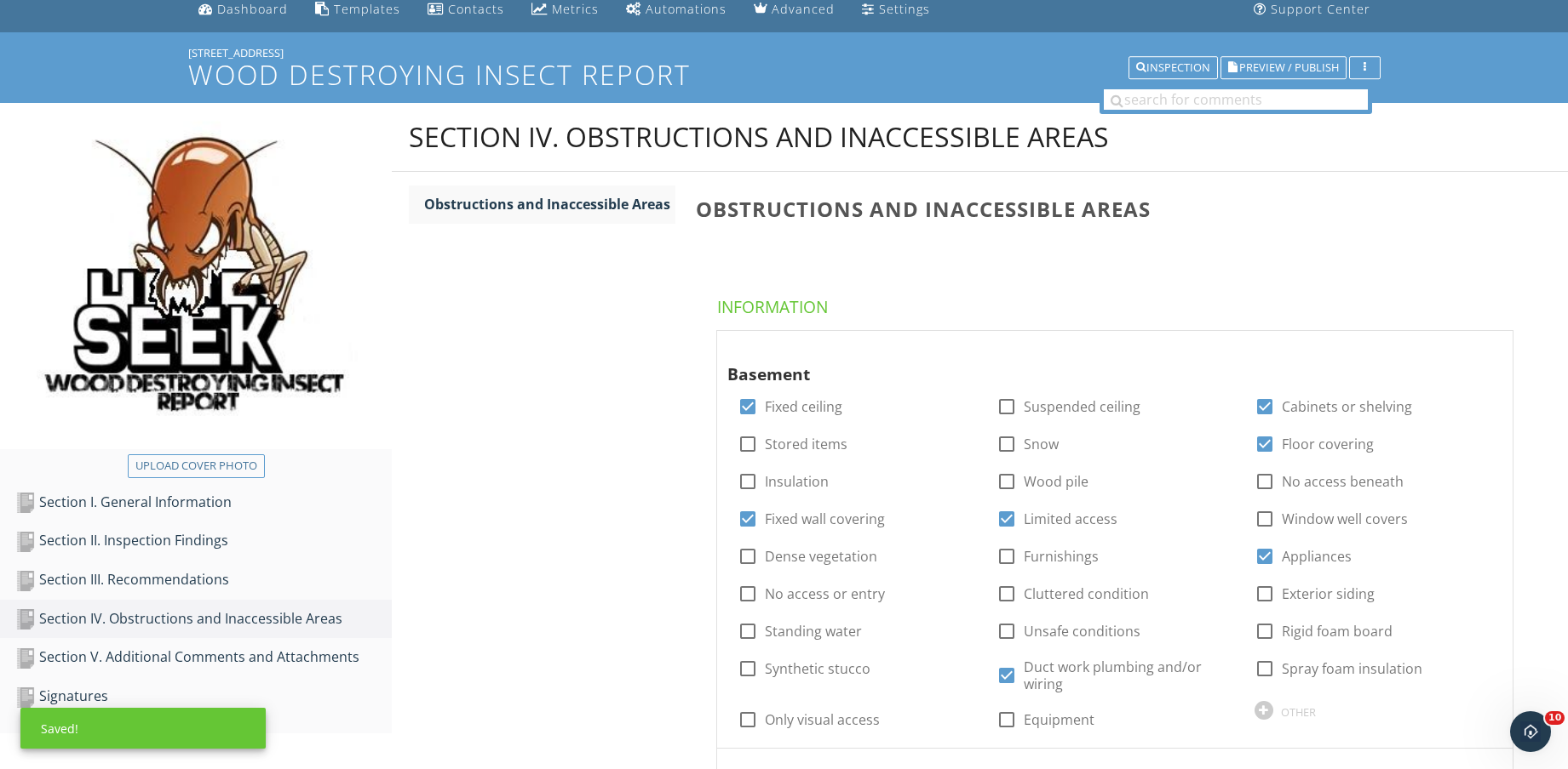
scroll to position [0, 0]
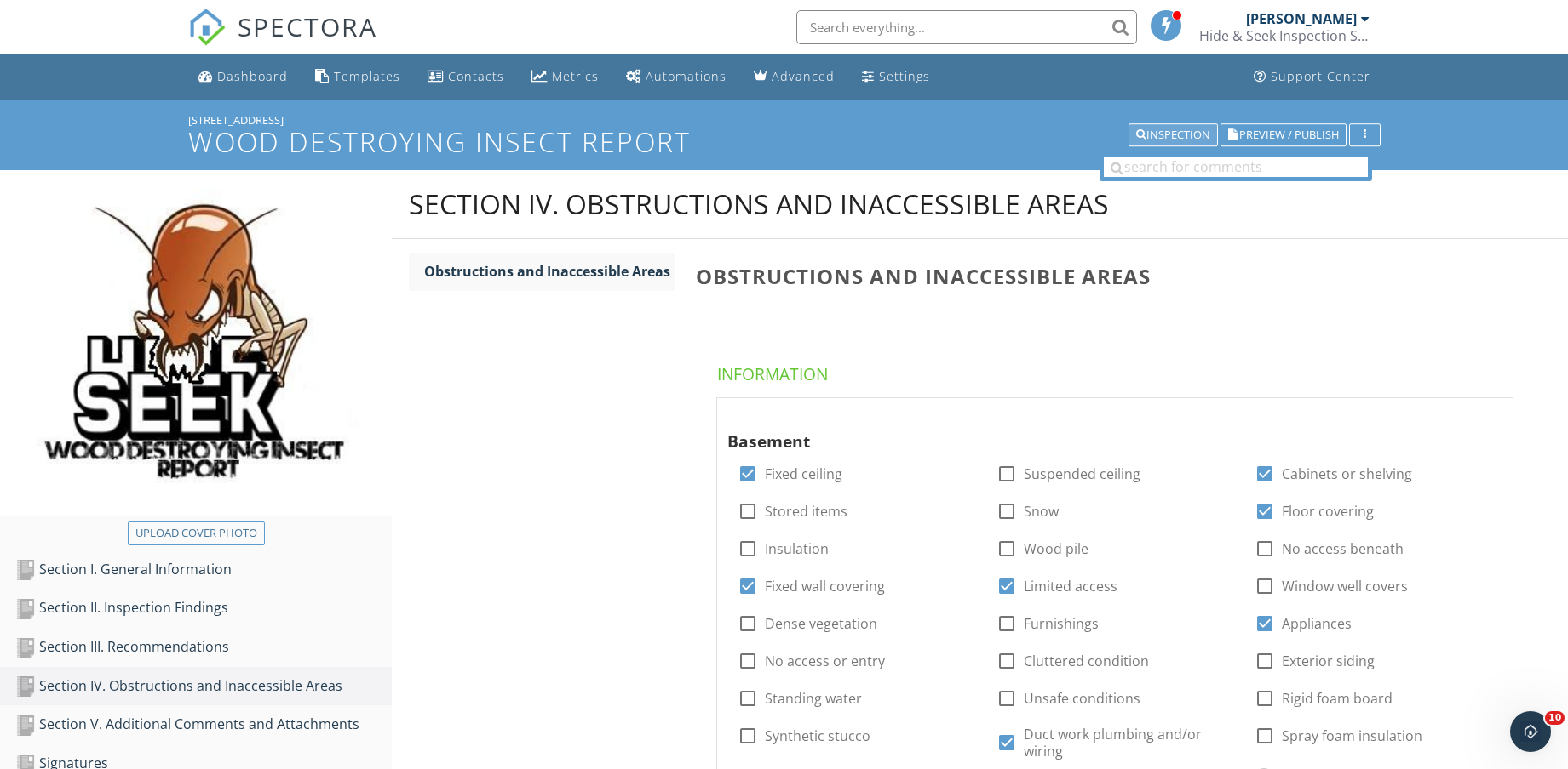
click at [1181, 131] on div "Inspection" at bounding box center [1173, 135] width 74 height 12
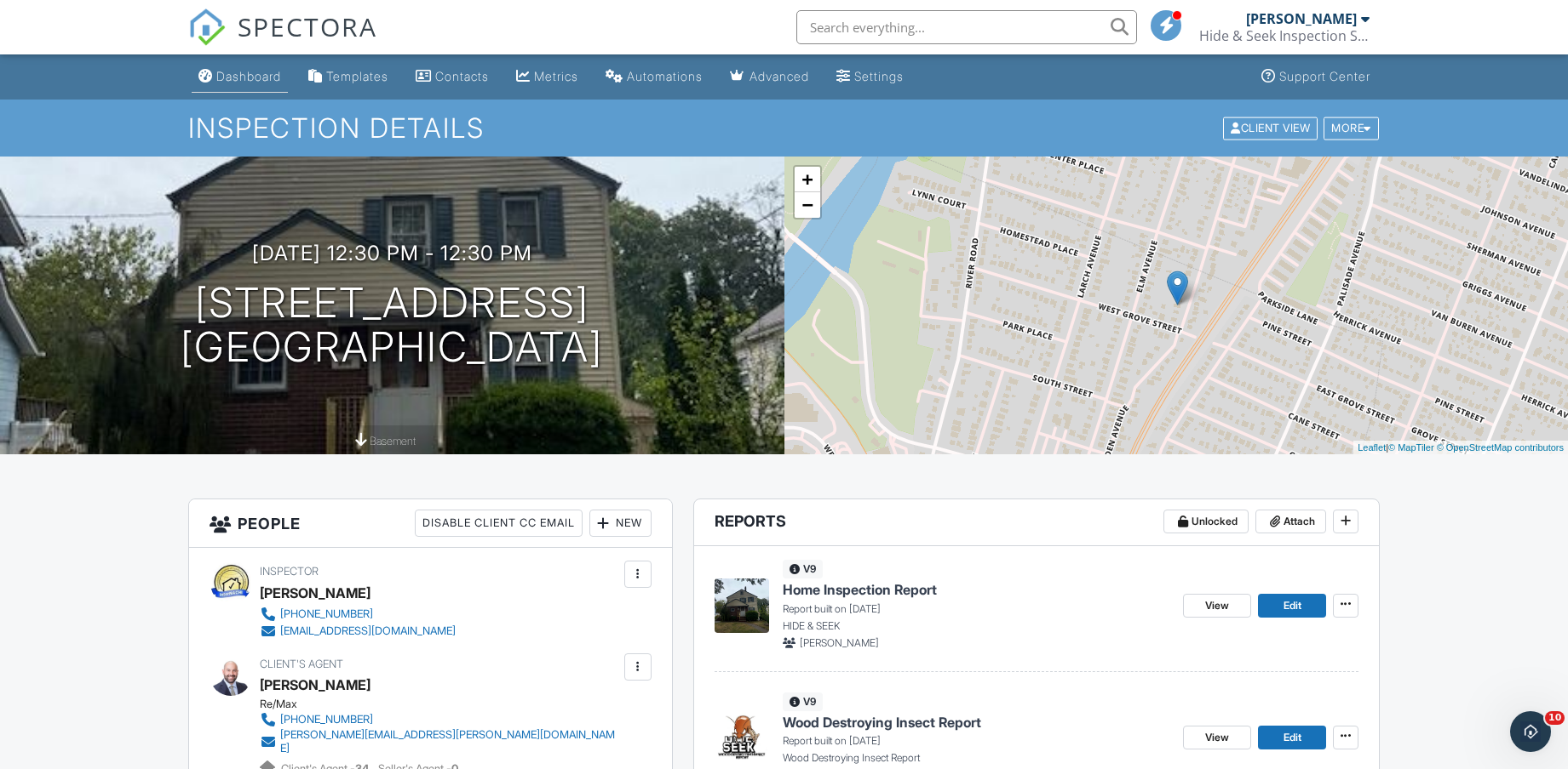
click at [257, 73] on div "Dashboard" at bounding box center [248, 76] width 65 height 15
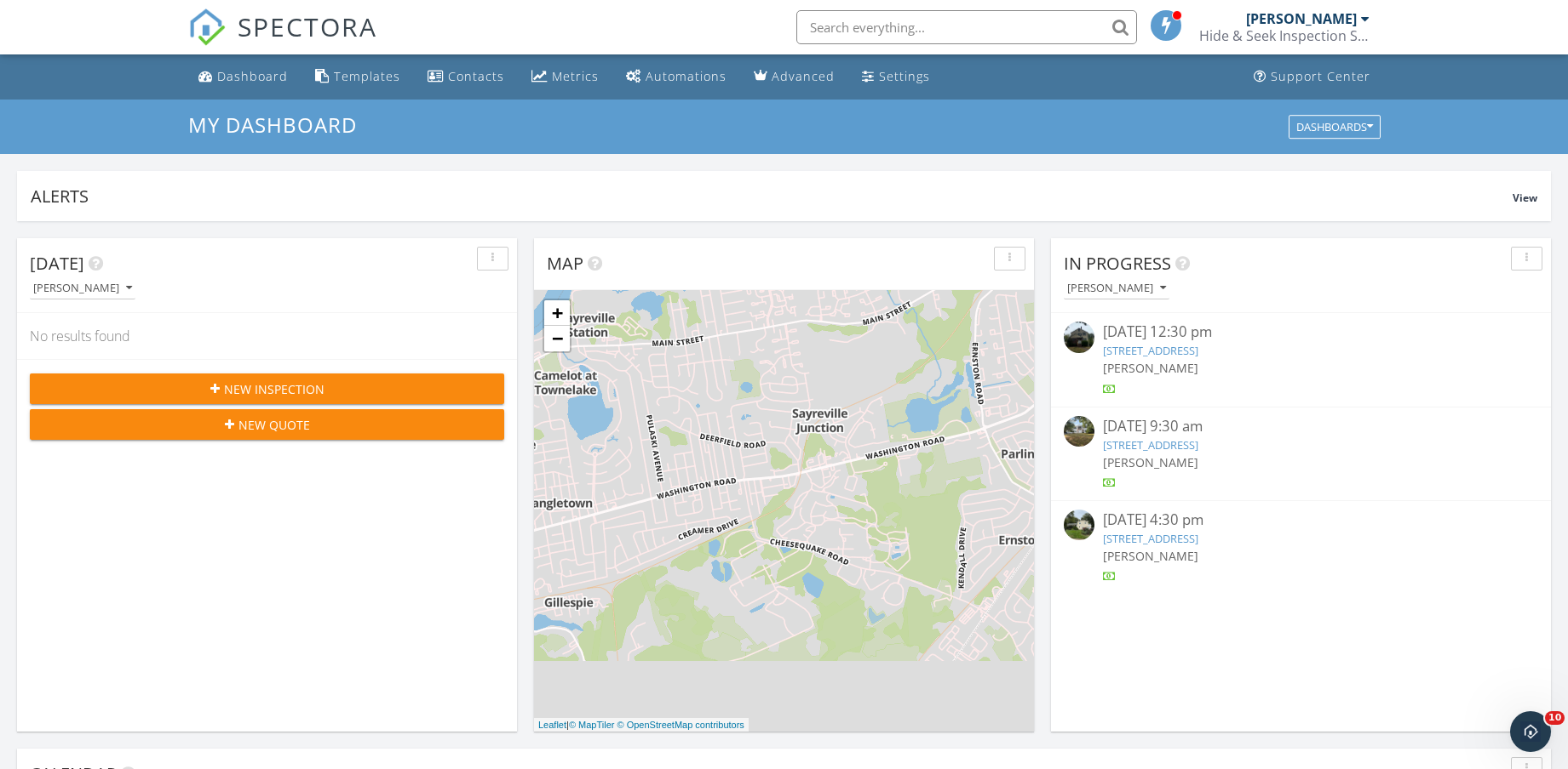
click at [1198, 447] on link "[STREET_ADDRESS]" at bounding box center [1151, 445] width 95 height 16
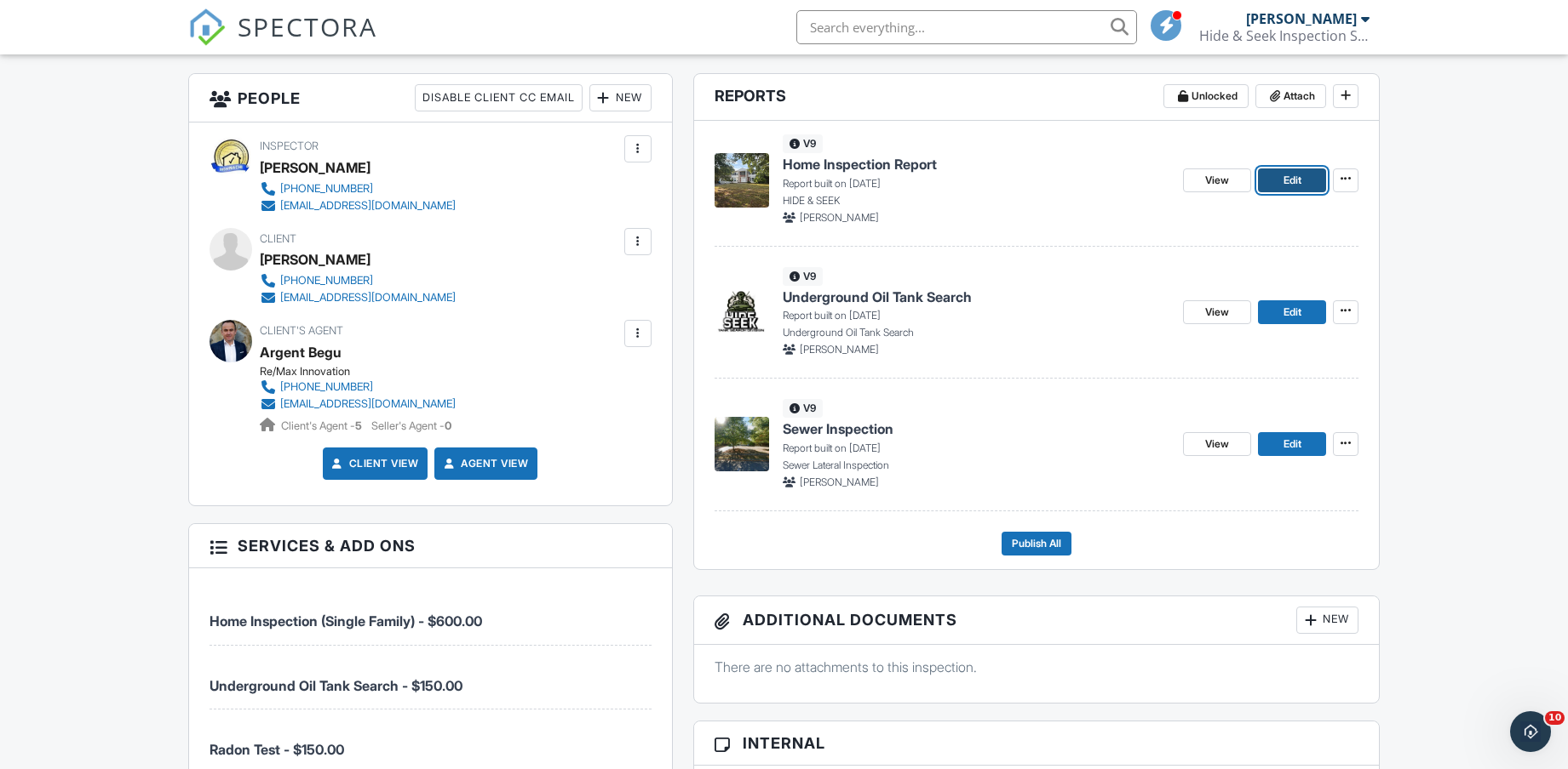
click at [1293, 175] on span "Edit" at bounding box center [1292, 181] width 18 height 17
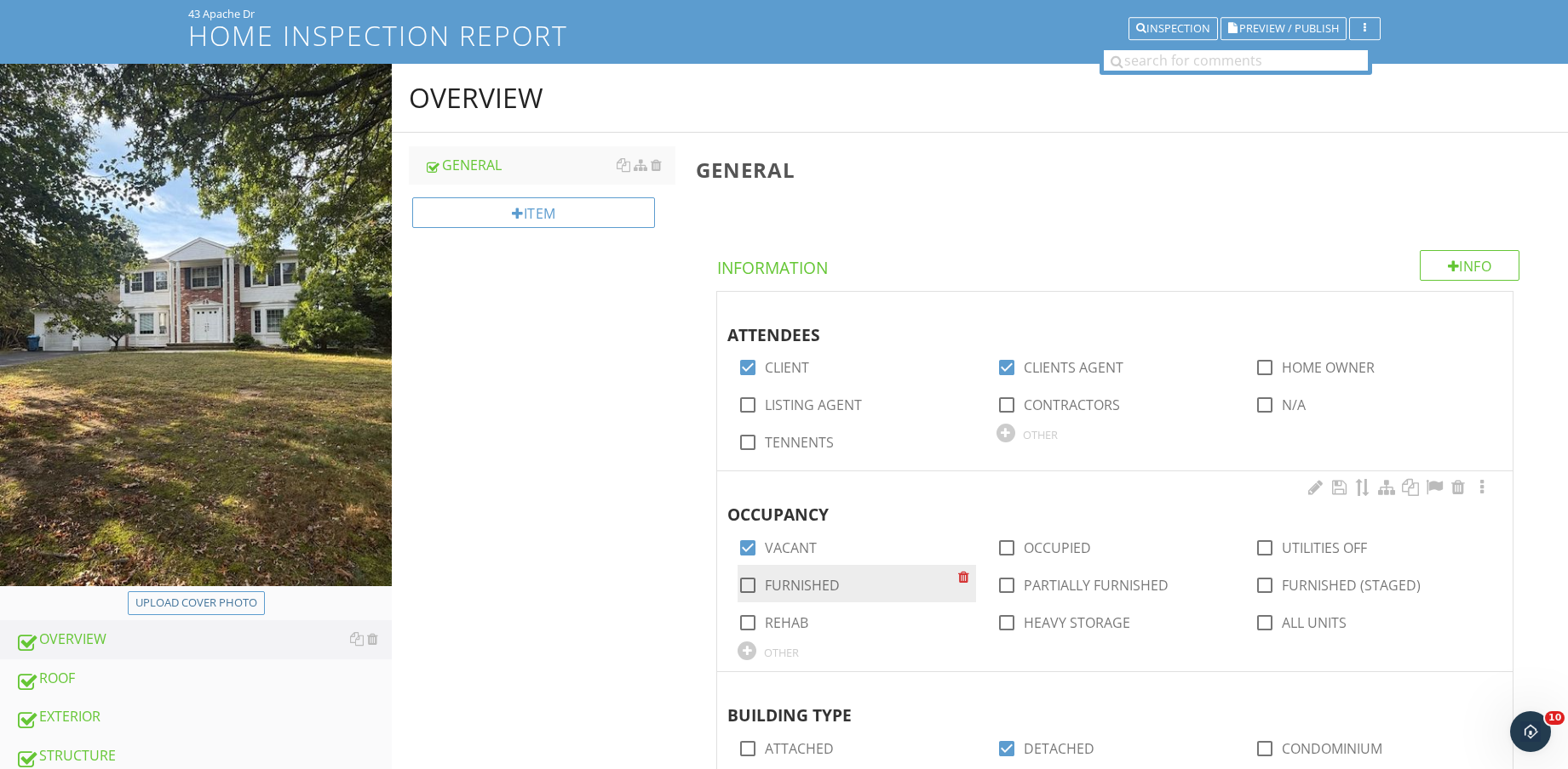
scroll to position [213, 0]
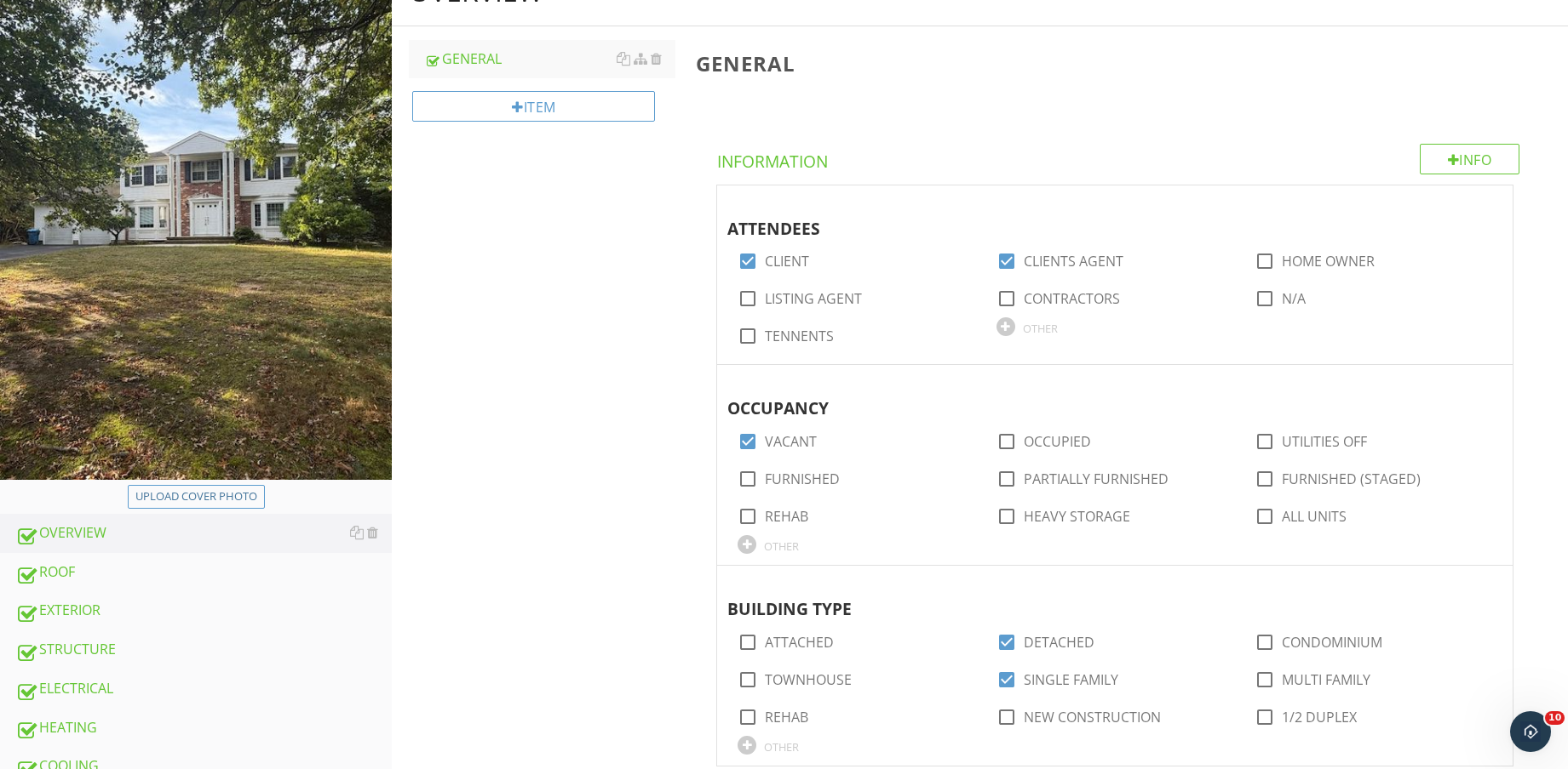
click at [131, 599] on link "EXTERIOR" at bounding box center [203, 611] width 376 height 39
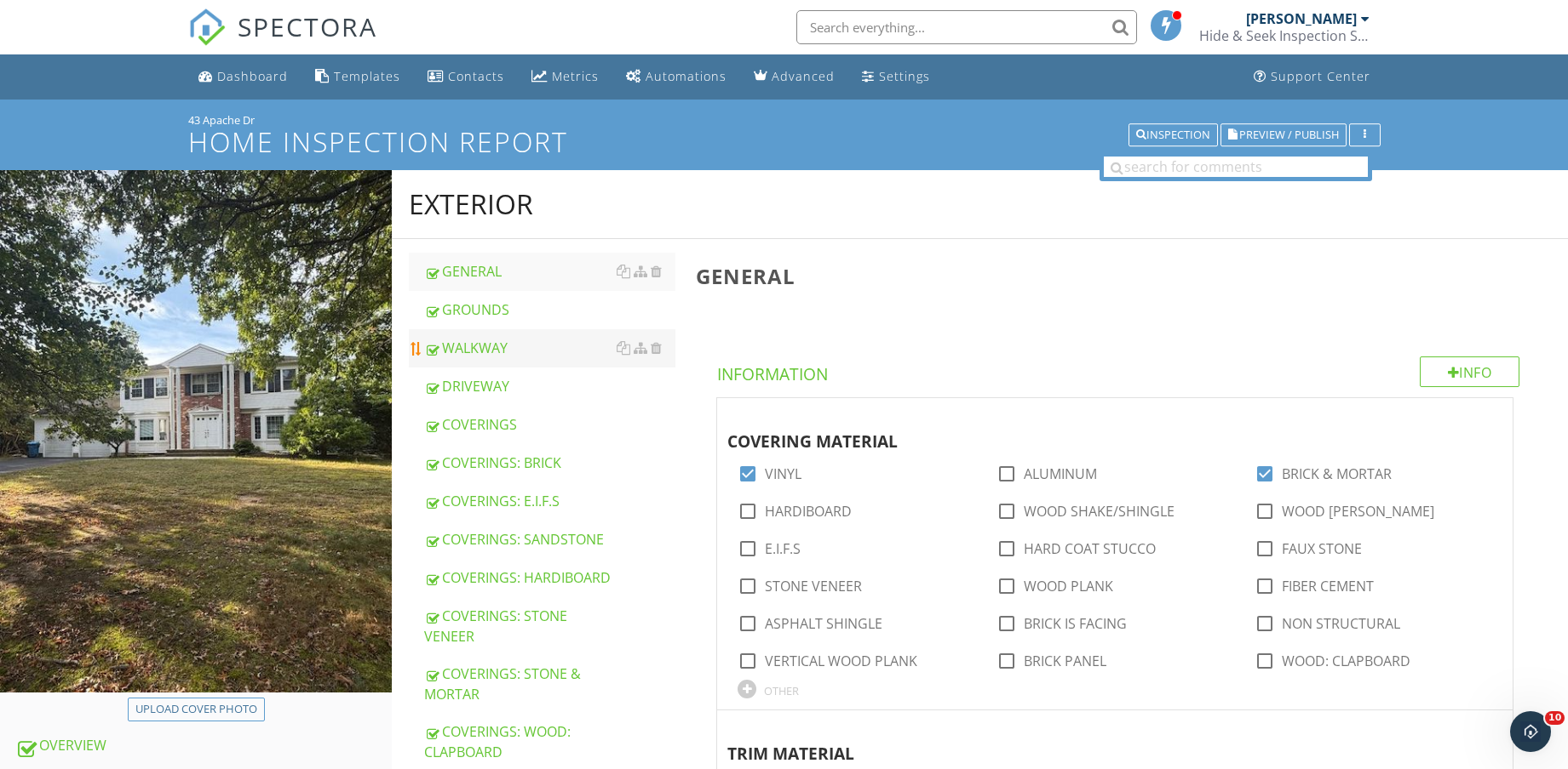
click at [523, 347] on div "WALKWAY" at bounding box center [550, 348] width 251 height 20
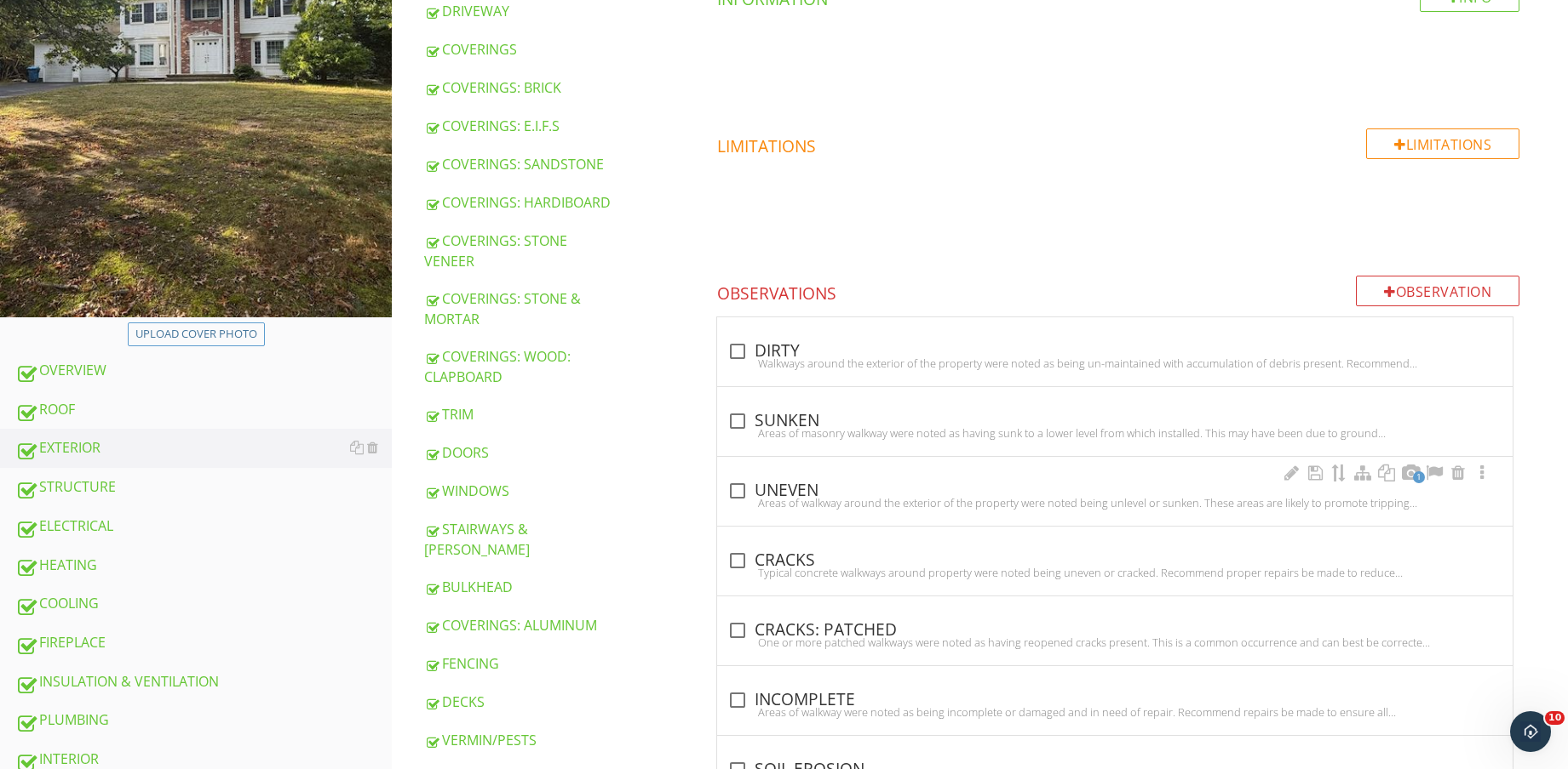
scroll to position [426, 0]
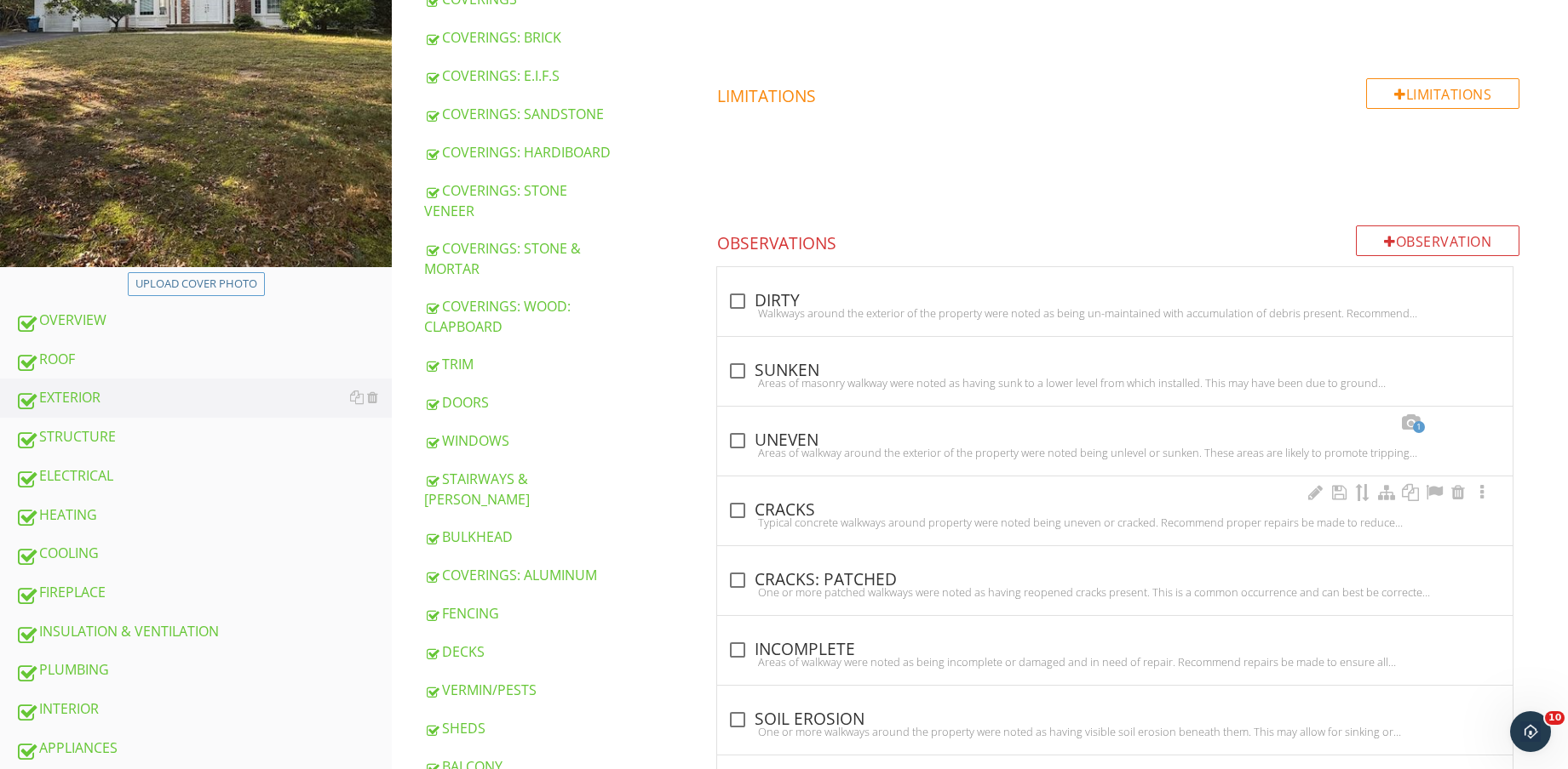
click at [806, 522] on div "Typical concrete walkways around property were noted being uneven or cracked. R…" at bounding box center [1115, 522] width 775 height 14
checkbox input "true"
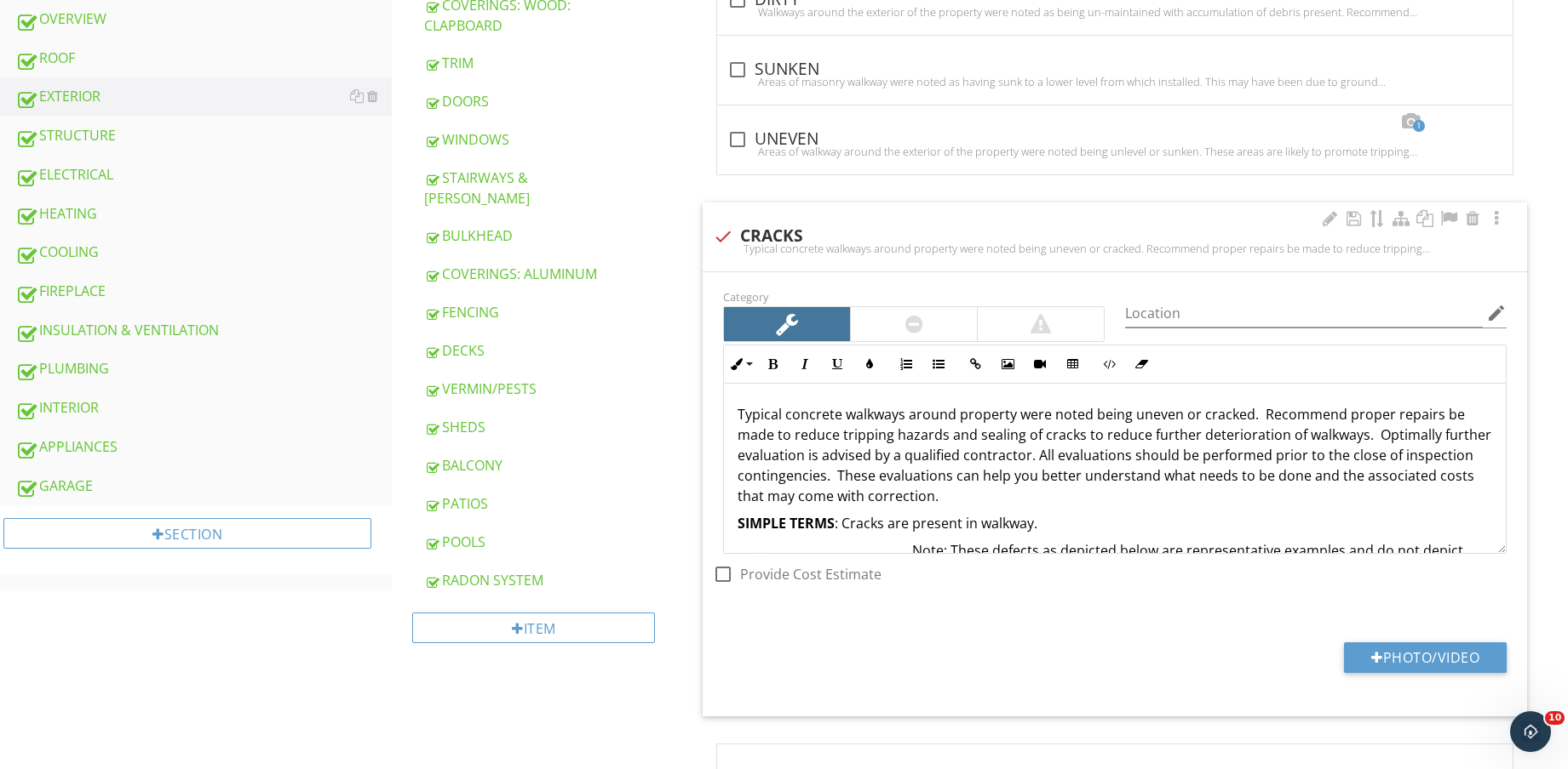
scroll to position [851, 0]
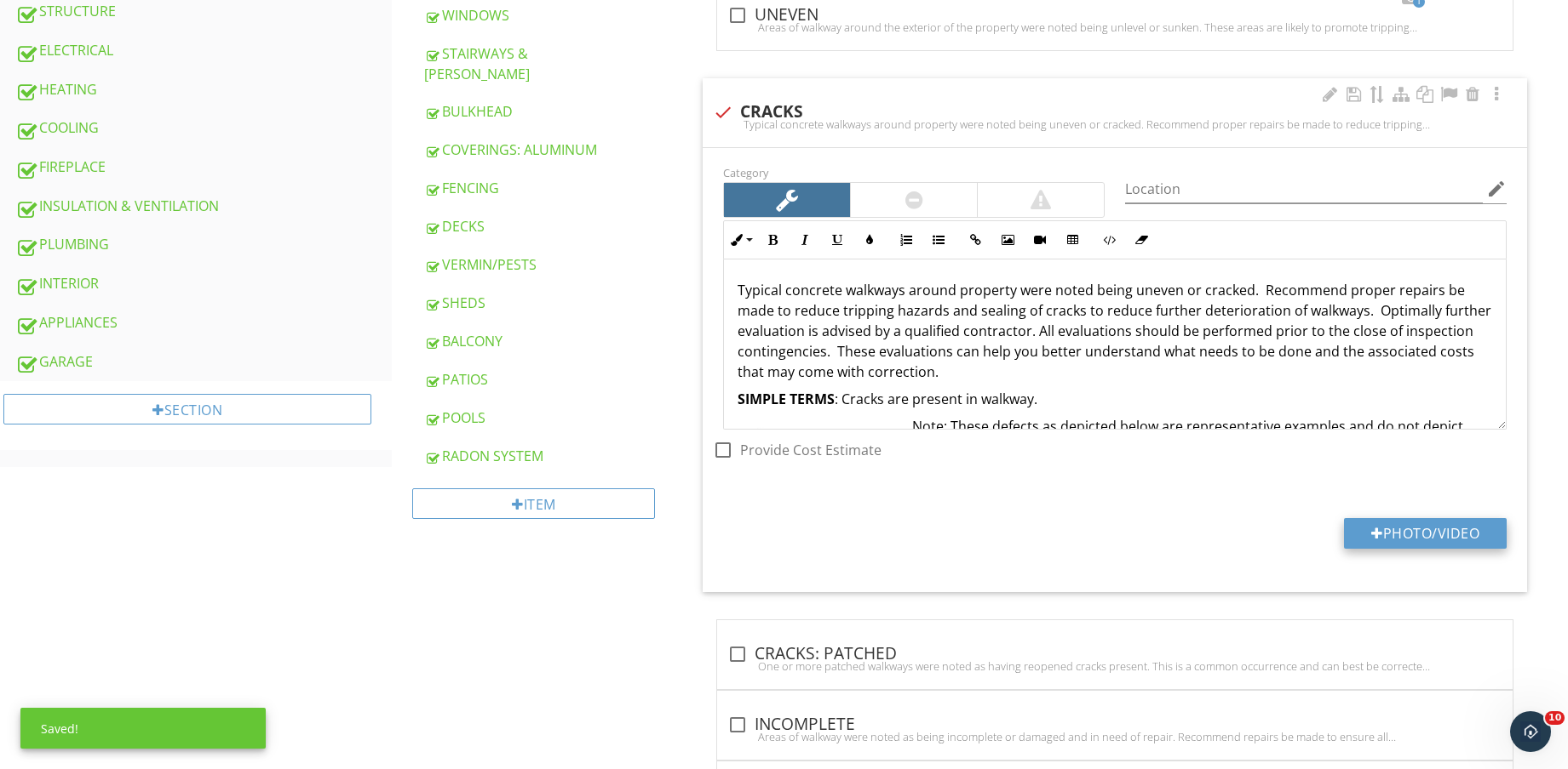
click at [1444, 532] on button "Photo/Video" at bounding box center [1424, 534] width 162 height 31
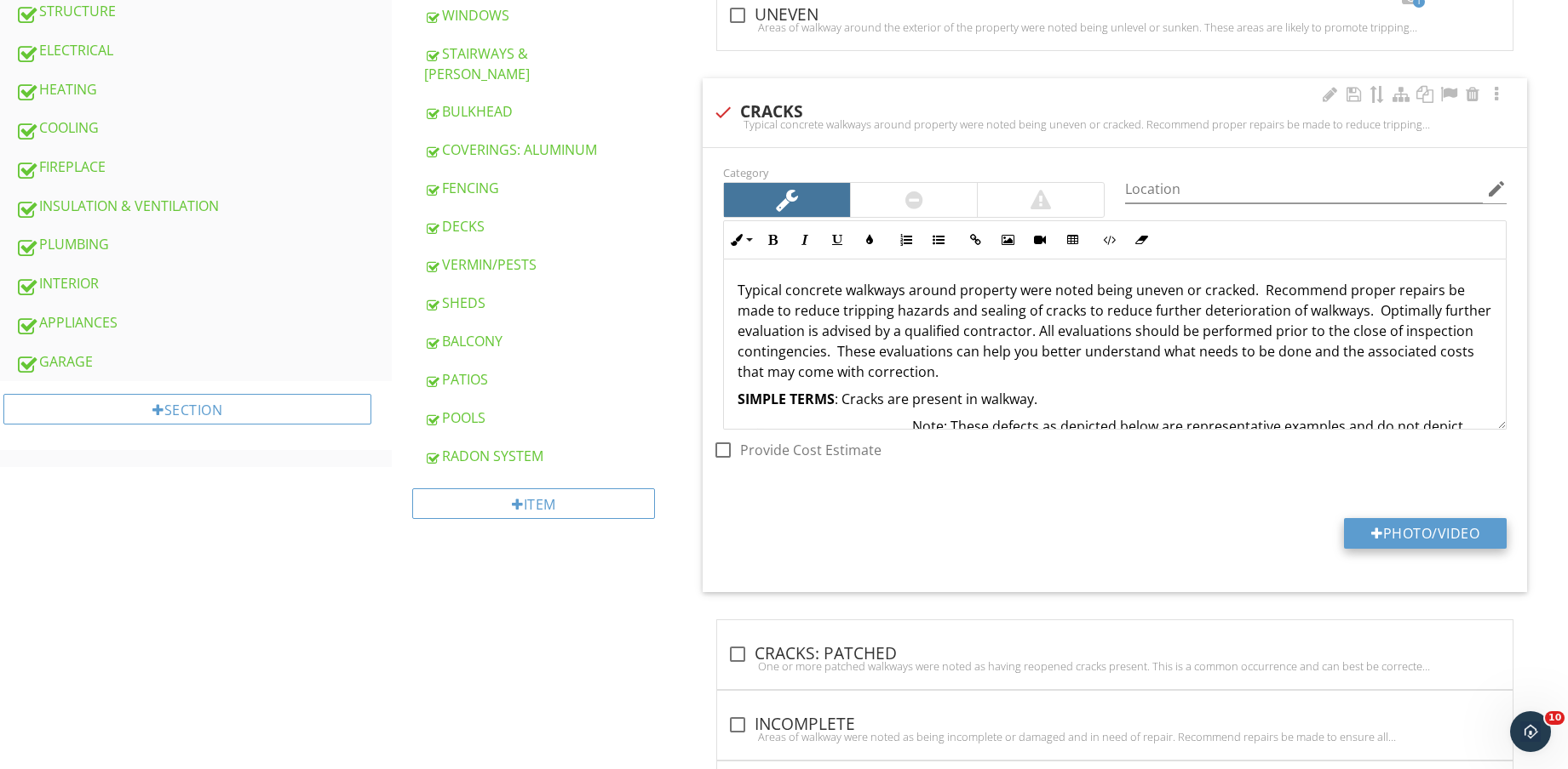
type input "C:\fakepath\IMG_8795.jpg"
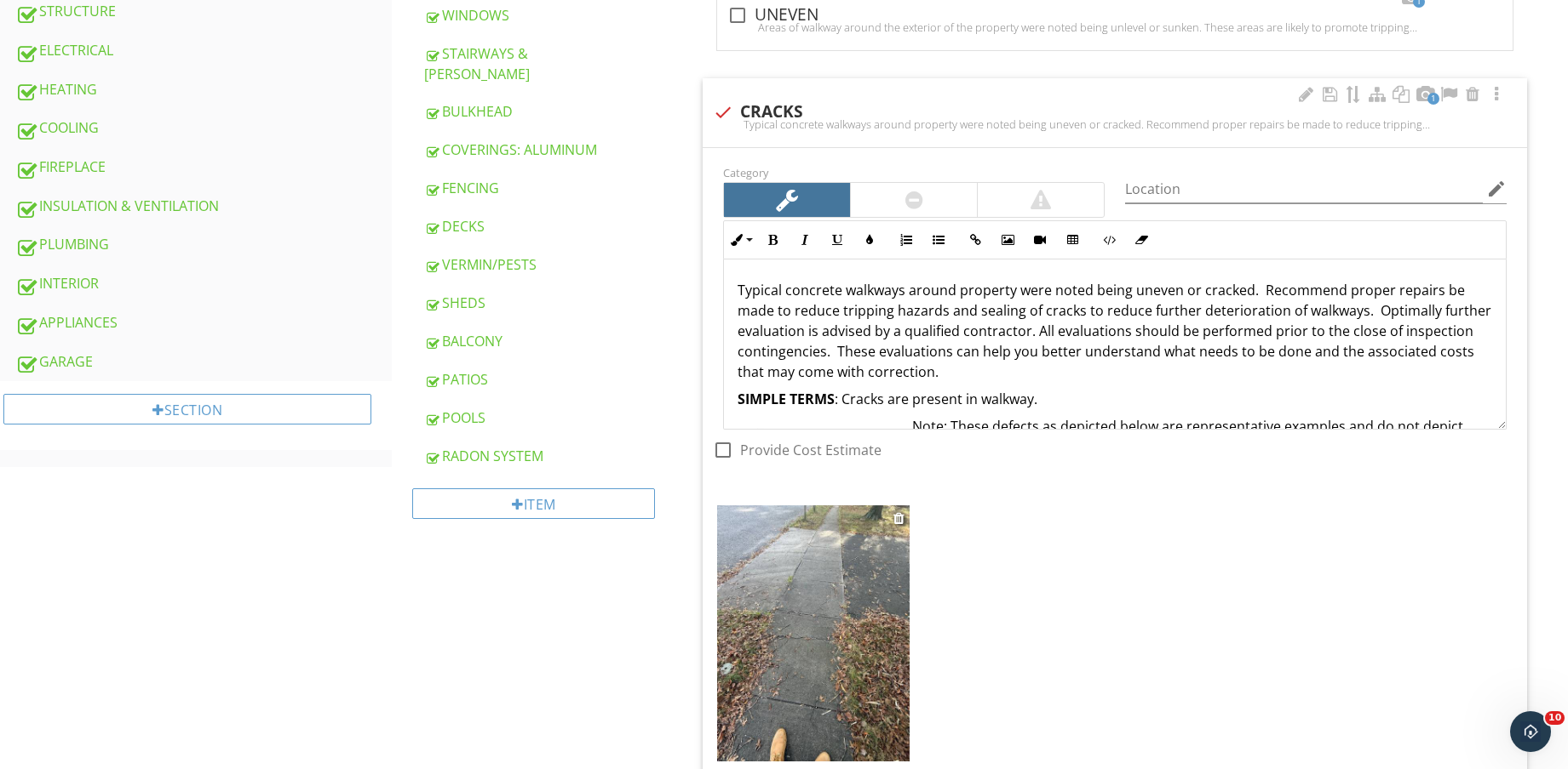
click at [830, 659] on img at bounding box center [813, 633] width 193 height 256
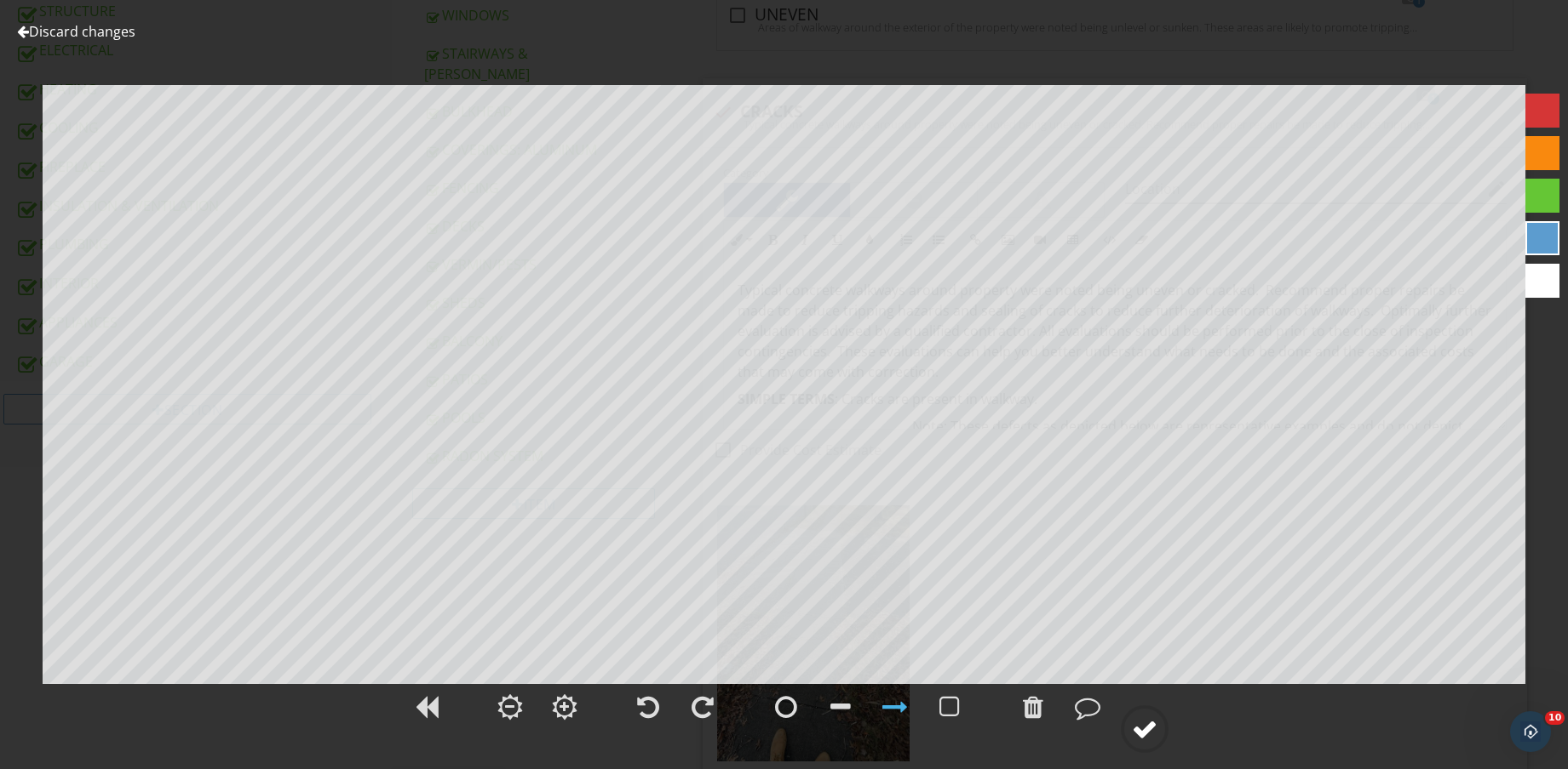
click at [1146, 752] on circle at bounding box center [1145, 729] width 45 height 45
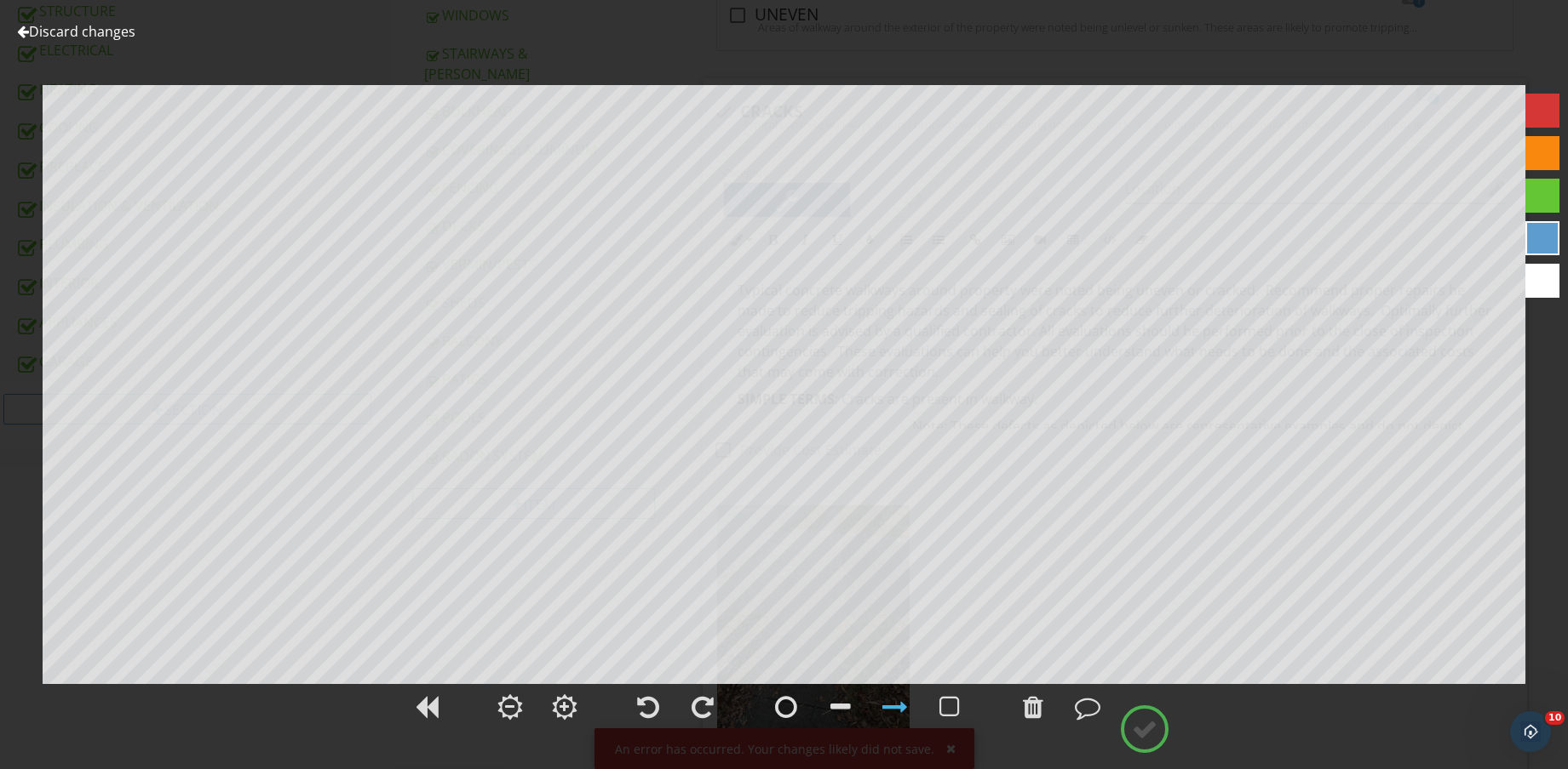
click at [1144, 730] on div at bounding box center [1144, 729] width 25 height 25
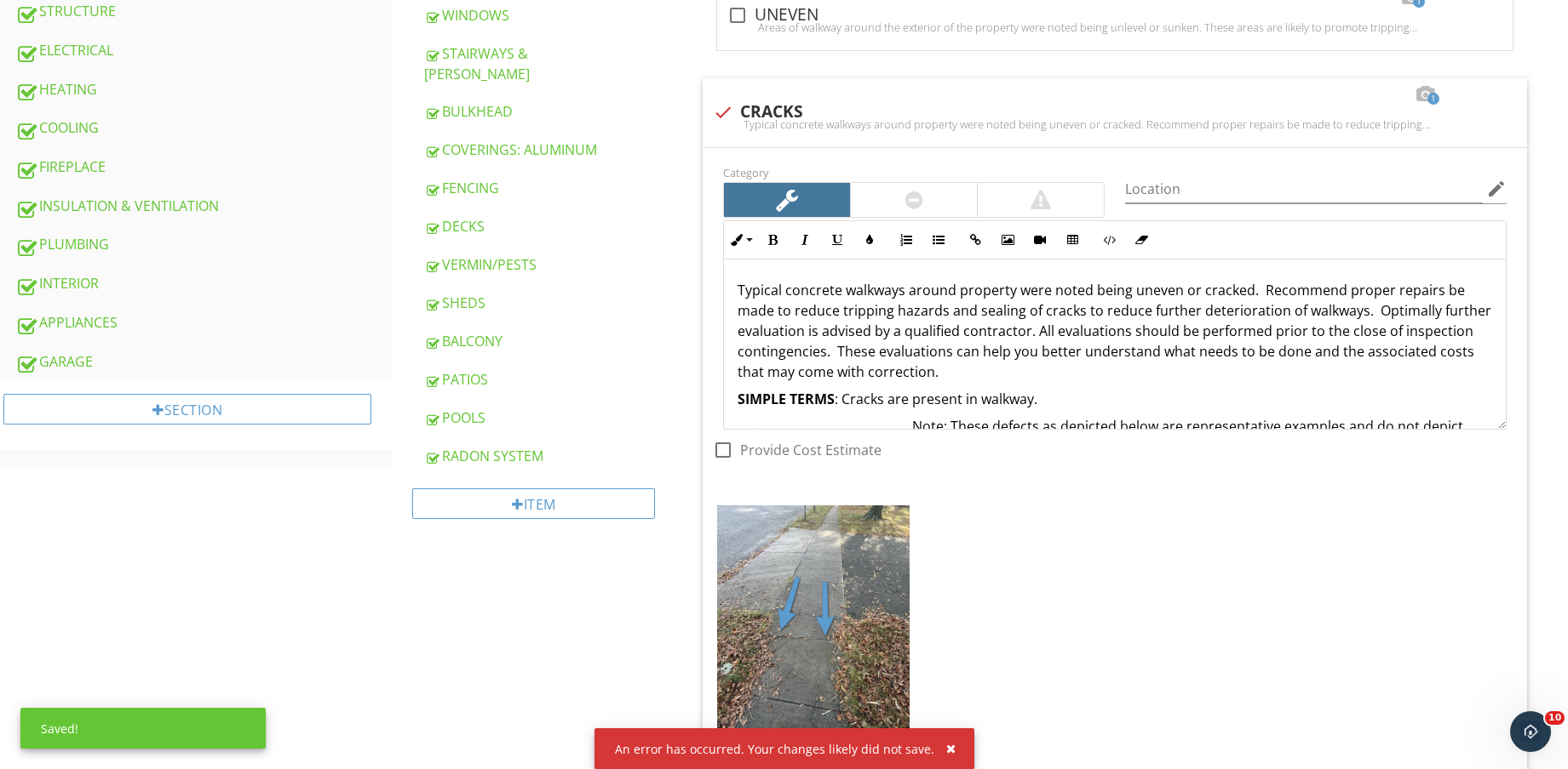
click at [530, 624] on div "EXTERIOR GENERAL GROUNDS WALKWAY DRIVEWAY COVERINGS COVERINGS: BRICK COVERINGS:…" at bounding box center [980, 768] width 1176 height 2898
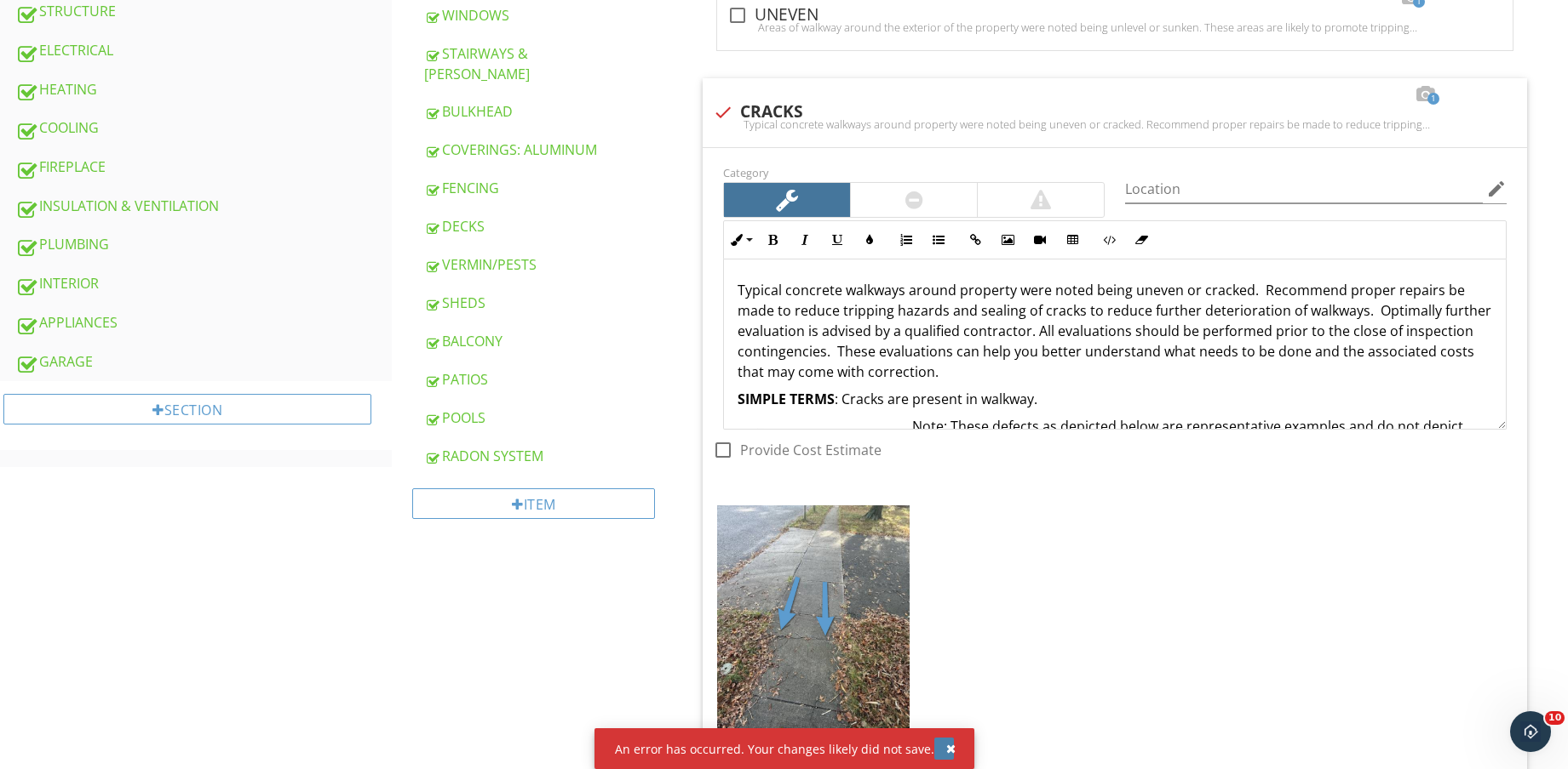
click at [948, 751] on div "button" at bounding box center [951, 749] width 10 height 12
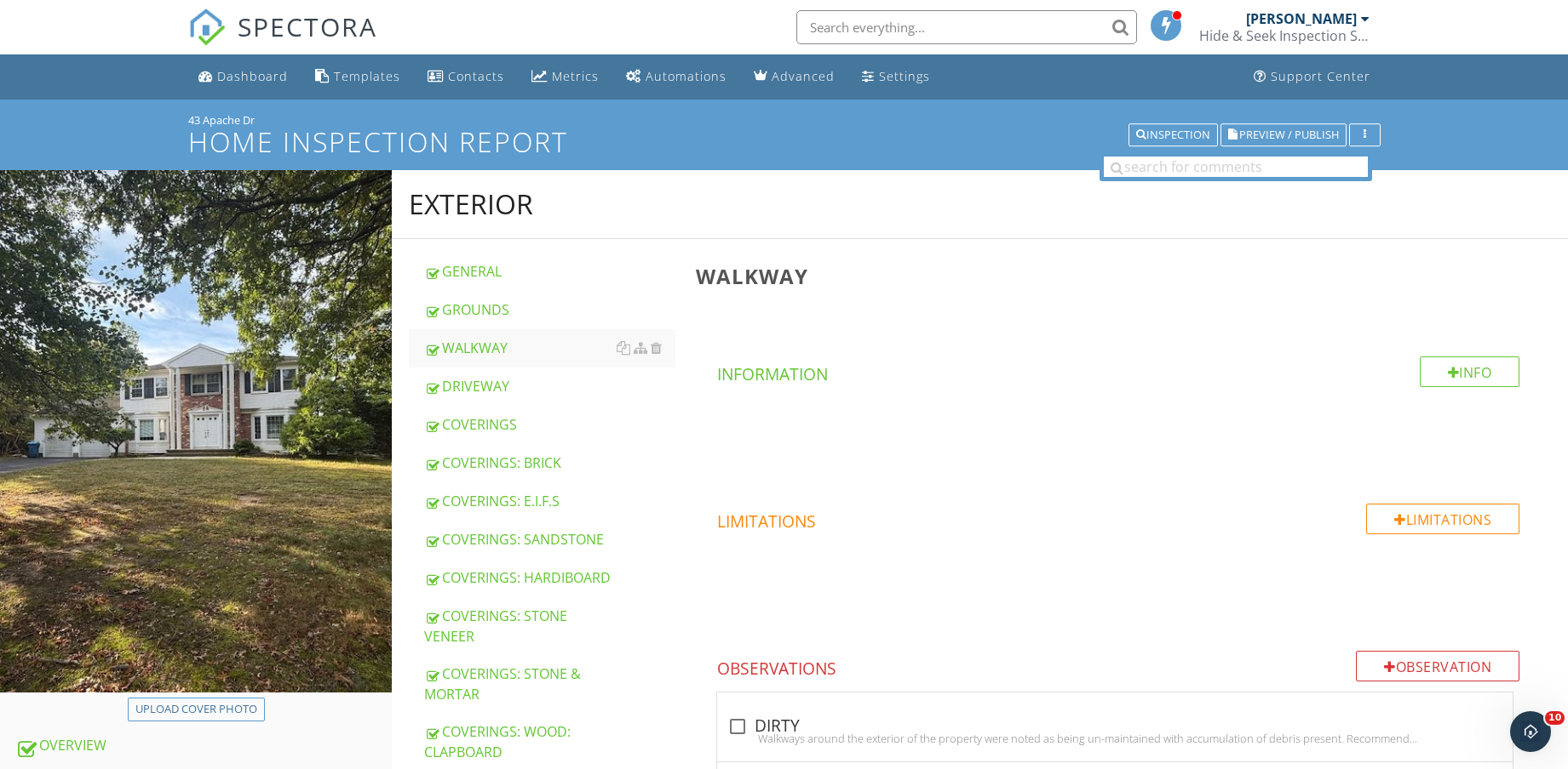
scroll to position [213, 0]
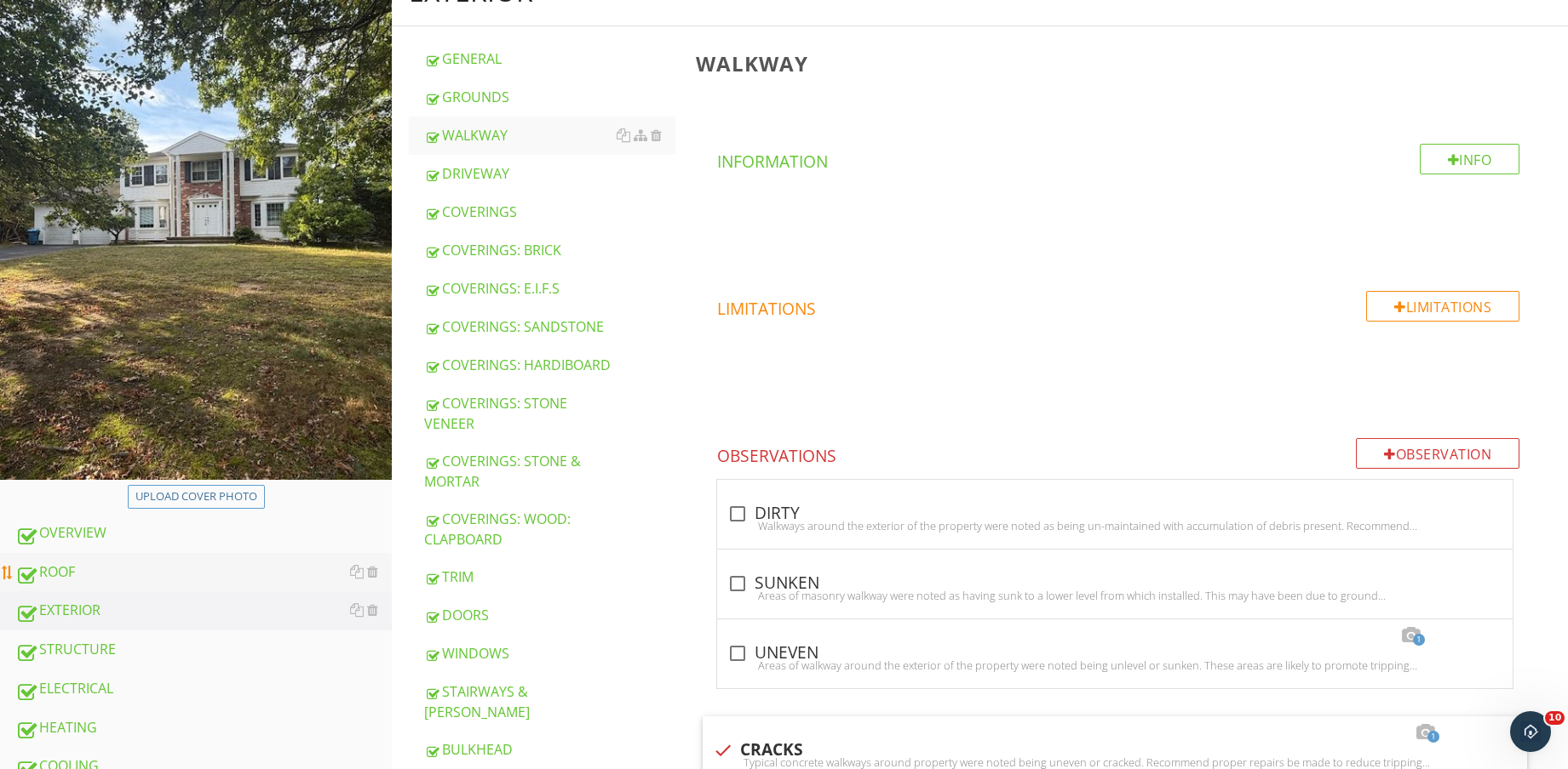
click at [115, 572] on div "ROOF" at bounding box center [203, 573] width 376 height 22
type textarea "<p>Typical concrete walkways around property were noted being uneven or cracked…"
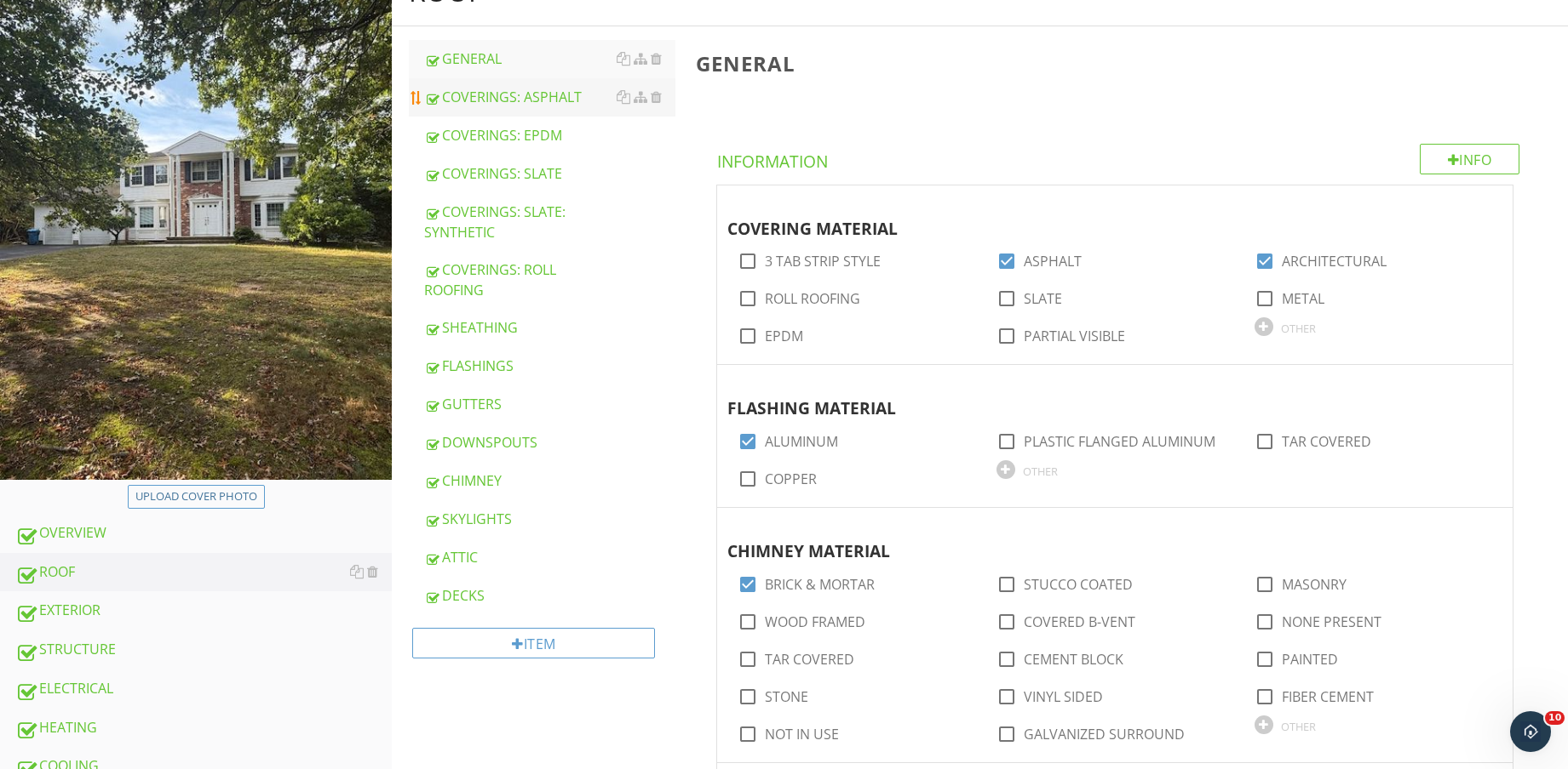
click at [522, 85] on link "COVERINGS: ASPHALT" at bounding box center [550, 97] width 251 height 38
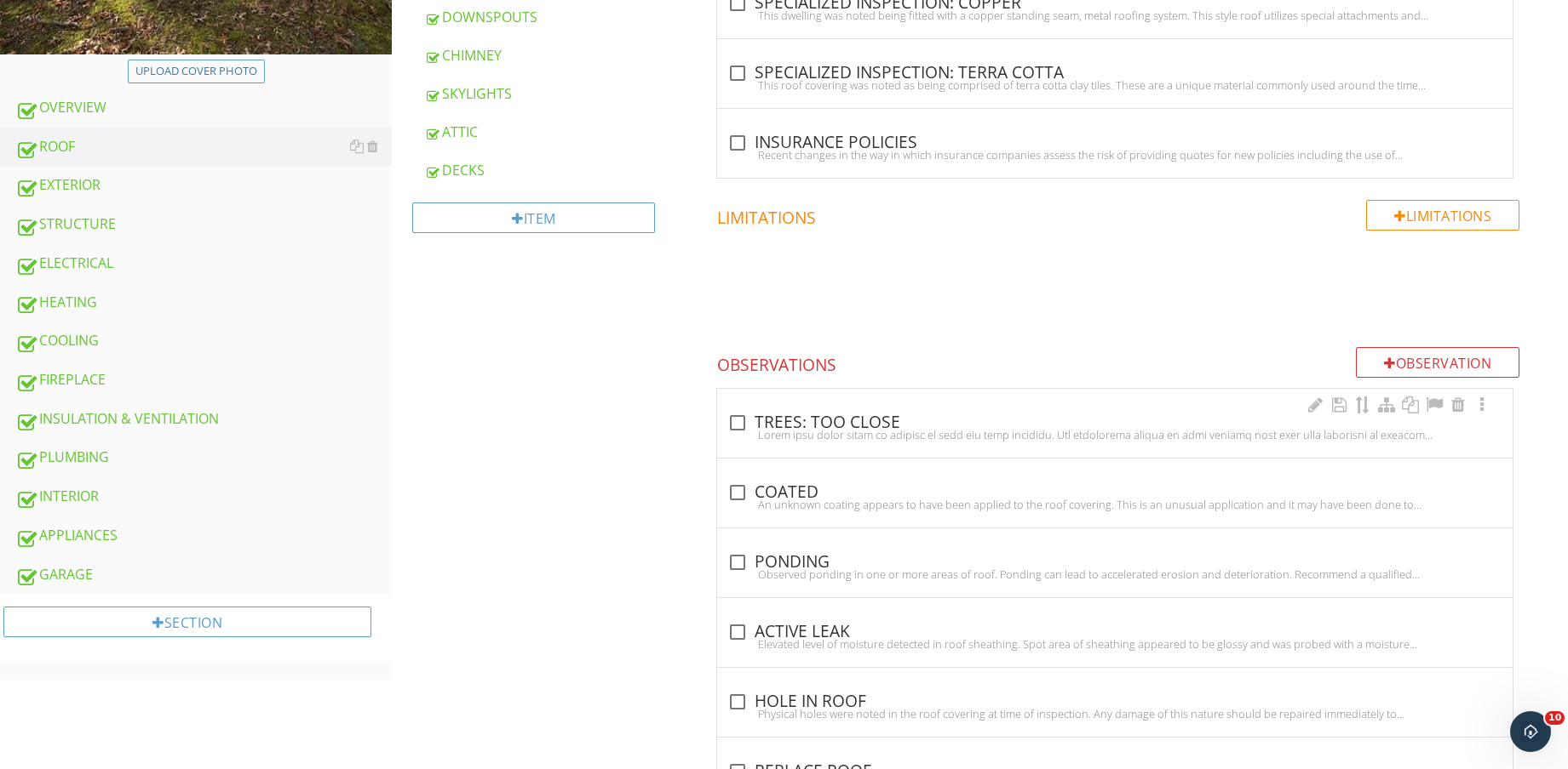
click at [810, 428] on div at bounding box center [1115, 435] width 775 height 14
checkbox input "true"
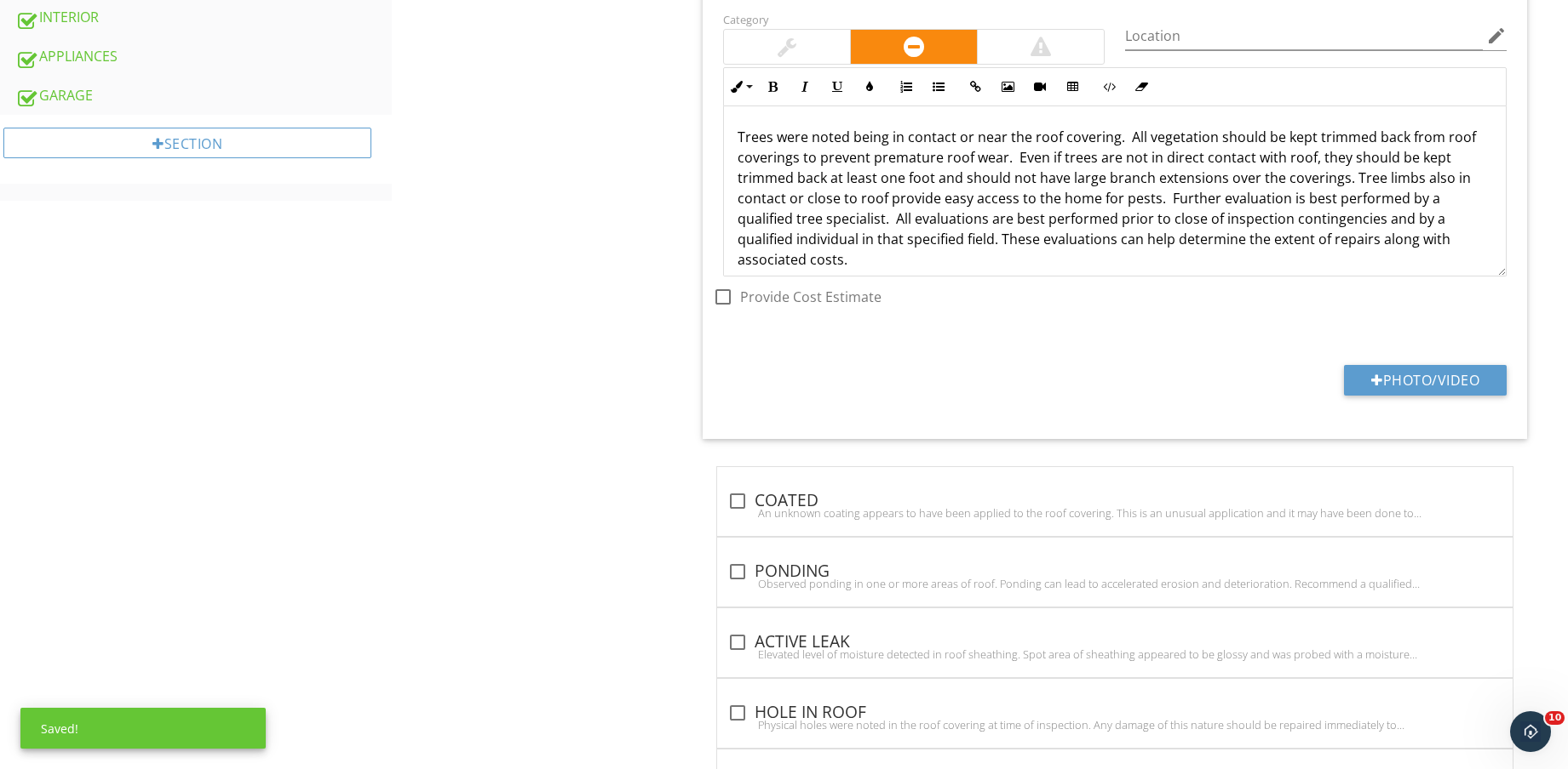
scroll to position [1171, 0]
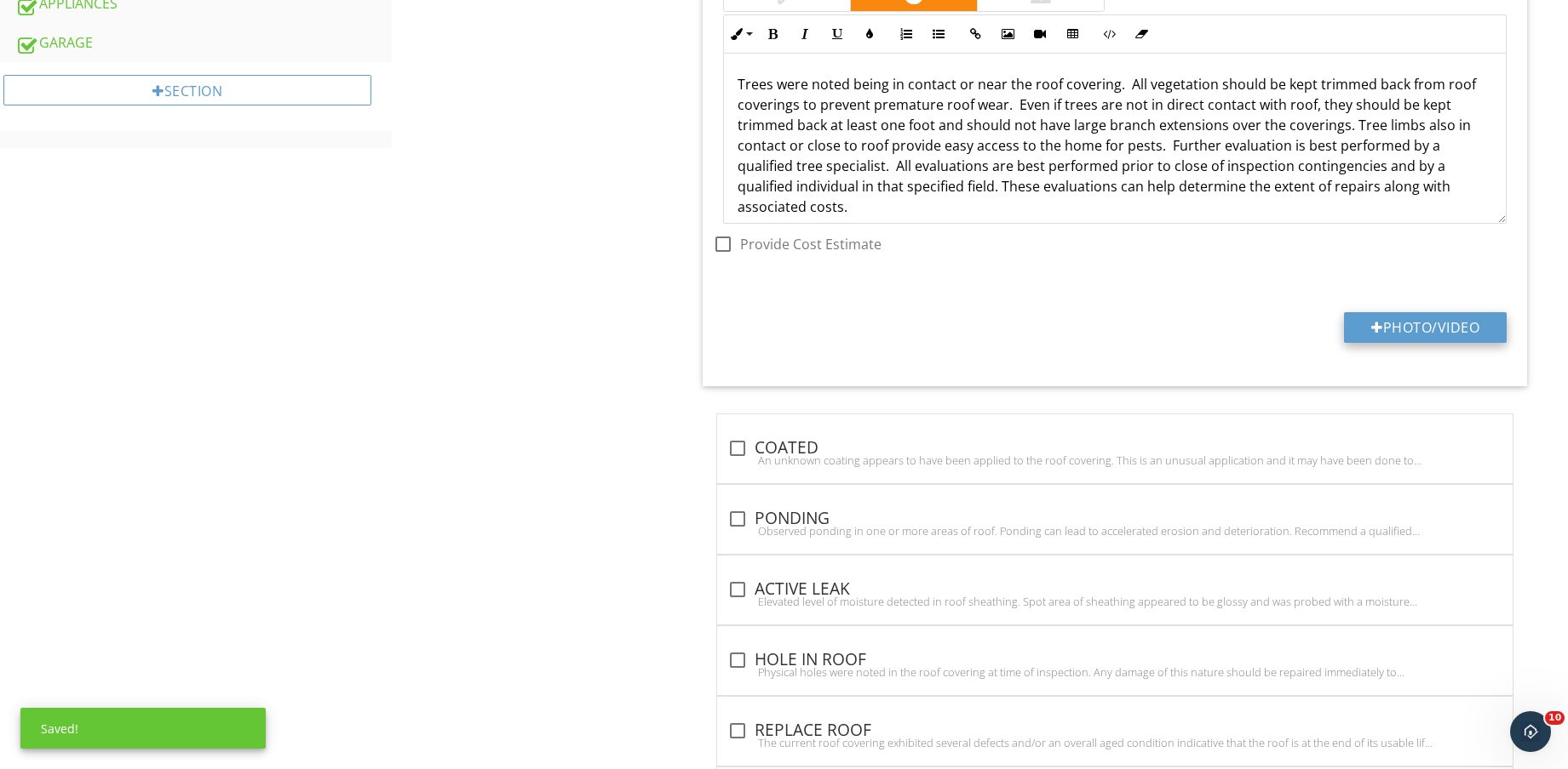
click at [1444, 322] on button "Photo/Video" at bounding box center [1424, 328] width 162 height 31
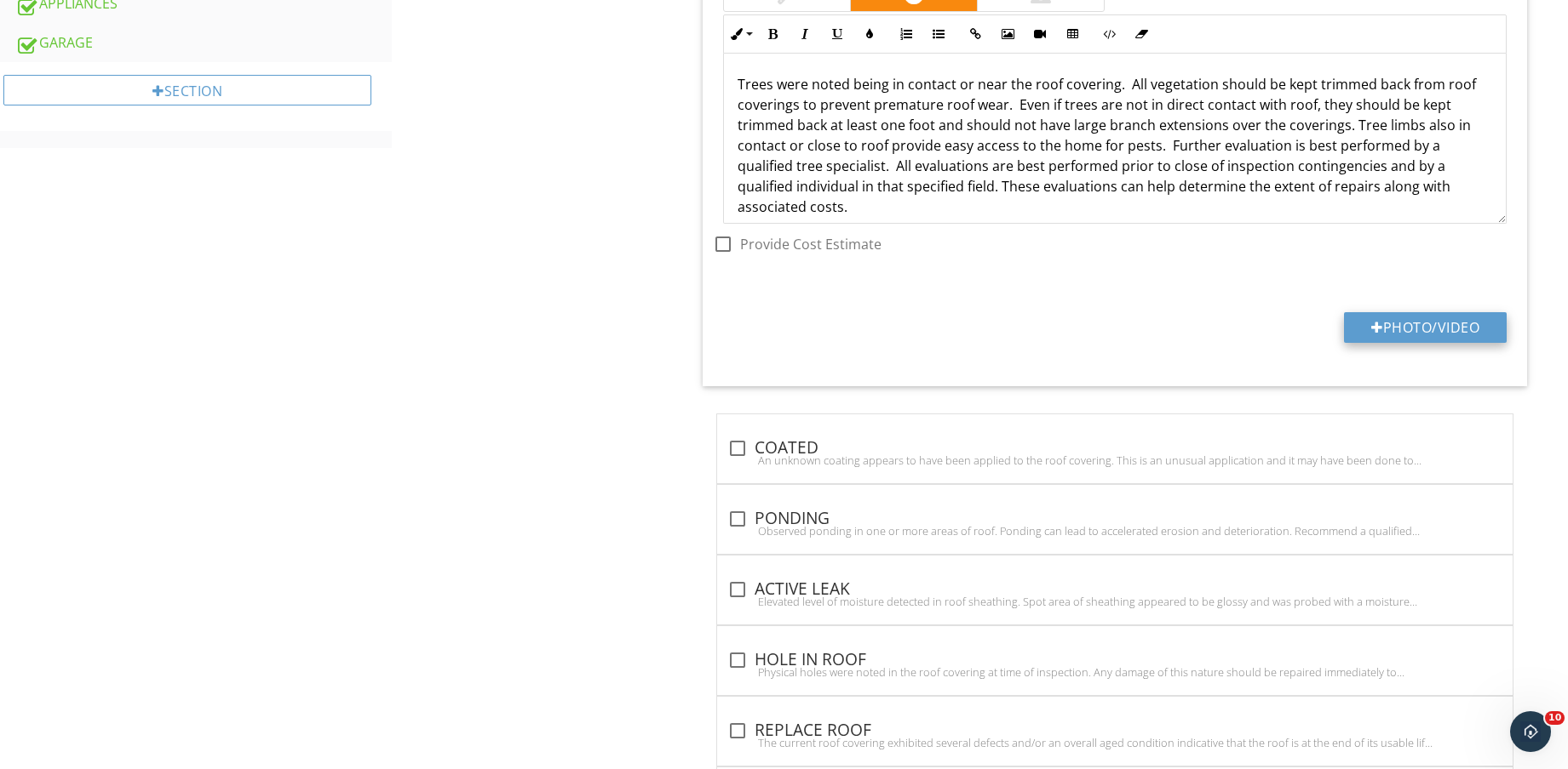
type input "C:\fakepath\IMG_8803.jpg"
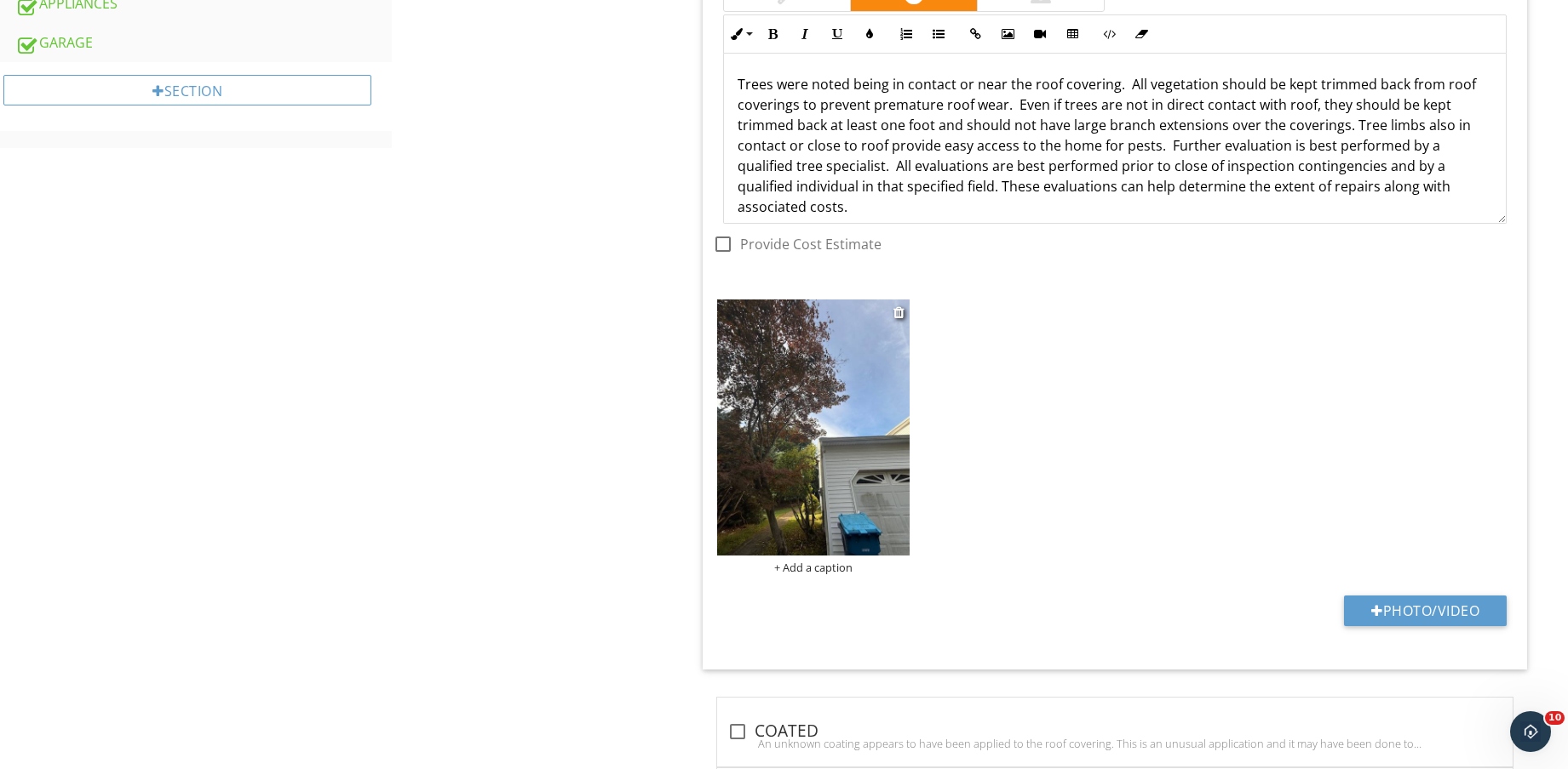
click at [798, 472] on img at bounding box center [813, 427] width 193 height 256
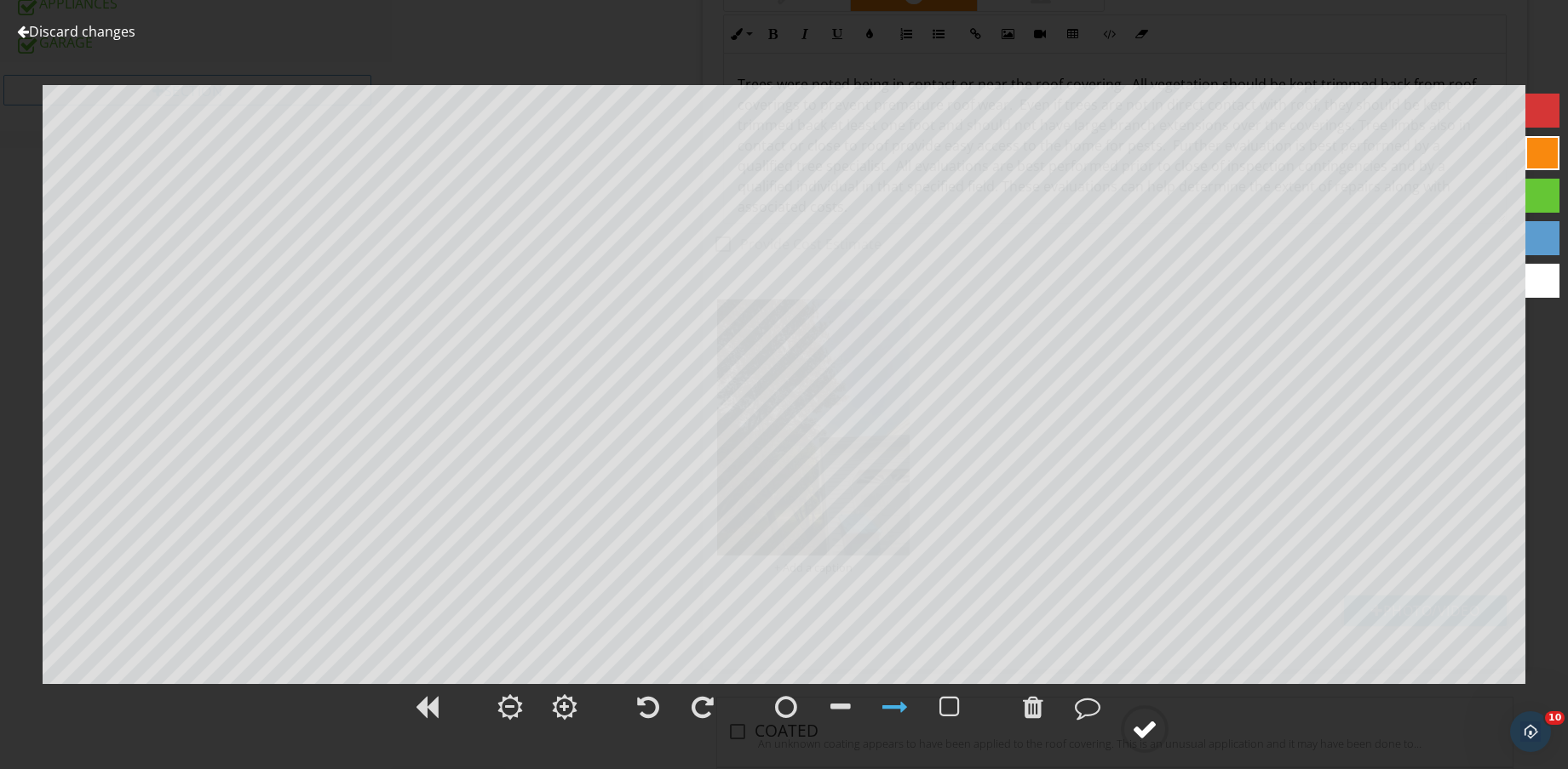
click at [1150, 734] on div at bounding box center [1144, 729] width 25 height 25
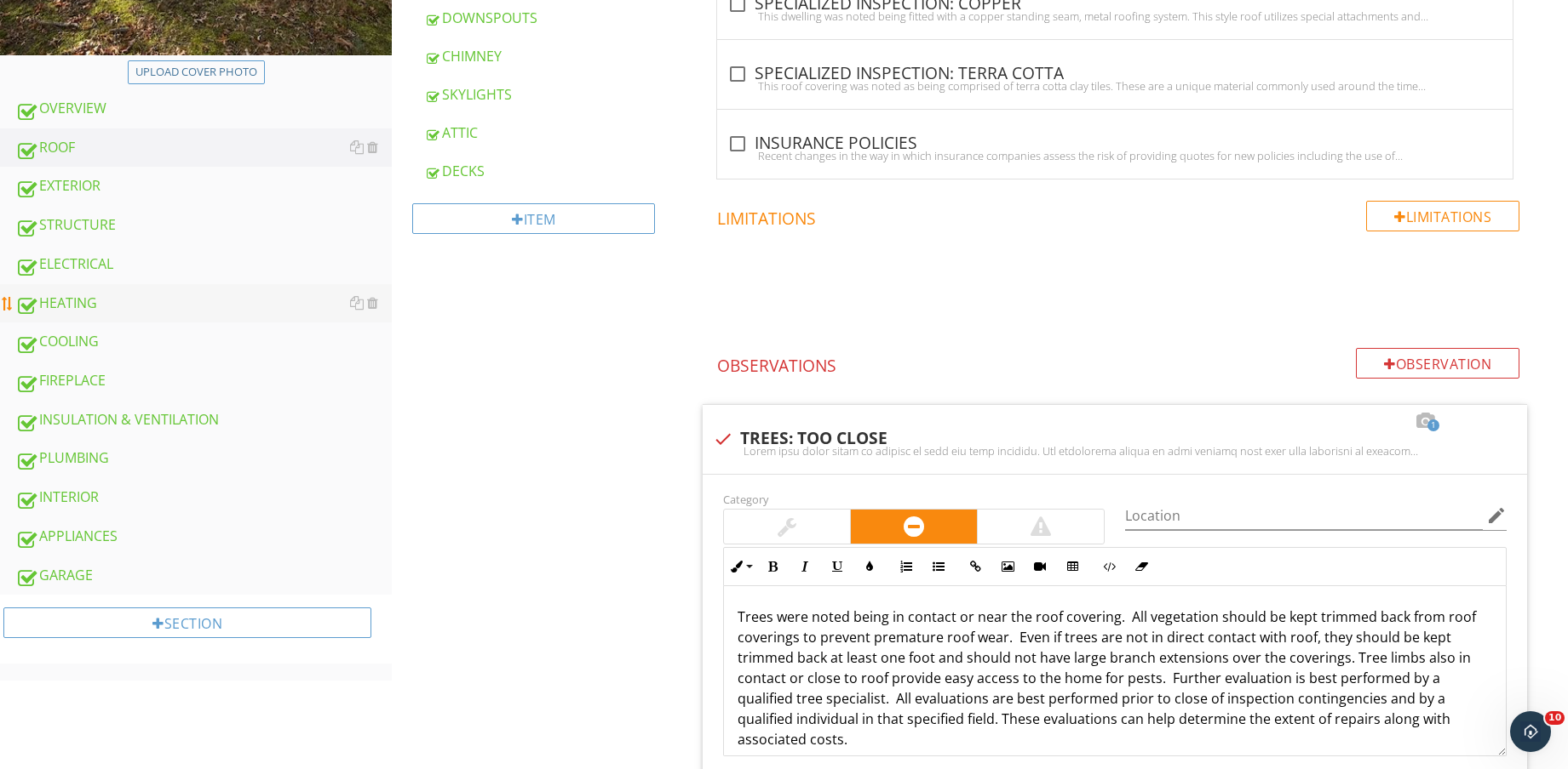
scroll to position [639, 0]
click at [150, 191] on div "EXTERIOR" at bounding box center [203, 185] width 376 height 22
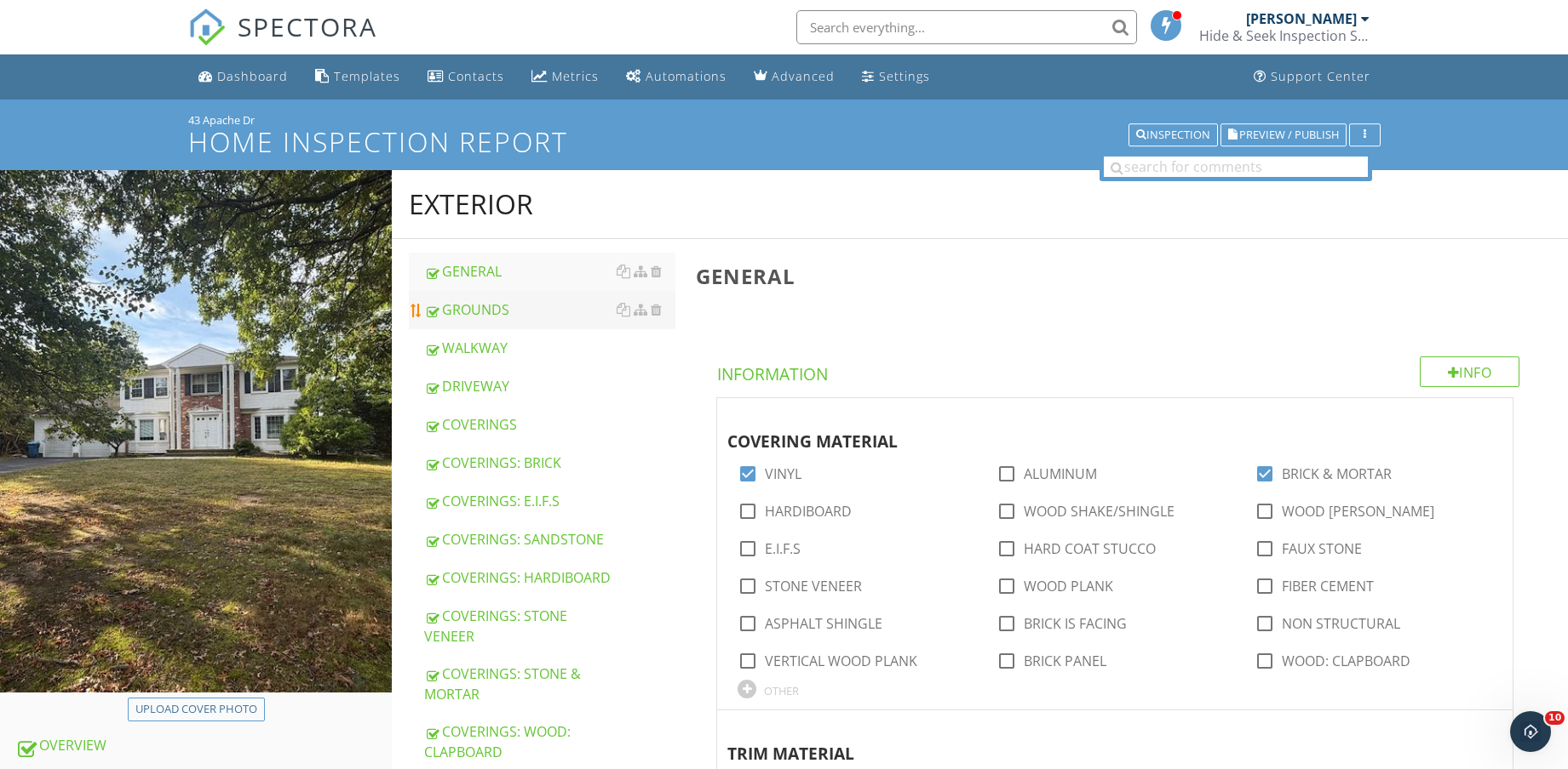
click at [509, 301] on div "GROUNDS" at bounding box center [550, 309] width 251 height 20
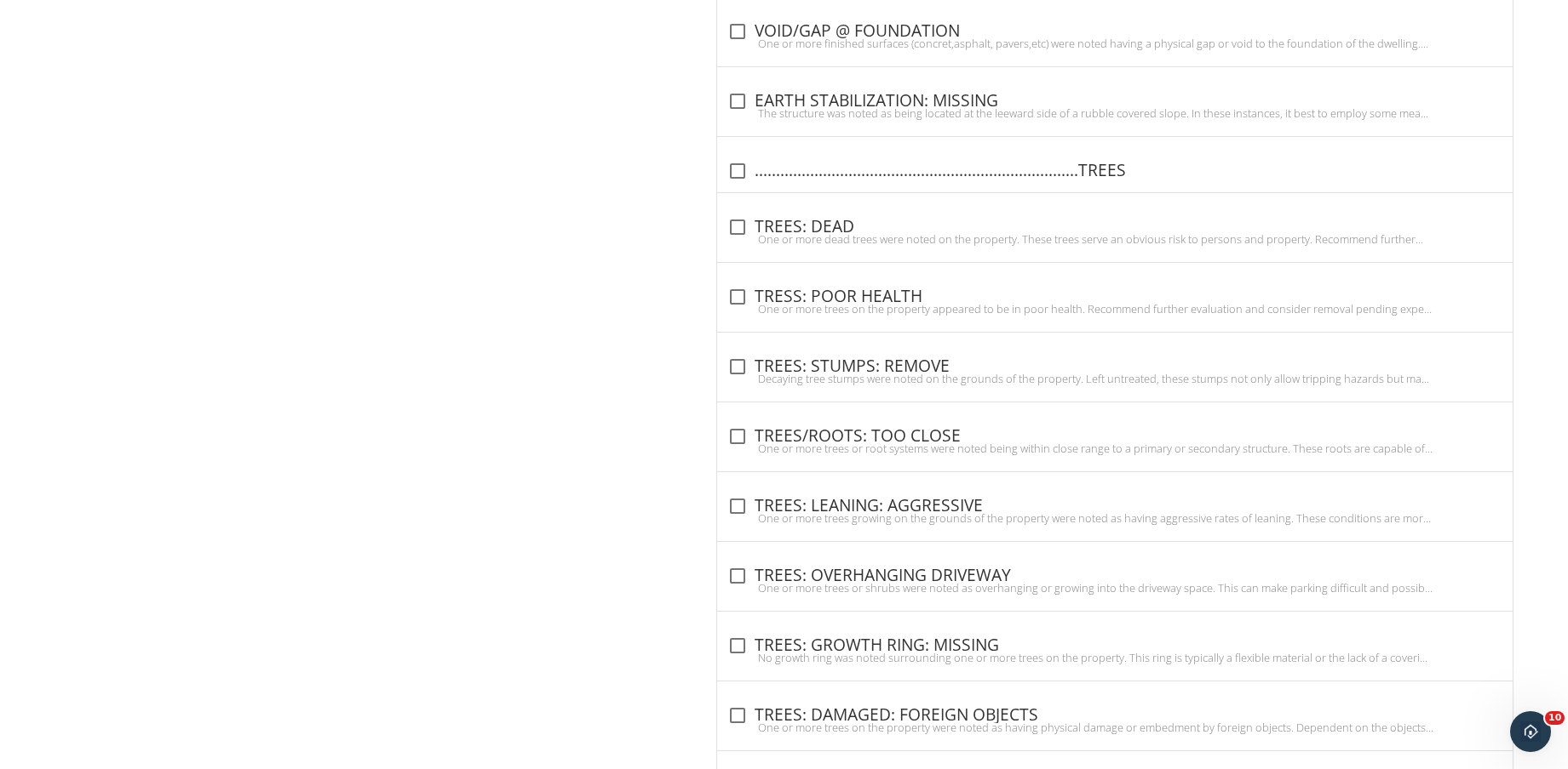
scroll to position [2003, 0]
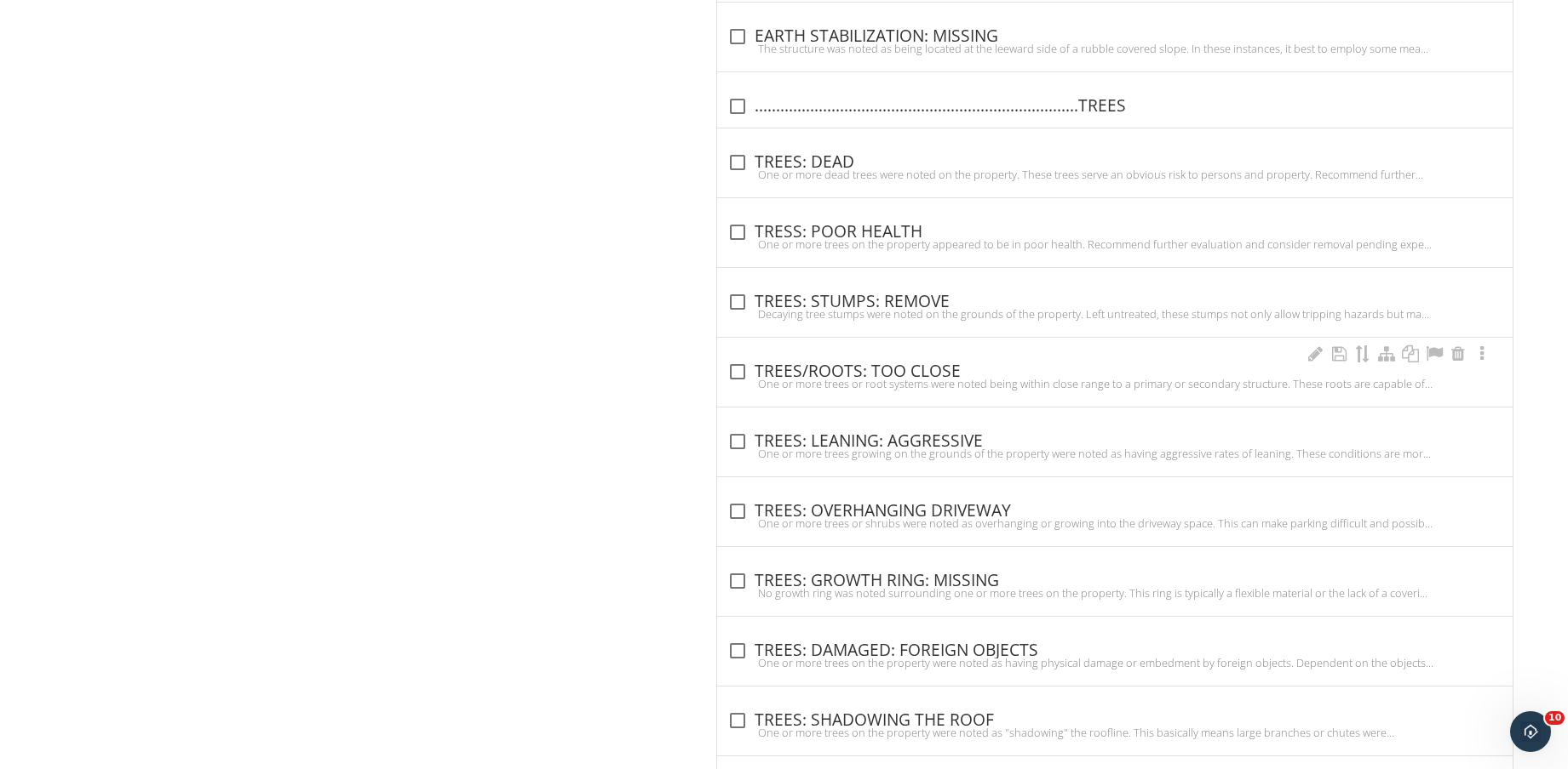
click at [892, 379] on div "One or more trees or root systems were noted being within close range to a prim…" at bounding box center [1115, 384] width 775 height 14
checkbox input "true"
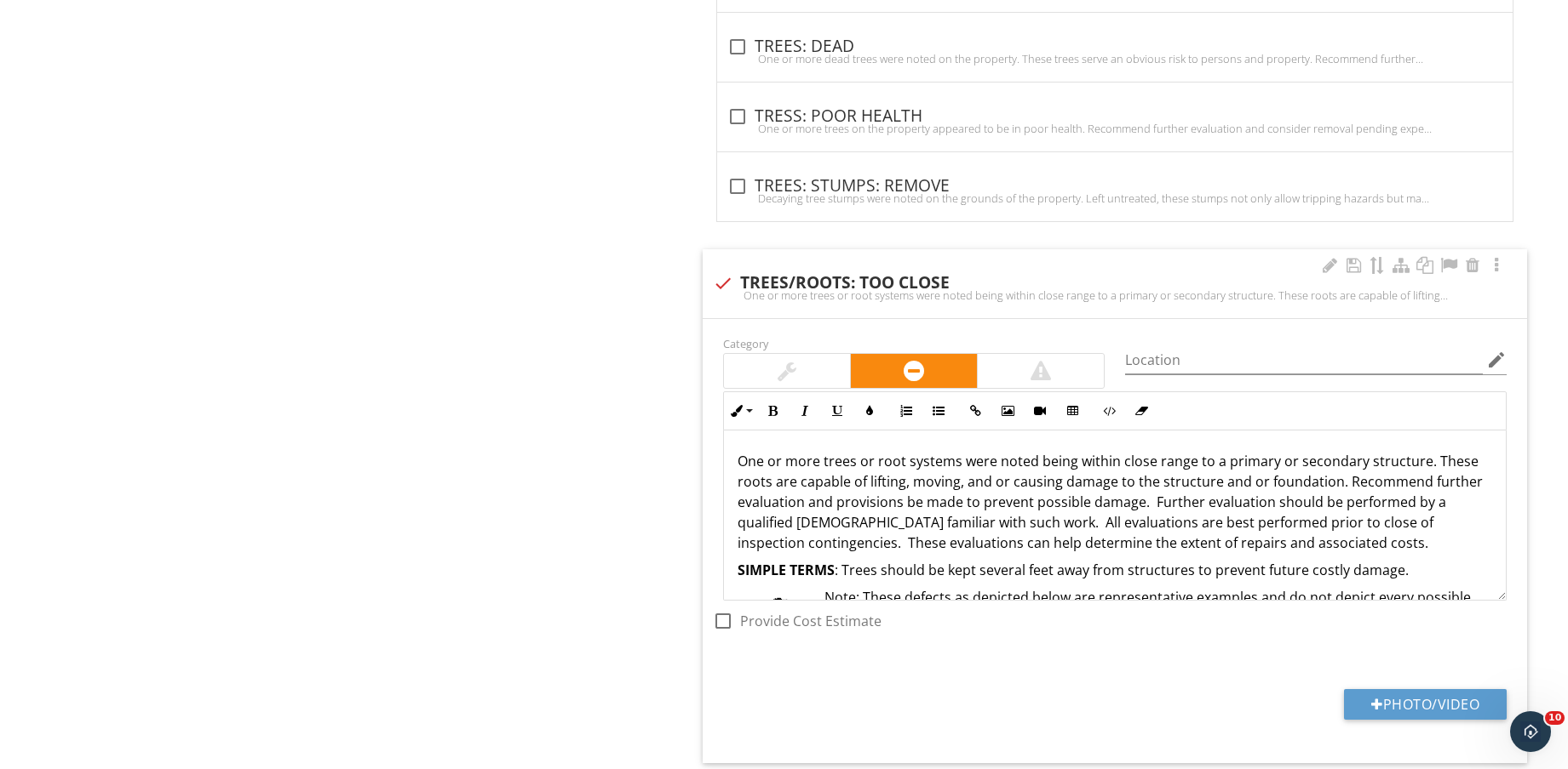
scroll to position [2216, 0]
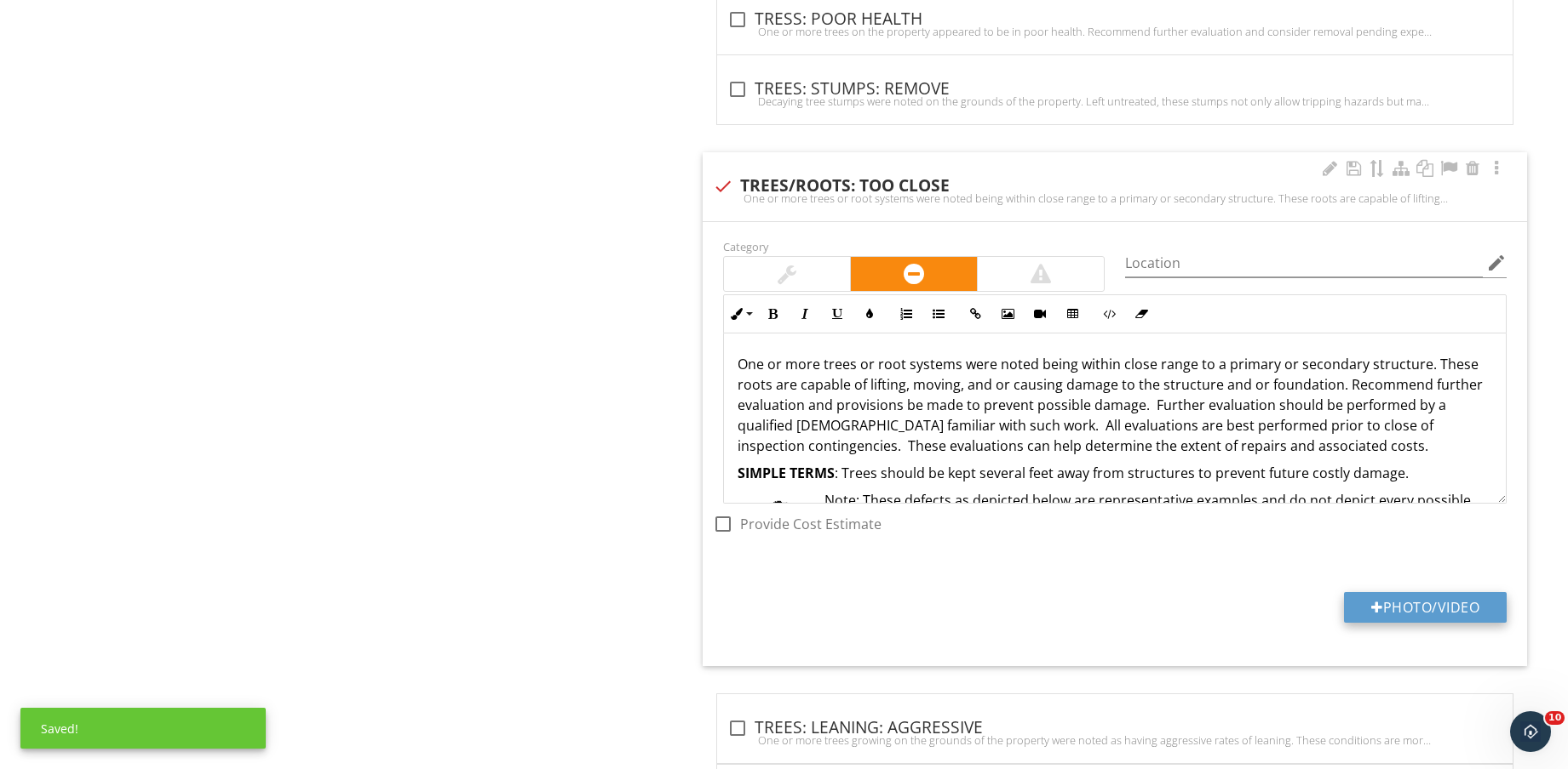
click at [1415, 608] on button "Photo/Video" at bounding box center [1424, 608] width 162 height 31
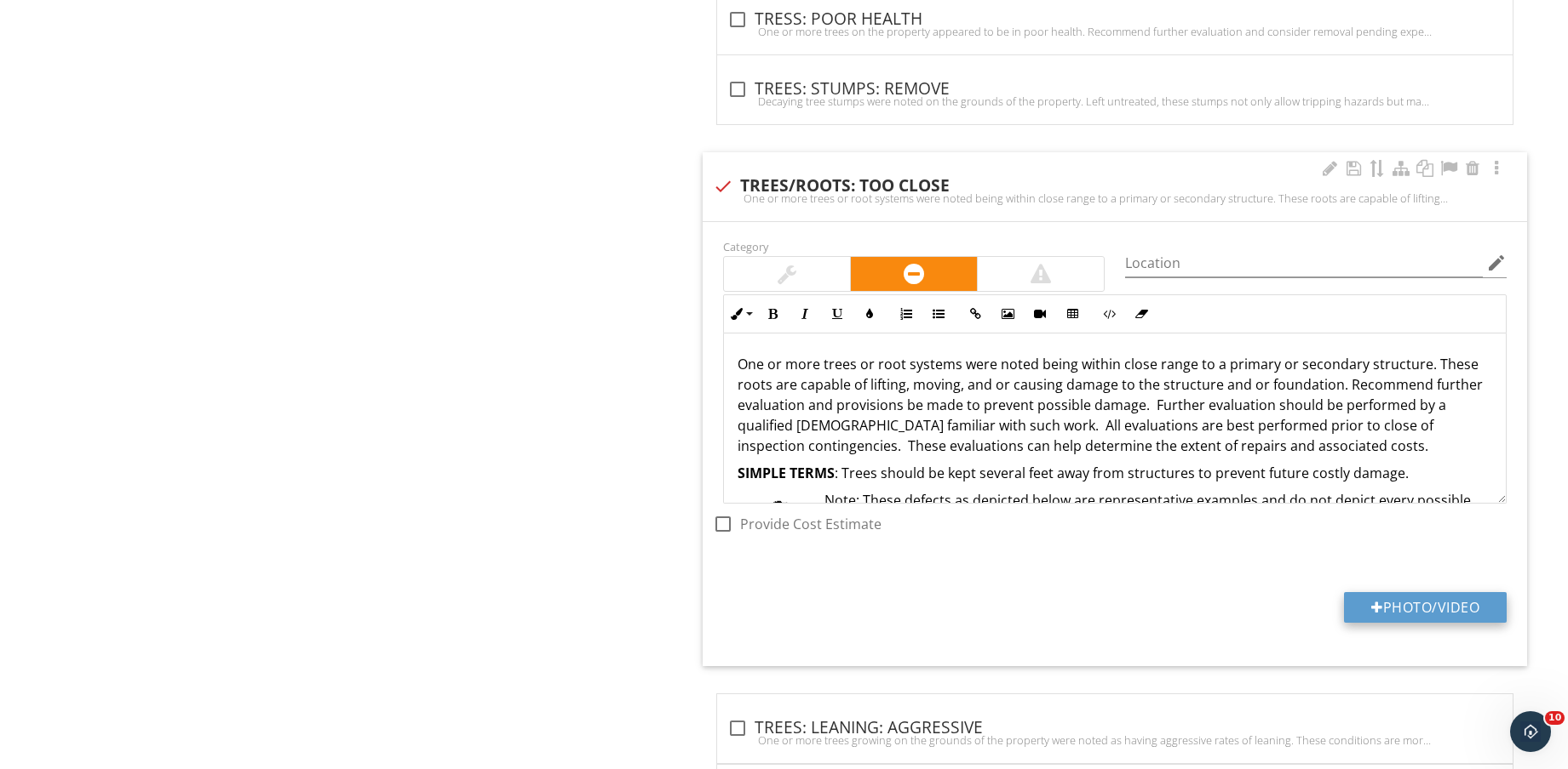
type input "C:\fakepath\IMG_8804.jpg"
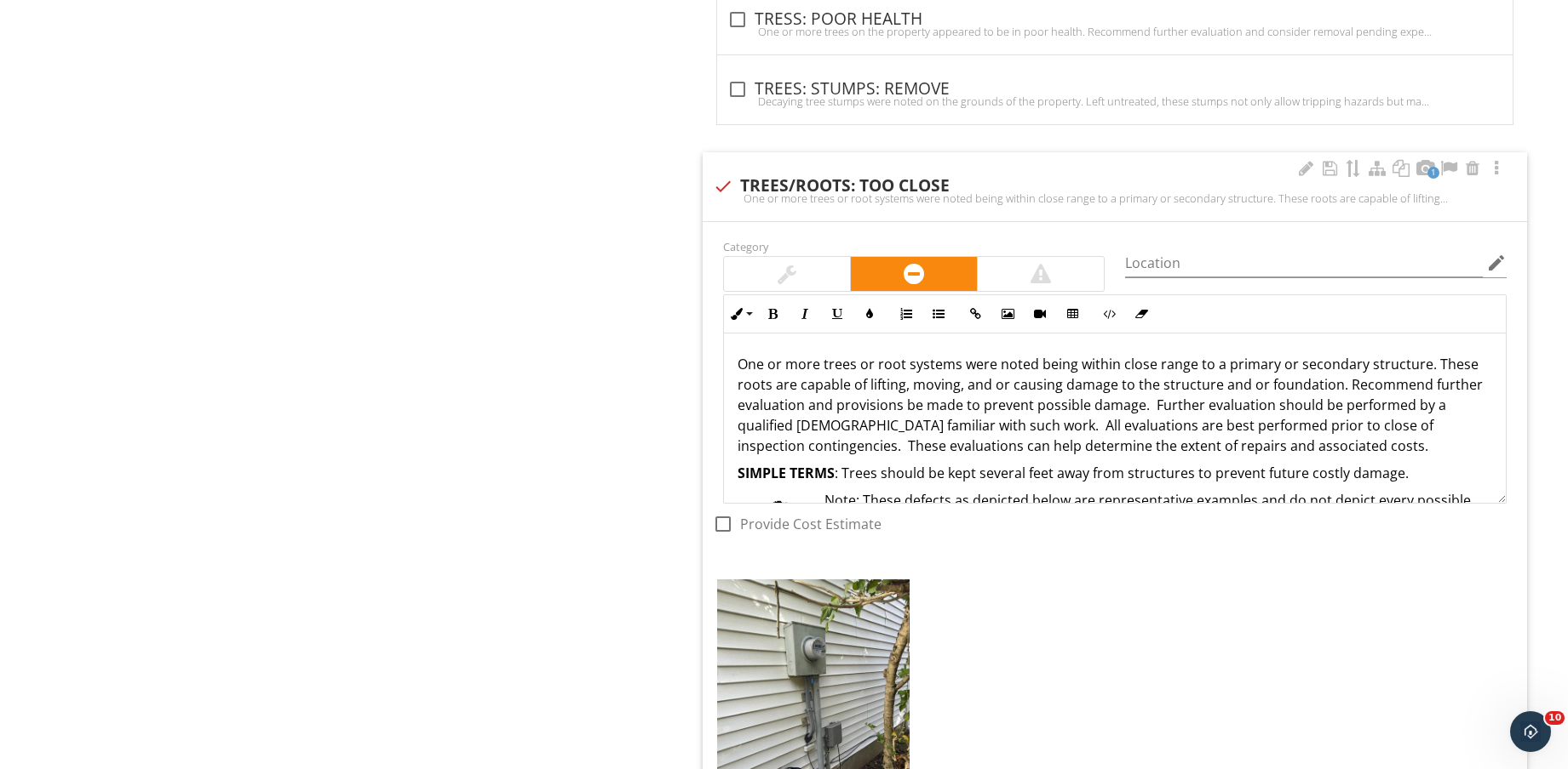
click at [768, 683] on div "Category Location edit Inline Style XLarge Large Normal Small Light Small/Light…" at bounding box center [1114, 585] width 824 height 727
click at [774, 686] on img at bounding box center [813, 707] width 193 height 256
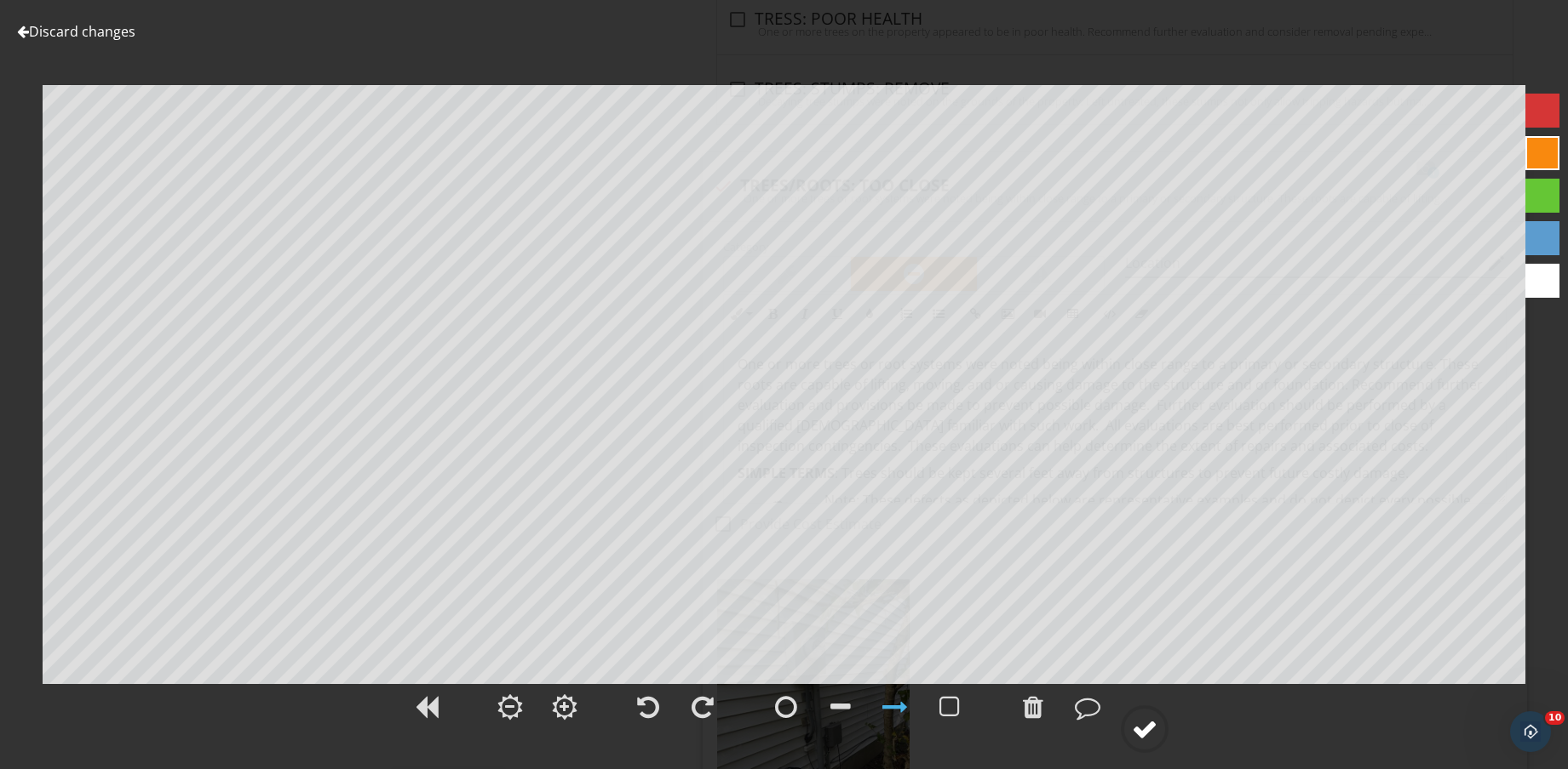
click at [1142, 730] on div at bounding box center [1144, 729] width 25 height 25
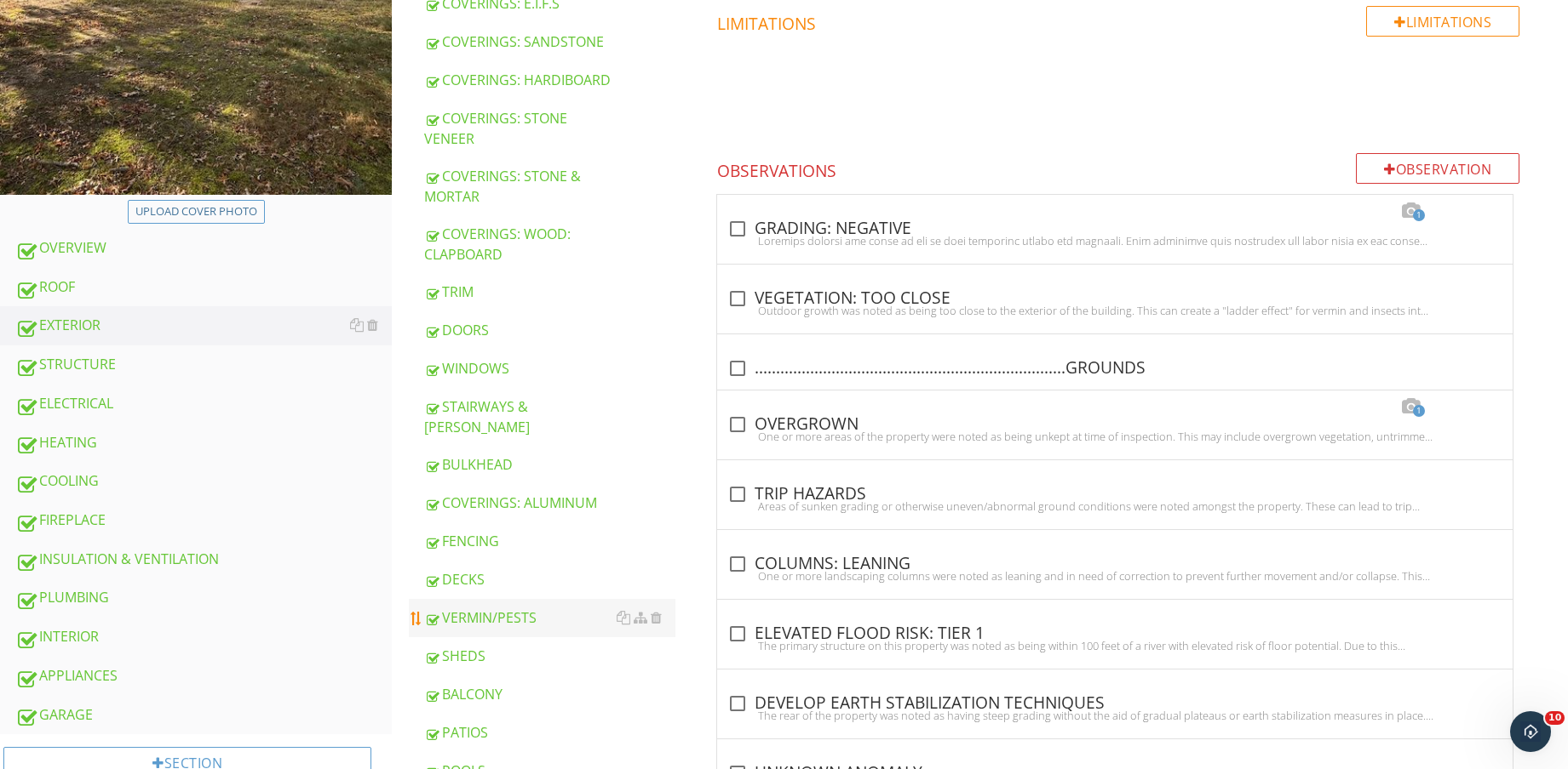
scroll to position [532, 0]
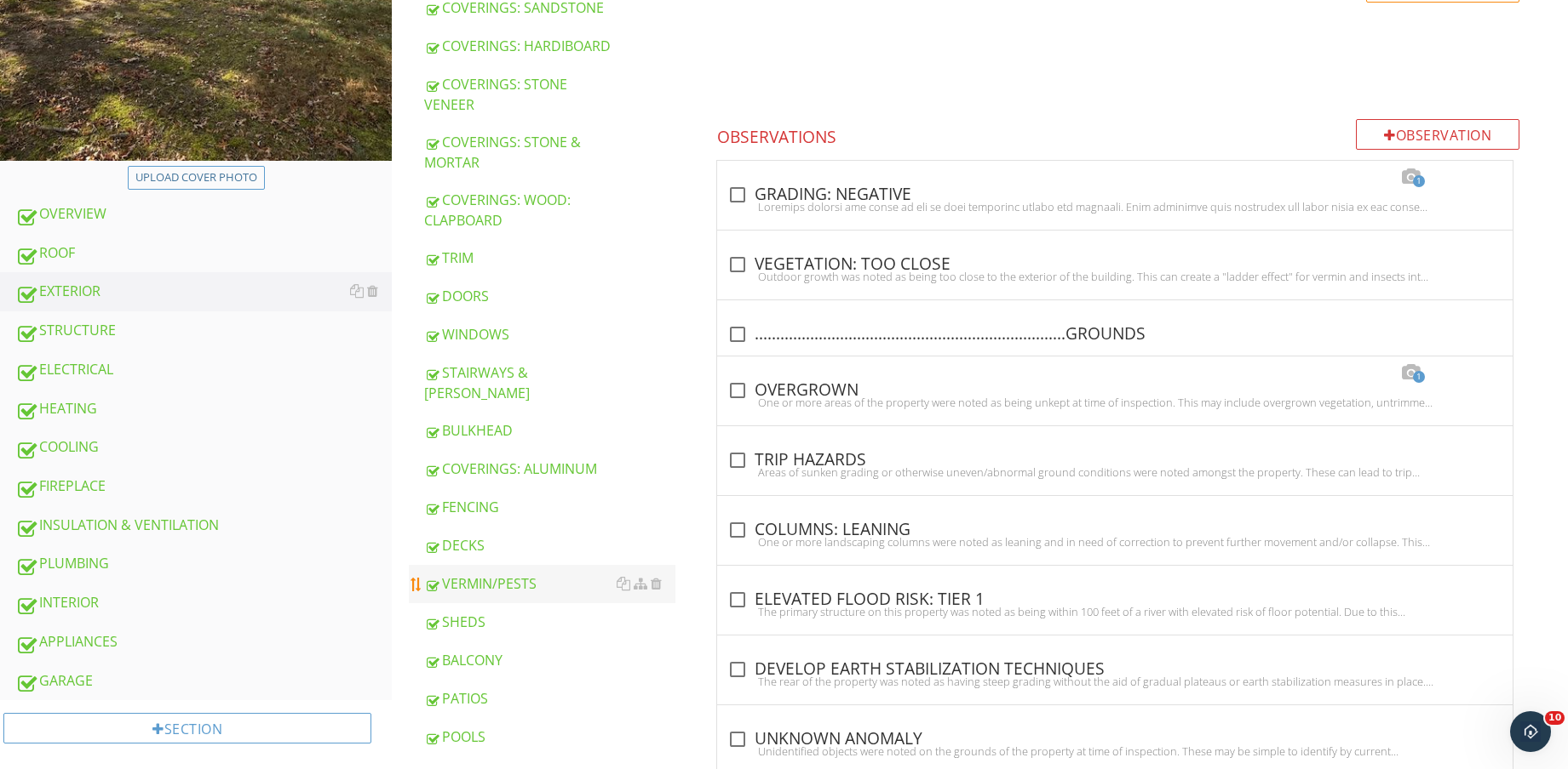
click at [552, 565] on link "VERMIN/PESTS" at bounding box center [550, 583] width 251 height 38
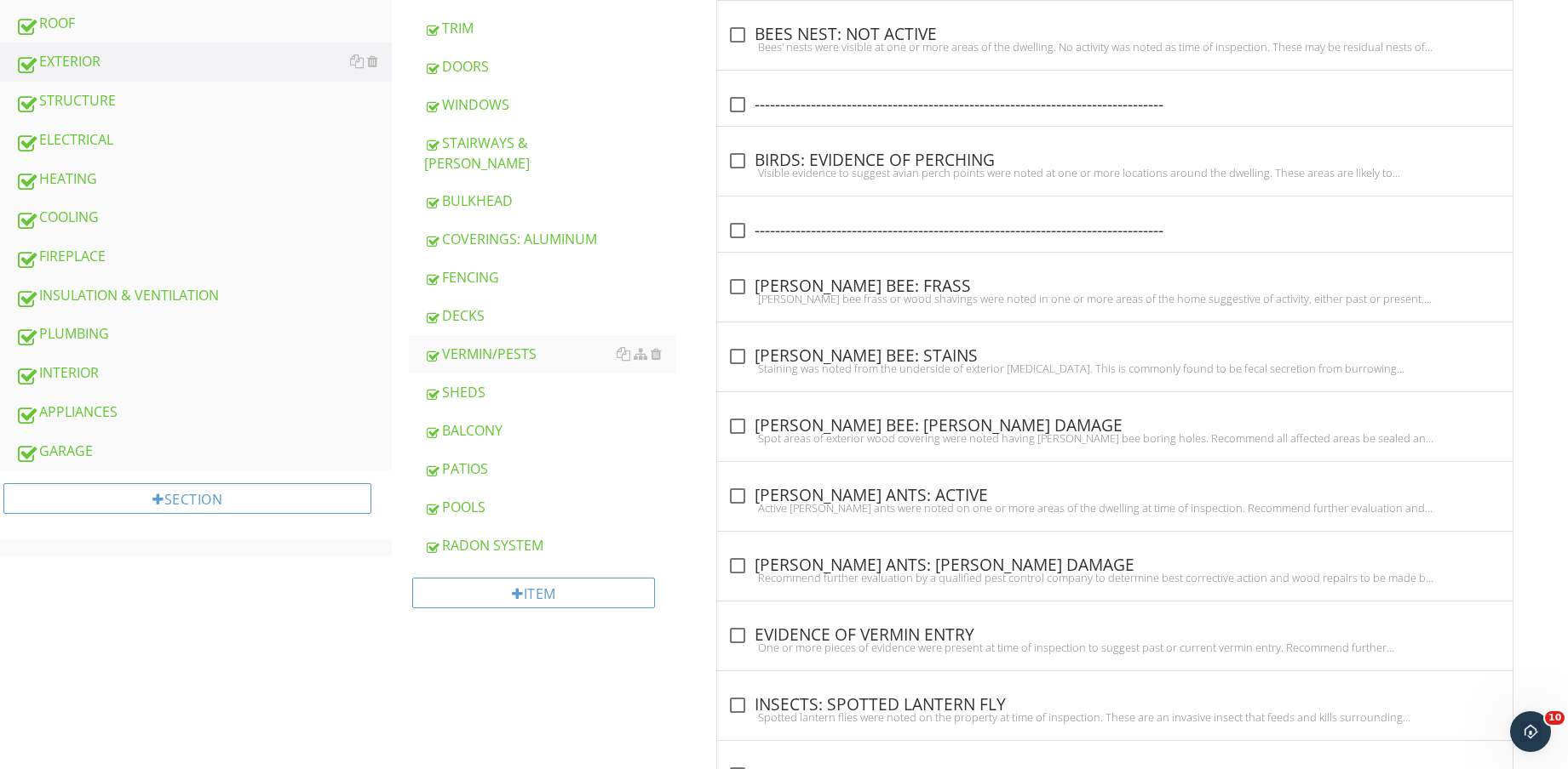
scroll to position [778, 0]
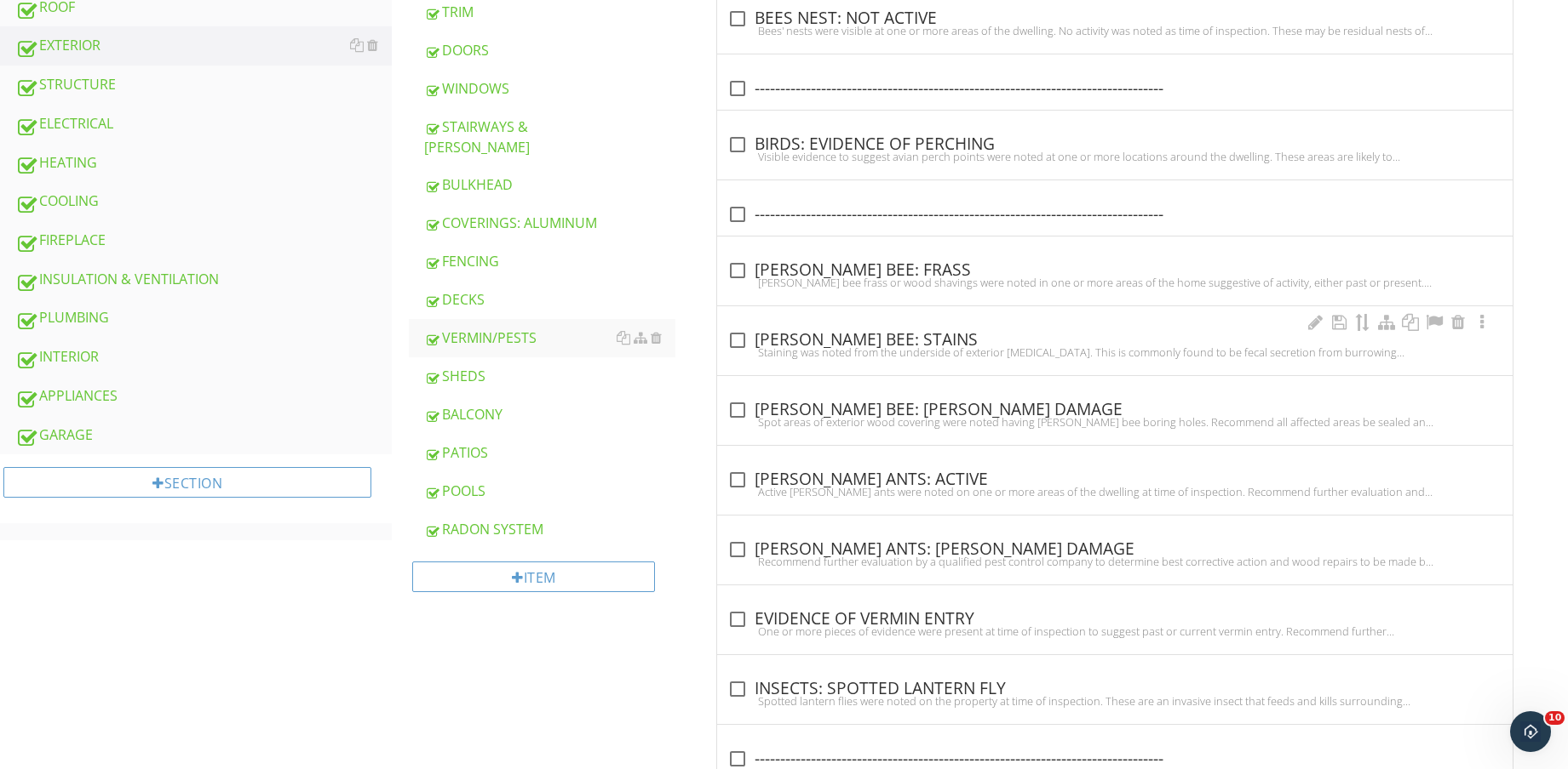
click at [892, 340] on div "check_box_outline_blank CARPENTER BEE: STAINS" at bounding box center [1115, 340] width 775 height 20
checkbox input "true"
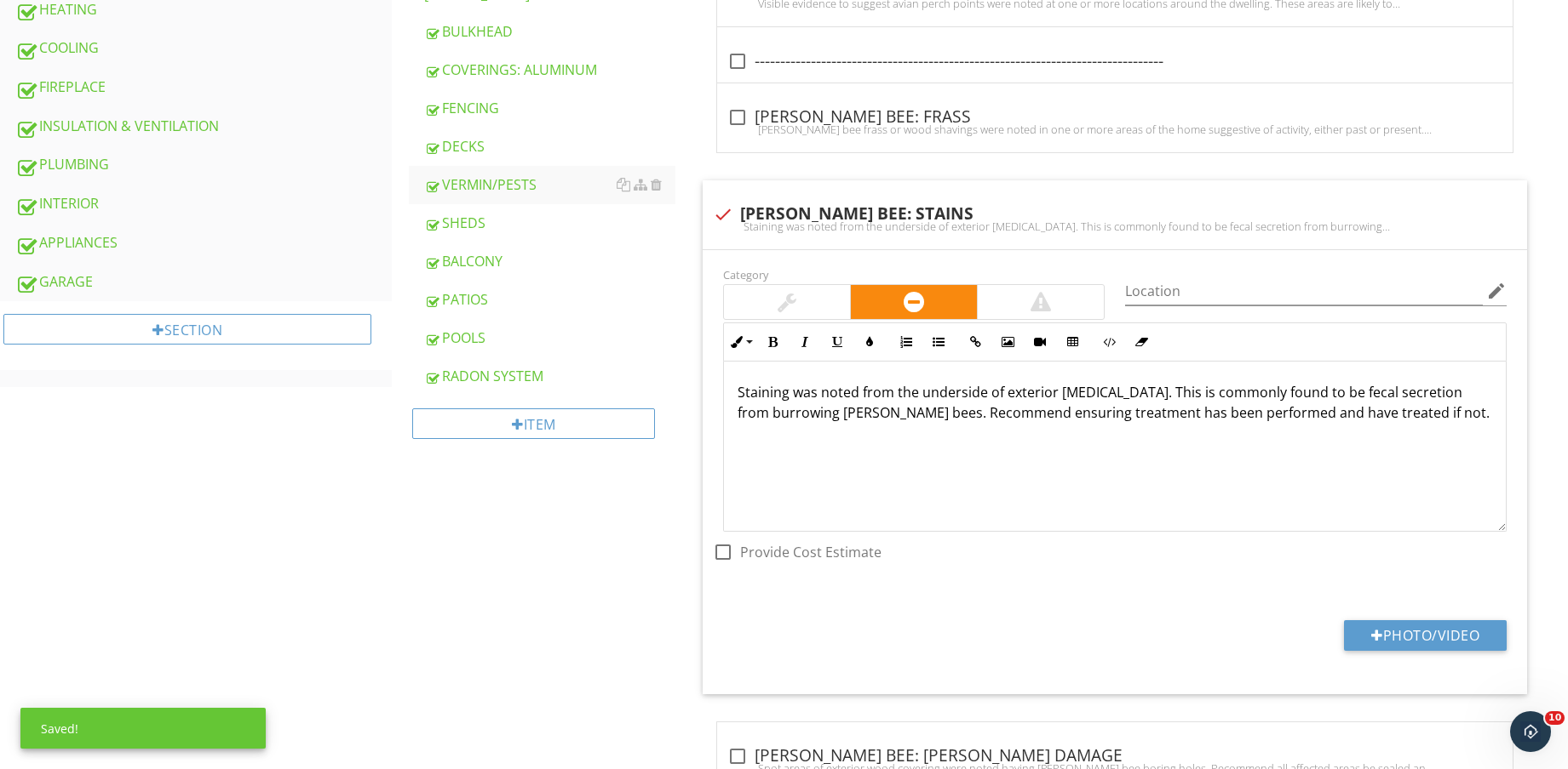
scroll to position [991, 0]
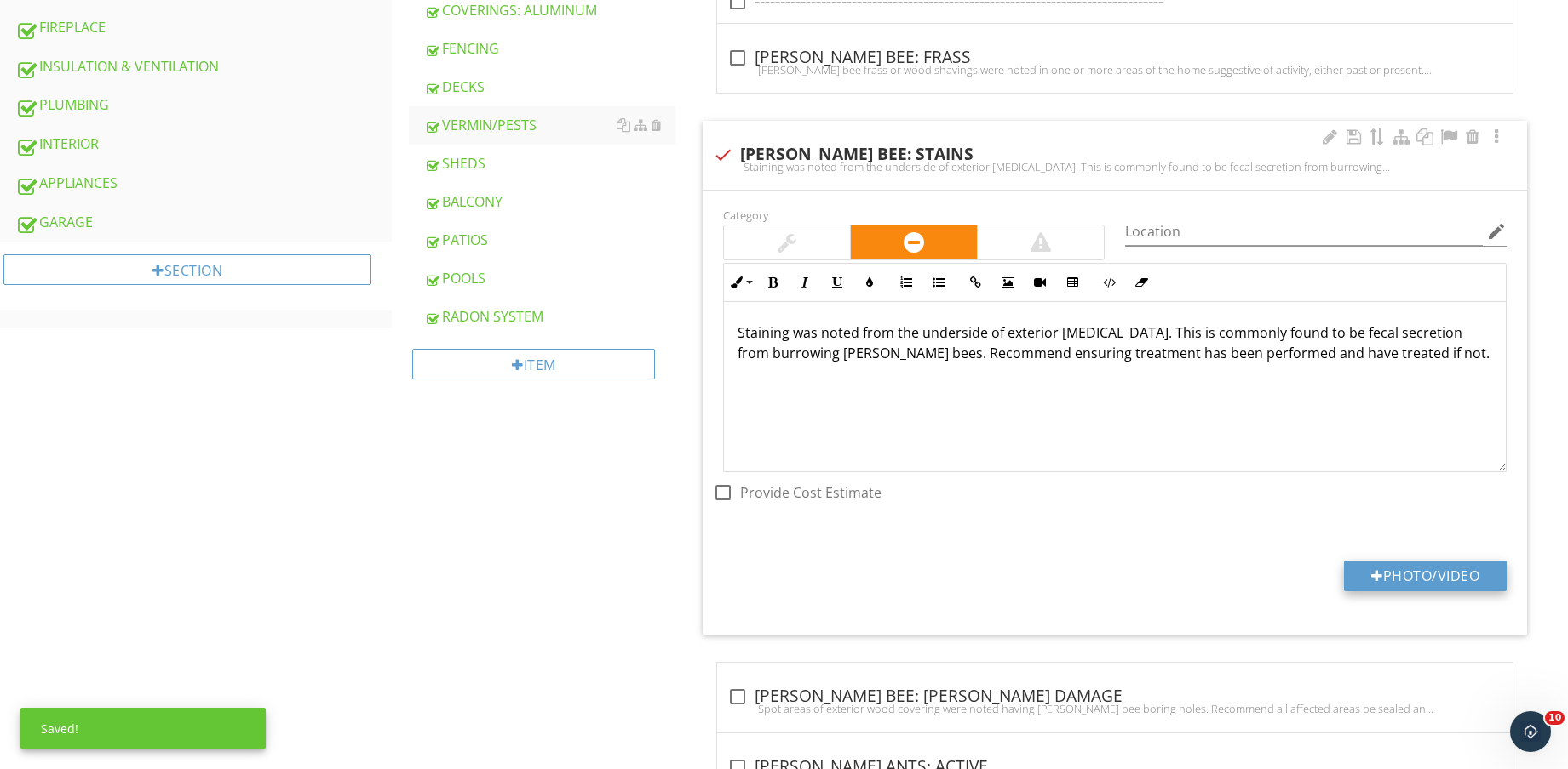
click at [1404, 577] on button "Photo/Video" at bounding box center [1424, 577] width 162 height 31
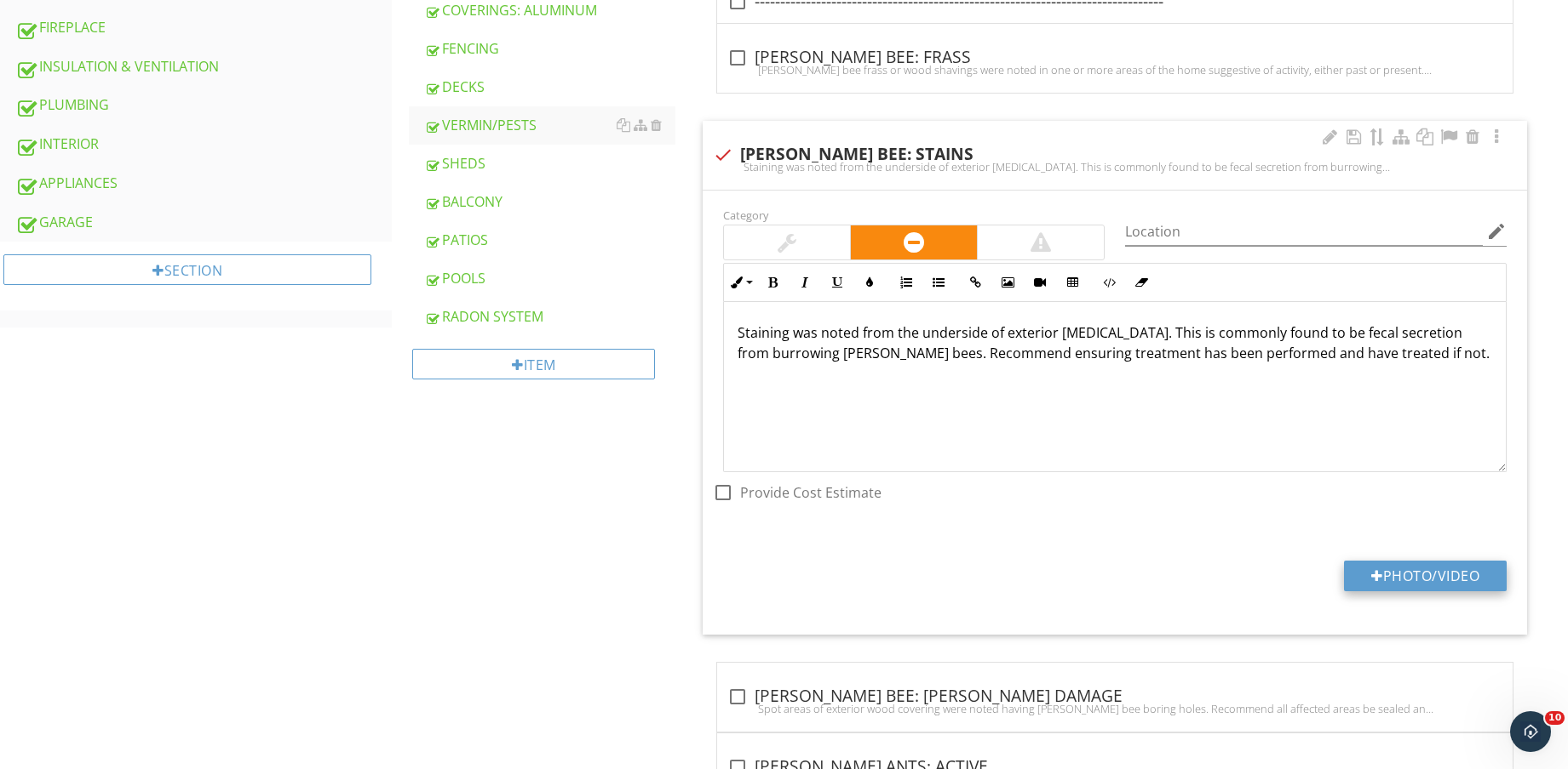
type input "C:\fakepath\IMG_8805.jpg"
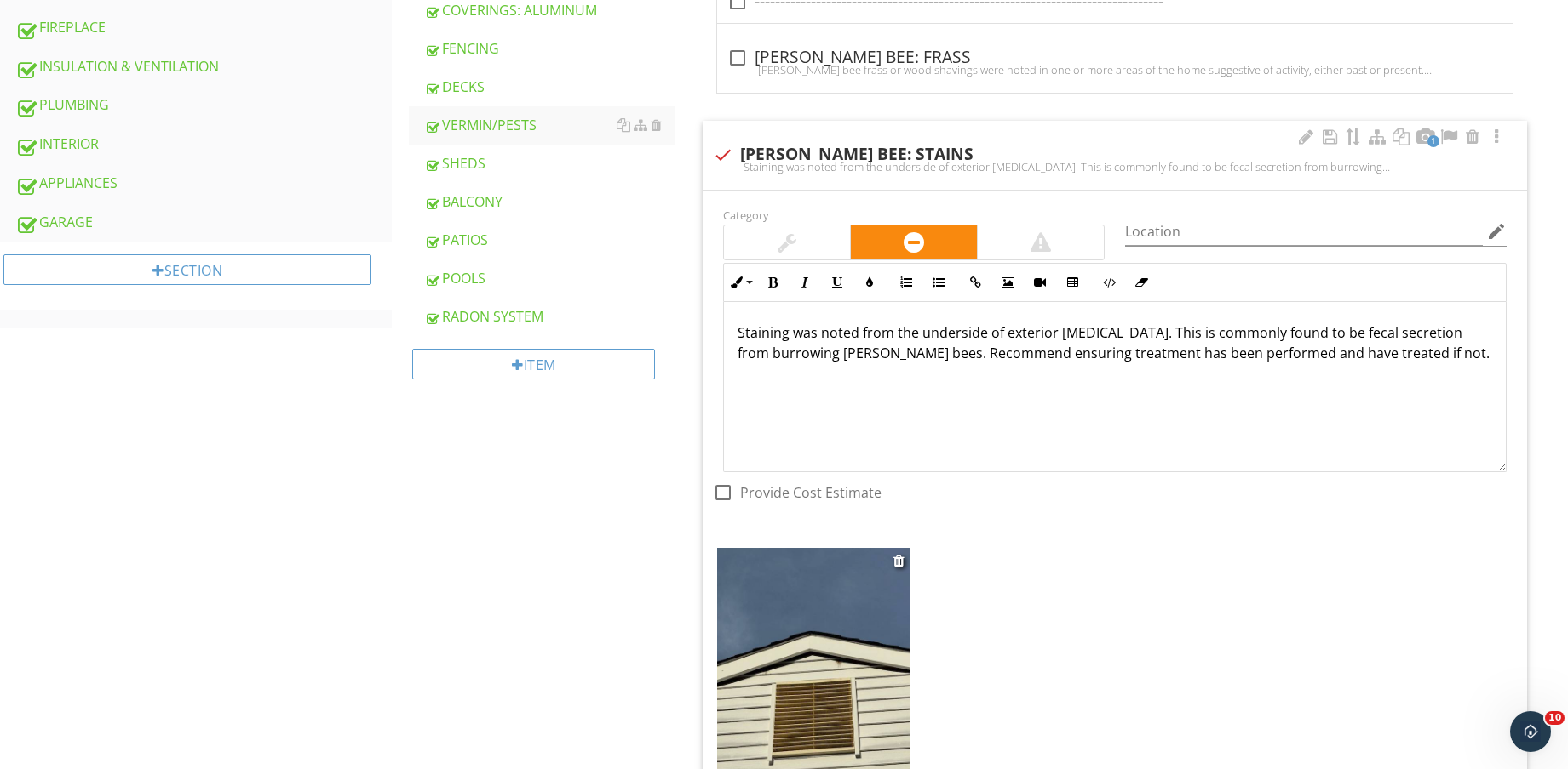
click at [801, 683] on img at bounding box center [813, 676] width 193 height 256
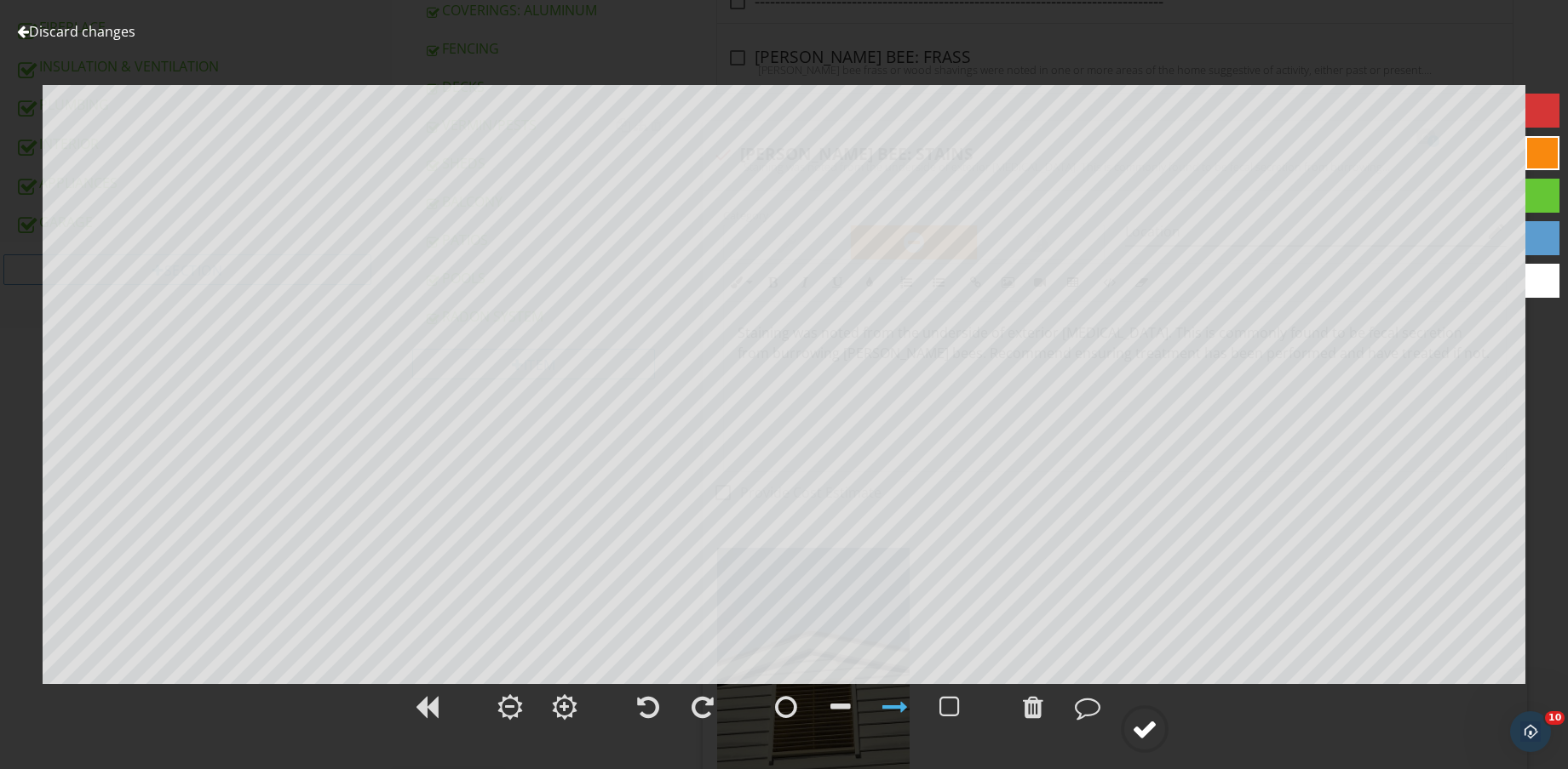
click at [1146, 726] on div at bounding box center [1144, 729] width 25 height 25
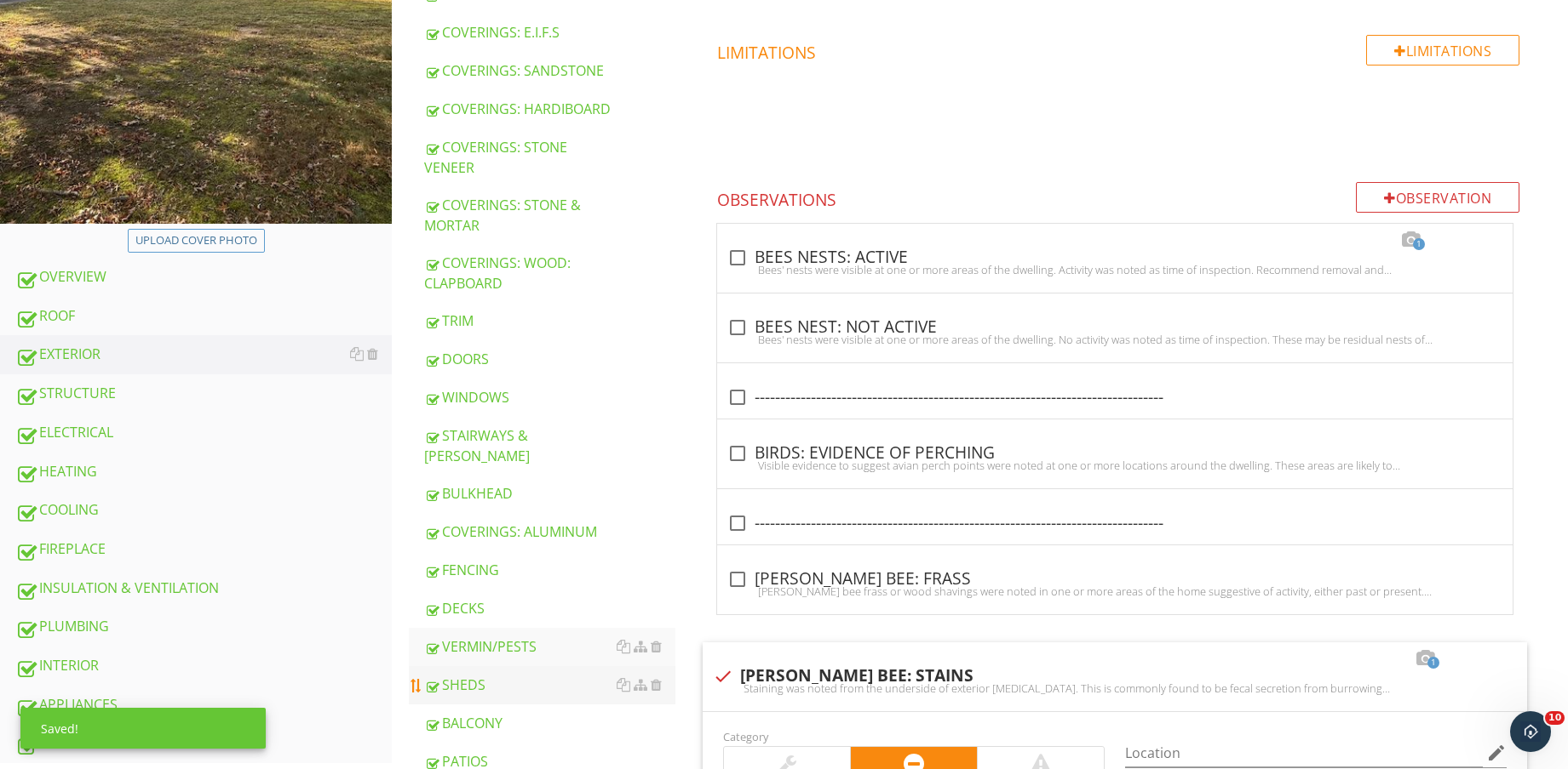
scroll to position [672, 0]
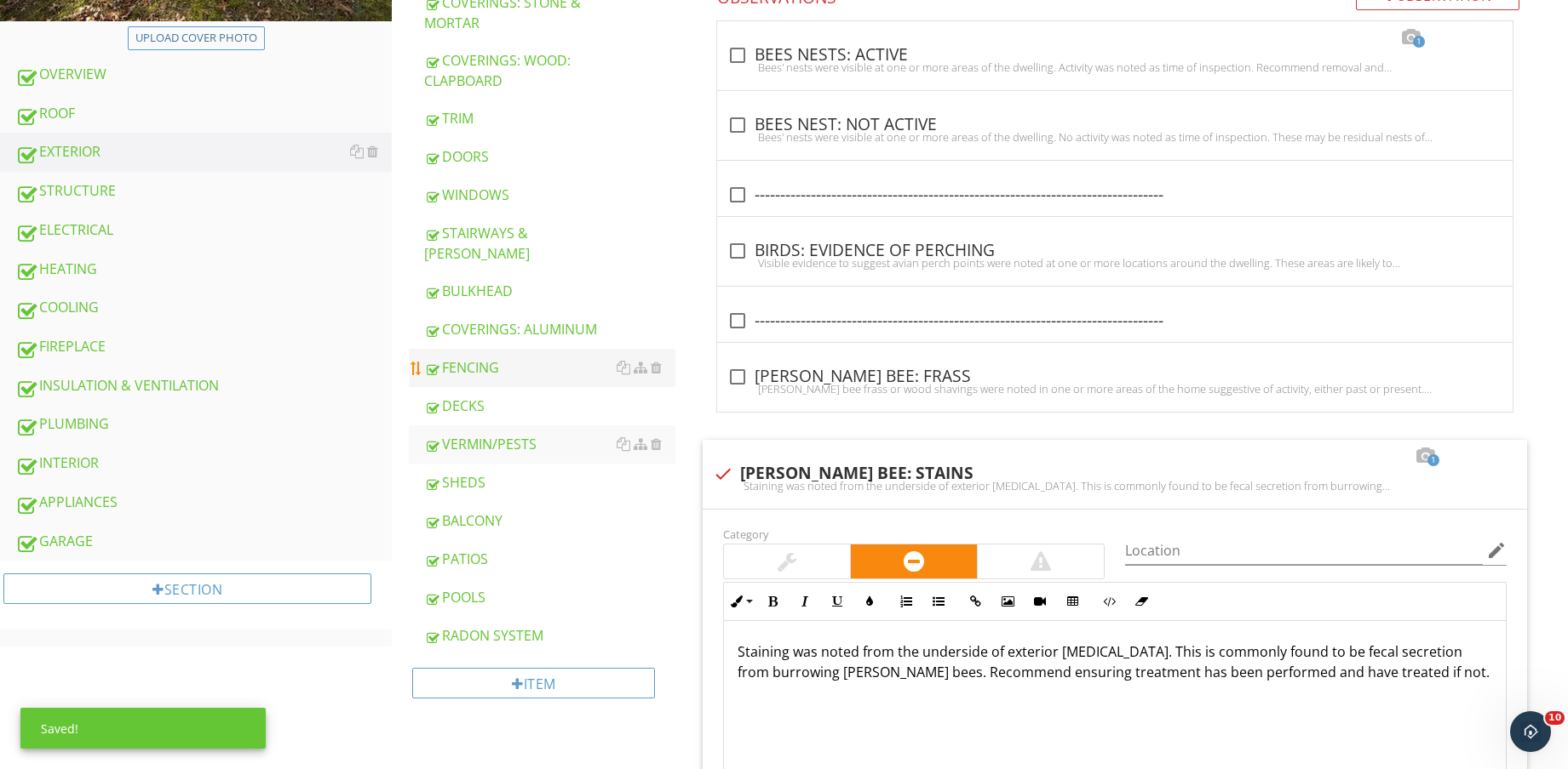
click at [166, 393] on div "INSULATION & VENTILATION" at bounding box center [203, 386] width 376 height 22
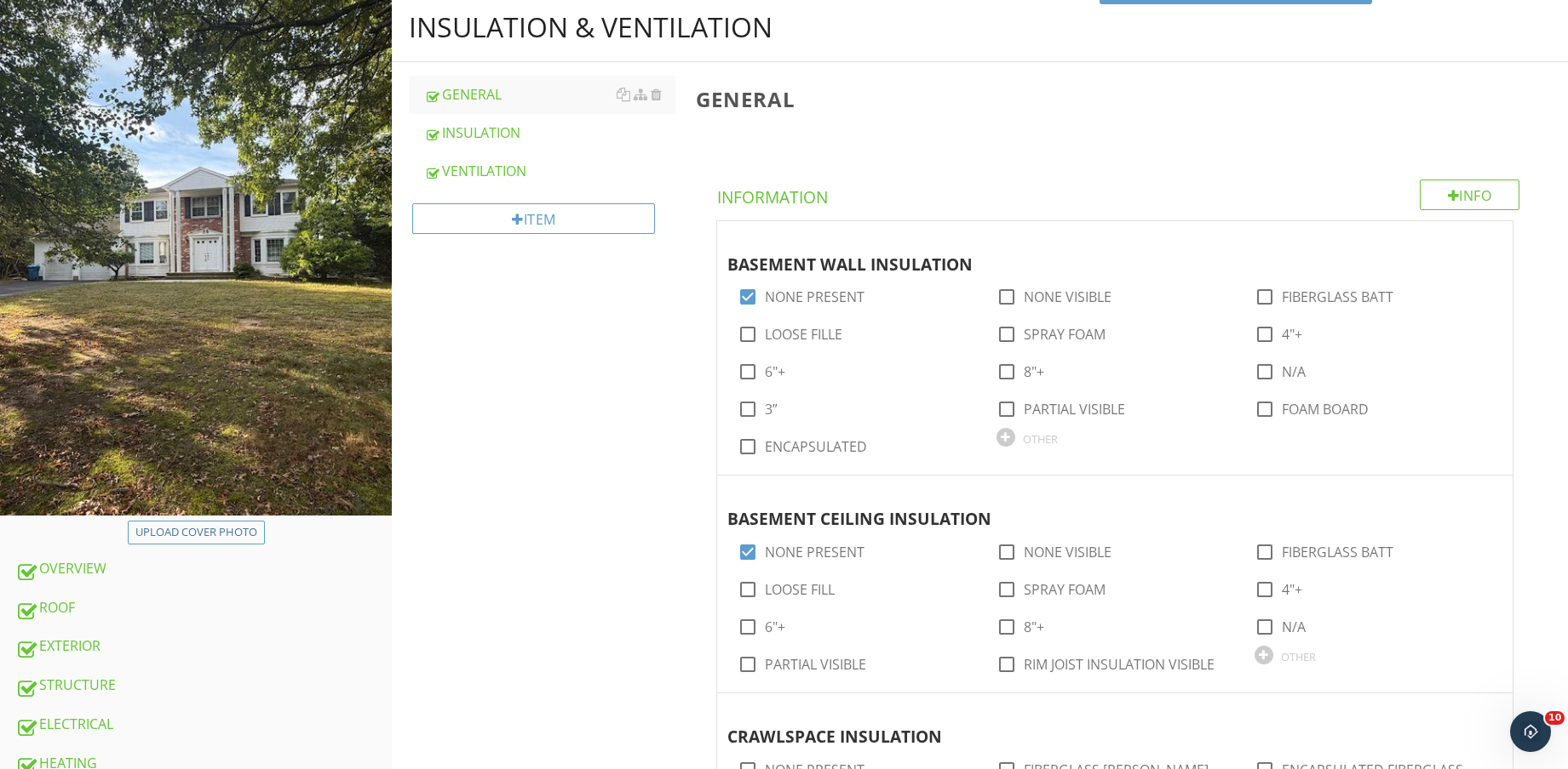
scroll to position [140, 0]
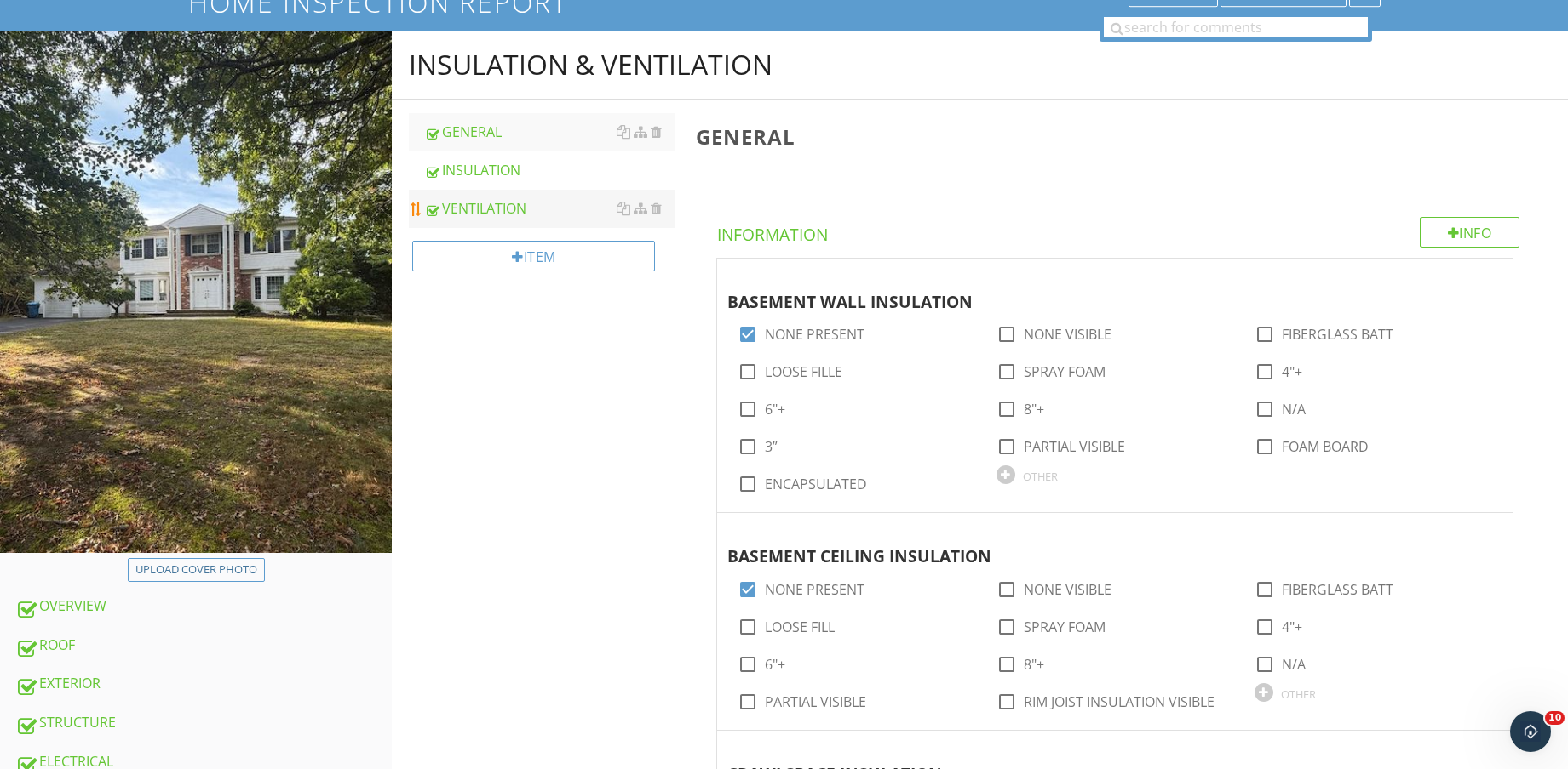
click at [536, 214] on div "VENTILATION" at bounding box center [550, 208] width 251 height 20
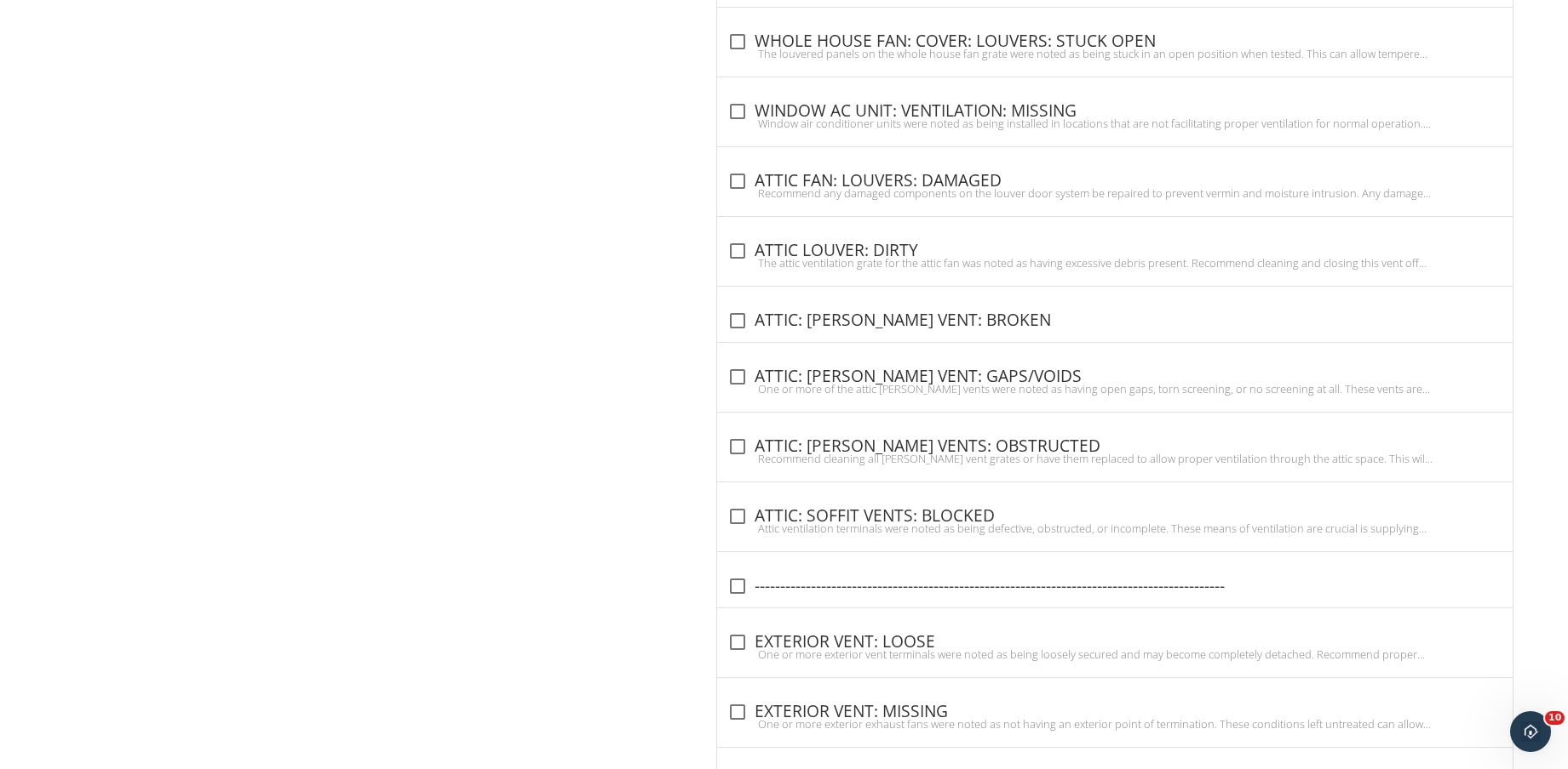
scroll to position [2608, 0]
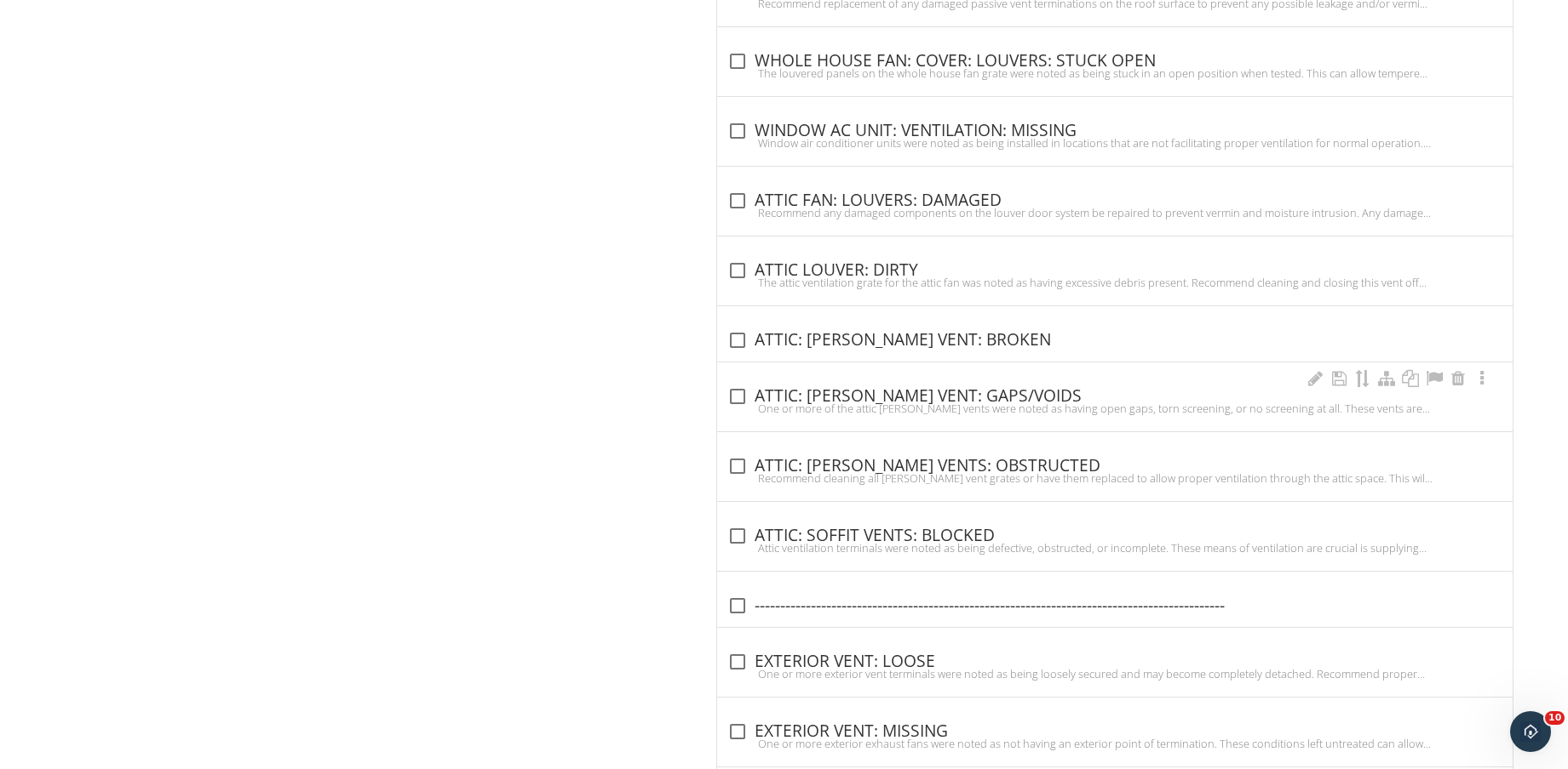
click at [941, 397] on div "check_box_outline_blank ATTIC: GABLE VENT: GAPS/VOIDS" at bounding box center [1115, 396] width 775 height 20
checkbox input "true"
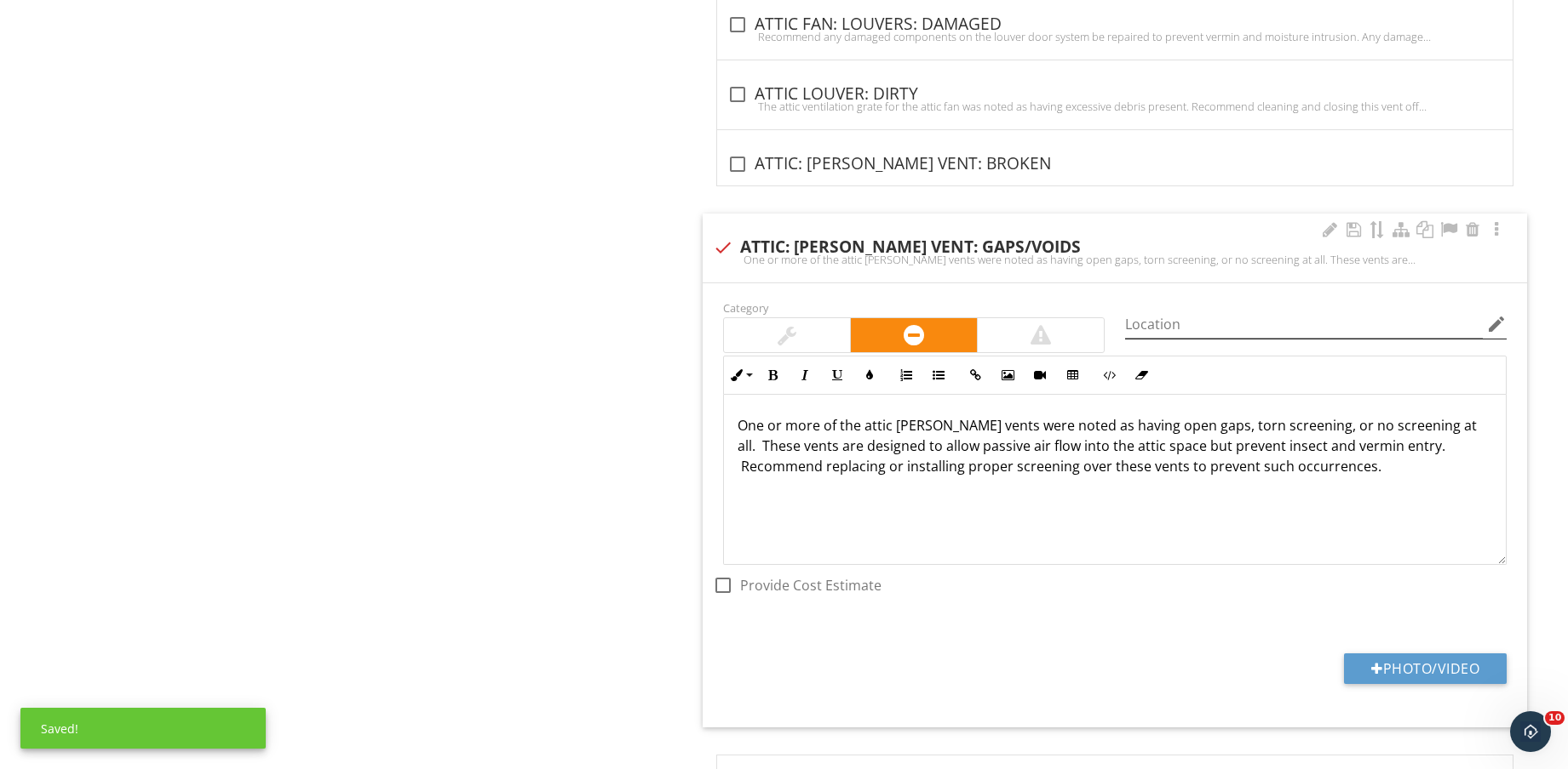
scroll to position [3034, 0]
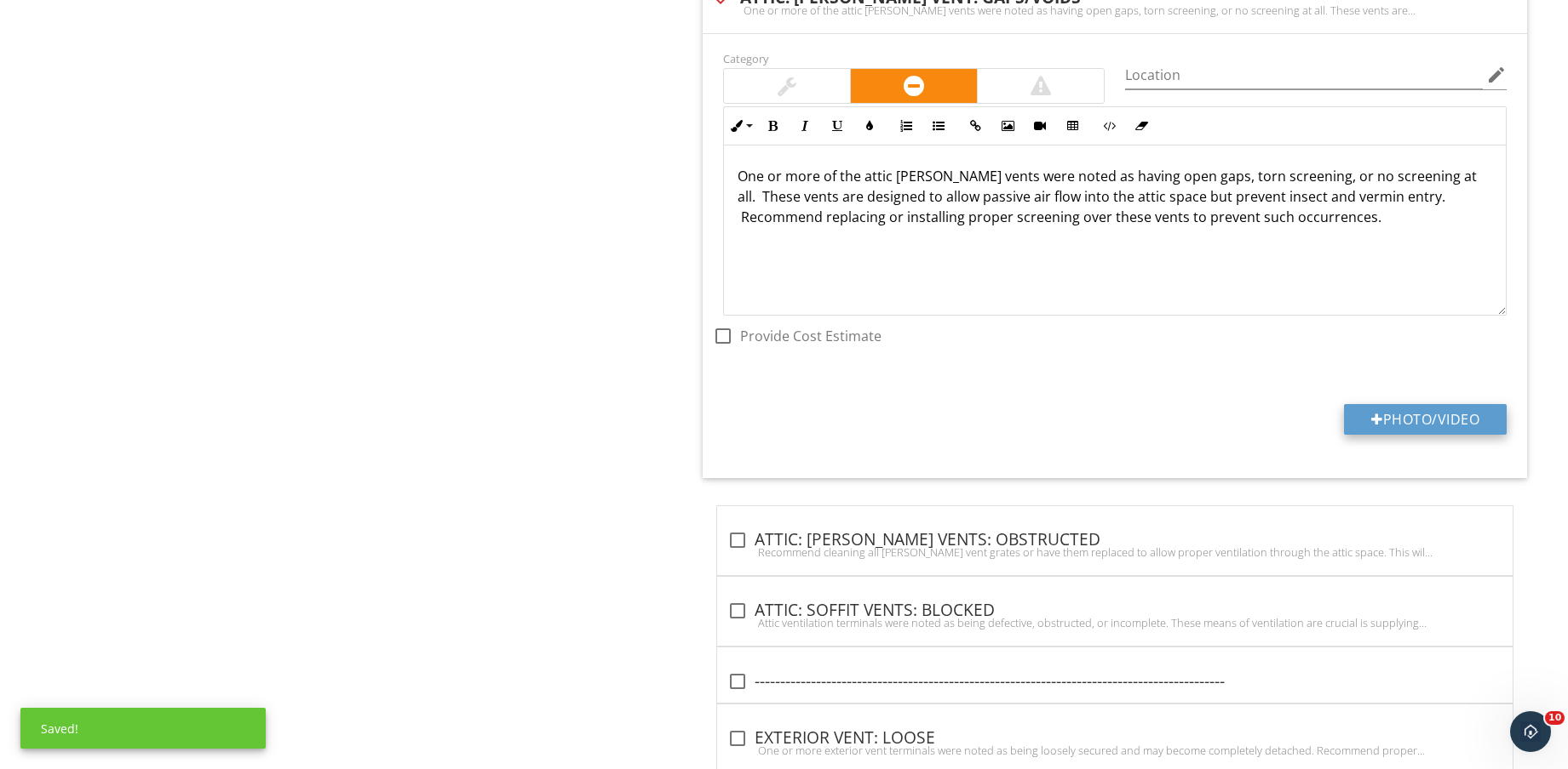
click at [1402, 409] on button "Photo/Video" at bounding box center [1424, 420] width 162 height 31
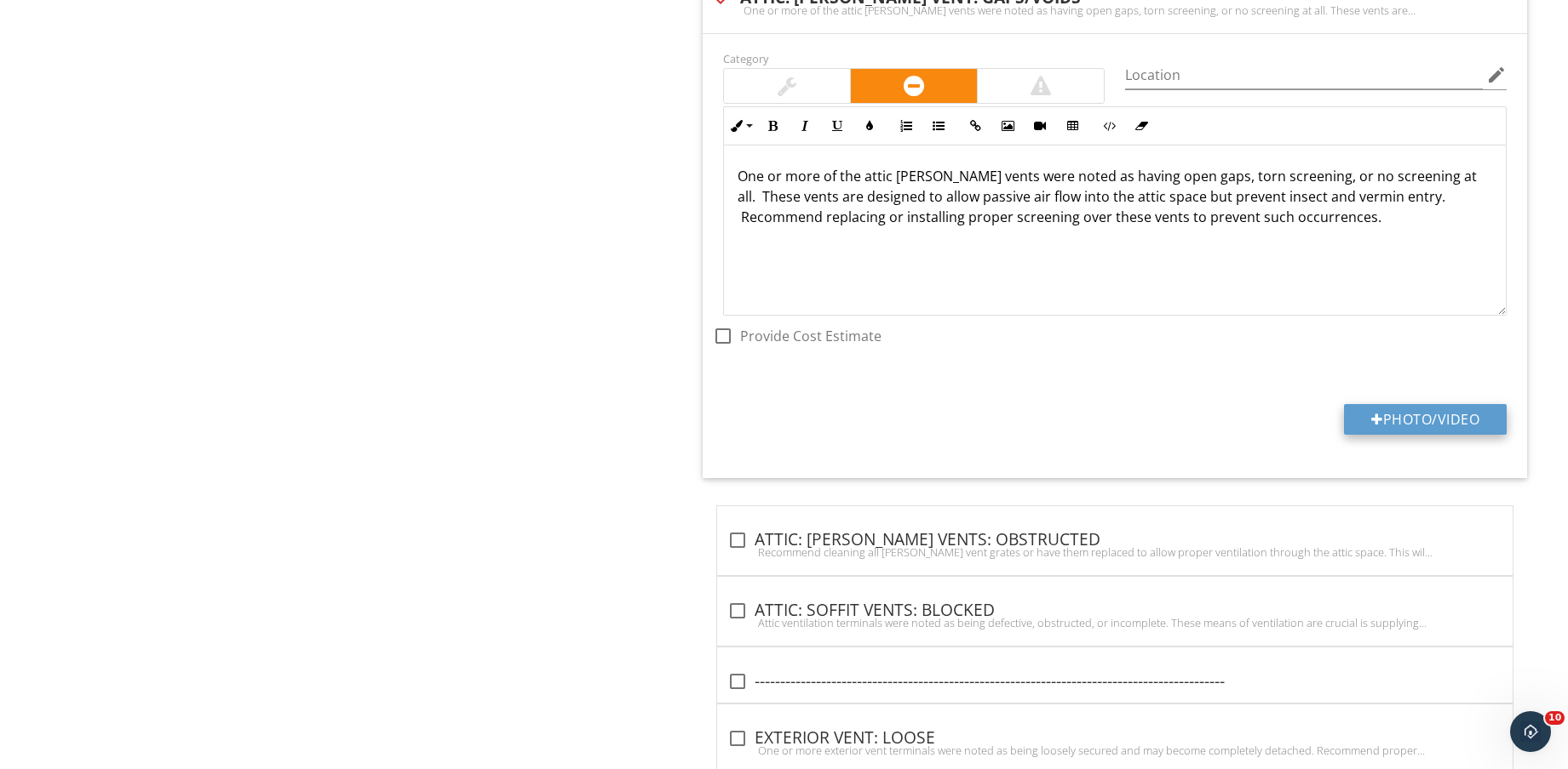
type input "C:\fakepath\IMG_8805.jpg"
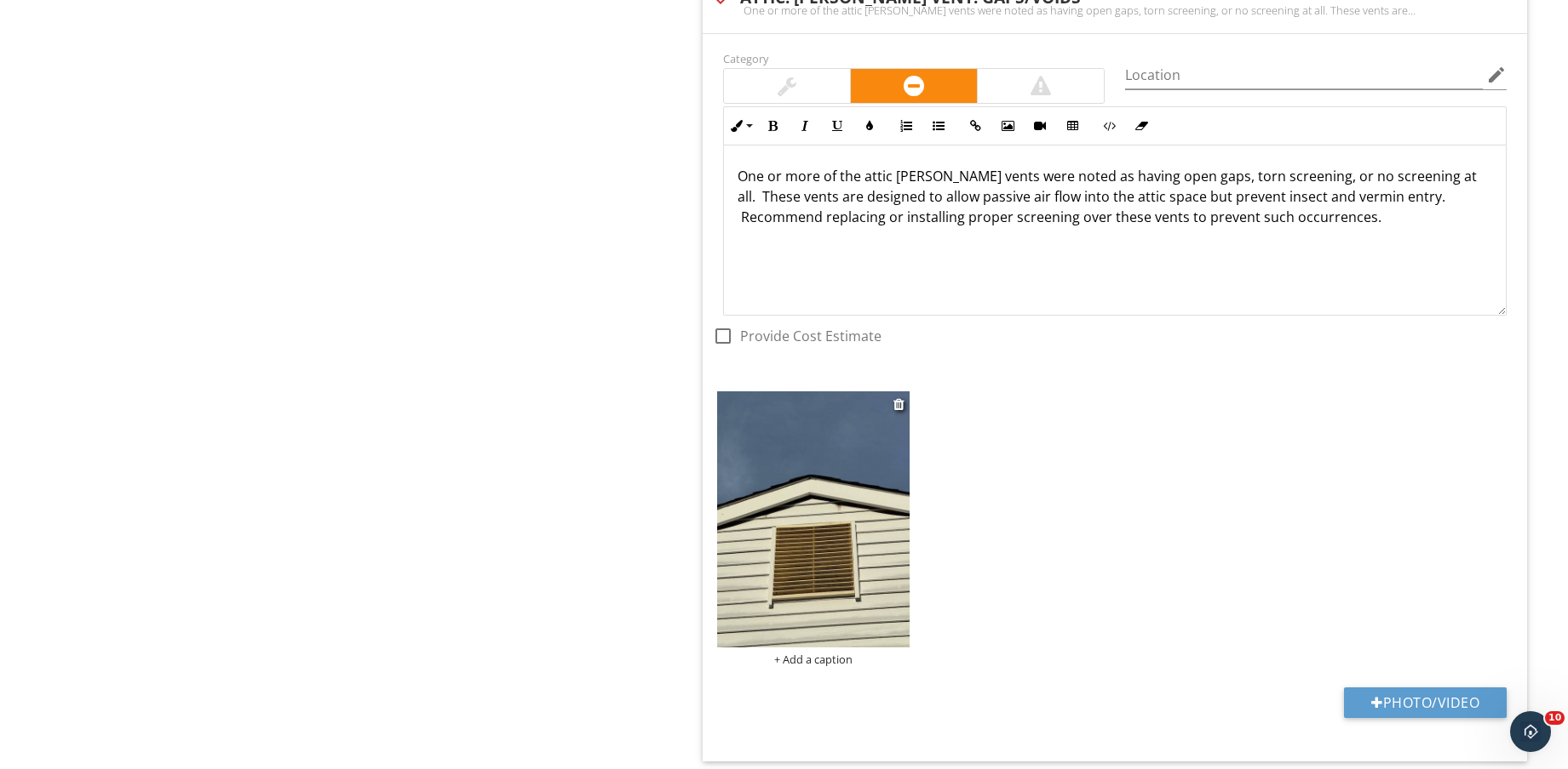
click at [837, 559] on img at bounding box center [813, 519] width 193 height 256
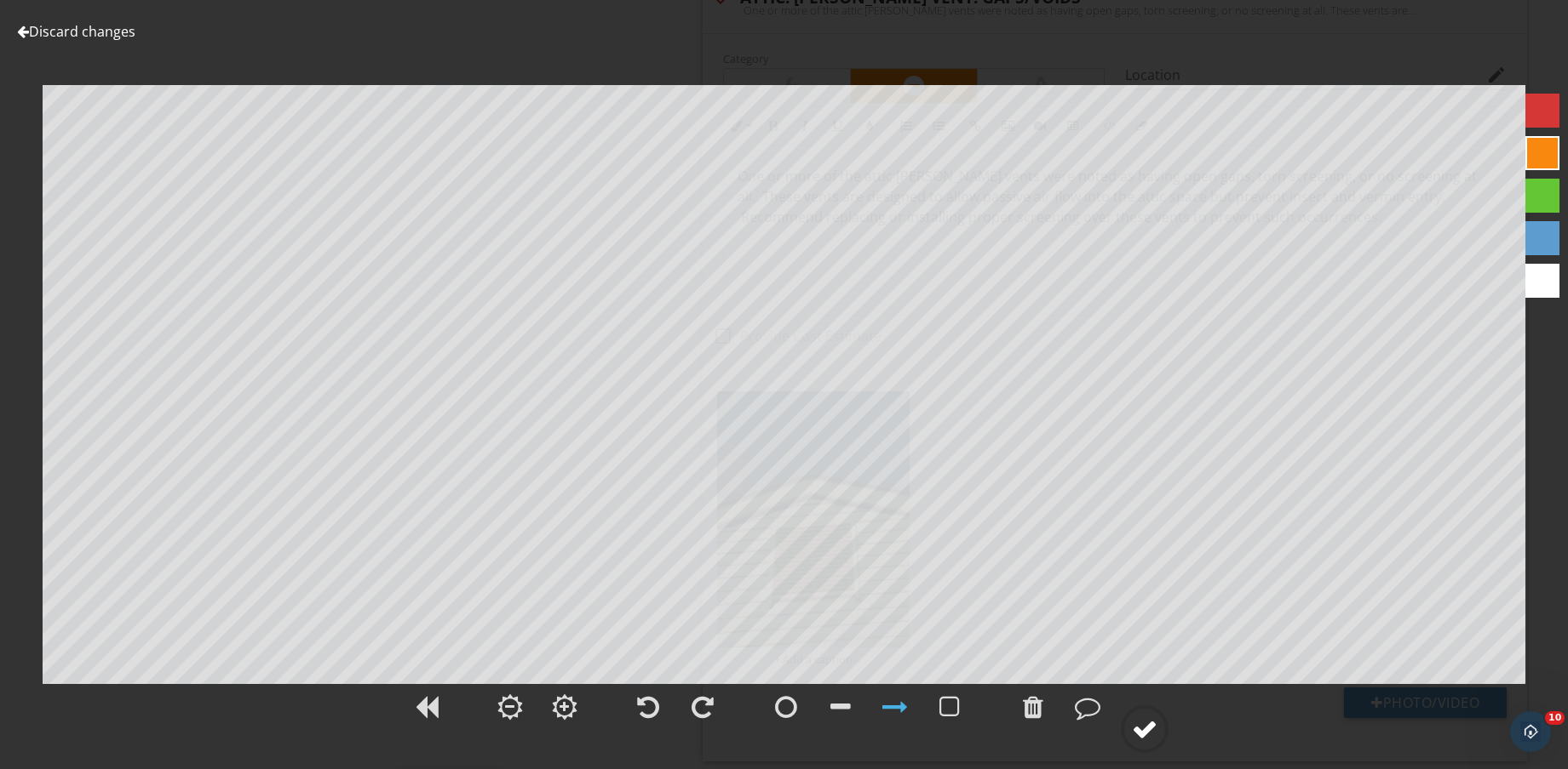
click at [1165, 734] on circle at bounding box center [1145, 729] width 45 height 45
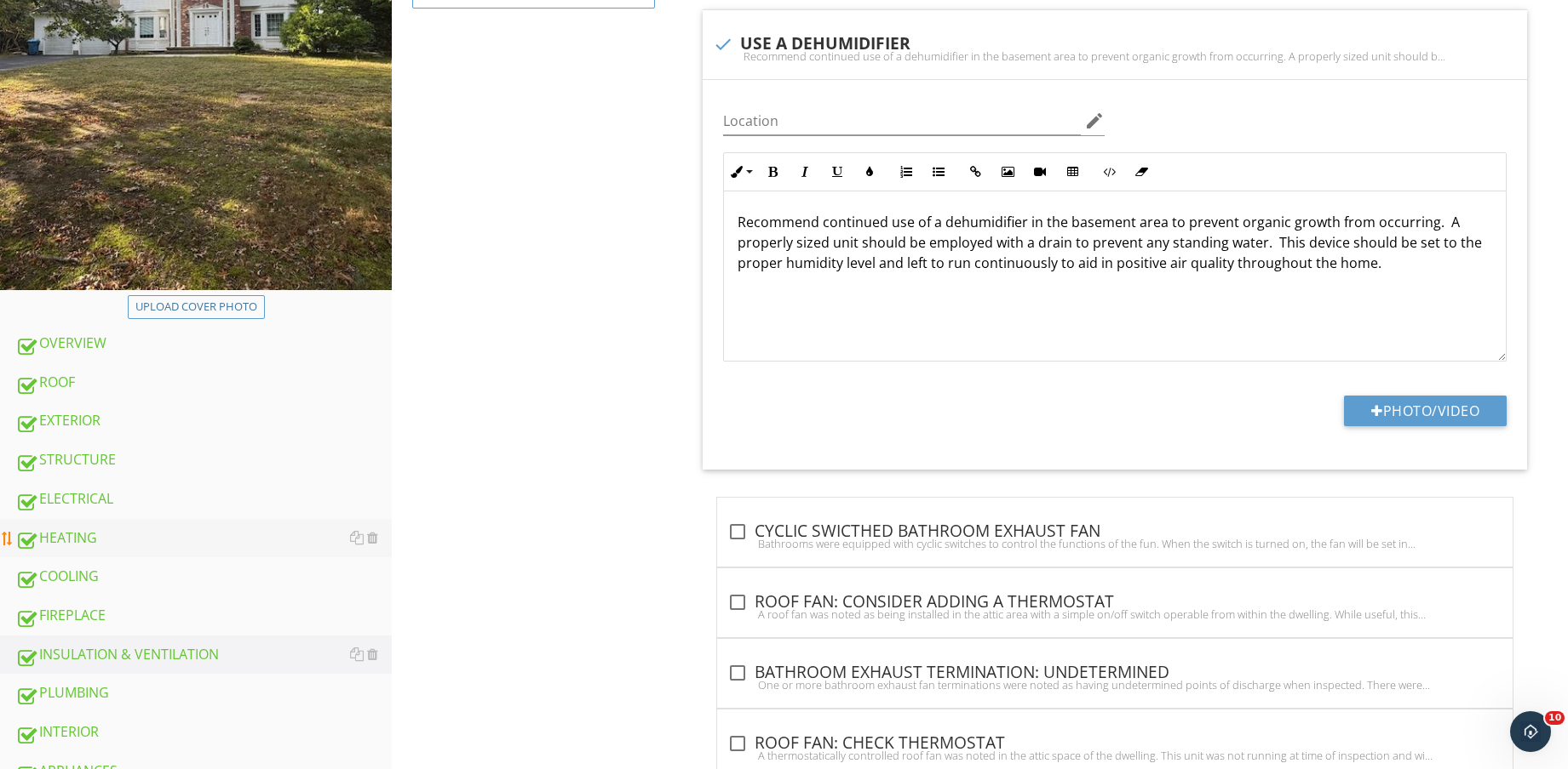
scroll to position [426, 0]
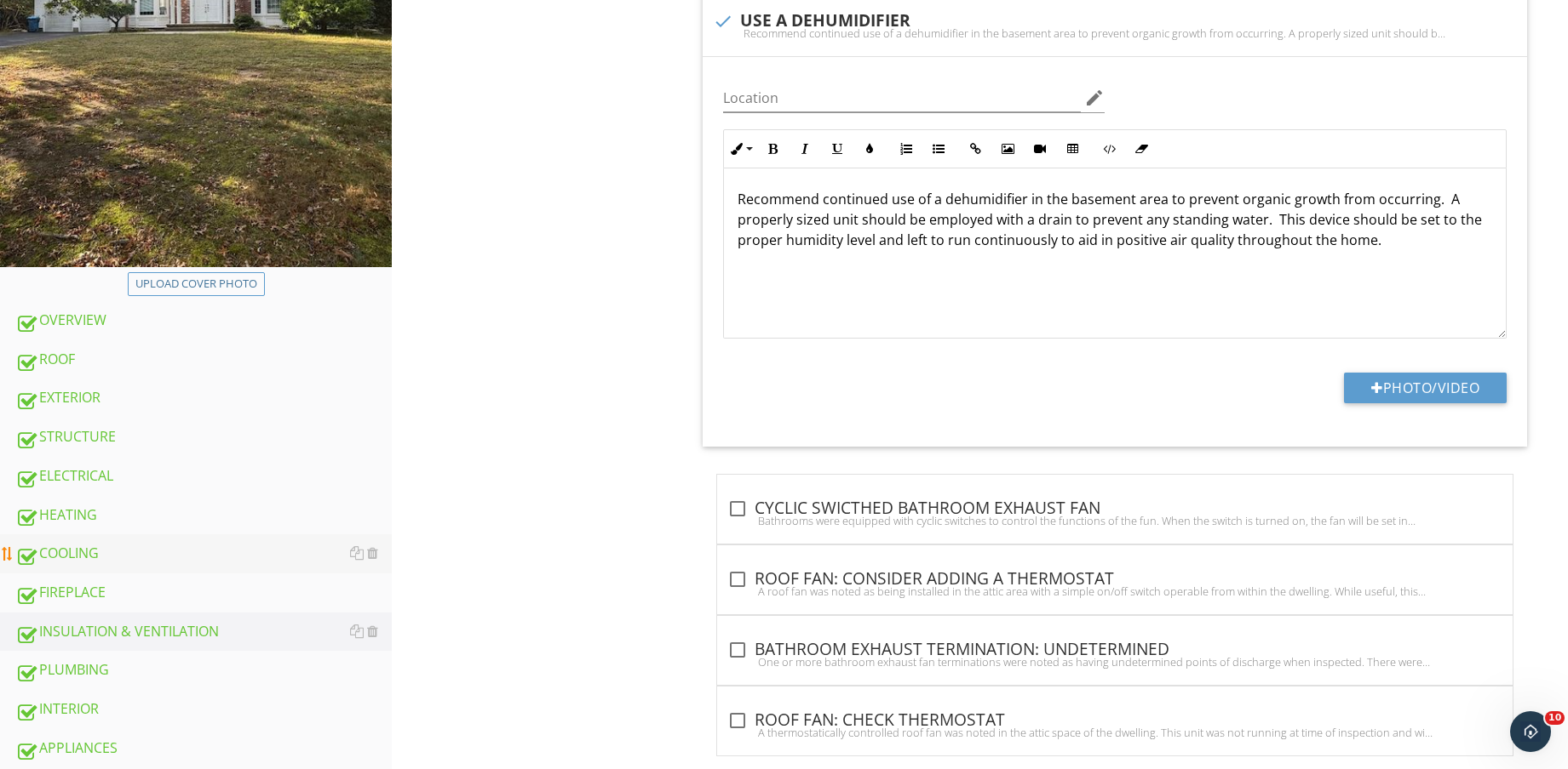
click at [158, 542] on div "COOLING" at bounding box center [203, 553] width 376 height 22
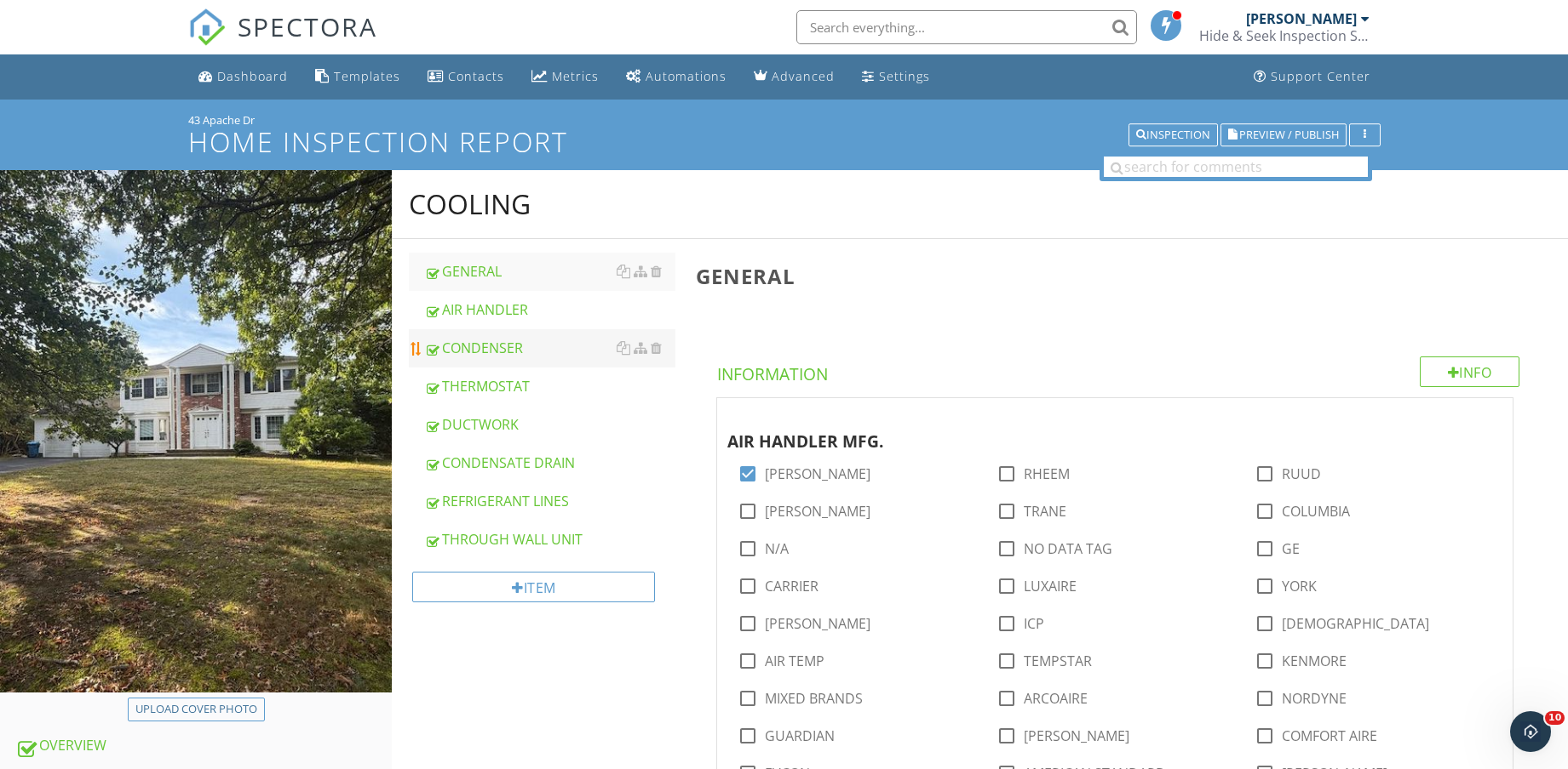
click at [535, 352] on div "CONDENSER" at bounding box center [550, 348] width 251 height 20
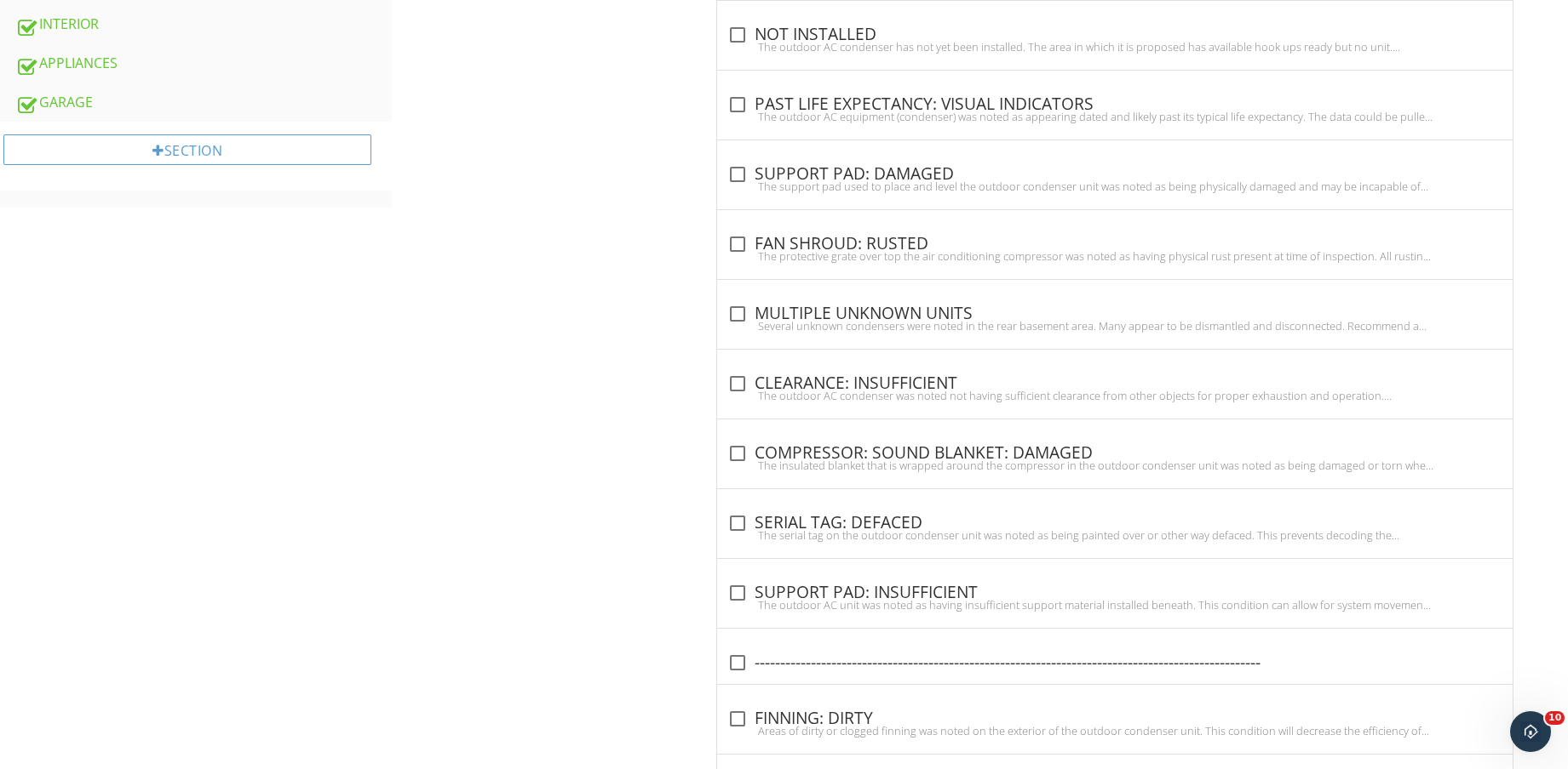
scroll to position [1120, 0]
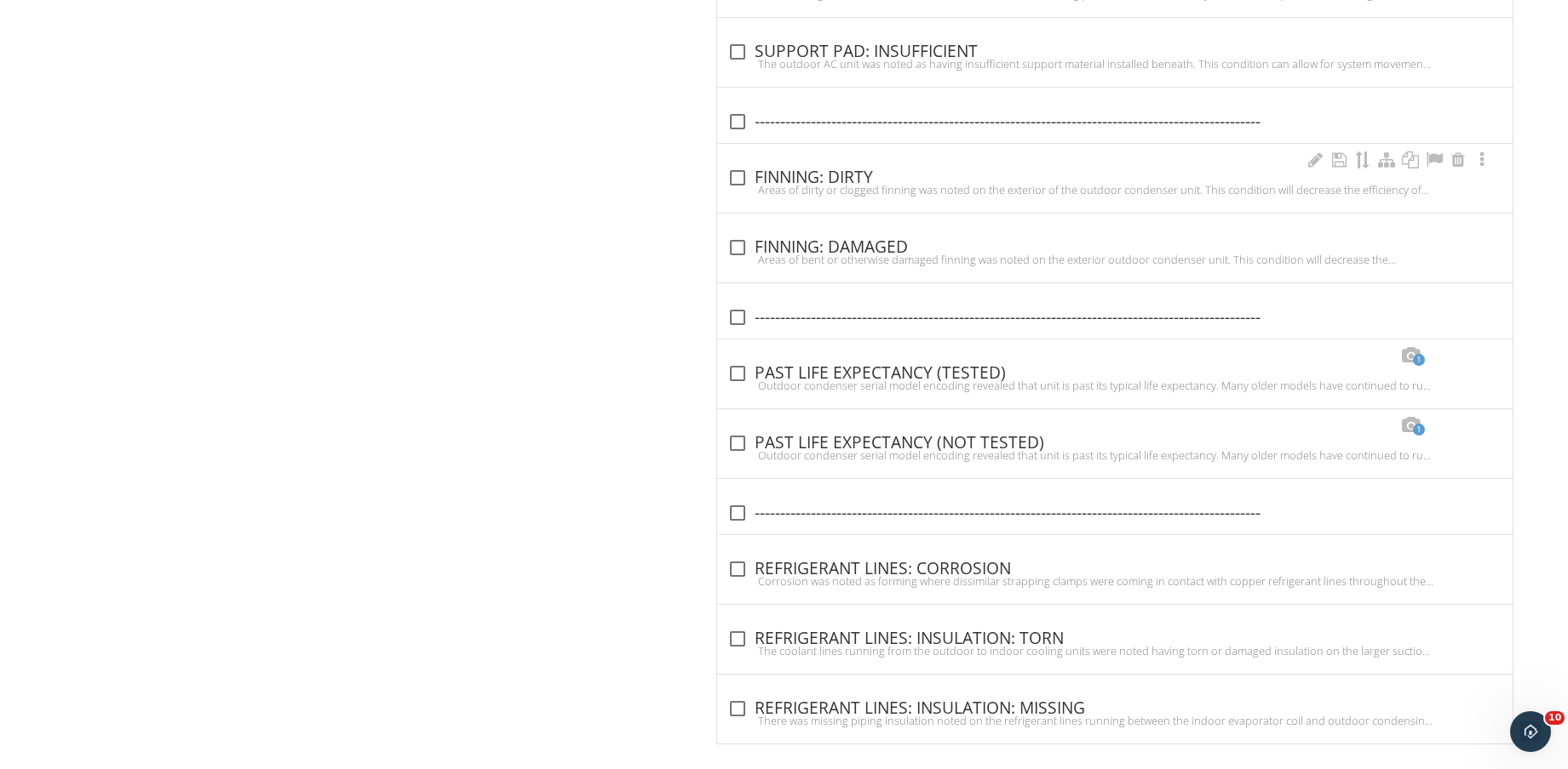
click at [847, 169] on div "check_box_outline_blank FINNING: DIRTY" at bounding box center [1115, 177] width 775 height 20
checkbox input "true"
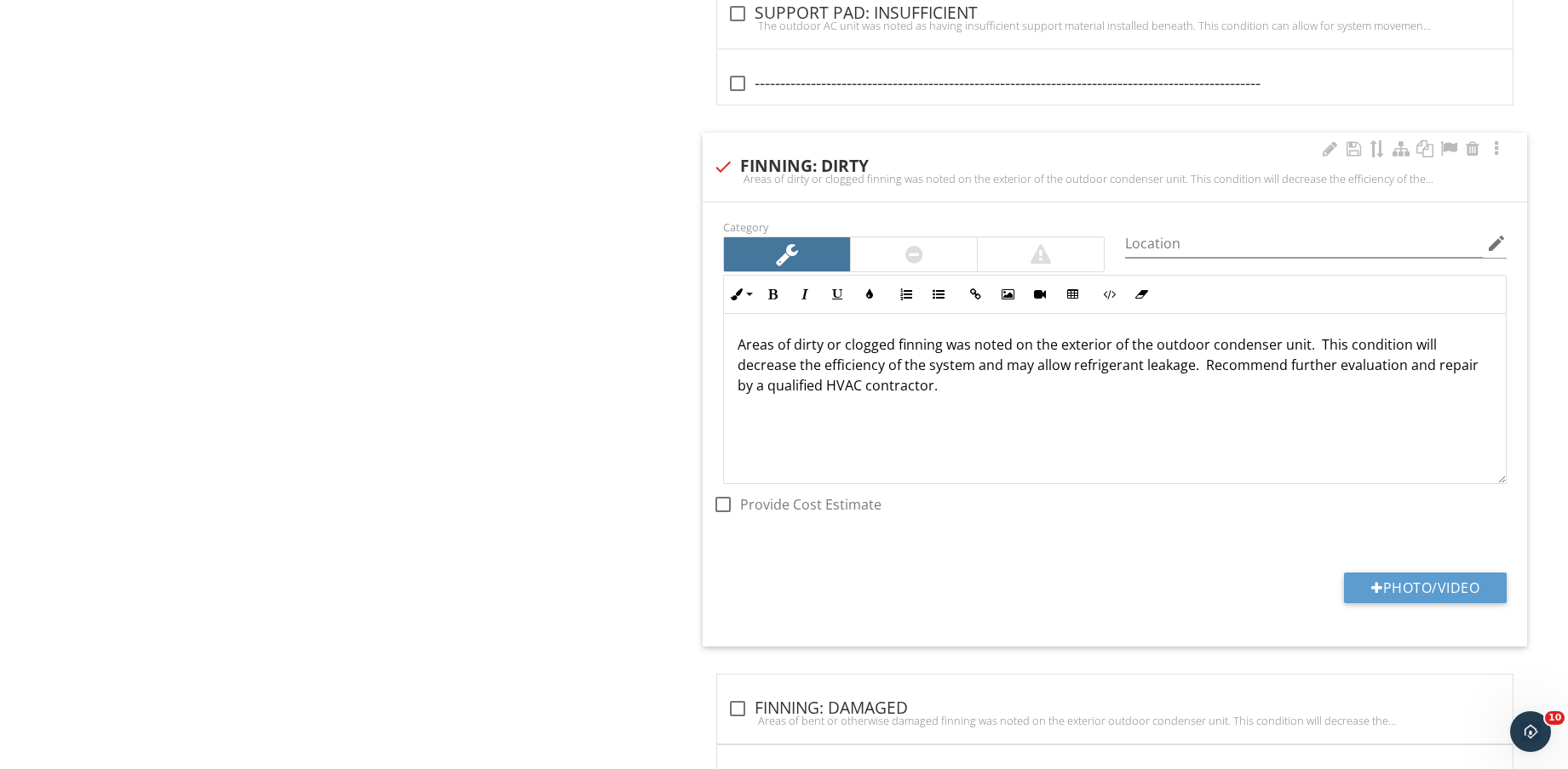
scroll to position [1759, 0]
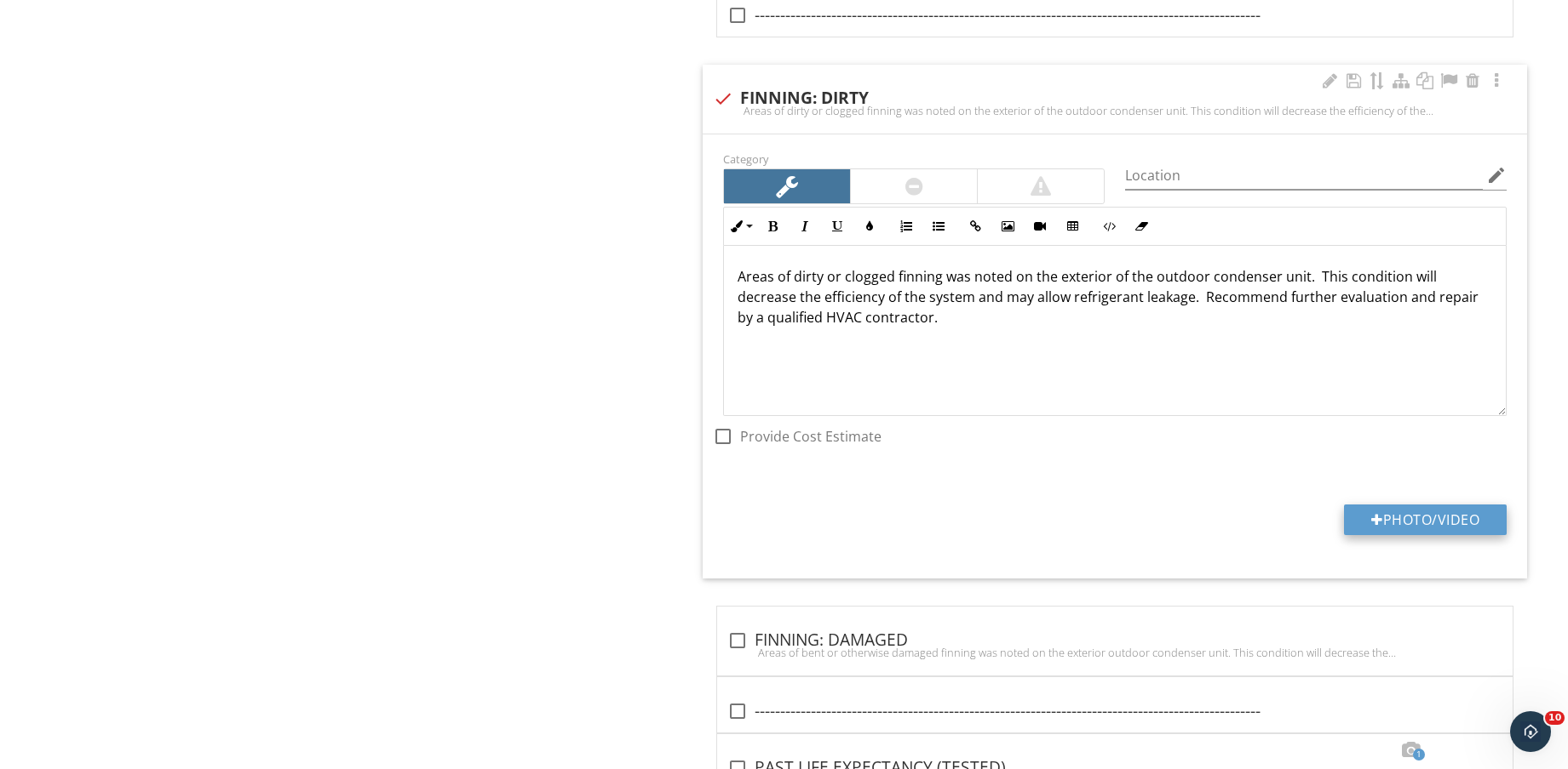
click at [1420, 509] on button "Photo/Video" at bounding box center [1424, 520] width 162 height 31
type input "C:\fakepath\IMG_8809.jpg"
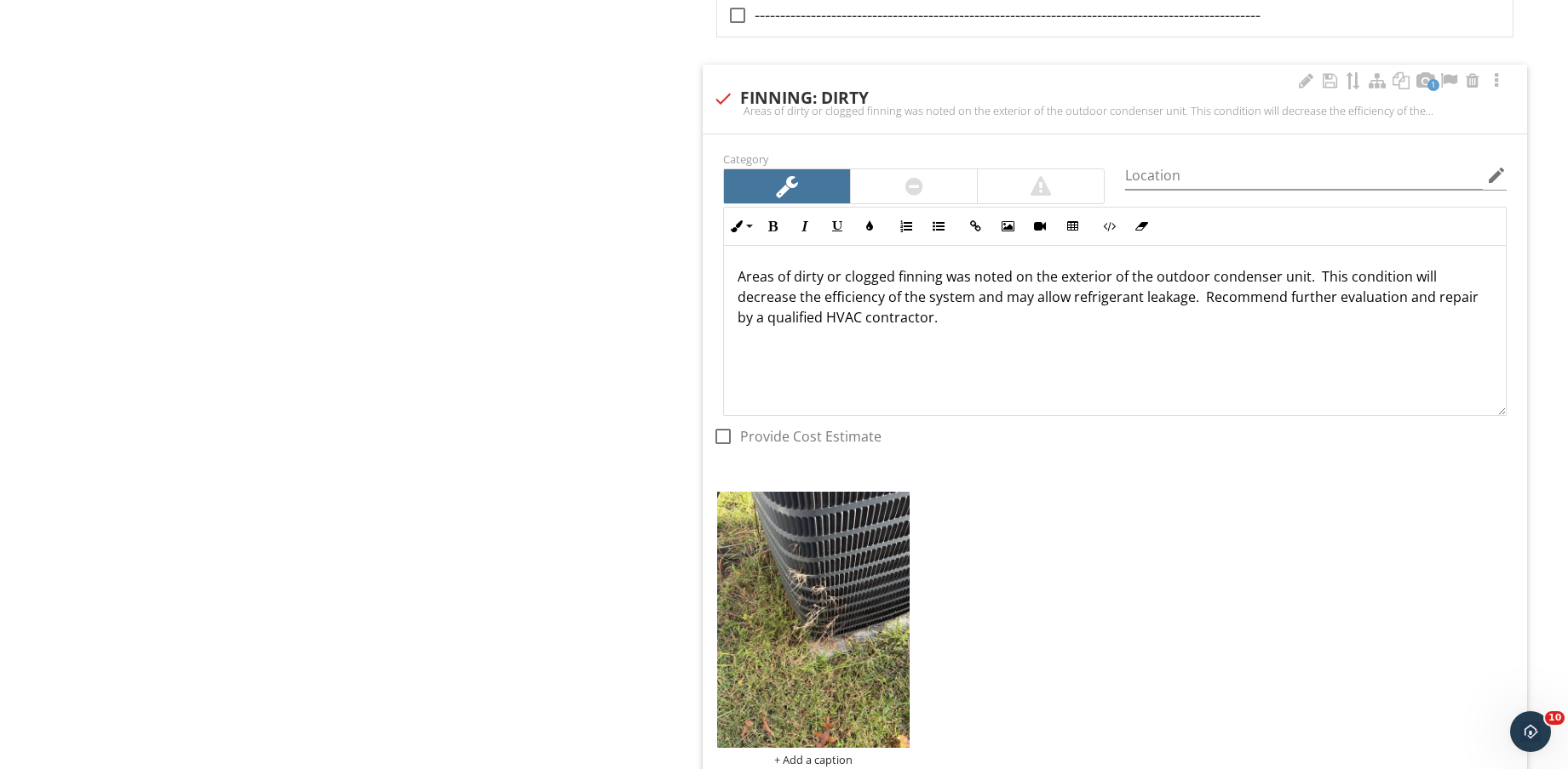
click at [809, 598] on div "Category Location edit Inline Style XLarge Large Normal Small Light Small/Light…" at bounding box center [1114, 498] width 824 height 727
click at [805, 558] on img at bounding box center [813, 619] width 193 height 256
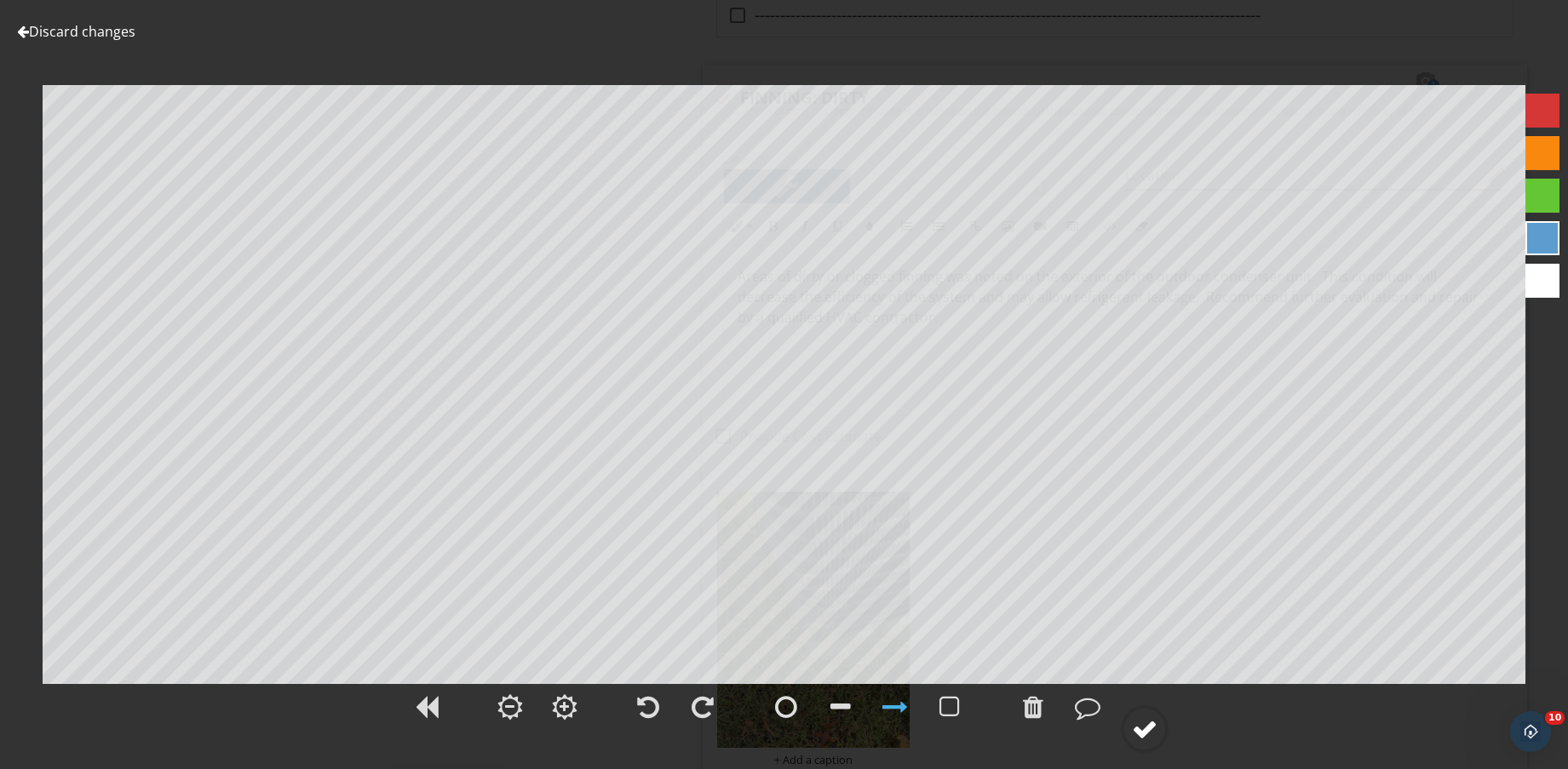
click at [1158, 747] on circle at bounding box center [1145, 729] width 45 height 45
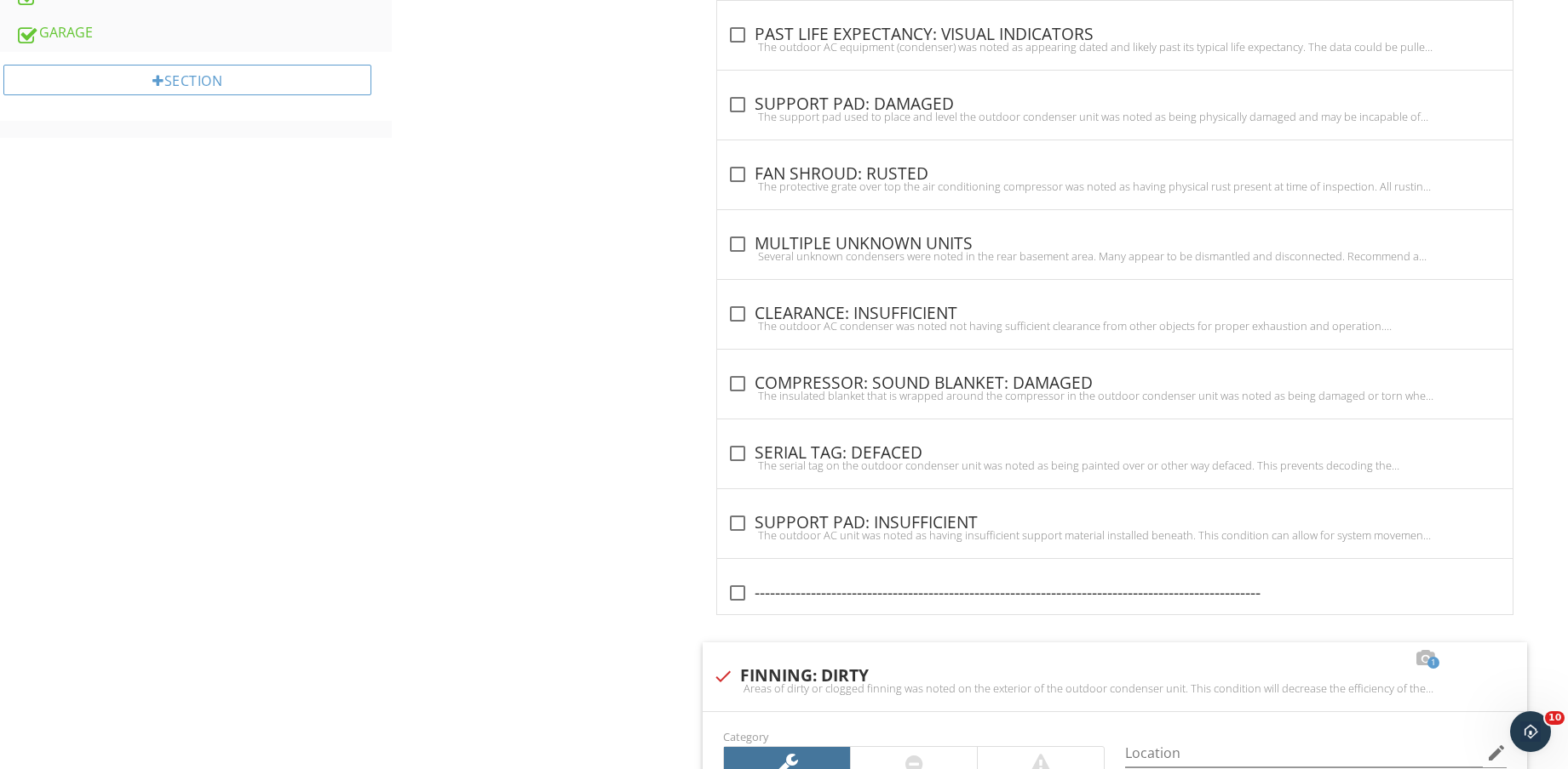
scroll to position [0, 0]
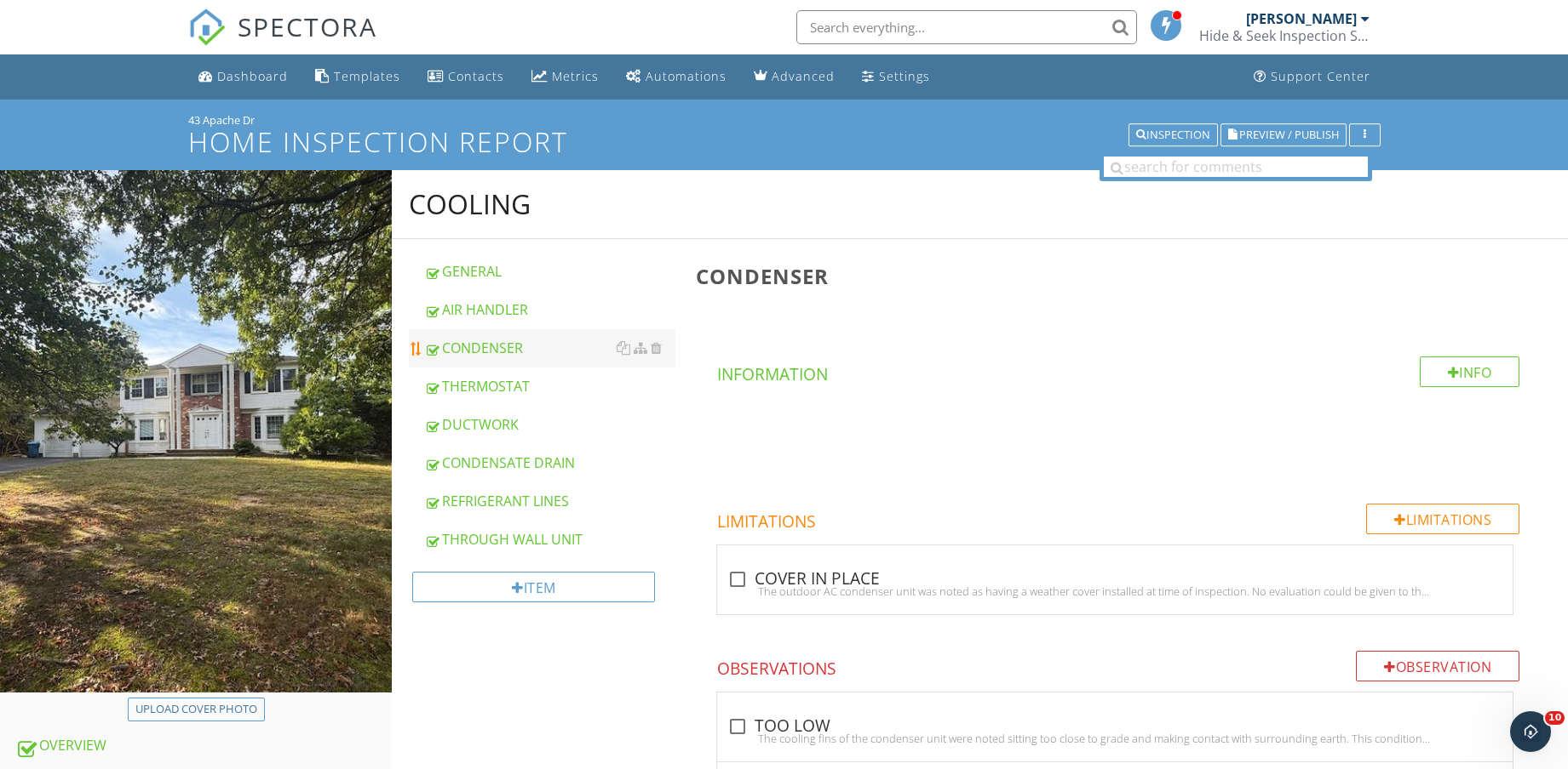
click at [527, 333] on link "CONDENSER" at bounding box center [550, 348] width 251 height 38
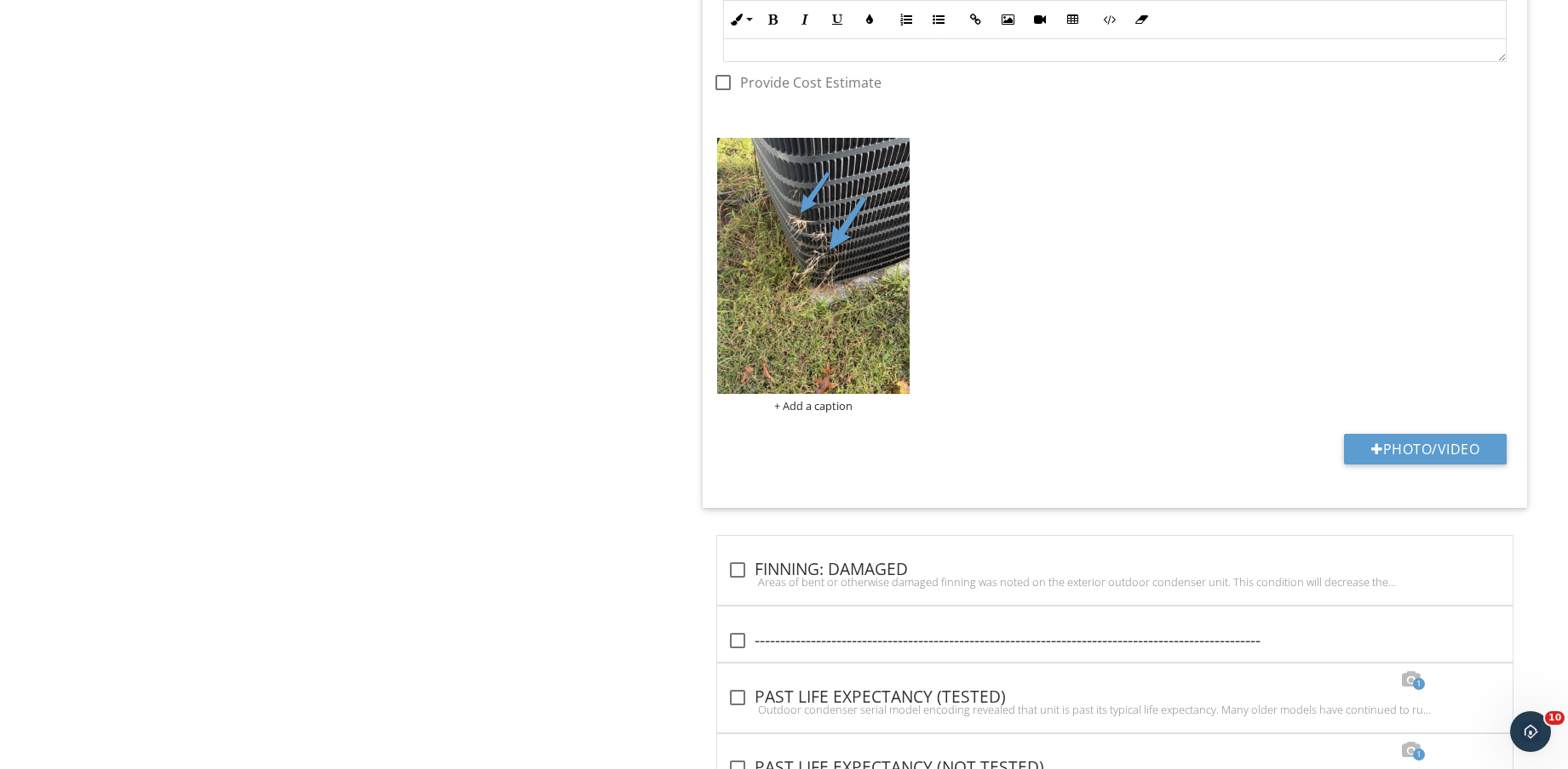
scroll to position [2459, 0]
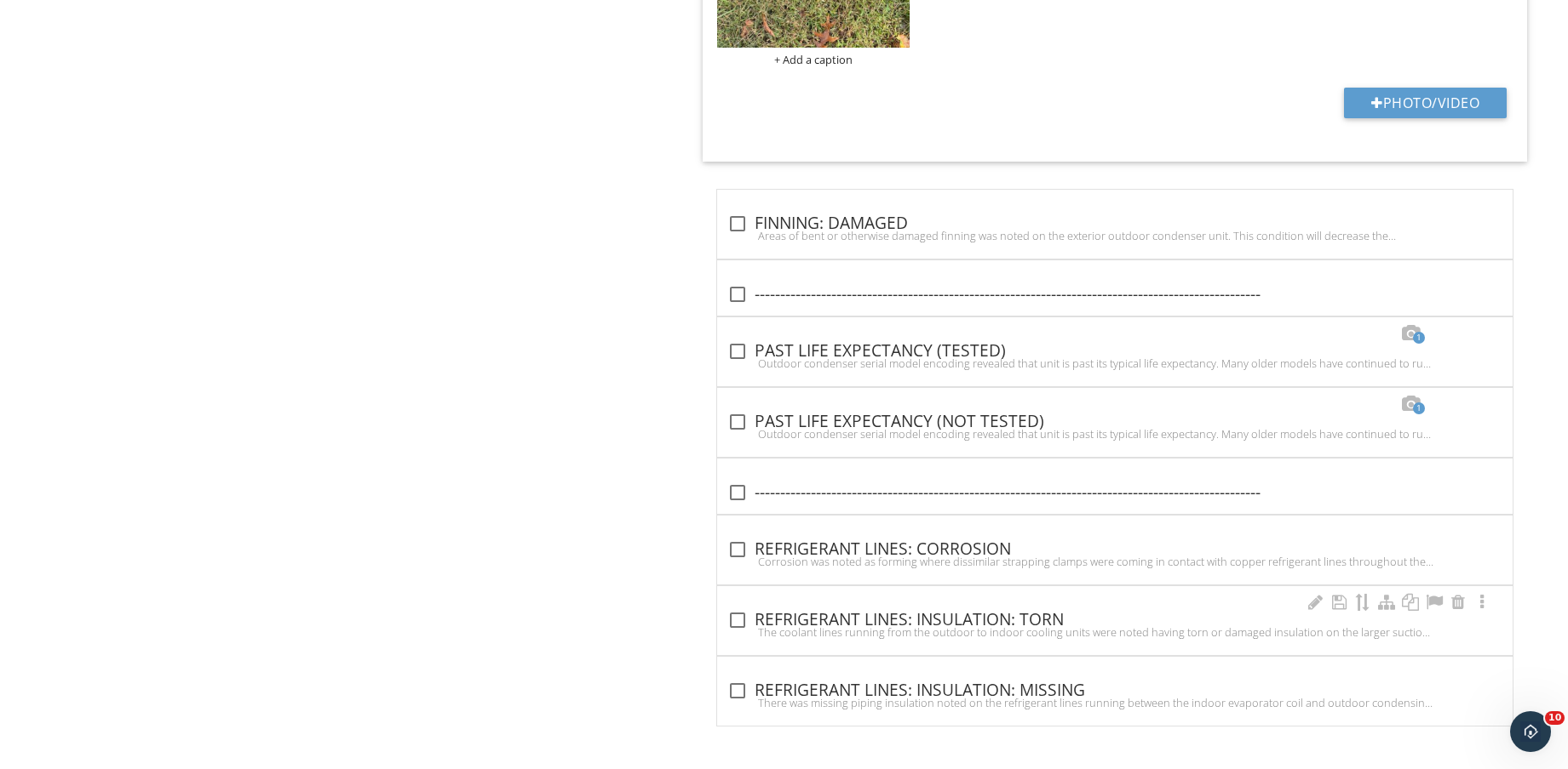
click at [1025, 635] on div "The coolant lines running from the outdoor to indoor cooling units were noted h…" at bounding box center [1115, 632] width 775 height 14
checkbox input "true"
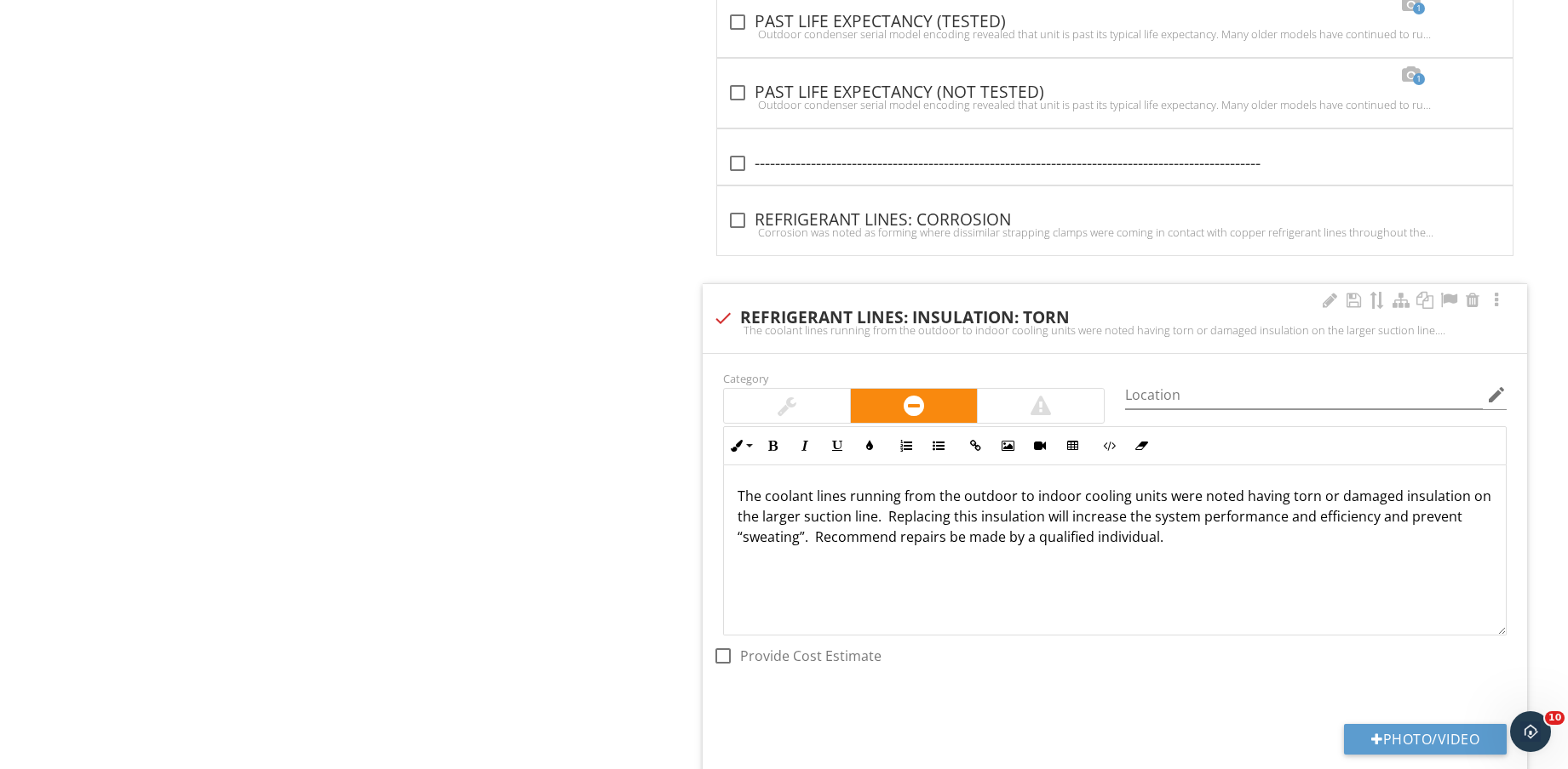
scroll to position [2957, 0]
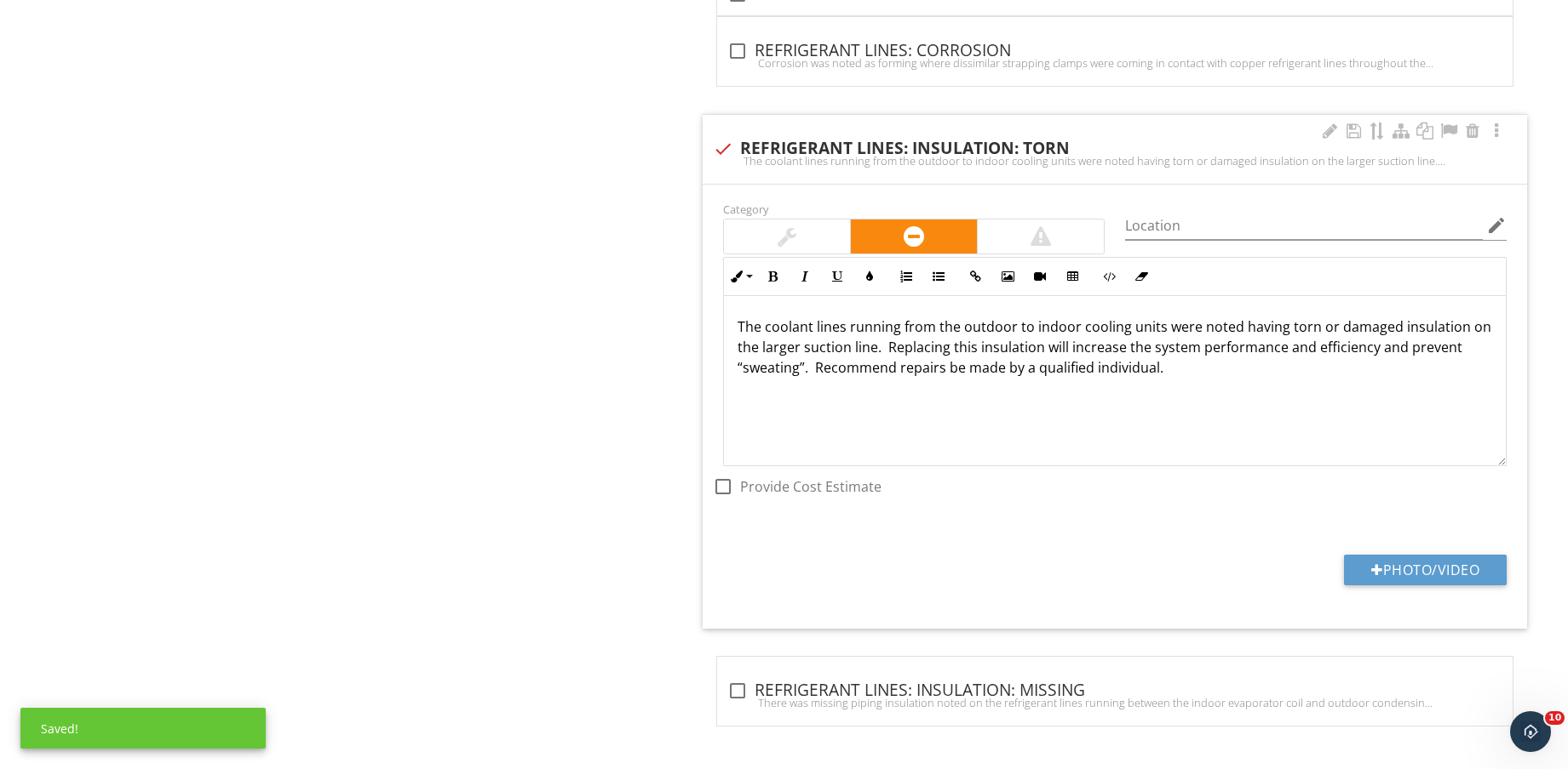
click at [1416, 552] on div "Category Location edit Inline Style XLarge Large Normal Small Light Small/Light…" at bounding box center [1114, 406] width 824 height 444
click at [1420, 567] on button "Photo/Video" at bounding box center [1424, 571] width 162 height 31
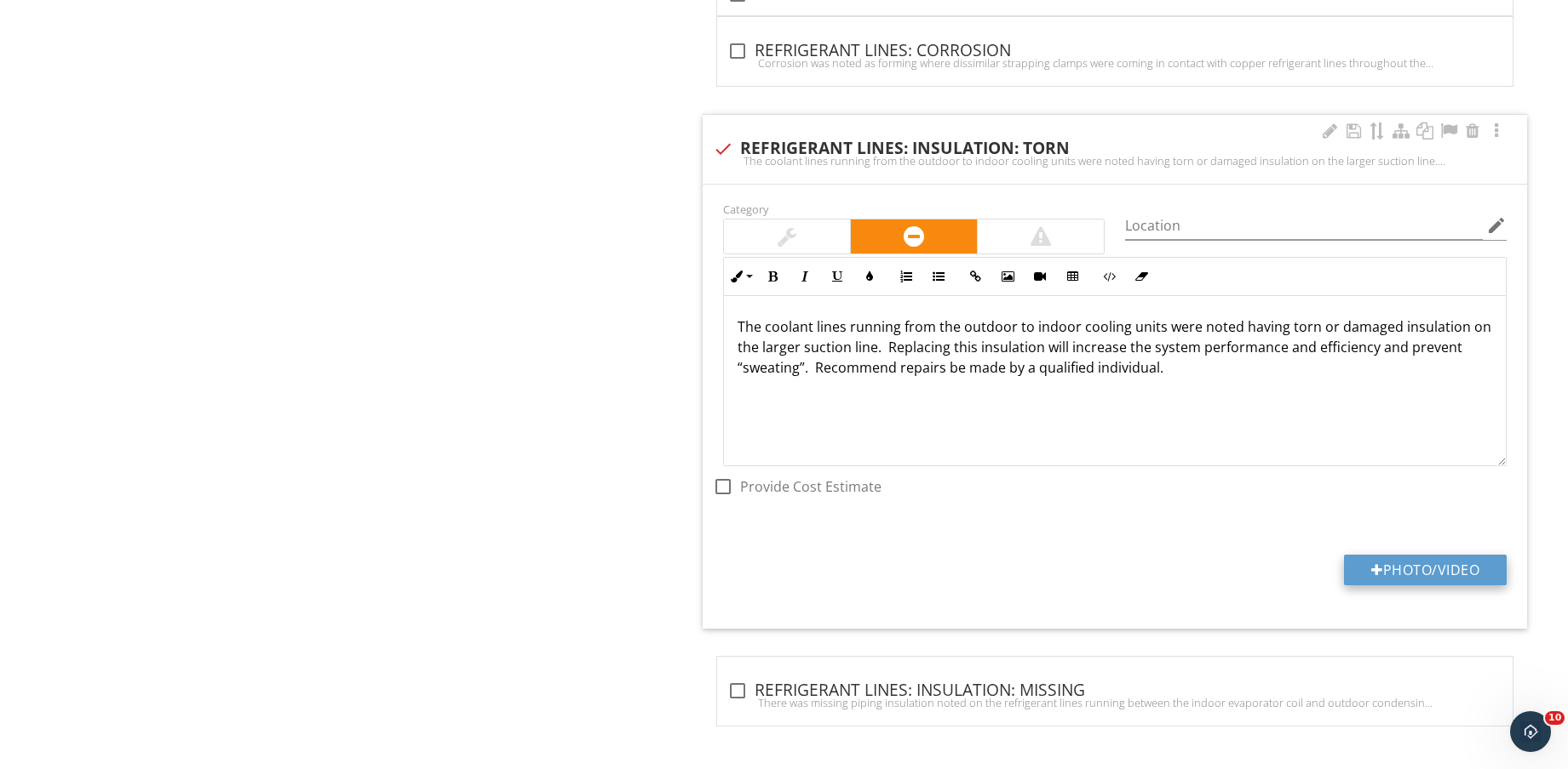
type input "C:\fakepath\IMG_8810.jpg"
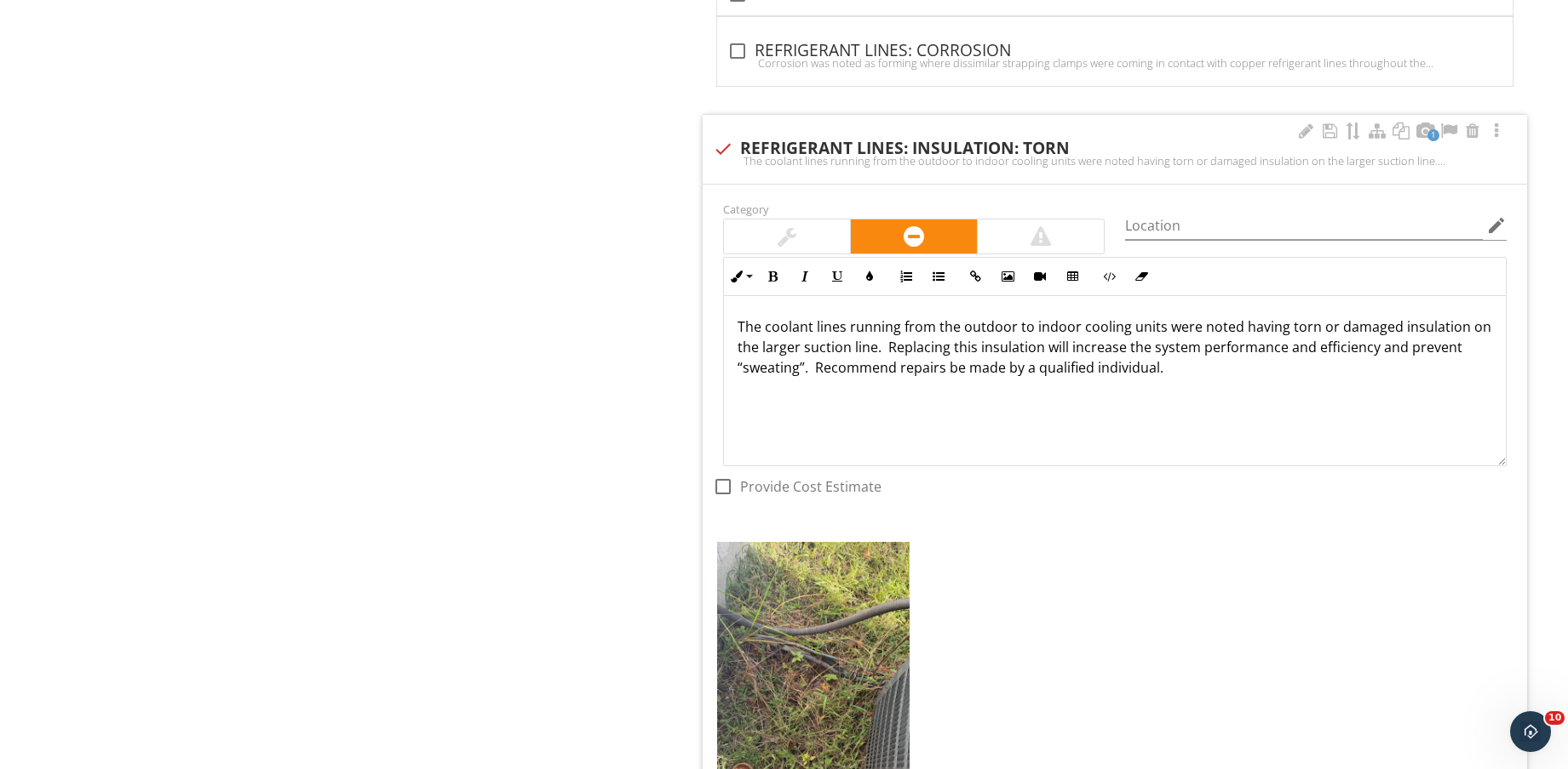
click at [823, 657] on img at bounding box center [813, 670] width 193 height 256
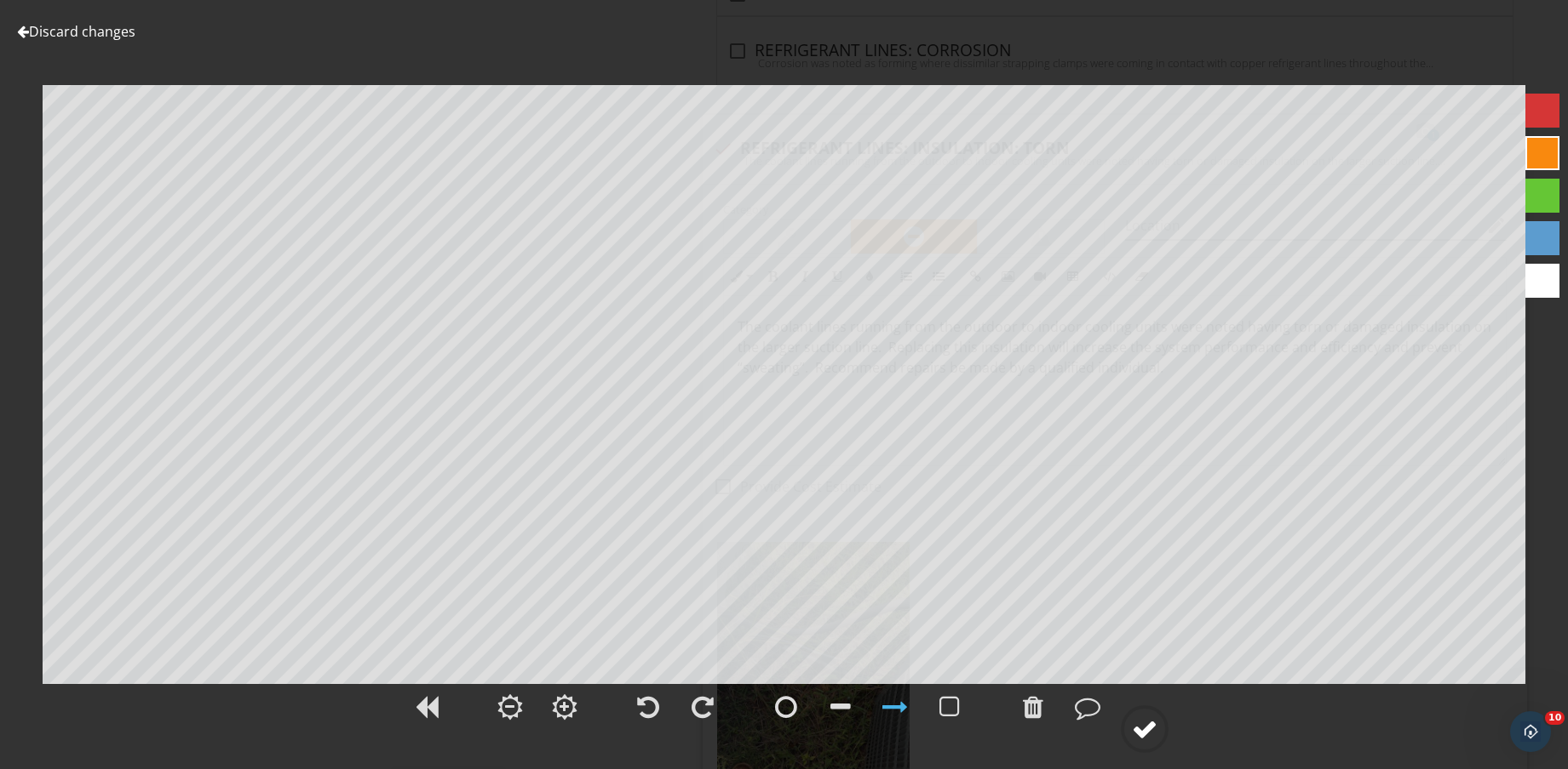
click at [1145, 733] on div at bounding box center [1144, 729] width 25 height 25
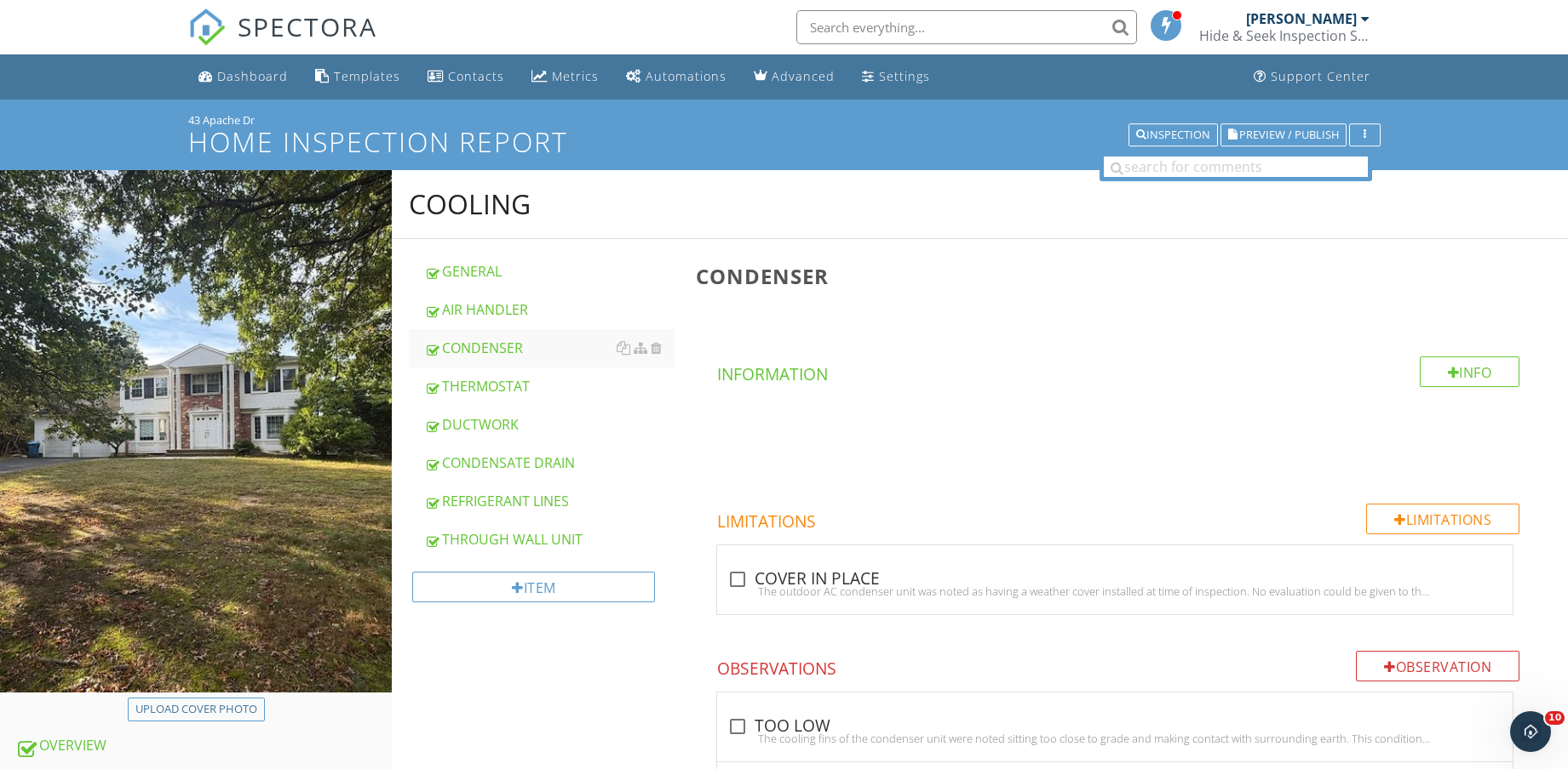
scroll to position [532, 0]
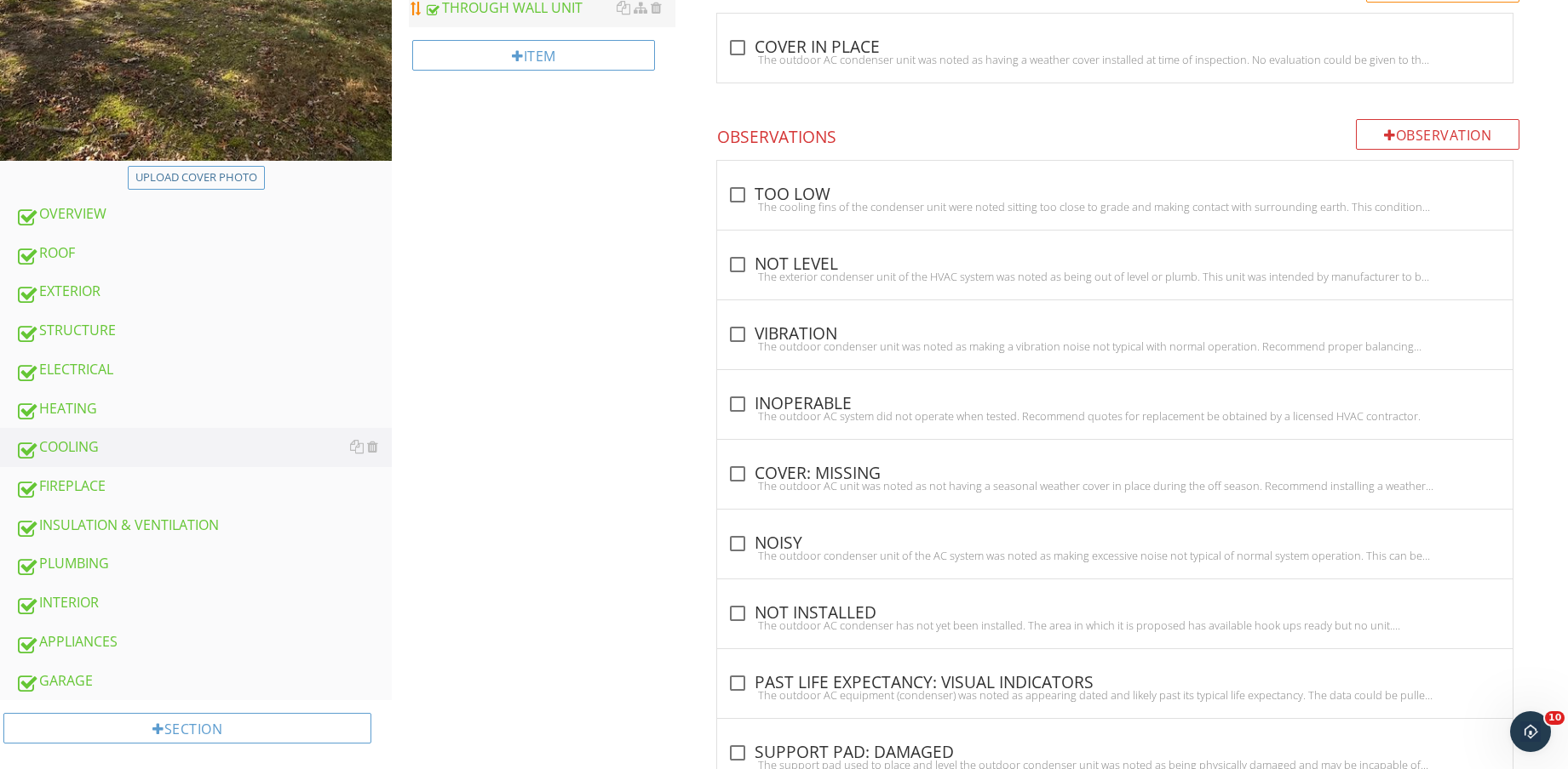
click at [107, 355] on link "ELECTRICAL" at bounding box center [203, 370] width 376 height 39
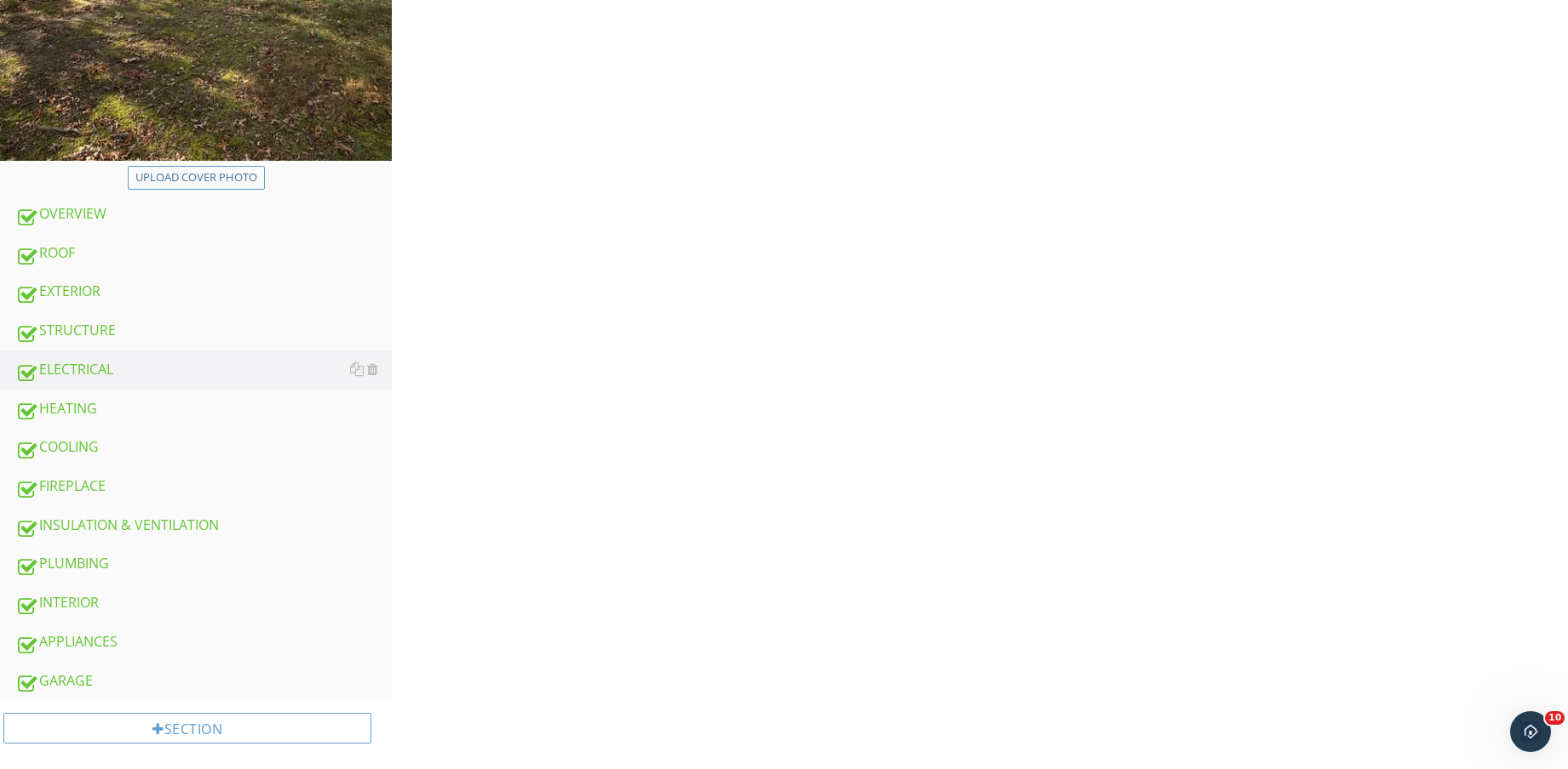
scroll to position [106, 0]
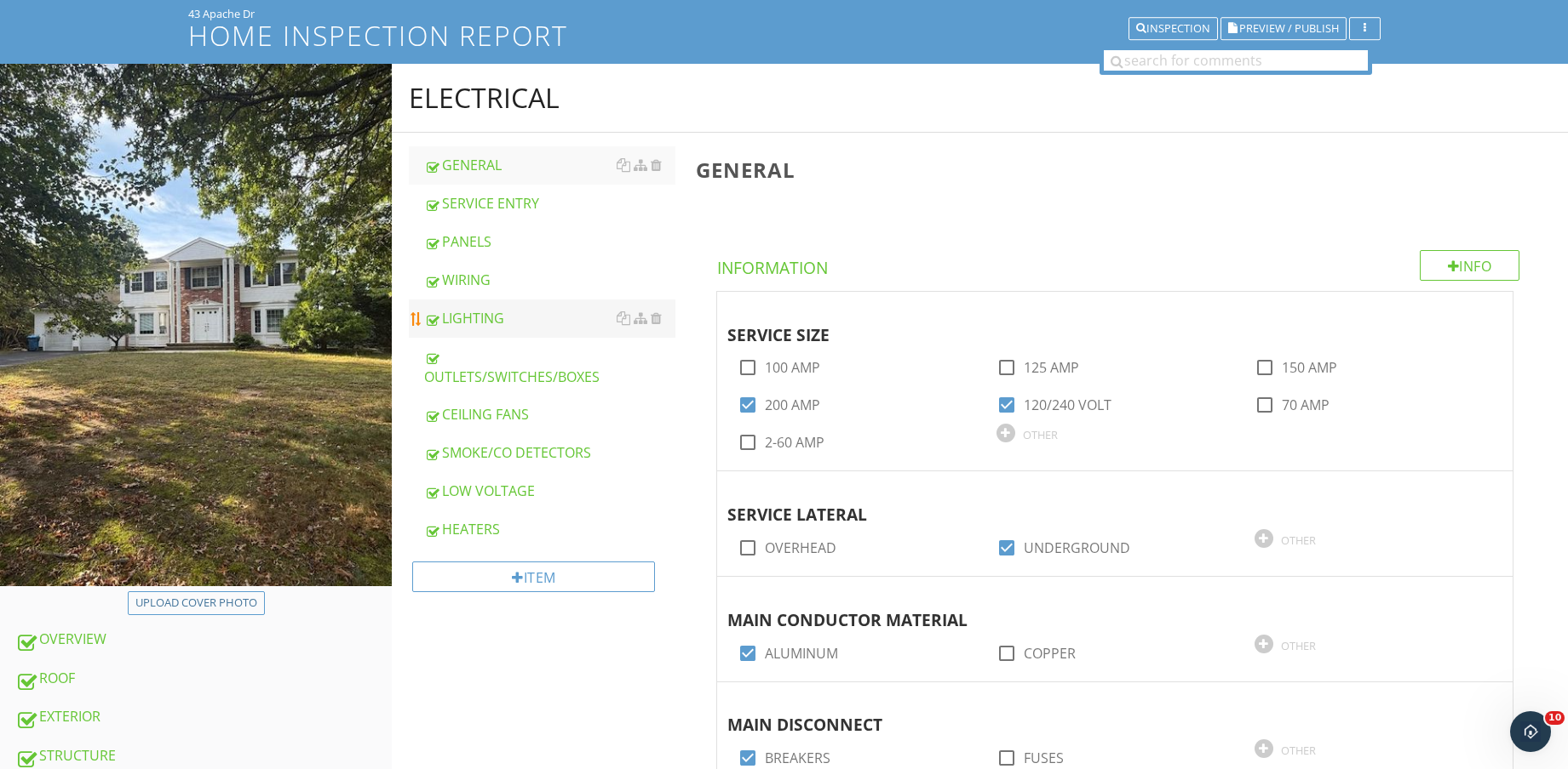
click at [538, 308] on div "LIGHTING" at bounding box center [550, 318] width 251 height 20
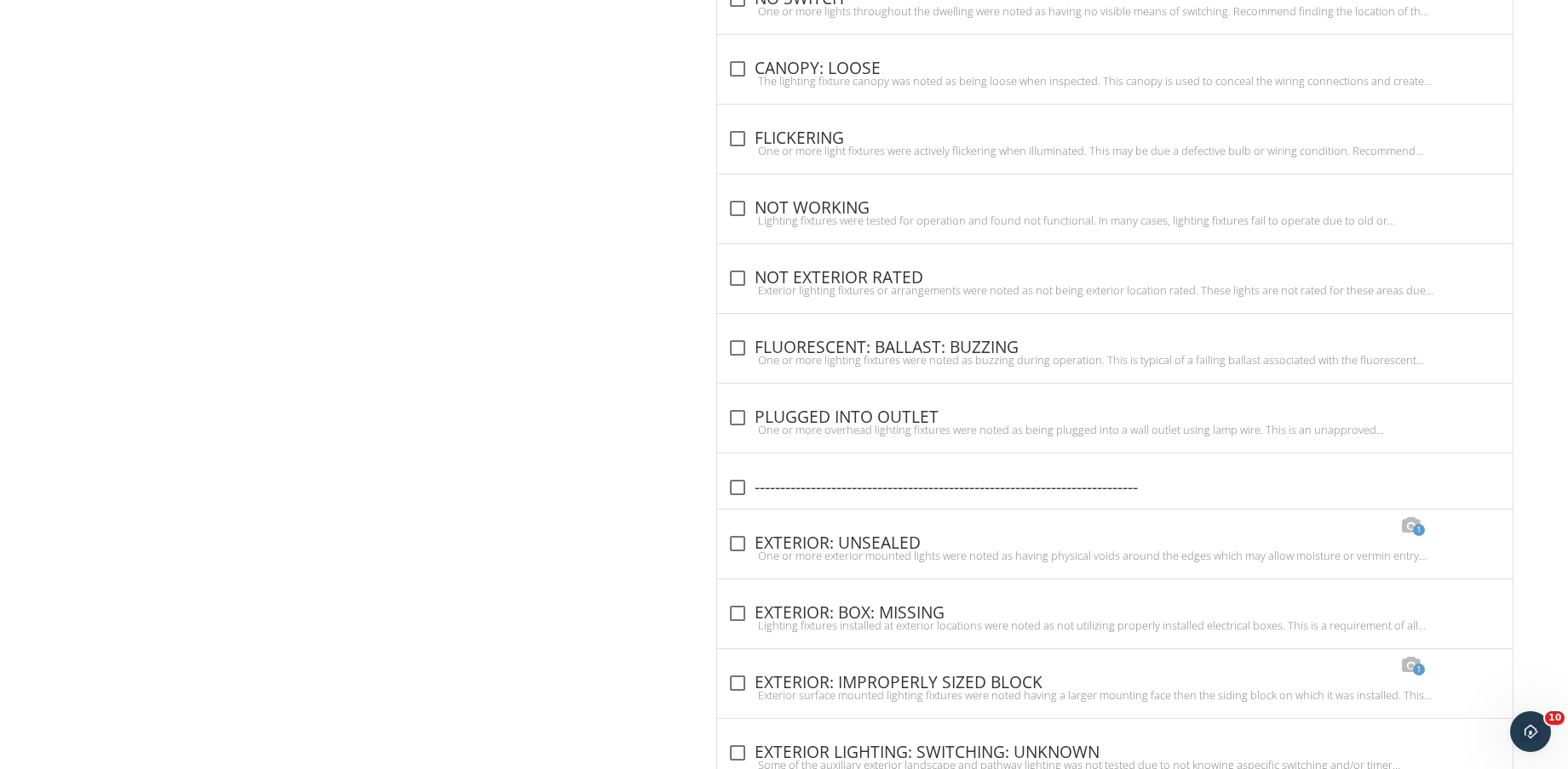
scroll to position [1470, 0]
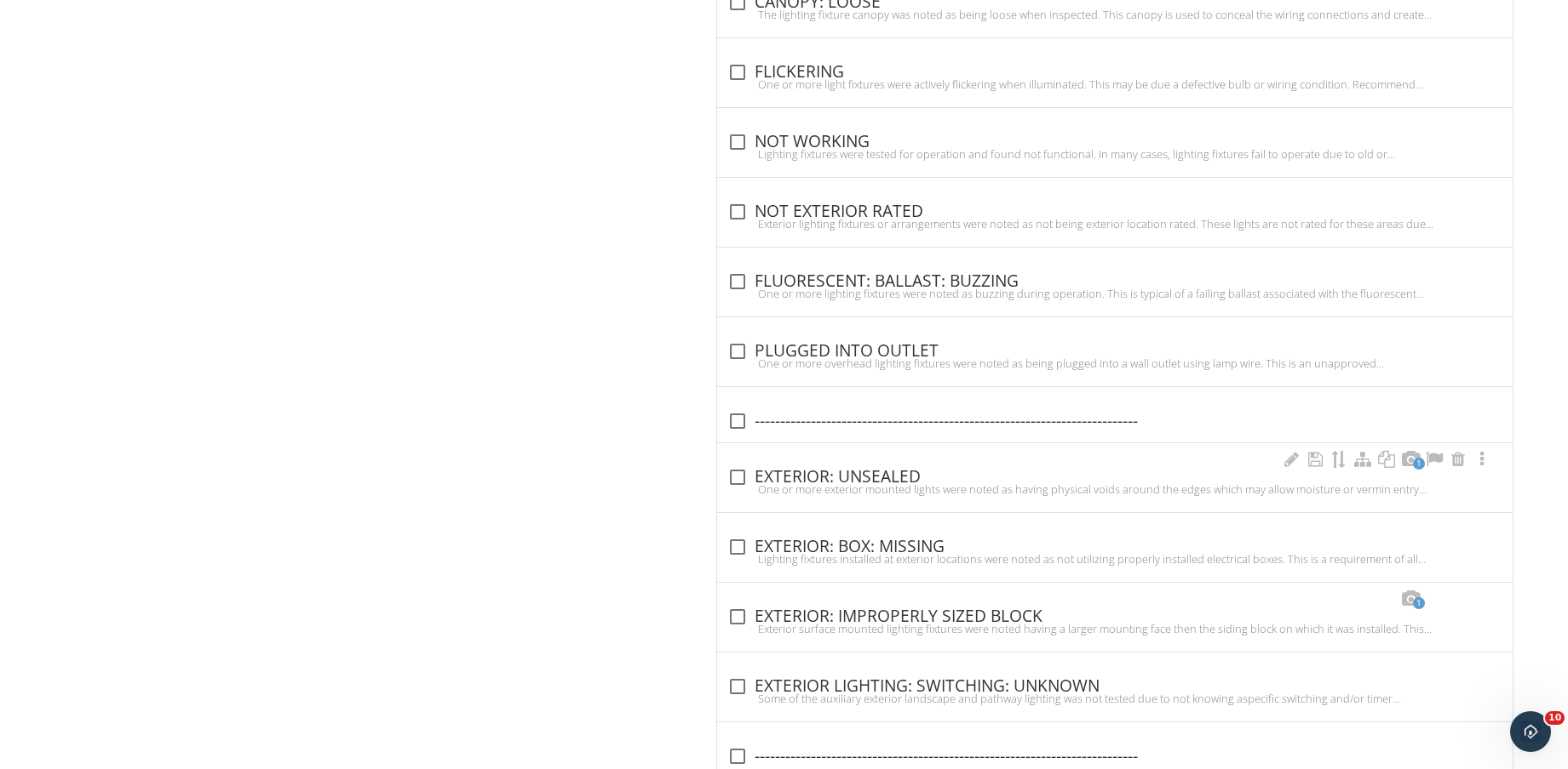
click at [893, 477] on div "check_box_outline_blank EXTERIOR: UNSEALED" at bounding box center [1115, 477] width 775 height 20
checkbox input "true"
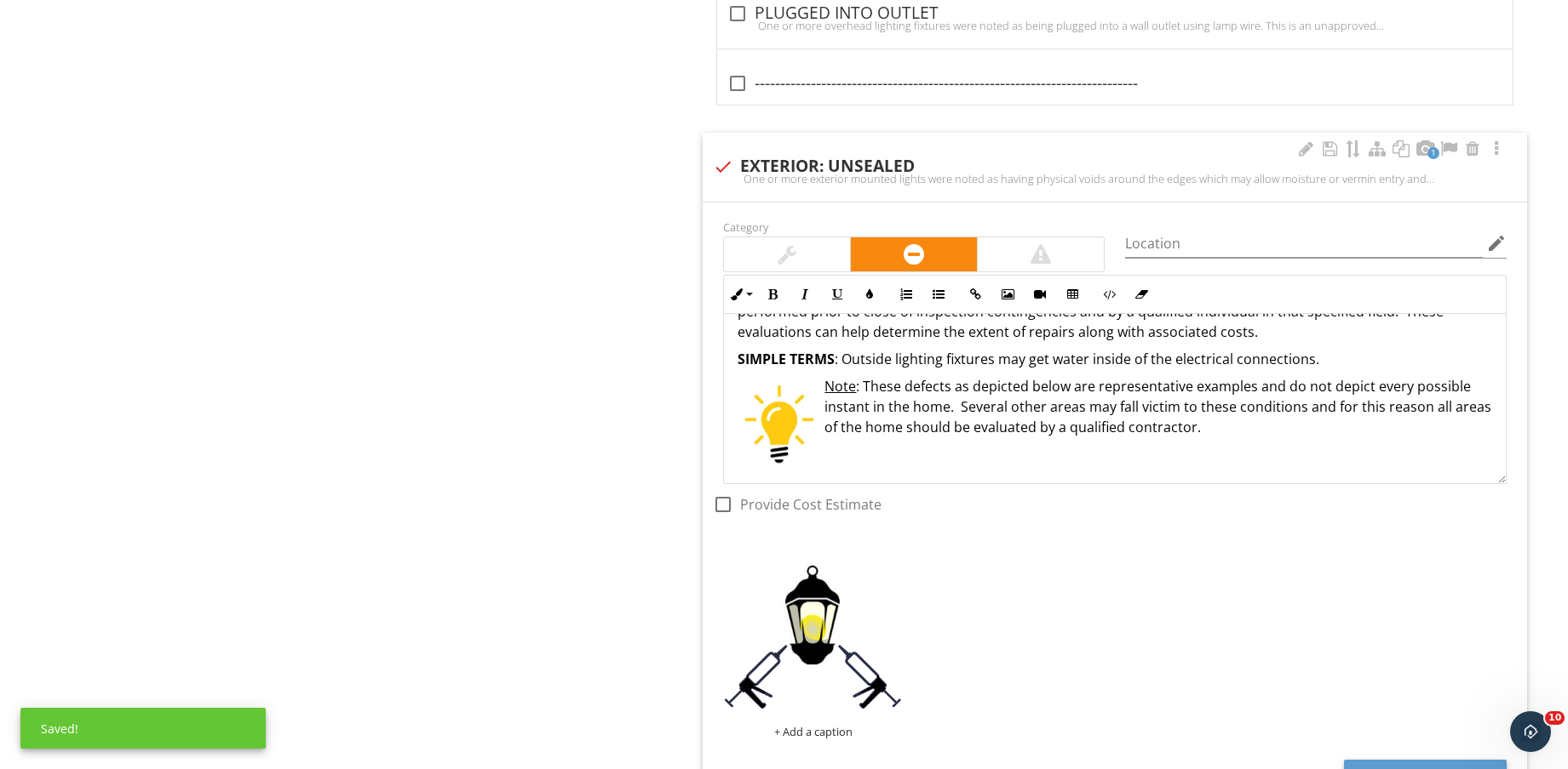
scroll to position [1895, 0]
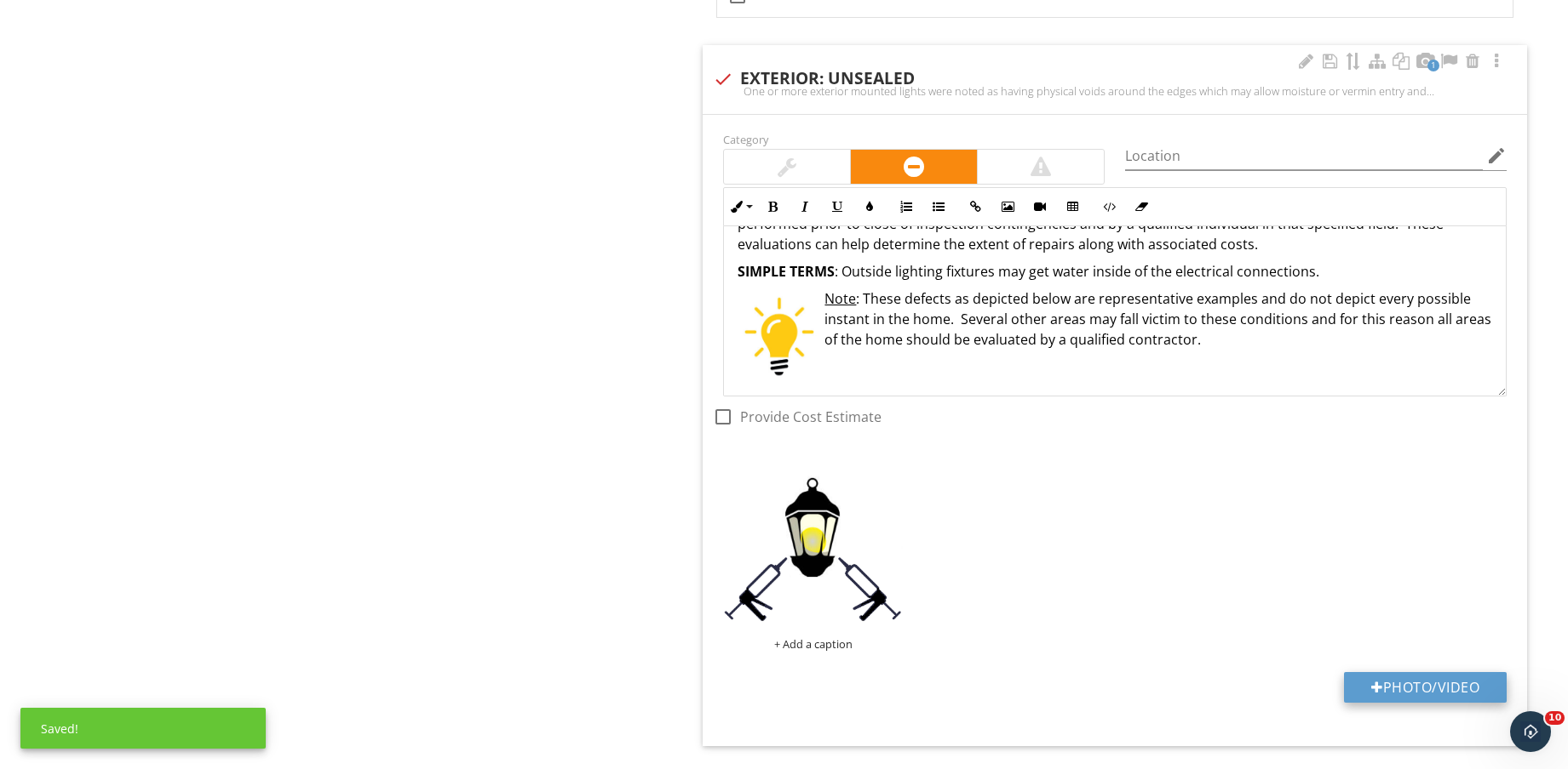
click at [1433, 696] on button "Photo/Video" at bounding box center [1424, 688] width 162 height 31
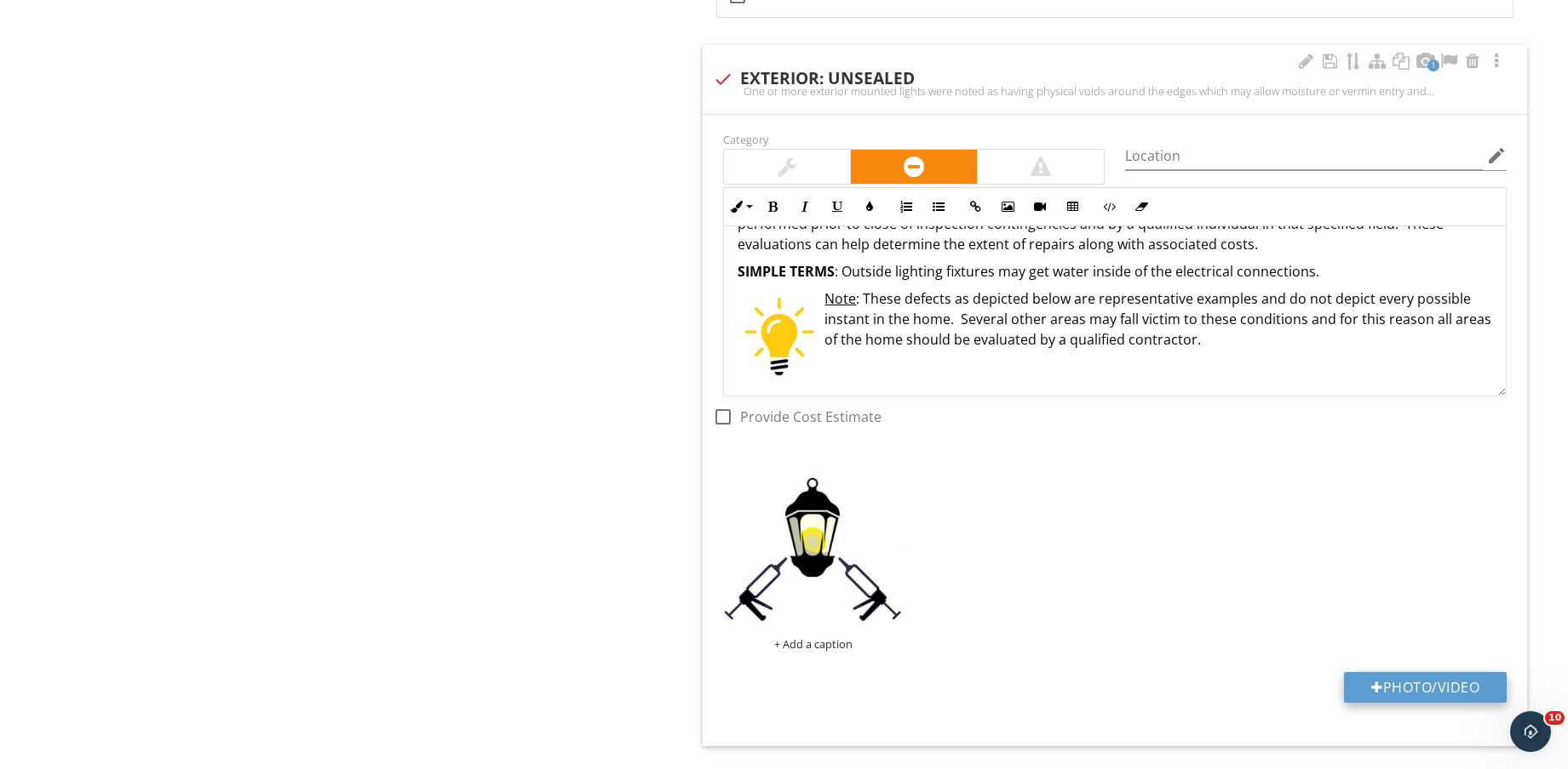
type input "C:\fakepath\IMG_8816.jpg"
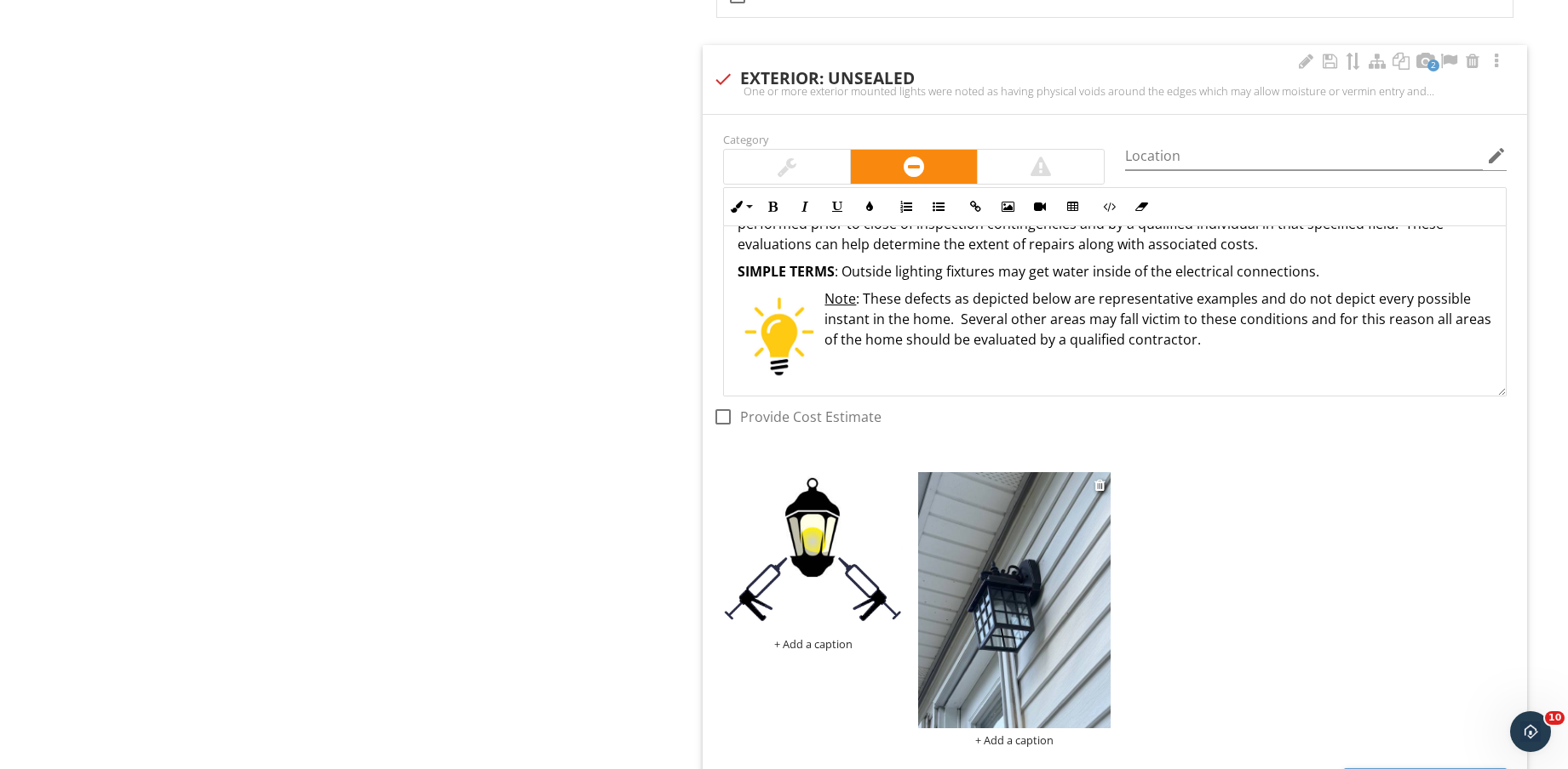
click at [990, 536] on img at bounding box center [1015, 600] width 193 height 256
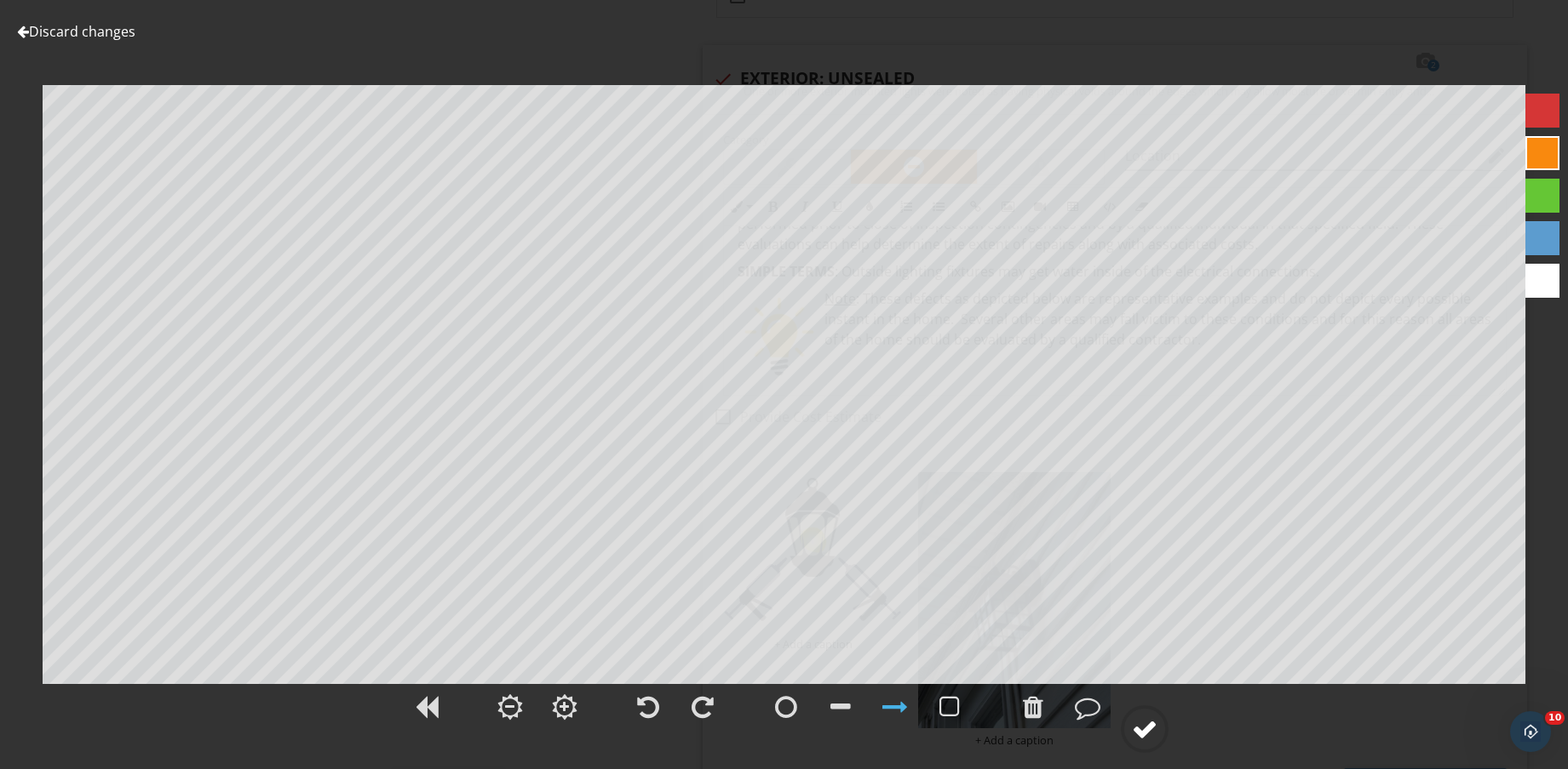
click at [1157, 722] on div at bounding box center [1144, 729] width 25 height 25
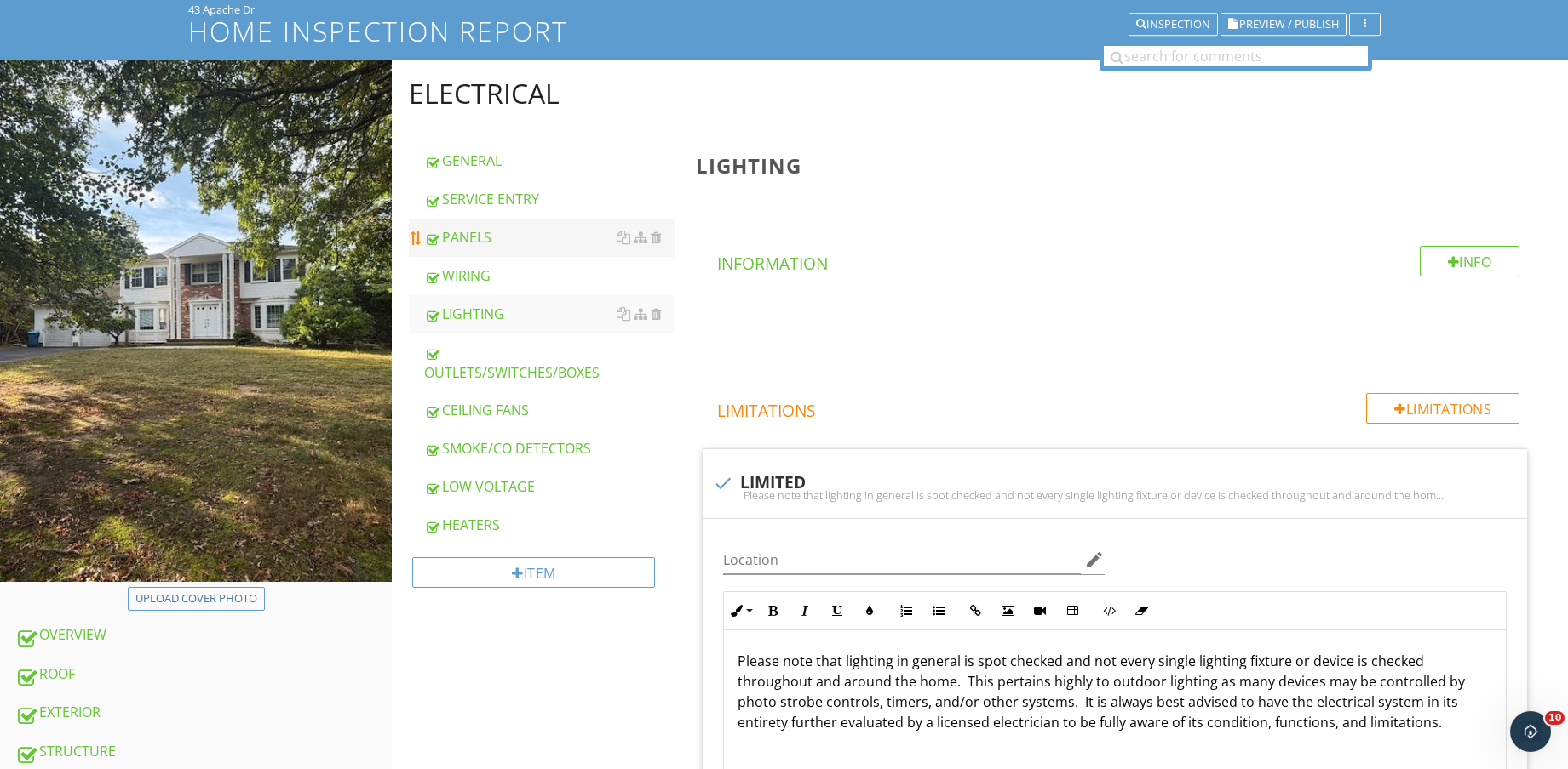
scroll to position [106, 0]
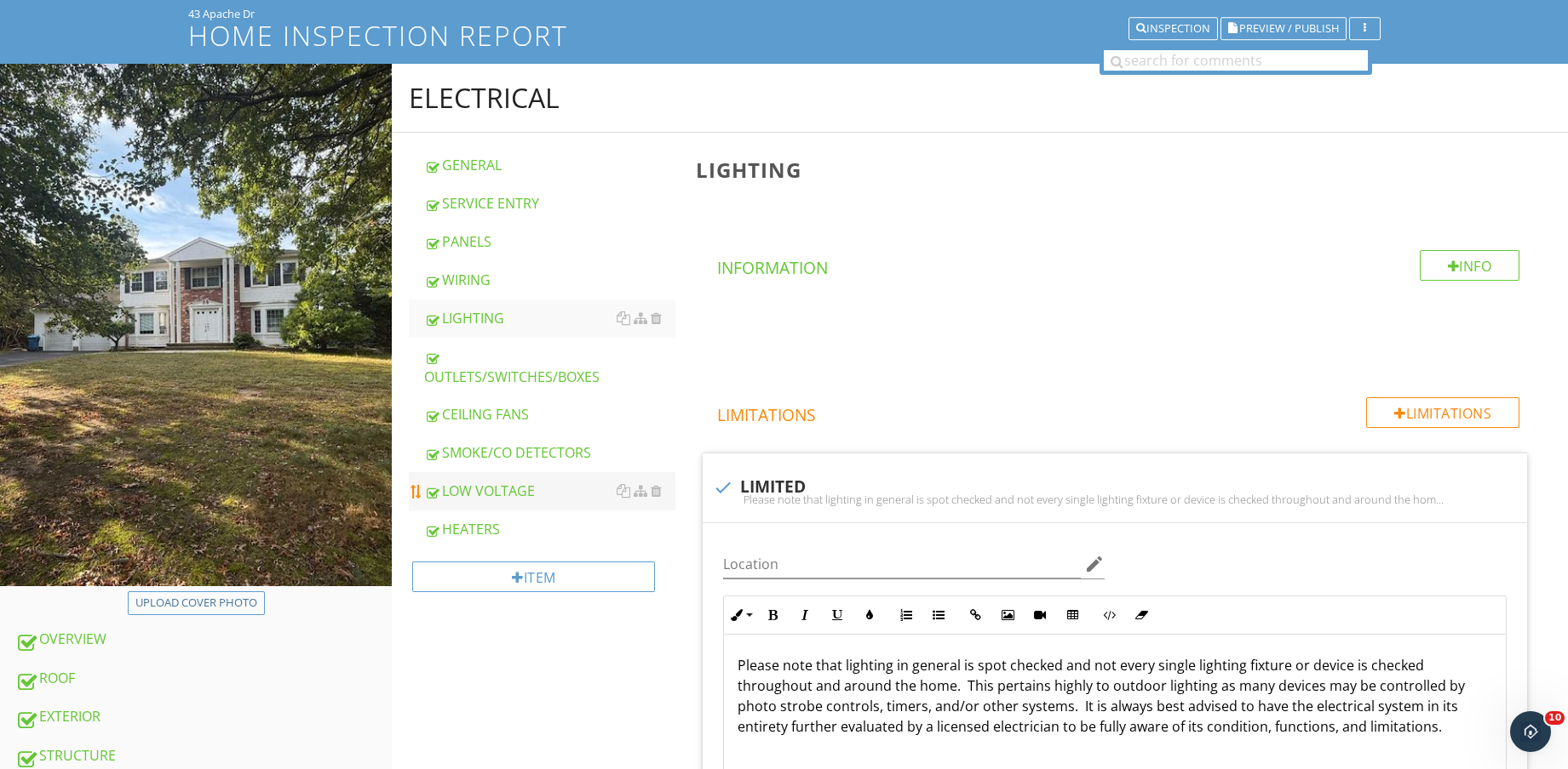
click at [506, 497] on div "LOW VOLTAGE" at bounding box center [550, 491] width 251 height 20
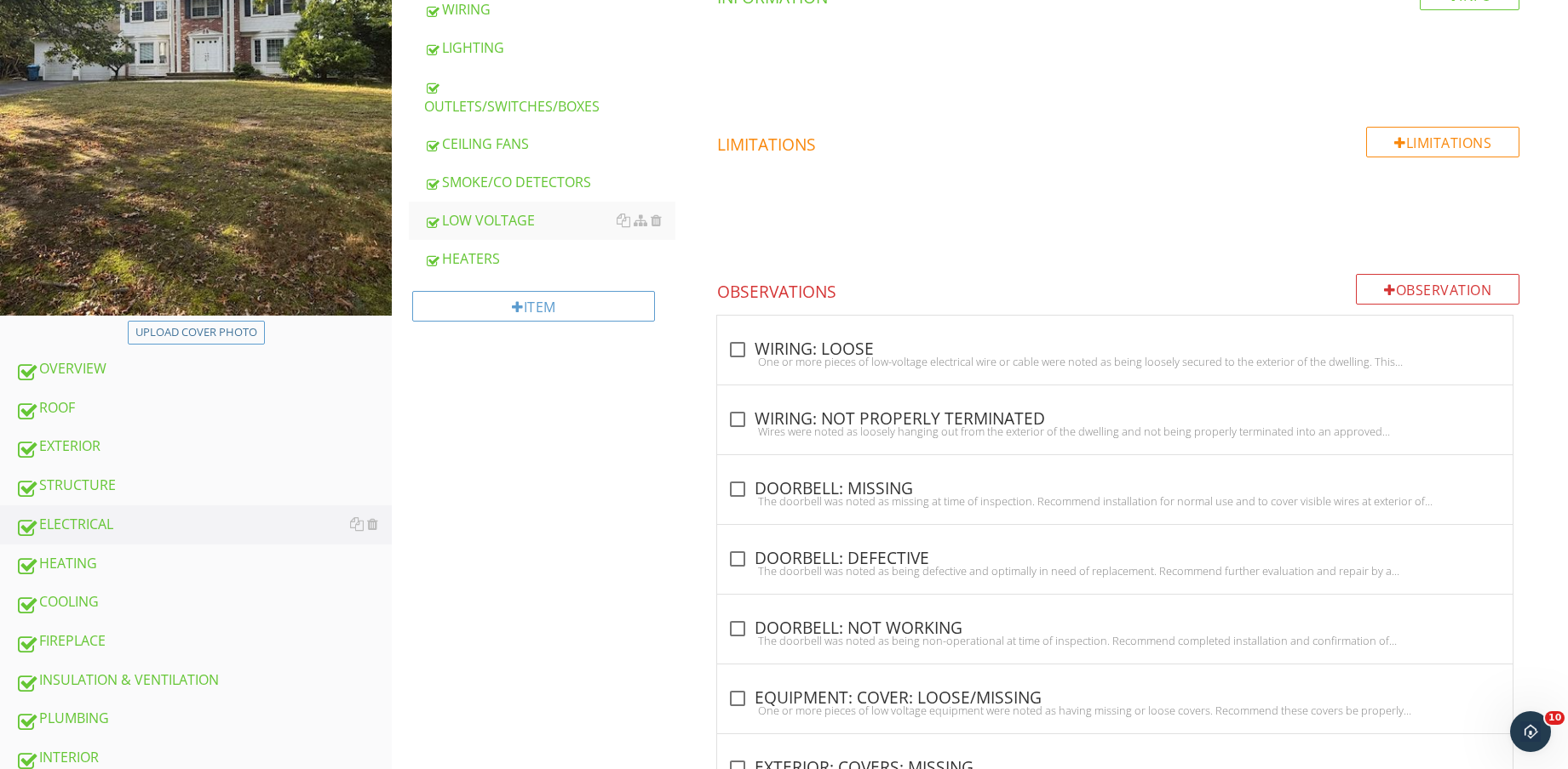
scroll to position [426, 0]
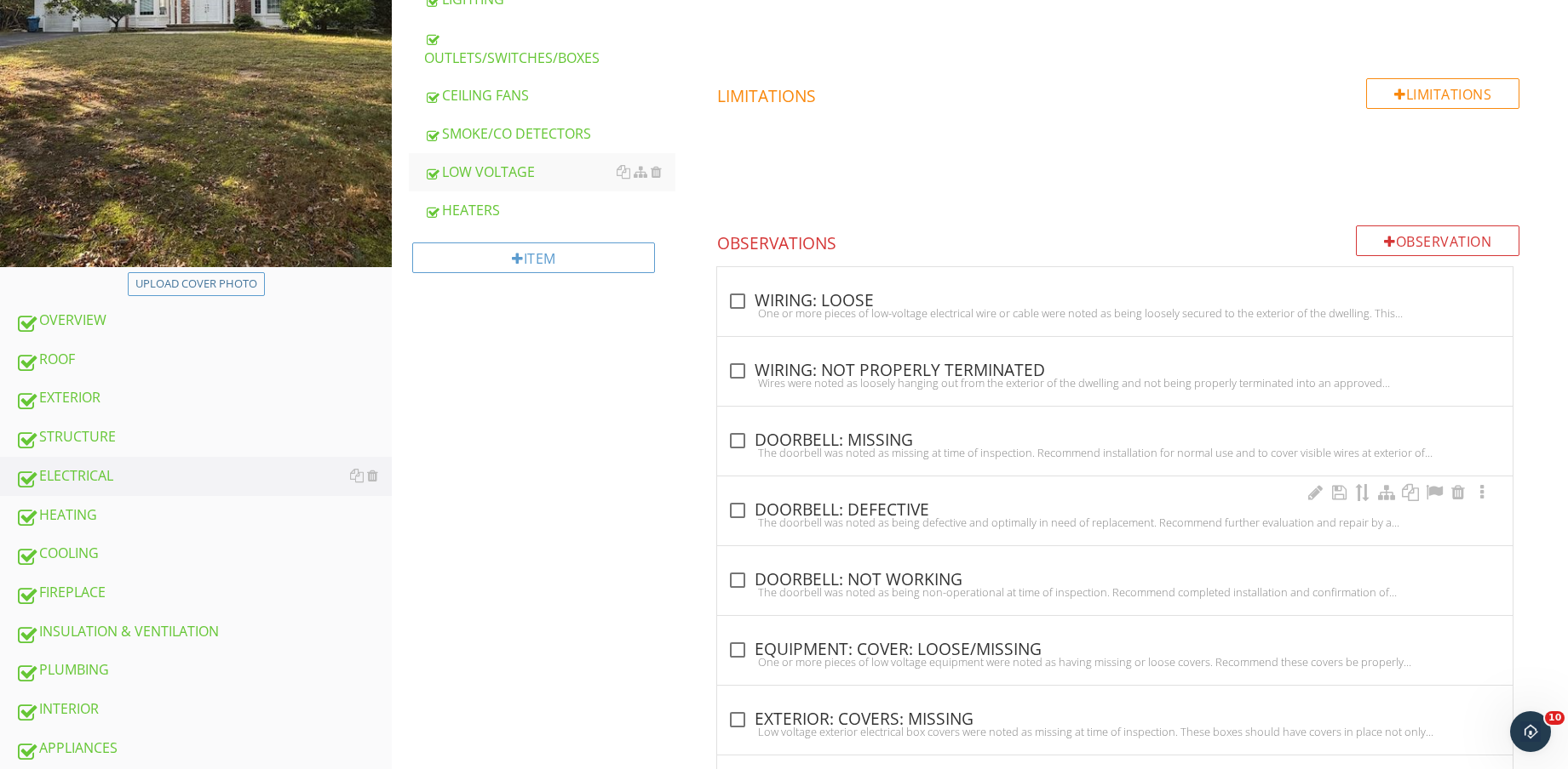
click at [872, 515] on div "The doorbell was noted as being defective and optimally in need of replacement.…" at bounding box center [1115, 522] width 775 height 14
checkbox input "true"
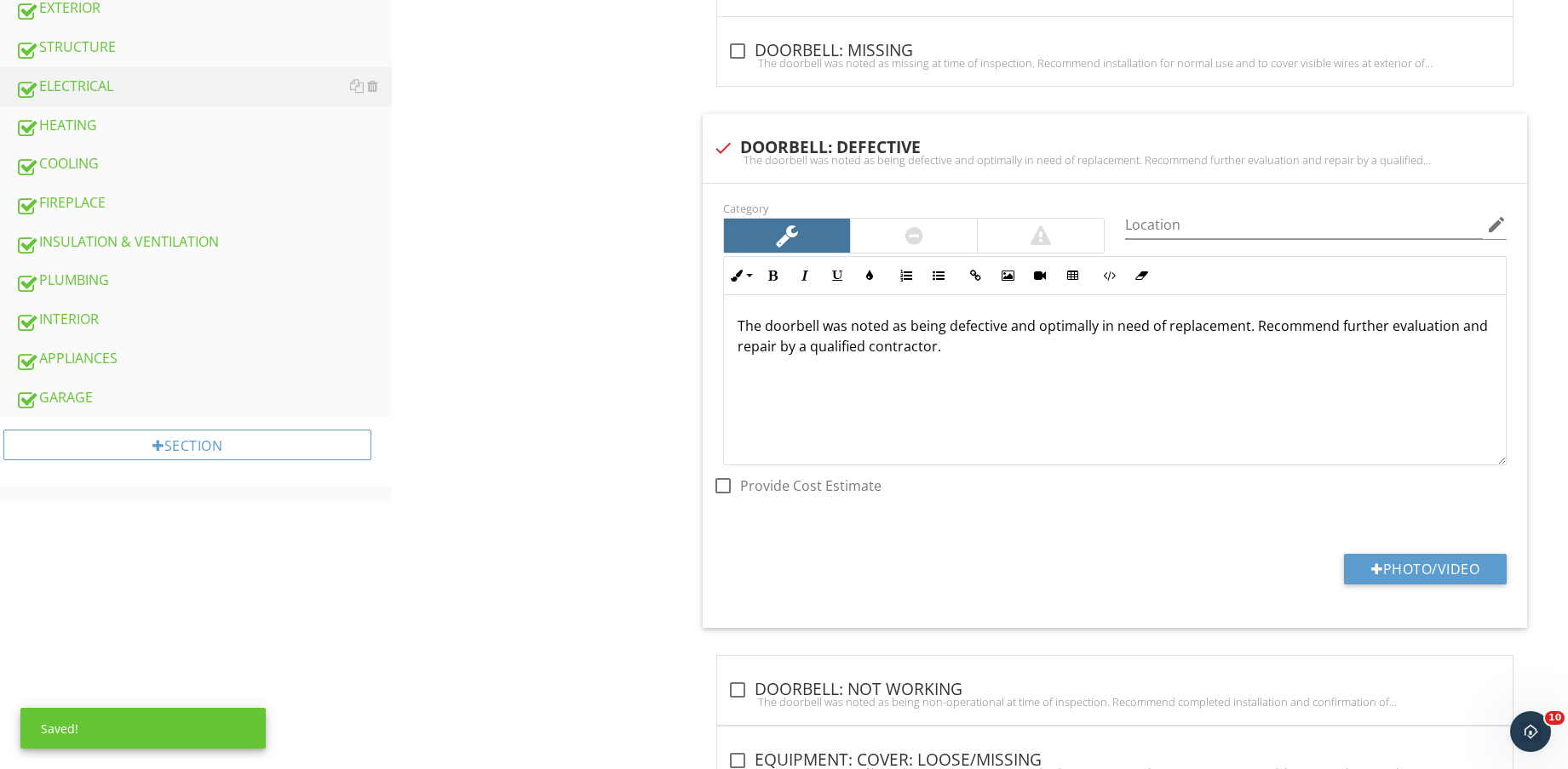
scroll to position [851, 0]
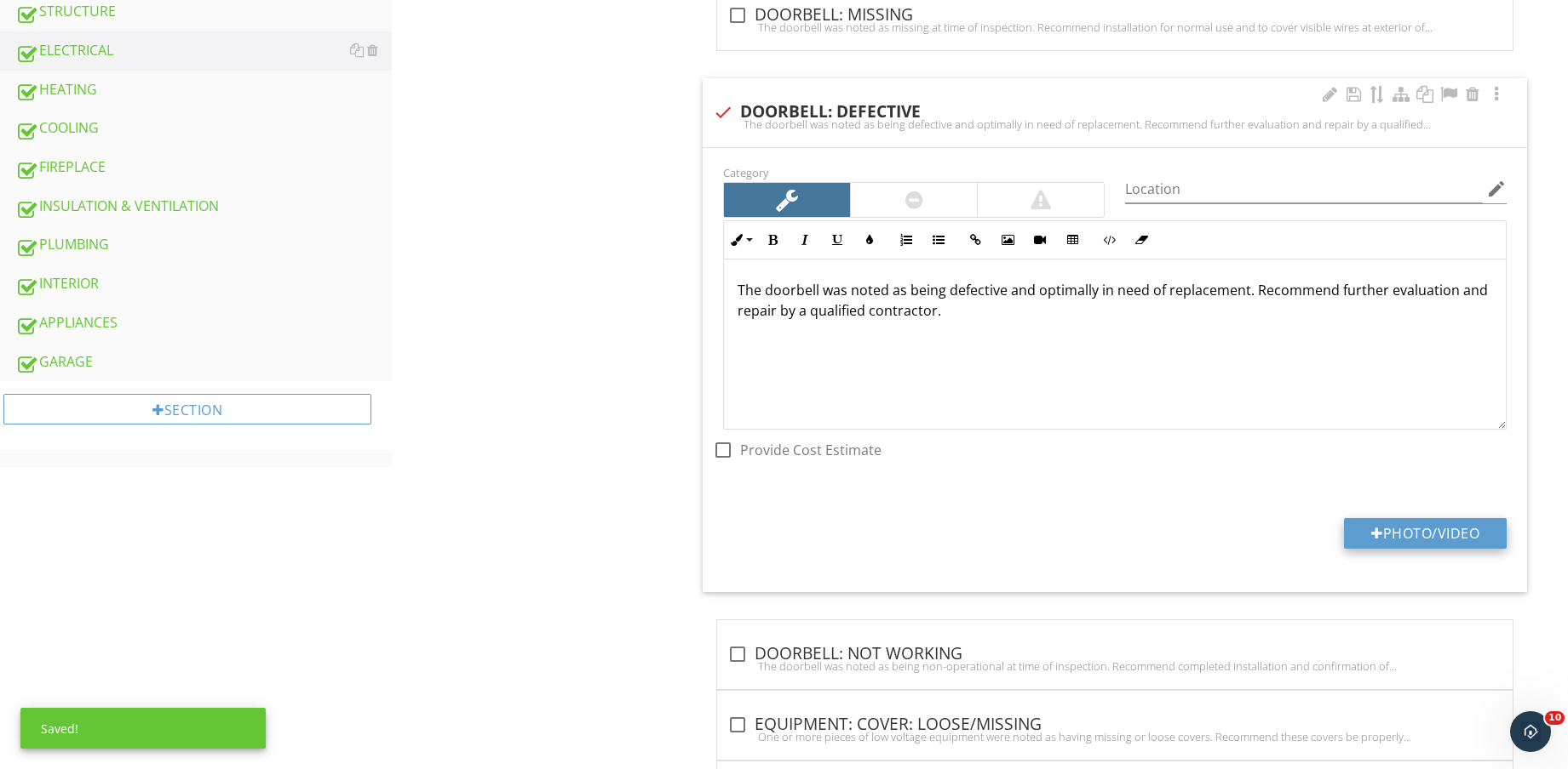
click at [1439, 531] on button "Photo/Video" at bounding box center [1424, 534] width 162 height 31
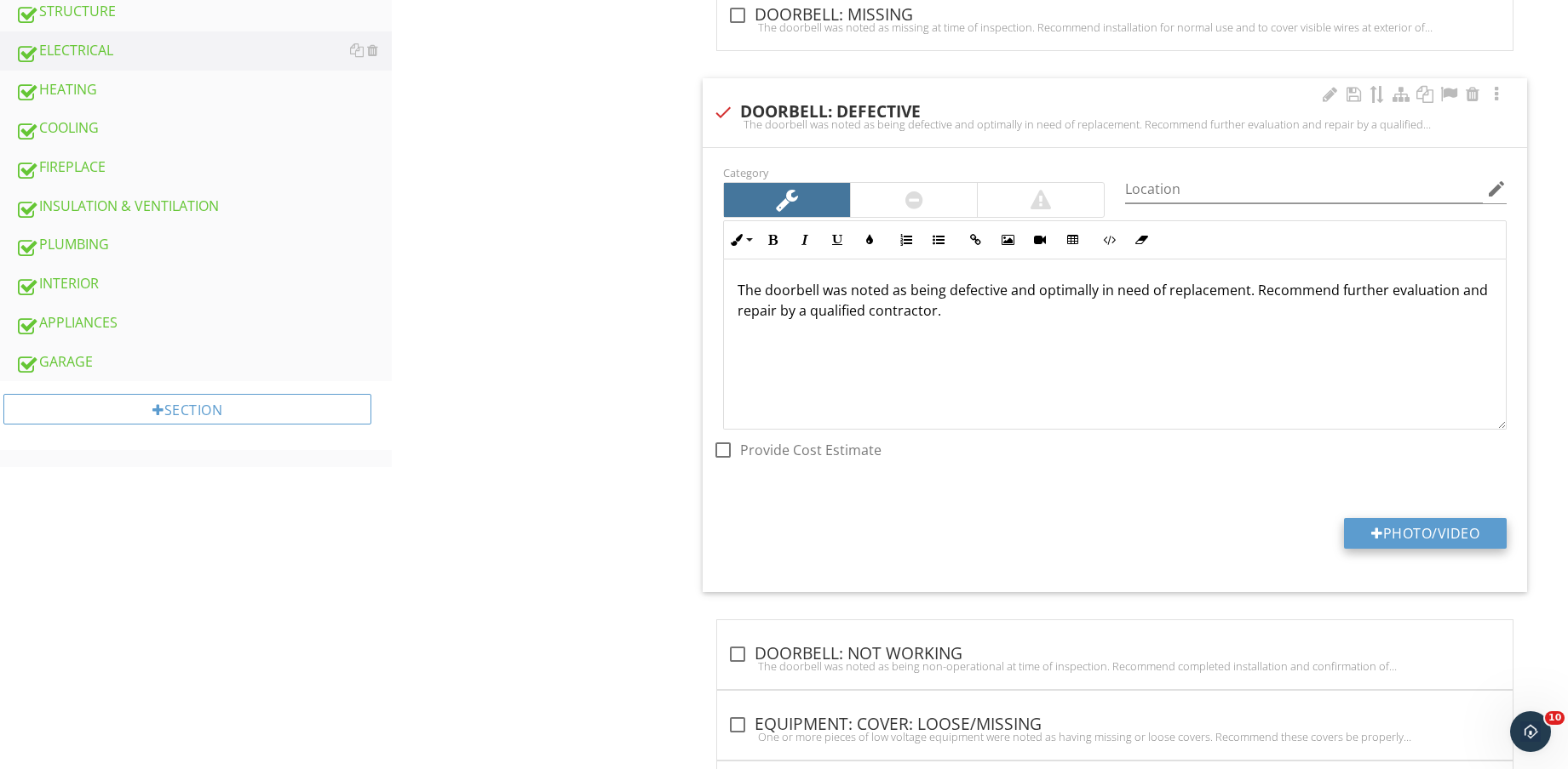
type input "C:\fakepath\IMG_8817.jpg"
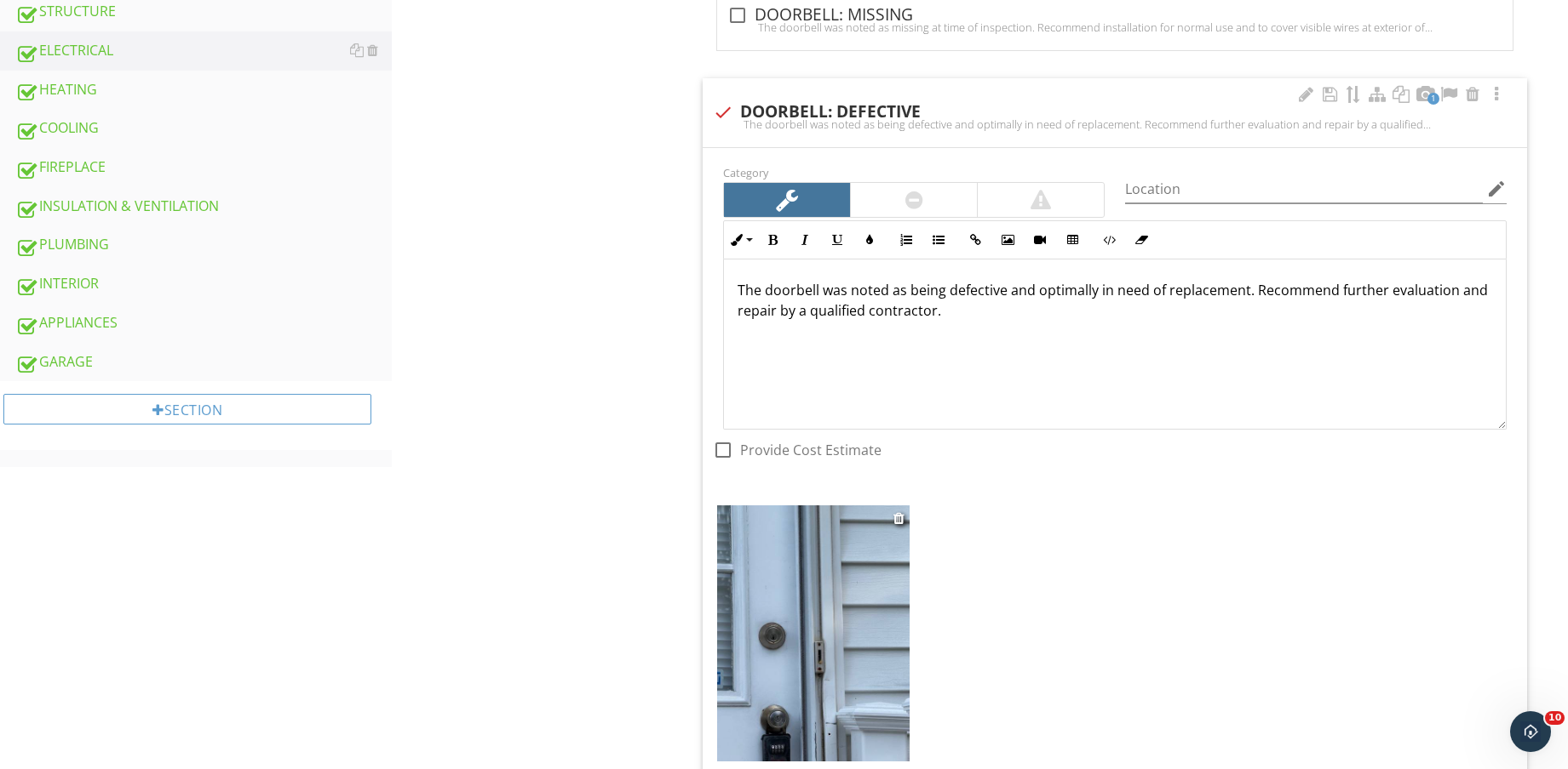
click at [791, 620] on img at bounding box center [813, 633] width 193 height 256
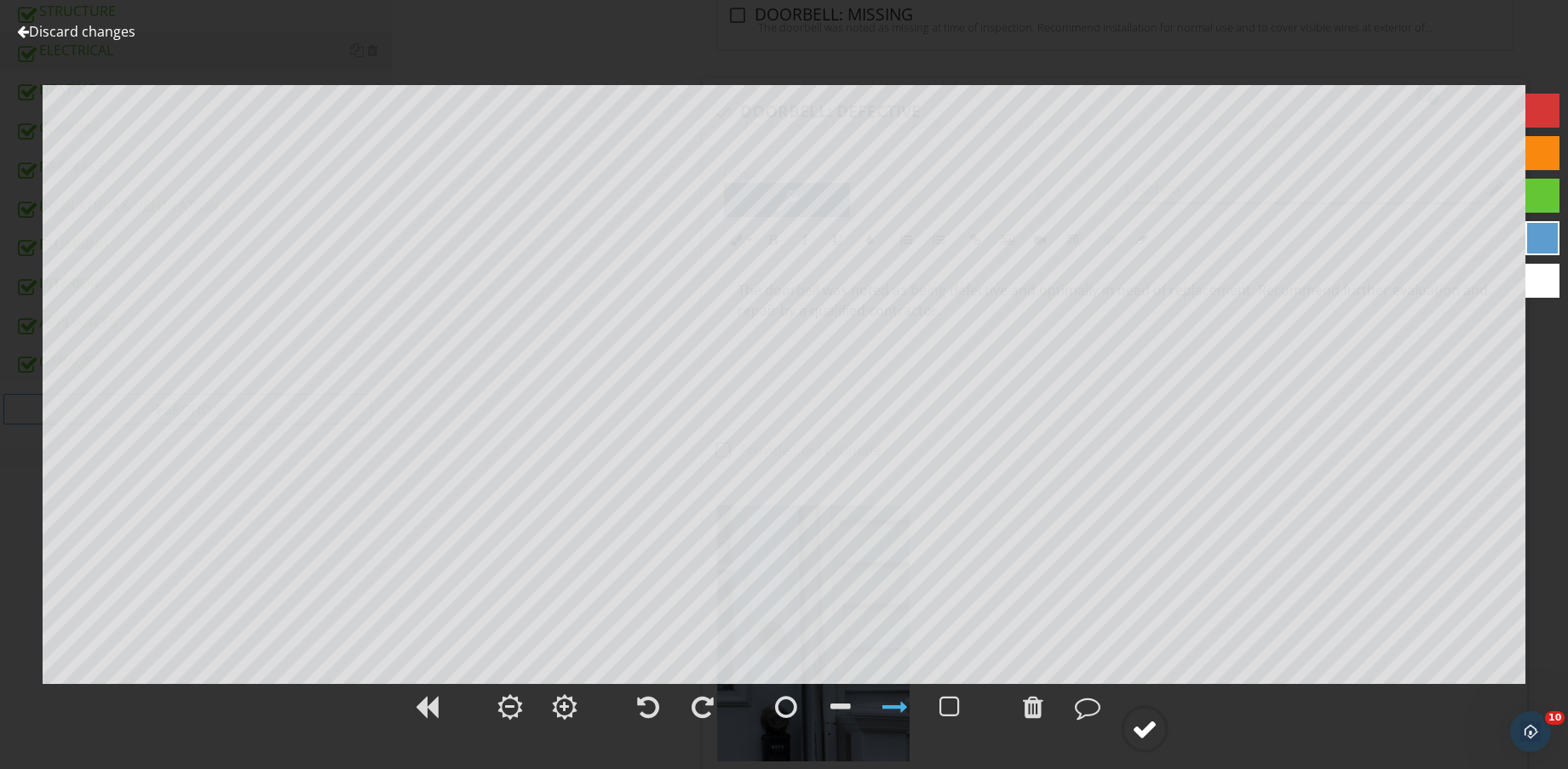
click at [1158, 741] on div at bounding box center [1144, 729] width 25 height 25
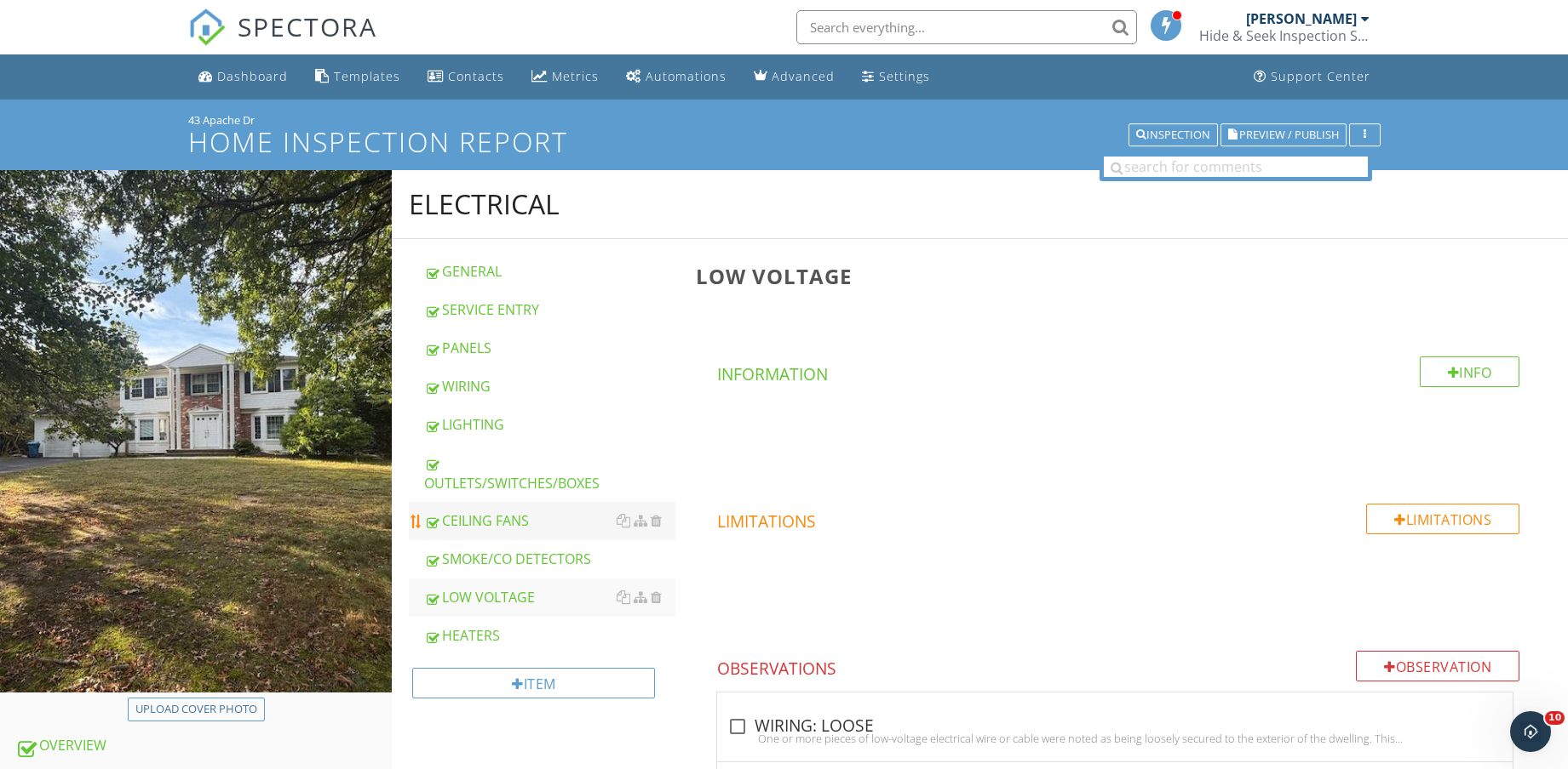
scroll to position [319, 0]
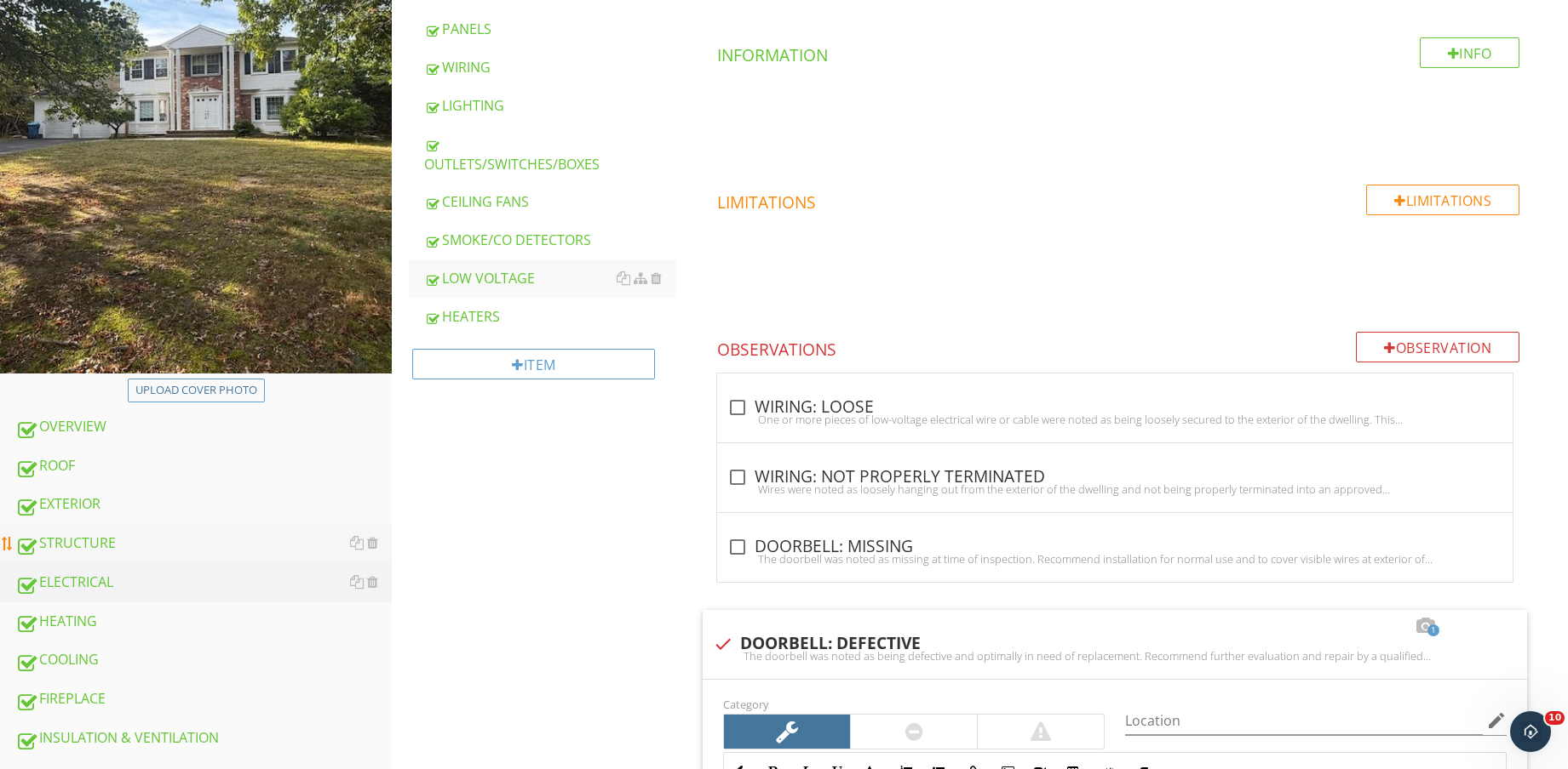
click at [189, 535] on div "STRUCTURE" at bounding box center [203, 543] width 376 height 22
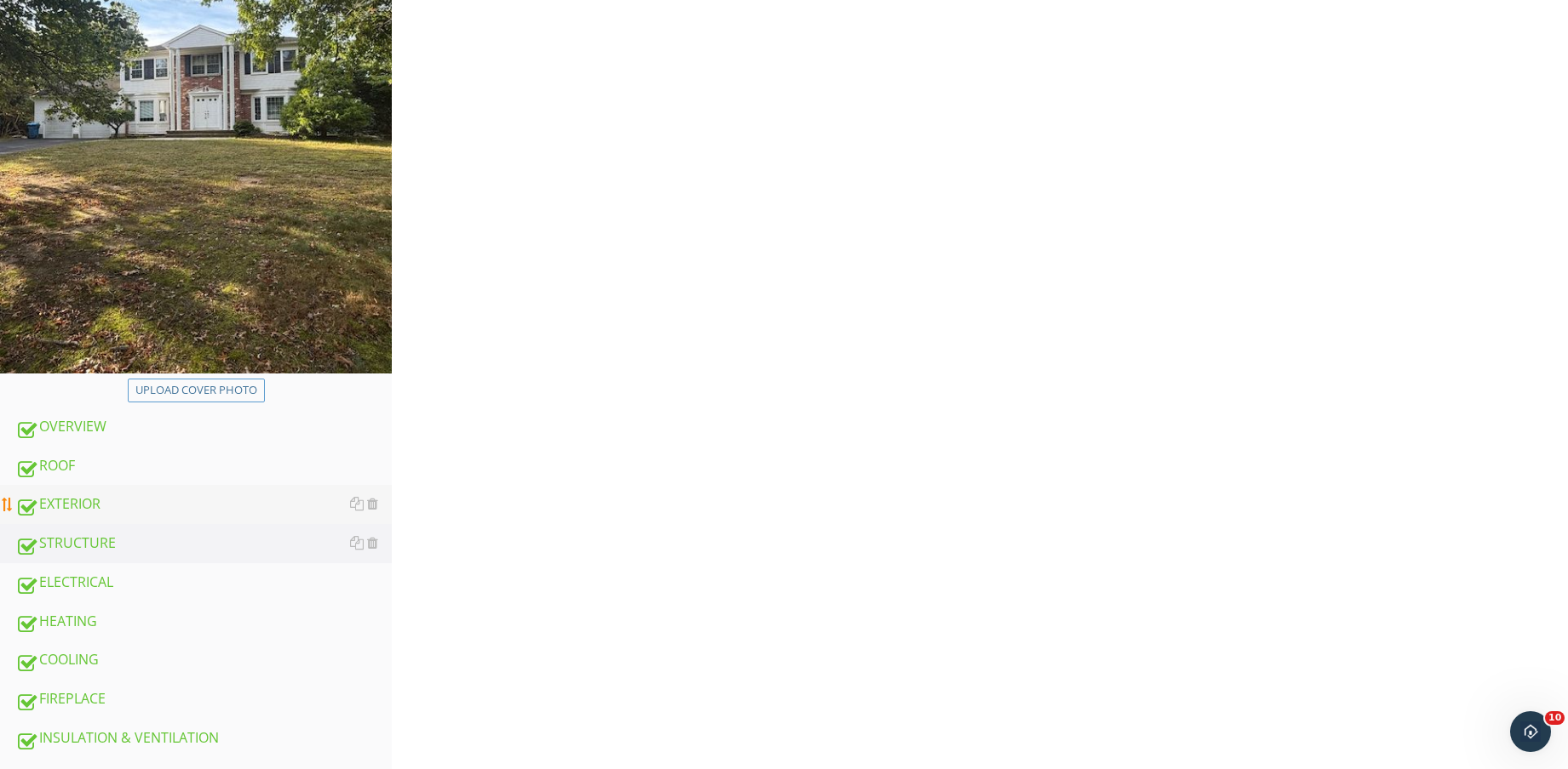
click at [177, 501] on div "EXTERIOR" at bounding box center [203, 505] width 376 height 22
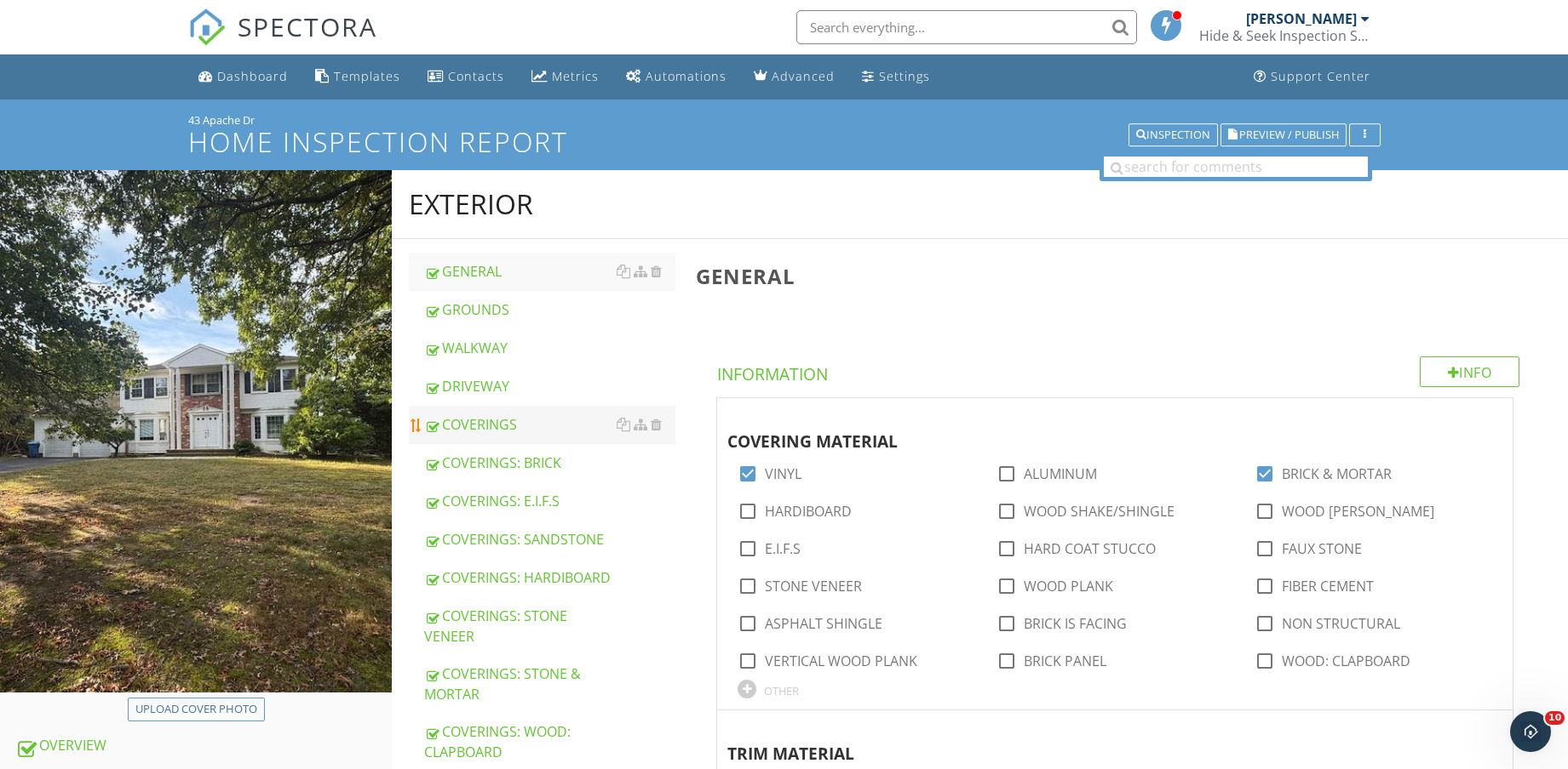
click at [524, 420] on div "COVERINGS" at bounding box center [550, 424] width 251 height 20
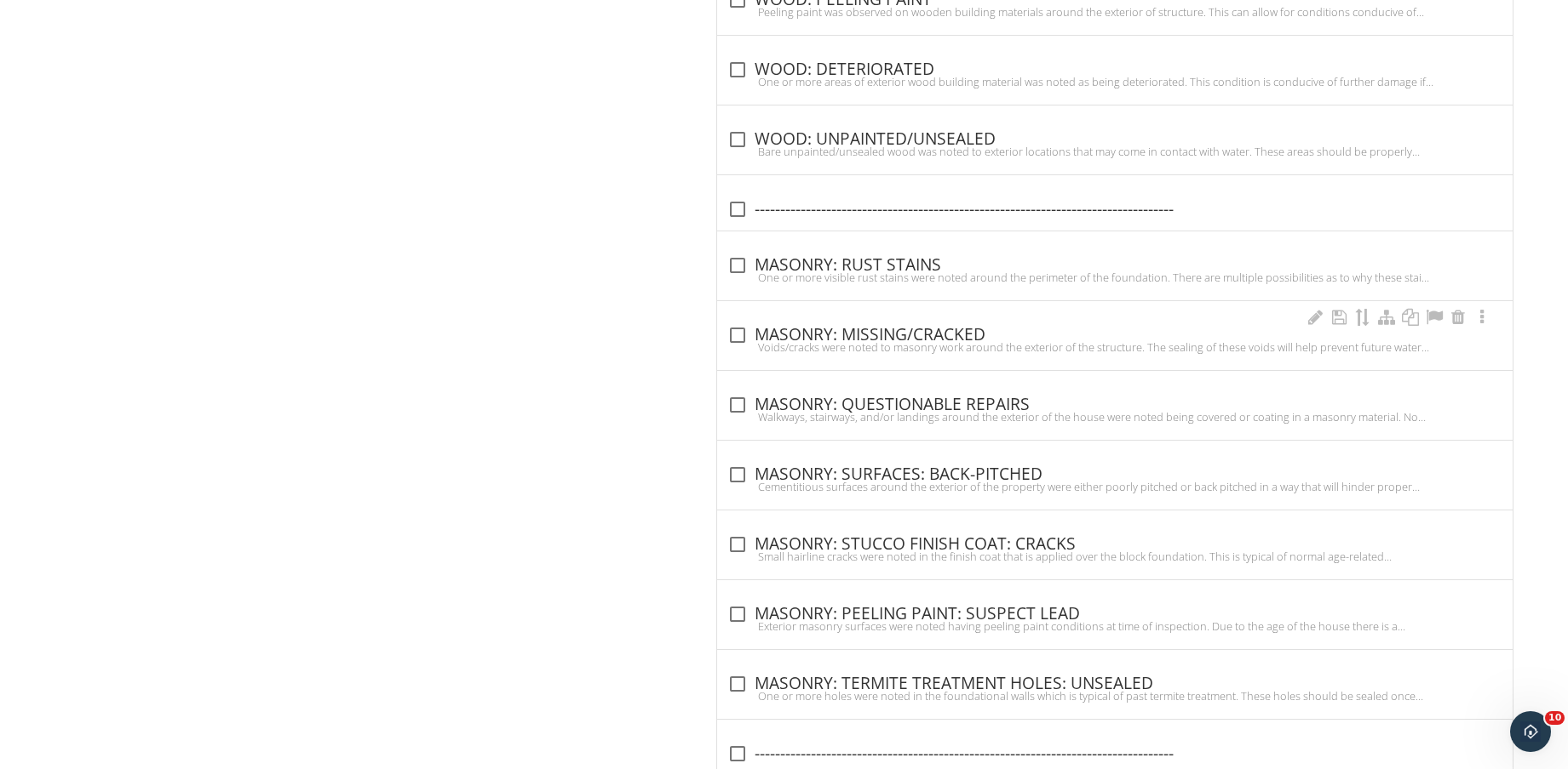
click at [910, 348] on div "Voids/cracks were noted to masonry work around the exterior of the structure. T…" at bounding box center [1115, 347] width 775 height 14
checkbox input "true"
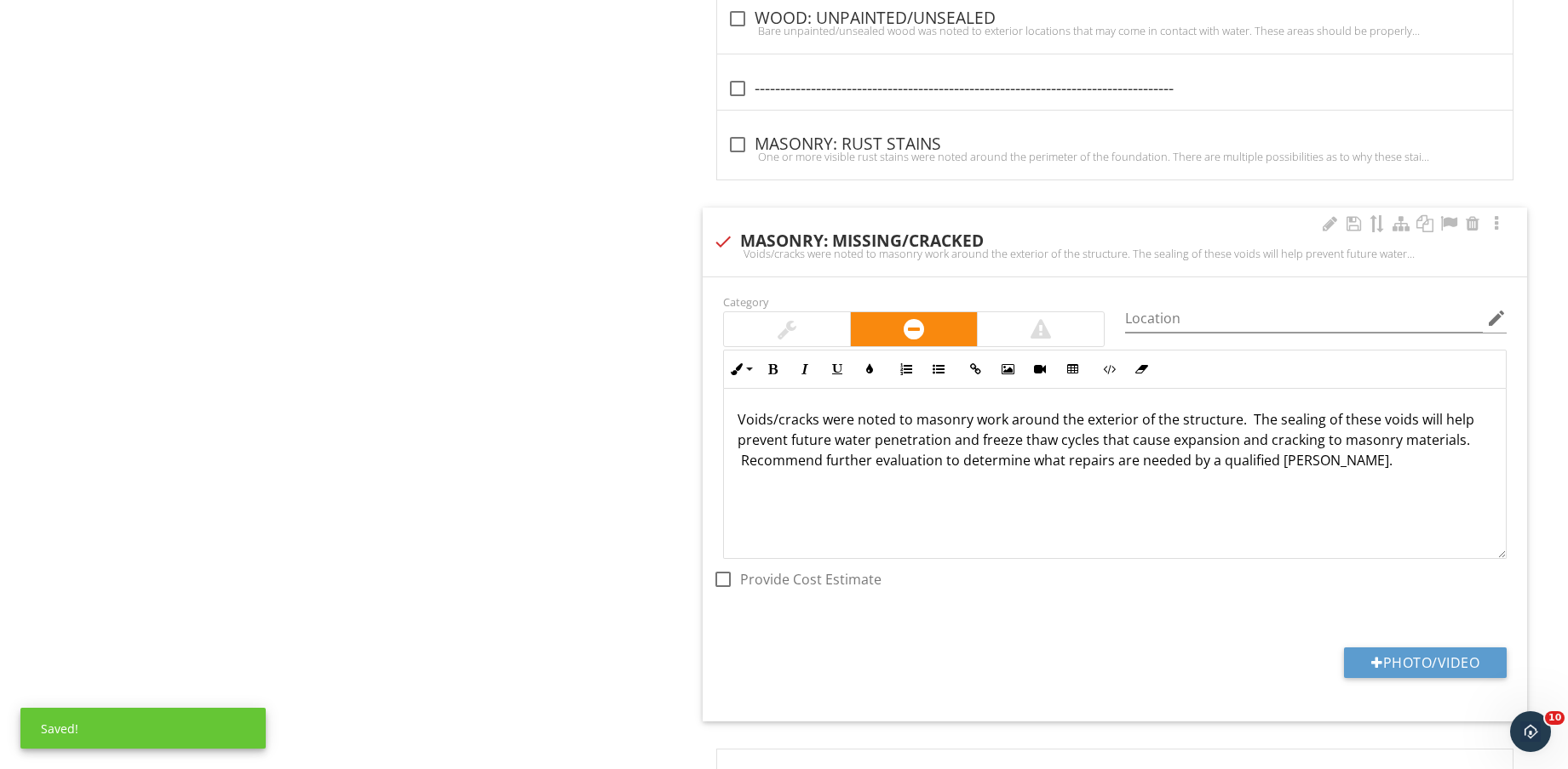
scroll to position [3759, 0]
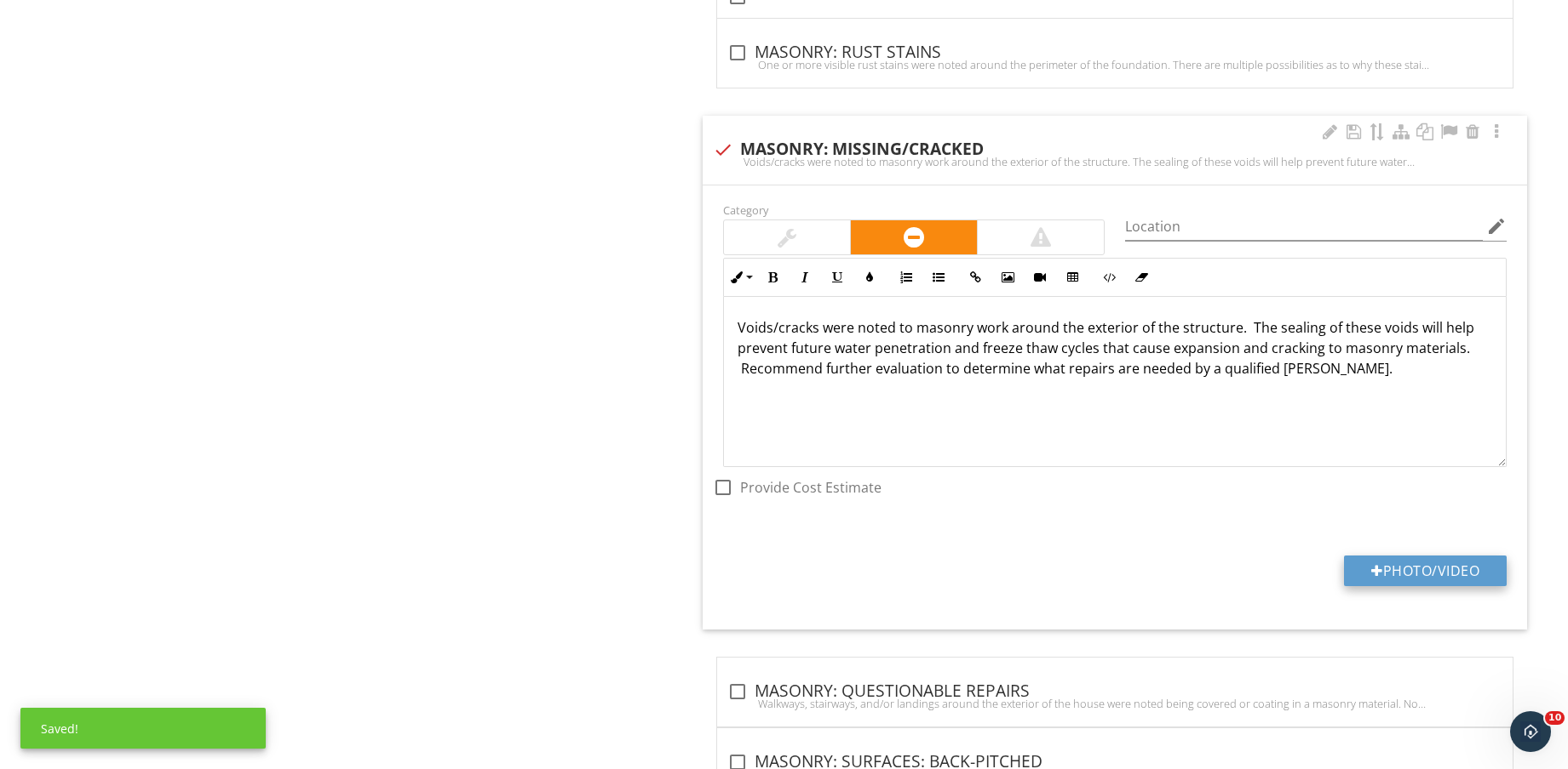
click at [1430, 570] on button "Photo/Video" at bounding box center [1424, 572] width 162 height 31
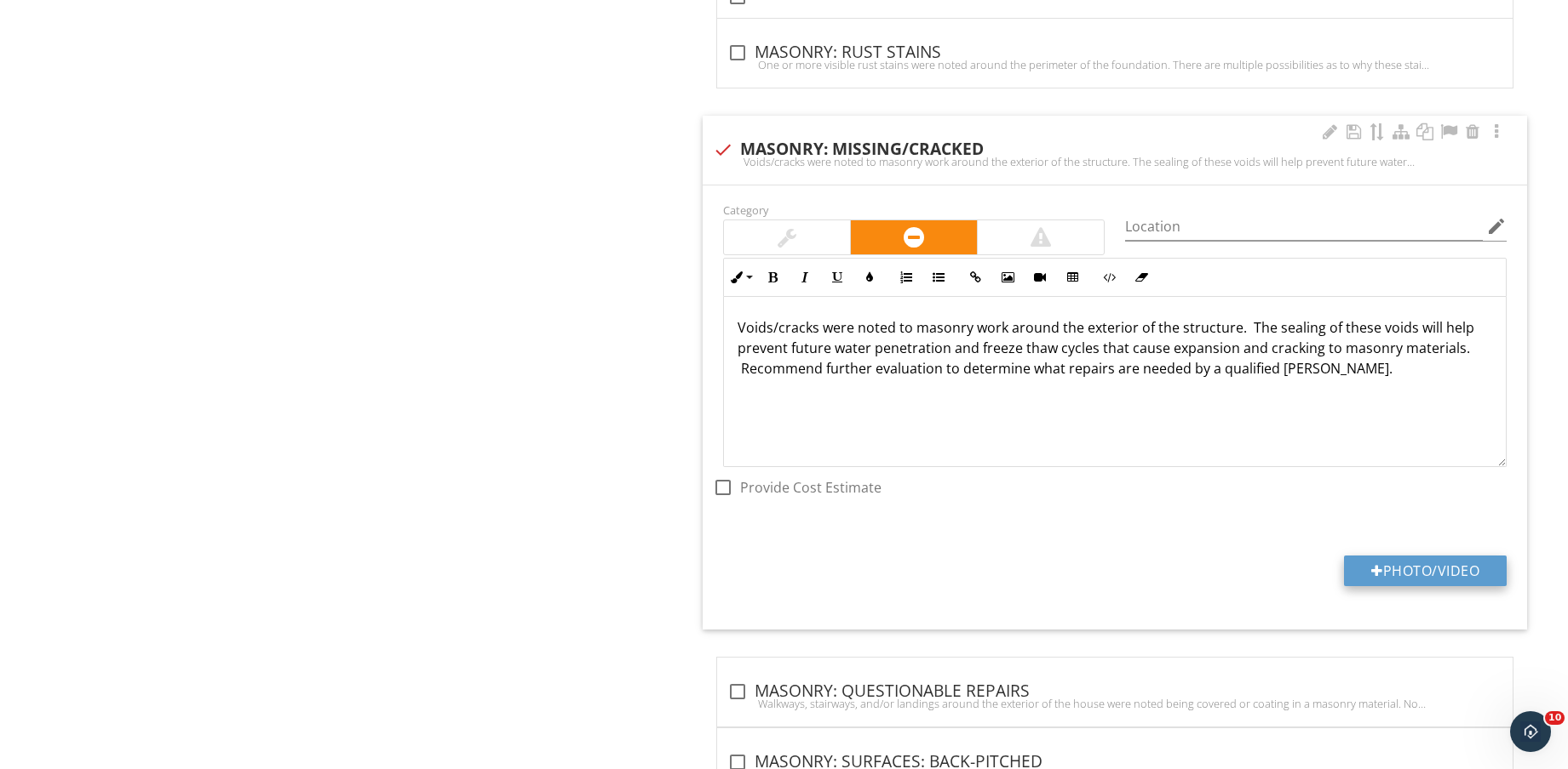
type input "C:\fakepath\IMG_8820.jpg"
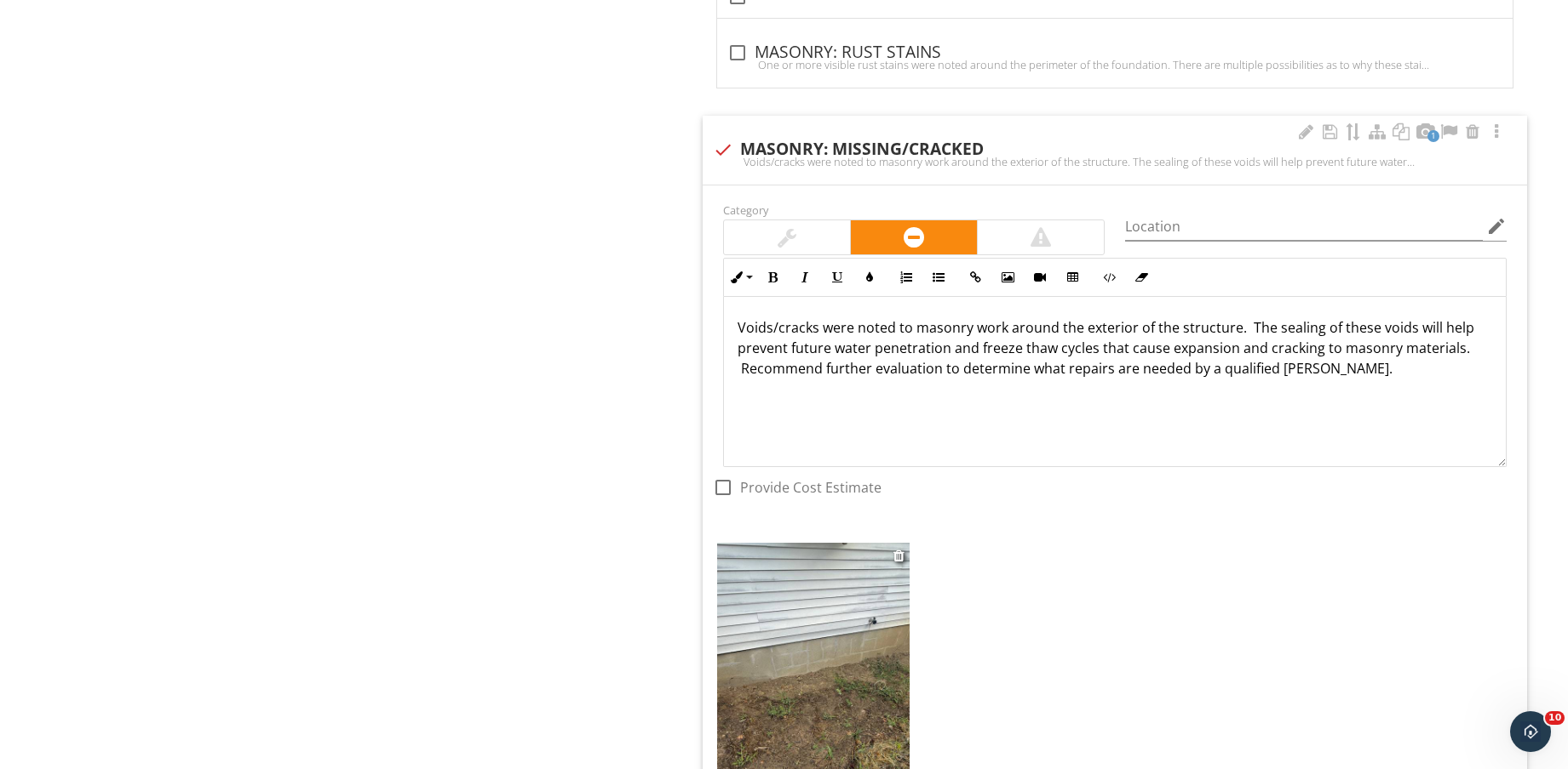
click at [774, 664] on img at bounding box center [813, 670] width 193 height 256
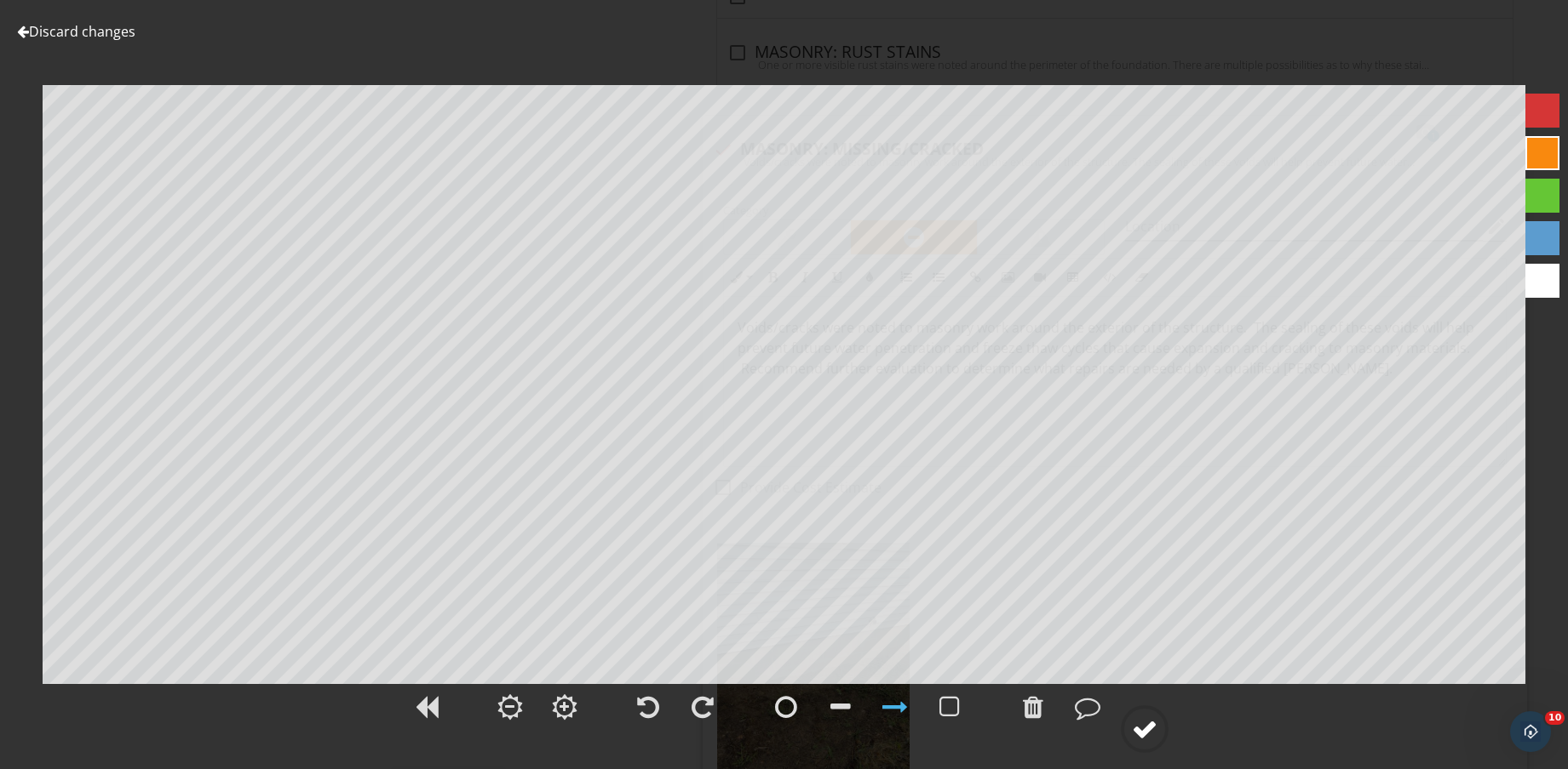
click at [1156, 725] on div at bounding box center [1144, 729] width 25 height 25
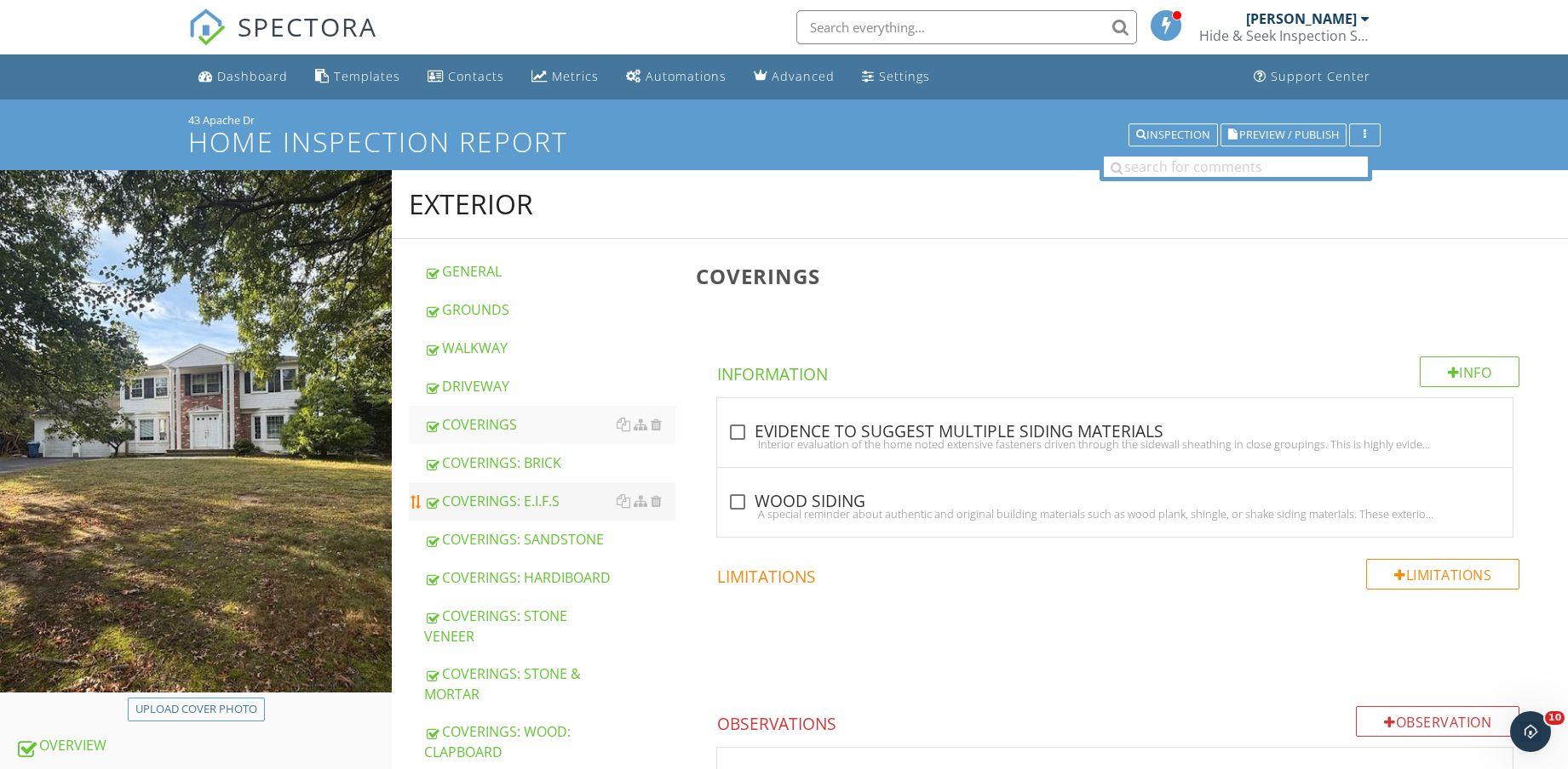
scroll to position [106, 0]
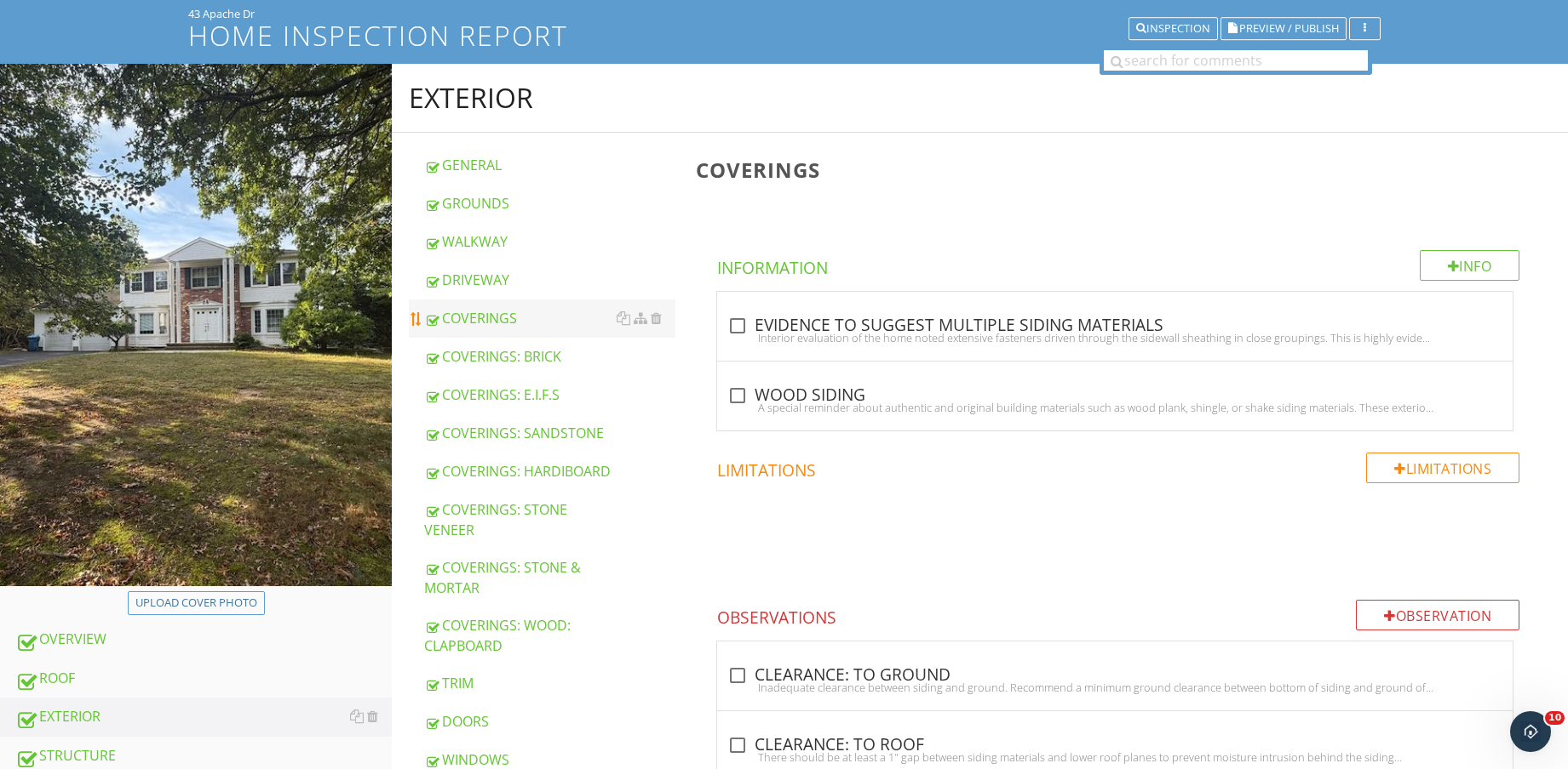
click at [516, 318] on div "COVERINGS" at bounding box center [550, 318] width 251 height 20
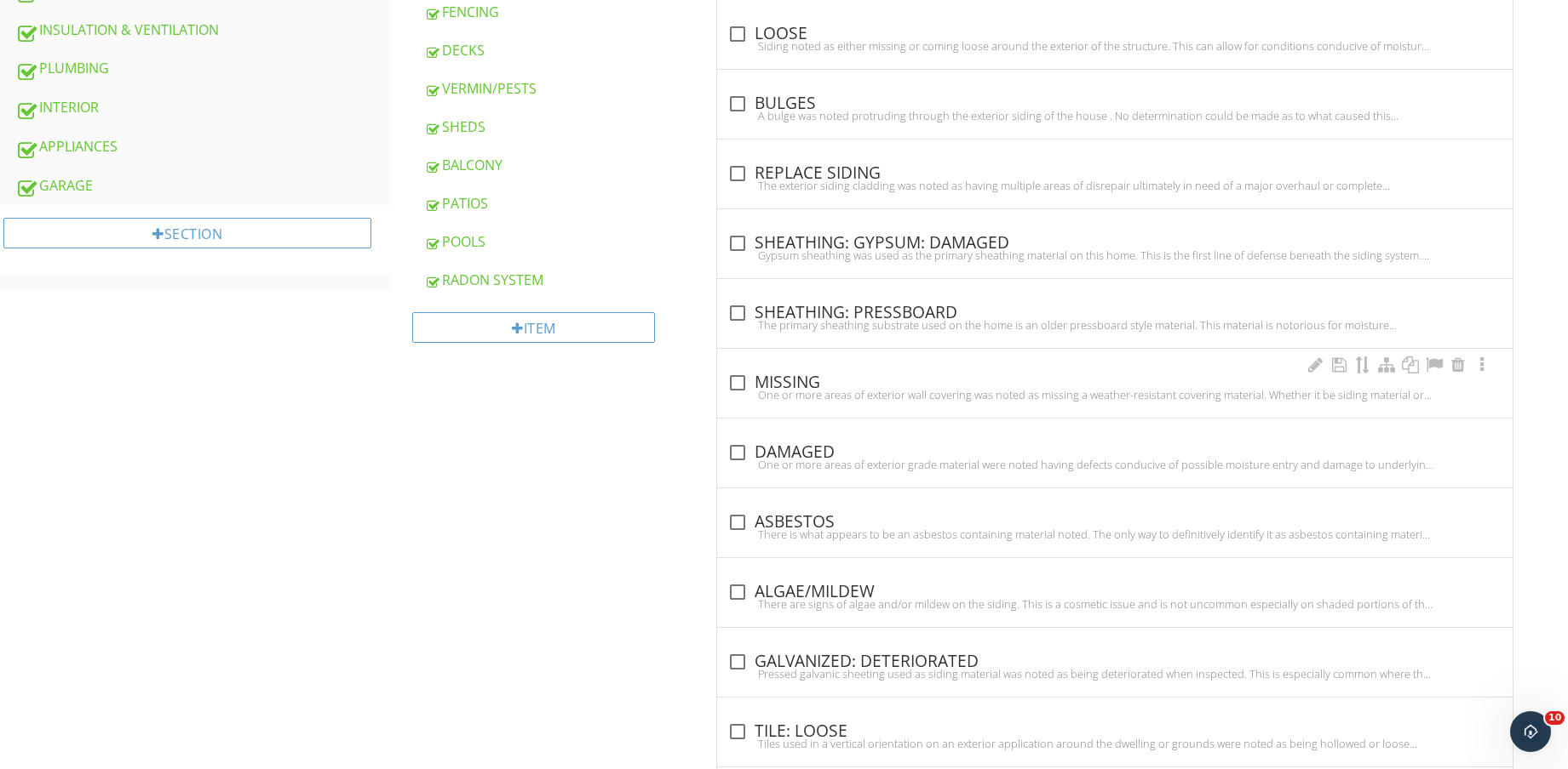
scroll to position [1064, 0]
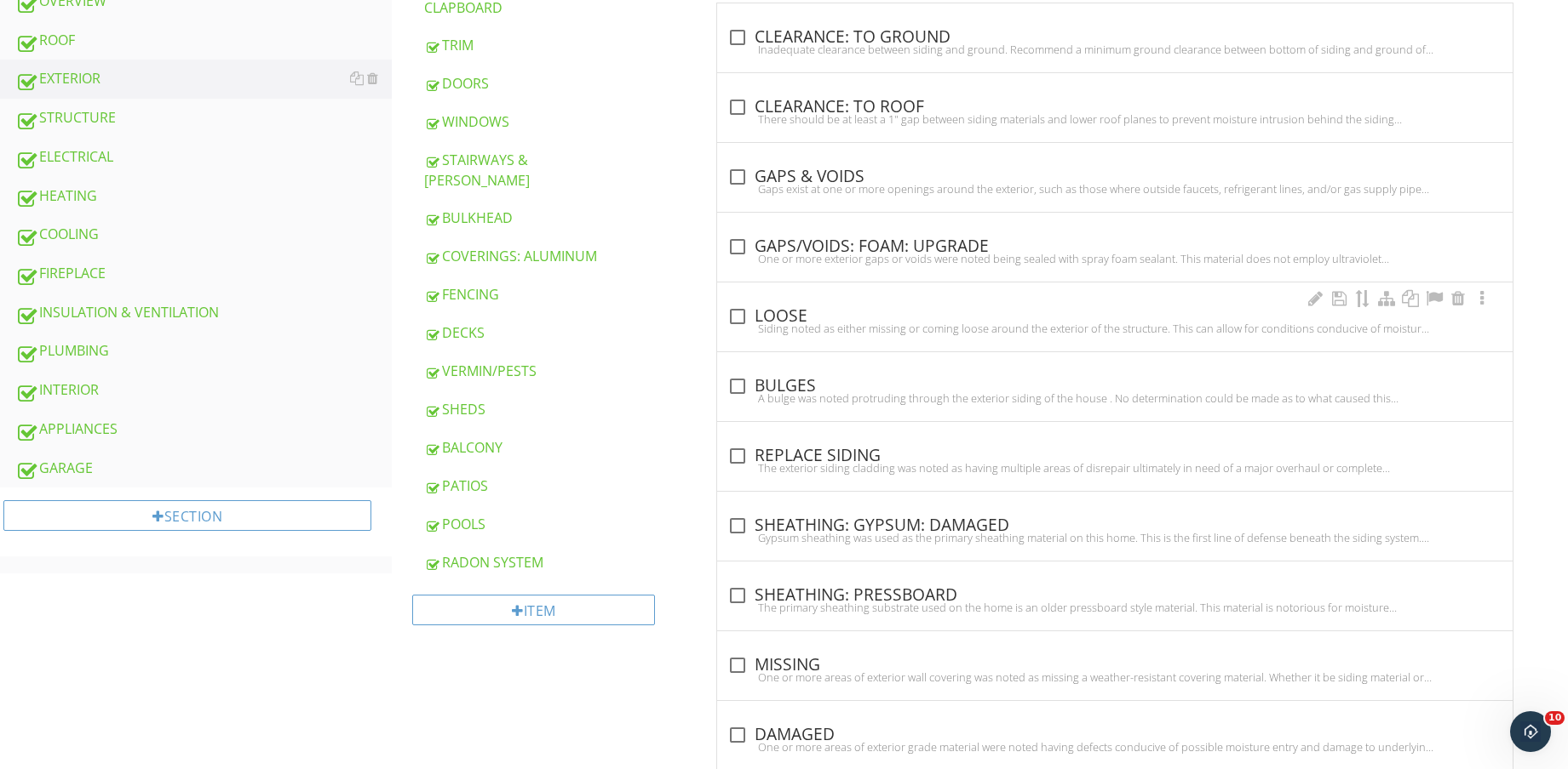
click at [814, 315] on div "check_box_outline_blank LOOSE" at bounding box center [1115, 316] width 775 height 20
checkbox input "true"
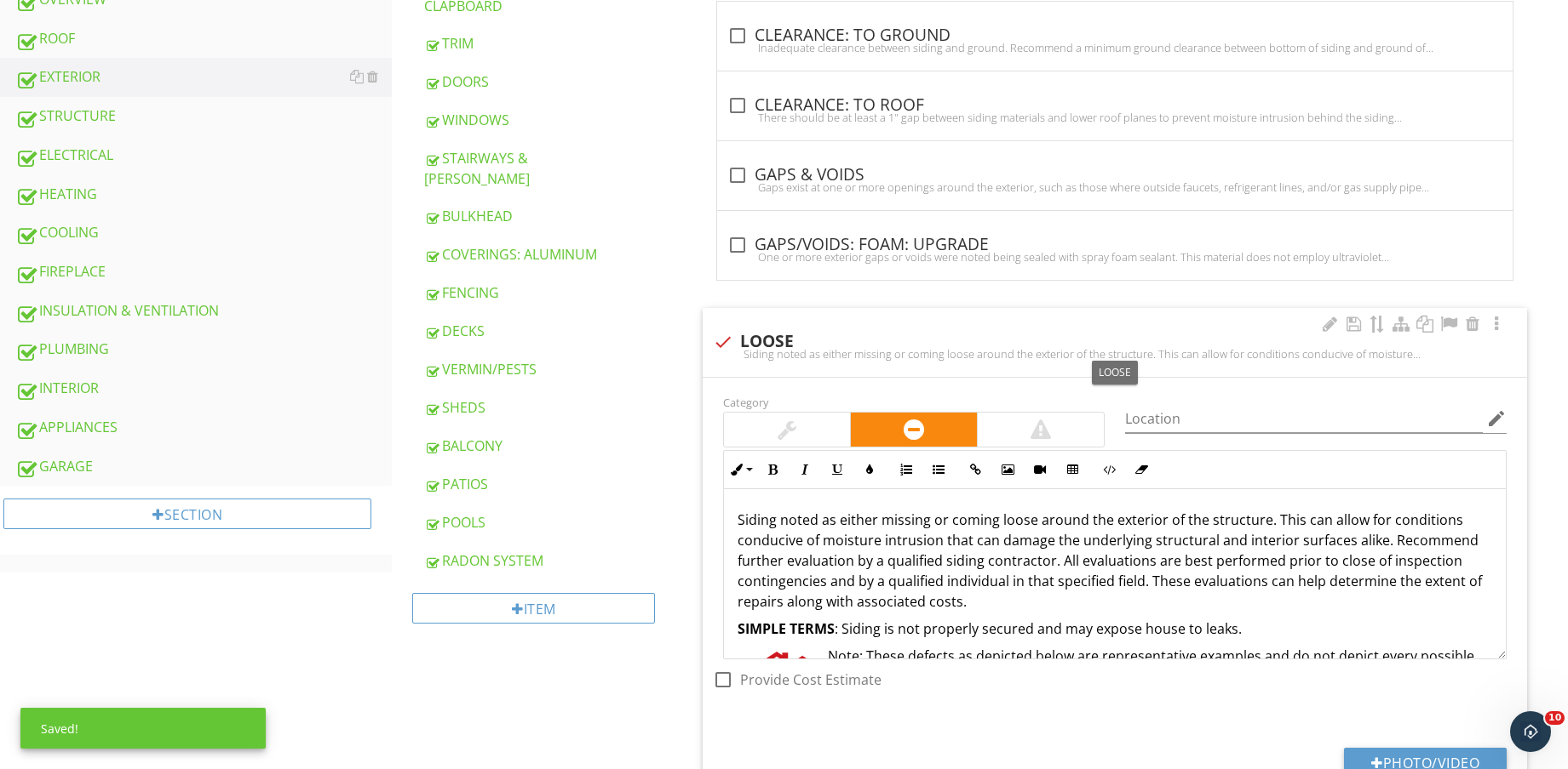
scroll to position [958, 0]
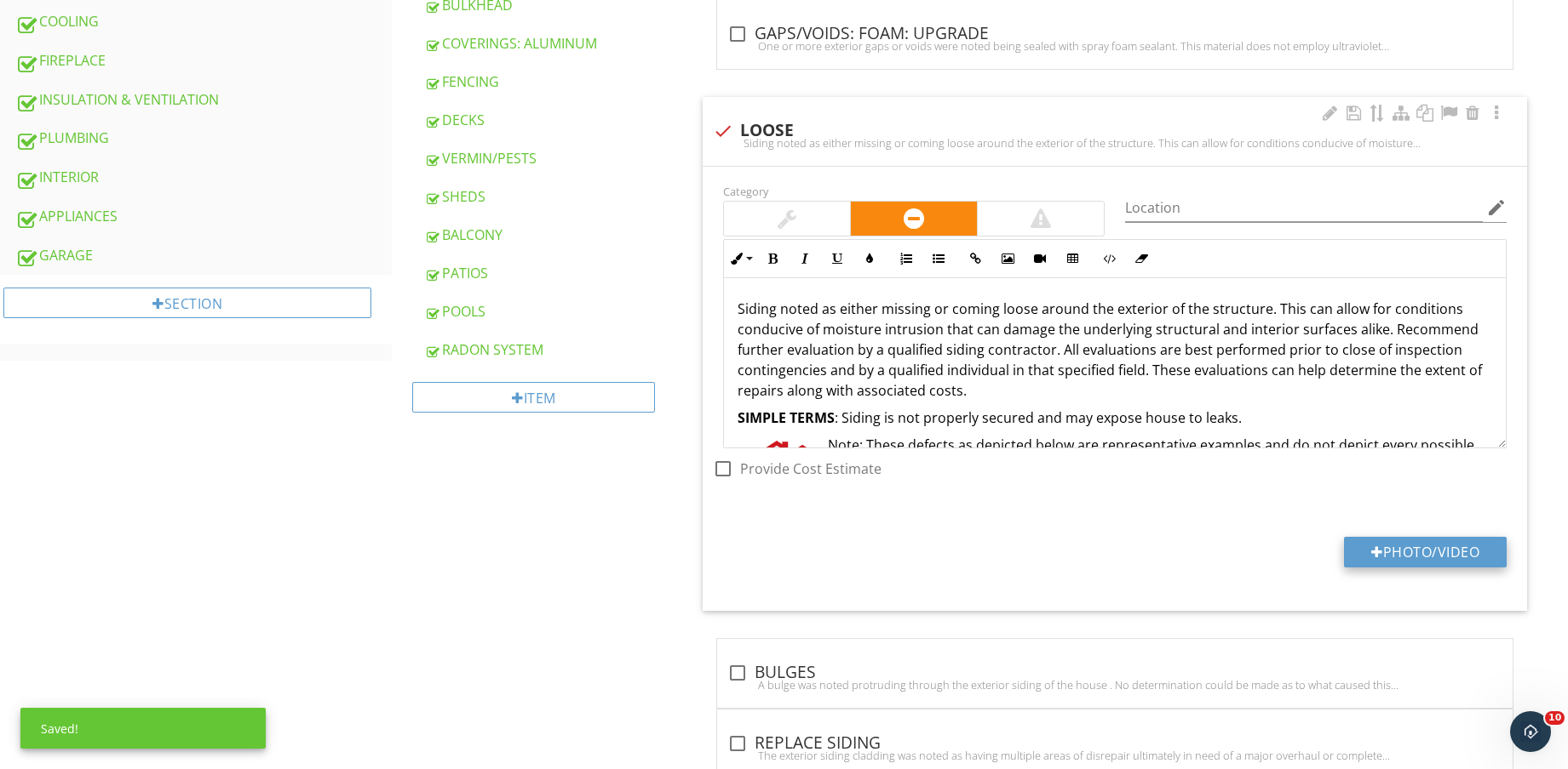
click at [1435, 547] on button "Photo/Video" at bounding box center [1424, 552] width 162 height 31
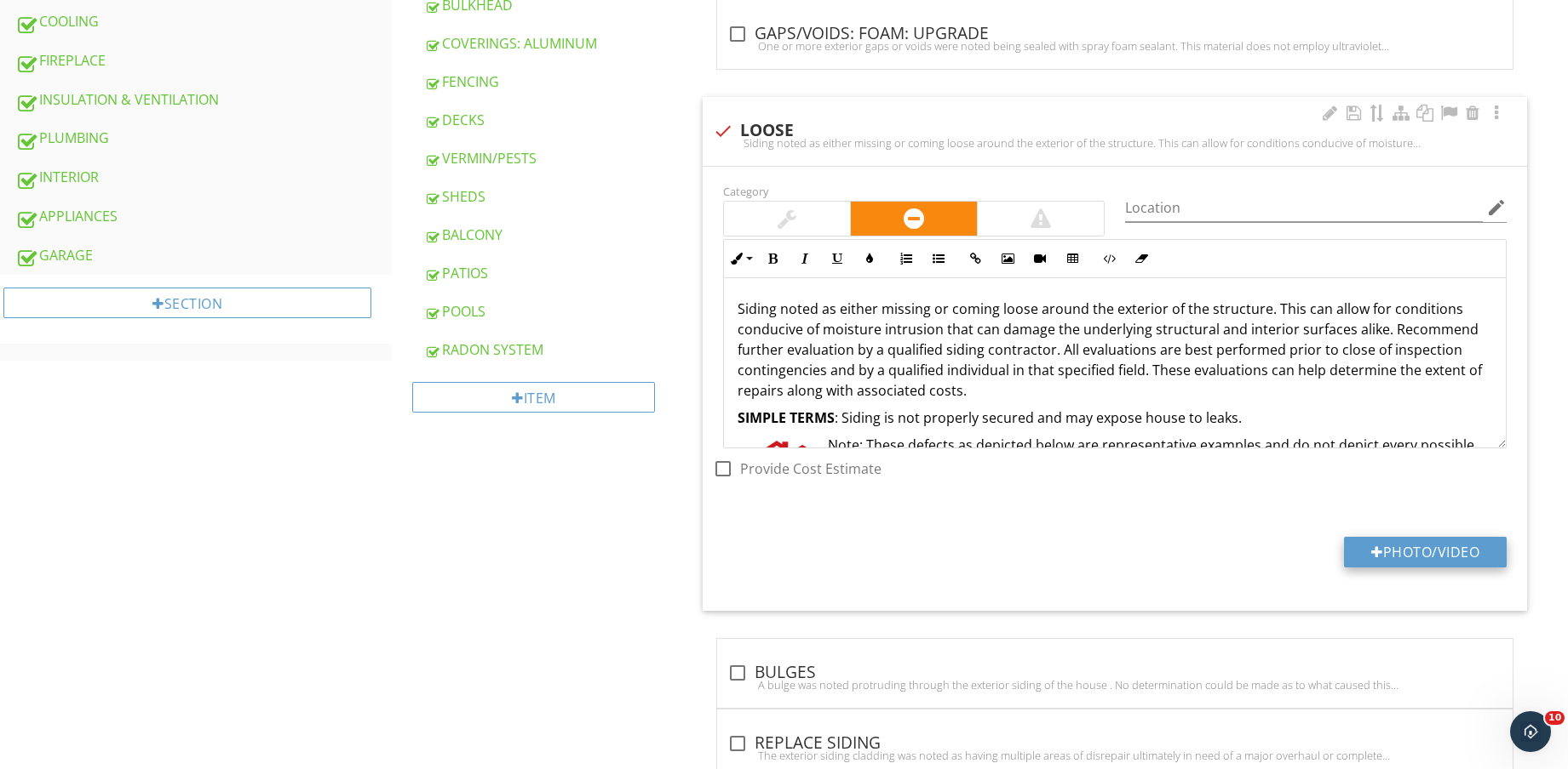
type input "C:\fakepath\IMG_8821.jpg"
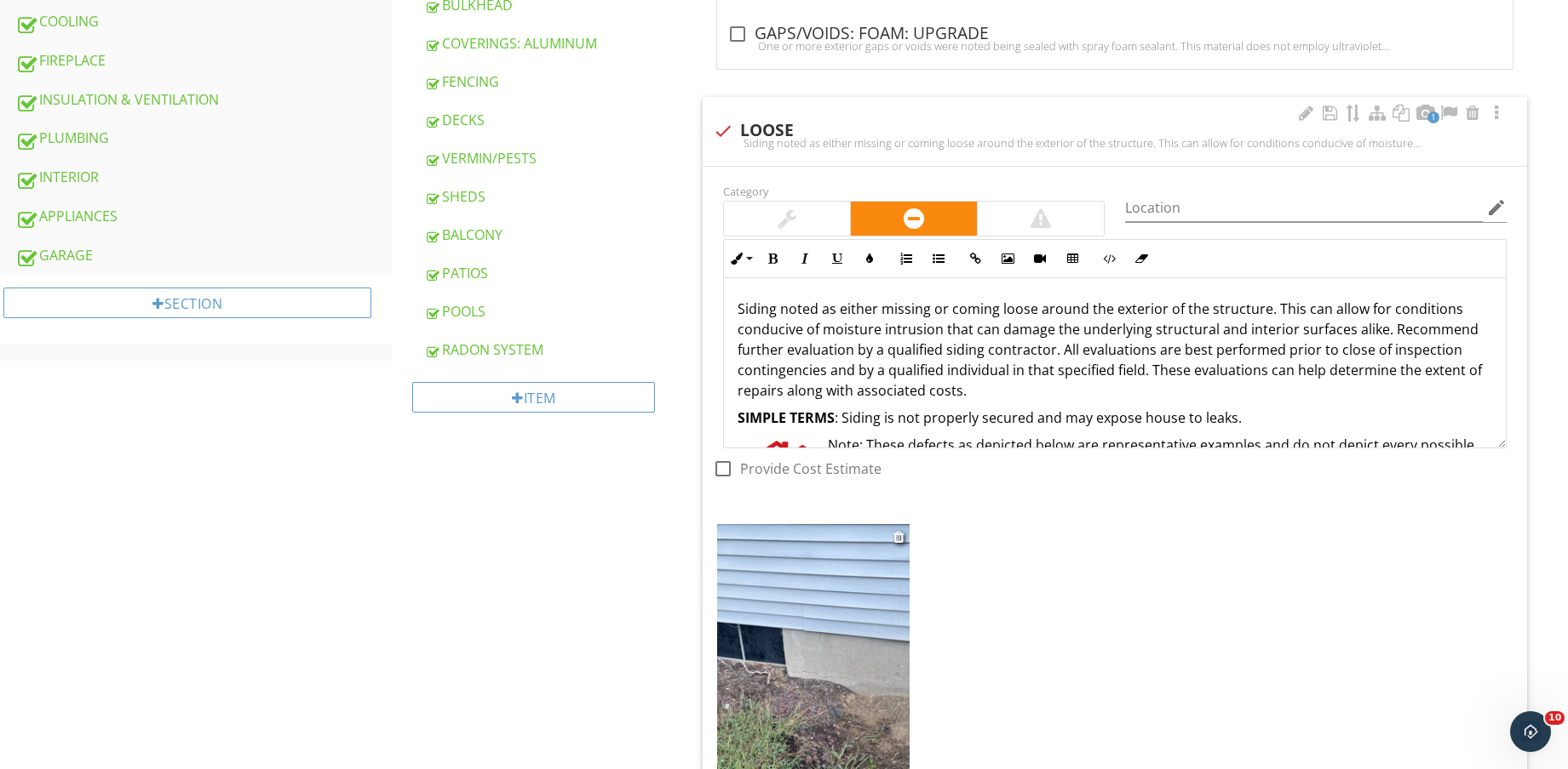
click at [802, 655] on img at bounding box center [813, 651] width 193 height 256
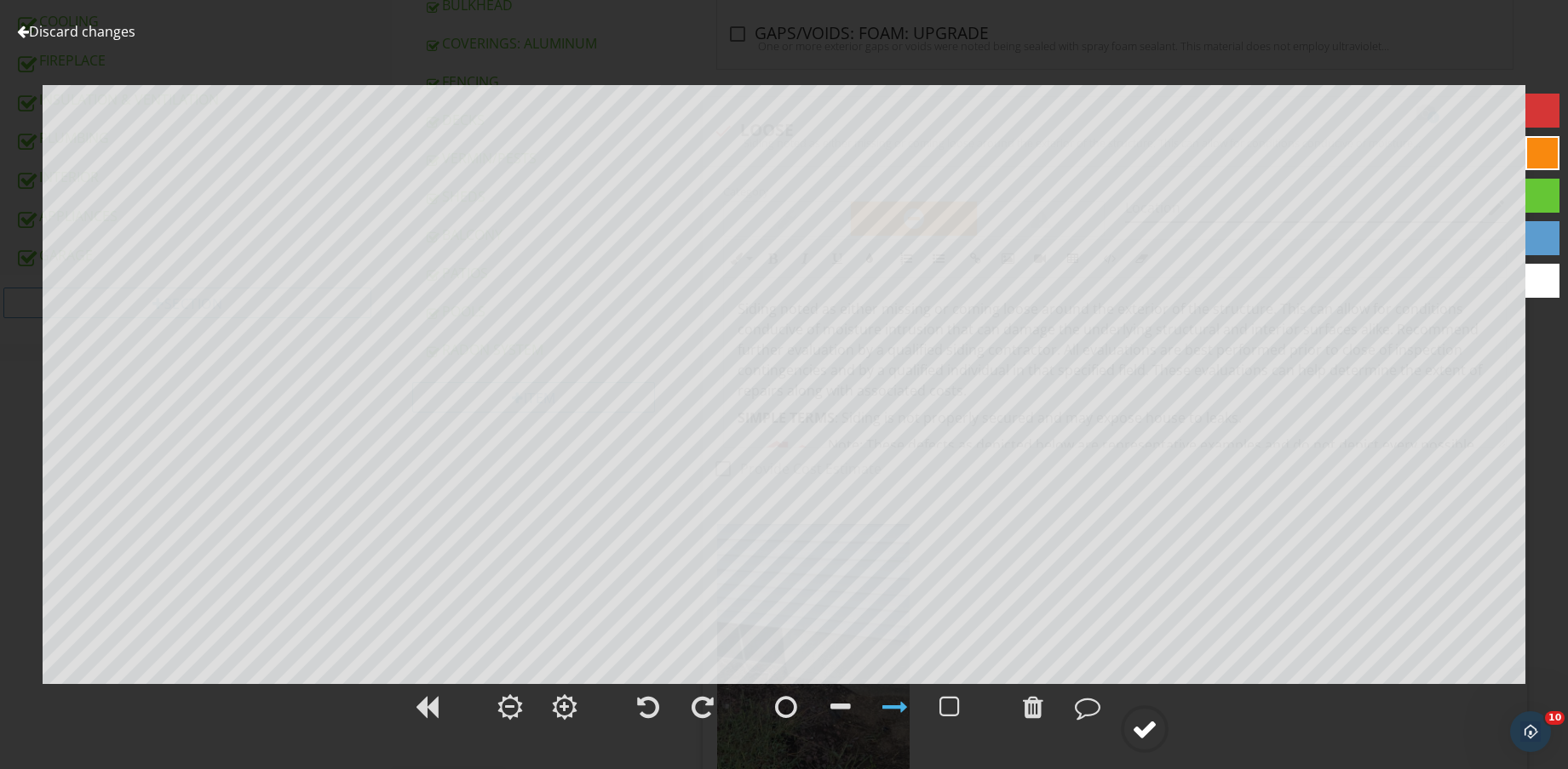
click at [1144, 736] on div at bounding box center [1144, 729] width 25 height 25
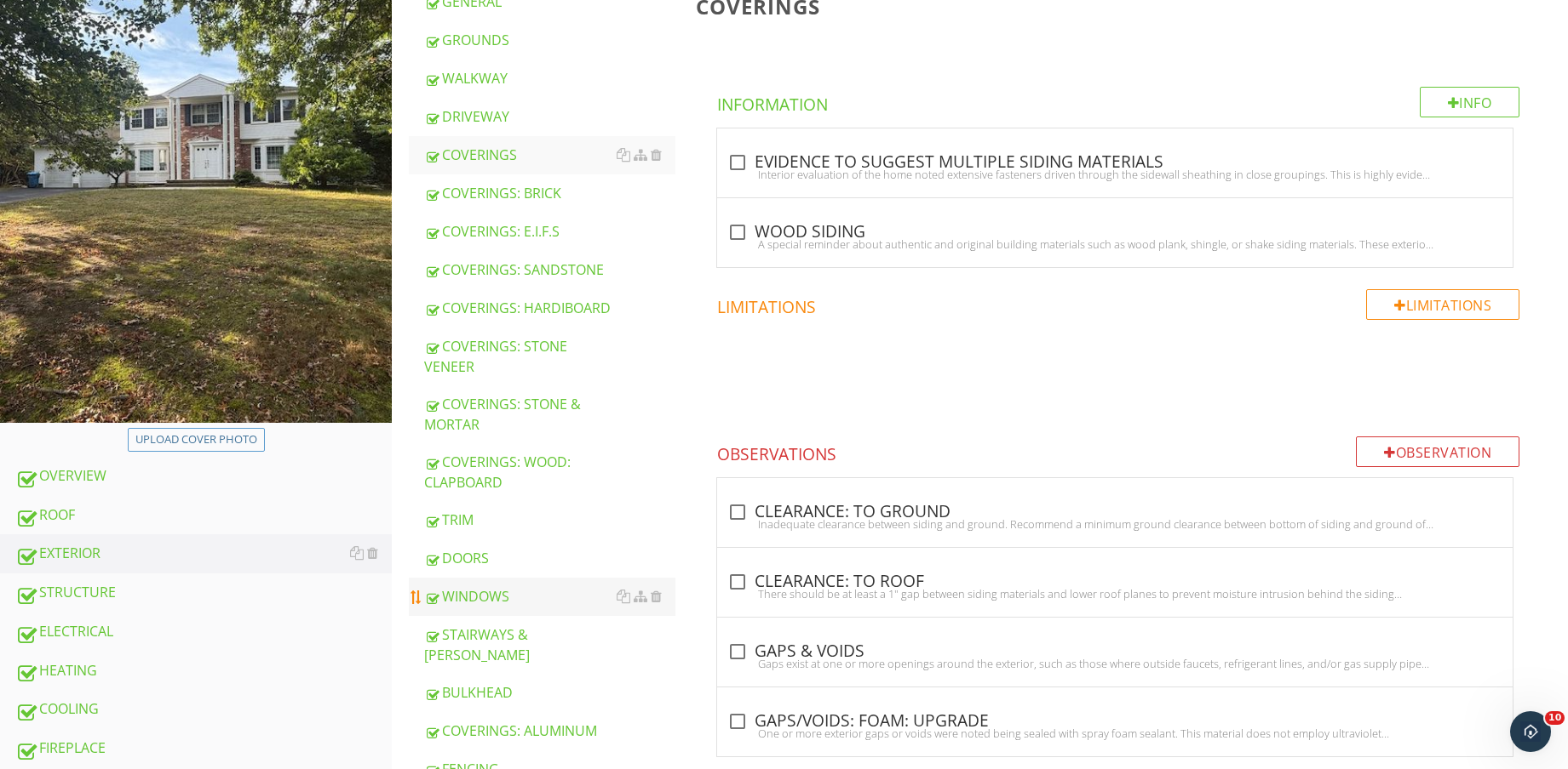
scroll to position [319, 0]
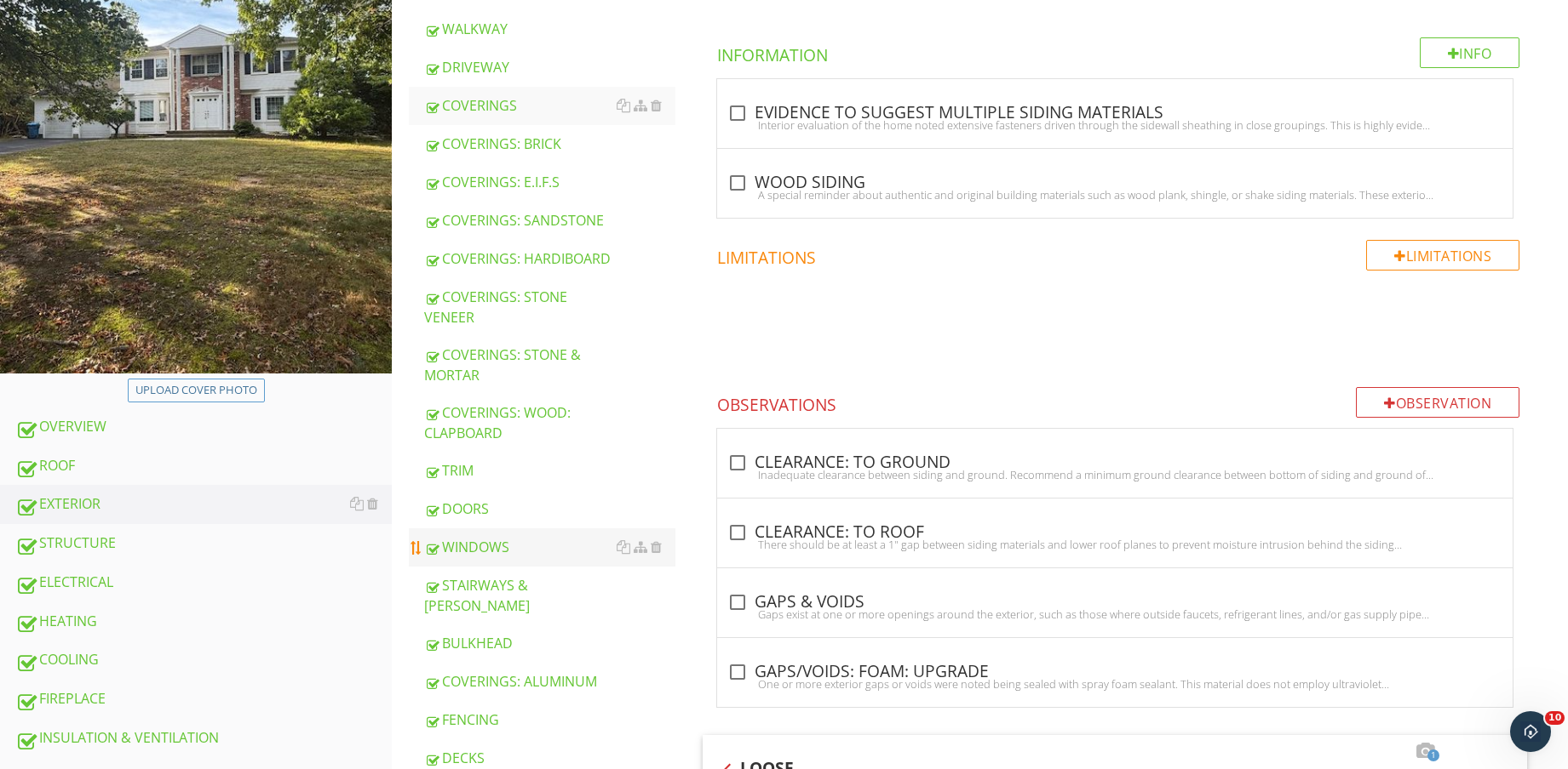
click at [504, 548] on div "WINDOWS" at bounding box center [550, 546] width 251 height 20
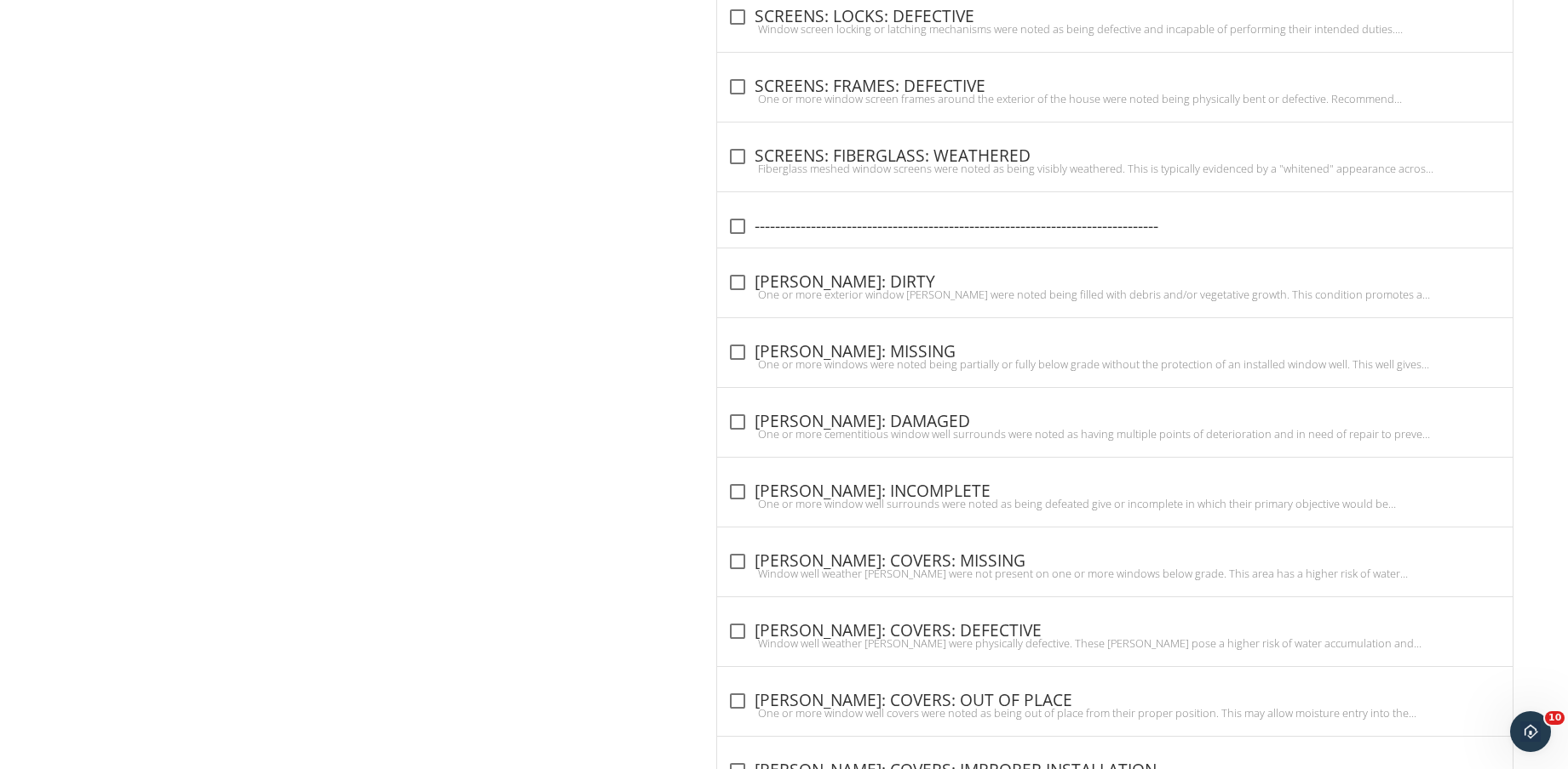
scroll to position [1915, 0]
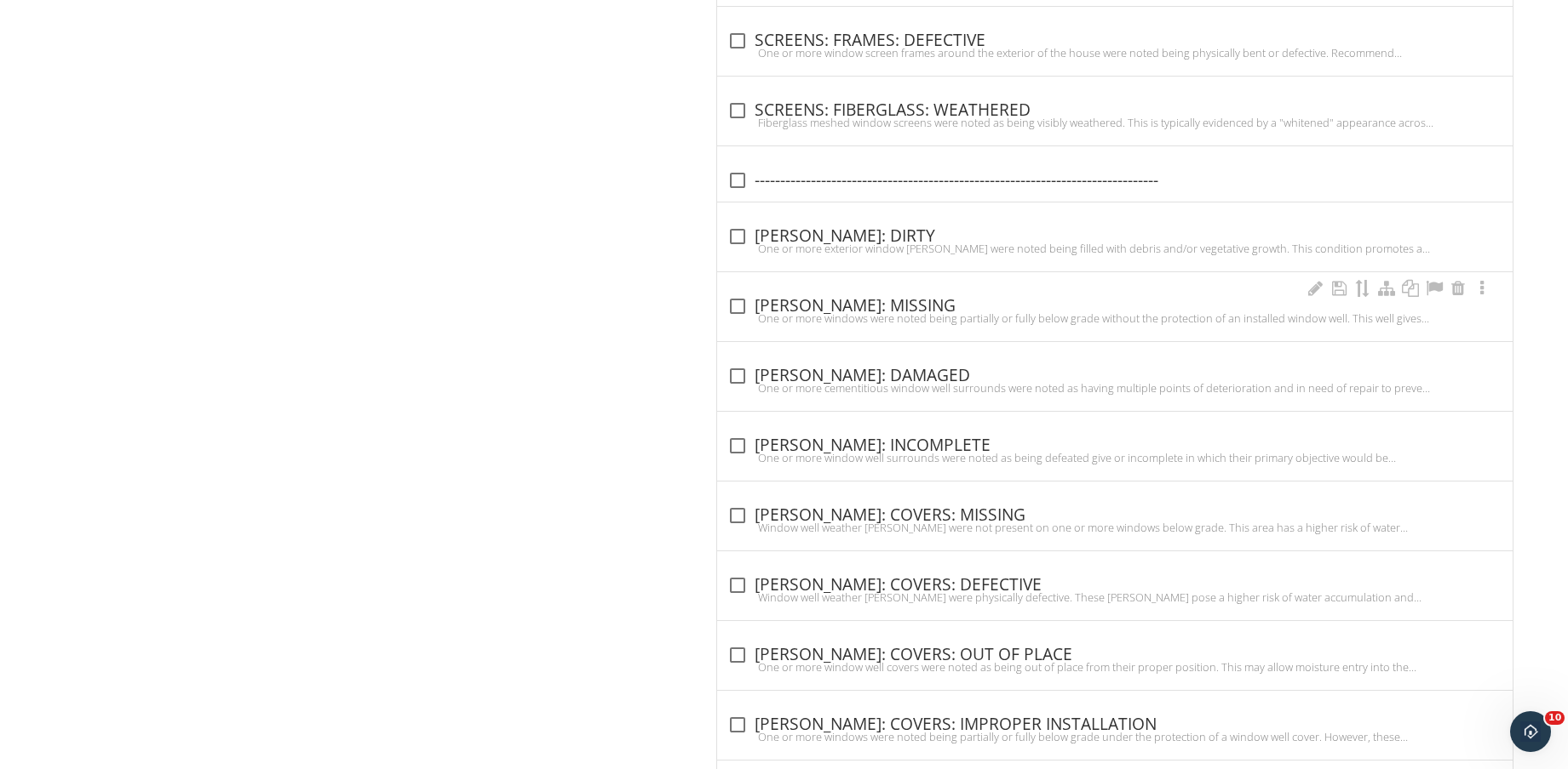
click at [841, 311] on div "One or more windows were noted being partially or fully below grade without the…" at bounding box center [1115, 318] width 775 height 14
checkbox input "true"
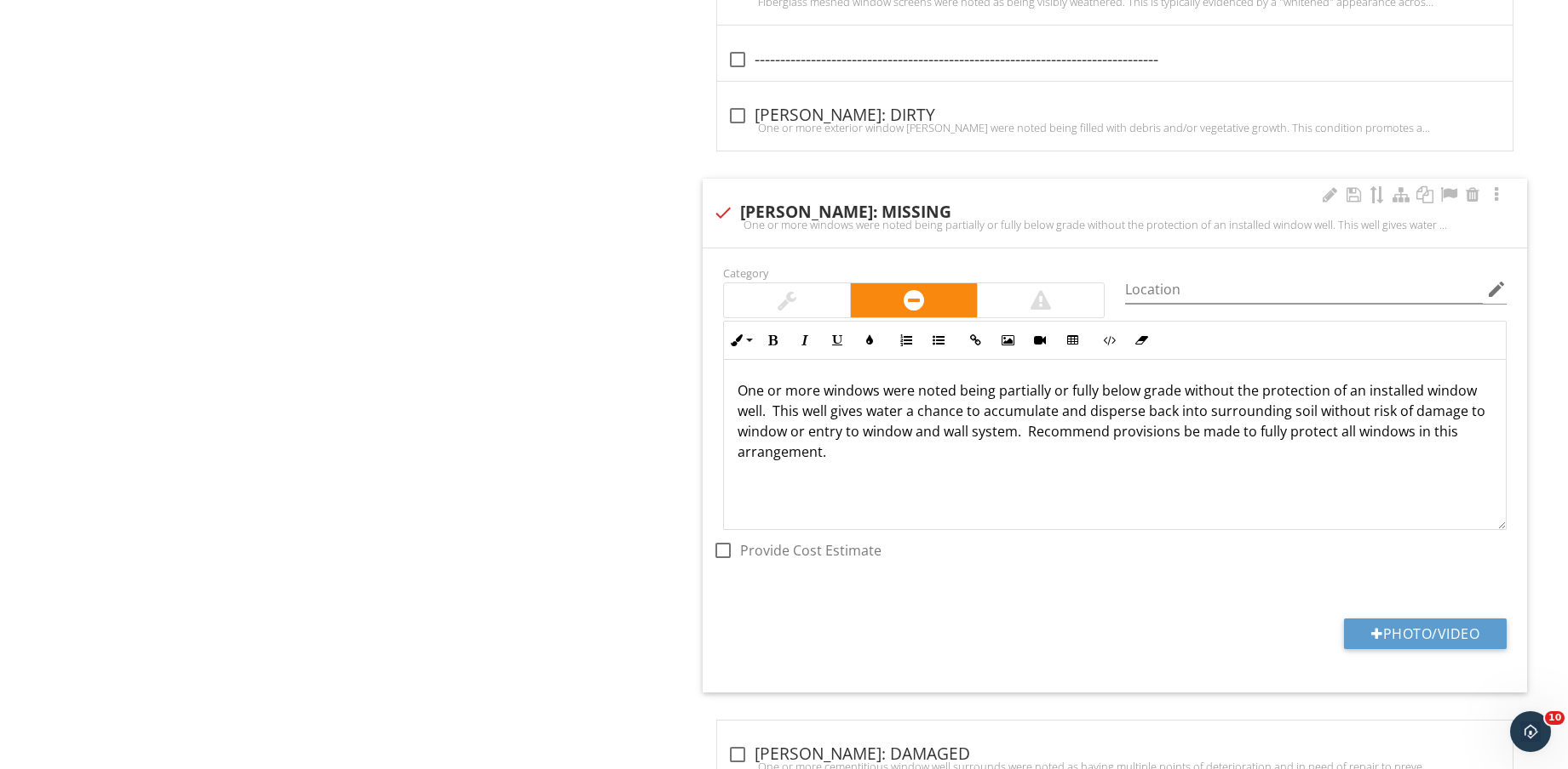
scroll to position [2127, 0]
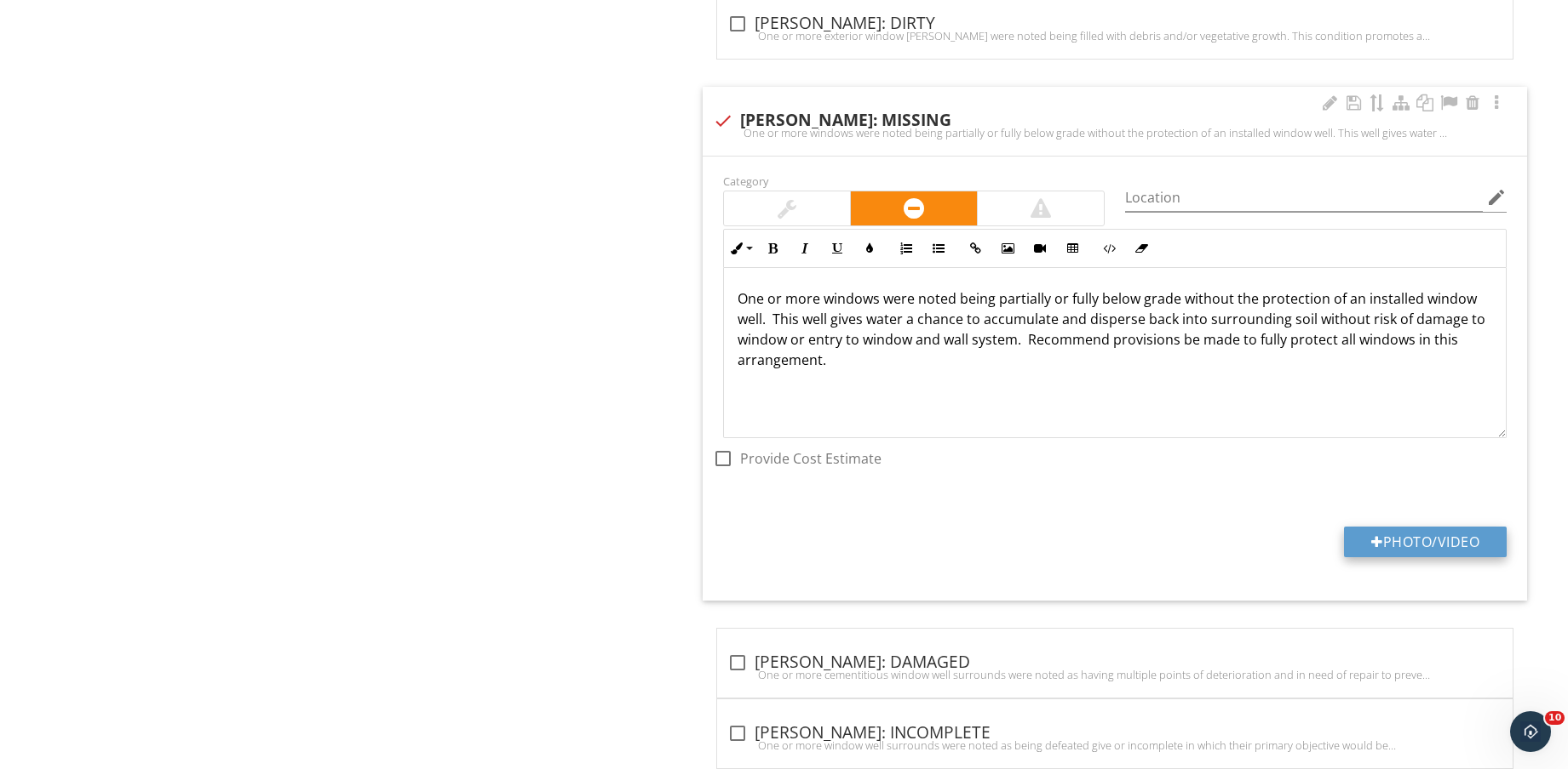
click at [1417, 528] on button "Photo/Video" at bounding box center [1424, 542] width 162 height 31
type input "C:\fakepath\IMG_8822.jpg"
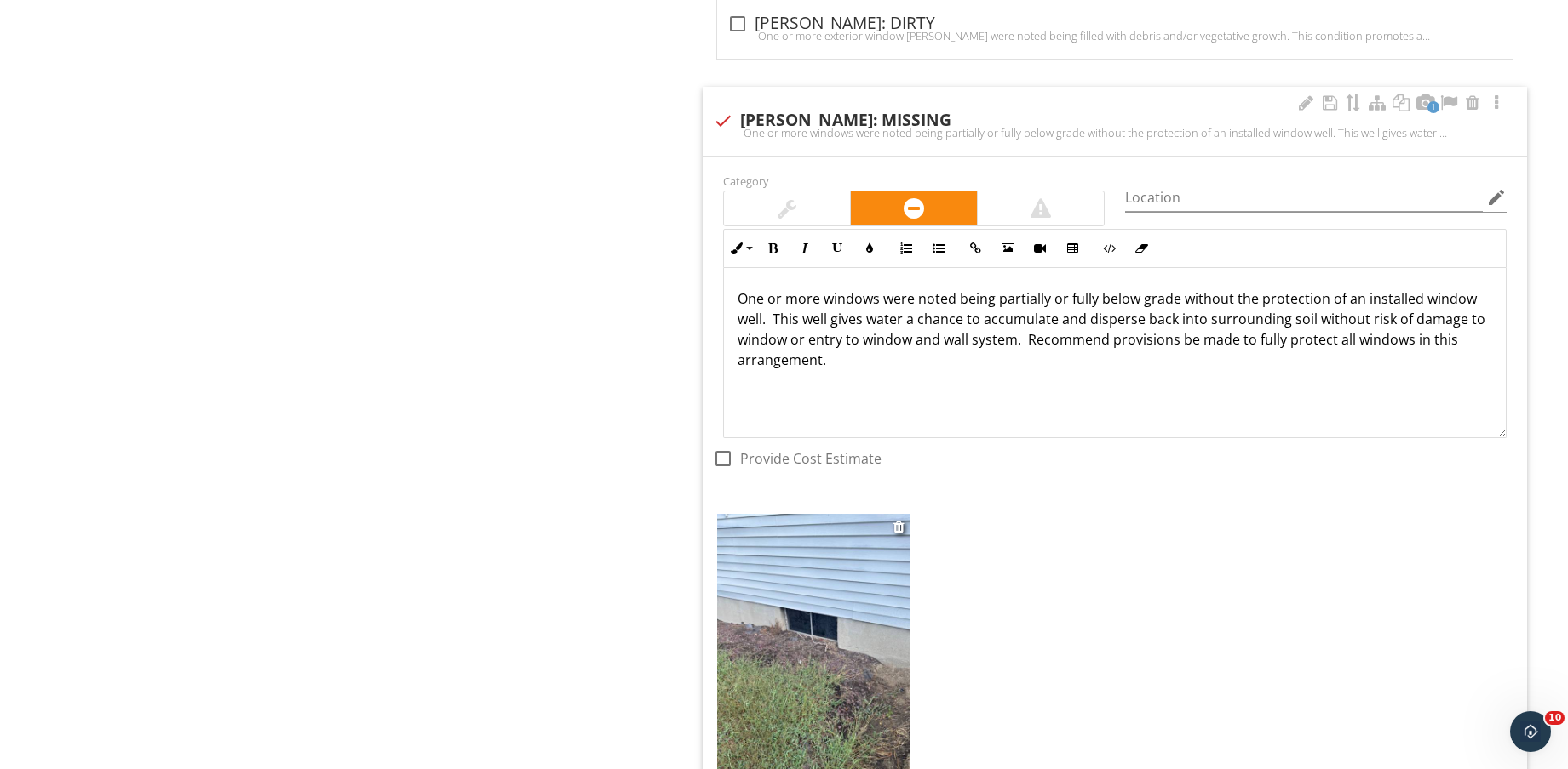
click at [768, 623] on img at bounding box center [813, 642] width 193 height 256
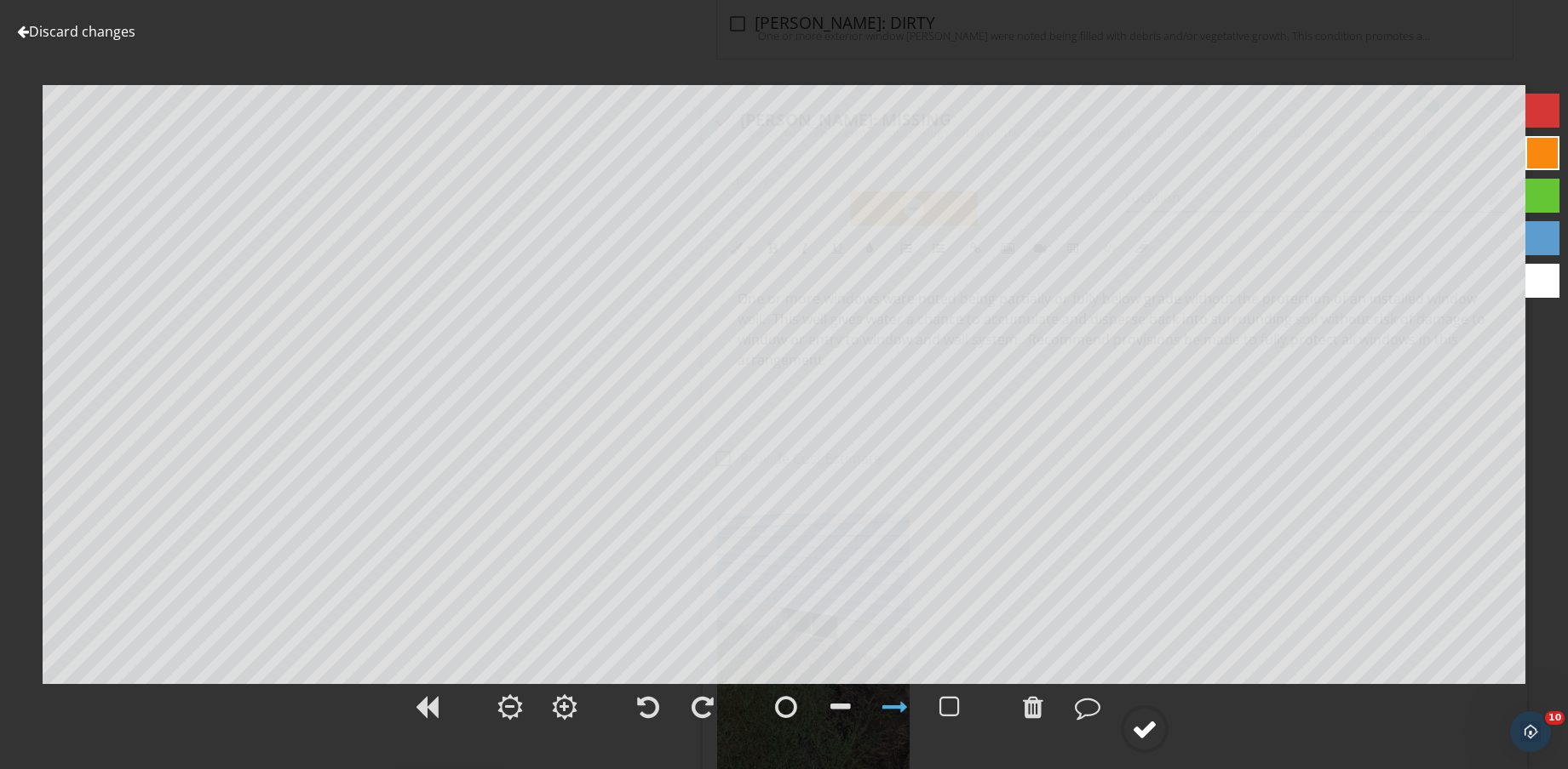
click at [1150, 744] on circle at bounding box center [1145, 729] width 45 height 45
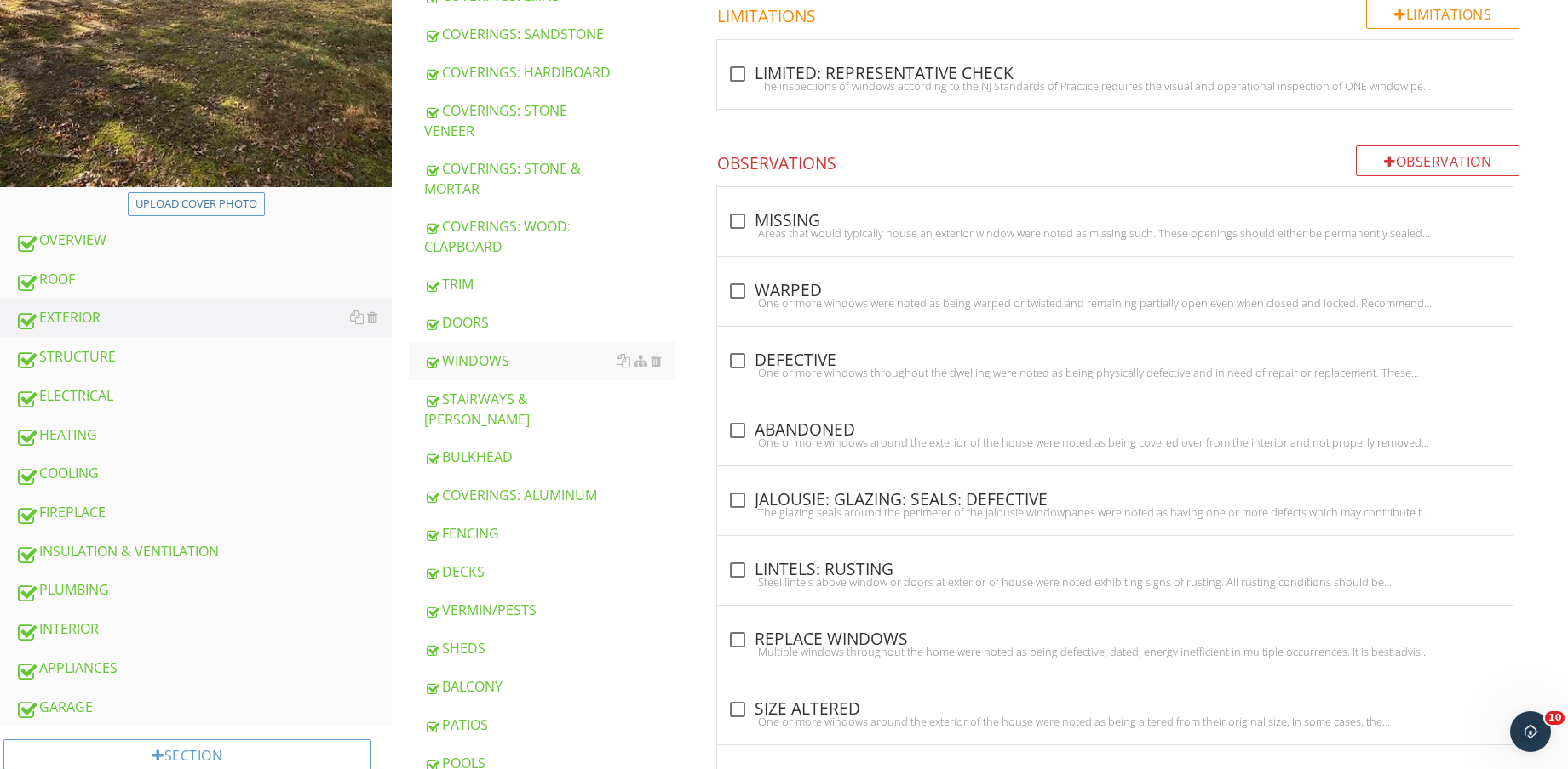
scroll to position [532, 0]
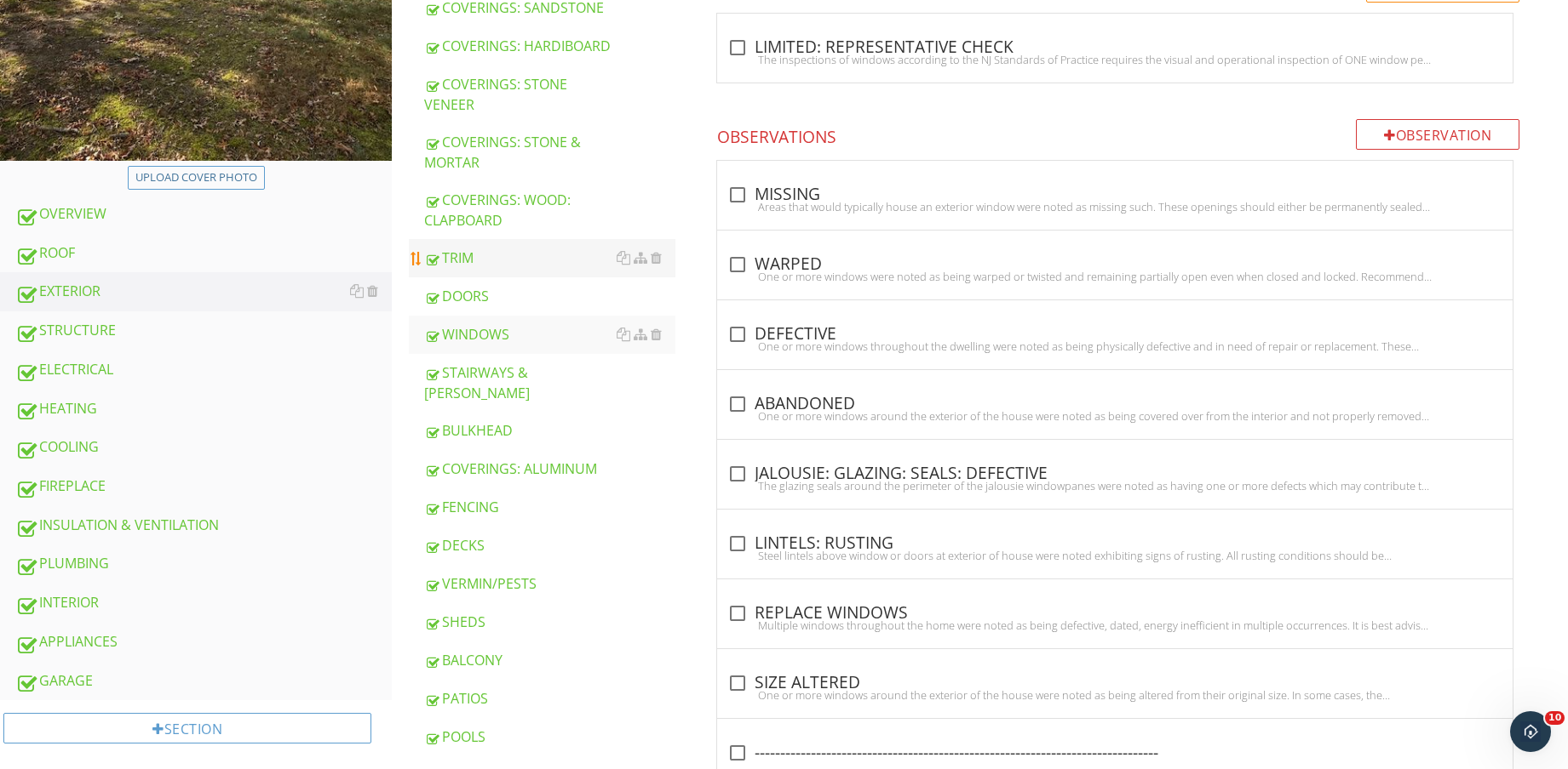
click at [536, 256] on div "TRIM" at bounding box center [550, 258] width 251 height 20
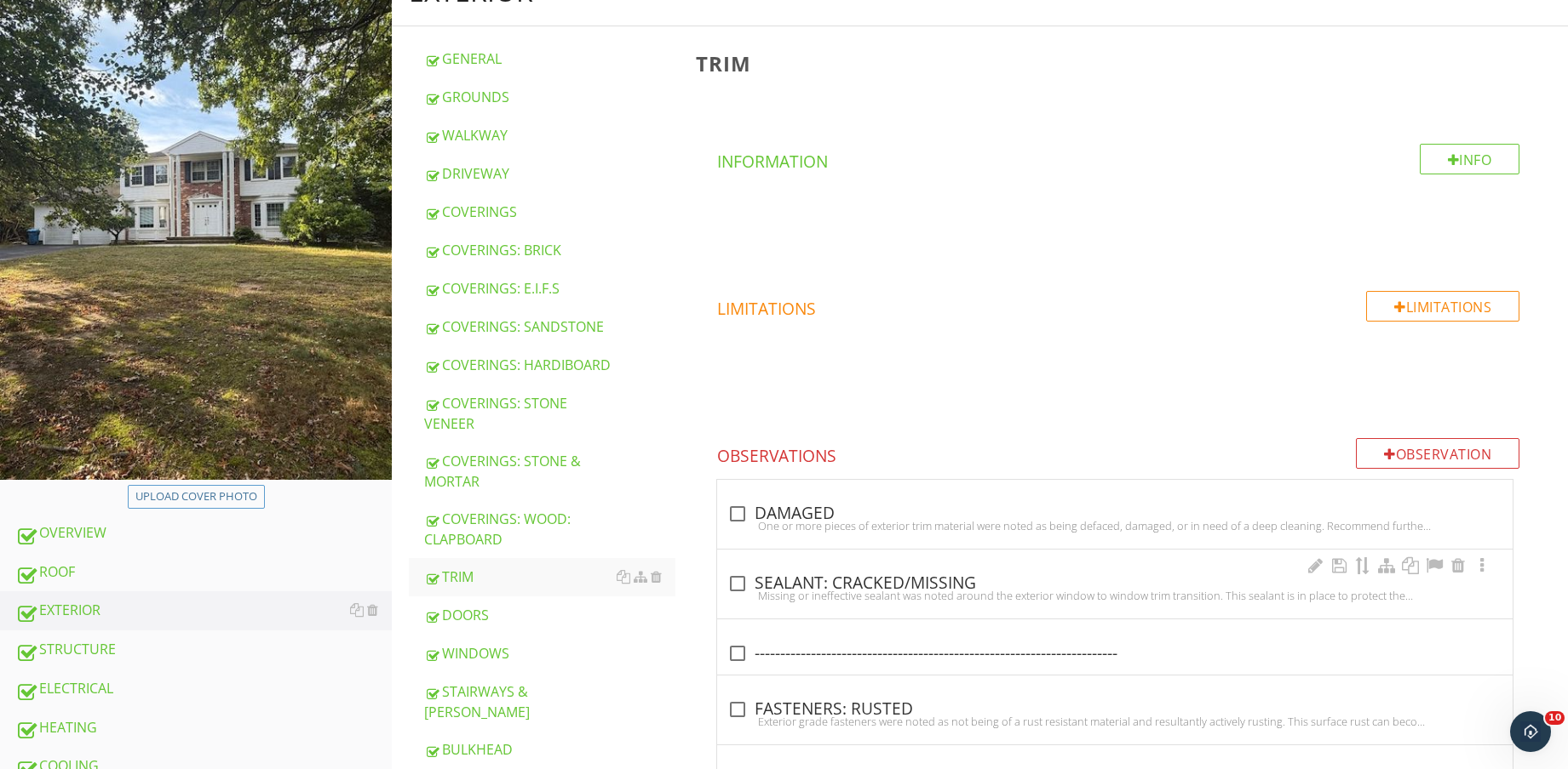
click at [887, 587] on div "check_box_outline_blank SEALANT: CRACKED/MISSING" at bounding box center [1115, 583] width 775 height 20
checkbox input "true"
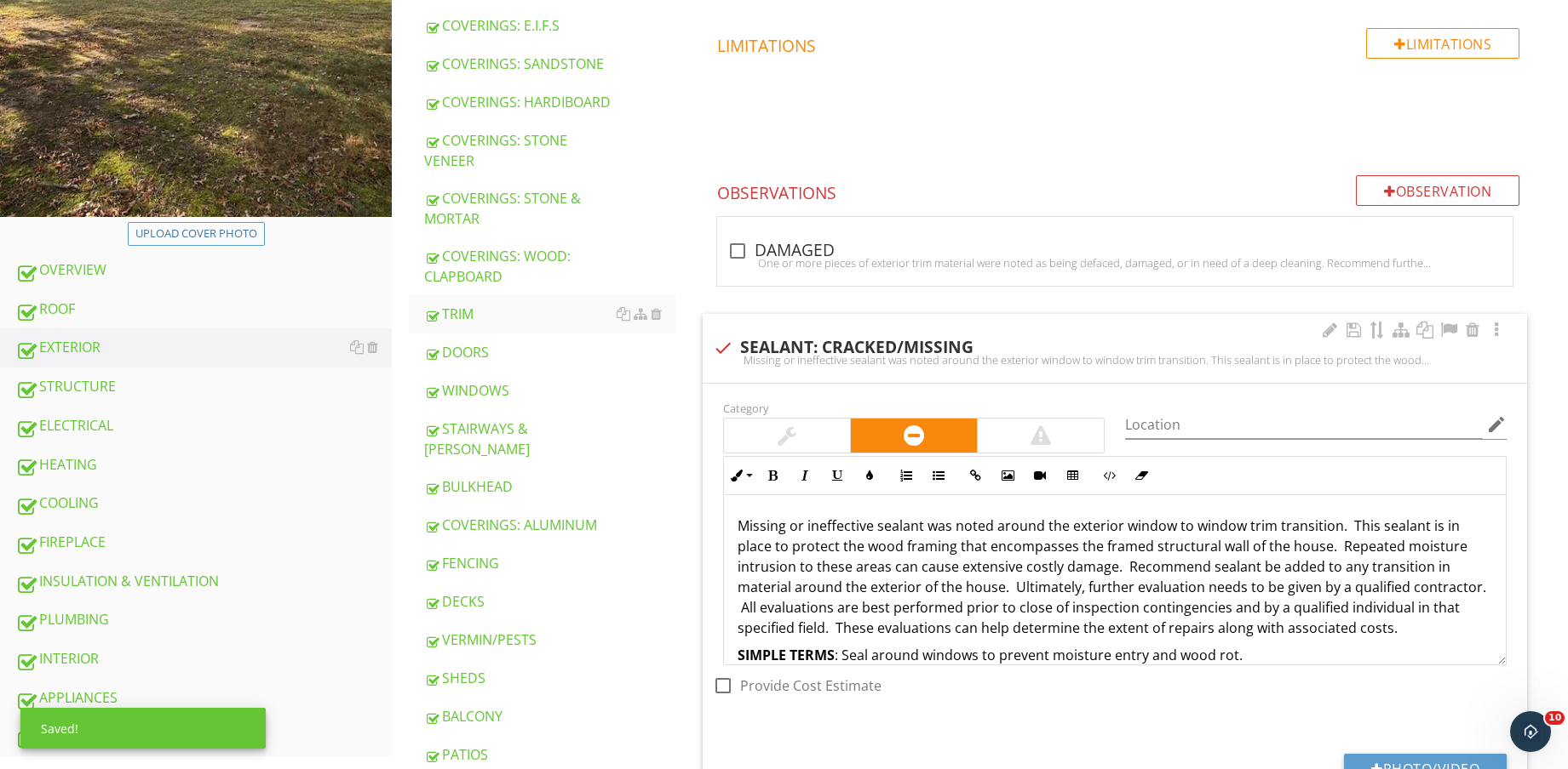
scroll to position [639, 0]
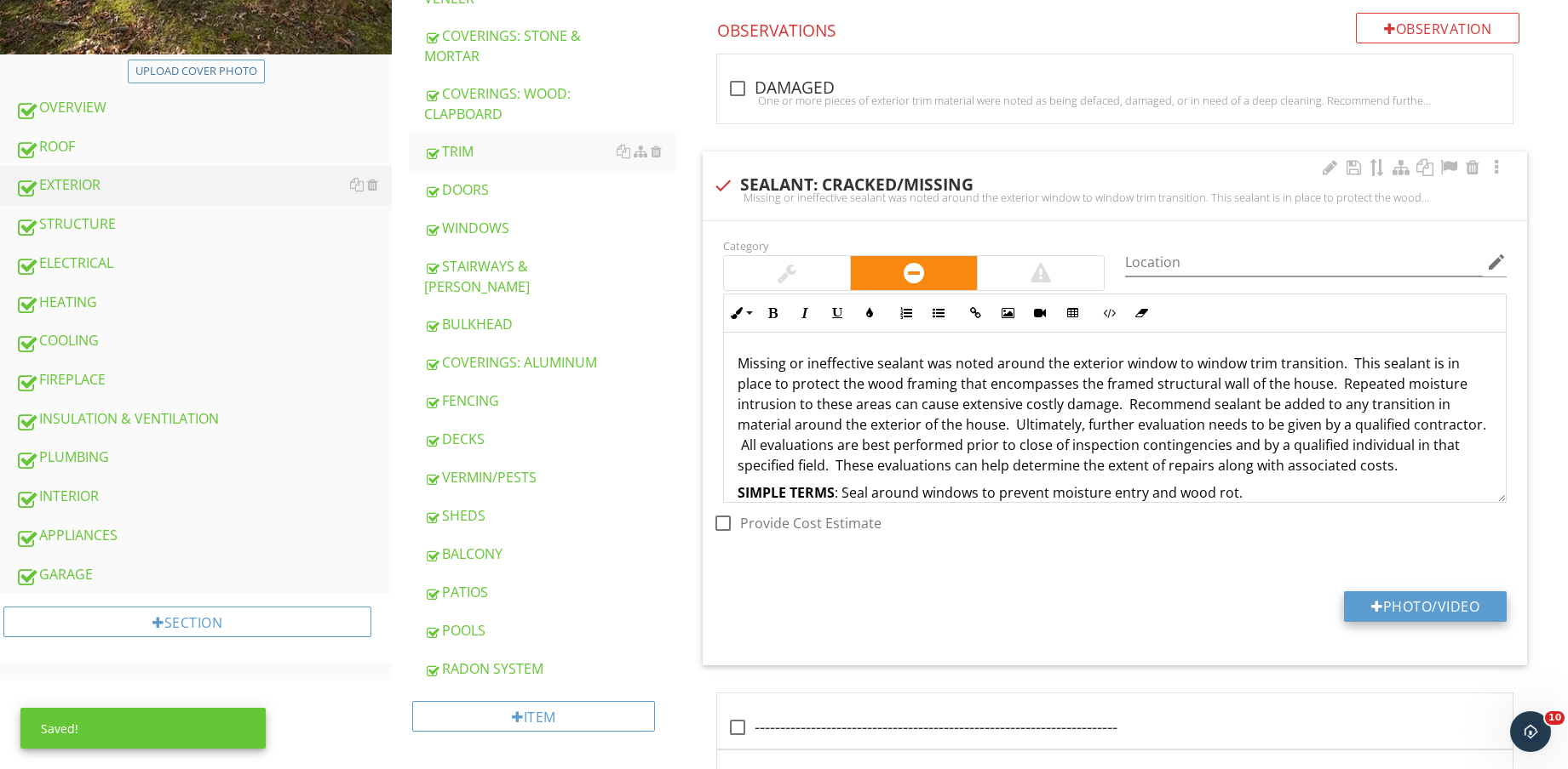
click at [1415, 617] on button "Photo/Video" at bounding box center [1424, 607] width 162 height 31
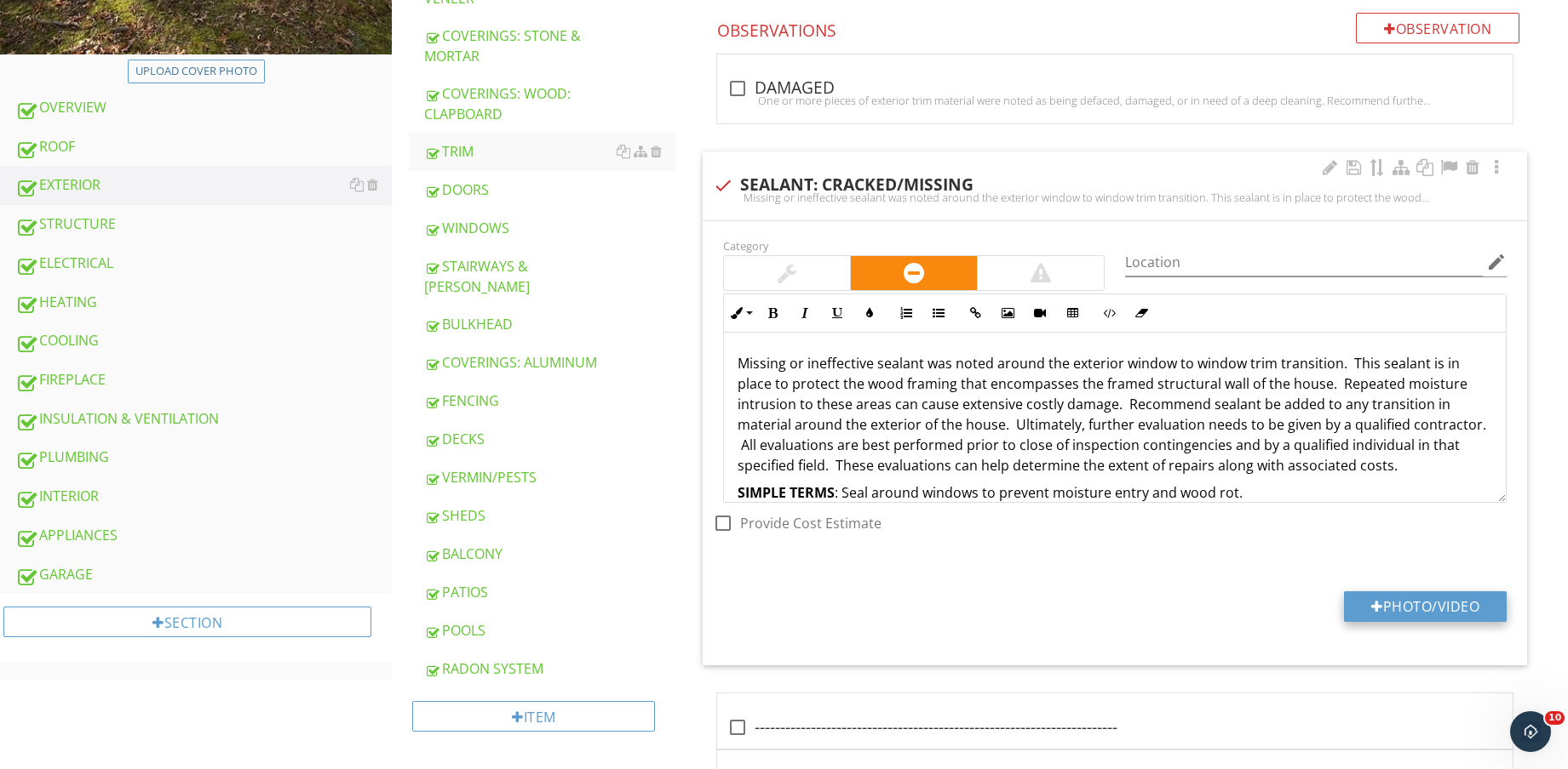
type input "C:\fakepath\IMG_8823.jpg"
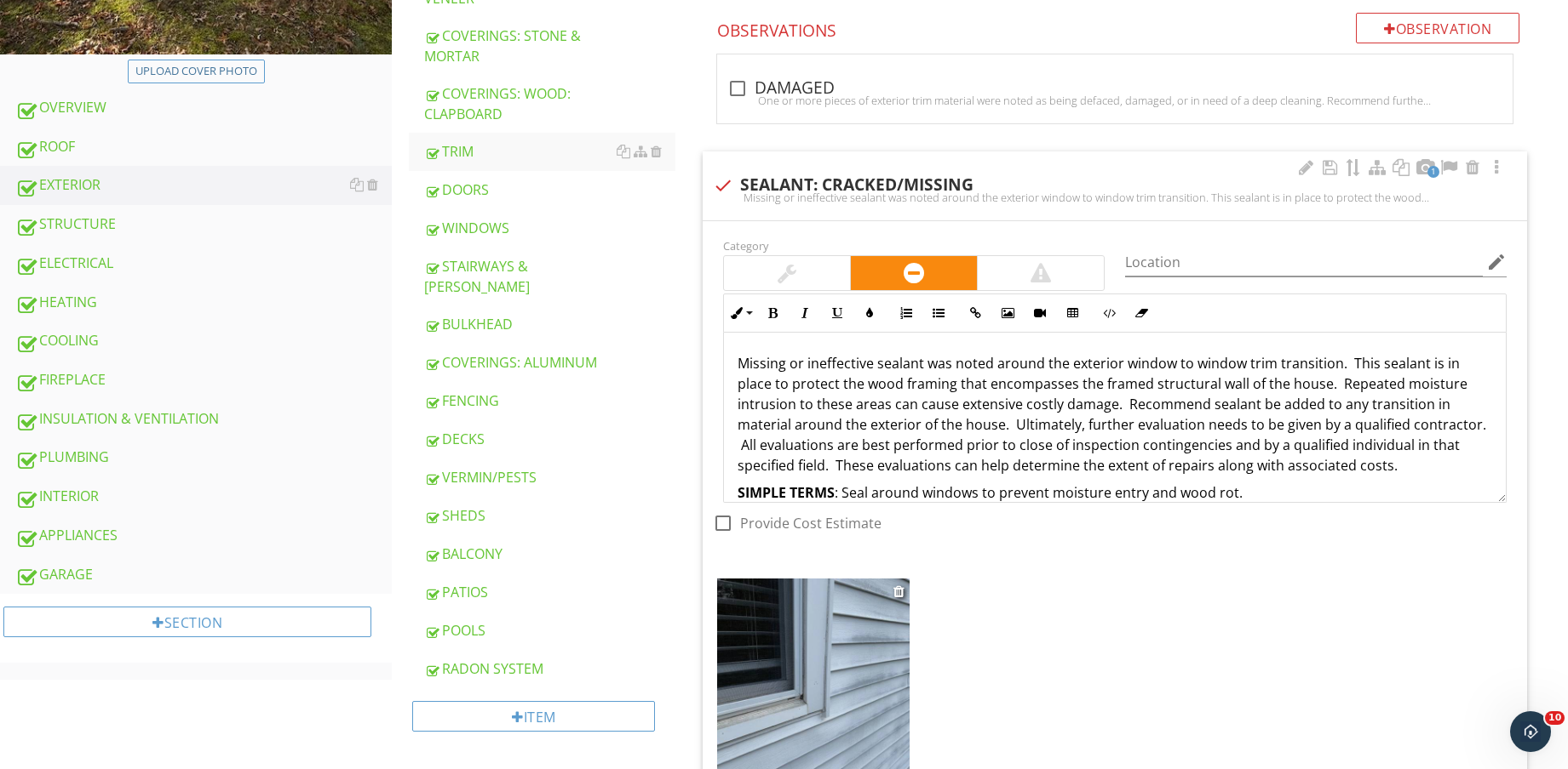
click at [789, 666] on img at bounding box center [813, 706] width 193 height 256
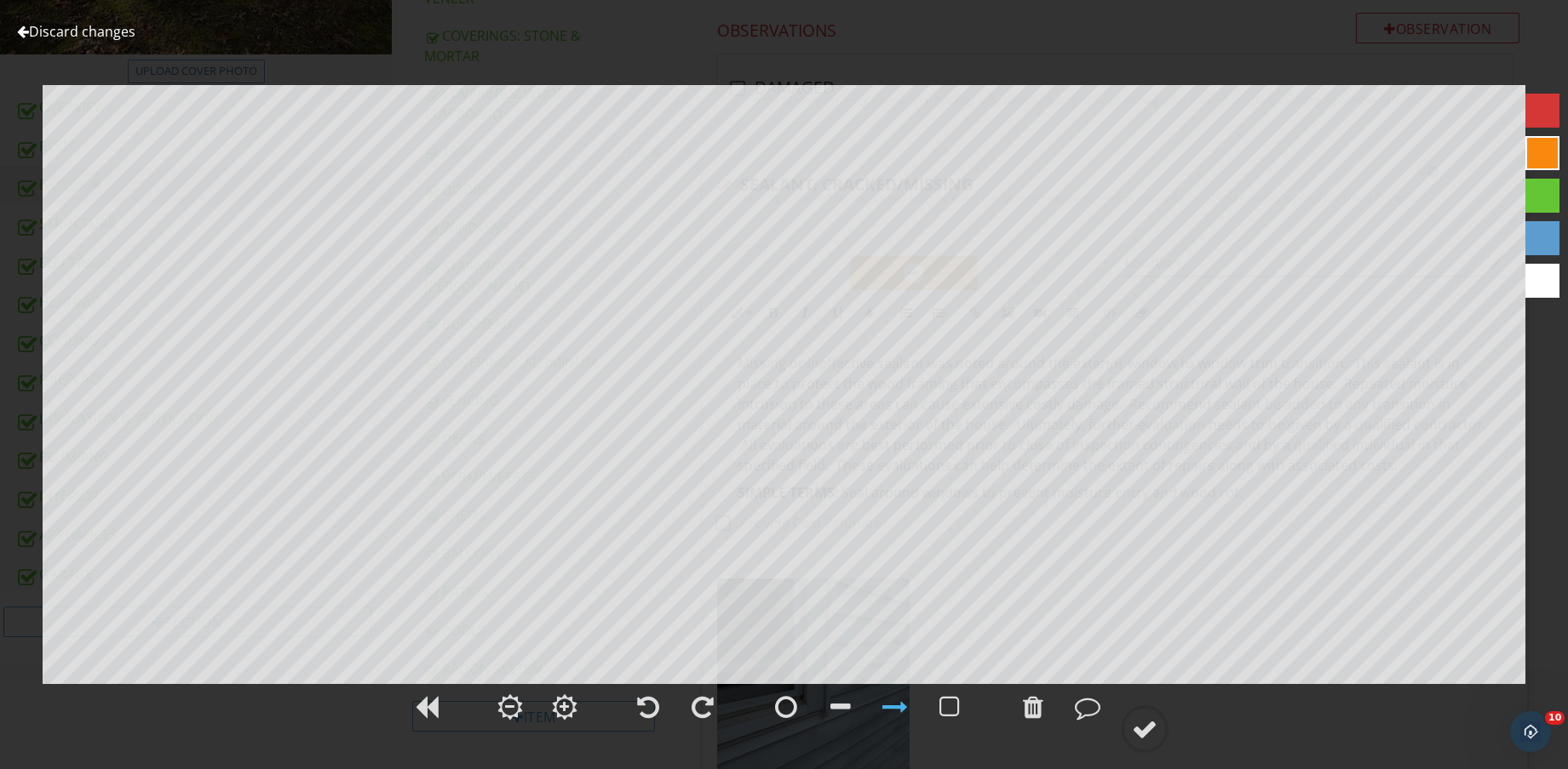
drag, startPoint x: 1179, startPoint y: 741, endPoint x: 1172, endPoint y: 737, distance: 8.1
click at [1174, 739] on div at bounding box center [784, 717] width 1568 height 71
click at [1159, 737] on circle at bounding box center [1145, 729] width 45 height 45
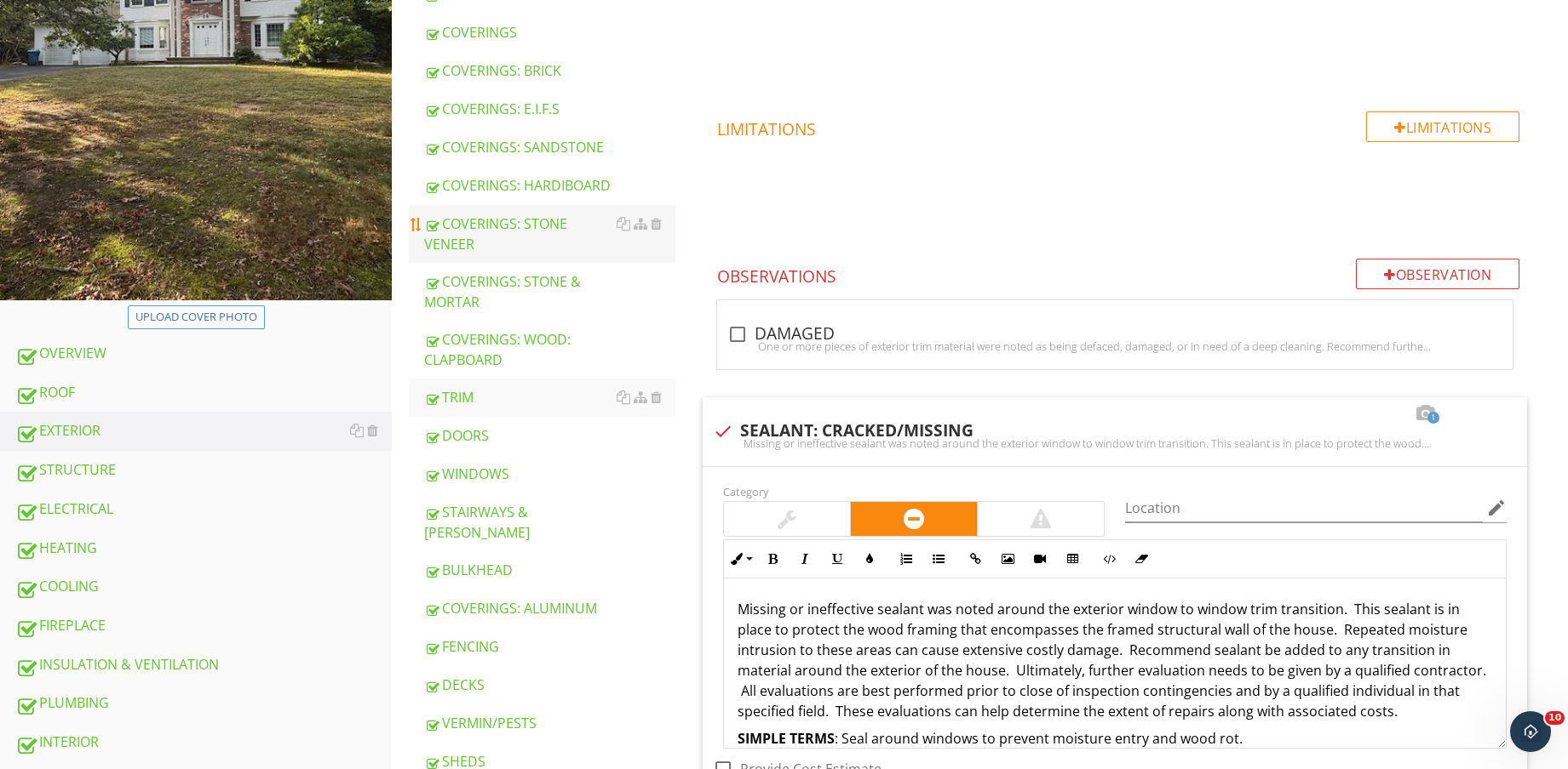
scroll to position [745, 0]
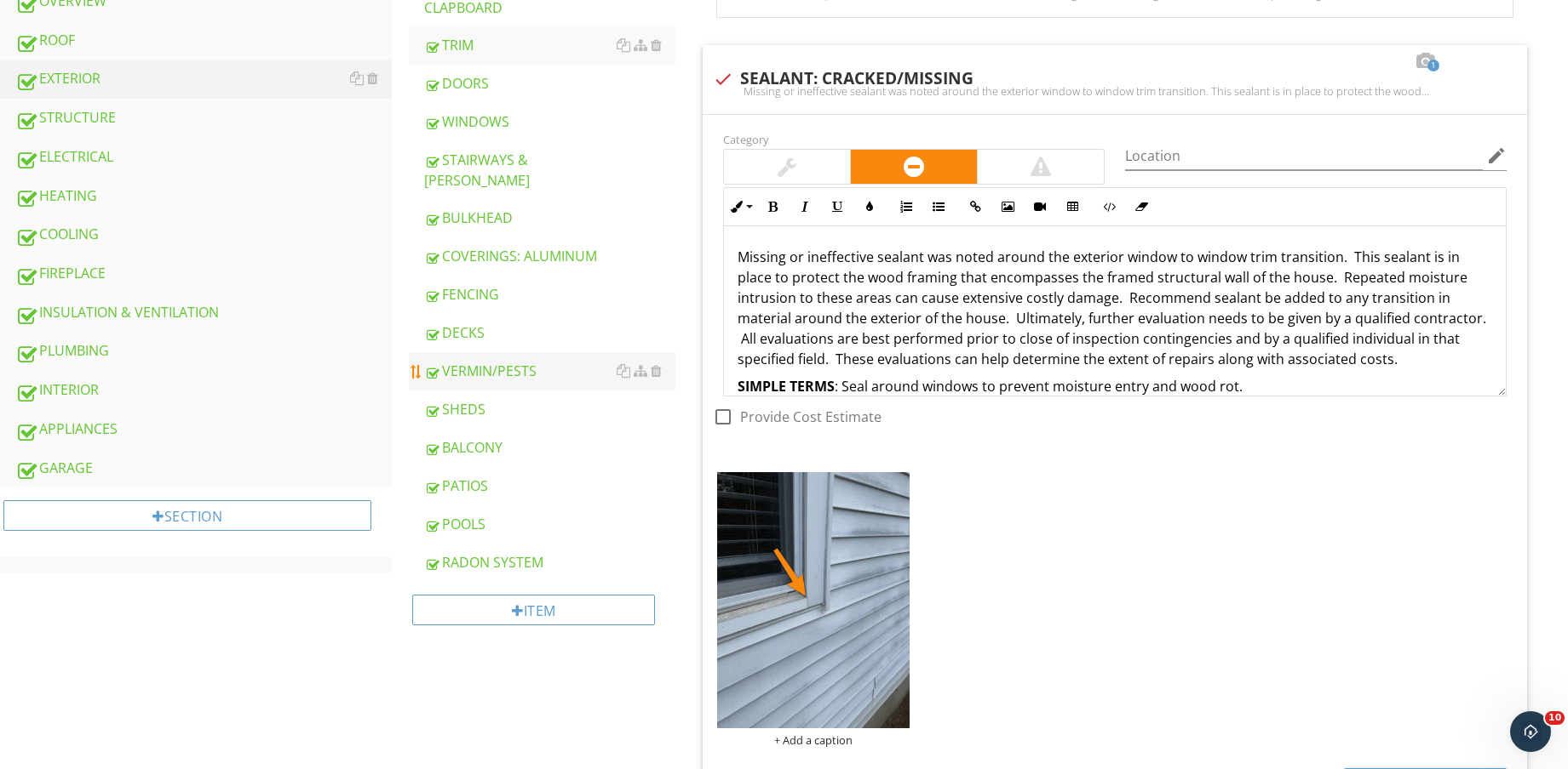
click at [538, 361] on div "VERMIN/PESTS" at bounding box center [550, 370] width 251 height 20
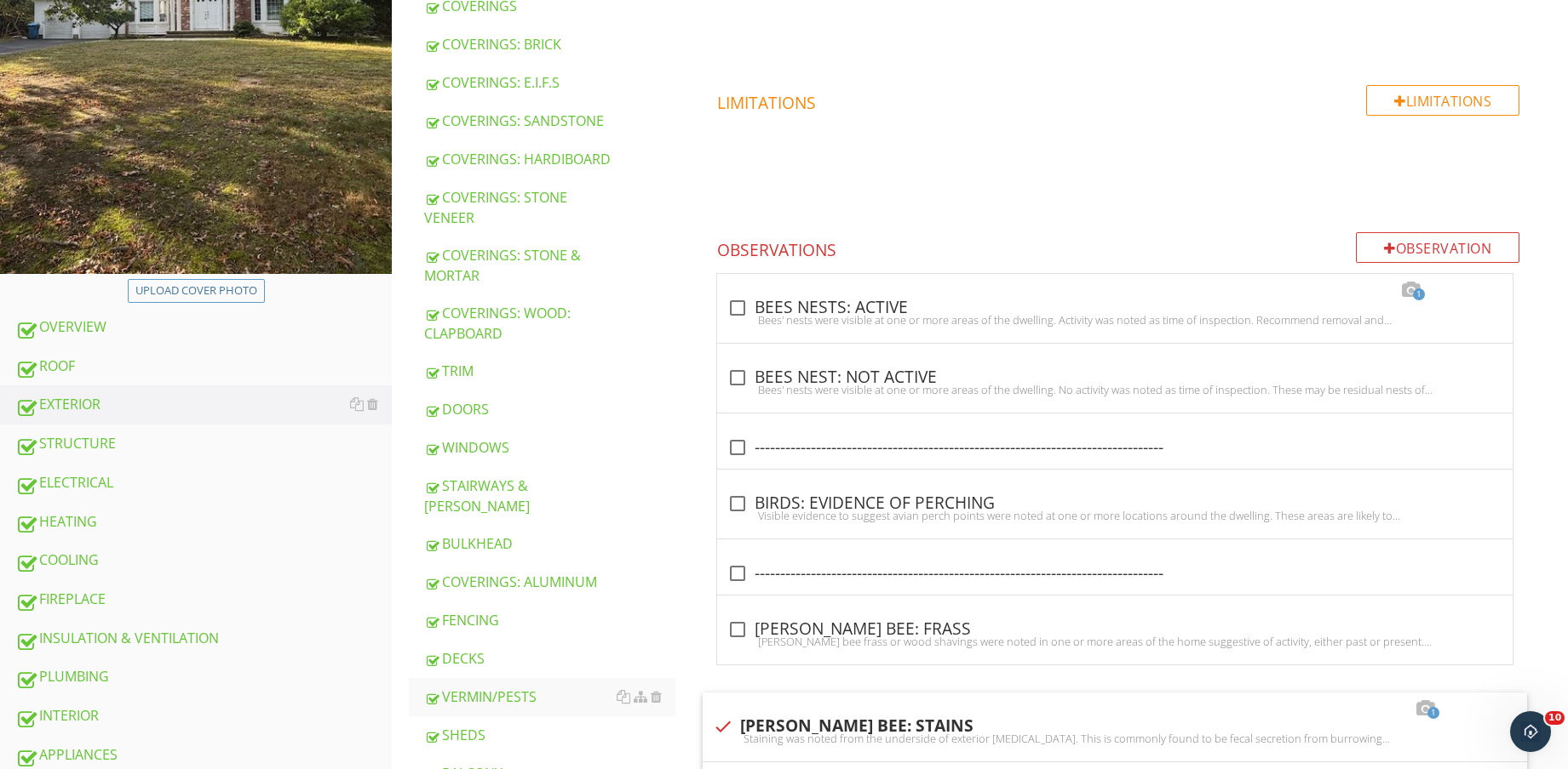
scroll to position [426, 0]
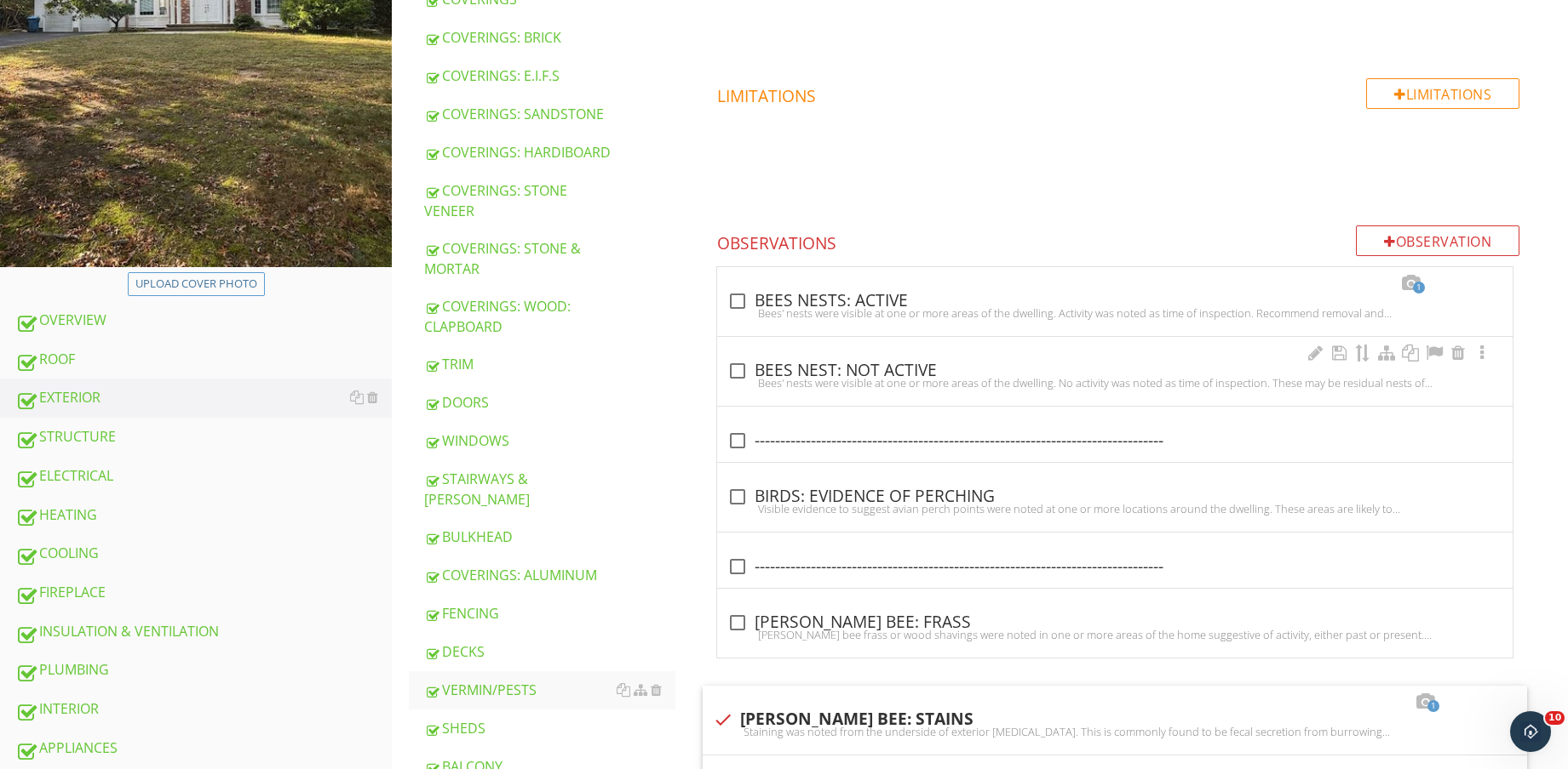
click at [878, 381] on div "Bees' nests were visible at one or more areas of the dwelling. No activity was …" at bounding box center [1115, 383] width 775 height 14
checkbox input "true"
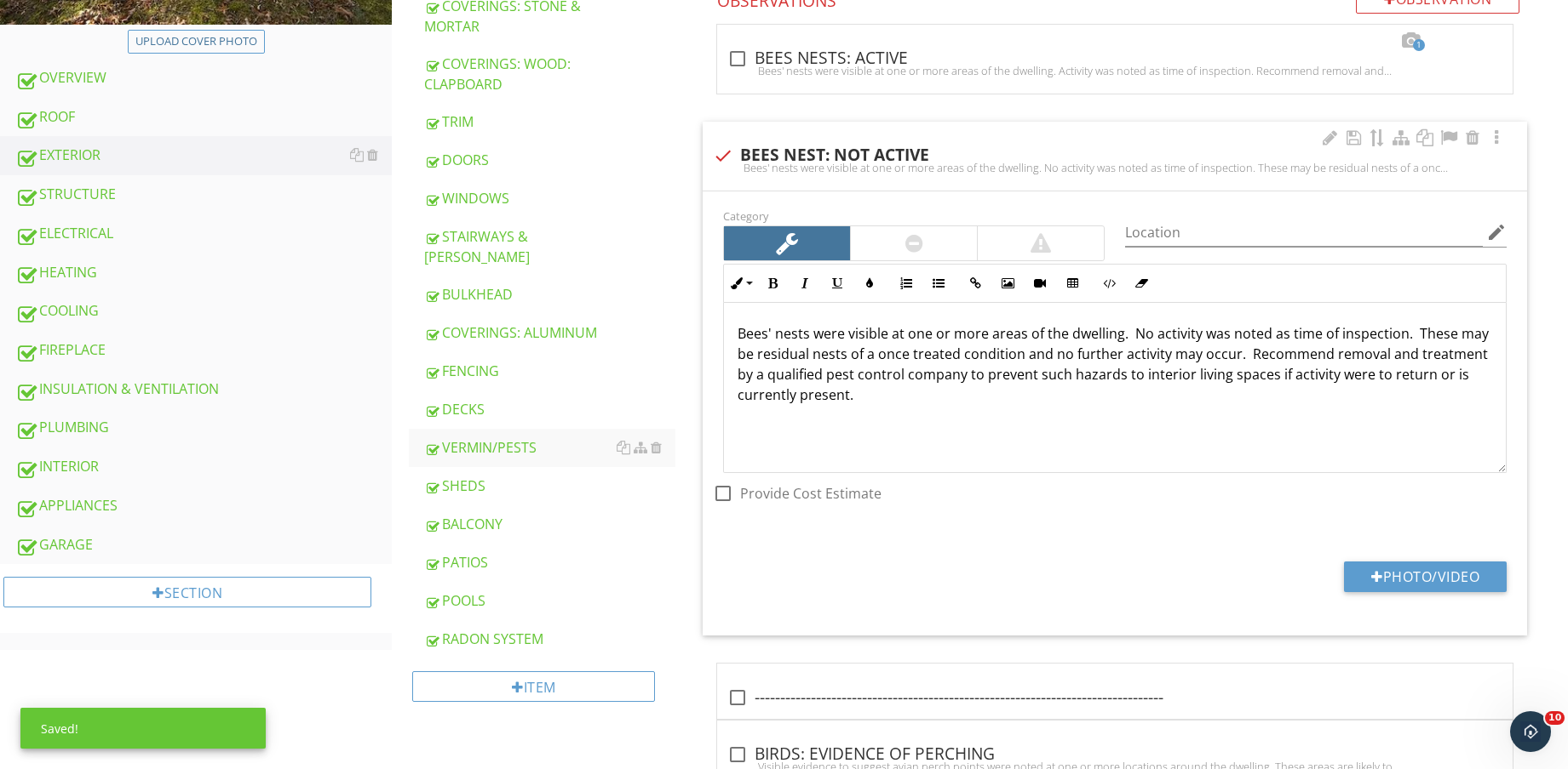
scroll to position [745, 0]
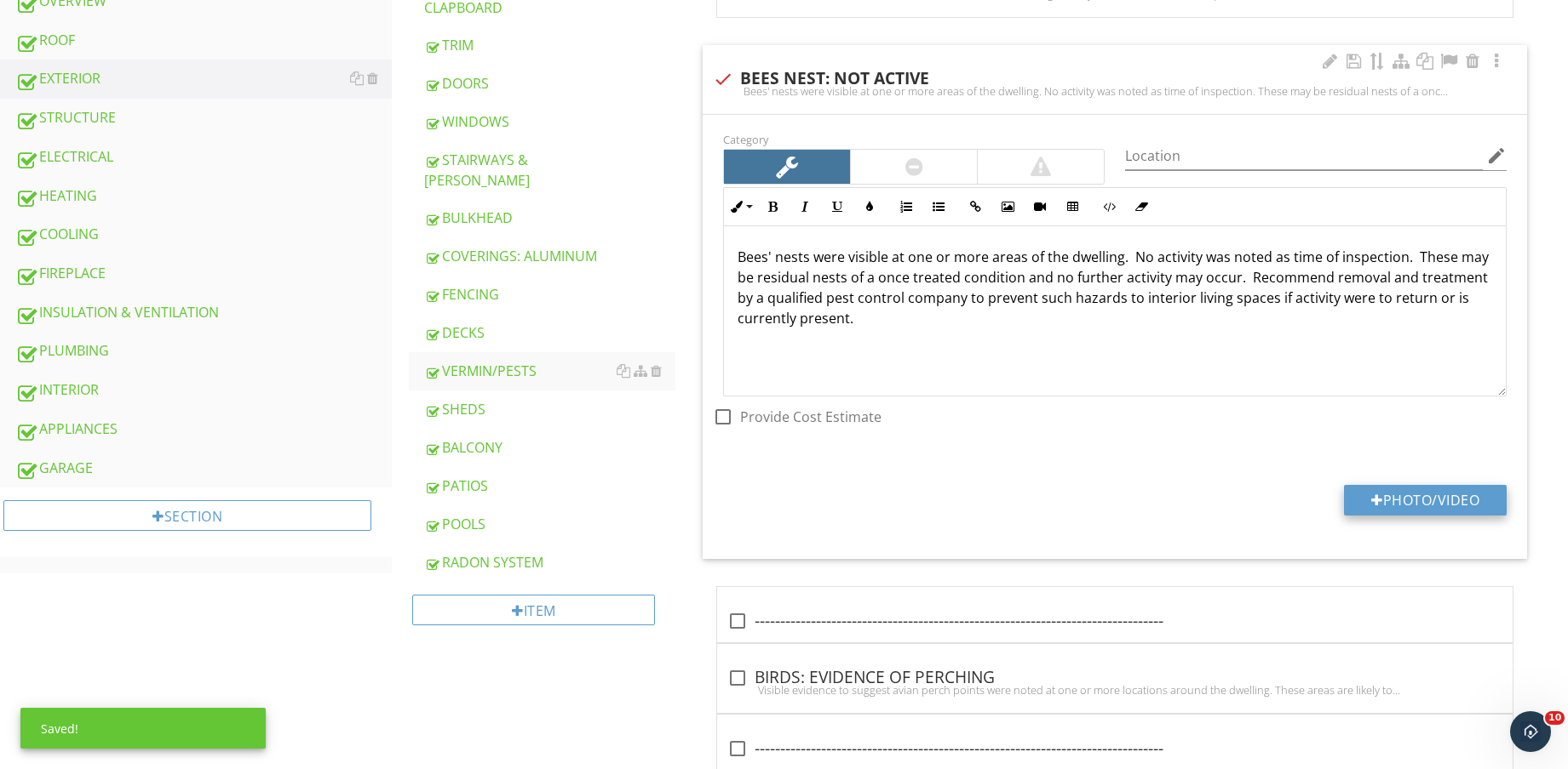
click at [1459, 507] on button "Photo/Video" at bounding box center [1424, 501] width 162 height 31
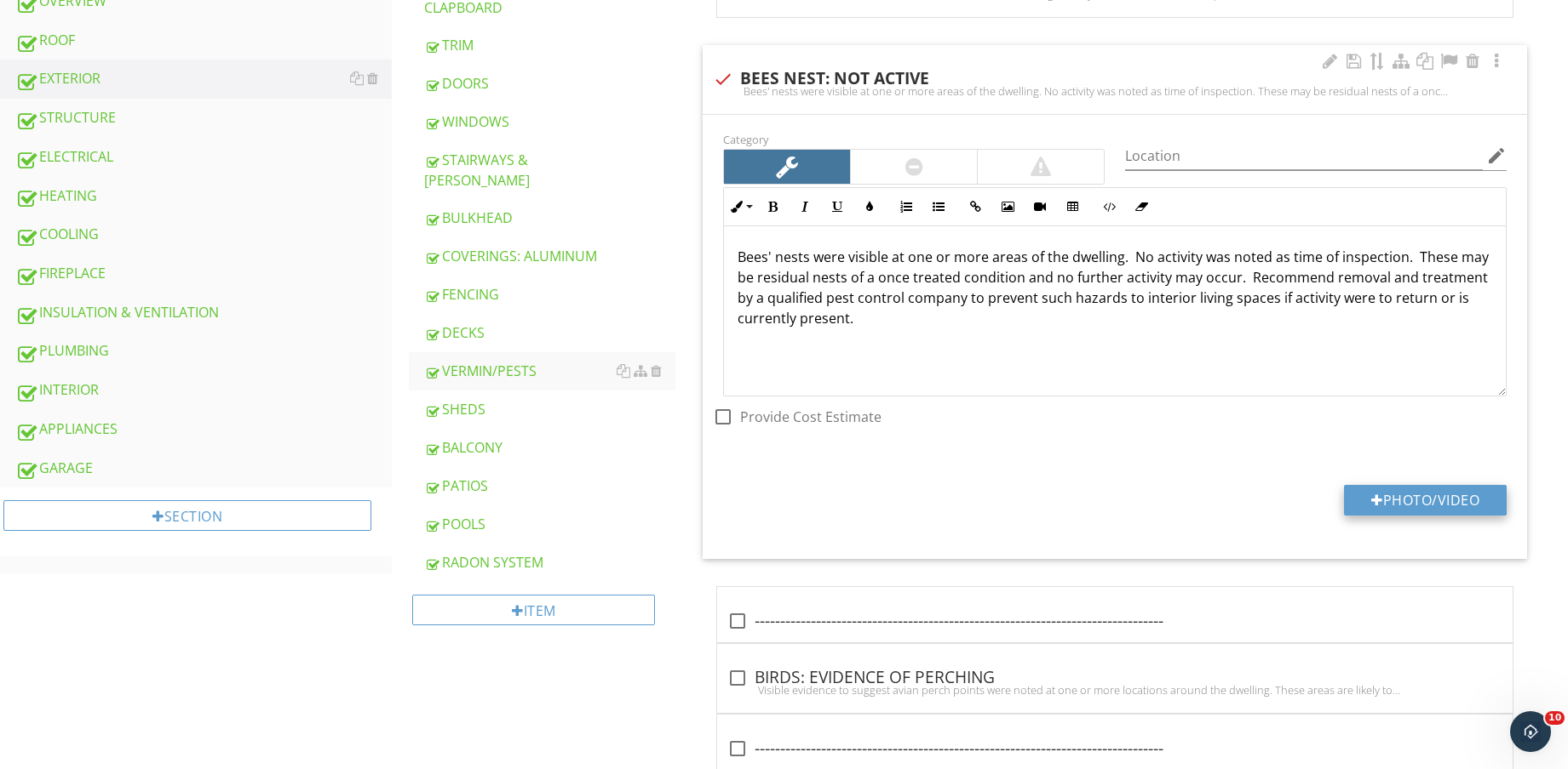
type input "C:\fakepath\IMG_8829.jpg"
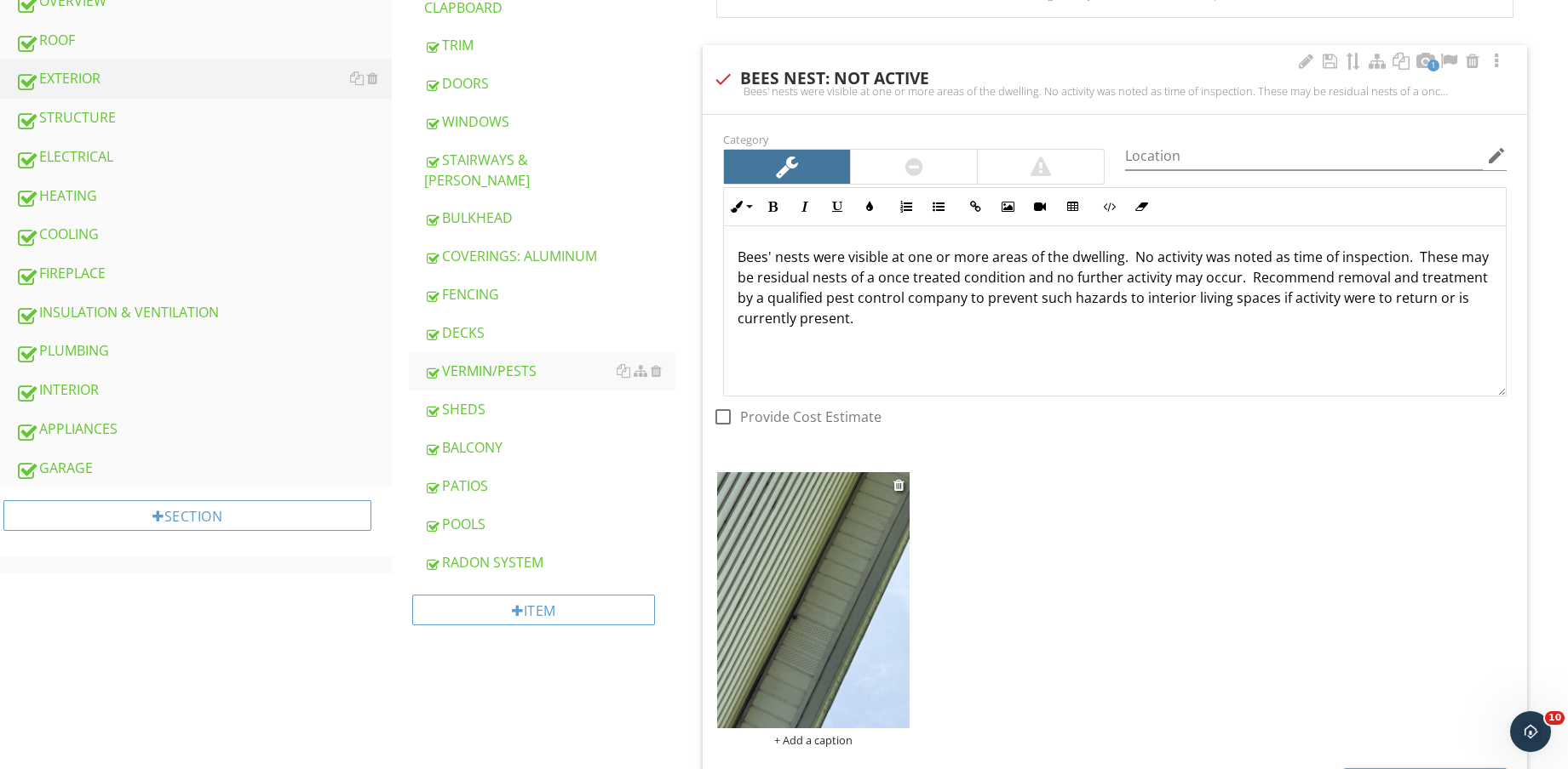
click at [825, 648] on img at bounding box center [813, 600] width 193 height 256
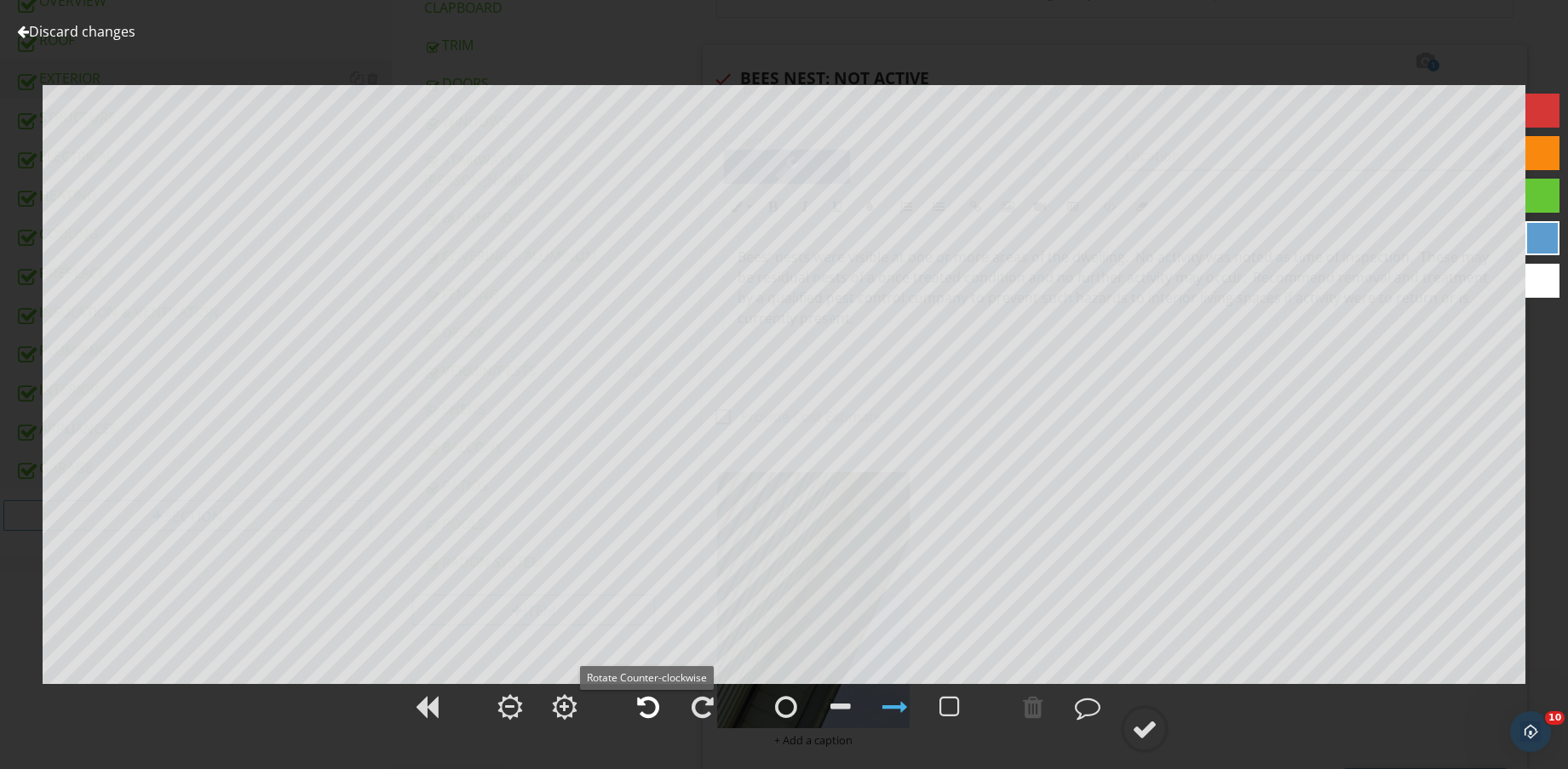
click at [648, 717] on div at bounding box center [648, 707] width 22 height 25
click at [1145, 741] on div at bounding box center [1144, 729] width 25 height 25
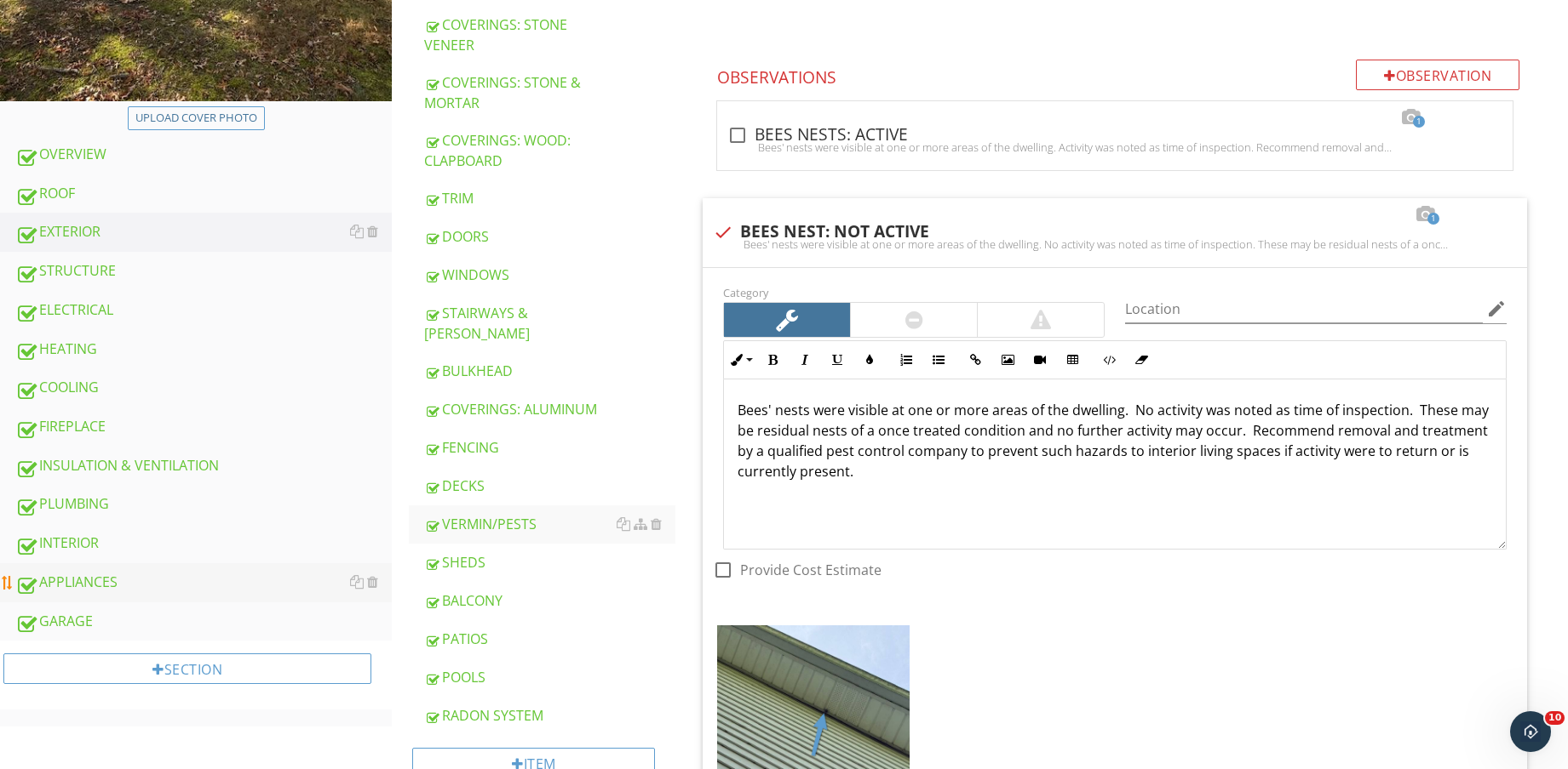
scroll to position [639, 0]
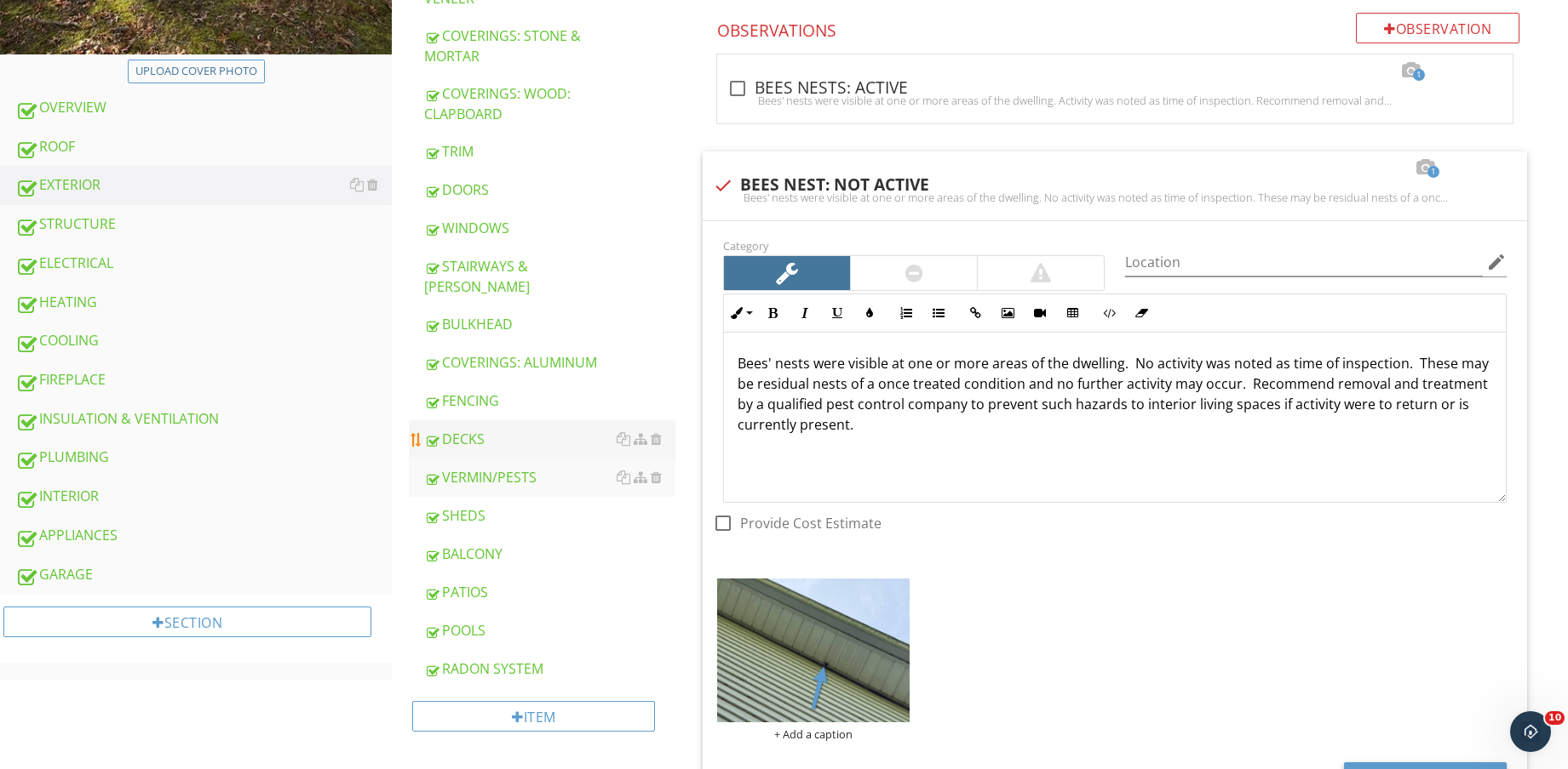
drag, startPoint x: 121, startPoint y: 450, endPoint x: 669, endPoint y: 402, distance: 550.1
click at [122, 450] on div "PLUMBING" at bounding box center [203, 458] width 376 height 22
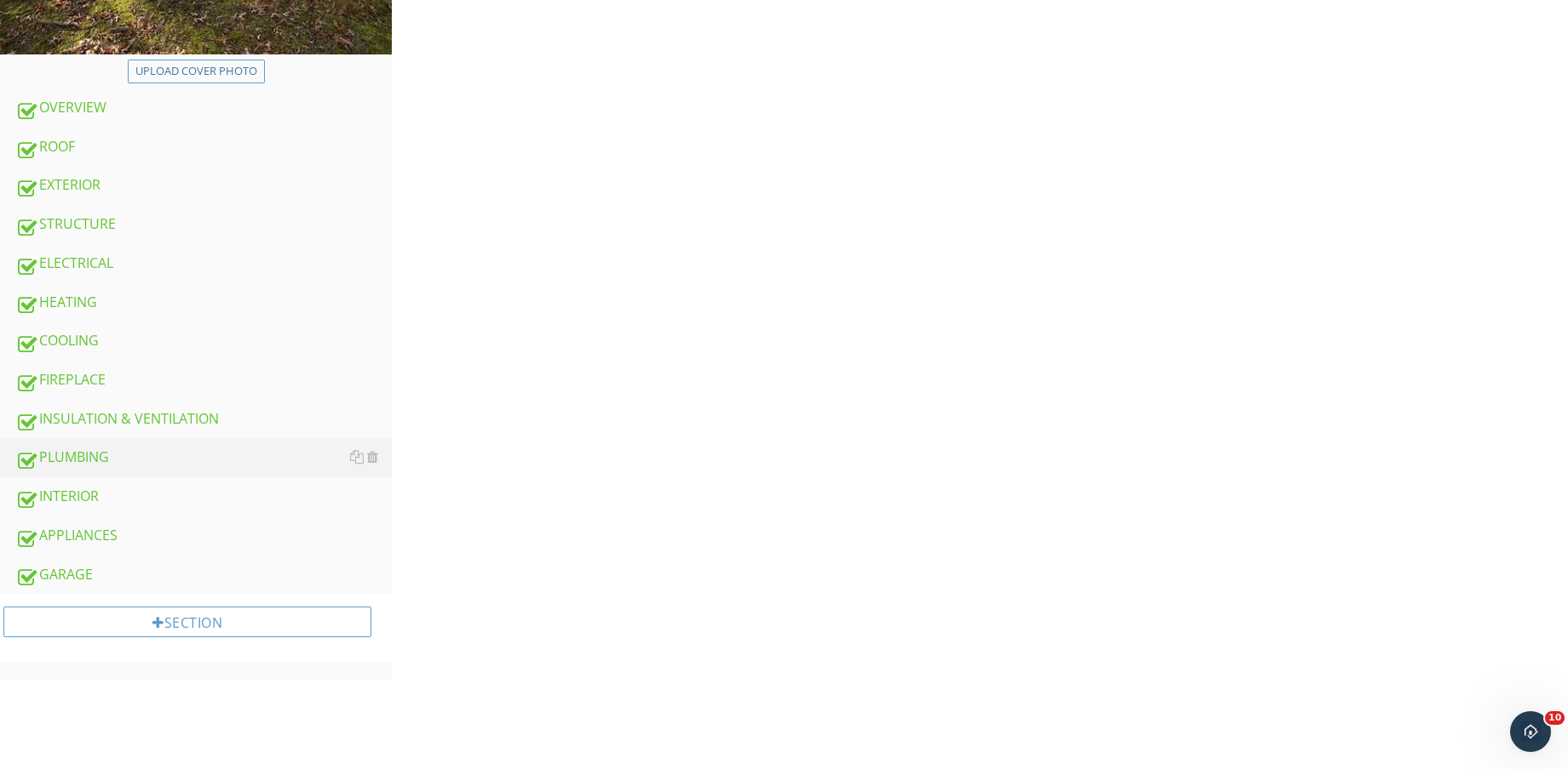
scroll to position [106, 0]
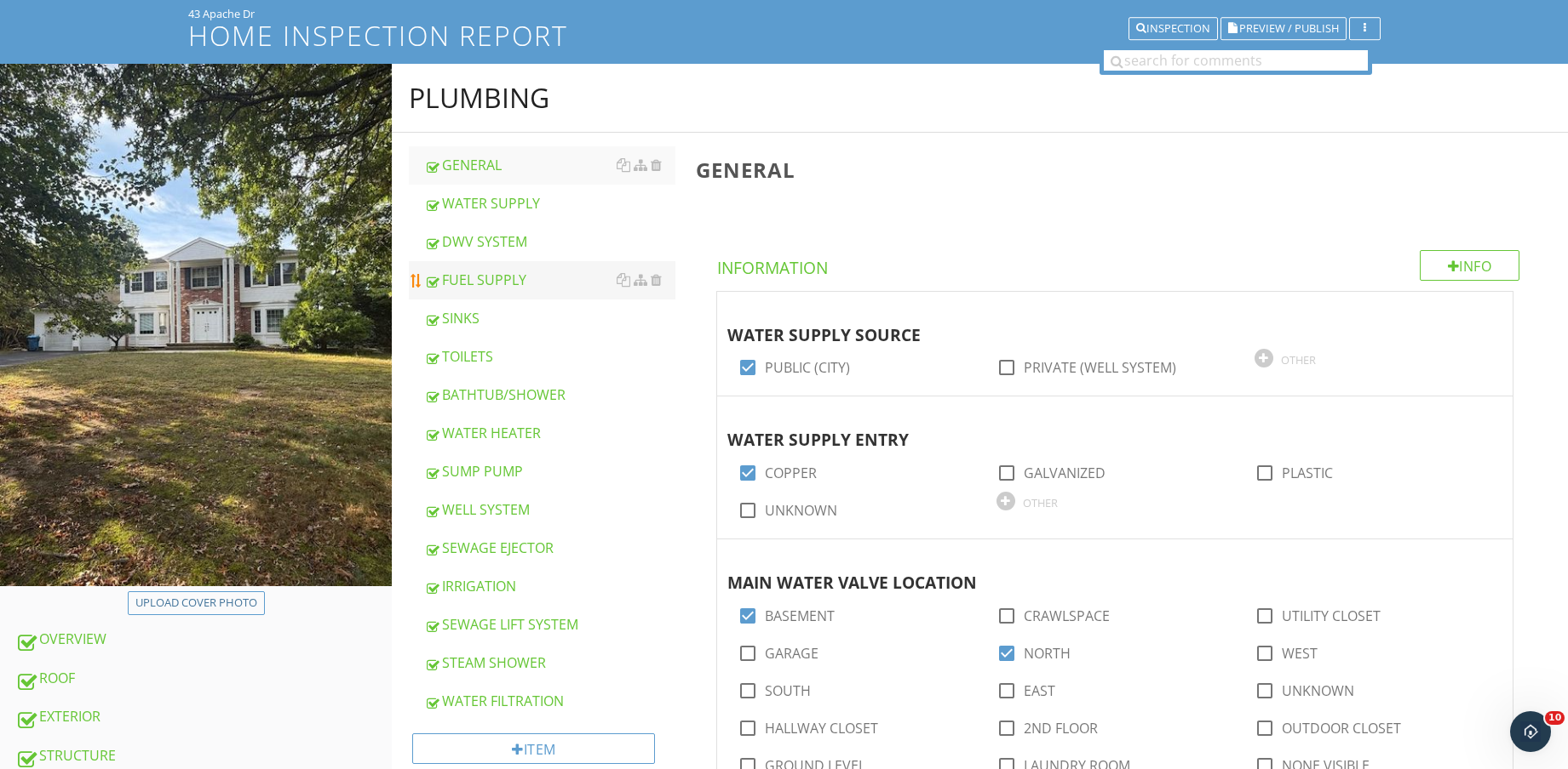
click at [512, 273] on div "FUEL SUPPLY" at bounding box center [550, 279] width 251 height 20
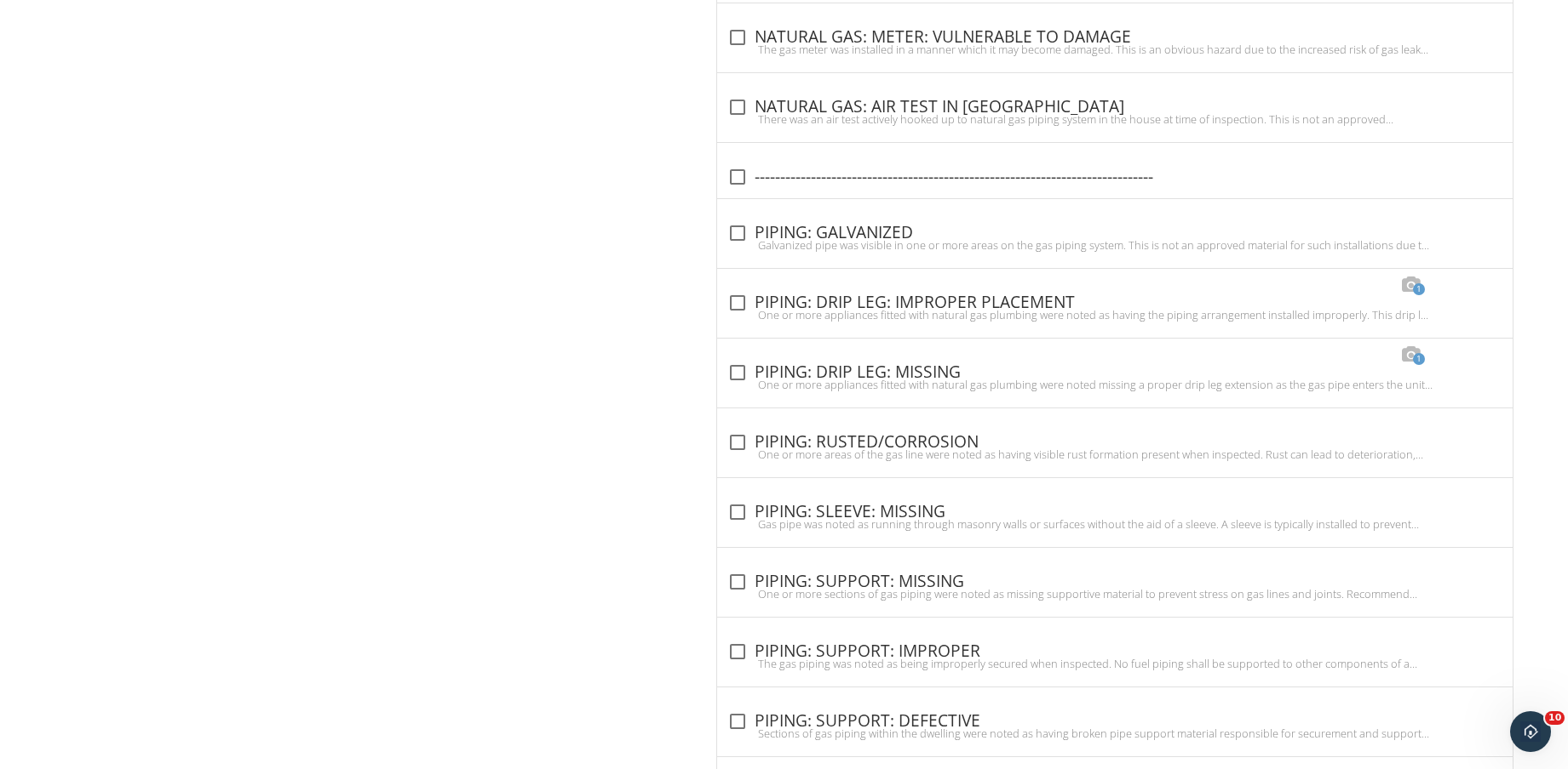
scroll to position [2058, 0]
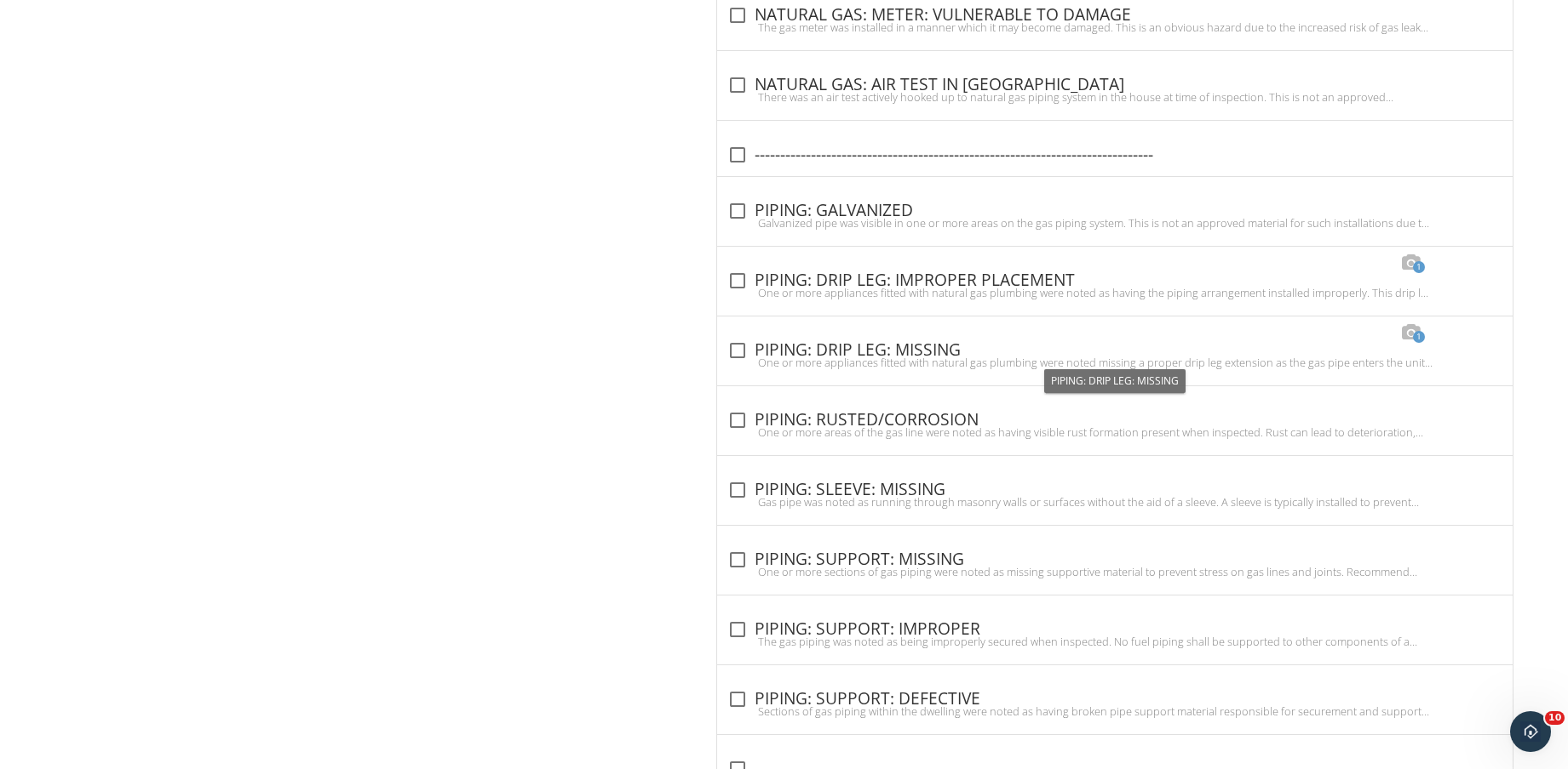
drag, startPoint x: 913, startPoint y: 411, endPoint x: 983, endPoint y: 408, distance: 70.1
click at [915, 412] on div "check_box_outline_blank PIPING: RUSTED/CORROSION" at bounding box center [1115, 420] width 775 height 20
checkbox input "true"
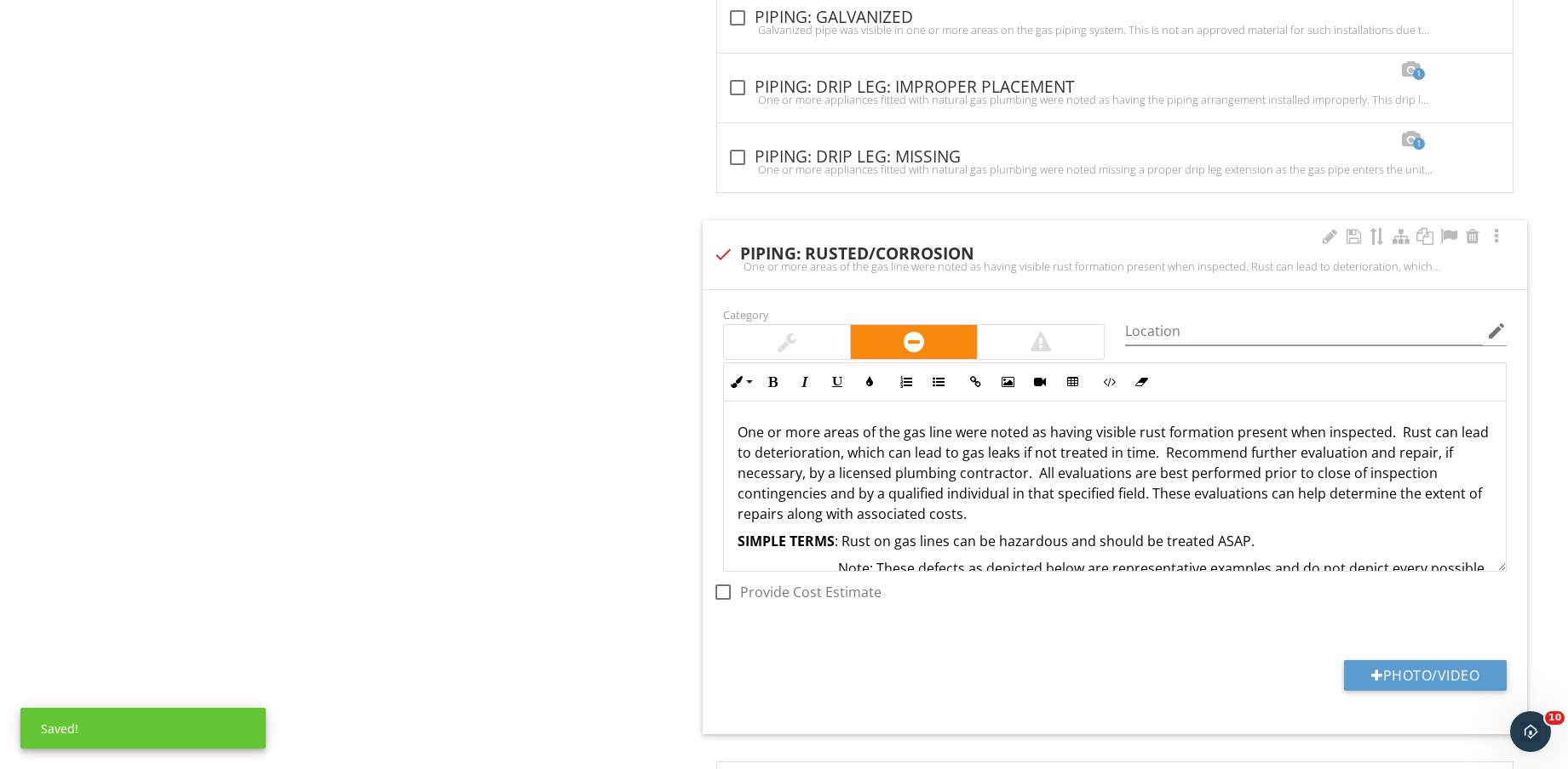
scroll to position [2377, 0]
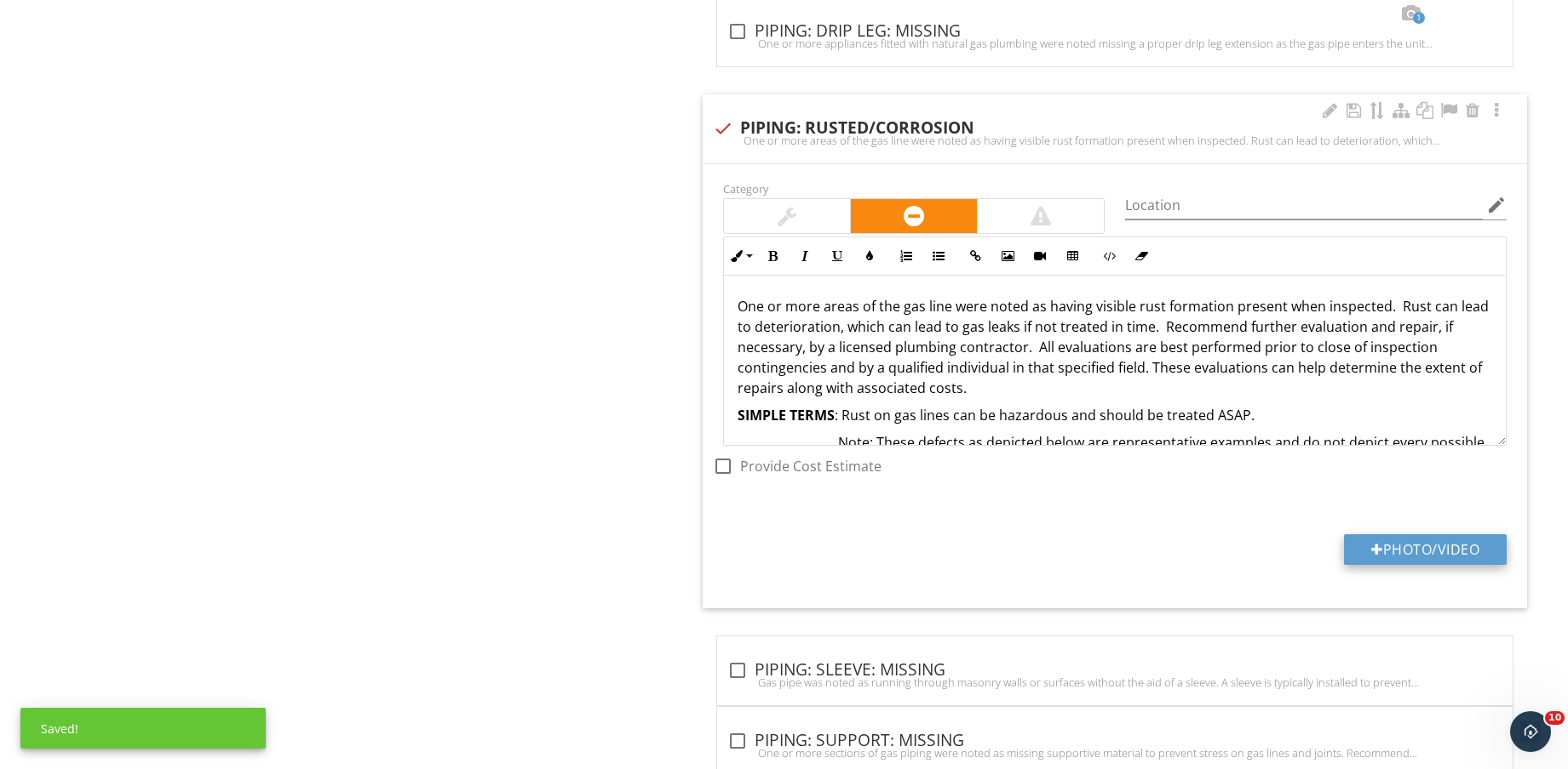
click at [1411, 550] on button "Photo/Video" at bounding box center [1424, 550] width 162 height 31
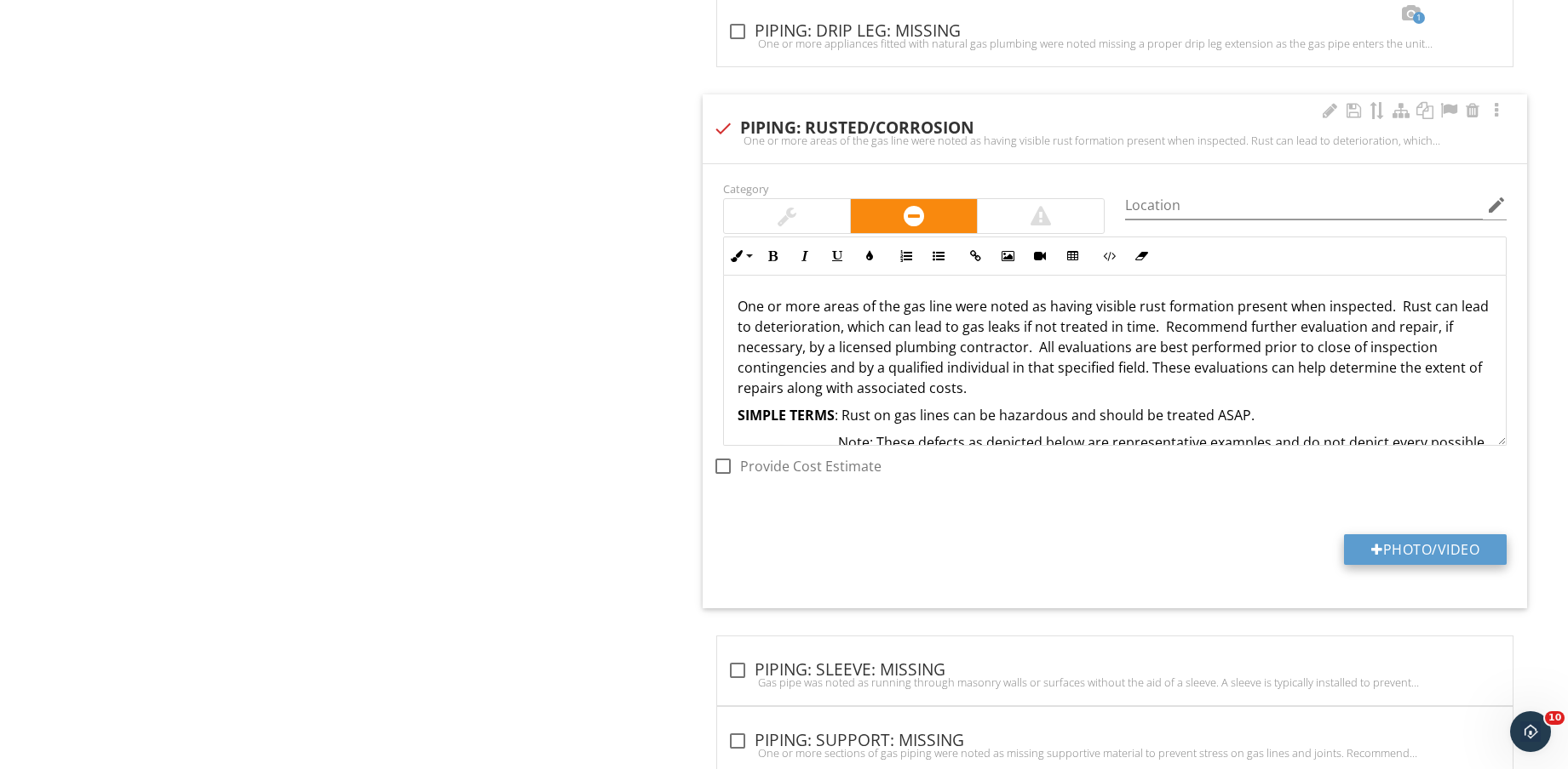
type input "C:\fakepath\IMG_8832.jpg"
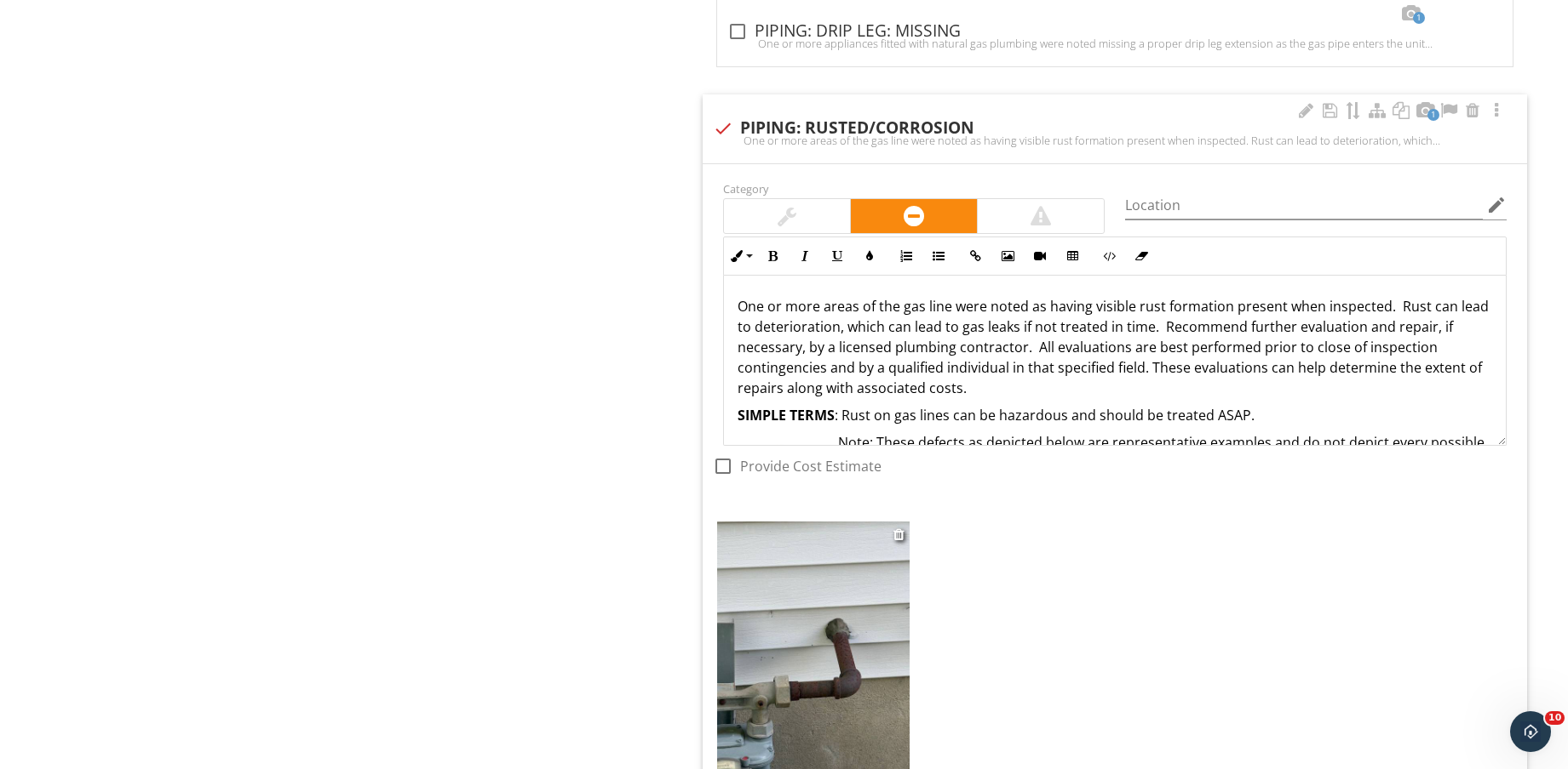
click at [840, 656] on img at bounding box center [813, 649] width 193 height 256
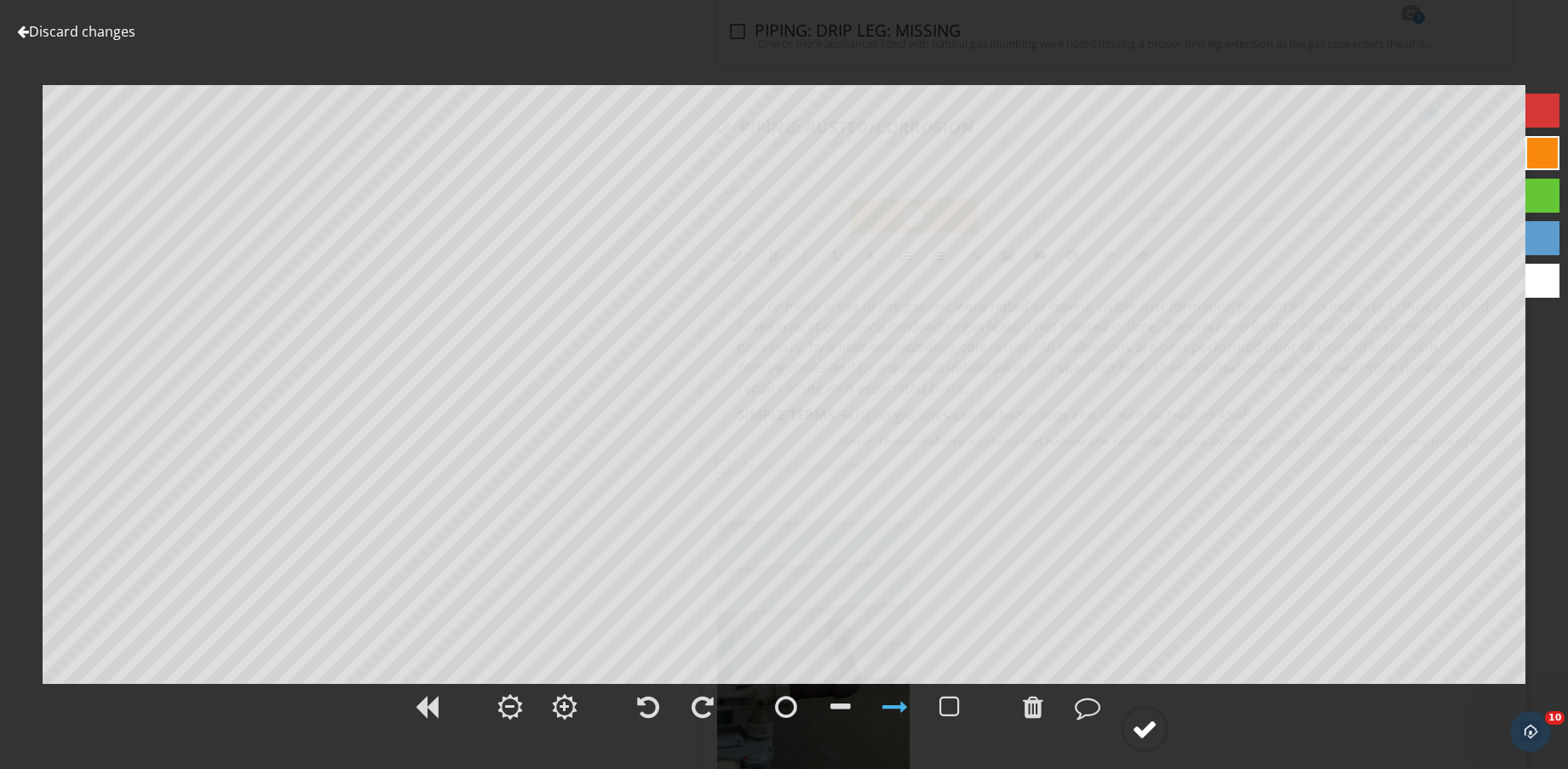
click at [1149, 727] on div at bounding box center [1144, 729] width 25 height 25
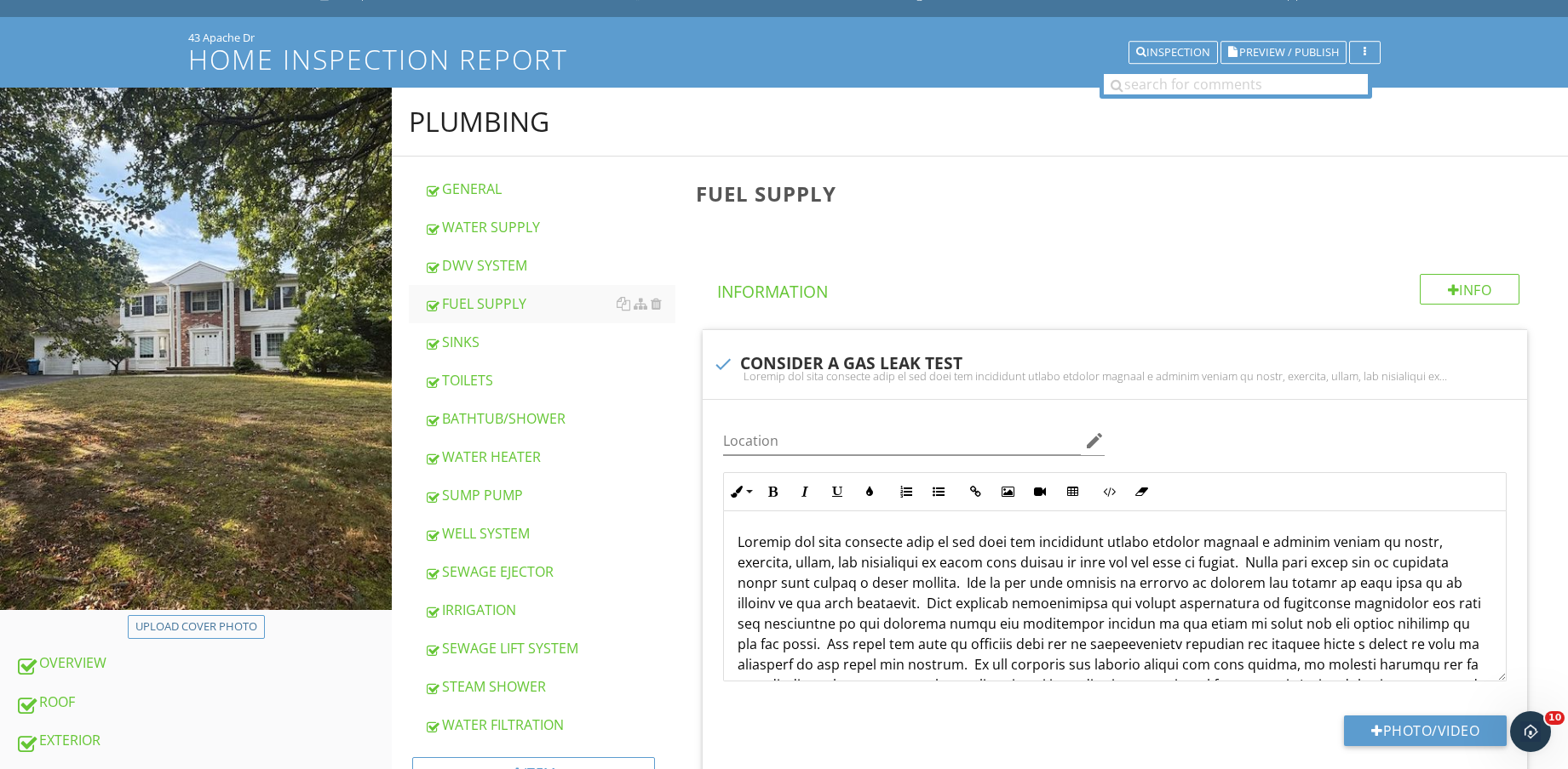
scroll to position [426, 0]
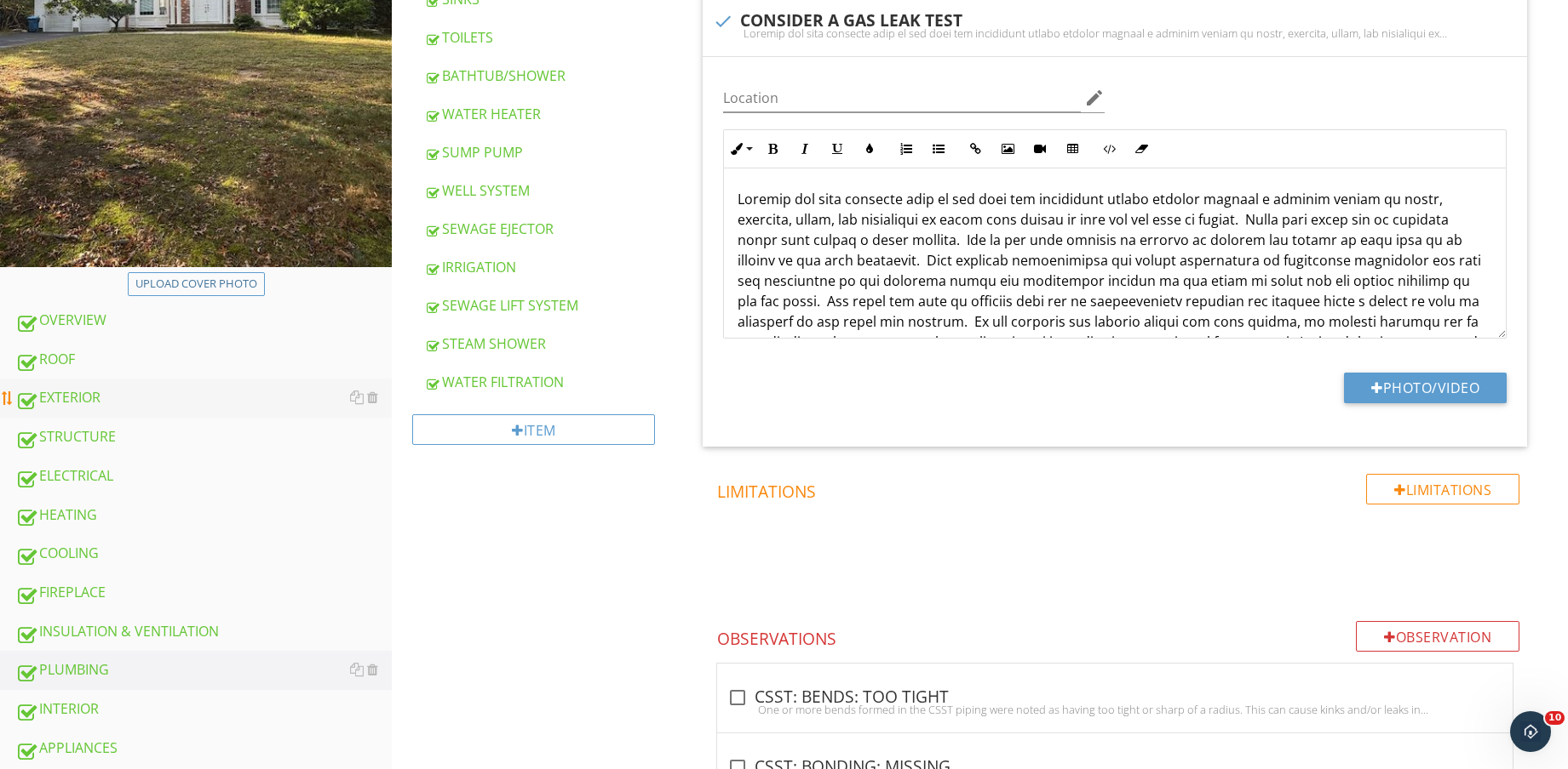
click at [174, 393] on div "EXTERIOR" at bounding box center [203, 398] width 376 height 22
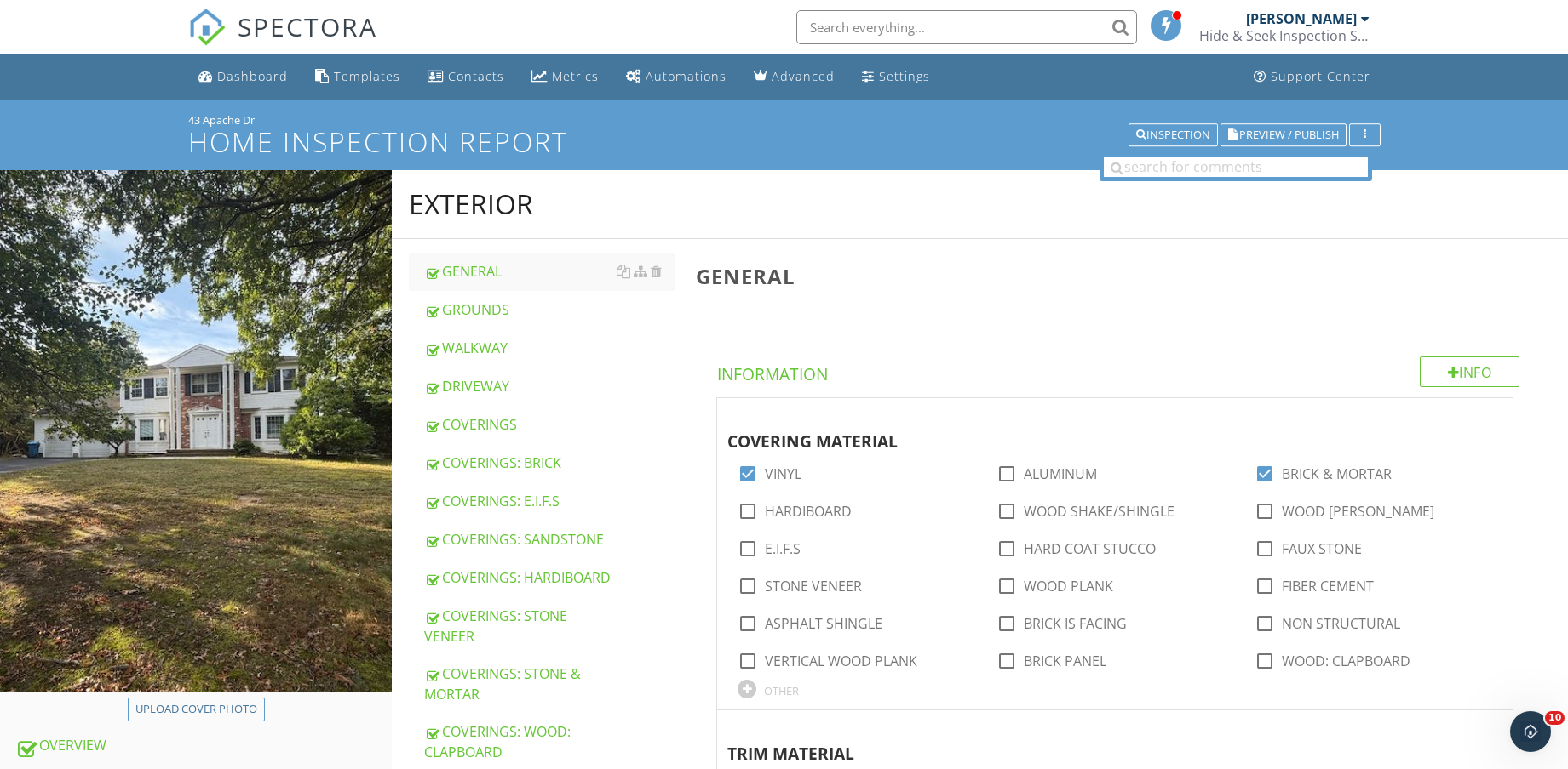
click at [541, 417] on div "COVERINGS" at bounding box center [550, 424] width 251 height 20
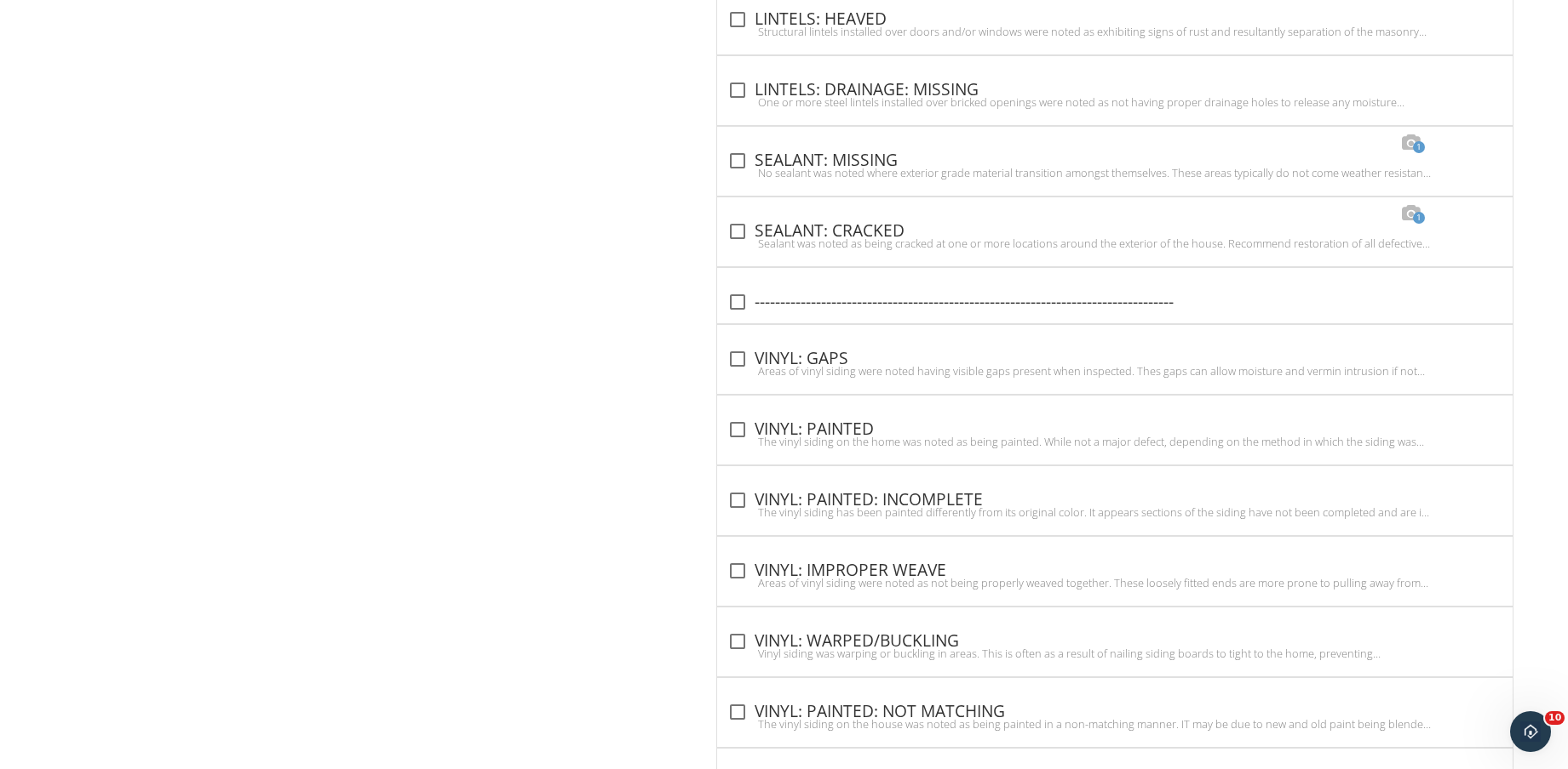
scroll to position [3034, 0]
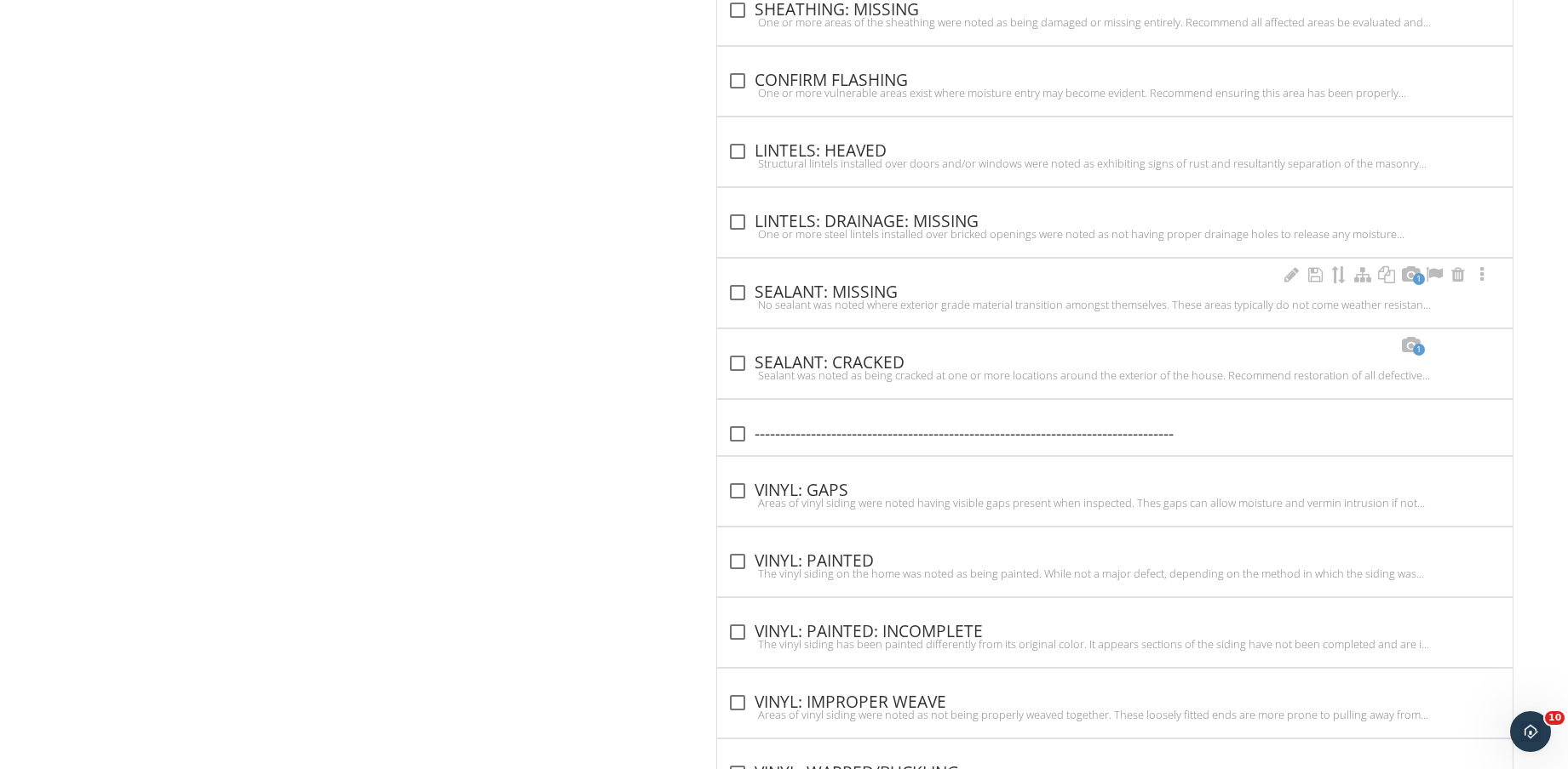
click at [871, 283] on div "check_box_outline_blank SEALANT: MISSING" at bounding box center [1115, 293] width 775 height 20
checkbox input "true"
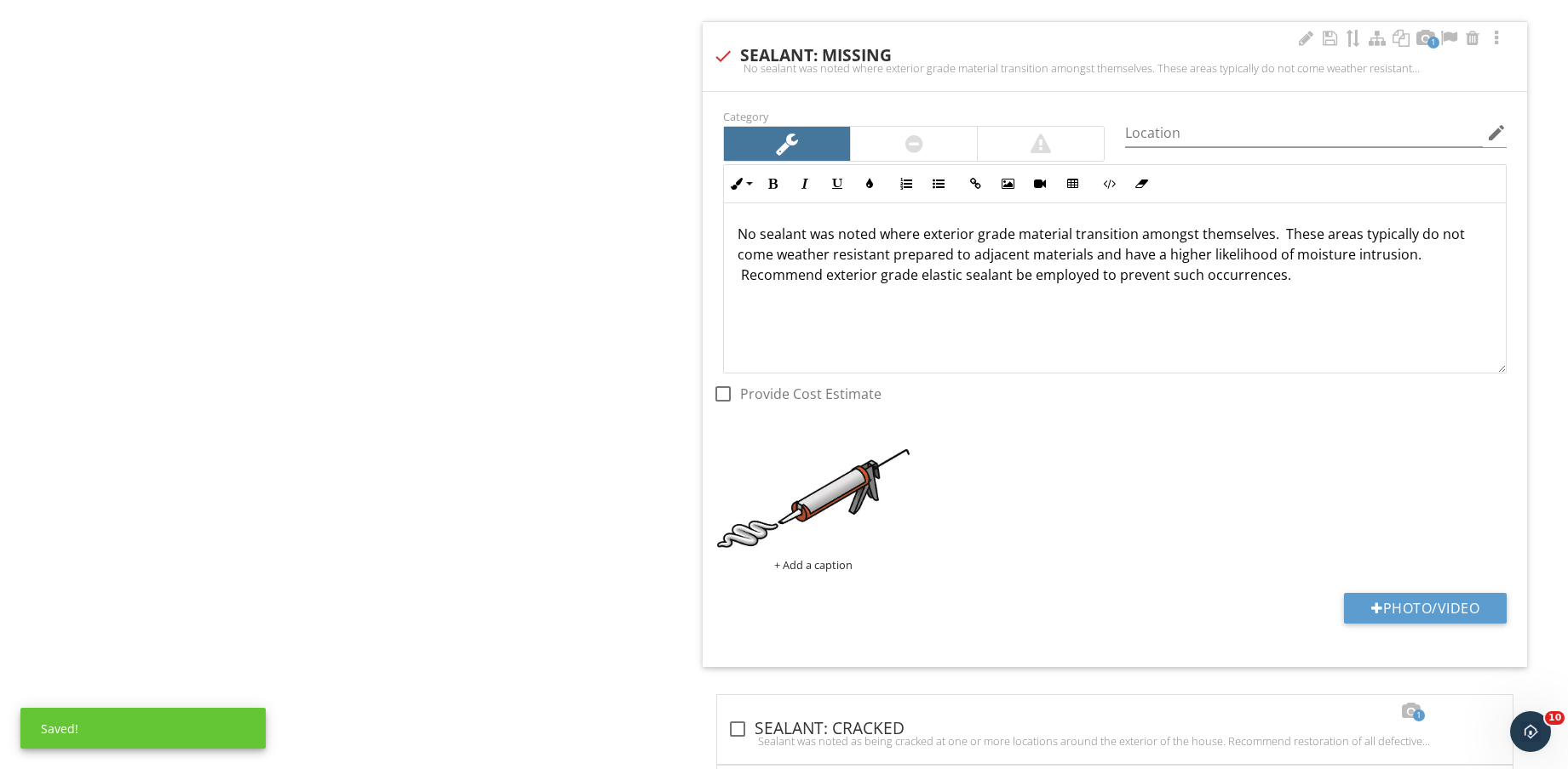
scroll to position [3353, 0]
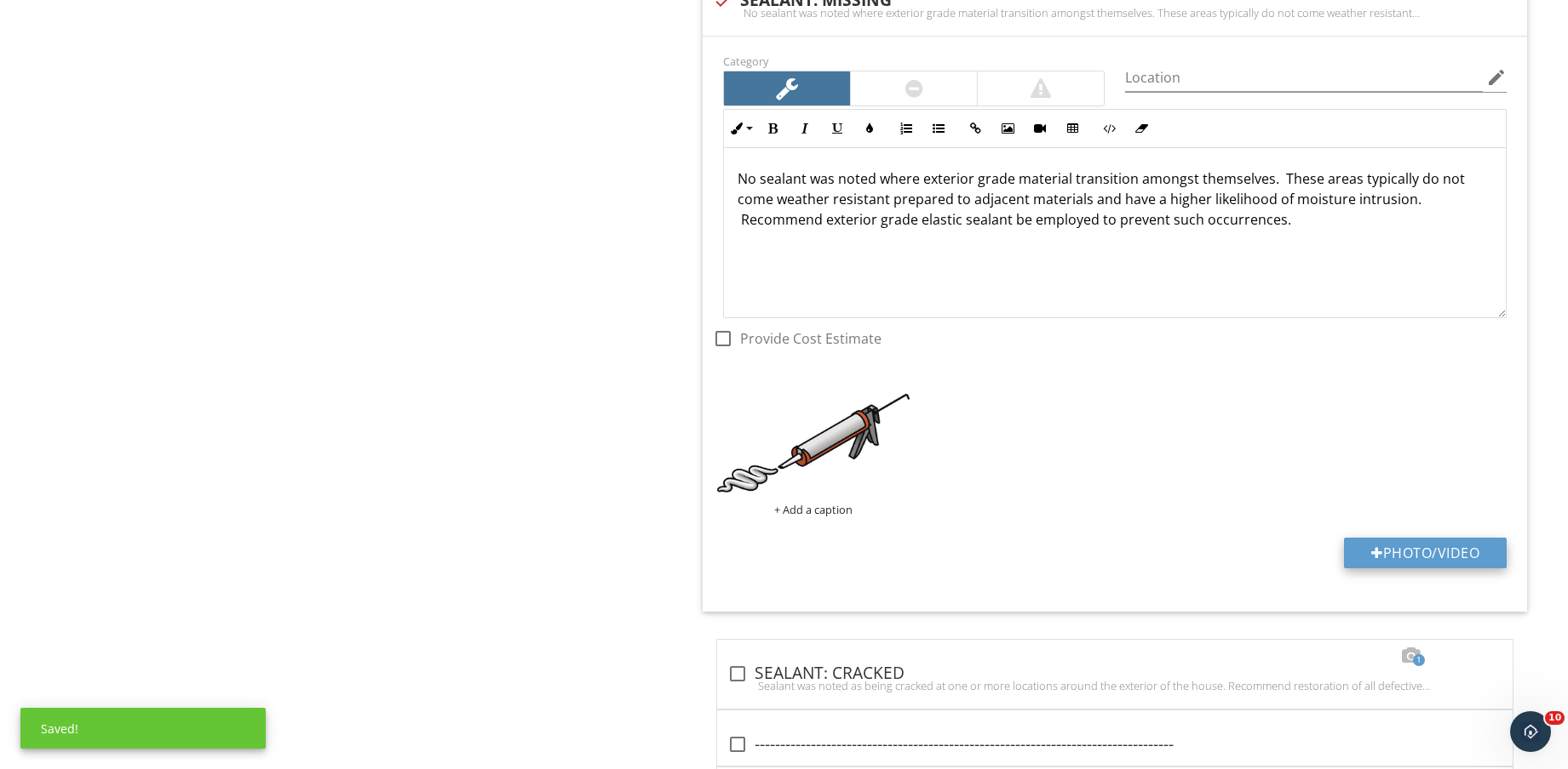
click at [1443, 552] on button "Photo/Video" at bounding box center [1424, 553] width 162 height 31
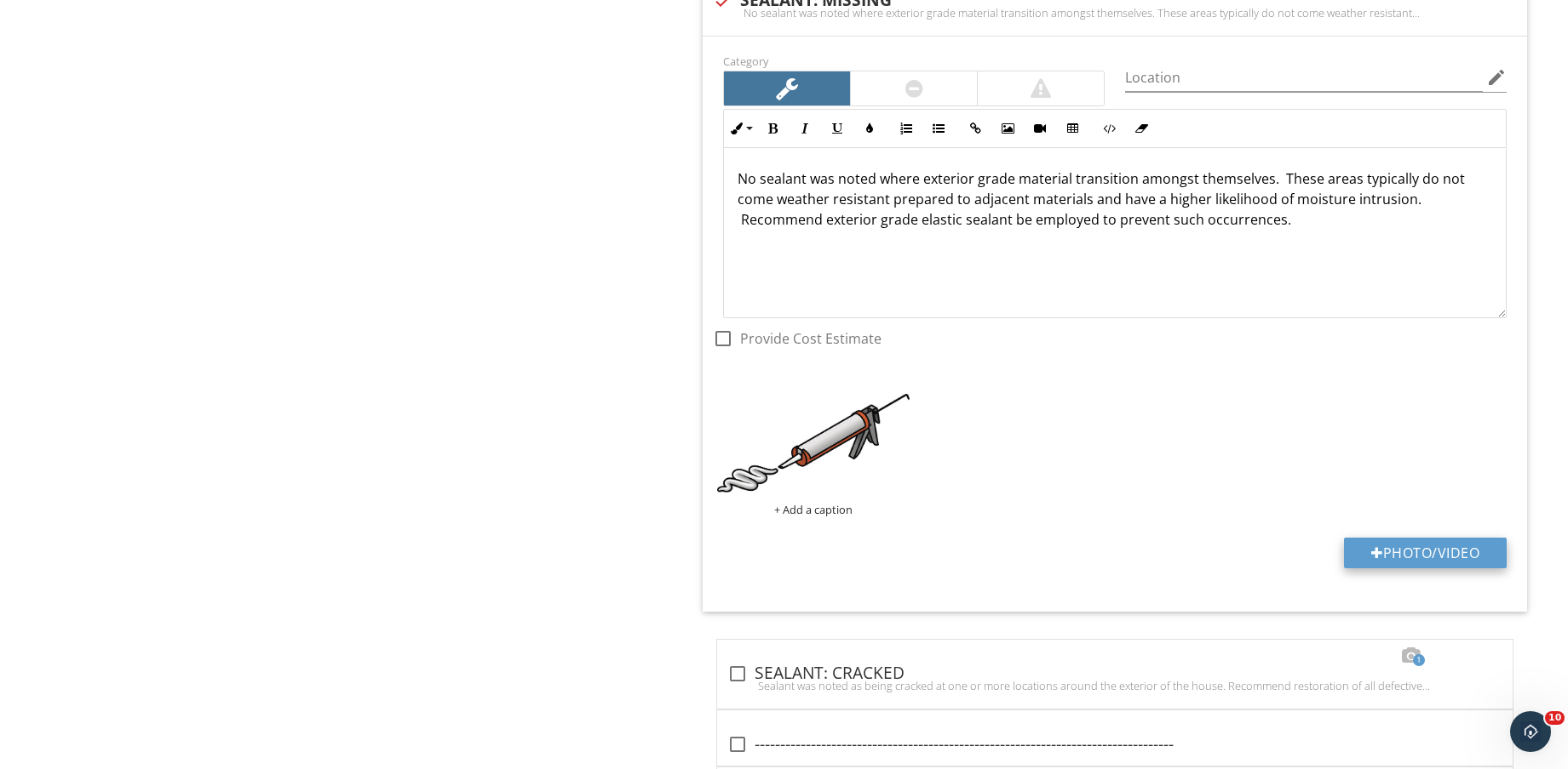
type input "C:\fakepath\IMG_8833.jpg"
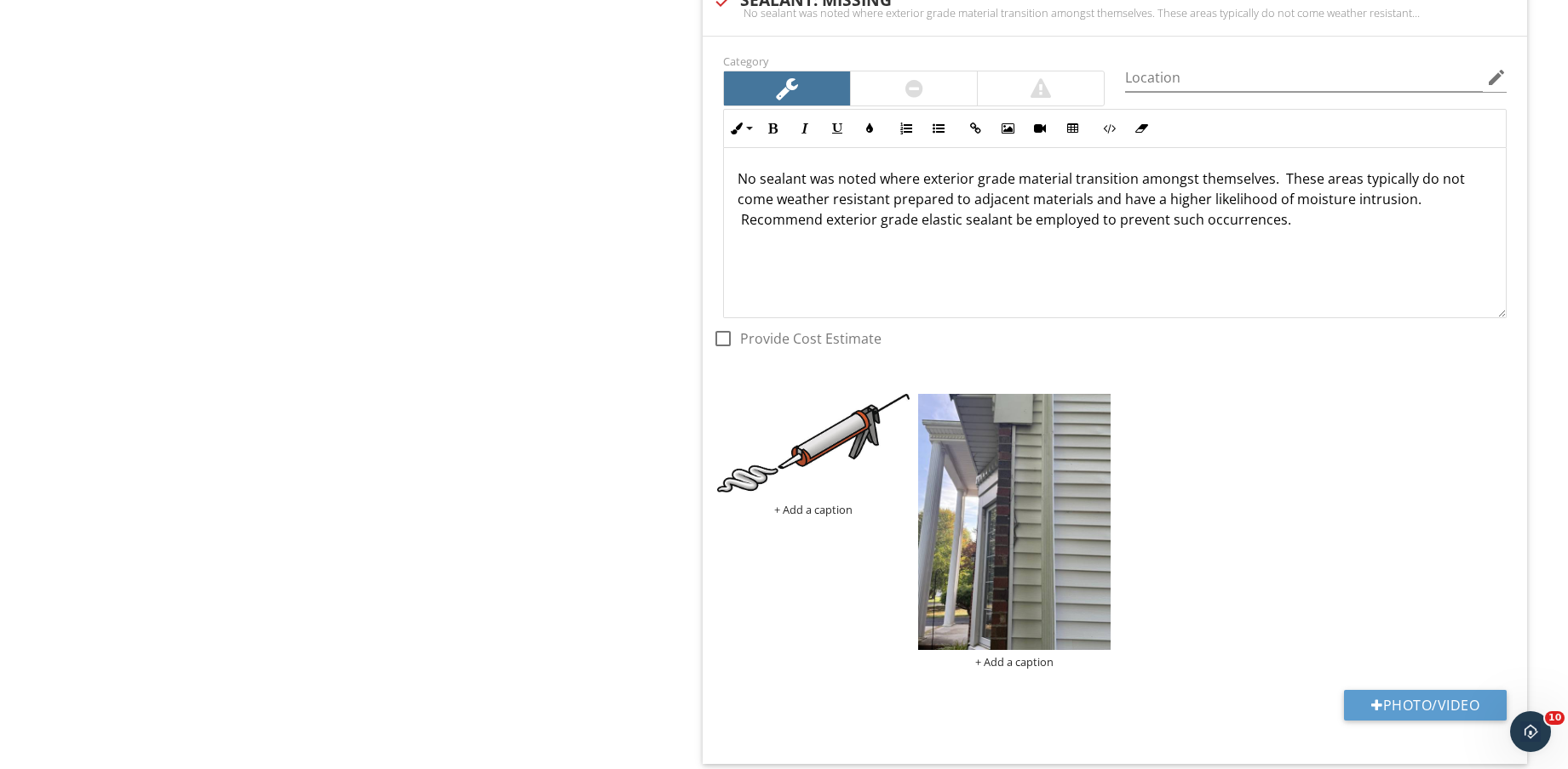
click at [926, 93] on div at bounding box center [913, 88] width 126 height 34
click at [1037, 482] on img at bounding box center [1015, 521] width 193 height 256
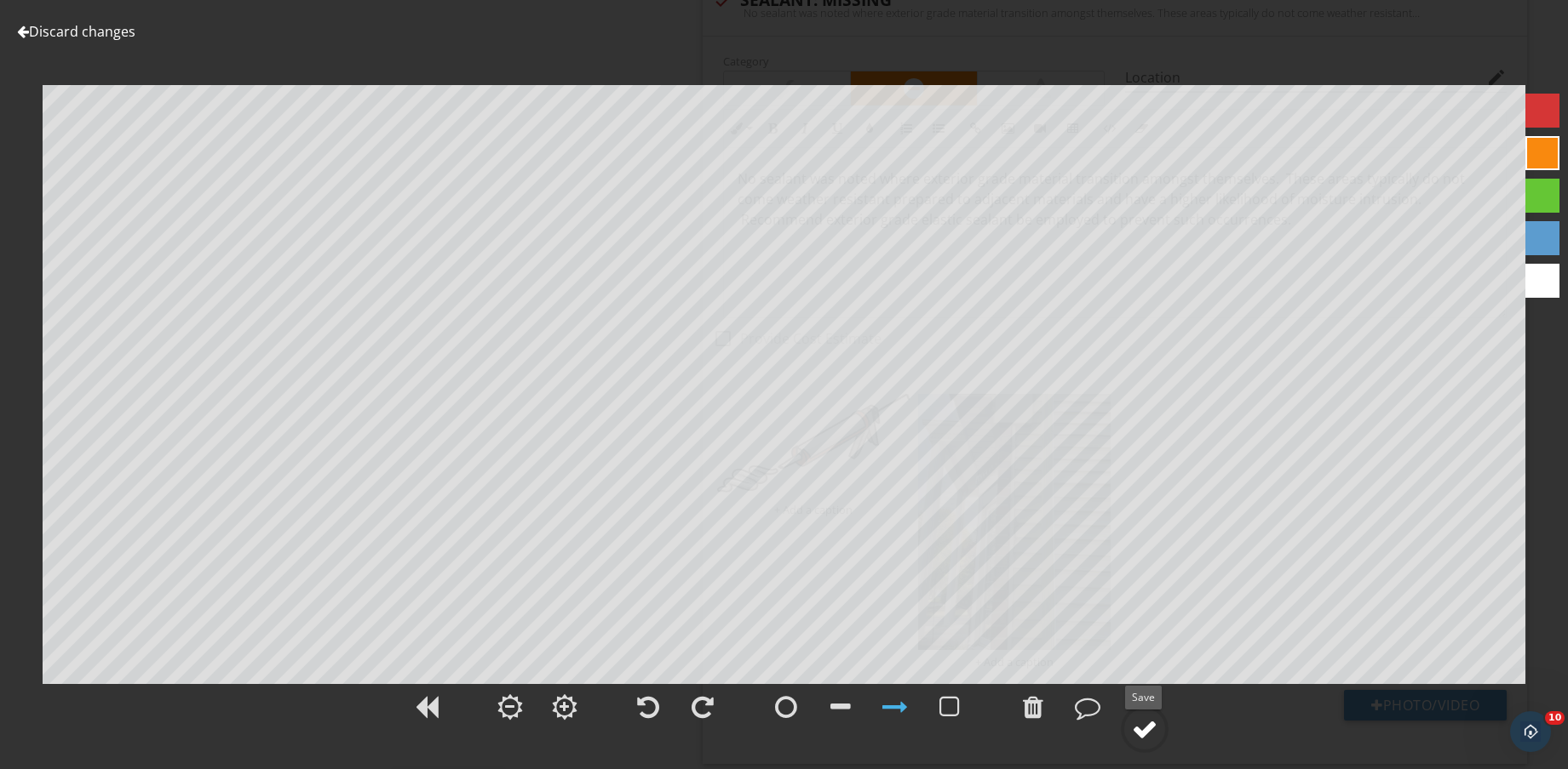
click at [1152, 730] on div at bounding box center [1144, 729] width 25 height 25
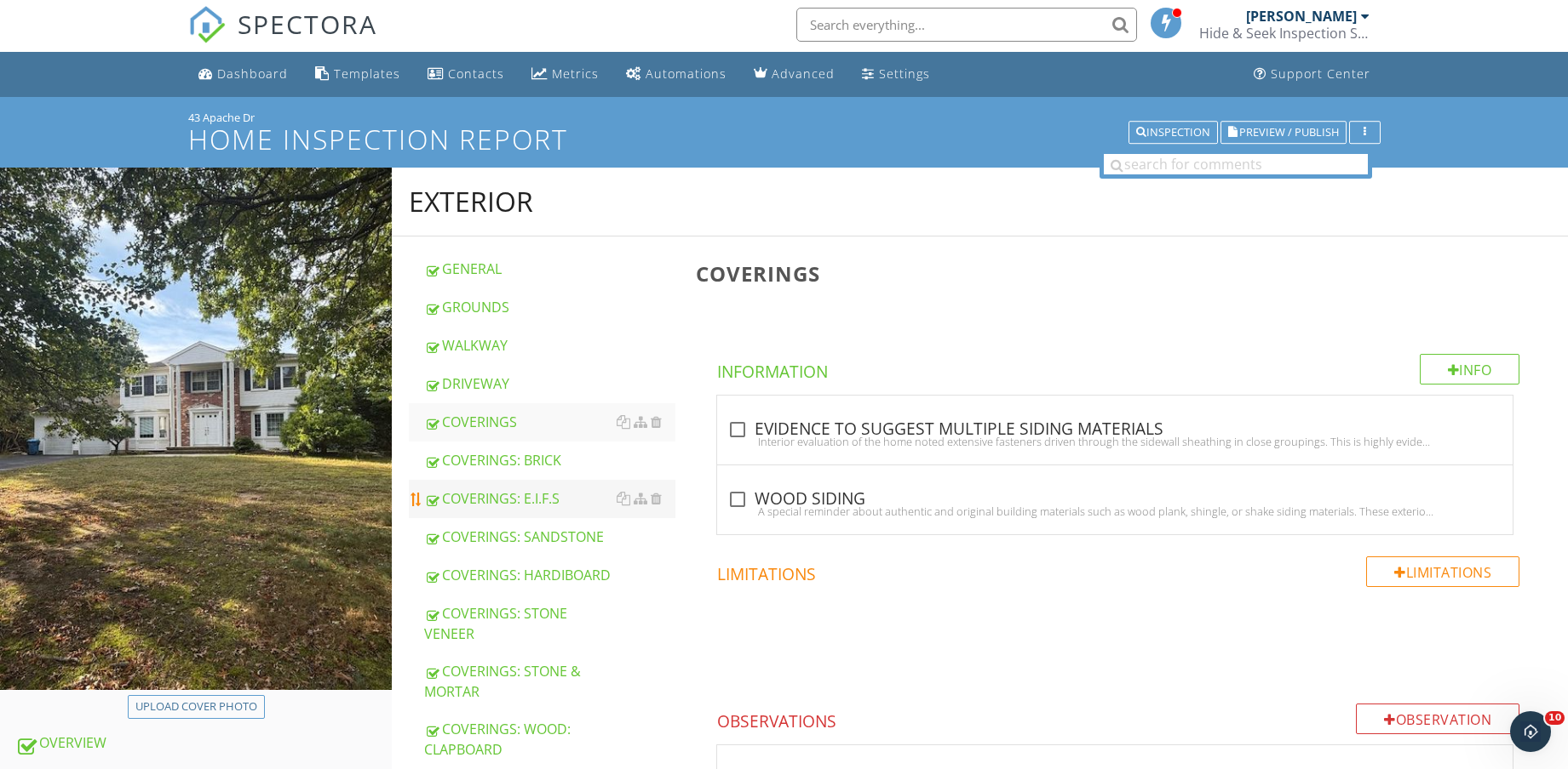
scroll to position [0, 0]
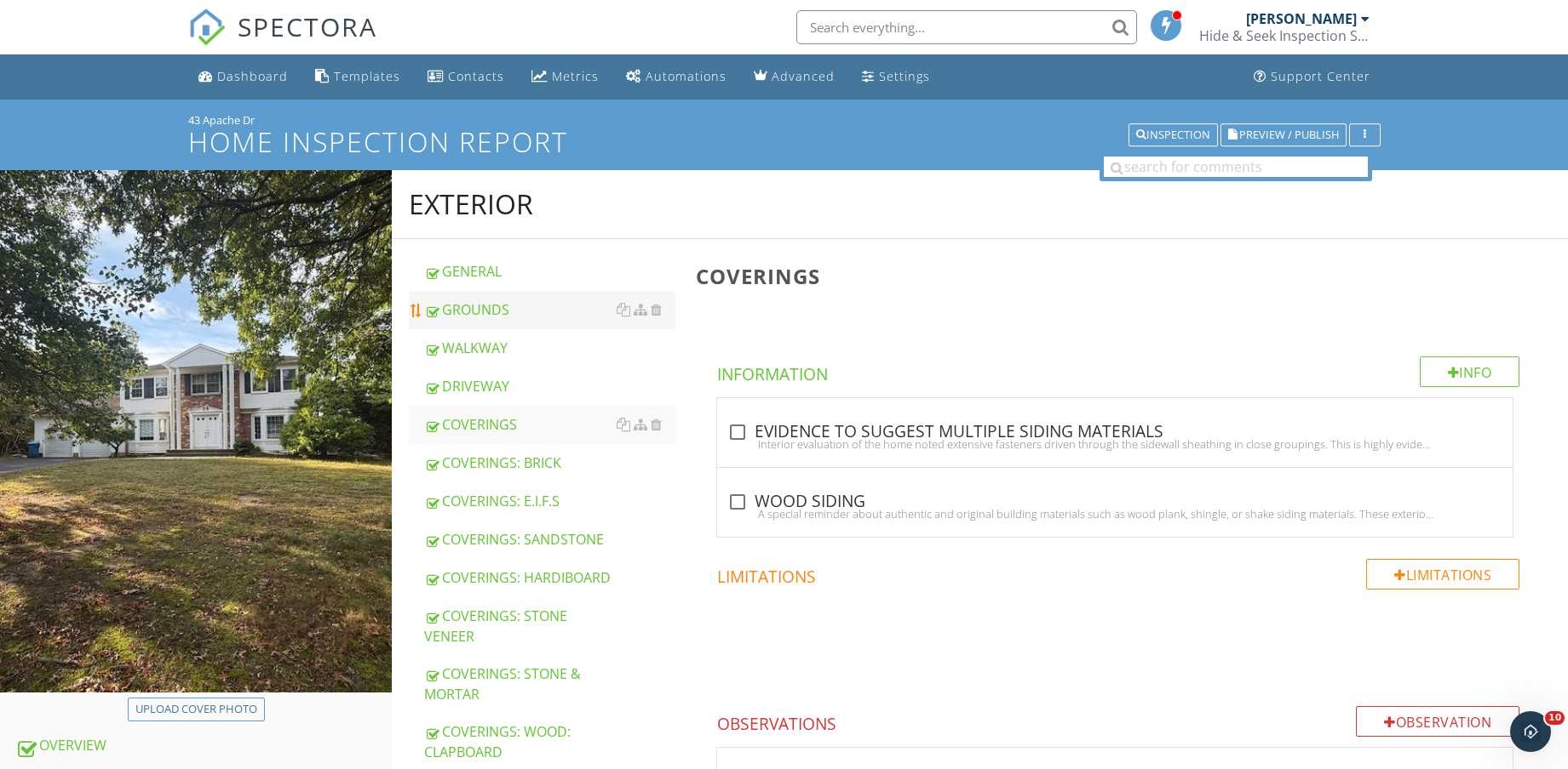
click at [502, 316] on div "GROUNDS" at bounding box center [550, 309] width 251 height 20
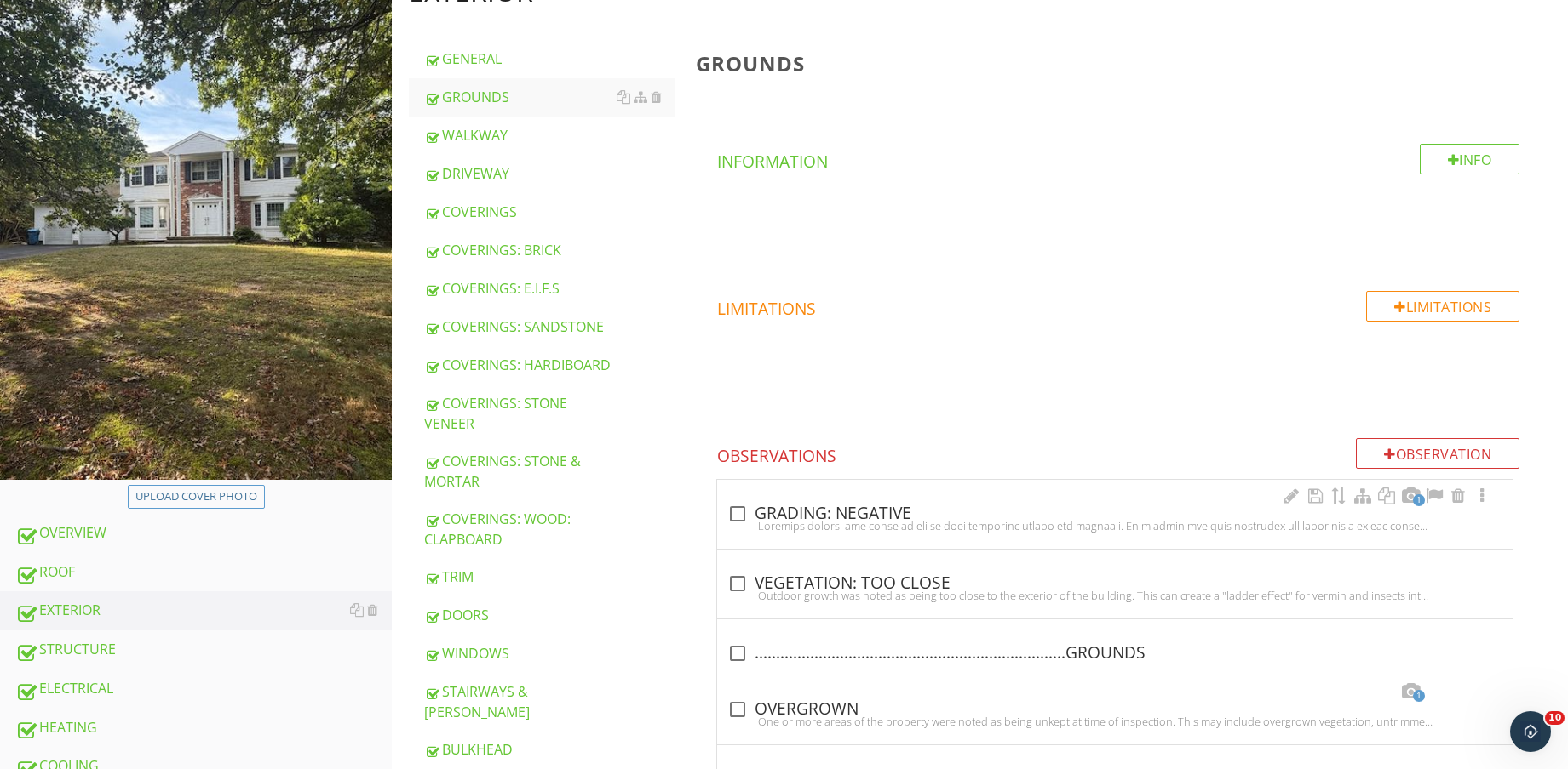
click at [789, 525] on div at bounding box center [1115, 526] width 775 height 14
checkbox input "true"
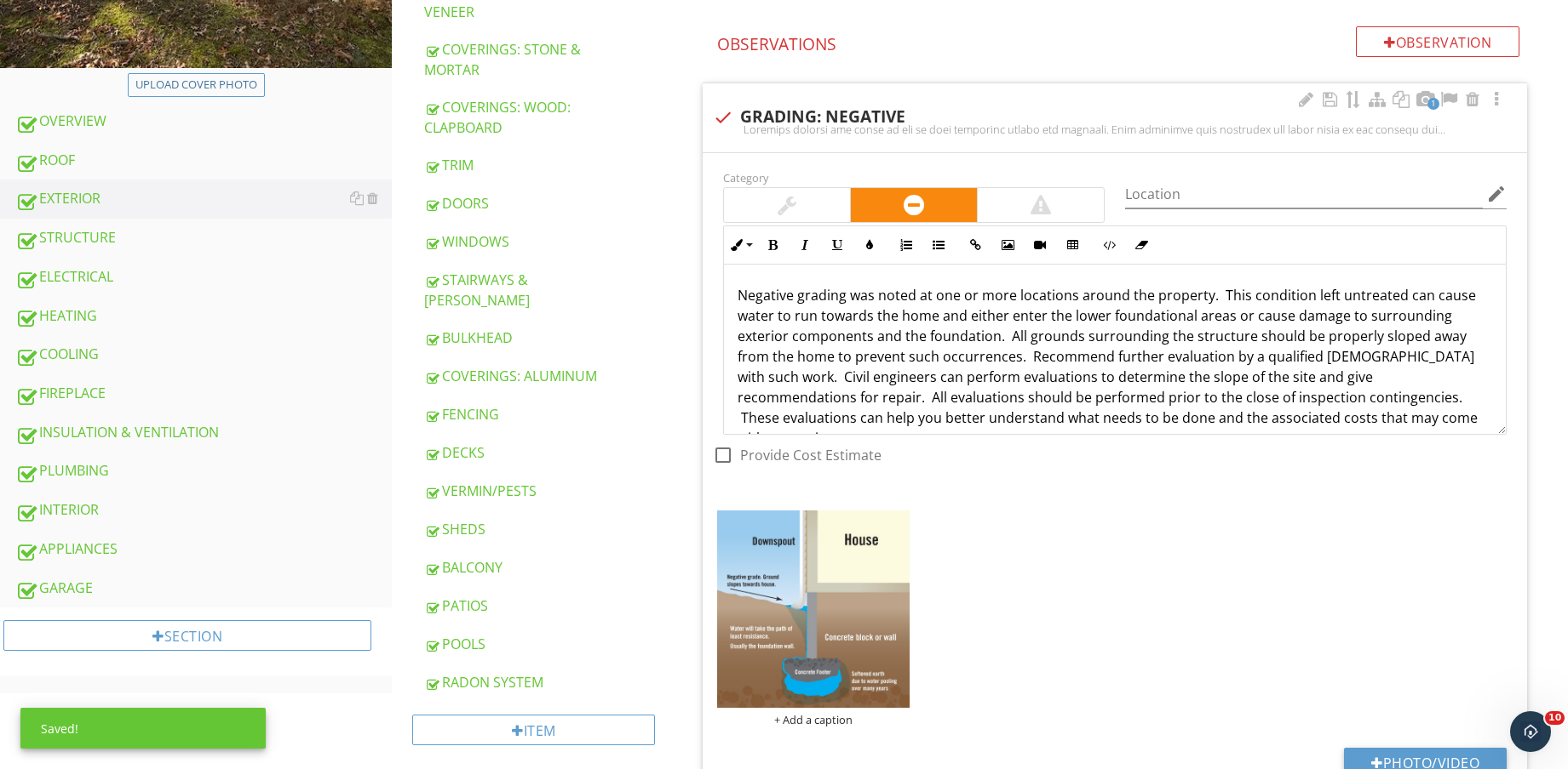
scroll to position [639, 0]
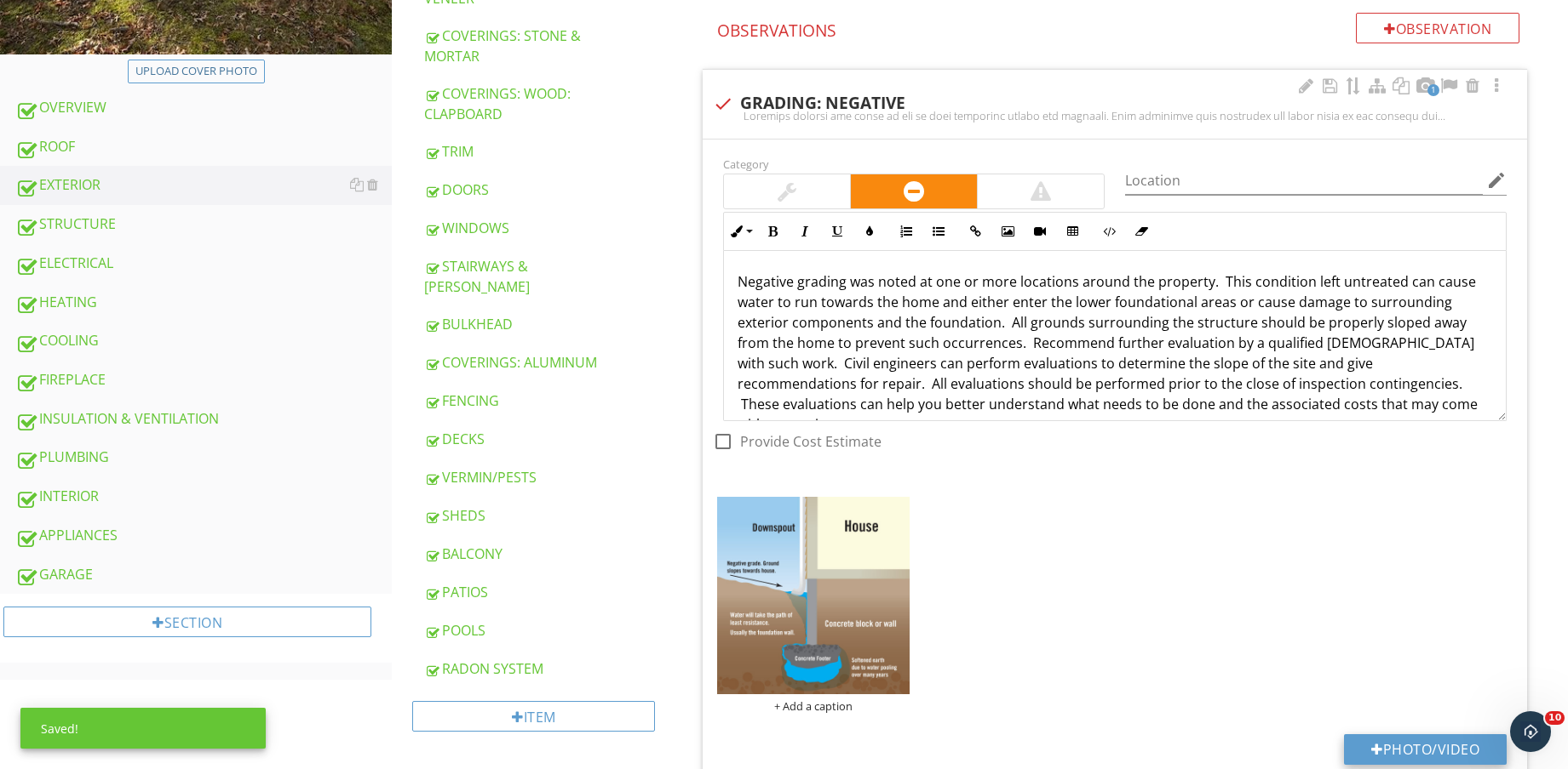
click at [1429, 735] on button "Photo/Video" at bounding box center [1424, 750] width 162 height 31
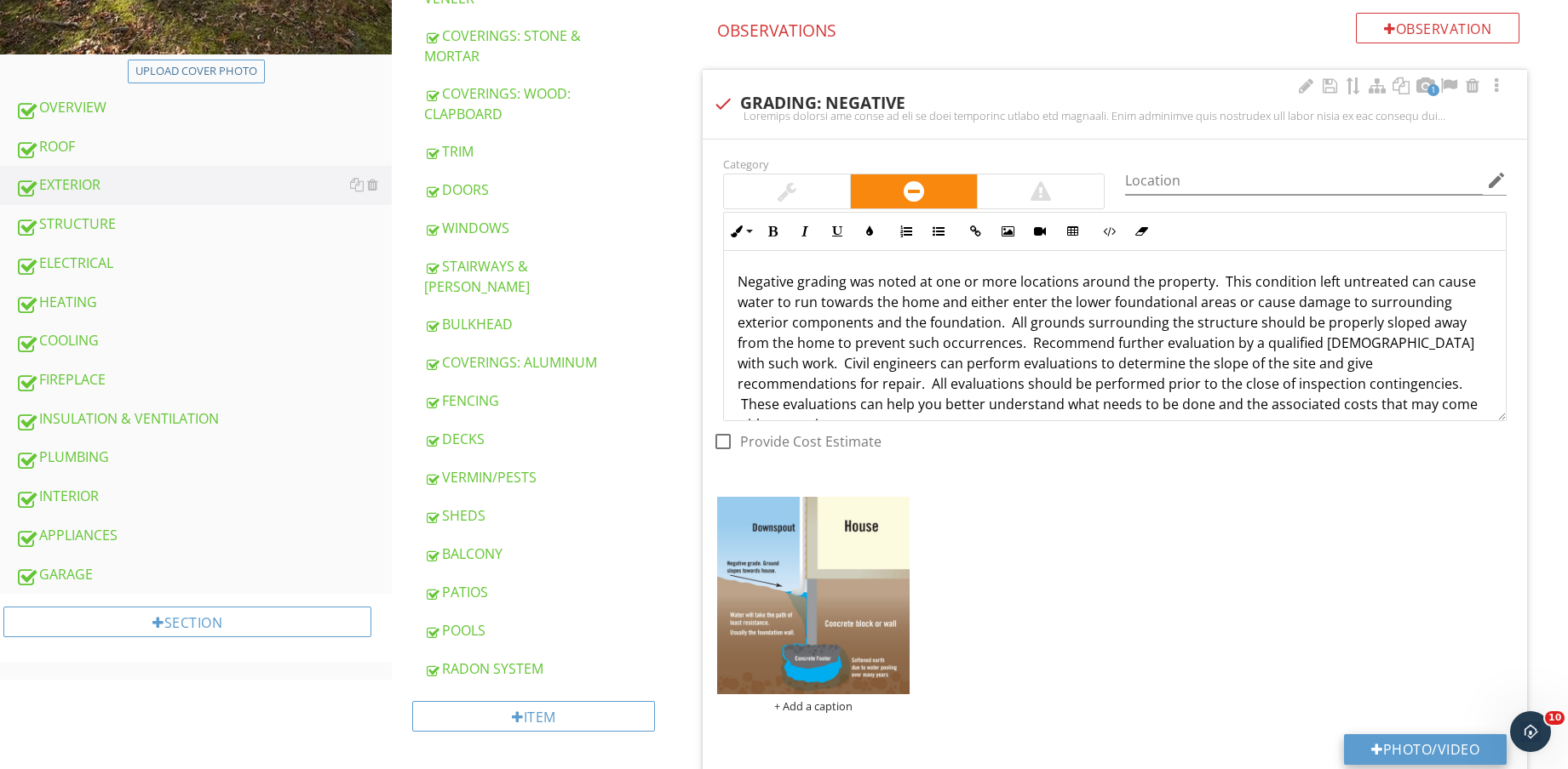
type input "C:\fakepath\IMG_8835.jpg"
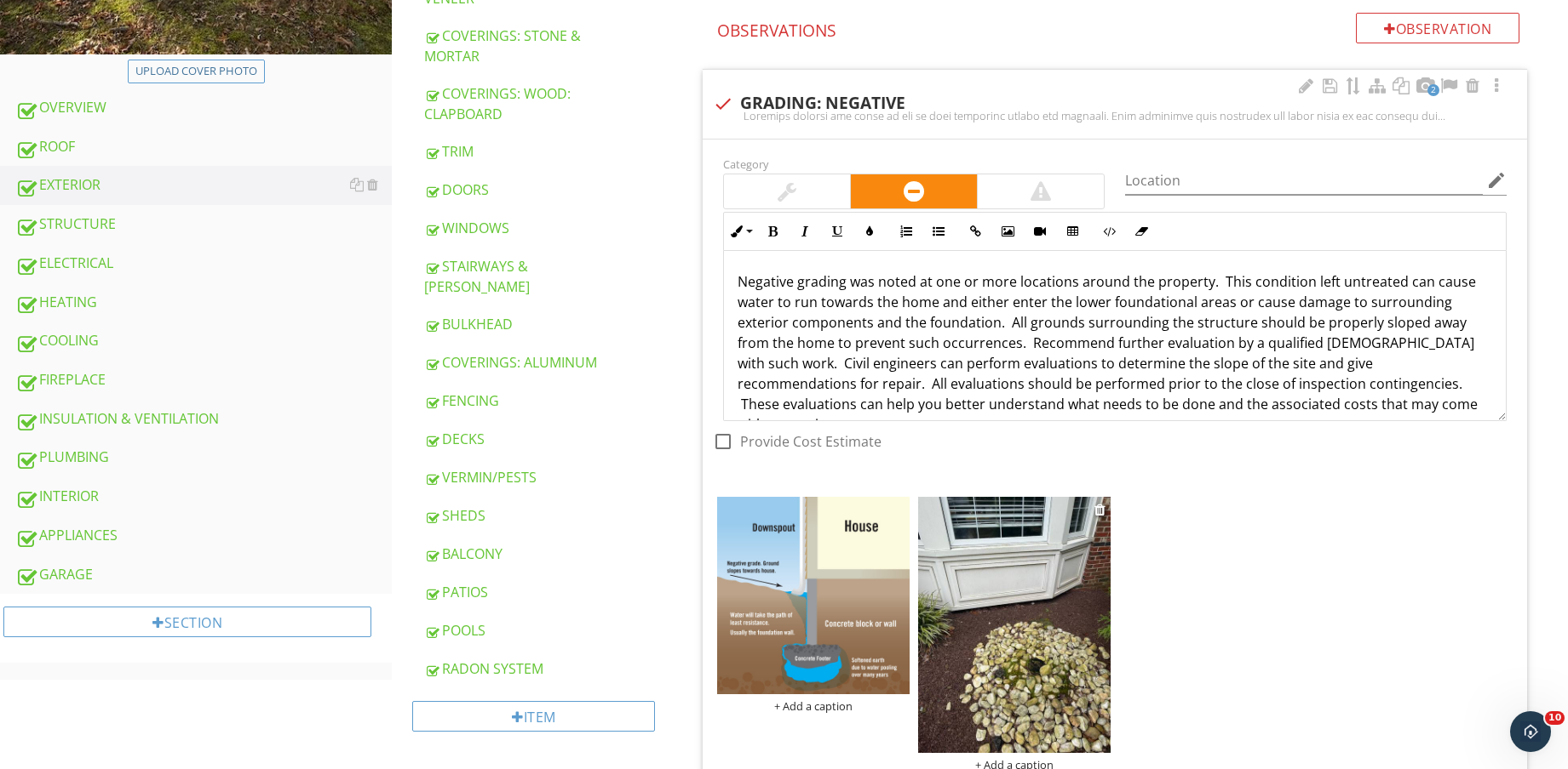
click at [1014, 634] on img at bounding box center [1015, 624] width 193 height 256
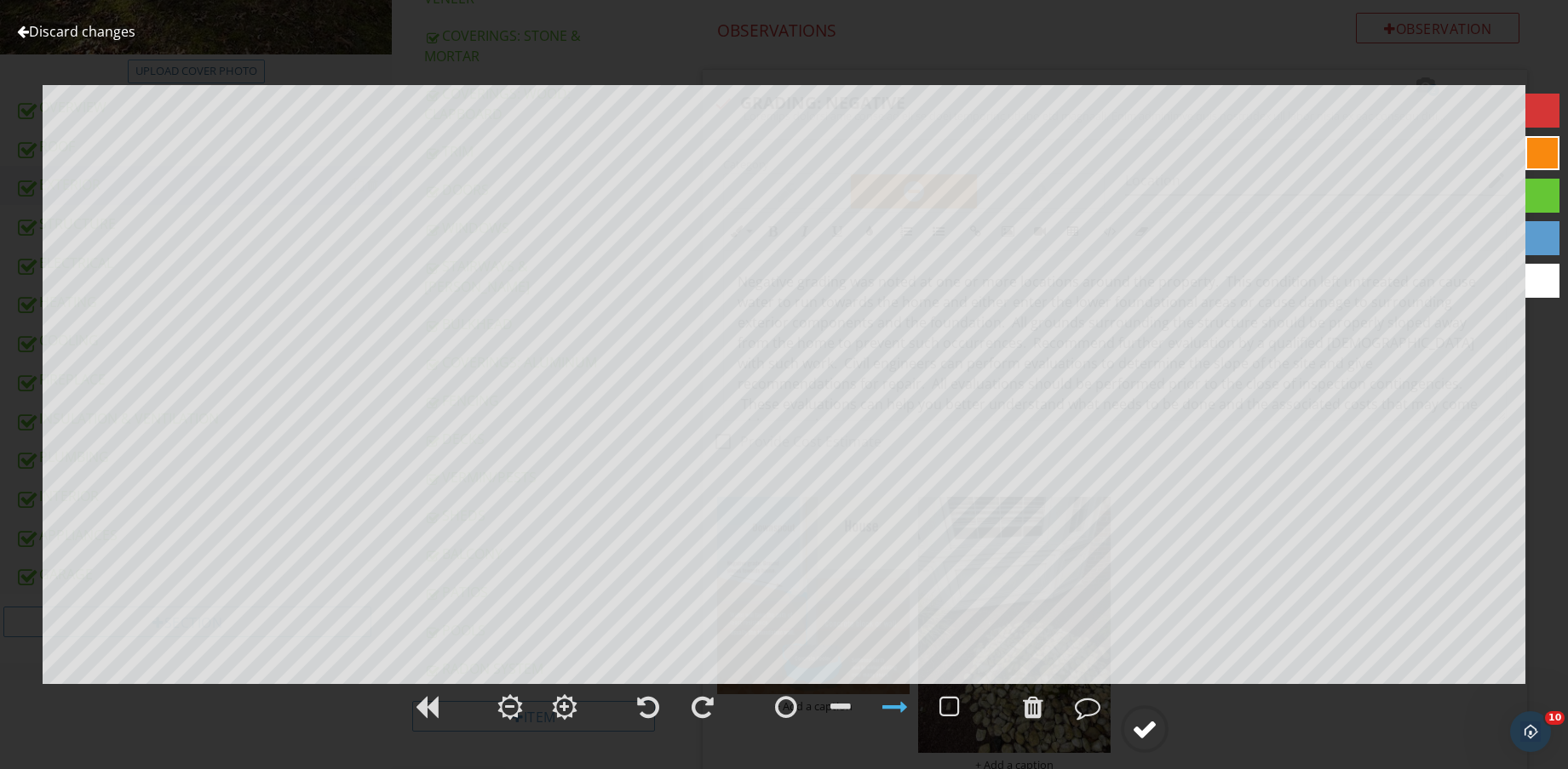
click at [1157, 727] on div at bounding box center [1144, 729] width 25 height 25
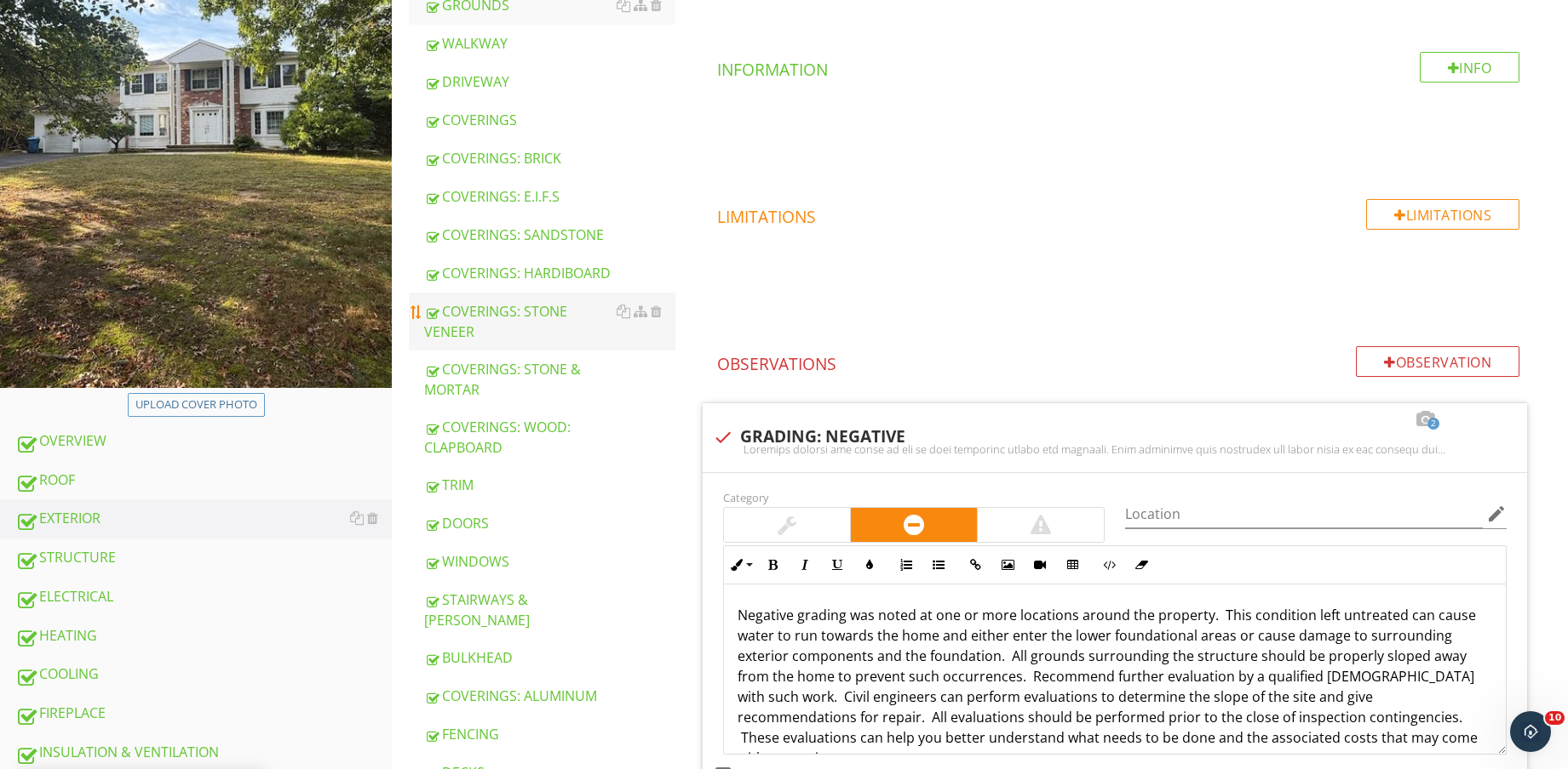
scroll to position [213, 0]
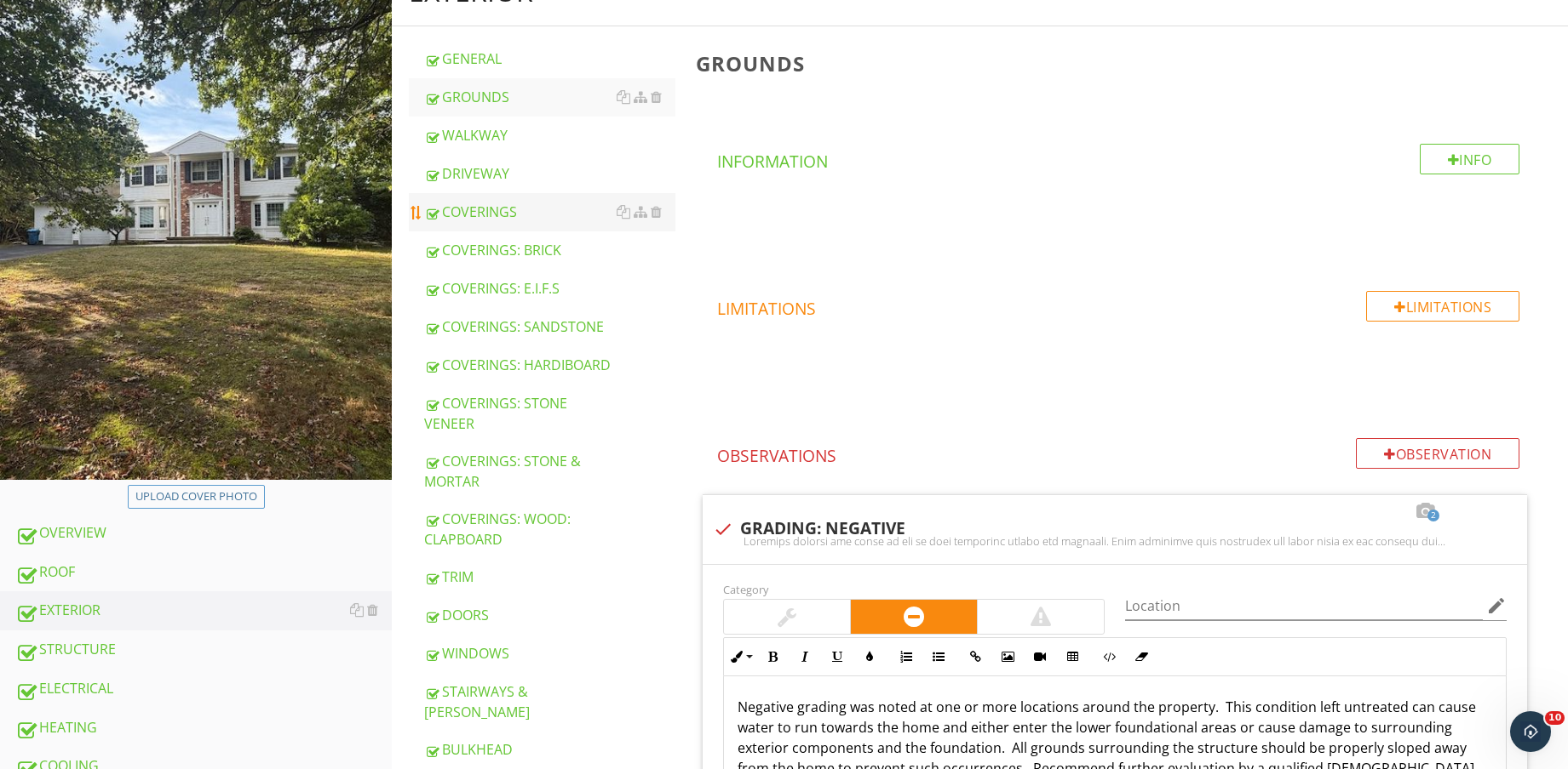
click at [528, 212] on div "COVERINGS" at bounding box center [550, 211] width 251 height 20
type textarea "<p>Negative grading was noted at one or more locations around the property. &nb…"
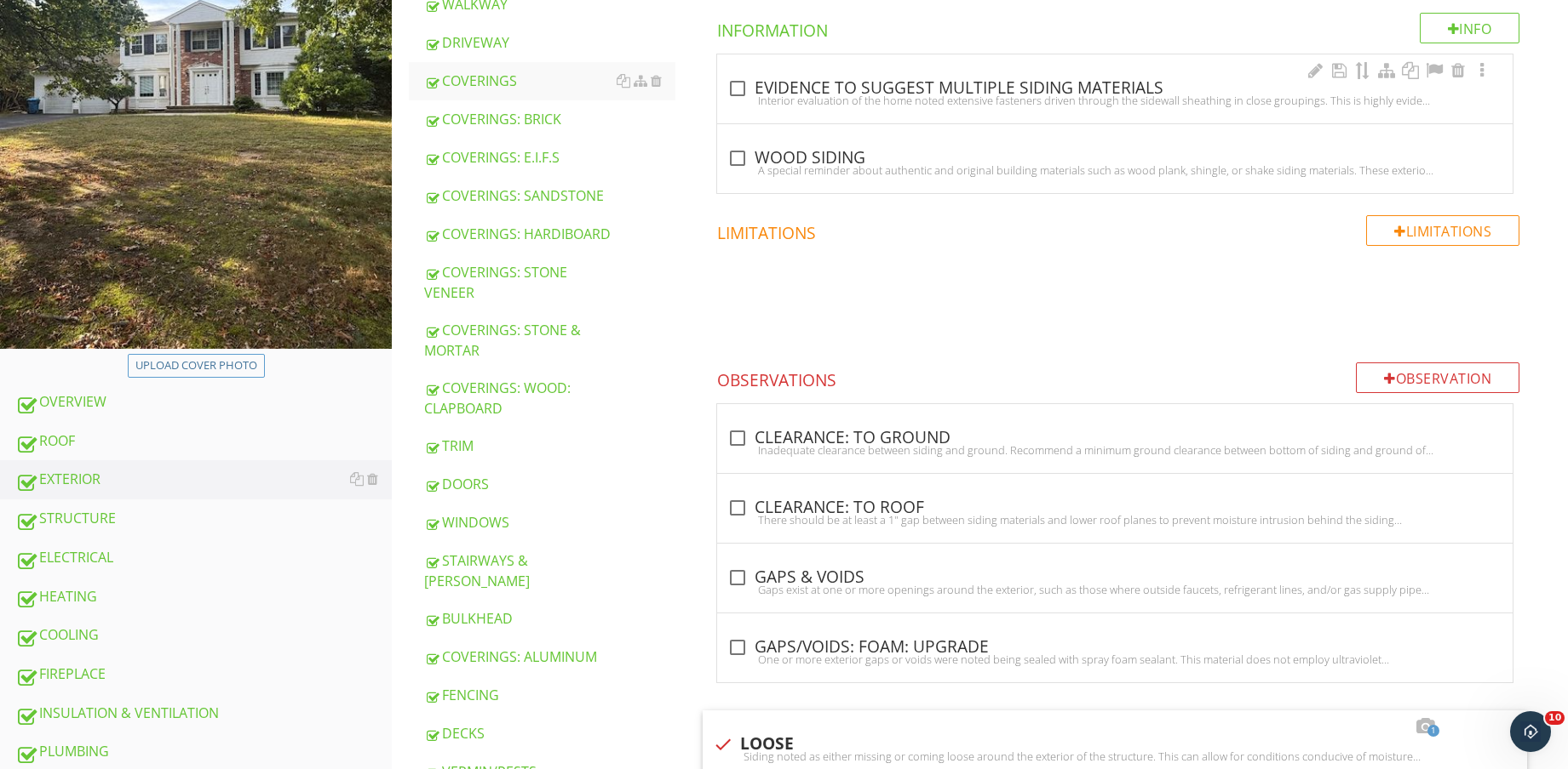
scroll to position [426, 0]
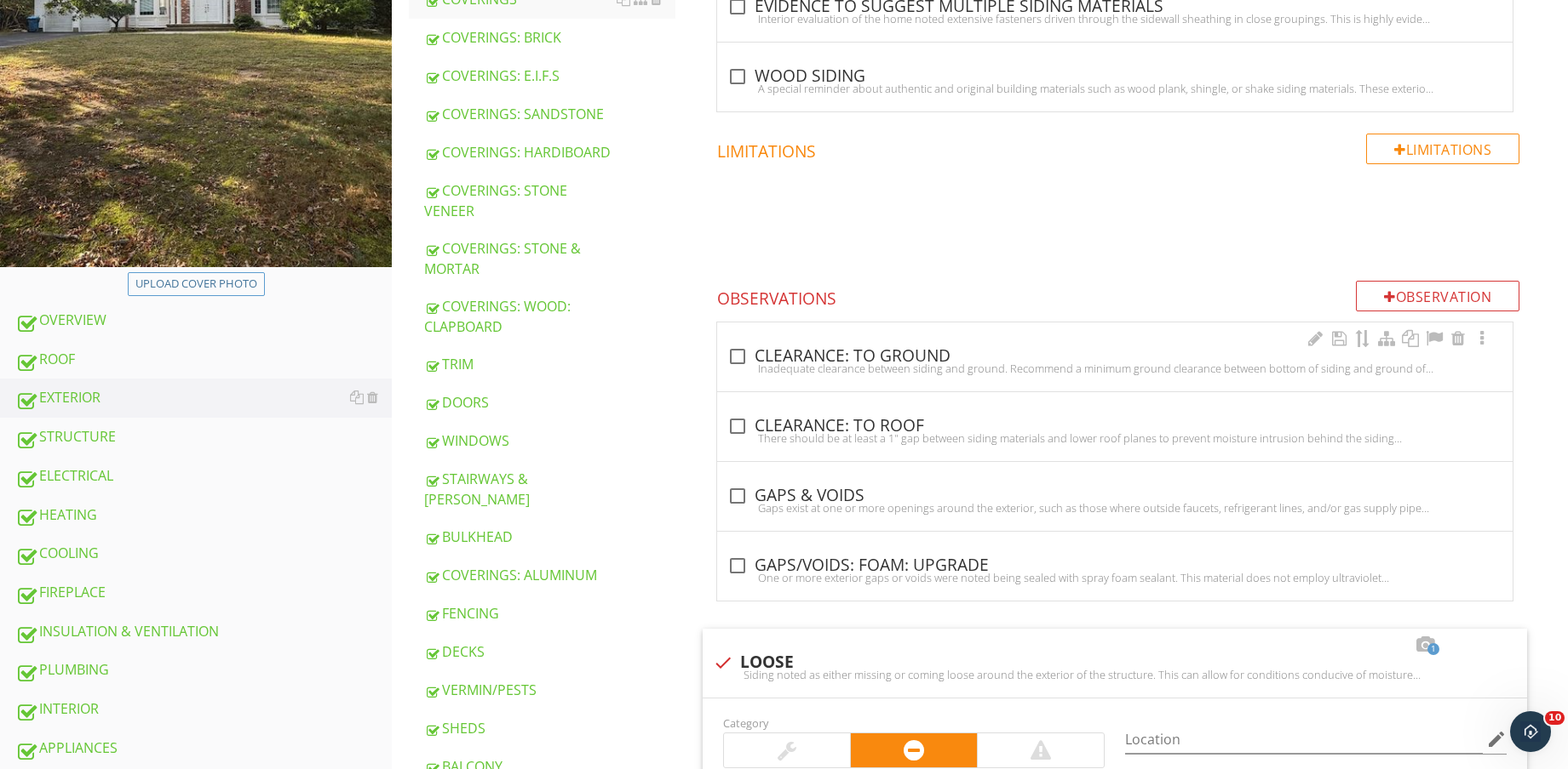
click at [940, 372] on div "Inadequate clearance between siding and ground. Recommend a minimum ground clea…" at bounding box center [1115, 368] width 775 height 14
checkbox input "true"
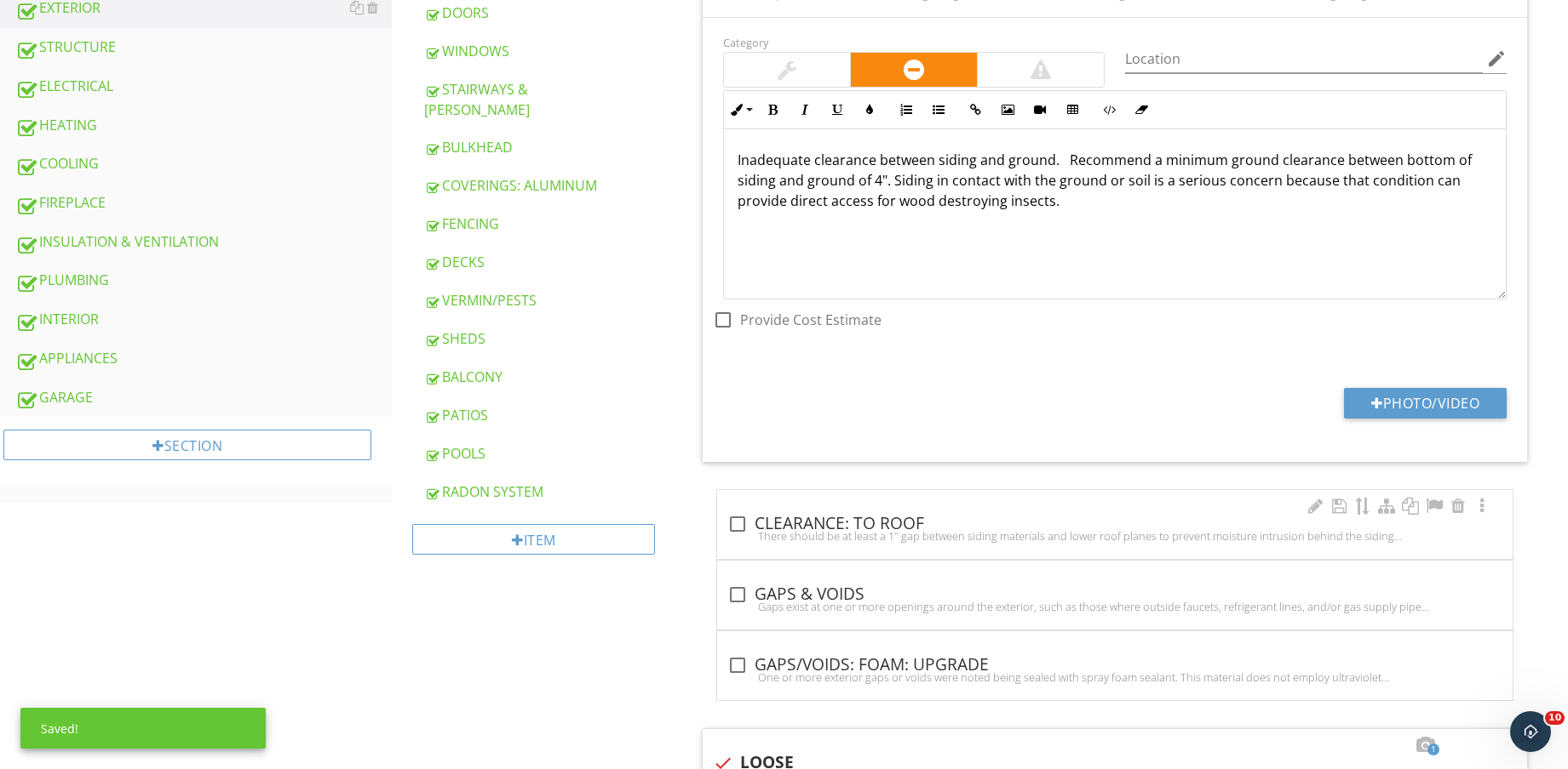
scroll to position [851, 0]
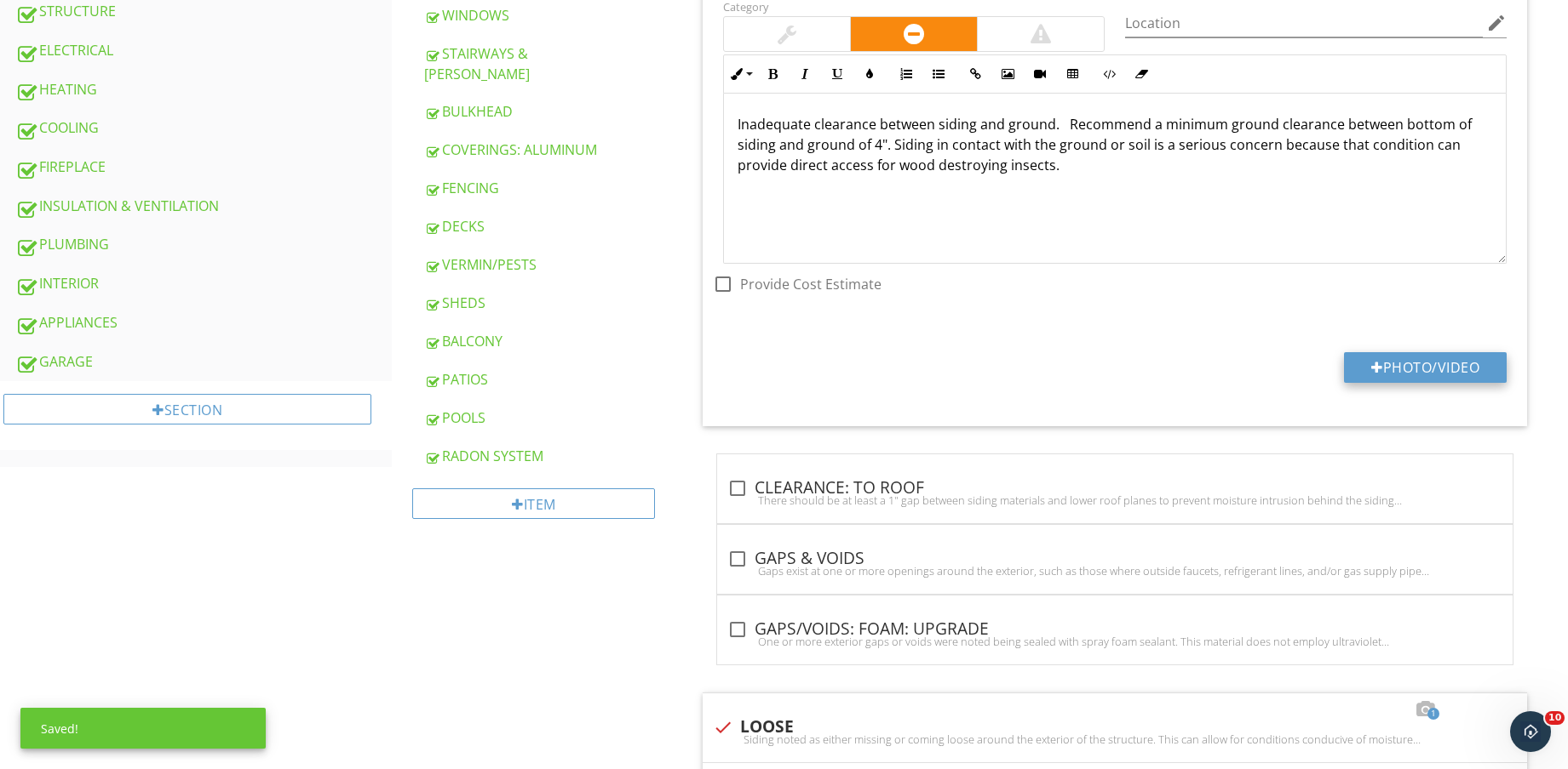
click at [1445, 368] on button "Photo/Video" at bounding box center [1424, 367] width 162 height 31
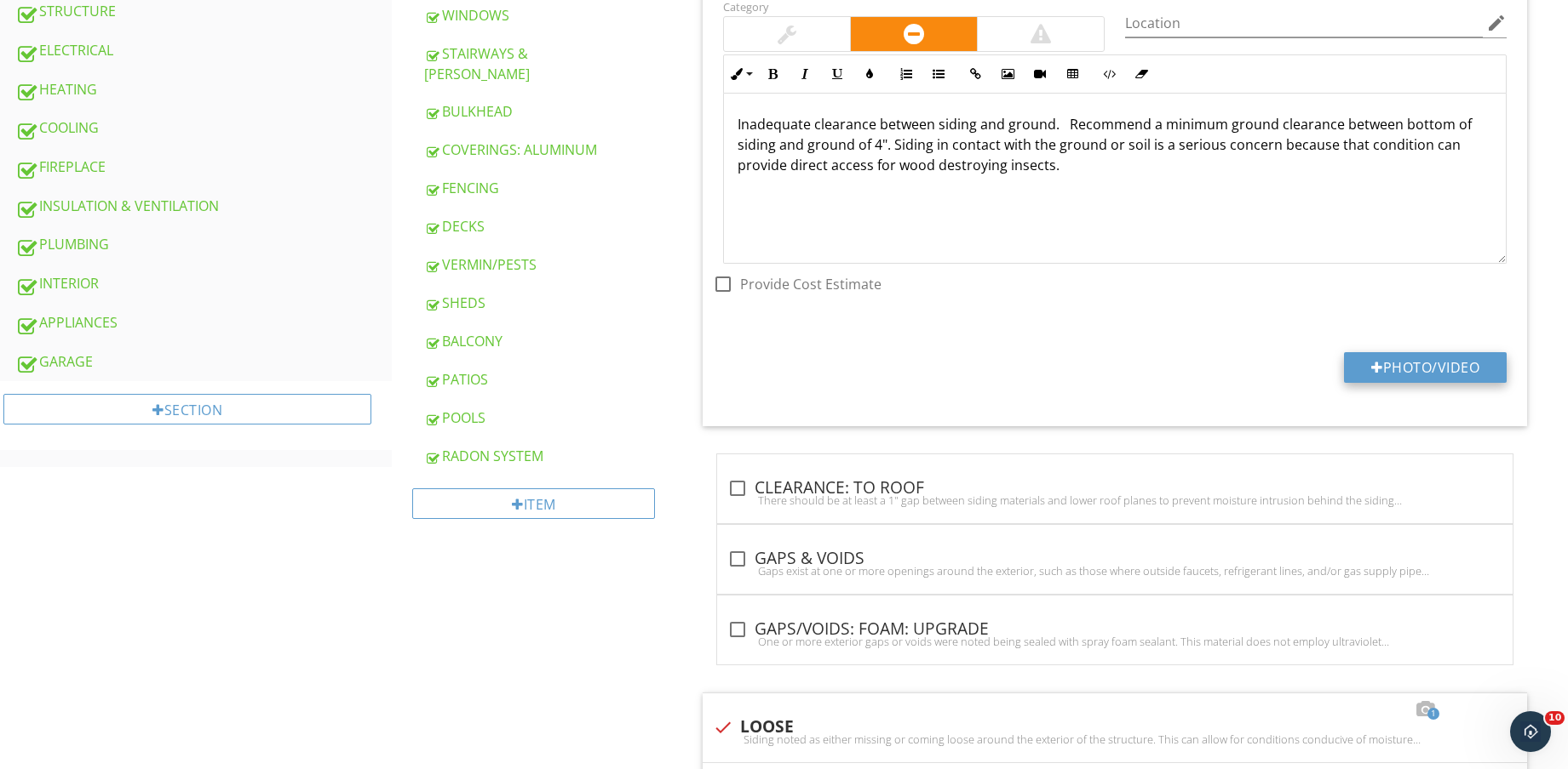
type input "C:\fakepath\IMG_8835.jpg"
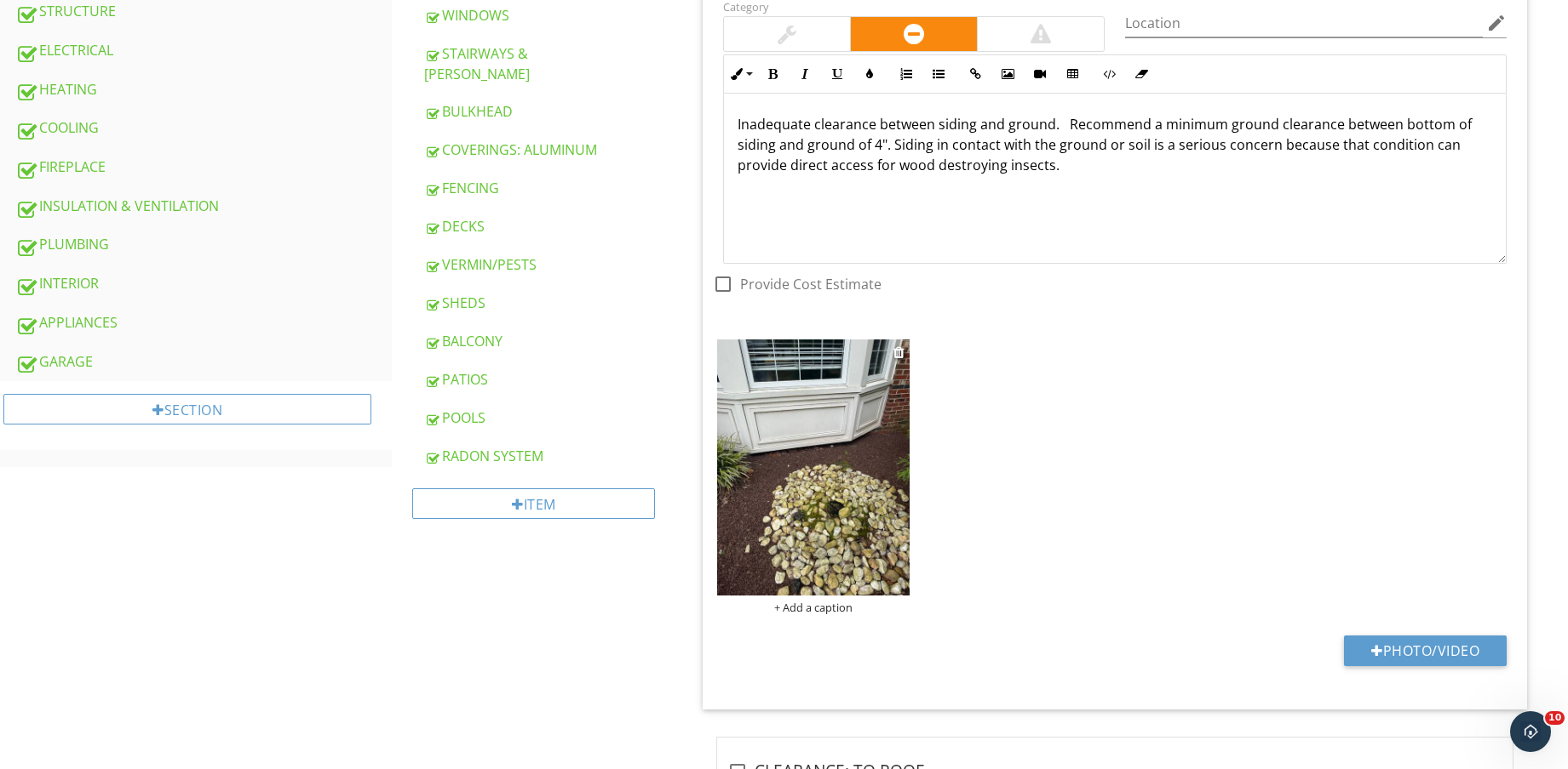
click at [802, 493] on img at bounding box center [813, 467] width 193 height 256
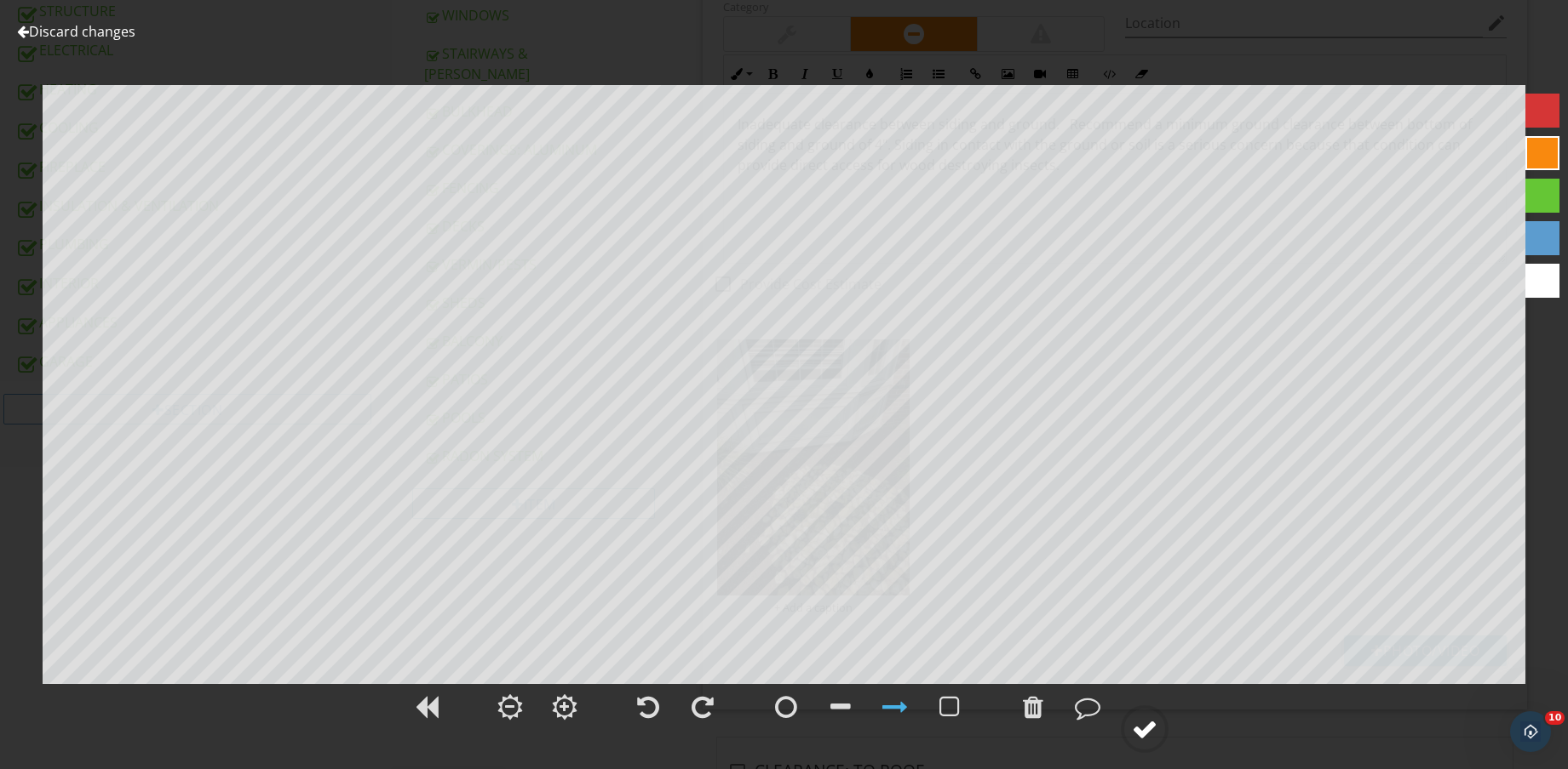
click at [1162, 725] on circle at bounding box center [1145, 729] width 45 height 45
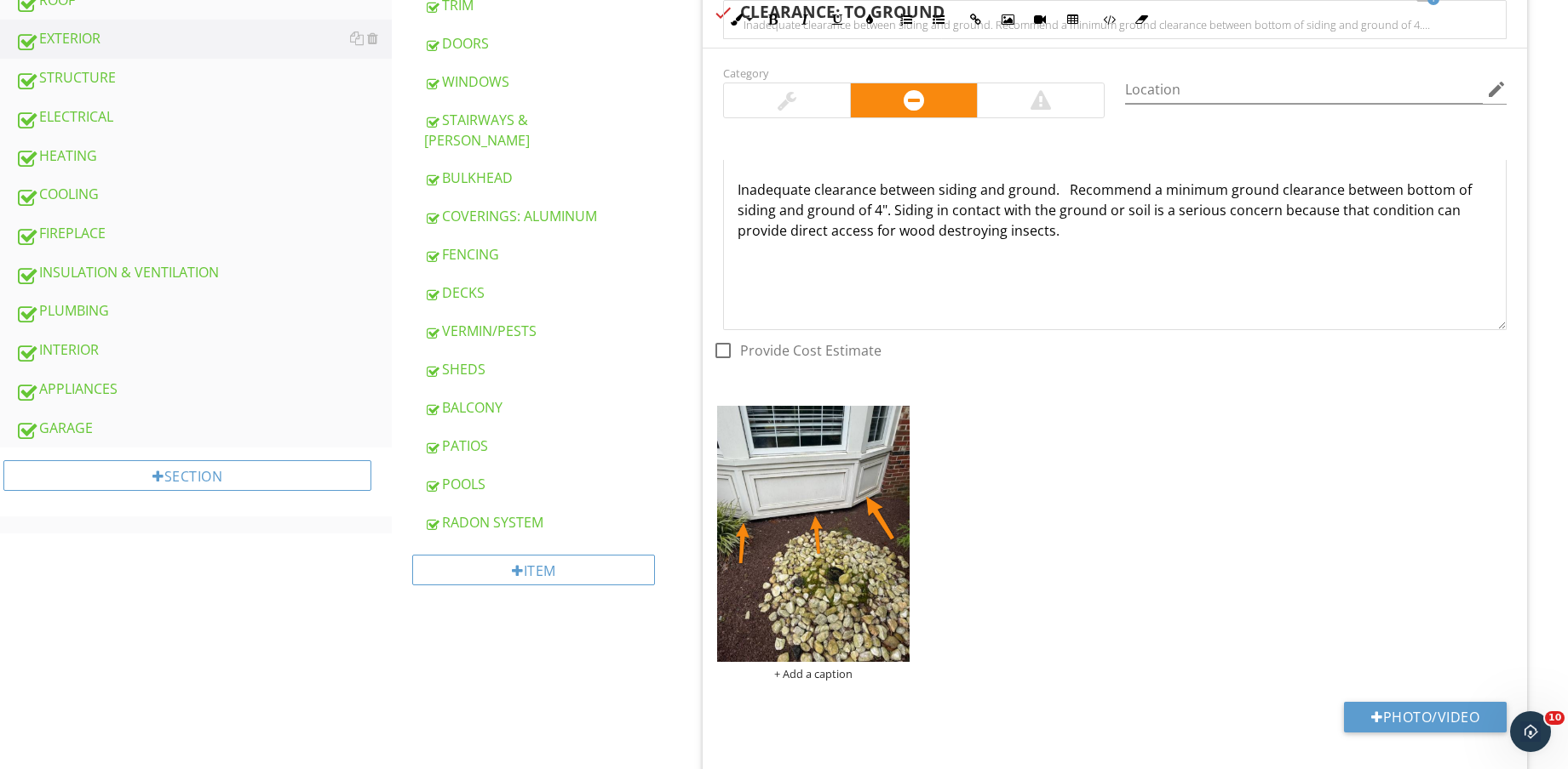
scroll to position [1171, 0]
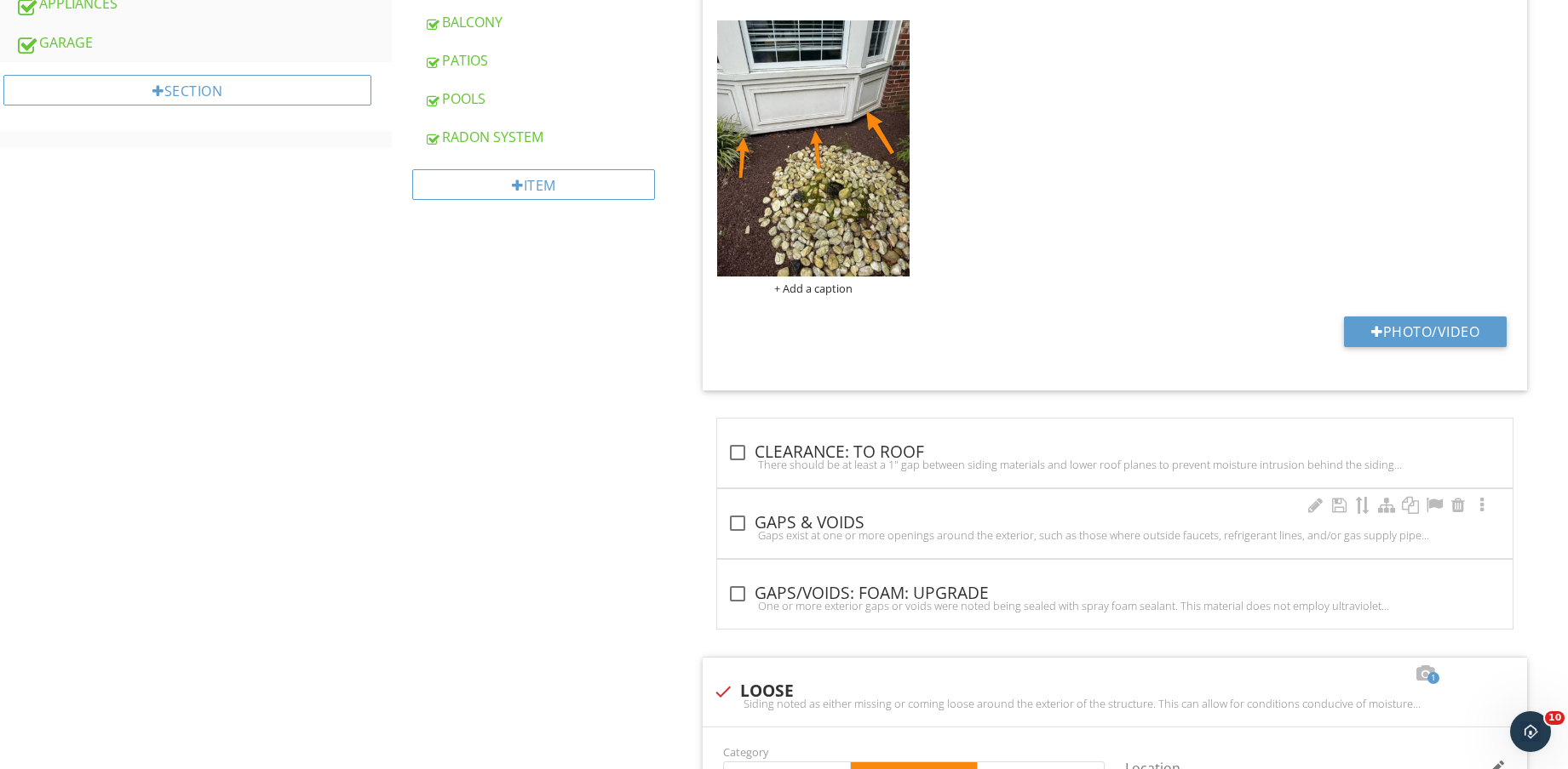
drag, startPoint x: 809, startPoint y: 531, endPoint x: 959, endPoint y: 524, distance: 150.2
click at [812, 529] on div "Gaps exist at one or more openings around the exterior, such as those where out…" at bounding box center [1115, 536] width 775 height 14
checkbox input "true"
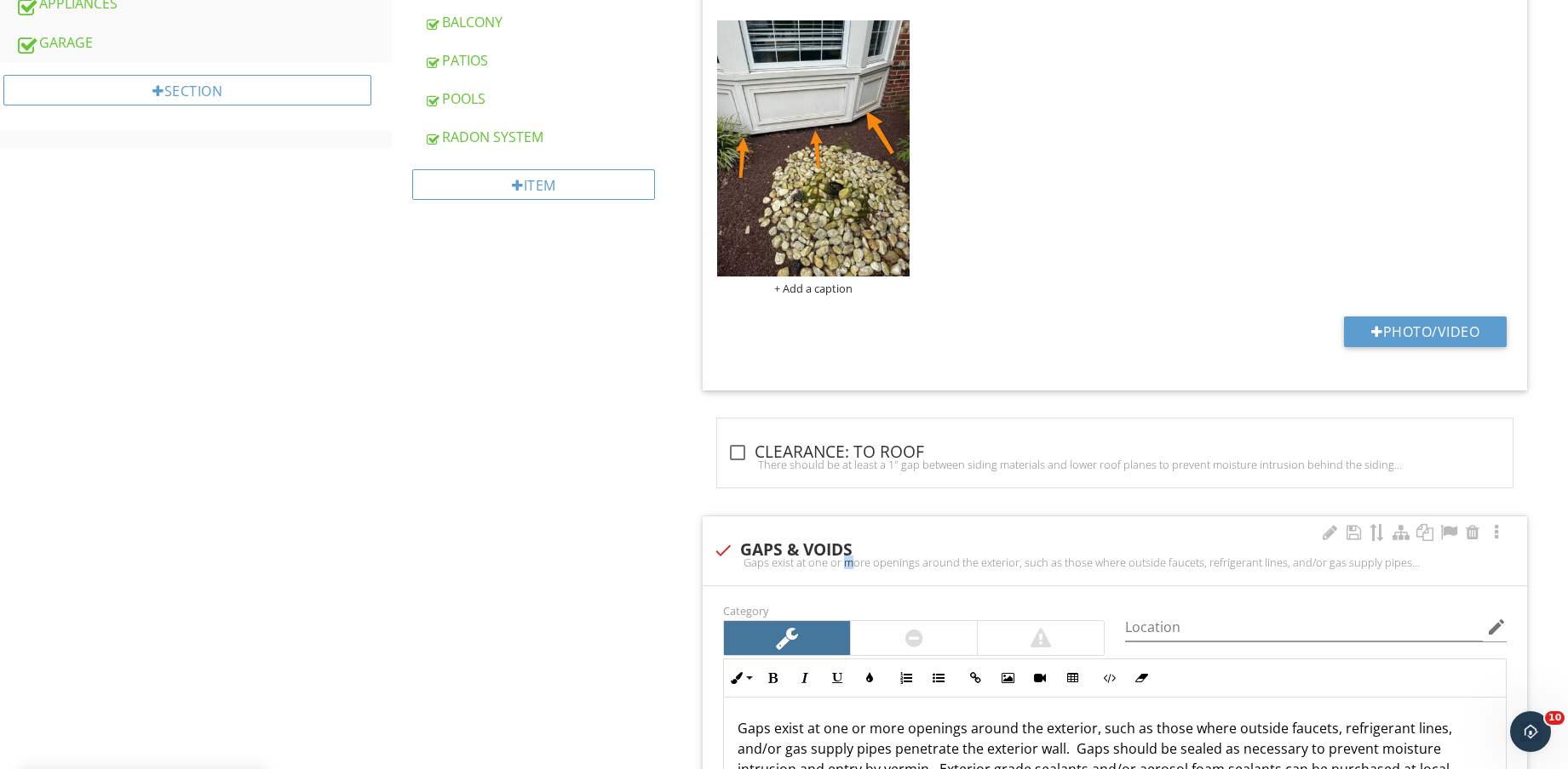
scroll to position [1595, 0]
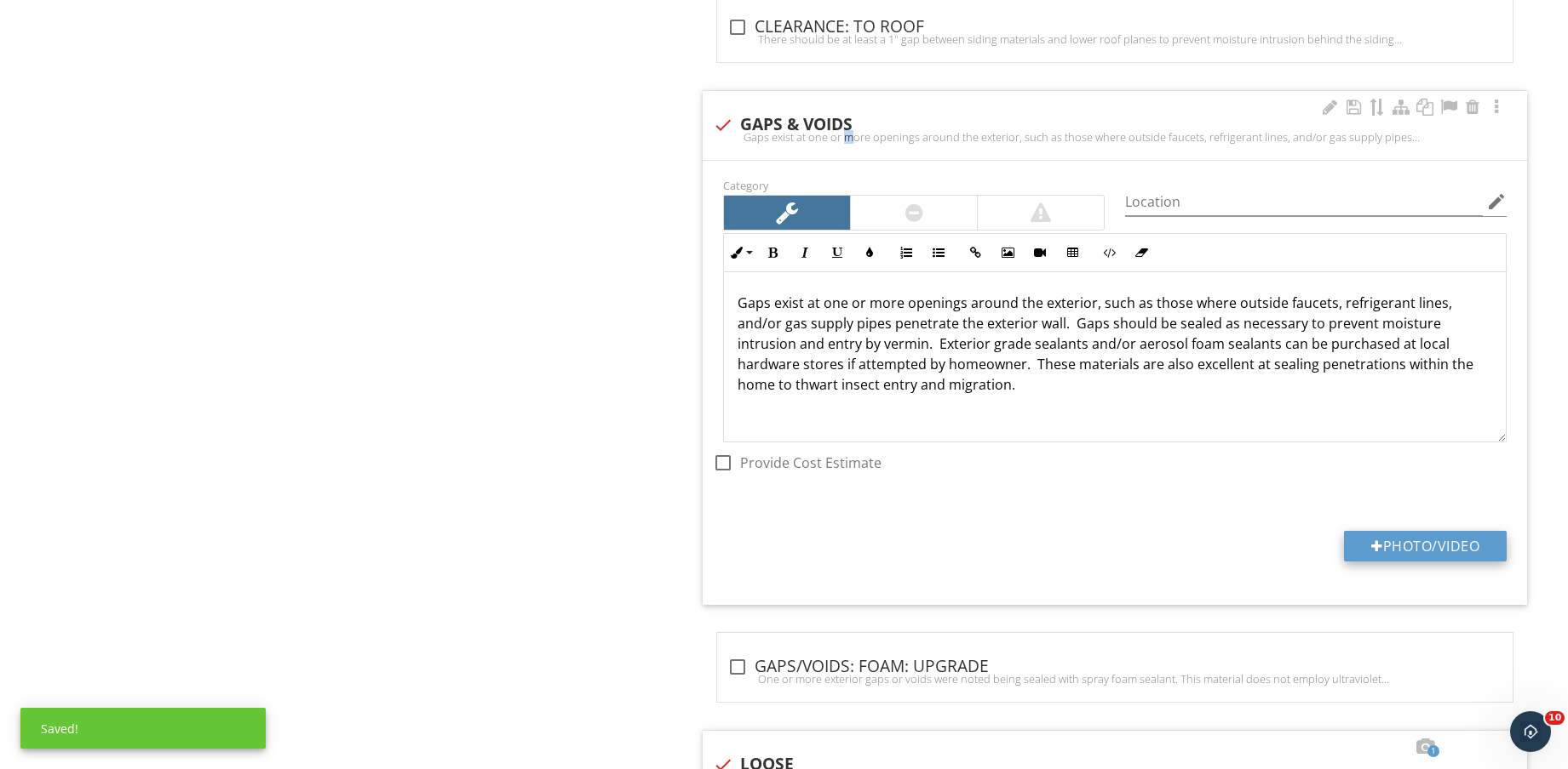
click at [1422, 547] on button "Photo/Video" at bounding box center [1424, 546] width 162 height 31
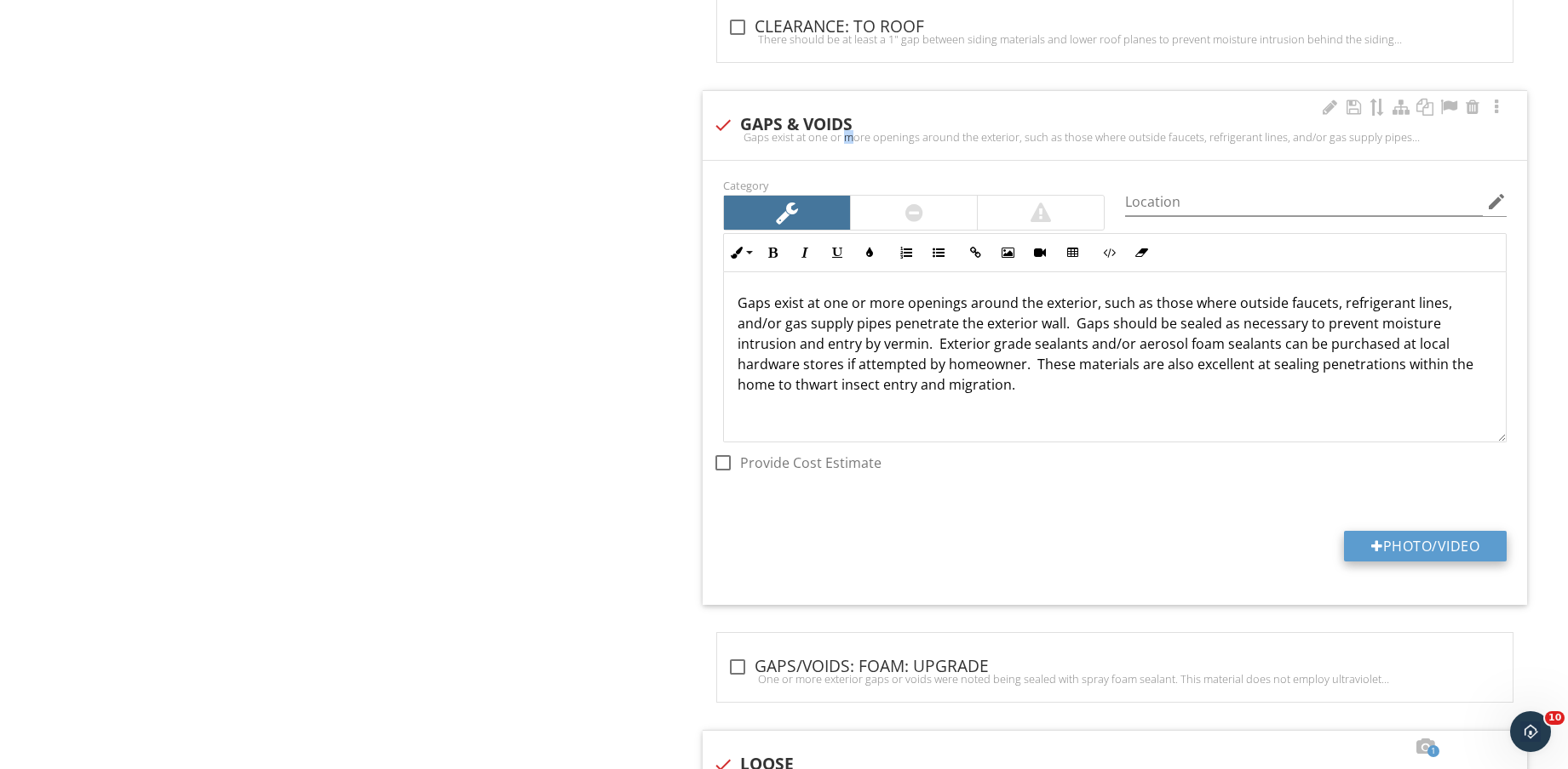
type input "C:\fakepath\IMG_8836.jpg"
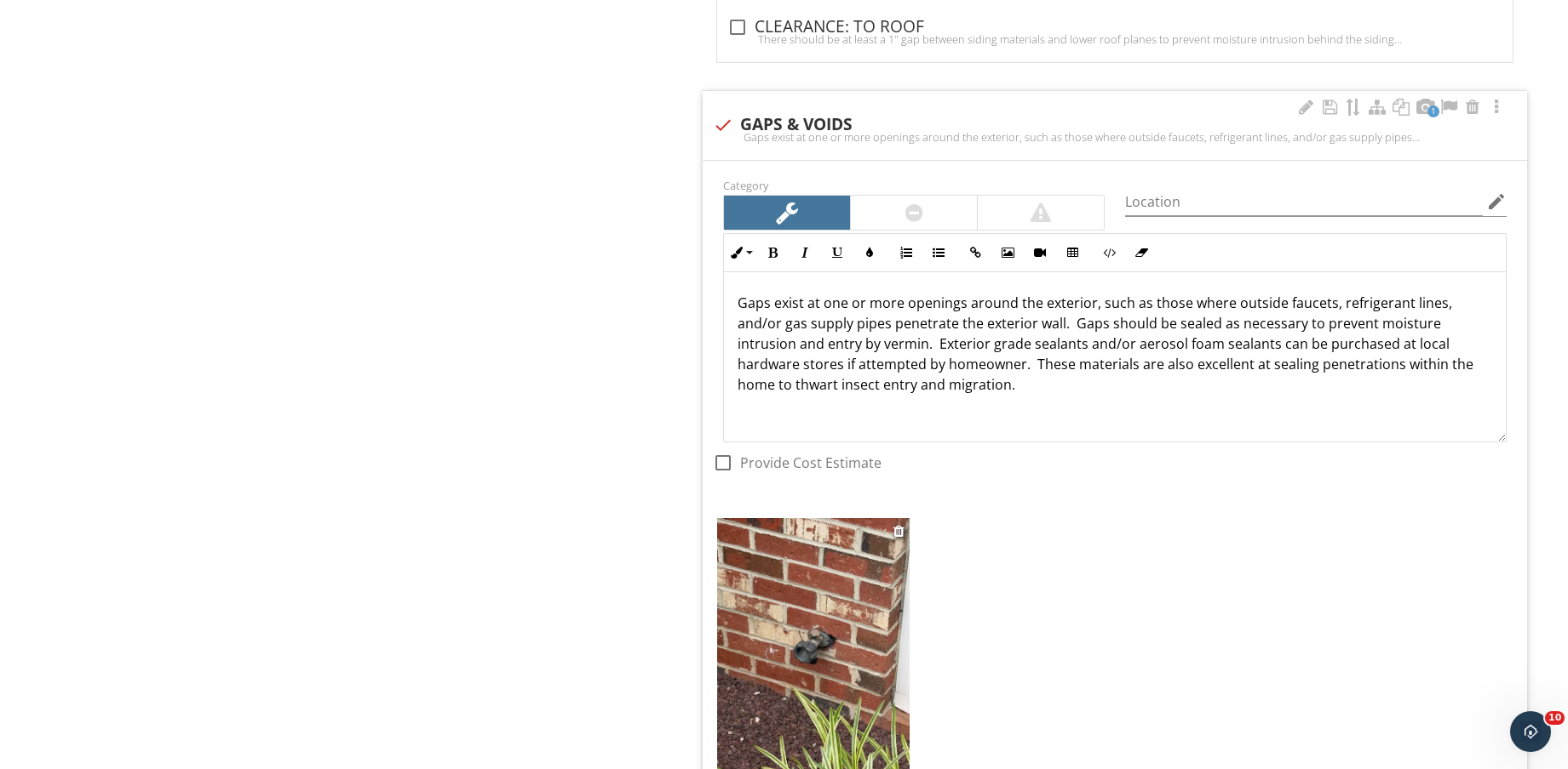
click at [854, 655] on img at bounding box center [813, 646] width 193 height 256
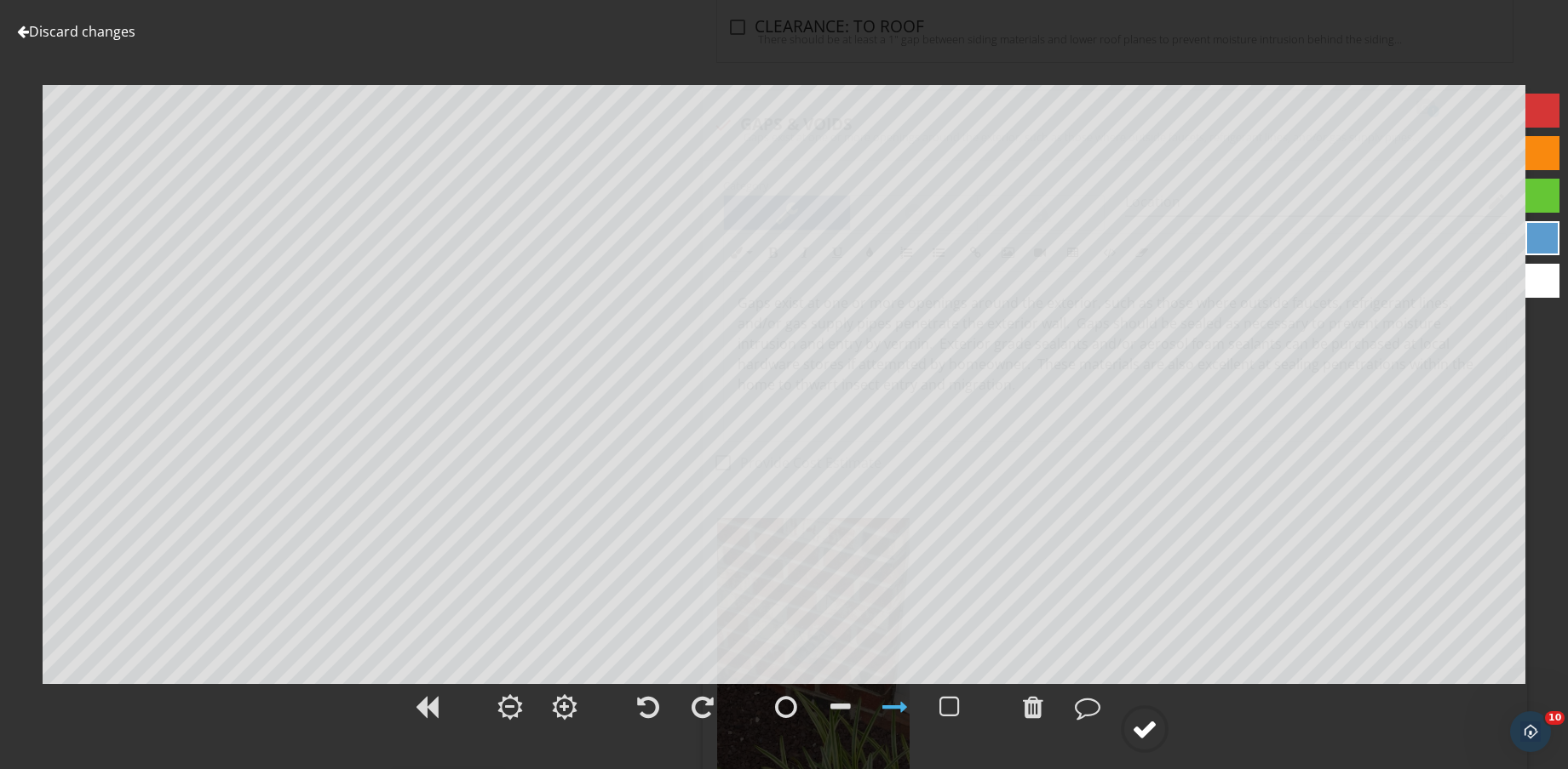
click at [1145, 734] on div at bounding box center [1144, 729] width 25 height 25
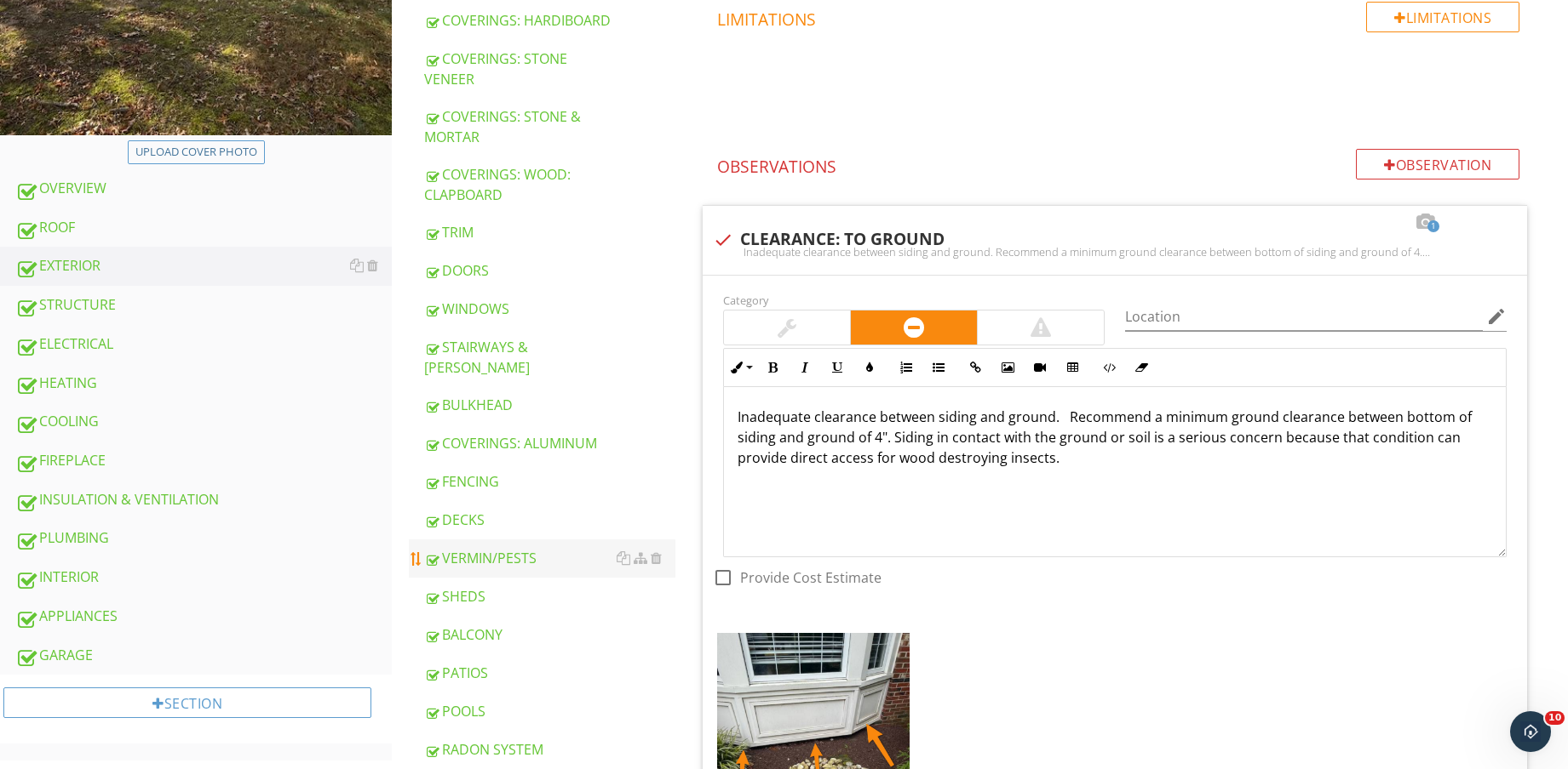
scroll to position [319, 0]
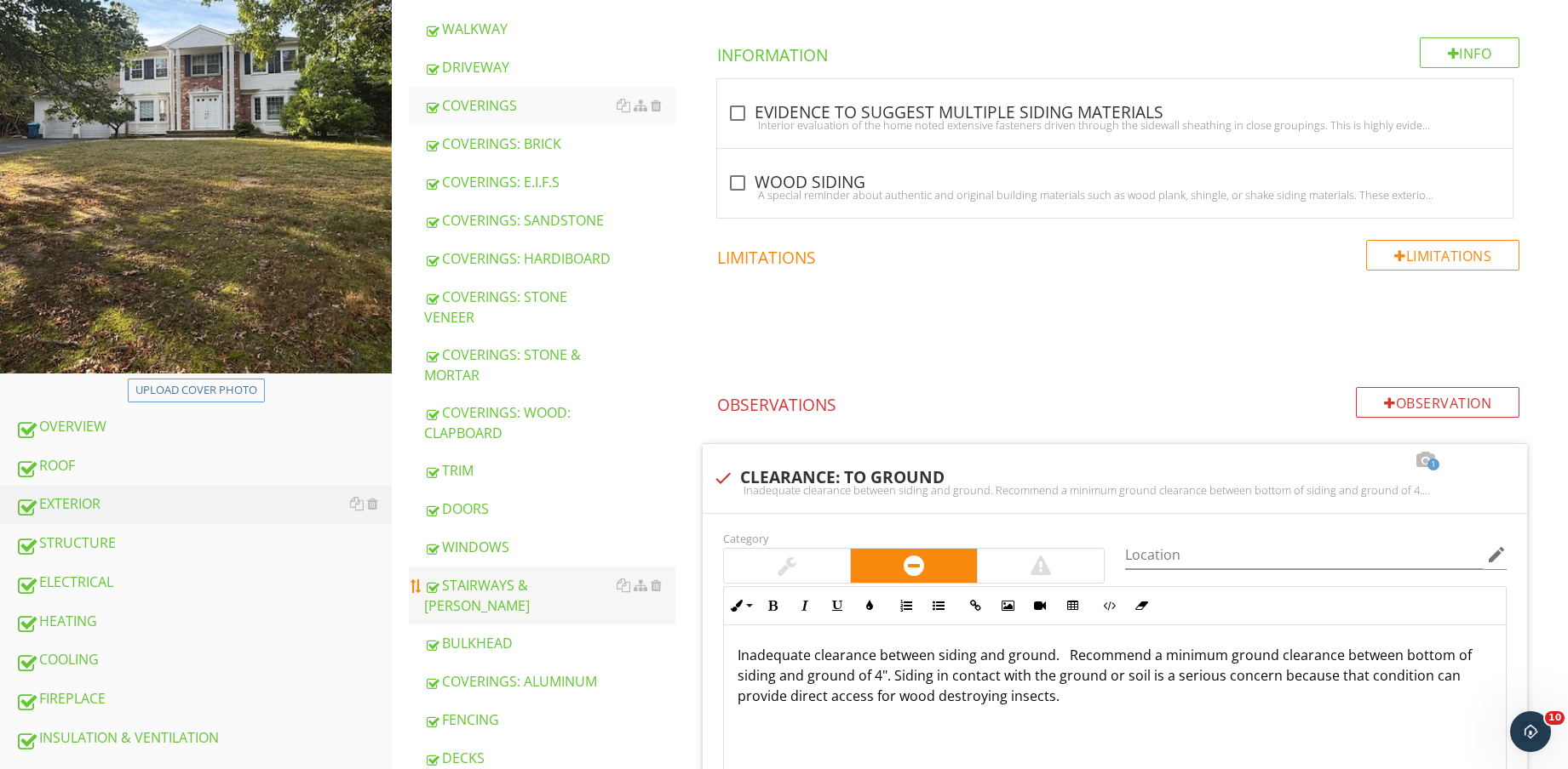
click at [538, 592] on div "STAIRWAYS & [PERSON_NAME]" at bounding box center [550, 596] width 251 height 41
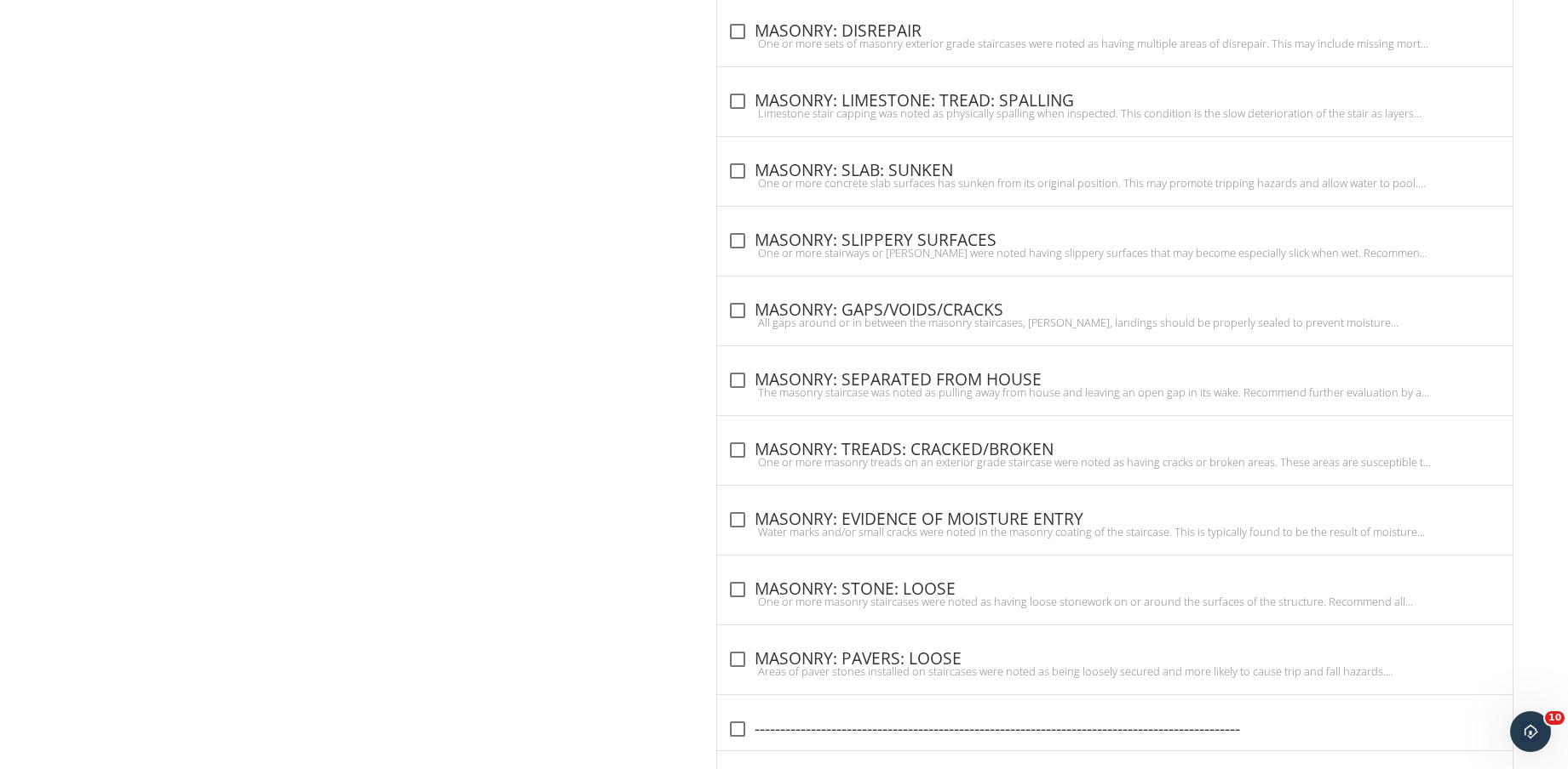
scroll to position [1574, 0]
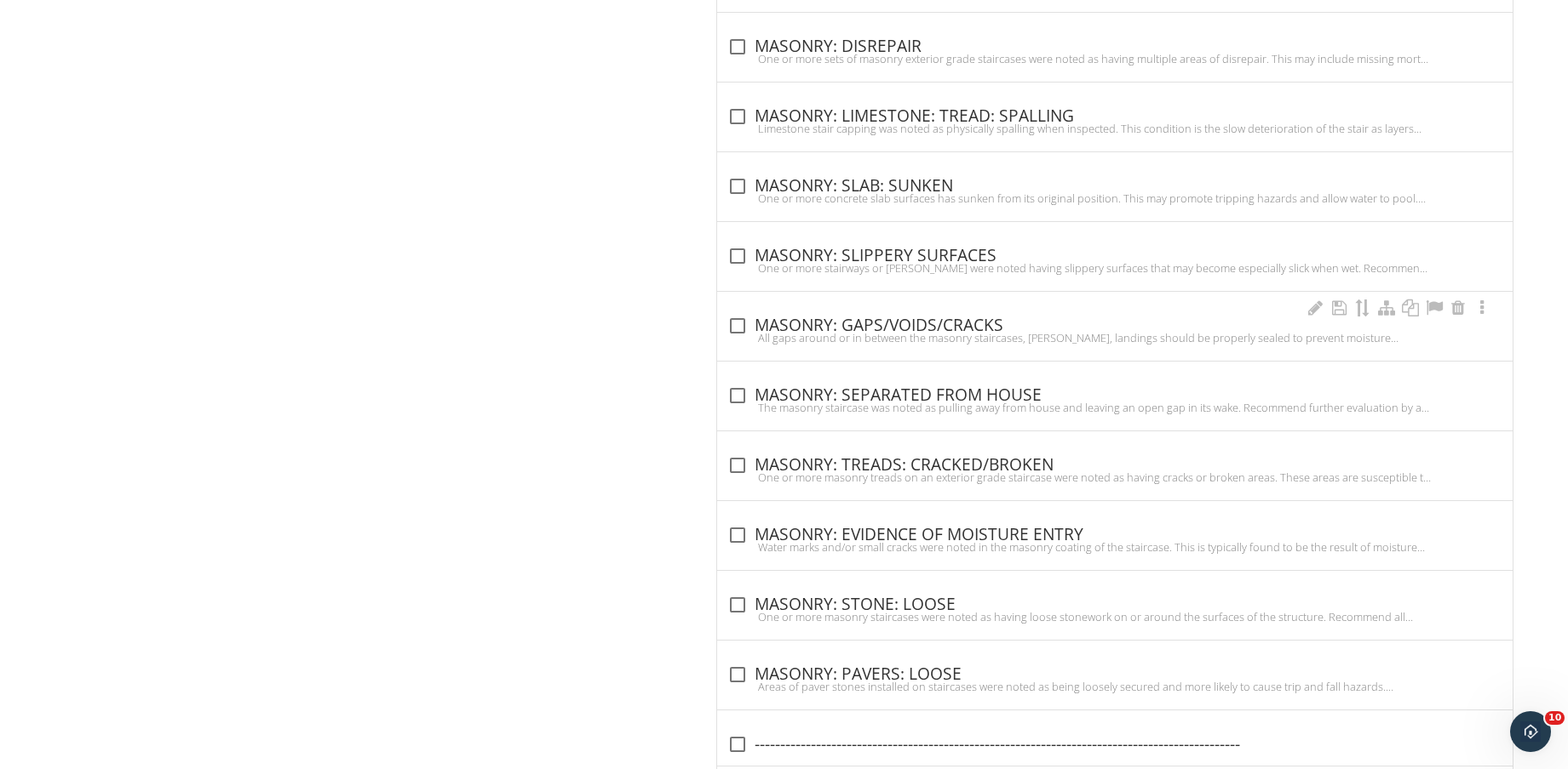
click at [925, 313] on div "check_box_outline_blank MASONRY: GAPS/VOIDS/CRACKS" at bounding box center [1115, 324] width 775 height 24
checkbox input "true"
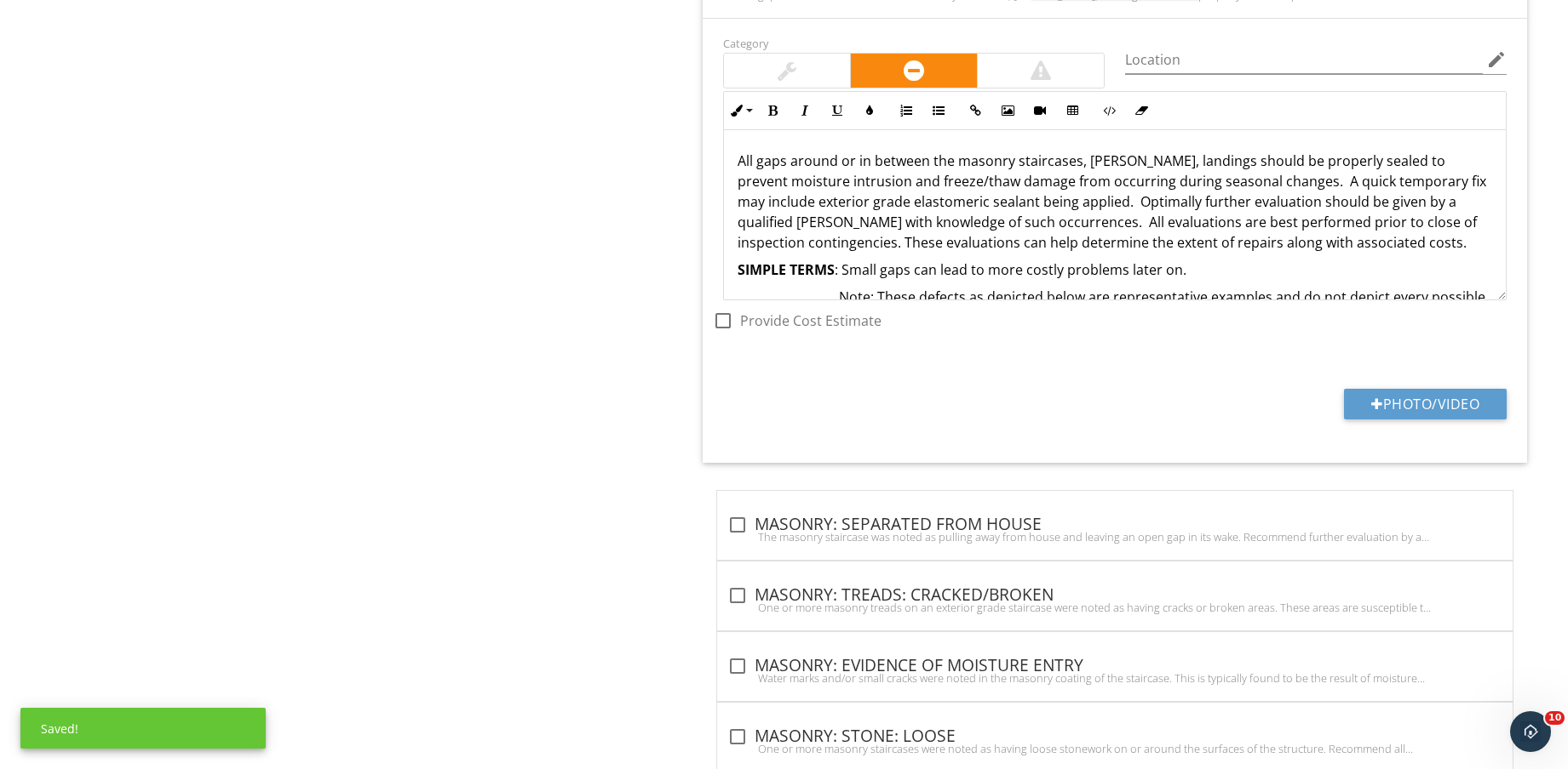
scroll to position [1999, 0]
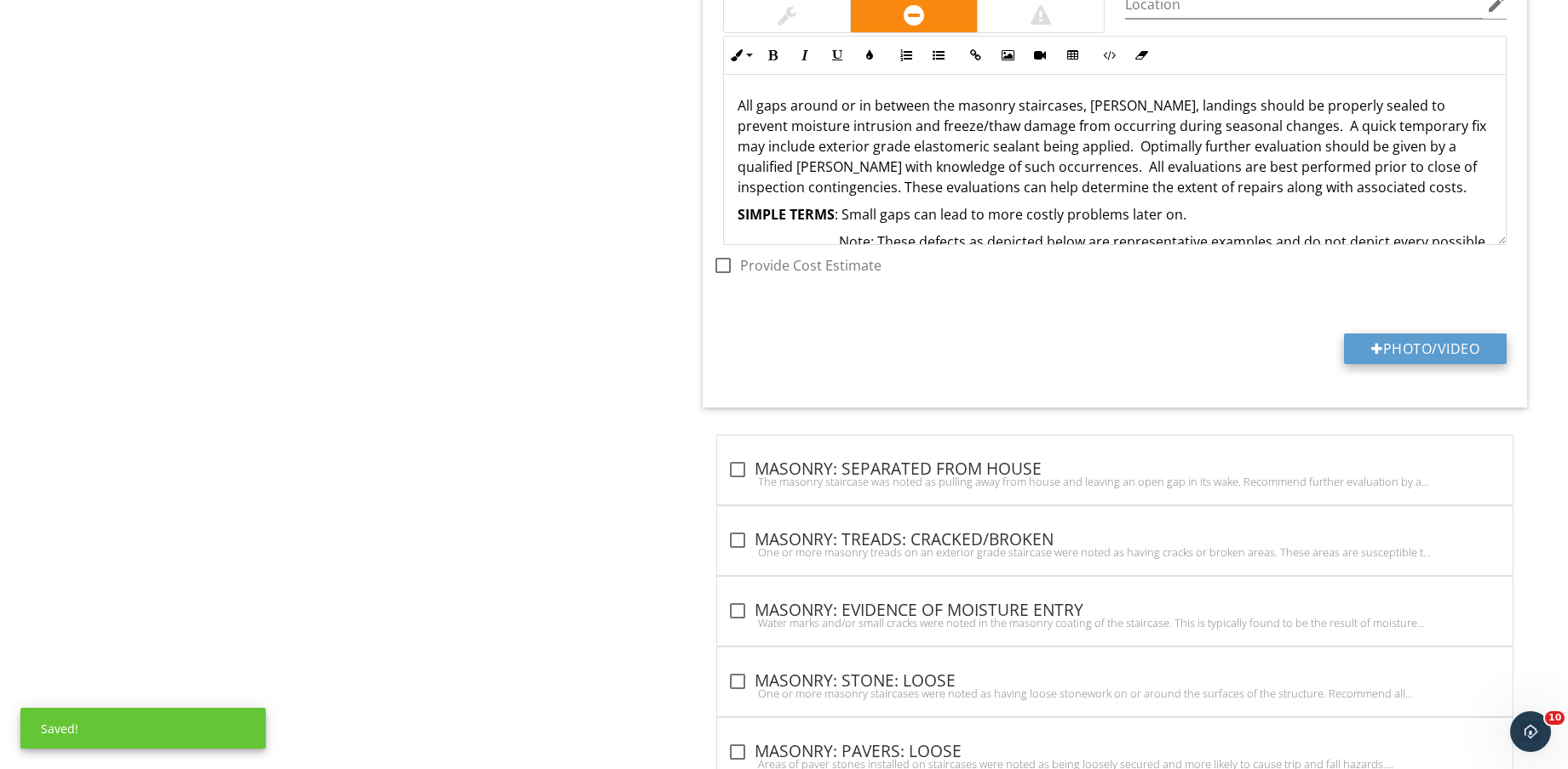
click at [1409, 337] on button "Photo/Video" at bounding box center [1424, 349] width 162 height 31
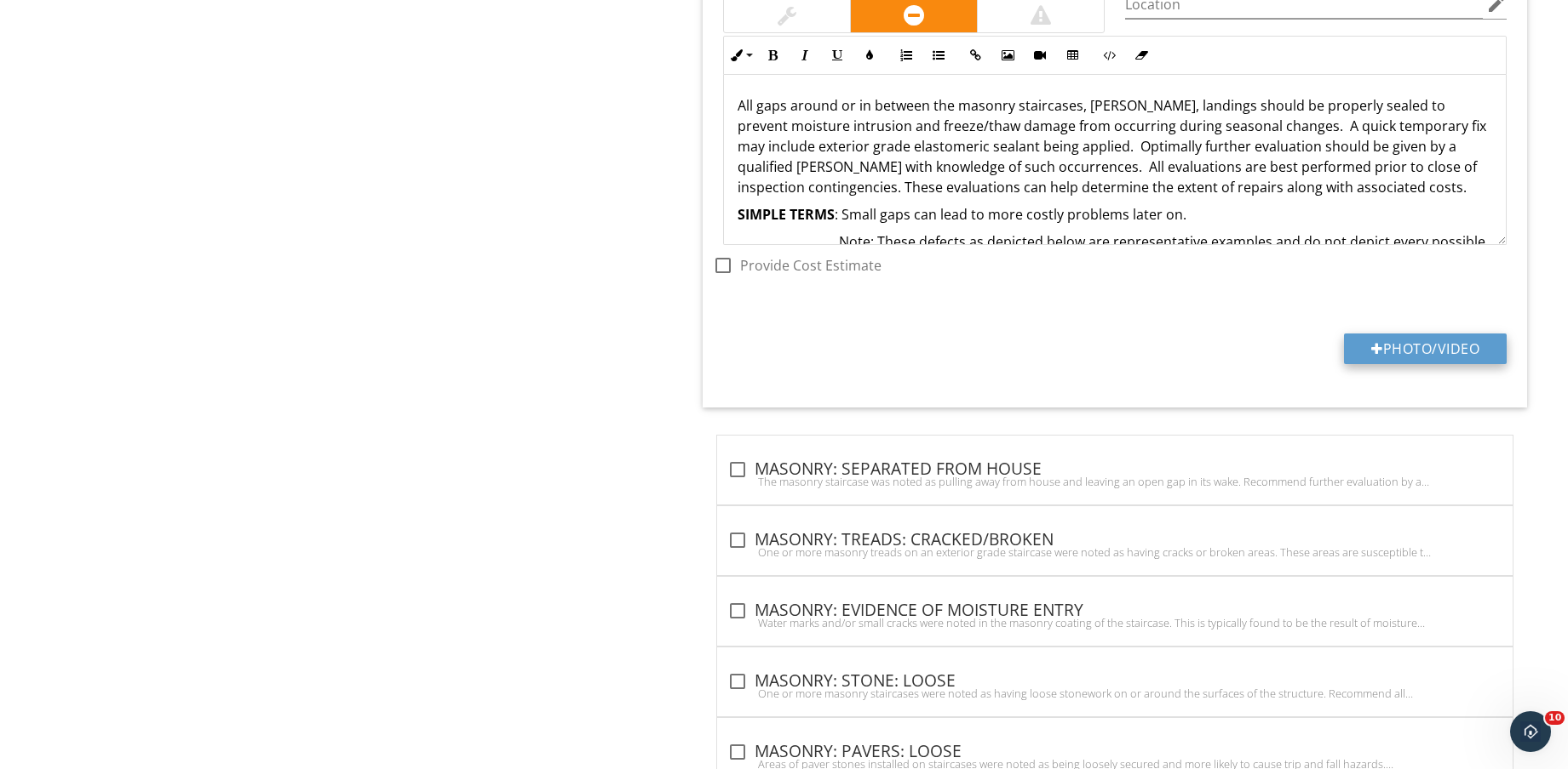
type input "C:\fakepath\IMG_8837.jpg"
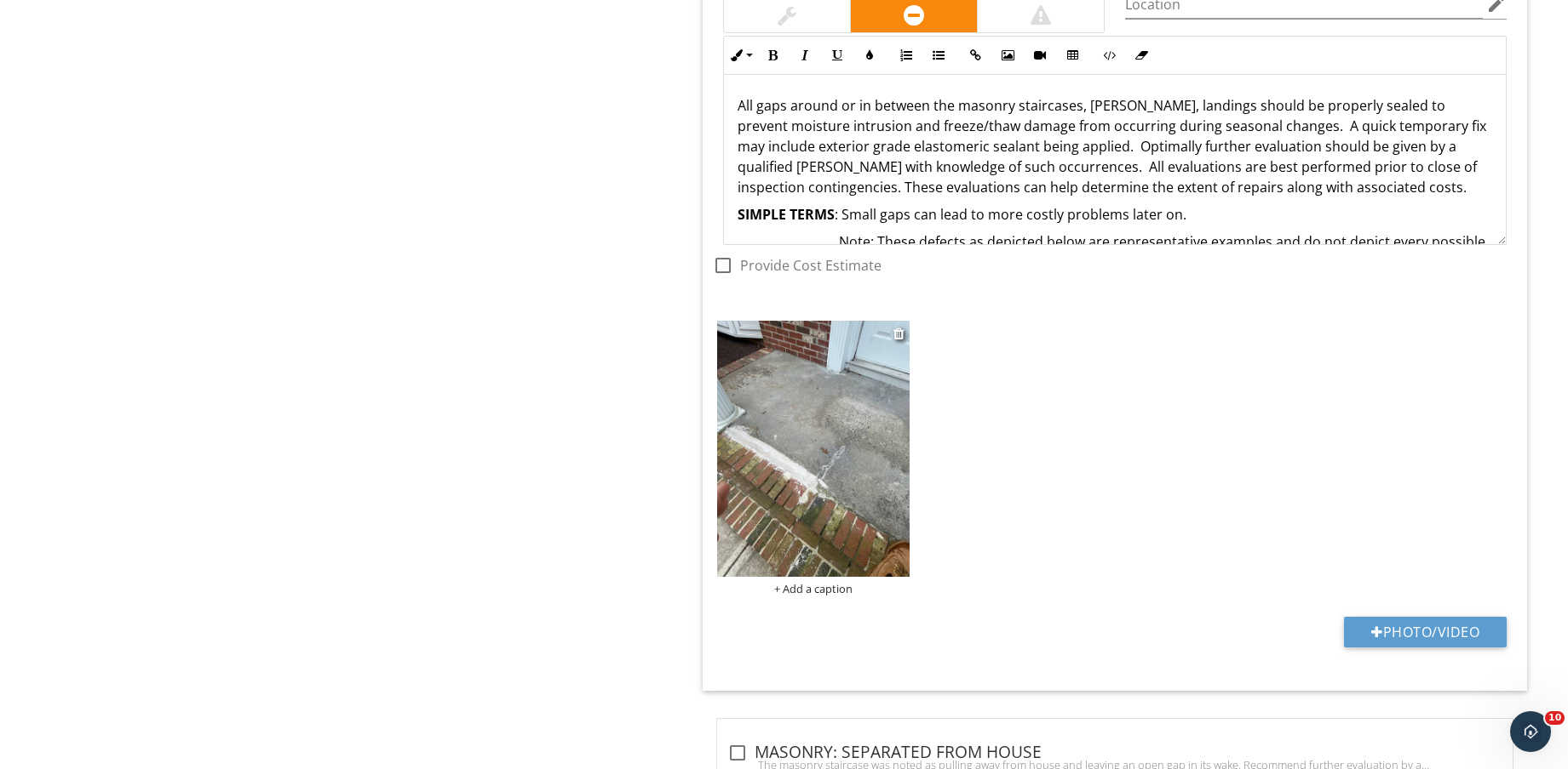
click at [801, 472] on img at bounding box center [813, 448] width 193 height 256
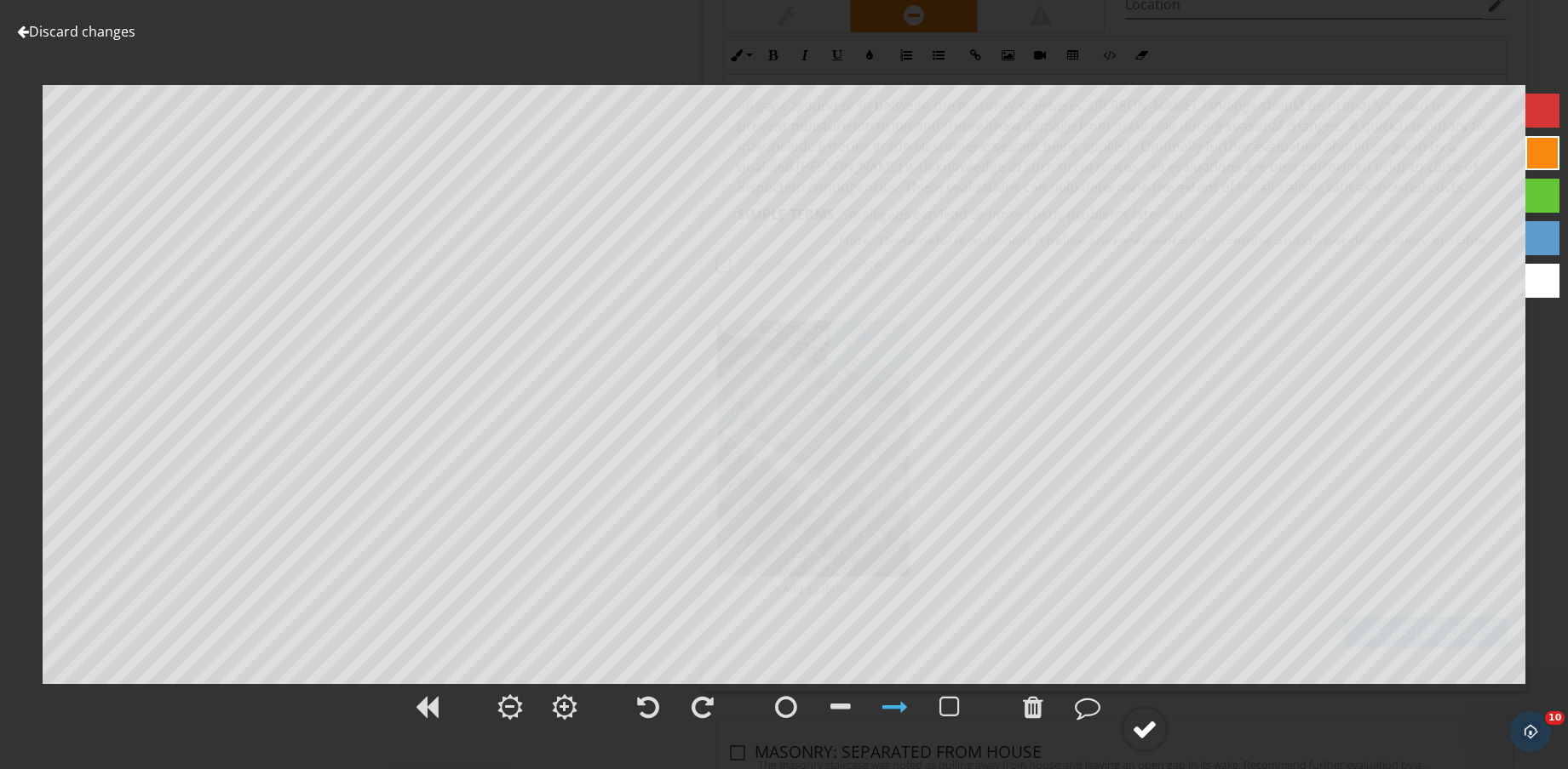
click at [1153, 724] on div at bounding box center [1144, 729] width 25 height 25
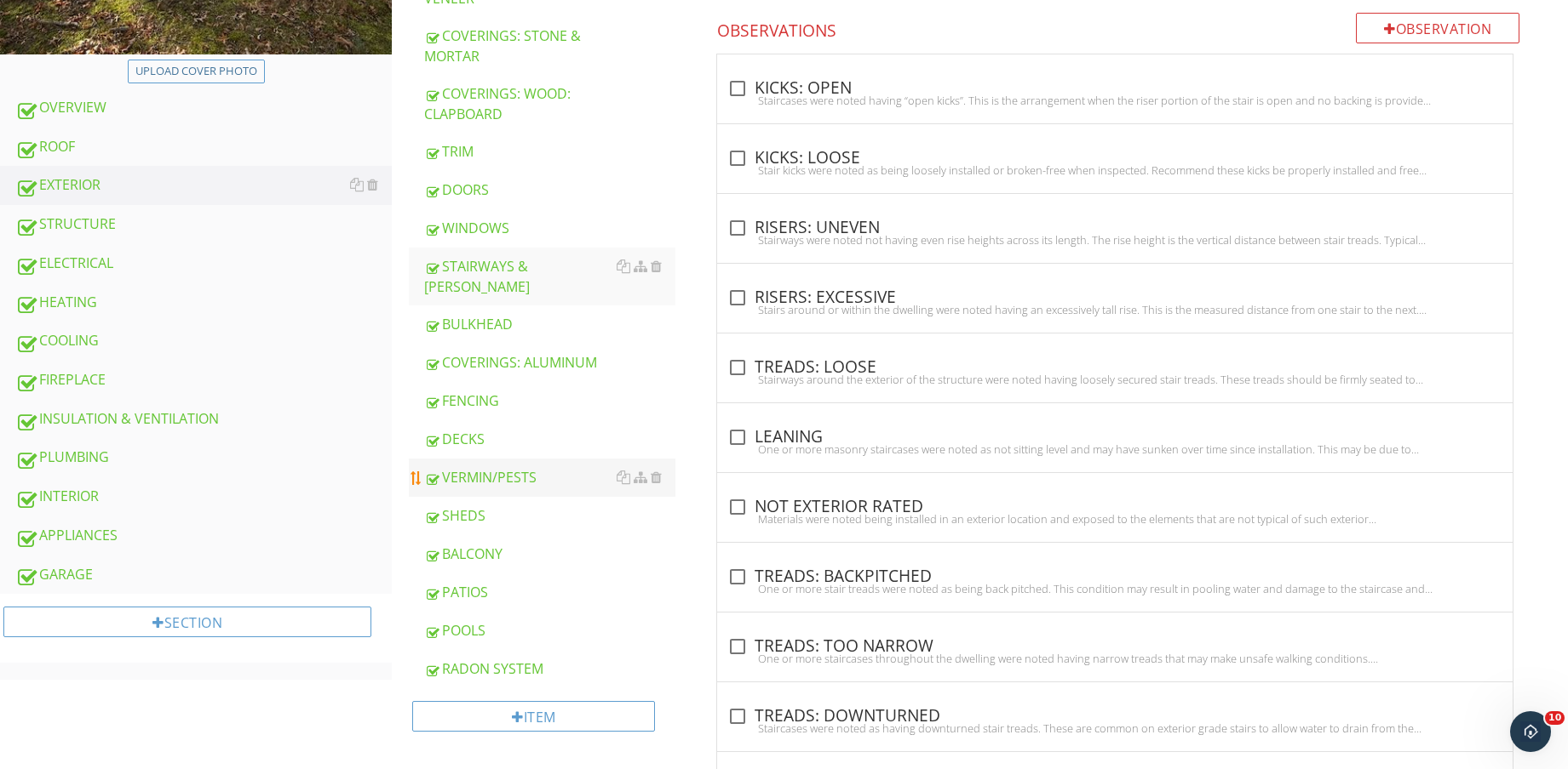
scroll to position [319, 0]
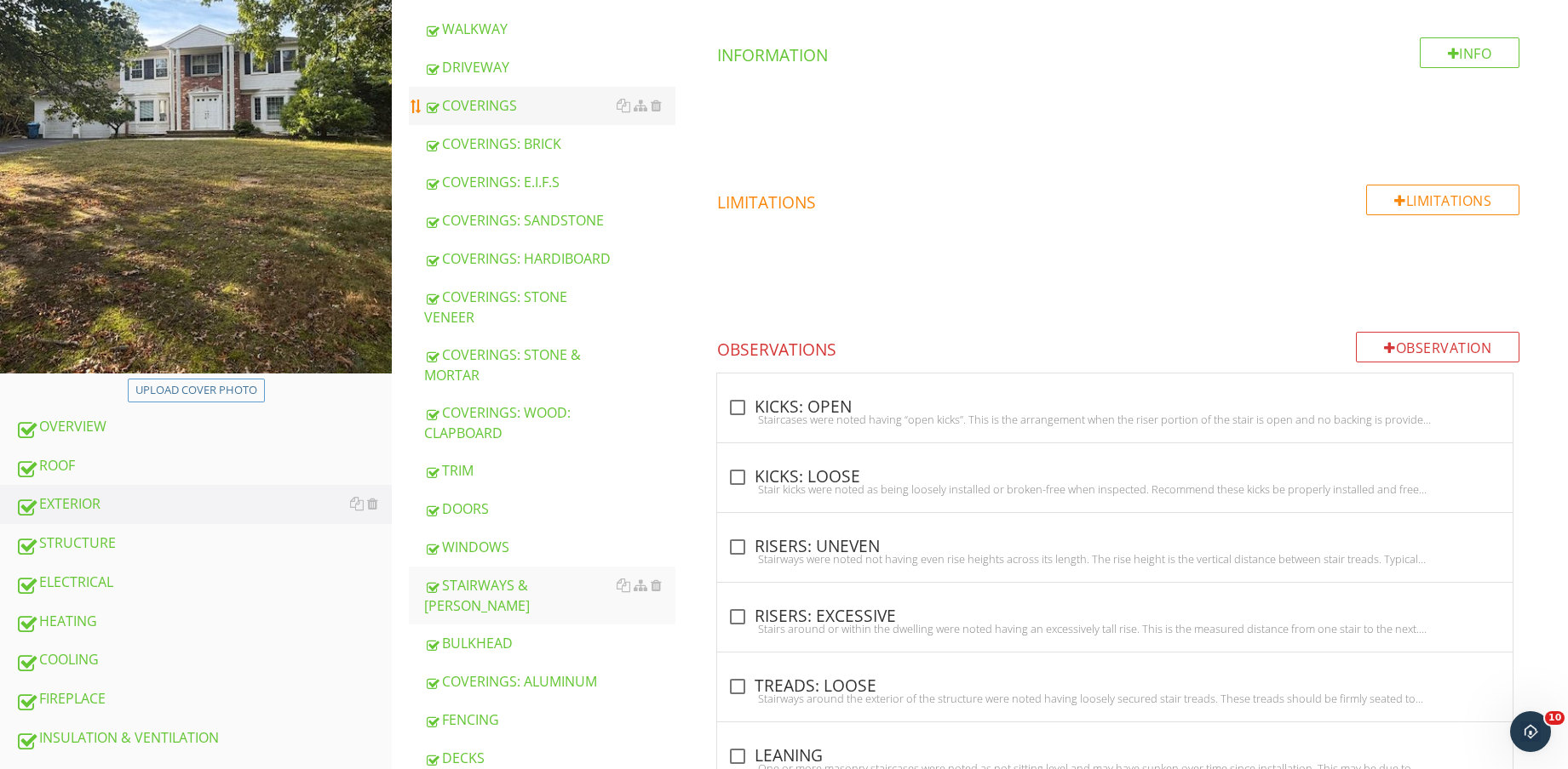
click at [525, 106] on div "COVERINGS" at bounding box center [550, 105] width 251 height 20
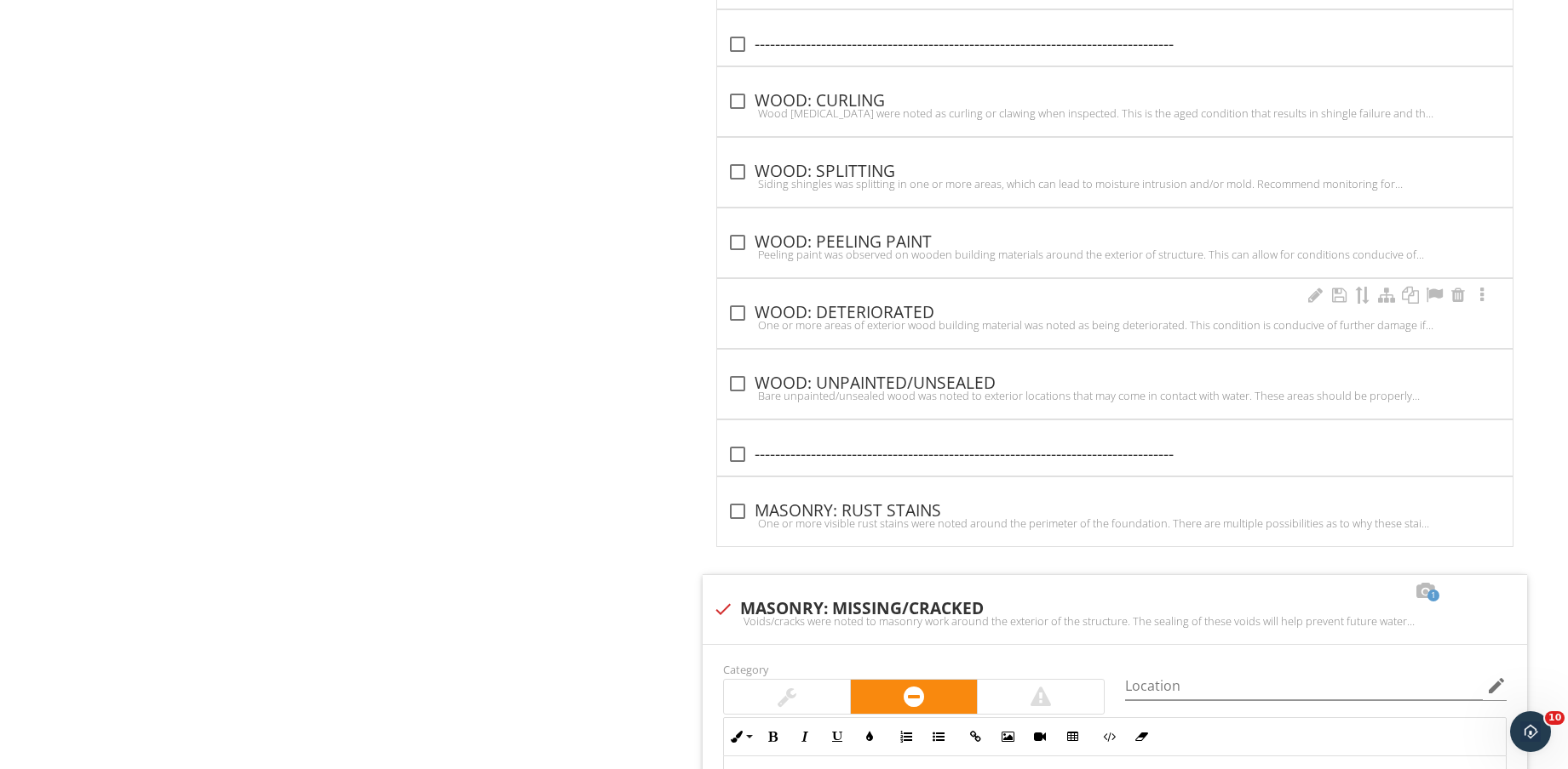
click at [869, 307] on div "check_box_outline_blank WOOD: DETERIORATED" at bounding box center [1115, 313] width 775 height 20
checkbox input "true"
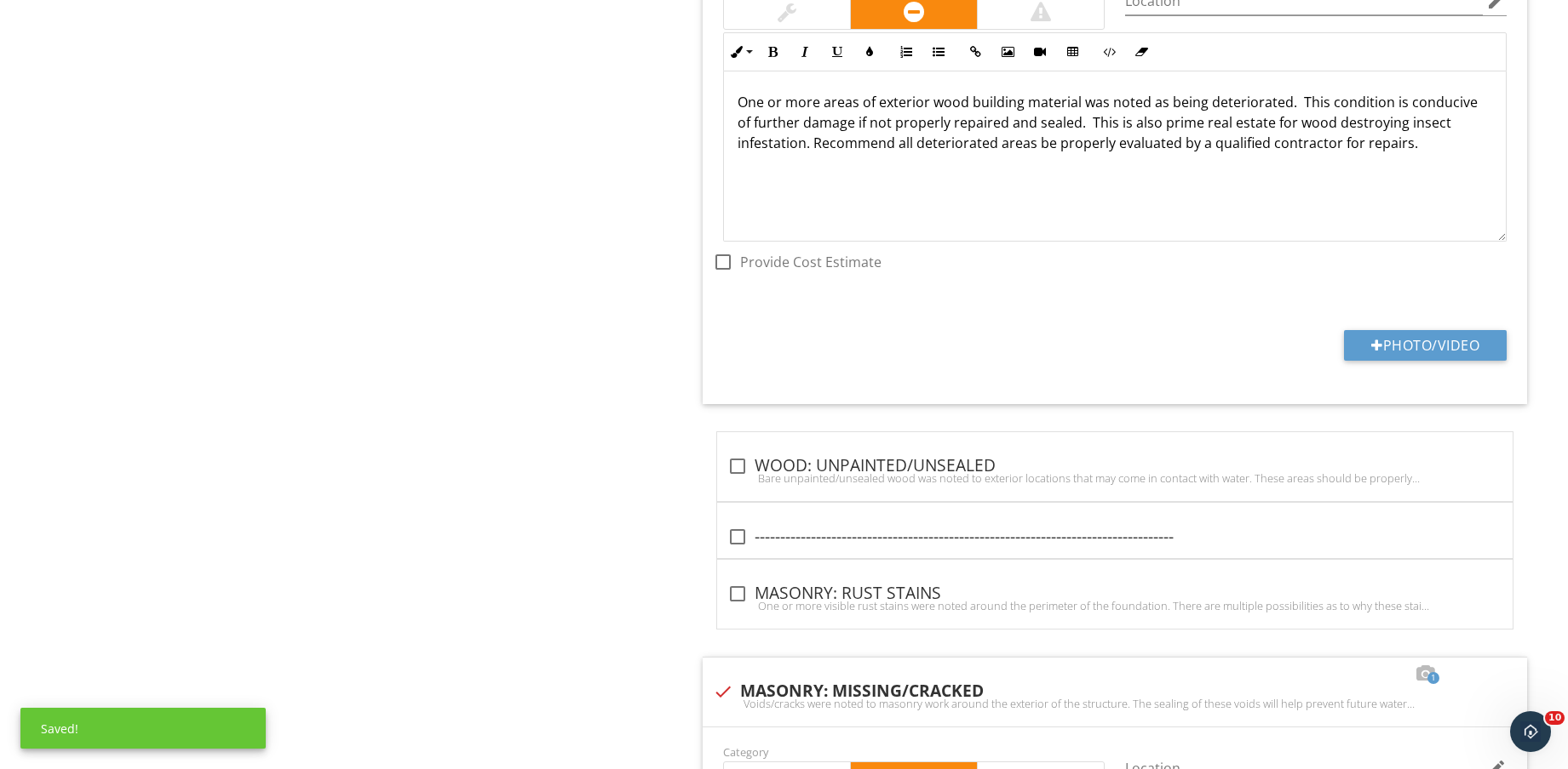
scroll to position [6880, 0]
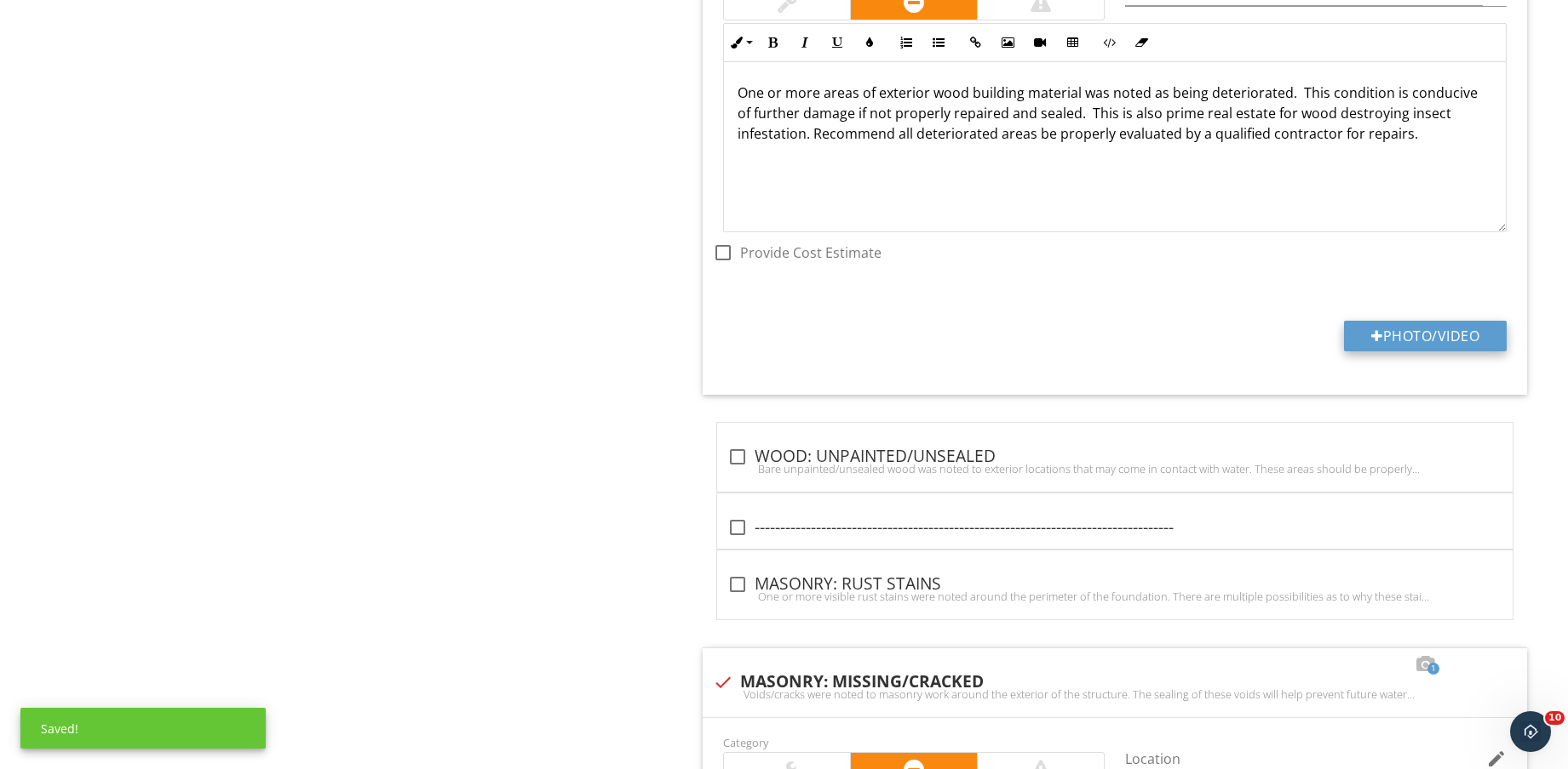
click at [1415, 340] on button "Photo/Video" at bounding box center [1424, 336] width 162 height 31
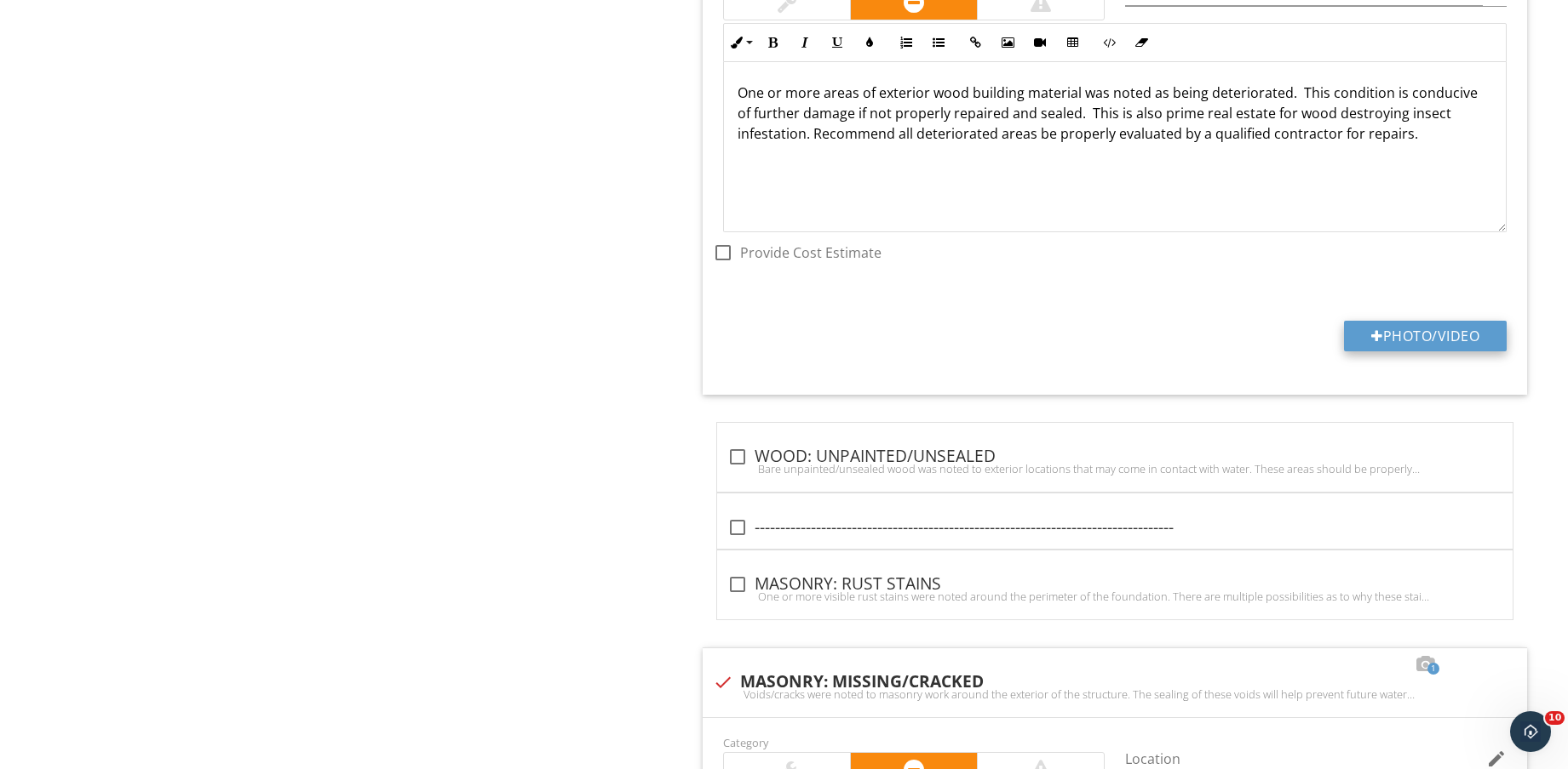
type input "C:\fakepath\IMG_8838.jpg"
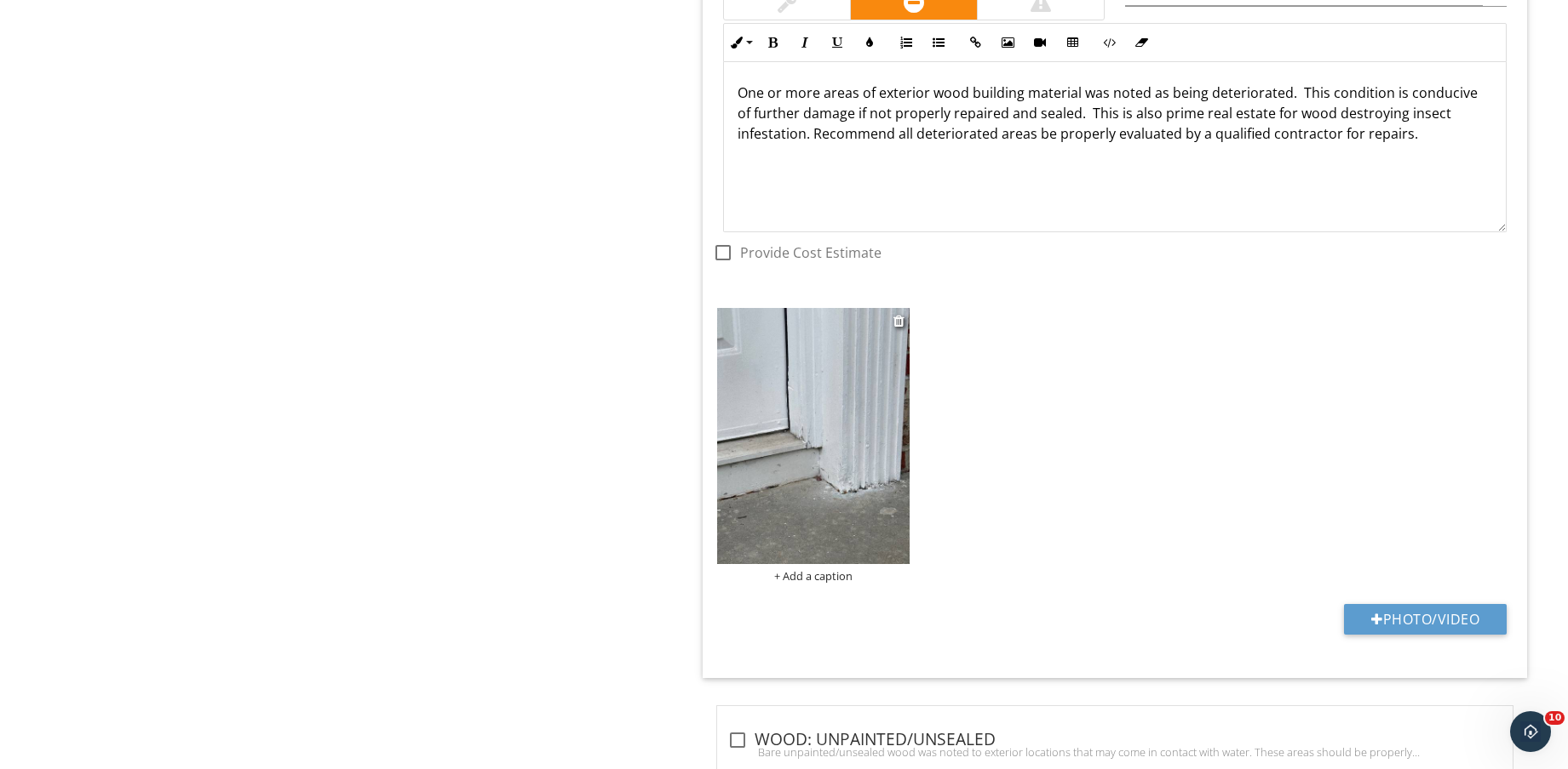
click at [822, 480] on img at bounding box center [813, 436] width 193 height 256
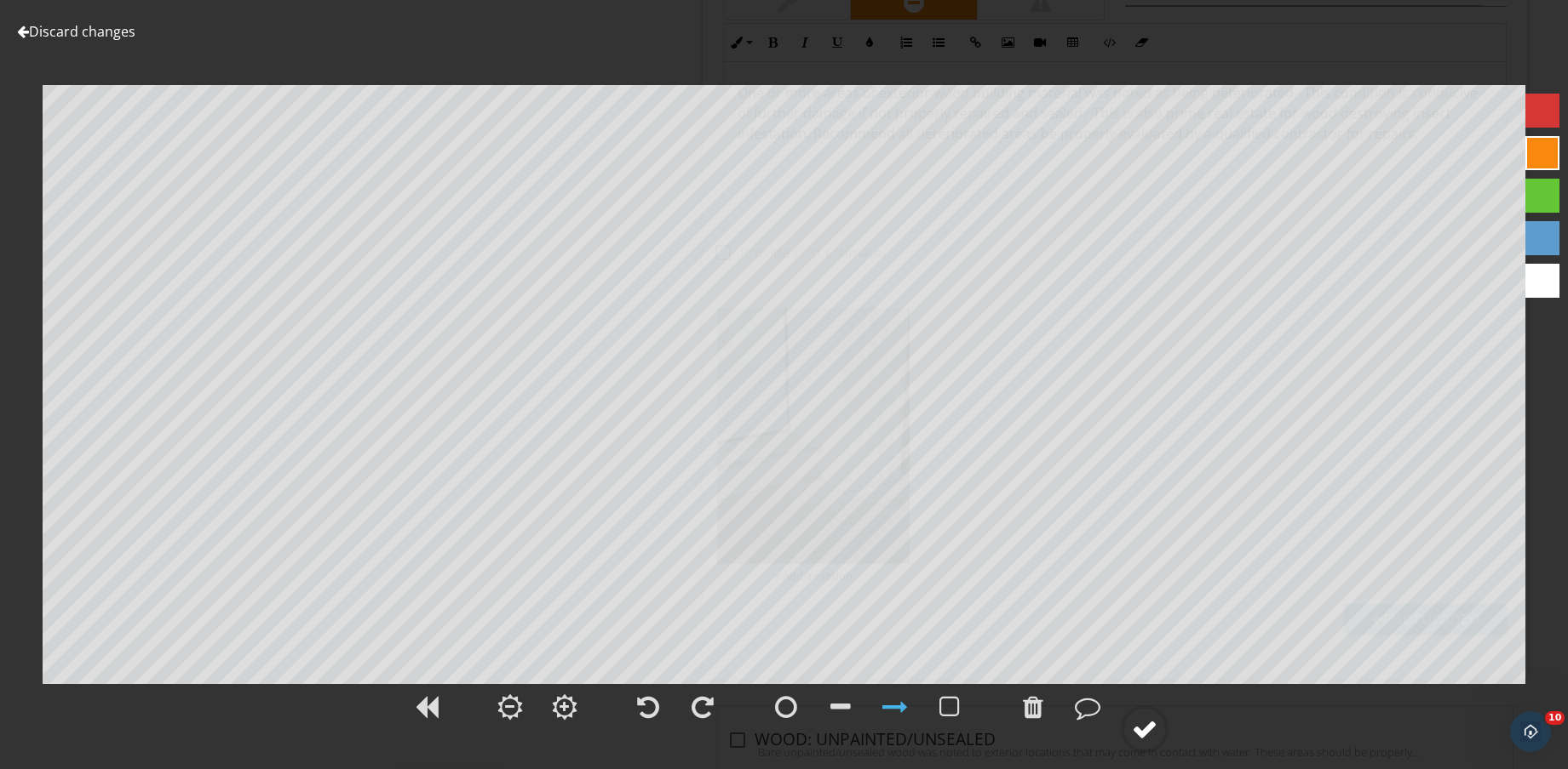
click at [1142, 733] on div at bounding box center [1144, 729] width 25 height 25
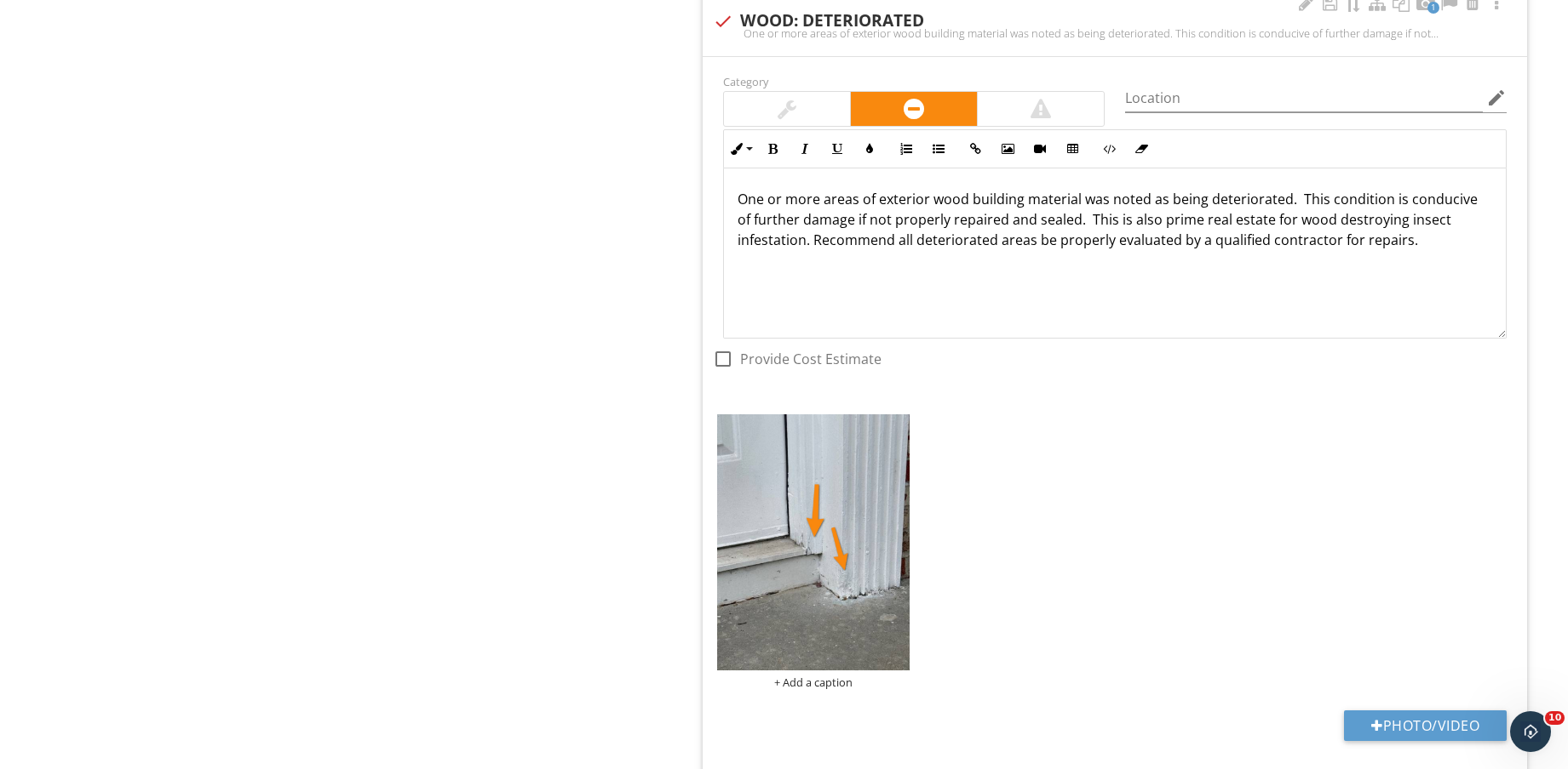
scroll to position [6986, 0]
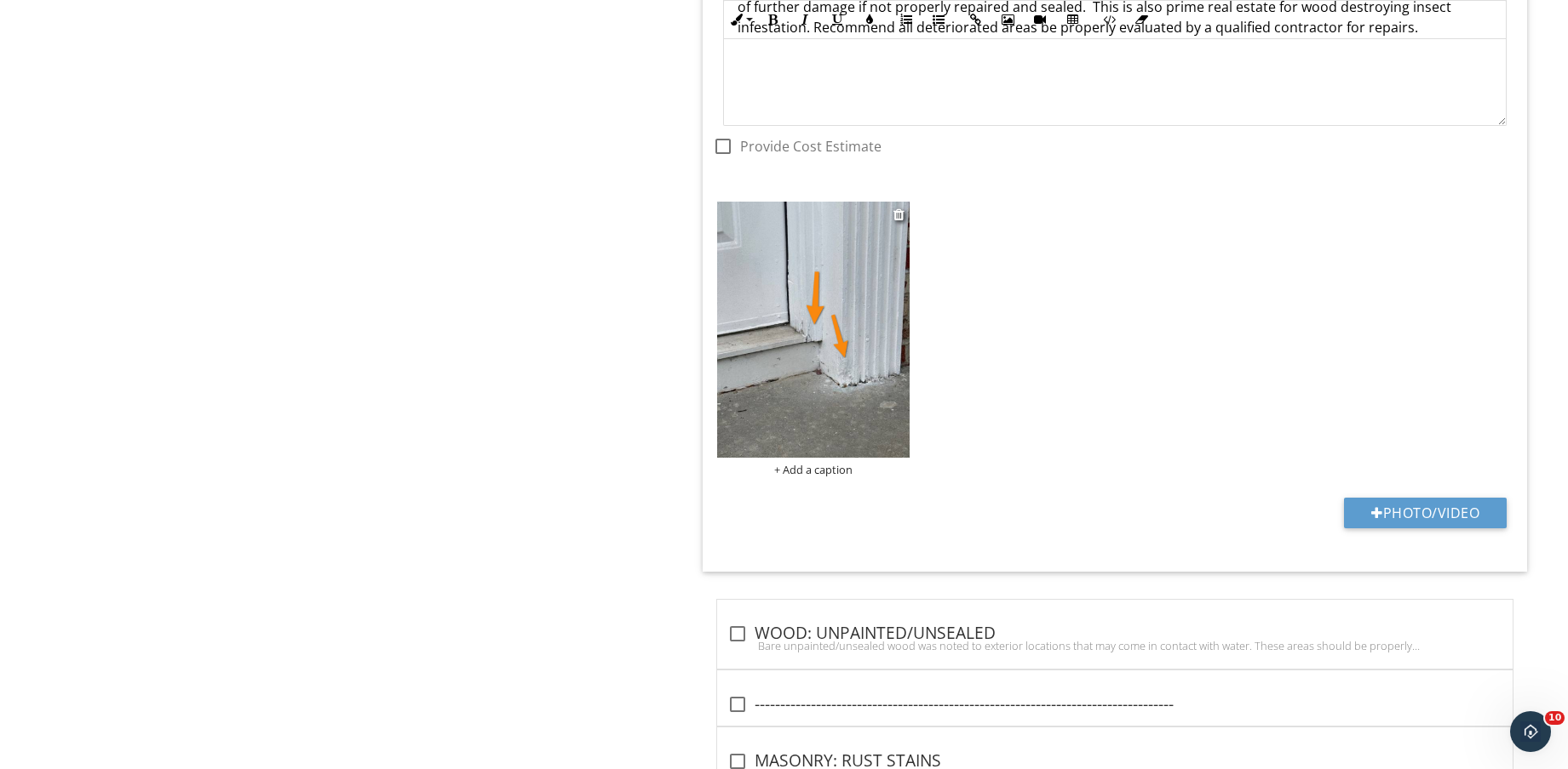
click at [805, 466] on div "+ Add a caption" at bounding box center [813, 470] width 193 height 14
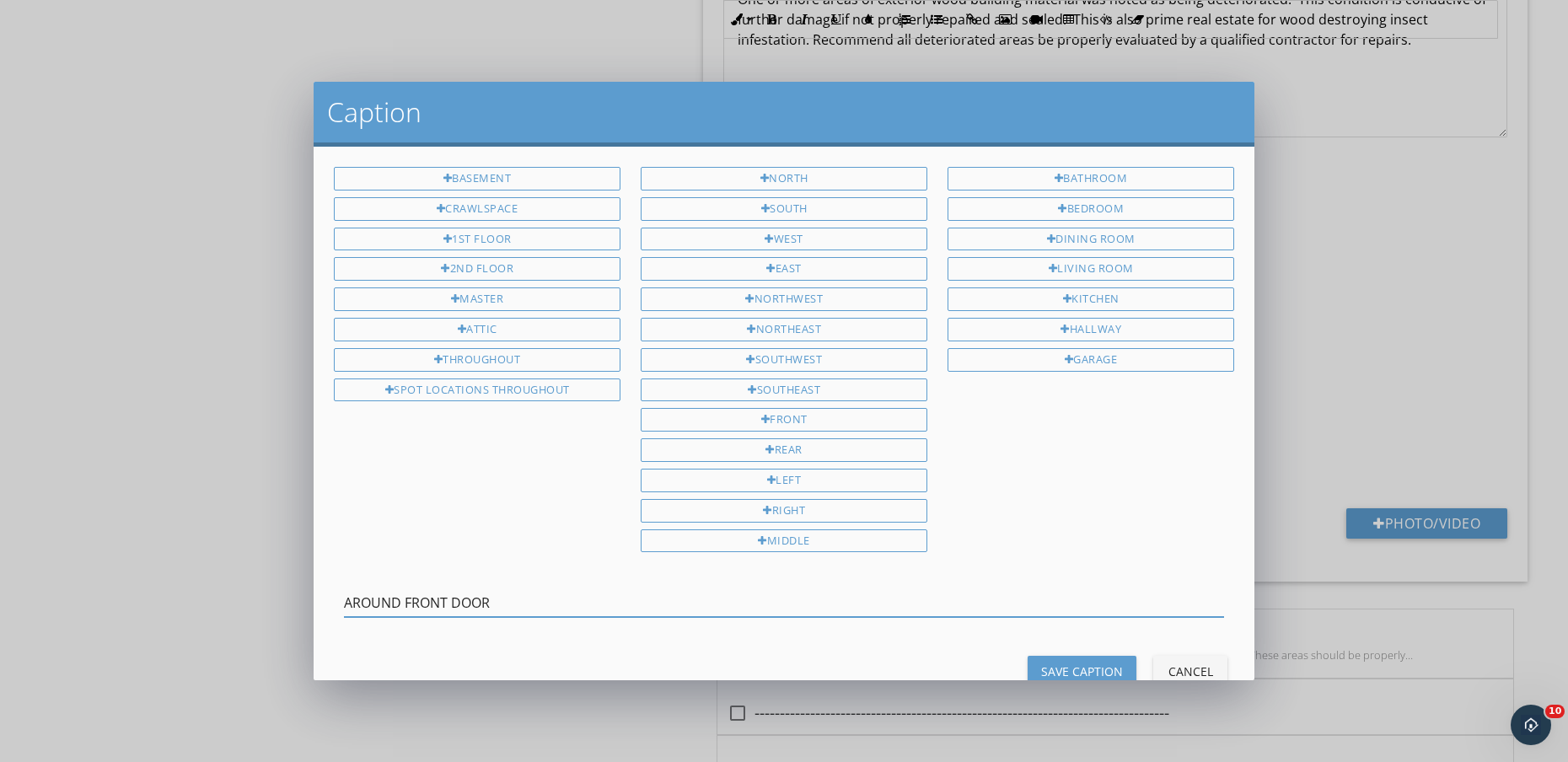
type input "AROUND FRONT DOOR"
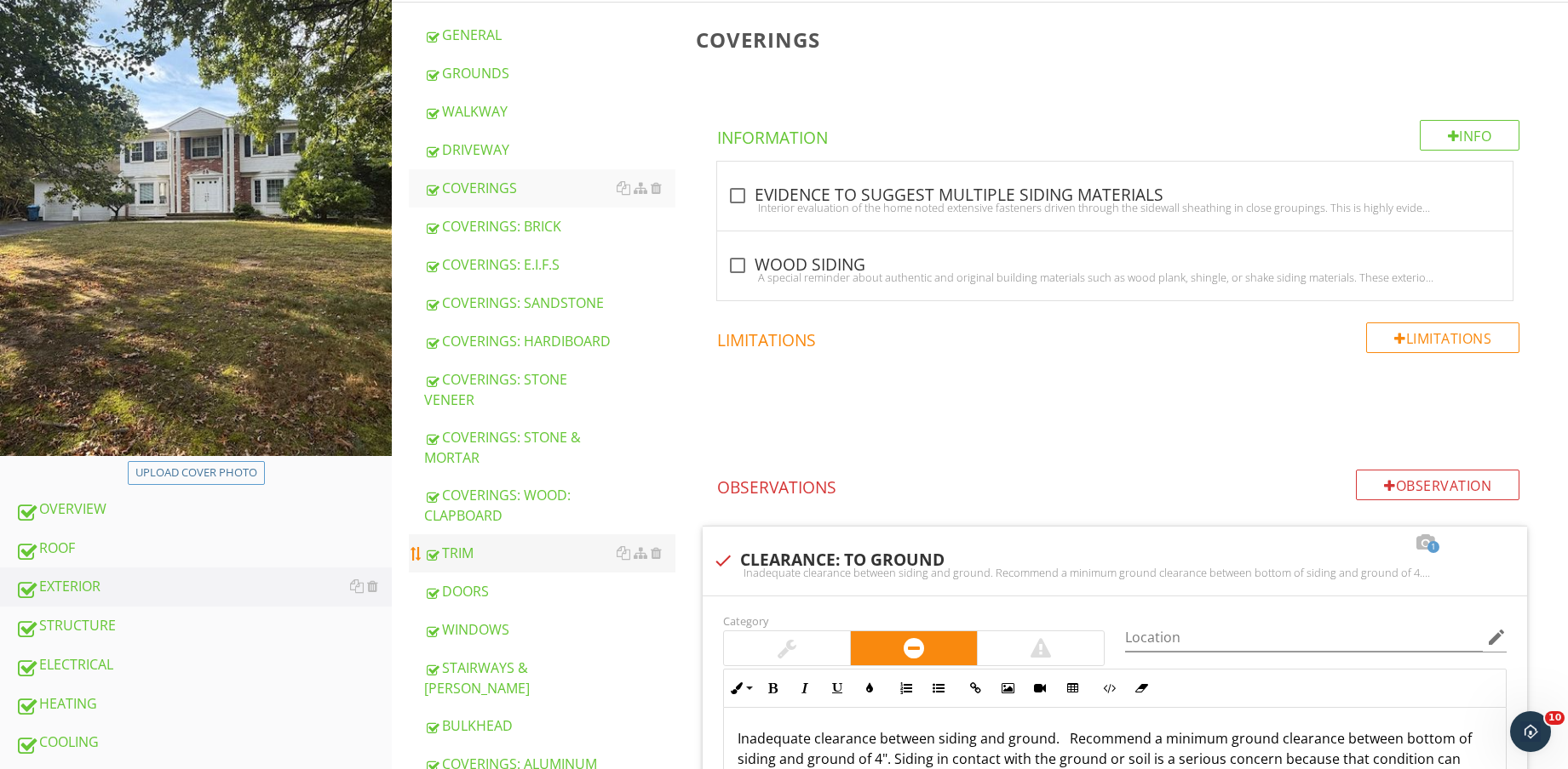
scroll to position [319, 0]
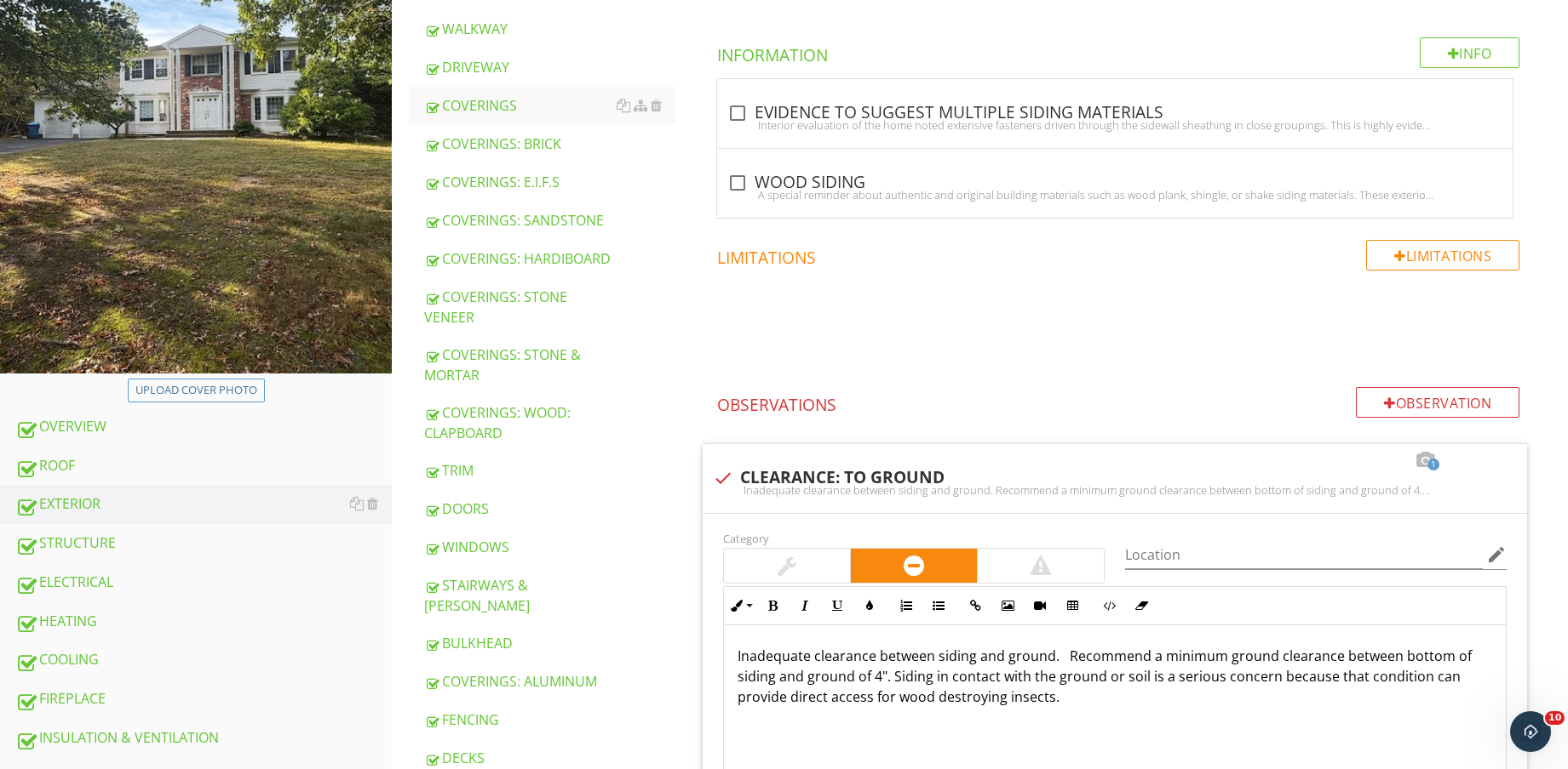
click at [509, 507] on div "DOORS" at bounding box center [550, 508] width 251 height 20
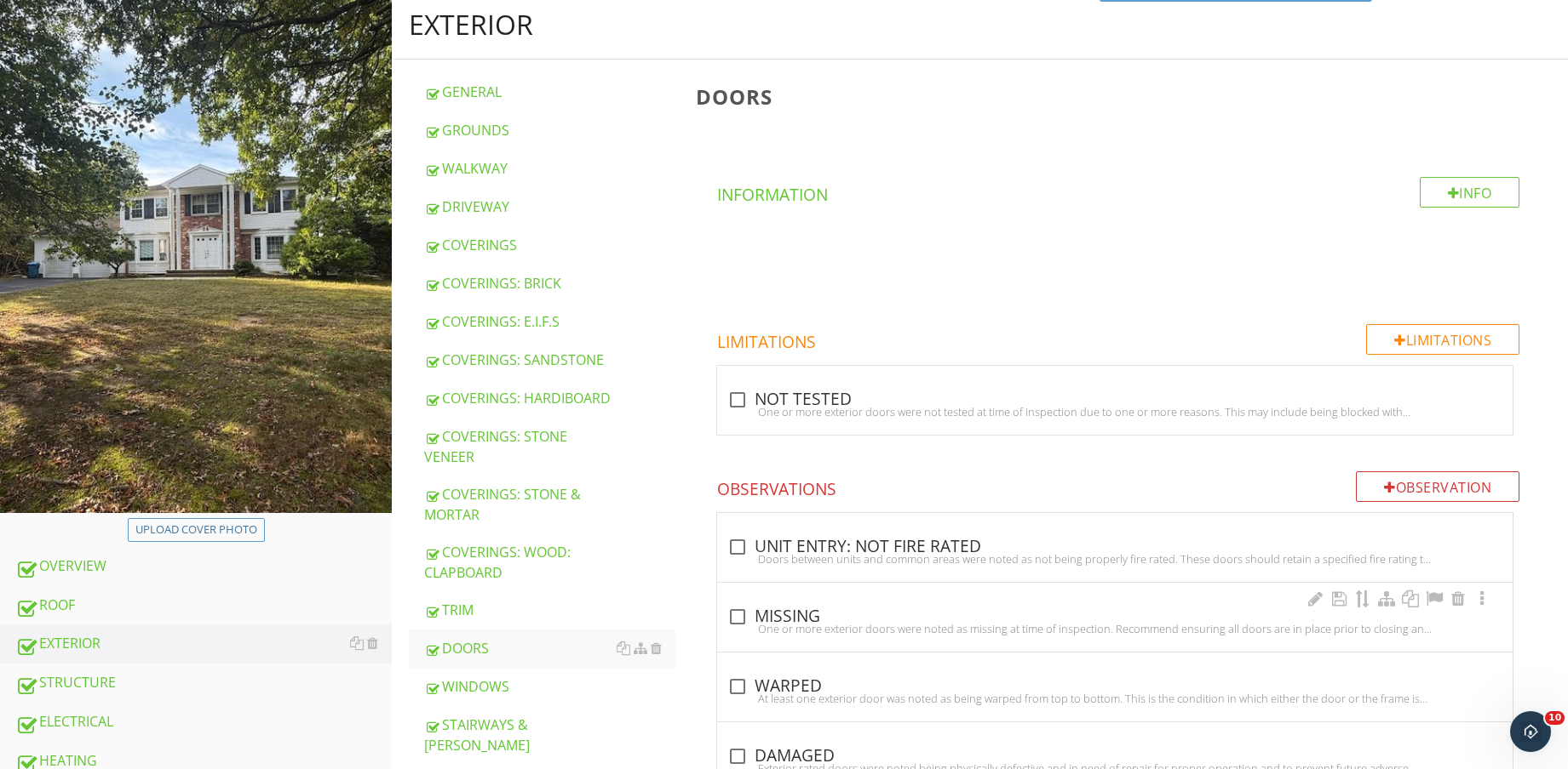
scroll to position [213, 0]
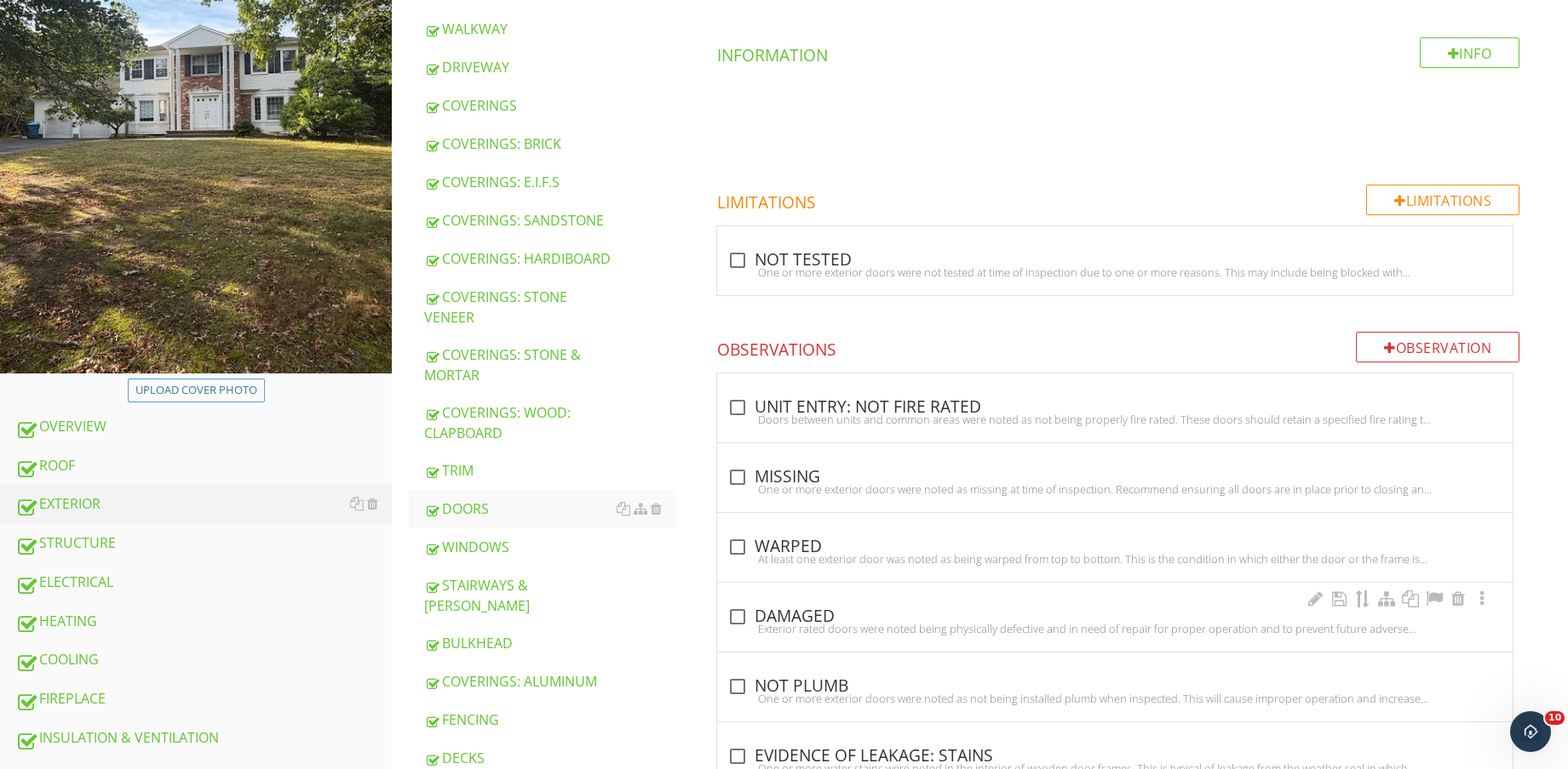
click at [789, 610] on div "check_box_outline_blank DAMAGED" at bounding box center [1115, 616] width 775 height 20
checkbox input "true"
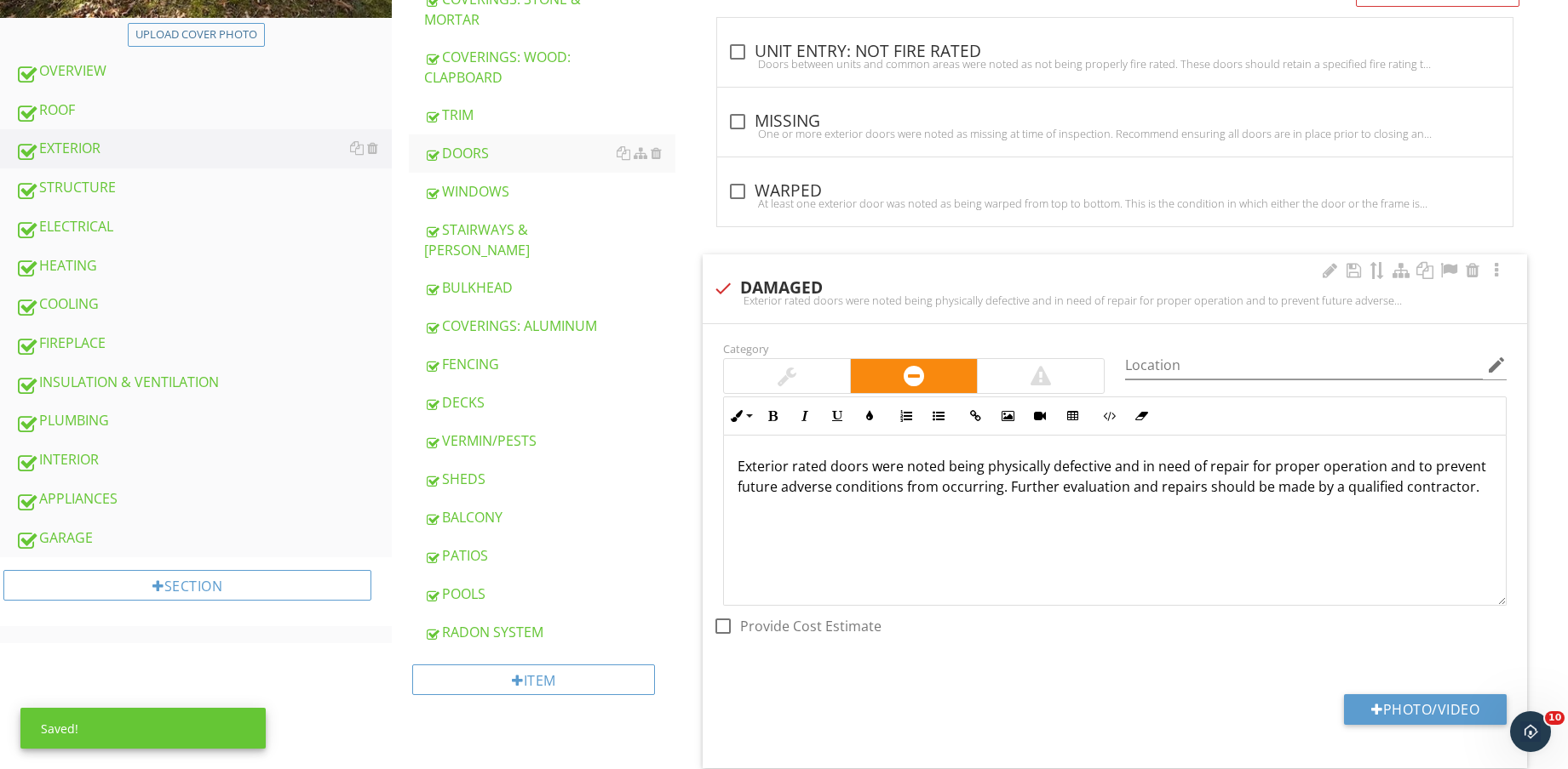
scroll to position [745, 0]
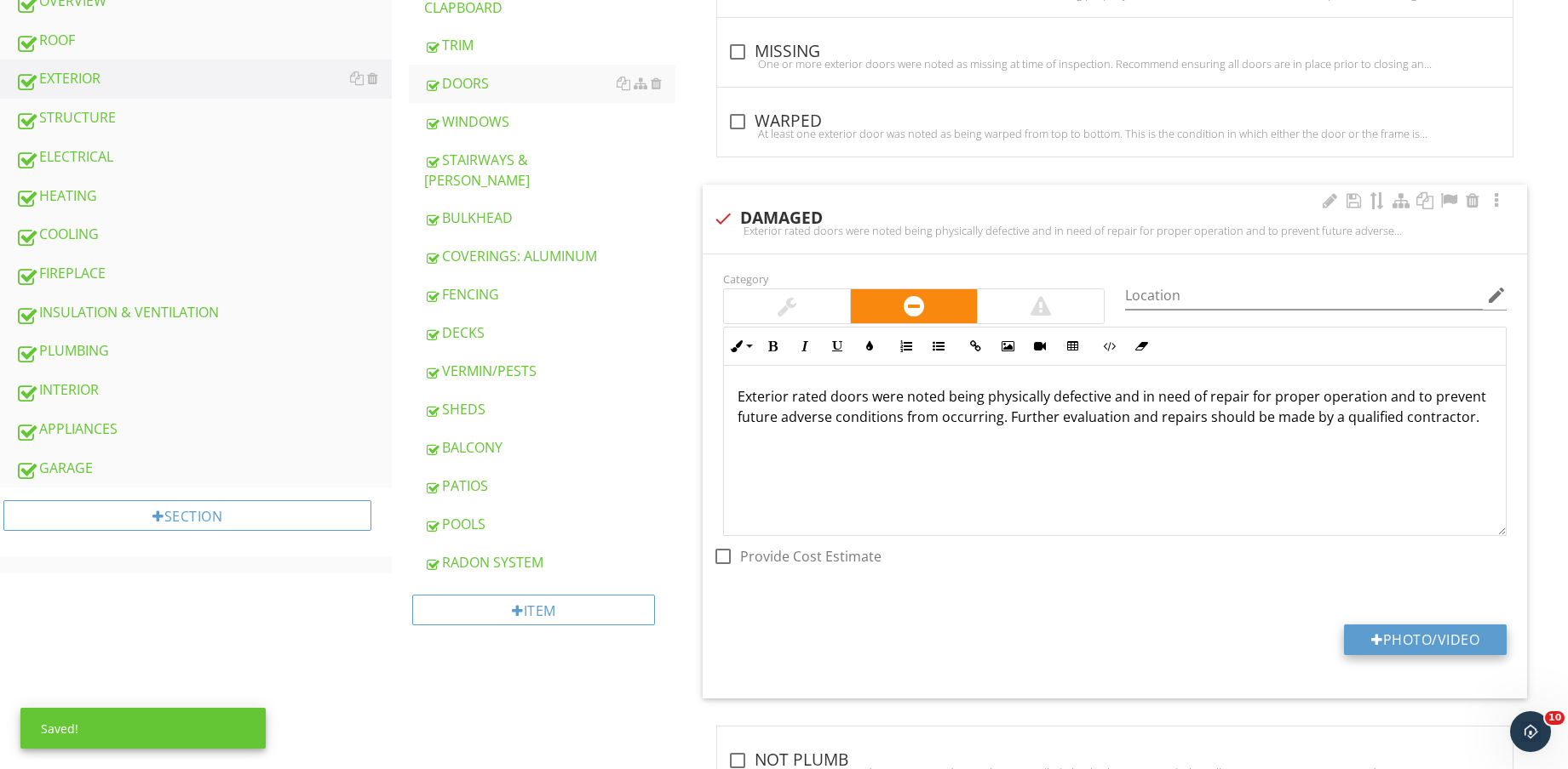
click at [1392, 626] on button "Photo/Video" at bounding box center [1424, 641] width 162 height 31
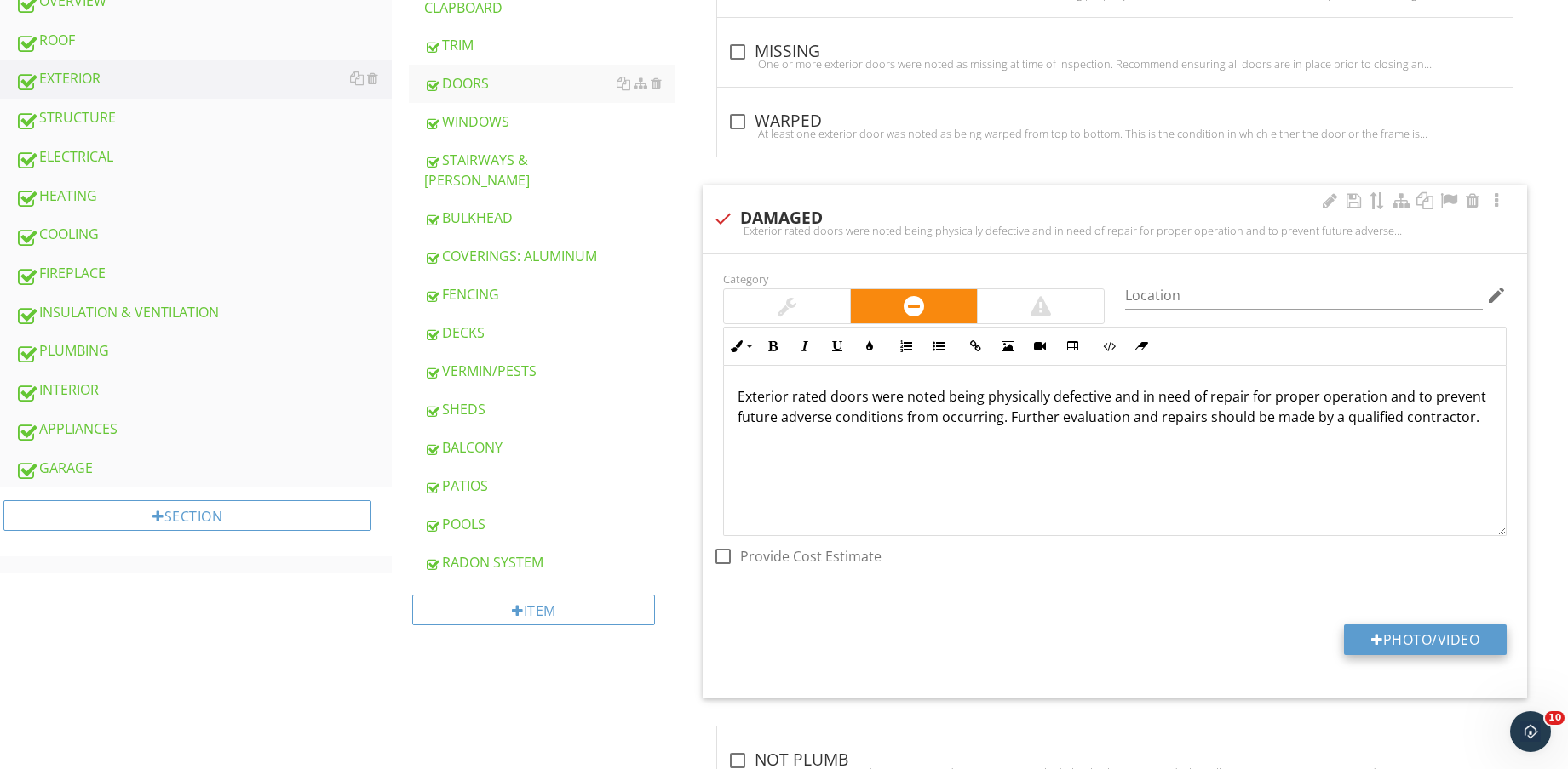
type input "C:\fakepath\IMG_8839.jpg"
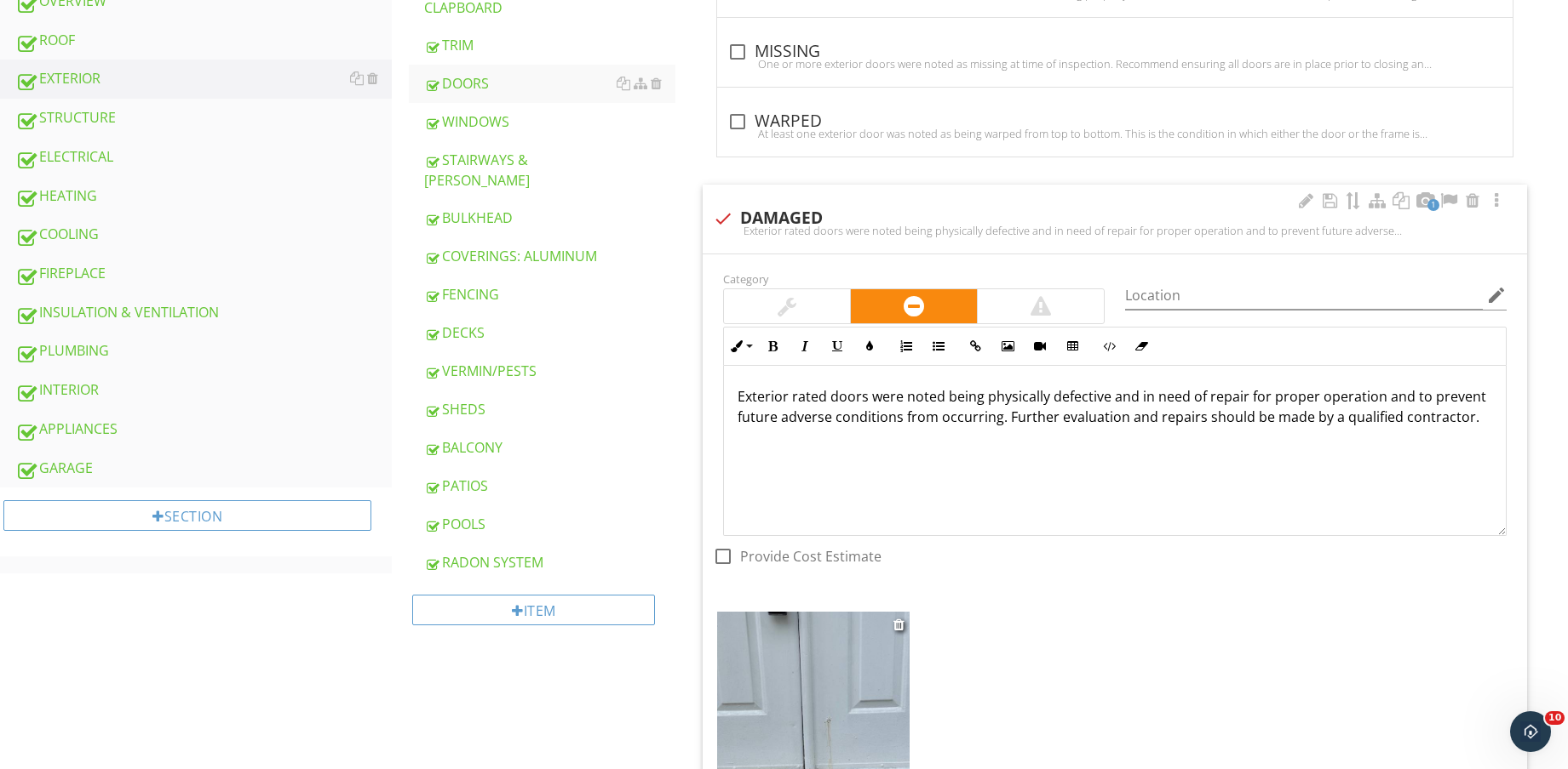
click at [807, 686] on img at bounding box center [813, 739] width 193 height 256
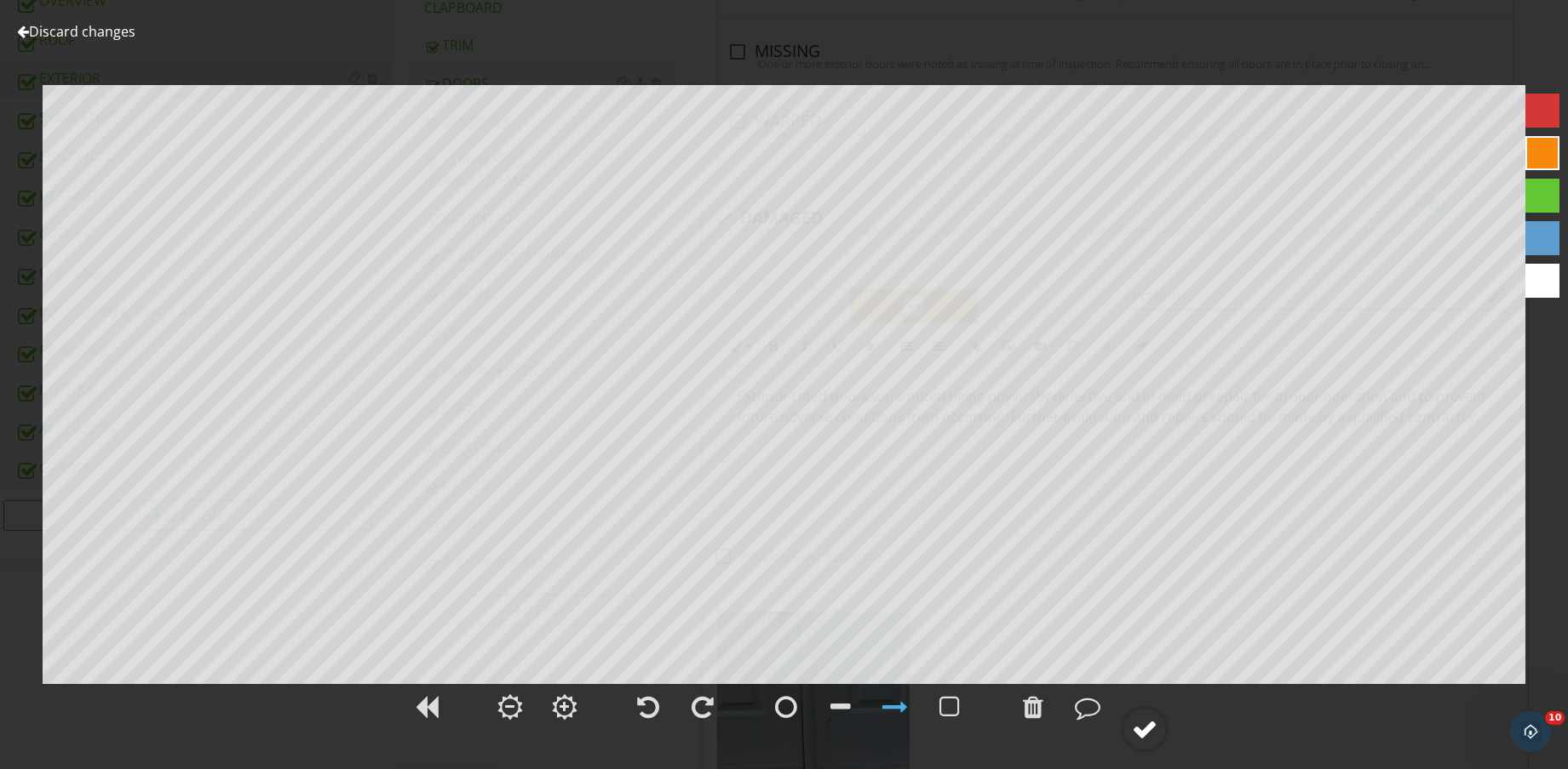
click at [1142, 732] on div at bounding box center [1144, 729] width 25 height 25
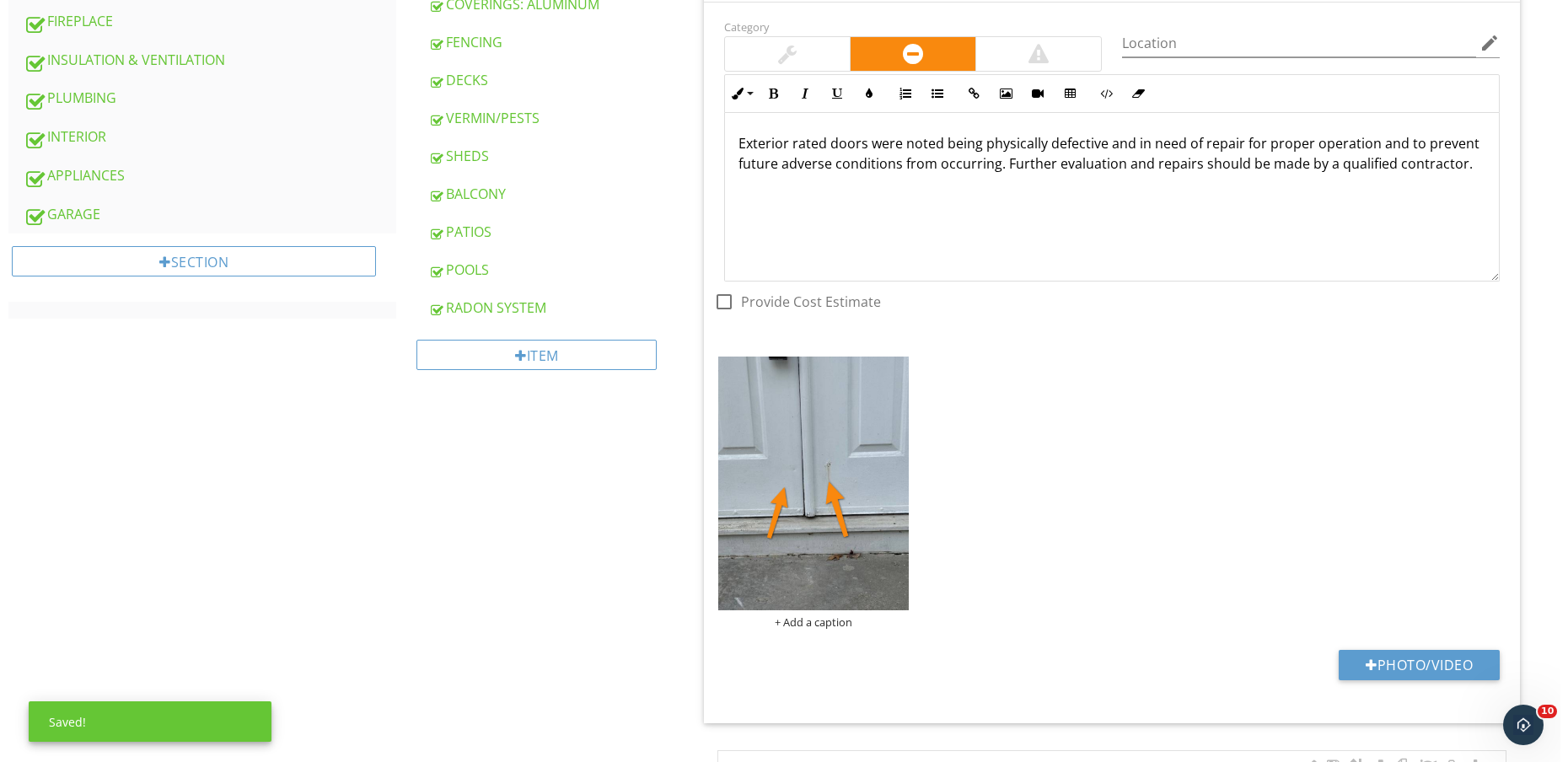
scroll to position [1160, 0]
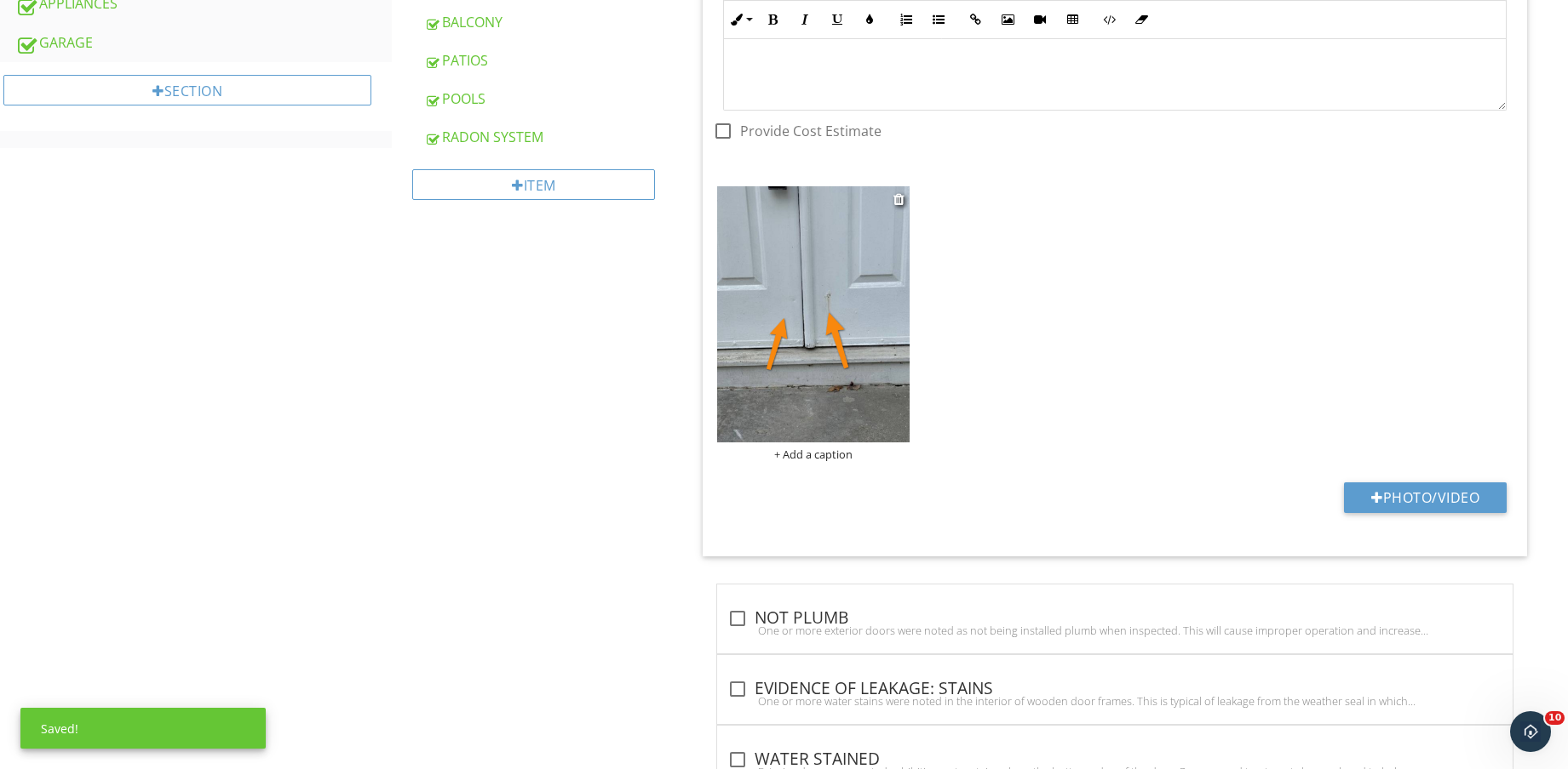
click at [819, 447] on div "+ Add a caption" at bounding box center [813, 454] width 193 height 14
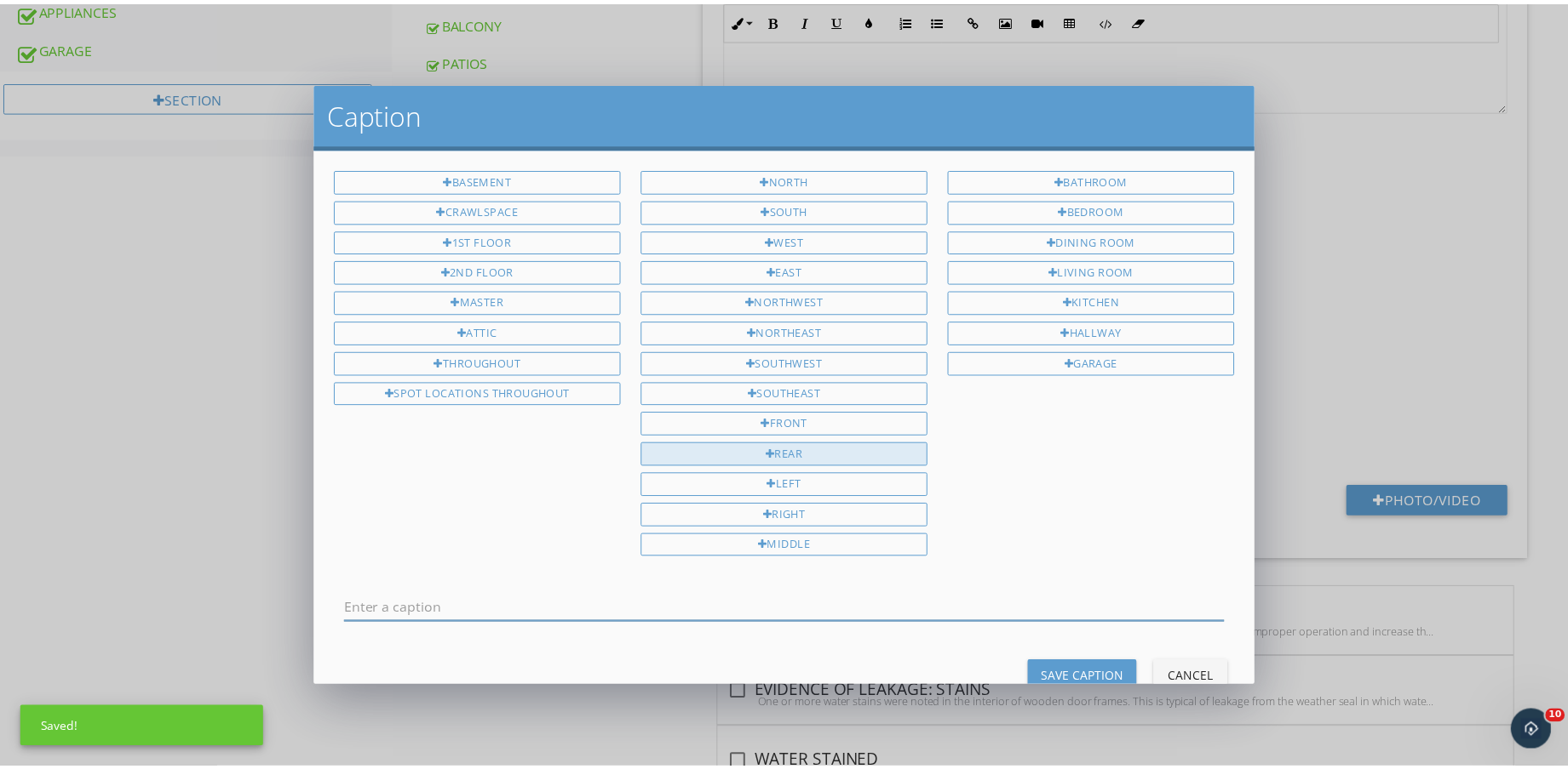
scroll to position [0, 0]
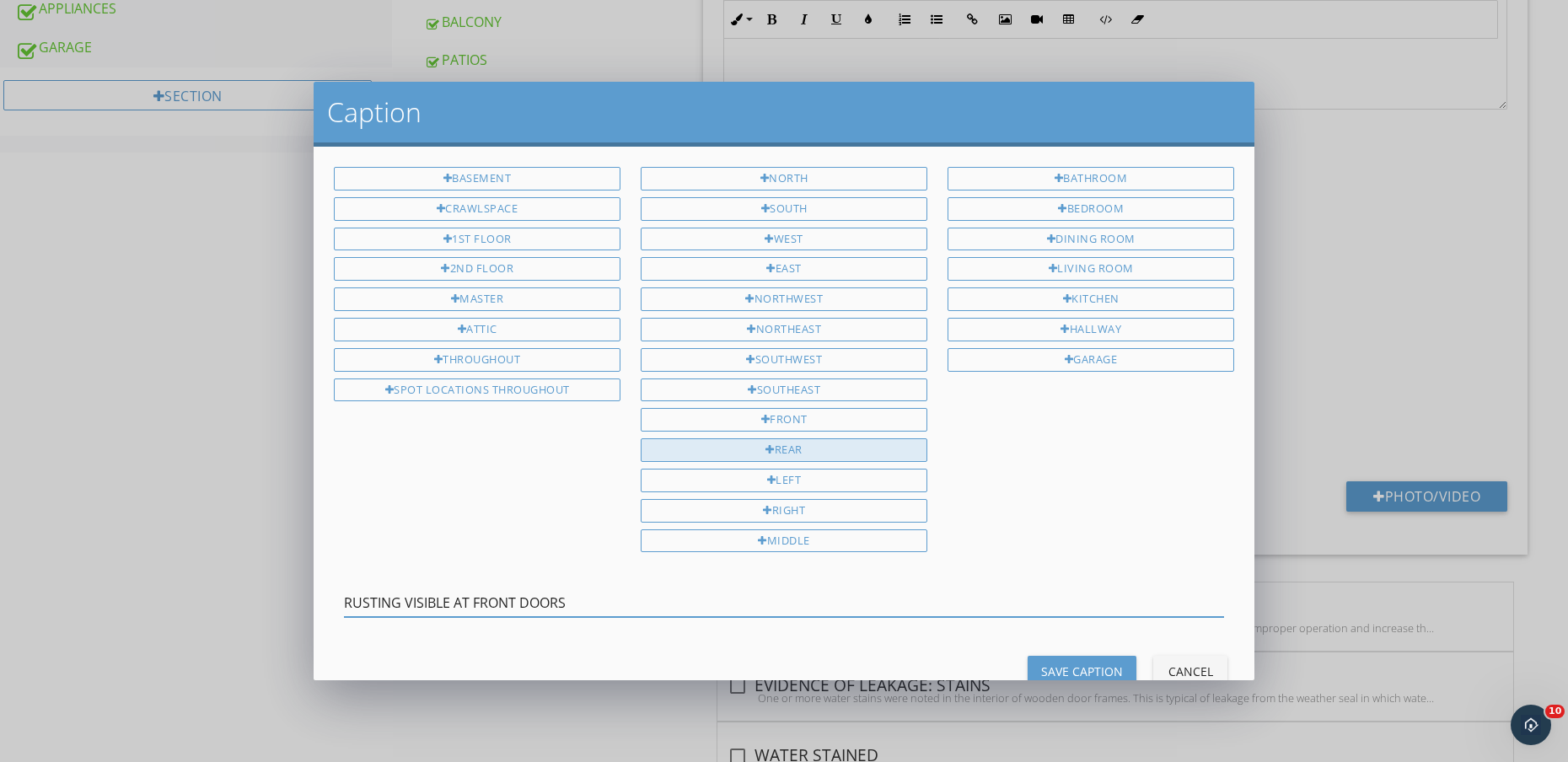
type input "RUSTING VISIBLE AT FRONT DOORS"
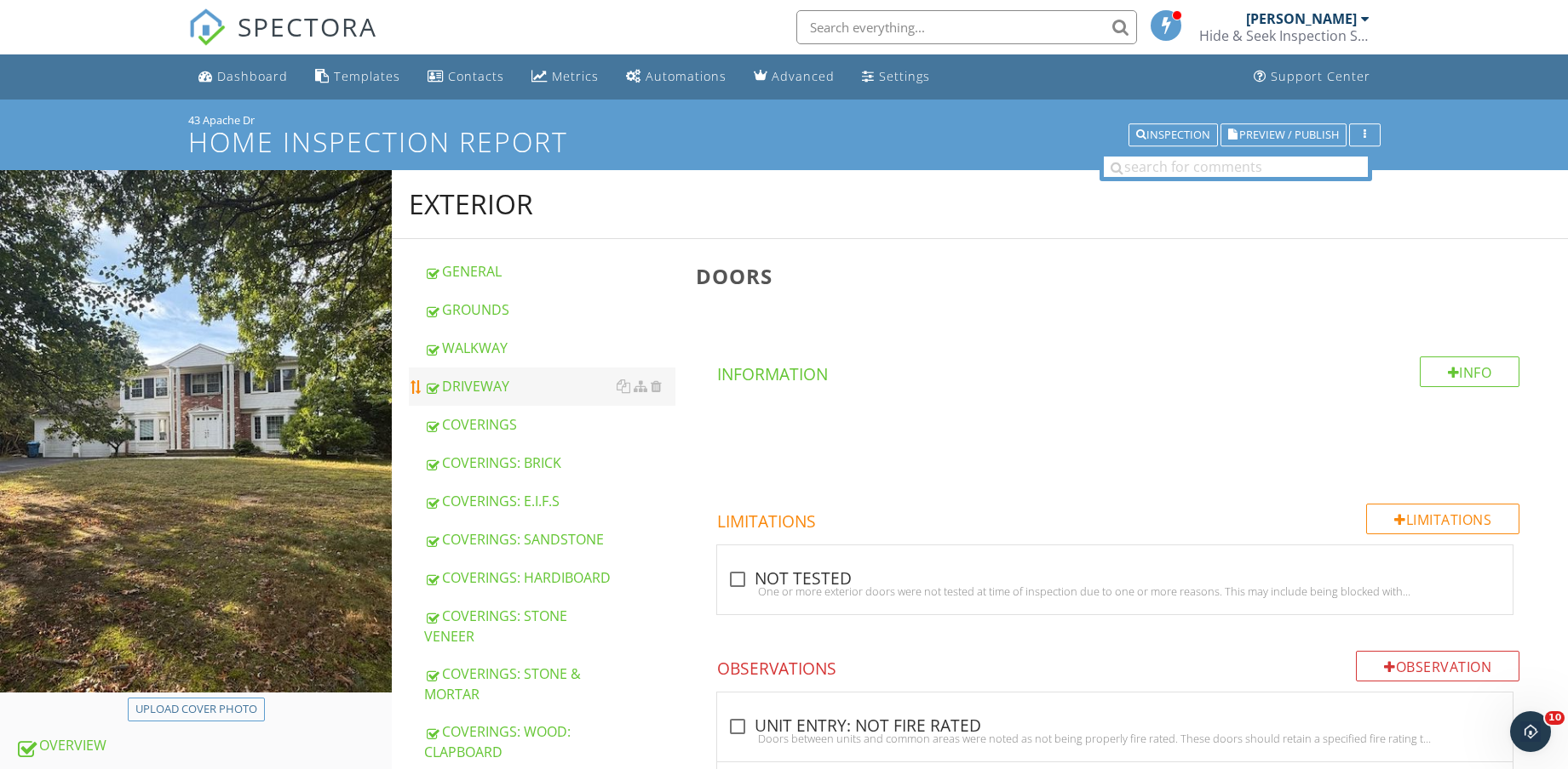
click at [509, 379] on div "DRIVEWAY" at bounding box center [550, 386] width 251 height 20
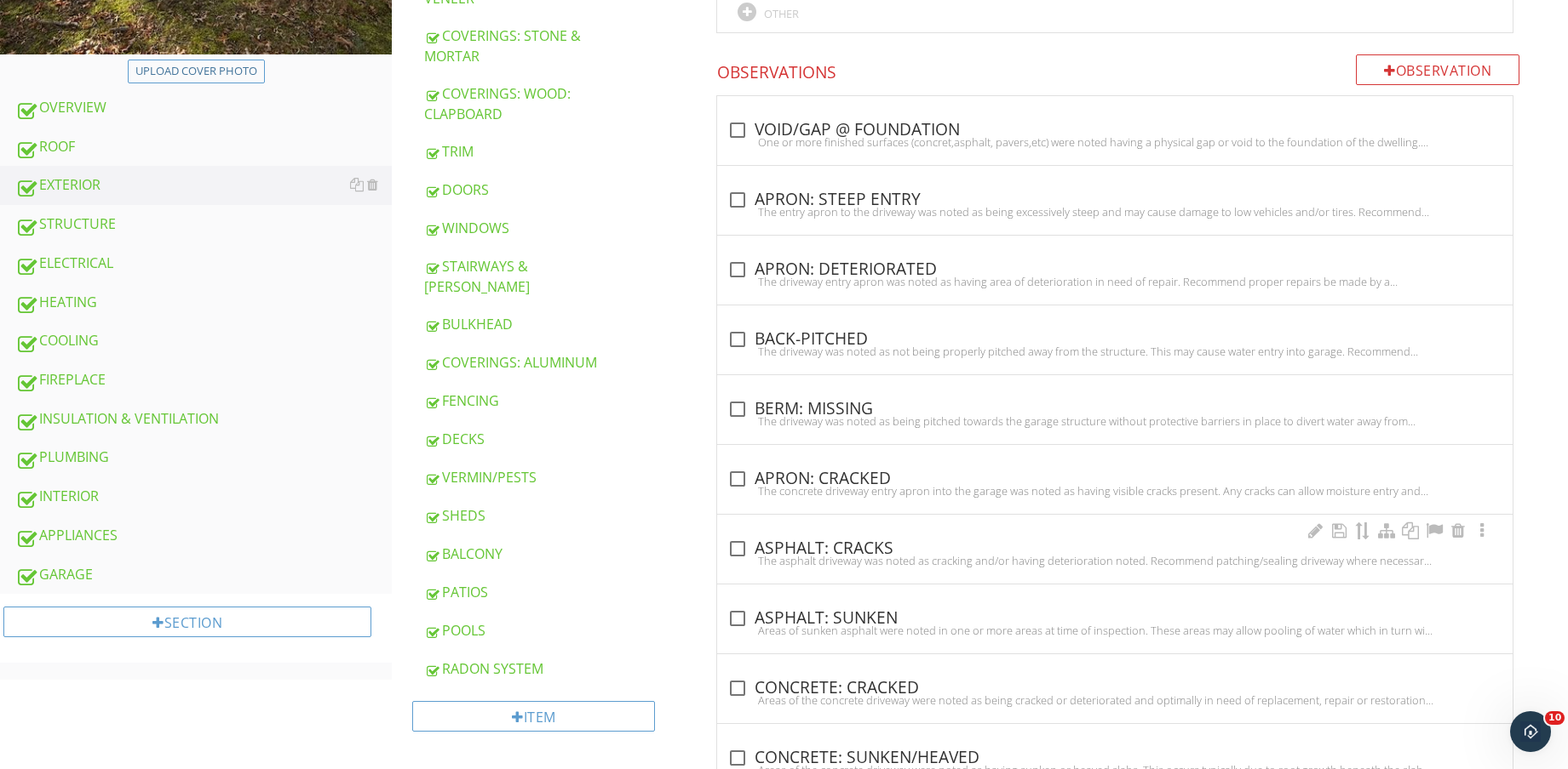
click at [870, 554] on div "The asphalt driveway was noted as cracking and/or having deterioration noted. R…" at bounding box center [1115, 561] width 775 height 14
checkbox input "true"
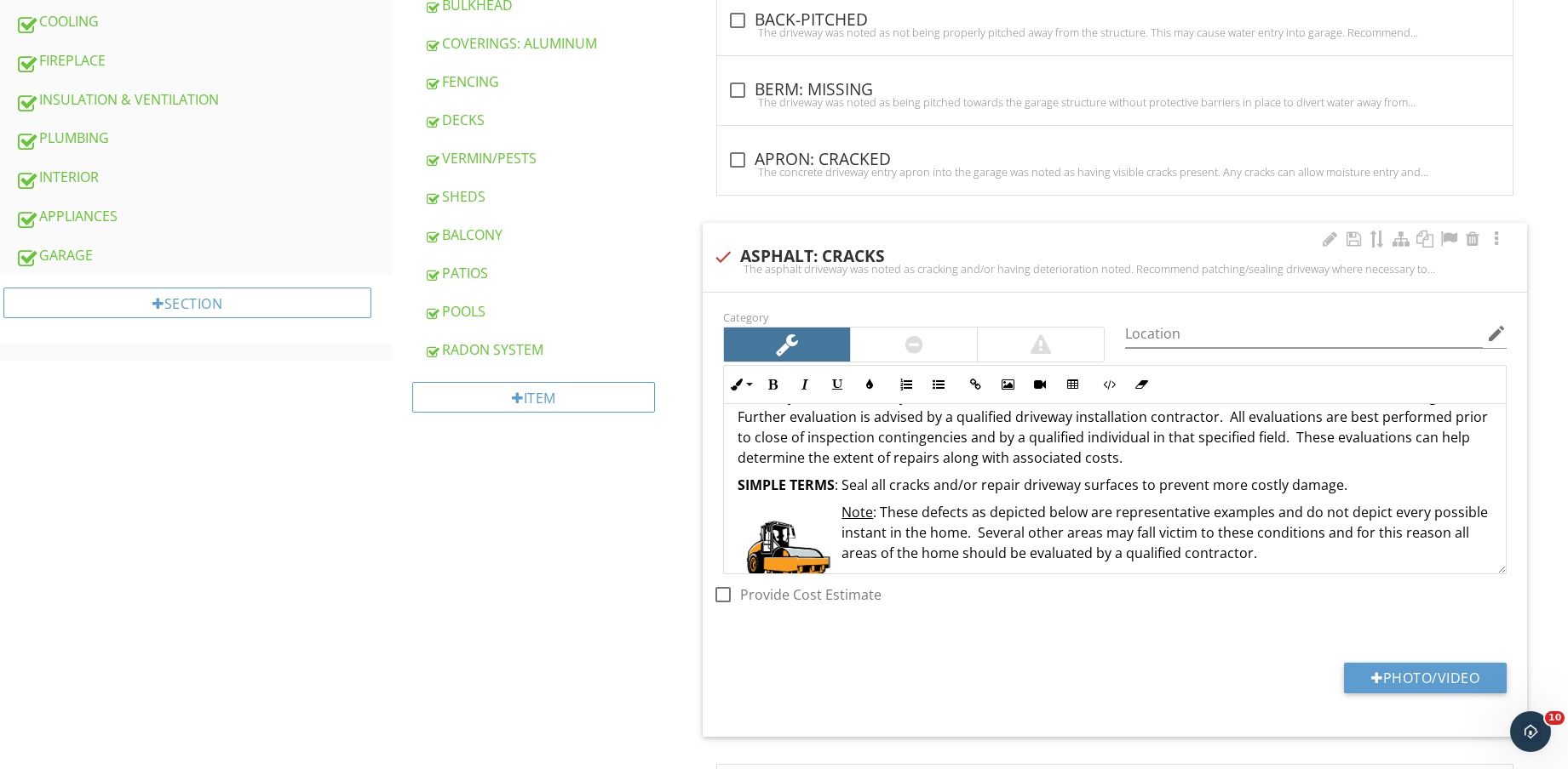
scroll to position [107, 0]
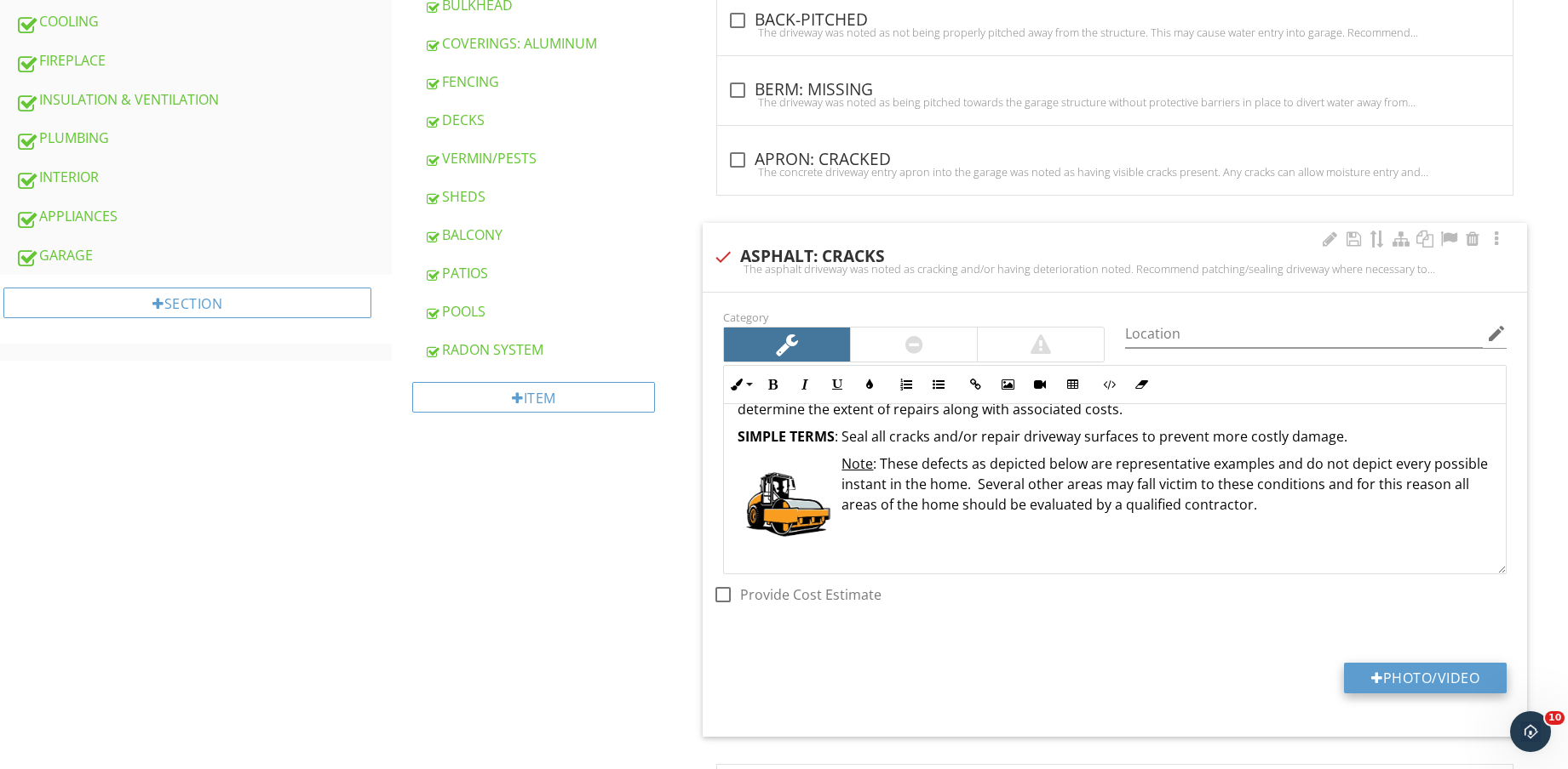
click at [1441, 678] on button "Photo/Video" at bounding box center [1424, 679] width 162 height 31
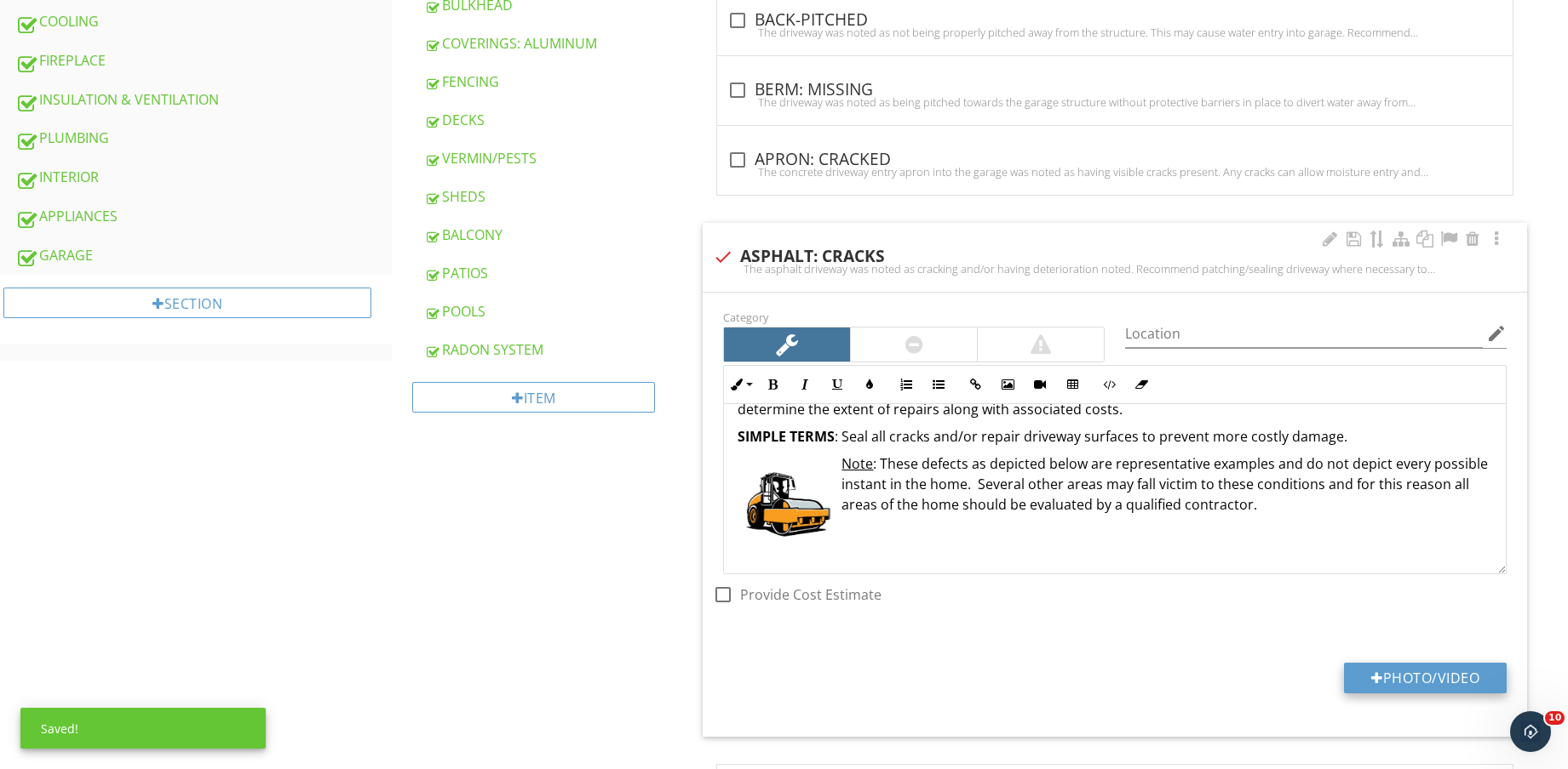
type input "C:\fakepath\IMG_8840.jpg"
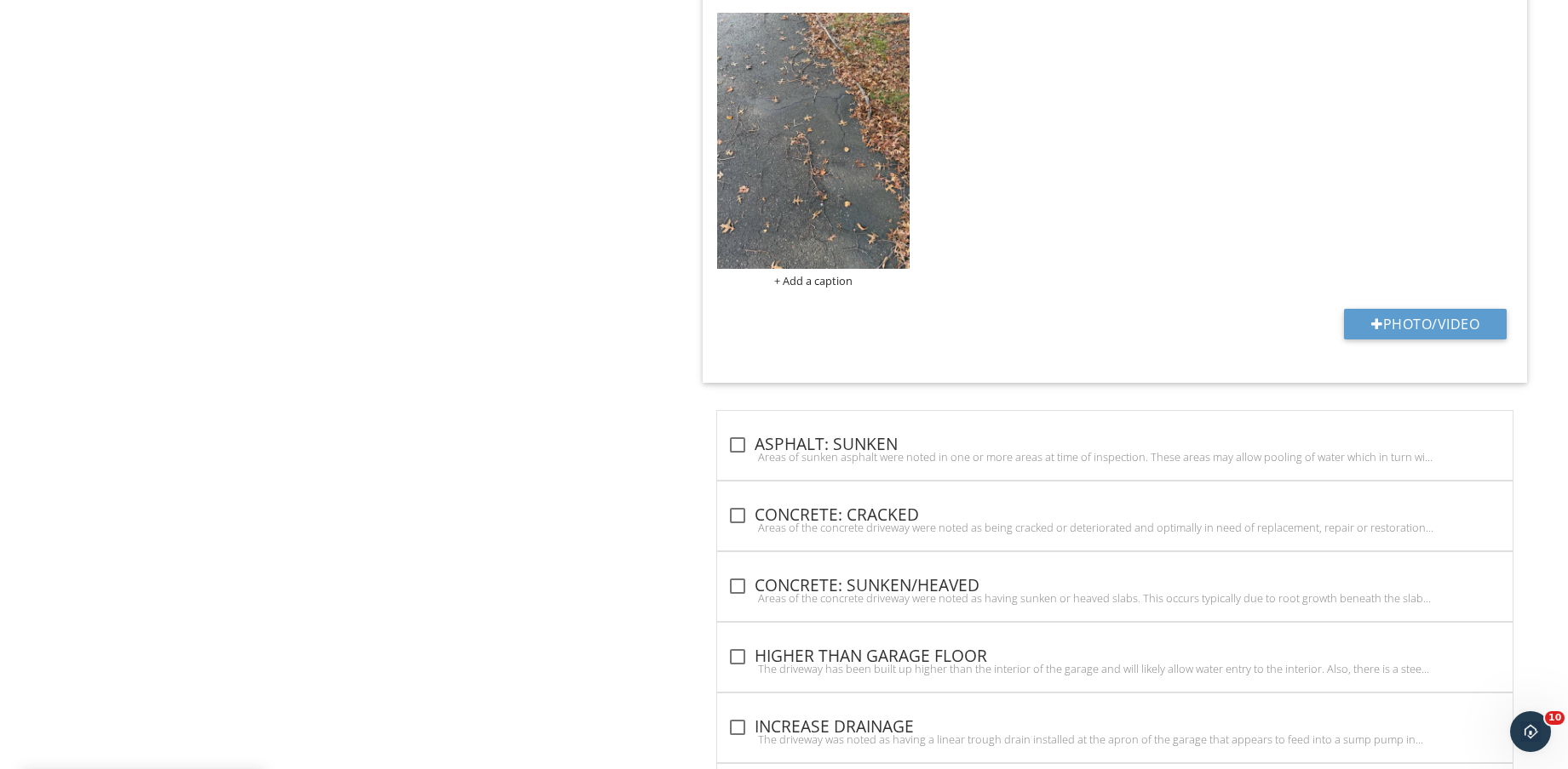
scroll to position [1595, 0]
click at [816, 178] on img at bounding box center [813, 139] width 193 height 256
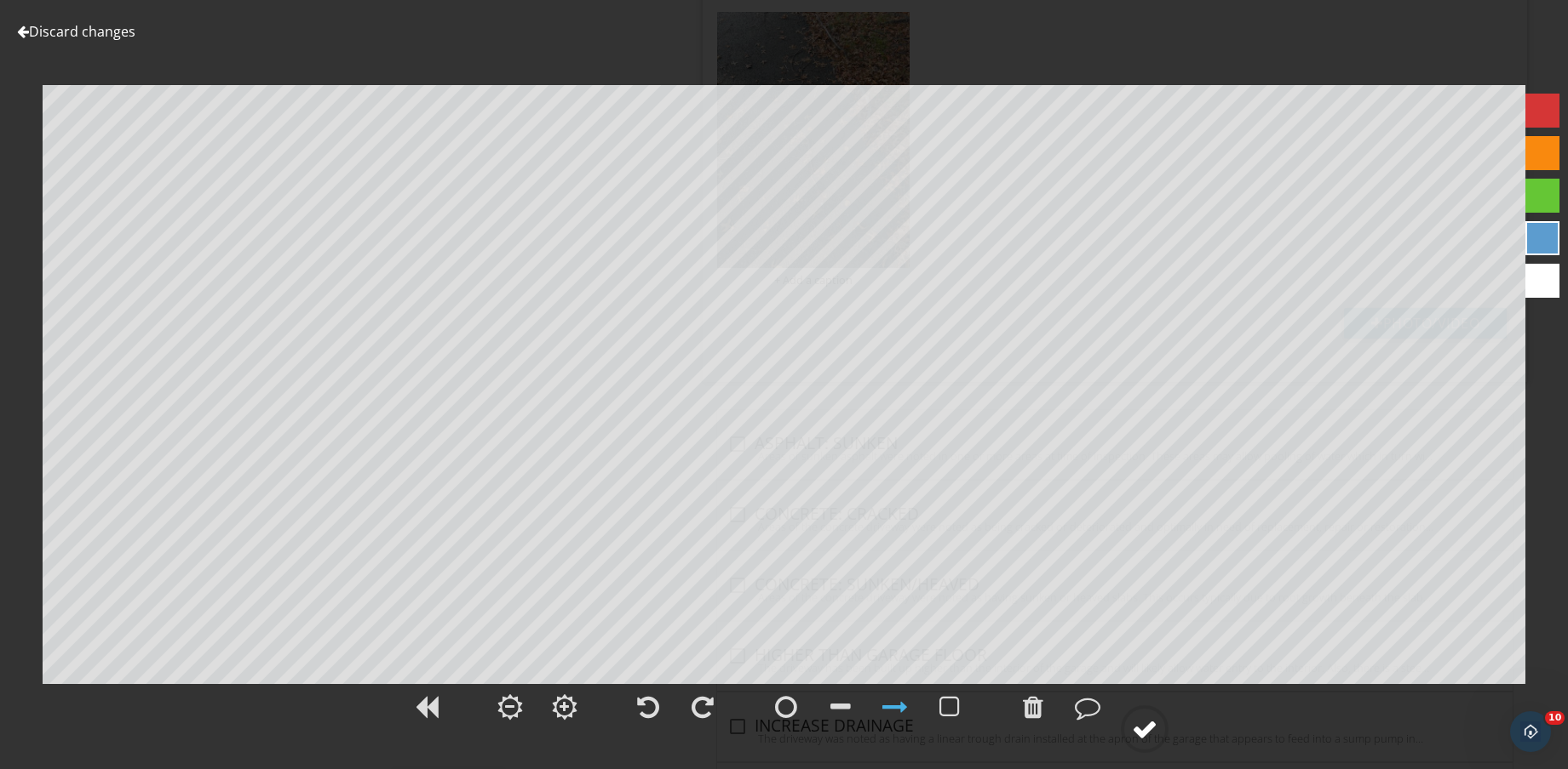
click at [1156, 726] on div at bounding box center [1144, 729] width 25 height 25
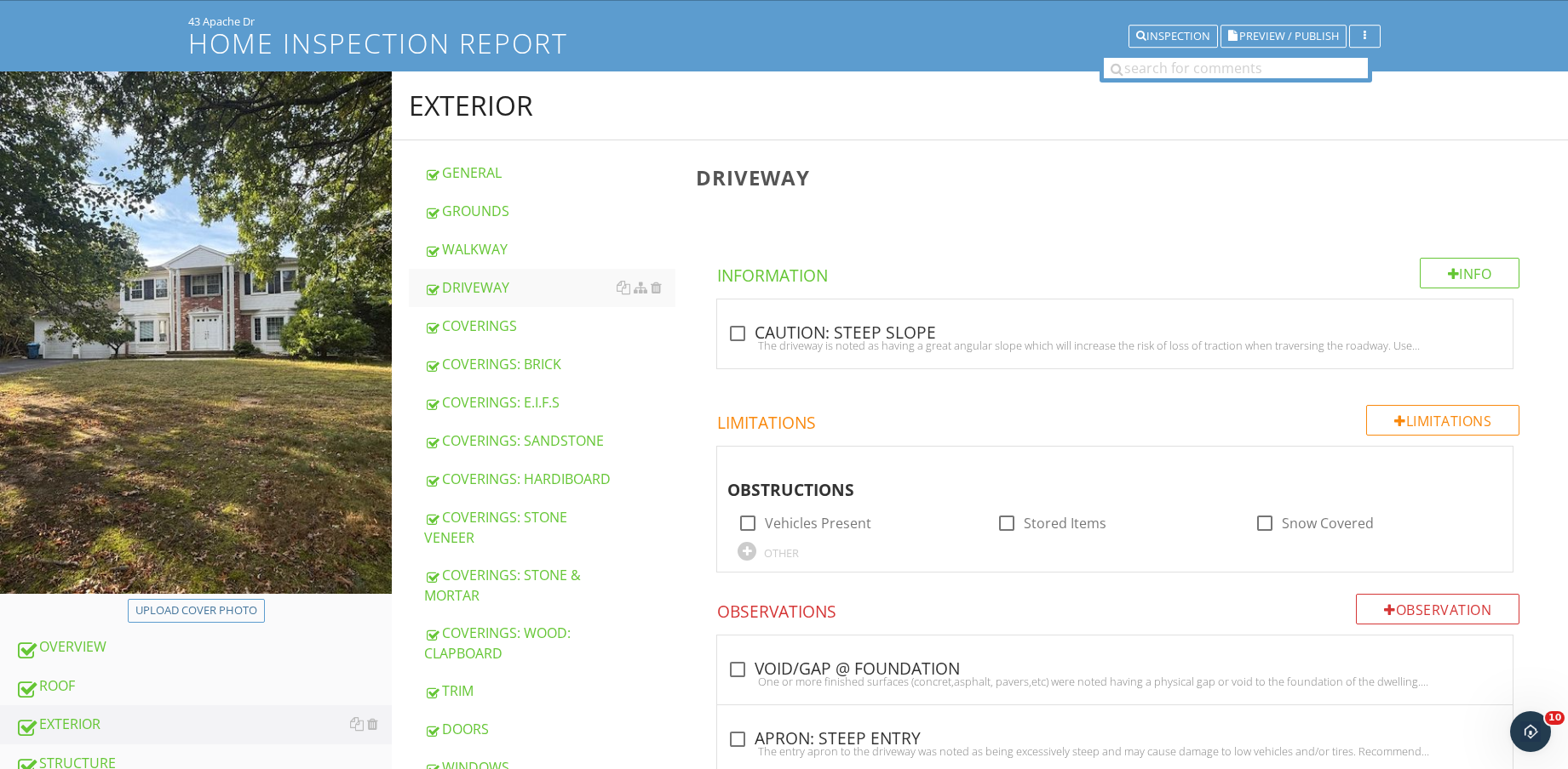
scroll to position [213, 0]
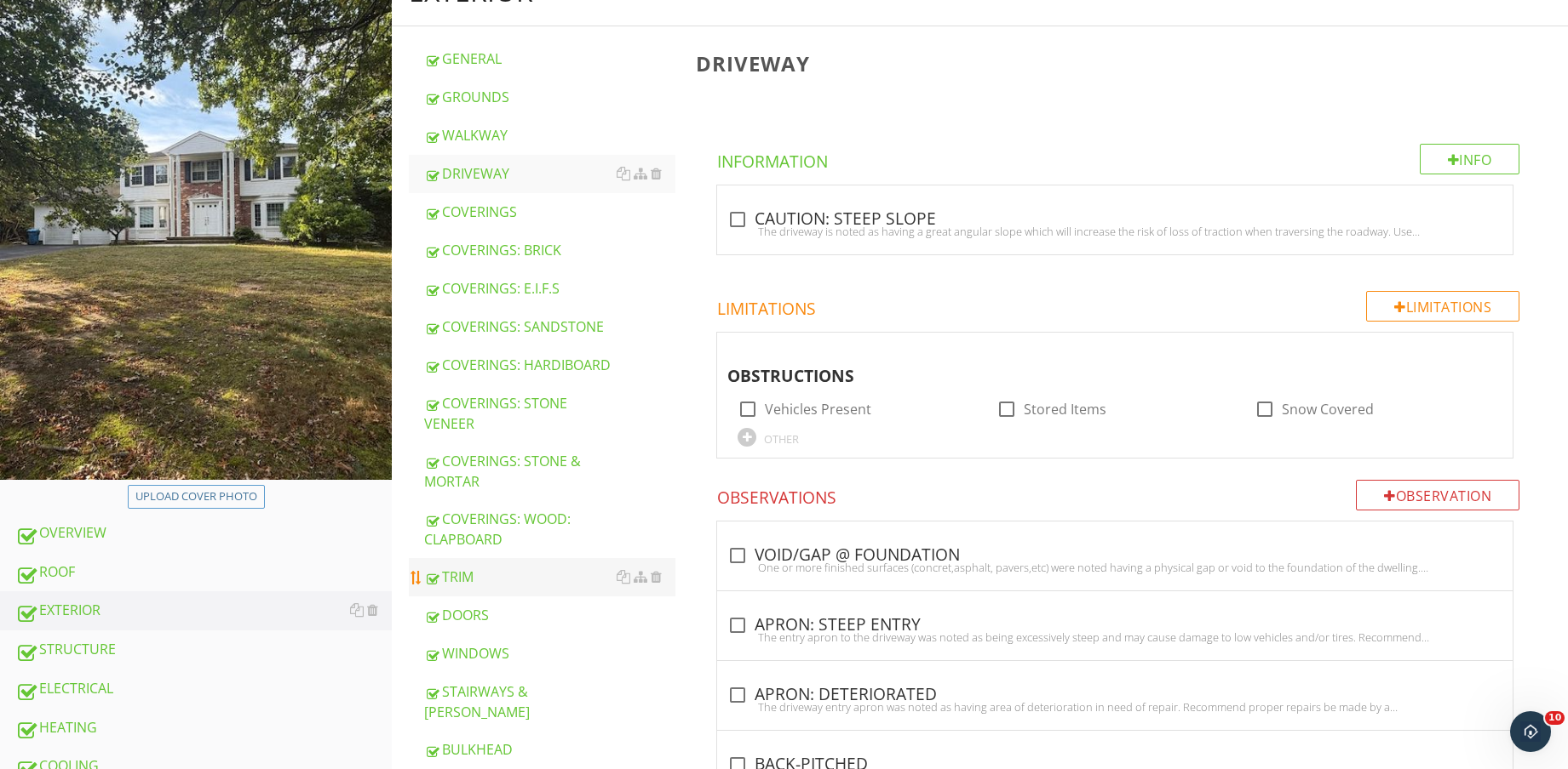
click at [163, 564] on div "ROOF" at bounding box center [203, 573] width 376 height 22
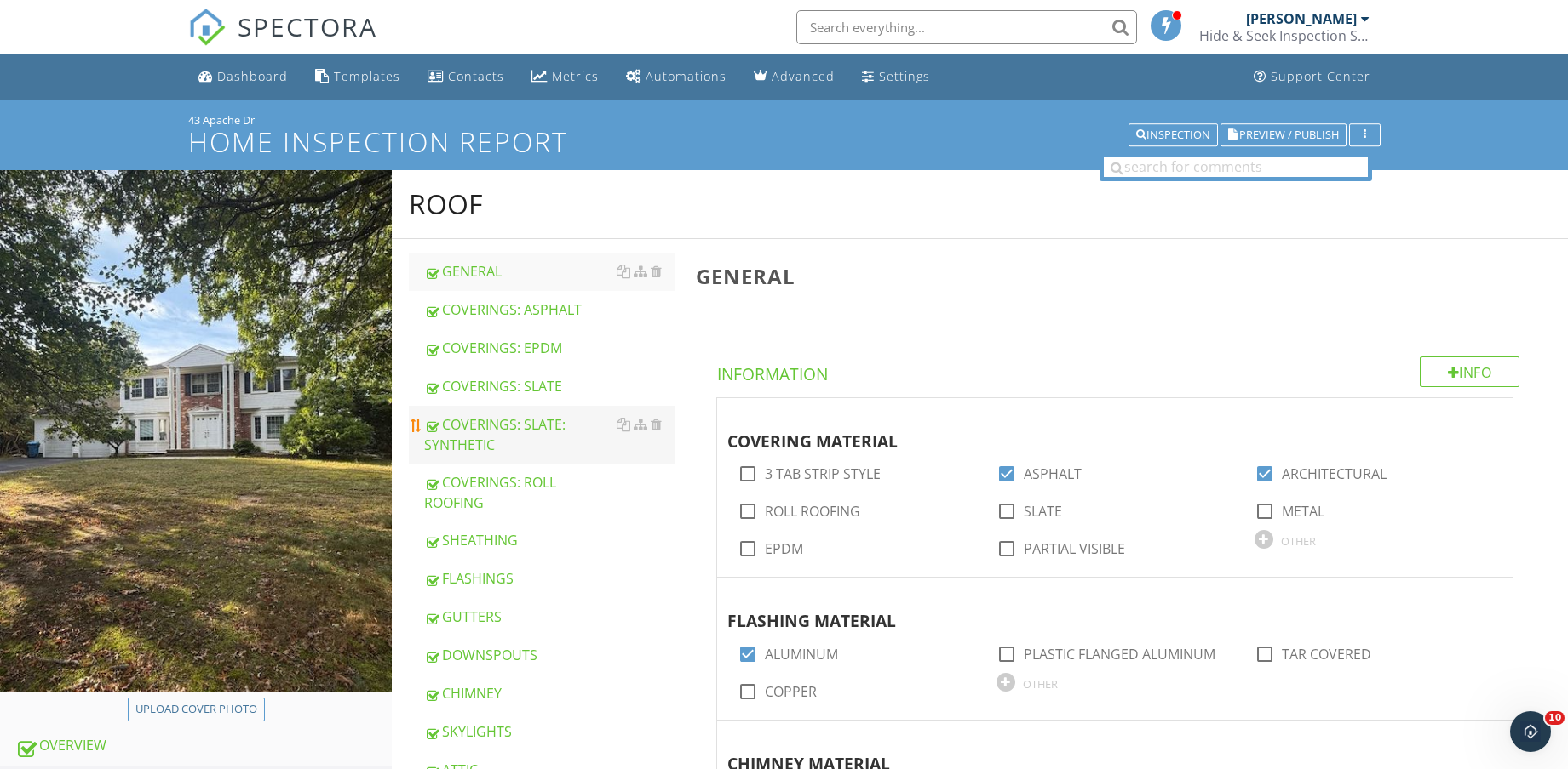
scroll to position [213, 0]
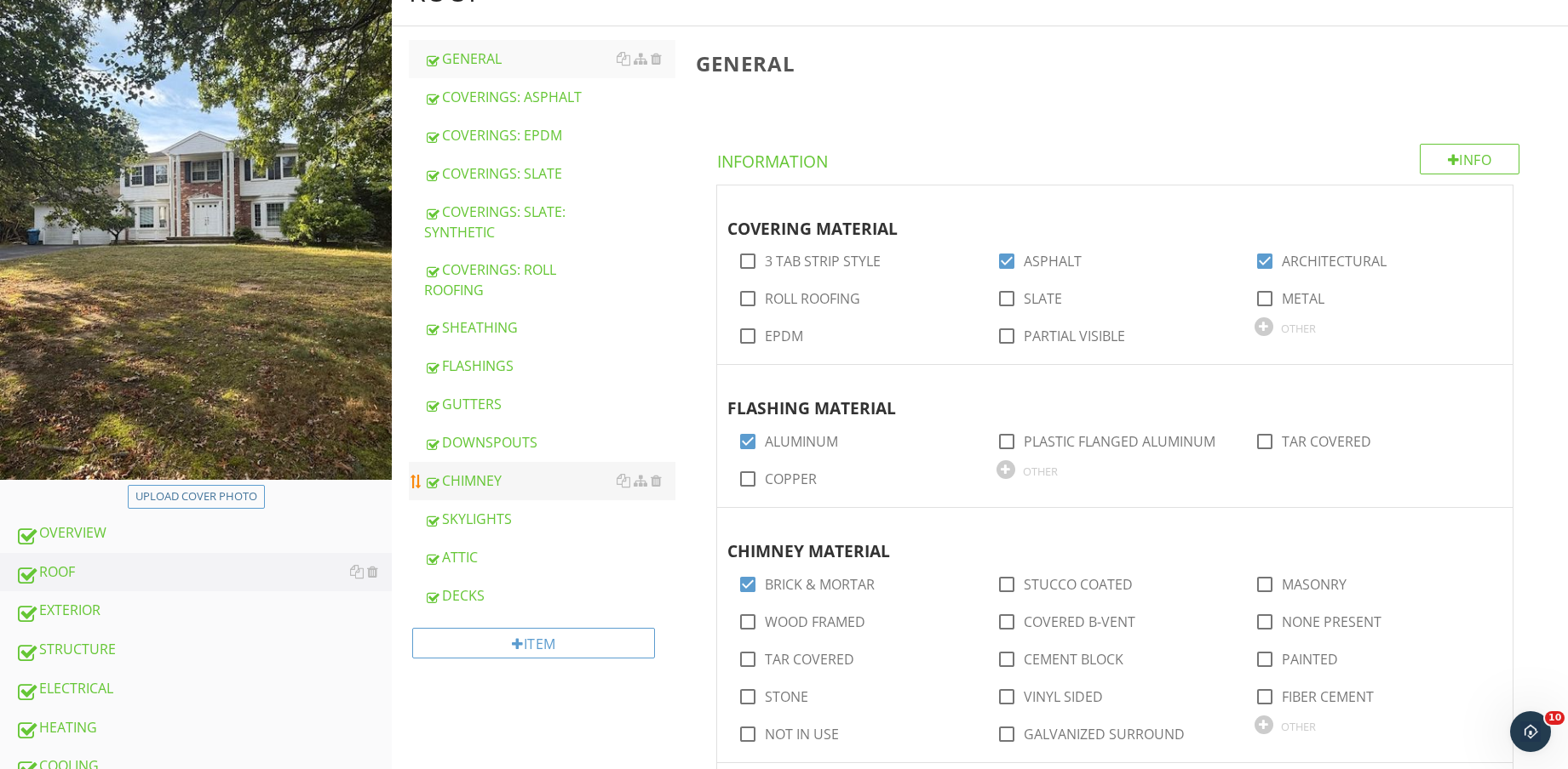
click at [494, 481] on div "CHIMNEY" at bounding box center [550, 480] width 251 height 20
click at [495, 406] on div "GUTTERS" at bounding box center [550, 403] width 251 height 20
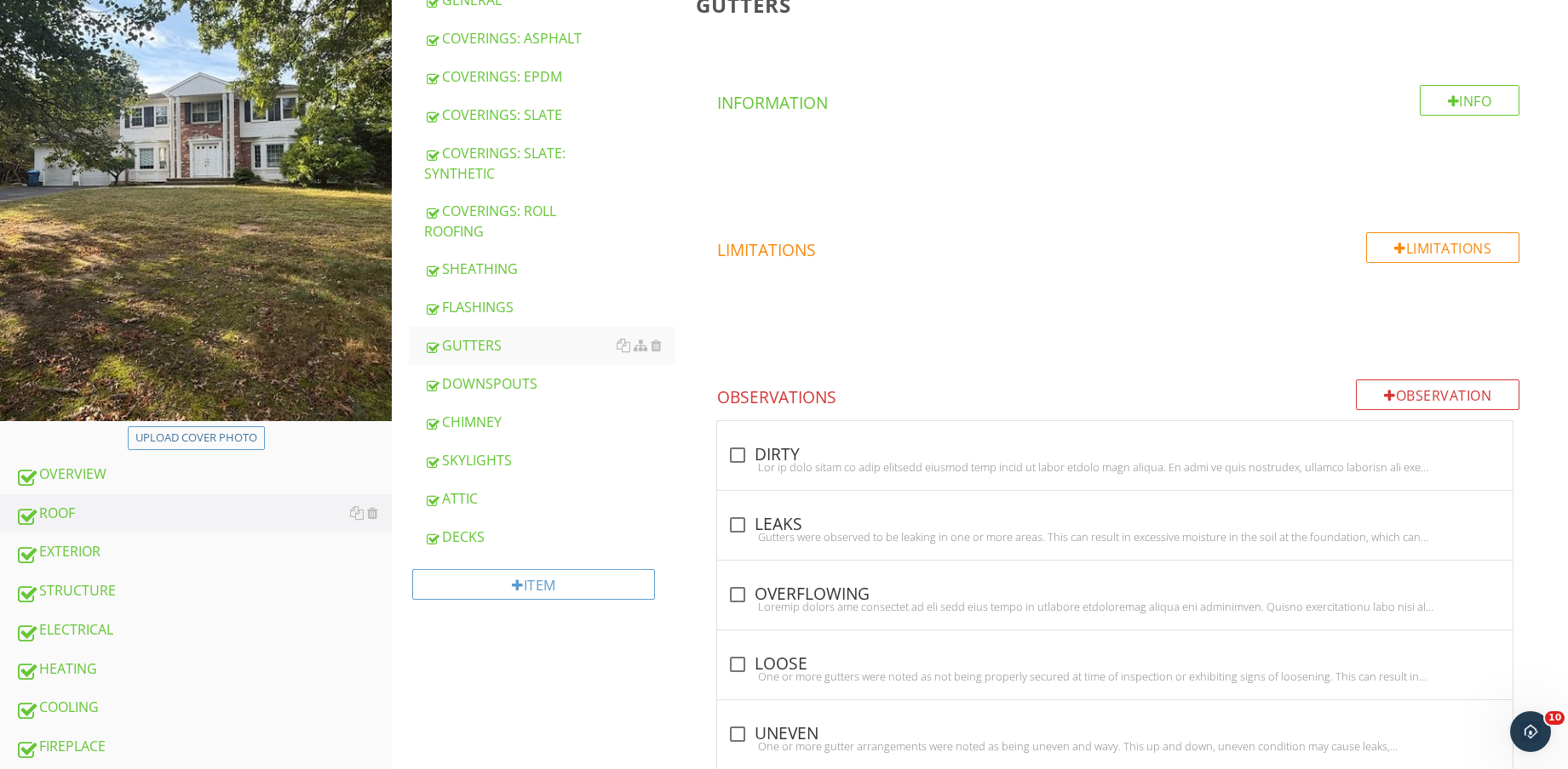
scroll to position [426, 0]
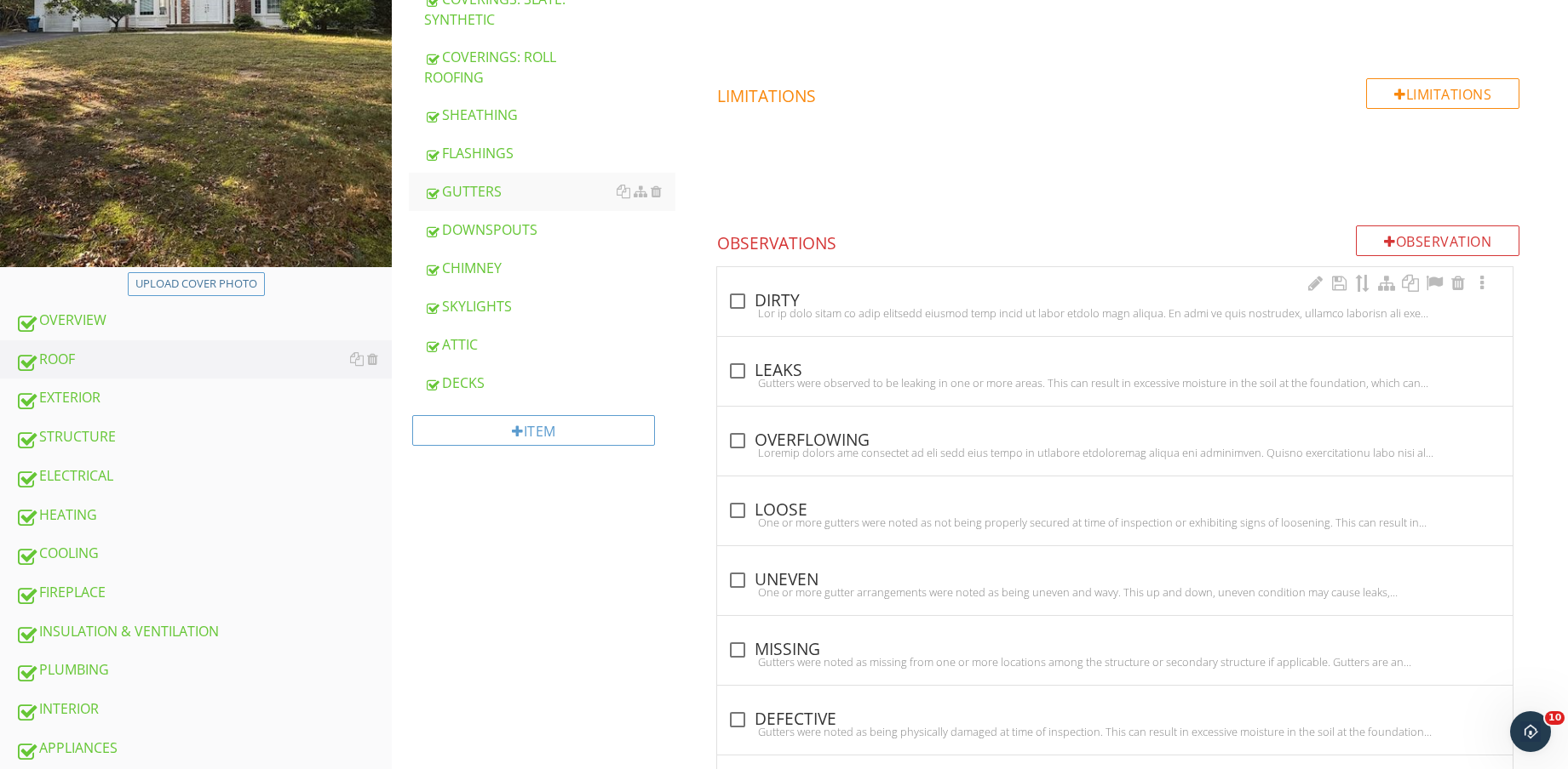
click at [828, 318] on div at bounding box center [1115, 313] width 775 height 14
checkbox input "true"
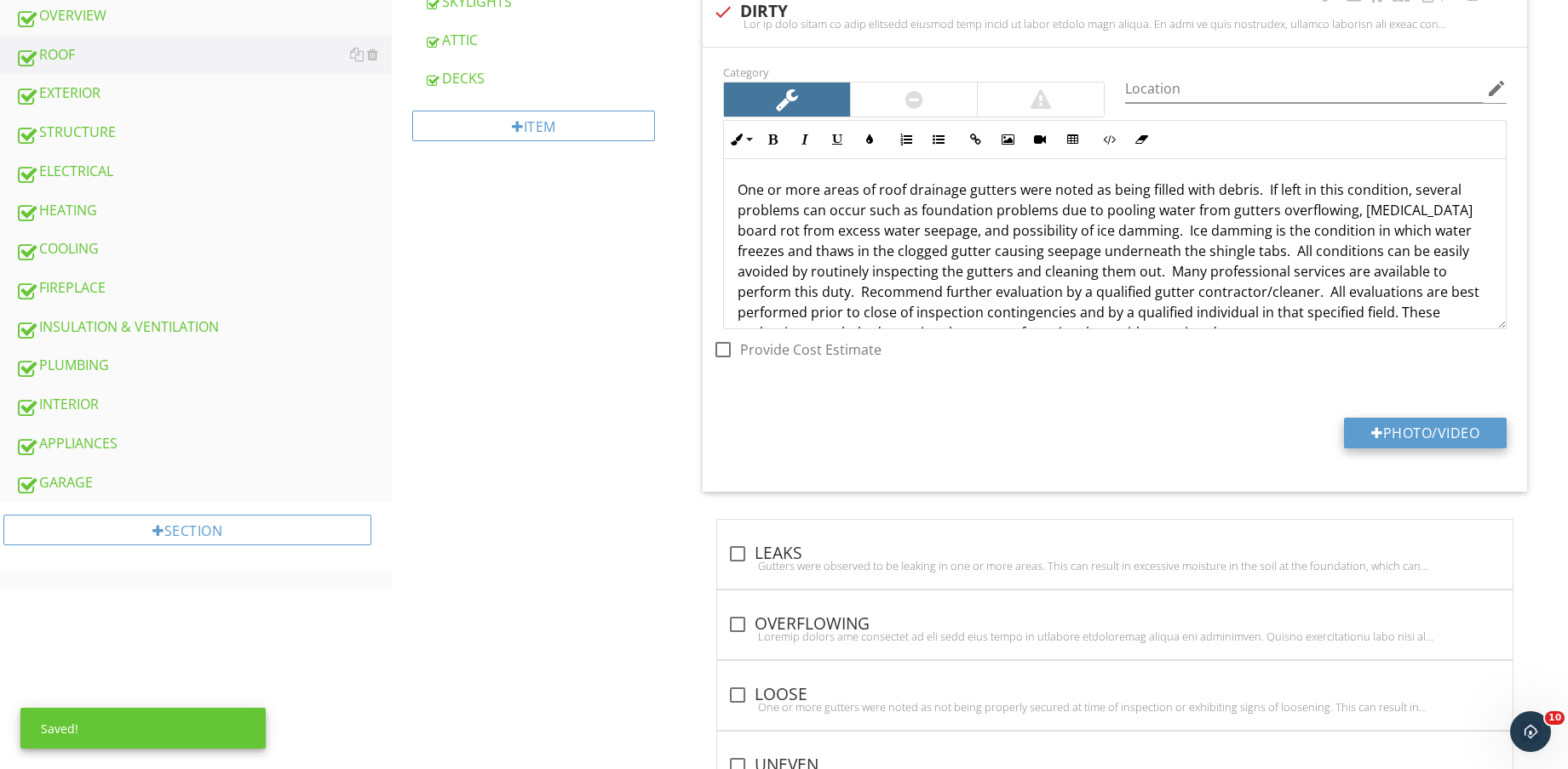
scroll to position [745, 0]
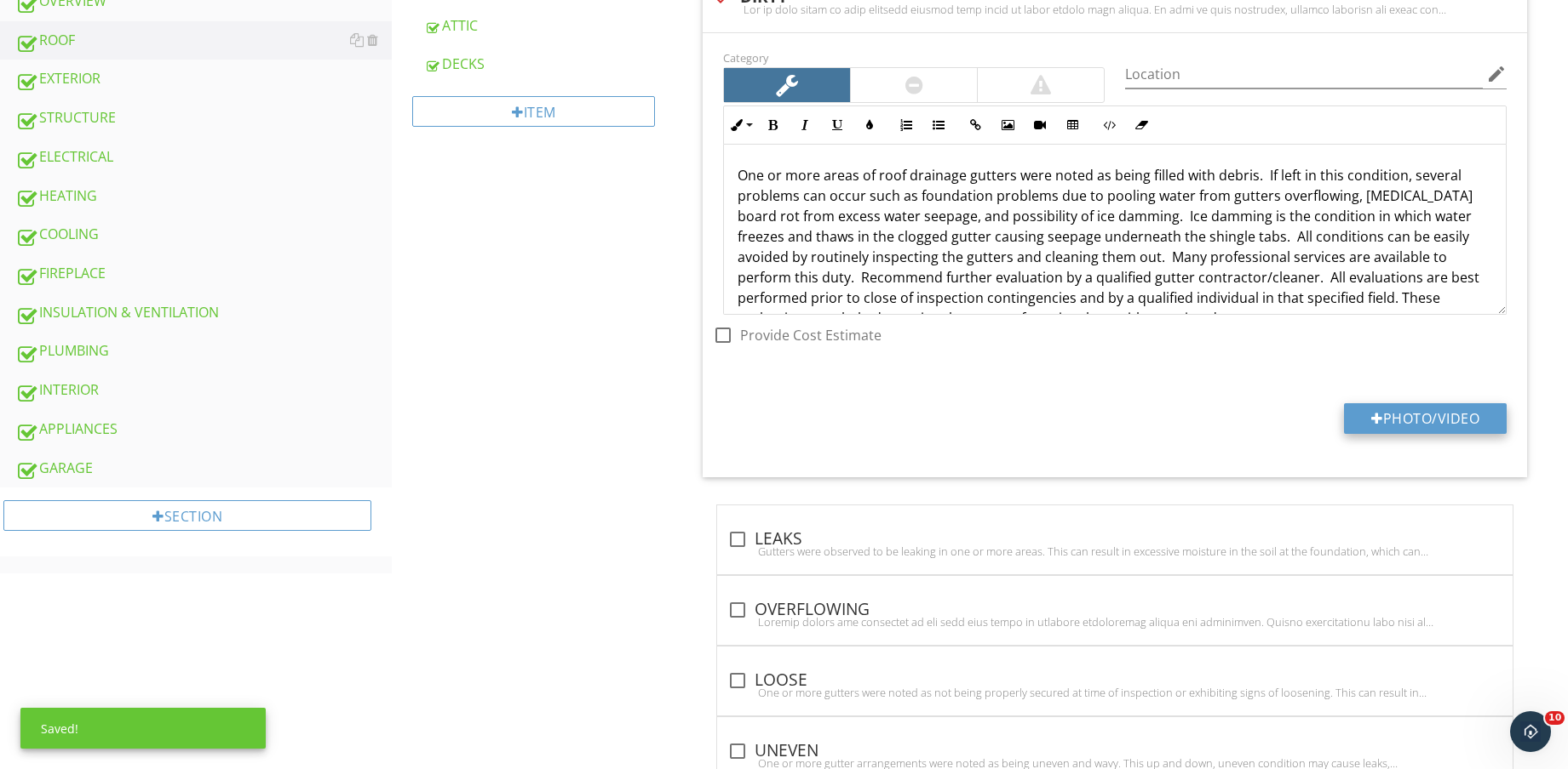
click at [1420, 427] on button "Photo/Video" at bounding box center [1424, 419] width 162 height 31
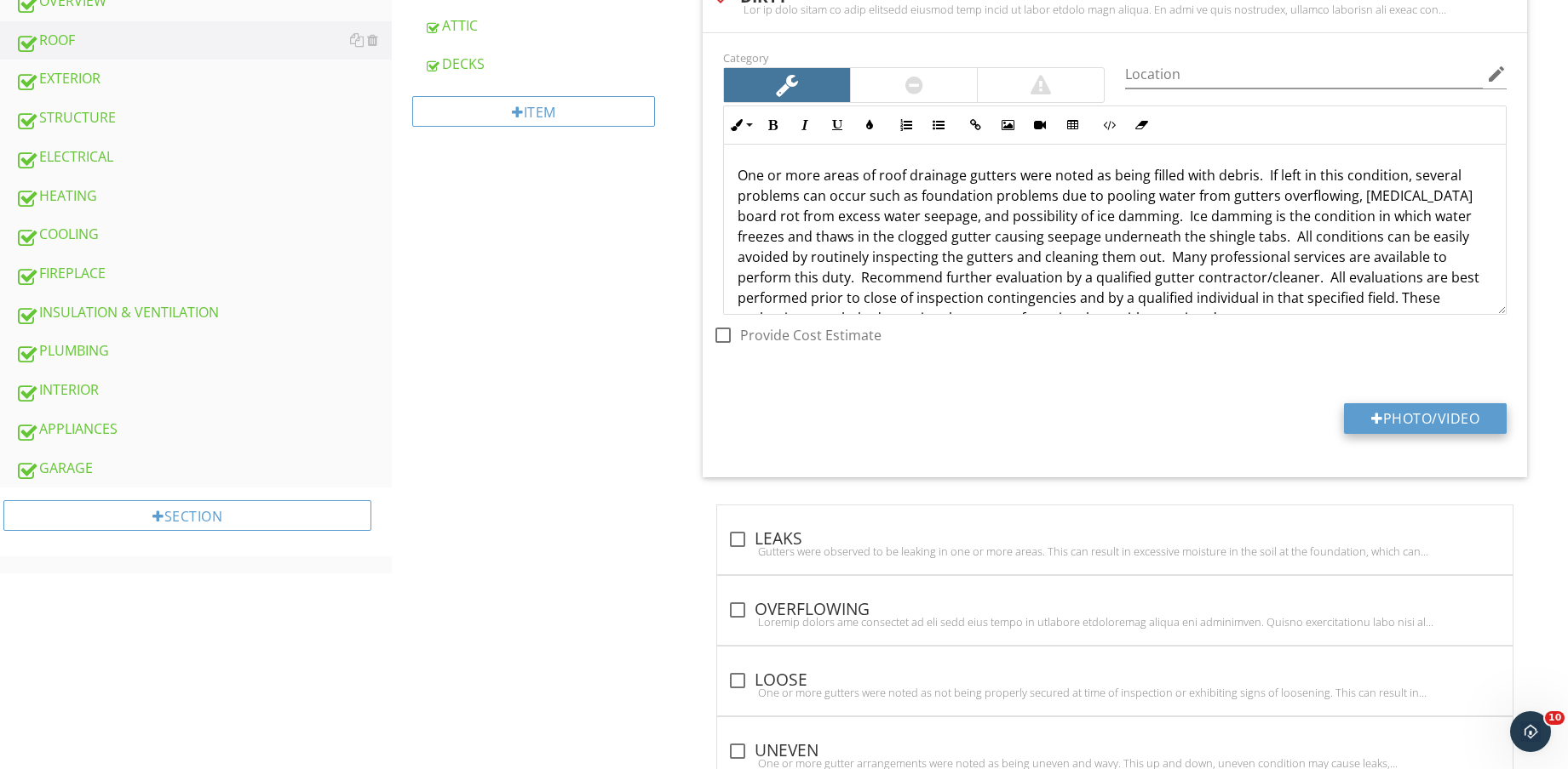
type input "C:\fakepath\IMG_8841.jpg"
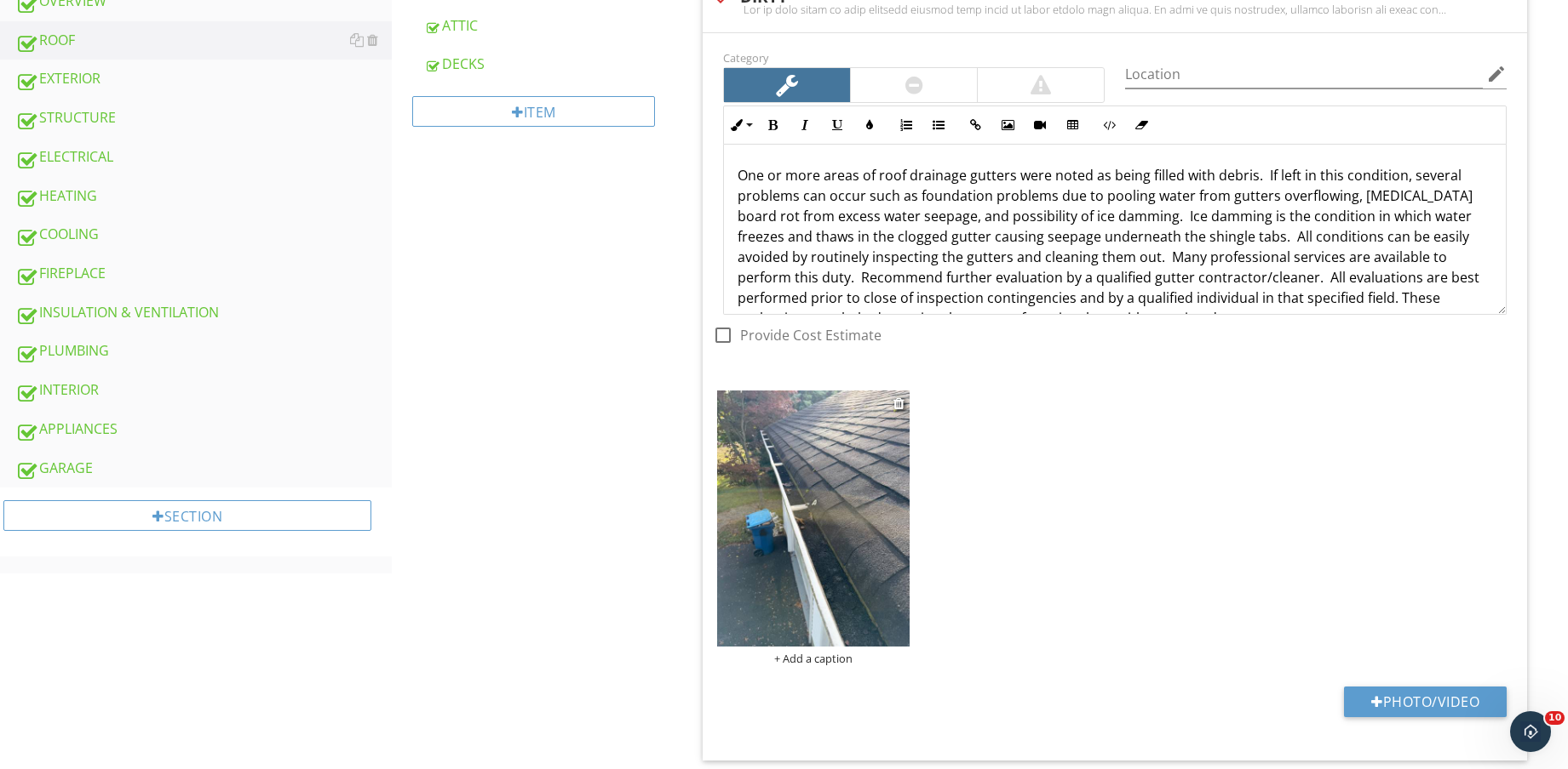
click at [816, 478] on img at bounding box center [813, 518] width 193 height 256
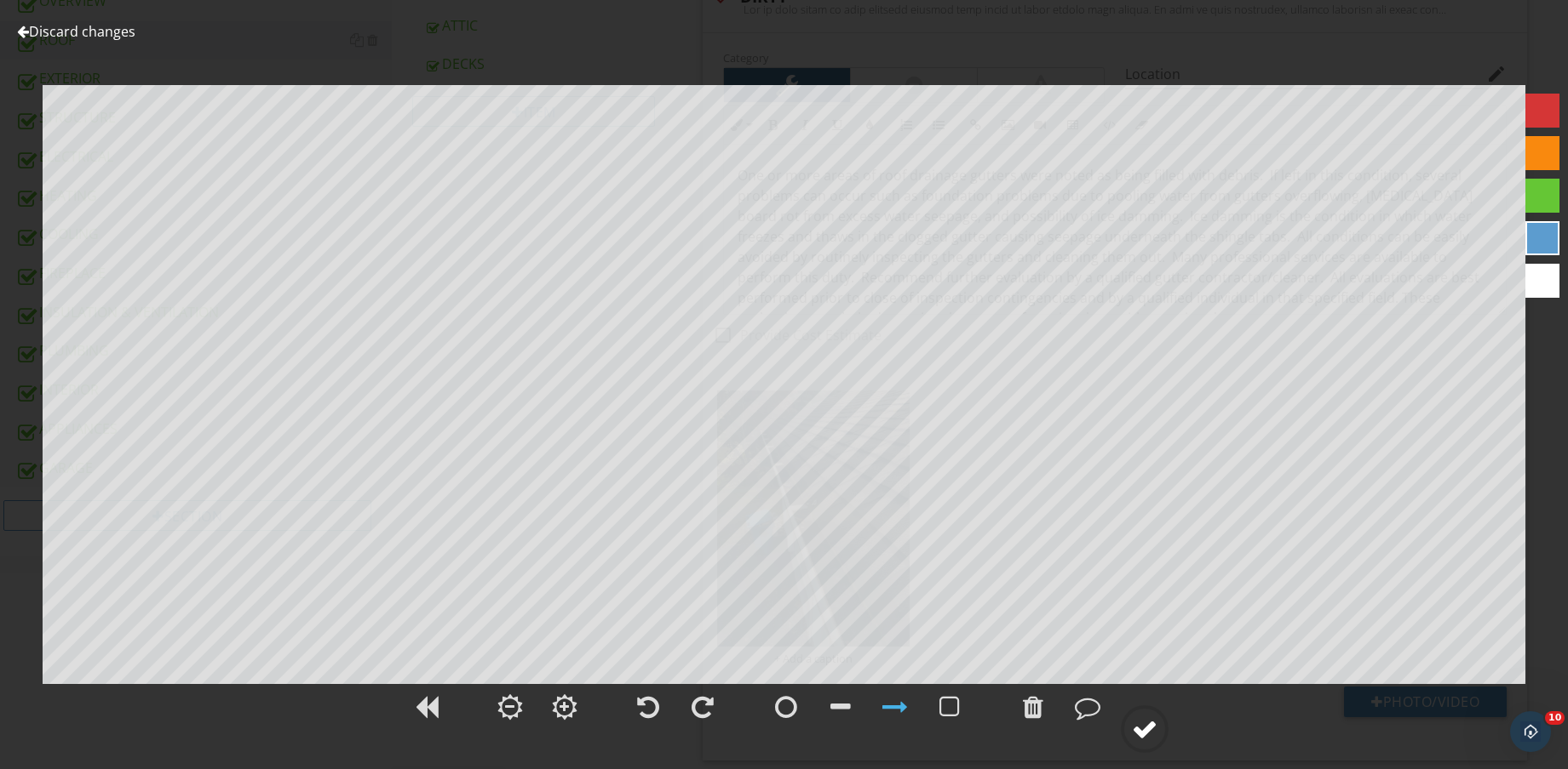
drag, startPoint x: 1157, startPoint y: 738, endPoint x: 1154, endPoint y: 727, distance: 11.4
click at [1155, 734] on div at bounding box center [1144, 729] width 48 height 48
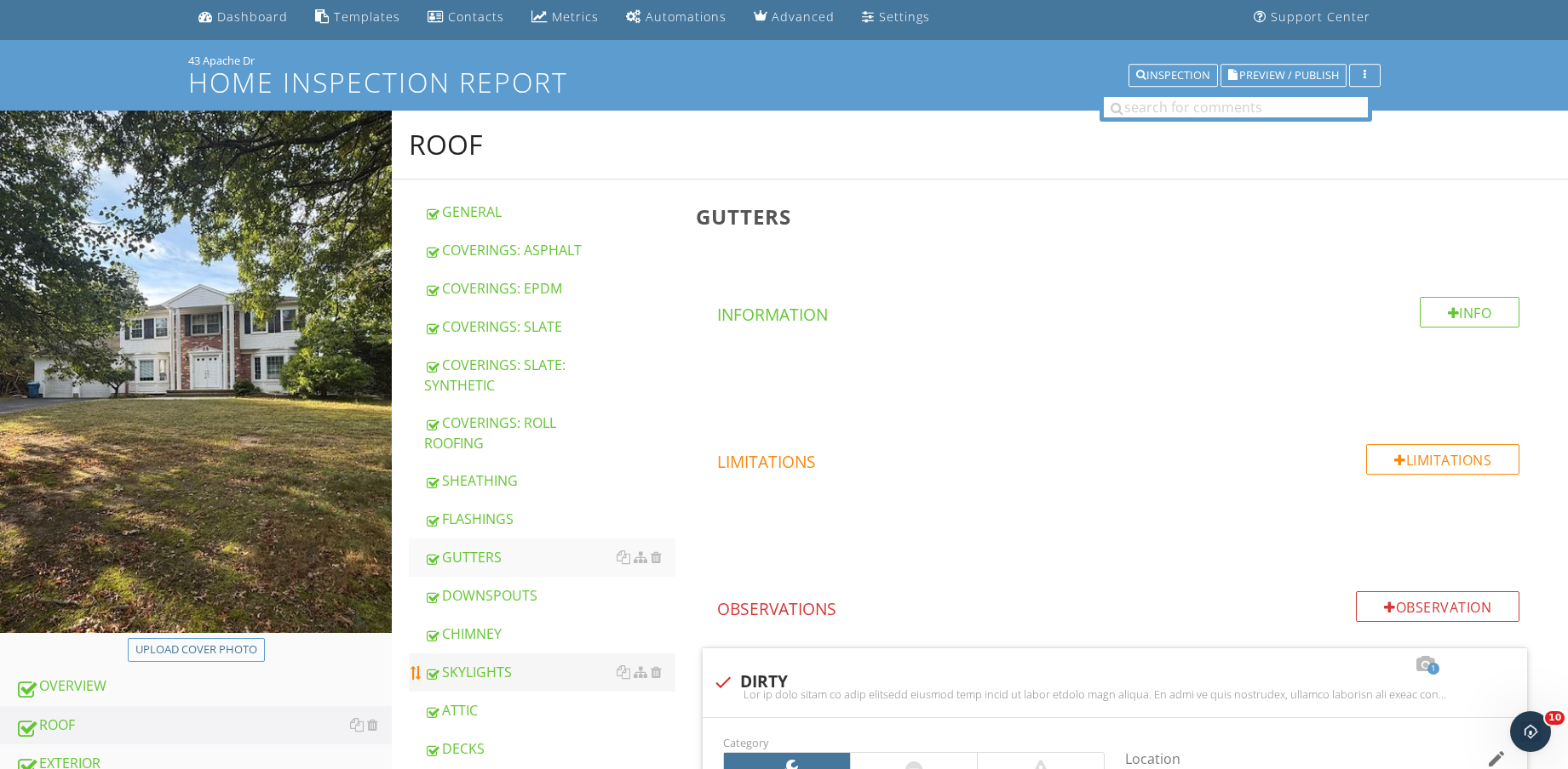
scroll to position [106, 0]
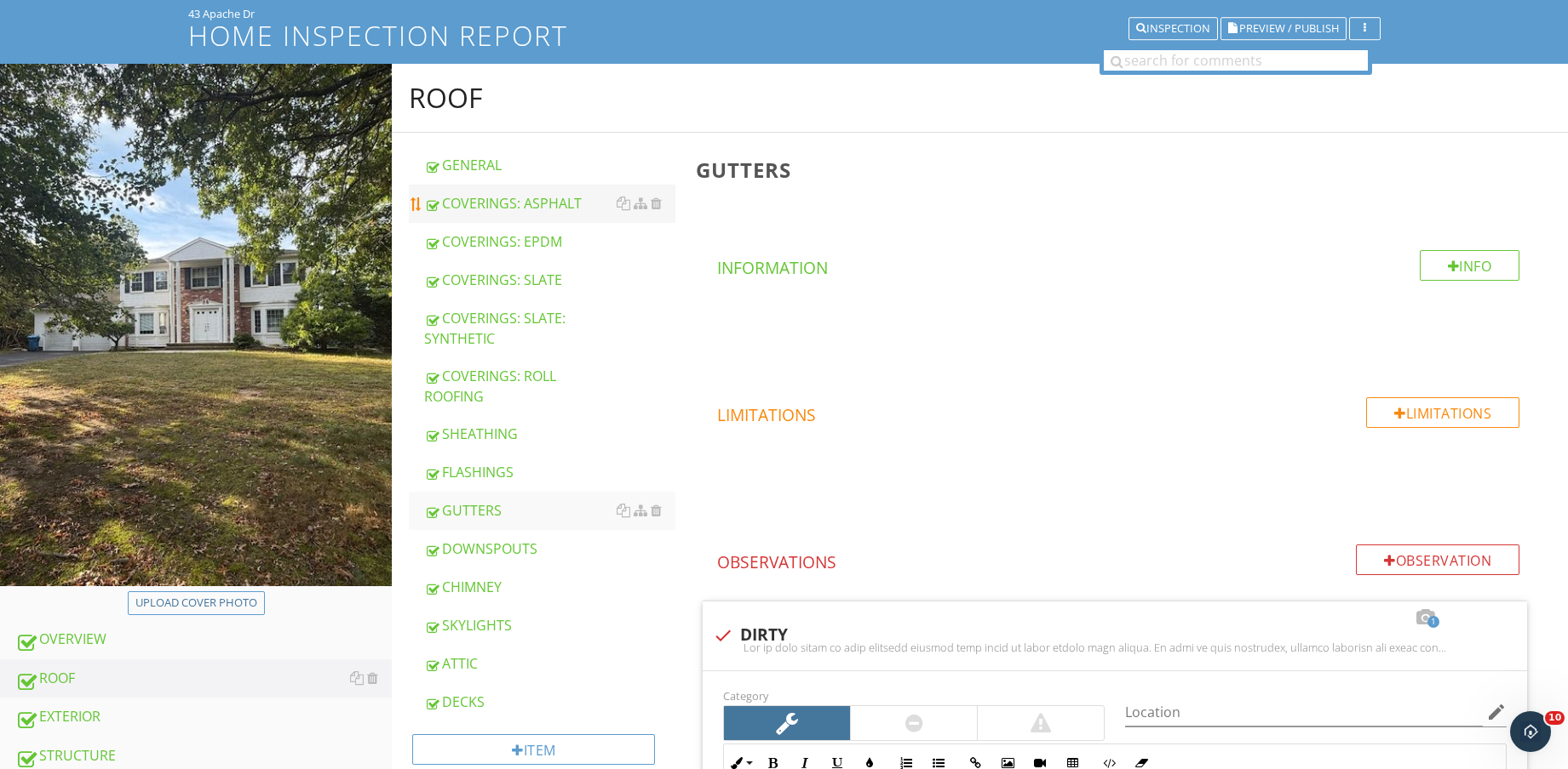
click at [512, 202] on div "COVERINGS: ASPHALT" at bounding box center [550, 203] width 251 height 20
type textarea "<p>One or more areas of roof drainage gutters were noted as being filled with d…"
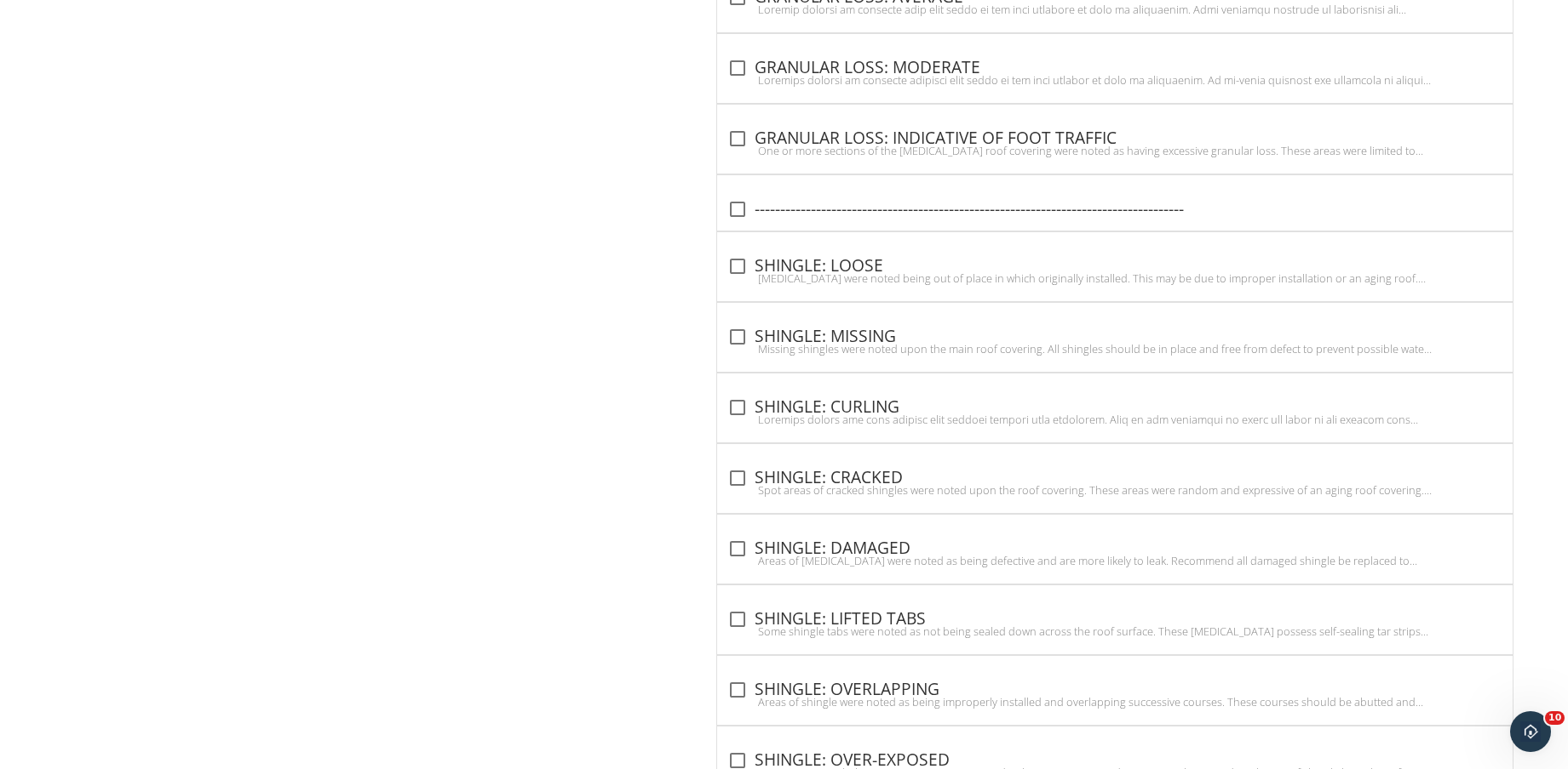
scroll to position [3077, 0]
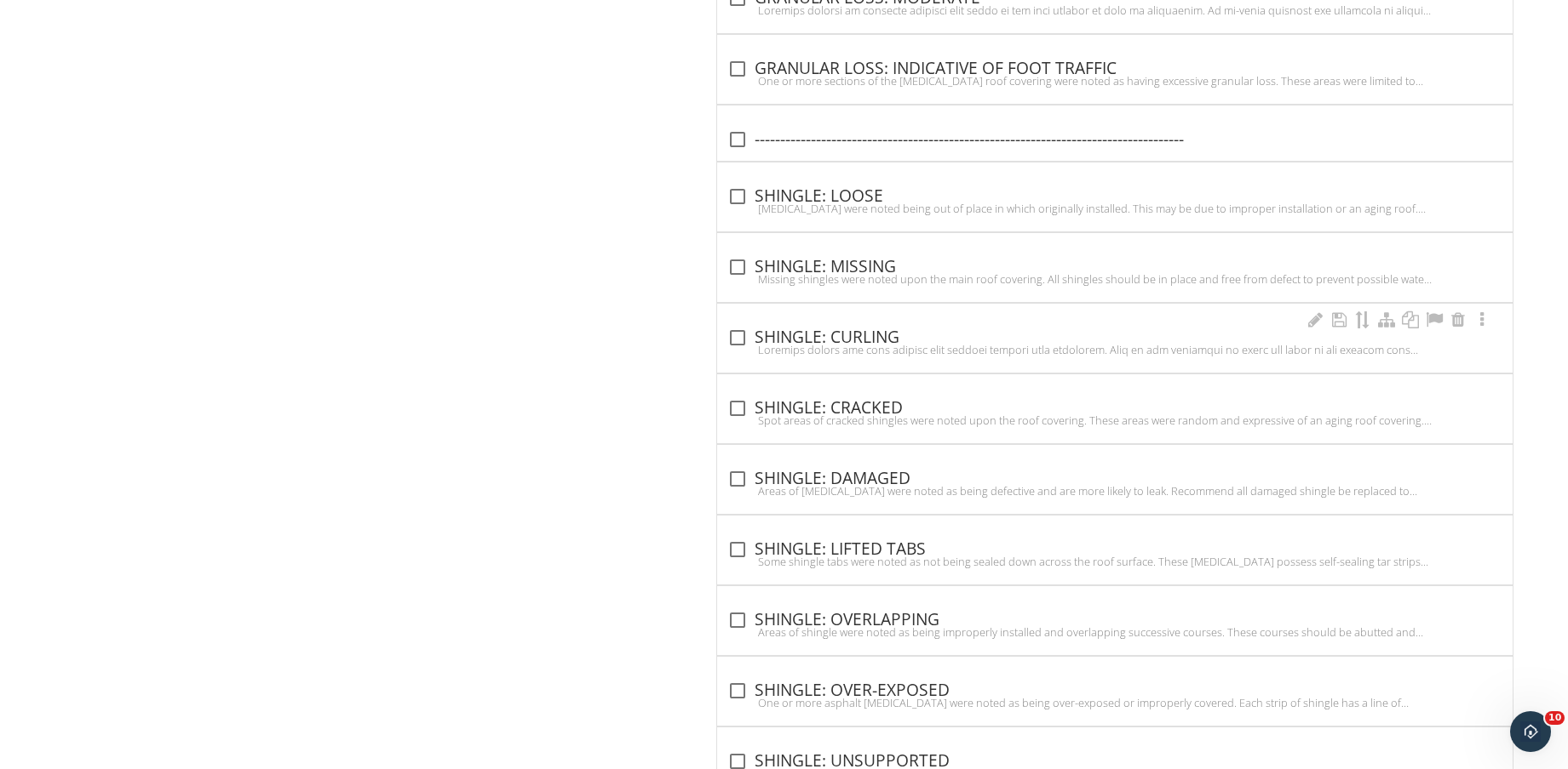
click at [889, 346] on div at bounding box center [1115, 350] width 775 height 14
checkbox input "true"
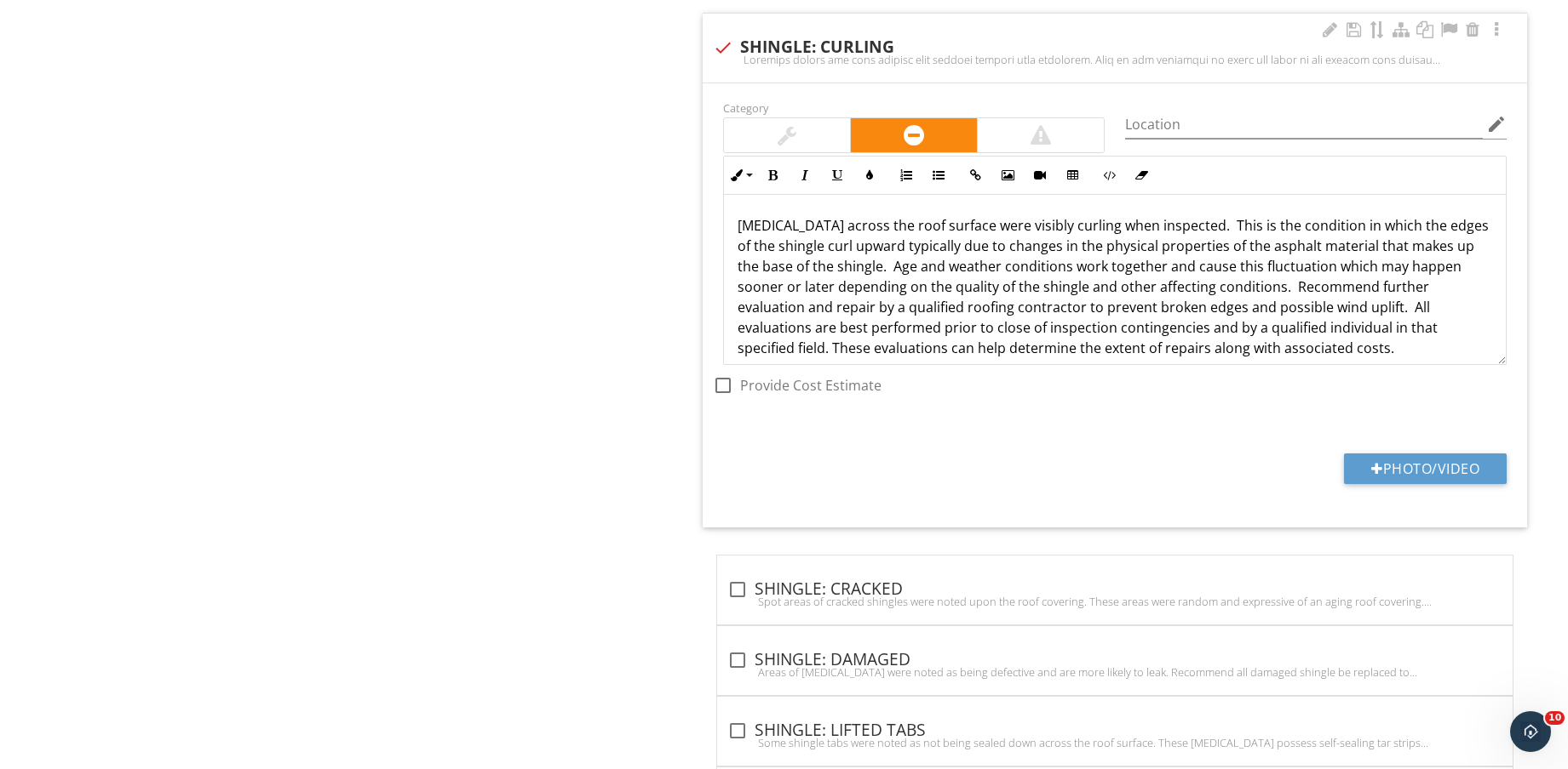
scroll to position [3397, 0]
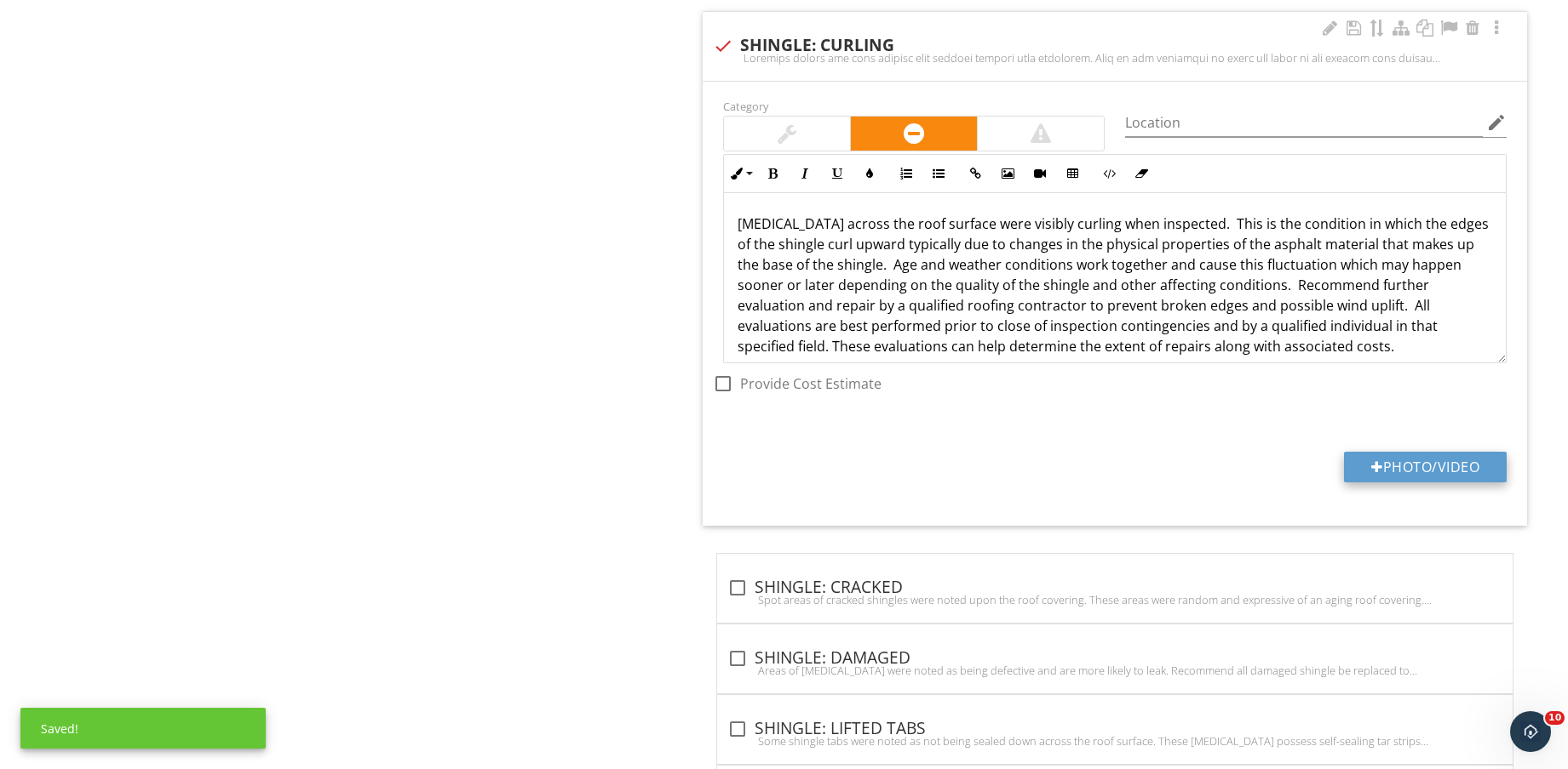
click at [1431, 470] on button "Photo/Video" at bounding box center [1424, 468] width 162 height 31
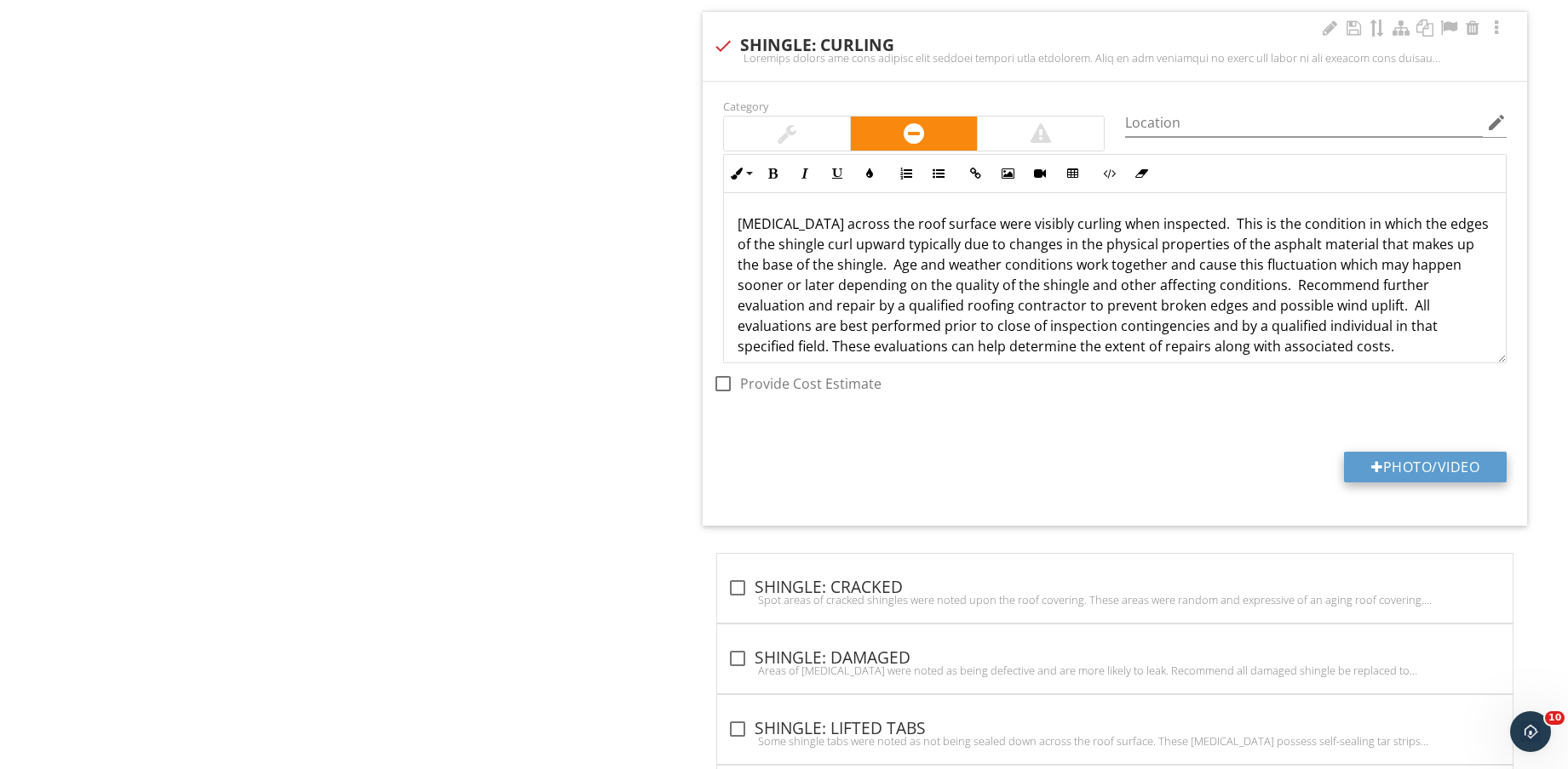
type input "C:\fakepath\IMG_8842.jpg"
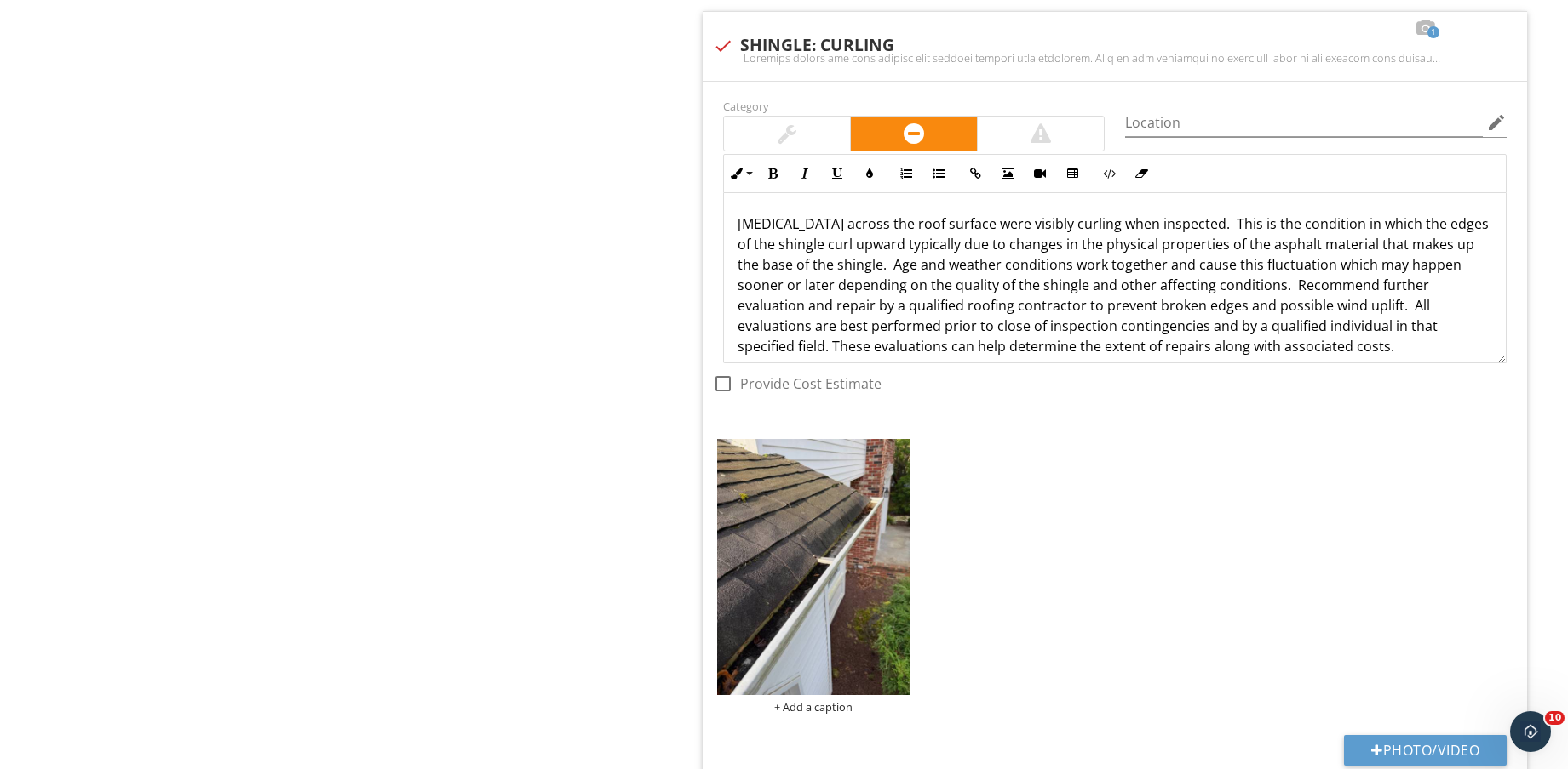
click at [796, 577] on img at bounding box center [813, 567] width 193 height 256
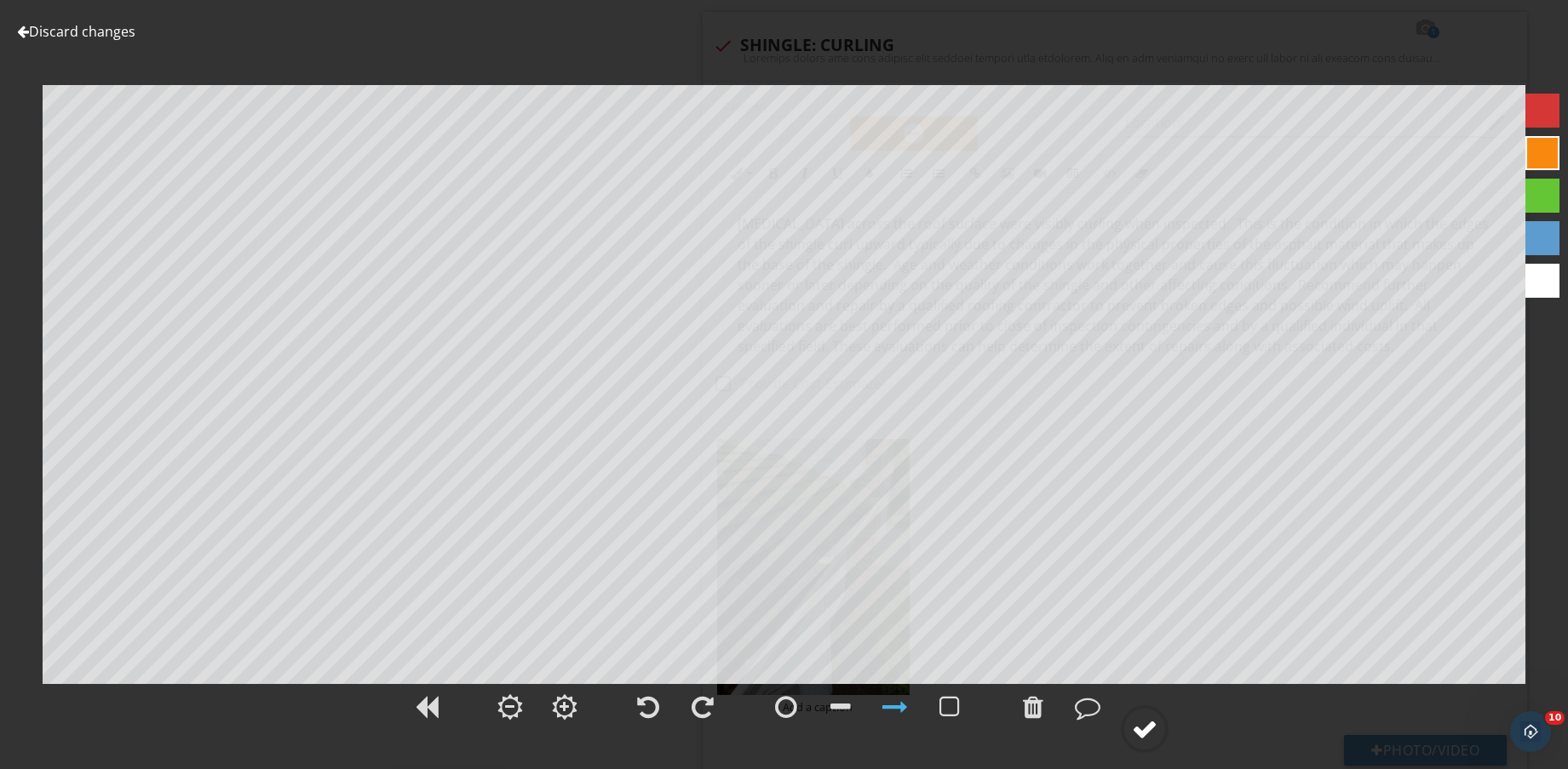
click at [1158, 738] on circle at bounding box center [1145, 729] width 45 height 45
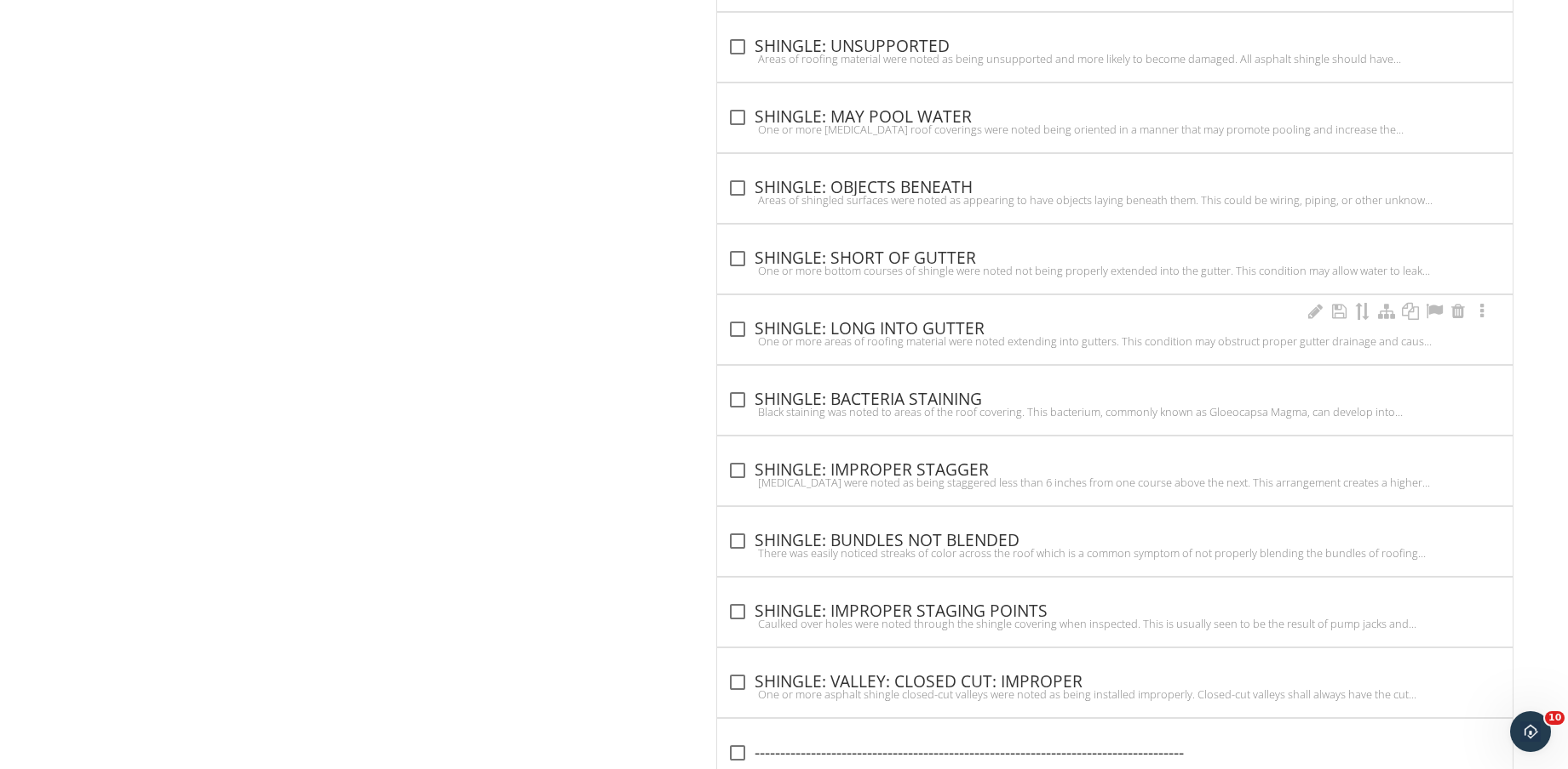
scroll to position [4893, 0]
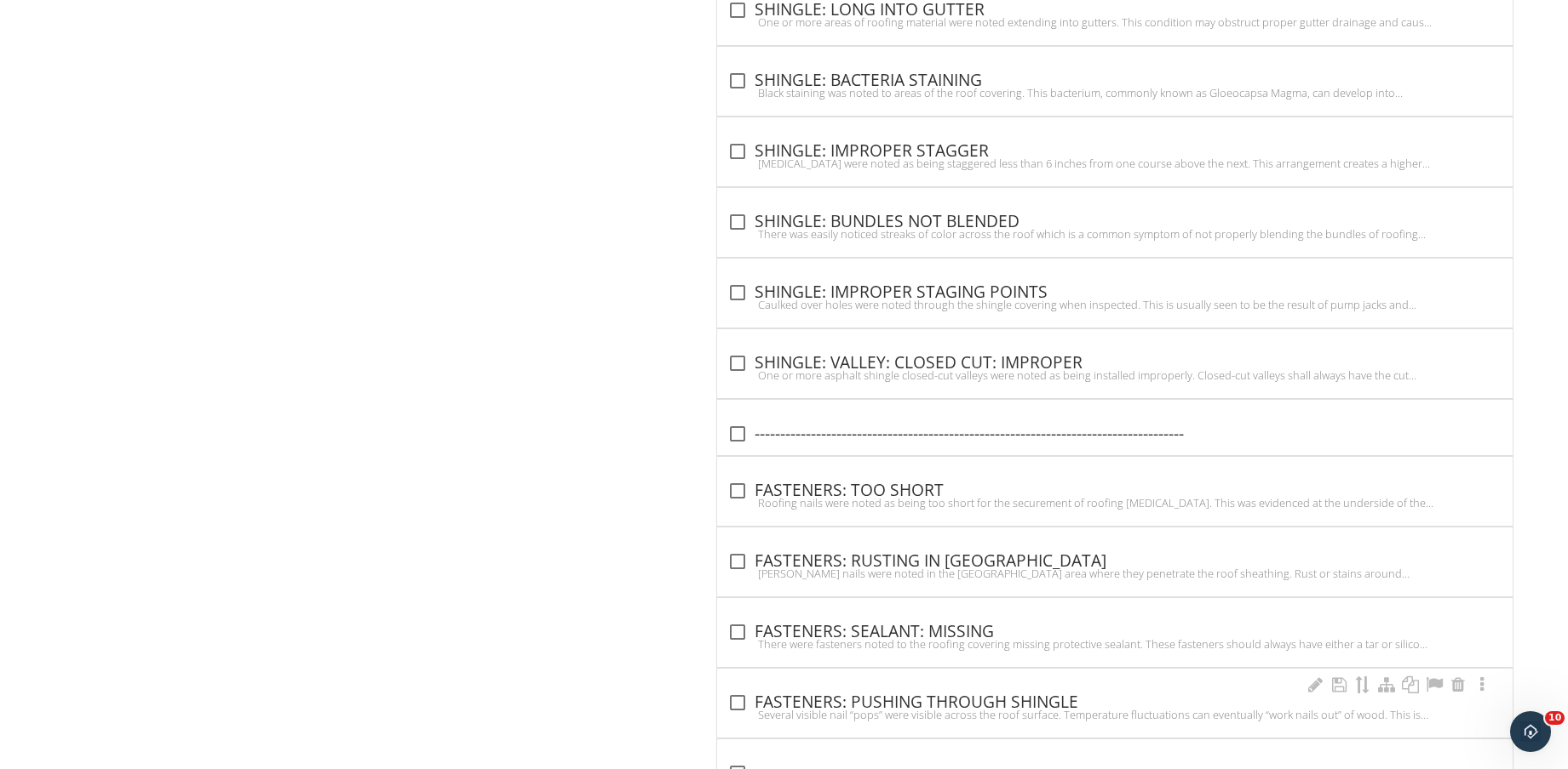
click at [974, 706] on div "check_box_outline_blank FASTENERS: PUSHING THROUGH SHINGLE" at bounding box center [1115, 703] width 775 height 20
checkbox input "true"
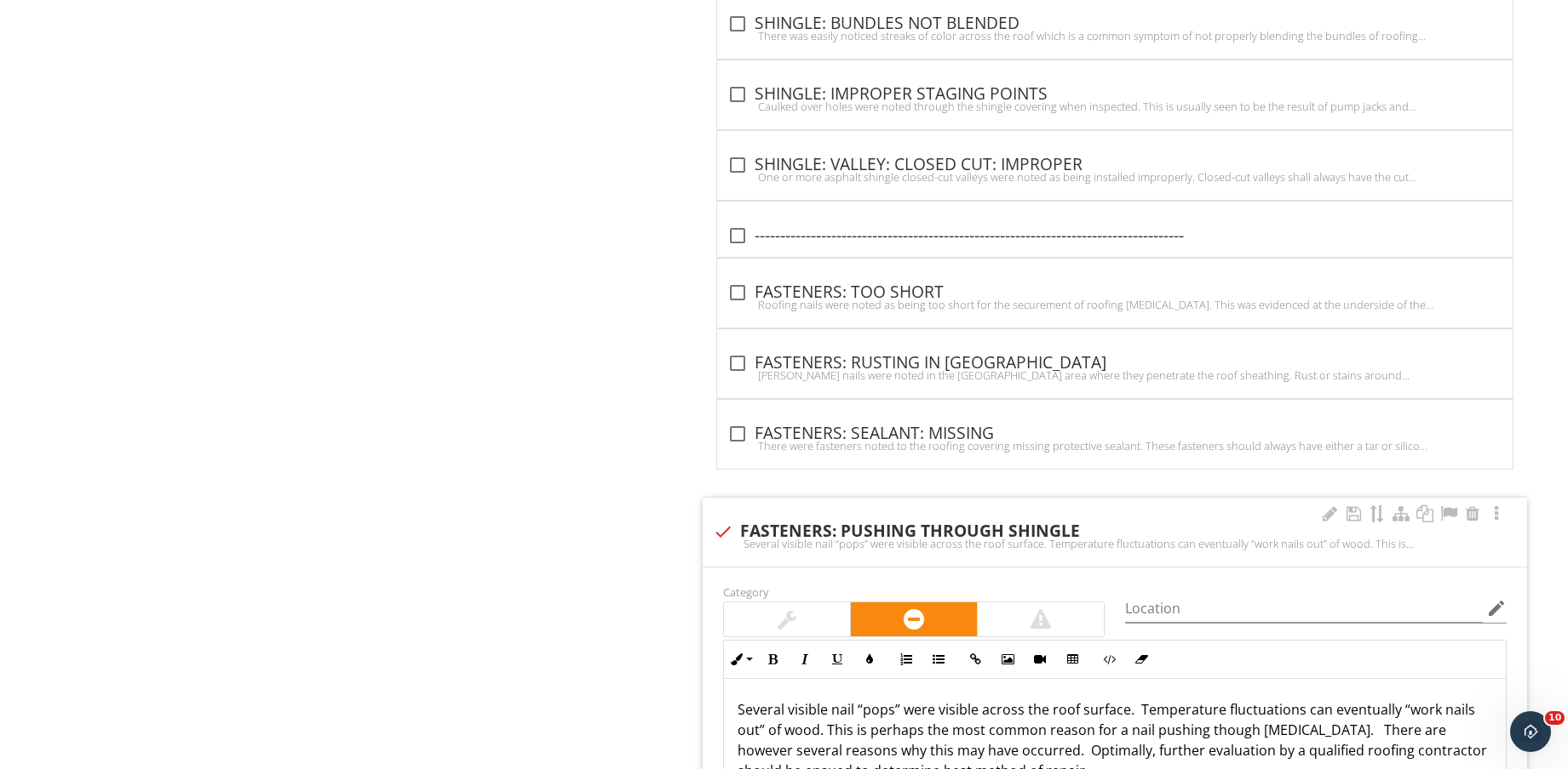
scroll to position [5425, 0]
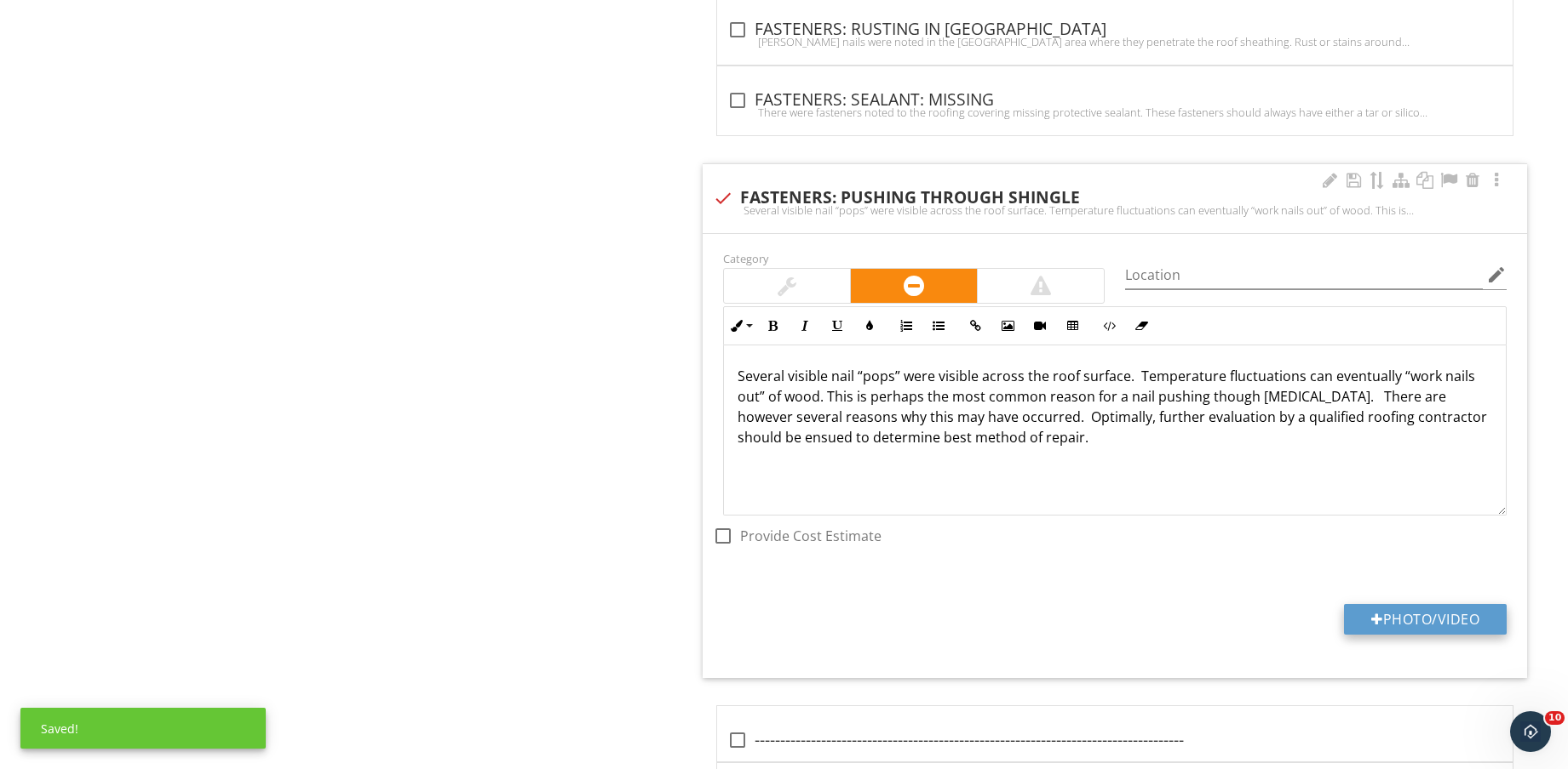
click at [1432, 625] on button "Photo/Video" at bounding box center [1424, 620] width 162 height 31
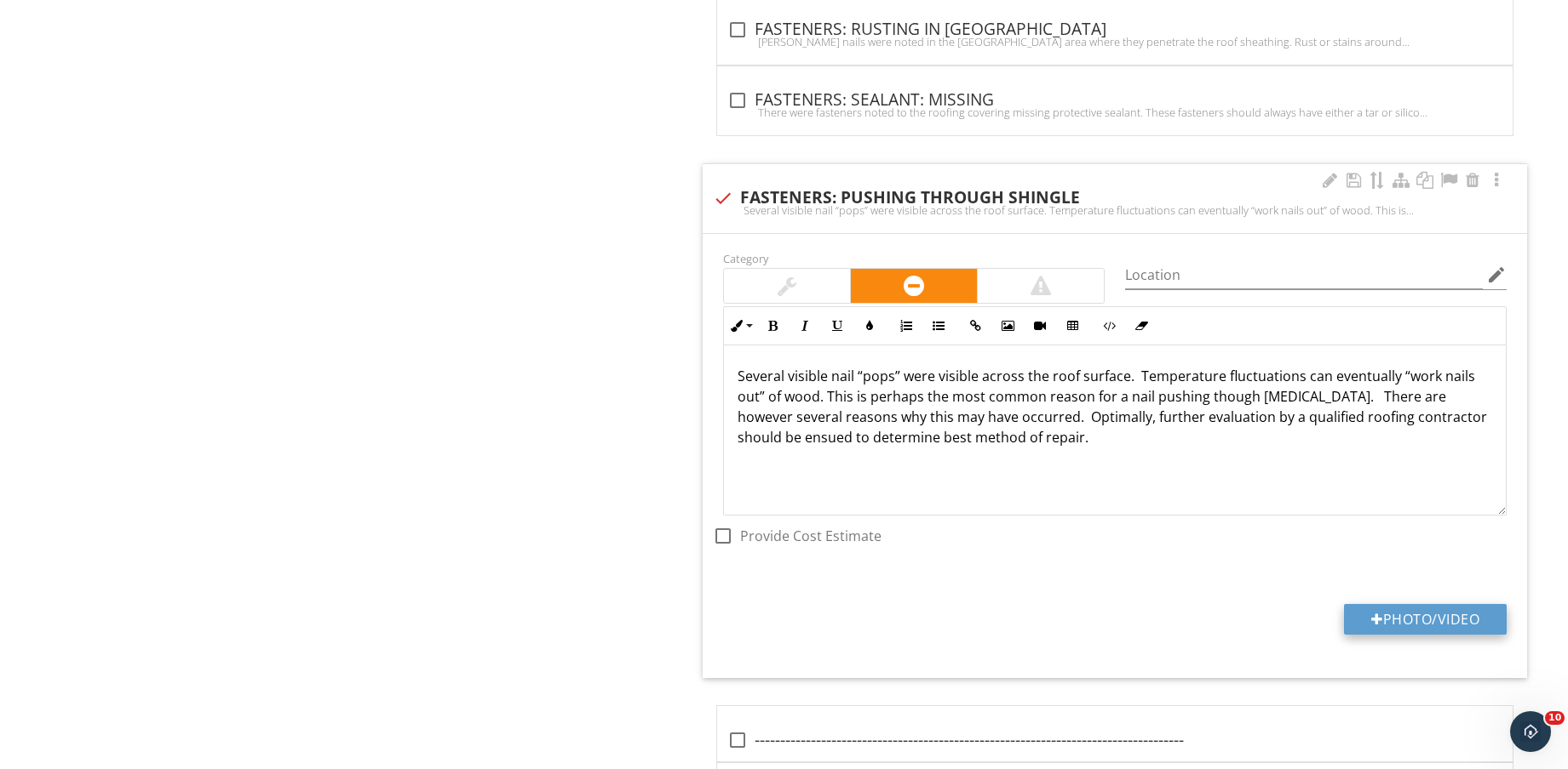
type input "C:\fakepath\IMG_8843.jpg"
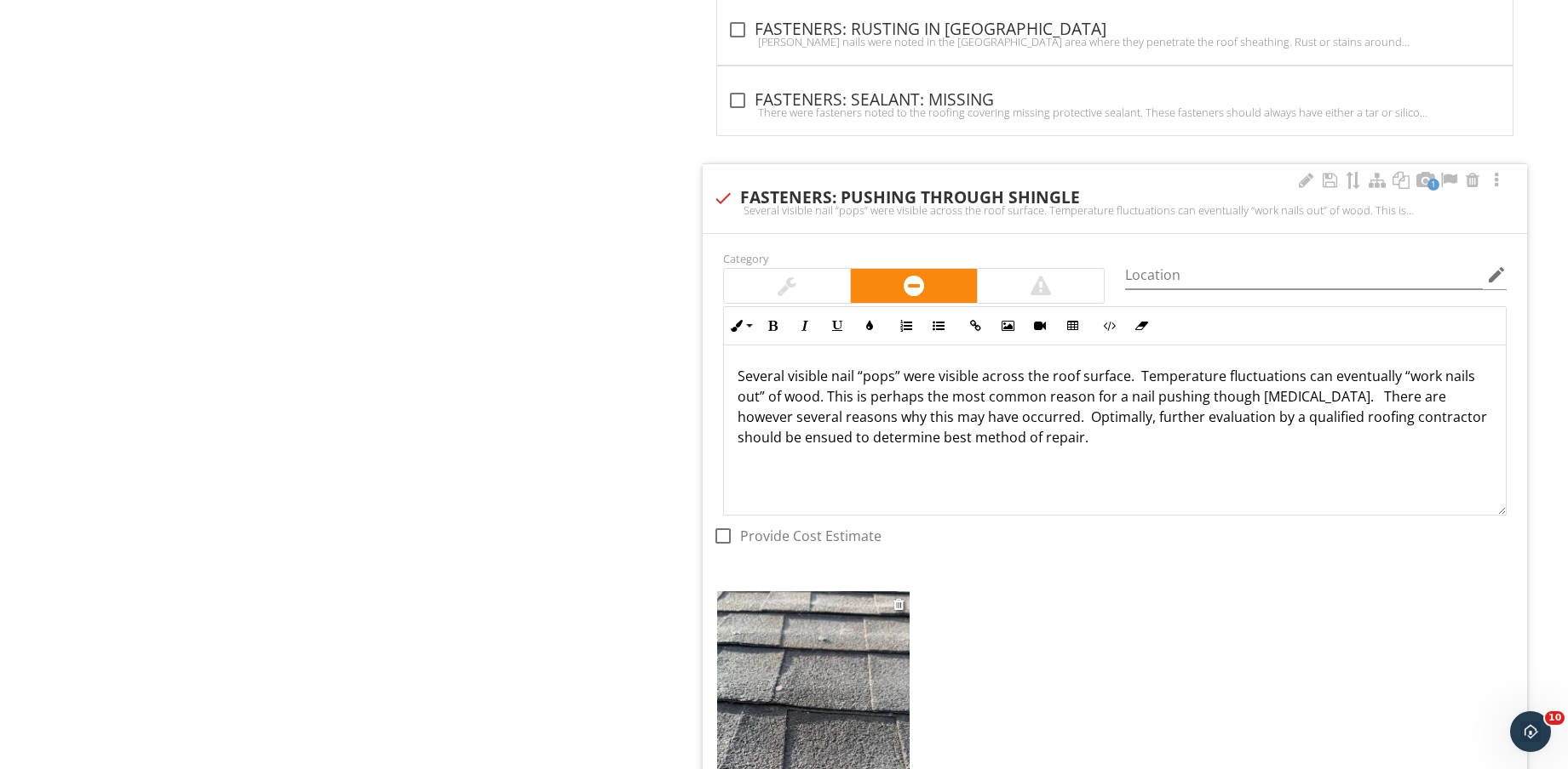
click at [865, 676] on img at bounding box center [813, 718] width 193 height 256
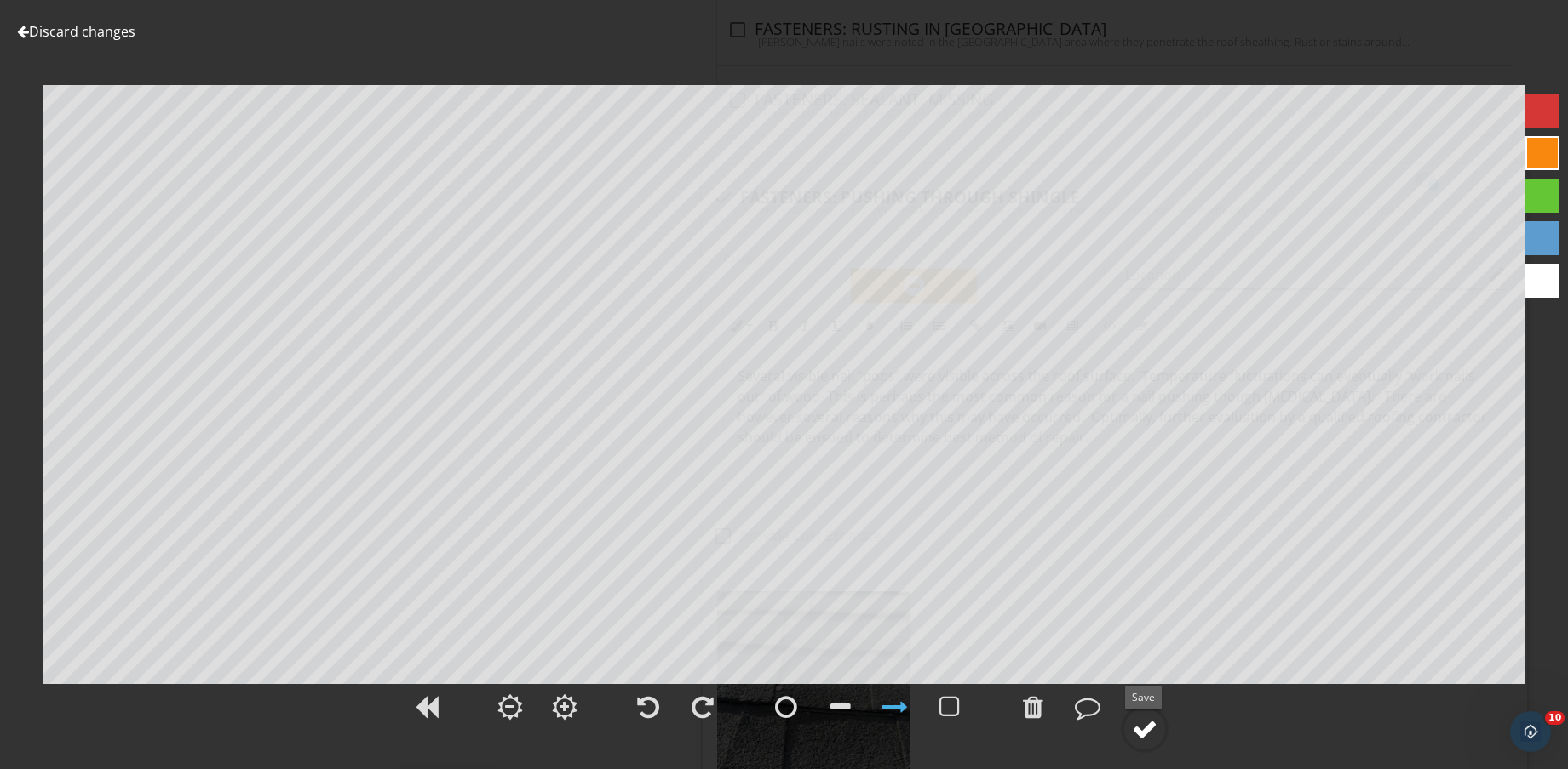
click at [1167, 743] on icon at bounding box center [1144, 729] width 48 height 48
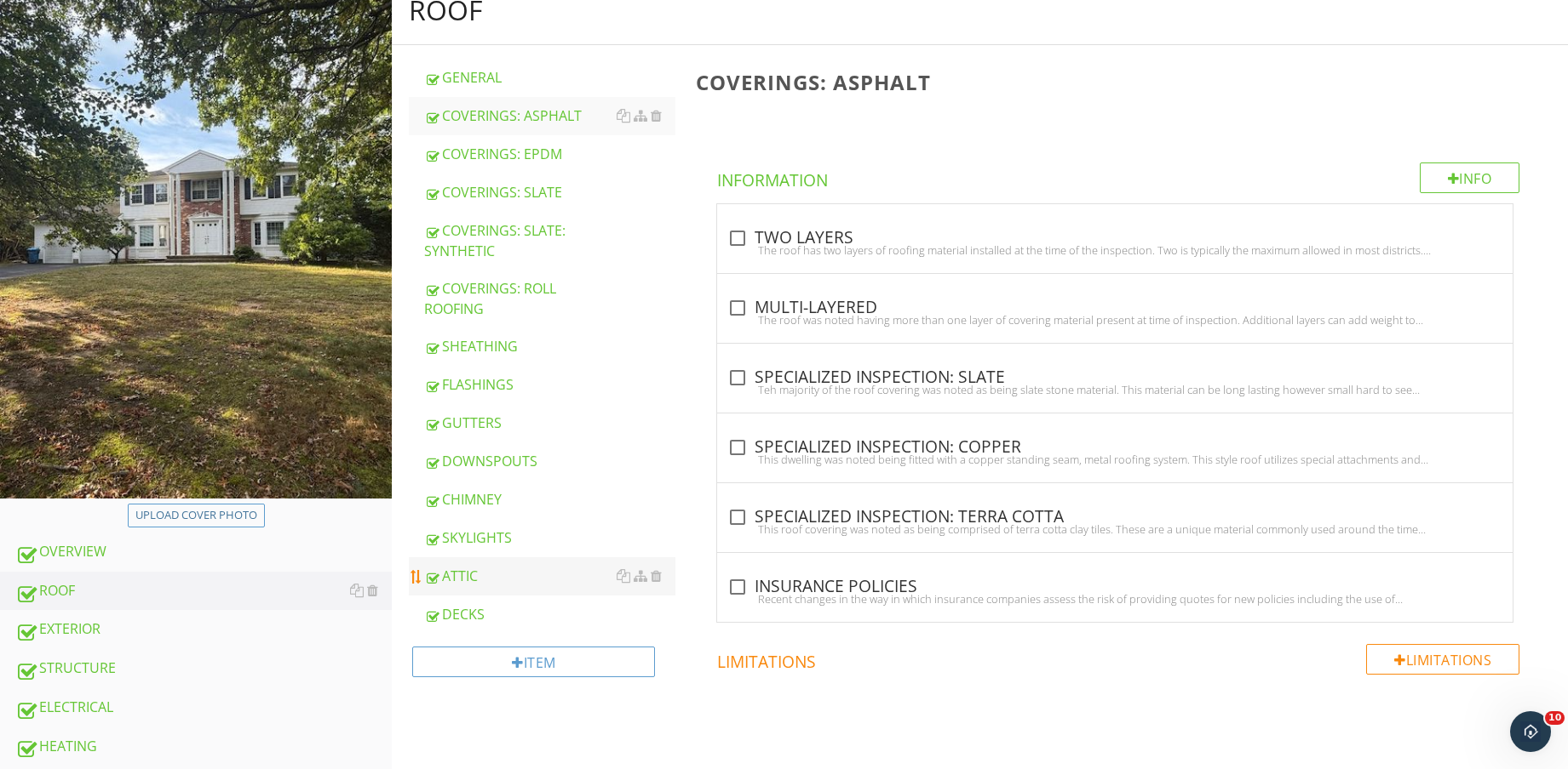
scroll to position [213, 0]
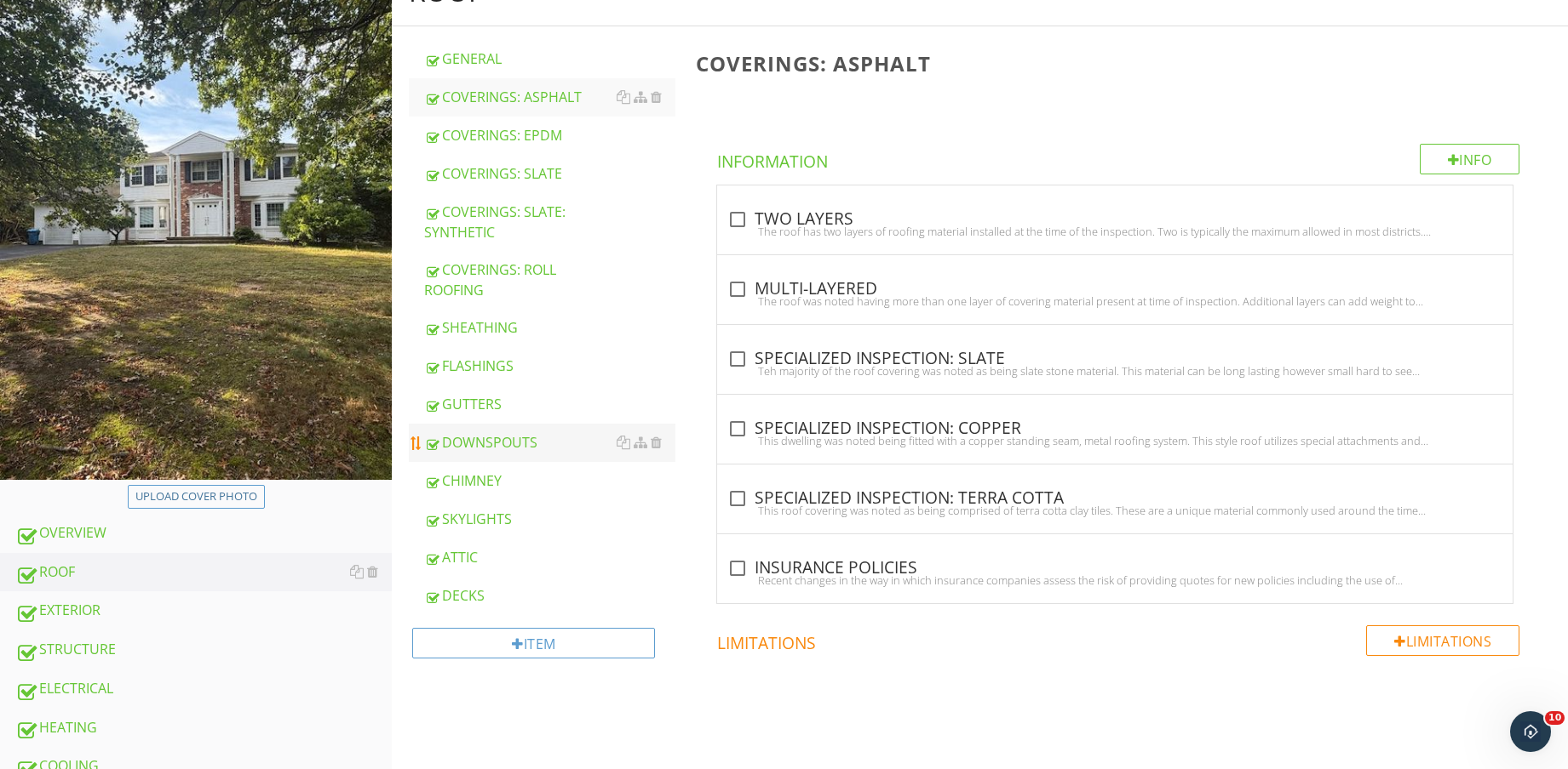
click at [515, 443] on div "DOWNSPOUTS" at bounding box center [550, 442] width 251 height 20
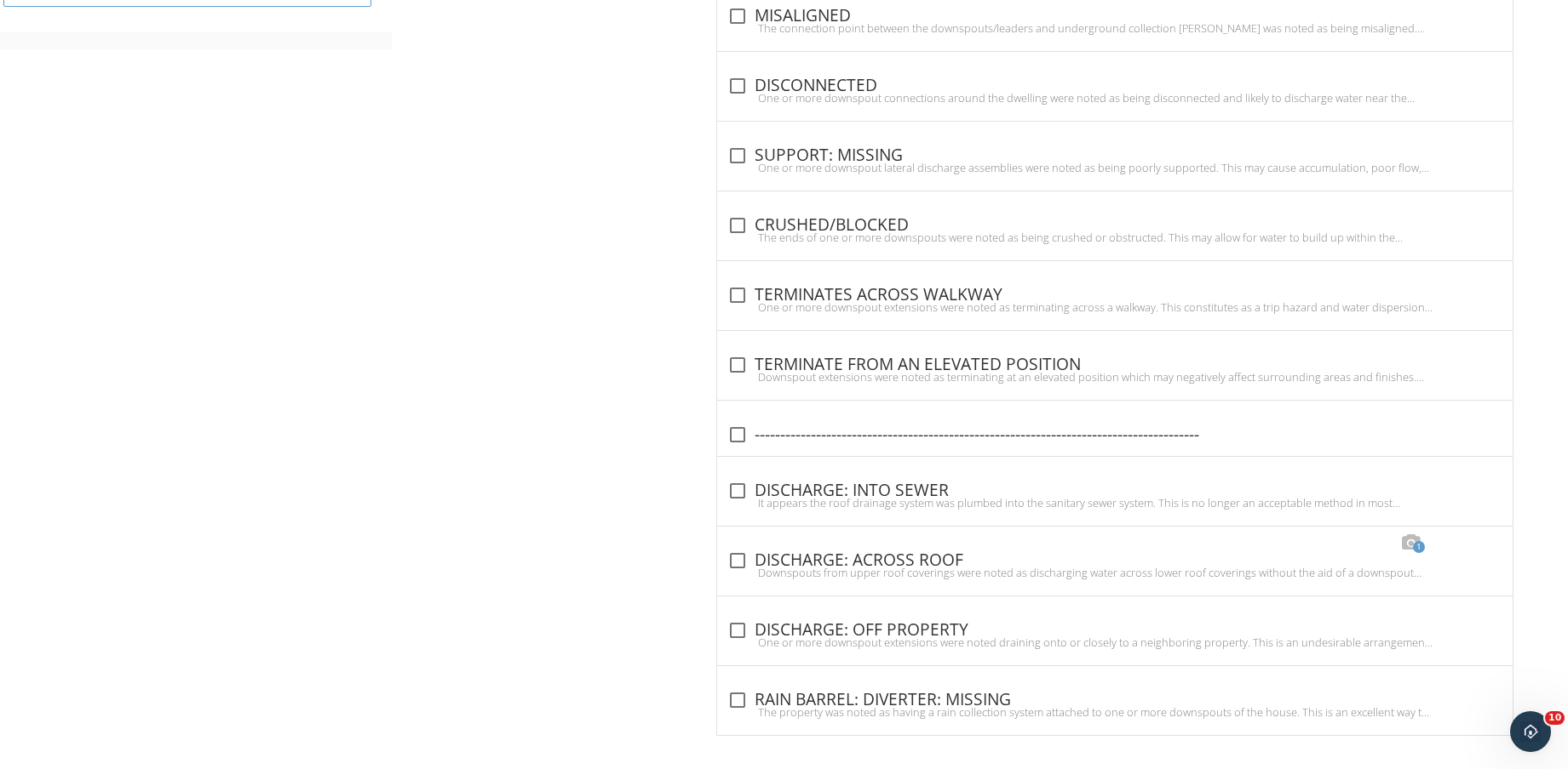
scroll to position [1278, 0]
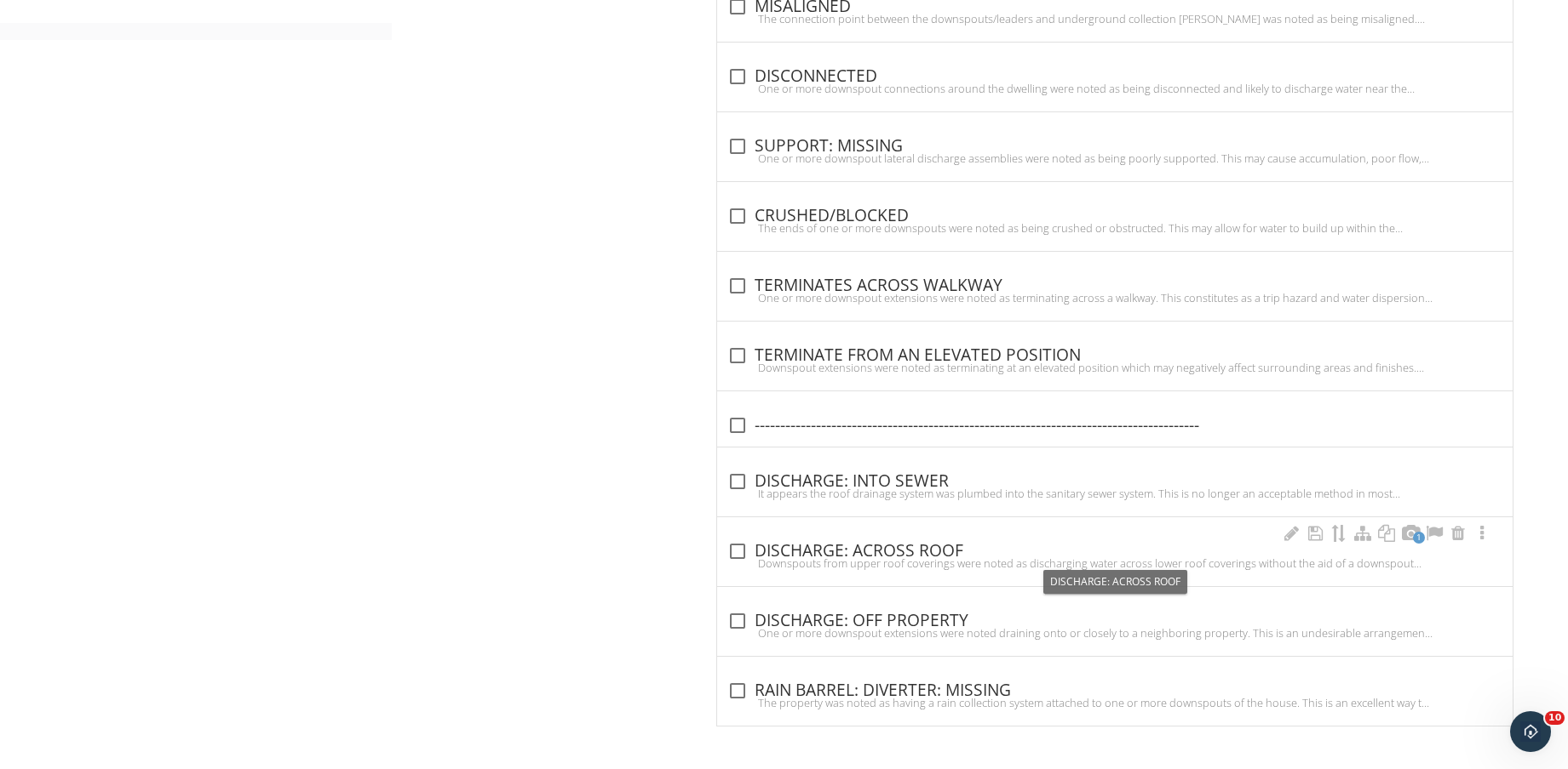
click at [915, 554] on div "check_box_outline_blank DISCHARGE: ACROSS ROOF" at bounding box center [1115, 551] width 775 height 20
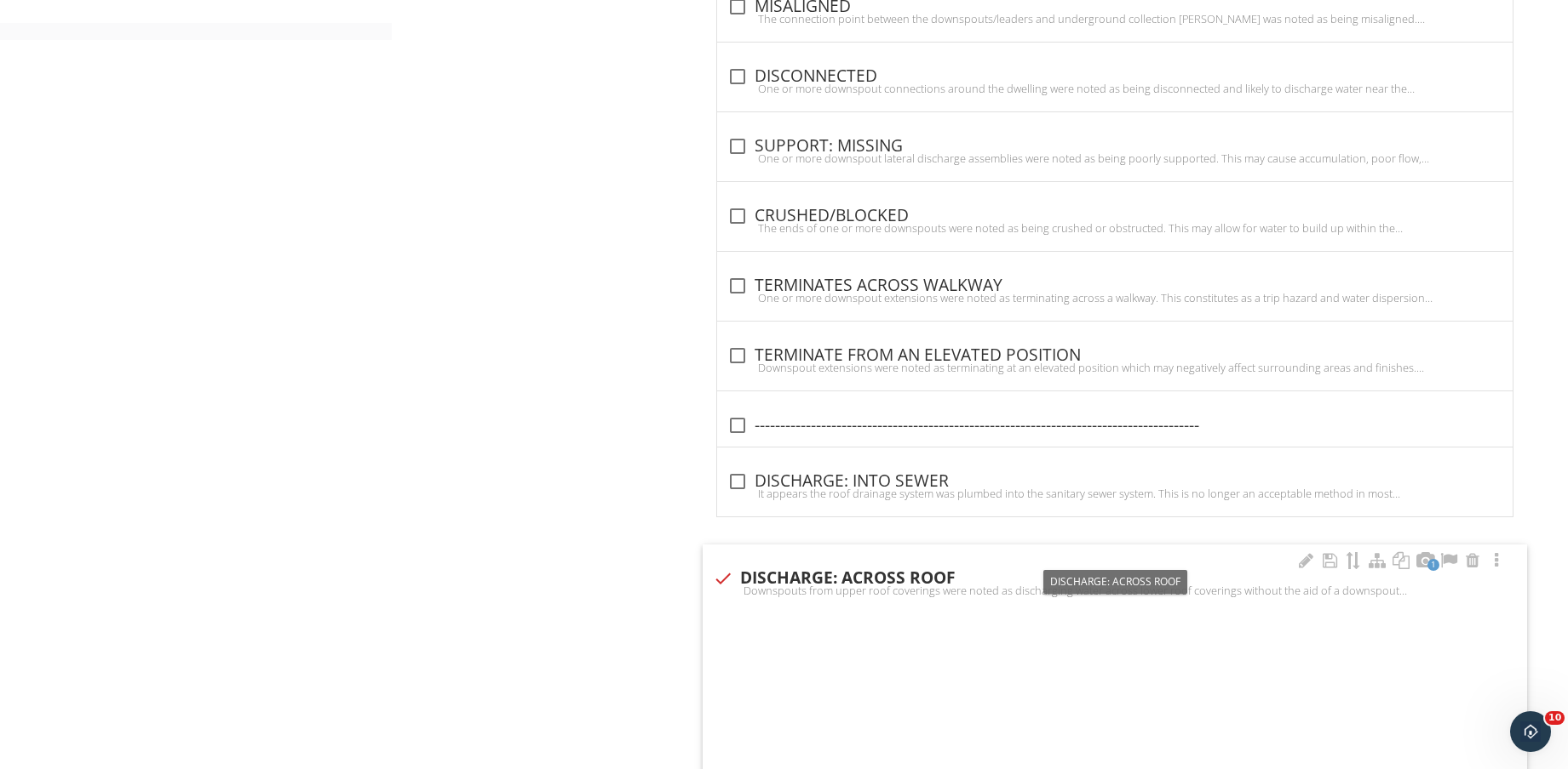
checkbox input "true"
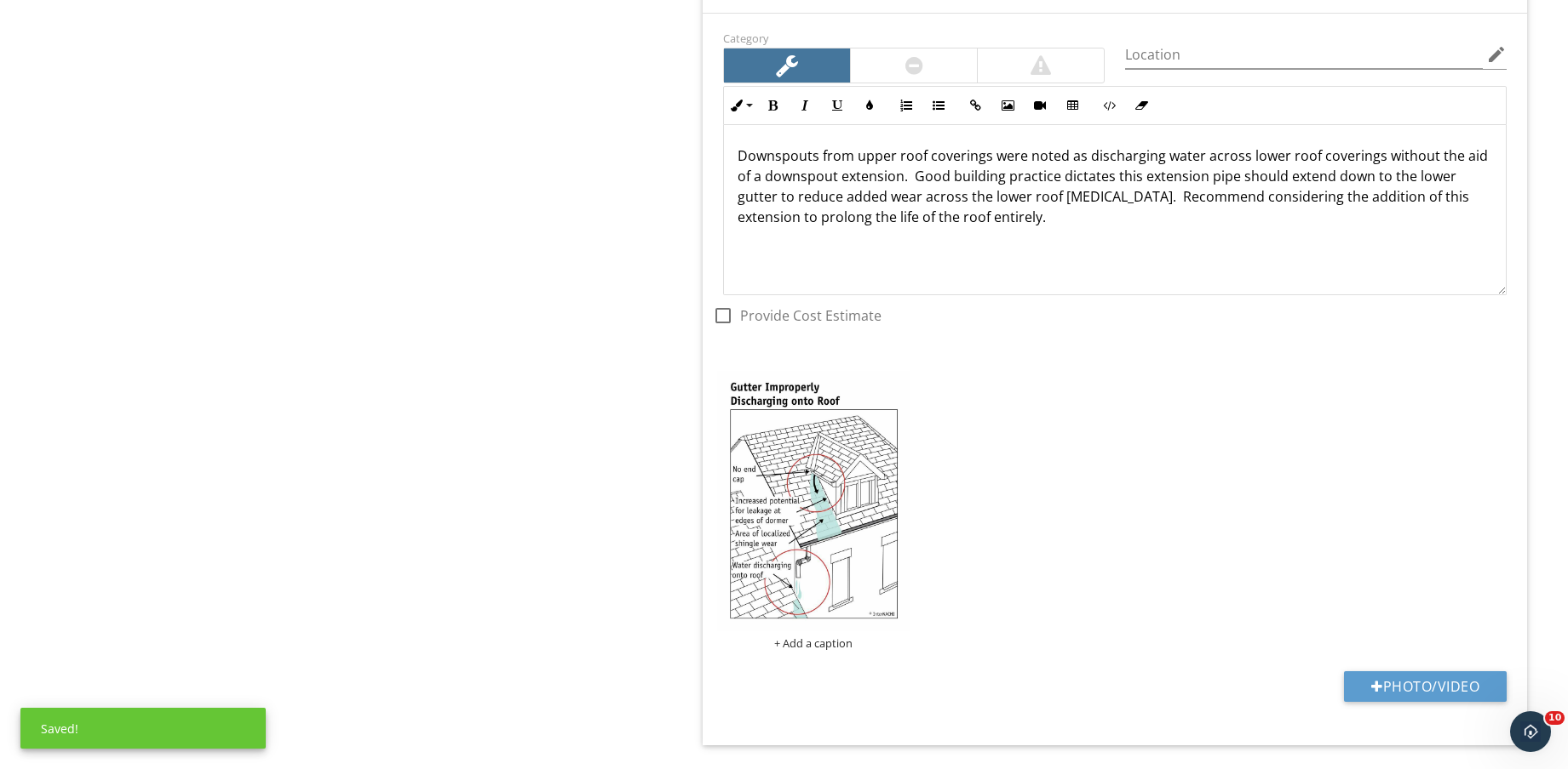
scroll to position [1916, 0]
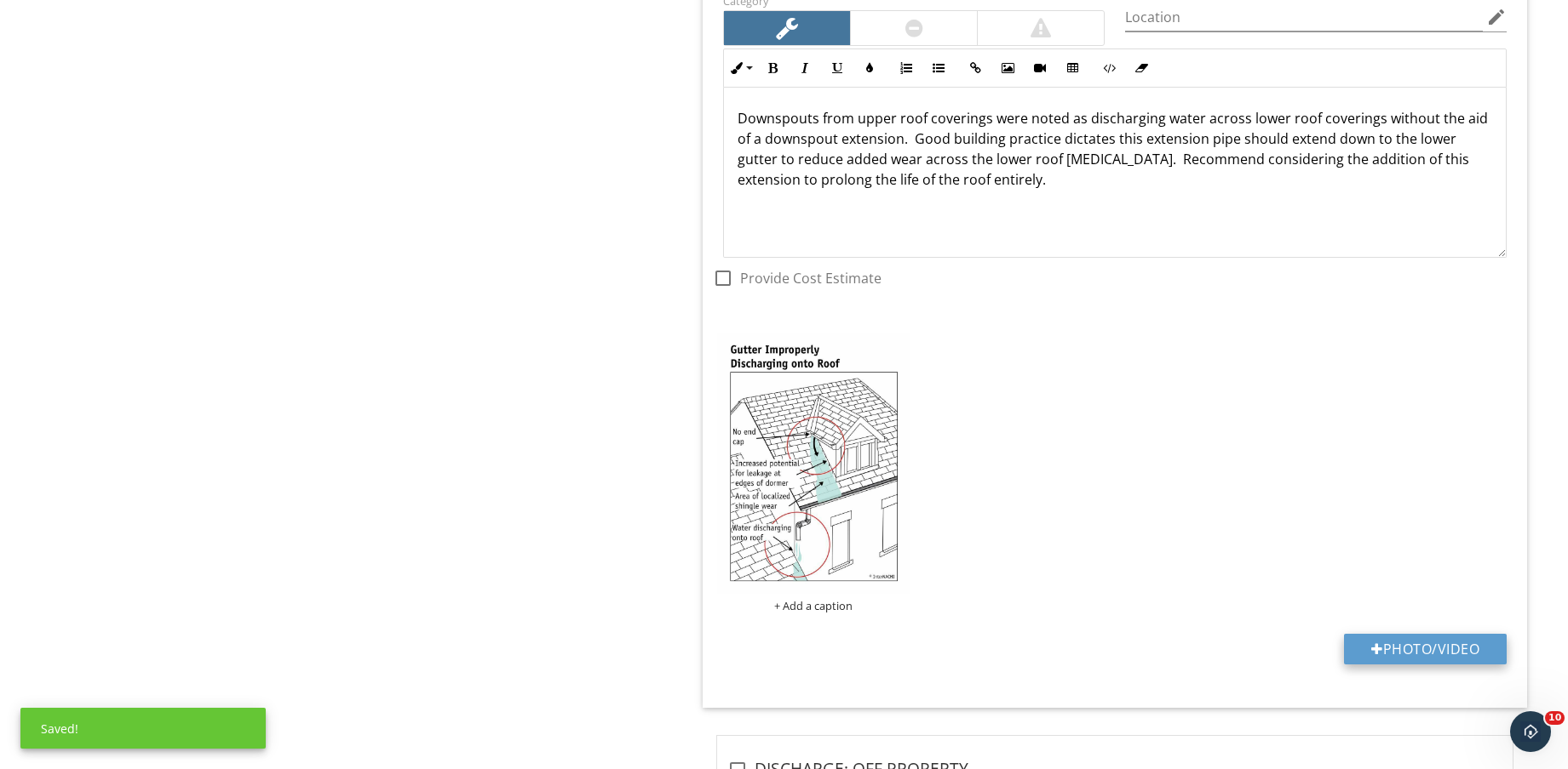
click at [1430, 652] on button "Photo/Video" at bounding box center [1424, 649] width 162 height 31
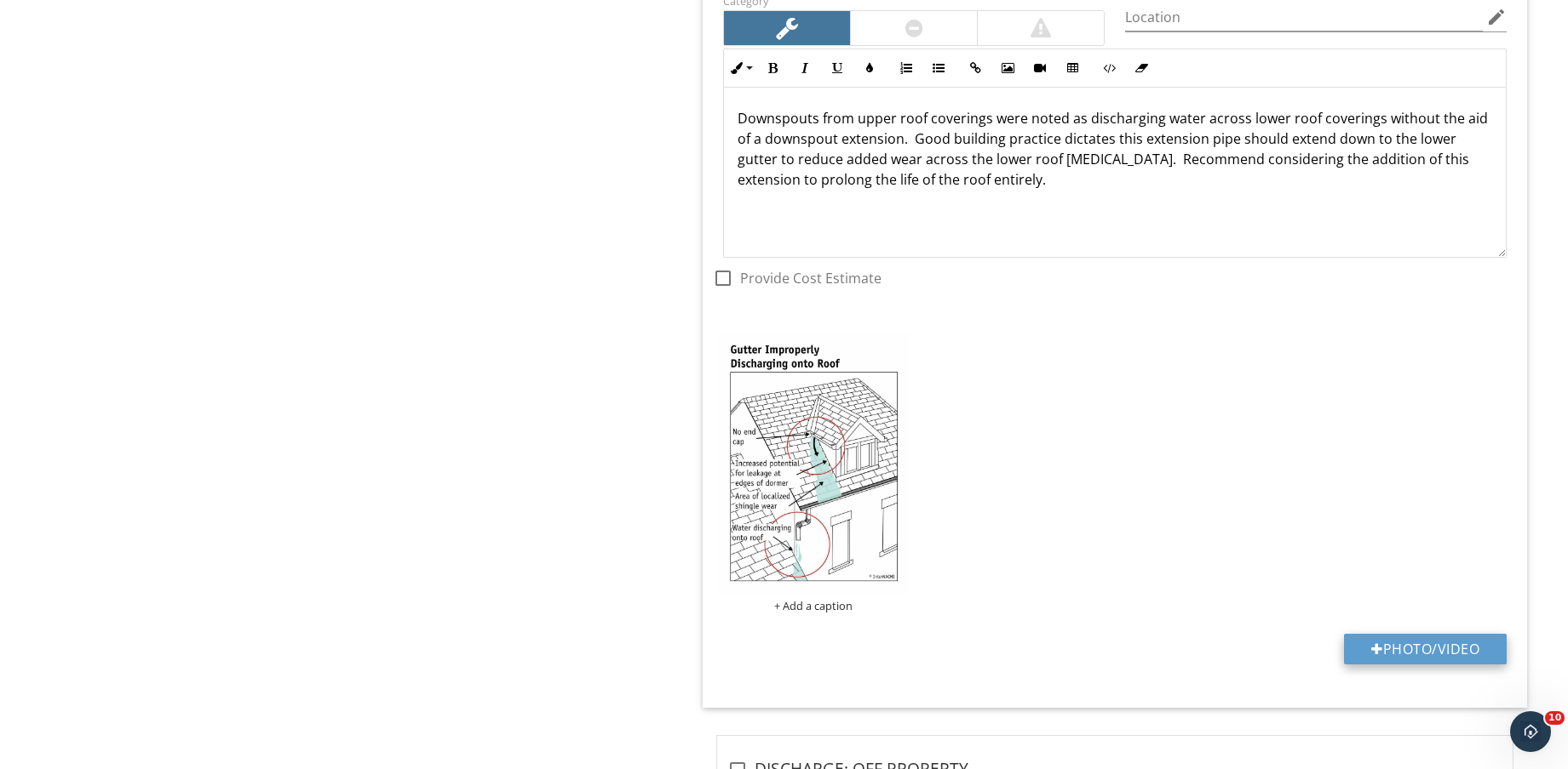
type input "C:\fakepath\IMG_8844.jpg"
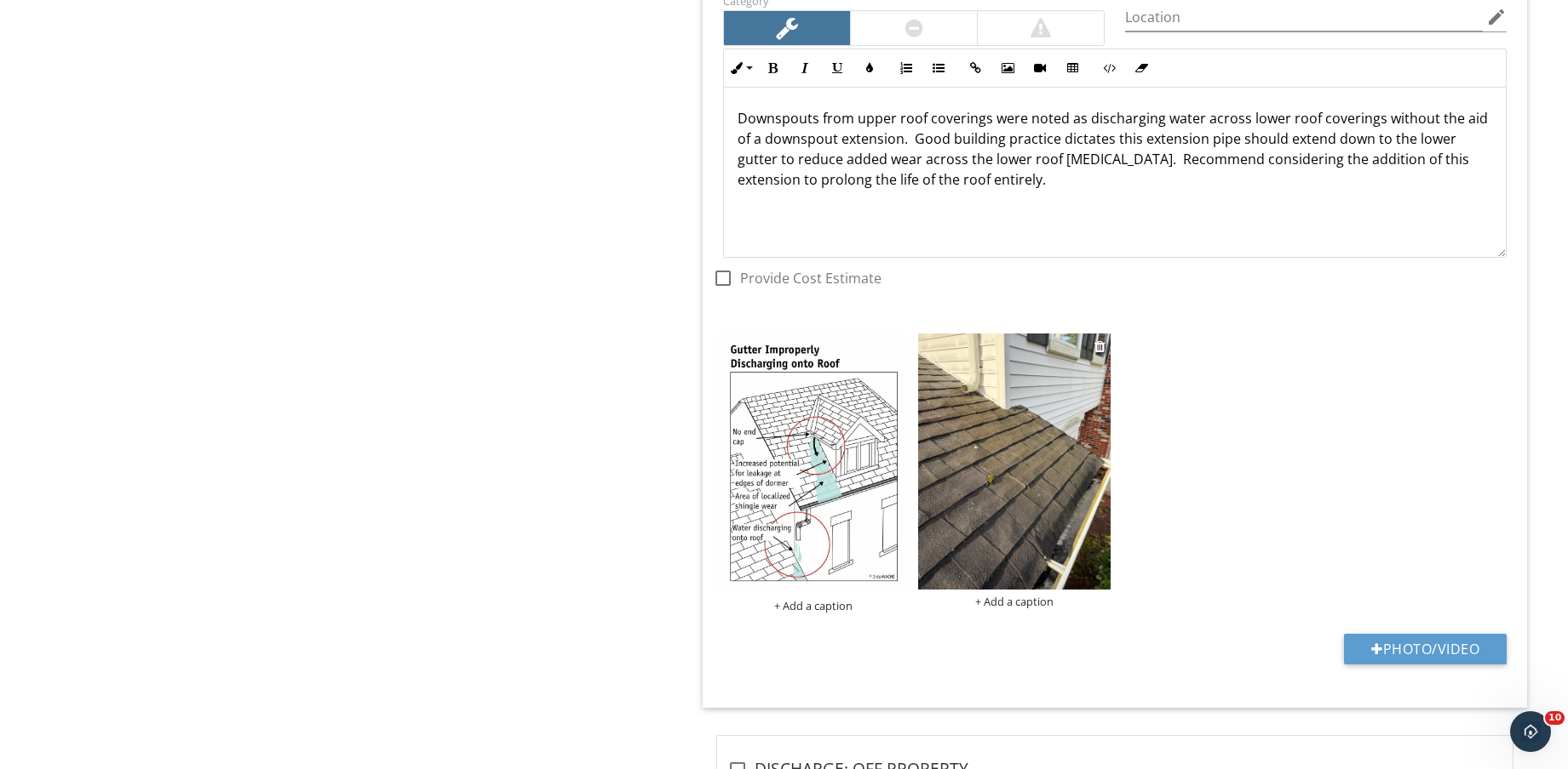
click at [1009, 470] on img at bounding box center [1015, 461] width 193 height 256
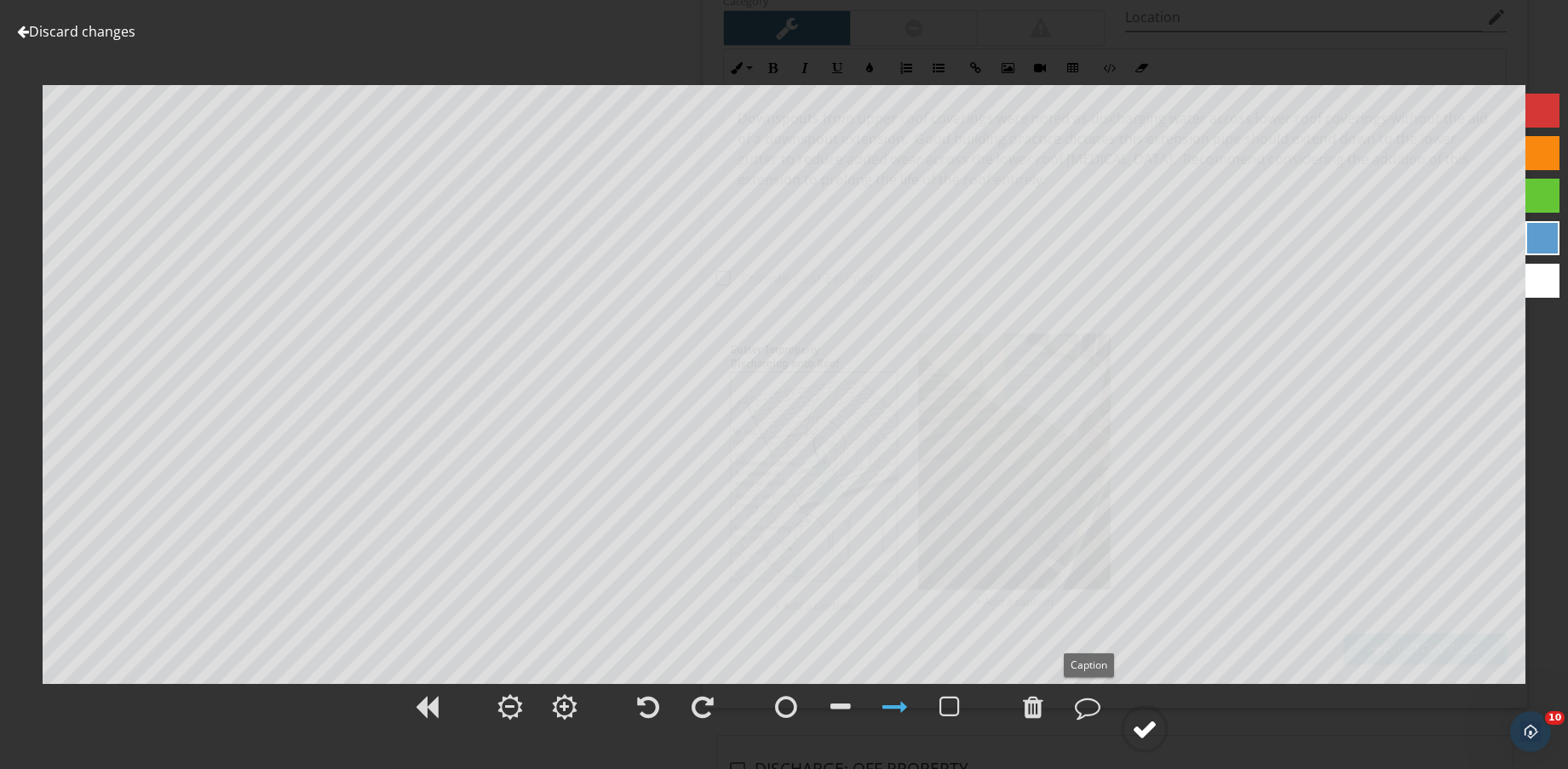
click at [1145, 730] on div at bounding box center [1144, 729] width 25 height 25
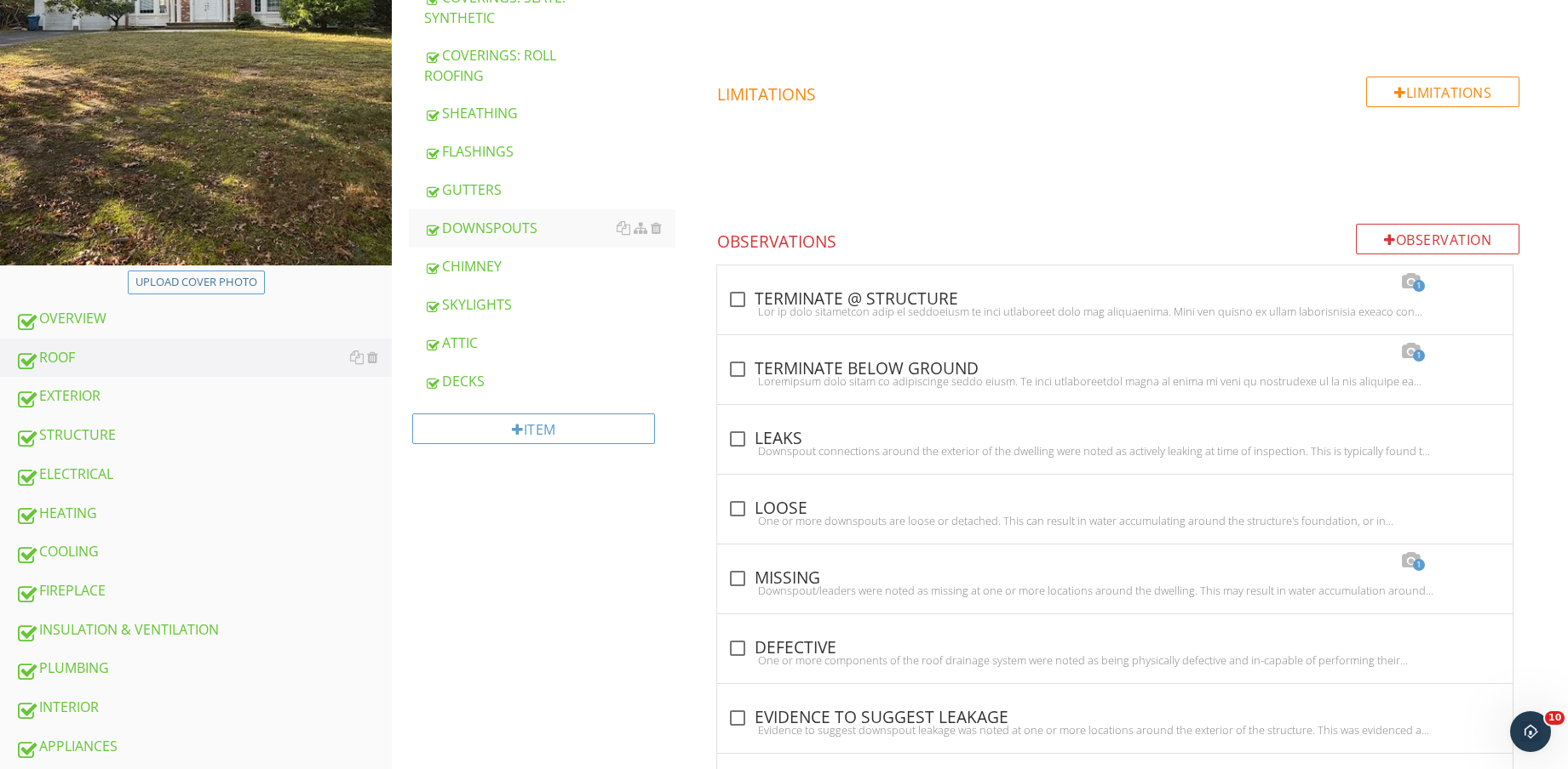
scroll to position [215, 0]
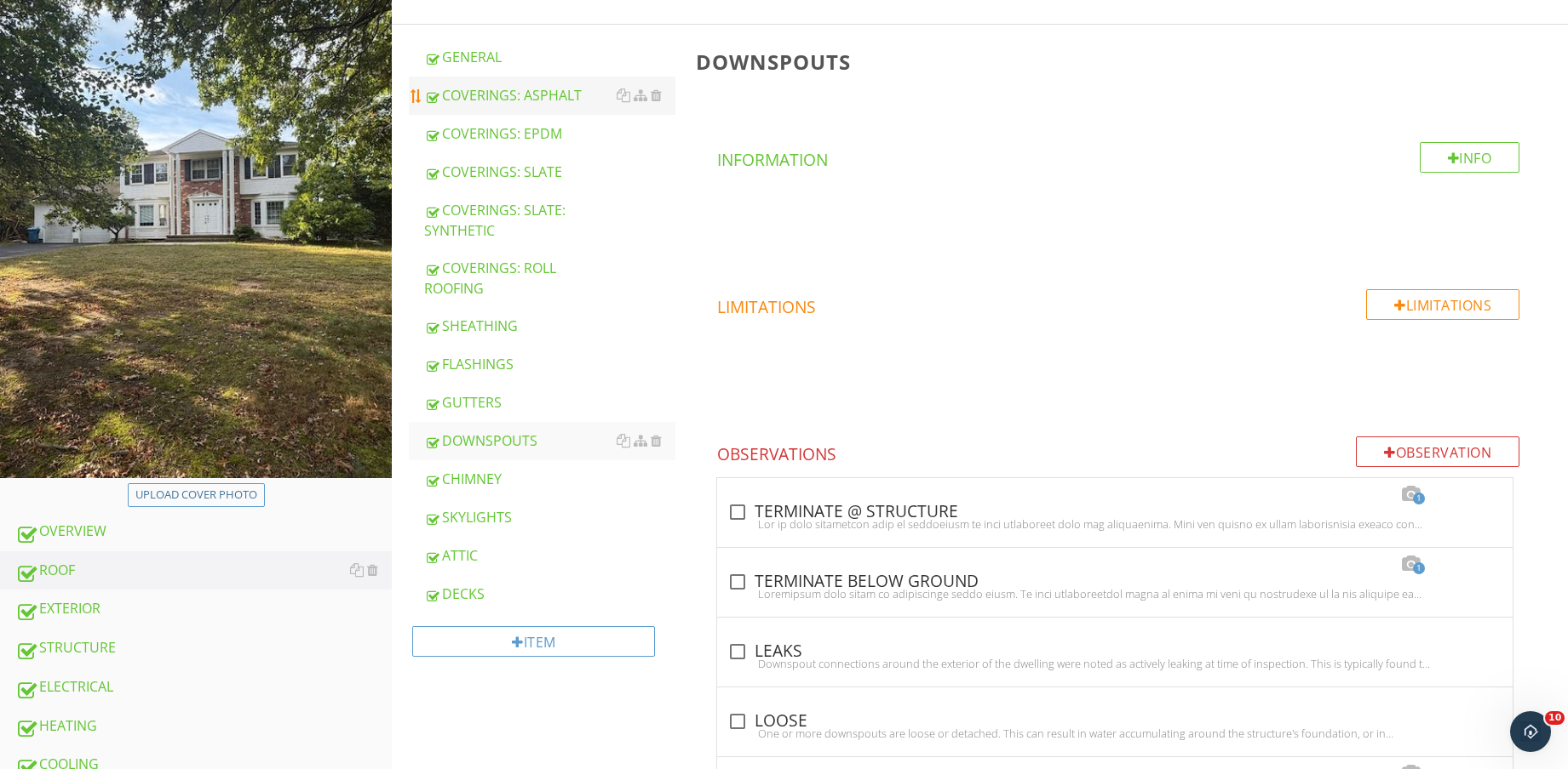
click at [588, 102] on div "COVERINGS: ASPHALT" at bounding box center [550, 95] width 251 height 20
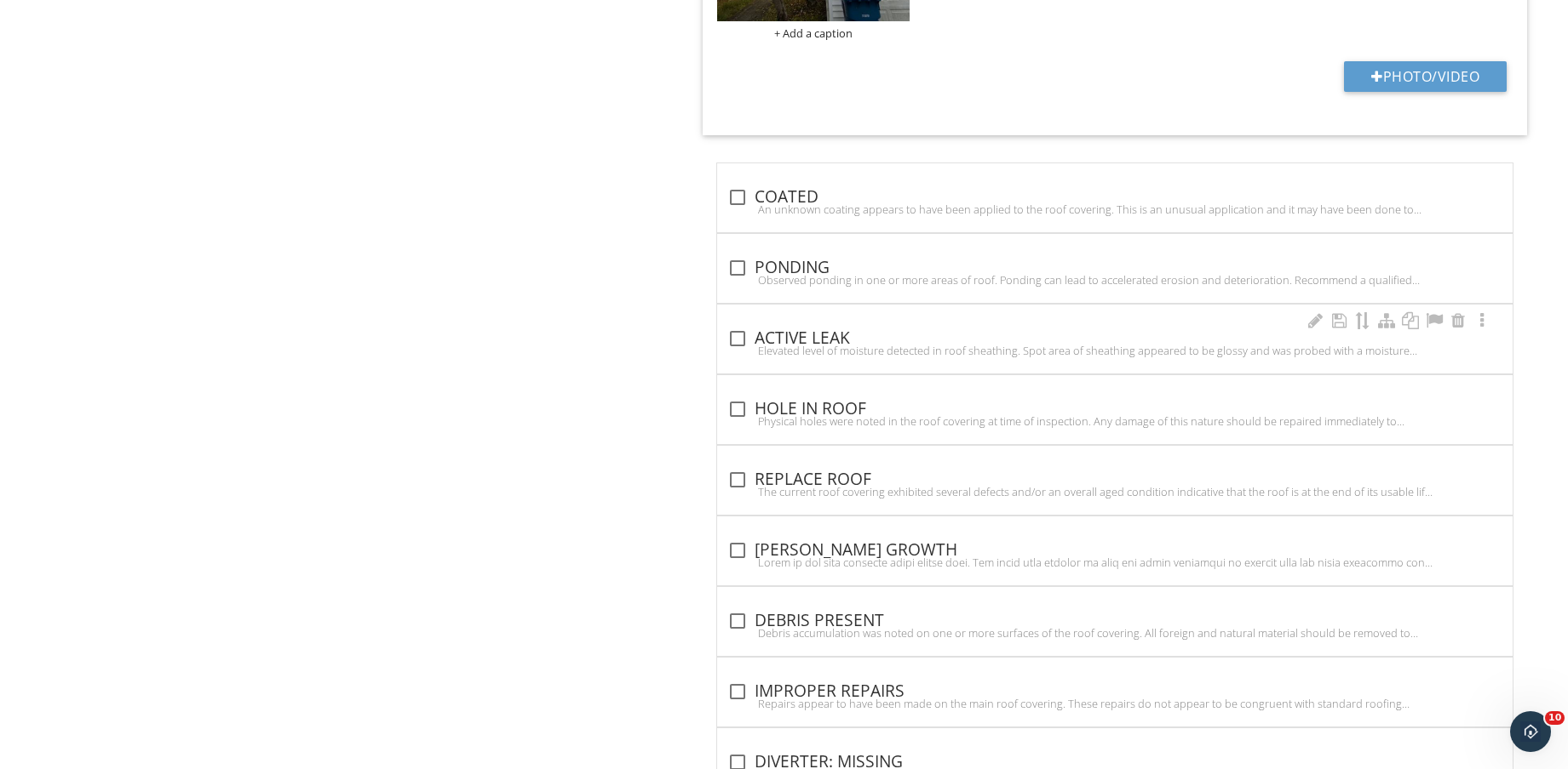
scroll to position [1810, 0]
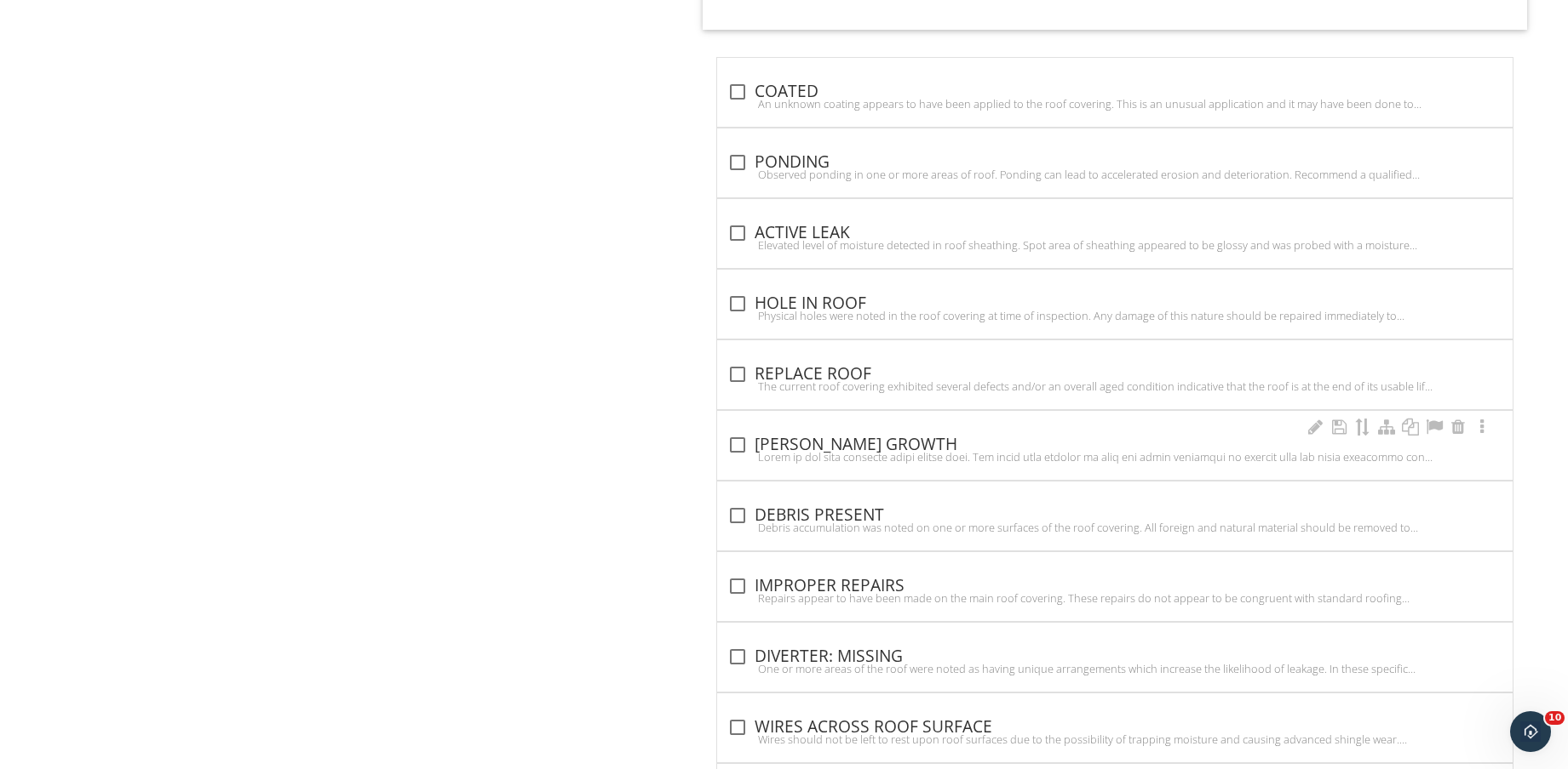
click at [821, 463] on div "check_box_outline_blank MOSS GROWTH" at bounding box center [1115, 450] width 775 height 38
checkbox input "true"
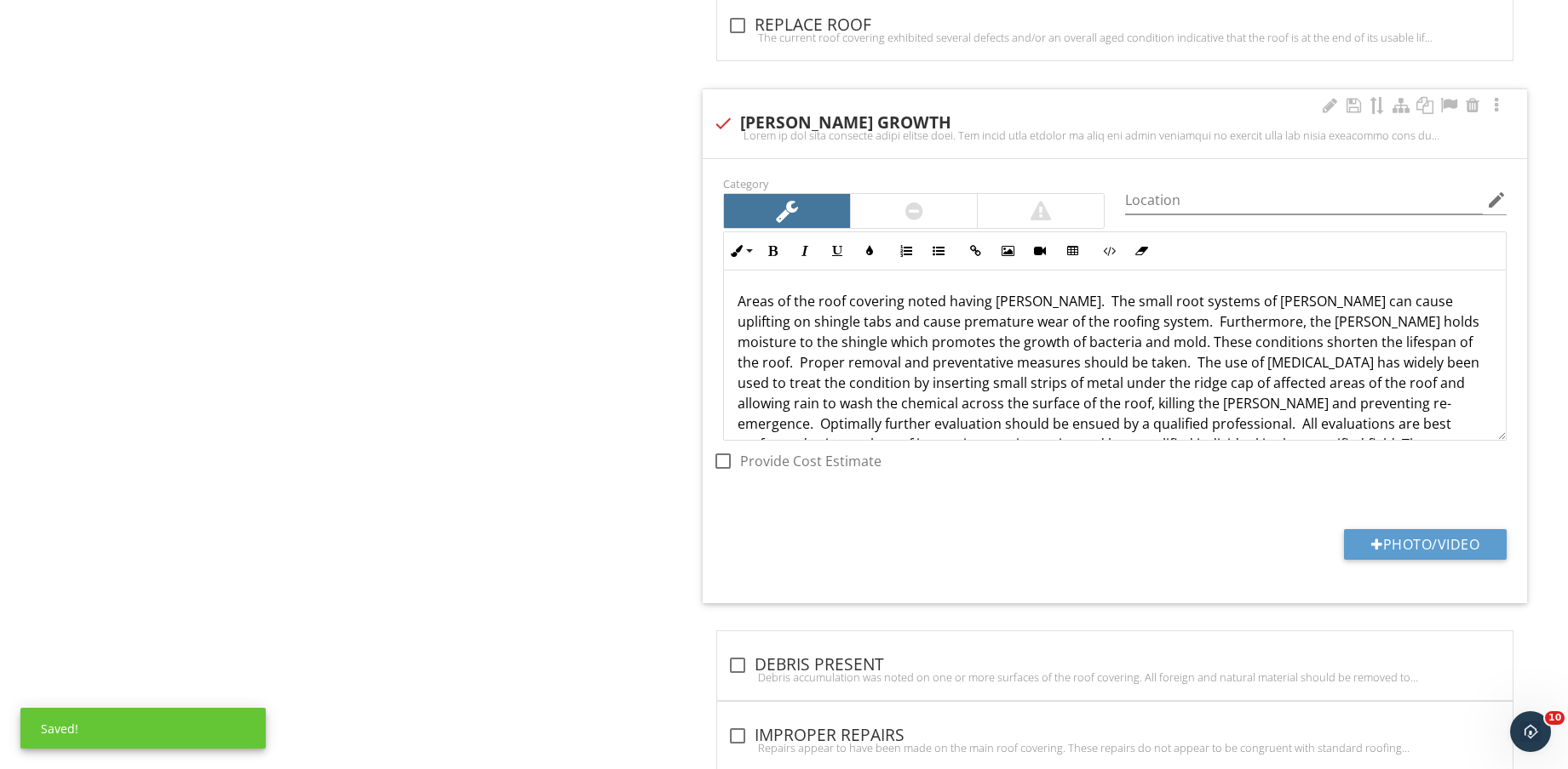
scroll to position [2236, 0]
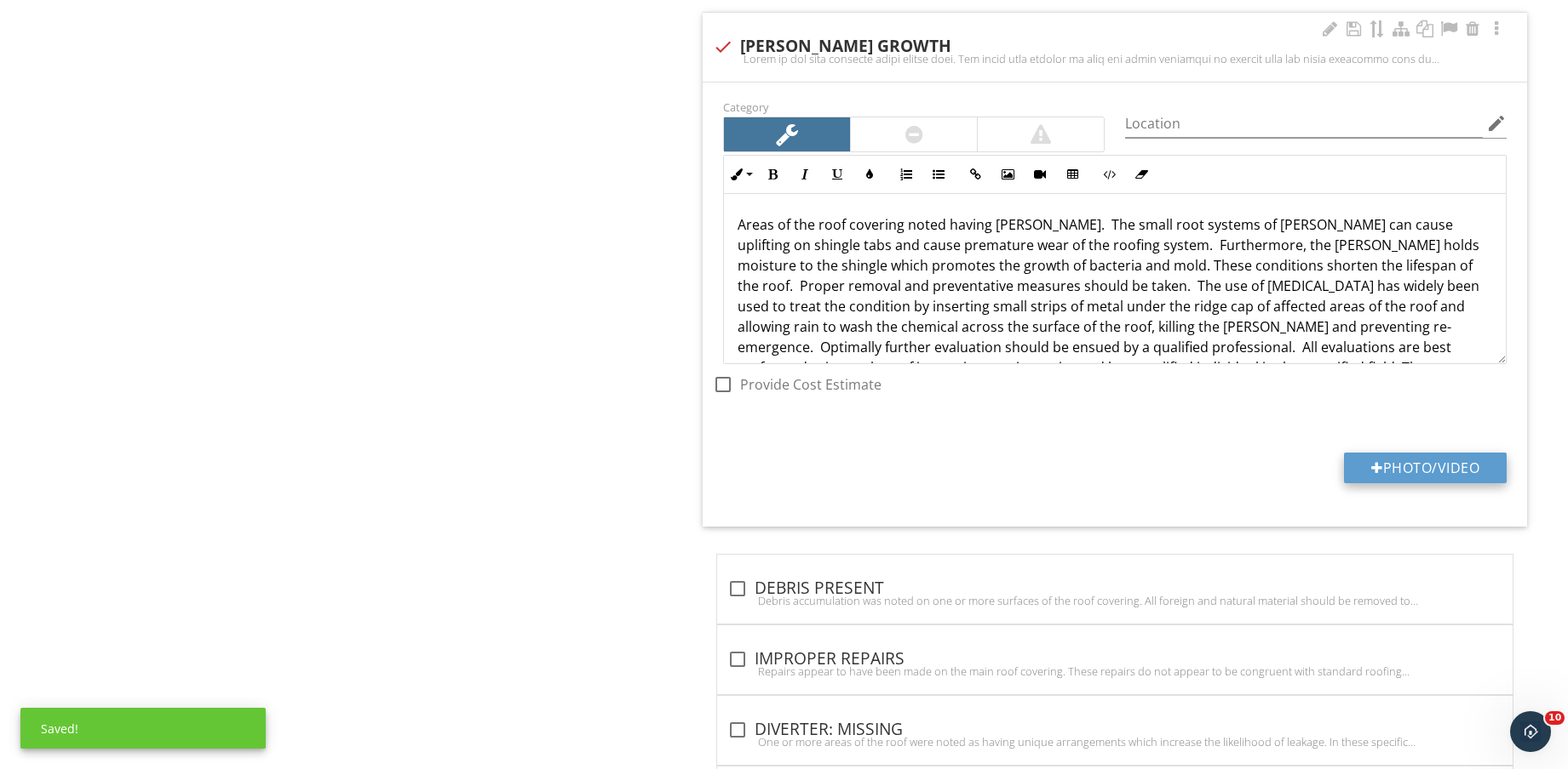
click at [1452, 477] on button "Photo/Video" at bounding box center [1424, 469] width 162 height 31
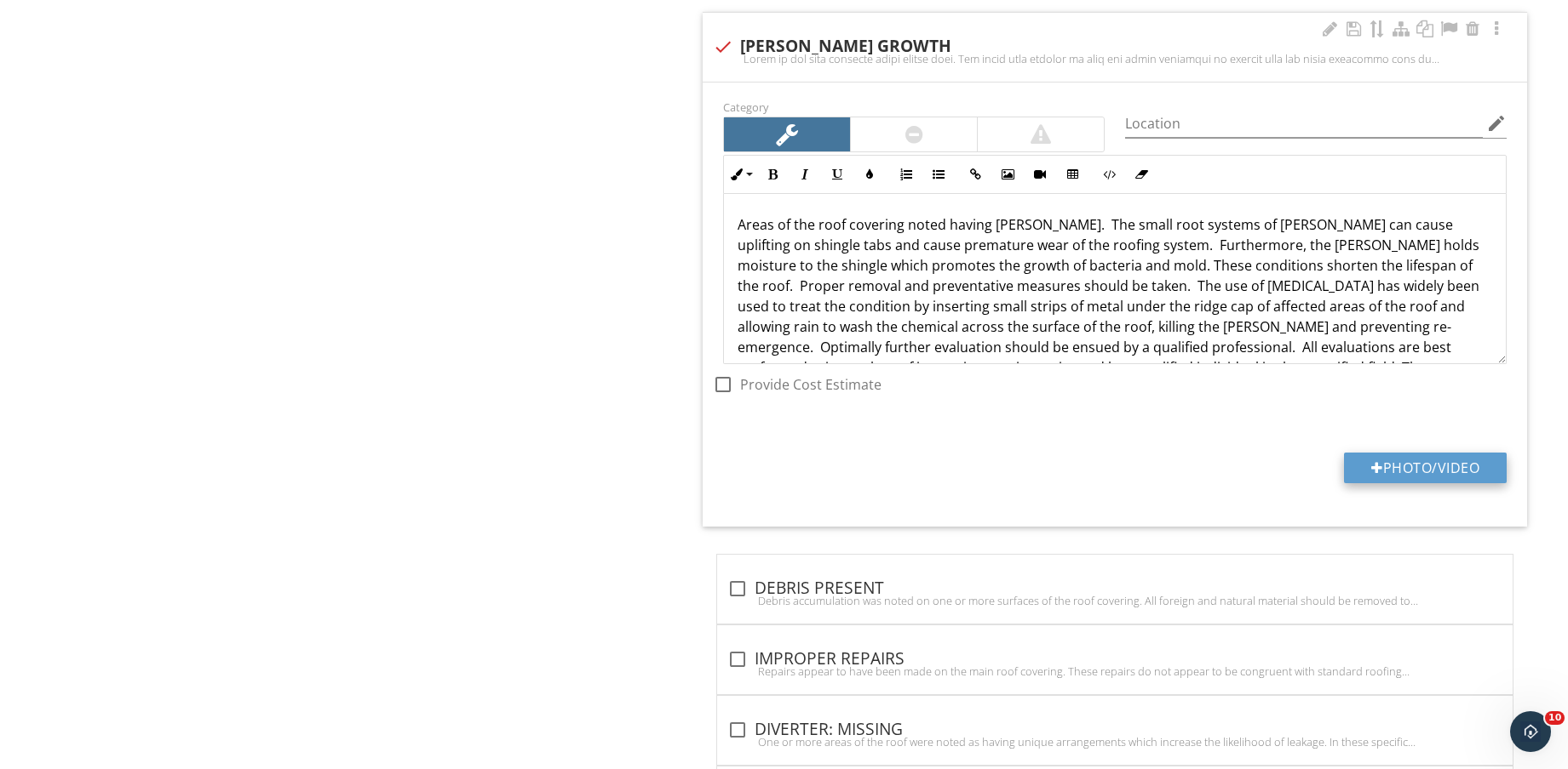
type input "C:\fakepath\IMG_8845.jpg"
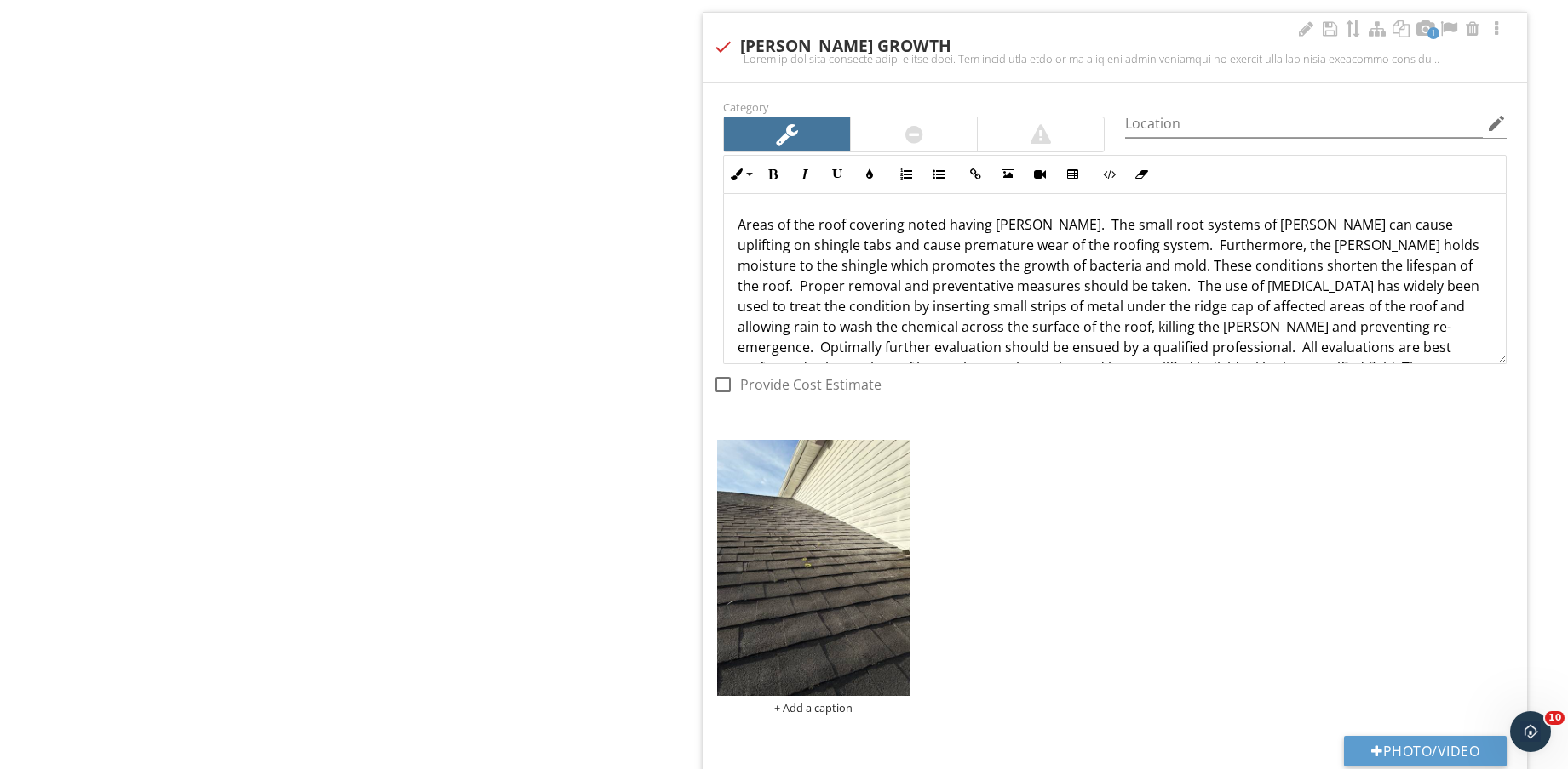
click at [821, 564] on img at bounding box center [813, 568] width 193 height 256
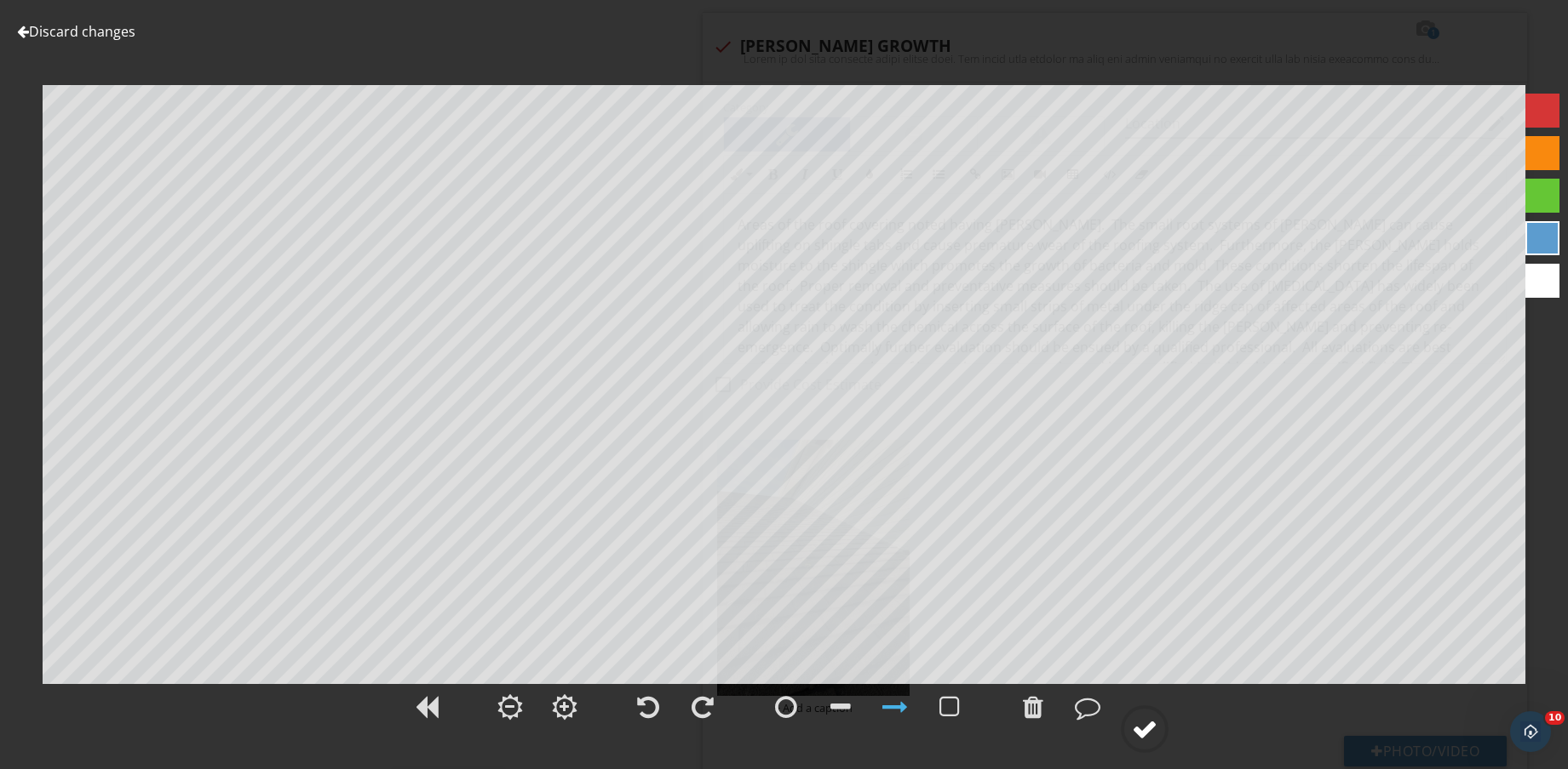
click at [1149, 737] on div at bounding box center [1144, 729] width 25 height 25
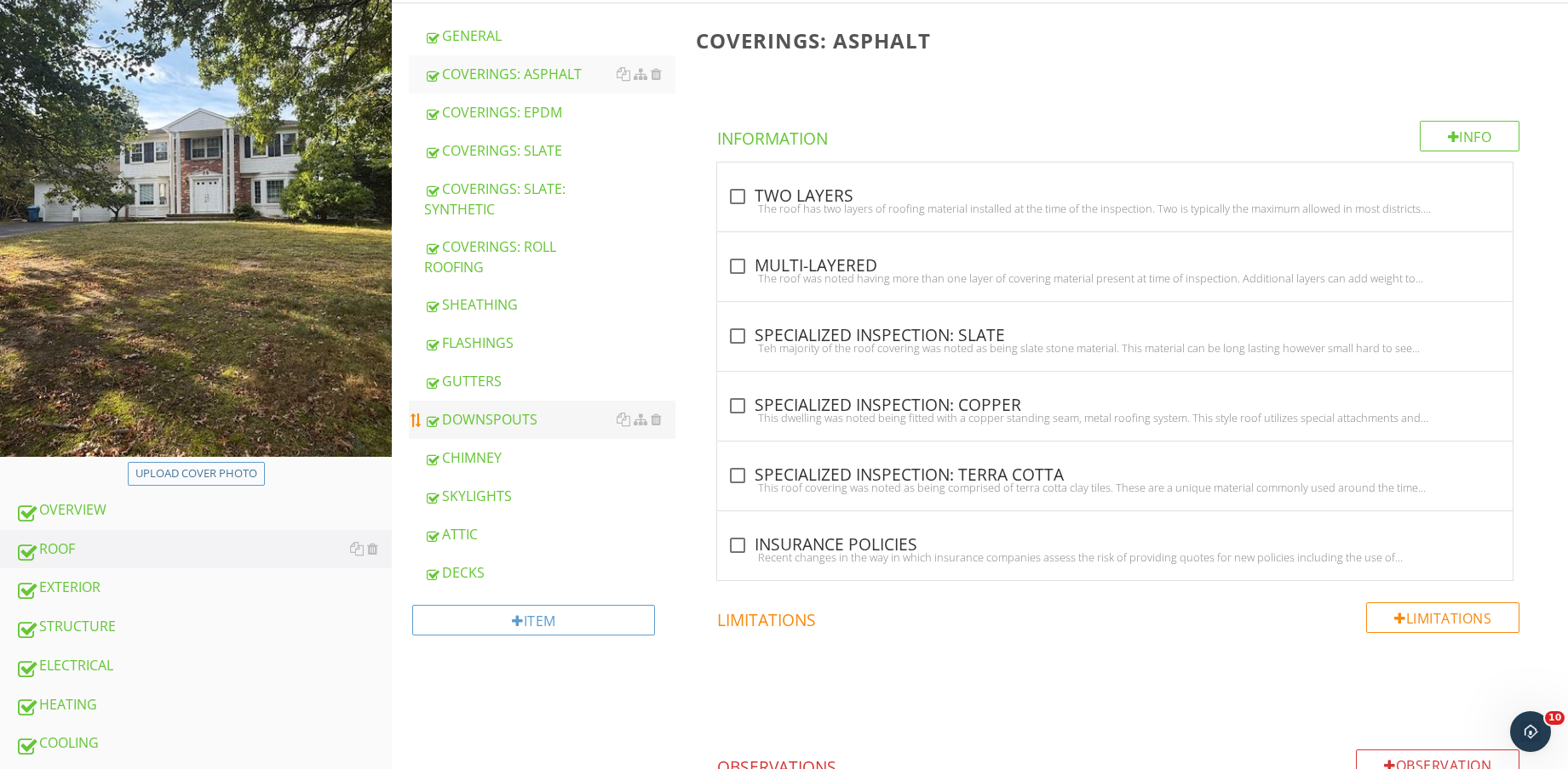
scroll to position [213, 0]
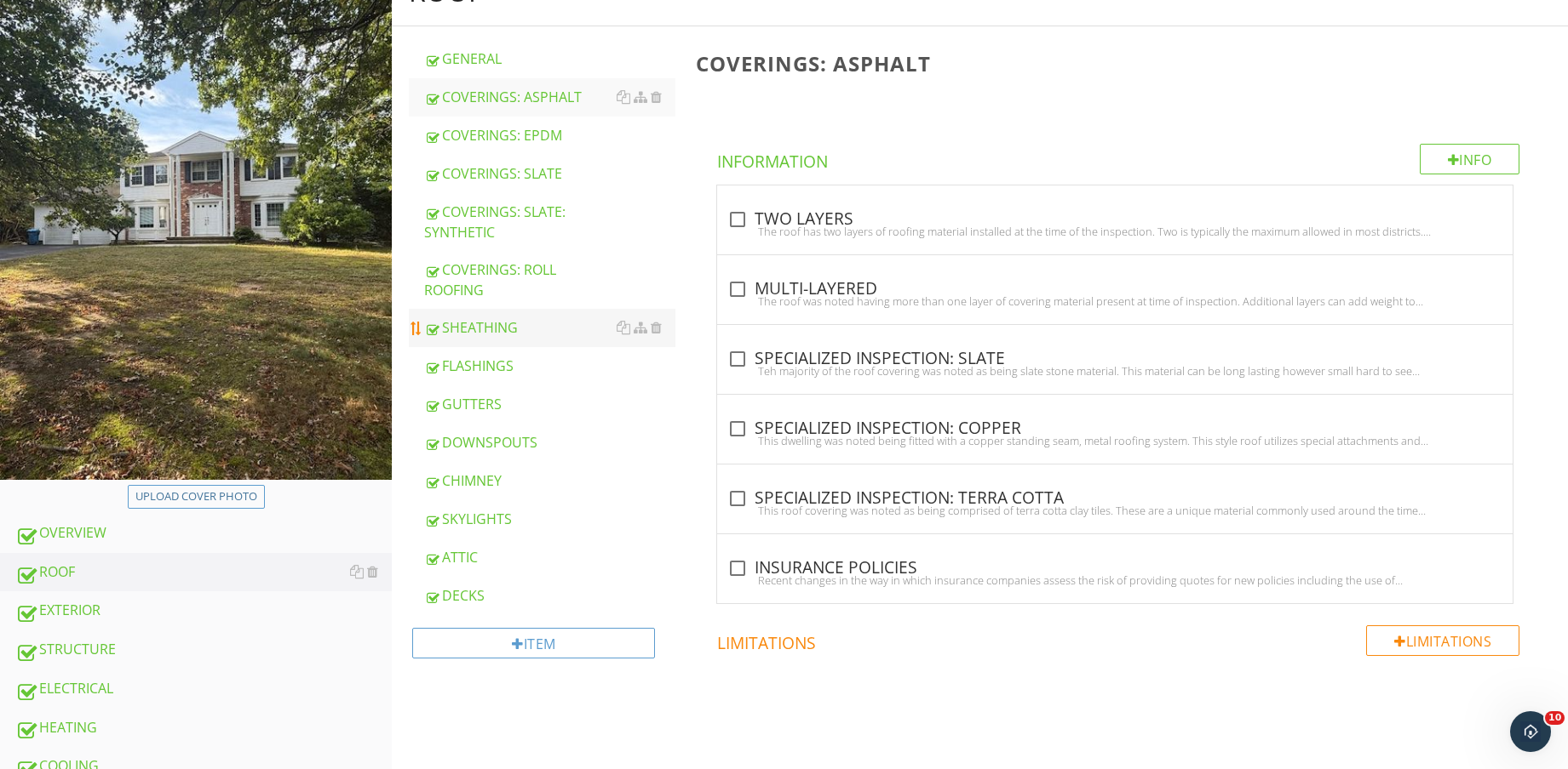
click at [523, 327] on div "SHEATHING" at bounding box center [550, 328] width 251 height 20
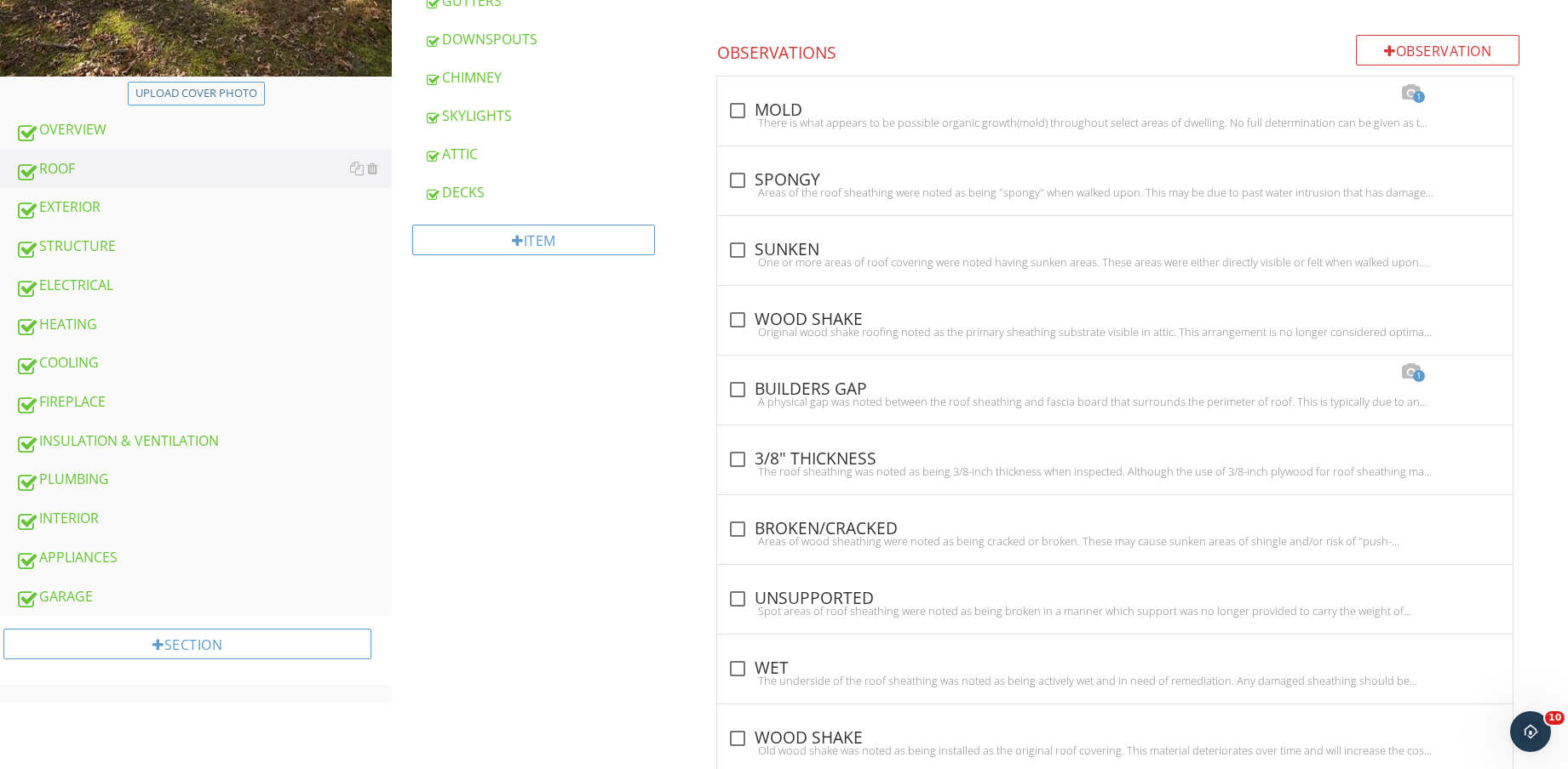
scroll to position [584, 0]
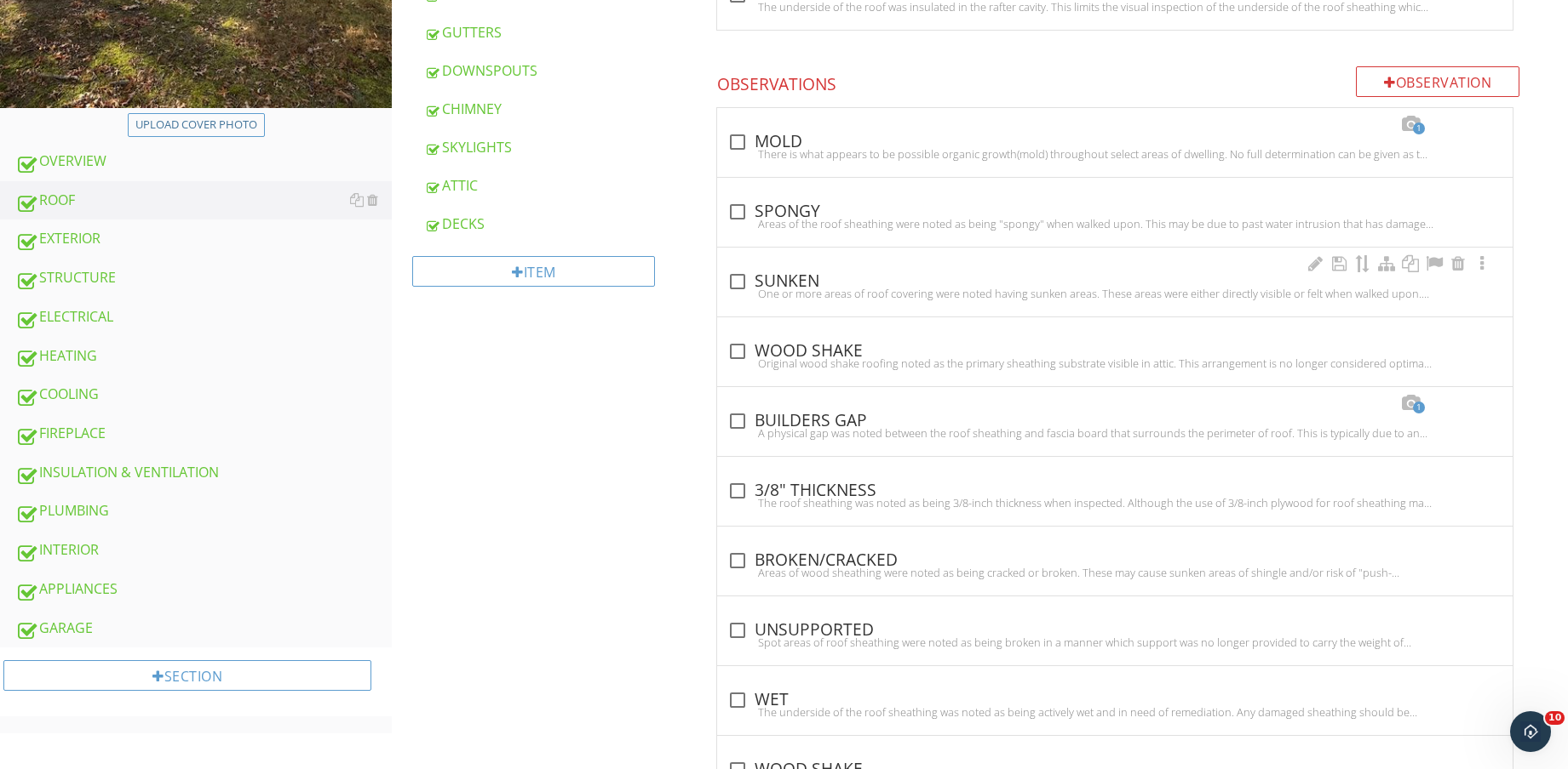
click at [853, 272] on div "check_box_outline_blank SUNKEN" at bounding box center [1115, 281] width 775 height 20
checkbox input "true"
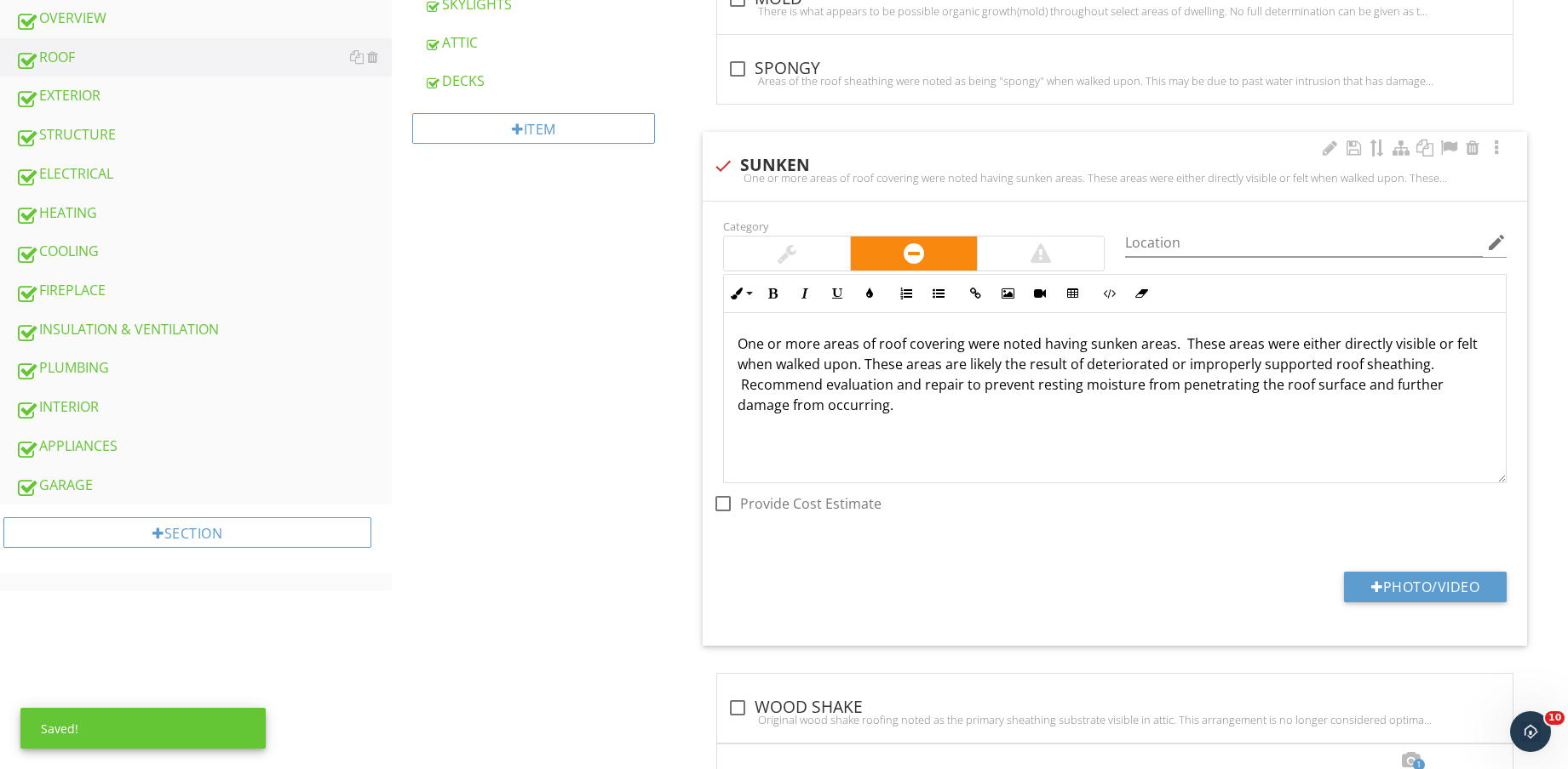
scroll to position [904, 0]
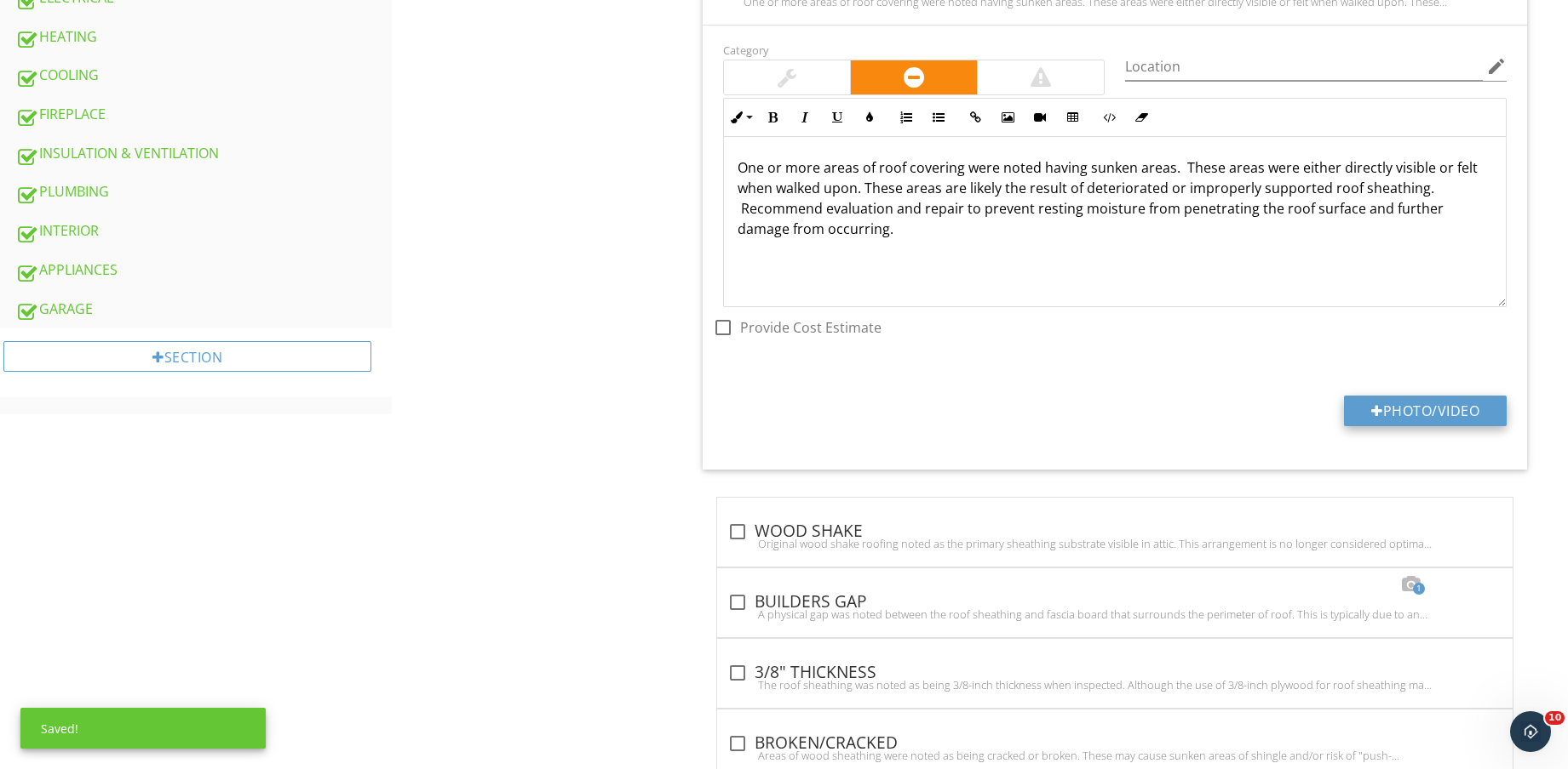
click at [1456, 420] on button "Photo/Video" at bounding box center [1424, 411] width 162 height 31
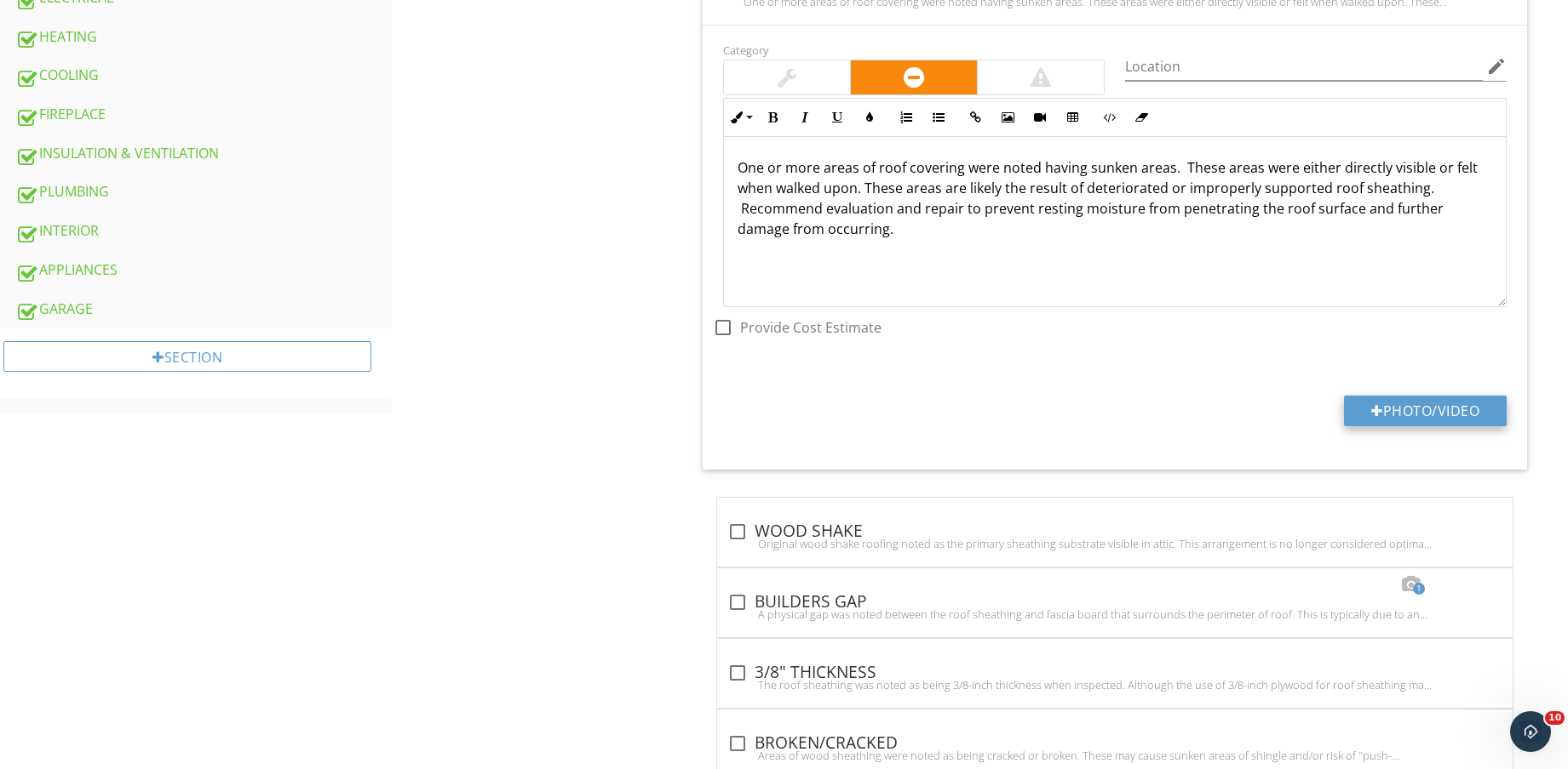
type input "C:\fakepath\IMG_8849.jpg"
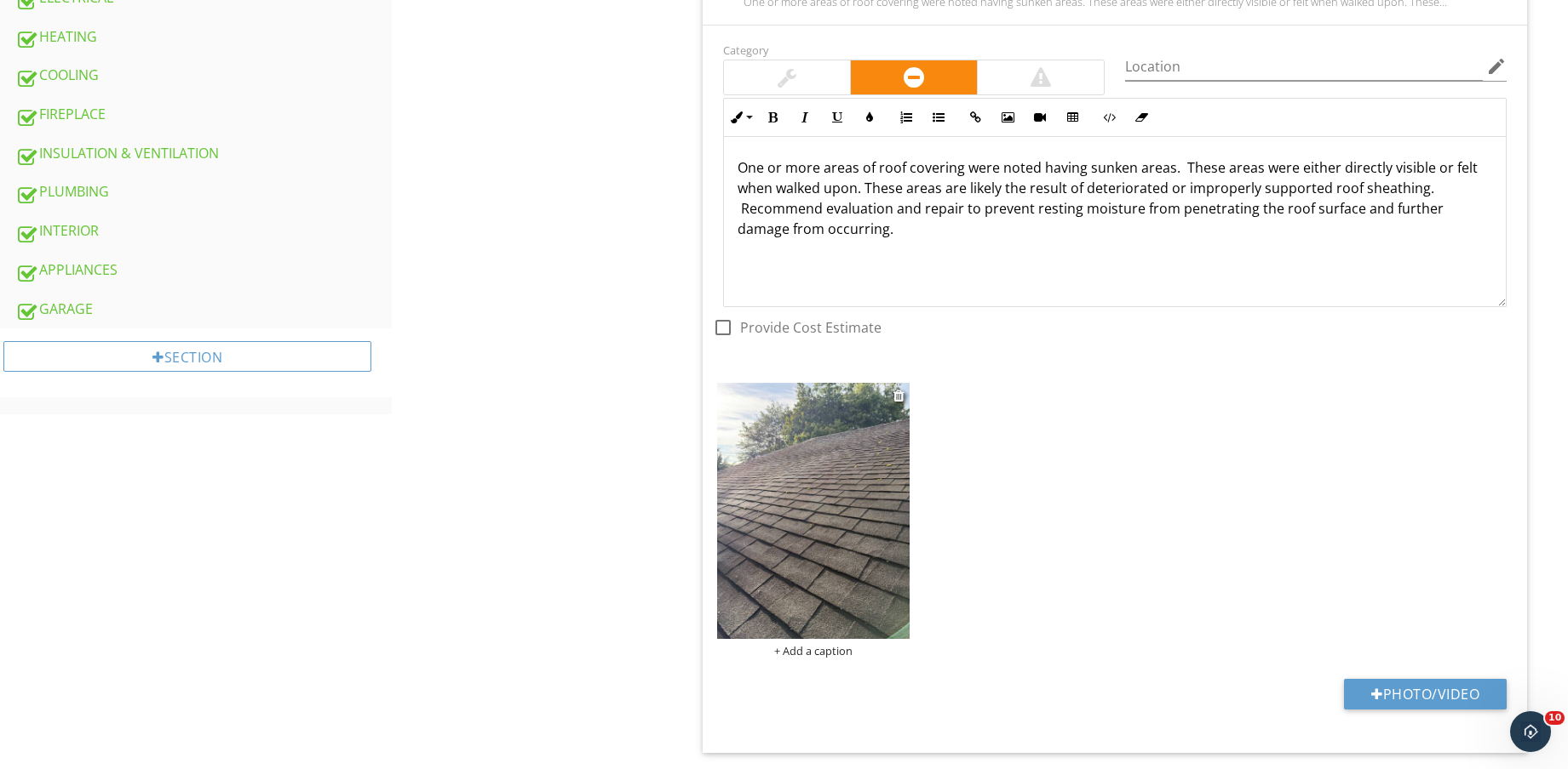
click at [835, 562] on img at bounding box center [813, 510] width 193 height 256
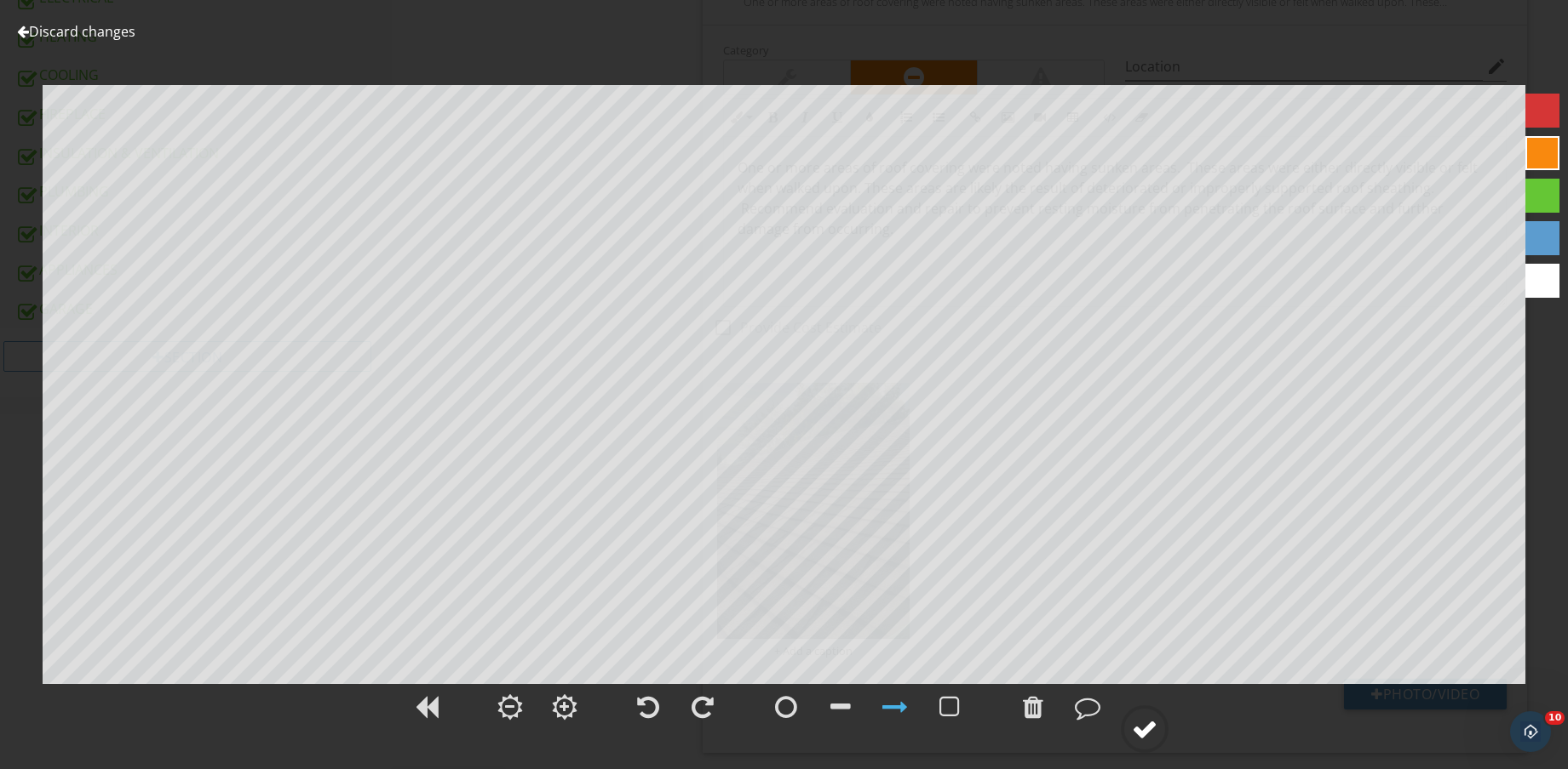
click at [1158, 730] on circle at bounding box center [1145, 729] width 45 height 45
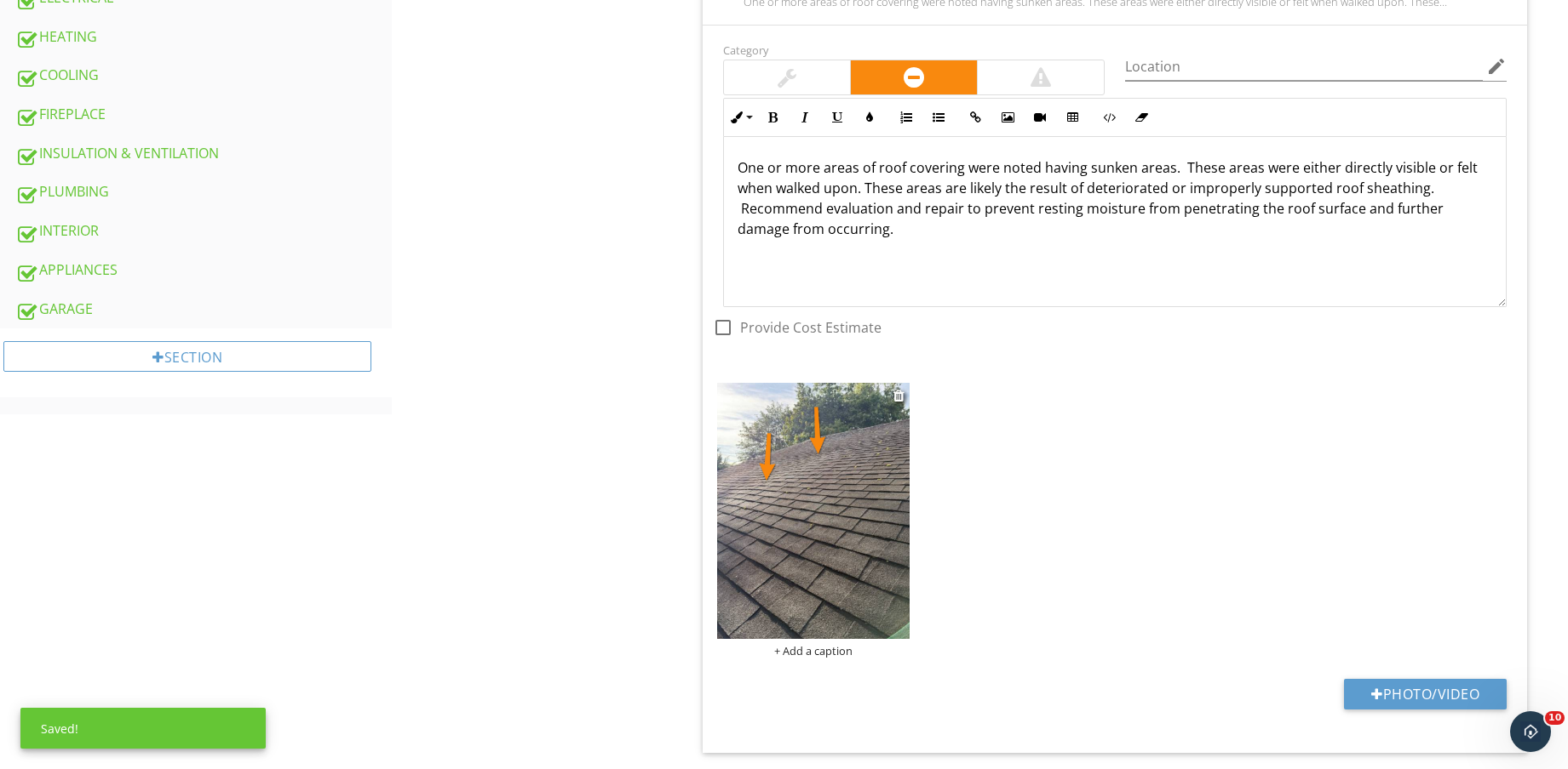
click at [827, 652] on div "+ Add a caption" at bounding box center [813, 651] width 193 height 14
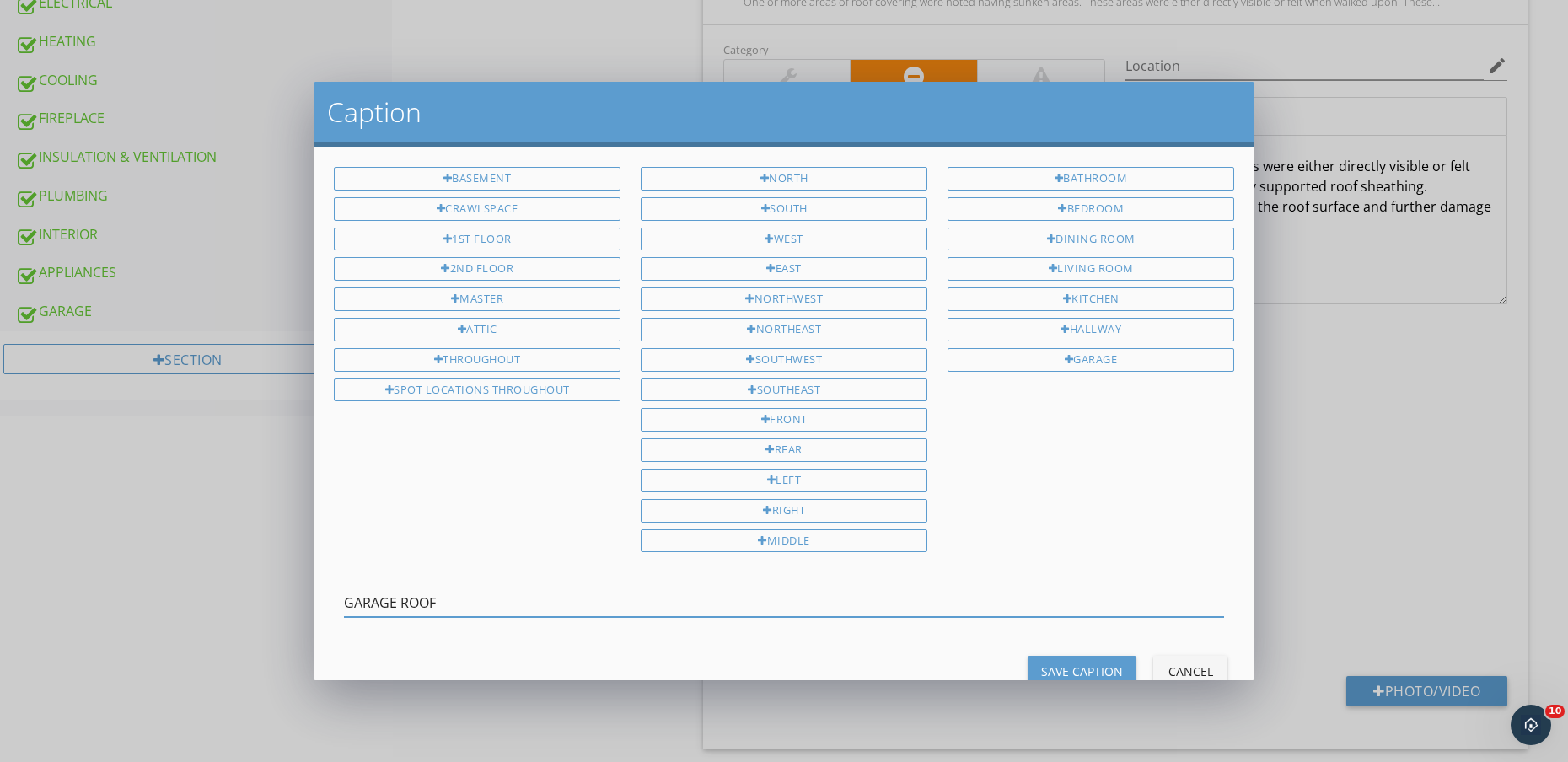
type input "GARAGE ROOF"
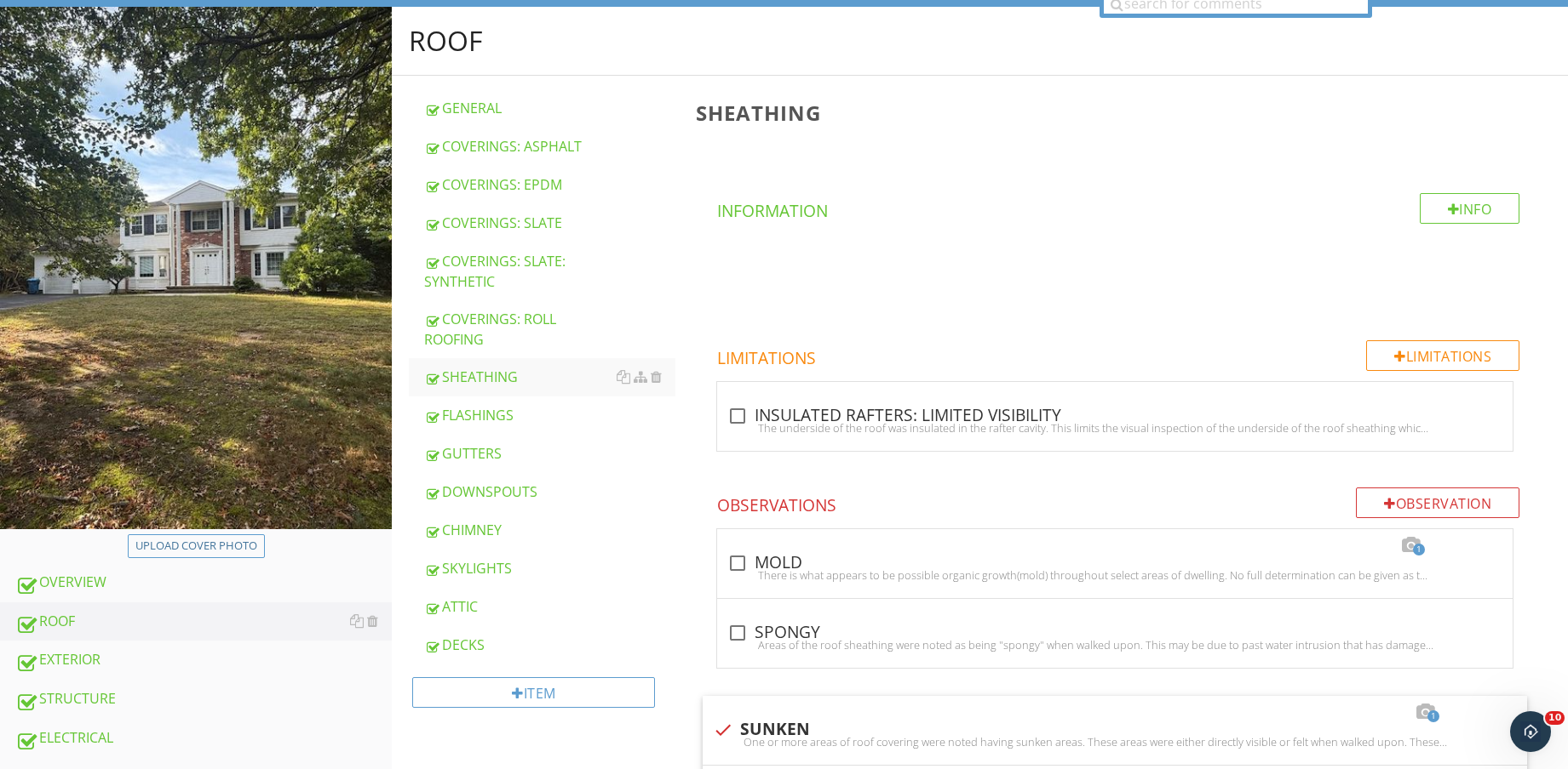
scroll to position [319, 0]
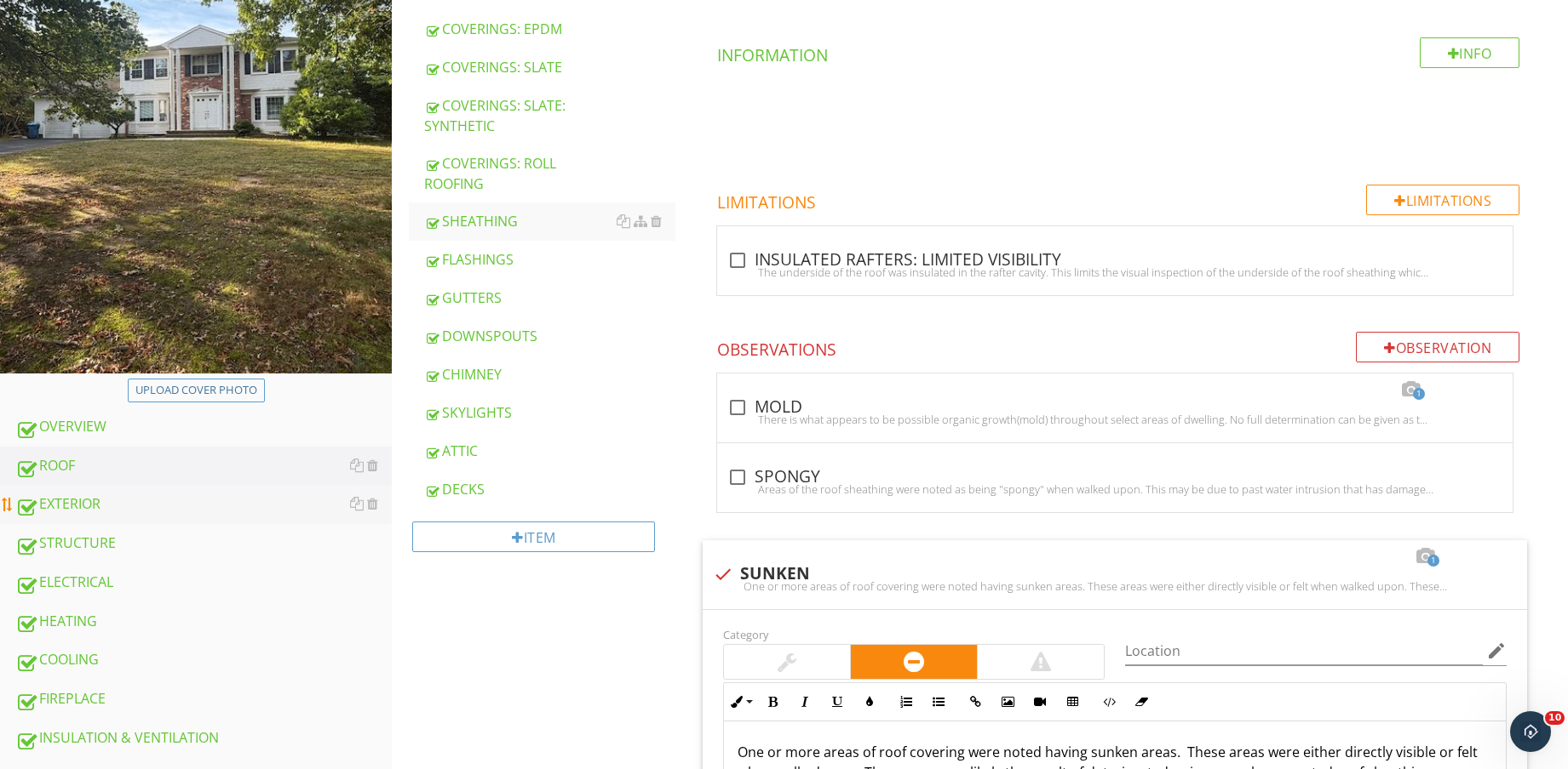
click at [141, 508] on div "EXTERIOR" at bounding box center [203, 505] width 376 height 22
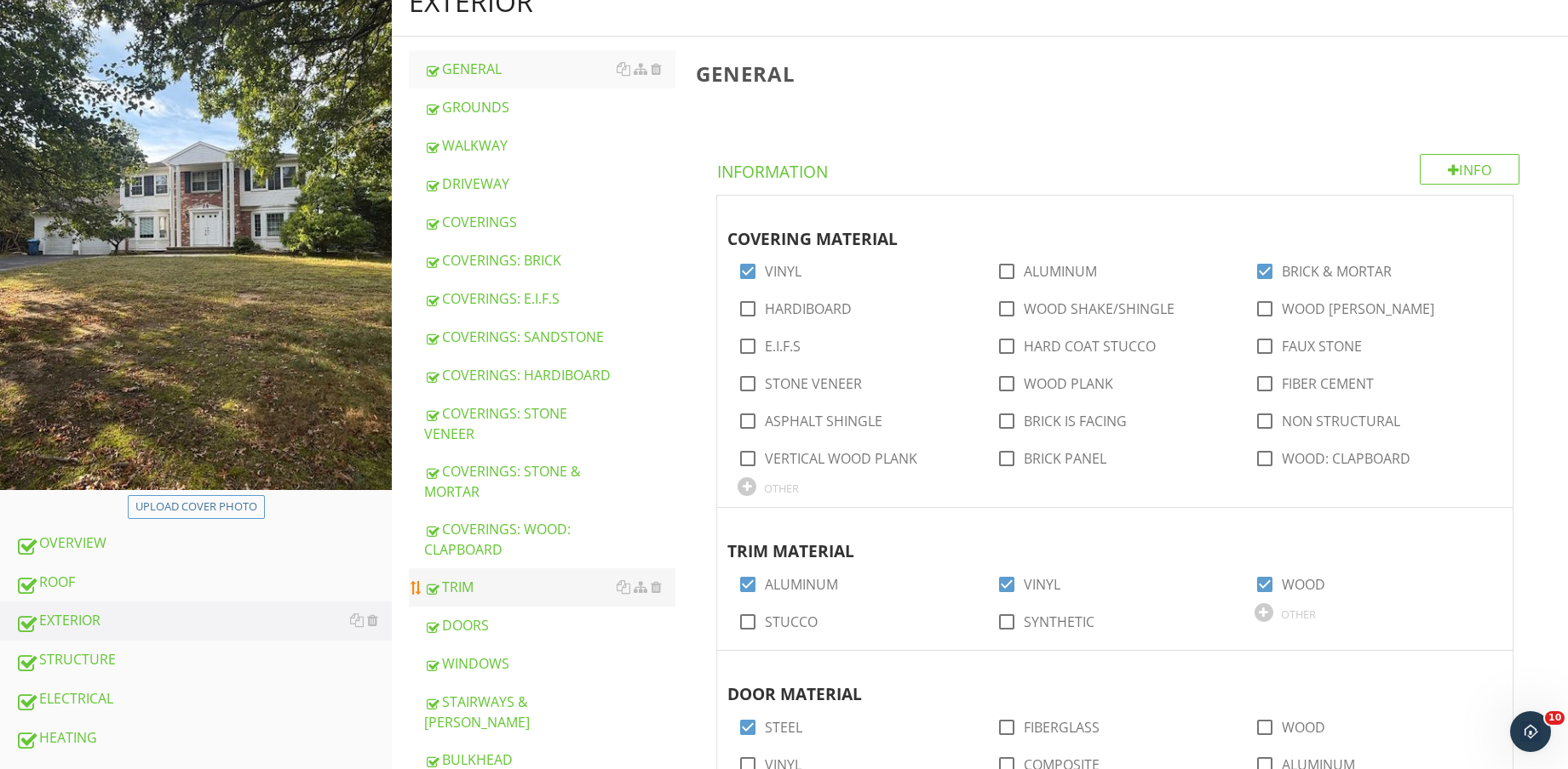
scroll to position [213, 0]
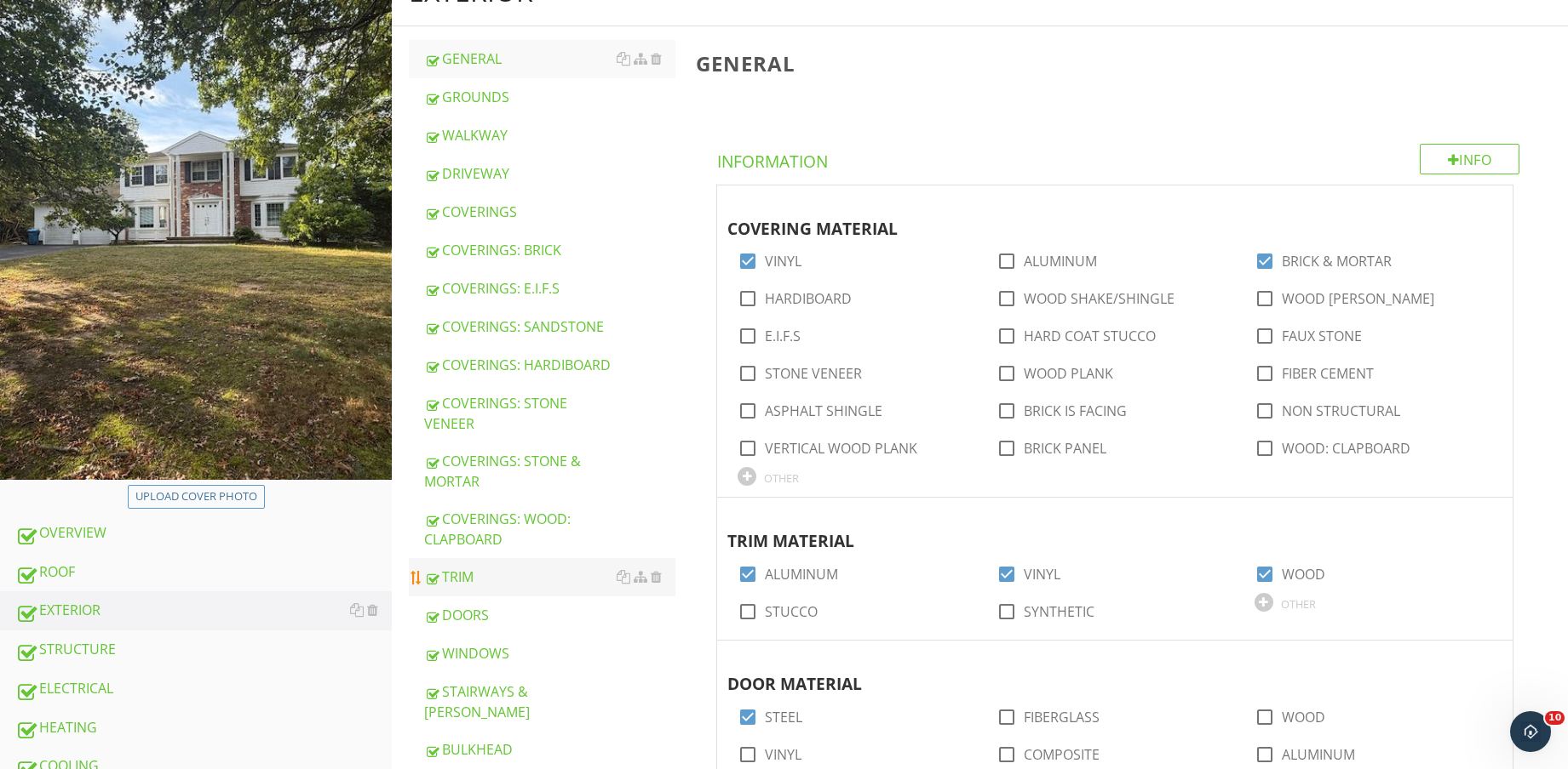
click at [489, 575] on div "TRIM" at bounding box center [550, 577] width 251 height 20
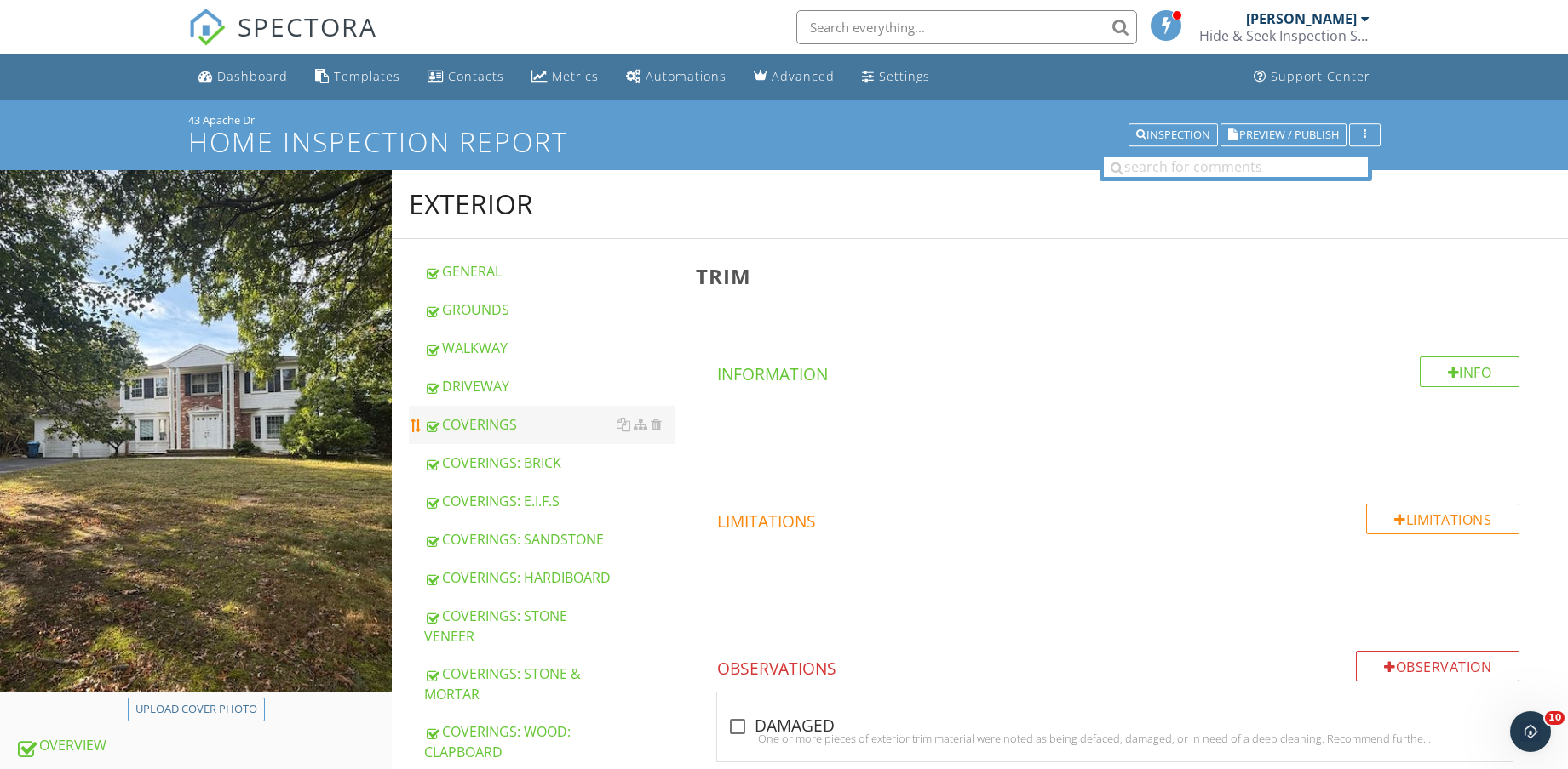
click at [517, 417] on div "COVERINGS" at bounding box center [550, 424] width 251 height 20
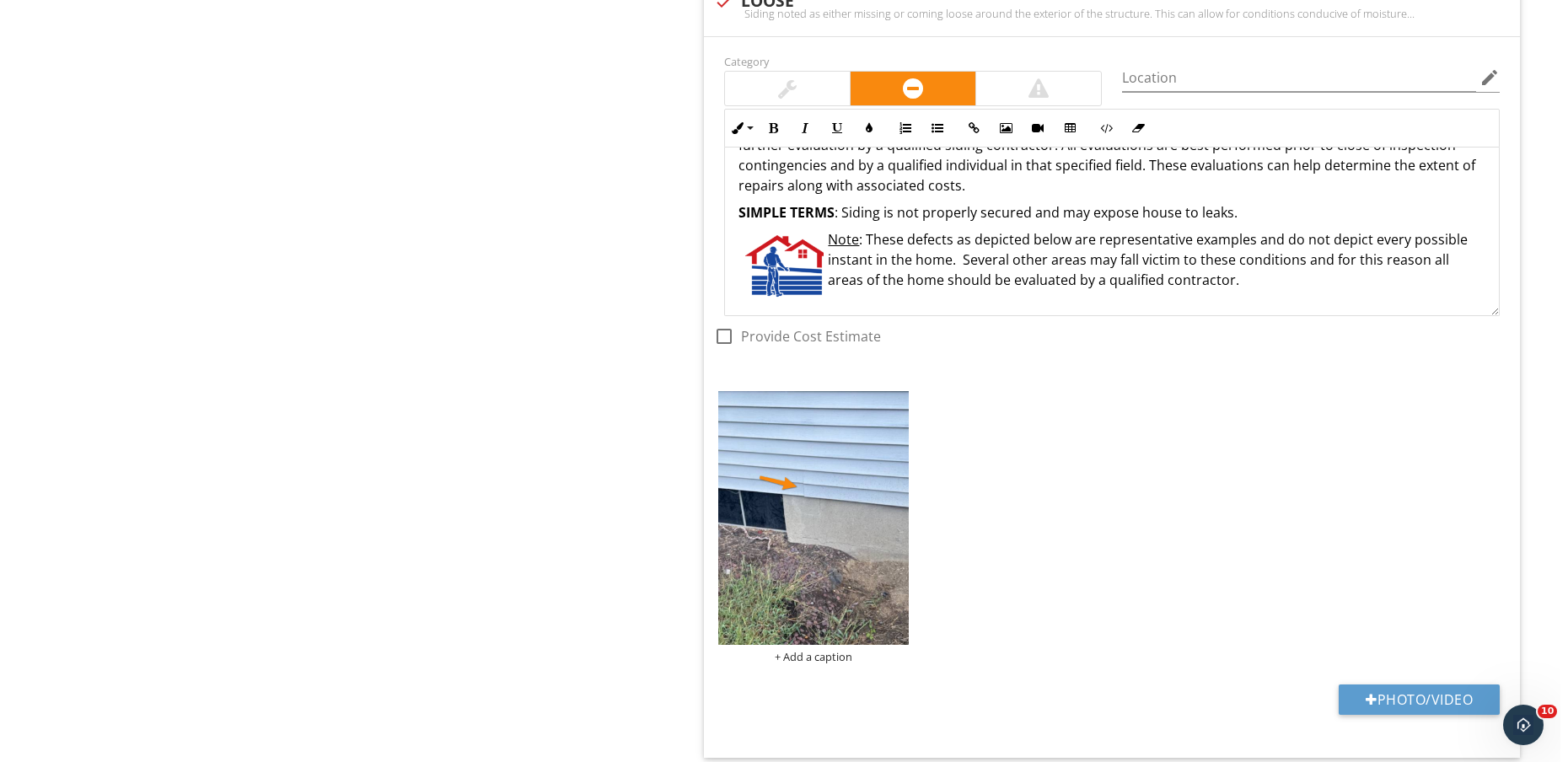
scroll to position [2741, 0]
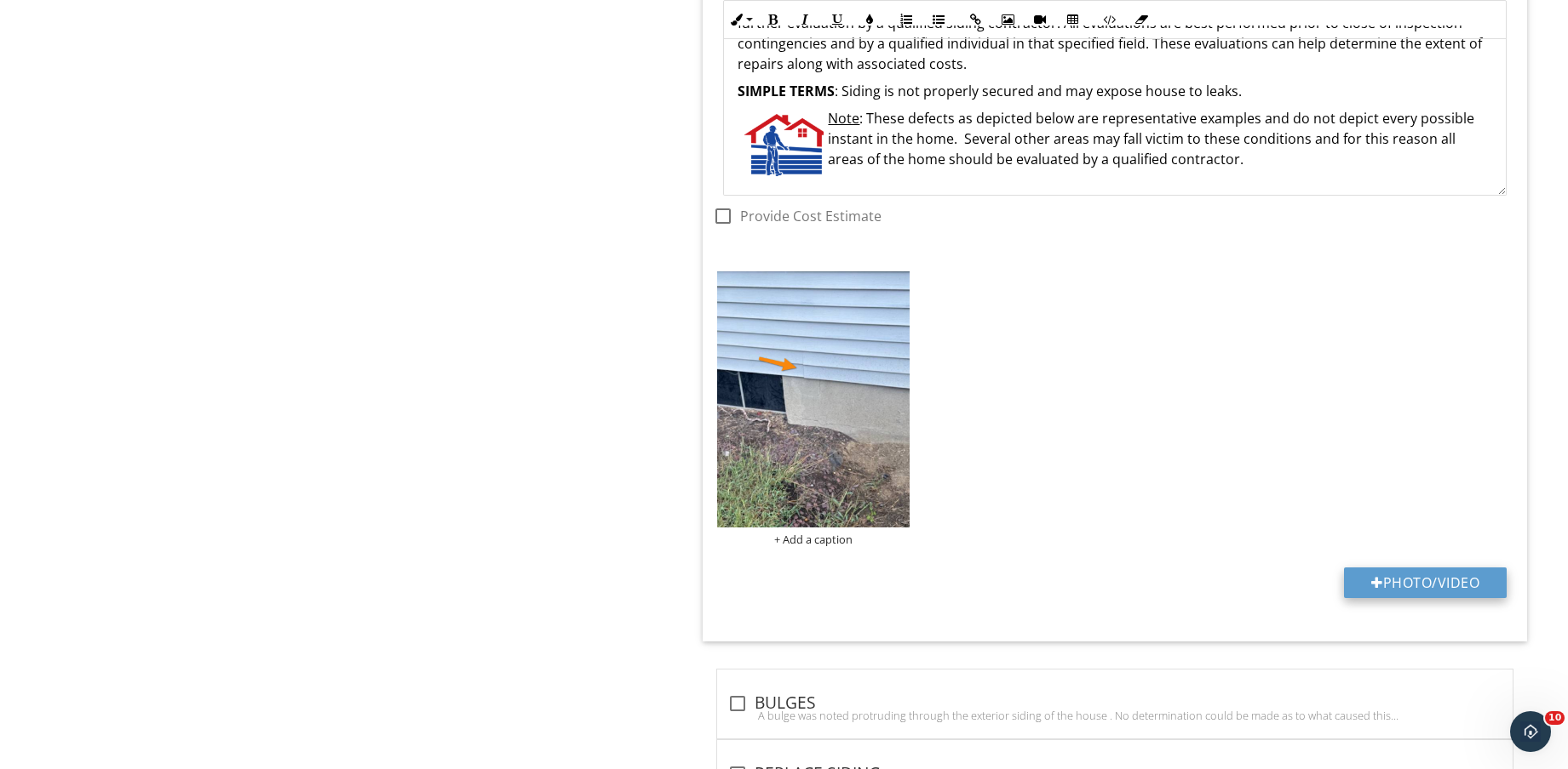
click at [1411, 576] on button "Photo/Video" at bounding box center [1424, 583] width 162 height 31
type input "C:\fakepath\IMG_8863.jpg"
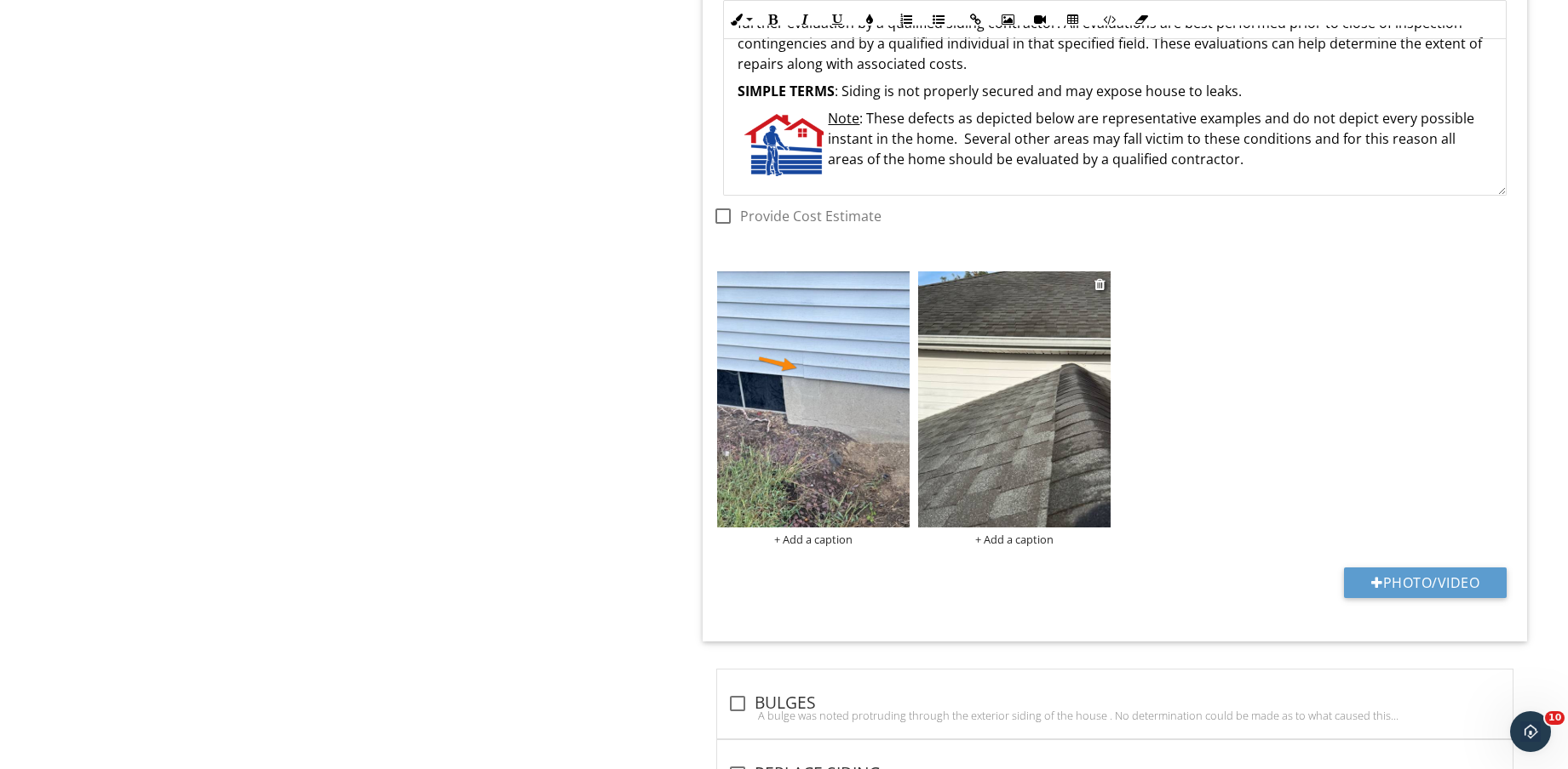
click at [1068, 497] on img at bounding box center [1015, 399] width 193 height 256
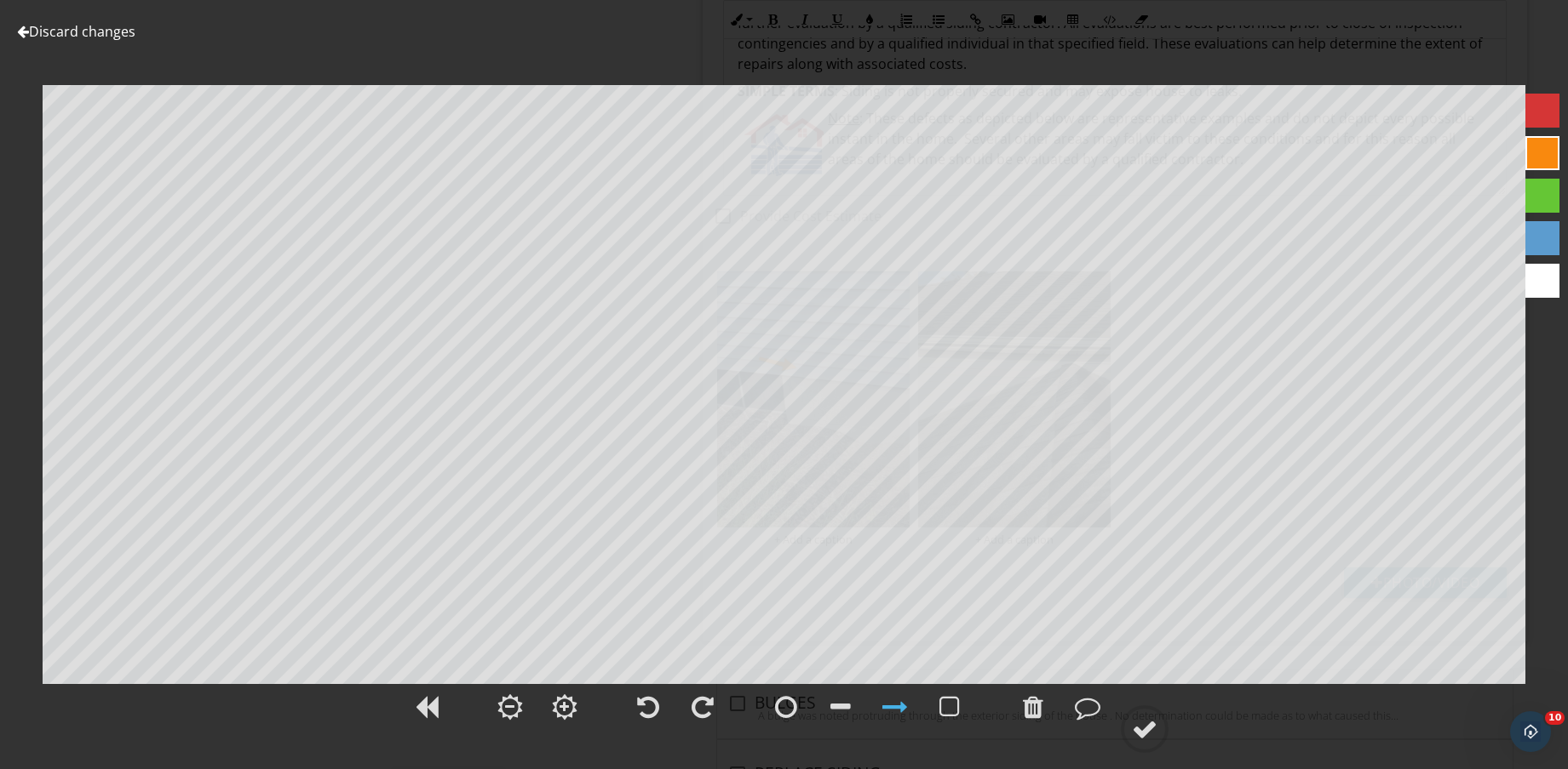
click at [1151, 734] on div at bounding box center [1144, 729] width 25 height 25
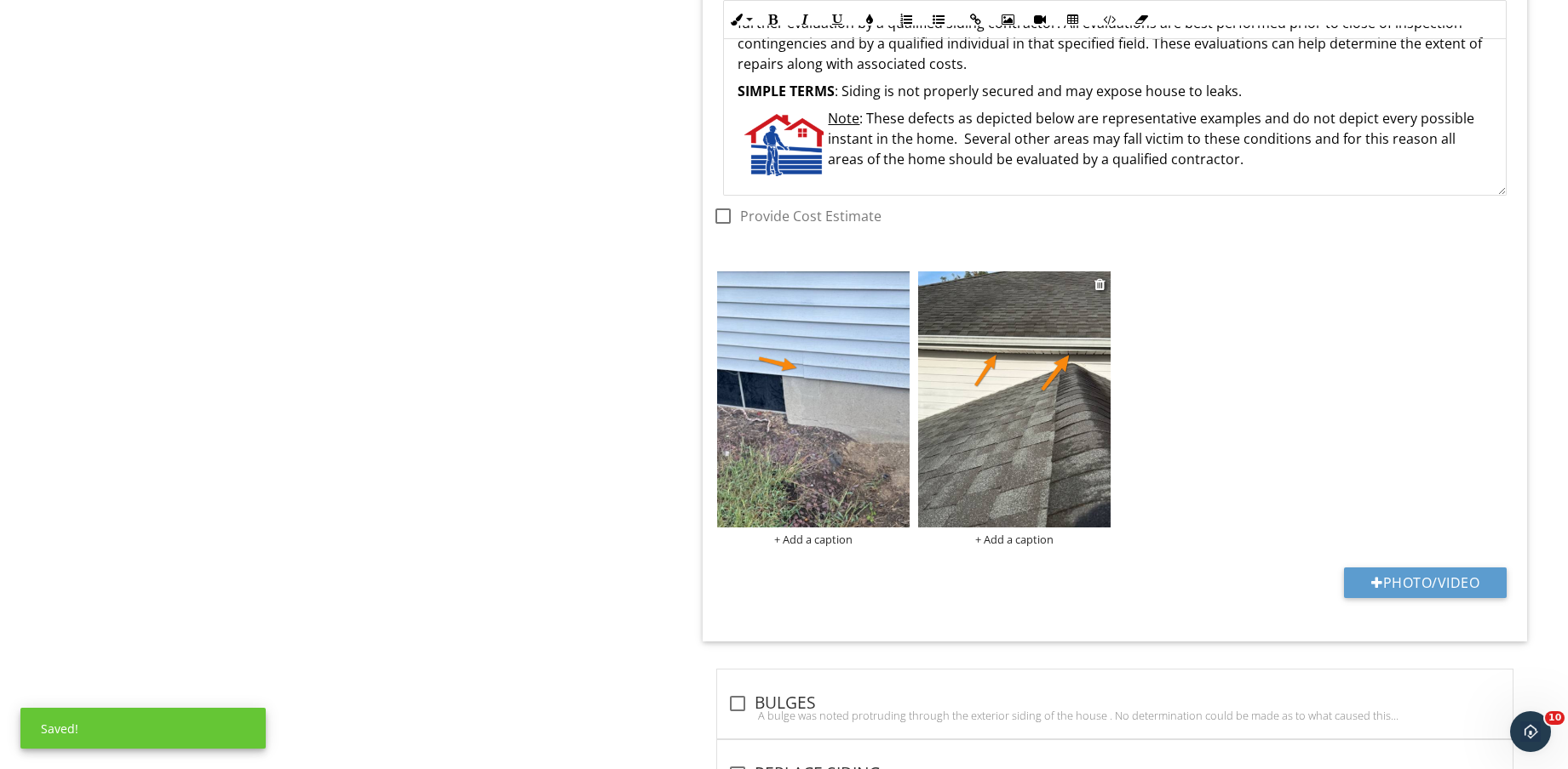
click at [1013, 543] on div "+ Add a caption" at bounding box center [1015, 540] width 193 height 14
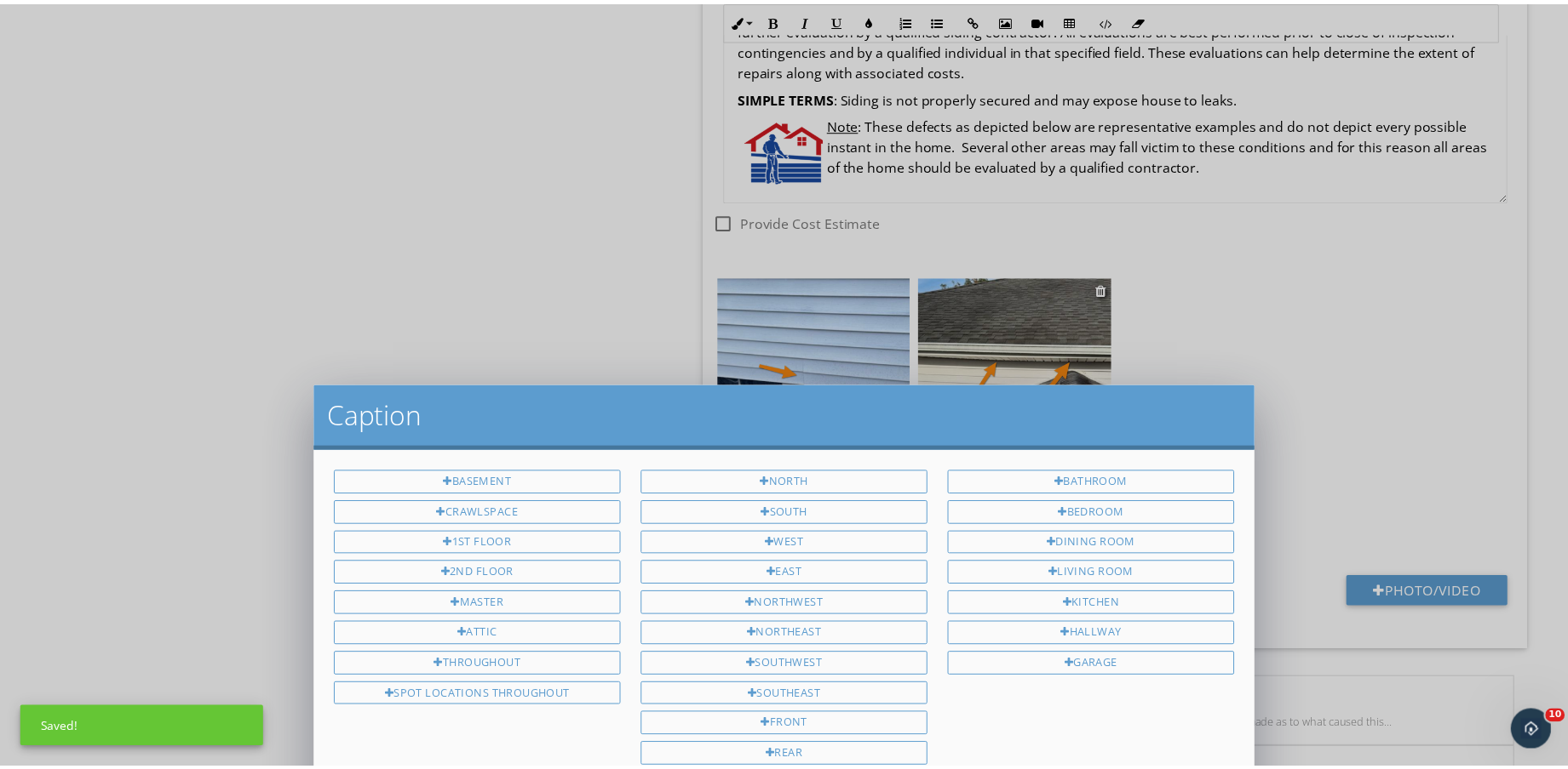
scroll to position [0, 0]
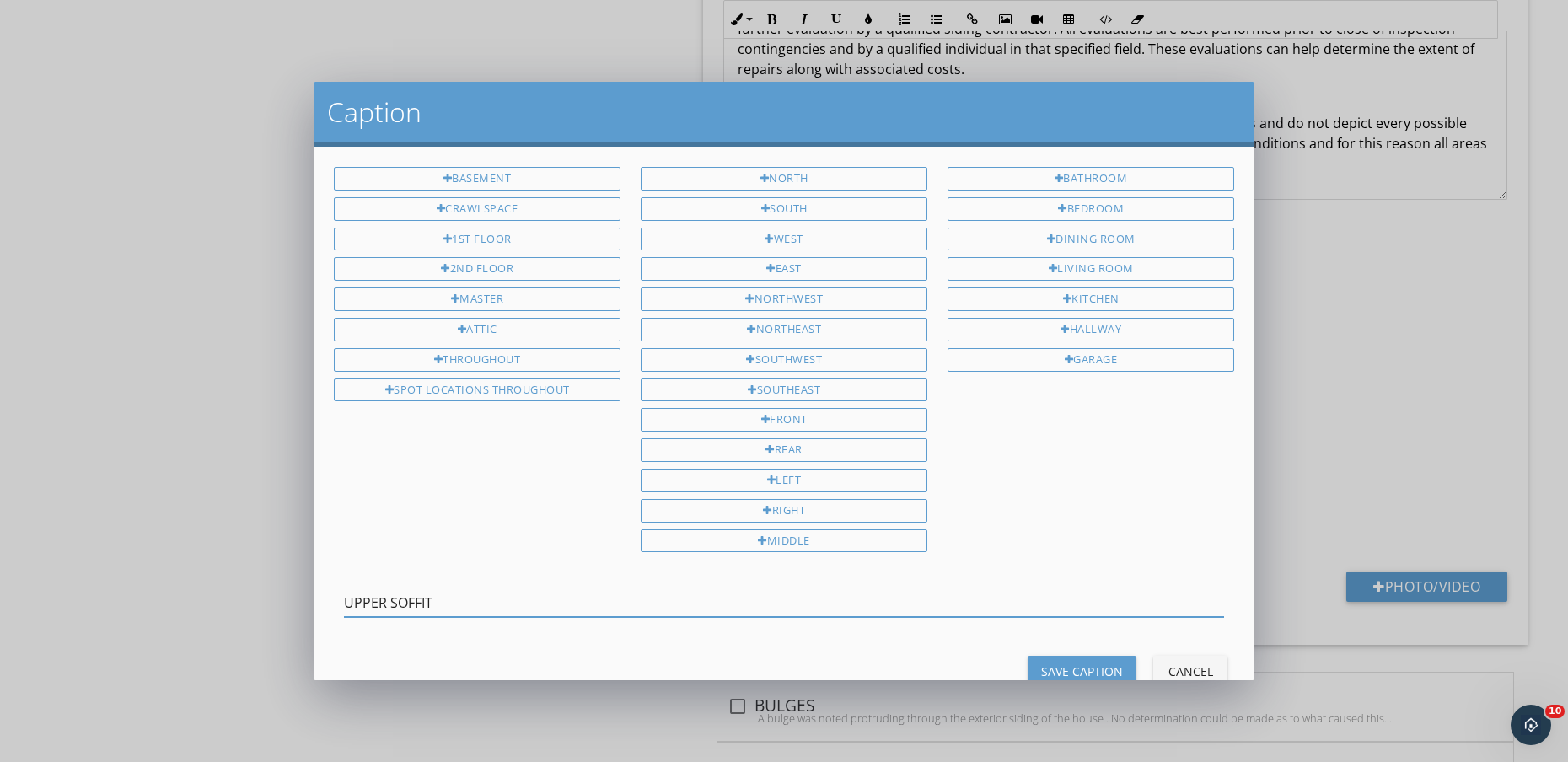
type input "UPPER SOFFIT"
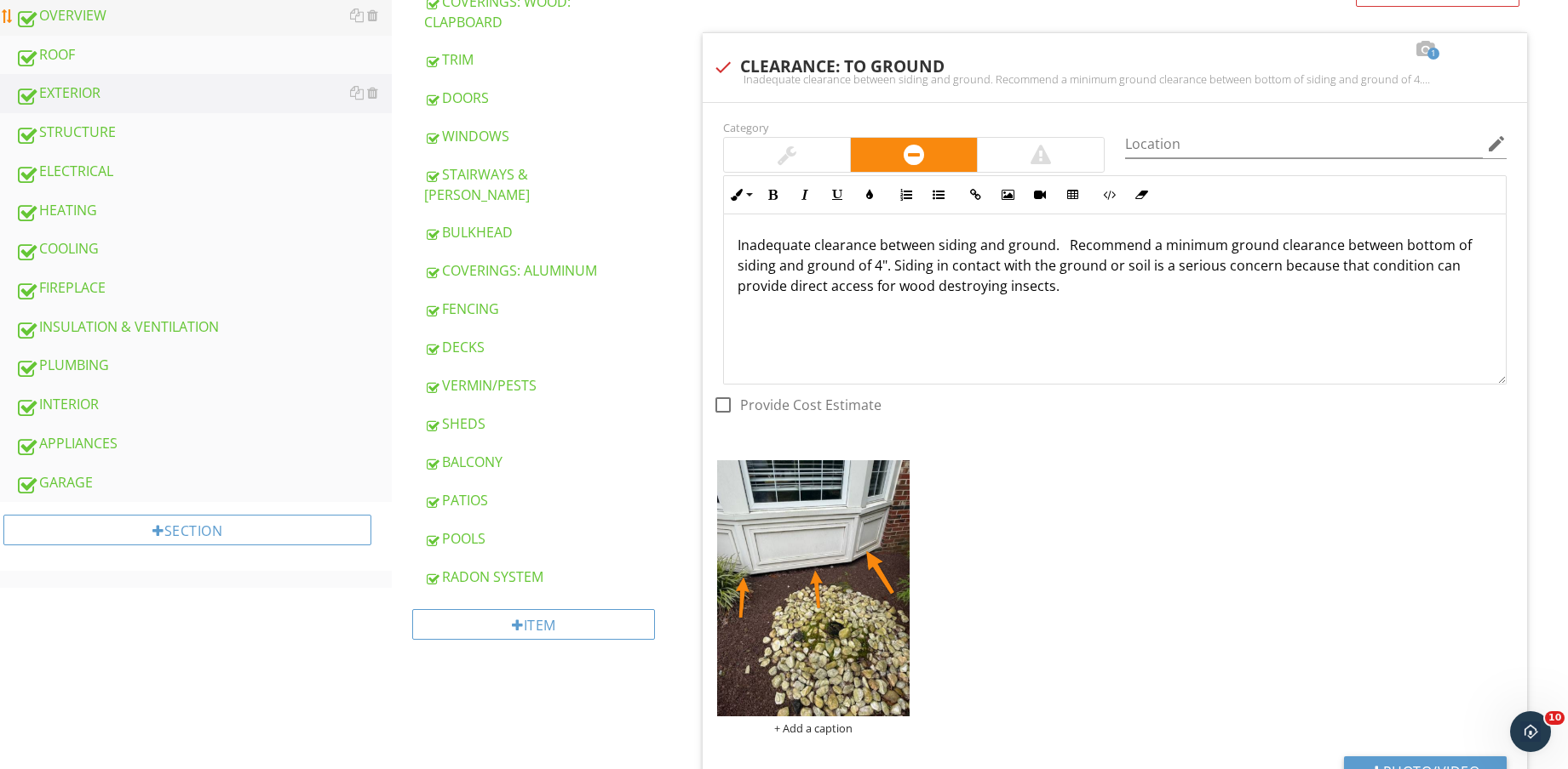
scroll to position [639, 0]
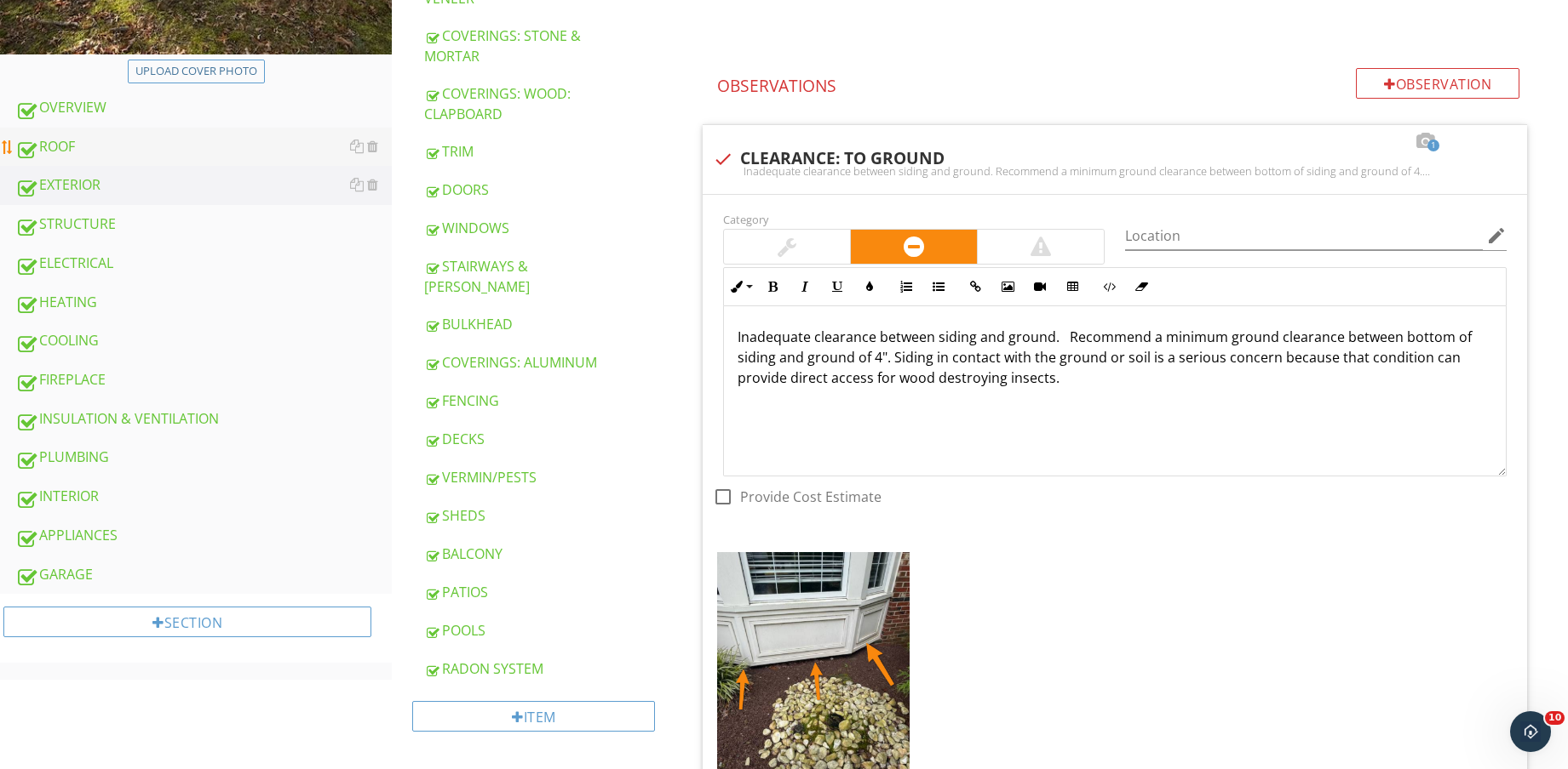
click at [110, 147] on div "ROOF" at bounding box center [203, 147] width 376 height 22
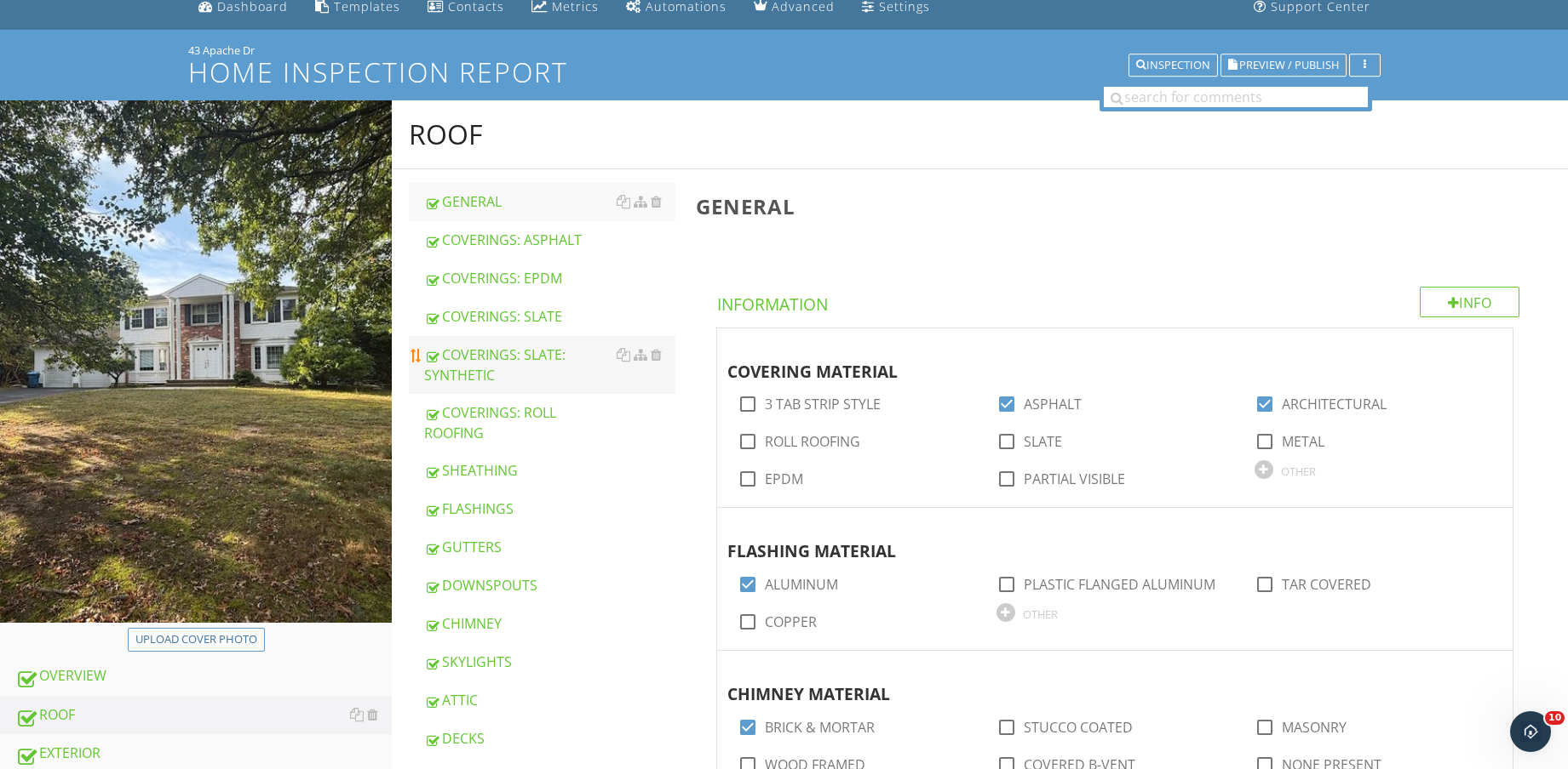
scroll to position [106, 0]
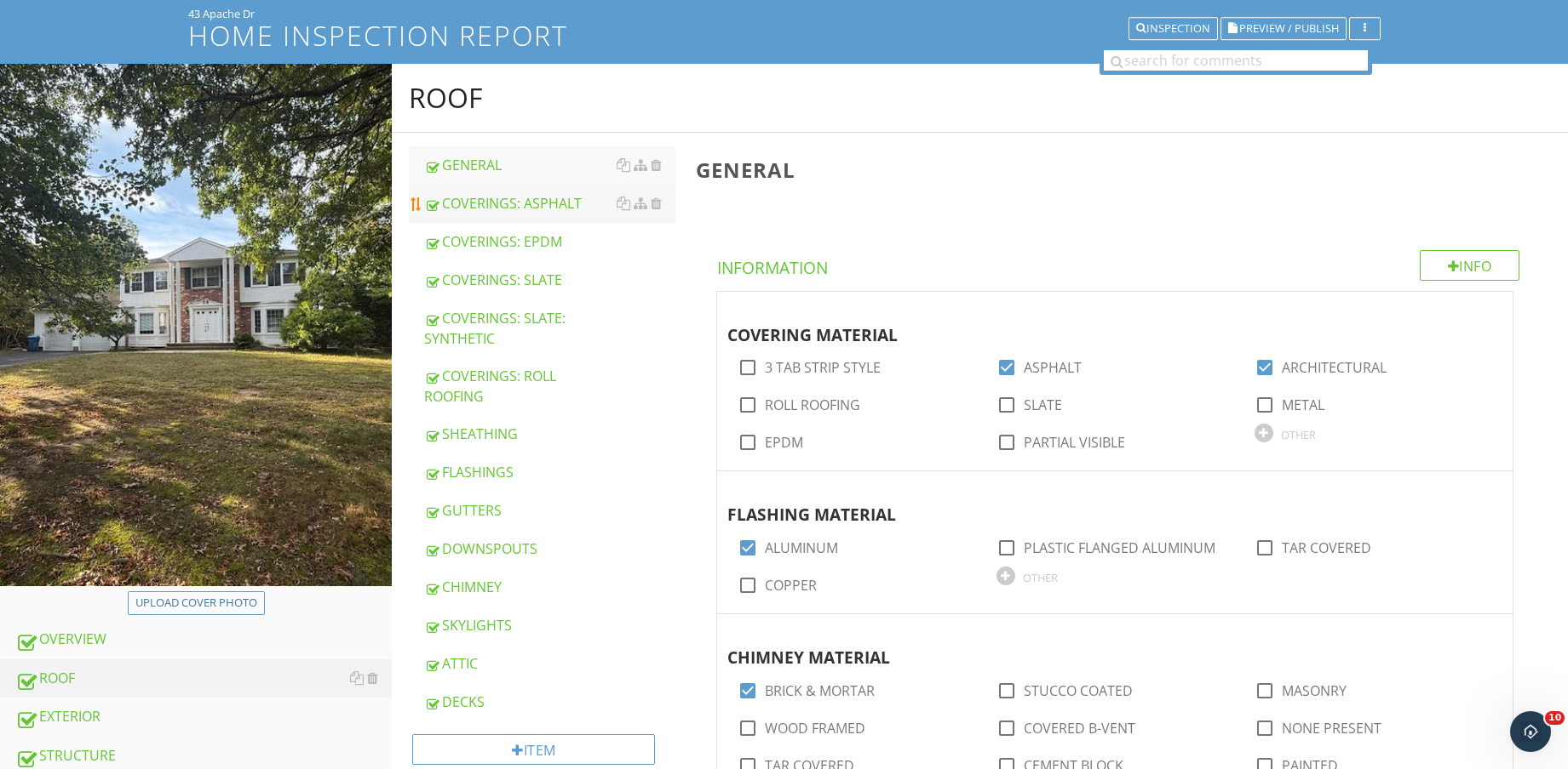
click at [530, 215] on link "COVERINGS: ASPHALT" at bounding box center [550, 203] width 251 height 38
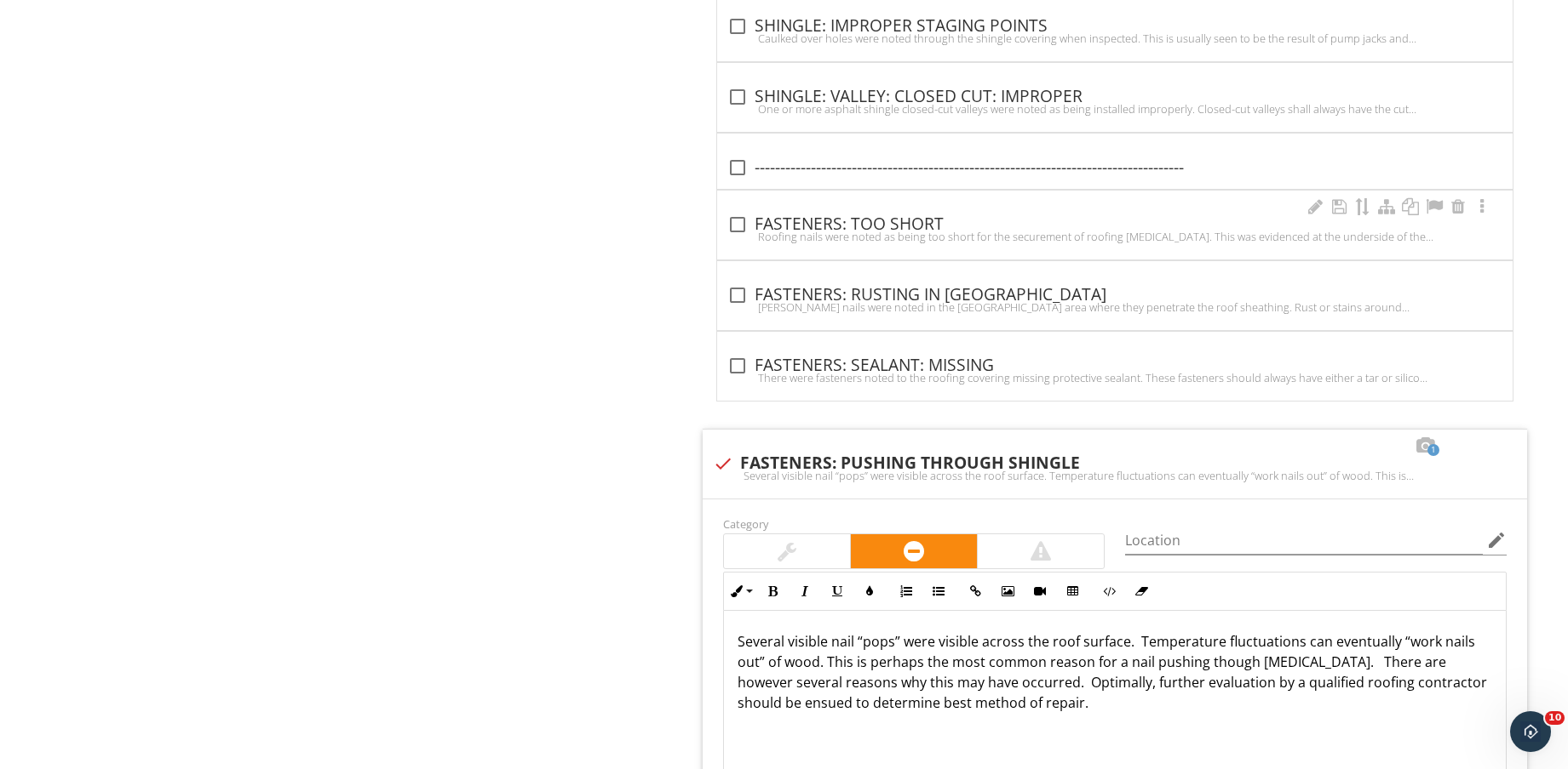
scroll to position [6018, 0]
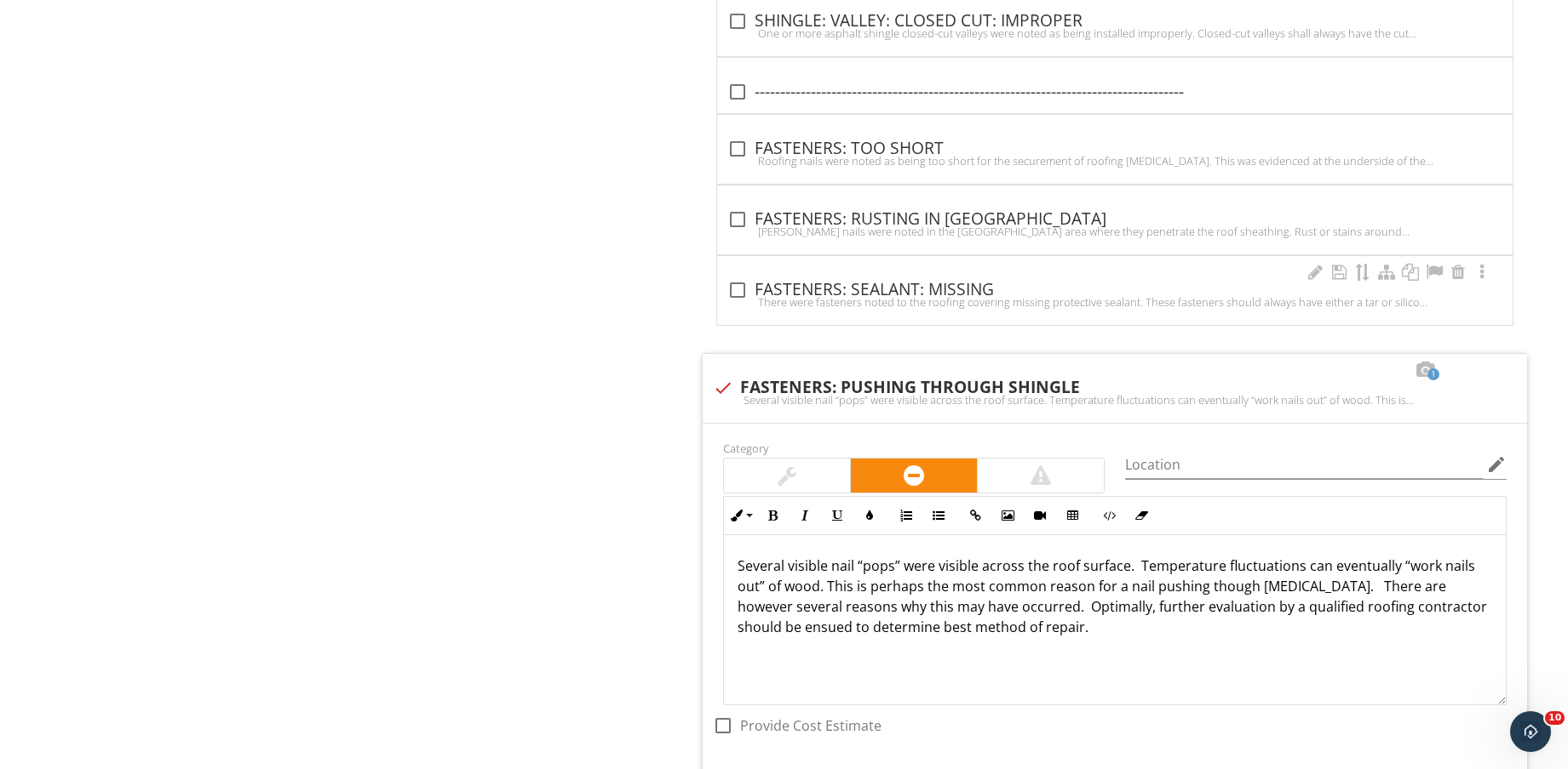
click at [968, 275] on div "check_box_outline_blank FASTENERS: SEALANT: MISSING There were fasteners noted …" at bounding box center [1115, 290] width 796 height 69
checkbox input "true"
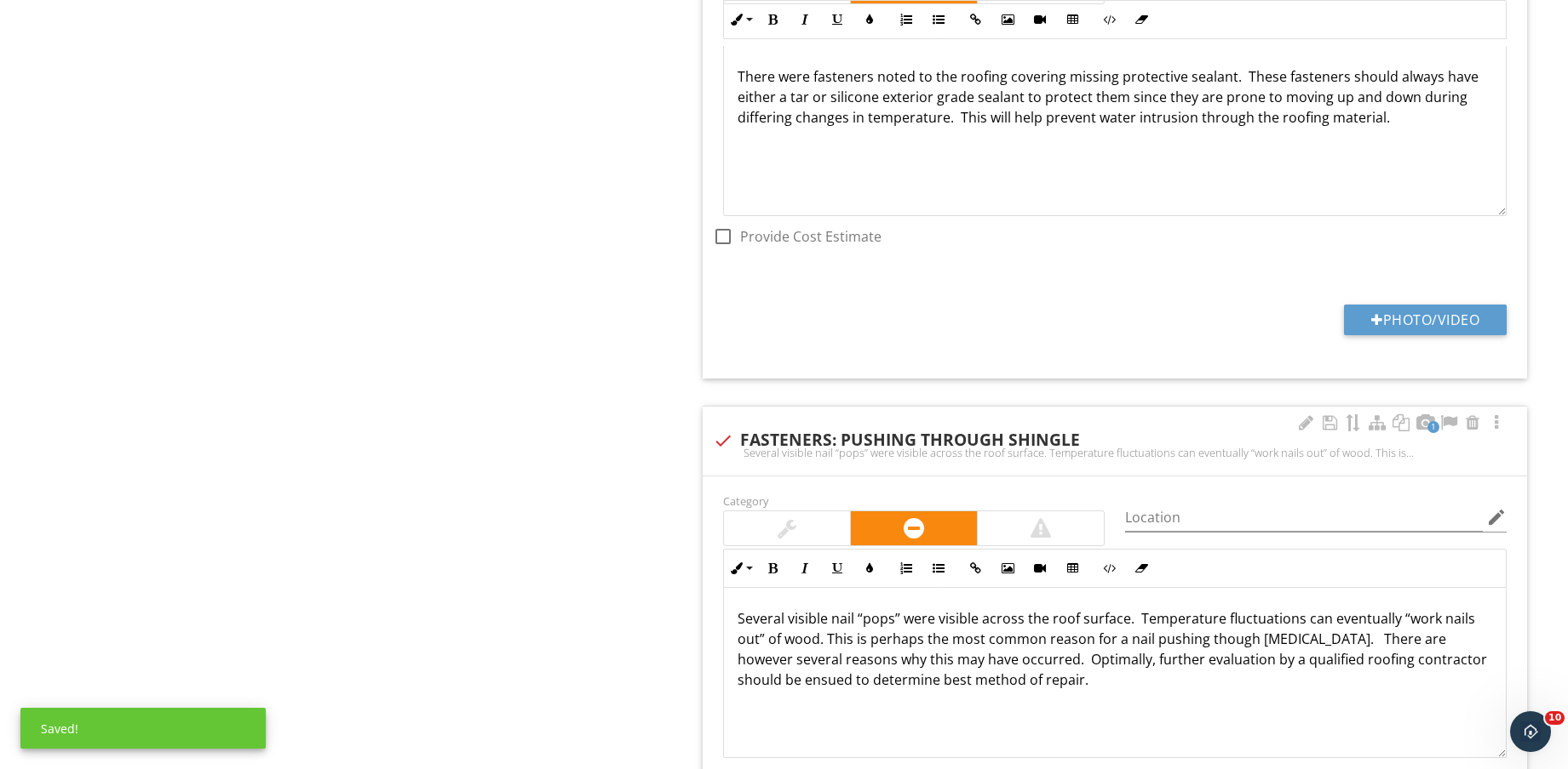
scroll to position [6443, 0]
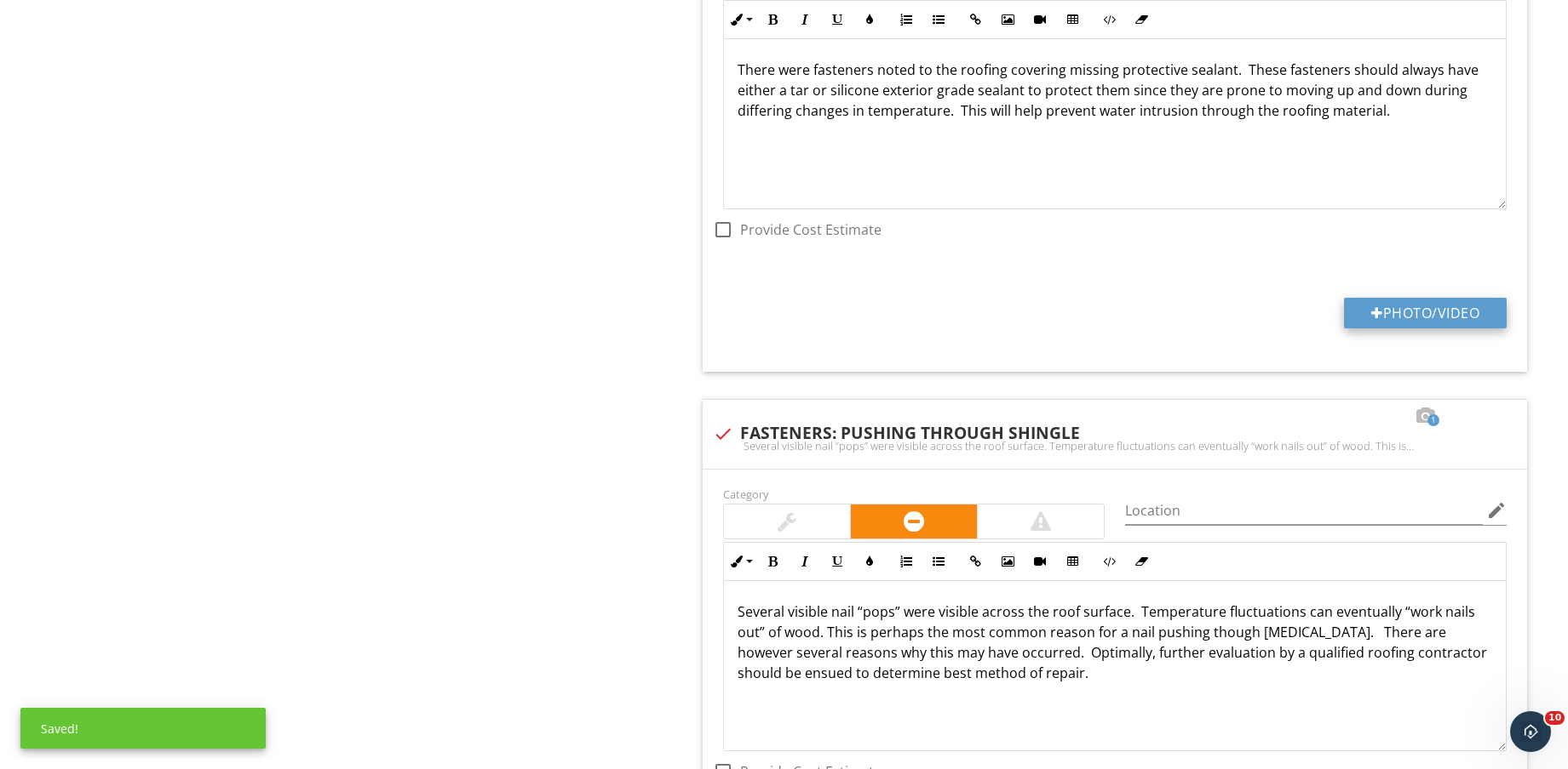
click at [1445, 319] on button "Photo/Video" at bounding box center [1424, 313] width 162 height 31
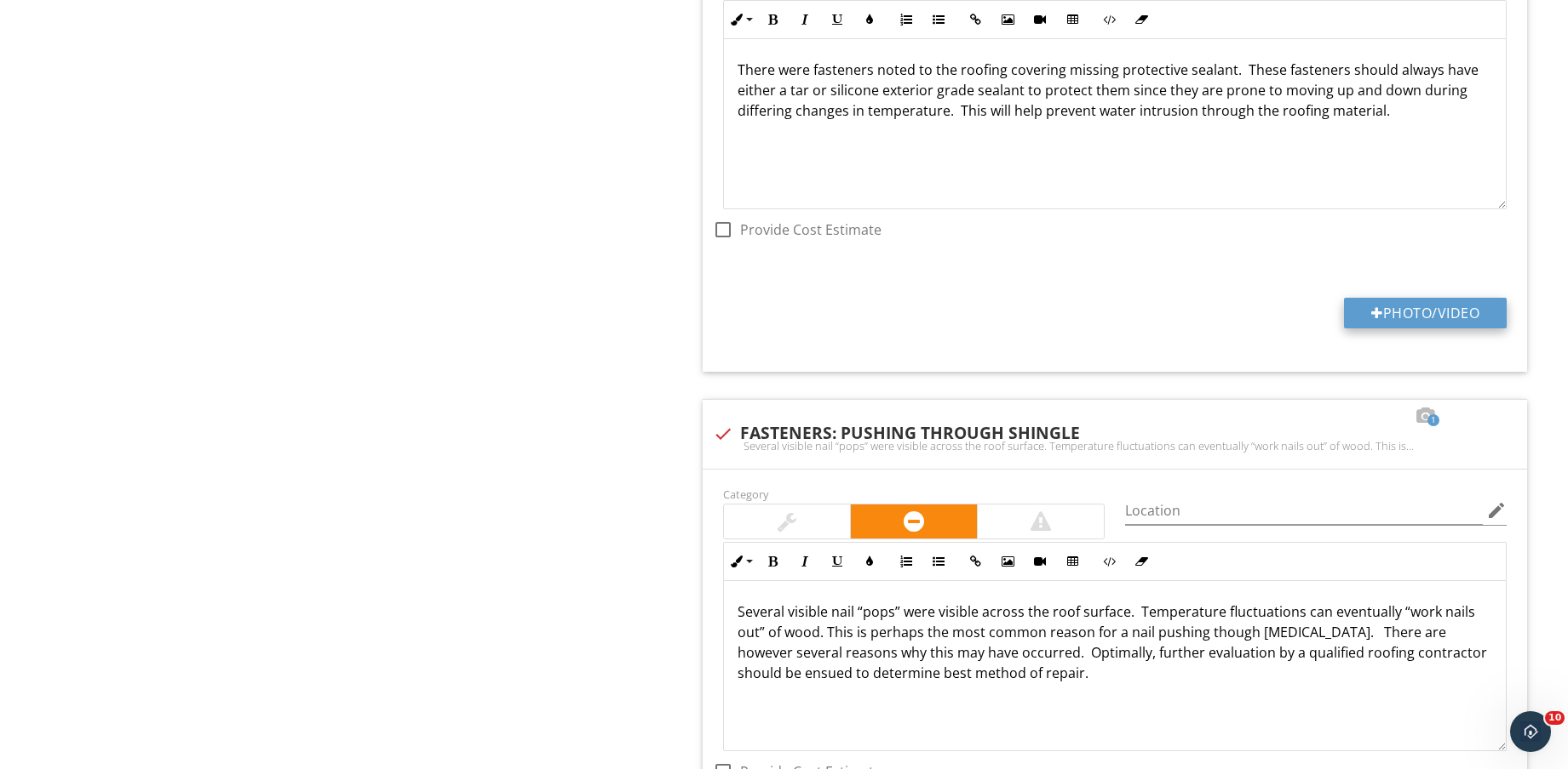
type input "C:\fakepath\IMG_8864.jpg"
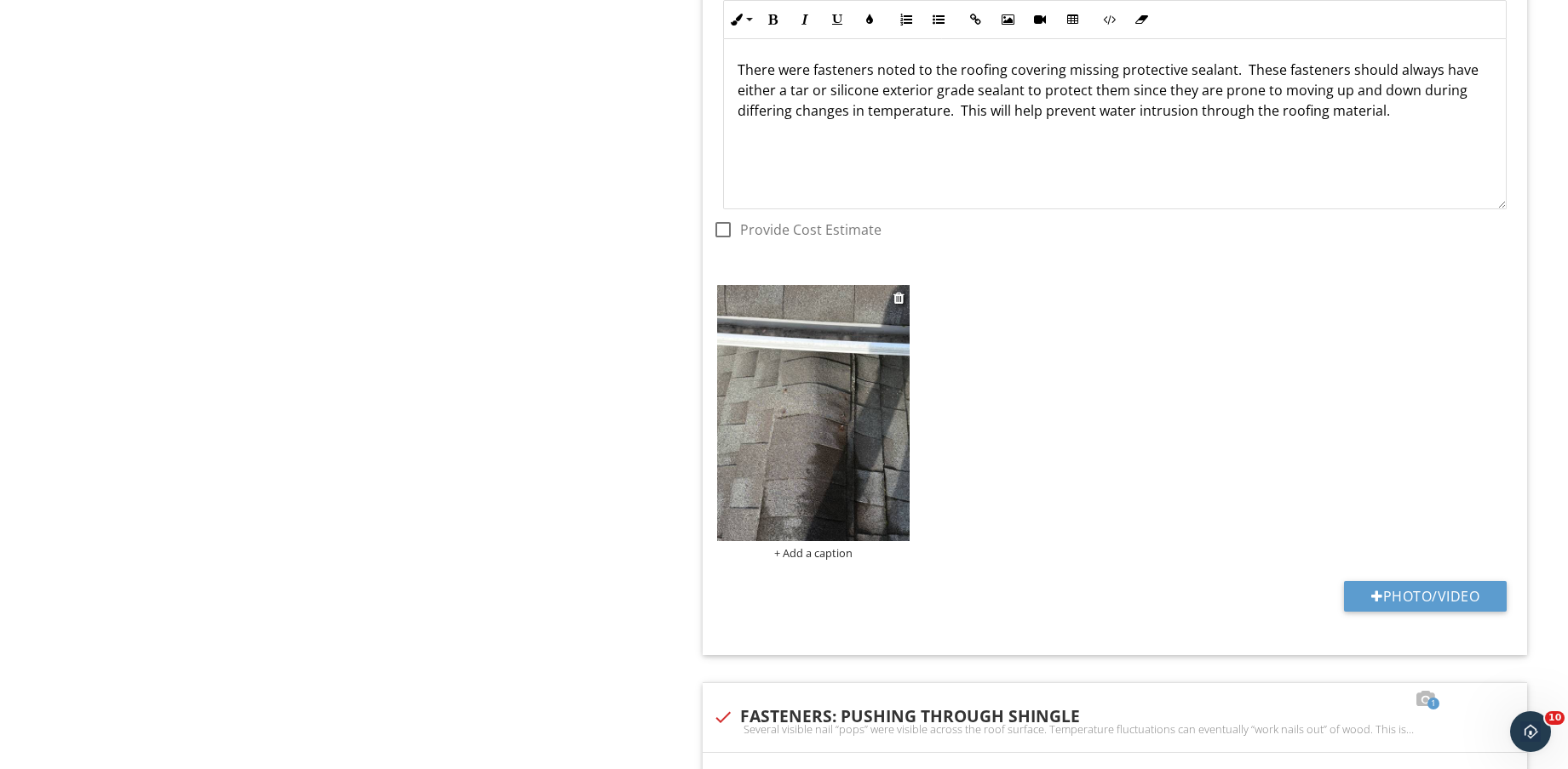
click at [848, 460] on img at bounding box center [813, 412] width 193 height 256
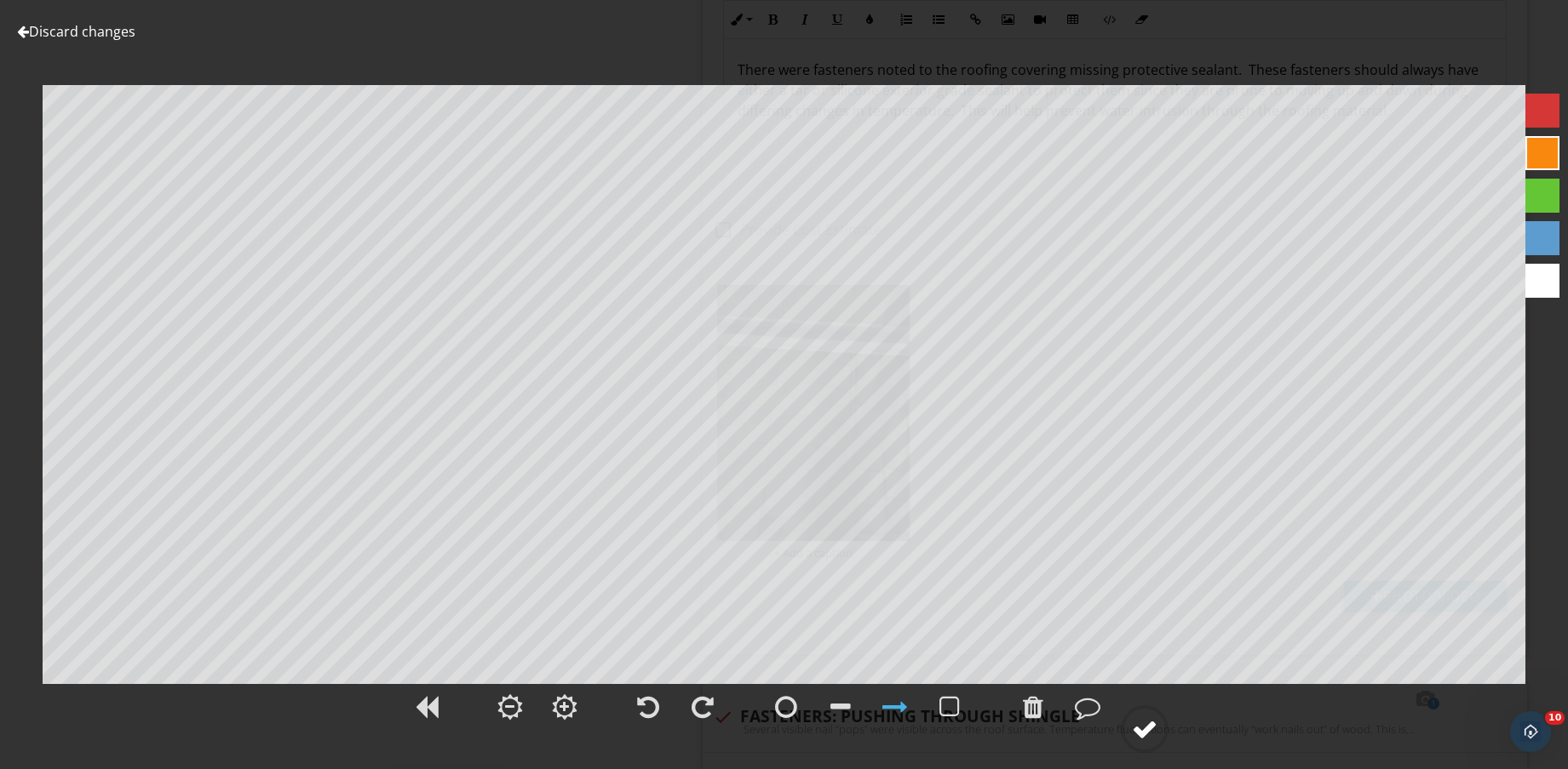
click at [1152, 733] on div at bounding box center [1144, 729] width 25 height 25
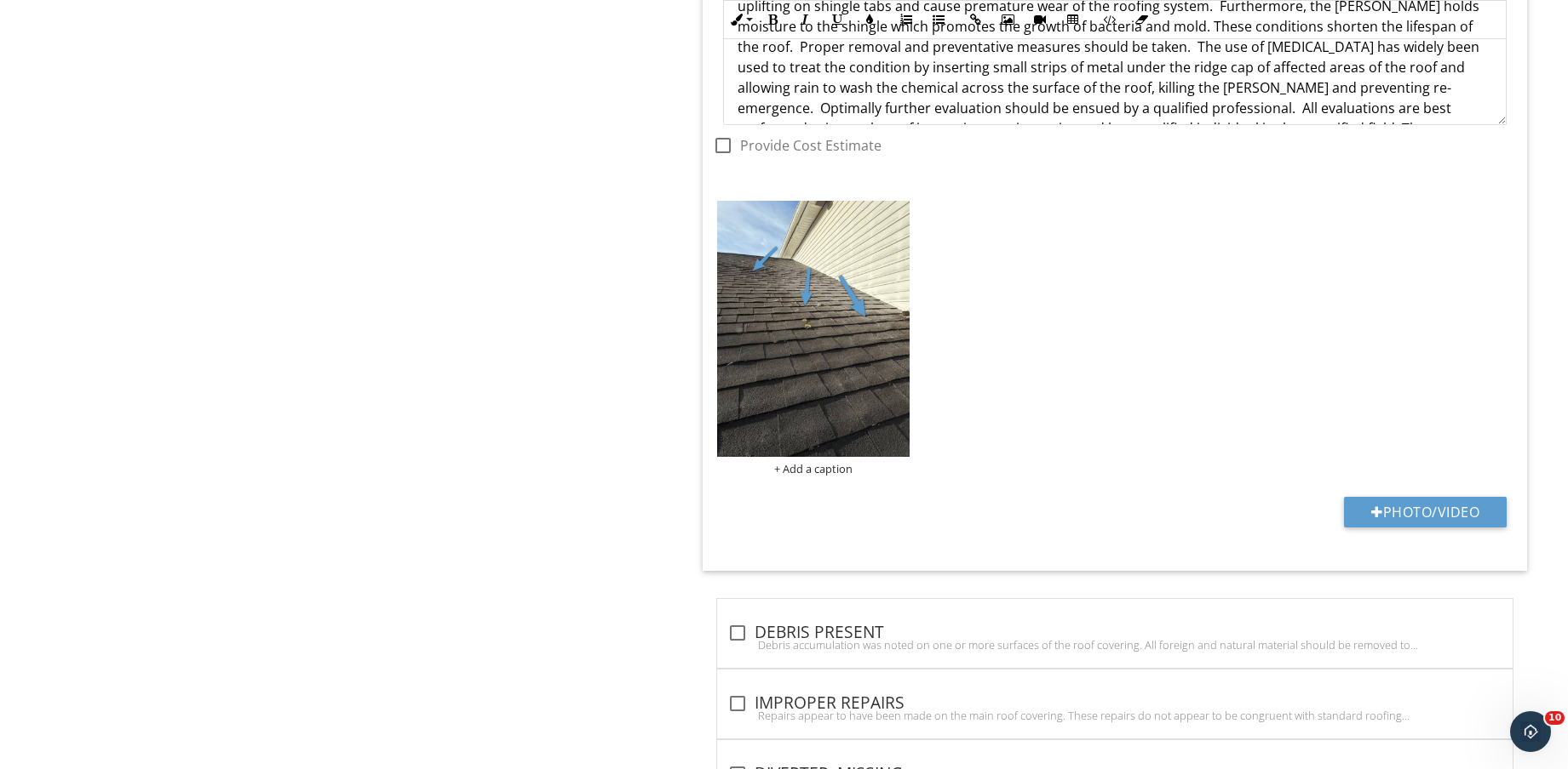
scroll to position [2507, 0]
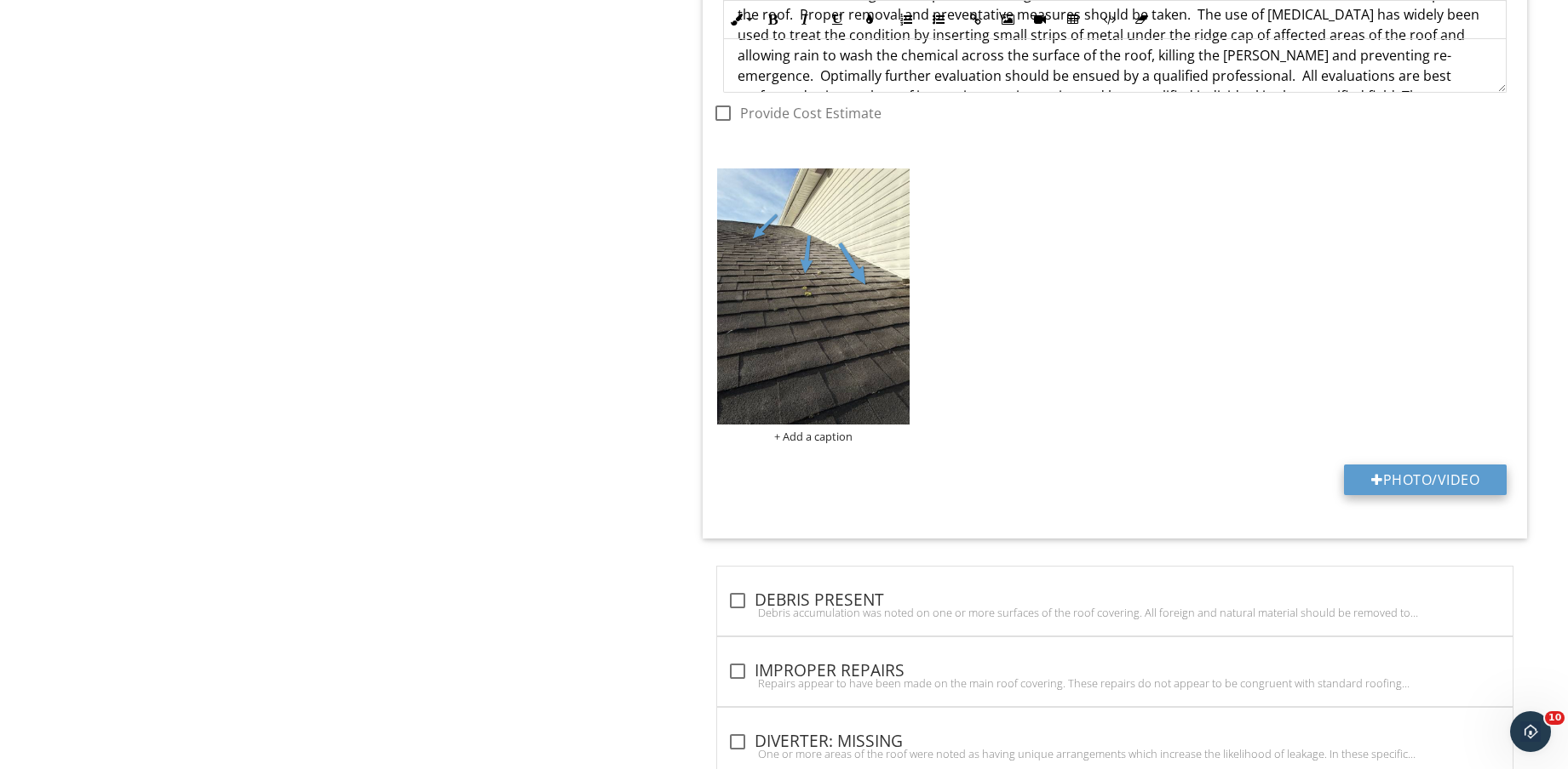
click at [1416, 481] on button "Photo/Video" at bounding box center [1424, 480] width 162 height 31
type input "C:\fakepath\IMG_8869.jpg"
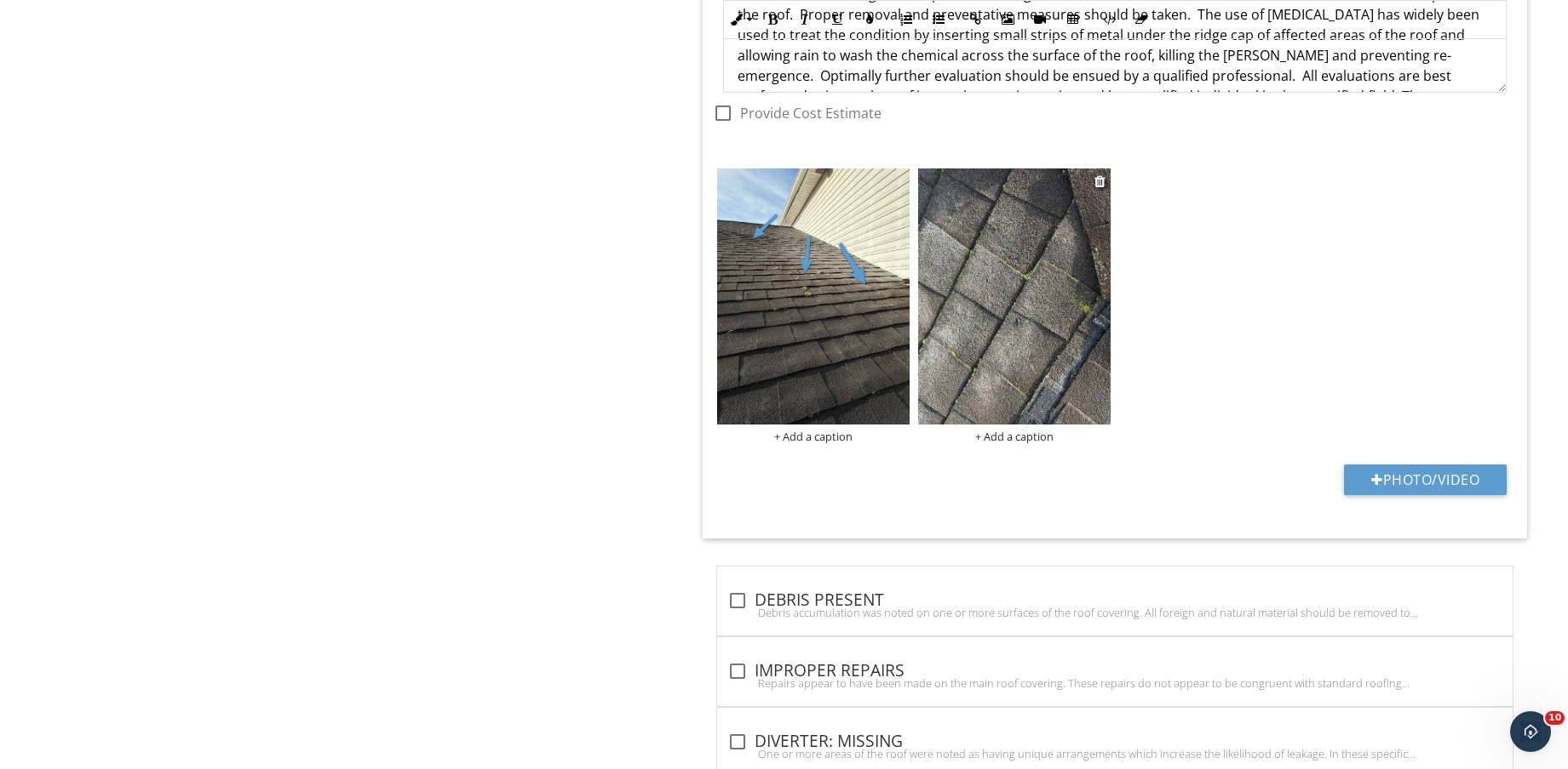
click at [984, 358] on img at bounding box center [1015, 296] width 193 height 256
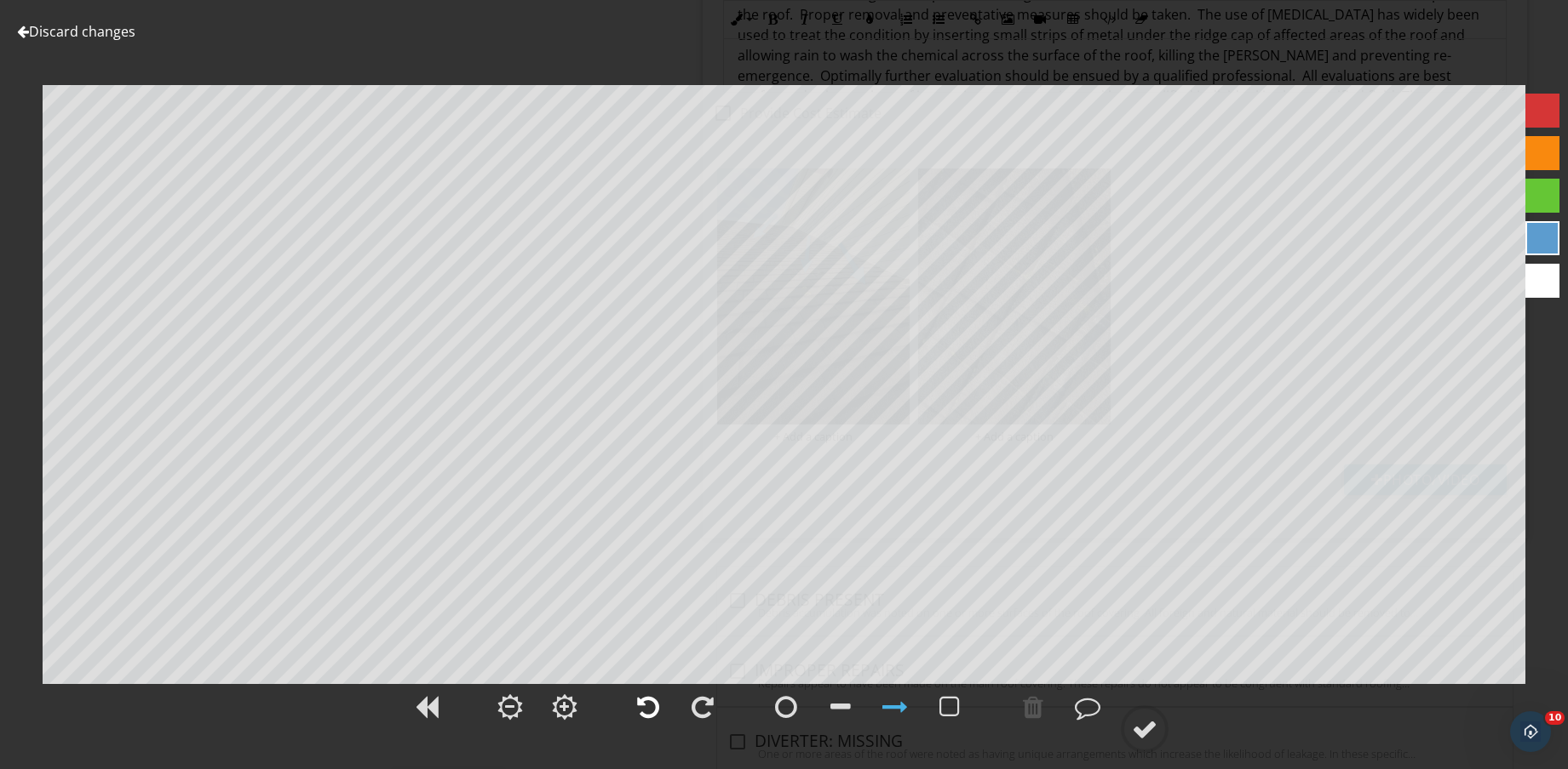
click at [649, 714] on div at bounding box center [648, 707] width 22 height 25
click at [1152, 727] on div at bounding box center [1144, 729] width 25 height 25
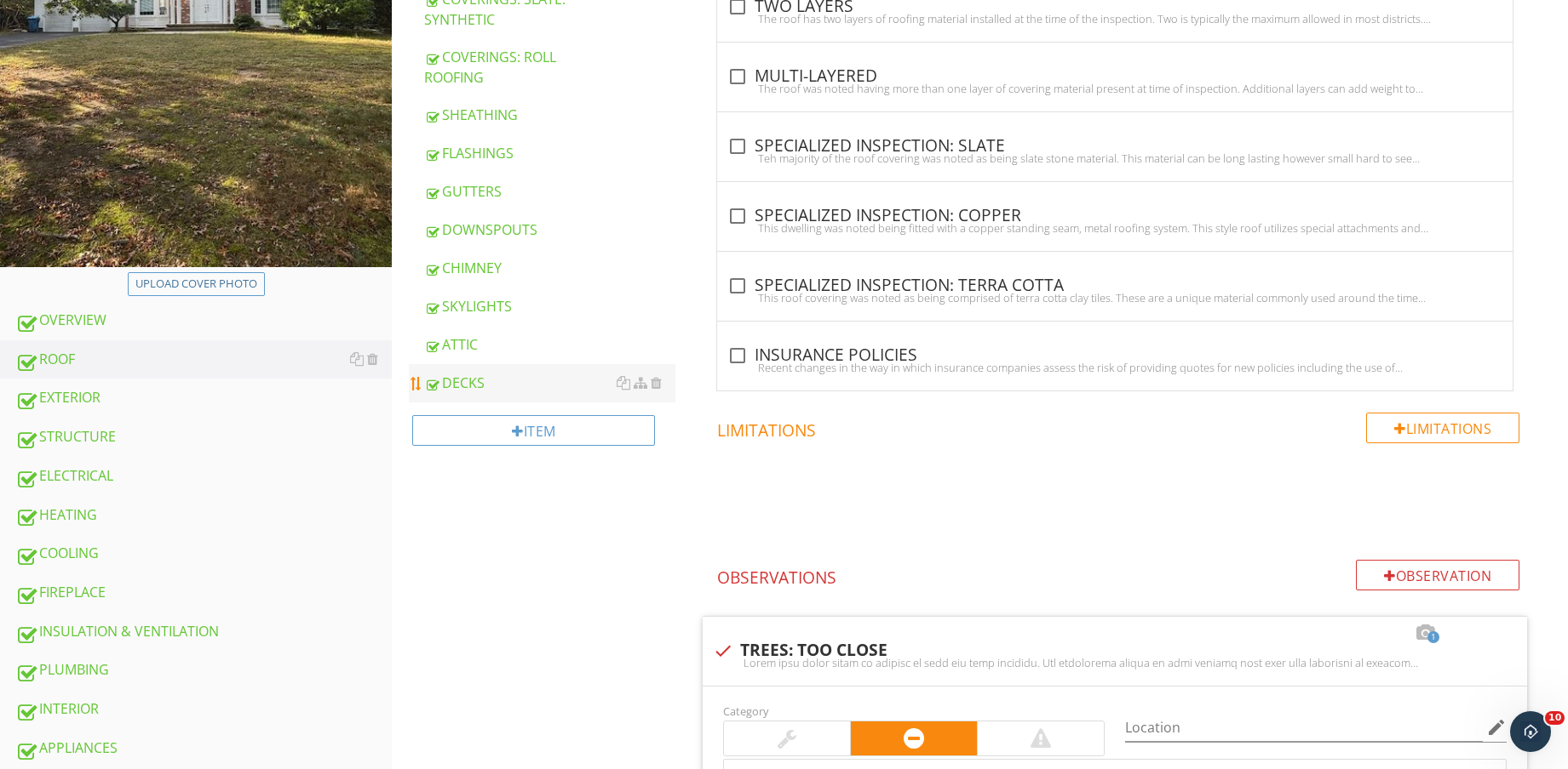
scroll to position [319, 0]
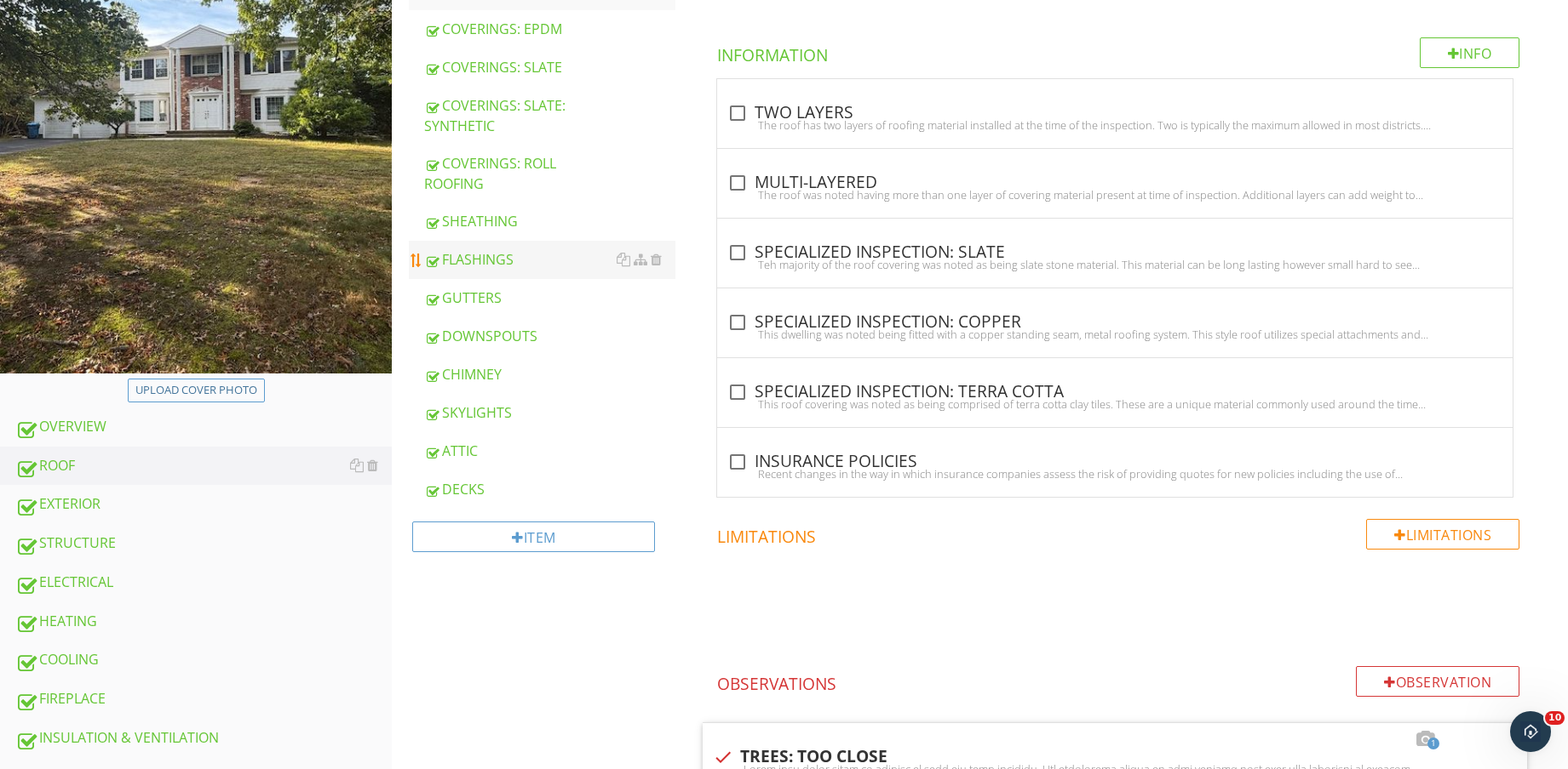
click at [513, 255] on div "FLASHINGS" at bounding box center [550, 259] width 251 height 20
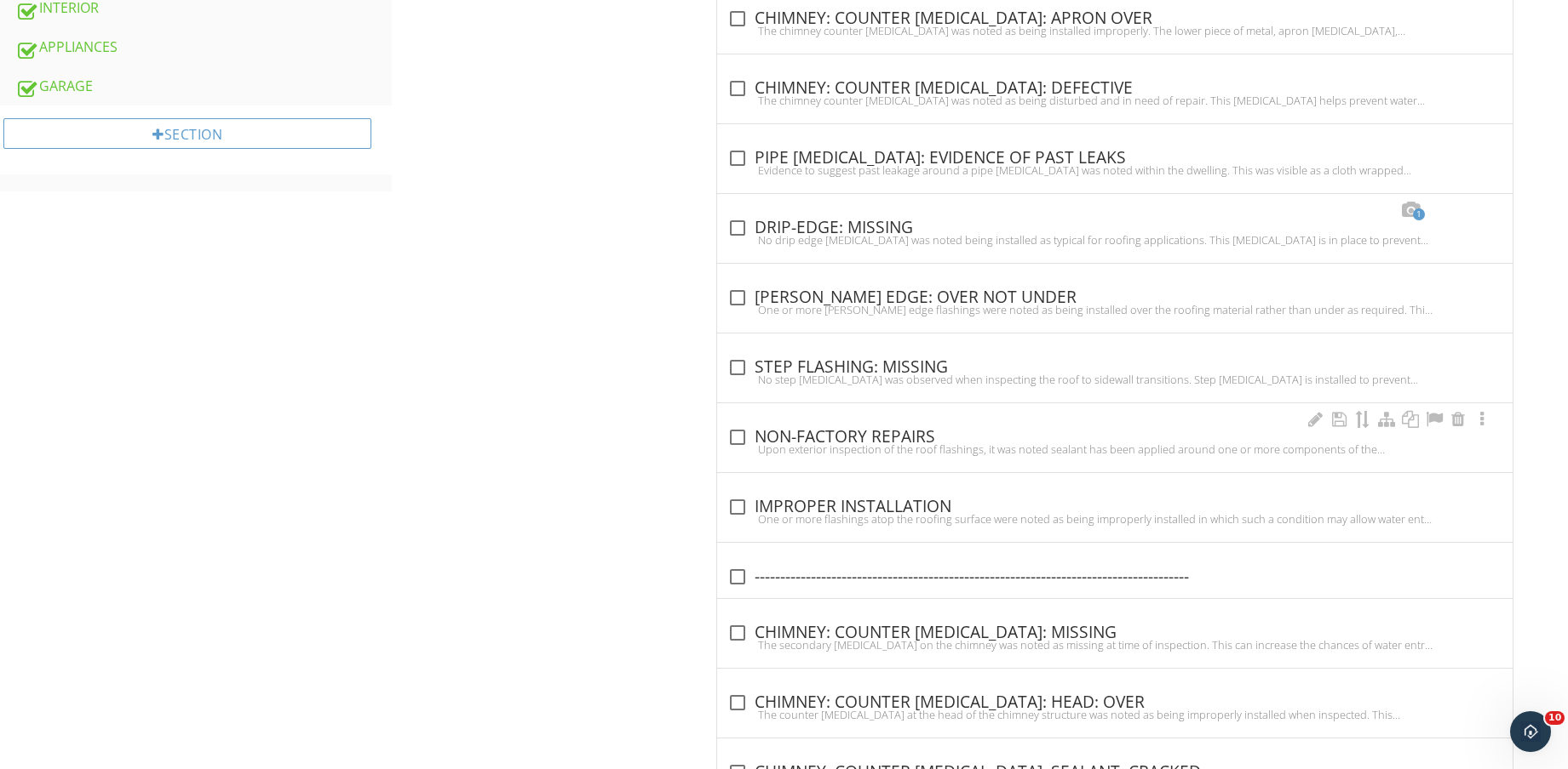
click at [871, 428] on div "check_box_outline_blank NON-FACTORY REPAIRS" at bounding box center [1115, 437] width 775 height 20
checkbox input "true"
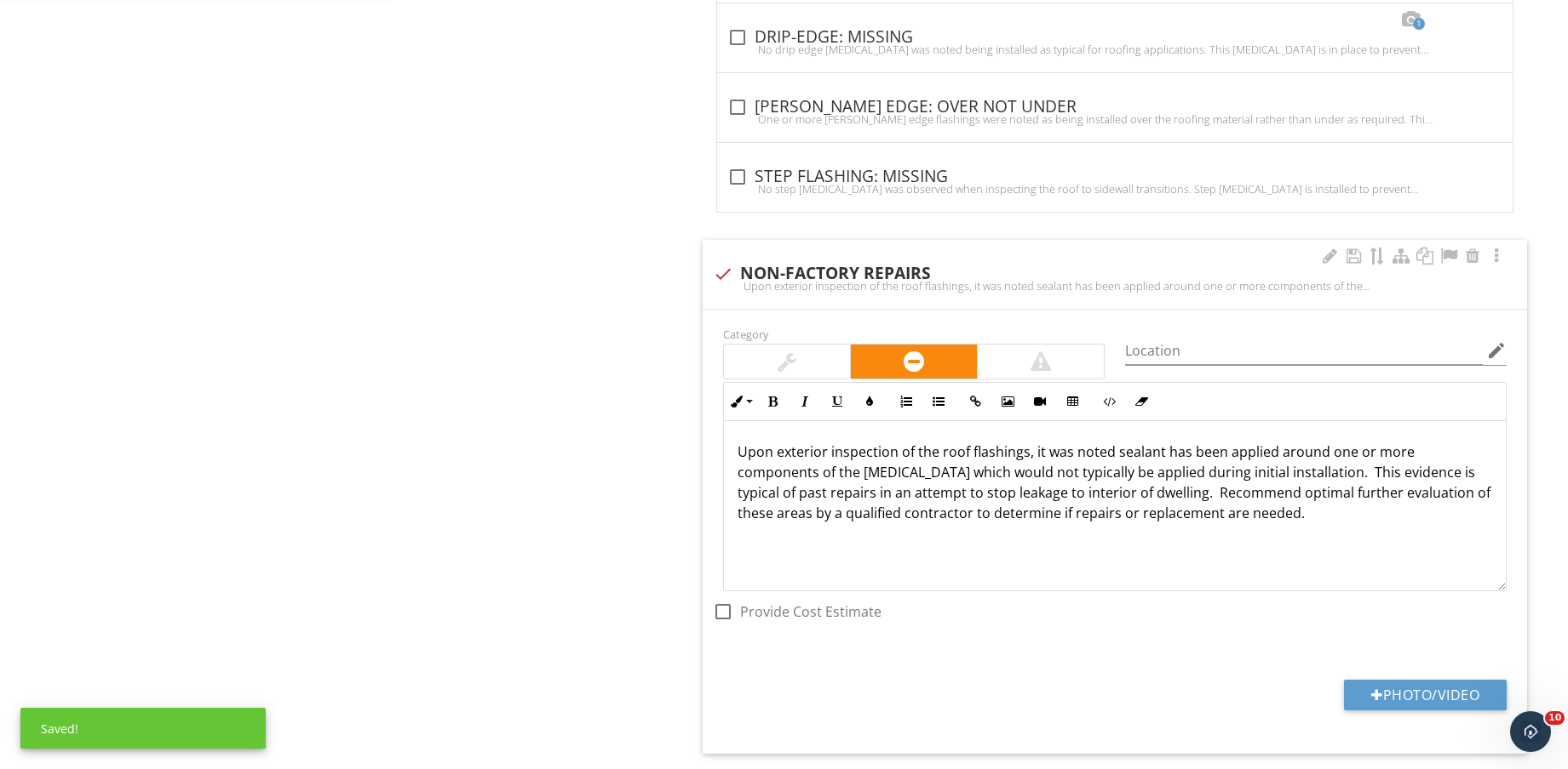
scroll to position [1553, 0]
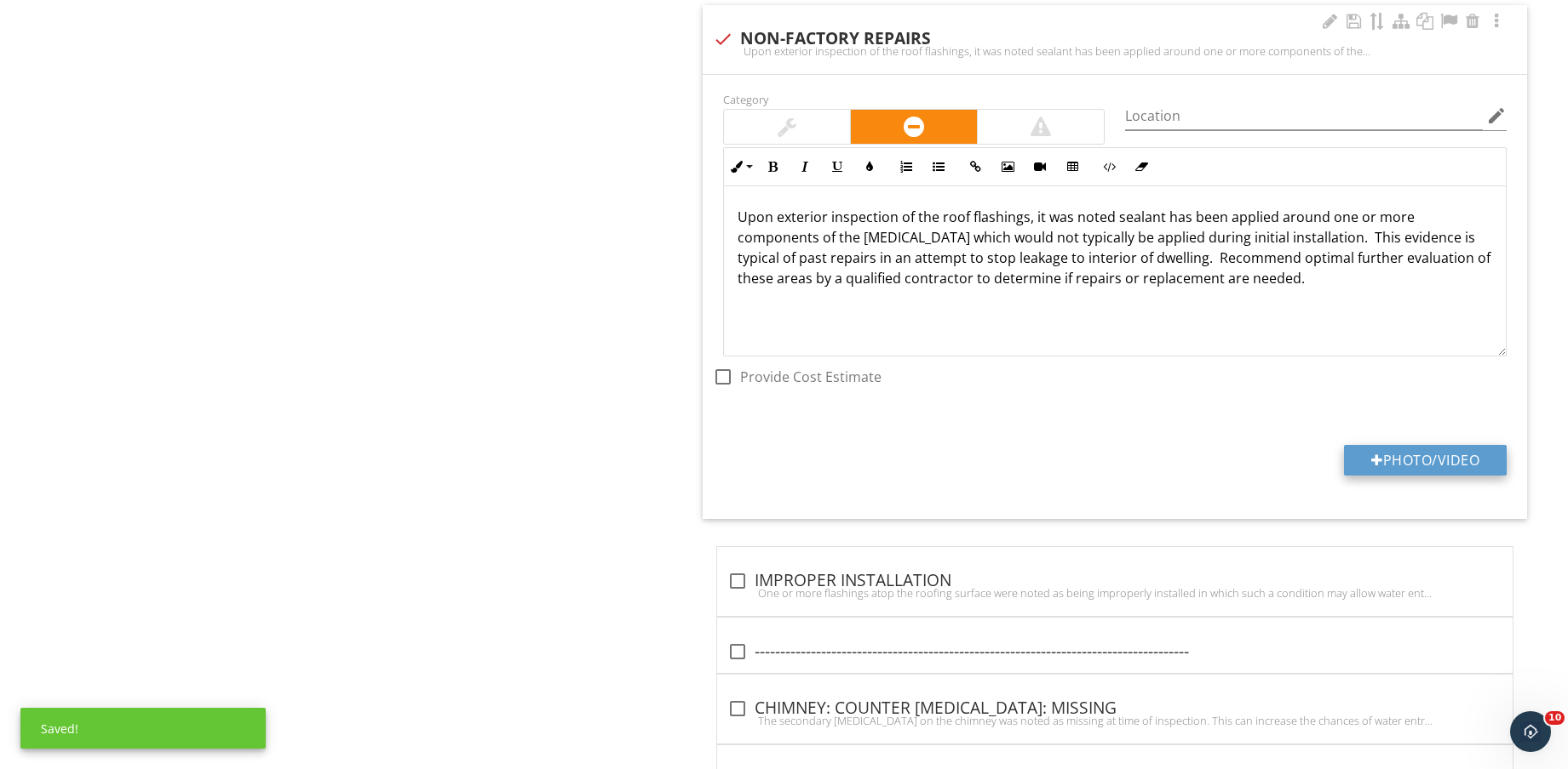
click at [1432, 451] on button "Photo/Video" at bounding box center [1424, 461] width 162 height 31
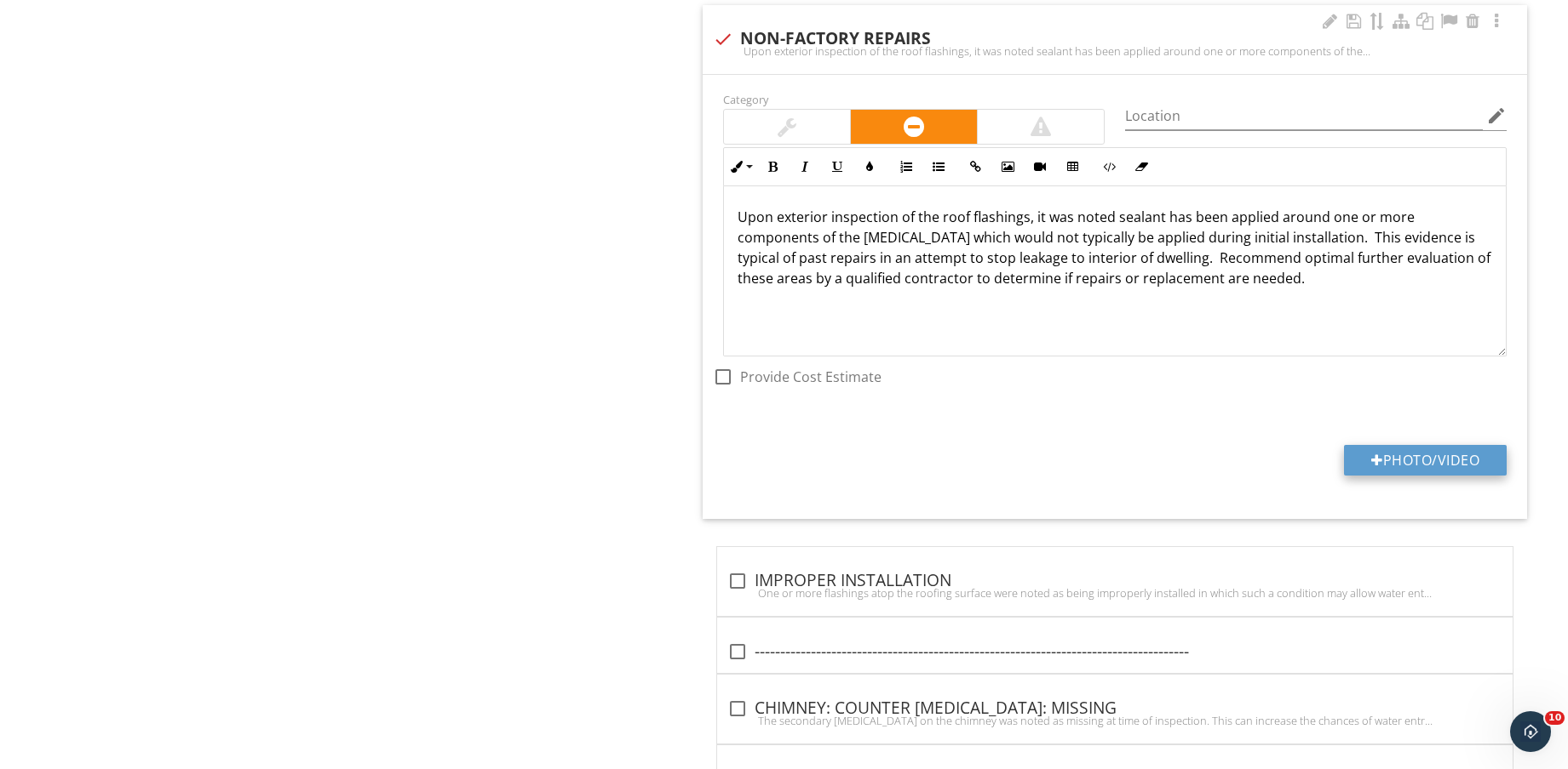
type input "C:\fakepath\IMG_8872.jpg"
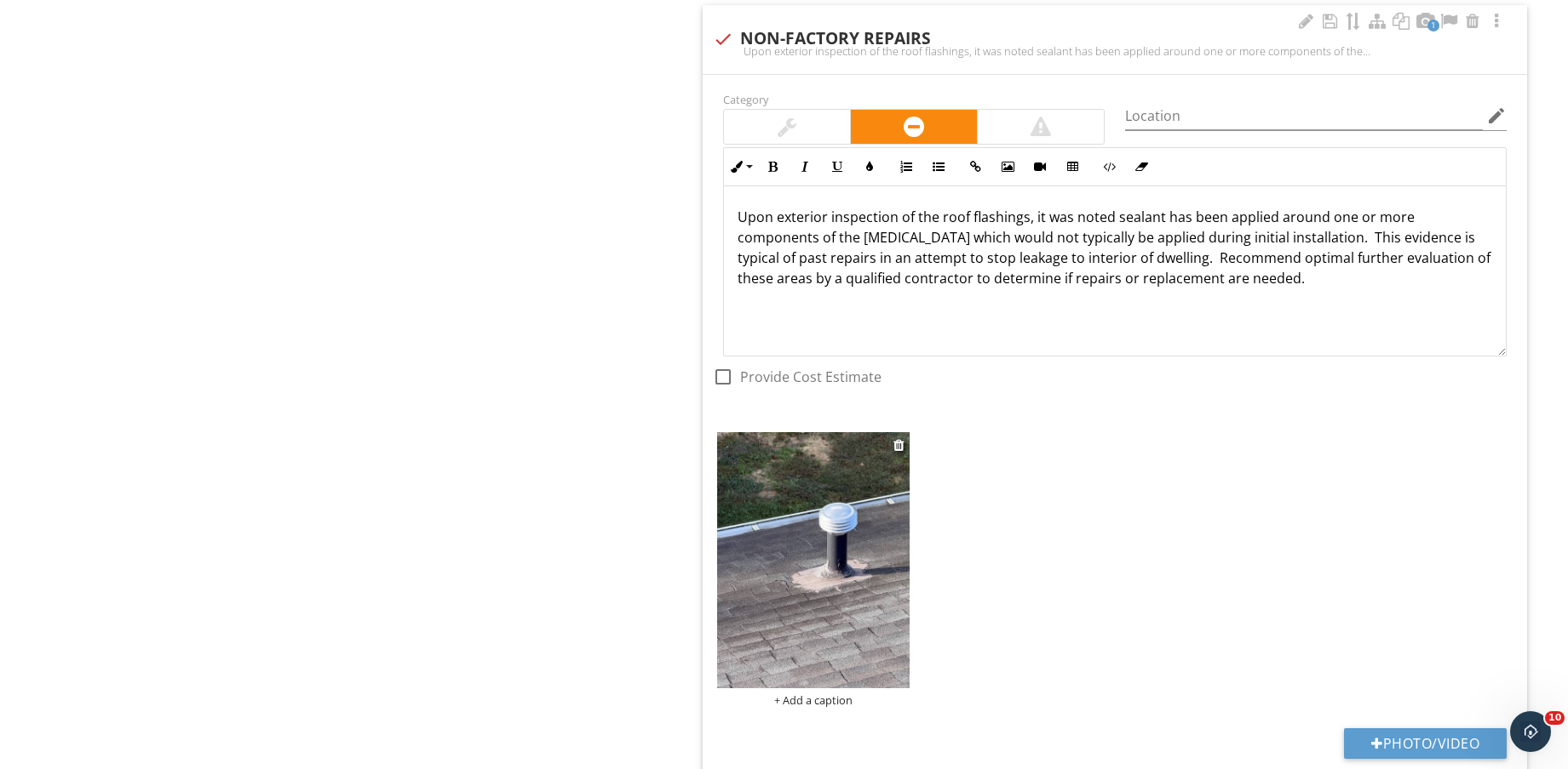
click at [844, 625] on img at bounding box center [813, 560] width 193 height 256
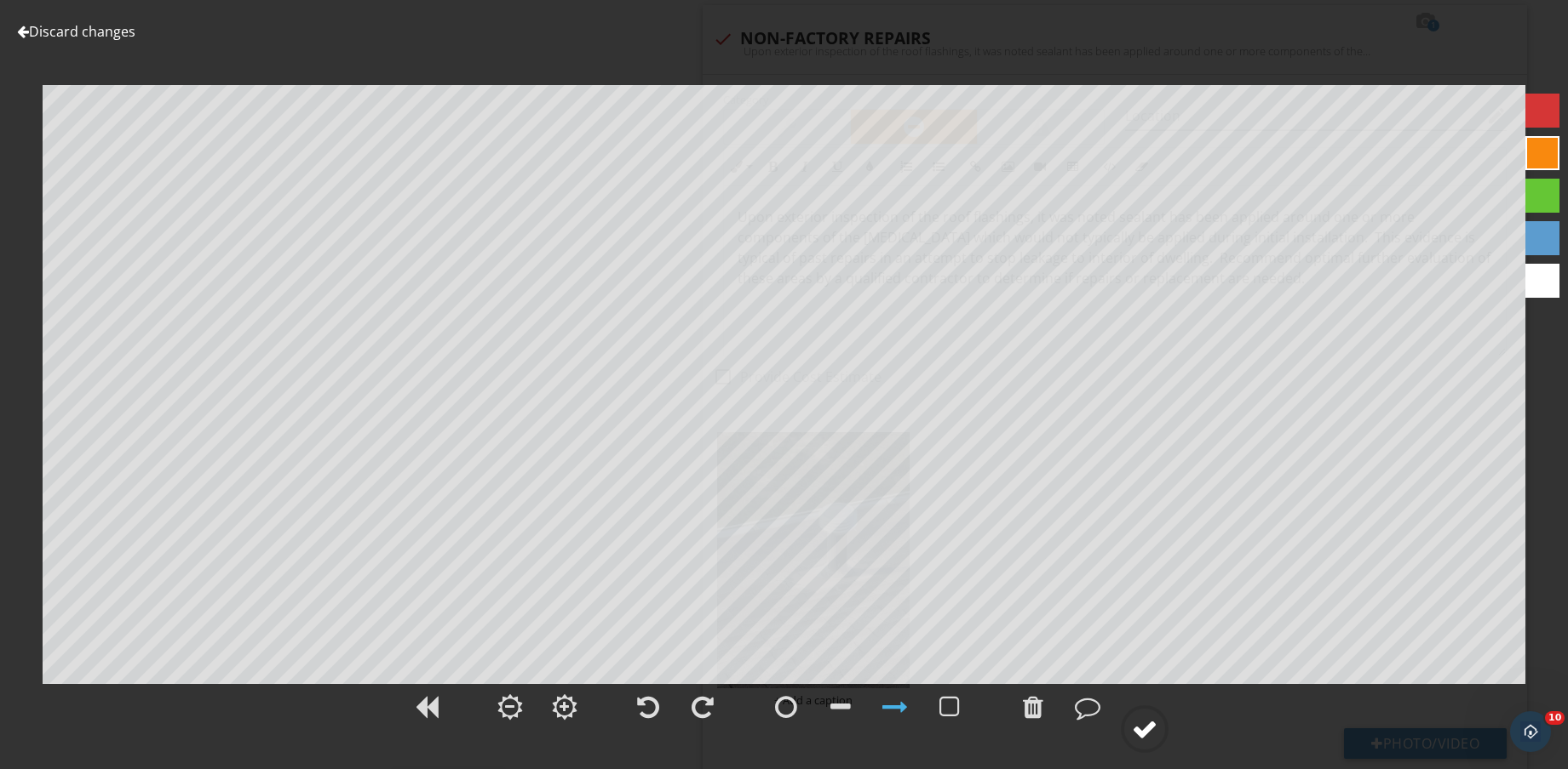
click at [1146, 744] on circle at bounding box center [1145, 729] width 45 height 45
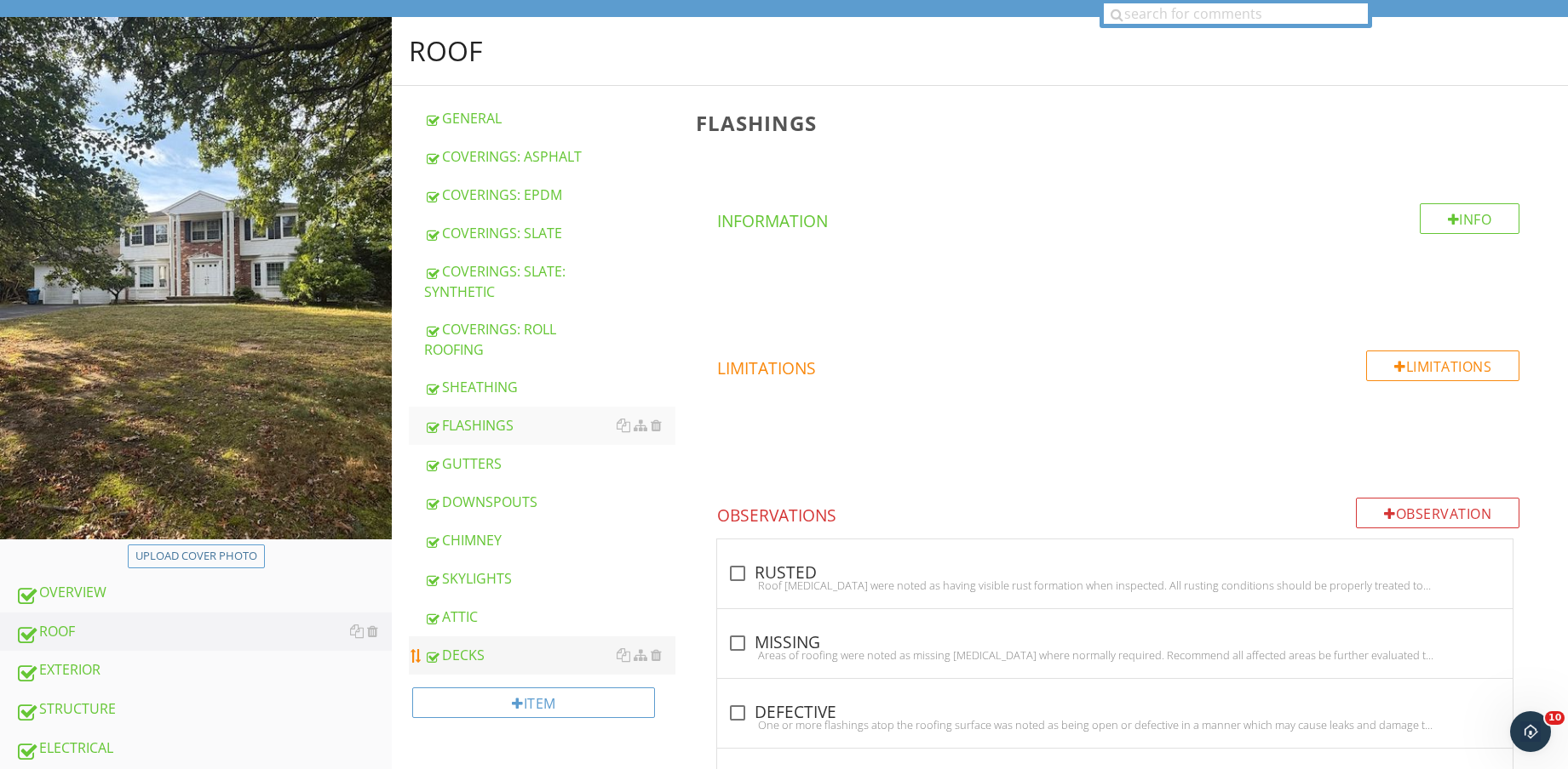
scroll to position [319, 0]
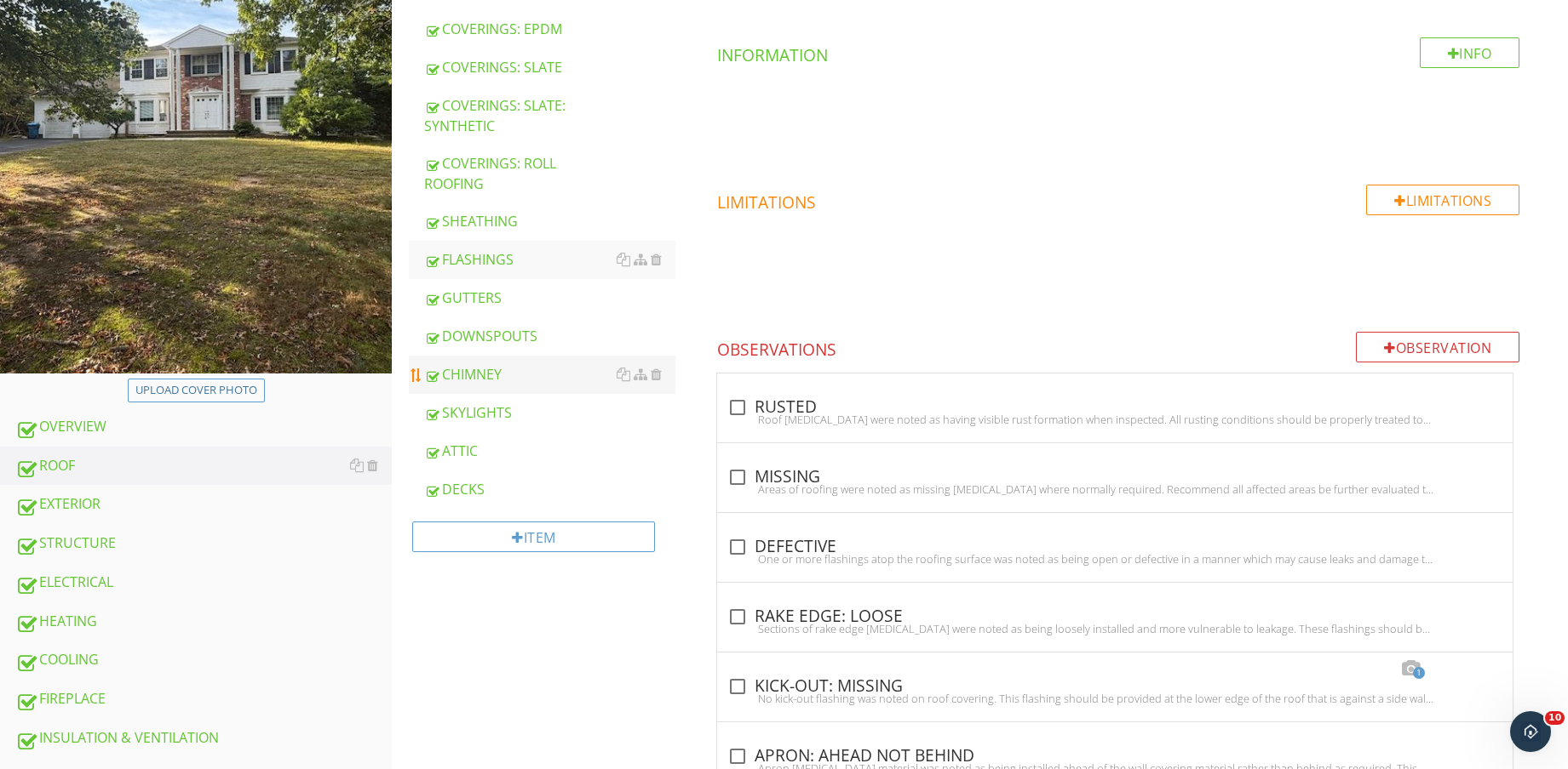
click at [530, 383] on div "CHIMNEY" at bounding box center [550, 374] width 251 height 20
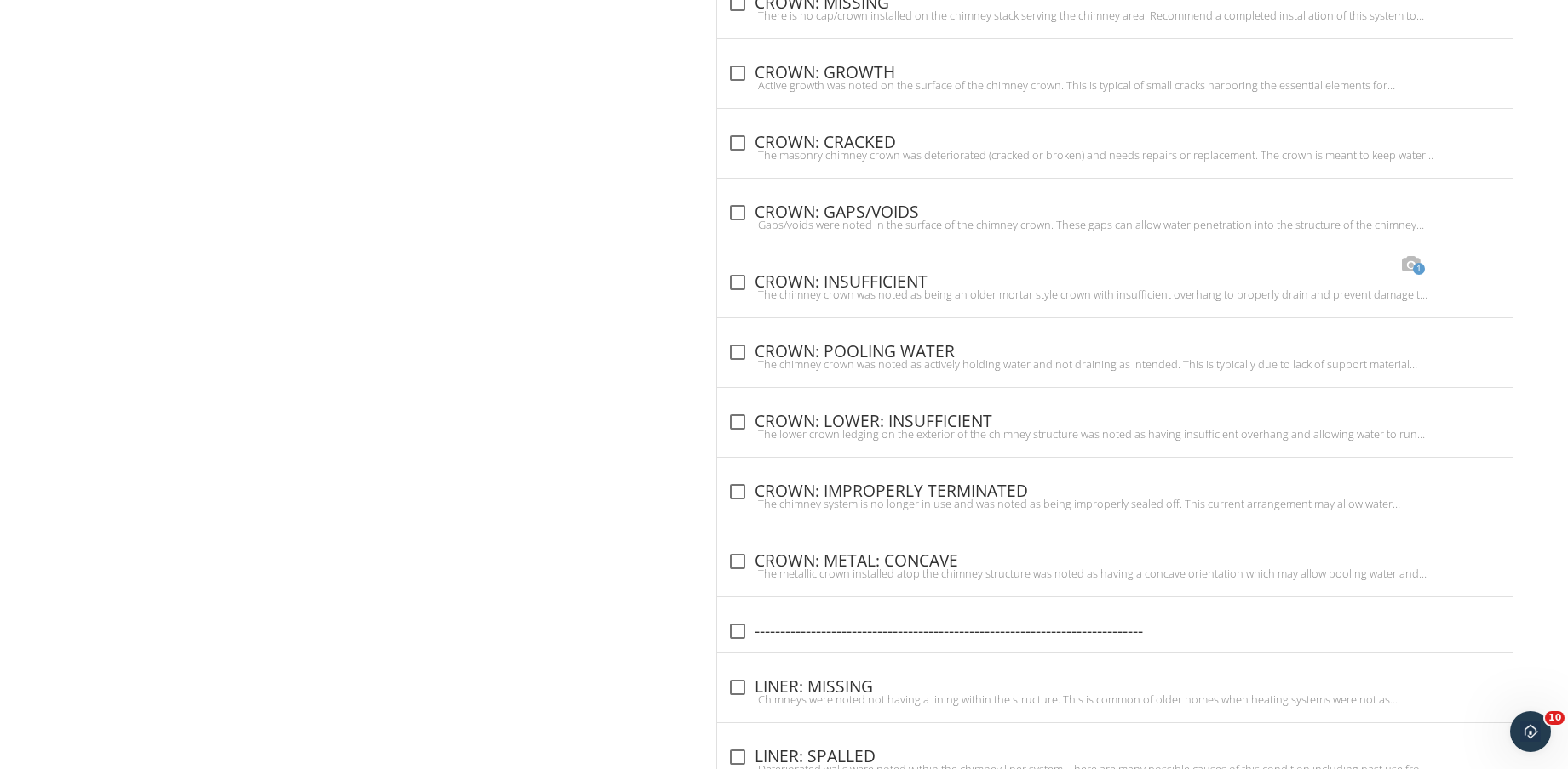
scroll to position [3380, 0]
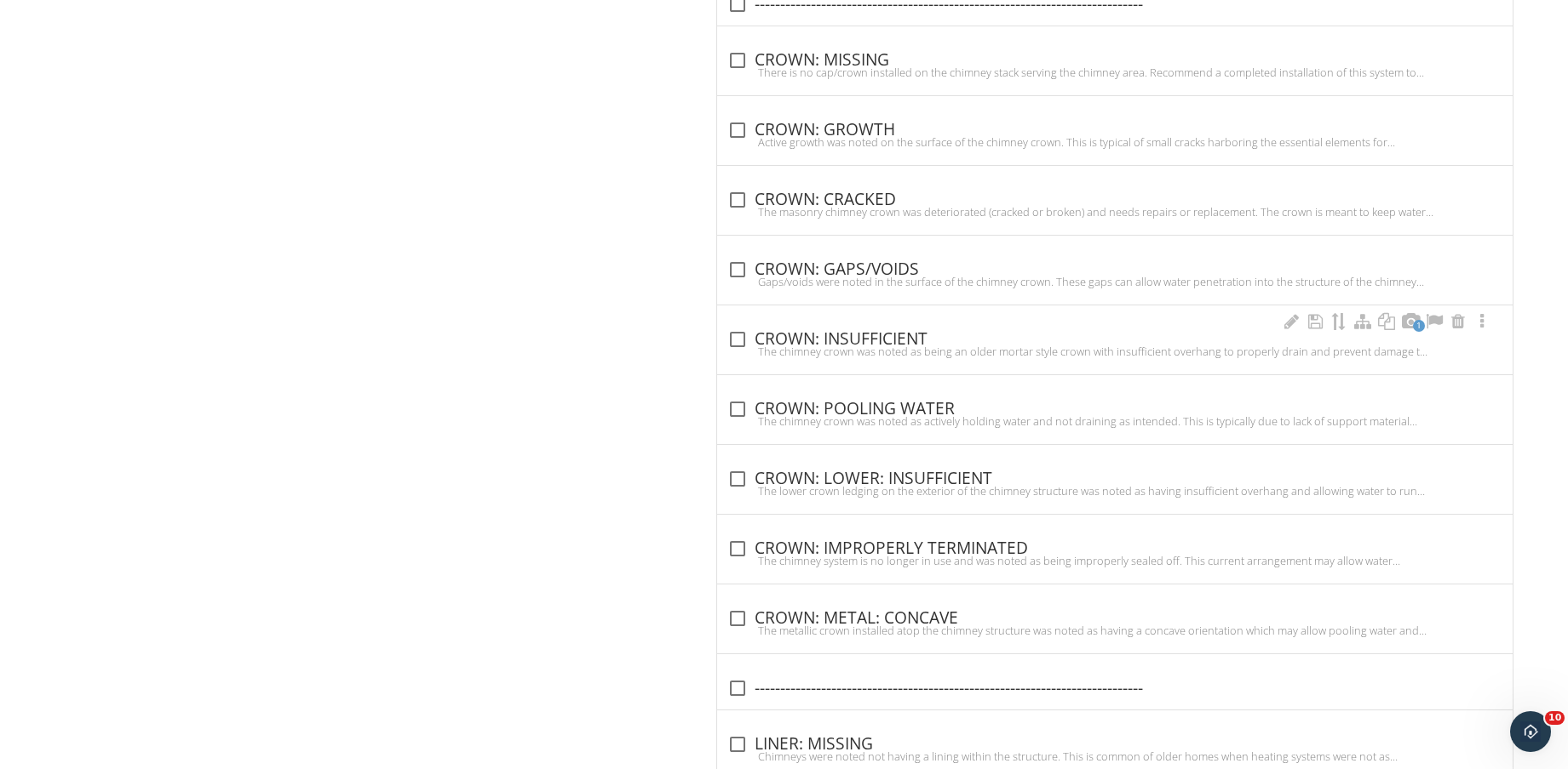
drag, startPoint x: 791, startPoint y: 329, endPoint x: 1040, endPoint y: 345, distance: 249.5
click at [792, 330] on div "check_box_outline_blank CROWN: INSUFFICIENT" at bounding box center [1115, 339] width 775 height 20
checkbox input "true"
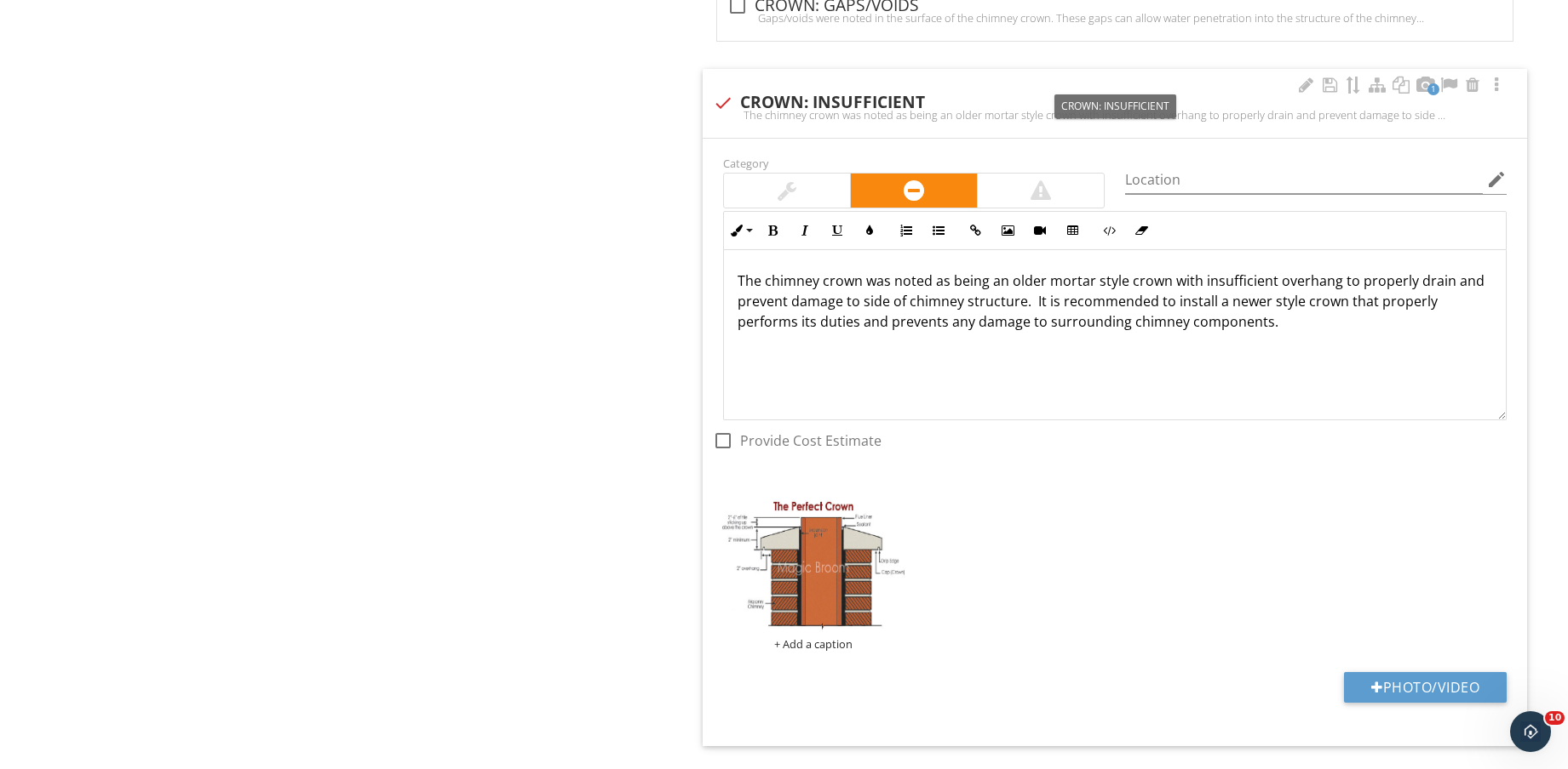
scroll to position [3806, 0]
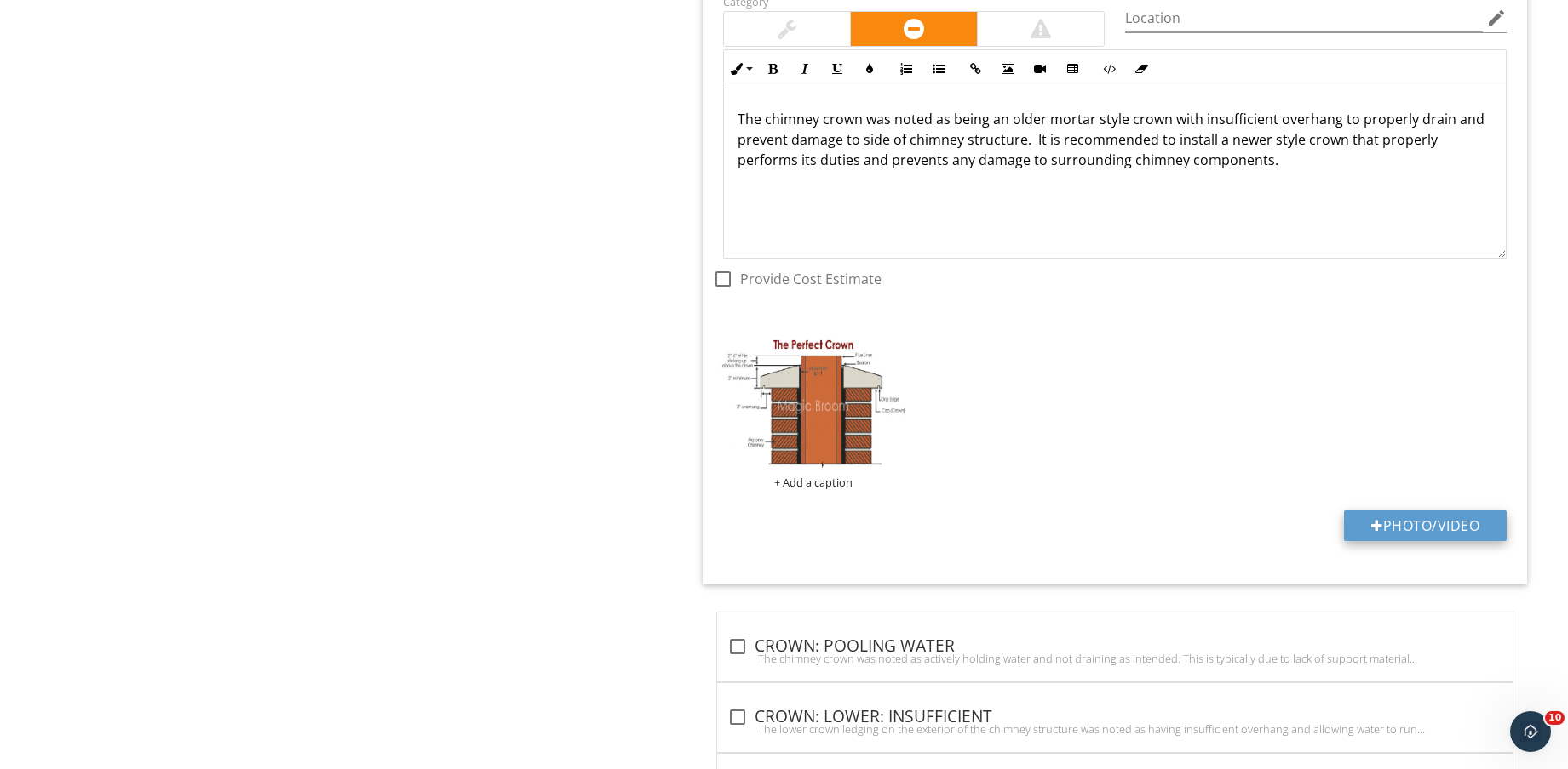
click at [1411, 510] on button "Photo/Video" at bounding box center [1424, 526] width 162 height 31
type input "C:\fakepath\IMG_8873.jpg"
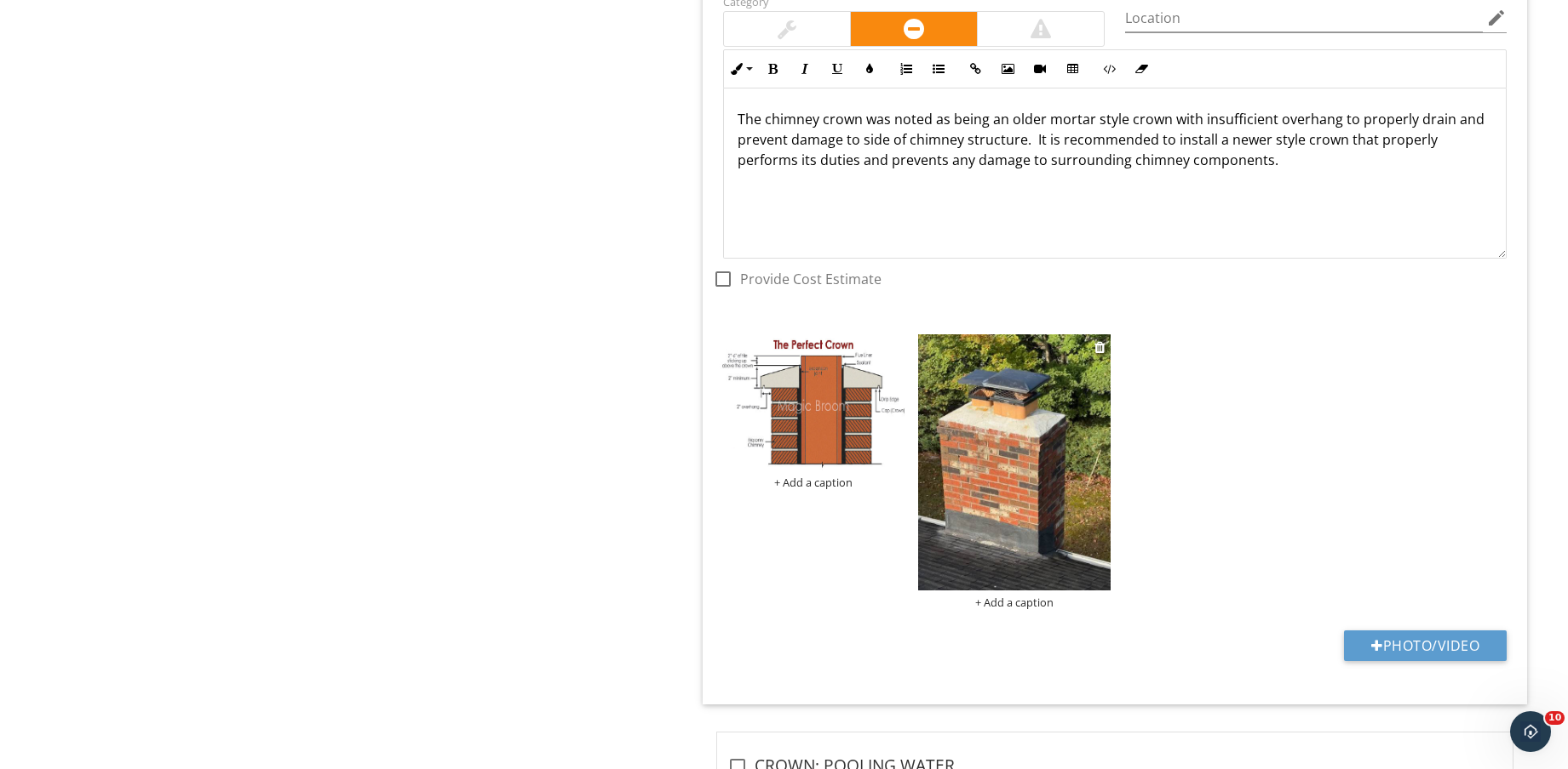
click at [1045, 491] on img at bounding box center [1015, 462] width 193 height 256
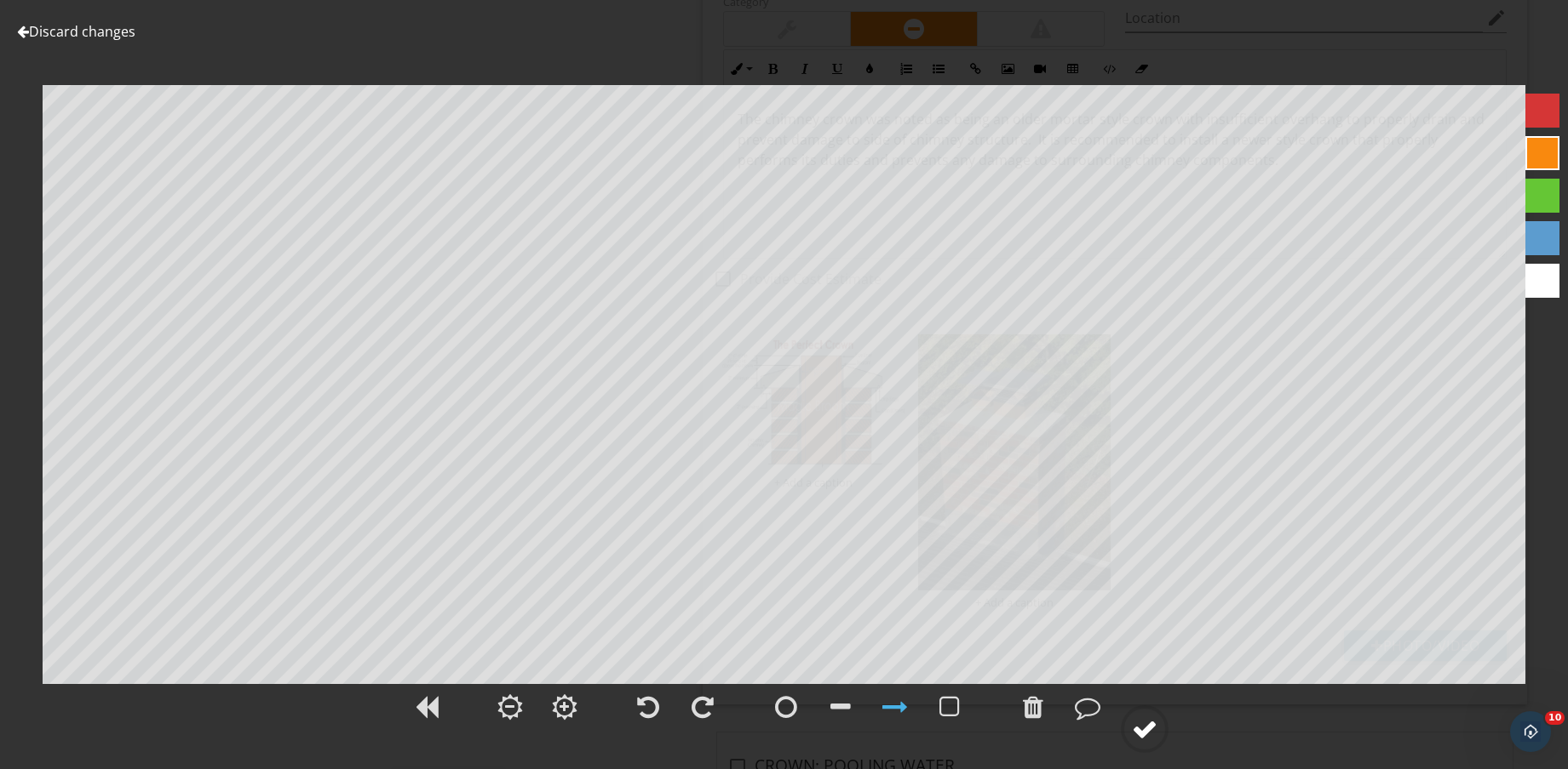
drag, startPoint x: 1154, startPoint y: 738, endPoint x: 1150, endPoint y: 728, distance: 10.8
click at [1155, 738] on div at bounding box center [1144, 729] width 25 height 25
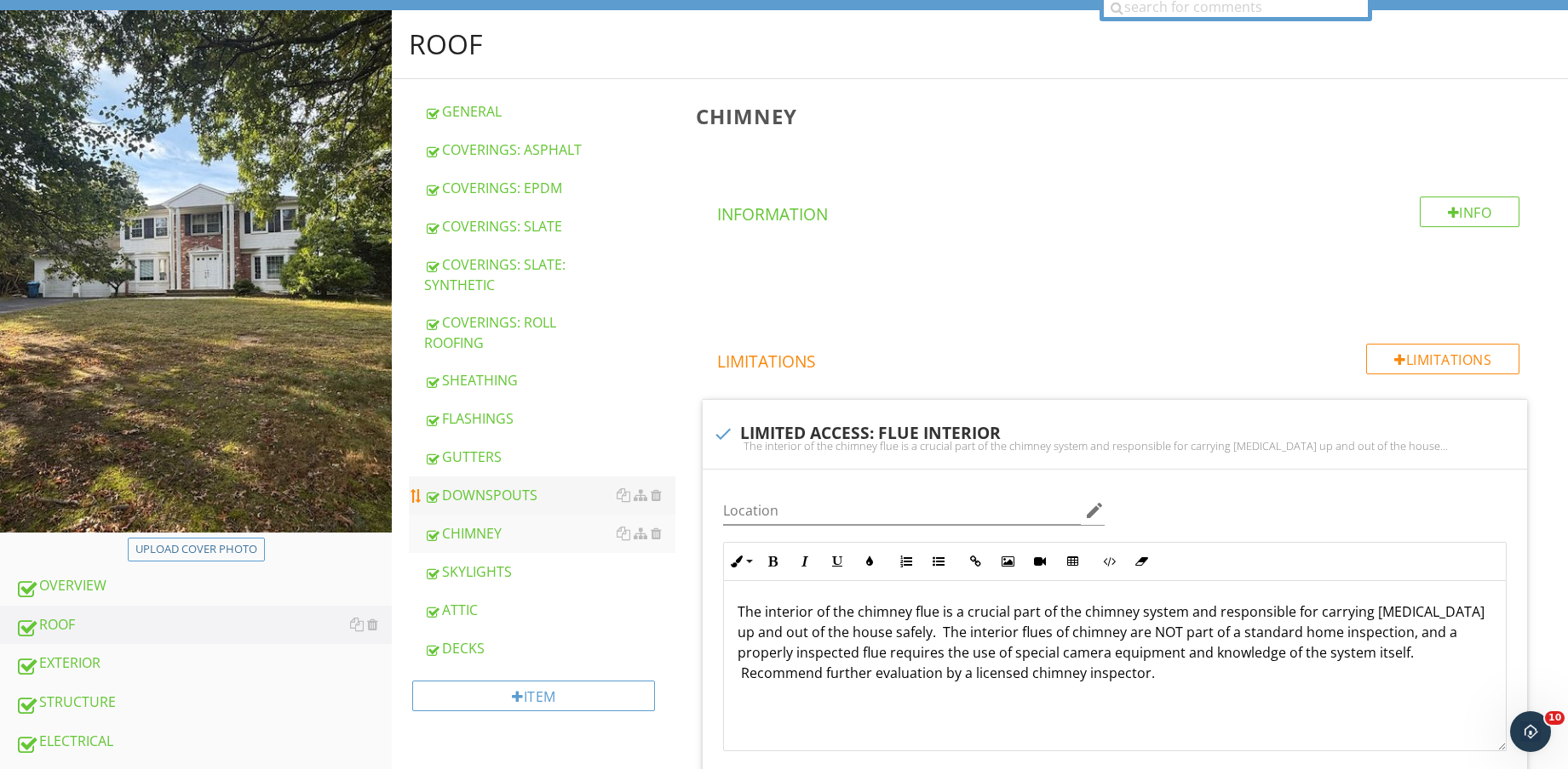
scroll to position [213, 0]
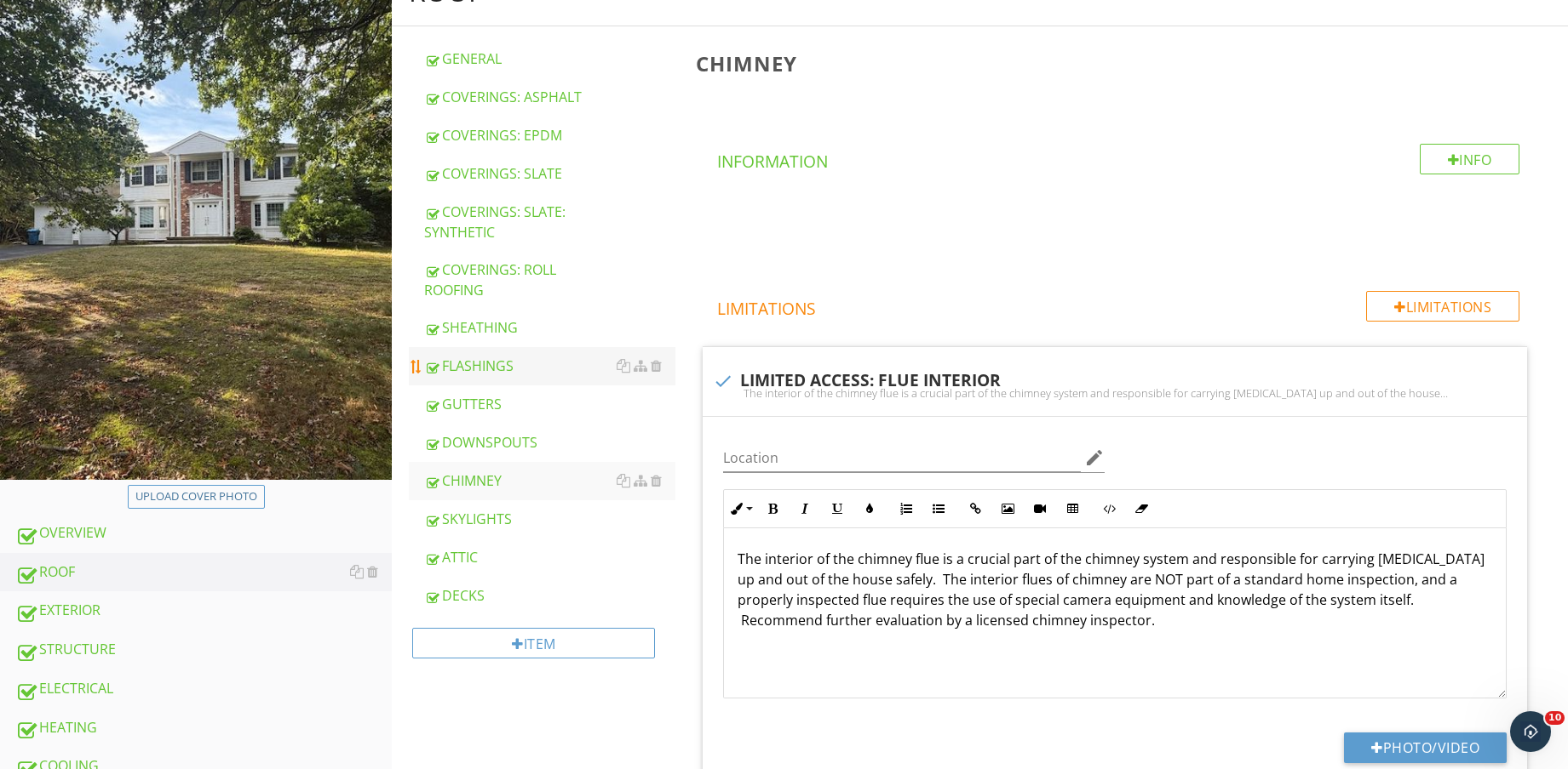
click at [506, 350] on link "FLASHINGS" at bounding box center [550, 366] width 251 height 38
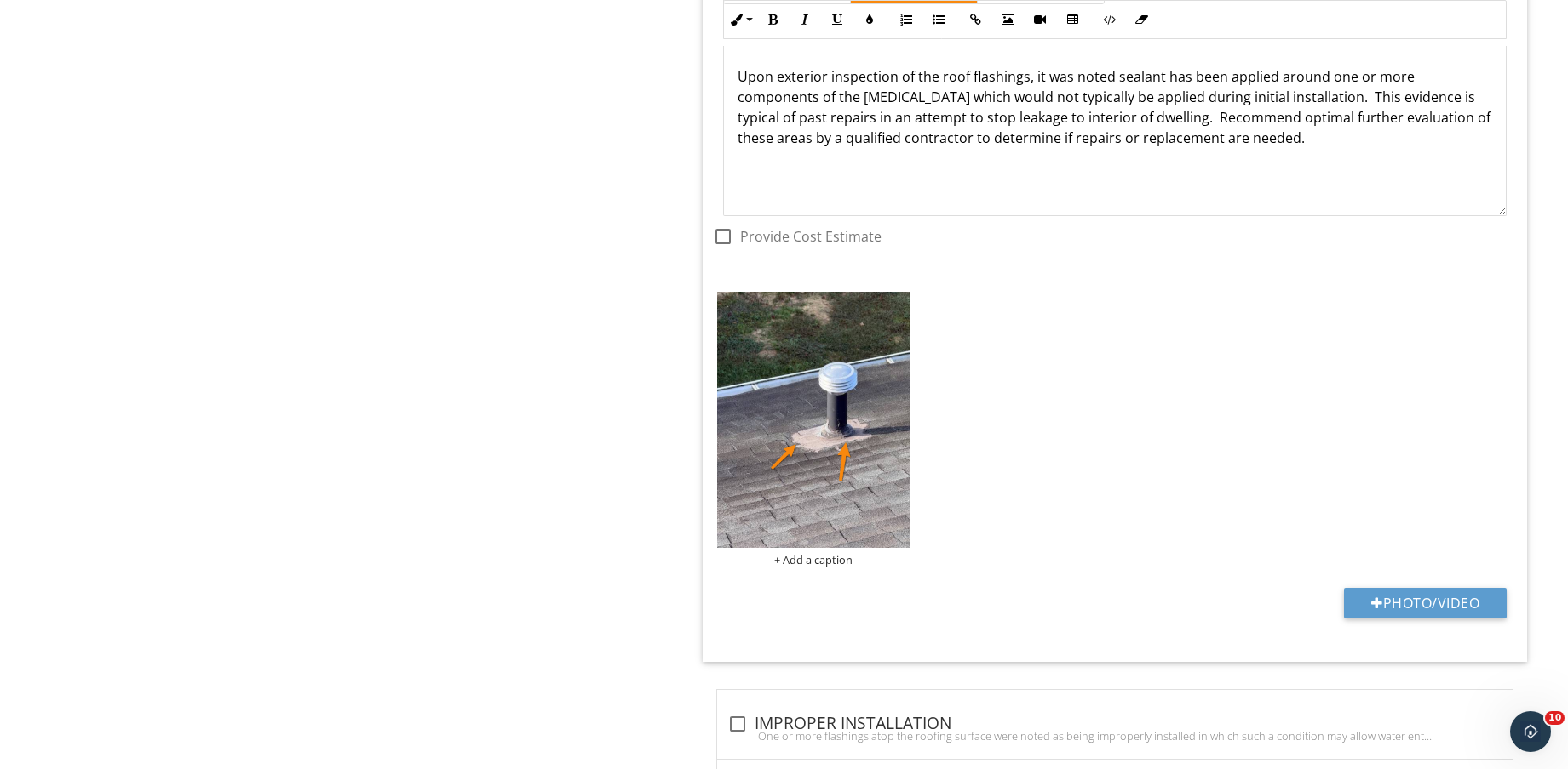
scroll to position [1732, 0]
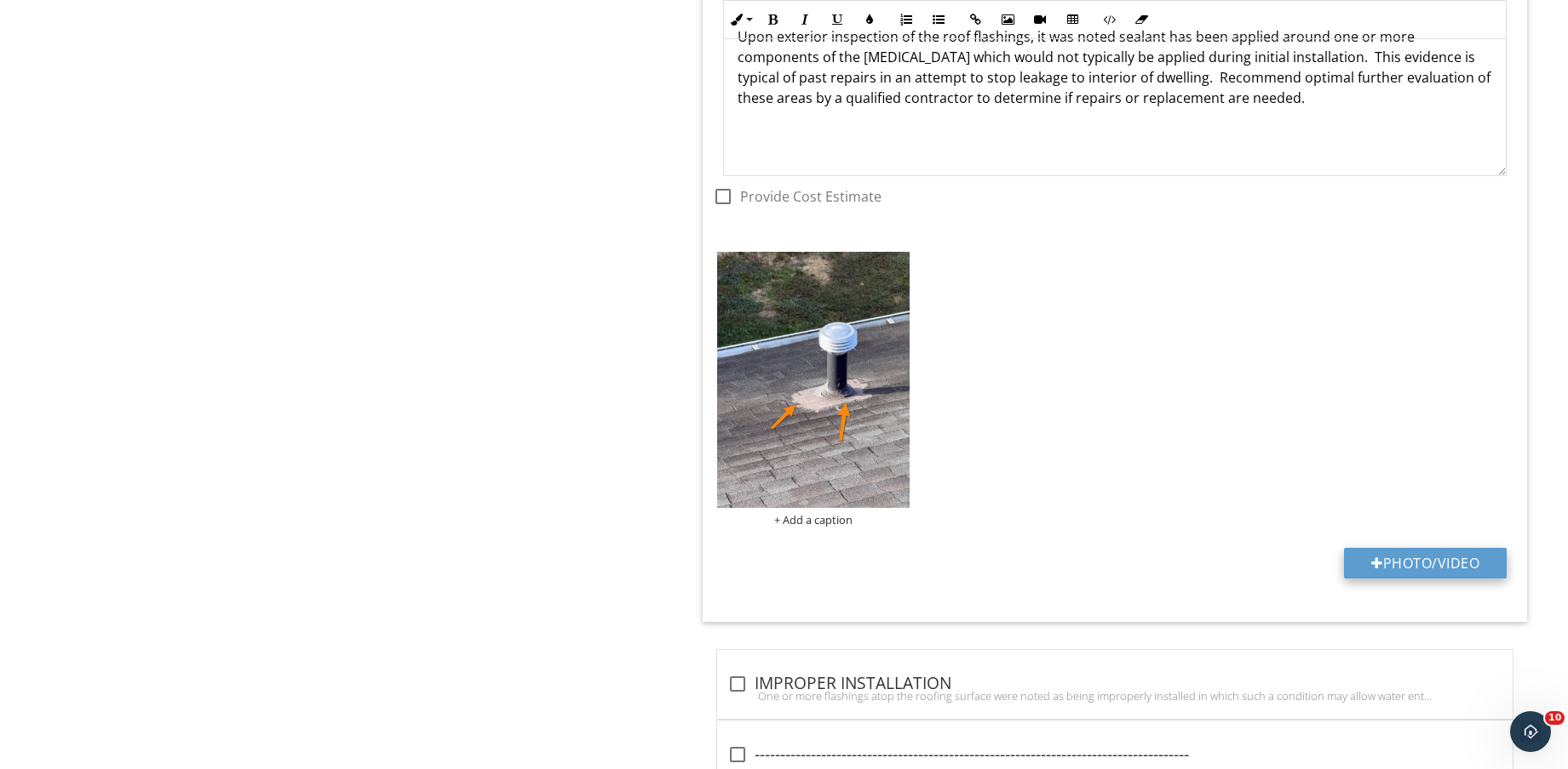
click at [1442, 555] on button "Photo/Video" at bounding box center [1424, 564] width 162 height 31
type input "C:\fakepath\IMG_8874.jpg"
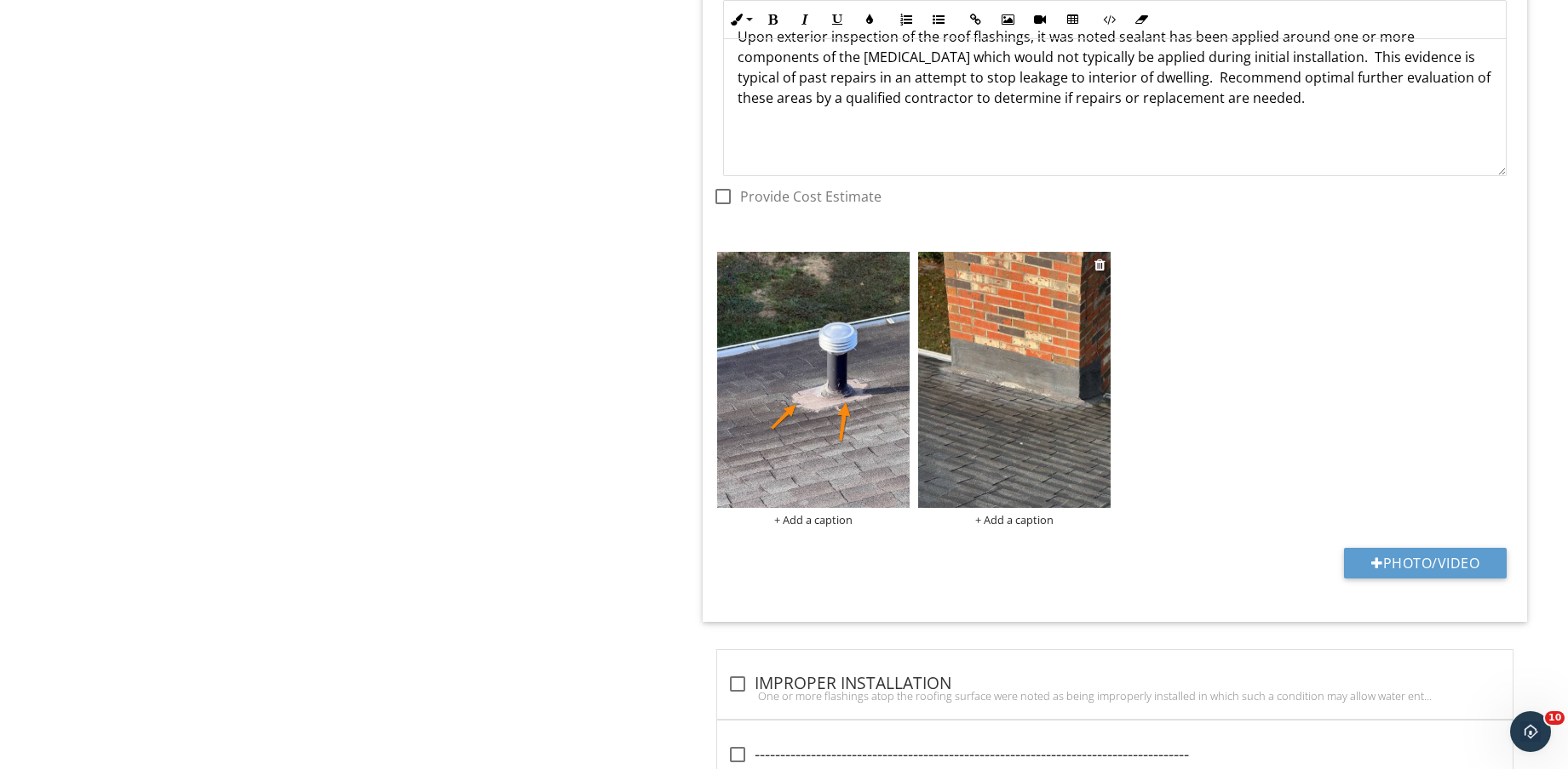
click at [1019, 398] on img at bounding box center [1015, 379] width 193 height 256
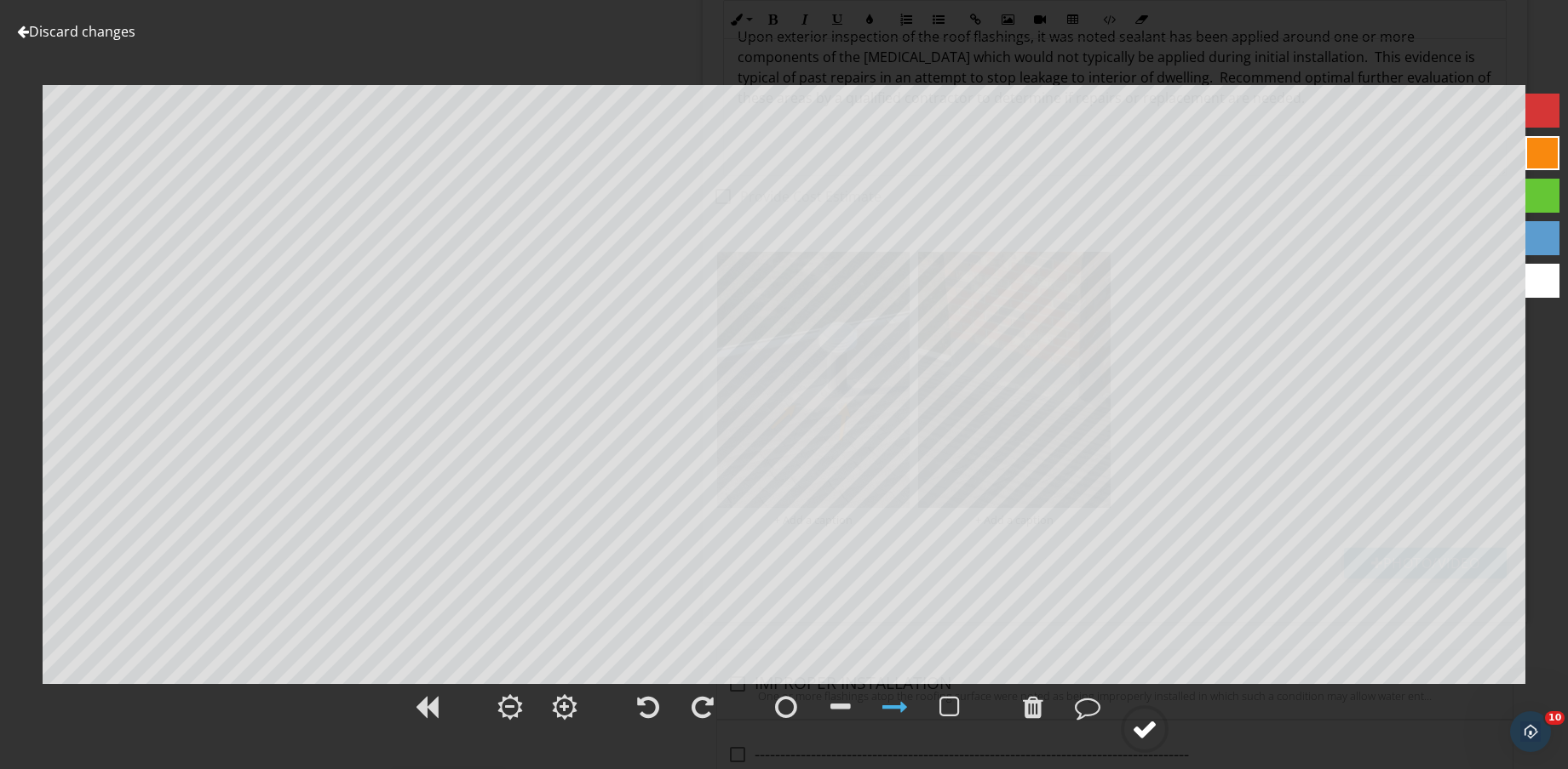
click at [1143, 736] on div at bounding box center [1144, 729] width 25 height 25
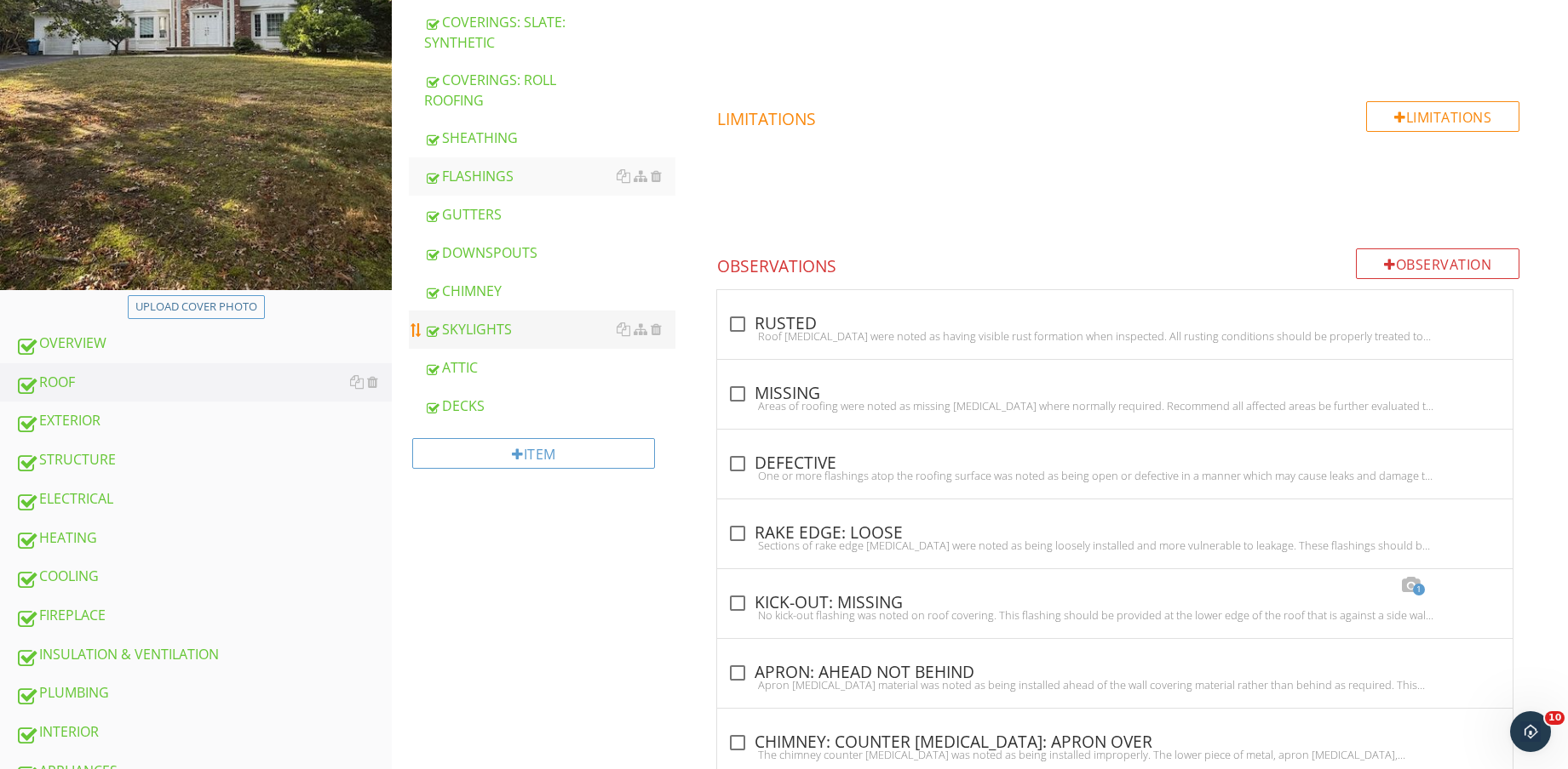
scroll to position [369, 0]
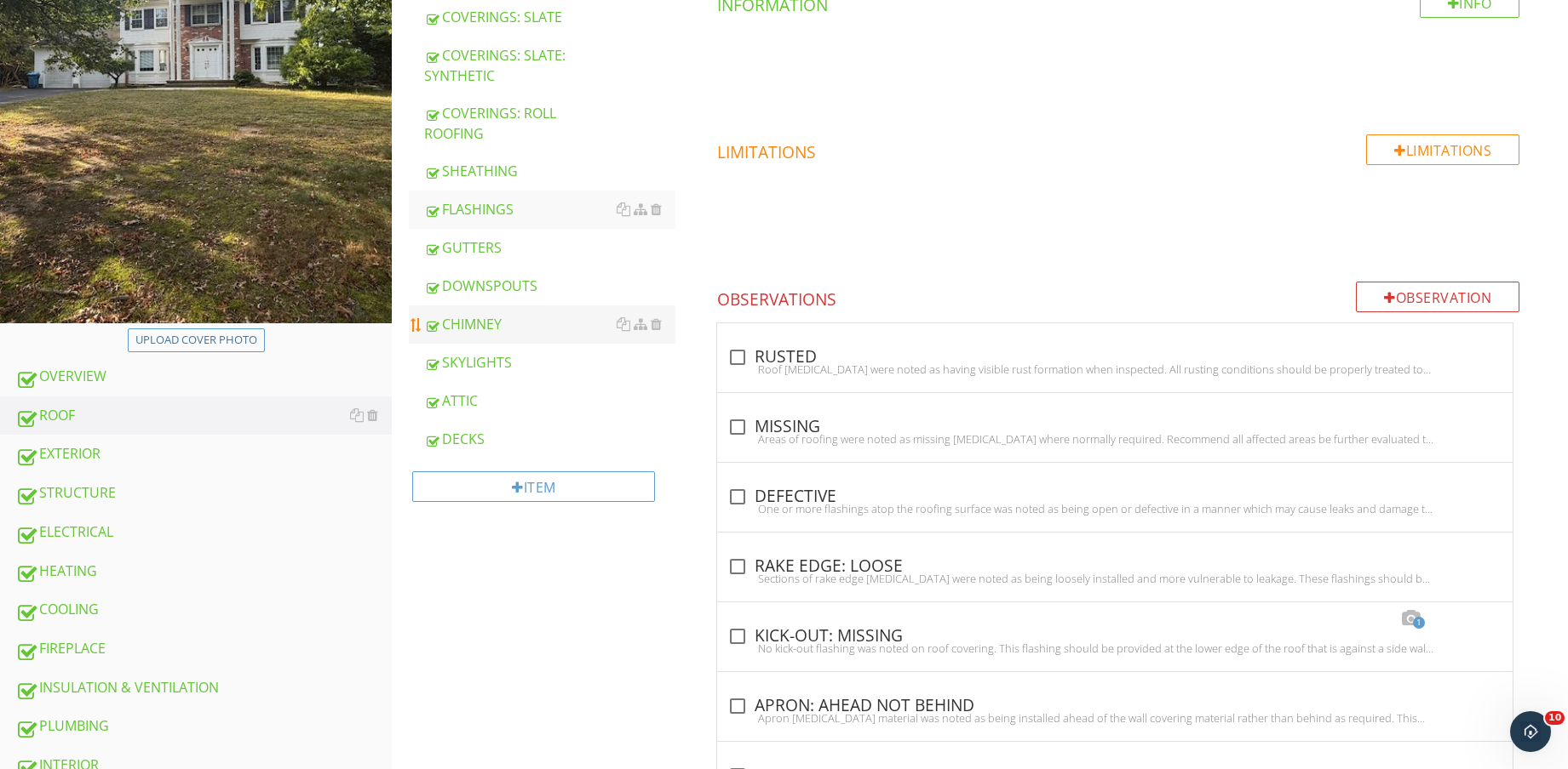
click at [522, 329] on div "CHIMNEY" at bounding box center [550, 324] width 251 height 20
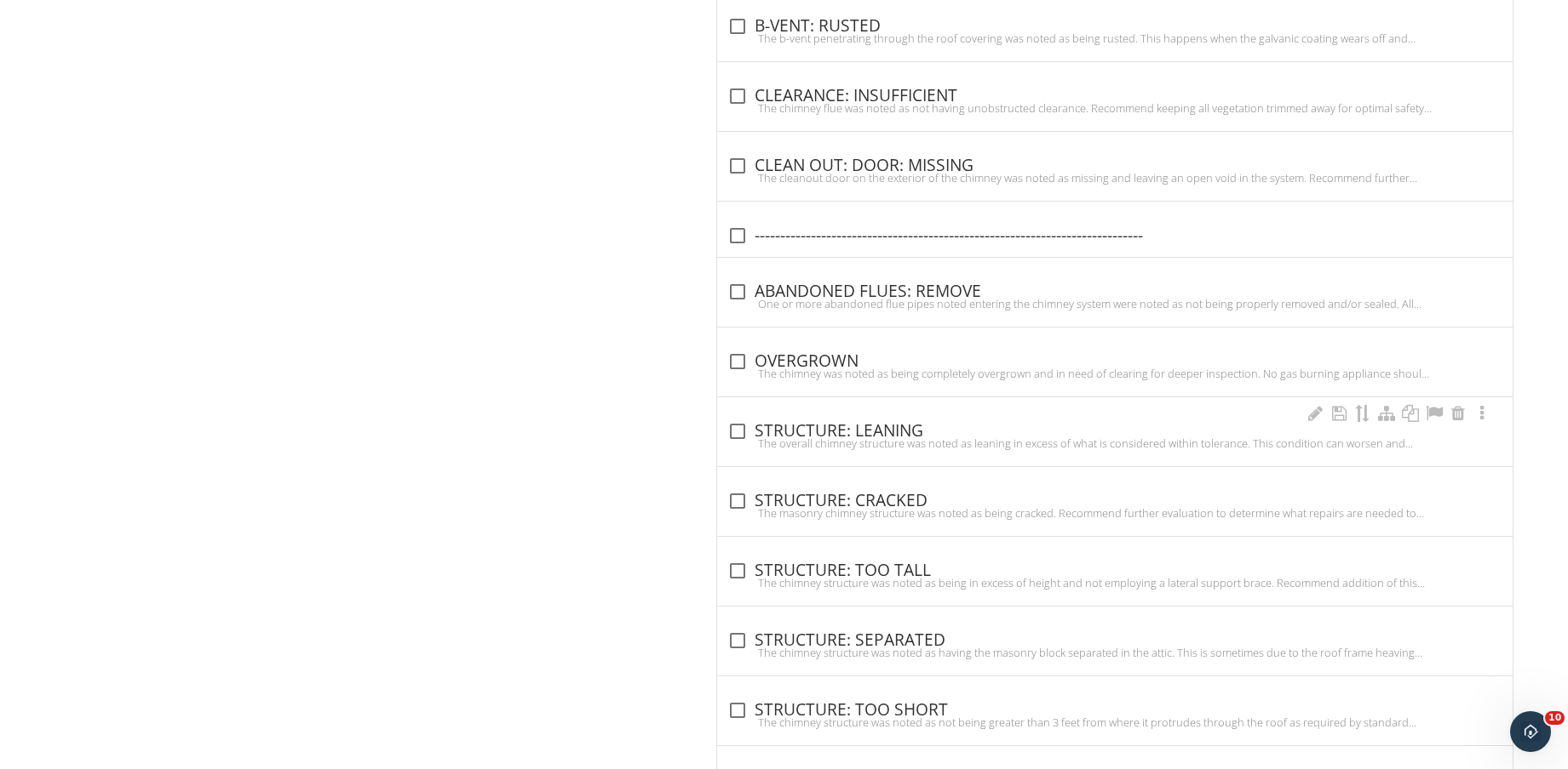
scroll to position [1752, 0]
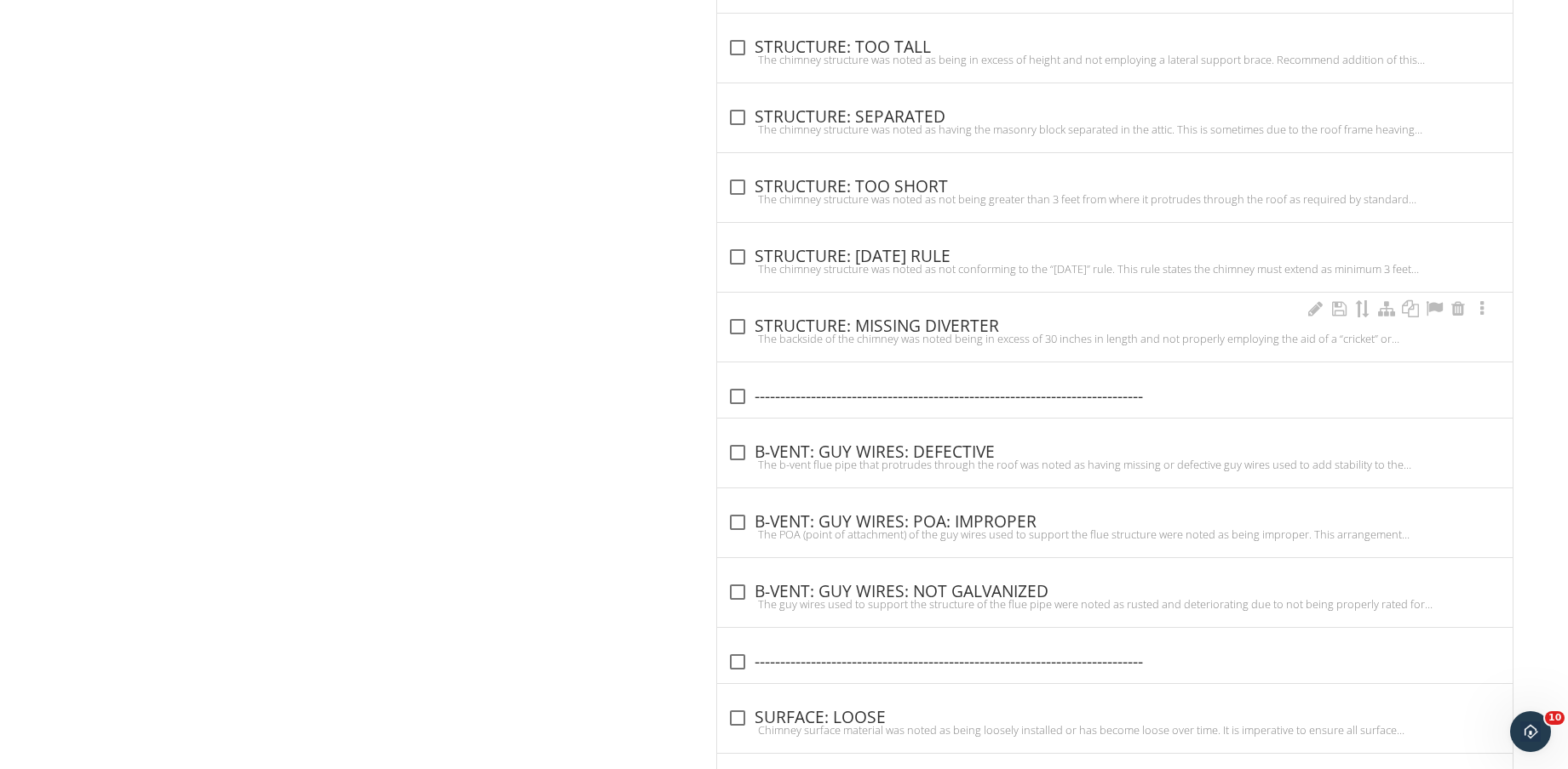
drag, startPoint x: 969, startPoint y: 327, endPoint x: 1096, endPoint y: 324, distance: 127.0
click at [971, 324] on div "check_box_outline_blank STRUCTURE: MISSING DIVERTER" at bounding box center [1115, 327] width 775 height 20
checkbox input "true"
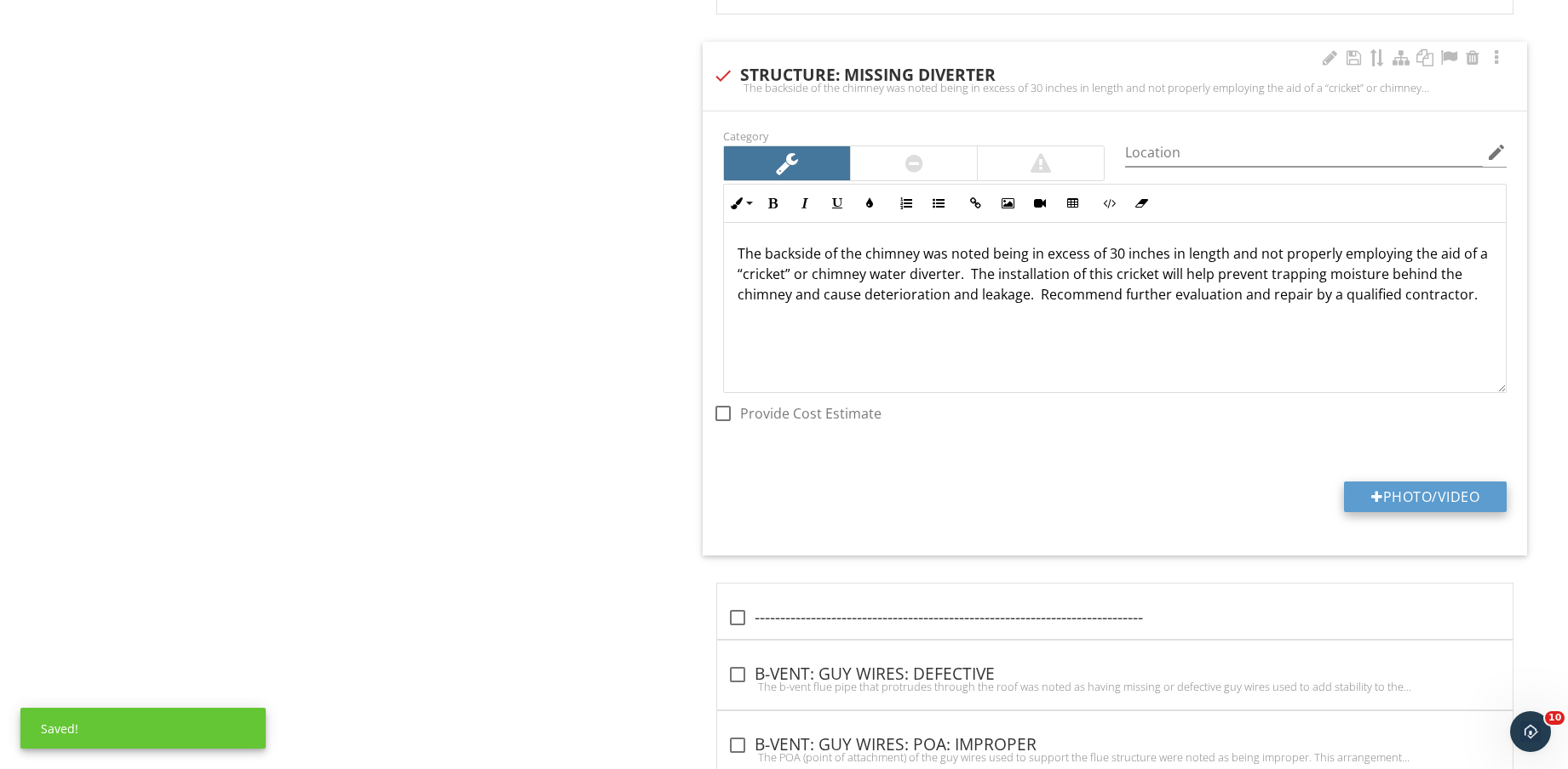
scroll to position [2497, 0]
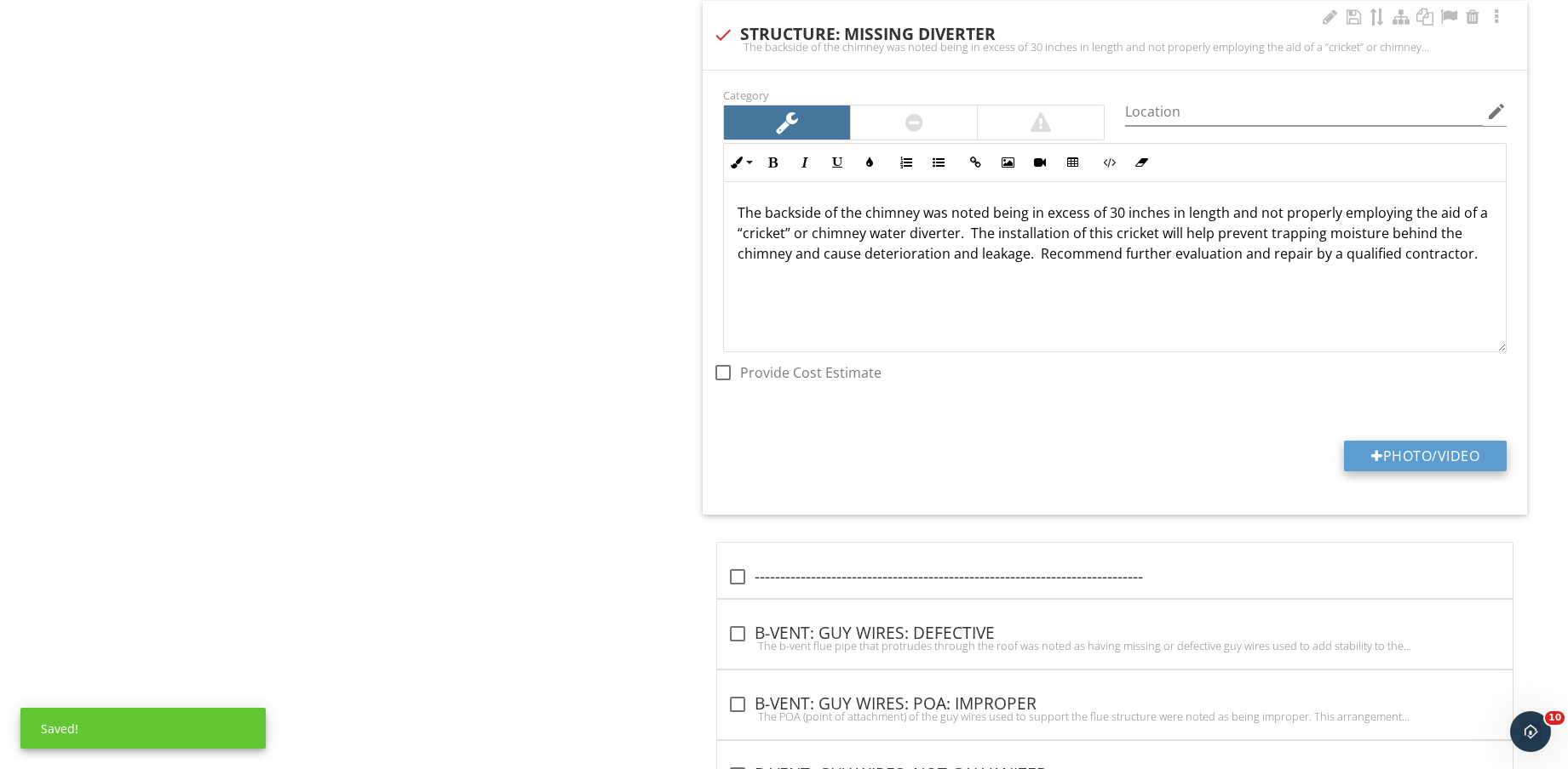
click at [1439, 458] on button "Photo/Video" at bounding box center [1424, 456] width 162 height 31
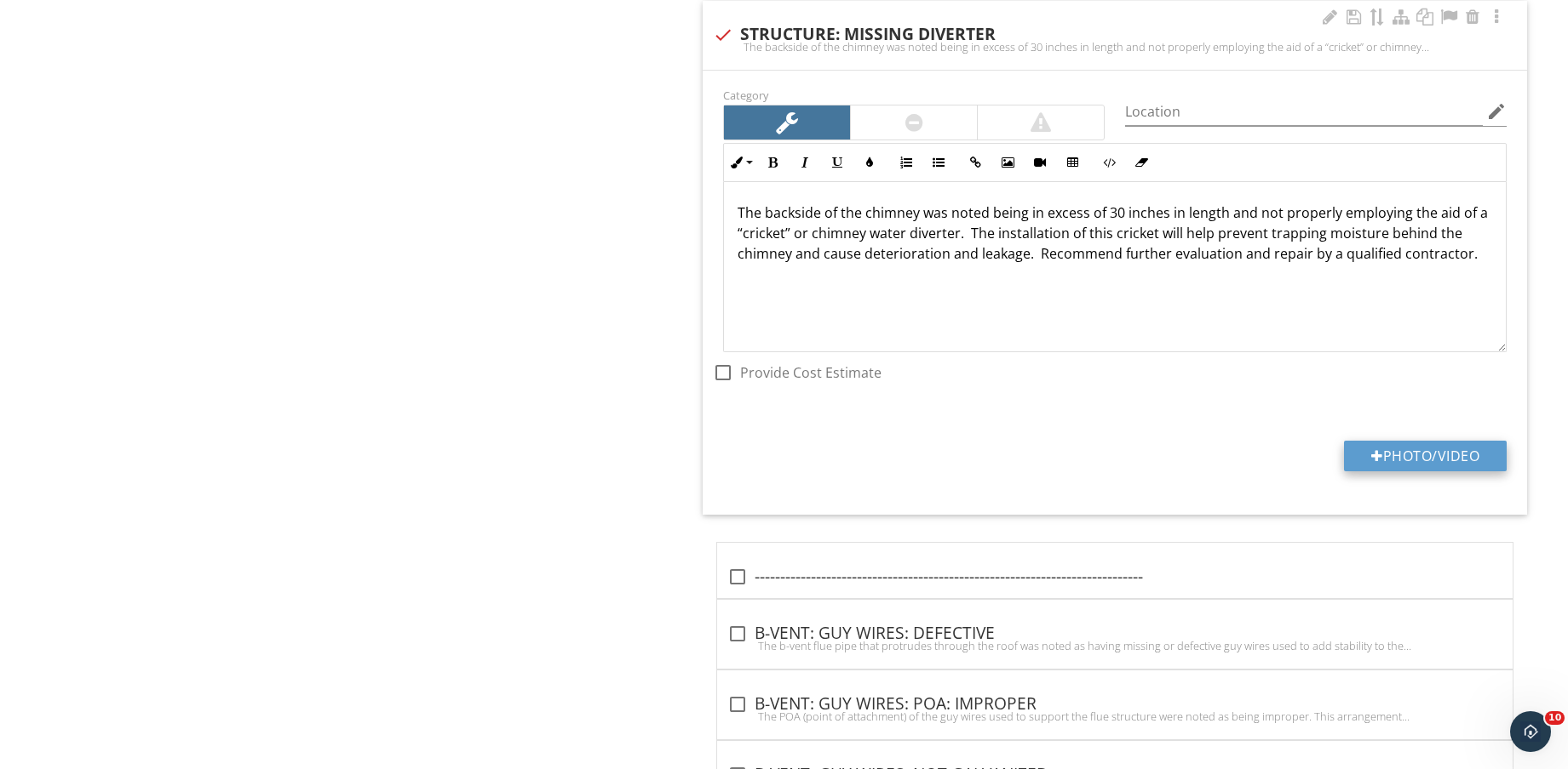
type input "C:\fakepath\IMG_8875.jpg"
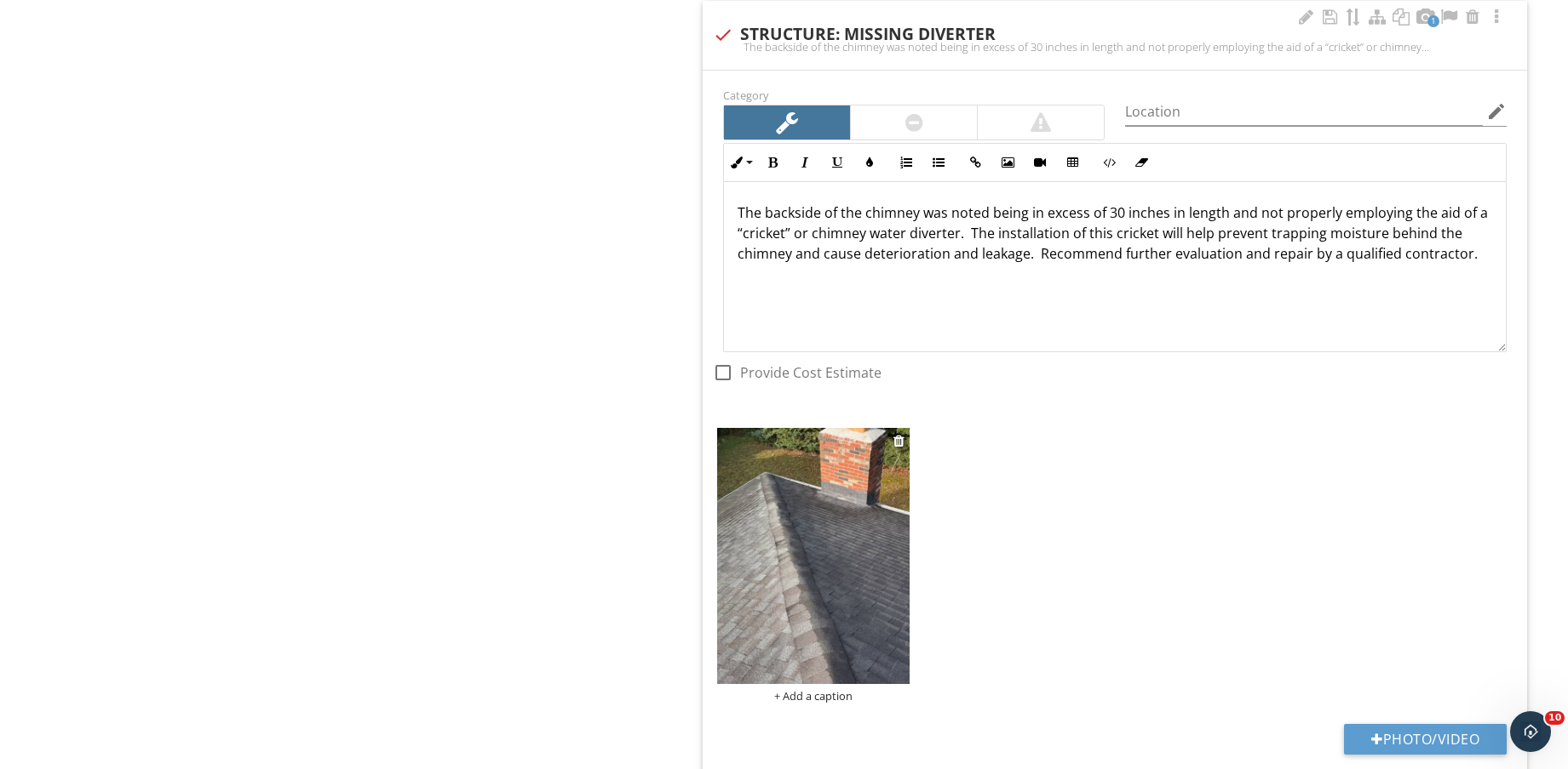
click at [853, 598] on img at bounding box center [813, 555] width 193 height 256
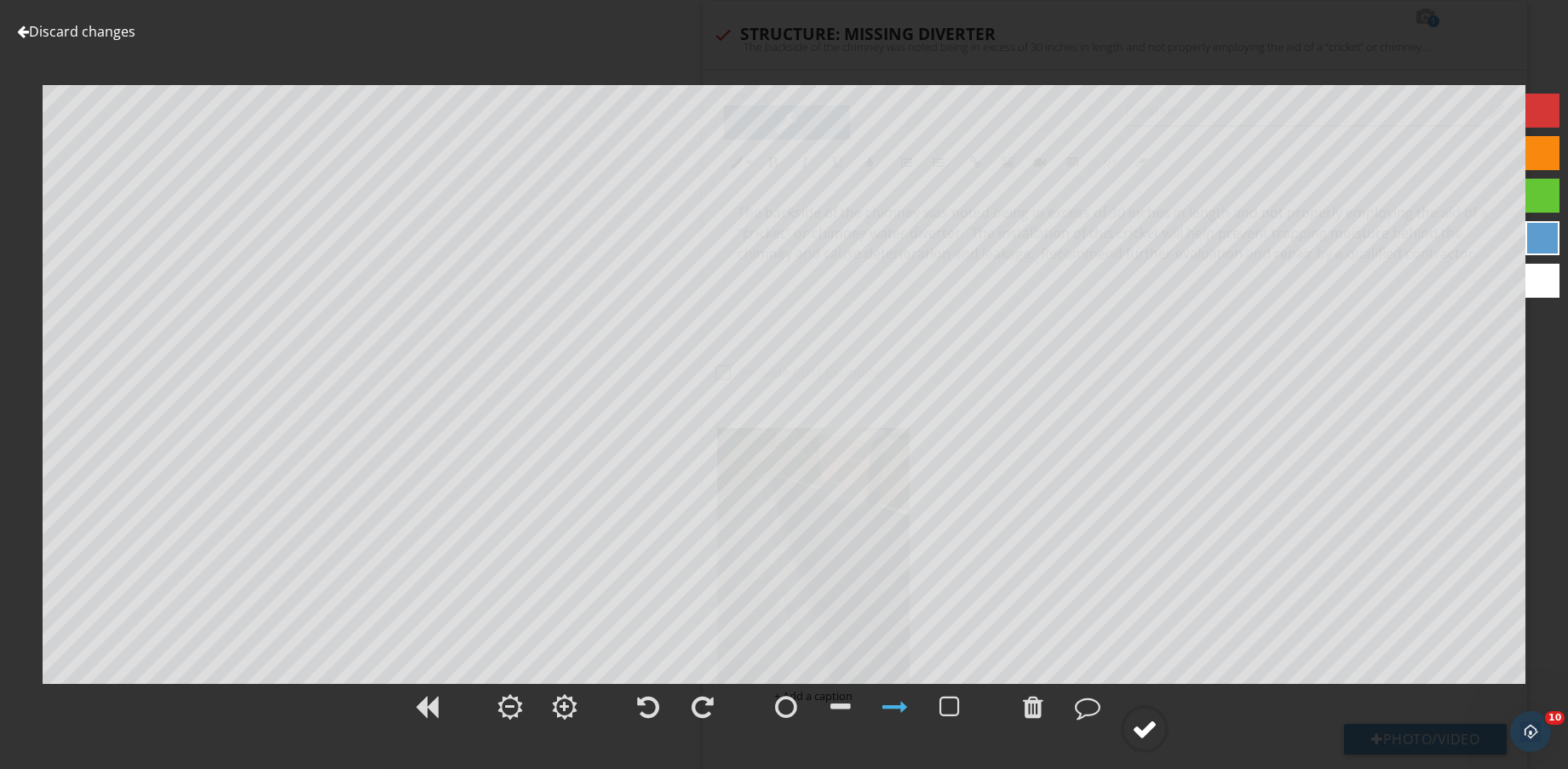
click at [1152, 724] on div at bounding box center [1144, 729] width 25 height 25
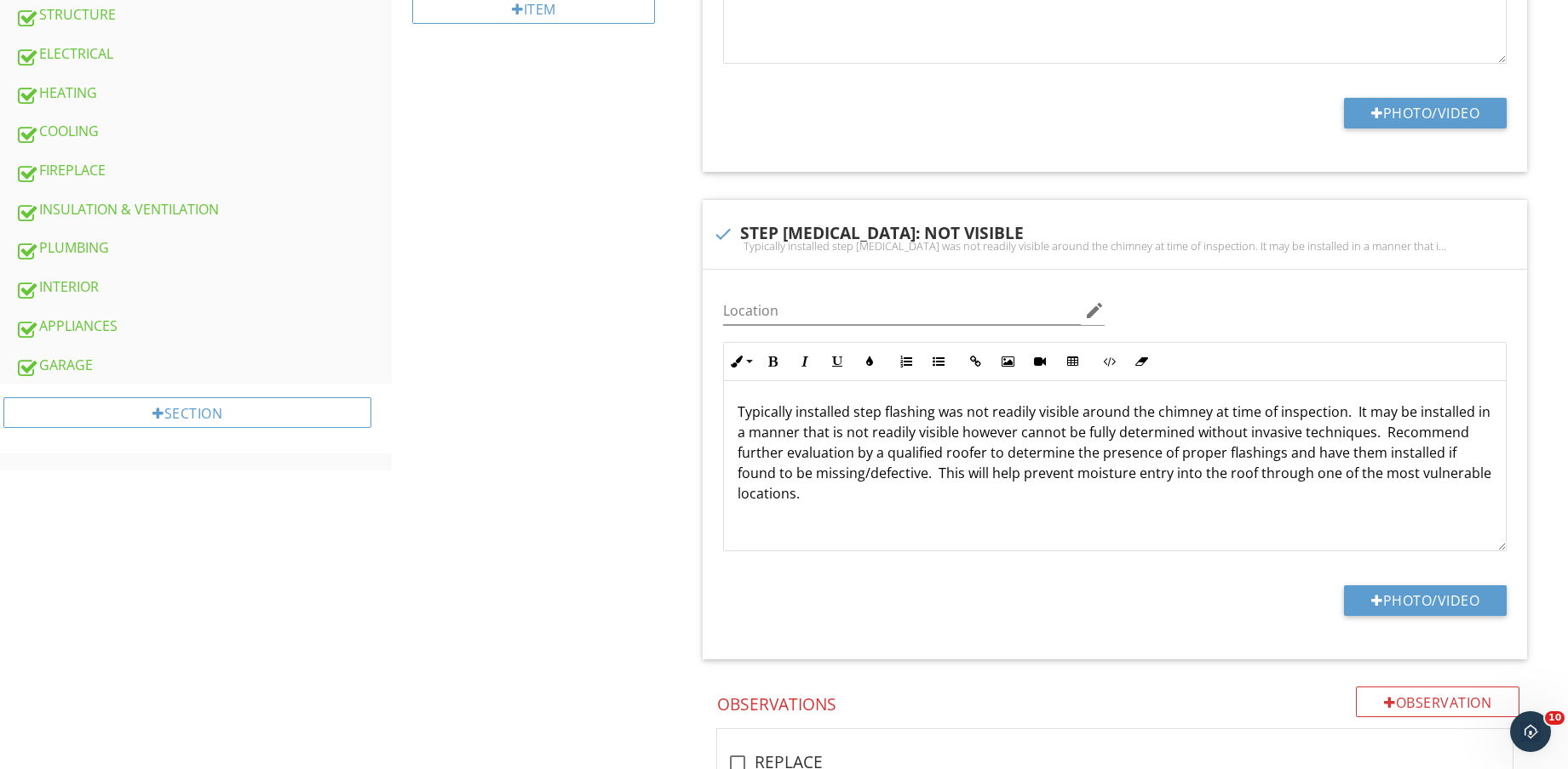
scroll to position [688, 0]
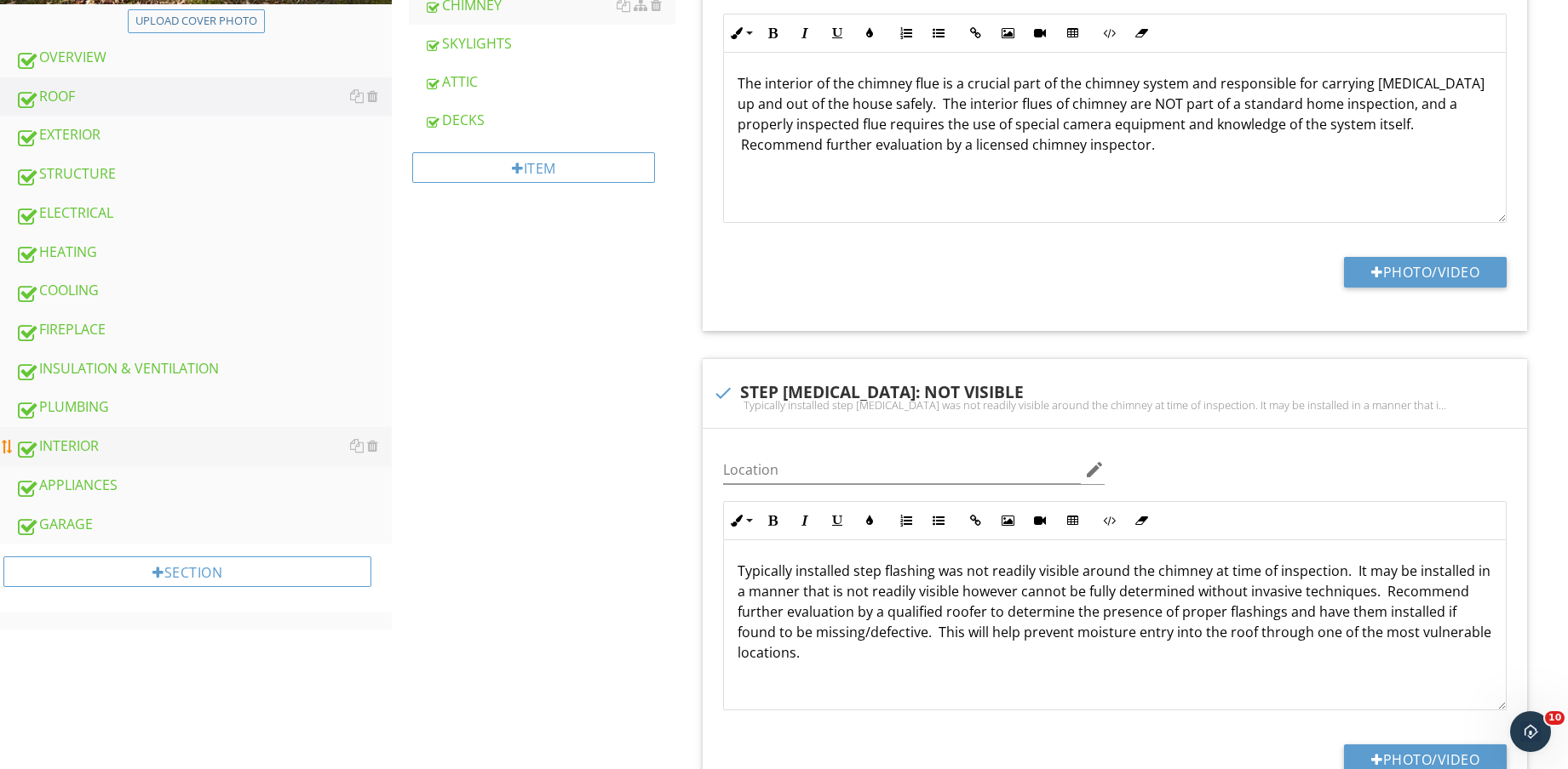
click at [127, 443] on div "INTERIOR" at bounding box center [203, 446] width 376 height 22
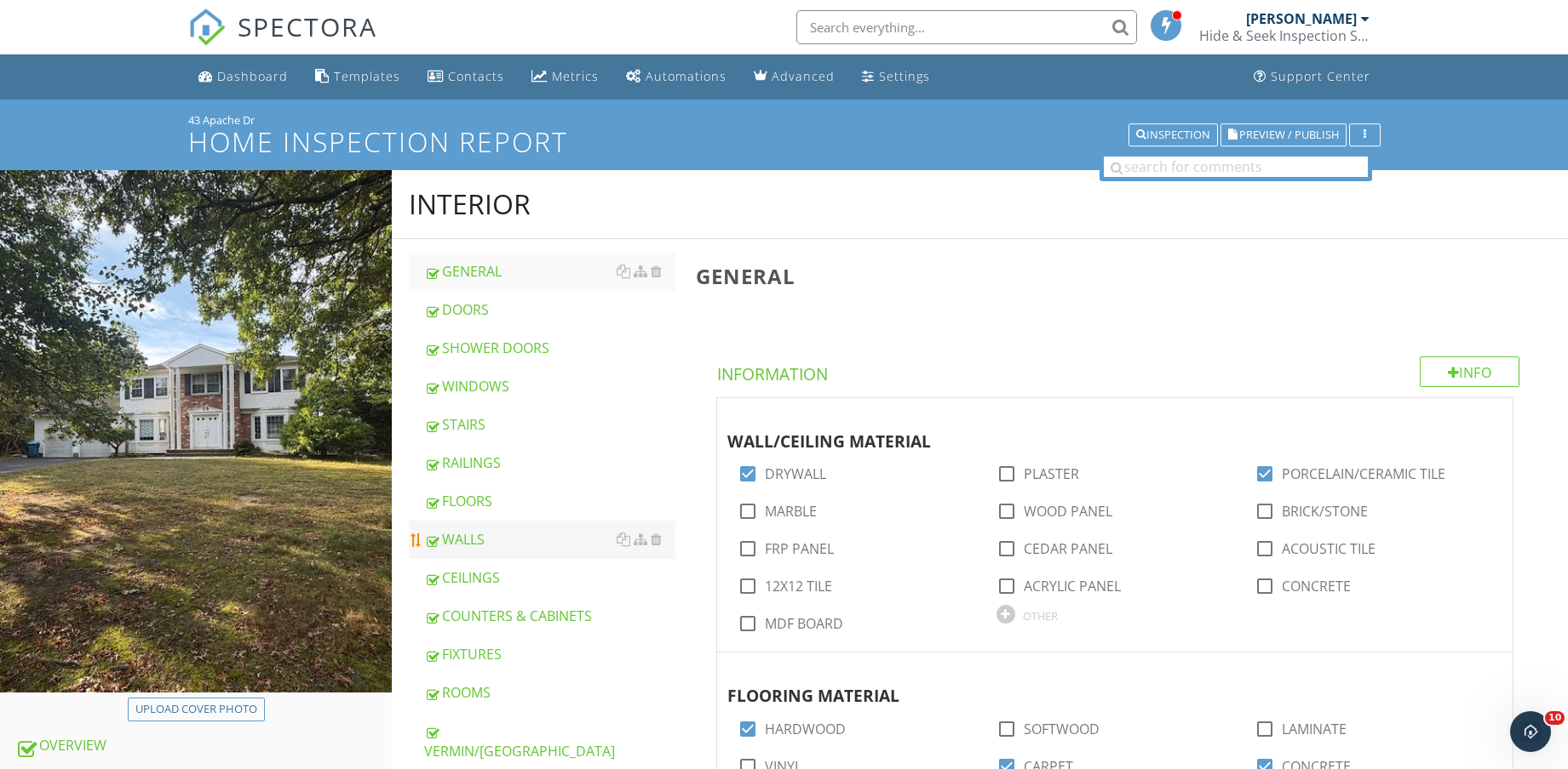
click at [475, 539] on div "WALLS" at bounding box center [550, 539] width 251 height 20
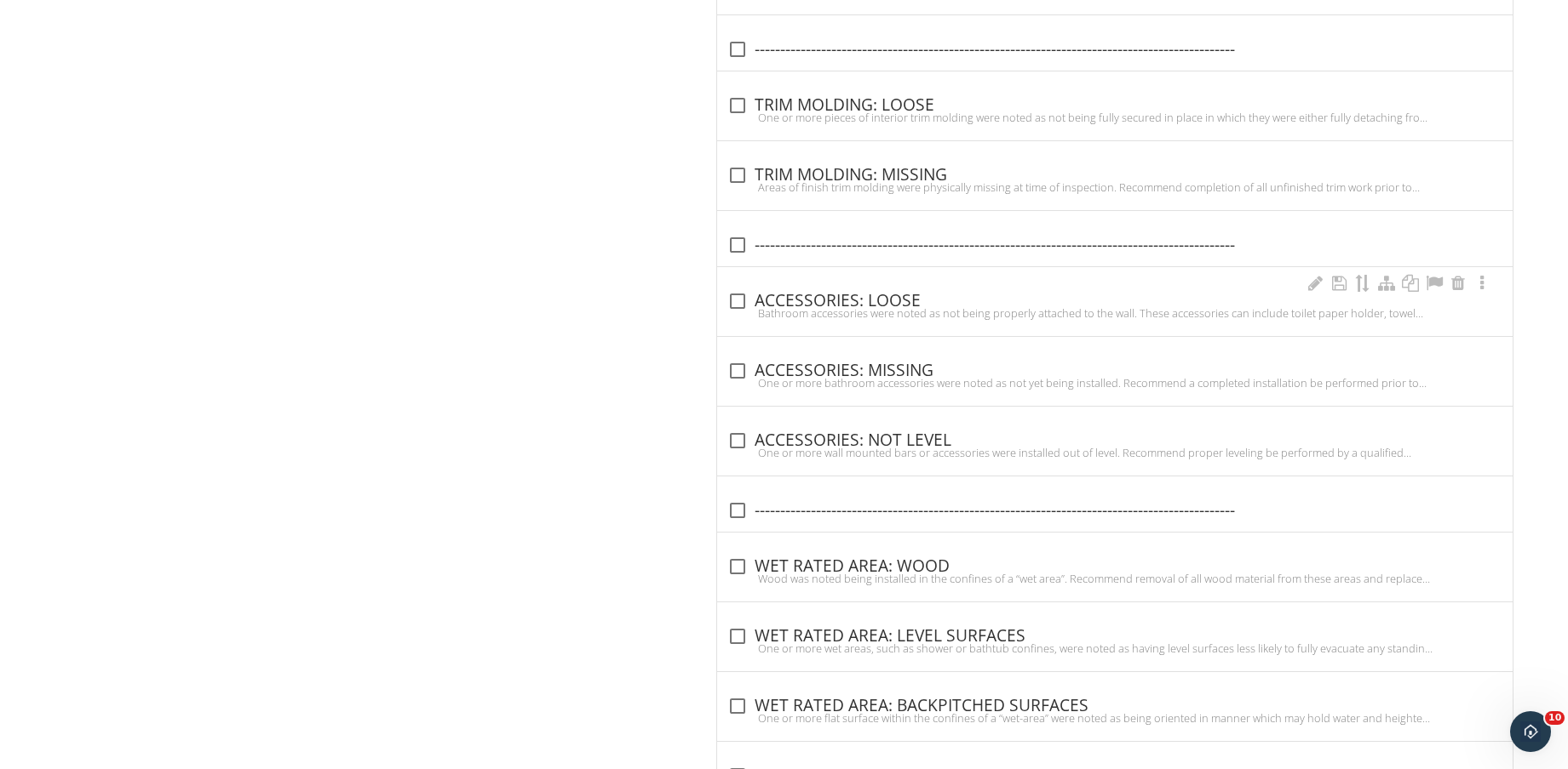
click at [872, 290] on div "check_box_outline_blank ACCESSORIES: LOOSE" at bounding box center [1115, 299] width 775 height 24
checkbox input "true"
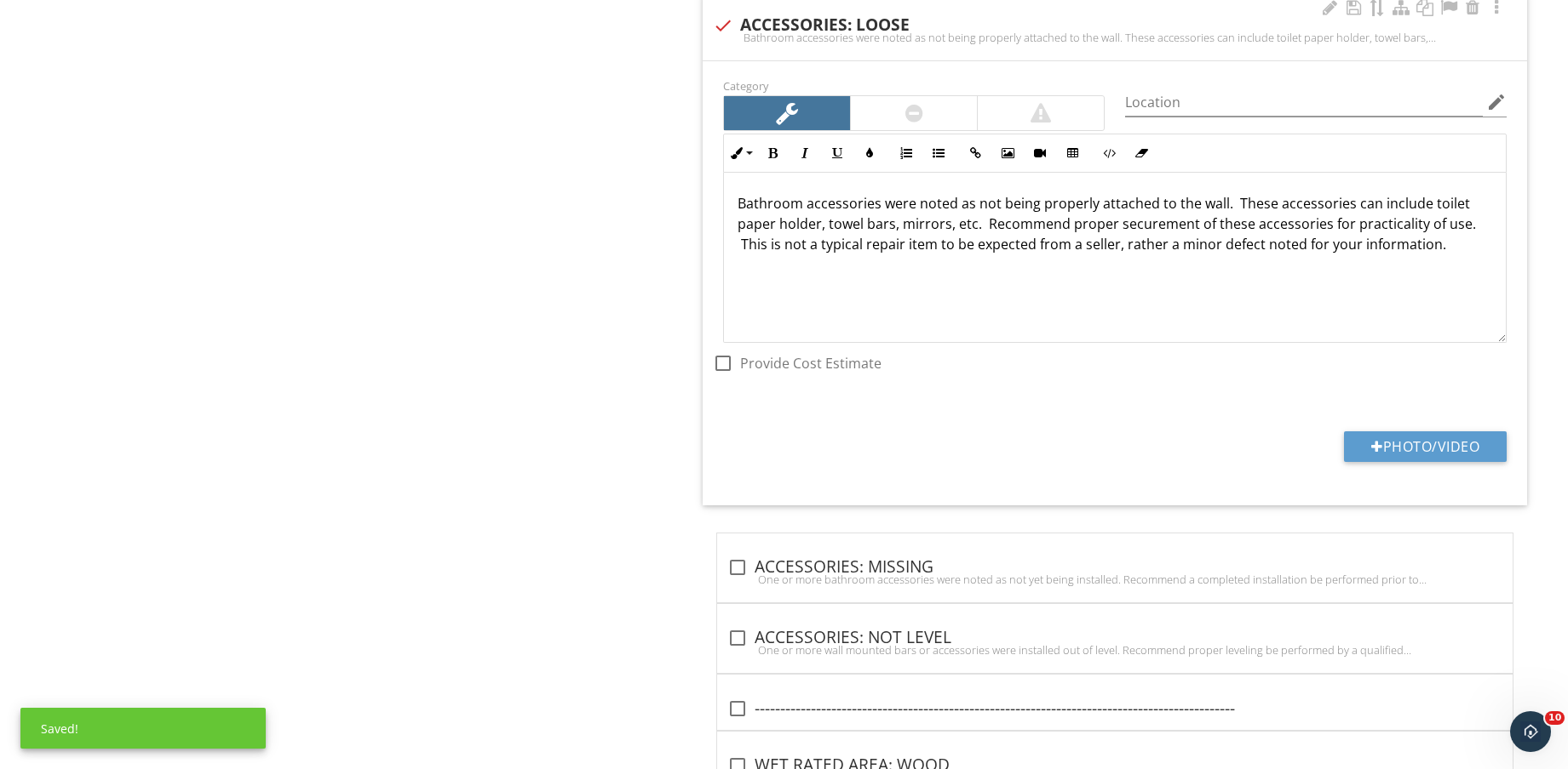
scroll to position [3776, 0]
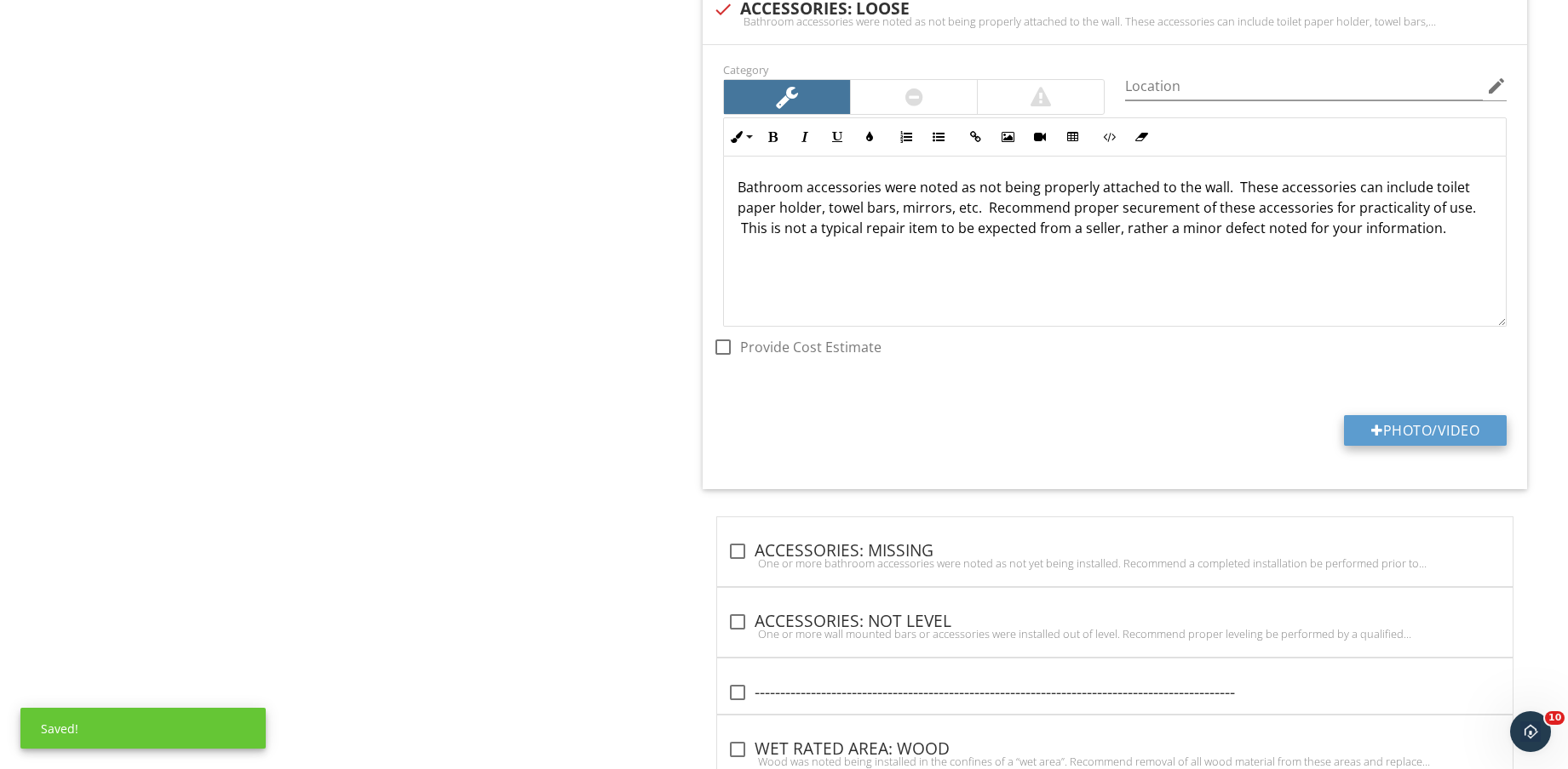
click at [1425, 426] on button "Photo/Video" at bounding box center [1424, 431] width 162 height 31
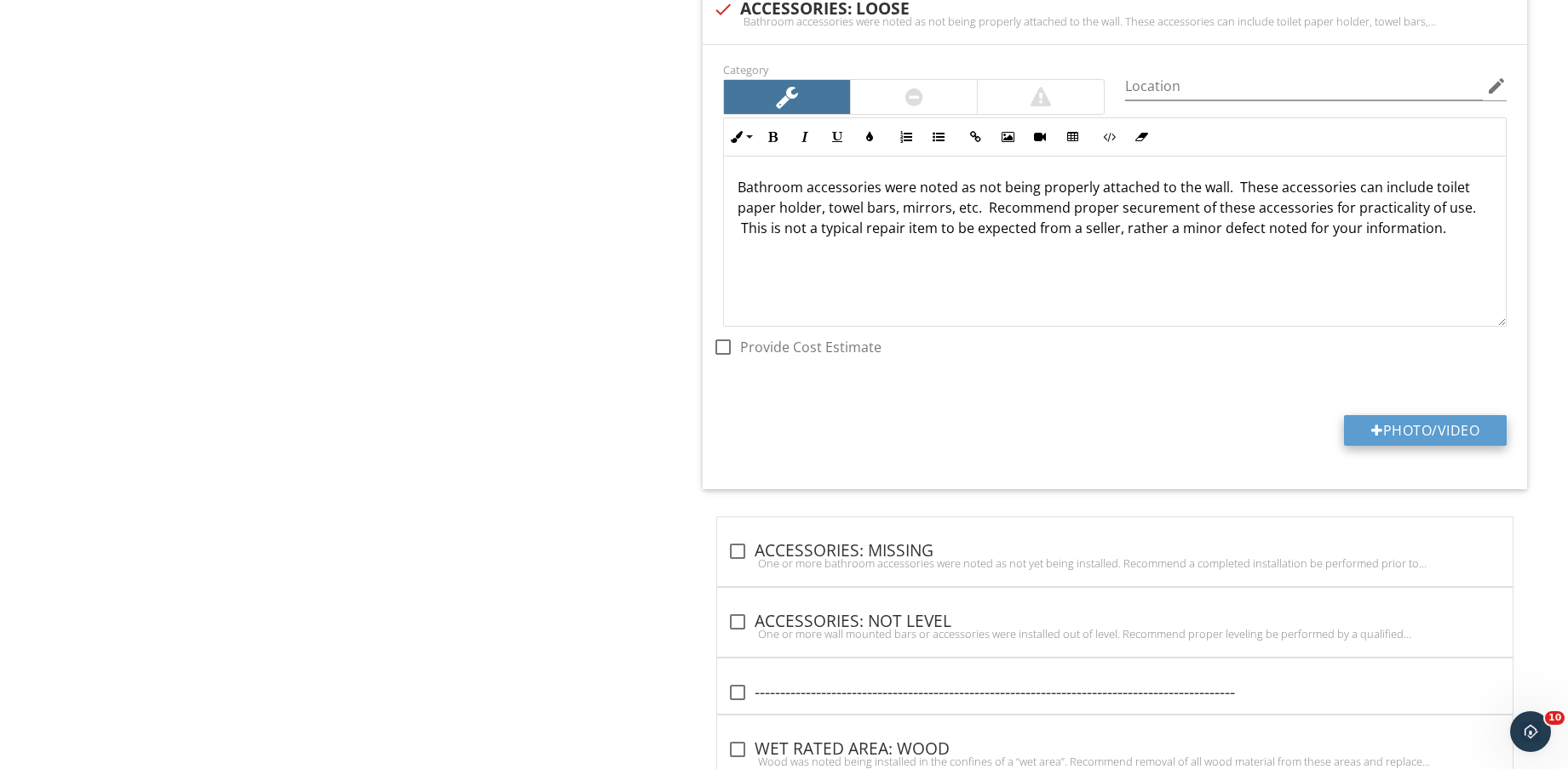
type input "C:\fakepath\IMG_8890.jpg"
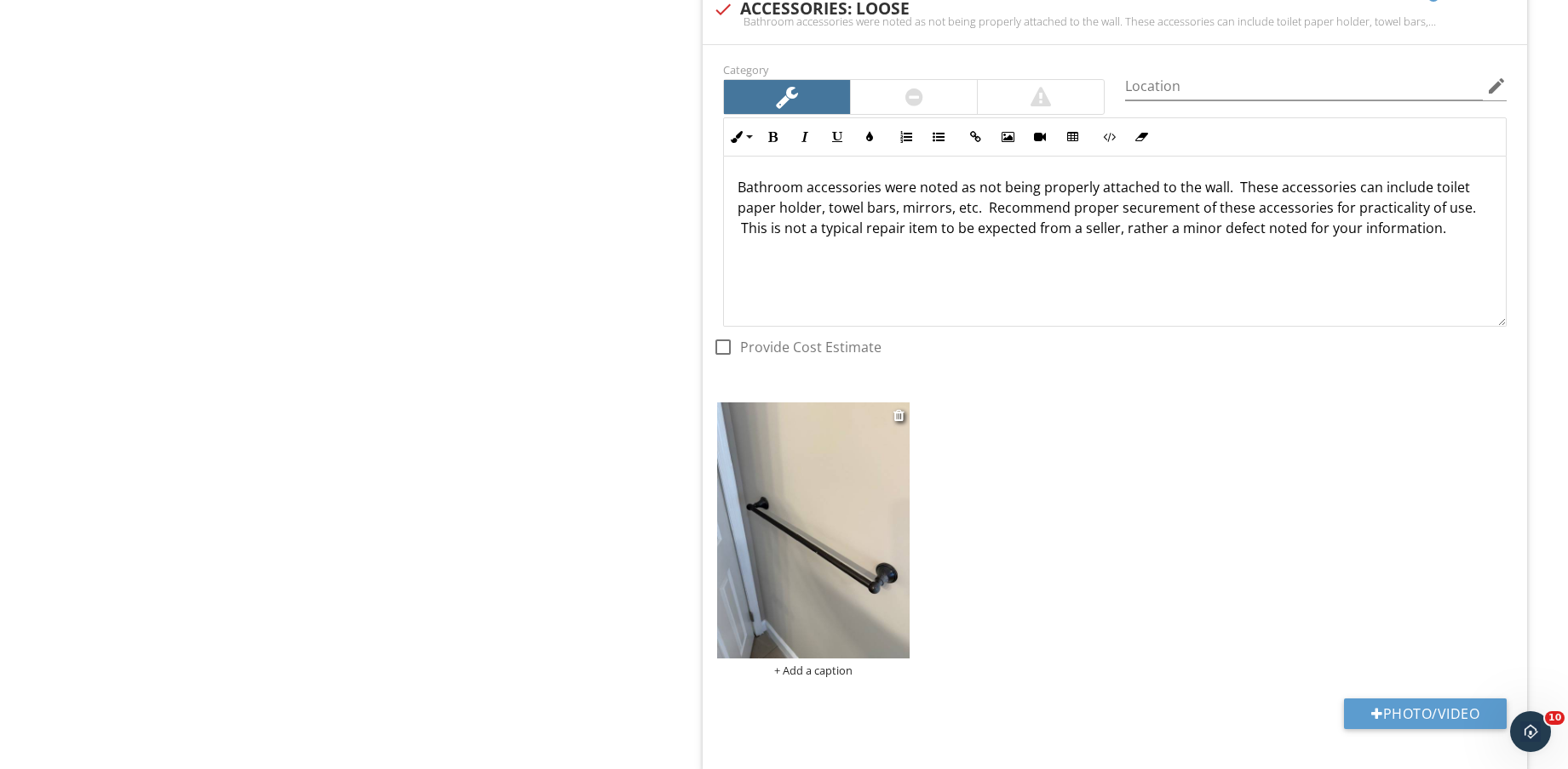
click at [806, 518] on img at bounding box center [813, 530] width 193 height 256
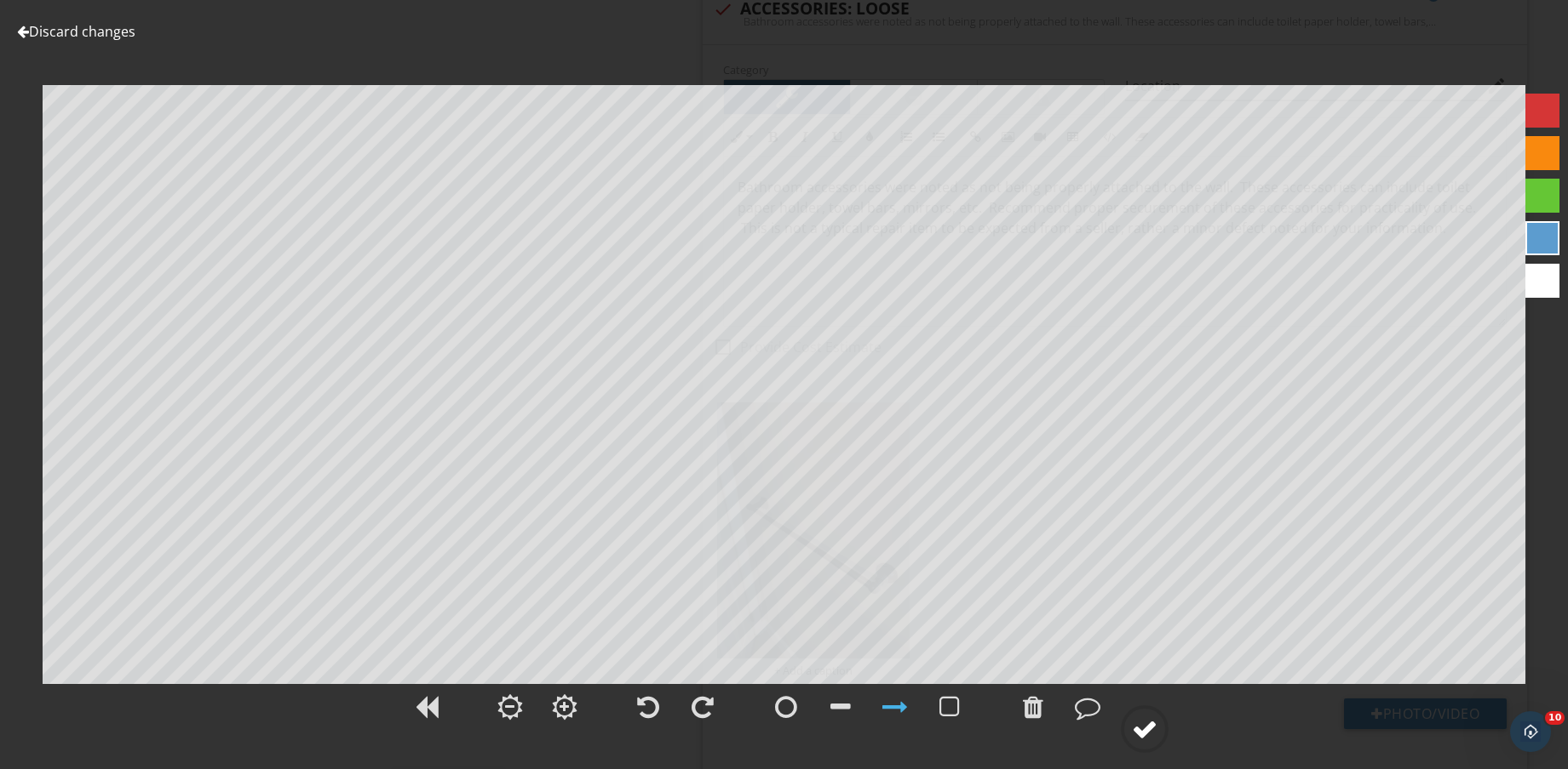
click at [1145, 725] on div at bounding box center [1144, 729] width 25 height 25
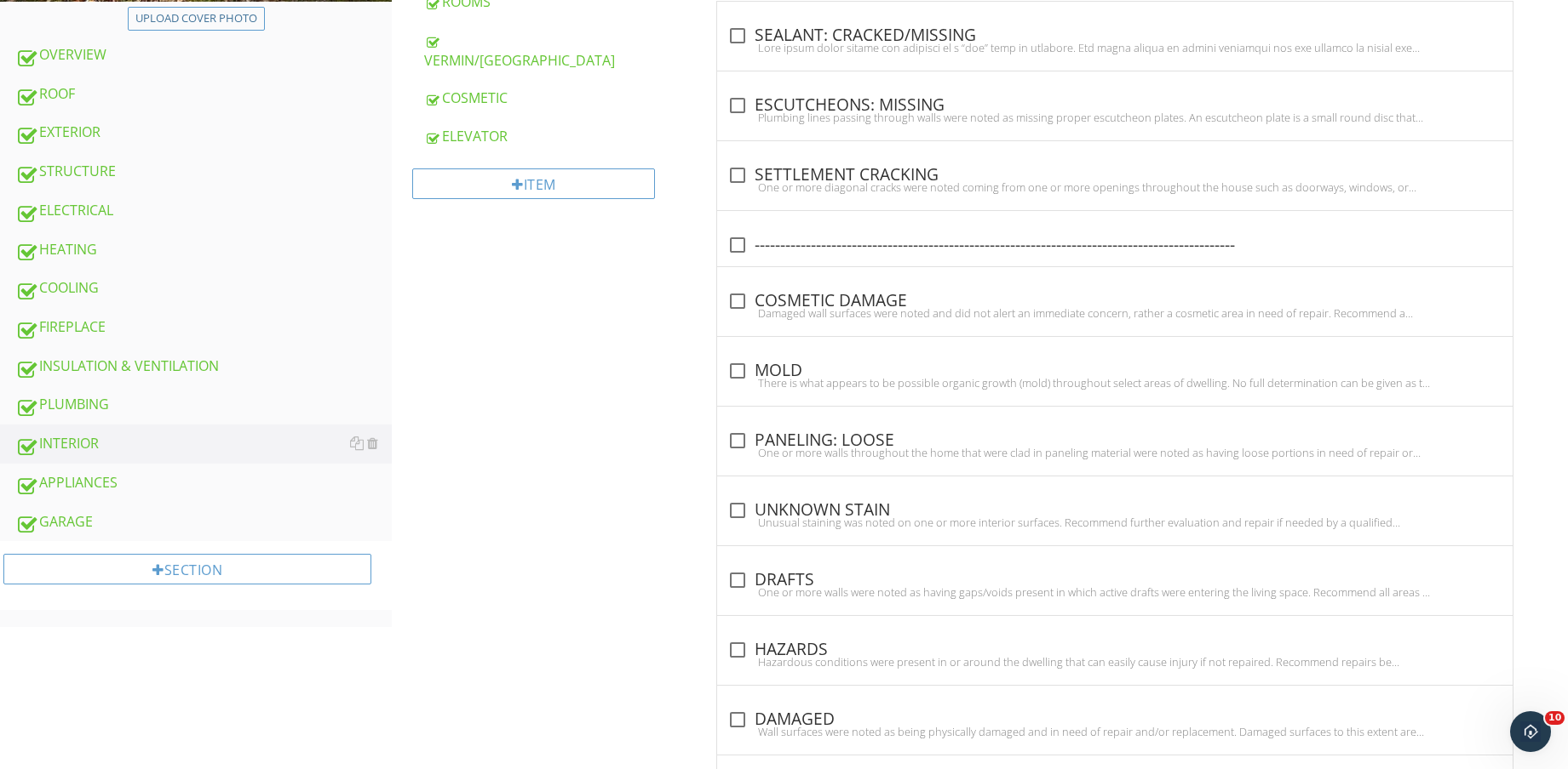
scroll to position [0, 0]
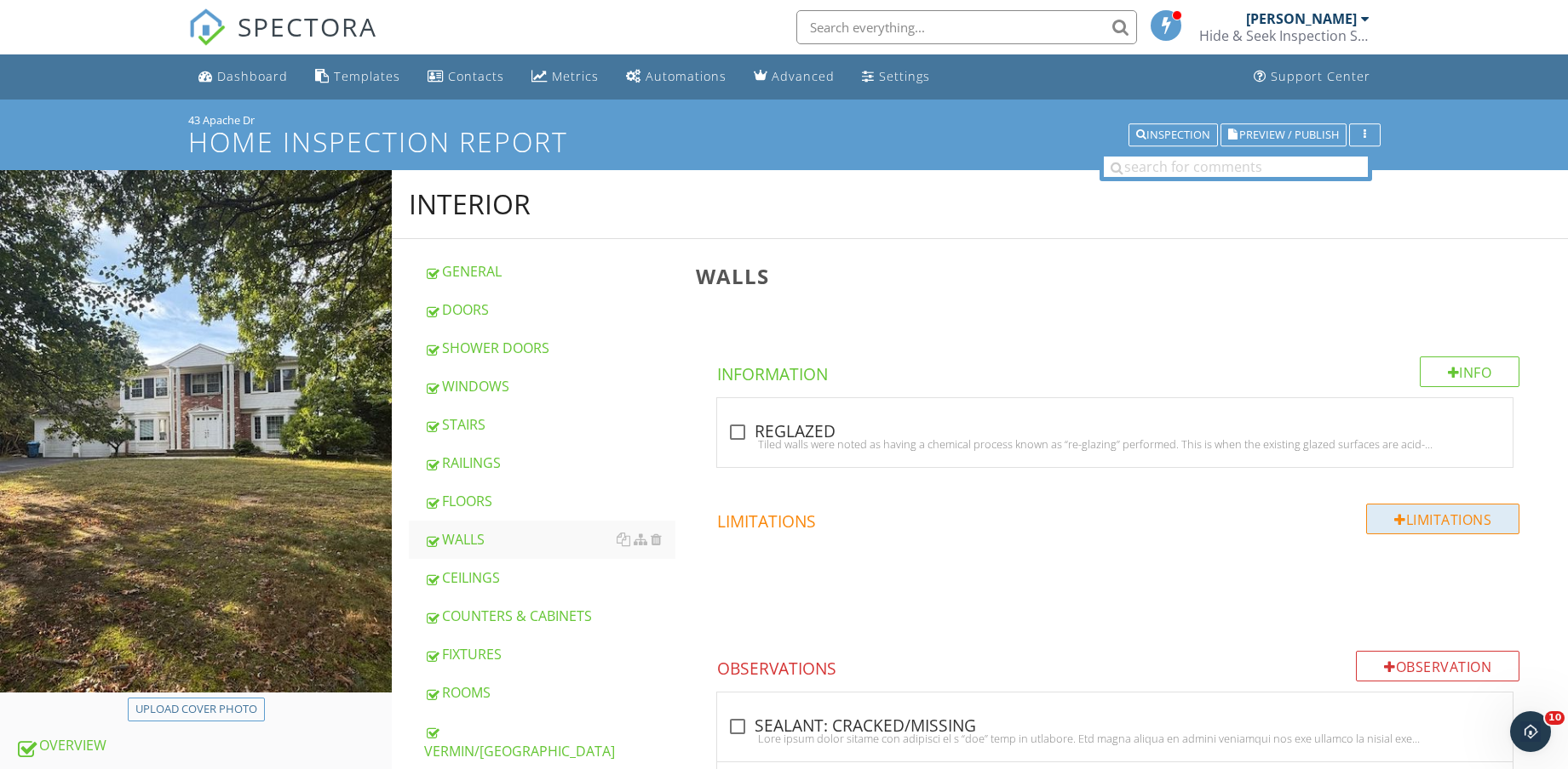
drag, startPoint x: 552, startPoint y: 631, endPoint x: 1443, endPoint y: 532, distance: 896.5
click at [552, 632] on link "COUNTERS & CABINETS" at bounding box center [550, 616] width 251 height 38
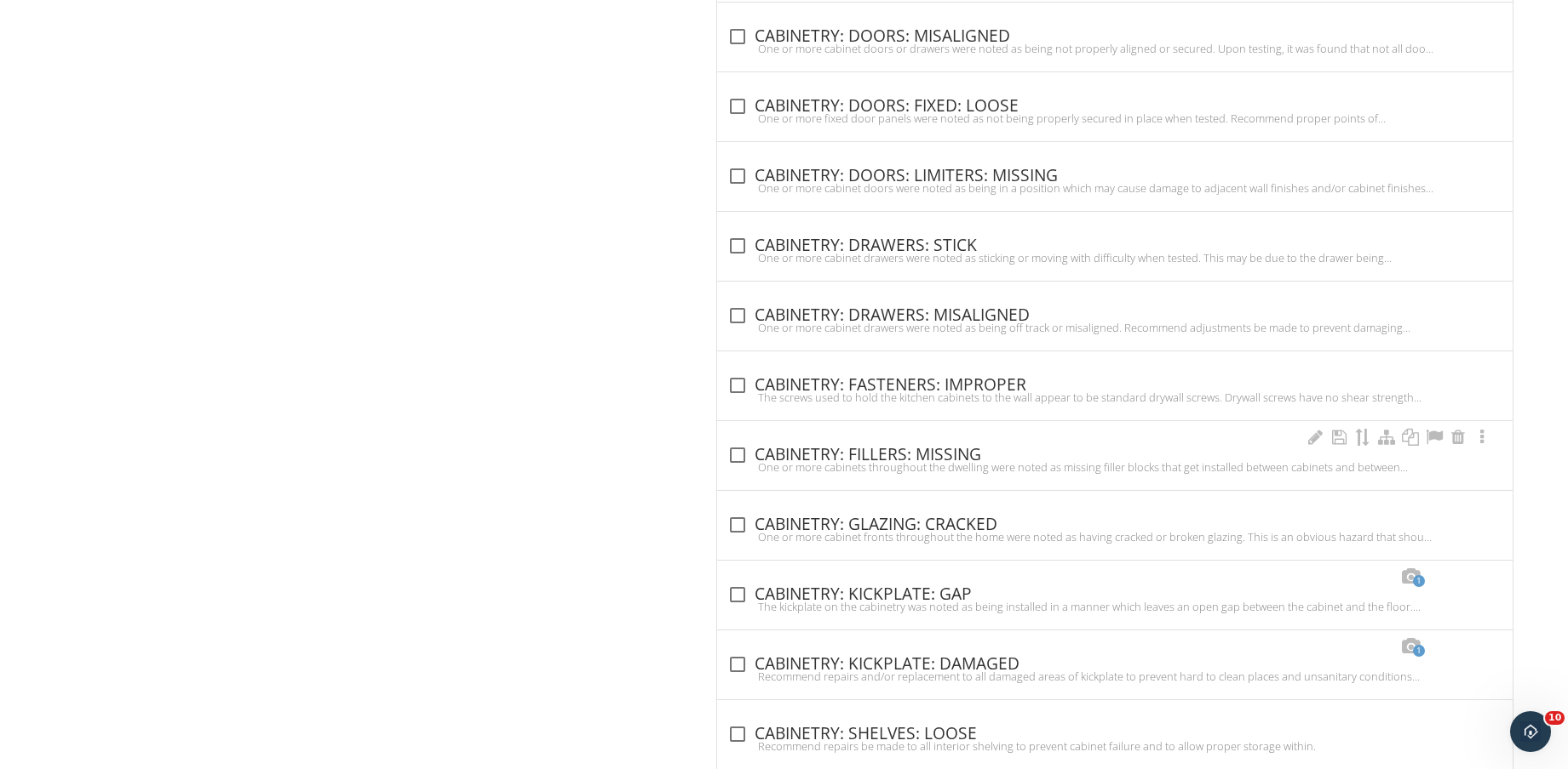
drag, startPoint x: 912, startPoint y: 454, endPoint x: 923, endPoint y: 448, distance: 12.5
click at [910, 454] on div "check_box_outline_blank CABINETRY: FILLERS: MISSING" at bounding box center [1115, 455] width 775 height 20
checkbox input "true"
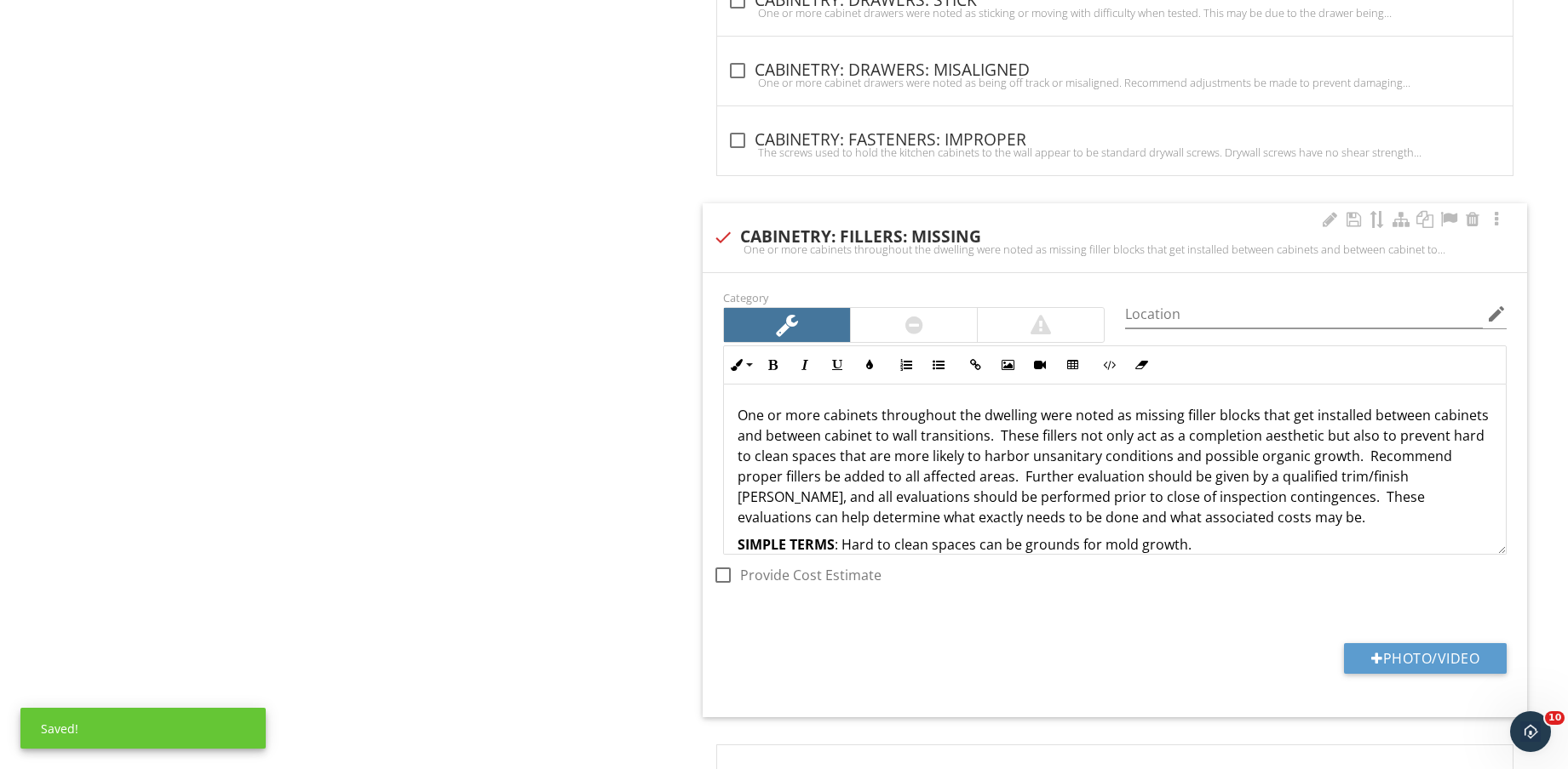
scroll to position [2335, 0]
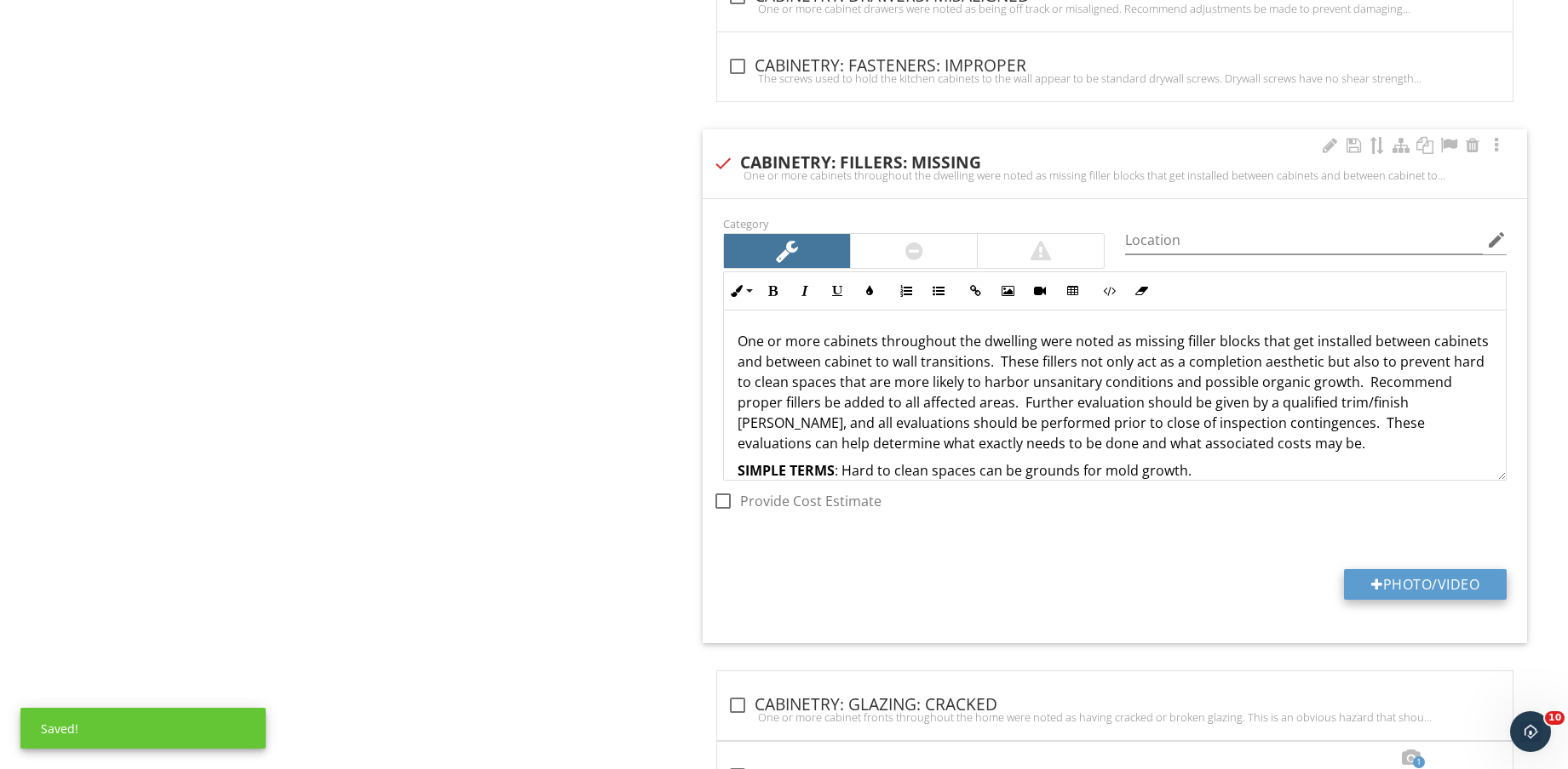
click at [1442, 574] on button "Photo/Video" at bounding box center [1424, 585] width 162 height 31
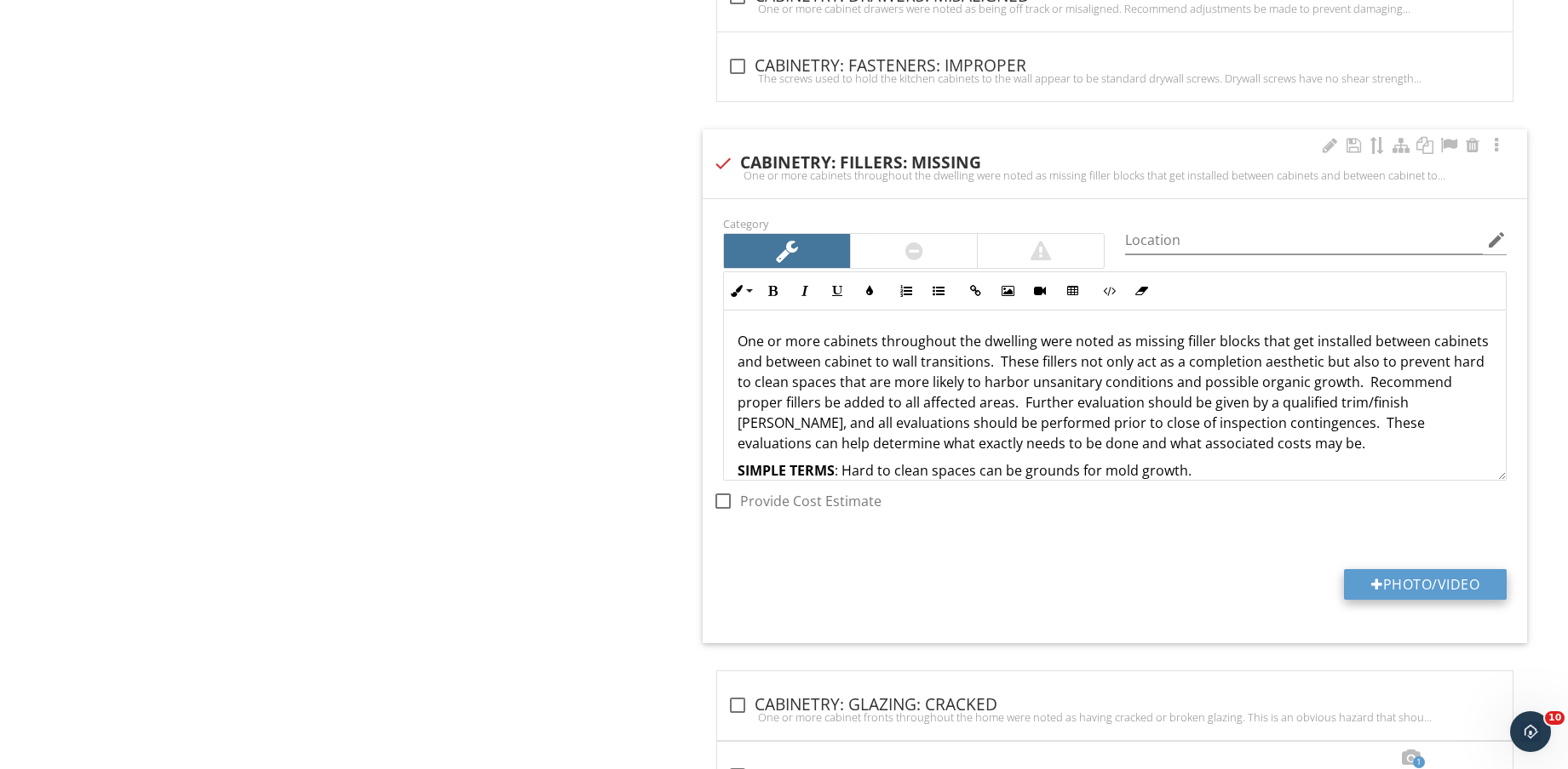
type input "C:\fakepath\IMG_8891.jpg"
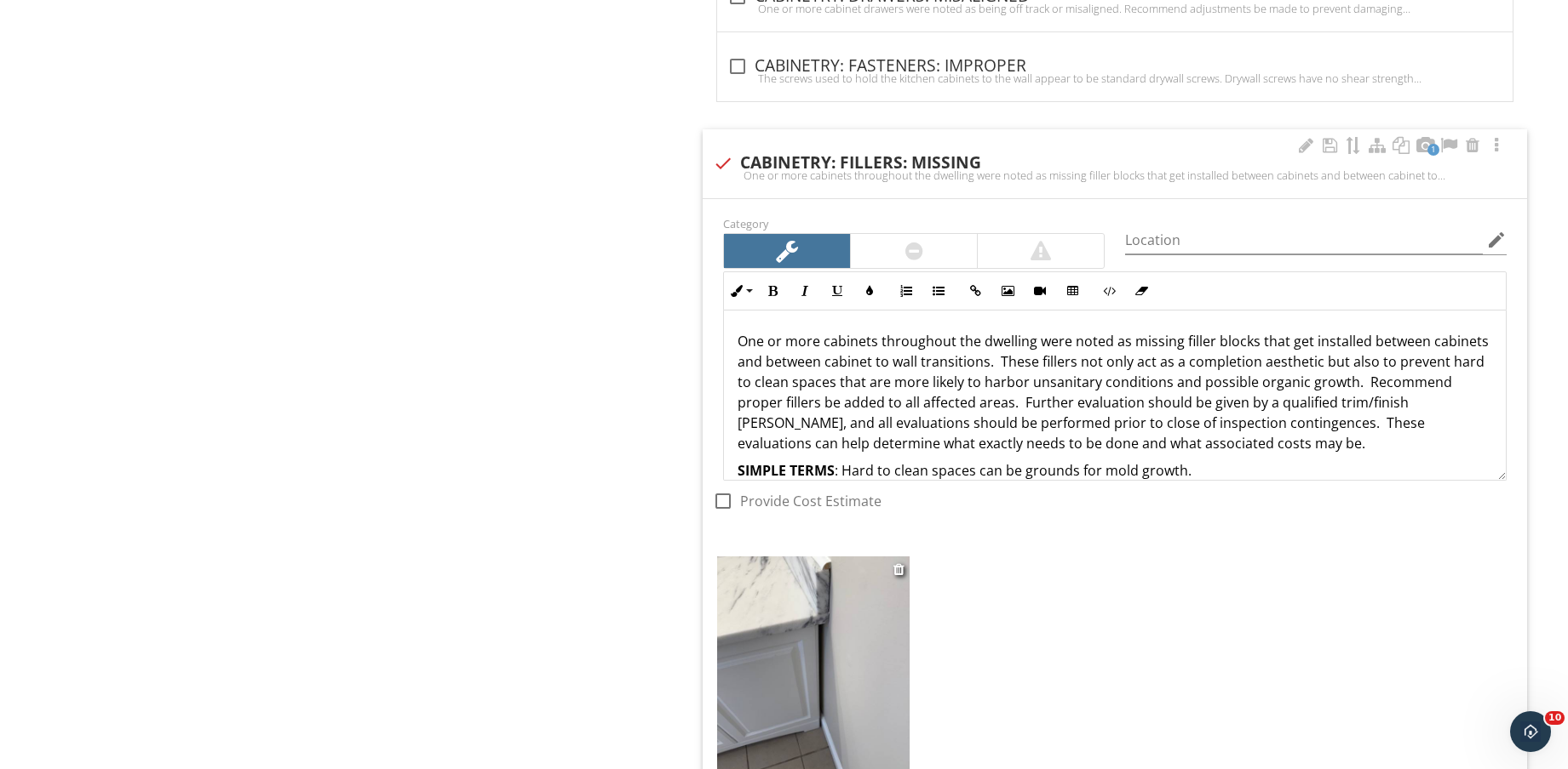
click at [787, 652] on img at bounding box center [813, 683] width 193 height 256
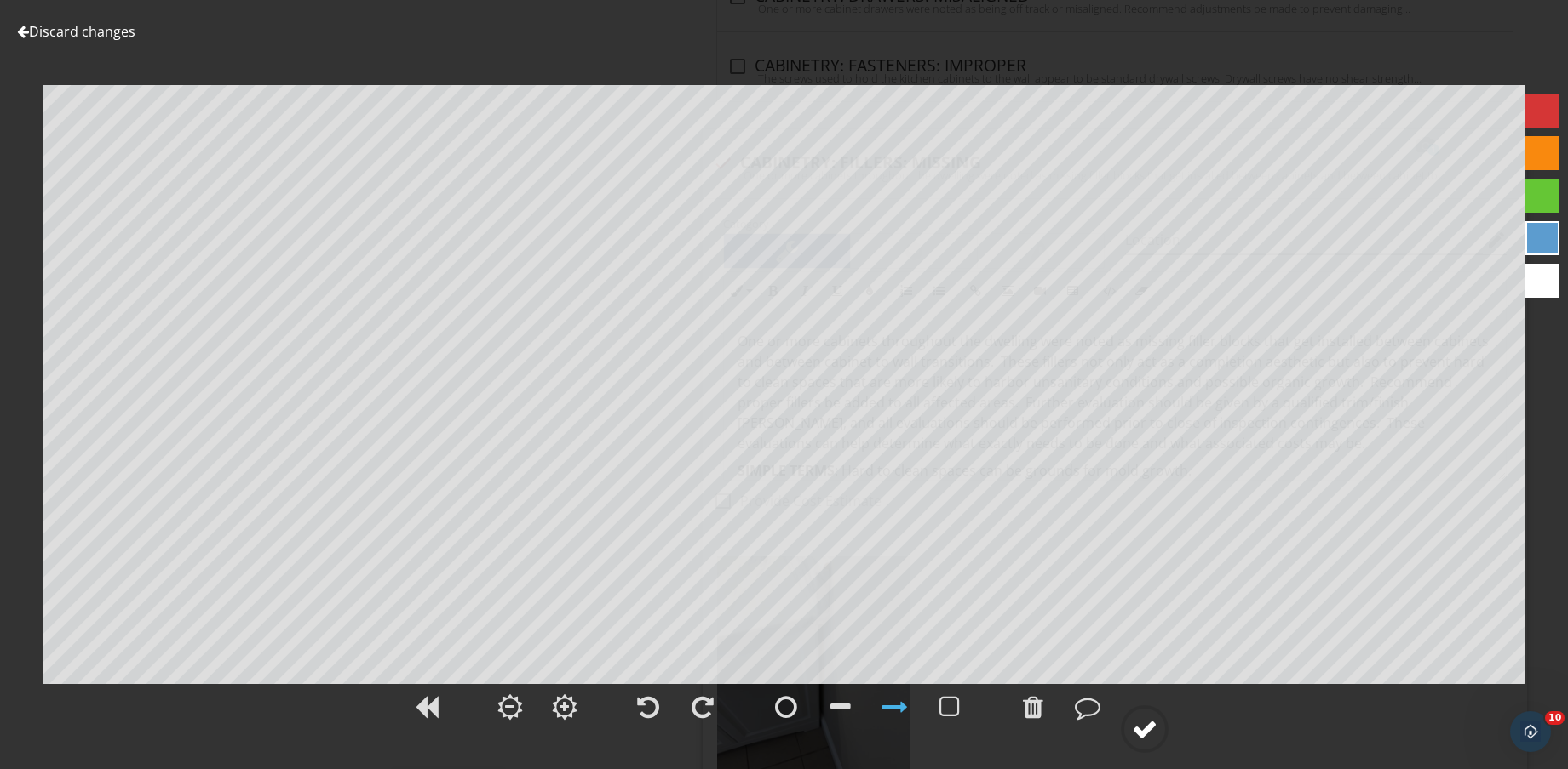
drag, startPoint x: 1165, startPoint y: 757, endPoint x: 1156, endPoint y: 751, distance: 10.8
click at [1156, 752] on div "Discard changes Add Location" at bounding box center [784, 384] width 1568 height 769
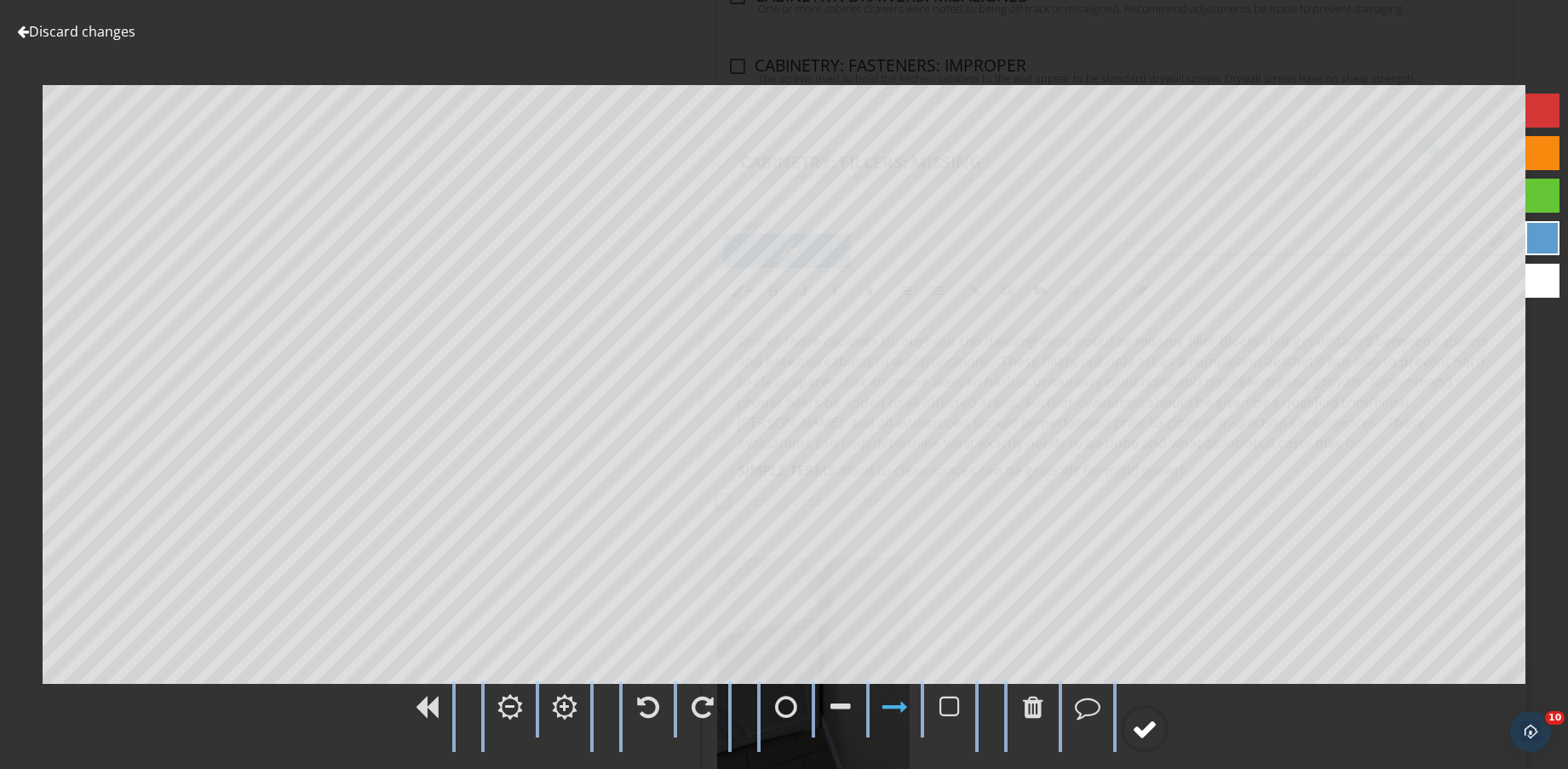
click at [1150, 728] on div at bounding box center [1144, 729] width 25 height 25
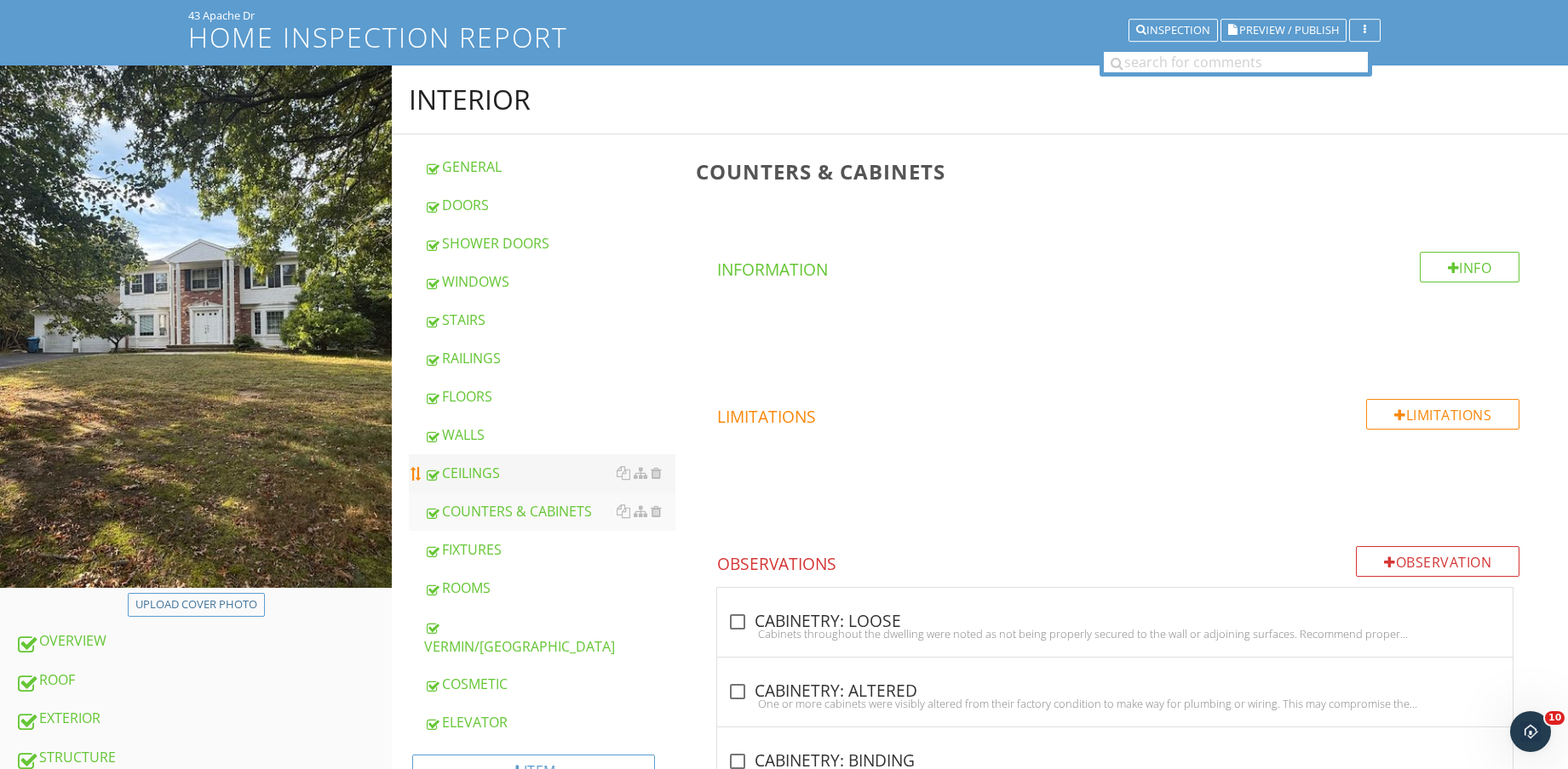
scroll to position [0, 0]
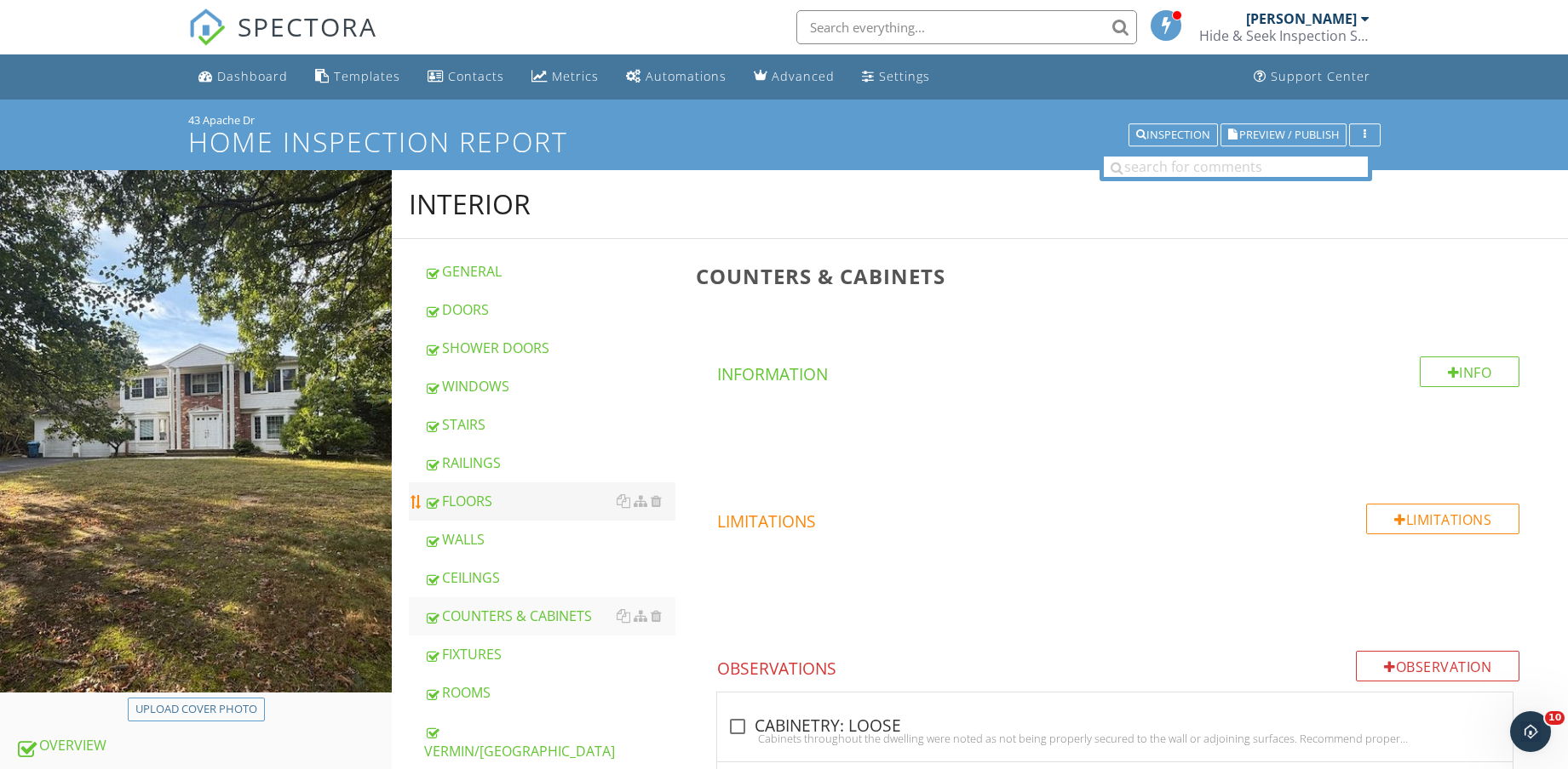
click at [513, 488] on link "FLOORS" at bounding box center [550, 501] width 251 height 38
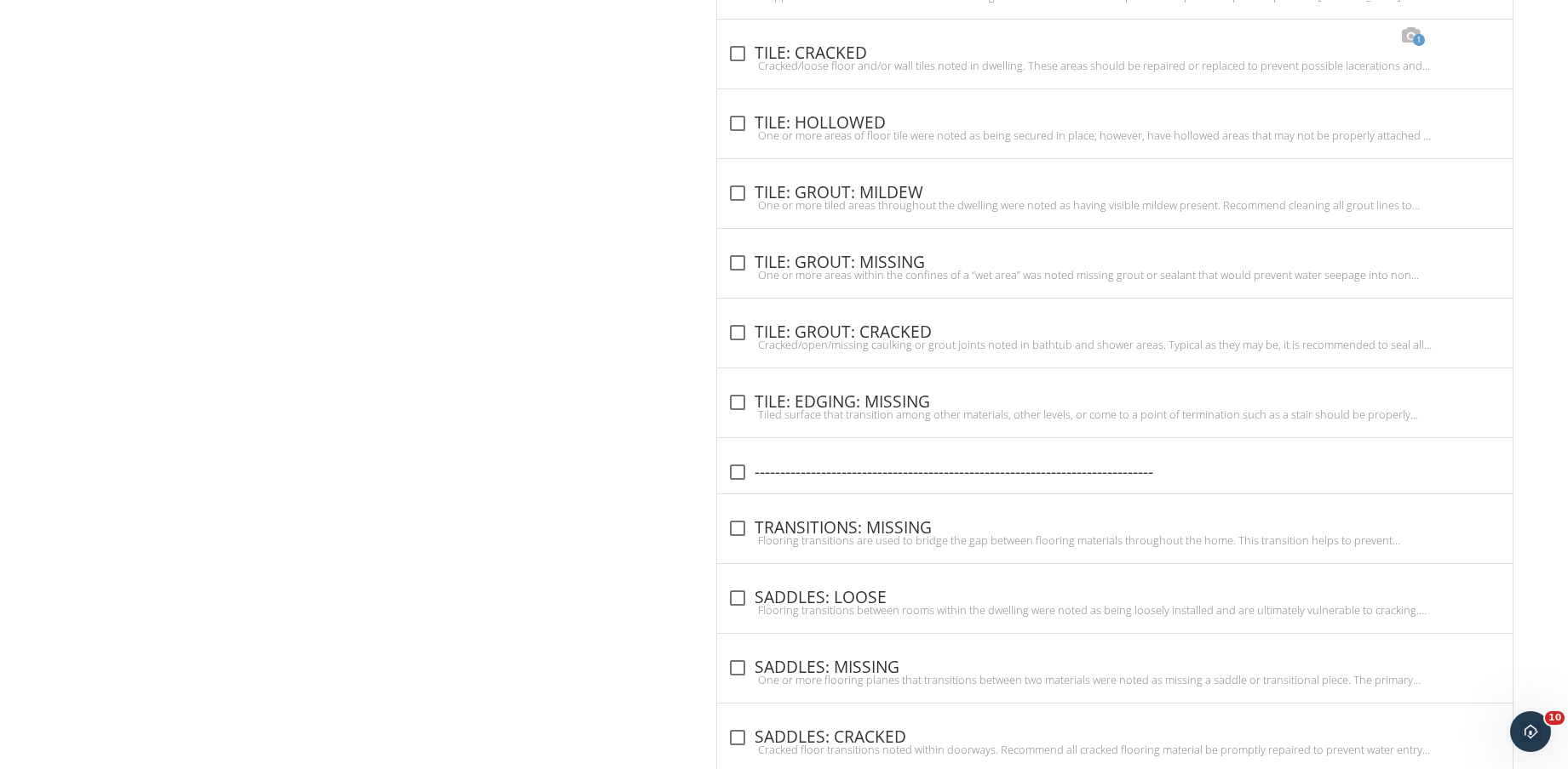
scroll to position [2340, 0]
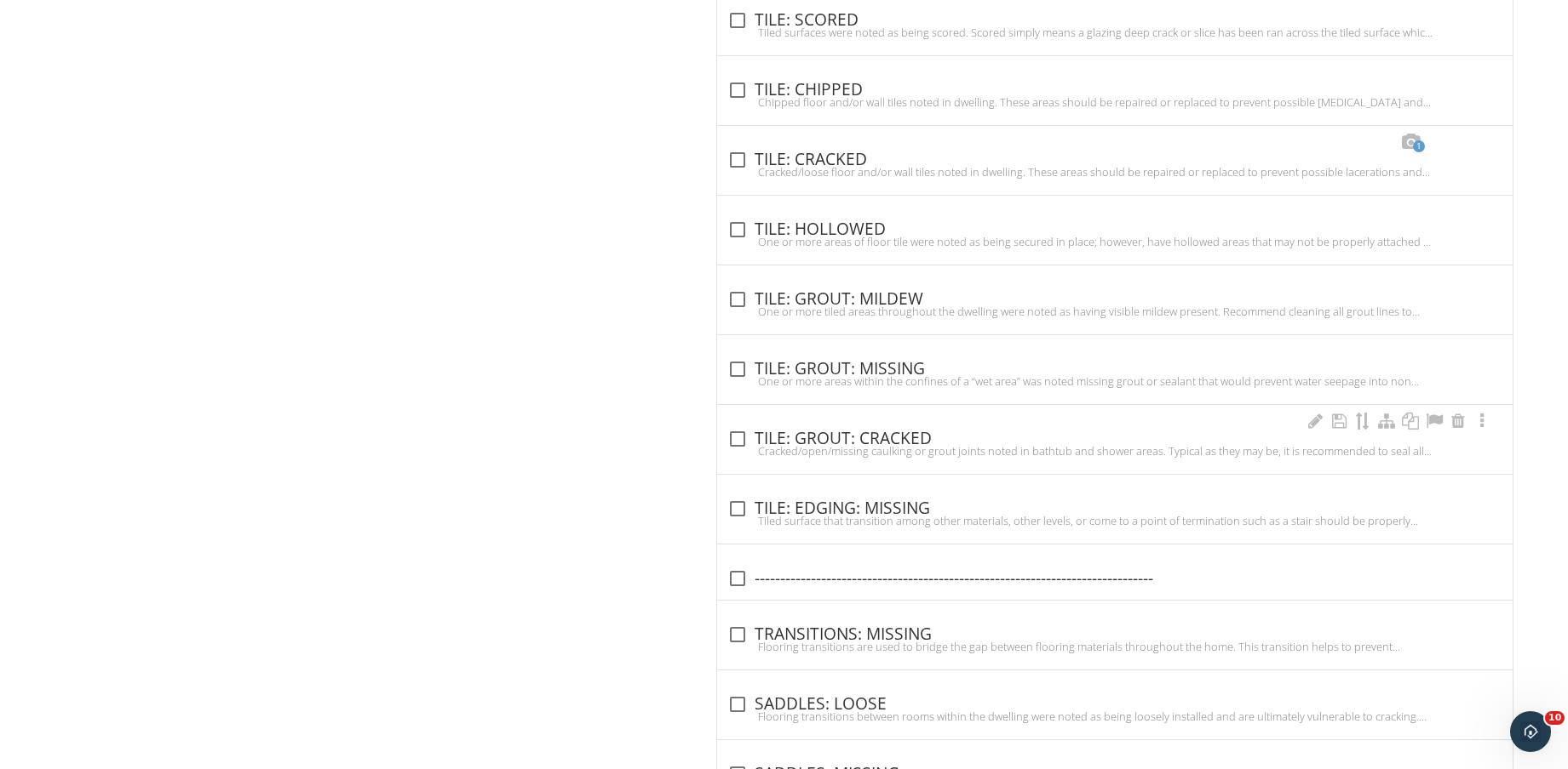
click at [888, 445] on div "Cracked/open/missing caulking or grout joints noted in bathtub and shower areas…" at bounding box center [1115, 451] width 775 height 14
checkbox input "true"
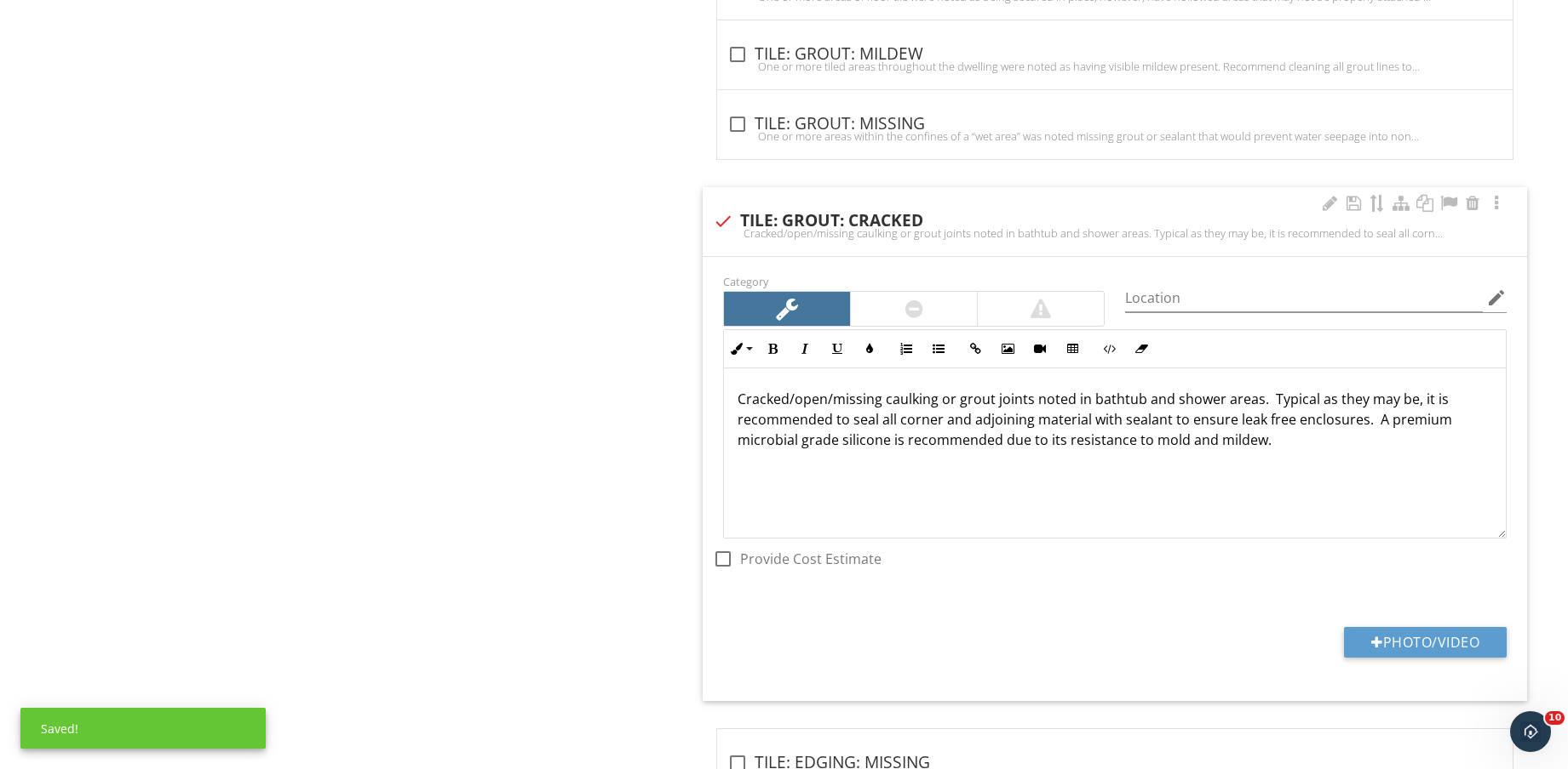
scroll to position [2660, 0]
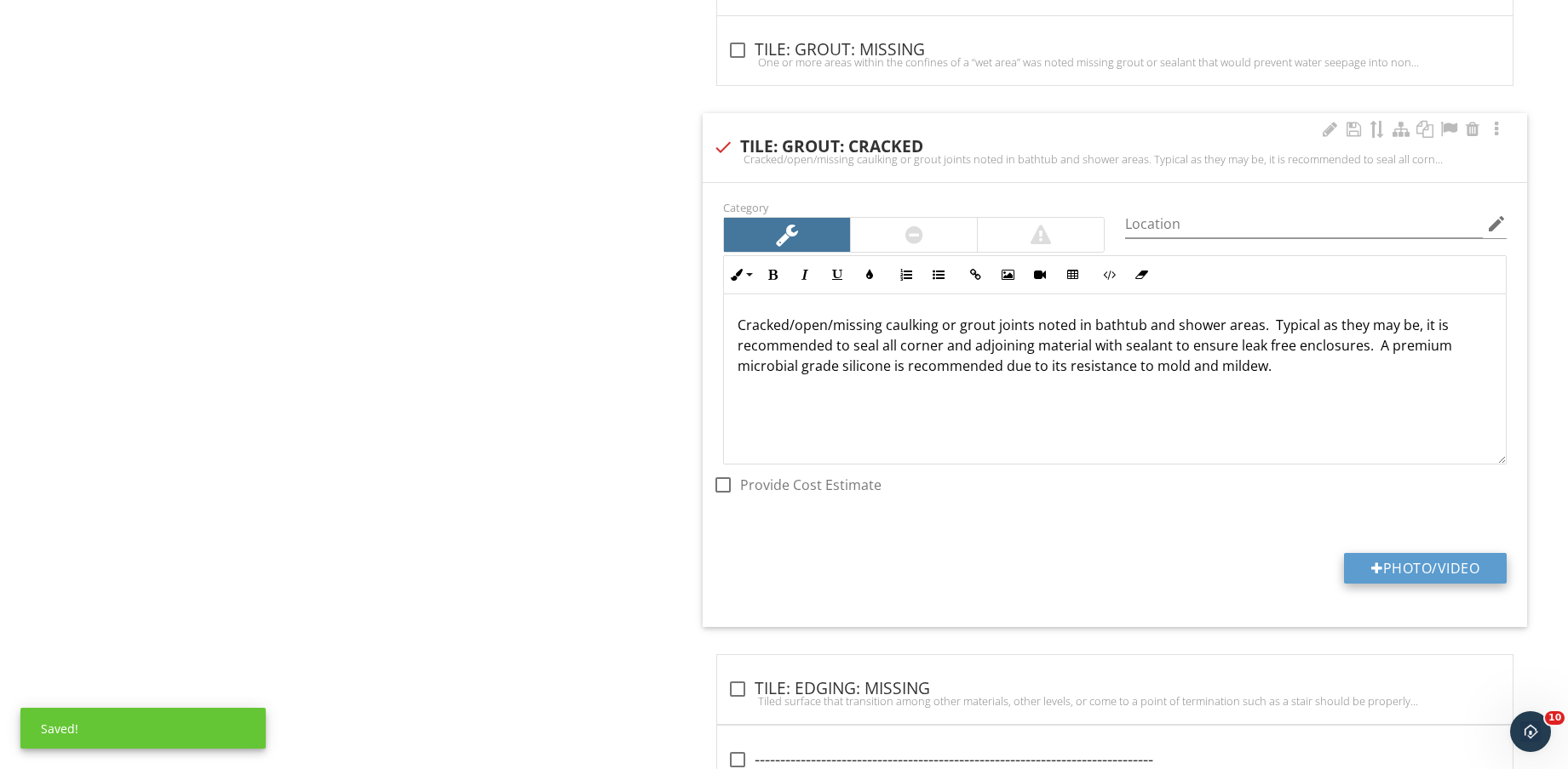
click at [1417, 566] on button "Photo/Video" at bounding box center [1424, 569] width 162 height 31
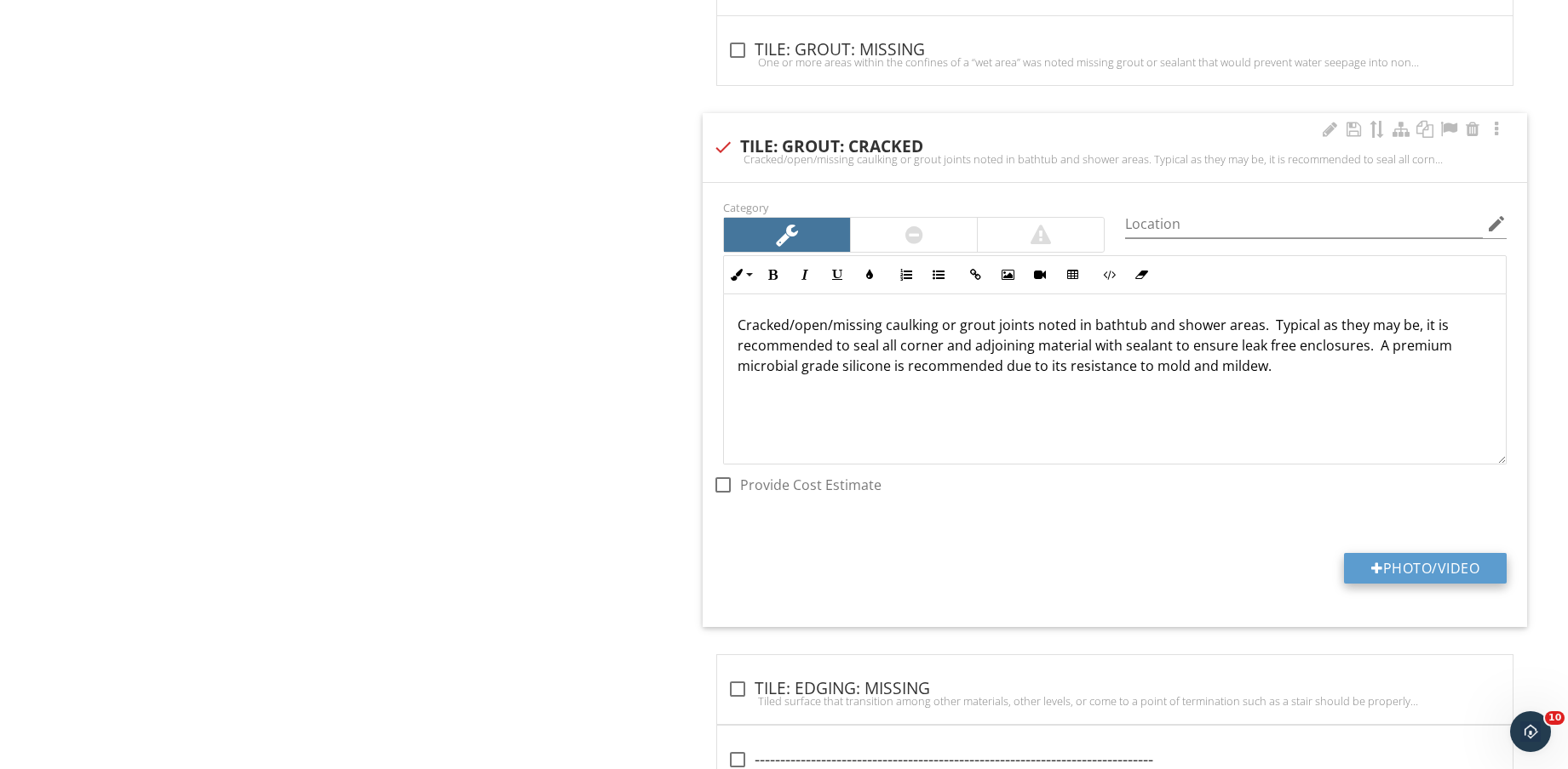
type input "C:\fakepath\IMG_8892.jpg"
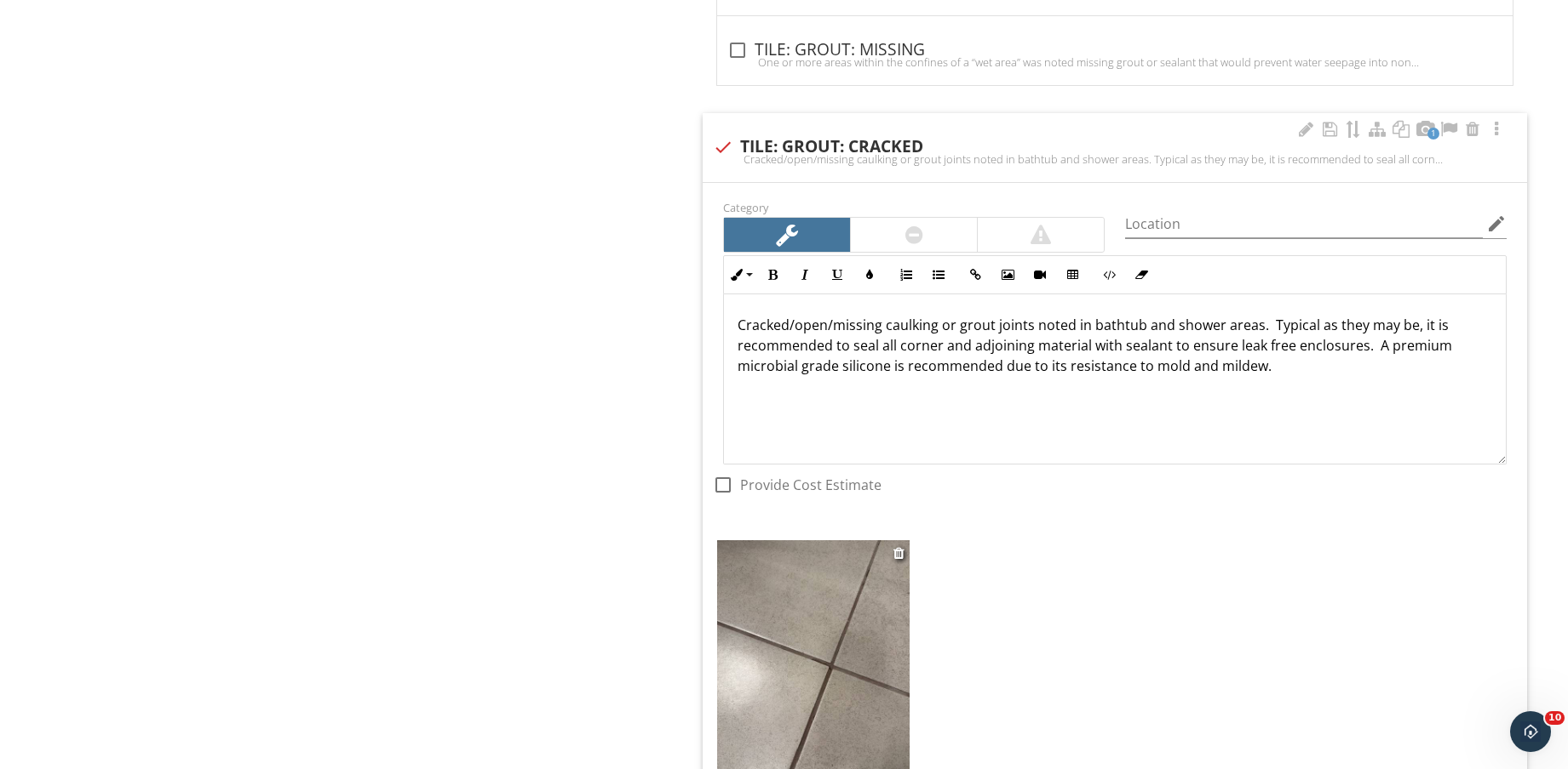
click at [816, 669] on img at bounding box center [813, 668] width 193 height 256
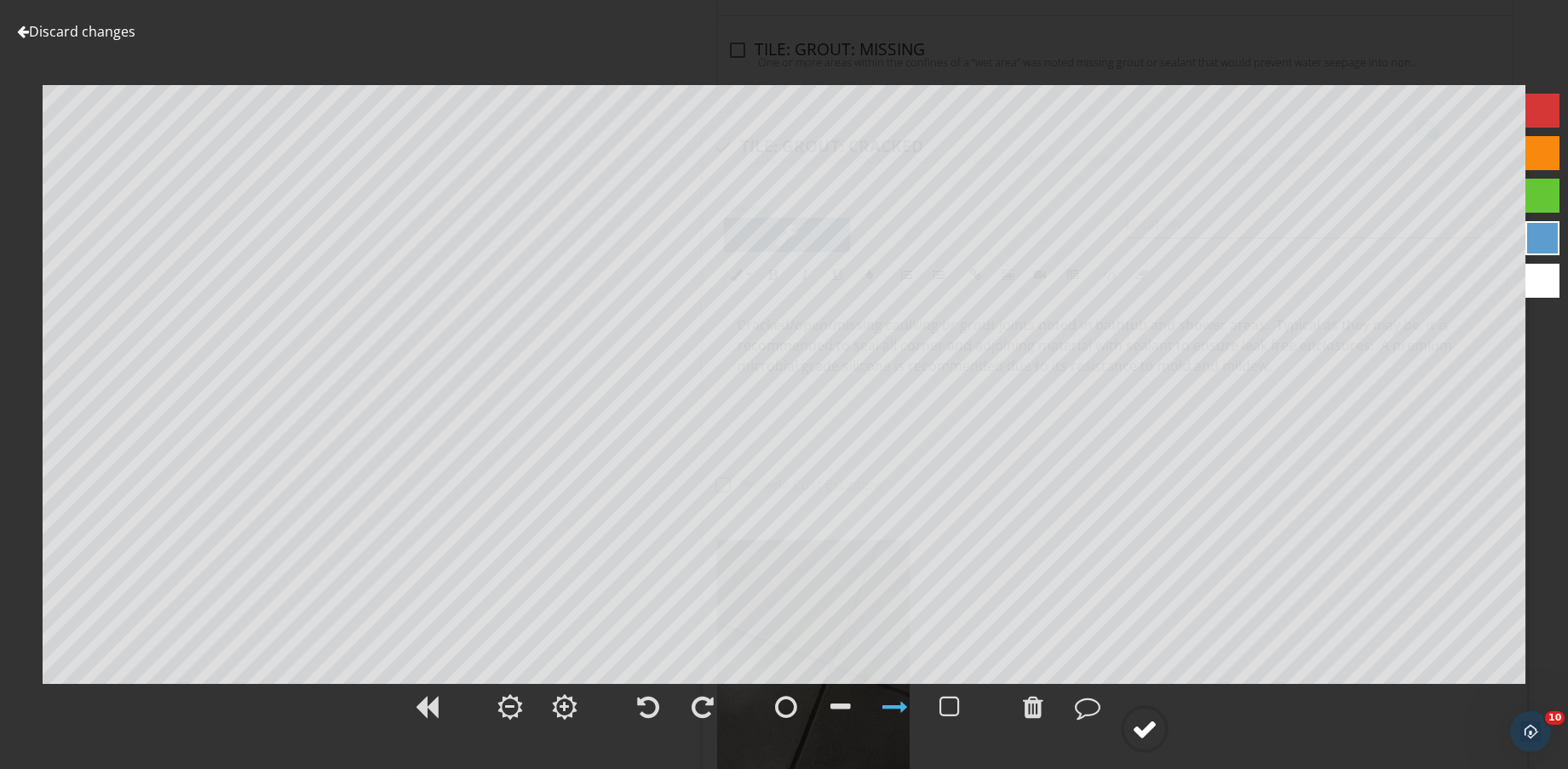
click at [1158, 743] on circle at bounding box center [1145, 729] width 45 height 45
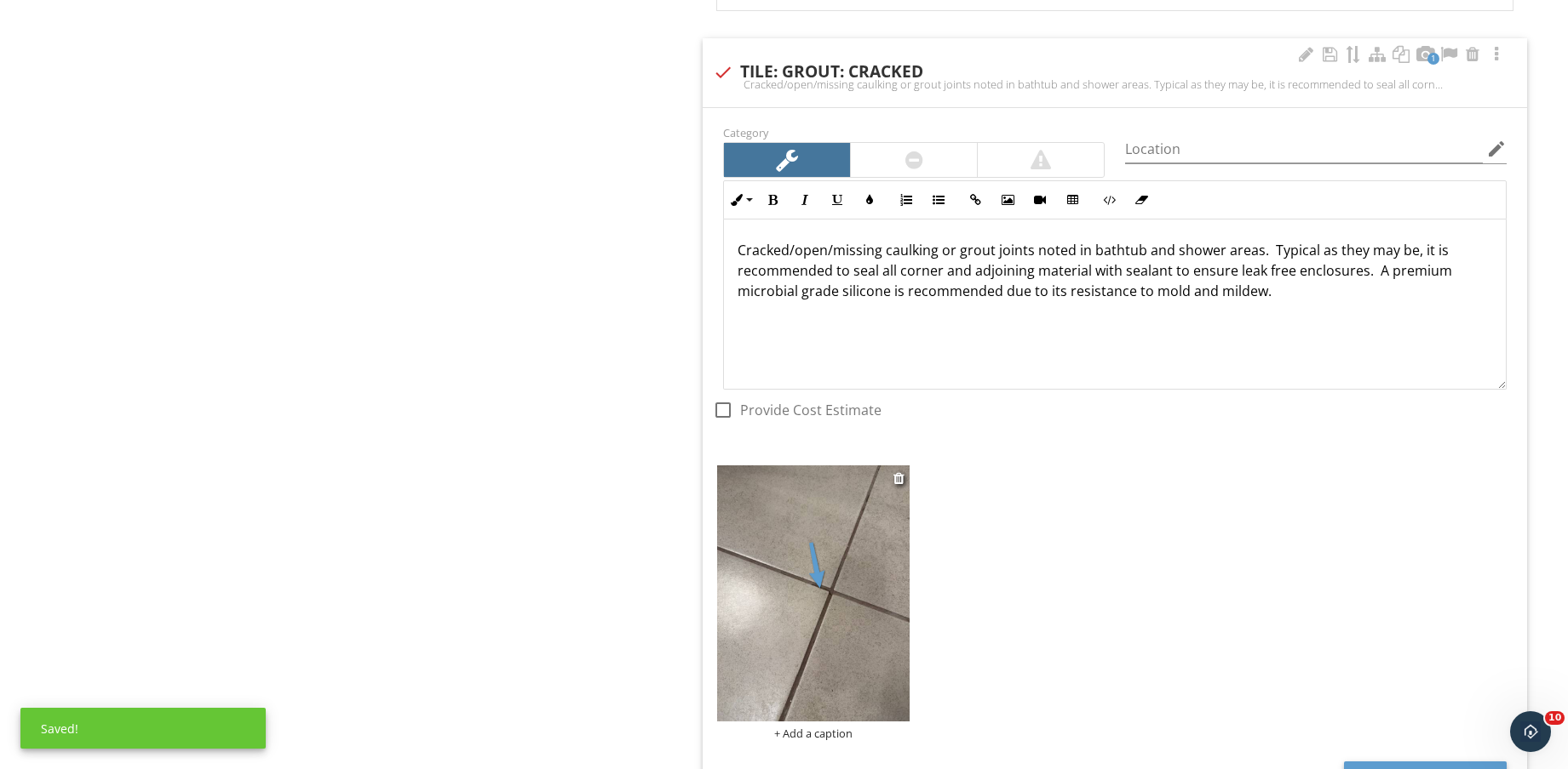
scroll to position [2872, 0]
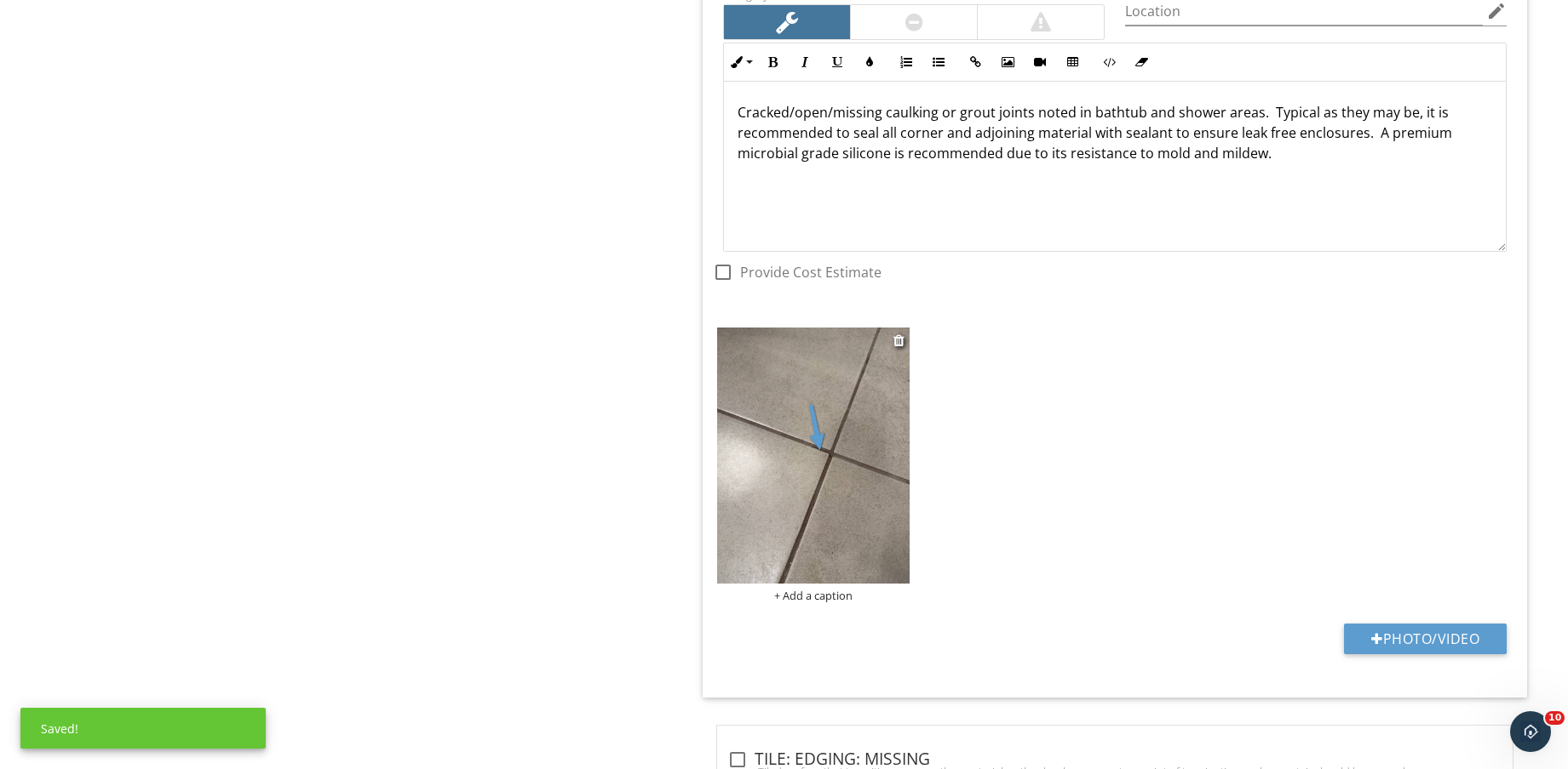
click at [827, 596] on div "+ Add a caption" at bounding box center [813, 596] width 193 height 14
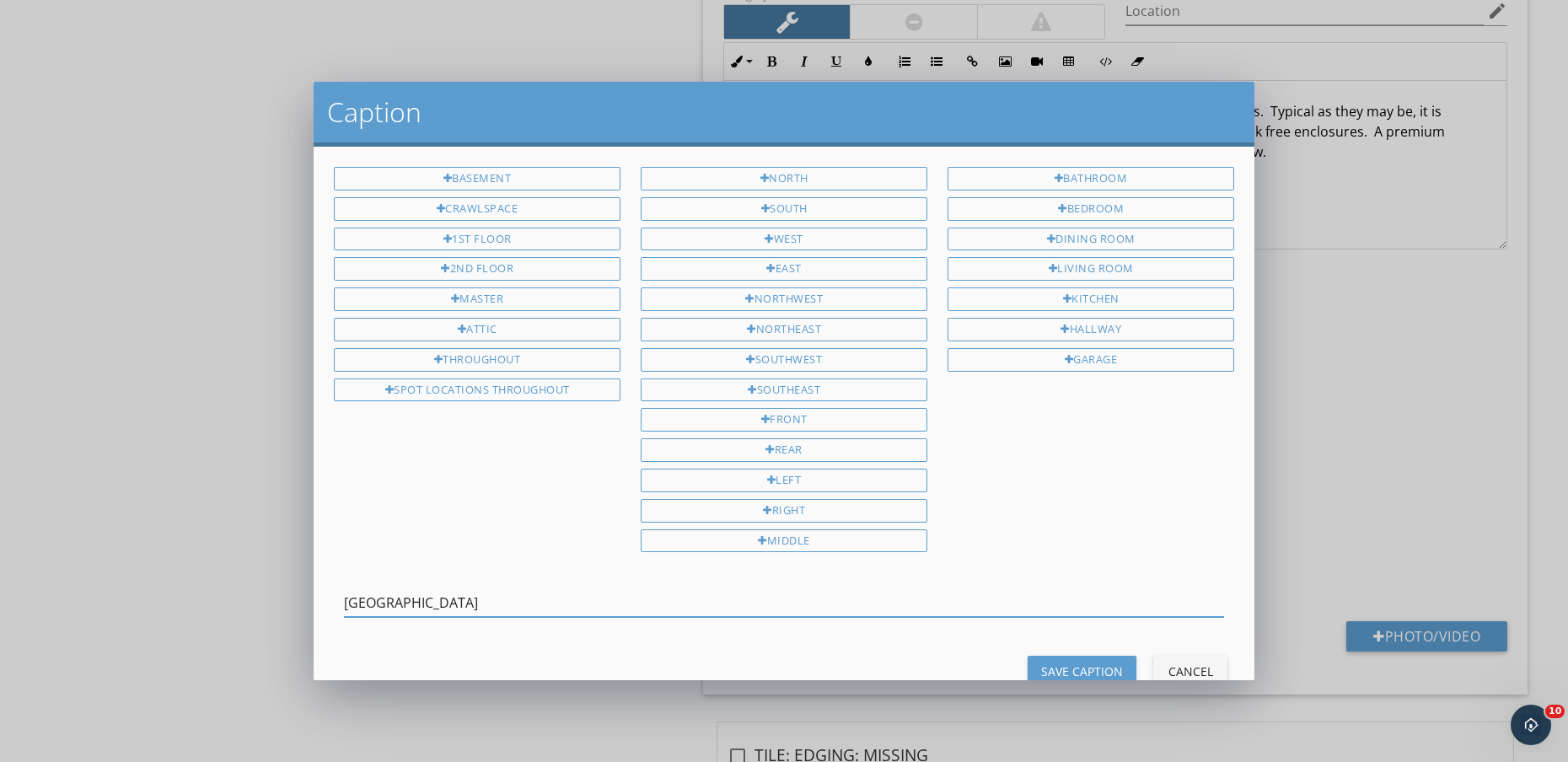
type input "2ND FLOOR HALLWAY BATHROOM"
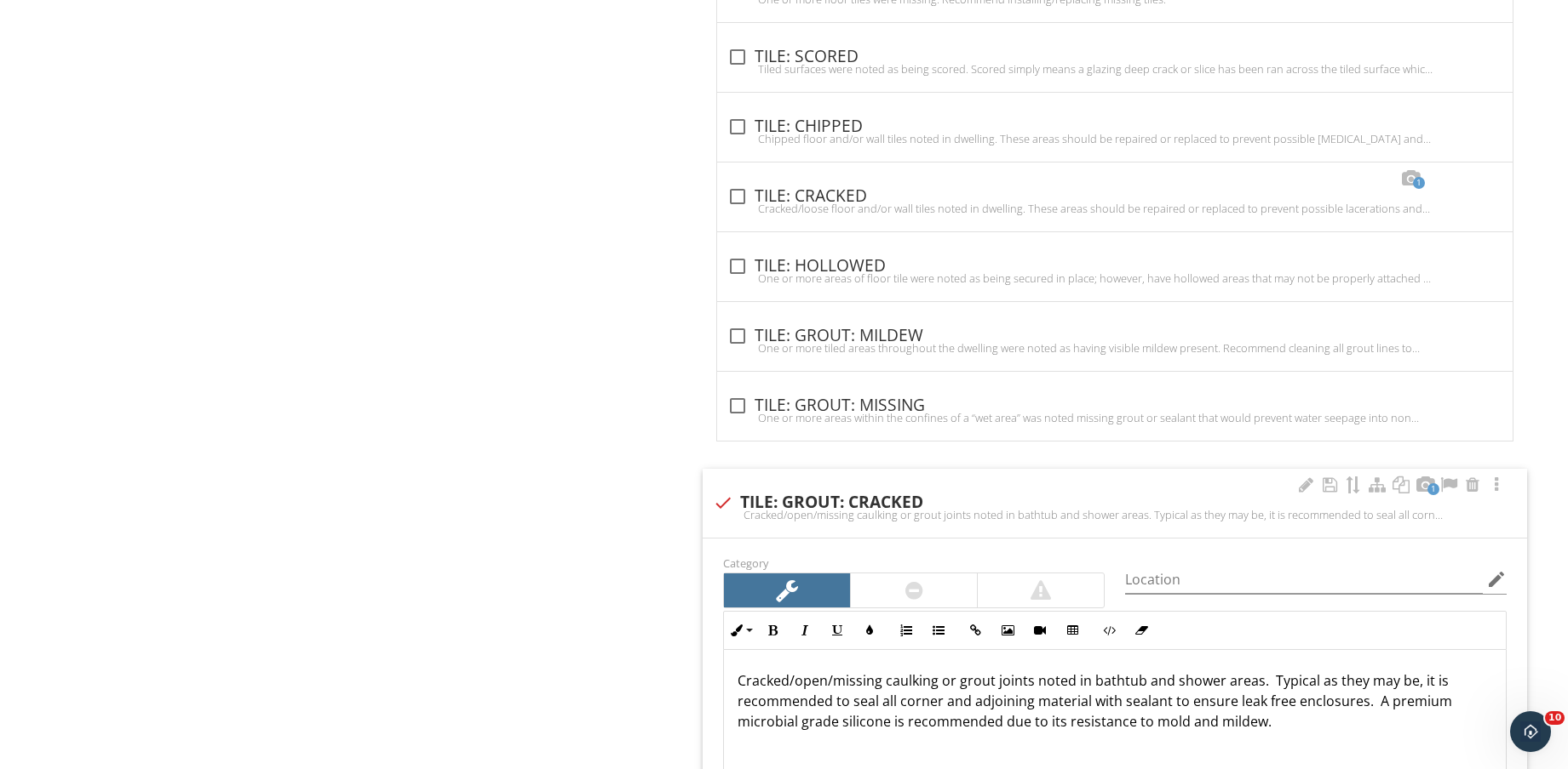
scroll to position [2234, 0]
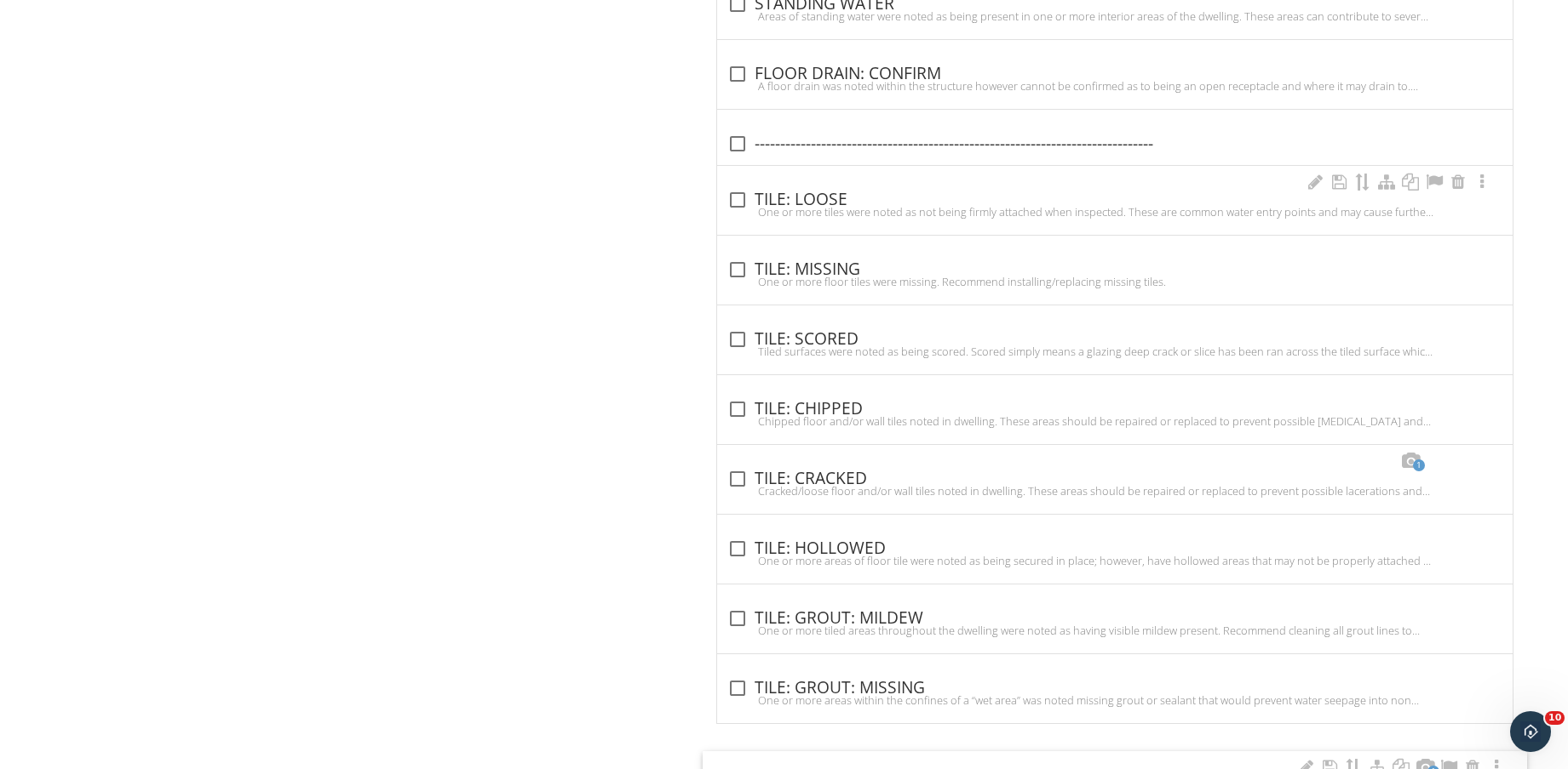
click at [802, 194] on div "check_box_outline_blank TILE: LOOSE" at bounding box center [1115, 199] width 775 height 20
checkbox input "true"
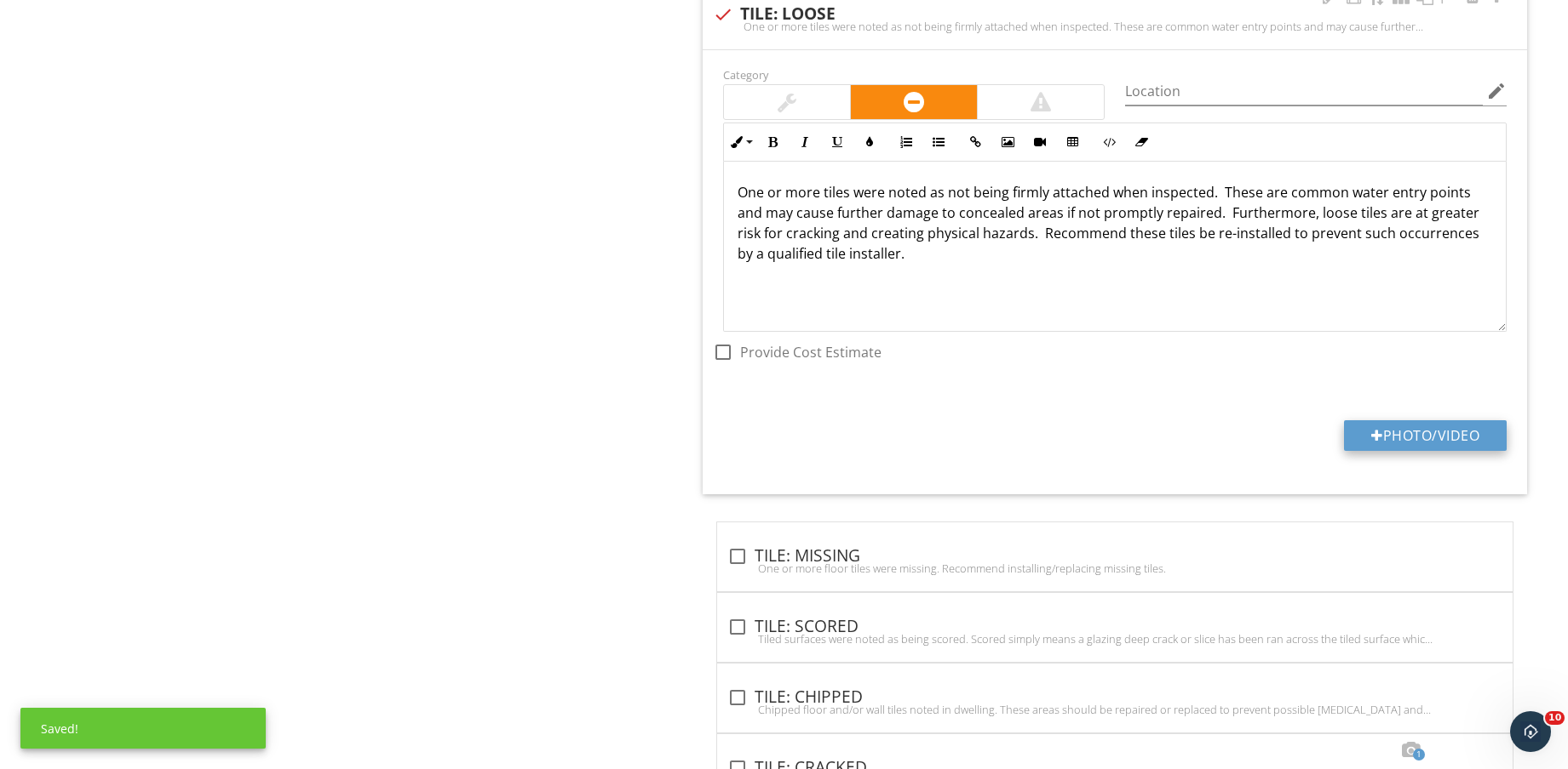
click at [1407, 426] on button "Photo/Video" at bounding box center [1424, 436] width 162 height 31
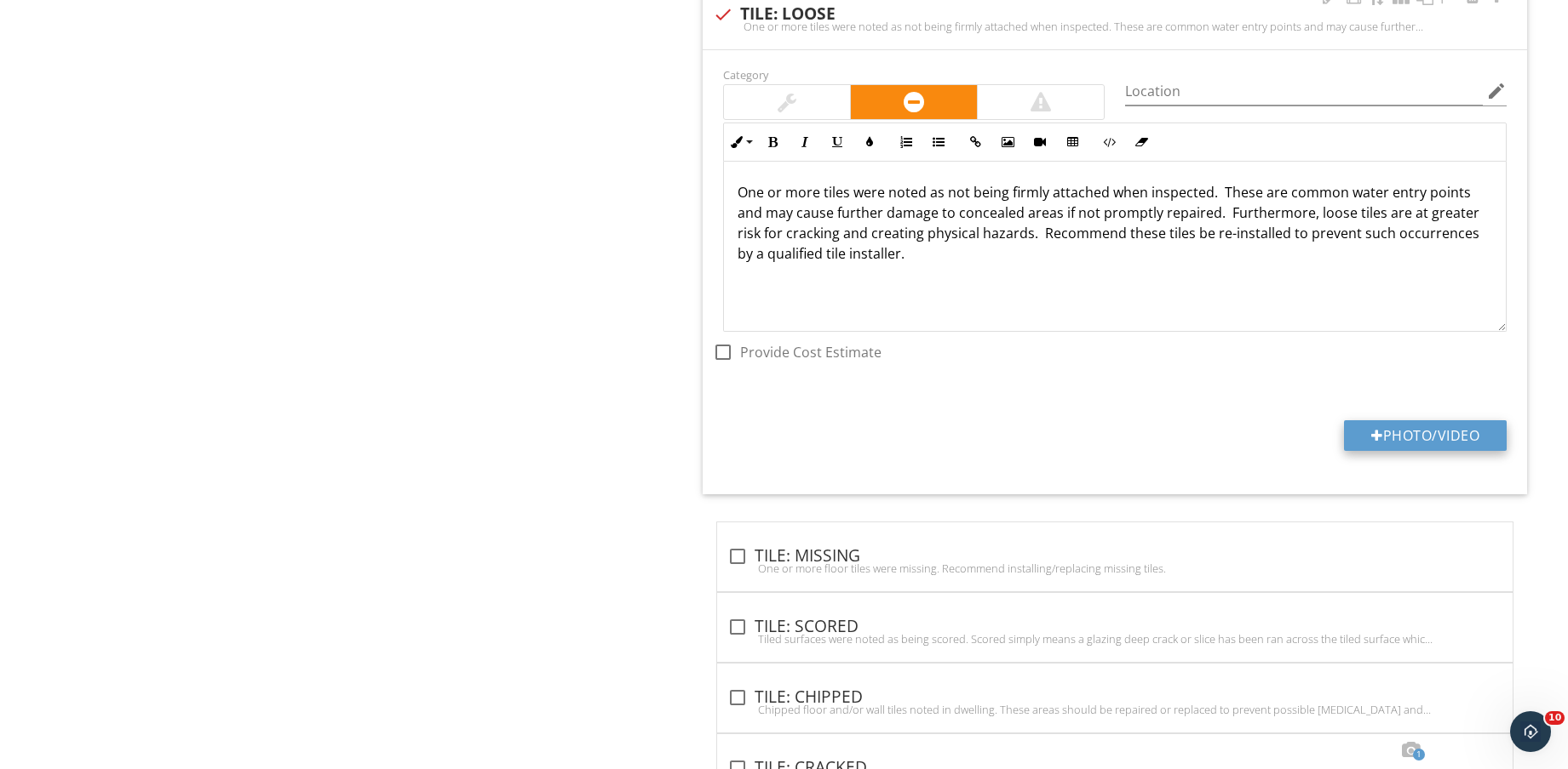
type input "C:\fakepath\IMG_8893.jpg"
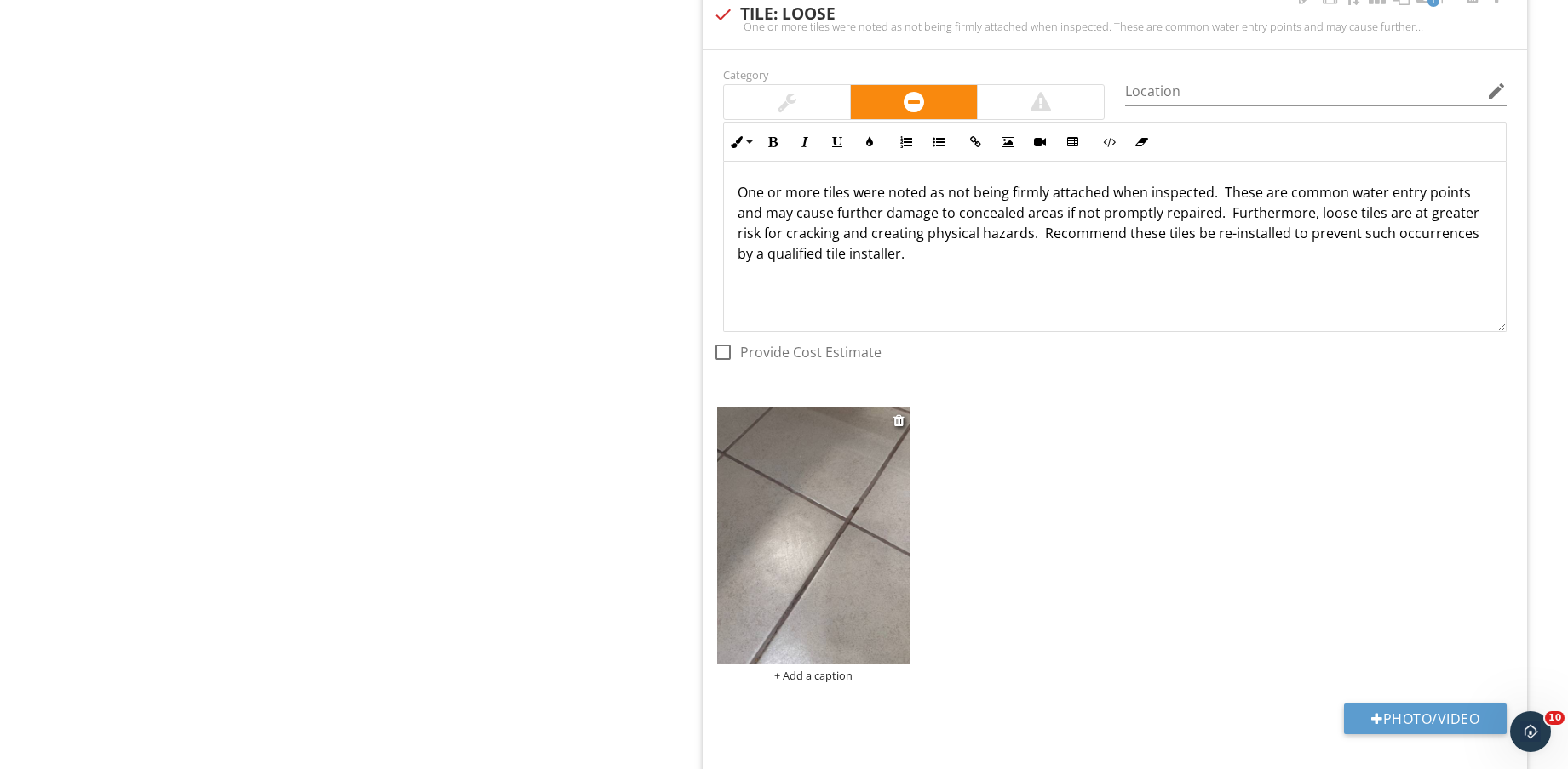
click at [861, 519] on img at bounding box center [813, 535] width 193 height 256
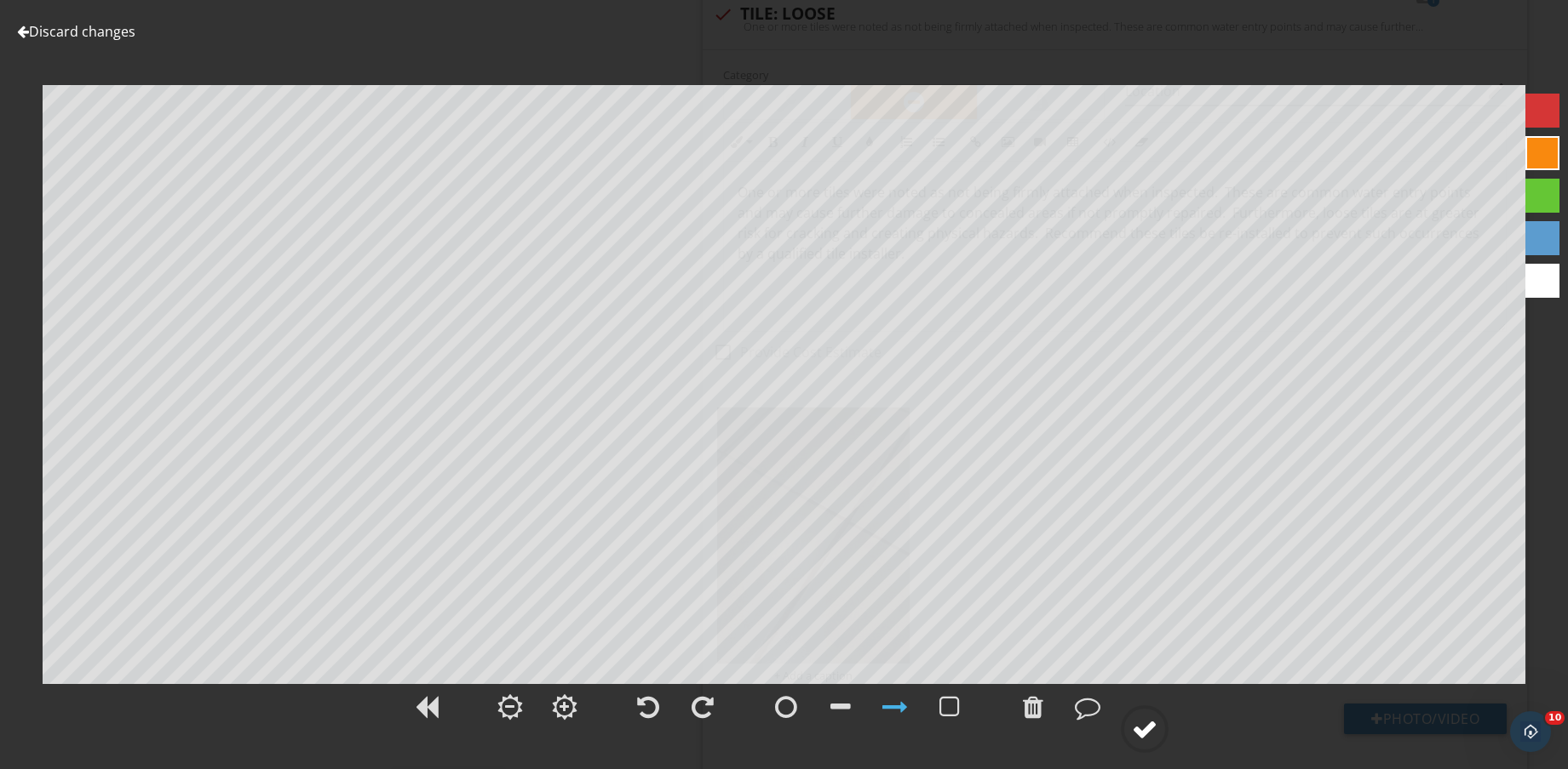
click at [1148, 723] on div at bounding box center [1144, 729] width 25 height 25
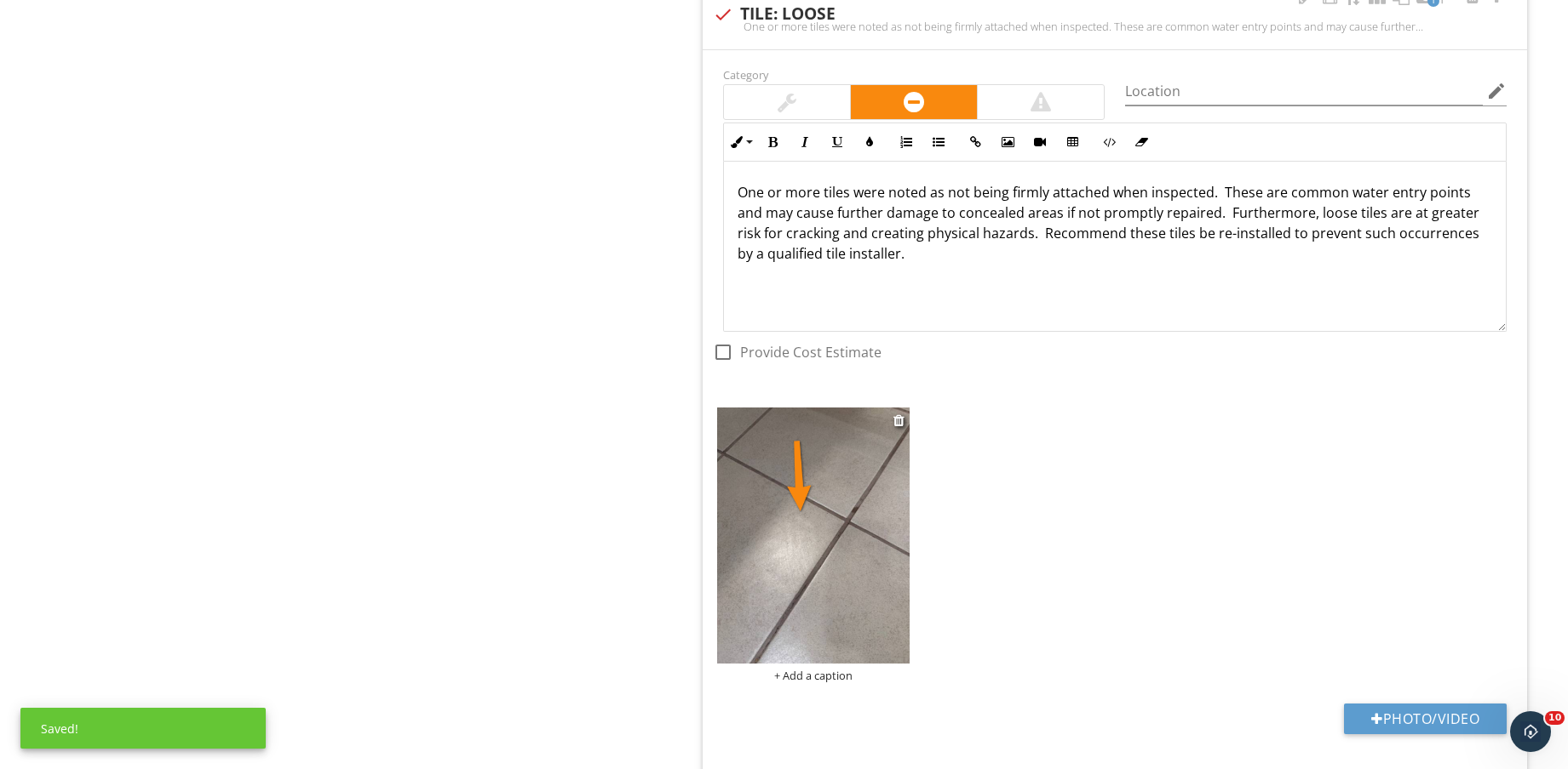
click at [837, 671] on div "+ Add a caption" at bounding box center [813, 676] width 193 height 14
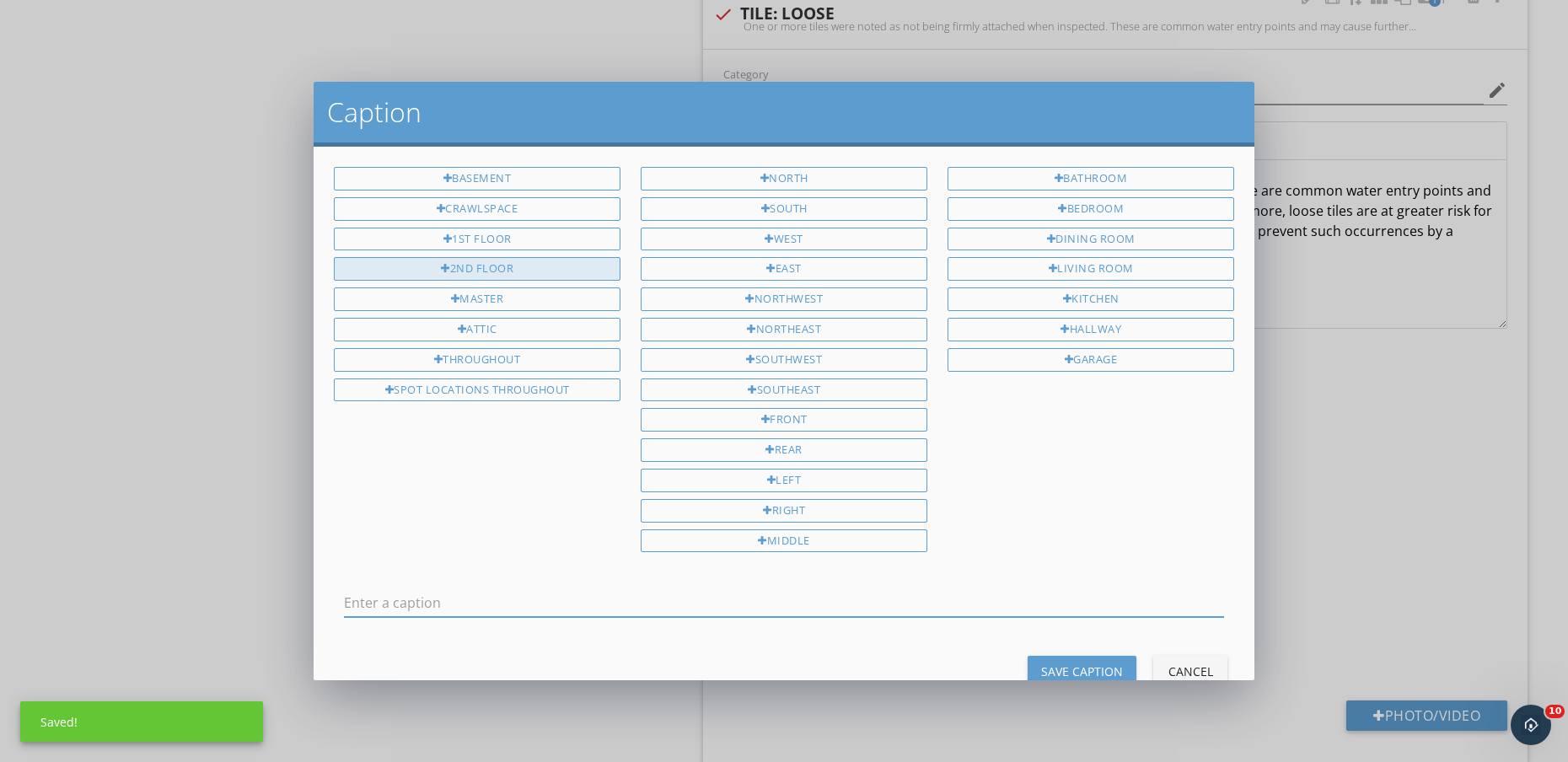
click at [516, 261] on div "2ND FLOOR" at bounding box center [478, 269] width 287 height 24
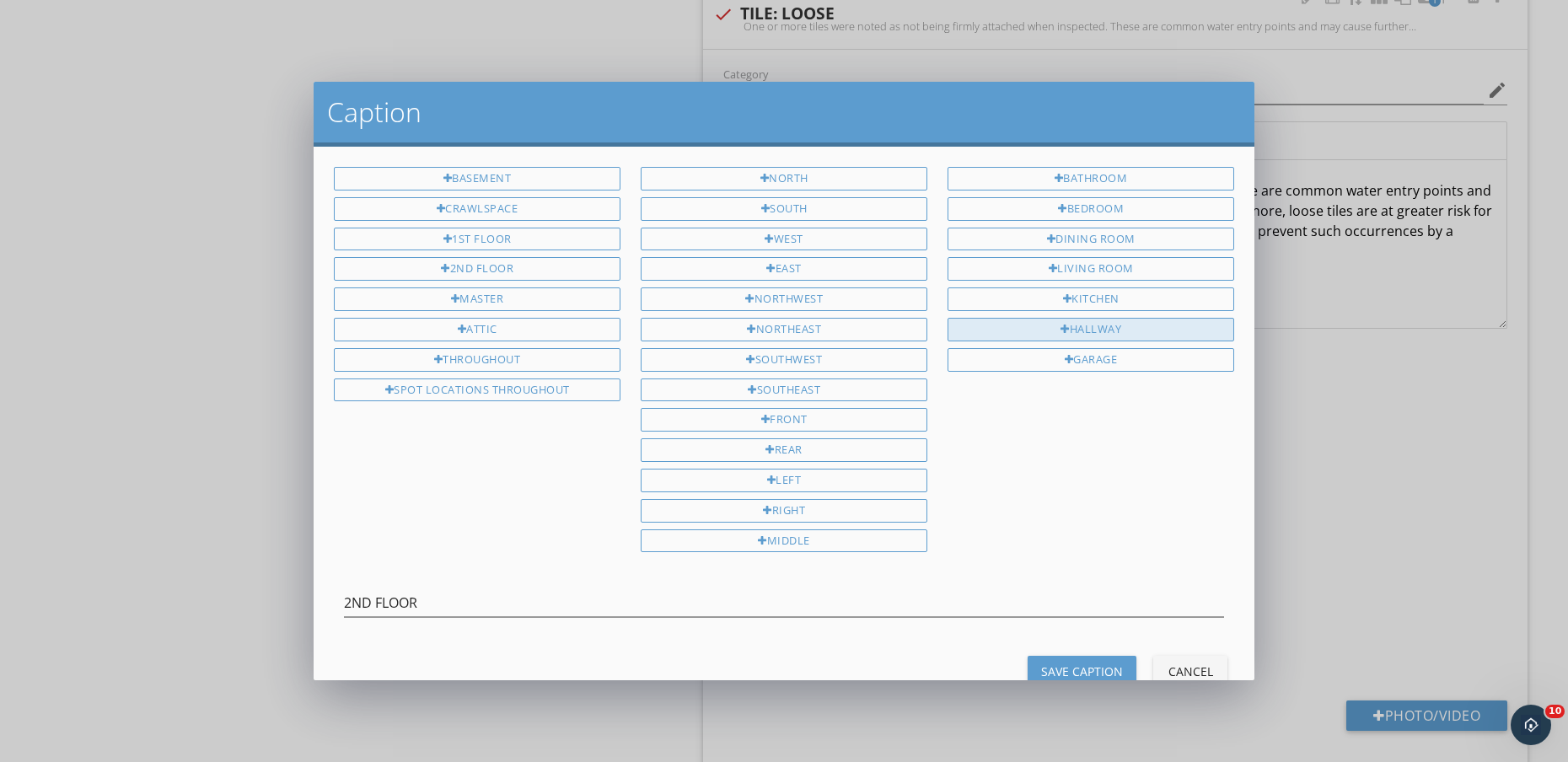
click at [1063, 326] on div "HALLWAY" at bounding box center [1091, 329] width 287 height 24
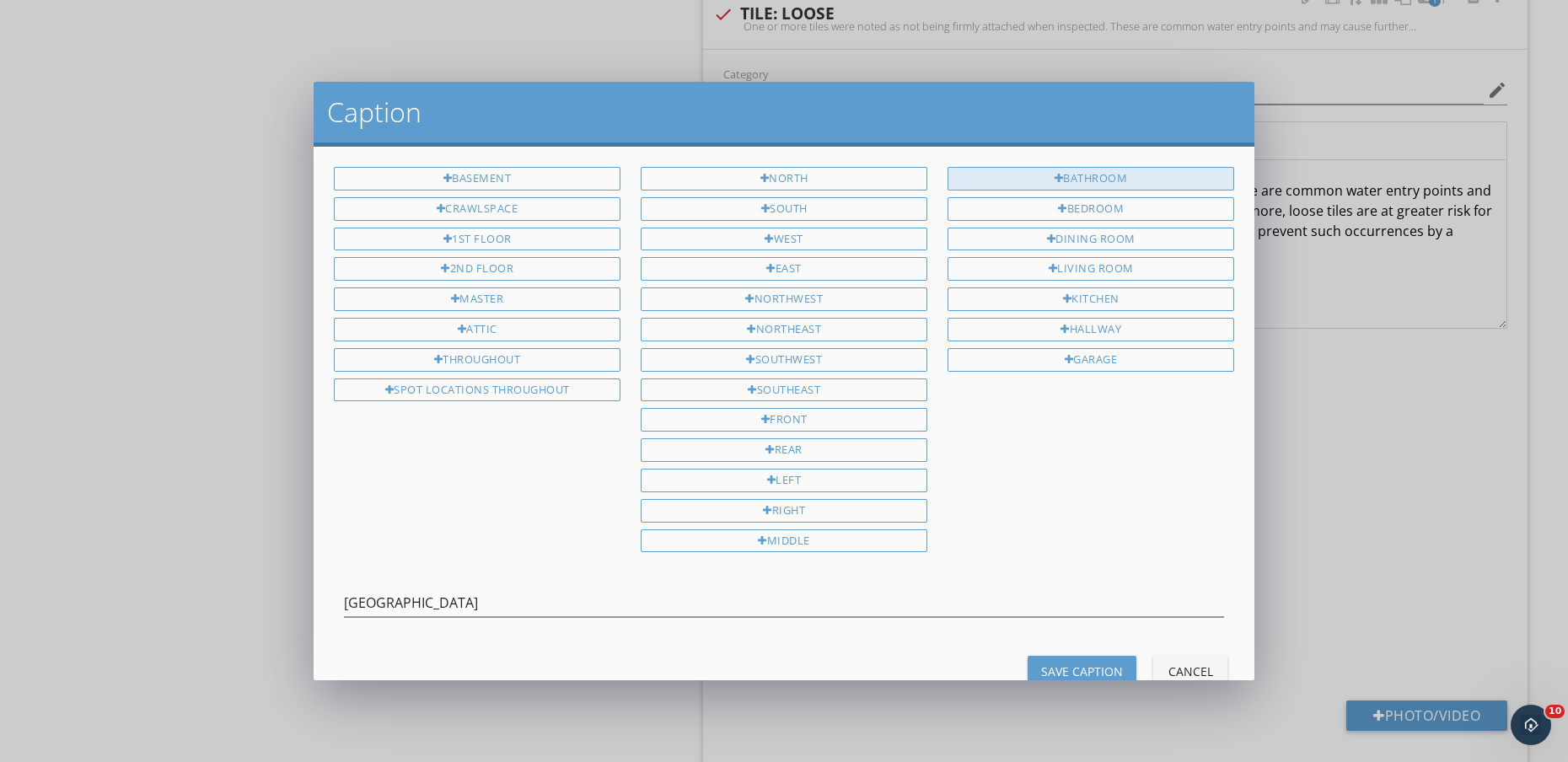
click at [1079, 173] on div "BATHROOM" at bounding box center [1091, 178] width 287 height 24
type input "2ND FLOOR HALLWAY BATHROOM"
click at [1079, 656] on button "Save Caption" at bounding box center [1082, 671] width 109 height 31
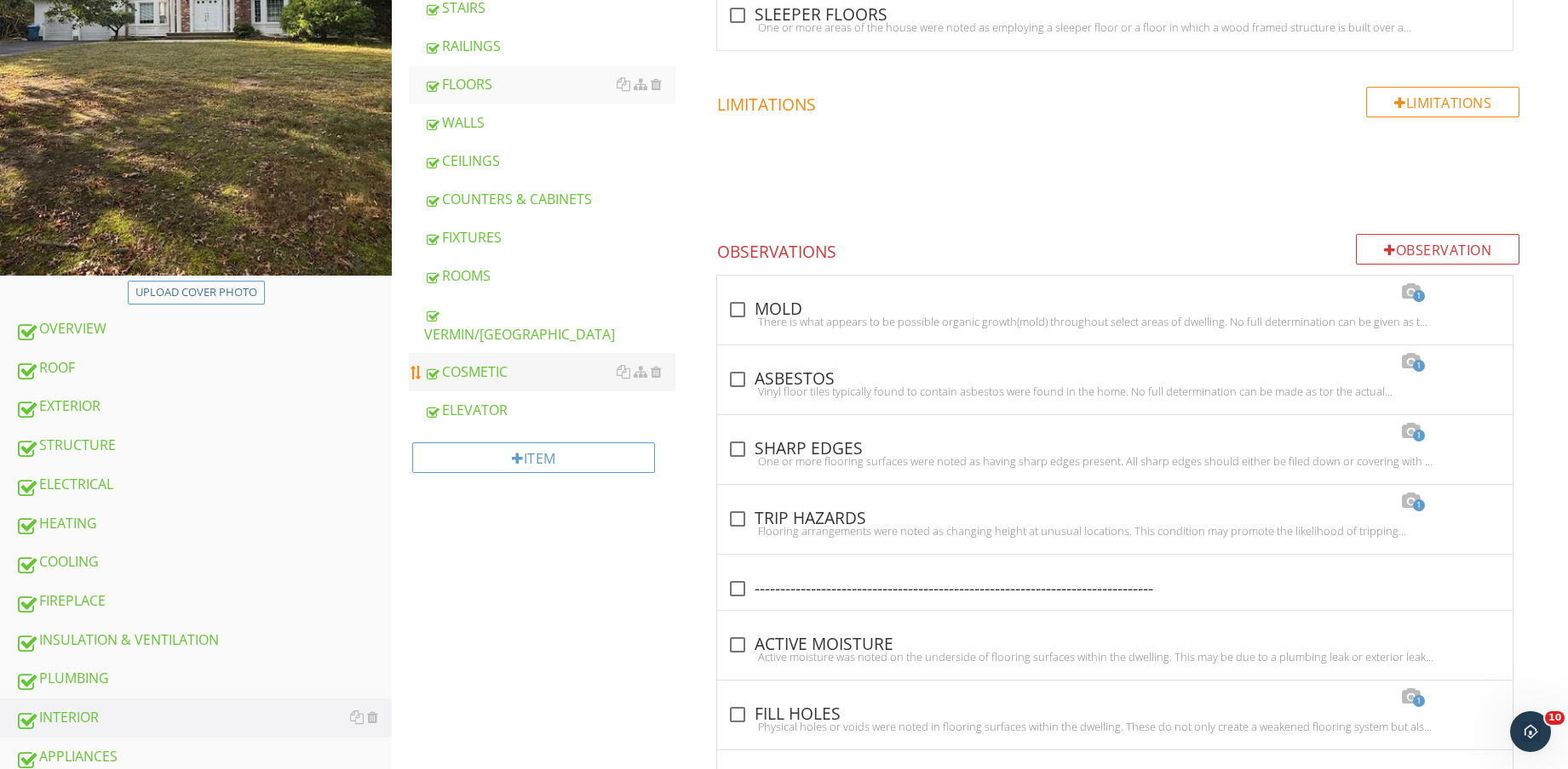
scroll to position [319, 0]
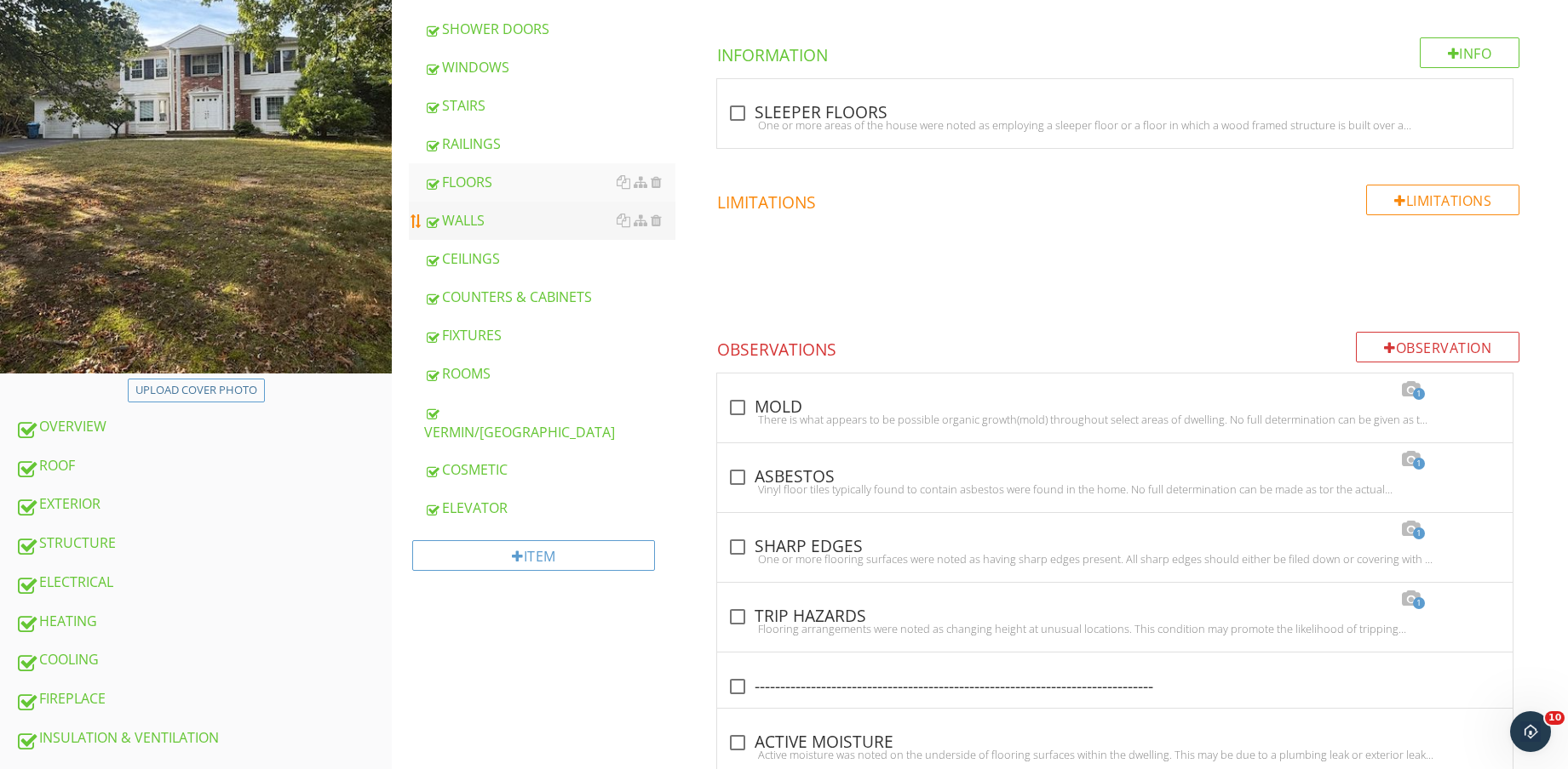
click at [509, 223] on div "WALLS" at bounding box center [550, 220] width 251 height 20
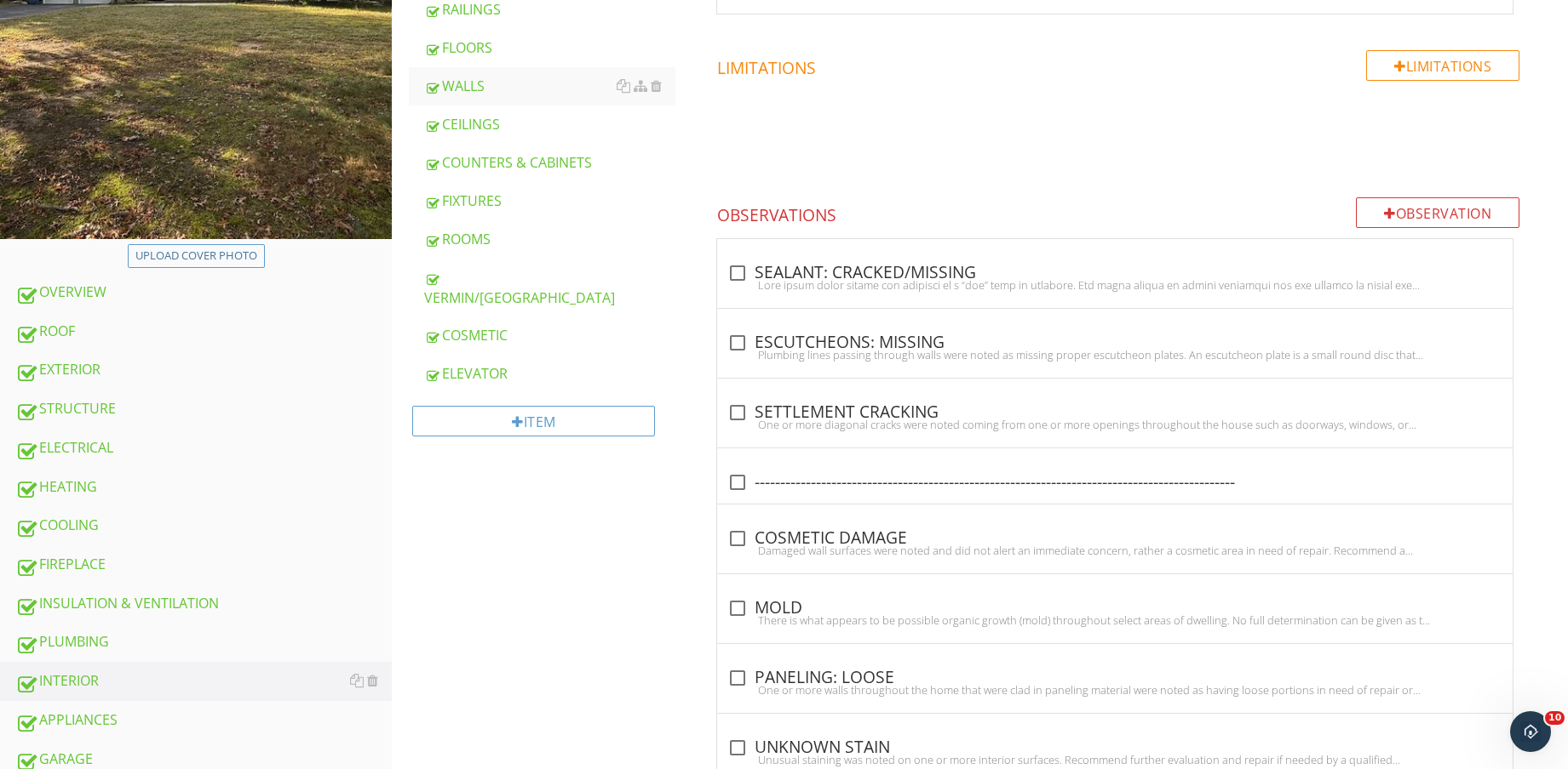
scroll to position [468, 0]
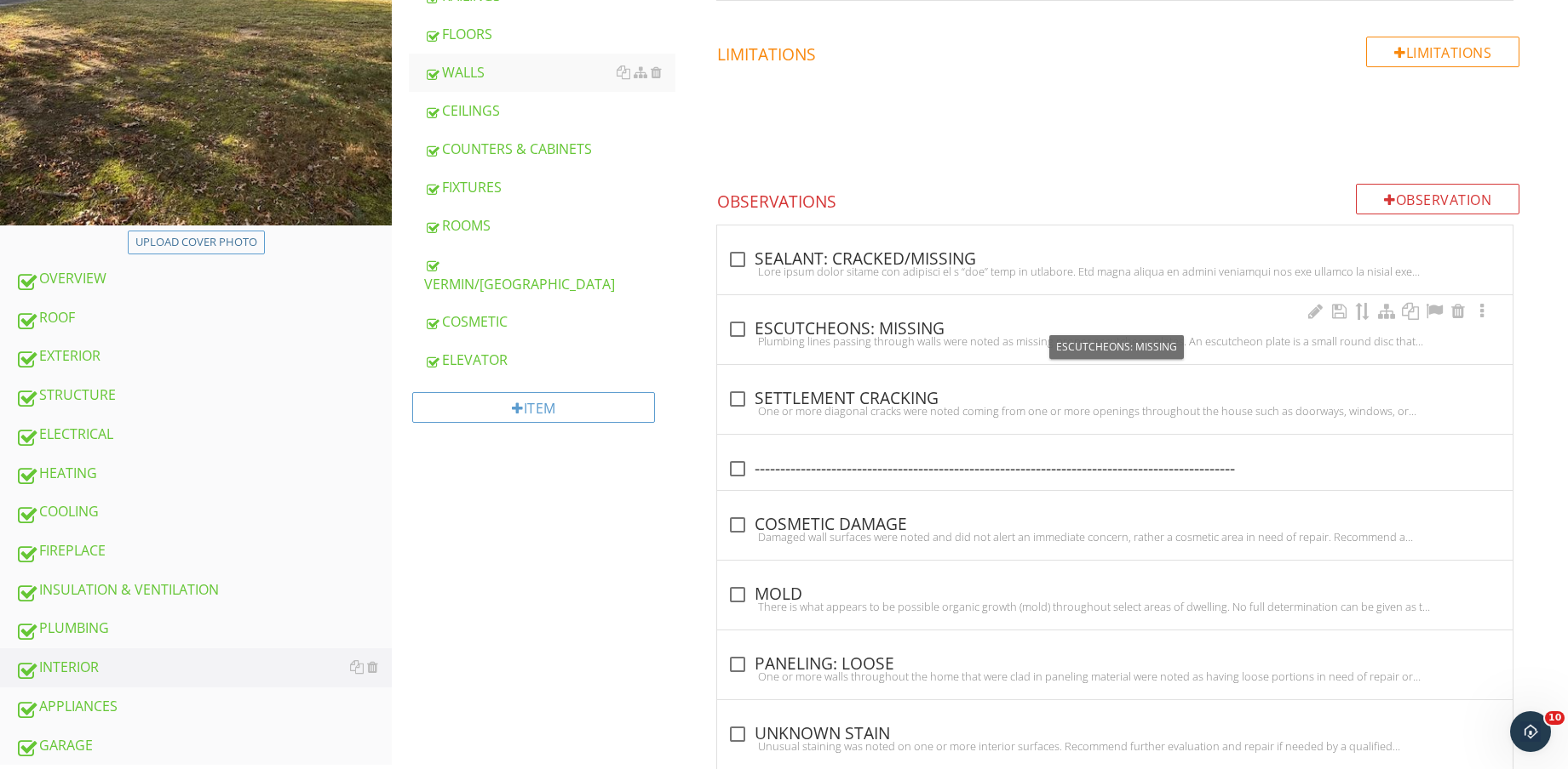
click at [907, 329] on div "check_box_outline_blank ESCUTCHEONS: MISSING" at bounding box center [1115, 329] width 775 height 20
checkbox input "true"
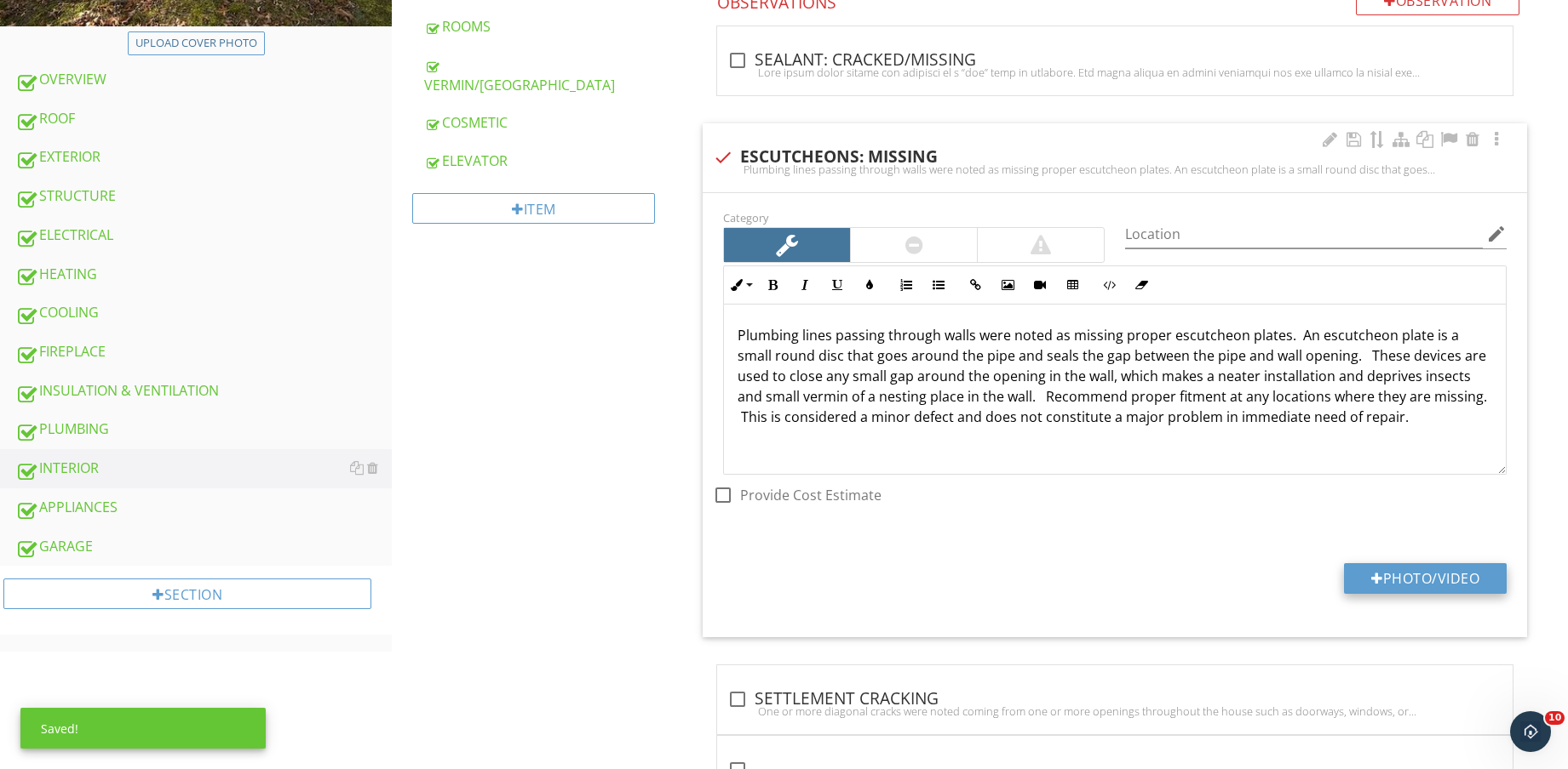
scroll to position [680, 0]
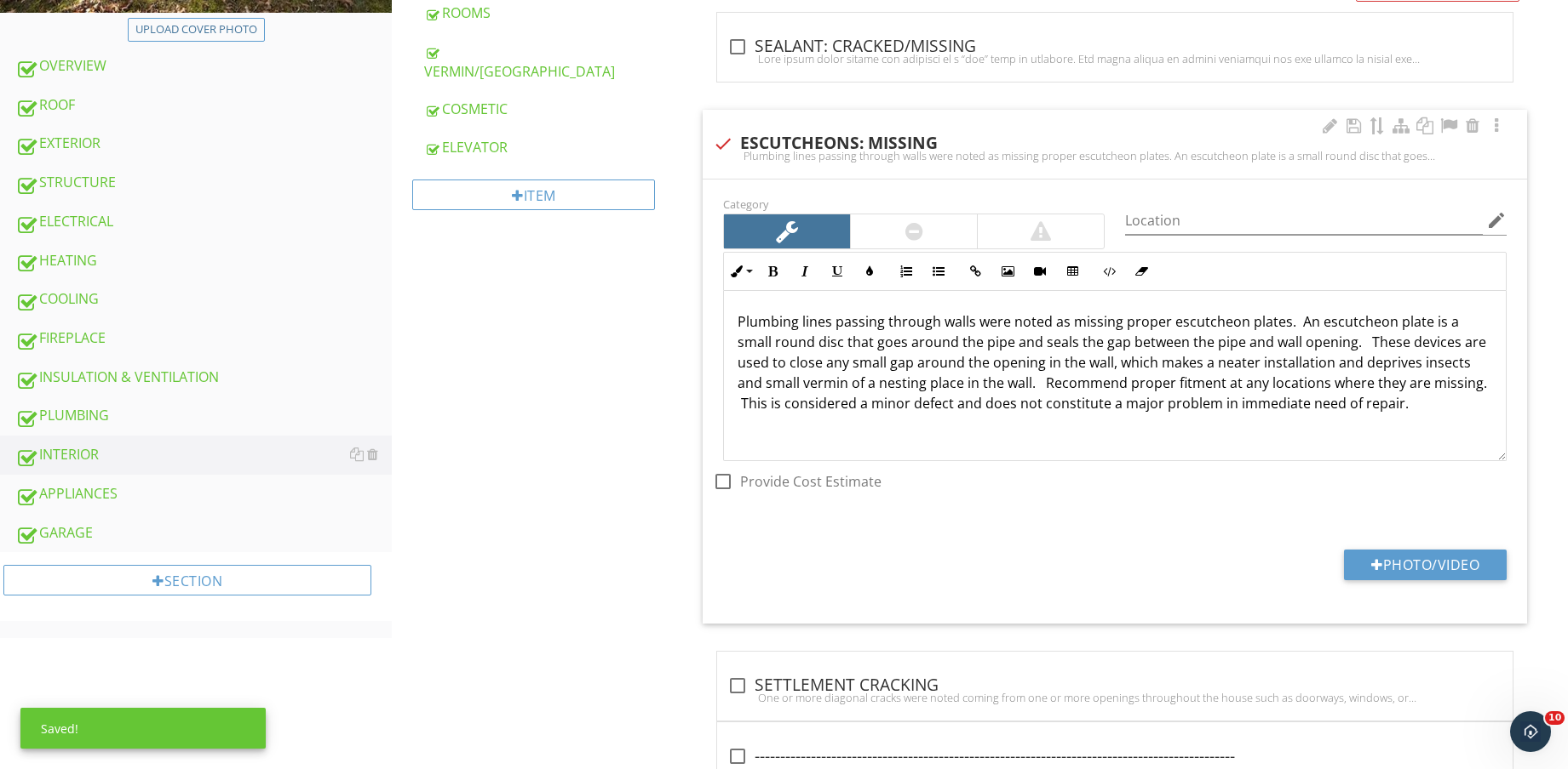
click at [1435, 583] on div "Photo/Video" at bounding box center [1115, 571] width 803 height 44
click at [1433, 577] on button "Photo/Video" at bounding box center [1424, 565] width 162 height 31
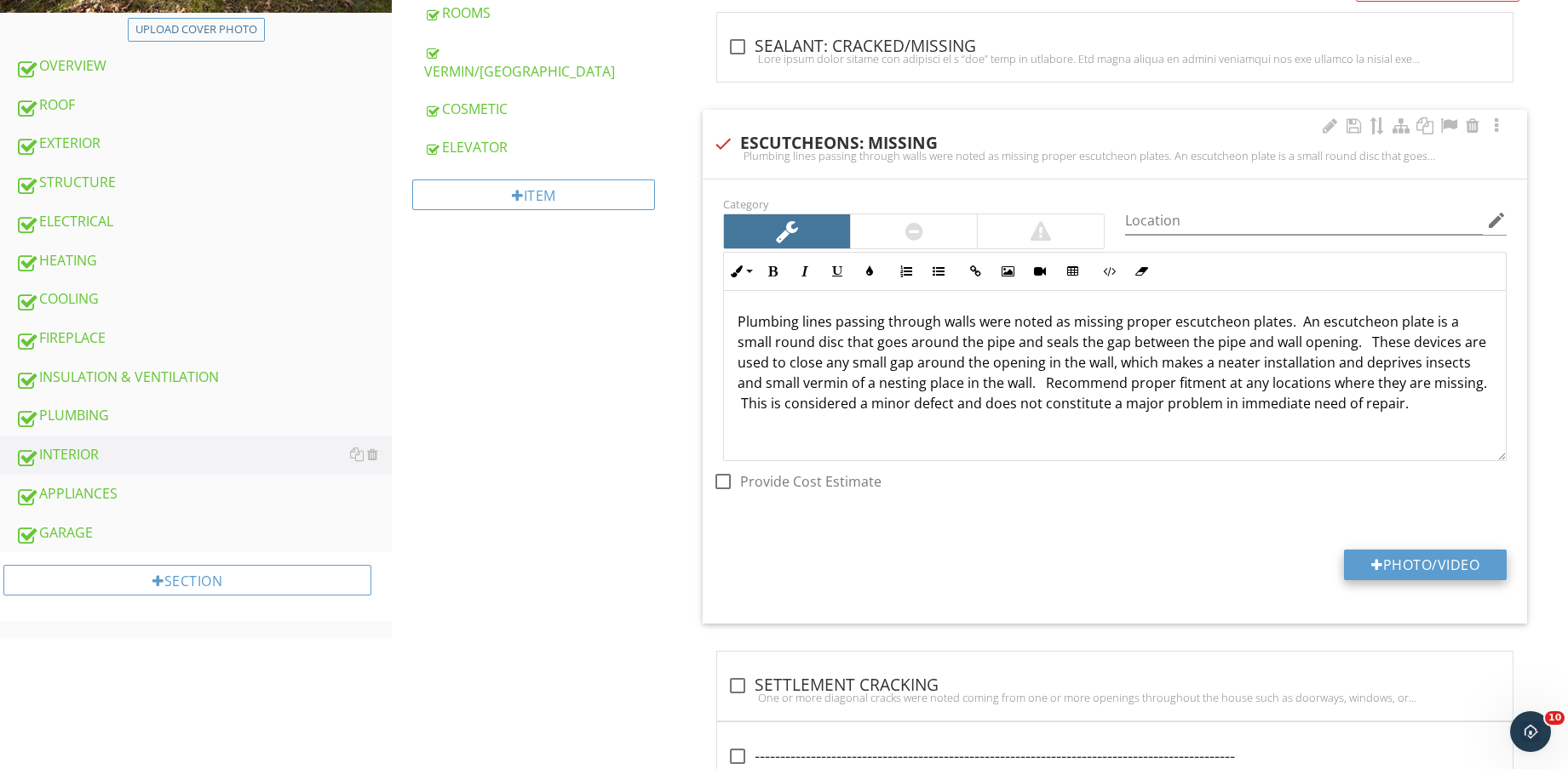
type input "C:\fakepath\IMG_8894.jpg"
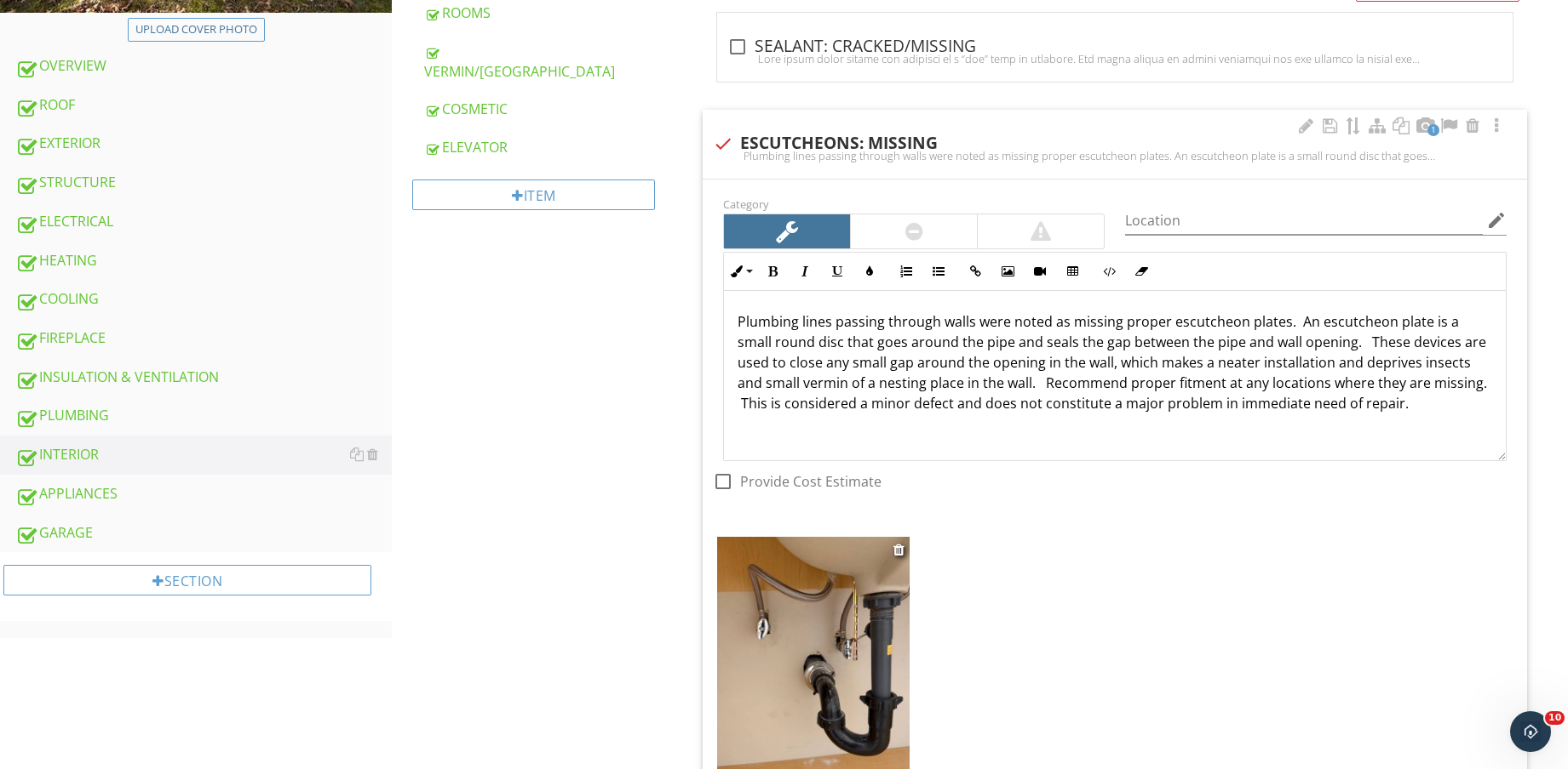
click at [834, 652] on img at bounding box center [813, 664] width 193 height 256
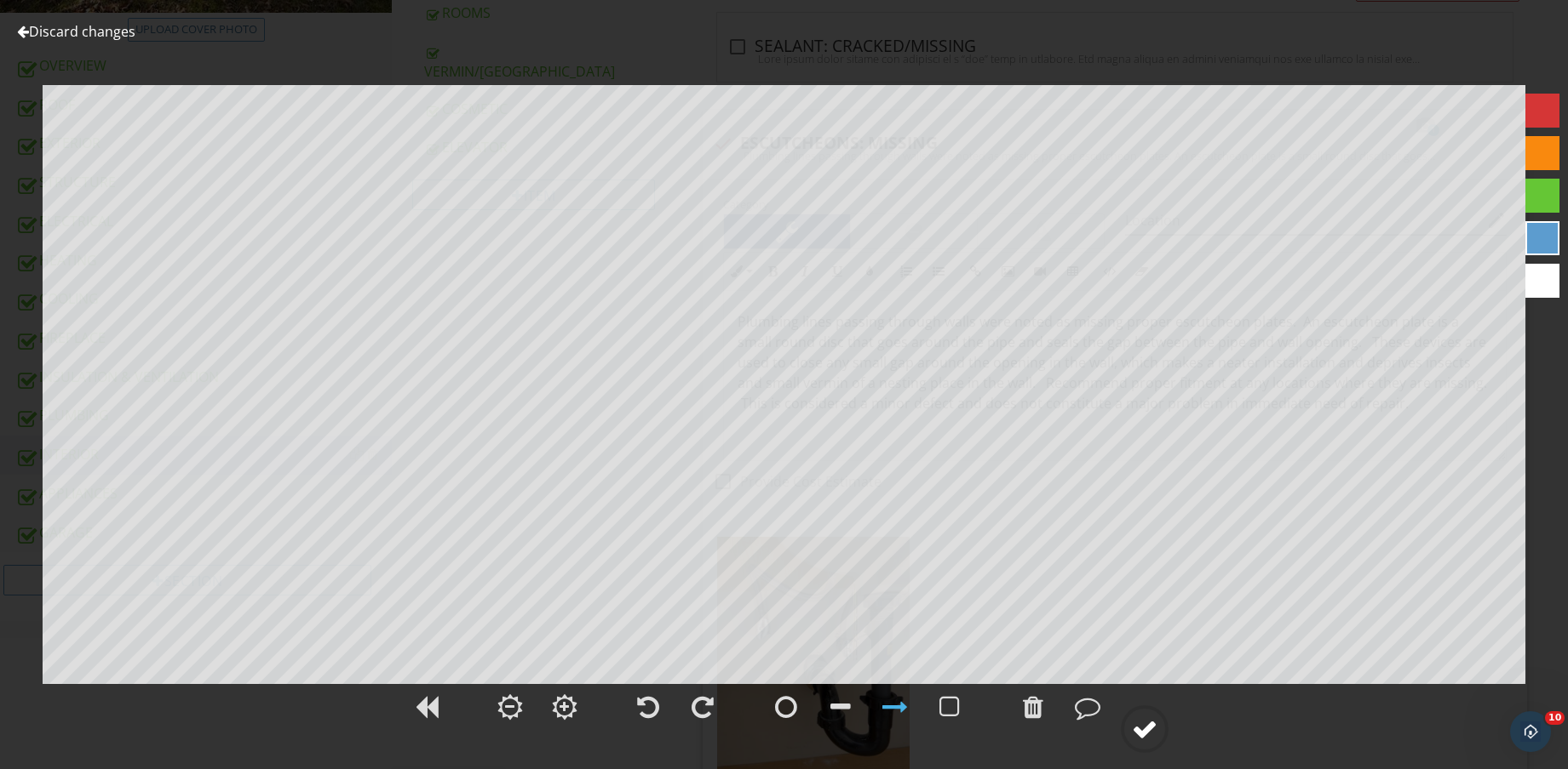
click at [1144, 727] on div at bounding box center [1144, 729] width 25 height 25
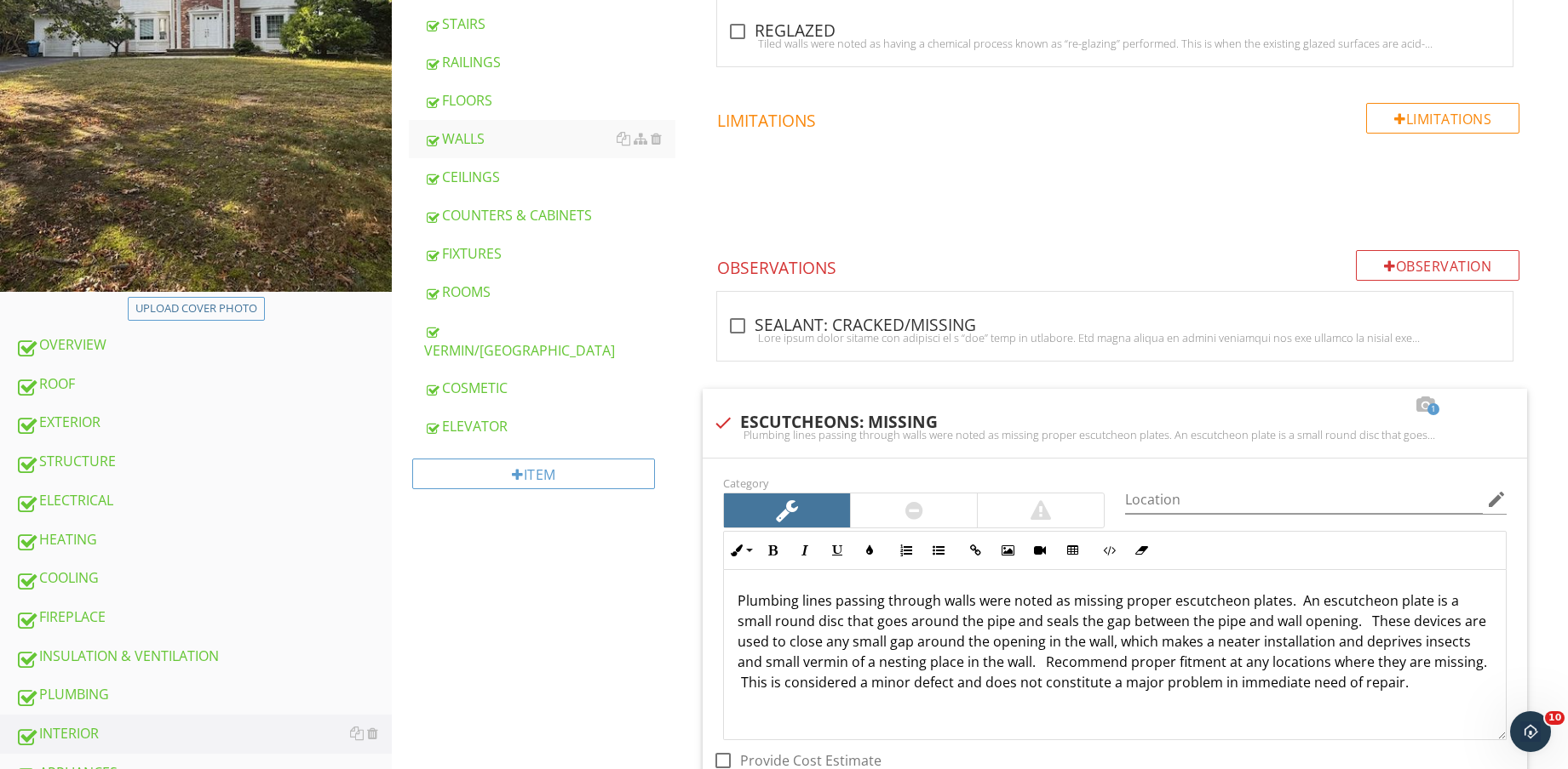
scroll to position [745, 0]
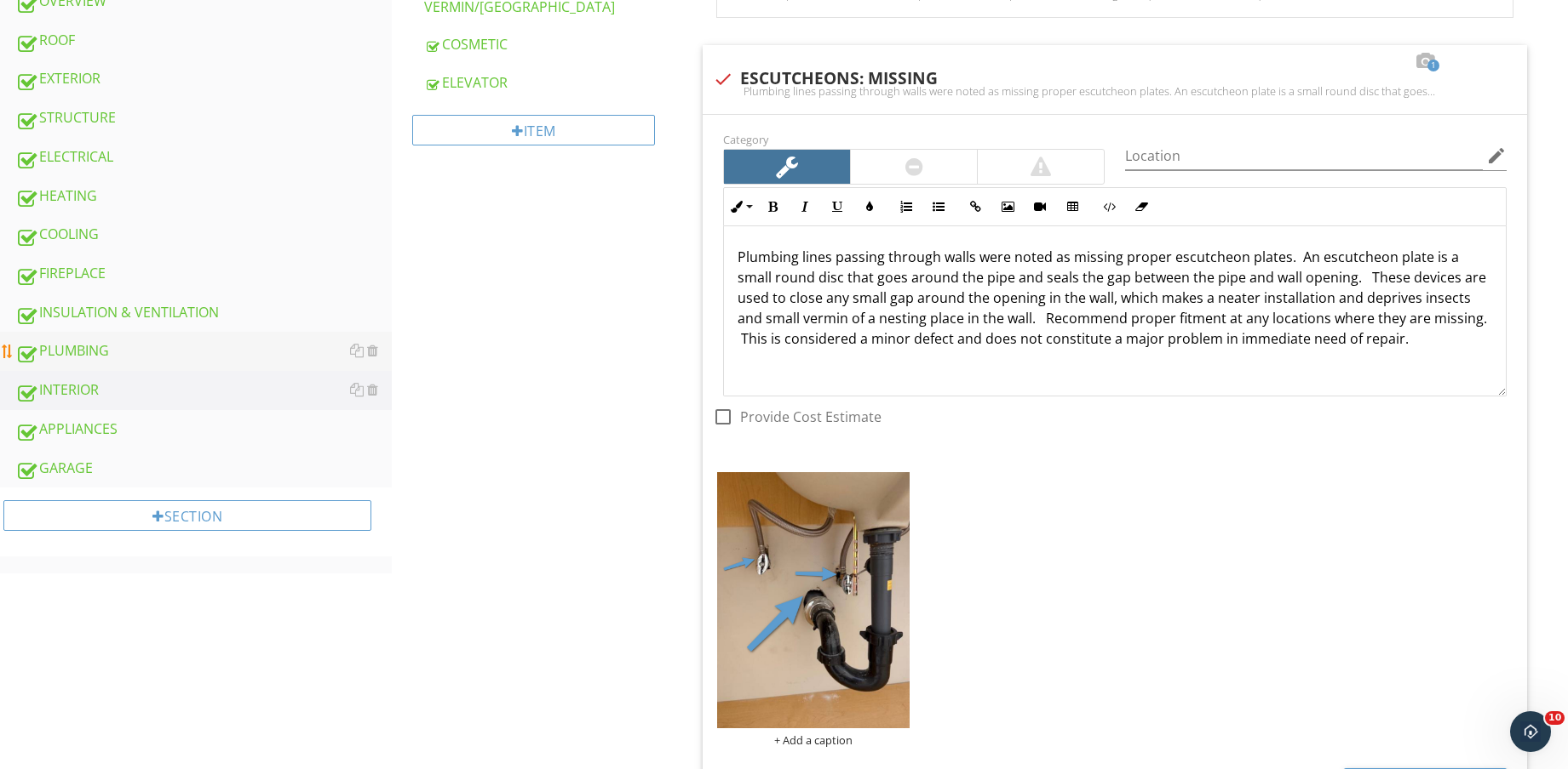
click at [106, 345] on div "PLUMBING" at bounding box center [203, 351] width 376 height 22
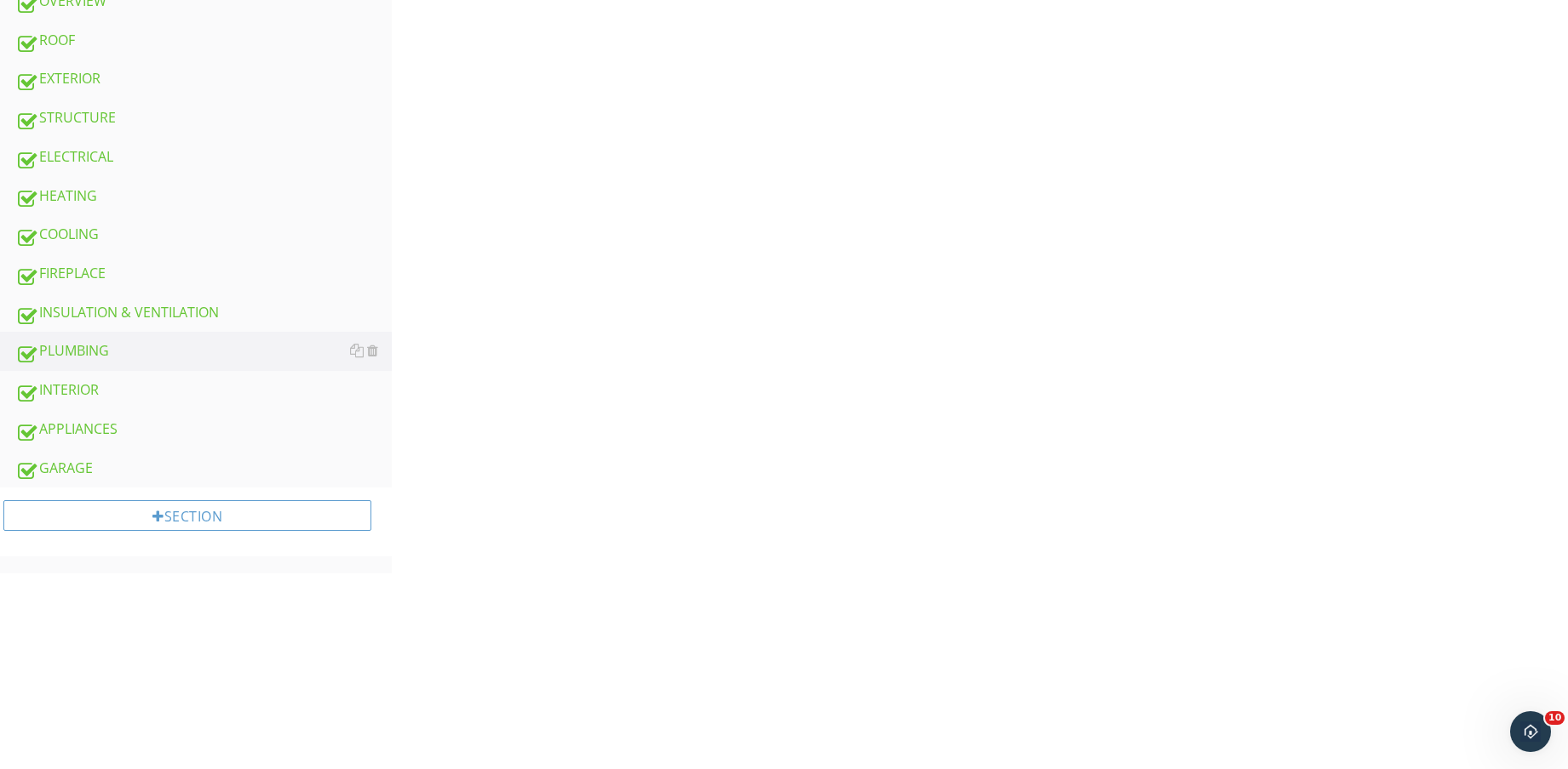
scroll to position [106, 0]
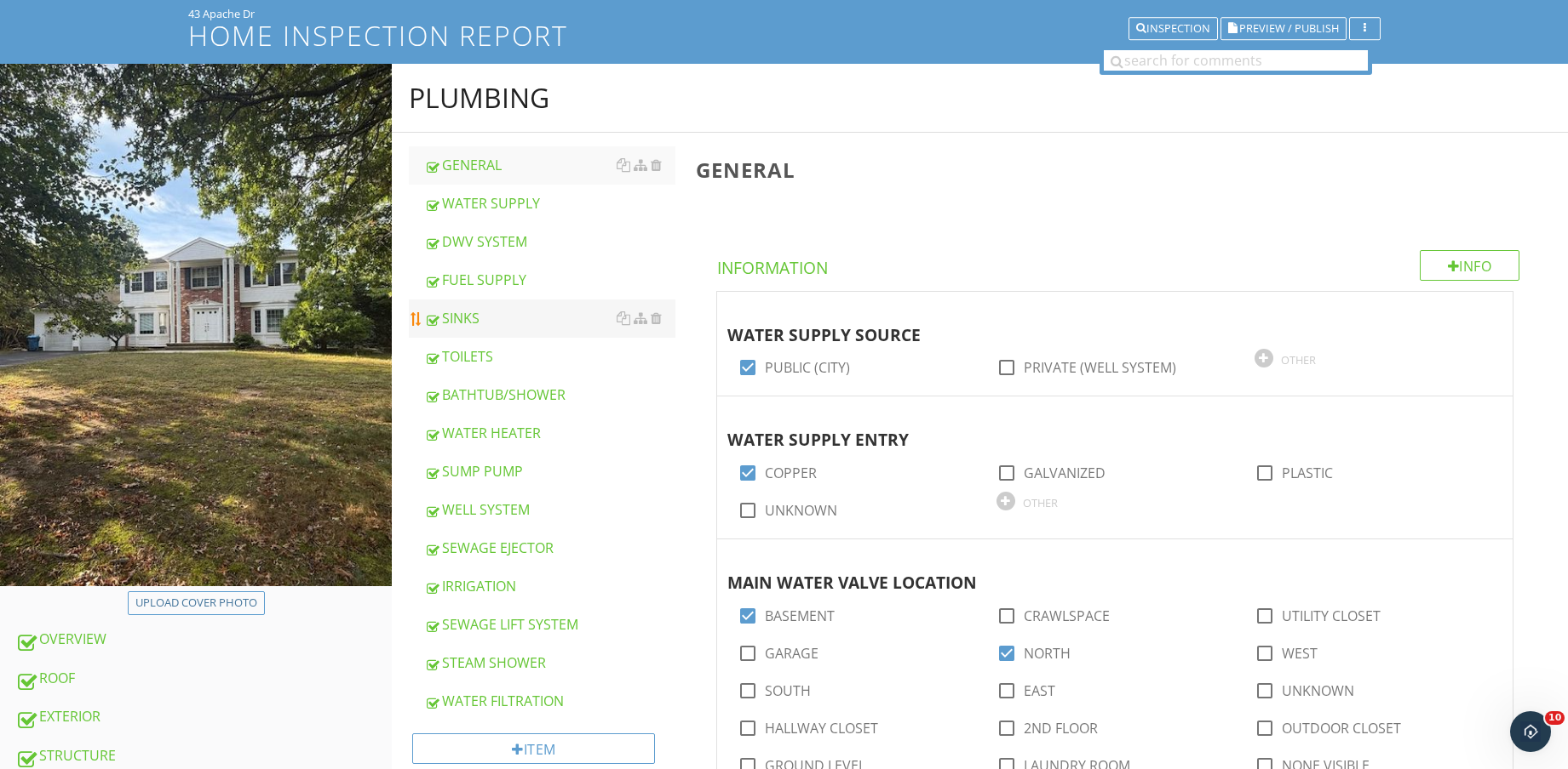
click at [503, 310] on div "SINKS" at bounding box center [550, 318] width 251 height 20
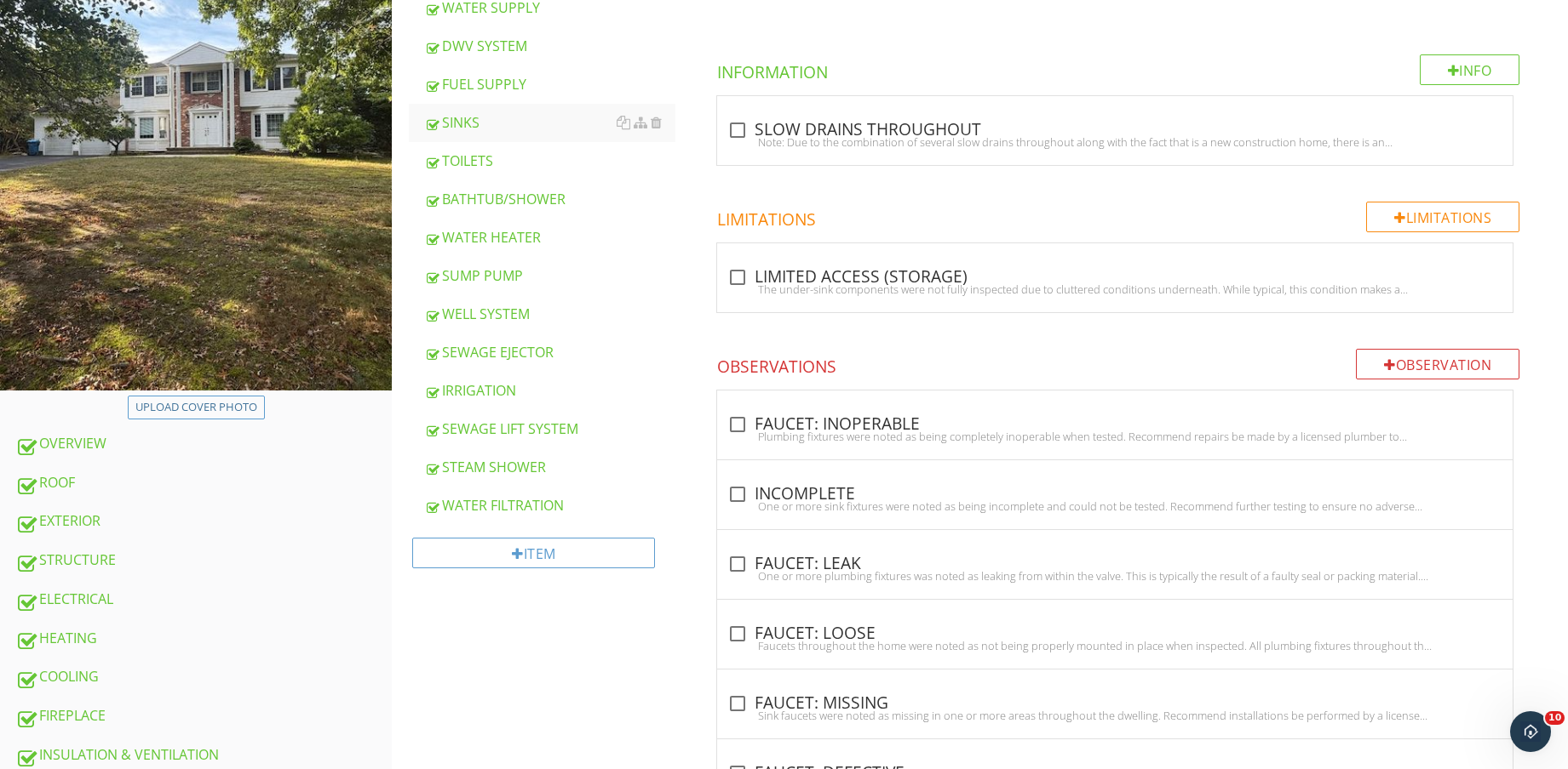
scroll to position [390, 0]
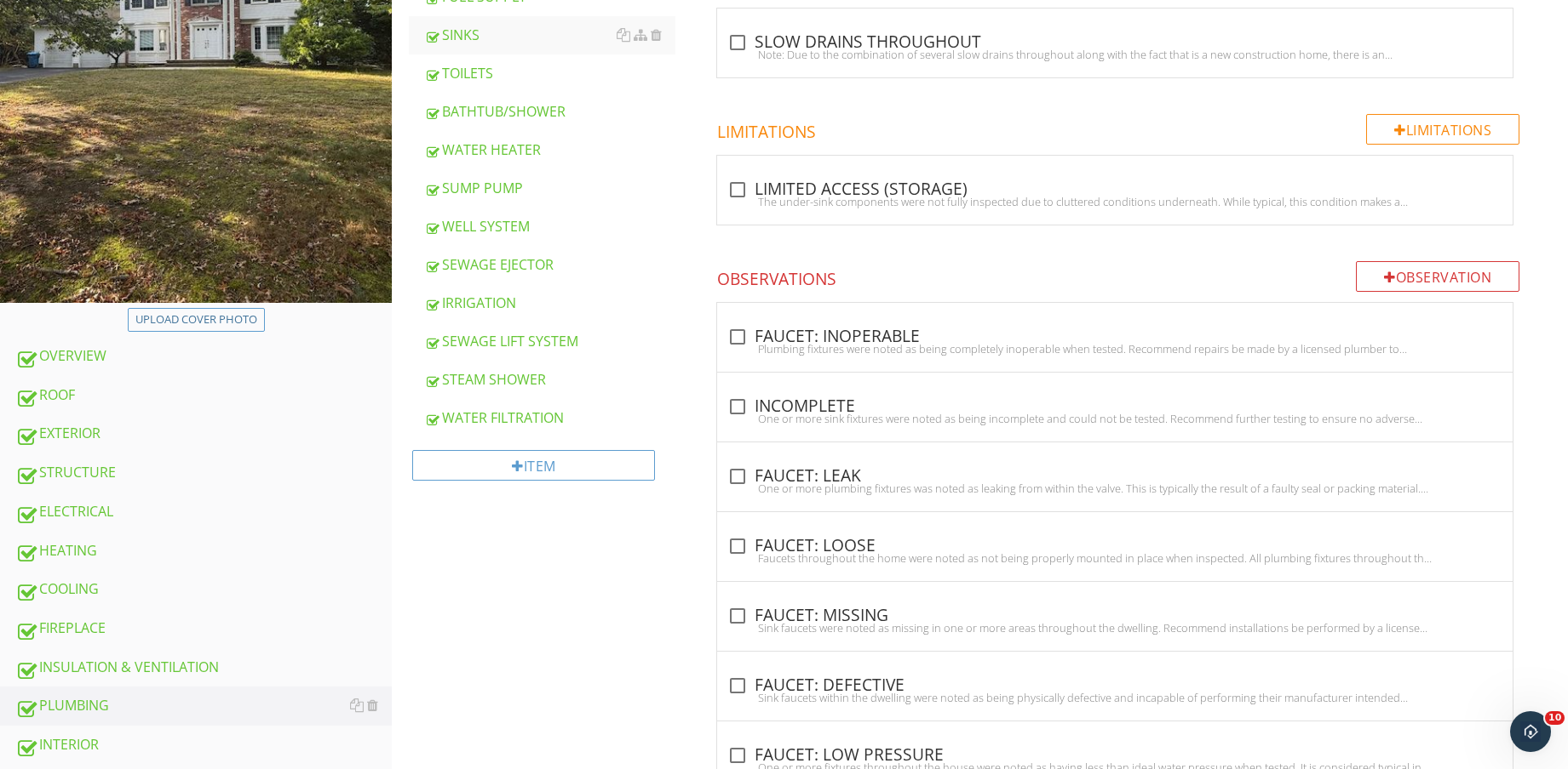
drag, startPoint x: 849, startPoint y: 547, endPoint x: 953, endPoint y: 515, distance: 108.8
click at [850, 547] on div "check_box_outline_blank FAUCET: LOOSE" at bounding box center [1115, 545] width 775 height 20
checkbox input "true"
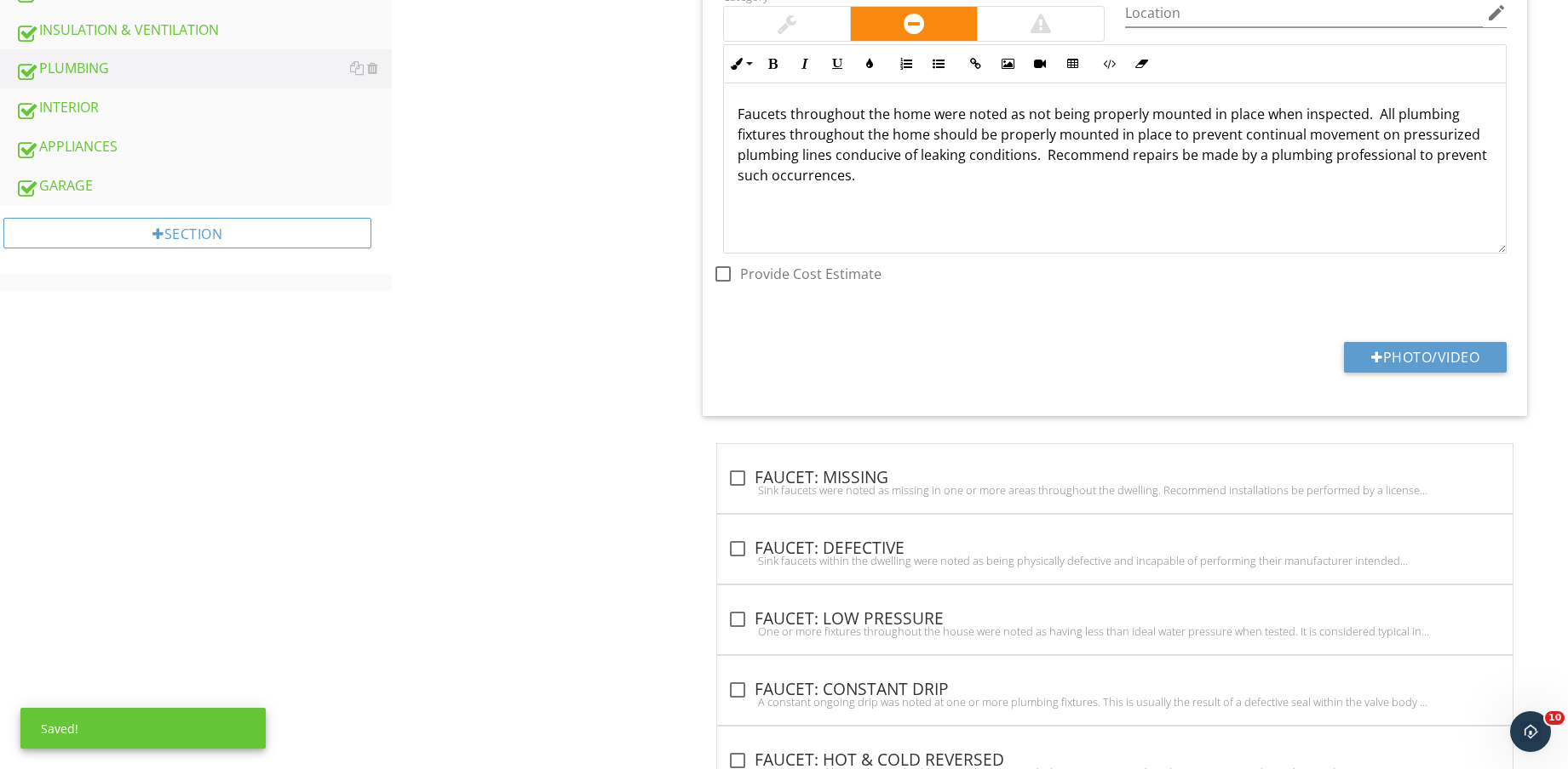
scroll to position [1028, 0]
click at [1439, 357] on button "Photo/Video" at bounding box center [1424, 357] width 162 height 31
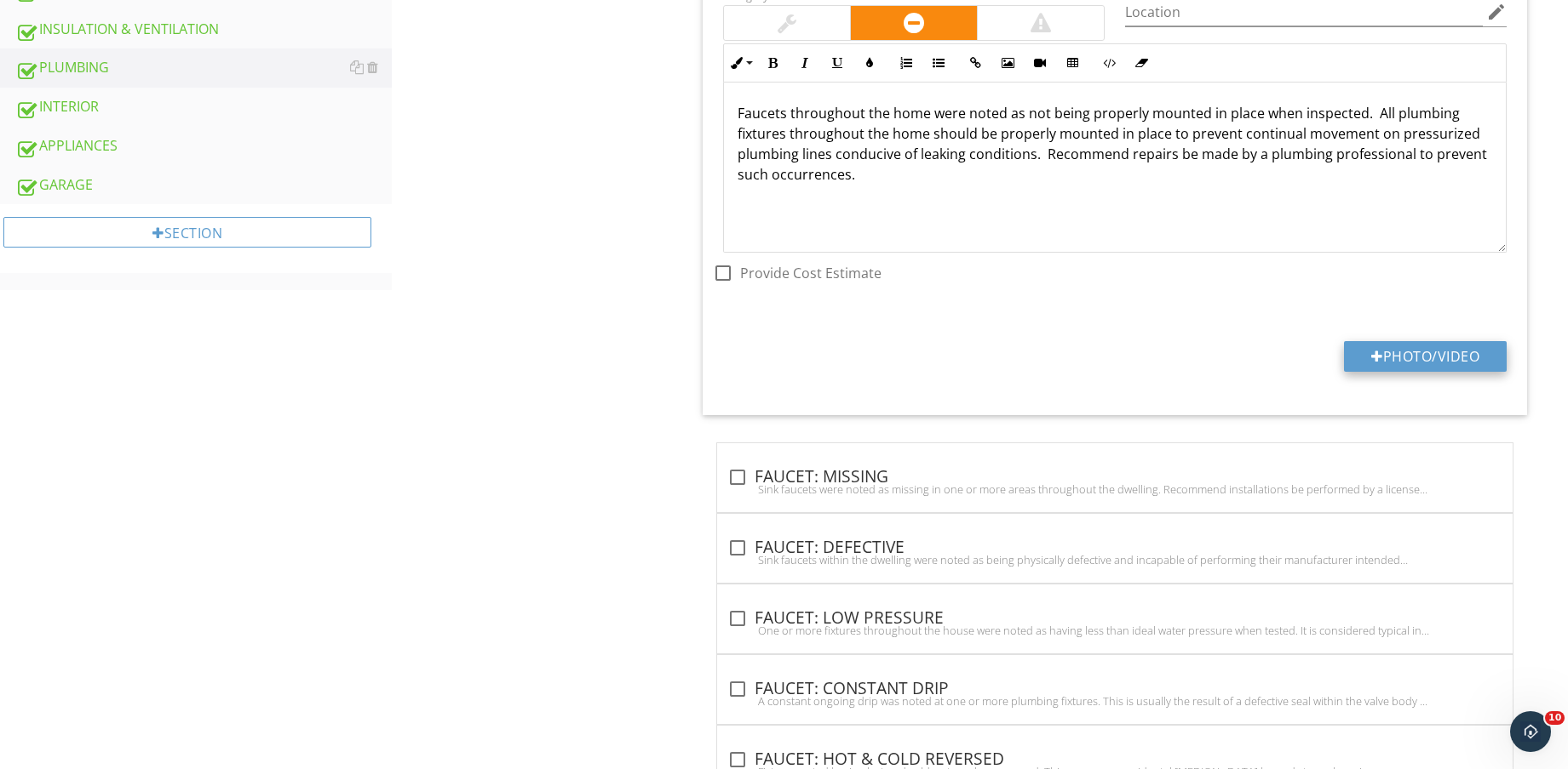
type input "C:\fakepath\IMG_8895.jpg"
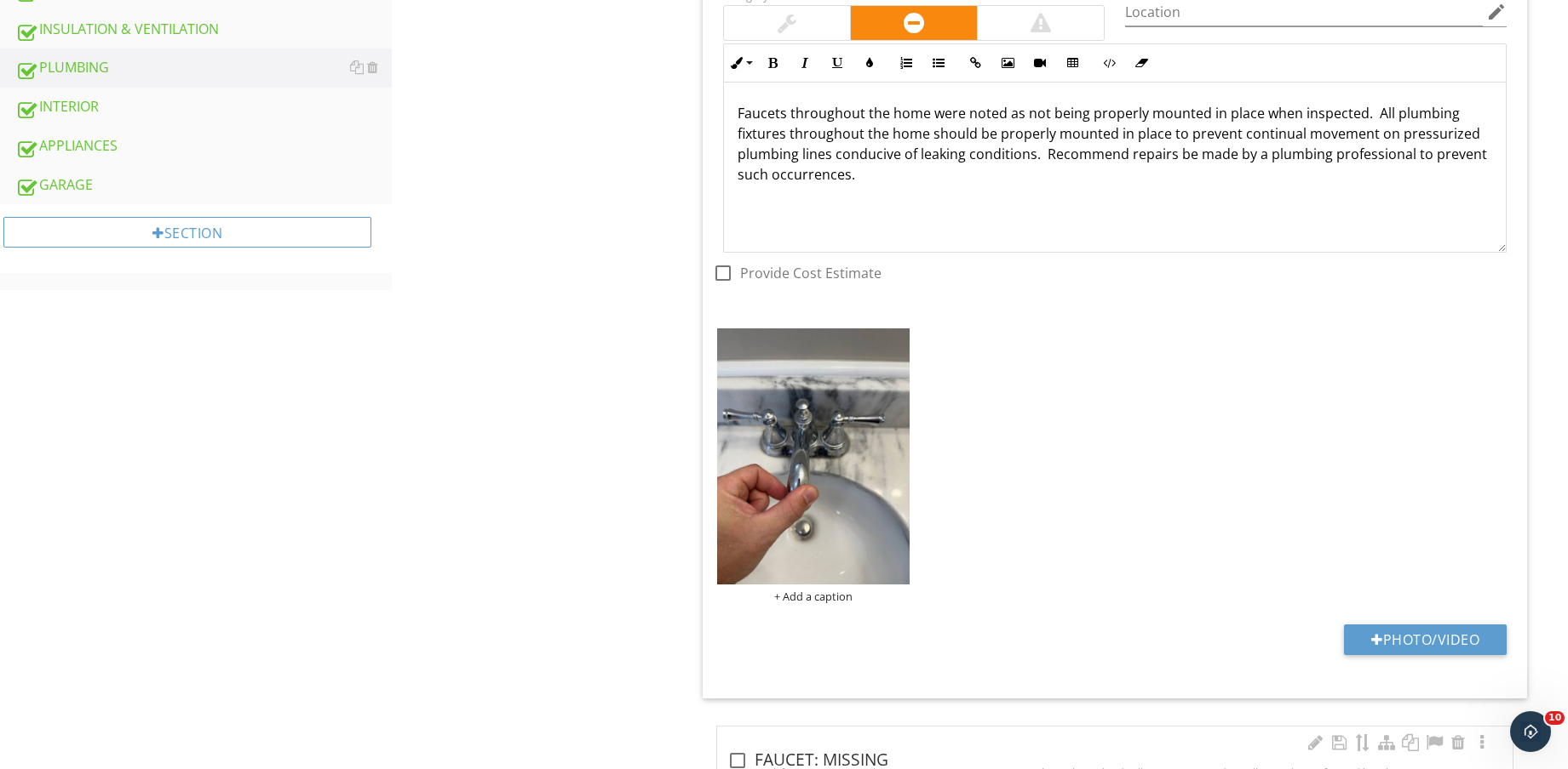
click at [853, 535] on img at bounding box center [813, 456] width 193 height 256
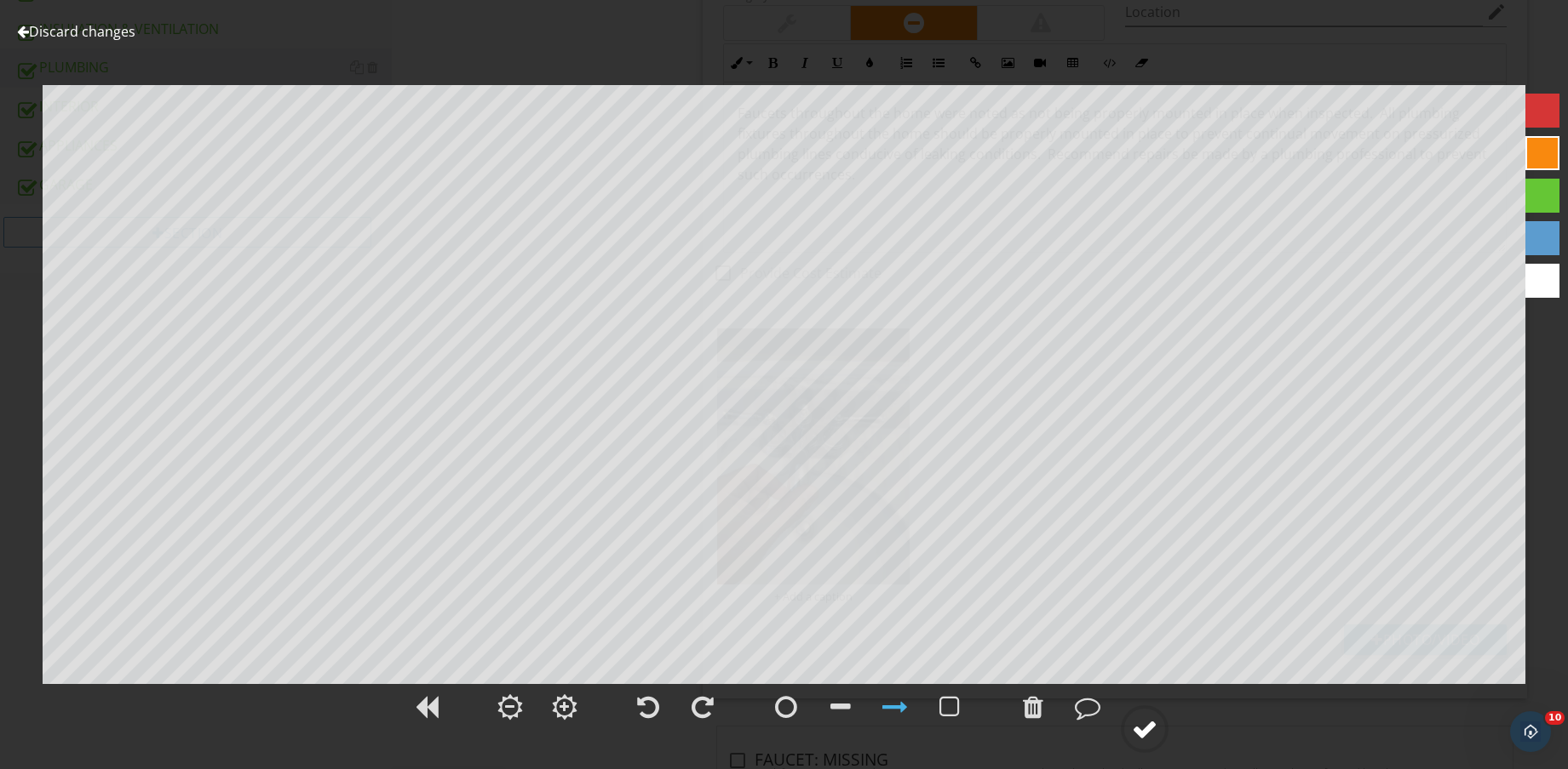
drag, startPoint x: 1165, startPoint y: 731, endPoint x: 1145, endPoint y: 722, distance: 21.9
click at [1161, 731] on icon at bounding box center [1144, 729] width 48 height 48
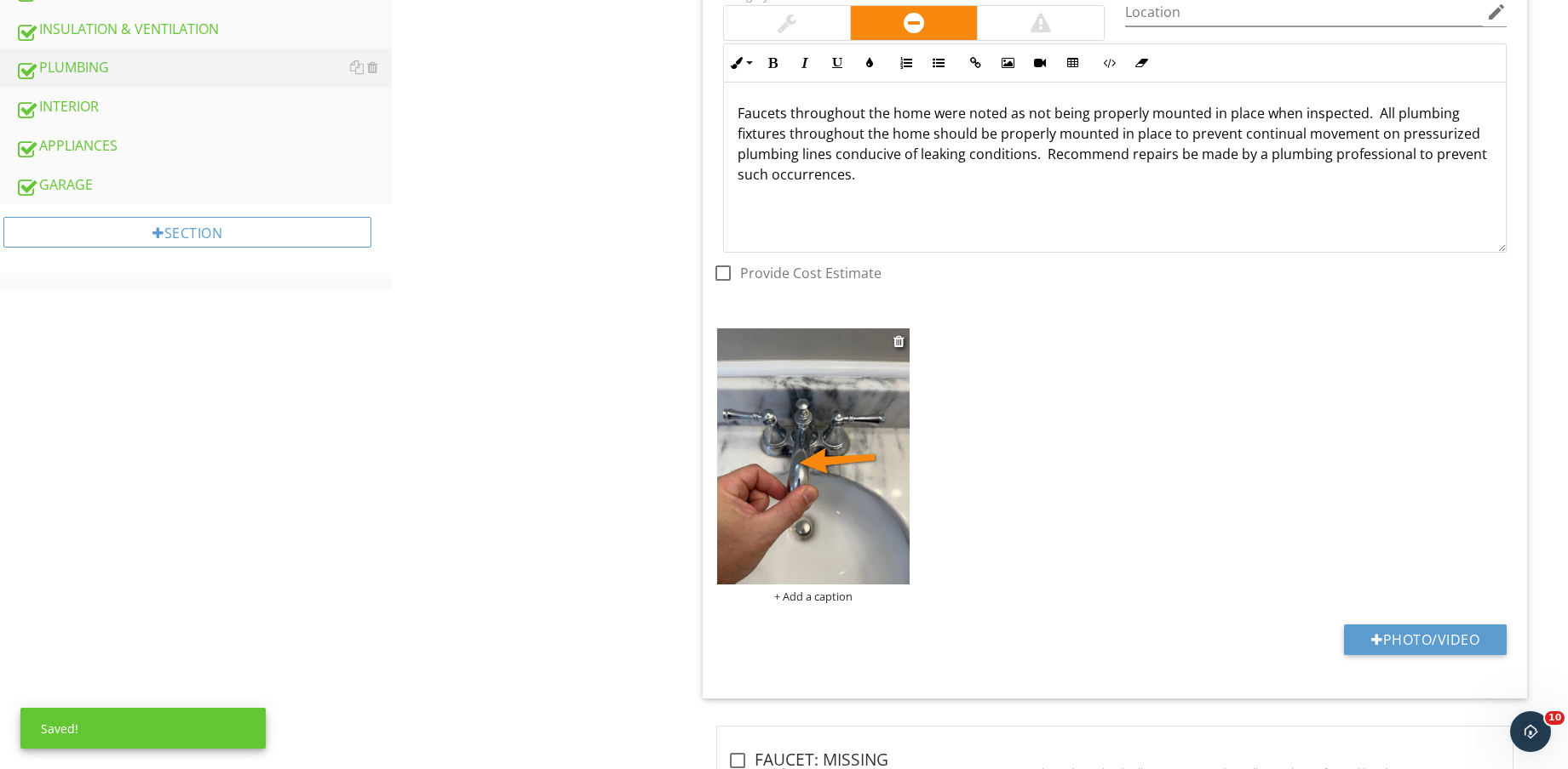
click at [821, 596] on div "+ Add a caption" at bounding box center [813, 597] width 193 height 14
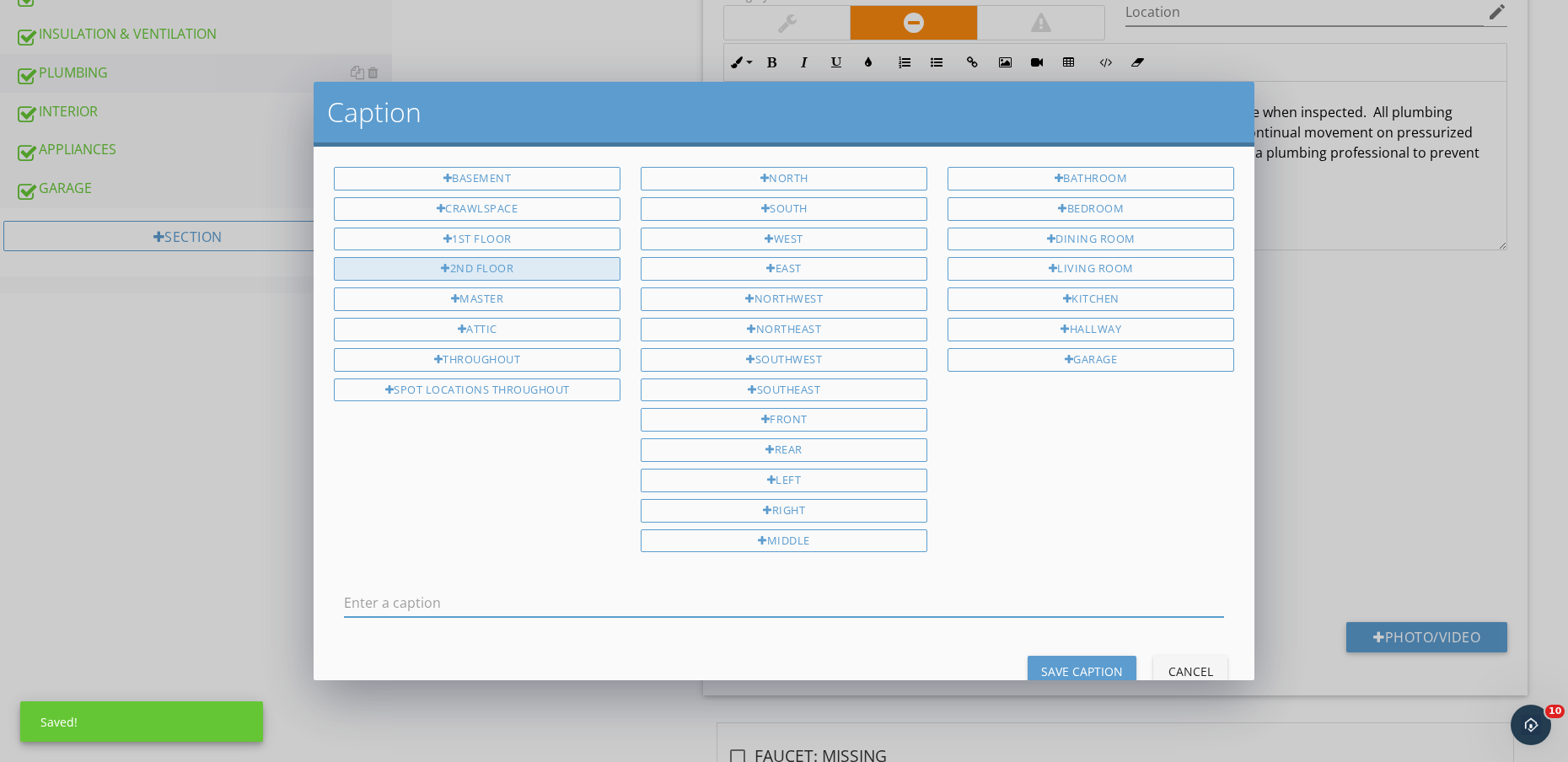
click at [488, 269] on div "2ND FLOOR" at bounding box center [478, 269] width 287 height 24
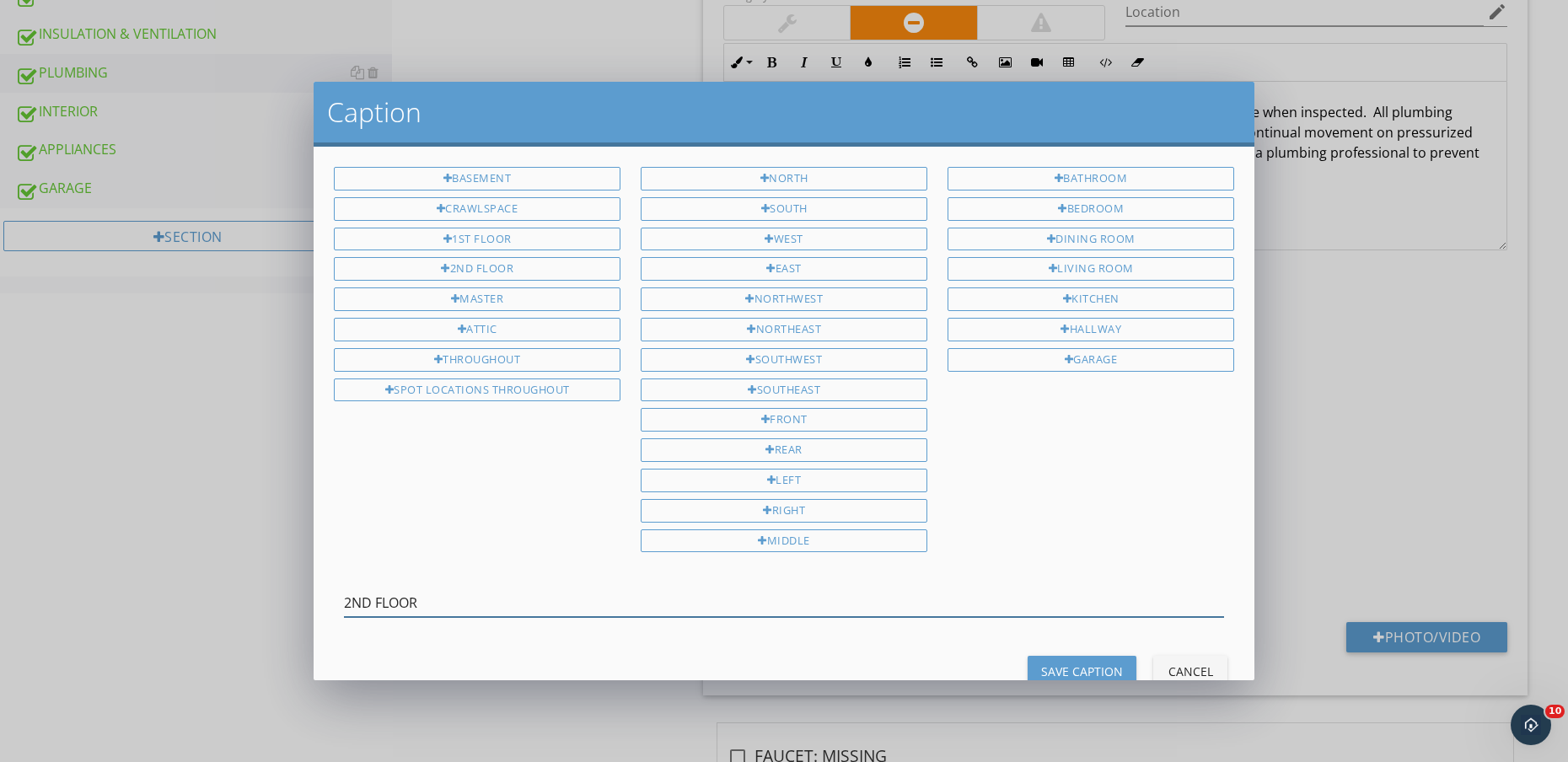
click at [569, 591] on input "2ND FLOOR" at bounding box center [784, 603] width 880 height 28
click at [1110, 328] on div "HALLWAY" at bounding box center [1091, 329] width 287 height 24
click at [1092, 181] on div "BATHROOM" at bounding box center [1091, 178] width 287 height 24
type input "2ND FLOOR HALLWAY BATHROOM"
click at [1065, 666] on div "Save Caption" at bounding box center [1082, 671] width 82 height 17
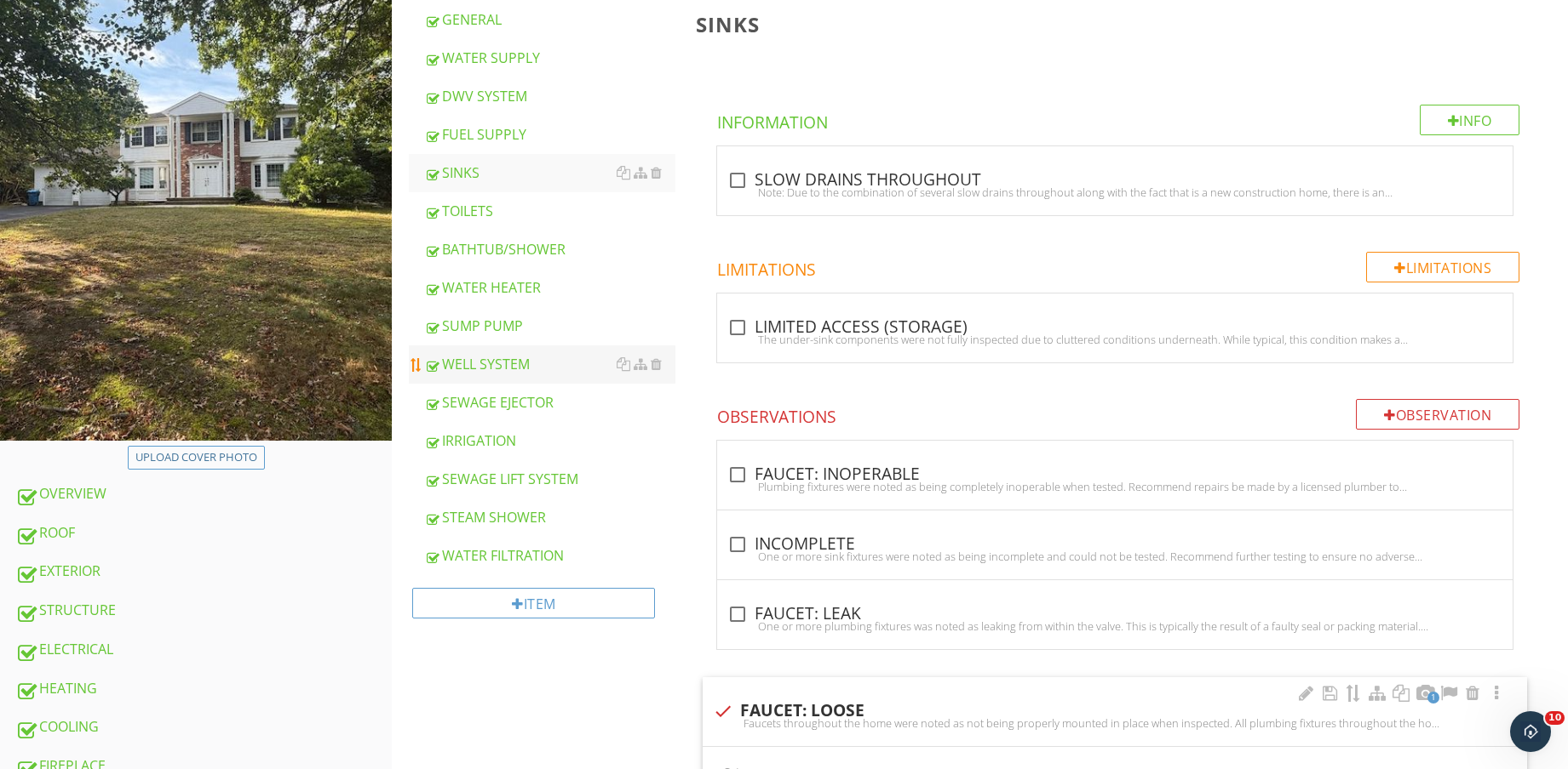
scroll to position [532, 0]
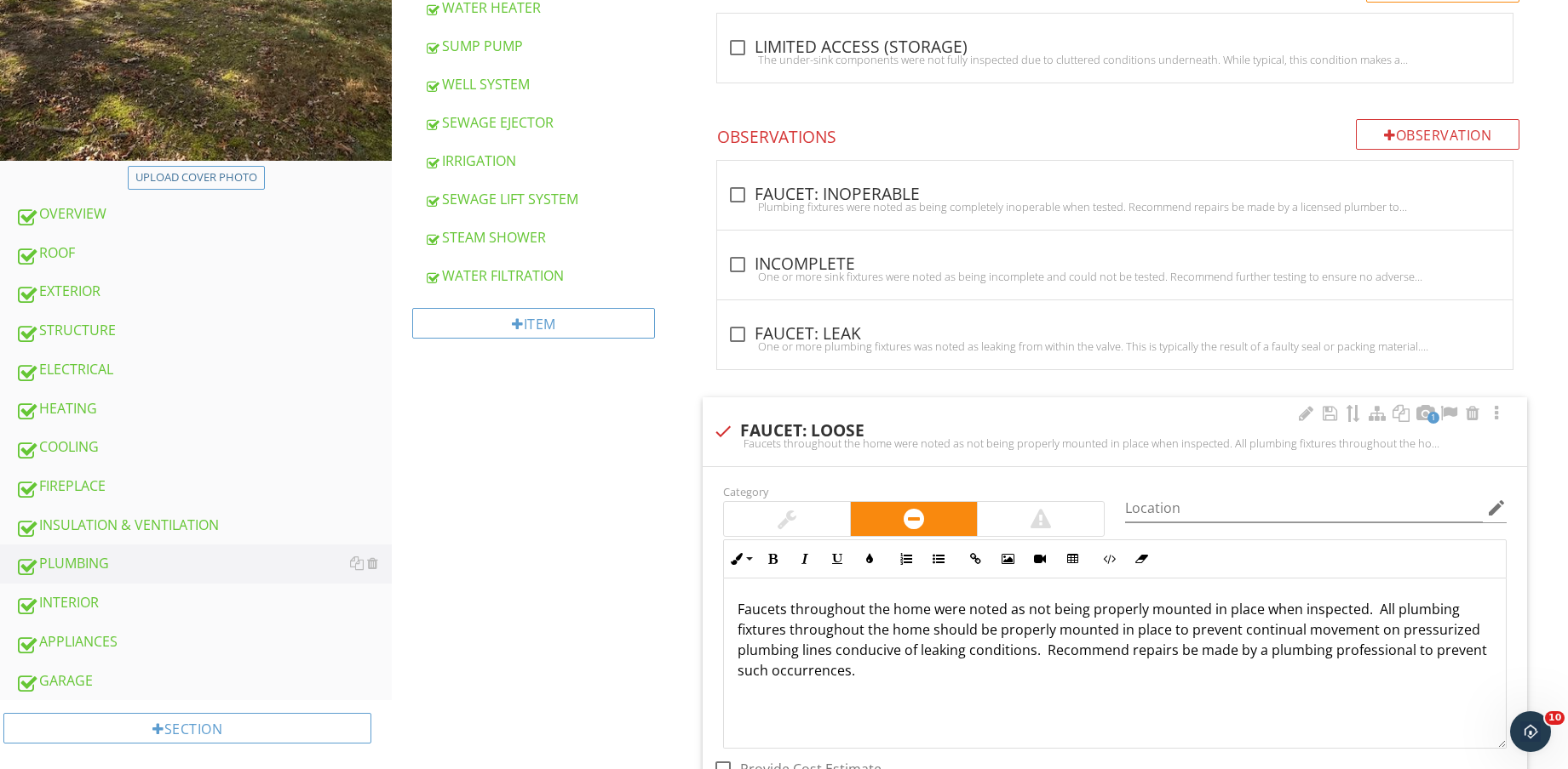
click at [129, 610] on div "INTERIOR" at bounding box center [203, 603] width 376 height 22
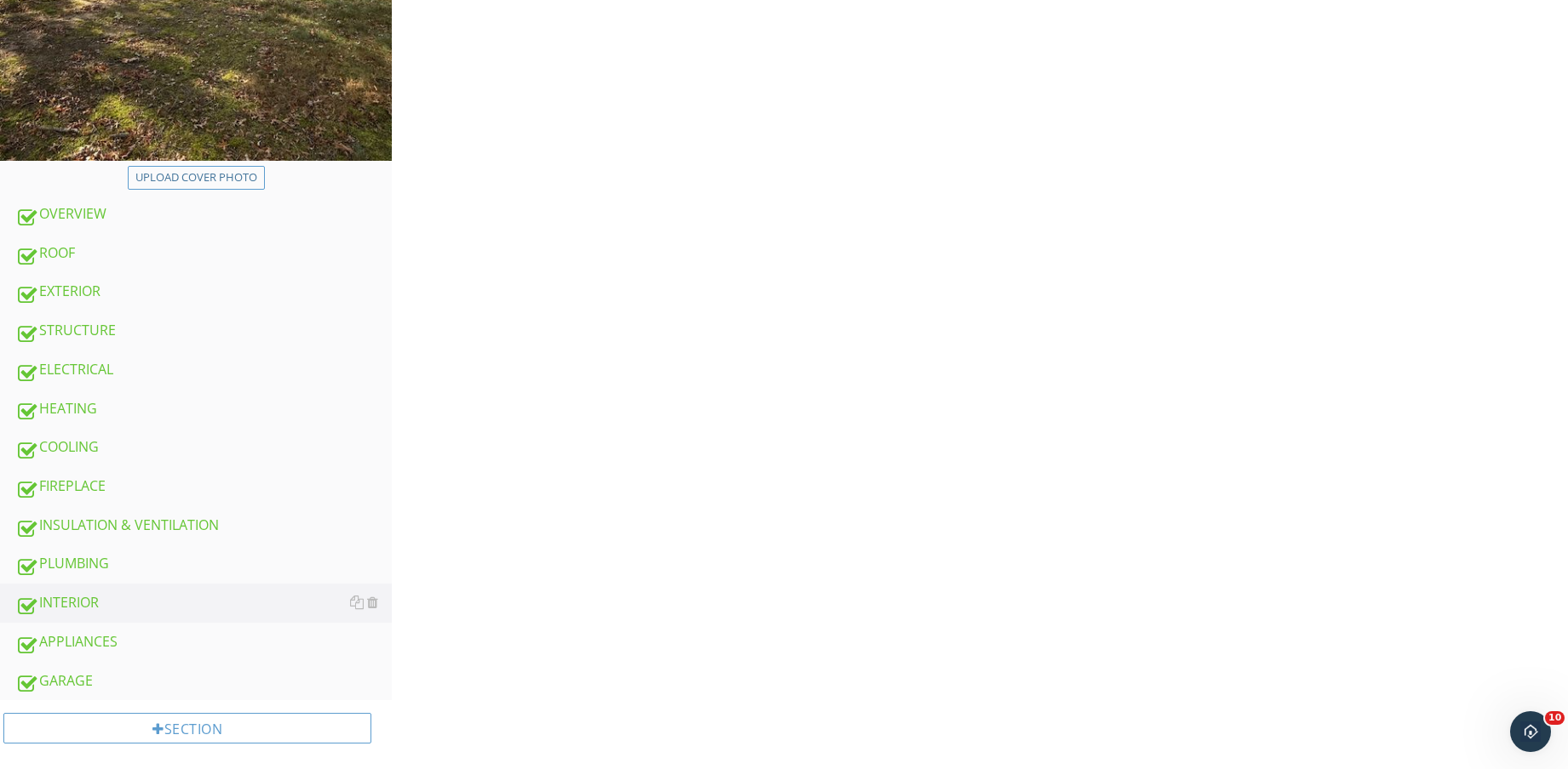
scroll to position [106, 0]
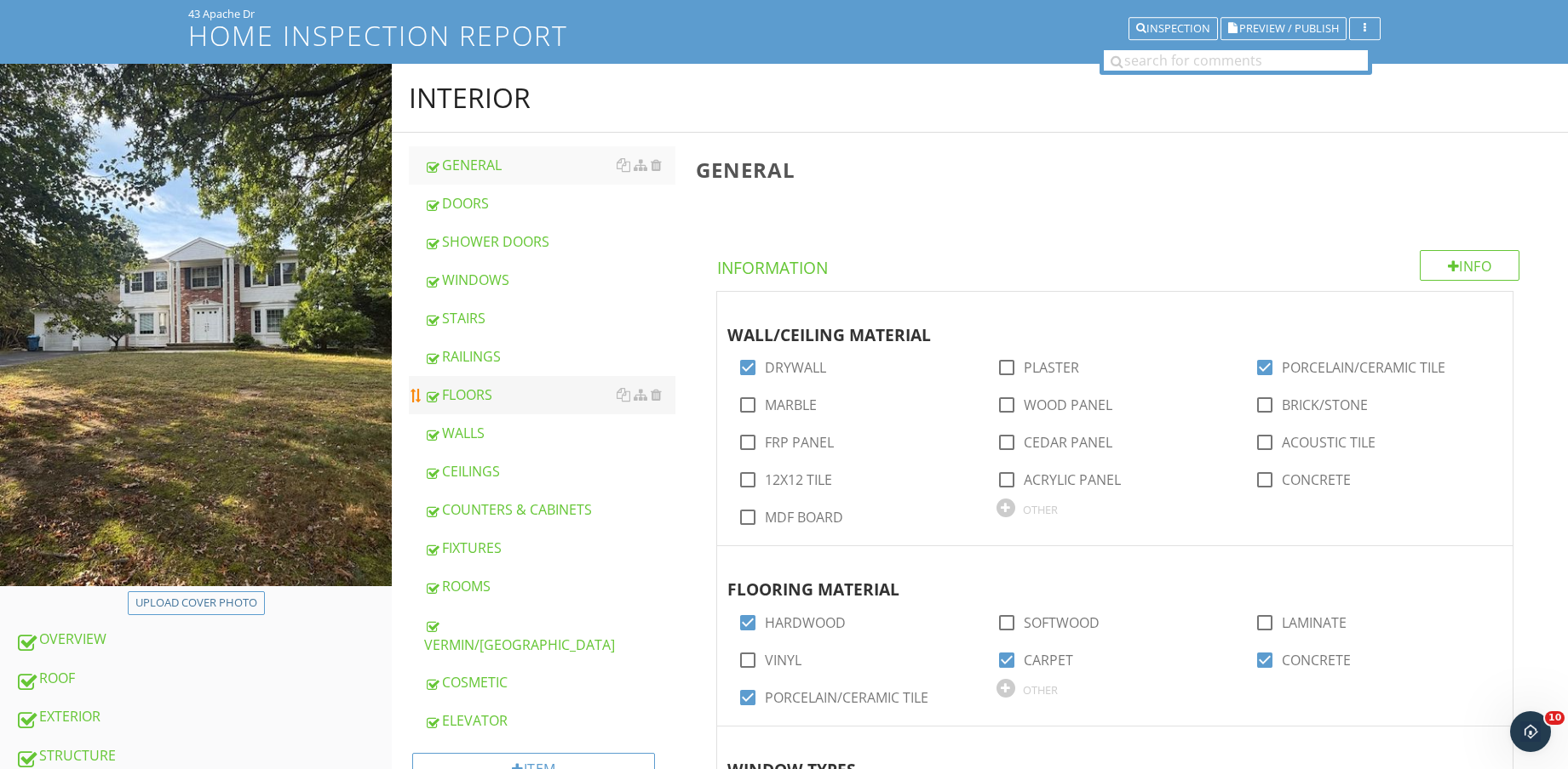
click at [507, 397] on div "FLOORS" at bounding box center [550, 395] width 251 height 20
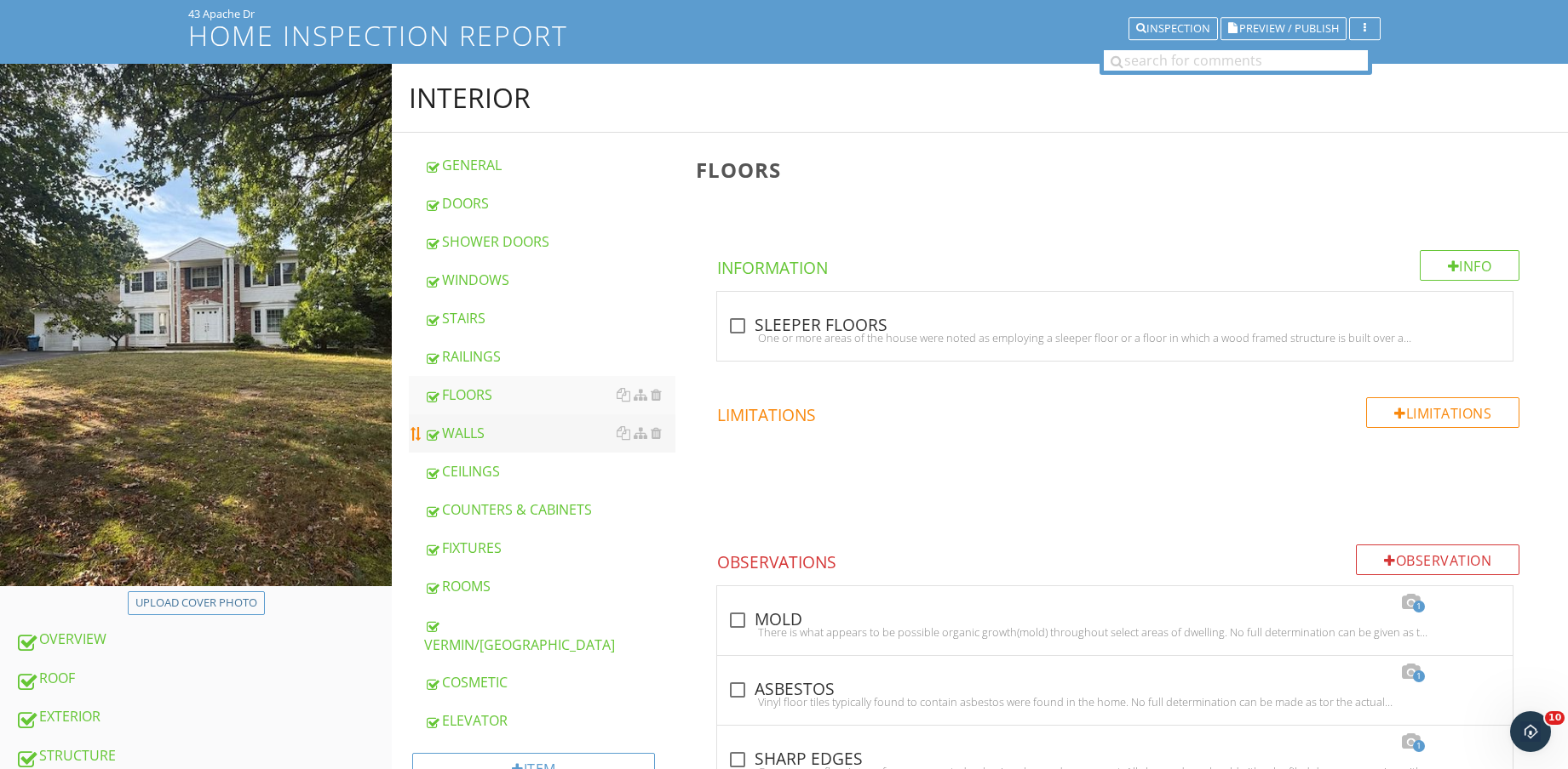
click at [488, 445] on link "WALLS" at bounding box center [550, 433] width 251 height 38
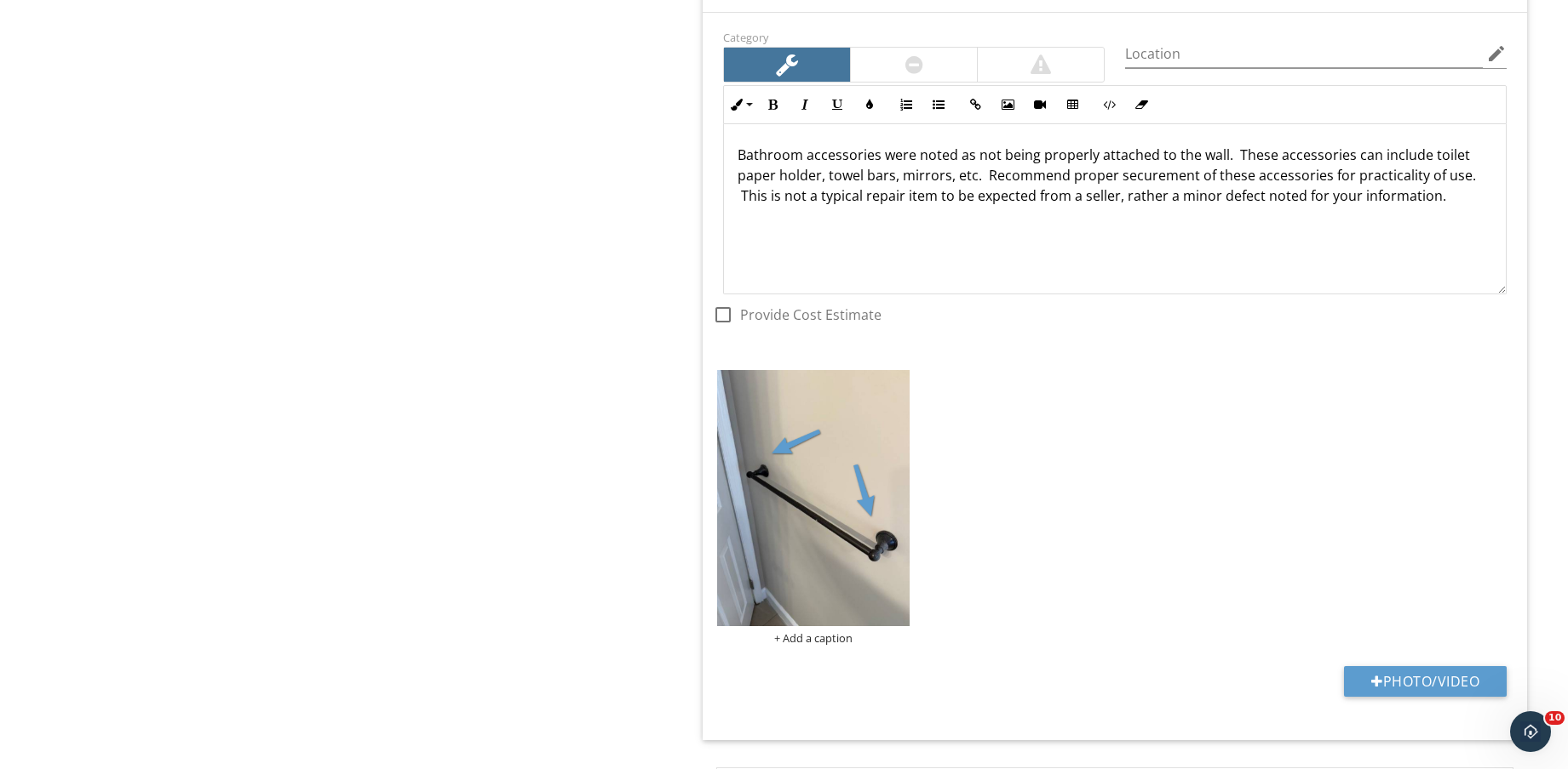
scroll to position [4635, 0]
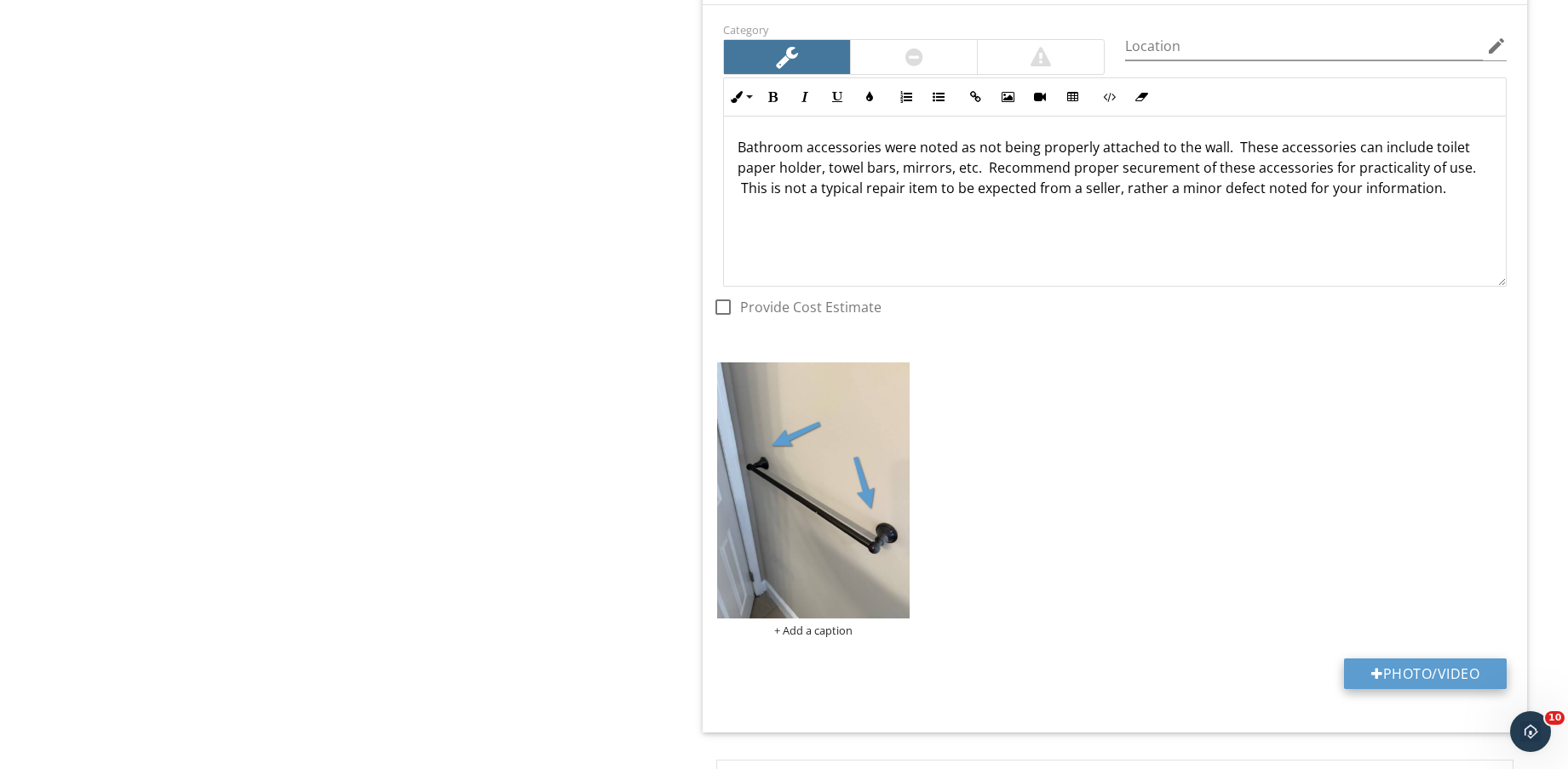
click at [1426, 672] on button "Photo/Video" at bounding box center [1424, 675] width 162 height 31
type input "C:\fakepath\IMG_8902.jpg"
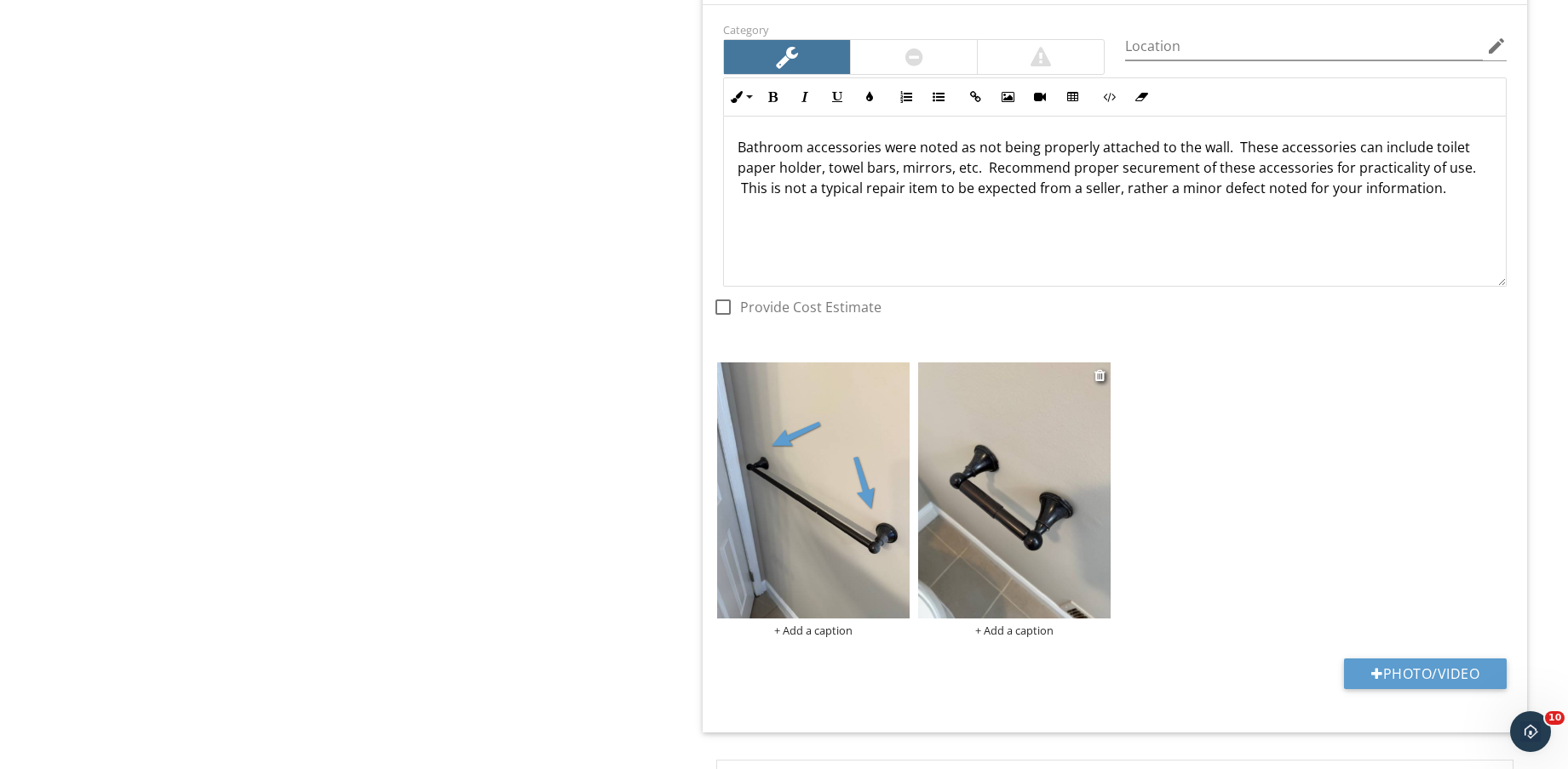
click at [1024, 477] on img at bounding box center [1015, 490] width 193 height 256
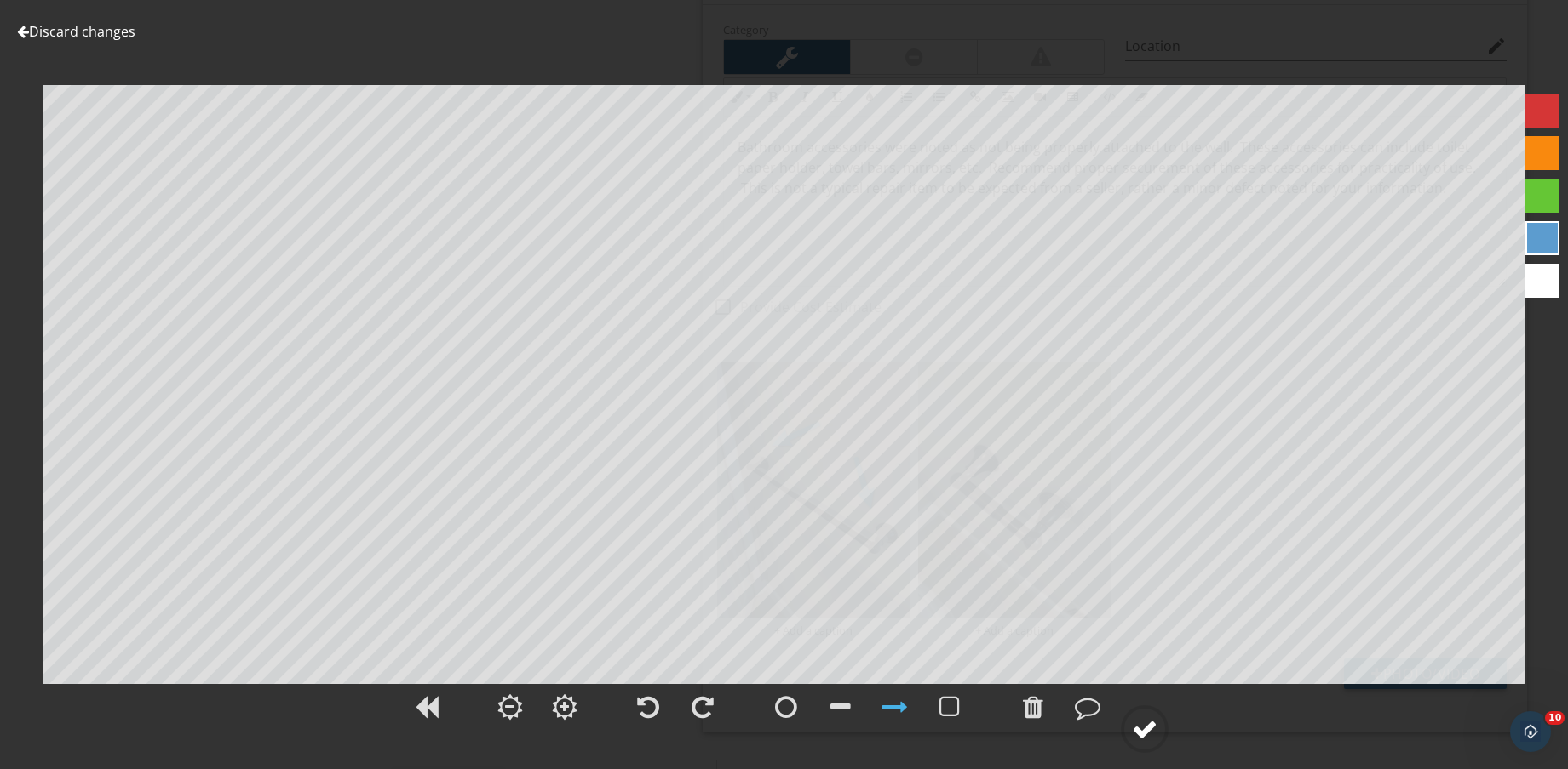
click at [1141, 727] on div at bounding box center [1144, 729] width 25 height 25
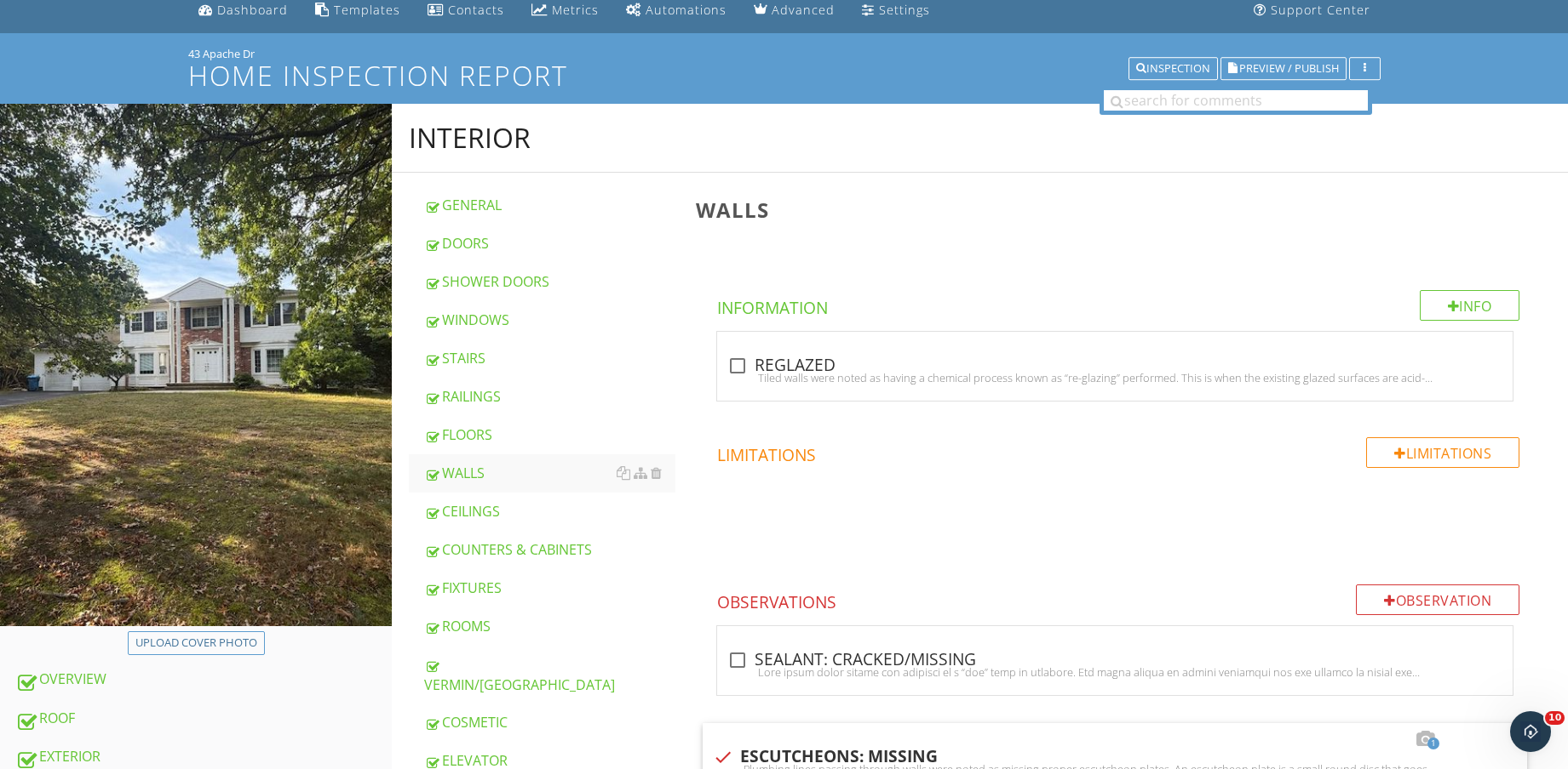
scroll to position [0, 0]
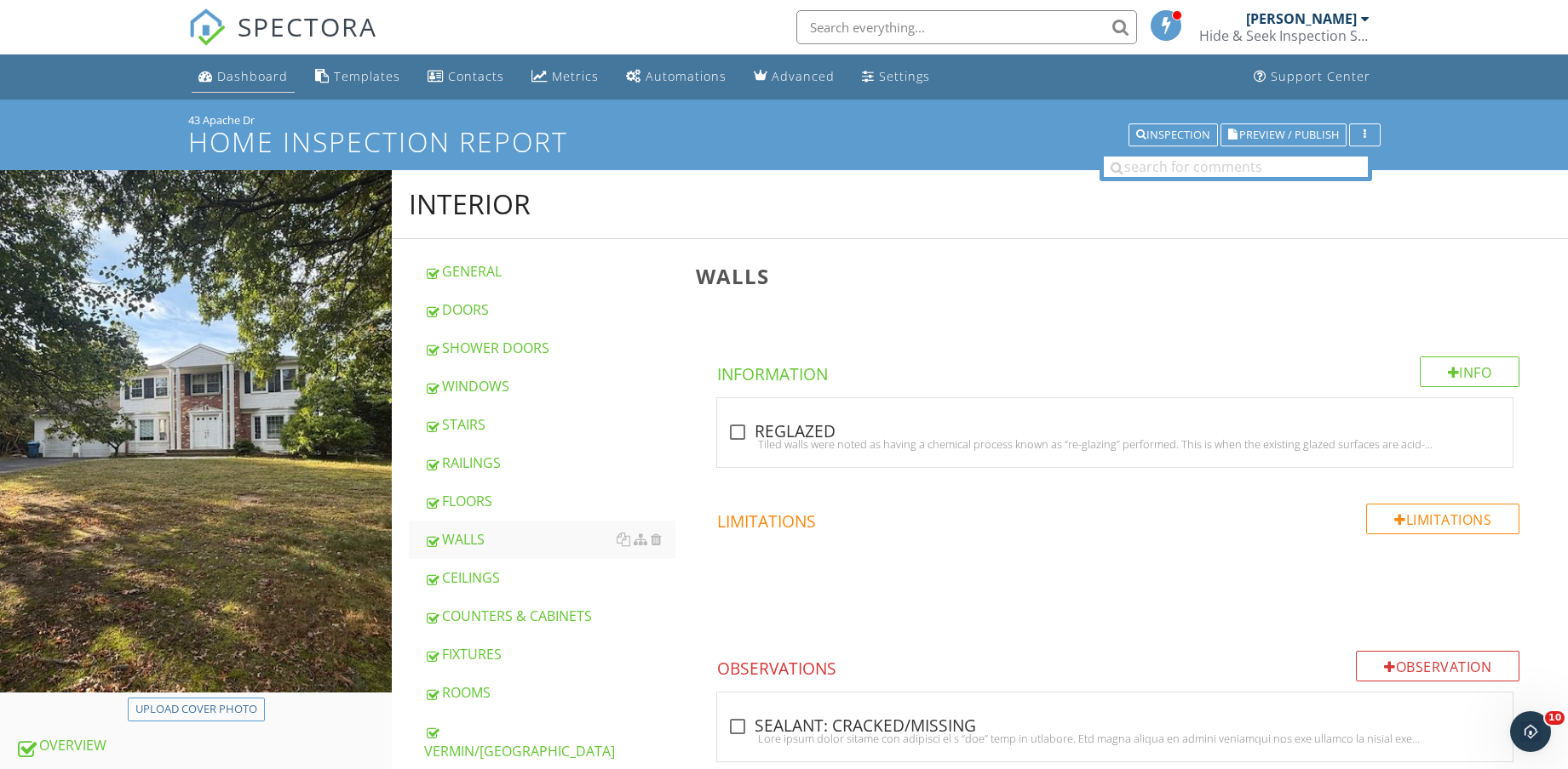
click at [245, 76] on div "Dashboard" at bounding box center [252, 76] width 71 height 17
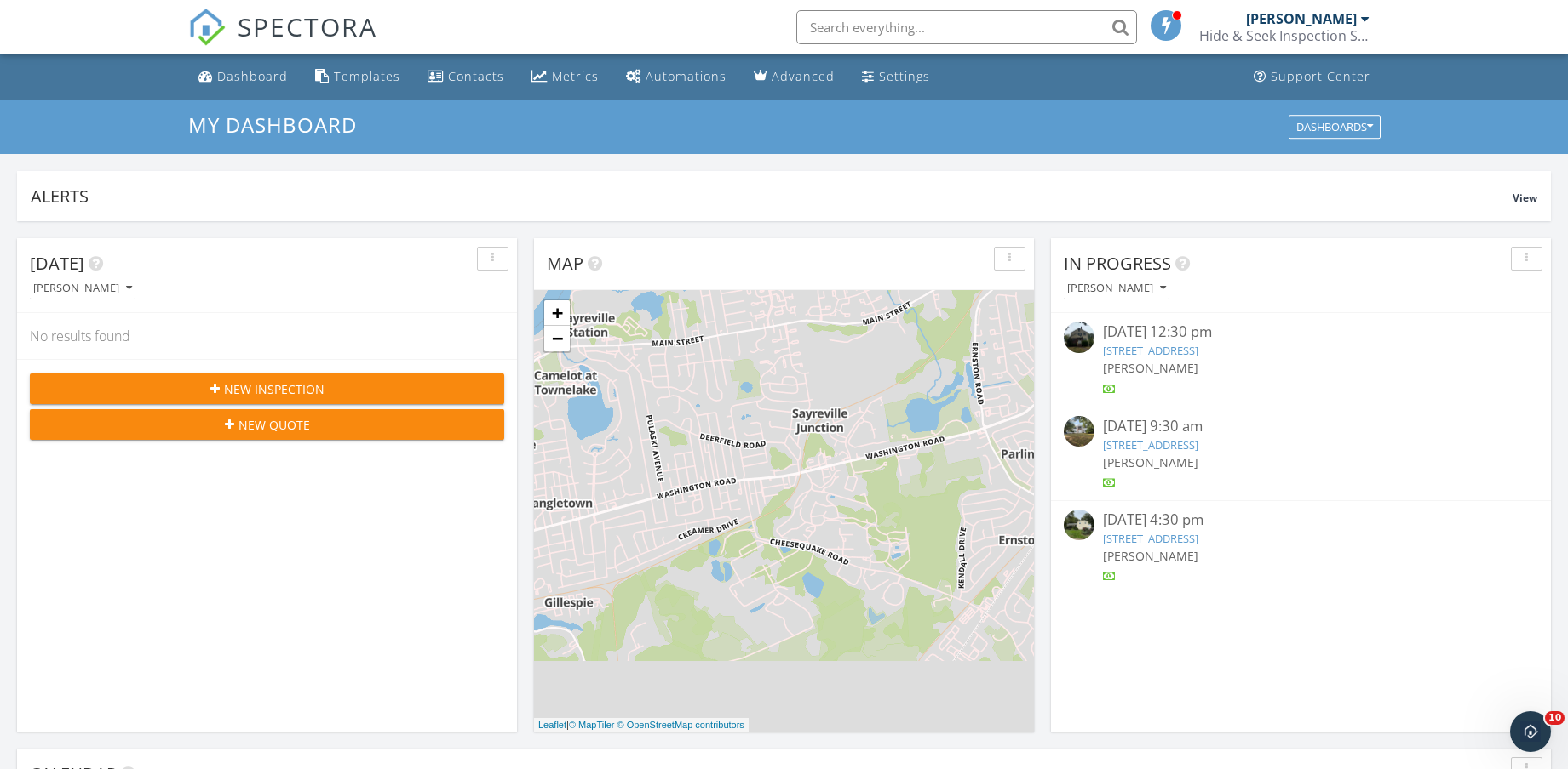
click at [1198, 350] on link "[STREET_ADDRESS]" at bounding box center [1151, 351] width 95 height 16
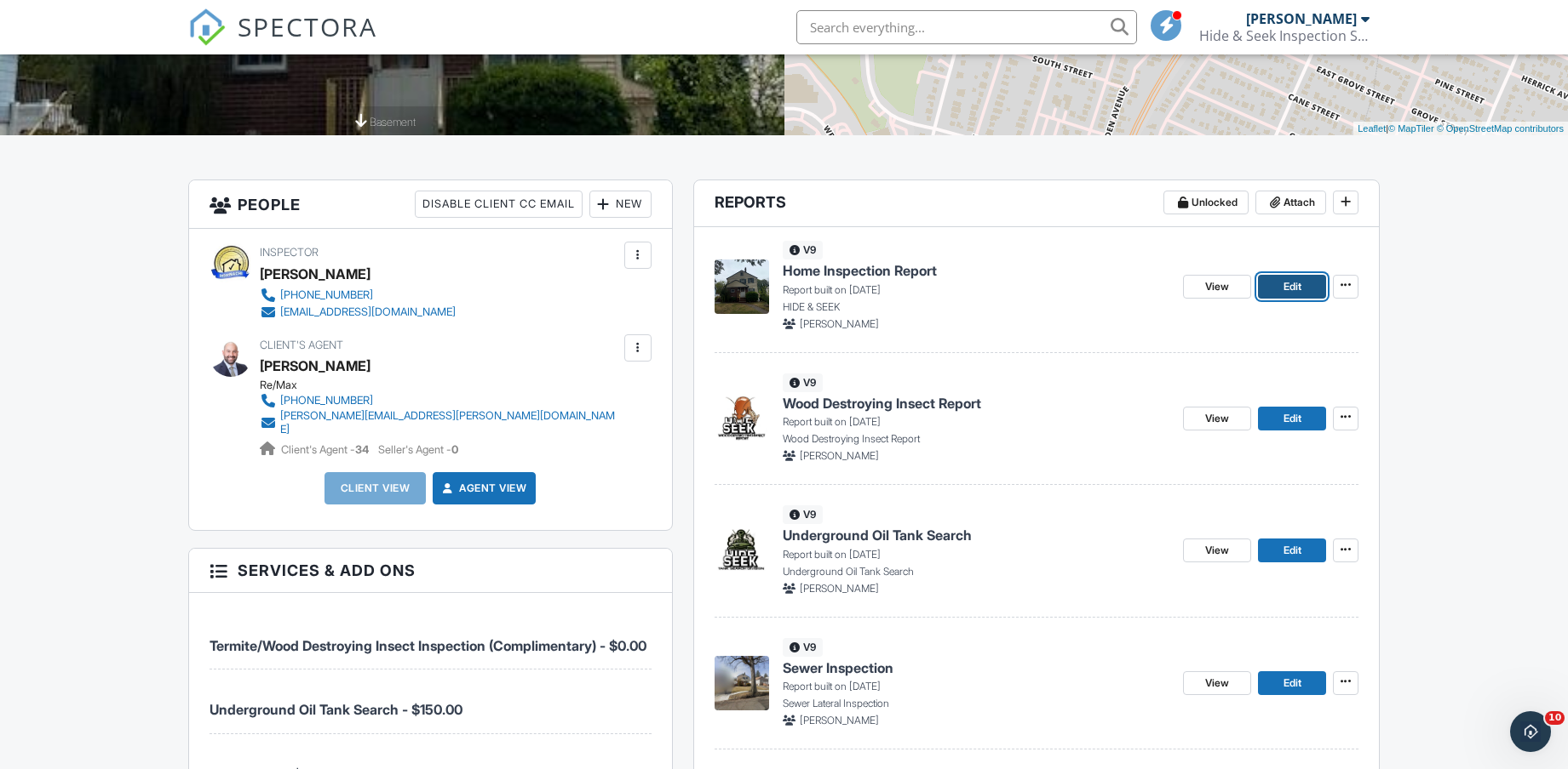
click at [1292, 290] on span "Edit" at bounding box center [1292, 287] width 18 height 17
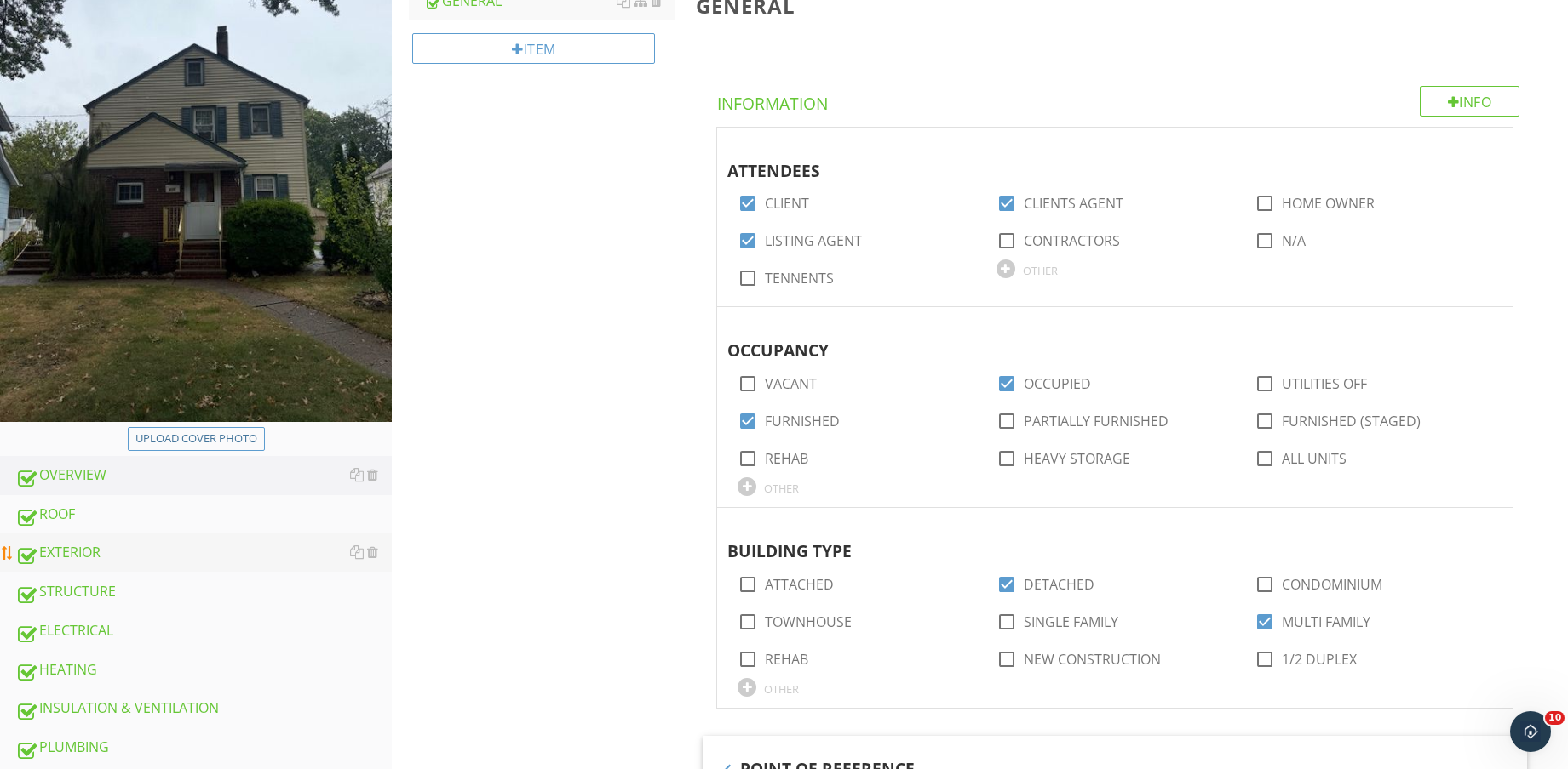
scroll to position [319, 0]
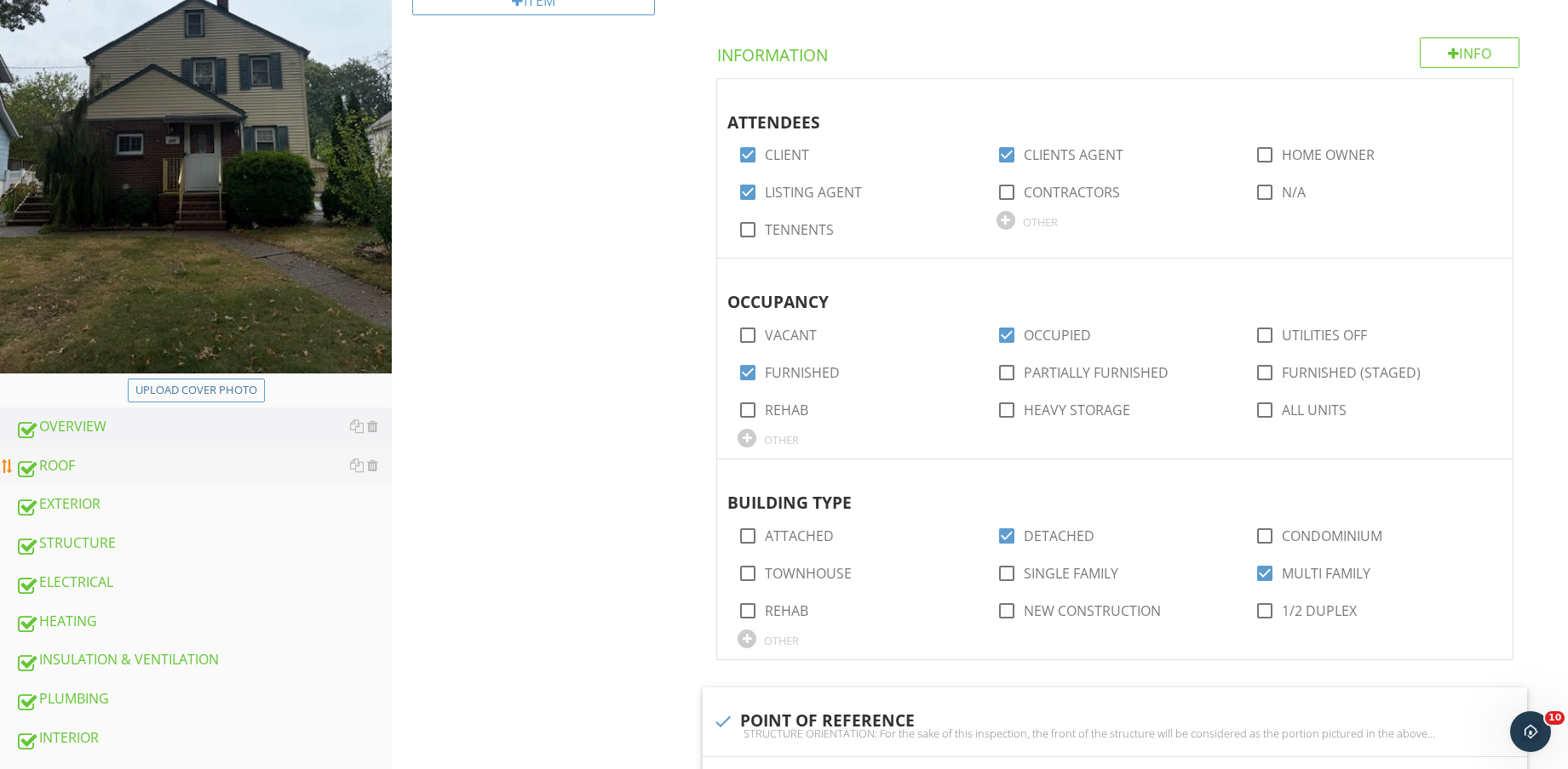
click at [175, 461] on div "ROOF" at bounding box center [203, 466] width 376 height 22
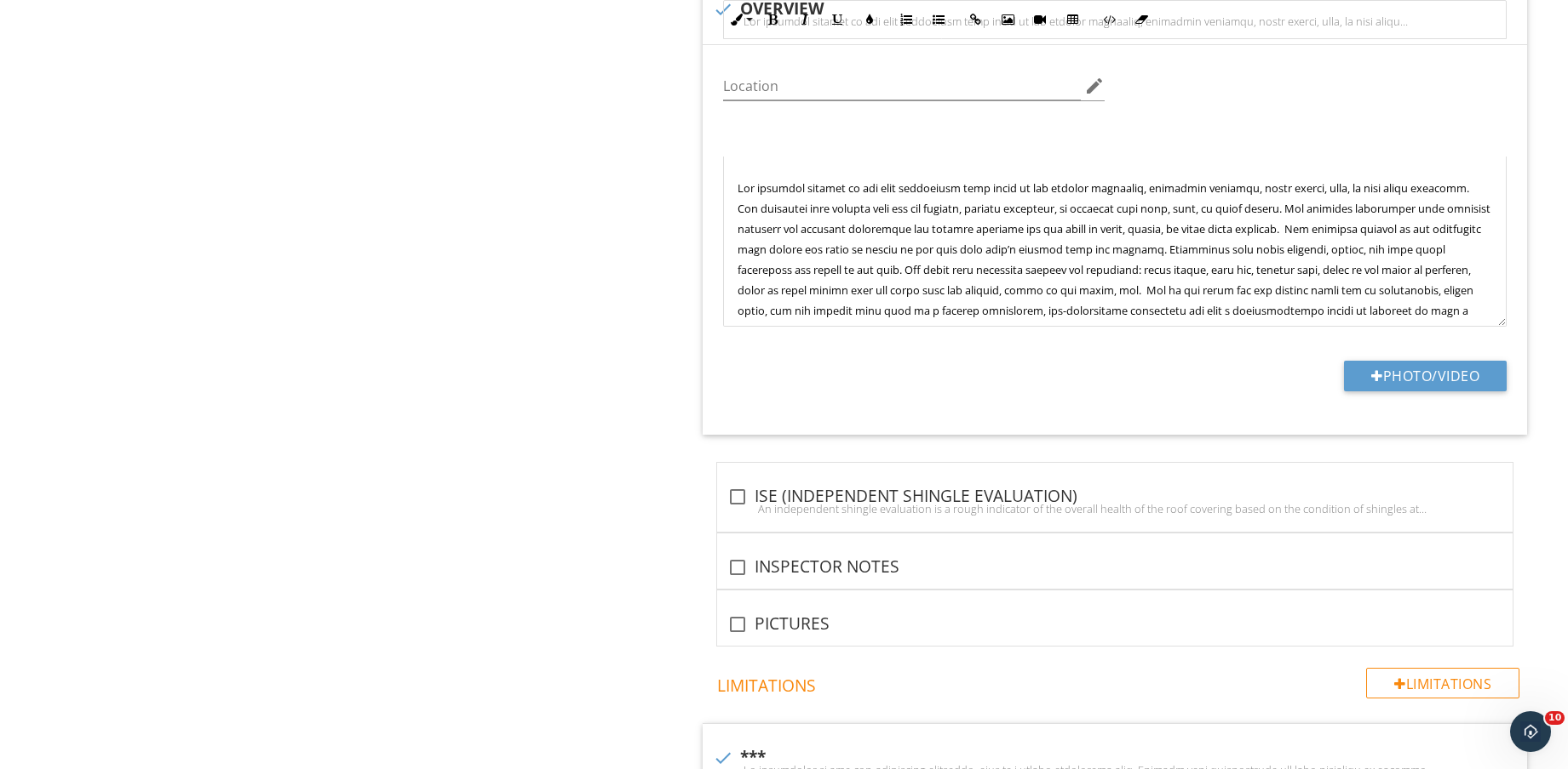
scroll to position [1915, 0]
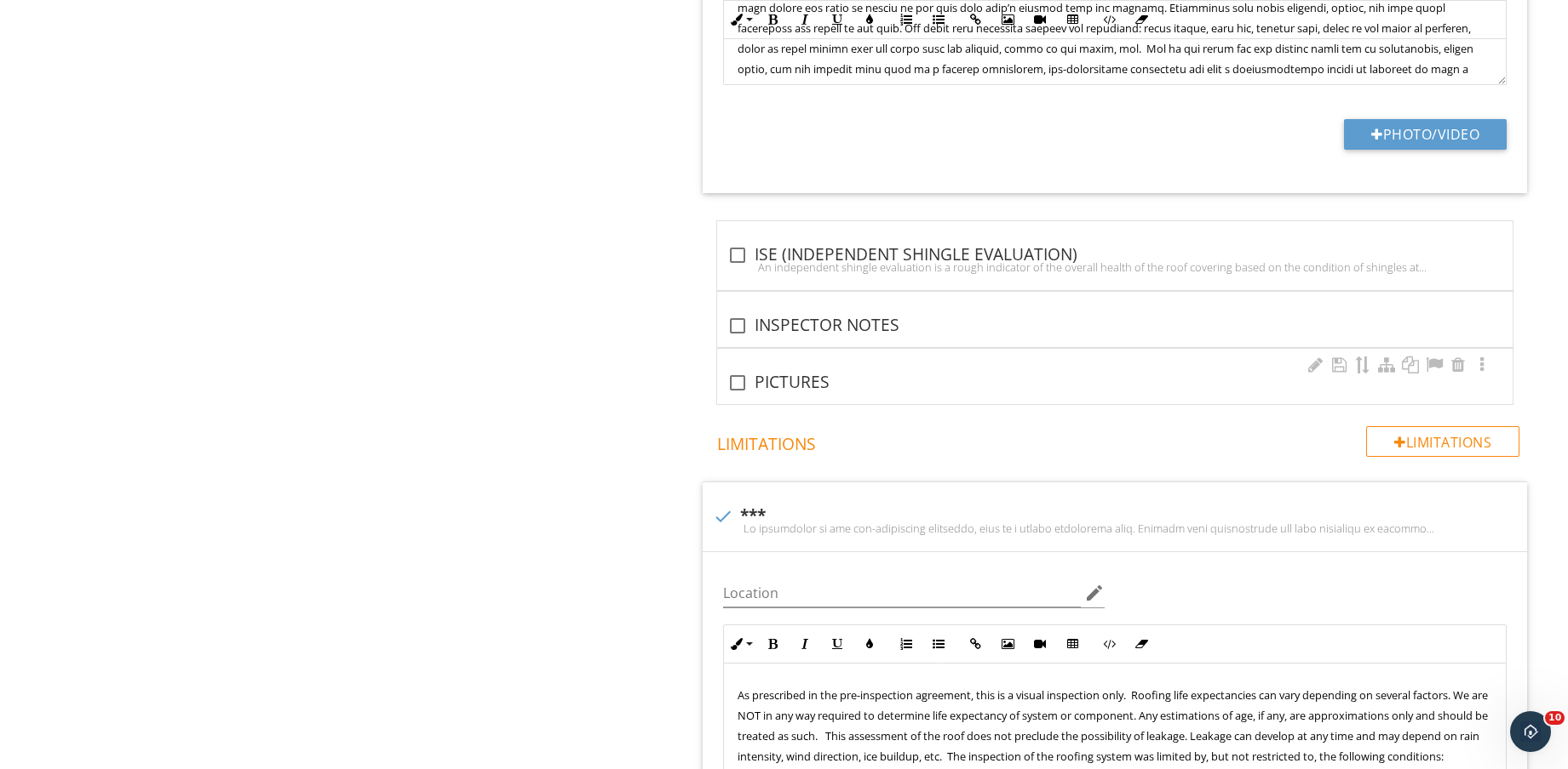
click at [718, 380] on div "check_box_outline_blank PICTURES" at bounding box center [1115, 376] width 796 height 55
checkbox input "true"
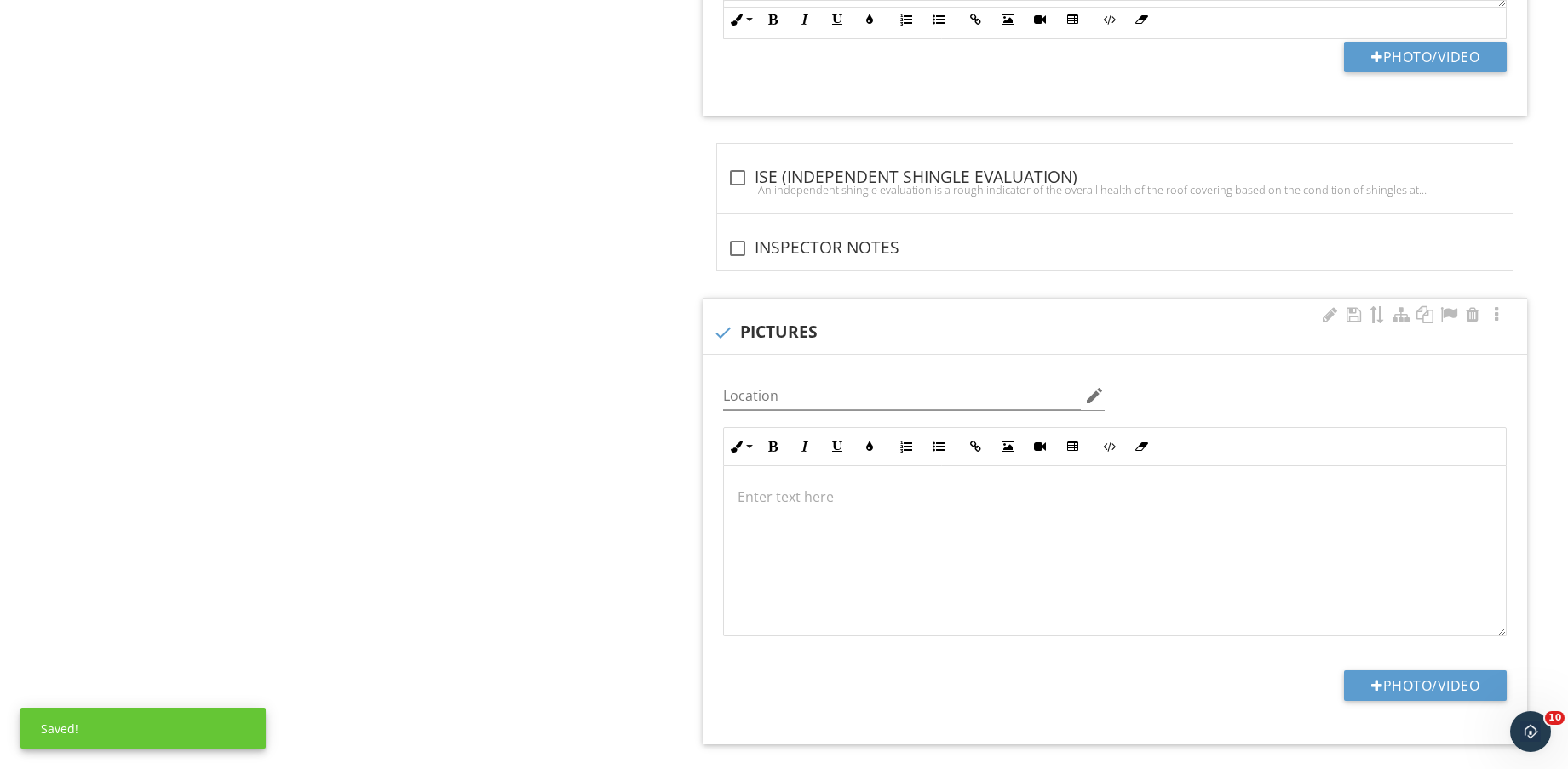
scroll to position [2127, 0]
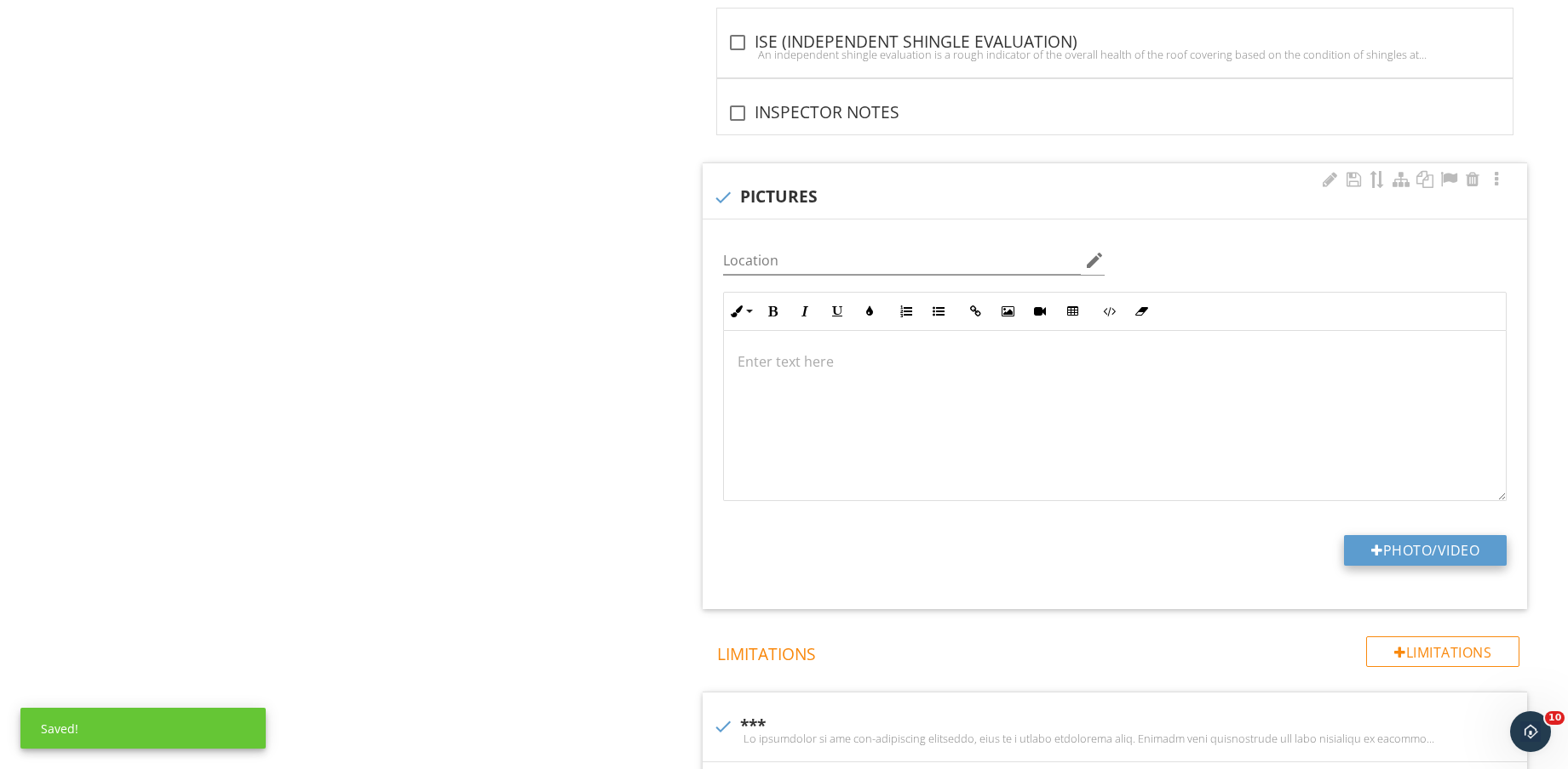
click at [1412, 553] on button "Photo/Video" at bounding box center [1424, 551] width 162 height 31
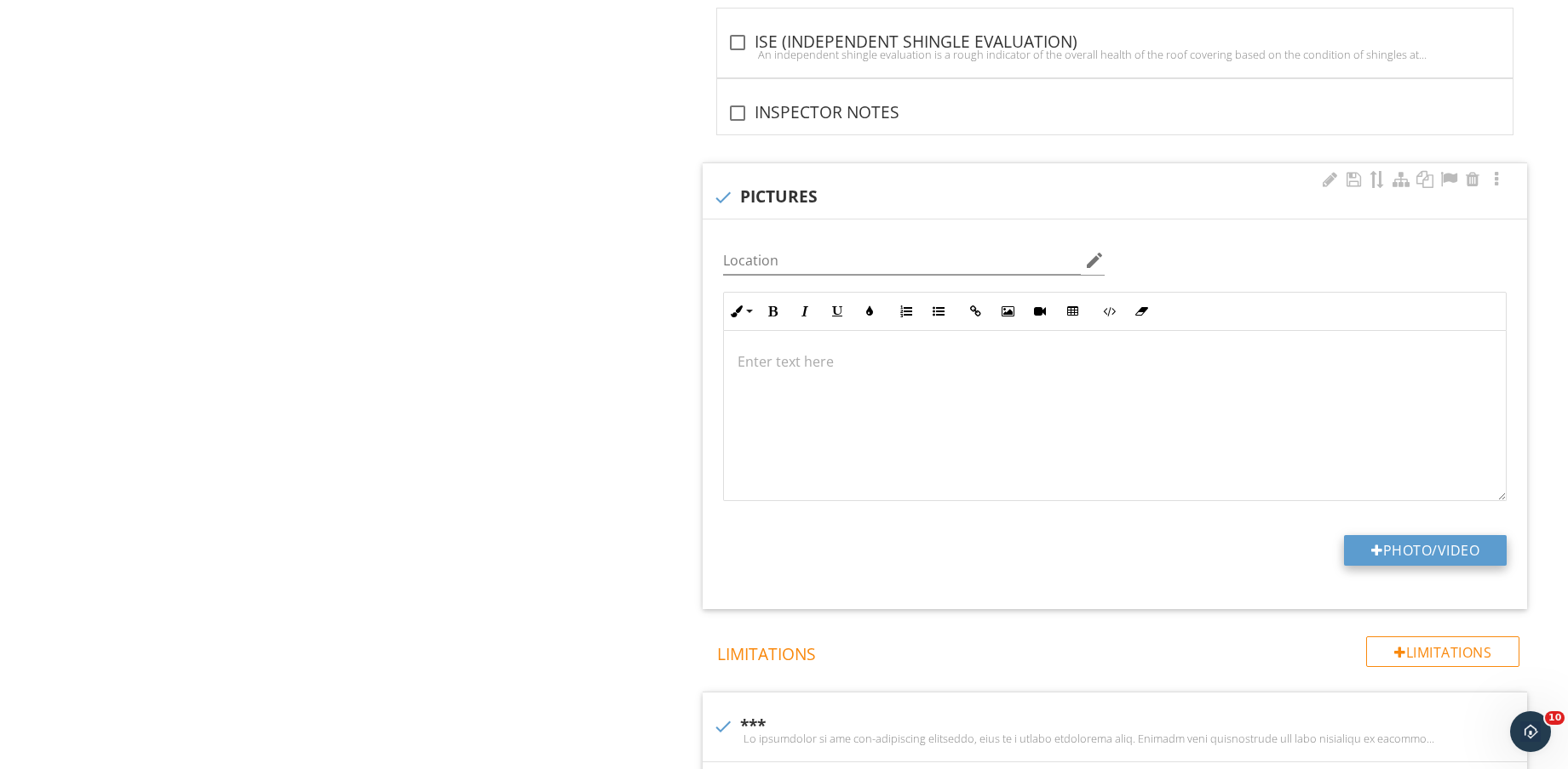
type input "C:\fakepath\GX011241 - frame at 0m3s.jpg"
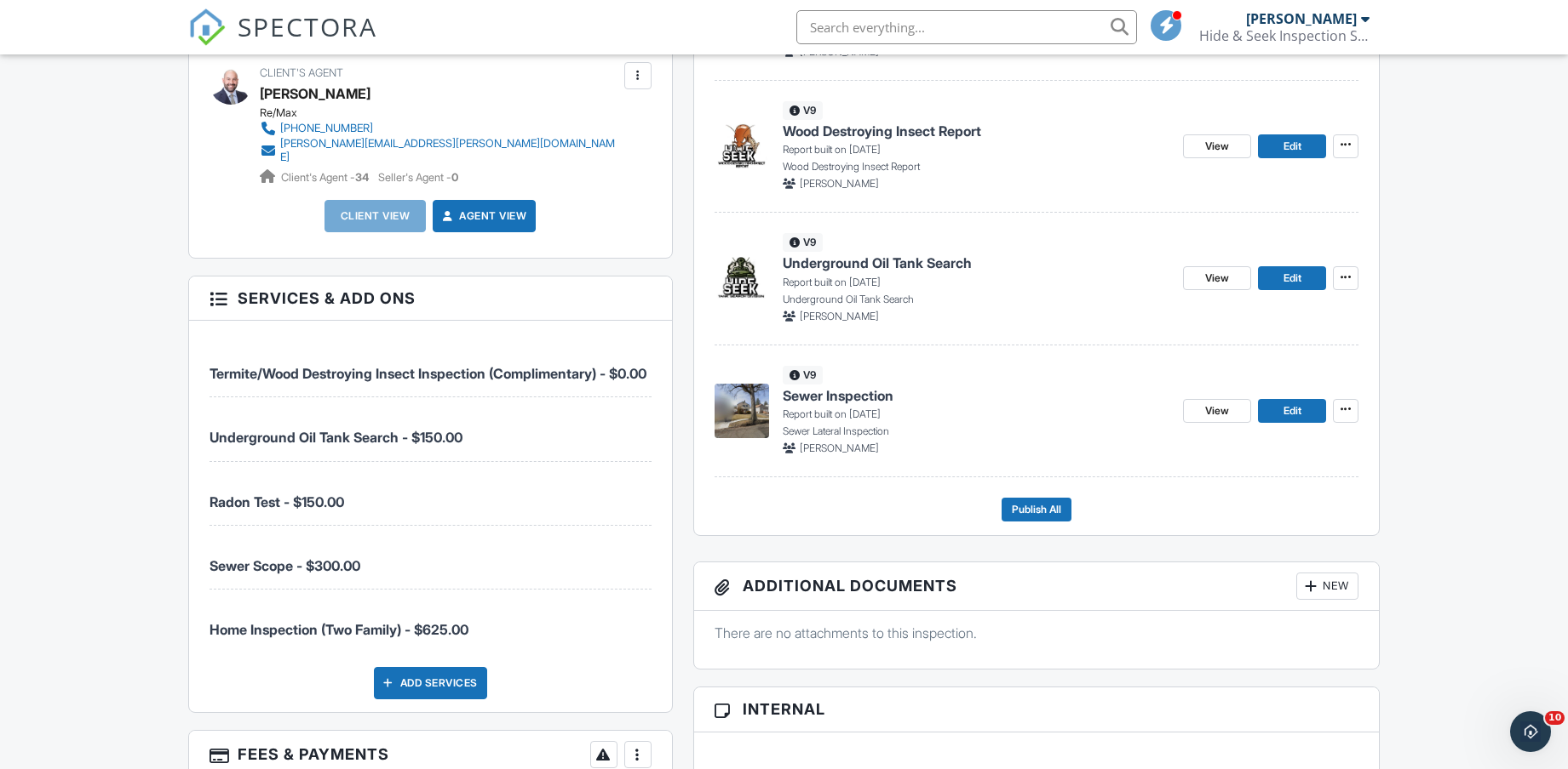
scroll to position [639, 0]
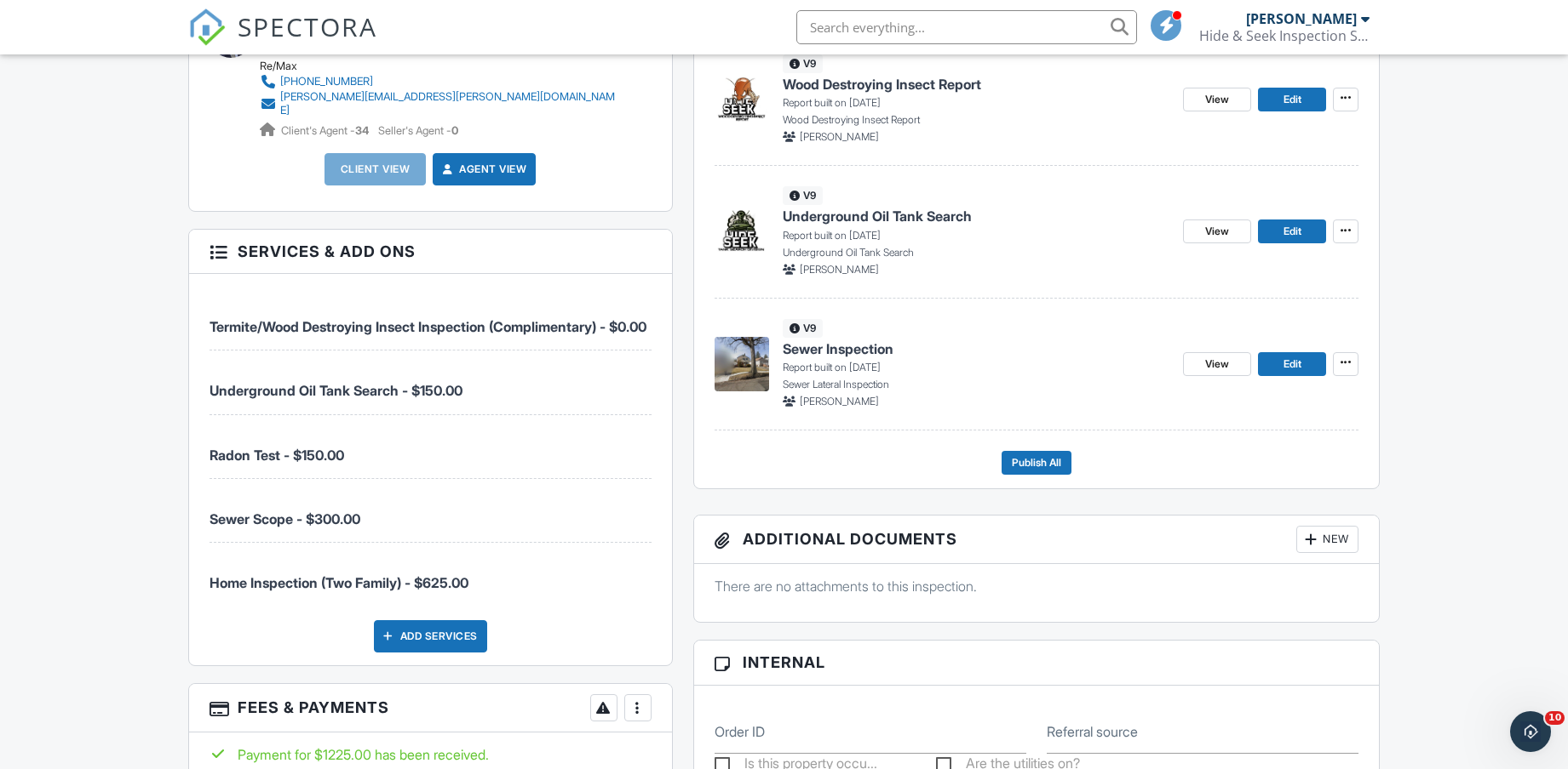
click at [1302, 376] on div "View Edit" at bounding box center [1270, 364] width 175 height 90
click at [1301, 371] on link "Edit" at bounding box center [1292, 364] width 68 height 24
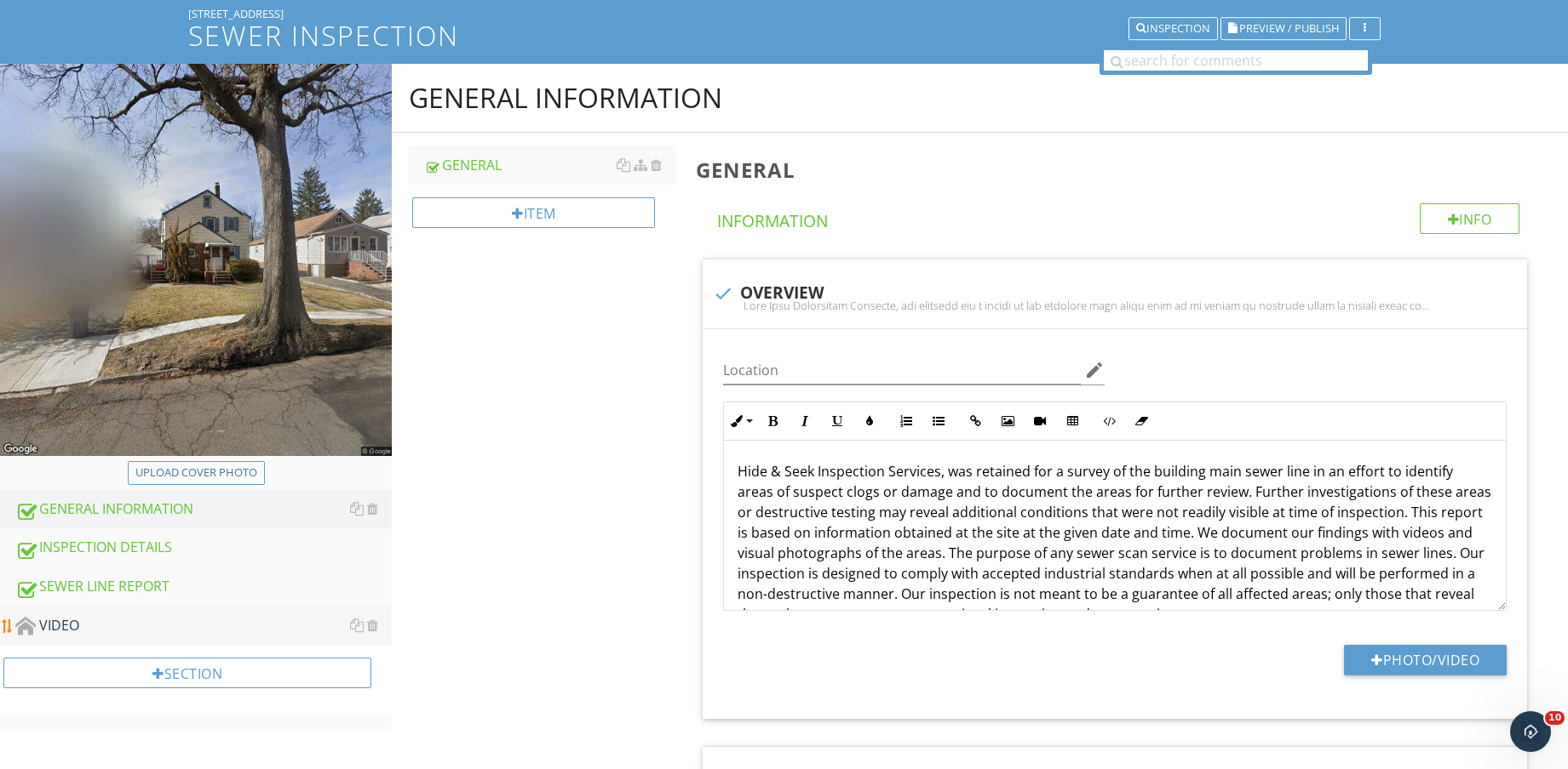
click at [121, 628] on div "VIDEO" at bounding box center [203, 626] width 376 height 22
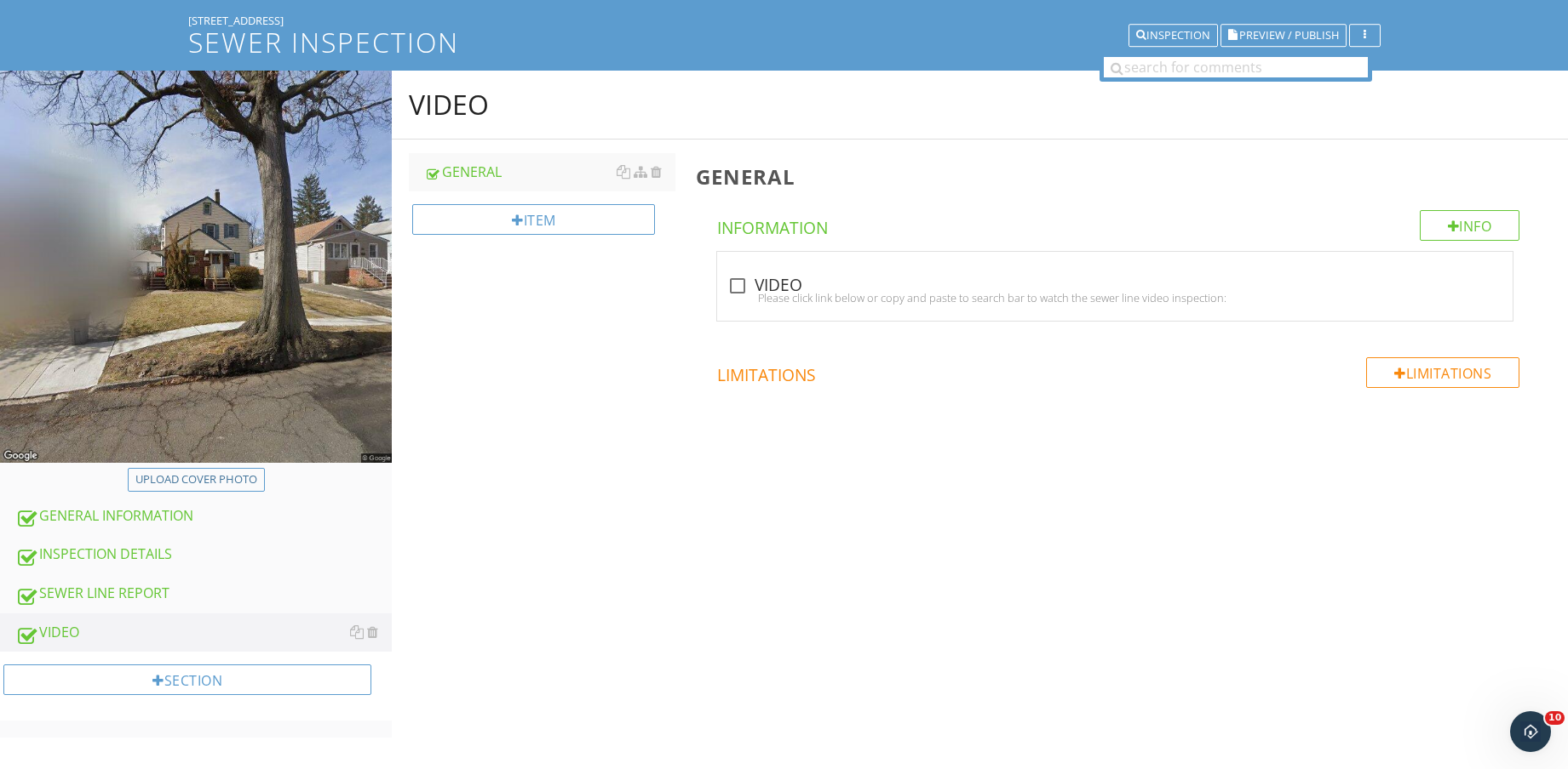
scroll to position [99, 0]
click at [740, 297] on div "Please click link below or copy and paste to search bar to watch the sewer line…" at bounding box center [1115, 297] width 775 height 14
checkbox input "true"
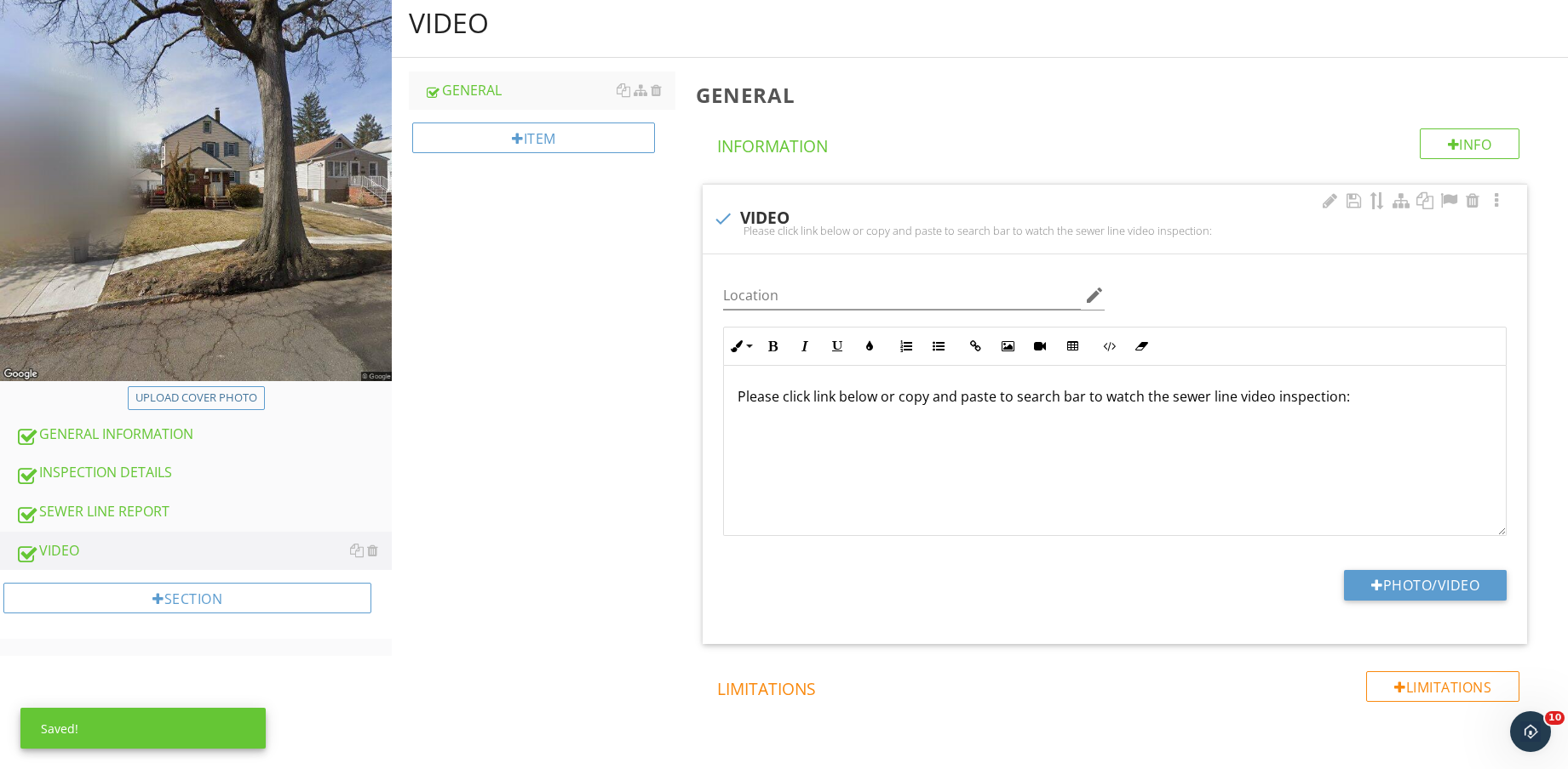
scroll to position [252, 0]
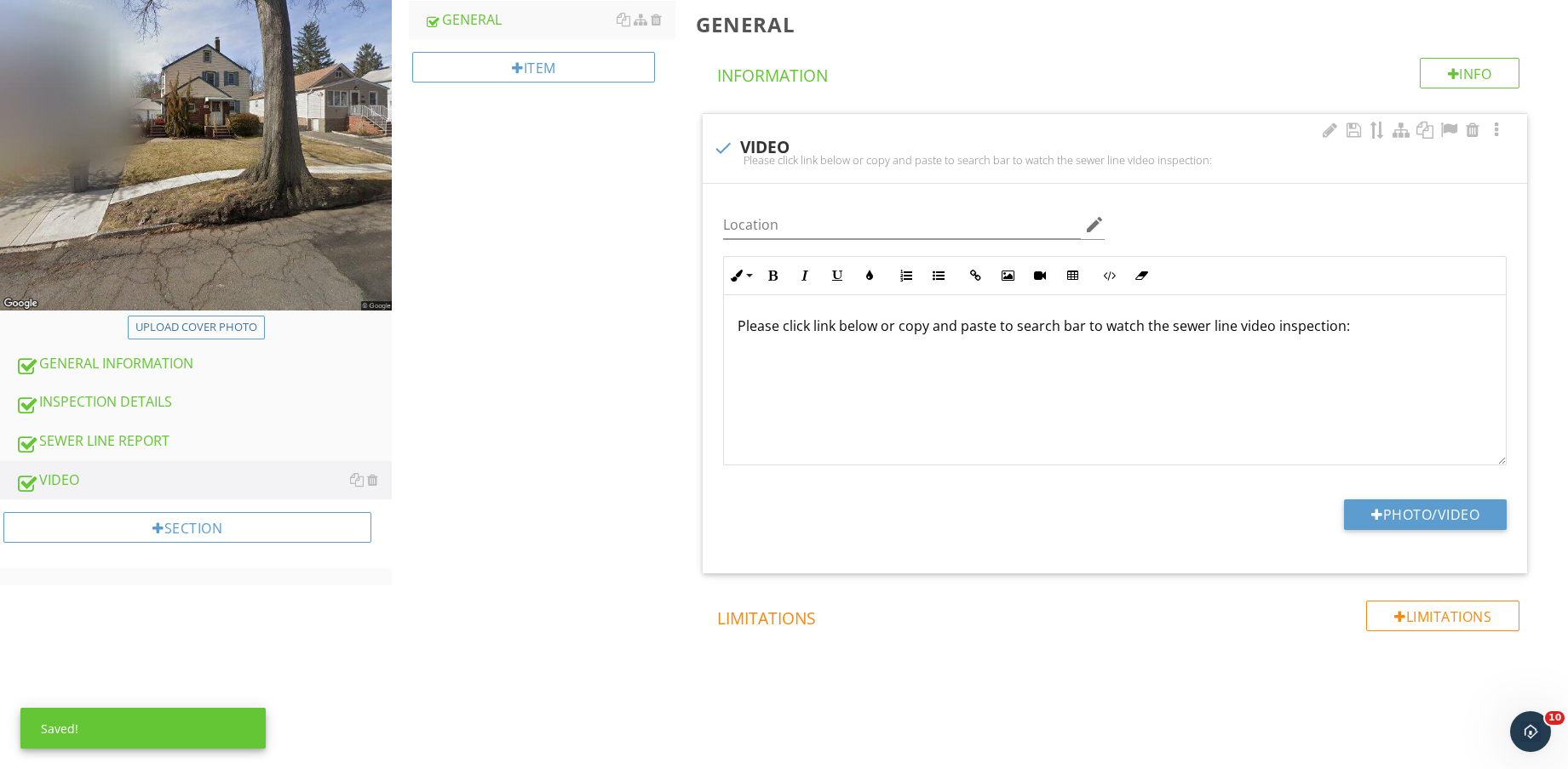
click at [1363, 323] on p "Please click link below or copy and paste to search bar to watch the sewer line…" at bounding box center [1115, 326] width 755 height 20
click at [981, 278] on button "Insert Link" at bounding box center [975, 275] width 32 height 32
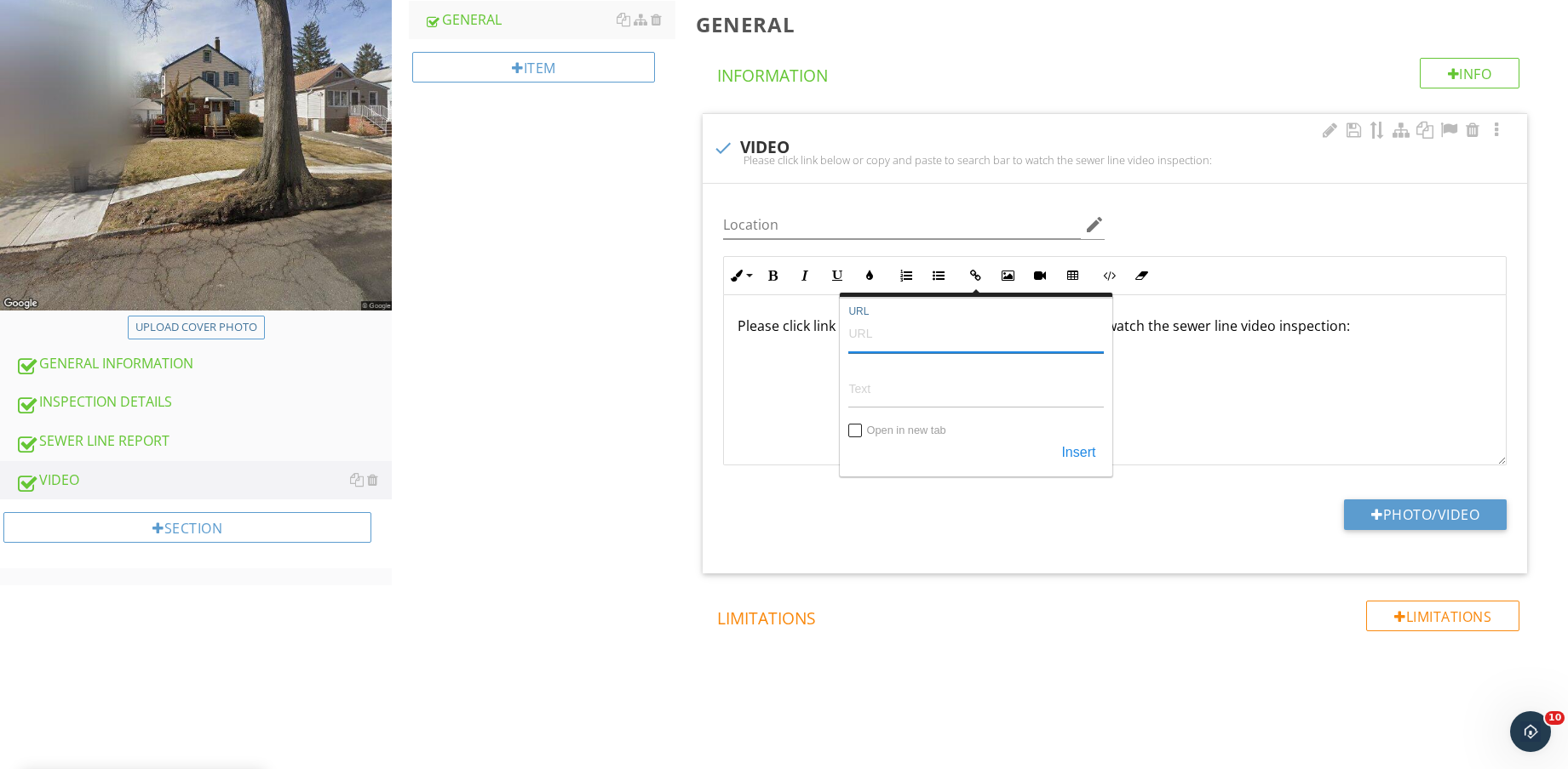
click at [994, 340] on input "URL" at bounding box center [976, 332] width 256 height 41
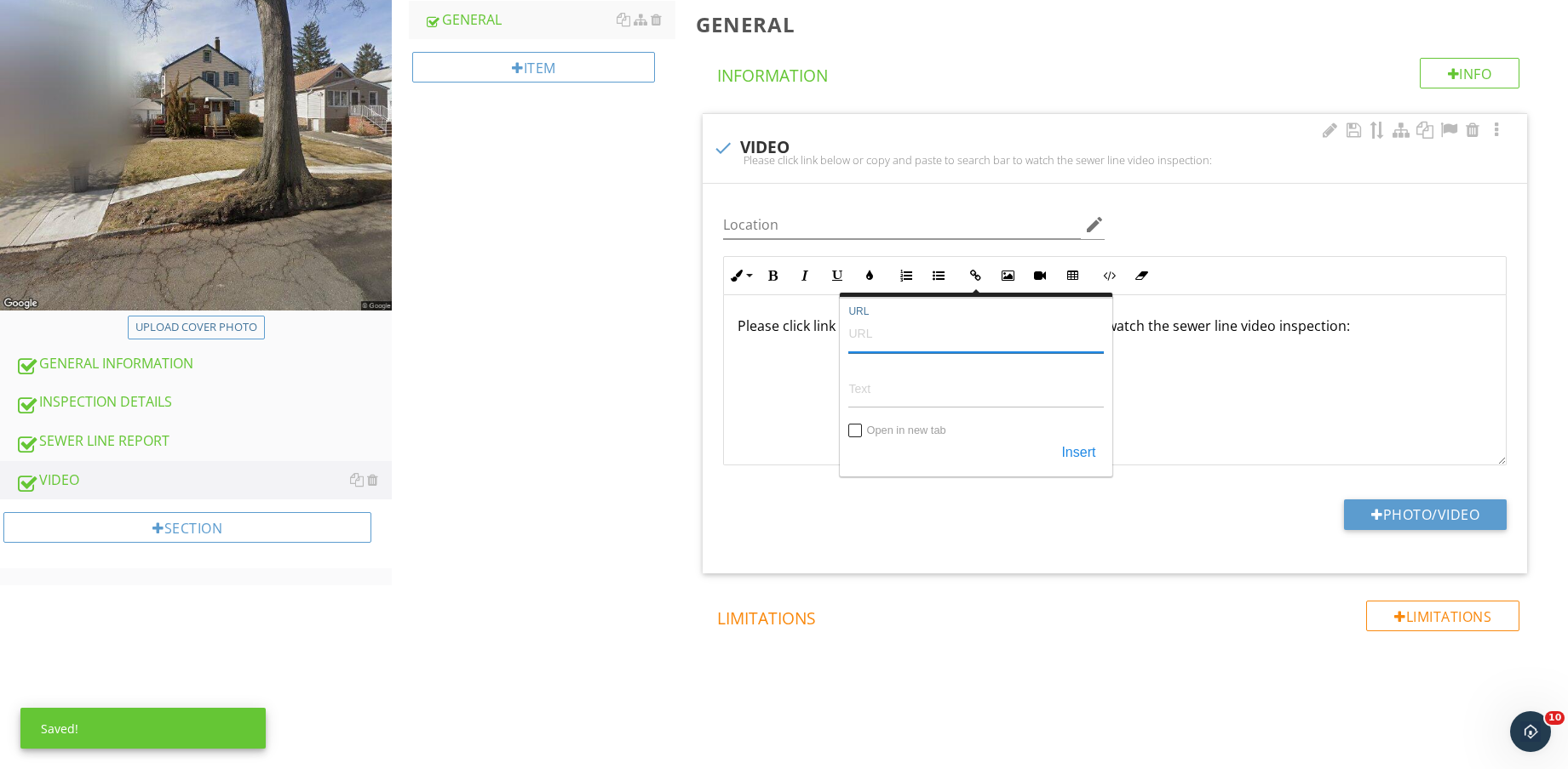
paste input "[URL][DOMAIN_NAME]"
type input "[URL][DOMAIN_NAME]"
click at [1080, 440] on button "Insert" at bounding box center [1078, 454] width 52 height 31
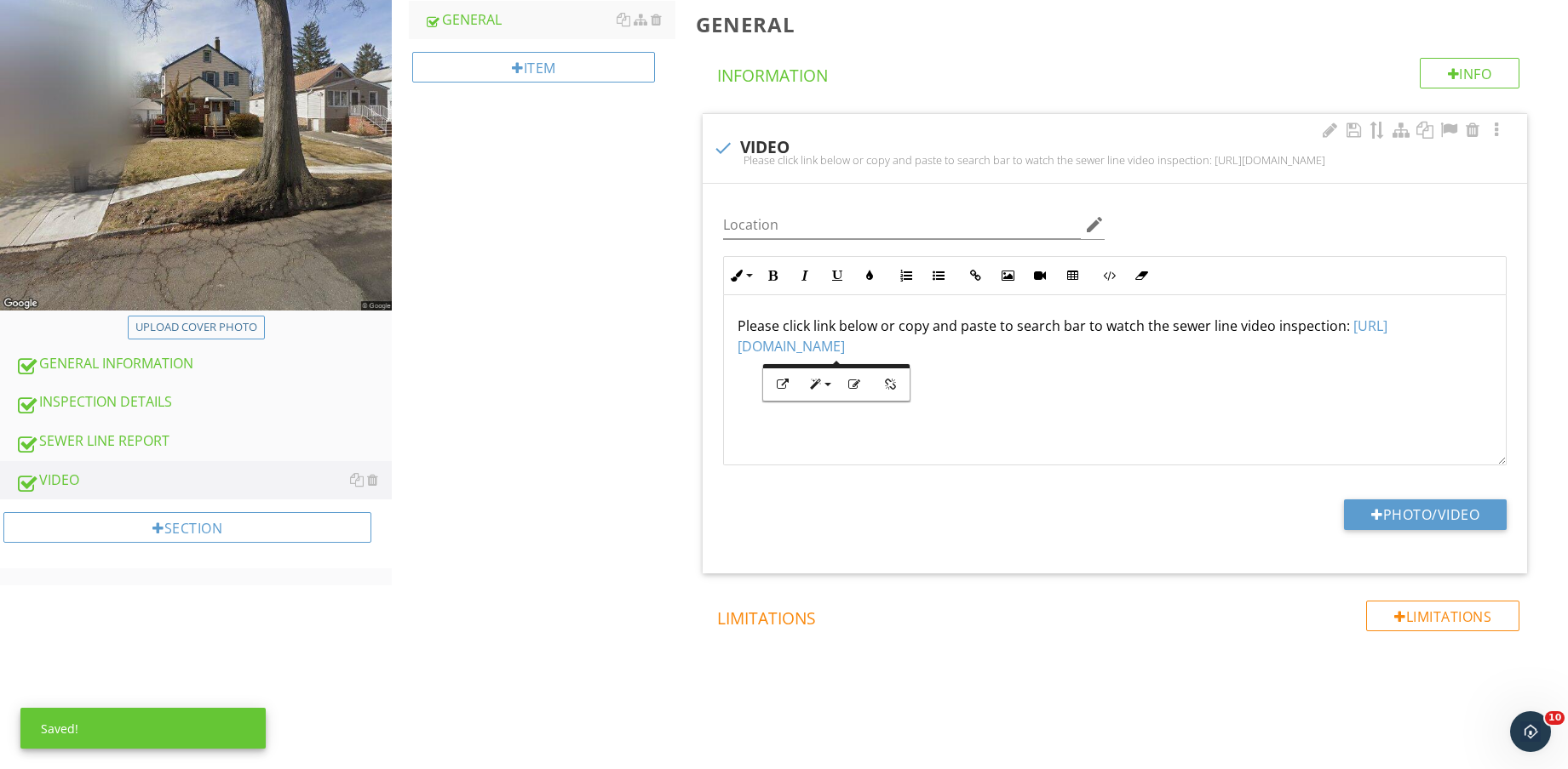
click at [1093, 439] on div "Please click link below or copy and paste to search bar to watch the sewer line…" at bounding box center [1115, 380] width 782 height 170
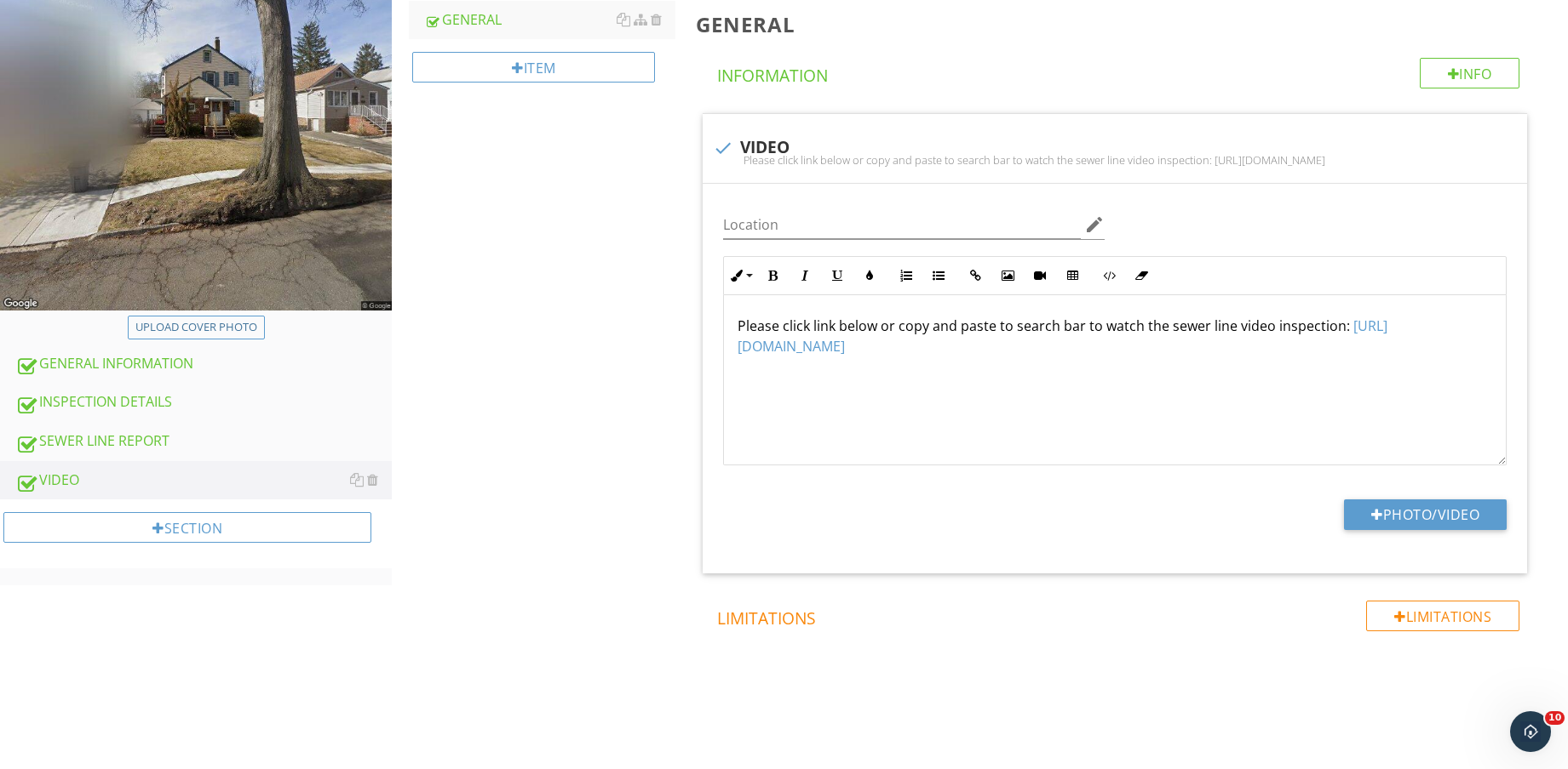
click at [75, 432] on div "SEWER LINE REPORT" at bounding box center [203, 441] width 376 height 22
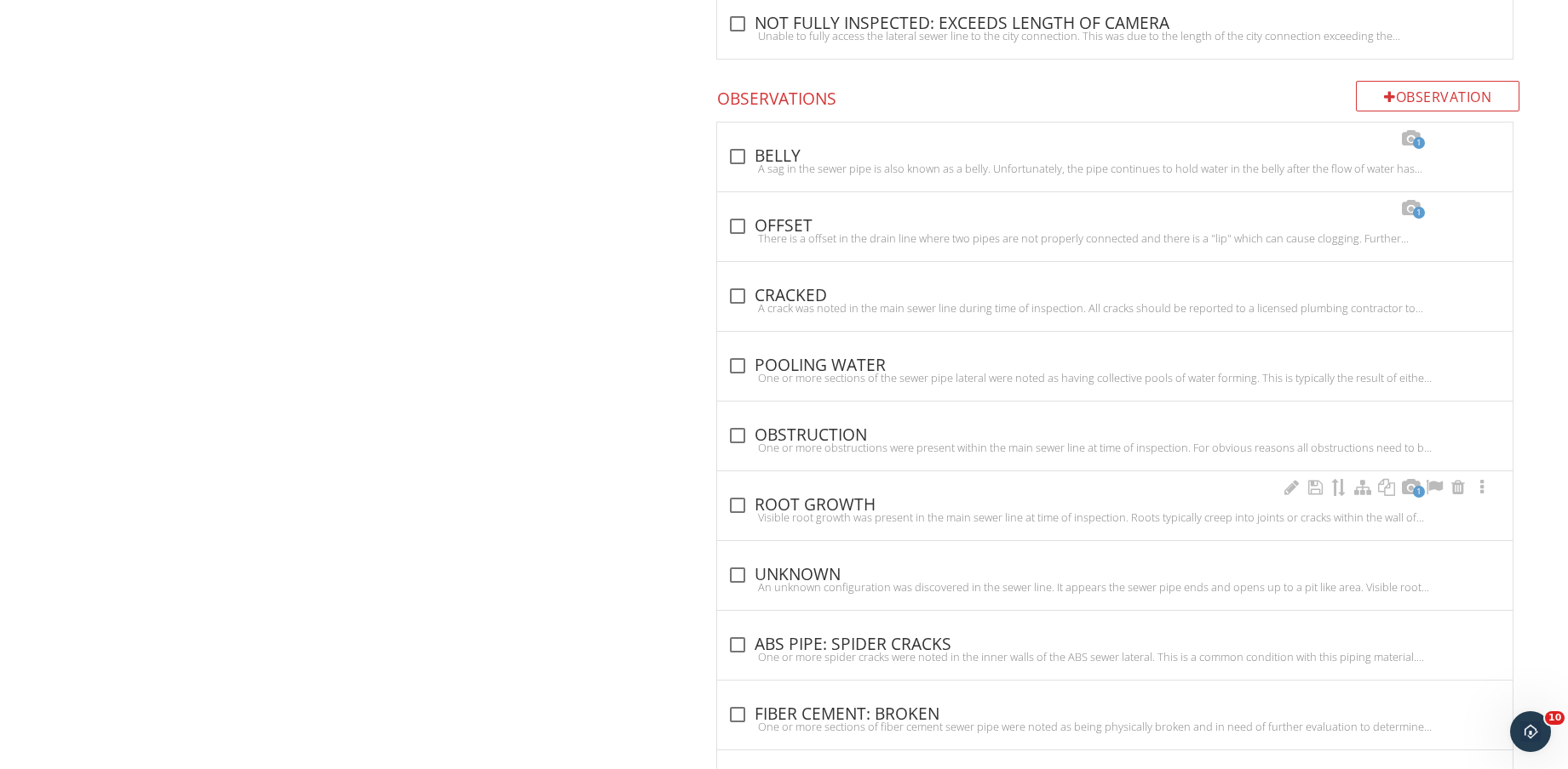
scroll to position [2127, 0]
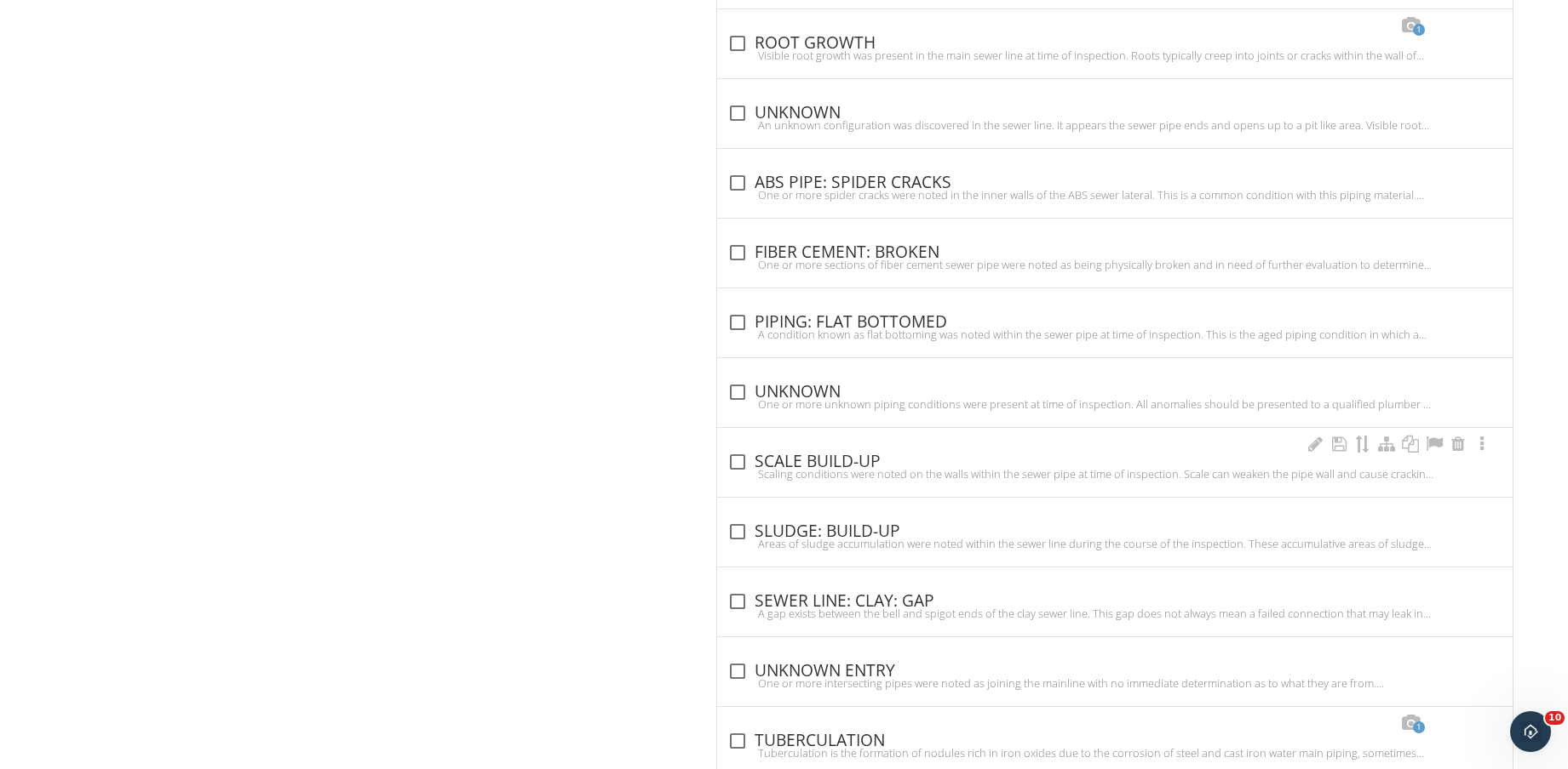
click at [860, 465] on div "check_box_outline_blank SCALE BUILD-UP" at bounding box center [1115, 462] width 775 height 20
checkbox input "true"
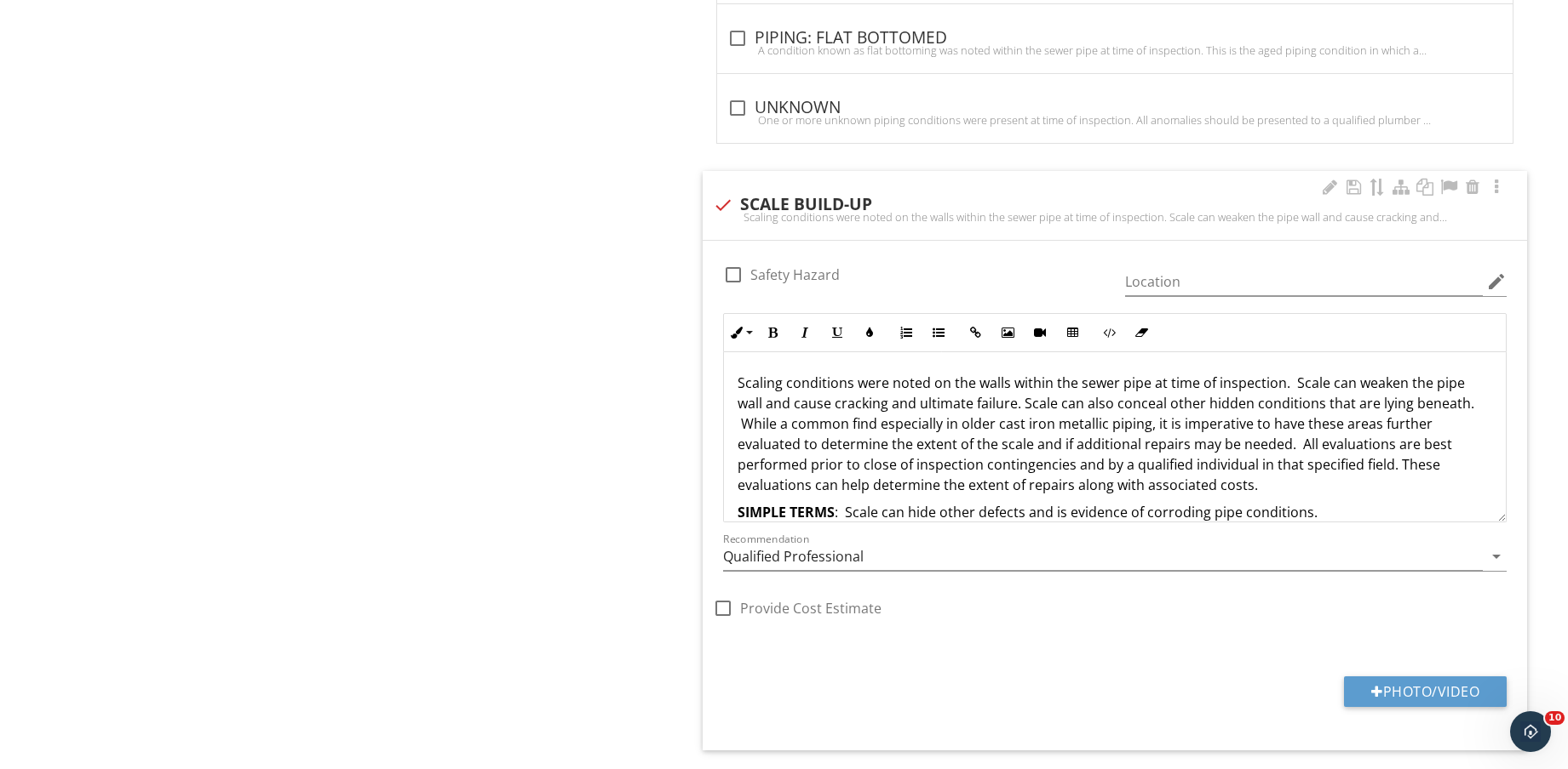
scroll to position [2872, 0]
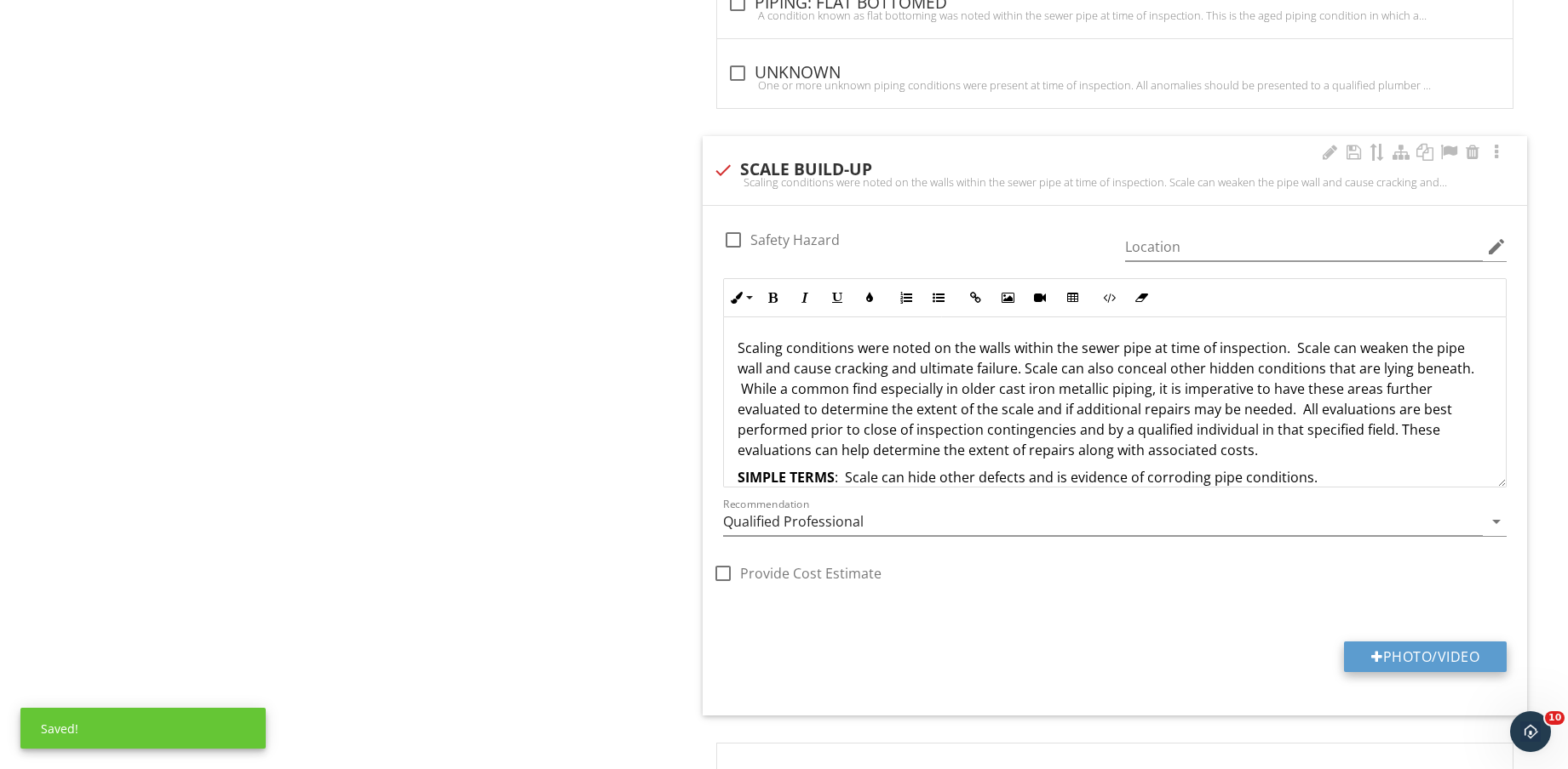
click at [1445, 647] on button "Photo/Video" at bounding box center [1424, 657] width 162 height 31
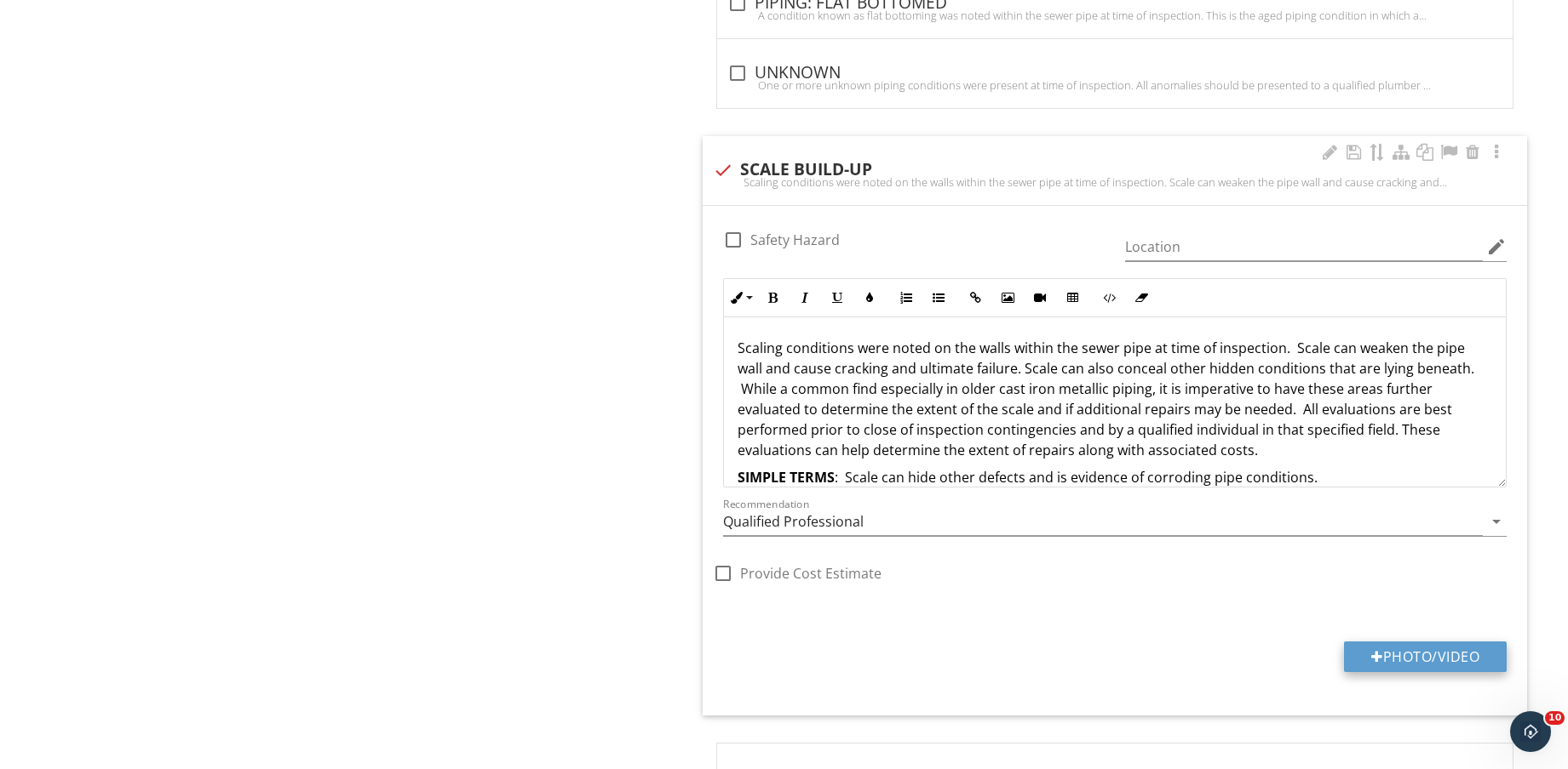
type input "C:\fakepath\1A.jpg"
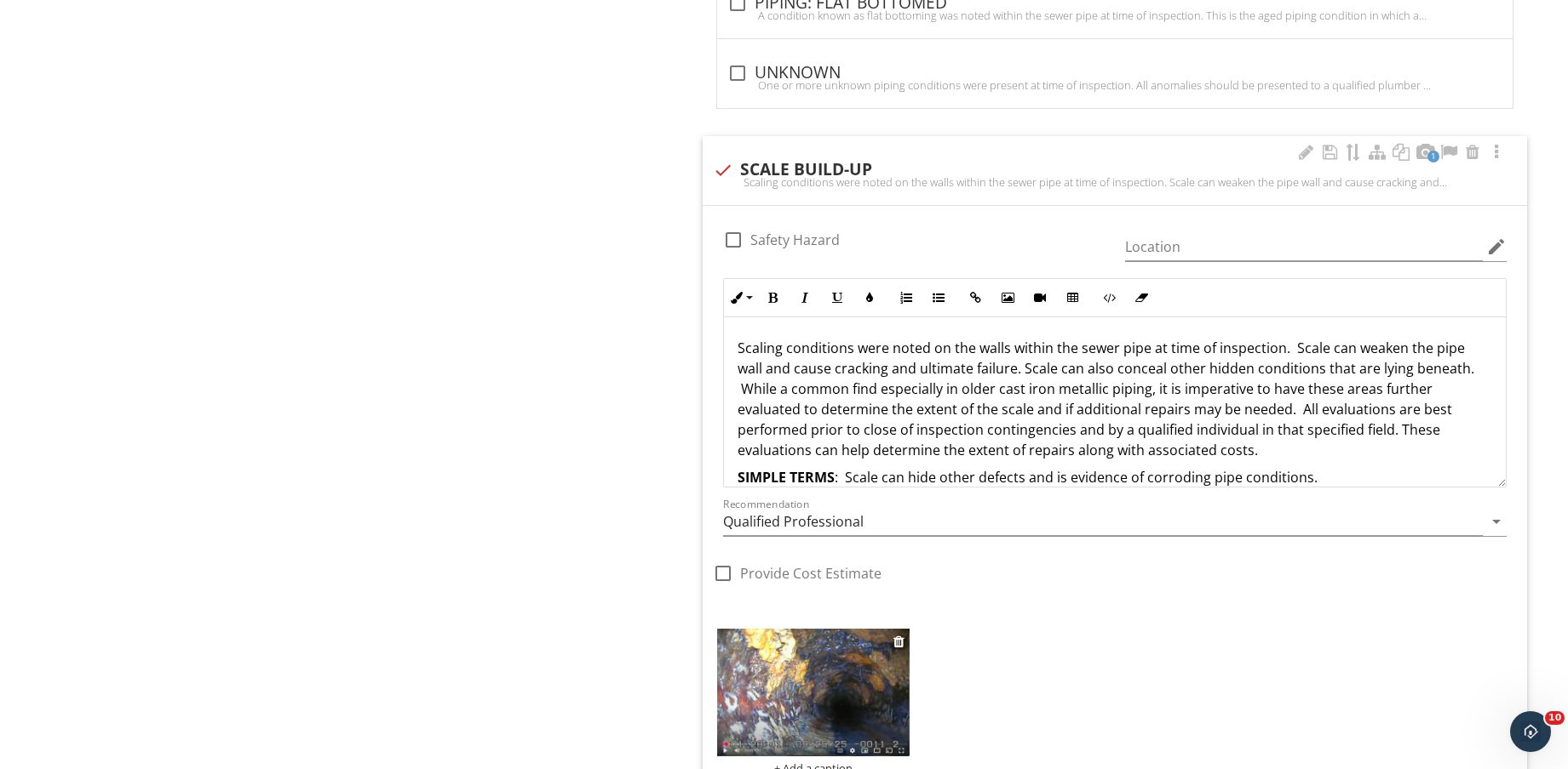
click at [820, 702] on img at bounding box center [813, 692] width 193 height 127
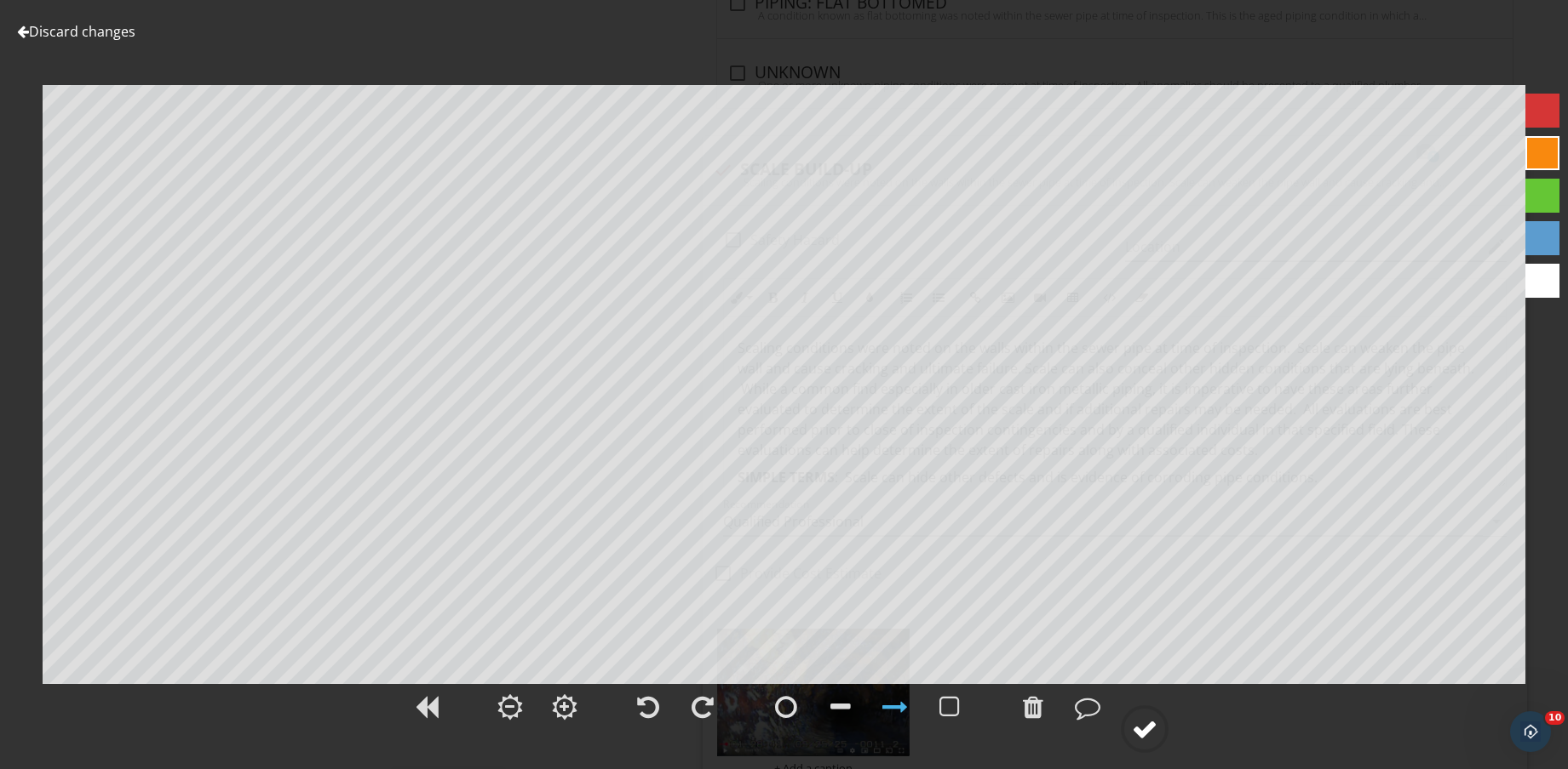
click at [1156, 720] on div at bounding box center [1144, 729] width 25 height 25
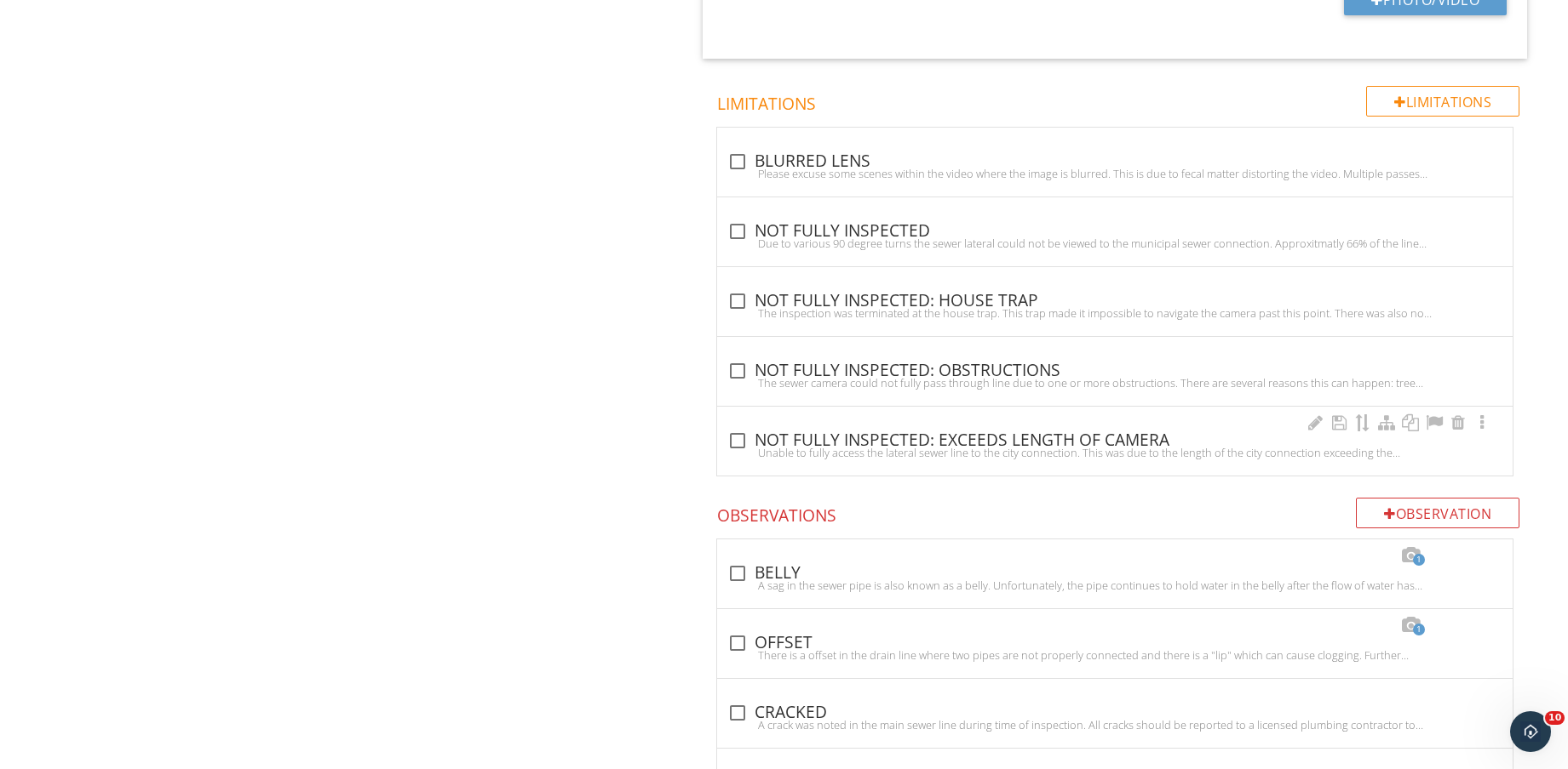
scroll to position [1595, 0]
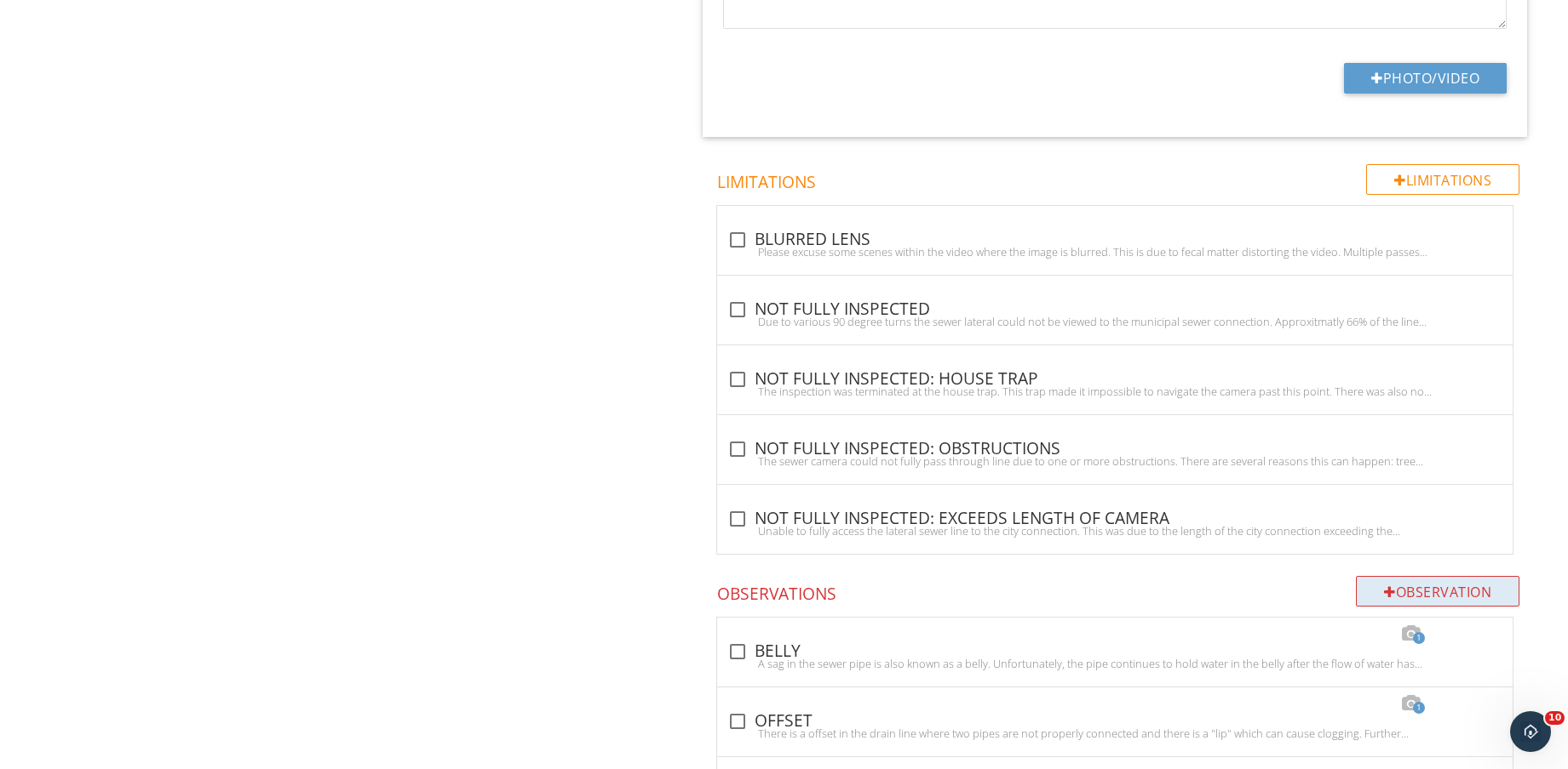
click at [1488, 594] on div "Observation" at bounding box center [1438, 592] width 163 height 31
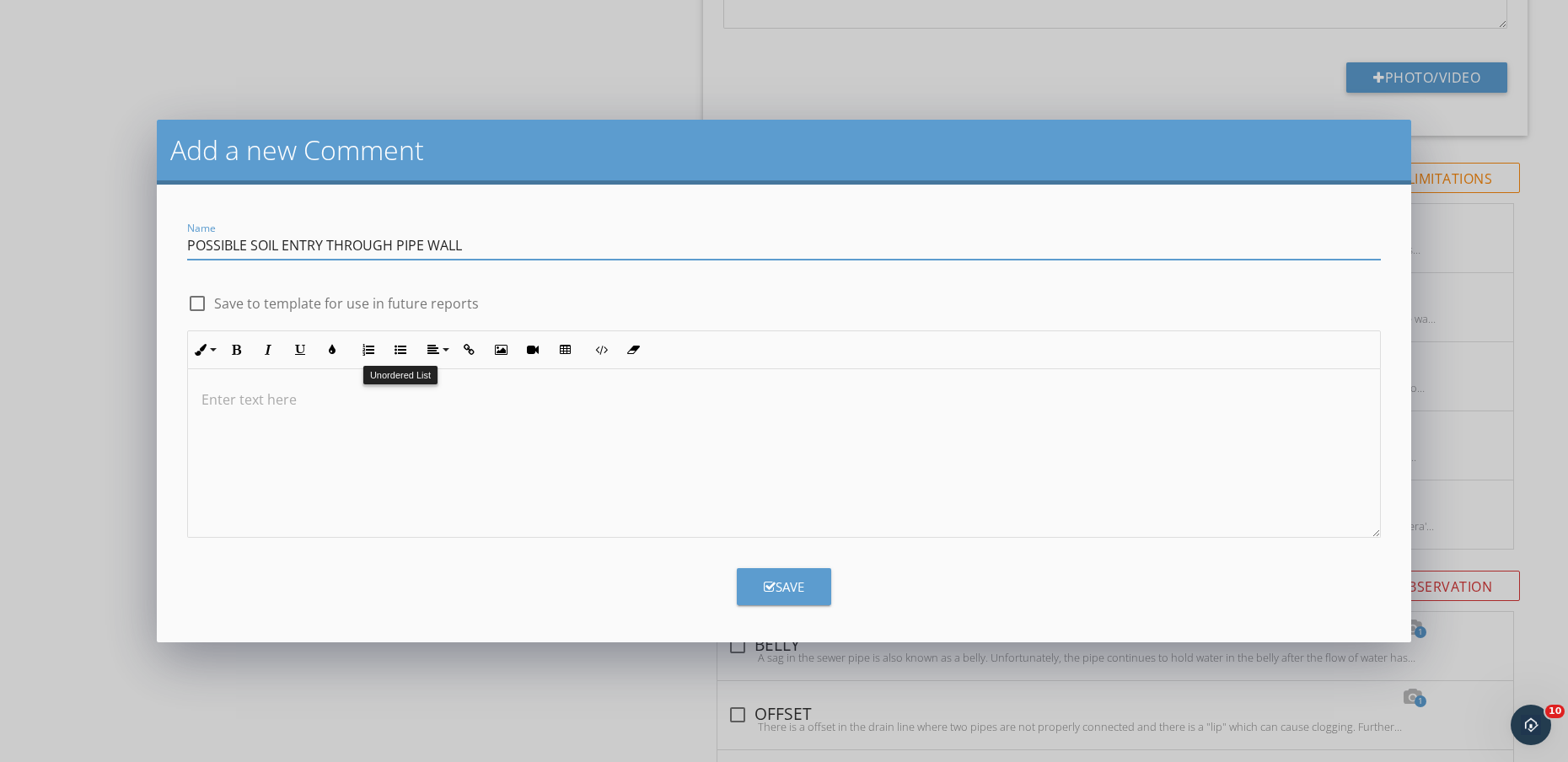
type input "POSSIBLE SOIL ENTRY THROUGH PIPE WALL"
click at [383, 298] on label "Save to template for use in future reports" at bounding box center [346, 303] width 265 height 17
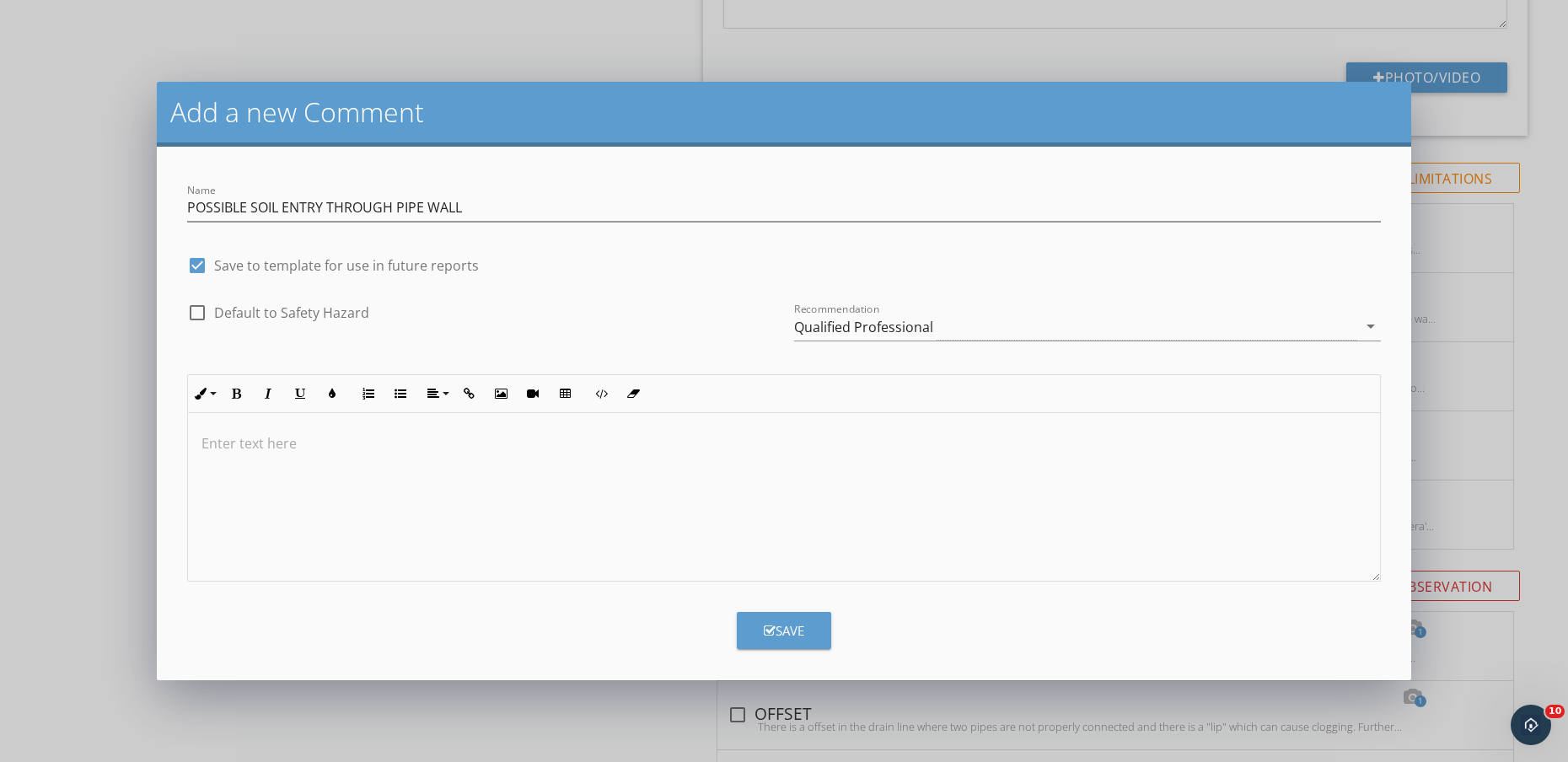
checkbox input "true"
click at [434, 470] on div at bounding box center [784, 497] width 1192 height 169
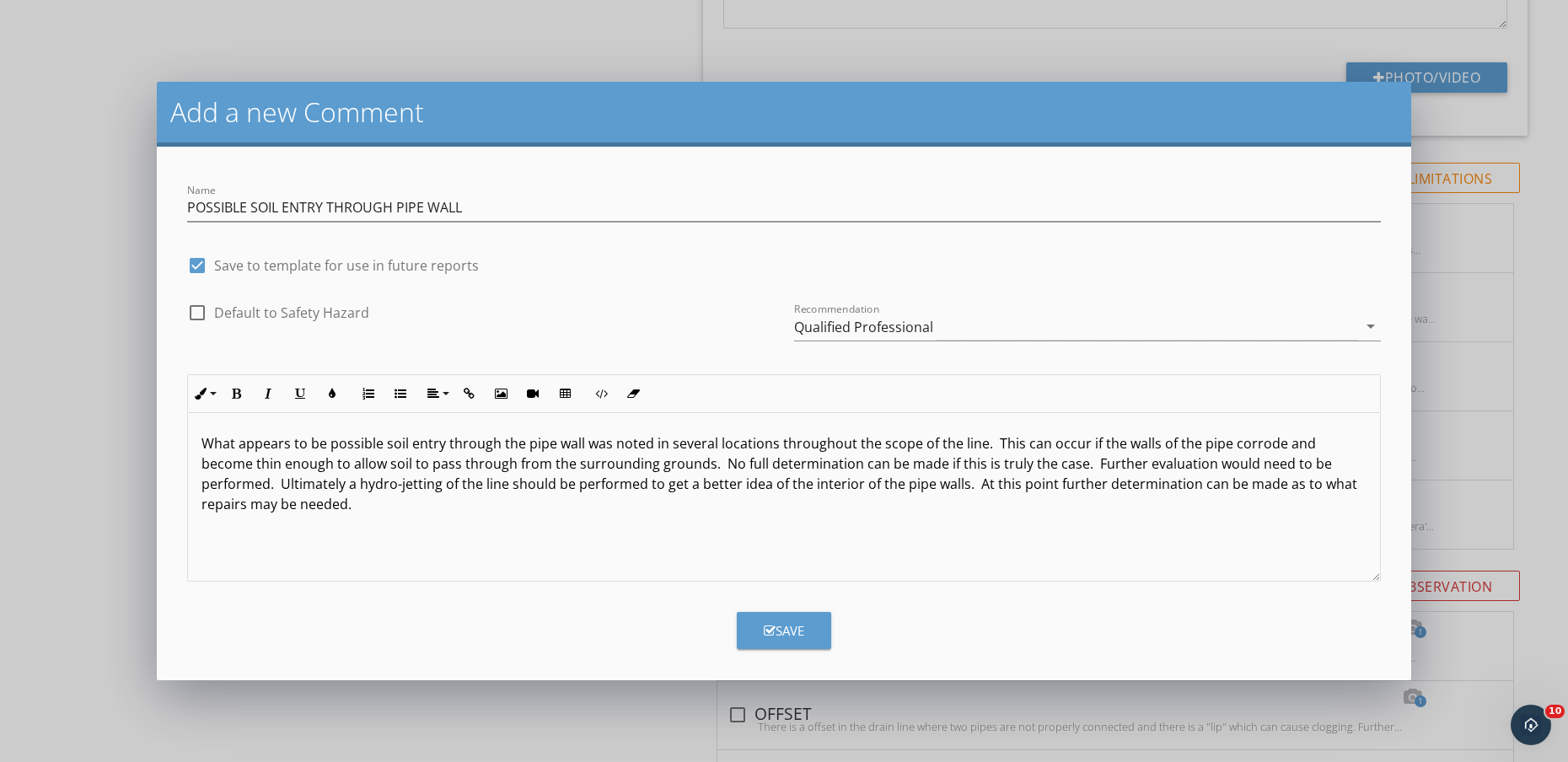
click at [952, 531] on div "What appears to be possible soil entry through the pipe wall was noted in sever…" at bounding box center [784, 497] width 1192 height 169
click at [798, 636] on button "Save" at bounding box center [784, 631] width 94 height 38
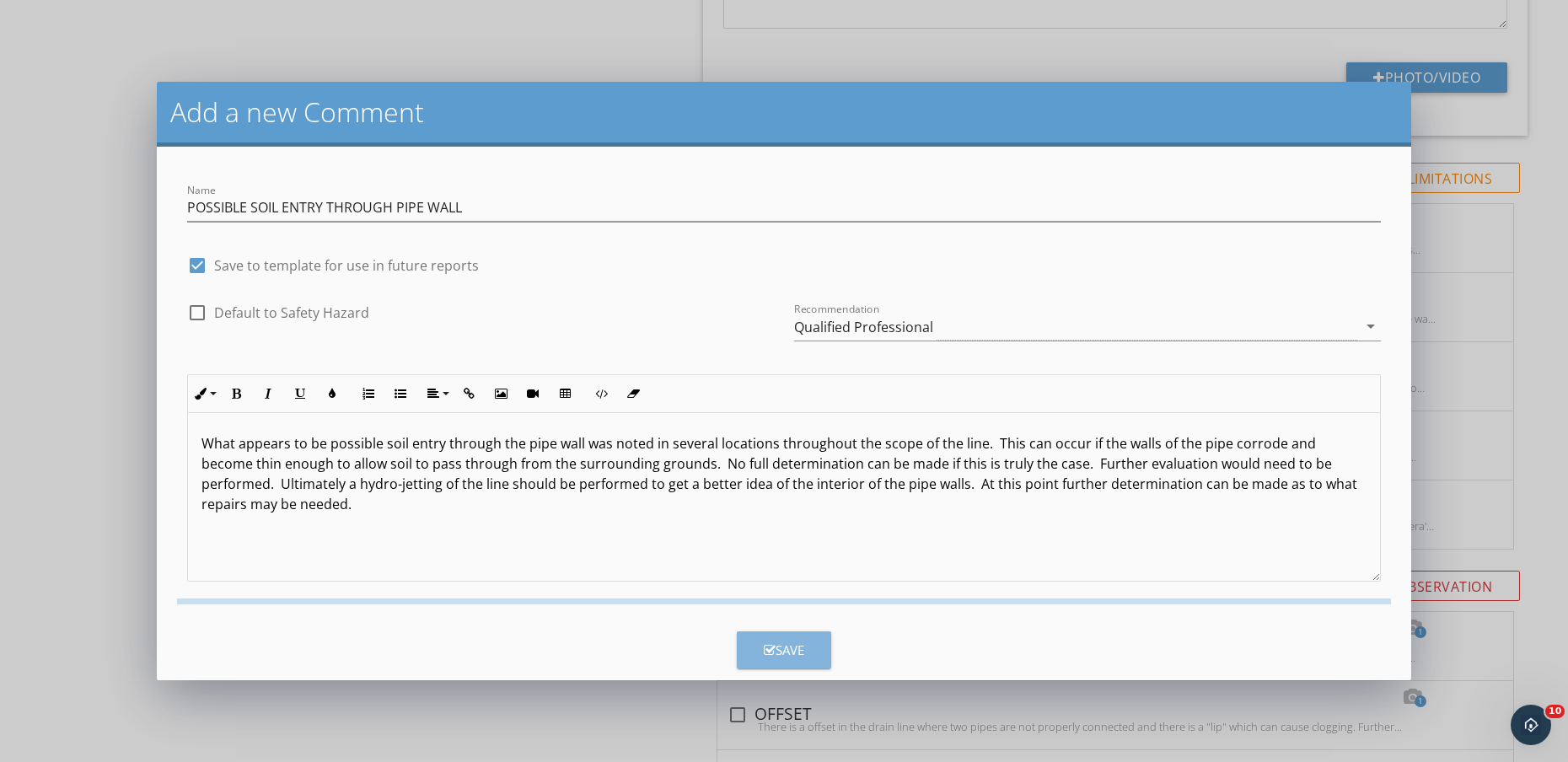
checkbox input "false"
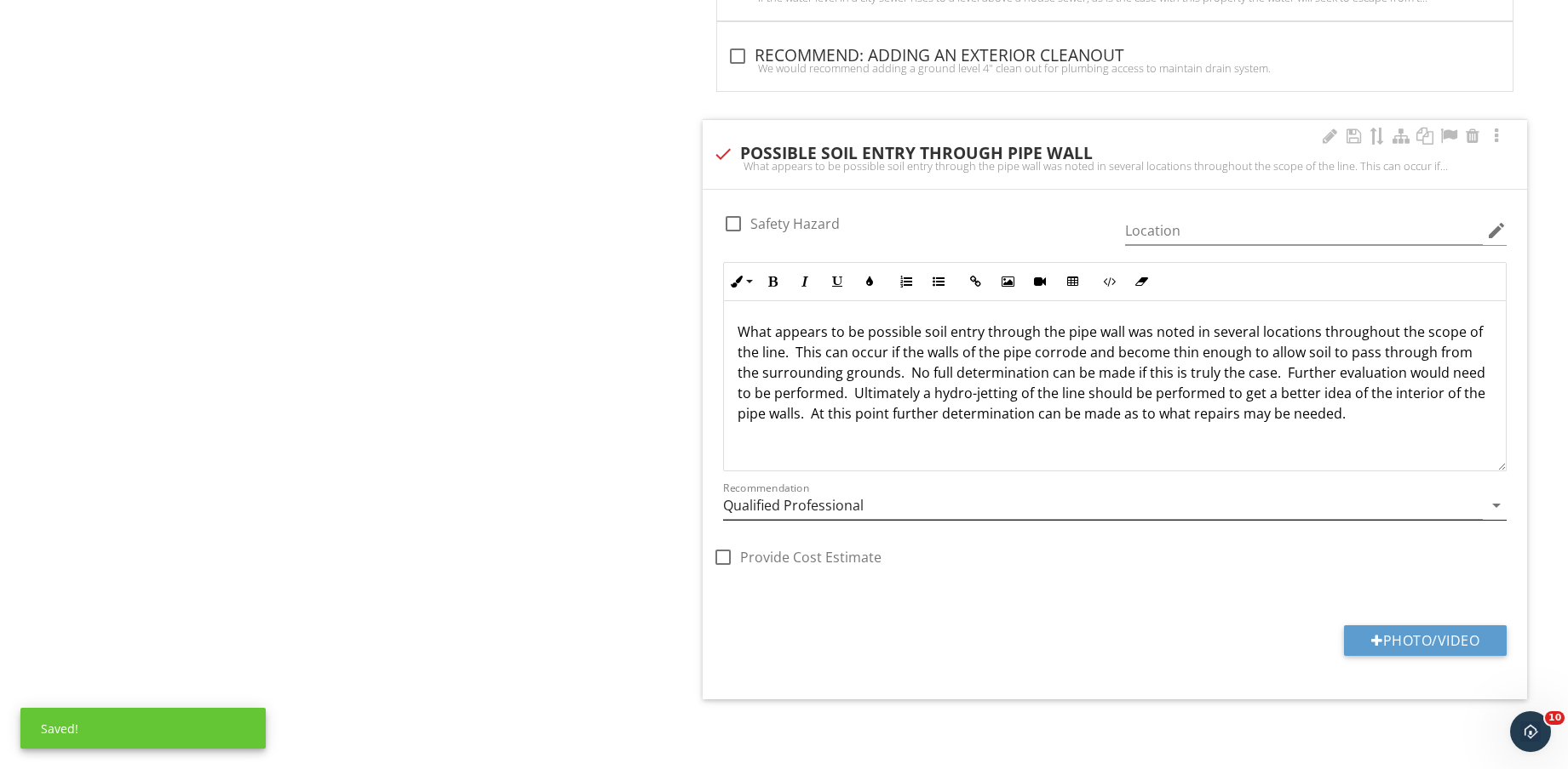
scroll to position [1, 0]
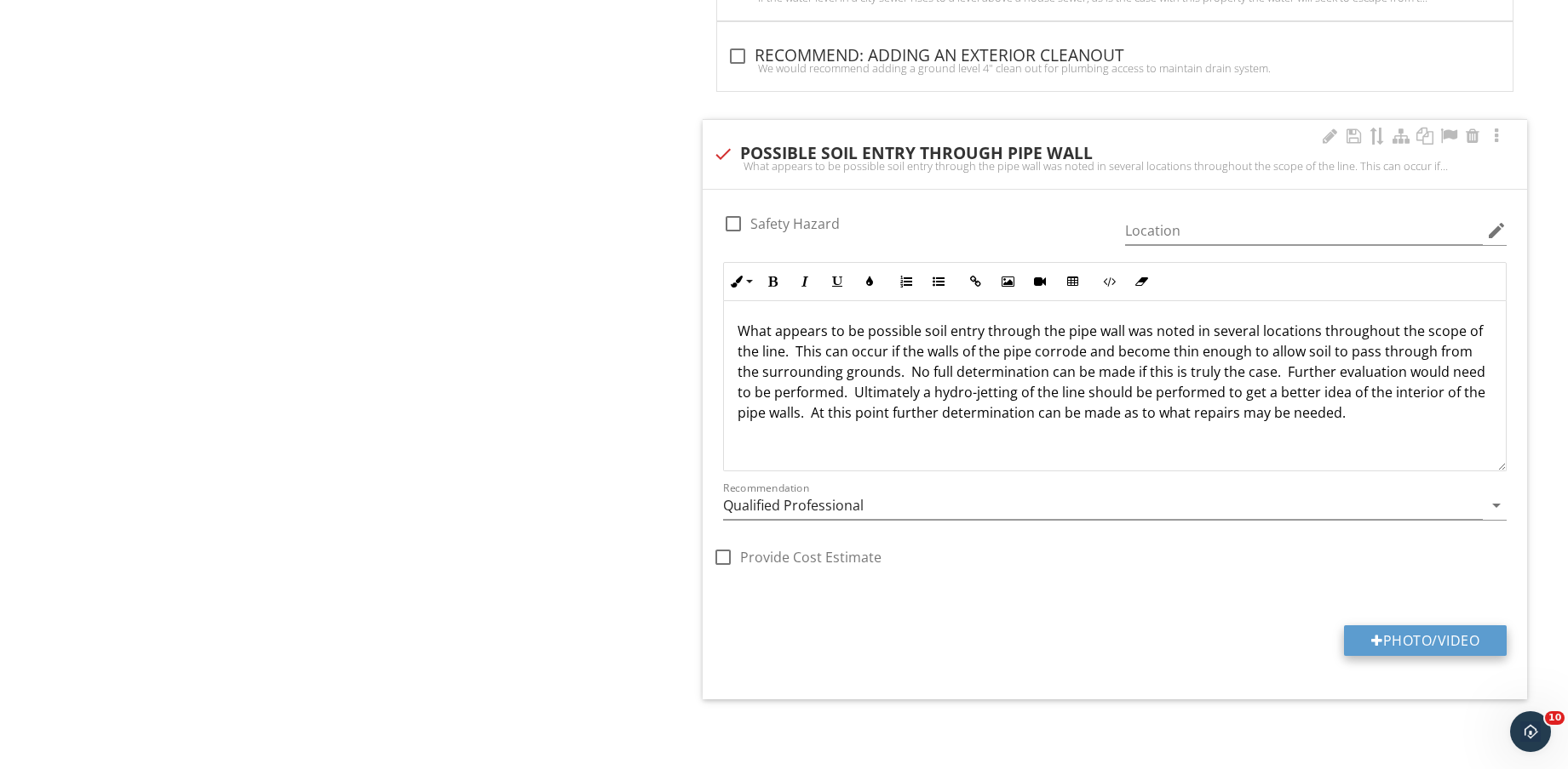
click at [1409, 629] on button "Photo/Video" at bounding box center [1424, 641] width 162 height 31
type input "C:\fakepath\1A.jpg"
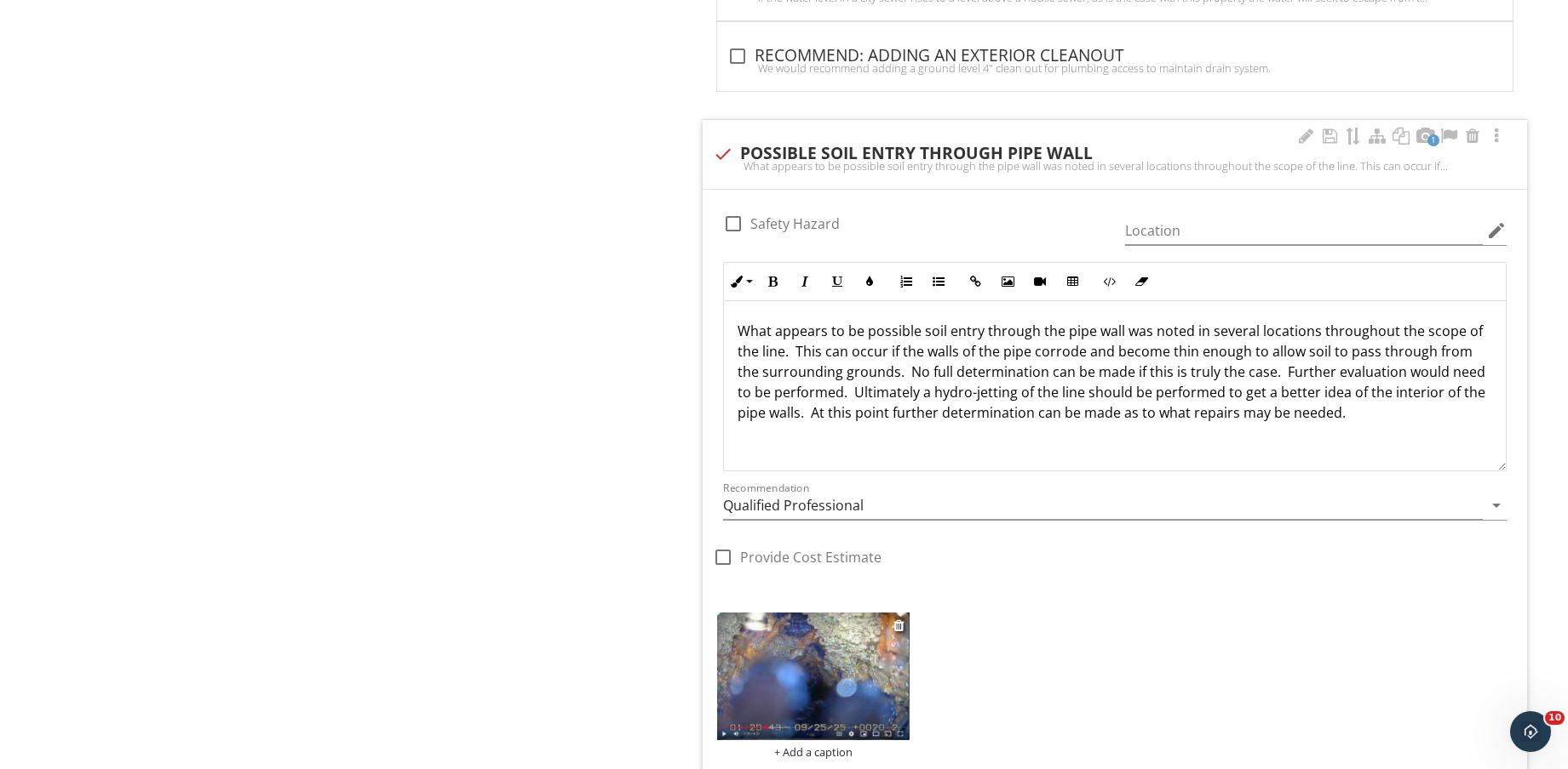
click at [848, 679] on img at bounding box center [813, 676] width 193 height 127
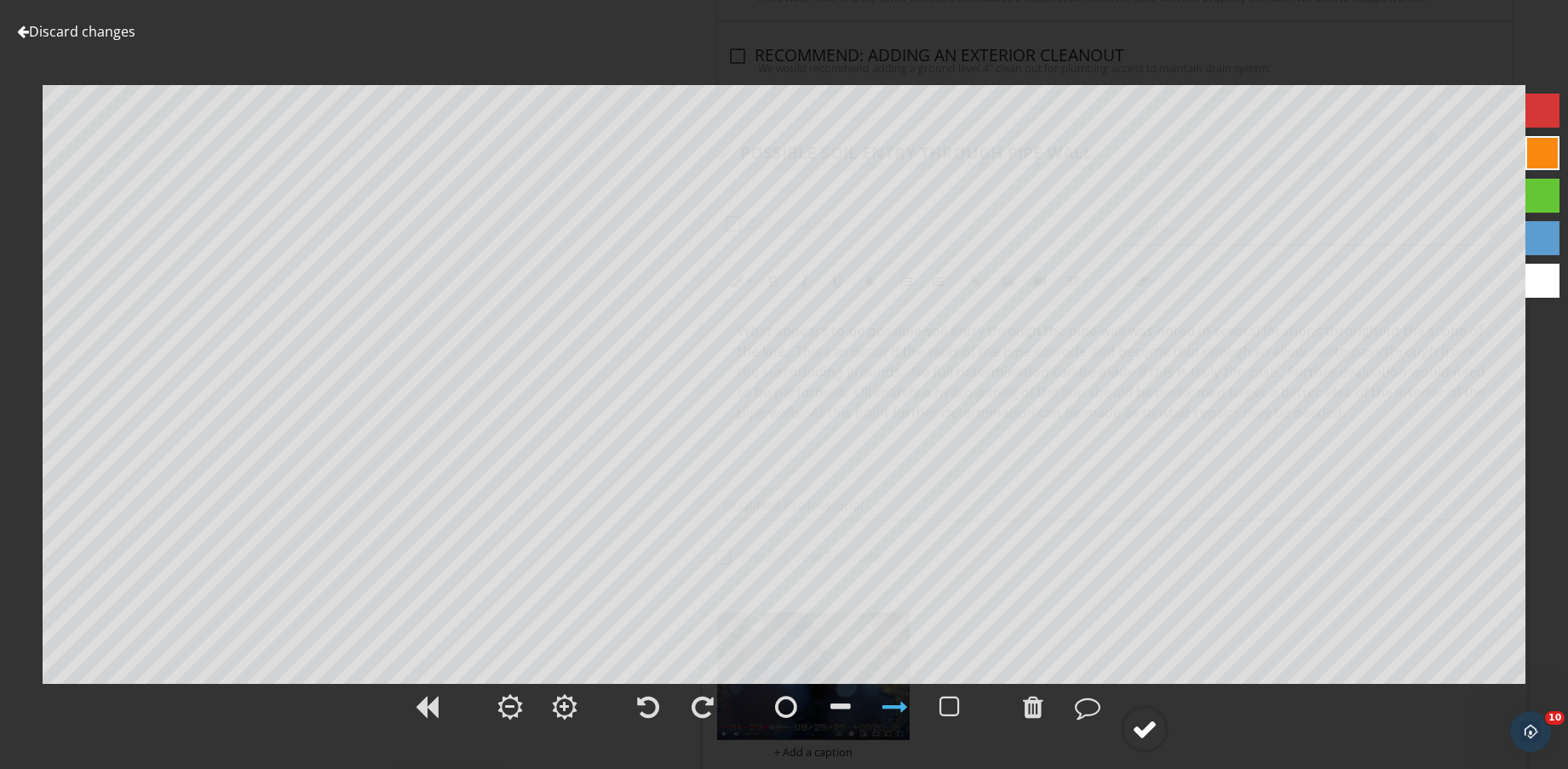
click at [1160, 740] on circle at bounding box center [1145, 729] width 45 height 45
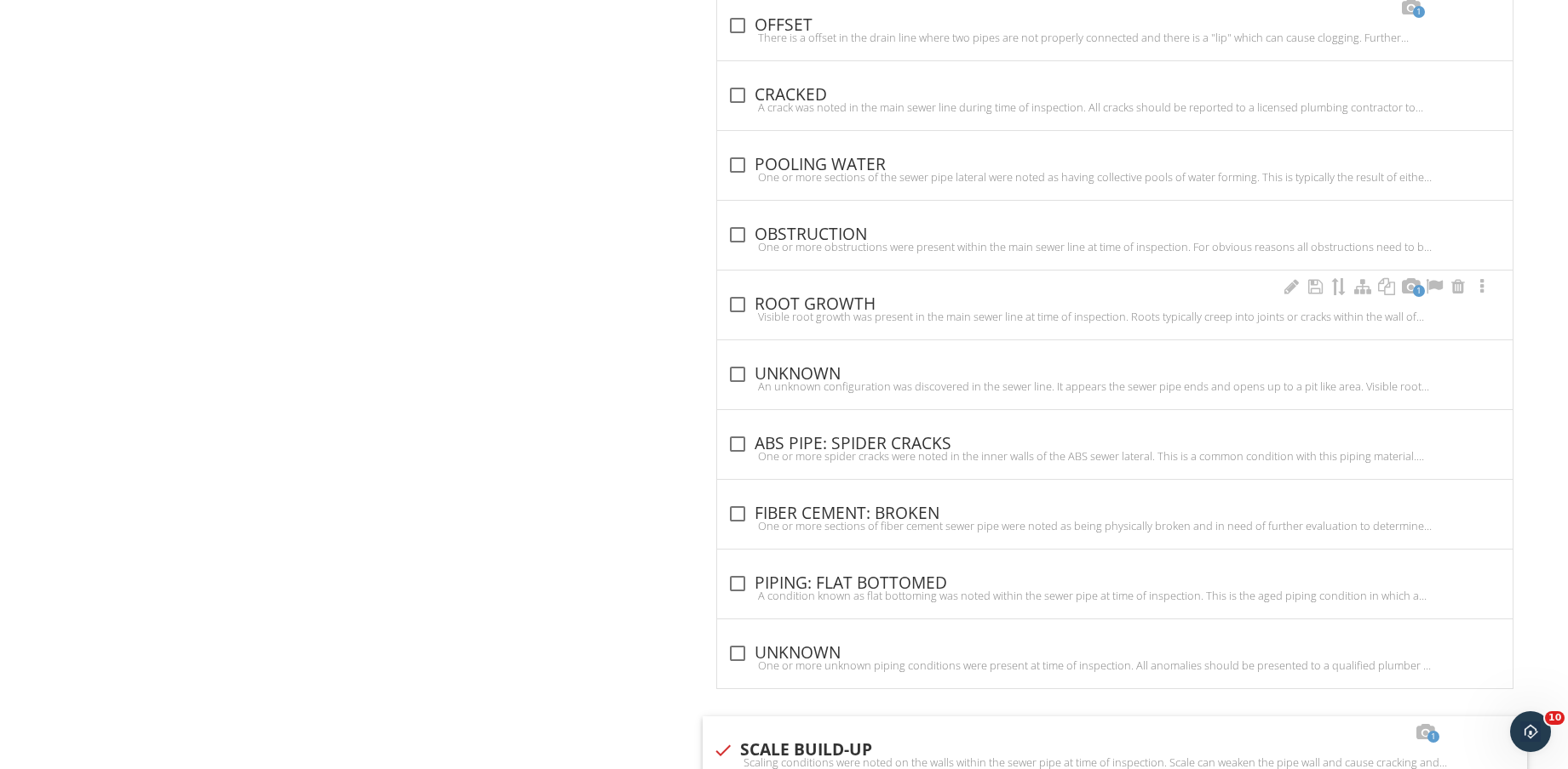
click at [832, 307] on div "check_box_outline_blank ROOT GROWTH" at bounding box center [1115, 304] width 775 height 20
checkbox input "true"
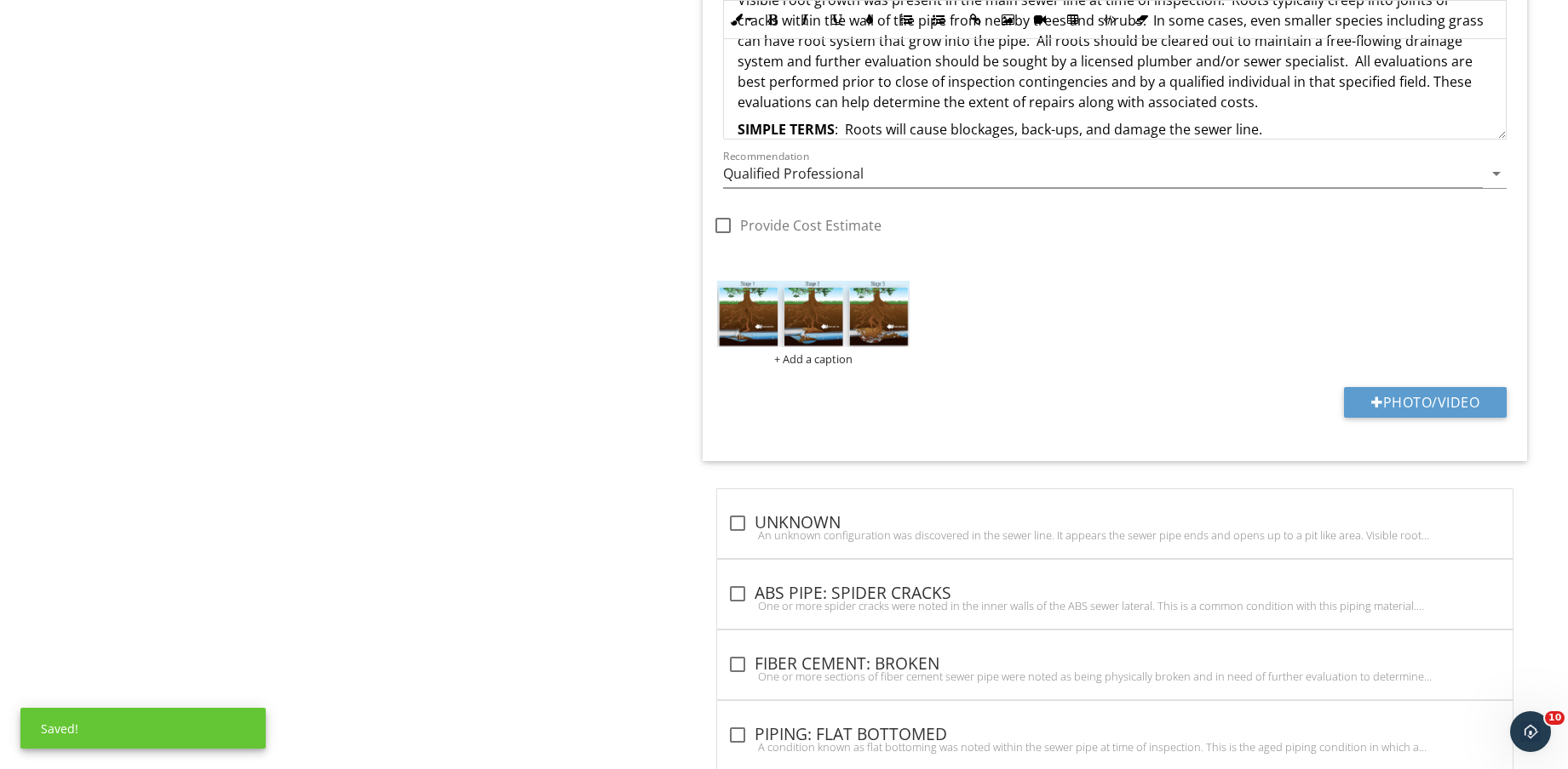
scroll to position [2823, 0]
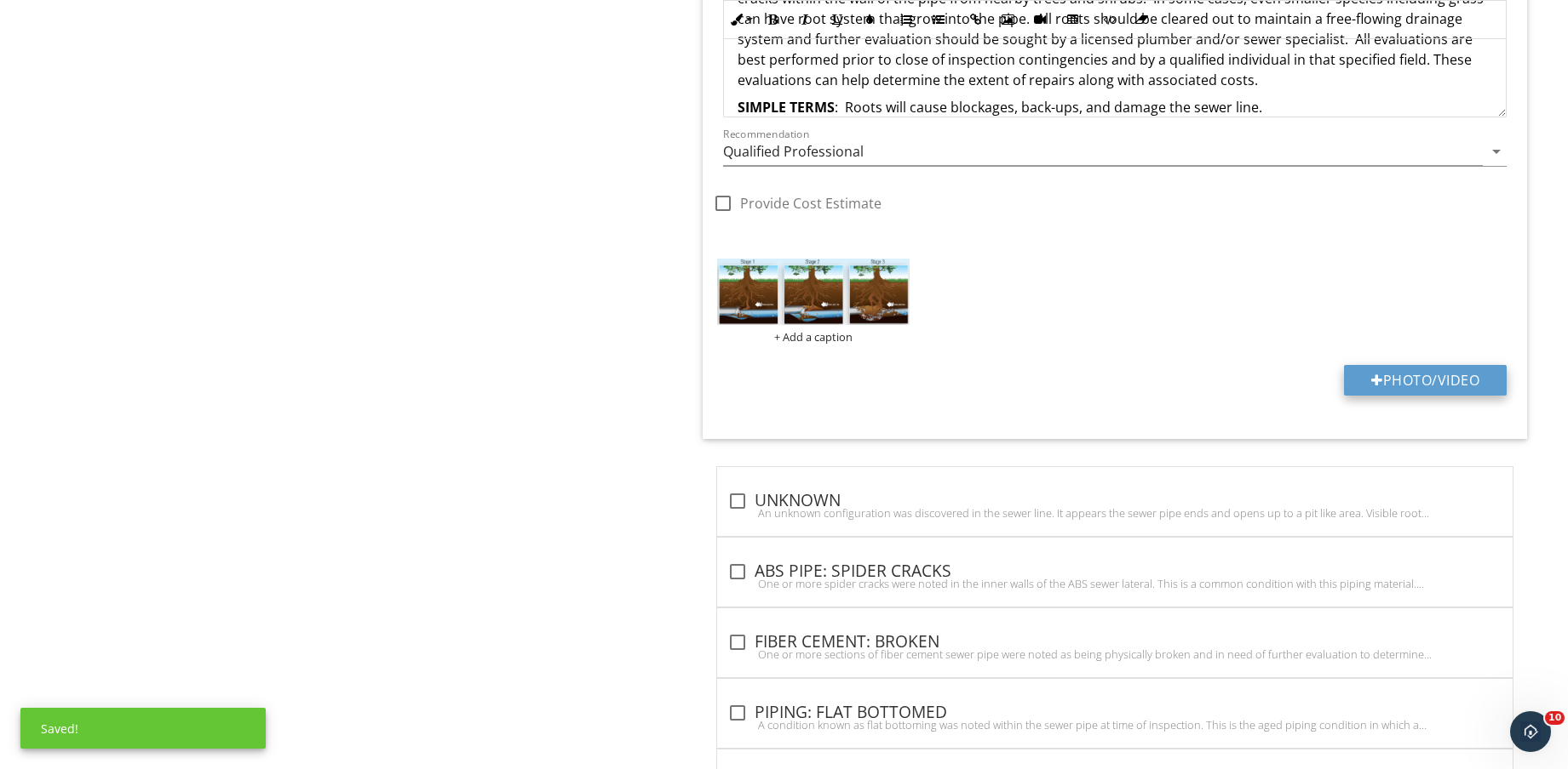
click at [1408, 386] on button "Photo/Video" at bounding box center [1424, 381] width 162 height 31
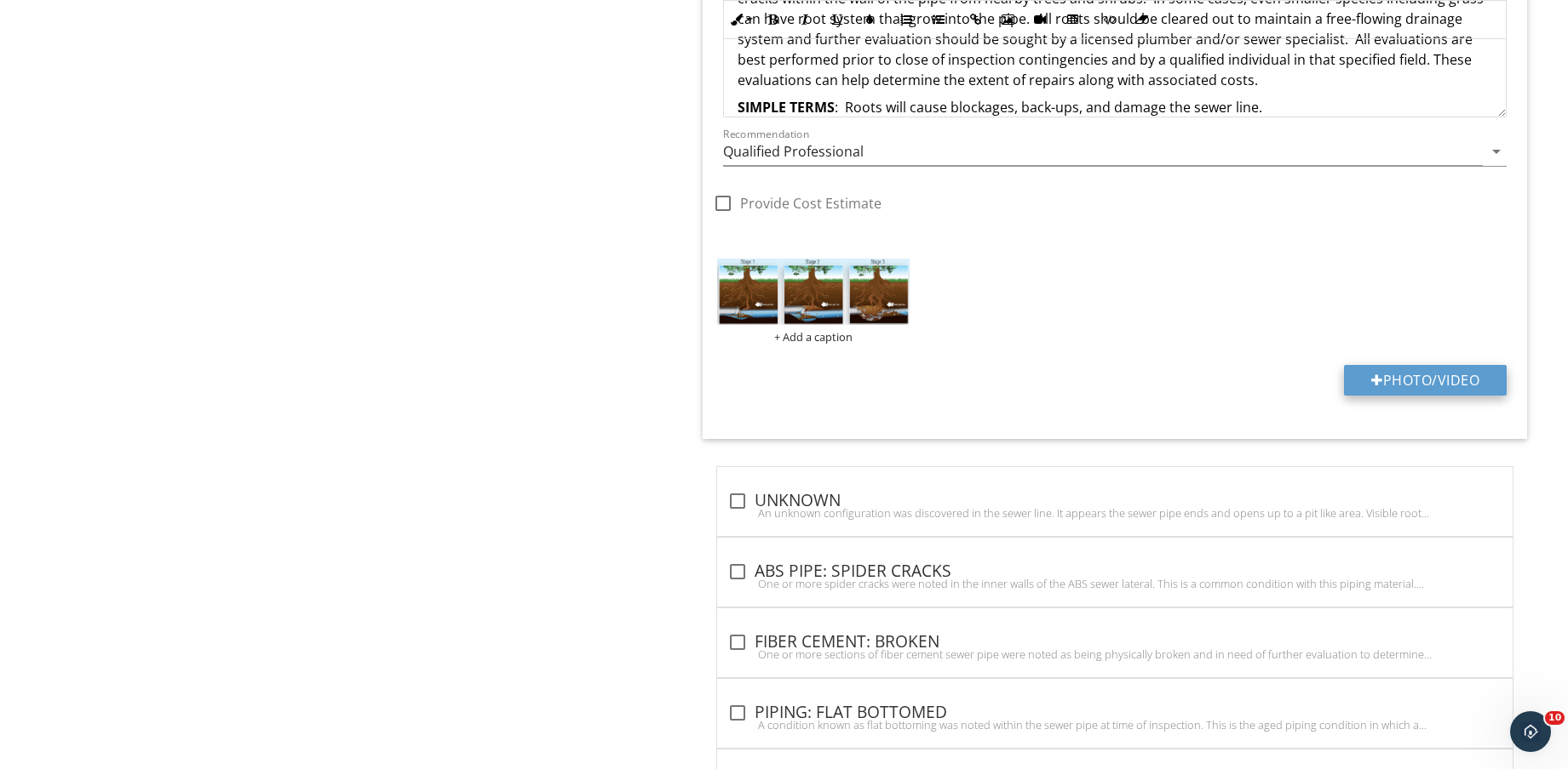
type input "C:\fakepath\1A.jpg"
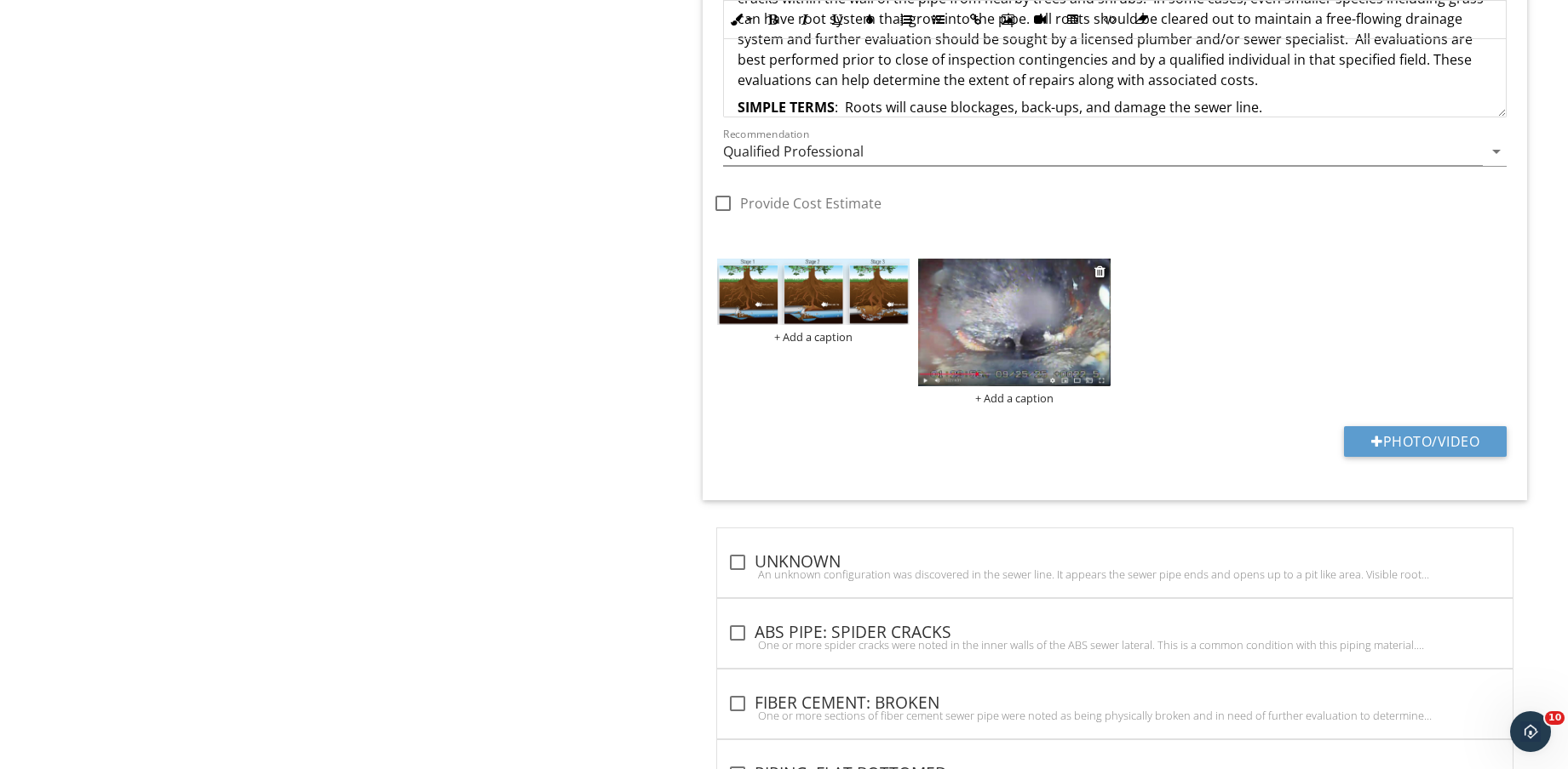
click at [1026, 345] on img at bounding box center [1015, 322] width 193 height 127
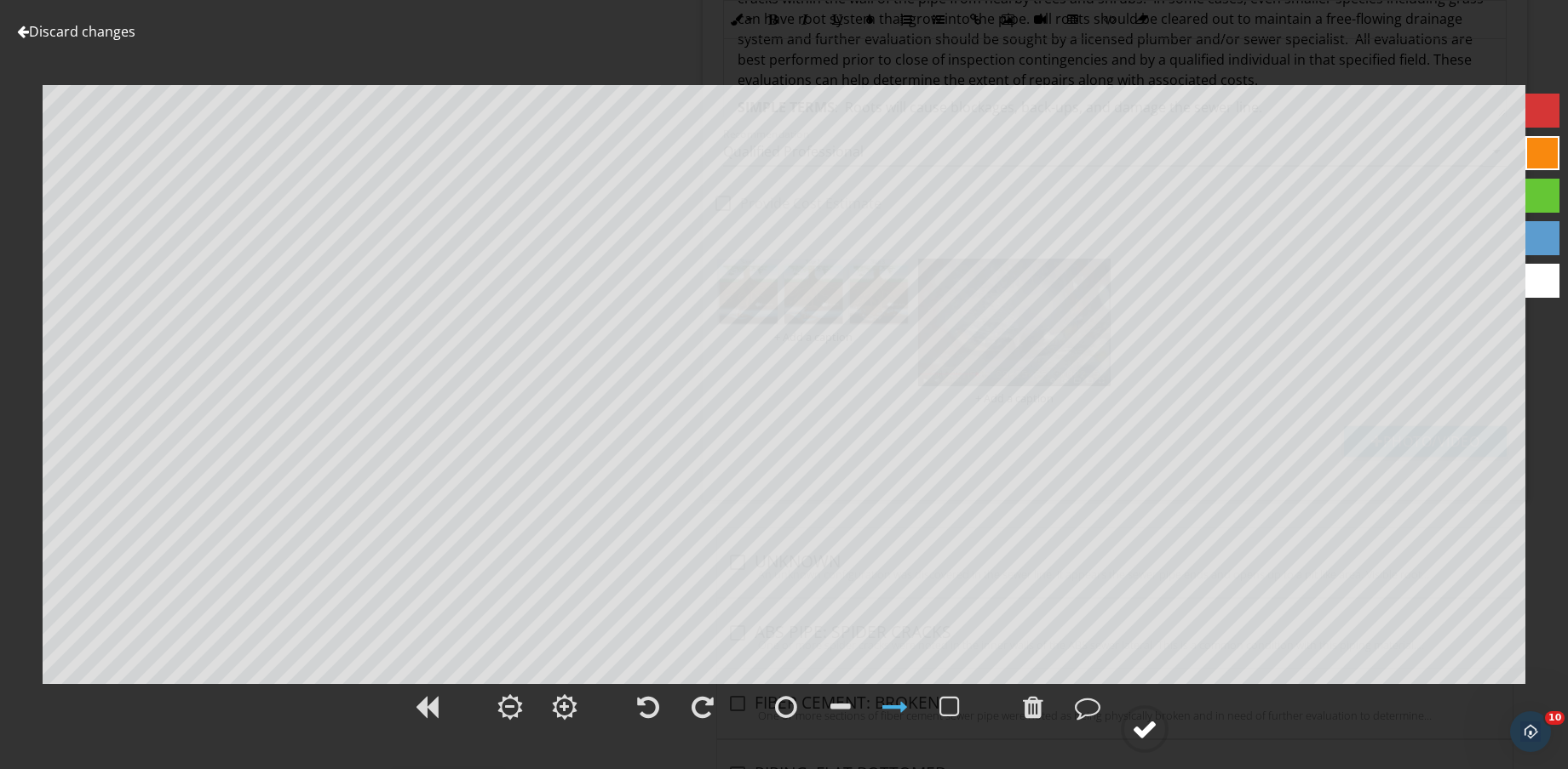
drag, startPoint x: 1136, startPoint y: 724, endPoint x: 1144, endPoint y: 719, distance: 9.4
click at [1137, 724] on div at bounding box center [1144, 729] width 25 height 25
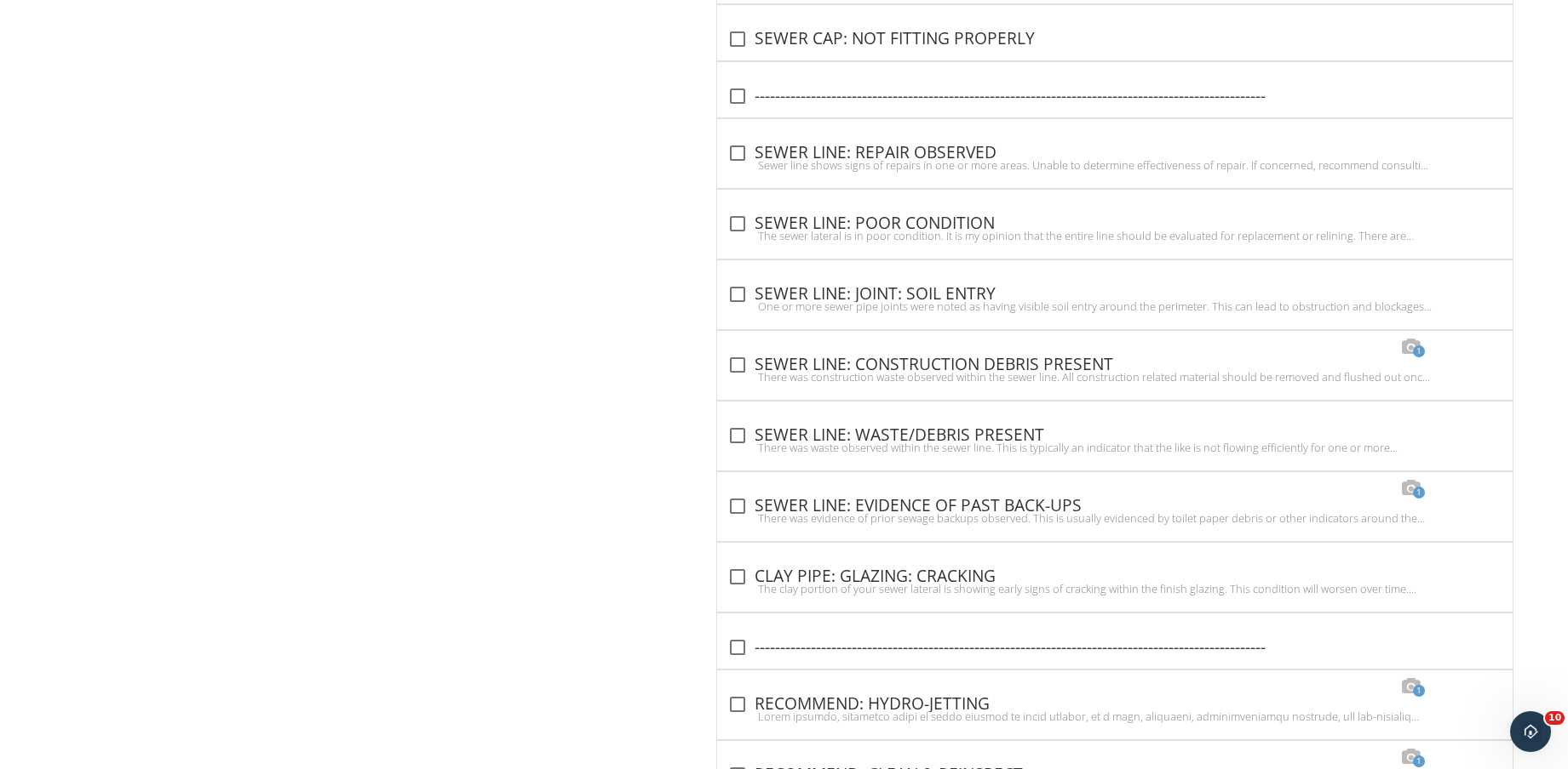
scroll to position [6989, 0]
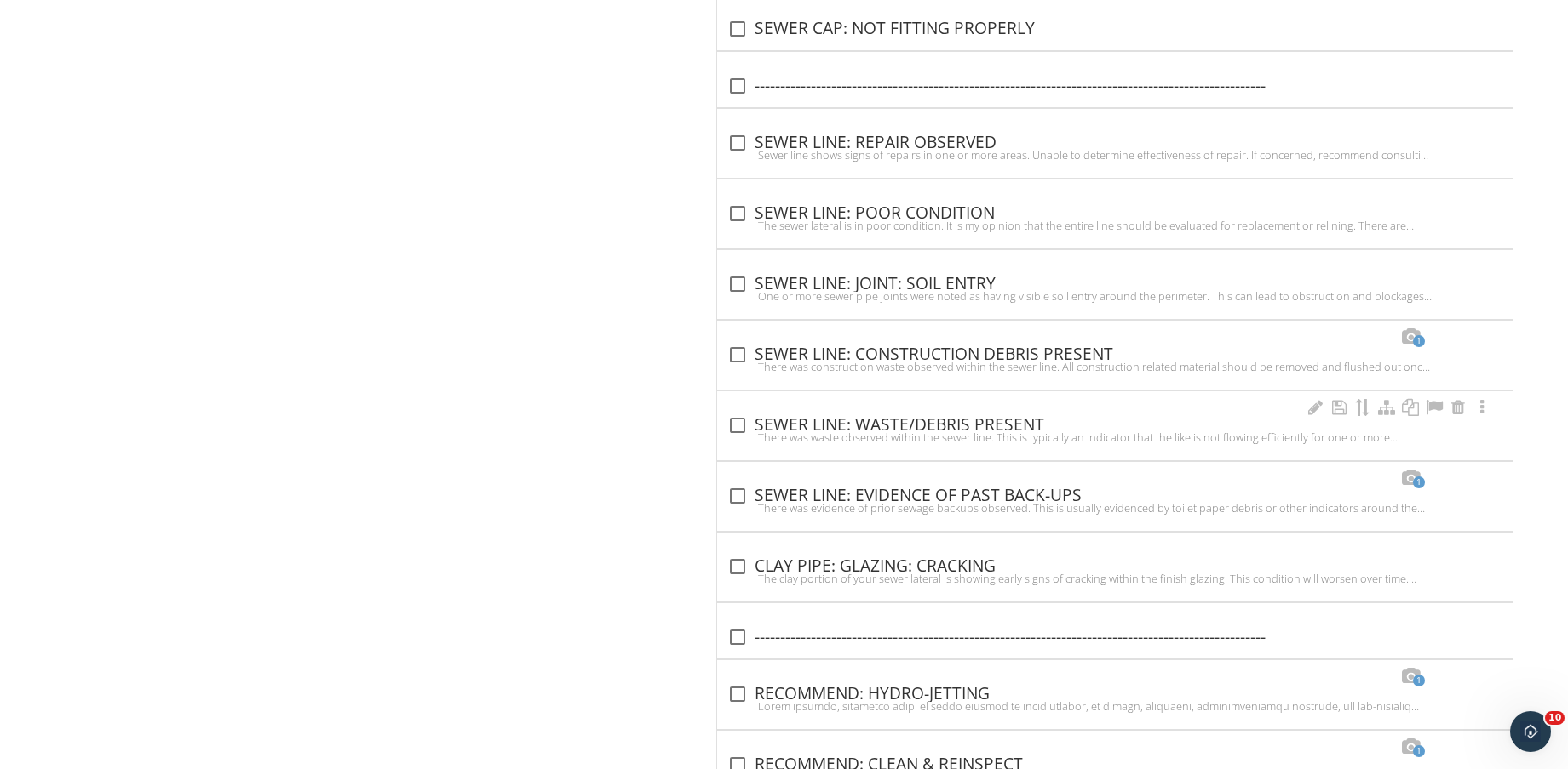
drag, startPoint x: 940, startPoint y: 430, endPoint x: 1038, endPoint y: 440, distance: 98.5
click at [940, 429] on div "check_box_outline_blank SEWER LINE: WASTE/DEBRIS PRESENT There was waste observ…" at bounding box center [1115, 431] width 775 height 38
checkbox input "true"
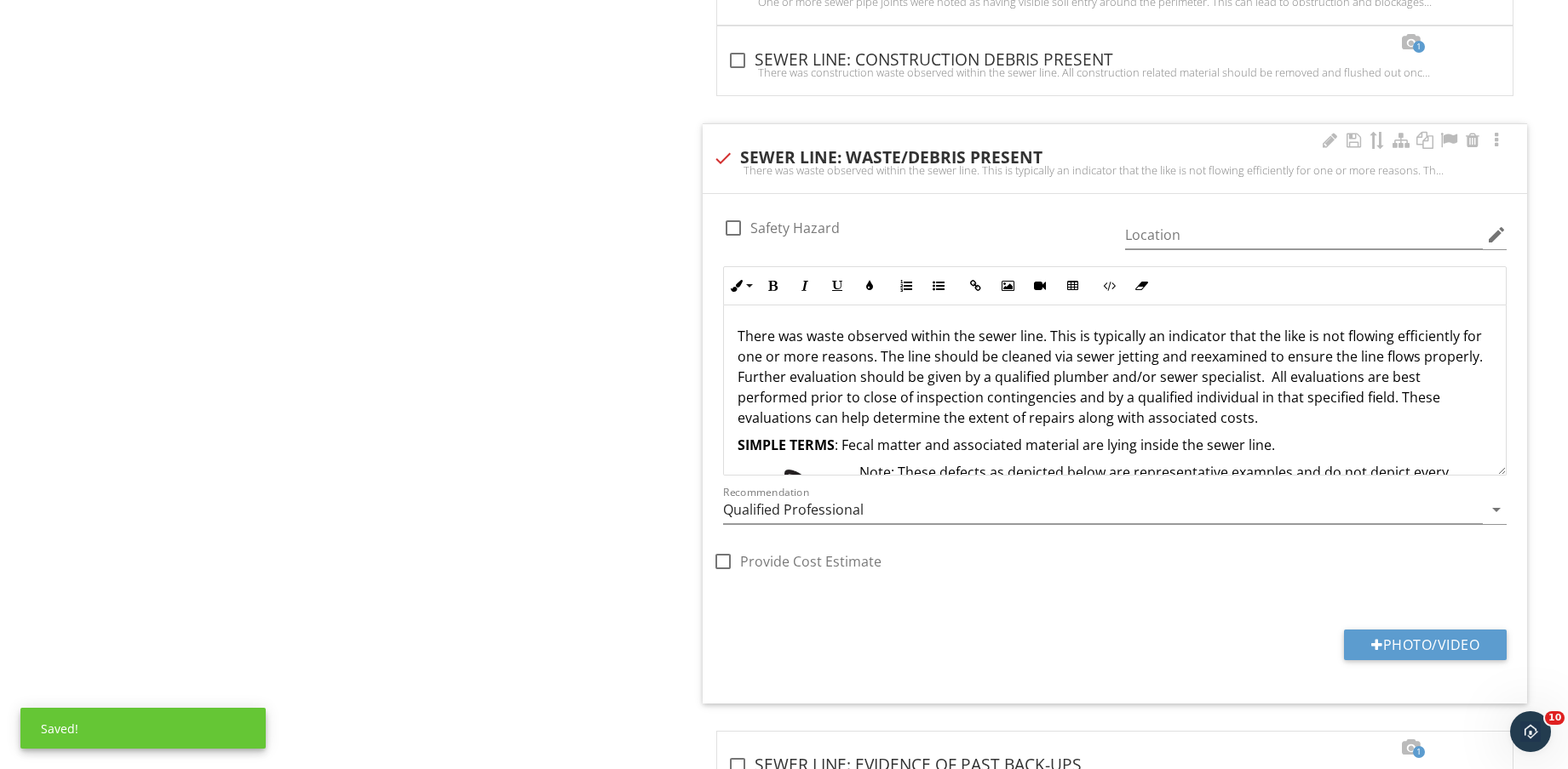
scroll to position [7414, 0]
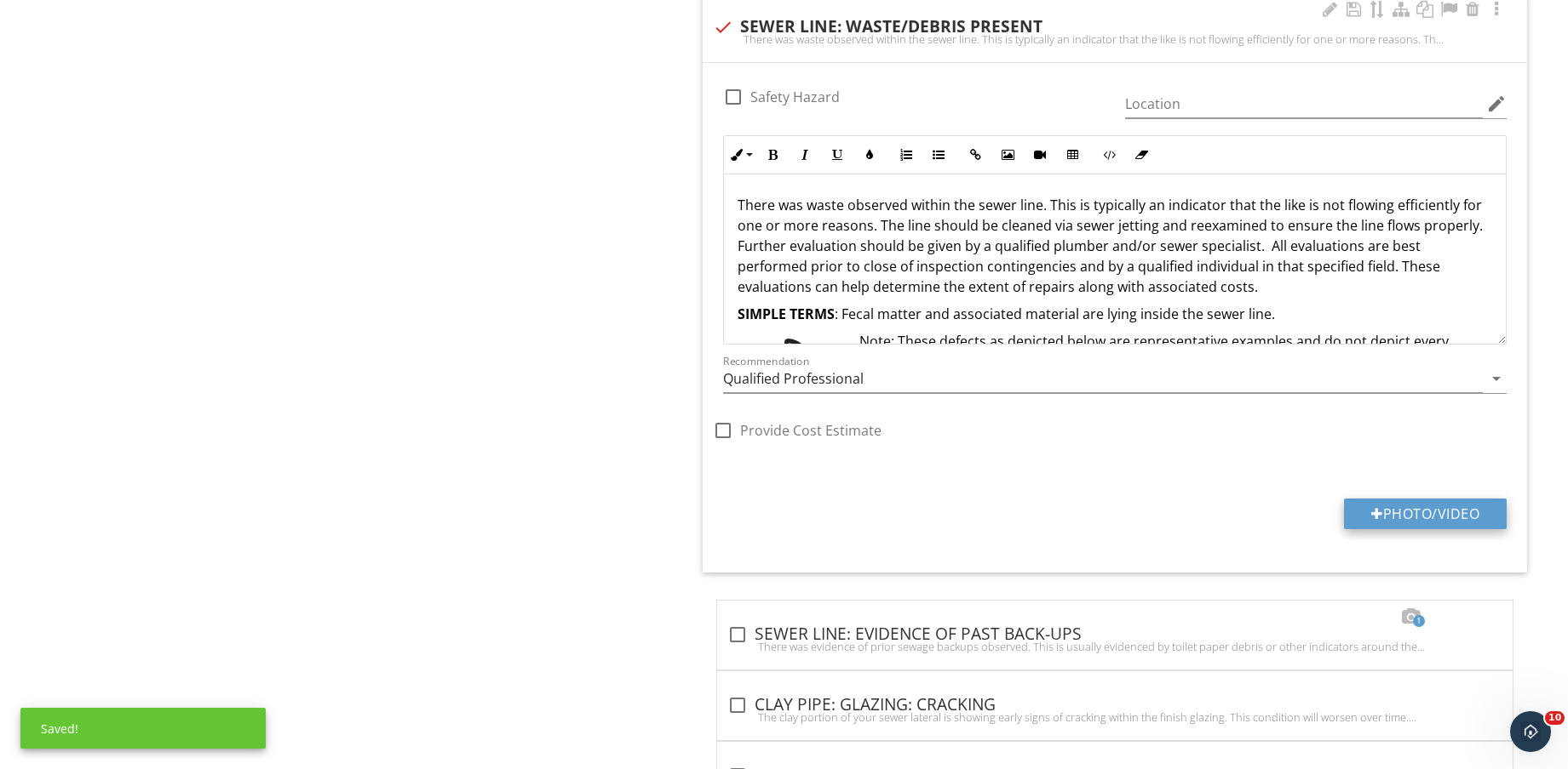
click at [1435, 507] on button "Photo/Video" at bounding box center [1424, 514] width 162 height 31
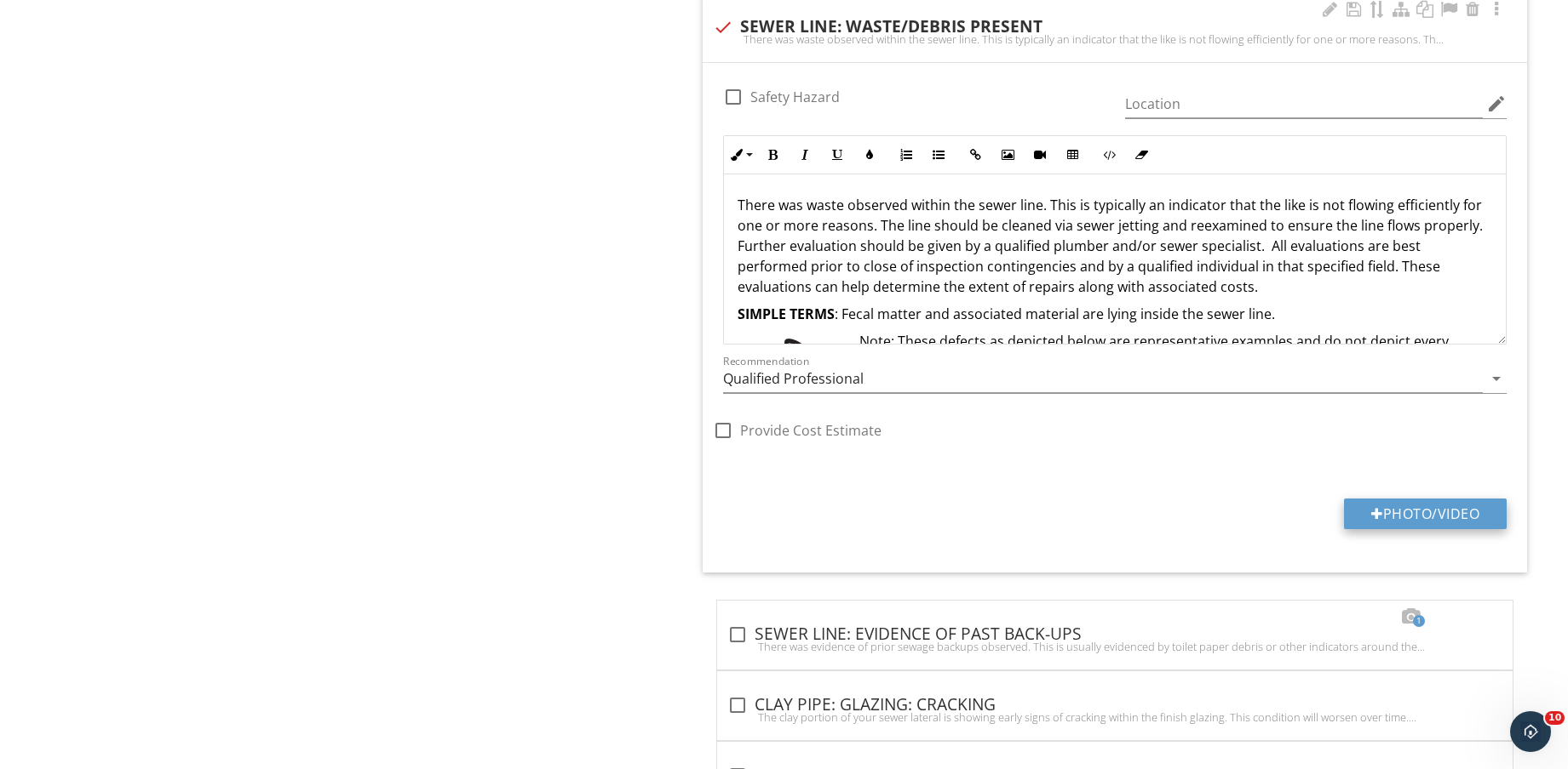
type input "C:\fakepath\1A.jpg"
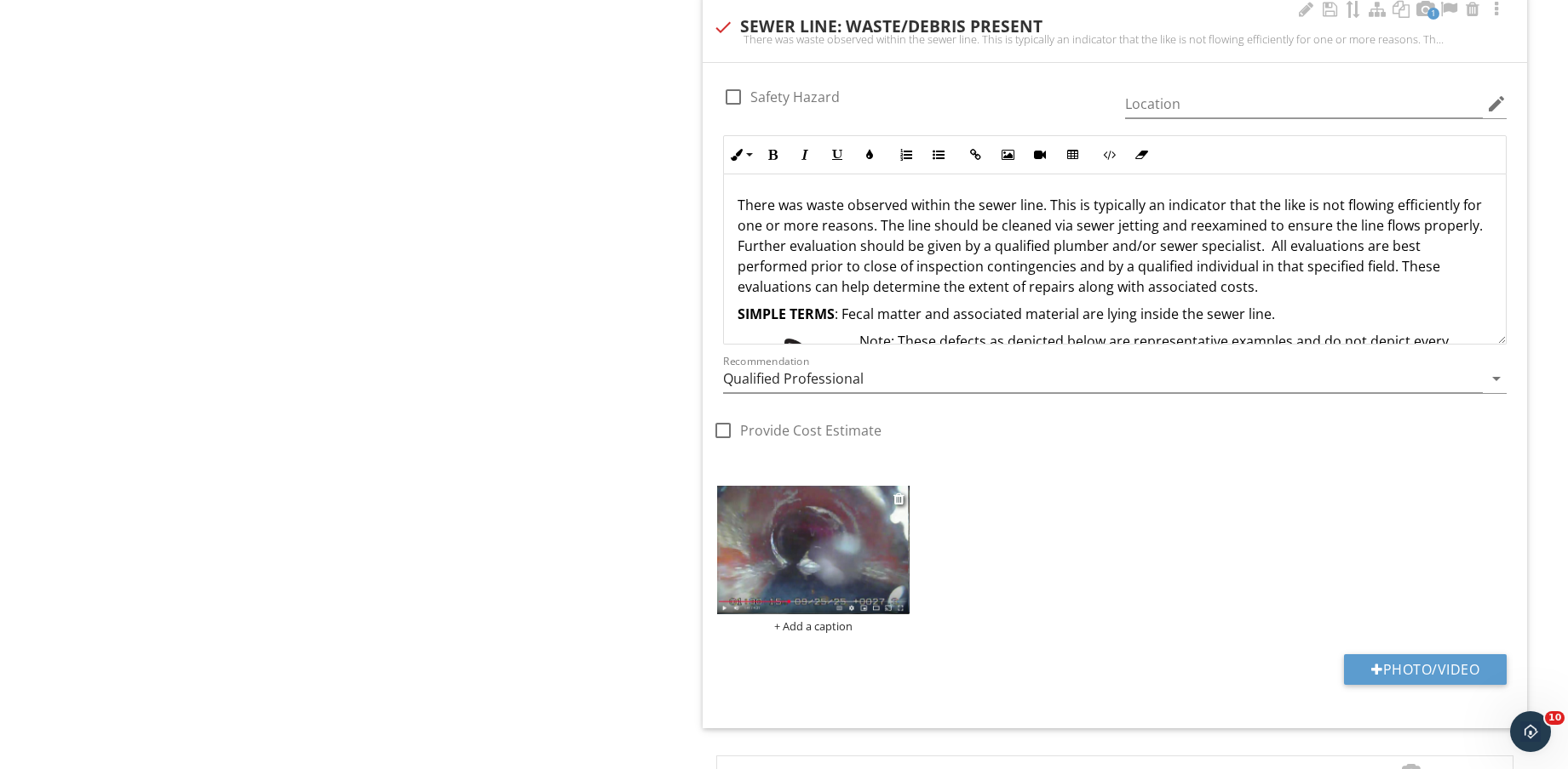
click at [820, 556] on img at bounding box center [813, 549] width 193 height 127
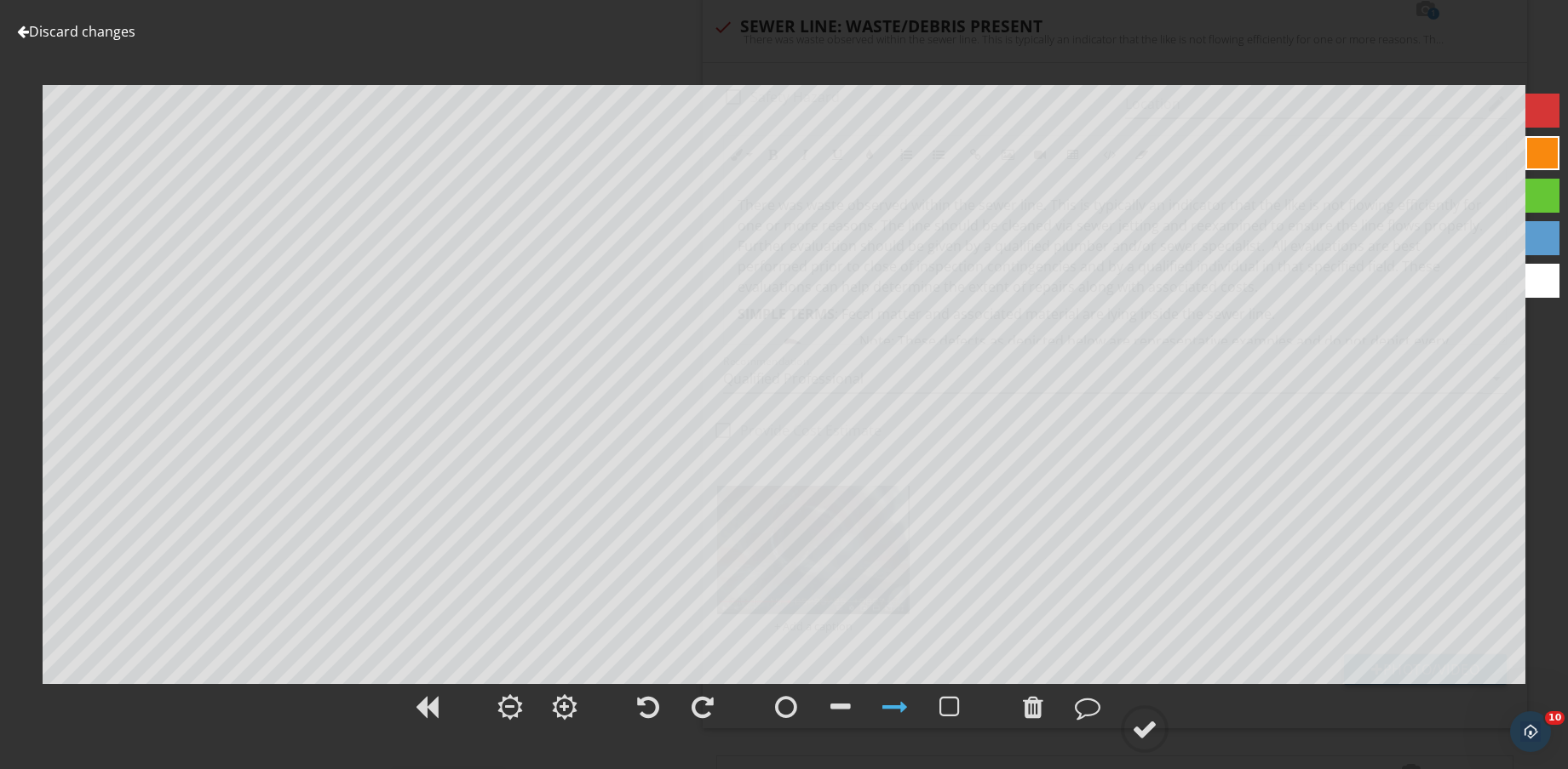
click at [1178, 738] on div at bounding box center [784, 717] width 1568 height 71
click at [1148, 720] on div at bounding box center [1144, 729] width 25 height 25
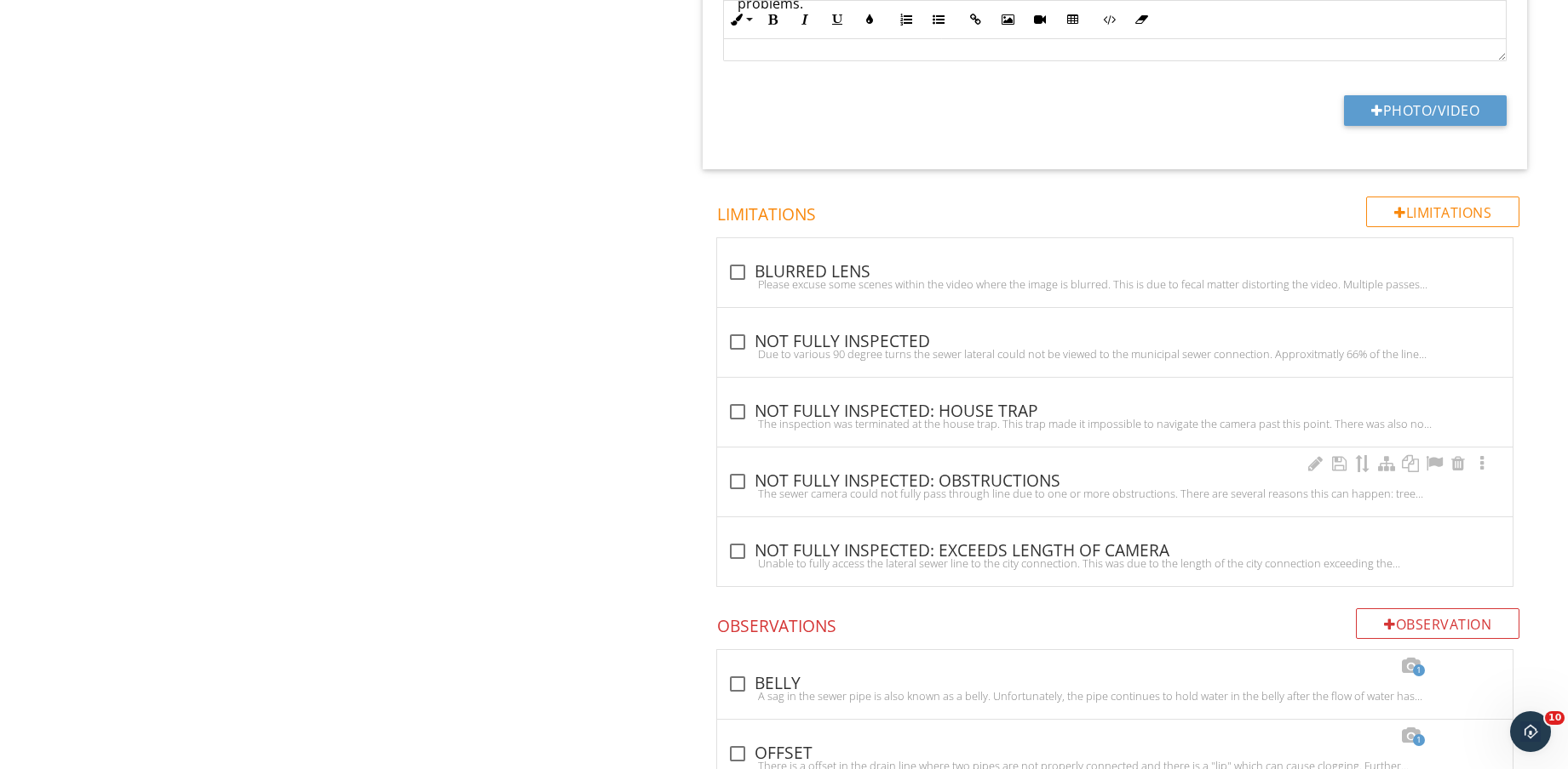
scroll to position [2095, 0]
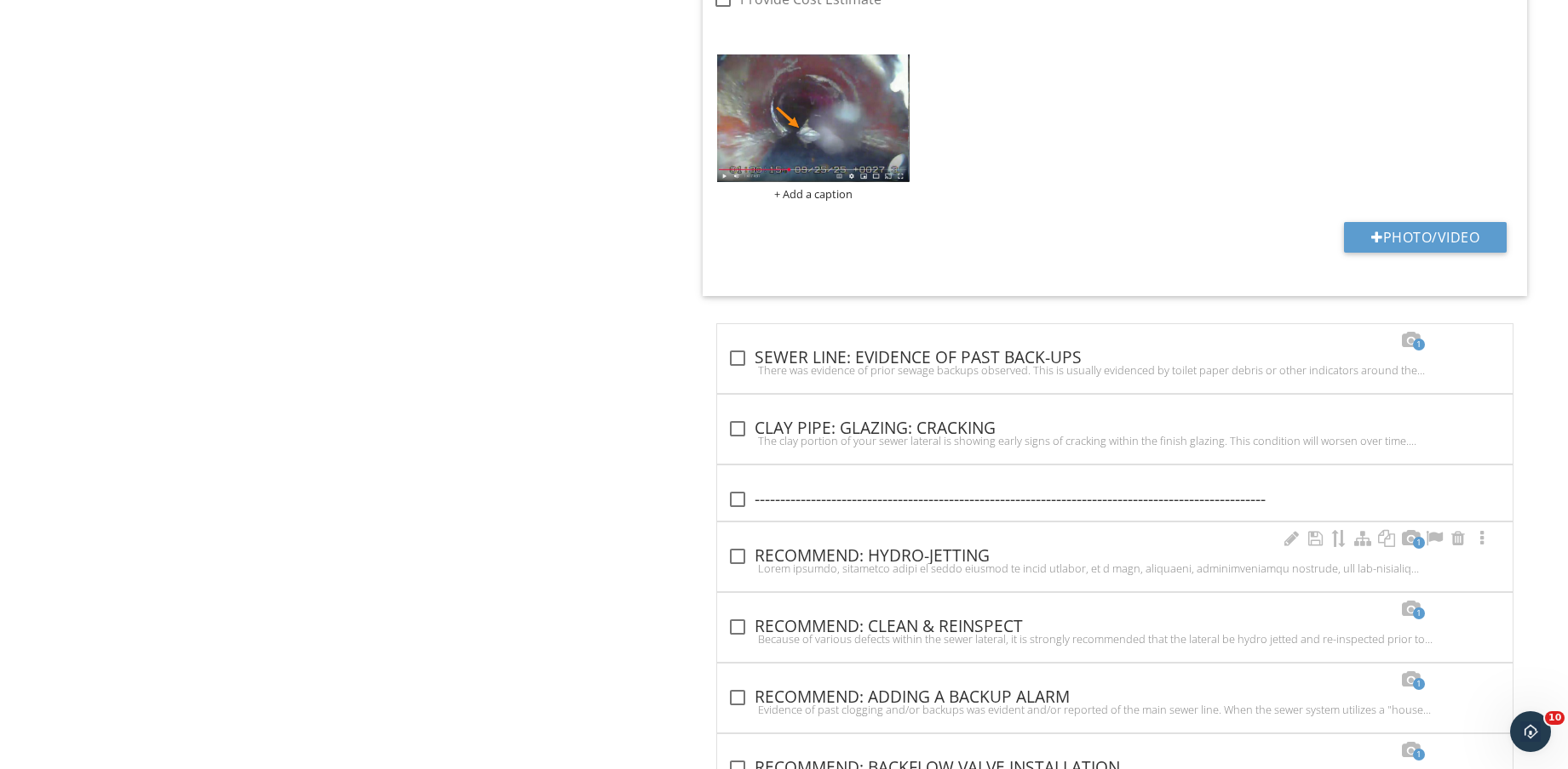
click at [909, 568] on div at bounding box center [1115, 569] width 775 height 14
checkbox input "true"
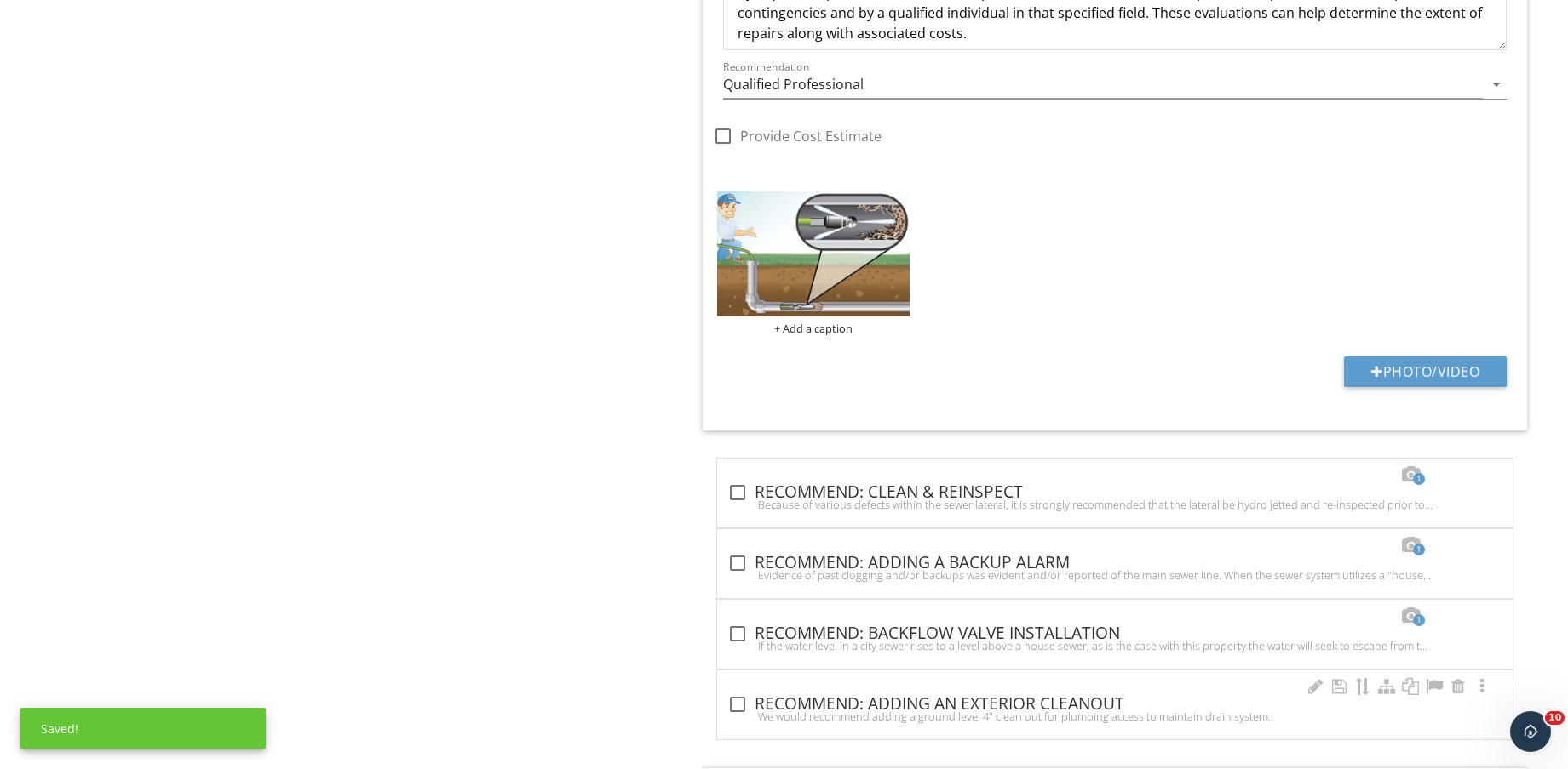
scroll to position [8803, 0]
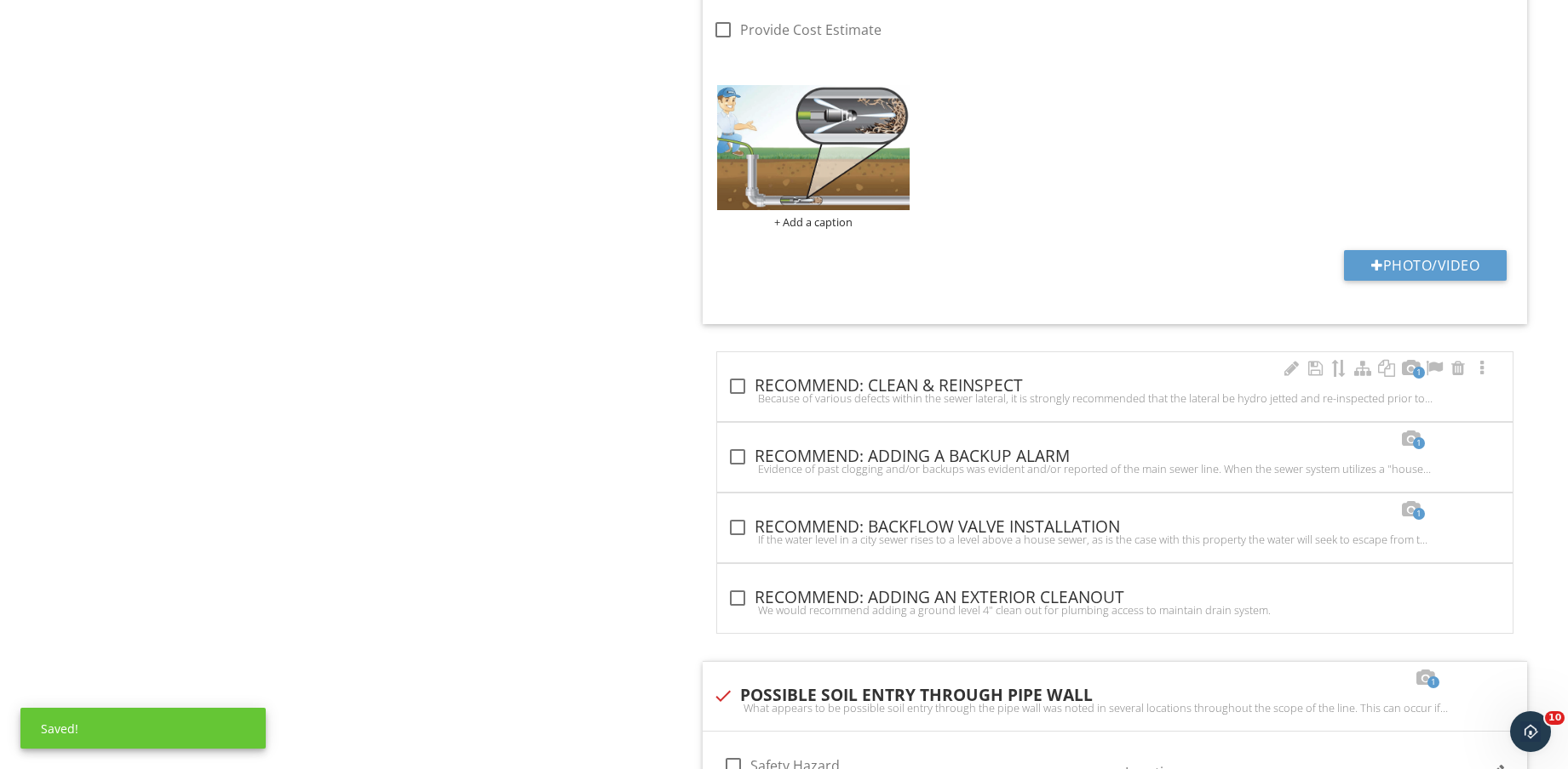
click at [951, 383] on div "check_box_outline_blank RECOMMEND: CLEAN & REINSPECT" at bounding box center [1115, 386] width 775 height 20
checkbox input "true"
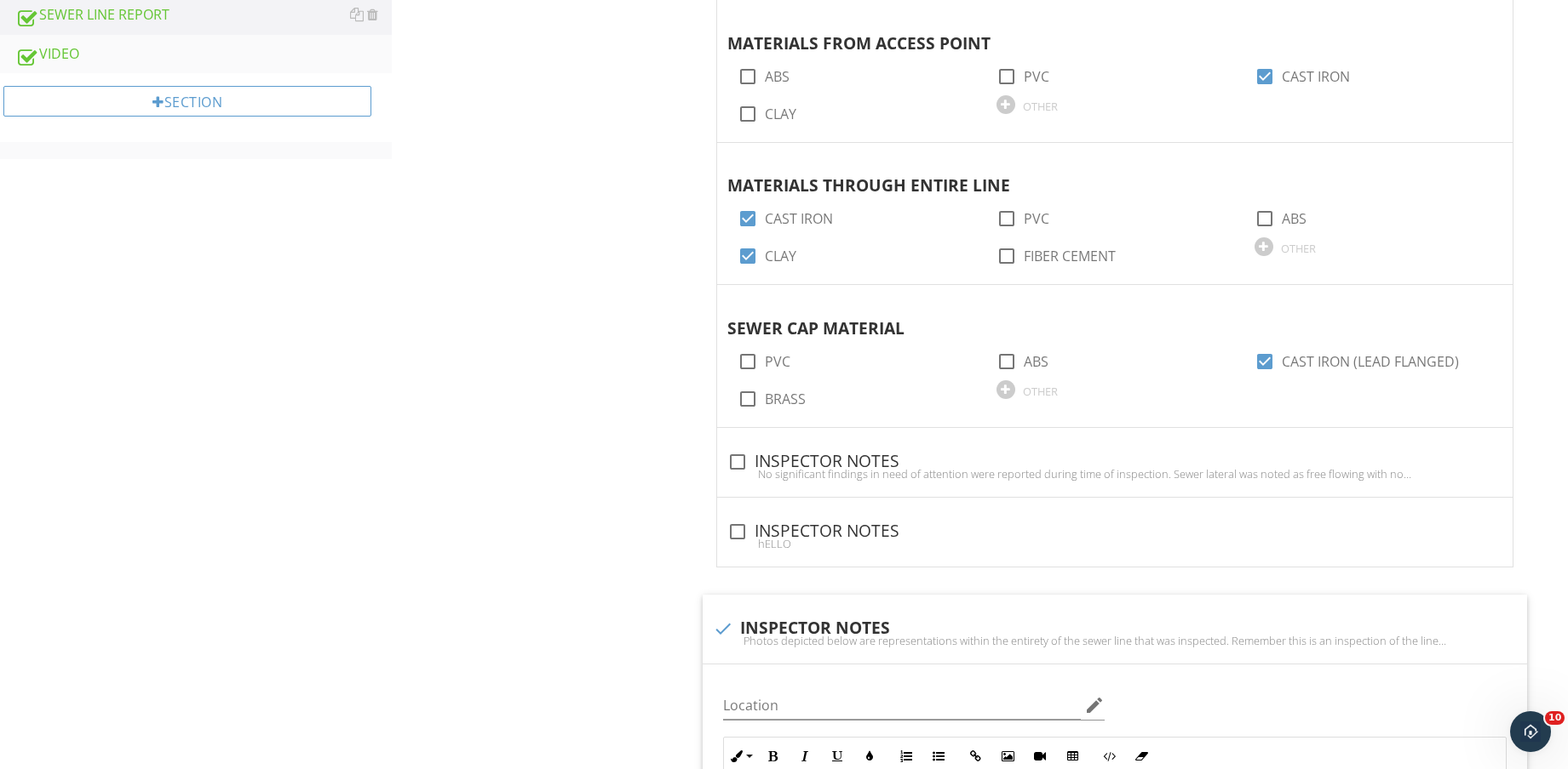
scroll to position [730, 0]
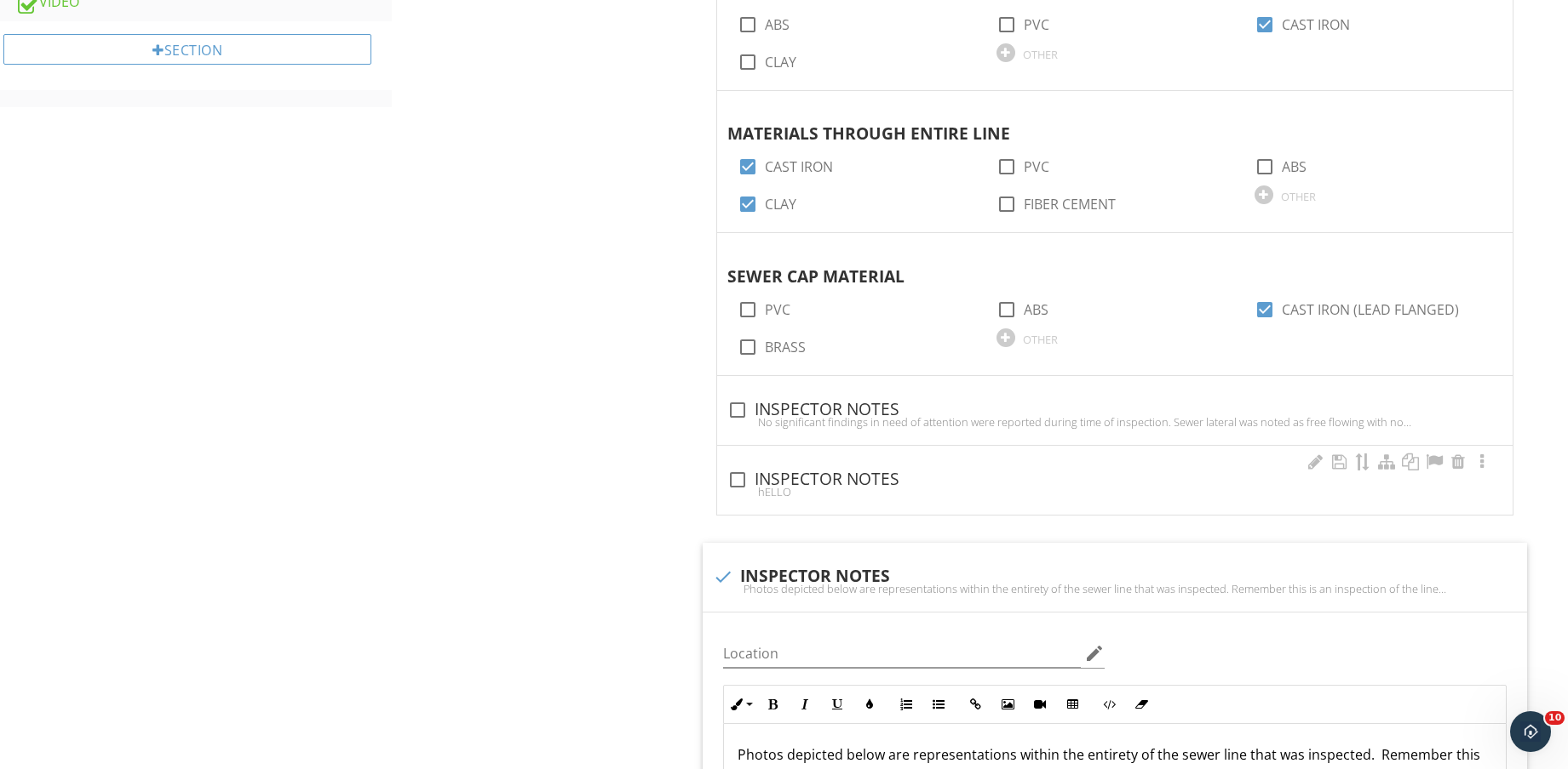
click at [829, 485] on div "hELLO" at bounding box center [1115, 492] width 775 height 14
checkbox input "true"
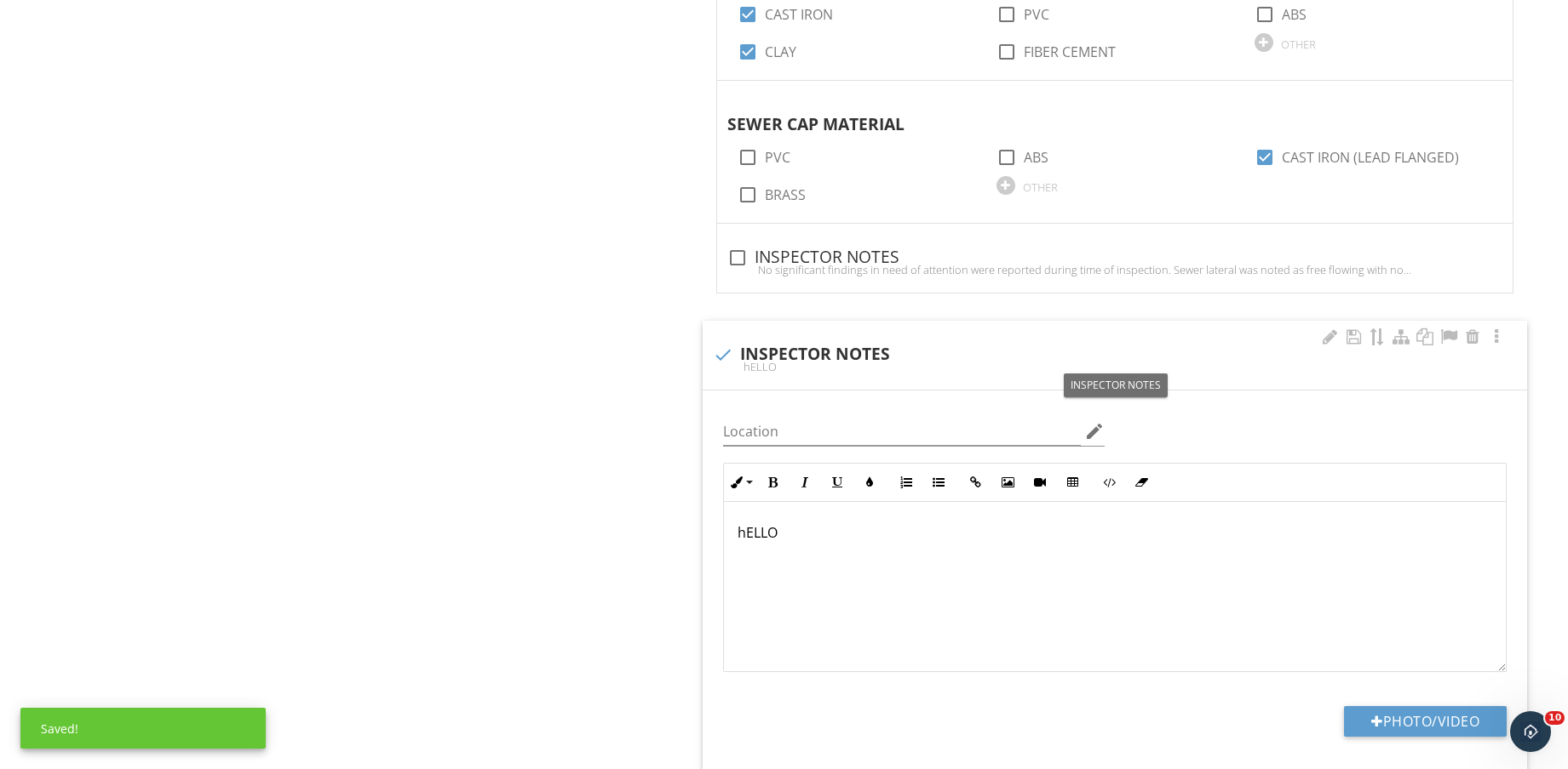
scroll to position [943, 0]
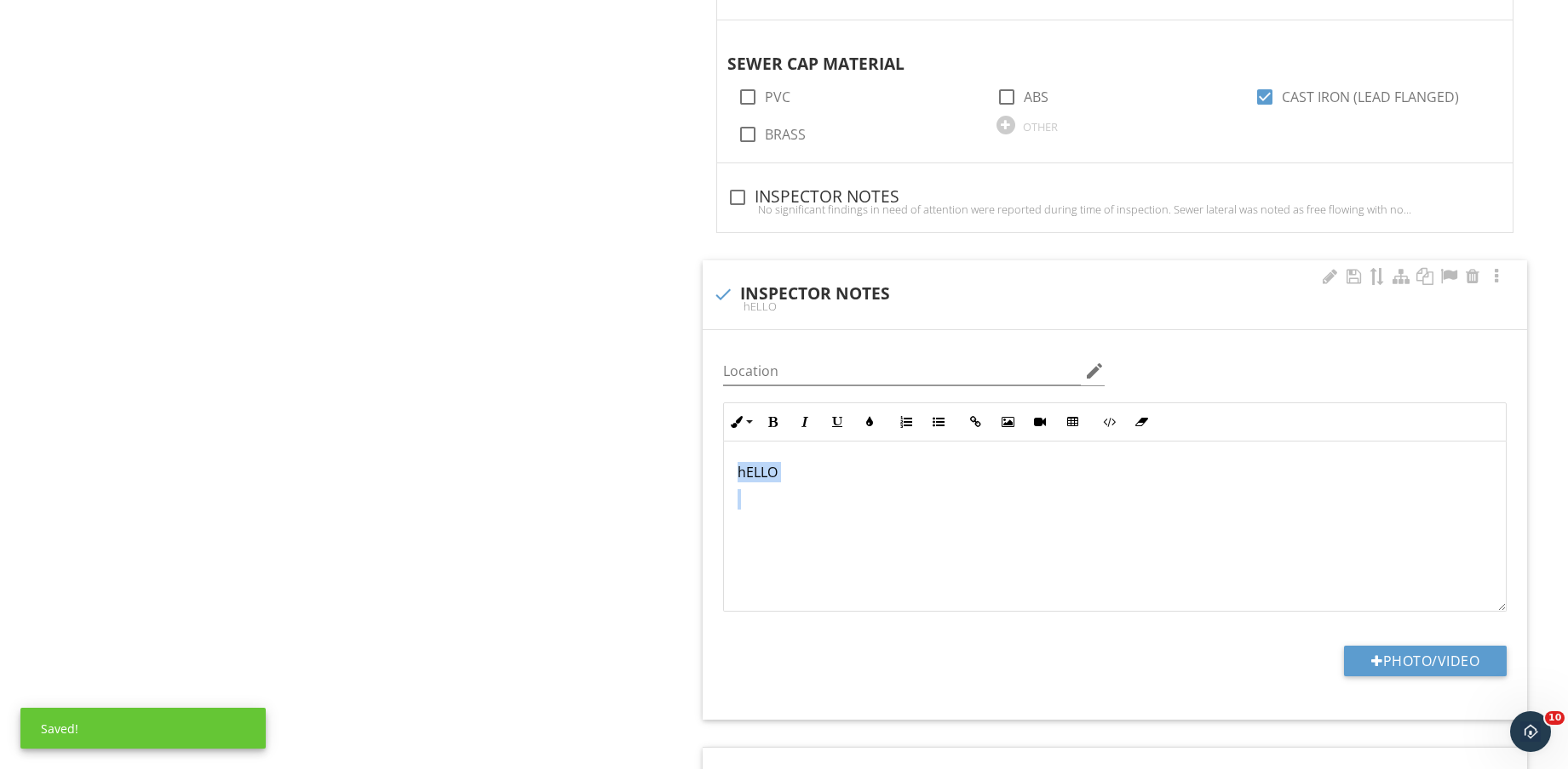
drag, startPoint x: 859, startPoint y: 502, endPoint x: 709, endPoint y: 453, distance: 157.8
click at [709, 453] on div "Location edit Inline Style XLarge Large Normal Small Light Small/Light Bold Ita…" at bounding box center [1114, 525] width 824 height 390
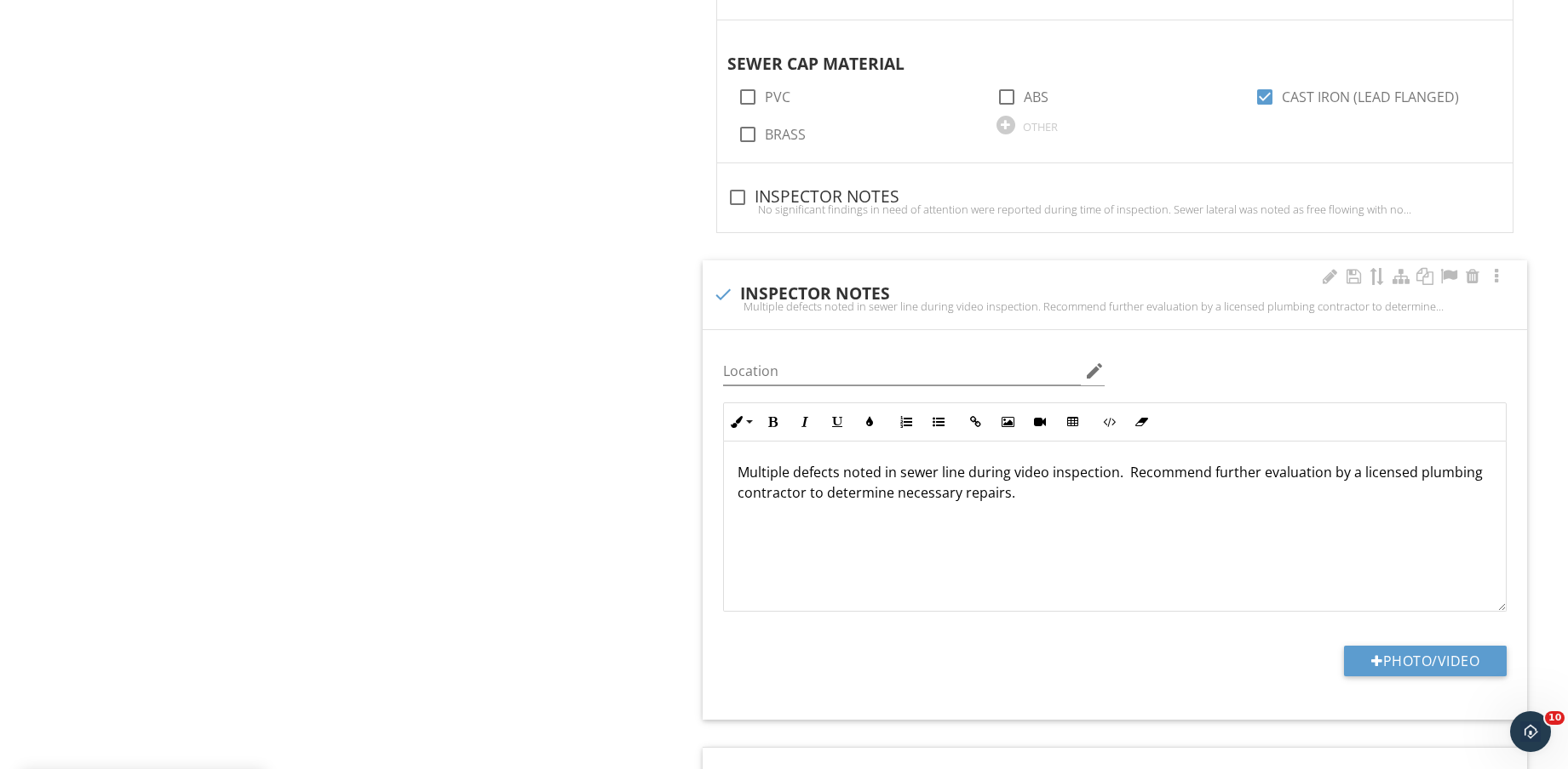
drag, startPoint x: 1130, startPoint y: 499, endPoint x: 1158, endPoint y: 515, distance: 32.2
click at [1130, 499] on p "Multiple defects noted in sewer line during video inspection. Recommend further…" at bounding box center [1115, 482] width 755 height 41
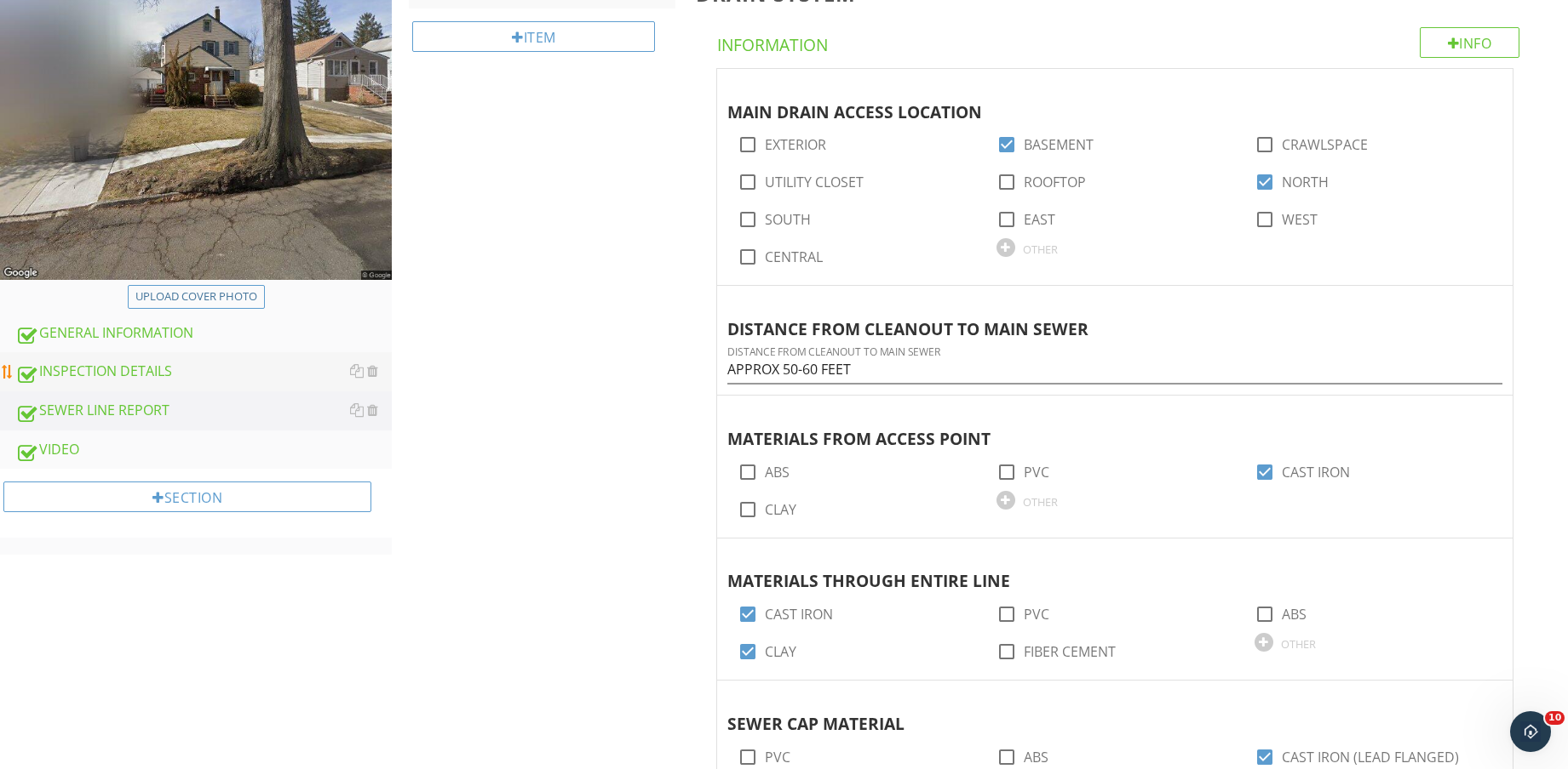
scroll to position [319, 0]
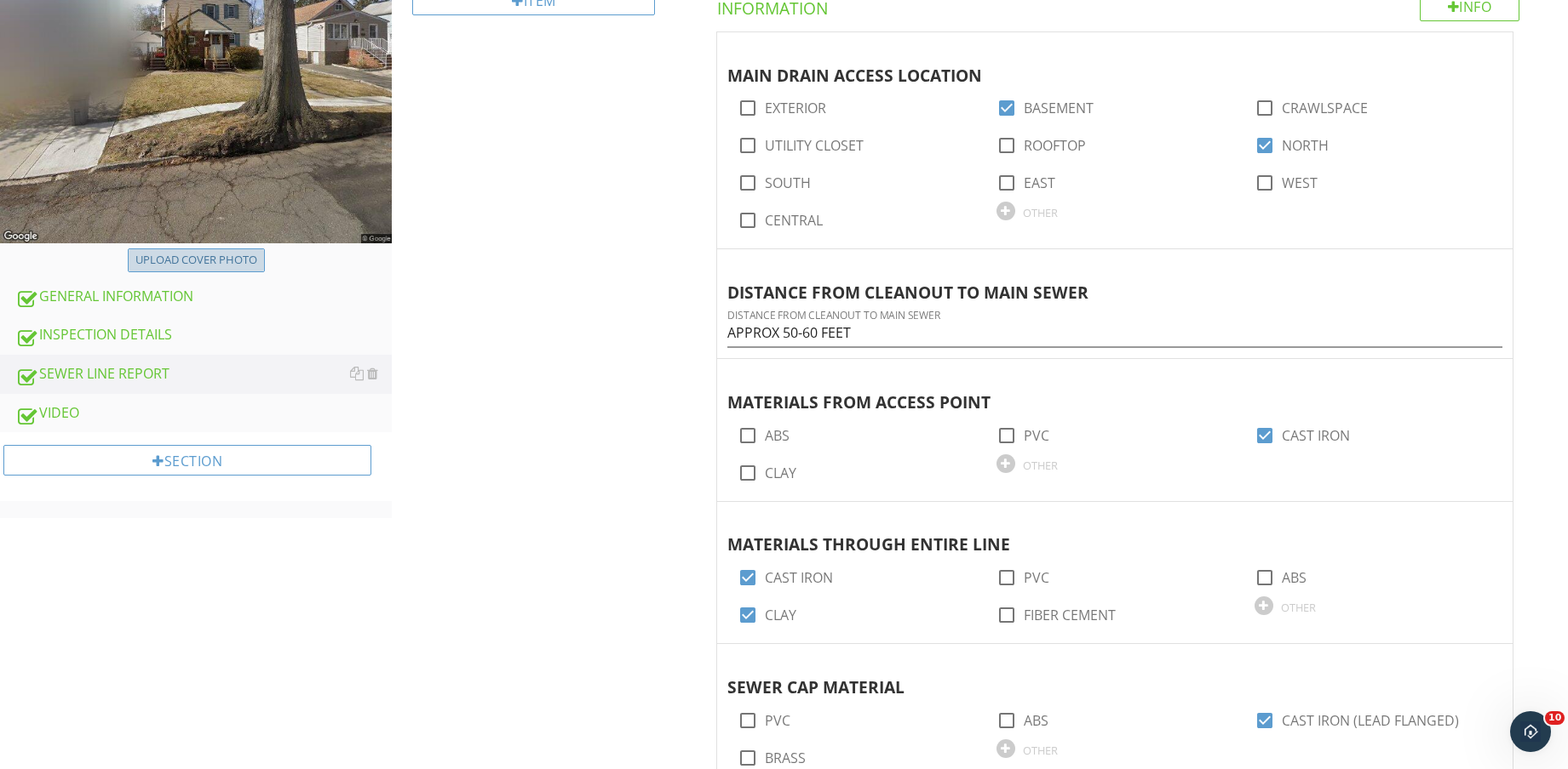
click at [225, 268] on button "Upload cover photo" at bounding box center [196, 261] width 137 height 24
type input "C:\fakepath\SEWER LOGO.jfif"
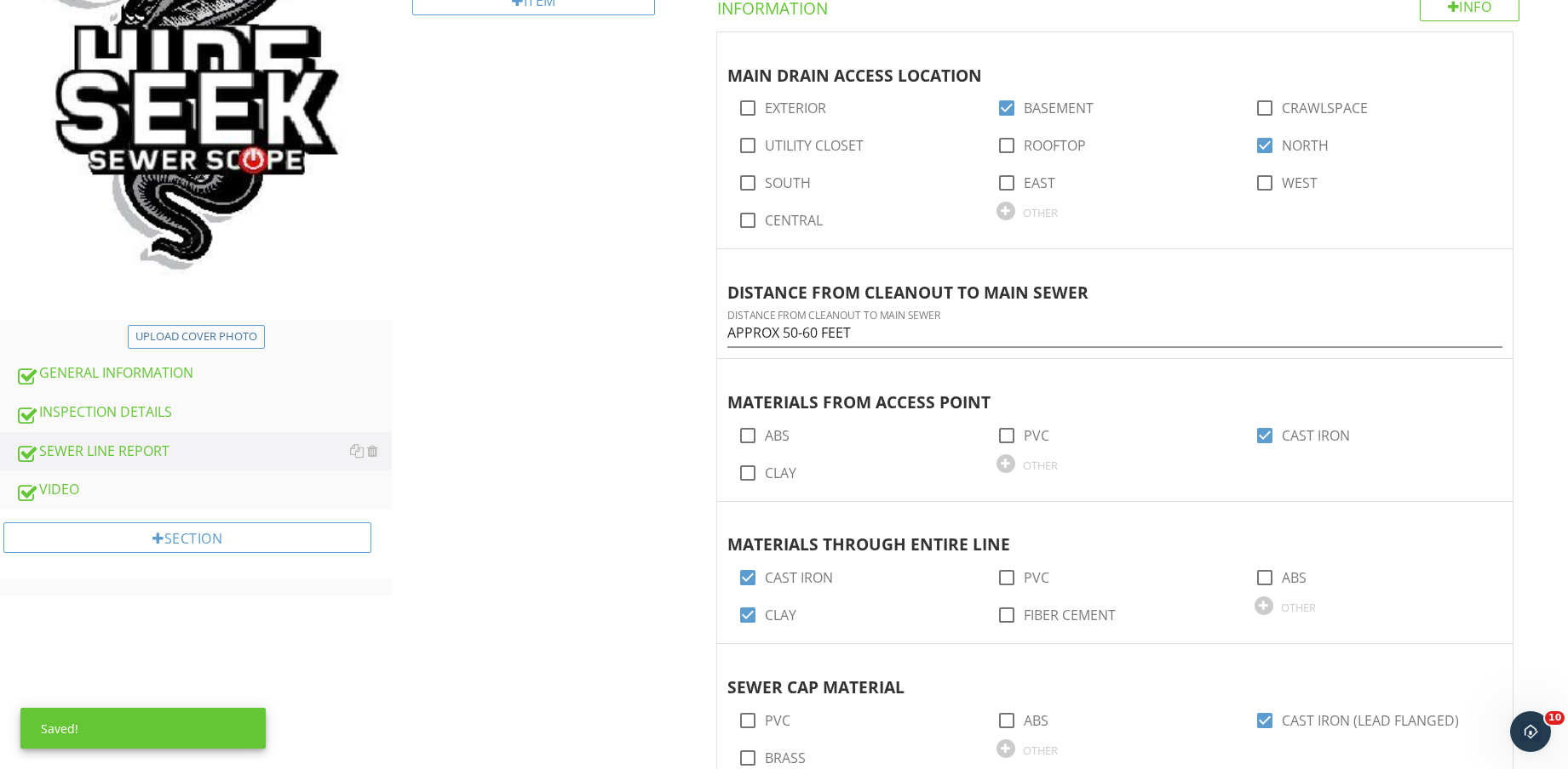
scroll to position [0, 0]
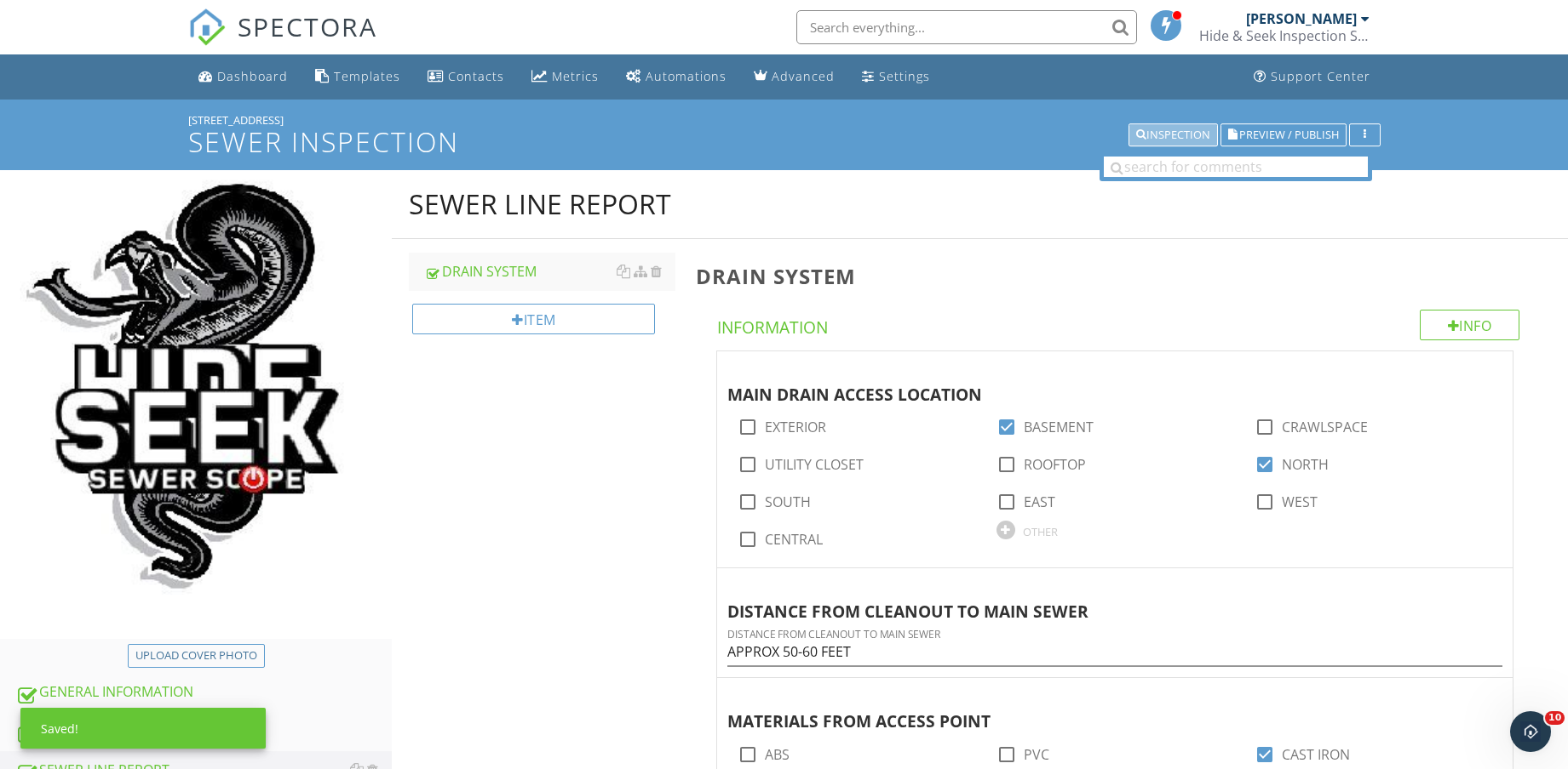
click at [1187, 136] on div "Inspection" at bounding box center [1173, 135] width 74 height 12
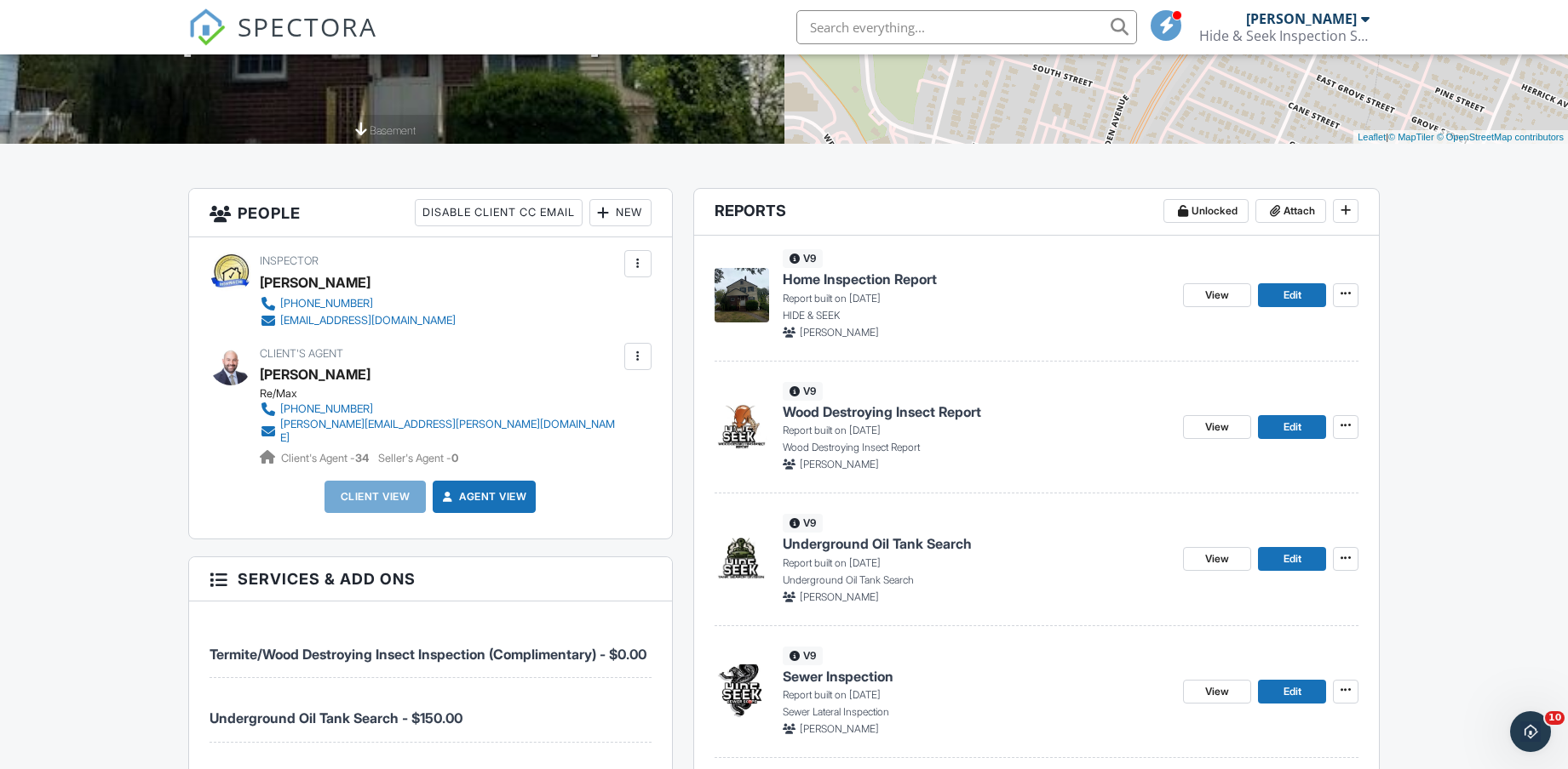
scroll to position [417, 0]
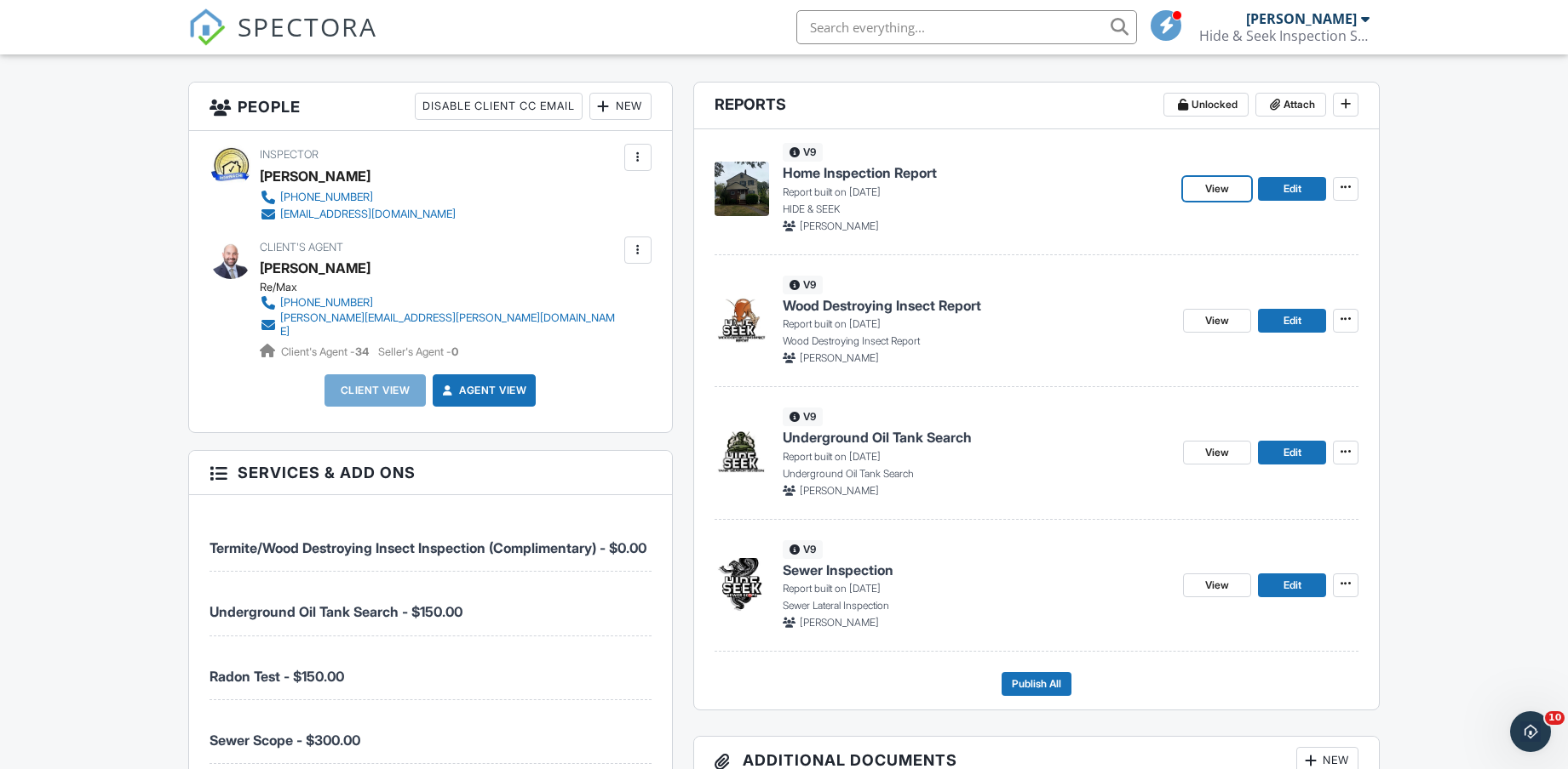
click at [1230, 189] on link "View" at bounding box center [1217, 189] width 68 height 24
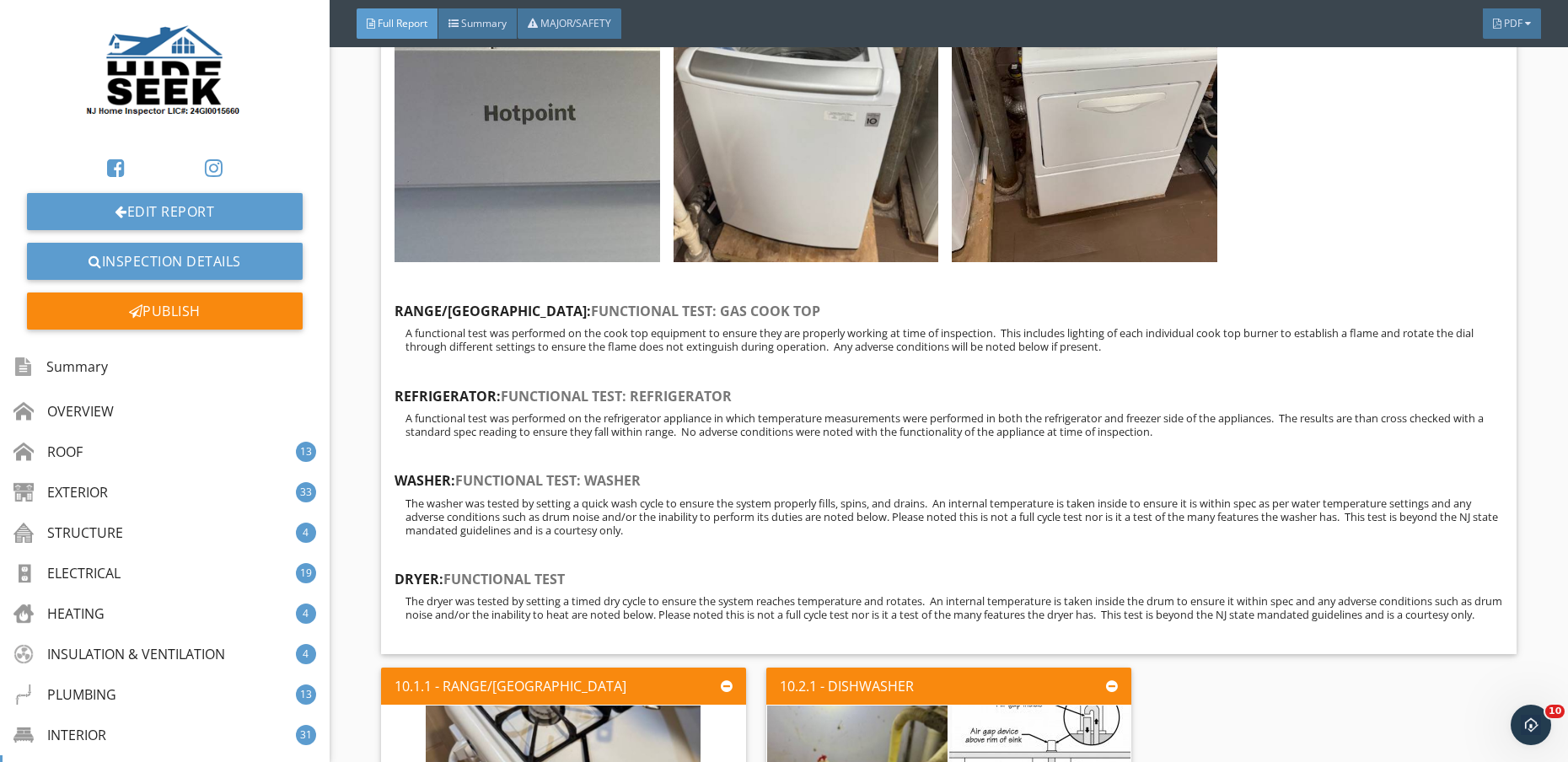
scroll to position [53396, 0]
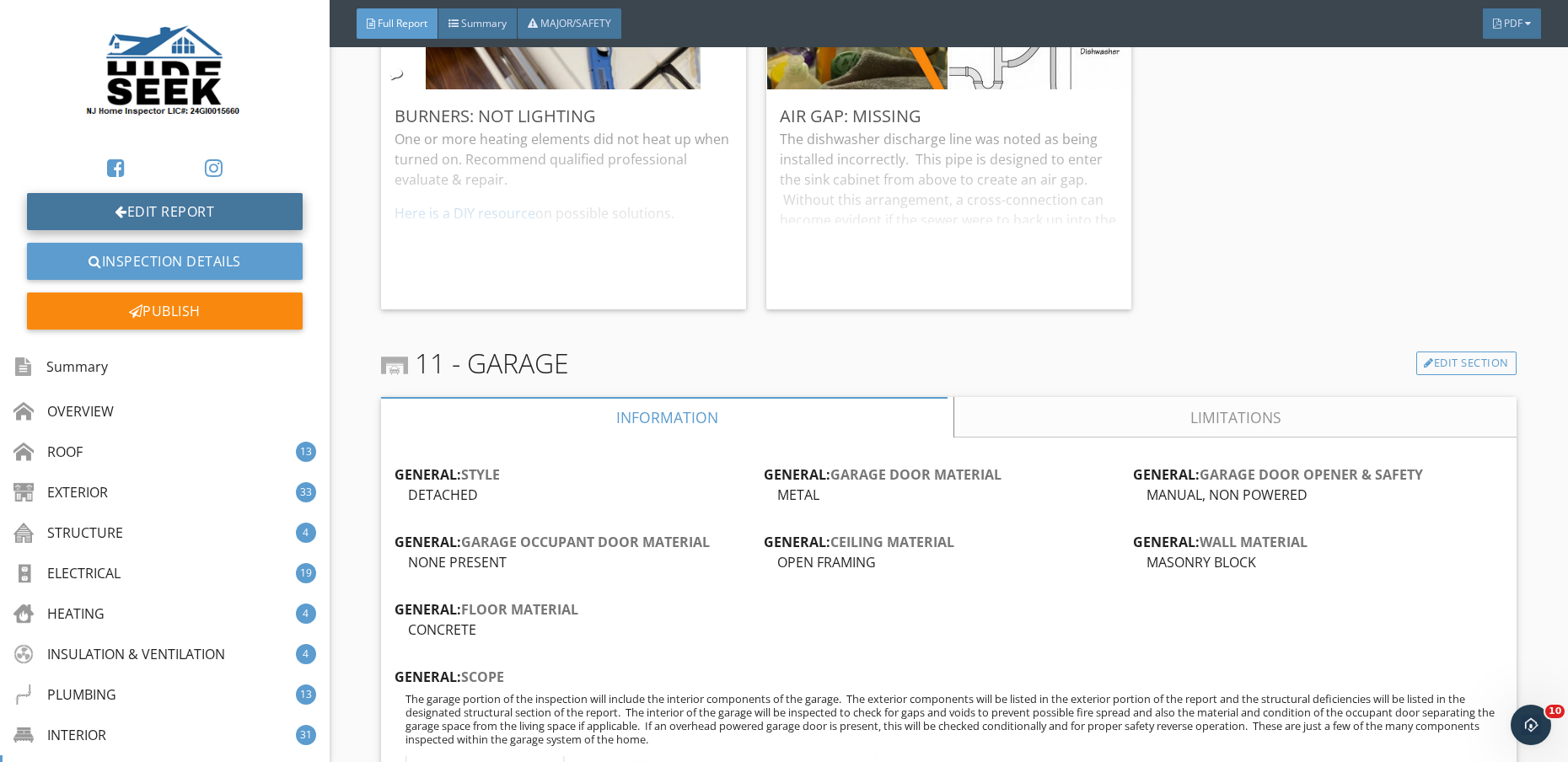
click at [186, 211] on link "Edit Report" at bounding box center [165, 211] width 275 height 38
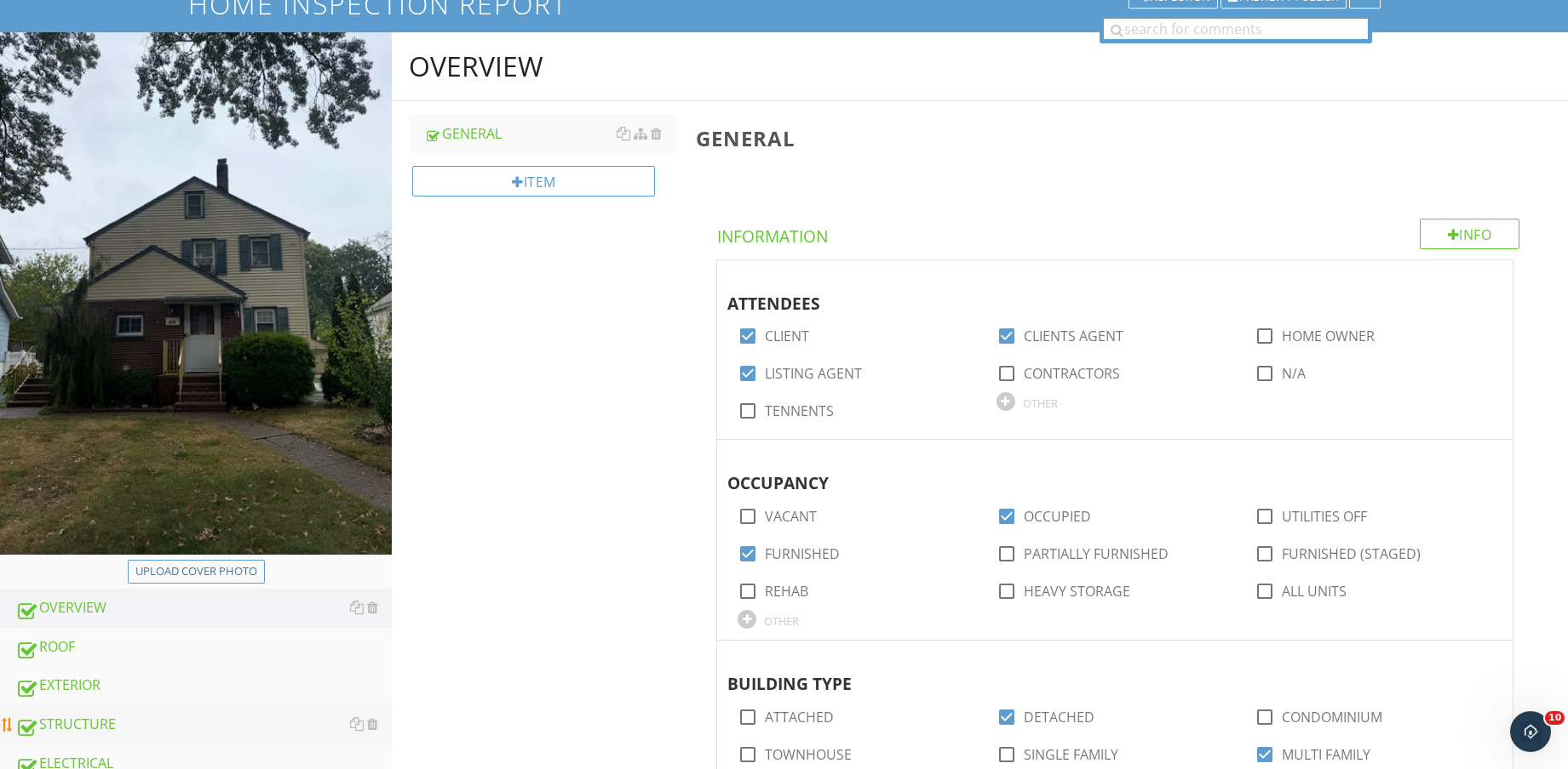
scroll to position [319, 0]
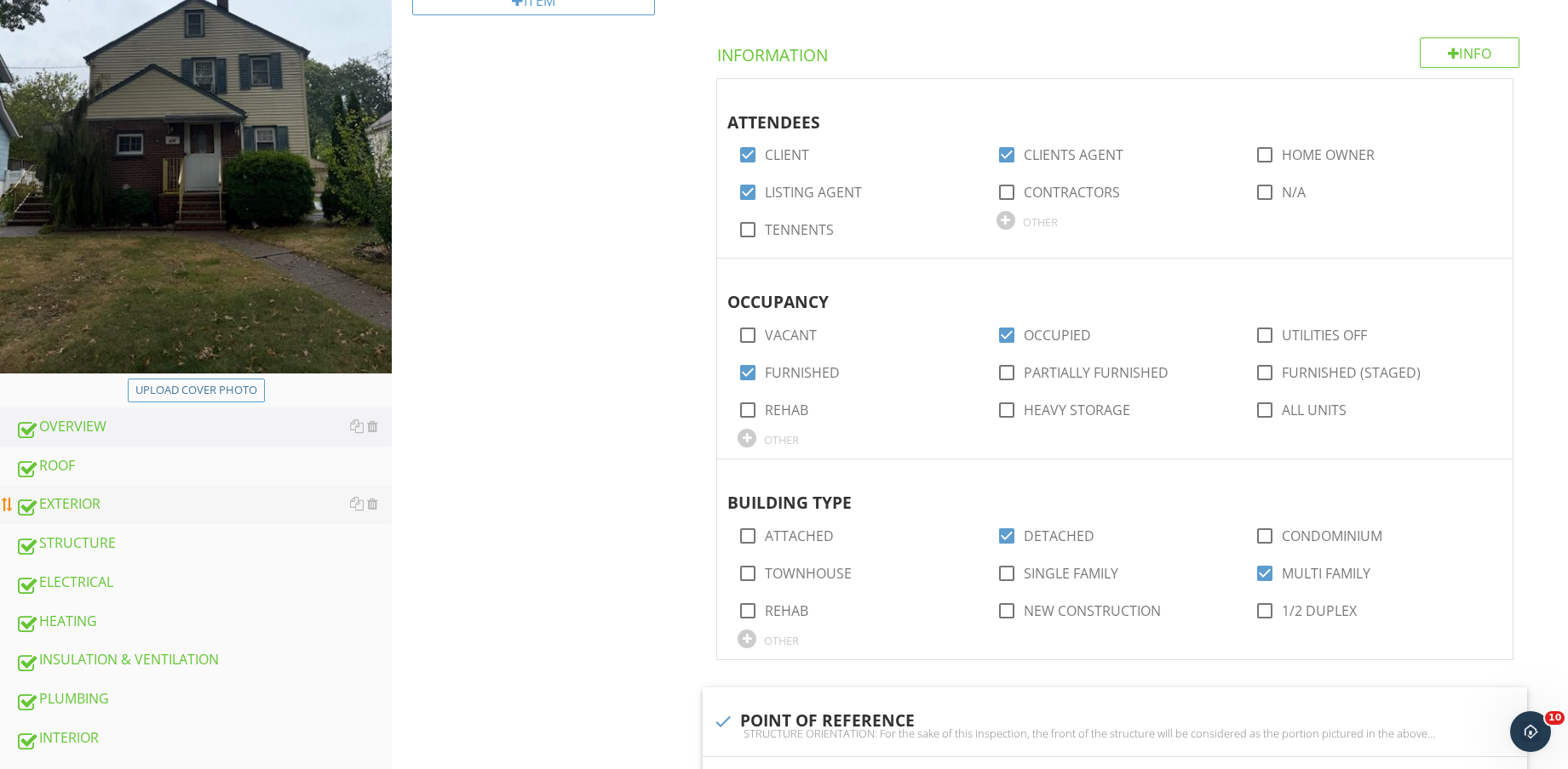
click at [127, 501] on div "EXTERIOR" at bounding box center [203, 505] width 376 height 22
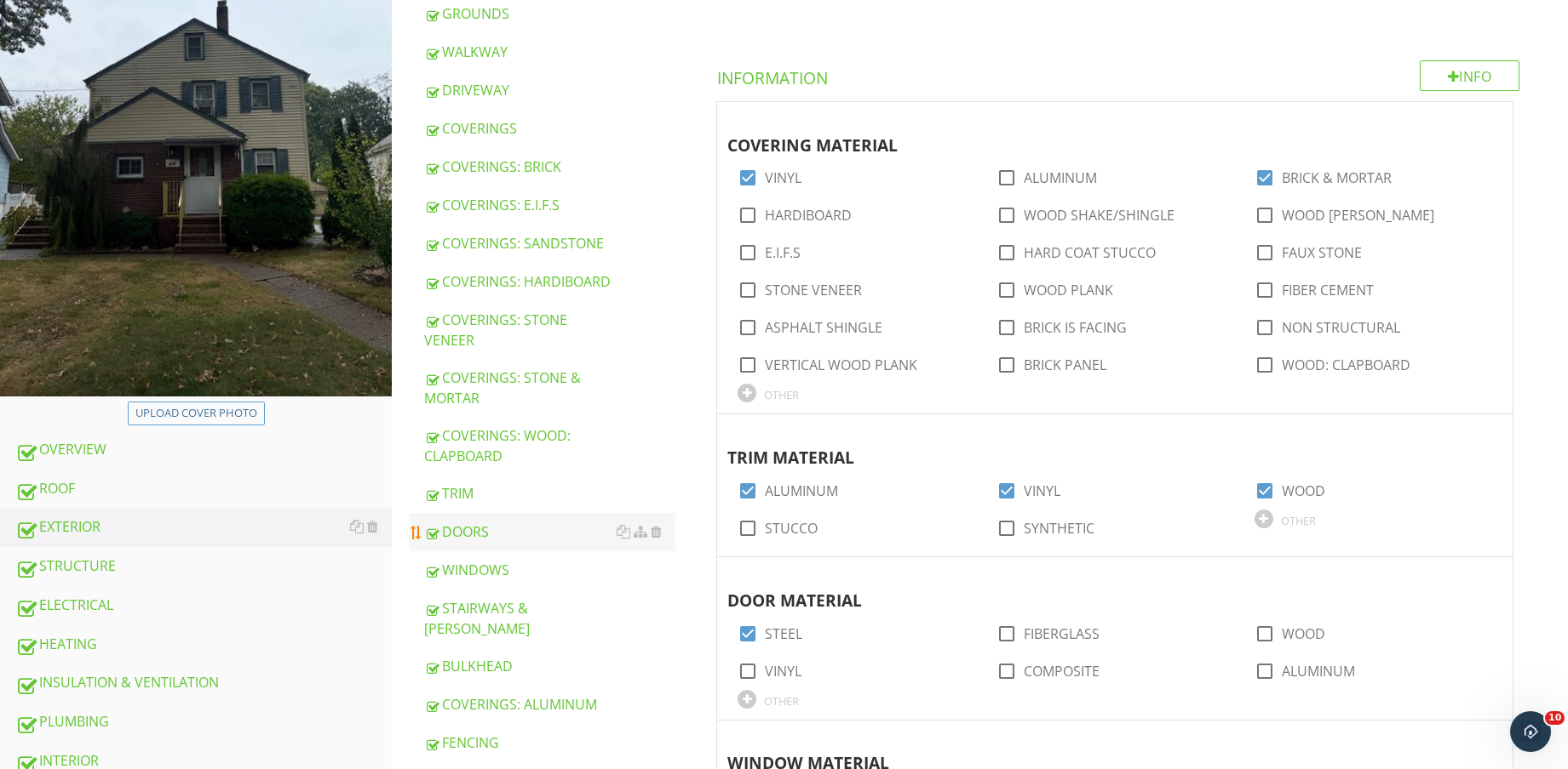
scroll to position [319, 0]
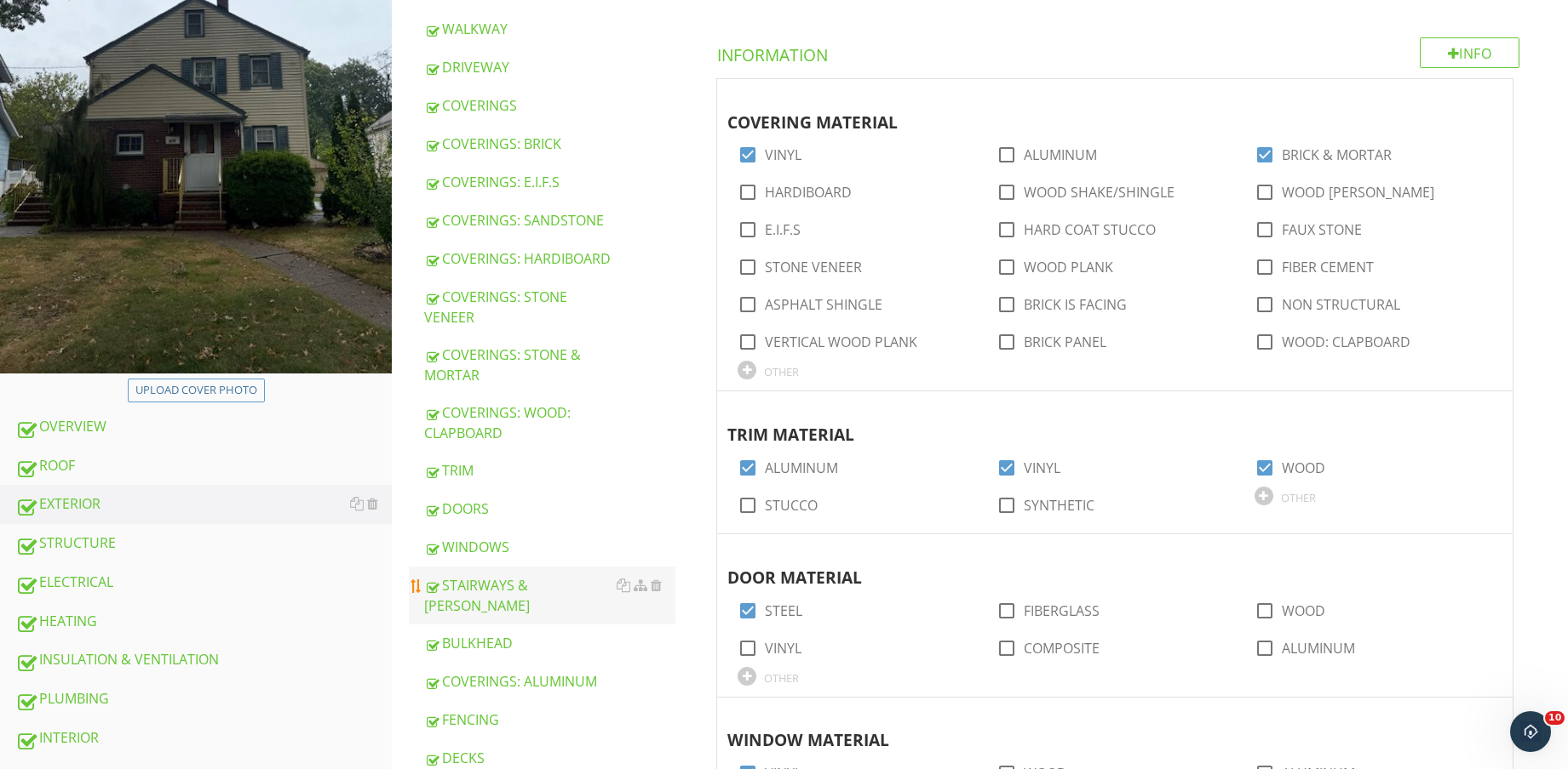
click at [545, 591] on div "STAIRWAYS & [PERSON_NAME]" at bounding box center [550, 596] width 251 height 41
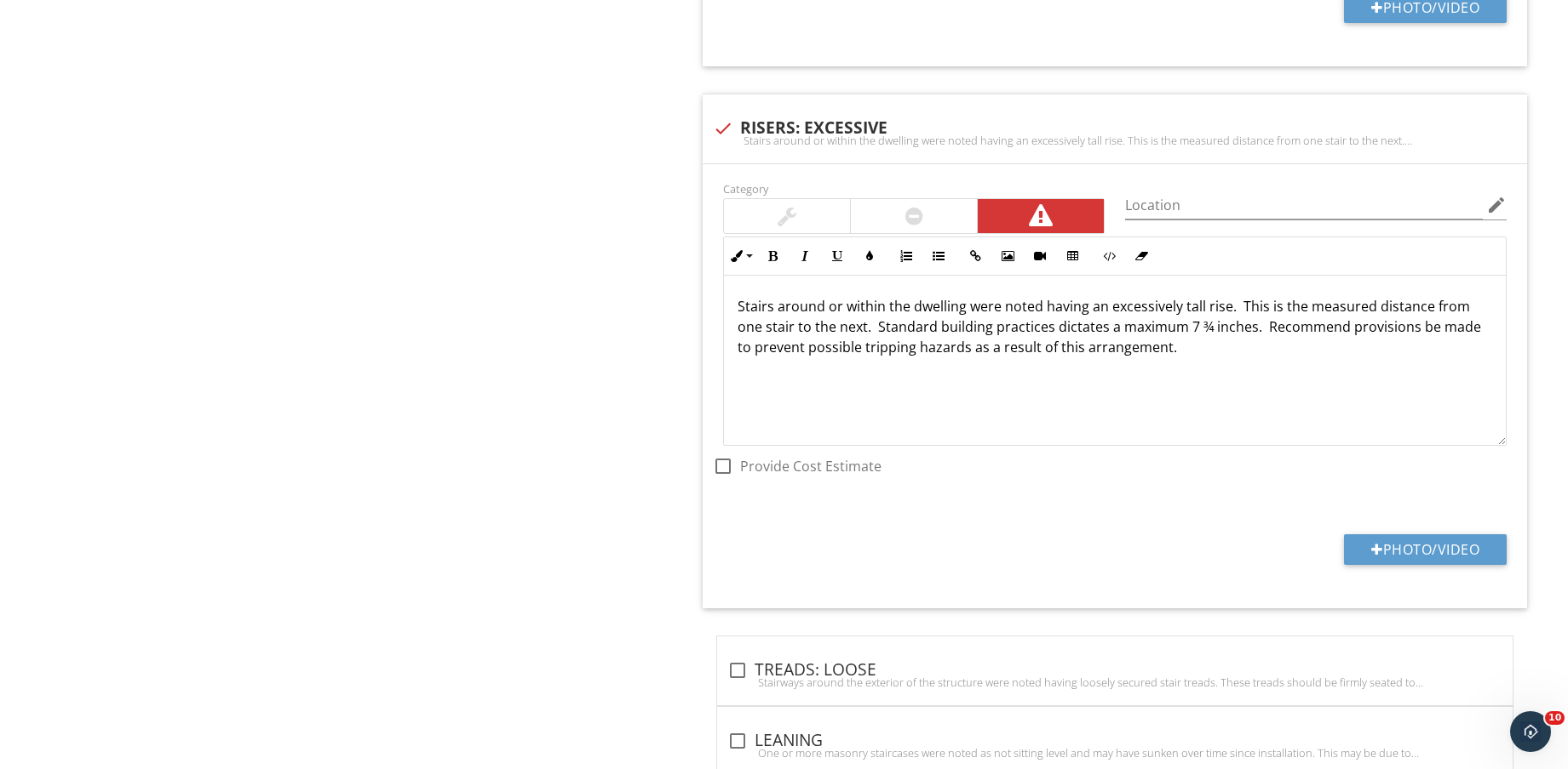
scroll to position [2373, 0]
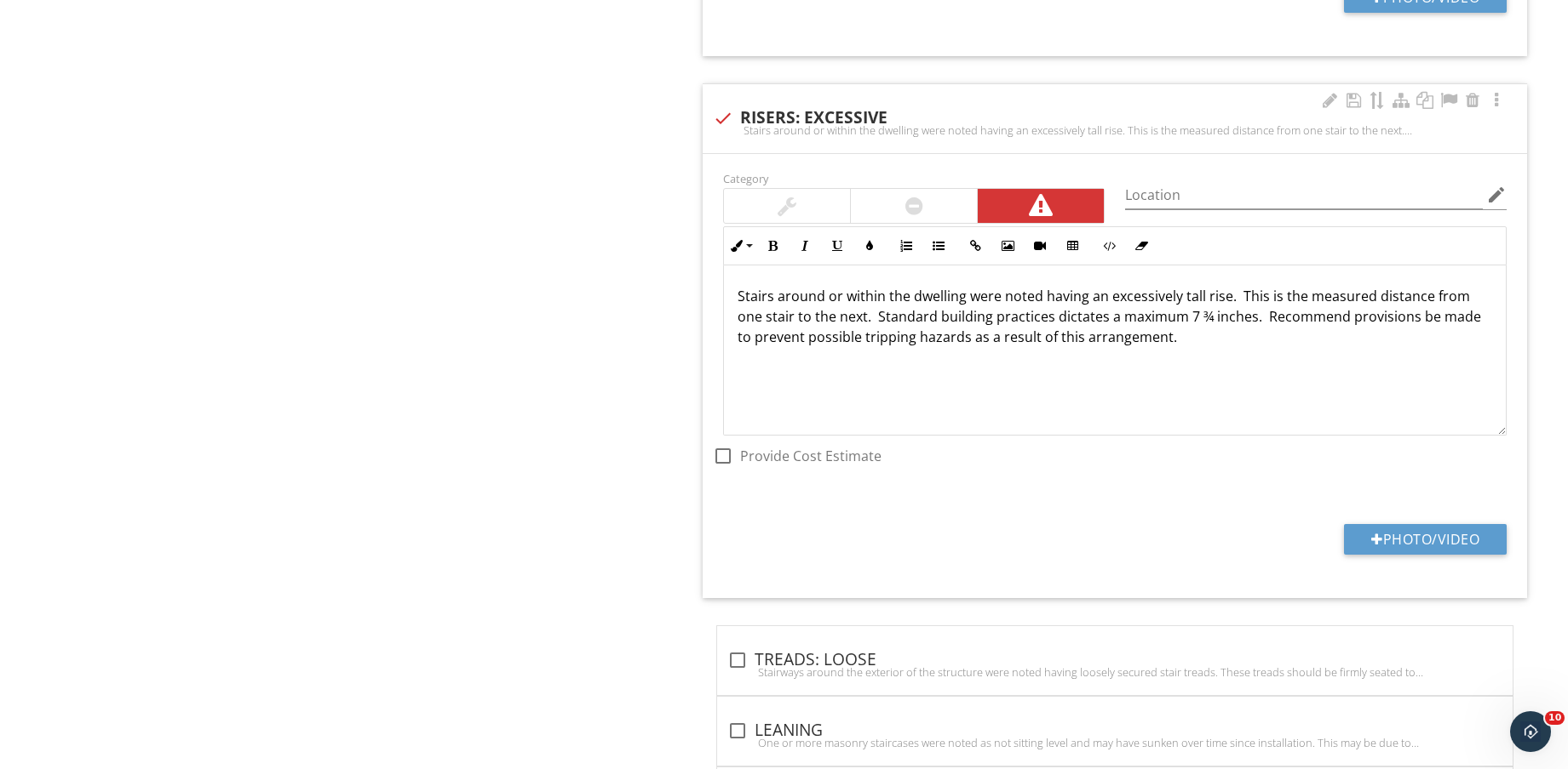
click at [727, 123] on div "Stairs around or within the dwelling were noted having an excessively tall rise…" at bounding box center [1115, 130] width 803 height 14
checkbox input "true"
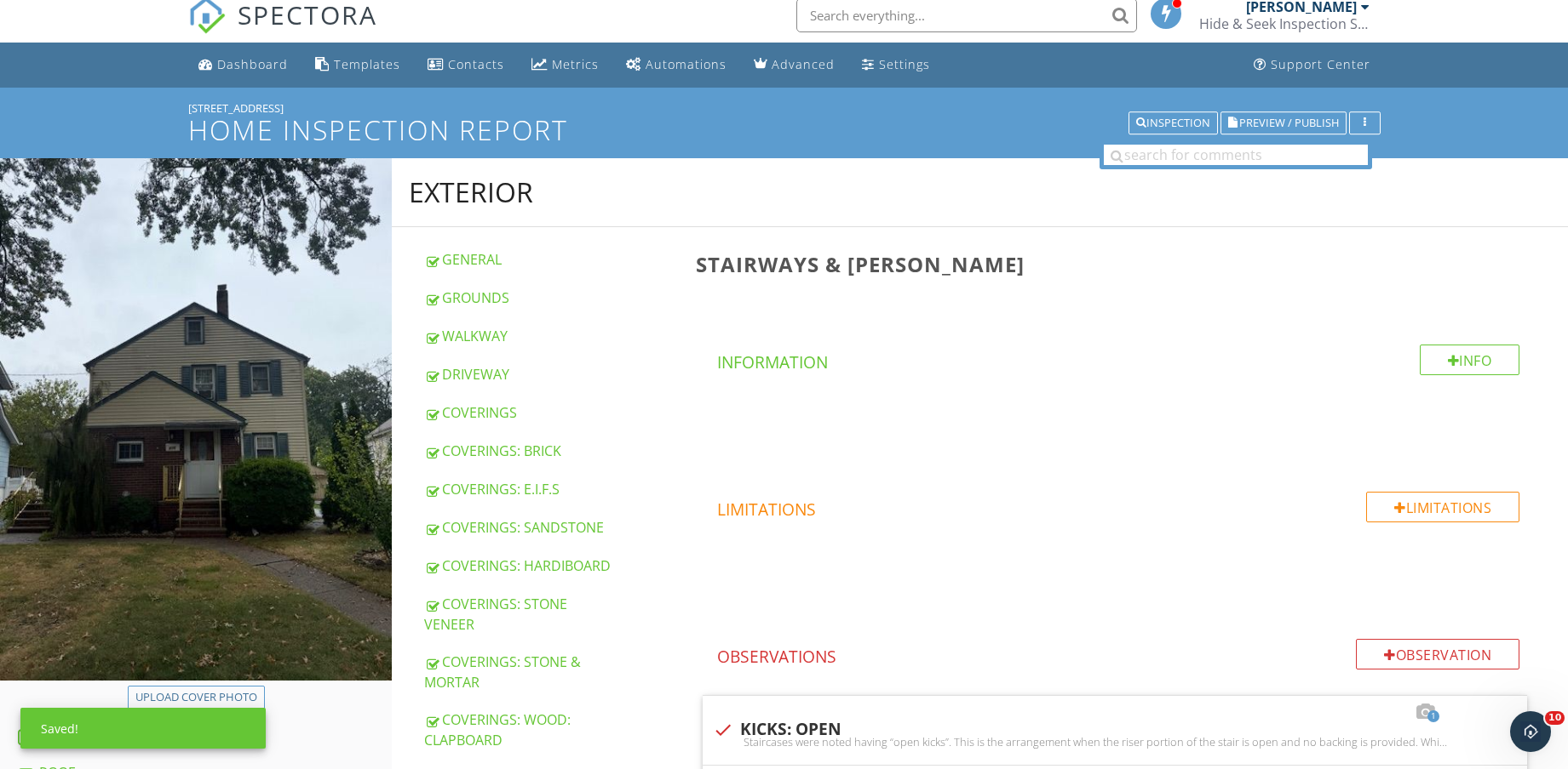
scroll to position [0, 0]
